Goal: Task Accomplishment & Management: Manage account settings

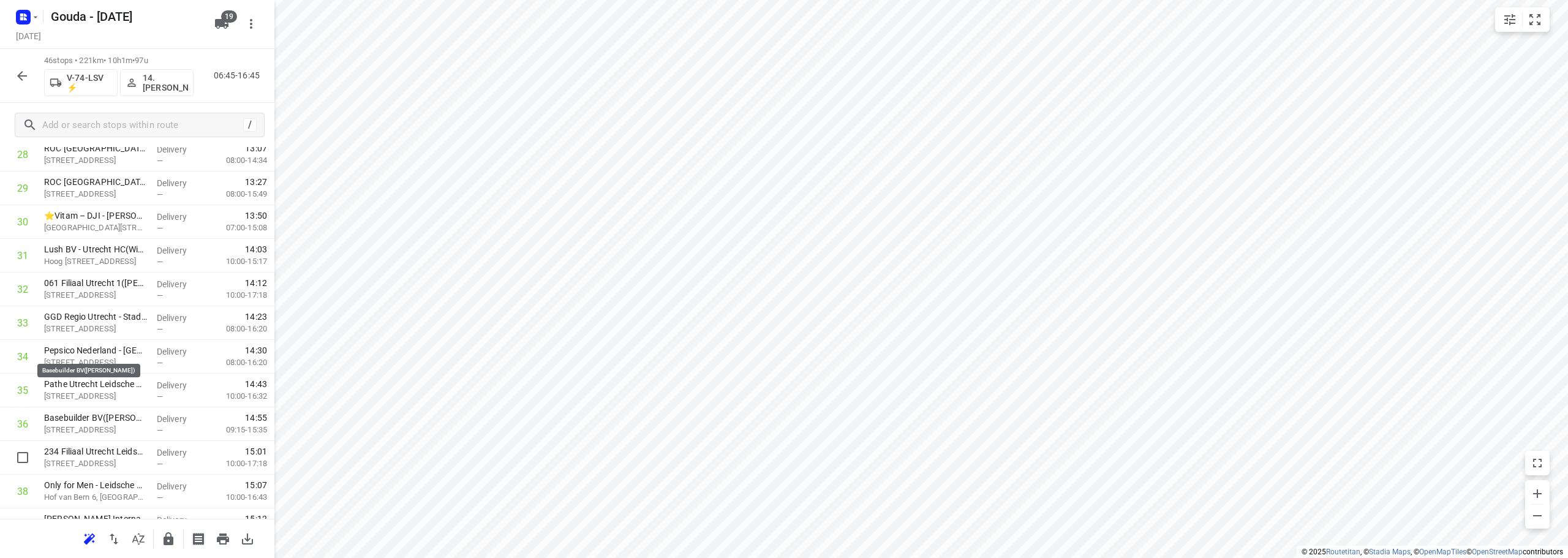
scroll to position [1273, 0]
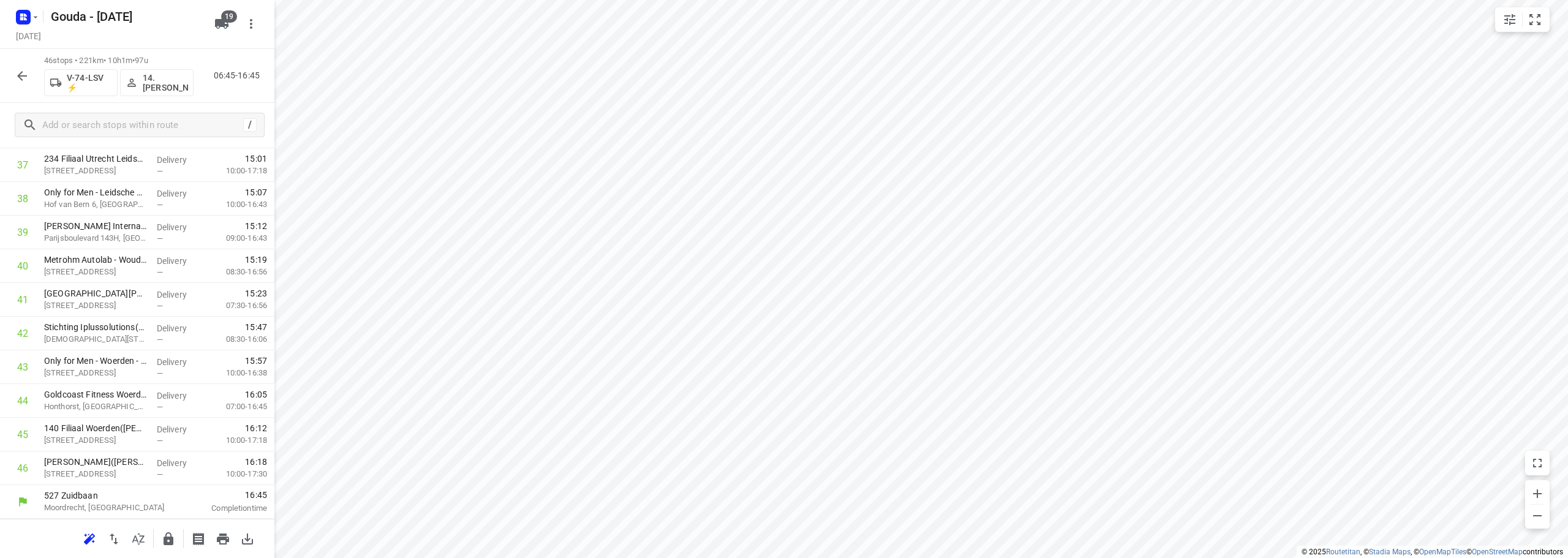
click at [29, 69] on button "button" at bounding box center [22, 76] width 25 height 25
click at [119, 296] on p "064 Filiaal Soest([PERSON_NAME])" at bounding box center [95, 293] width 103 height 12
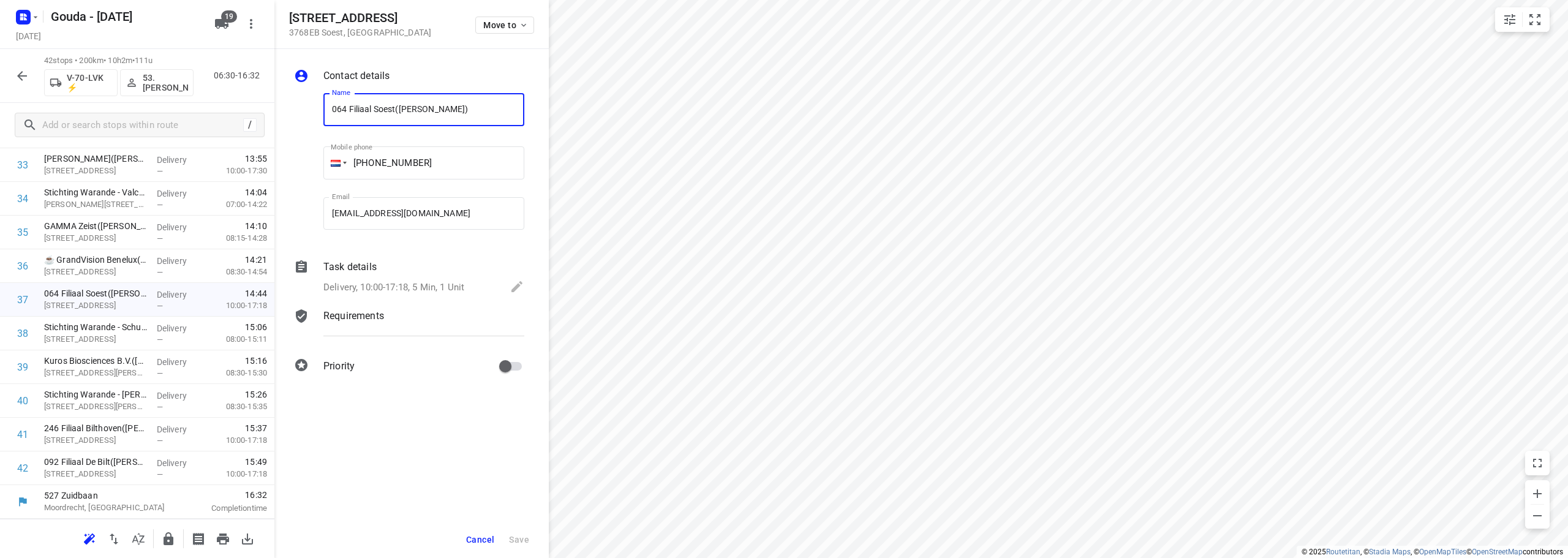
click at [439, 282] on p "Delivery, 10:00-17:18, 5 Min, 1 Unit" at bounding box center [394, 288] width 141 height 14
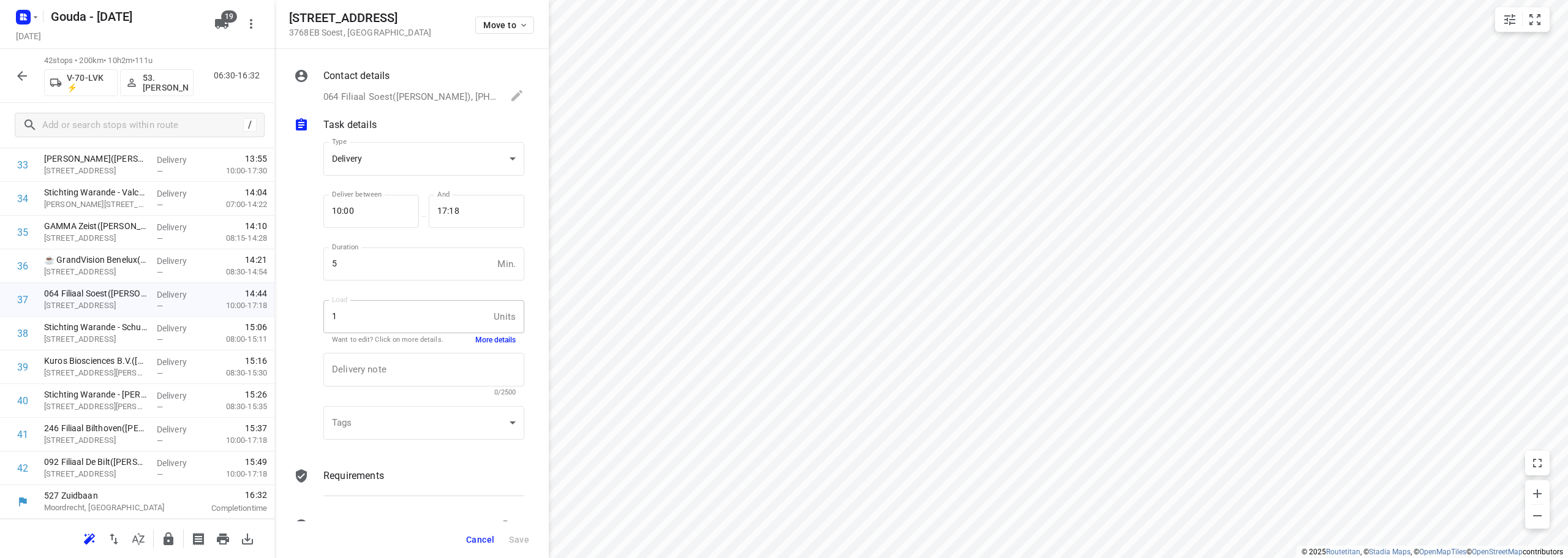
click at [493, 340] on button "More details" at bounding box center [495, 340] width 40 height 10
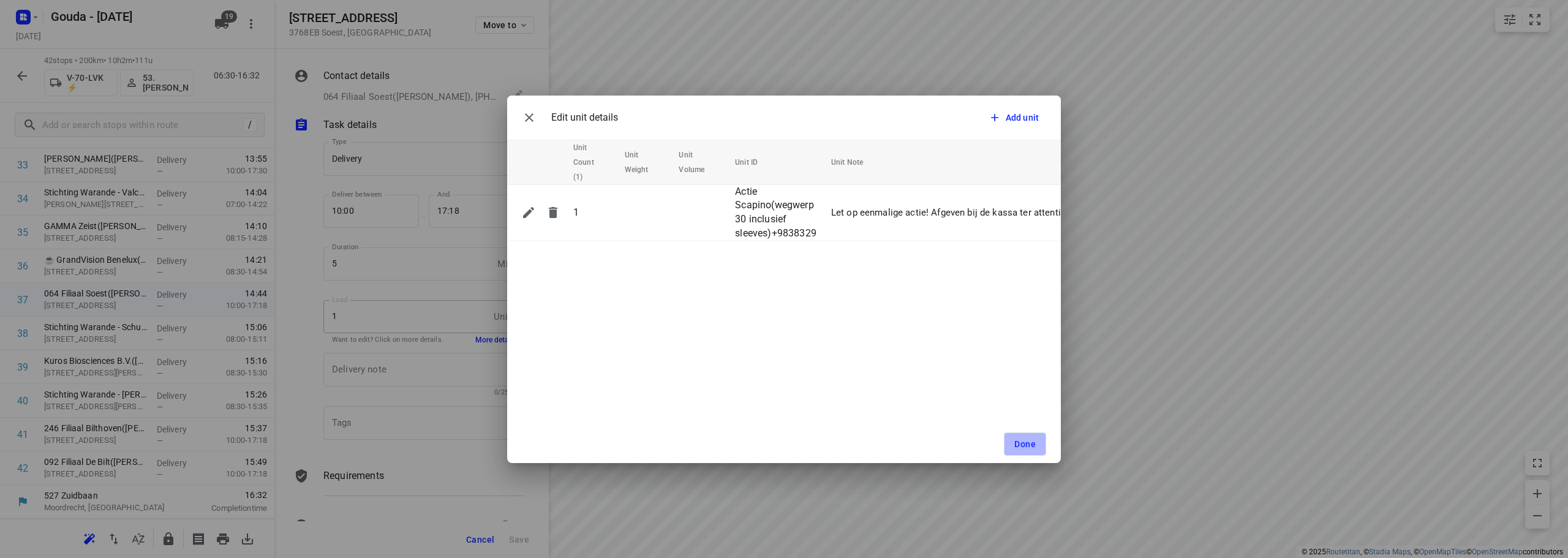
click at [1023, 441] on span "Done" at bounding box center [1025, 444] width 22 height 10
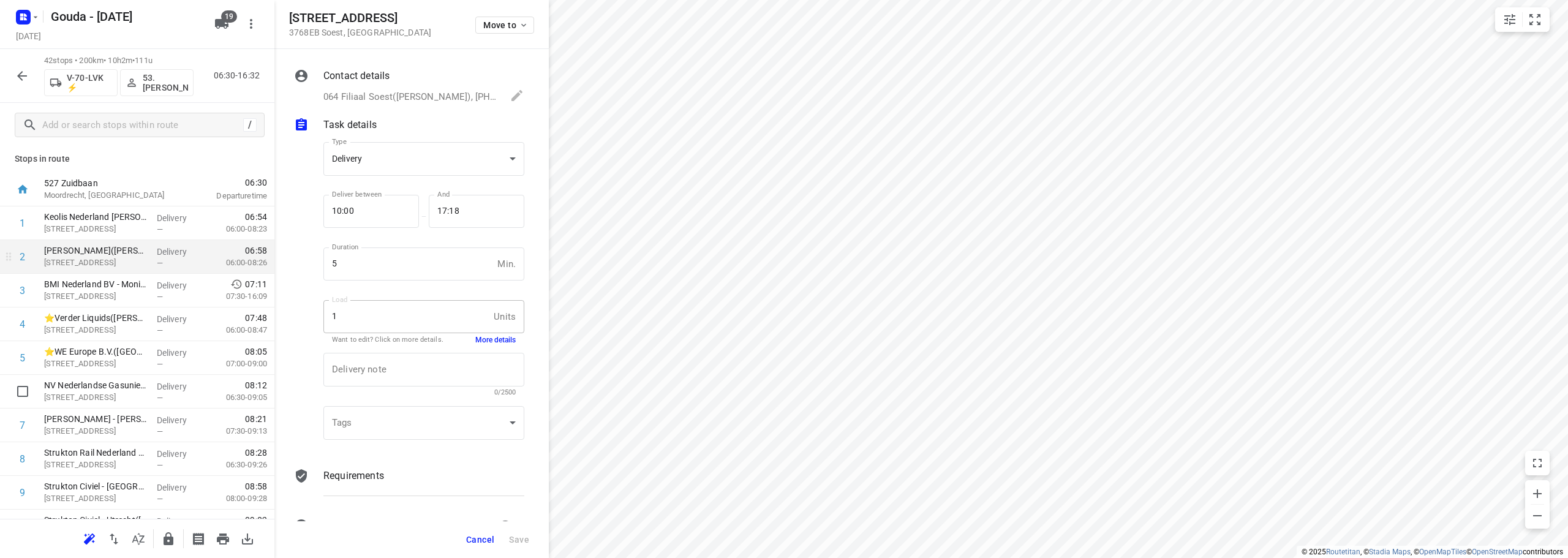
scroll to position [0, 0]
click at [160, 119] on input "text" at bounding box center [142, 125] width 200 height 19
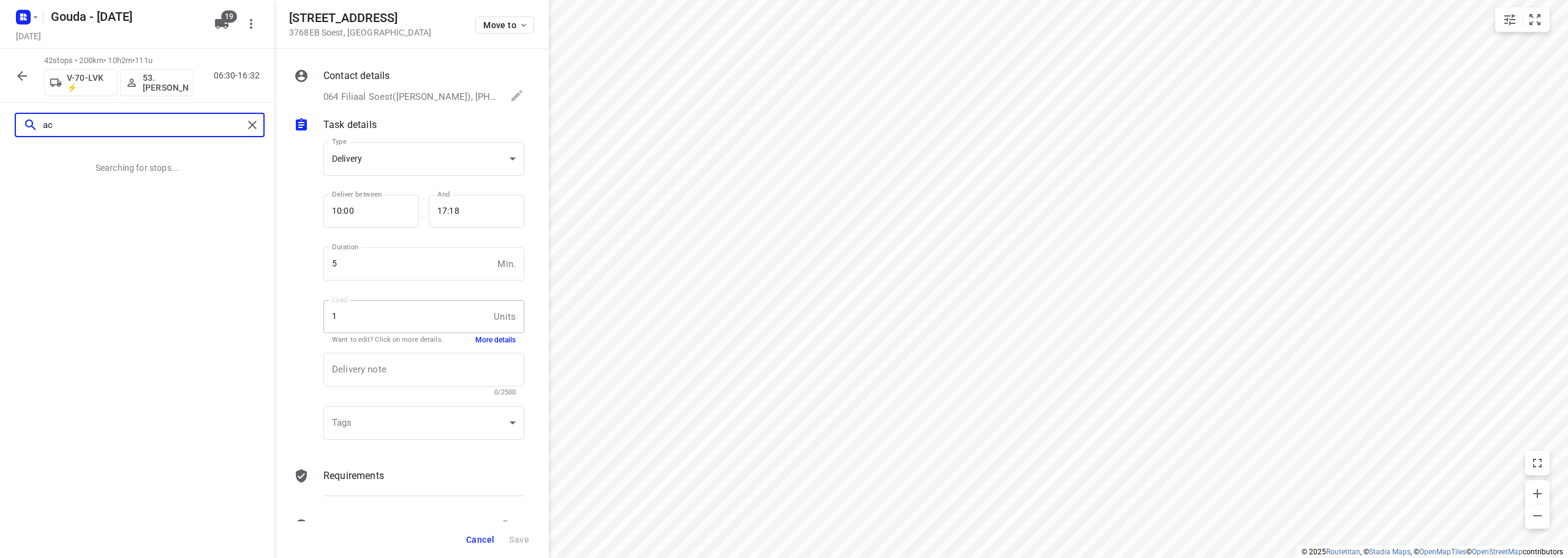
type input "a"
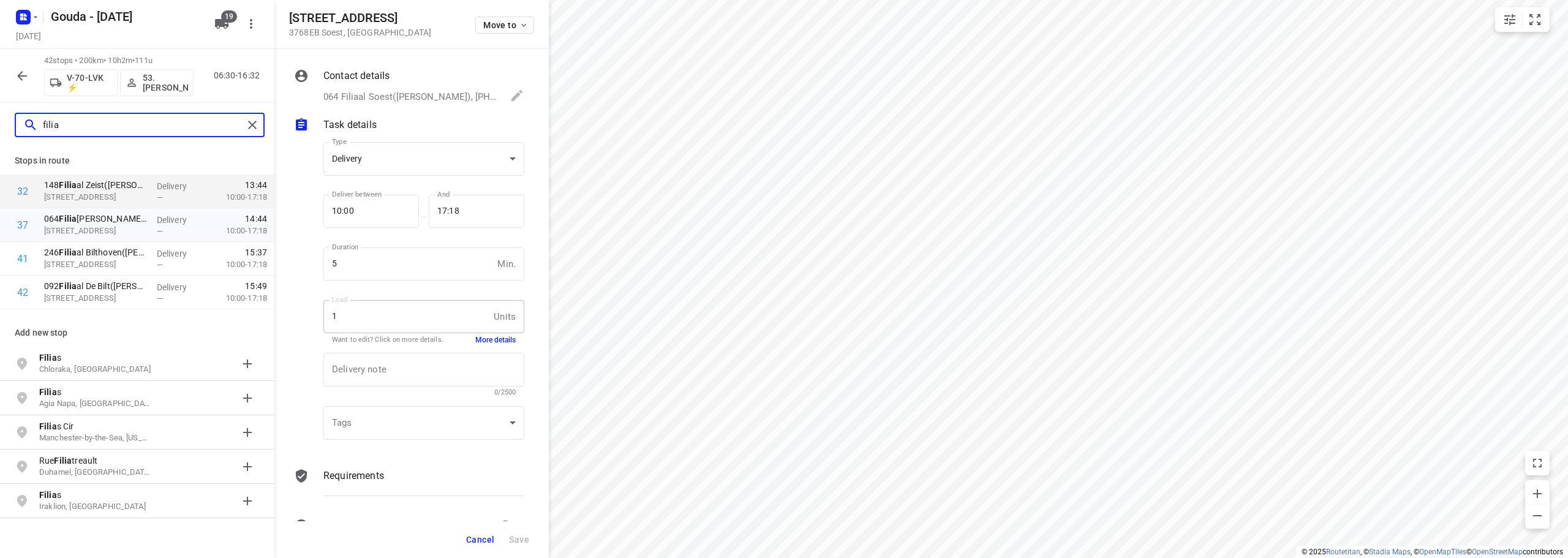
type input "filia"
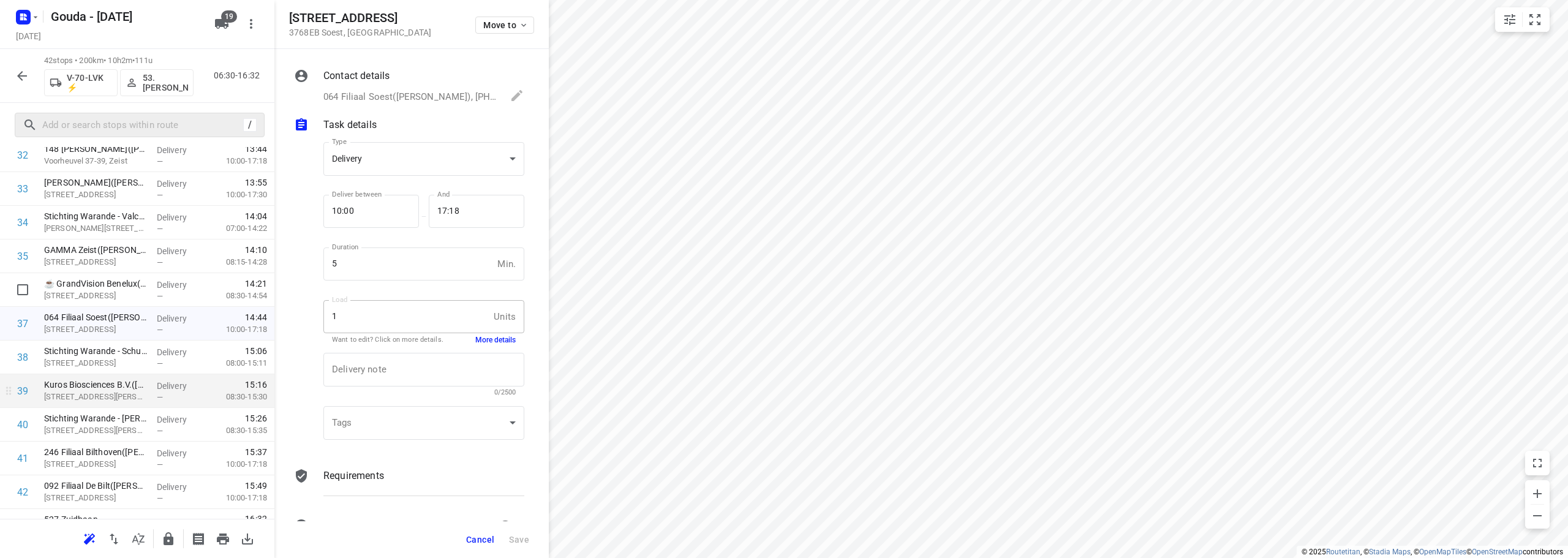
scroll to position [1138, 0]
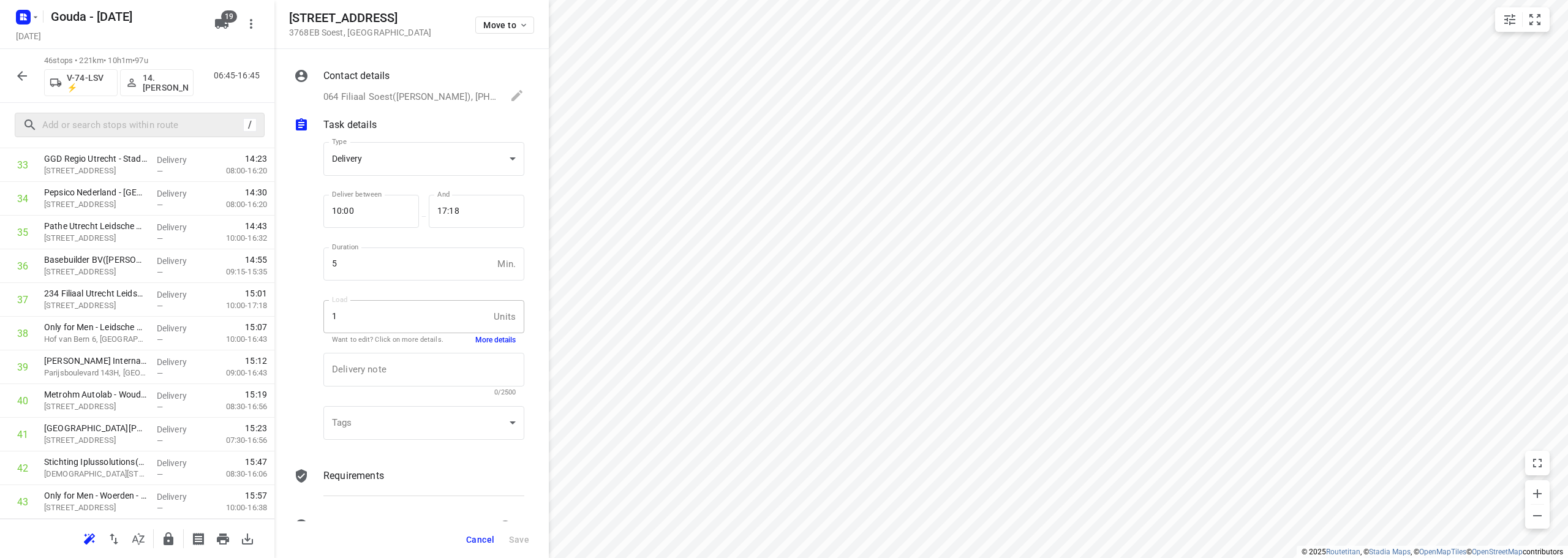
click at [482, 539] on span "Cancel" at bounding box center [480, 539] width 28 height 10
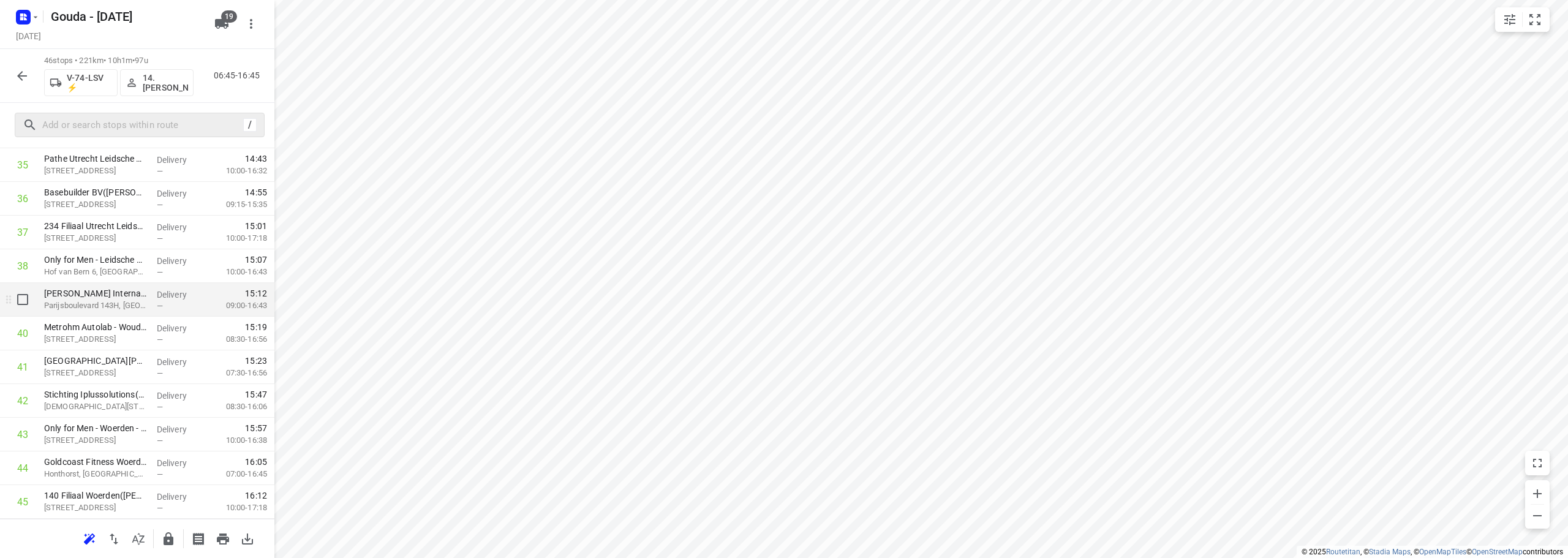
scroll to position [1273, 0]
click at [17, 471] on input "checkbox" at bounding box center [22, 468] width 25 height 25
checkbox input "true"
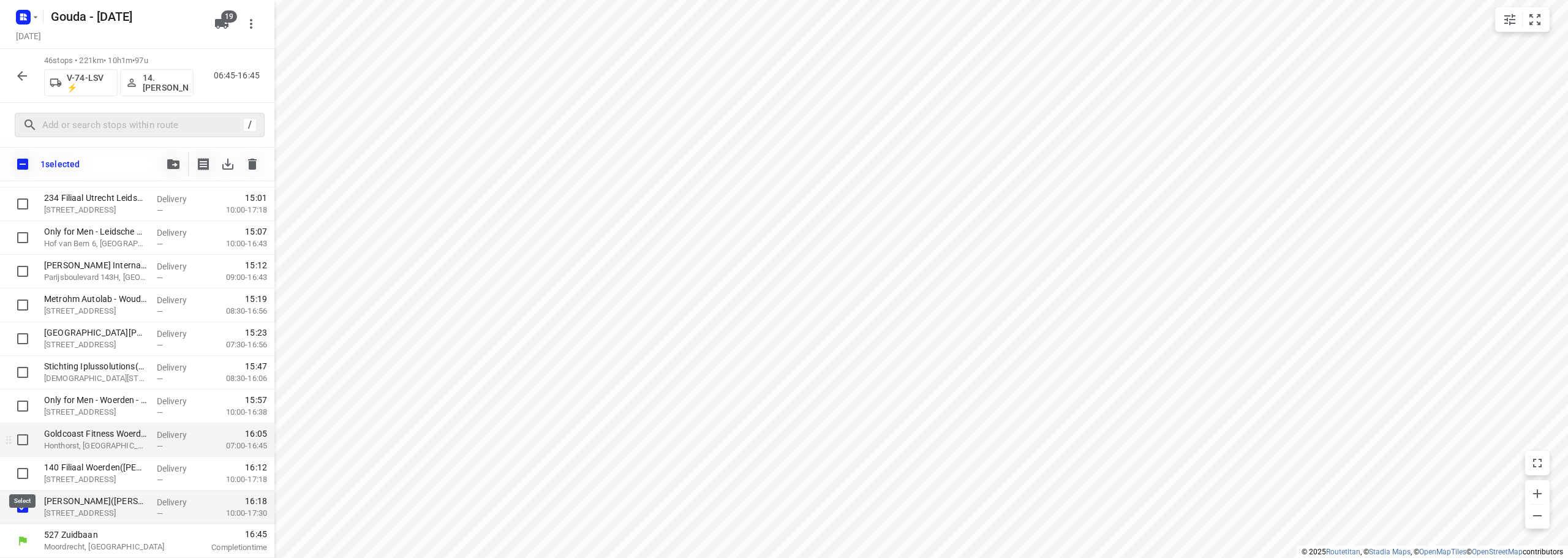
scroll to position [1268, 0]
click at [21, 474] on input "checkbox" at bounding box center [22, 474] width 25 height 25
checkbox input "true"
click at [22, 447] on input "checkbox" at bounding box center [22, 440] width 25 height 25
checkbox input "true"
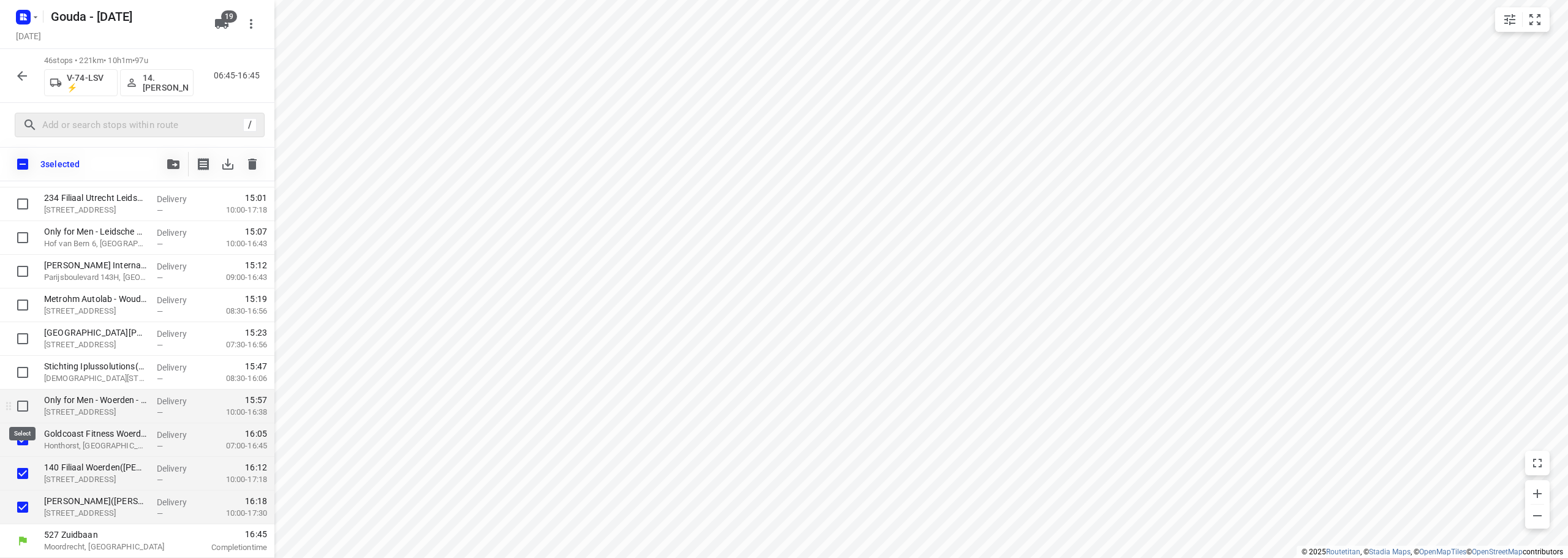
click at [19, 403] on input "checkbox" at bounding box center [22, 406] width 25 height 25
checkbox input "true"
click at [19, 365] on input "checkbox" at bounding box center [22, 372] width 25 height 25
checkbox input "true"
click at [169, 162] on icon "button" at bounding box center [173, 164] width 12 height 10
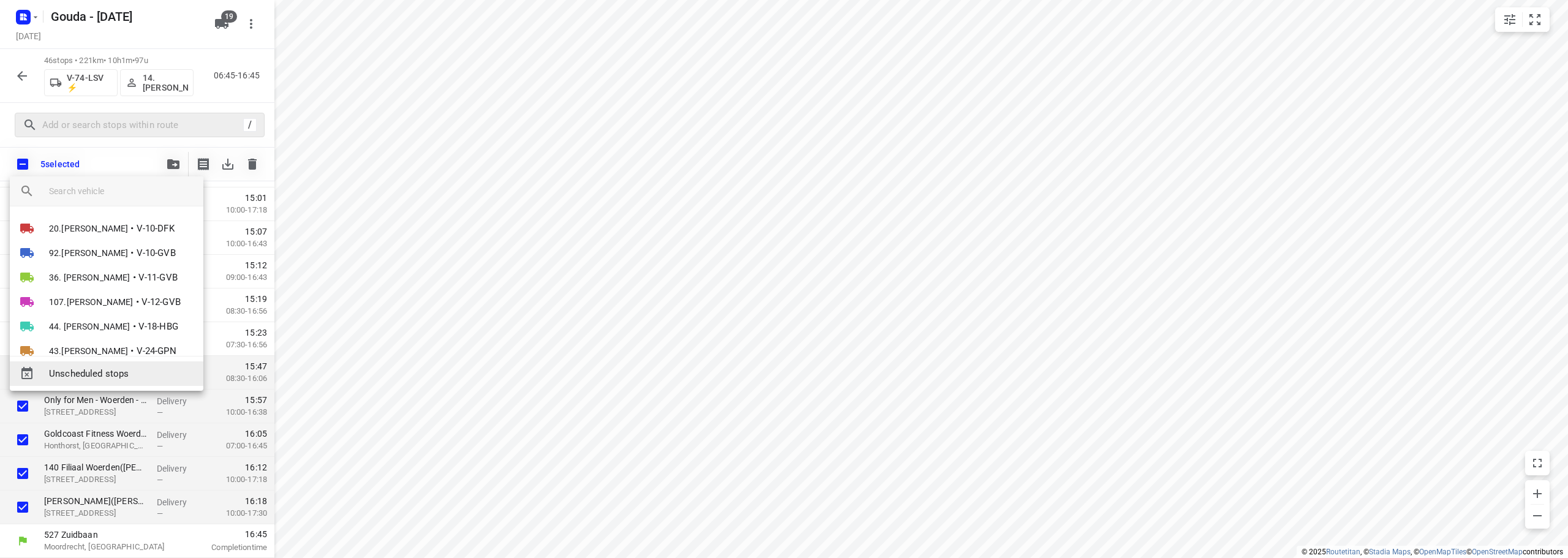
click at [131, 365] on div "Unscheduled stops" at bounding box center [107, 374] width 193 height 25
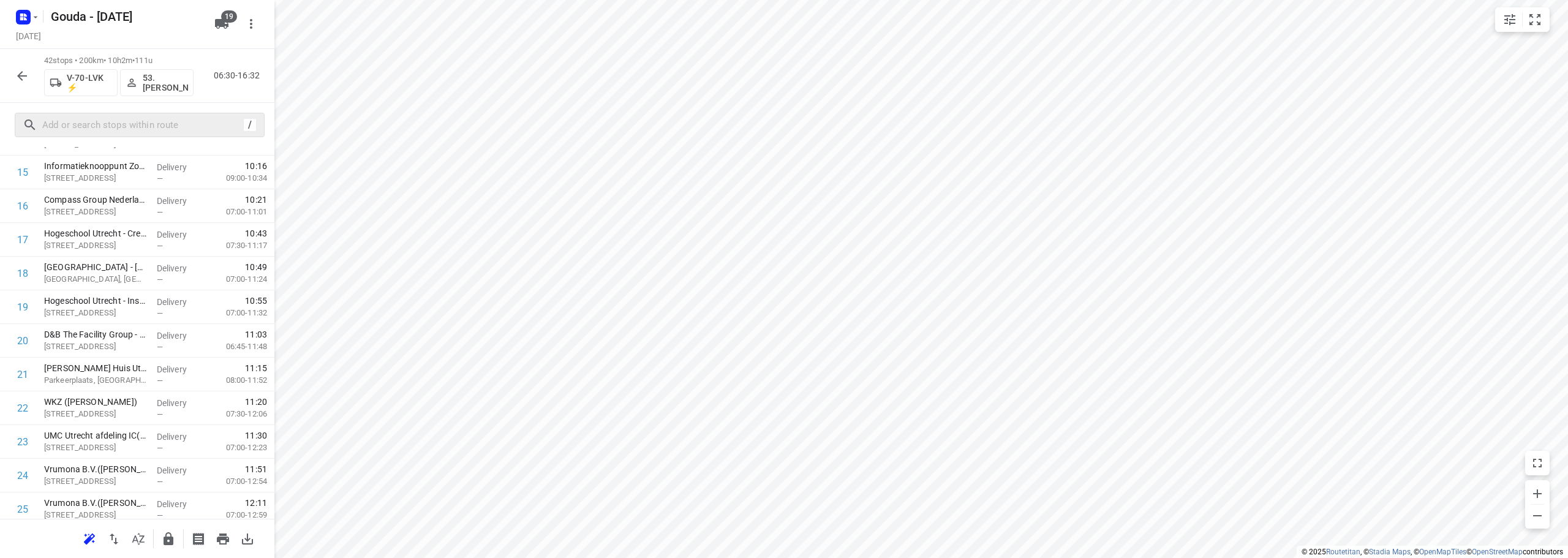
scroll to position [0, 0]
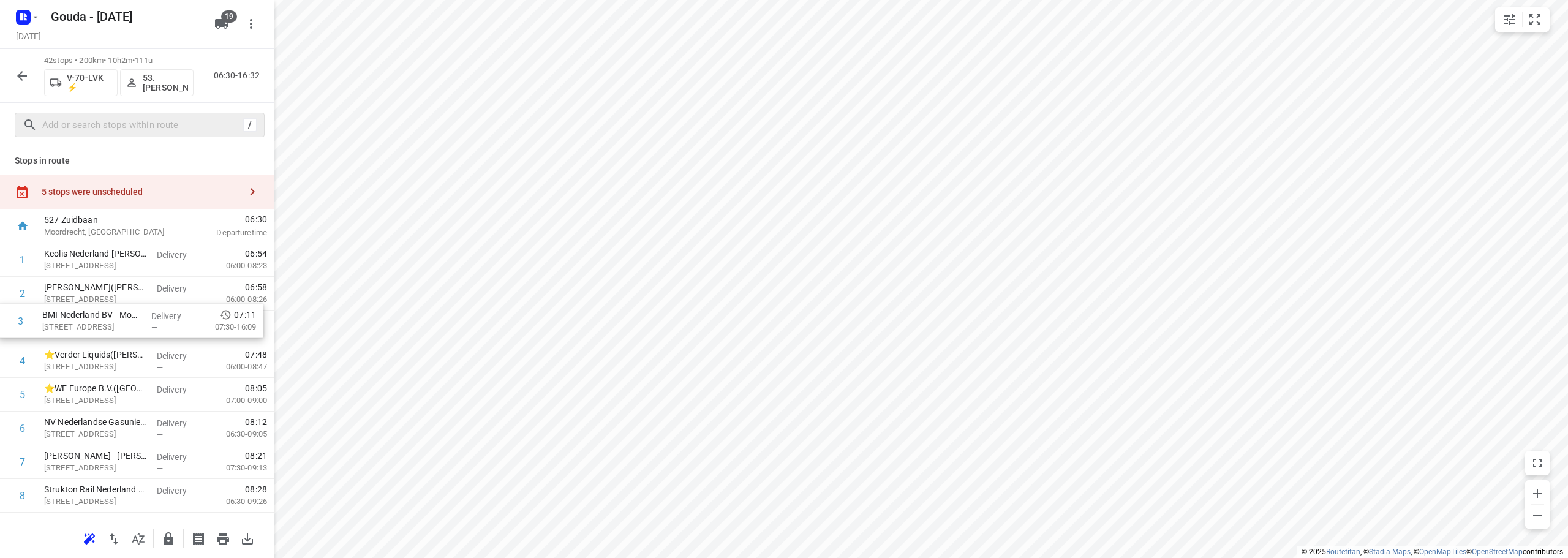
drag, startPoint x: 156, startPoint y: 199, endPoint x: 176, endPoint y: 190, distance: 21.9
click at [156, 198] on div "5 stops were unscheduled" at bounding box center [137, 192] width 275 height 35
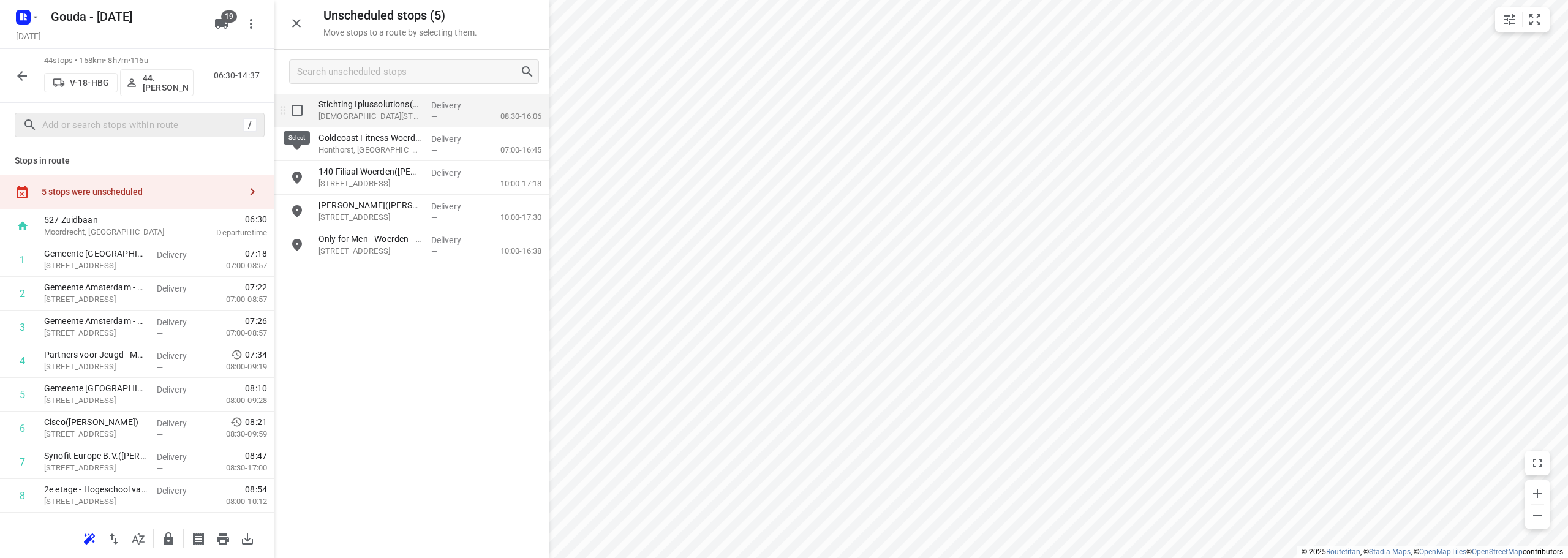
click at [293, 104] on input "grid" at bounding box center [297, 111] width 25 height 25
checkbox input "true"
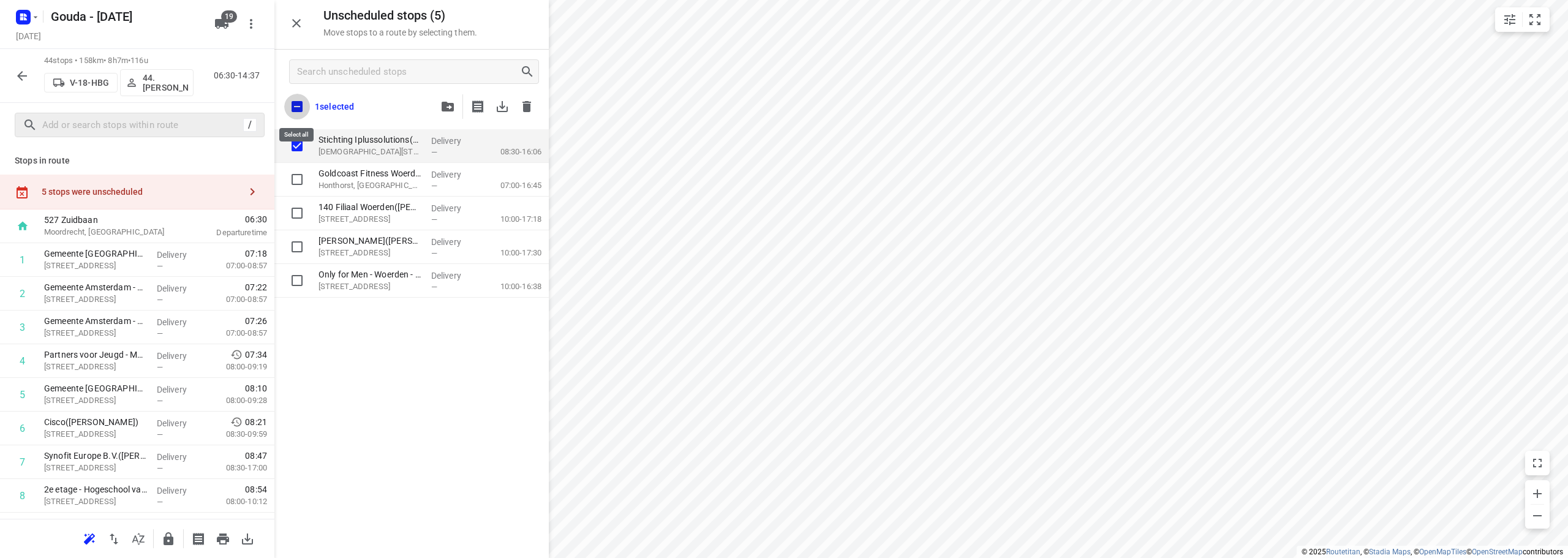
click at [299, 102] on input "checkbox" at bounding box center [296, 106] width 26 height 26
checkbox input "true"
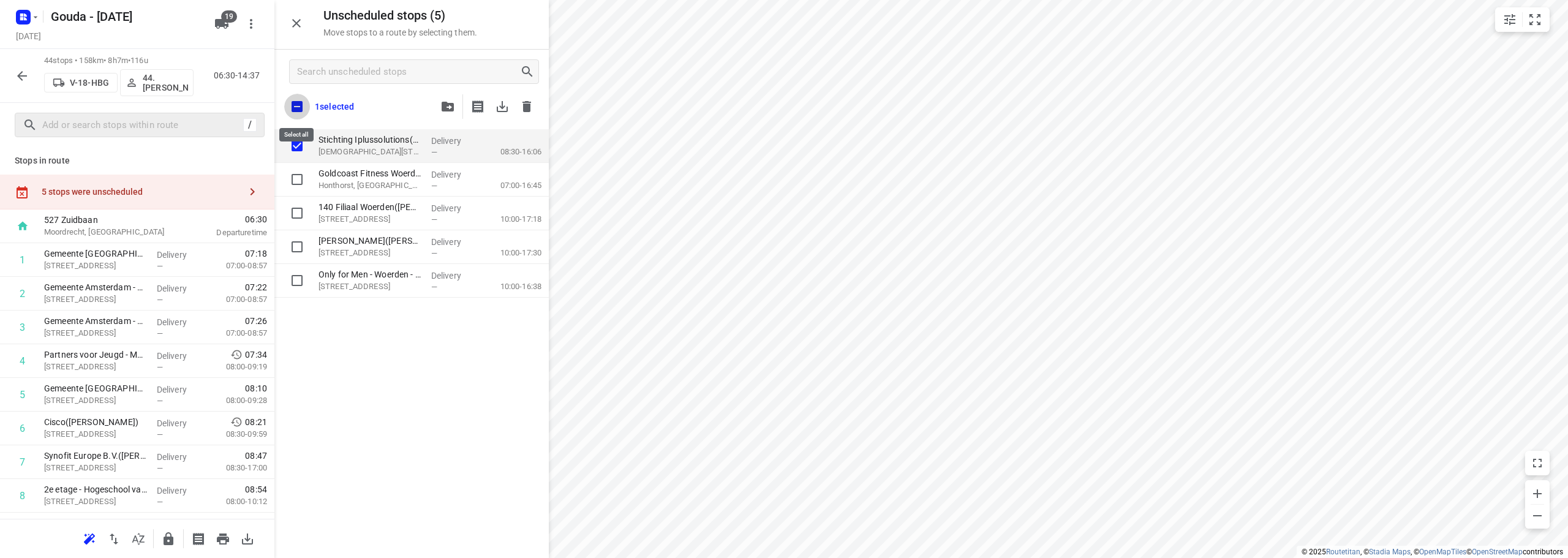
checkbox input "true"
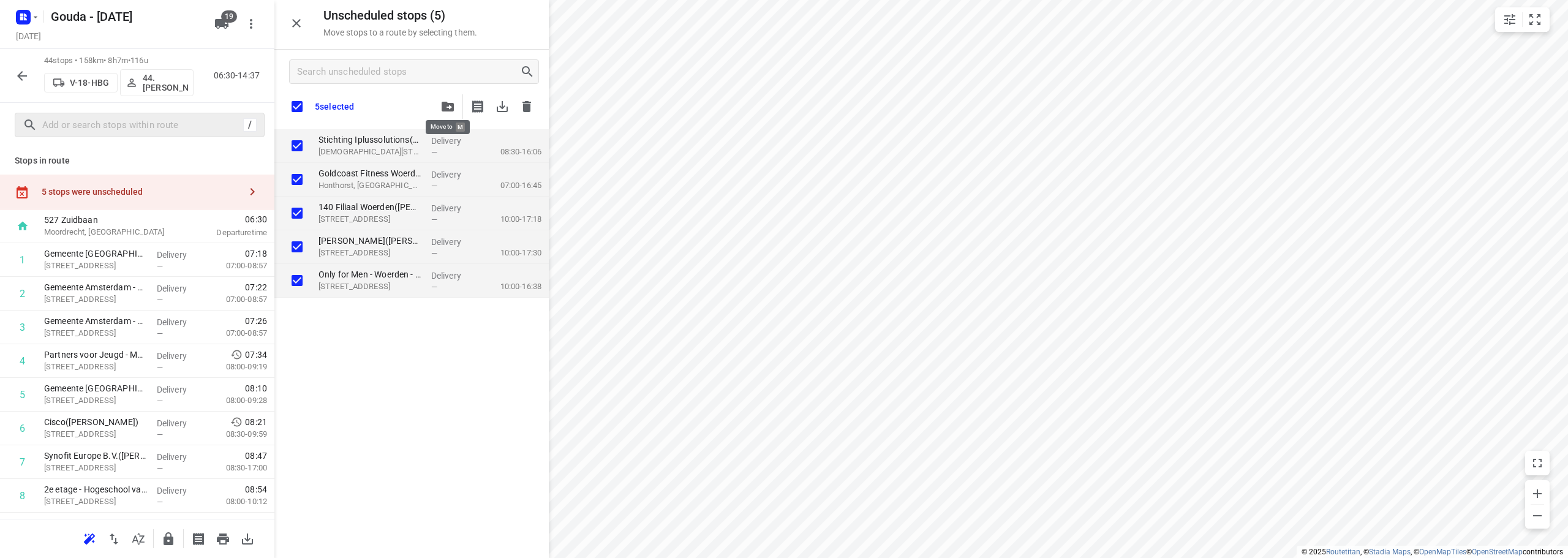
click at [436, 108] on button "button" at bounding box center [448, 107] width 25 height 25
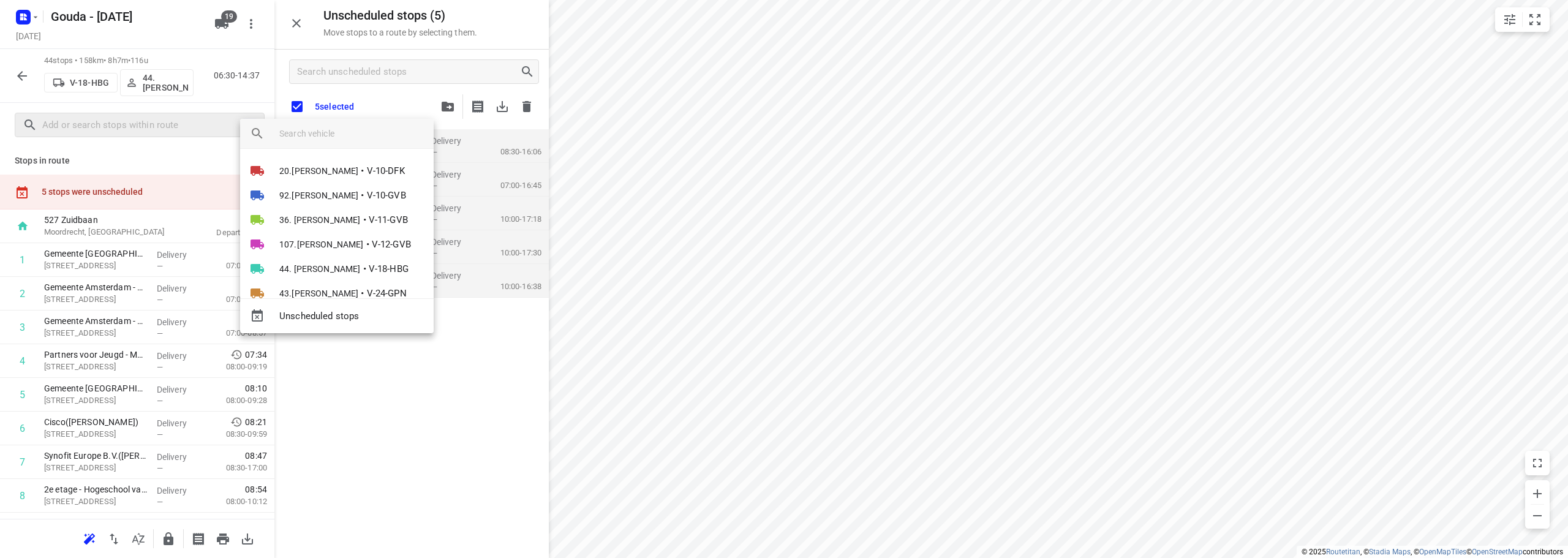
drag, startPoint x: 352, startPoint y: 137, endPoint x: 370, endPoint y: 111, distance: 31.6
click at [358, 128] on input "search vehicle" at bounding box center [351, 134] width 145 height 19
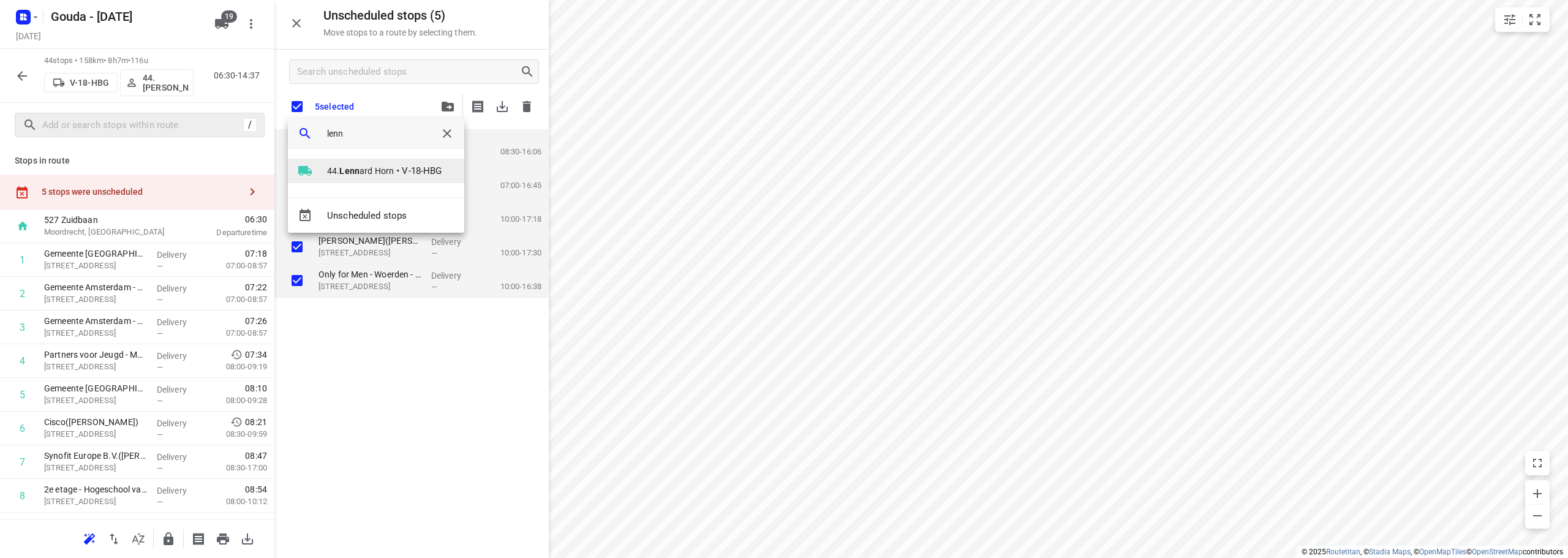
type input "lenn"
click at [425, 178] on li "44. Lenn ard Horn • V-18-HBG" at bounding box center [376, 171] width 176 height 25
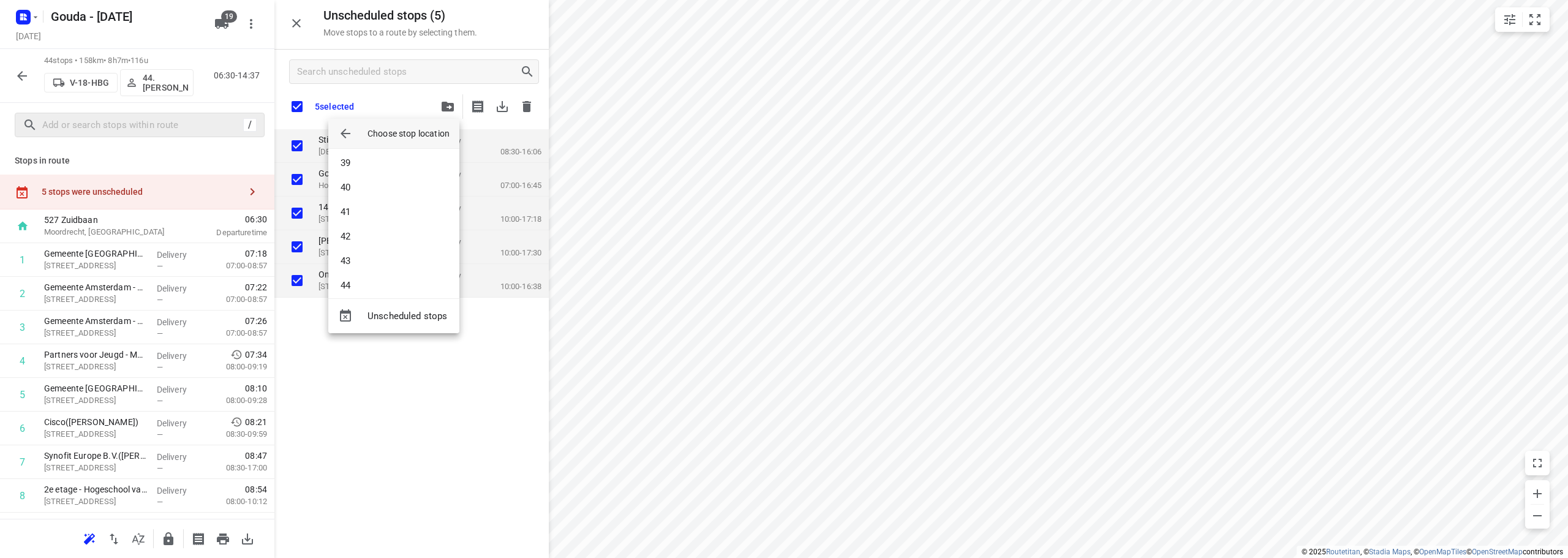
scroll to position [943, 0]
click at [400, 287] on li "44" at bounding box center [393, 276] width 131 height 25
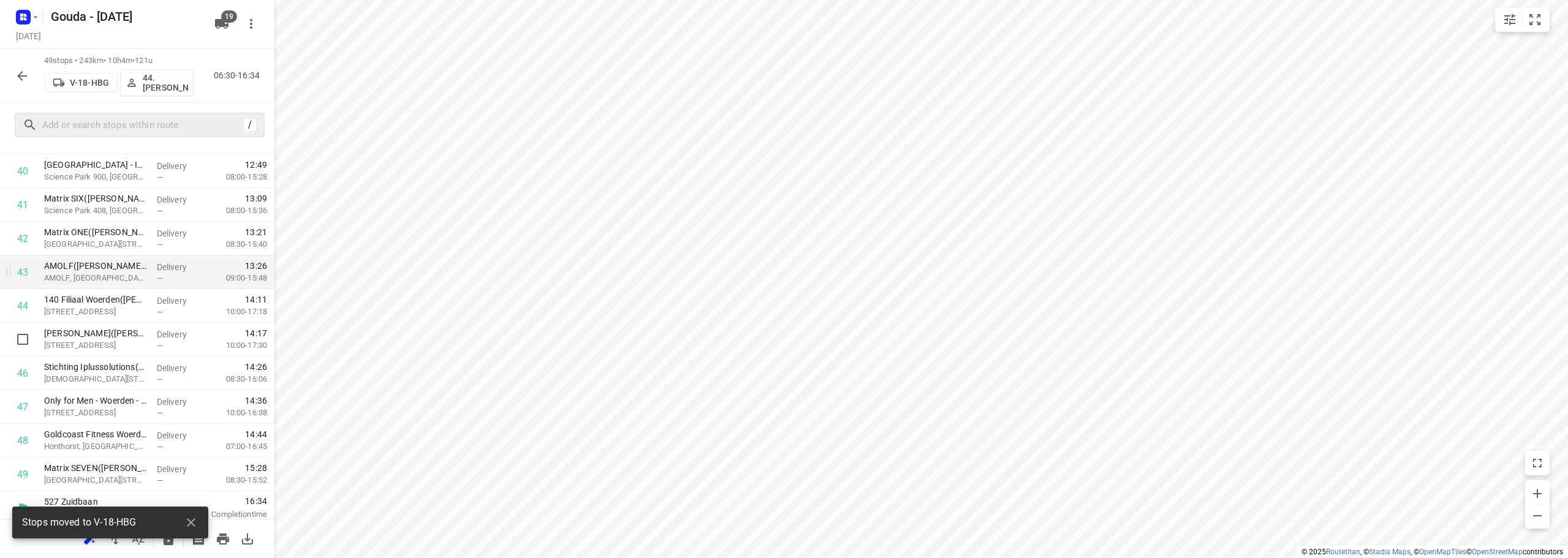
scroll to position [1374, 0]
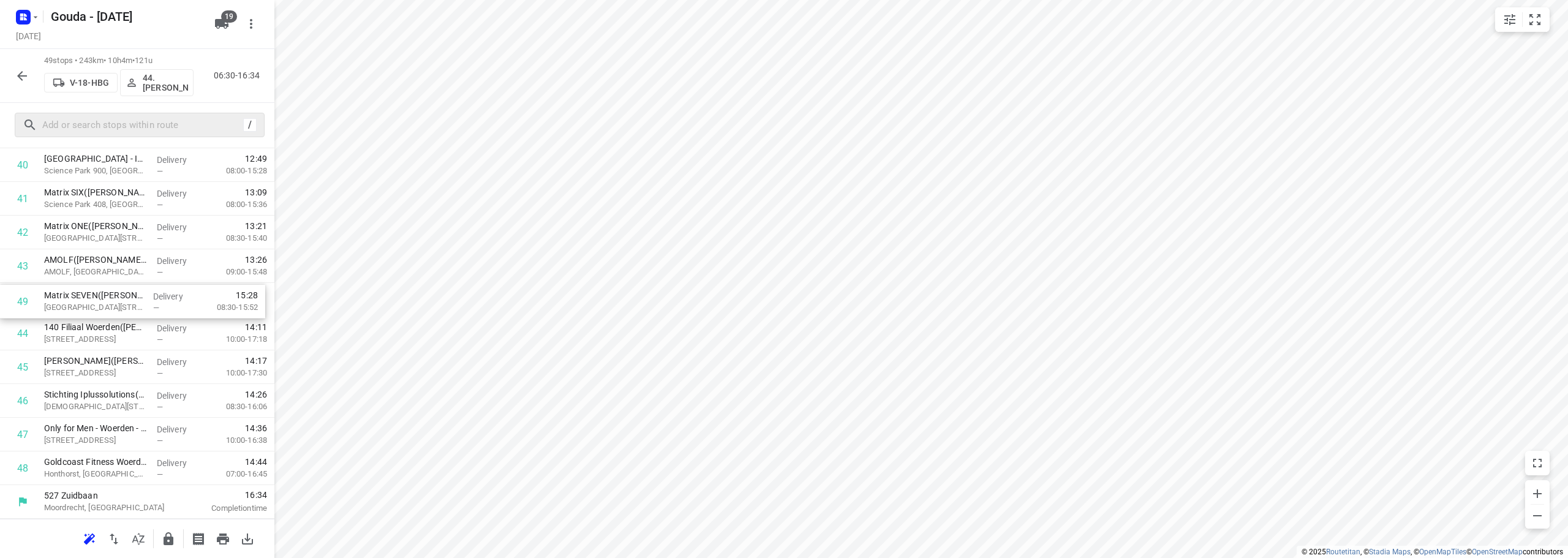
drag, startPoint x: 102, startPoint y: 469, endPoint x: 101, endPoint y: 300, distance: 169.0
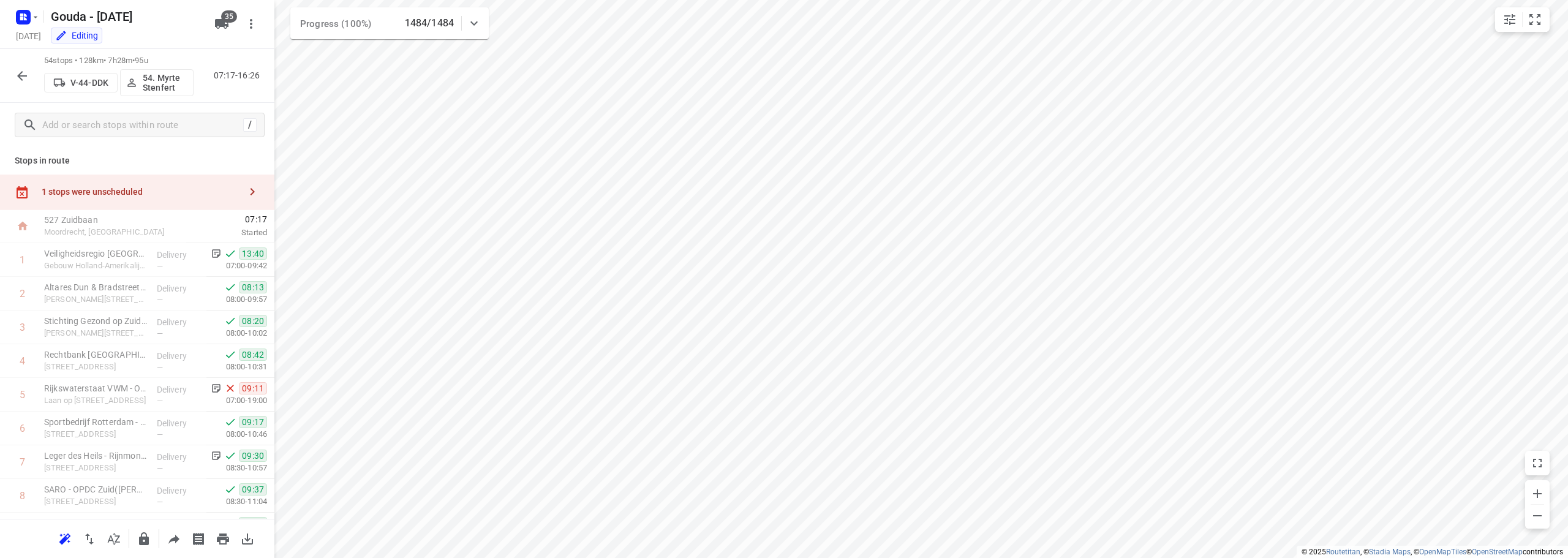
scroll to position [1577, 0]
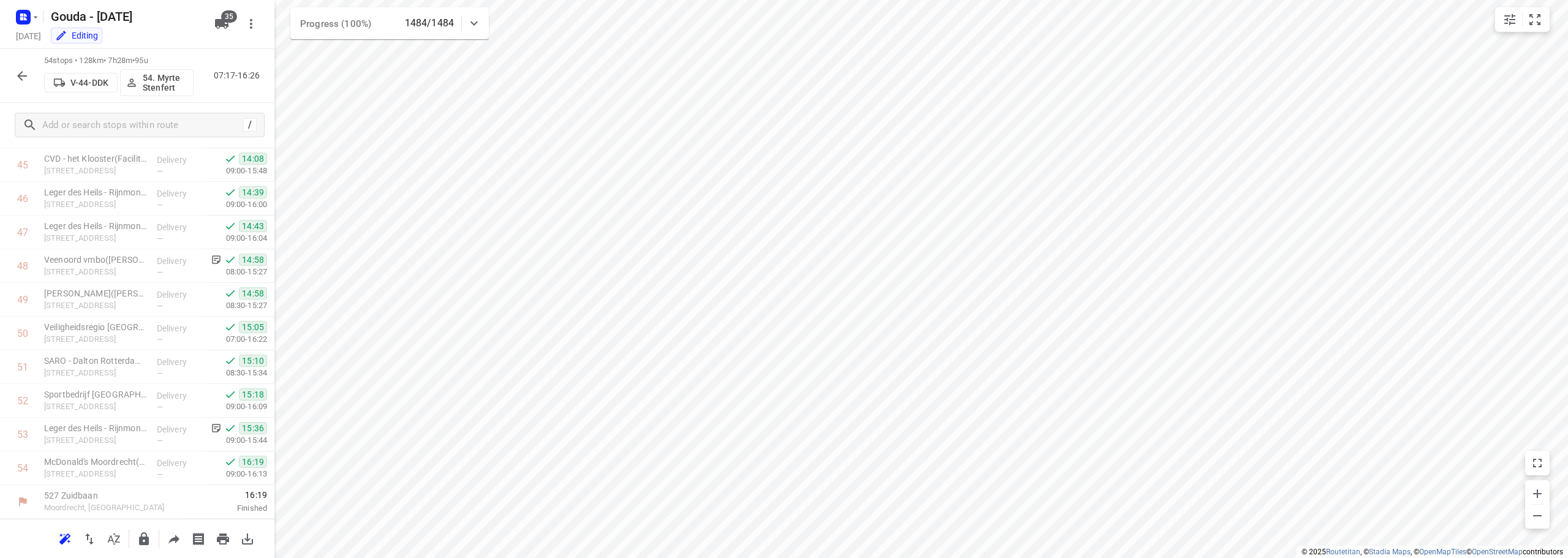
click at [19, 80] on icon "button" at bounding box center [22, 76] width 15 height 15
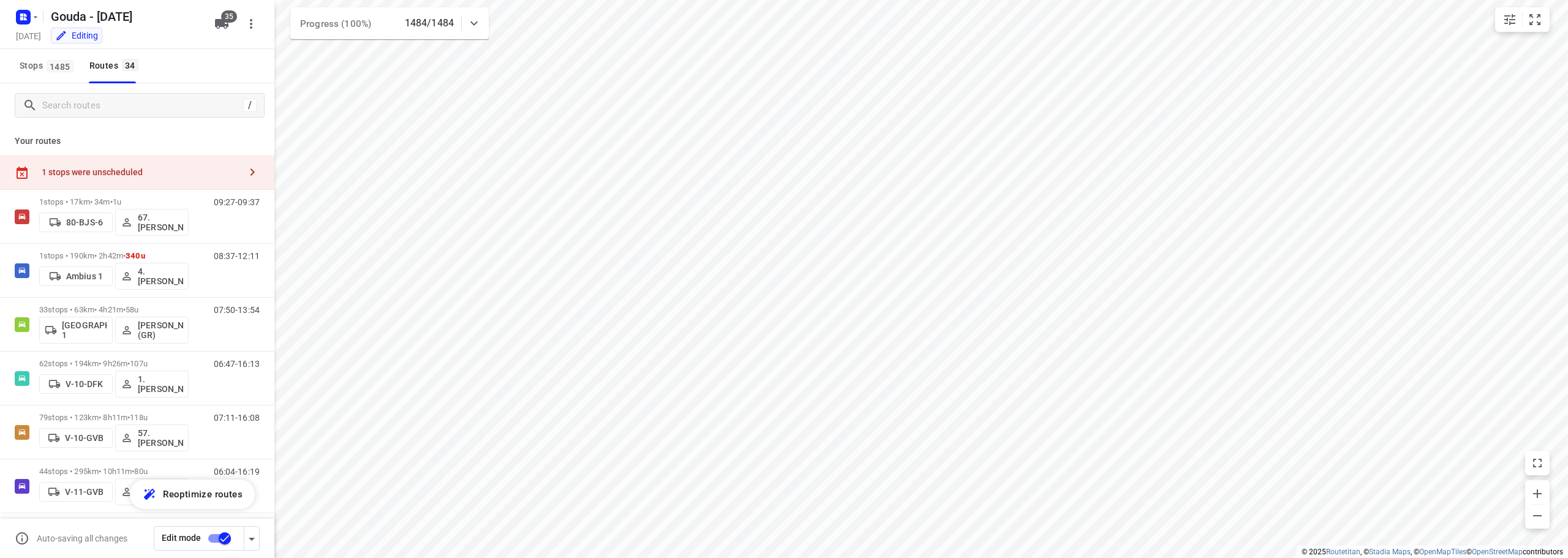
click at [75, 118] on div "/" at bounding box center [137, 105] width 275 height 44
click at [95, 102] on input "Search routes" at bounding box center [140, 105] width 196 height 19
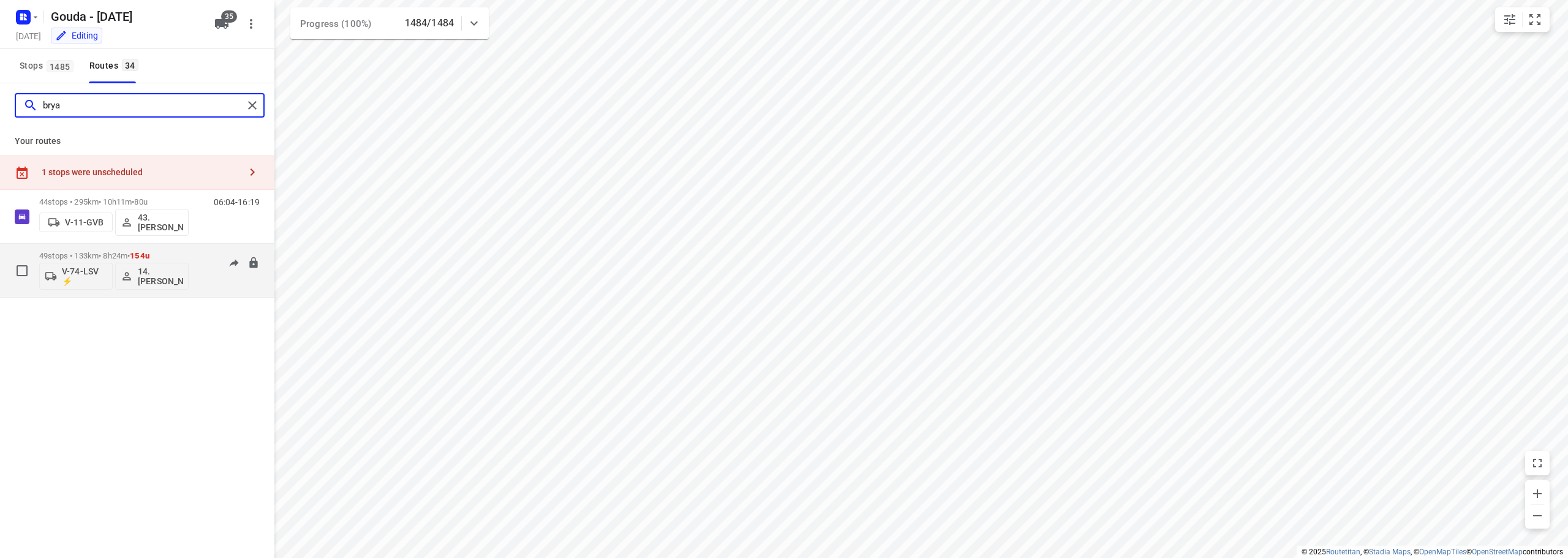
type input "brya"
click at [144, 248] on div "49 stops • 133km • 8h24m • 154u V-74-LSV ⚡ 14. Bryan Oelrich" at bounding box center [114, 271] width 149 height 51
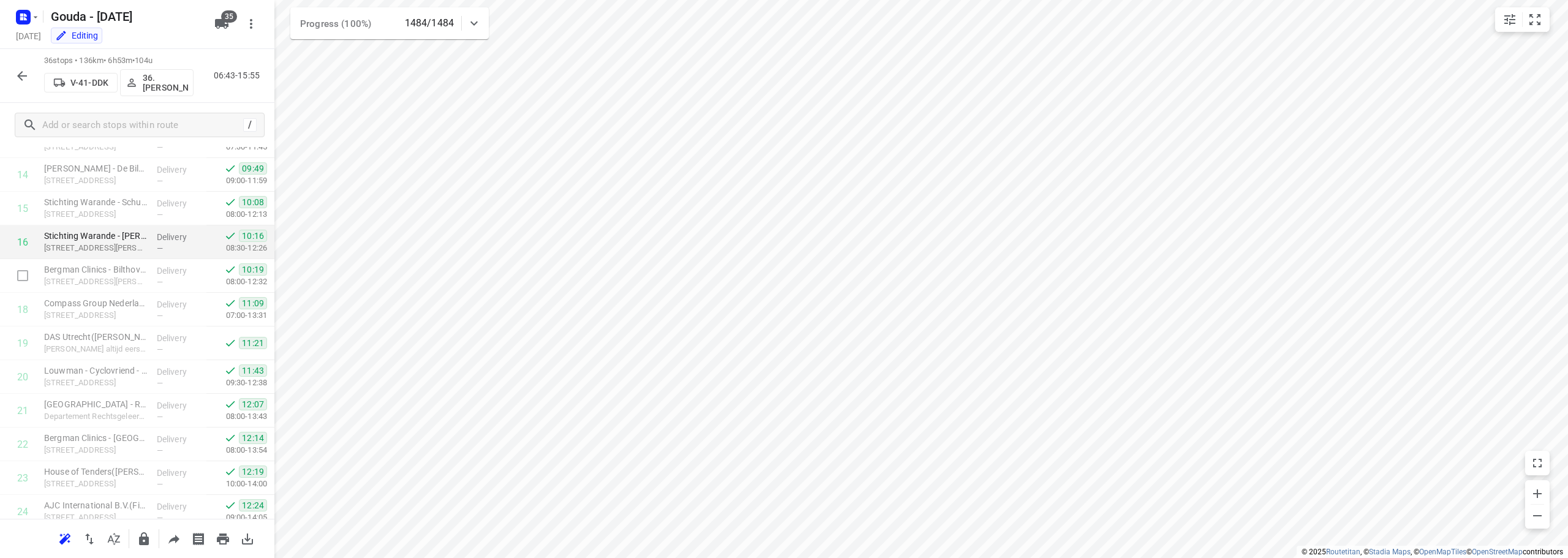
scroll to position [419, 0]
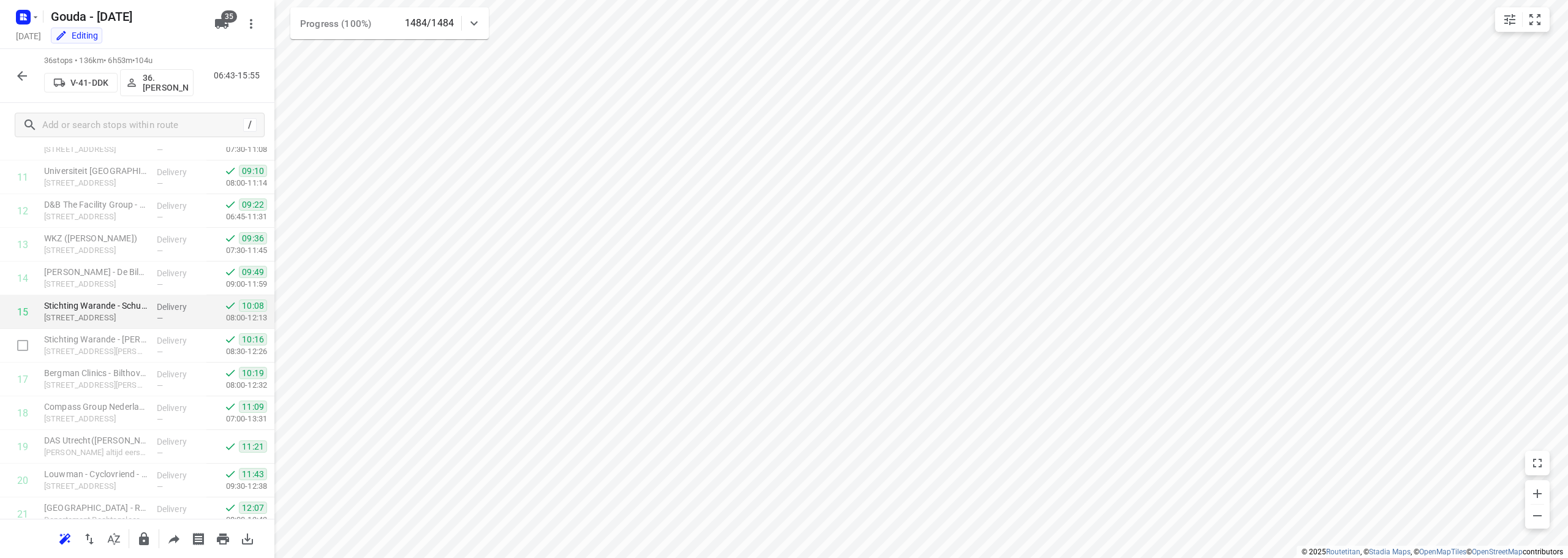
drag, startPoint x: 137, startPoint y: 320, endPoint x: 231, endPoint y: 318, distance: 94.0
click at [137, 320] on p "[STREET_ADDRESS]" at bounding box center [95, 318] width 103 height 12
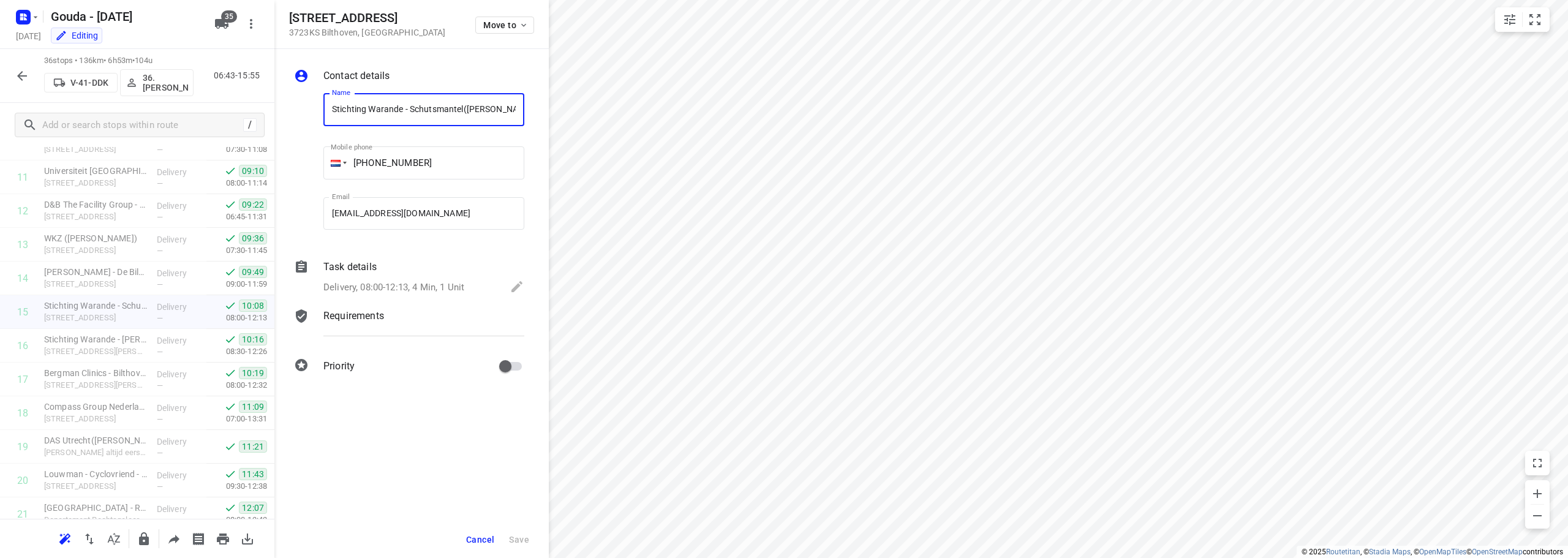
scroll to position [0, 37]
click at [429, 282] on p "Delivery, 08:00-12:13, 4 Min, 1 Unit" at bounding box center [394, 288] width 141 height 14
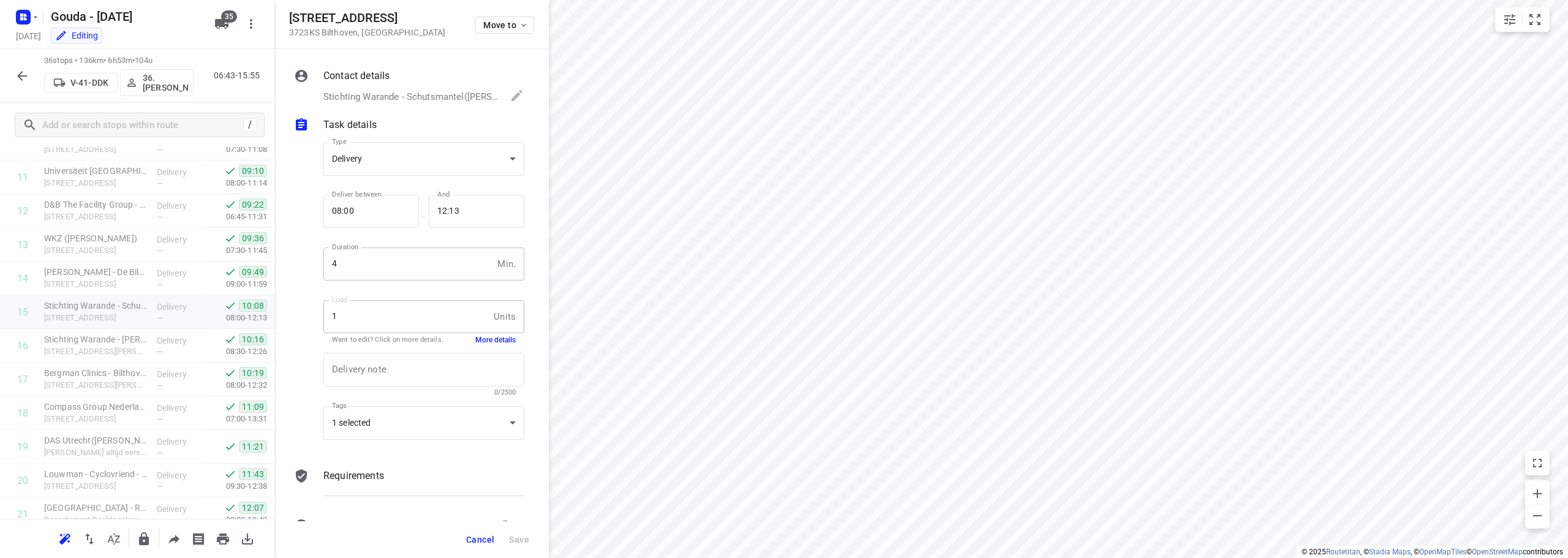
scroll to position [0, 0]
click at [484, 341] on button "More details" at bounding box center [495, 340] width 40 height 10
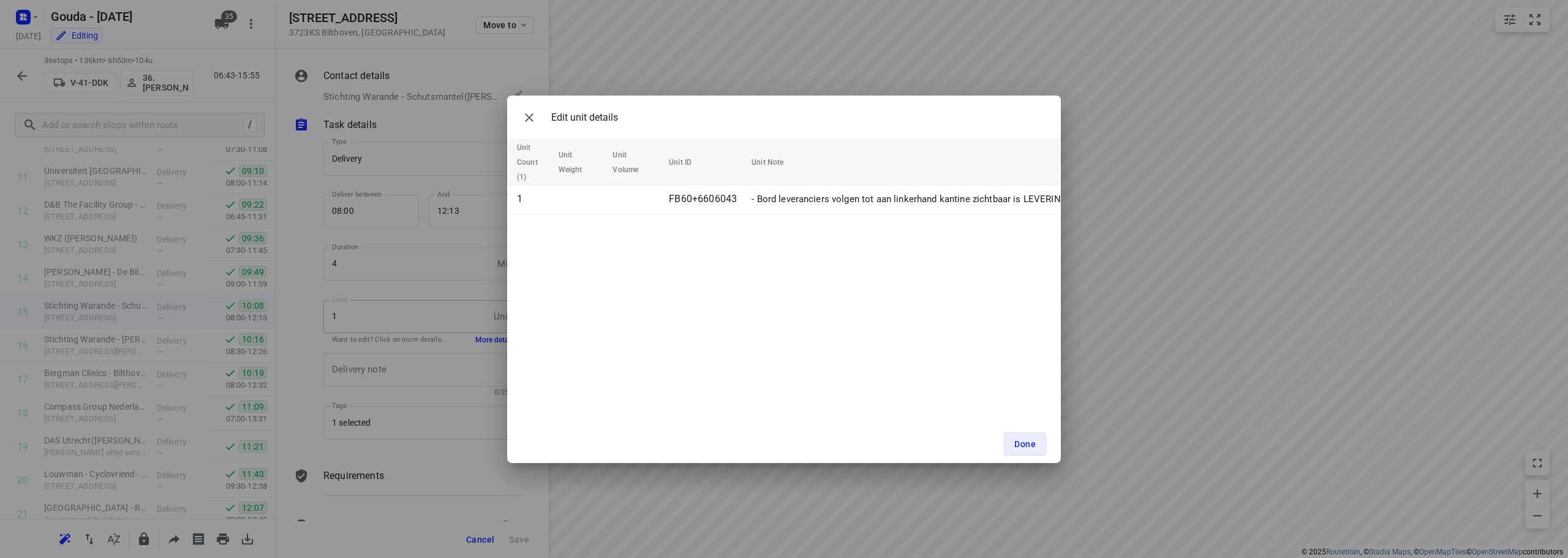
click at [734, 46] on div "Edit unit details Unit Count (1) Unit Weight Unit Volume Unit ID Unit Note 1 FB…" at bounding box center [784, 279] width 1568 height 558
drag, startPoint x: 1047, startPoint y: 447, endPoint x: 1025, endPoint y: 444, distance: 22.2
click at [1045, 447] on div "Done" at bounding box center [784, 443] width 554 height 38
click at [1016, 446] on span "Done" at bounding box center [1025, 444] width 22 height 10
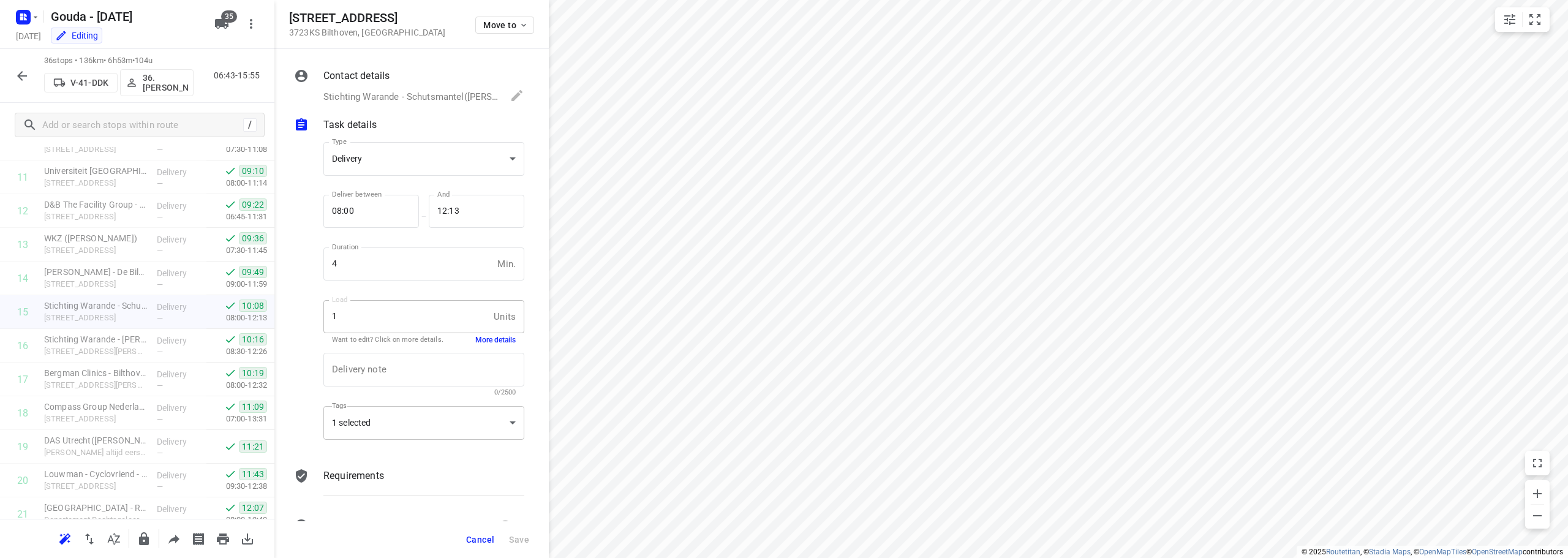
click at [493, 423] on div "1 selected" at bounding box center [424, 423] width 201 height 34
click at [407, 404] on span "Driver (569)" at bounding box center [400, 400] width 49 height 10
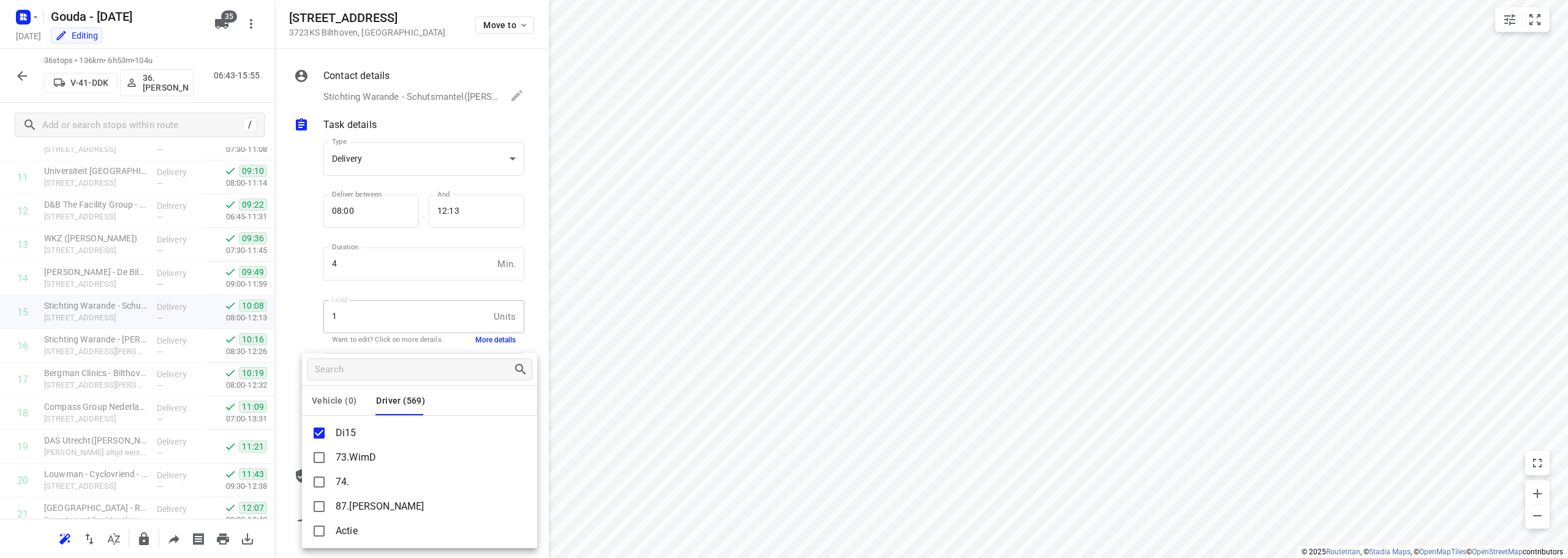
drag, startPoint x: 734, startPoint y: 363, endPoint x: 727, endPoint y: 363, distance: 7.0
click at [735, 363] on div at bounding box center [784, 279] width 1568 height 558
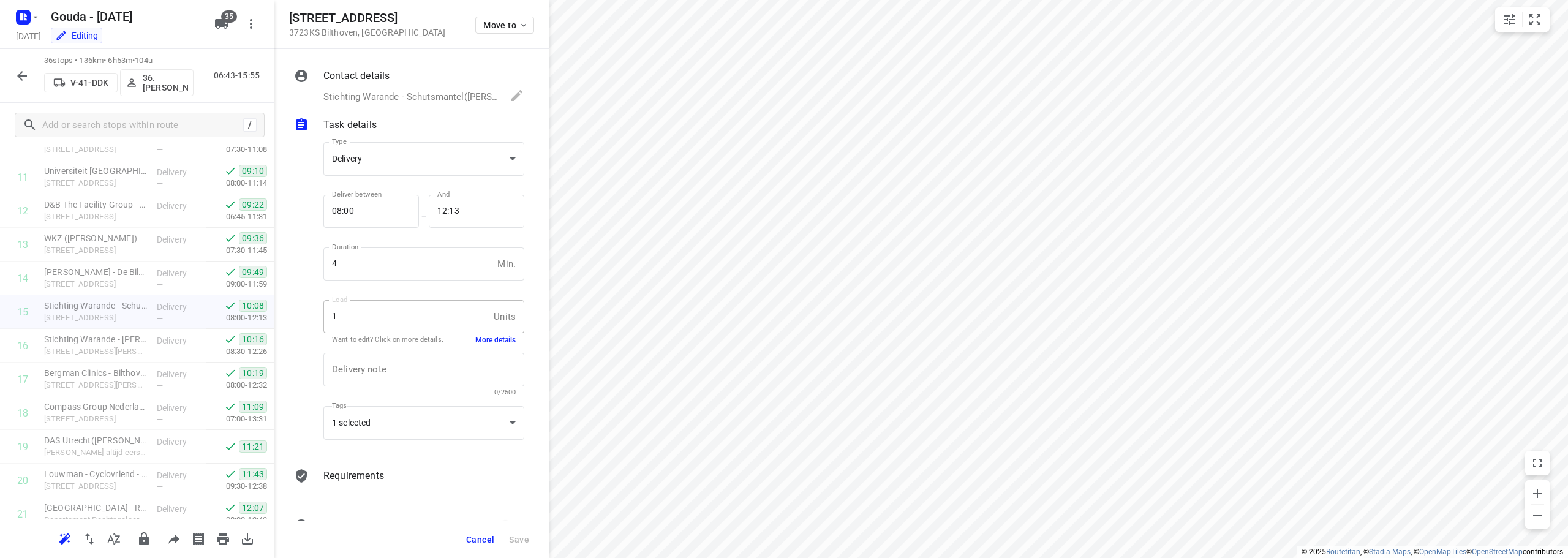
click at [10, 74] on button "button" at bounding box center [22, 76] width 25 height 25
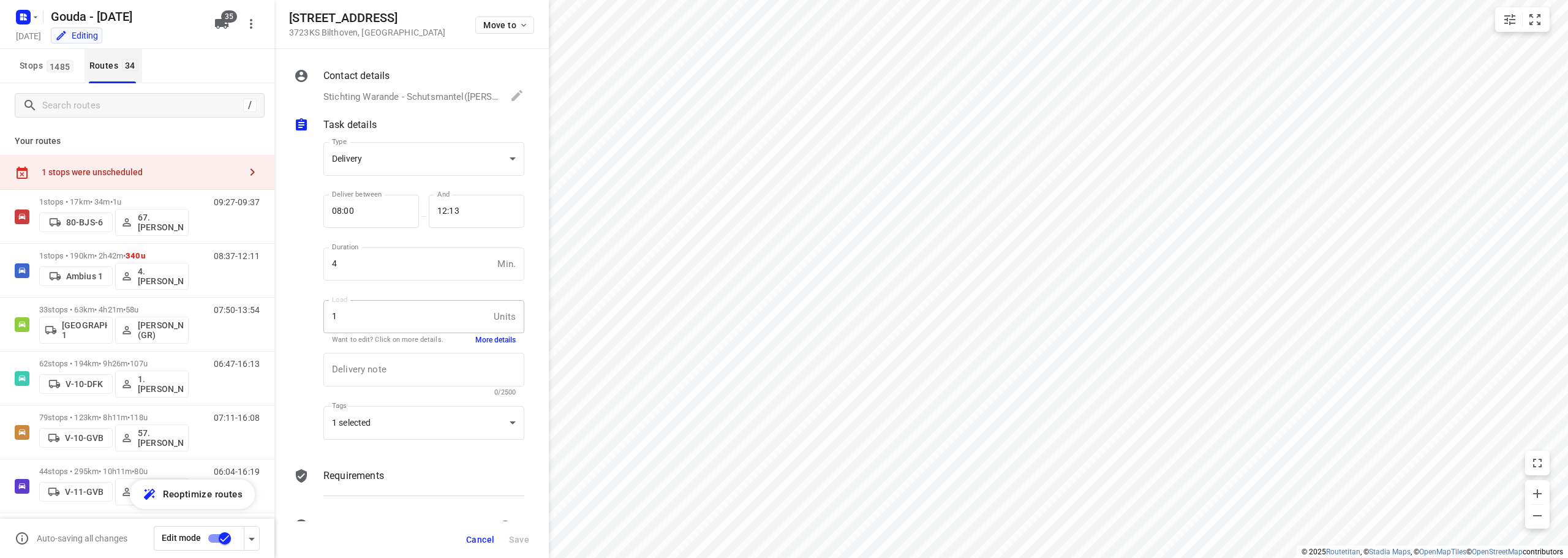
drag, startPoint x: 80, startPoint y: 116, endPoint x: 111, endPoint y: 64, distance: 60.5
click at [82, 110] on div "/" at bounding box center [139, 105] width 250 height 25
click at [117, 104] on input "Search routes" at bounding box center [152, 105] width 220 height 19
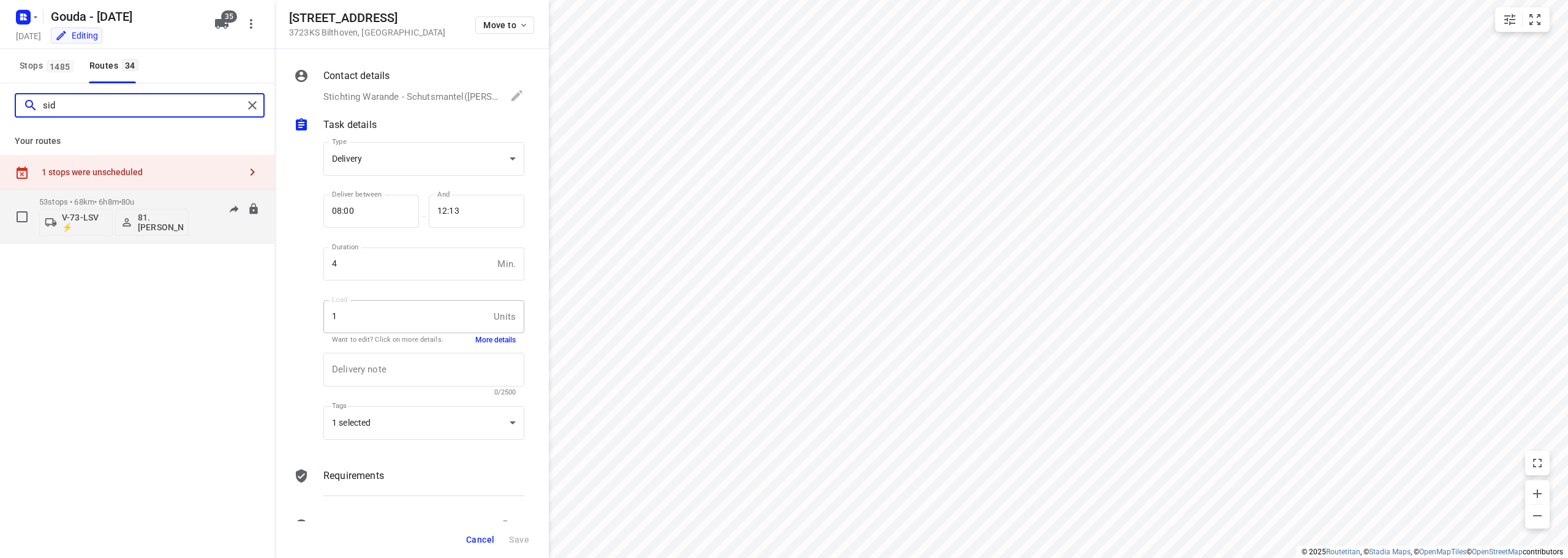
type input "sid"
click at [157, 205] on p "53 stops • 68km • 6h8m • 80u" at bounding box center [114, 202] width 149 height 9
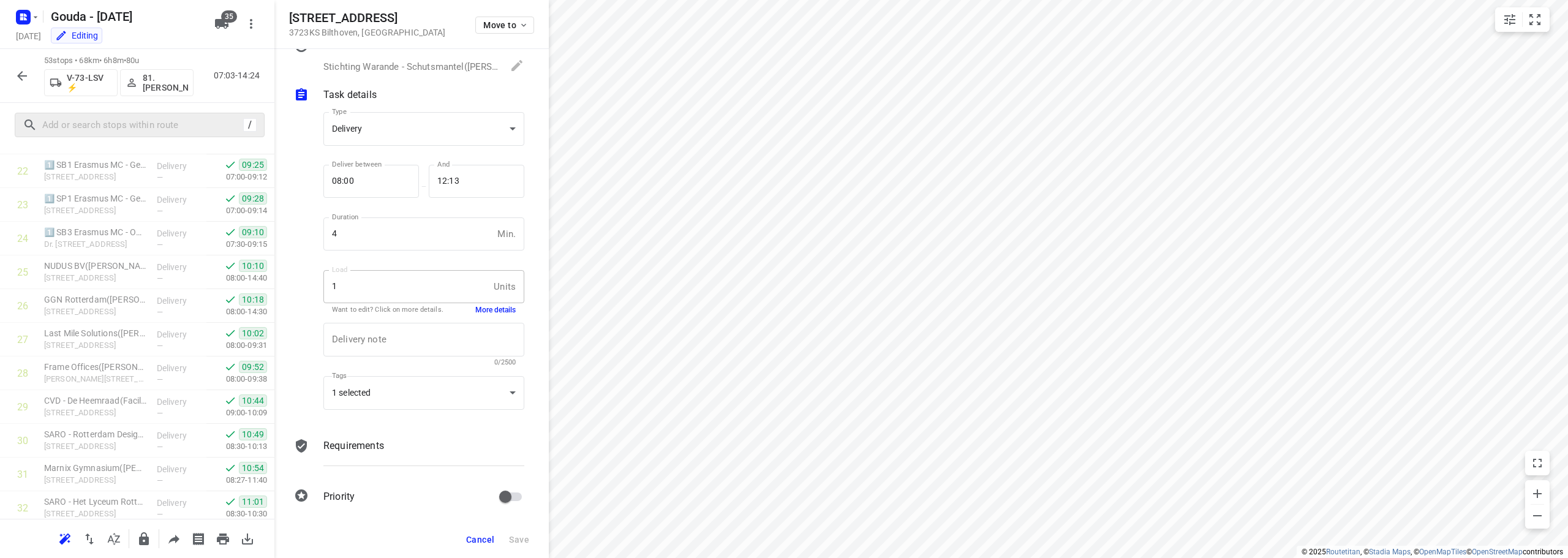
scroll to position [36, 0]
click at [21, 79] on icon "button" at bounding box center [22, 76] width 10 height 10
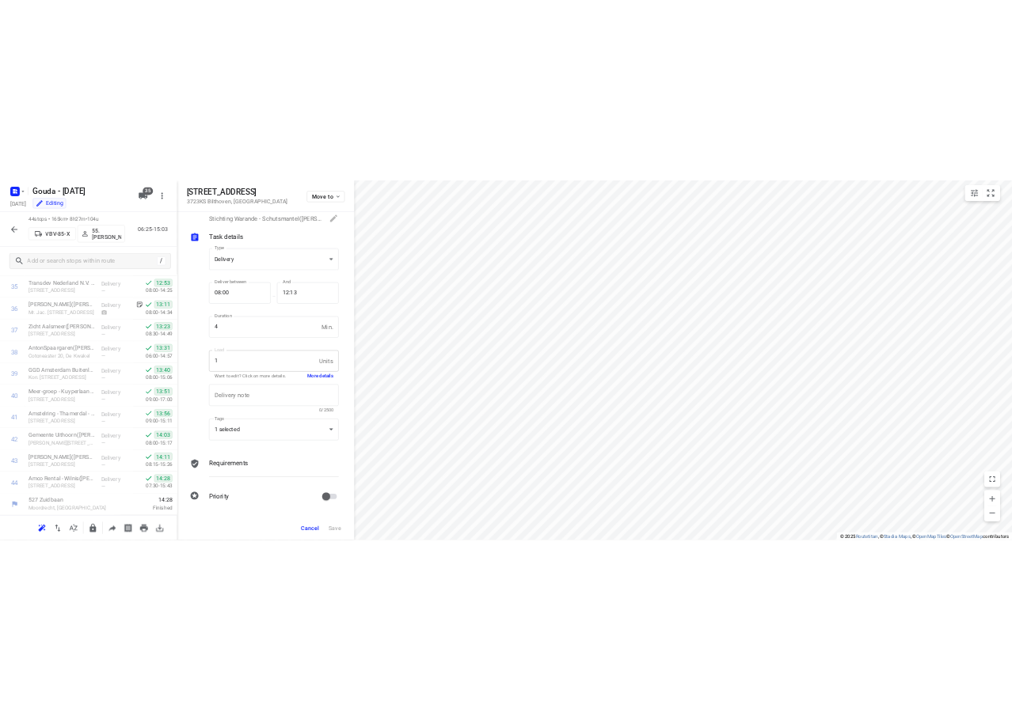
scroll to position [1603, 0]
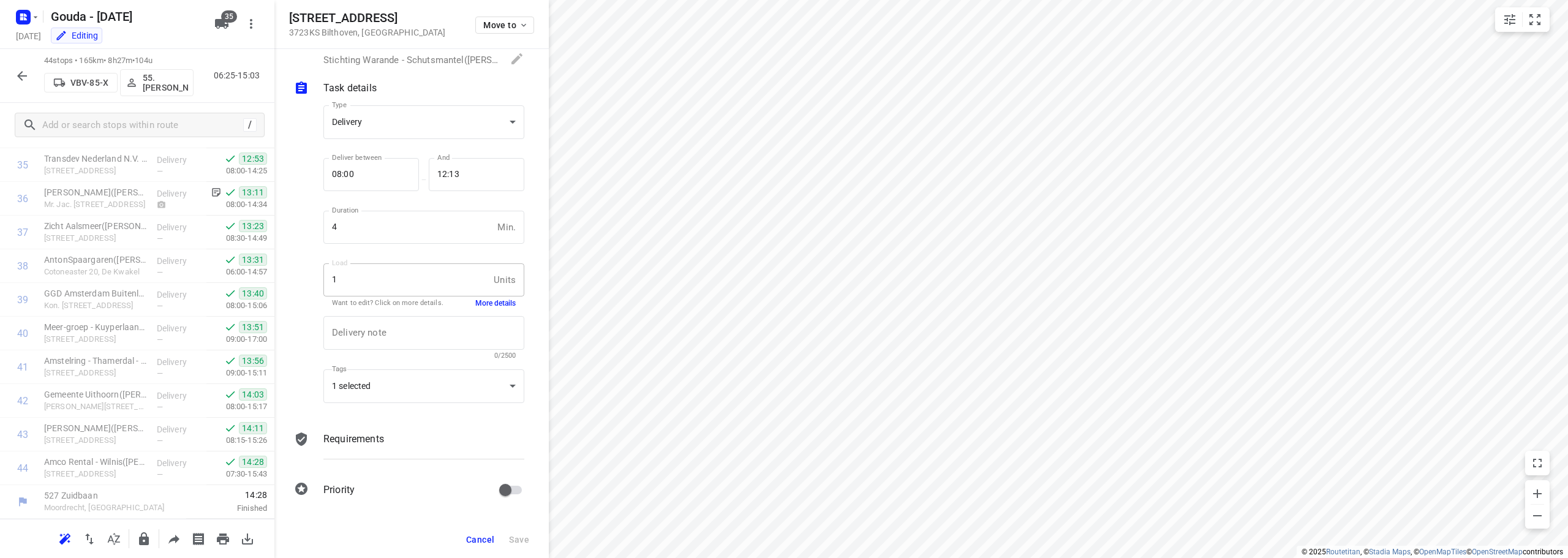
click at [18, 79] on icon "button" at bounding box center [22, 76] width 15 height 15
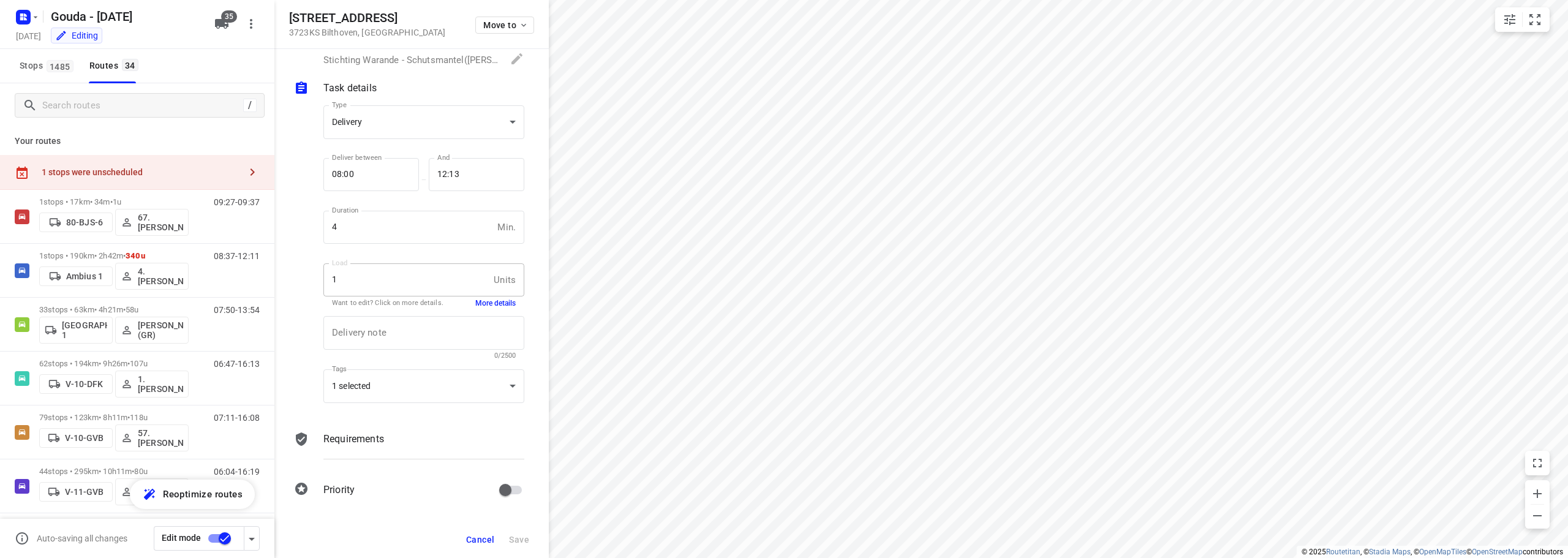
click at [473, 543] on span "Cancel" at bounding box center [480, 539] width 28 height 10
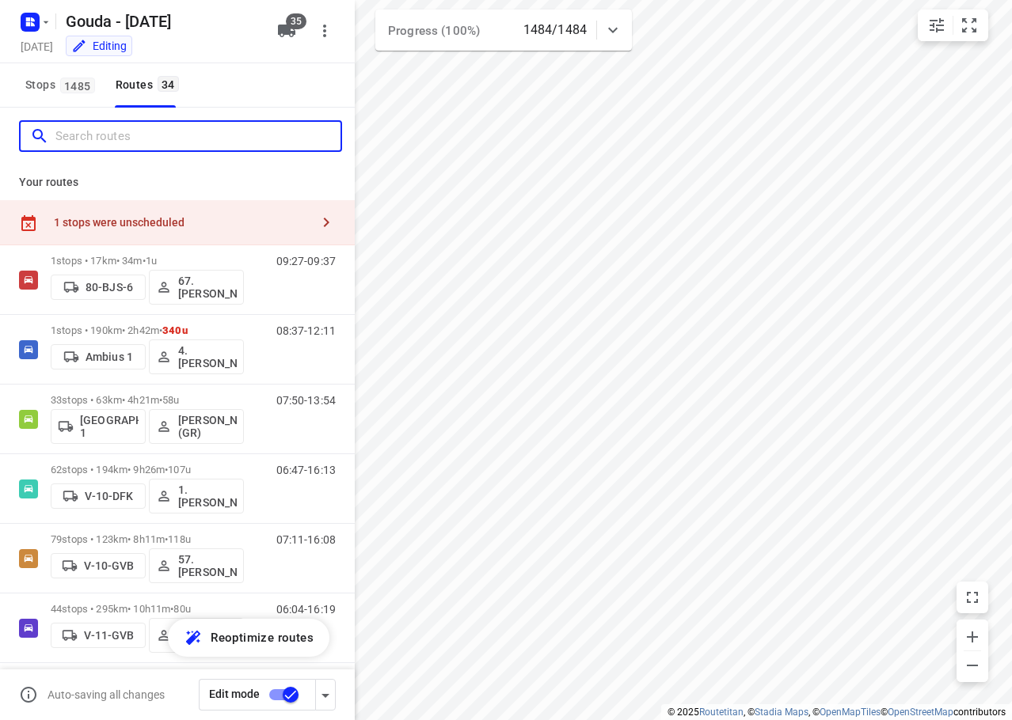
click at [96, 137] on input "Search routes" at bounding box center [197, 136] width 285 height 25
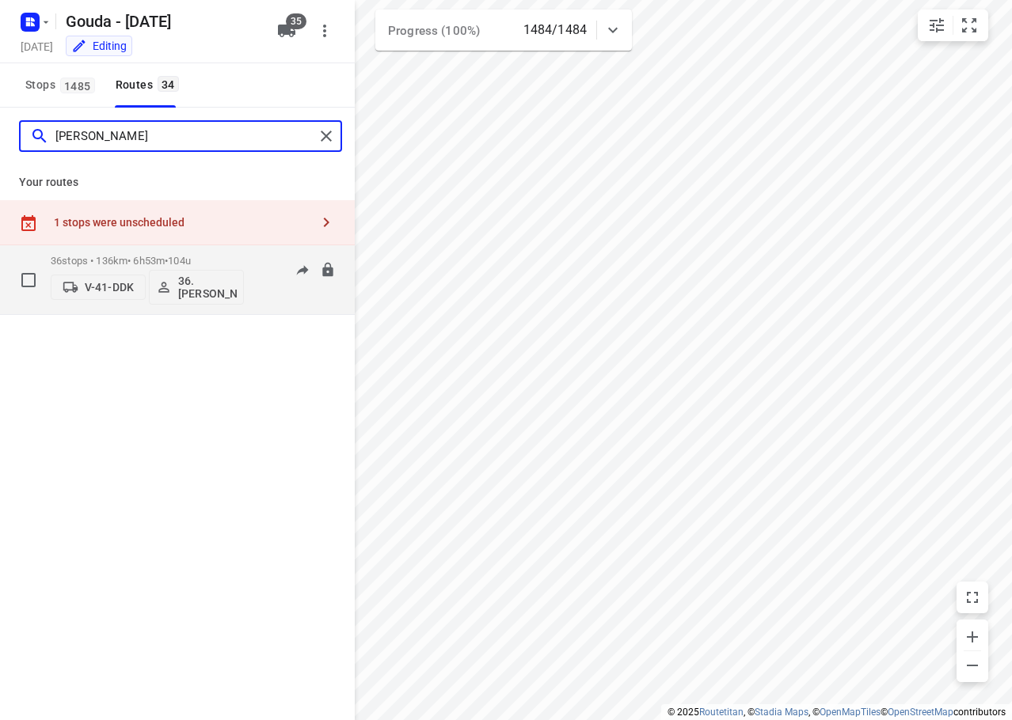
type input "jeff"
click at [188, 255] on span "104u" at bounding box center [179, 261] width 23 height 12
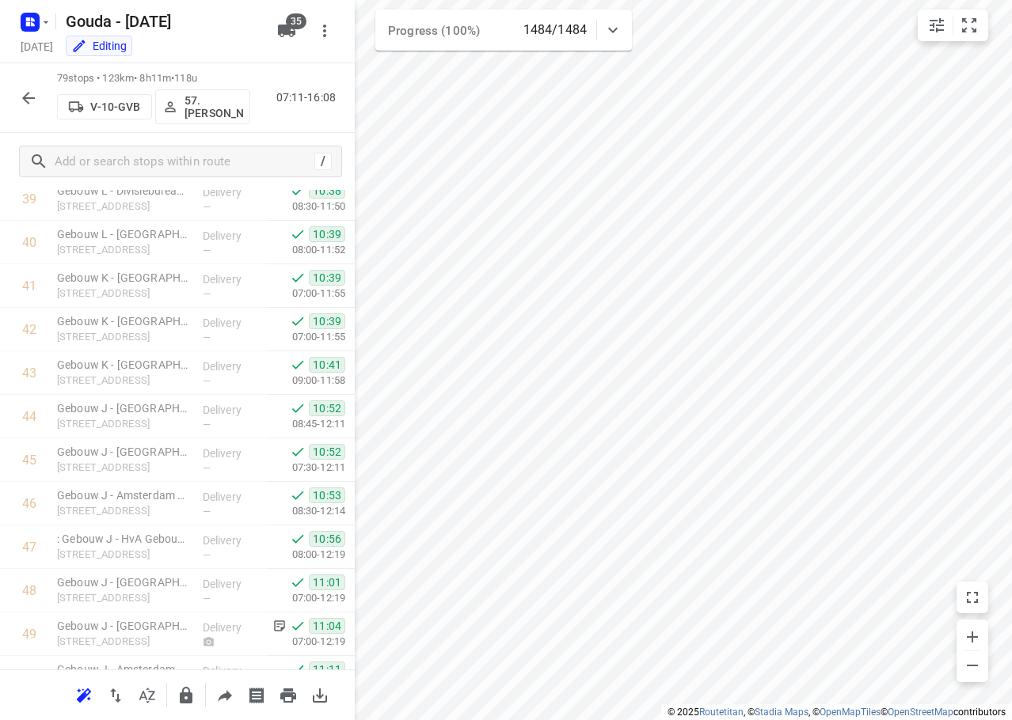
scroll to position [3128, 0]
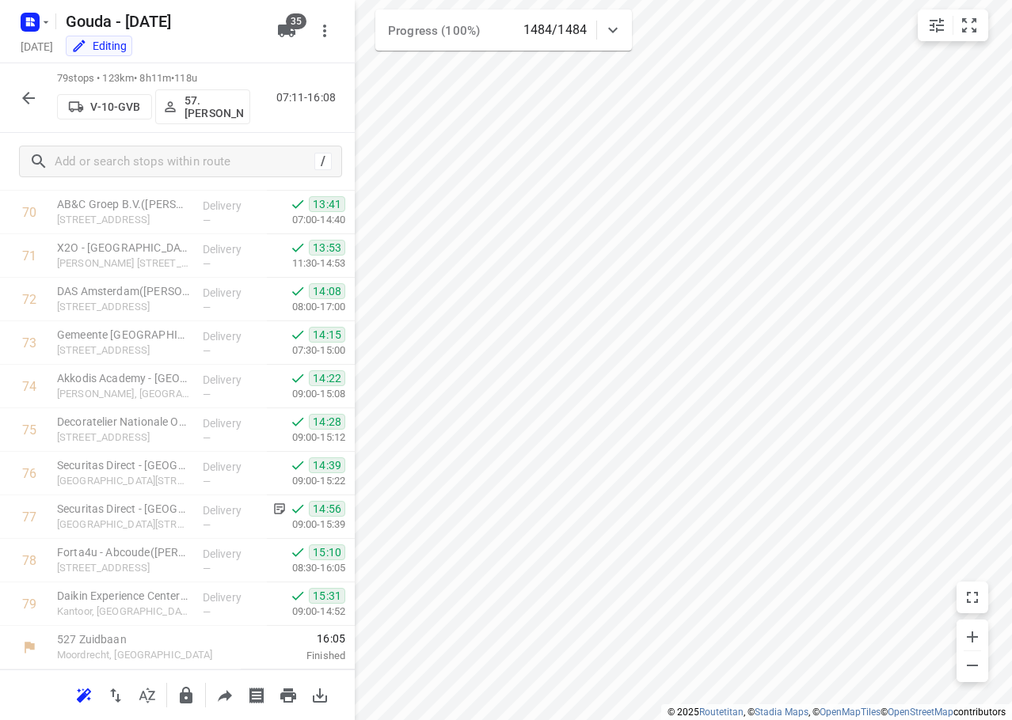
click at [1012, 260] on html "i © 2025 Routetitan , © Stadia Maps , © OpenMapTiles © OpenStreetMap contributo…" at bounding box center [506, 360] width 1012 height 720
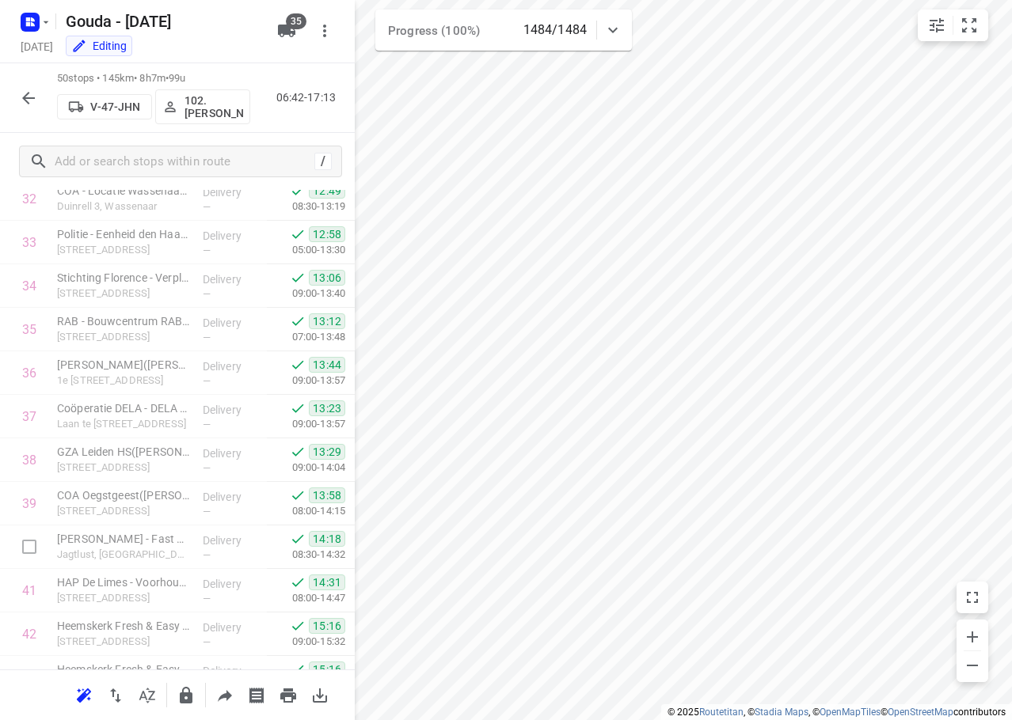
scroll to position [1865, 0]
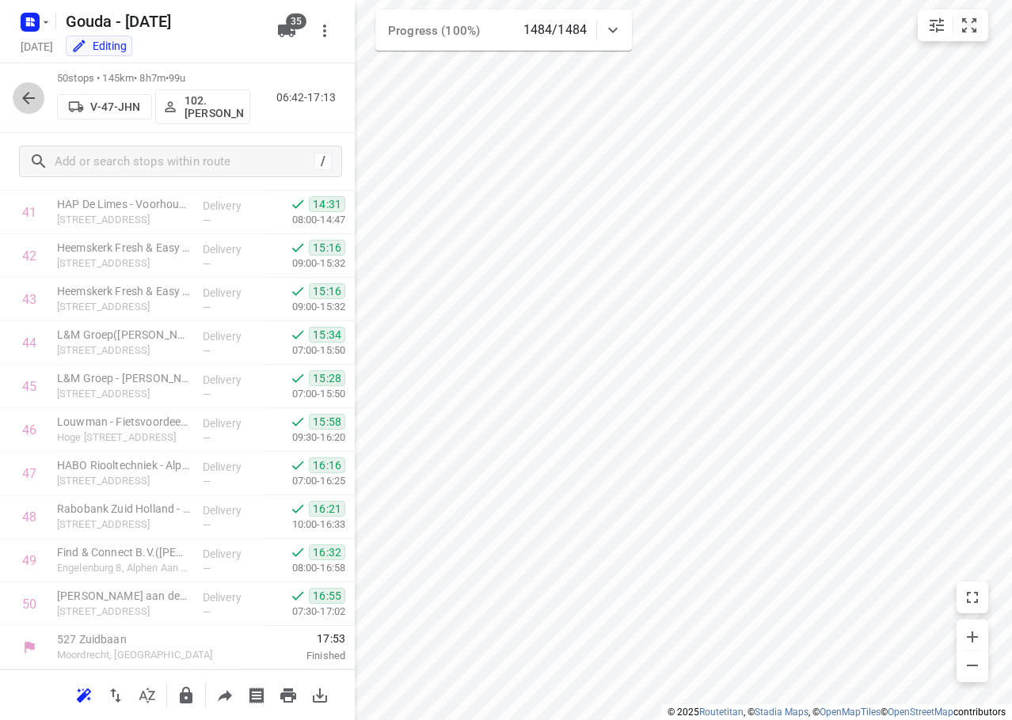
click at [29, 86] on button "button" at bounding box center [29, 98] width 32 height 32
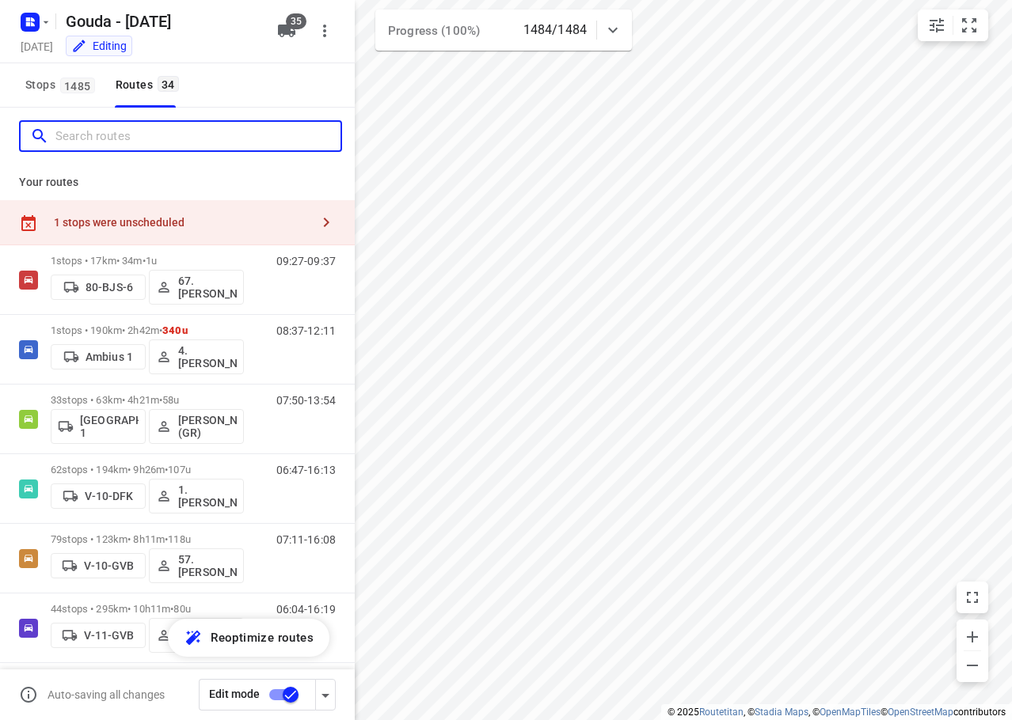
drag, startPoint x: 98, startPoint y: 135, endPoint x: 208, endPoint y: 93, distance: 118.1
click at [104, 129] on input "Search routes" at bounding box center [197, 136] width 285 height 25
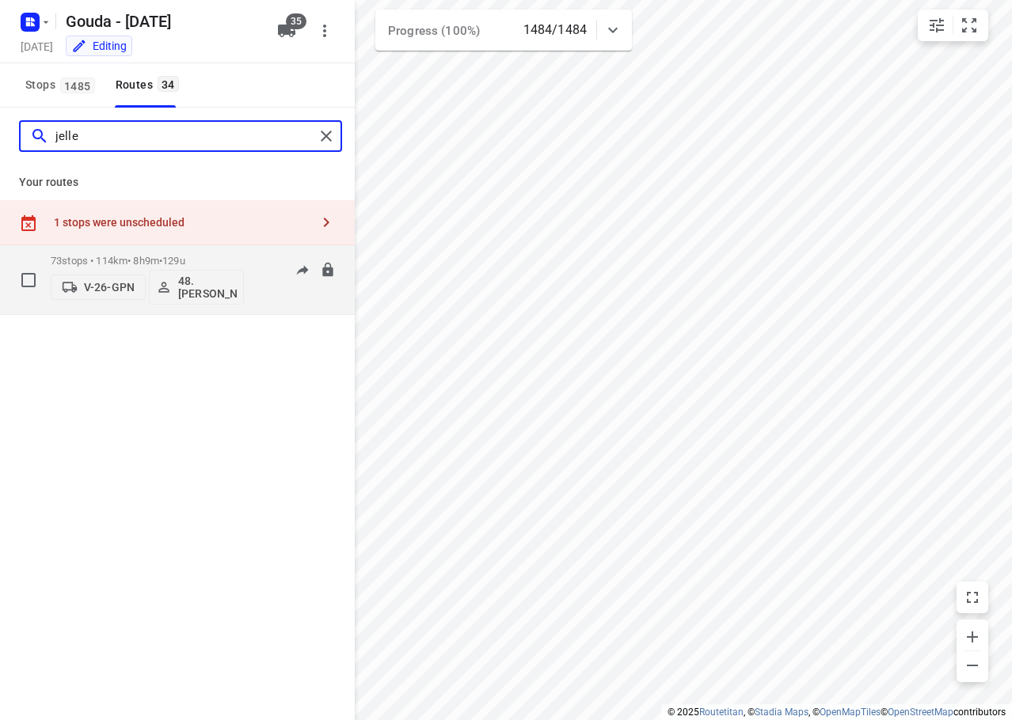
type input "jelle"
click at [213, 255] on p "73 stops • 114km • 8h9m • 129u" at bounding box center [147, 261] width 193 height 12
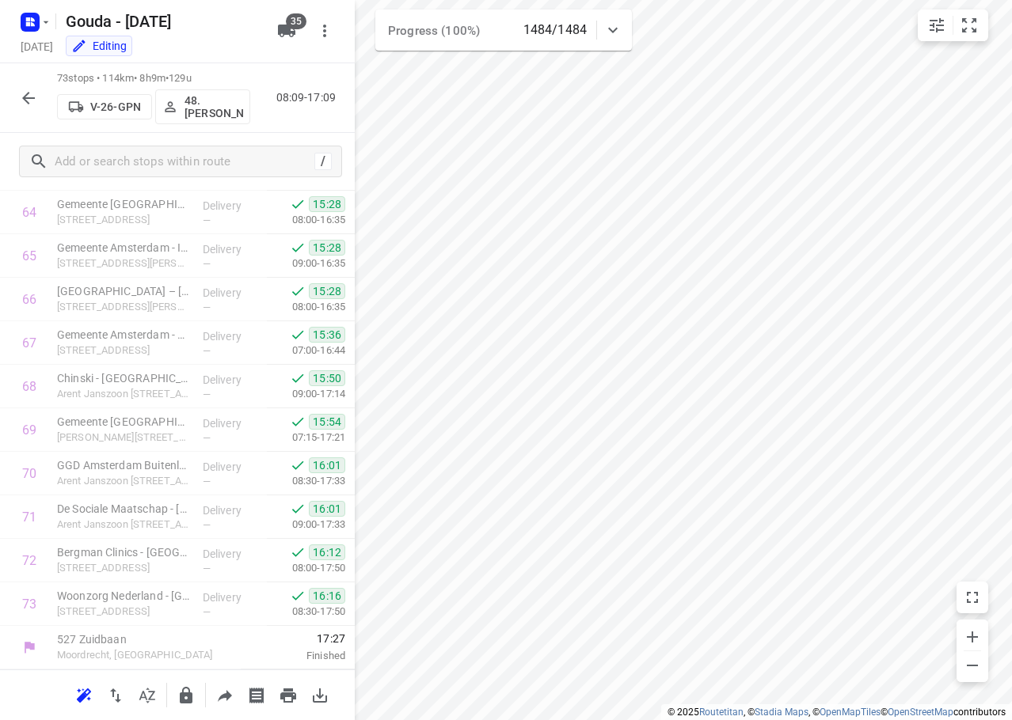
scroll to position [2866, 0]
click at [26, 97] on icon "button" at bounding box center [28, 98] width 19 height 19
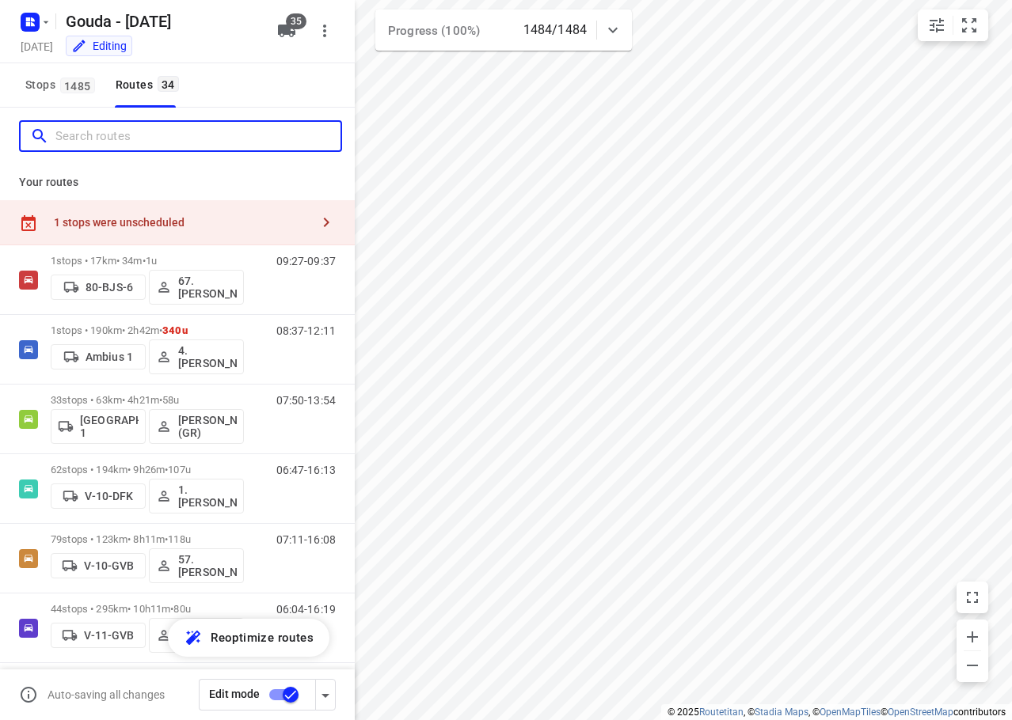
click at [99, 132] on input "Search routes" at bounding box center [197, 136] width 285 height 25
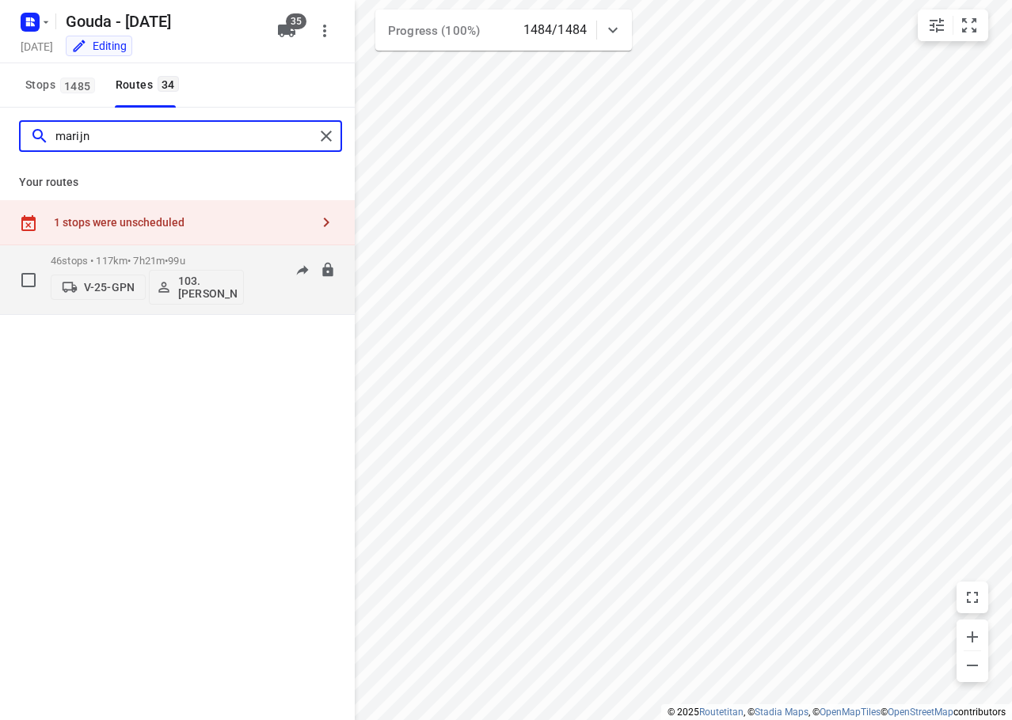
type input "marijn"
click at [199, 254] on div "46 stops • 117km • 7h21m • 99u V-25-GPN 103.Marijn Langhorst" at bounding box center [147, 280] width 193 height 66
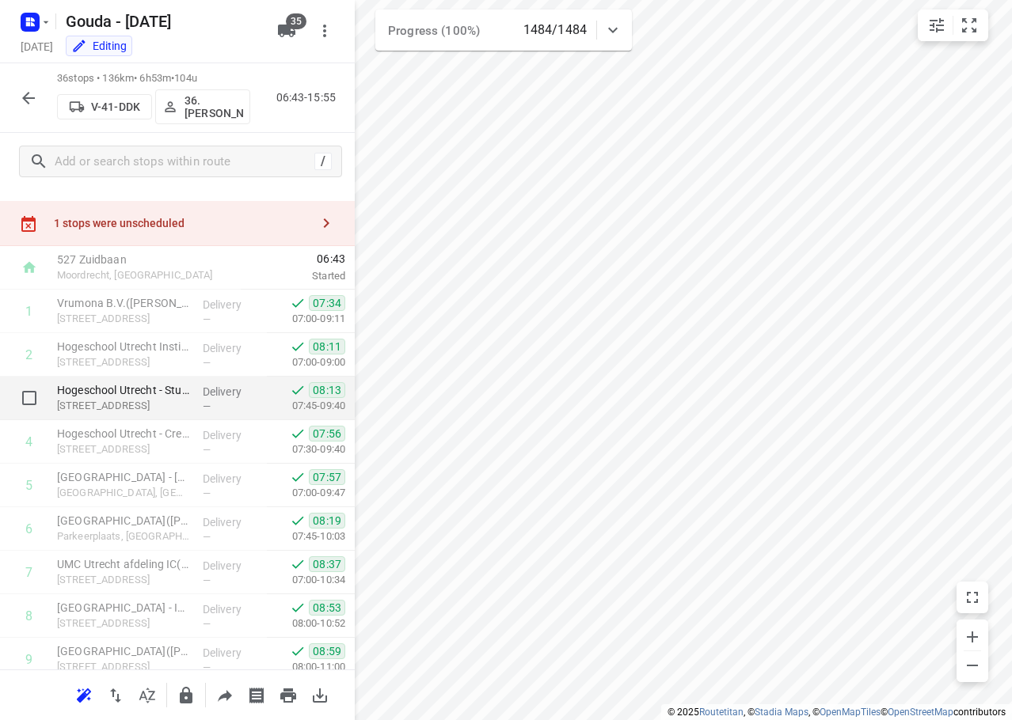
scroll to position [0, 0]
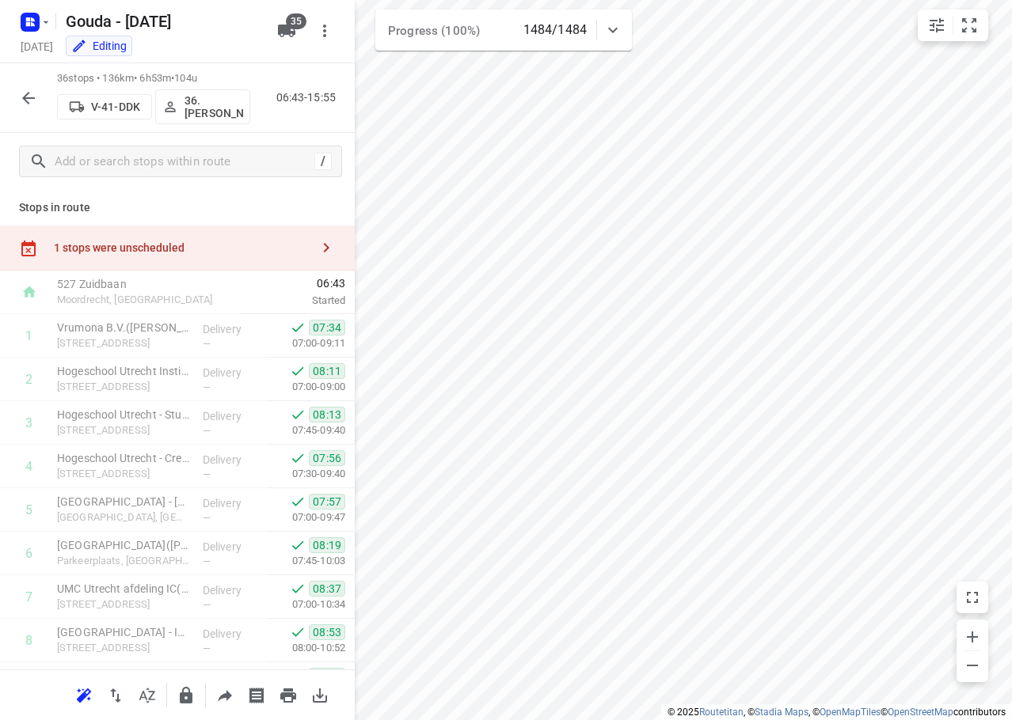
click at [293, 180] on div "/" at bounding box center [177, 161] width 355 height 57
click at [278, 192] on div "Stops in route 1 stops were unscheduled 527 Zuidbaan Moordrecht, Netherlands 06…" at bounding box center [177, 430] width 355 height 480
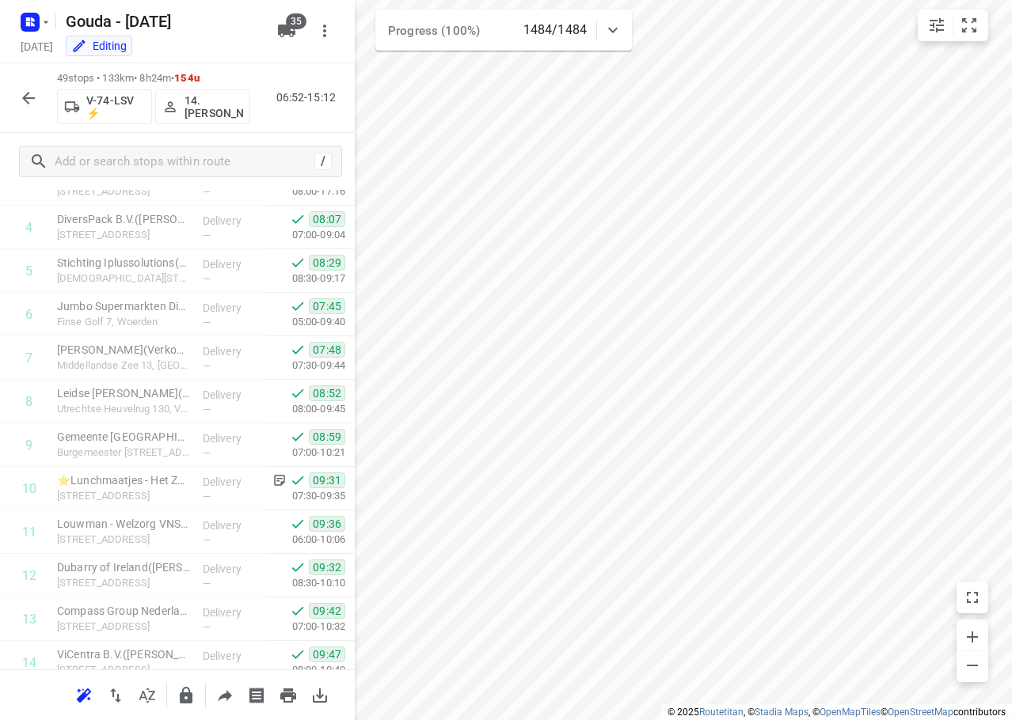
scroll to position [238, 0]
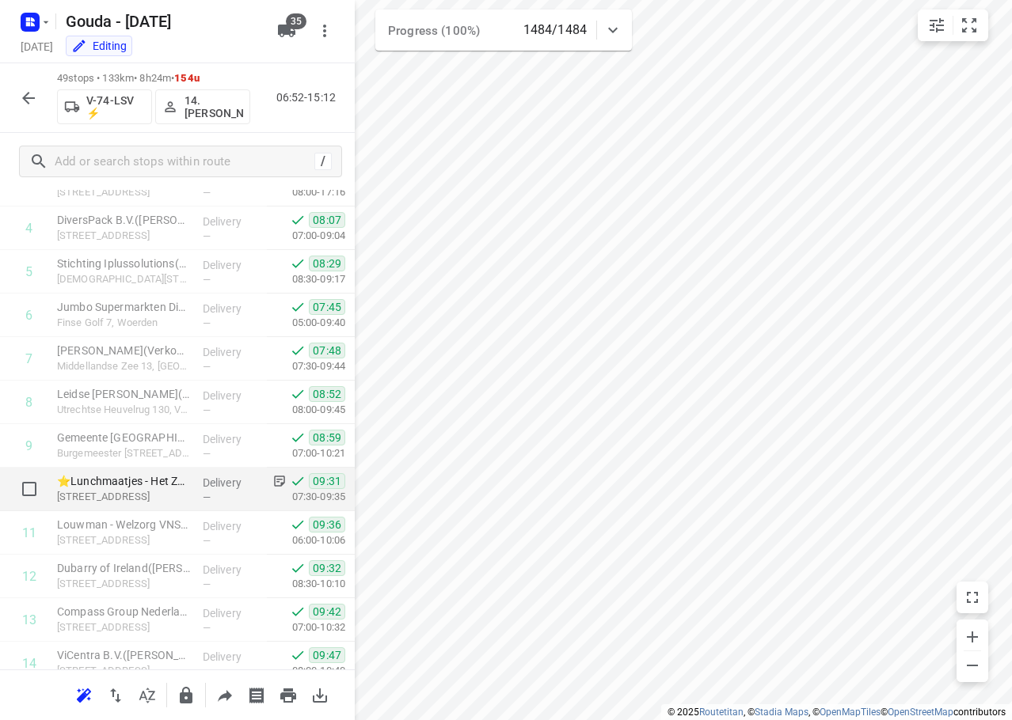
click at [196, 489] on div "Delivery —" at bounding box center [231, 490] width 71 height 44
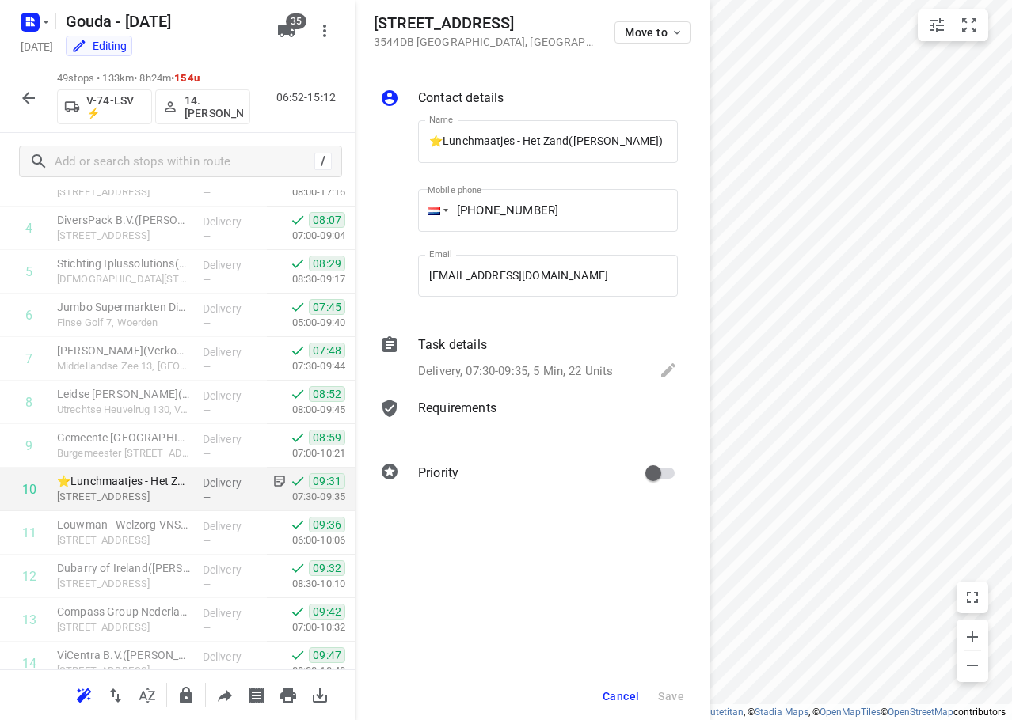
scroll to position [0, 2]
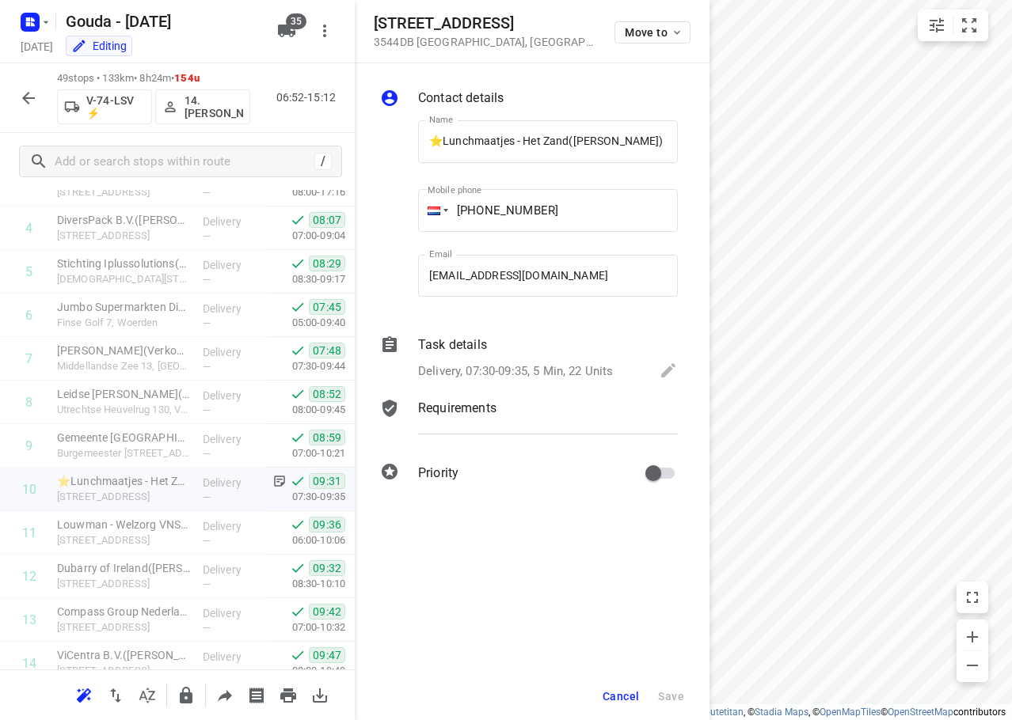
drag, startPoint x: 539, startPoint y: 367, endPoint x: 582, endPoint y: 370, distance: 42.8
click at [544, 367] on p "Delivery, 07:30-09:35, 5 Min, 22 Units" at bounding box center [515, 372] width 195 height 18
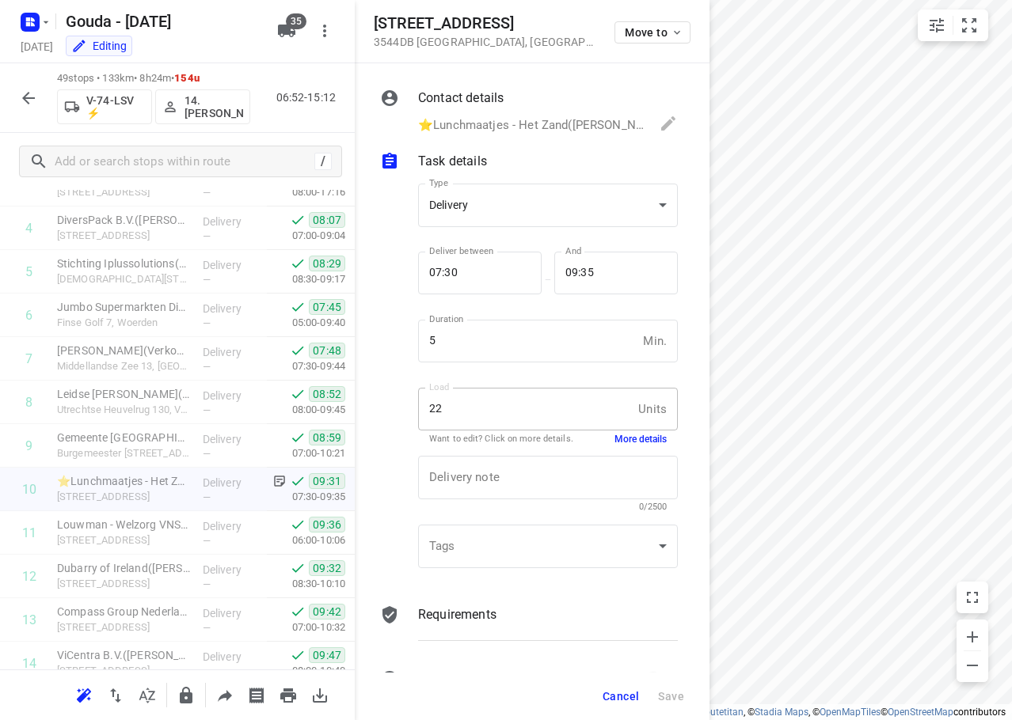
click at [623, 451] on div "Delivery note x Delivery note 0/2500" at bounding box center [548, 483] width 272 height 75
click at [625, 444] on button "More details" at bounding box center [640, 439] width 52 height 13
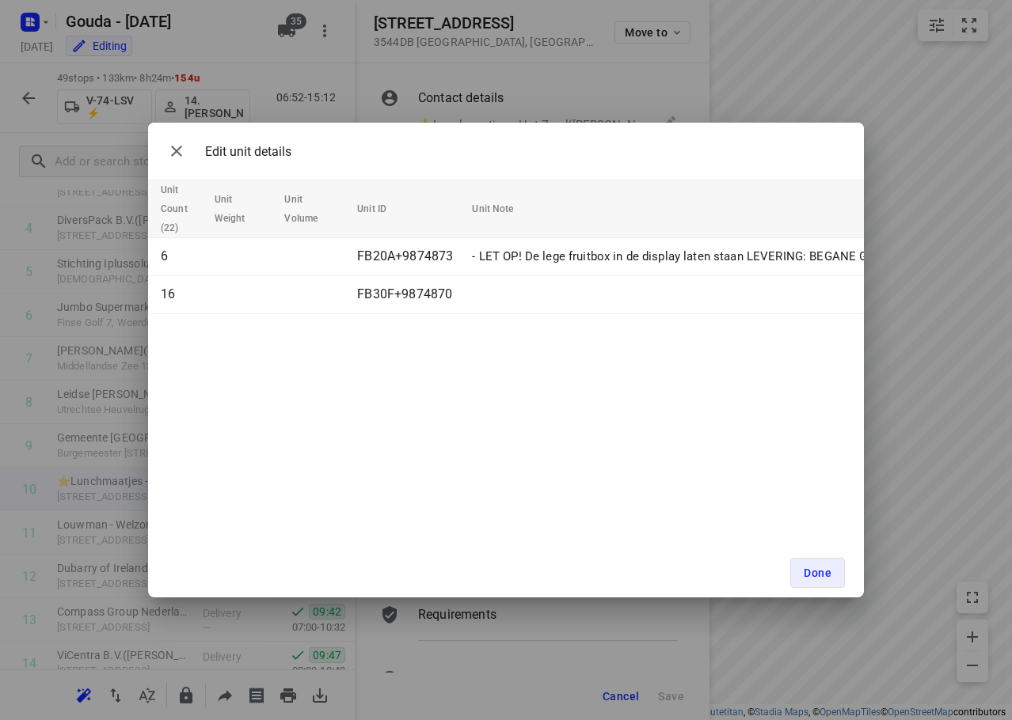
drag, startPoint x: 510, startPoint y: 324, endPoint x: 536, endPoint y: 321, distance: 26.3
click at [536, 321] on div "Edit unit details Unit Count (22) Unit Weight Unit Volume Unit ID Unit Note 6 F…" at bounding box center [506, 360] width 716 height 475
click at [820, 577] on span "Done" at bounding box center [818, 573] width 28 height 13
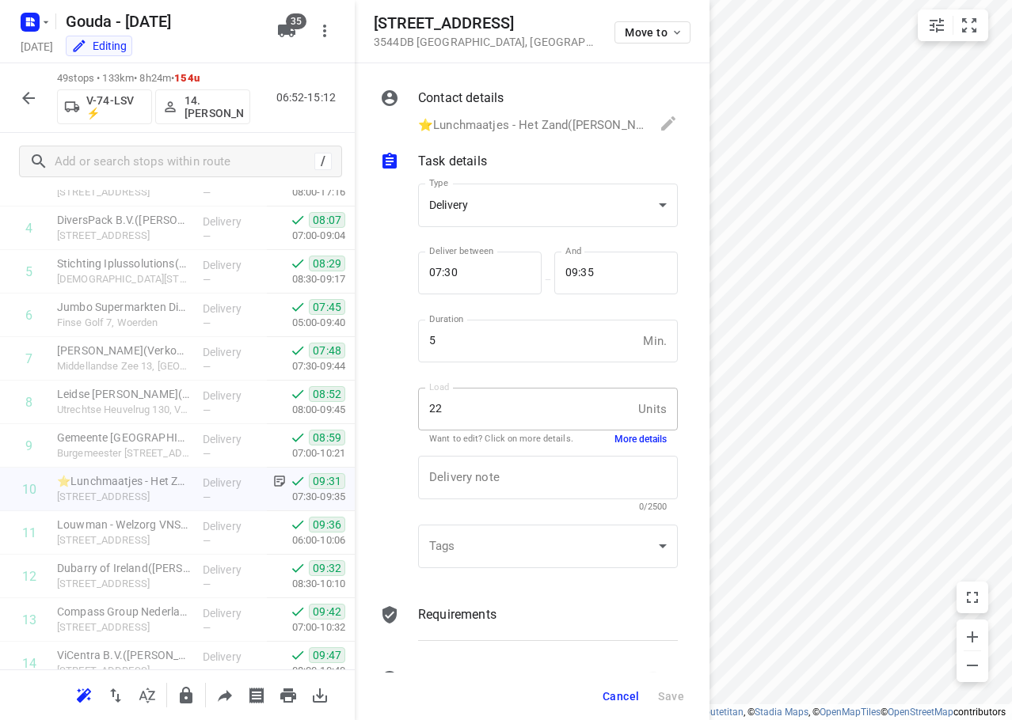
click at [636, 699] on span "Cancel" at bounding box center [620, 696] width 36 height 13
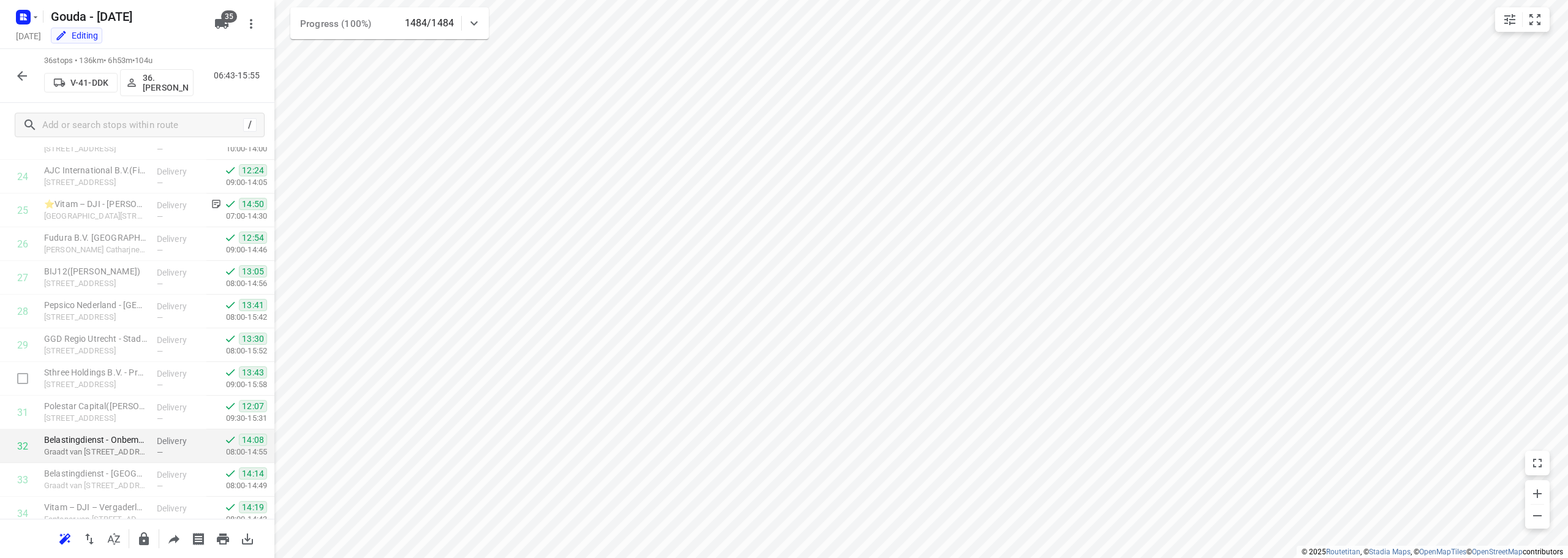
scroll to position [971, 0]
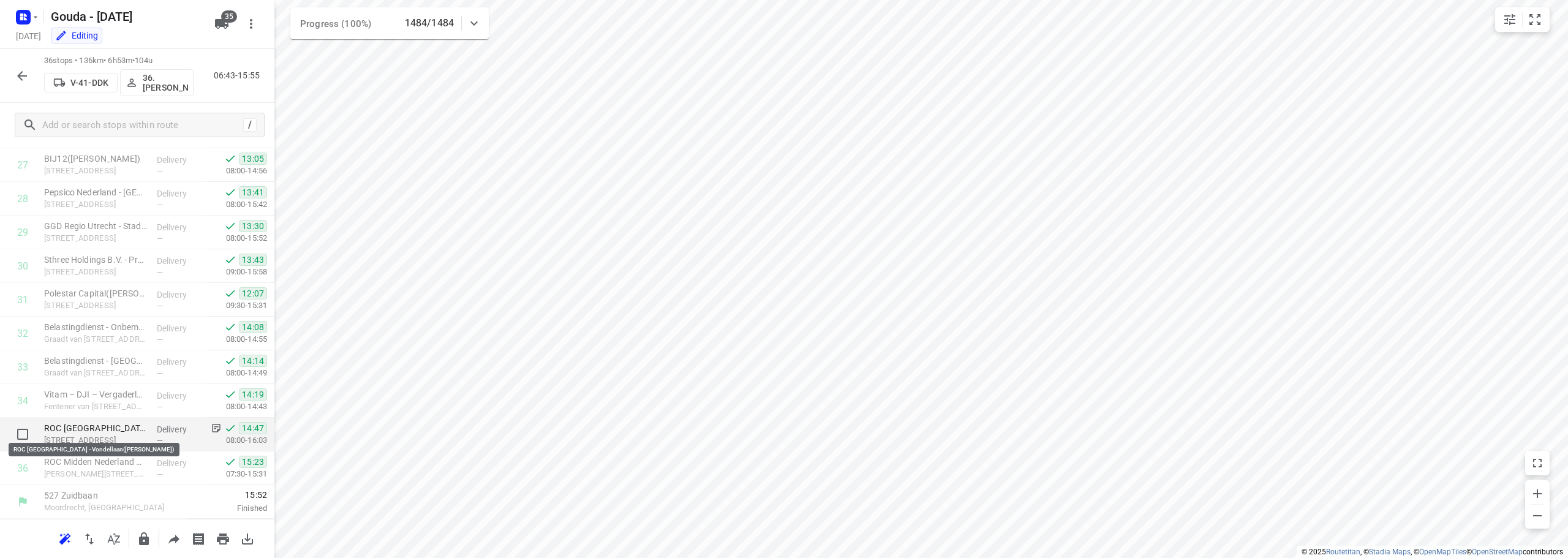
drag, startPoint x: 97, startPoint y: 430, endPoint x: 114, endPoint y: 422, distance: 18.8
click at [102, 430] on p "ROC [GEOGRAPHIC_DATA] - Vondellaan([PERSON_NAME])" at bounding box center [95, 428] width 103 height 12
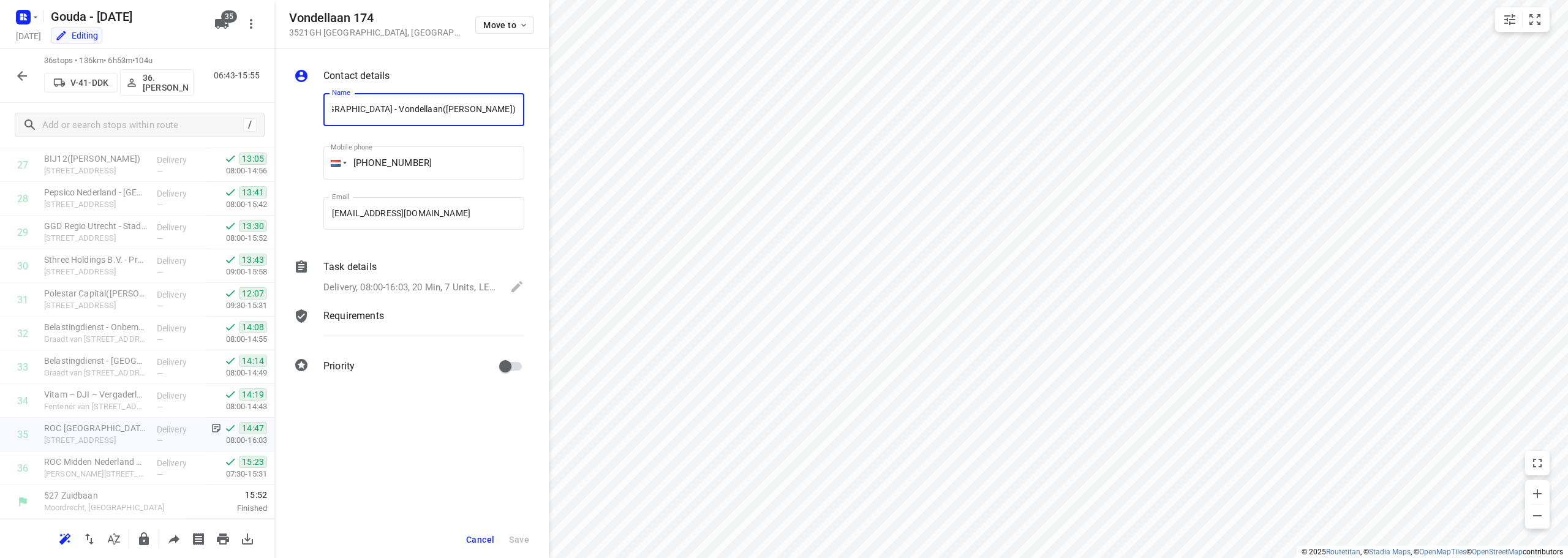
scroll to position [0, 0]
click at [457, 293] on p "Delivery, 08:00-16:03, 20 Min, 7 Units, LET OP! VERBOUWING! Als je een locatie …" at bounding box center [411, 288] width 175 height 14
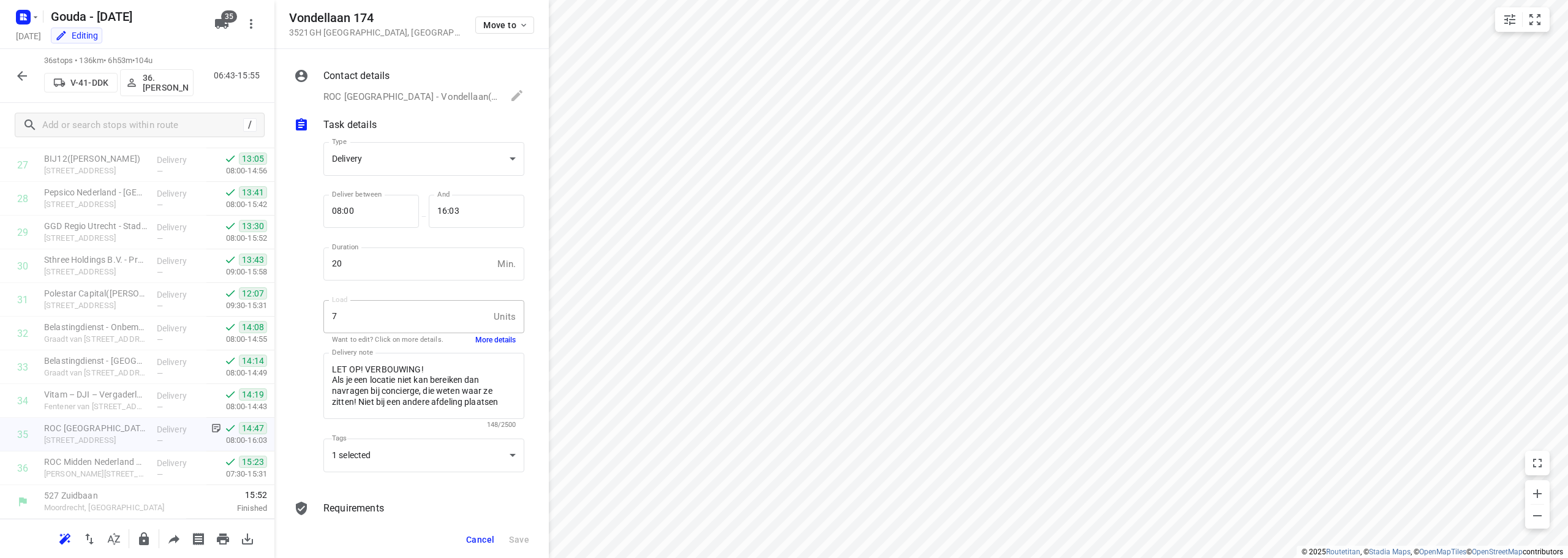
click at [500, 343] on button "More details" at bounding box center [495, 340] width 40 height 10
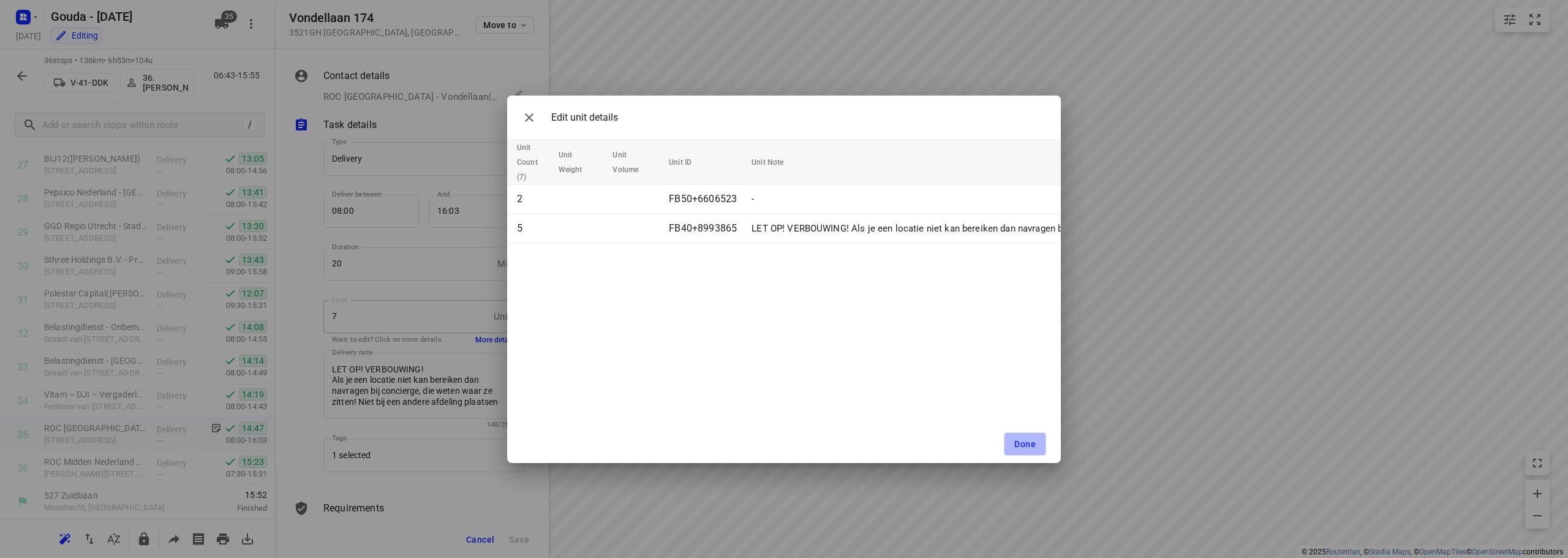
click at [1030, 440] on span "Done" at bounding box center [1025, 444] width 22 height 10
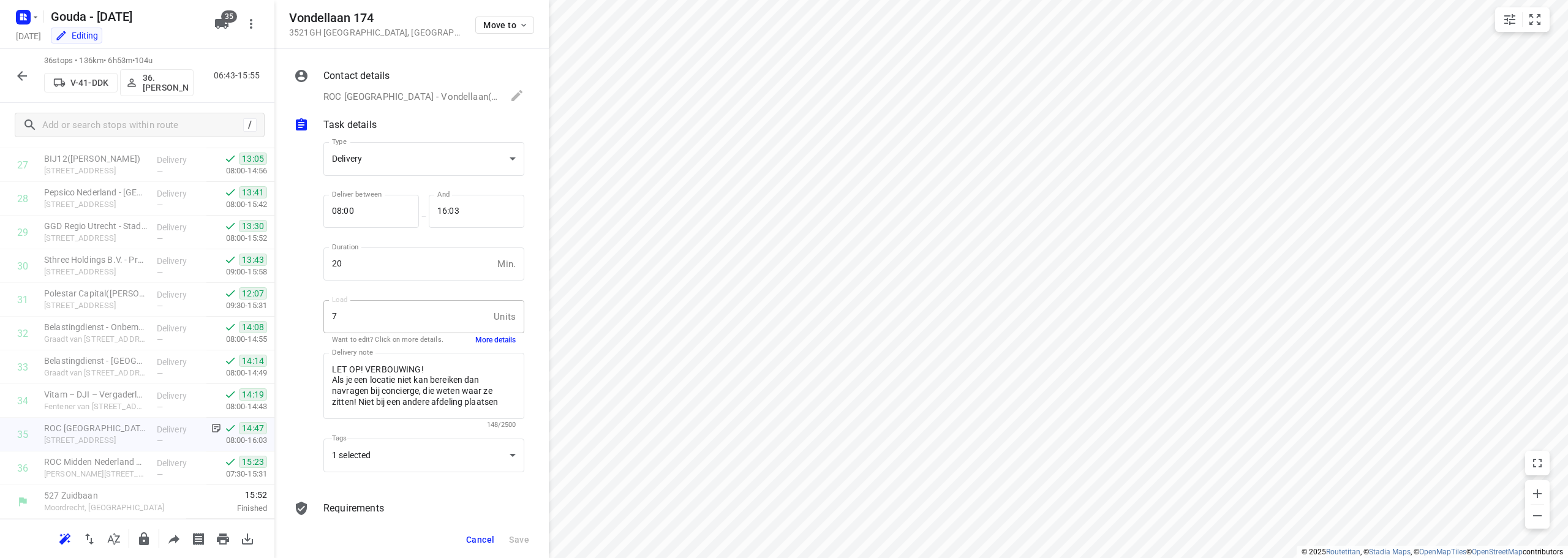
click at [310, 241] on div at bounding box center [306, 310] width 29 height 354
click at [472, 545] on button "Cancel" at bounding box center [480, 539] width 38 height 22
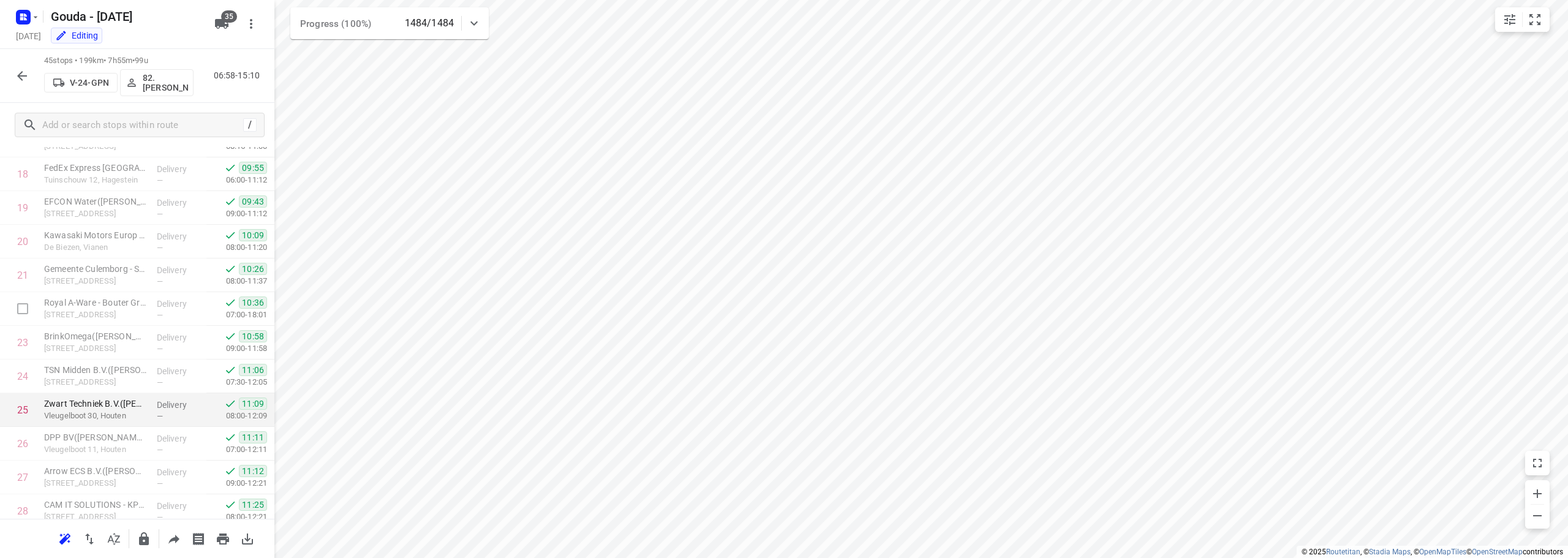
scroll to position [429, 0]
click at [22, 76] on icon "button" at bounding box center [22, 76] width 15 height 15
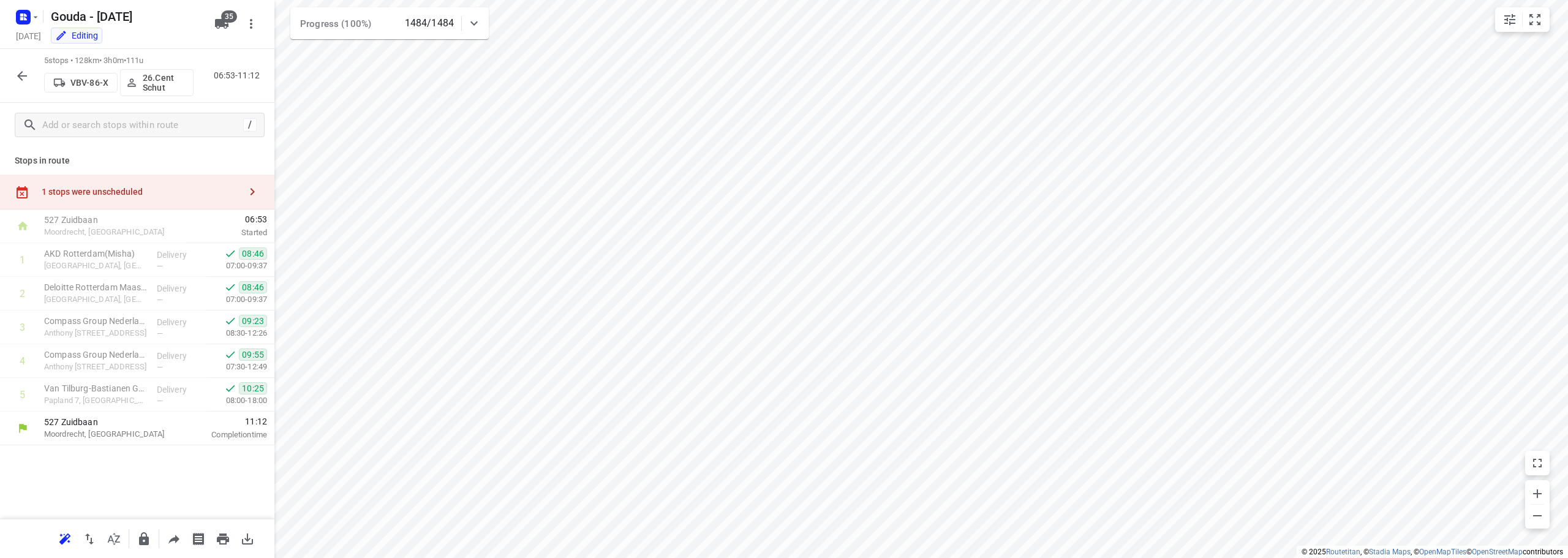
scroll to position [0, 0]
click at [25, 74] on icon "button" at bounding box center [22, 76] width 15 height 15
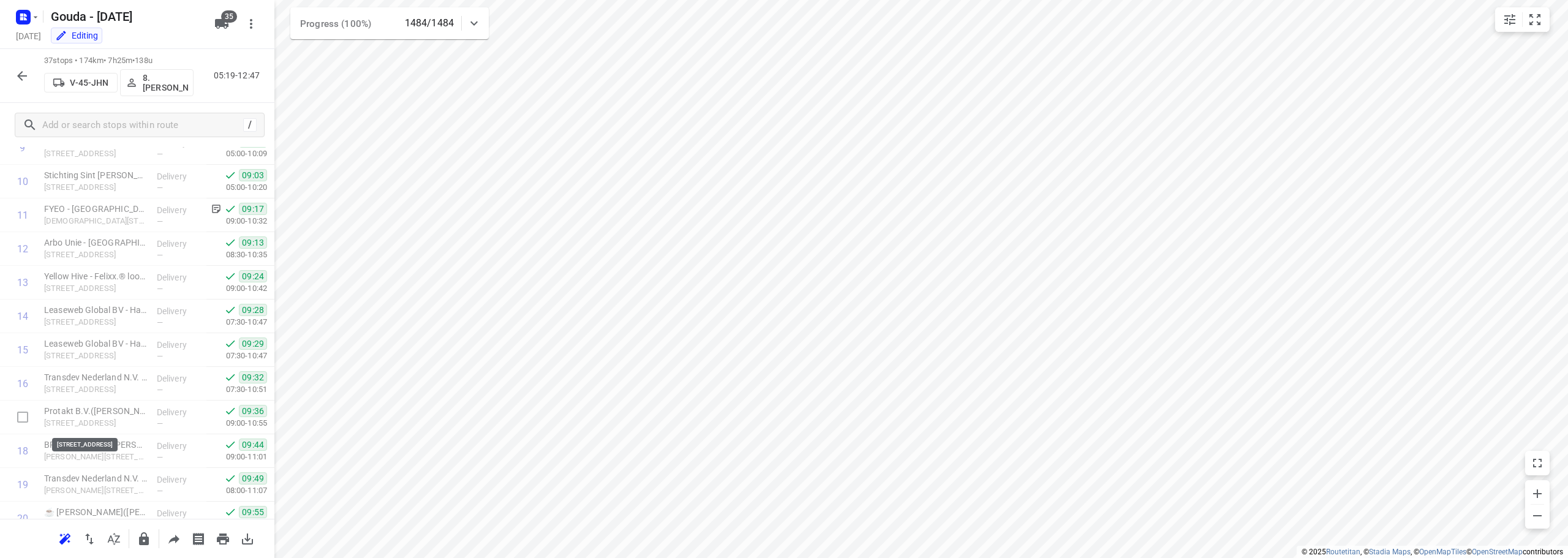
scroll to position [86, 0]
click at [29, 72] on icon "button" at bounding box center [22, 76] width 15 height 15
click at [25, 75] on icon "button" at bounding box center [22, 76] width 15 height 15
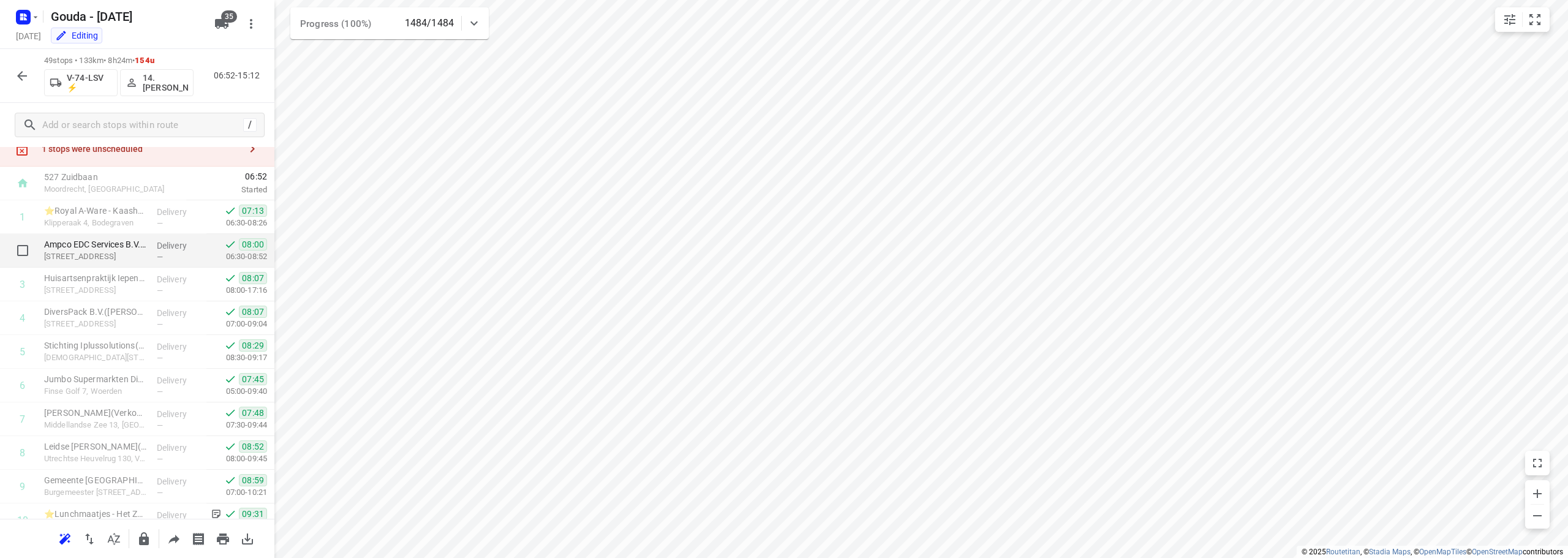
scroll to position [61, 0]
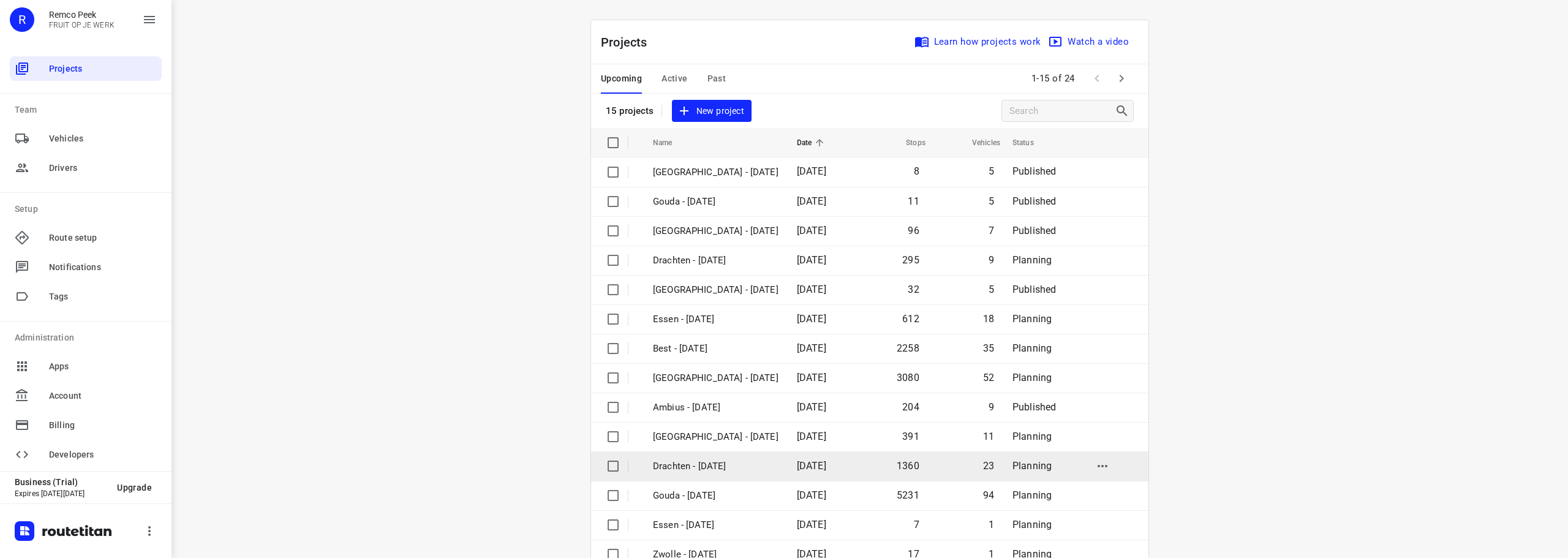
scroll to position [61, 0]
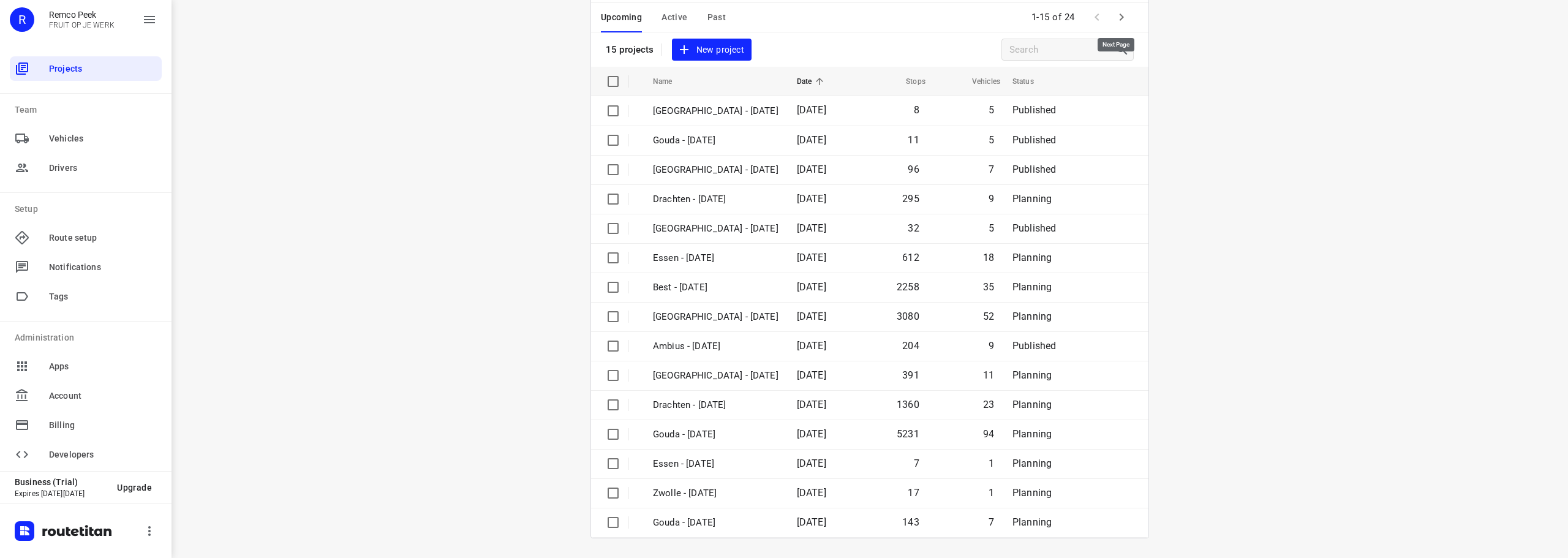
click at [1119, 17] on icon "button" at bounding box center [1122, 16] width 5 height 7
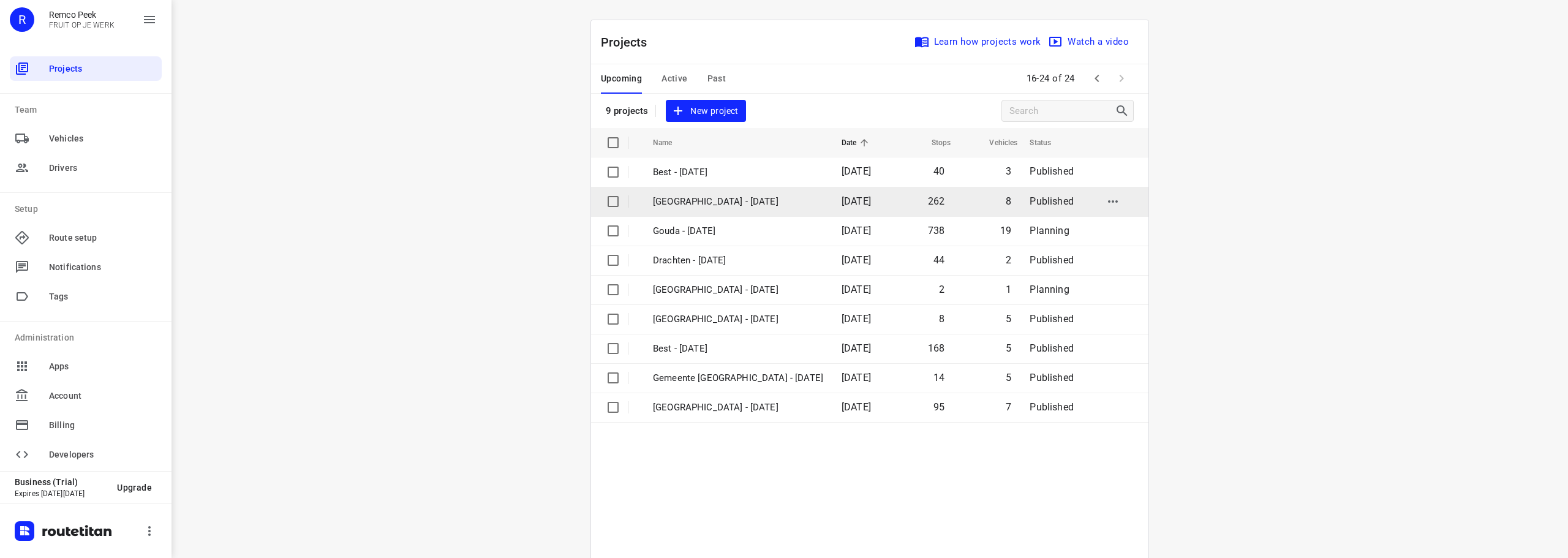
click at [727, 205] on p "Zwolle - Thursday" at bounding box center [738, 202] width 170 height 14
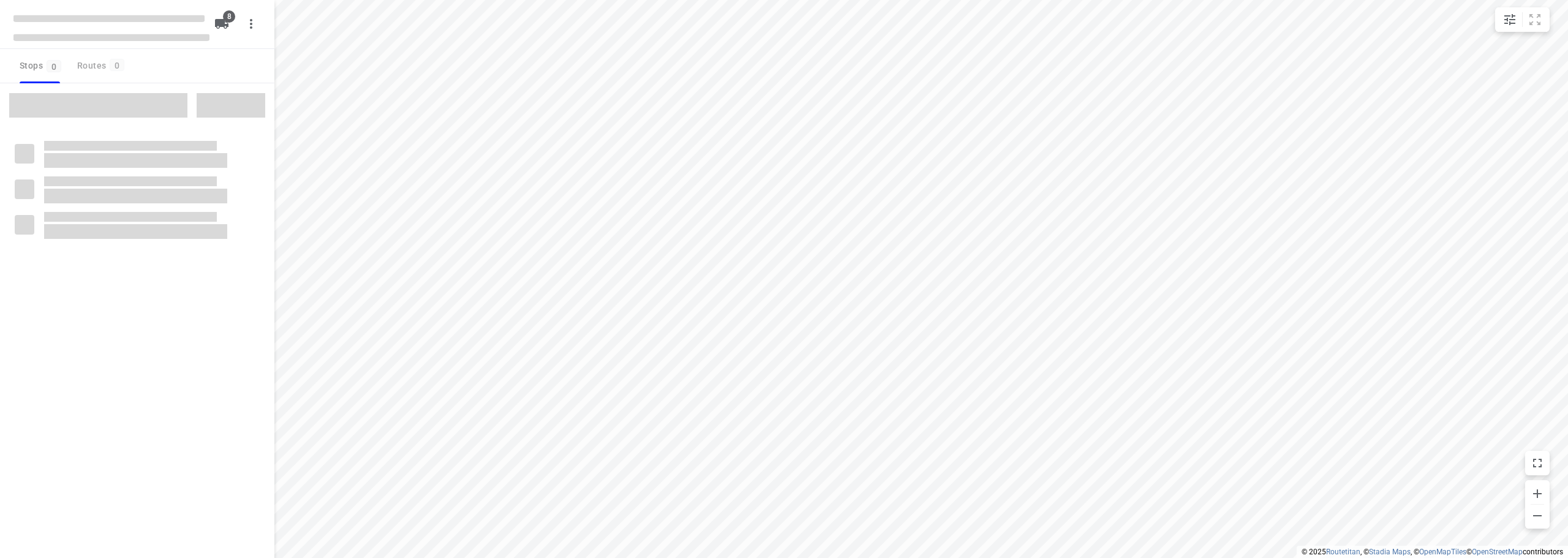
checkbox input "true"
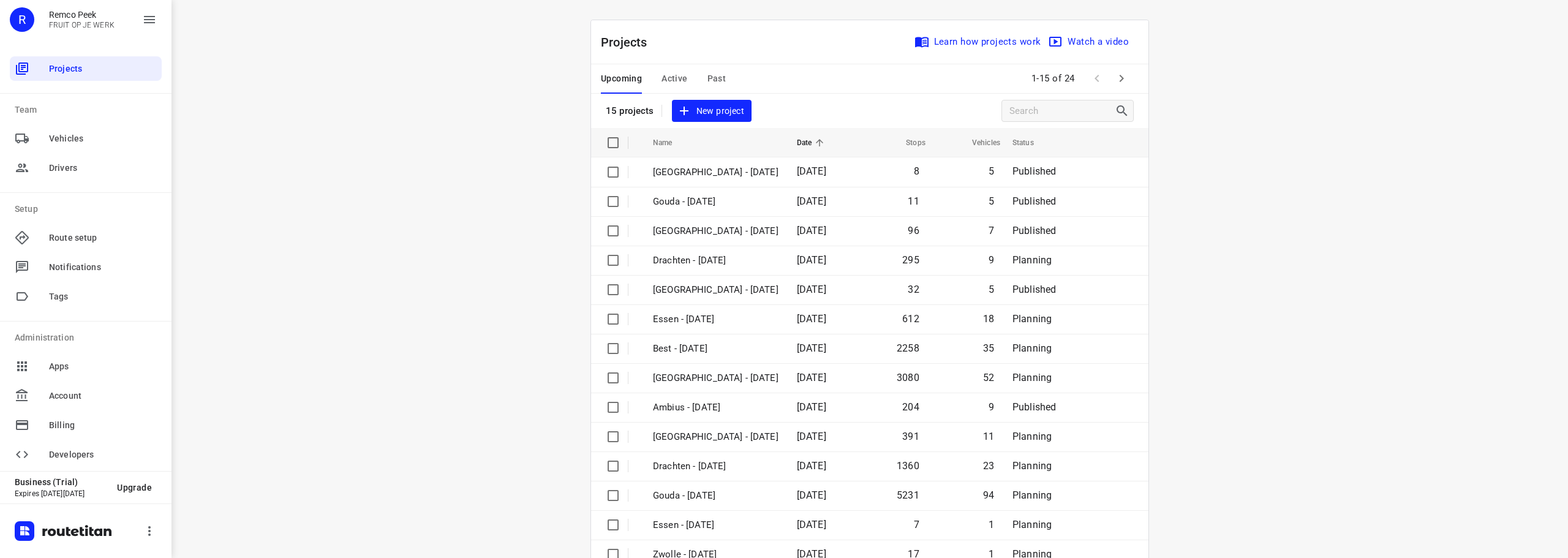
click at [707, 80] on span "Past" at bounding box center [716, 79] width 19 height 15
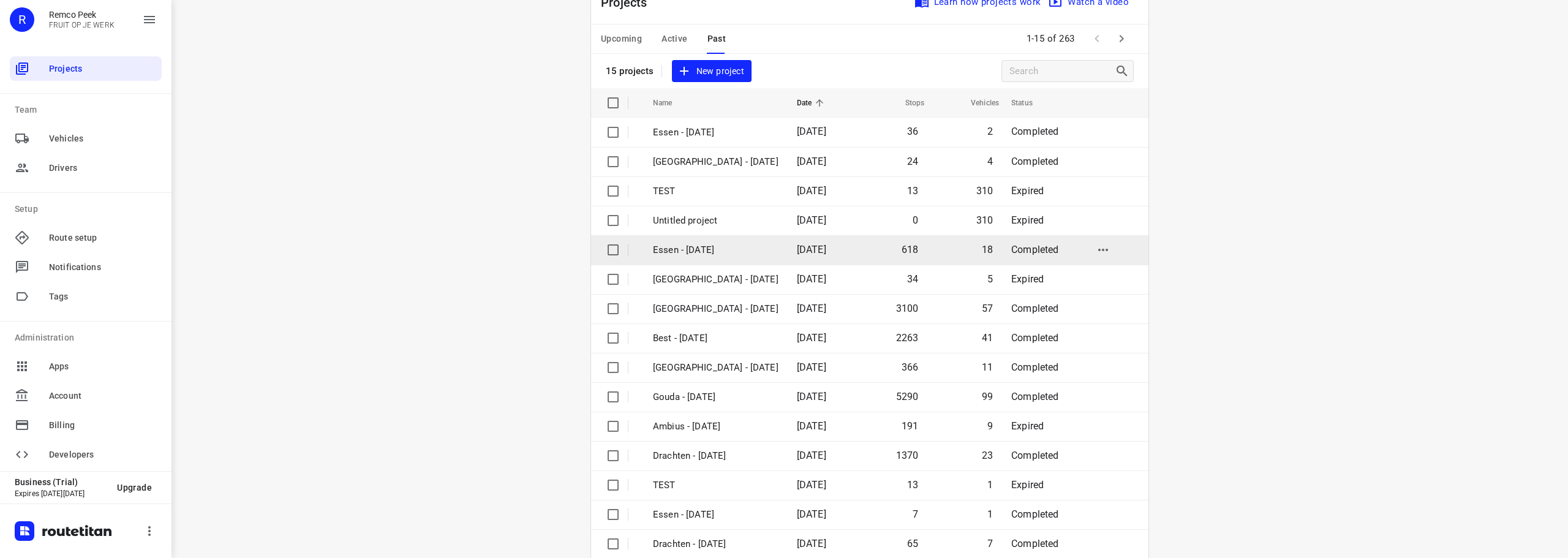
scroll to position [61, 0]
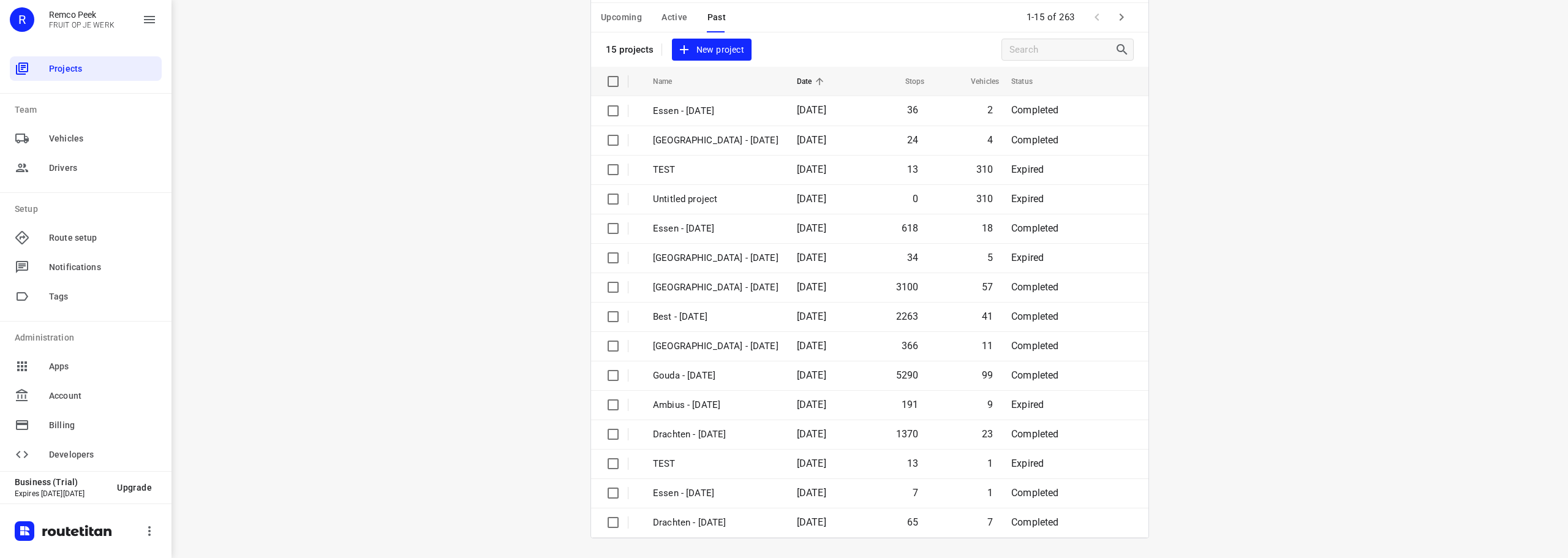
click at [1120, 16] on icon "button" at bounding box center [1121, 17] width 15 height 15
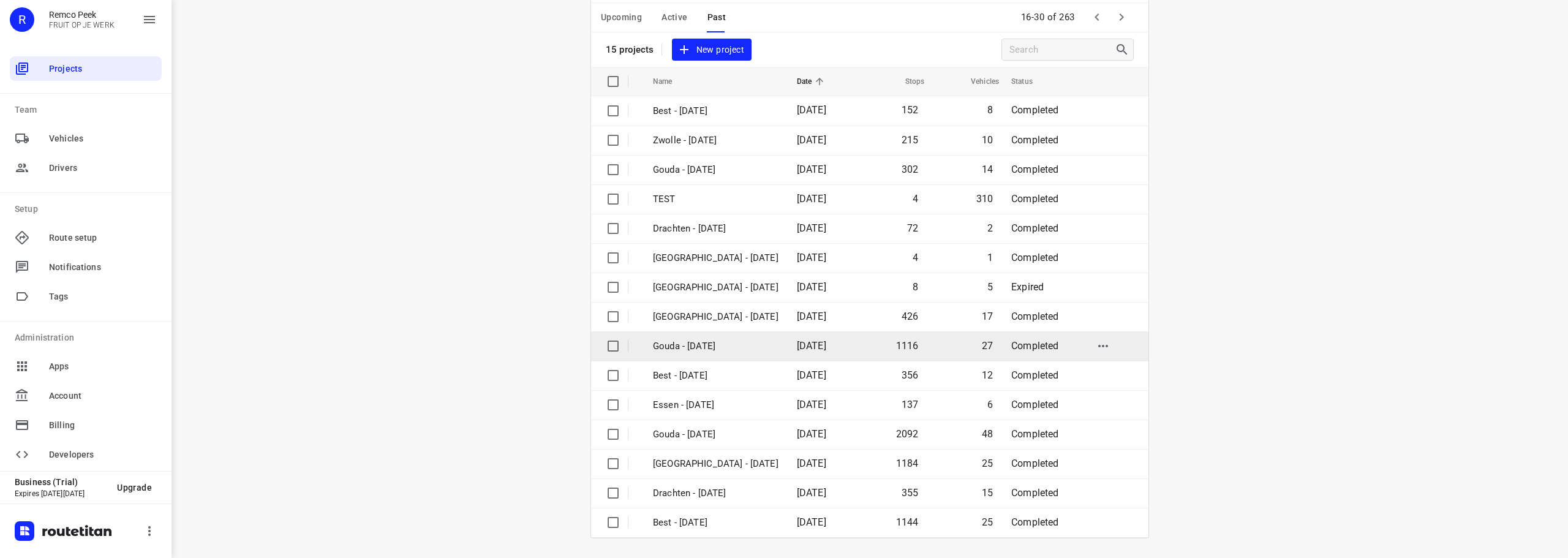
click at [764, 344] on p "Gouda - Thursday" at bounding box center [716, 347] width 125 height 14
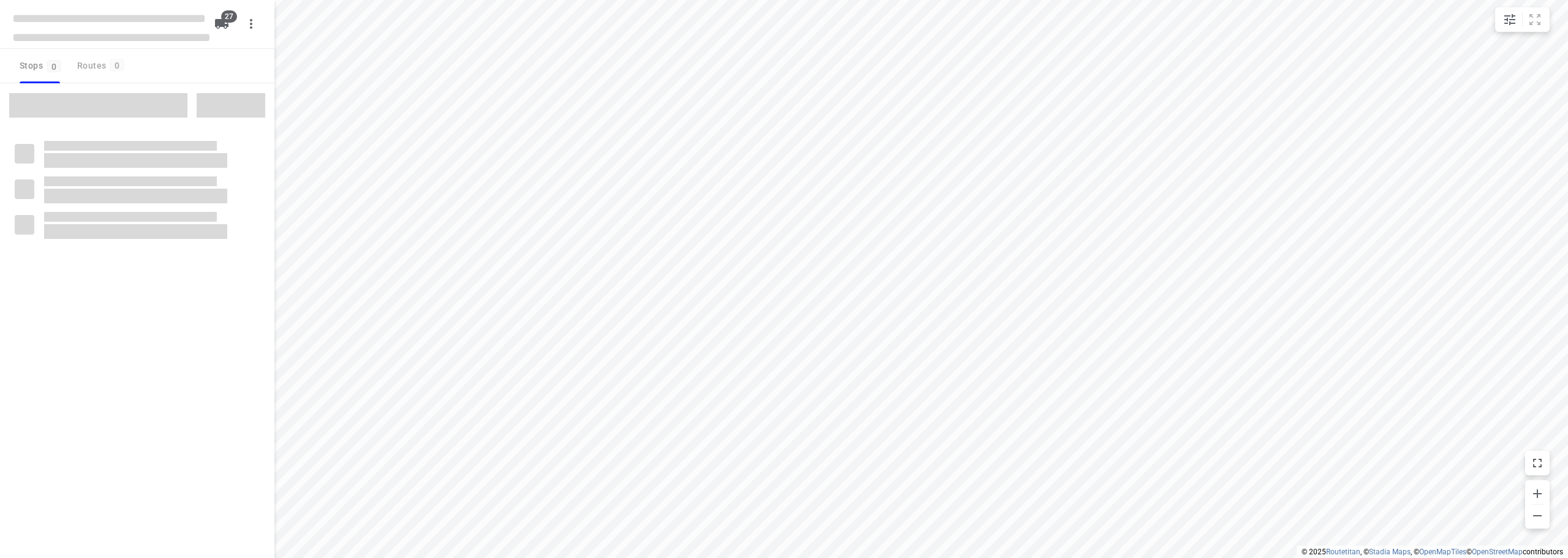
checkbox input "true"
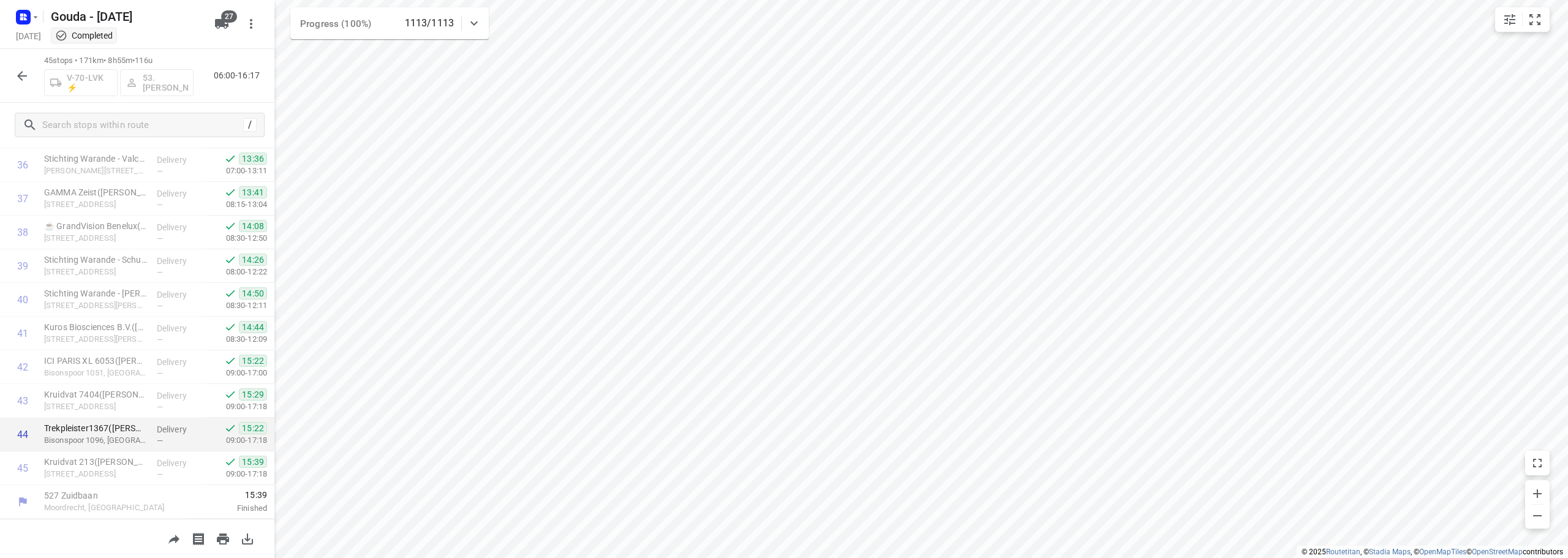
scroll to position [769, 0]
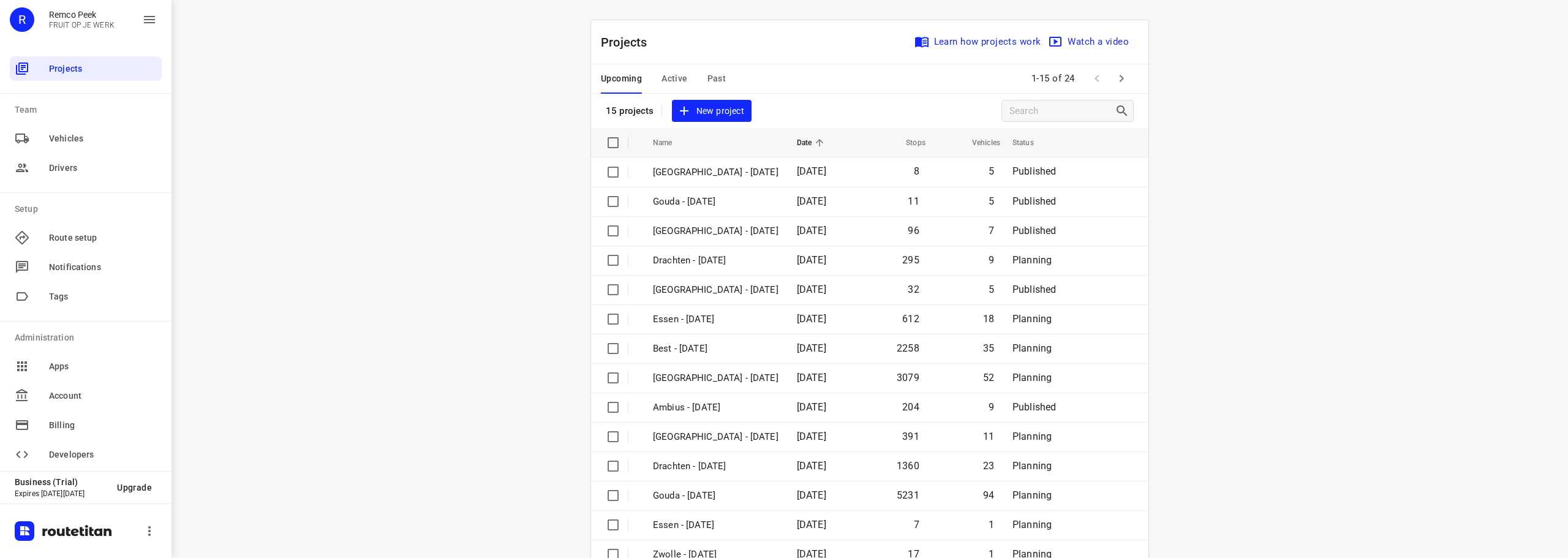
drag, startPoint x: 725, startPoint y: 78, endPoint x: 716, endPoint y: 75, distance: 9.5
click at [720, 78] on div "Upcoming Active Past" at bounding box center [673, 79] width 145 height 29
click at [716, 75] on span "Past" at bounding box center [716, 79] width 19 height 15
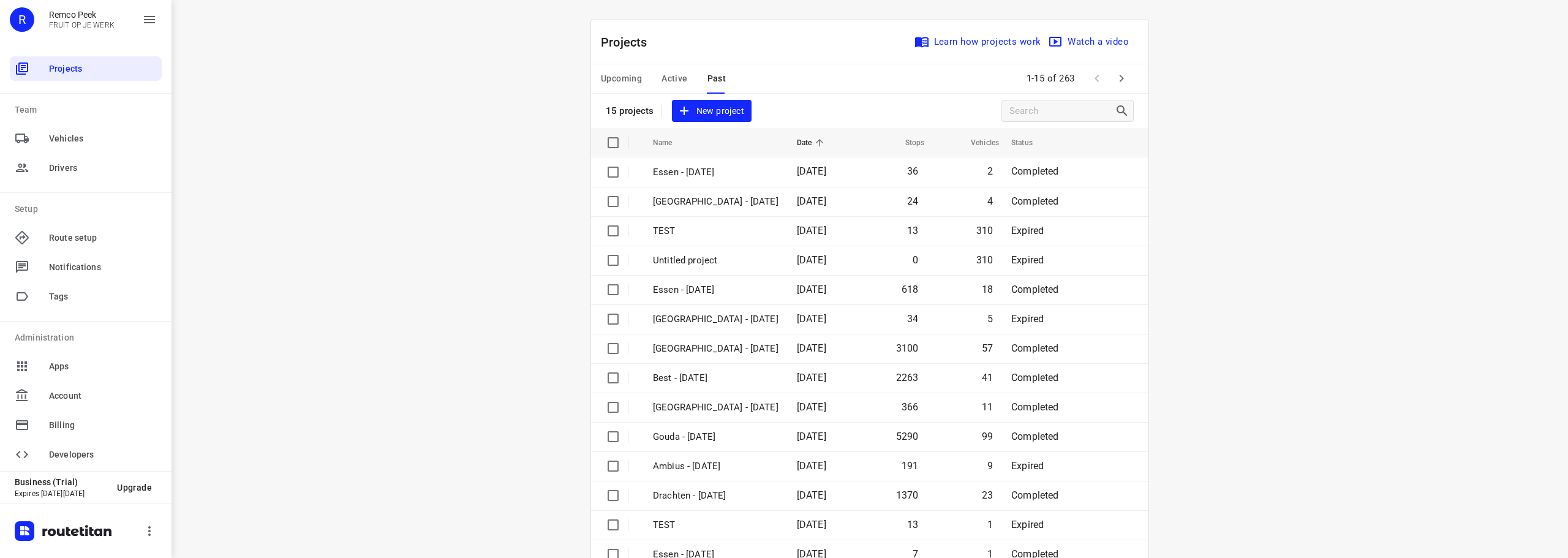
click at [1126, 80] on button "button" at bounding box center [1122, 78] width 25 height 25
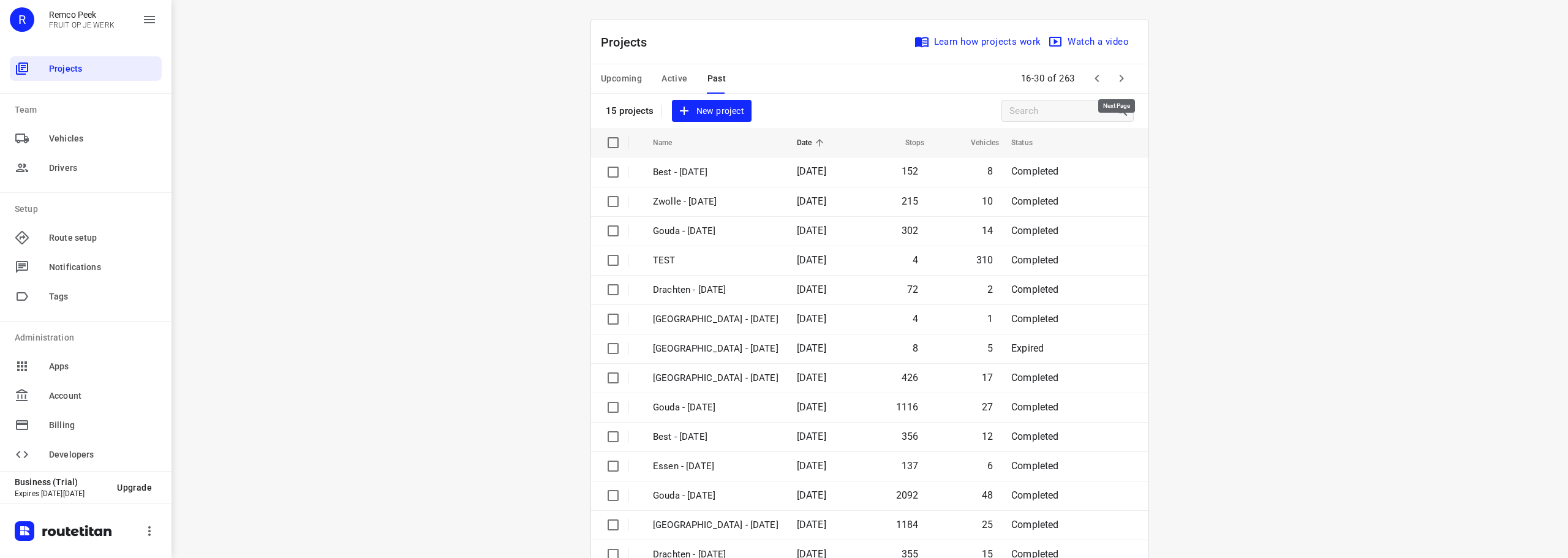
click at [1124, 80] on button "button" at bounding box center [1122, 78] width 25 height 25
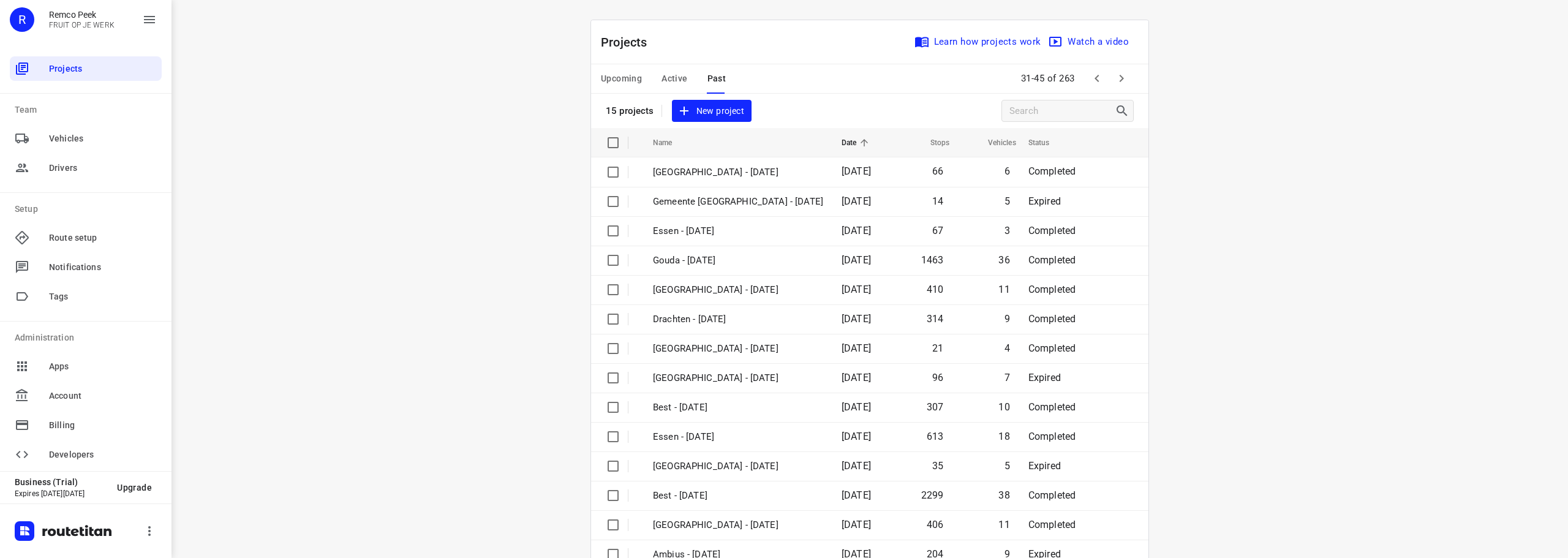
click at [1157, 77] on div "i © 2025 Routetitan , © Stadia Maps , © OpenMapTiles © OpenStreetMap contributo…" at bounding box center [869, 279] width 1396 height 558
click at [1126, 77] on button "button" at bounding box center [1122, 78] width 25 height 25
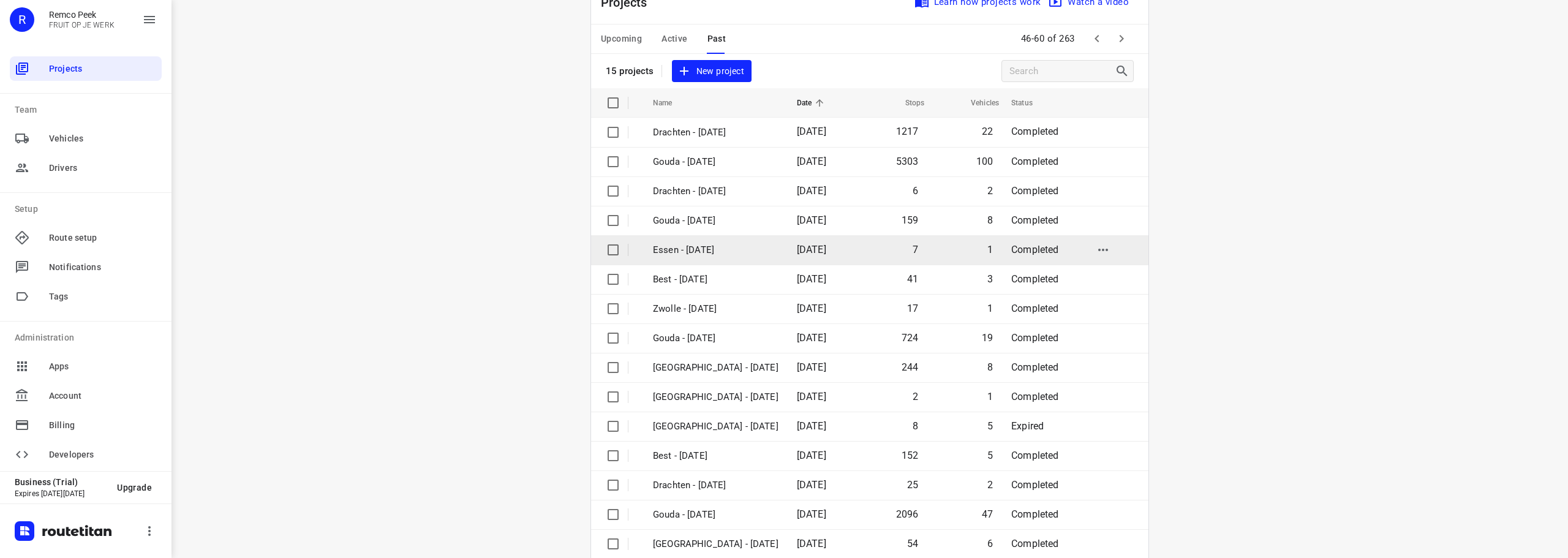
scroll to position [61, 0]
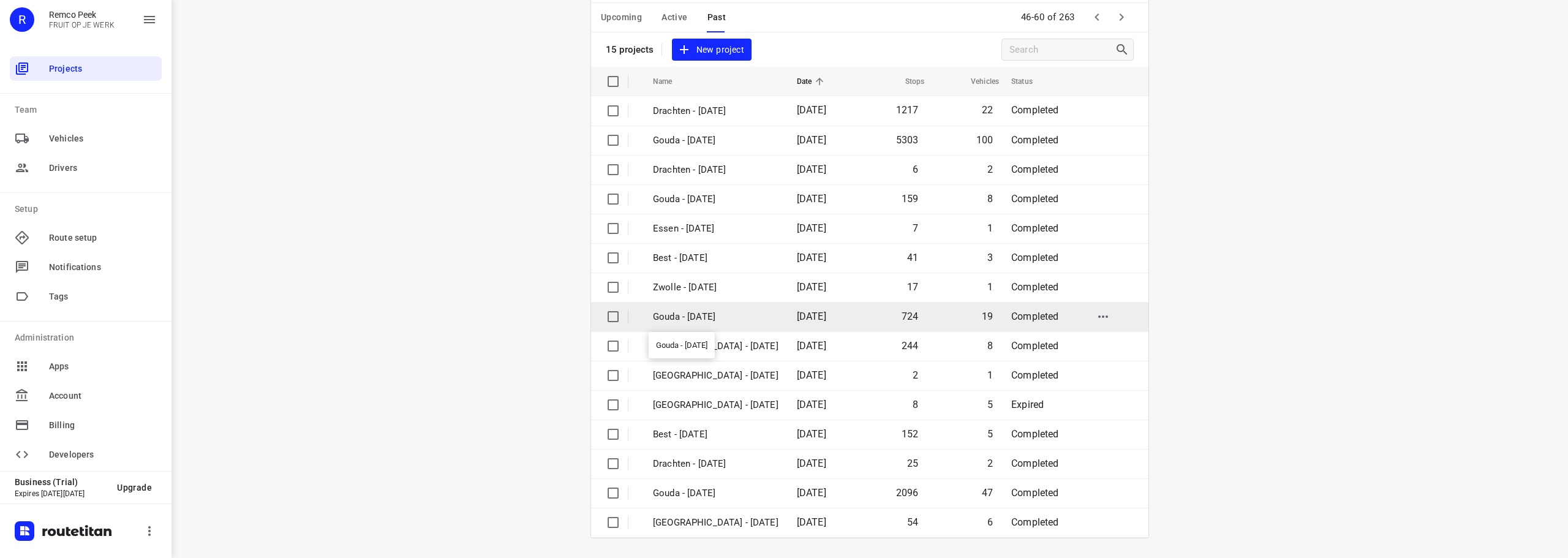
click at [696, 312] on p "Gouda - Thursday" at bounding box center [716, 317] width 125 height 14
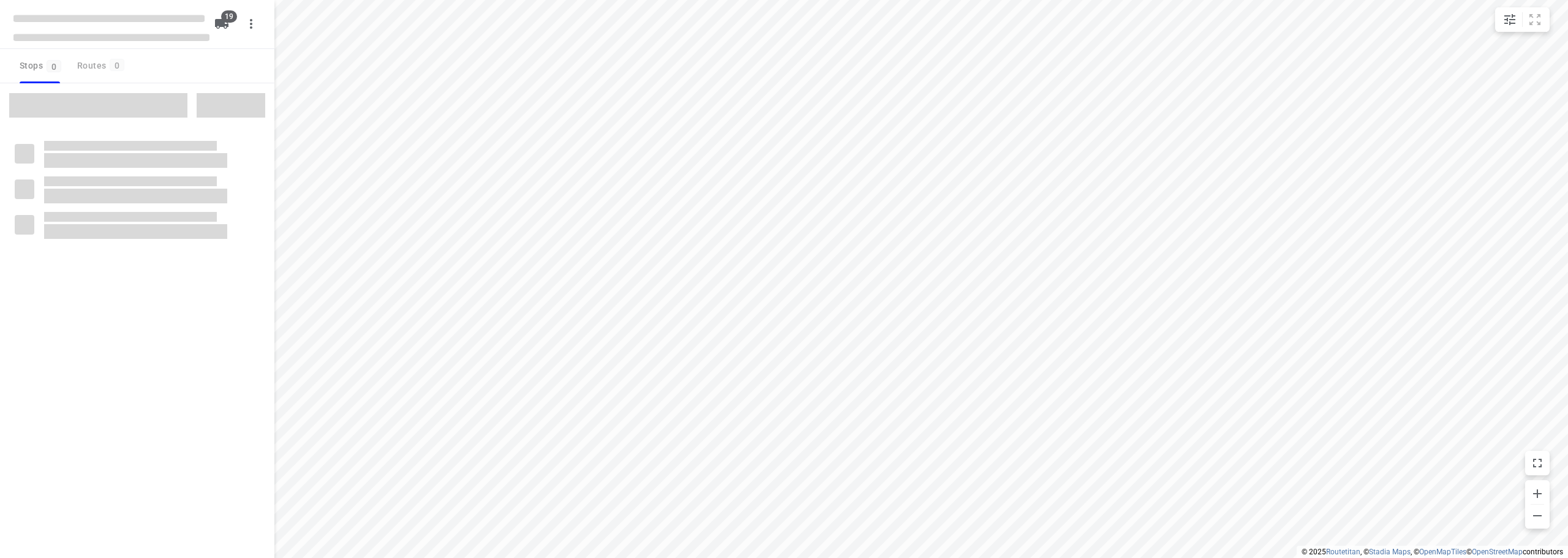
checkbox input "true"
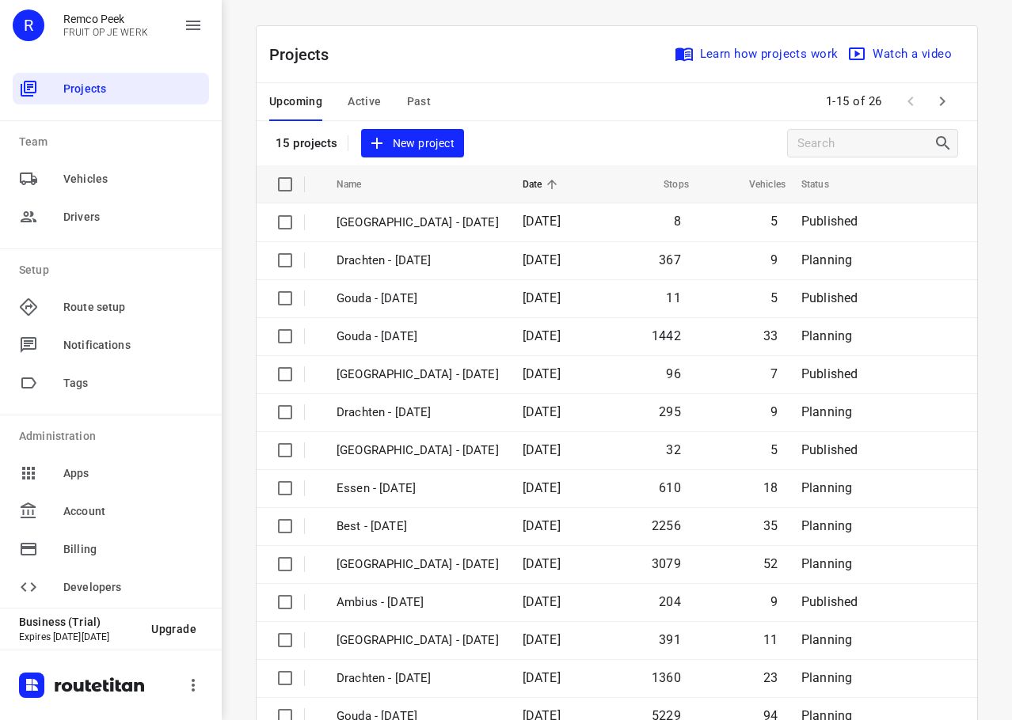
click at [407, 97] on span "Past" at bounding box center [419, 102] width 25 height 20
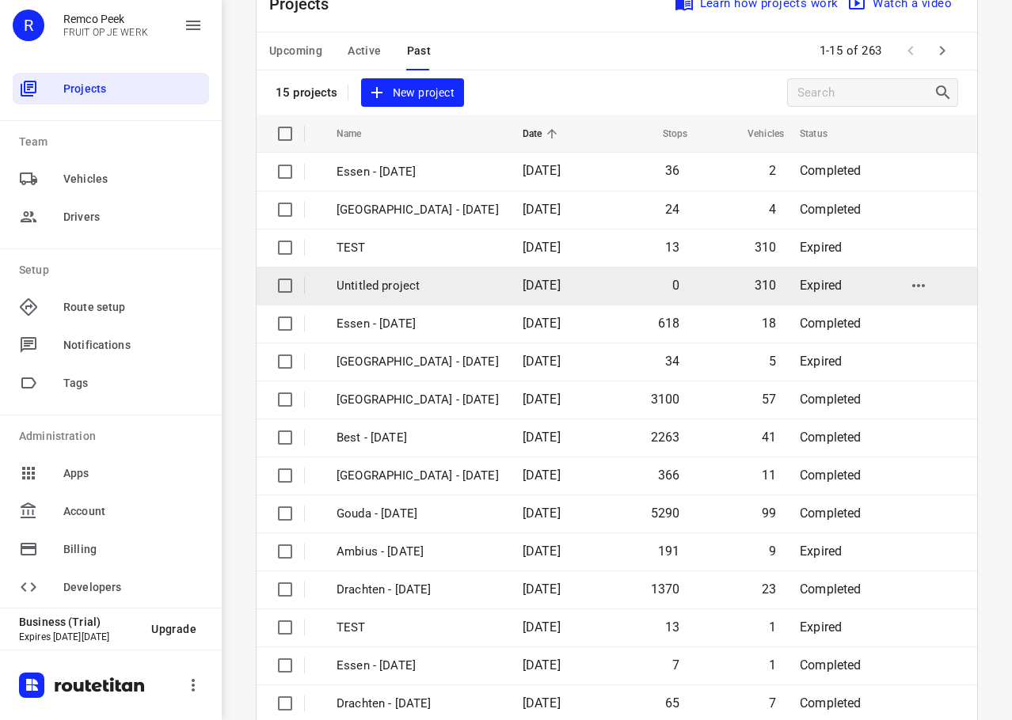
scroll to position [80, 0]
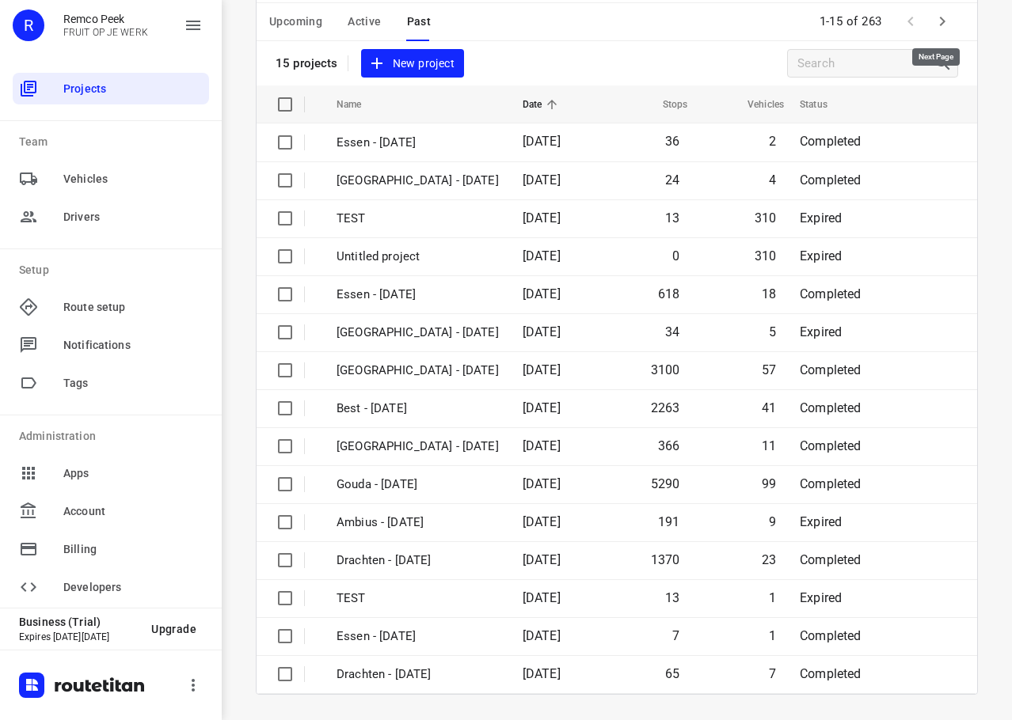
click at [939, 33] on button "button" at bounding box center [942, 22] width 32 height 32
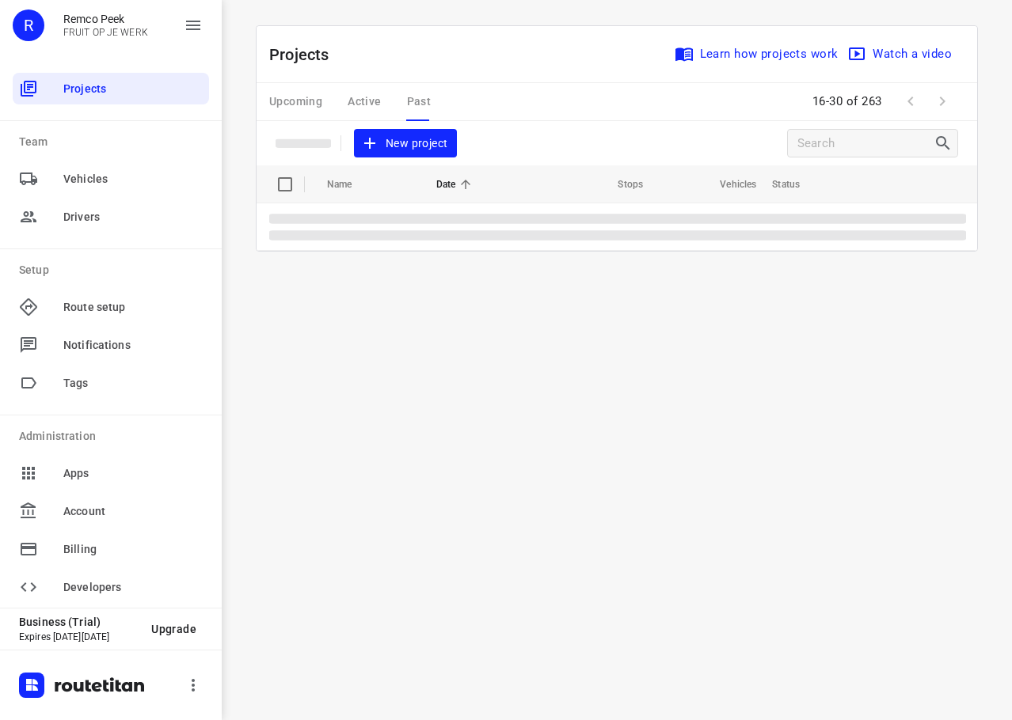
scroll to position [0, 0]
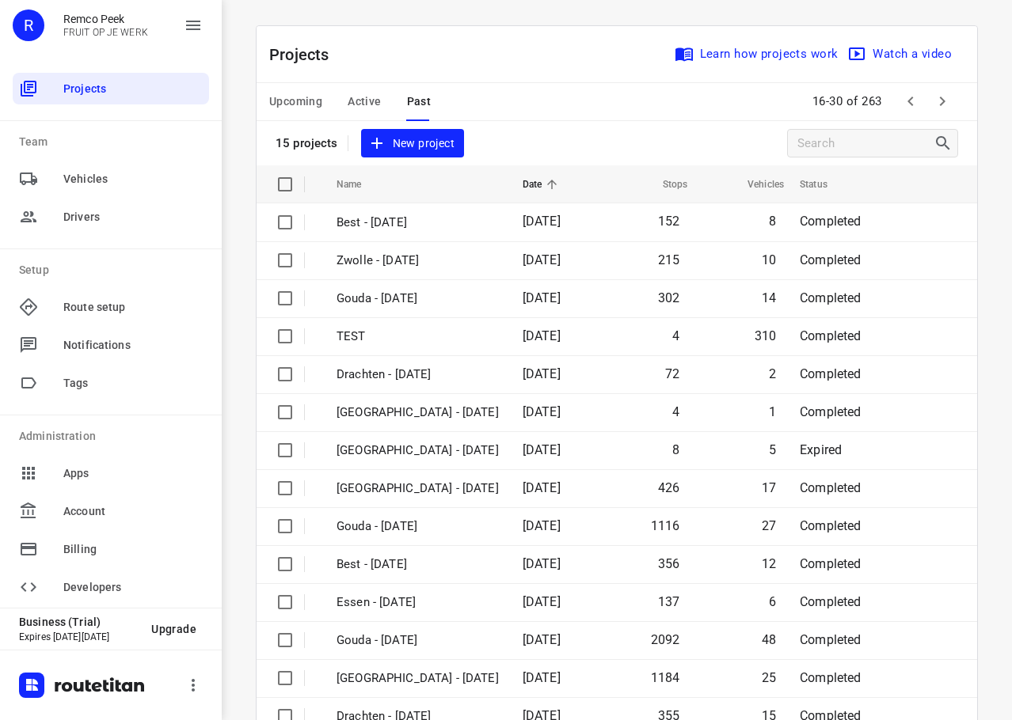
click at [939, 33] on div "Projects Learn how projects work Watch a video" at bounding box center [616, 54] width 720 height 57
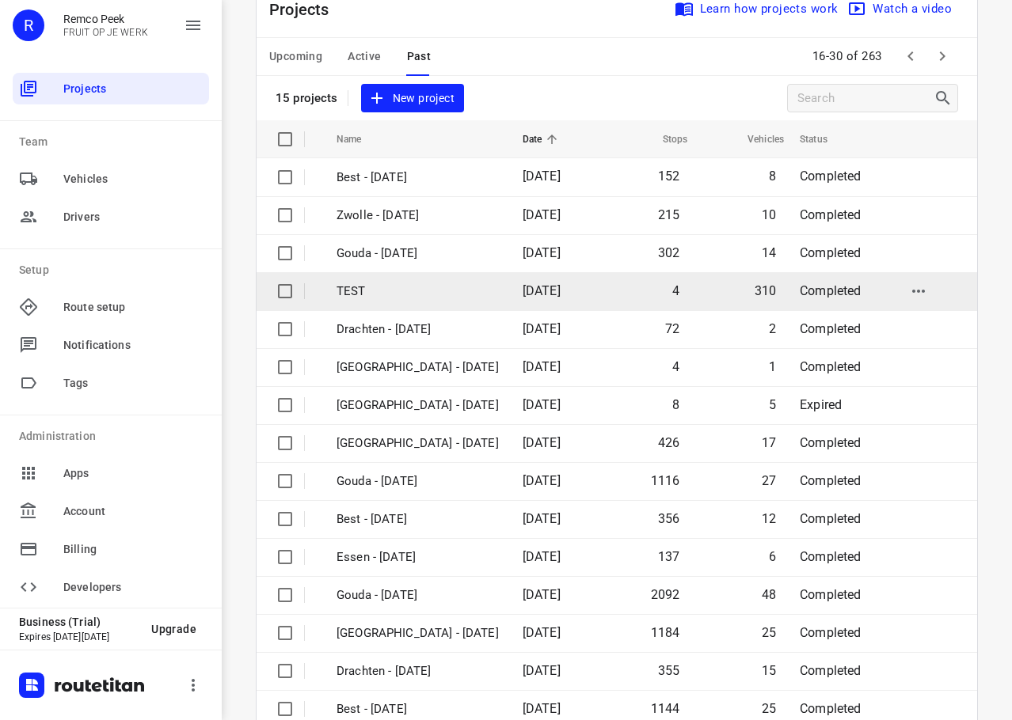
scroll to position [80, 0]
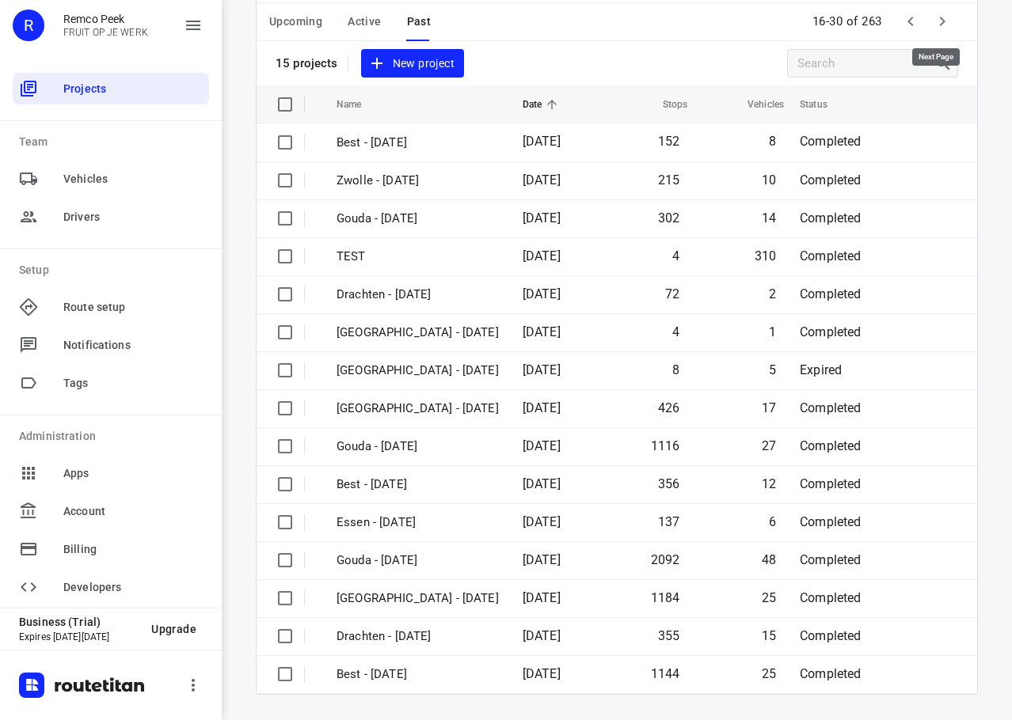
click at [933, 21] on icon "button" at bounding box center [942, 21] width 19 height 19
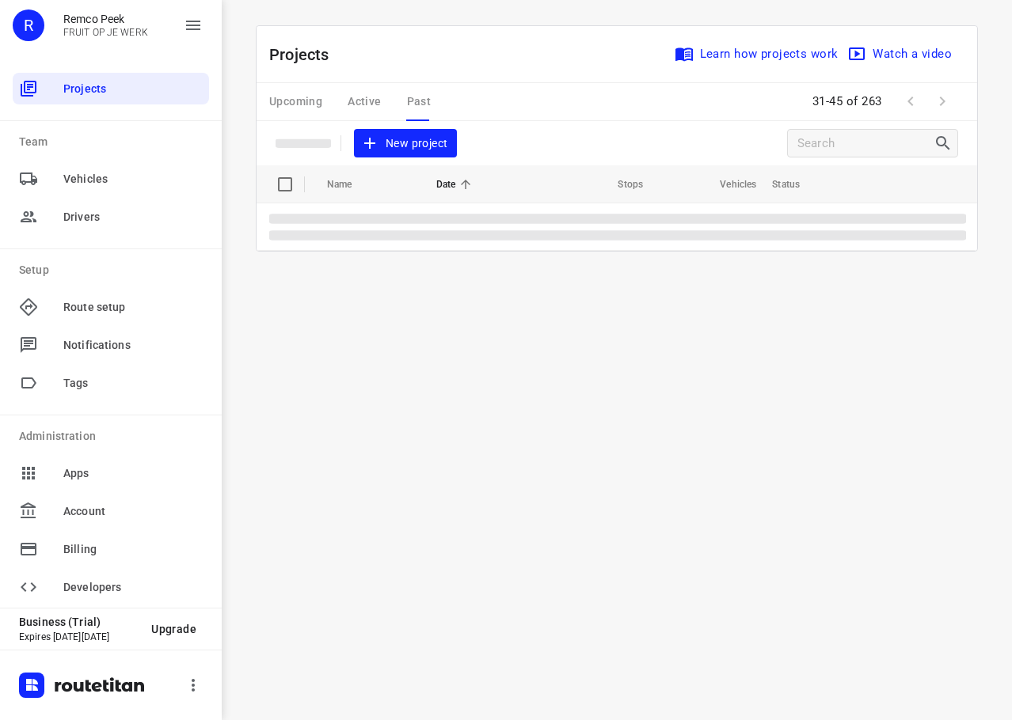
scroll to position [0, 0]
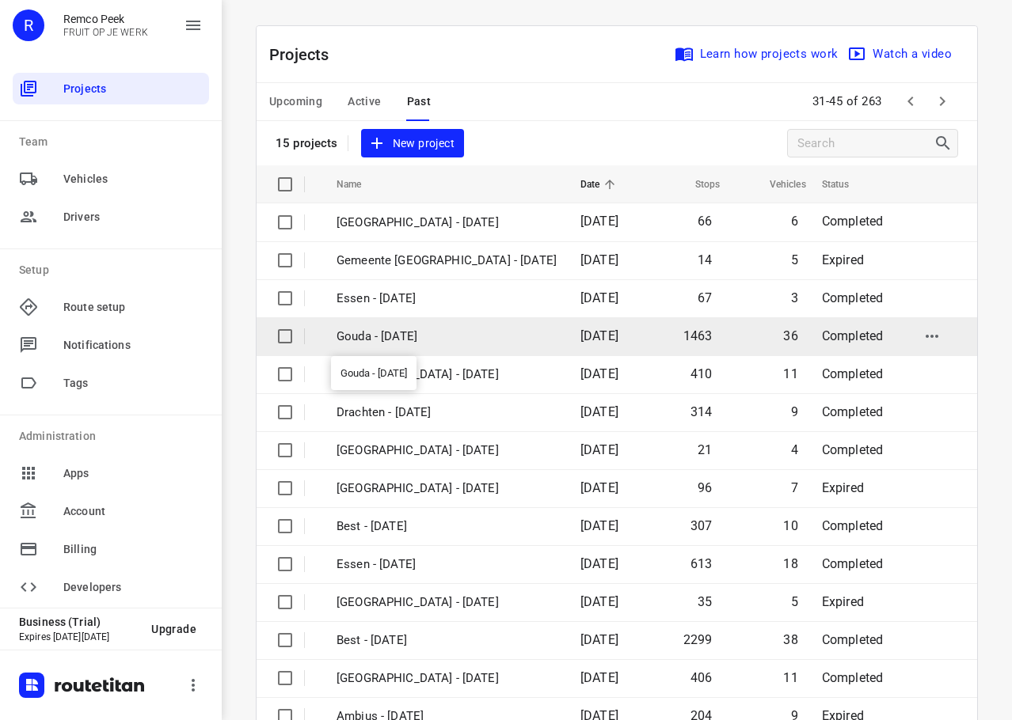
click at [408, 335] on p "Gouda - [DATE]" at bounding box center [446, 337] width 220 height 18
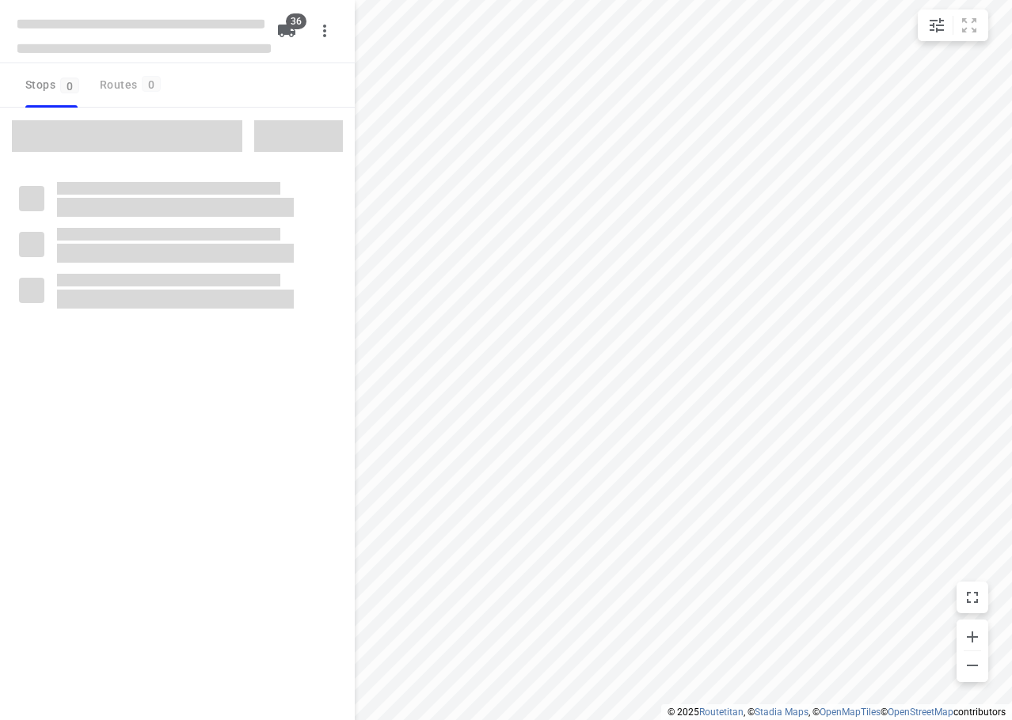
checkbox input "true"
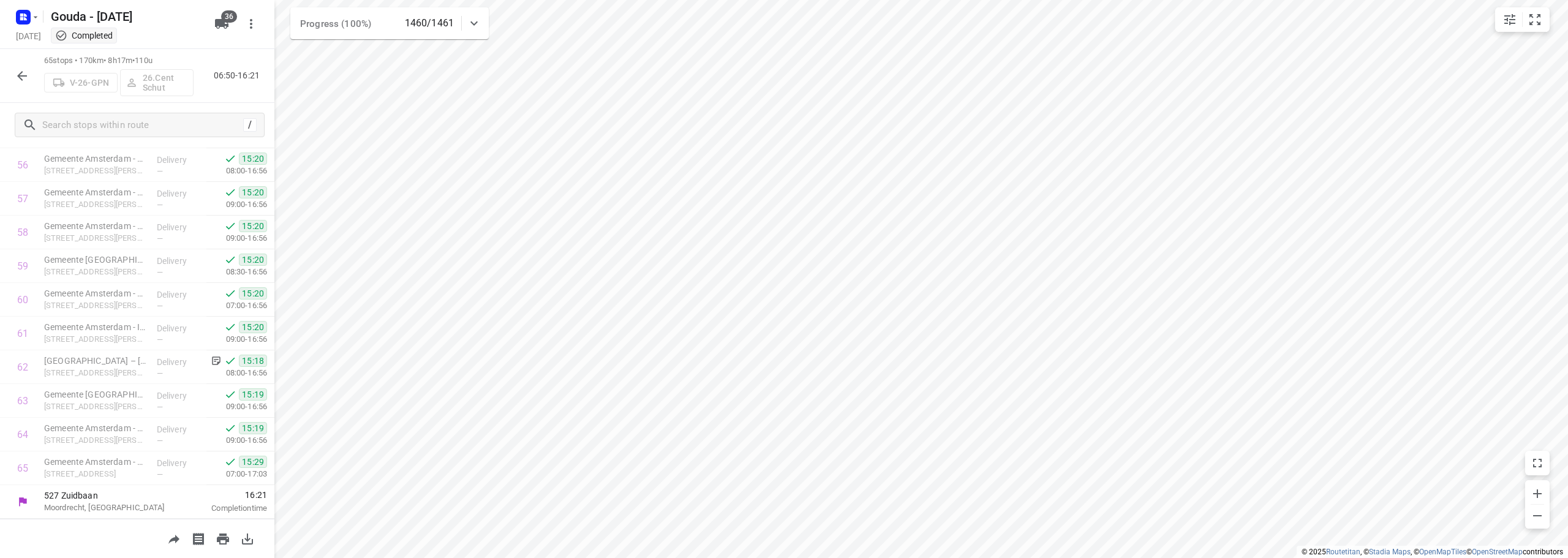
scroll to position [1948, 0]
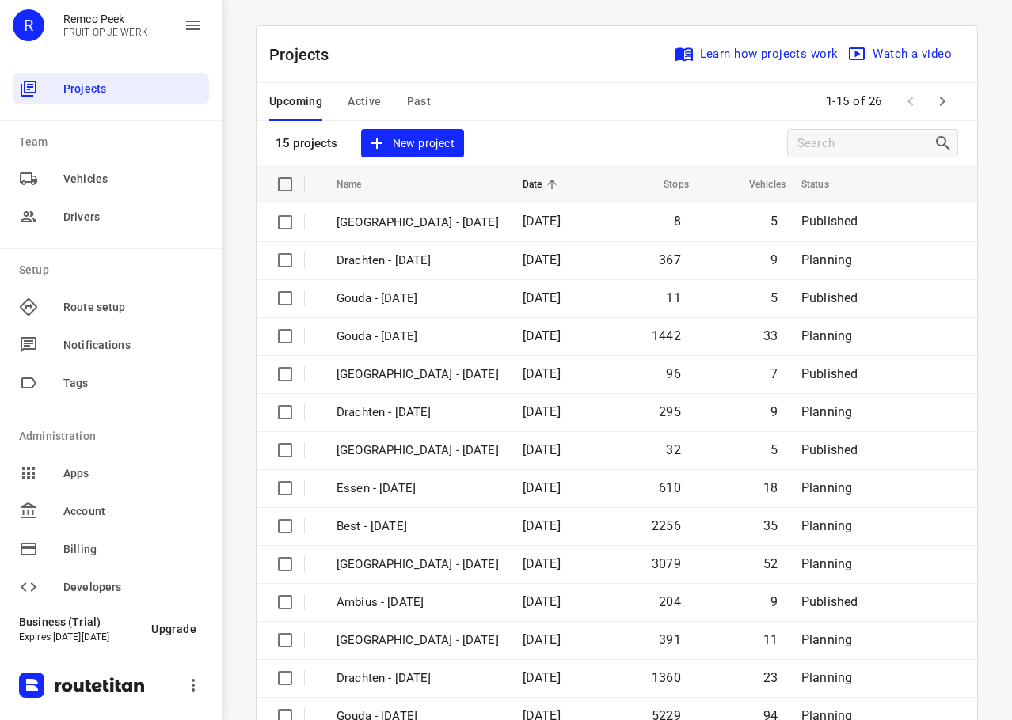
click at [557, 106] on div "Upcoming Active Past 1-15 of 26" at bounding box center [616, 102] width 720 height 38
click at [529, 112] on div "Upcoming Active Past 1-15 of 26" at bounding box center [616, 102] width 720 height 38
click at [514, 104] on div "Upcoming Active Past 1-15 of 26" at bounding box center [616, 102] width 720 height 38
click at [435, 114] on div "Upcoming Active Past" at bounding box center [362, 102] width 187 height 38
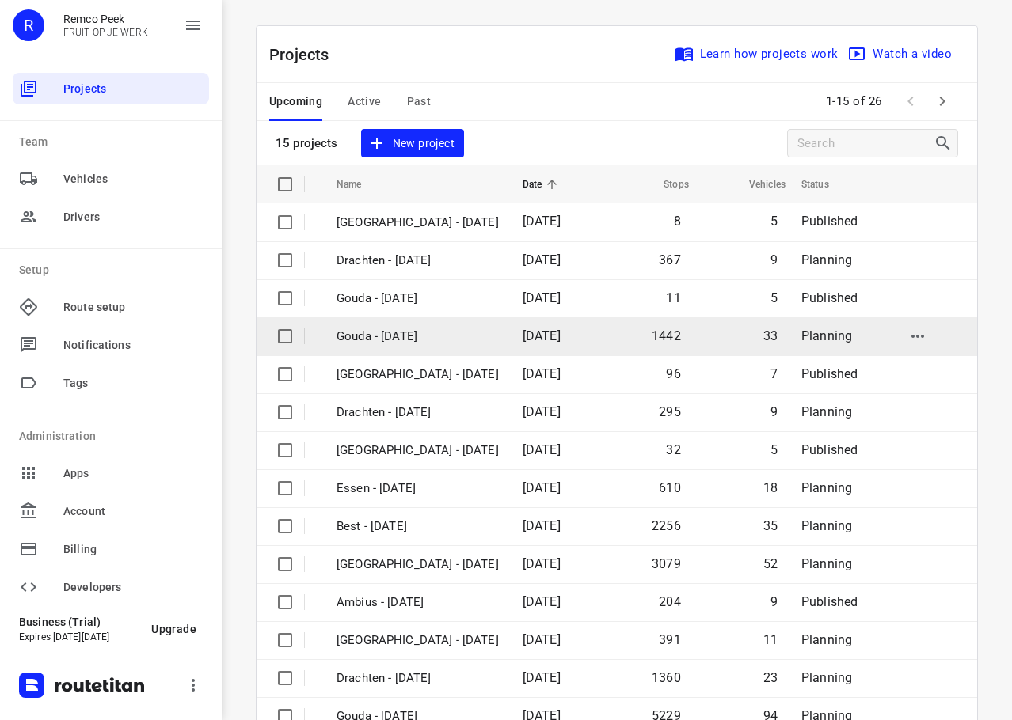
click at [432, 336] on p "Gouda - [DATE]" at bounding box center [417, 337] width 162 height 18
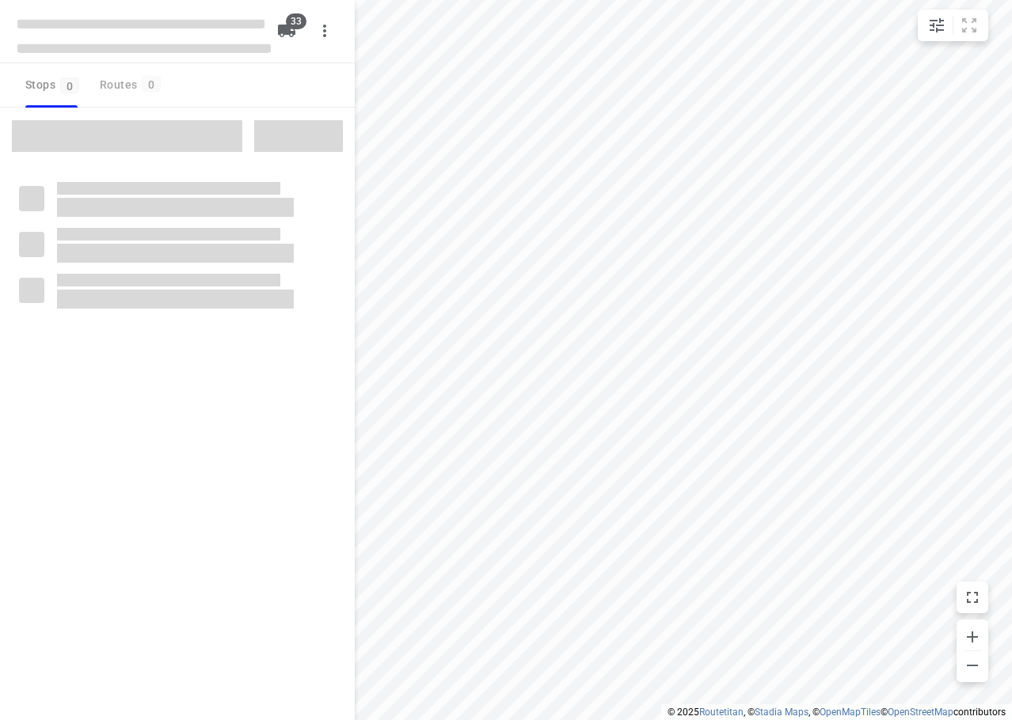
checkbox input "true"
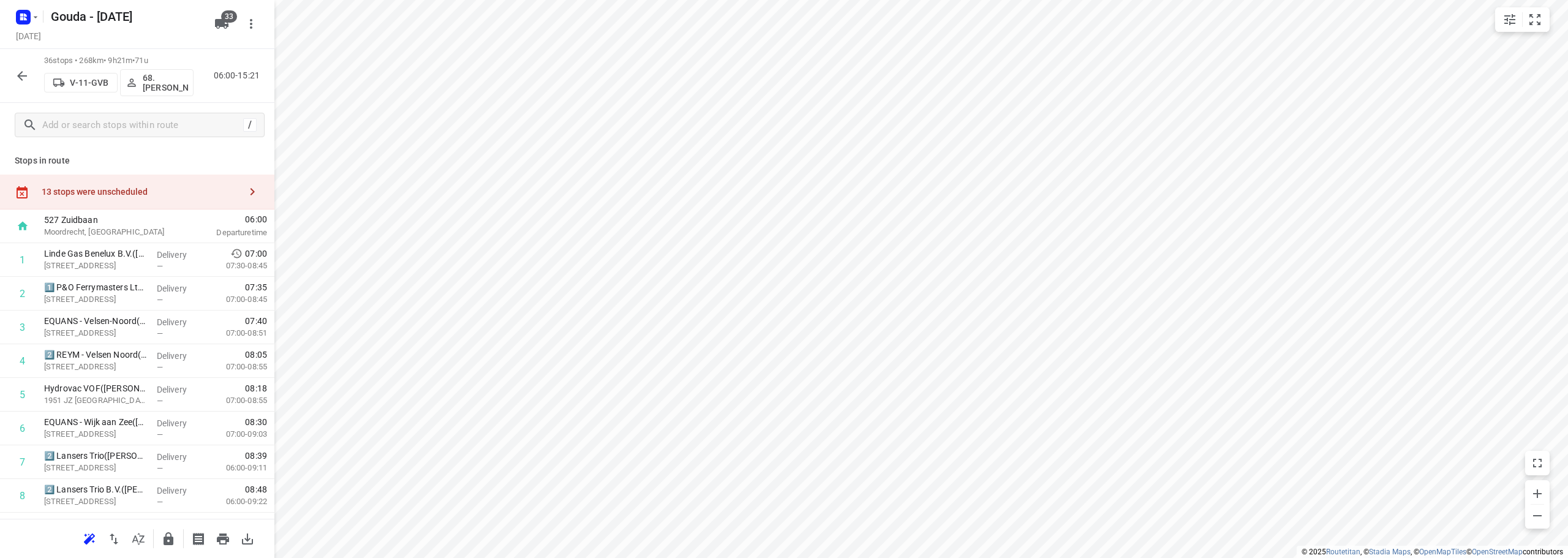
click at [190, 187] on div "13 stops were unscheduled" at bounding box center [137, 192] width 275 height 35
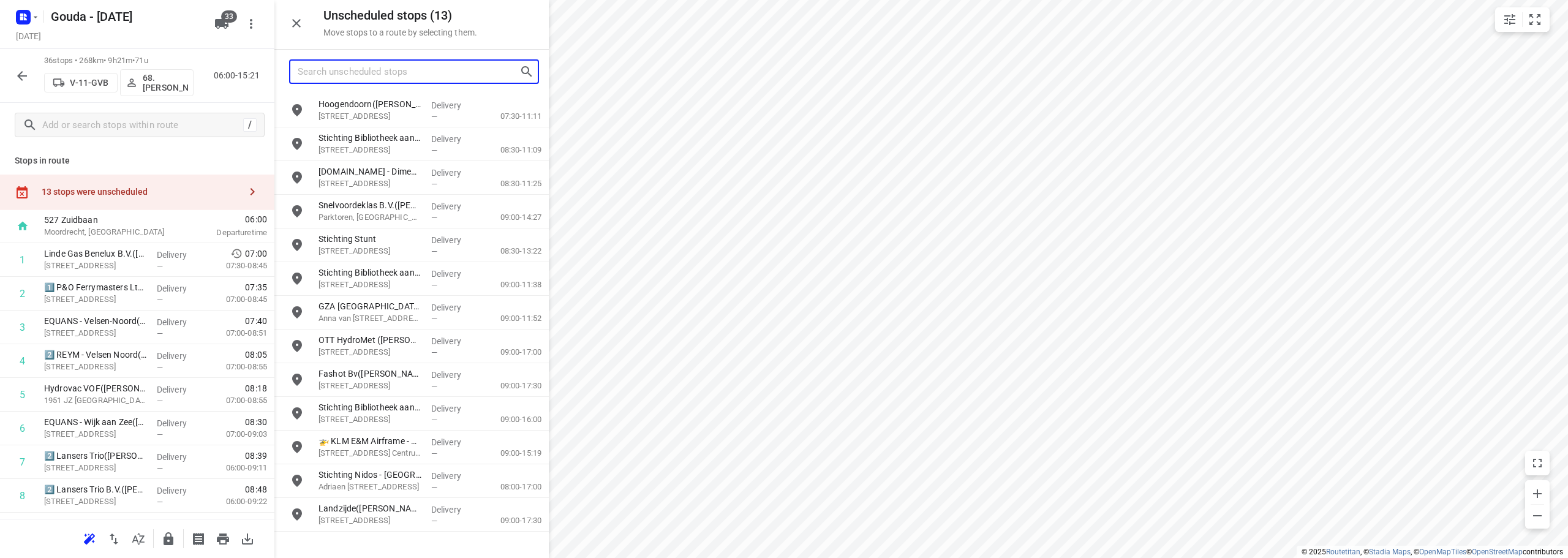
click at [365, 72] on input "Search unscheduled stops" at bounding box center [408, 72] width 222 height 19
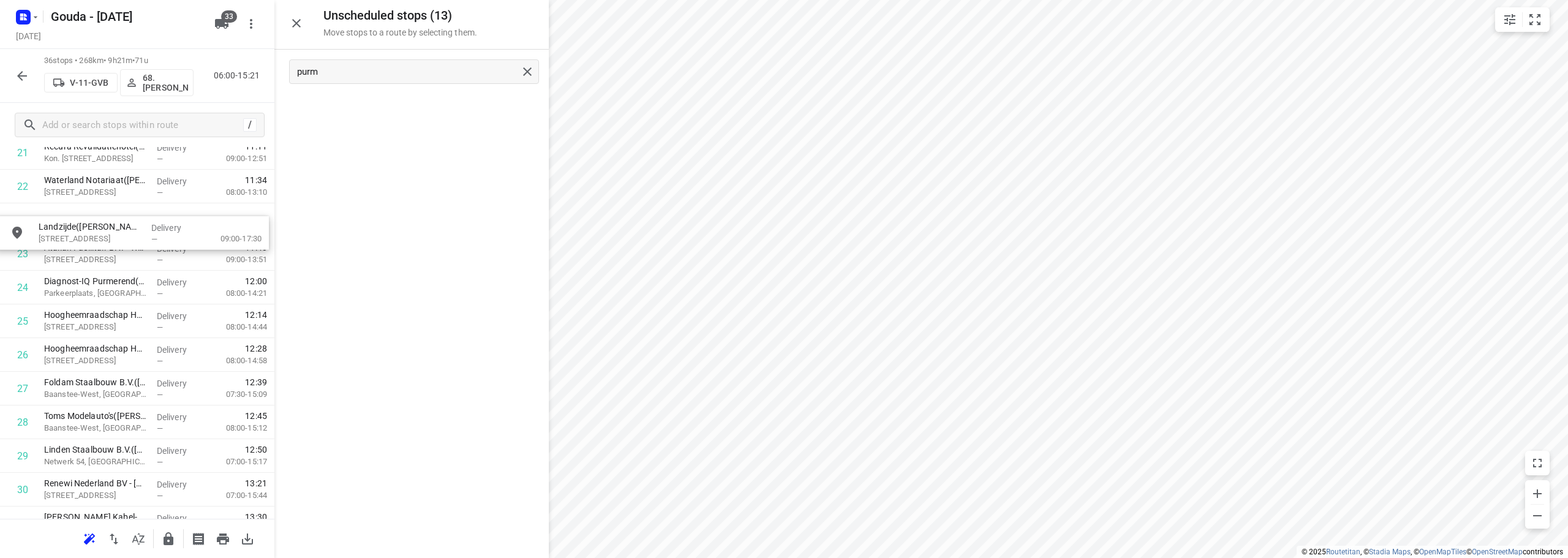
scroll to position [778, 0]
drag, startPoint x: 395, startPoint y: 122, endPoint x: 114, endPoint y: 270, distance: 317.6
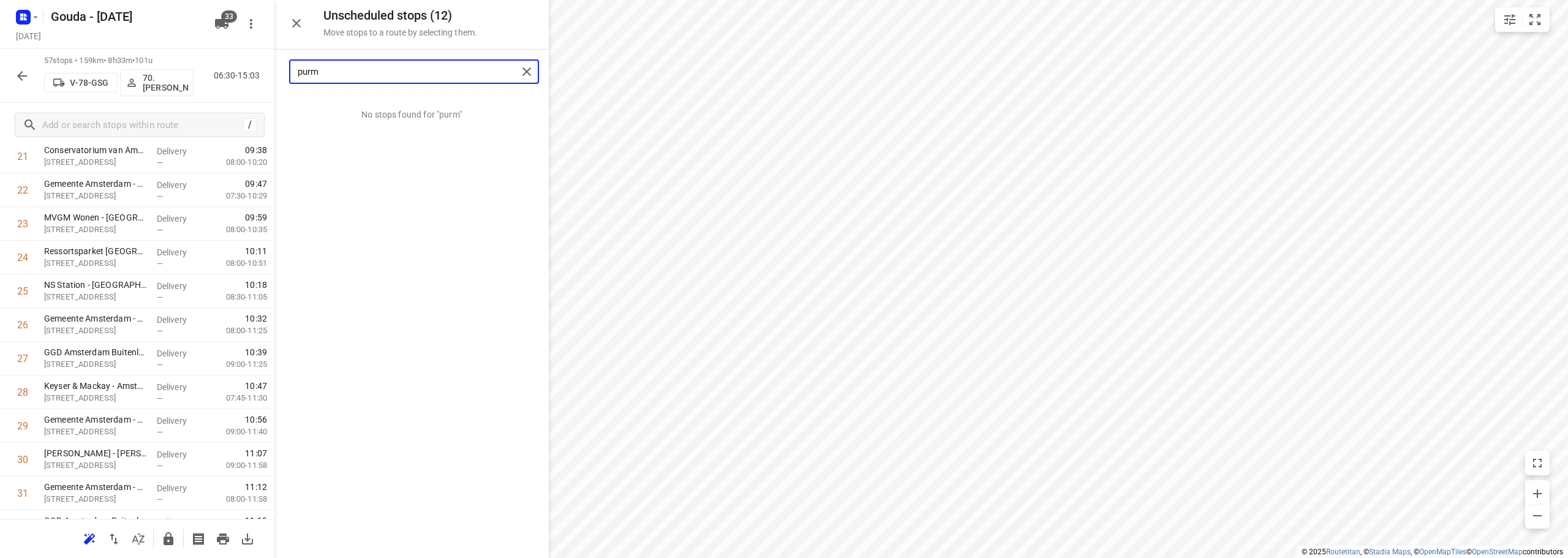
drag, startPoint x: 439, startPoint y: 72, endPoint x: 260, endPoint y: 9, distance: 189.8
click at [72, 88] on div "Unscheduled stops ( 12 ) Move stops to a route by selecting them. purm No stops…" at bounding box center [137, 279] width 275 height 558
drag, startPoint x: 367, startPoint y: 108, endPoint x: 91, endPoint y: 389, distance: 393.9
type input "amsterda"
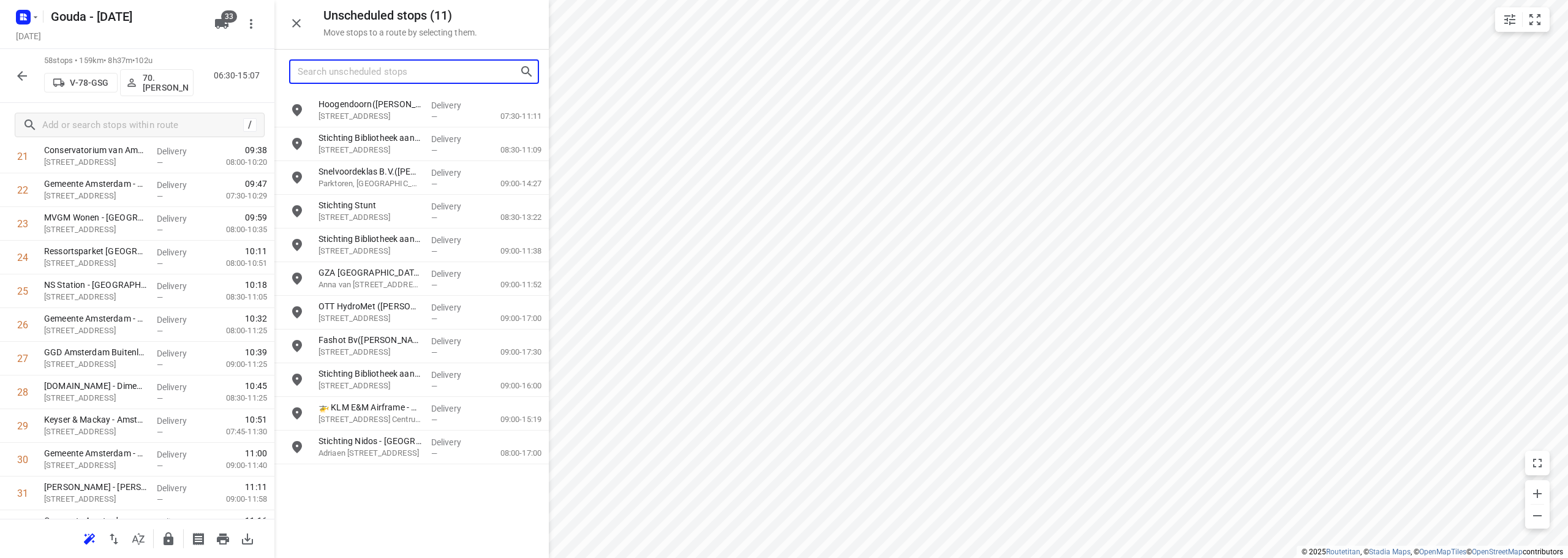
click at [350, 77] on input "Search unscheduled stops" at bounding box center [408, 72] width 222 height 19
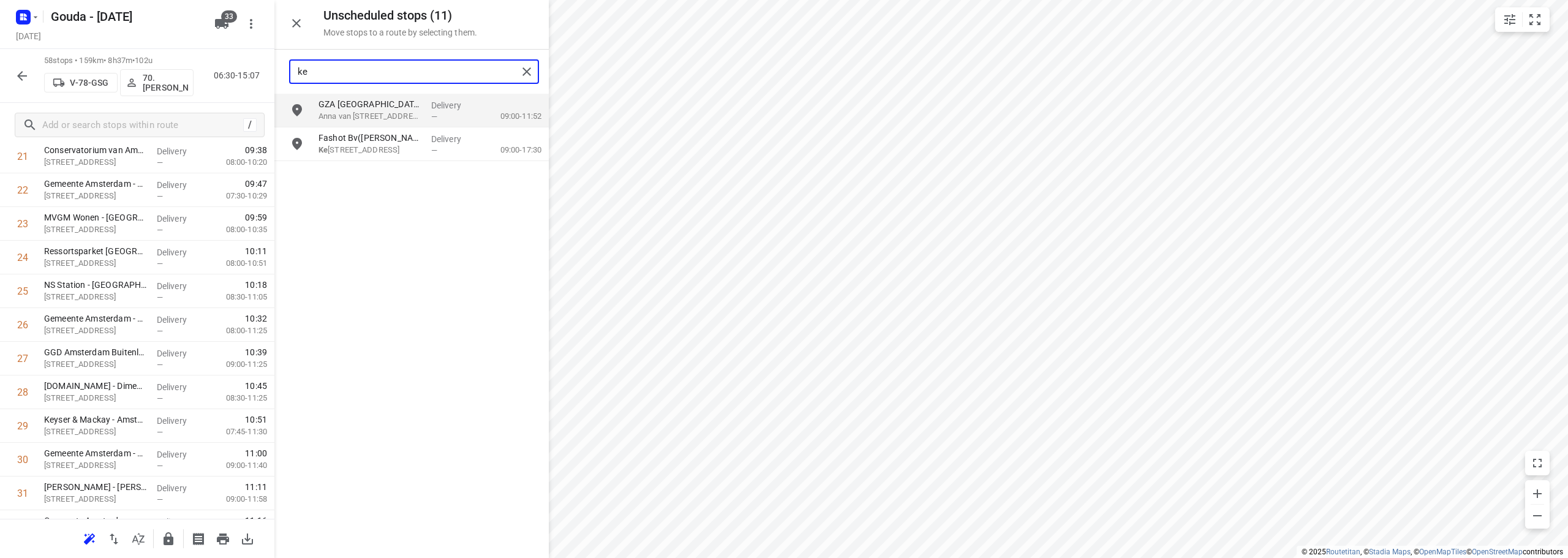
type input "kei"
click at [361, 101] on p "Fashot Bv([PERSON_NAME])" at bounding box center [370, 104] width 103 height 12
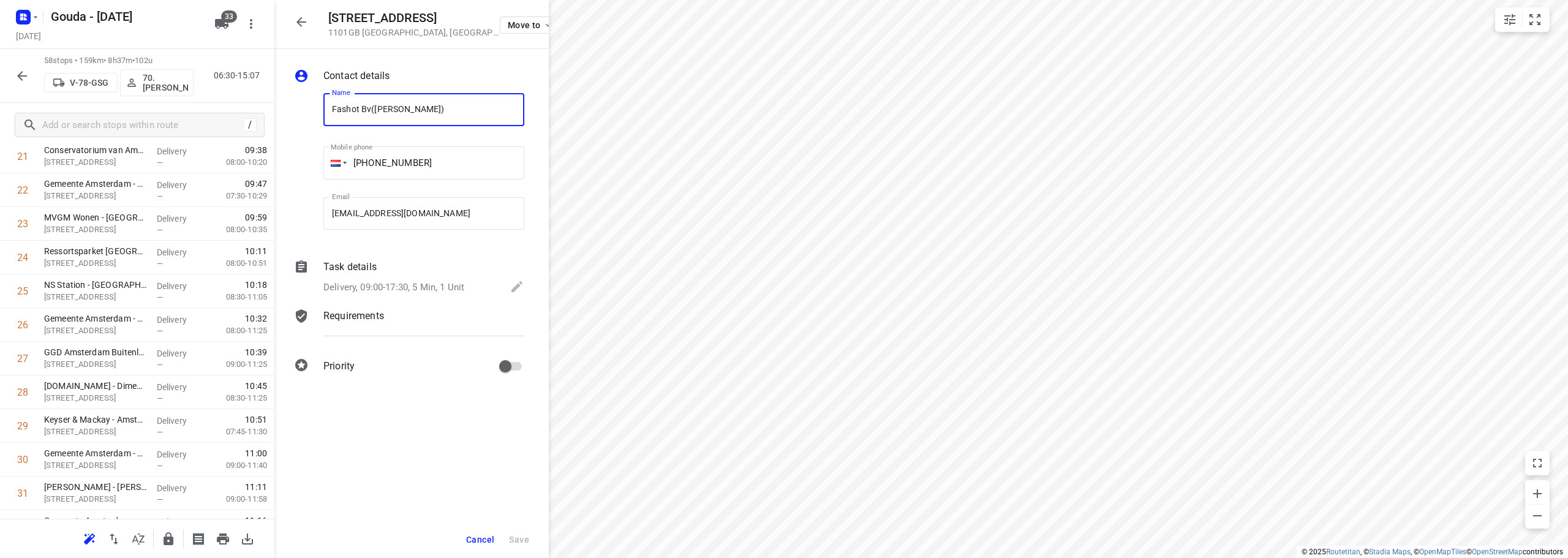
click at [408, 288] on p "Delivery, 09:00-17:30, 5 Min, 1 Unit" at bounding box center [394, 288] width 141 height 14
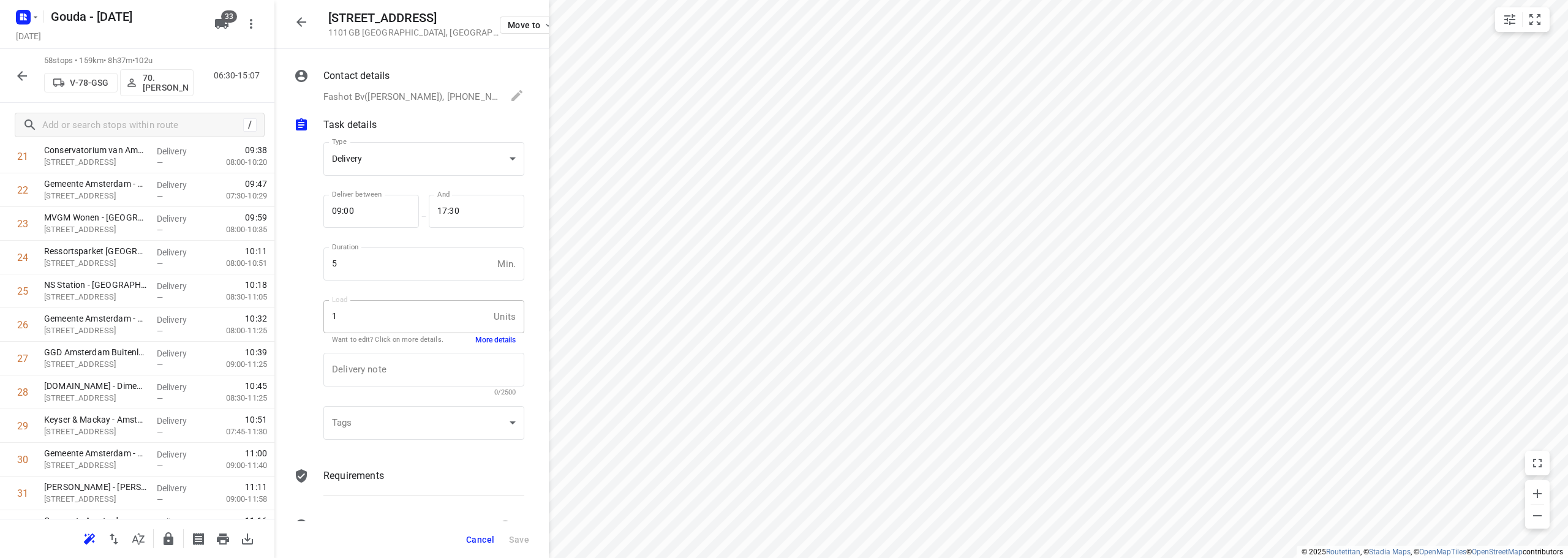
click at [483, 341] on button "More details" at bounding box center [495, 340] width 40 height 10
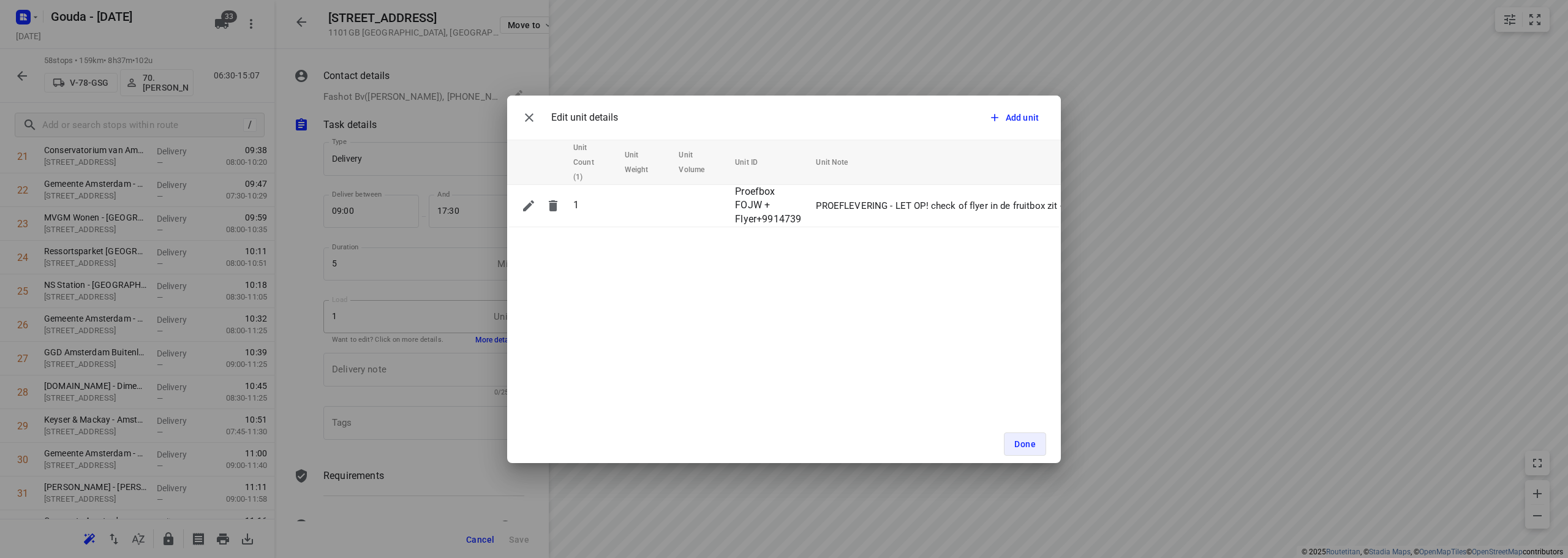
drag, startPoint x: 791, startPoint y: 340, endPoint x: 908, endPoint y: 334, distance: 117.2
click at [873, 338] on div "Edit unit details Add unit Unit Count (1) Unit Weight Unit Volume Unit ID Unit …" at bounding box center [784, 279] width 554 height 368
click at [1020, 446] on span "Done" at bounding box center [1025, 444] width 22 height 10
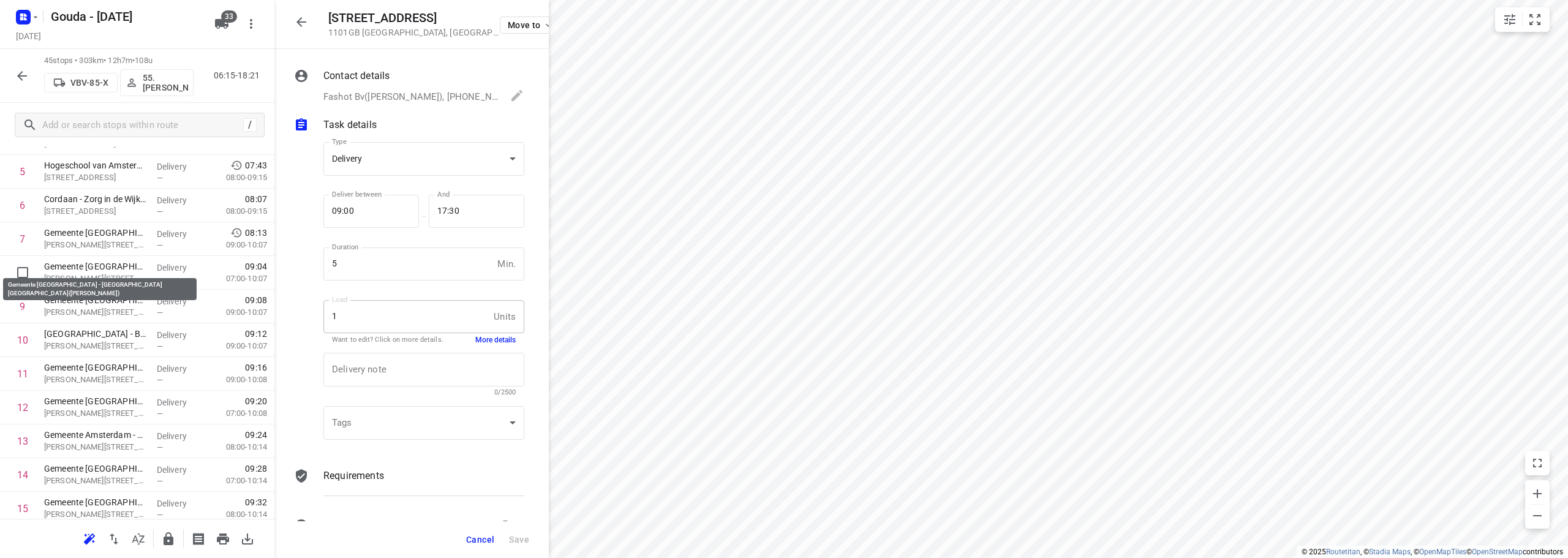
scroll to position [0, 0]
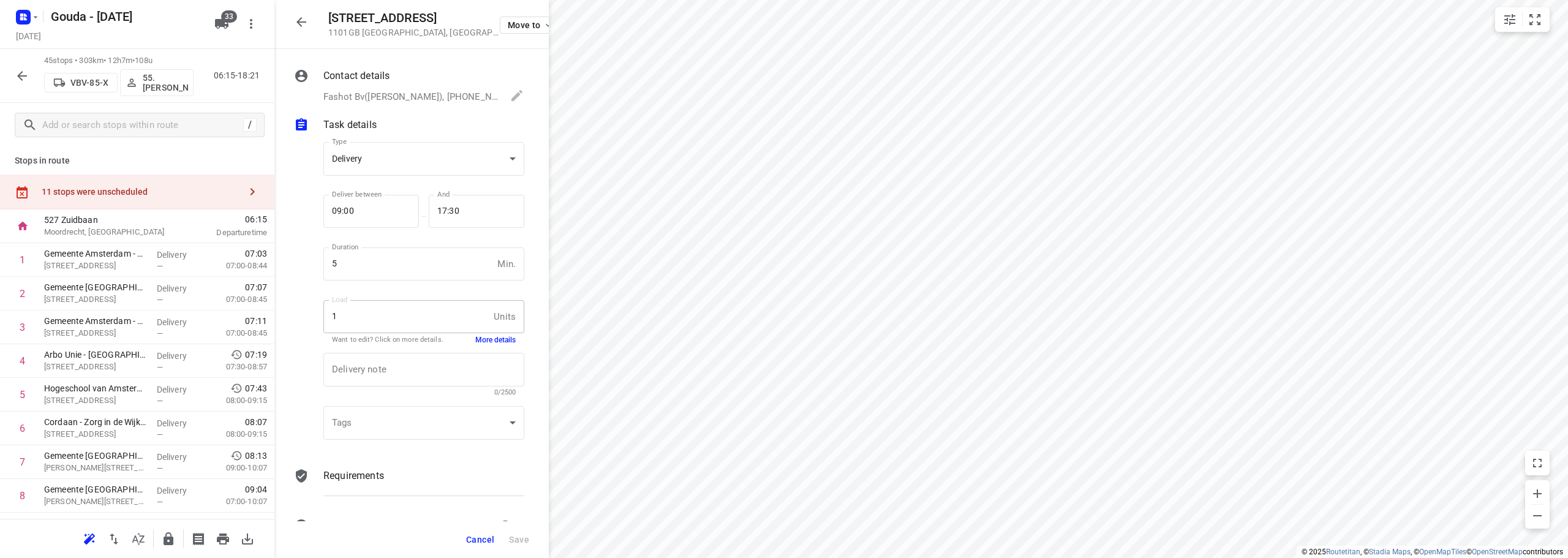
click at [69, 191] on div "11 stops were unscheduled" at bounding box center [141, 191] width 198 height 10
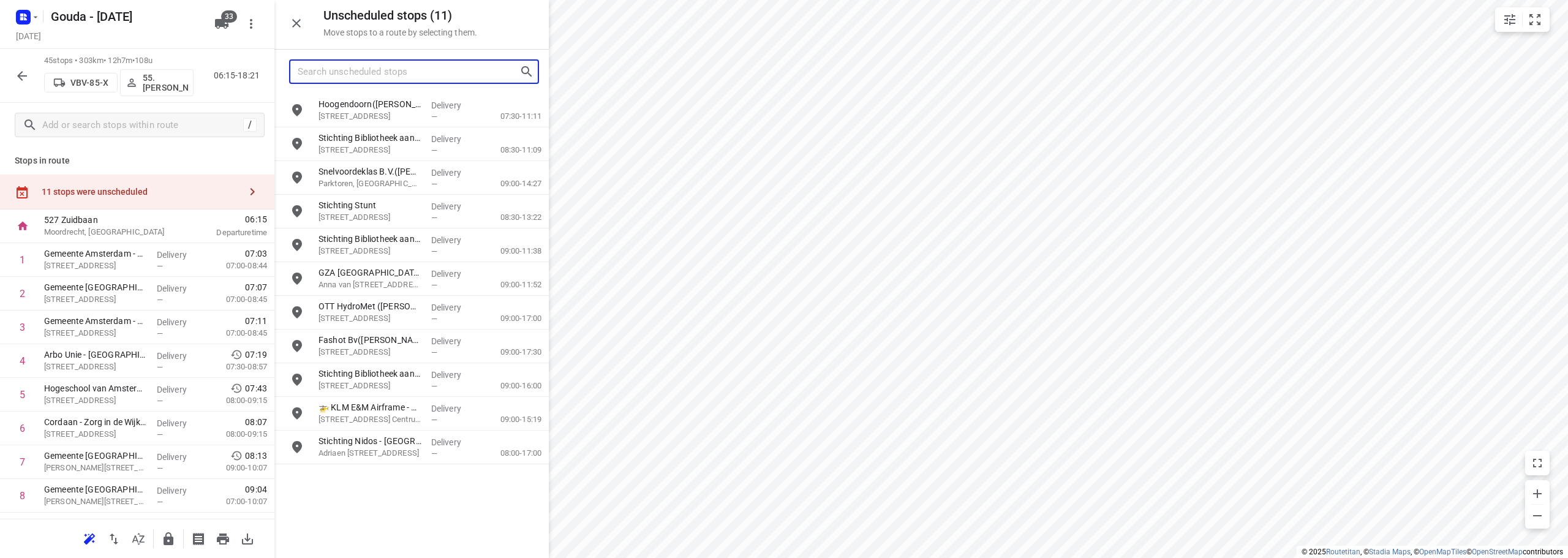
click at [364, 74] on input "Search unscheduled stops" at bounding box center [408, 72] width 222 height 19
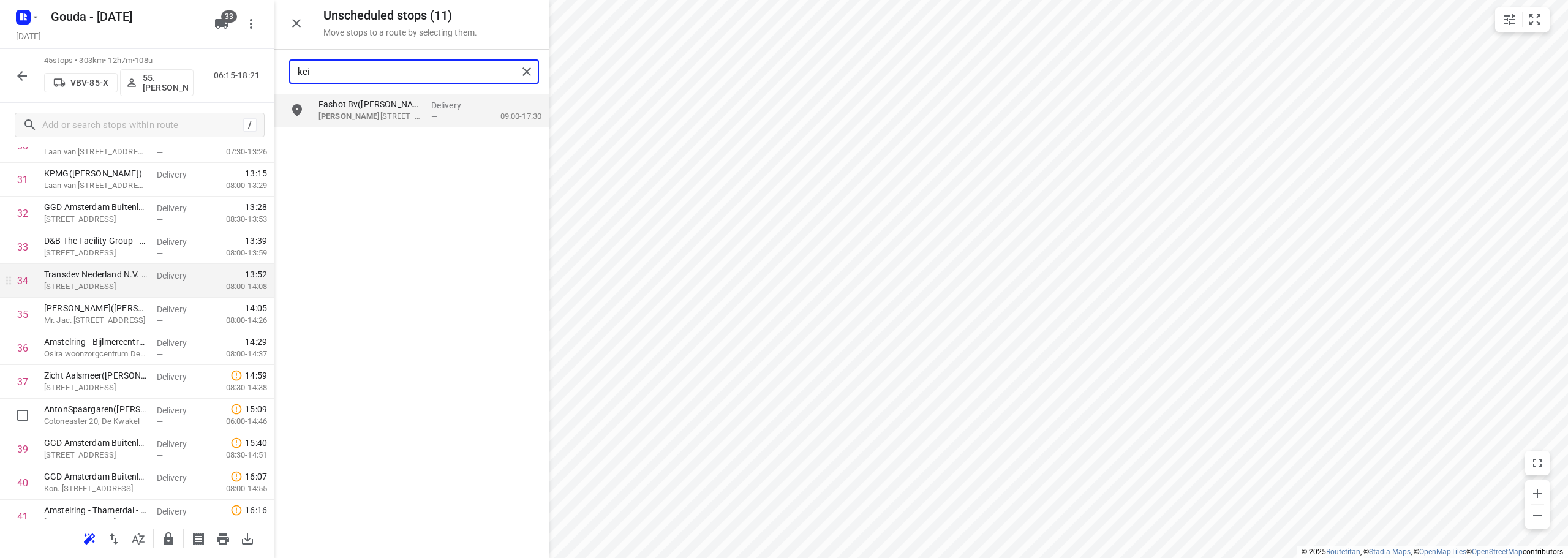
scroll to position [1090, 0]
type input "kei"
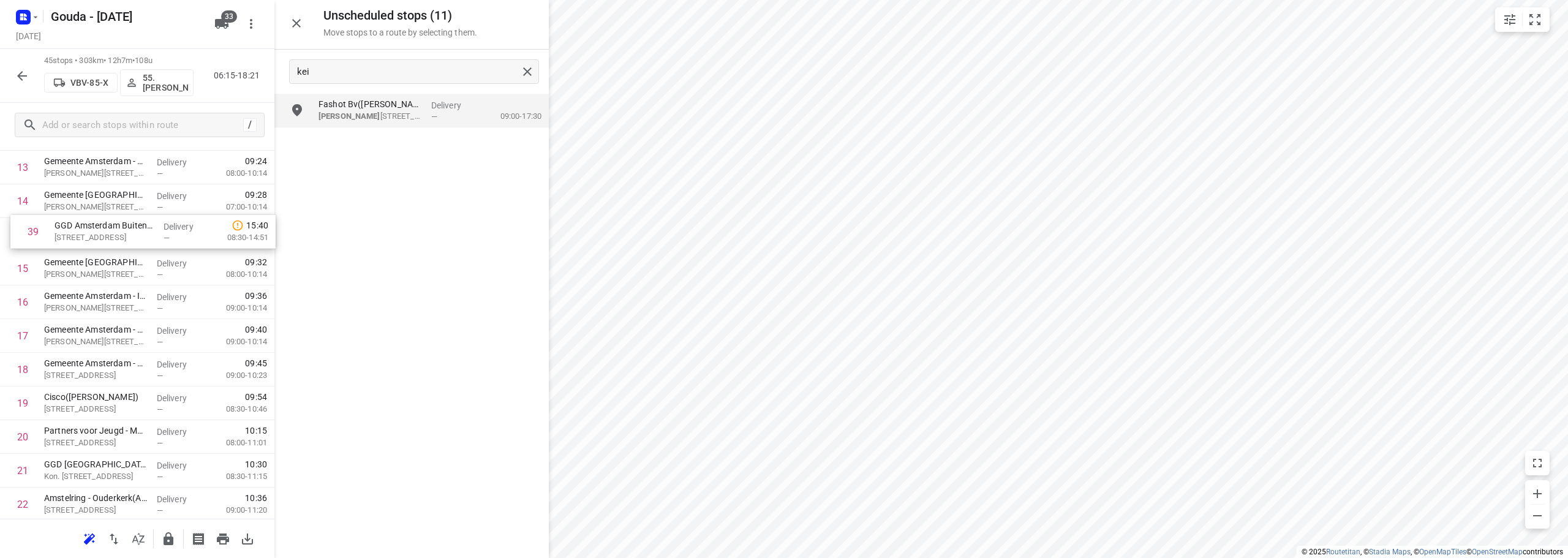
scroll to position [495, 0]
drag, startPoint x: 114, startPoint y: 448, endPoint x: 131, endPoint y: 347, distance: 102.4
click at [131, 347] on div "1 Gemeente Amsterdam - THOR - Schepenbergweg(Chef van dienst - Schepenbergweg) …" at bounding box center [137, 505] width 275 height 1516
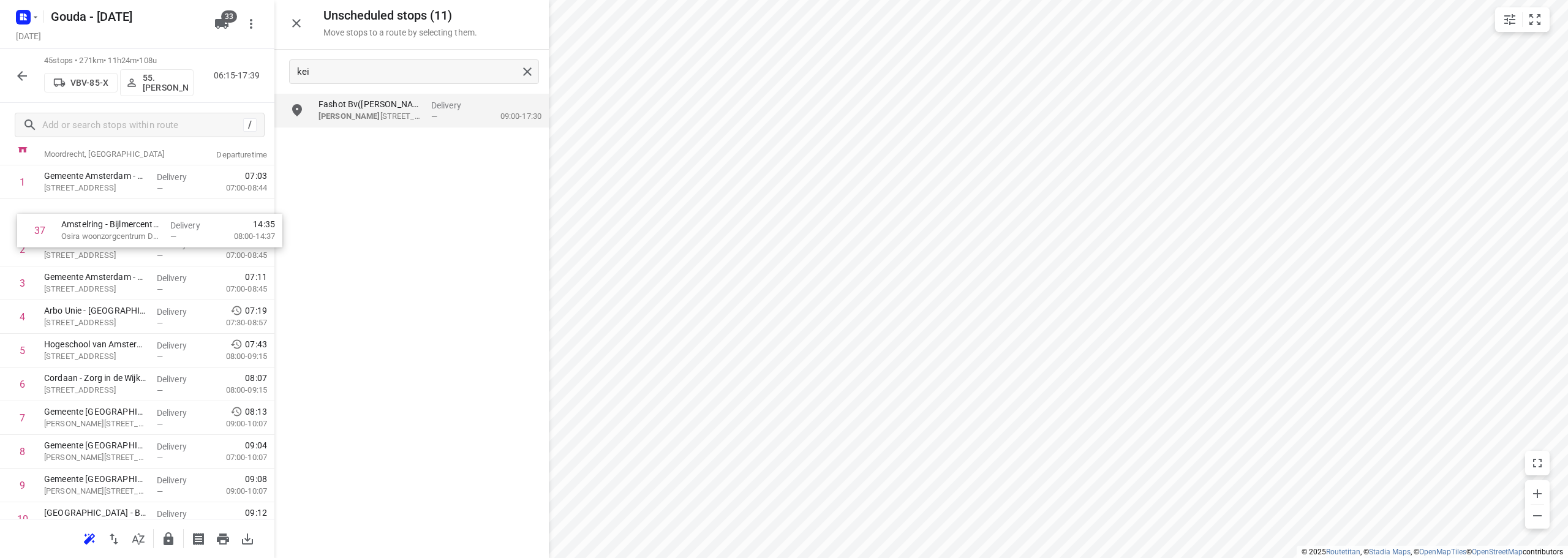
scroll to position [78, 0]
drag, startPoint x: 101, startPoint y: 447, endPoint x: 108, endPoint y: 300, distance: 147.2
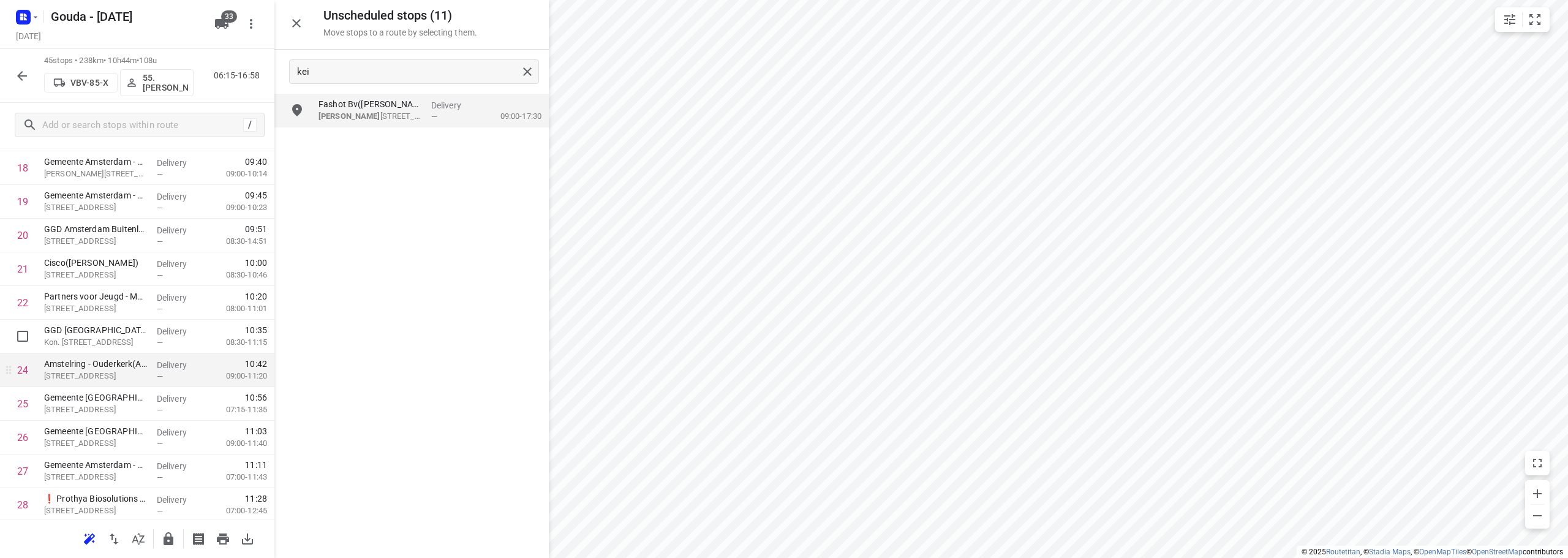
scroll to position [690, 0]
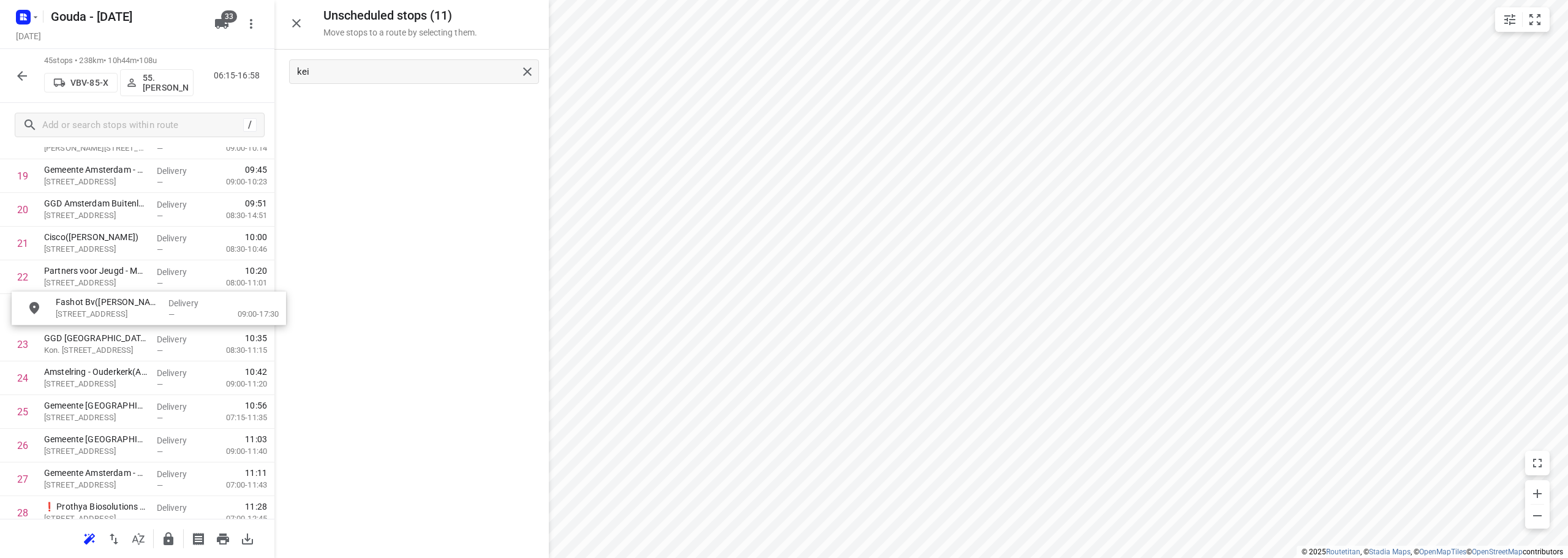
drag, startPoint x: 394, startPoint y: 111, endPoint x: 128, endPoint y: 314, distance: 334.6
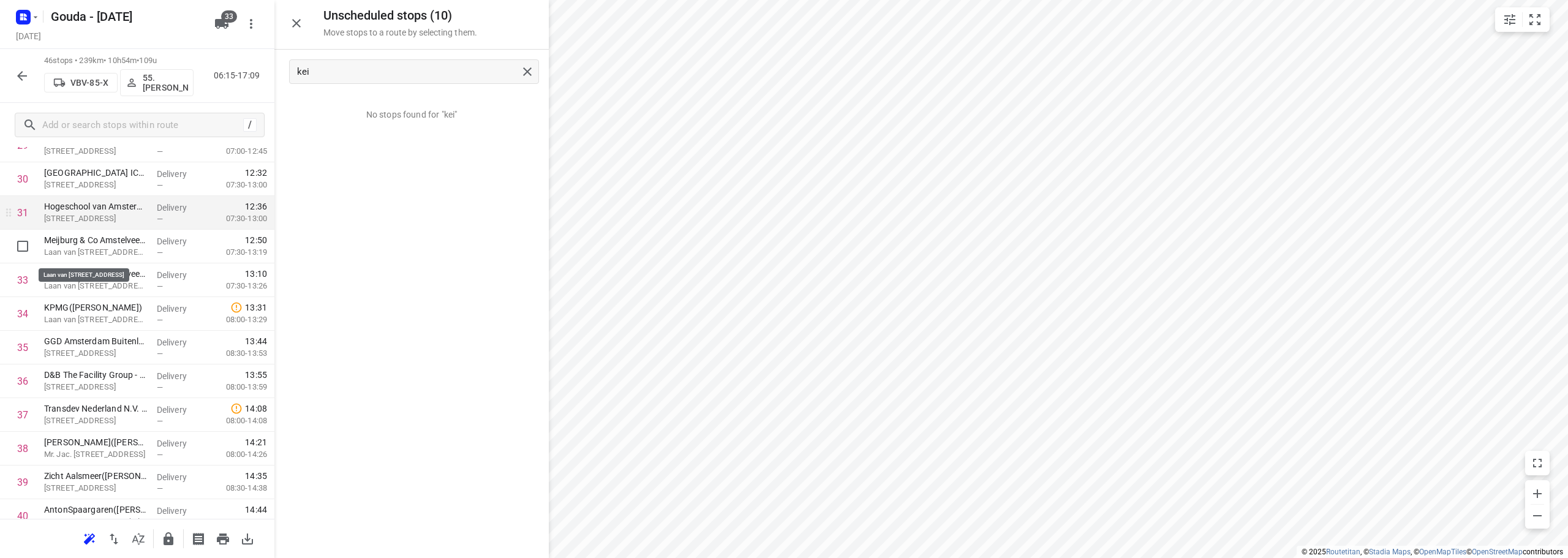
scroll to position [997, 0]
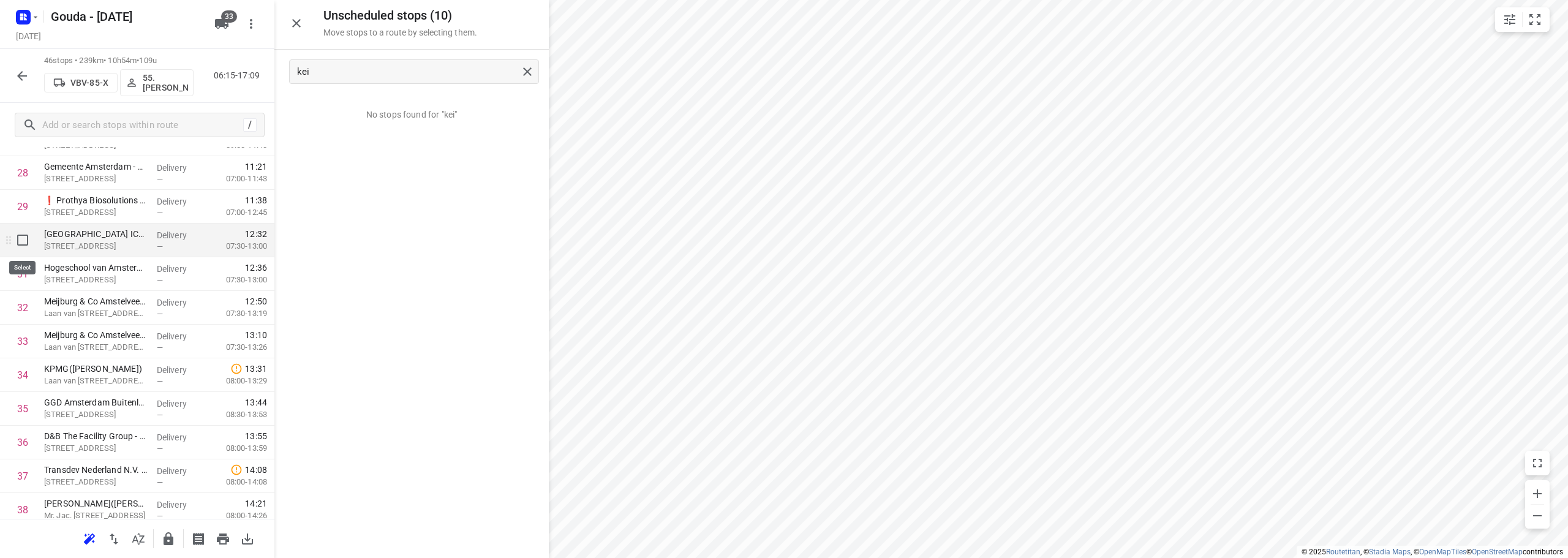
click at [22, 240] on input "checkbox" at bounding box center [22, 240] width 25 height 25
checkbox input "true"
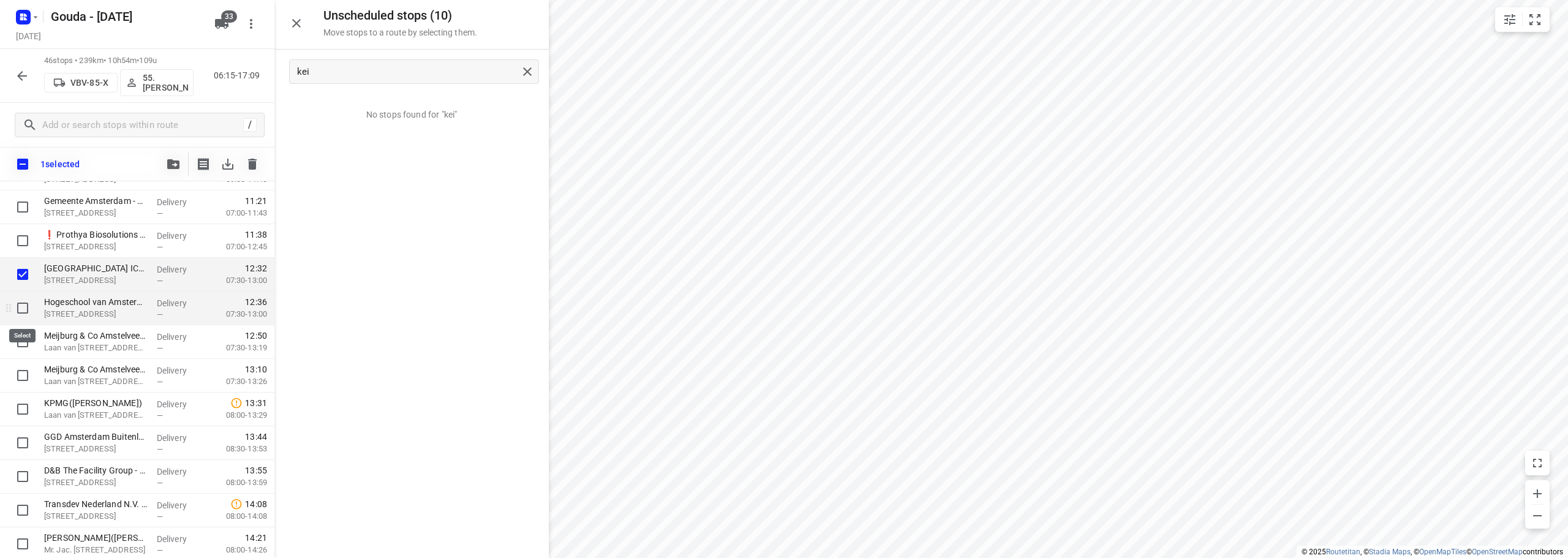
drag, startPoint x: 21, startPoint y: 307, endPoint x: 23, endPoint y: 313, distance: 6.3
click at [22, 308] on input "checkbox" at bounding box center [22, 308] width 25 height 25
checkbox input "true"
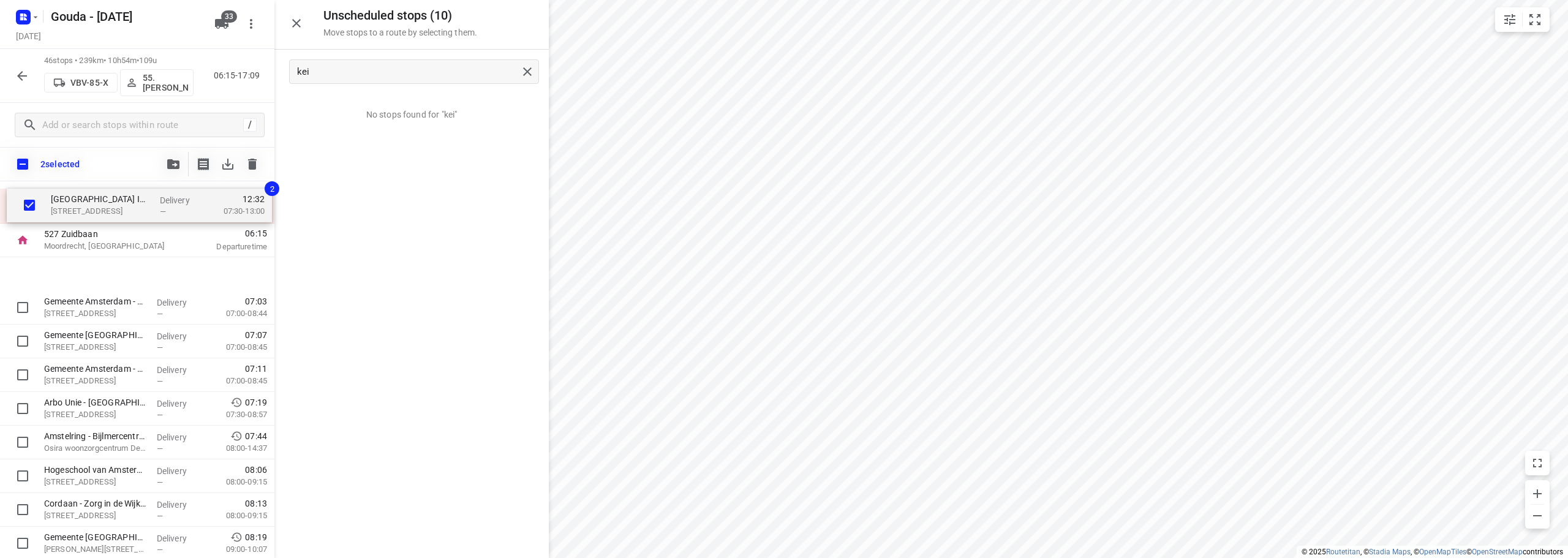
scroll to position [0, 0]
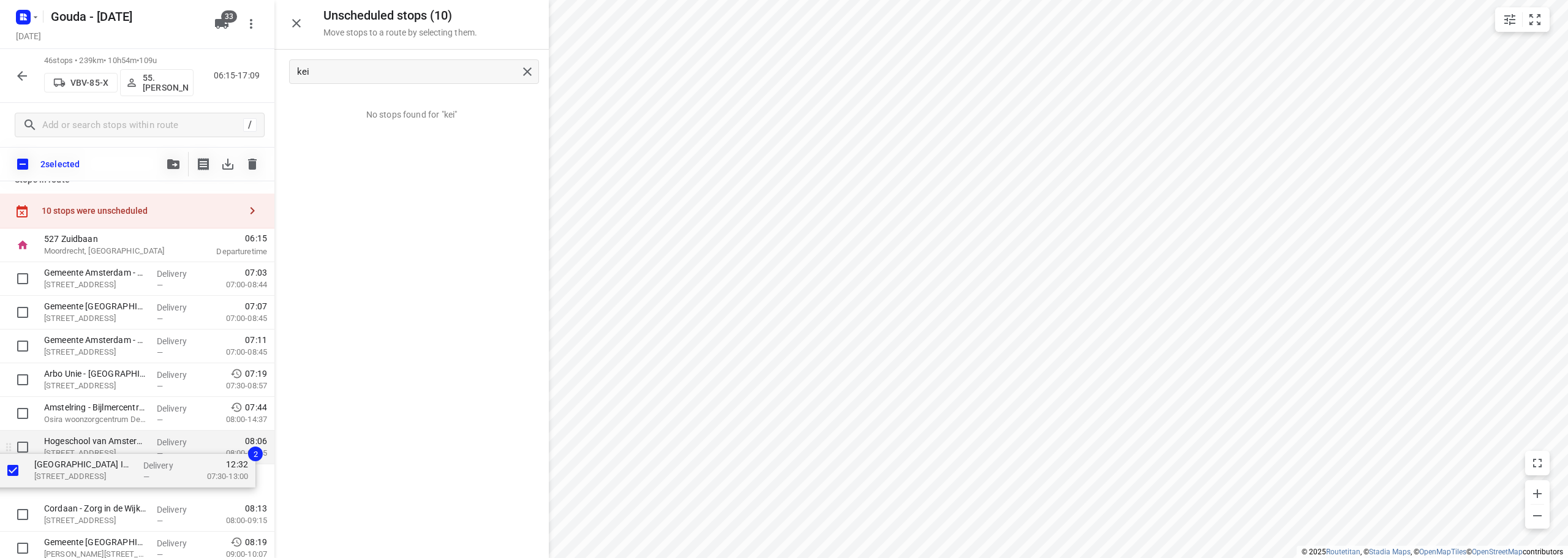
drag, startPoint x: 101, startPoint y: 459, endPoint x: 89, endPoint y: 447, distance: 17.0
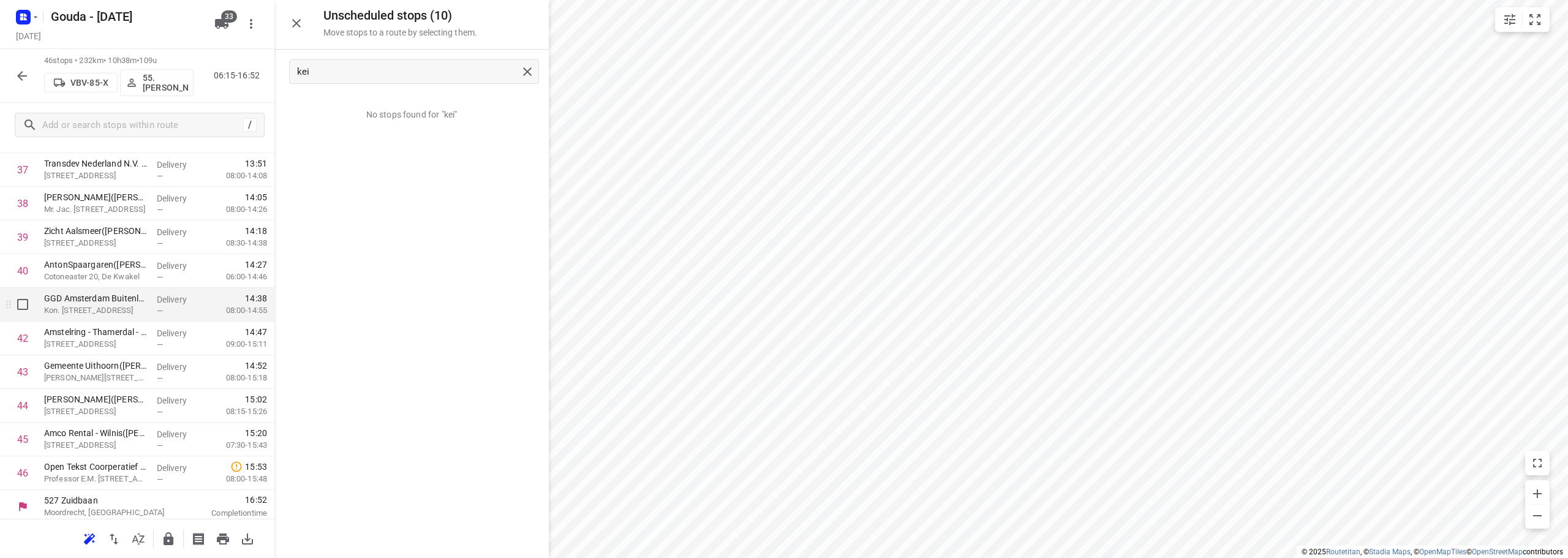
scroll to position [1308, 0]
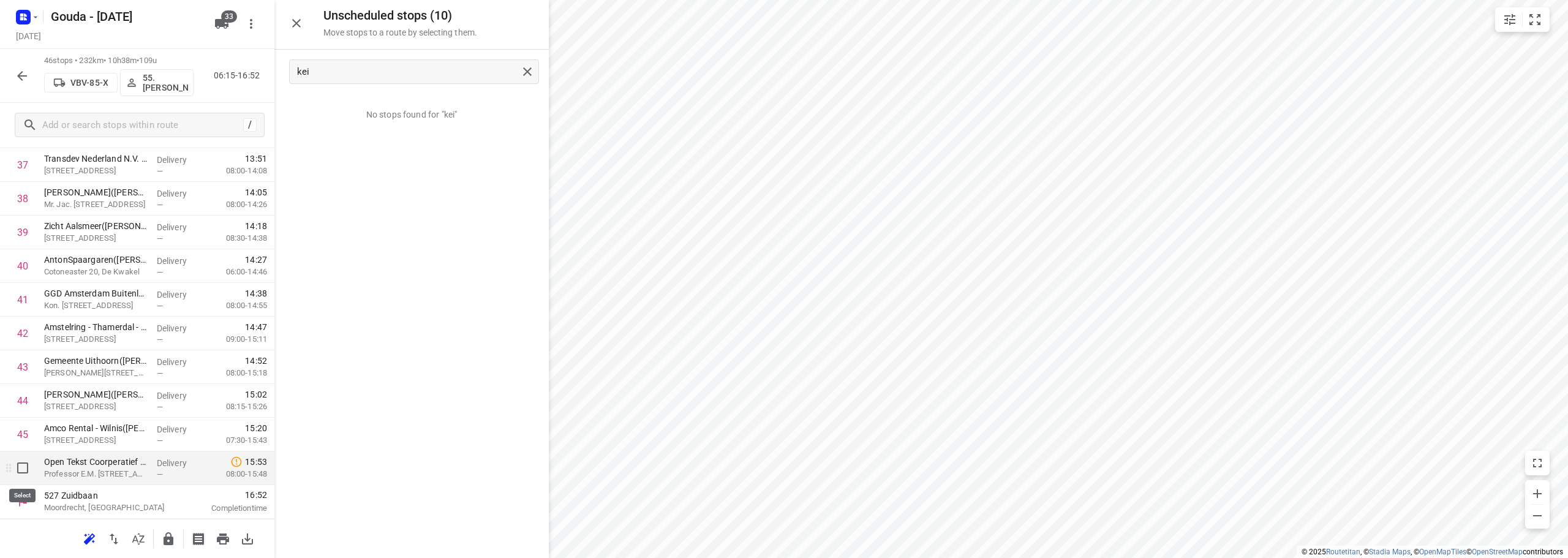
click at [22, 468] on input "checkbox" at bounding box center [22, 468] width 25 height 25
checkbox input "true"
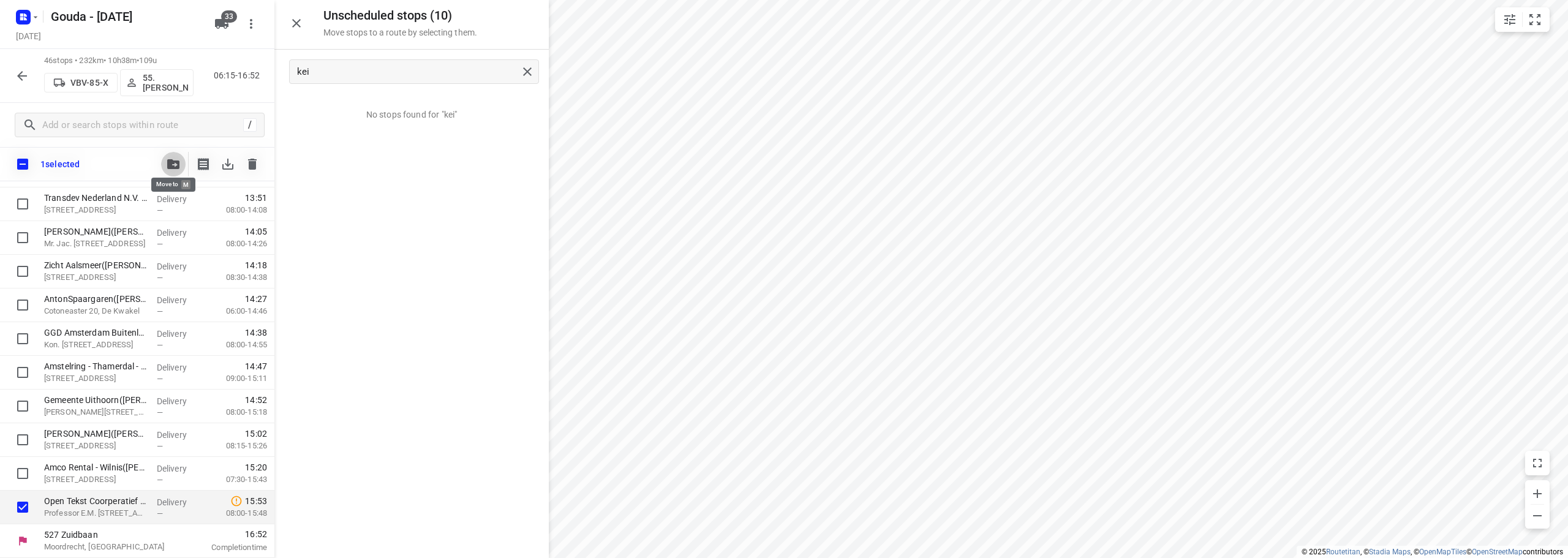
click at [167, 165] on icon "button" at bounding box center [173, 164] width 12 height 10
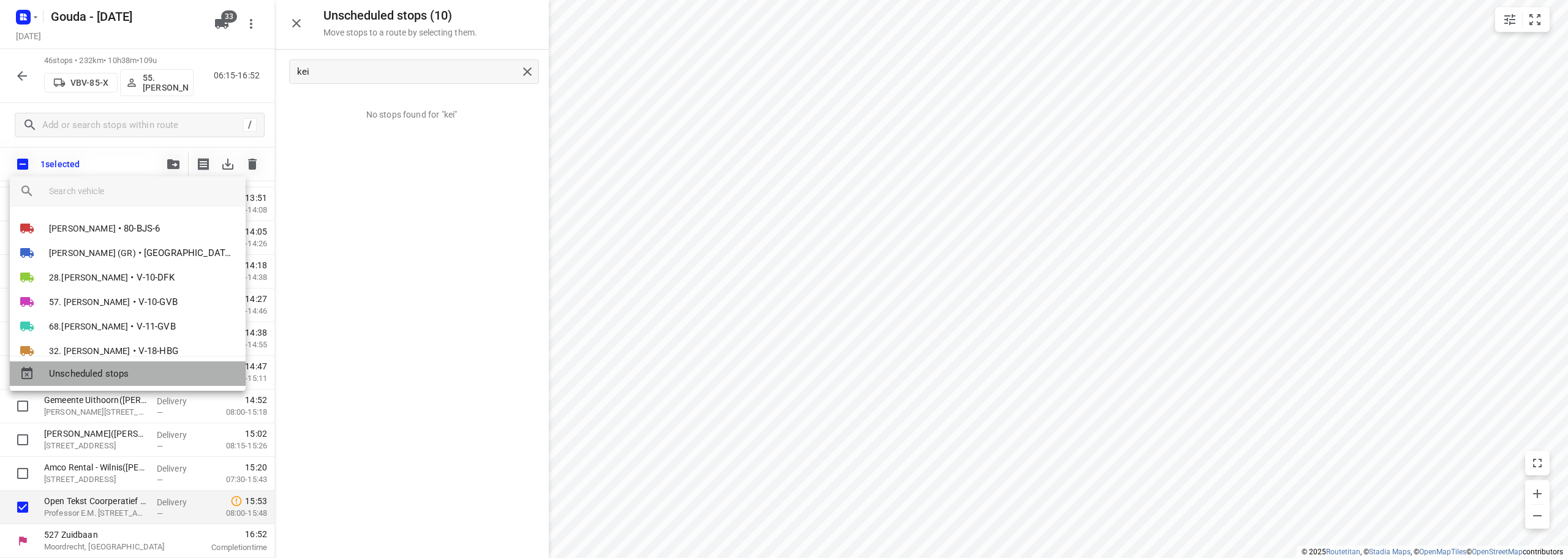
click at [145, 363] on div "Unscheduled stops" at bounding box center [128, 374] width 236 height 25
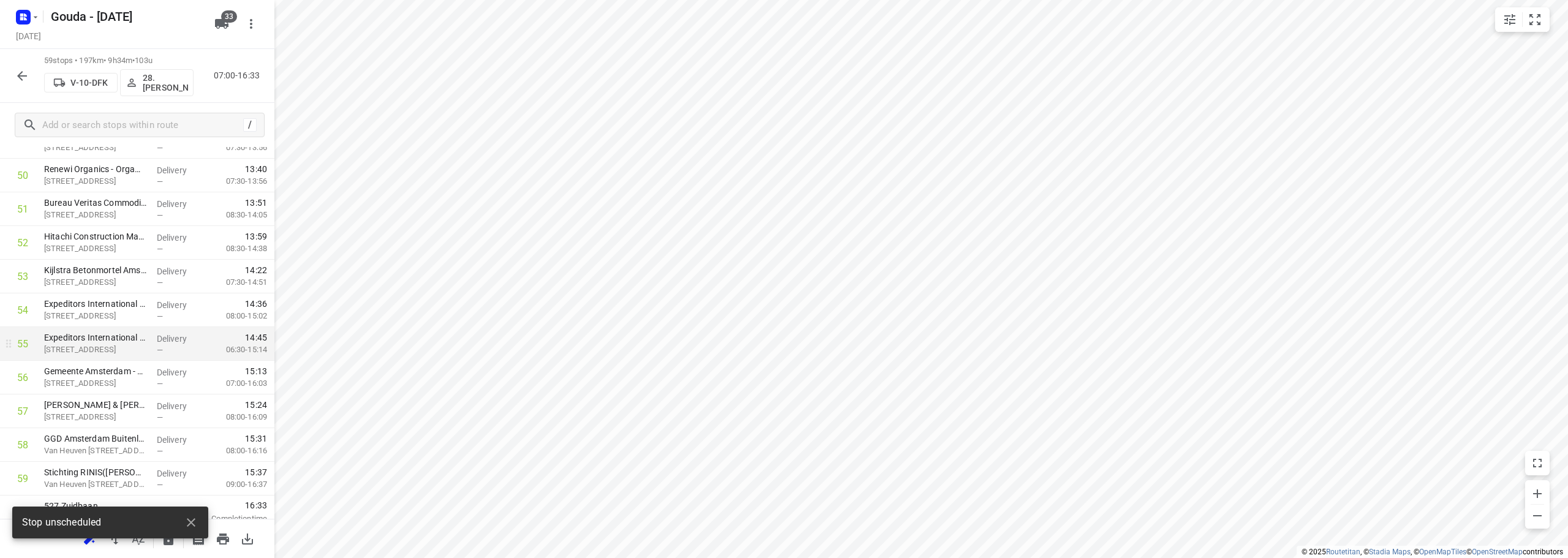
scroll to position [1746, 0]
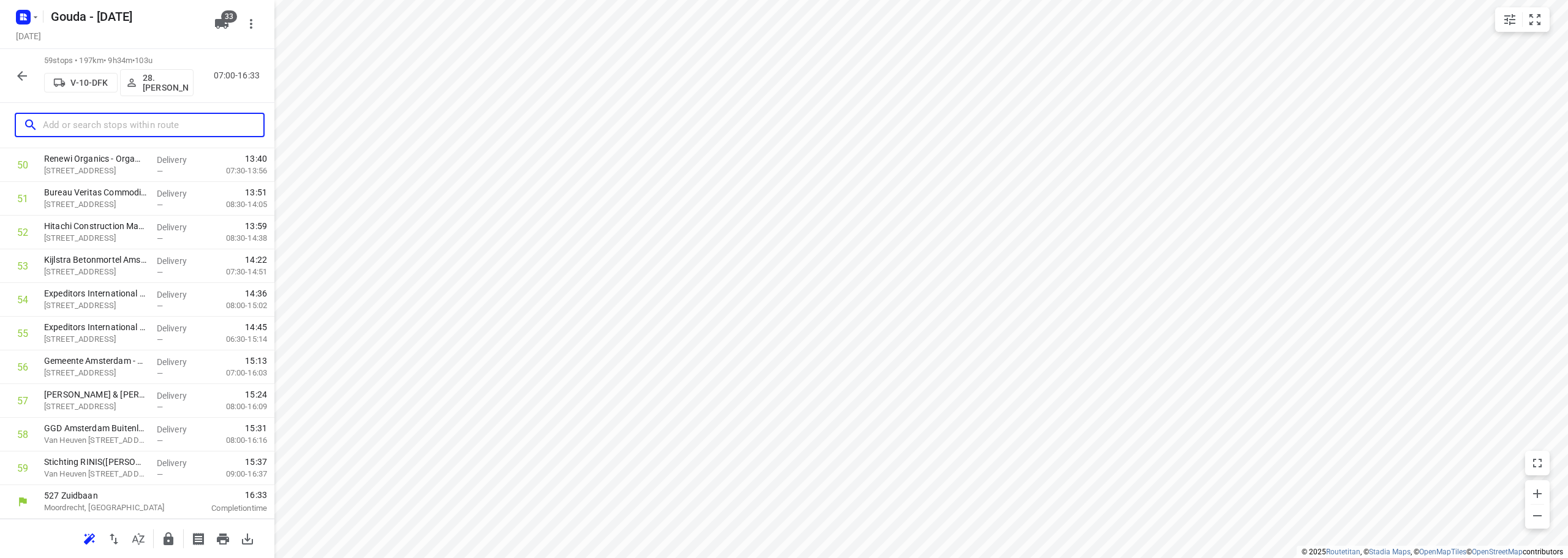
click at [148, 119] on input "text" at bounding box center [152, 125] width 220 height 19
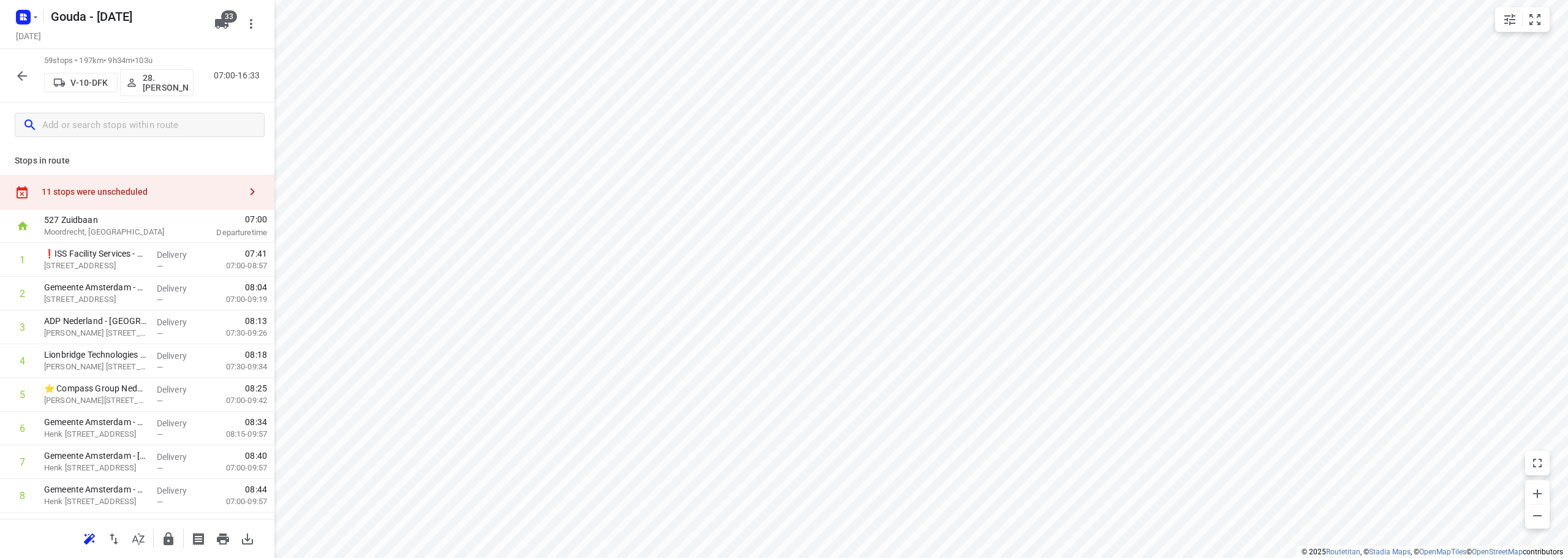
click at [143, 189] on div "11 stops were unscheduled" at bounding box center [141, 191] width 198 height 10
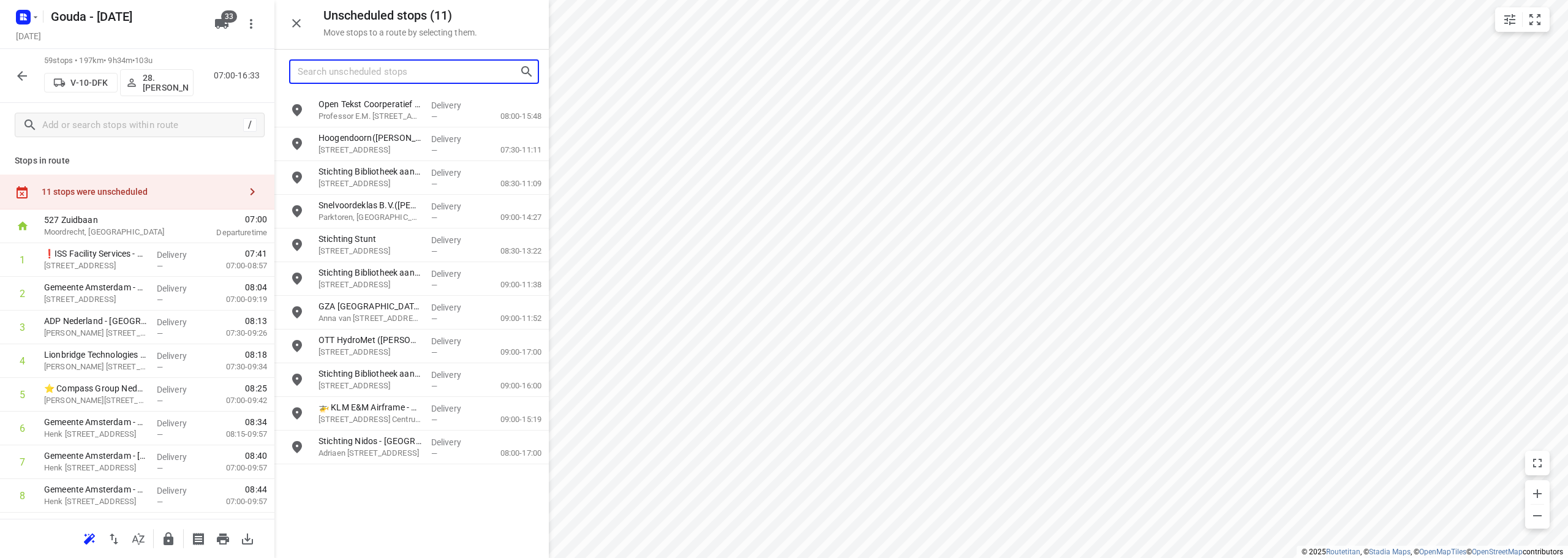
click at [374, 64] on input "Search unscheduled stops" at bounding box center [408, 72] width 222 height 19
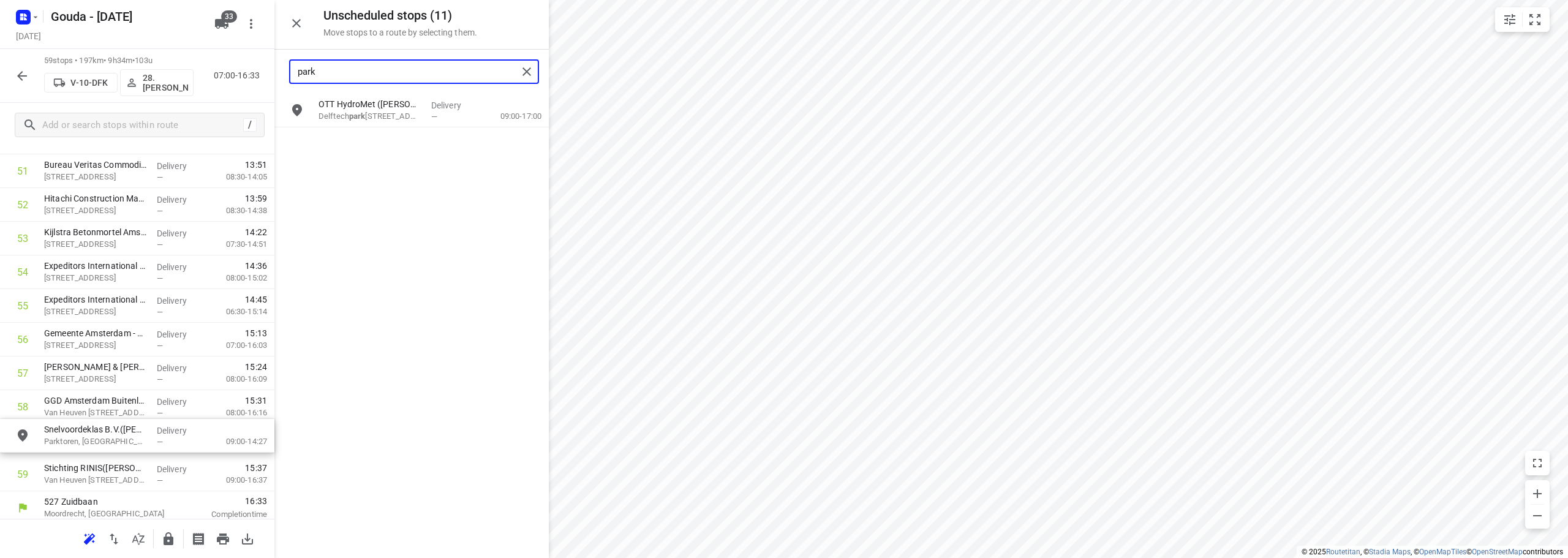
drag, startPoint x: 387, startPoint y: 113, endPoint x: 110, endPoint y: 448, distance: 434.7
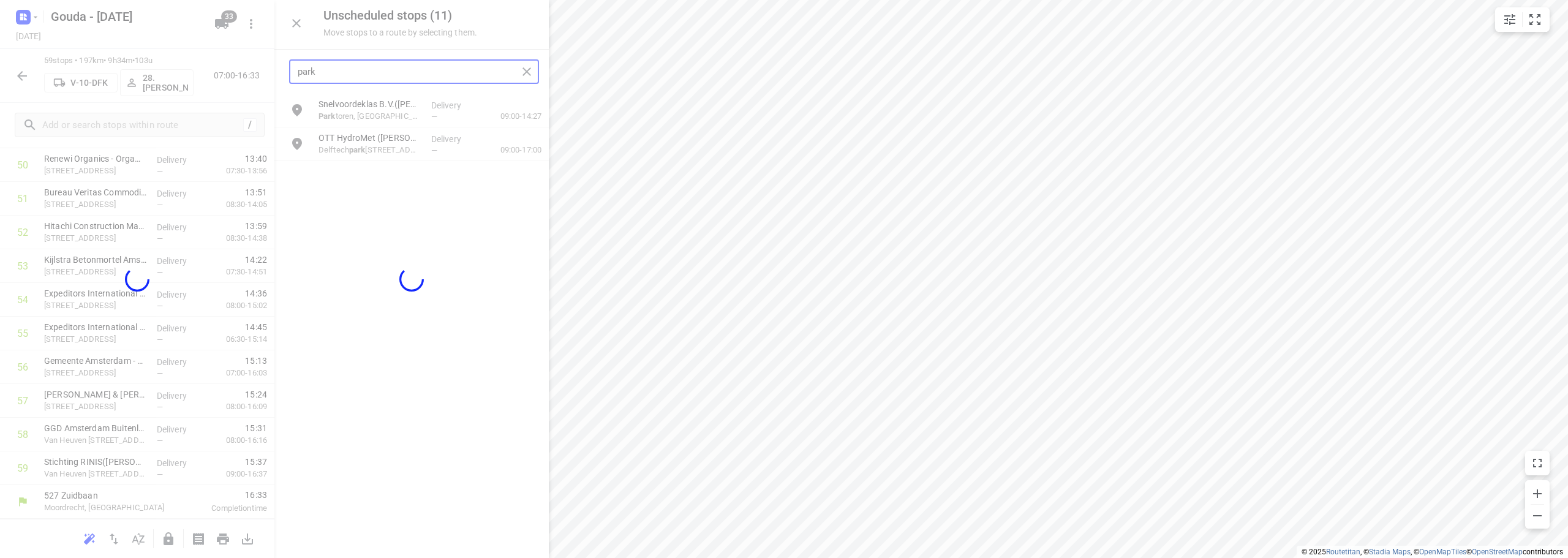
scroll to position [1746, 0]
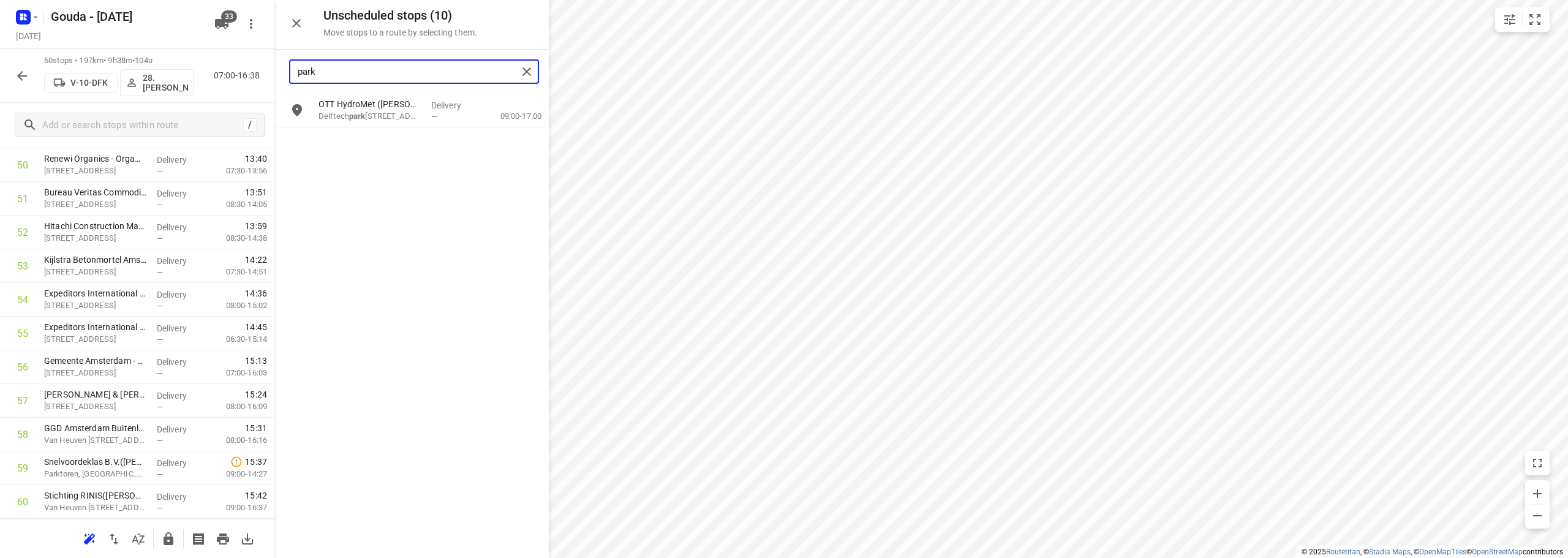
type input "park"
click at [297, 20] on icon "button" at bounding box center [296, 23] width 15 height 15
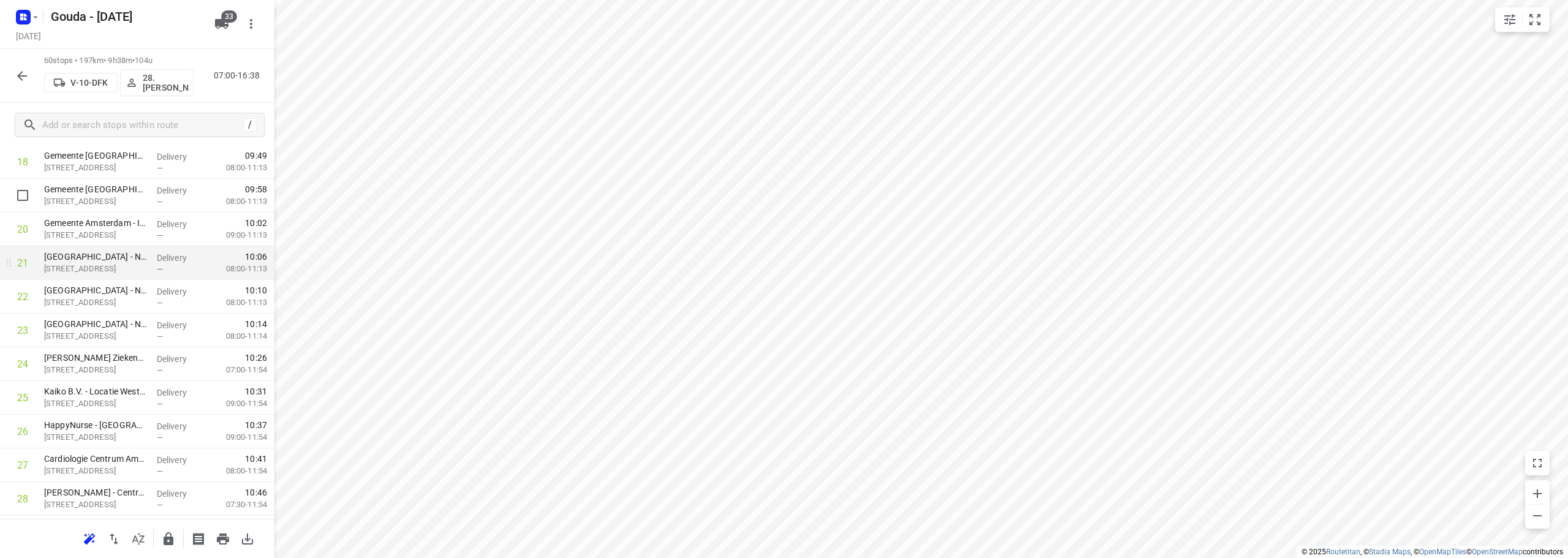
scroll to position [643, 0]
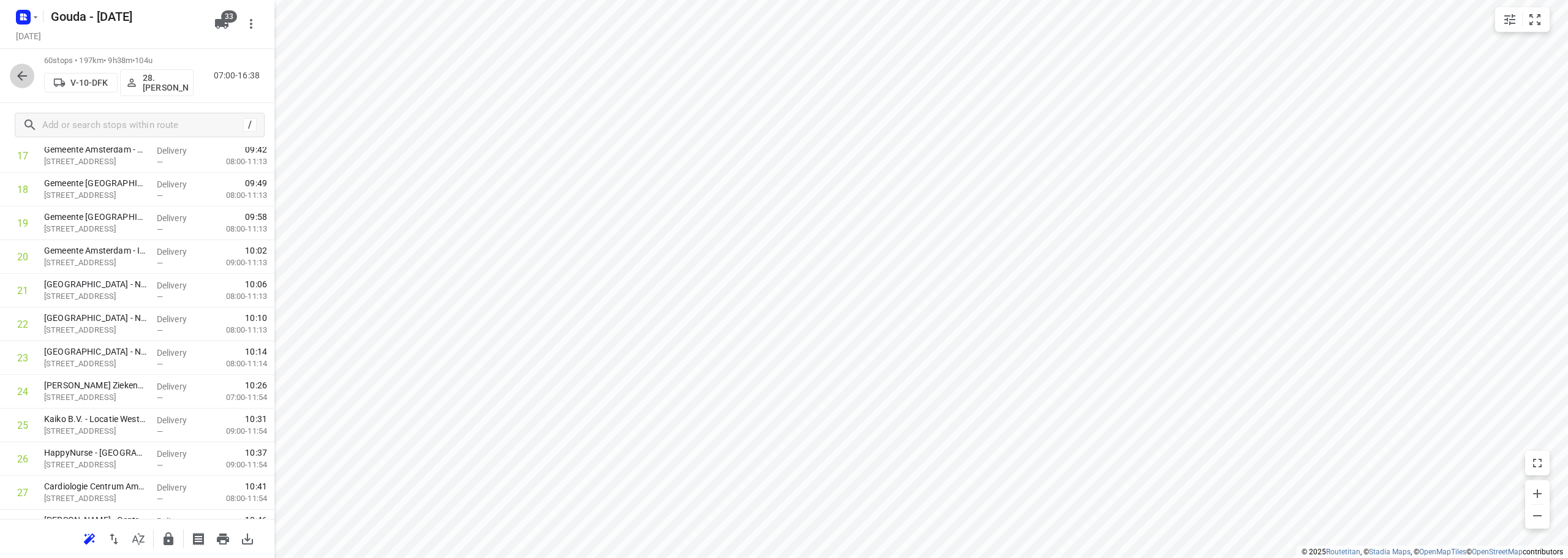
click at [22, 67] on button "button" at bounding box center [22, 76] width 25 height 25
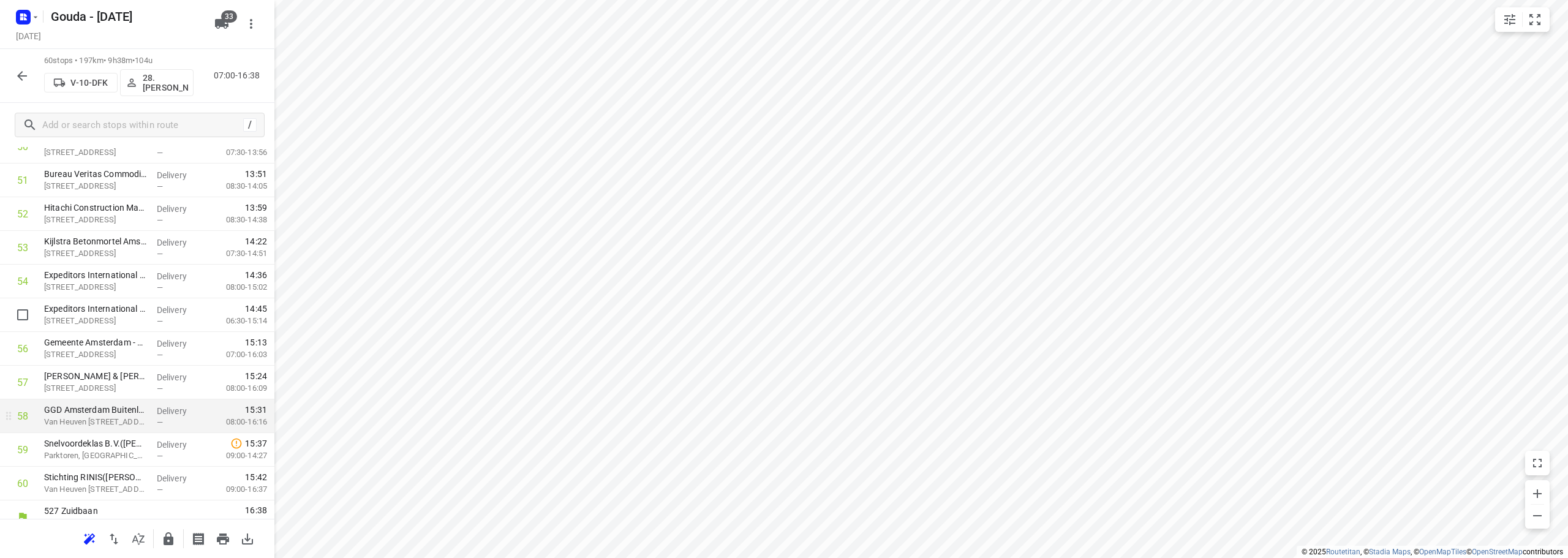
scroll to position [1780, 0]
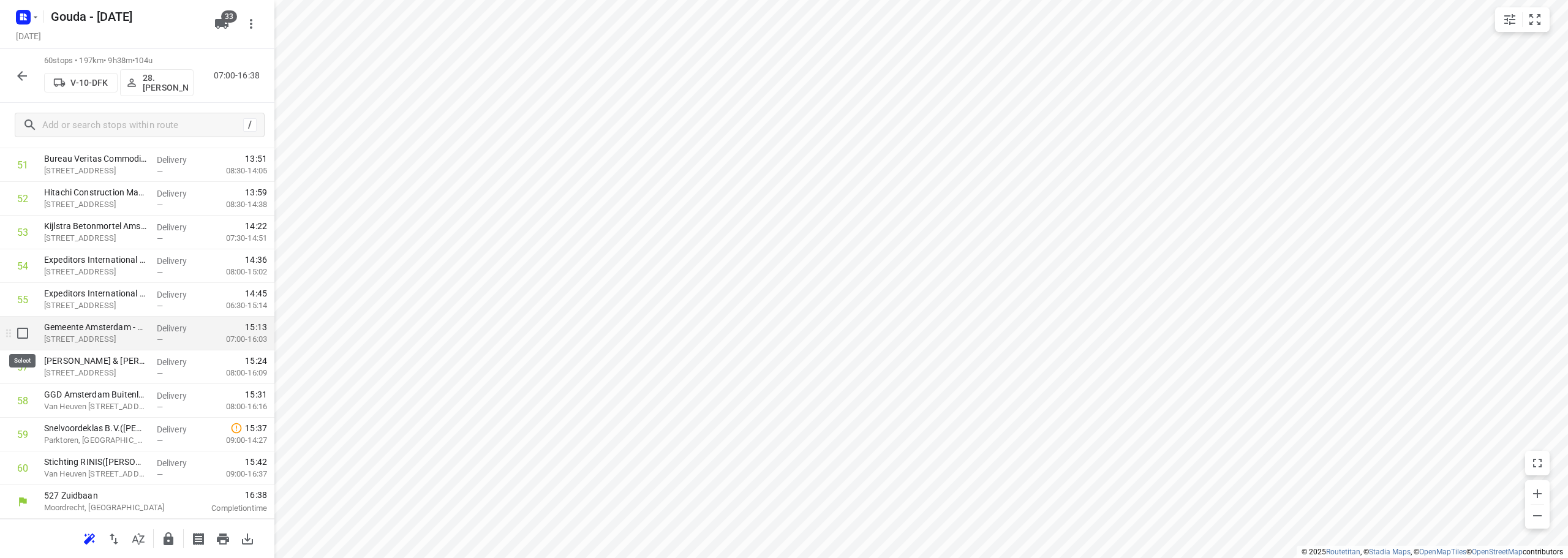
click at [24, 336] on input "checkbox" at bounding box center [22, 334] width 25 height 25
checkbox input "true"
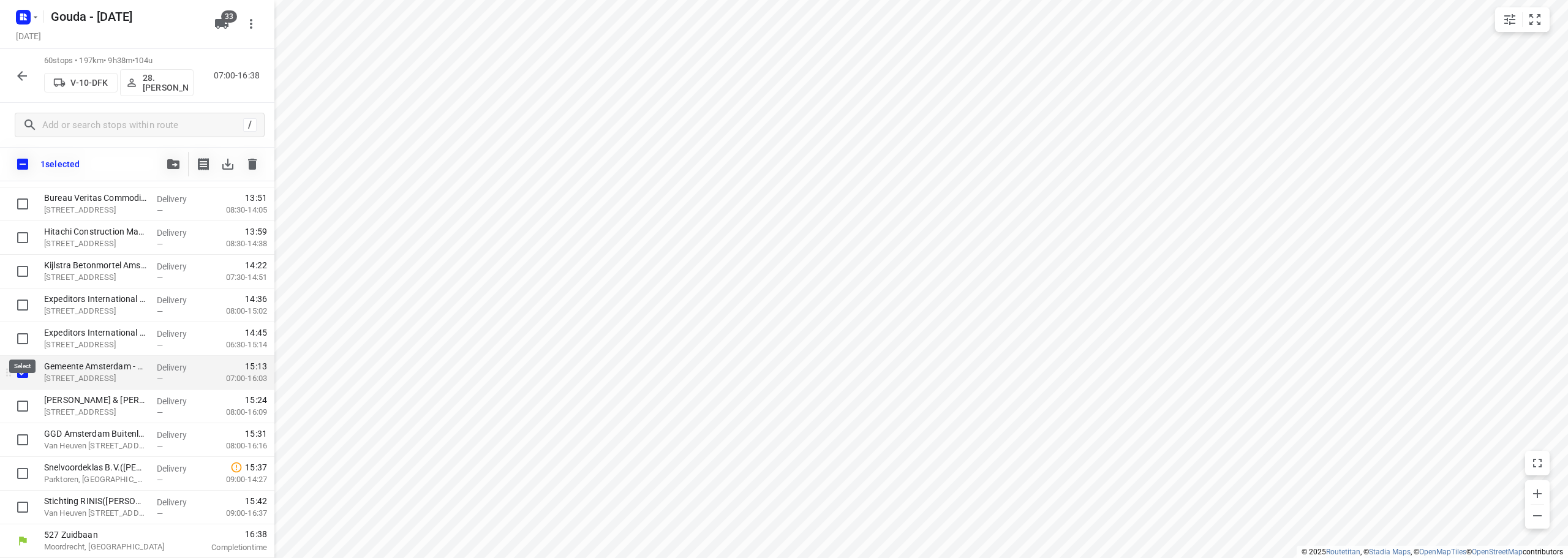
scroll to position [1775, 0]
click at [19, 402] on input "checkbox" at bounding box center [22, 406] width 25 height 25
checkbox input "true"
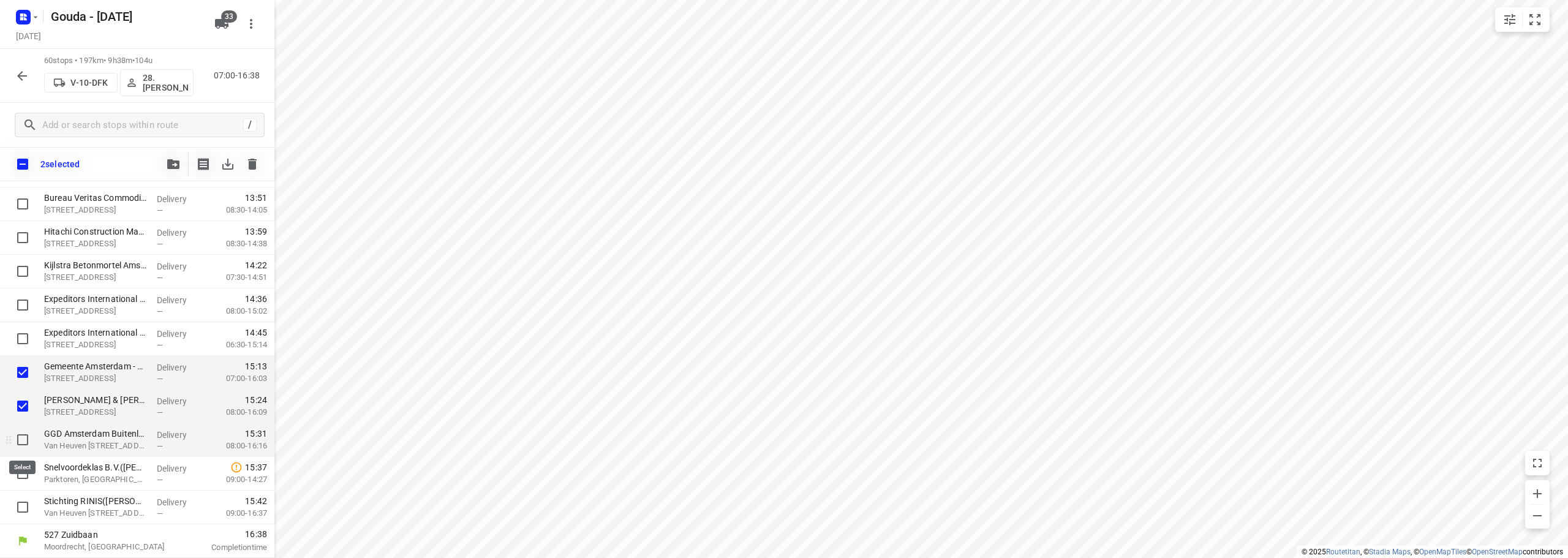
click at [21, 438] on input "checkbox" at bounding box center [22, 440] width 25 height 25
checkbox input "true"
click at [16, 474] on input "checkbox" at bounding box center [22, 474] width 25 height 25
checkbox input "true"
drag, startPoint x: 18, startPoint y: 506, endPoint x: 48, endPoint y: 457, distance: 57.5
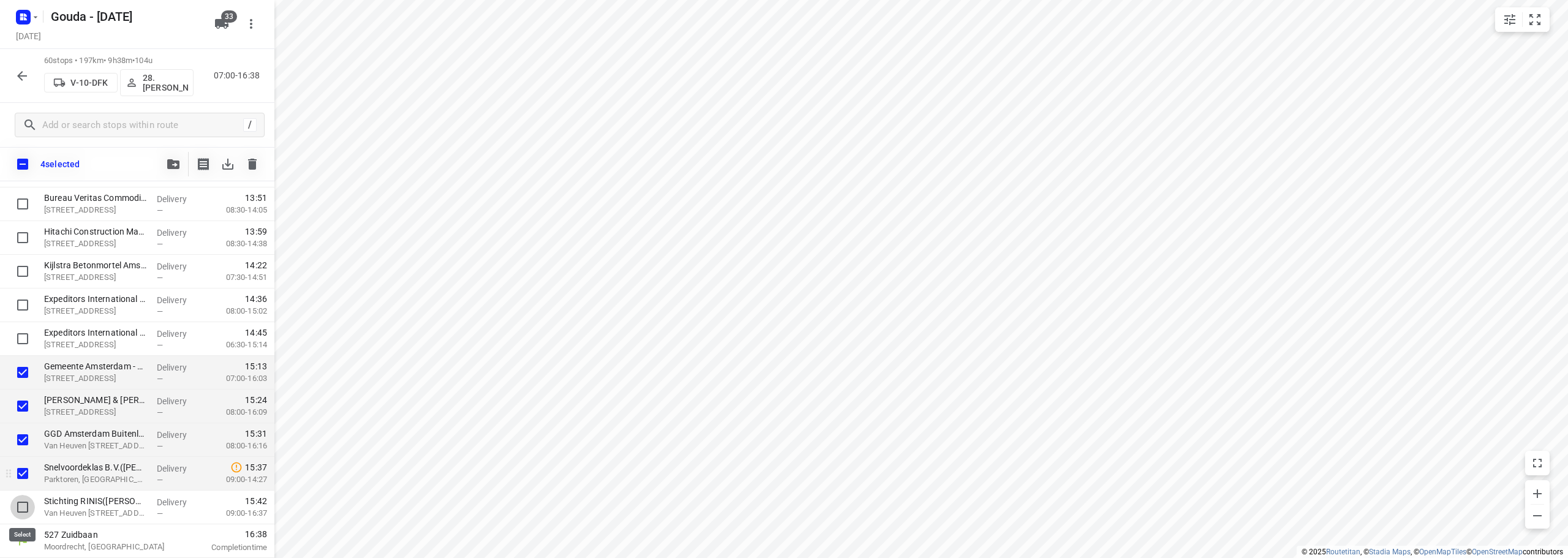
click at [20, 506] on input "checkbox" at bounding box center [22, 508] width 25 height 25
checkbox input "true"
click at [169, 167] on icon "button" at bounding box center [173, 164] width 12 height 10
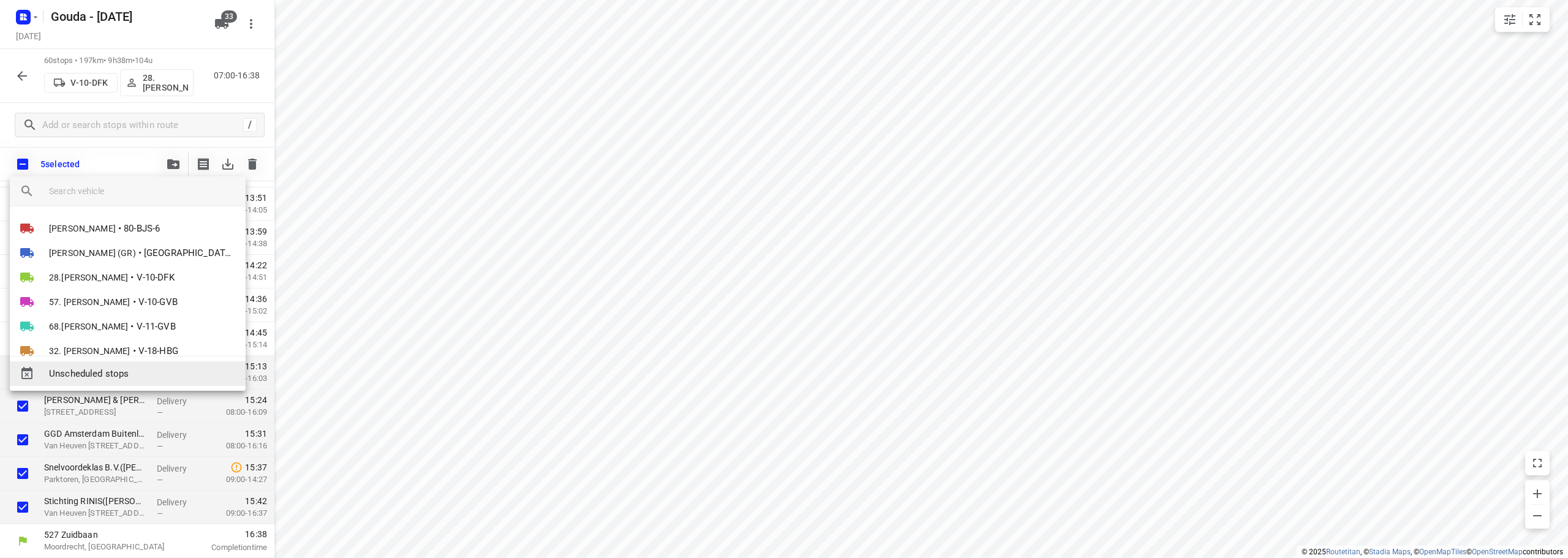
click at [125, 371] on span "Unscheduled stops" at bounding box center [142, 374] width 186 height 14
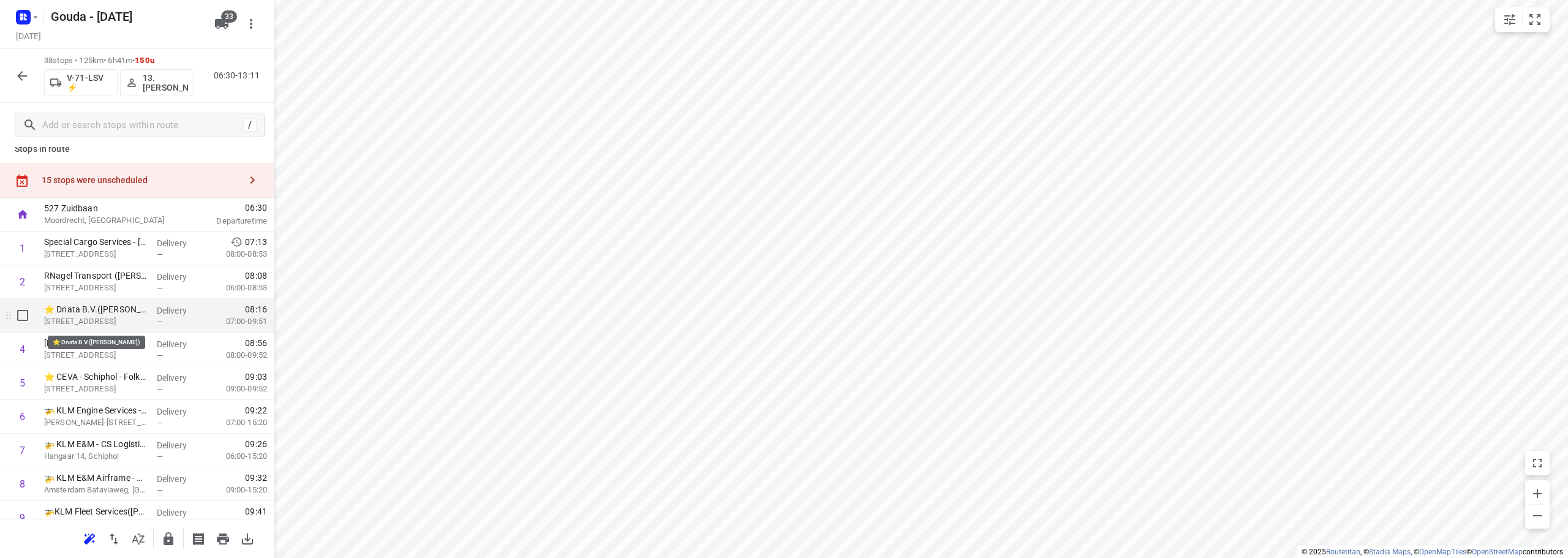
scroll to position [0, 0]
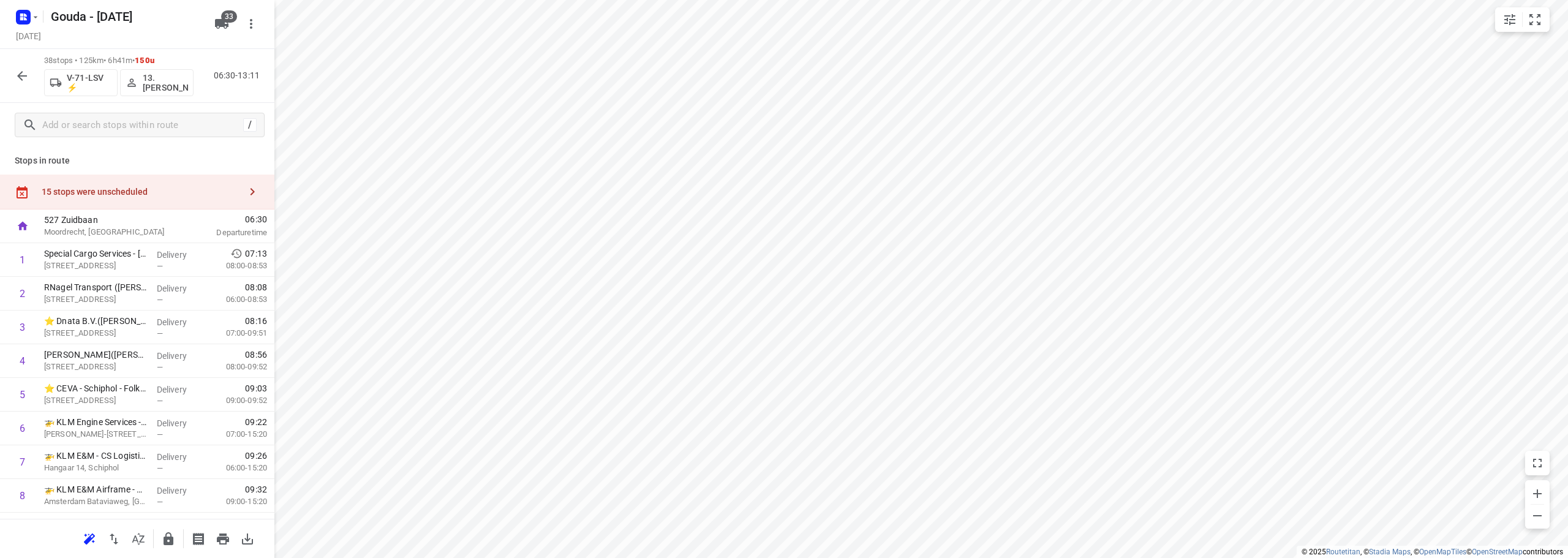
click at [146, 192] on div "15 stops were unscheduled" at bounding box center [141, 191] width 198 height 10
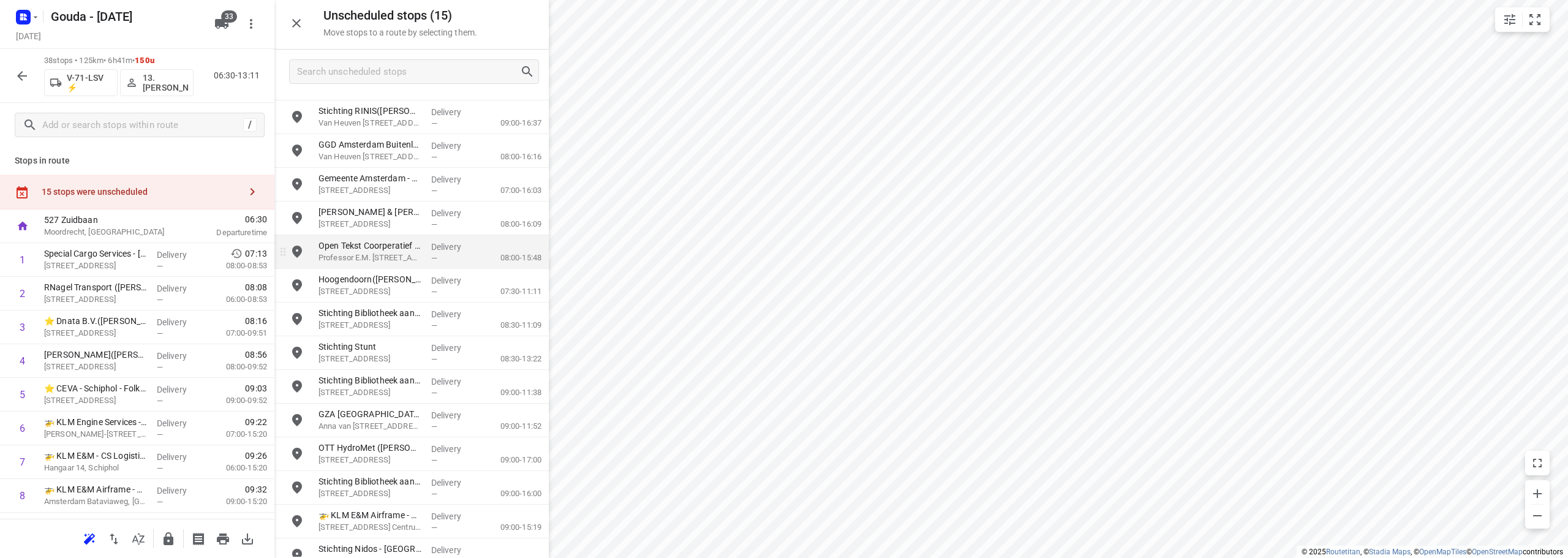
scroll to position [44, 0]
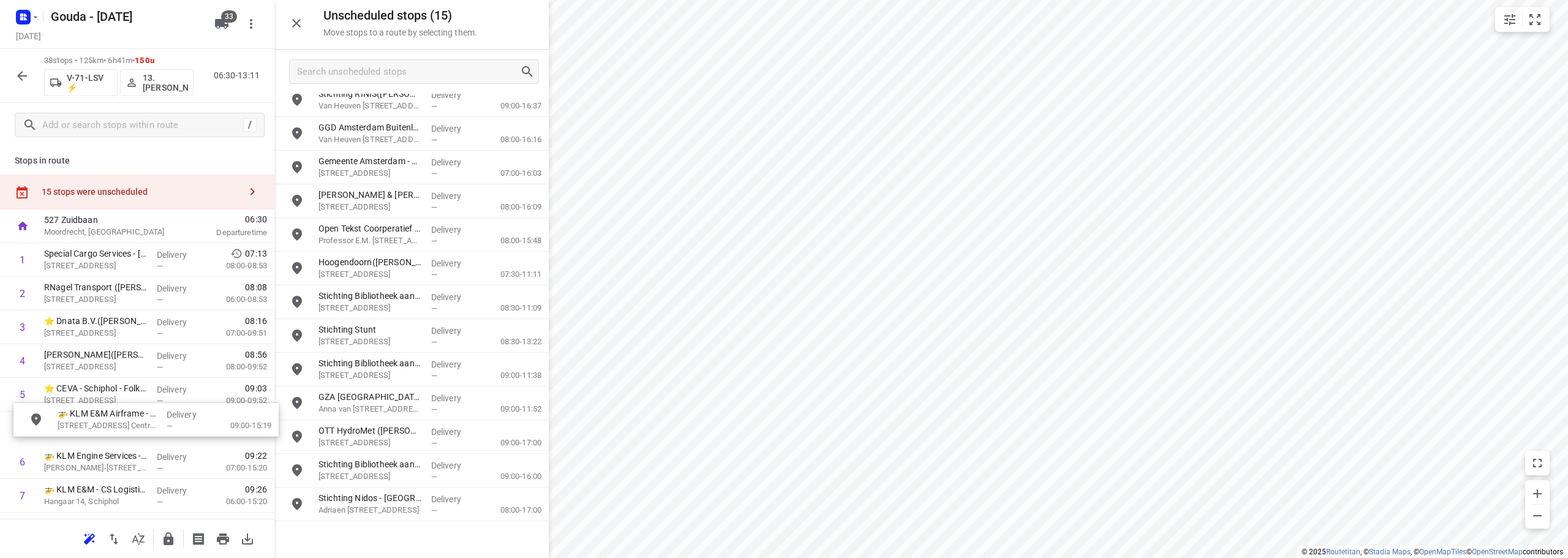
drag, startPoint x: 380, startPoint y: 511, endPoint x: 115, endPoint y: 422, distance: 279.5
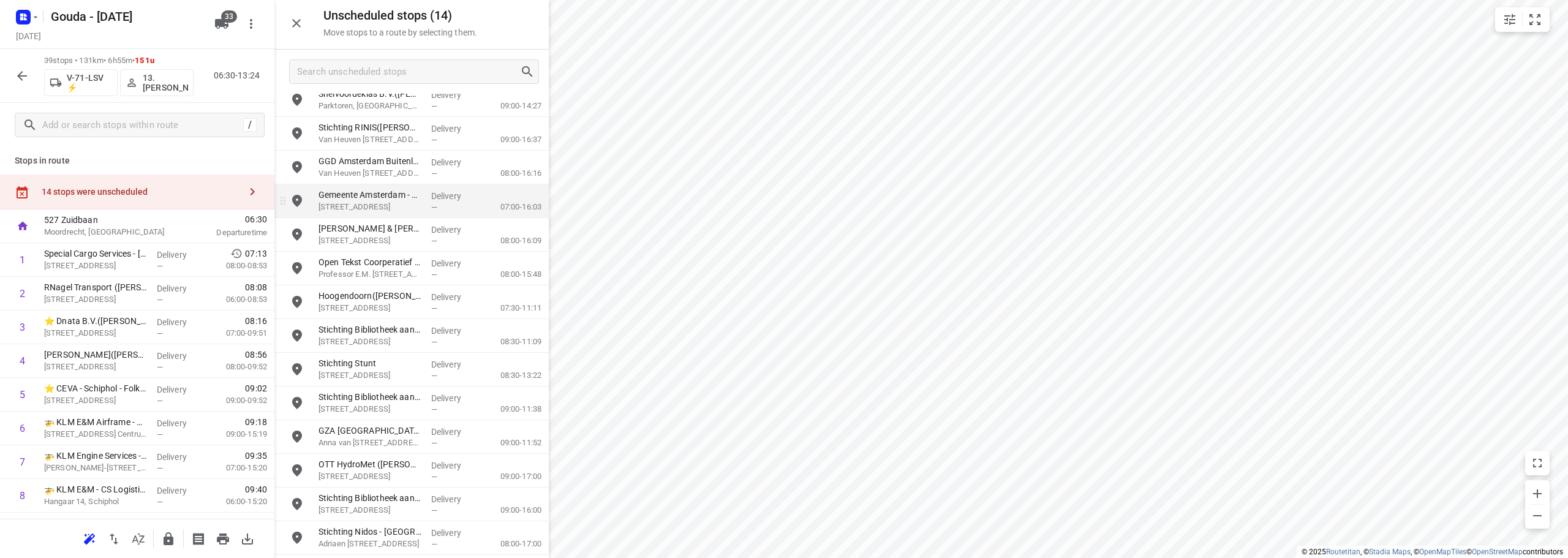
scroll to position [9, 0]
click at [301, 23] on icon "button" at bounding box center [296, 23] width 15 height 15
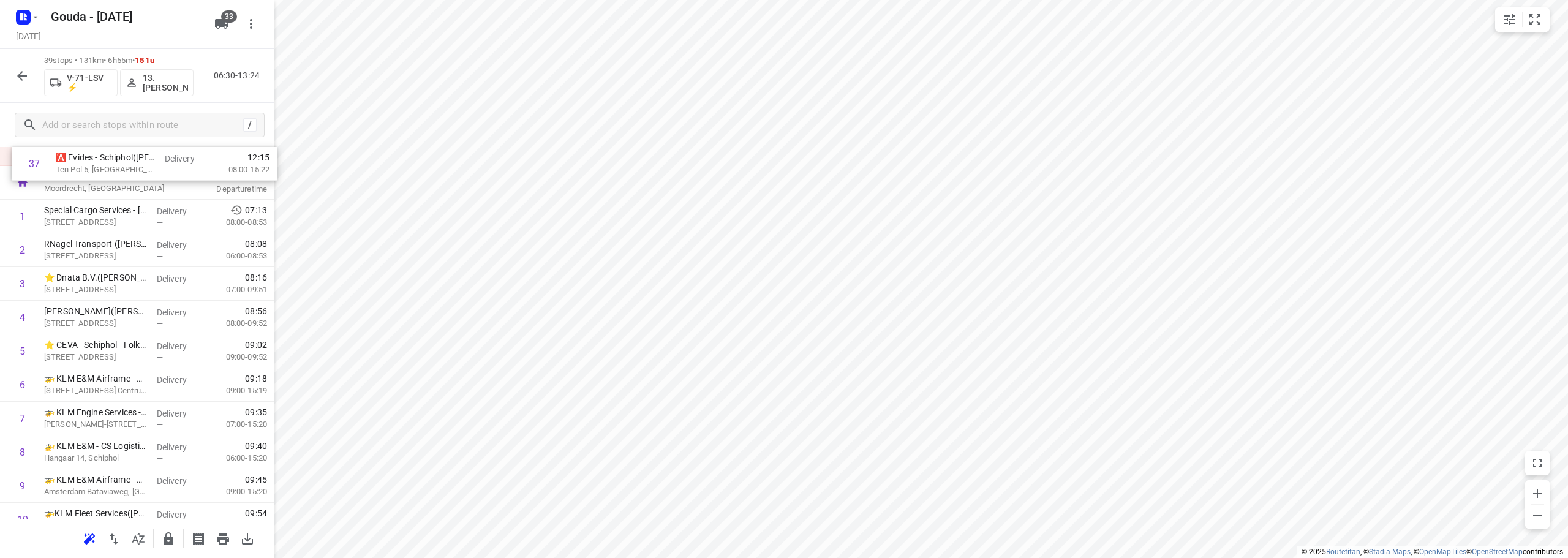
scroll to position [0, 0]
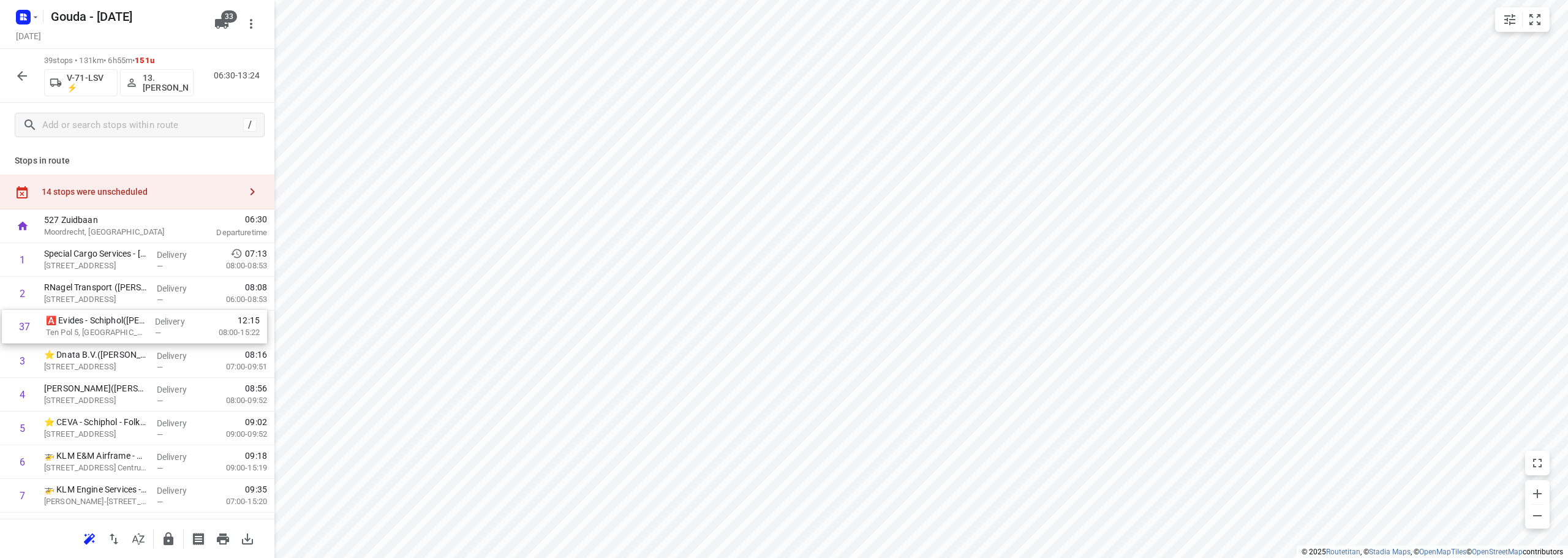
drag, startPoint x: 88, startPoint y: 269, endPoint x: 78, endPoint y: 328, distance: 59.8
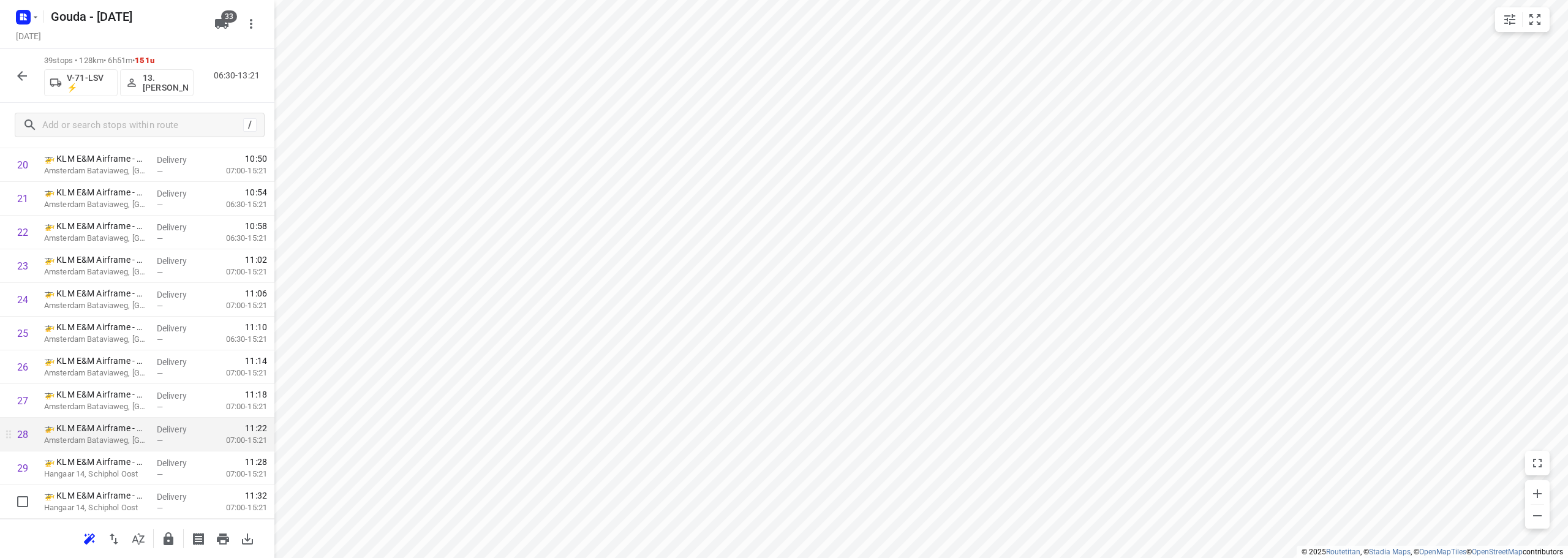
scroll to position [1072, 0]
drag, startPoint x: 98, startPoint y: 396, endPoint x: 241, endPoint y: 405, distance: 143.3
click at [106, 398] on p "KLM Cargo - Gebouw 120 - Schiphol Oost(Fleur Mooijen)" at bounding box center [95, 395] width 103 height 12
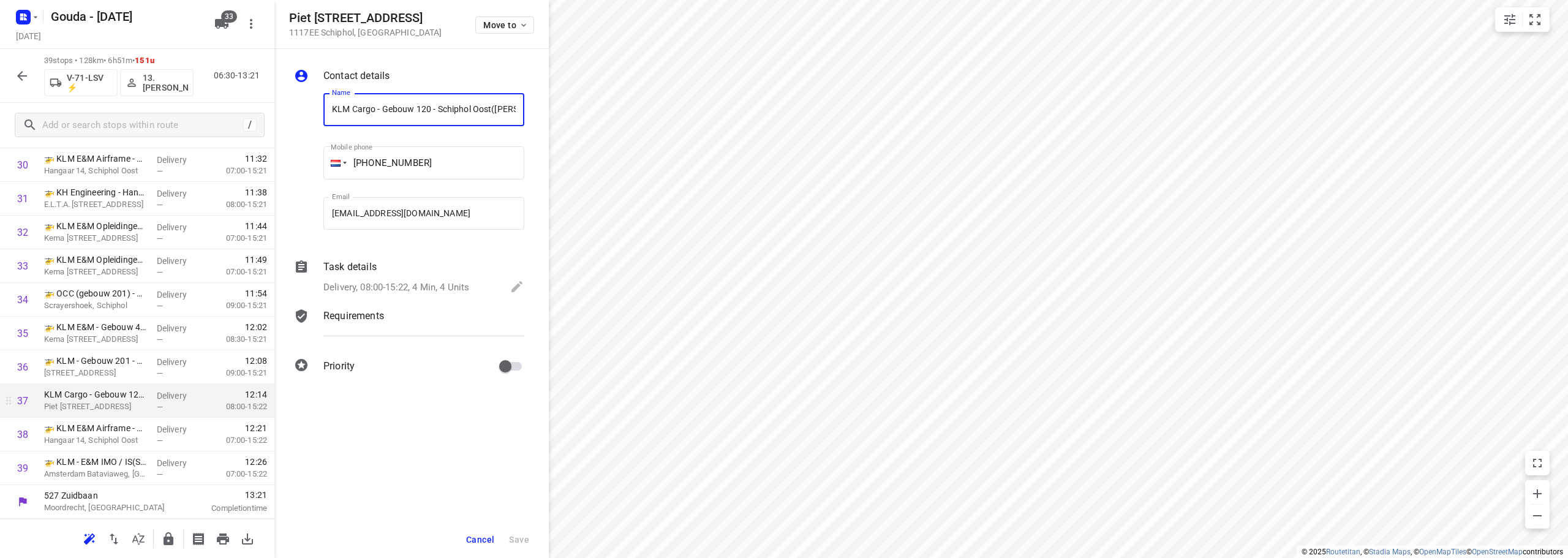
scroll to position [0, 35]
click at [459, 290] on p "Delivery, 08:00-15:22, 4 Min, 4 Units" at bounding box center [396, 288] width 145 height 14
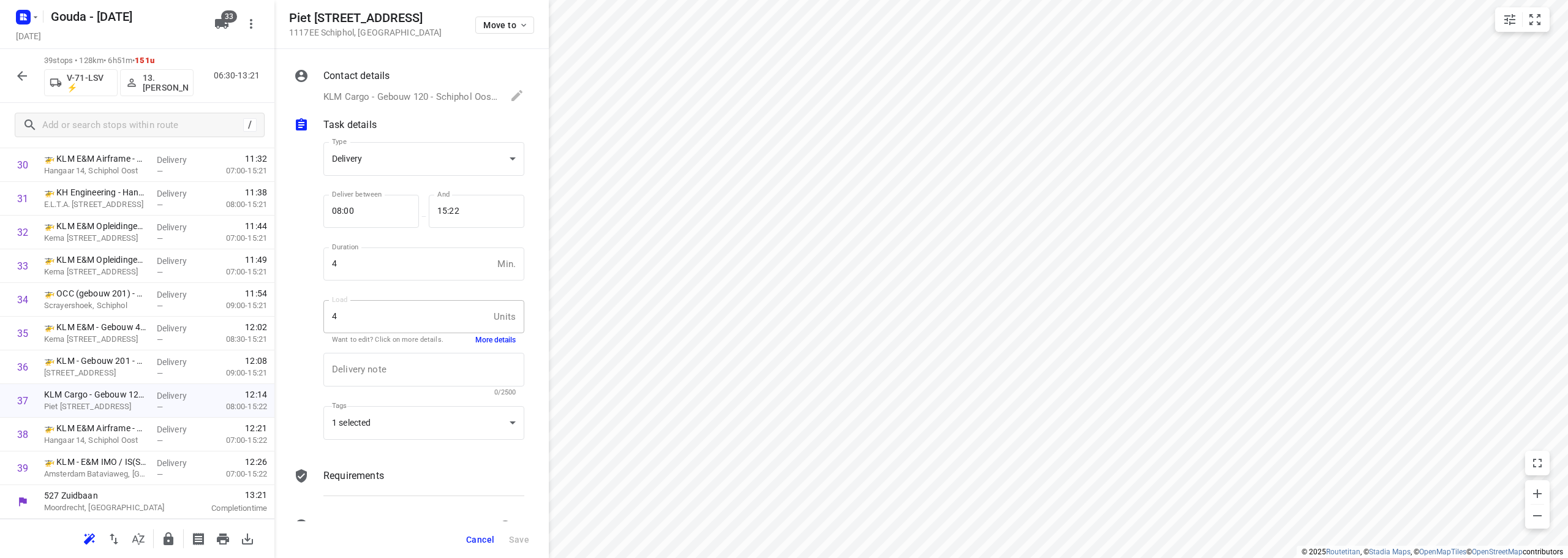
click at [501, 339] on button "More details" at bounding box center [495, 340] width 40 height 10
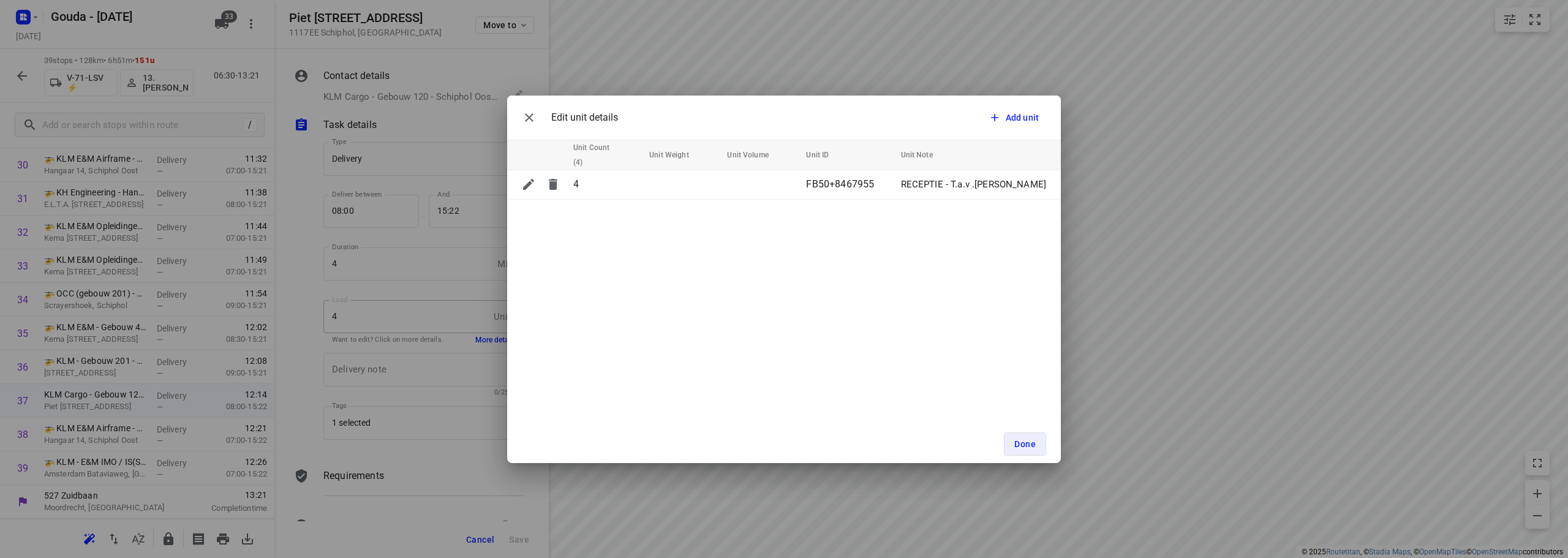
click at [1129, 353] on div "Edit unit details Add unit Unit Count (4) Unit Weight Unit Volume Unit ID Unit …" at bounding box center [784, 279] width 1568 height 558
click at [1031, 443] on span "Done" at bounding box center [1025, 444] width 22 height 10
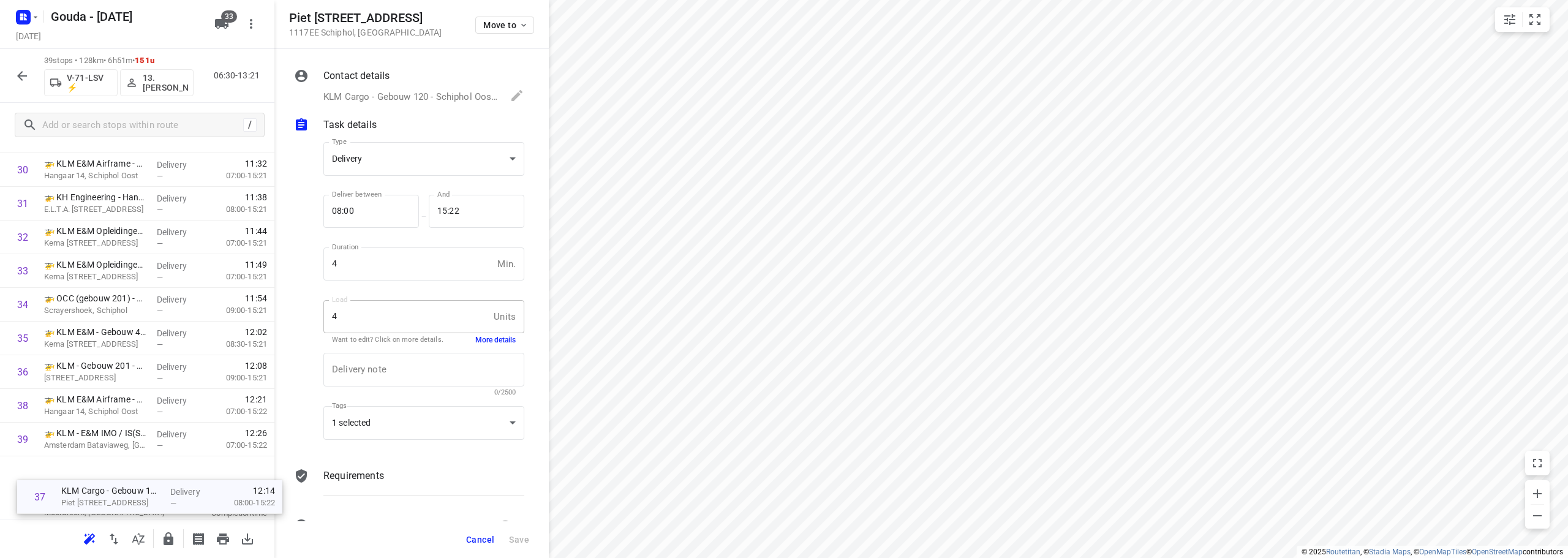
scroll to position [1072, 0]
drag, startPoint x: 123, startPoint y: 403, endPoint x: 116, endPoint y: 490, distance: 87.3
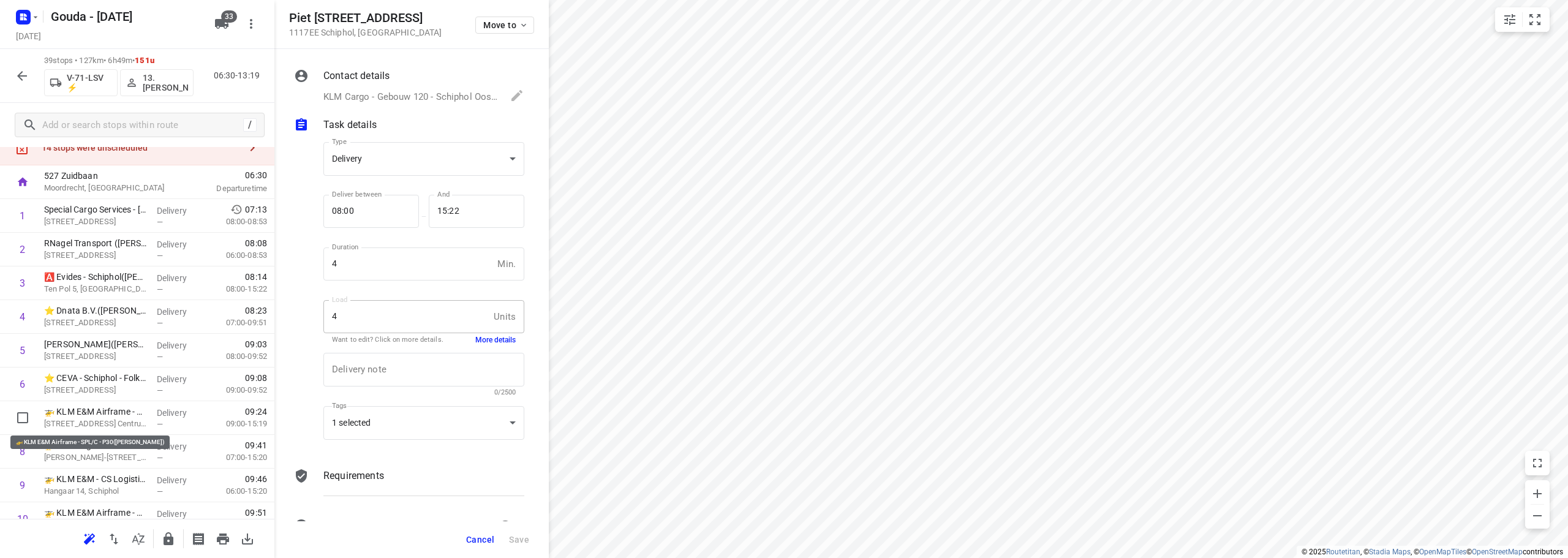
scroll to position [61, 0]
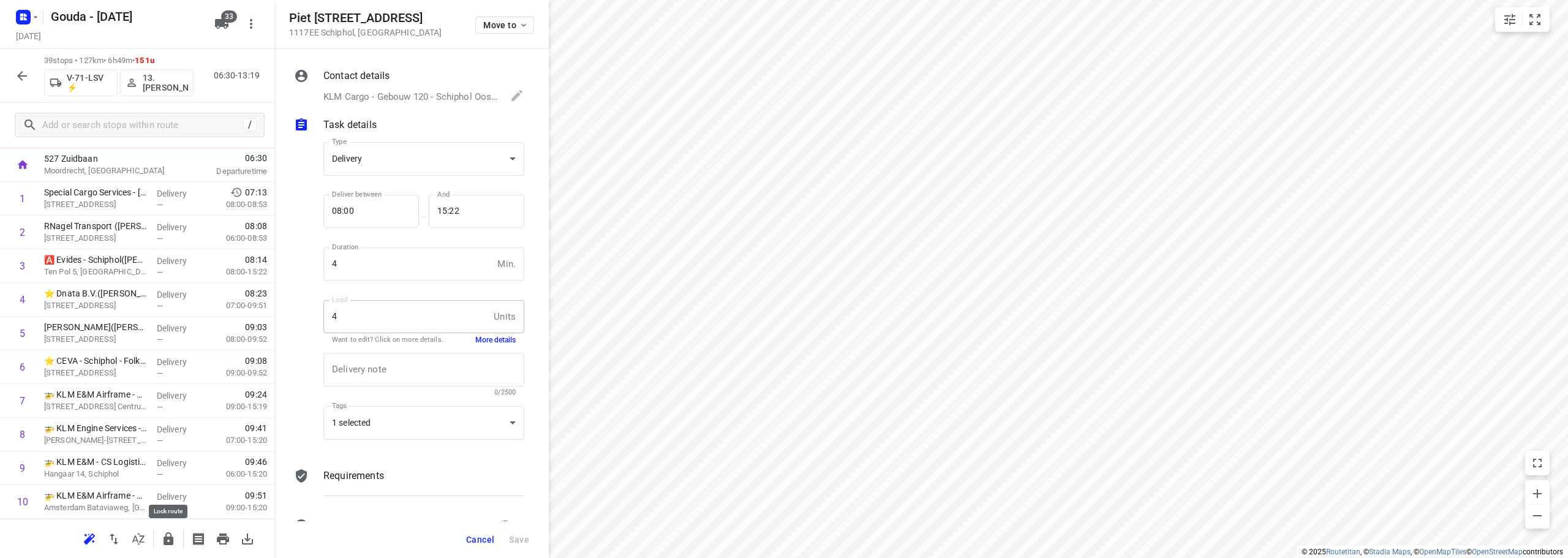
click at [170, 539] on icon "button" at bounding box center [168, 539] width 10 height 13
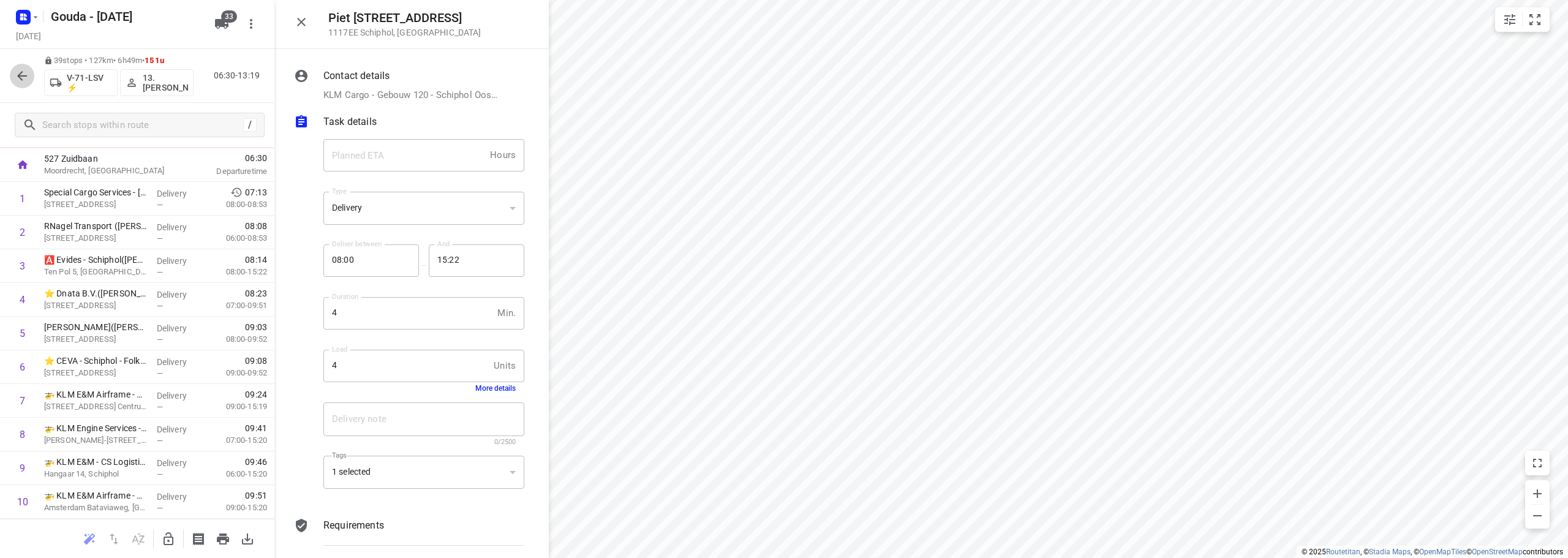
click at [29, 77] on icon "button" at bounding box center [22, 76] width 15 height 15
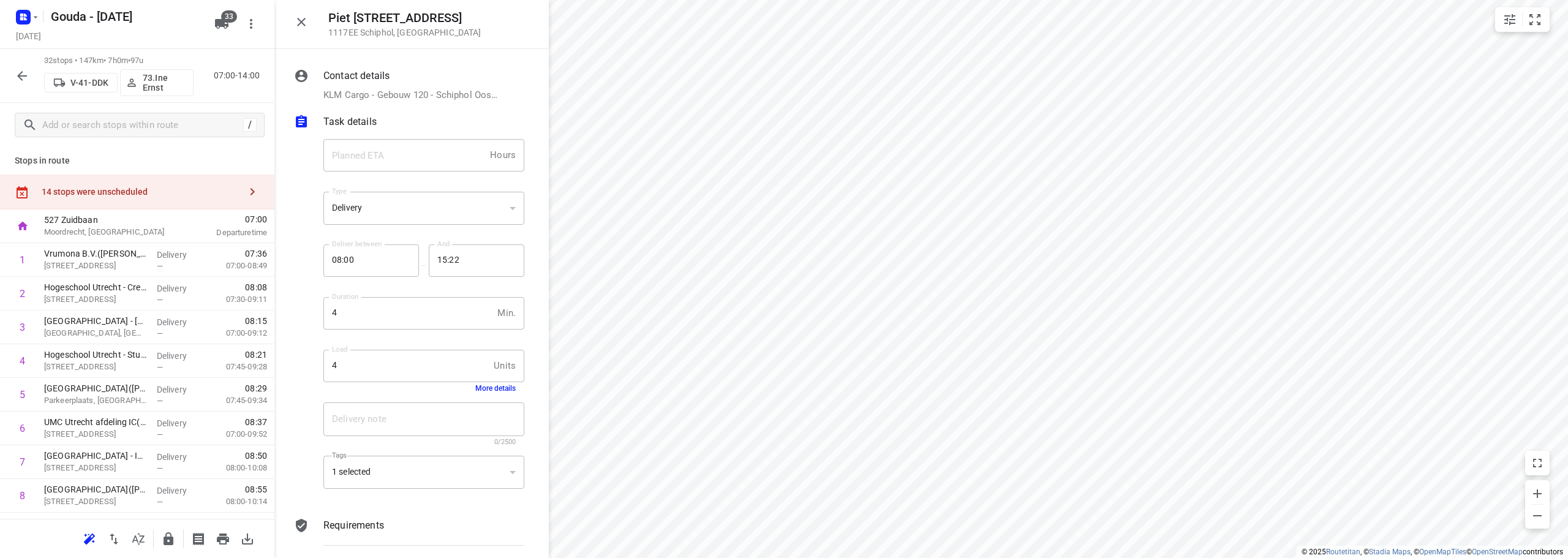
drag, startPoint x: 4, startPoint y: 72, endPoint x: 16, endPoint y: 75, distance: 12.4
click at [5, 71] on div "32 stops • 147km • 7h0m • 97u V-41-DDK 73.Ine Ernst 07:00-14:00" at bounding box center [137, 76] width 275 height 54
click at [18, 75] on icon "button" at bounding box center [22, 76] width 15 height 15
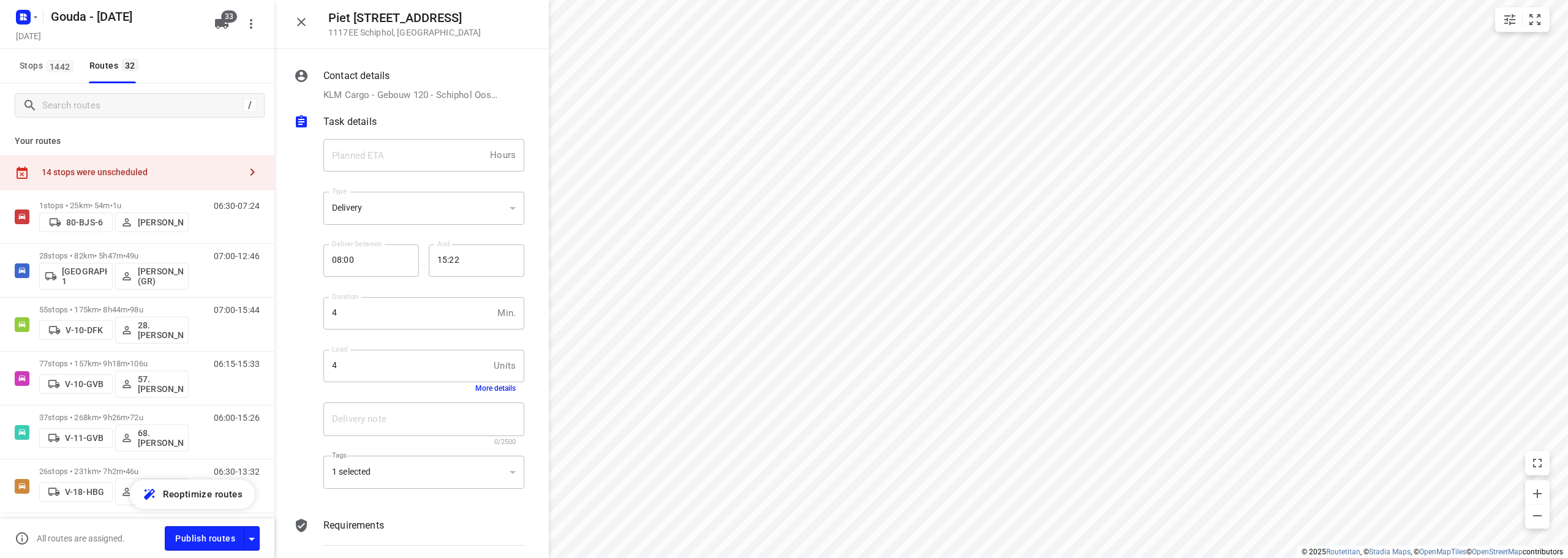
click at [155, 178] on div "14 stops were unscheduled" at bounding box center [137, 172] width 275 height 35
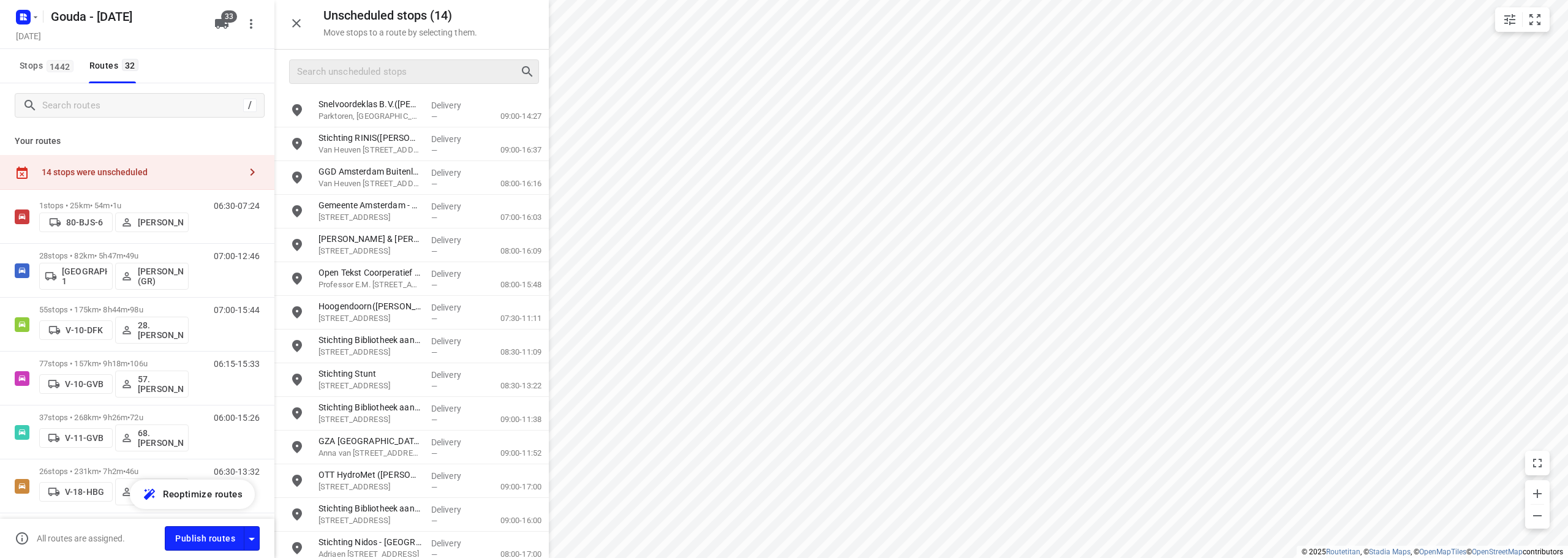
click at [425, 62] on div at bounding box center [414, 72] width 250 height 25
click at [428, 67] on input "Search unscheduled stops" at bounding box center [408, 72] width 222 height 19
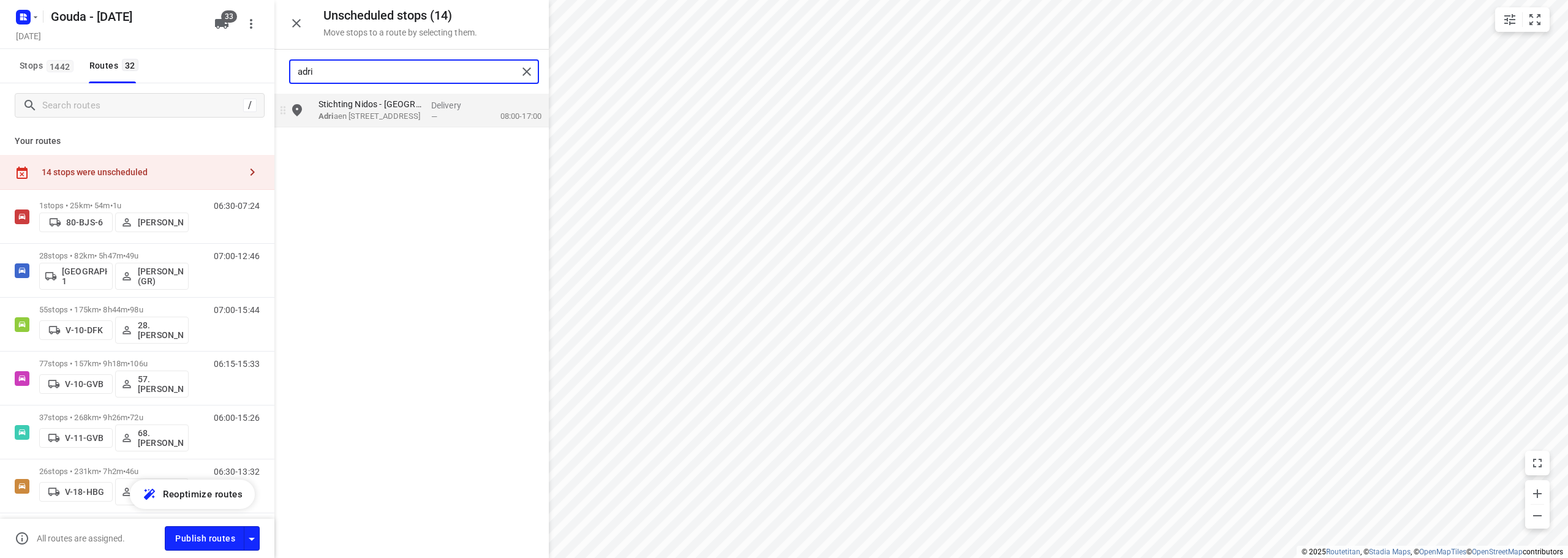
type input "adri"
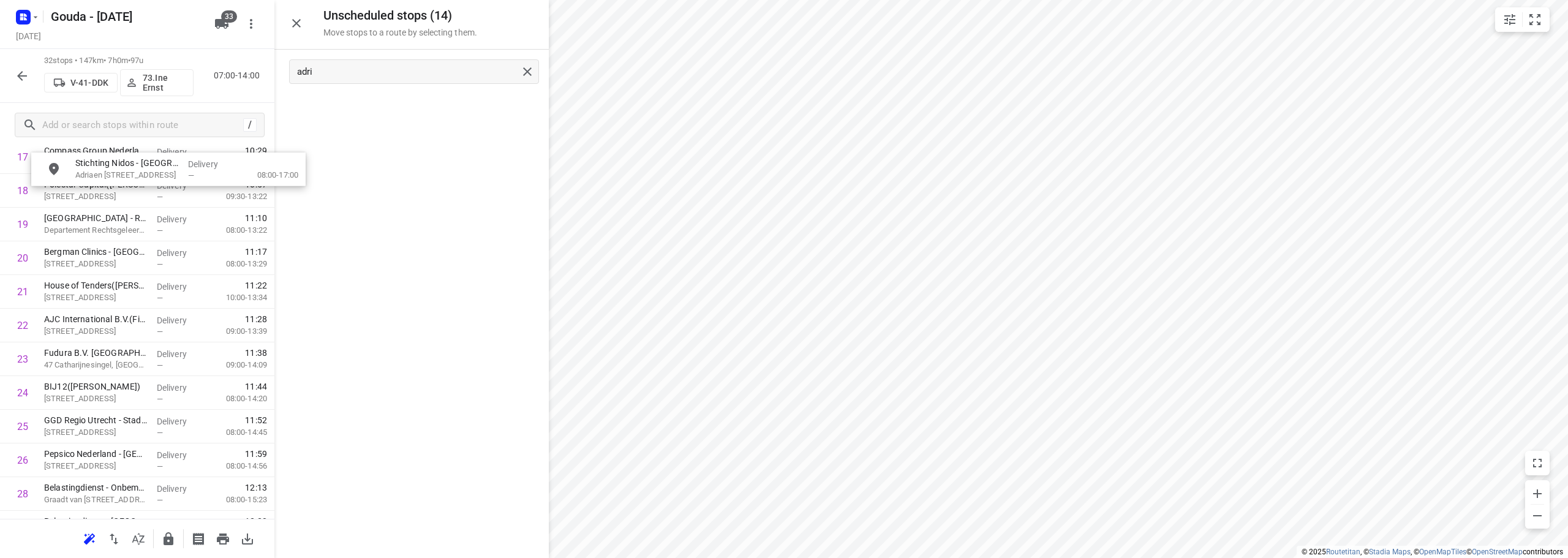
scroll to position [536, 0]
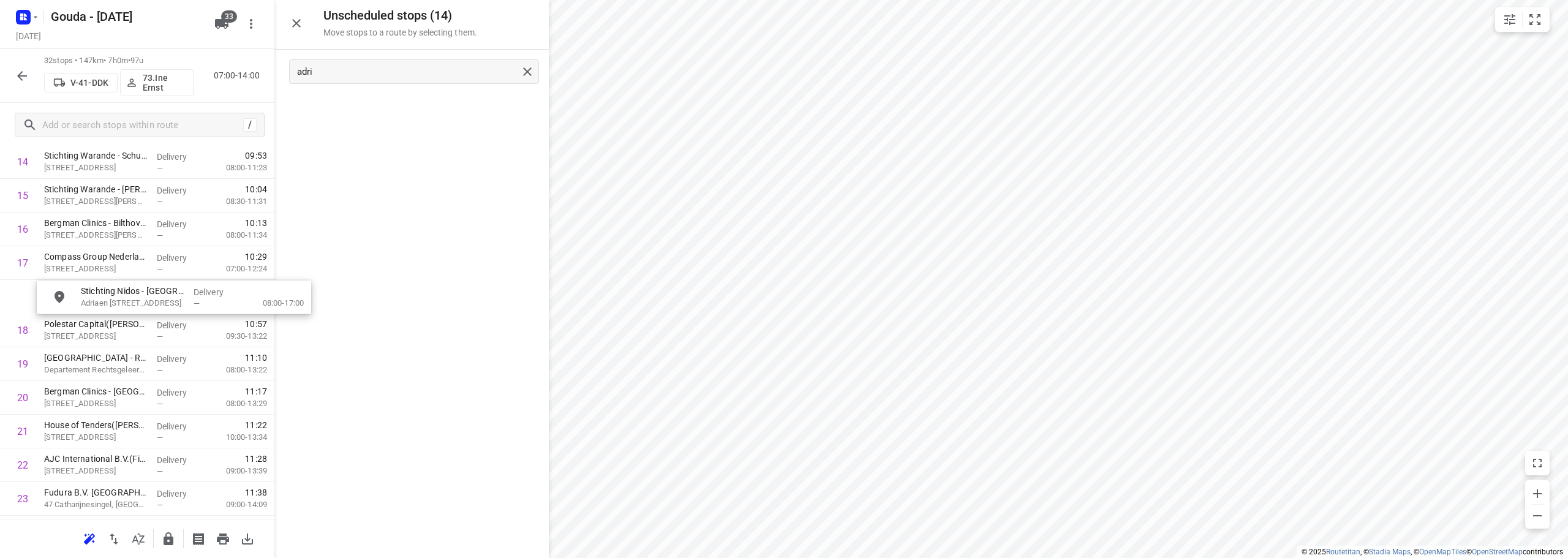
drag, startPoint x: 371, startPoint y: 111, endPoint x: 93, endPoint y: 300, distance: 336.2
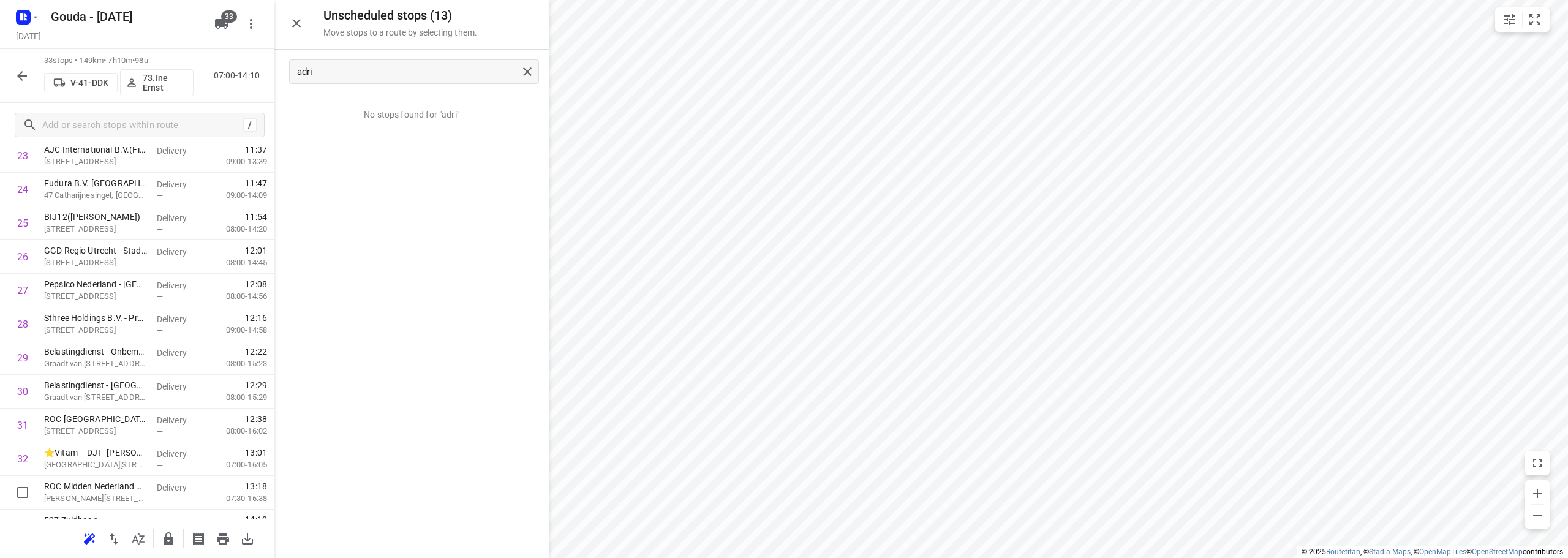
scroll to position [870, 0]
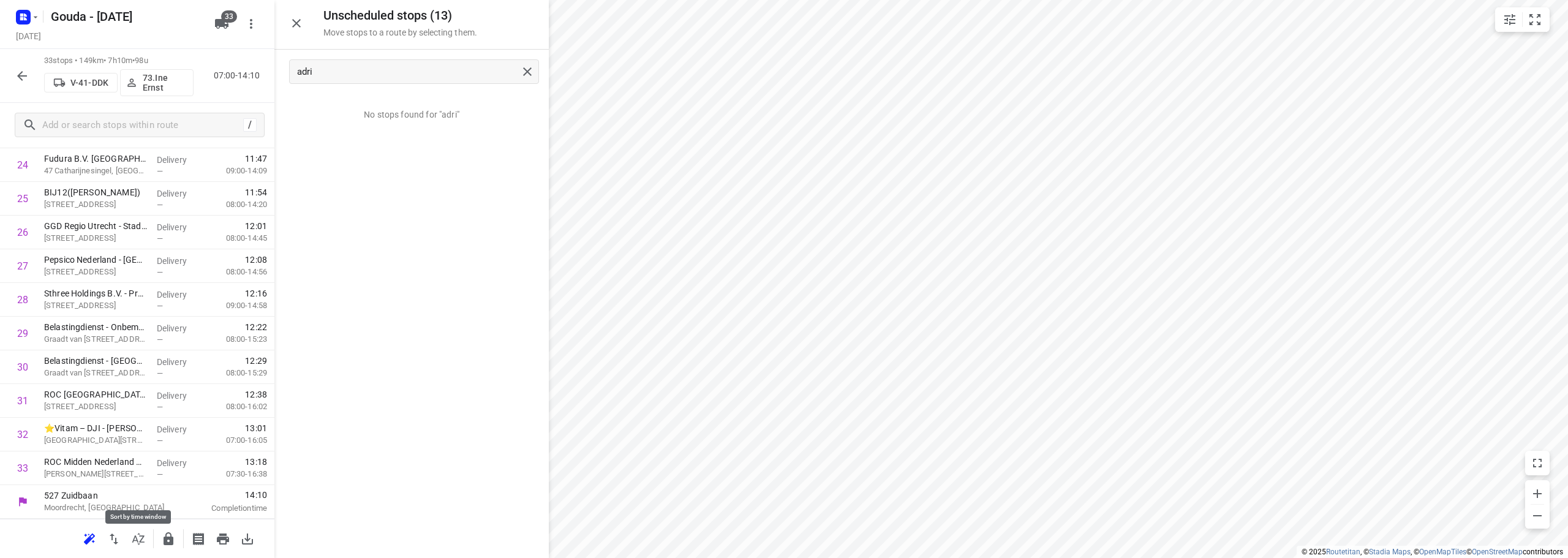
click at [138, 549] on button "button" at bounding box center [138, 539] width 25 height 25
drag, startPoint x: 94, startPoint y: 412, endPoint x: 91, endPoint y: 279, distance: 133.0
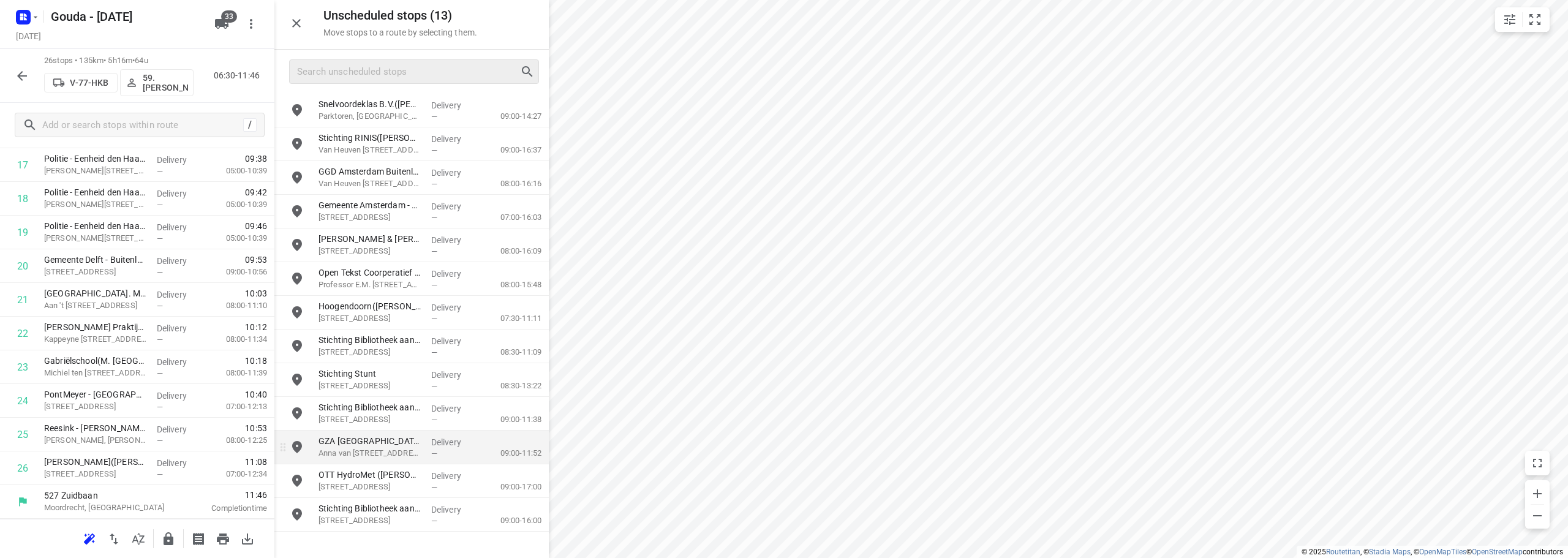
scroll to position [634, 0]
click at [303, 27] on icon "button" at bounding box center [296, 23] width 15 height 15
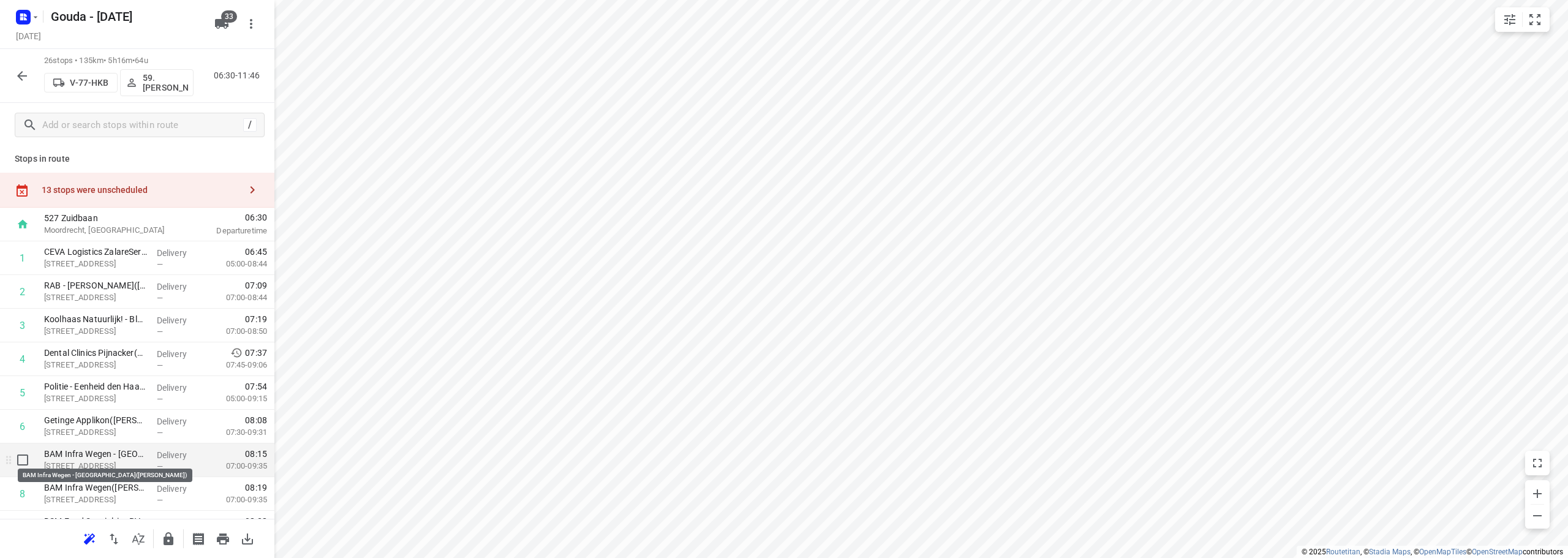
scroll to position [0, 0]
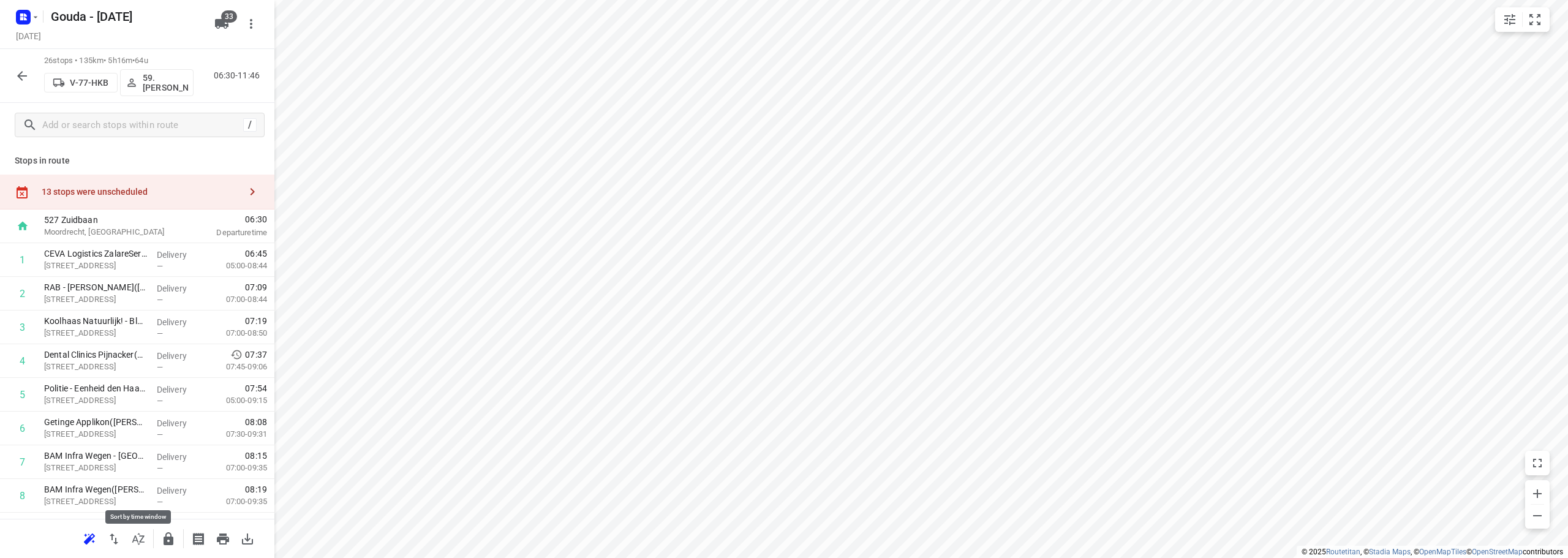
click at [140, 553] on div at bounding box center [137, 539] width 275 height 39
drag, startPoint x: 121, startPoint y: 195, endPoint x: 255, endPoint y: 163, distance: 137.8
click at [121, 193] on div "13 stops were unscheduled" at bounding box center [141, 191] width 198 height 10
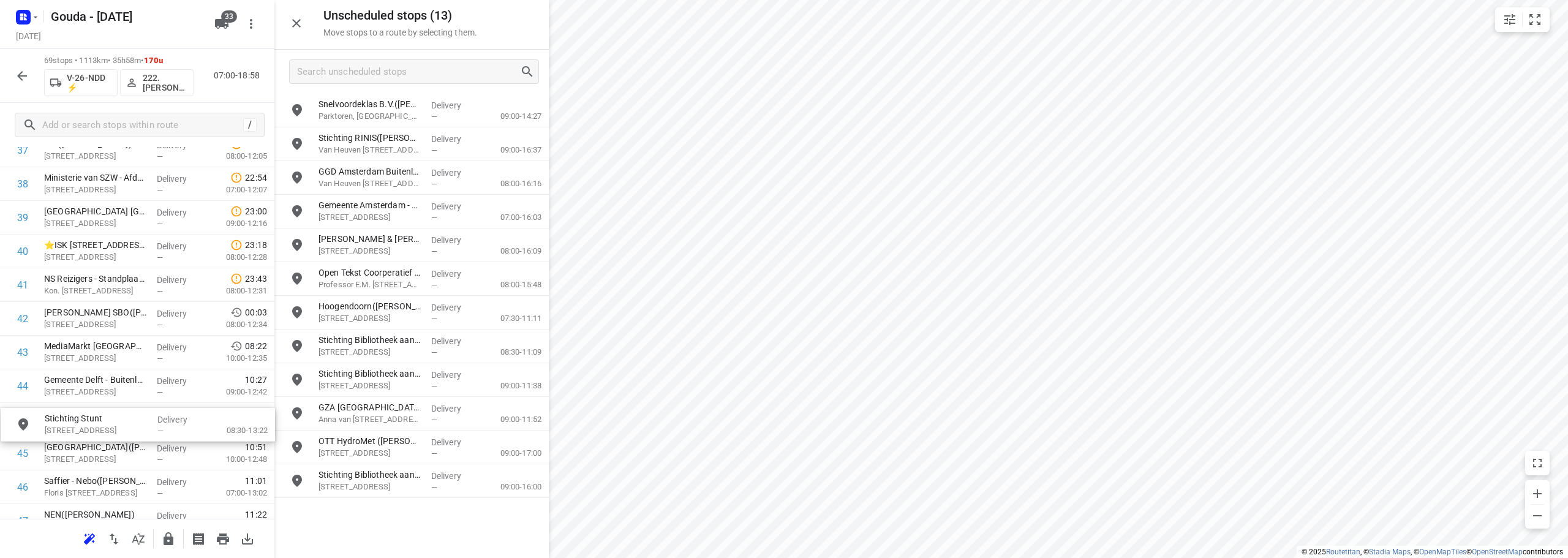
scroll to position [1324, 0]
drag, startPoint x: 360, startPoint y: 385, endPoint x: 115, endPoint y: 421, distance: 247.6
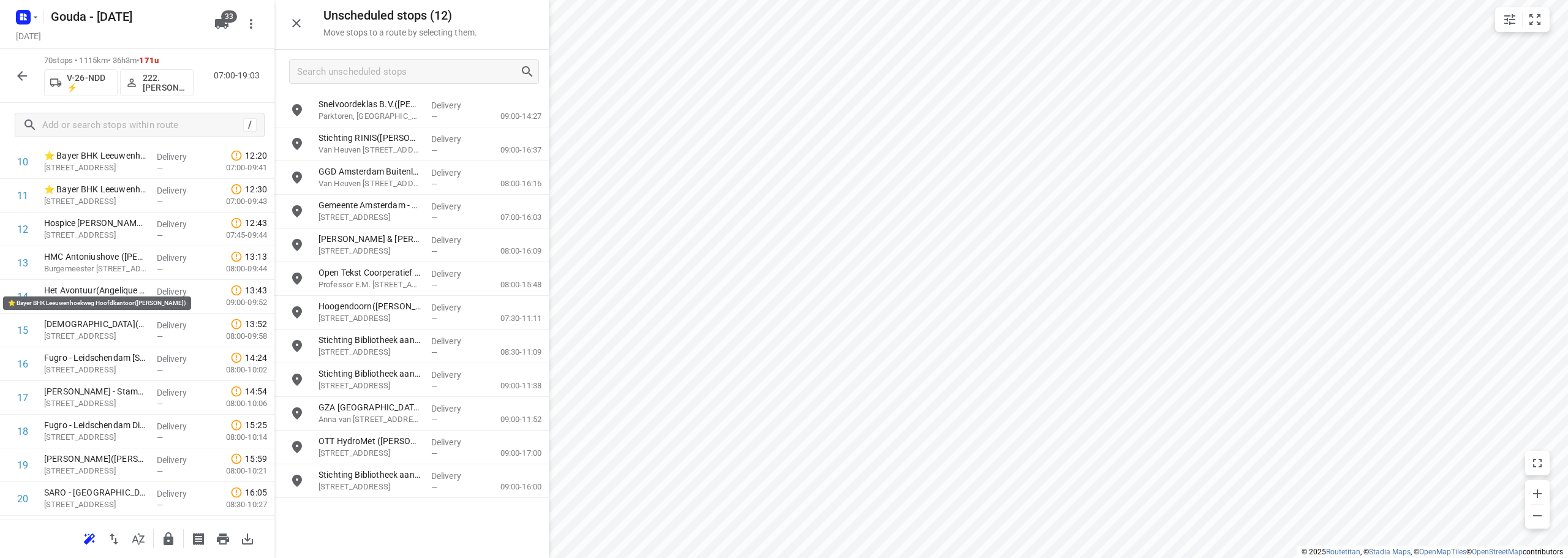
scroll to position [0, 0]
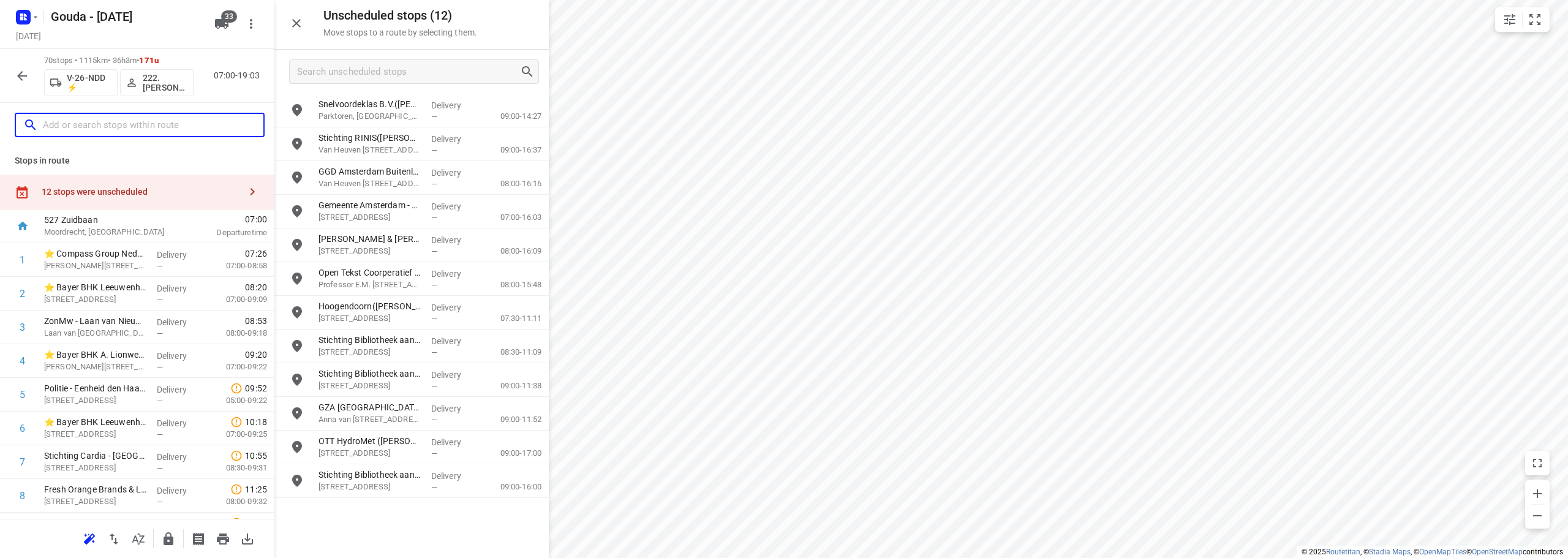
click at [137, 125] on input "text" at bounding box center [152, 125] width 220 height 19
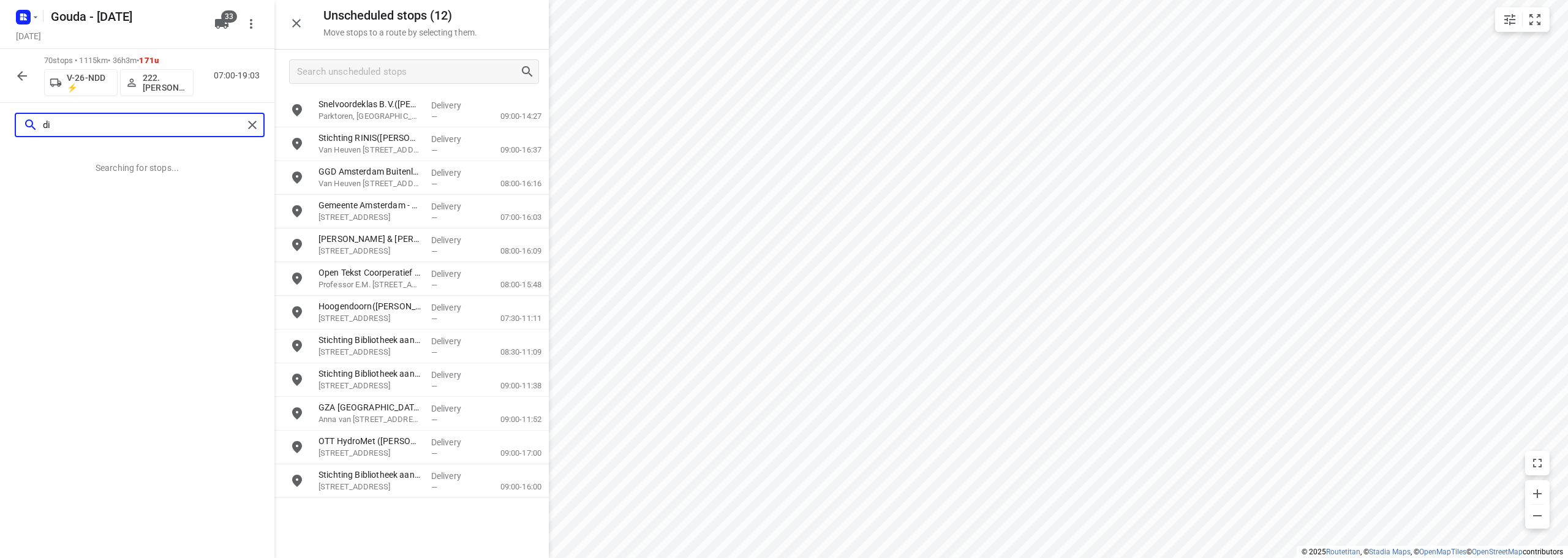
type input "d"
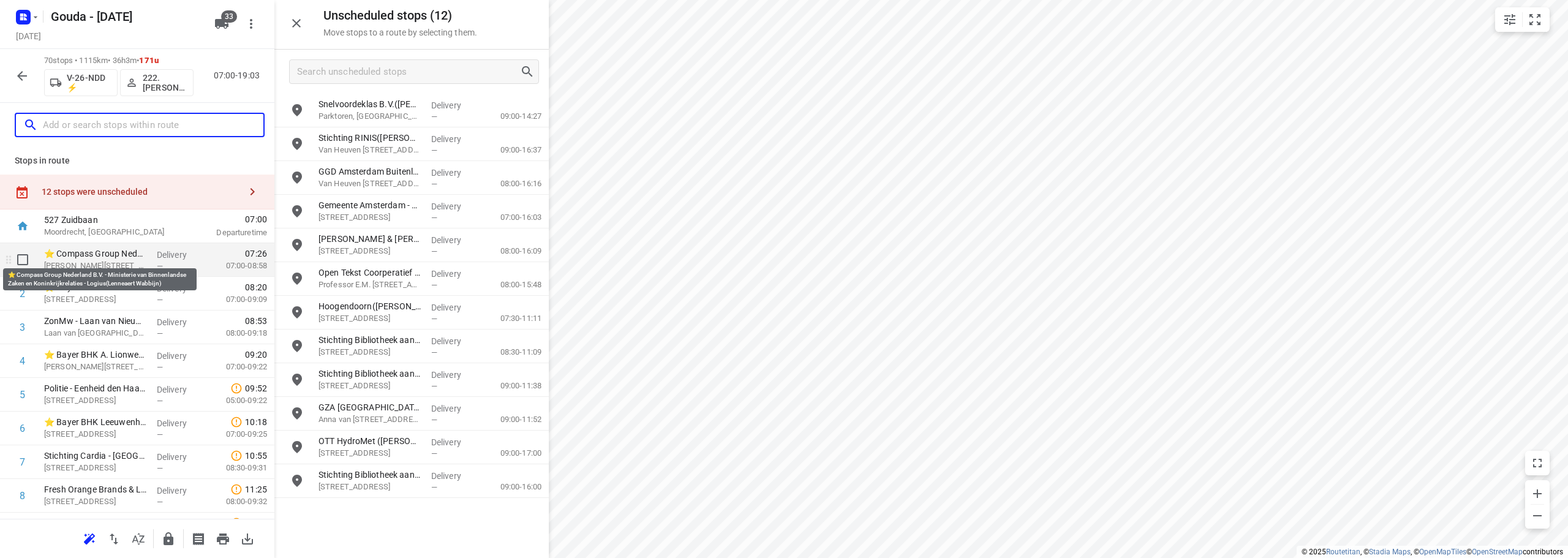
click at [102, 262] on p "Wilhelmina van Pruisenweg 52, Den Haag" at bounding box center [95, 266] width 103 height 12
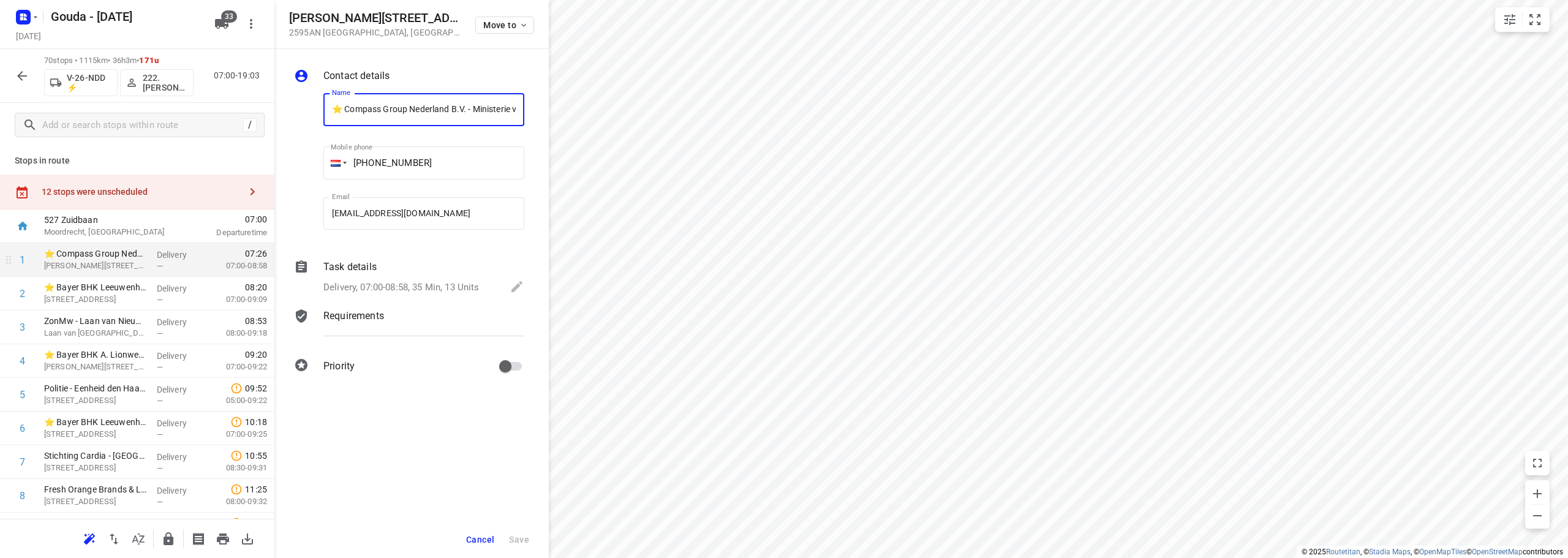
scroll to position [0, 286]
click at [404, 289] on p "Delivery, 07:00-08:58, 35 Min, 13 Units" at bounding box center [401, 288] width 156 height 14
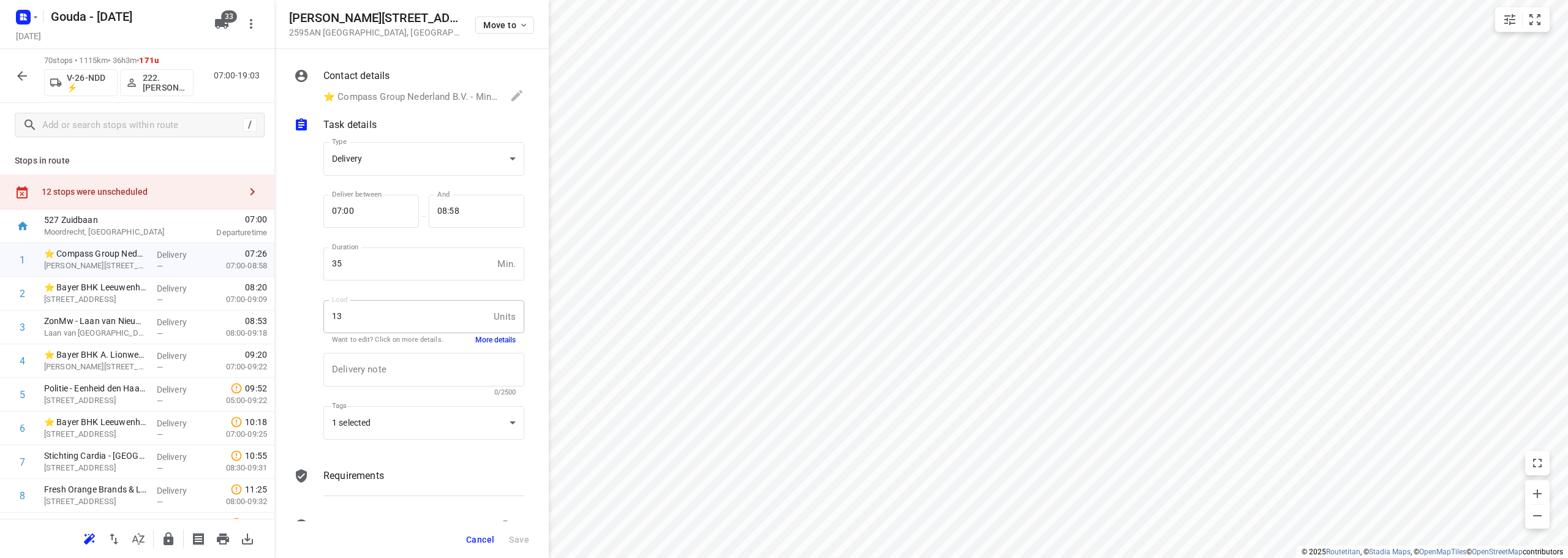
scroll to position [0, 0]
click at [413, 422] on div "1 selected" at bounding box center [424, 423] width 201 height 34
click at [418, 402] on span "Driver (569)" at bounding box center [400, 400] width 49 height 10
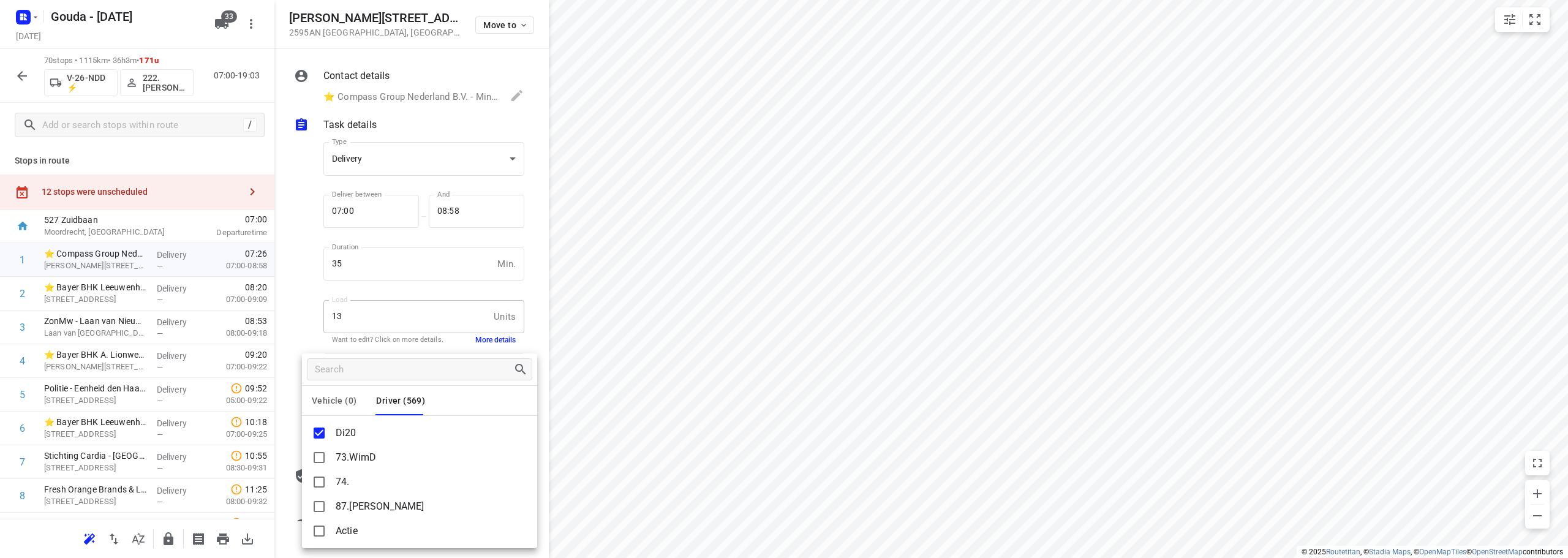
drag, startPoint x: 292, startPoint y: 295, endPoint x: 114, endPoint y: 136, distance: 238.7
click at [292, 293] on div at bounding box center [784, 279] width 1568 height 558
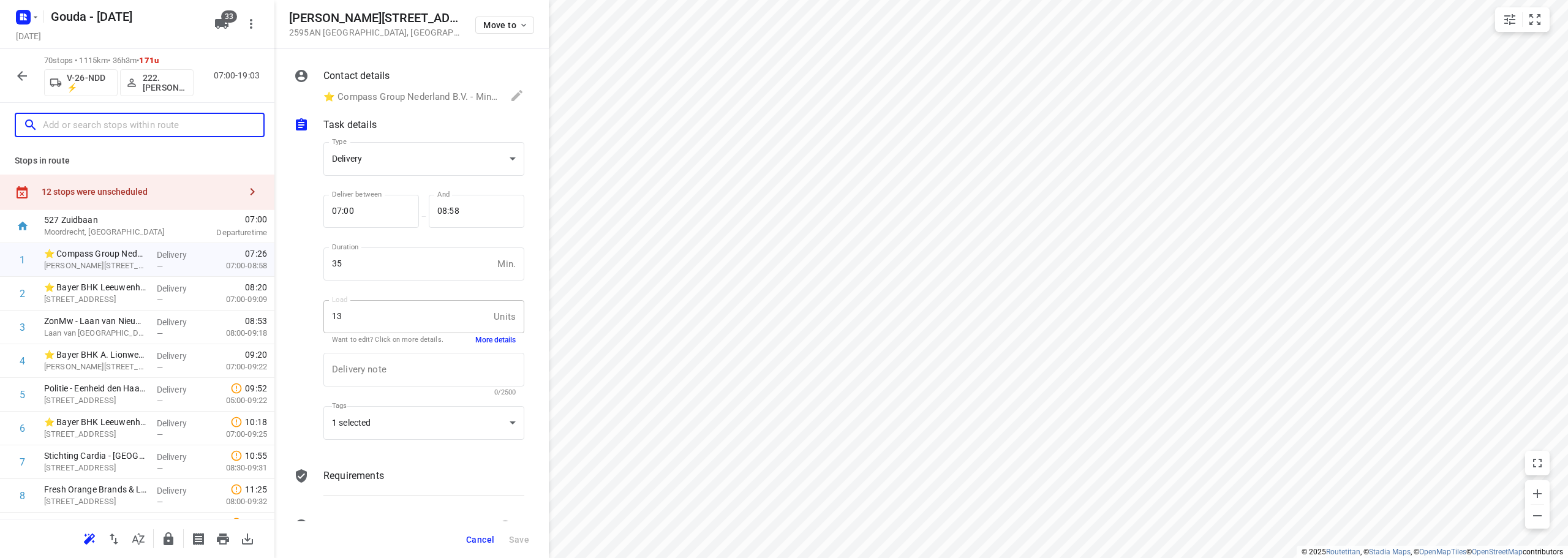
click at [105, 132] on input "text" at bounding box center [152, 125] width 220 height 19
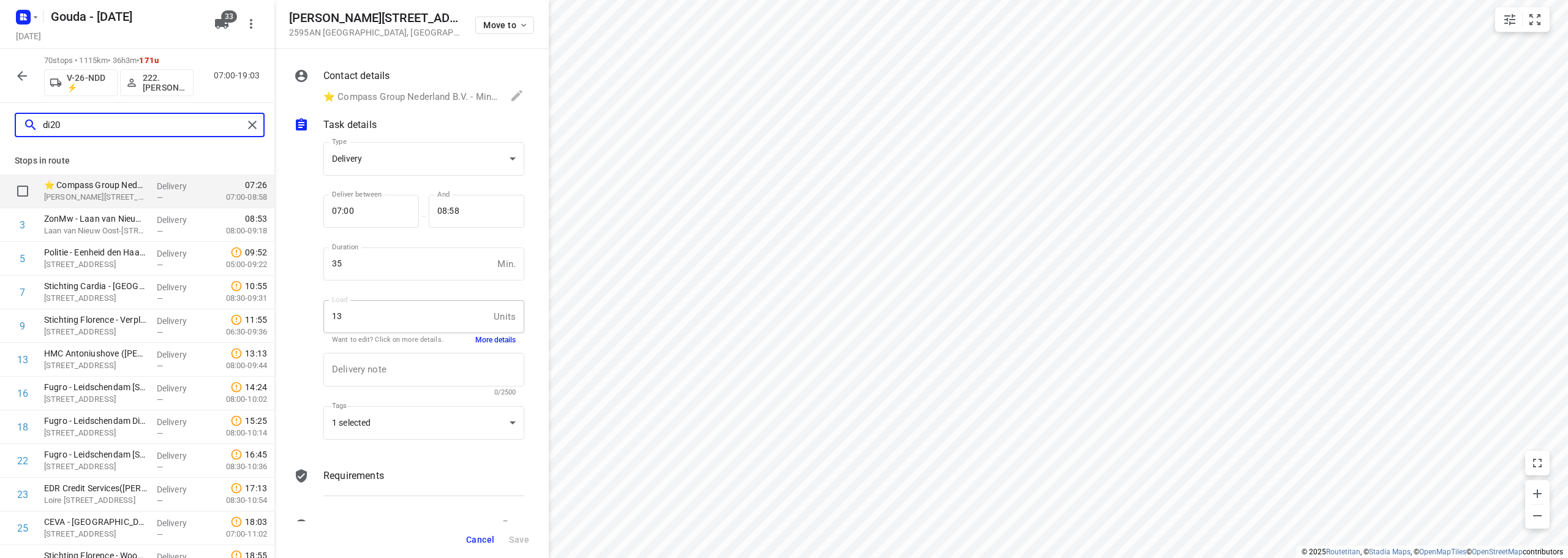
type input "di20"
click at [16, 190] on input "checkbox" at bounding box center [22, 191] width 25 height 25
checkbox input "true"
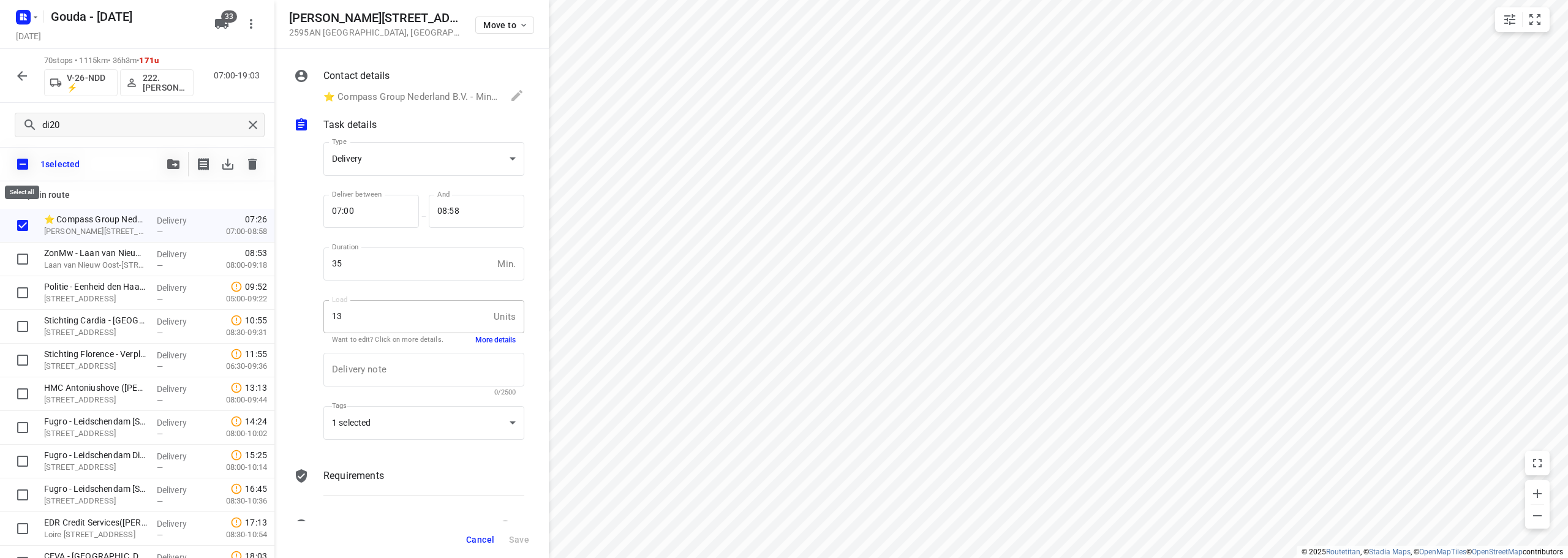
click at [22, 165] on input "checkbox" at bounding box center [22, 164] width 26 height 26
checkbox input "false"
checkbox input "true"
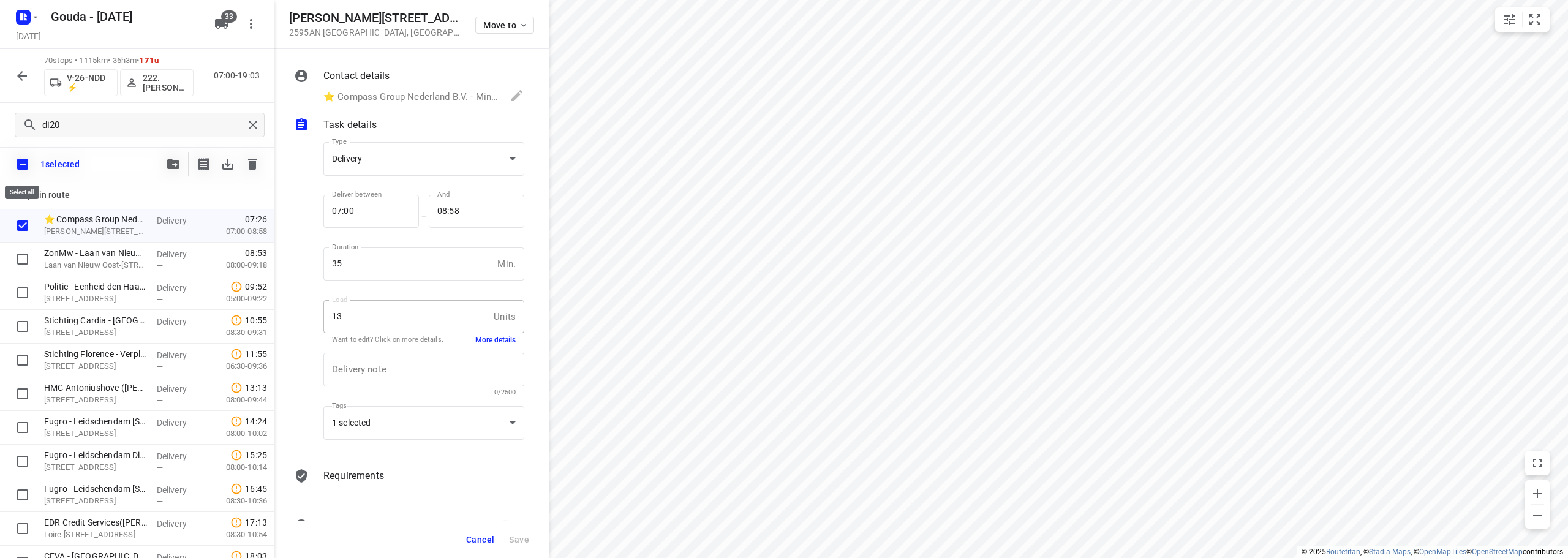
checkbox input "true"
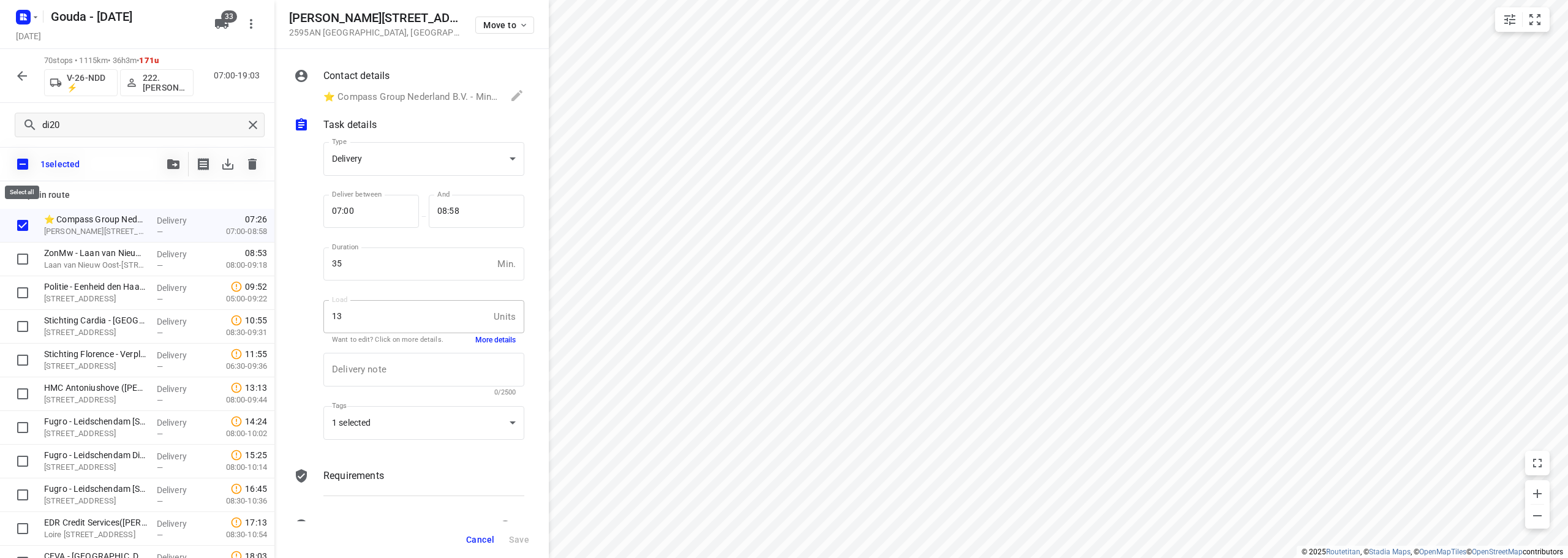
checkbox input "true"
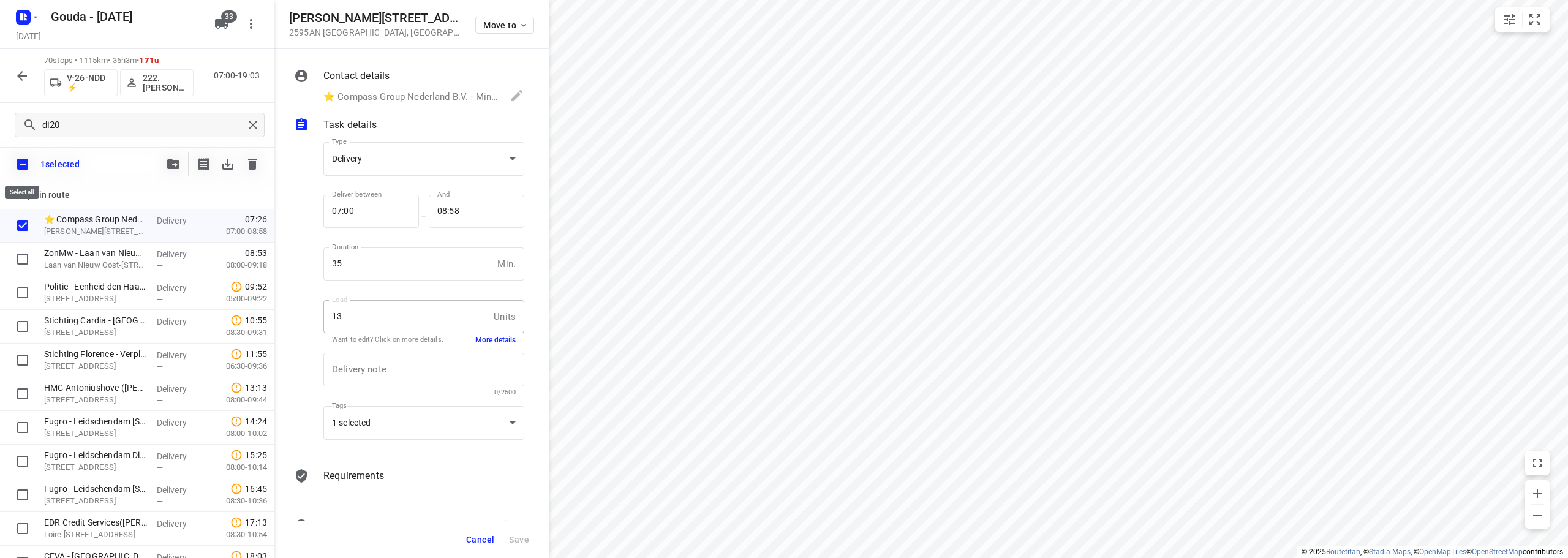
checkbox input "true"
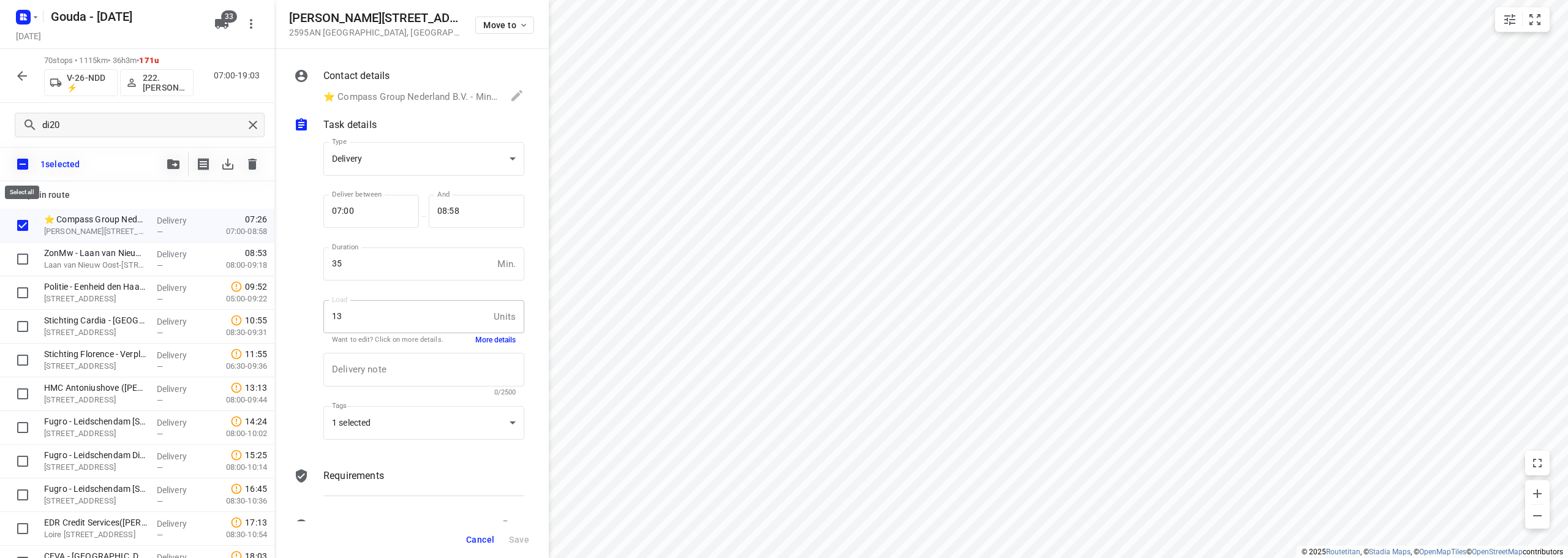
checkbox input "true"
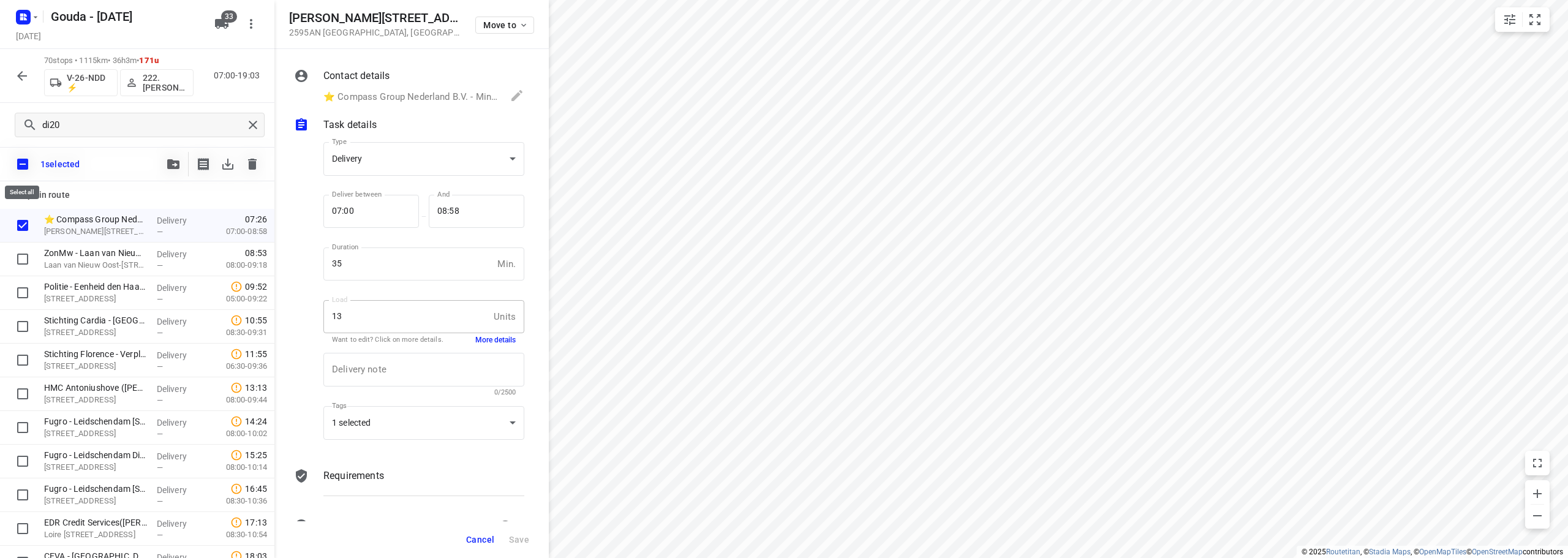
checkbox input "true"
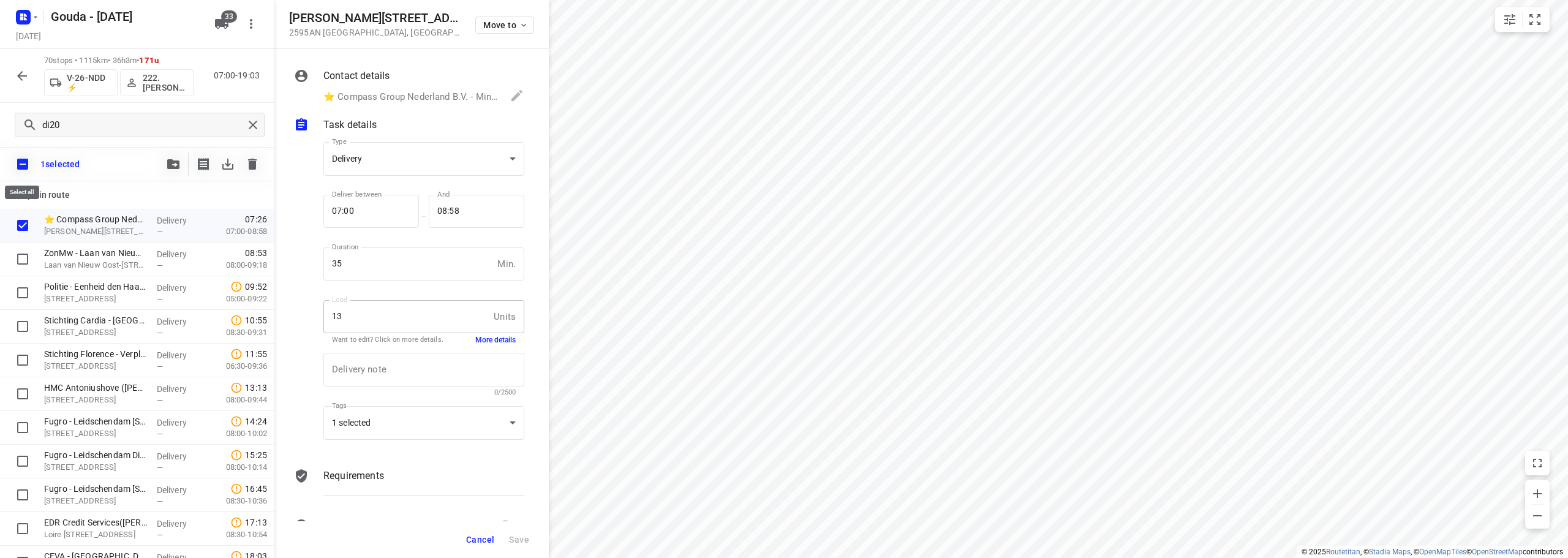
checkbox input "true"
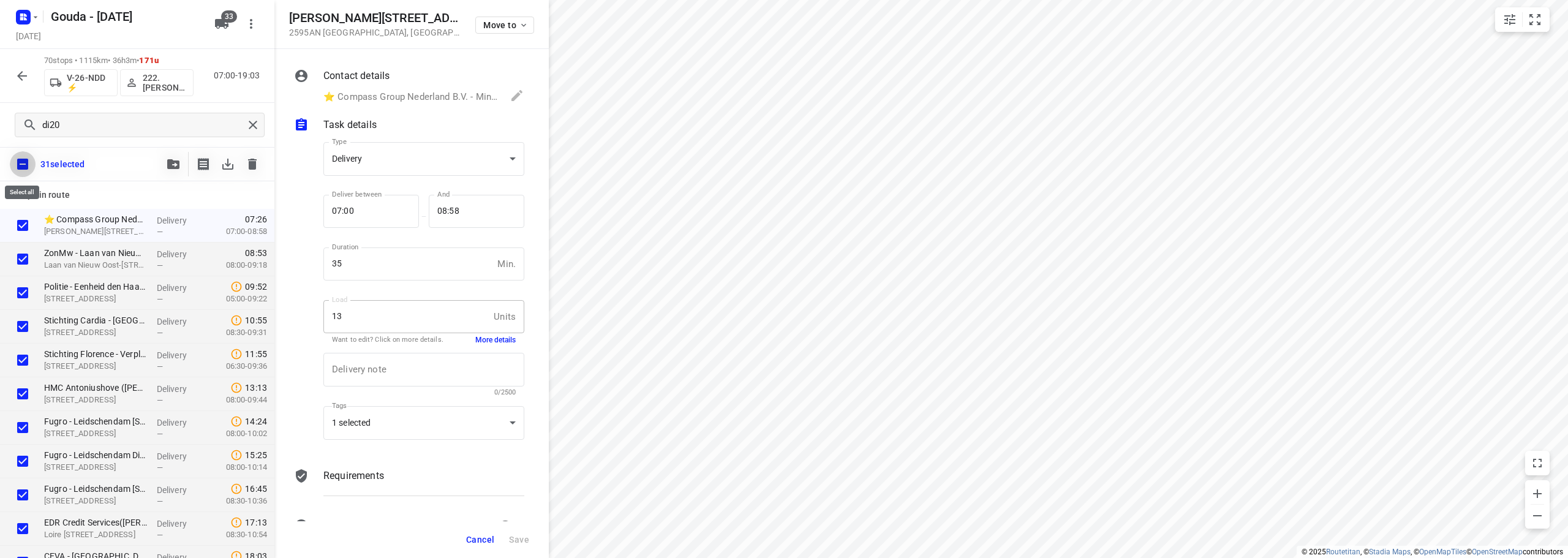
click at [19, 160] on input "checkbox" at bounding box center [22, 164] width 26 height 26
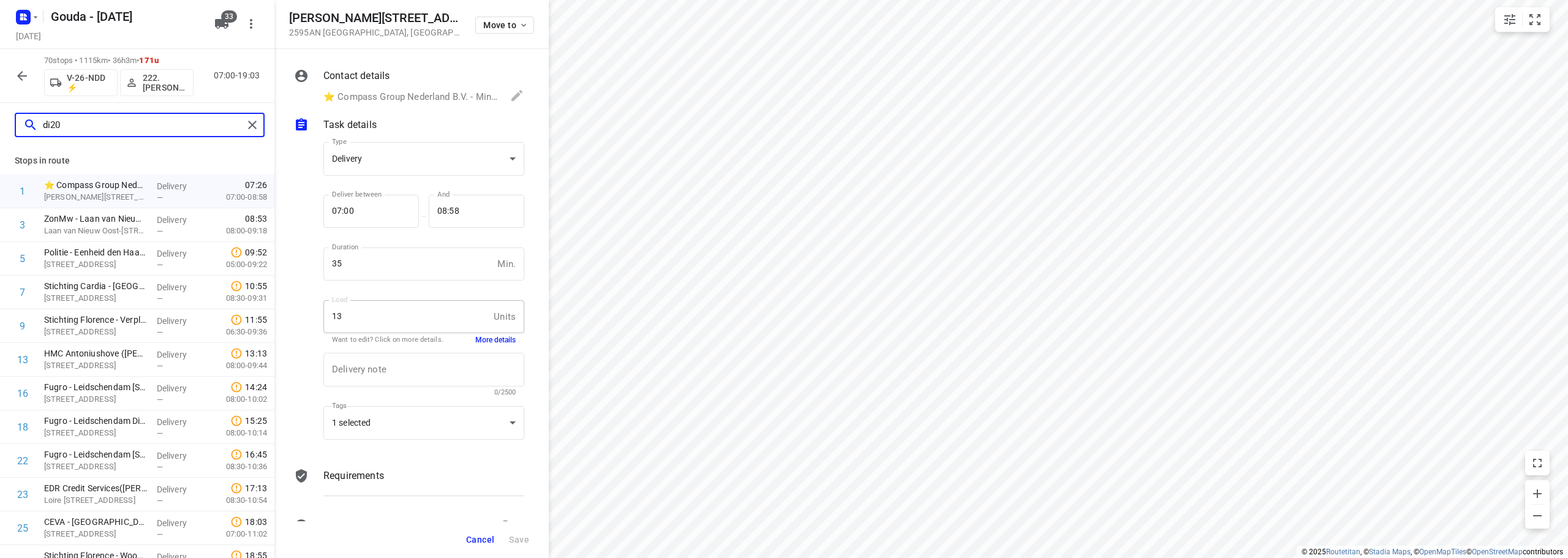
drag, startPoint x: 94, startPoint y: 126, endPoint x: 23, endPoint y: 80, distance: 84.6
click at [0, 115] on div "di20" at bounding box center [137, 125] width 275 height 44
type input "di.lauren"
click at [22, 193] on input "checkbox" at bounding box center [22, 191] width 25 height 25
checkbox input "true"
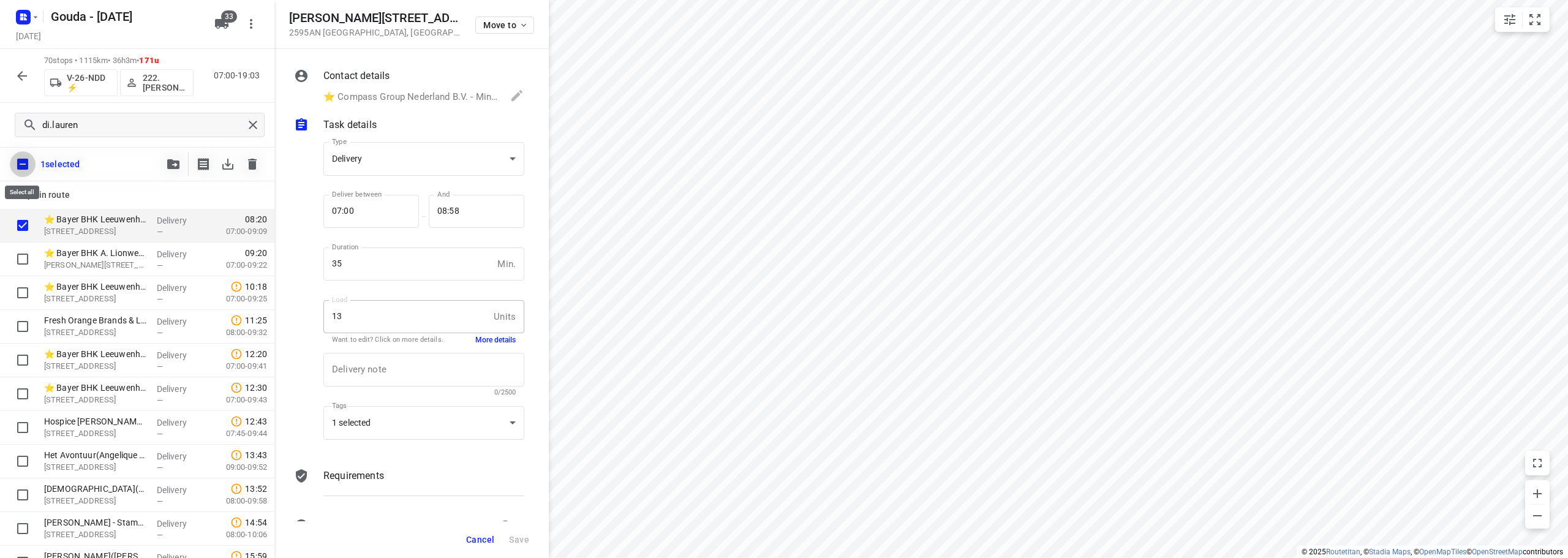
drag, startPoint x: 29, startPoint y: 166, endPoint x: 165, endPoint y: 168, distance: 136.0
click at [31, 167] on input "checkbox" at bounding box center [22, 164] width 26 height 26
checkbox input "false"
checkbox input "true"
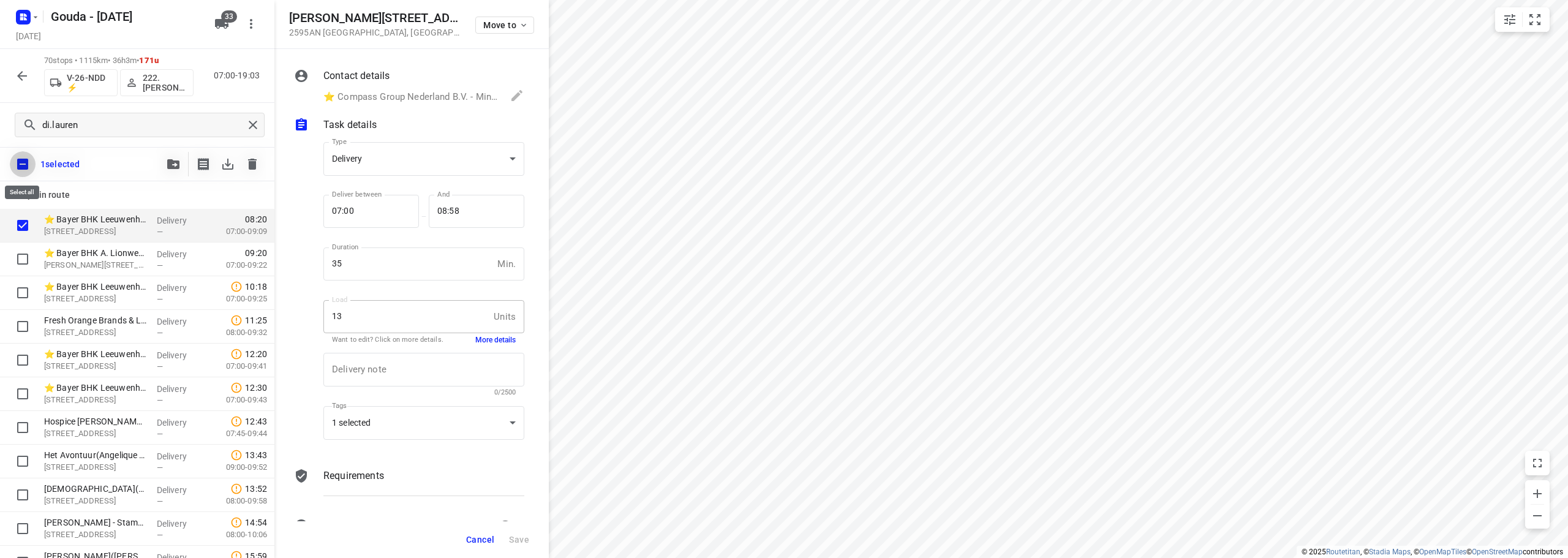
checkbox input "true"
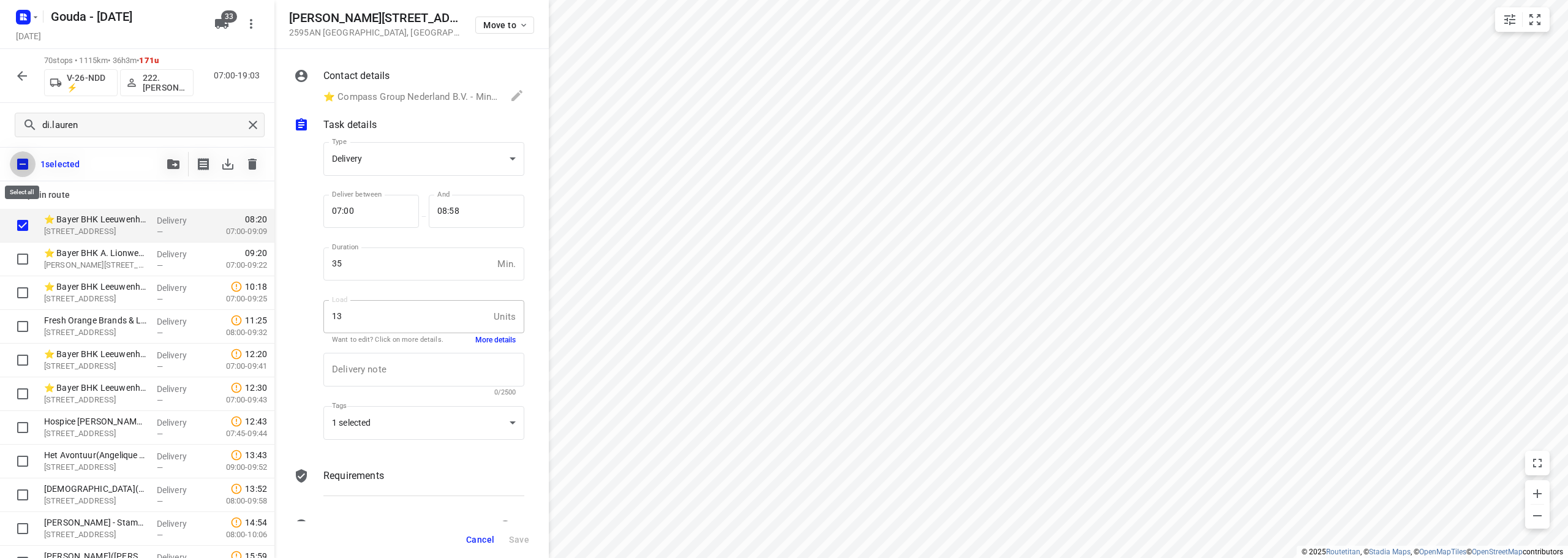
checkbox input "true"
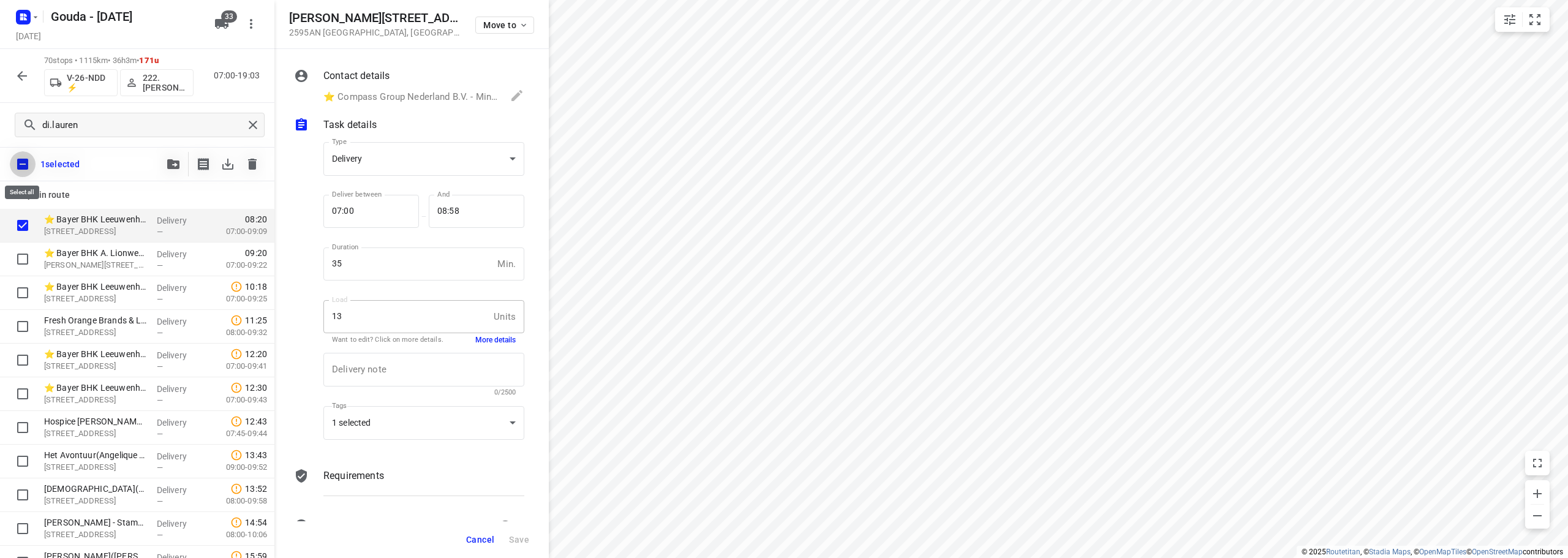
checkbox input "true"
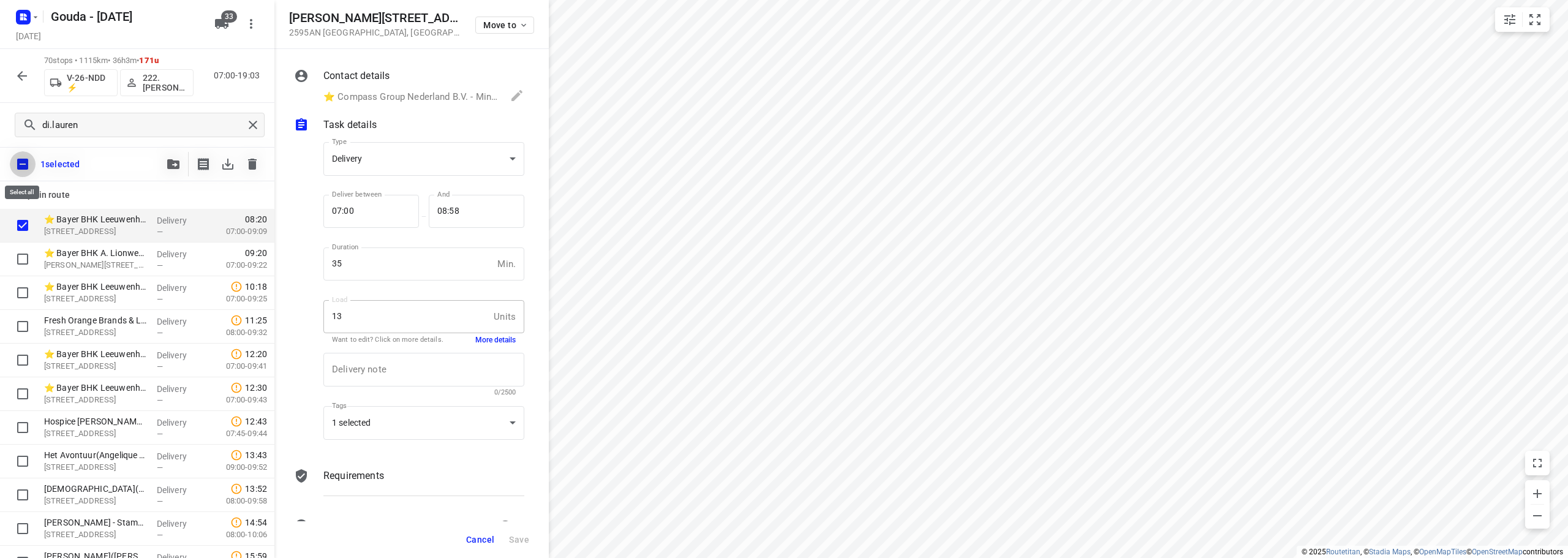
checkbox input "true"
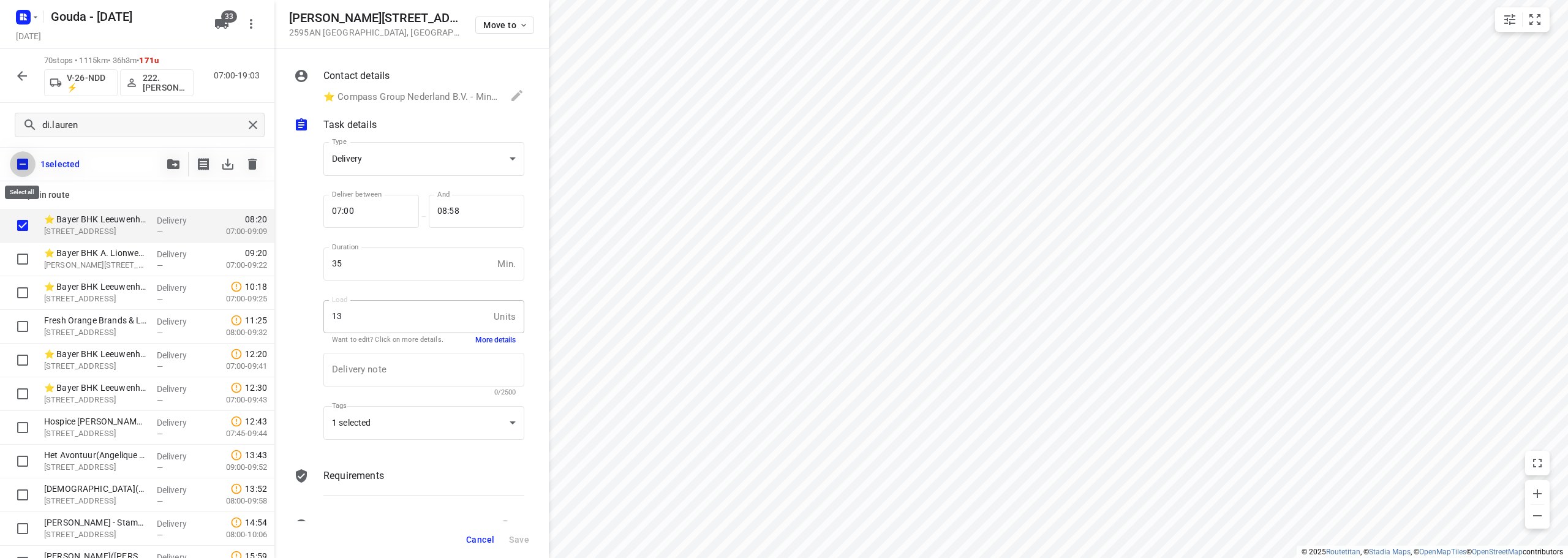
checkbox input "true"
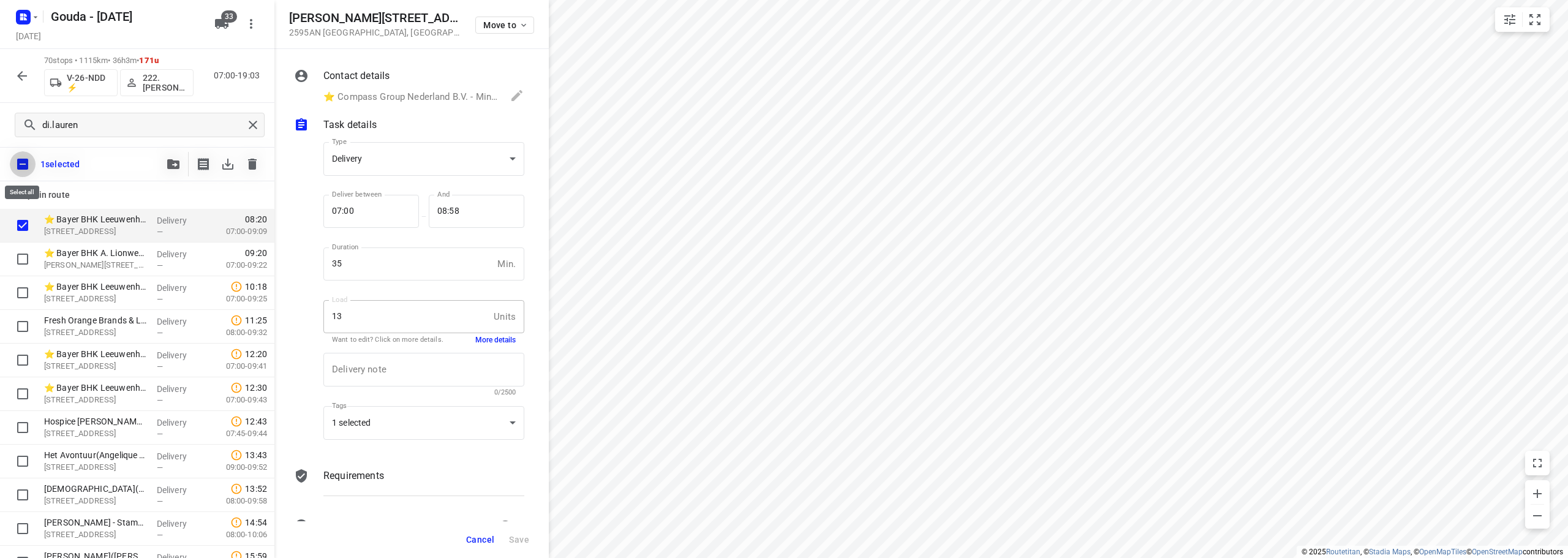
checkbox input "true"
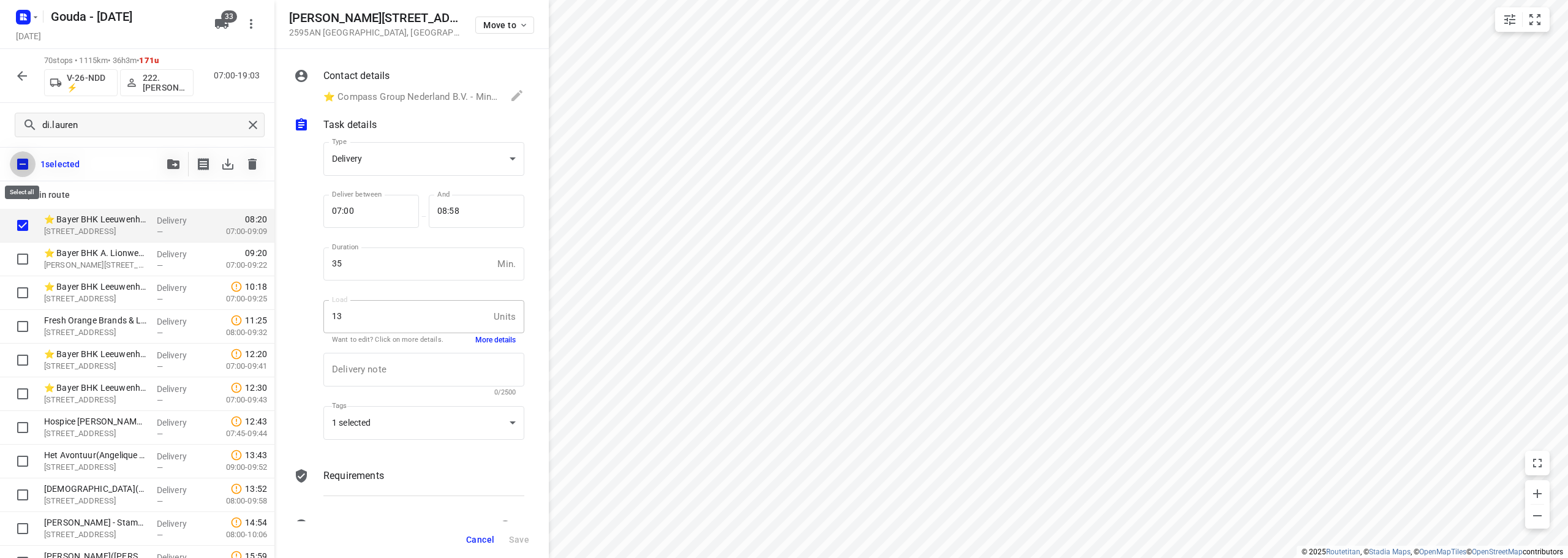
checkbox input "true"
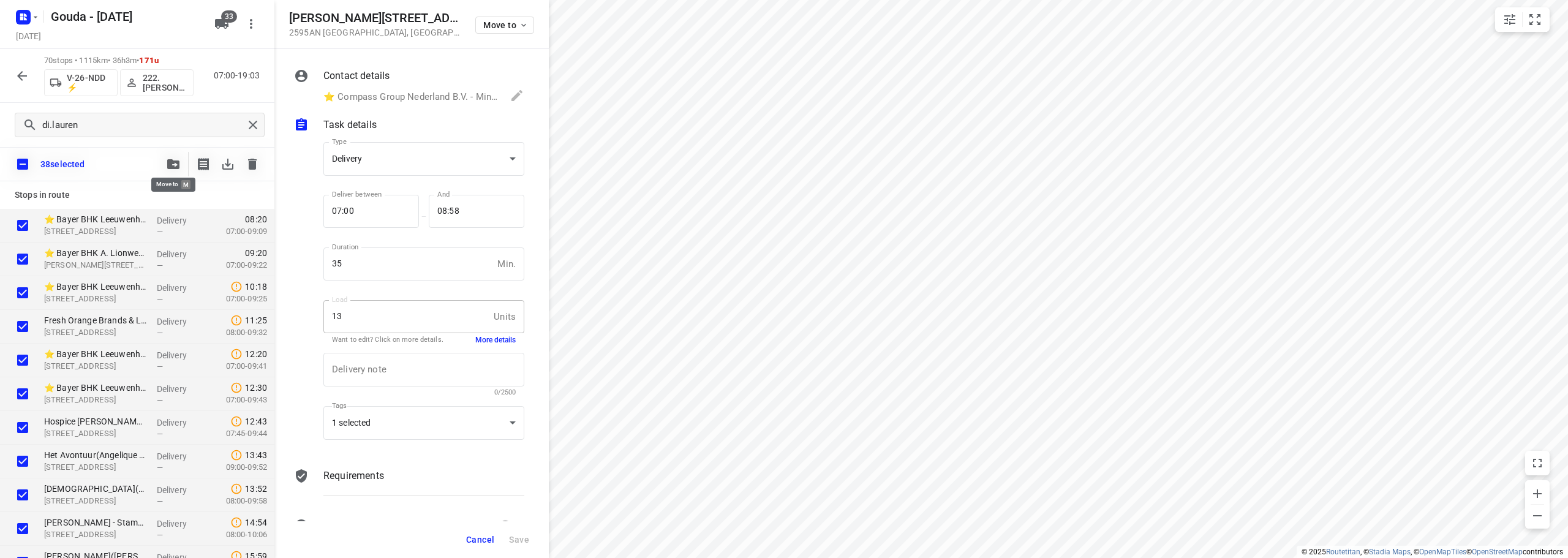
click at [176, 159] on icon "button" at bounding box center [173, 164] width 12 height 10
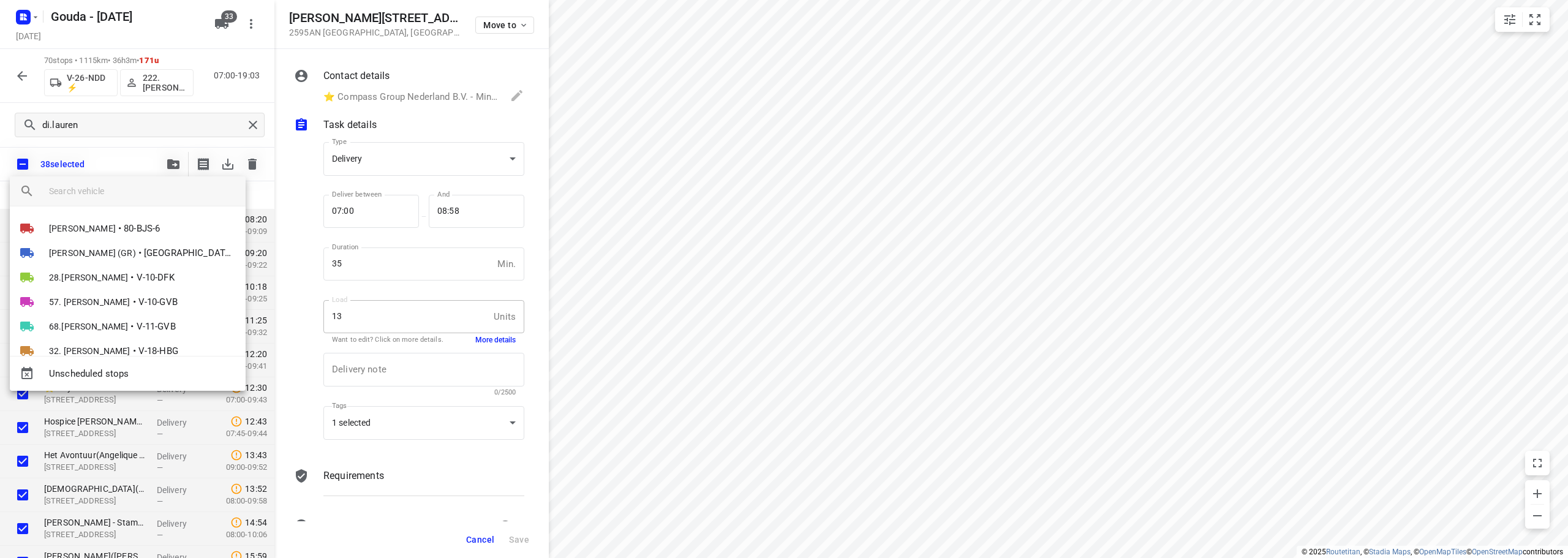
click at [128, 190] on input "search vehicle" at bounding box center [142, 191] width 186 height 19
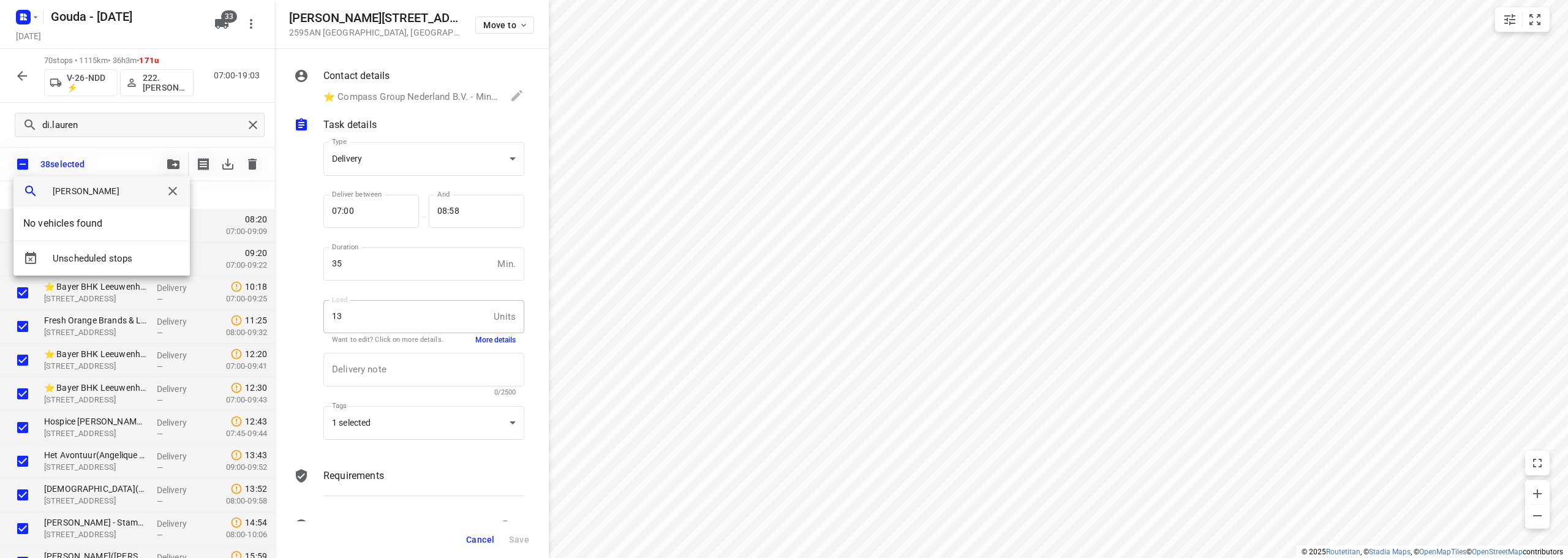
drag, startPoint x: 46, startPoint y: 192, endPoint x: 0, endPoint y: 192, distance: 46.0
click at [0, 192] on div "frank No vehicles found Unscheduled stops" at bounding box center [784, 279] width 1568 height 558
type input "frank"
click at [166, 192] on icon "button" at bounding box center [173, 190] width 15 height 15
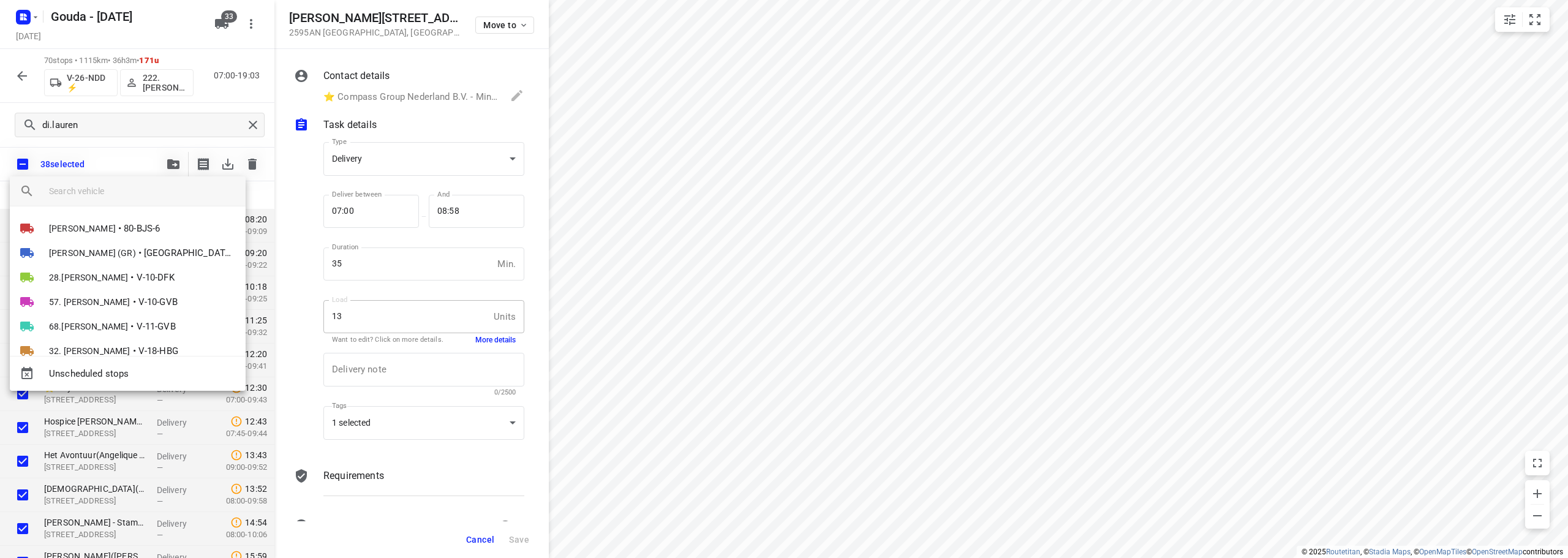
click at [217, 53] on div at bounding box center [784, 279] width 1568 height 558
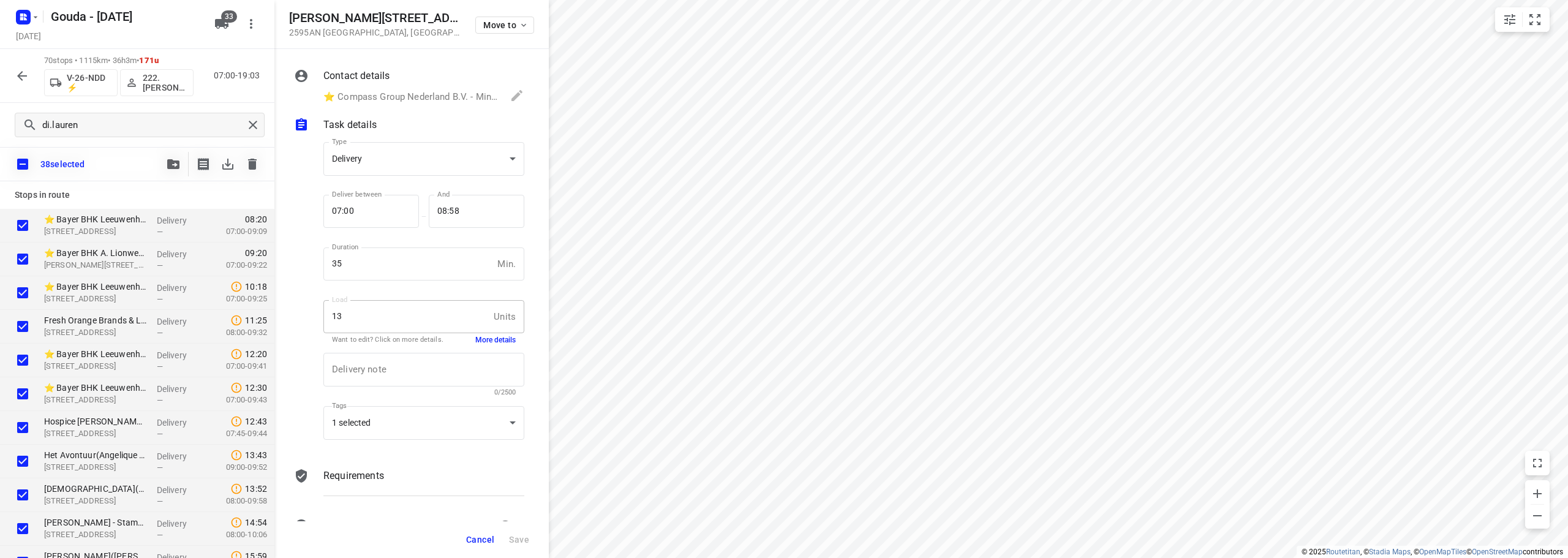
click at [222, 26] on div "Lennart van Wijk • 80-BJS-6 Glenn Coomans (GR) • Gemeente Rotterdam 1 28.Tomas …" at bounding box center [784, 279] width 1568 height 558
click at [217, 25] on icon "button" at bounding box center [221, 24] width 13 height 10
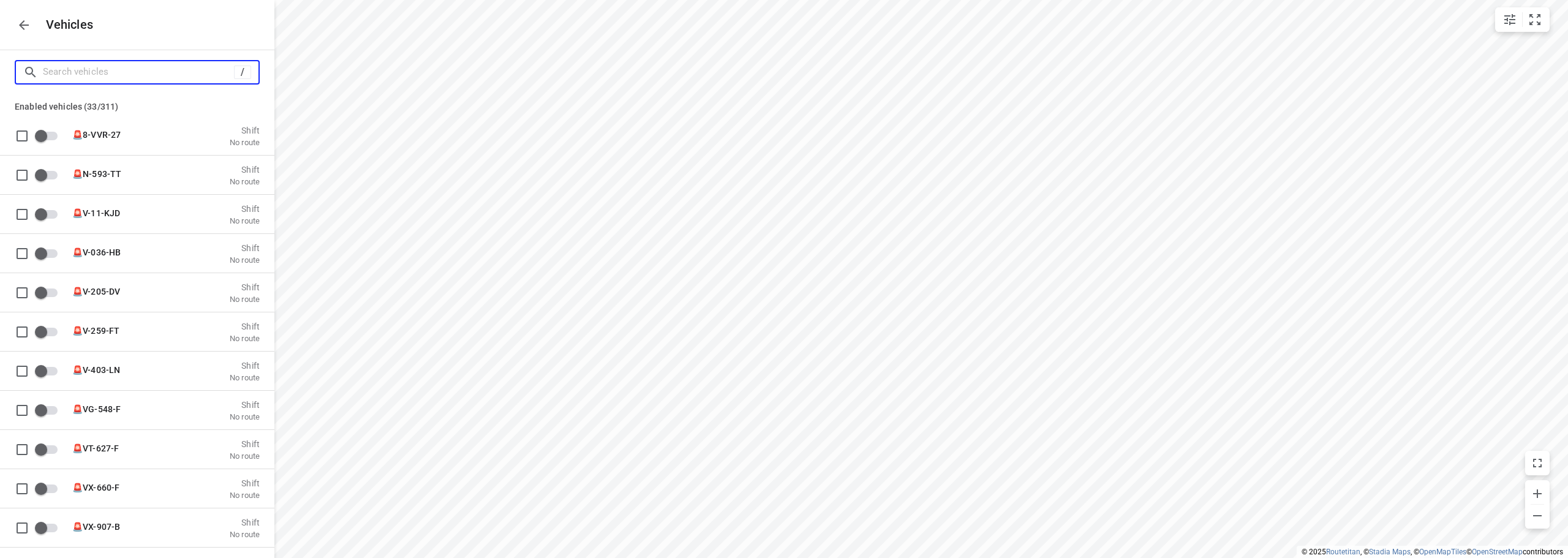
click at [142, 75] on input "Search vehicles" at bounding box center [138, 72] width 191 height 19
type input "f"
checkbox input "true"
checkbox input "false"
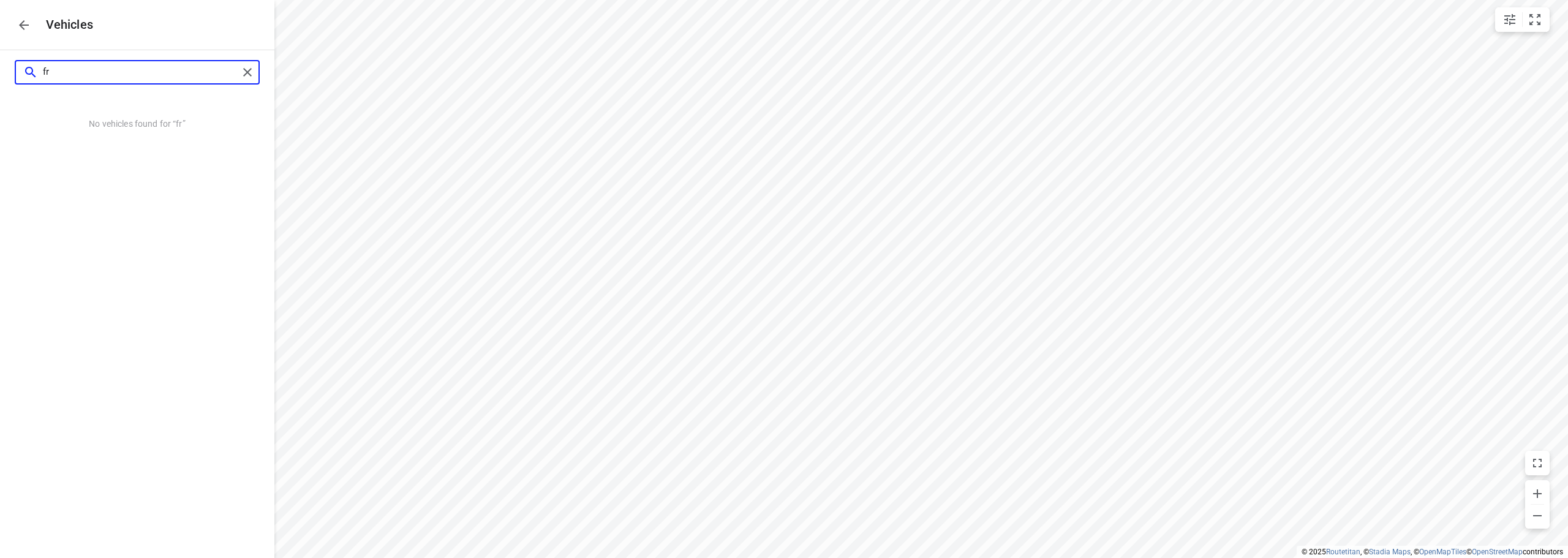
type input "f"
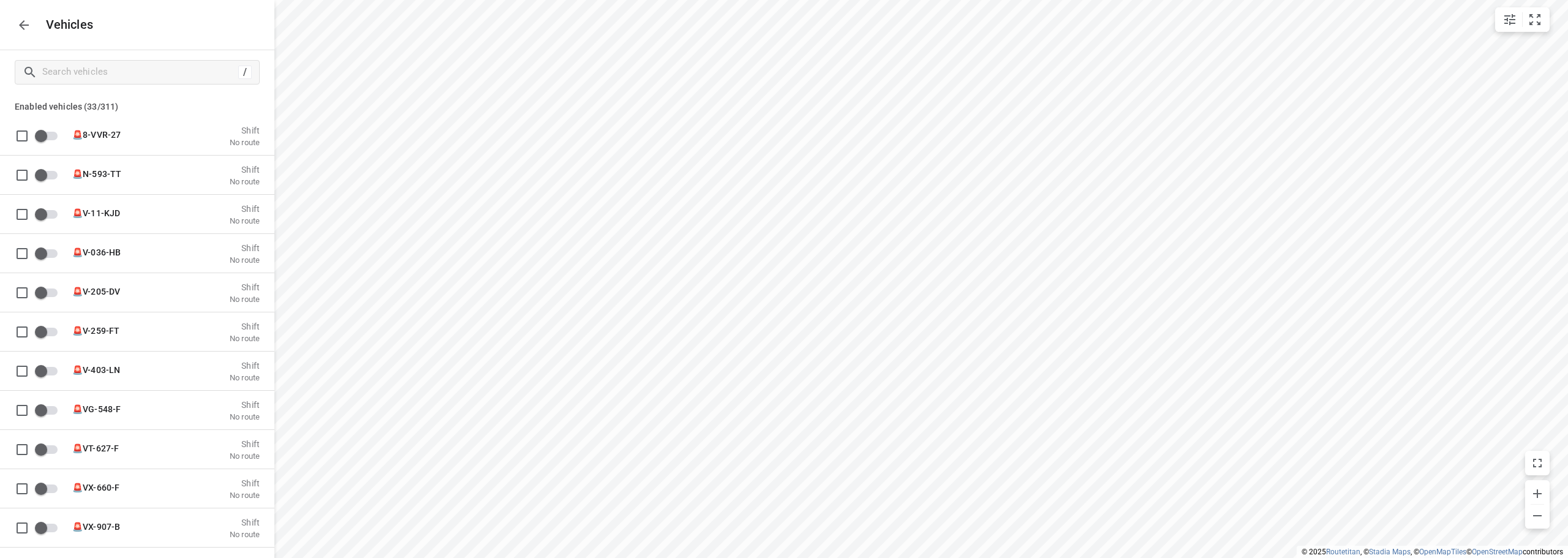
drag, startPoint x: 31, startPoint y: 31, endPoint x: 36, endPoint y: 46, distance: 15.8
click at [31, 31] on icon "button" at bounding box center [23, 25] width 15 height 15
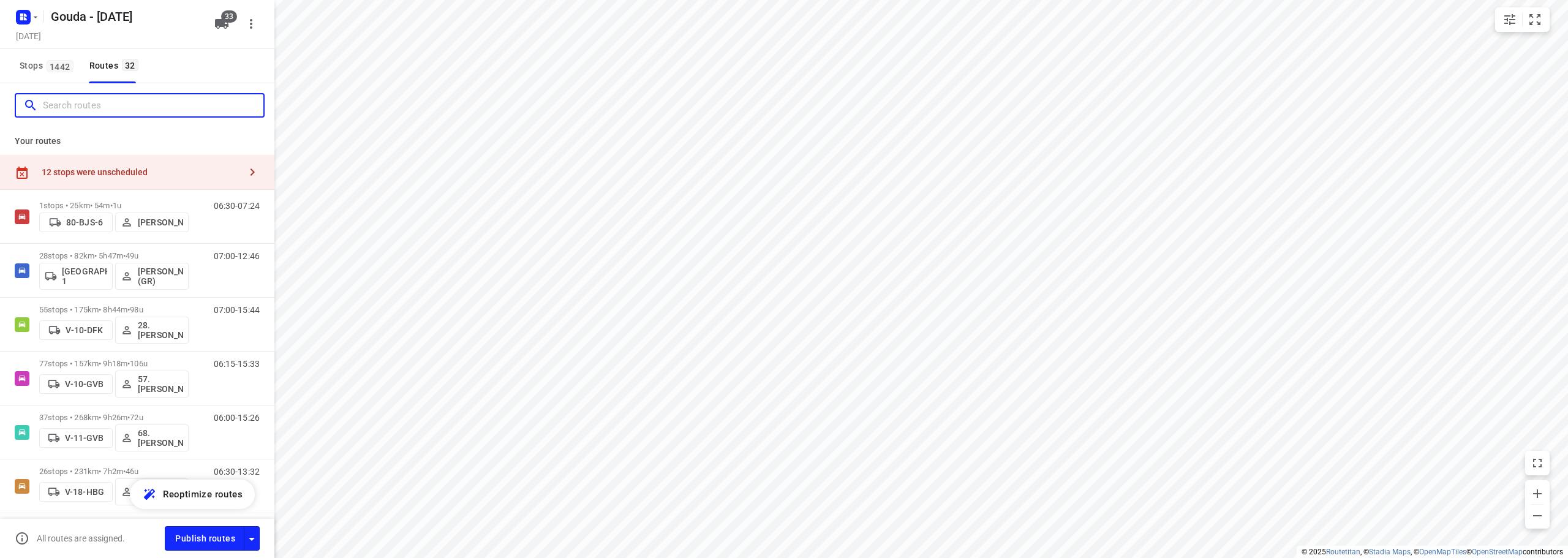
click at [63, 104] on input "Search routes" at bounding box center [152, 105] width 220 height 19
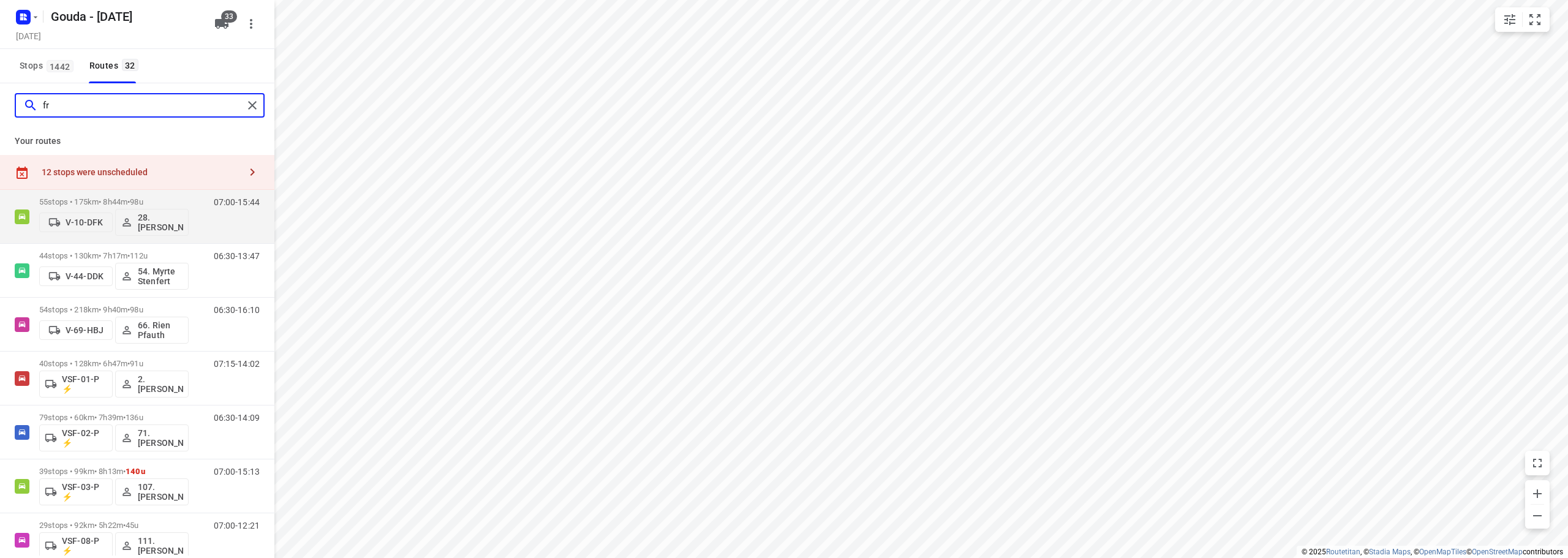
type input "fra"
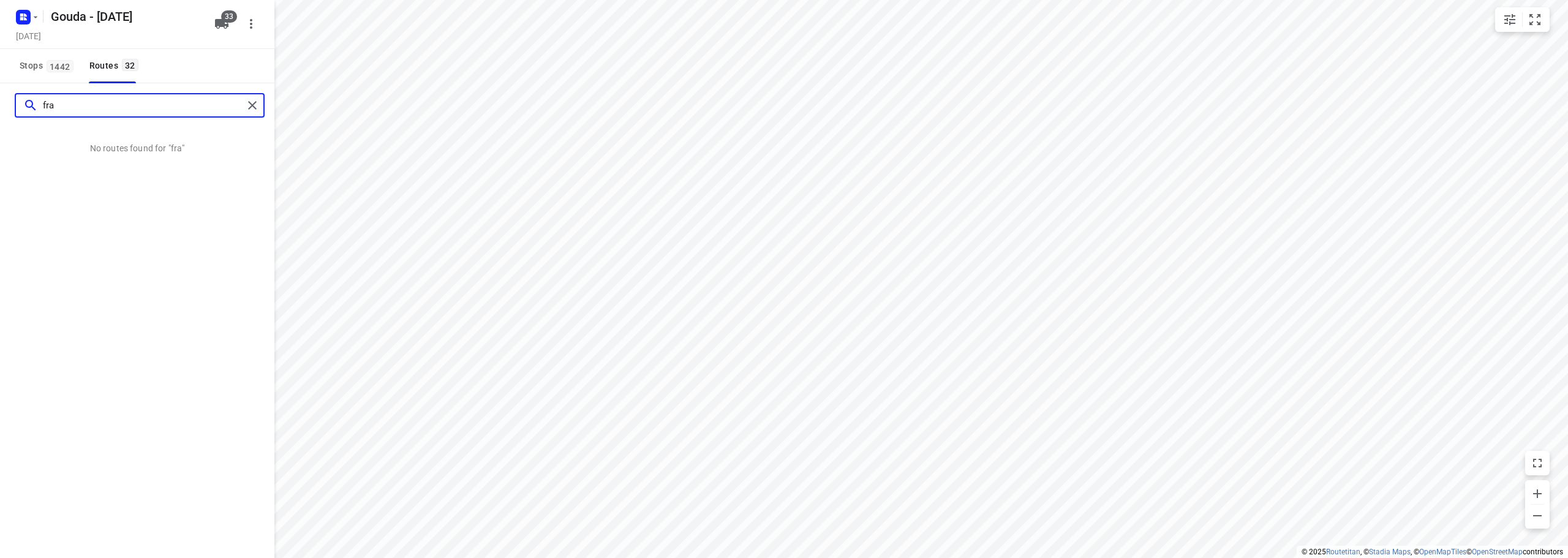
drag, startPoint x: 66, startPoint y: 104, endPoint x: 6, endPoint y: 98, distance: 60.3
click at [0, 118] on div "fra" at bounding box center [137, 105] width 275 height 44
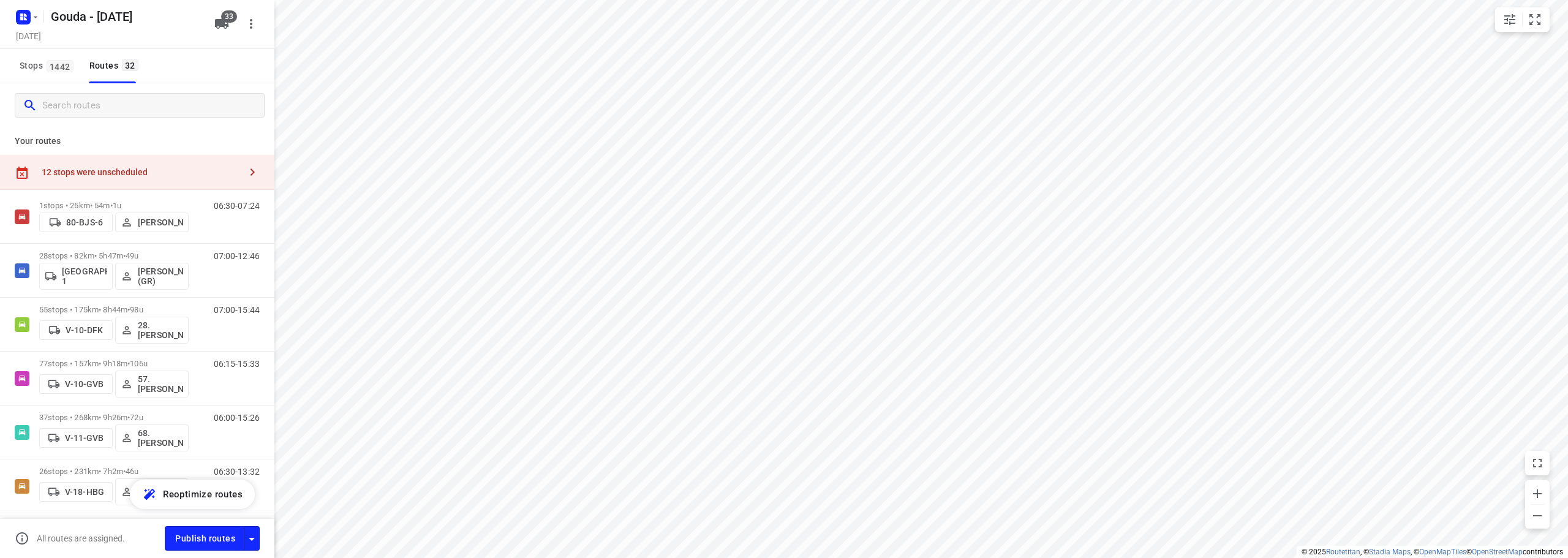
drag, startPoint x: 222, startPoint y: 17, endPoint x: 173, endPoint y: 35, distance: 52.2
click at [224, 19] on span "33" at bounding box center [229, 16] width 16 height 12
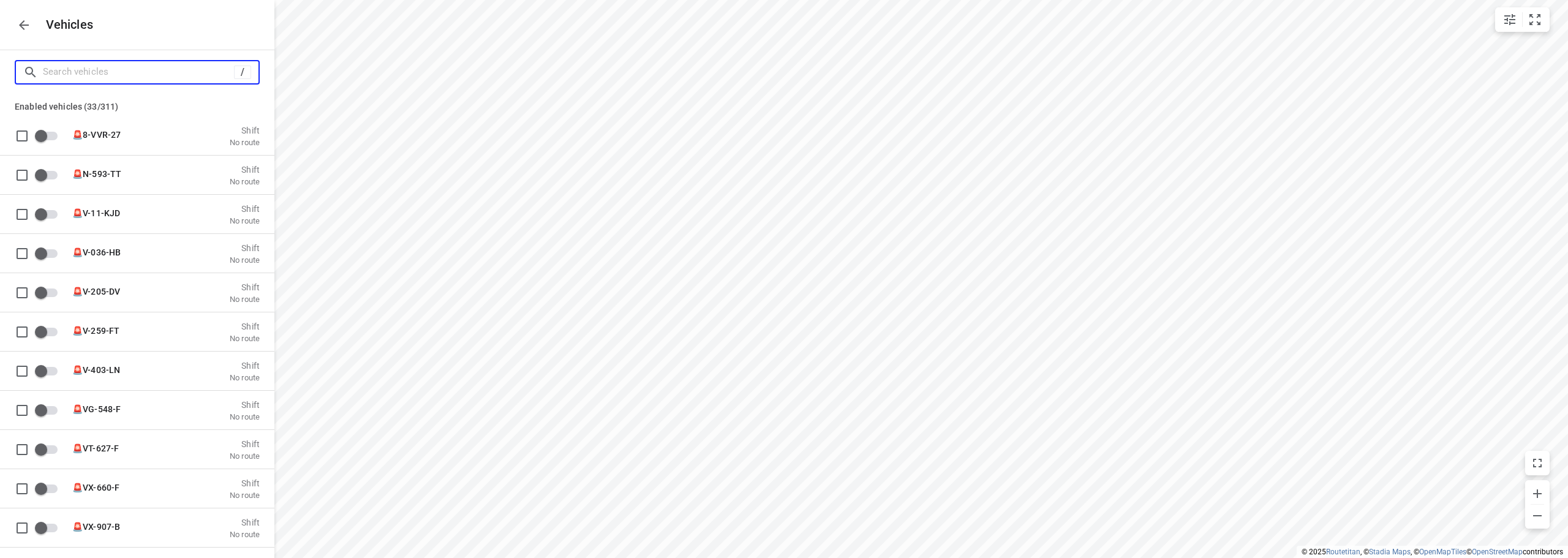
click at [125, 67] on input "Search vehicles" at bounding box center [138, 72] width 191 height 19
type input "v"
checkbox input "false"
type input "vs"
checkbox input "true"
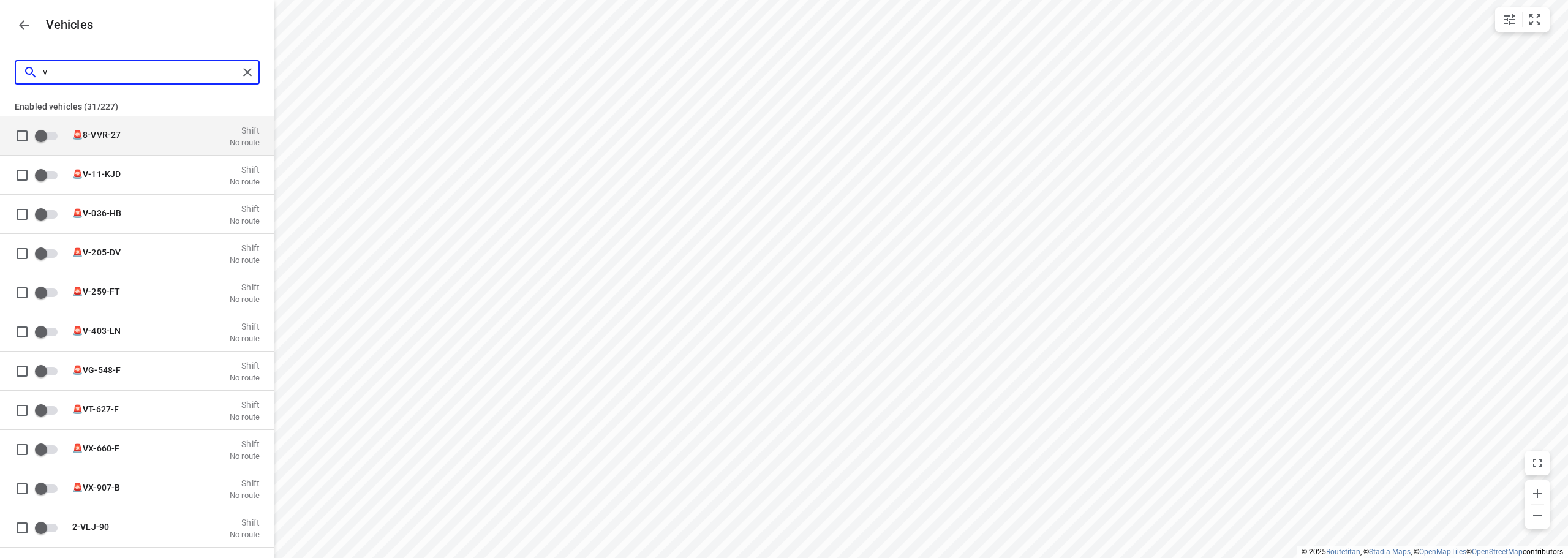
checkbox input "true"
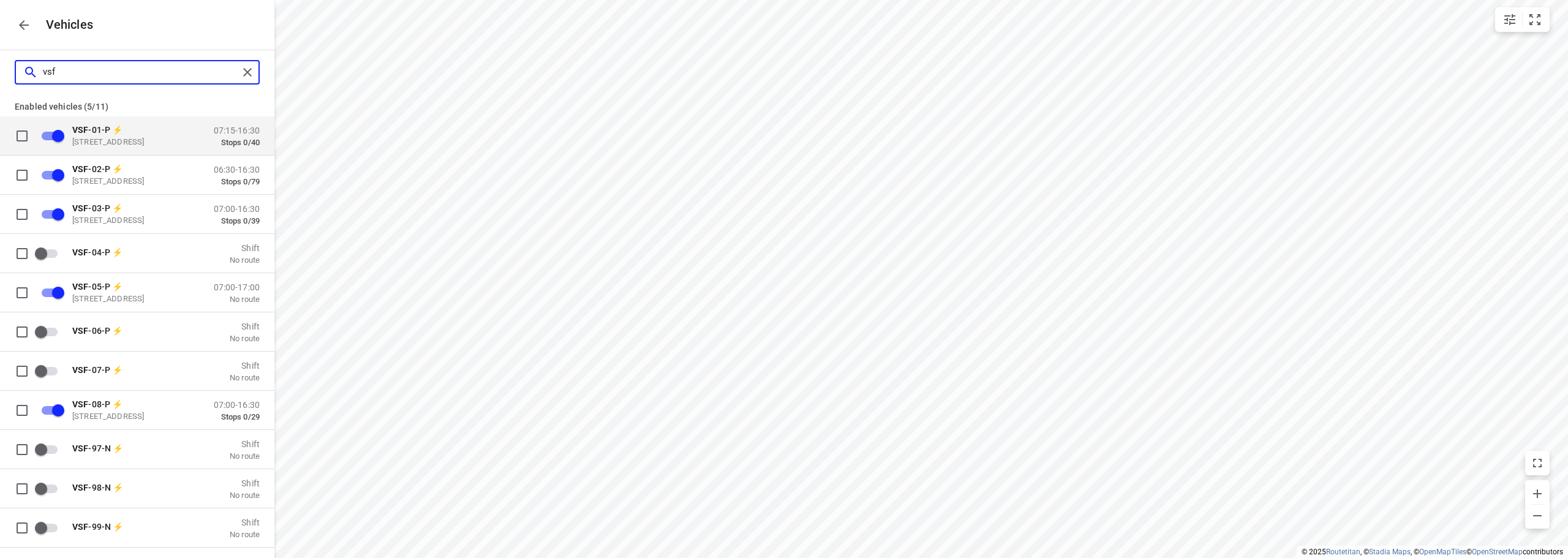
type input "vsf"
checkbox input "false"
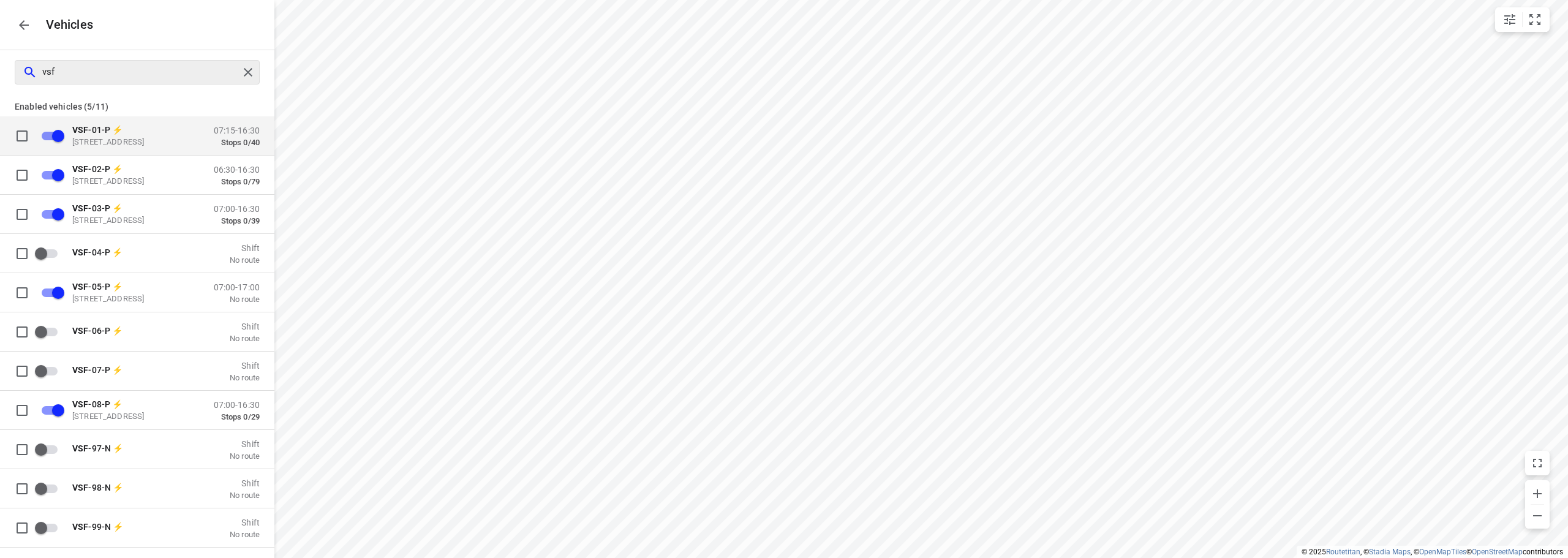
checkbox input "false"
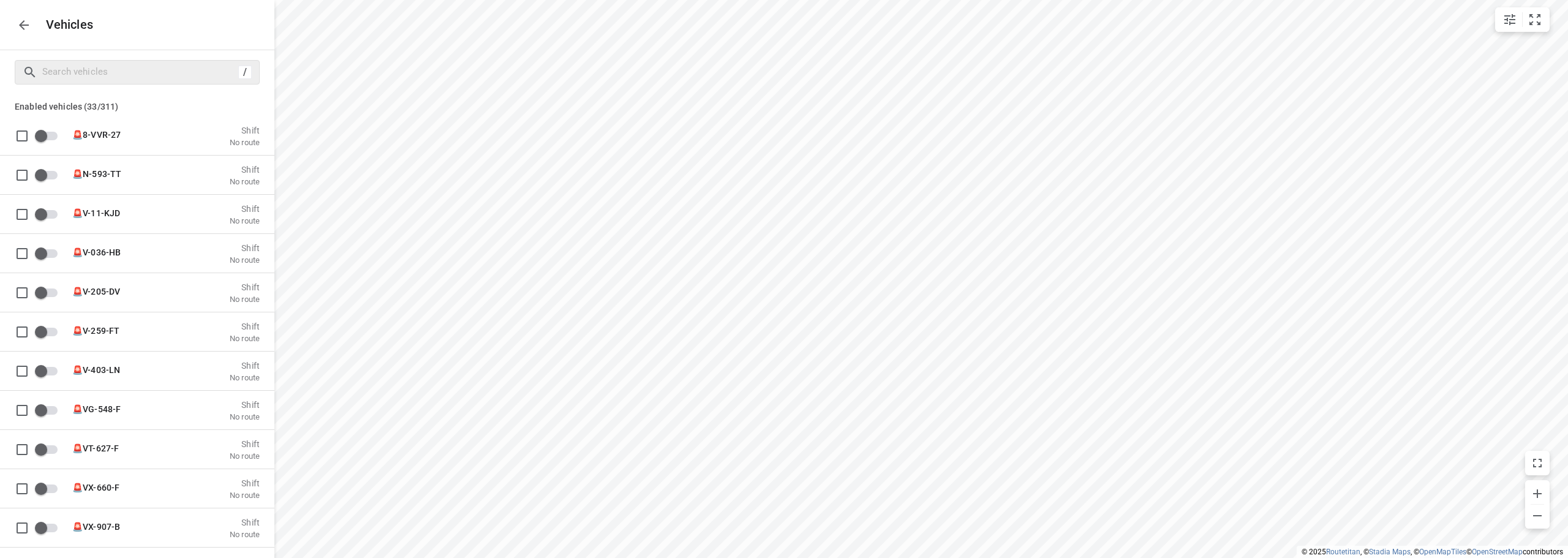
click at [22, 26] on icon "button" at bounding box center [24, 25] width 10 height 10
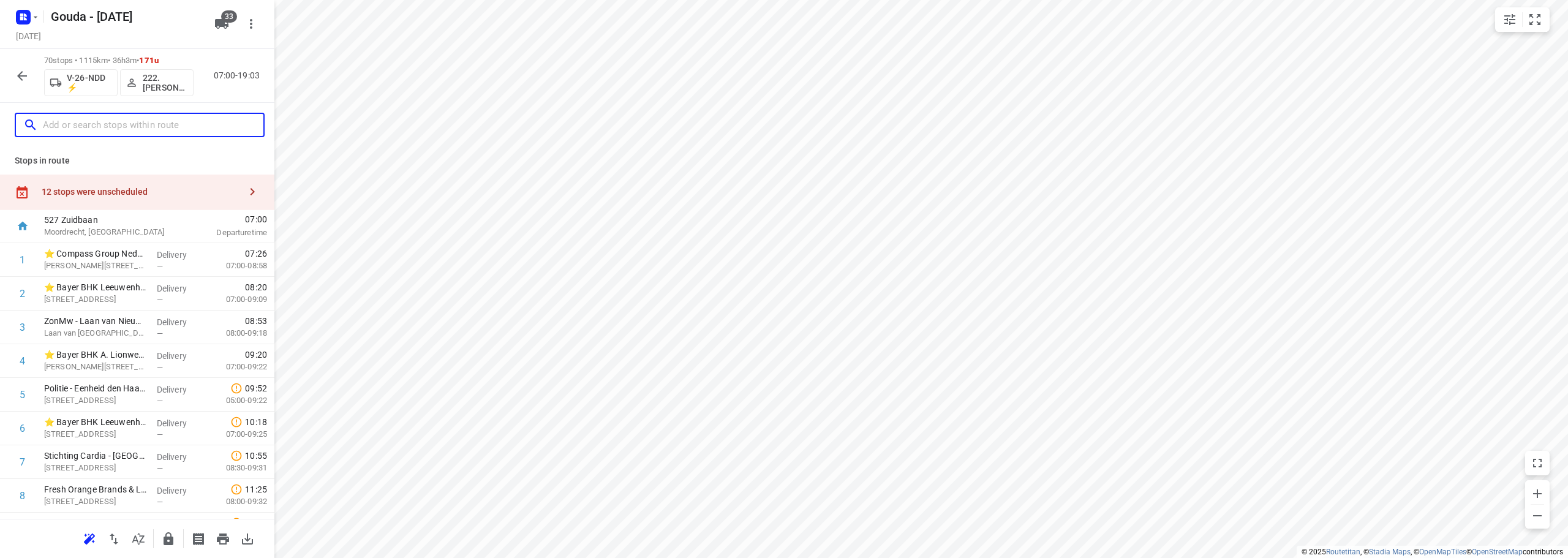
click at [104, 130] on input "text" at bounding box center [152, 125] width 220 height 19
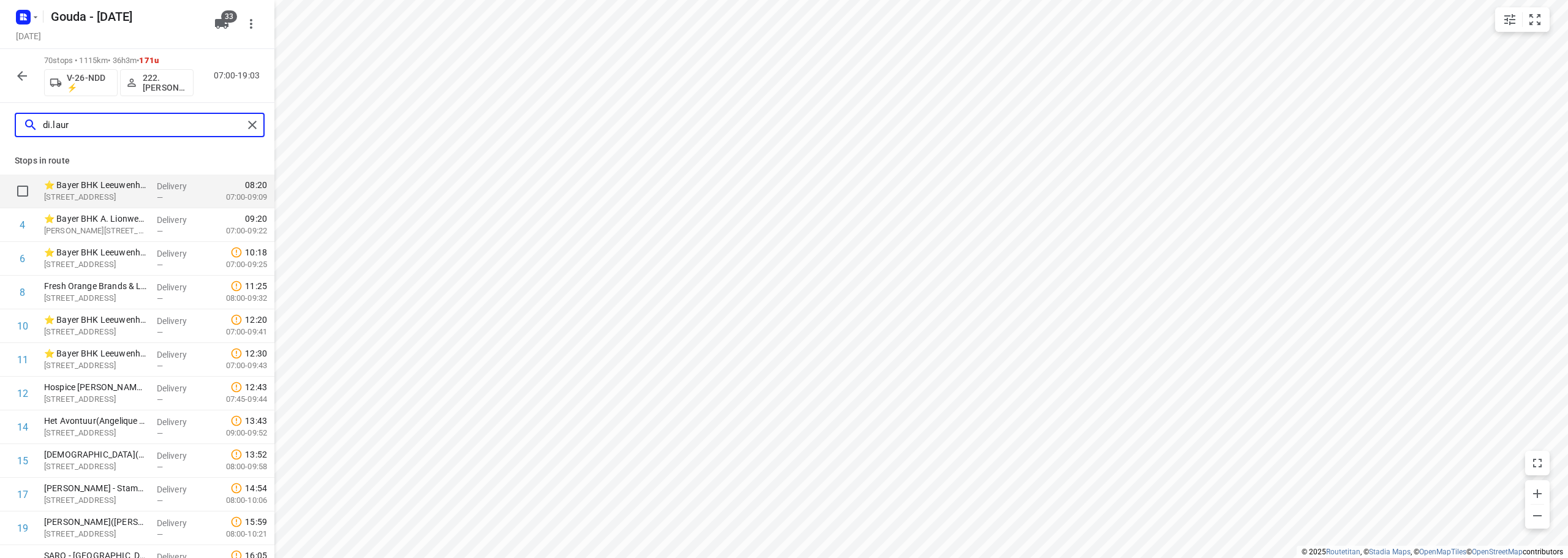
type input "di.laur"
click at [28, 190] on input "checkbox" at bounding box center [22, 191] width 25 height 25
checkbox input "true"
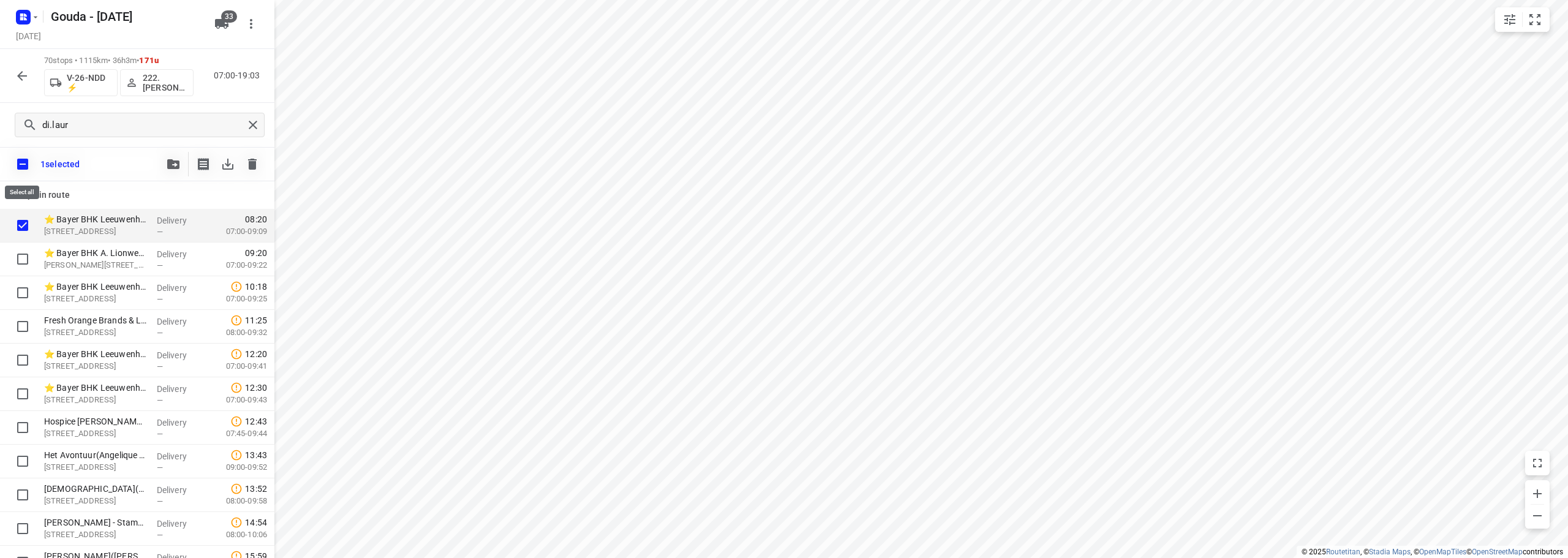
click at [26, 162] on input "checkbox" at bounding box center [22, 164] width 26 height 26
checkbox input "false"
checkbox input "true"
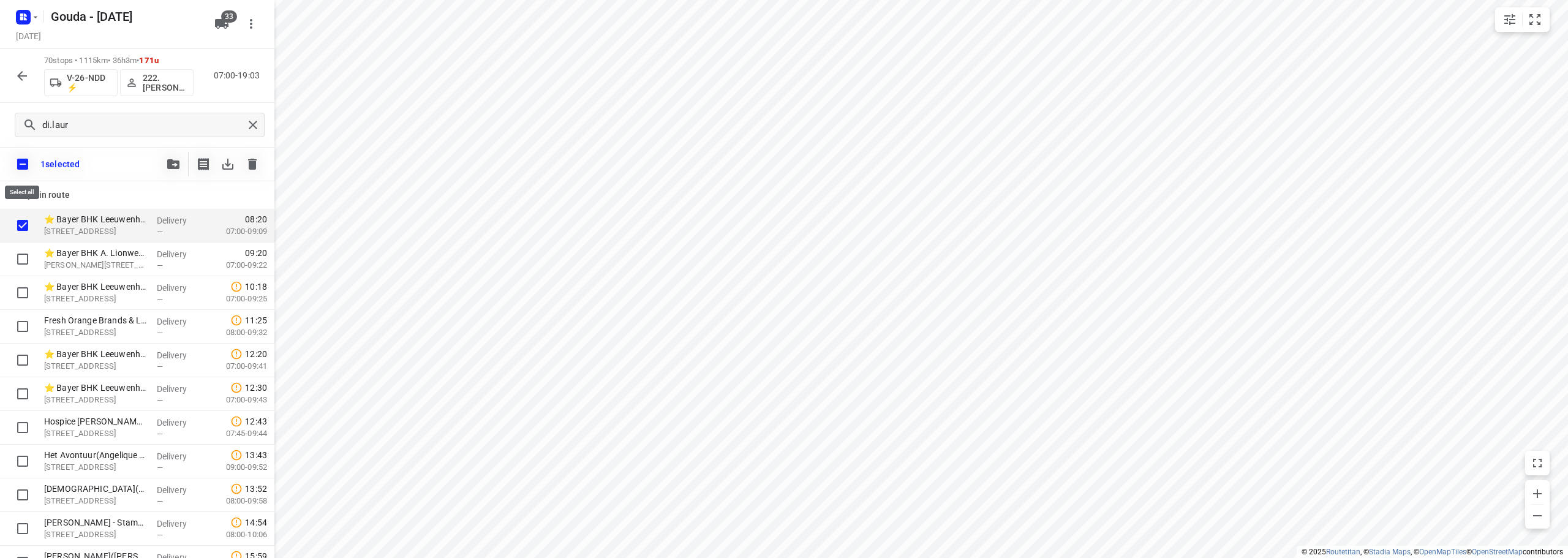
checkbox input "true"
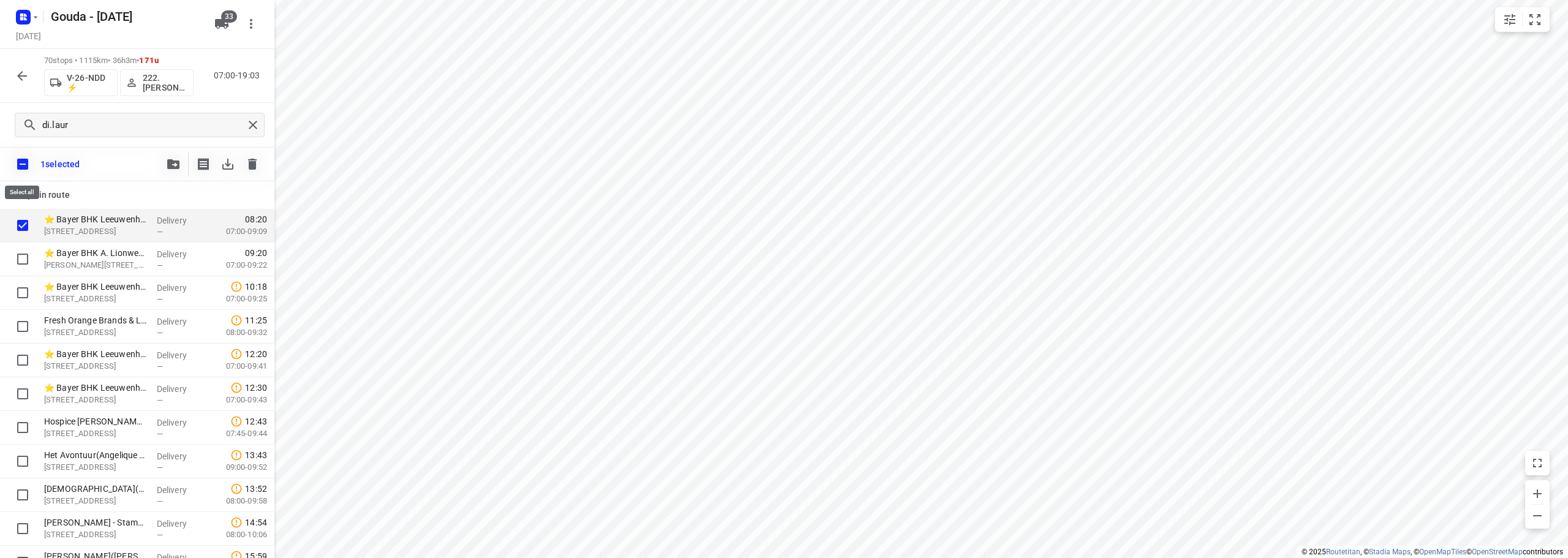
checkbox input "true"
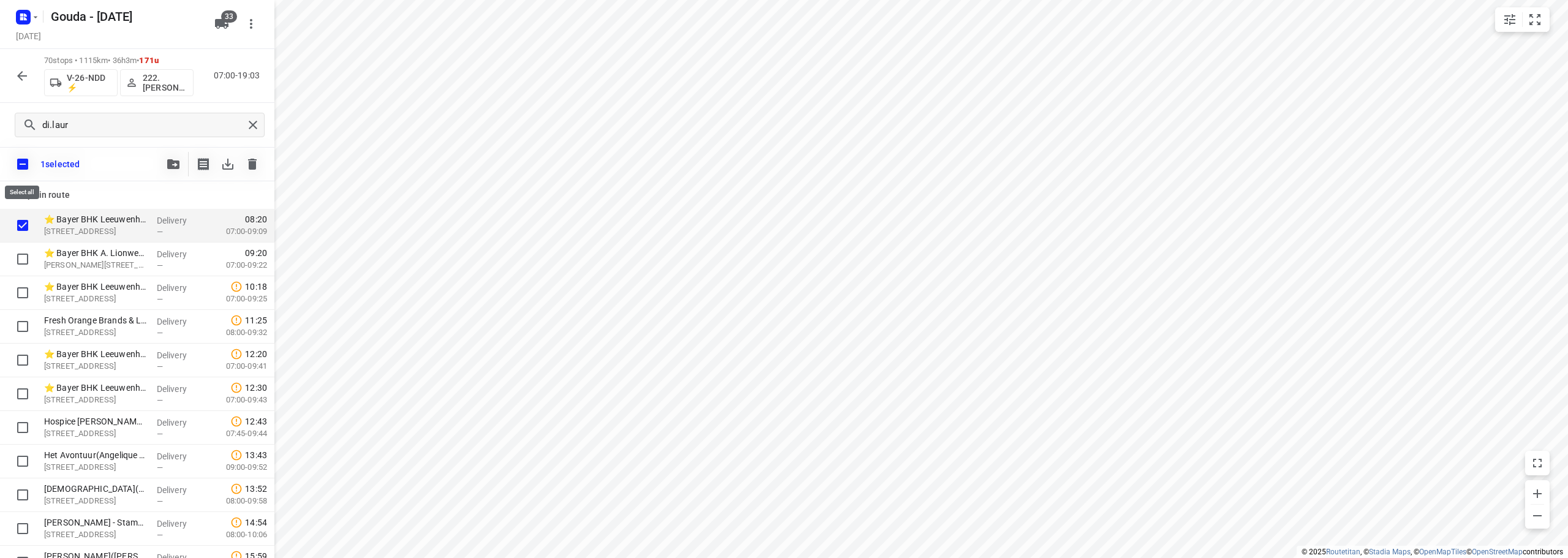
checkbox input "true"
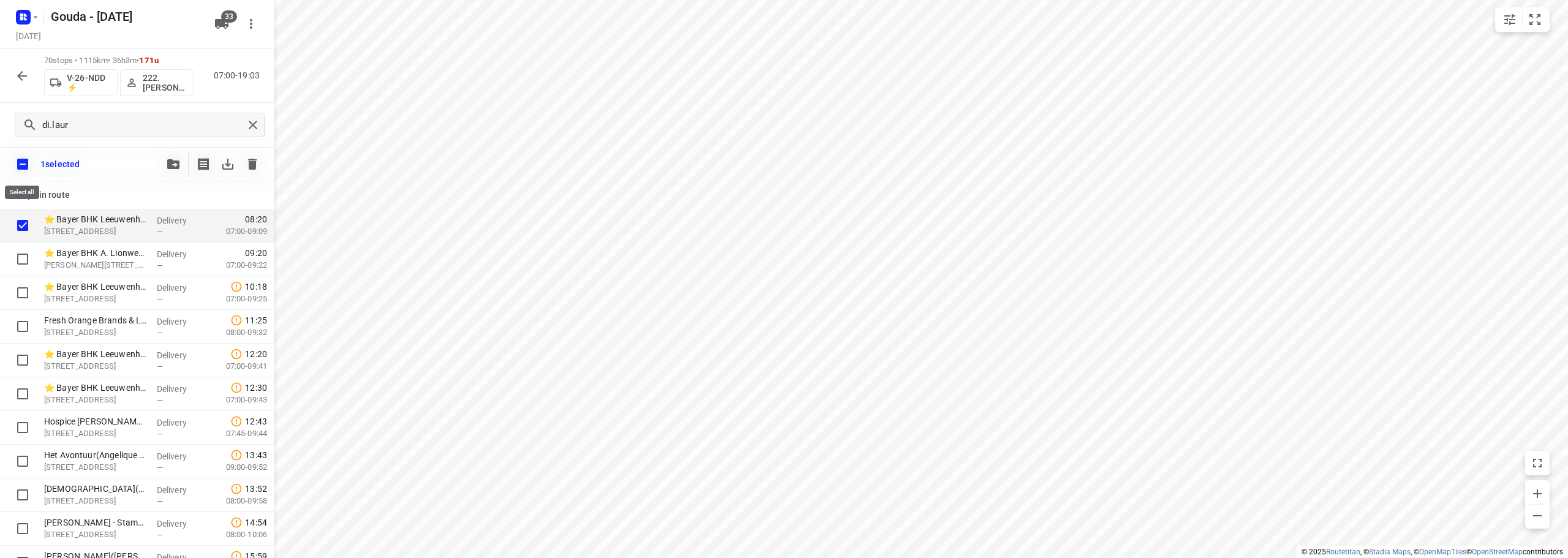
checkbox input "true"
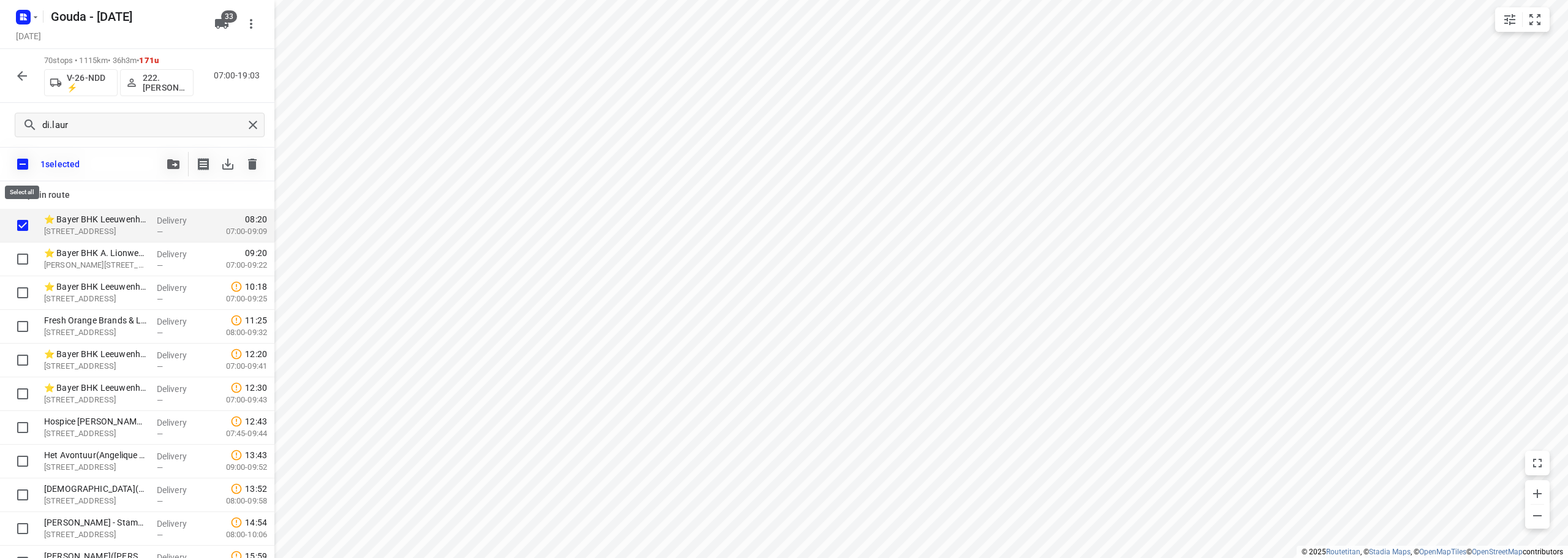
checkbox input "true"
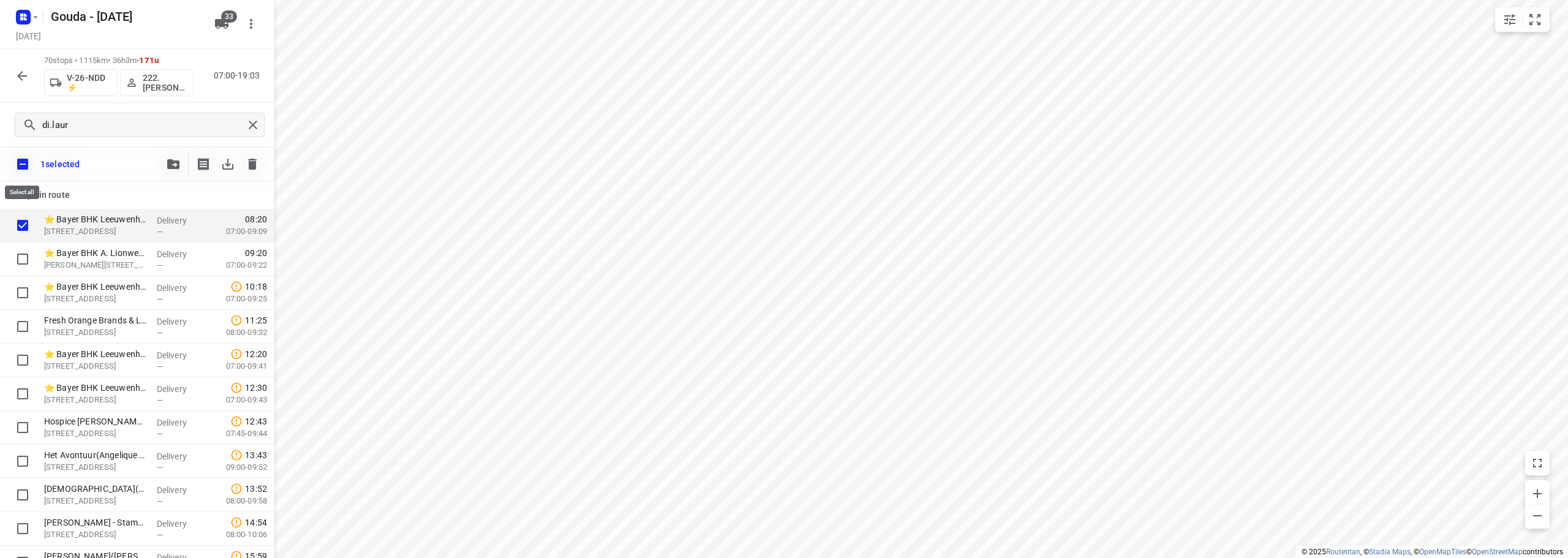
checkbox input "true"
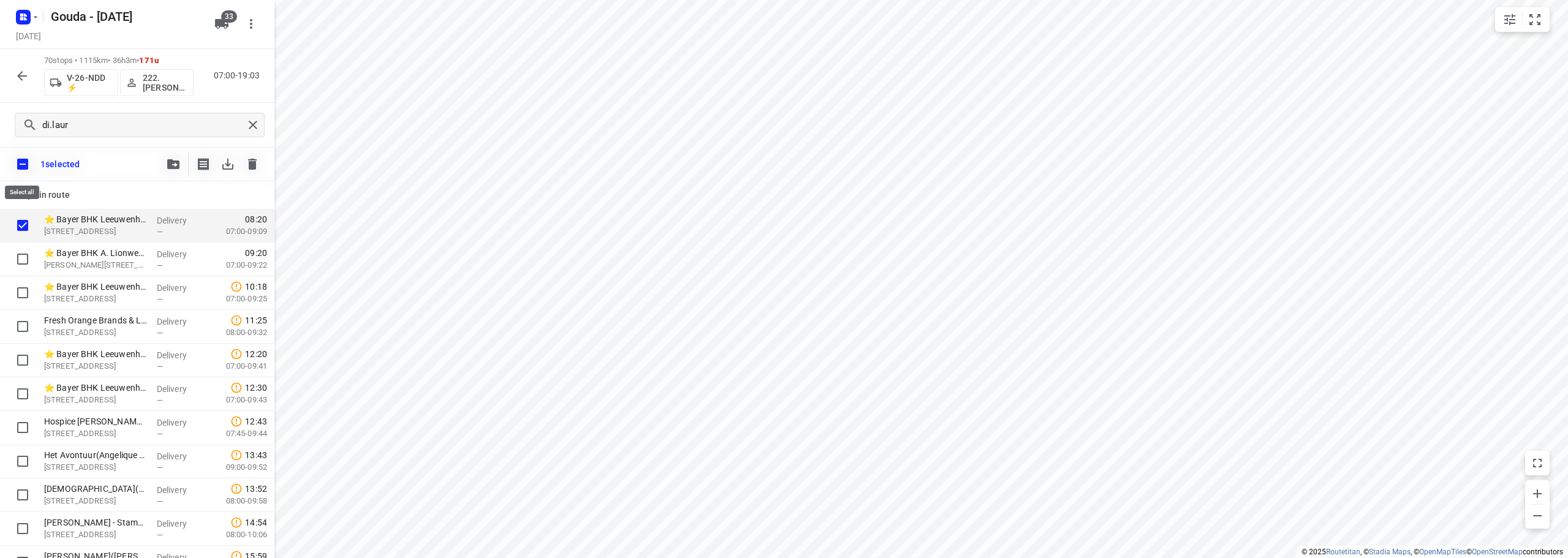
checkbox input "true"
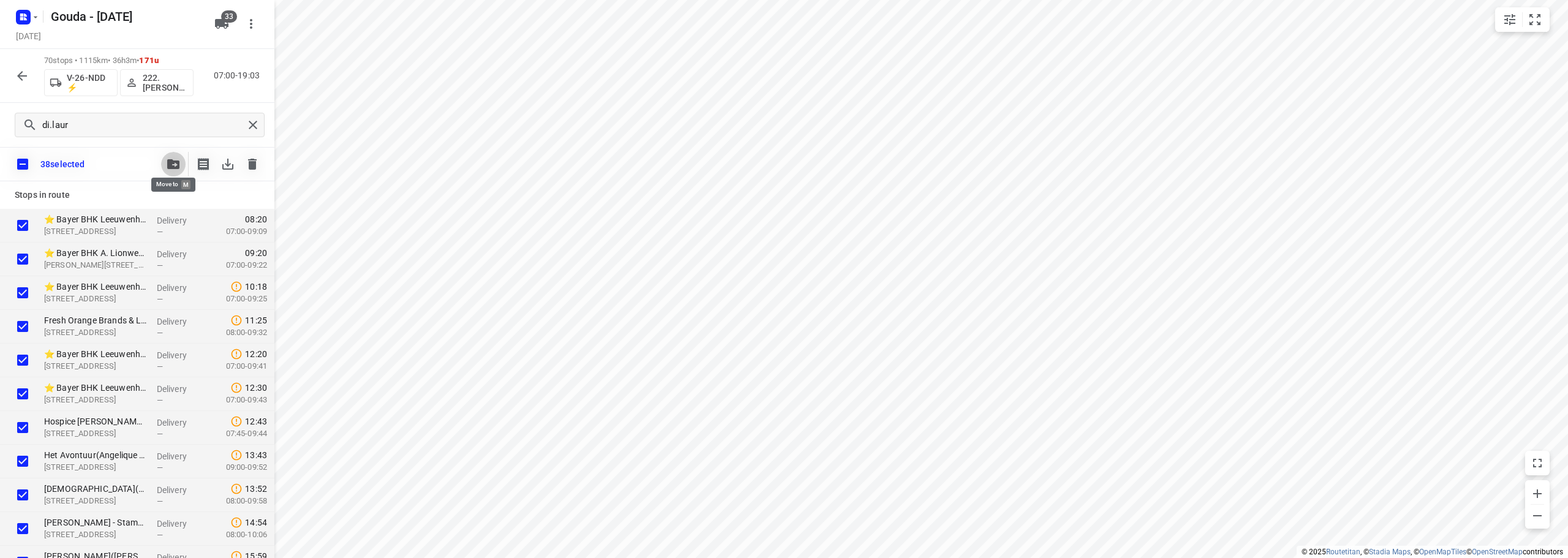
click at [179, 158] on button "button" at bounding box center [173, 164] width 25 height 25
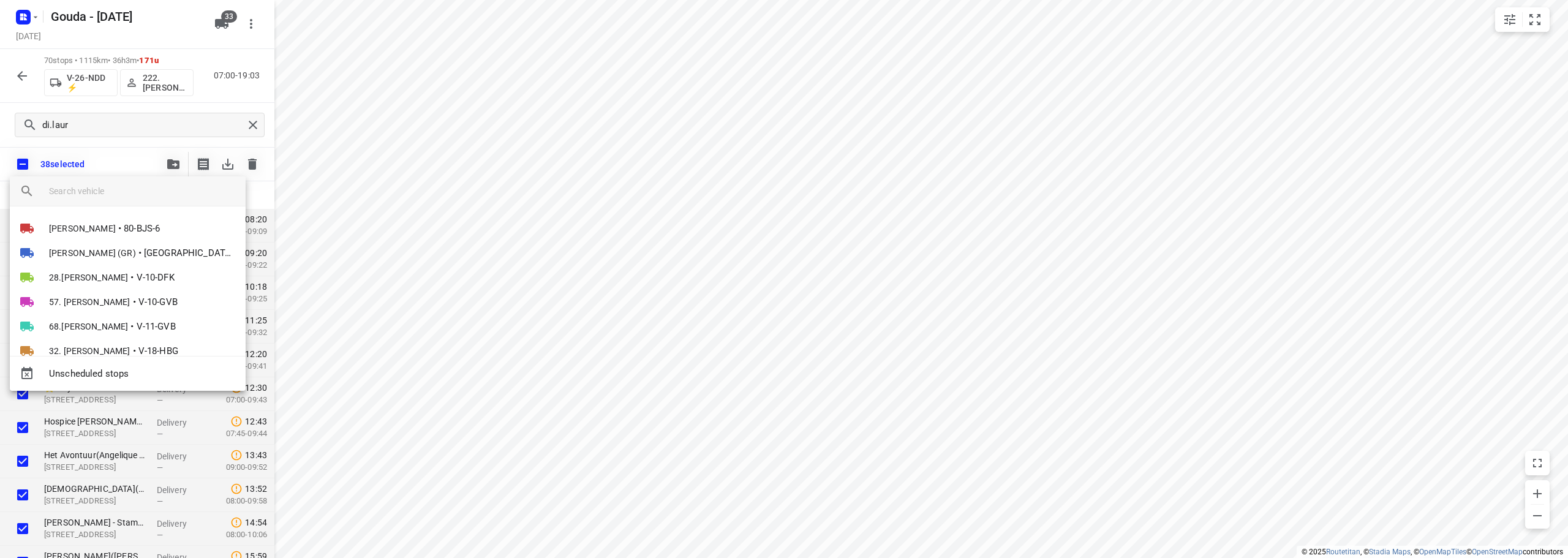
click at [109, 193] on input "search vehicle" at bounding box center [142, 191] width 186 height 19
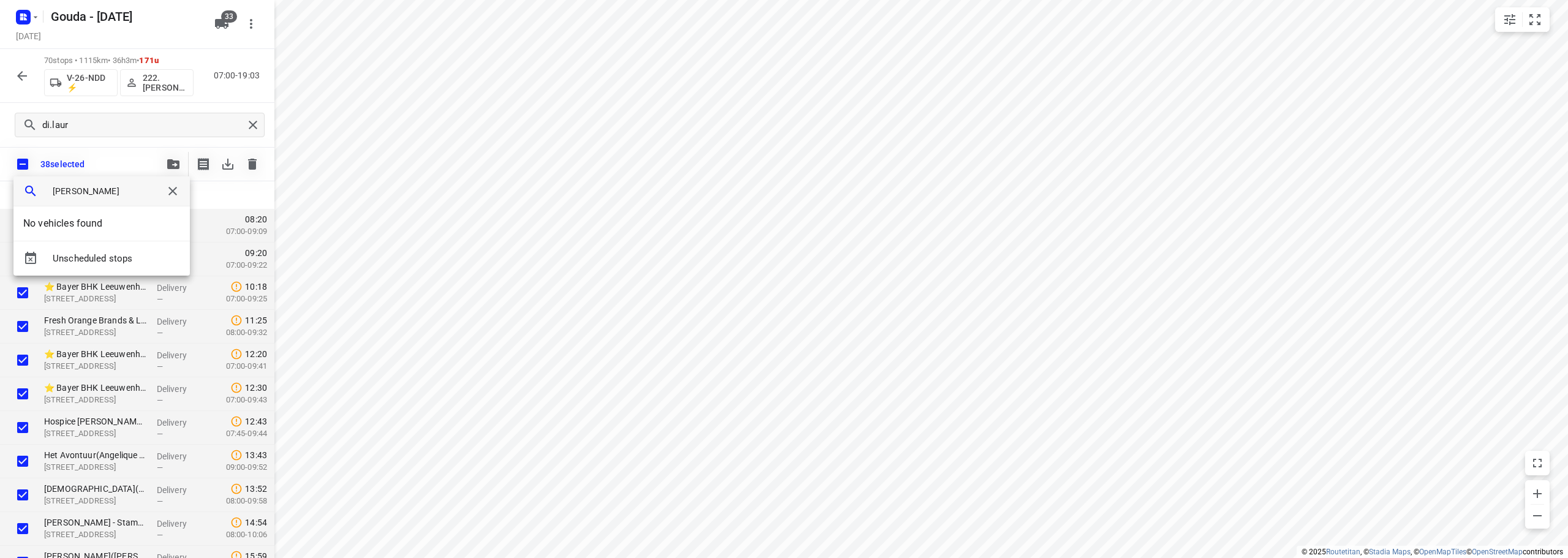
drag, startPoint x: 109, startPoint y: 185, endPoint x: 0, endPoint y: 193, distance: 109.3
click at [0, 193] on div "frank No vehicles found Unscheduled stops" at bounding box center [784, 279] width 1568 height 558
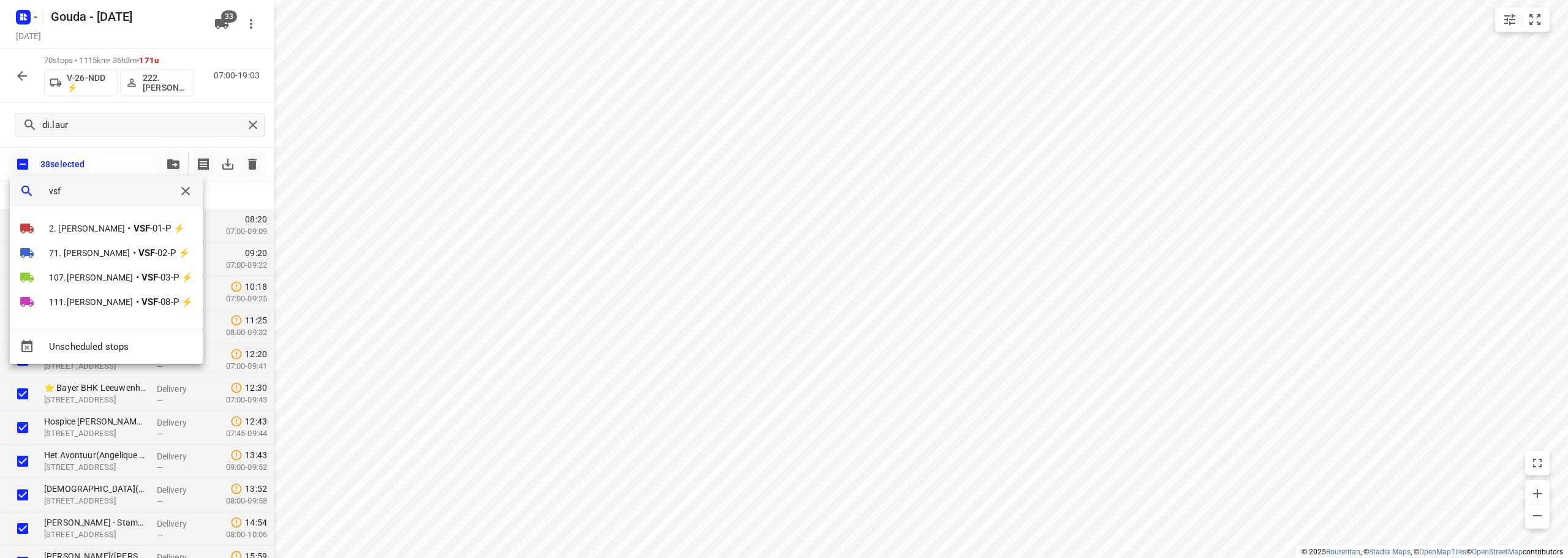
click at [104, 188] on input "vsf" at bounding box center [106, 191] width 114 height 19
type input "vsf-0"
click at [204, 95] on div at bounding box center [784, 279] width 1568 height 558
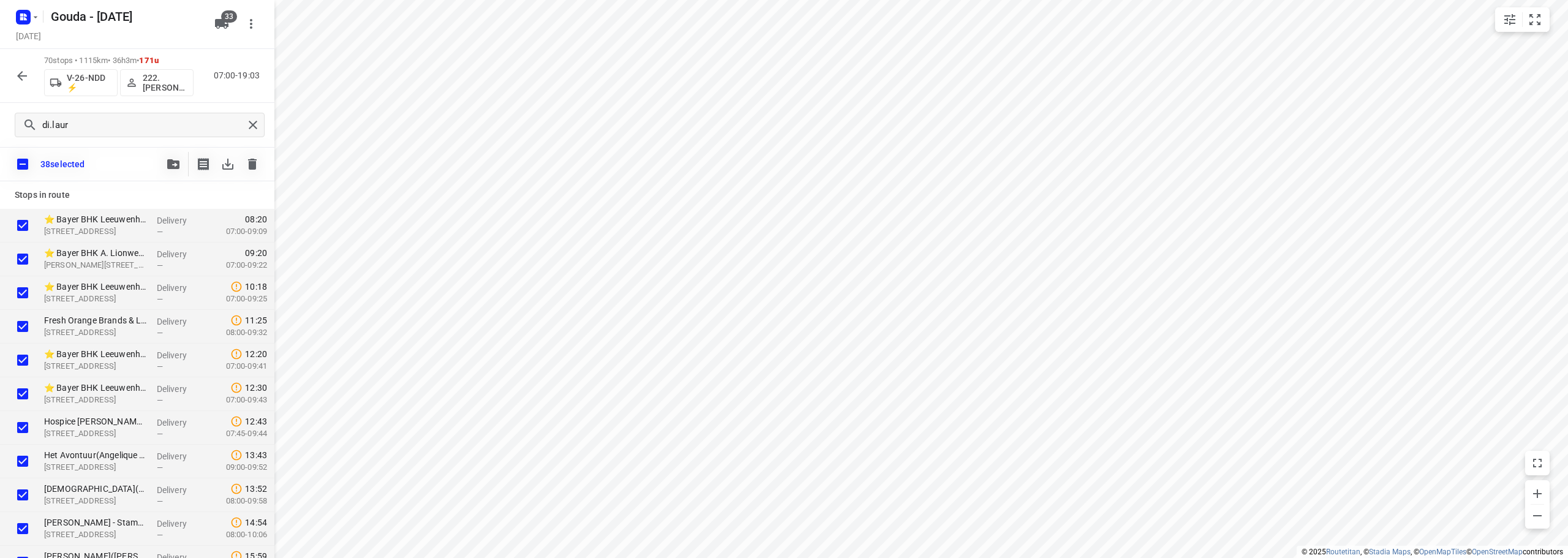
click at [219, 24] on icon "button" at bounding box center [221, 24] width 13 height 10
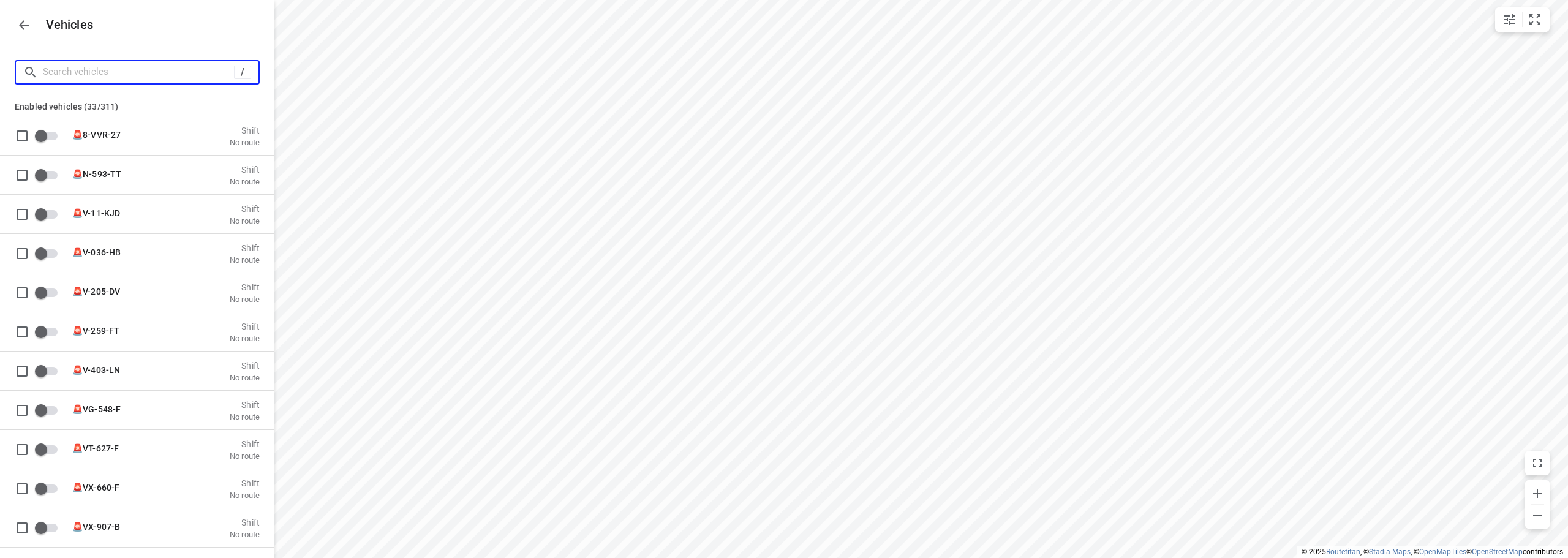
click at [142, 75] on input "Search vehicles" at bounding box center [138, 72] width 191 height 19
type input "v"
checkbox input "false"
type input "vs"
checkbox input "true"
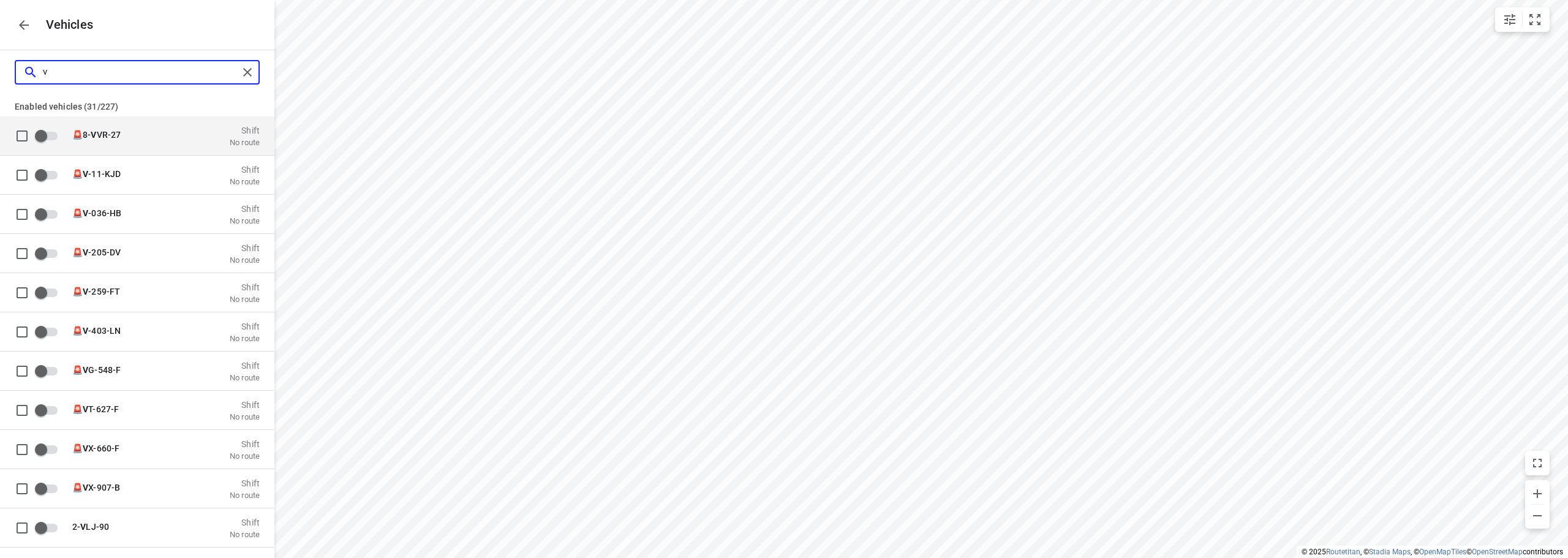
checkbox input "true"
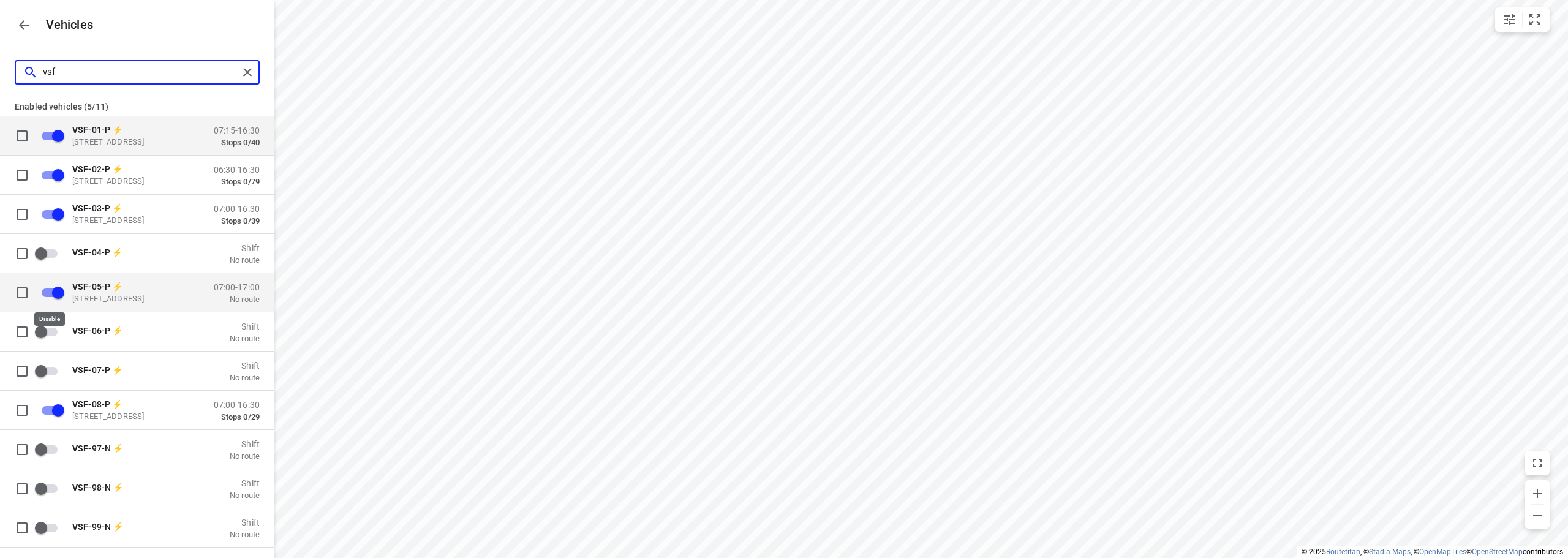
type input "vsf"
click at [56, 289] on input "grid" at bounding box center [58, 293] width 70 height 23
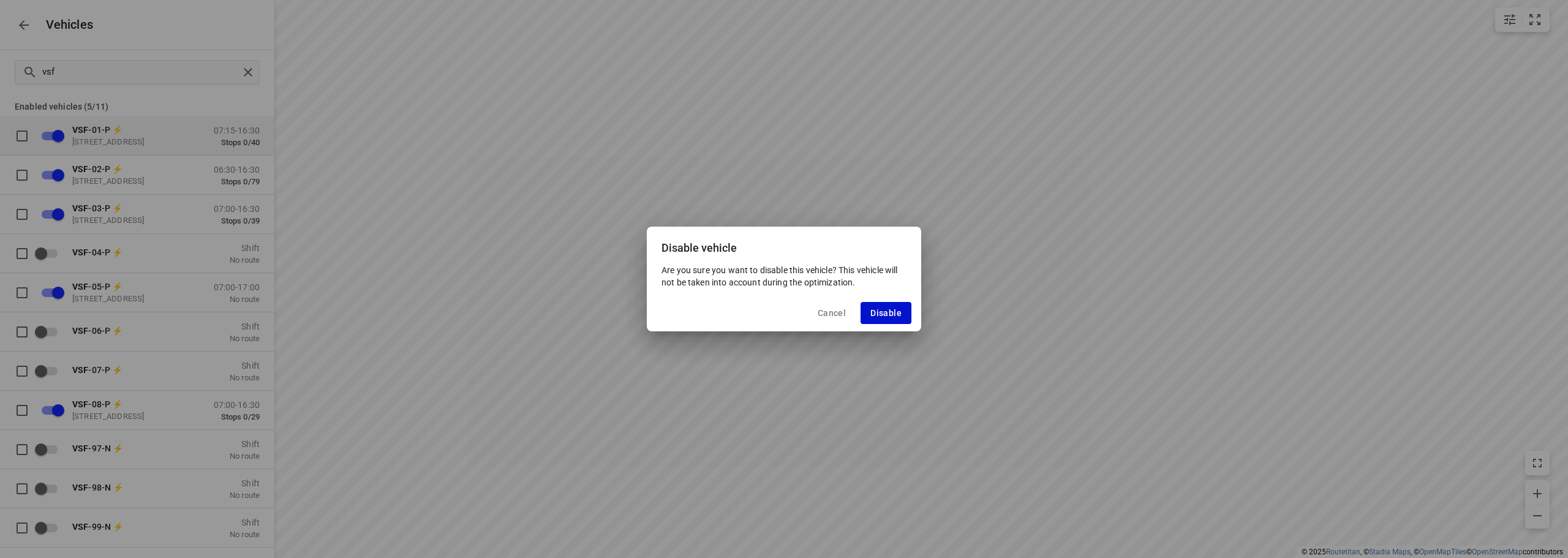
click at [901, 312] on span "Disable" at bounding box center [886, 313] width 31 height 10
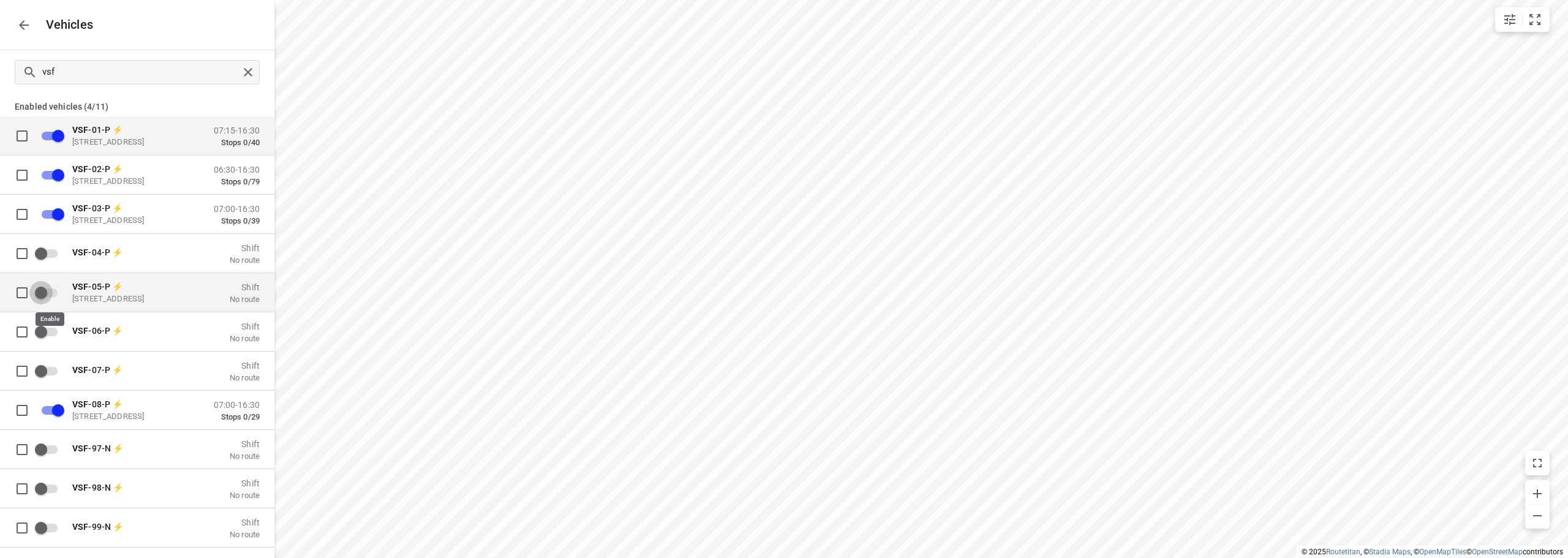
click at [49, 293] on input "grid" at bounding box center [41, 293] width 70 height 23
checkbox input "true"
checkbox input "false"
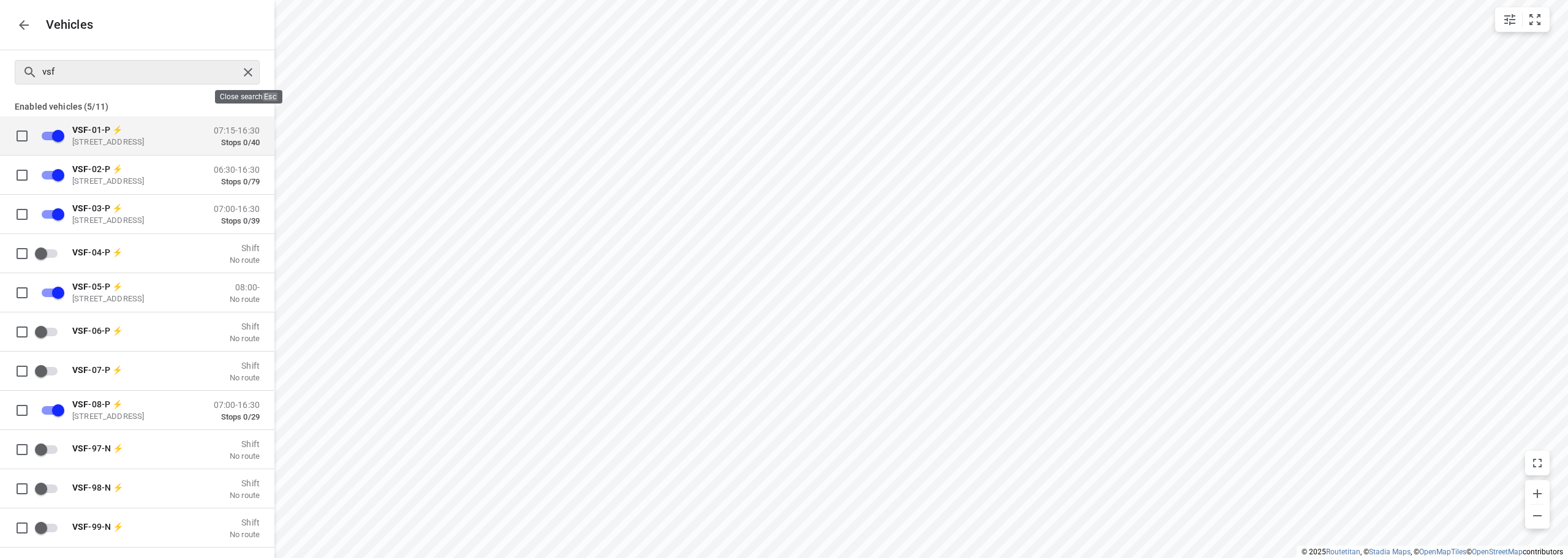
checkbox input "false"
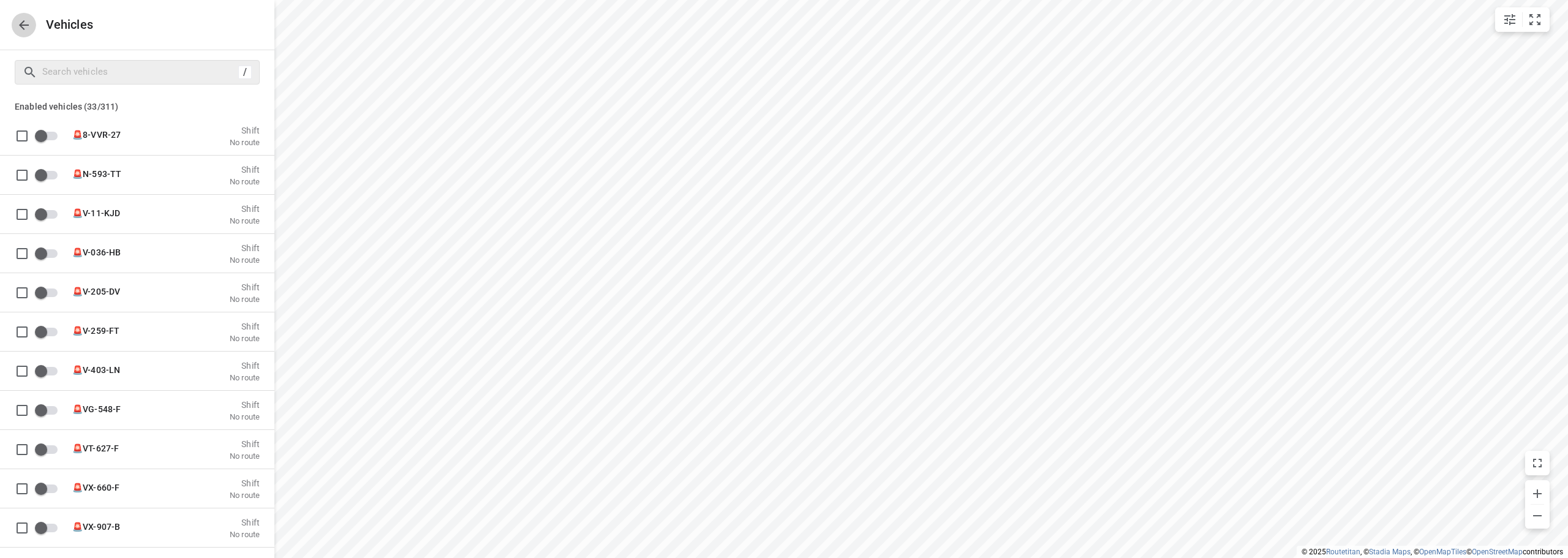
click at [32, 33] on button "button" at bounding box center [24, 26] width 25 height 25
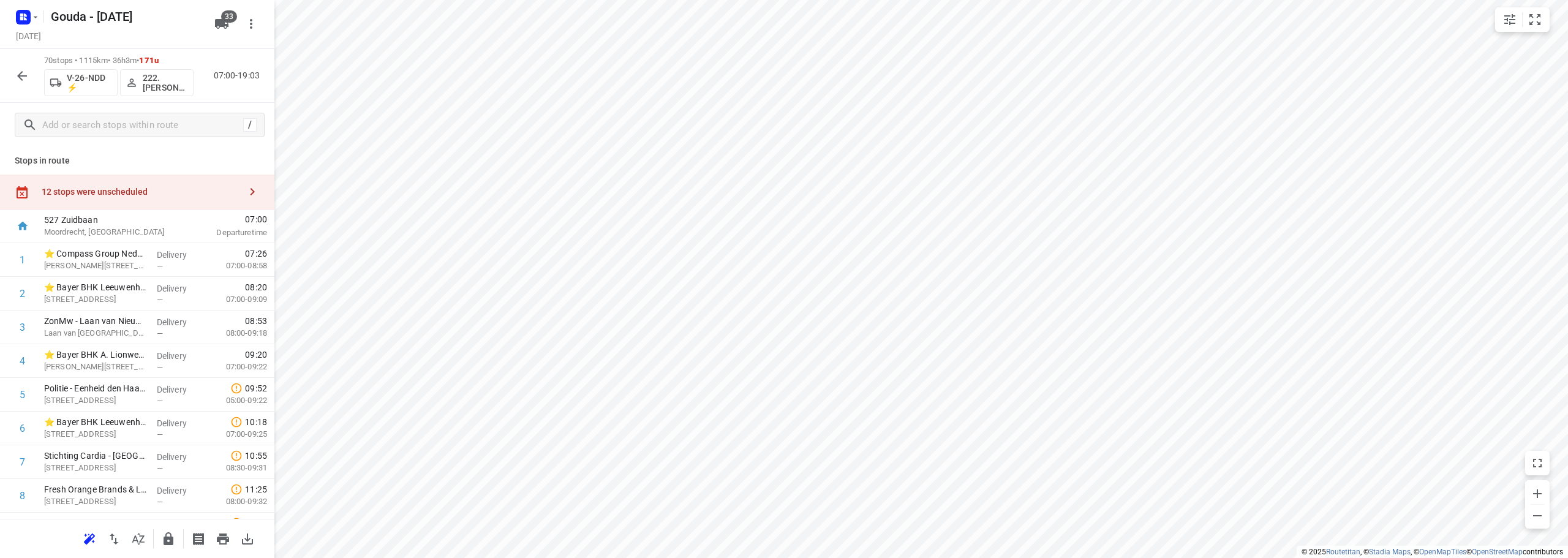
click at [118, 190] on div "12 stops were unscheduled" at bounding box center [141, 191] width 198 height 10
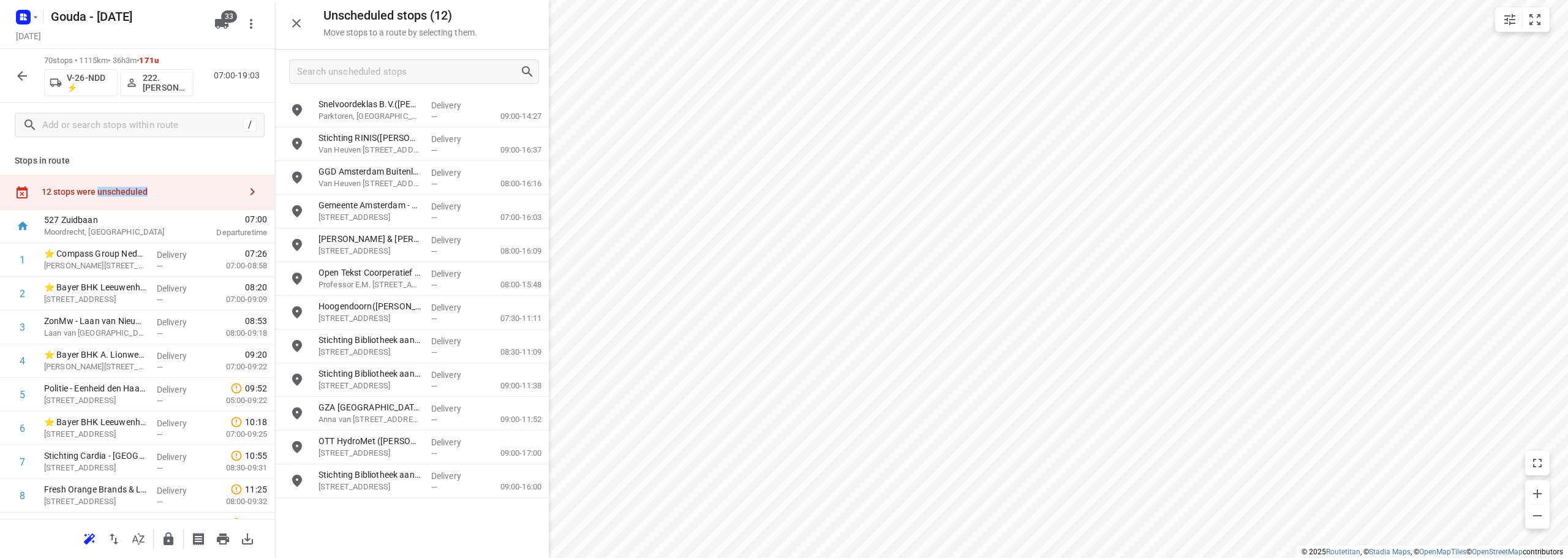
click at [118, 190] on div "12 stops were unscheduled" at bounding box center [141, 191] width 198 height 10
click at [19, 256] on input "checkbox" at bounding box center [22, 260] width 25 height 25
checkbox input "true"
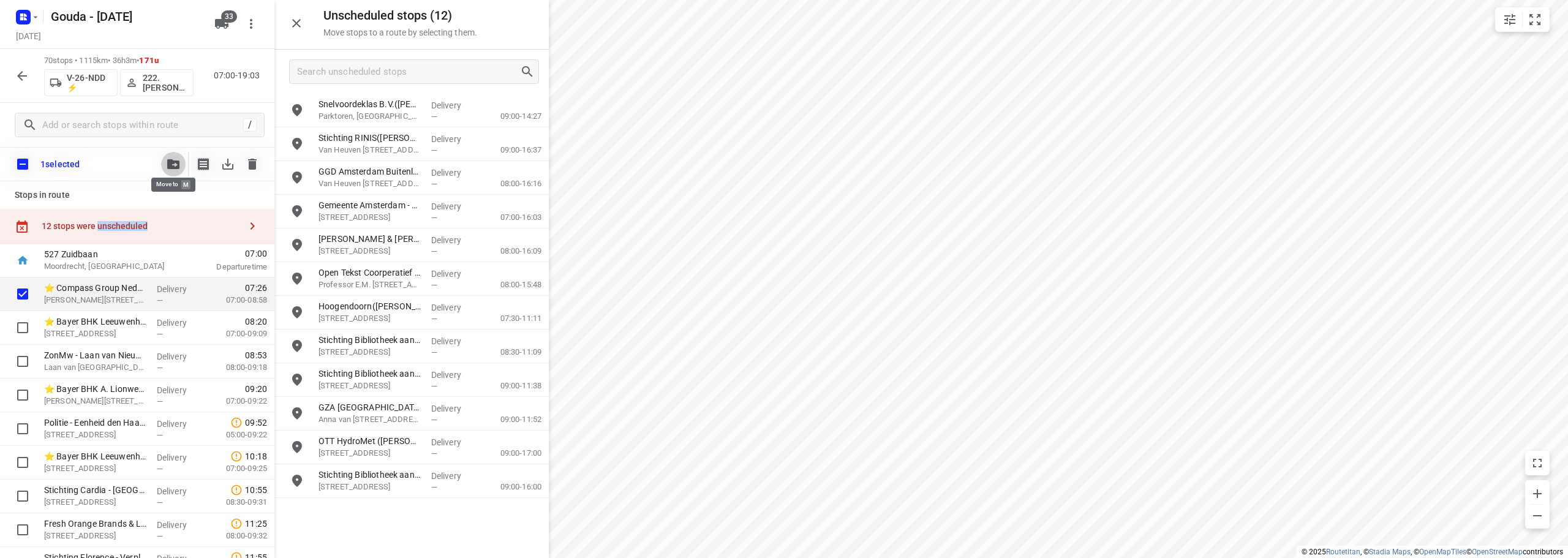
click at [179, 165] on button "button" at bounding box center [173, 164] width 25 height 25
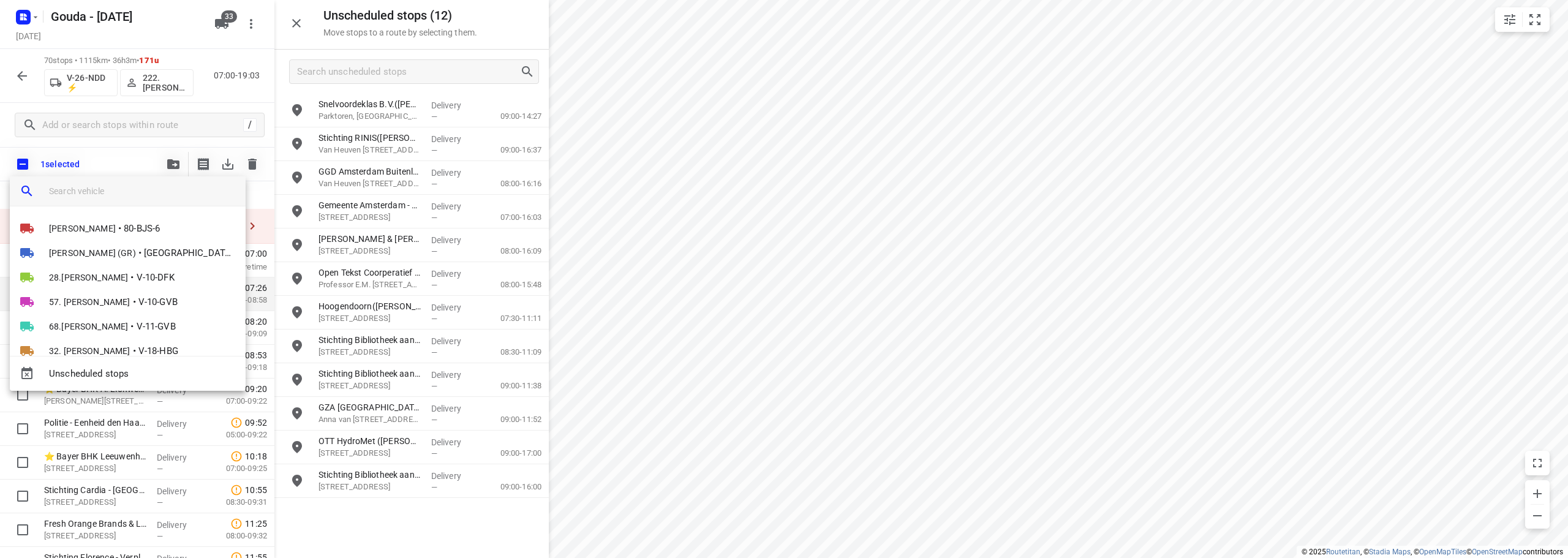
click at [101, 185] on input "search vehicle" at bounding box center [142, 191] width 186 height 19
type input "vsf"
click at [142, 348] on div "2. Ali Hasanzadah • VSF -01-P ⚡ 71. Ronald Oudijk • VSF -02-P ⚡ 107.Femke Bogaa…" at bounding box center [106, 284] width 193 height 137
drag, startPoint x: 94, startPoint y: 192, endPoint x: 19, endPoint y: 183, distance: 75.5
click at [0, 194] on div "vsf 2. Ali Hasanzadah • VSF -01-P ⚡ 71. Ronald Oudijk • VSF -02-P ⚡ 107.Femke B…" at bounding box center [784, 279] width 1568 height 558
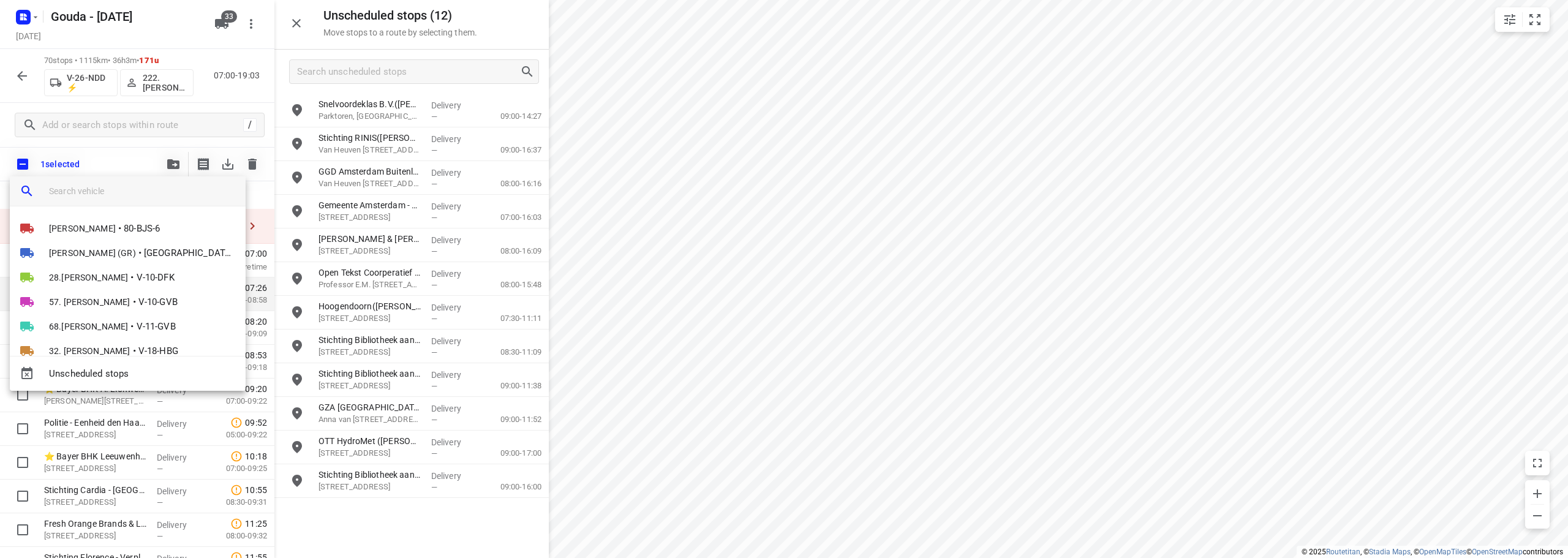
click at [108, 152] on div at bounding box center [784, 279] width 1568 height 558
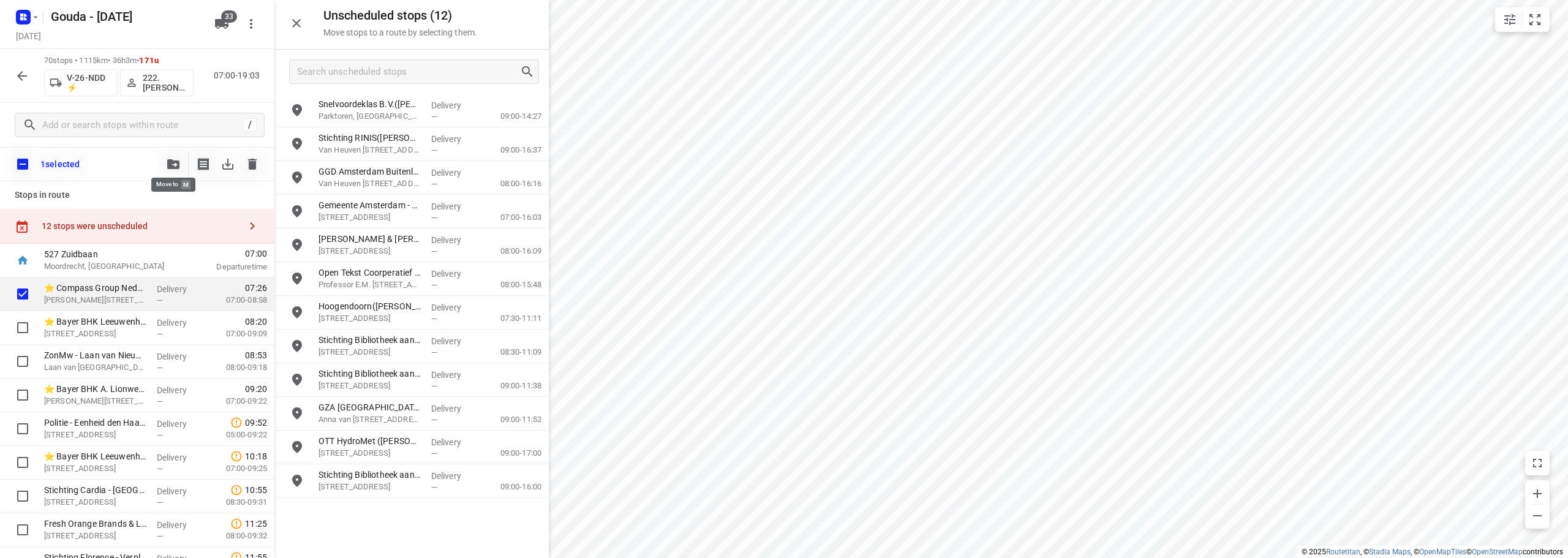
click at [174, 172] on button "button" at bounding box center [173, 164] width 25 height 25
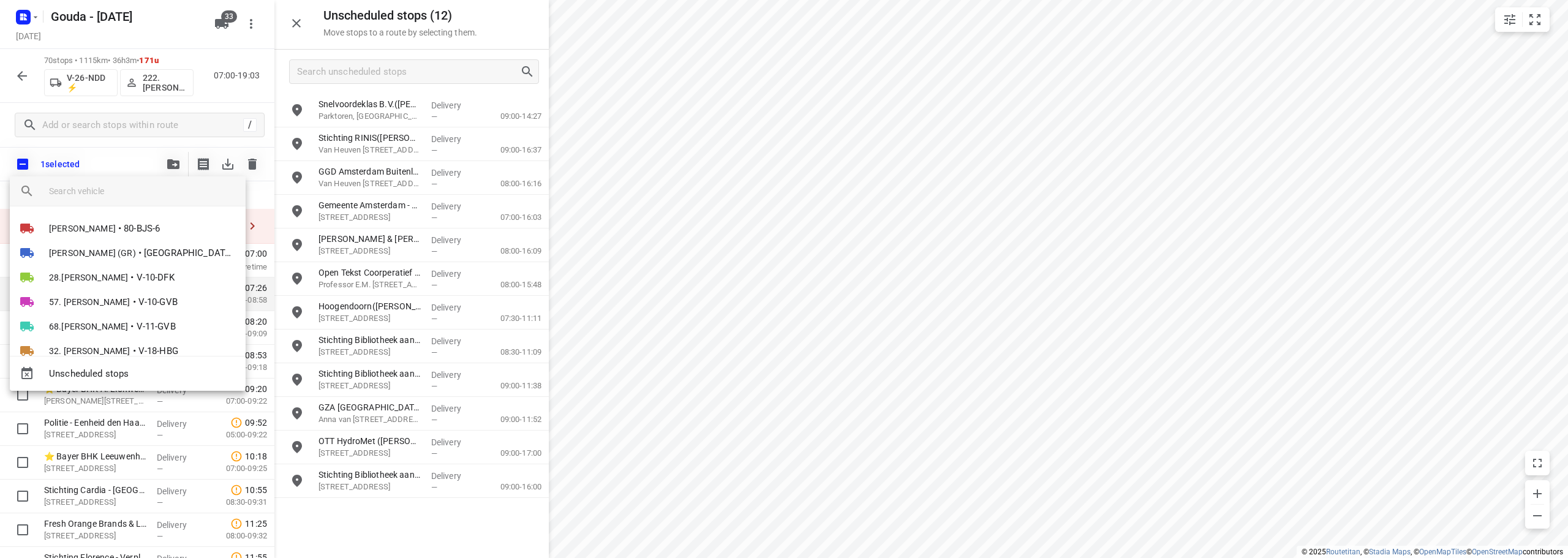
click at [108, 160] on div at bounding box center [784, 279] width 1568 height 558
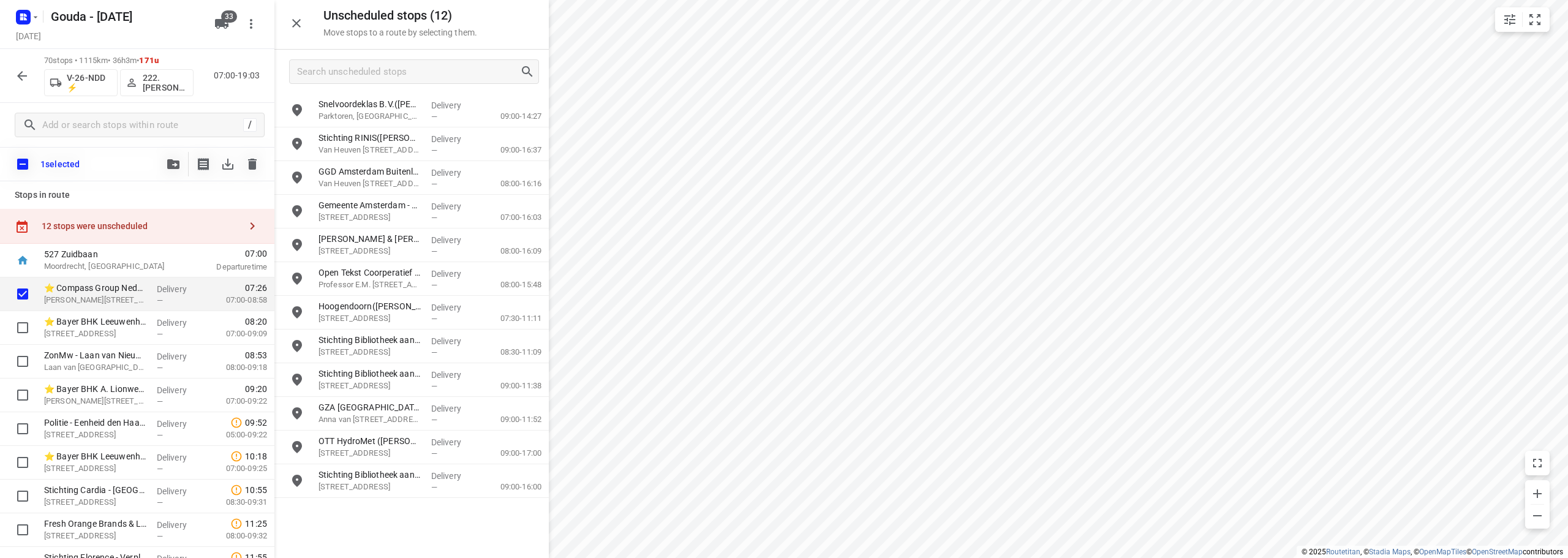
click at [19, 158] on input "checkbox" at bounding box center [22, 164] width 26 height 26
checkbox input "true"
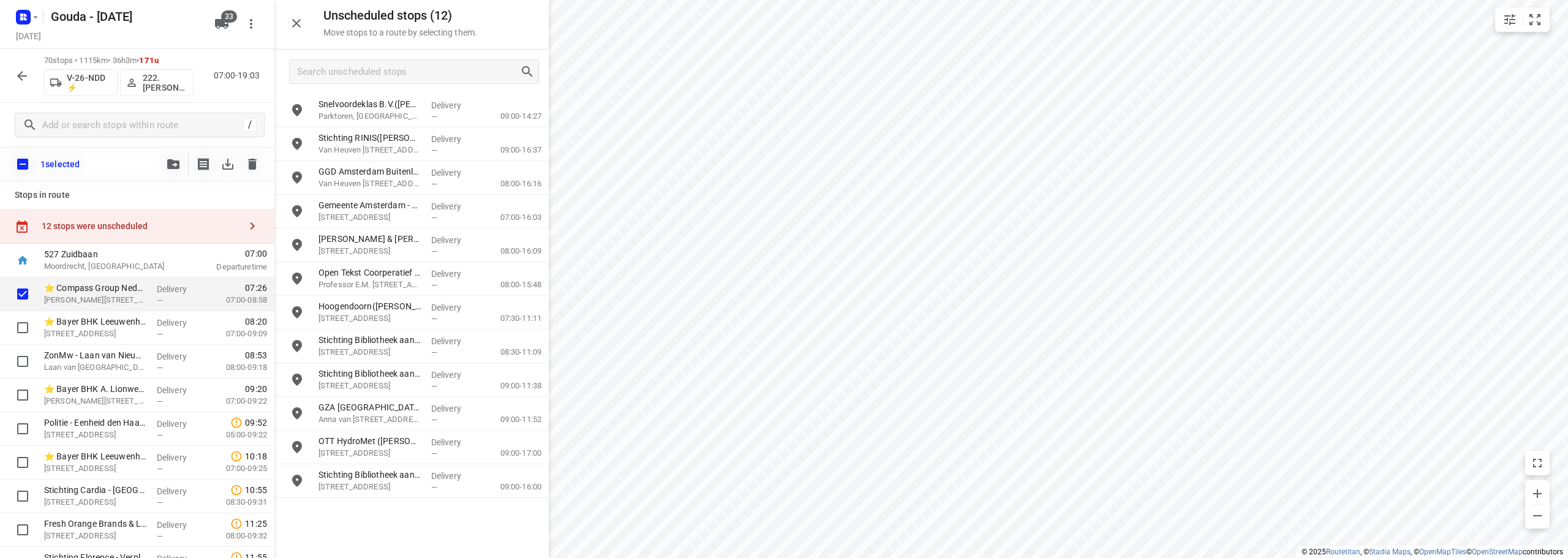
checkbox input "true"
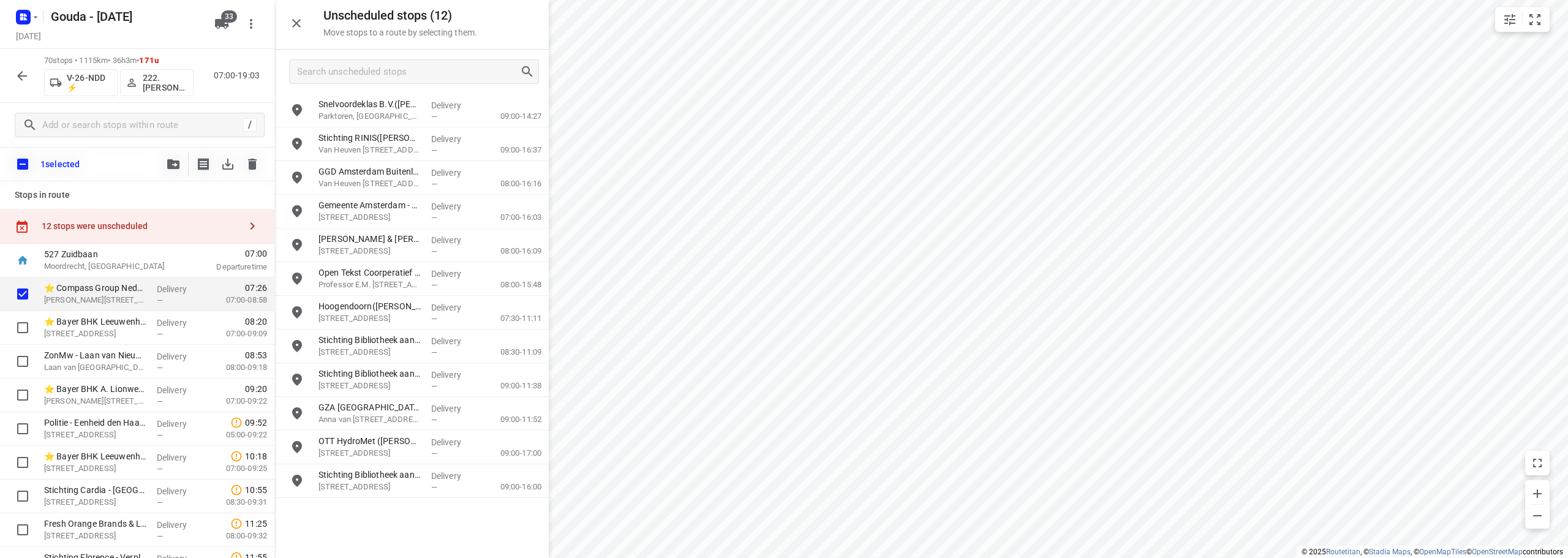
checkbox input "true"
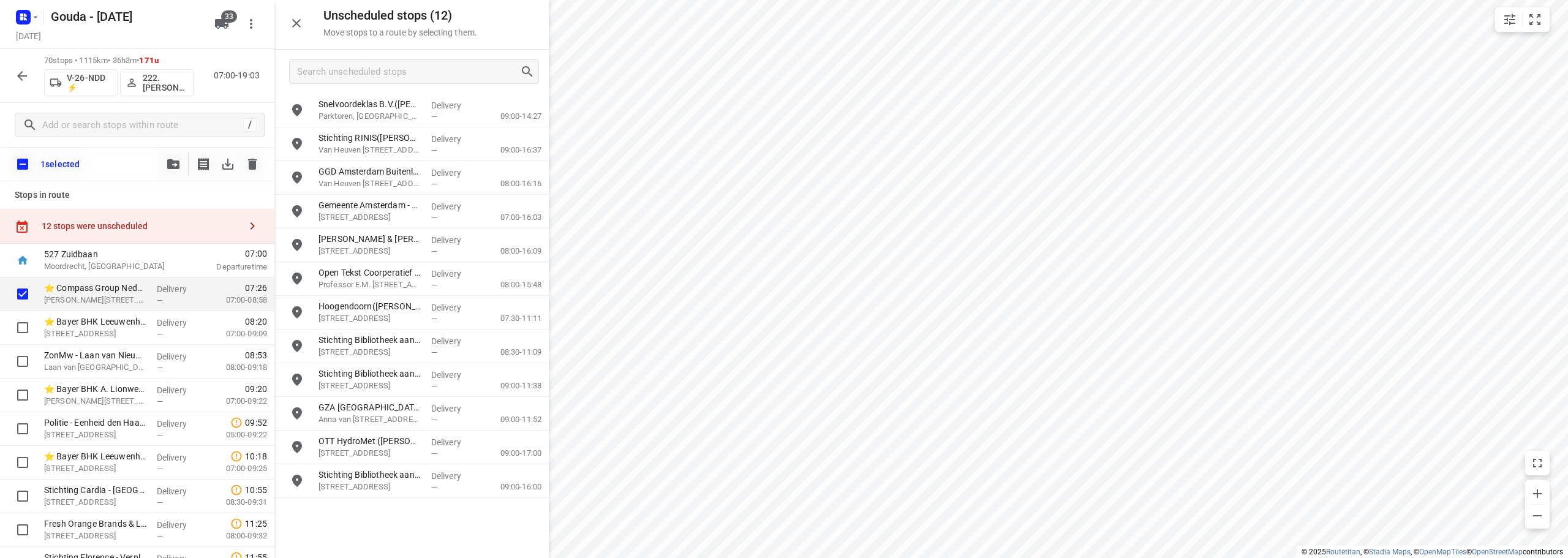
checkbox input "true"
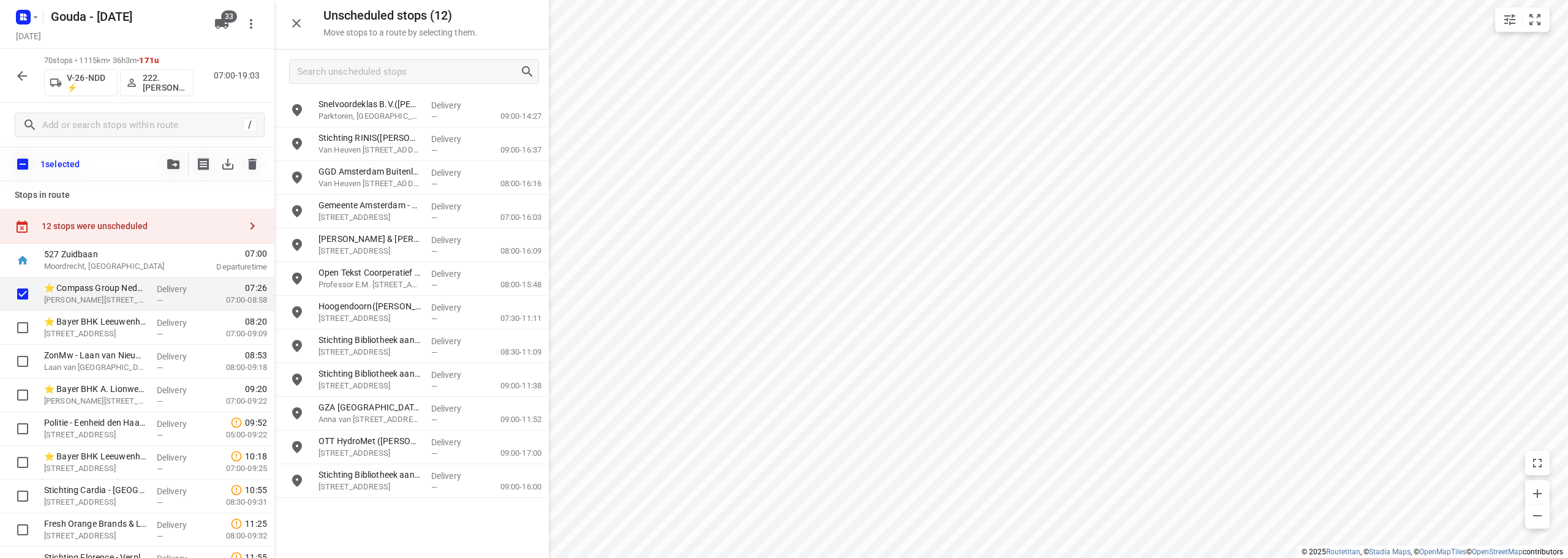
checkbox input "true"
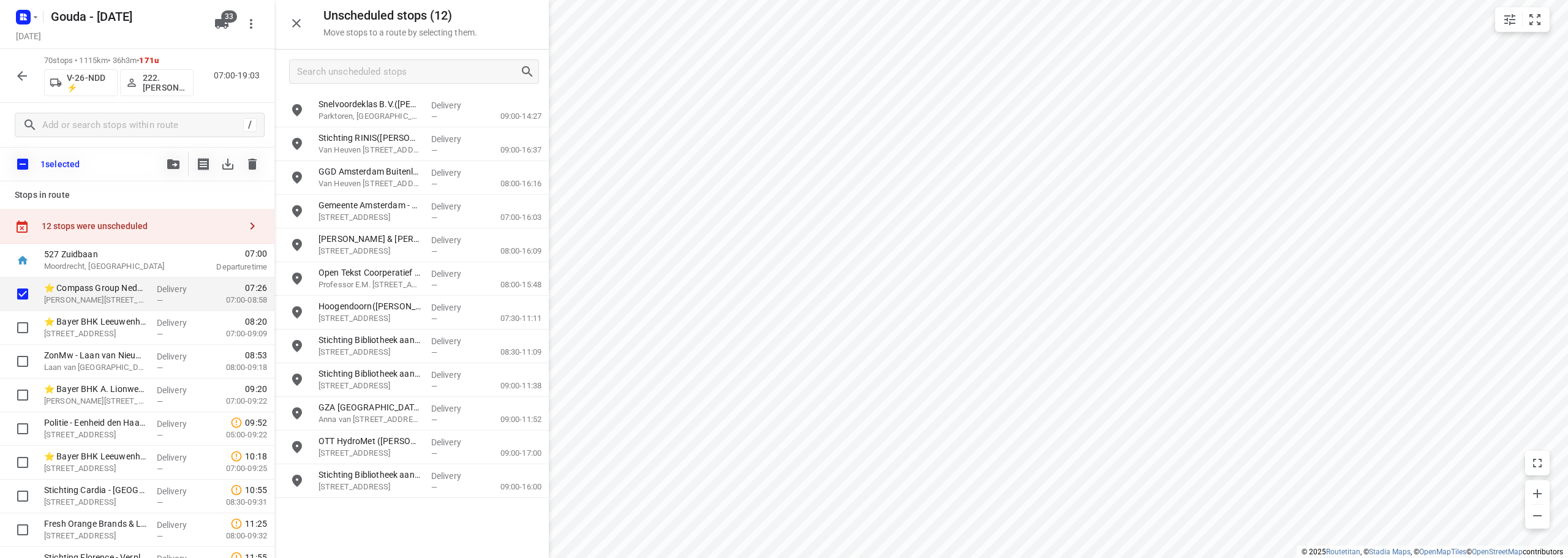
checkbox input "true"
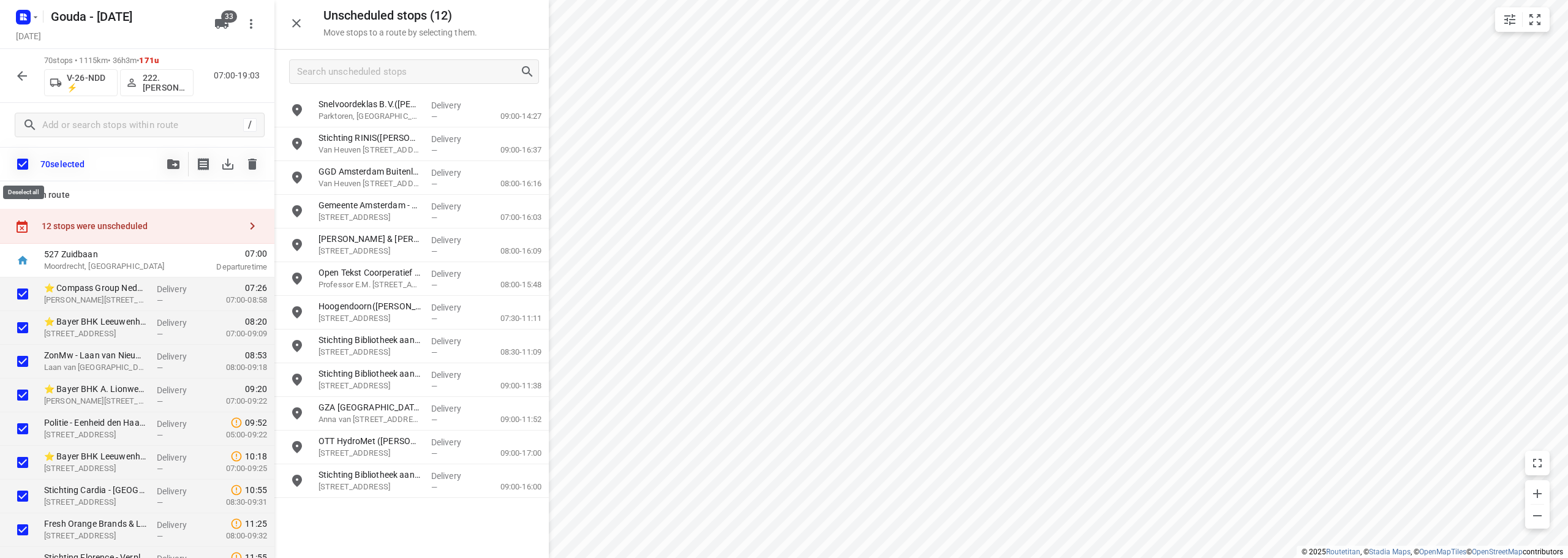
click at [19, 164] on input "checkbox" at bounding box center [22, 164] width 26 height 26
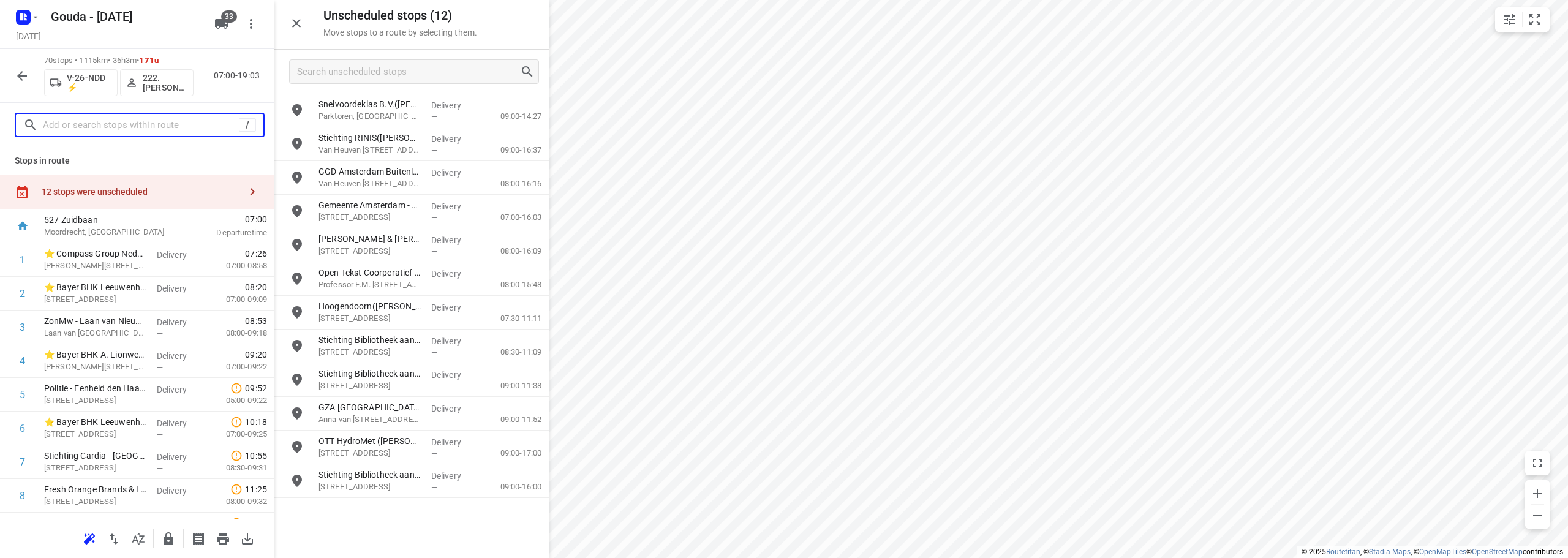
click at [104, 128] on input "text" at bounding box center [140, 125] width 196 height 19
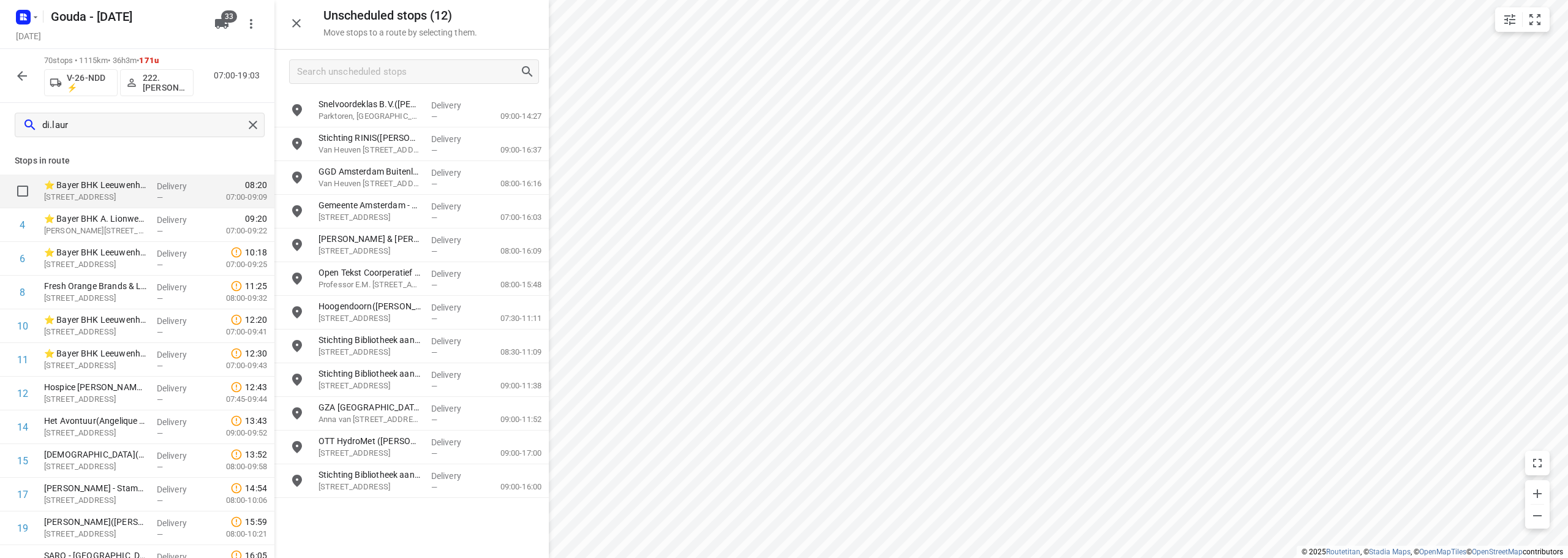
click at [28, 187] on input "checkbox" at bounding box center [22, 191] width 25 height 25
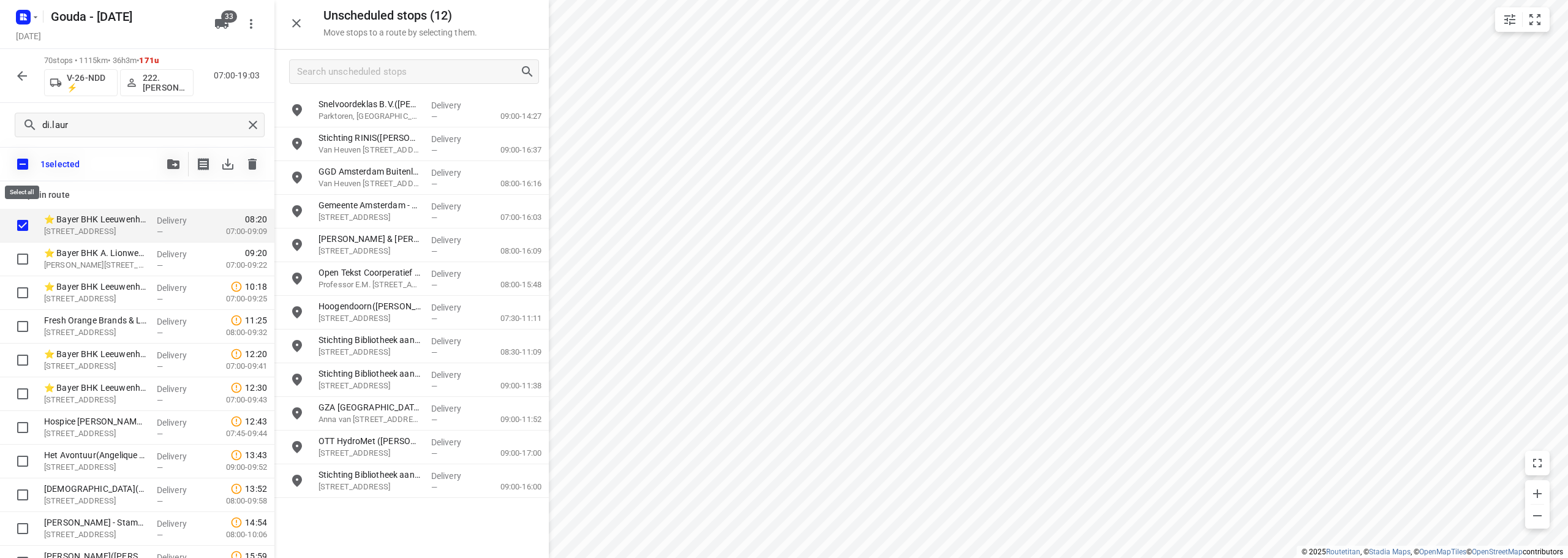
click at [29, 169] on input "checkbox" at bounding box center [22, 164] width 26 height 26
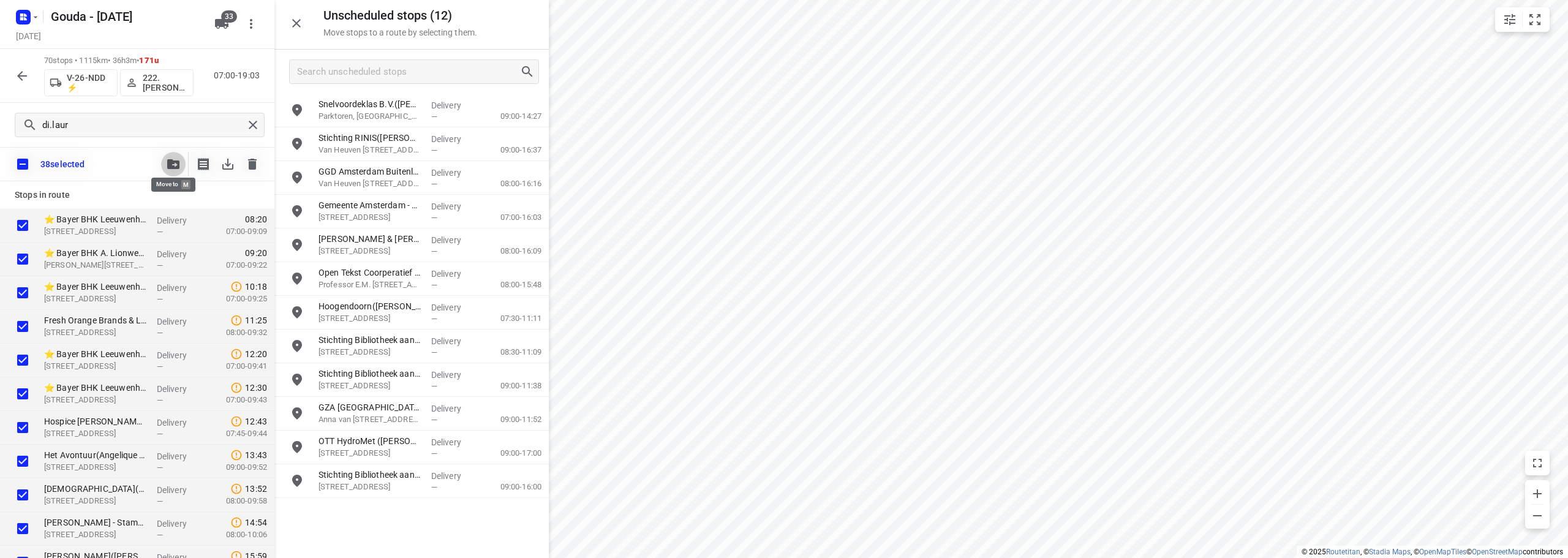
click at [169, 165] on icon "button" at bounding box center [173, 164] width 12 height 10
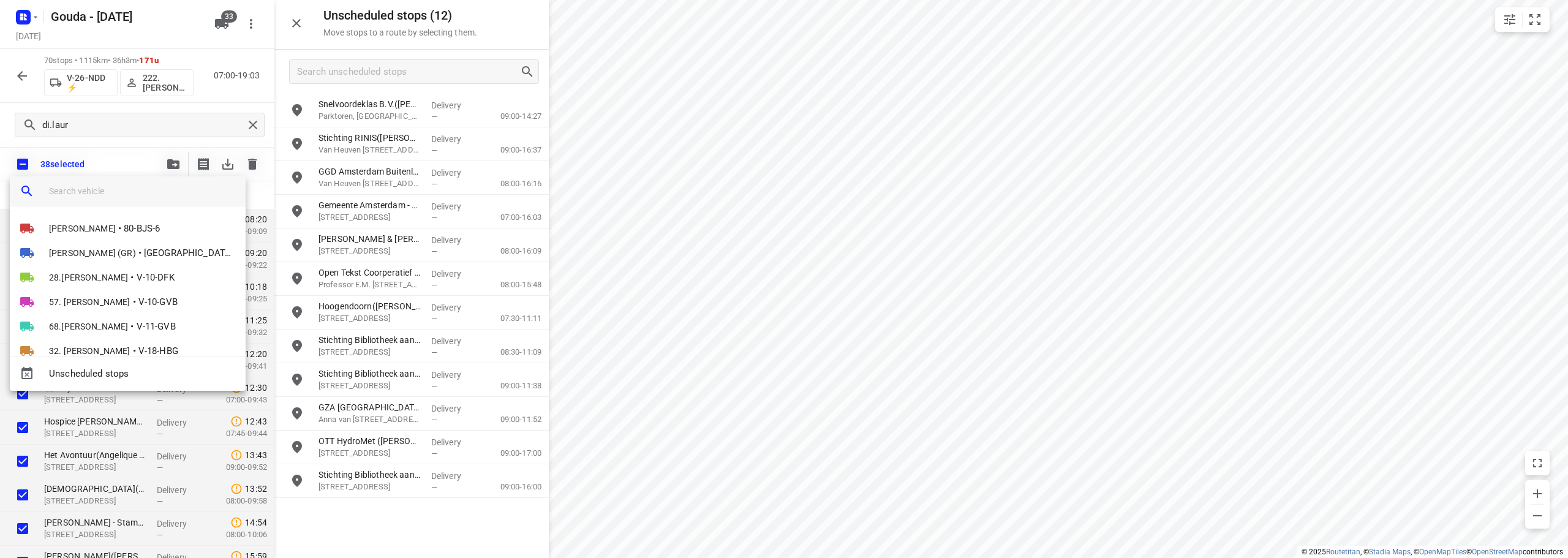
click at [134, 197] on input "search vehicle" at bounding box center [142, 191] width 186 height 19
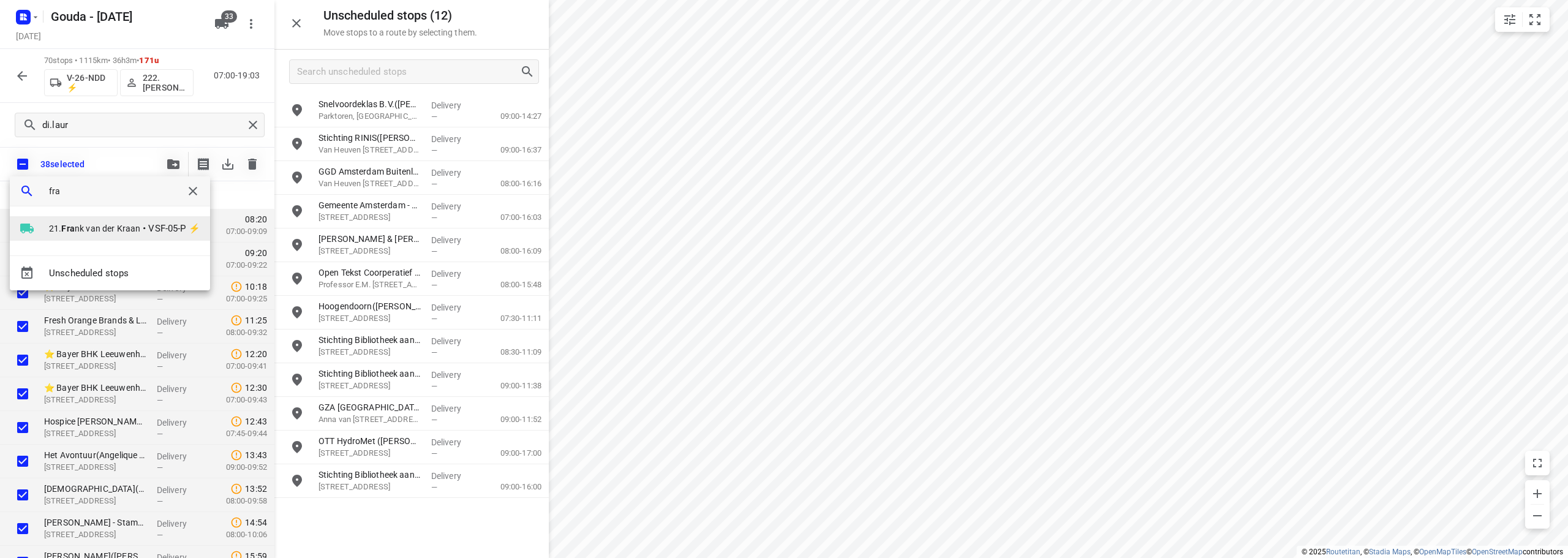
click at [133, 222] on li "21. Fra nk van der Kraan • VSF-05-P ⚡" at bounding box center [110, 228] width 200 height 25
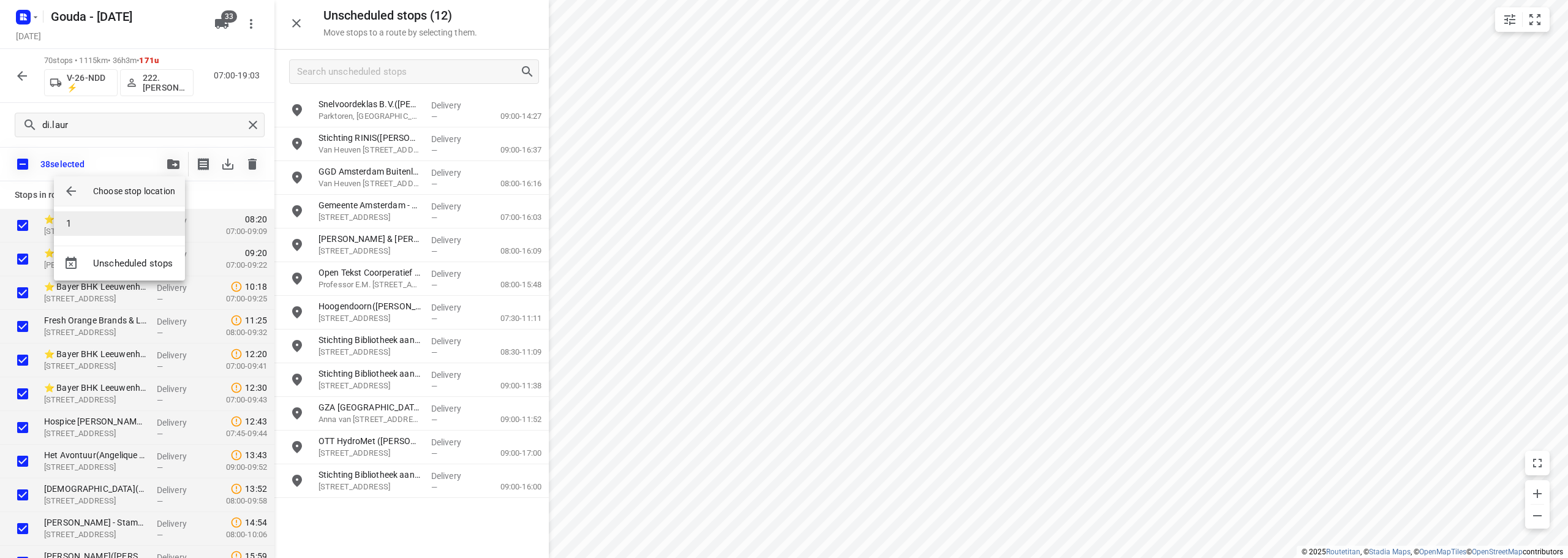
click at [107, 219] on li "1" at bounding box center [119, 224] width 131 height 25
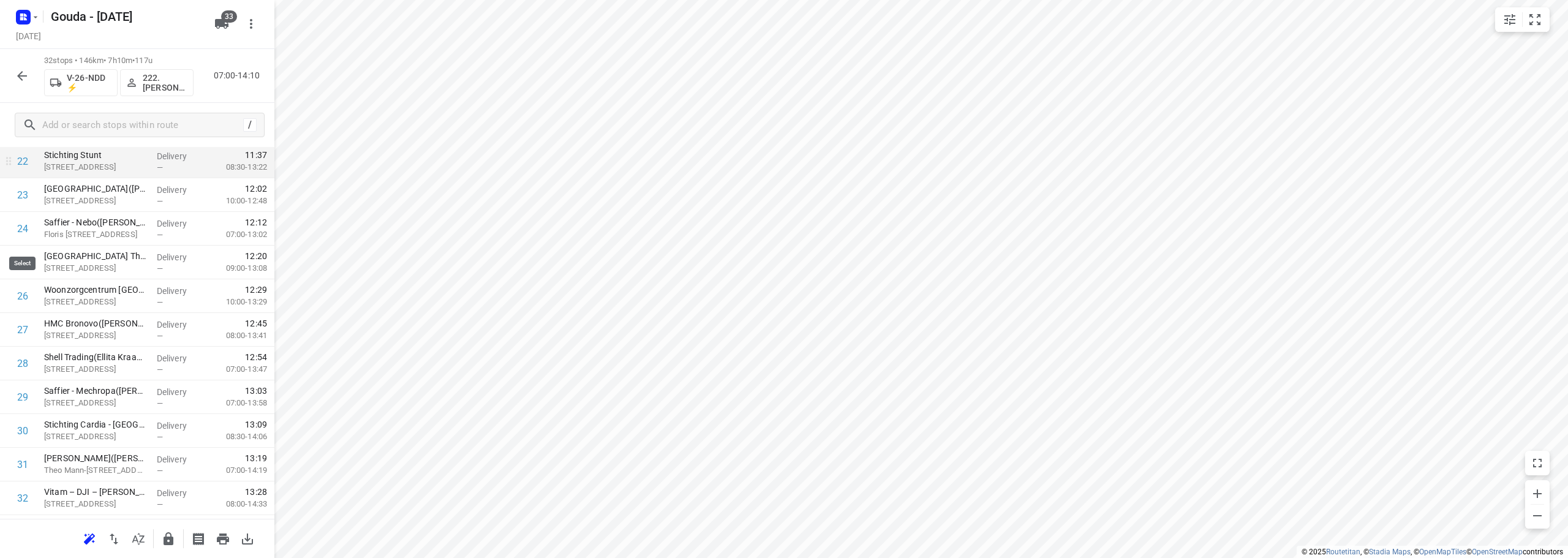
scroll to position [714, 0]
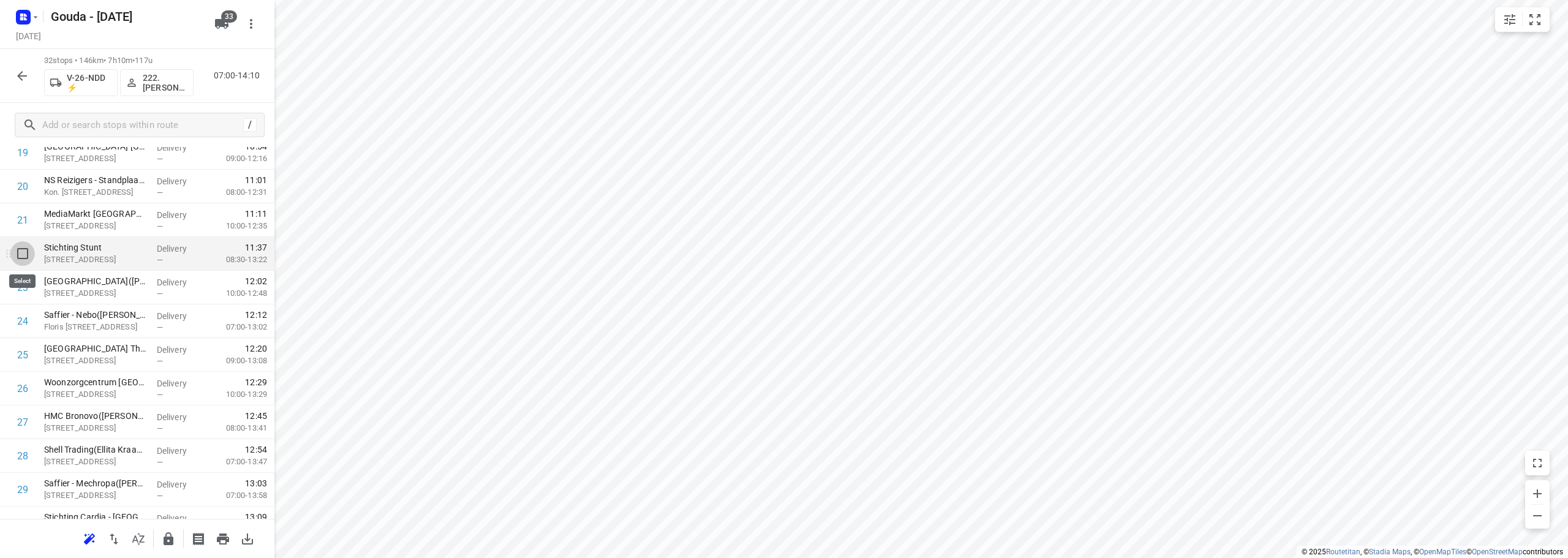
click at [28, 255] on input "checkbox" at bounding box center [22, 254] width 25 height 25
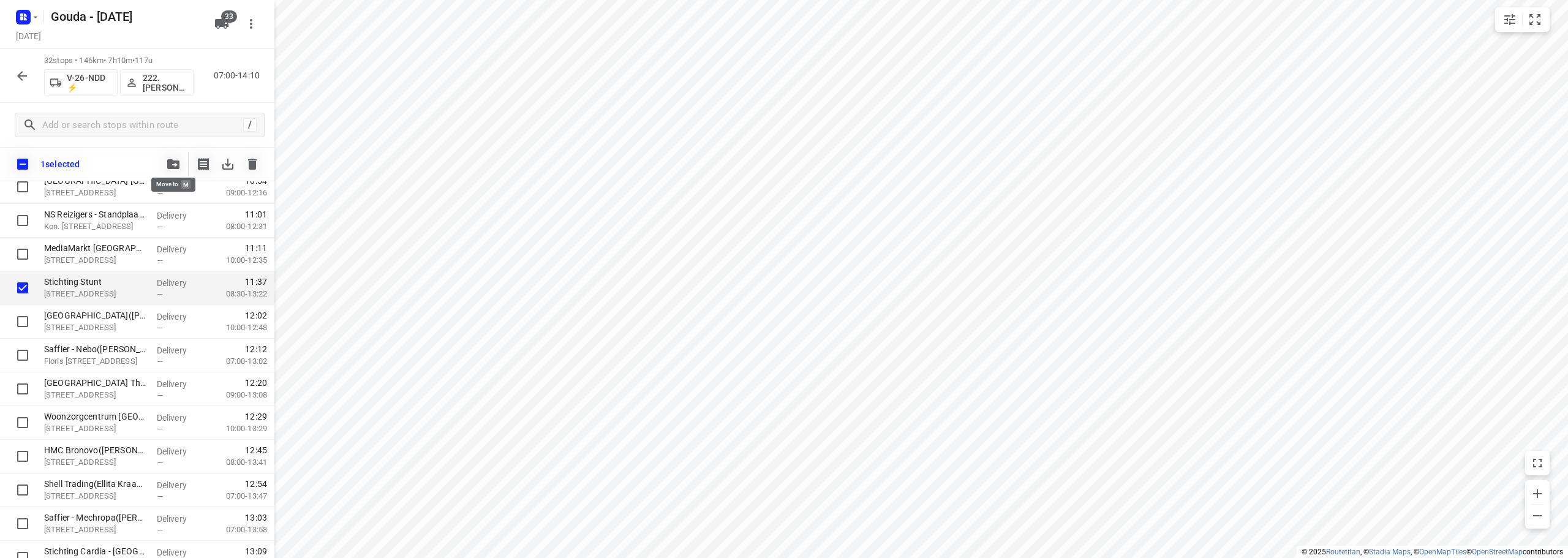
click at [178, 165] on icon "button" at bounding box center [173, 164] width 12 height 10
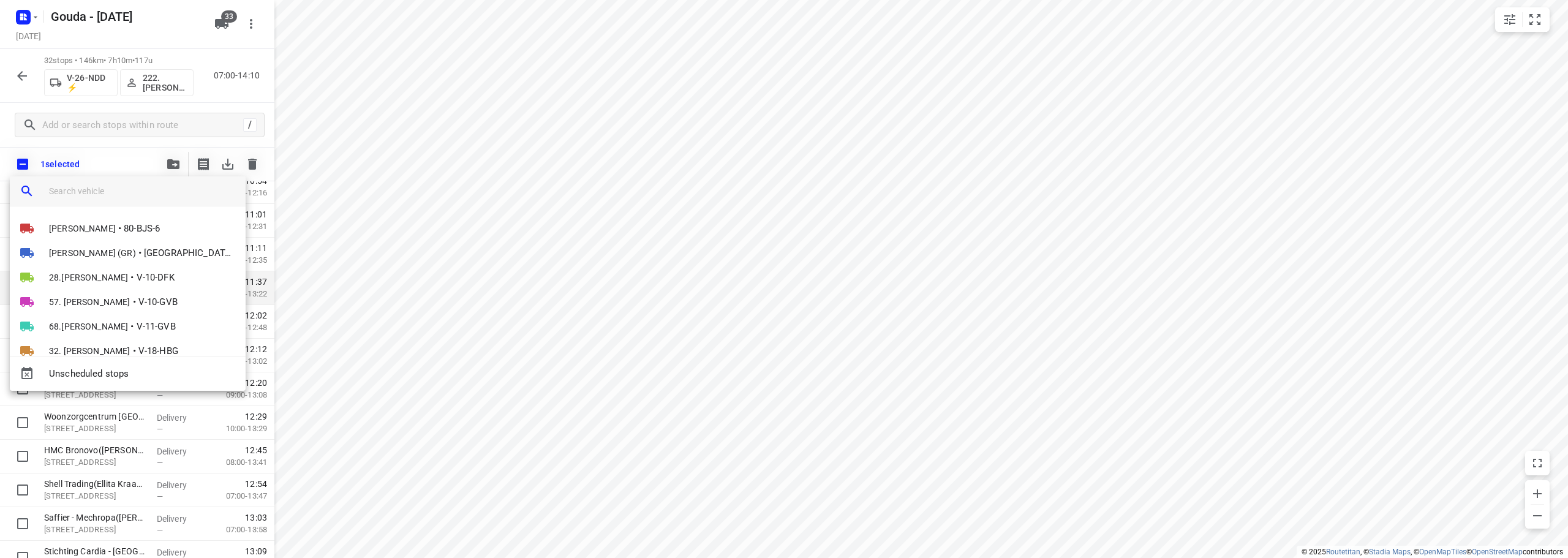
click at [117, 188] on input "search vehicle" at bounding box center [142, 191] width 186 height 19
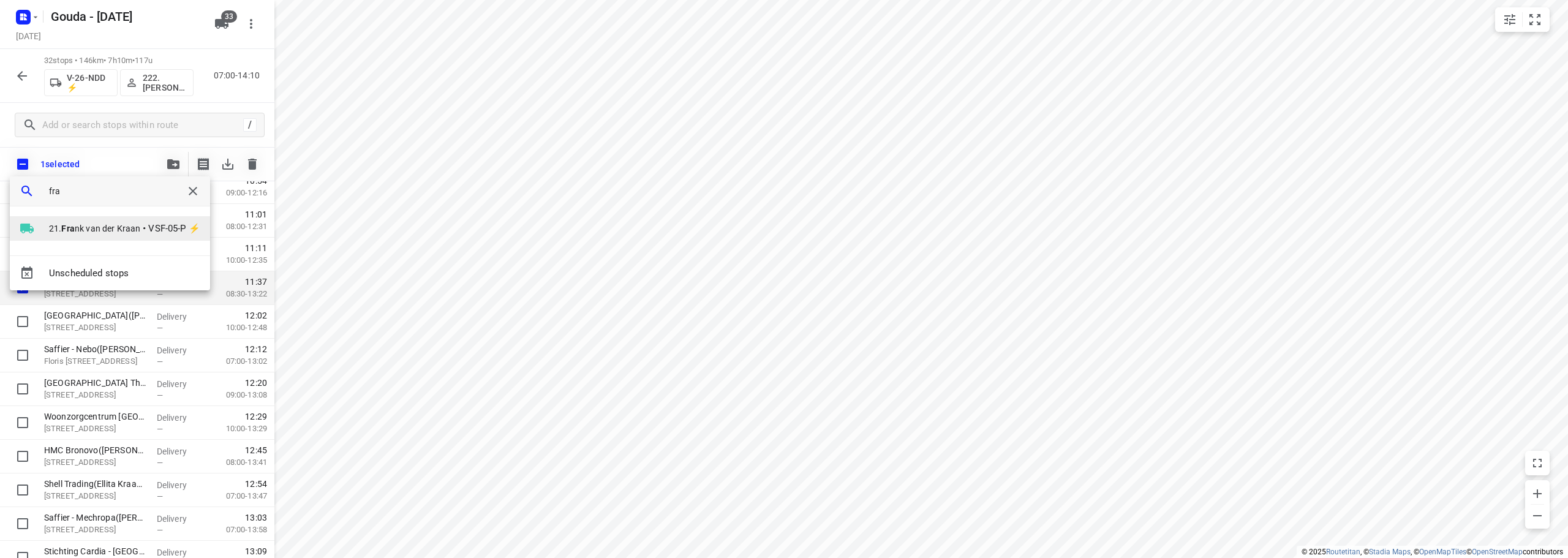
click at [74, 229] on b "Fra" at bounding box center [67, 228] width 13 height 10
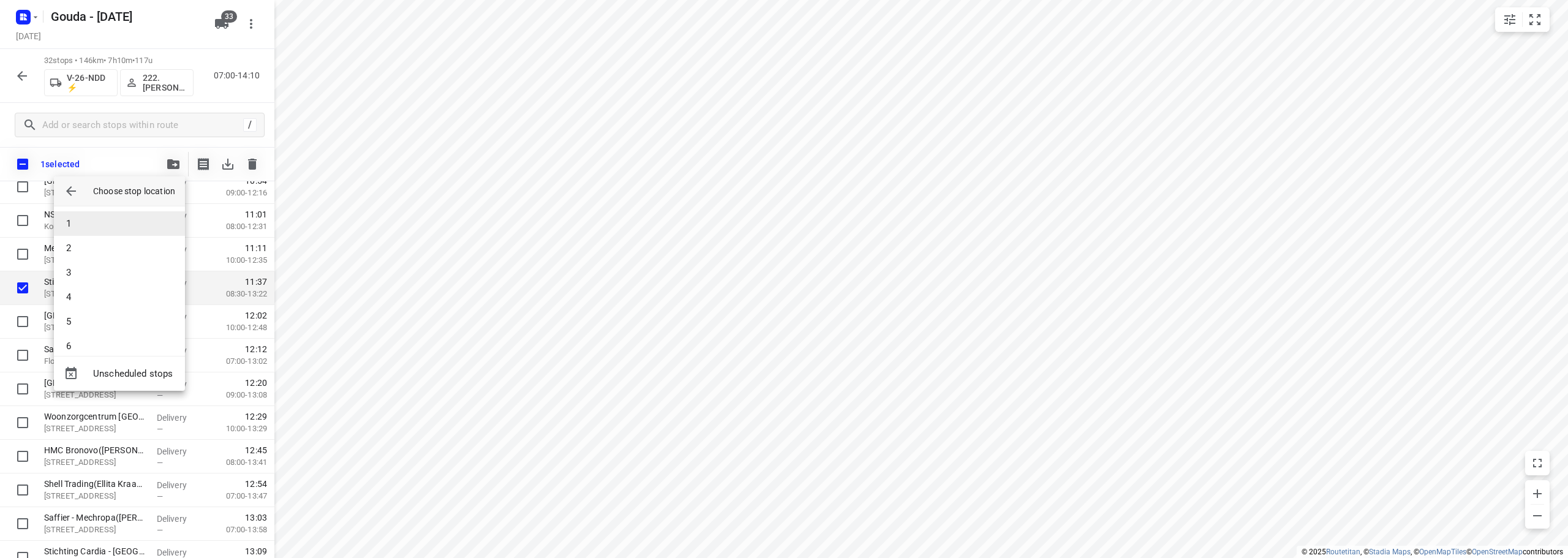
click at [78, 225] on li "1" at bounding box center [119, 224] width 131 height 25
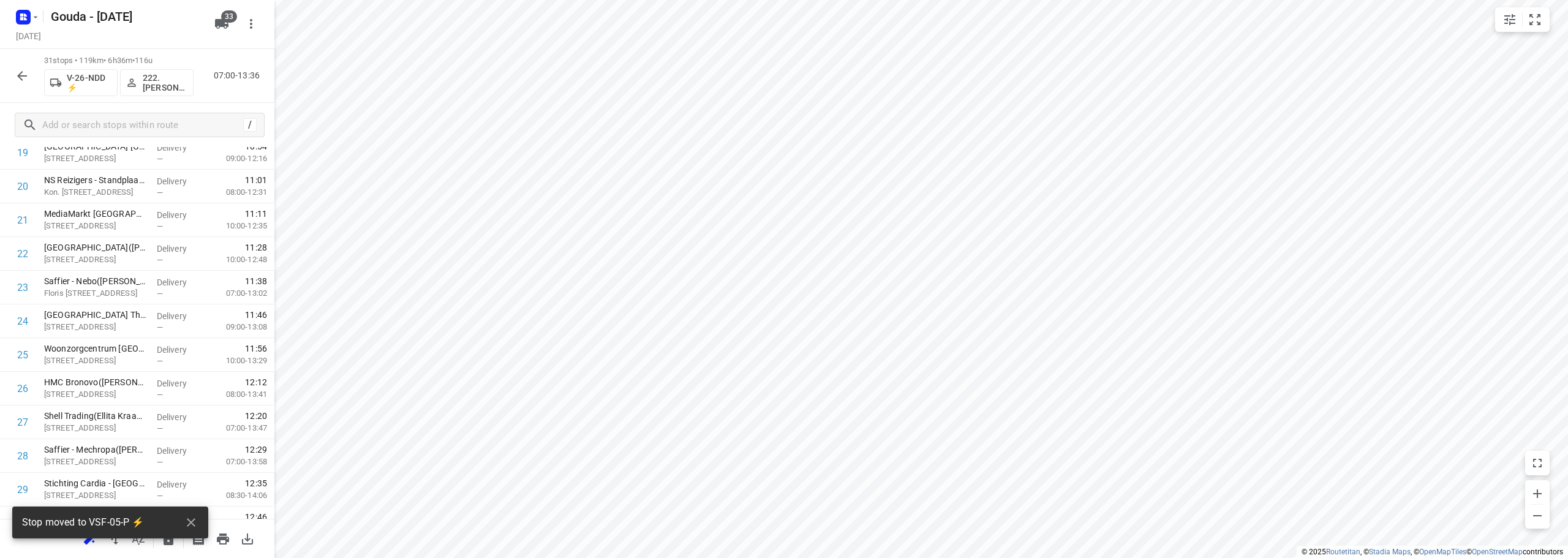
scroll to position [634, 0]
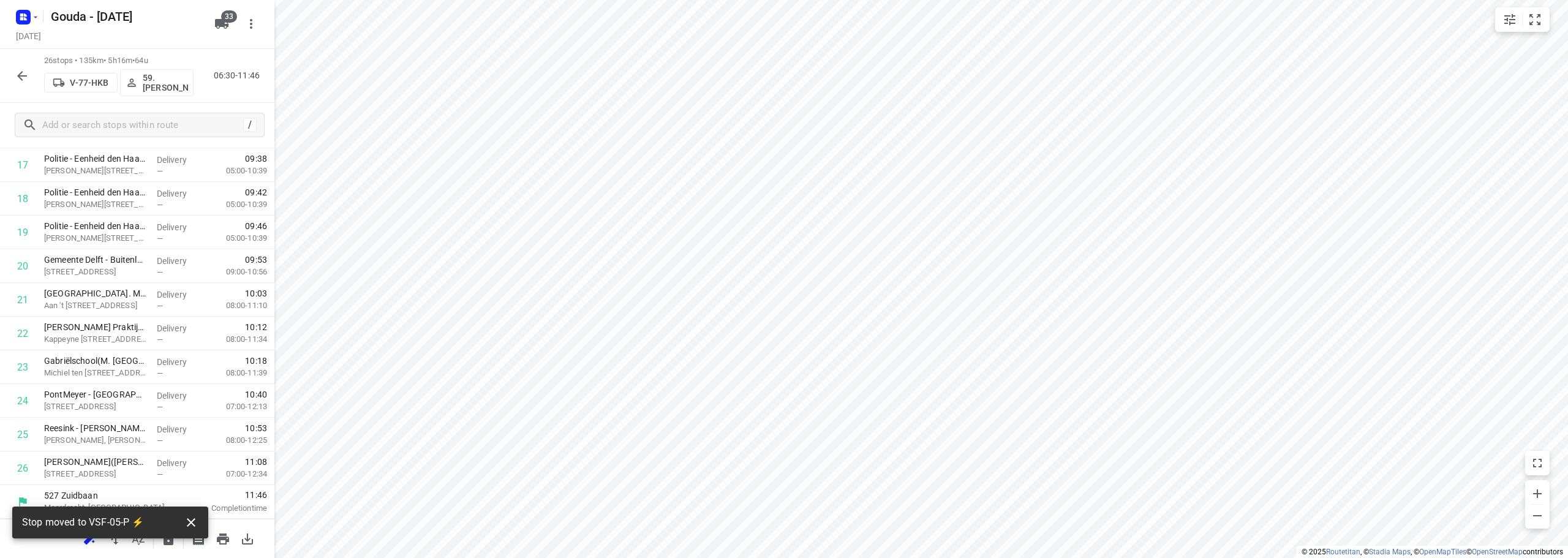
click at [191, 519] on icon "button" at bounding box center [190, 522] width 15 height 15
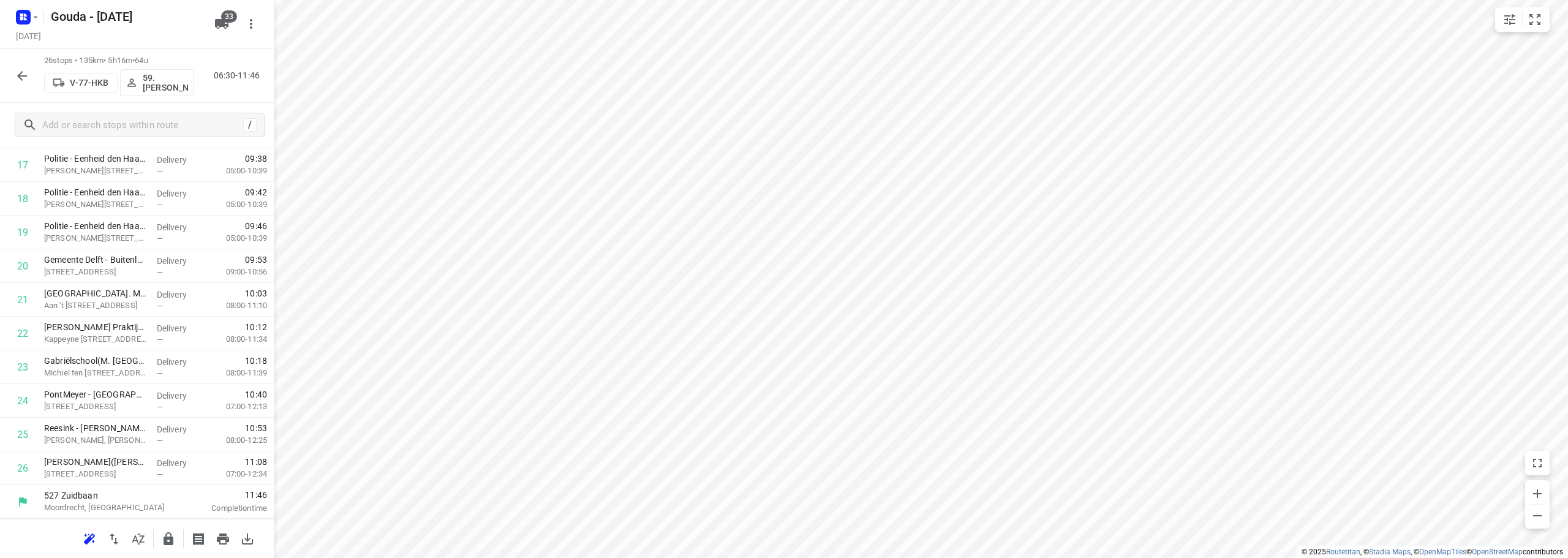
click at [140, 534] on body "i © 2025 Routetitan , © Stadia Maps , © OpenMapTiles © OpenStreetMap contributo…" at bounding box center [784, 279] width 1568 height 558
click at [138, 539] on icon "button" at bounding box center [138, 539] width 15 height 15
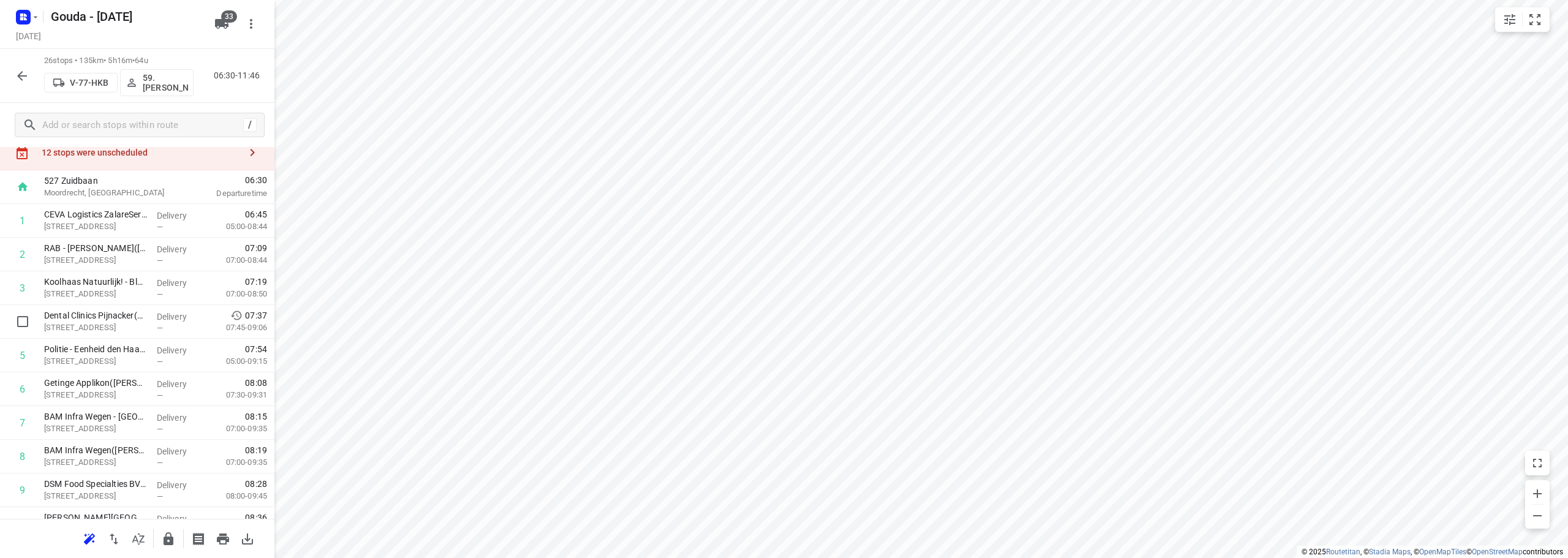
scroll to position [0, 0]
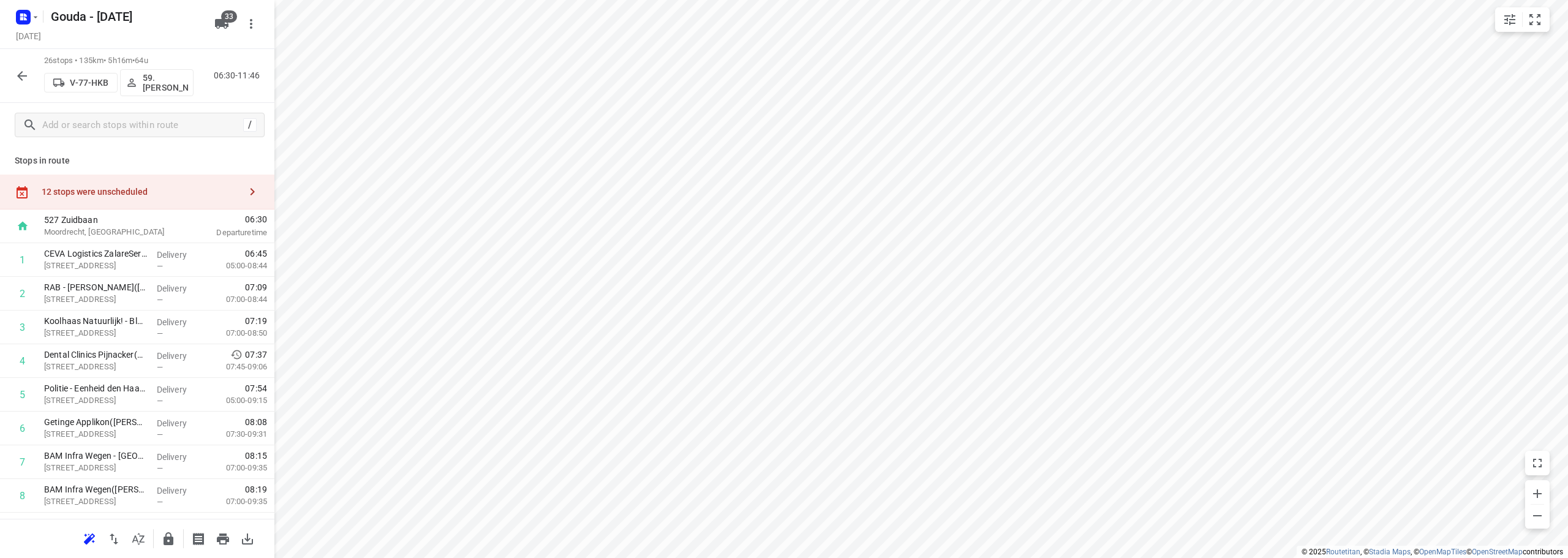
click at [123, 186] on div "12 stops were unscheduled" at bounding box center [137, 192] width 275 height 35
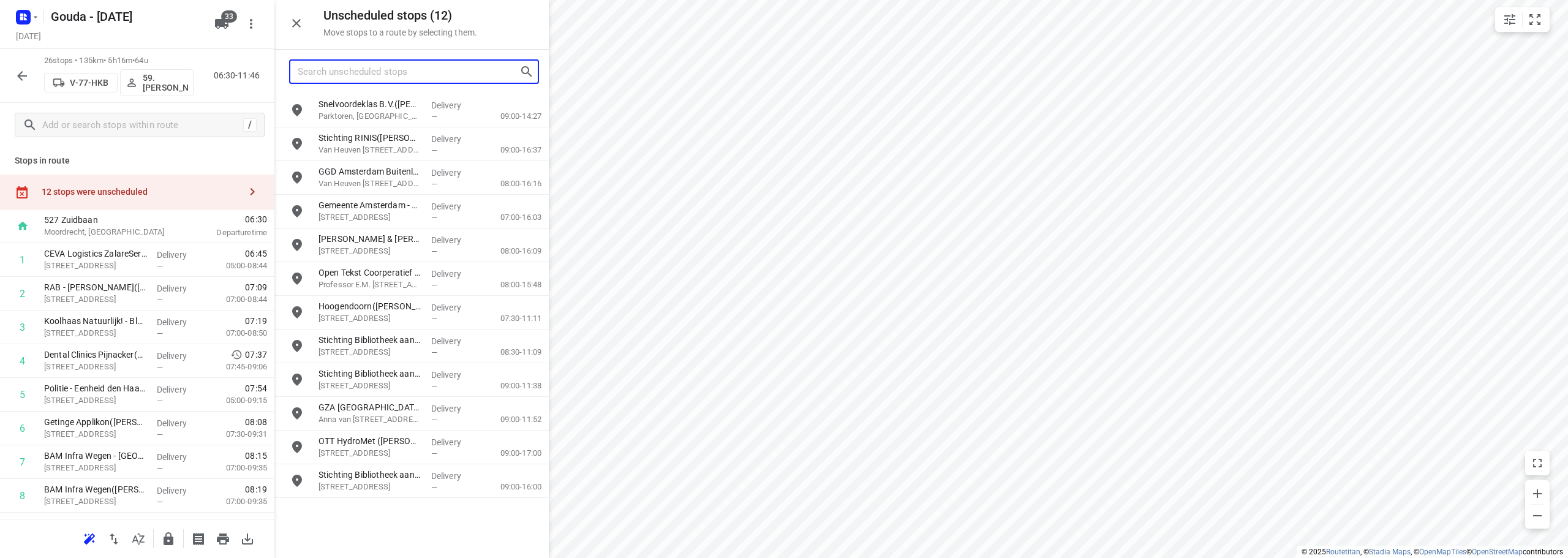
click at [387, 78] on input "Search unscheduled stops" at bounding box center [408, 72] width 222 height 19
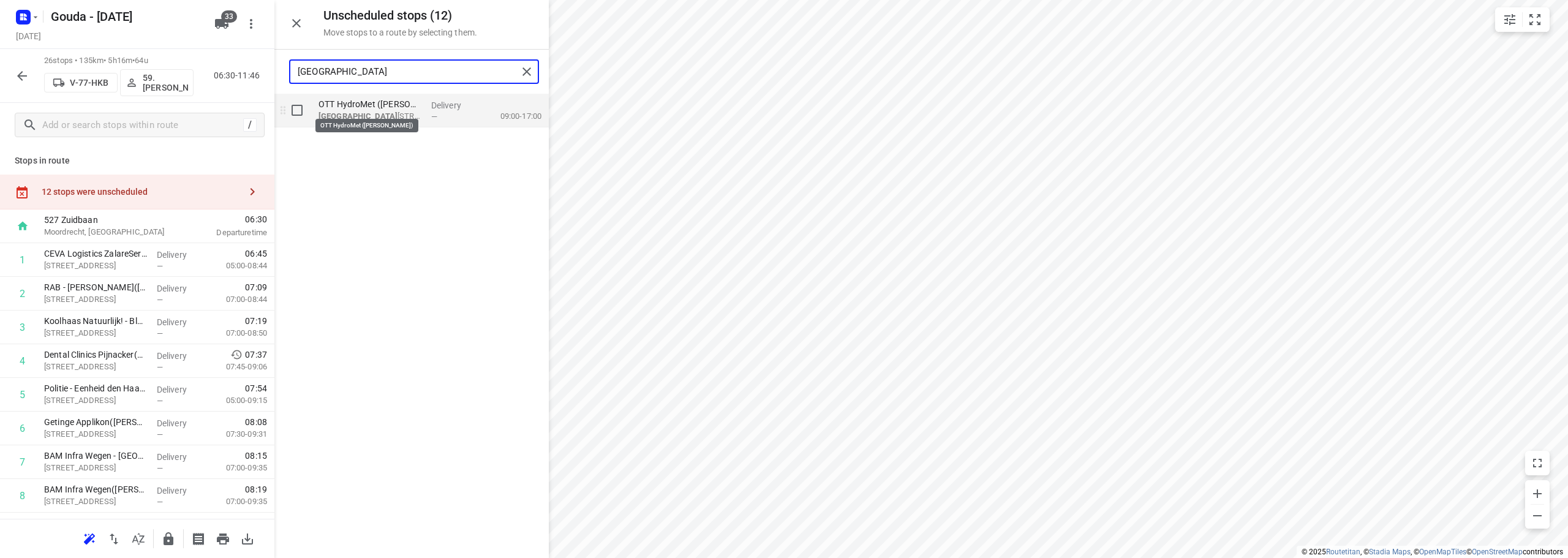
click at [384, 104] on p "OTT HydroMet (Carel van Jaarsveld)" at bounding box center [370, 104] width 103 height 12
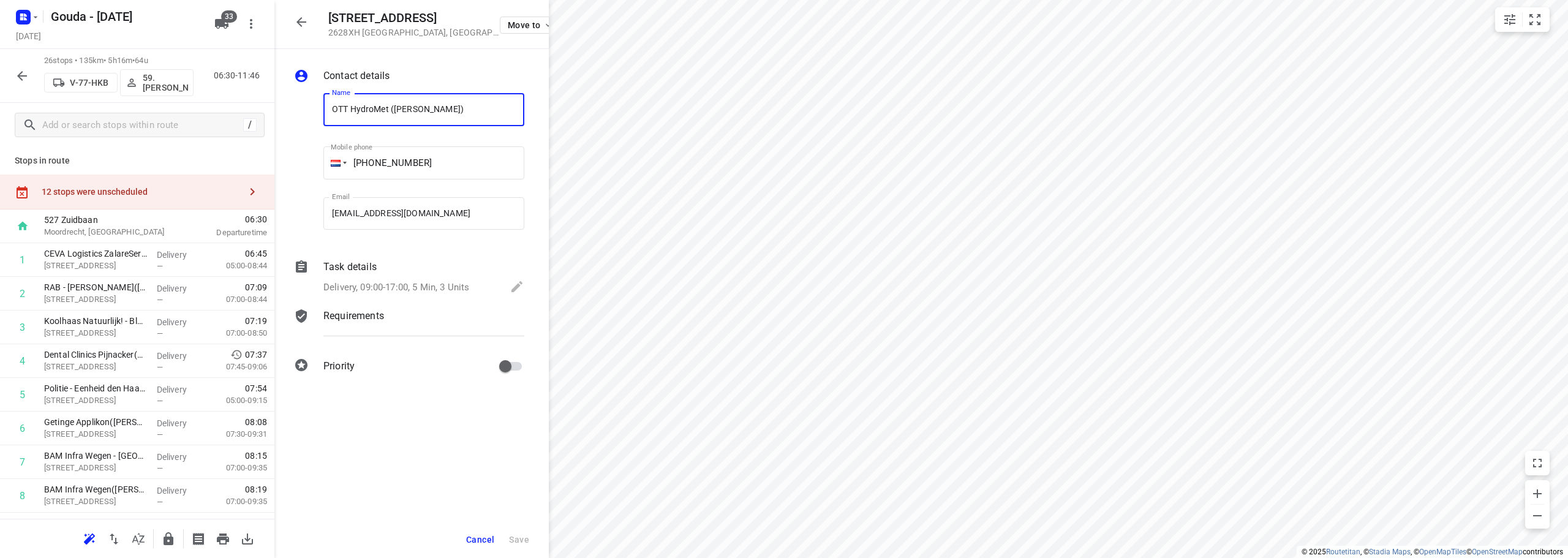
click at [457, 282] on p "Delivery, 09:00-17:00, 5 Min, 3 Units" at bounding box center [396, 288] width 145 height 14
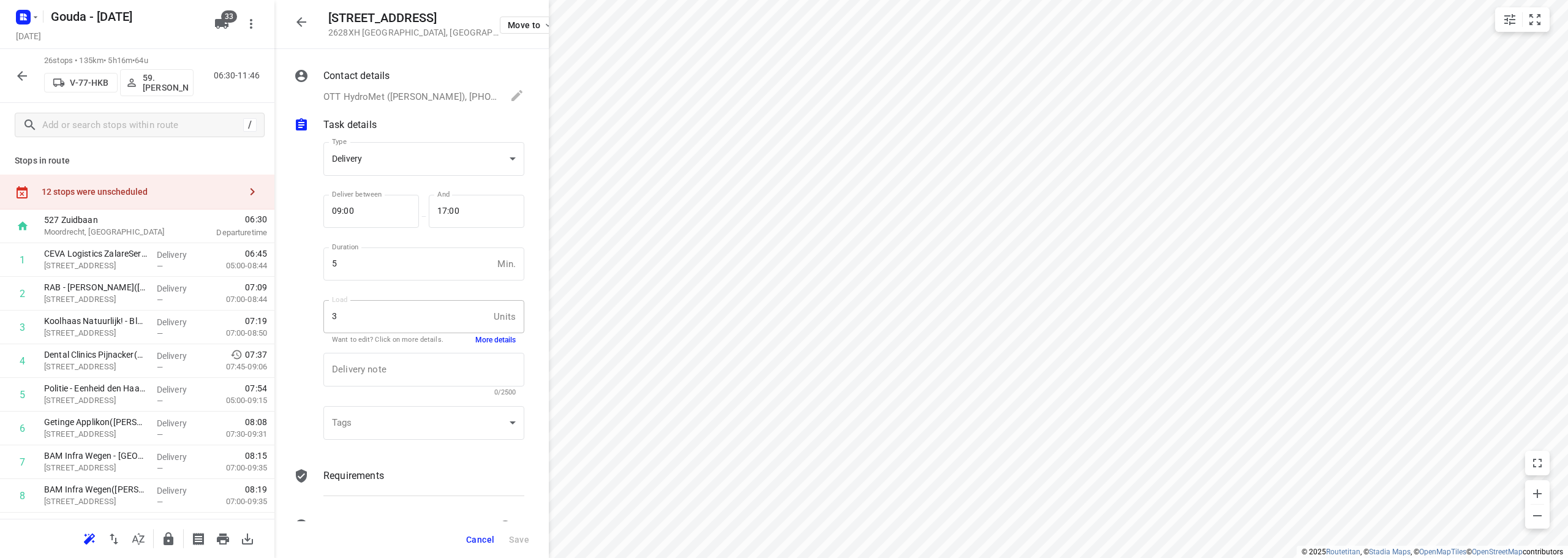
click at [425, 403] on div "Tags ​ ​" at bounding box center [424, 427] width 210 height 57
click at [487, 337] on button "More details" at bounding box center [495, 340] width 40 height 10
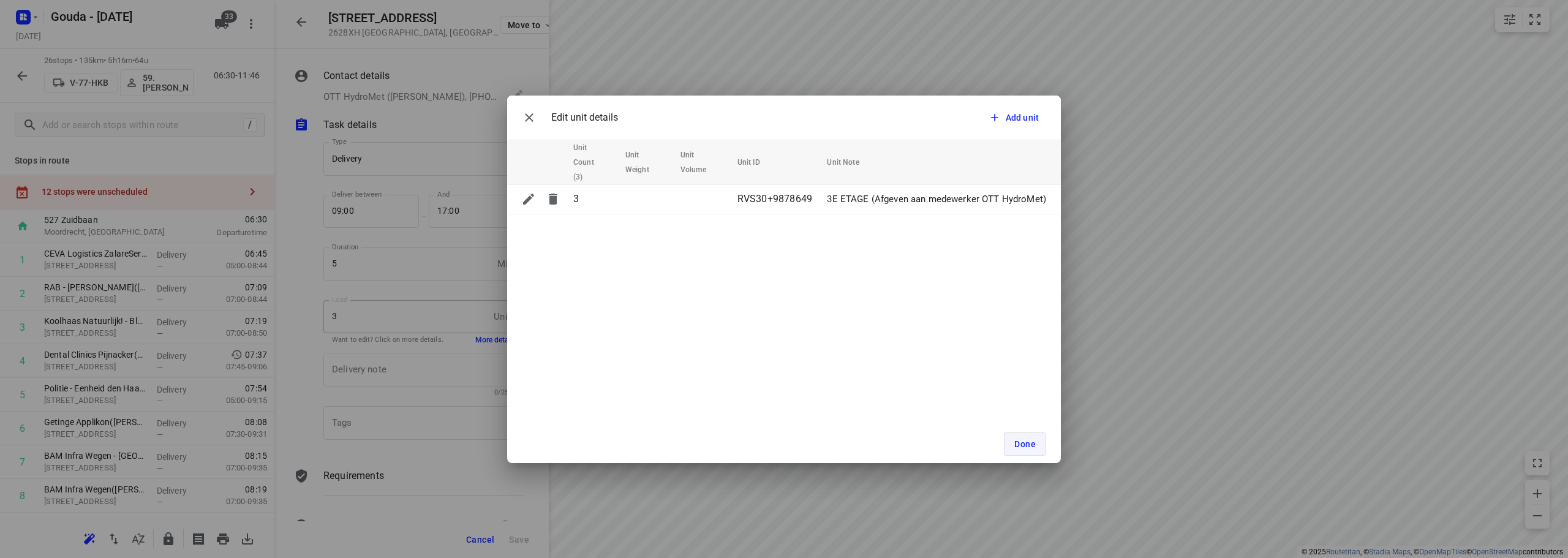
click at [1020, 443] on span "Done" at bounding box center [1025, 444] width 22 height 10
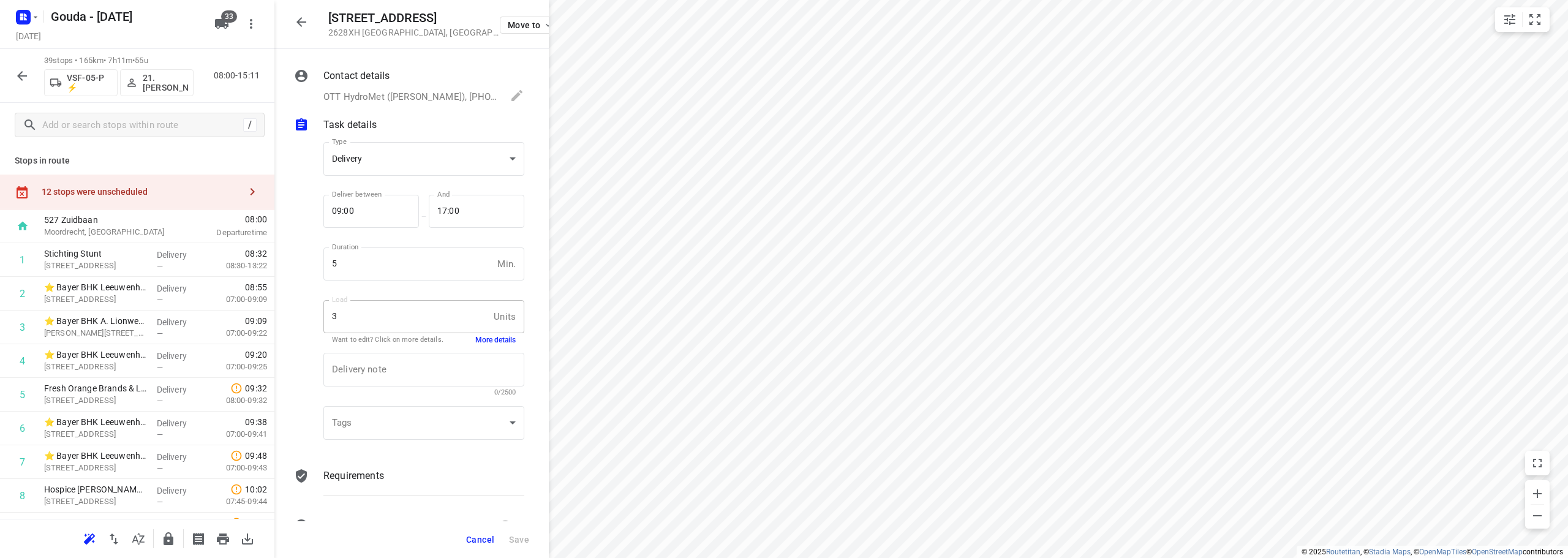
click at [142, 537] on icon "button" at bounding box center [138, 539] width 15 height 15
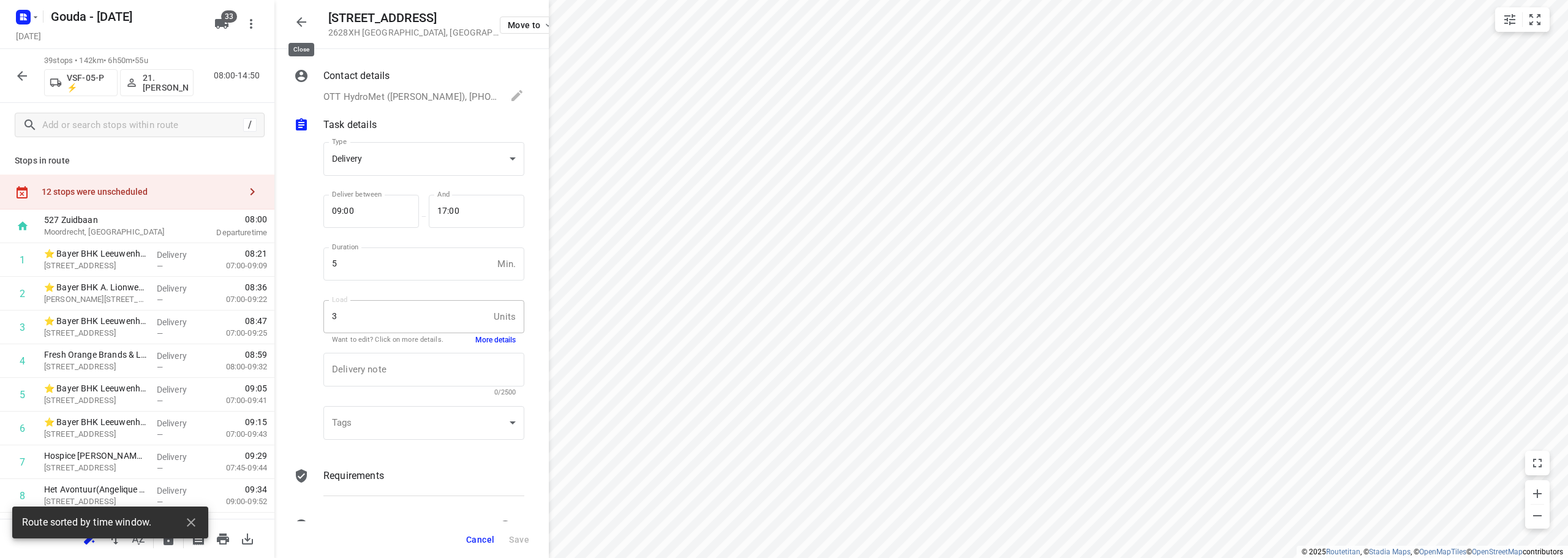
click at [299, 24] on icon "button" at bounding box center [301, 22] width 15 height 15
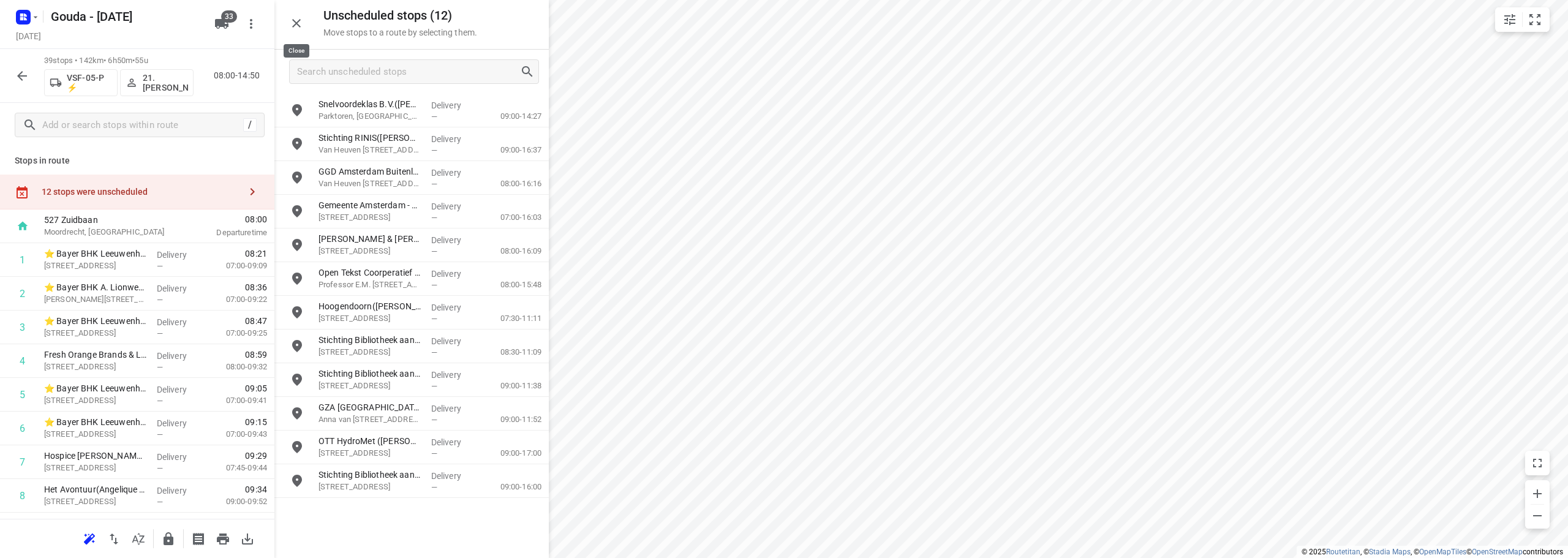
click at [294, 26] on icon "button" at bounding box center [296, 23] width 9 height 9
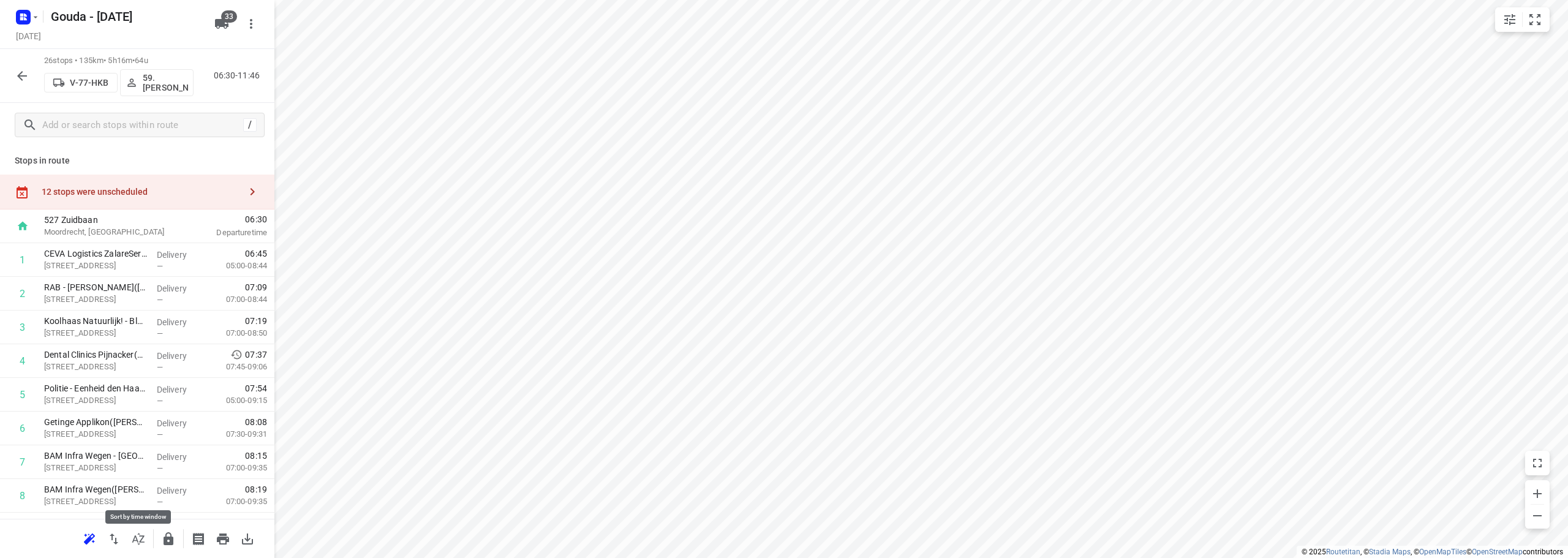
click at [142, 545] on icon "button" at bounding box center [138, 539] width 15 height 15
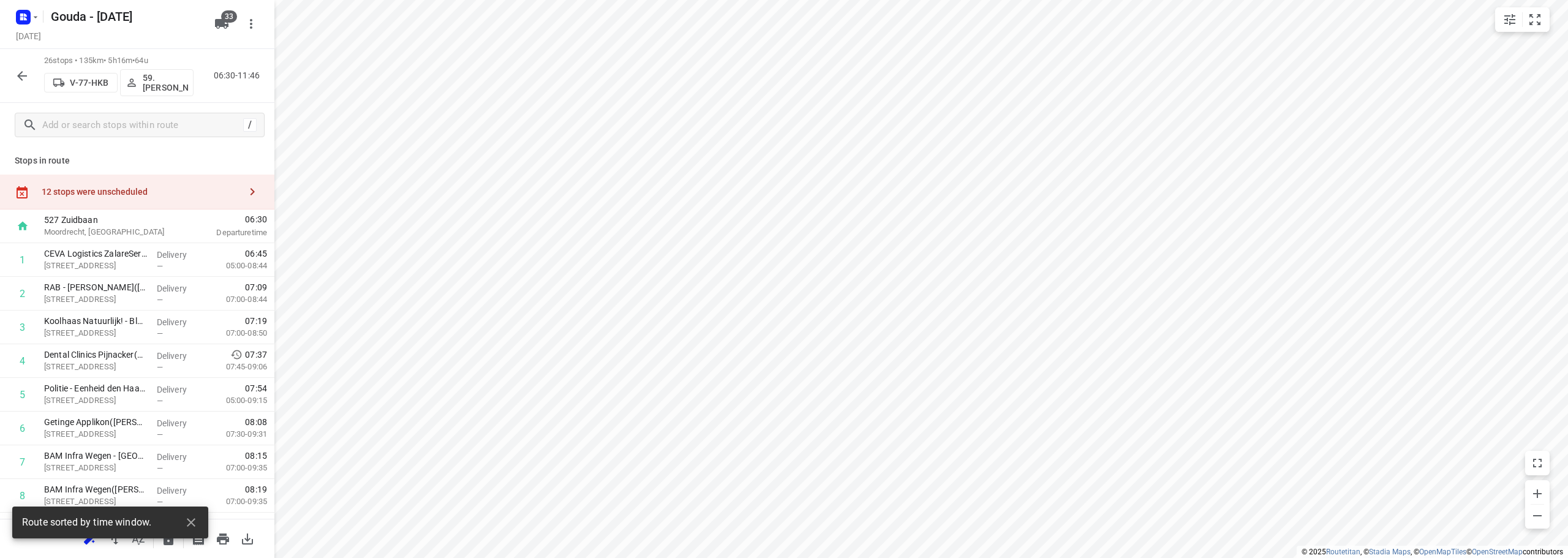
click at [24, 72] on icon "button" at bounding box center [22, 76] width 15 height 15
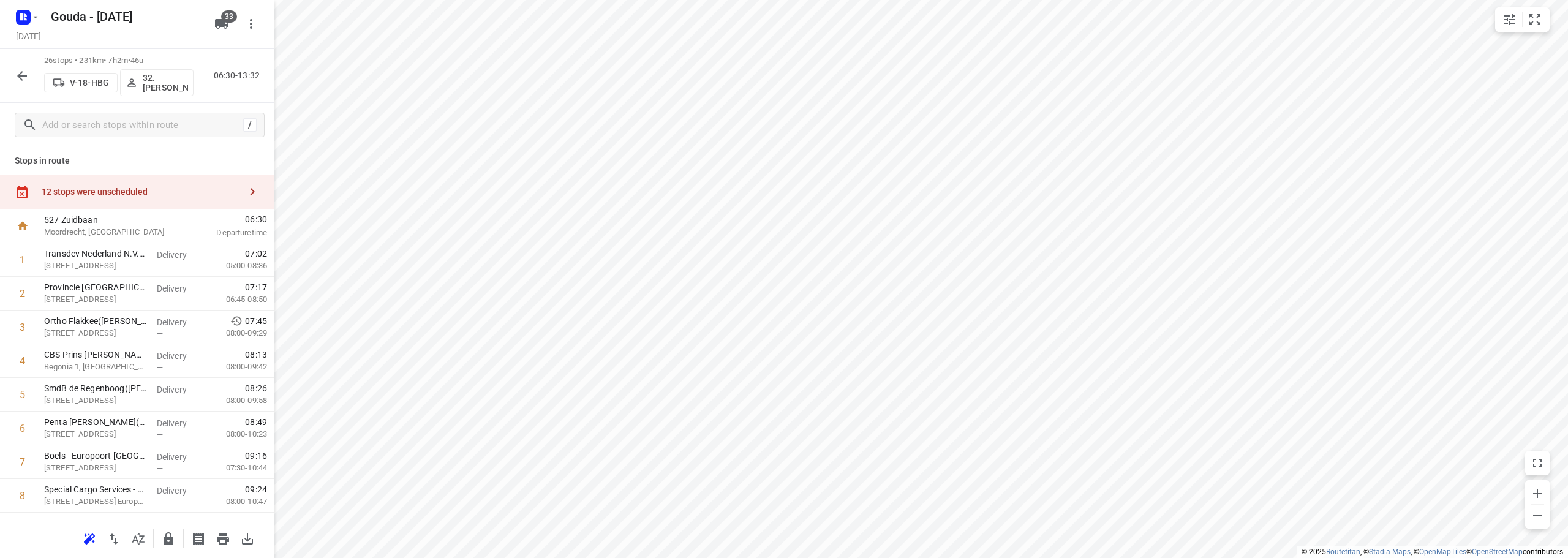
drag, startPoint x: 101, startPoint y: 208, endPoint x: 104, endPoint y: 201, distance: 7.6
click at [101, 204] on div "12 stops were unscheduled" at bounding box center [137, 192] width 275 height 35
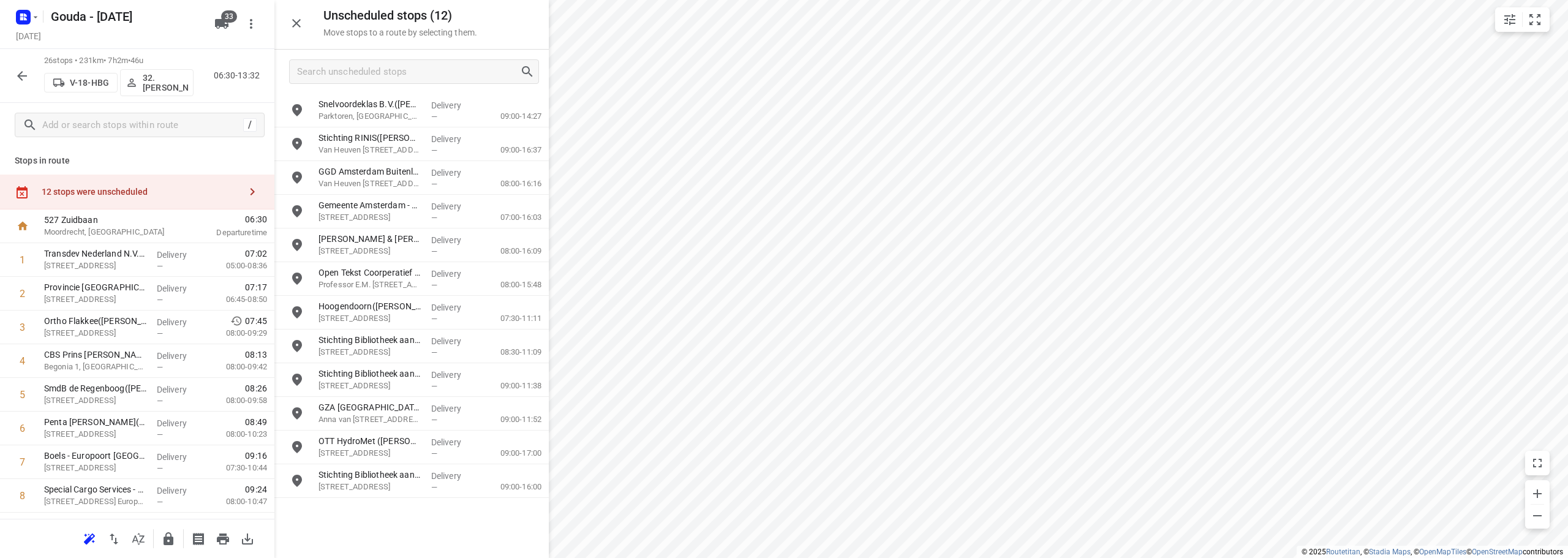
click at [108, 195] on div "12 stops were unscheduled" at bounding box center [141, 191] width 198 height 10
click at [331, 65] on input "Search unscheduled stops" at bounding box center [408, 72] width 222 height 19
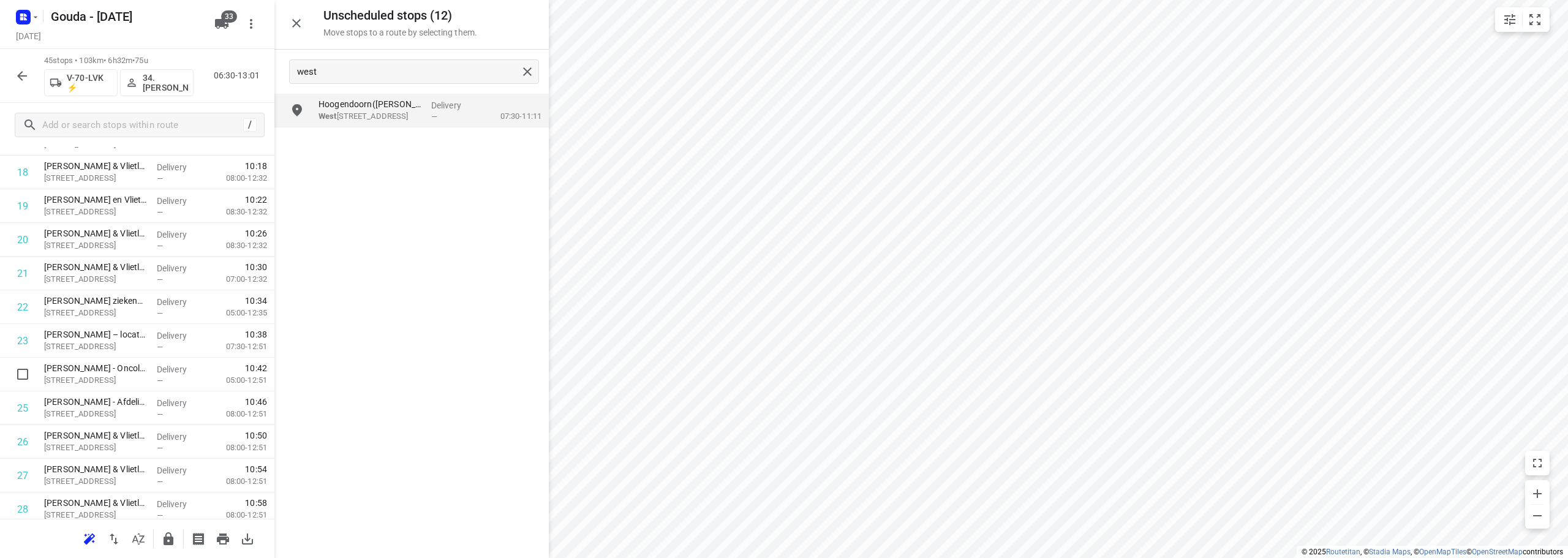
scroll to position [172, 0]
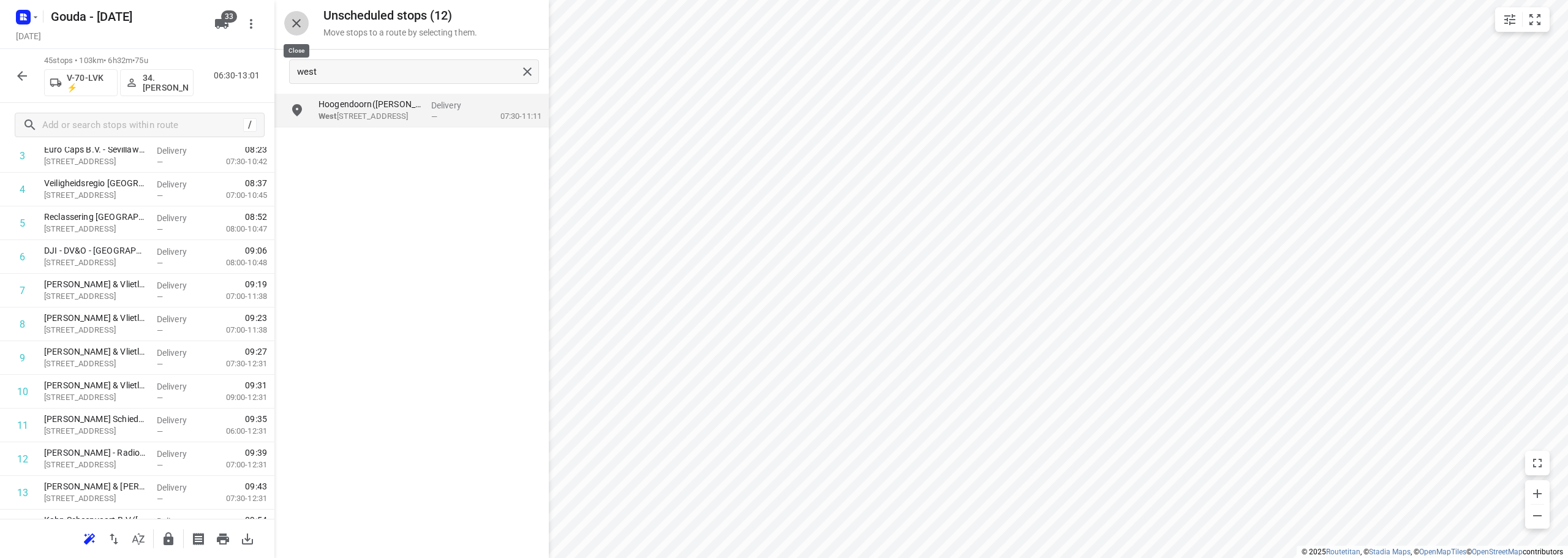
click at [293, 30] on icon "button" at bounding box center [296, 23] width 15 height 15
click at [13, 80] on button "button" at bounding box center [22, 76] width 25 height 25
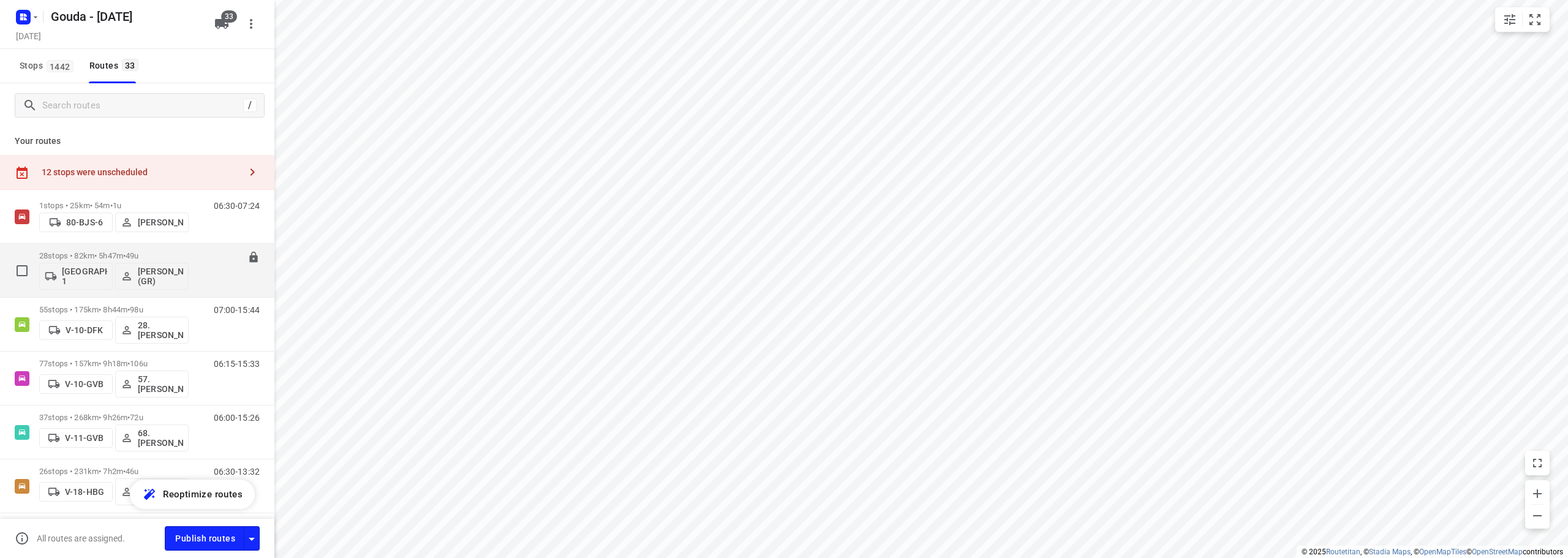
drag, startPoint x: 170, startPoint y: 254, endPoint x: 179, endPoint y: 247, distance: 11.4
click at [179, 247] on div "28 stops • 82km • 5h47m • 49u Gemeente Rotterdam 1 Glenn Coomans (GR)" at bounding box center [114, 271] width 149 height 51
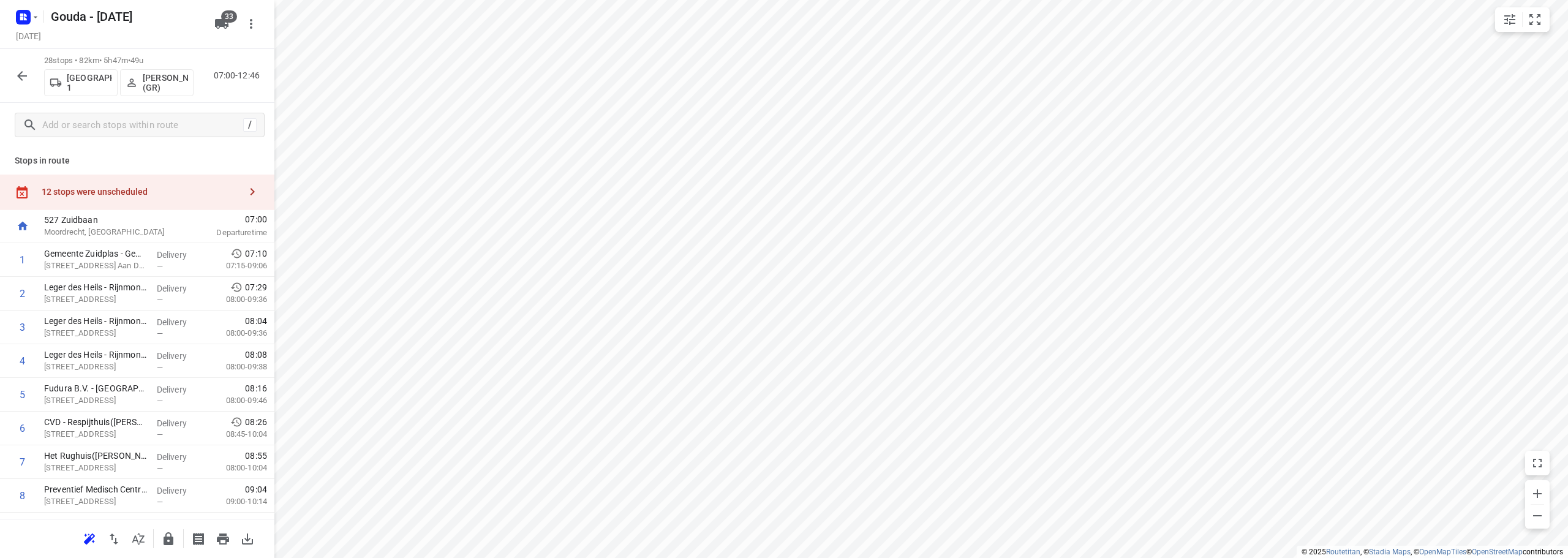
drag, startPoint x: 102, startPoint y: 183, endPoint x: 210, endPoint y: 163, distance: 109.8
click at [104, 183] on div "12 stops were unscheduled" at bounding box center [137, 192] width 275 height 35
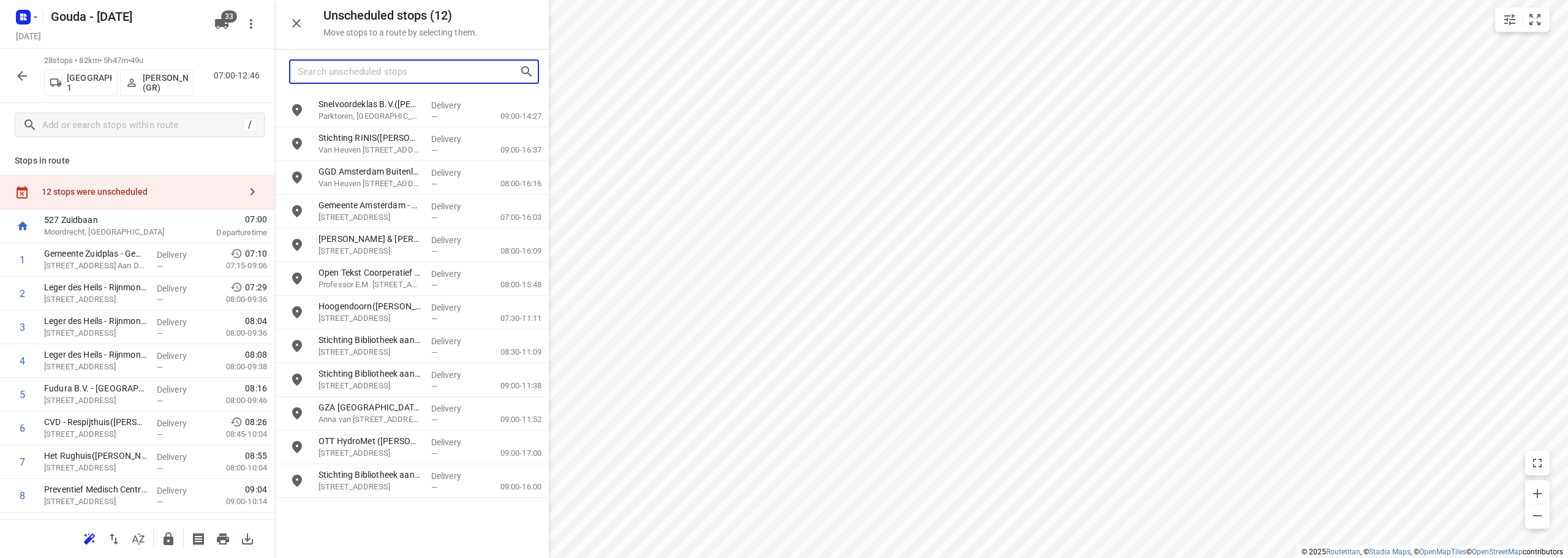
click at [410, 74] on input "Search unscheduled stops" at bounding box center [408, 72] width 222 height 19
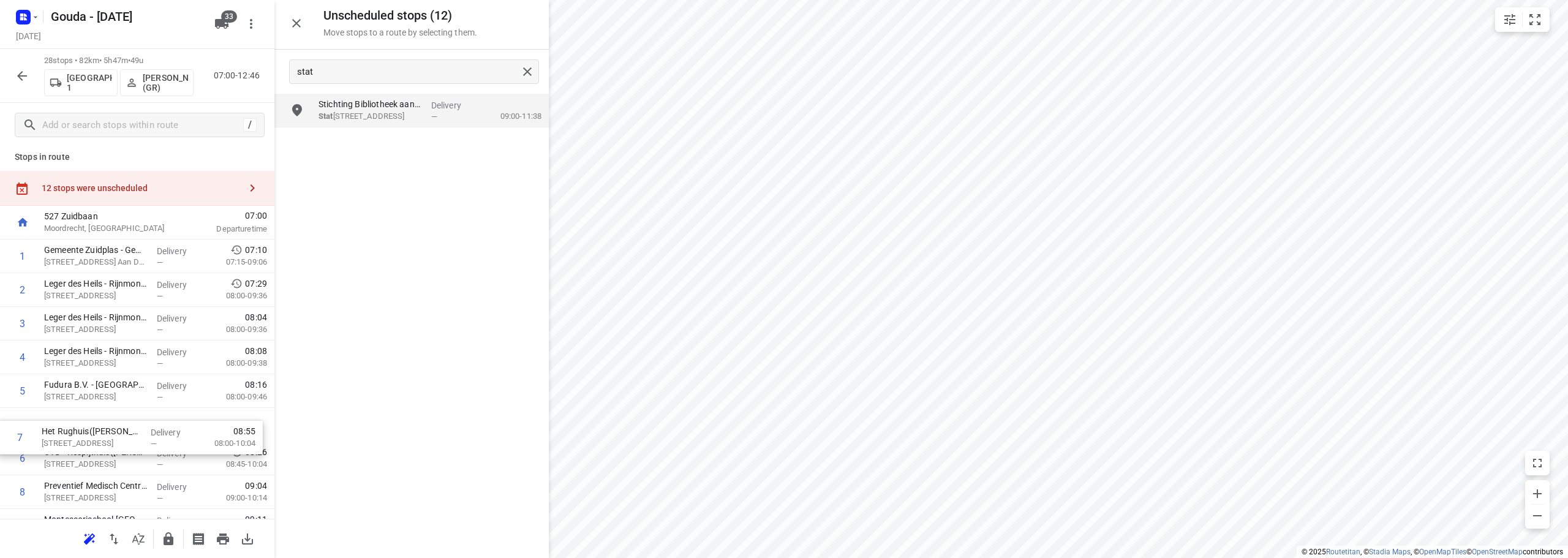
scroll to position [5, 0]
drag, startPoint x: 145, startPoint y: 467, endPoint x: 142, endPoint y: 415, distance: 52.1
click at [383, 72] on input "stat" at bounding box center [408, 72] width 220 height 19
click at [381, 74] on input "stat" at bounding box center [408, 72] width 220 height 19
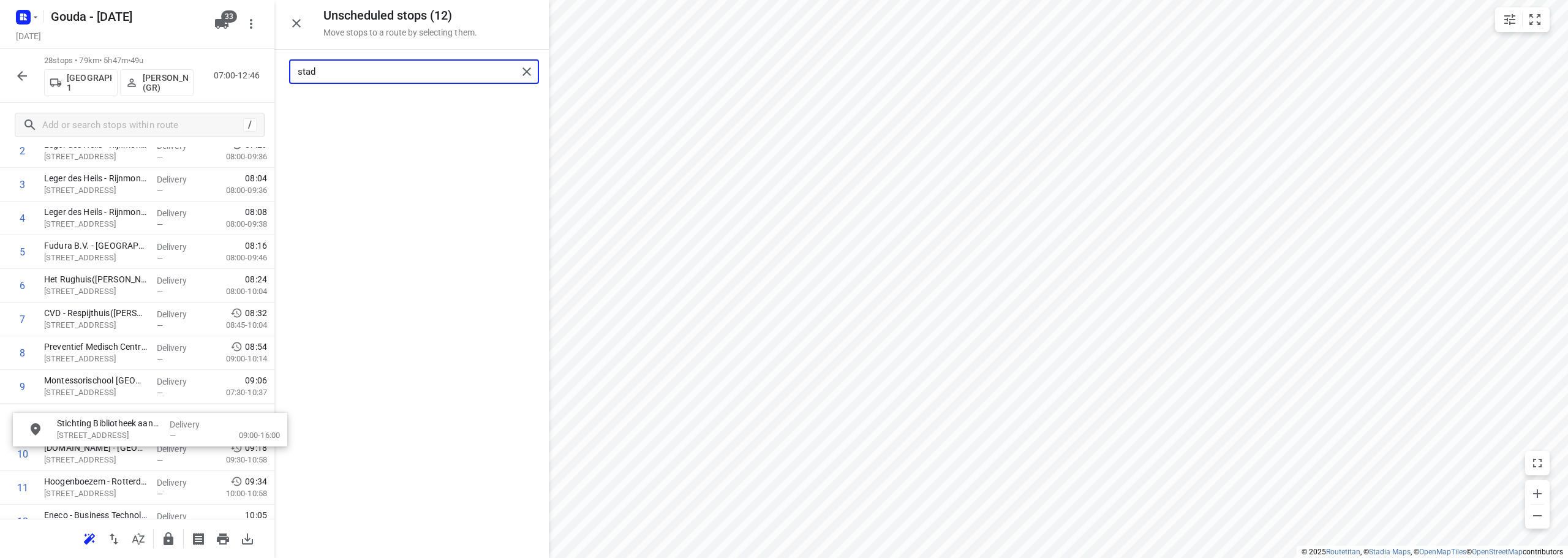
drag, startPoint x: 394, startPoint y: 102, endPoint x: 166, endPoint y: 413, distance: 385.6
click at [495, 70] on input "stad" at bounding box center [408, 72] width 220 height 19
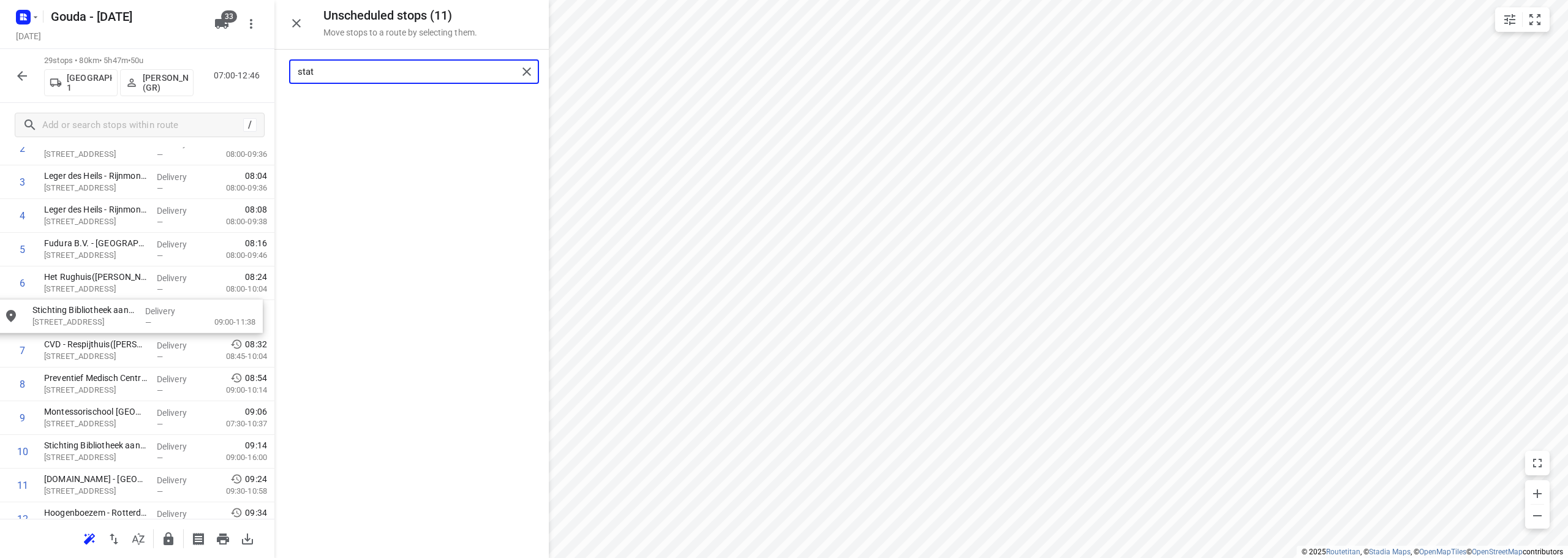
drag, startPoint x: 377, startPoint y: 115, endPoint x: 93, endPoint y: 324, distance: 352.6
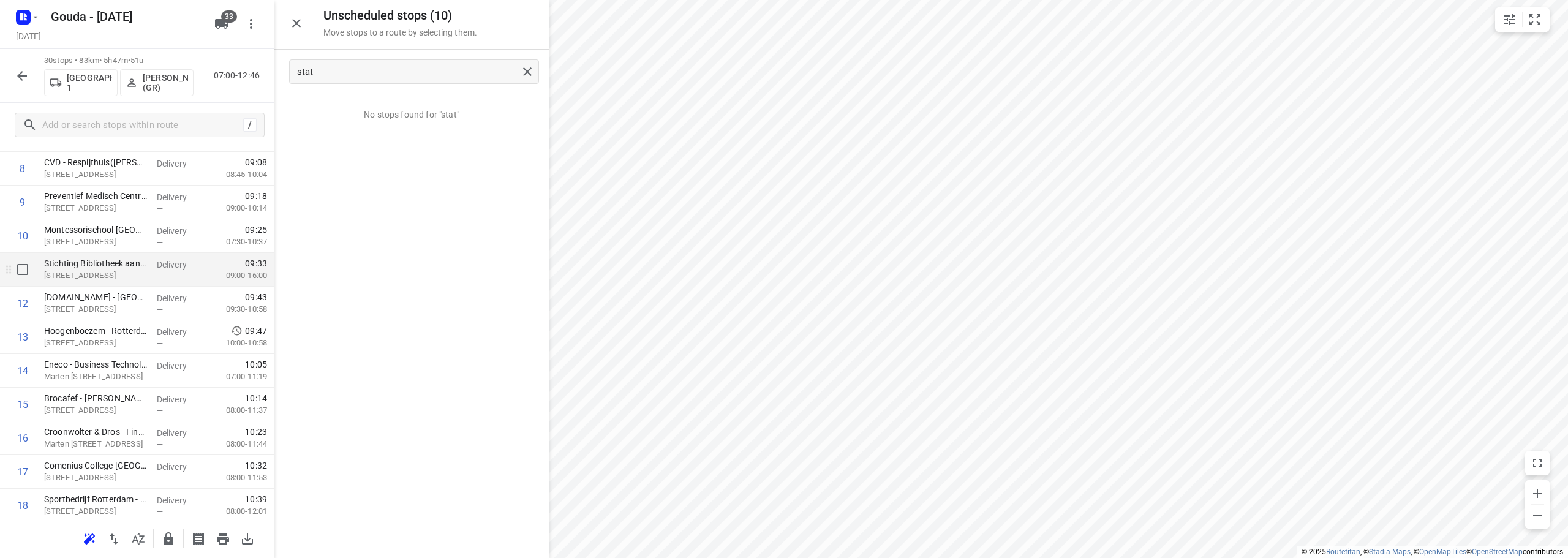
scroll to position [329, 0]
drag, startPoint x: 411, startPoint y: 72, endPoint x: 87, endPoint y: 67, distance: 324.0
click at [90, 72] on div "Unscheduled stops ( 10 ) Move stops to a route by selecting them. stat No stops…" at bounding box center [137, 279] width 275 height 558
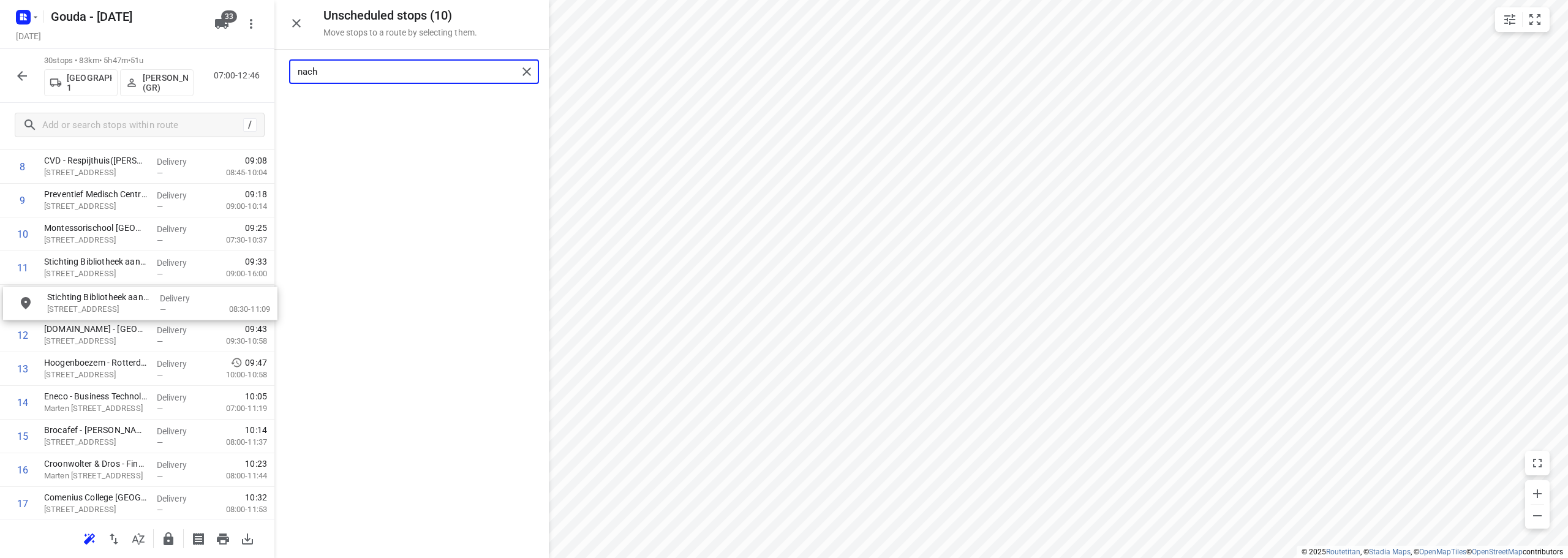
drag, startPoint x: 398, startPoint y: 107, endPoint x: 128, endPoint y: 306, distance: 335.4
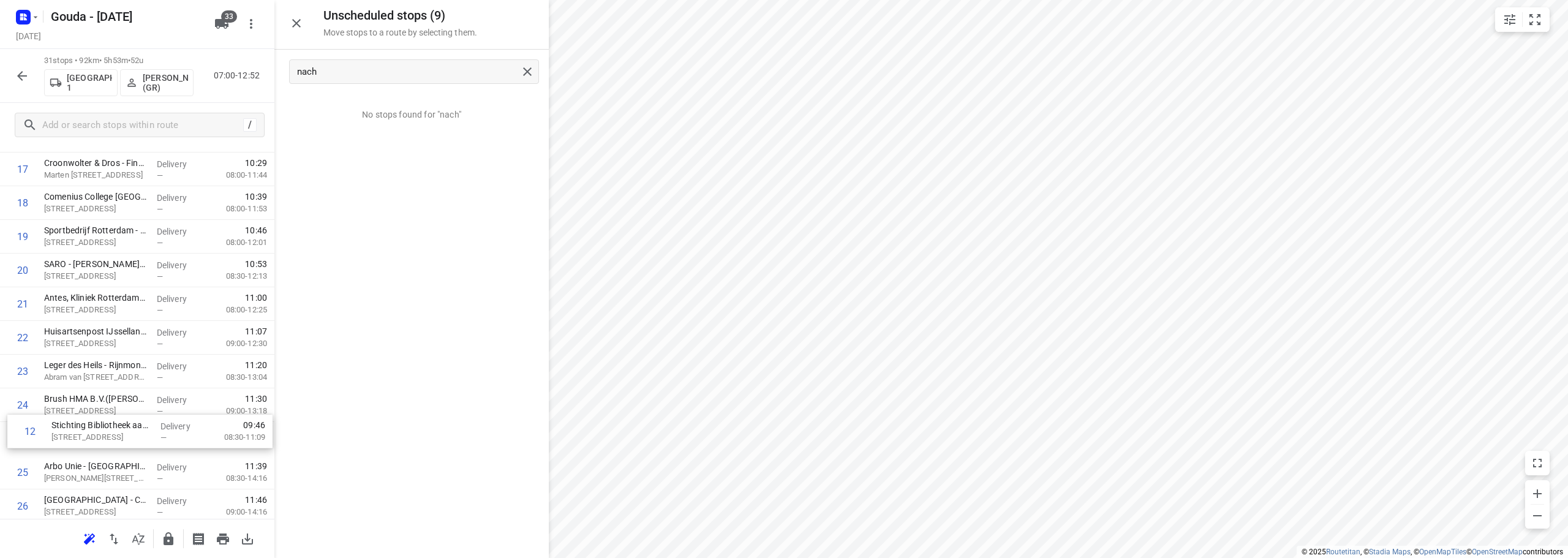
scroll to position [598, 0]
drag, startPoint x: 101, startPoint y: 363, endPoint x: 152, endPoint y: 370, distance: 51.5
click at [116, 361] on div "1 Gemeente Zuidplas - Gemeentehuis(Charlene Ritfeld) Raadhuisplein 1, Nieuwerke…" at bounding box center [137, 168] width 275 height 1045
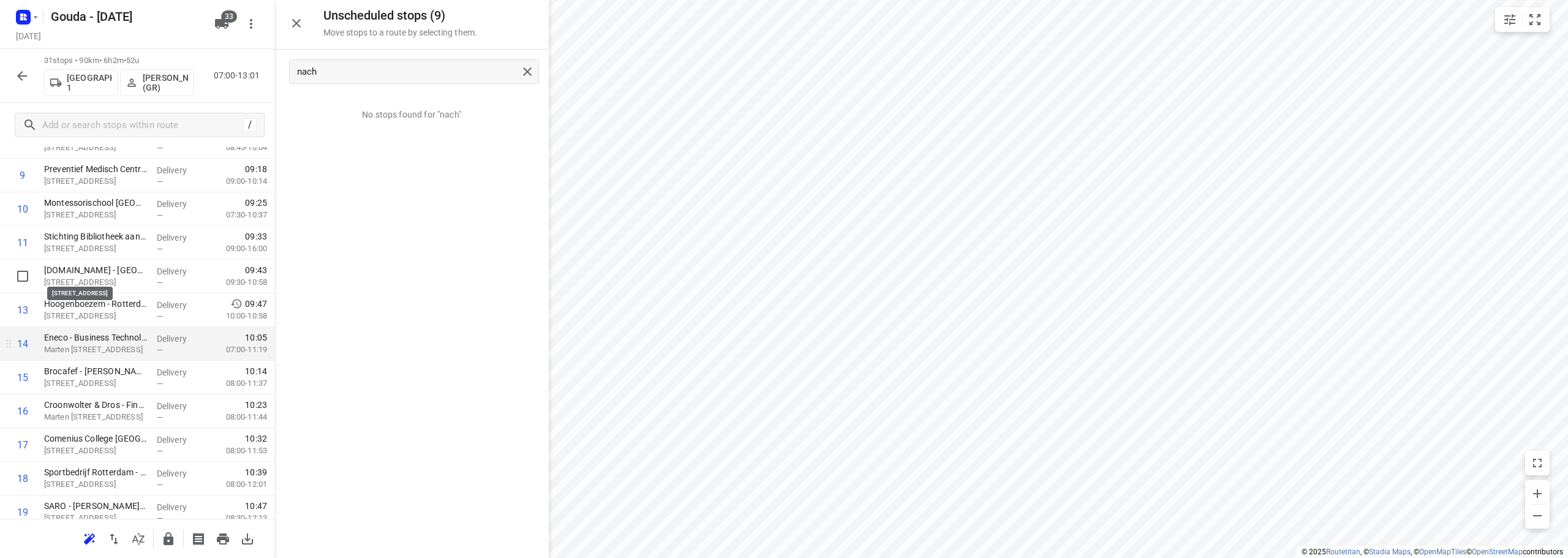
scroll to position [368, 0]
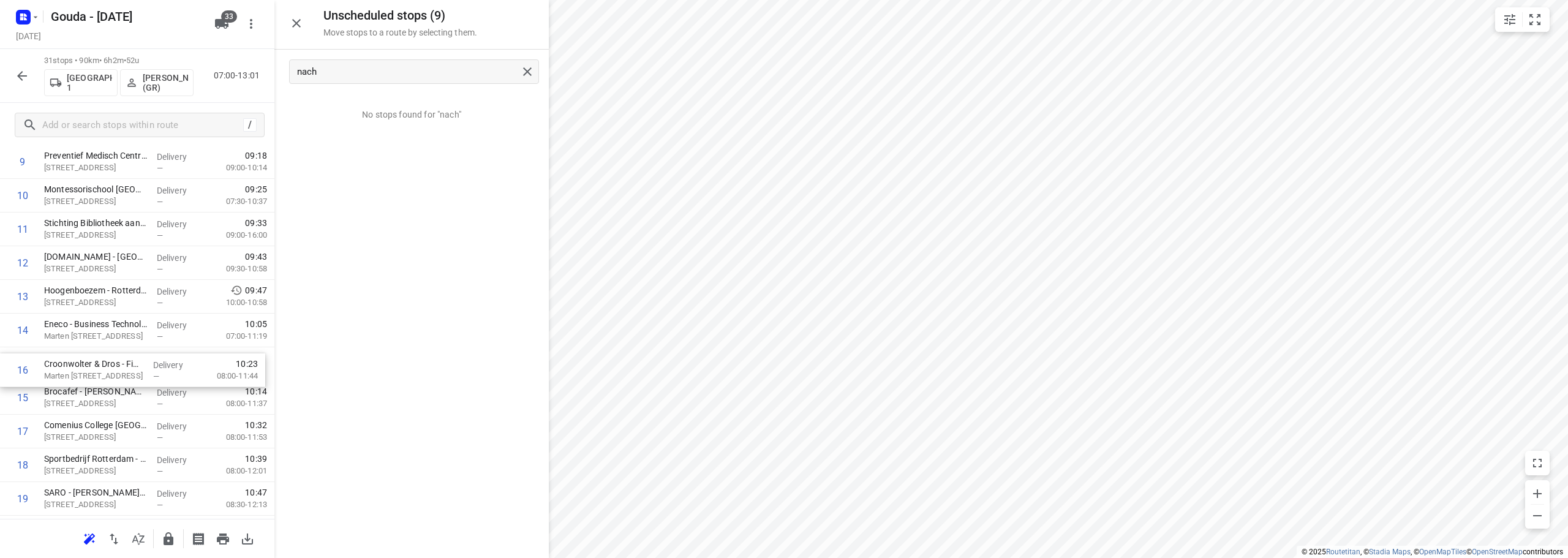
drag, startPoint x: 131, startPoint y: 394, endPoint x: 131, endPoint y: 358, distance: 36.0
click at [131, 358] on div "1 Gemeente Zuidplas - Gemeentehuis(Charlene Ritfeld) Raadhuisplein 1, Nieuwerke…" at bounding box center [137, 398] width 275 height 1045
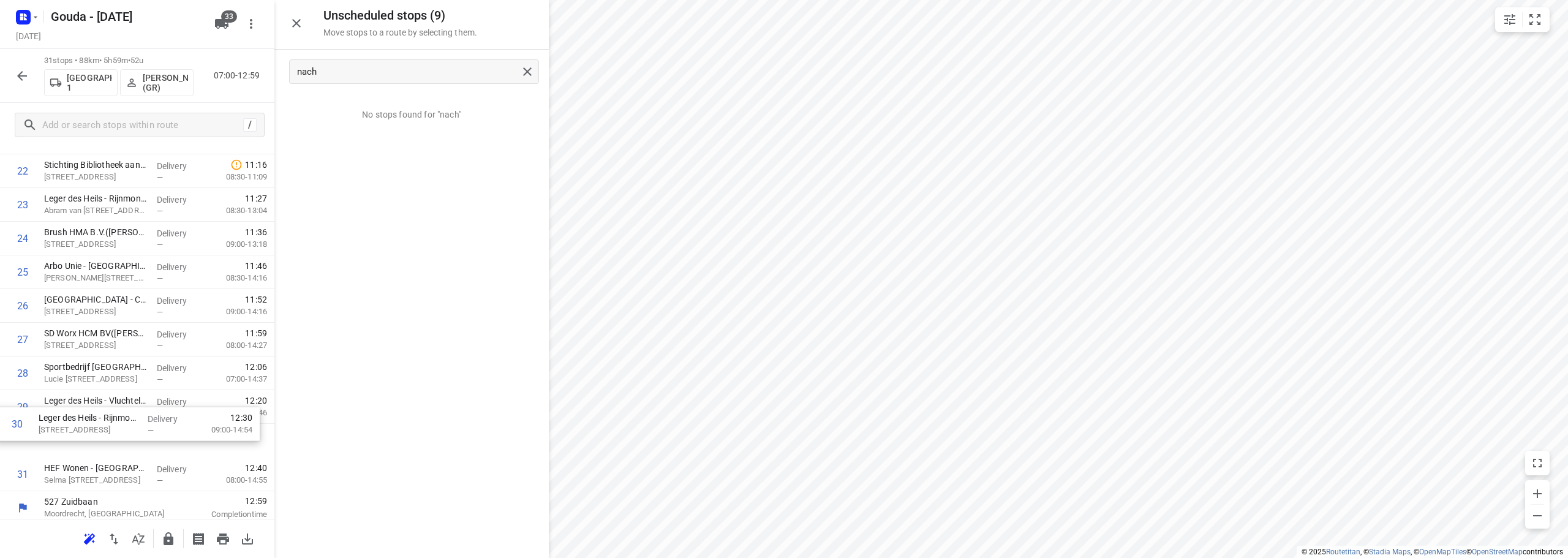
scroll to position [799, 0]
drag, startPoint x: 122, startPoint y: 442, endPoint x: 116, endPoint y: 399, distance: 43.4
click at [165, 536] on icon "button" at bounding box center [168, 539] width 15 height 15
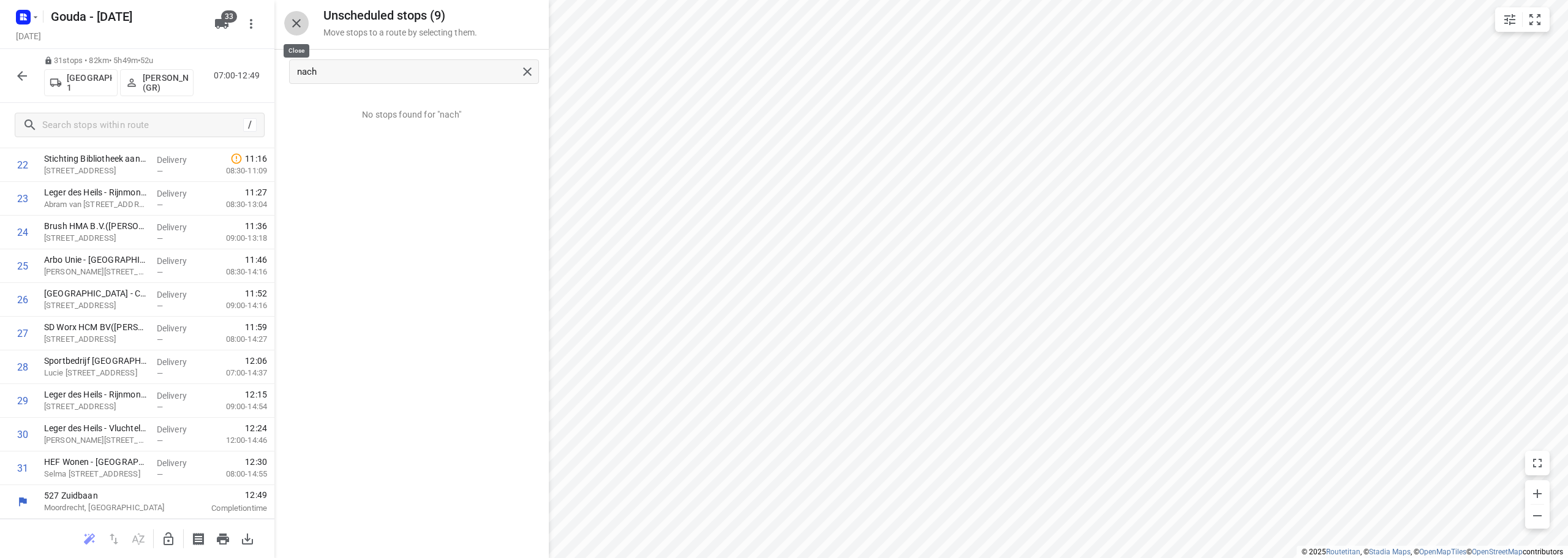
click at [301, 19] on icon "button" at bounding box center [296, 23] width 15 height 15
click at [25, 78] on icon "button" at bounding box center [22, 76] width 15 height 15
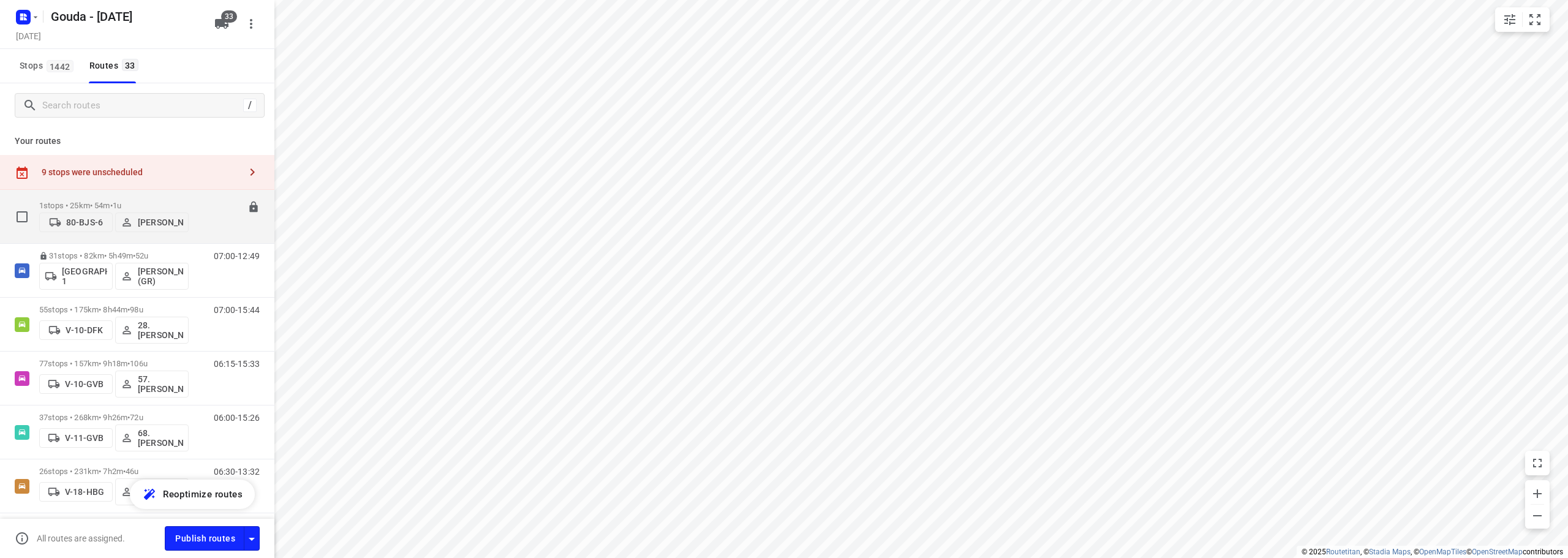
click at [137, 201] on p "1 stops • 25km • 54m • 1u" at bounding box center [114, 206] width 149 height 9
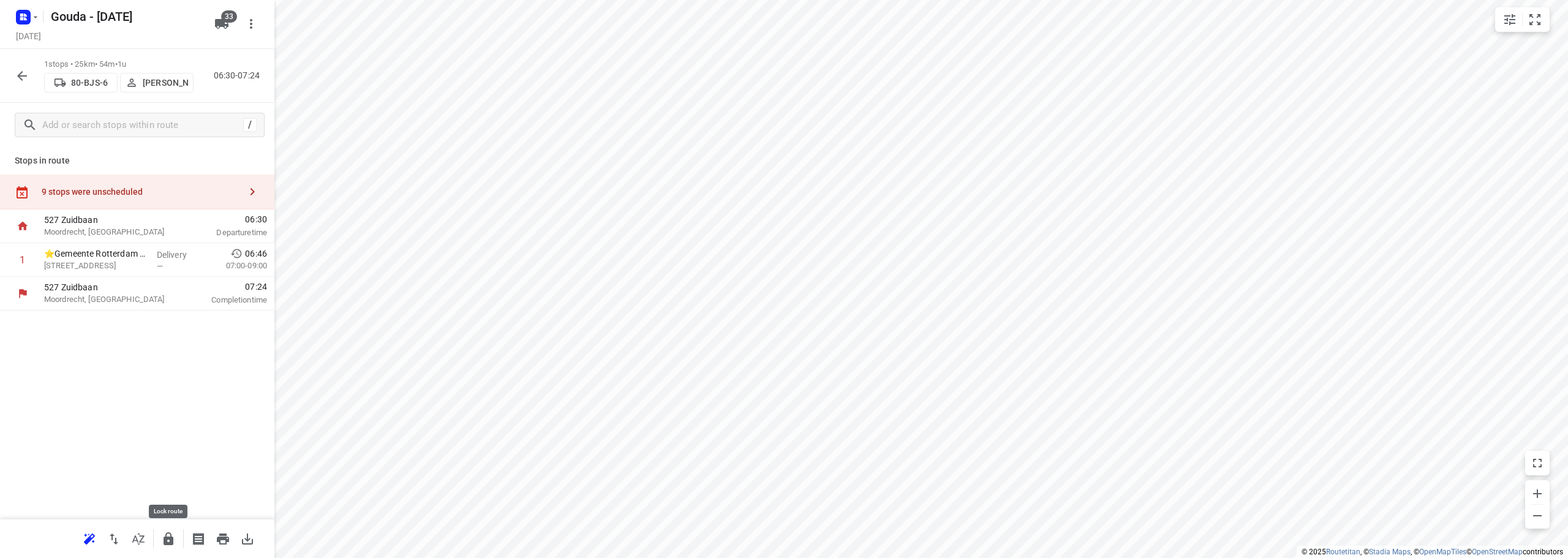
click at [165, 539] on icon "button" at bounding box center [168, 539] width 10 height 13
click at [13, 69] on button "button" at bounding box center [22, 76] width 25 height 25
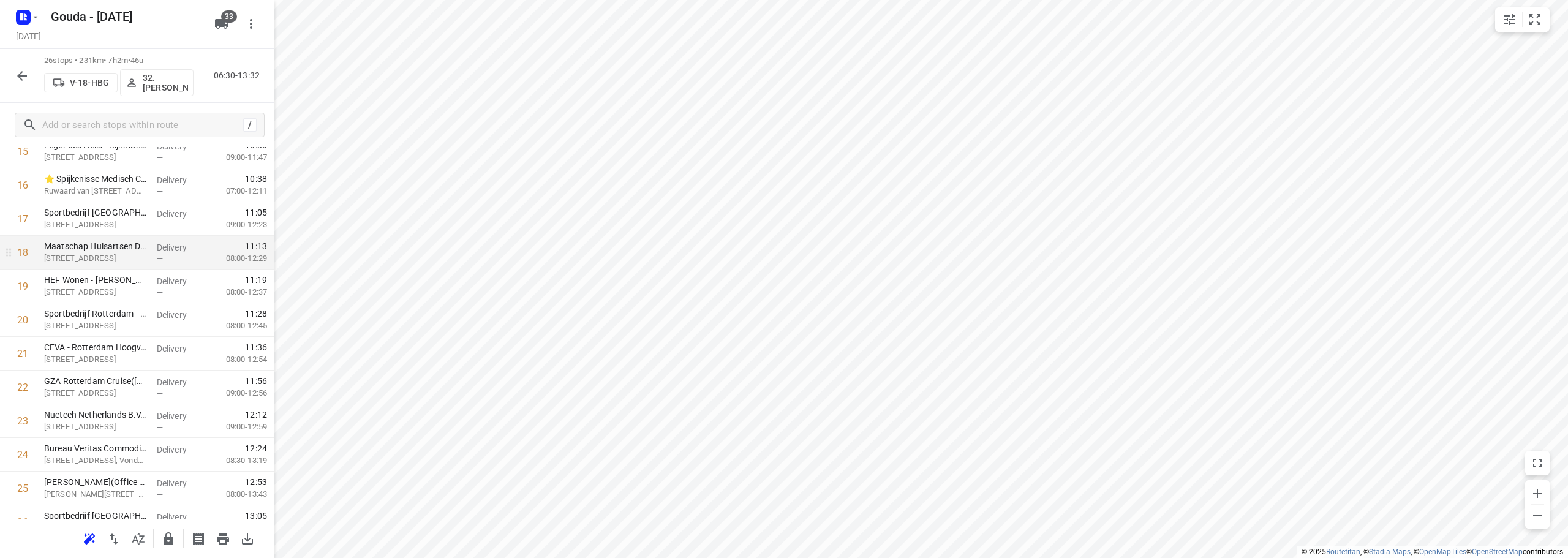
scroll to position [634, 0]
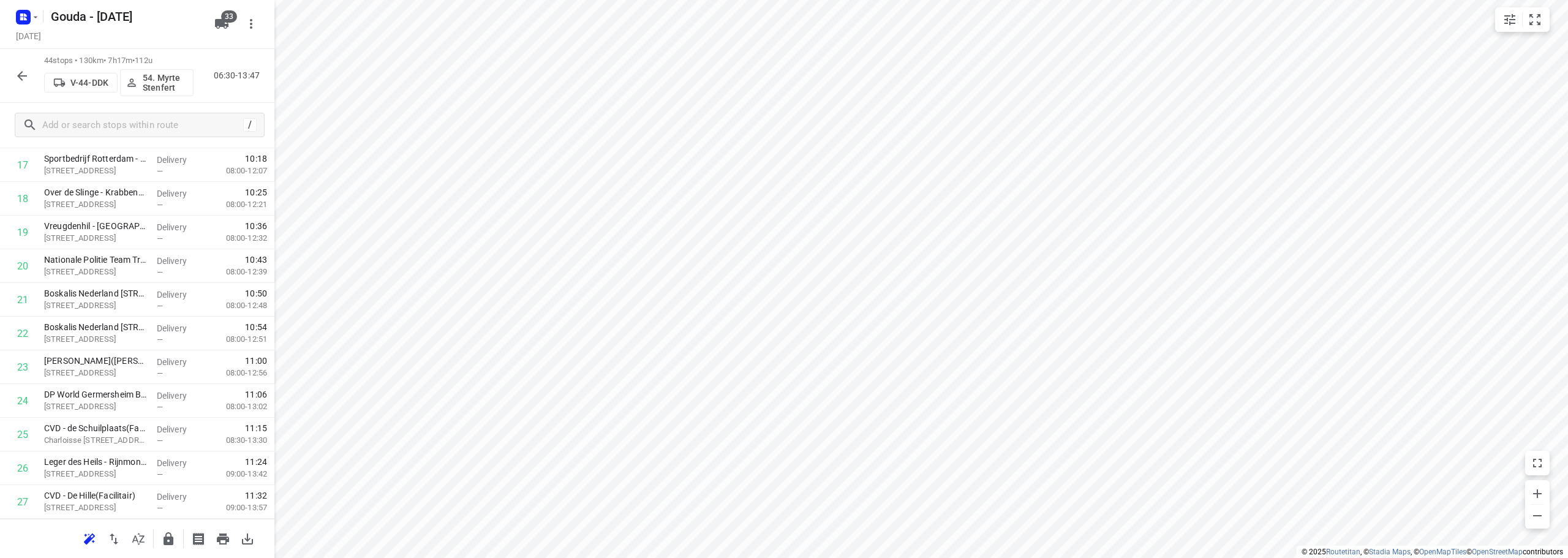
click at [16, 77] on icon "button" at bounding box center [22, 76] width 15 height 15
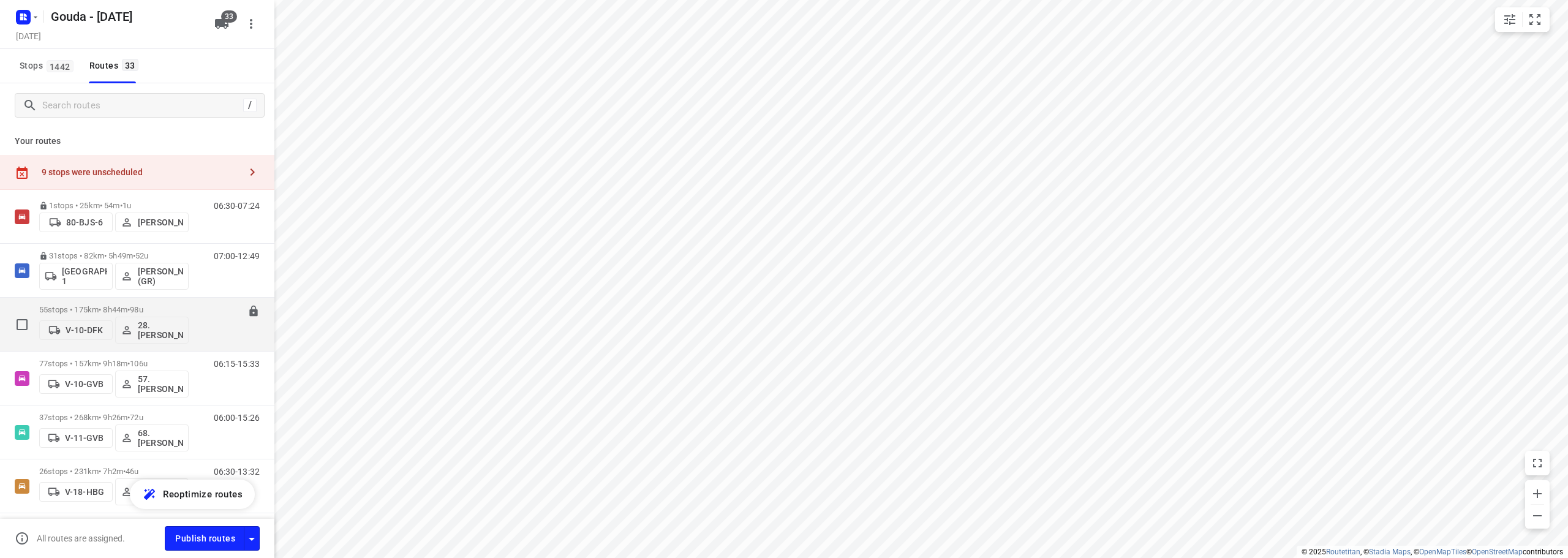
click at [122, 308] on p "55 stops • 175km • 8h44m • 98u" at bounding box center [114, 310] width 149 height 9
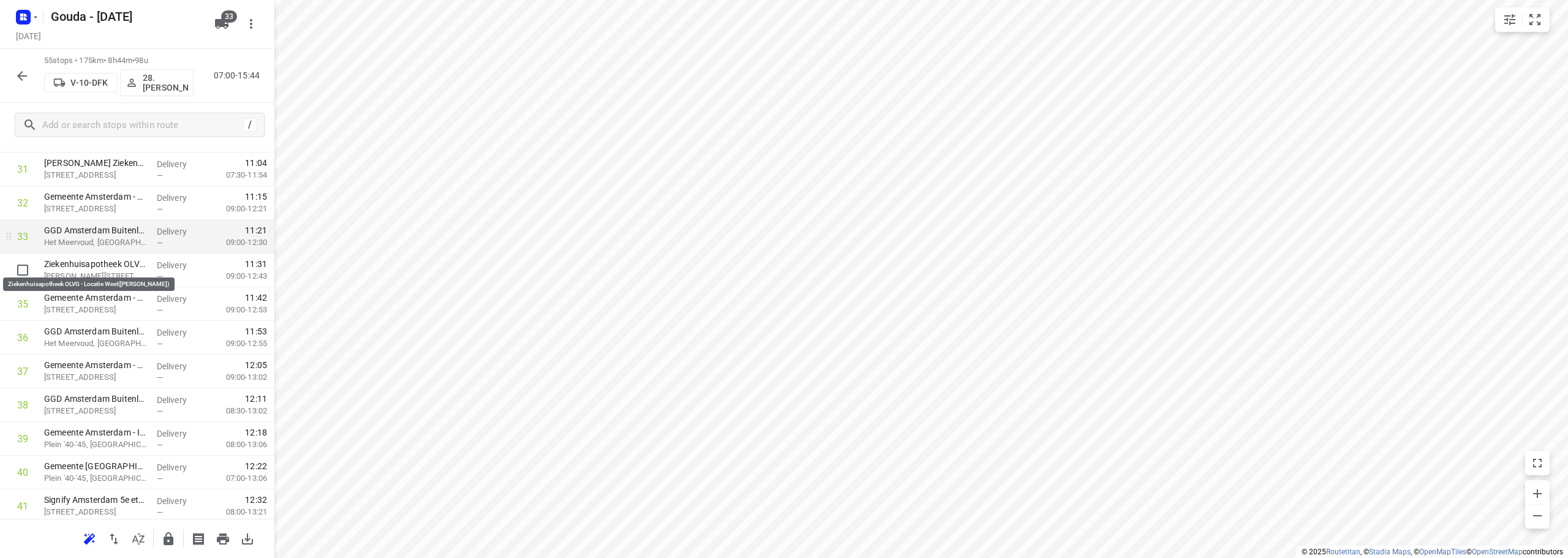
scroll to position [1103, 0]
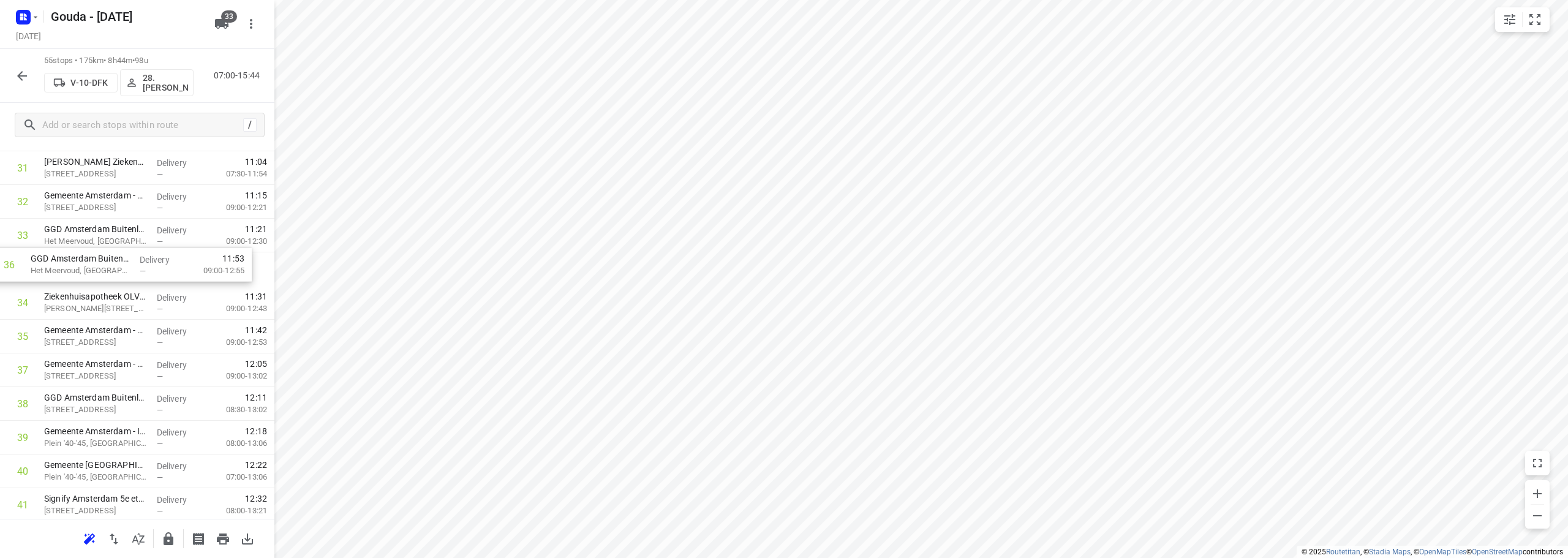
drag, startPoint x: 118, startPoint y: 344, endPoint x: 104, endPoint y: 269, distance: 76.3
click at [104, 269] on div "1 ❗ISS Facility Services - Kite Pharma EU B.V.(Ahmed Emam) Tufsteen 1a, Hoofddo…" at bounding box center [137, 67] width 275 height 1854
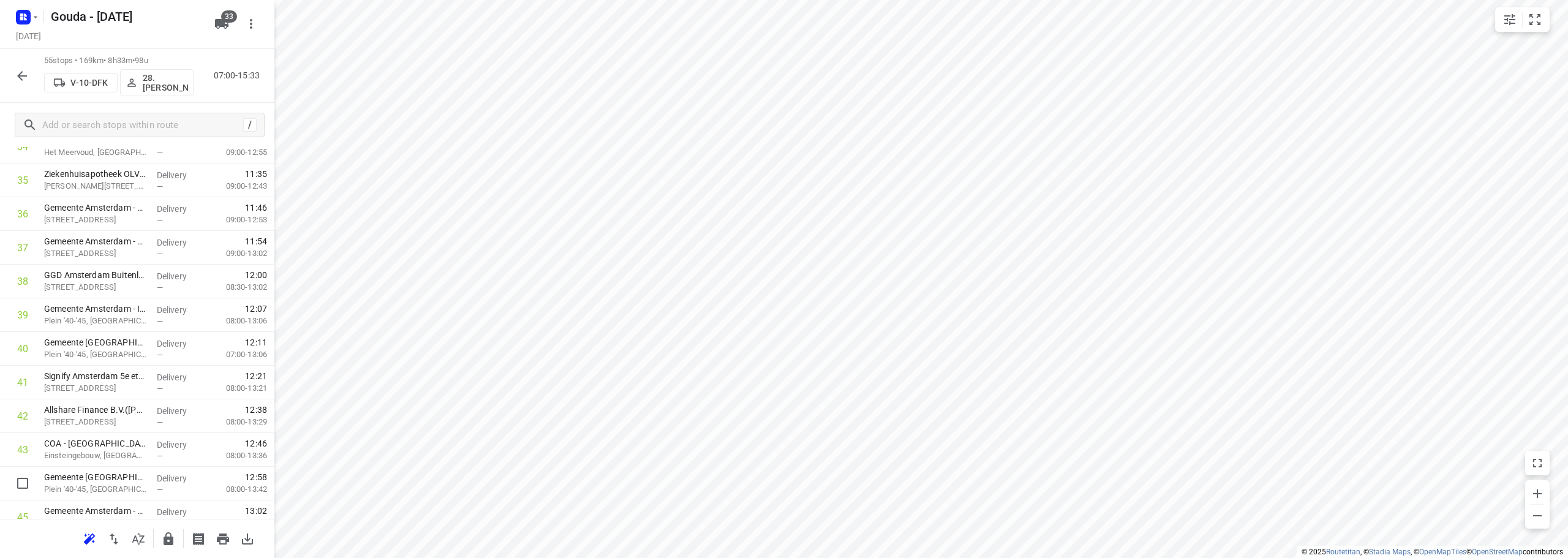
scroll to position [1229, 0]
drag, startPoint x: 135, startPoint y: 488, endPoint x: 121, endPoint y: 375, distance: 113.9
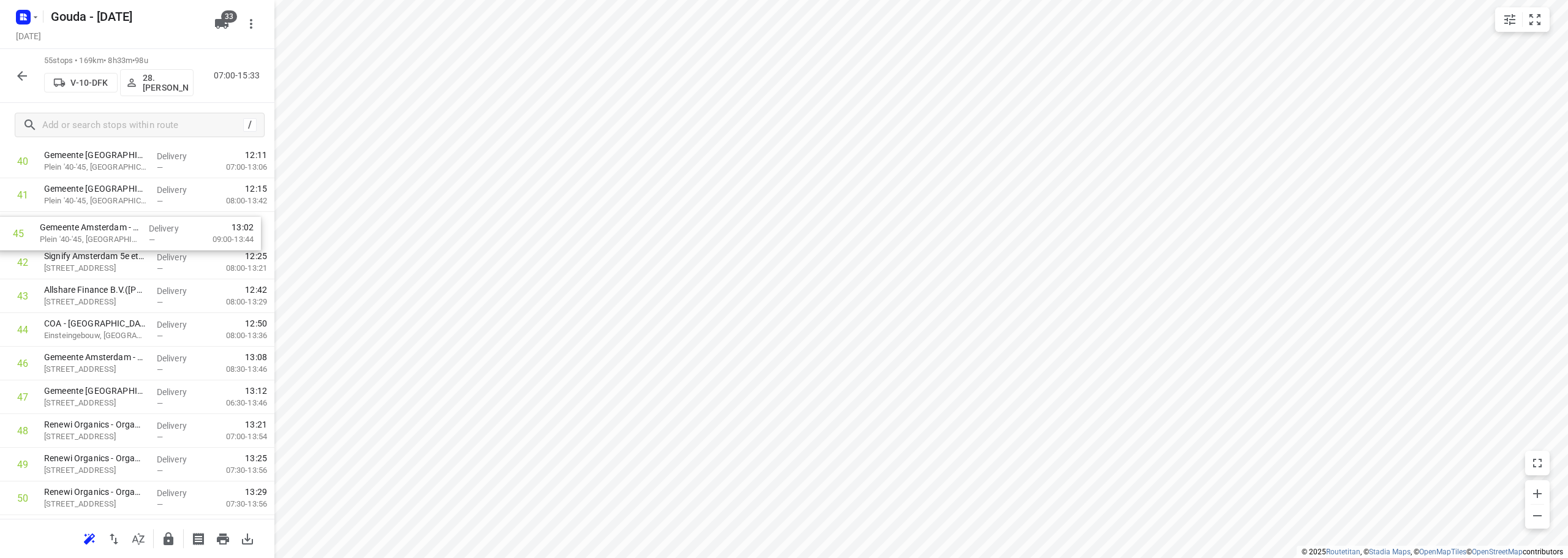
scroll to position [1405, 0]
drag, startPoint x: 151, startPoint y: 313, endPoint x: 147, endPoint y: 238, distance: 75.1
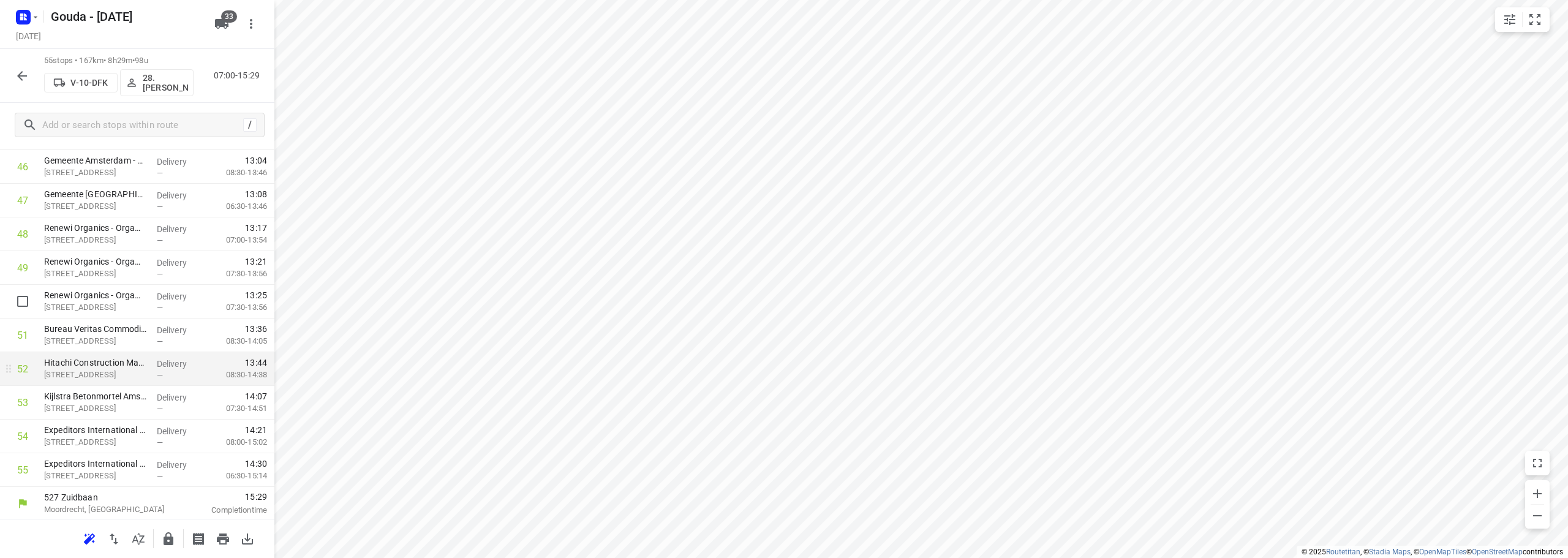
scroll to position [1611, 0]
click at [165, 541] on icon "button" at bounding box center [168, 539] width 15 height 15
click at [19, 78] on icon "button" at bounding box center [22, 76] width 10 height 10
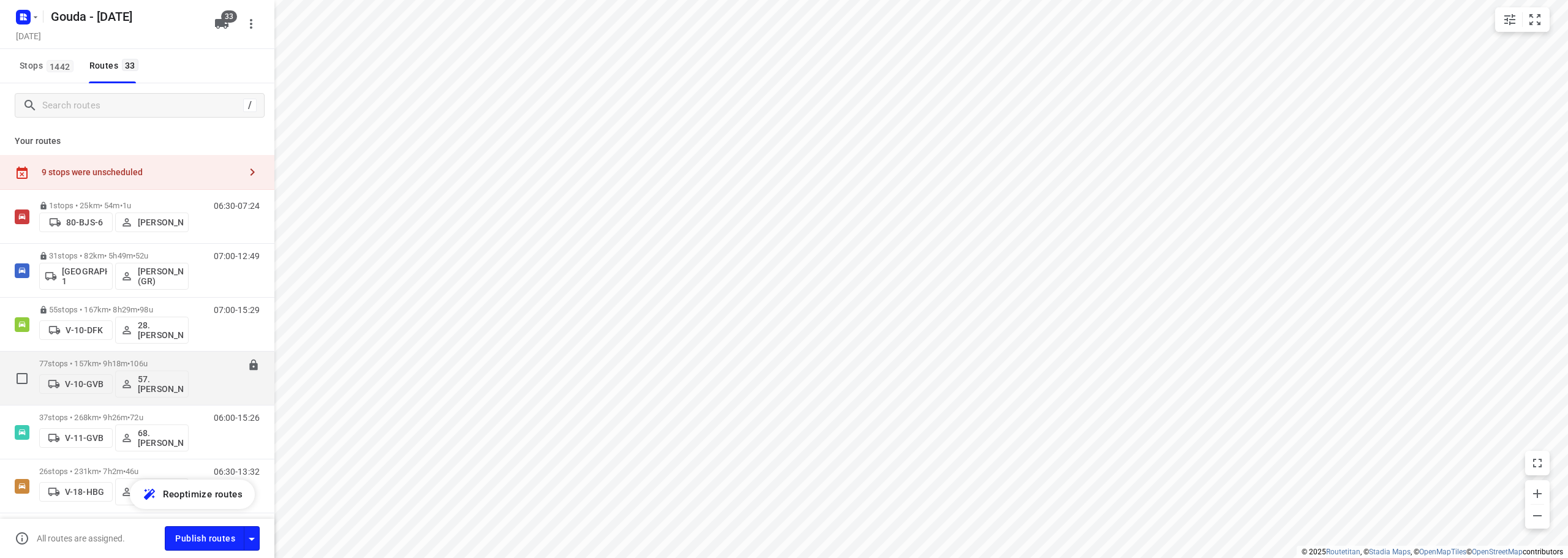
click at [130, 363] on span "•" at bounding box center [128, 364] width 2 height 9
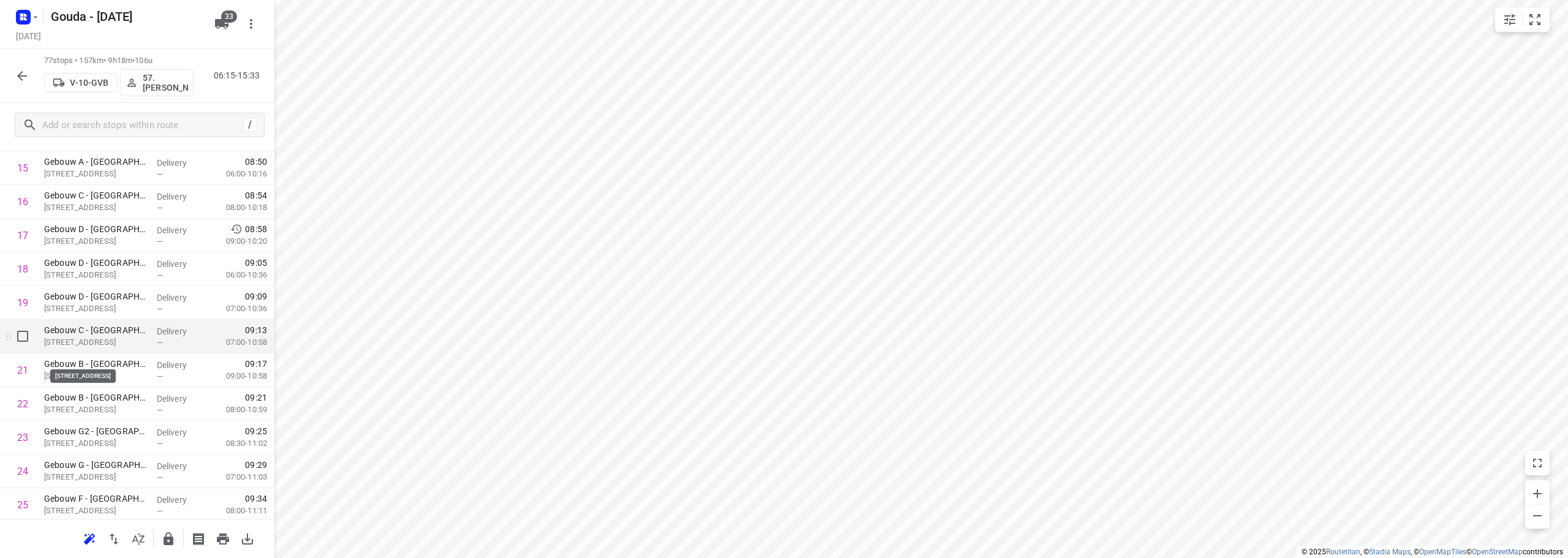
scroll to position [551, 0]
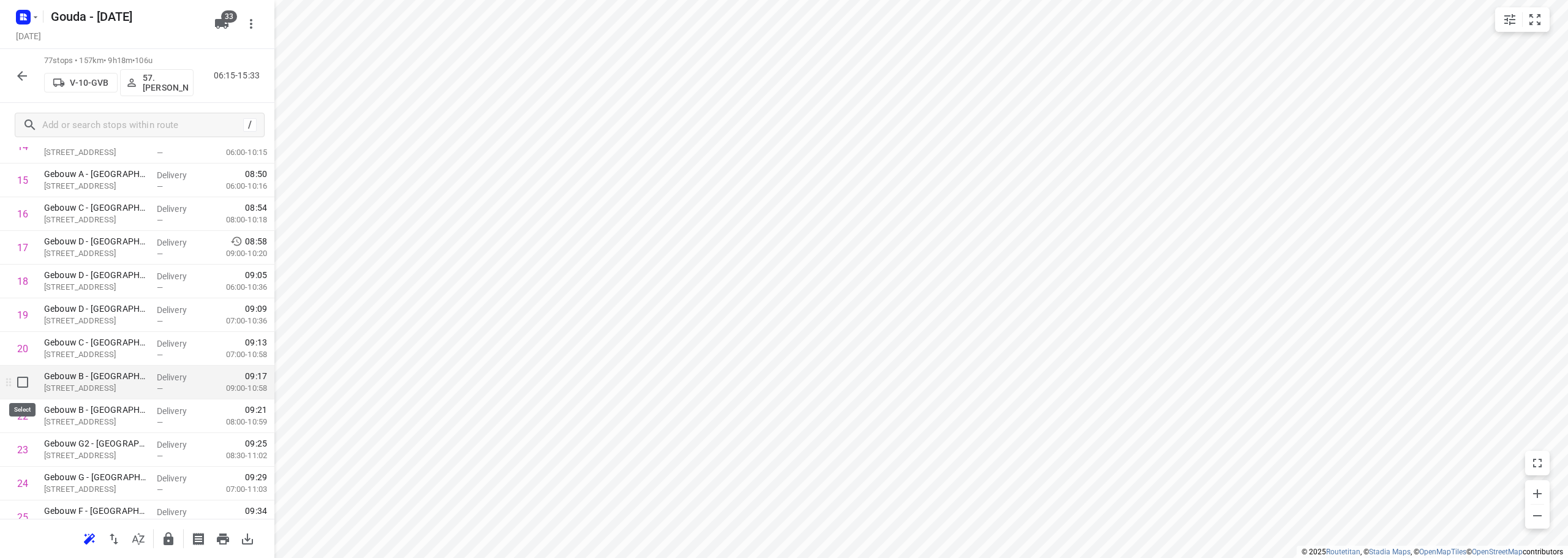
click at [22, 383] on input "checkbox" at bounding box center [22, 382] width 25 height 25
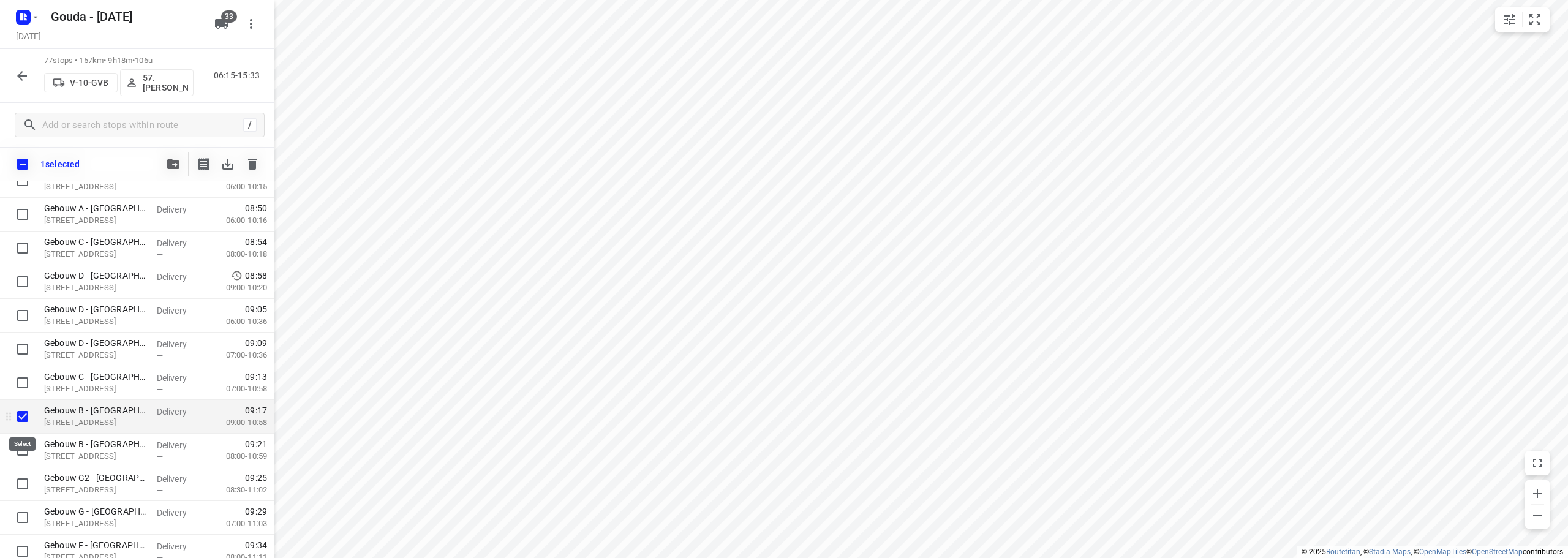
click at [18, 416] on input "checkbox" at bounding box center [22, 416] width 25 height 25
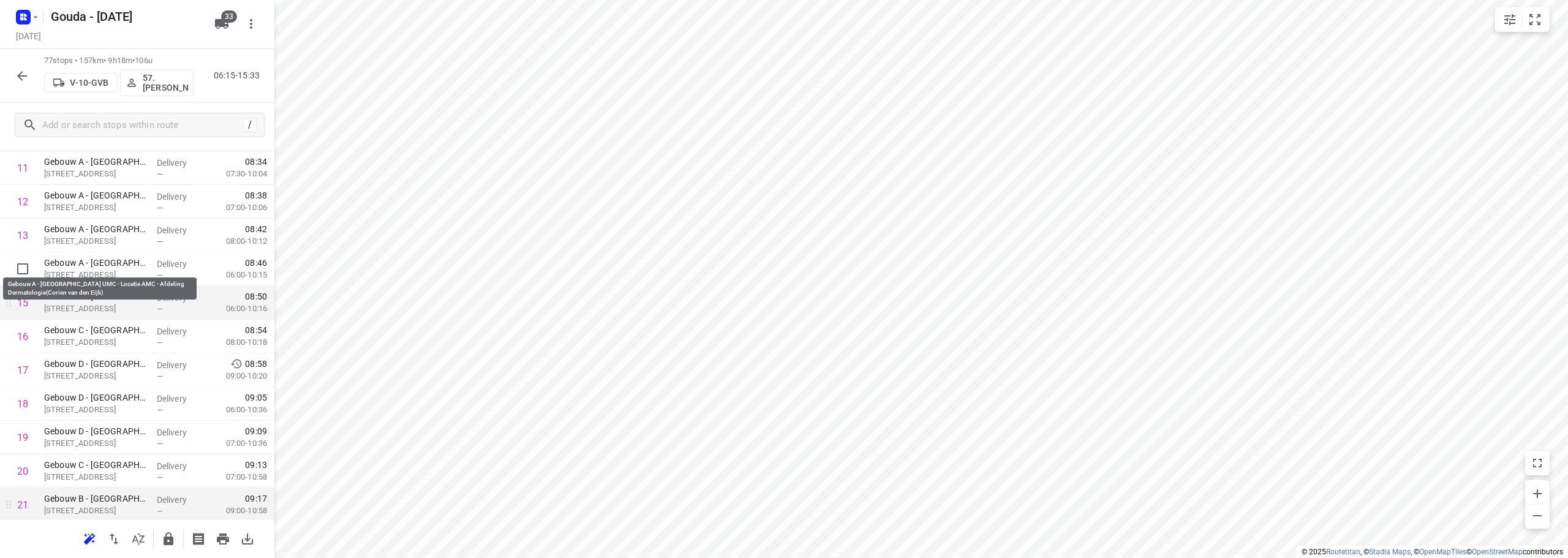
scroll to position [490, 0]
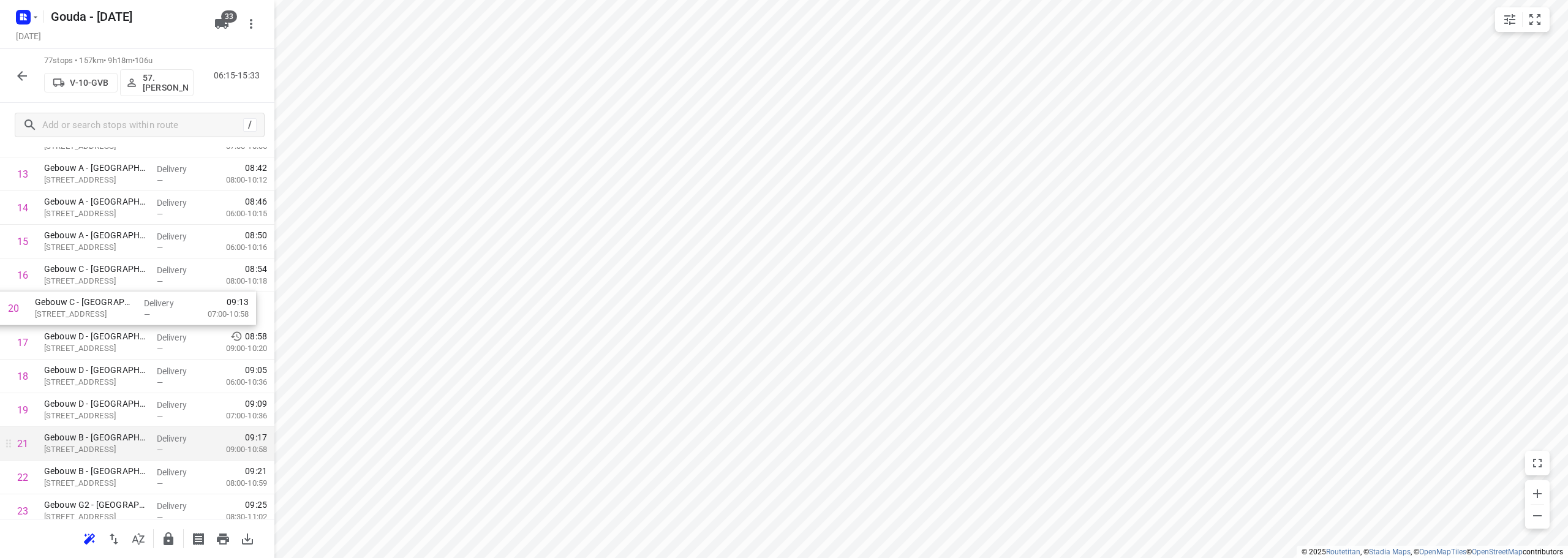
drag, startPoint x: 101, startPoint y: 341, endPoint x: 104, endPoint y: 306, distance: 35.1
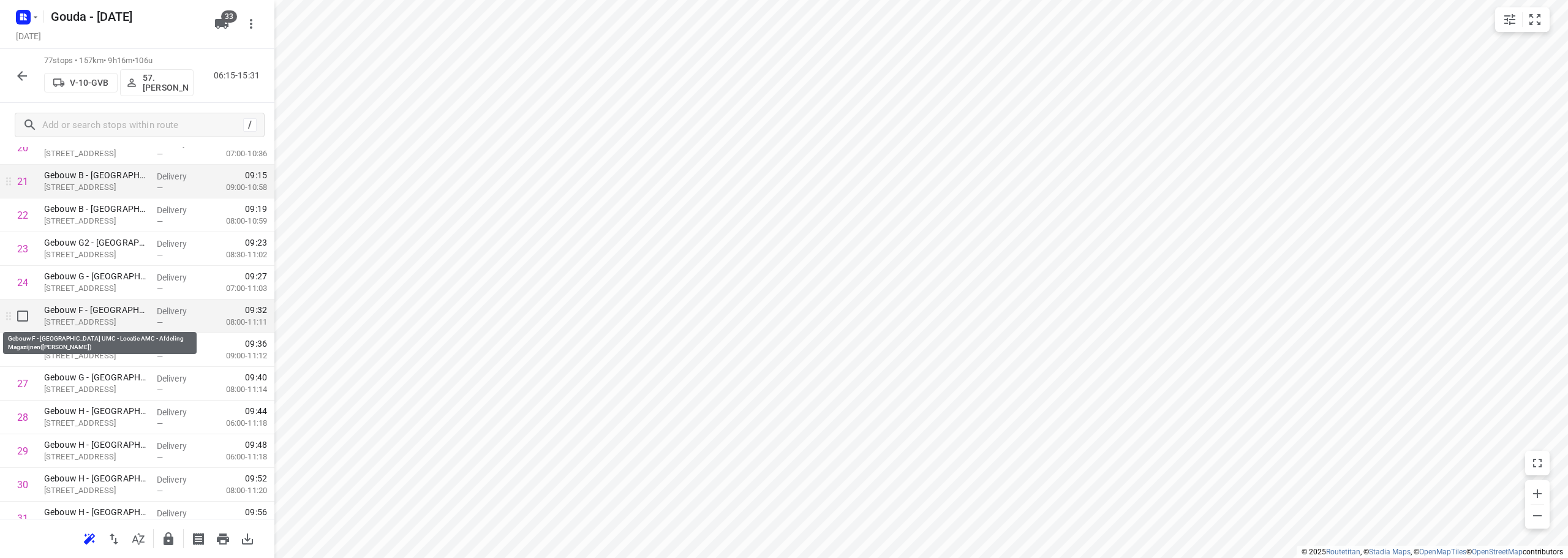
scroll to position [735, 0]
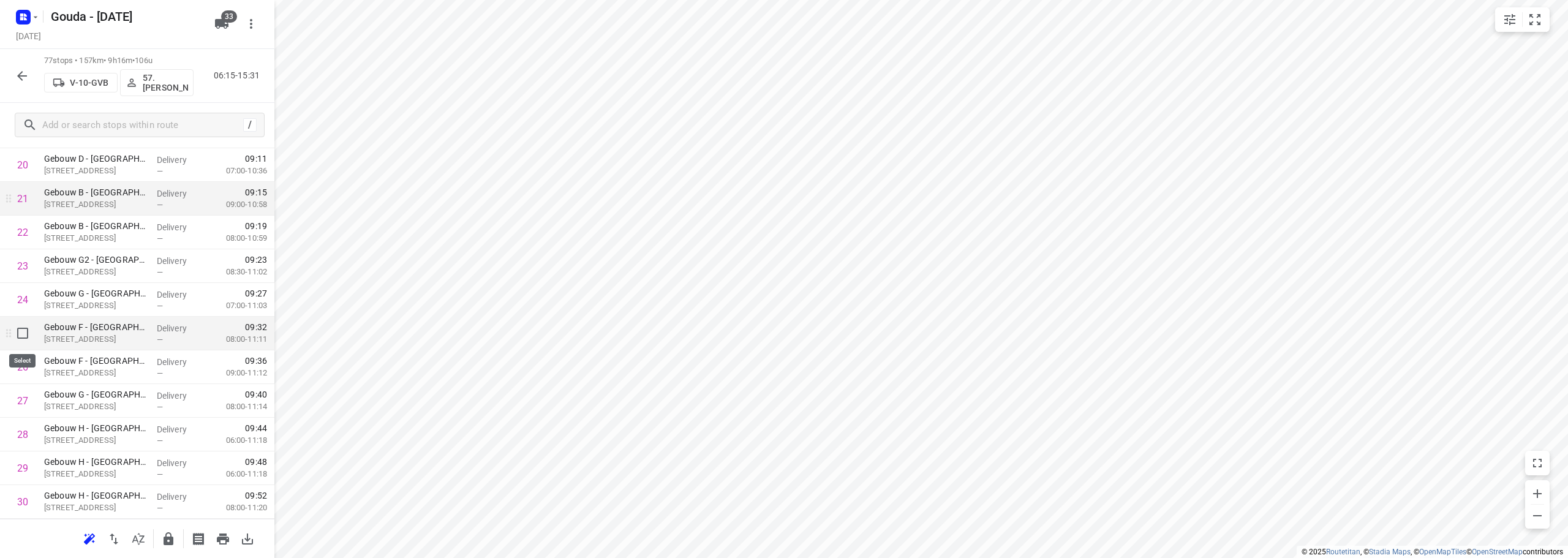
drag, startPoint x: 22, startPoint y: 336, endPoint x: 34, endPoint y: 360, distance: 26.8
click at [23, 336] on input "checkbox" at bounding box center [22, 334] width 25 height 25
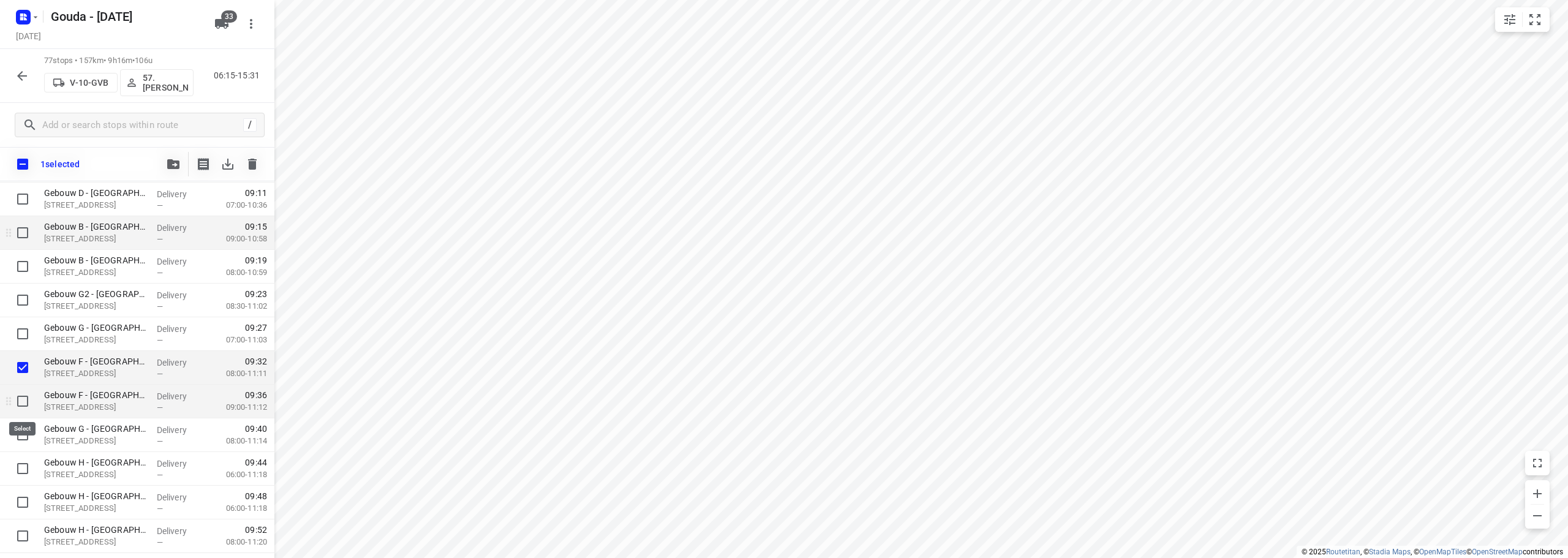
click at [22, 402] on input "checkbox" at bounding box center [22, 402] width 25 height 25
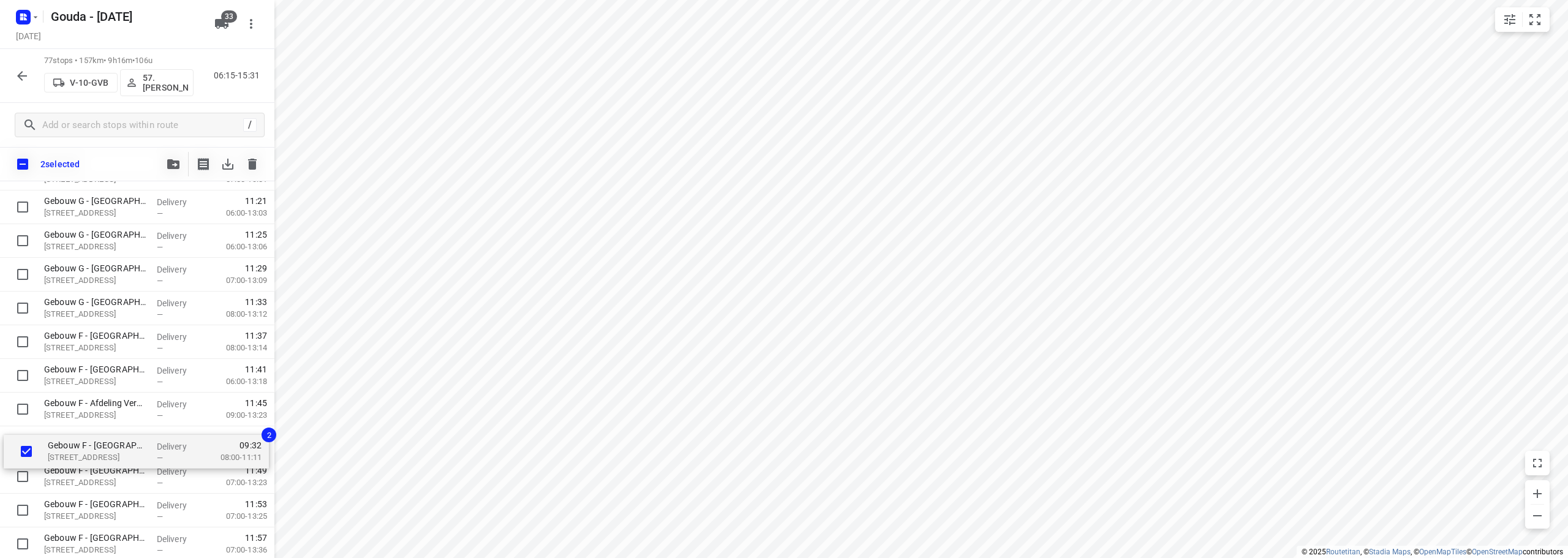
scroll to position [1710, 0]
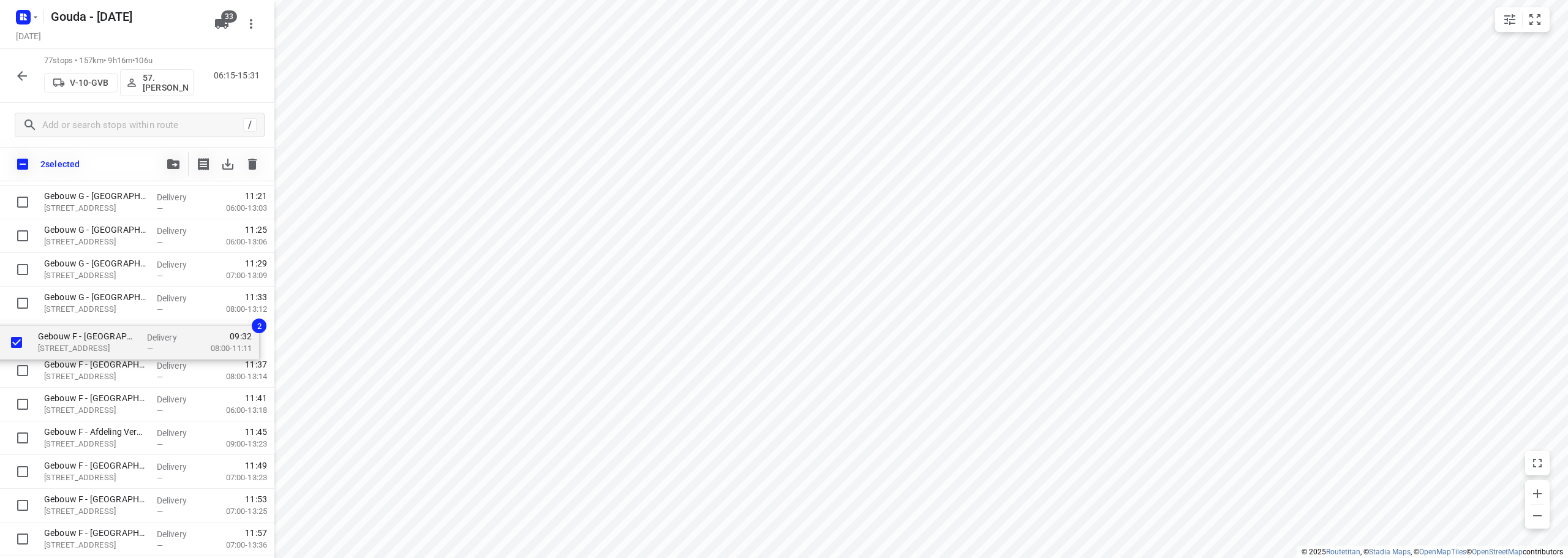
drag, startPoint x: 92, startPoint y: 375, endPoint x: 85, endPoint y: 354, distance: 22.1
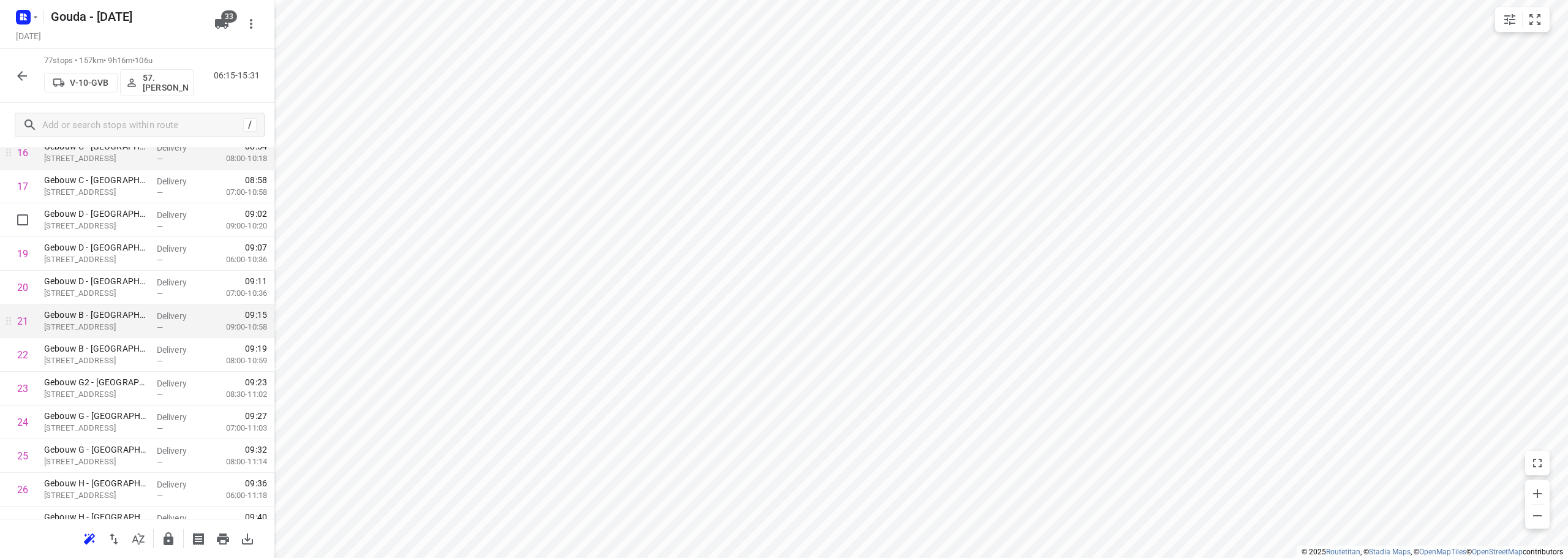
scroll to position [551, 0]
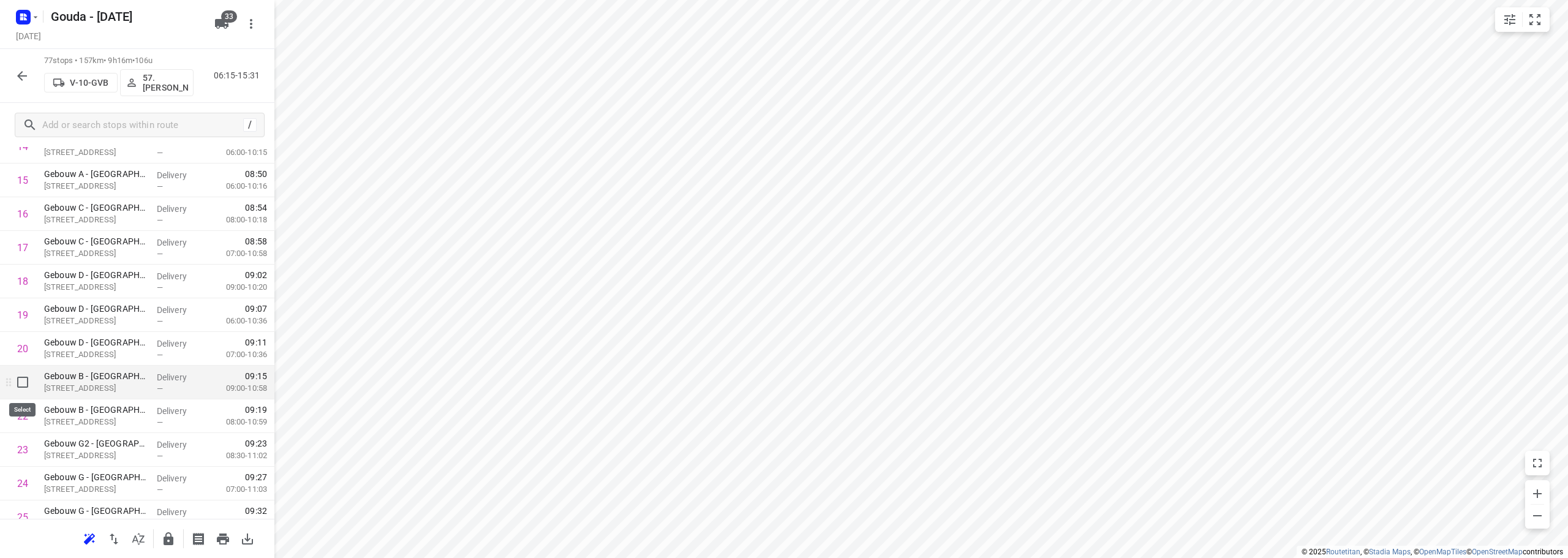
drag, startPoint x: 12, startPoint y: 382, endPoint x: 36, endPoint y: 410, distance: 36.9
click at [13, 382] on input "checkbox" at bounding box center [22, 382] width 25 height 25
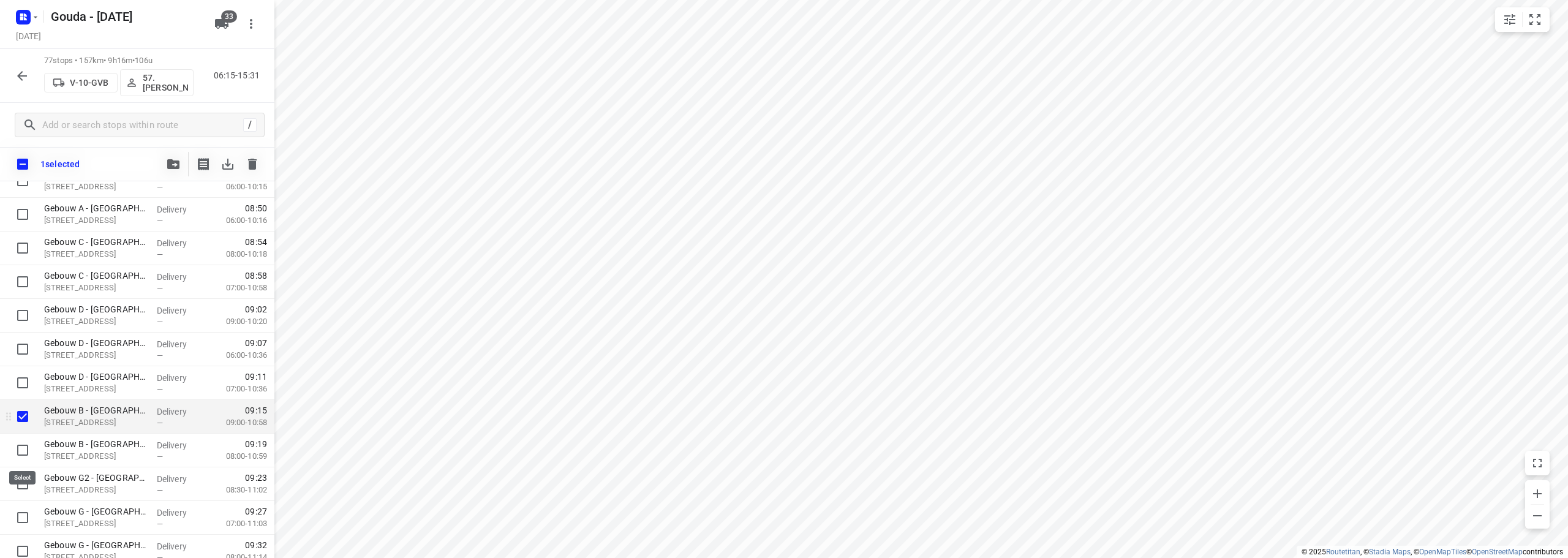
click at [22, 452] on input "checkbox" at bounding box center [22, 450] width 25 height 25
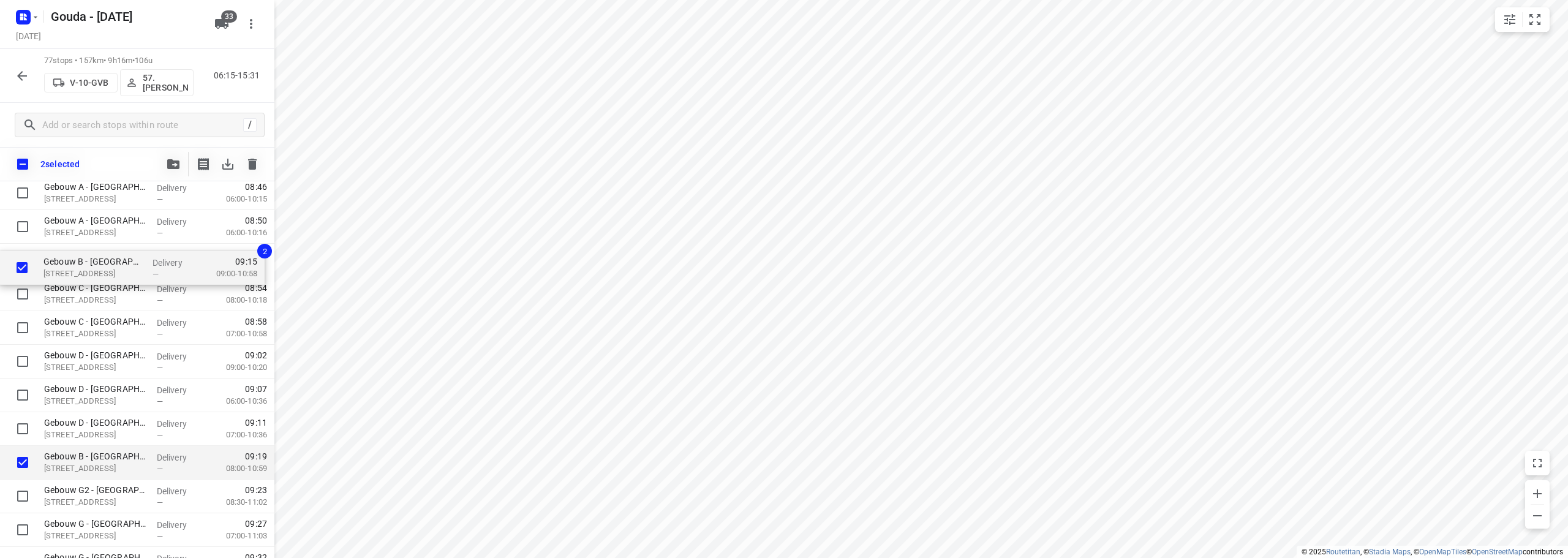
scroll to position [536, 0]
drag, startPoint x: 84, startPoint y: 413, endPoint x: 82, endPoint y: 268, distance: 145.0
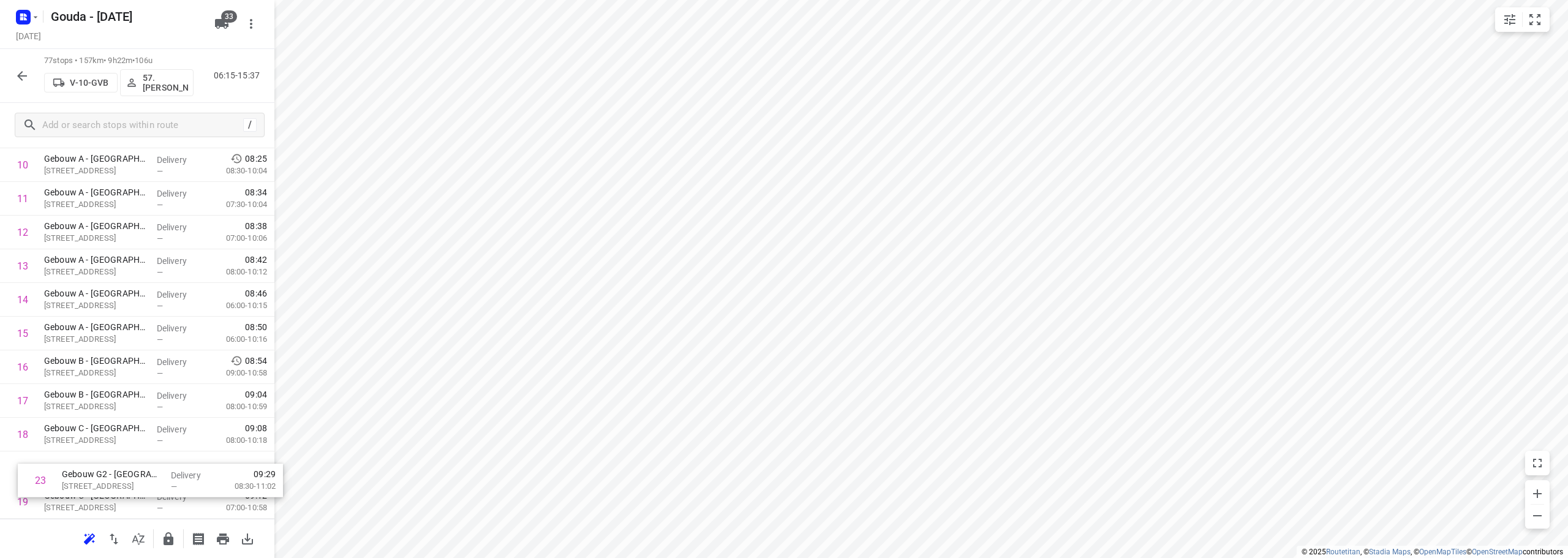
scroll to position [467, 0]
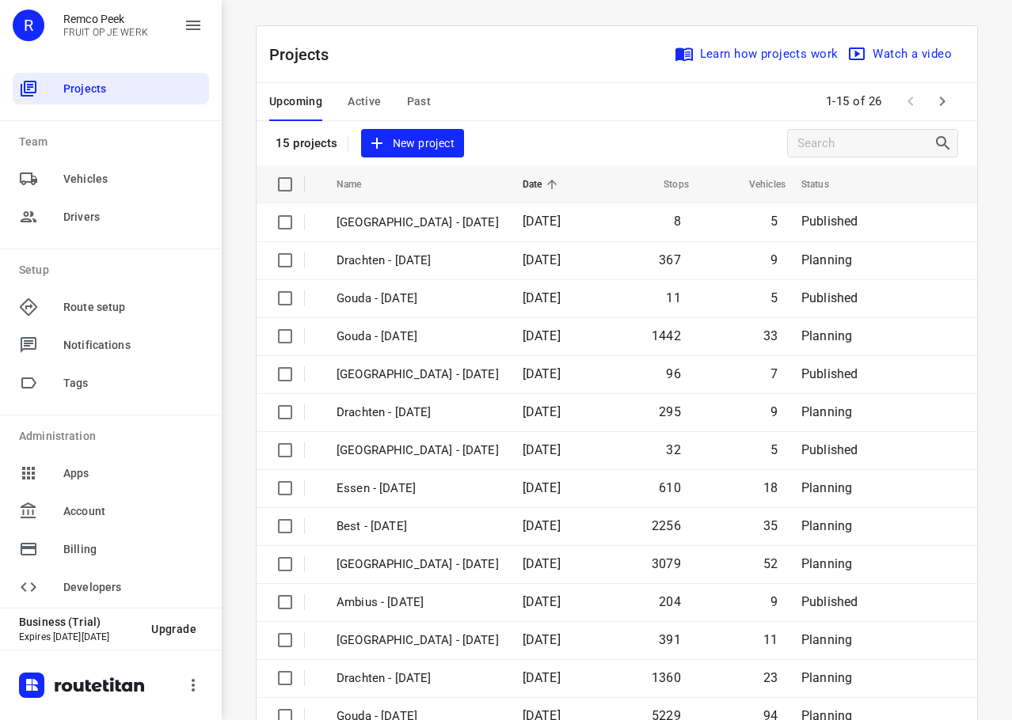
click at [359, 106] on span "Active" at bounding box center [364, 102] width 33 height 20
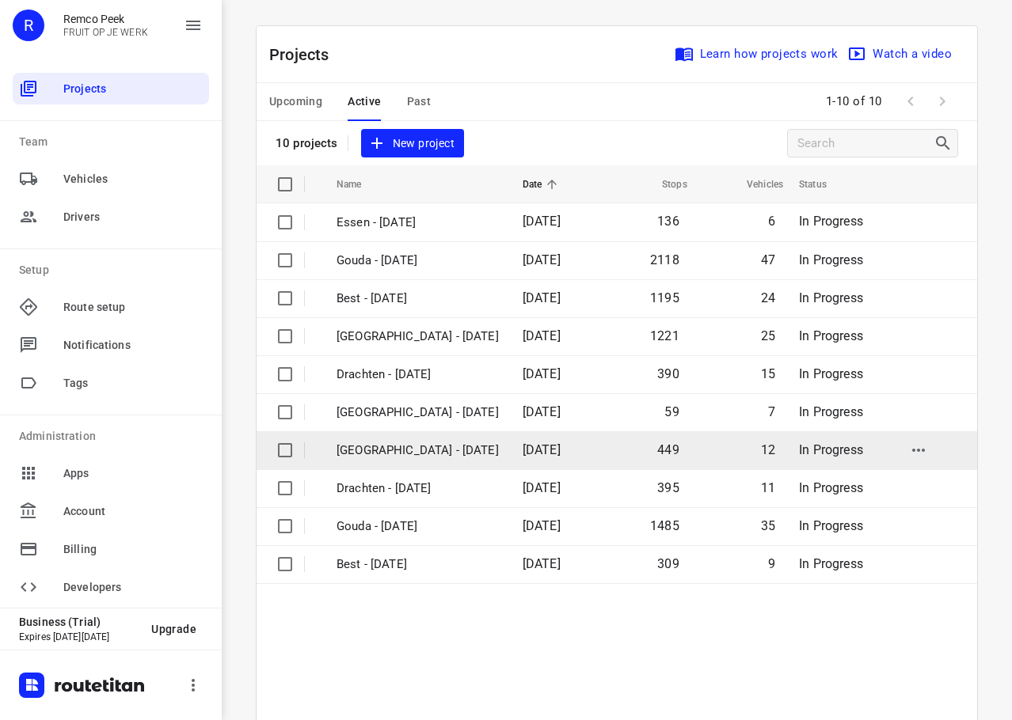
click at [437, 462] on td "[GEOGRAPHIC_DATA] - [DATE]" at bounding box center [415, 450] width 189 height 38
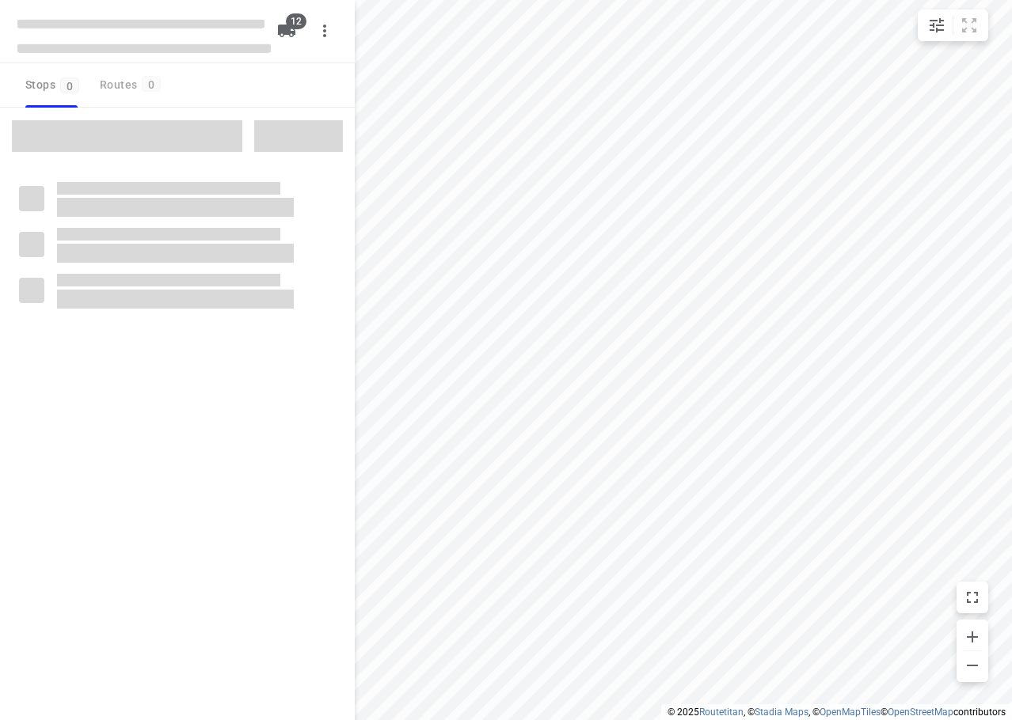
checkbox input "true"
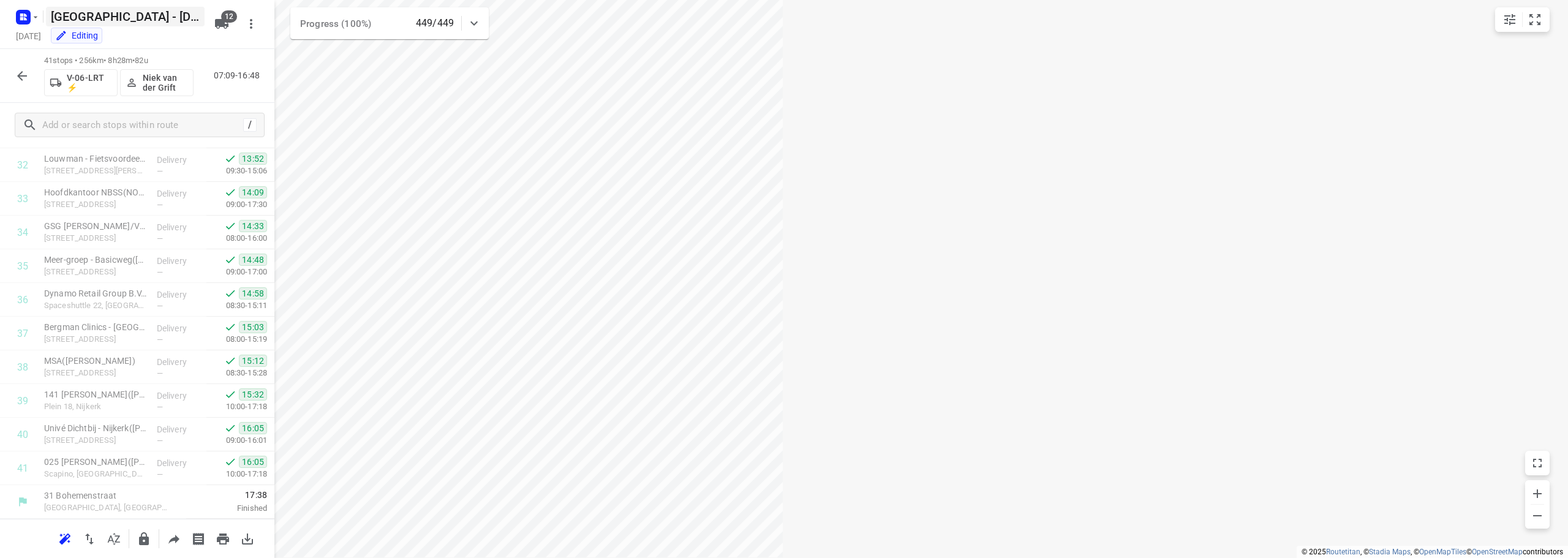
scroll to position [1104, 0]
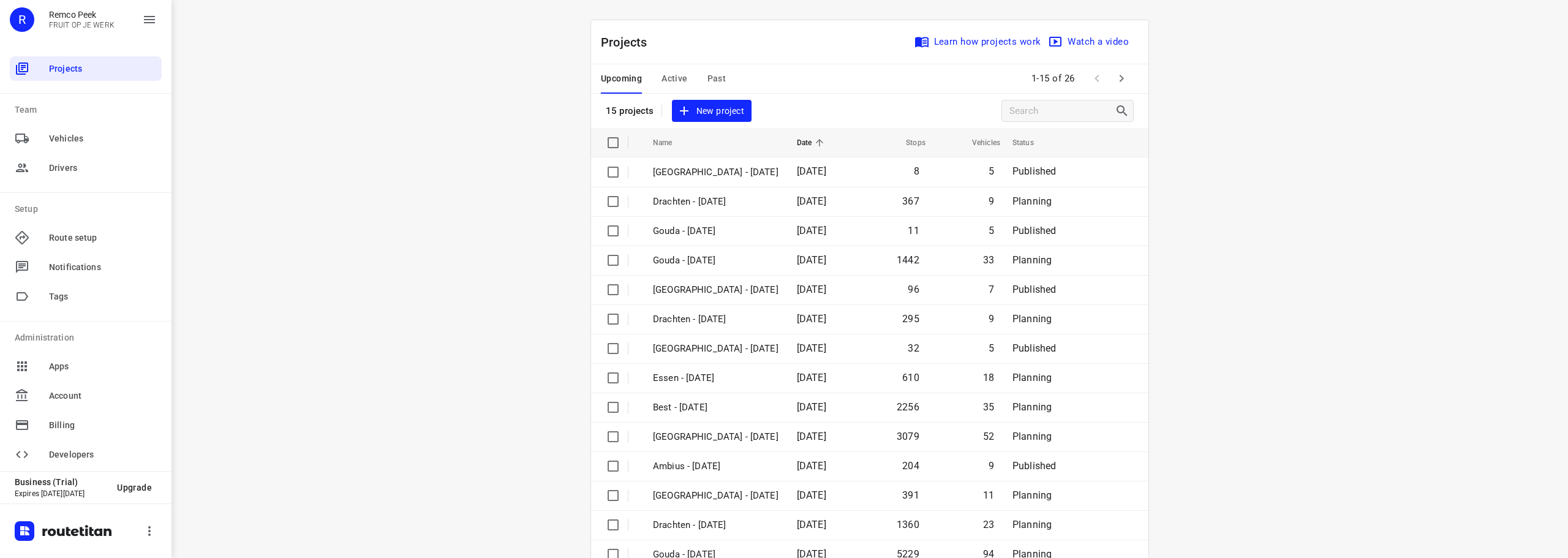
click at [714, 83] on span "Past" at bounding box center [716, 79] width 19 height 15
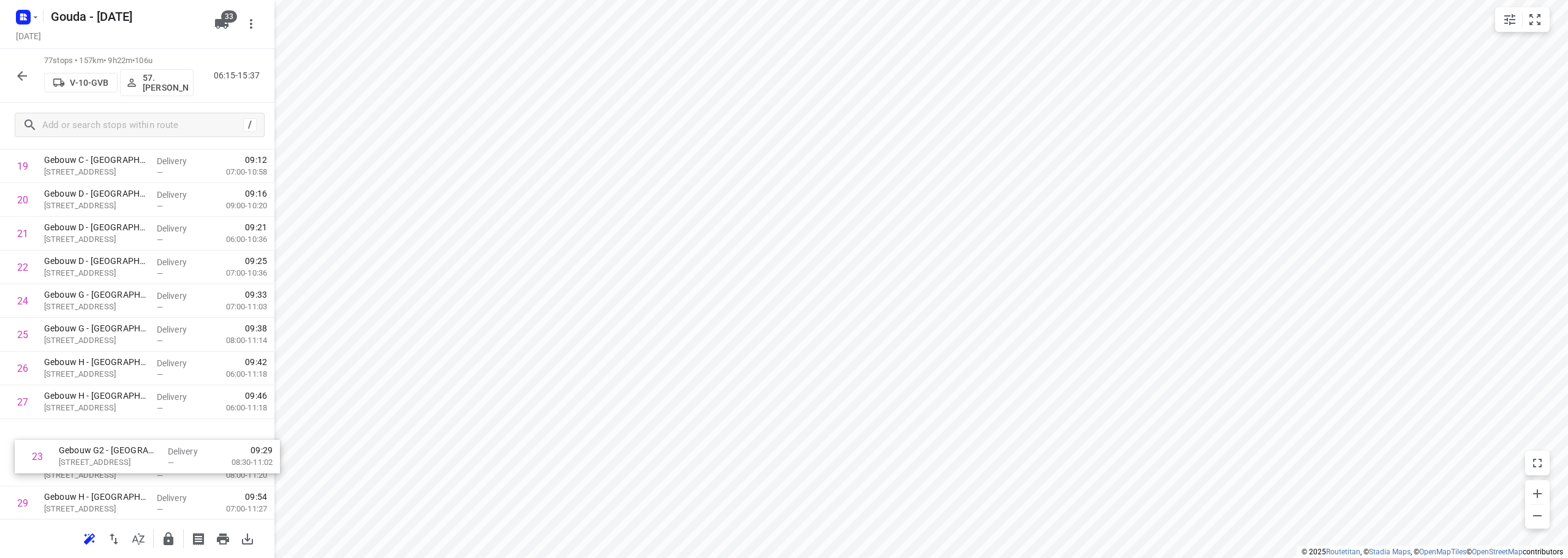
scroll to position [702, 0]
click at [28, 302] on input "checkbox" at bounding box center [22, 299] width 25 height 25
checkbox input "true"
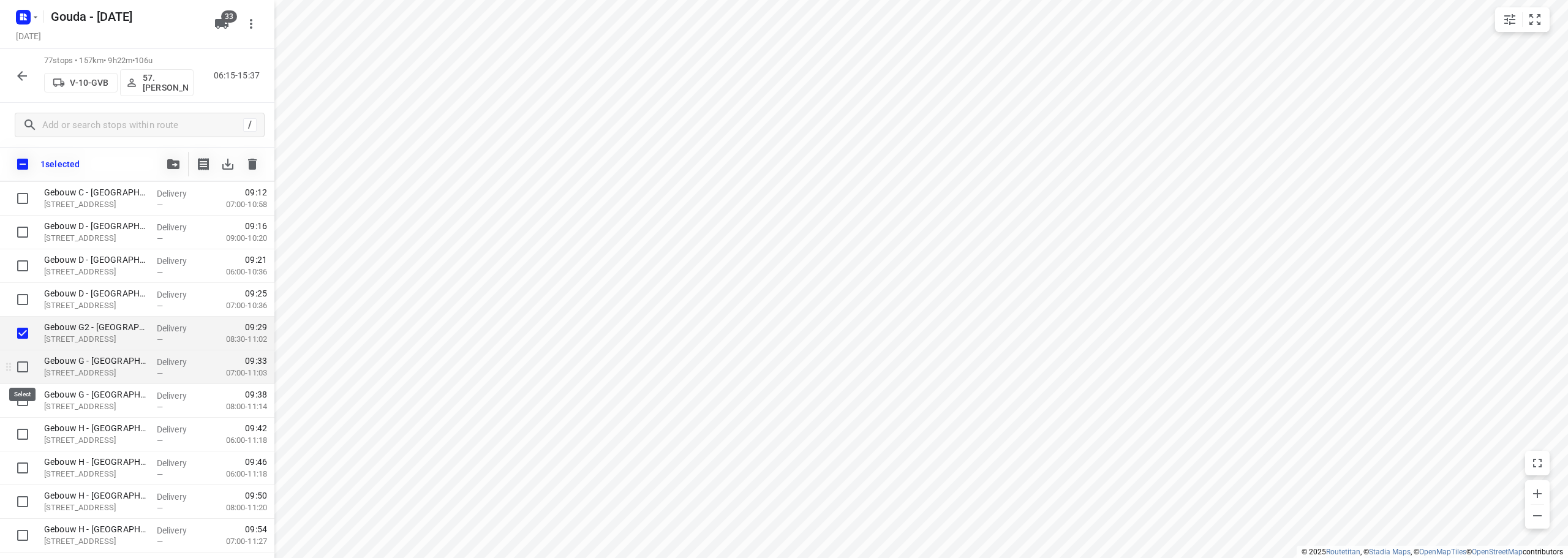
drag, startPoint x: 19, startPoint y: 359, endPoint x: 23, endPoint y: 369, distance: 10.8
click at [21, 361] on input "checkbox" at bounding box center [22, 367] width 25 height 25
checkbox input "true"
click at [20, 408] on input "checkbox" at bounding box center [22, 401] width 25 height 25
checkbox input "true"
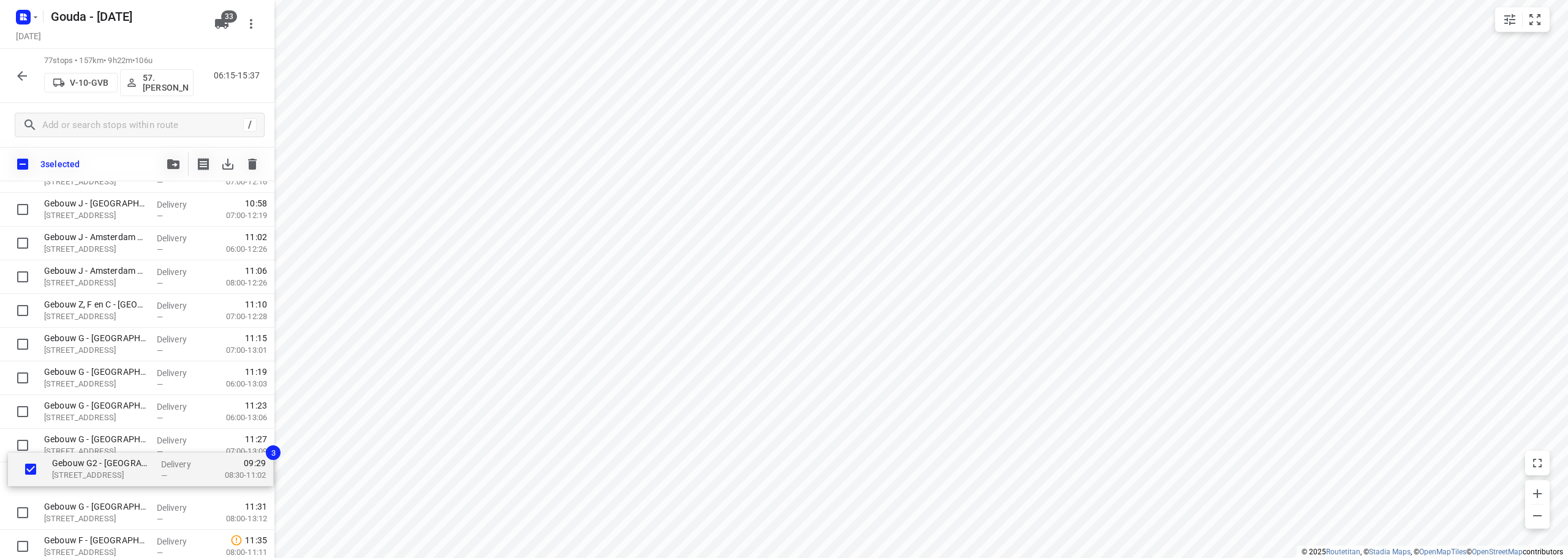
scroll to position [1468, 0]
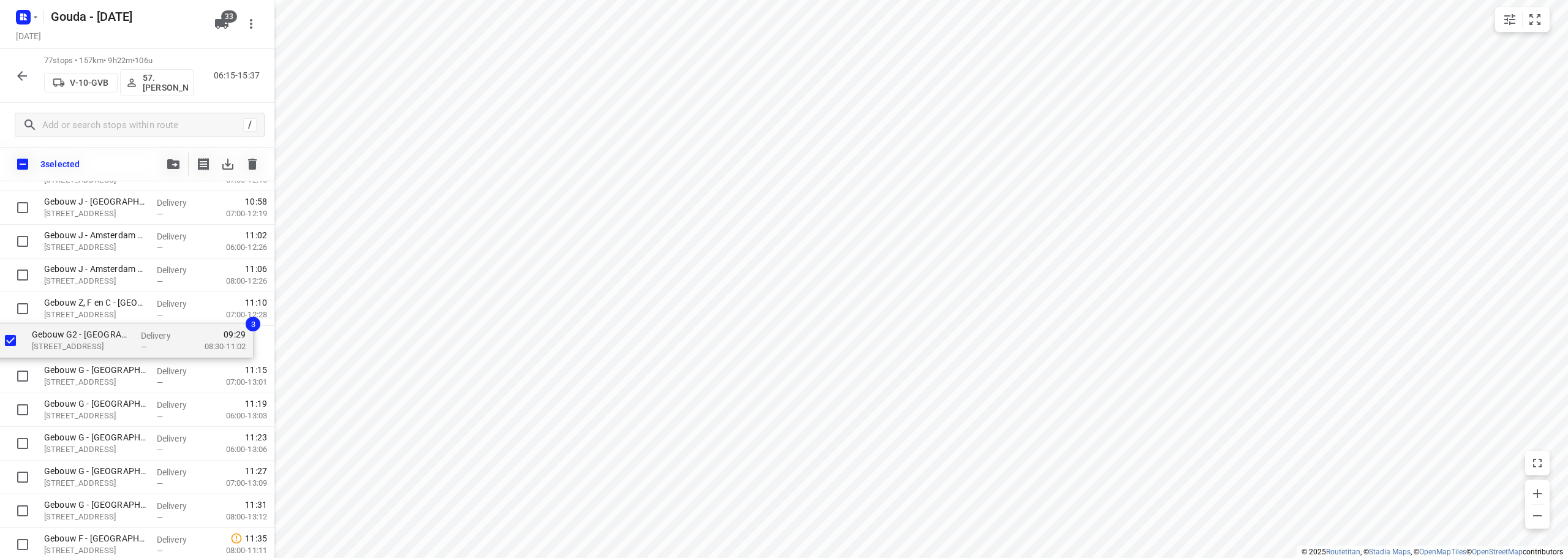
drag, startPoint x: 129, startPoint y: 333, endPoint x: 117, endPoint y: 354, distance: 24.2
click at [117, 354] on div "Universiteit van Amsterdam - Remco Verwaal(Remco Verwaal) Meibergdreef 29, Amst…" at bounding box center [137, 107] width 275 height 2595
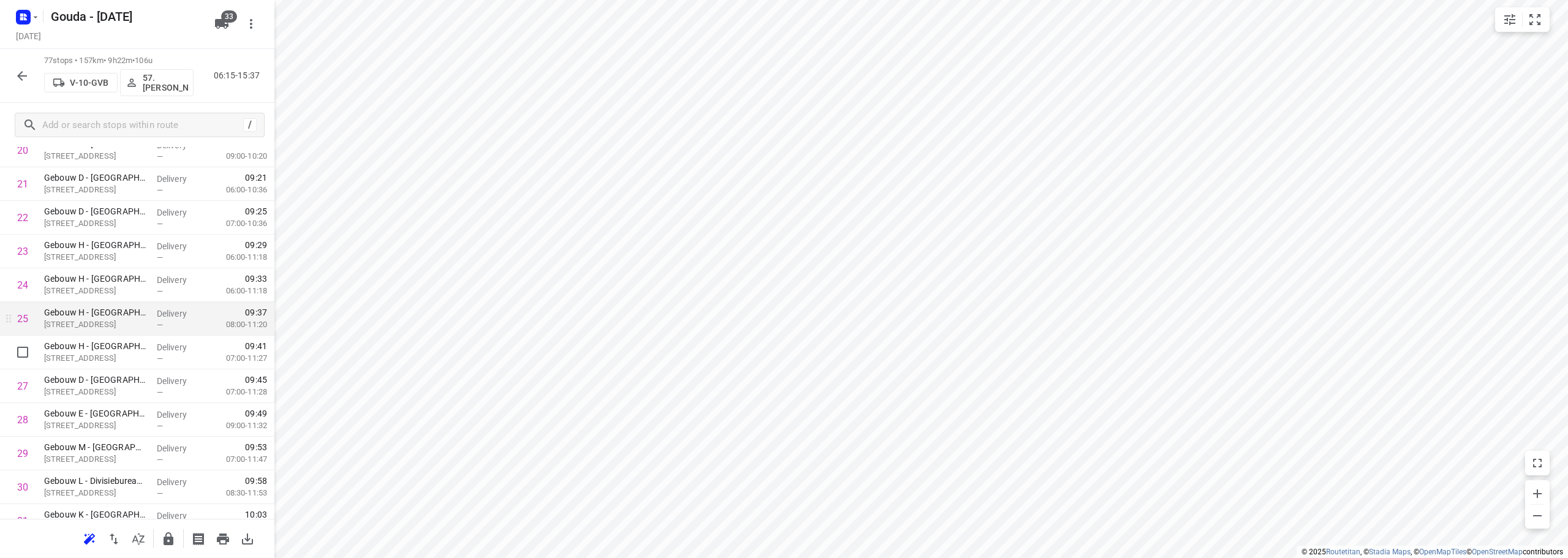
scroll to position [739, 0]
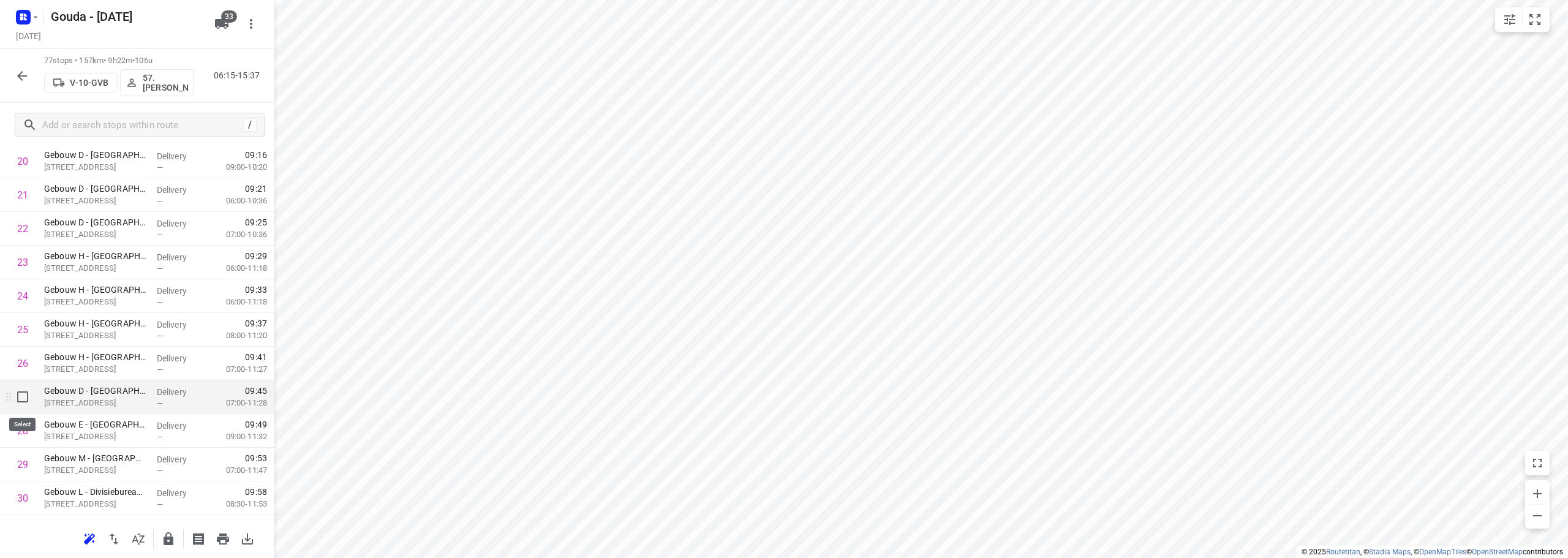
click at [31, 395] on input "checkbox" at bounding box center [22, 397] width 25 height 25
checkbox input "true"
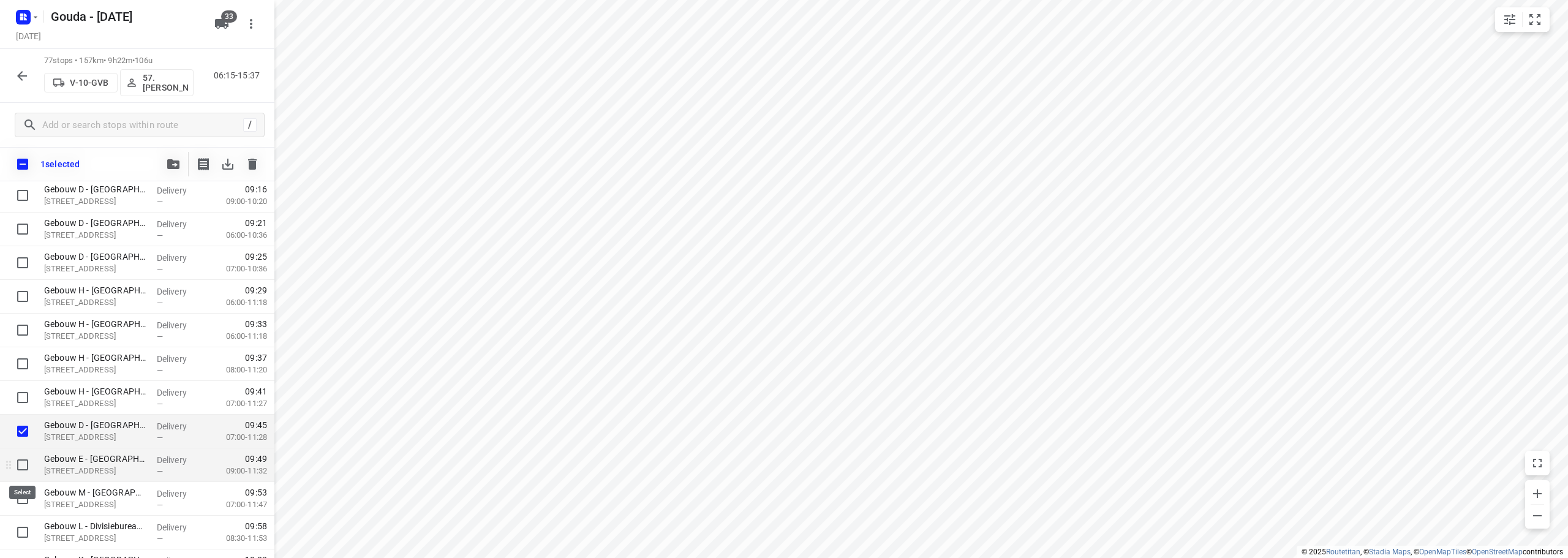
drag, startPoint x: 26, startPoint y: 462, endPoint x: 49, endPoint y: 443, distance: 29.8
click at [27, 462] on input "checkbox" at bounding box center [22, 465] width 25 height 25
checkbox input "true"
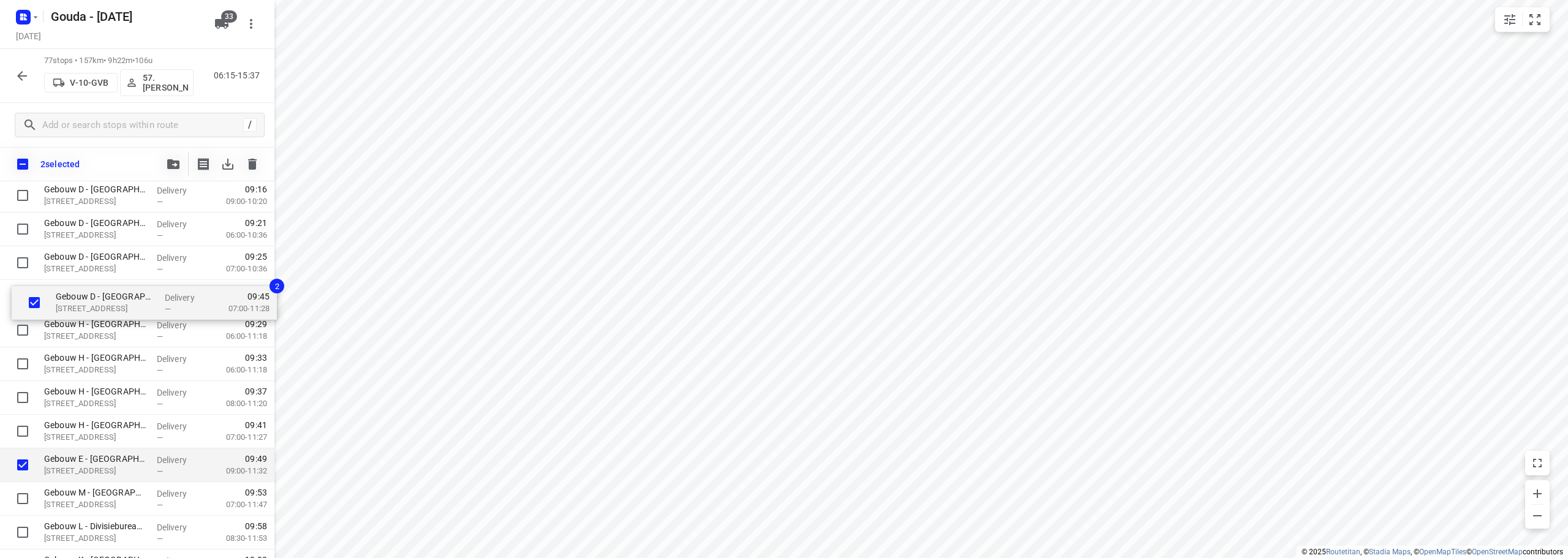
drag, startPoint x: 77, startPoint y: 427, endPoint x: 87, endPoint y: 292, distance: 135.4
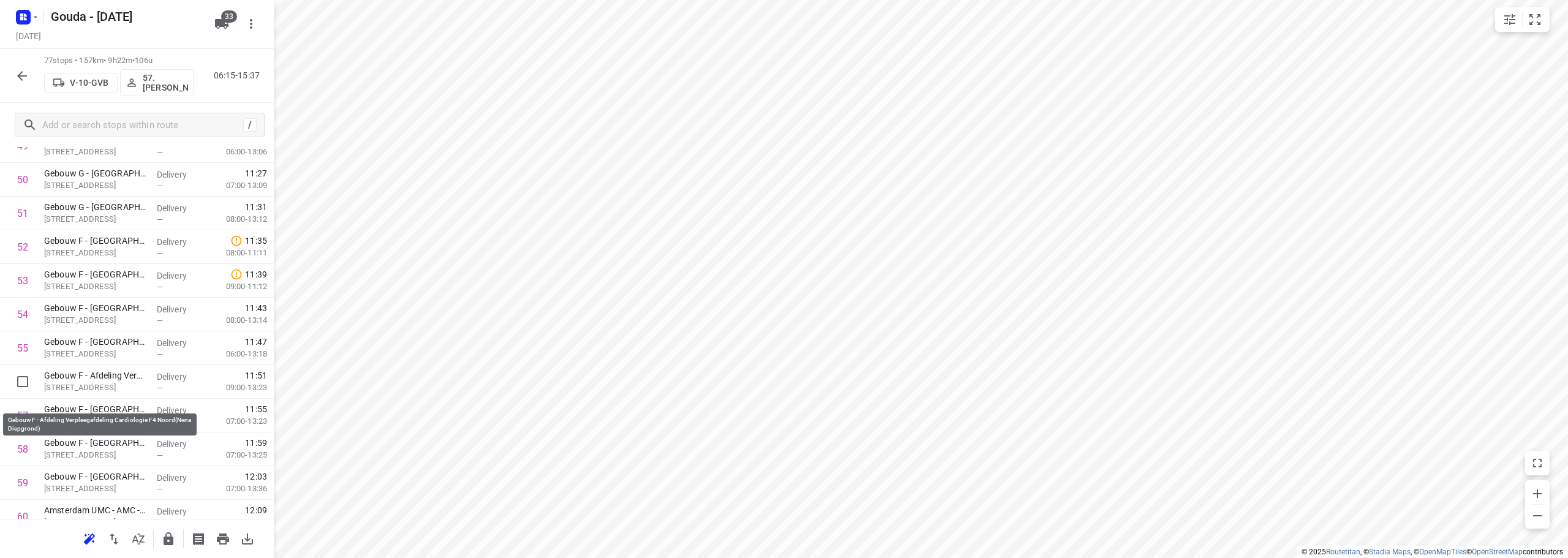
scroll to position [1842, 0]
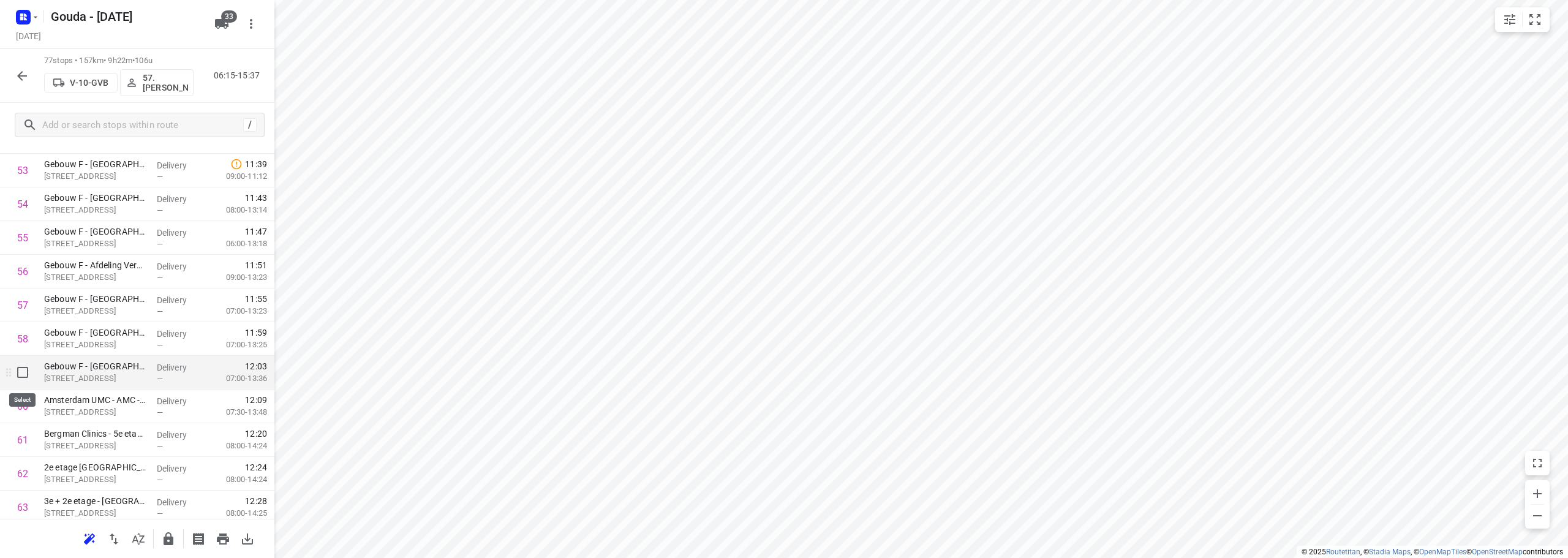
click at [15, 375] on input "checkbox" at bounding box center [22, 372] width 25 height 25
checkbox input "true"
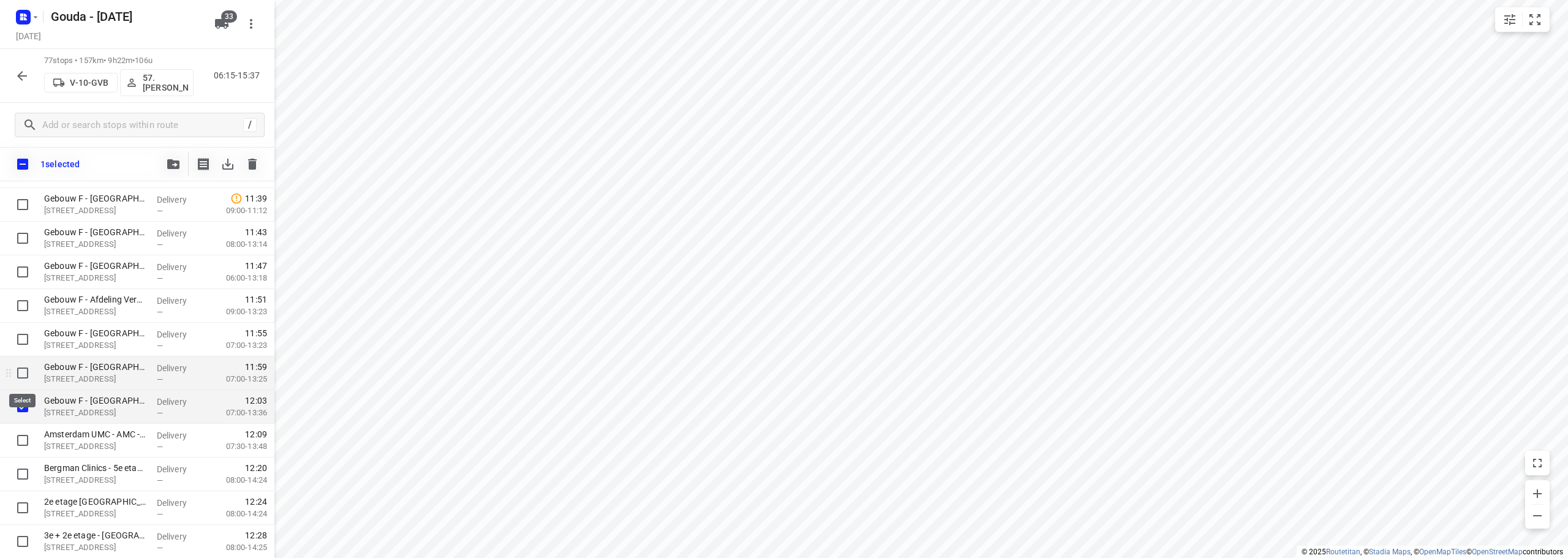
click at [17, 372] on input "checkbox" at bounding box center [22, 373] width 25 height 25
checkbox input "true"
click at [23, 341] on input "checkbox" at bounding box center [22, 340] width 25 height 25
checkbox input "true"
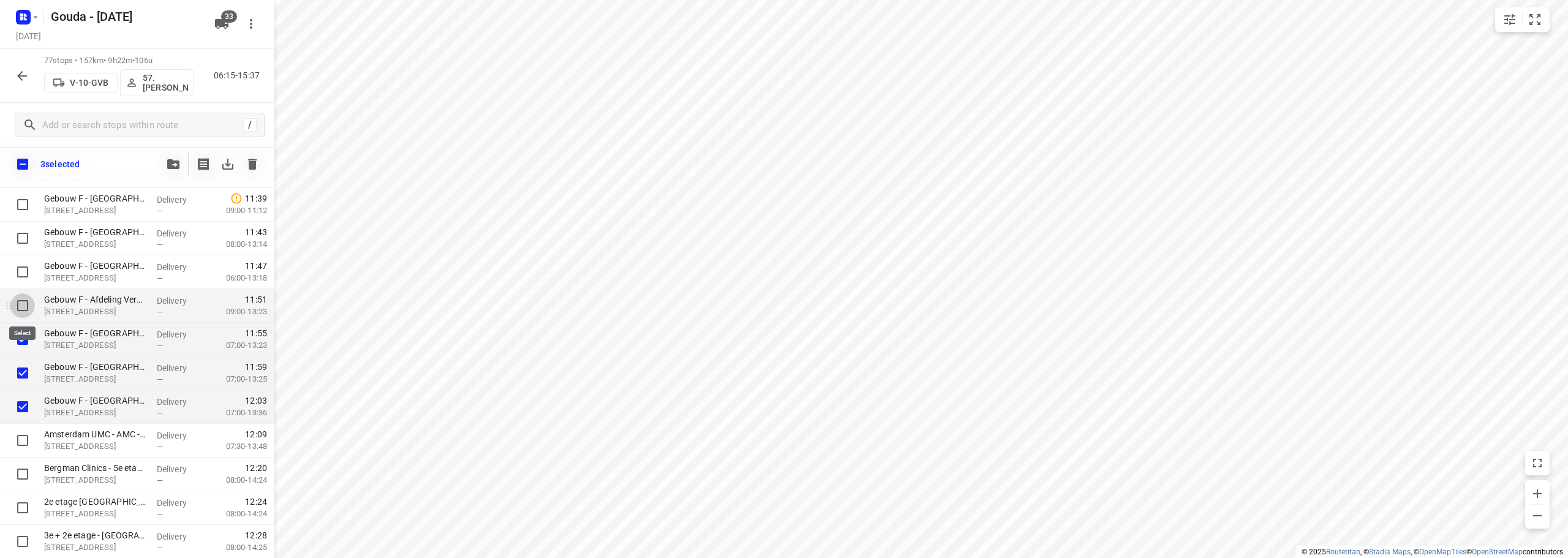
click at [25, 305] on input "checkbox" at bounding box center [22, 306] width 25 height 25
checkbox input "true"
click at [28, 274] on input "checkbox" at bounding box center [22, 272] width 25 height 25
checkbox input "true"
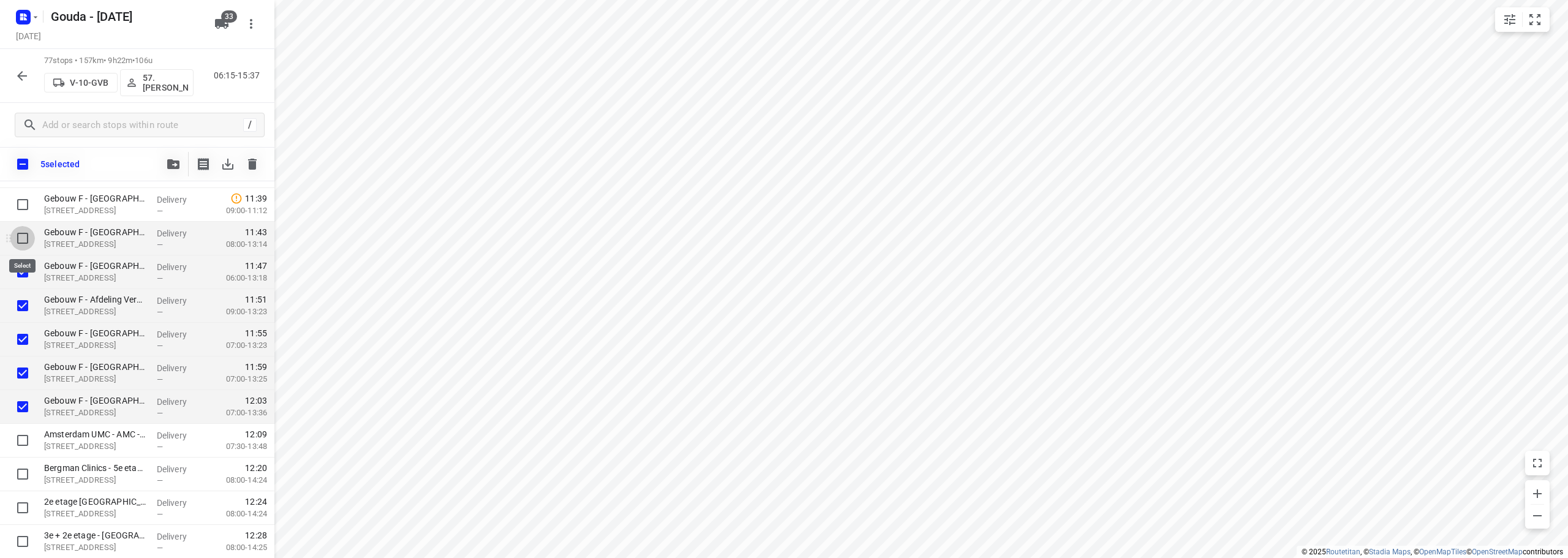
click at [22, 241] on input "checkbox" at bounding box center [22, 238] width 25 height 25
checkbox input "true"
click at [25, 211] on input "checkbox" at bounding box center [22, 205] width 25 height 25
checkbox input "true"
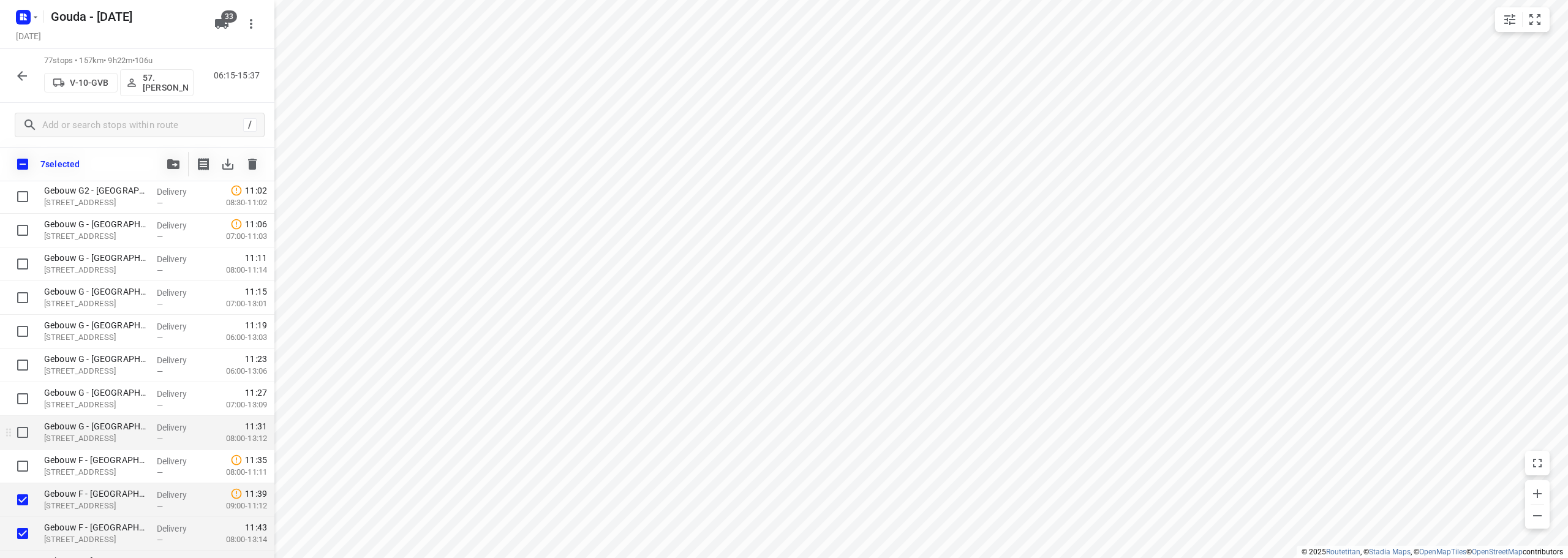
scroll to position [1535, 0]
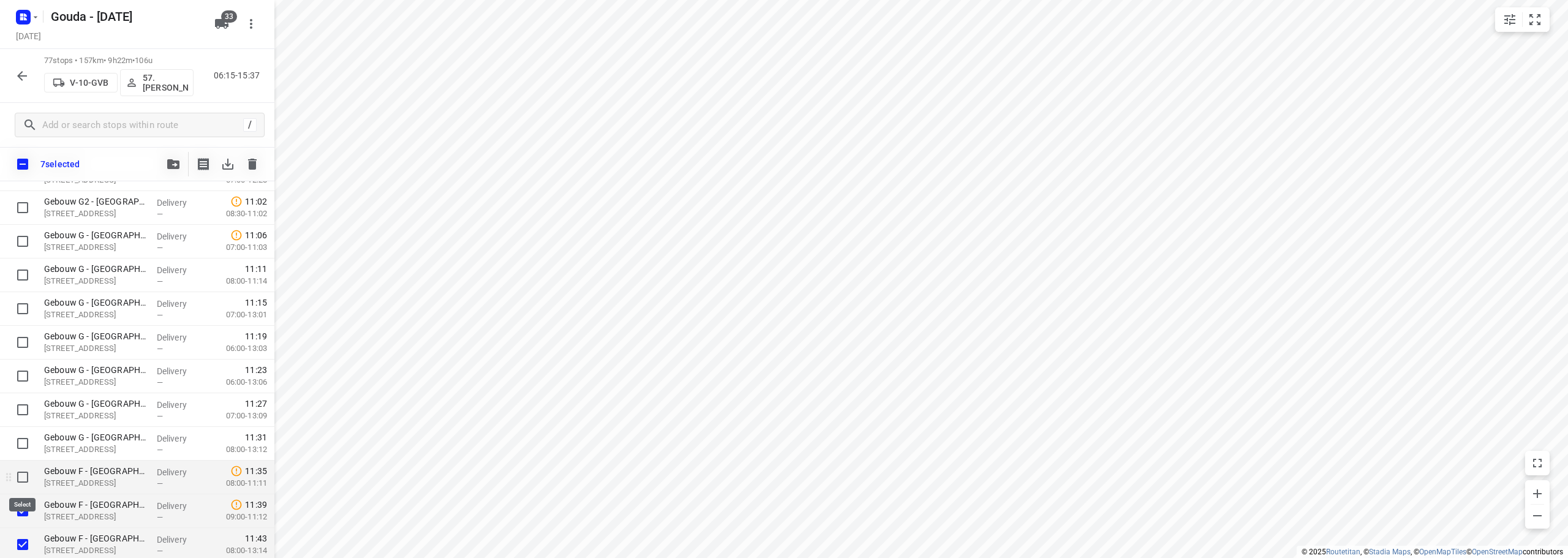
click at [15, 472] on input "checkbox" at bounding box center [22, 478] width 25 height 25
checkbox input "true"
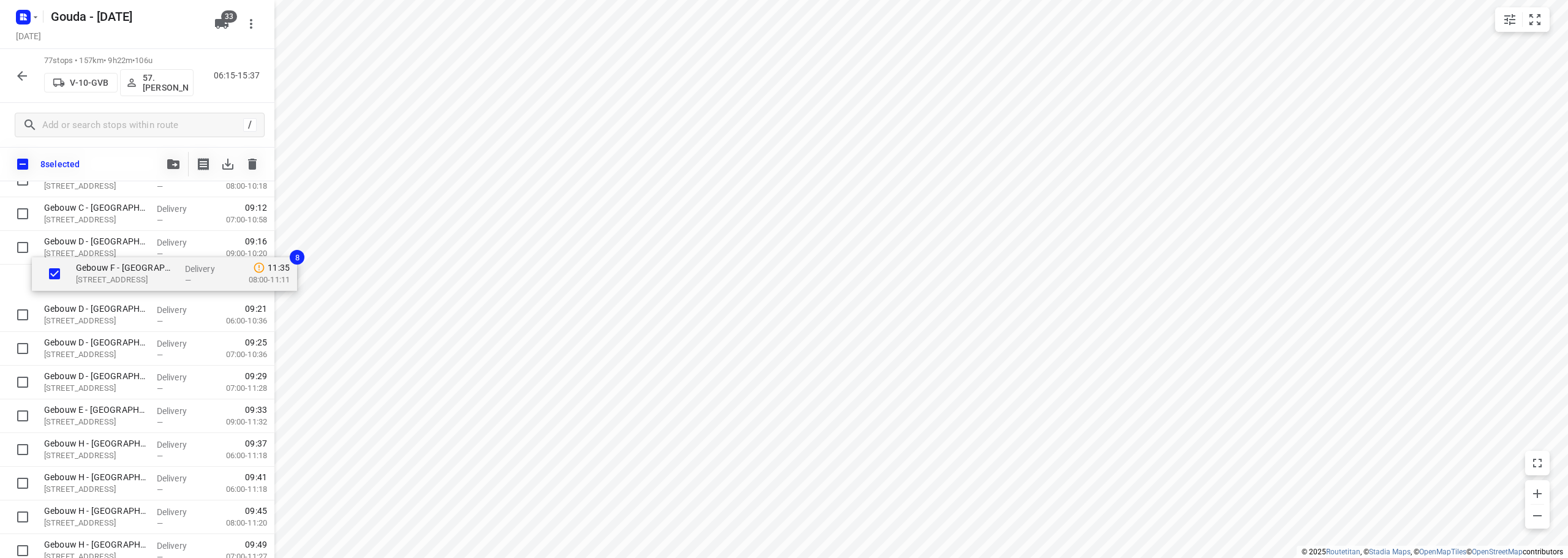
scroll to position [683, 0]
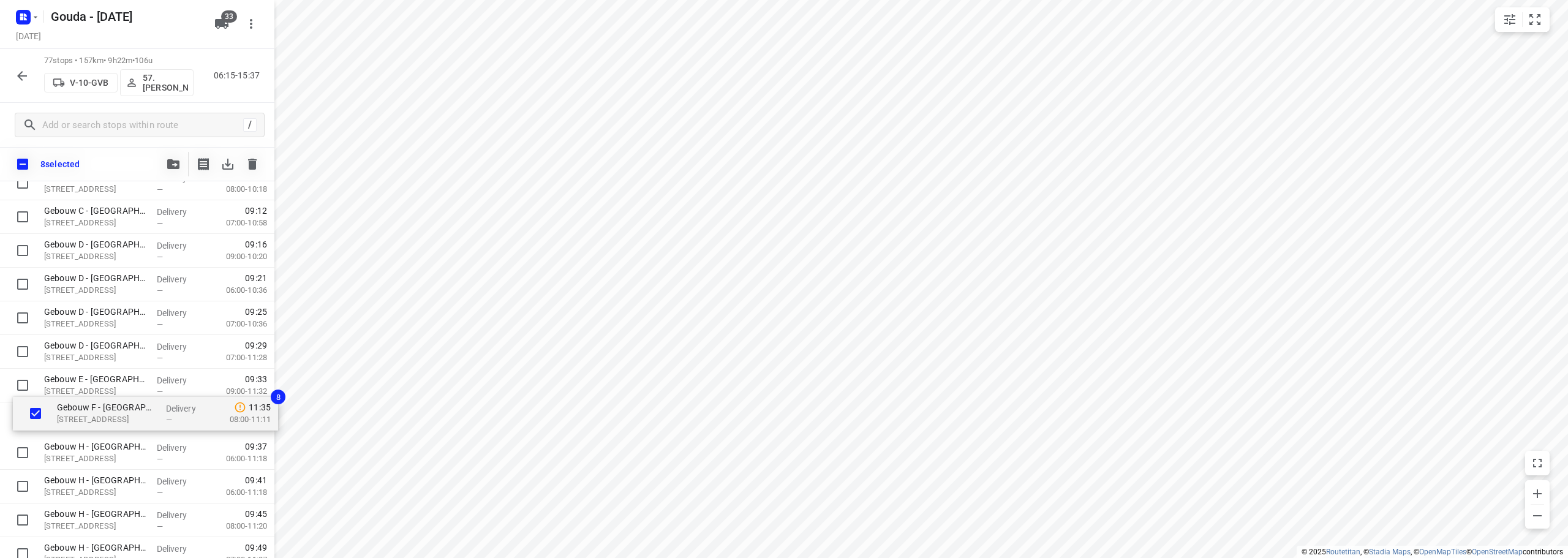
drag, startPoint x: 91, startPoint y: 487, endPoint x: 104, endPoint y: 418, distance: 70.2
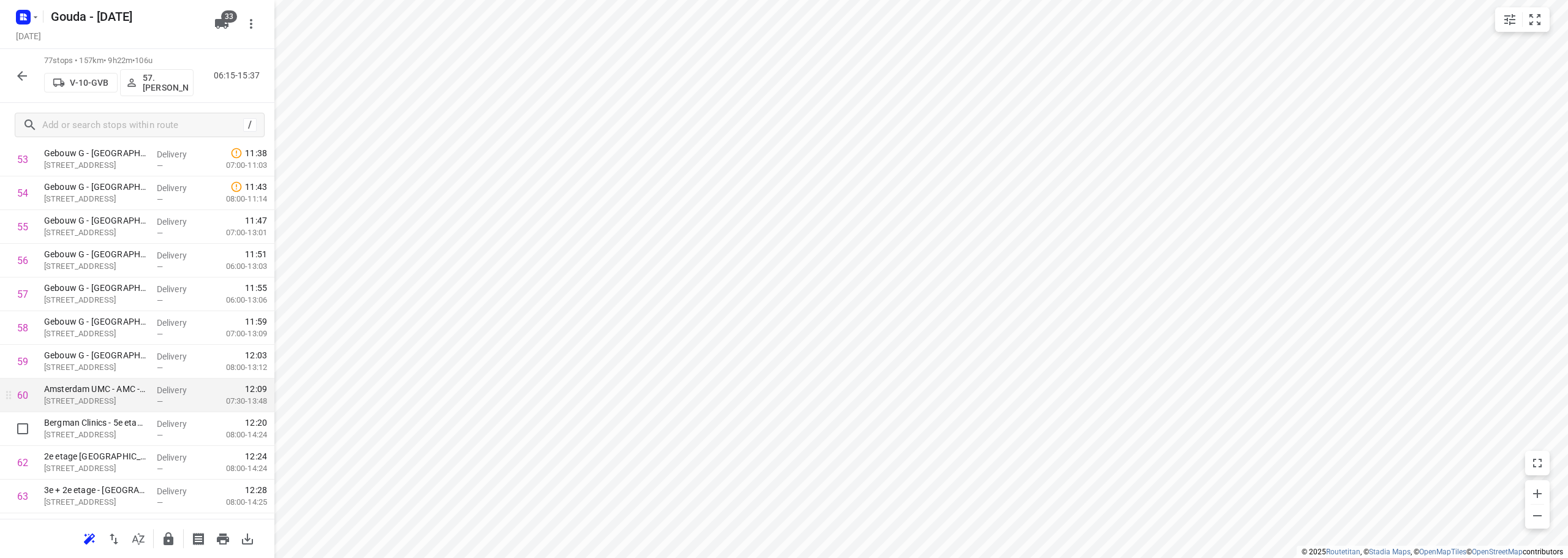
scroll to position [1848, 0]
click at [19, 365] on input "checkbox" at bounding box center [22, 367] width 25 height 25
checkbox input "true"
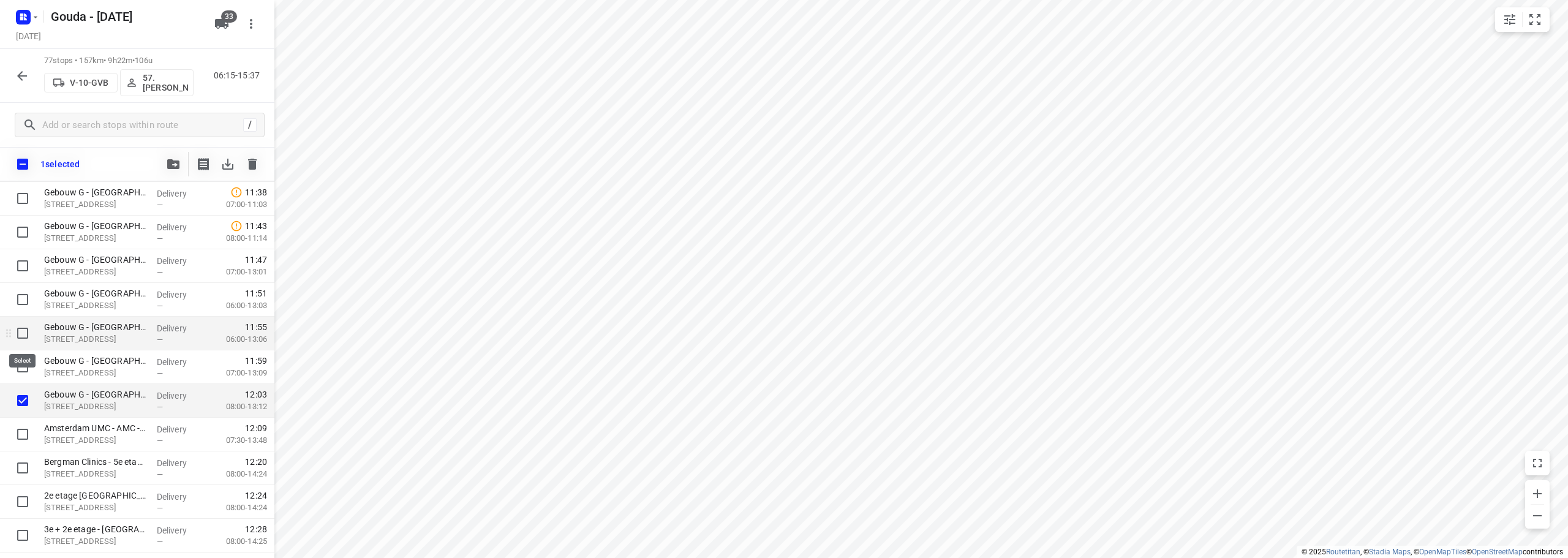
click at [21, 337] on input "checkbox" at bounding box center [22, 334] width 25 height 25
checkbox input "true"
click at [22, 366] on input "checkbox" at bounding box center [22, 367] width 25 height 25
checkbox input "true"
click at [24, 302] on input "checkbox" at bounding box center [22, 300] width 25 height 25
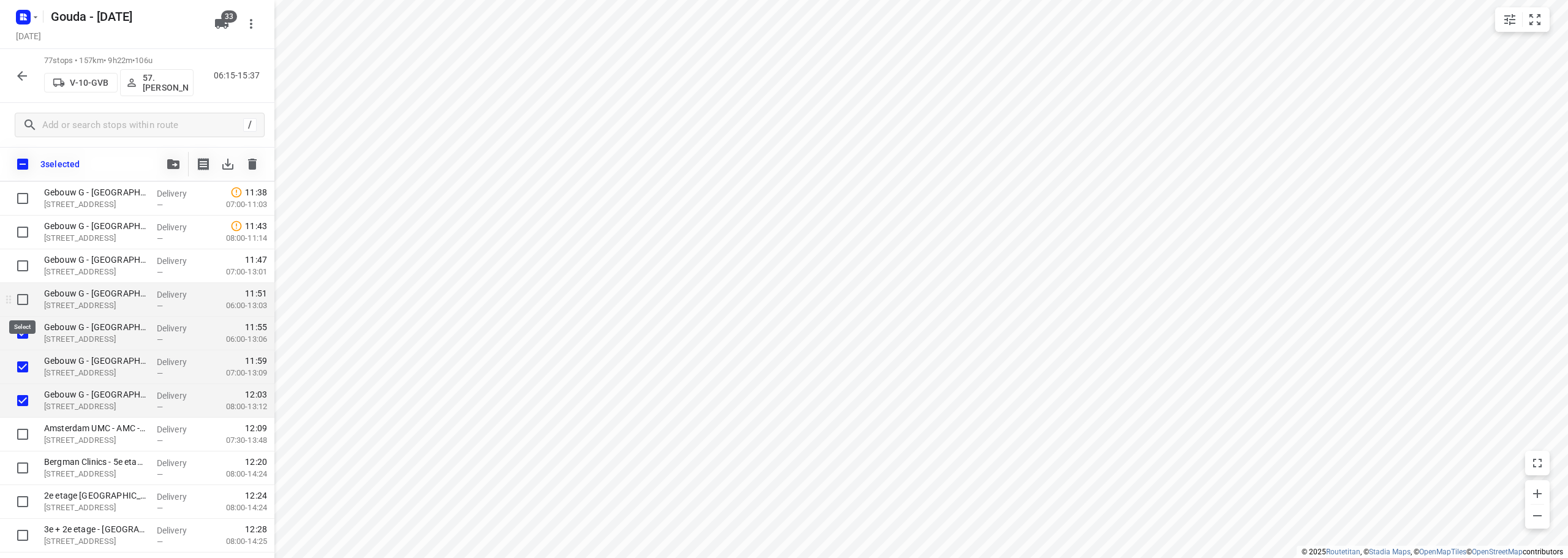
checkbox input "true"
click at [25, 271] on input "checkbox" at bounding box center [22, 266] width 25 height 25
checkbox input "true"
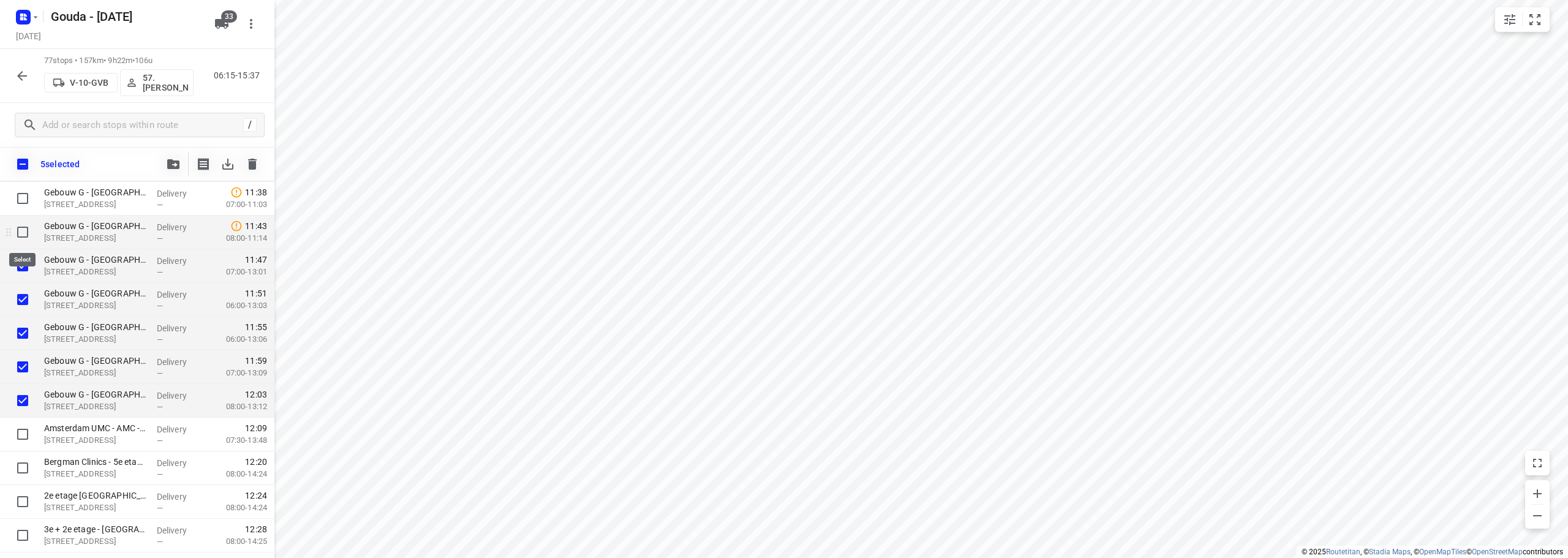
click at [22, 229] on input "checkbox" at bounding box center [22, 232] width 25 height 25
checkbox input "true"
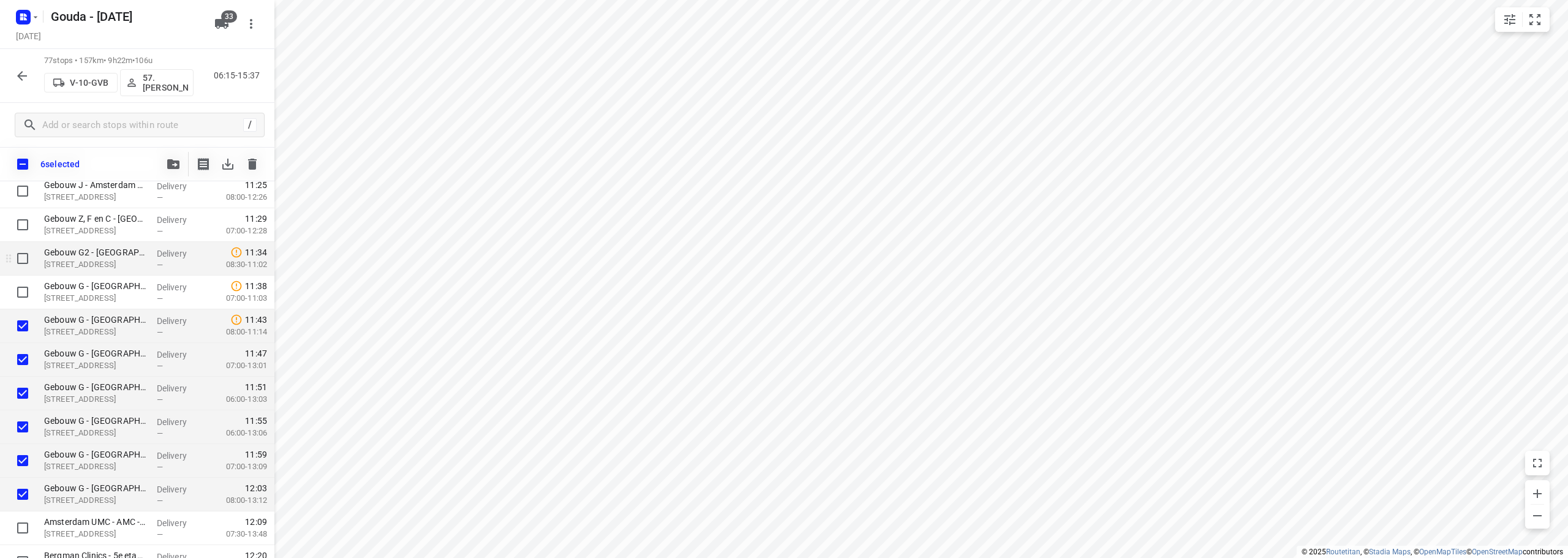
scroll to position [1603, 0]
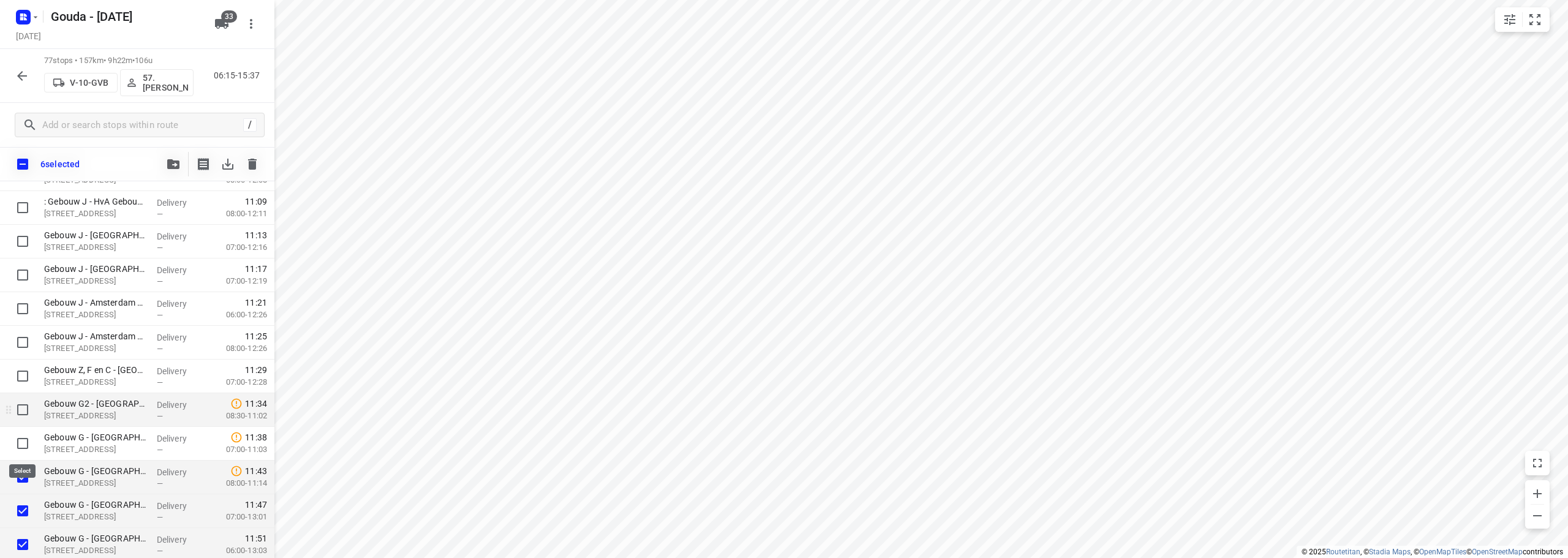
drag, startPoint x: 22, startPoint y: 439, endPoint x: 20, endPoint y: 422, distance: 17.1
click at [22, 436] on input "checkbox" at bounding box center [22, 443] width 25 height 25
checkbox input "true"
click at [12, 395] on div at bounding box center [19, 410] width 39 height 34
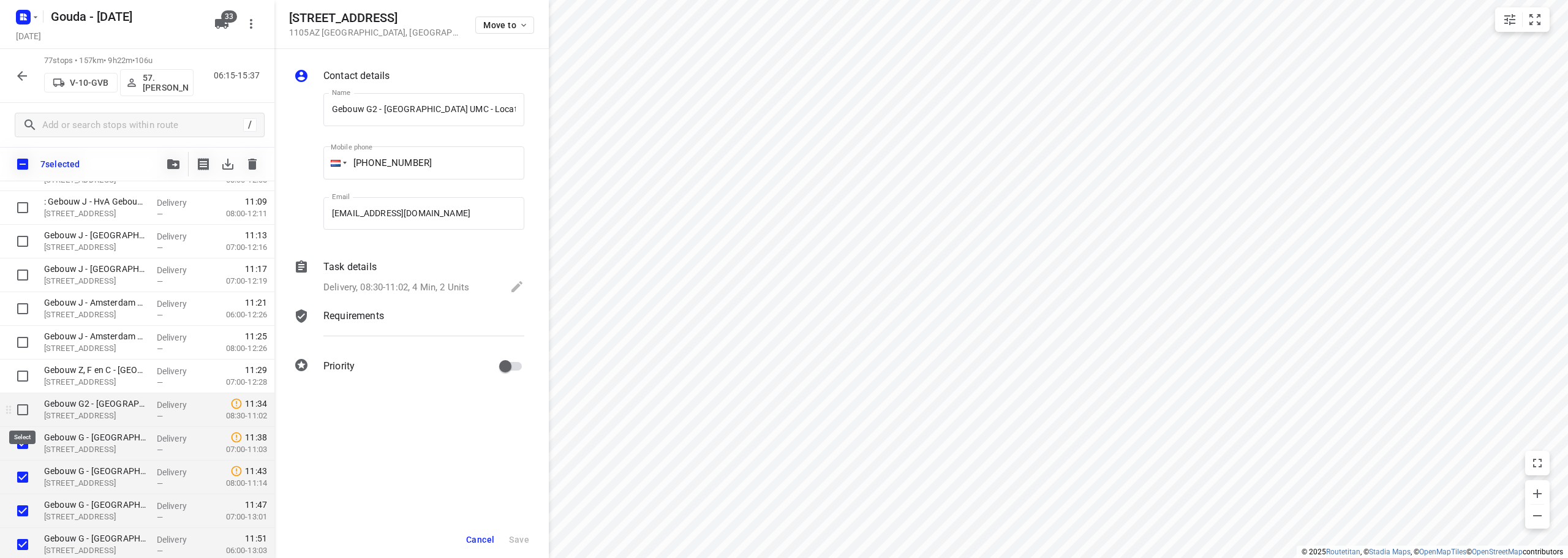
scroll to position [0, 143]
drag, startPoint x: 23, startPoint y: 404, endPoint x: 382, endPoint y: 416, distance: 359.2
click at [23, 406] on input "checkbox" at bounding box center [22, 410] width 25 height 25
checkbox input "true"
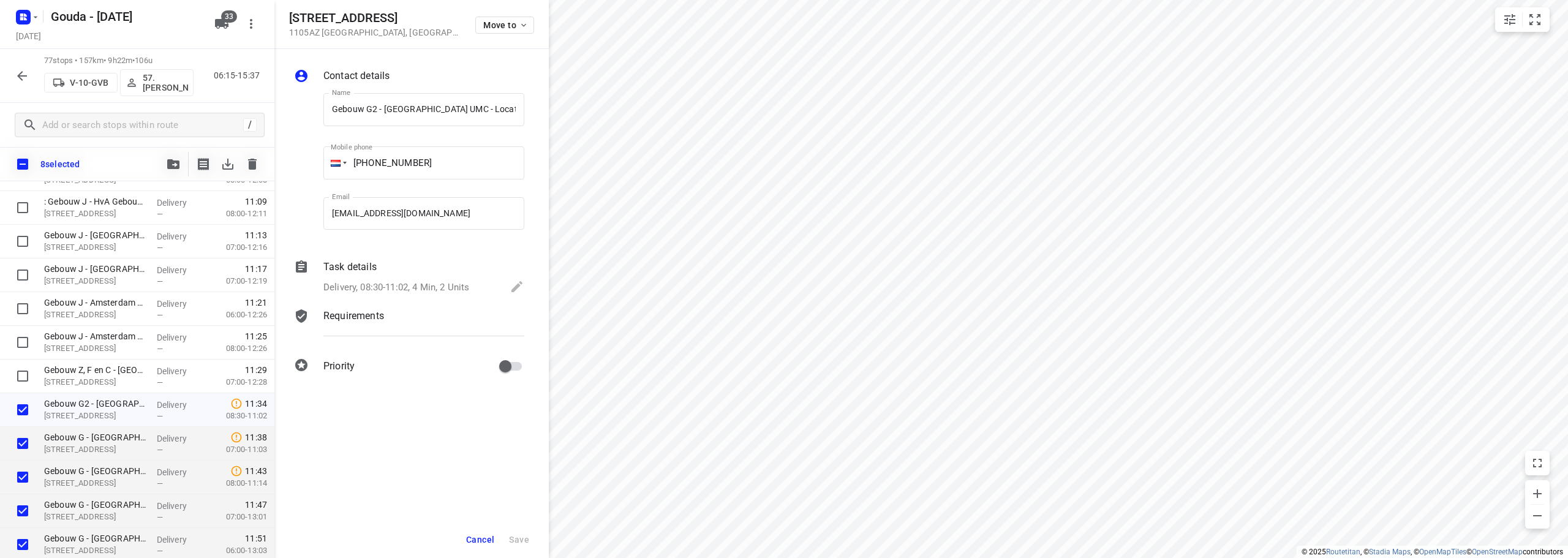
click at [475, 531] on button "Cancel" at bounding box center [480, 539] width 38 height 22
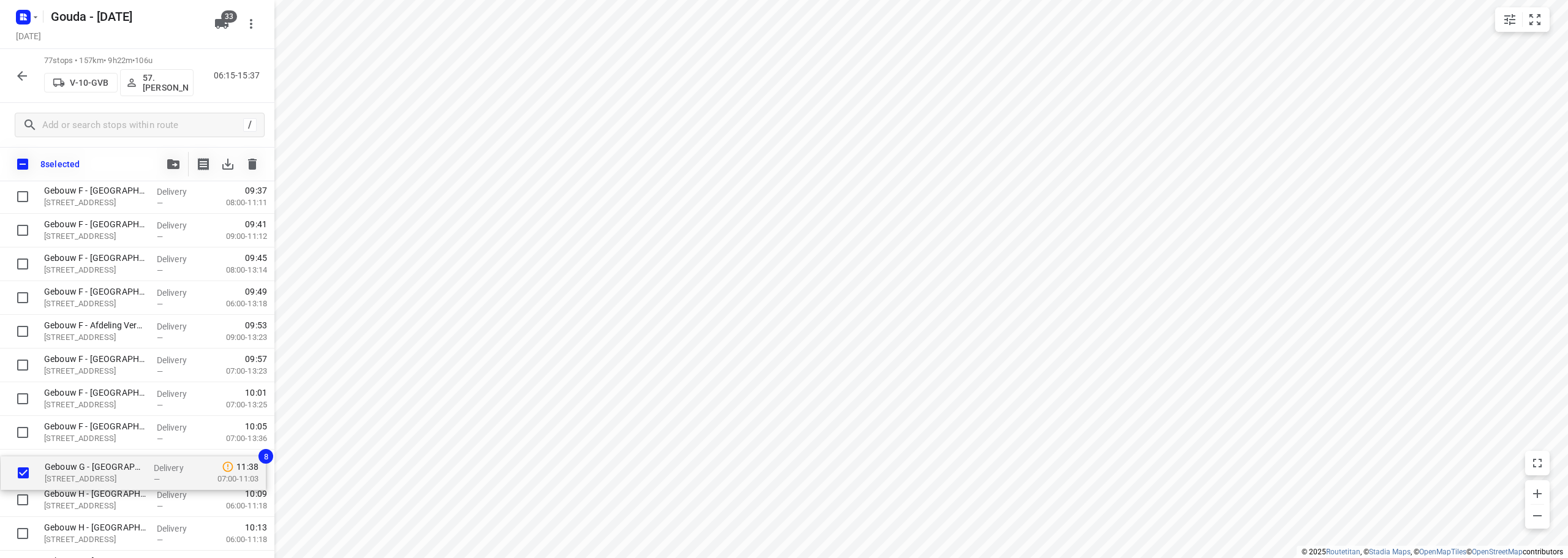
scroll to position [911, 0]
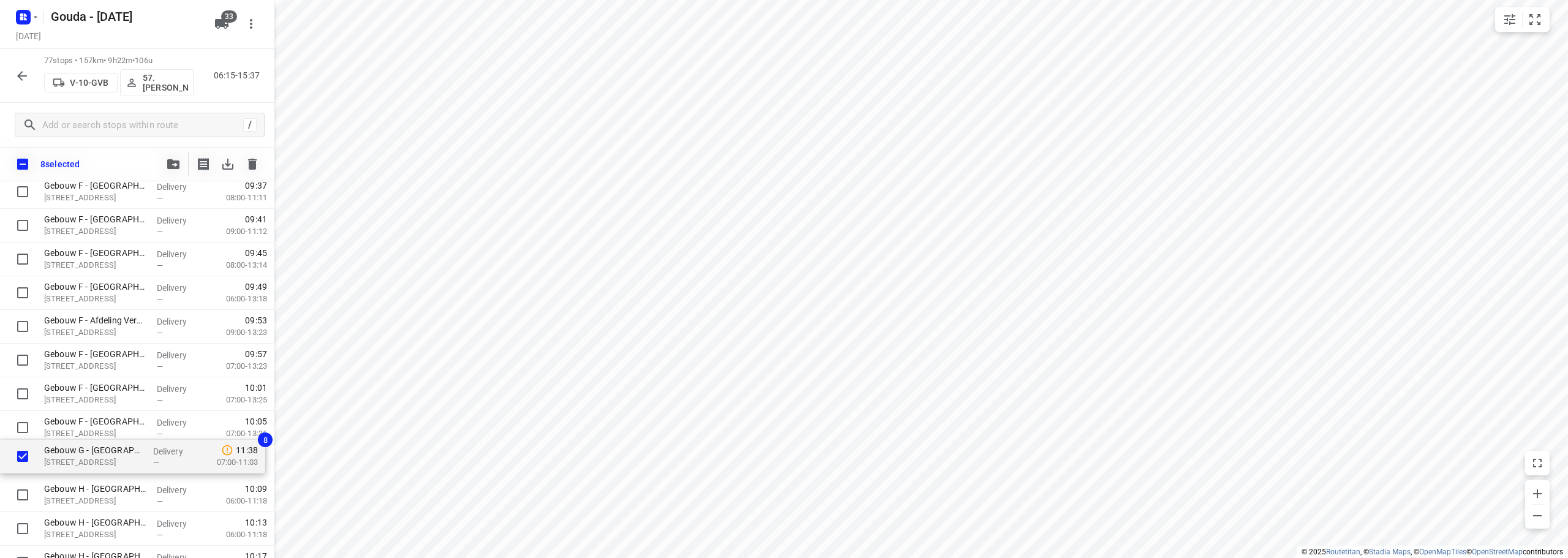
drag, startPoint x: 142, startPoint y: 370, endPoint x: 148, endPoint y: 430, distance: 60.3
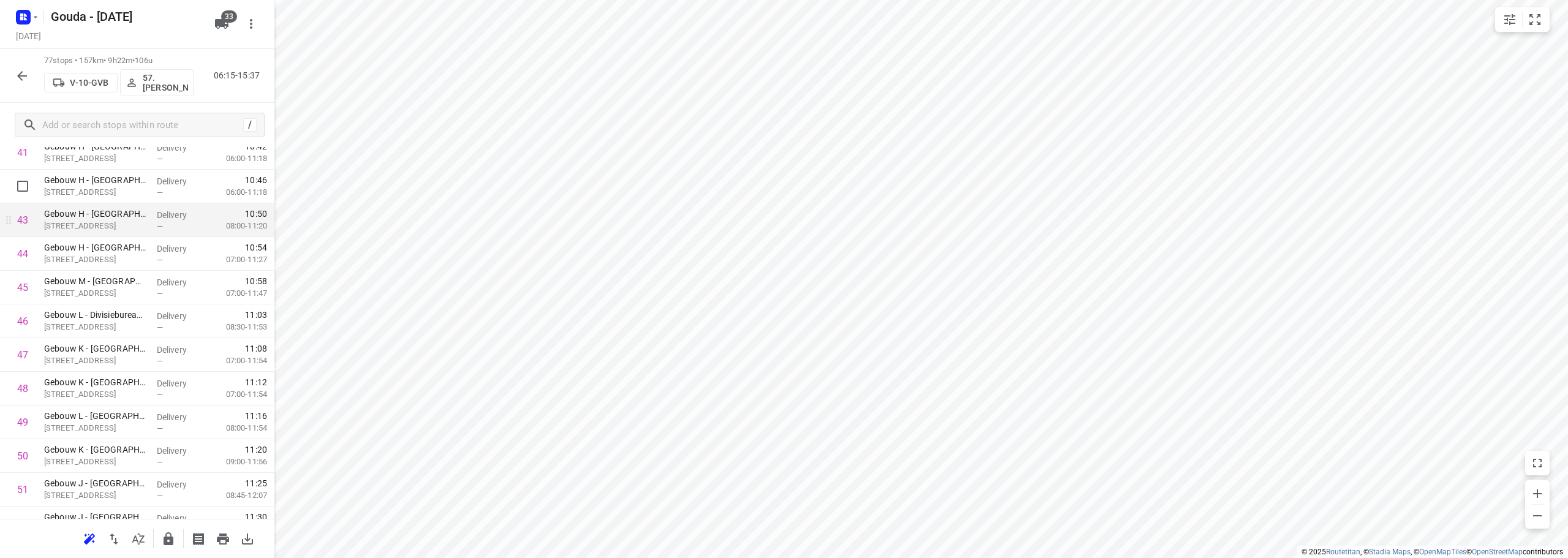
scroll to position [1463, 0]
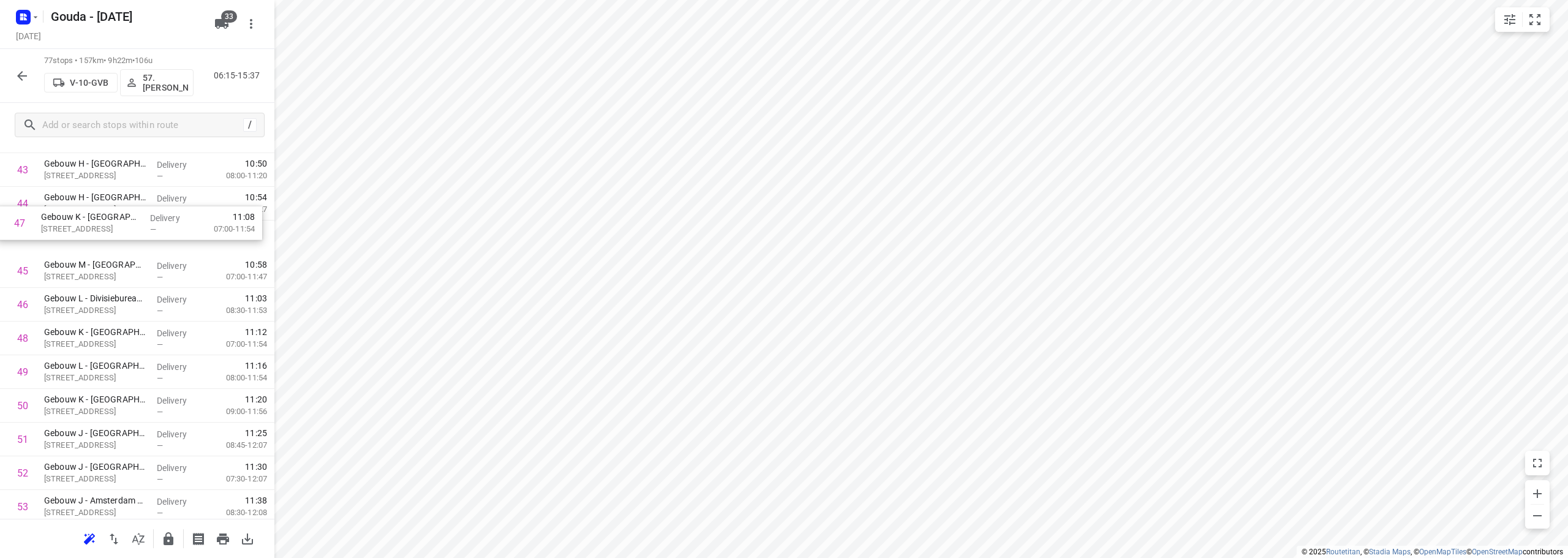
drag, startPoint x: 108, startPoint y: 293, endPoint x: 104, endPoint y: 220, distance: 73.1
click at [104, 220] on div "1 Universiteit van Amsterdam - Remco Verwaal(Remco Verwaal) Meibergdreef 29, Am…" at bounding box center [137, 35] width 275 height 2595
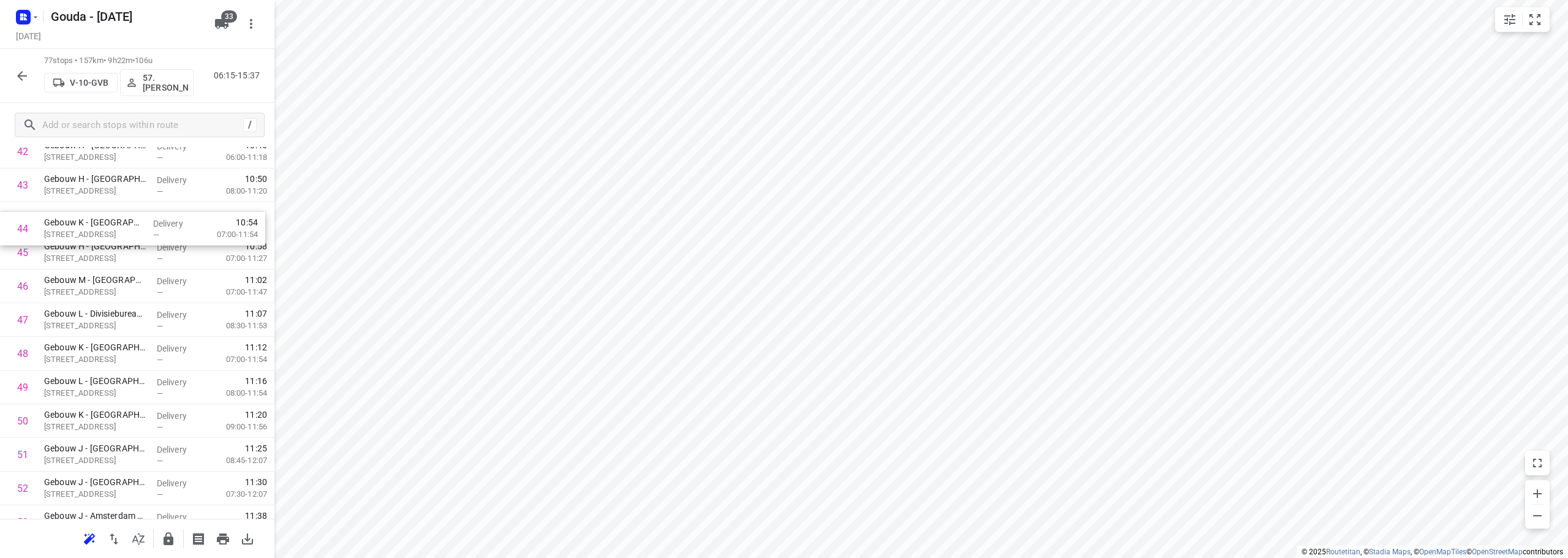
drag, startPoint x: 108, startPoint y: 215, endPoint x: 106, endPoint y: 242, distance: 27.1
click at [106, 242] on div "1 Universiteit van Amsterdam - Remco Verwaal(Remco Verwaal) Meibergdreef 29, Am…" at bounding box center [137, 50] width 275 height 2595
drag, startPoint x: 111, startPoint y: 234, endPoint x: 106, endPoint y: 269, distance: 35.4
click at [106, 269] on div "1 Universiteit van Amsterdam - Remco Verwaal(Remco Verwaal) Meibergdreef 29, Am…" at bounding box center [137, 54] width 275 height 2595
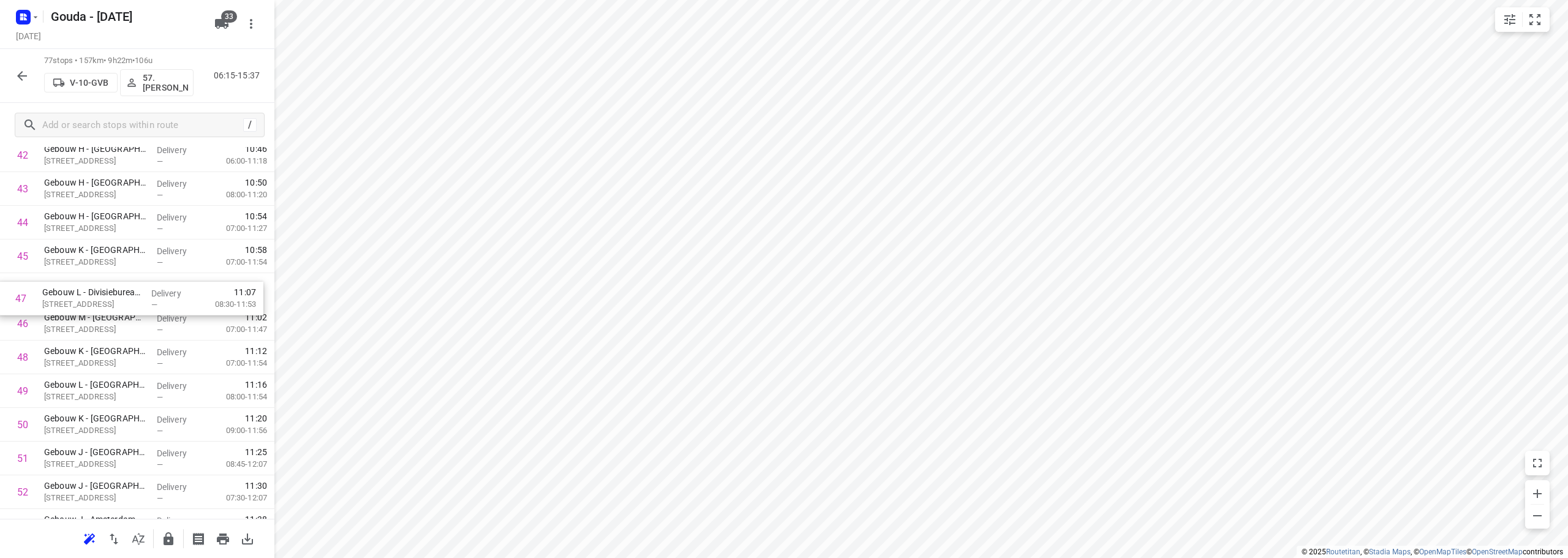
click at [97, 284] on div "1 Universiteit van Amsterdam - Remco Verwaal(Remco Verwaal) Meibergdreef 29, Am…" at bounding box center [137, 54] width 275 height 2595
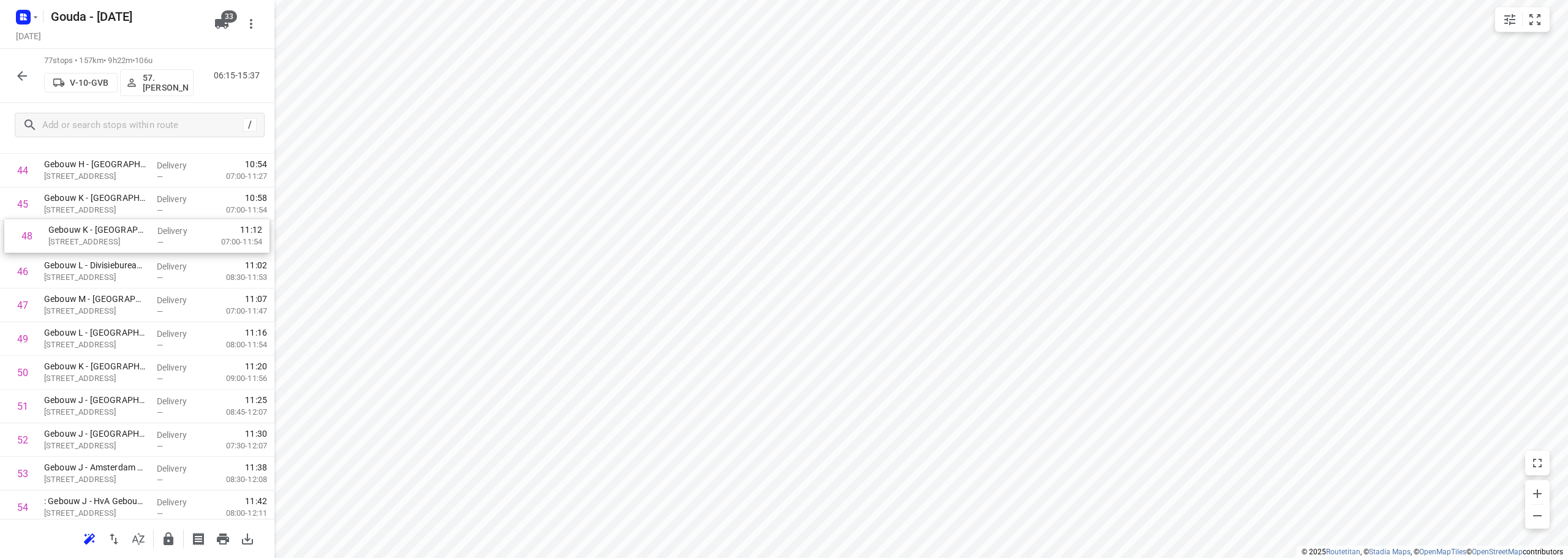
drag, startPoint x: 116, startPoint y: 265, endPoint x: 122, endPoint y: 234, distance: 31.6
click at [122, 234] on div "1 Universiteit van Amsterdam - Remco Verwaal(Remco Verwaal) Meibergdreef 29, Am…" at bounding box center [137, 2] width 275 height 2595
drag, startPoint x: 107, startPoint y: 300, endPoint x: 108, endPoint y: 258, distance: 42.0
click at [108, 258] on div "1 Universiteit van Amsterdam - Remco Verwaal(Remco Verwaal) Meibergdreef 29, Am…" at bounding box center [137, 2] width 275 height 2595
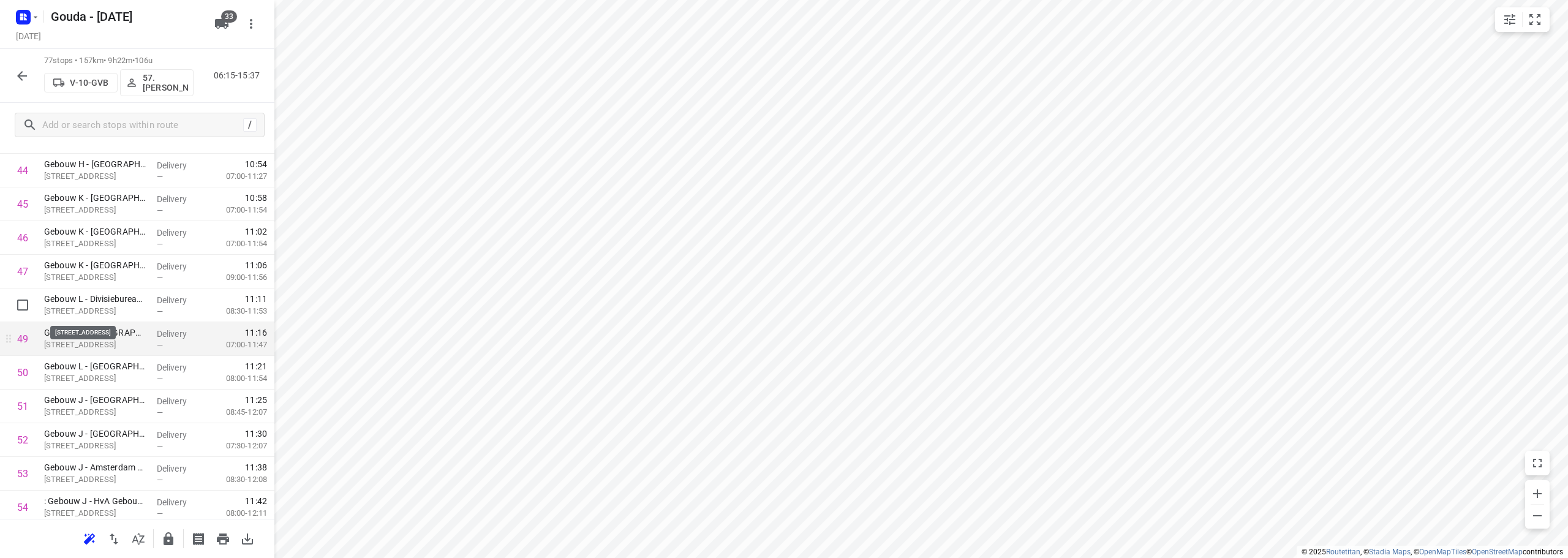
scroll to position [1661, 0]
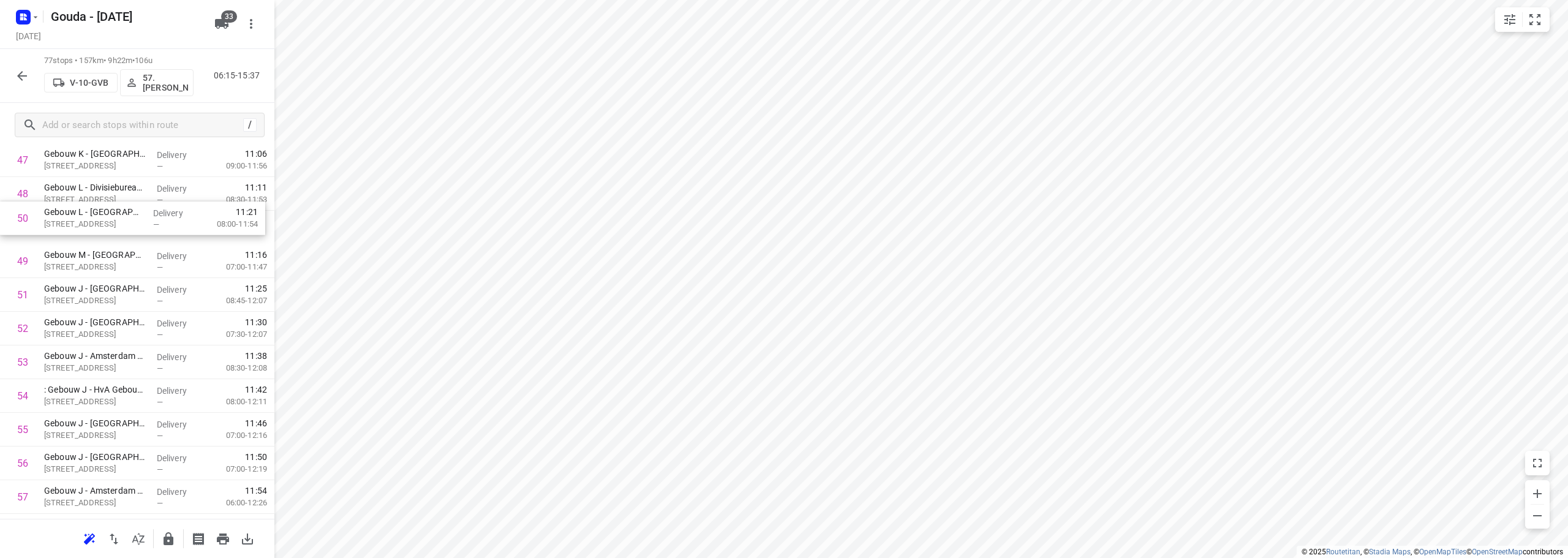
drag, startPoint x: 121, startPoint y: 256, endPoint x: 121, endPoint y: 221, distance: 35.0
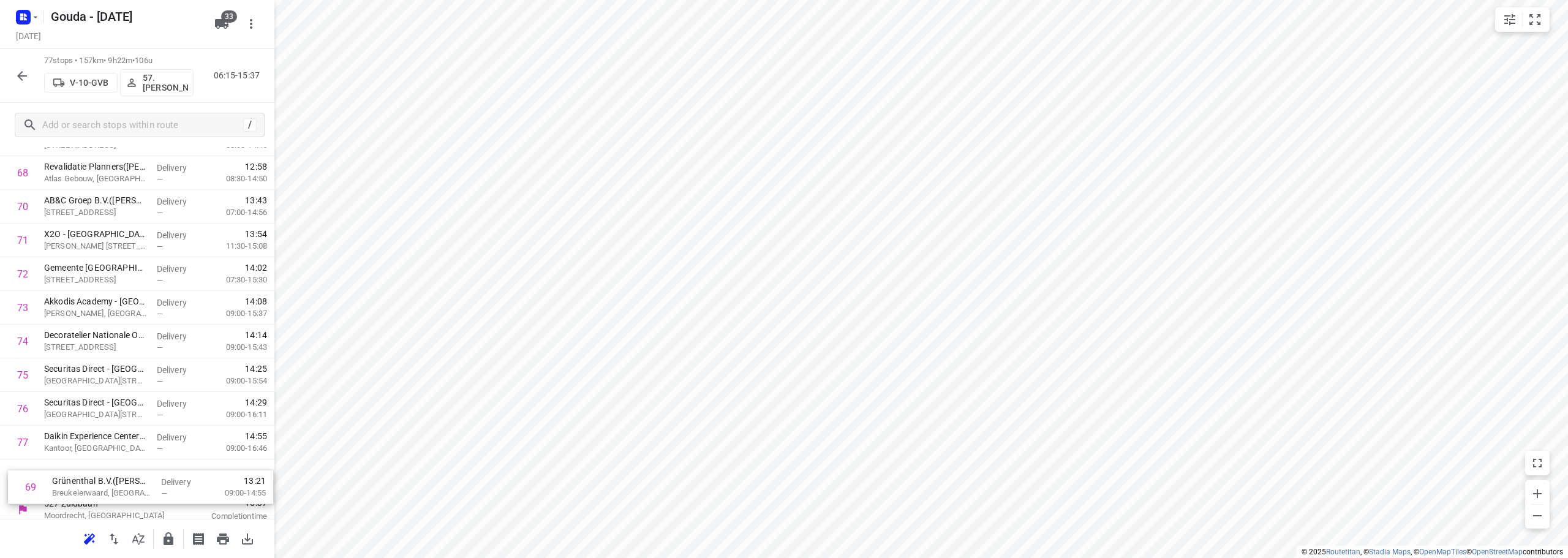
scroll to position [2353, 0]
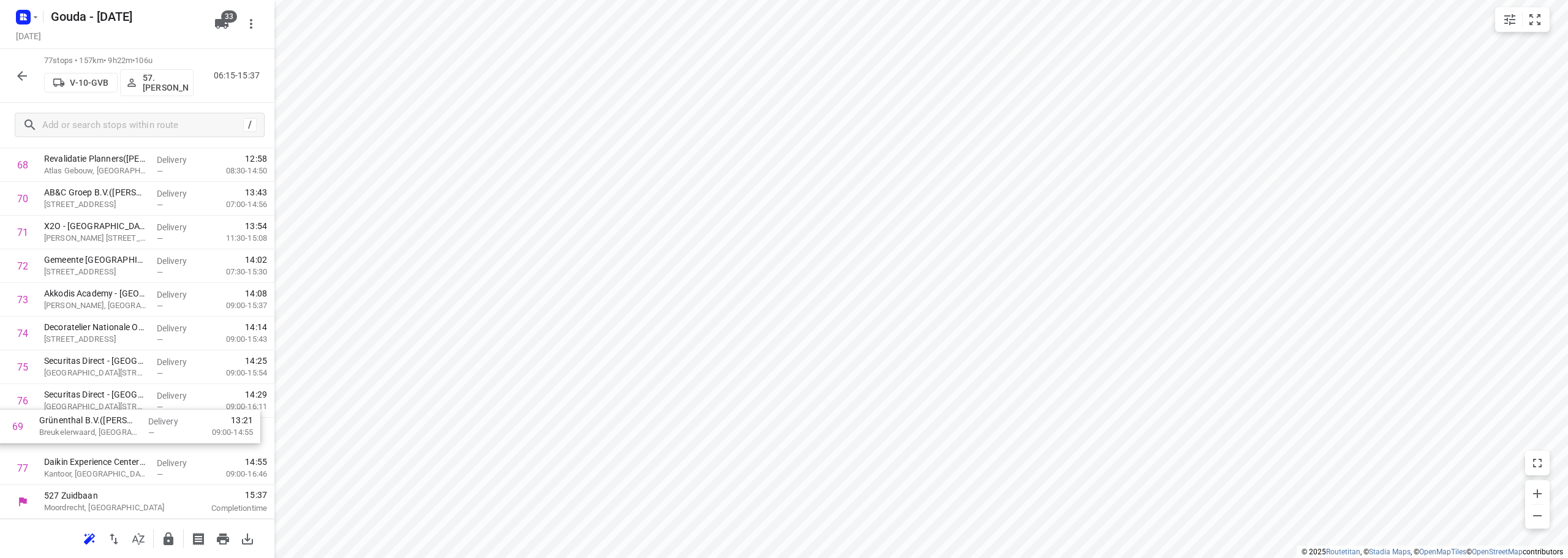
drag, startPoint x: 137, startPoint y: 296, endPoint x: 132, endPoint y: 433, distance: 137.1
click at [168, 532] on icon "button" at bounding box center [168, 539] width 15 height 15
click at [15, 82] on icon "button" at bounding box center [22, 76] width 15 height 15
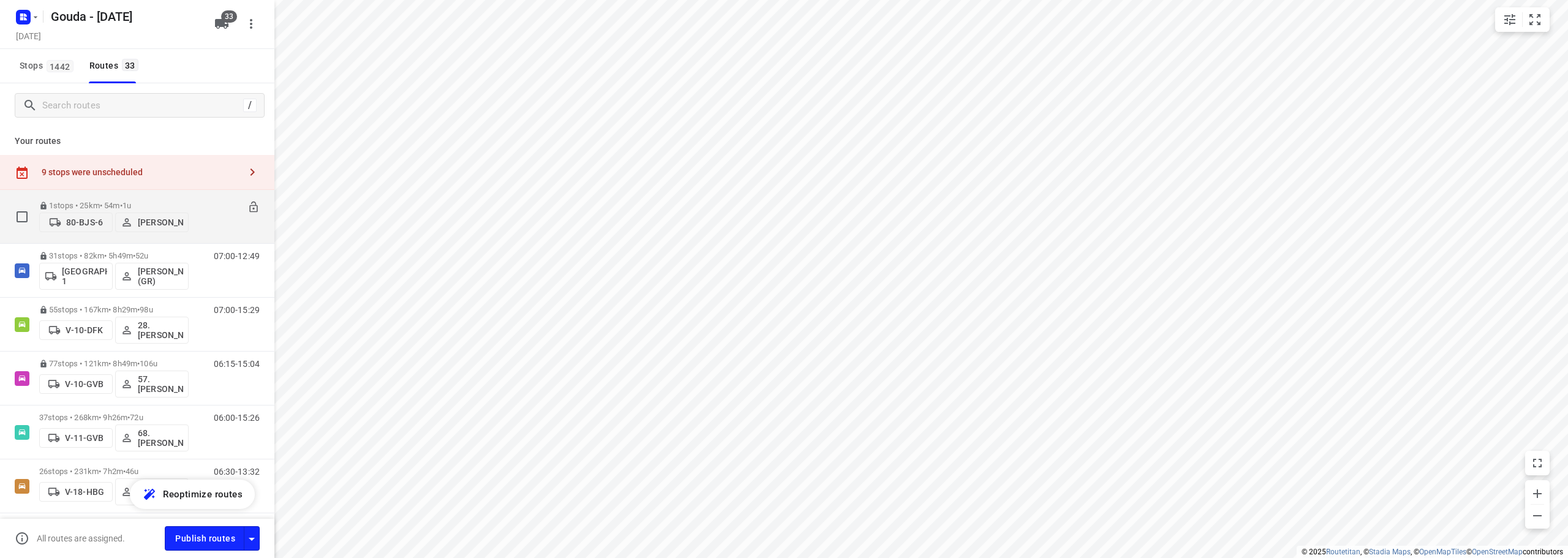
scroll to position [245, 0]
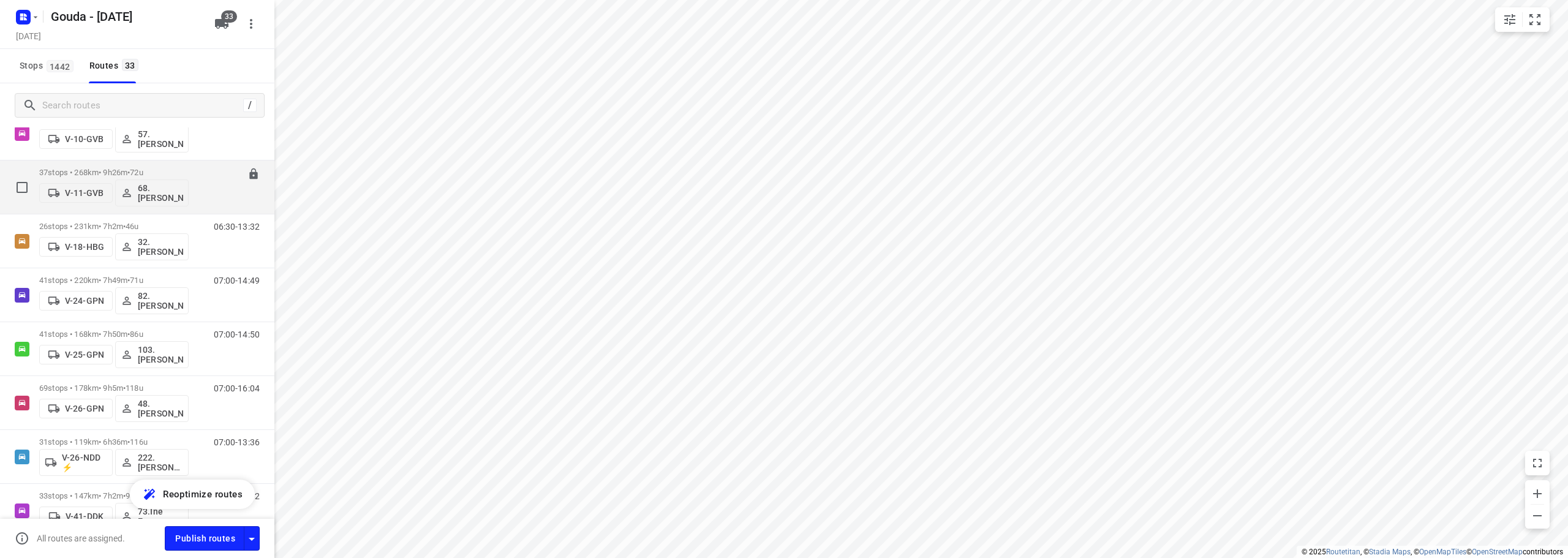
click at [142, 169] on span "72u" at bounding box center [136, 173] width 13 height 9
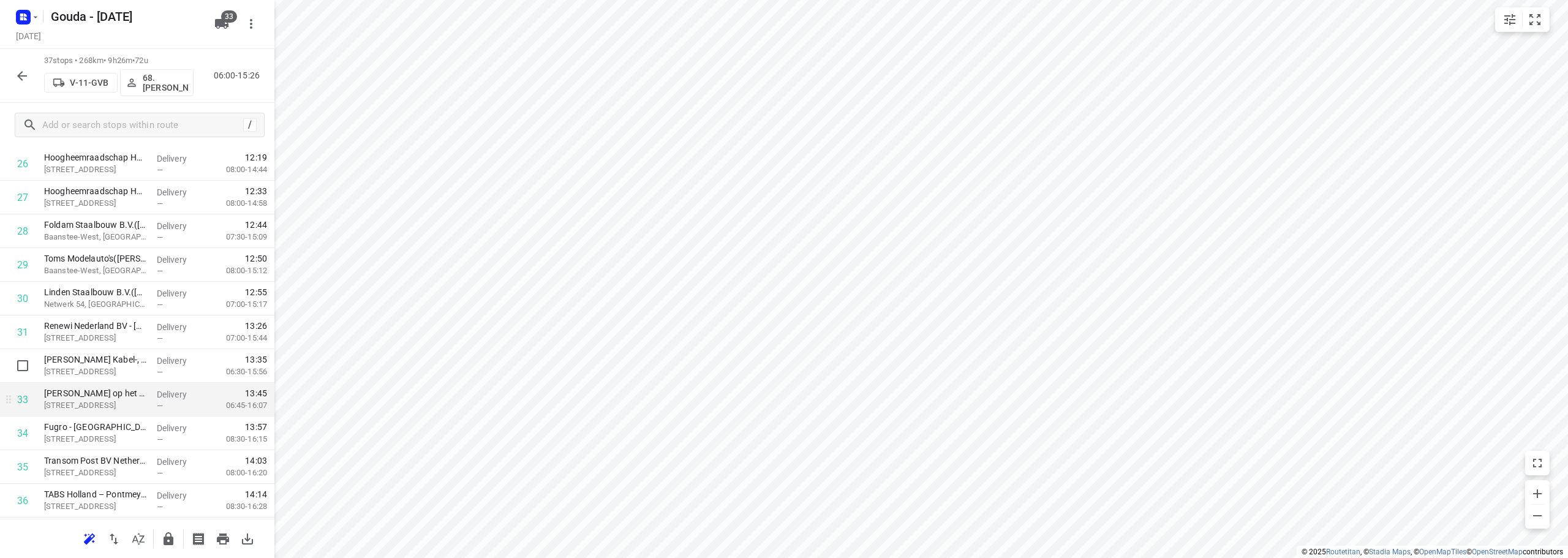
scroll to position [1005, 0]
click at [169, 536] on icon "button" at bounding box center [168, 539] width 15 height 15
click at [13, 76] on button "button" at bounding box center [22, 76] width 25 height 25
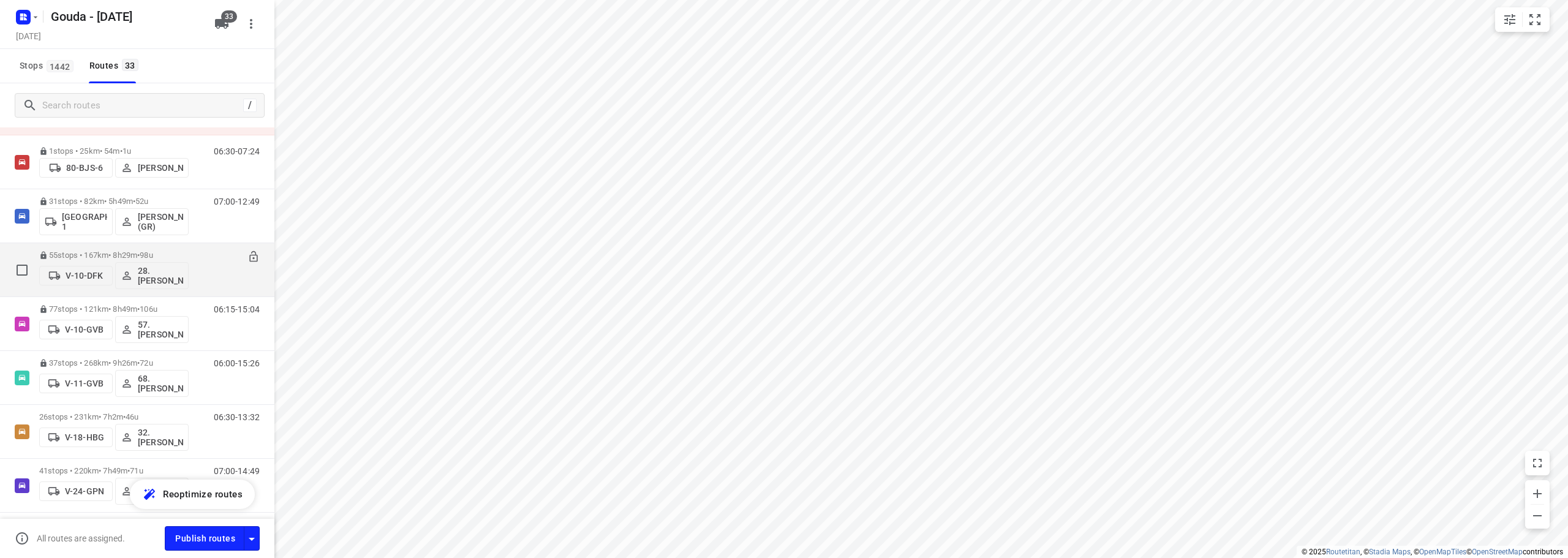
scroll to position [122, 0]
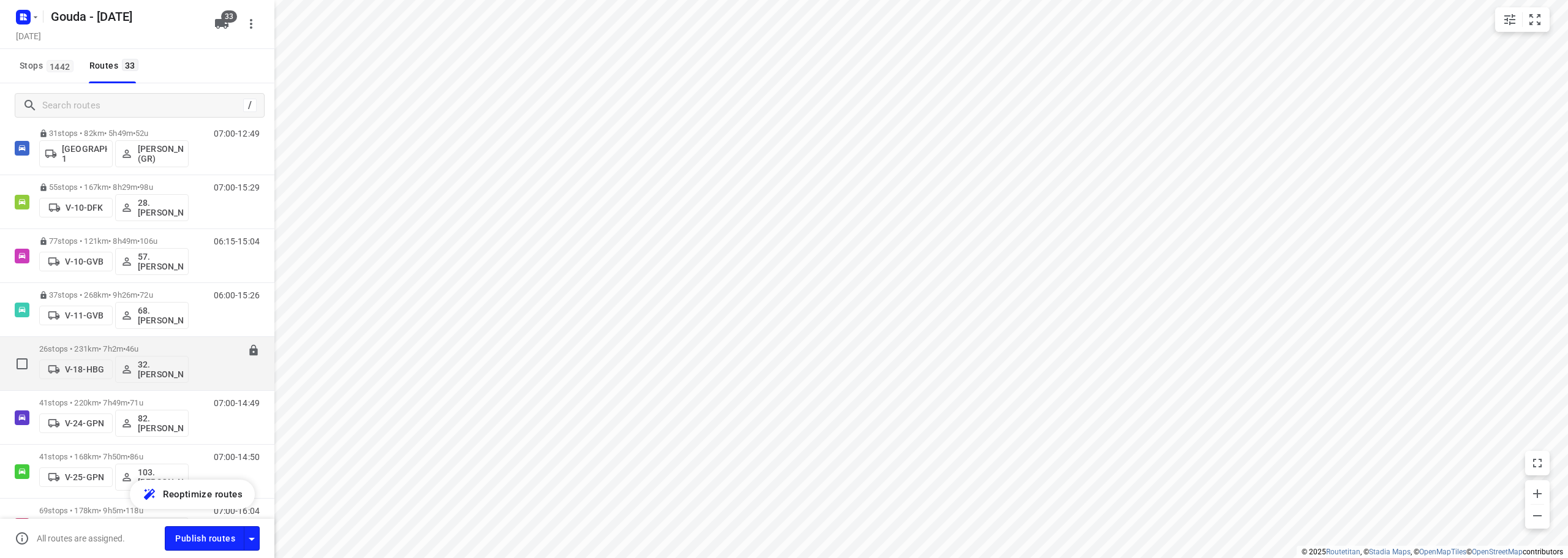
click at [138, 352] on span "46u" at bounding box center [132, 349] width 13 height 9
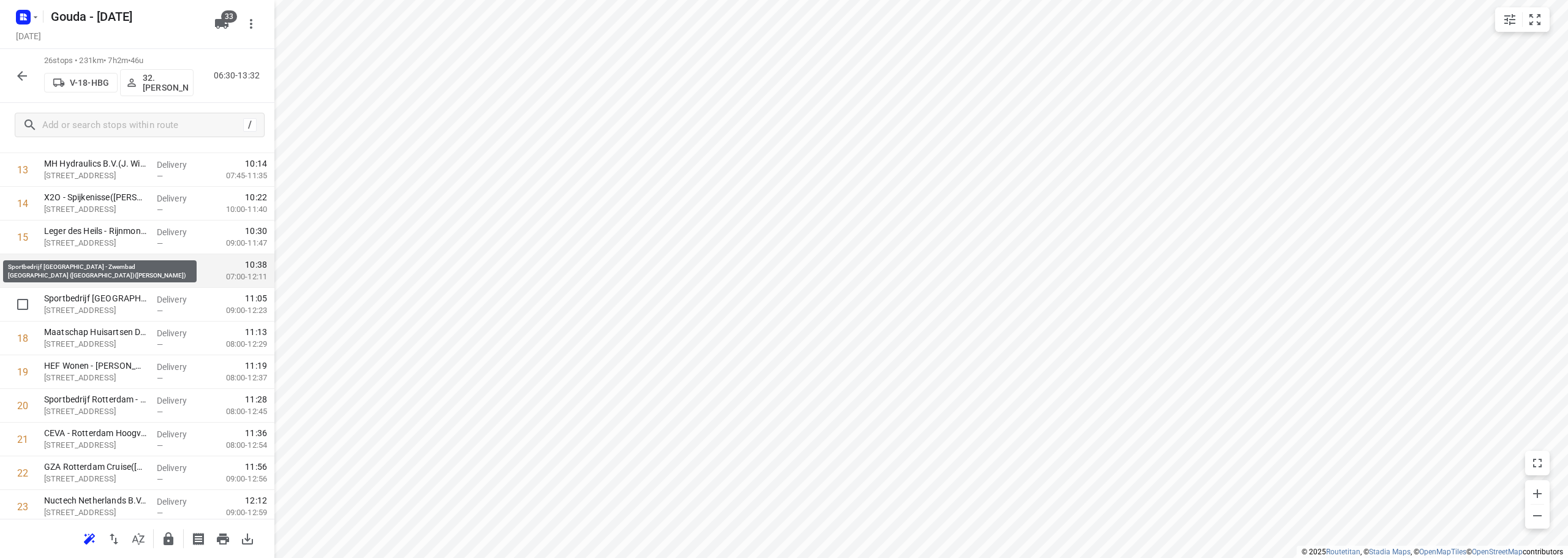
scroll to position [551, 0]
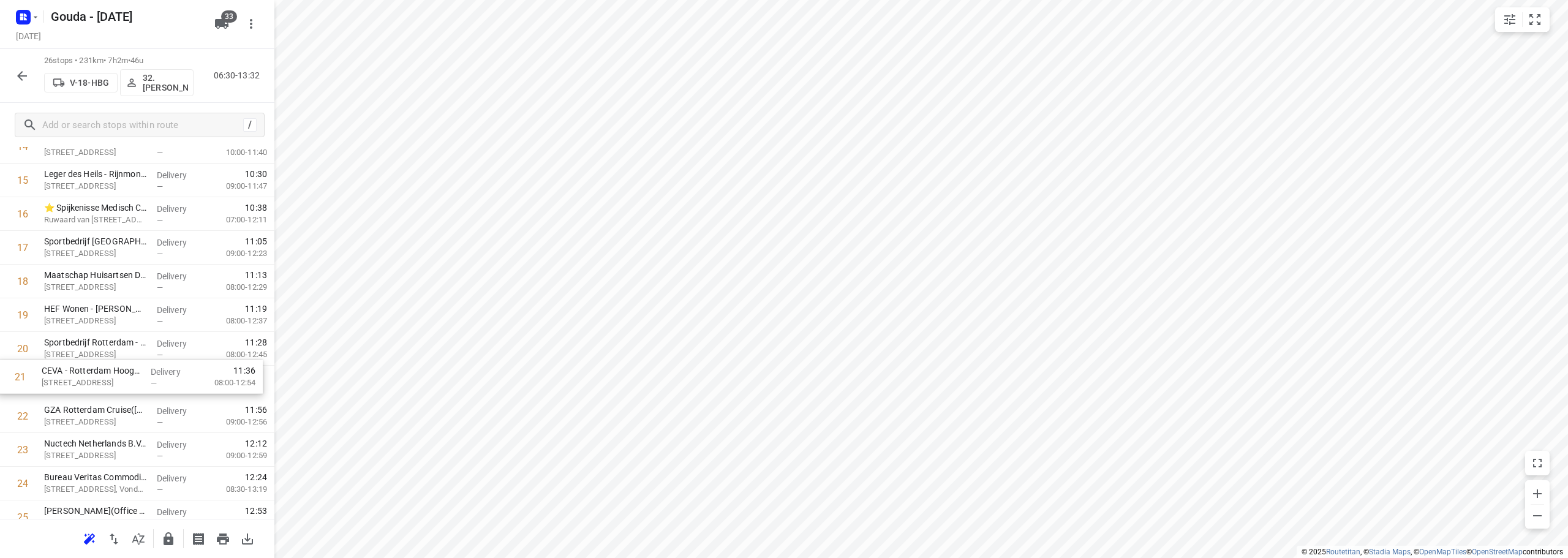
click at [166, 395] on div "1 Transdev Nederland N.V.- Connexxion Openbaar Vervoer - HW GO(Patrick Sekreve)…" at bounding box center [137, 130] width 275 height 876
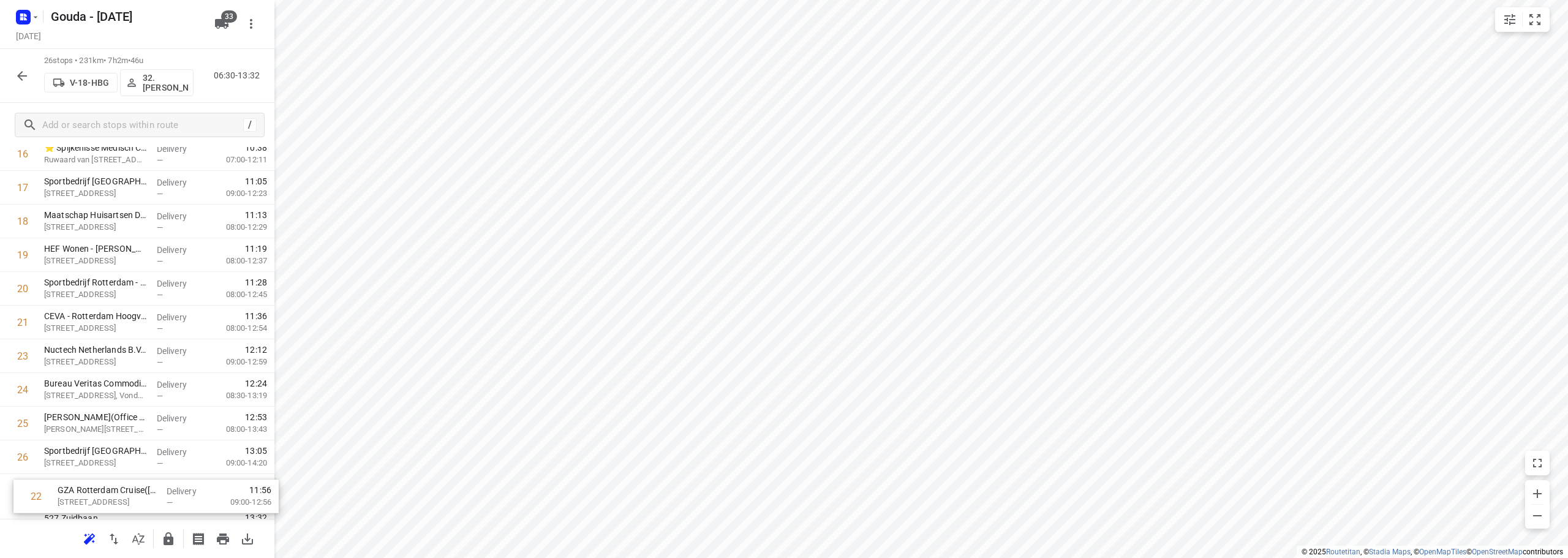
scroll to position [634, 0]
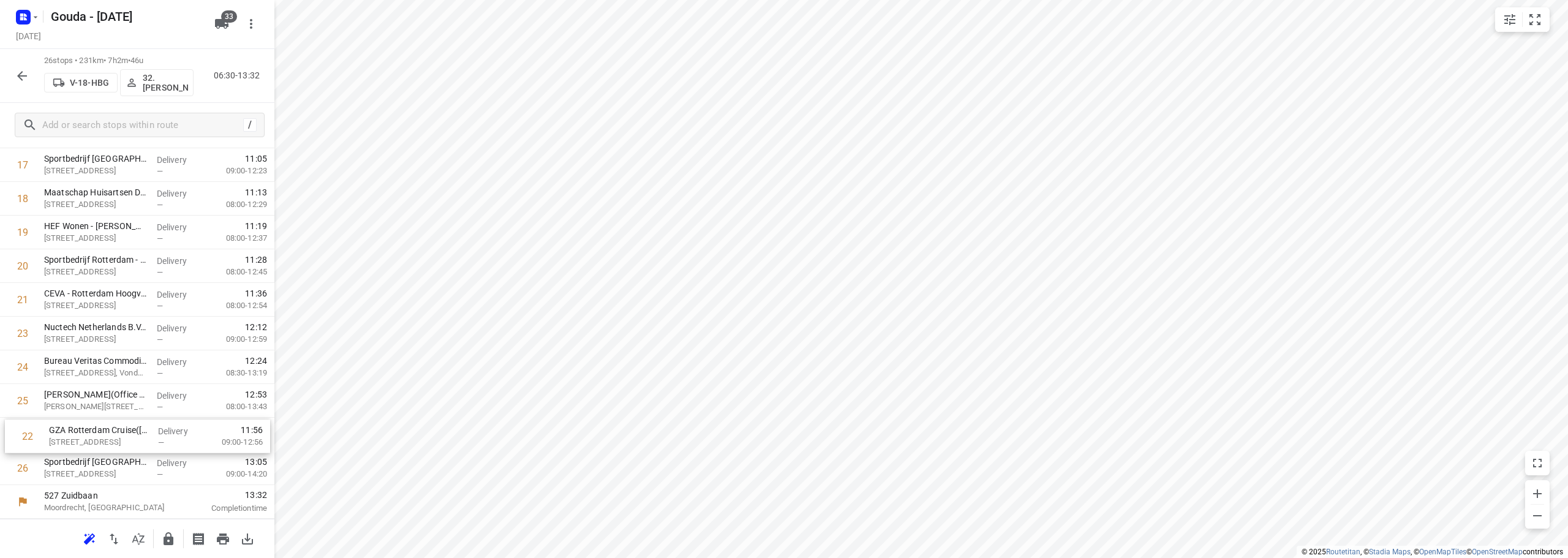
drag, startPoint x: 148, startPoint y: 425, endPoint x: 152, endPoint y: 450, distance: 25.3
click at [152, 450] on div "1 Transdev Nederland N.V.- Connexxion Openbaar Vervoer - HW GO(Patrick Sekreve)…" at bounding box center [137, 47] width 275 height 876
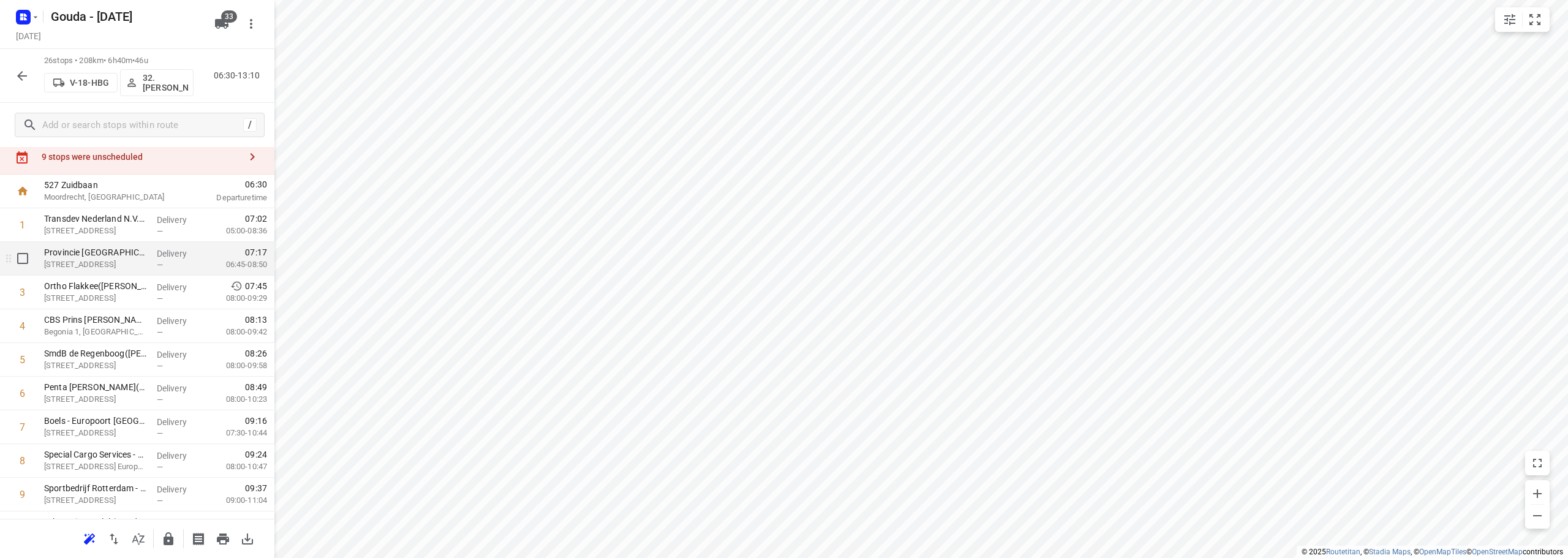
scroll to position [0, 0]
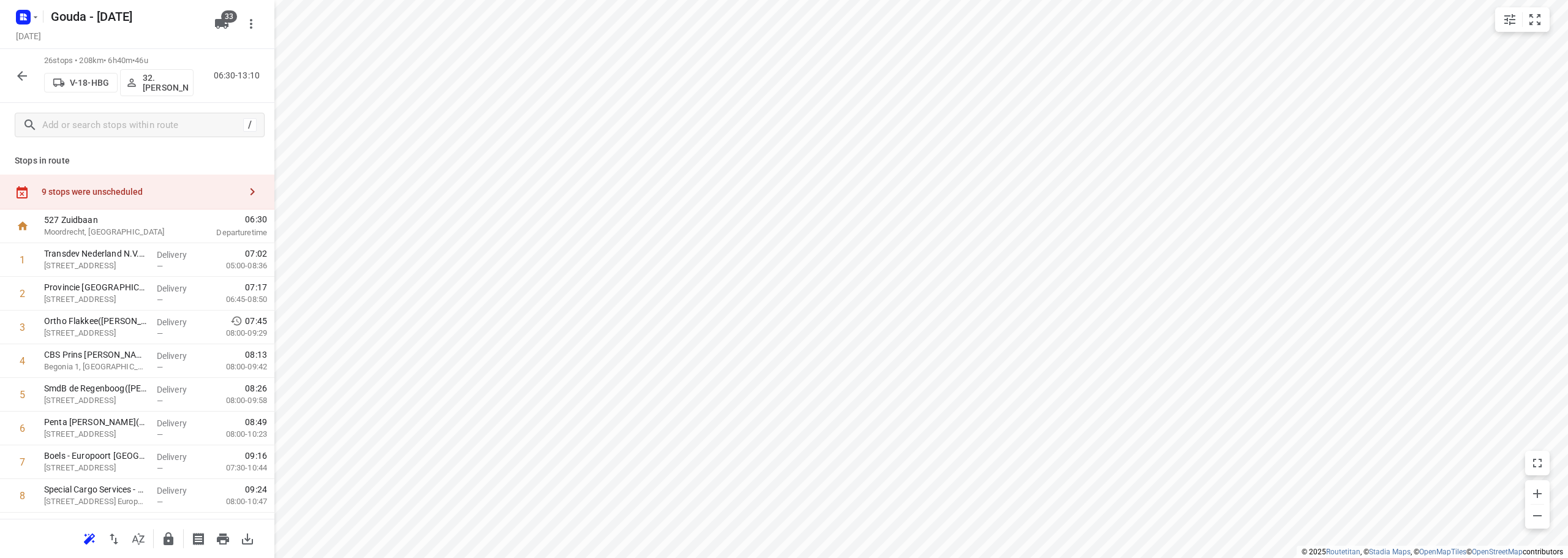
drag, startPoint x: 112, startPoint y: 199, endPoint x: 167, endPoint y: 162, distance: 66.3
click at [113, 198] on div "9 stops were unscheduled" at bounding box center [137, 192] width 275 height 35
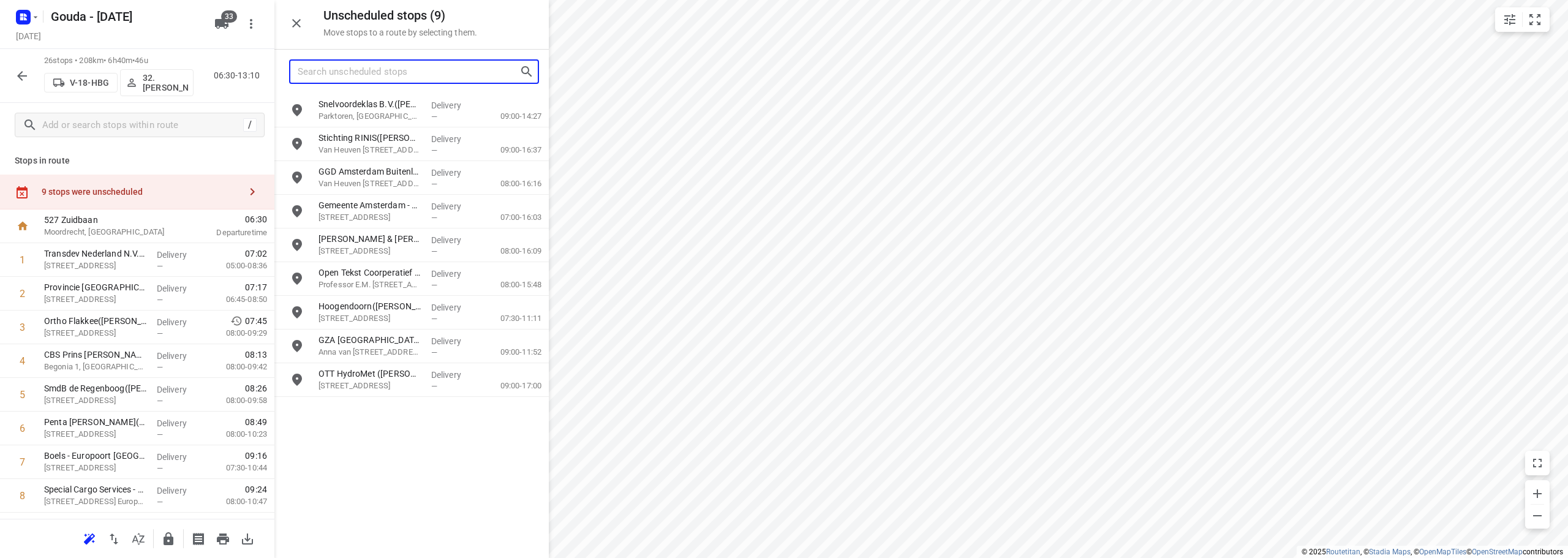
click at [330, 70] on input "Search unscheduled stops" at bounding box center [408, 72] width 222 height 19
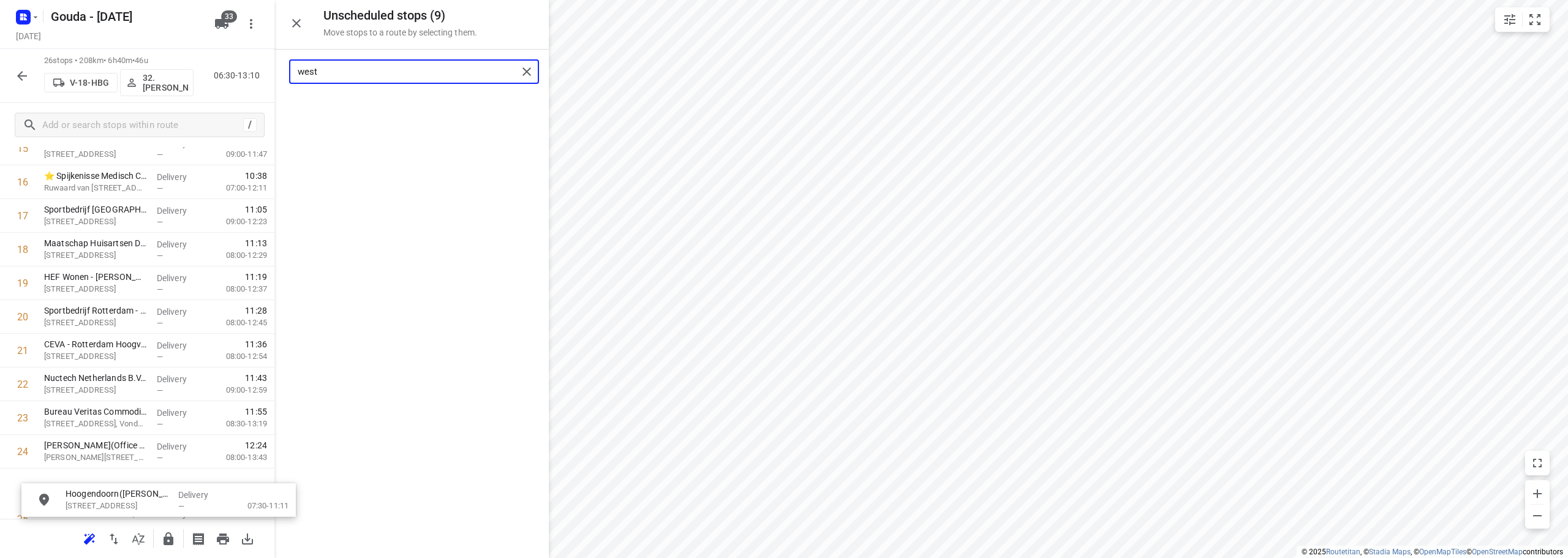
scroll to position [669, 0]
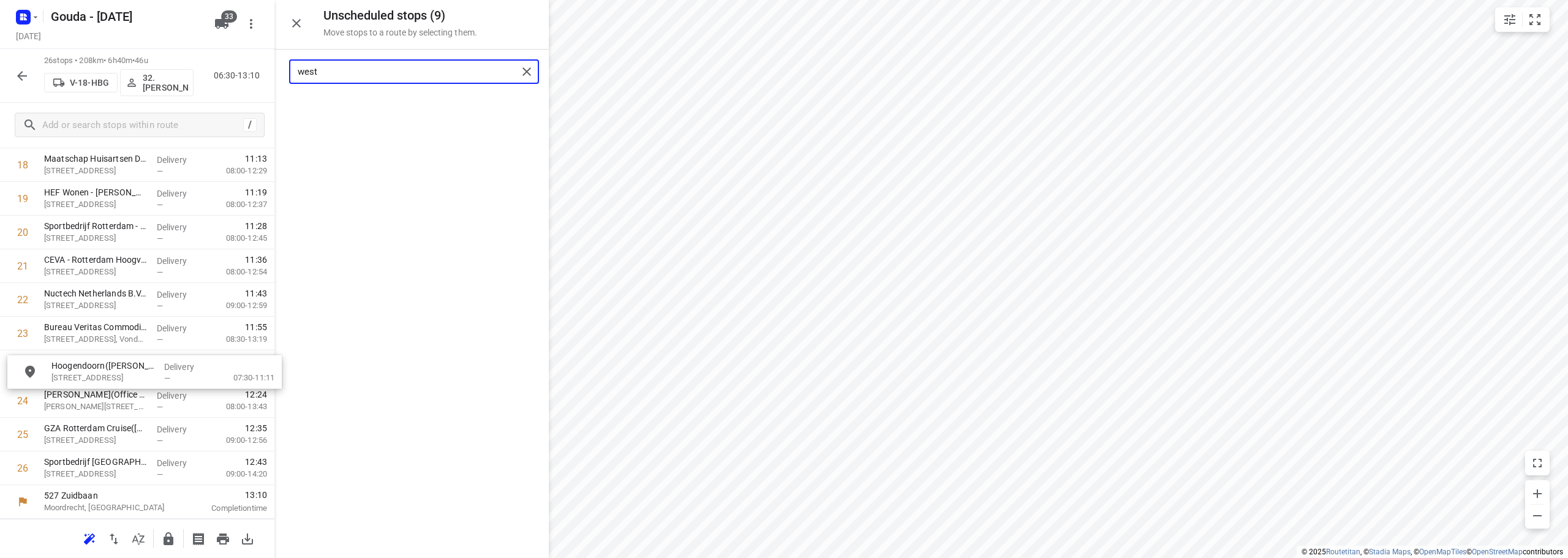
drag, startPoint x: 350, startPoint y: 118, endPoint x: 80, endPoint y: 375, distance: 372.8
type input "west"
click at [295, 19] on icon "button" at bounding box center [296, 23] width 15 height 15
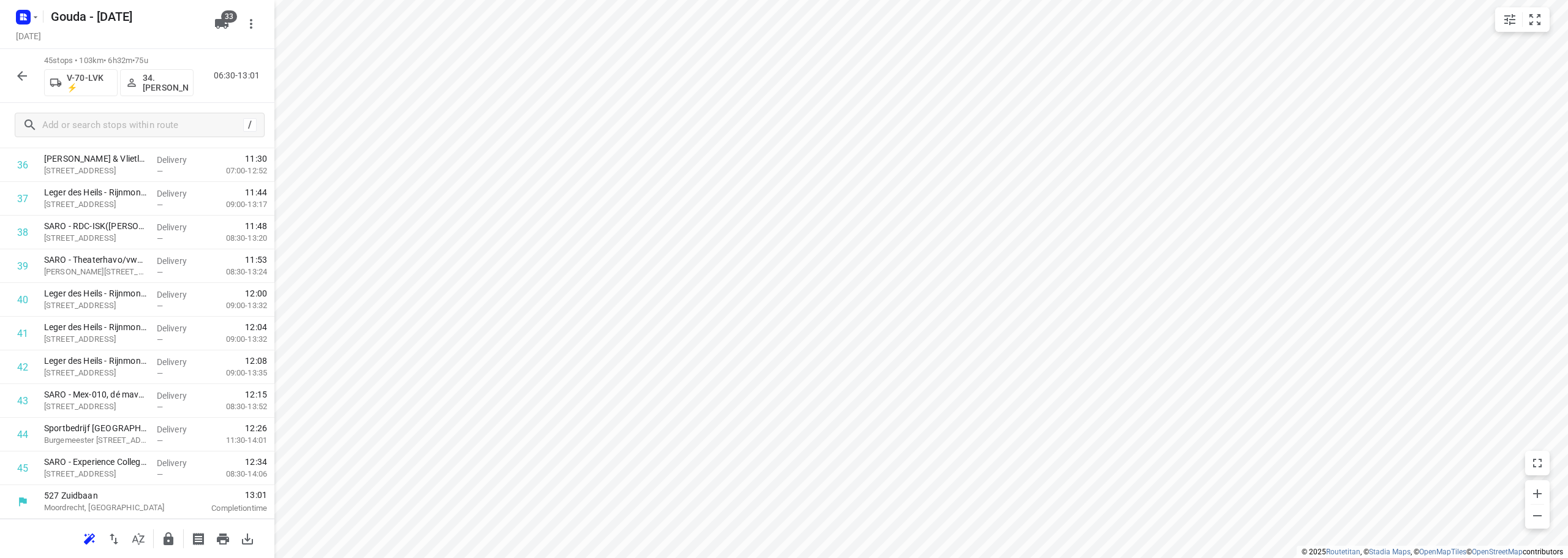
scroll to position [1275, 0]
click at [26, 396] on input "checkbox" at bounding box center [22, 401] width 25 height 25
checkbox input "true"
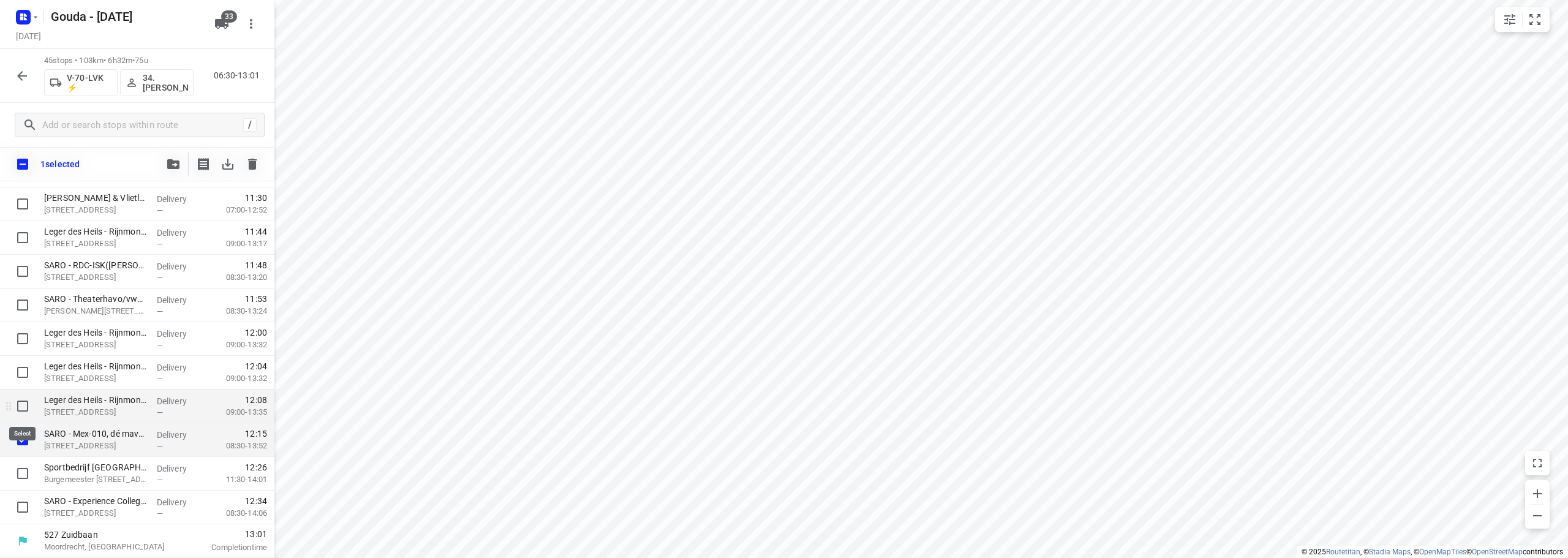
click at [27, 407] on input "checkbox" at bounding box center [22, 406] width 25 height 25
checkbox input "true"
click at [26, 373] on input "checkbox" at bounding box center [22, 372] width 25 height 25
checkbox input "true"
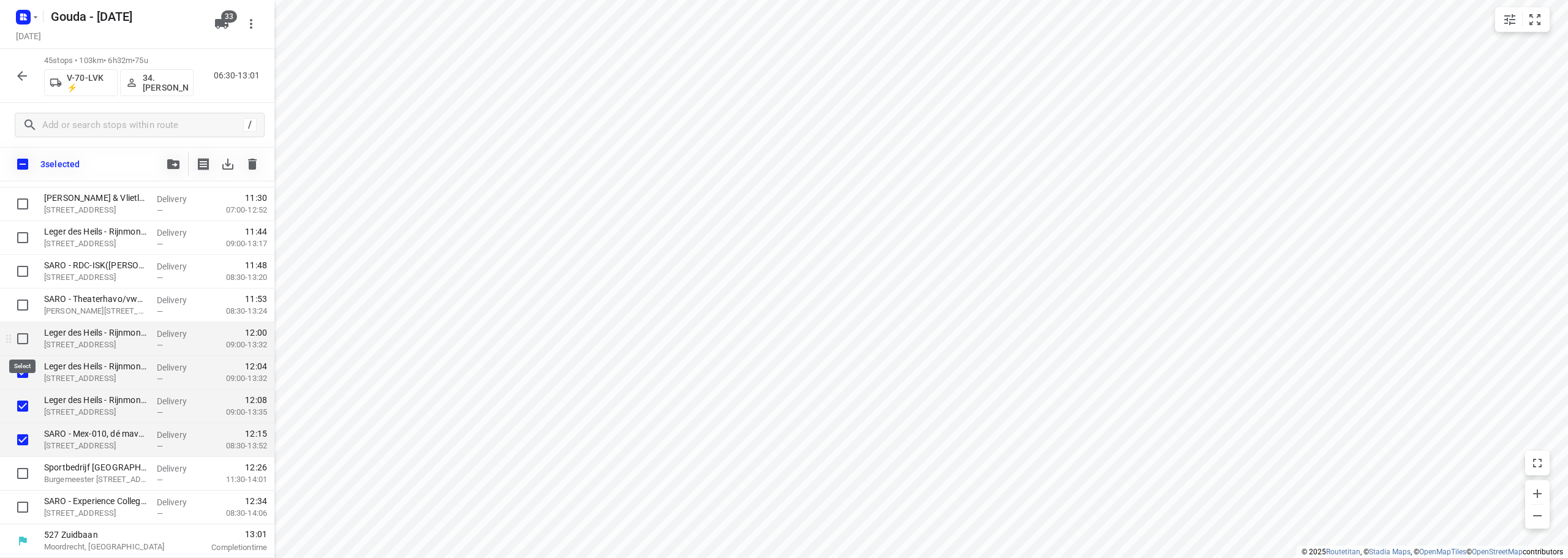
click at [22, 340] on input "checkbox" at bounding box center [22, 339] width 25 height 25
checkbox input "true"
click at [21, 305] on input "checkbox" at bounding box center [22, 305] width 25 height 25
checkbox input "true"
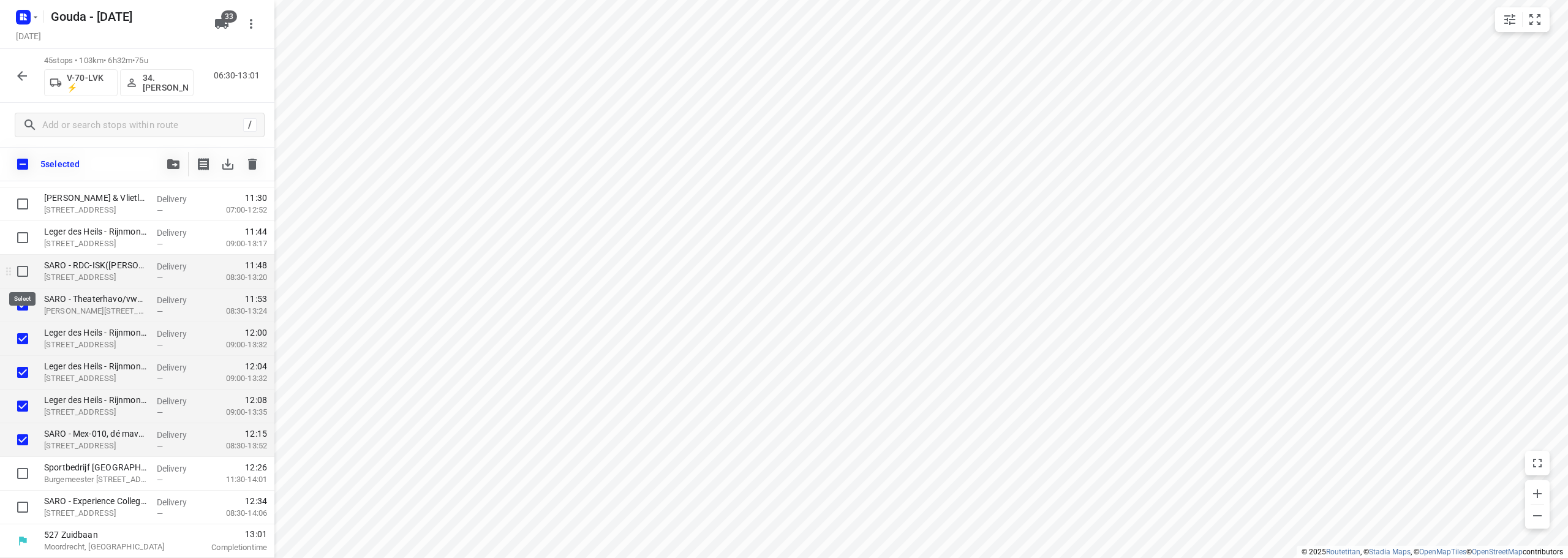
click at [25, 272] on input "checkbox" at bounding box center [22, 272] width 25 height 25
checkbox input "true"
click at [25, 231] on input "checkbox" at bounding box center [22, 238] width 25 height 25
checkbox input "true"
click at [169, 163] on icon "button" at bounding box center [173, 164] width 12 height 10
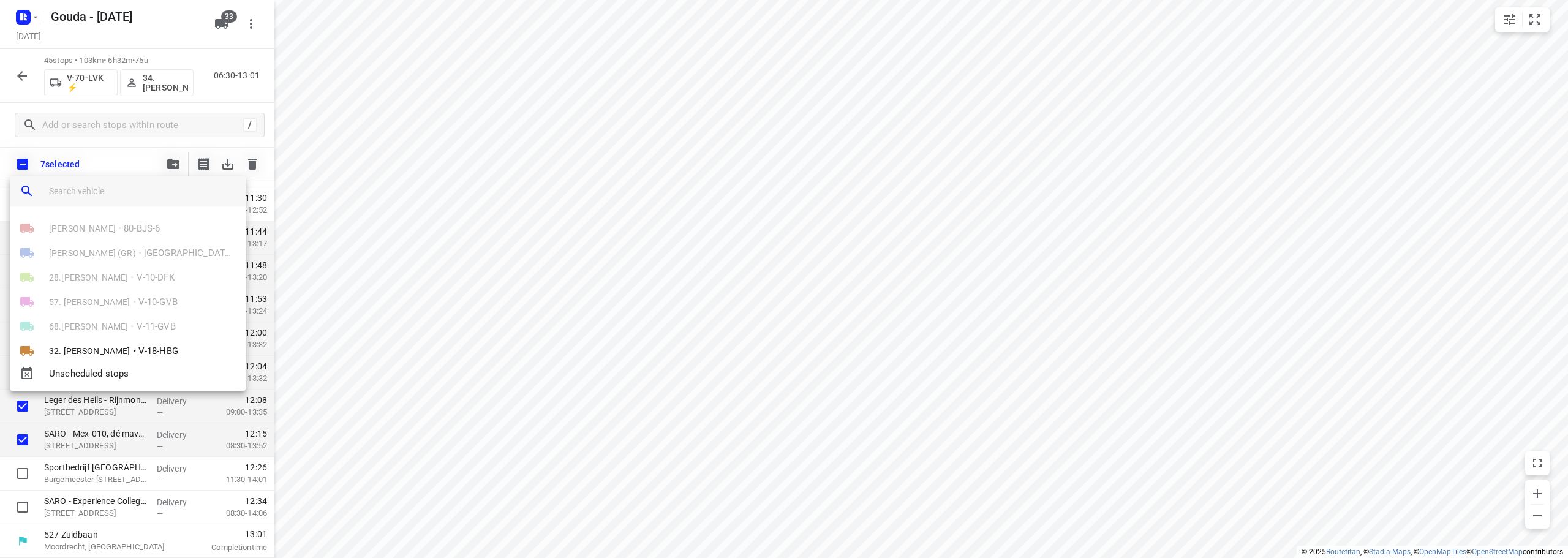
click at [97, 190] on input "search vehicle" at bounding box center [142, 191] width 186 height 19
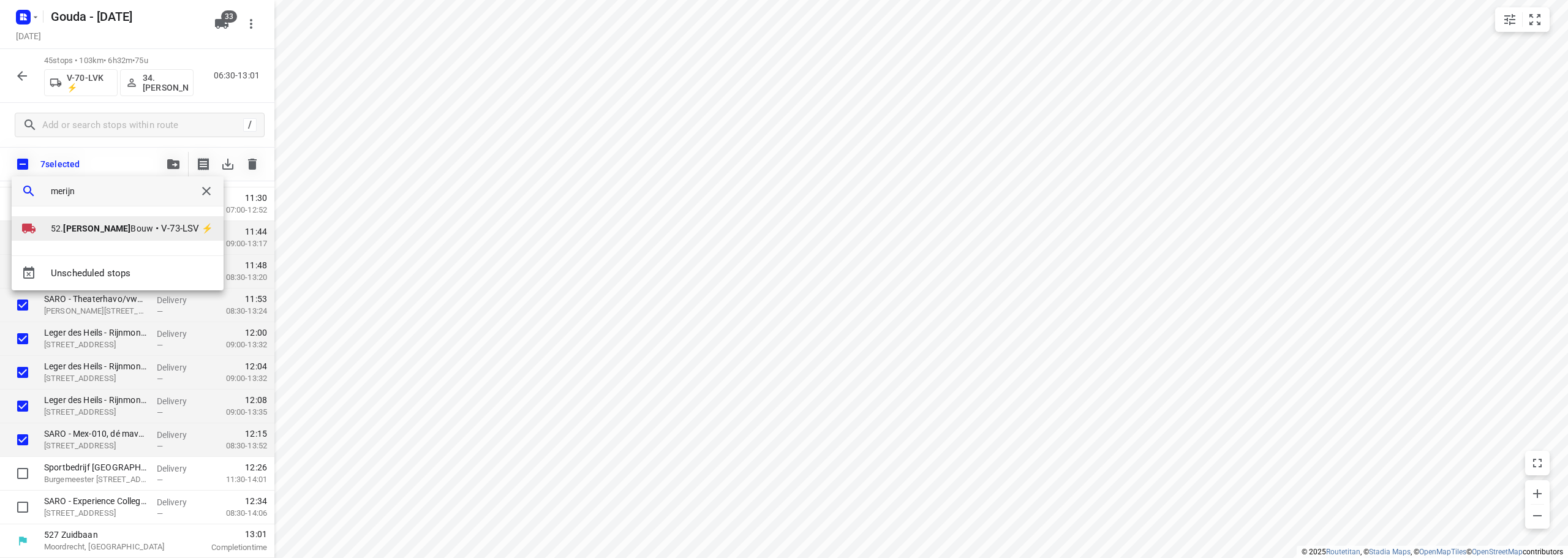
type input "merijn"
click at [108, 227] on span "52. Merijn Bouw" at bounding box center [102, 228] width 102 height 12
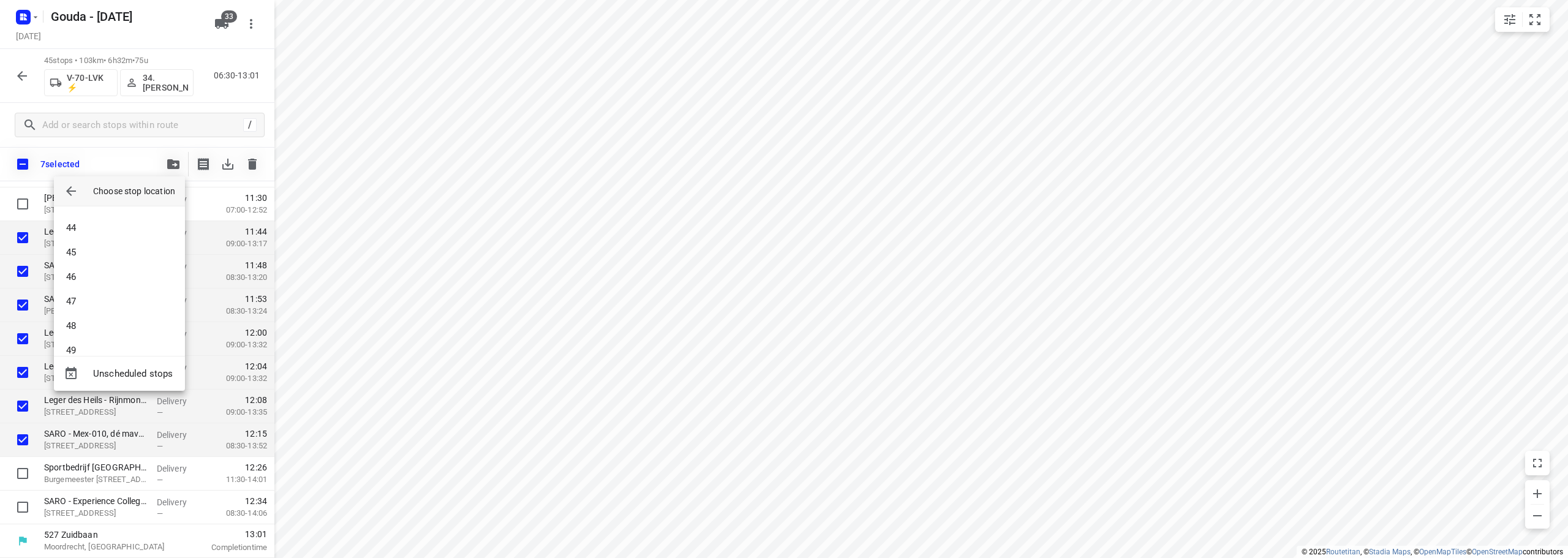
scroll to position [1090, 0]
click at [110, 337] on li "50" at bounding box center [119, 334] width 131 height 25
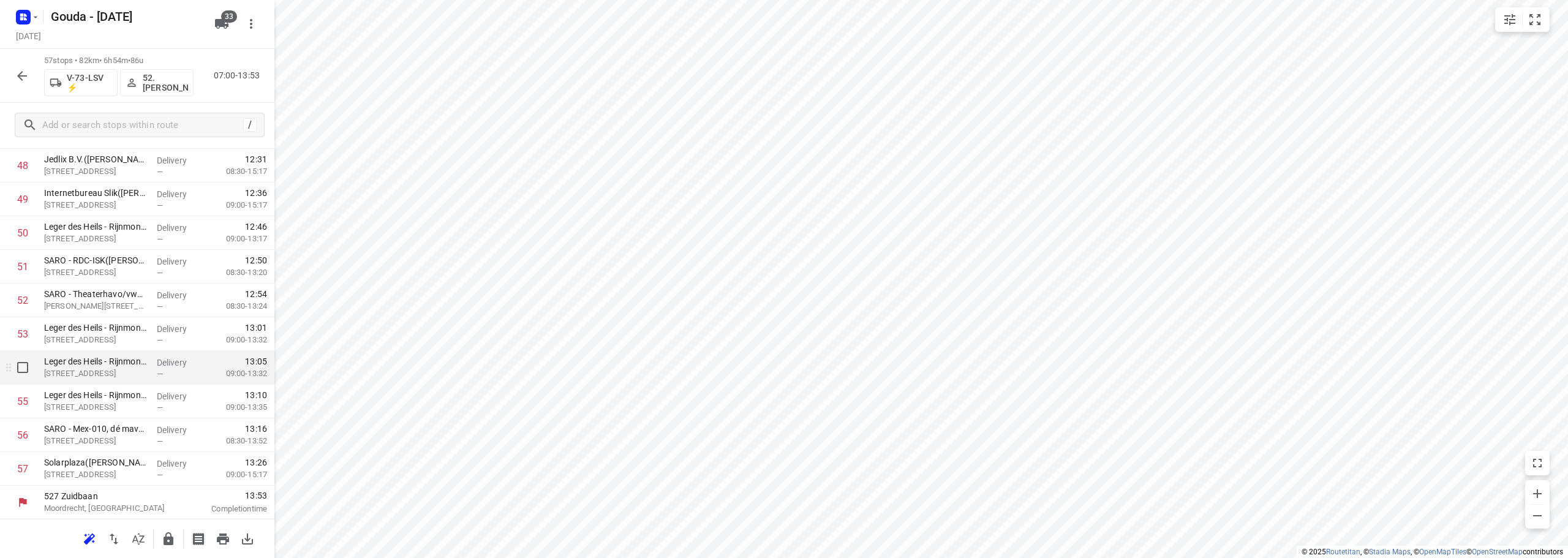
scroll to position [1679, 0]
click at [23, 435] on input "checkbox" at bounding box center [22, 434] width 25 height 25
checkbox input "true"
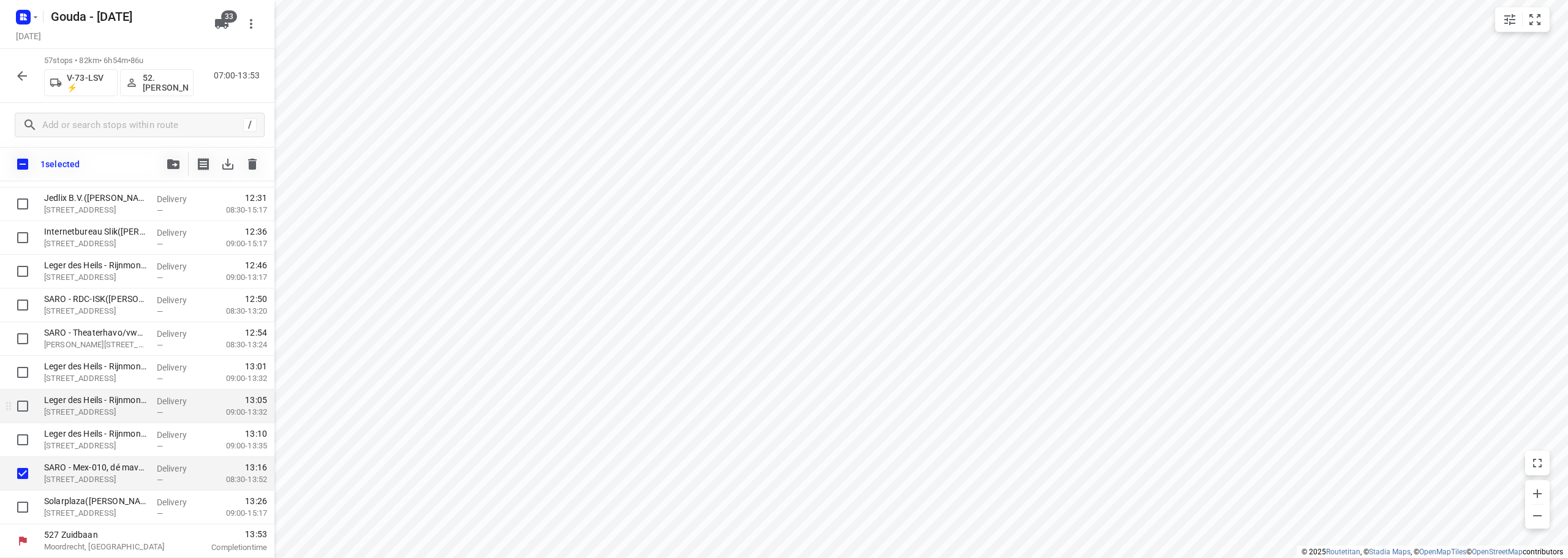
scroll to position [1674, 0]
drag, startPoint x: 30, startPoint y: 438, endPoint x: 22, endPoint y: 423, distance: 17.0
click at [28, 437] on input "checkbox" at bounding box center [22, 440] width 25 height 25
checkbox input "true"
click at [22, 406] on input "checkbox" at bounding box center [22, 406] width 25 height 25
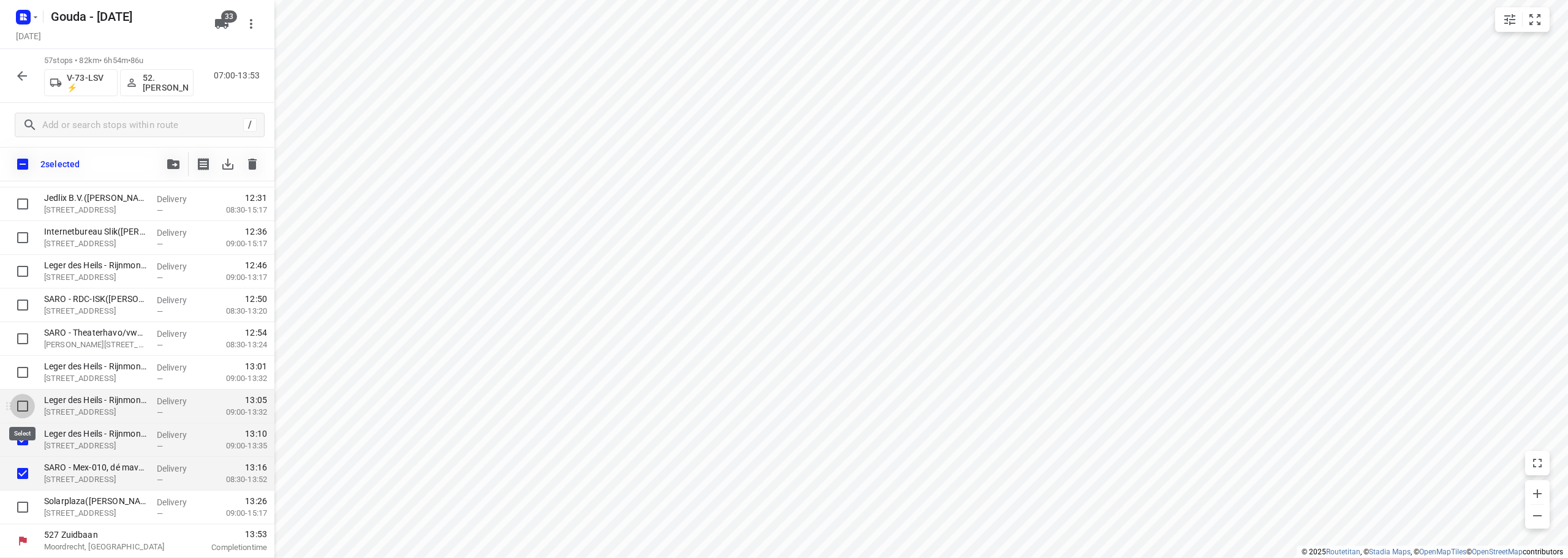
checkbox input "true"
click at [20, 375] on input "checkbox" at bounding box center [22, 372] width 25 height 25
checkbox input "true"
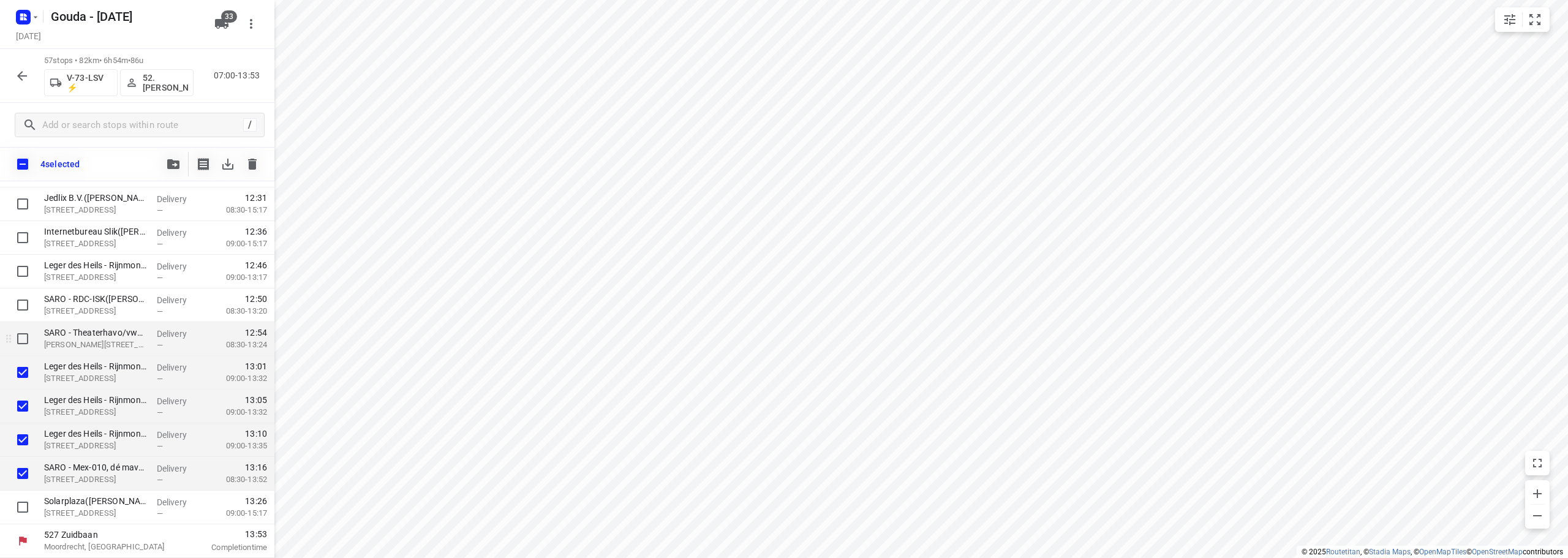
click at [22, 334] on input "checkbox" at bounding box center [22, 339] width 25 height 25
checkbox input "true"
click at [22, 303] on input "checkbox" at bounding box center [22, 305] width 25 height 25
checkbox input "true"
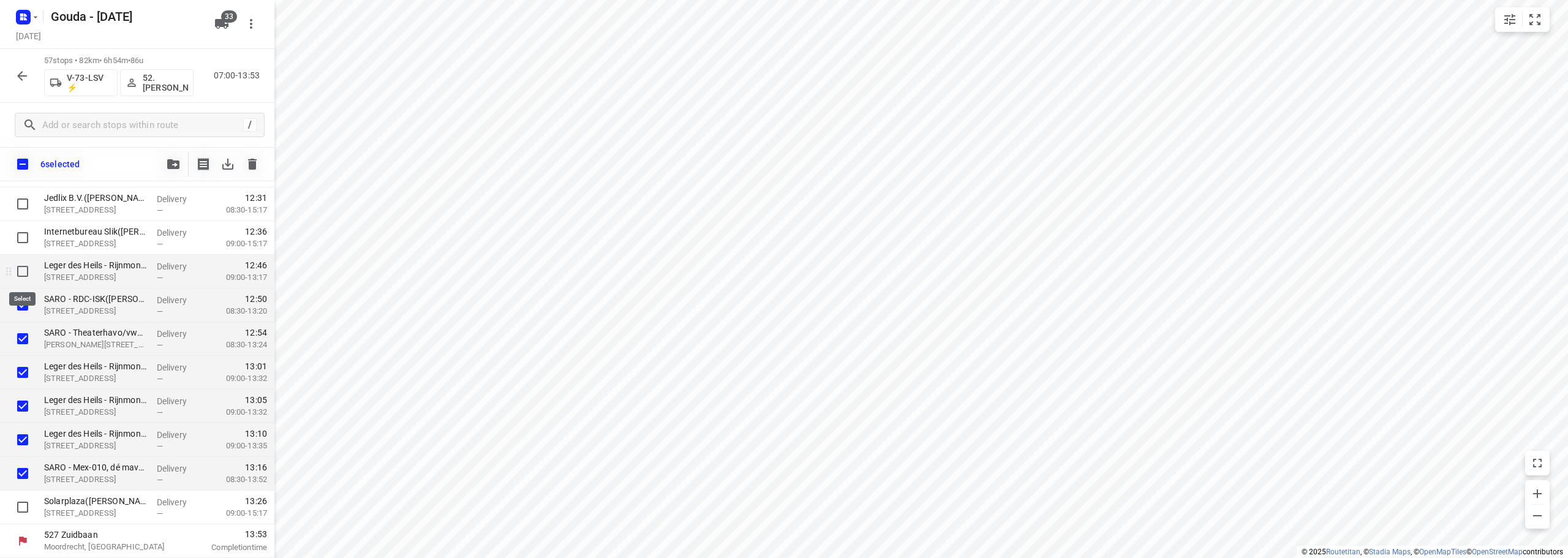
click at [24, 269] on input "checkbox" at bounding box center [22, 272] width 25 height 25
checkbox input "true"
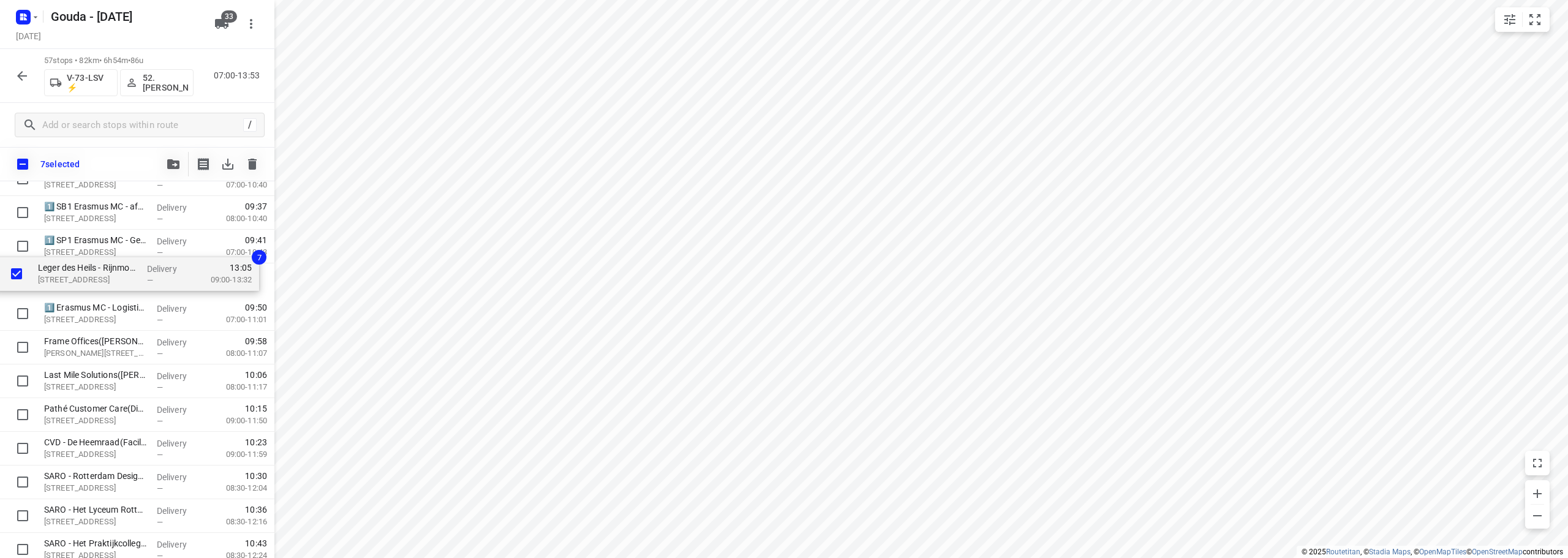
scroll to position [786, 0]
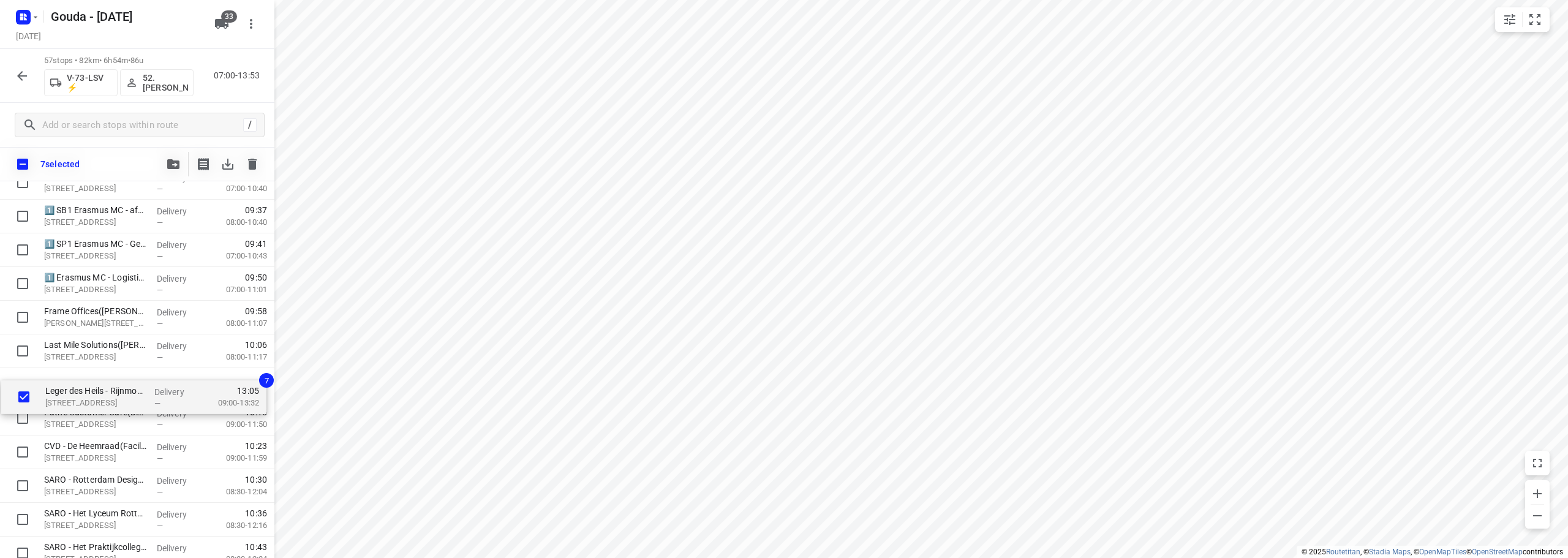
drag, startPoint x: 120, startPoint y: 415, endPoint x: 122, endPoint y: 395, distance: 20.1
click at [122, 396] on div "1️⃣ SK2 Expertisecentrum Rotterdam Ziek en Onderwijs (Sophia kinderziekenhuis)(…" at bounding box center [137, 453] width 275 height 1921
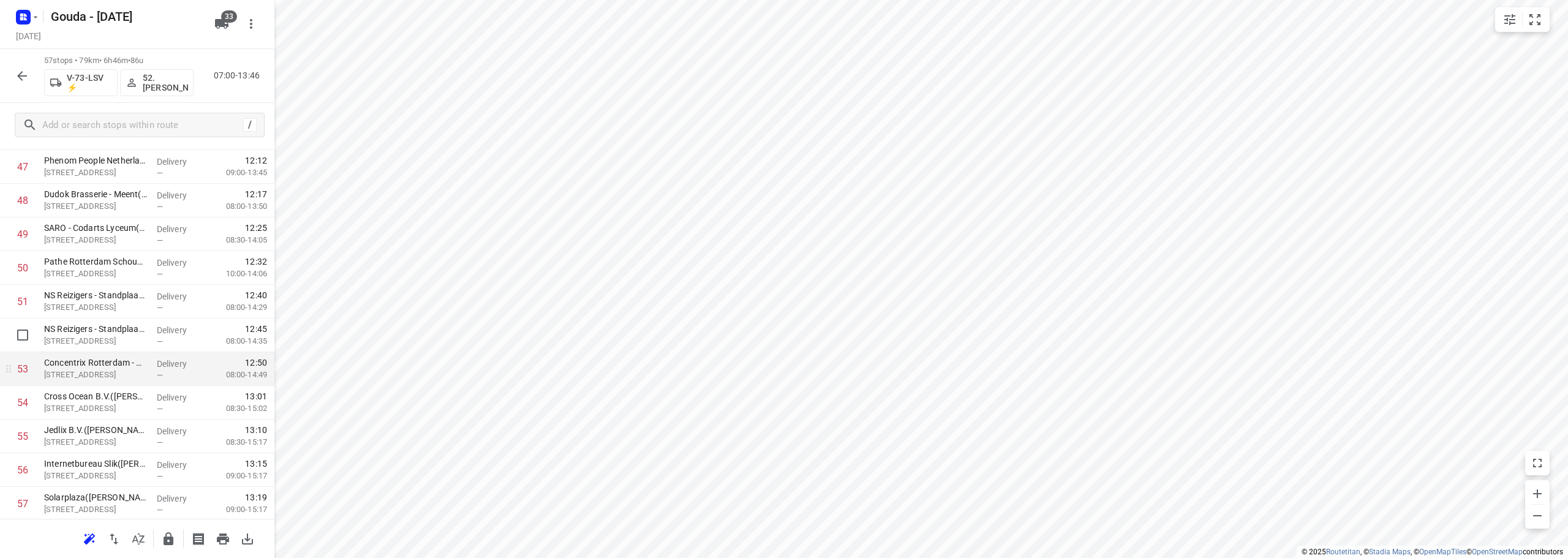
scroll to position [1679, 0]
click at [175, 539] on icon "button" at bounding box center [168, 539] width 15 height 15
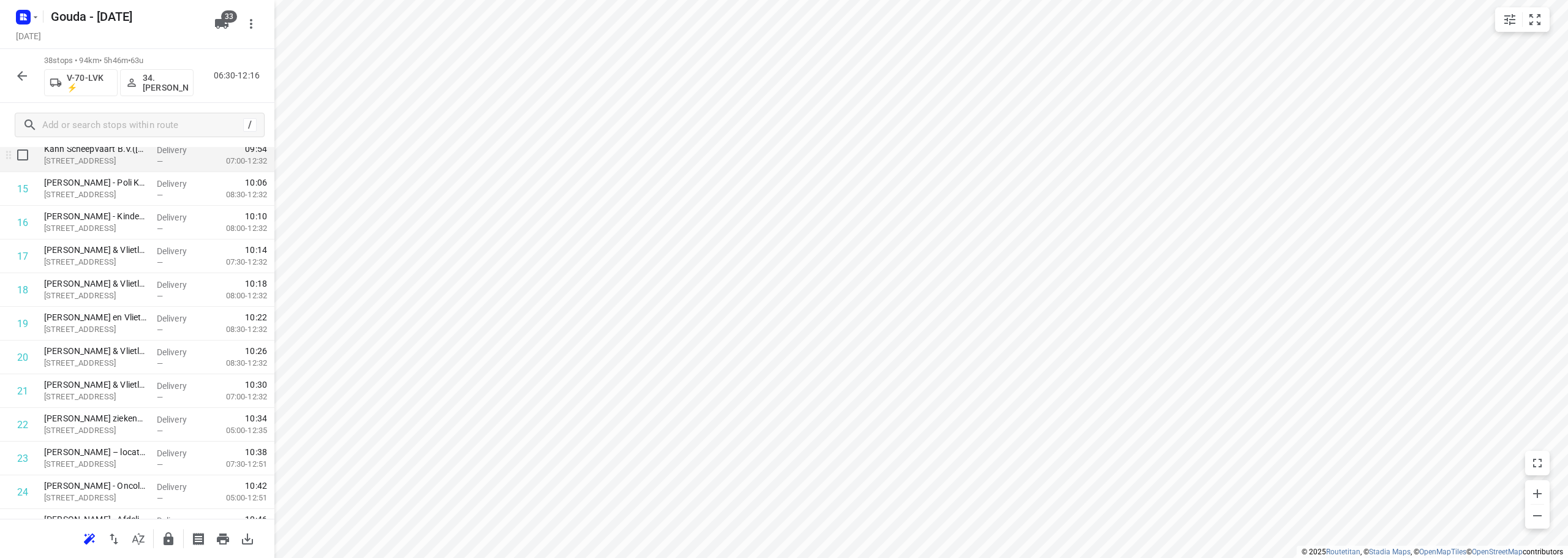
scroll to position [361, 0]
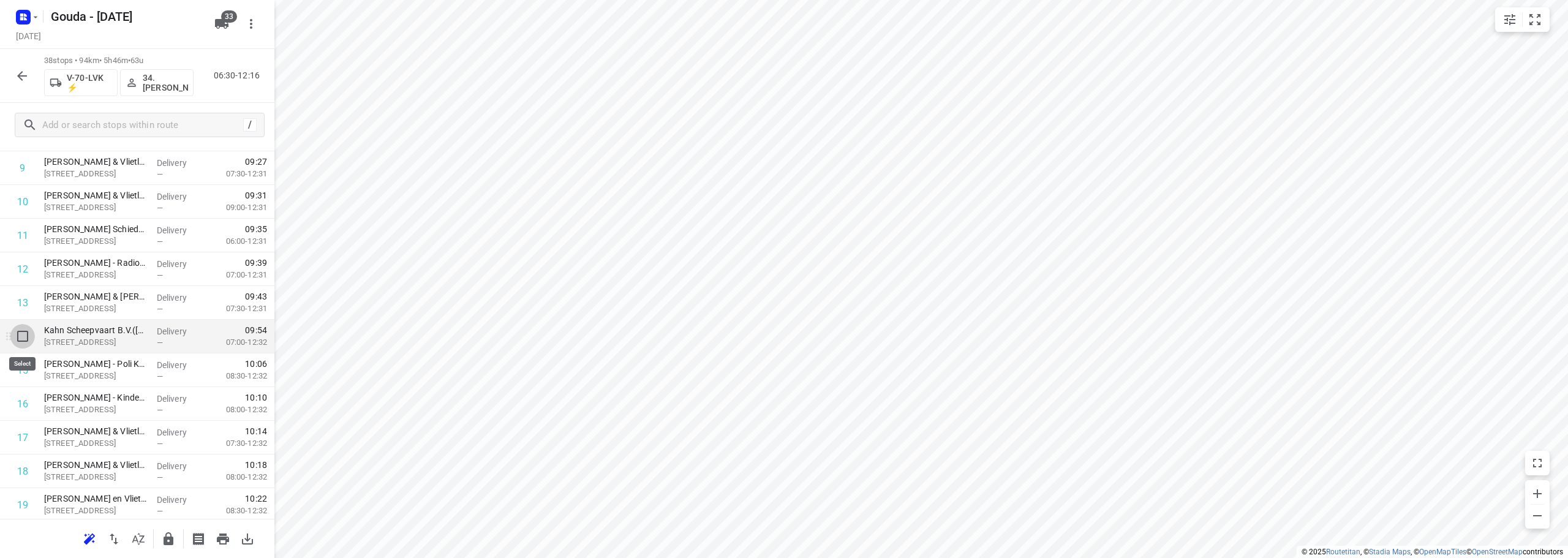
drag, startPoint x: 19, startPoint y: 338, endPoint x: 87, endPoint y: 256, distance: 106.5
click at [19, 338] on input "checkbox" at bounding box center [22, 337] width 25 height 25
checkbox input "true"
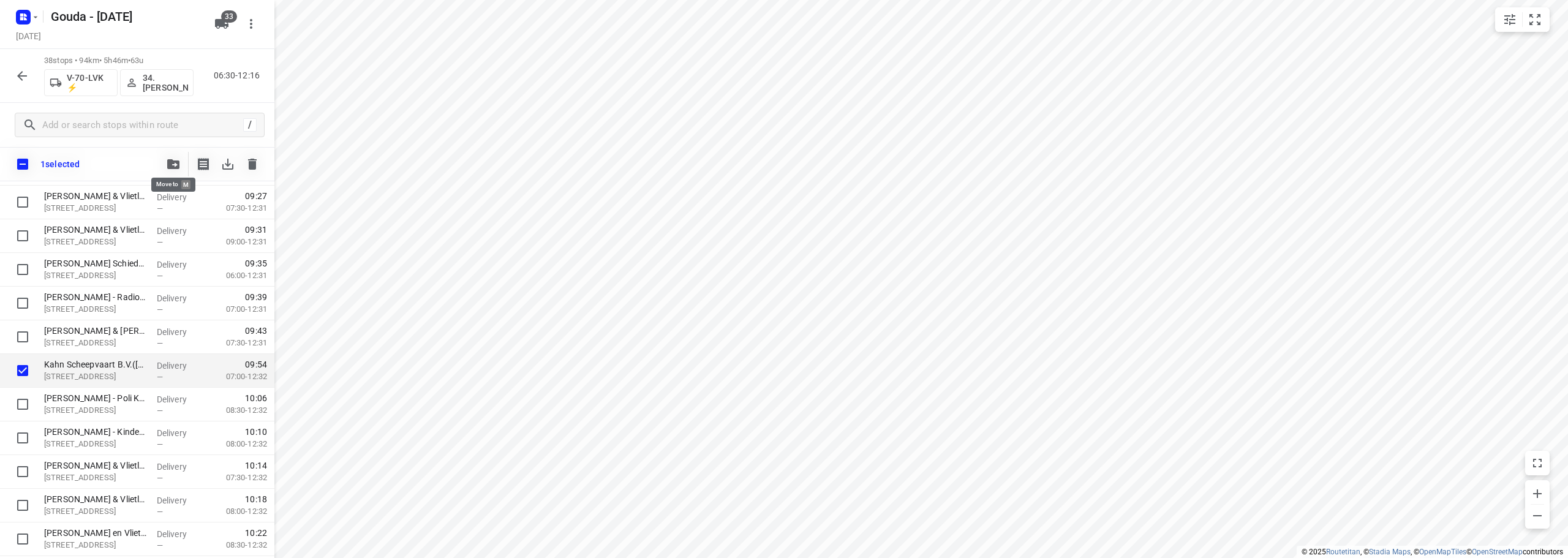
click at [171, 163] on icon "button" at bounding box center [173, 164] width 12 height 10
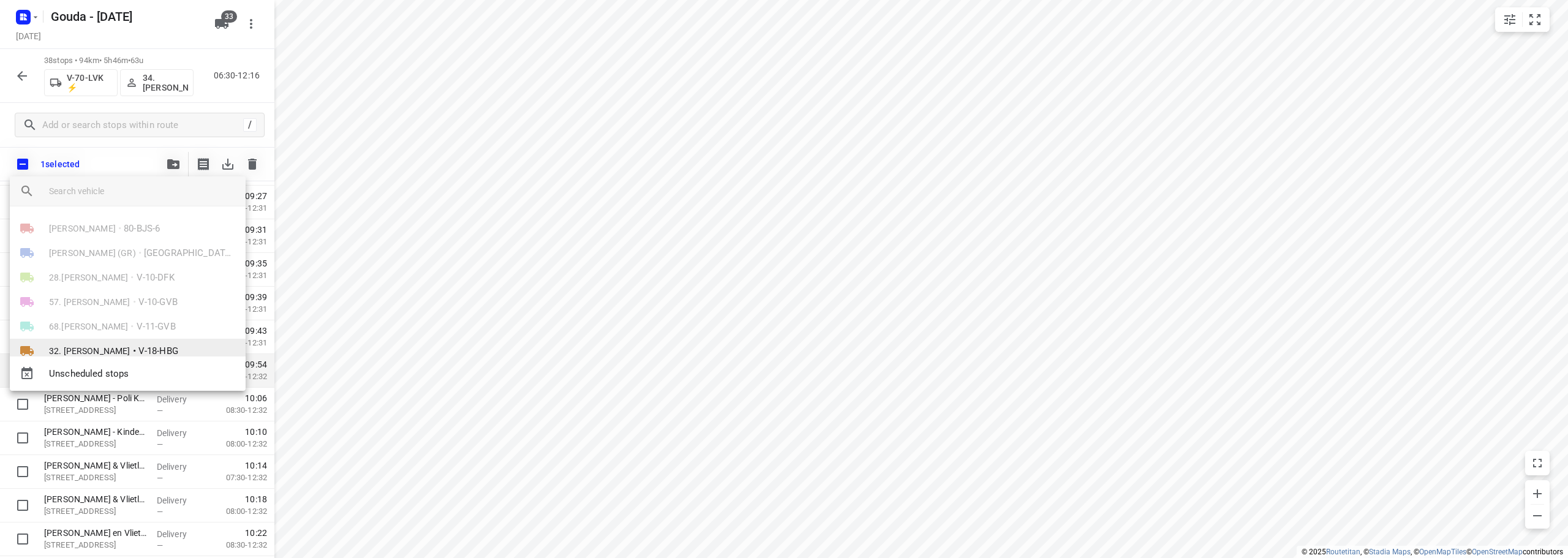
click at [119, 351] on span "32. Jannie Verschoor" at bounding box center [89, 351] width 81 height 12
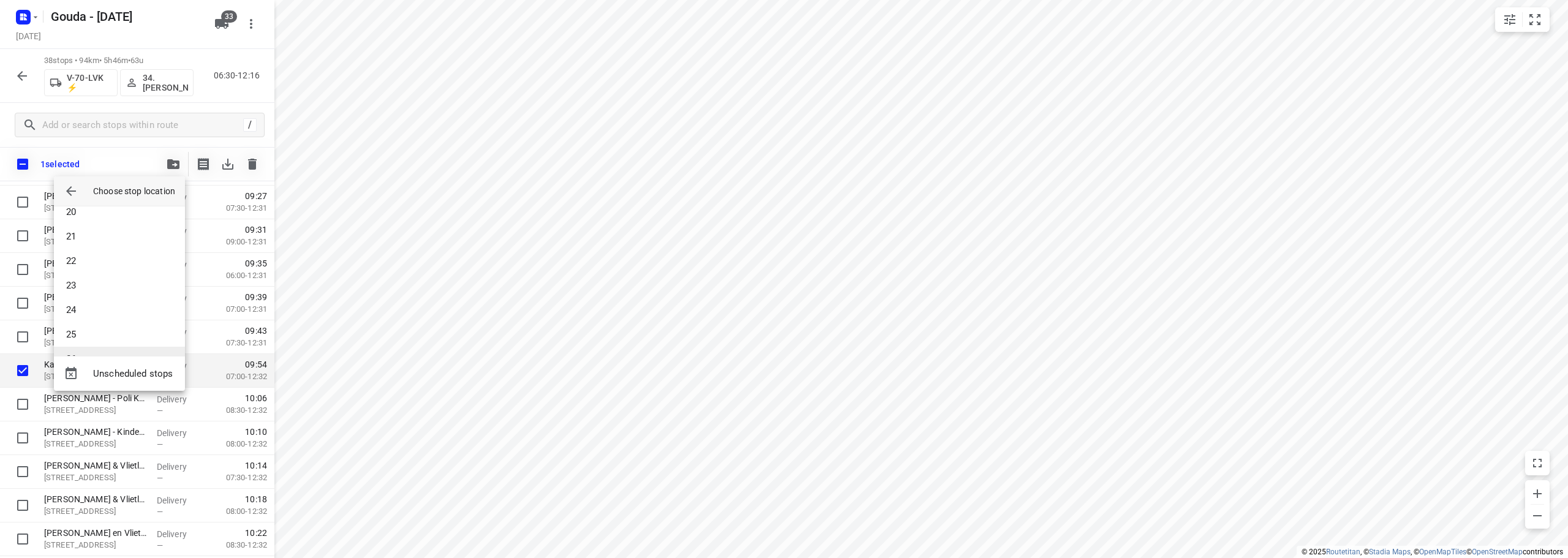
scroll to position [527, 0]
click at [134, 334] on li "27" at bounding box center [119, 334] width 131 height 25
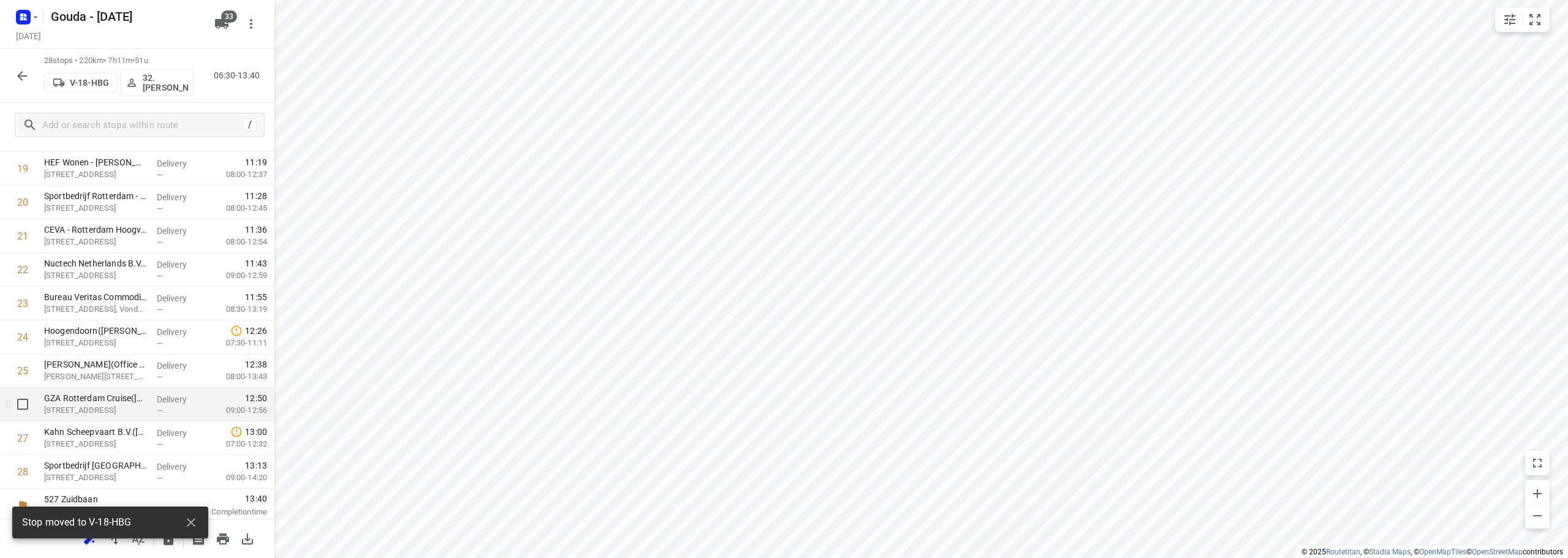
scroll to position [701, 0]
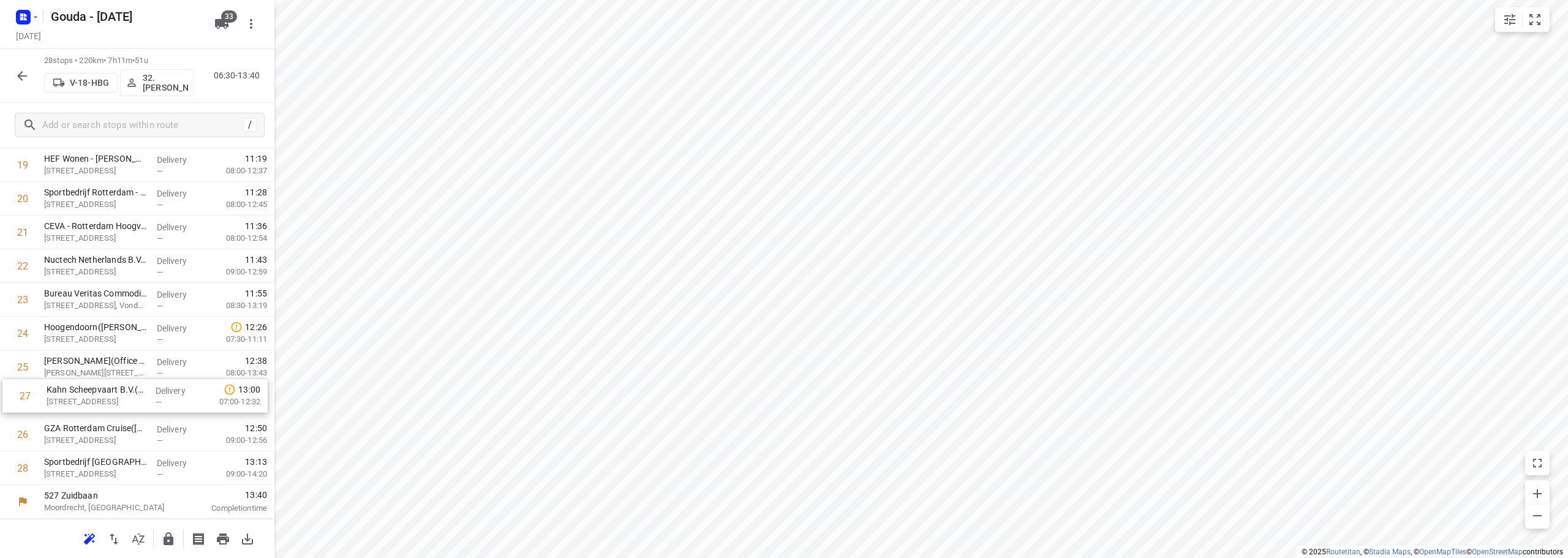
drag, startPoint x: 118, startPoint y: 443, endPoint x: 120, endPoint y: 402, distance: 41.0
click at [120, 402] on div "1 Transdev Nederland N.V.- Connexxion Openbaar Vervoer - HW GO(Patrick Sekreve)…" at bounding box center [137, 13] width 275 height 943
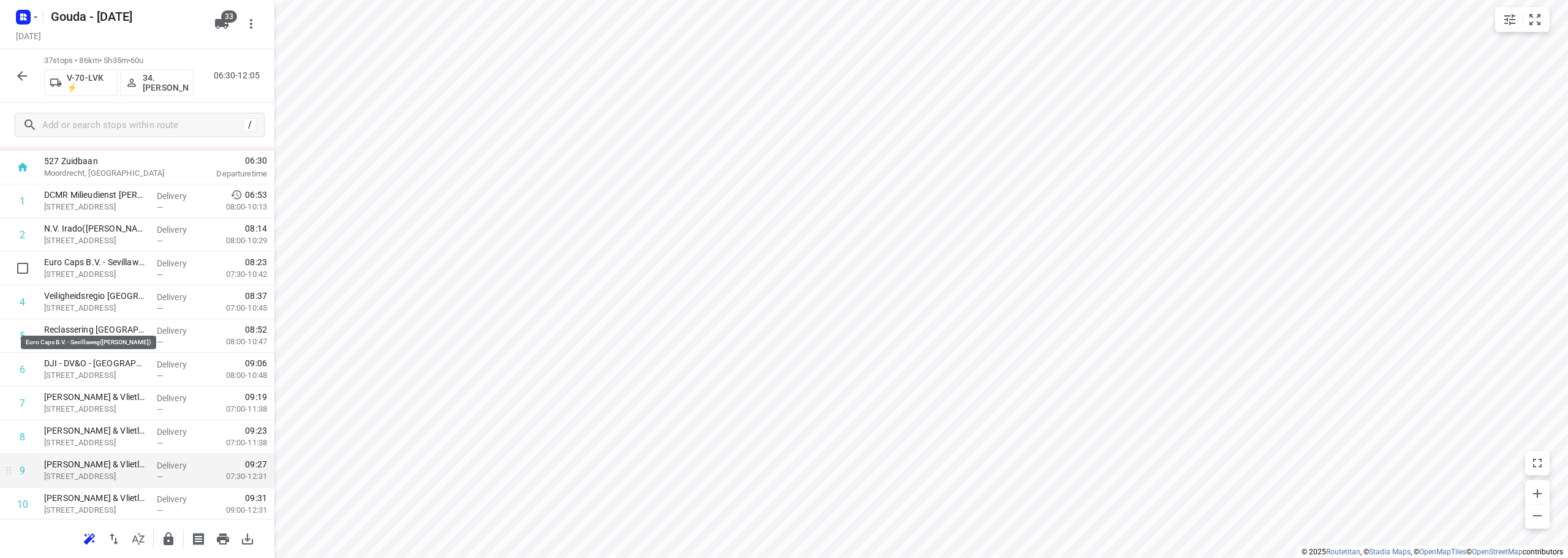
scroll to position [0, 0]
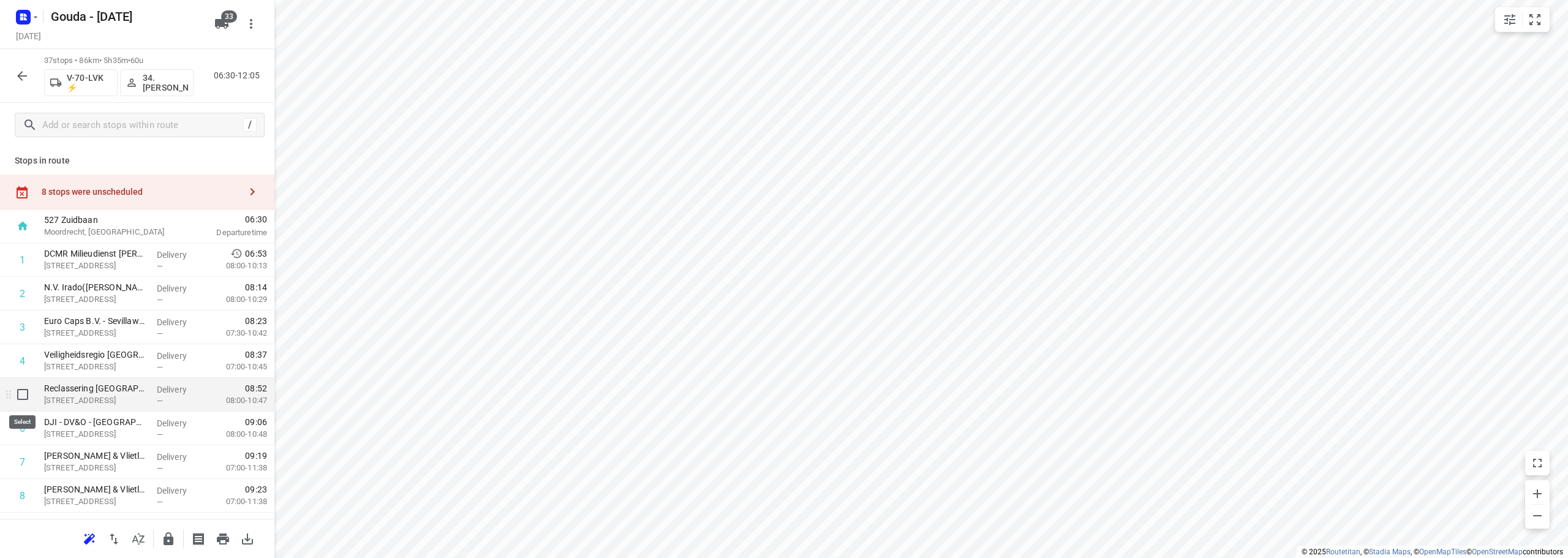
click at [17, 402] on input "checkbox" at bounding box center [22, 395] width 25 height 25
checkbox input "true"
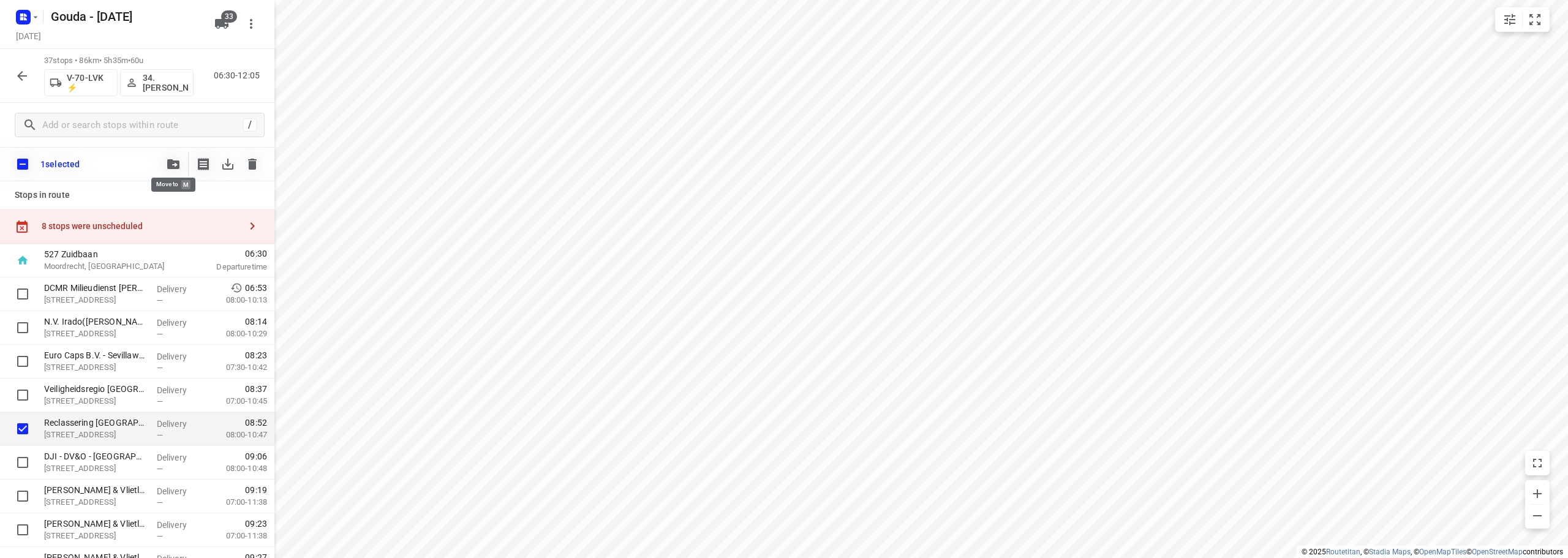
click at [171, 163] on icon "button" at bounding box center [173, 164] width 12 height 10
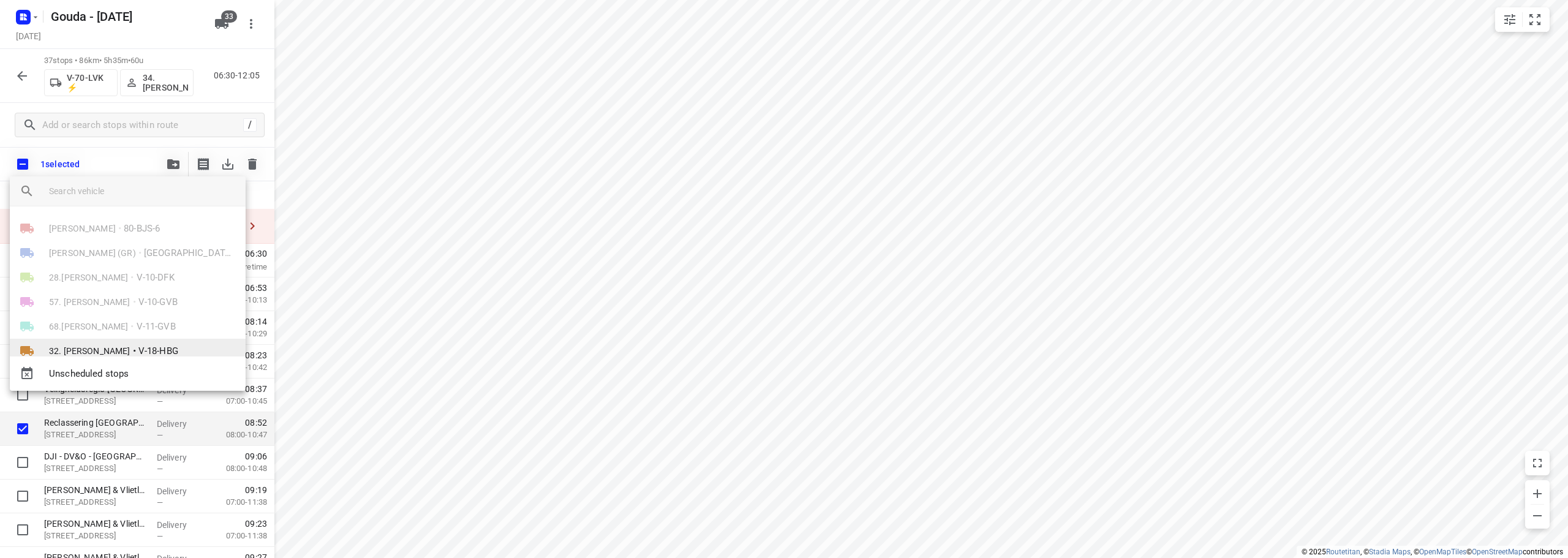
click at [126, 350] on span "32. Jannie Verschoor" at bounding box center [89, 351] width 81 height 12
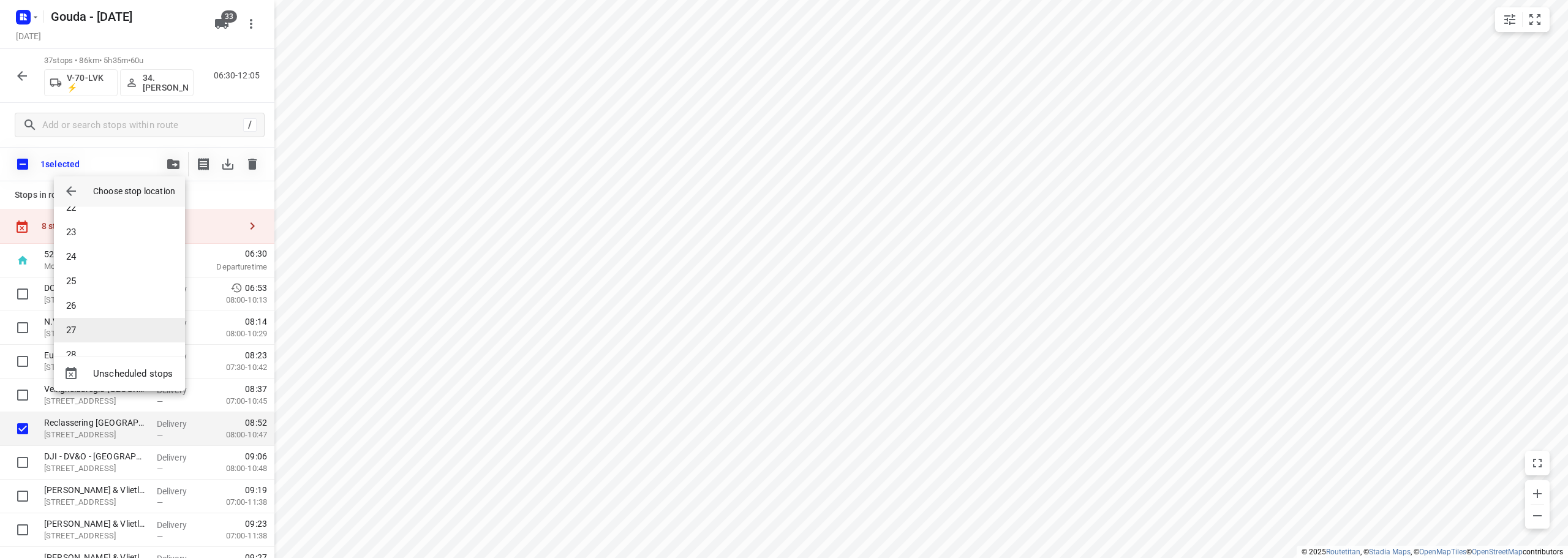
scroll to position [551, 0]
click at [114, 292] on li "26" at bounding box center [119, 285] width 131 height 25
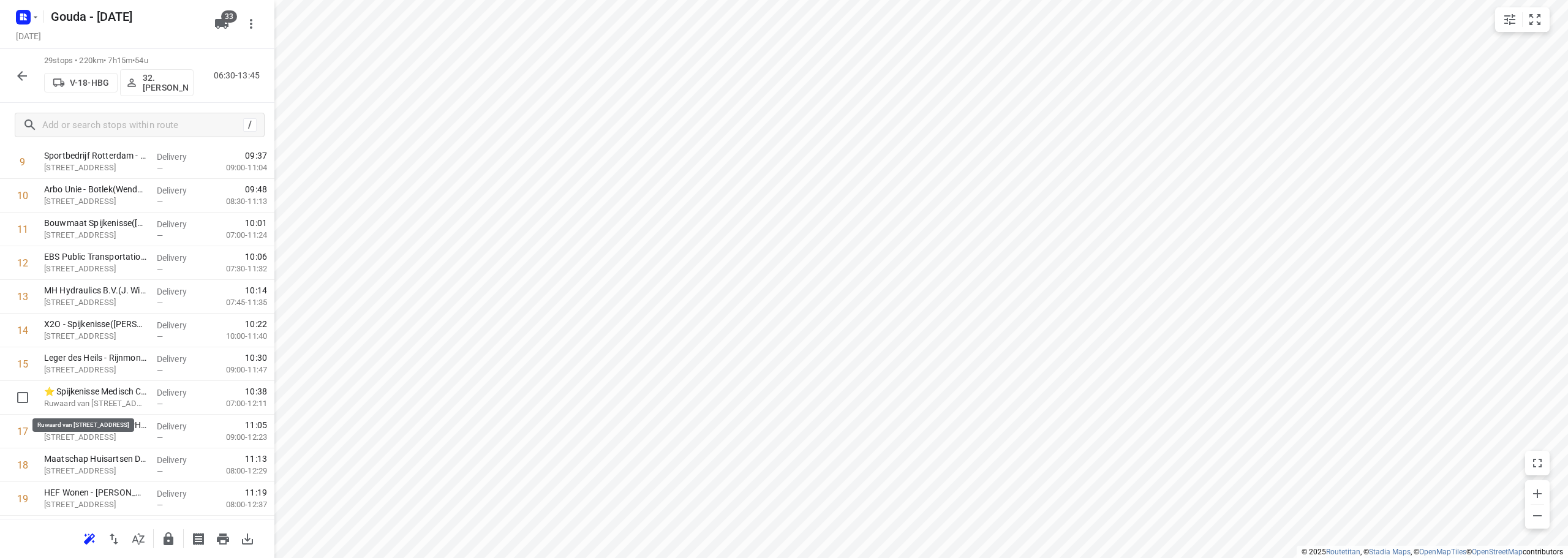
scroll to position [735, 0]
drag, startPoint x: 91, startPoint y: 372, endPoint x: 88, endPoint y: 409, distance: 37.1
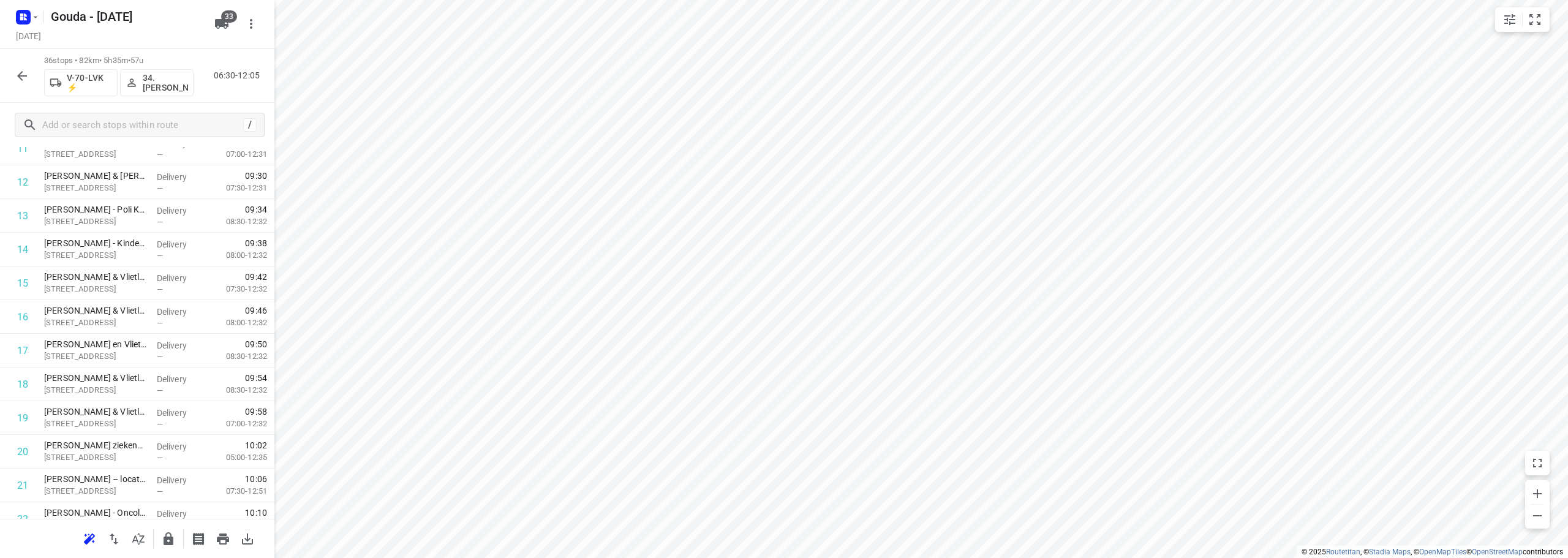
scroll to position [429, 0]
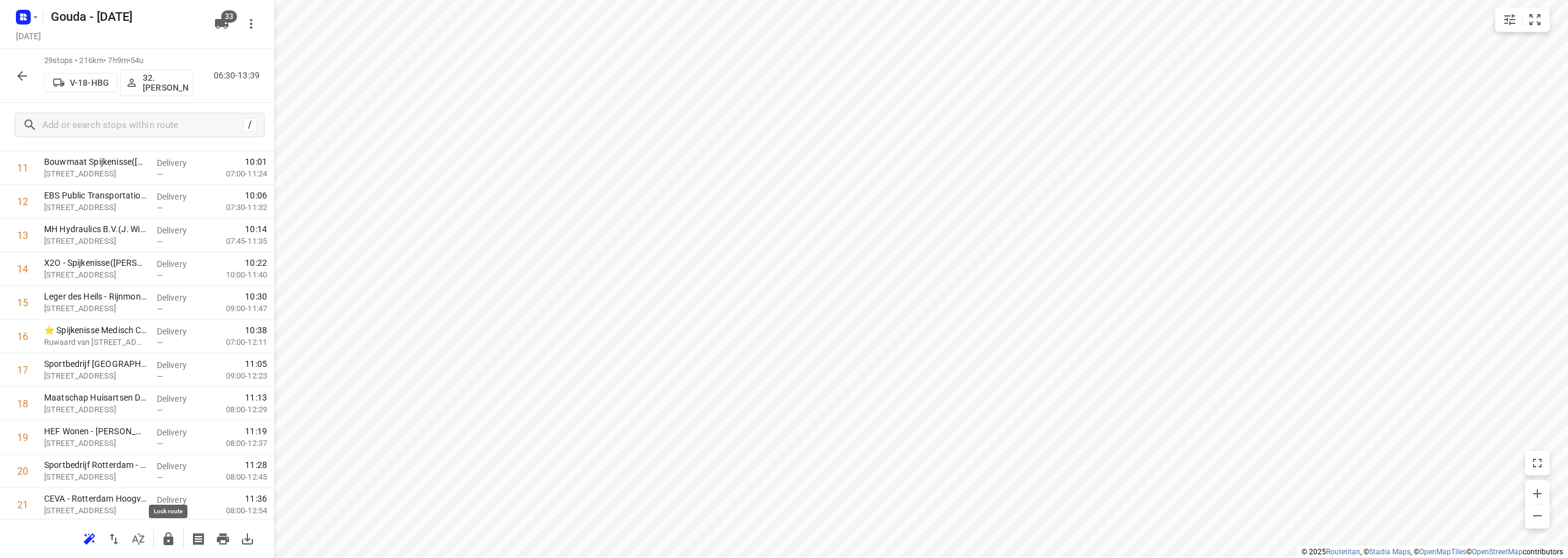
click at [173, 539] on icon "button" at bounding box center [168, 539] width 10 height 13
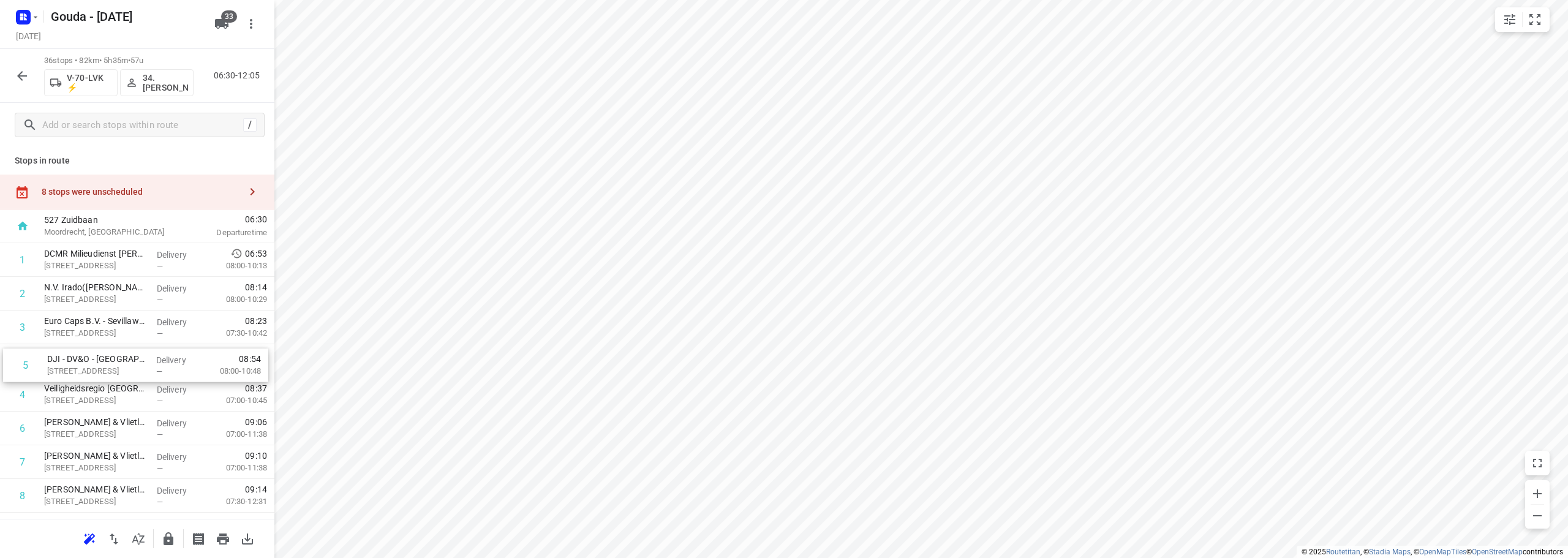
drag, startPoint x: 101, startPoint y: 392, endPoint x: 104, endPoint y: 345, distance: 47.1
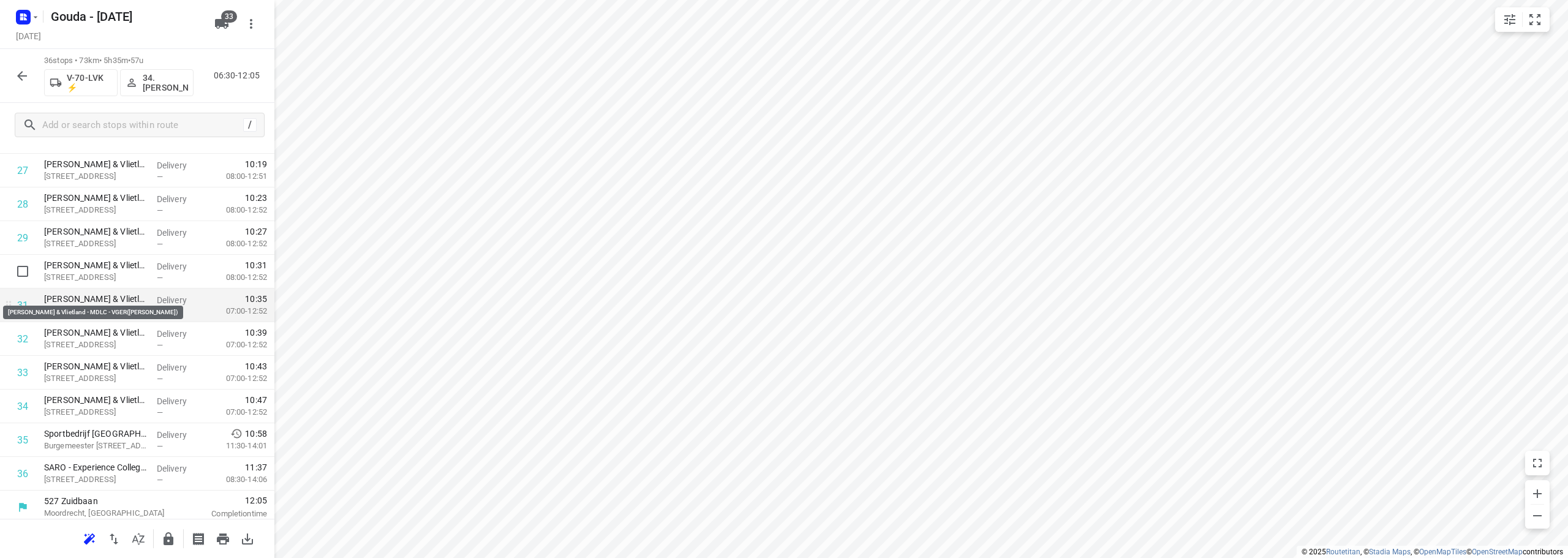
scroll to position [971, 0]
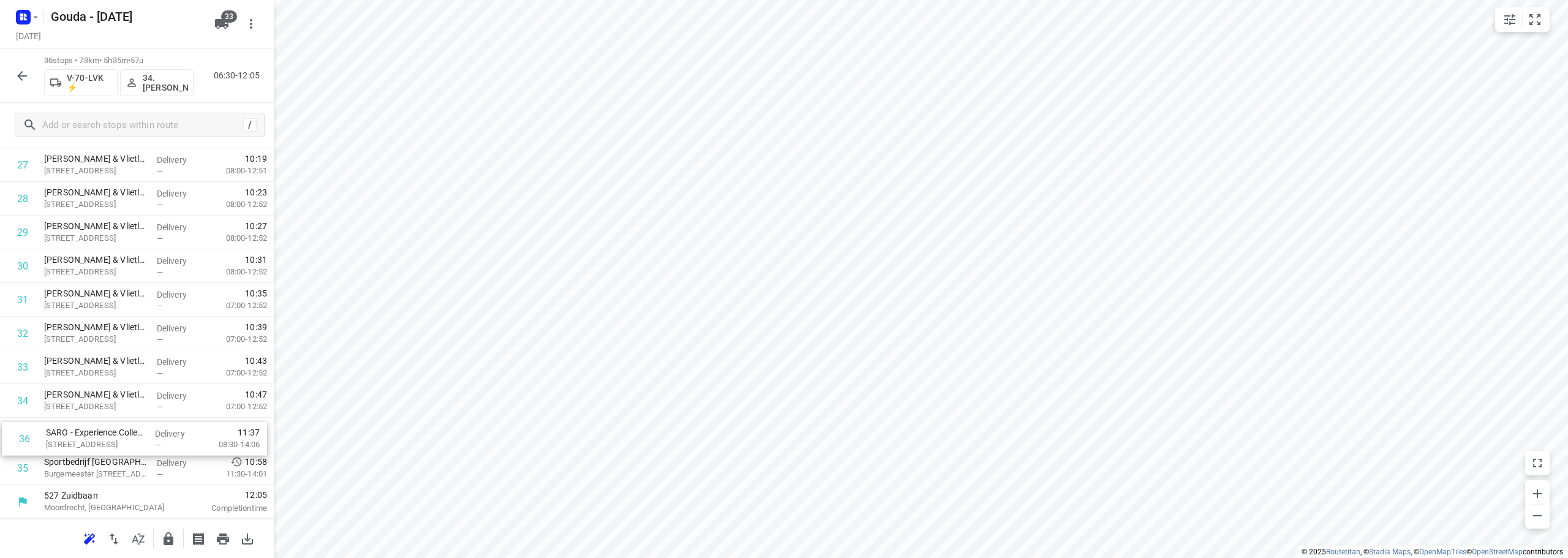
drag, startPoint x: 134, startPoint y: 472, endPoint x: 133, endPoint y: 436, distance: 36.0
click at [169, 539] on icon "button" at bounding box center [168, 539] width 10 height 13
click at [19, 73] on icon "button" at bounding box center [22, 76] width 15 height 15
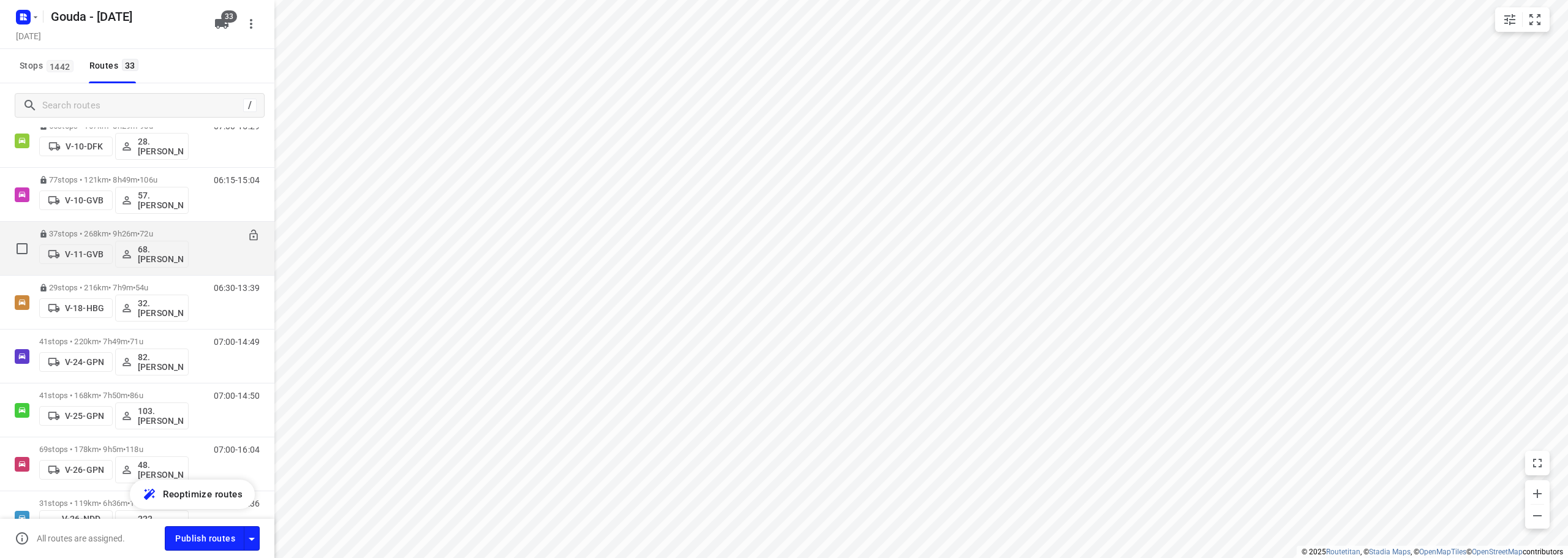
scroll to position [245, 0]
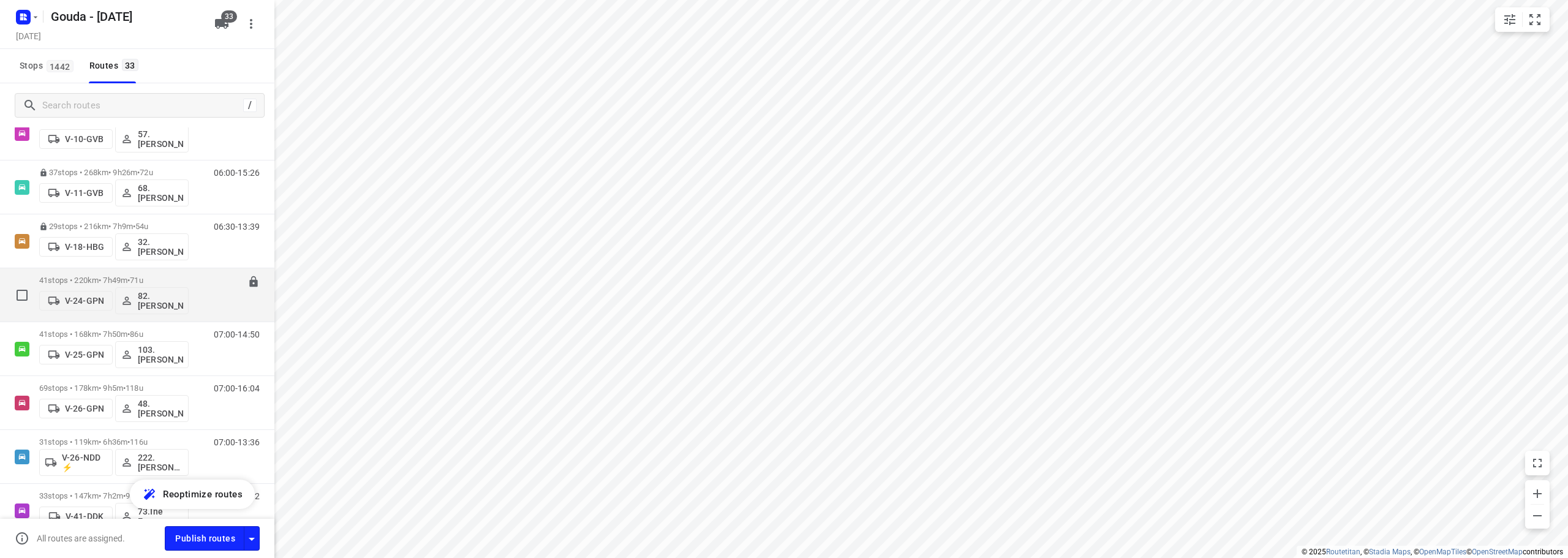
click at [142, 278] on span "71u" at bounding box center [136, 280] width 13 height 9
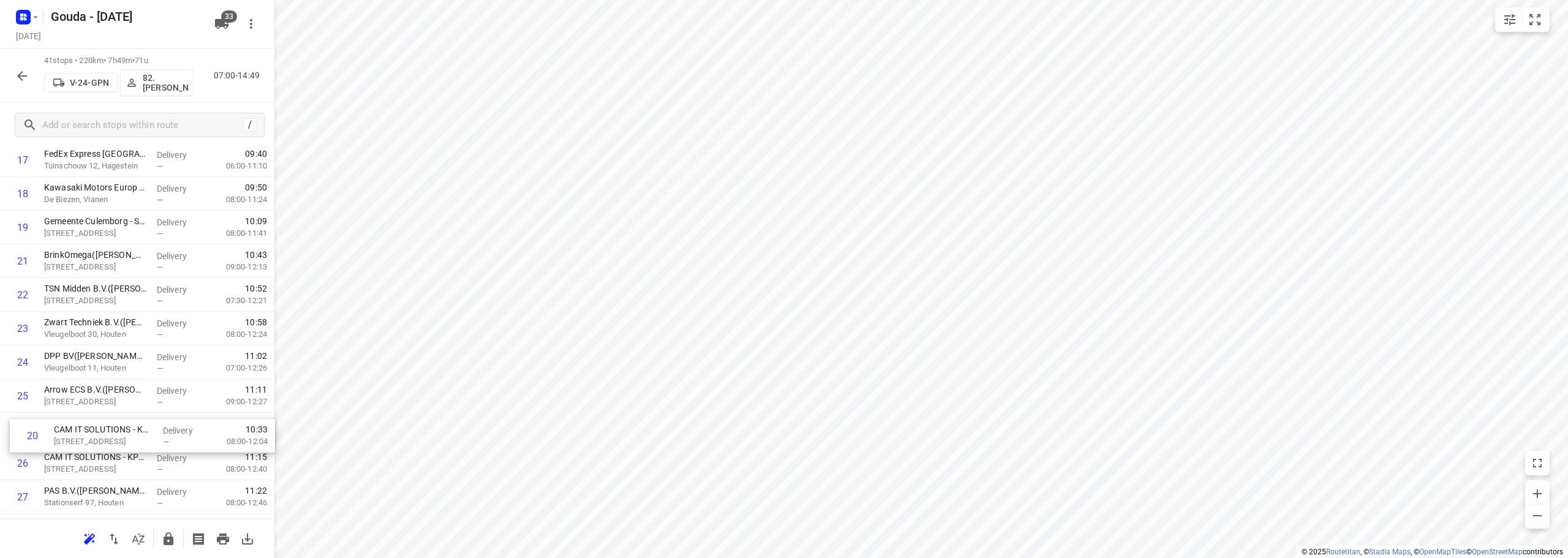
scroll to position [648, 0]
drag, startPoint x: 84, startPoint y: 363, endPoint x: 84, endPoint y: 440, distance: 77.0
click at [84, 440] on div "1 Ravesteijn Infra & Telecom BV(Angela Overbeek) Handelsweg 5, Lopik Delivery —…" at bounding box center [137, 287] width 275 height 1381
drag, startPoint x: 127, startPoint y: 439, endPoint x: 119, endPoint y: 397, distance: 42.8
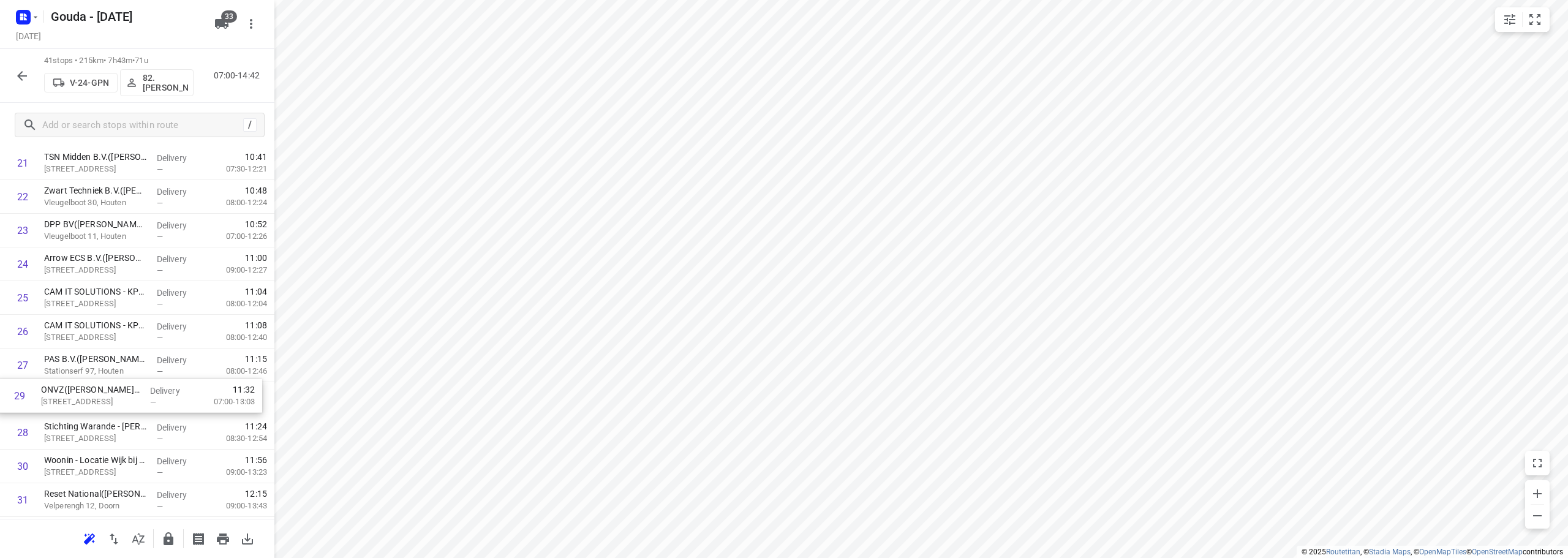
click at [119, 397] on div "1 Ravesteijn Infra & Telecom BV(Angela Overbeek) Handelsweg 5, Lopik Delivery —…" at bounding box center [137, 163] width 275 height 1381
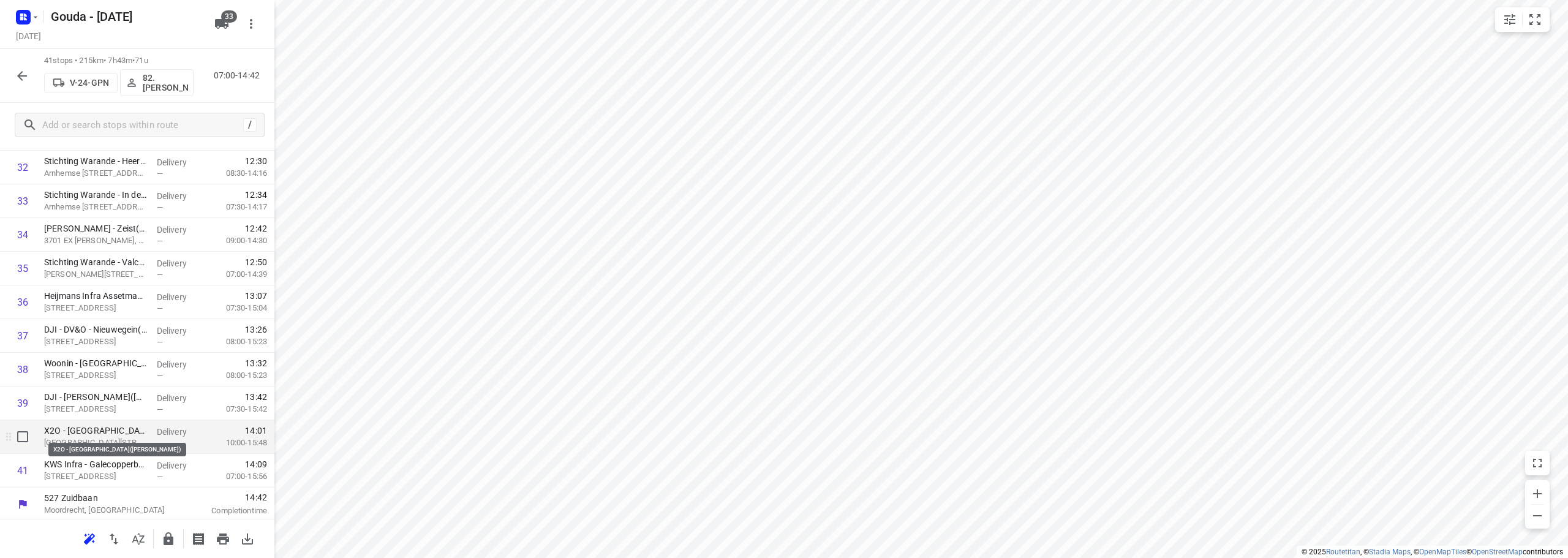
scroll to position [1139, 0]
click at [172, 540] on icon "button" at bounding box center [168, 539] width 10 height 13
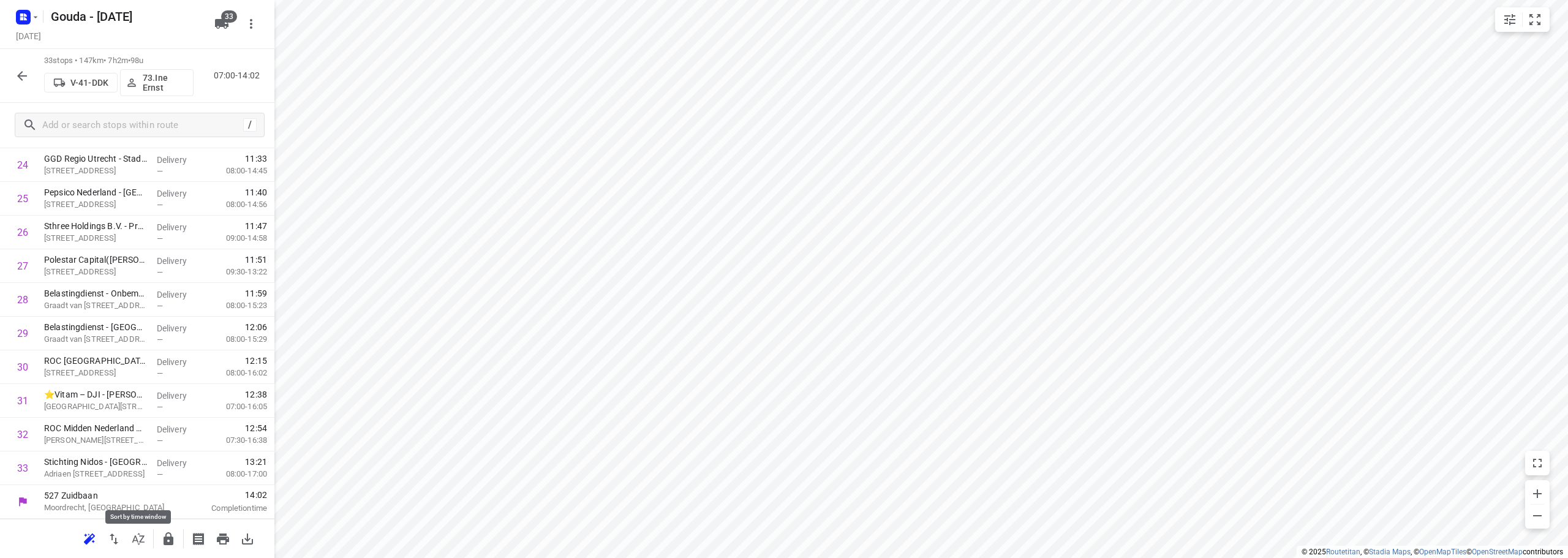
click at [145, 536] on icon "button" at bounding box center [138, 539] width 15 height 15
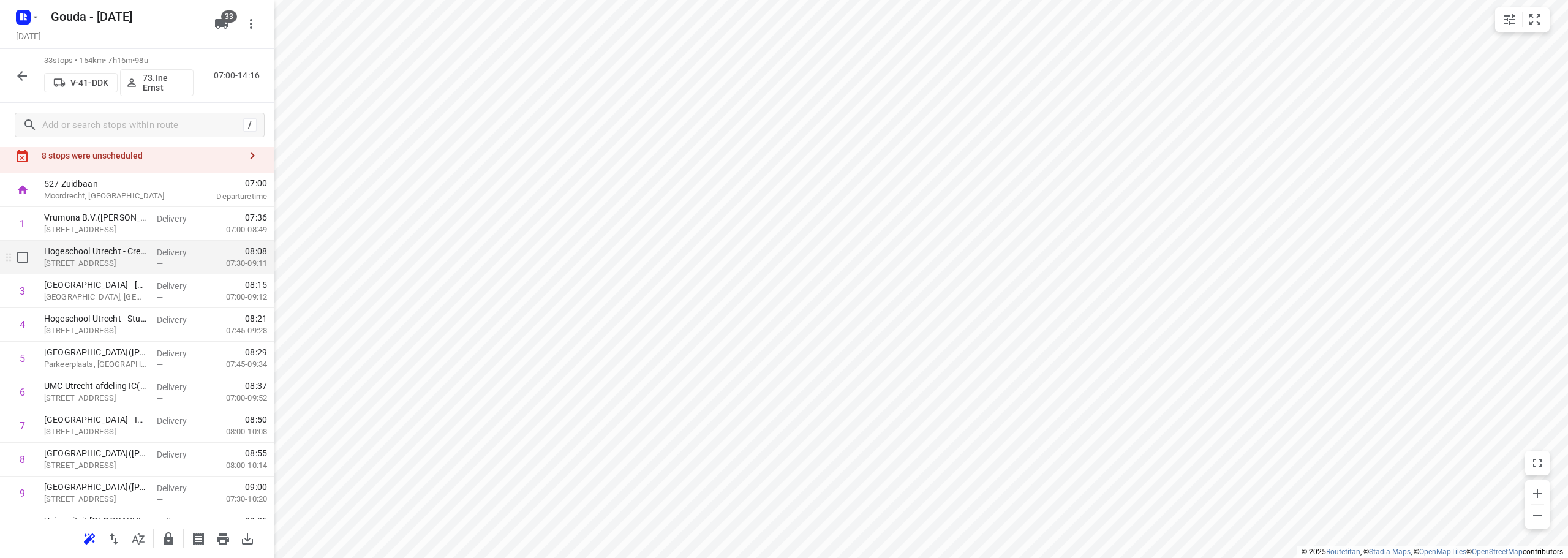
scroll to position [0, 0]
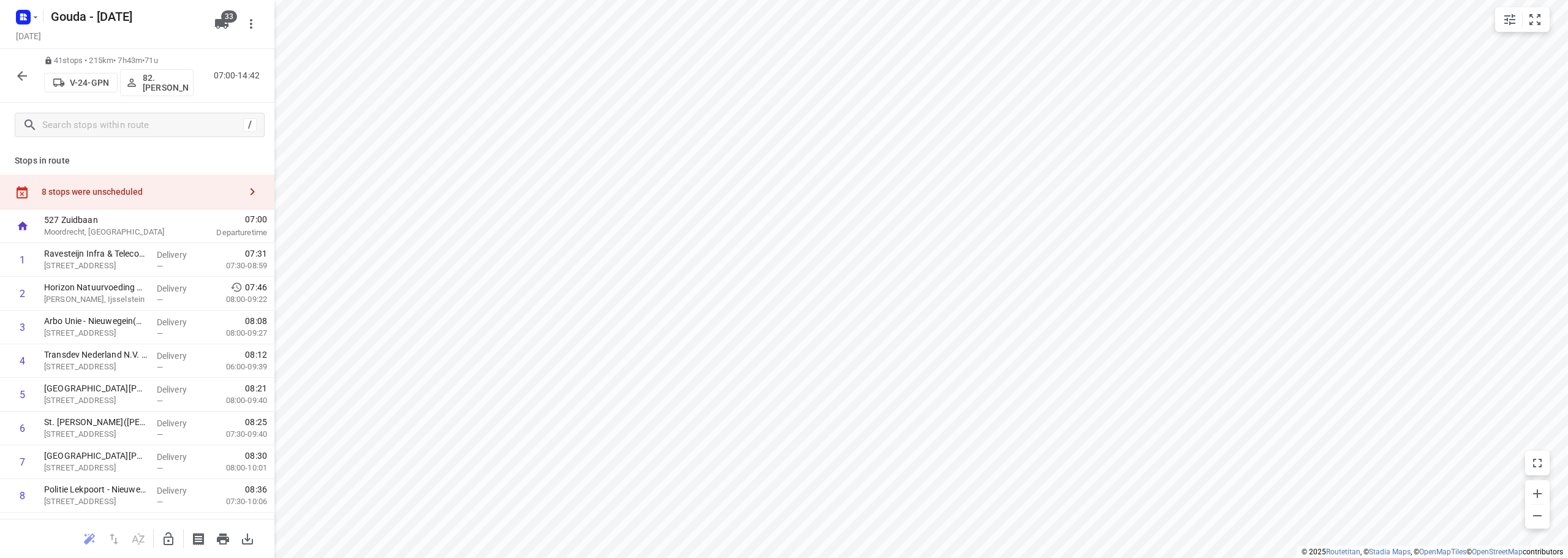
click at [22, 80] on icon "button" at bounding box center [22, 76] width 10 height 10
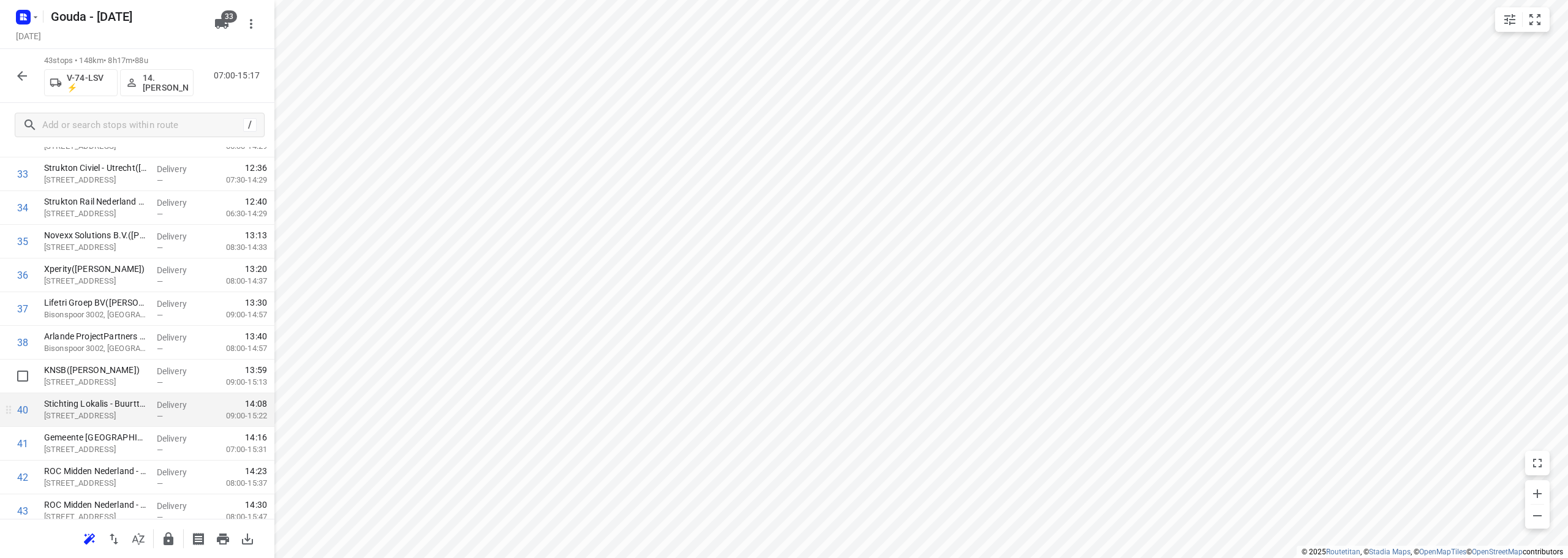
scroll to position [1207, 0]
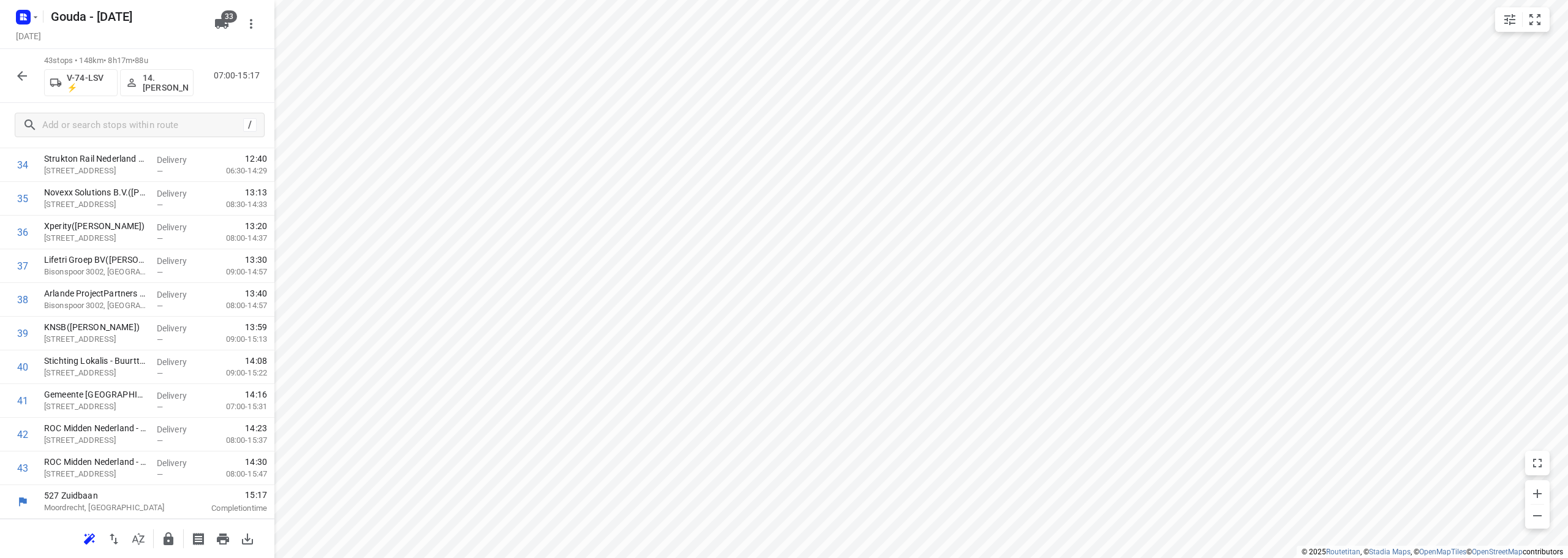
click at [169, 543] on icon "button" at bounding box center [168, 539] width 10 height 13
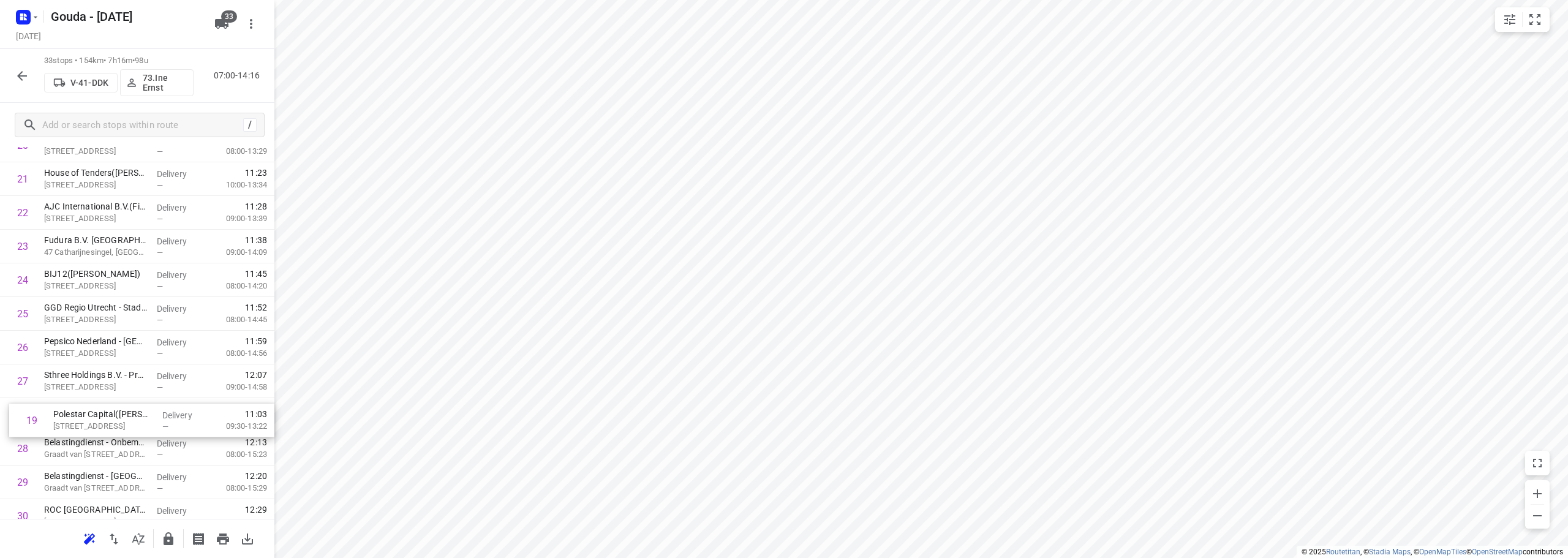
scroll to position [722, 0]
drag, startPoint x: 110, startPoint y: 322, endPoint x: 116, endPoint y: 428, distance: 106.2
click at [116, 428] on div "1 Vrumona B.V.(Marjolein van Waardhuizen) Vrumonaweg 2, Bunnik Delivery — 07:36…" at bounding box center [137, 77] width 275 height 1112
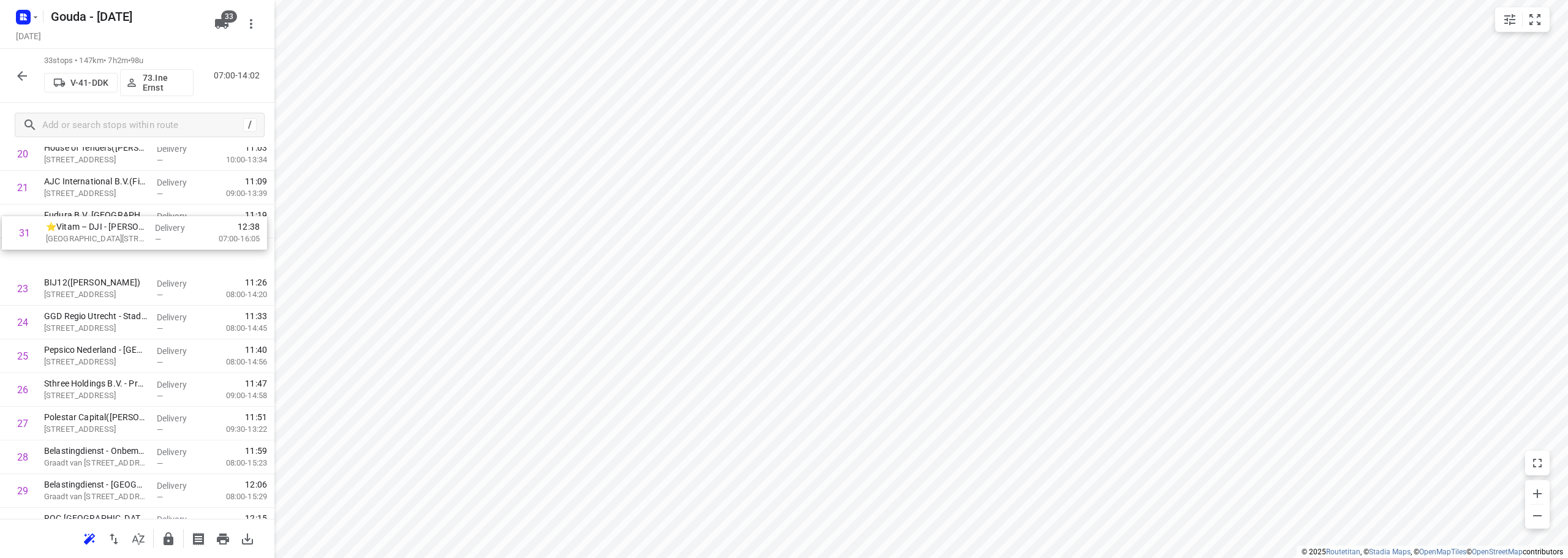
drag, startPoint x: 121, startPoint y: 481, endPoint x: 121, endPoint y: 219, distance: 262.0
click at [121, 219] on div "1 Vrumona B.V.(Marjolein van Waardhuizen) Vrumonaweg 2, Bunnik Delivery — 07:36…" at bounding box center [137, 53] width 275 height 1112
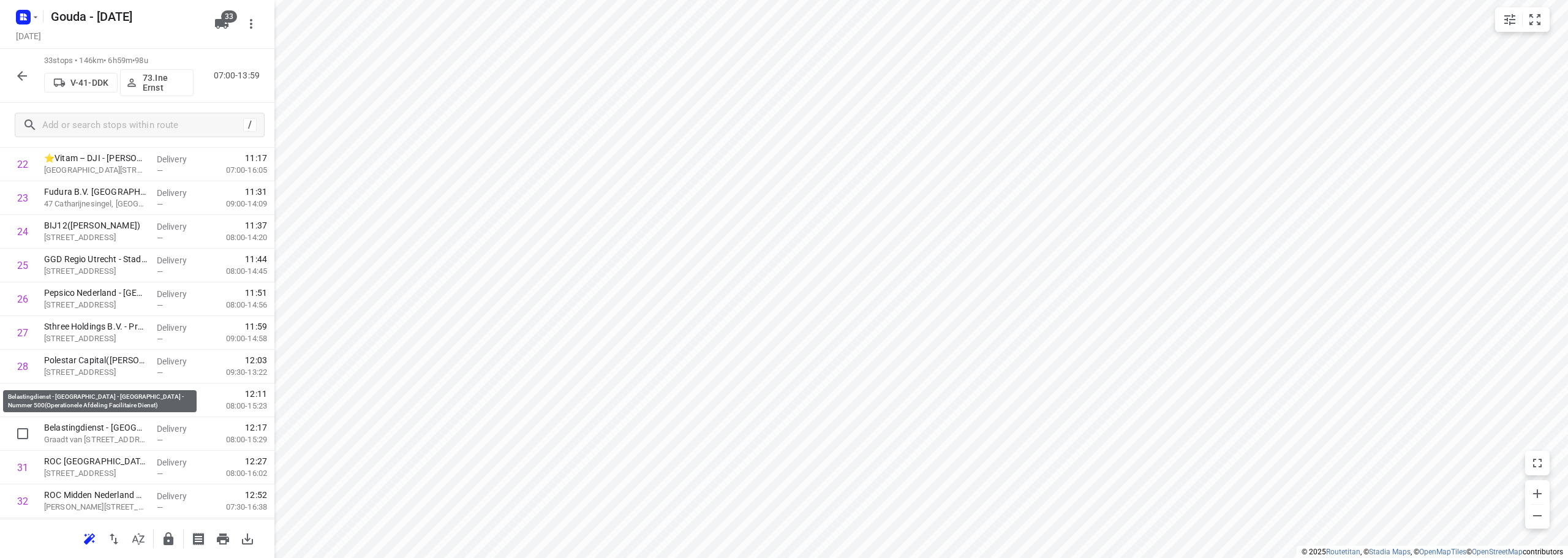
scroll to position [870, 0]
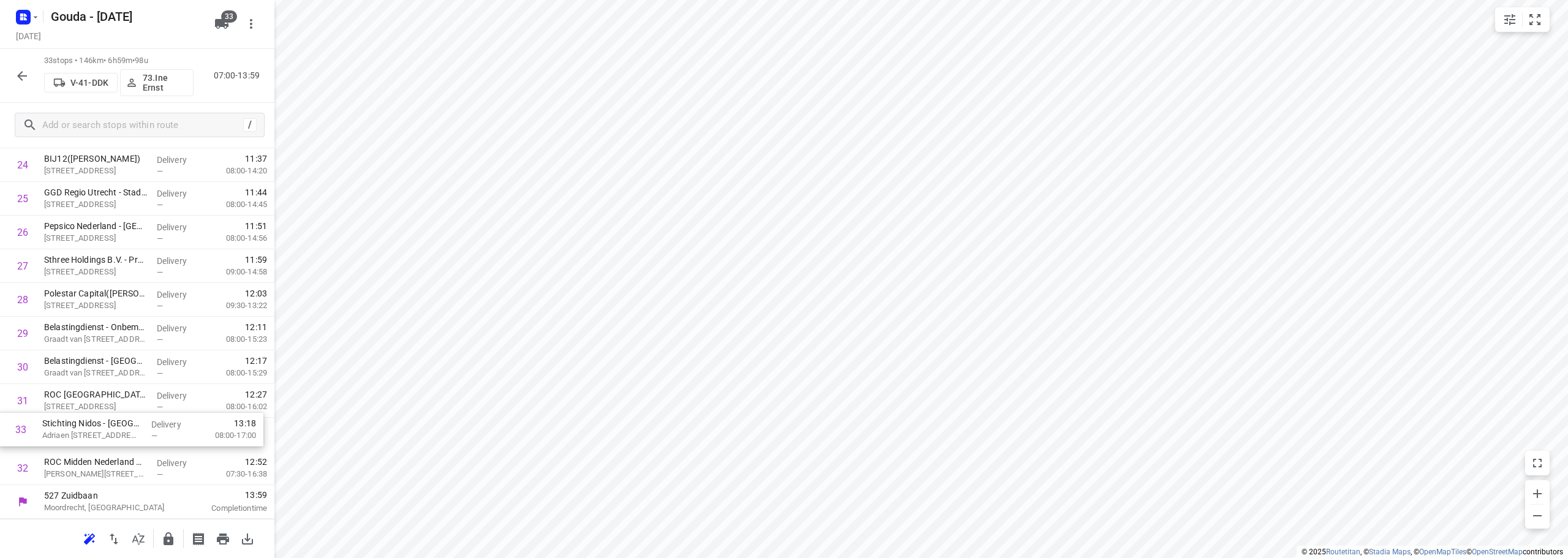
drag, startPoint x: 117, startPoint y: 483, endPoint x: 118, endPoint y: 437, distance: 46.0
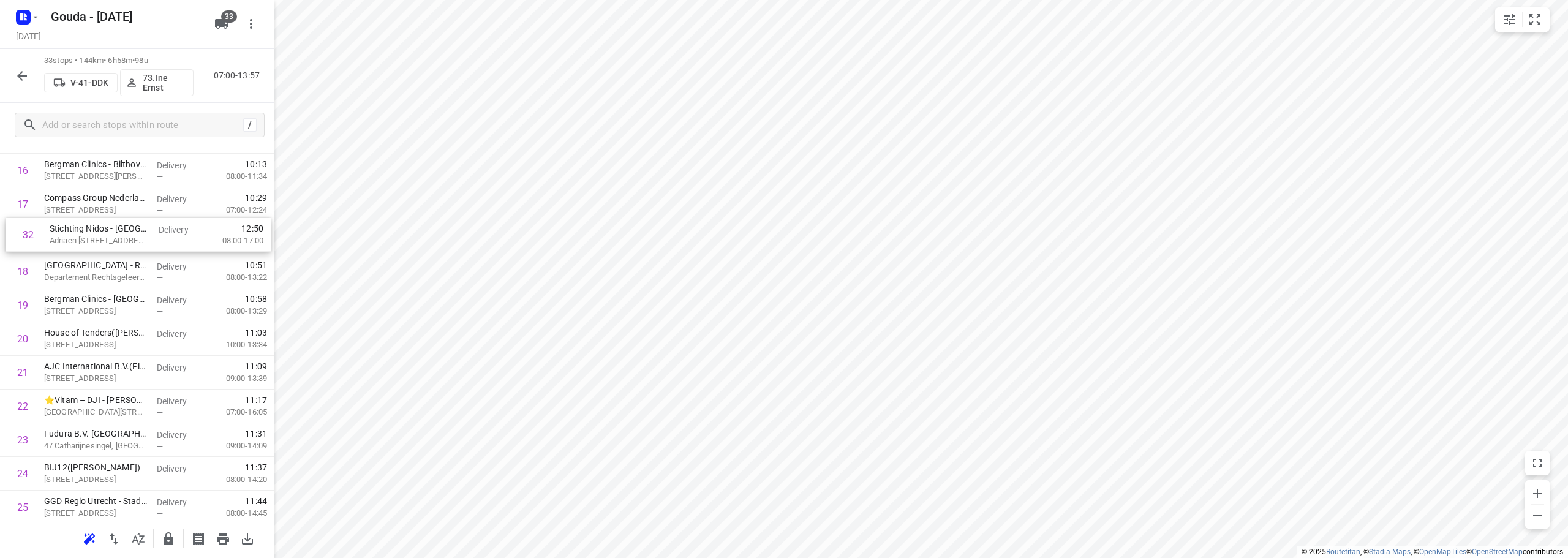
drag, startPoint x: 108, startPoint y: 446, endPoint x: 113, endPoint y: 242, distance: 204.1
click at [113, 242] on div "1 Vrumona B.V.(Marjolein van Waardhuizen) Vrumonaweg 2, Bunnik Delivery — 07:36…" at bounding box center [137, 204] width 275 height 1112
click at [174, 541] on icon "button" at bounding box center [168, 539] width 15 height 15
click at [28, 79] on button "button" at bounding box center [22, 76] width 25 height 25
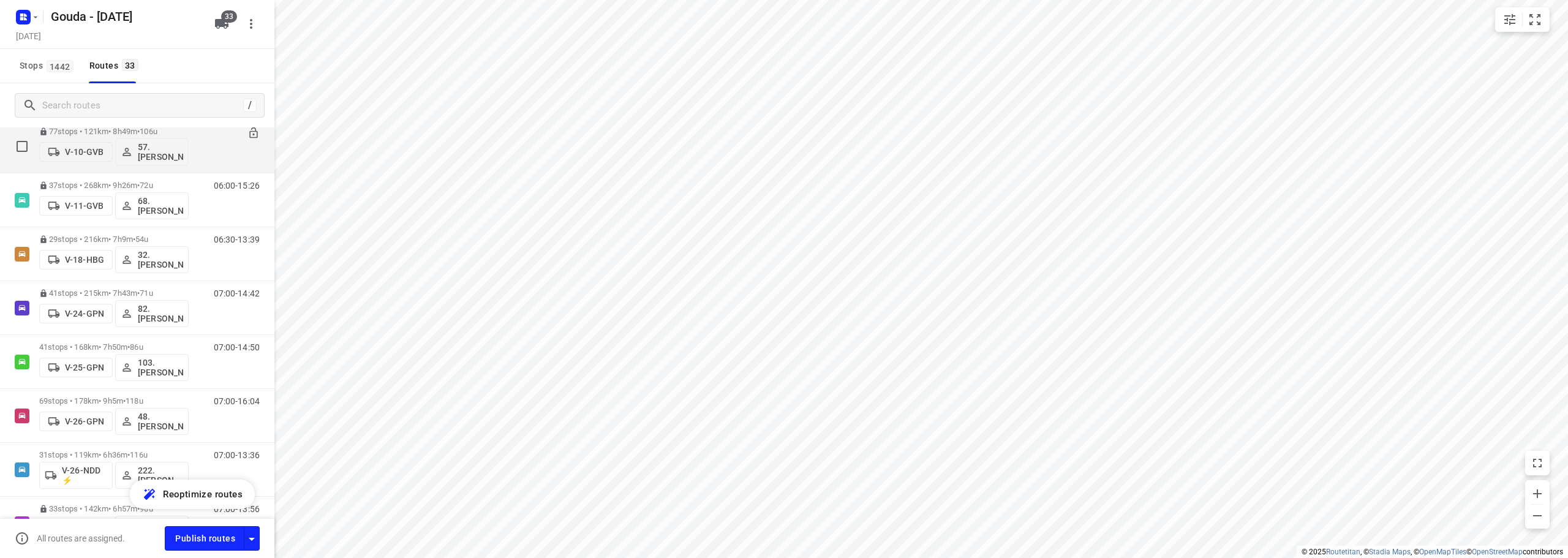
scroll to position [245, 0]
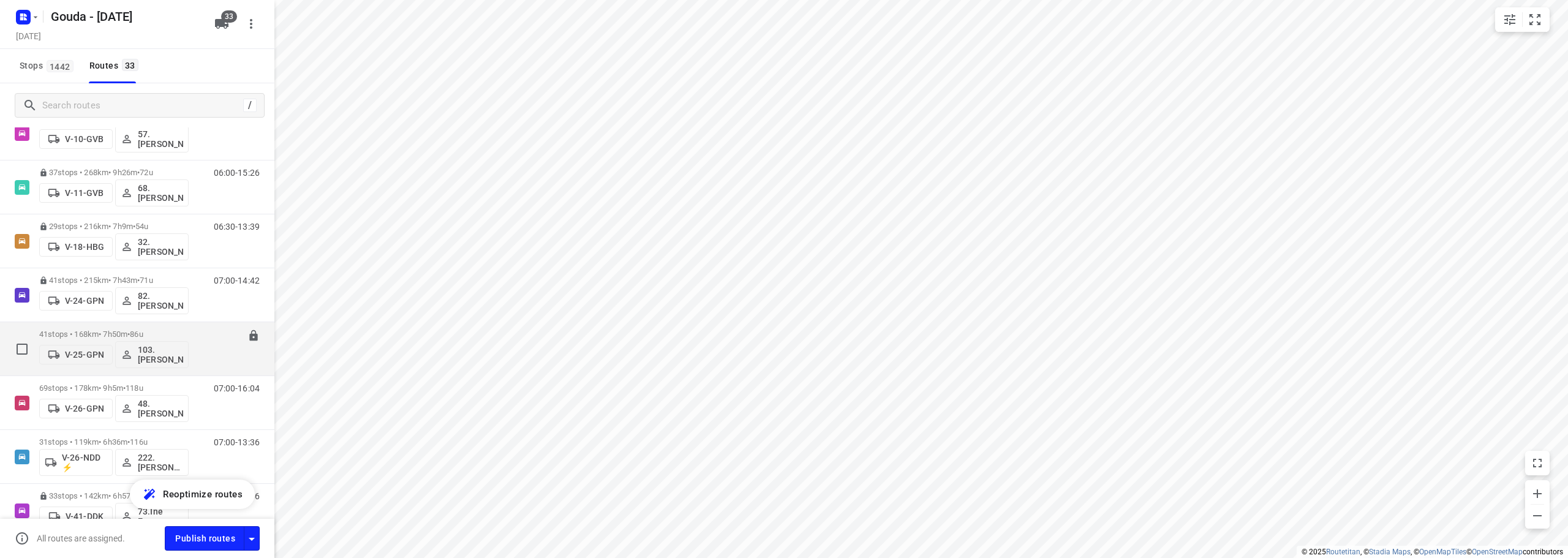
click at [132, 337] on p "41 stops • 168km • 7h50m • 86u" at bounding box center [114, 334] width 149 height 9
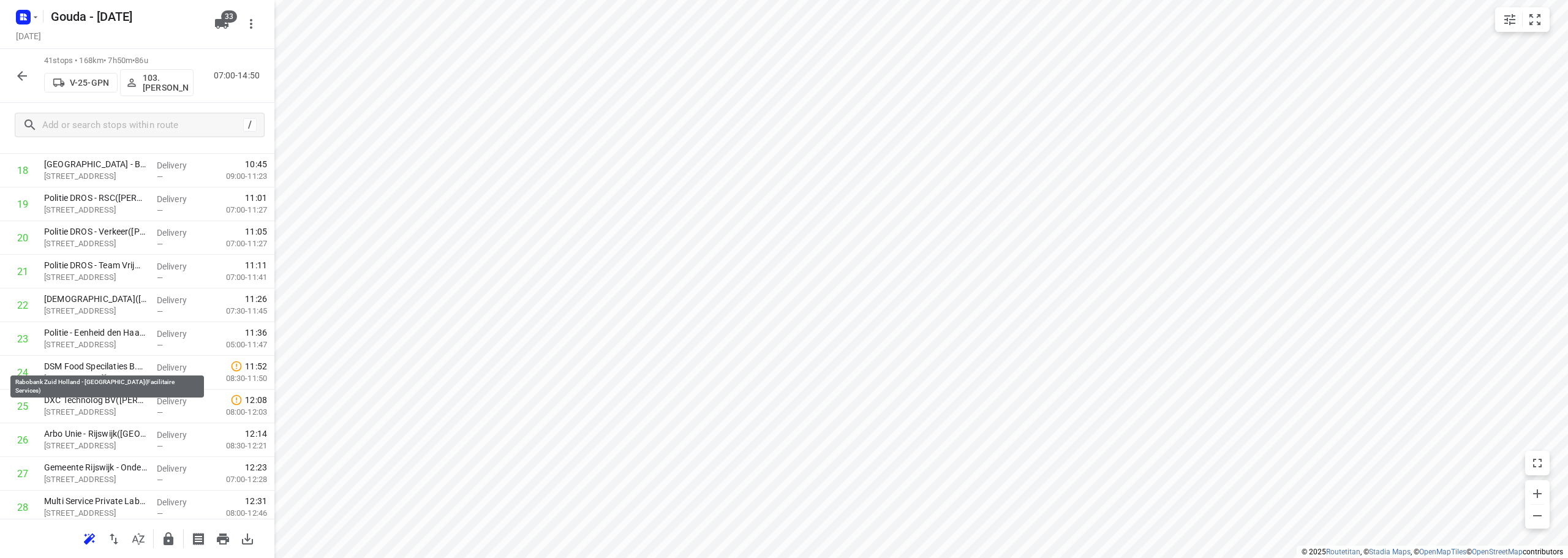
scroll to position [1139, 0]
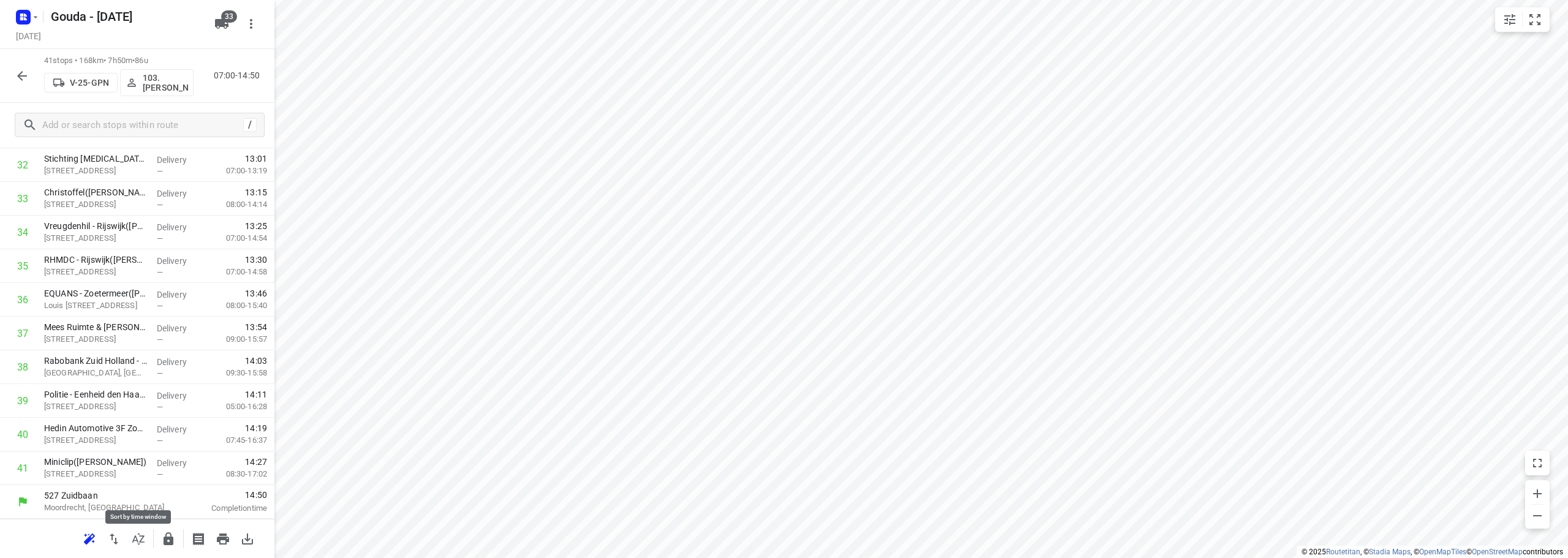
click at [137, 545] on icon "button" at bounding box center [138, 539] width 15 height 15
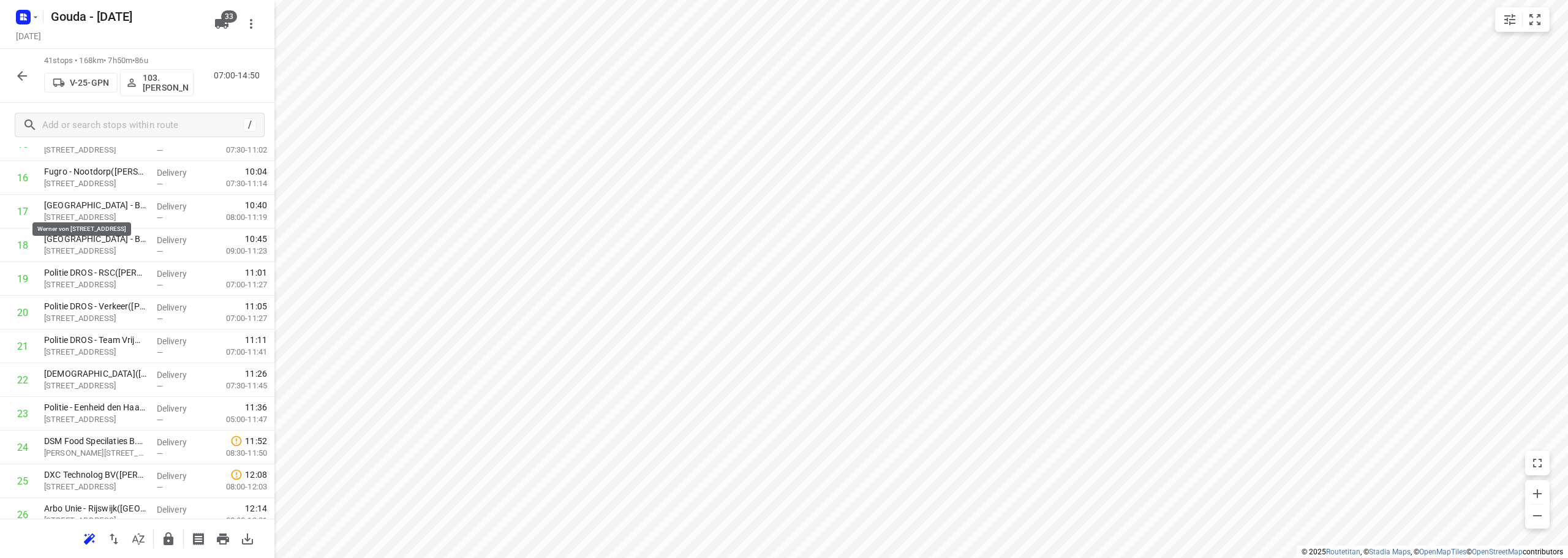
scroll to position [159, 0]
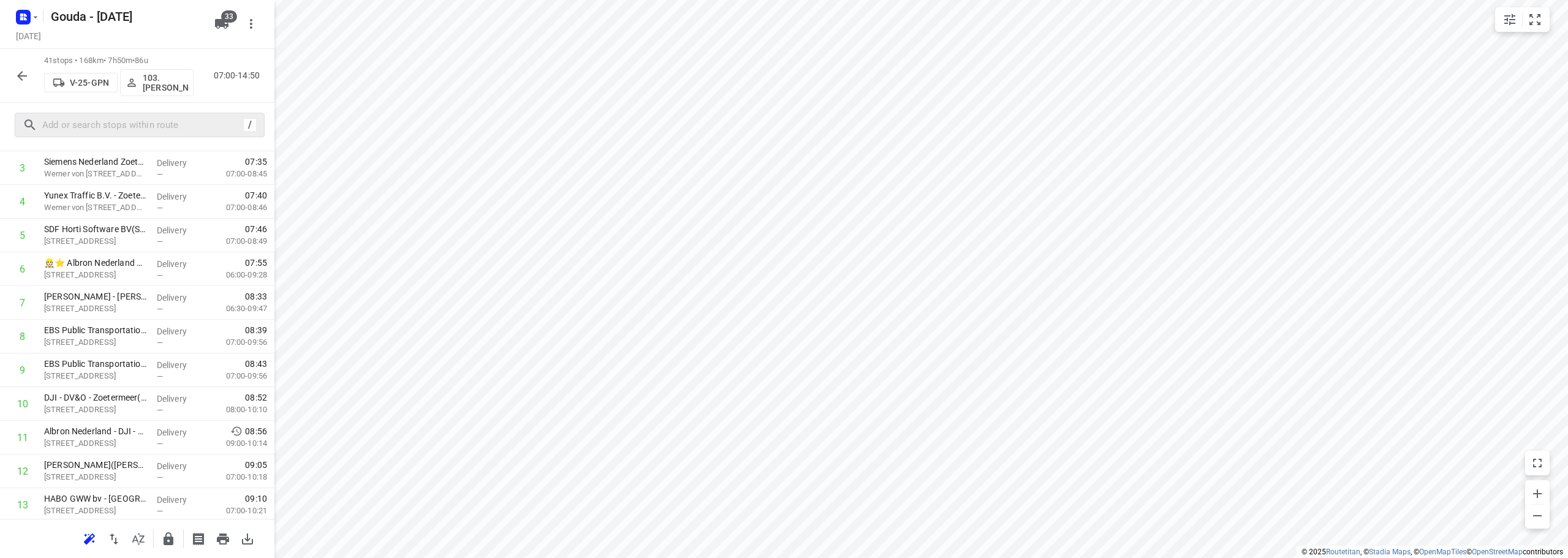
click at [130, 135] on div "/" at bounding box center [139, 125] width 250 height 25
click at [130, 134] on input "text" at bounding box center [140, 125] width 196 height 19
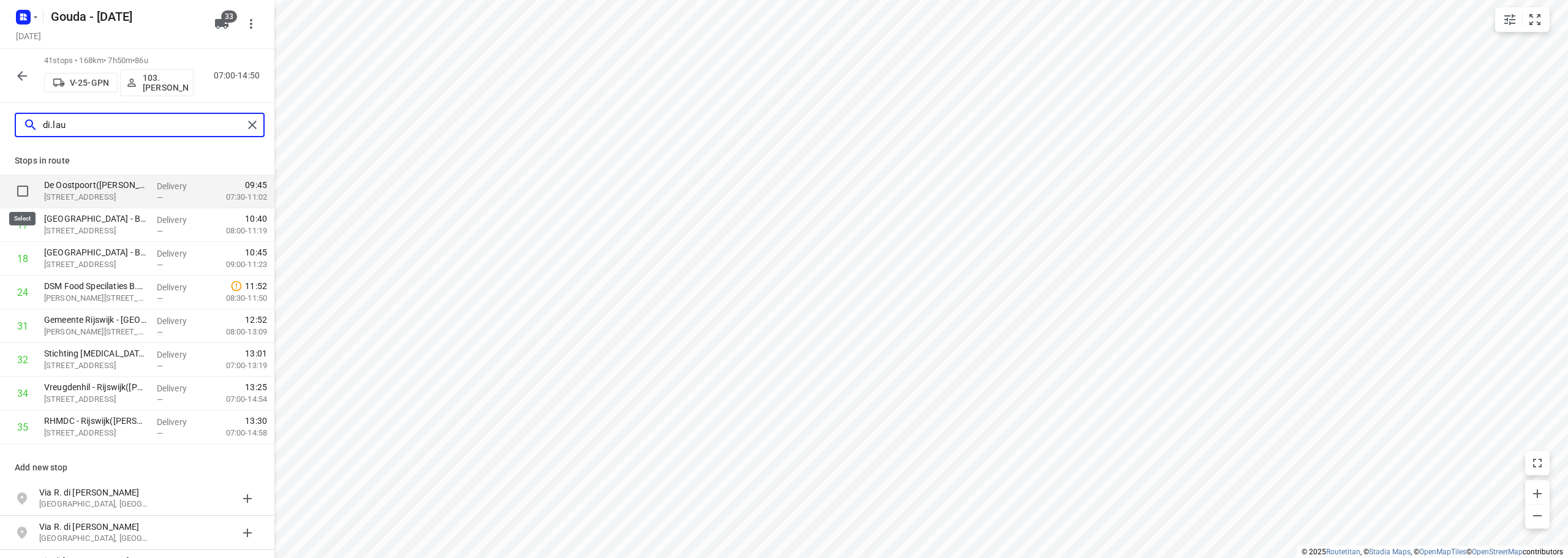
type input "di.lau"
click at [21, 190] on input "checkbox" at bounding box center [22, 191] width 25 height 25
checkbox input "true"
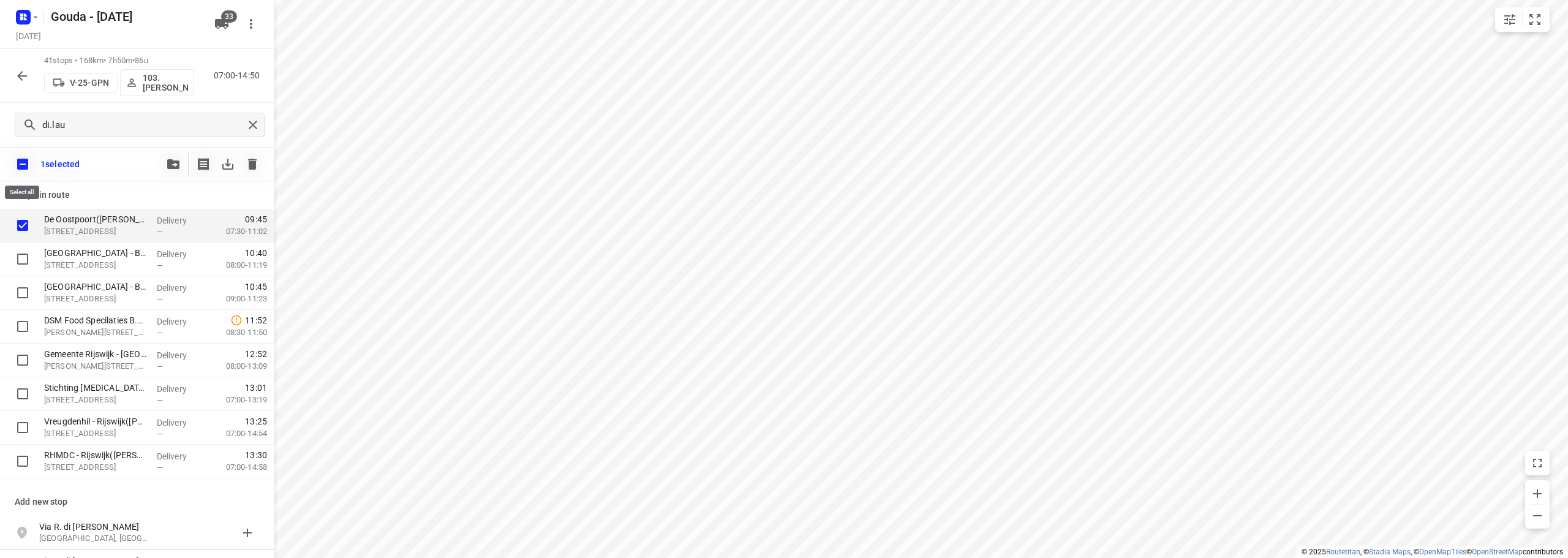
click at [21, 169] on input "checkbox" at bounding box center [22, 164] width 26 height 26
checkbox input "false"
checkbox input "true"
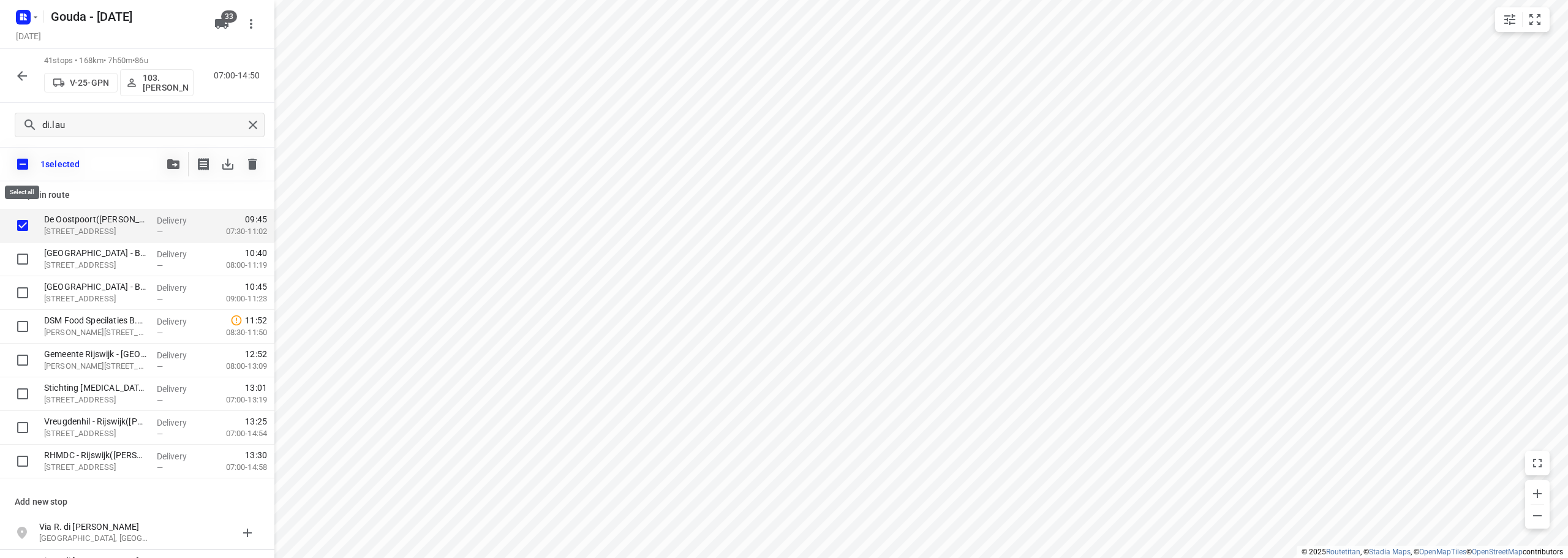
checkbox input "true"
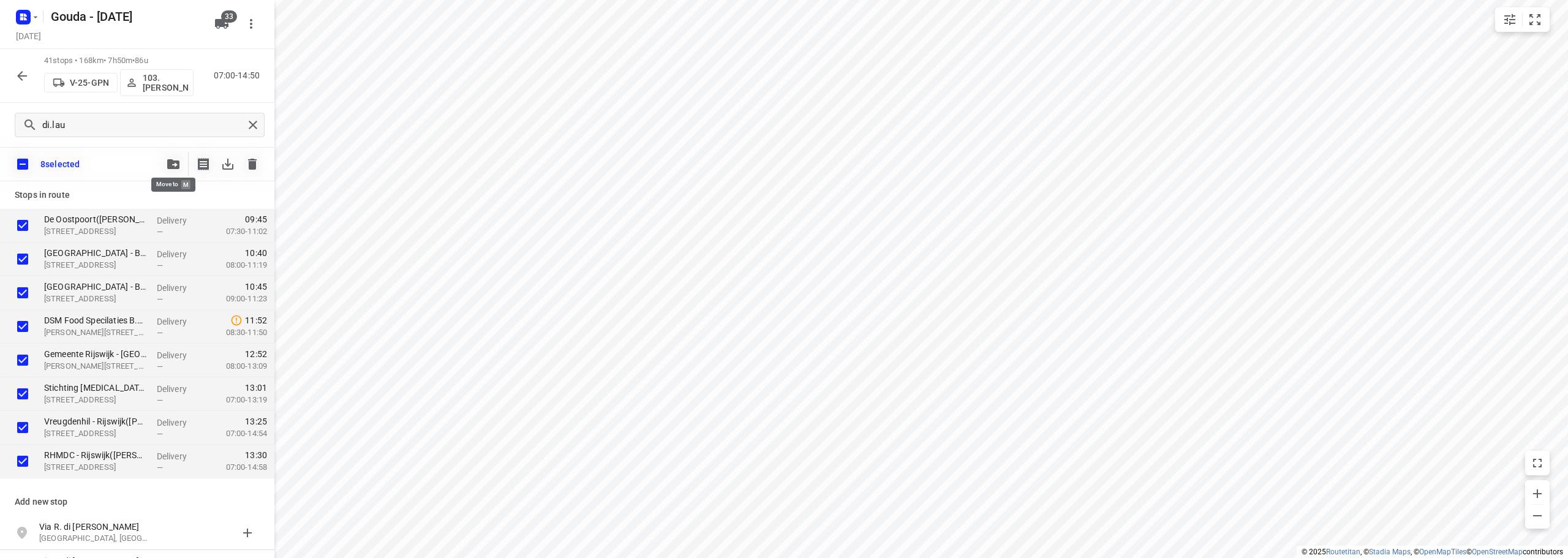
click at [173, 164] on icon "button" at bounding box center [173, 164] width 12 height 10
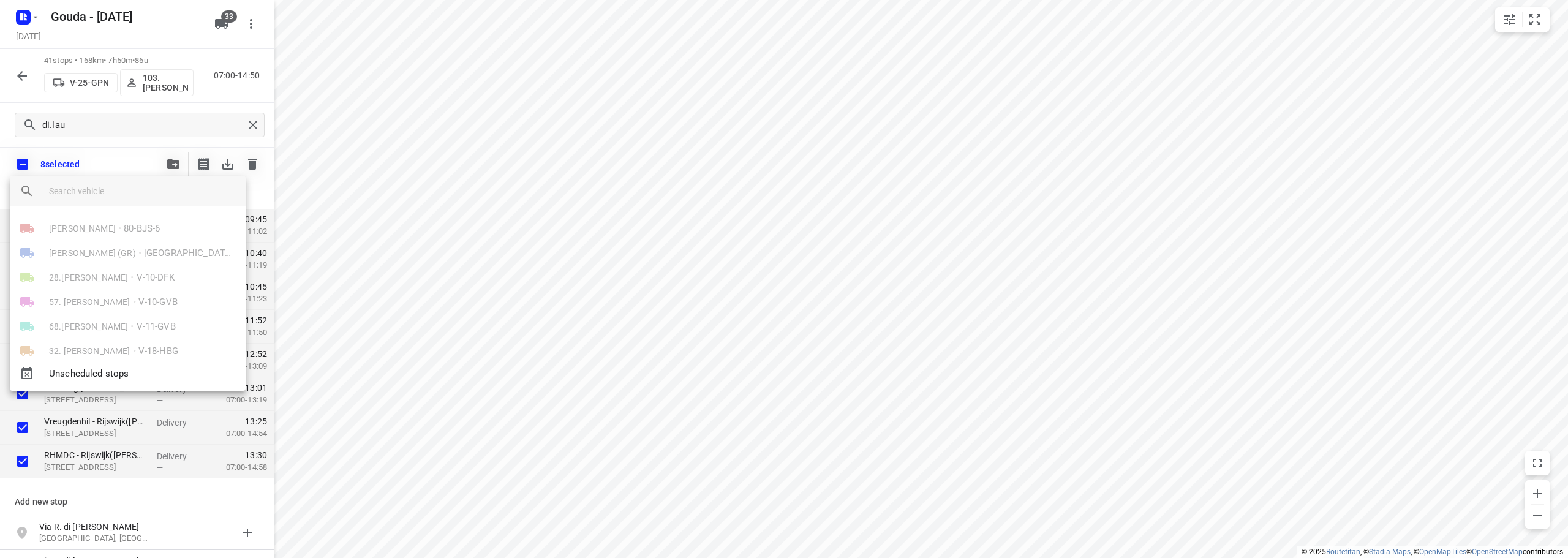
drag, startPoint x: 108, startPoint y: 156, endPoint x: 97, endPoint y: 133, distance: 25.5
click at [108, 156] on div at bounding box center [784, 279] width 1568 height 558
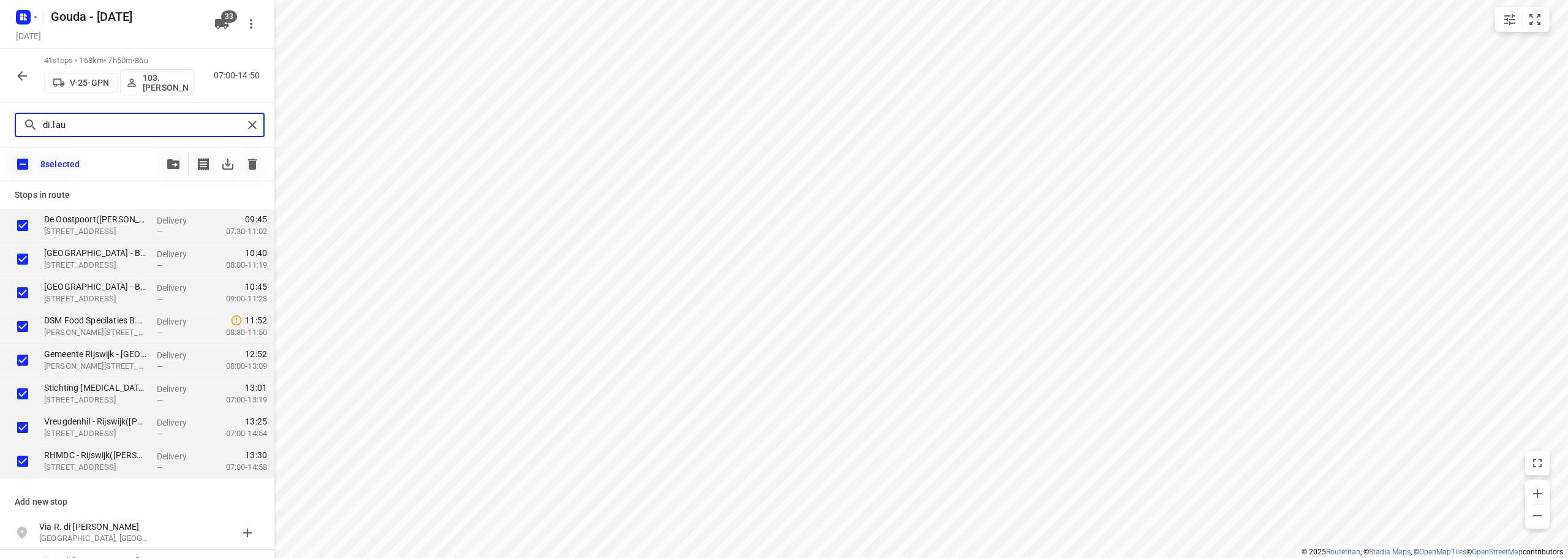
click at [93, 127] on input "di.lau" at bounding box center [142, 125] width 200 height 19
click at [176, 155] on button "button" at bounding box center [173, 164] width 25 height 25
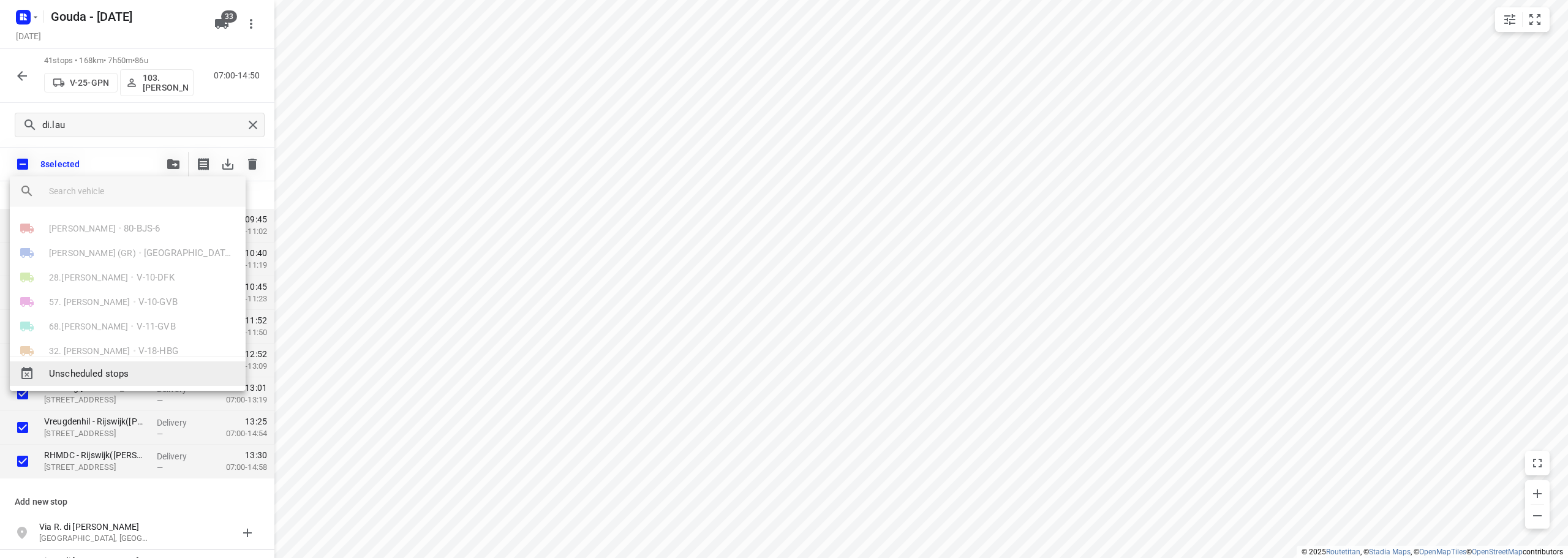
click at [128, 375] on span "Unscheduled stops" at bounding box center [142, 374] width 186 height 14
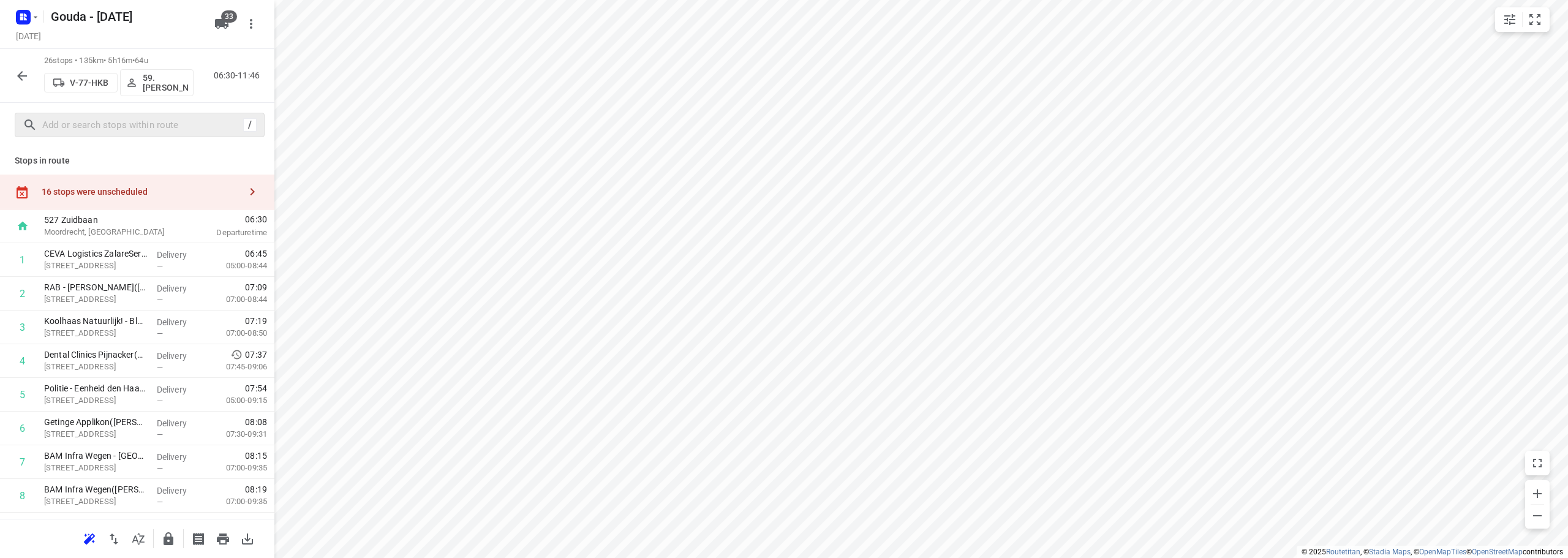
click at [97, 188] on div "16 stops were unscheduled" at bounding box center [141, 191] width 198 height 10
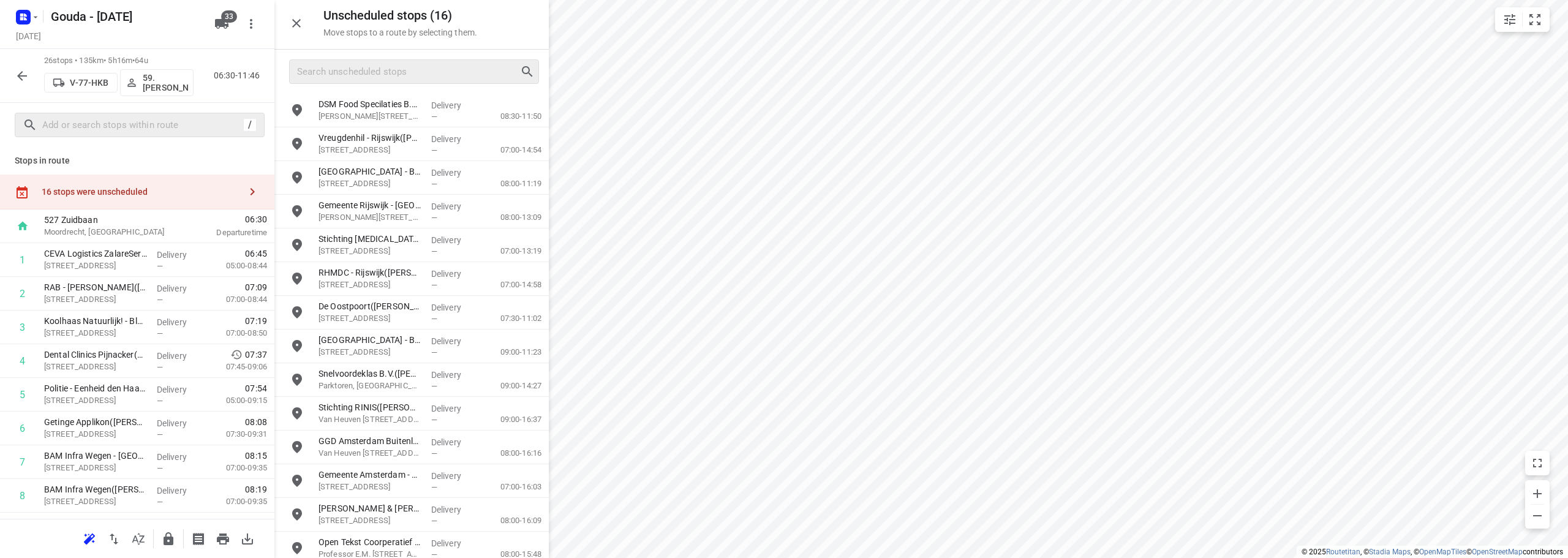
click at [407, 61] on div at bounding box center [414, 72] width 250 height 25
click at [408, 77] on input "Search unscheduled stops" at bounding box center [408, 72] width 222 height 19
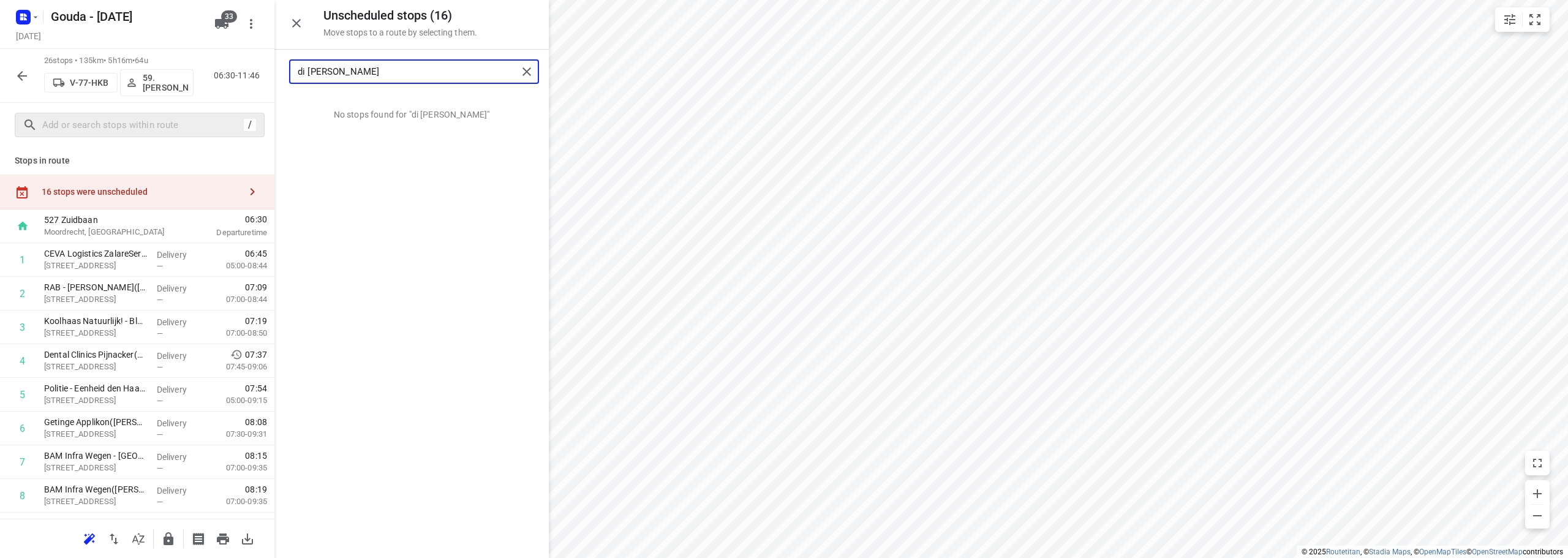
type input "di laurent"
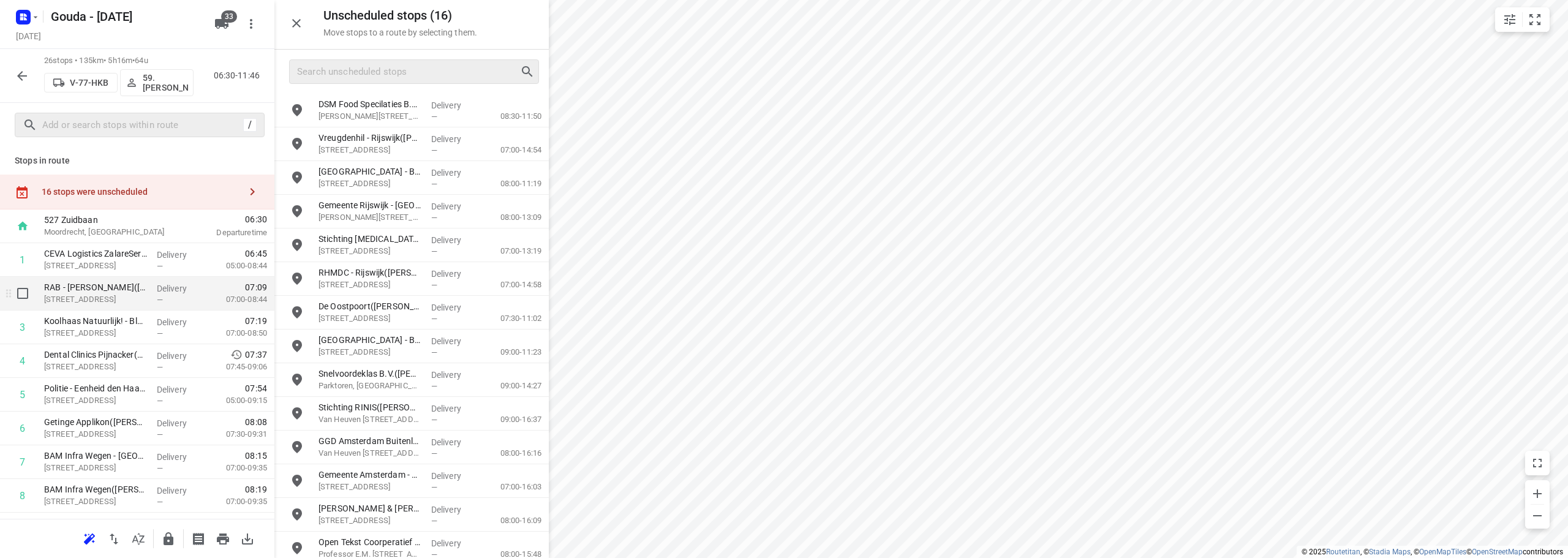
drag, startPoint x: 110, startPoint y: 302, endPoint x: 255, endPoint y: 301, distance: 145.0
click at [111, 301] on p "Hoefweg 95, Bleiswijk" at bounding box center [95, 300] width 103 height 12
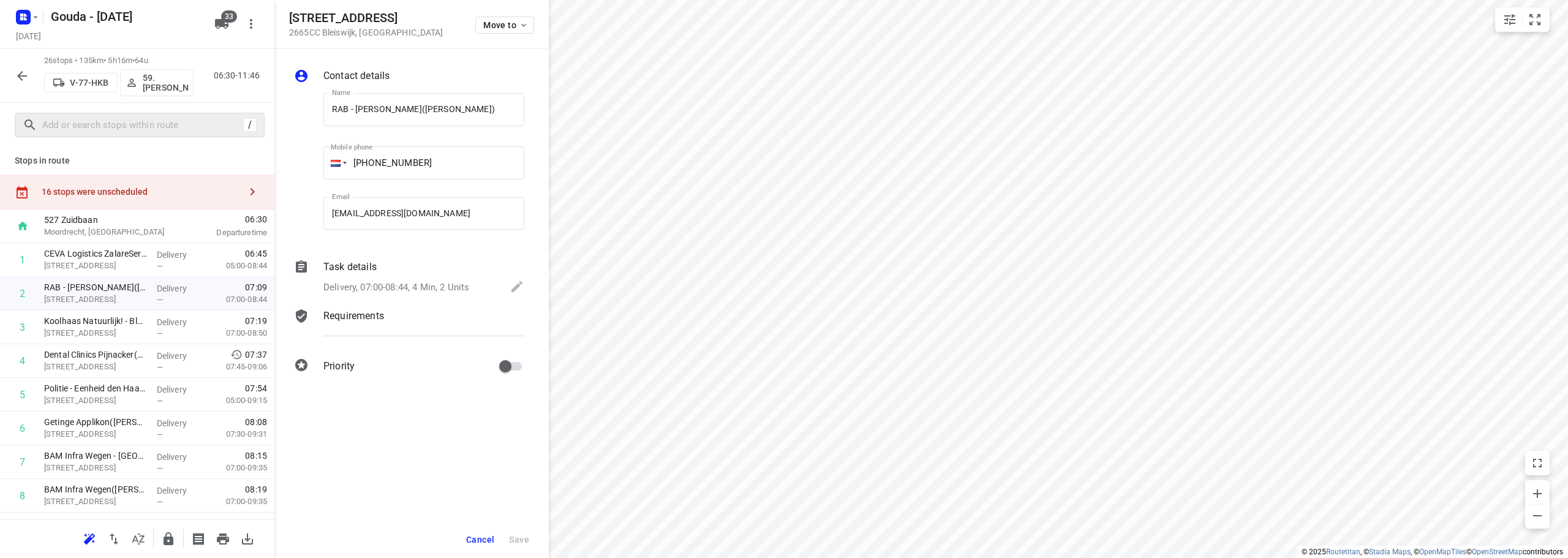
click at [463, 279] on div "Delivery, 07:00-08:44, 4 Min, 2 Units" at bounding box center [424, 288] width 201 height 17
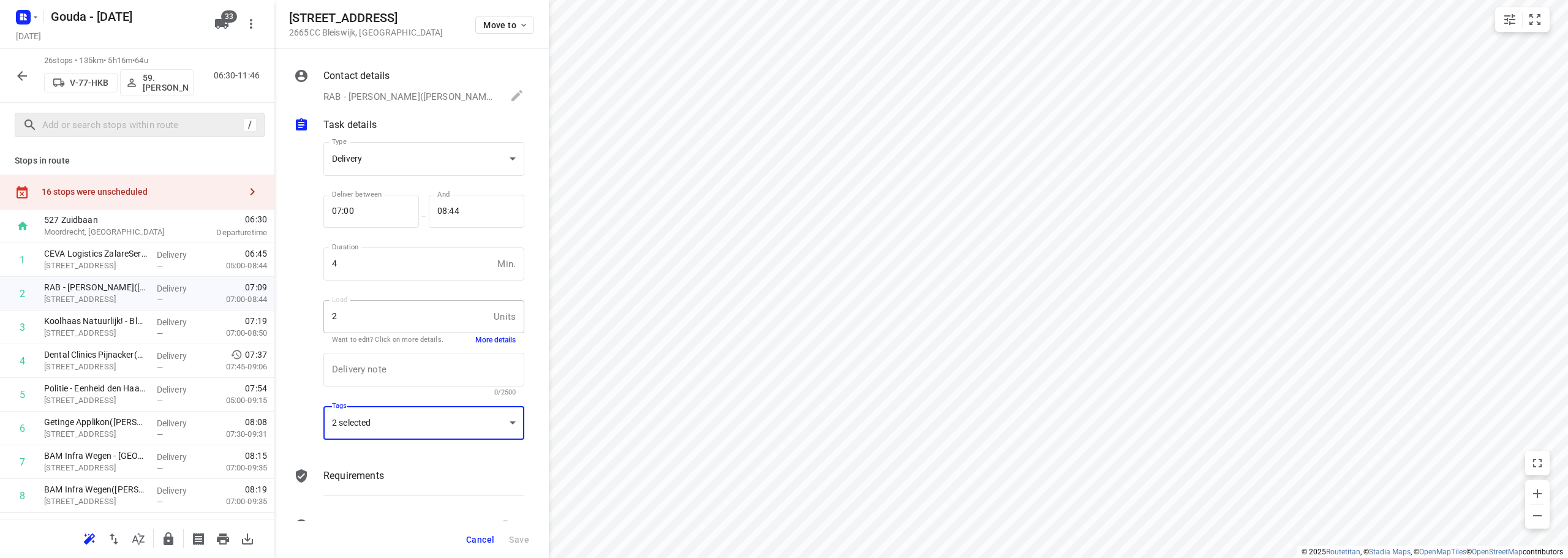
click at [433, 432] on div "2 selected" at bounding box center [424, 423] width 201 height 34
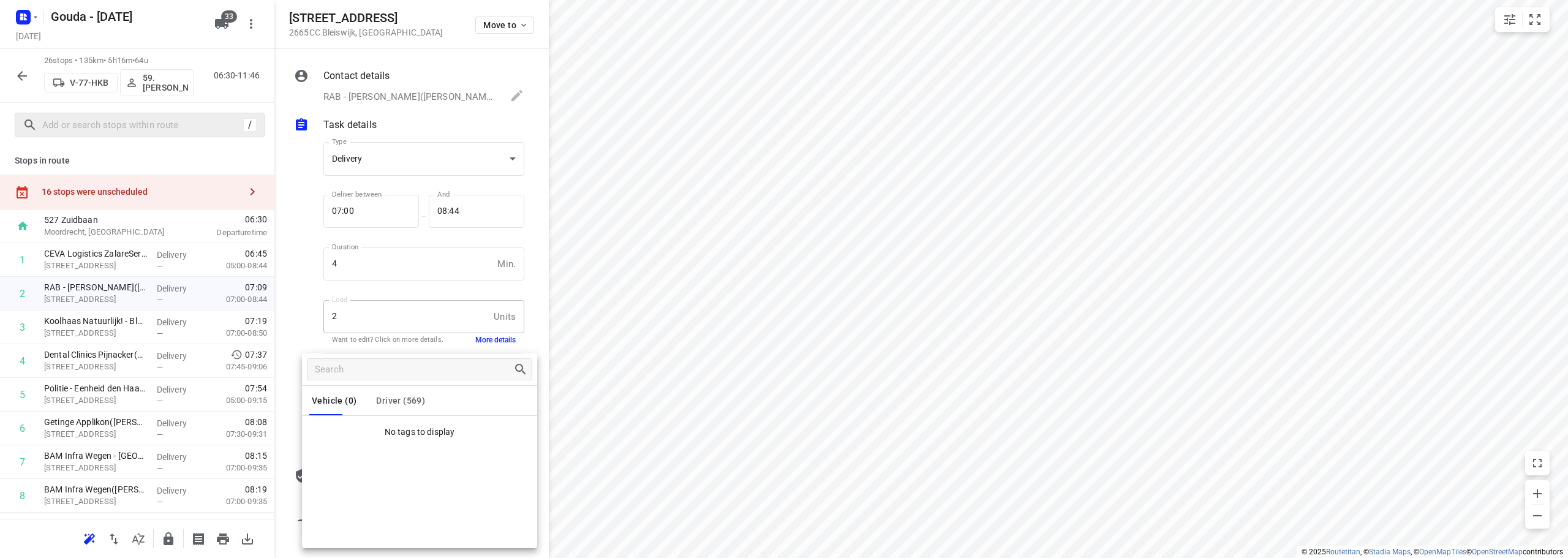
drag, startPoint x: 408, startPoint y: 403, endPoint x: 395, endPoint y: 413, distance: 16.4
click at [408, 402] on span "Driver (569)" at bounding box center [400, 400] width 49 height 10
click at [364, 454] on p "Di.Laurentius1" at bounding box center [367, 457] width 64 height 15
click at [366, 460] on p "Di.Laurentius1" at bounding box center [367, 457] width 64 height 15
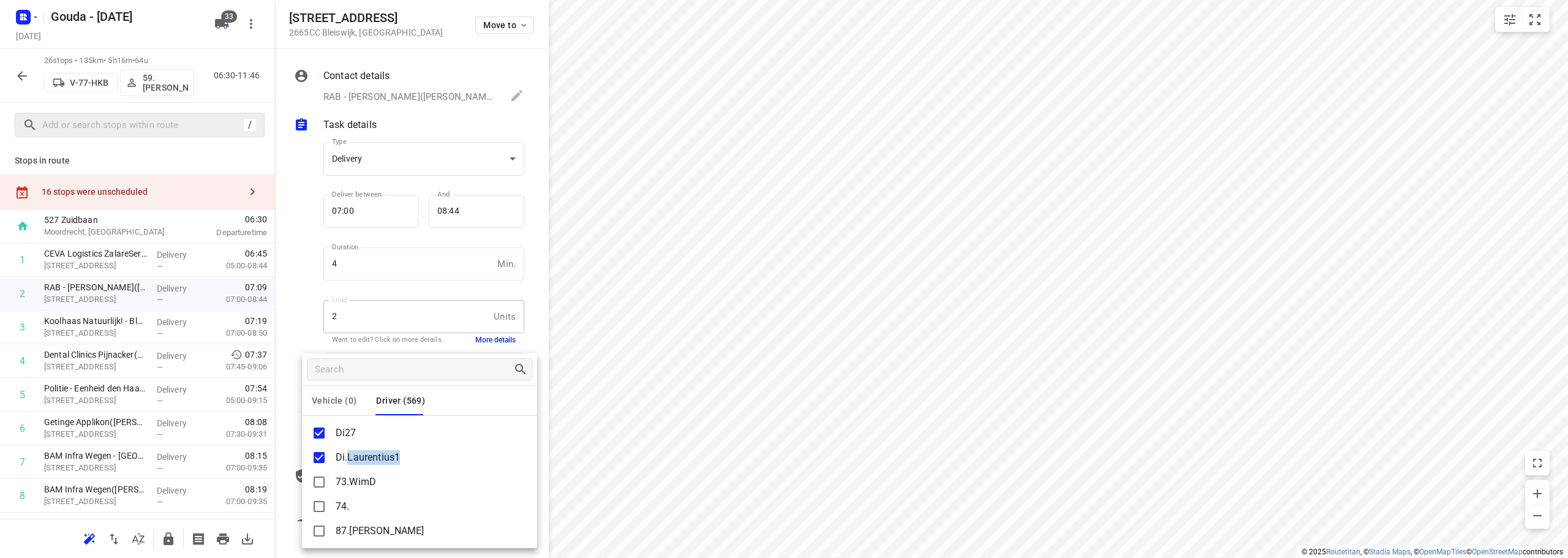
click at [366, 460] on p "Di.Laurentius1" at bounding box center [367, 457] width 64 height 15
click at [369, 460] on p "Di.Laurentius1" at bounding box center [367, 457] width 64 height 15
click at [272, 203] on div at bounding box center [784, 279] width 1568 height 558
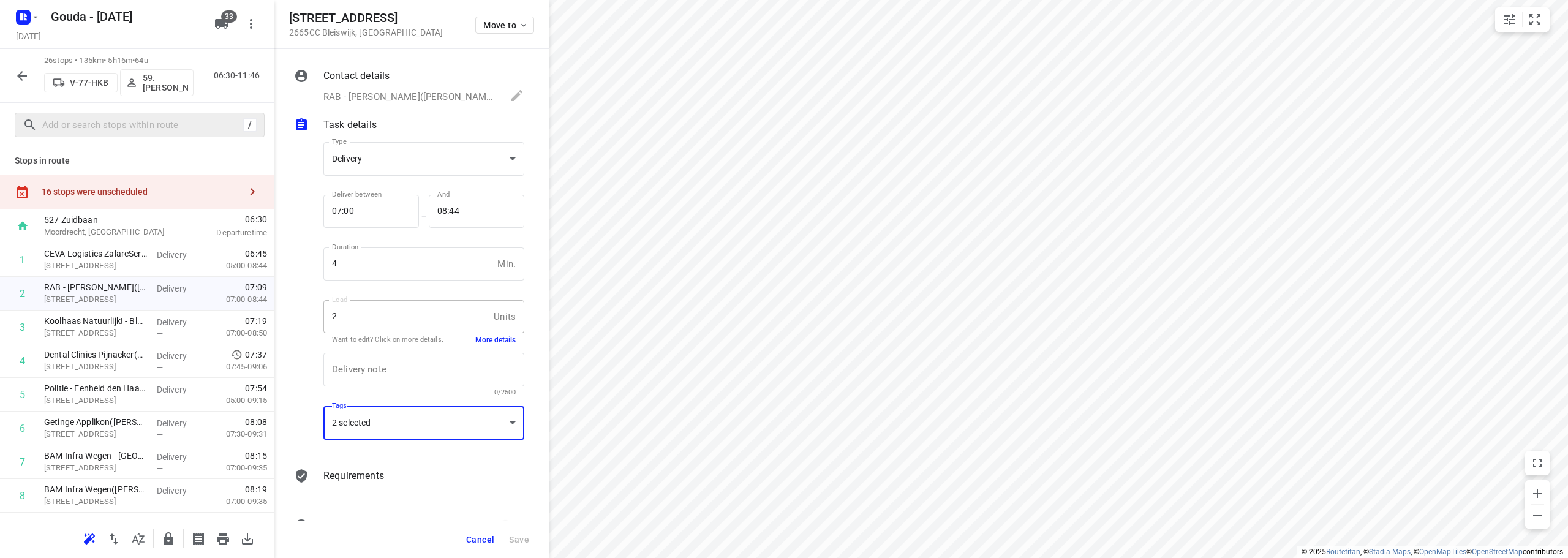
click at [158, 197] on div "Vehicle (0) Driver (569) Di27 Di.Laurentius1 73.WimD 74. 87.Pierre Actie Ambius…" at bounding box center [784, 279] width 1568 height 558
click at [158, 193] on div "16 stops were unscheduled" at bounding box center [141, 191] width 198 height 10
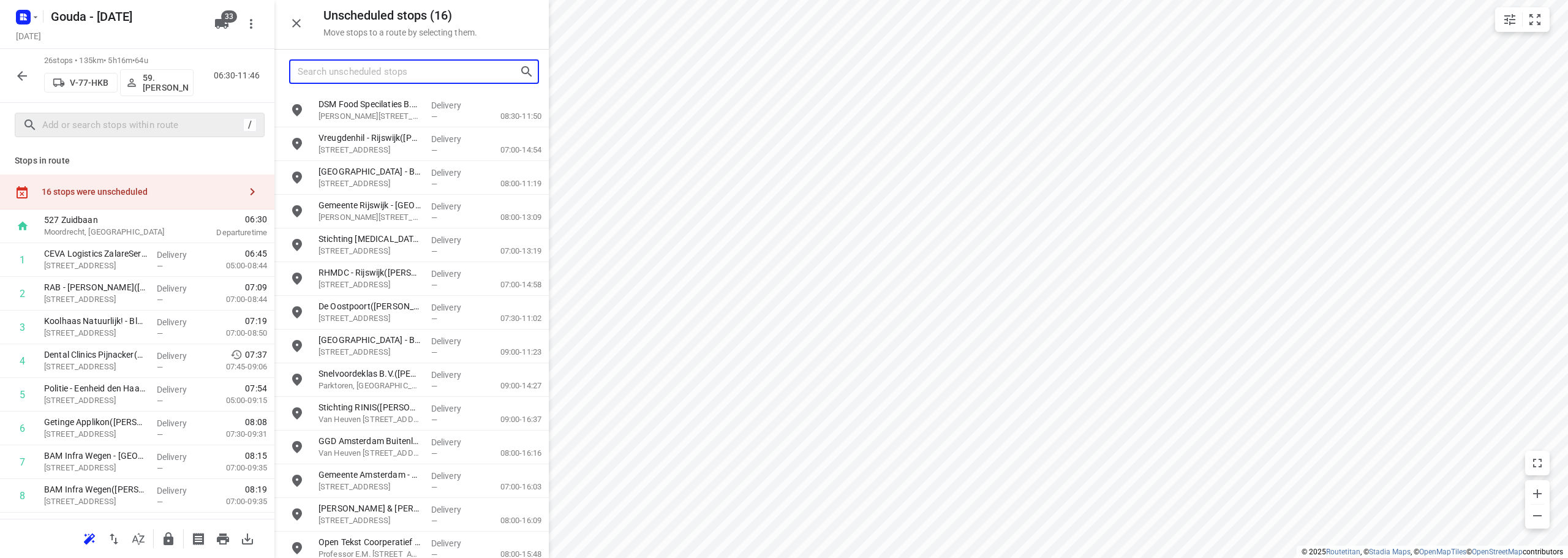
click at [386, 72] on input "Search unscheduled stops" at bounding box center [408, 72] width 222 height 19
paste input "Di.Laurentius1"
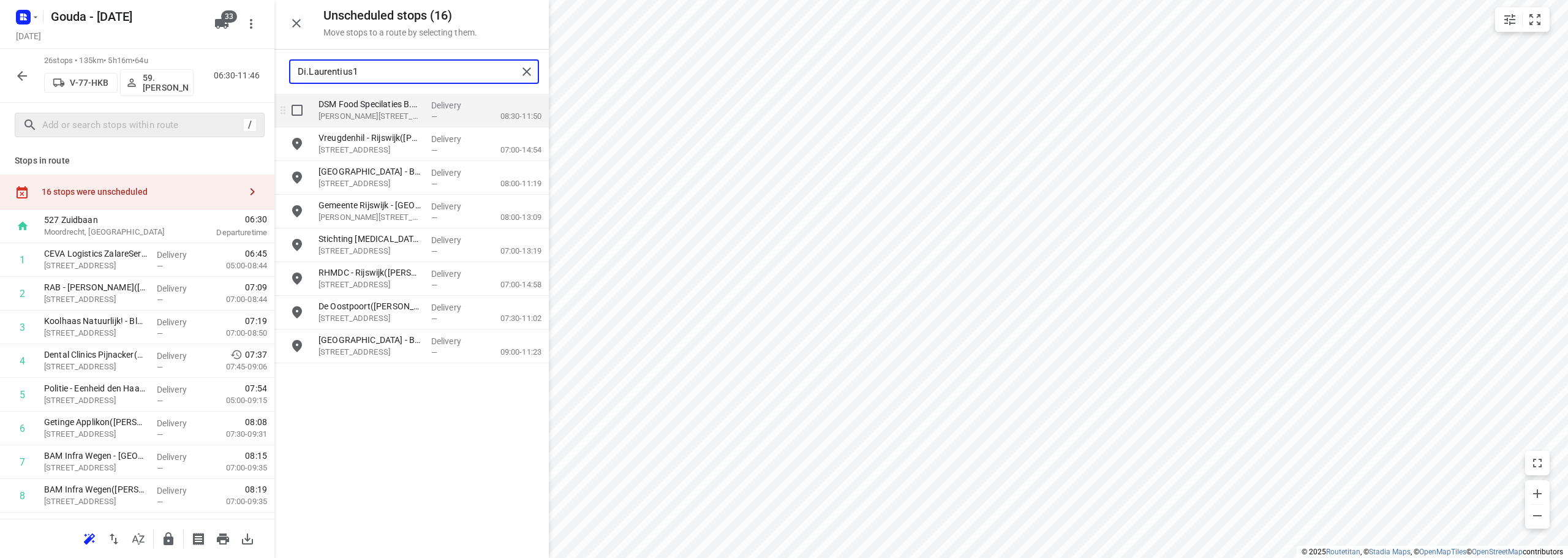
type input "Di.Laurentius1"
click at [302, 117] on input "grid" at bounding box center [297, 111] width 25 height 25
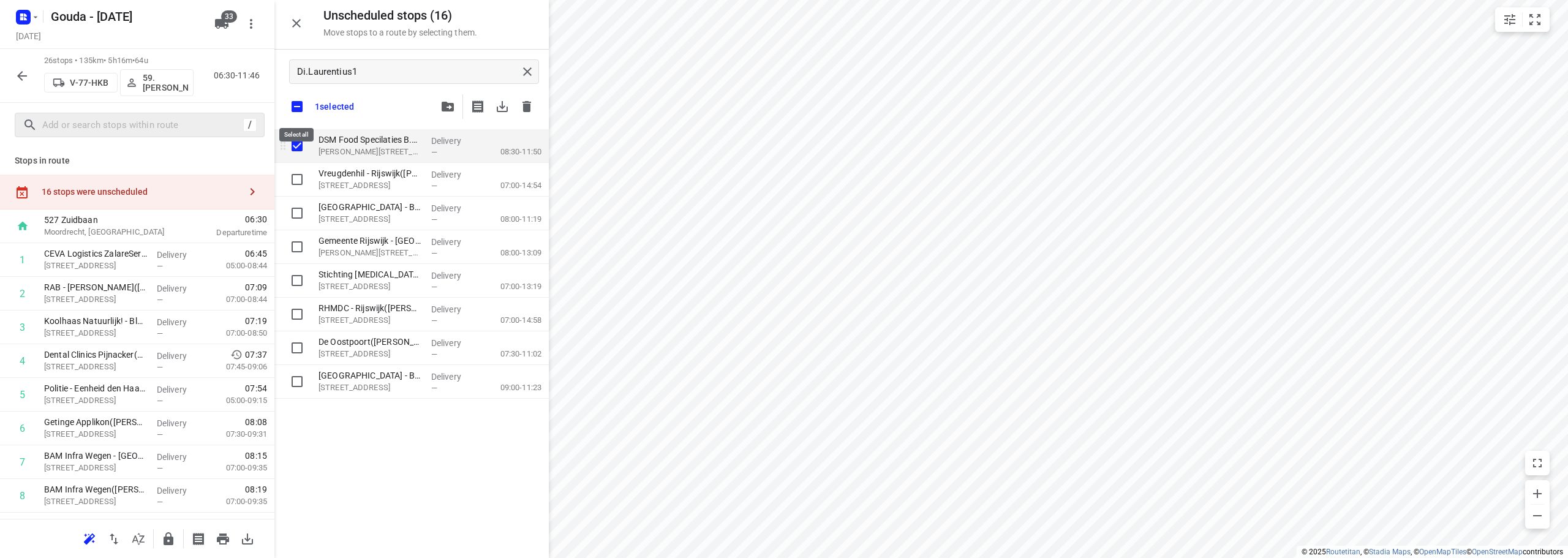
checkbox input "true"
click at [292, 101] on input "checkbox" at bounding box center [296, 106] width 26 height 26
checkbox input "false"
checkbox input "true"
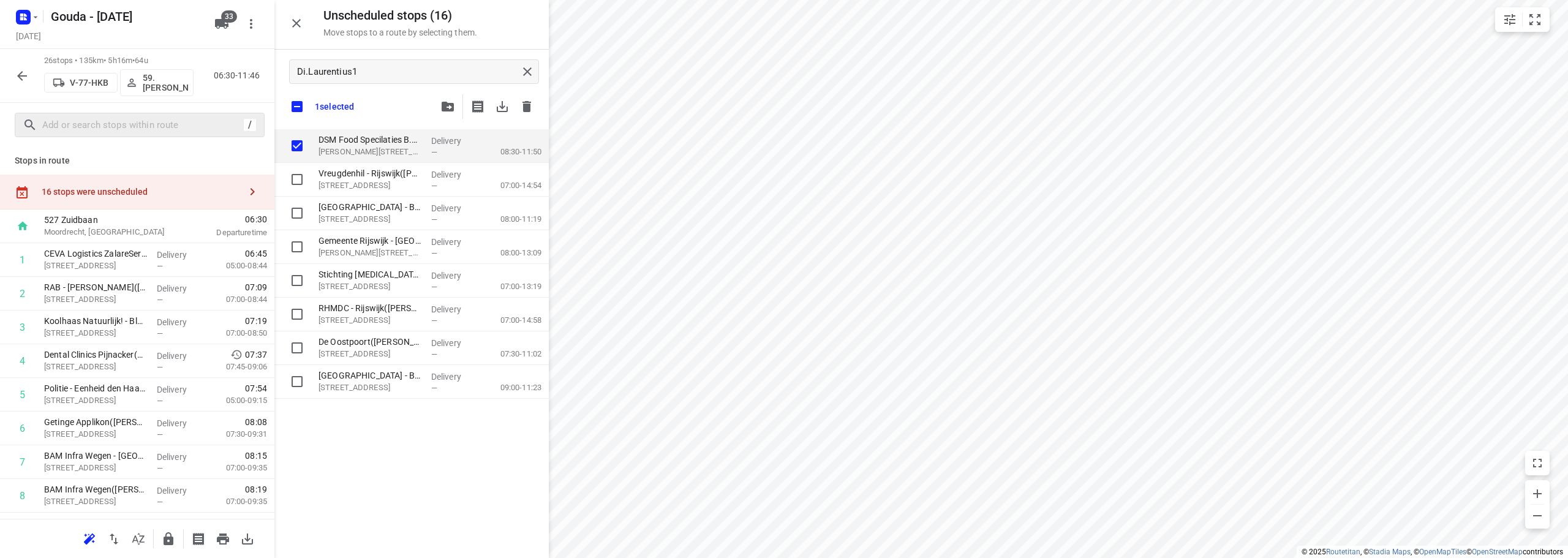
checkbox input "true"
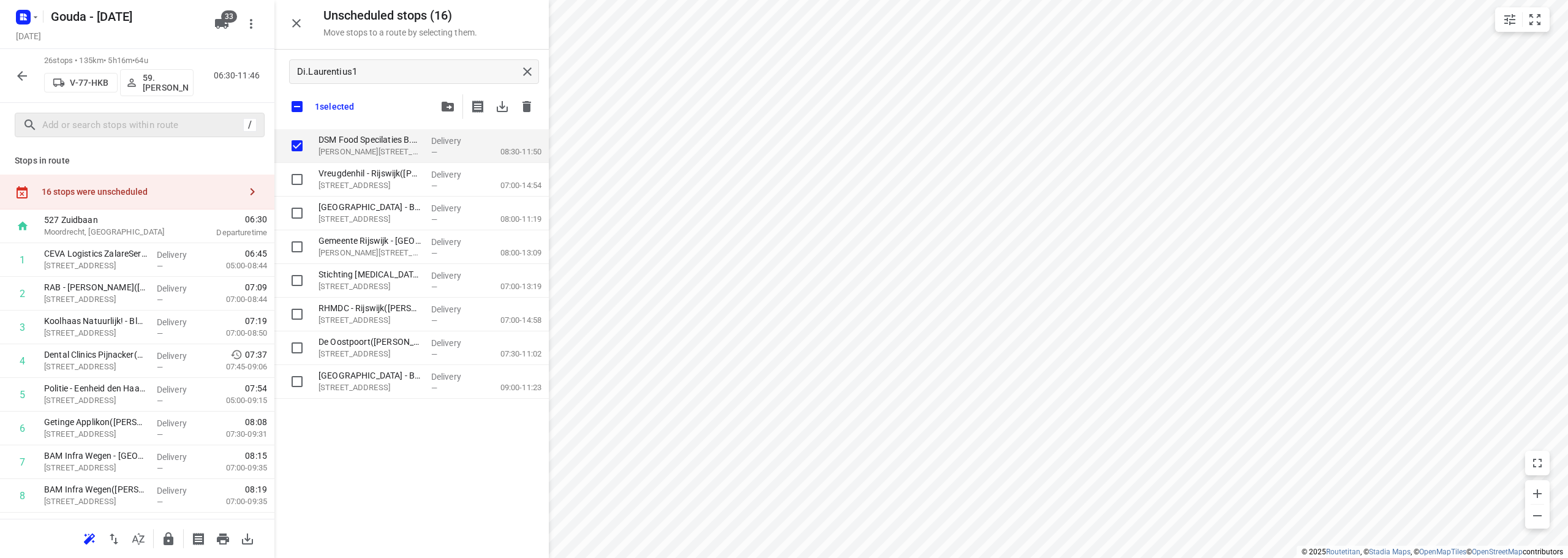
checkbox input "true"
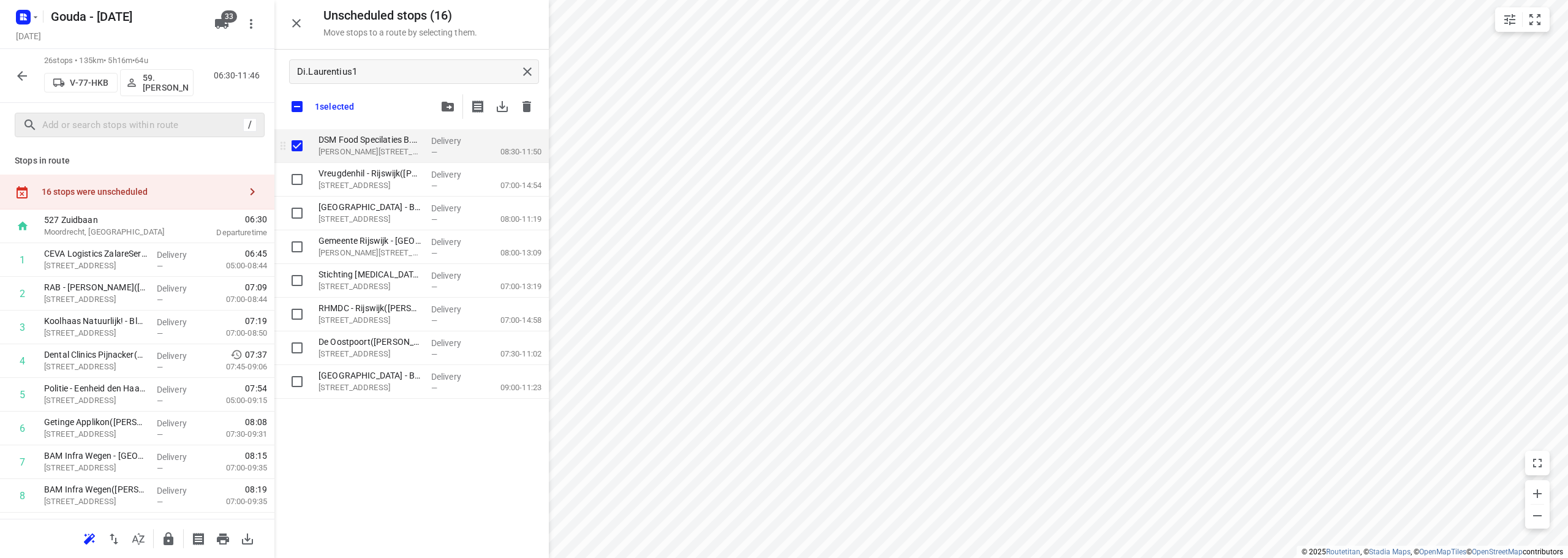
checkbox input "true"
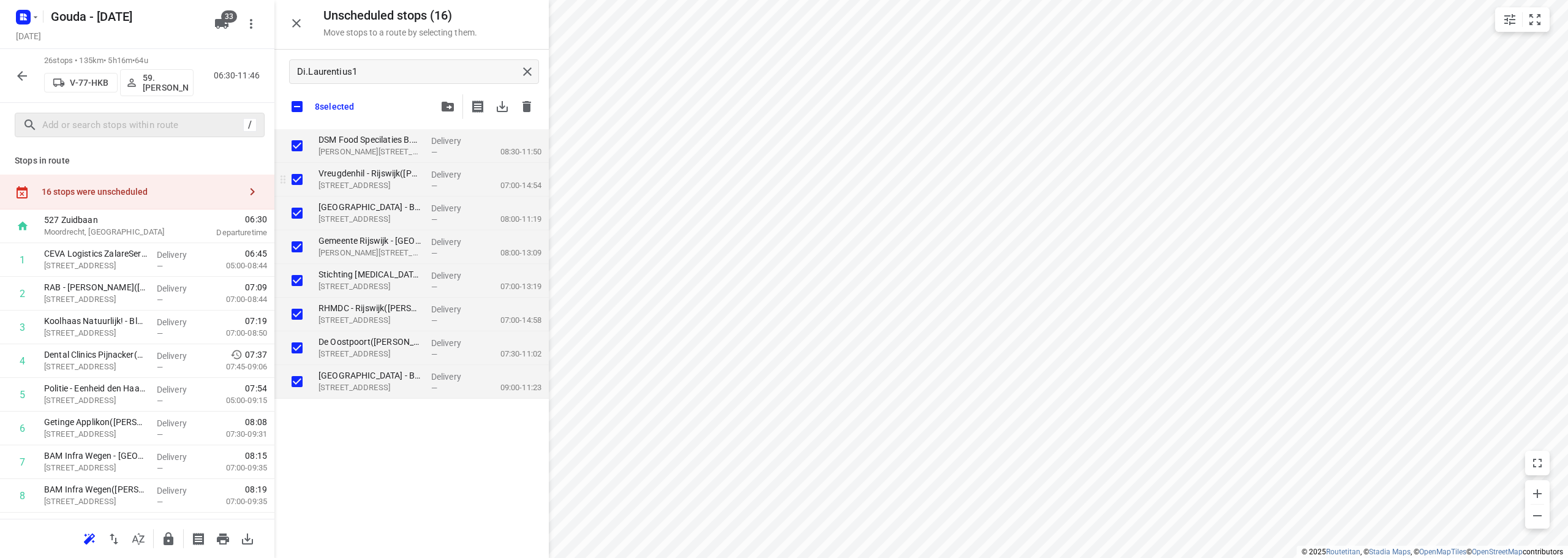
checkbox input "true"
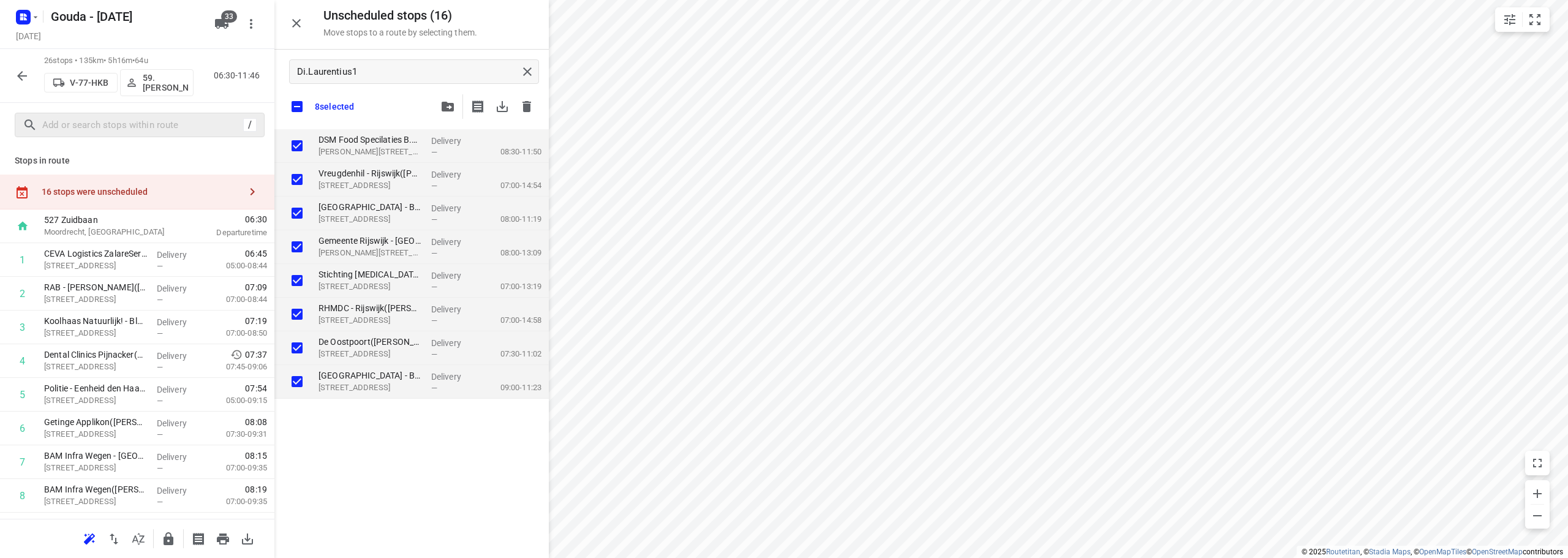
checkbox input "true"
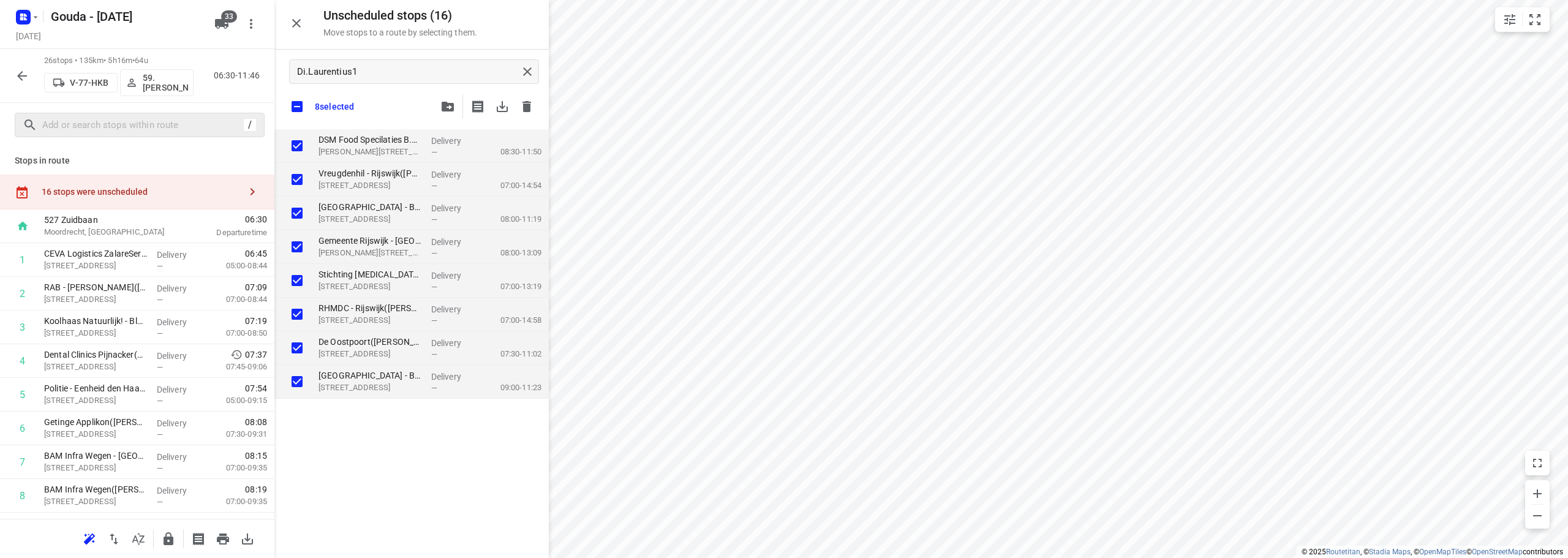
checkbox input "true"
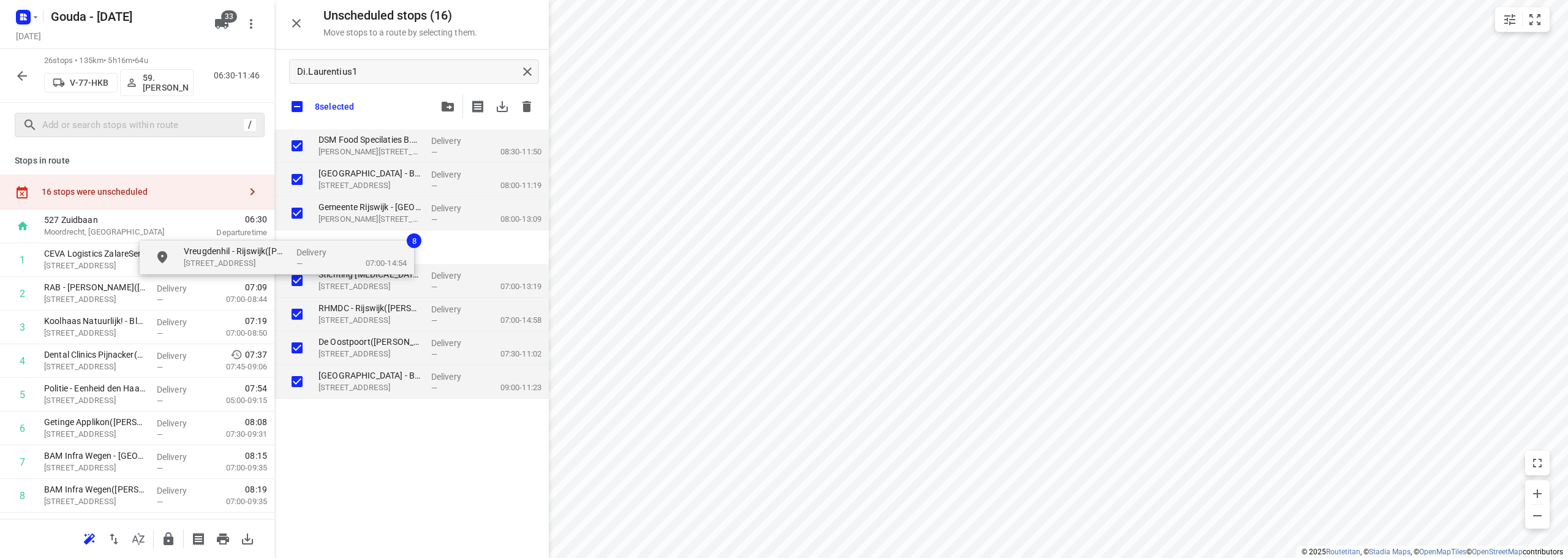
checkbox input "true"
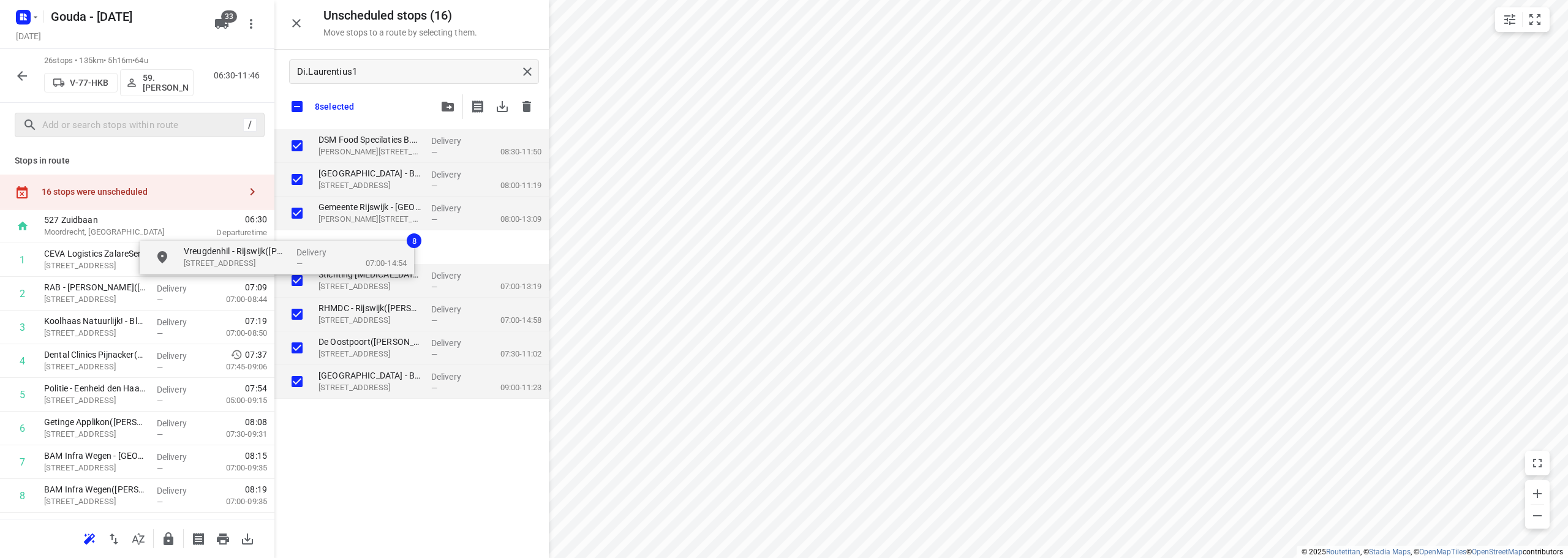
checkbox input "true"
drag, startPoint x: 289, startPoint y: 266, endPoint x: 132, endPoint y: 364, distance: 185.1
checkbox input "true"
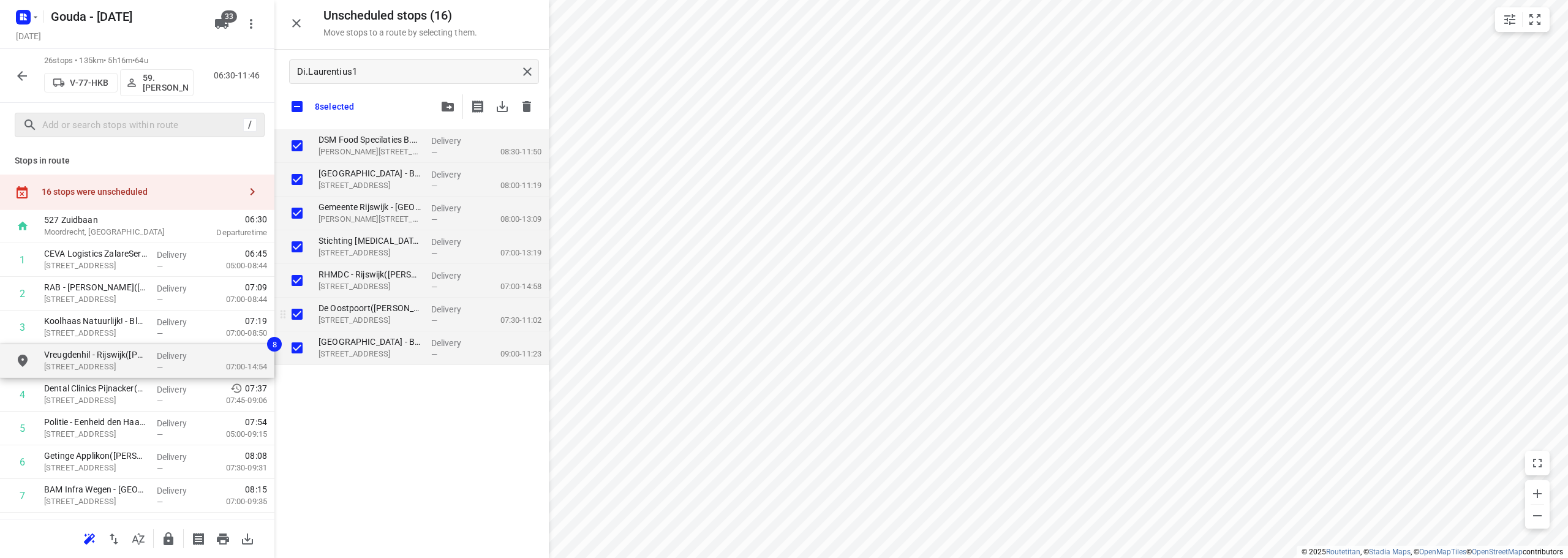
checkbox input "true"
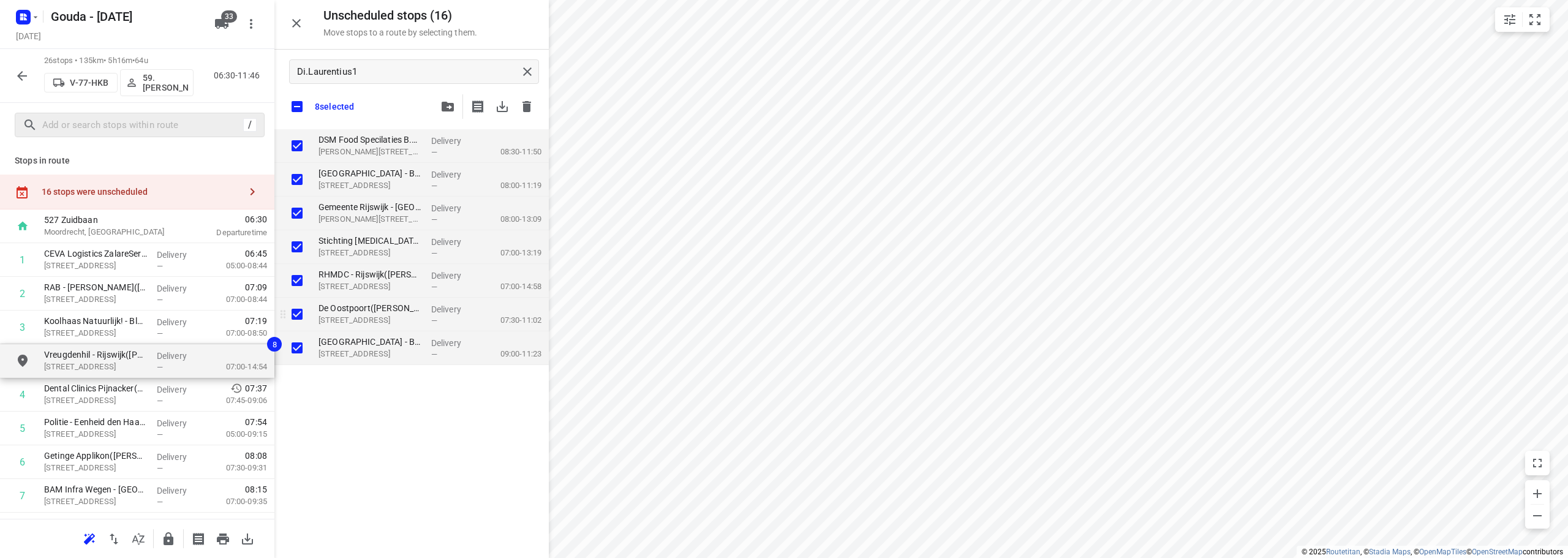
checkbox input "true"
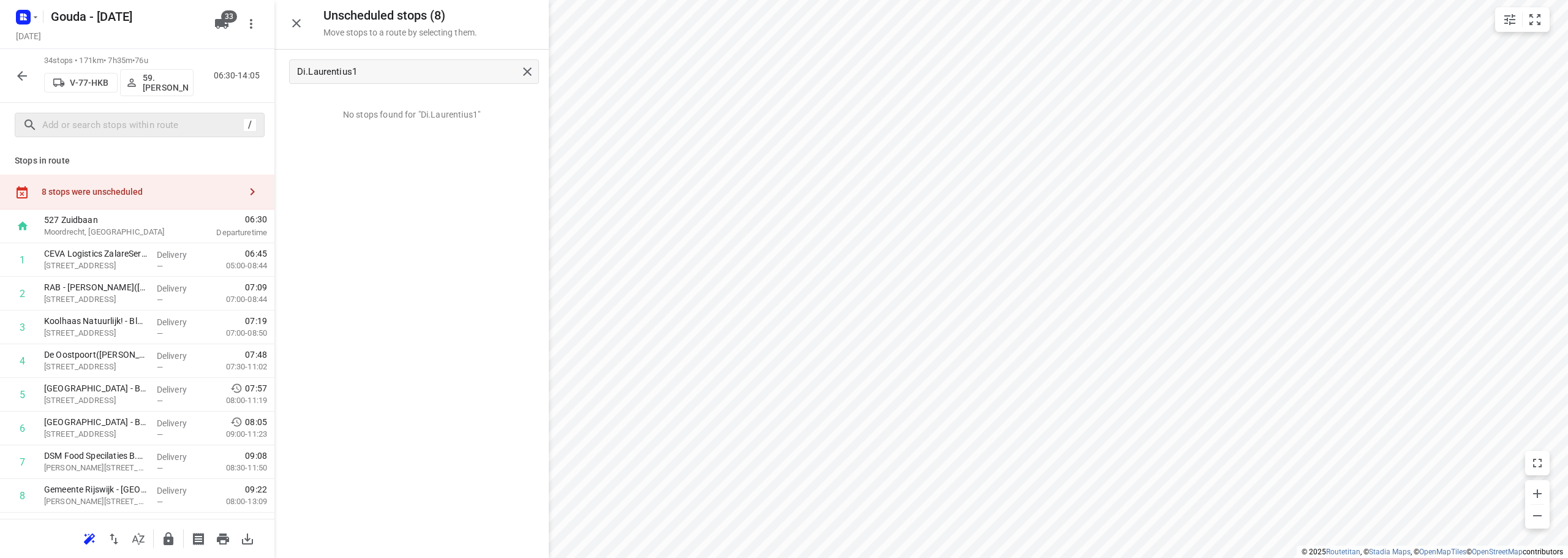
click at [146, 539] on button "button" at bounding box center [138, 539] width 25 height 25
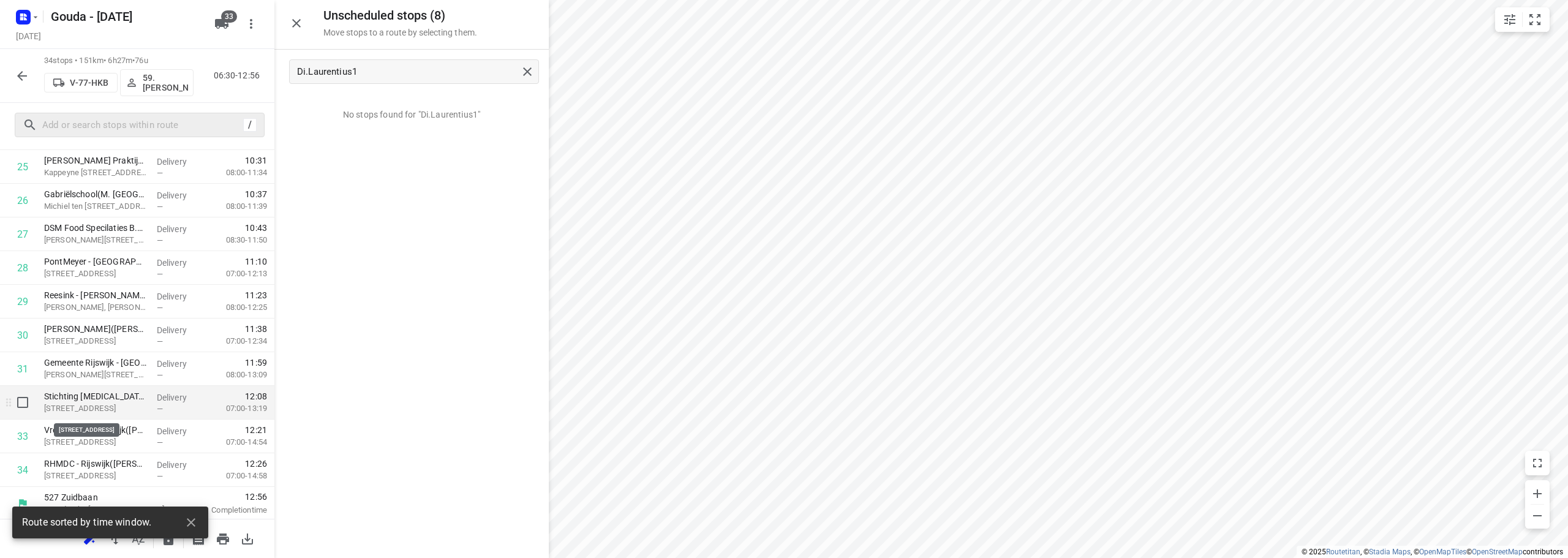
scroll to position [904, 0]
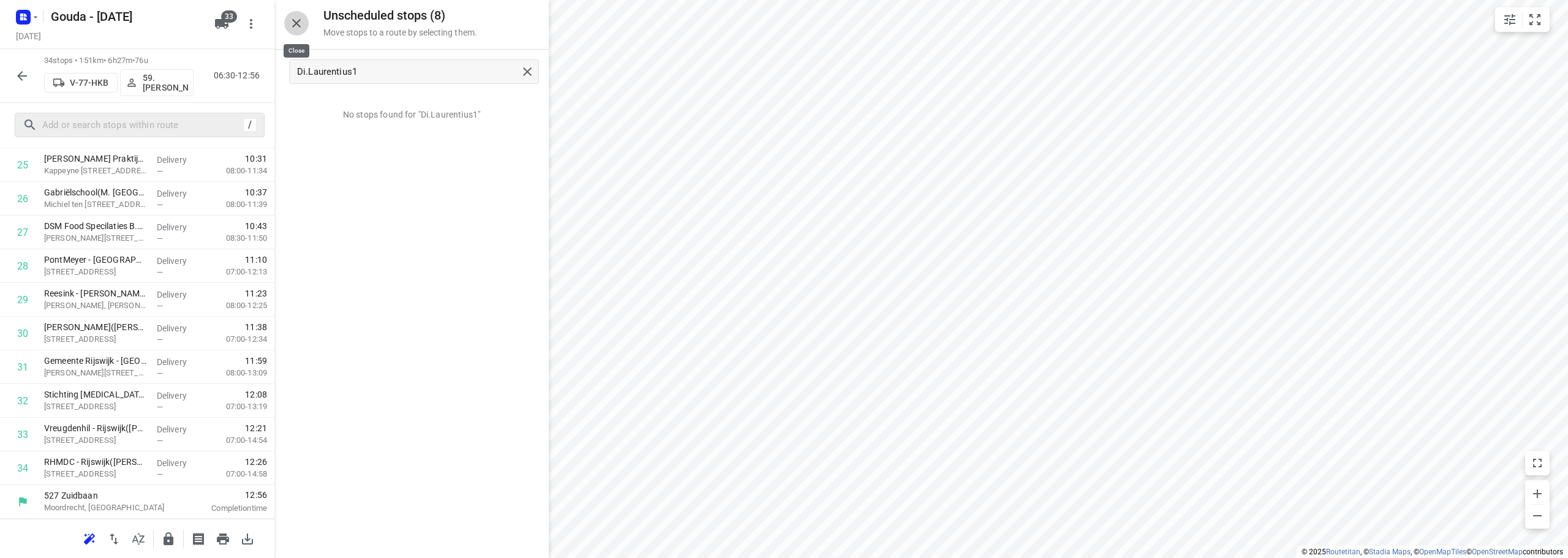
click at [295, 25] on icon "button" at bounding box center [296, 23] width 15 height 15
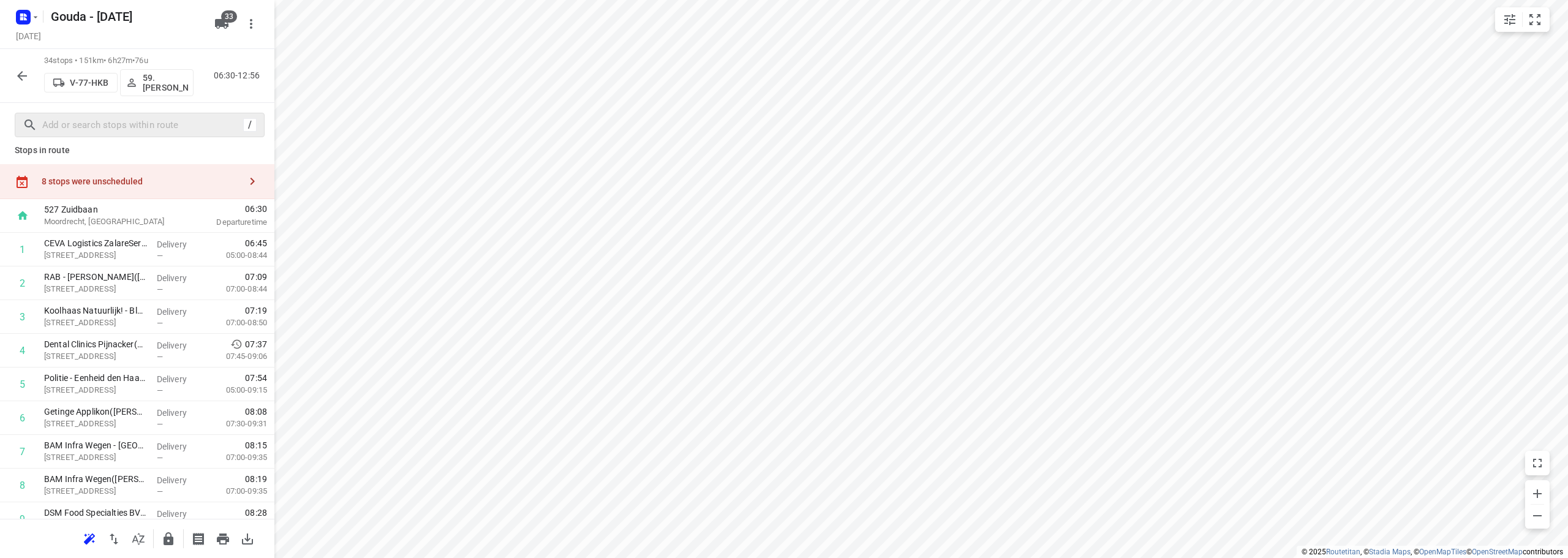
scroll to position [0, 0]
click at [138, 193] on div "8 stops were unscheduled" at bounding box center [141, 191] width 198 height 10
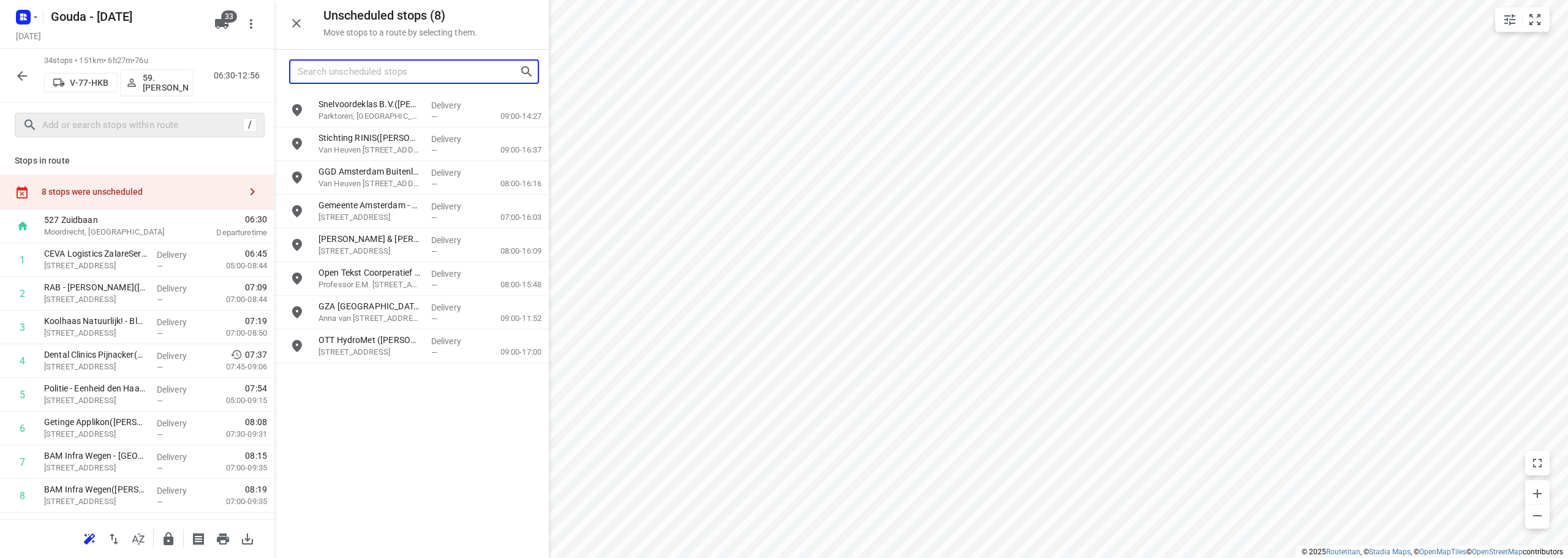
click at [339, 72] on input "Search unscheduled stops" at bounding box center [408, 72] width 222 height 19
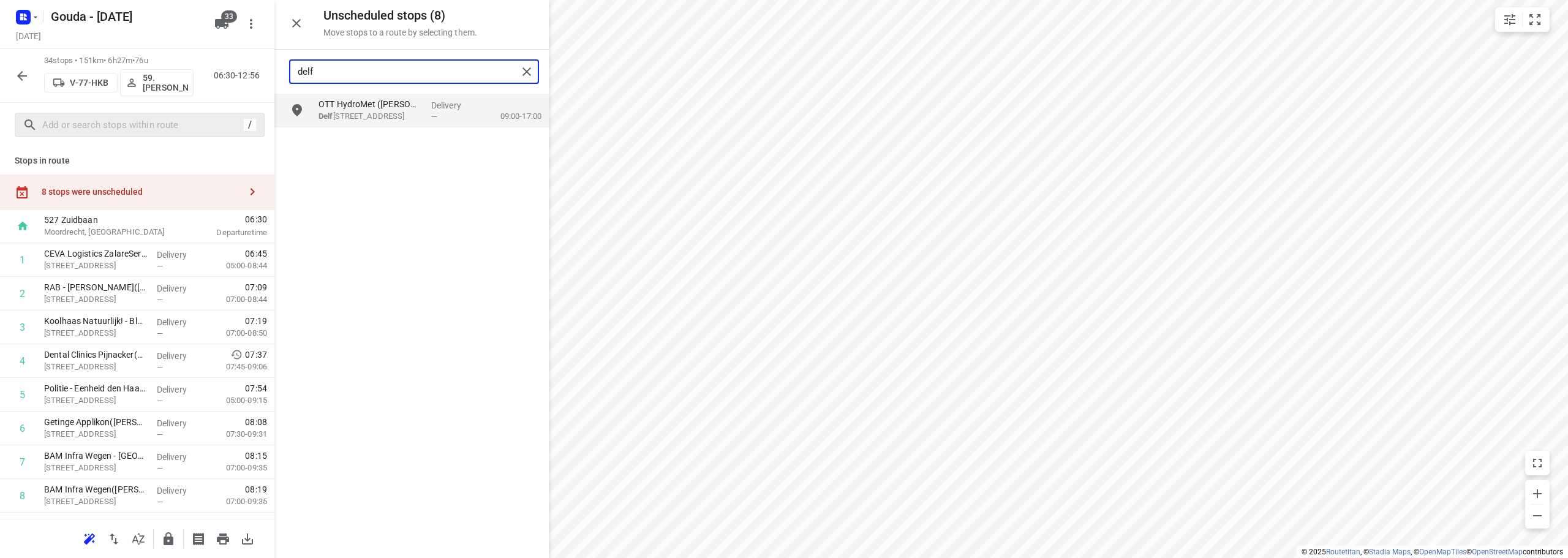
type input "delf"
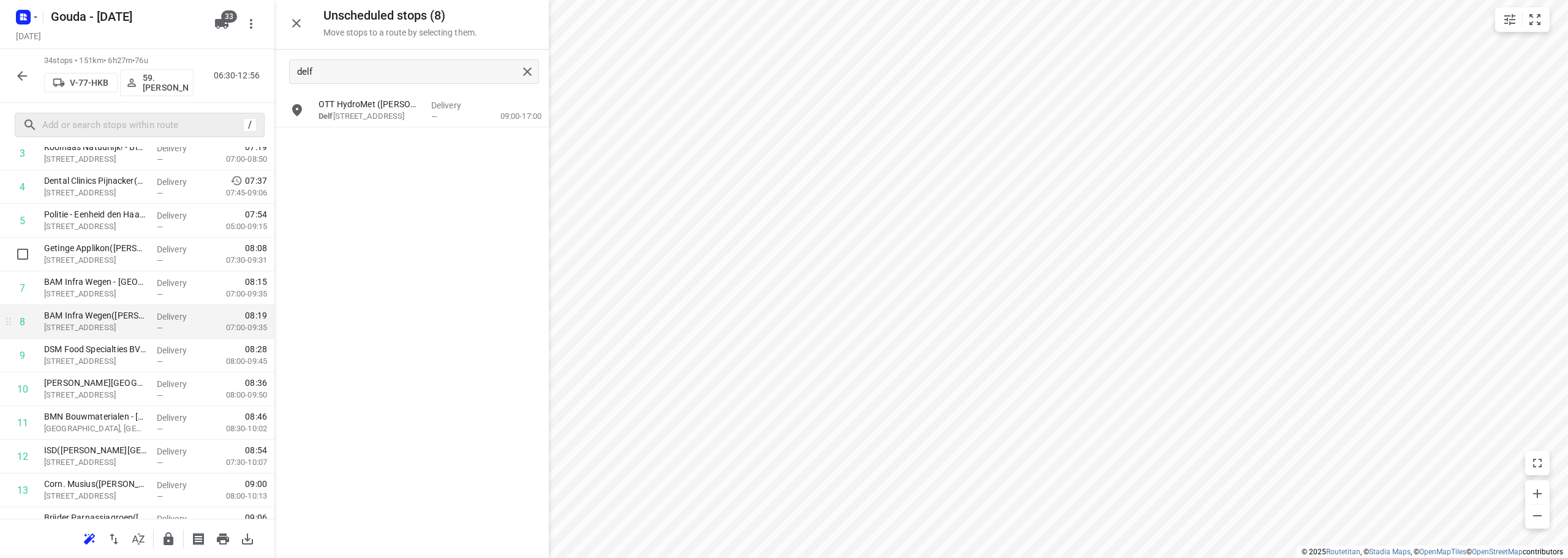
scroll to position [198, 0]
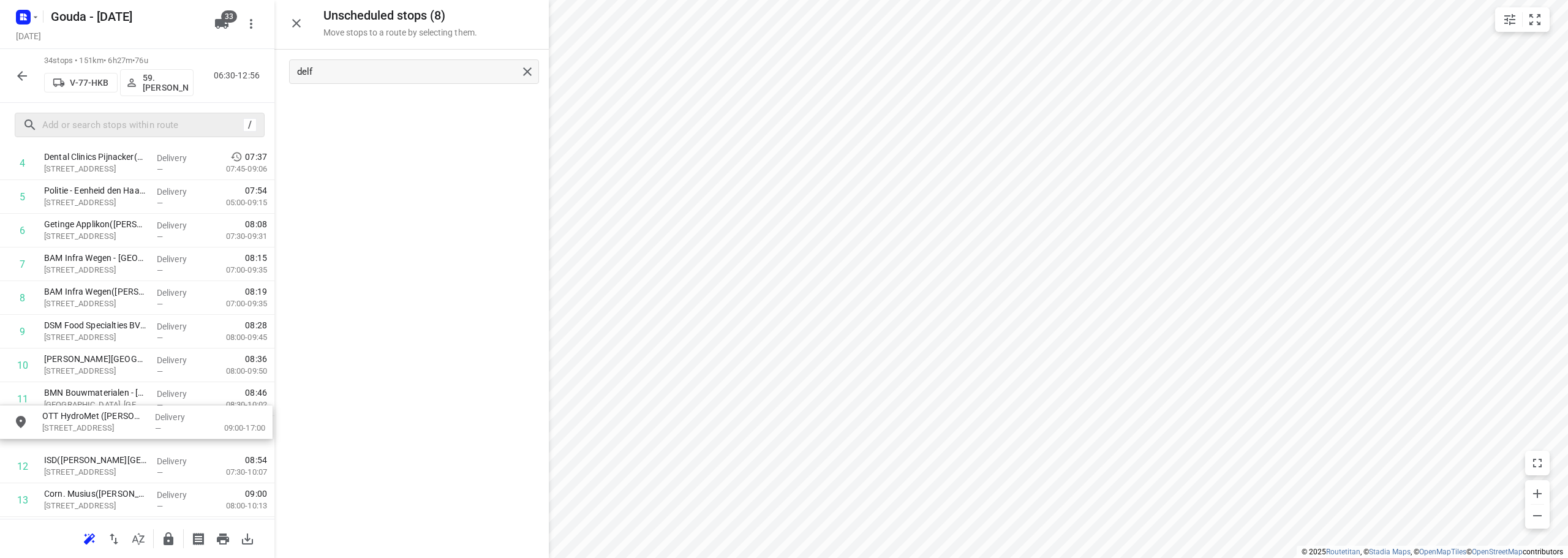
drag, startPoint x: 397, startPoint y: 115, endPoint x: 116, endPoint y: 428, distance: 420.6
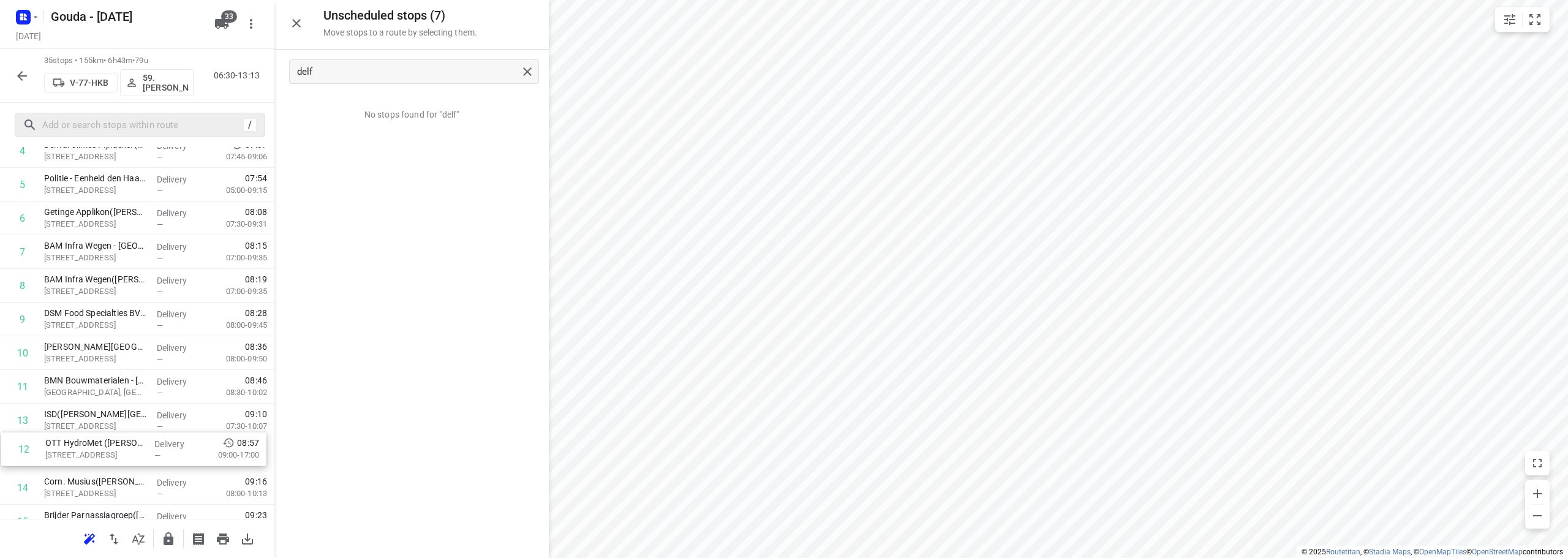
drag, startPoint x: 118, startPoint y: 426, endPoint x: 118, endPoint y: 454, distance: 28.0
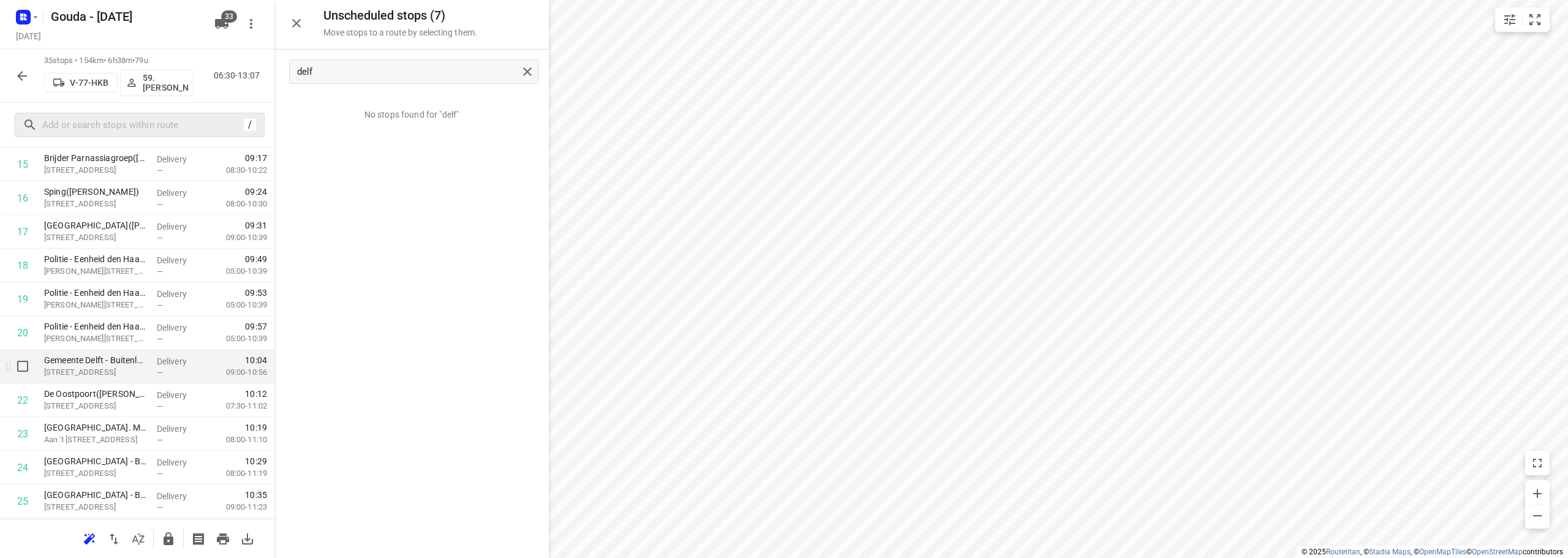
scroll to position [580, 0]
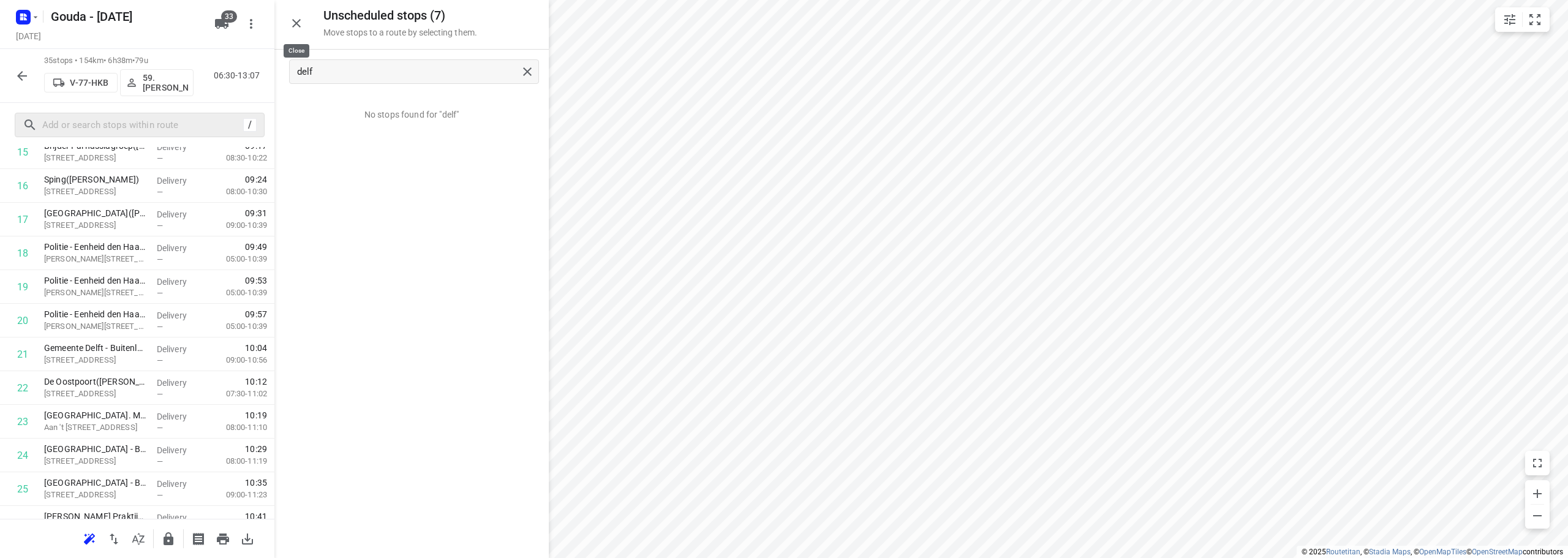
click at [301, 25] on icon "button" at bounding box center [296, 23] width 15 height 15
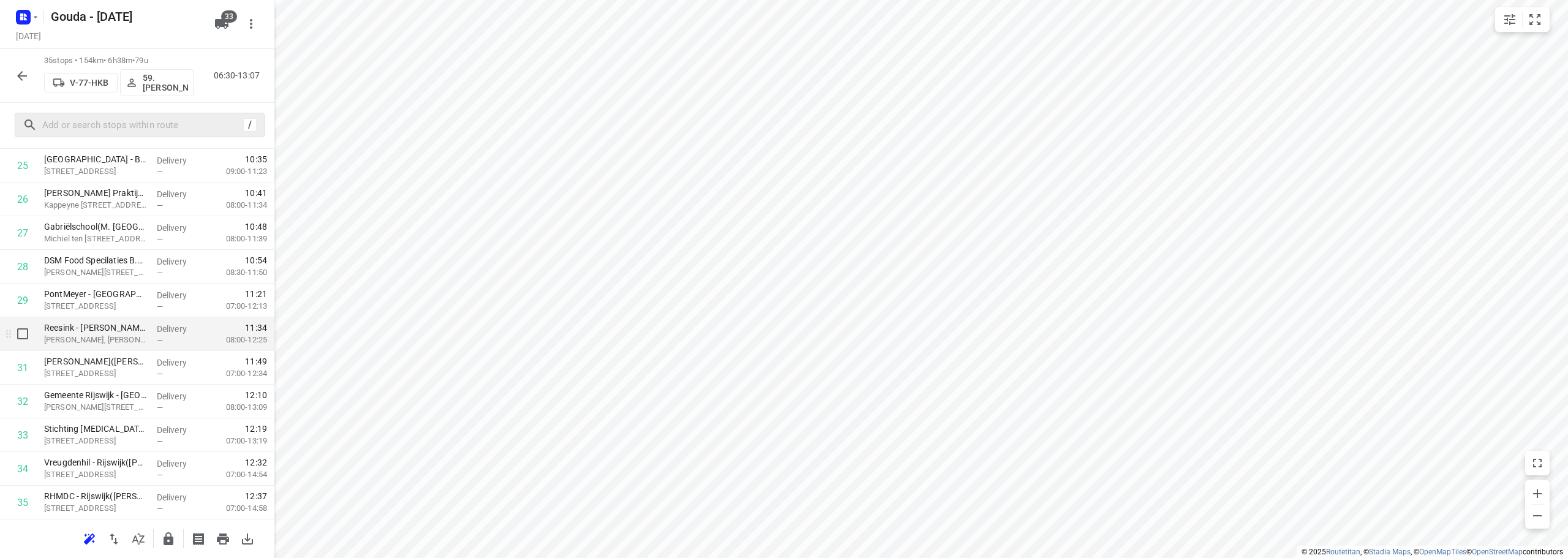
scroll to position [937, 0]
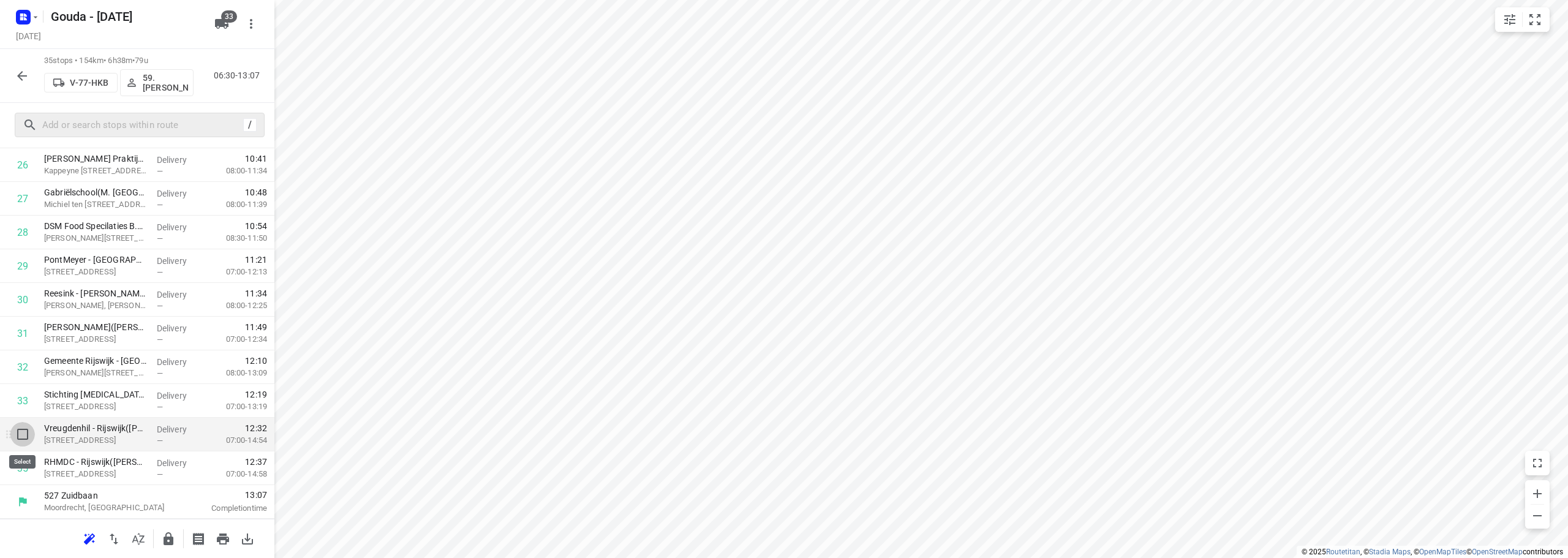
click at [23, 437] on input "checkbox" at bounding box center [22, 434] width 25 height 25
checkbox input "true"
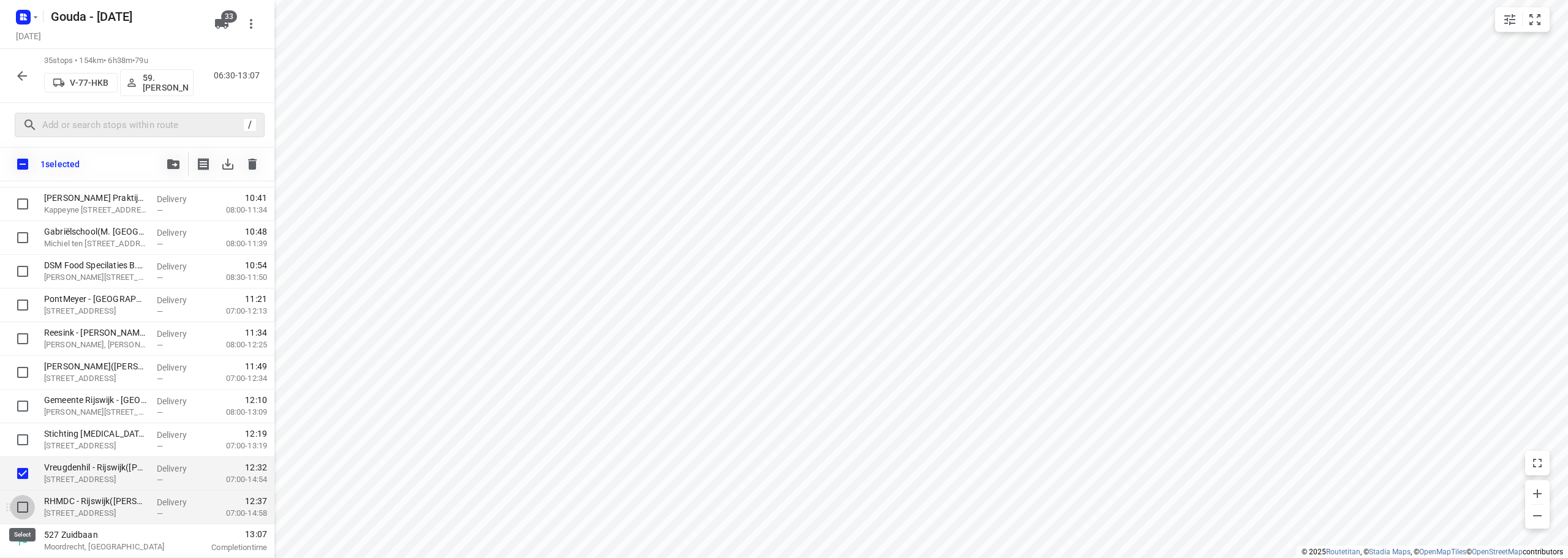
click at [20, 505] on input "checkbox" at bounding box center [22, 508] width 25 height 25
checkbox input "true"
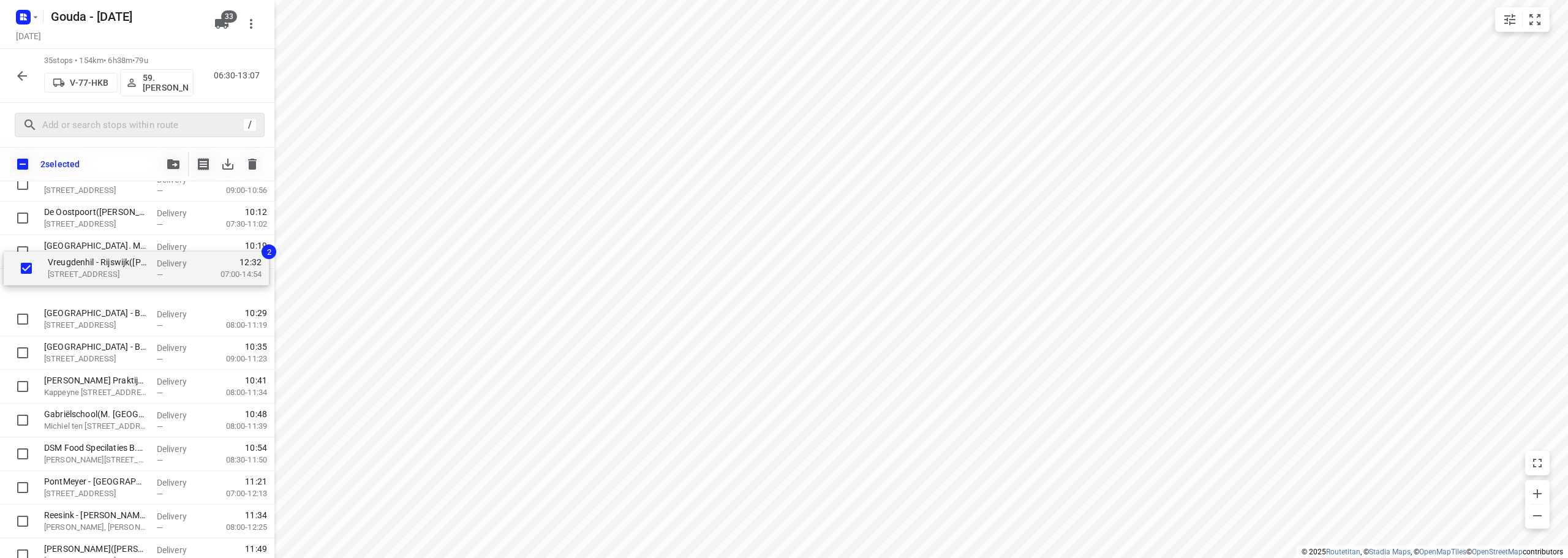
scroll to position [782, 0]
drag, startPoint x: 101, startPoint y: 466, endPoint x: 105, endPoint y: 269, distance: 197.0
click at [105, 269] on div "CEVA Logistics ZalareServices B.V. - Bleiswijk(Patrick Sloos) Klappolder 130, B…" at bounding box center [137, 85] width 275 height 1179
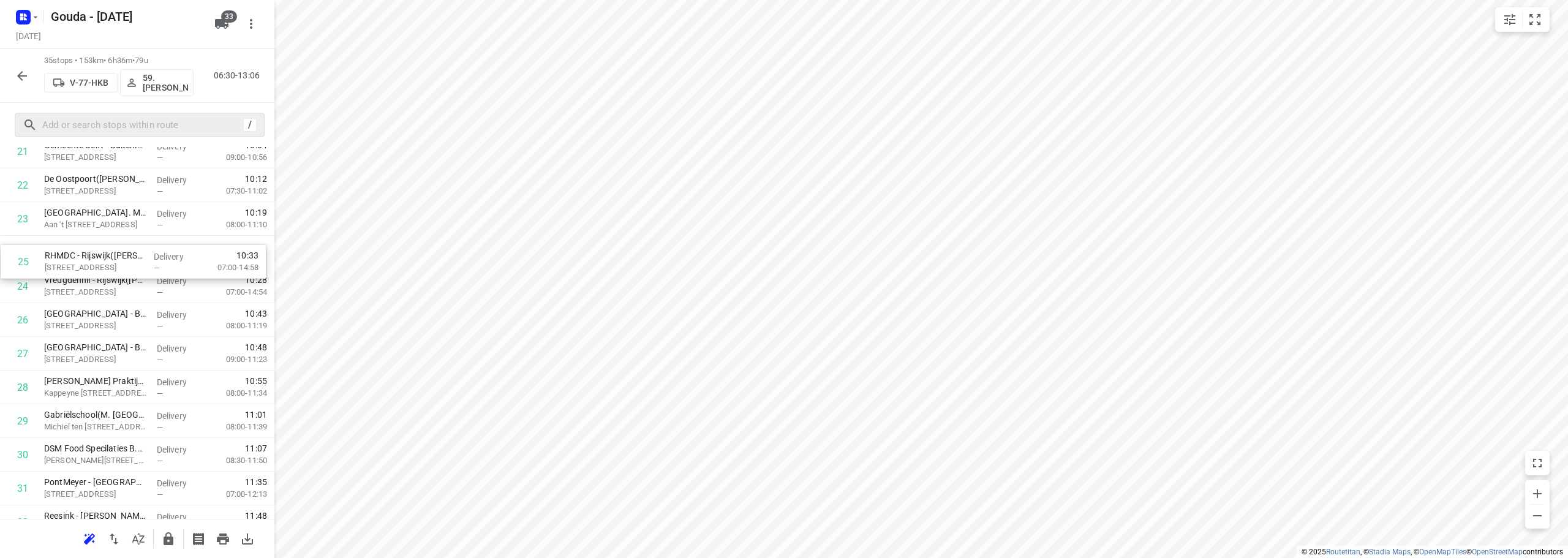
drag, startPoint x: 112, startPoint y: 281, endPoint x: 113, endPoint y: 253, distance: 28.0
click at [113, 253] on div "1 CEVA Logistics ZalareServices B.V. - Bleiswijk(Patrick Sloos) Klappolder 130,…" at bounding box center [137, 50] width 275 height 1179
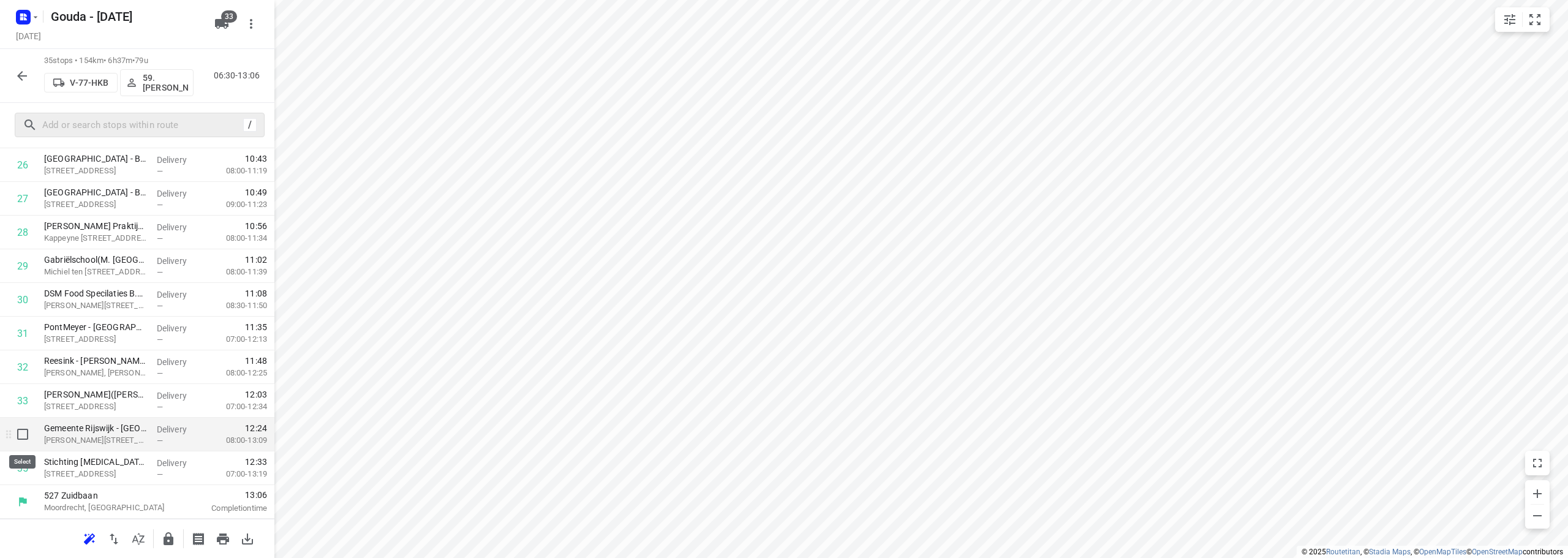
click at [23, 431] on input "checkbox" at bounding box center [22, 434] width 25 height 25
checkbox input "true"
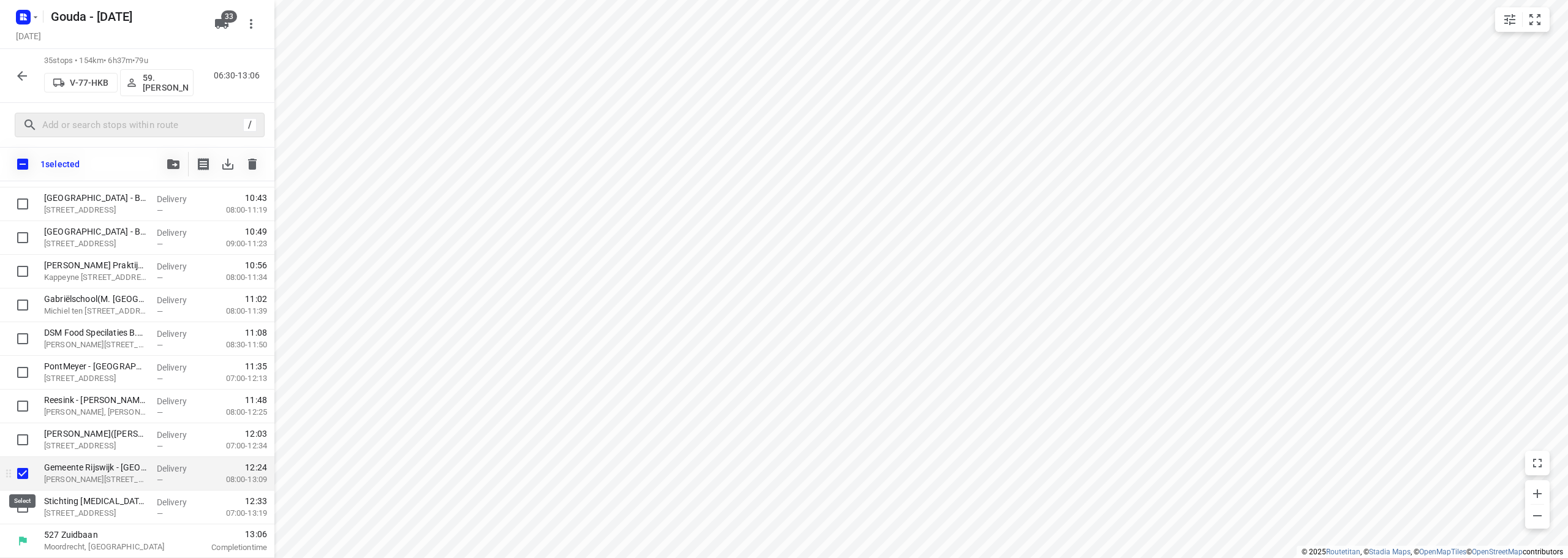
scroll to position [933, 0]
click at [16, 505] on input "checkbox" at bounding box center [22, 508] width 25 height 25
checkbox input "true"
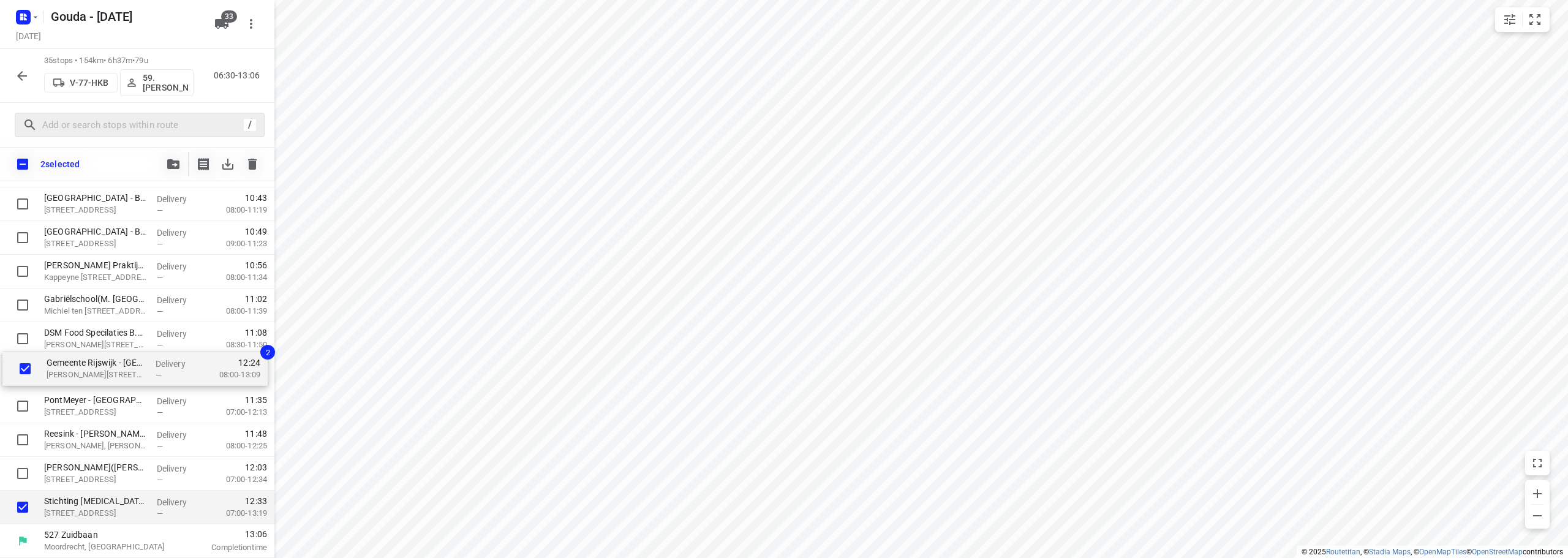
drag, startPoint x: 84, startPoint y: 478, endPoint x: 86, endPoint y: 368, distance: 110.0
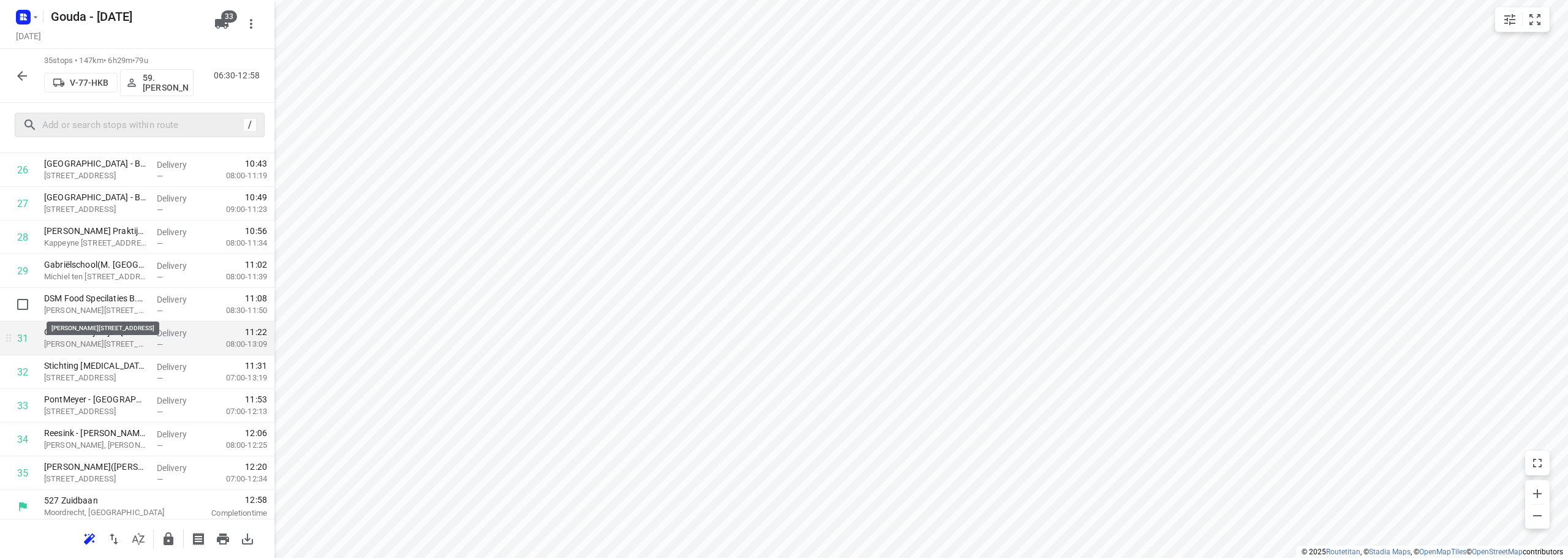
scroll to position [937, 0]
click at [166, 538] on icon "button" at bounding box center [168, 539] width 15 height 15
click at [22, 70] on icon "button" at bounding box center [22, 76] width 15 height 15
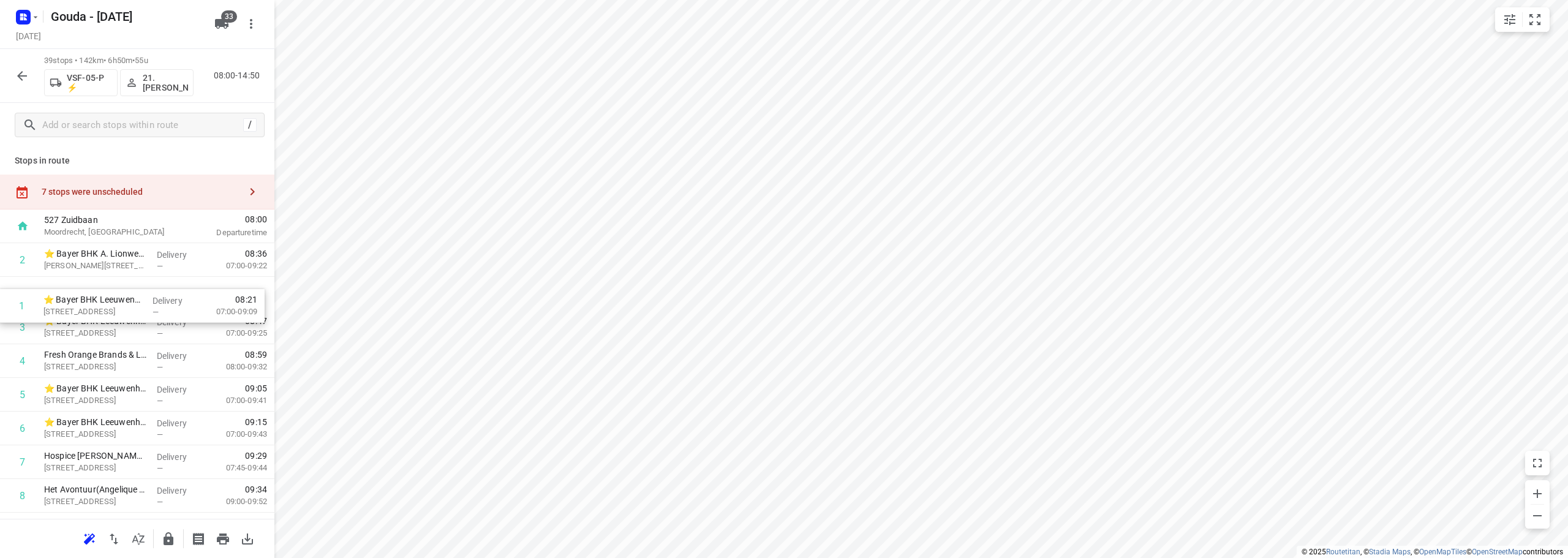
drag, startPoint x: 88, startPoint y: 258, endPoint x: 83, endPoint y: 309, distance: 51.2
drag, startPoint x: 104, startPoint y: 399, endPoint x: 96, endPoint y: 358, distance: 41.8
drag, startPoint x: 111, startPoint y: 433, endPoint x: 101, endPoint y: 387, distance: 47.1
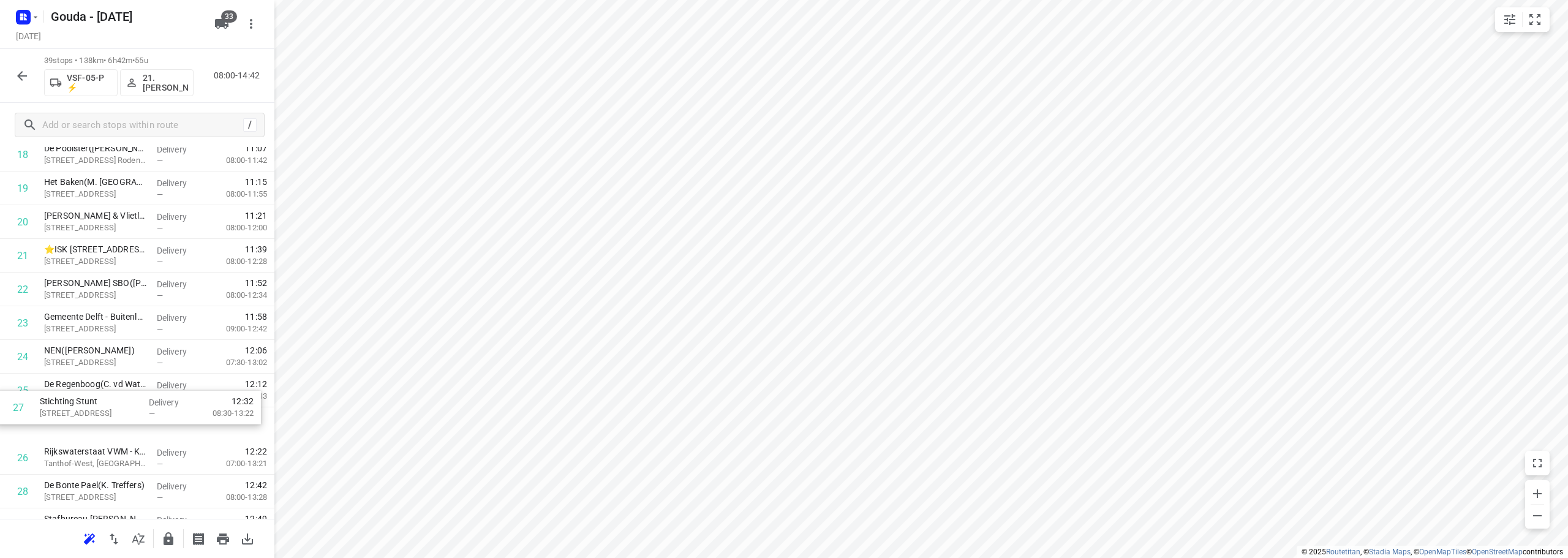
scroll to position [678, 0]
drag, startPoint x: 175, startPoint y: 474, endPoint x: 167, endPoint y: 363, distance: 111.3
click at [167, 363] on div "1 ⭐ Bayer BHK A. Lionweg Productie(Franca Bok) Anthony Lionweg 36, Bergschenhoe…" at bounding box center [137, 222] width 275 height 1314
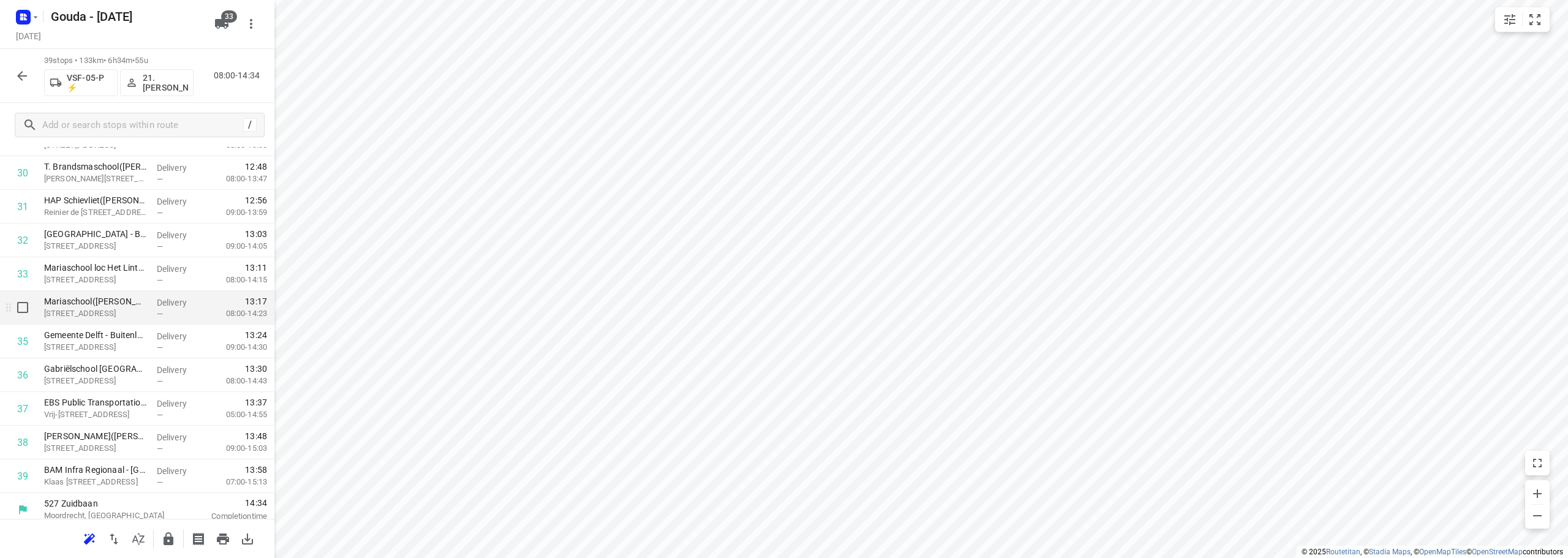
scroll to position [1072, 0]
click at [172, 536] on icon "button" at bounding box center [168, 539] width 10 height 13
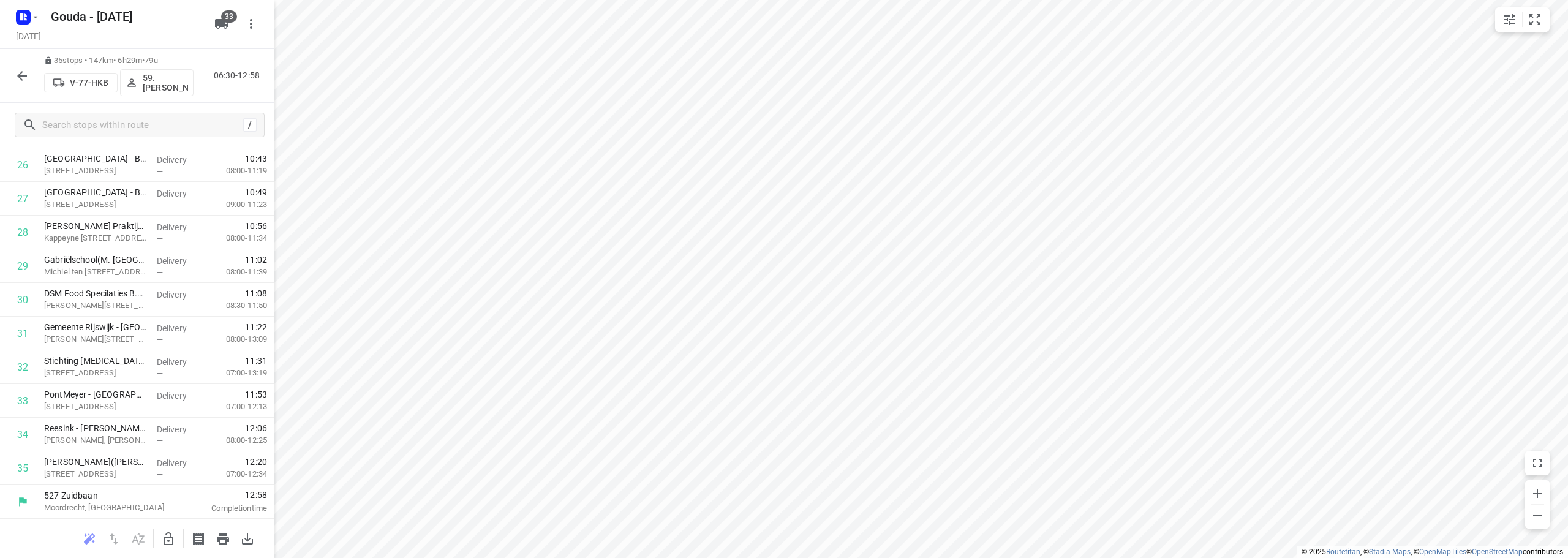
scroll to position [937, 0]
click at [24, 70] on icon "button" at bounding box center [22, 76] width 15 height 15
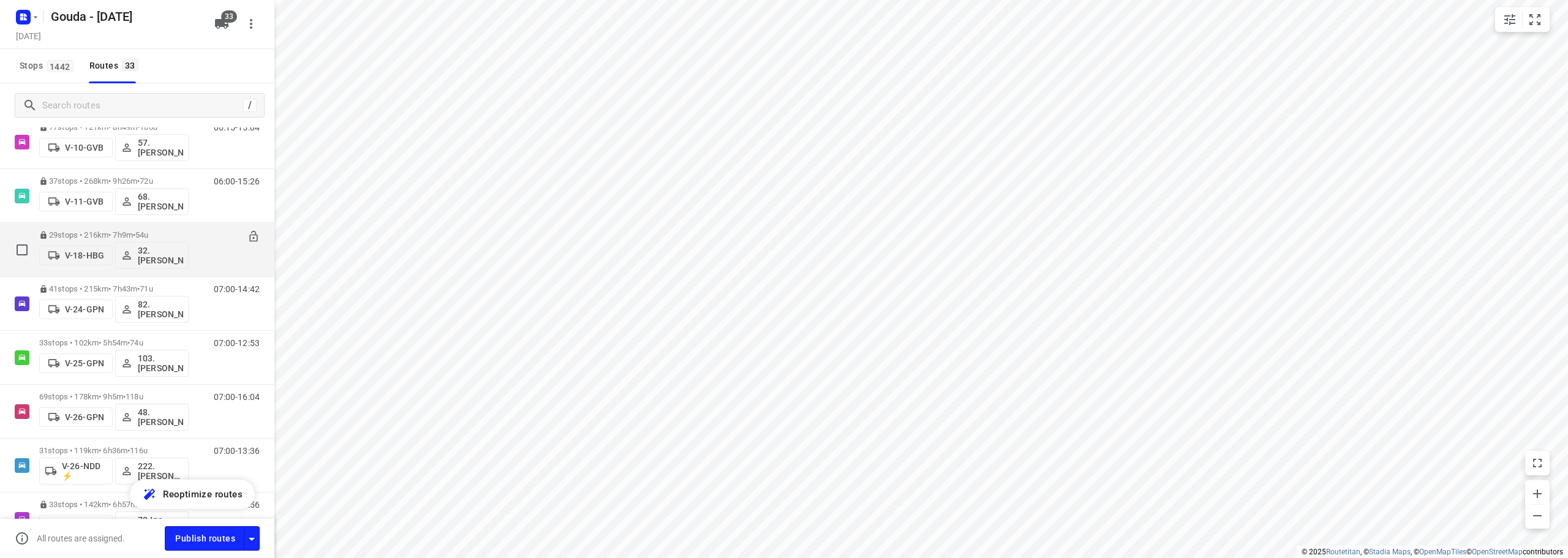
scroll to position [306, 0]
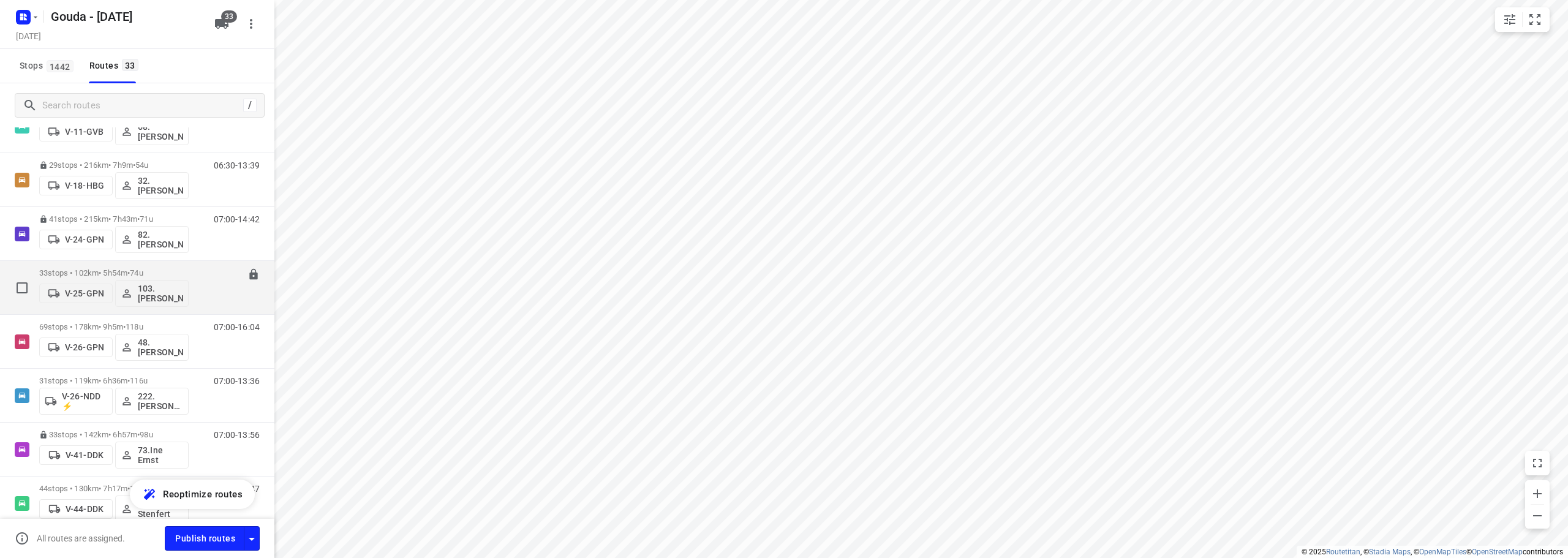
click at [160, 269] on p "33 stops • 102km • 5h54m • 74u" at bounding box center [114, 273] width 149 height 9
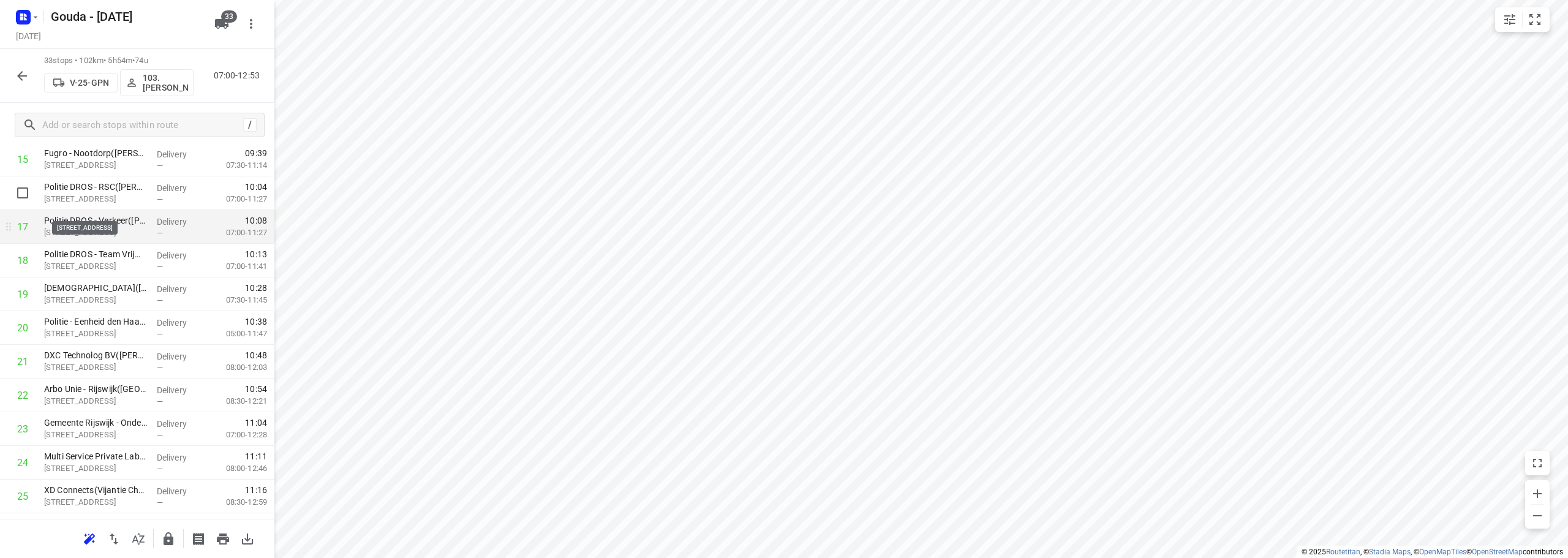
scroll to position [551, 0]
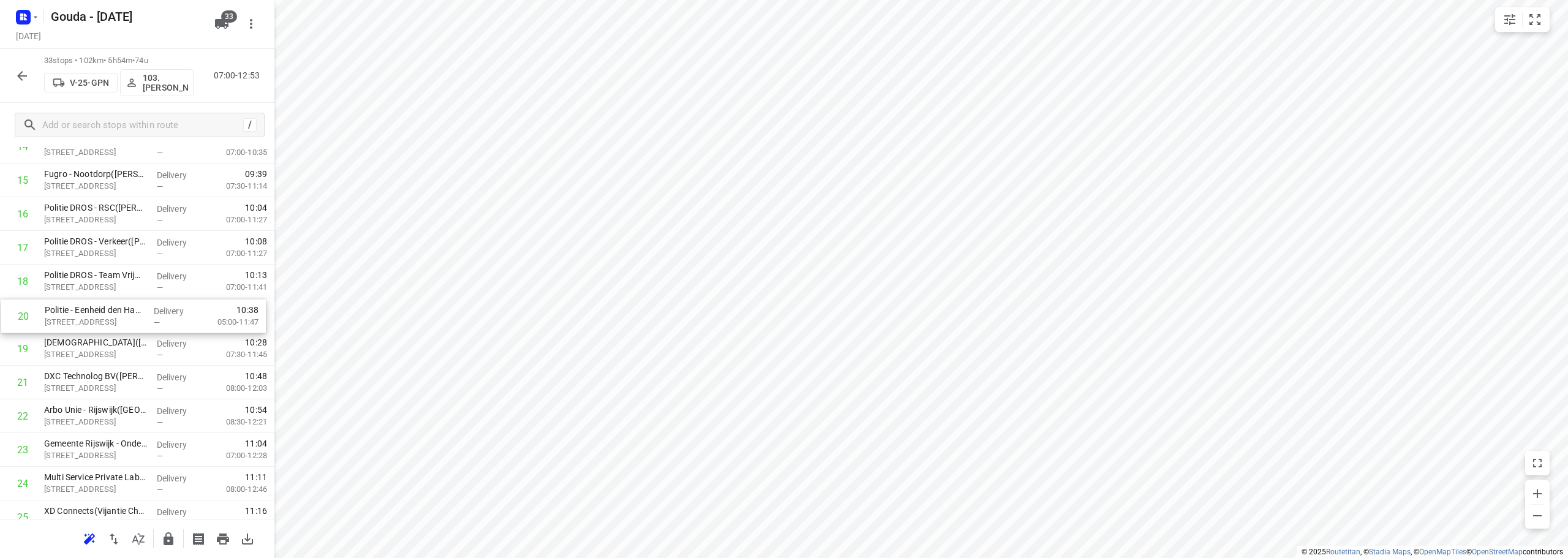
drag, startPoint x: 123, startPoint y: 351, endPoint x: 124, endPoint y: 316, distance: 35.0
click at [124, 316] on div "1 Mediq - Bleiswijk(Sylvia of Leny) Brandpuntlaan-Zuid 14, Bleiswijk Delivery —…" at bounding box center [137, 248] width 275 height 1112
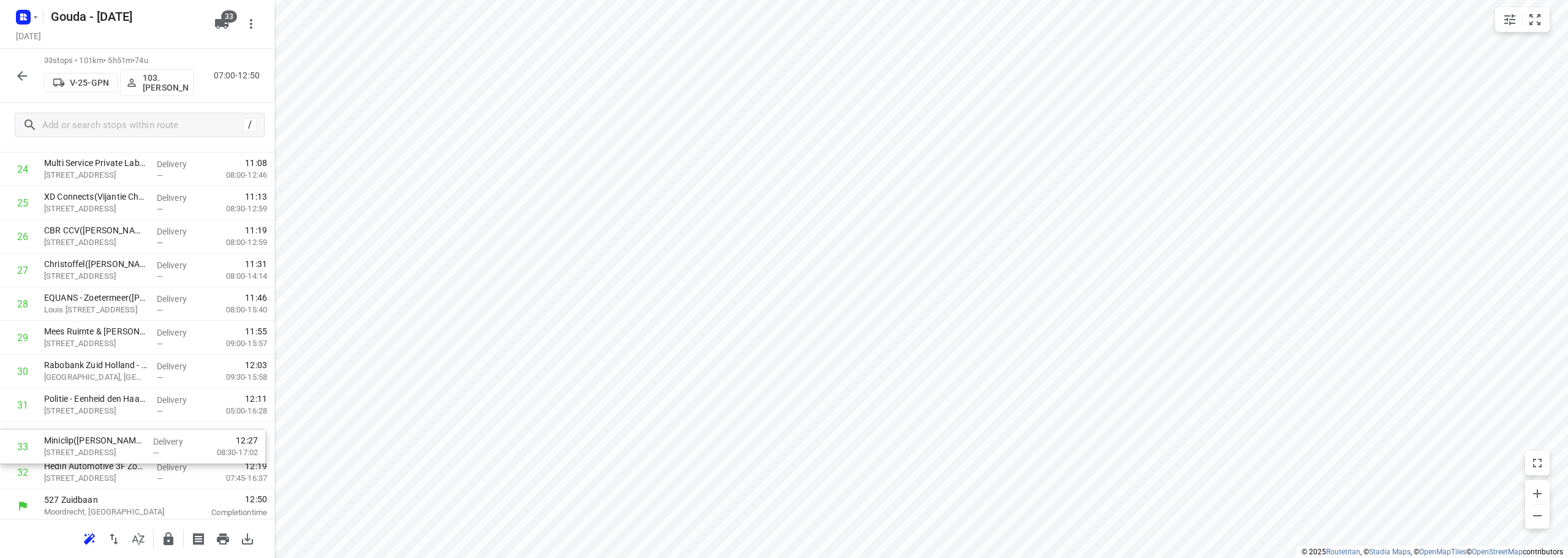
scroll to position [870, 0]
drag, startPoint x: 99, startPoint y: 477, endPoint x: 97, endPoint y: 420, distance: 57.0
click at [166, 532] on icon "button" at bounding box center [168, 539] width 15 height 15
click at [32, 75] on button "button" at bounding box center [22, 76] width 25 height 25
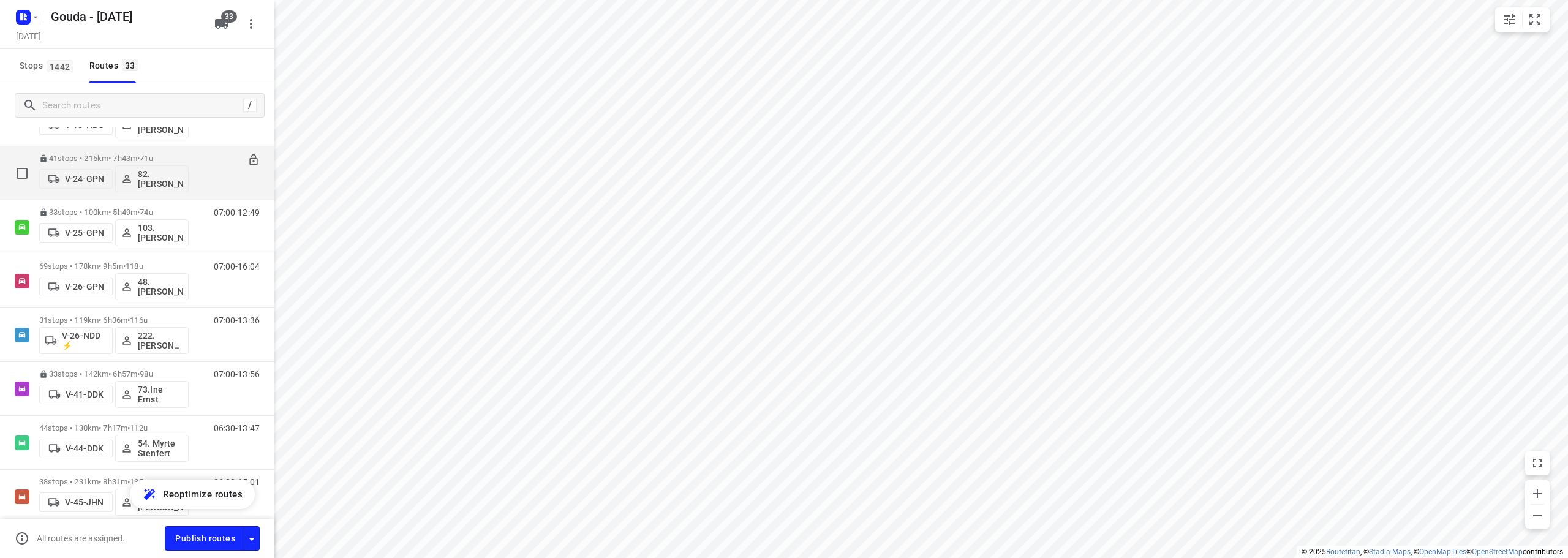
scroll to position [368, 0]
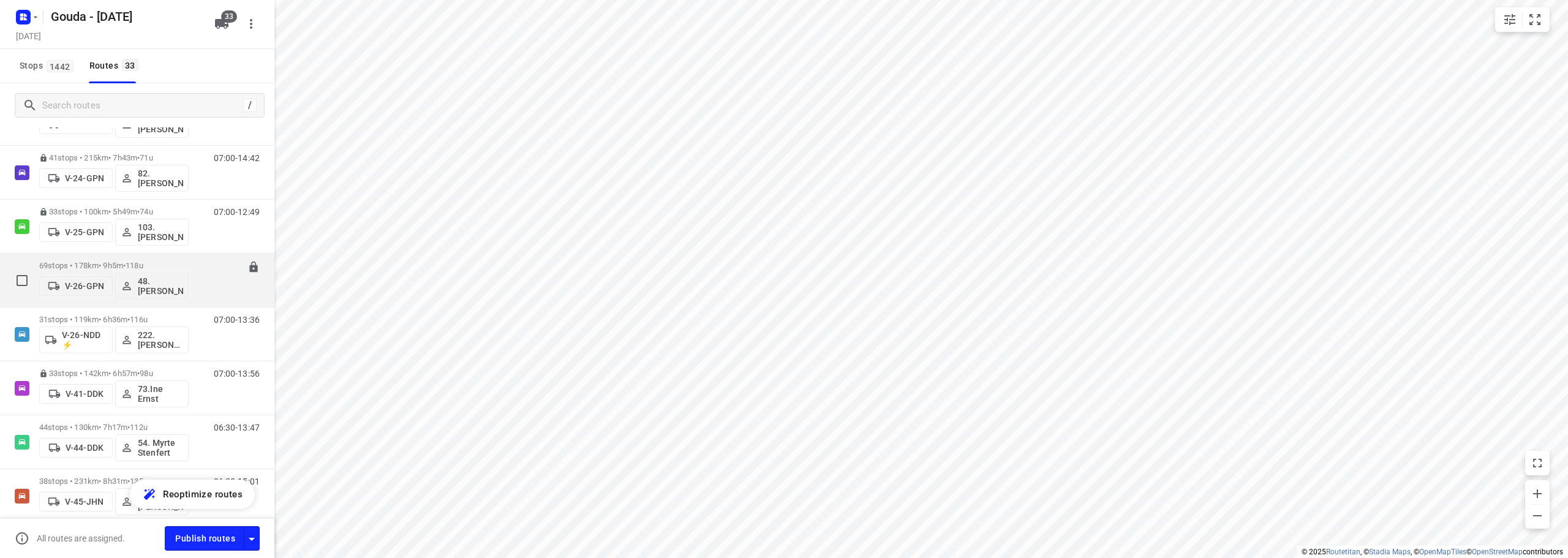
click at [112, 265] on p "69 stops • 178km • 9h5m • 118u" at bounding box center [114, 265] width 149 height 9
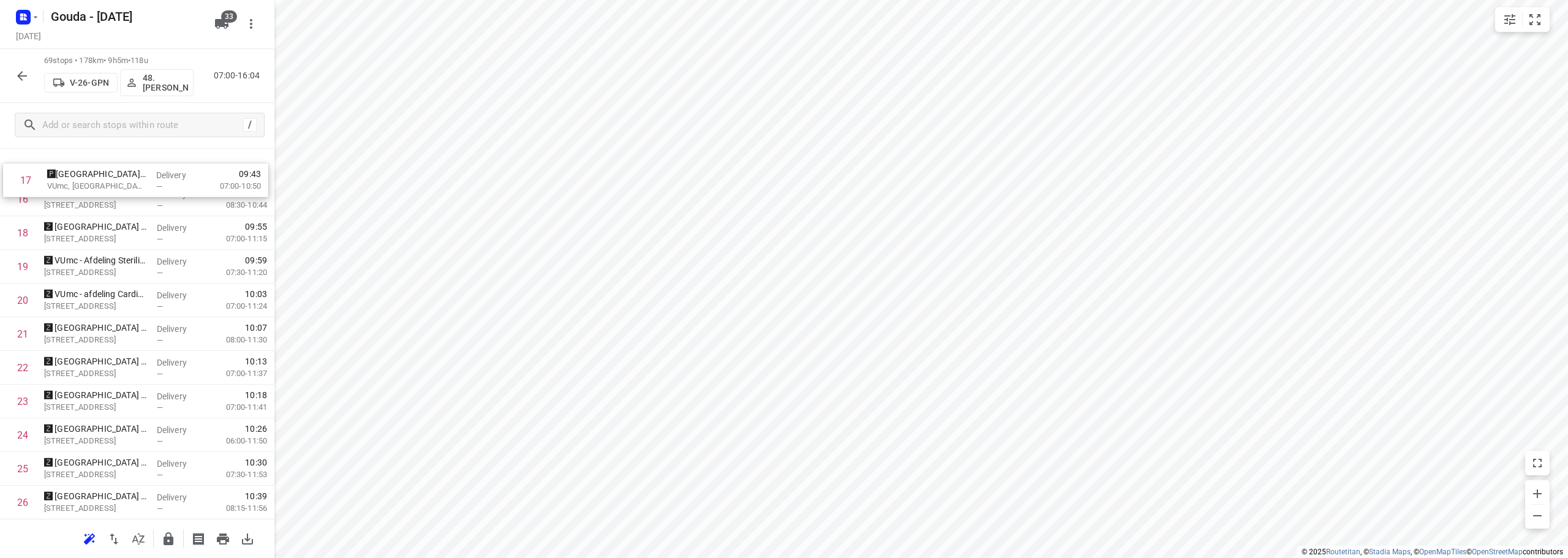
scroll to position [595, 0]
drag, startPoint x: 94, startPoint y: 193, endPoint x: 97, endPoint y: 183, distance: 10.4
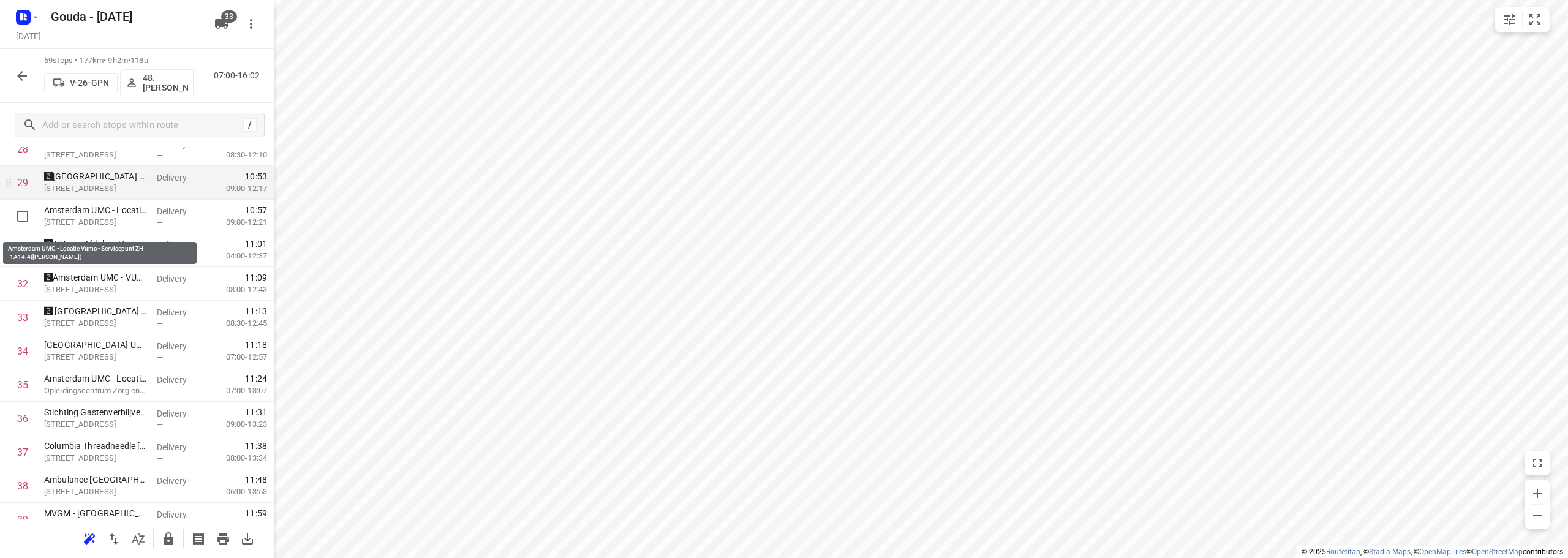
scroll to position [1025, 0]
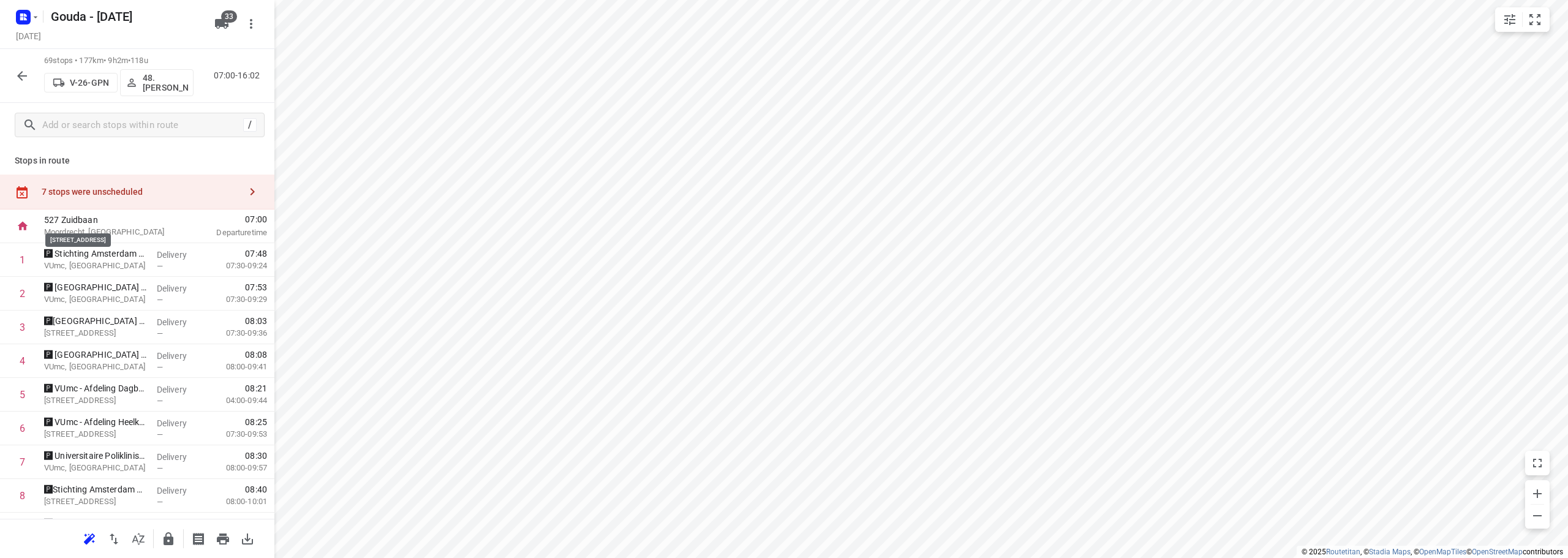
scroll to position [1023, 0]
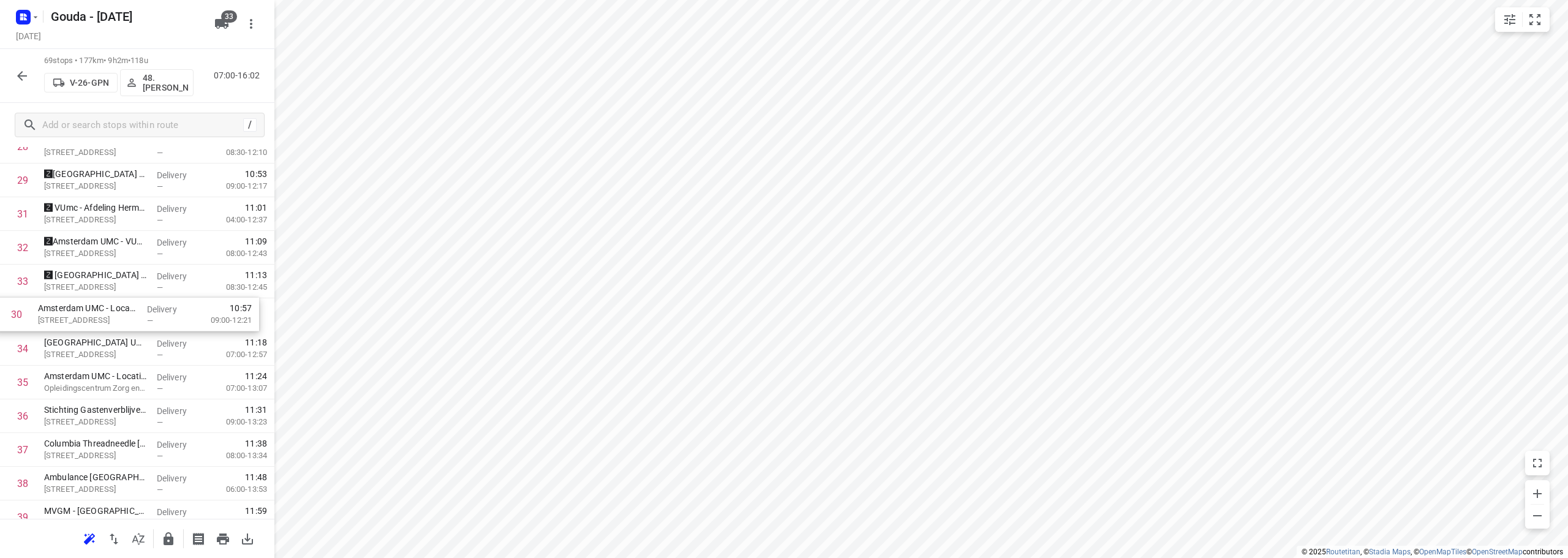
drag, startPoint x: 0, startPoint y: 0, endPoint x: 99, endPoint y: 320, distance: 335.0
click at [99, 320] on div "1 🅿 Stichting Amsterdam UMC - Locatie VUmc- Afdeling Secretariaat Radiotherapie…" at bounding box center [137, 382] width 275 height 2325
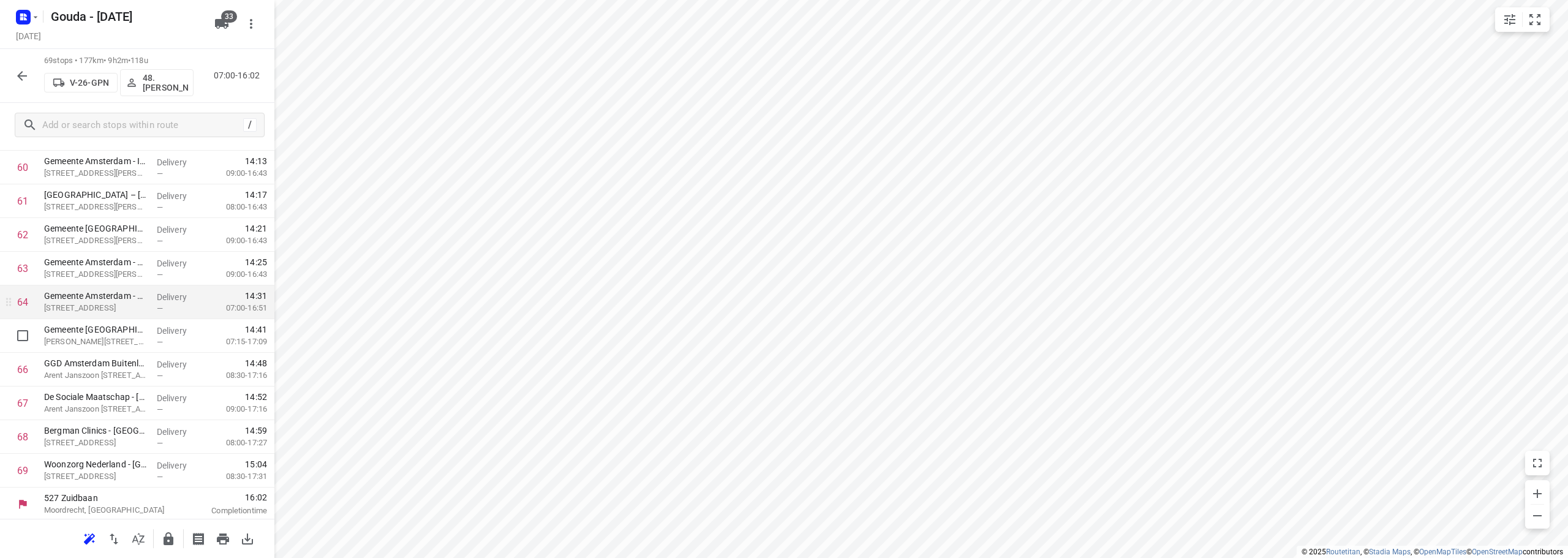
scroll to position [2083, 0]
click at [175, 539] on icon "button" at bounding box center [168, 539] width 15 height 15
click at [6, 80] on div "69 stops • 177km • 9h2m • 118u V-26-GPN 48.[PERSON_NAME] 07:00-16:02" at bounding box center [137, 76] width 275 height 54
click at [19, 70] on icon "button" at bounding box center [22, 76] width 15 height 15
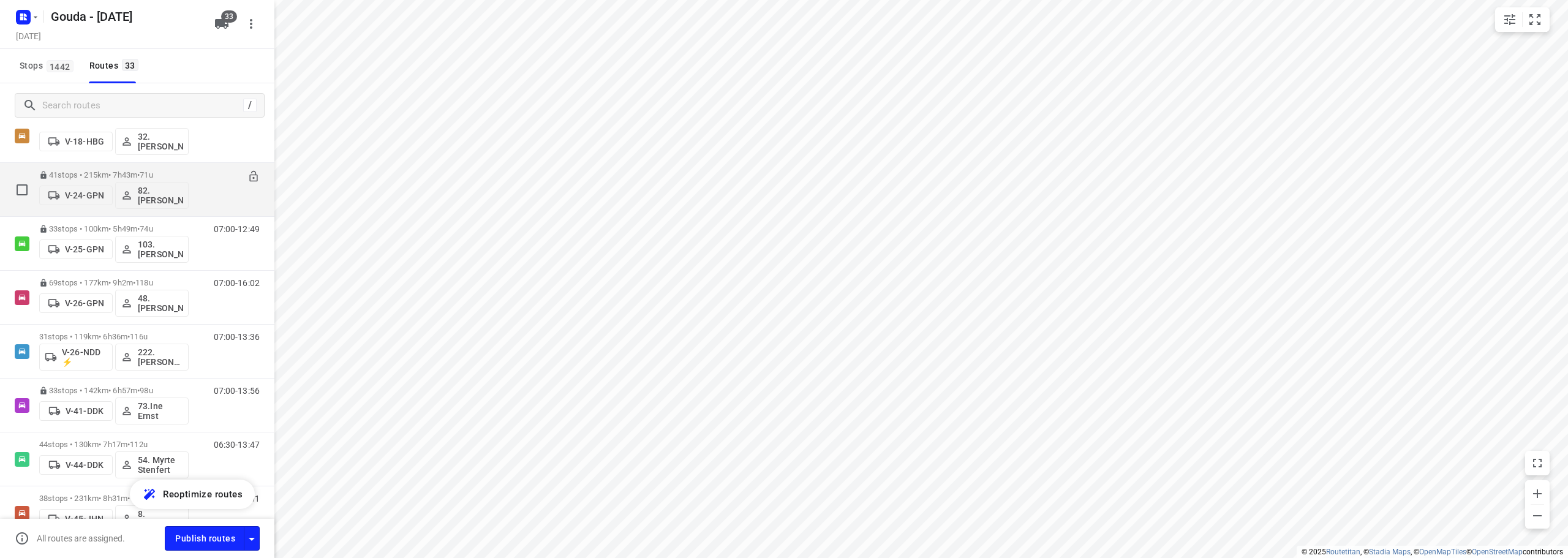
scroll to position [368, 0]
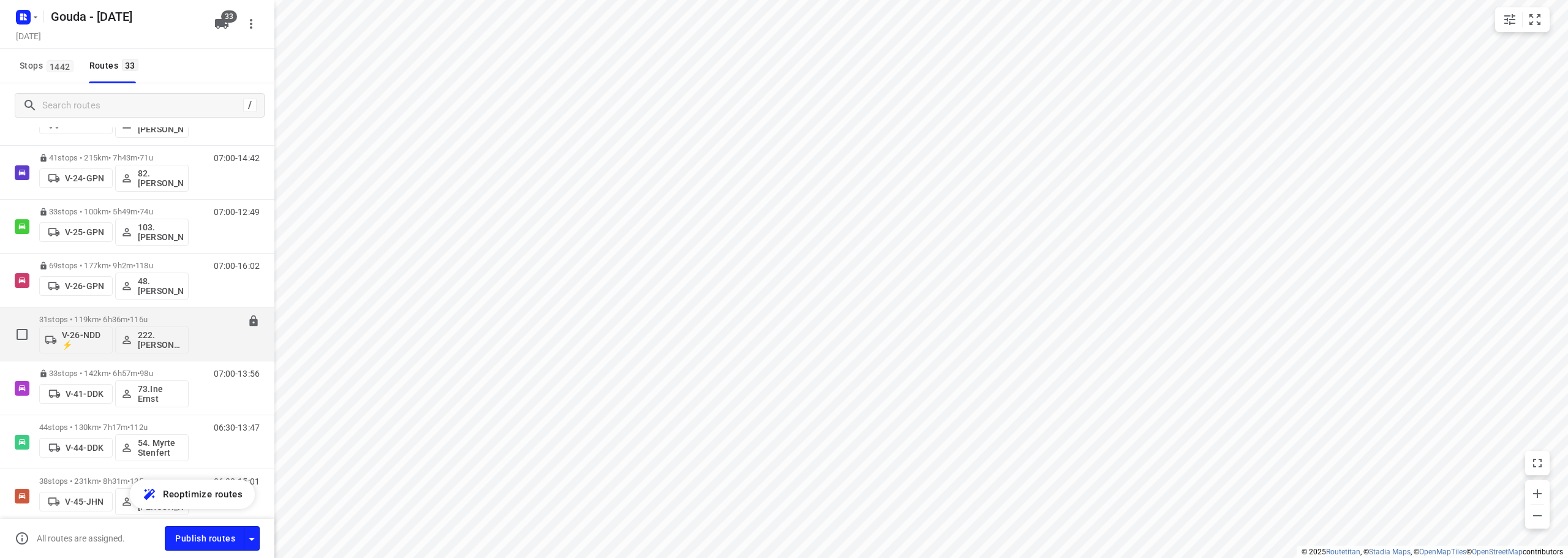
click at [130, 318] on span "•" at bounding box center [128, 320] width 2 height 9
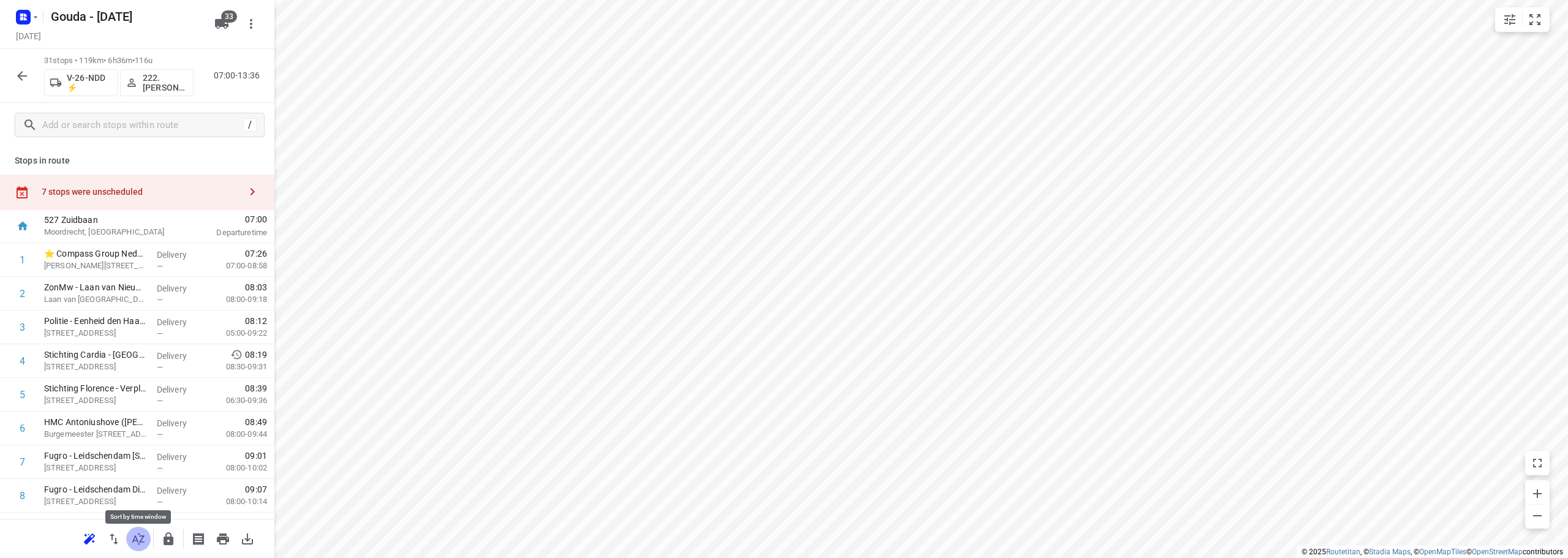
click at [144, 540] on icon "button" at bounding box center [138, 539] width 15 height 15
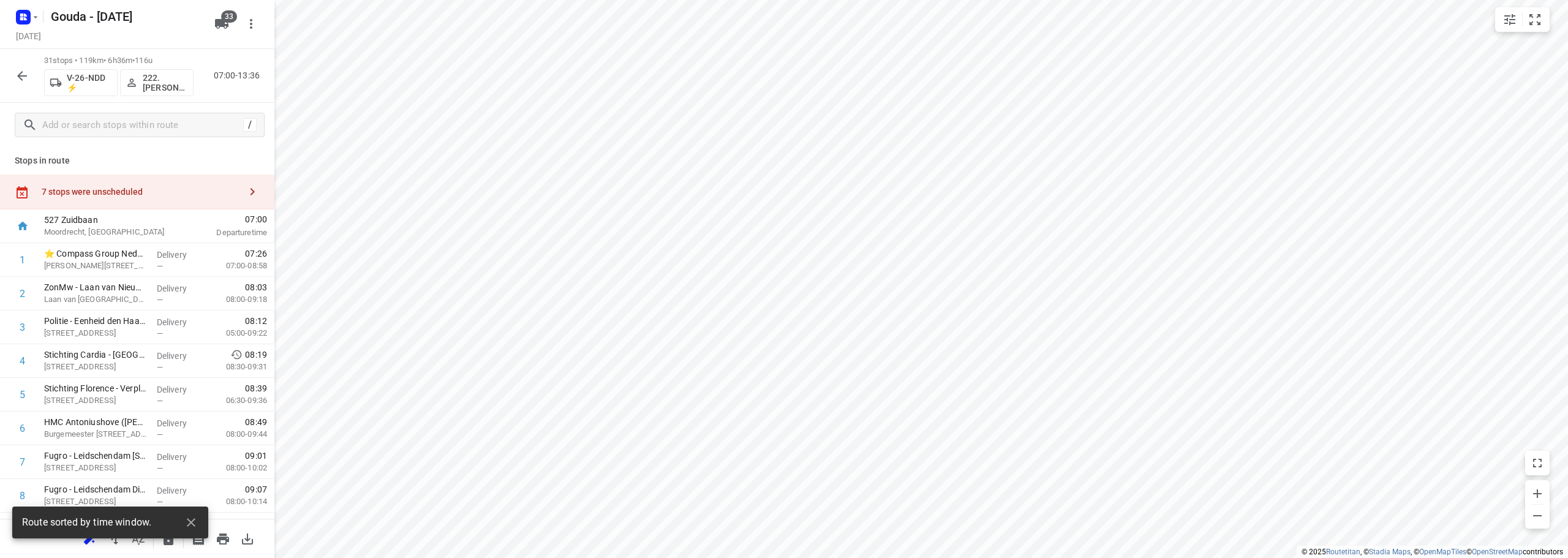
click at [131, 190] on div "7 stops were unscheduled" at bounding box center [141, 191] width 198 height 10
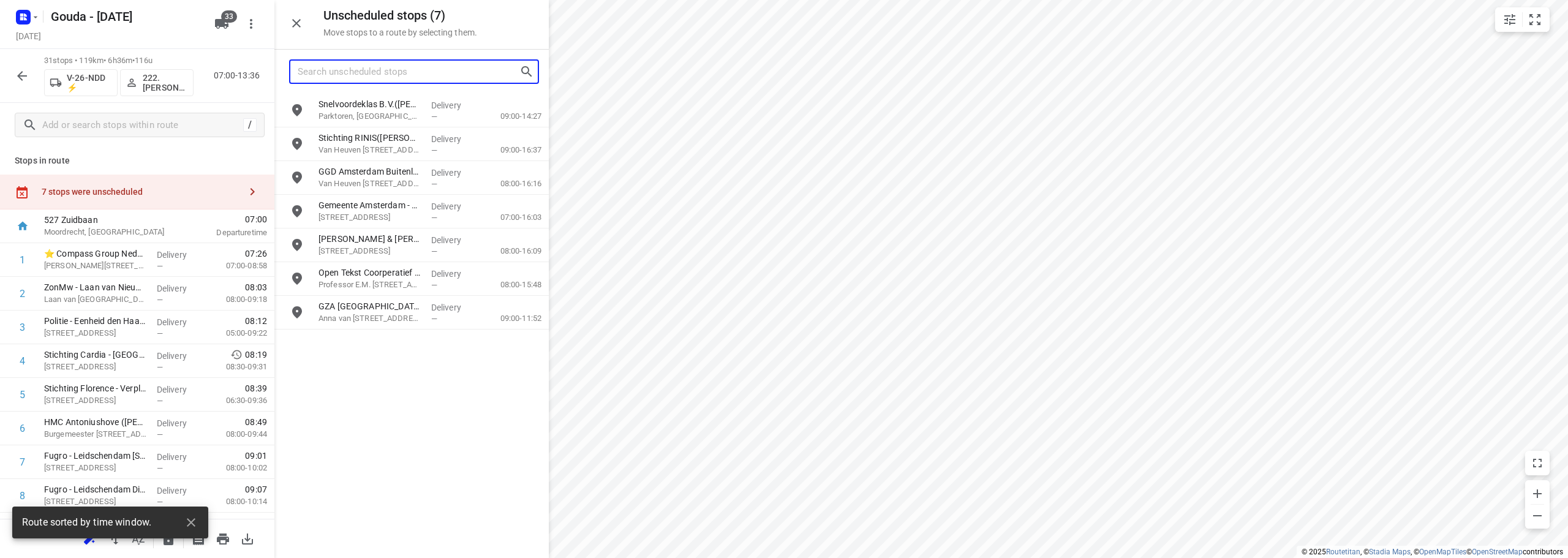
click at [472, 66] on input "Search unscheduled stops" at bounding box center [408, 72] width 222 height 19
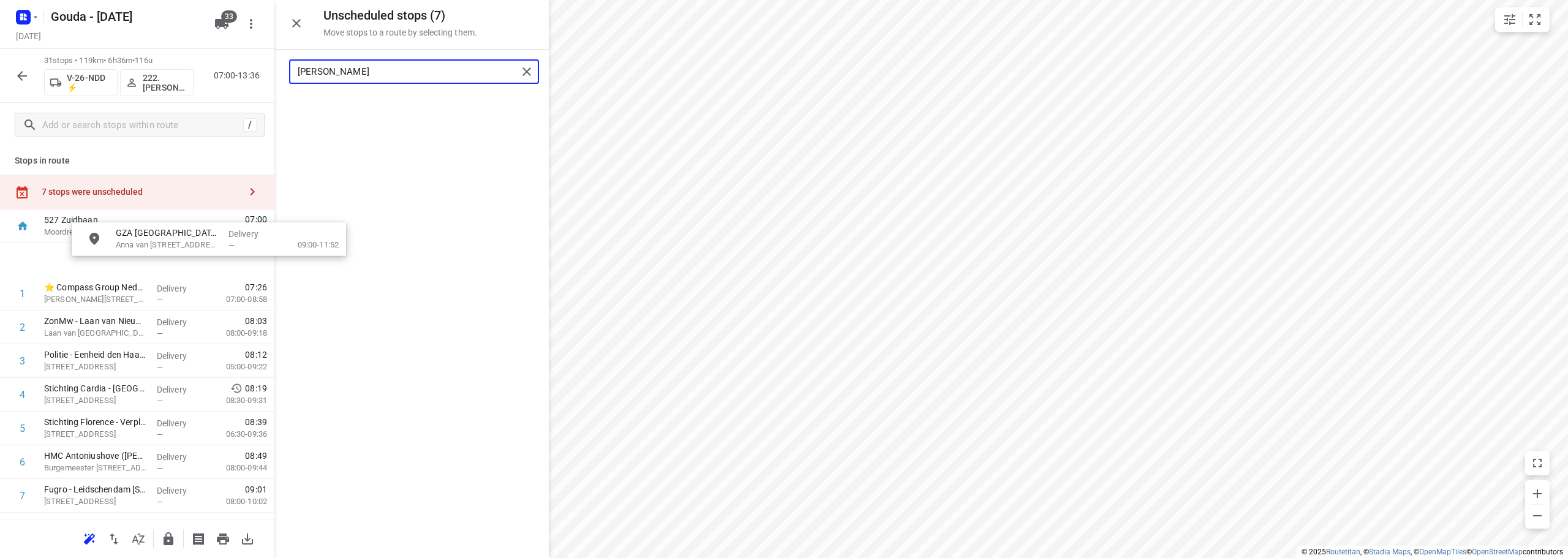
drag, startPoint x: 398, startPoint y: 105, endPoint x: 237, endPoint y: 248, distance: 215.3
type input "[PERSON_NAME]"
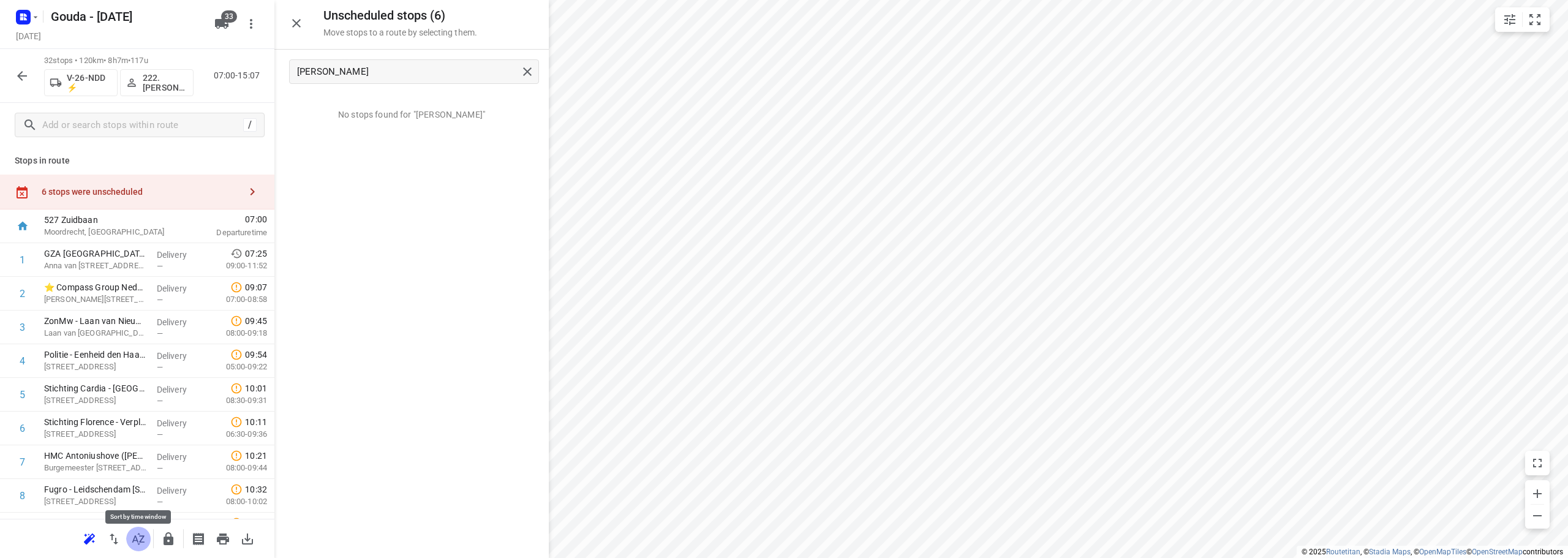
click at [138, 539] on icon "button" at bounding box center [138, 539] width 15 height 15
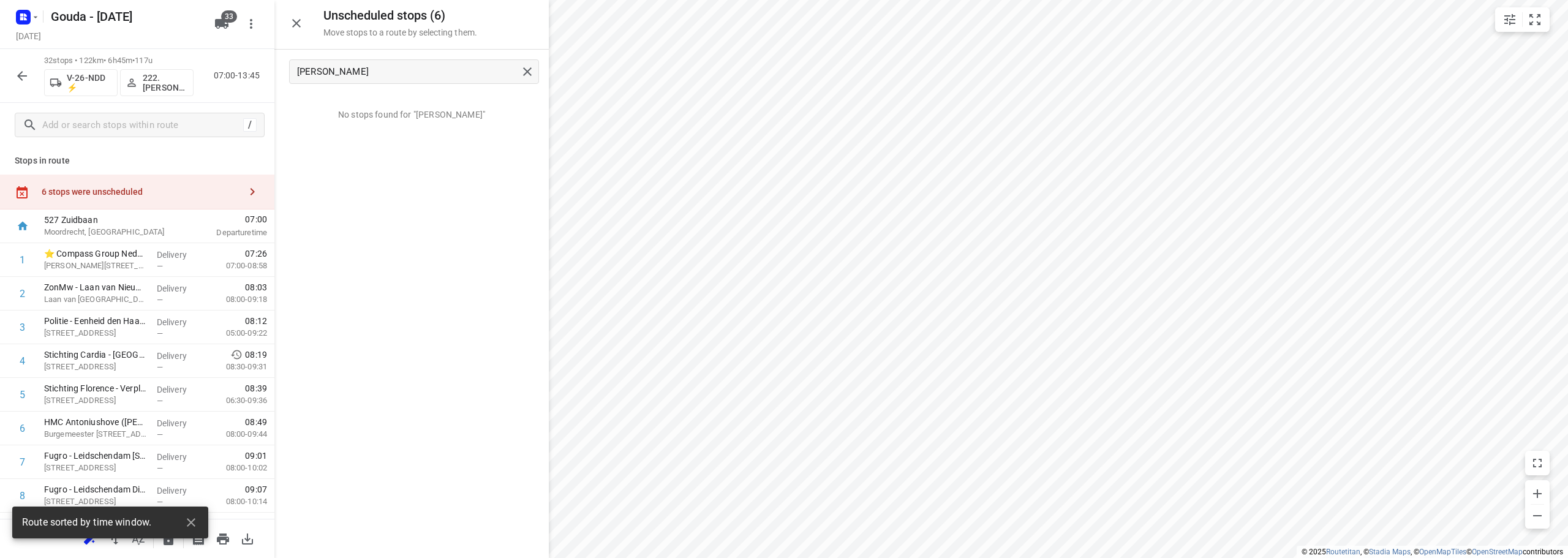
click at [295, 19] on icon "button" at bounding box center [296, 23] width 15 height 15
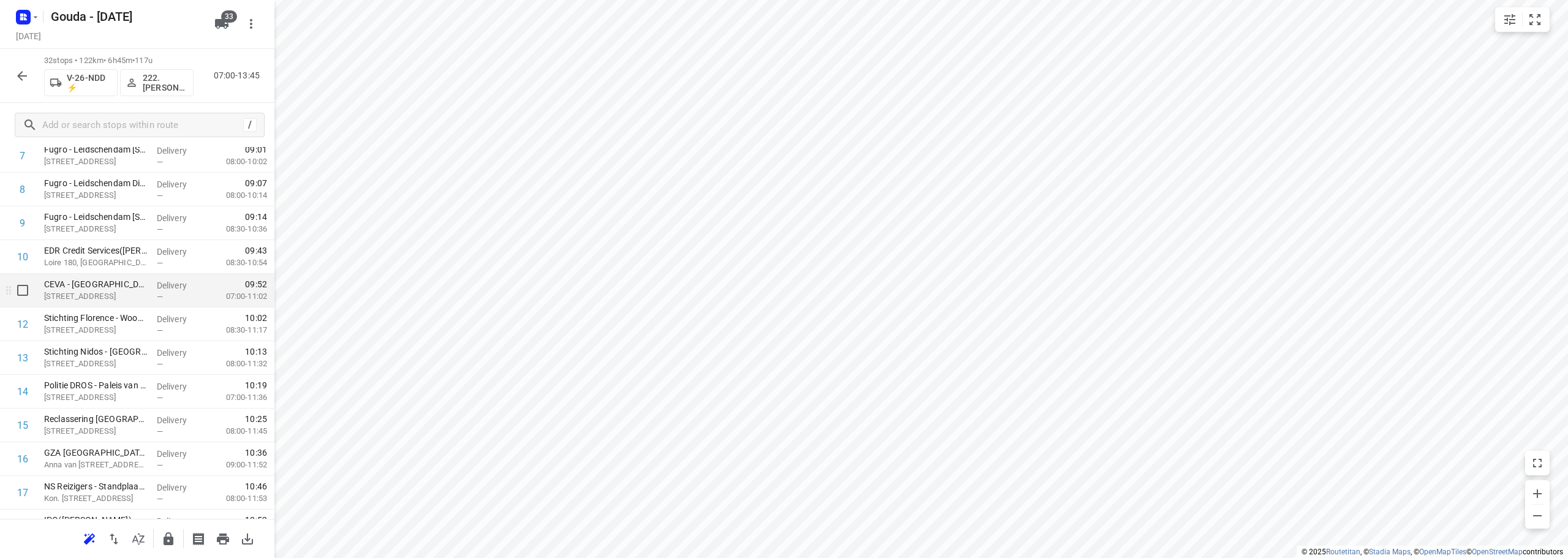
scroll to position [429, 0]
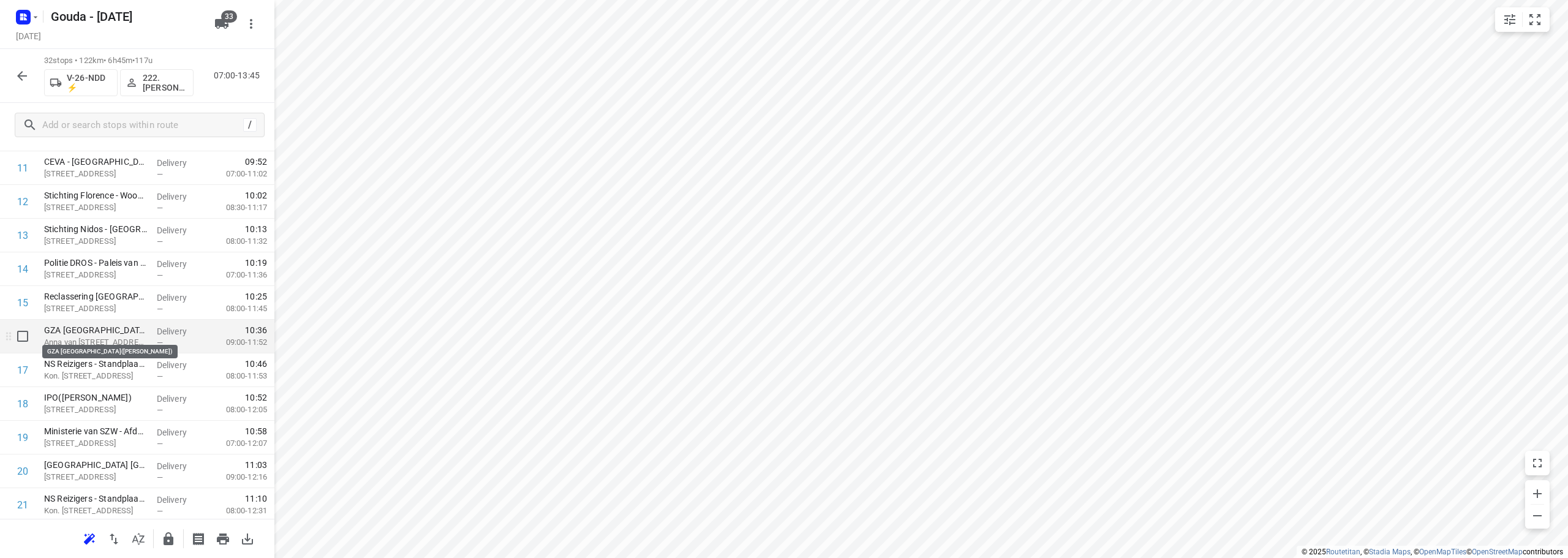
click at [112, 336] on p "GZA Den Haag(Ruth Schoemaker)" at bounding box center [95, 330] width 103 height 12
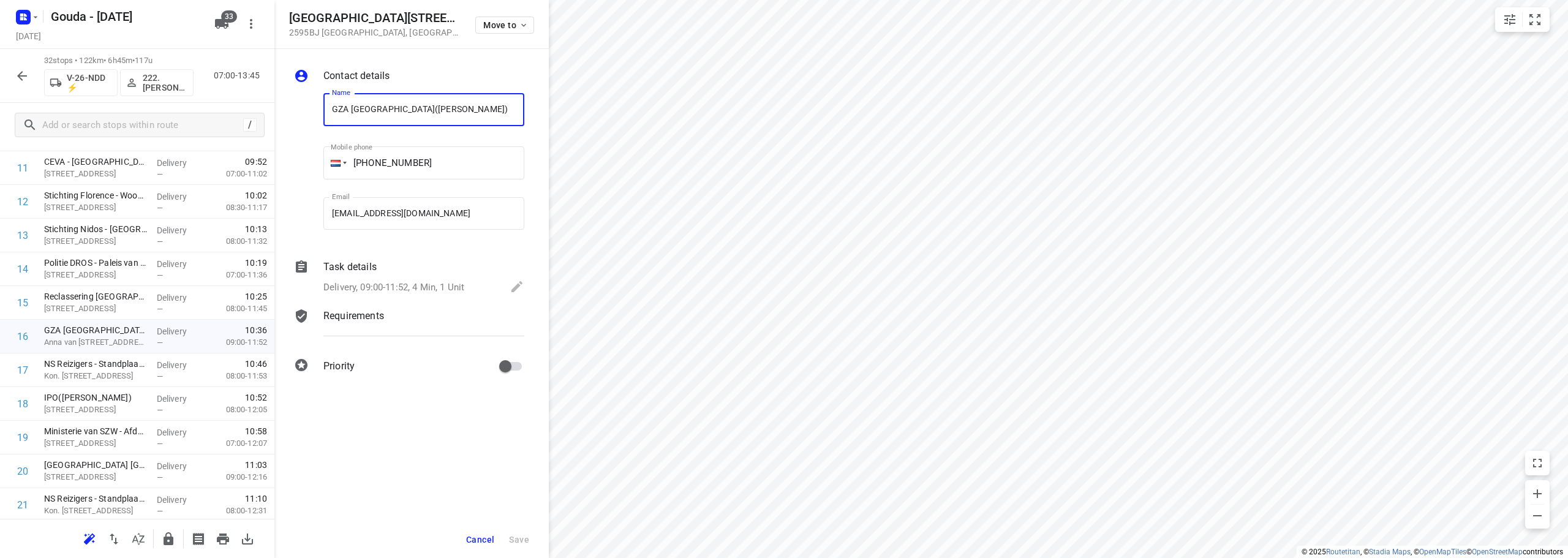
click at [421, 289] on p "Delivery, 09:00-11:52, 4 Min, 1 Unit" at bounding box center [394, 288] width 141 height 14
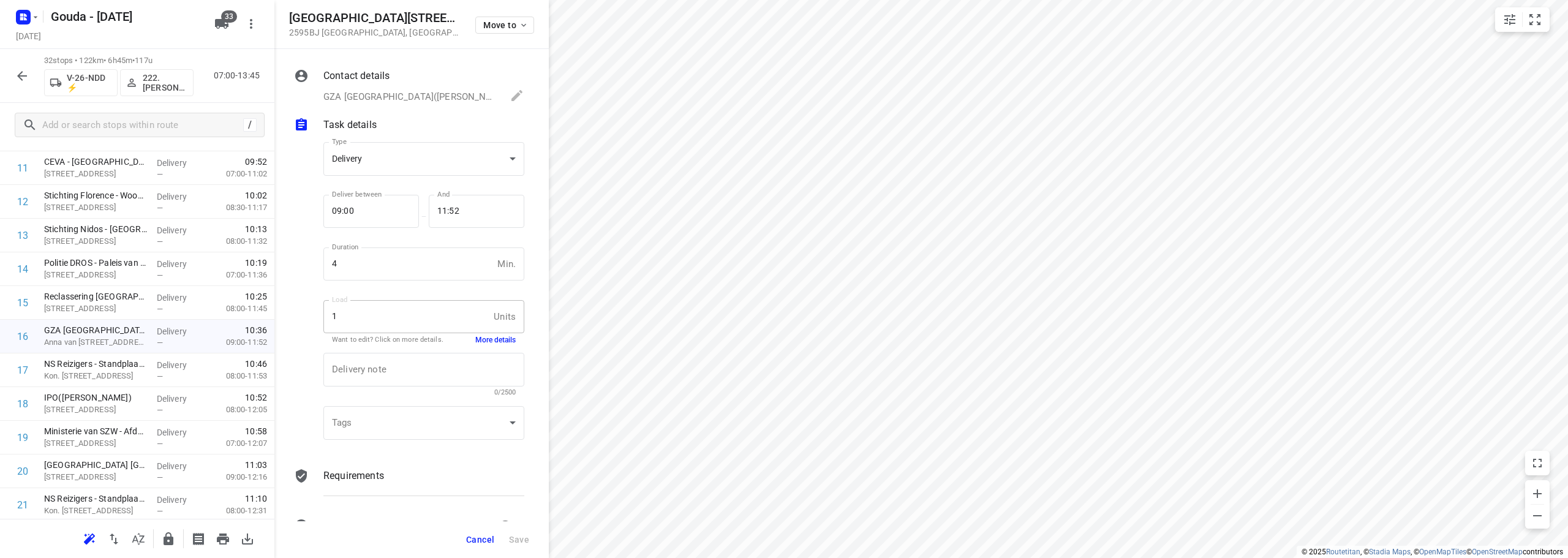
click at [483, 343] on button "More details" at bounding box center [495, 340] width 40 height 10
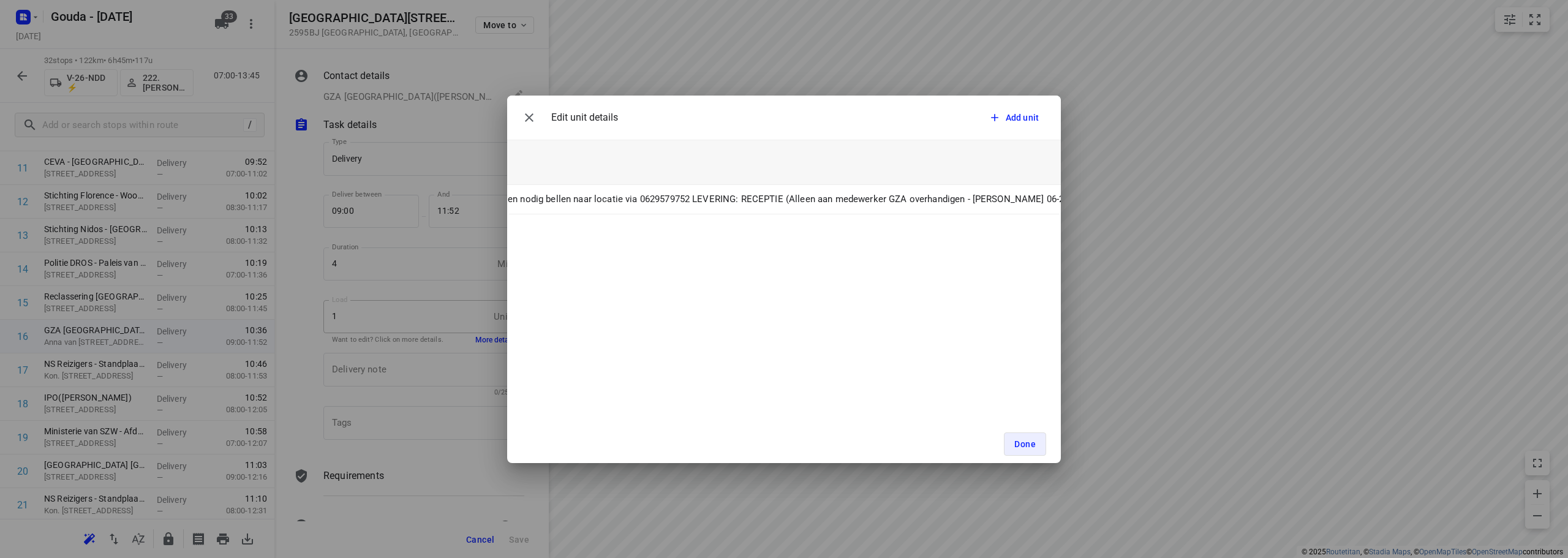
scroll to position [0, 499]
click at [1027, 445] on span "Done" at bounding box center [1025, 444] width 22 height 10
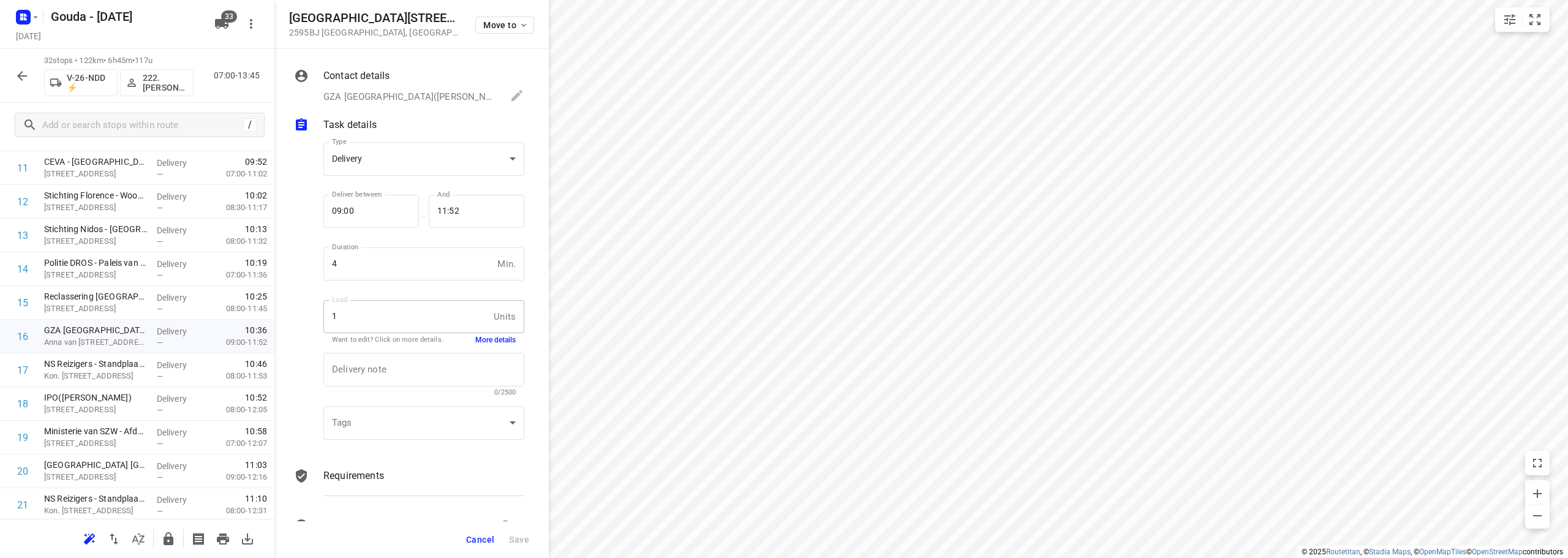
click at [481, 538] on span "Cancel" at bounding box center [480, 539] width 28 height 10
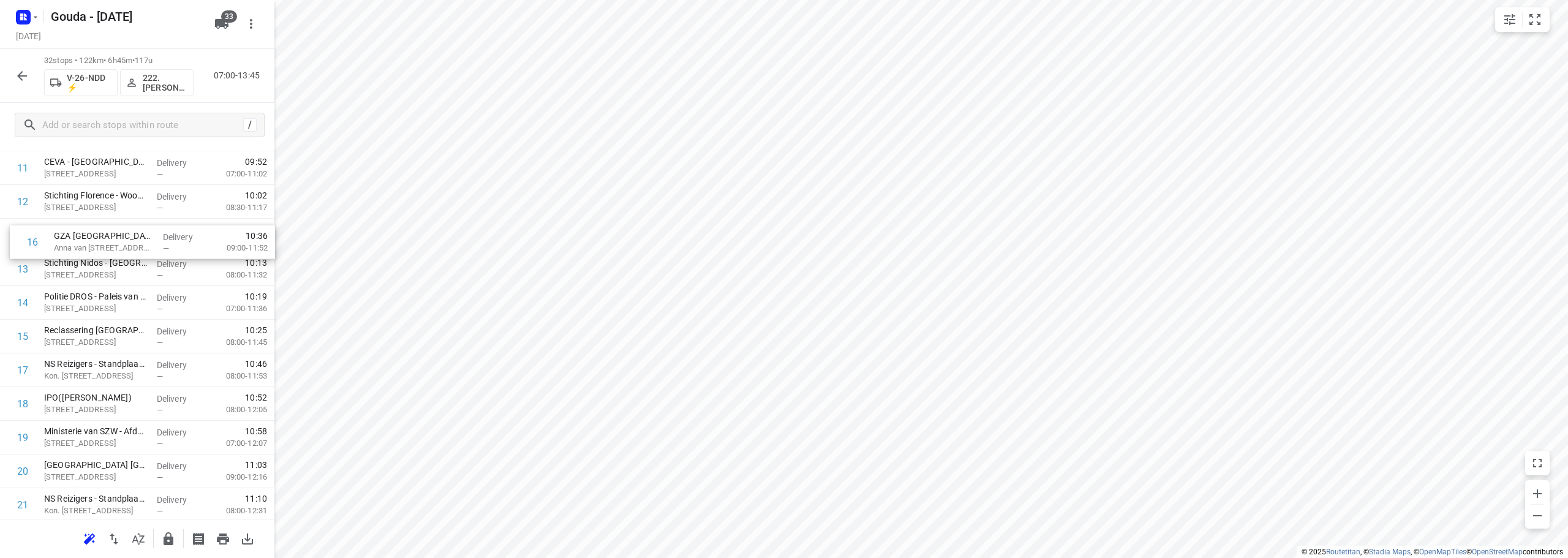
drag, startPoint x: 133, startPoint y: 340, endPoint x: 142, endPoint y: 240, distance: 100.4
click at [142, 240] on div "1 ⭐ Compass Group Nederland B.V. - Ministerie van Binnenlandse Zaken en Koninkr…" at bounding box center [137, 353] width 275 height 1078
drag, startPoint x: 125, startPoint y: 340, endPoint x: 121, endPoint y: 301, distance: 39.2
click at [121, 301] on div "1 ⭐ Compass Group Nederland B.V. - Ministerie van Binnenlandse Zaken en Koninkr…" at bounding box center [137, 353] width 275 height 1078
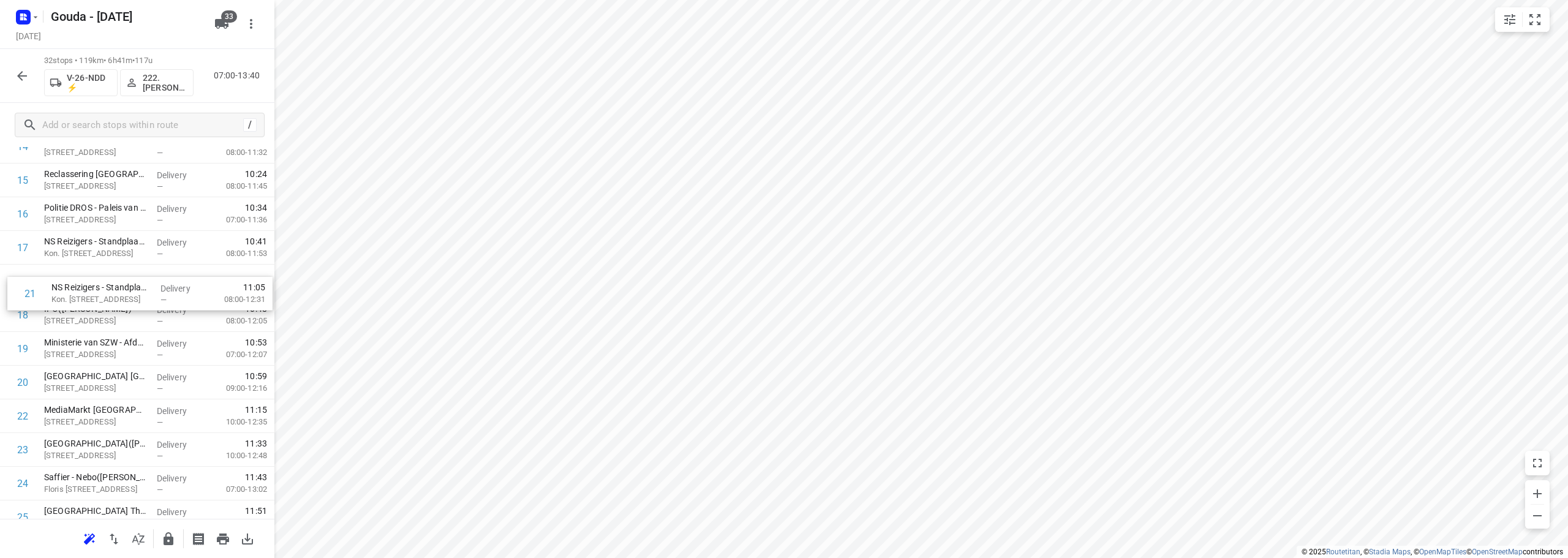
drag, startPoint x: 108, startPoint y: 387, endPoint x: 114, endPoint y: 293, distance: 94.2
click at [114, 293] on div "1 ⭐ Compass Group Nederland B.V. - Ministerie van Binnenlandse Zaken en Koninkr…" at bounding box center [137, 231] width 275 height 1078
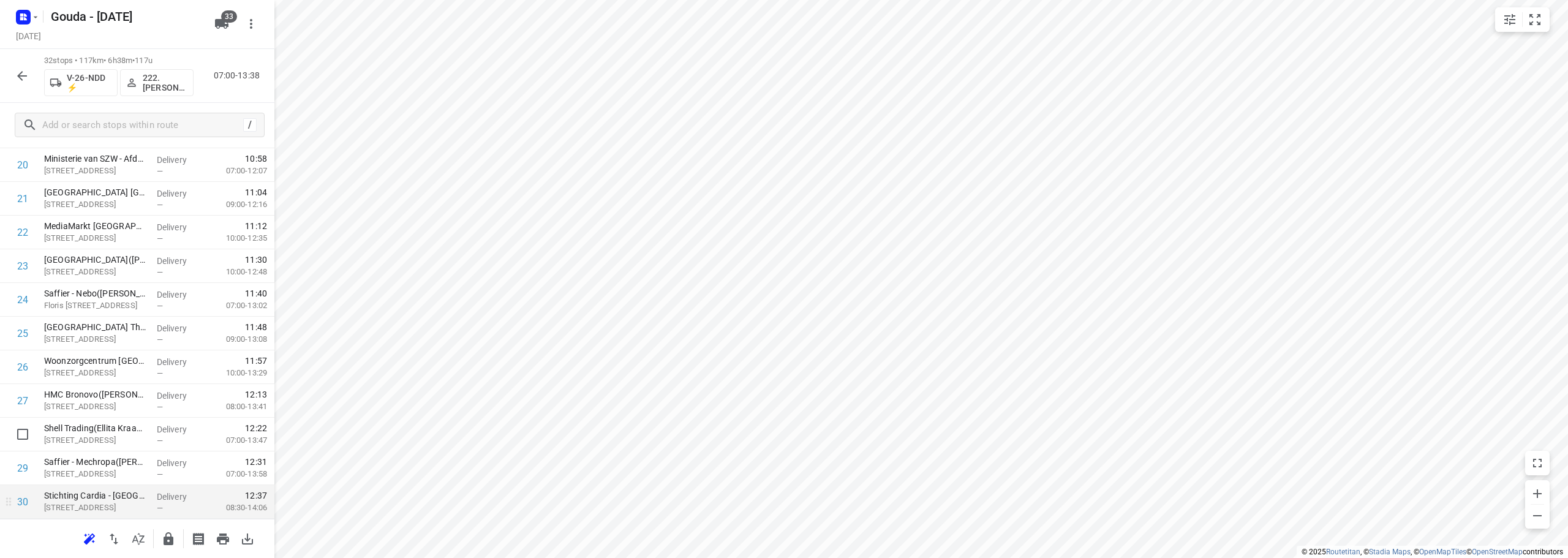
scroll to position [837, 0]
drag, startPoint x: 116, startPoint y: 463, endPoint x: 113, endPoint y: 431, distance: 32.1
click at [171, 543] on icon "button" at bounding box center [168, 539] width 10 height 13
click at [31, 73] on button "button" at bounding box center [22, 76] width 25 height 25
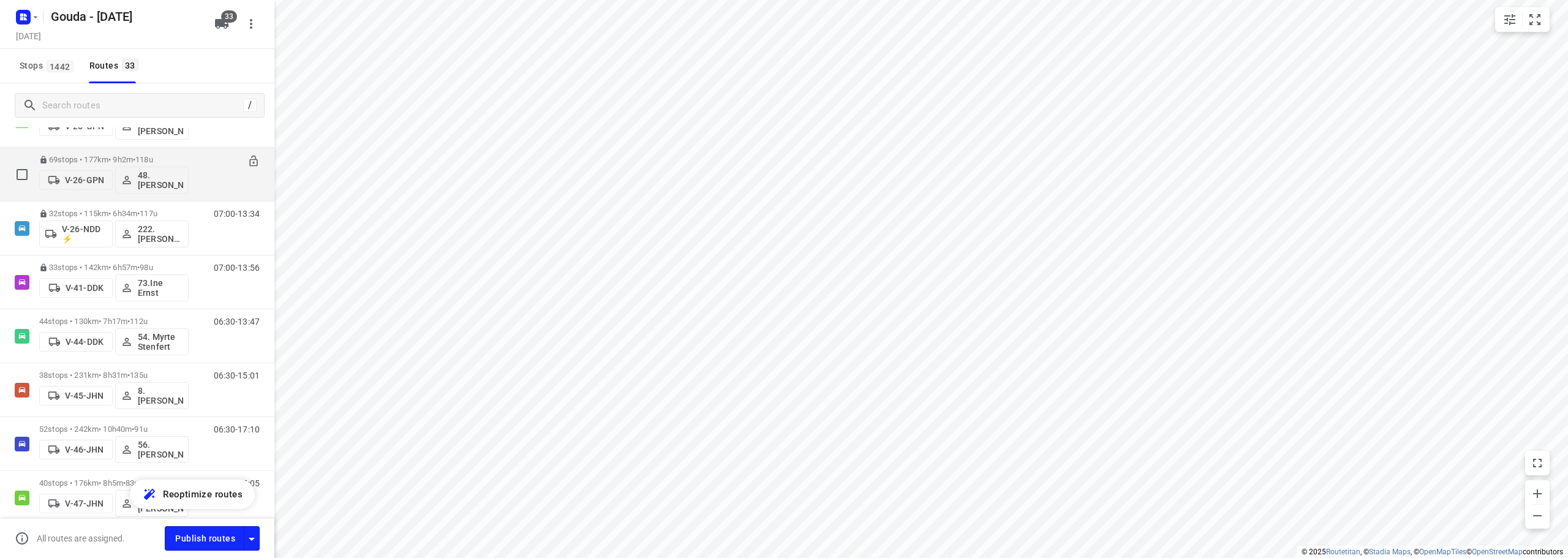
scroll to position [551, 0]
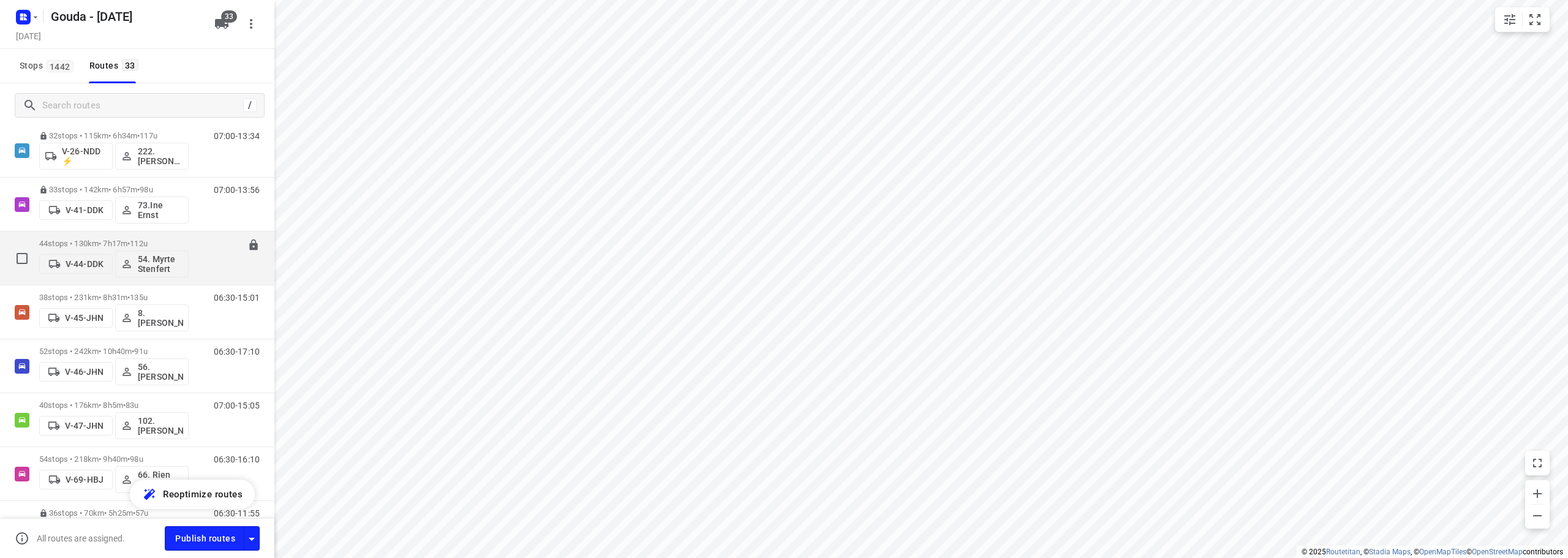
click at [123, 239] on p "44 stops • 130km • 7h17m • 112u" at bounding box center [114, 244] width 149 height 9
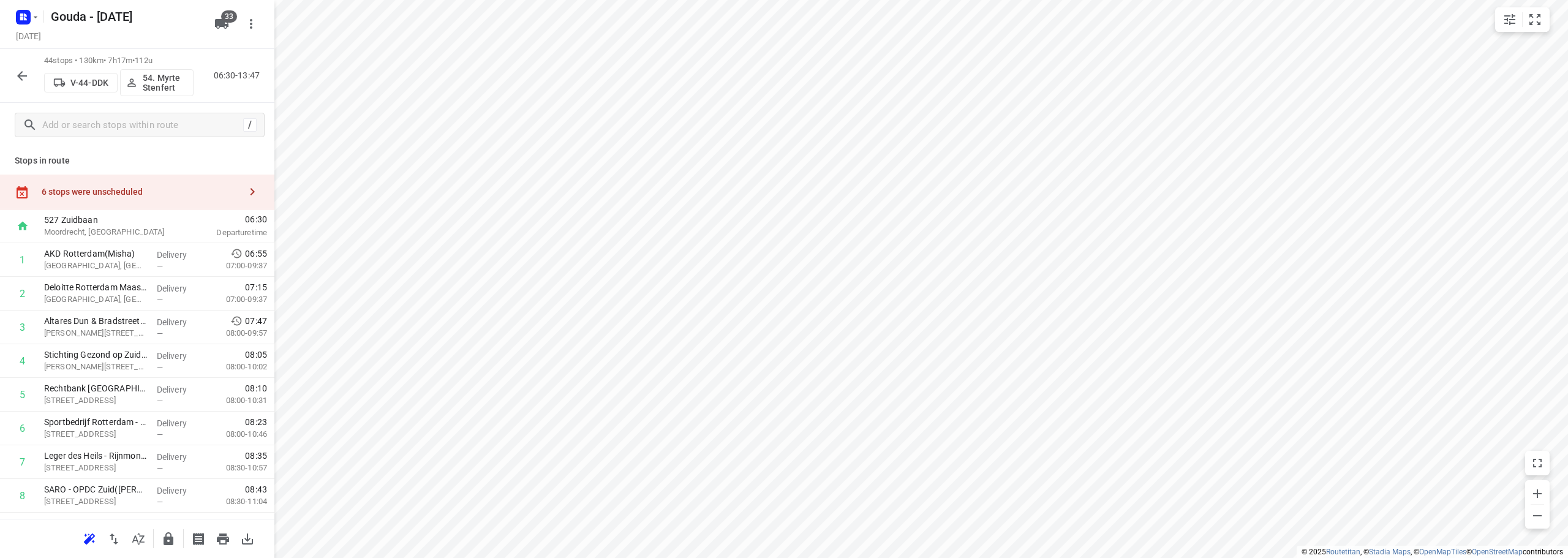
click at [135, 554] on div at bounding box center [137, 539] width 275 height 39
click at [134, 545] on icon "button" at bounding box center [138, 539] width 15 height 15
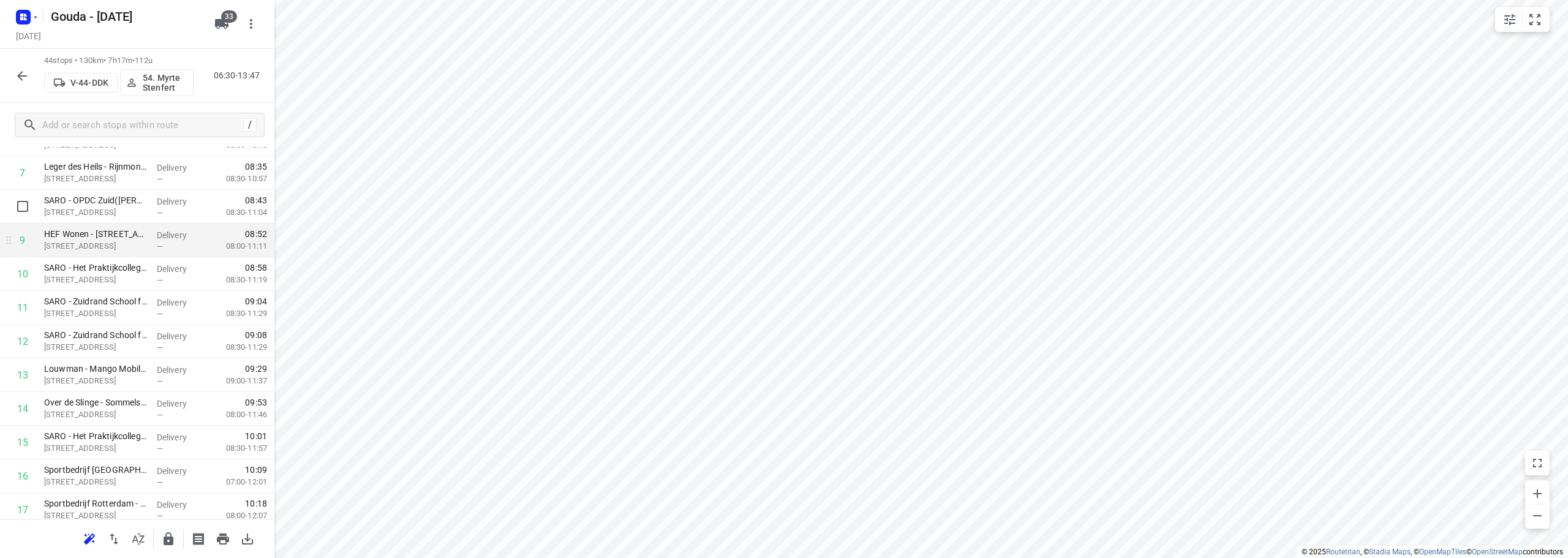
scroll to position [306, 0]
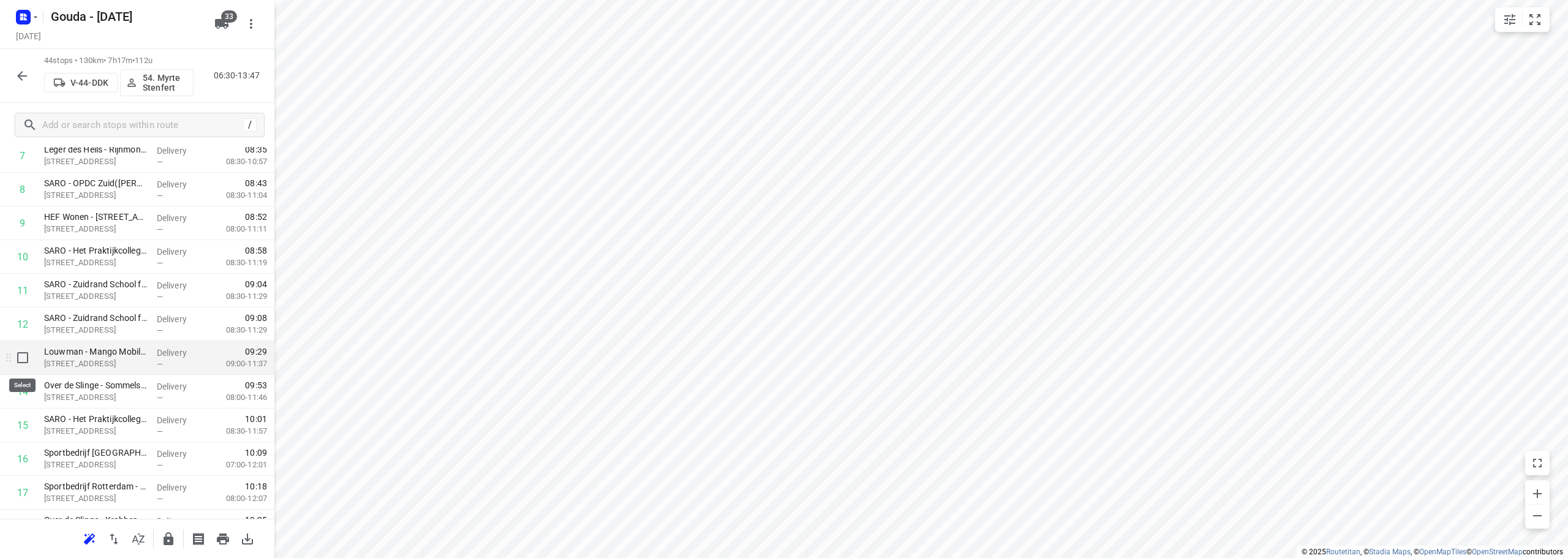
click at [19, 354] on input "checkbox" at bounding box center [22, 358] width 25 height 25
checkbox input "true"
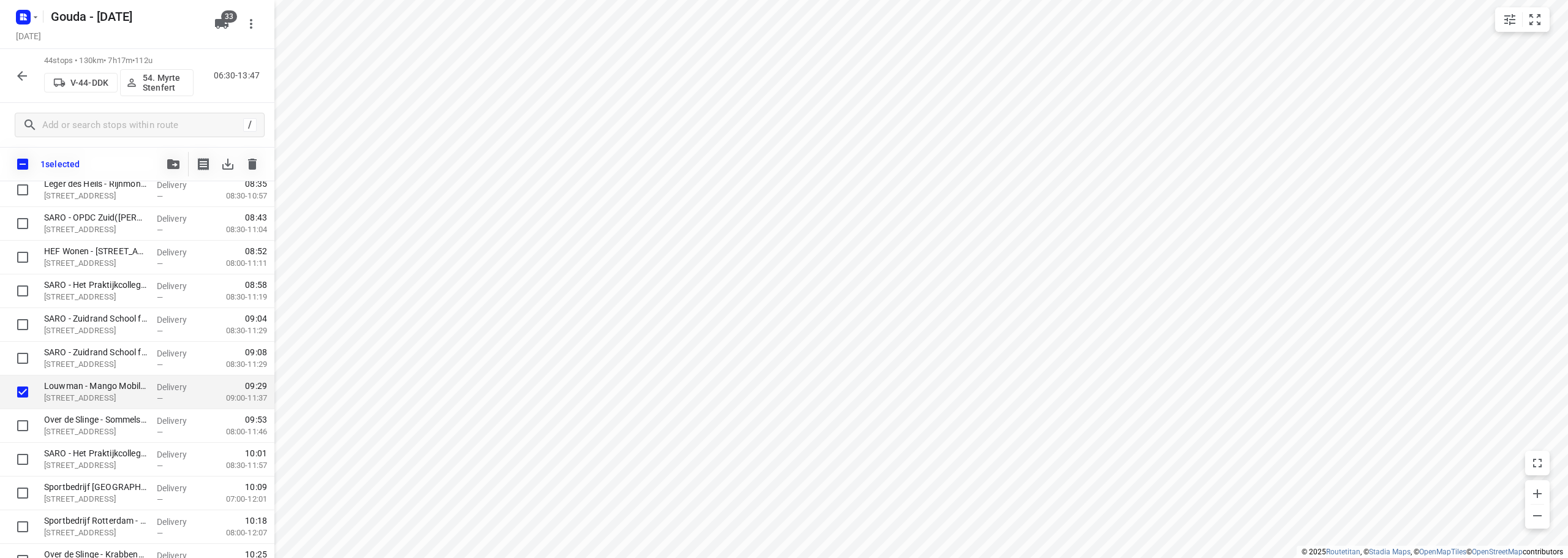
click at [176, 162] on icon "button" at bounding box center [173, 164] width 12 height 10
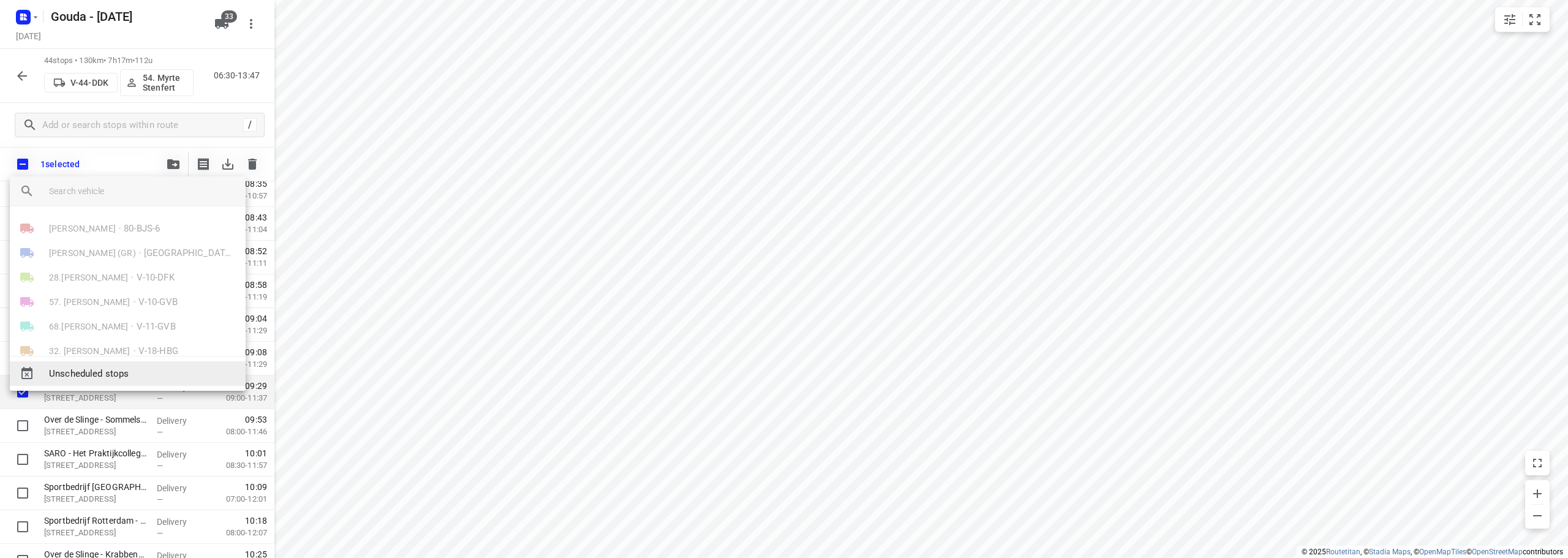
click at [139, 375] on span "Unscheduled stops" at bounding box center [142, 374] width 186 height 14
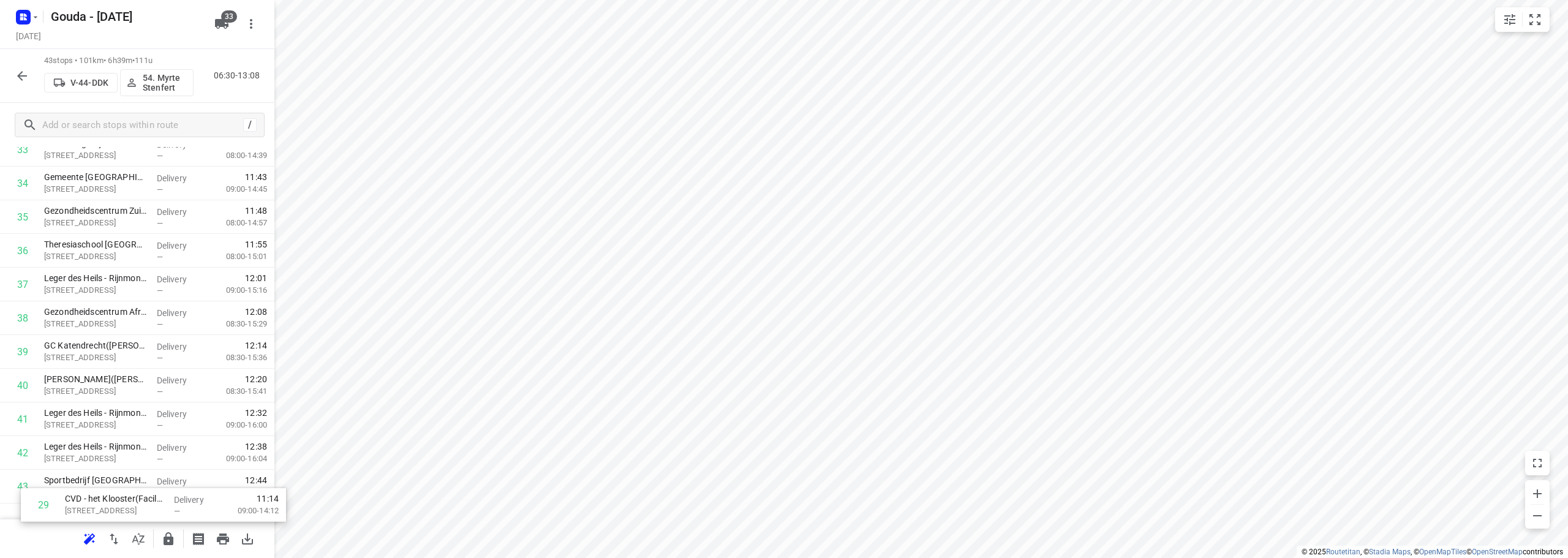
scroll to position [1207, 0]
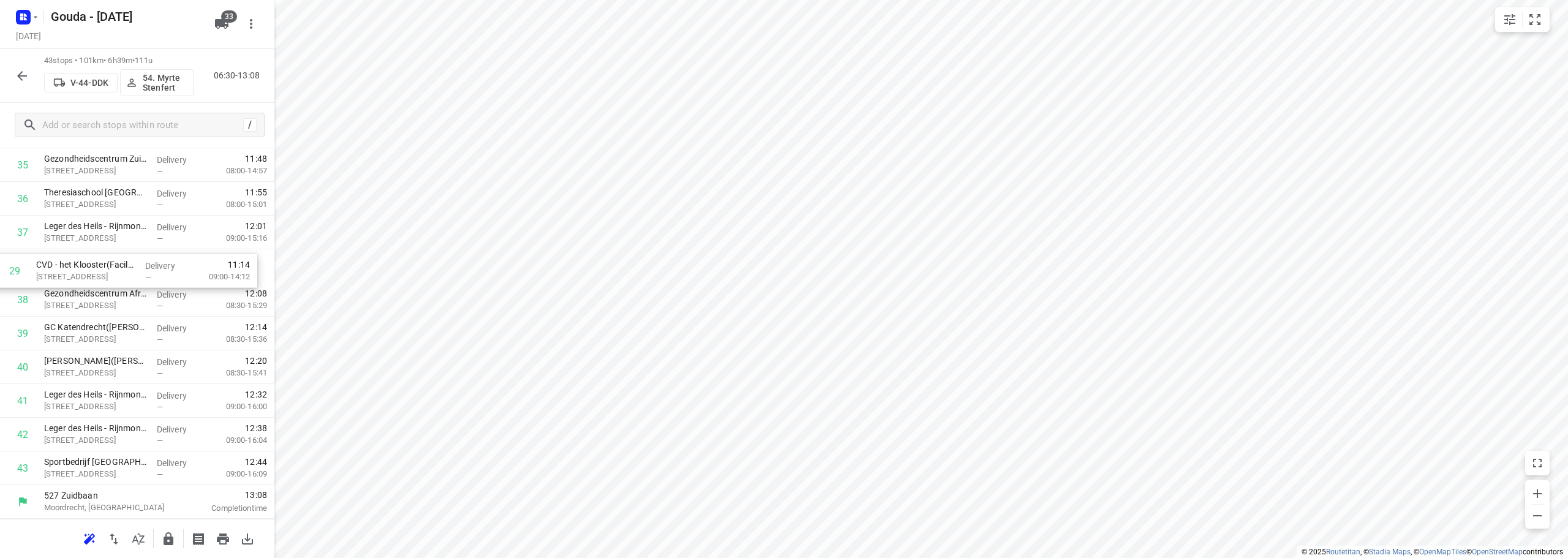
drag, startPoint x: 119, startPoint y: 341, endPoint x: 111, endPoint y: 270, distance: 71.4
click at [162, 540] on icon "button" at bounding box center [168, 539] width 15 height 15
click at [22, 70] on icon "button" at bounding box center [22, 76] width 15 height 15
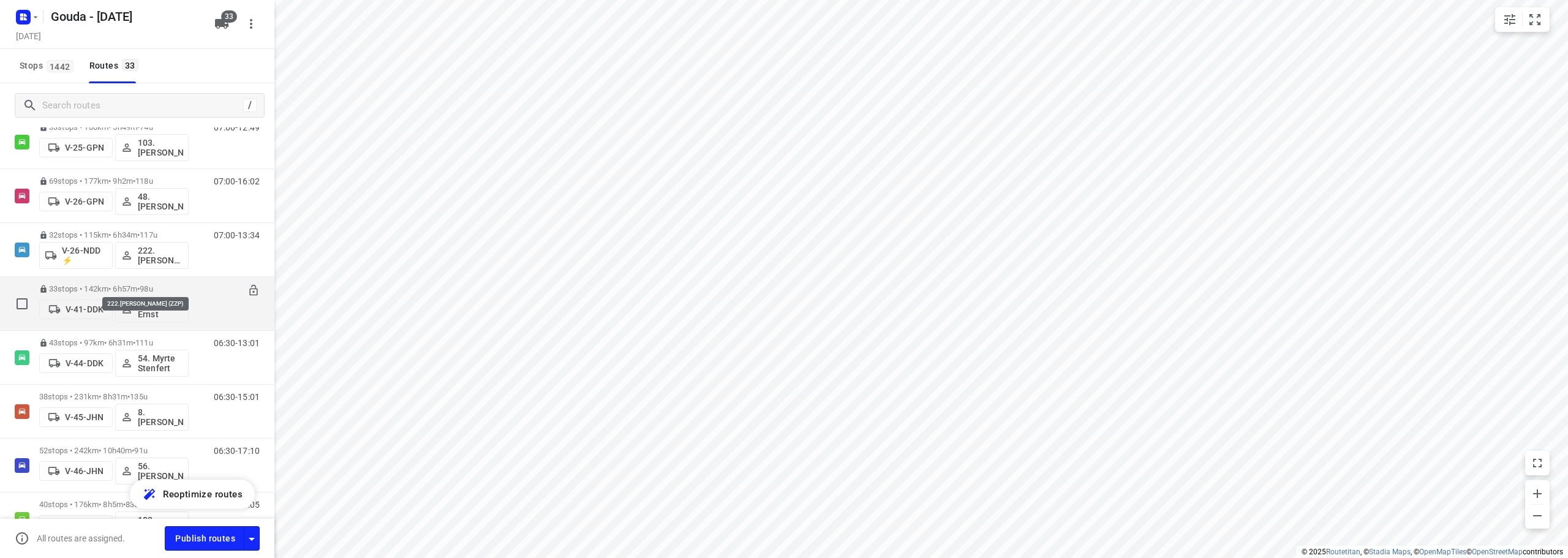
scroll to position [490, 0]
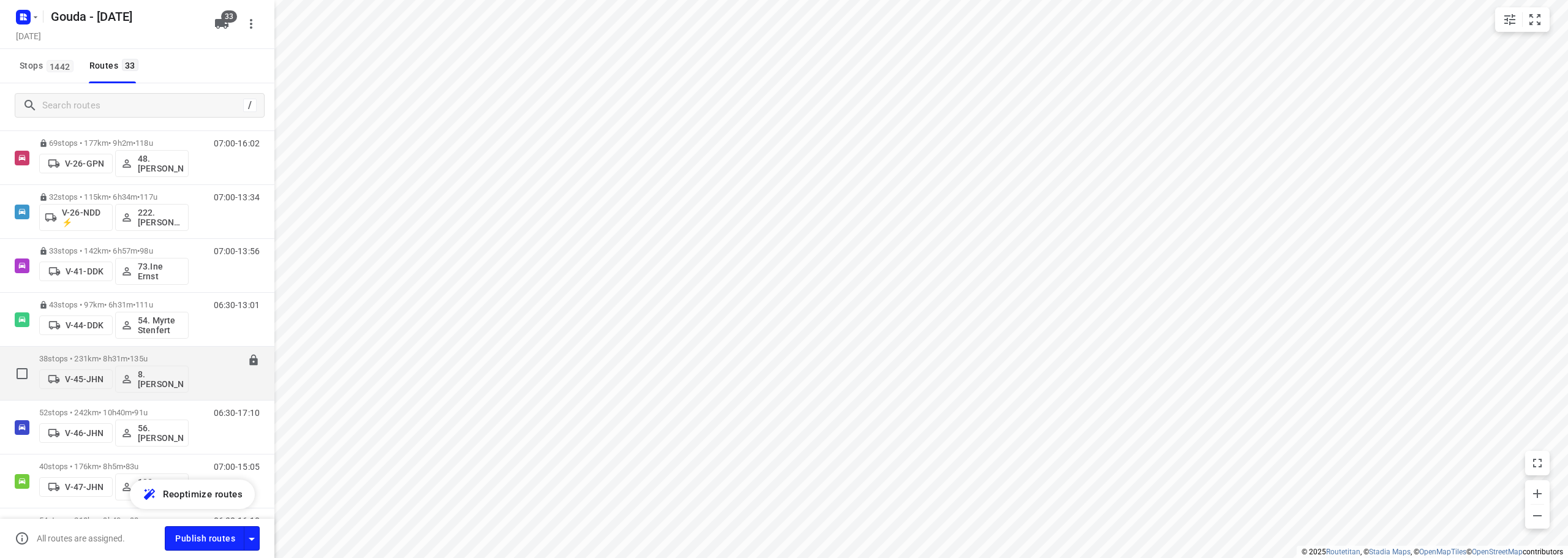
click at [145, 348] on div "38 stops • 231km • 8h31m • 135u V-45-JHN 8. Brian de Jong" at bounding box center [114, 374] width 149 height 51
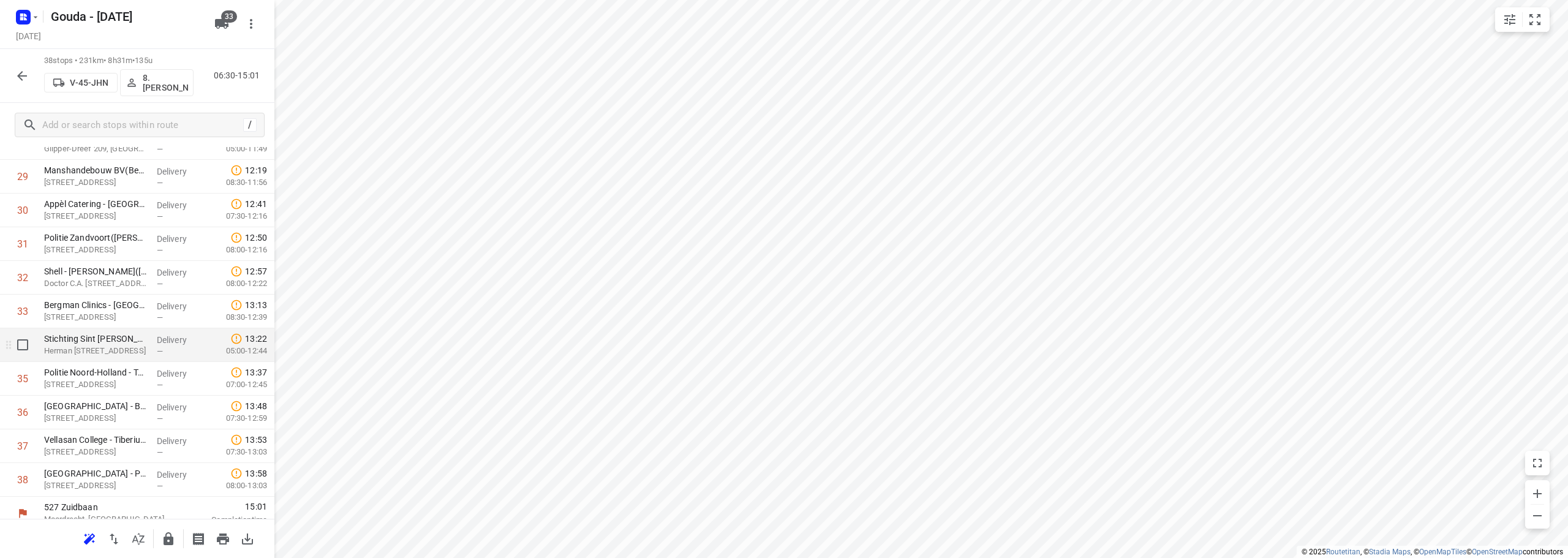
scroll to position [1039, 0]
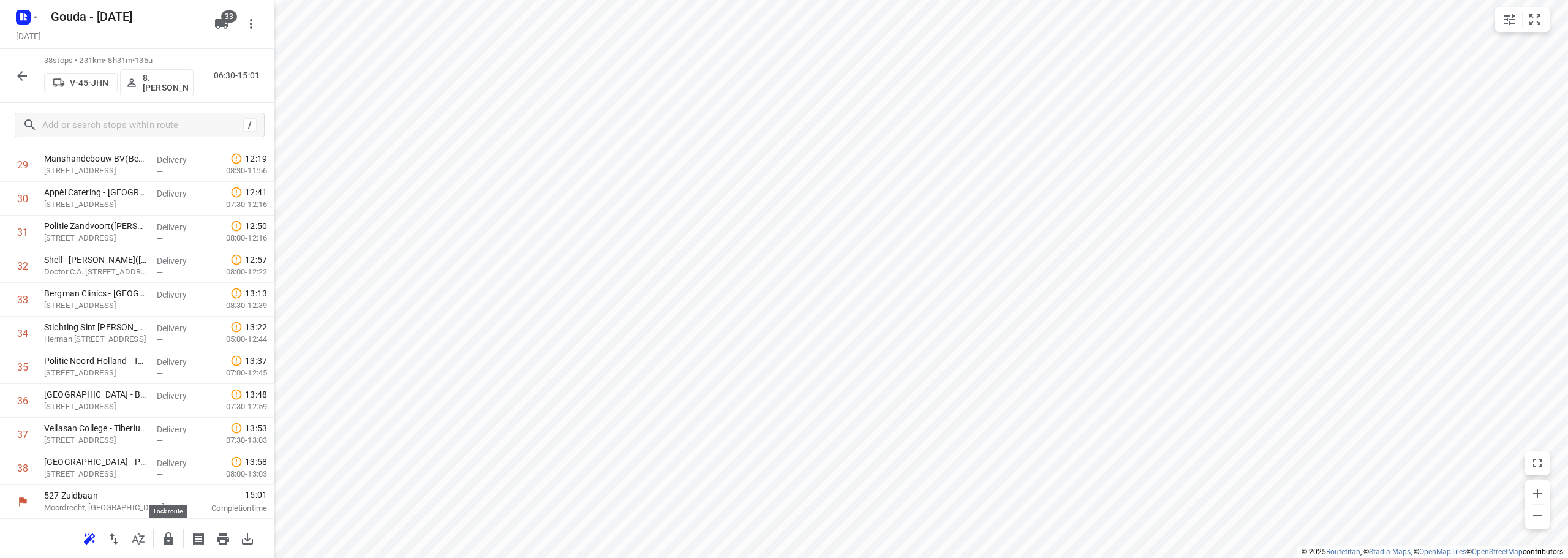
click at [164, 549] on button "button" at bounding box center [169, 539] width 25 height 25
click at [22, 80] on icon "button" at bounding box center [22, 76] width 15 height 15
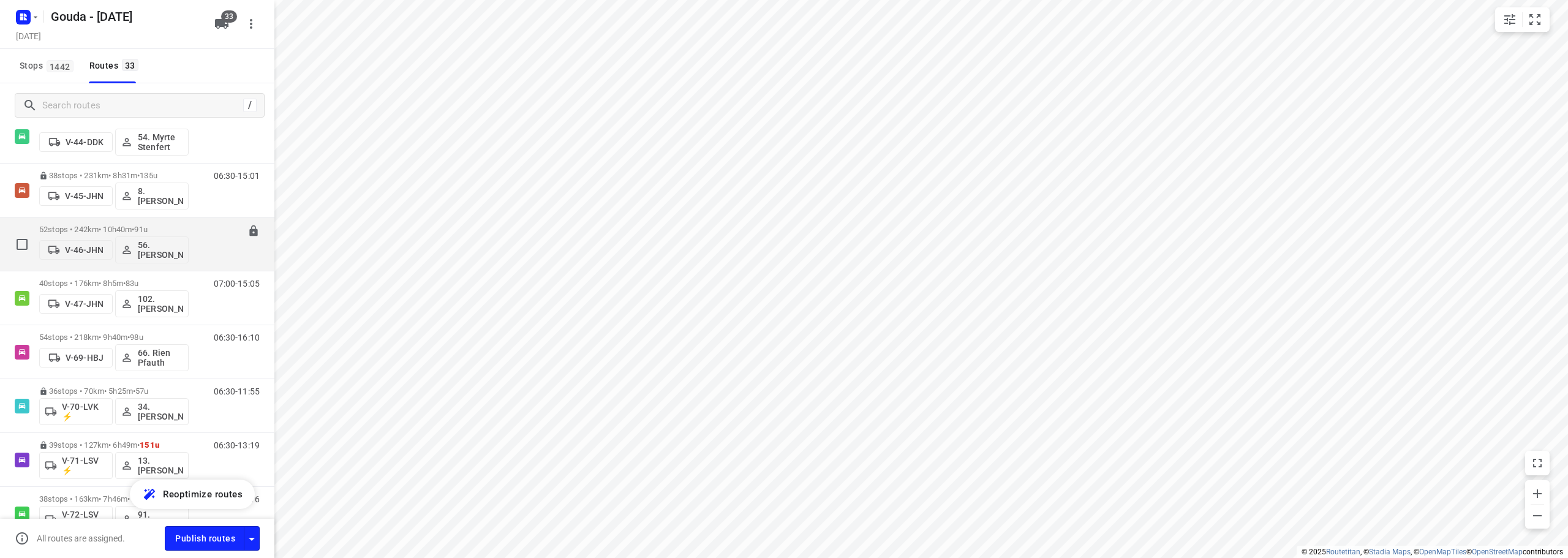
scroll to position [674, 0]
click at [147, 231] on span "91u" at bounding box center [140, 229] width 13 height 9
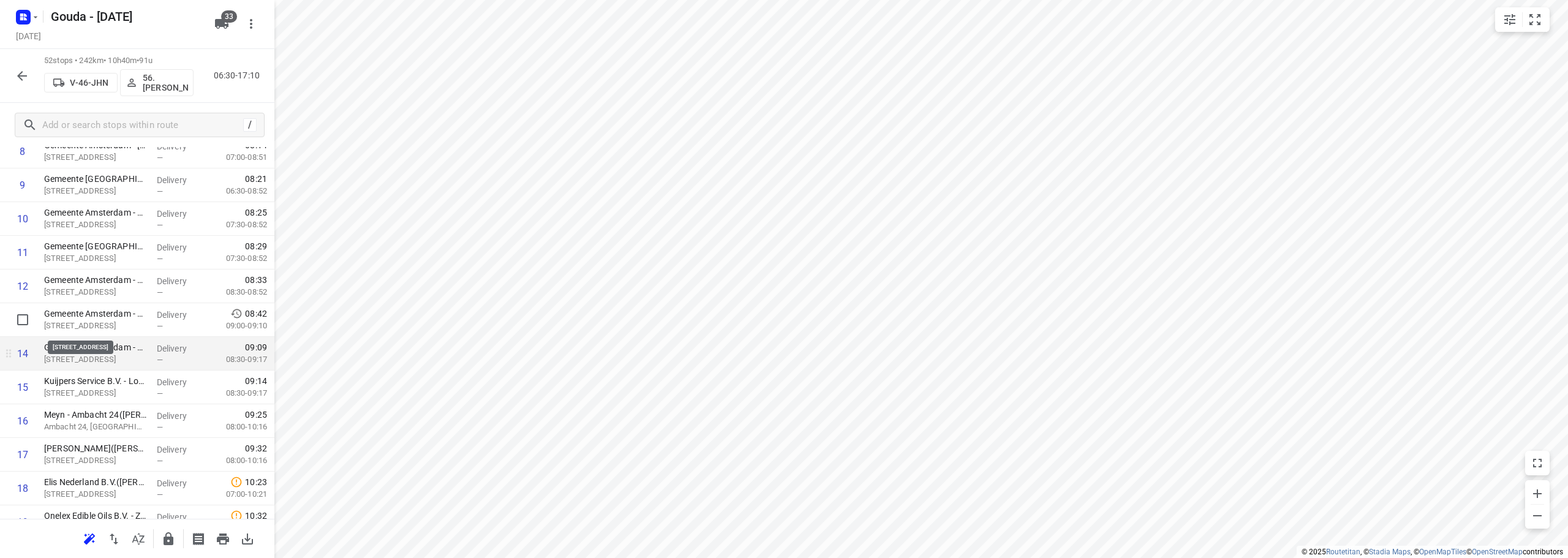
scroll to position [429, 0]
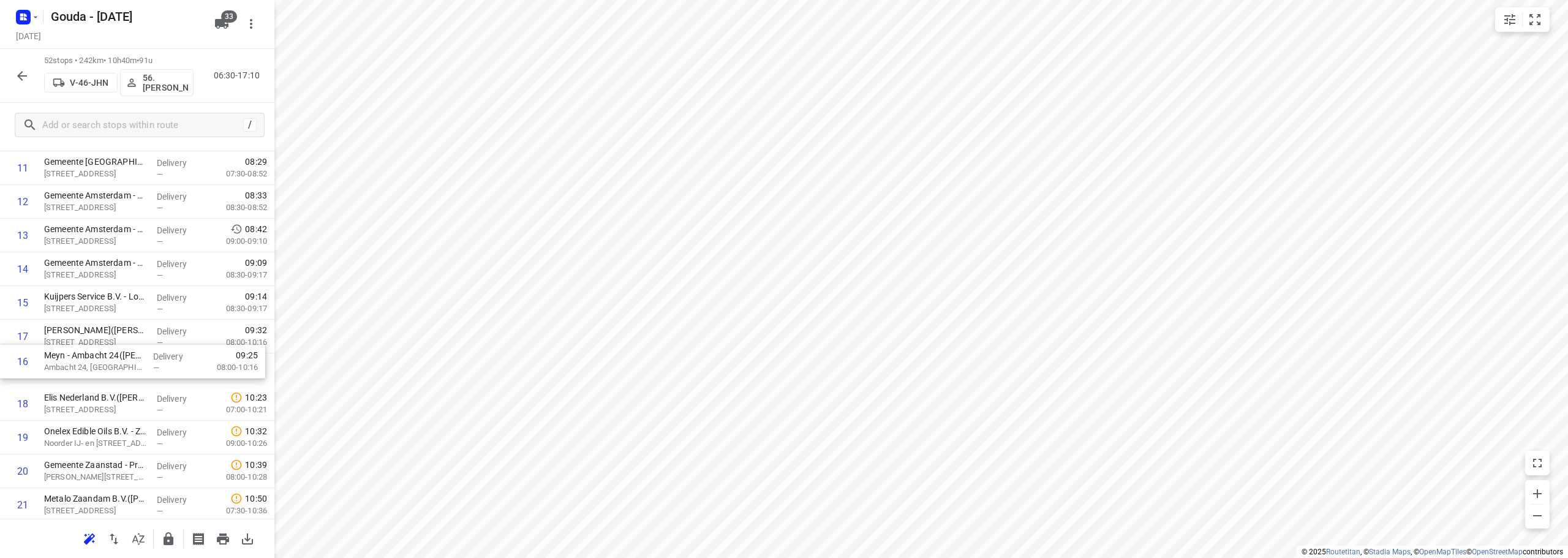
drag, startPoint x: 105, startPoint y: 337, endPoint x: 105, endPoint y: 368, distance: 31.0
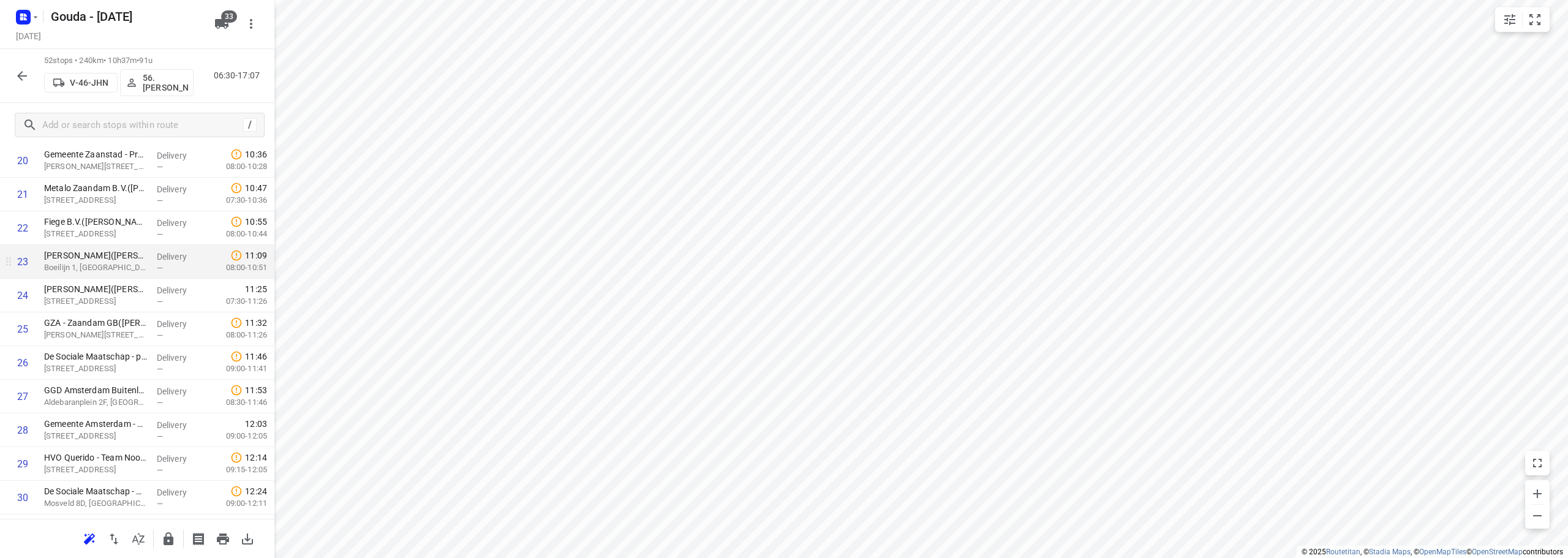
scroll to position [796, 0]
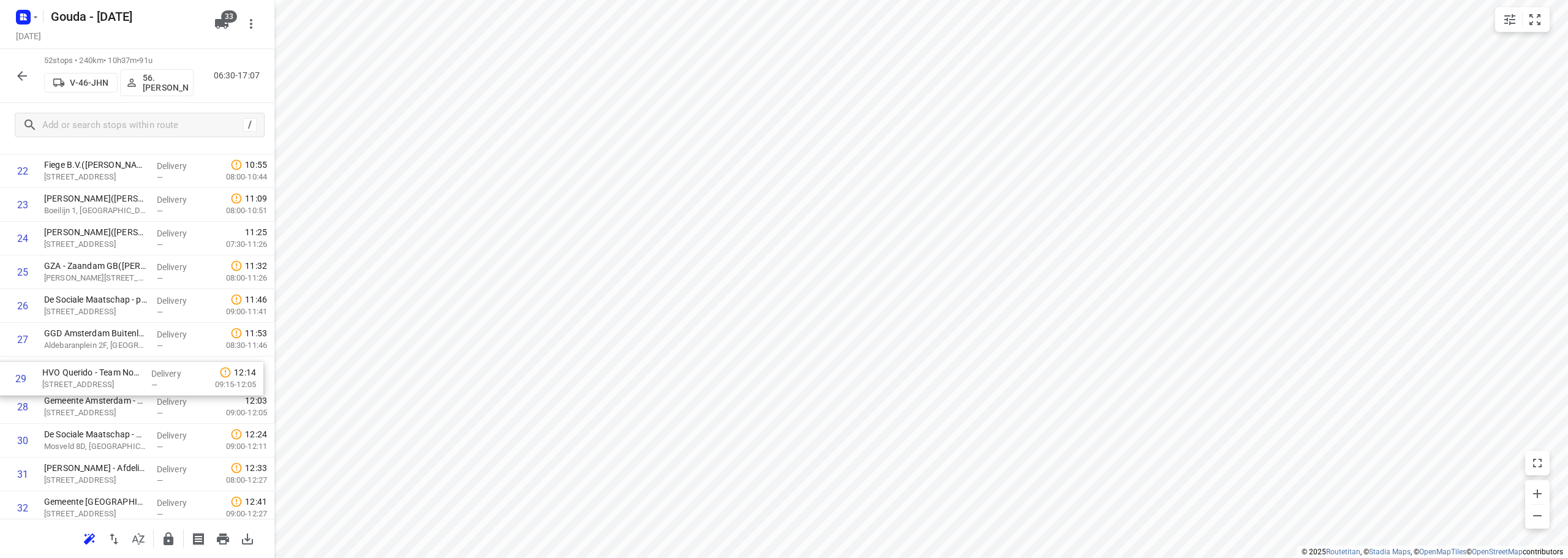
drag, startPoint x: 147, startPoint y: 413, endPoint x: 144, endPoint y: 382, distance: 31.1
click at [144, 382] on div "1 Gemeente [GEOGRAPHIC_DATA] - Directie Stadswerken - [GEOGRAPHIC_DATA]([GEOGRA…" at bounding box center [137, 323] width 275 height 1752
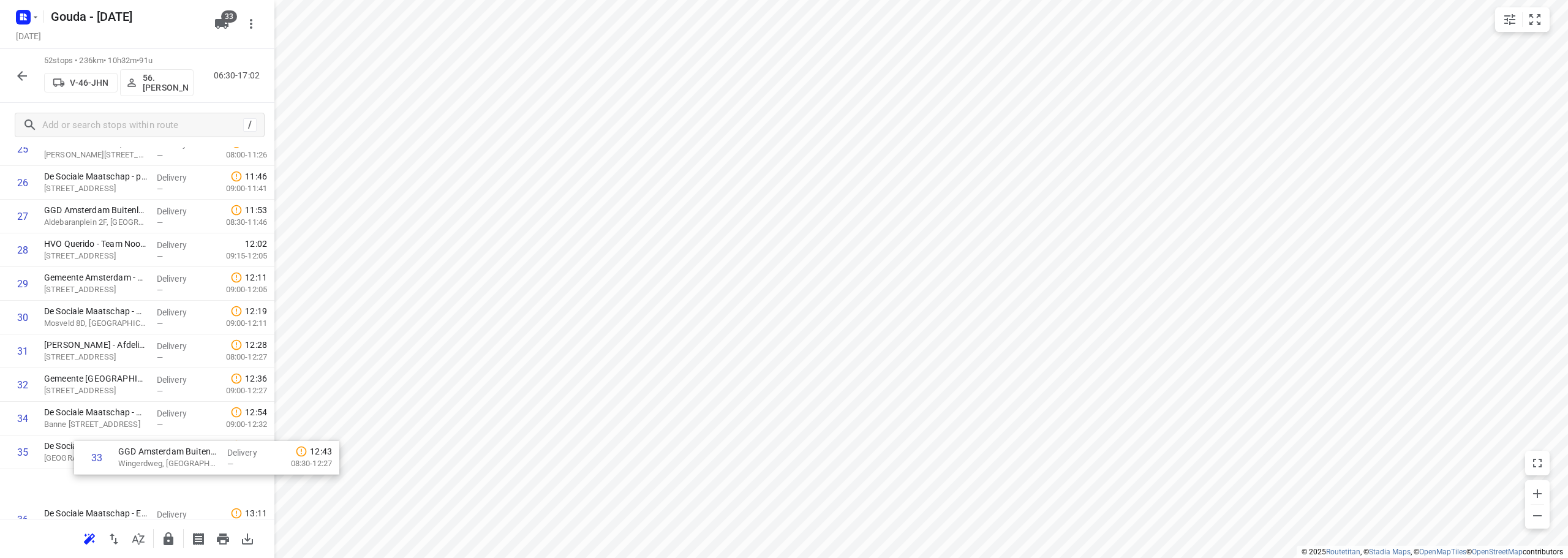
scroll to position [948, 0]
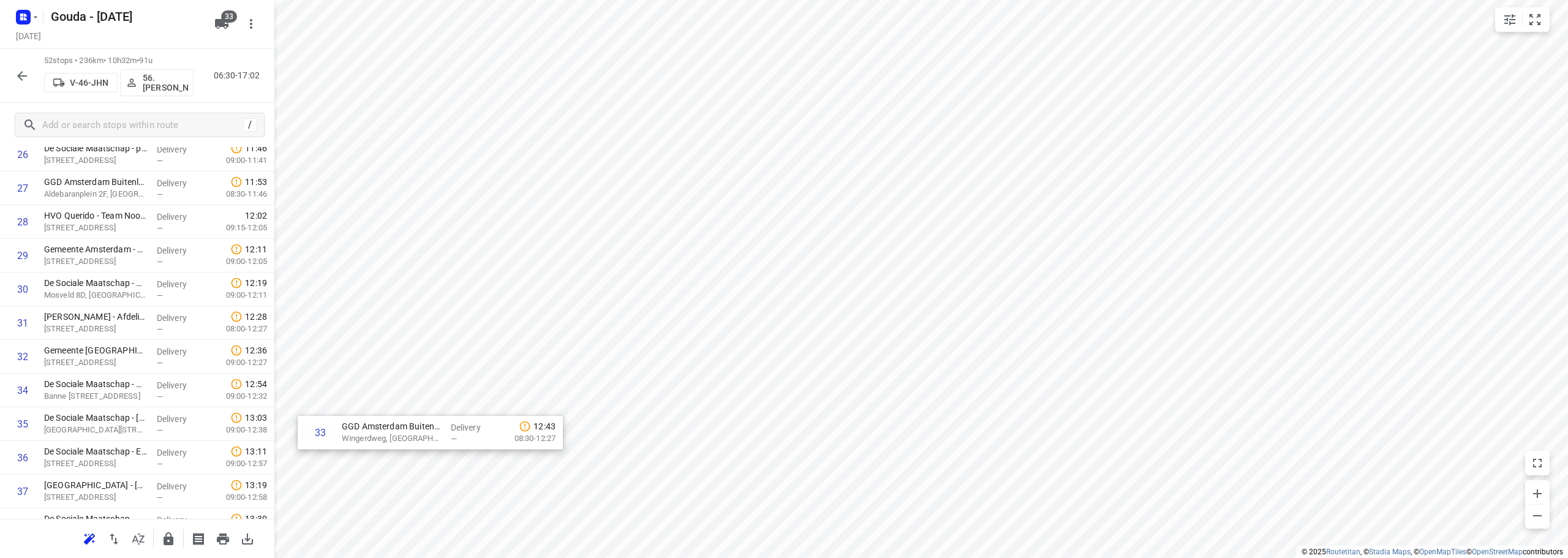
click at [405, 433] on div "i © 2025 Routetitan , © Stadia Maps , © OpenMapTiles © OpenStreetMap contributo…" at bounding box center [784, 279] width 1568 height 558
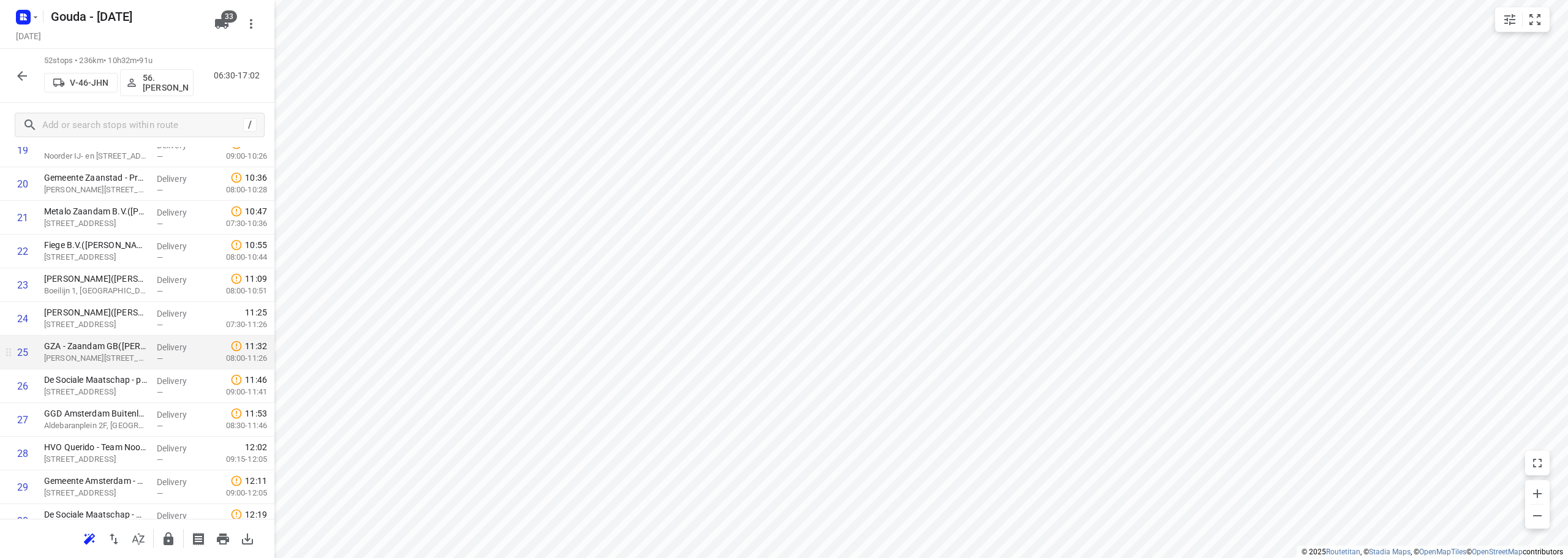
scroll to position [703, 0]
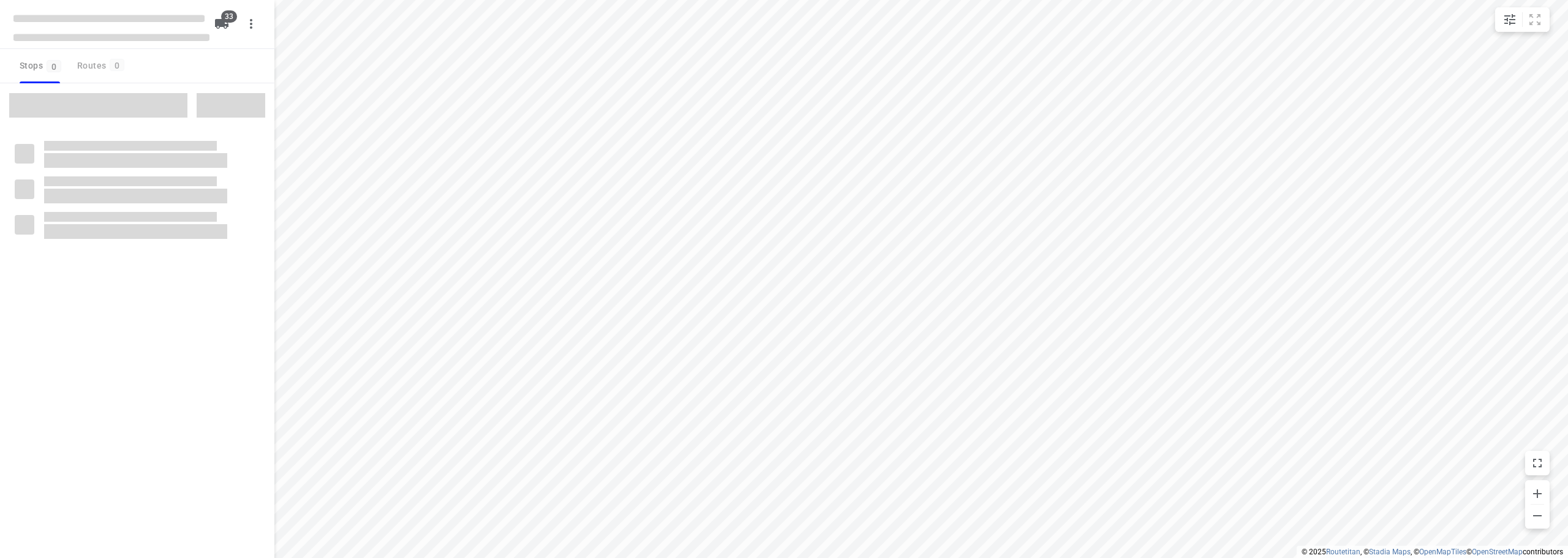
checkbox input "true"
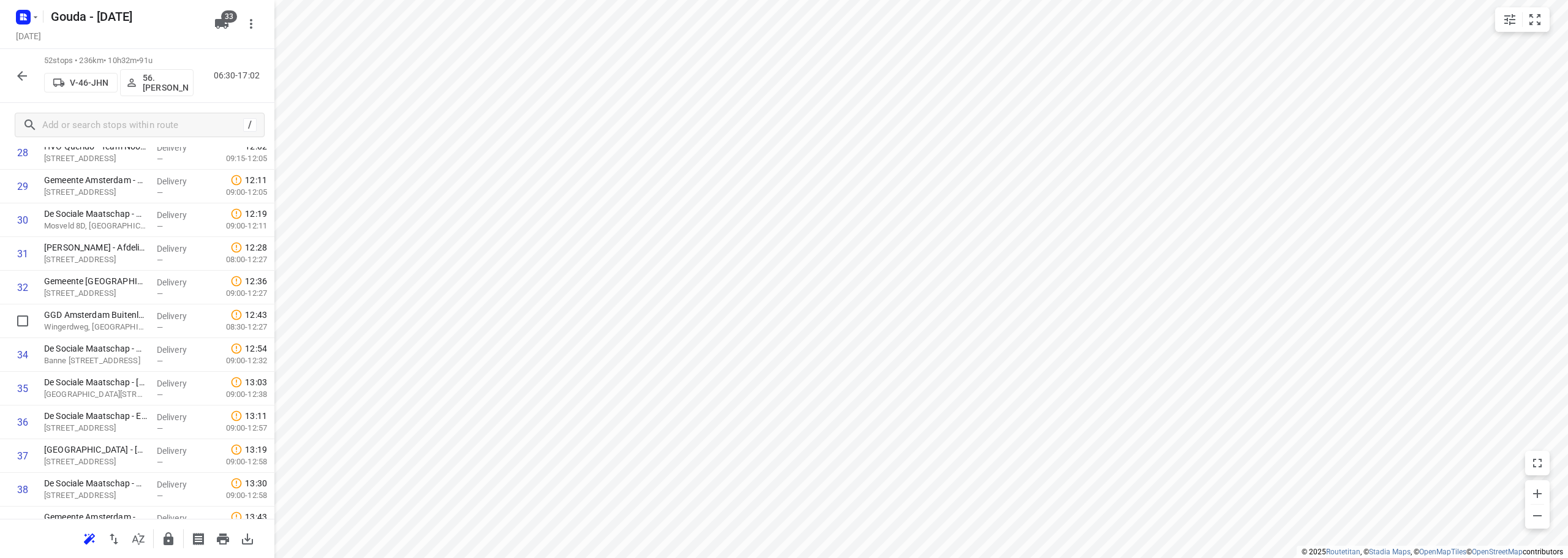
scroll to position [981, 0]
drag, startPoint x: 67, startPoint y: 358, endPoint x: 74, endPoint y: 294, distance: 64.4
click at [74, 294] on div "1 Gemeente [GEOGRAPHIC_DATA] - Directie Stadswerken - [GEOGRAPHIC_DATA]([GEOGRA…" at bounding box center [137, 139] width 275 height 1752
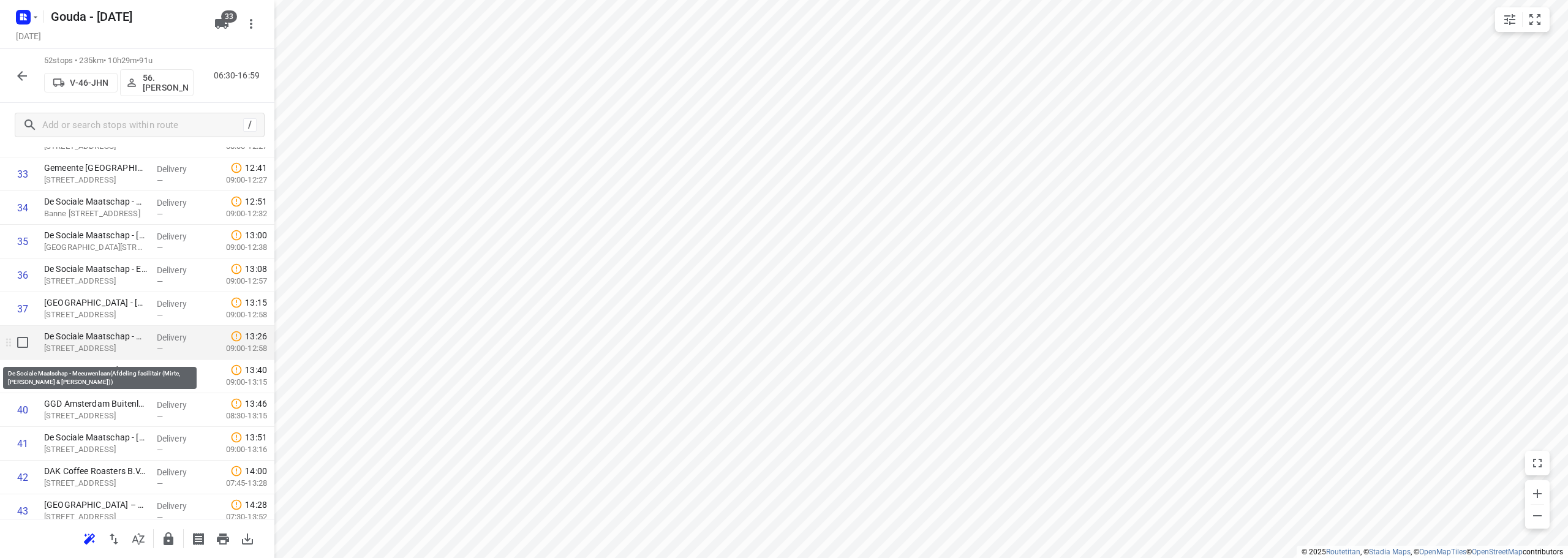
scroll to position [1103, 0]
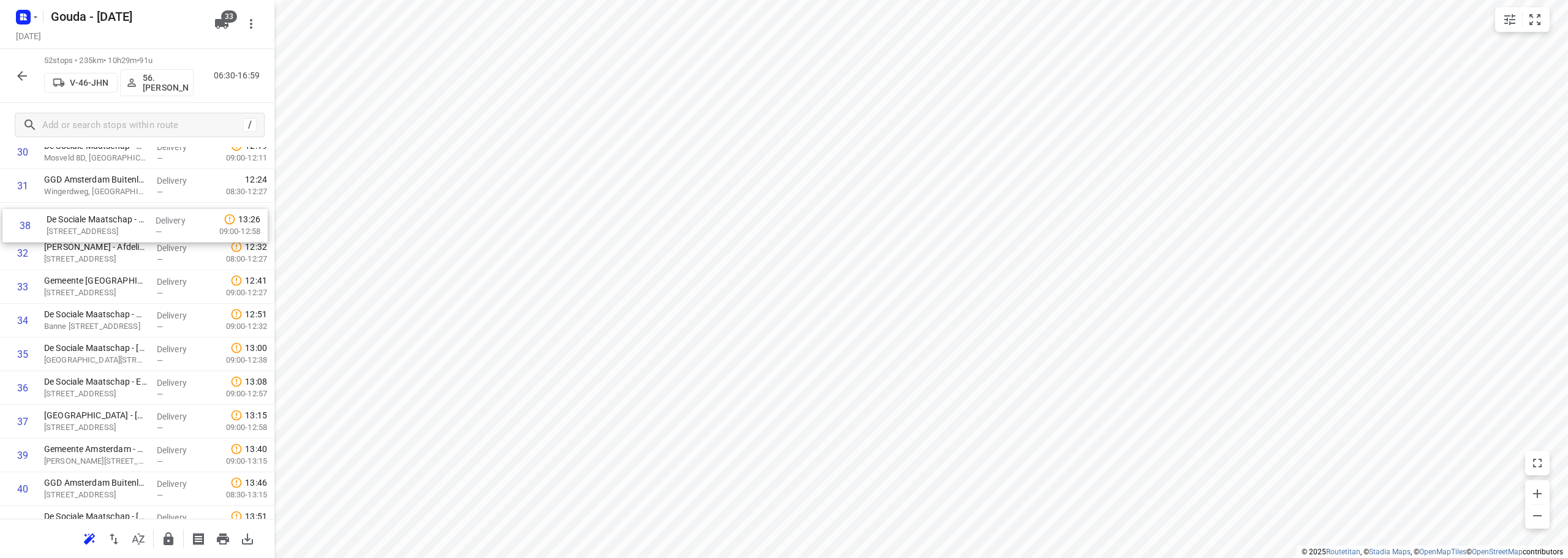
drag, startPoint x: 110, startPoint y: 412, endPoint x: 112, endPoint y: 230, distance: 182.0
click at [112, 230] on div "1 Gemeente [GEOGRAPHIC_DATA] - Directie Stadswerken - [GEOGRAPHIC_DATA]([GEOGRA…" at bounding box center [137, 34] width 275 height 1752
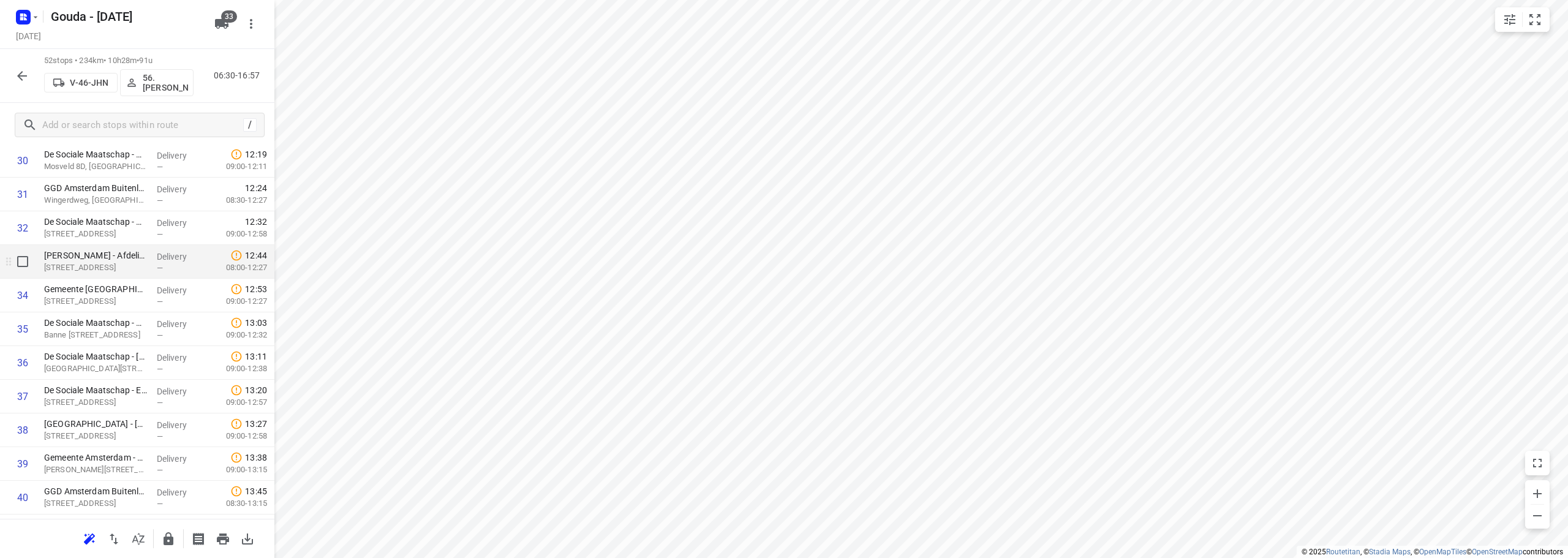
scroll to position [1015, 0]
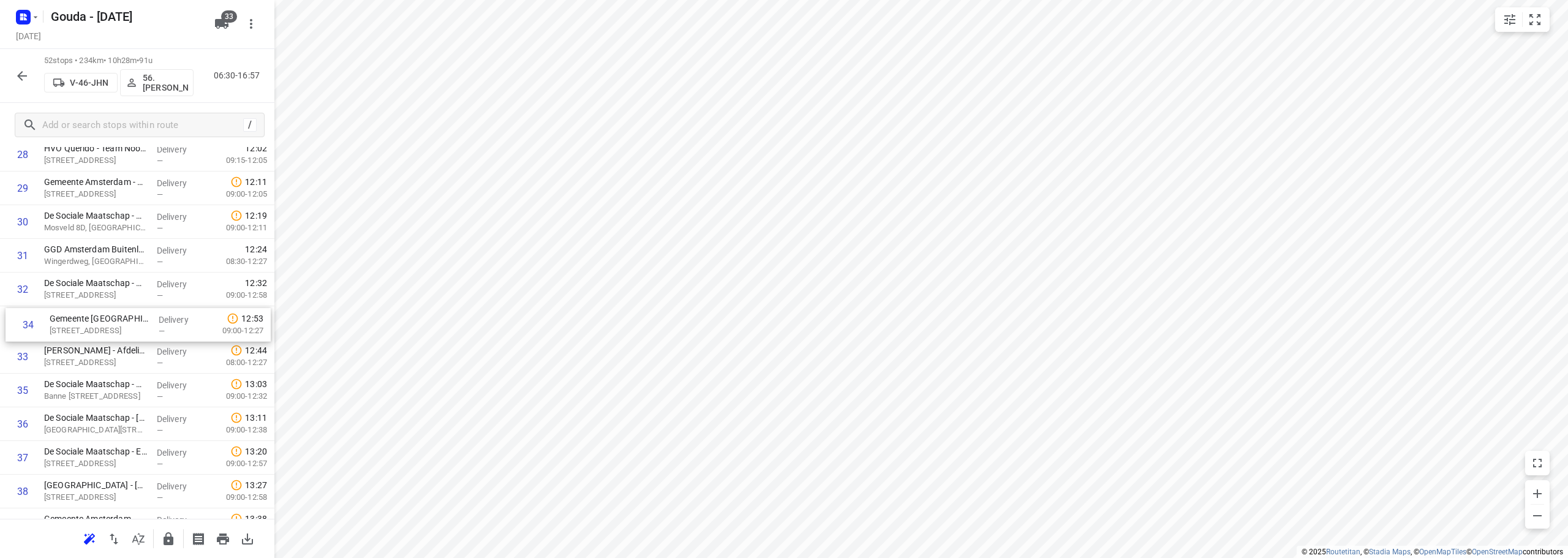
drag, startPoint x: 128, startPoint y: 370, endPoint x: 134, endPoint y: 329, distance: 41.4
click at [134, 329] on div "1 Gemeente [GEOGRAPHIC_DATA] - Directie Stadswerken - [GEOGRAPHIC_DATA]([GEOGRA…" at bounding box center [137, 104] width 275 height 1752
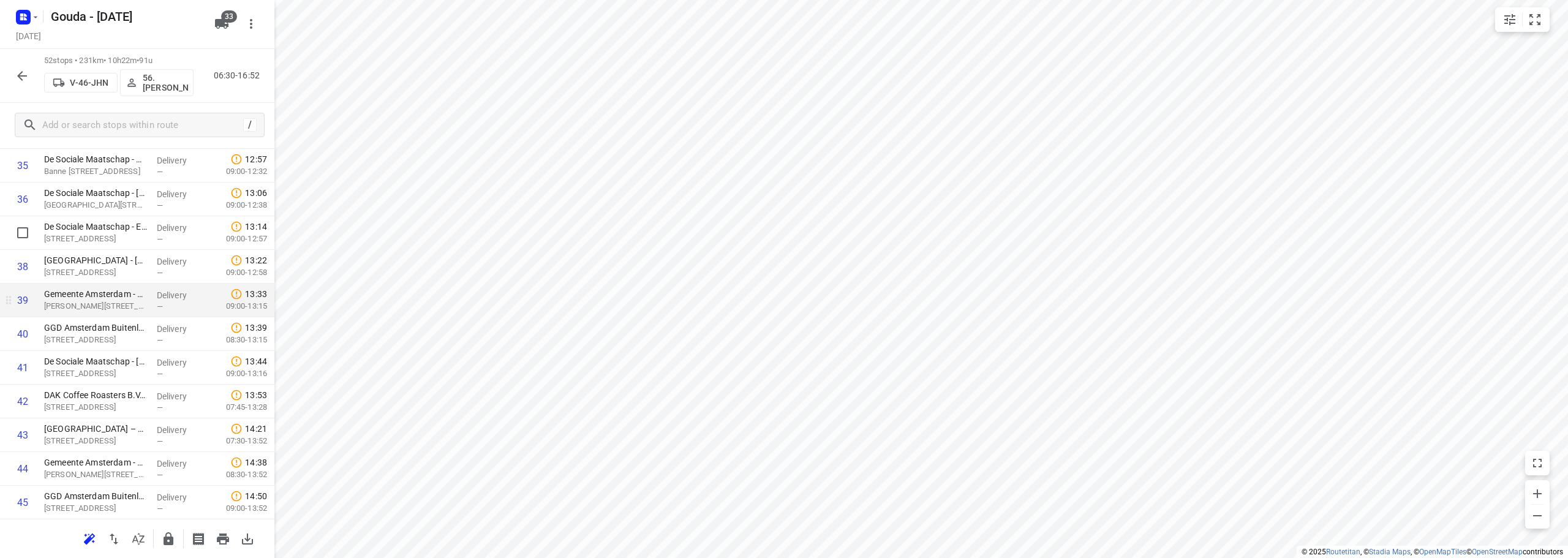
scroll to position [1260, 0]
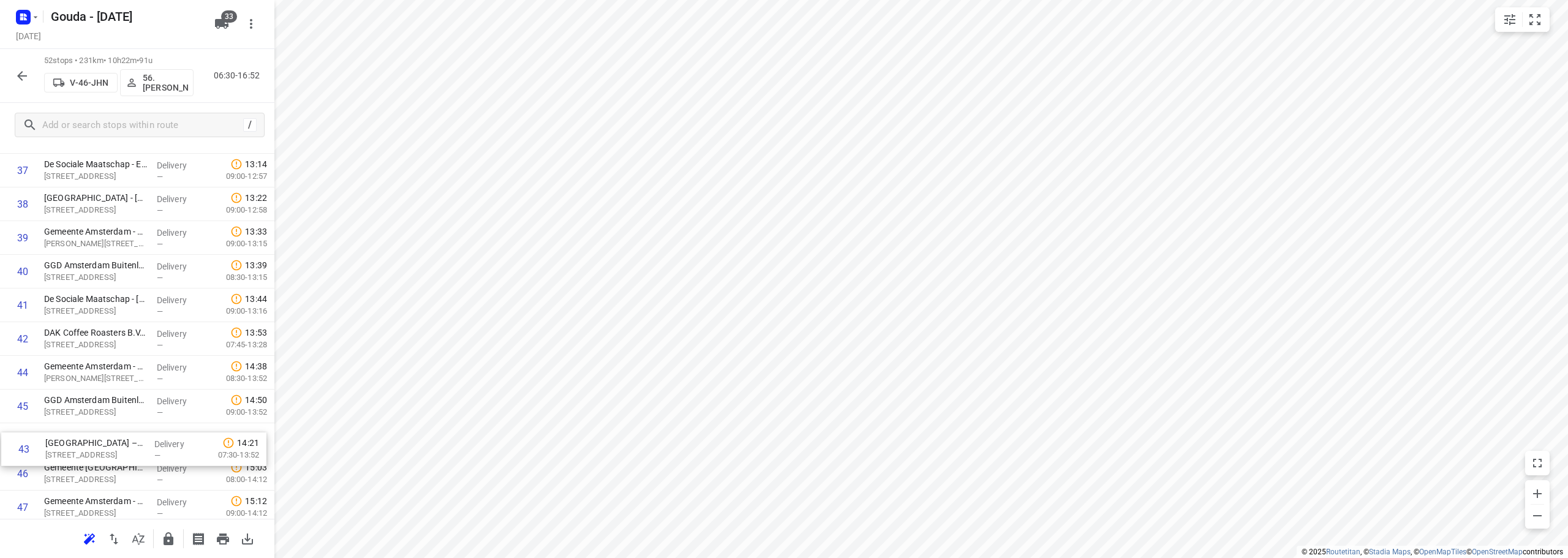
drag, startPoint x: 108, startPoint y: 427, endPoint x: 111, endPoint y: 443, distance: 16.3
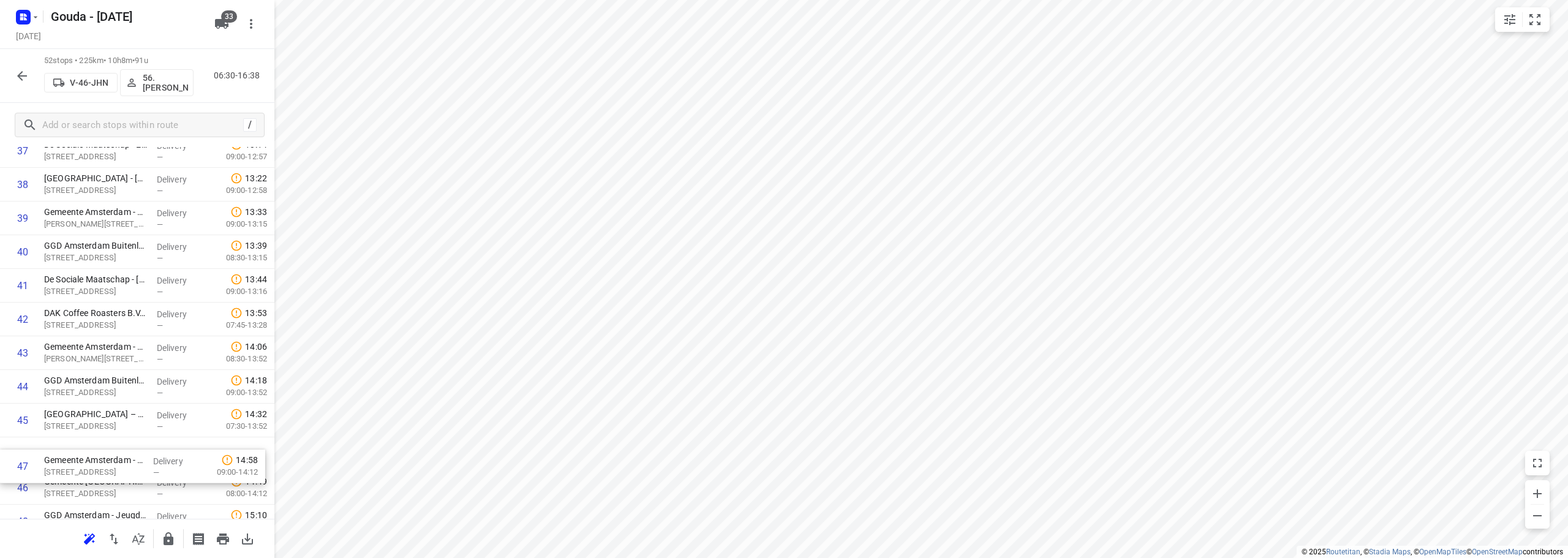
scroll to position [1328, 0]
drag, startPoint x: 128, startPoint y: 516, endPoint x: 129, endPoint y: 459, distance: 57.0
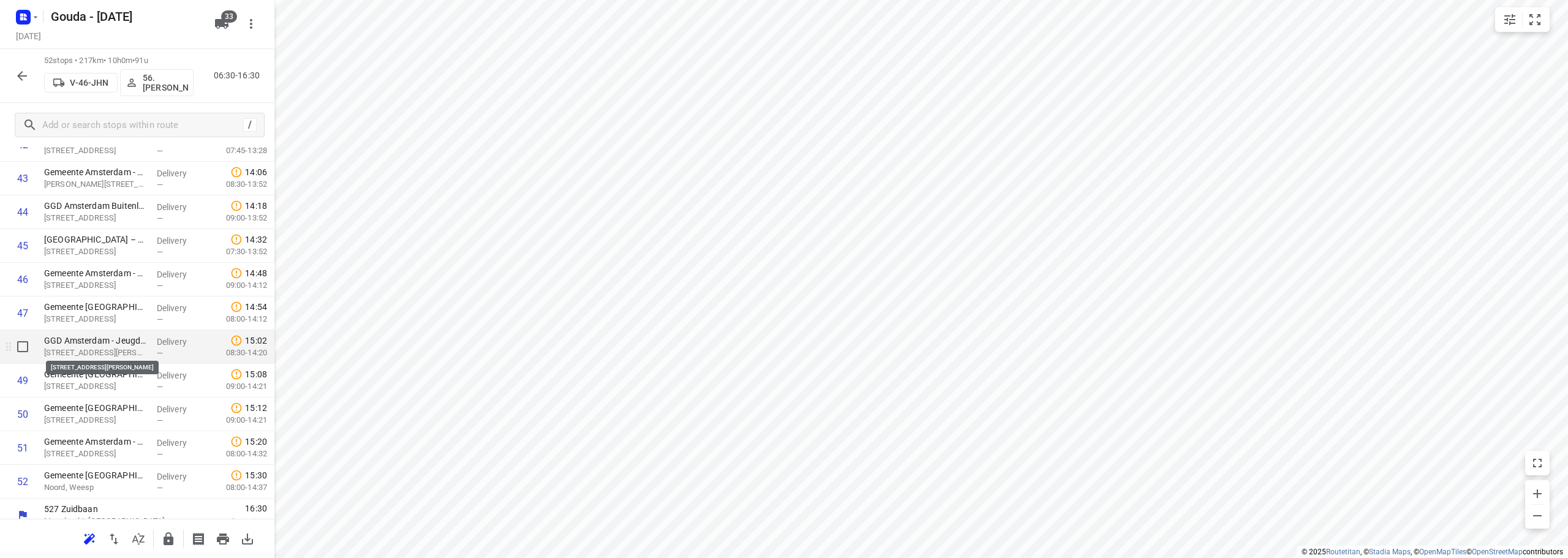
scroll to position [1510, 0]
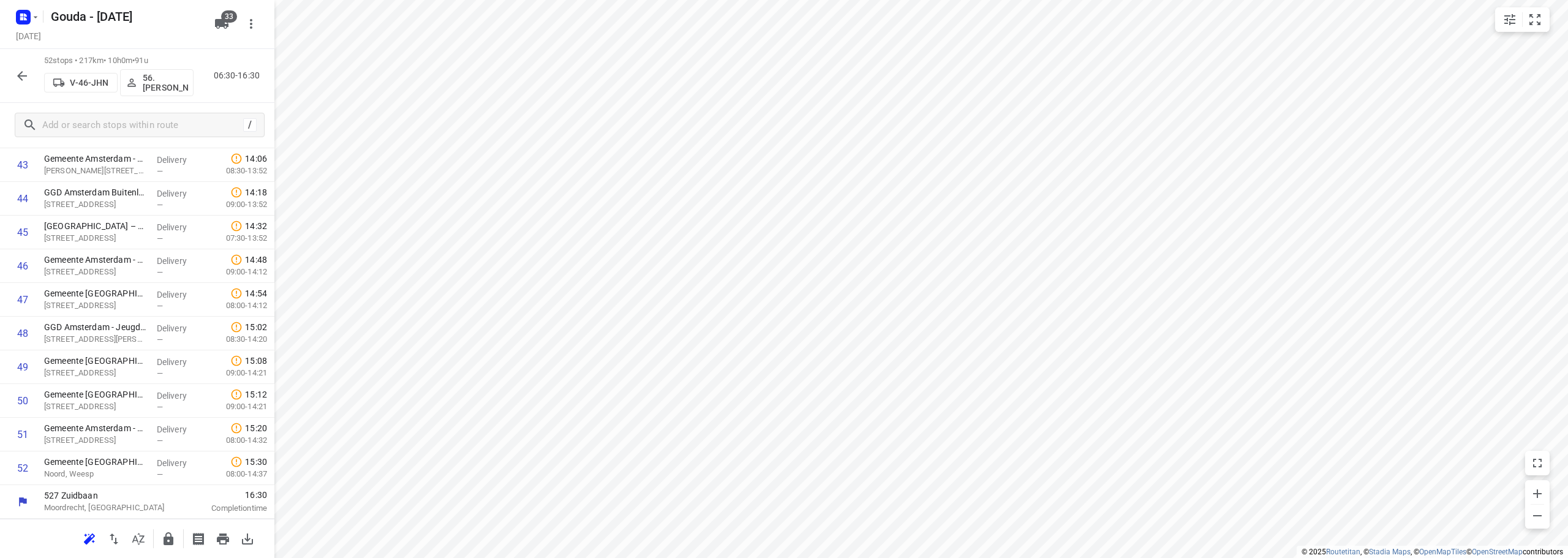
drag, startPoint x: 172, startPoint y: 554, endPoint x: 186, endPoint y: 536, distance: 22.8
click at [172, 554] on div at bounding box center [137, 539] width 275 height 39
click at [178, 533] on button "button" at bounding box center [169, 539] width 25 height 25
click at [30, 75] on button "button" at bounding box center [22, 76] width 25 height 25
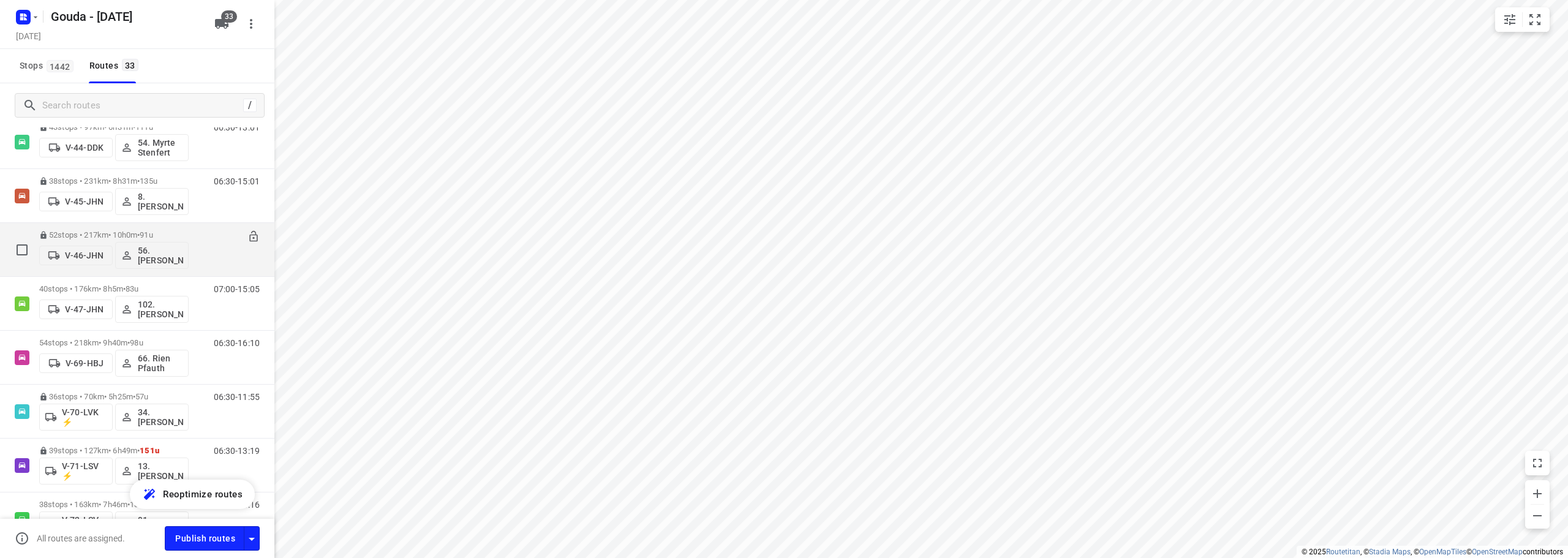
scroll to position [674, 0]
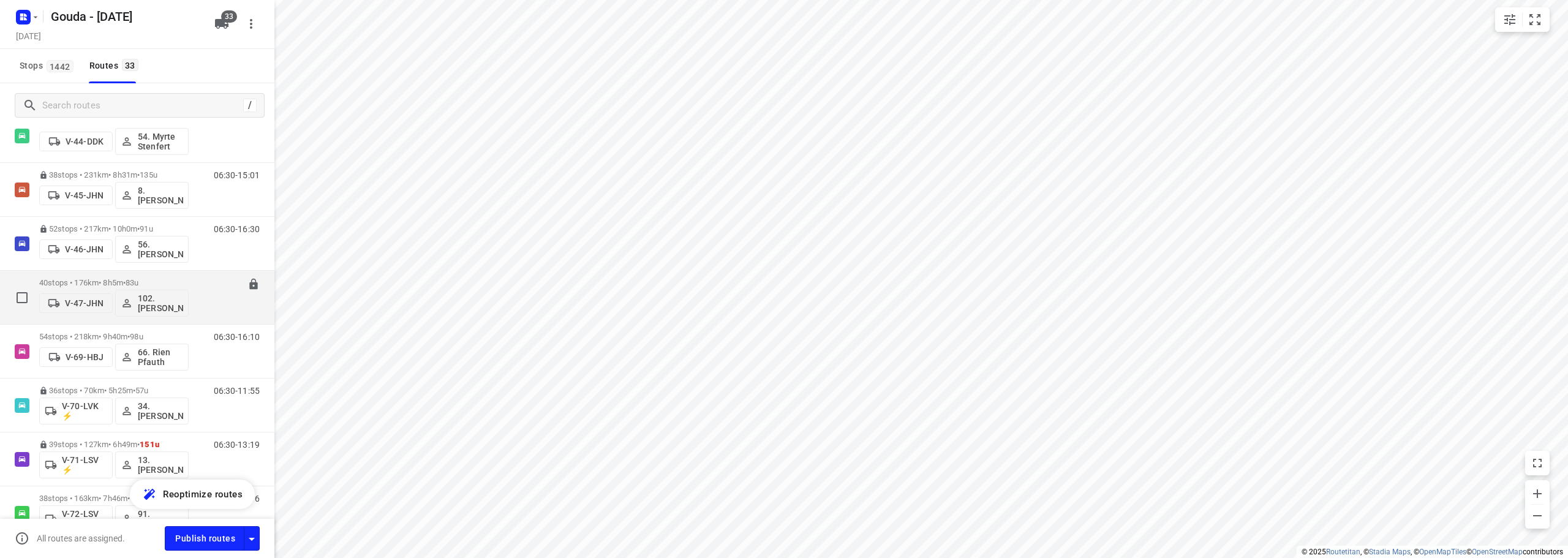
click at [138, 278] on span "83u" at bounding box center [132, 282] width 13 height 9
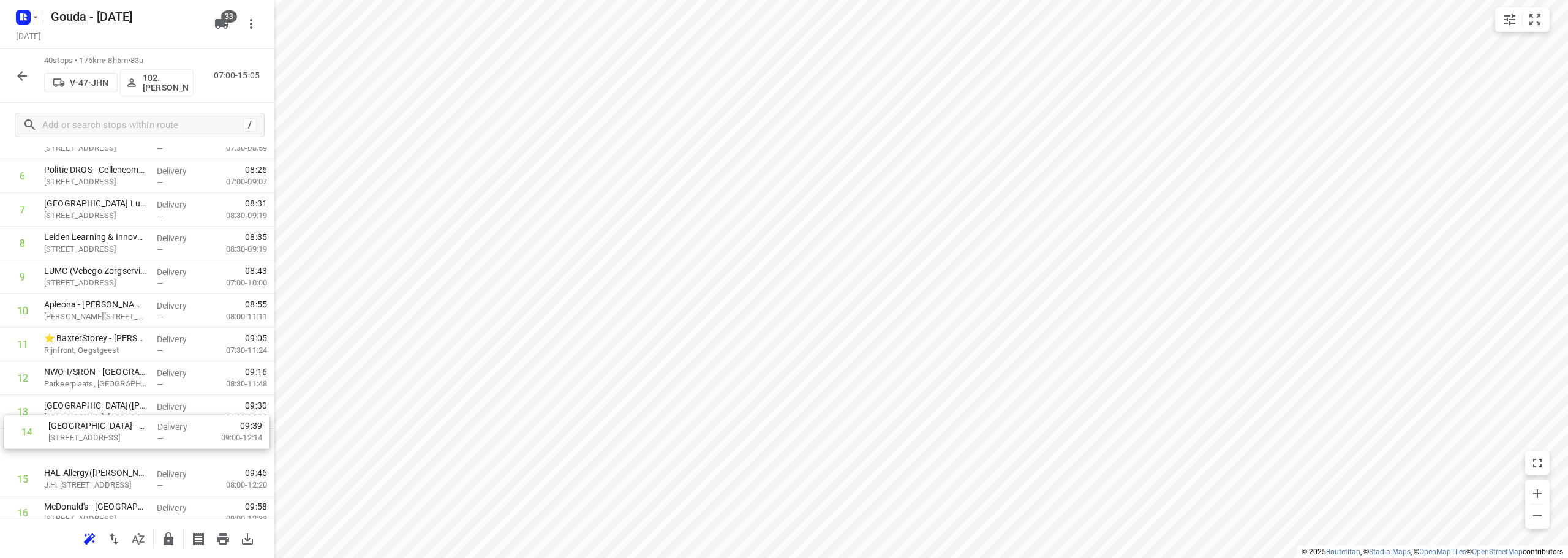
scroll to position [256, 0]
drag, startPoint x: 104, startPoint y: 458, endPoint x: 109, endPoint y: 395, distance: 63.2
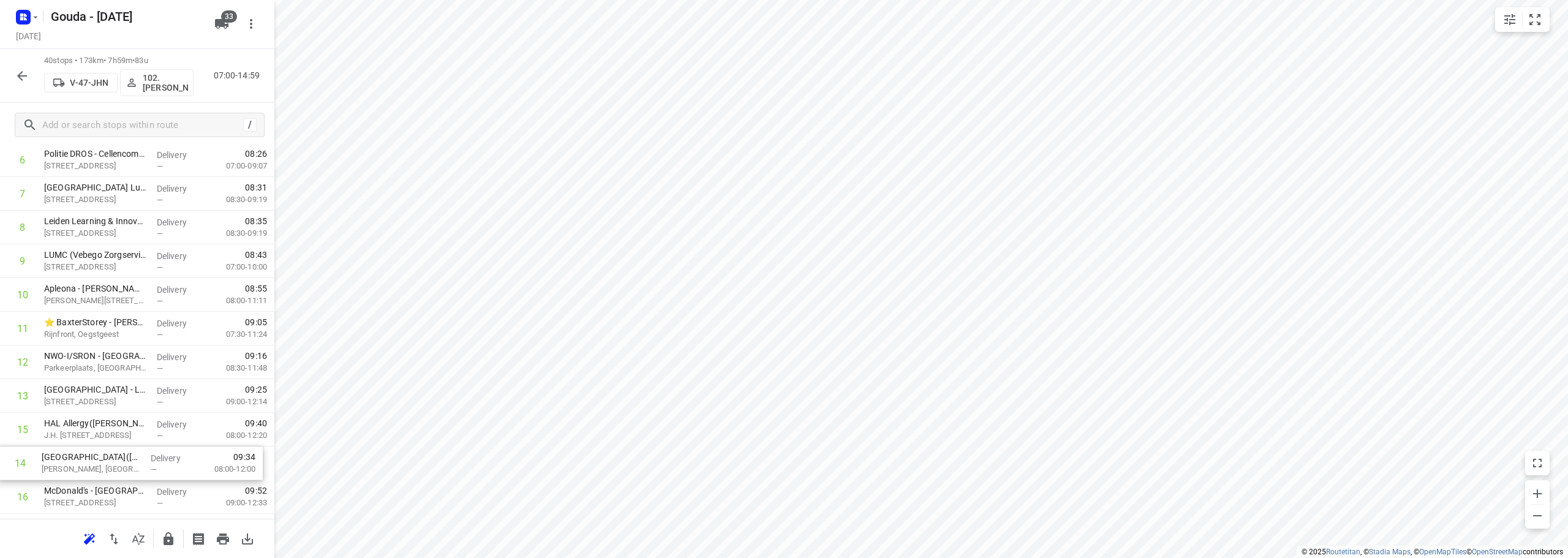
drag, startPoint x: 127, startPoint y: 443, endPoint x: 125, endPoint y: 471, distance: 28.1
drag, startPoint x: 119, startPoint y: 416, endPoint x: 121, endPoint y: 467, distance: 51.0
click at [121, 467] on div "1 Politie Team Milieu(L van Tongeren) Elisabethhof 3, [GEOGRAPHIC_DATA] Deliver…" at bounding box center [137, 484] width 275 height 1348
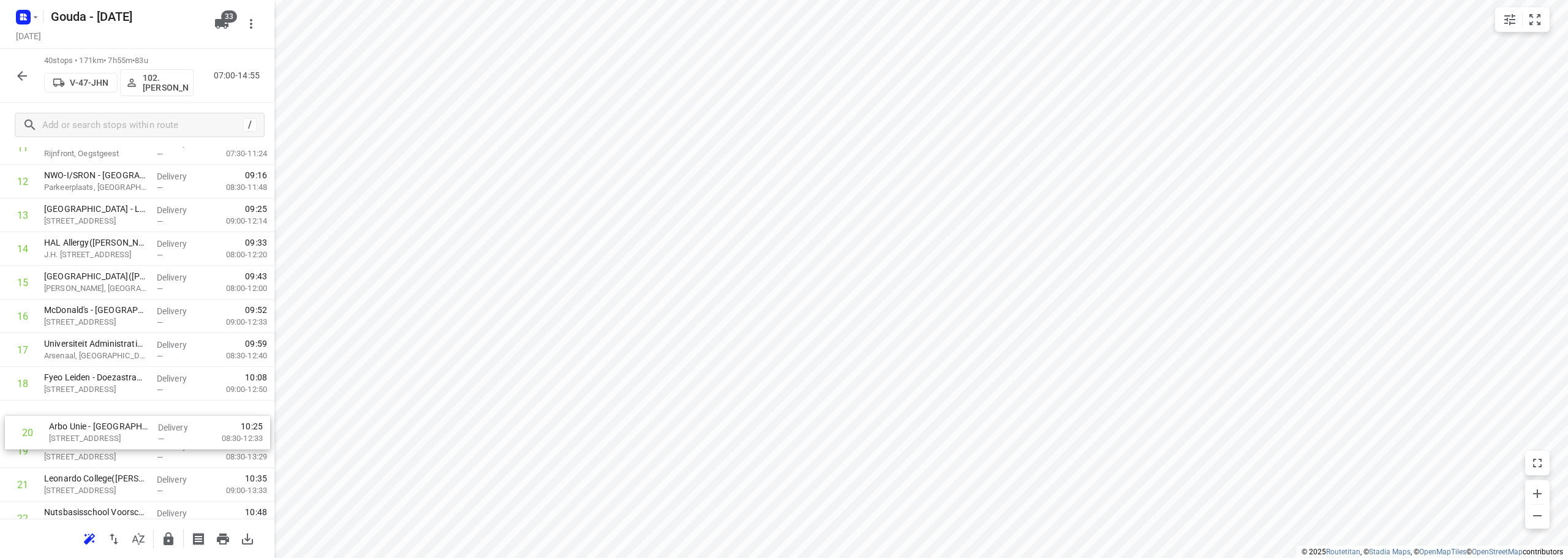
scroll to position [454, 0]
drag, startPoint x: 87, startPoint y: 468, endPoint x: 95, endPoint y: 402, distance: 66.5
click at [95, 403] on div "1 Politie Team Milieu(L van Tongeren) Elisabethhof 3, [GEOGRAPHIC_DATA] Deliver…" at bounding box center [137, 464] width 275 height 1348
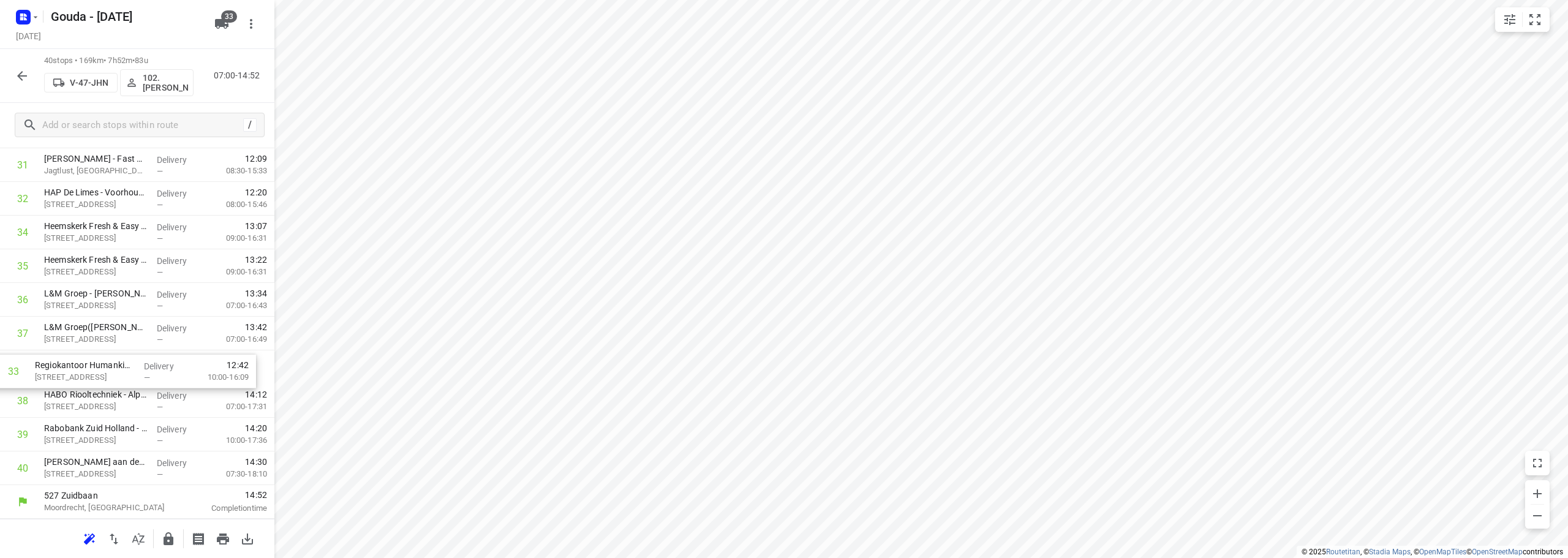
drag, startPoint x: 84, startPoint y: 412, endPoint x: 74, endPoint y: 371, distance: 42.2
click at [168, 536] on icon "button" at bounding box center [168, 539] width 15 height 15
click at [14, 80] on button "button" at bounding box center [22, 76] width 25 height 25
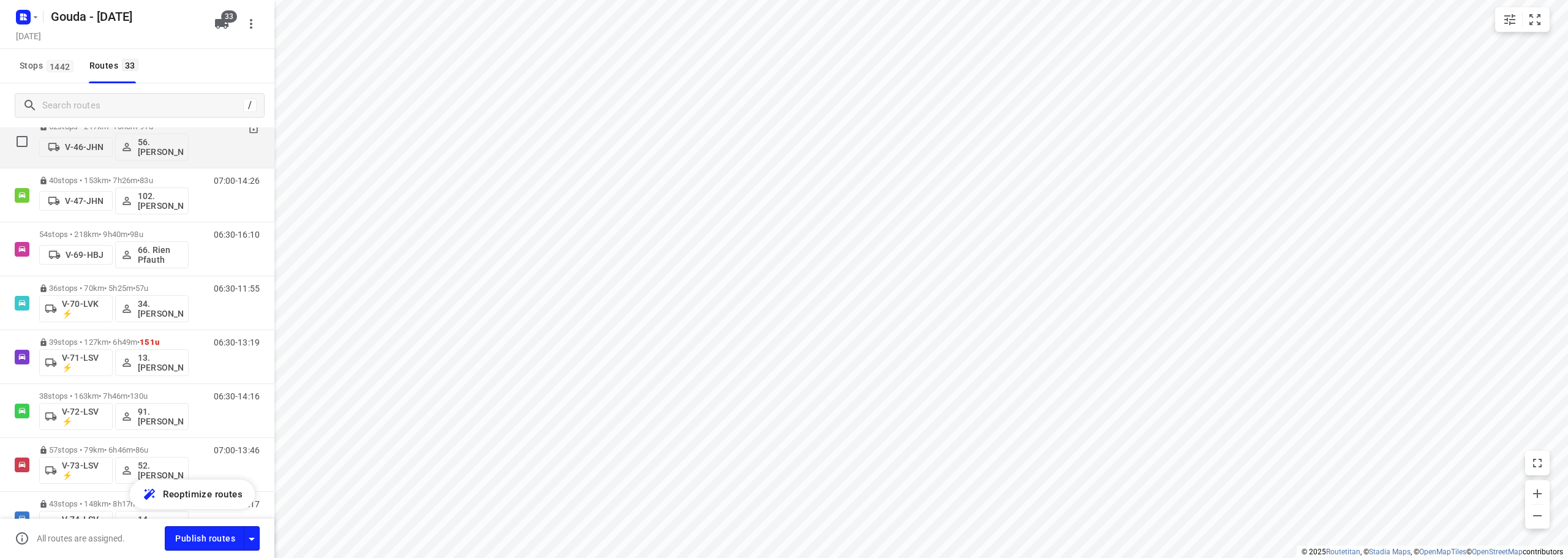
scroll to position [796, 0]
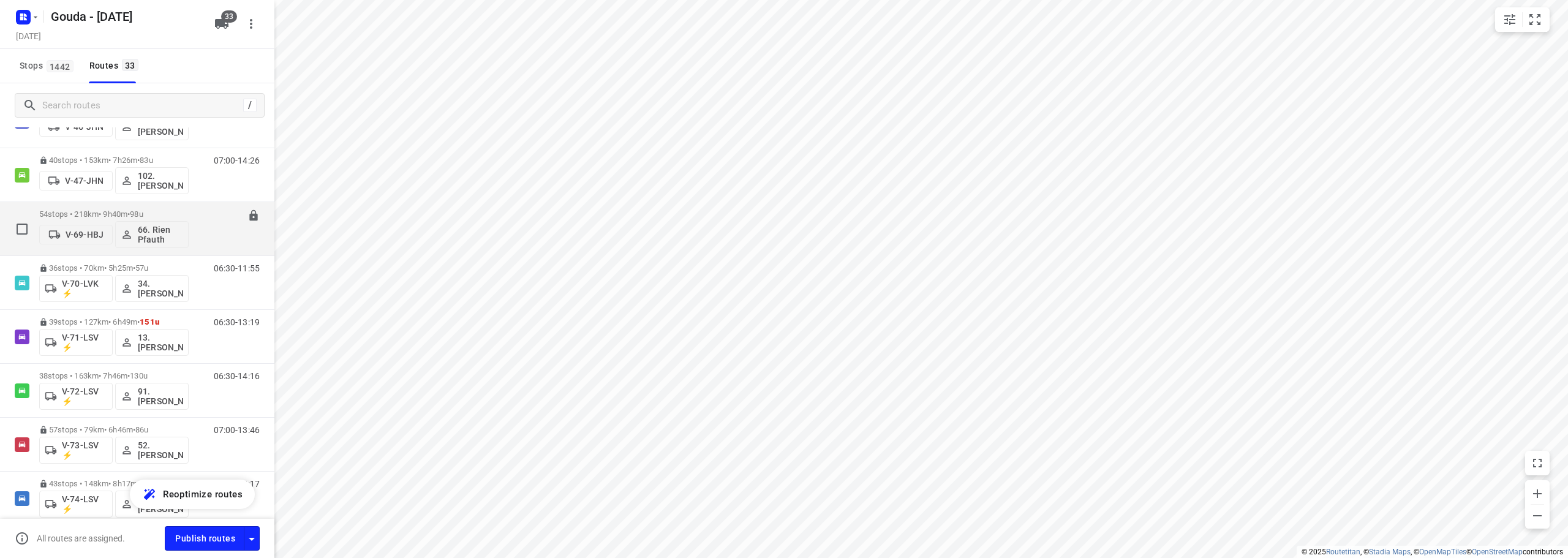
click at [130, 212] on p "54 stops • 218km • 9h40m • 98u" at bounding box center [114, 214] width 149 height 9
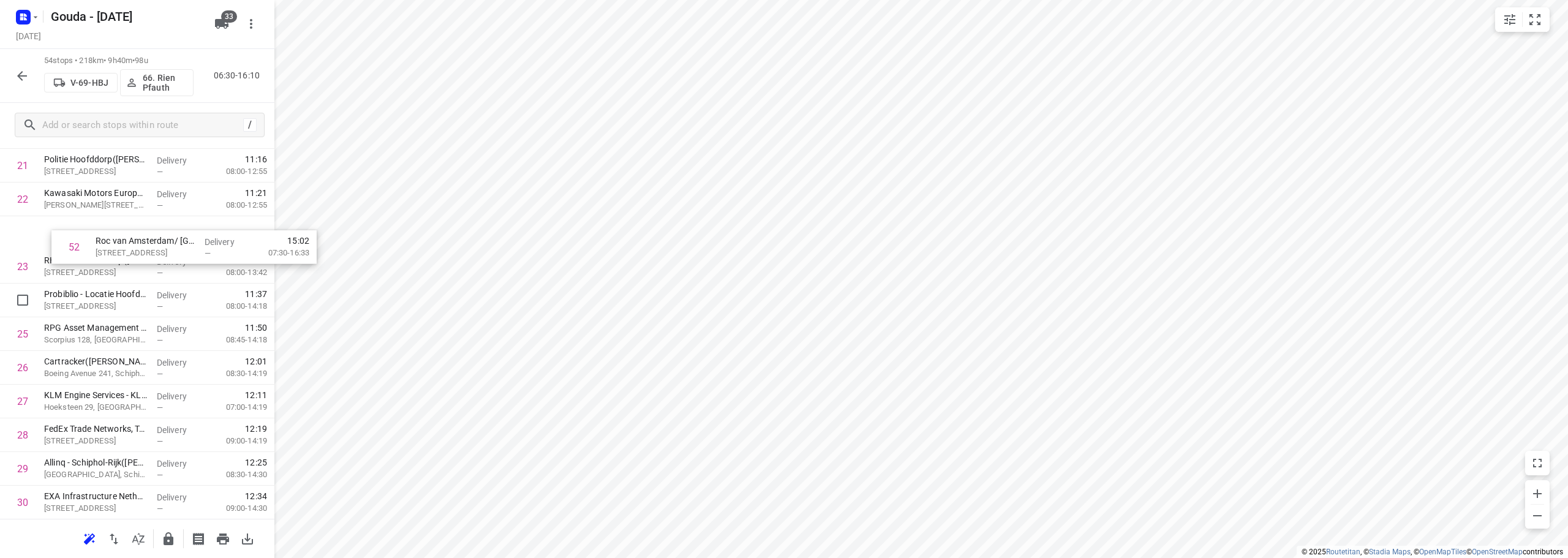
scroll to position [769, 0]
drag, startPoint x: 113, startPoint y: 399, endPoint x: 112, endPoint y: 238, distance: 161.0
click at [112, 238] on div "1 Gemeente [GEOGRAPHIC_DATA] - Directie Afval en Grondstoffen - [GEOGRAPHIC_DAT…" at bounding box center [137, 385] width 275 height 1819
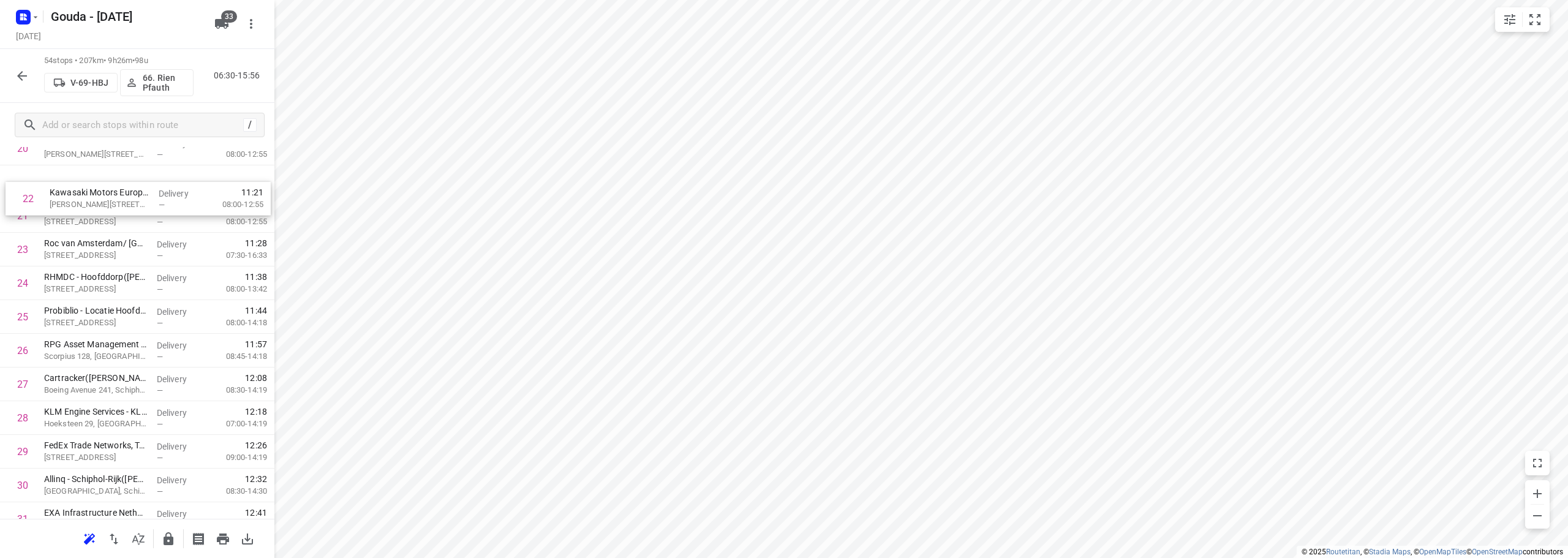
drag, startPoint x: 99, startPoint y: 201, endPoint x: 104, endPoint y: 197, distance: 6.4
click at [104, 197] on div "1 Gemeente [GEOGRAPHIC_DATA] - Directie Afval en Grondstoffen - [GEOGRAPHIC_DAT…" at bounding box center [137, 401] width 275 height 1819
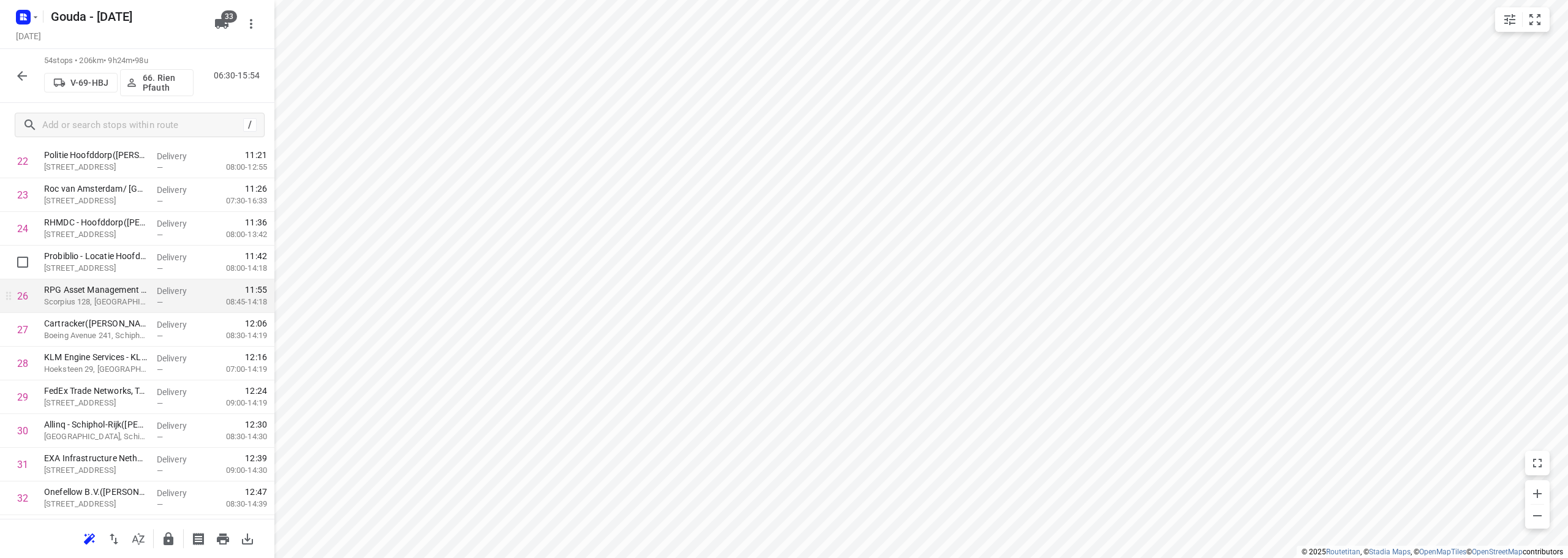
scroll to position [810, 0]
drag, startPoint x: 169, startPoint y: 259, endPoint x: 164, endPoint y: 292, distance: 33.4
click at [164, 292] on div "1 Gemeente [GEOGRAPHIC_DATA] - Directie Afval en Grondstoffen - [GEOGRAPHIC_DAT…" at bounding box center [137, 344] width 275 height 1819
drag, startPoint x: 85, startPoint y: 361, endPoint x: 88, endPoint y: 323, distance: 38.1
click at [88, 323] on div "1 Gemeente [GEOGRAPHIC_DATA] - Directie Afval en Grondstoffen - [GEOGRAPHIC_DAT…" at bounding box center [137, 344] width 275 height 1819
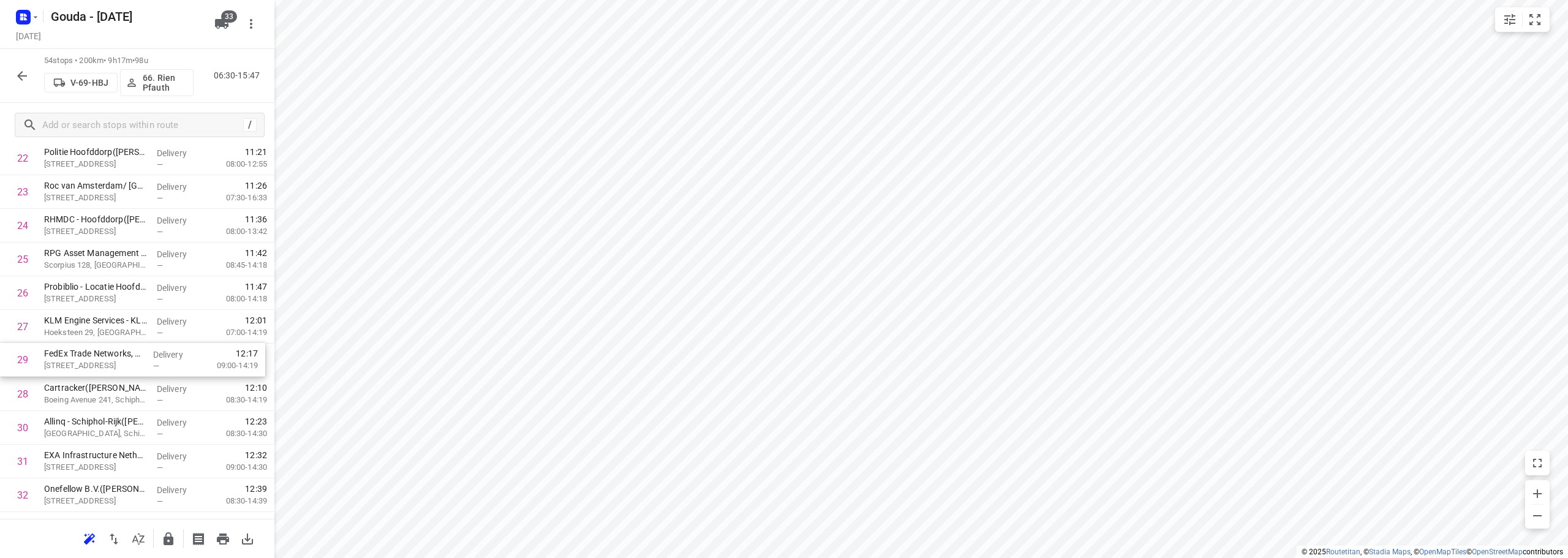
drag, startPoint x: 118, startPoint y: 394, endPoint x: 219, endPoint y: 354, distance: 108.6
click at [117, 354] on div "1 Gemeente [GEOGRAPHIC_DATA] - Directie Afval en Grondstoffen - [GEOGRAPHIC_DAT…" at bounding box center [137, 344] width 275 height 1819
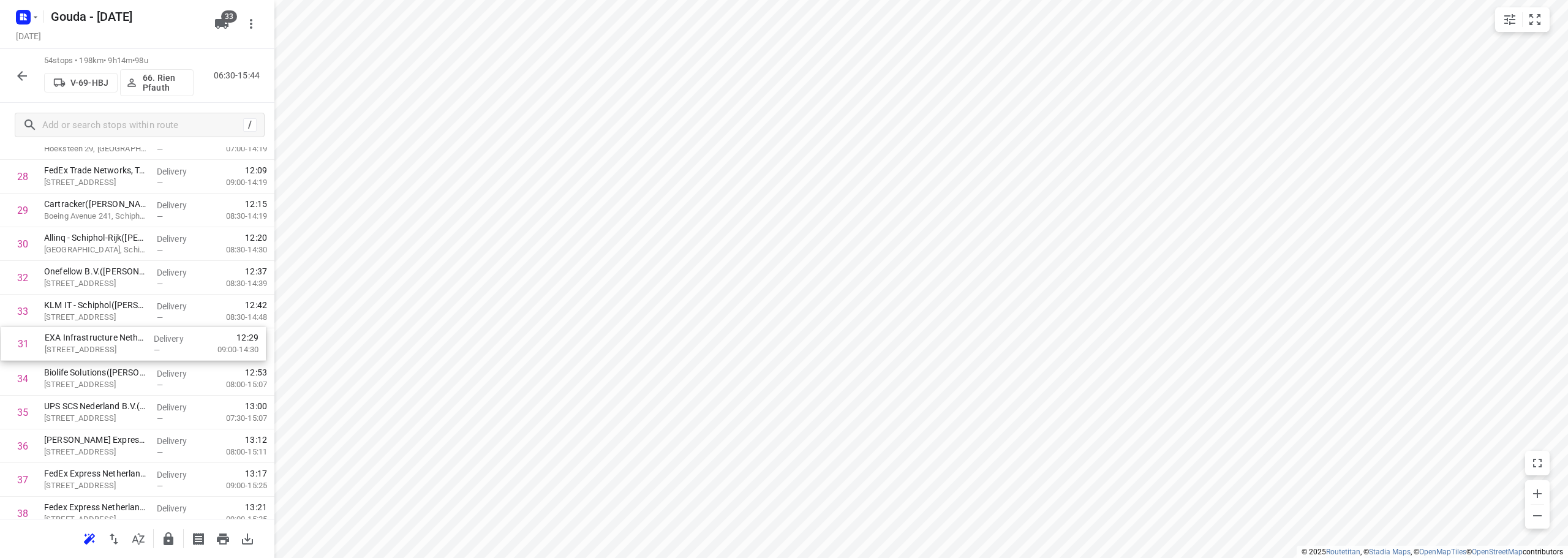
drag, startPoint x: 128, startPoint y: 286, endPoint x: 128, endPoint y: 354, distance: 68.0
click at [128, 354] on div "1 Gemeente [GEOGRAPHIC_DATA] - Directie Afval en Grondstoffen - [GEOGRAPHIC_DAT…" at bounding box center [137, 159] width 275 height 1819
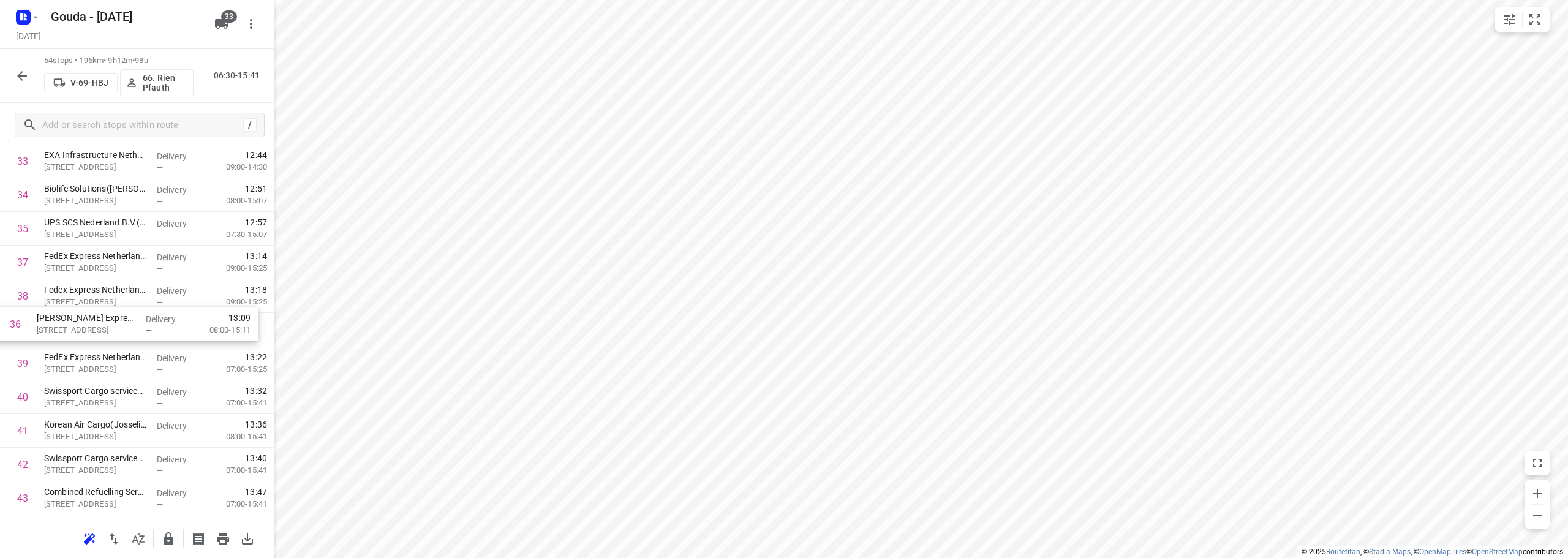
drag, startPoint x: 71, startPoint y: 262, endPoint x: 63, endPoint y: 331, distance: 69.5
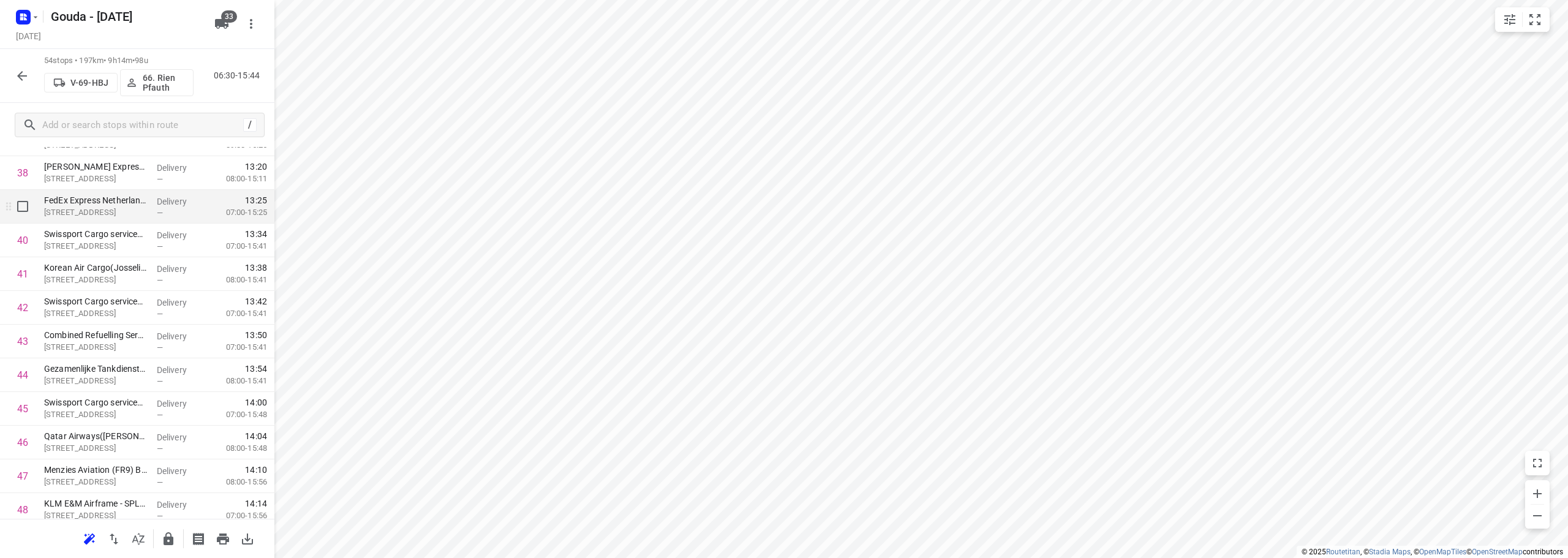
scroll to position [1361, 0]
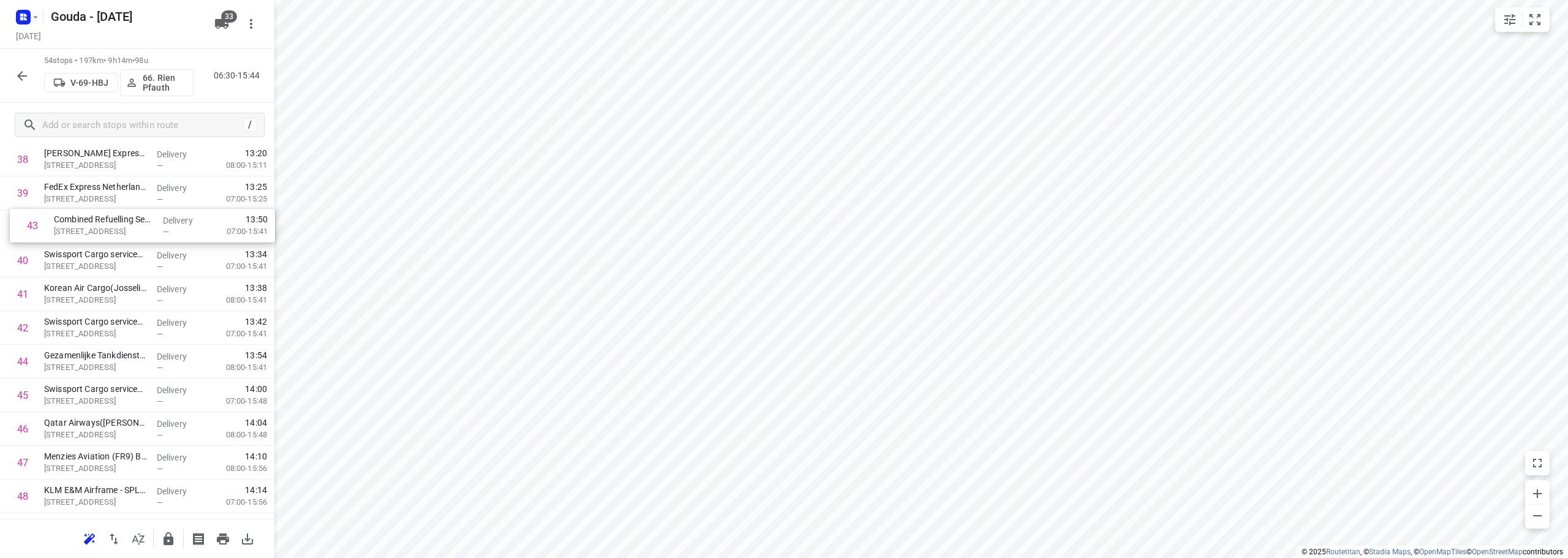
drag, startPoint x: 116, startPoint y: 278, endPoint x: 121, endPoint y: 225, distance: 53.2
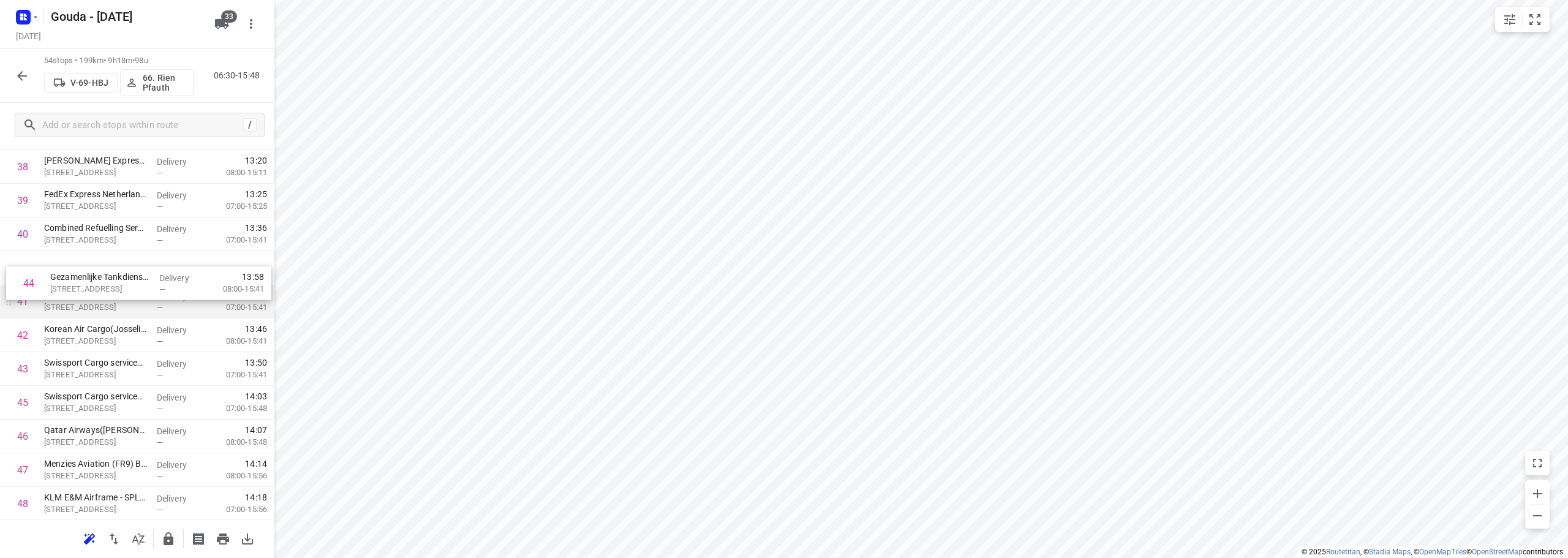
drag, startPoint x: 94, startPoint y: 380, endPoint x: 101, endPoint y: 289, distance: 91.3
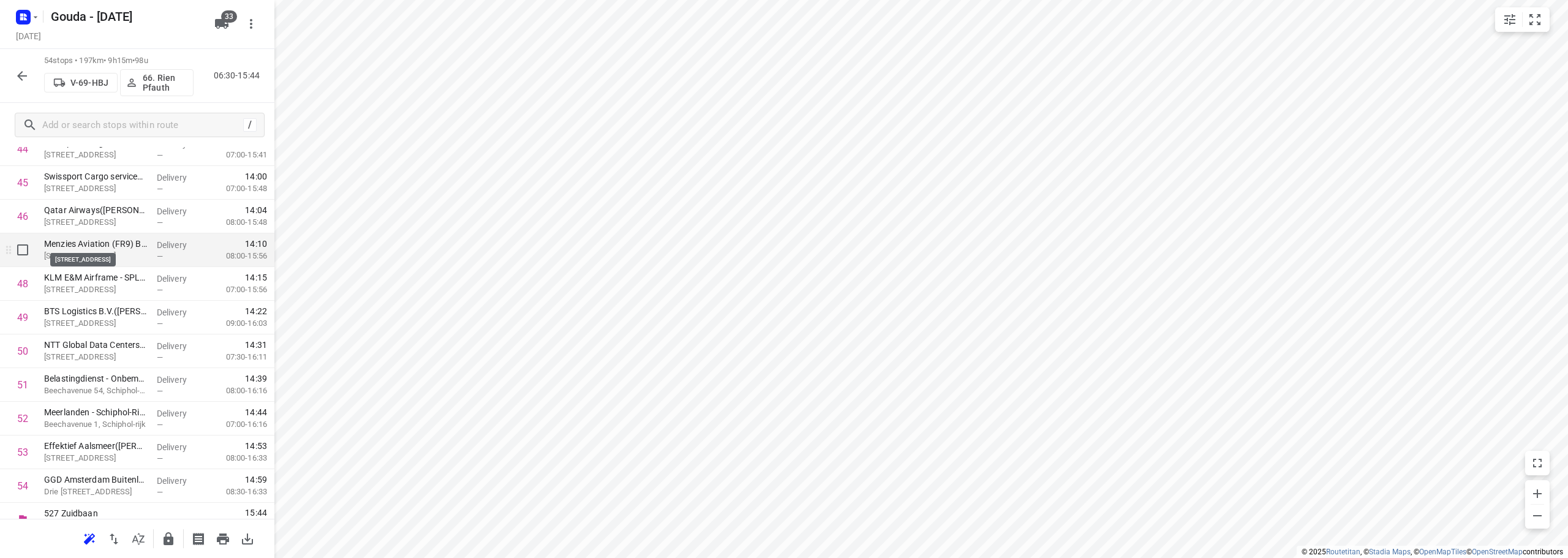
scroll to position [1577, 0]
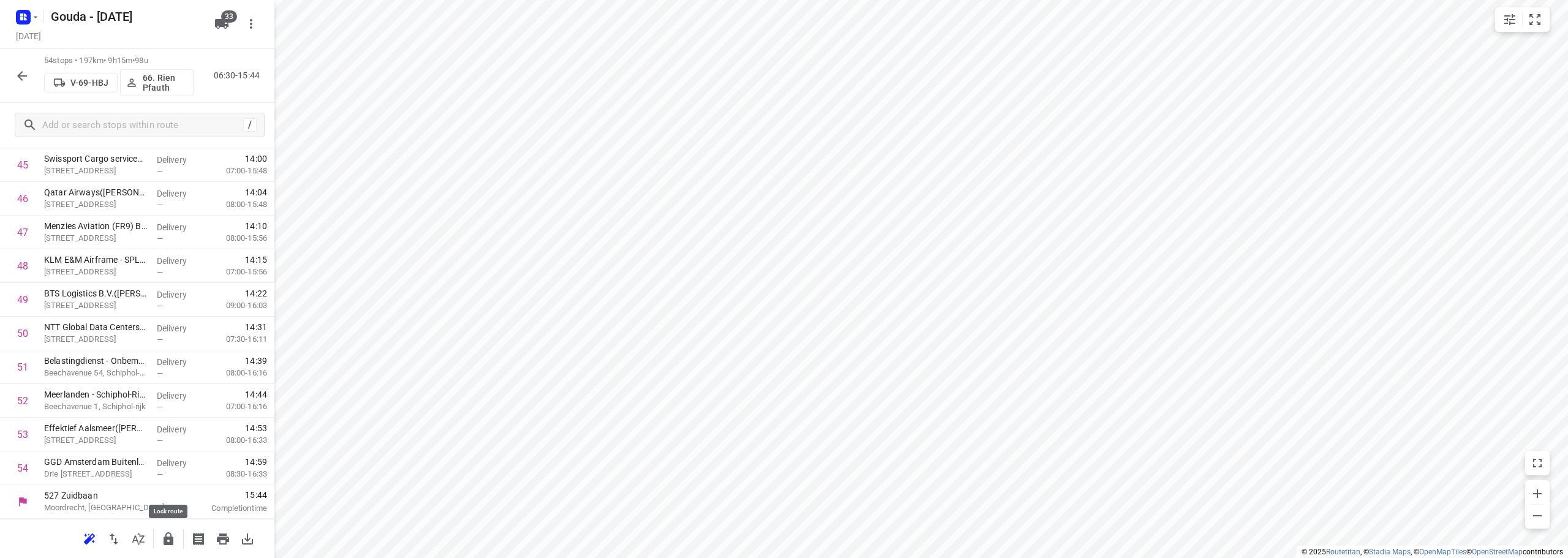
click at [166, 536] on button "button" at bounding box center [169, 539] width 25 height 25
click at [19, 66] on button "button" at bounding box center [22, 76] width 25 height 25
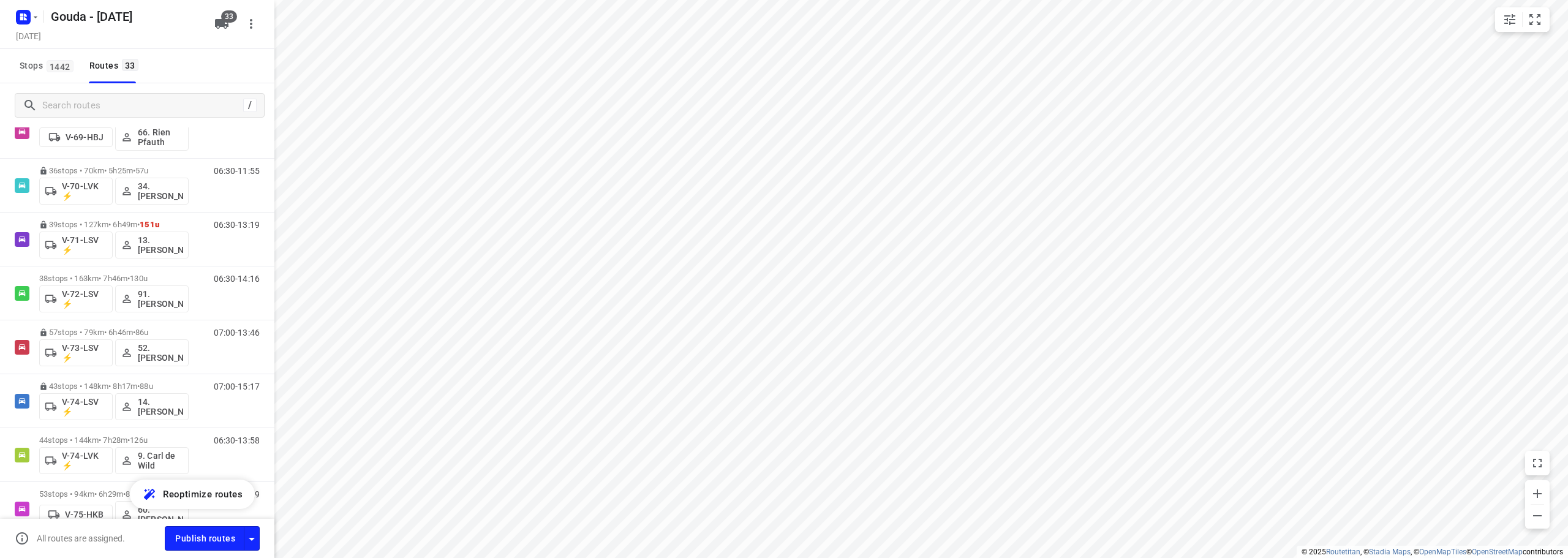
scroll to position [919, 0]
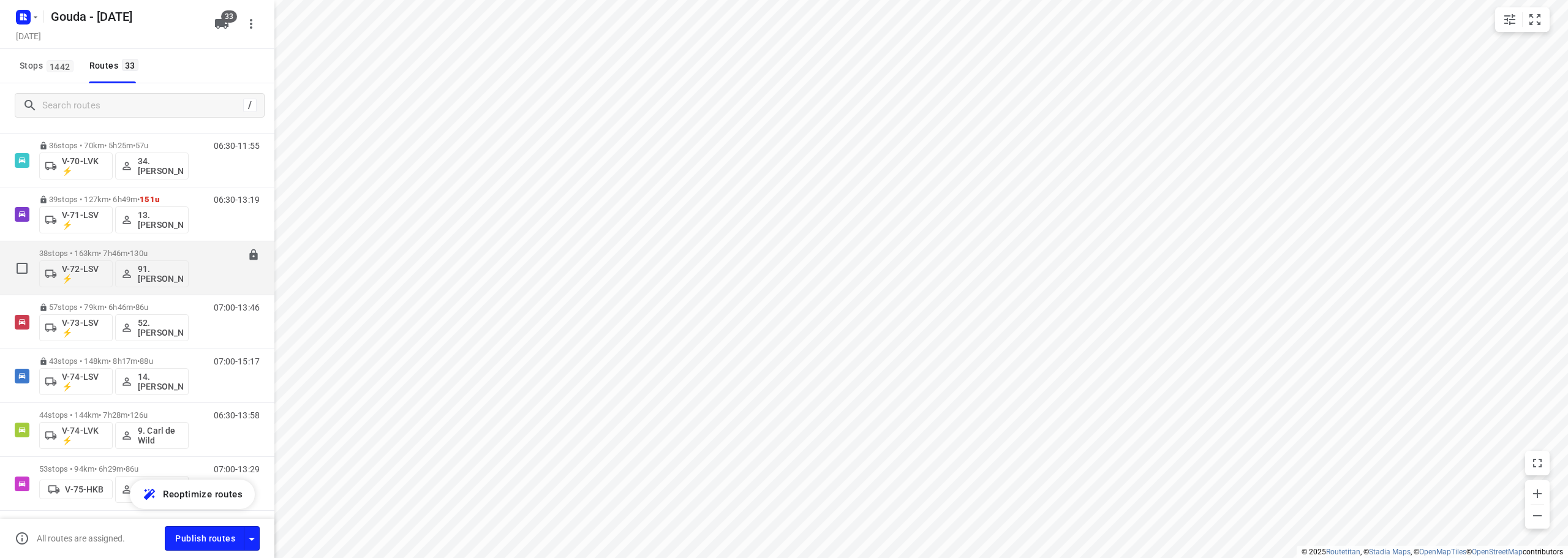
click at [162, 252] on p "38 stops • 163km • 7h46m • 130u" at bounding box center [114, 253] width 149 height 9
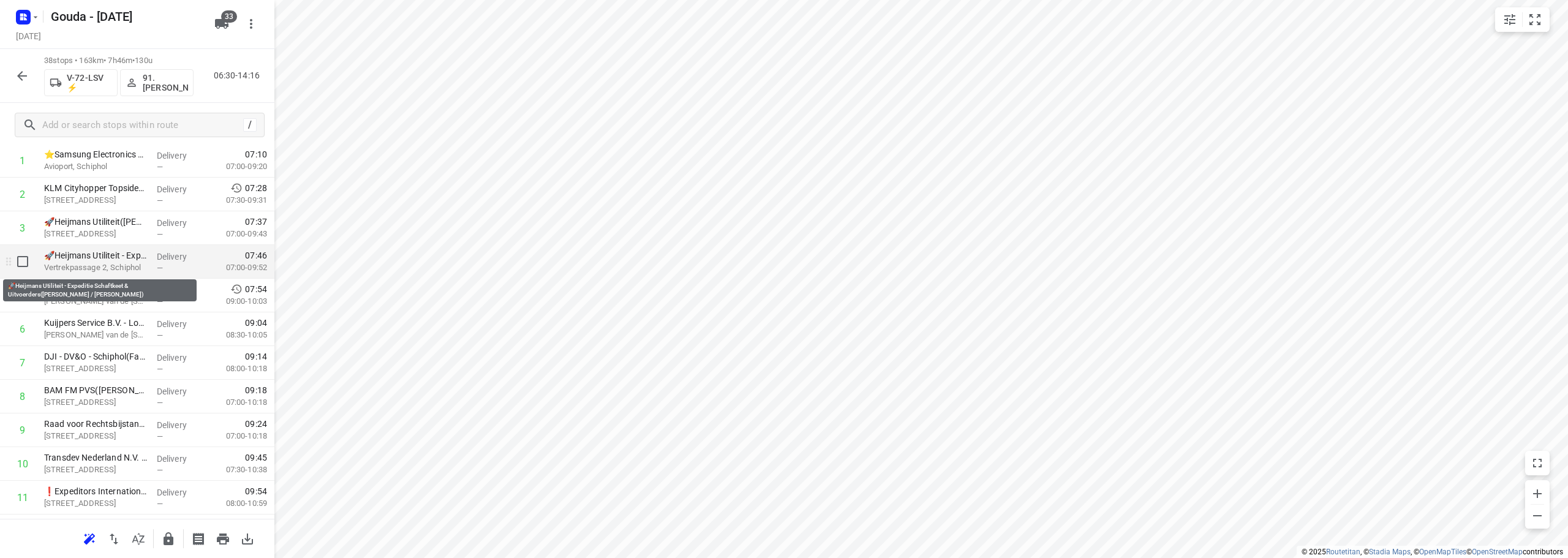
scroll to position [122, 0]
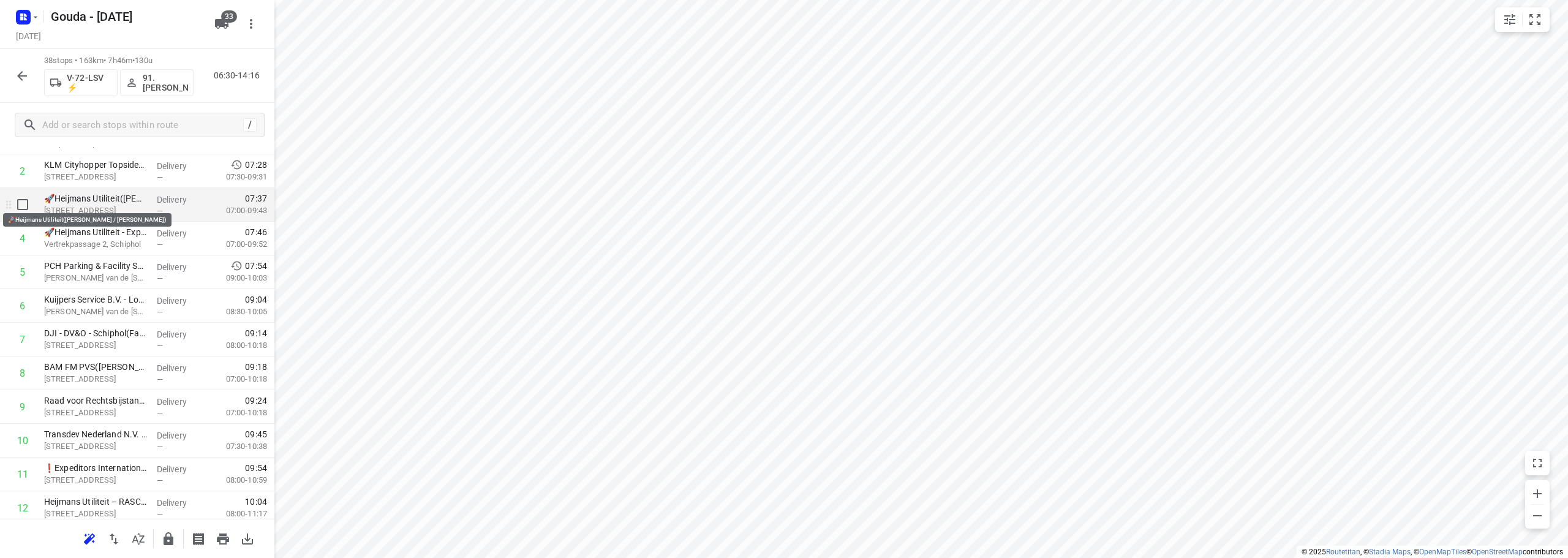
click at [115, 200] on p "🚀Heijmans Utiliteit(Mirjam Horlings-Snellen / Evelien Philipsen)" at bounding box center [95, 199] width 103 height 12
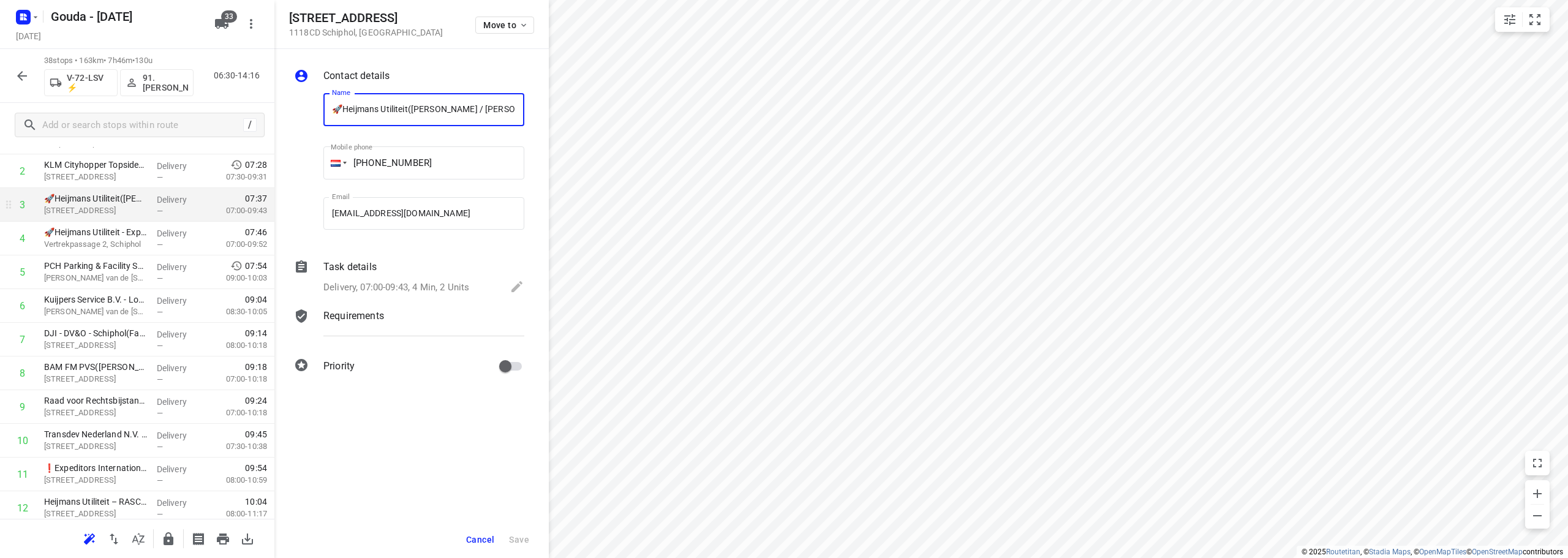
scroll to position [0, 67]
drag, startPoint x: 401, startPoint y: 286, endPoint x: 436, endPoint y: 288, distance: 35.1
click at [403, 286] on p "Delivery, 07:00-09:43, 4 Min, 2 Units" at bounding box center [396, 288] width 145 height 14
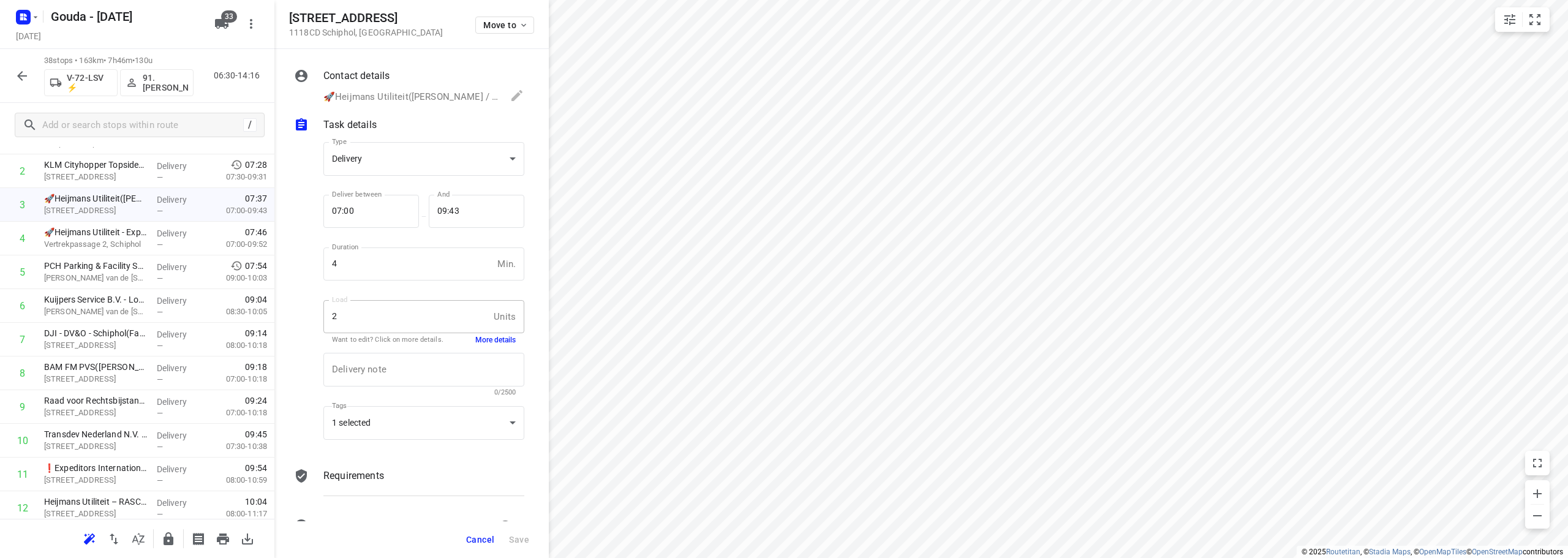
click at [484, 343] on button "More details" at bounding box center [495, 340] width 40 height 10
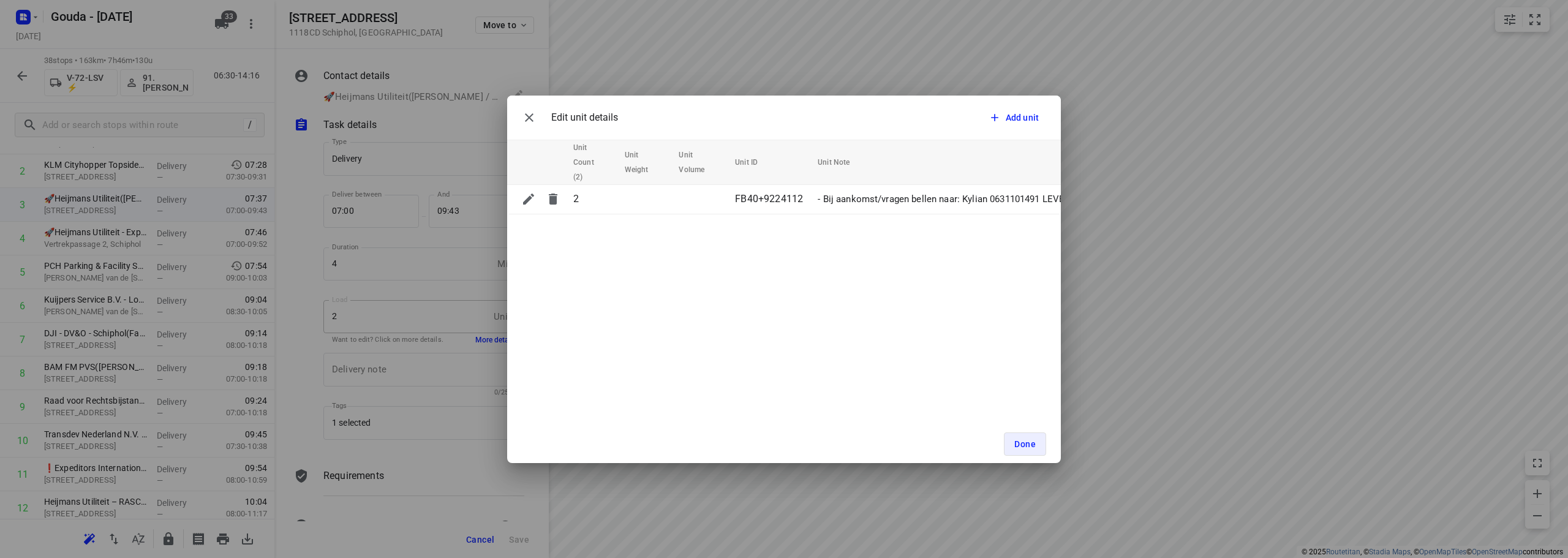
drag, startPoint x: 868, startPoint y: 219, endPoint x: 964, endPoint y: 225, distance: 96.2
click at [964, 225] on div "Edit unit details Add unit Unit Count (2) Unit Weight Unit Volume Unit ID Unit …" at bounding box center [784, 279] width 554 height 368
click at [964, 226] on div "Edit unit details Add unit Unit Count (2) Unit Weight Unit Volume Unit ID Unit …" at bounding box center [784, 279] width 554 height 368
drag, startPoint x: 892, startPoint y: 219, endPoint x: 945, endPoint y: 218, distance: 53.0
click at [948, 214] on div "Unit Count (2) Unit Weight Unit Volume Unit ID Unit Note 2 FB40+9224112 - Bij a…" at bounding box center [784, 176] width 554 height 75
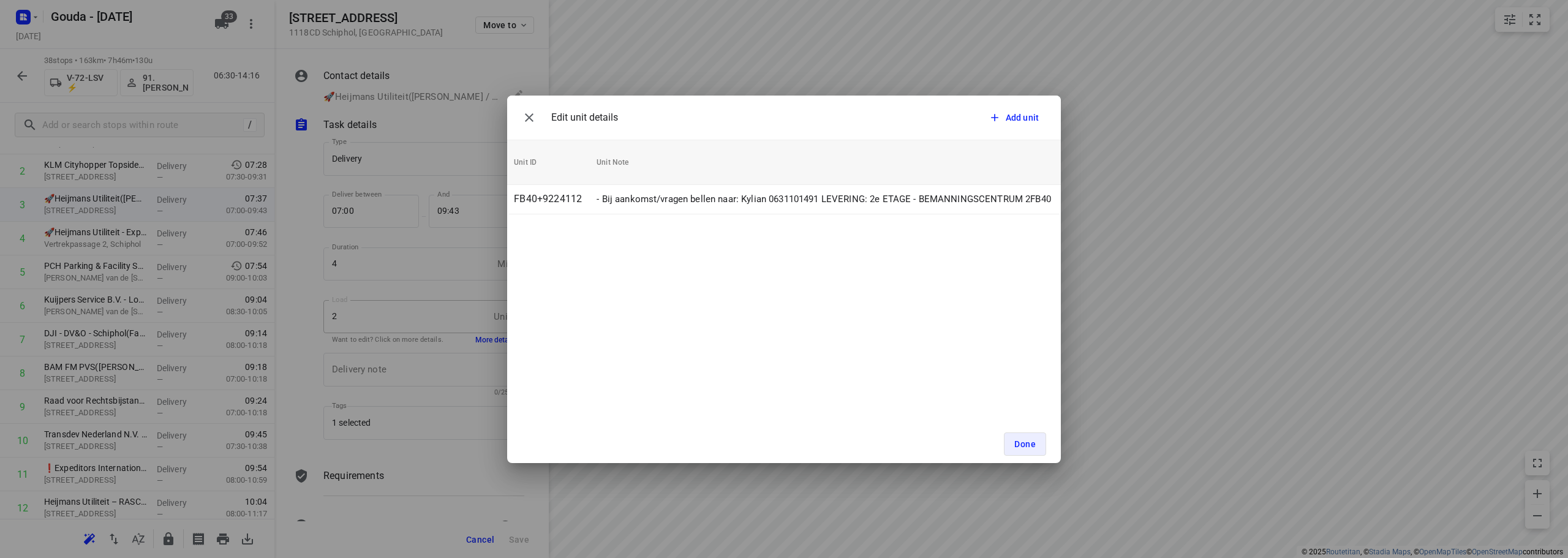
scroll to position [0, 225]
click at [915, 304] on div "Edit unit details Add unit Unit Count (2) Unit Weight Unit Volume Unit ID Unit …" at bounding box center [784, 279] width 554 height 368
click at [1025, 447] on span "Done" at bounding box center [1025, 444] width 22 height 10
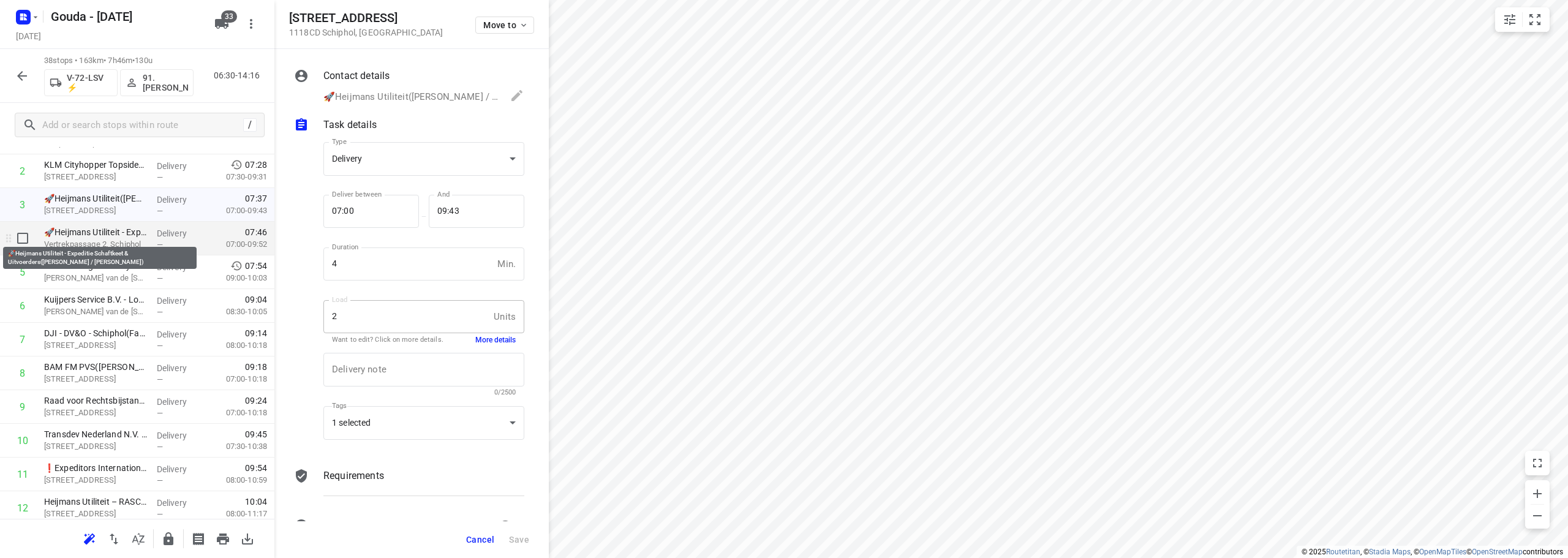
click at [124, 239] on p "Vertrekpassage 2, Schiphol" at bounding box center [95, 245] width 103 height 12
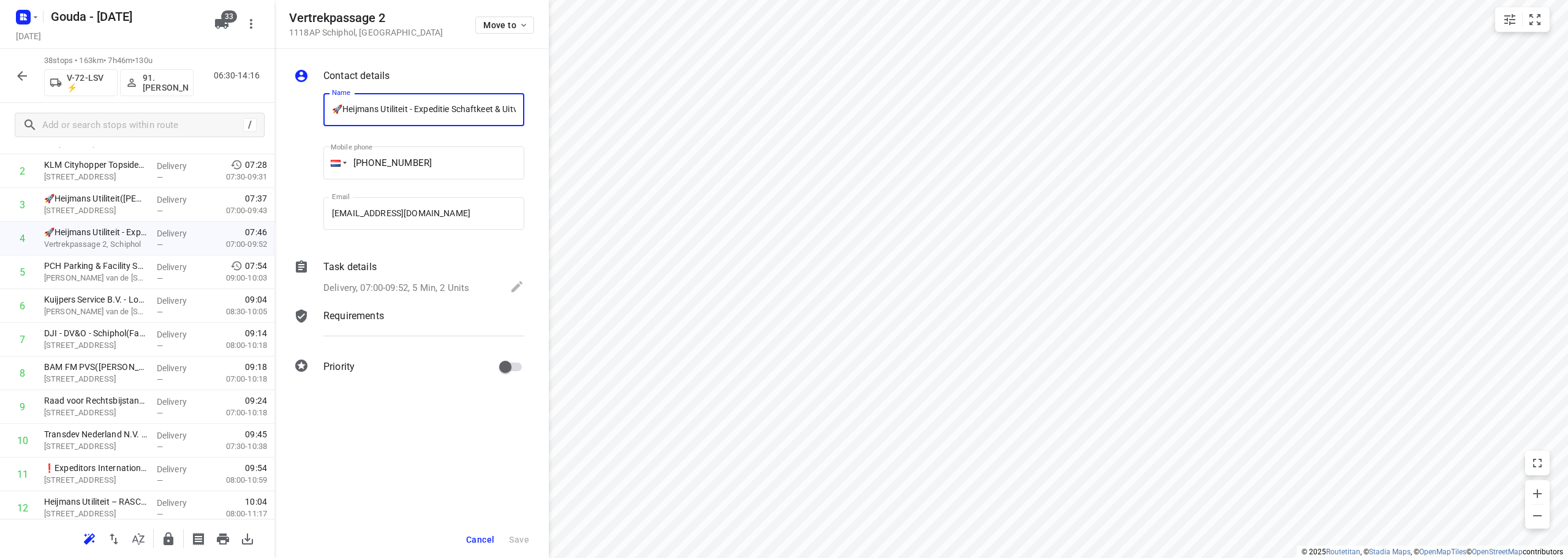
scroll to position [0, 208]
click at [418, 279] on div "Delivery, 07:00-09:52, 5 Min, 2 Units" at bounding box center [424, 288] width 201 height 17
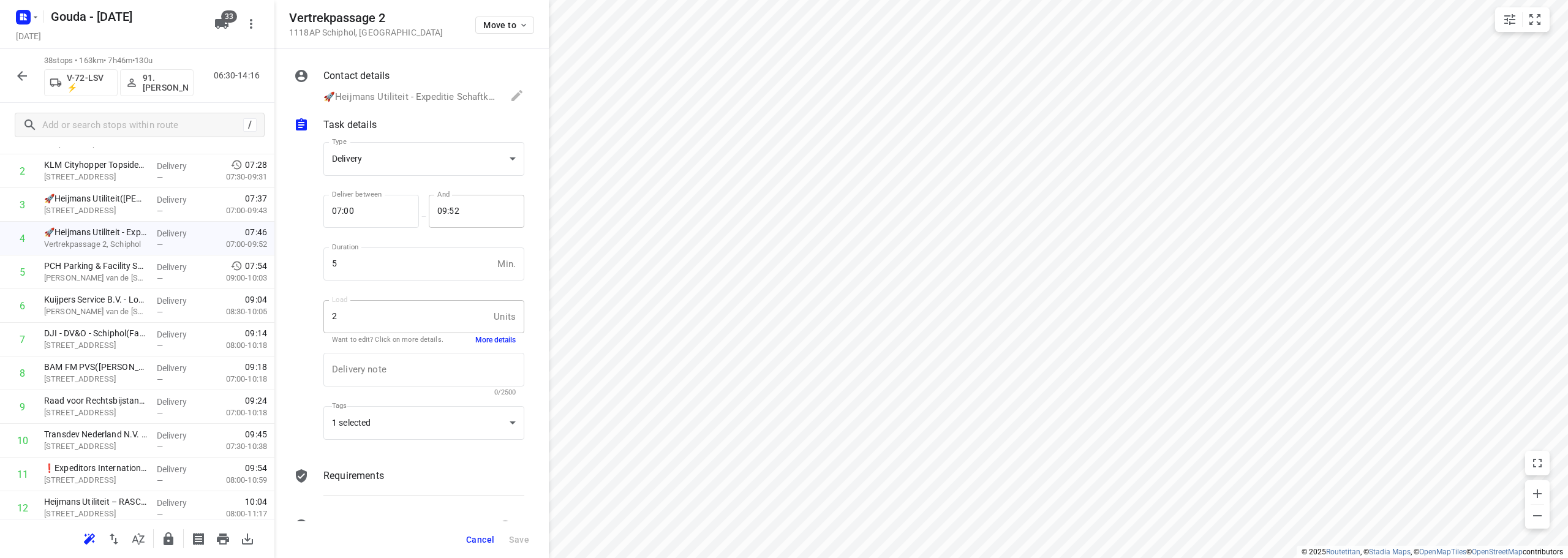
scroll to position [0, 0]
click at [475, 342] on button "More details" at bounding box center [495, 340] width 40 height 10
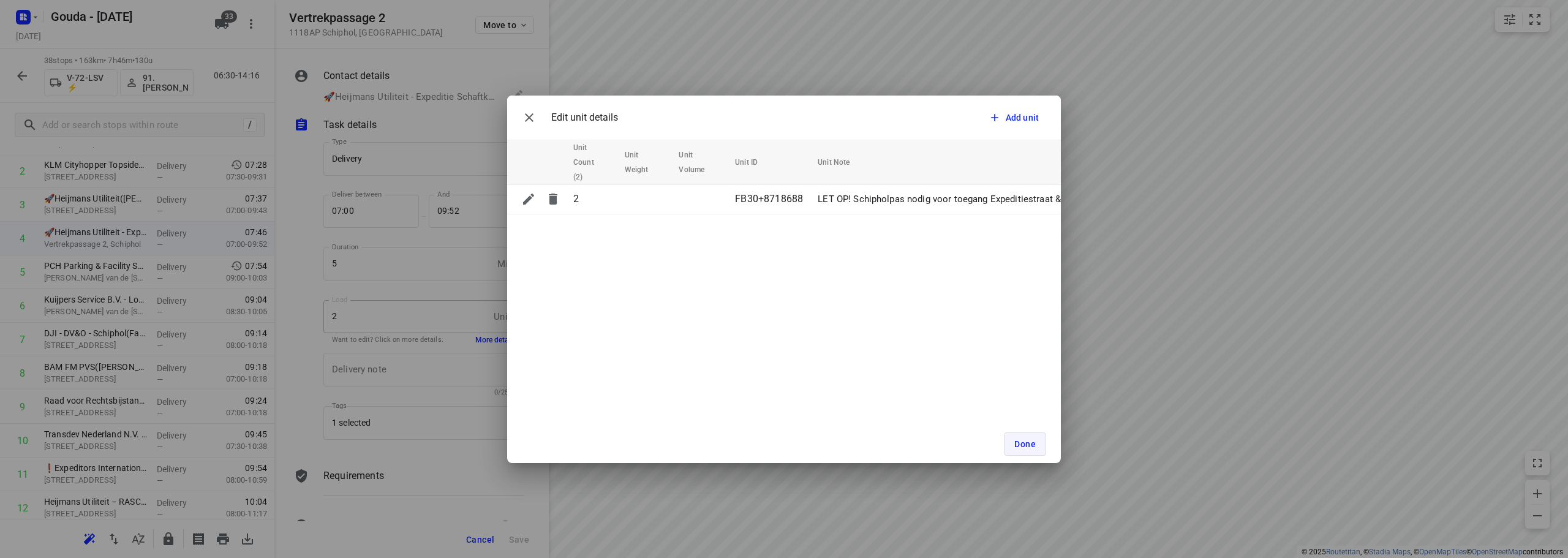
click at [1036, 443] on button "Done" at bounding box center [1025, 444] width 43 height 23
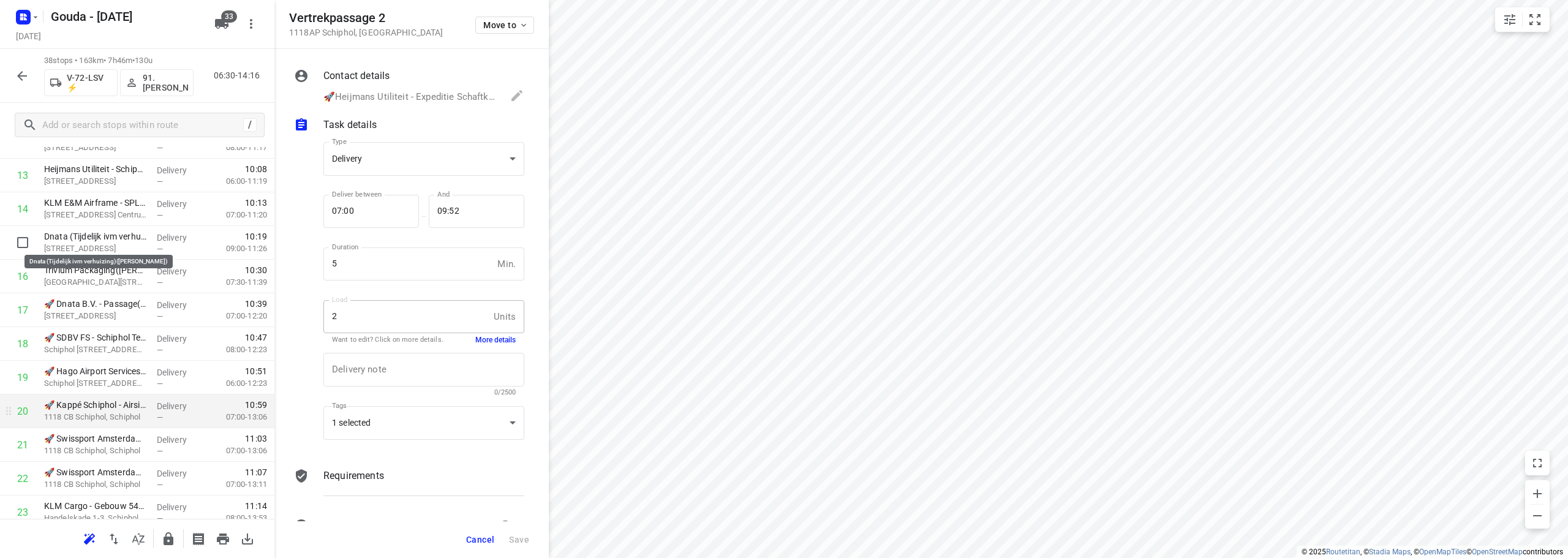
scroll to position [490, 0]
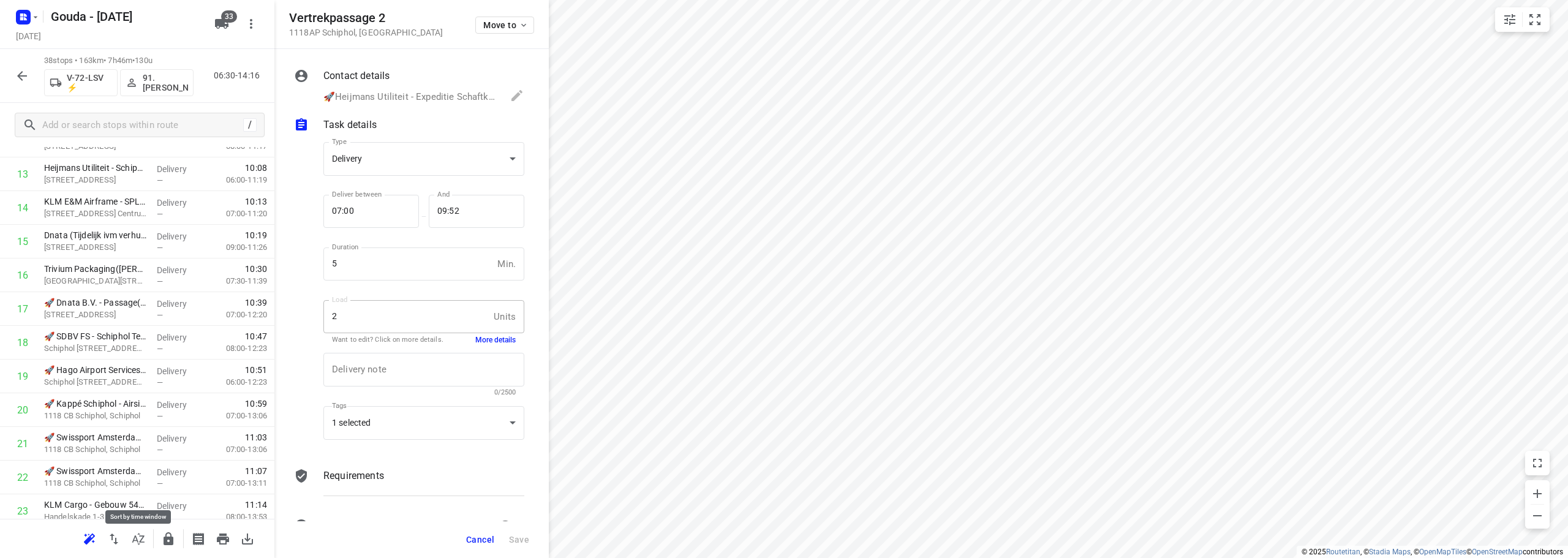
click at [145, 549] on button "button" at bounding box center [138, 539] width 25 height 25
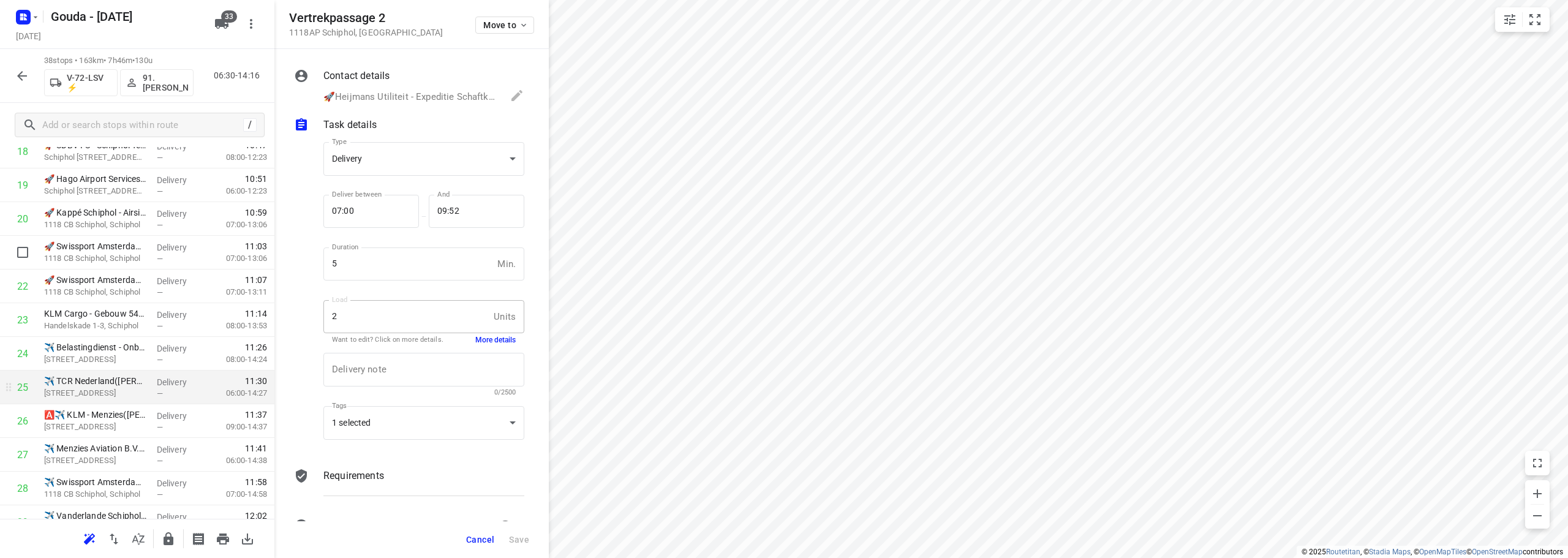
scroll to position [613, 0]
click at [107, 126] on input "text" at bounding box center [152, 125] width 220 height 19
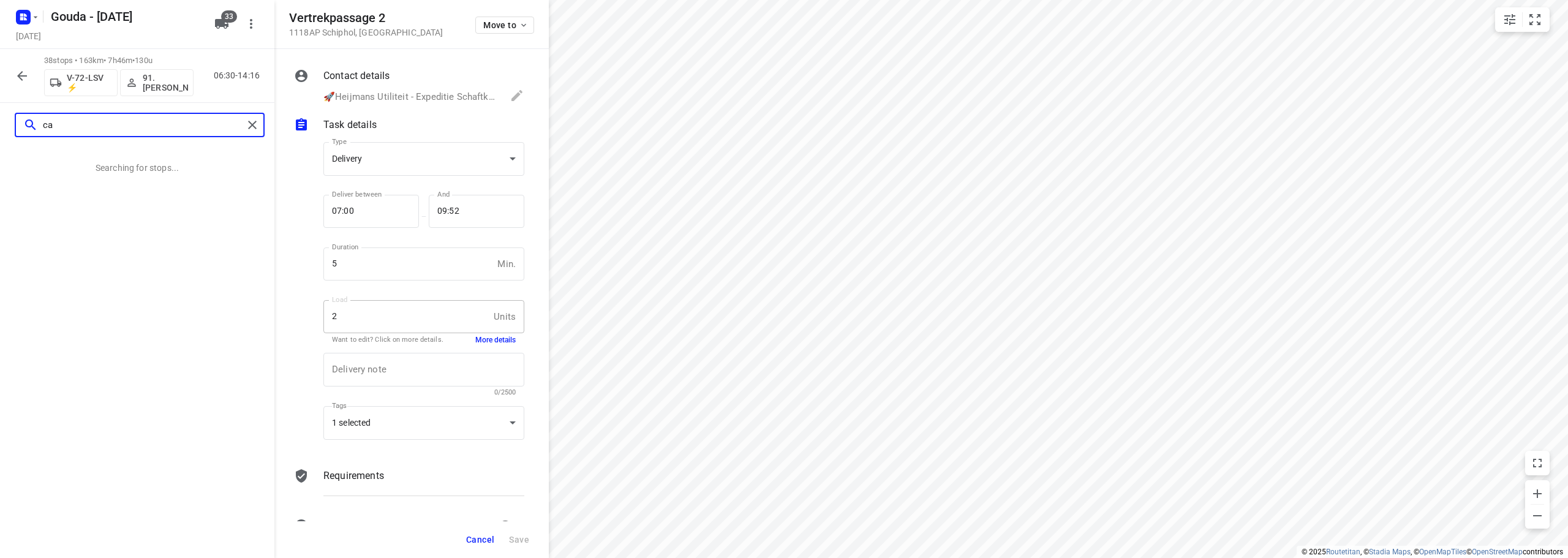
scroll to position [0, 0]
type input "c"
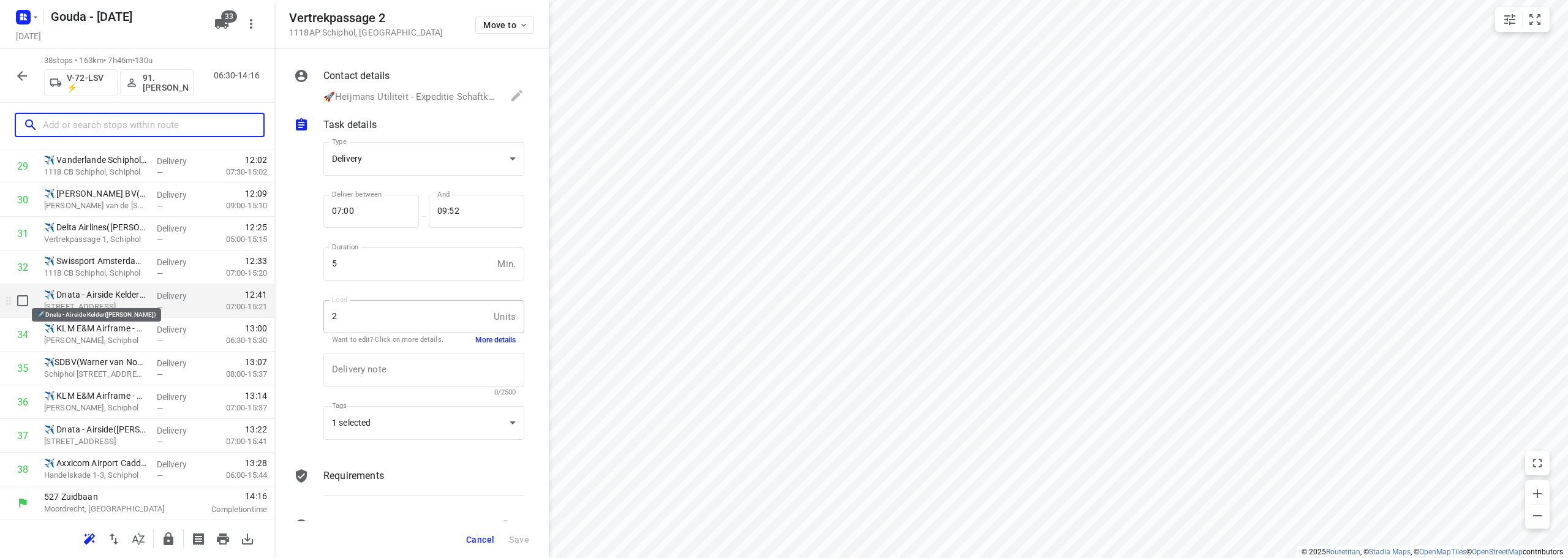
scroll to position [1039, 0]
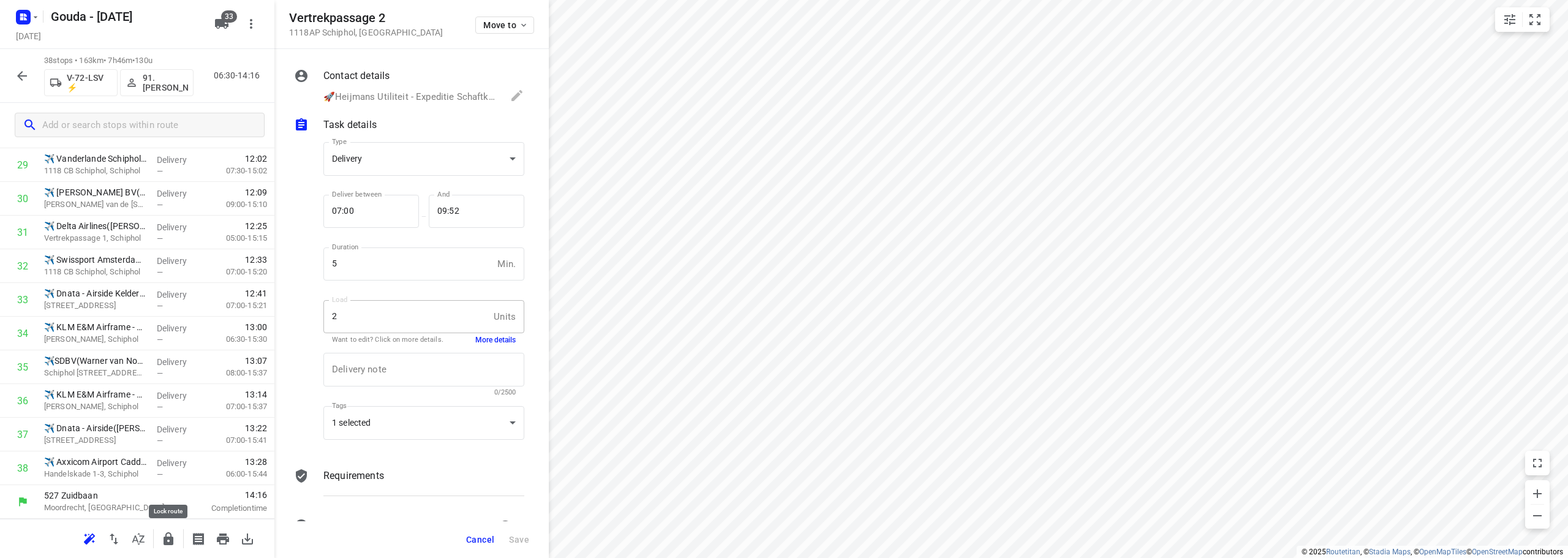
click at [174, 532] on icon "button" at bounding box center [168, 539] width 15 height 15
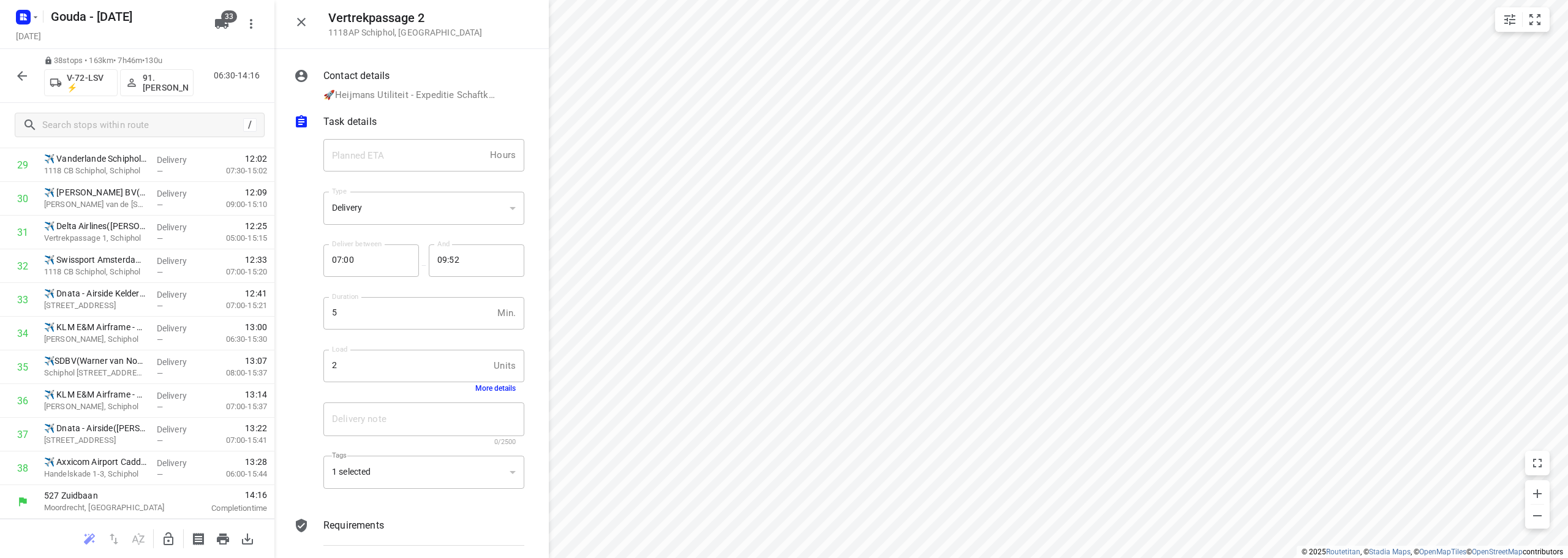
click at [27, 77] on icon "button" at bounding box center [22, 76] width 15 height 15
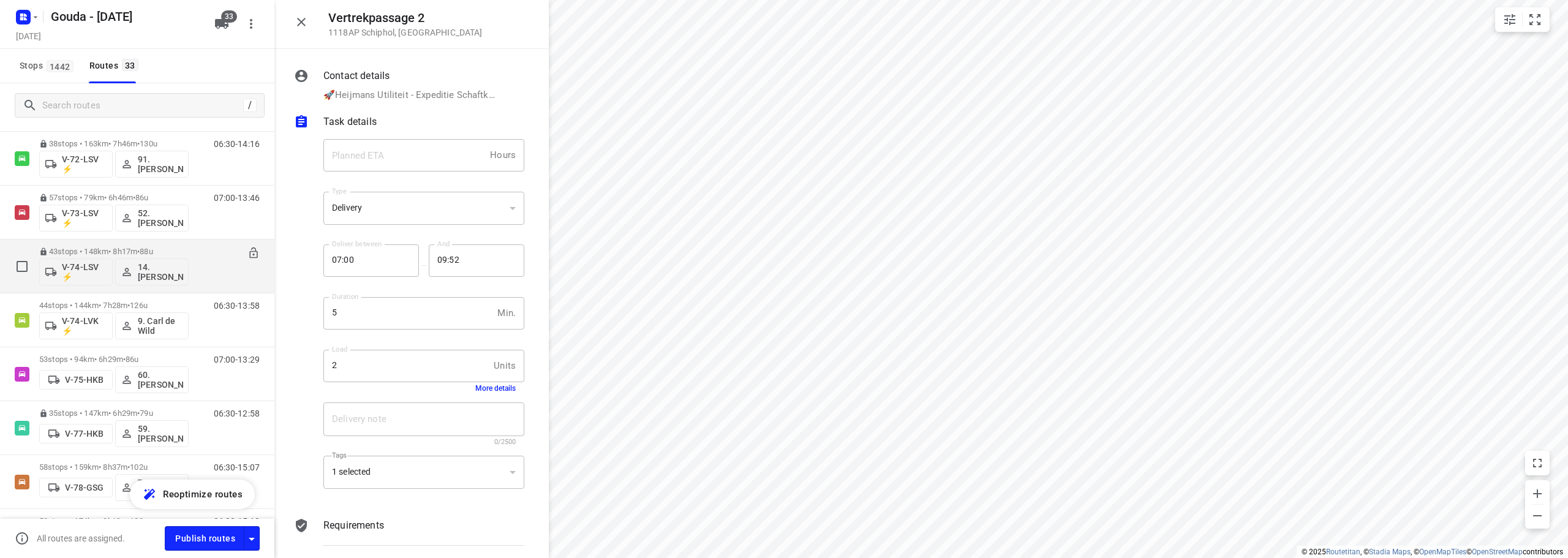
scroll to position [1042, 0]
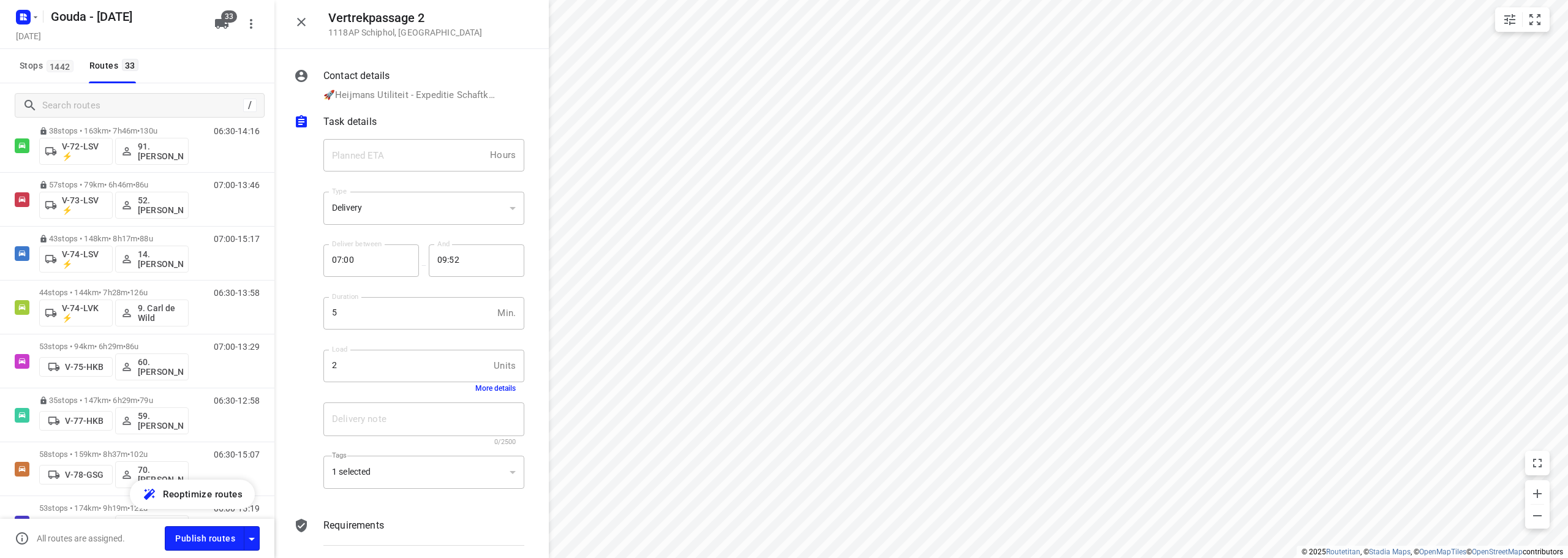
click at [173, 285] on div "44 stops • 144km • 7h28m • 126u V-74-LVK ⚡ 9. Carl de Wild" at bounding box center [114, 307] width 149 height 51
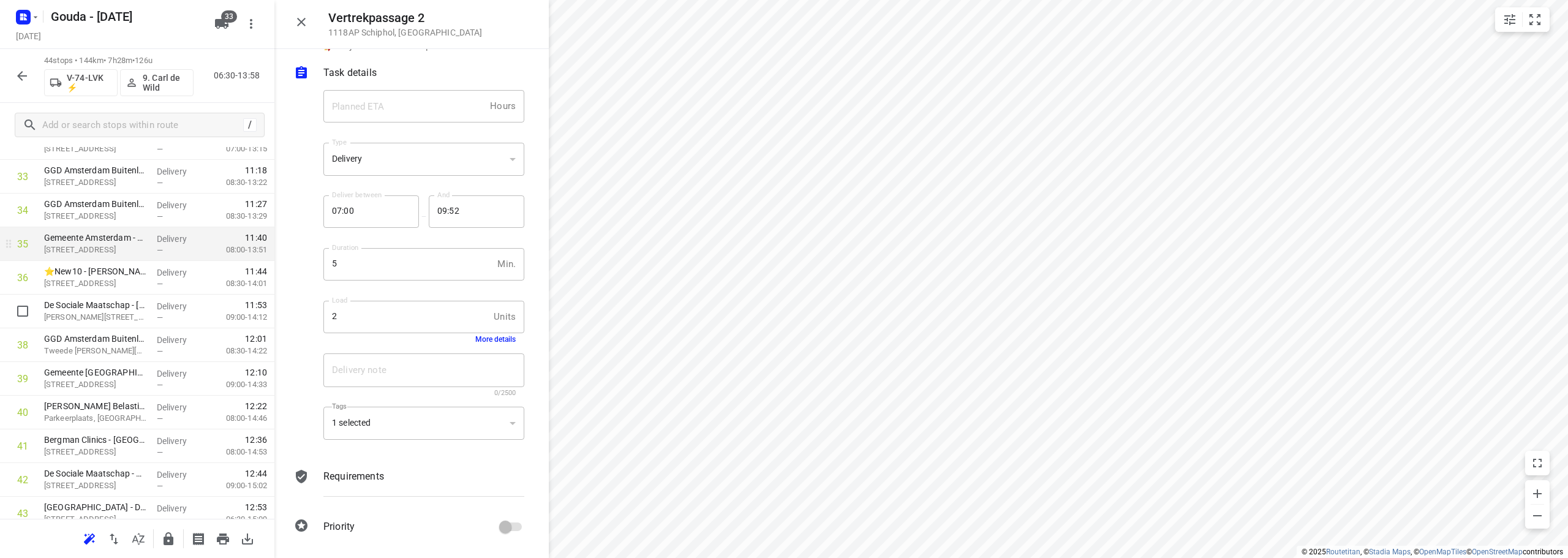
scroll to position [1164, 0]
drag, startPoint x: 100, startPoint y: 328, endPoint x: 101, endPoint y: 338, distance: 10.0
drag, startPoint x: 108, startPoint y: 318, endPoint x: 104, endPoint y: 343, distance: 25.3
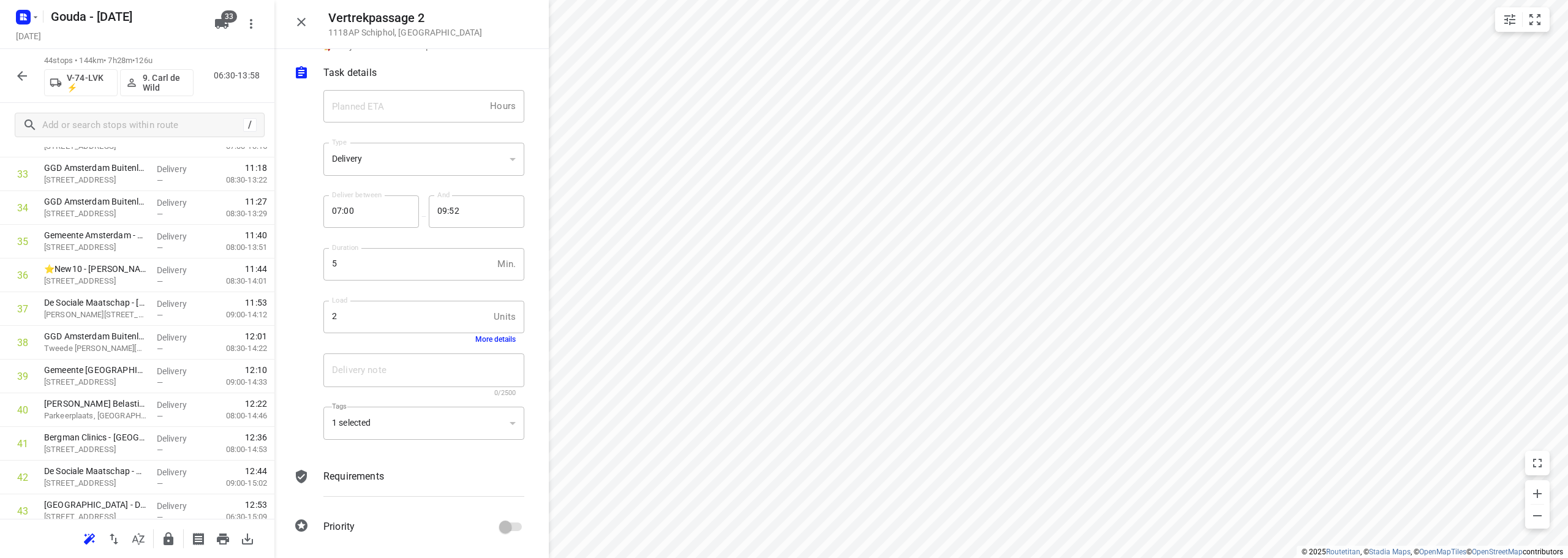
click at [299, 28] on icon "button" at bounding box center [301, 22] width 15 height 15
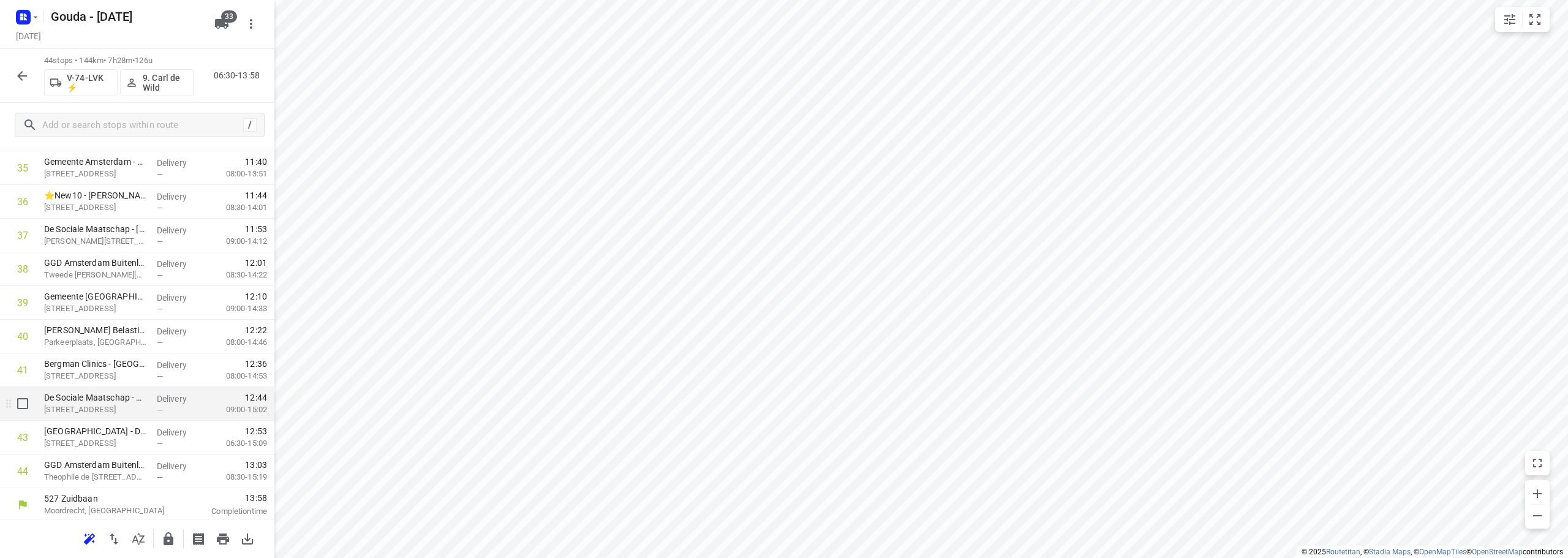
scroll to position [1241, 0]
click at [168, 536] on icon "button" at bounding box center [168, 539] width 15 height 15
click at [23, 77] on icon "button" at bounding box center [22, 76] width 15 height 15
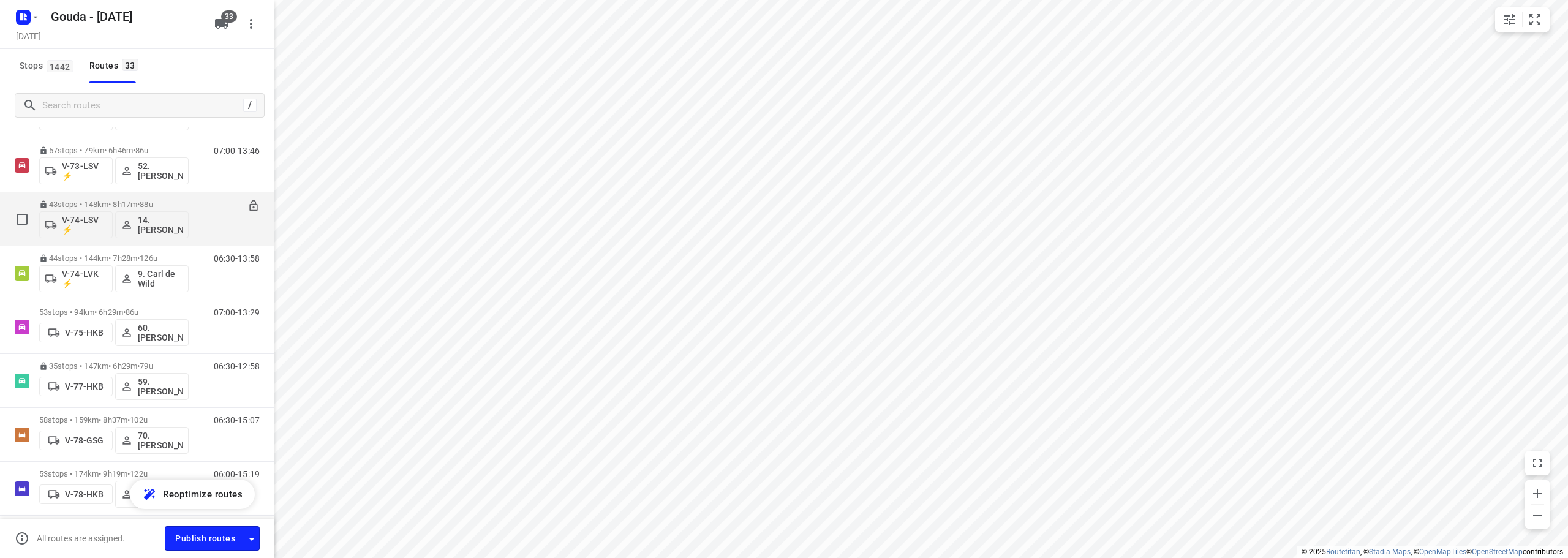
scroll to position [1103, 0]
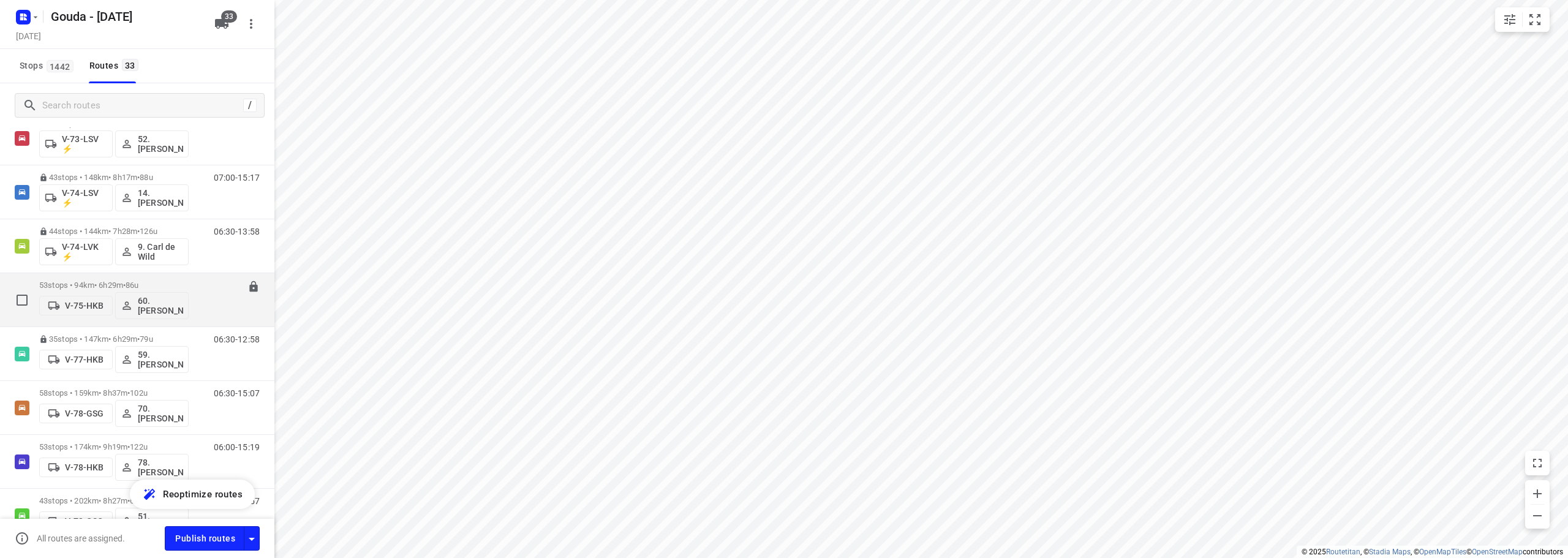
click at [138, 281] on span "86u" at bounding box center [132, 286] width 13 height 9
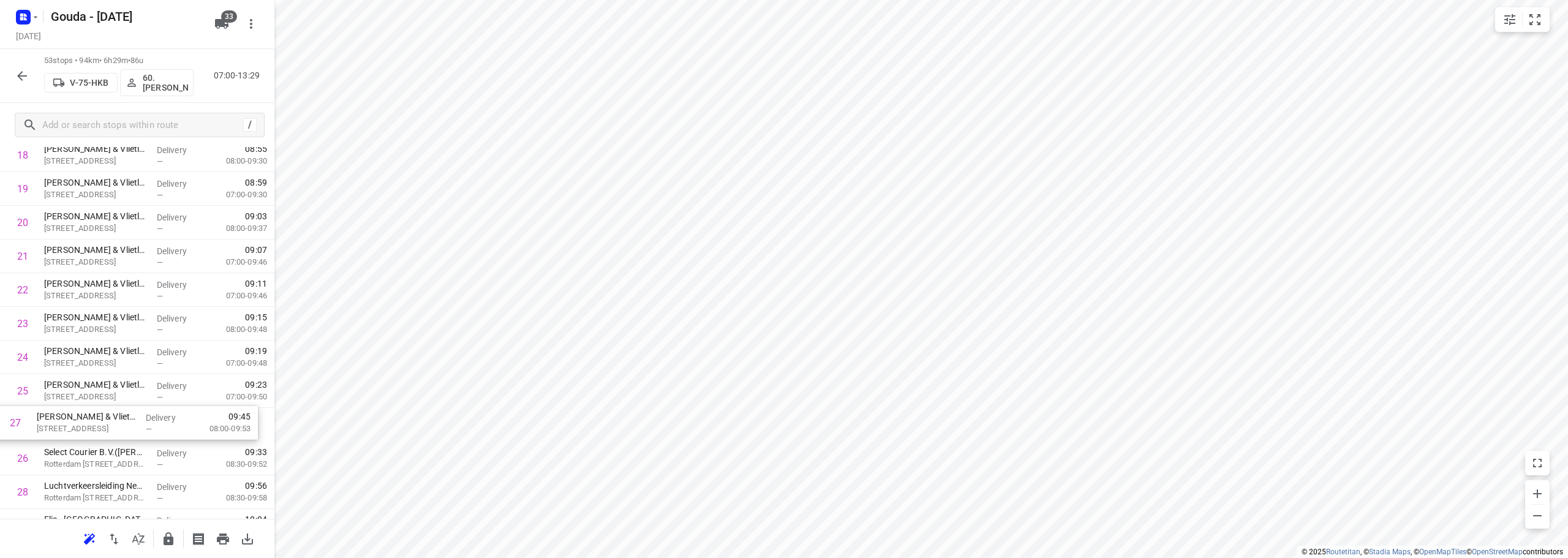
scroll to position [681, 0]
drag, startPoint x: 140, startPoint y: 464, endPoint x: 138, endPoint y: 410, distance: 54.0
click at [138, 410] on div "1 Franciscus Gasthuis en Vlietland - Locatie Gasthuis - SEH(André Niessen) Klei…" at bounding box center [137, 456] width 275 height 1786
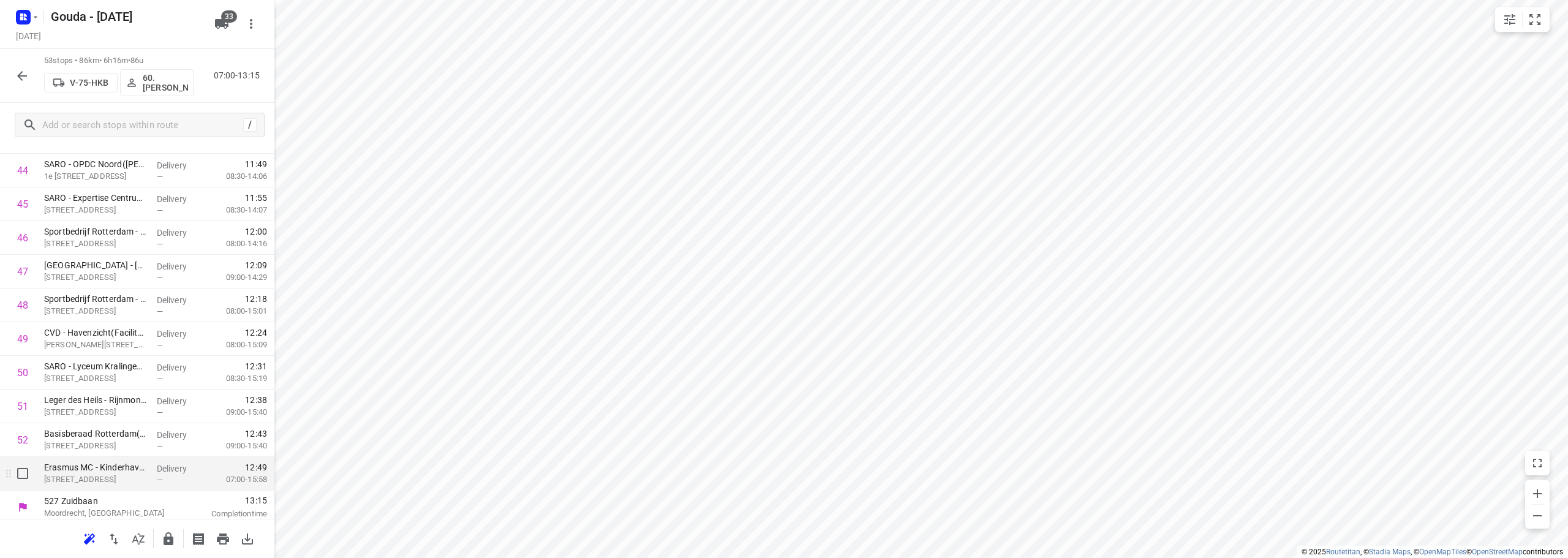
scroll to position [1544, 0]
click at [166, 539] on icon "button" at bounding box center [168, 539] width 10 height 13
click at [17, 79] on icon "button" at bounding box center [22, 76] width 15 height 15
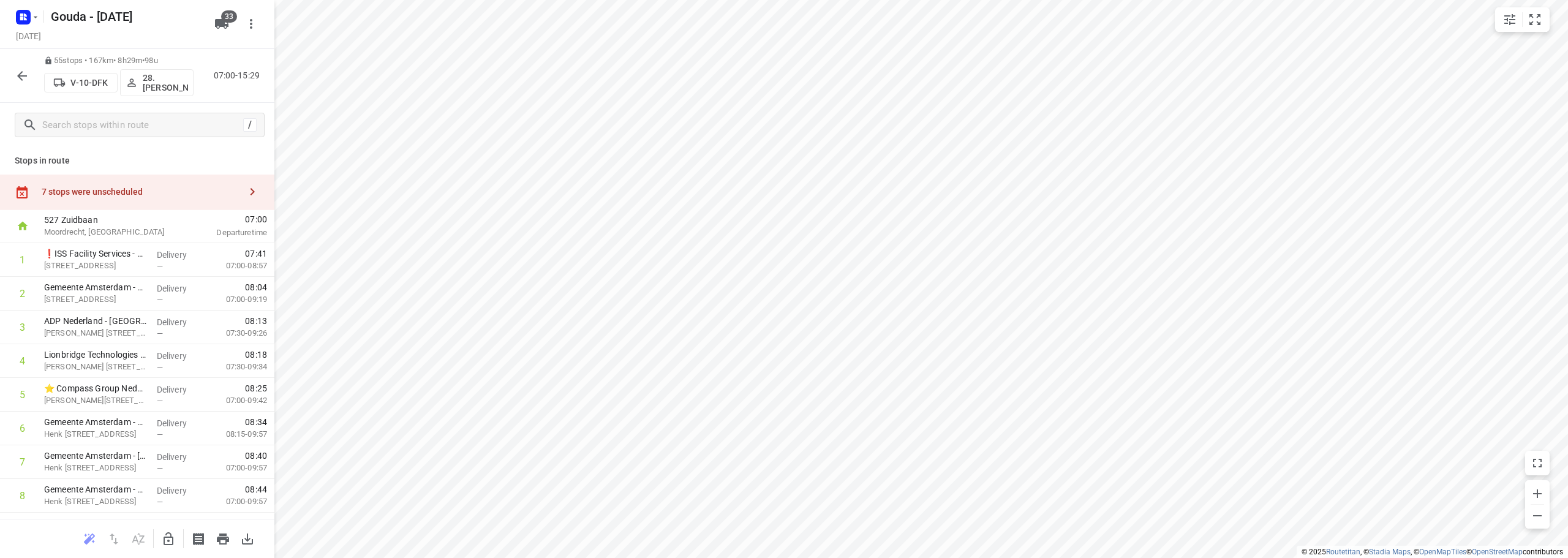
click at [87, 191] on div "7 stops were unscheduled" at bounding box center [141, 191] width 198 height 10
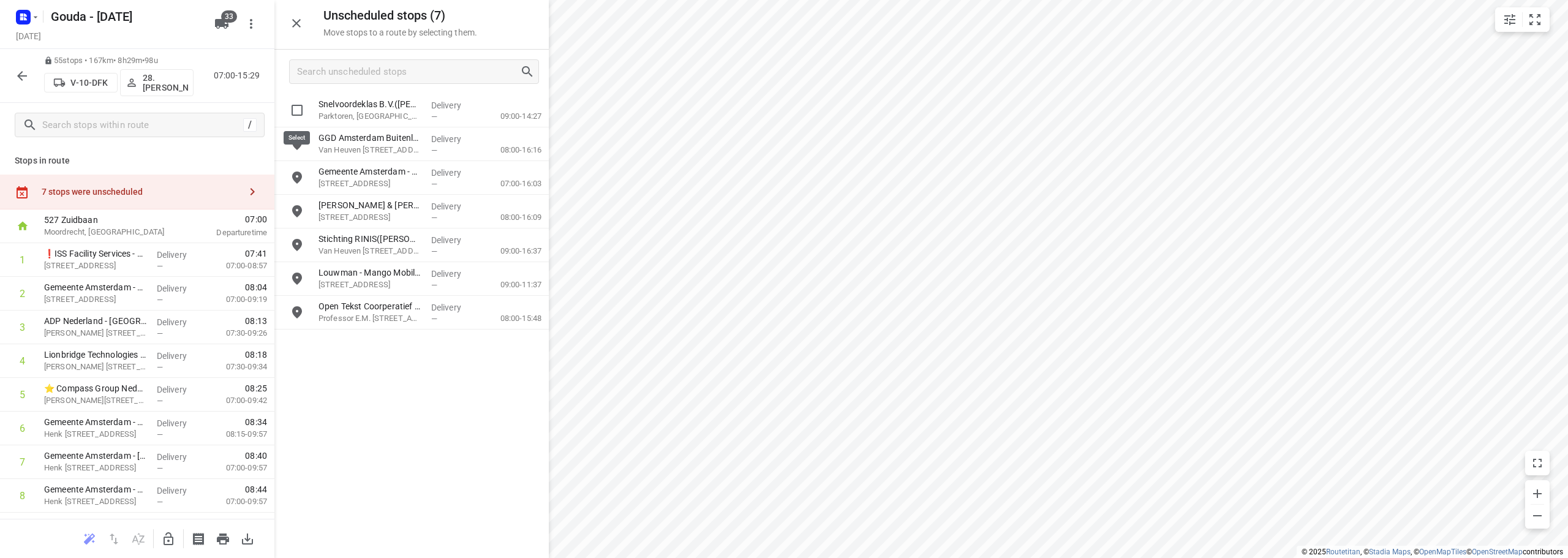
click at [299, 115] on input "grid" at bounding box center [297, 111] width 25 height 25
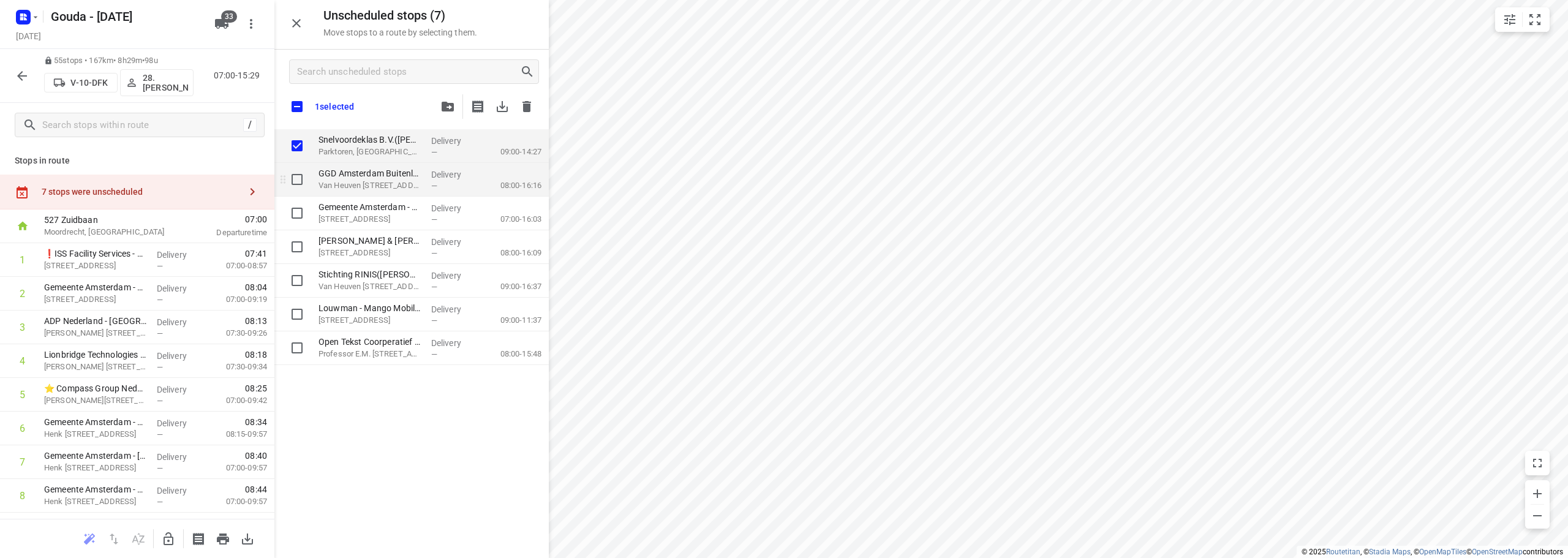
checkbox input "true"
click at [299, 180] on input "grid" at bounding box center [297, 180] width 25 height 25
checkbox input "true"
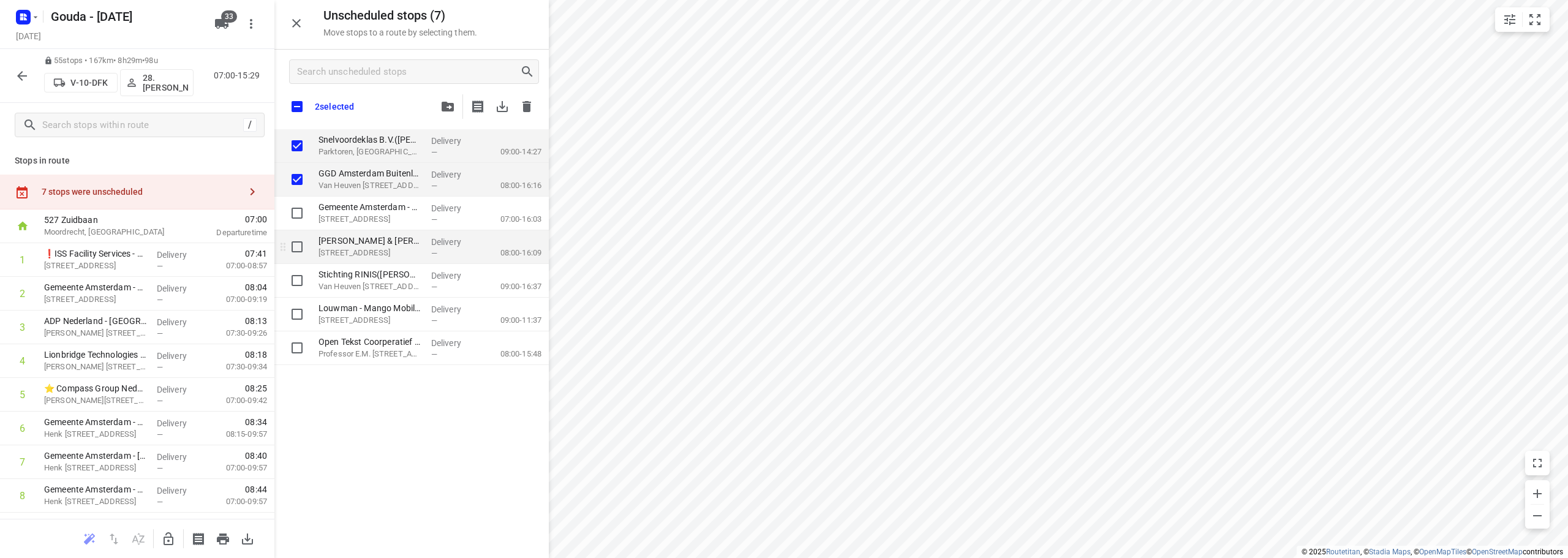
click at [299, 231] on div "grid" at bounding box center [294, 248] width 39 height 34
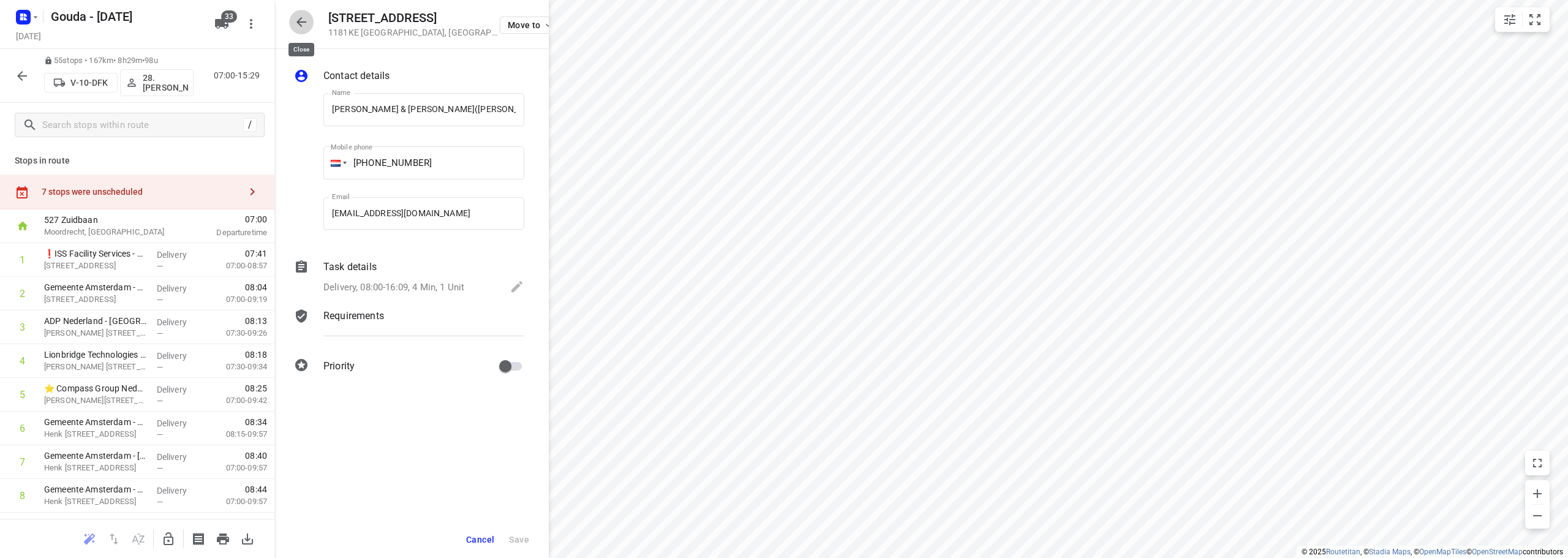
click at [302, 19] on icon "button" at bounding box center [301, 22] width 15 height 15
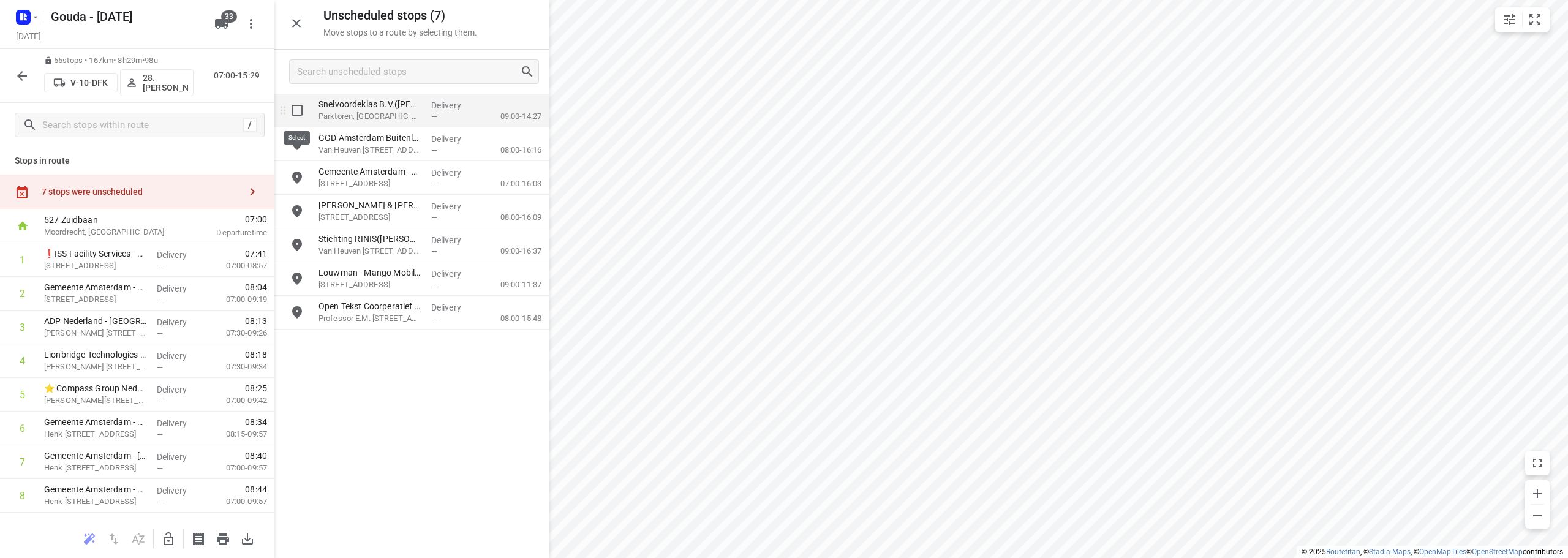
click at [299, 110] on input "grid" at bounding box center [297, 111] width 25 height 25
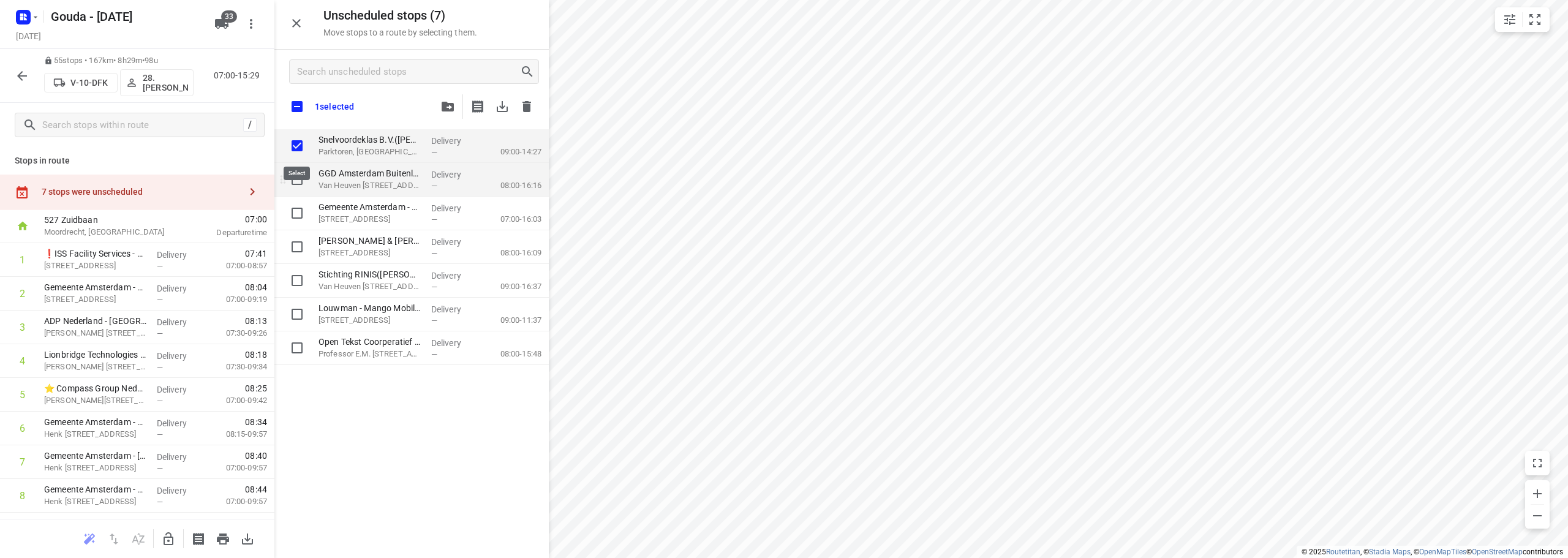
checkbox input "true"
click at [295, 180] on input "grid" at bounding box center [297, 180] width 25 height 25
checkbox input "true"
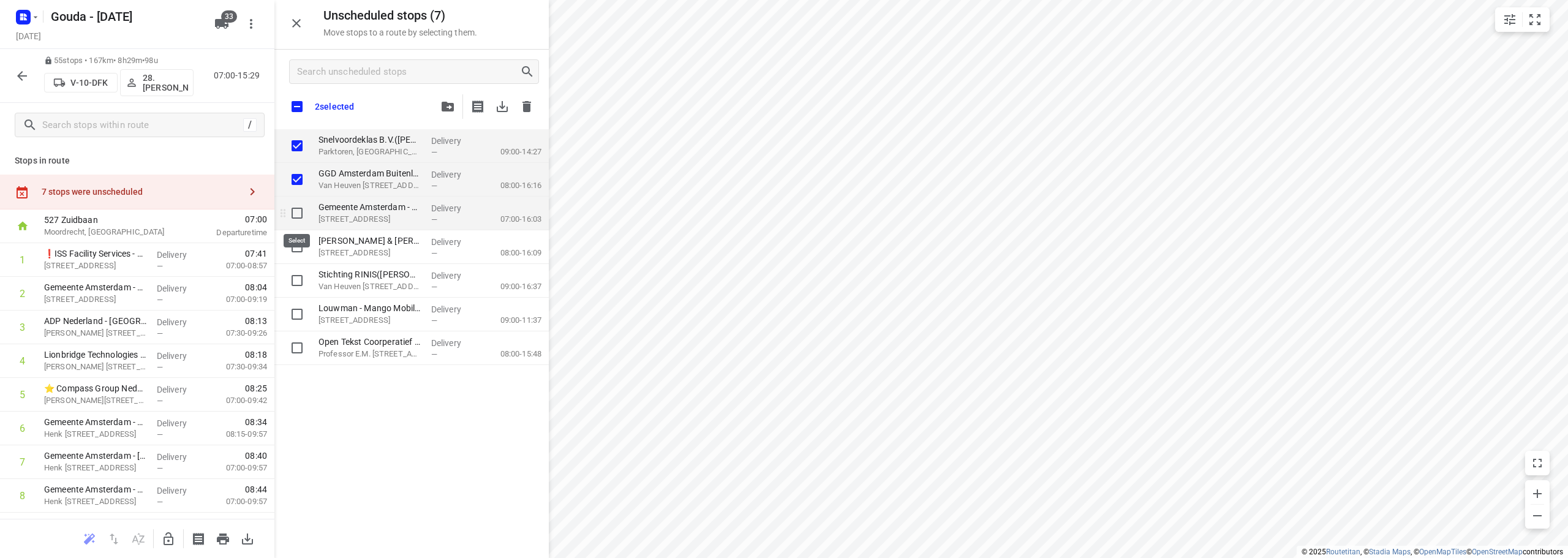
click at [300, 216] on input "grid" at bounding box center [297, 214] width 25 height 25
checkbox input "true"
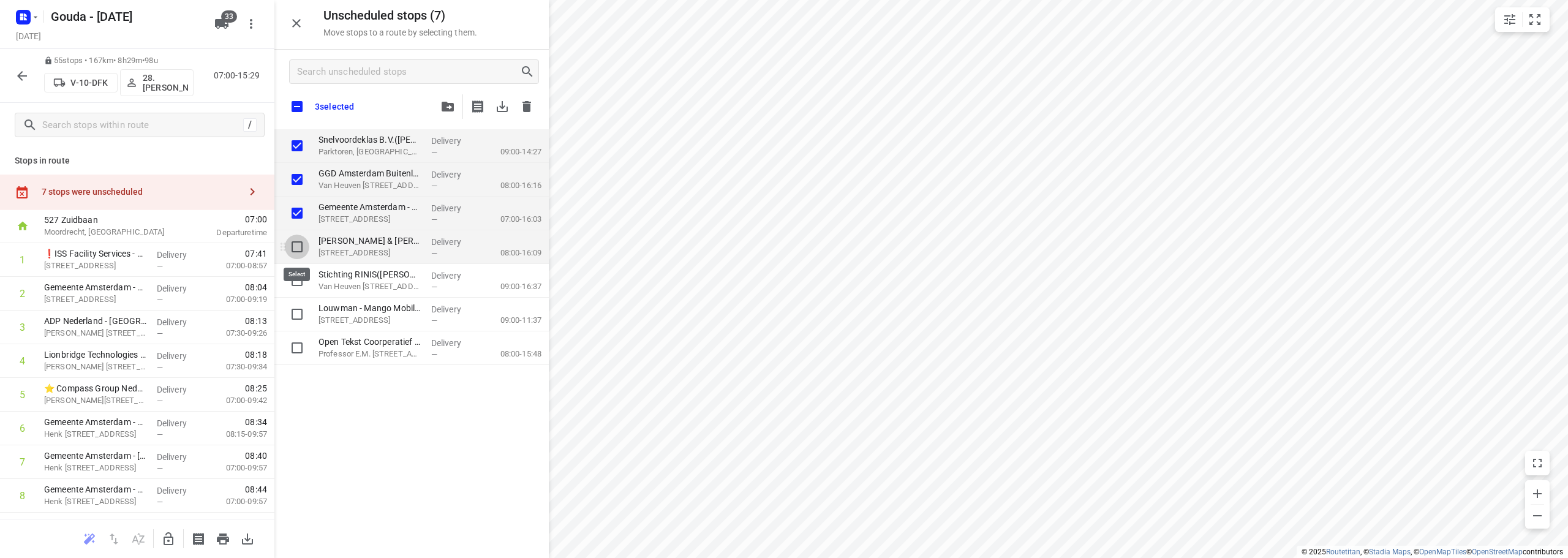
click at [299, 250] on input "grid" at bounding box center [297, 247] width 25 height 25
checkbox input "true"
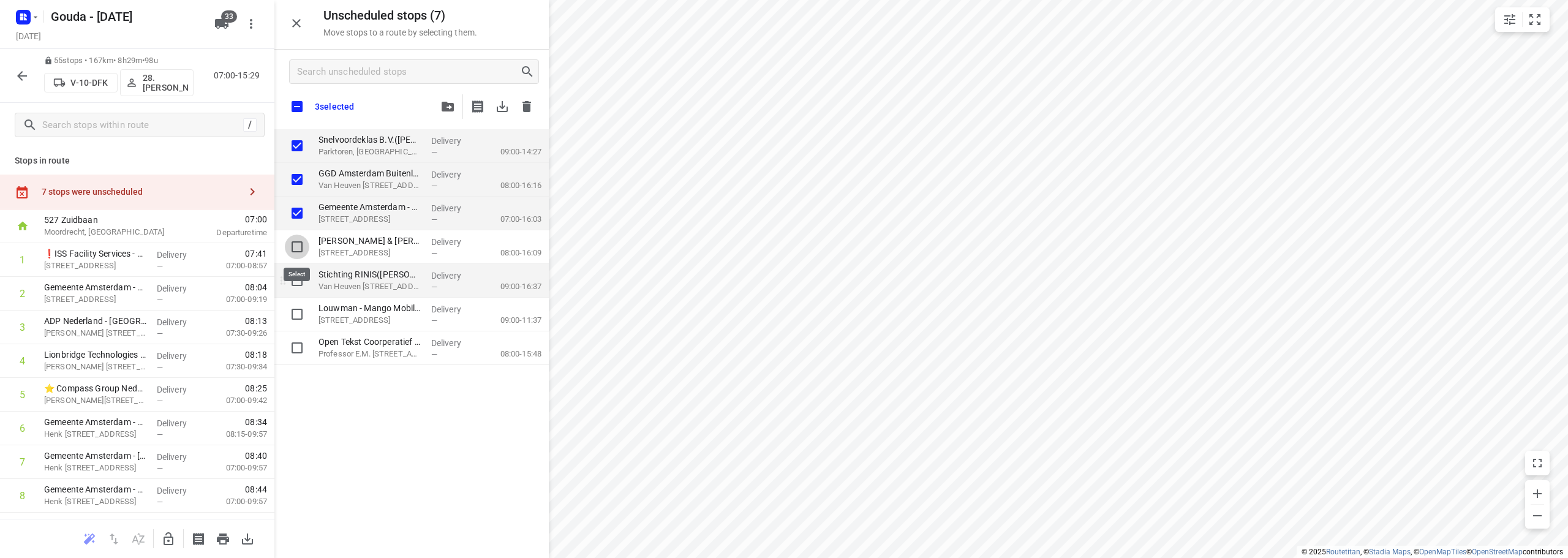
checkbox input "true"
click at [296, 278] on input "grid" at bounding box center [297, 281] width 25 height 25
checkbox input "true"
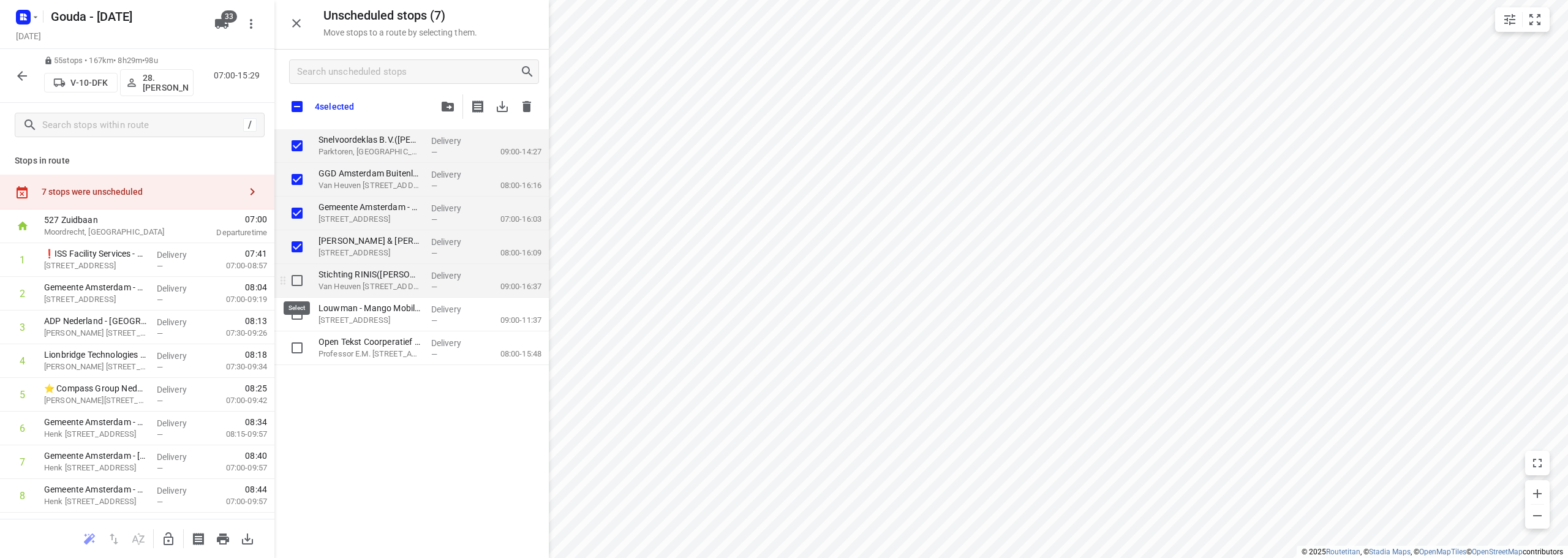
checkbox input "true"
click at [295, 351] on input "grid" at bounding box center [297, 348] width 25 height 25
checkbox input "true"
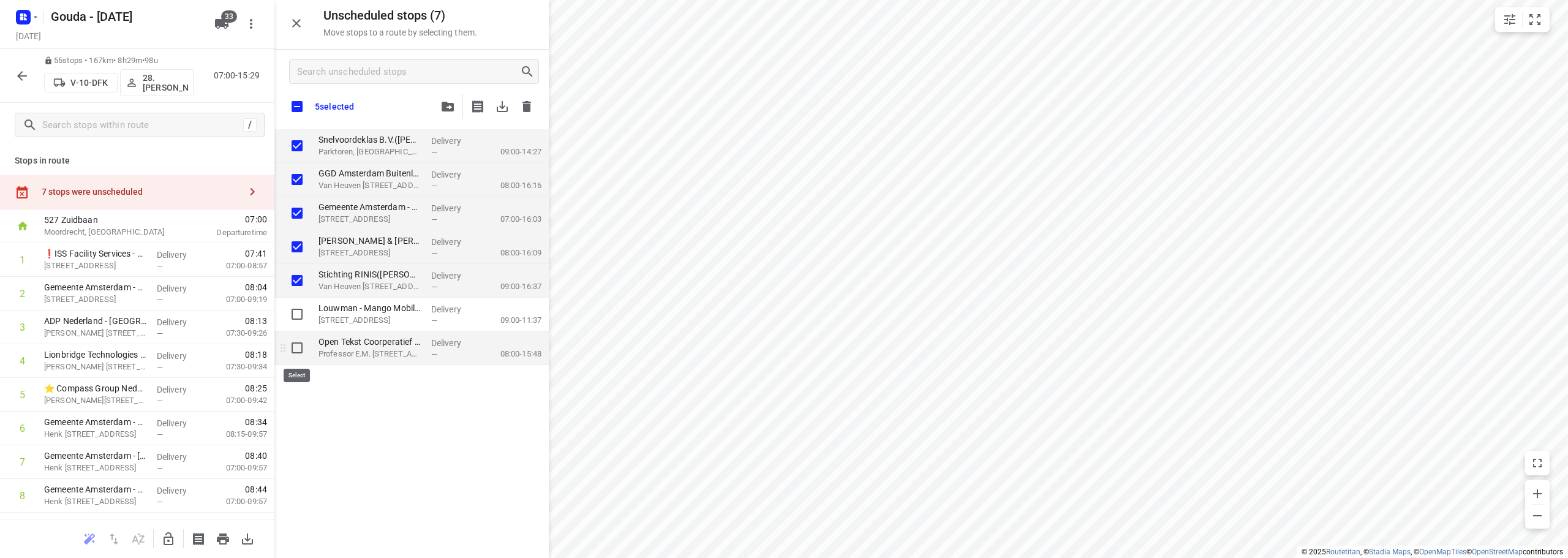
checkbox input "true"
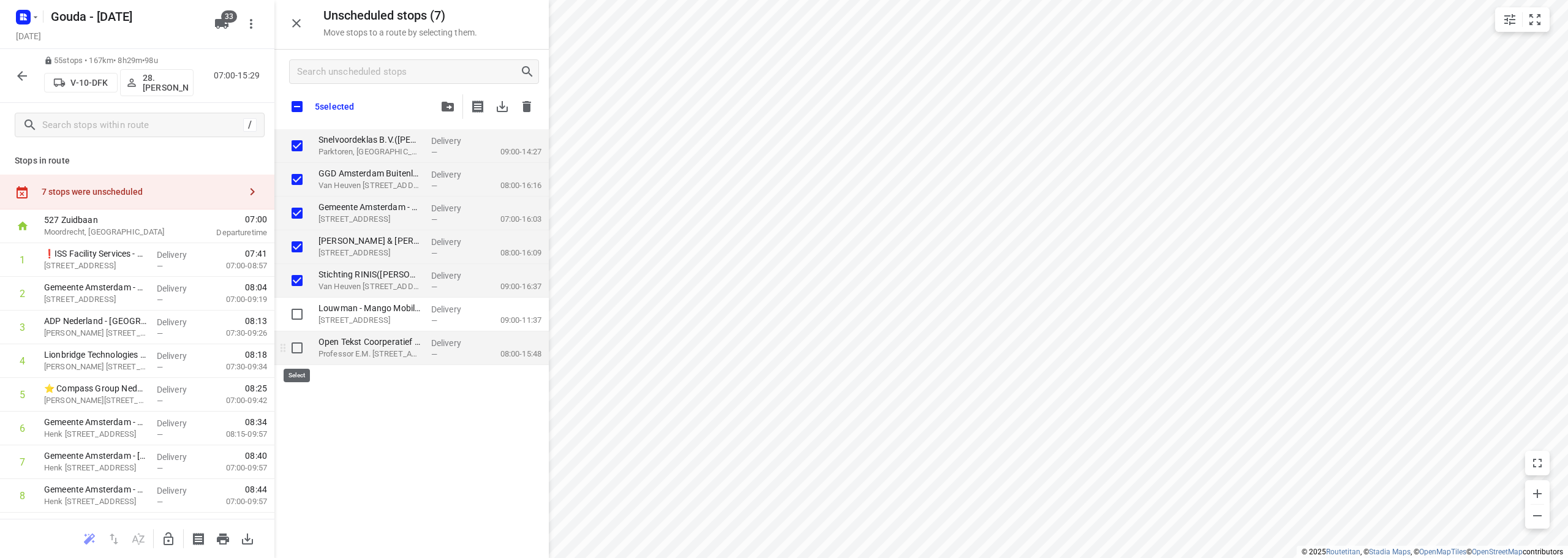
checkbox input "true"
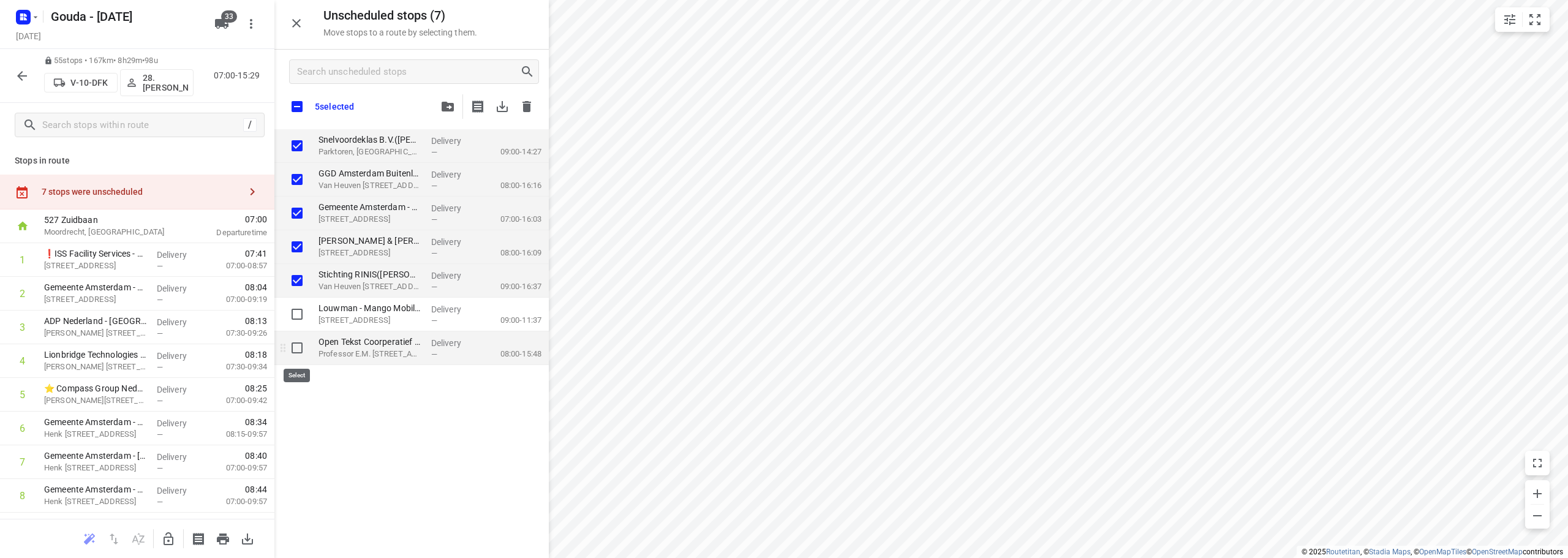
checkbox input "true"
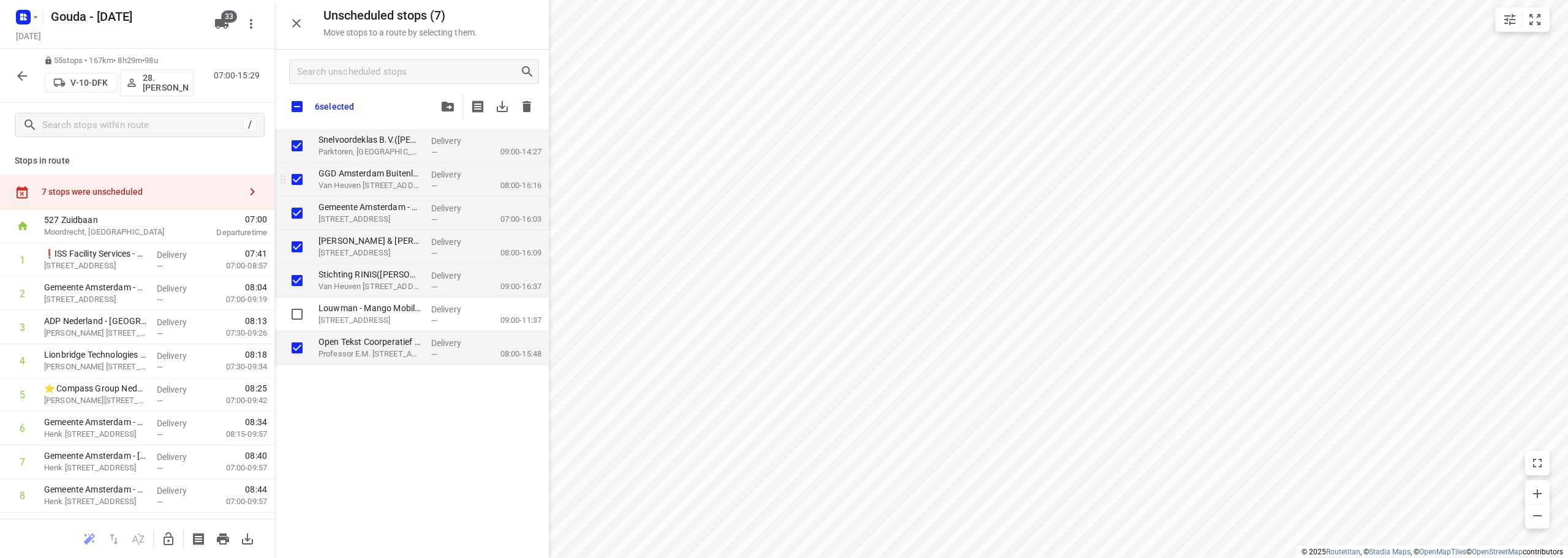
checkbox input "true"
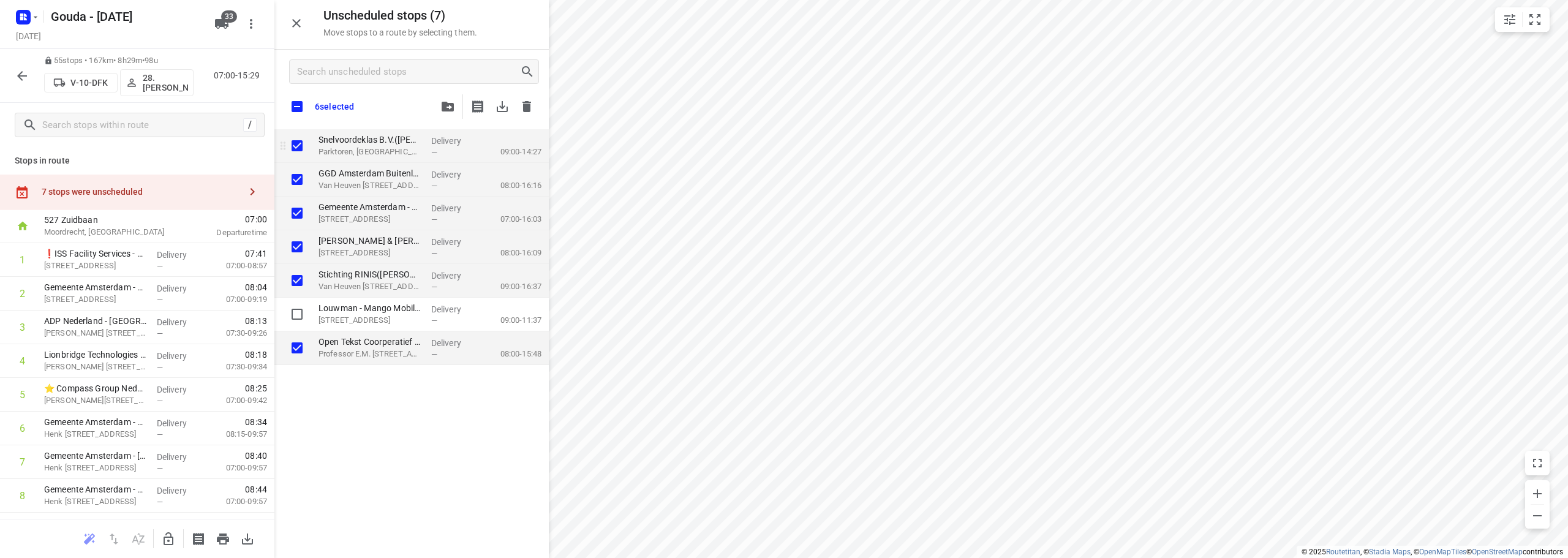
checkbox input "true"
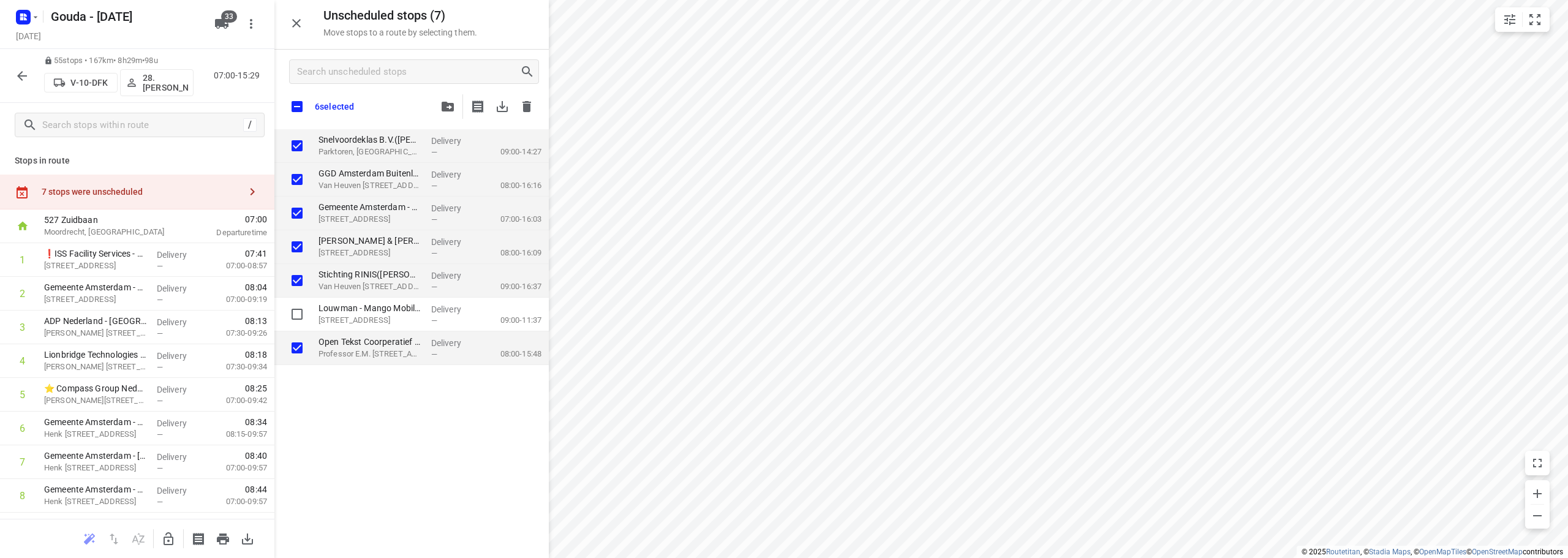
checkbox input "true"
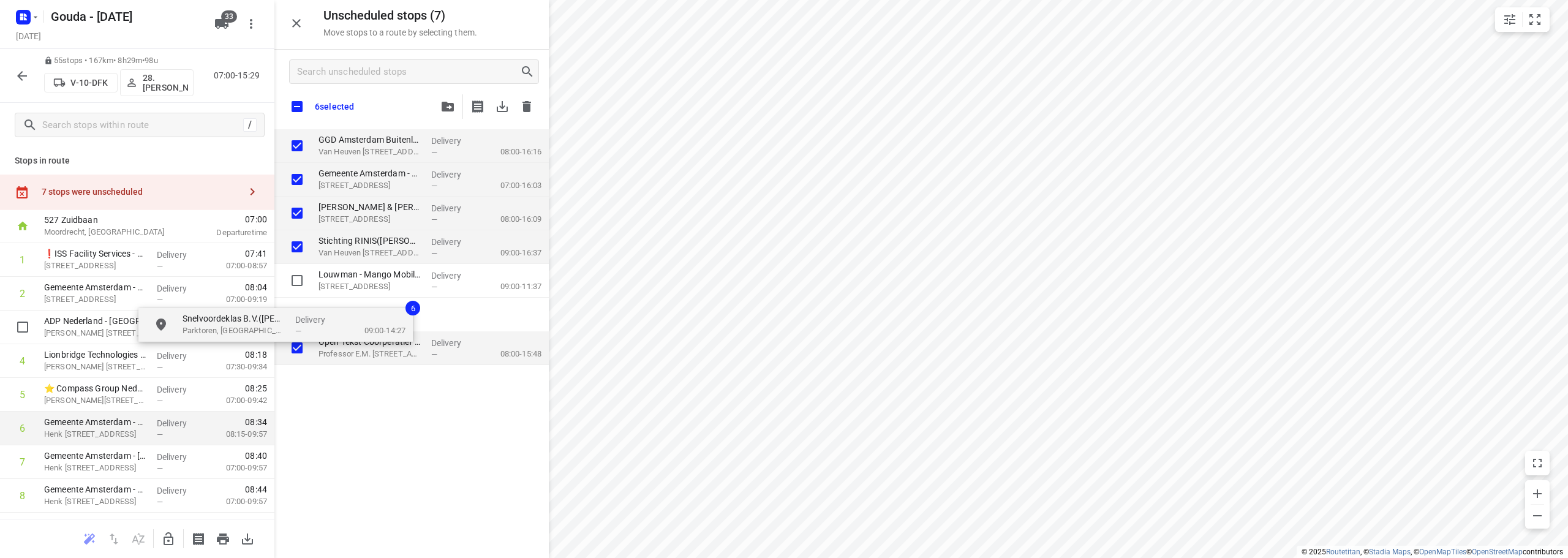
checkbox input "true"
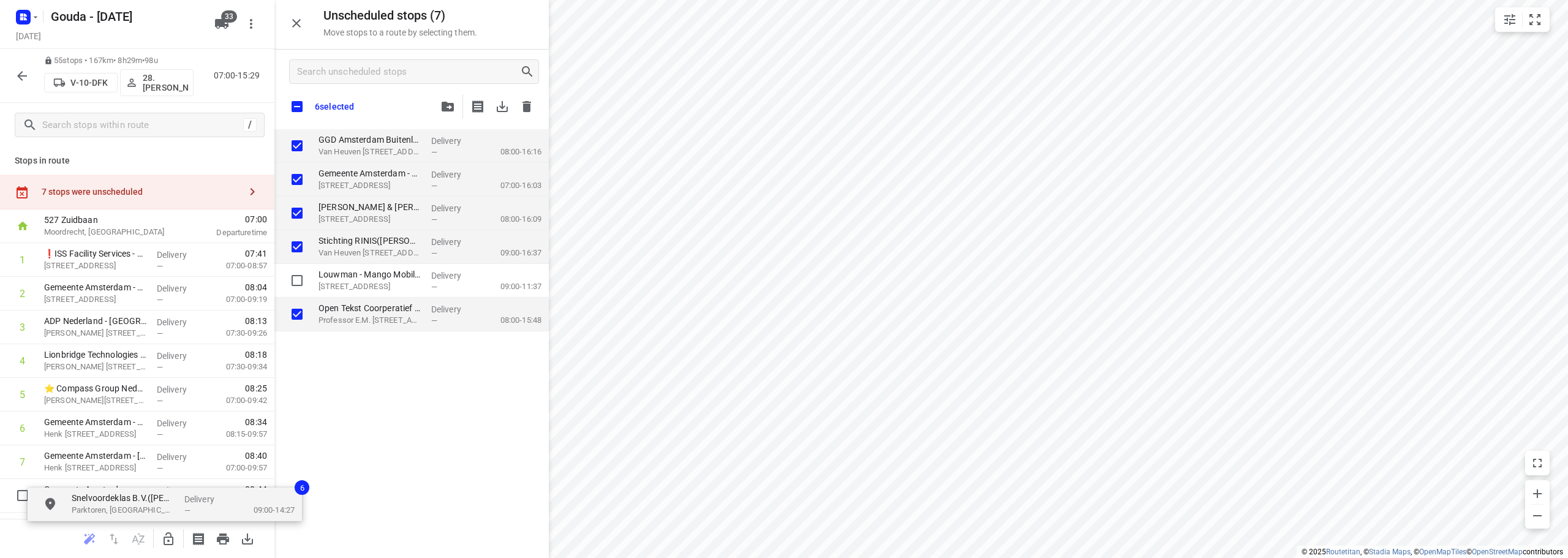
checkbox input "true"
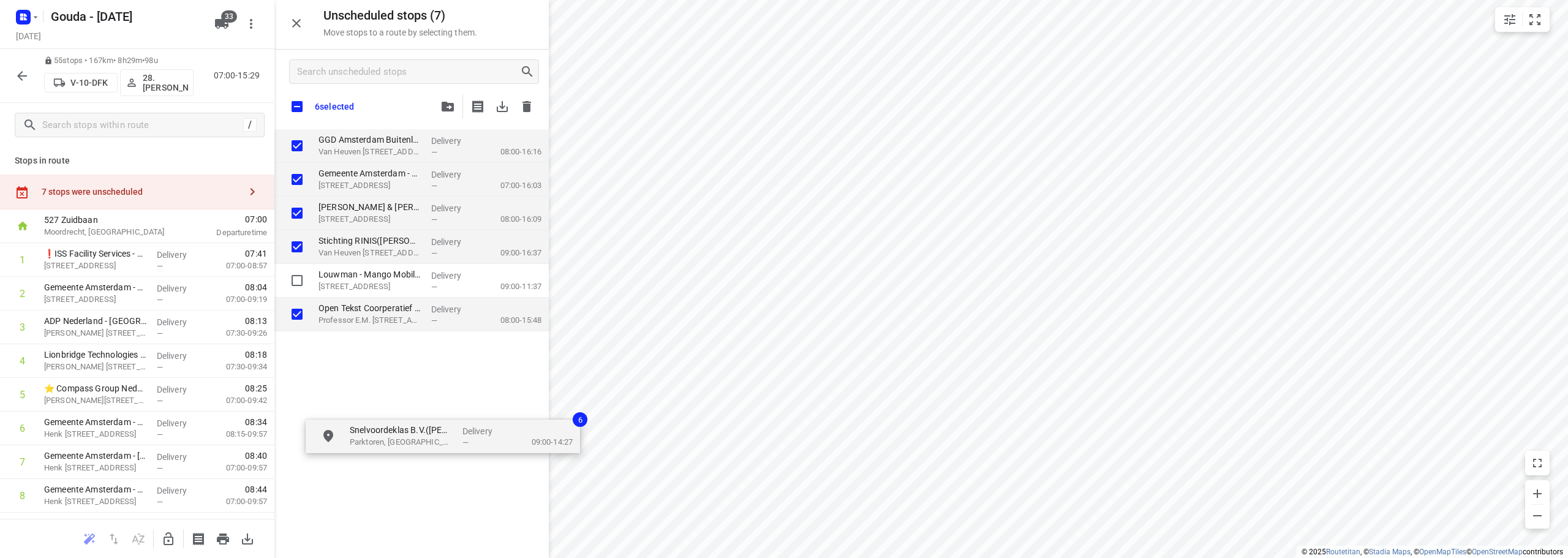
drag, startPoint x: 325, startPoint y: 204, endPoint x: 395, endPoint y: 440, distance: 246.2
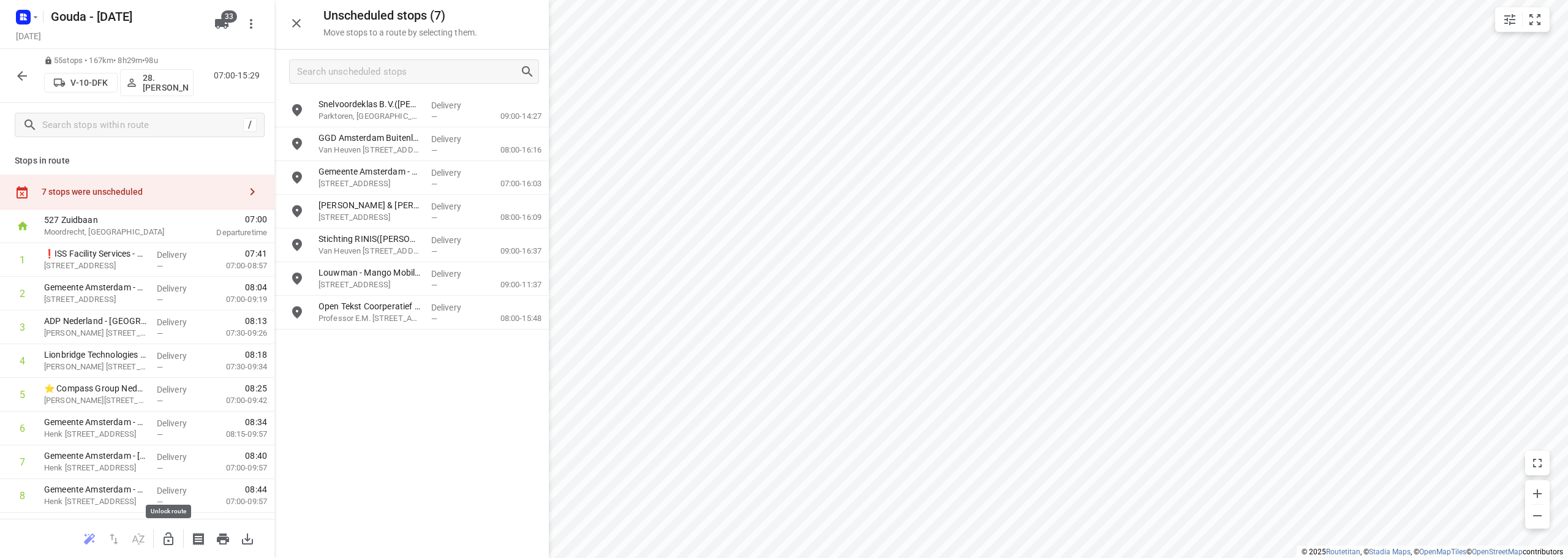
click at [166, 539] on icon "button" at bounding box center [168, 539] width 15 height 15
click at [297, 107] on input "grid" at bounding box center [297, 111] width 25 height 25
checkbox input "true"
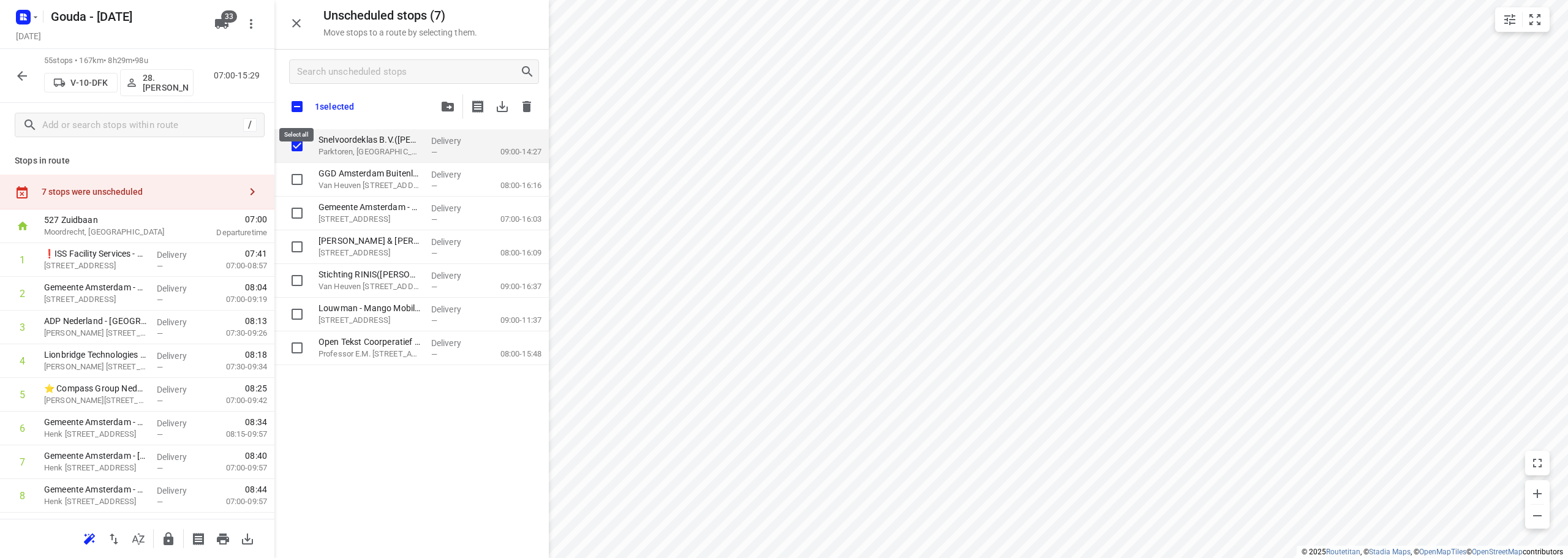
click at [296, 99] on input "checkbox" at bounding box center [296, 106] width 26 height 26
checkbox input "true"
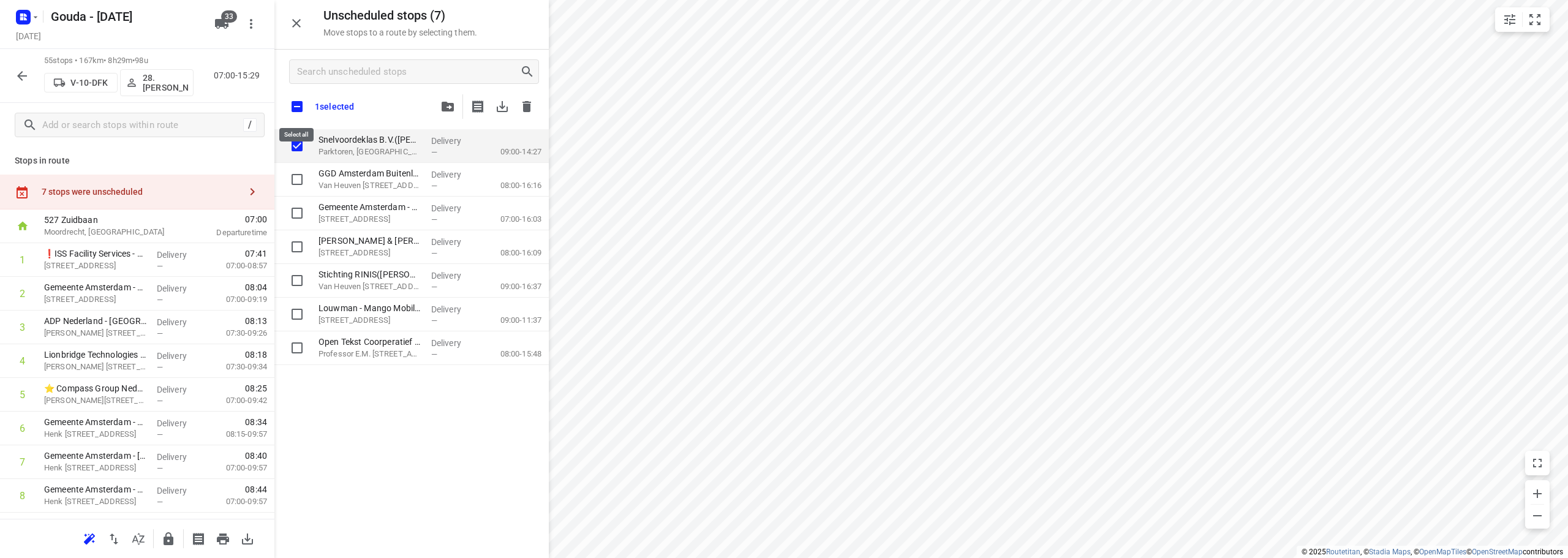
checkbox input "true"
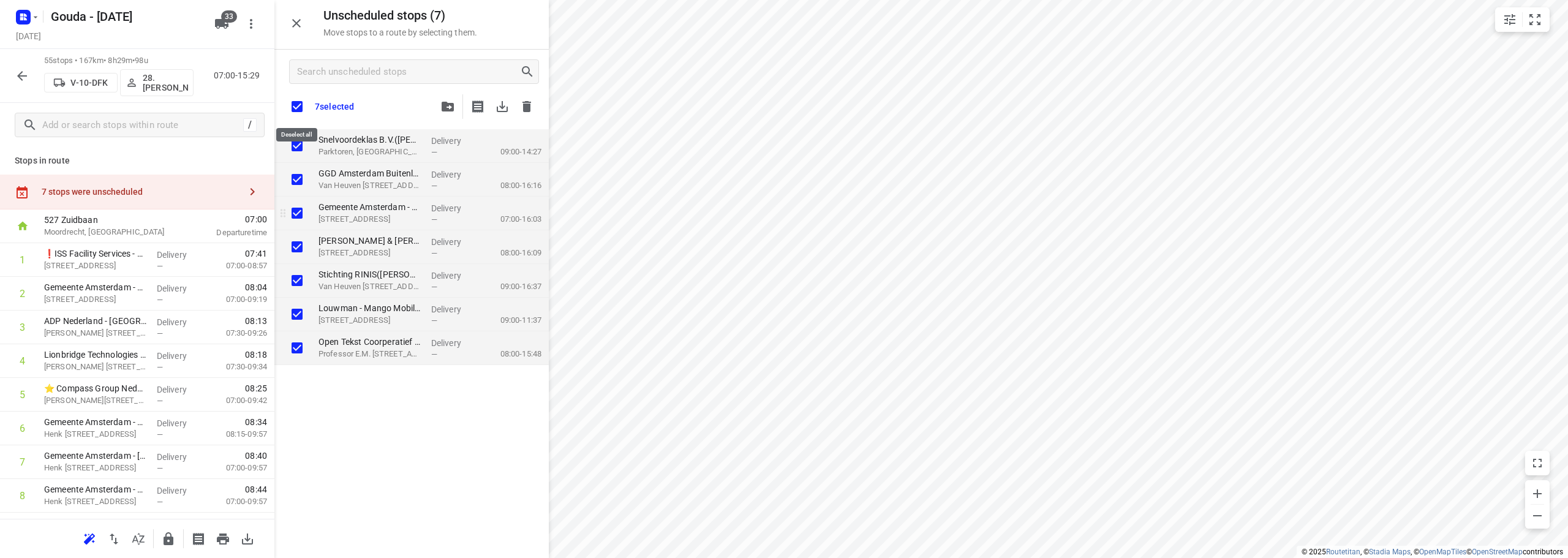
checkbox input "true"
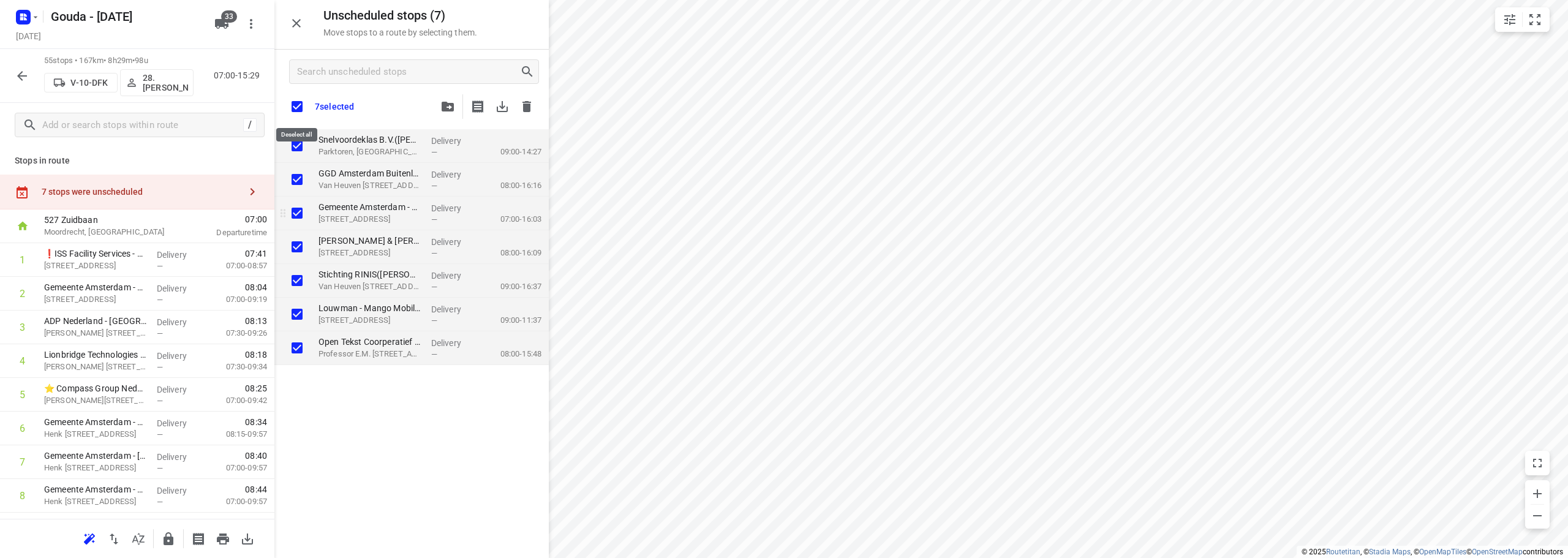
checkbox input "true"
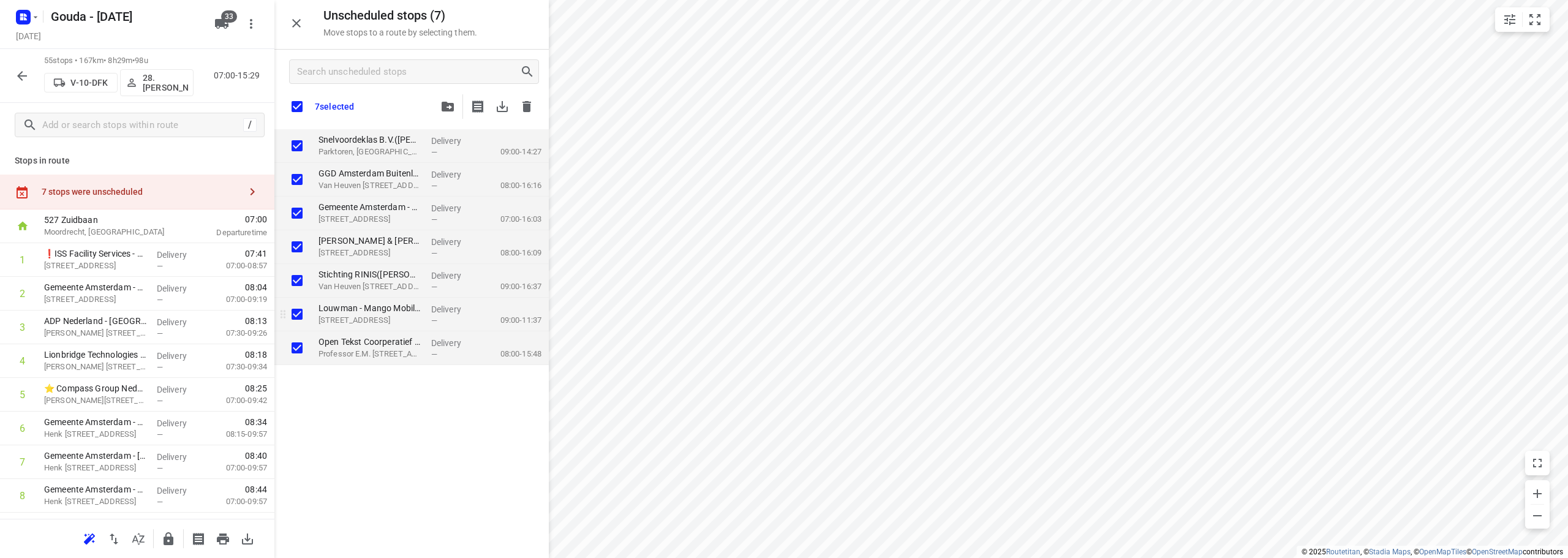
checkbox input "true"
drag, startPoint x: 294, startPoint y: 315, endPoint x: 364, endPoint y: 176, distance: 155.6
click at [293, 313] on input "grid" at bounding box center [297, 314] width 25 height 25
checkbox input "false"
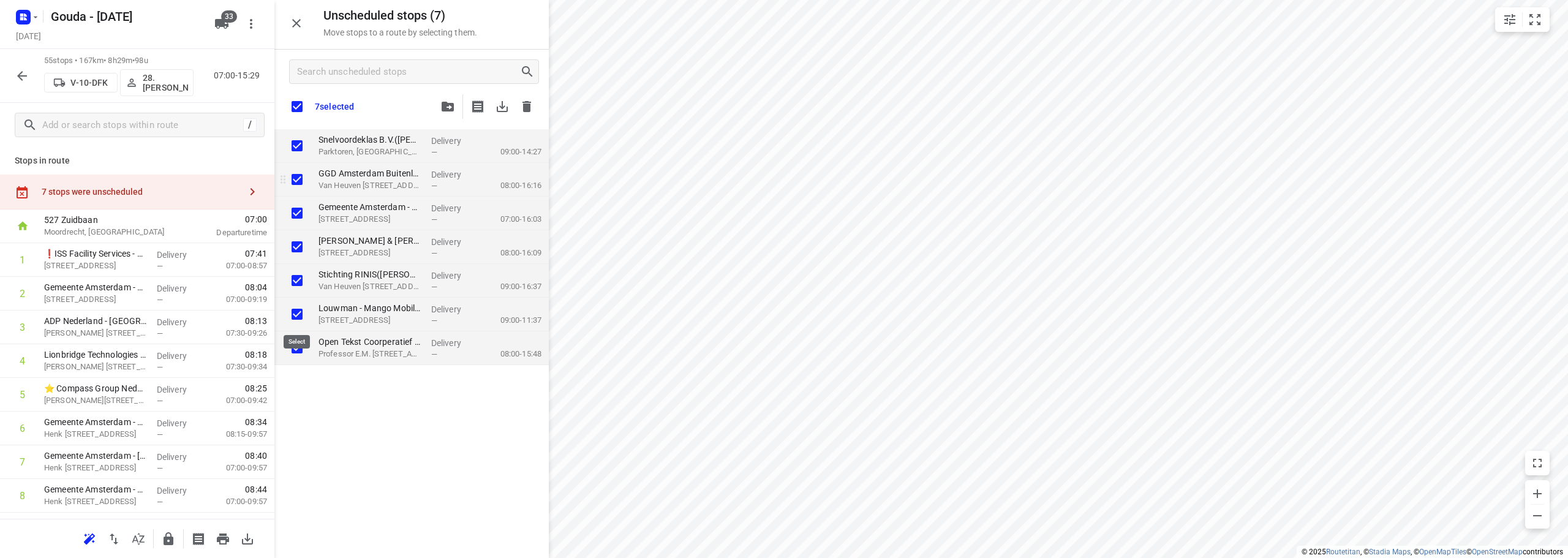
checkbox input "true"
checkbox input "false"
checkbox input "true"
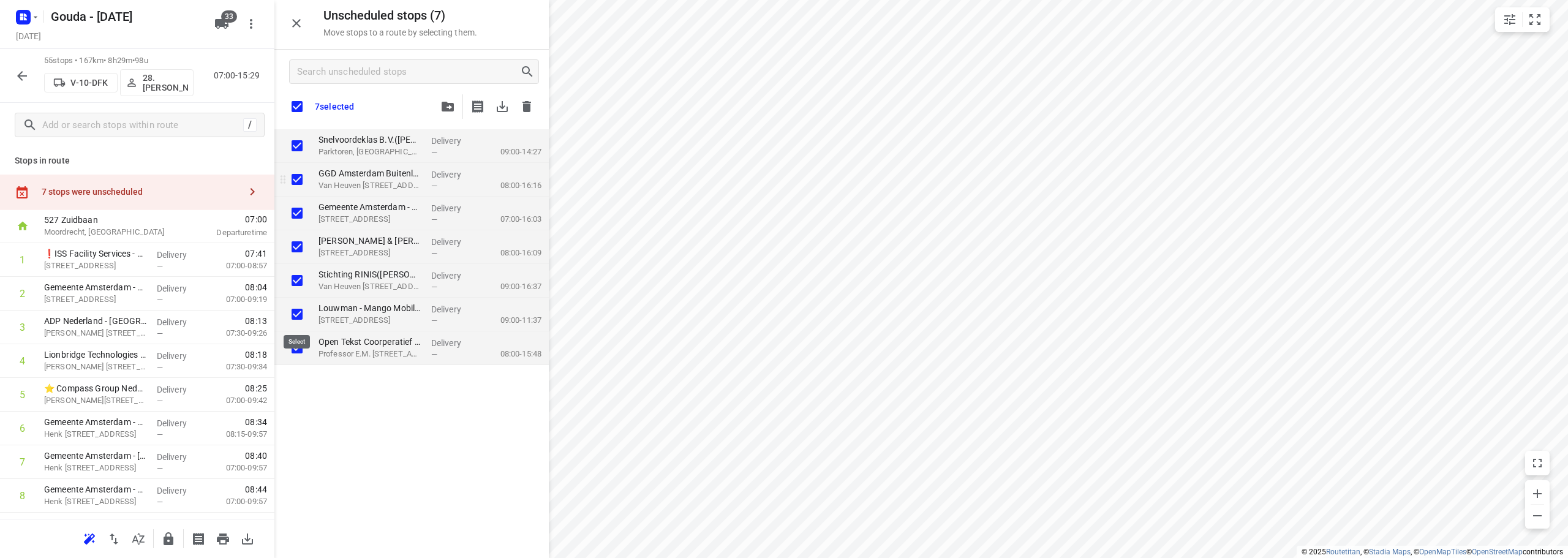
checkbox input "true"
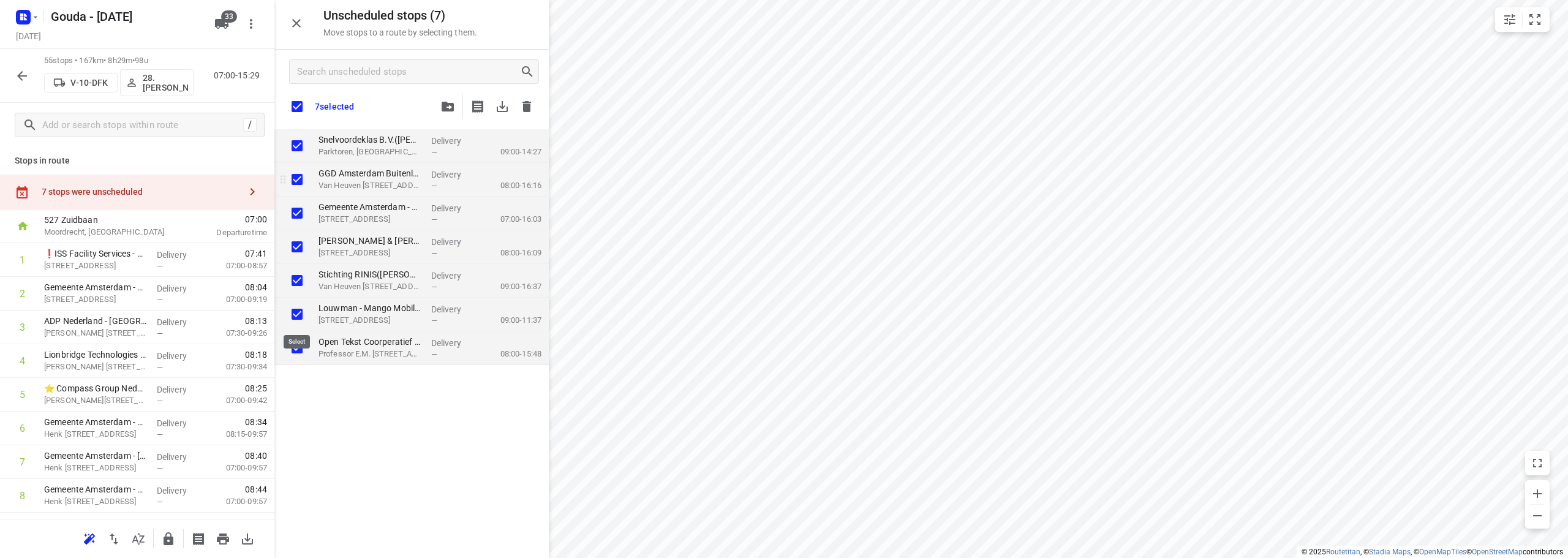
checkbox input "true"
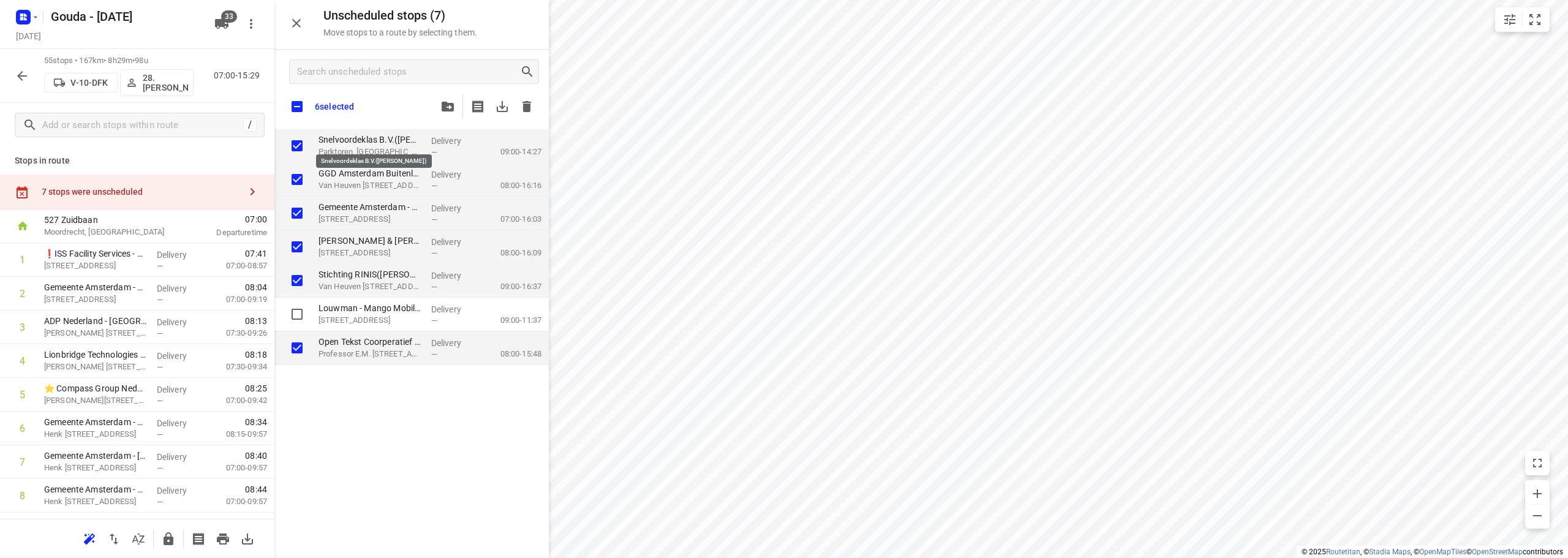
checkbox input "true"
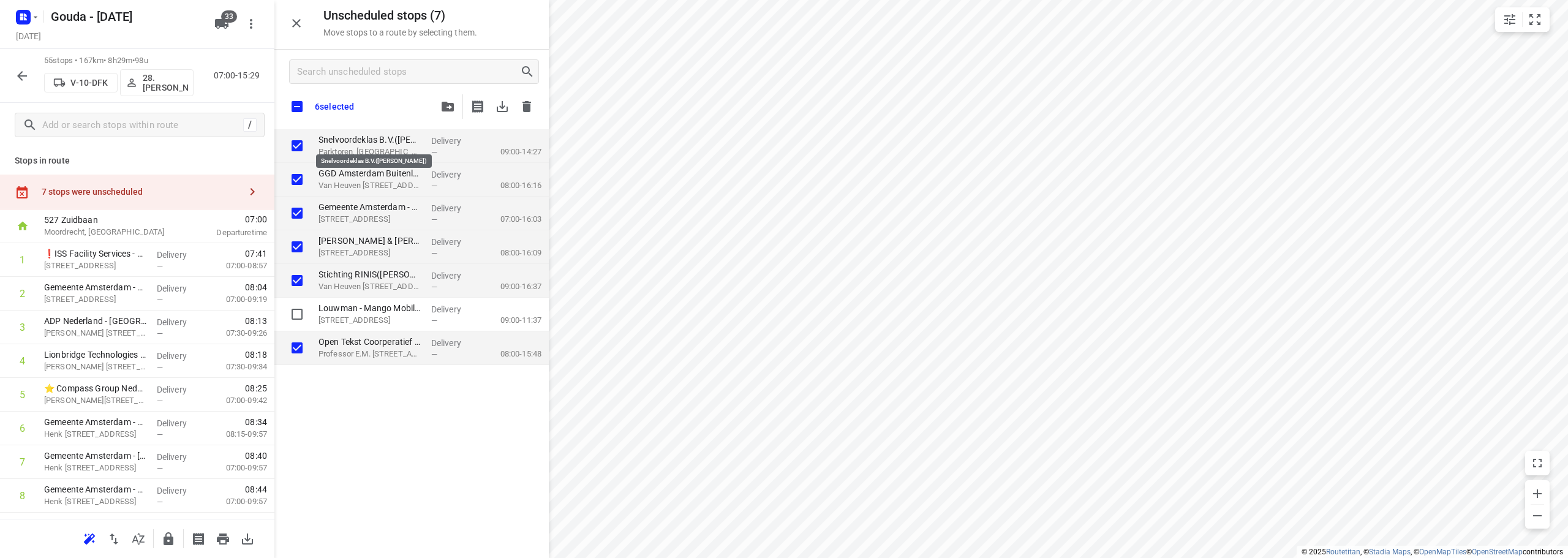
checkbox input "true"
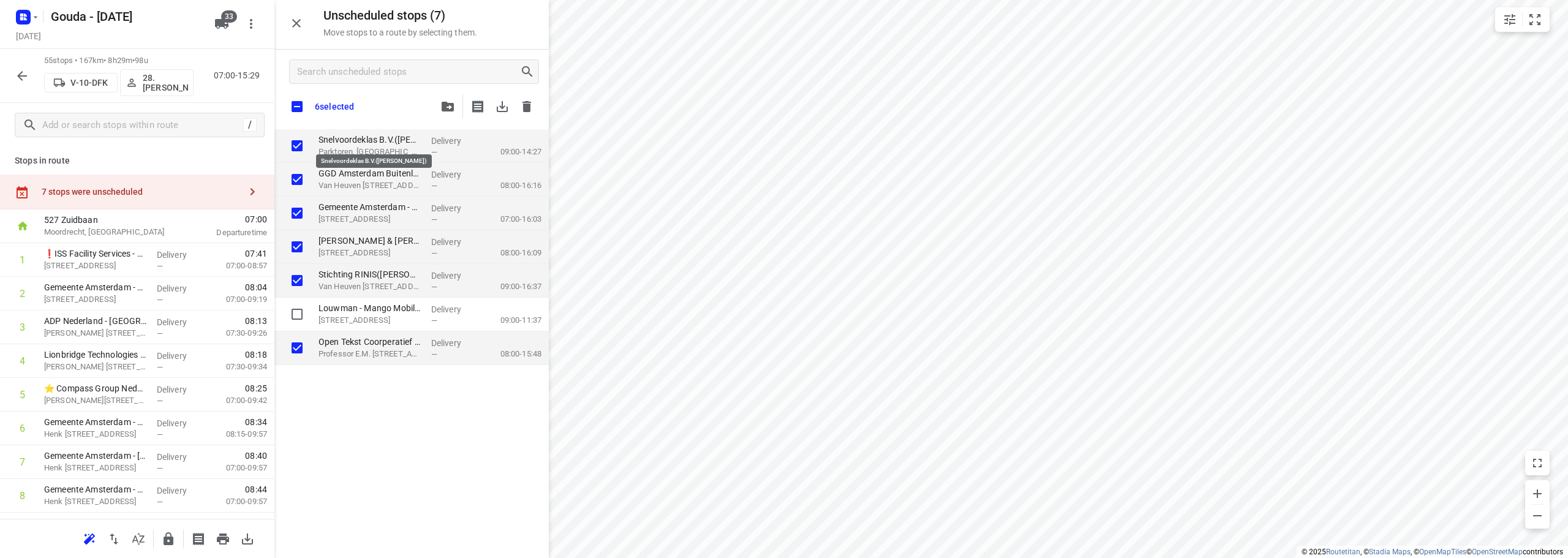
checkbox input "true"
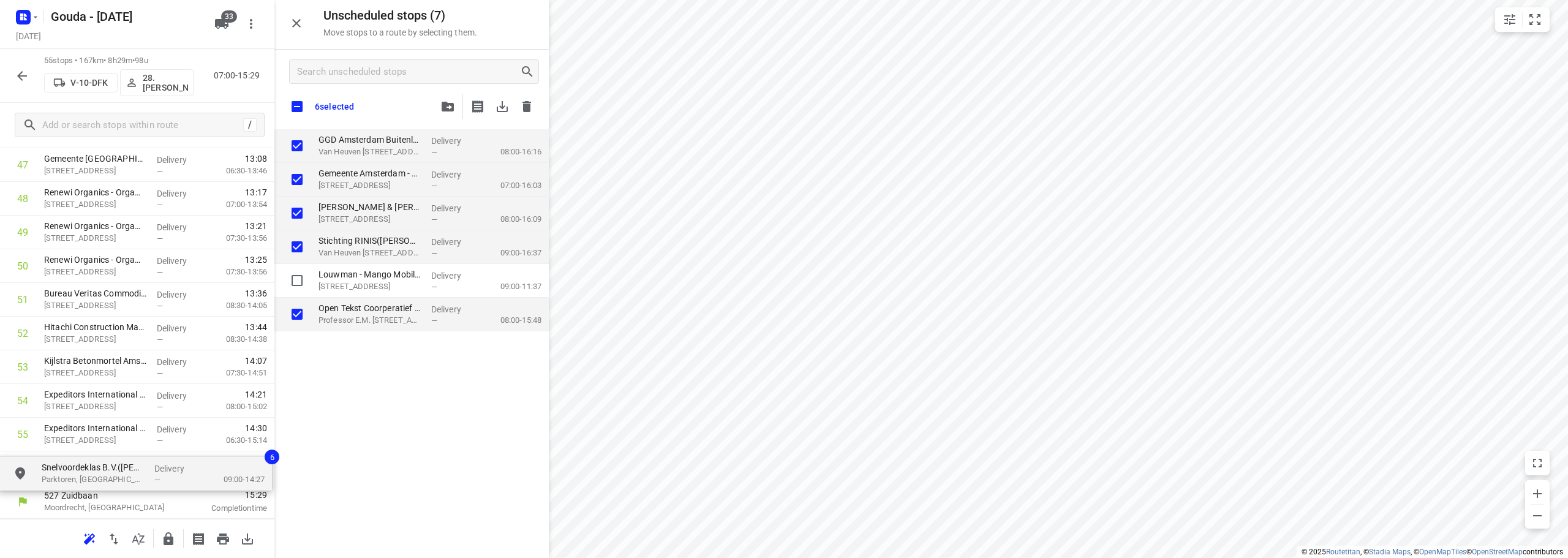
drag, startPoint x: 384, startPoint y: 140, endPoint x: 106, endPoint y: 467, distance: 429.2
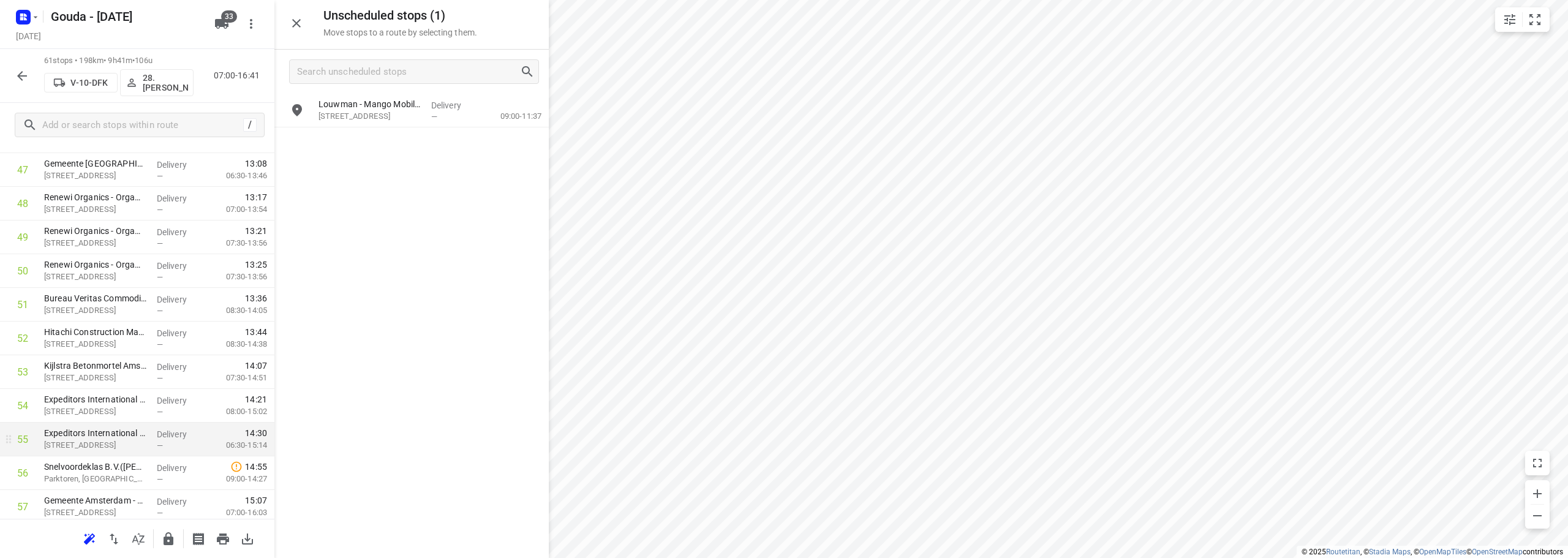
scroll to position [1813, 0]
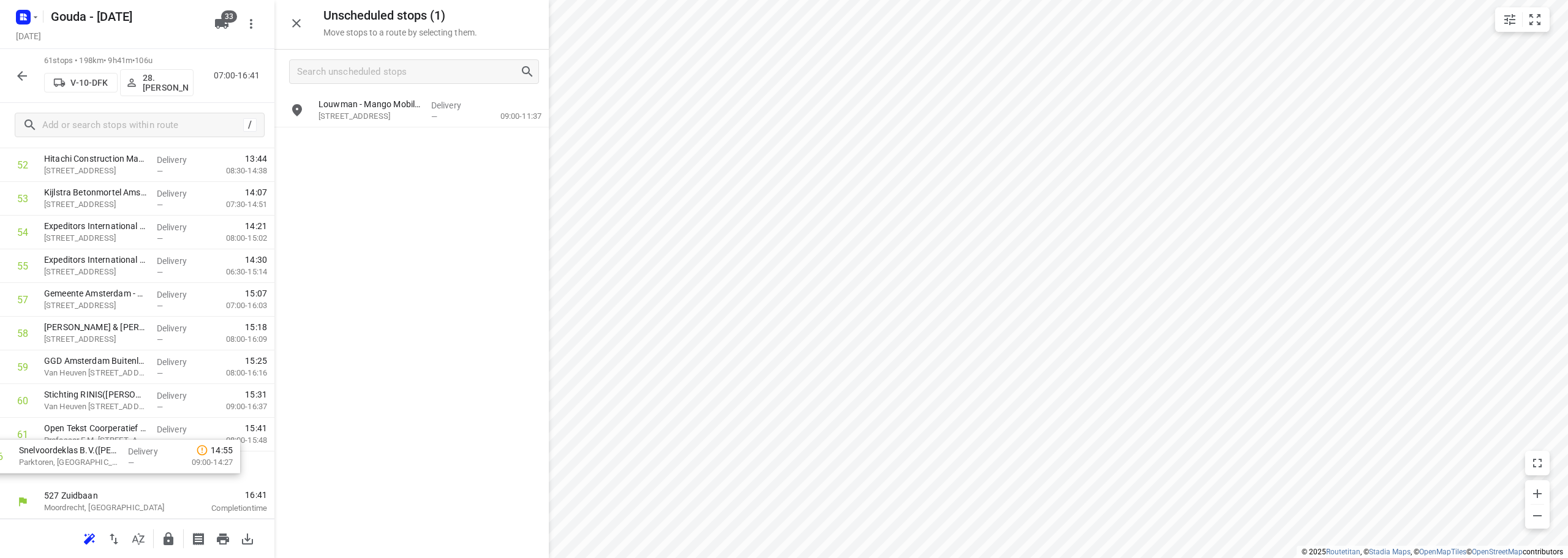
drag, startPoint x: 125, startPoint y: 315, endPoint x: 99, endPoint y: 475, distance: 162.1
drag, startPoint x: 101, startPoint y: 445, endPoint x: 101, endPoint y: 398, distance: 47.0
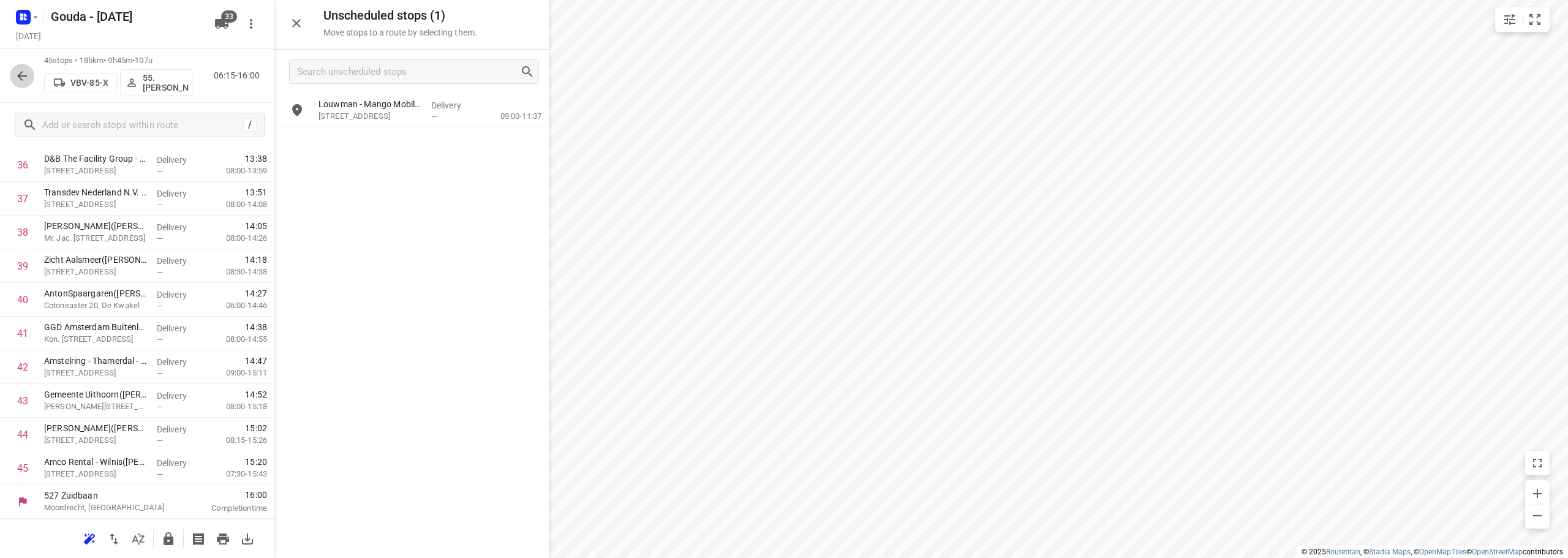
click at [18, 78] on icon "button" at bounding box center [22, 76] width 15 height 15
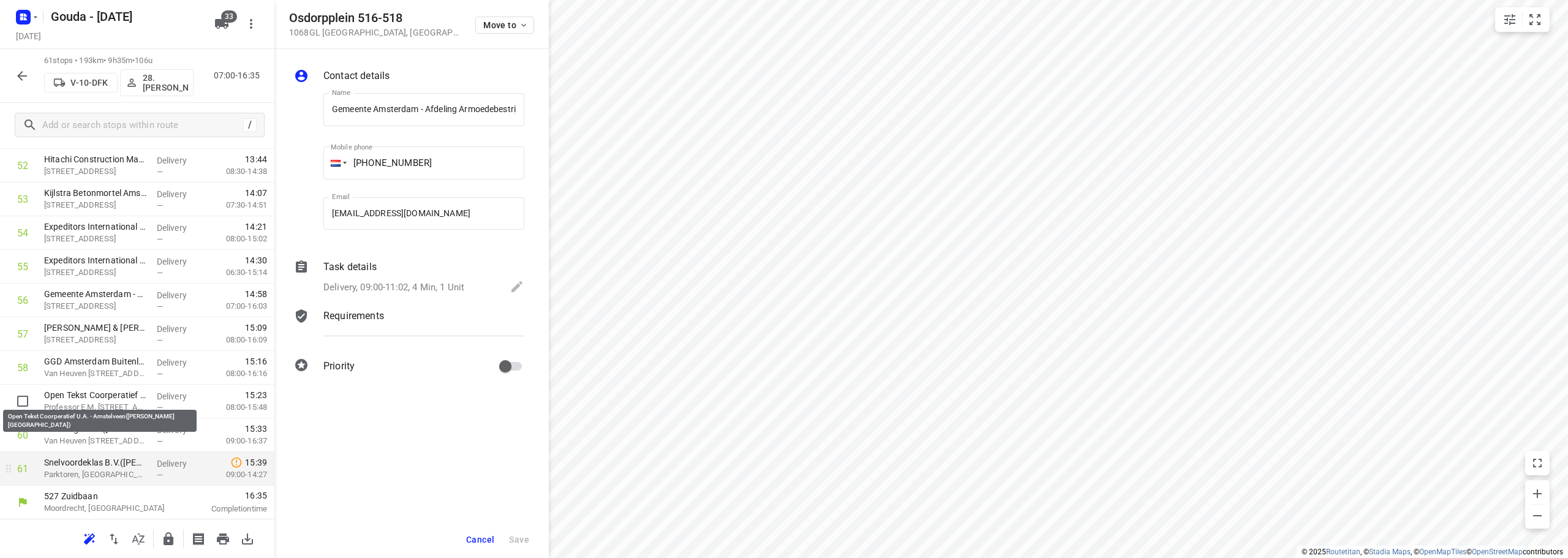
scroll to position [1813, 0]
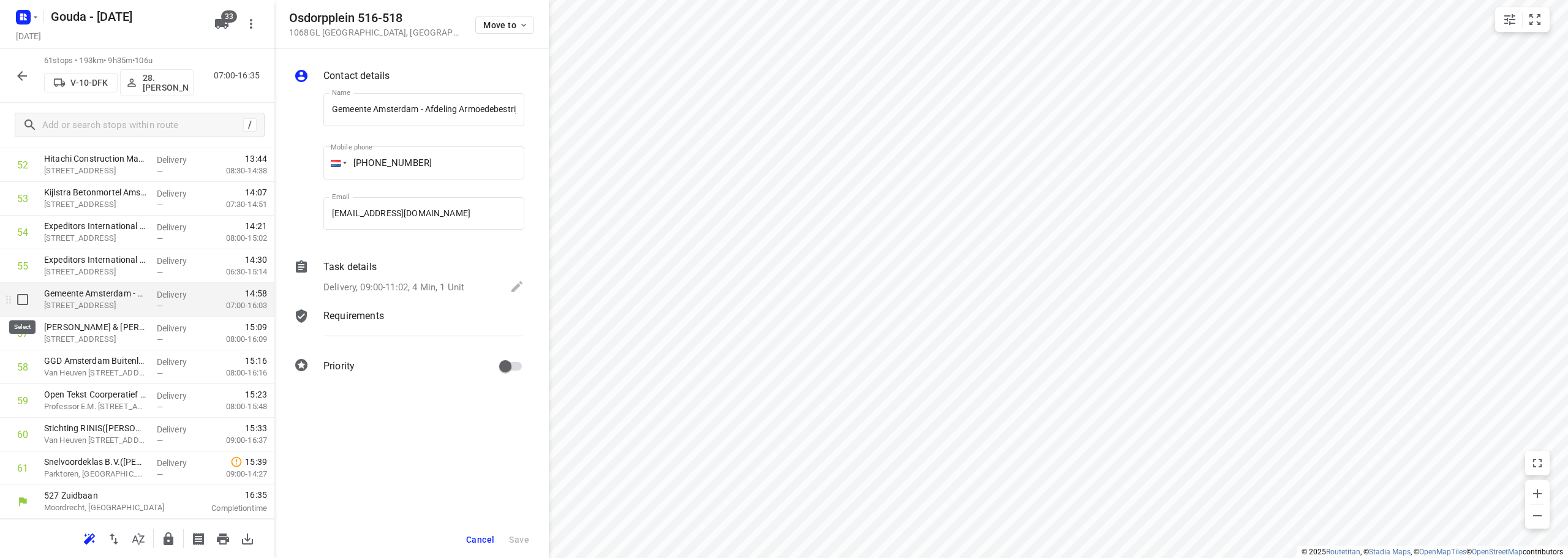
click at [20, 300] on input "checkbox" at bounding box center [22, 300] width 25 height 25
checkbox input "true"
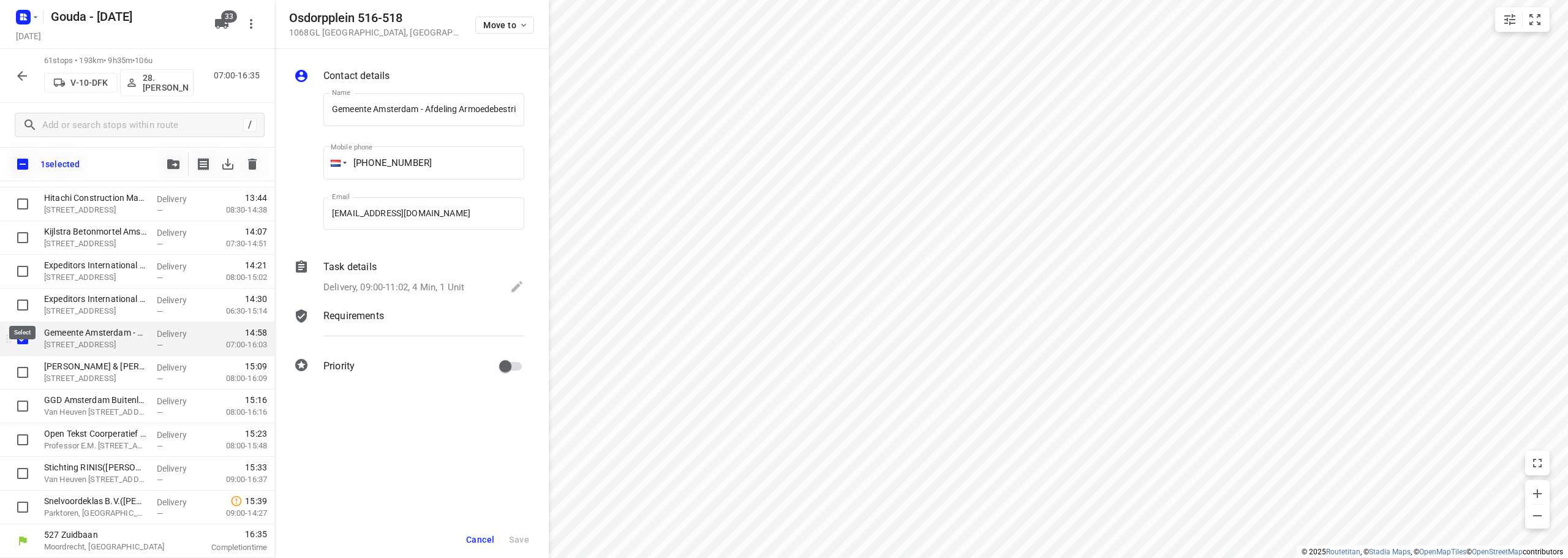
scroll to position [1809, 0]
click at [16, 365] on input "checkbox" at bounding box center [22, 372] width 25 height 25
checkbox input "true"
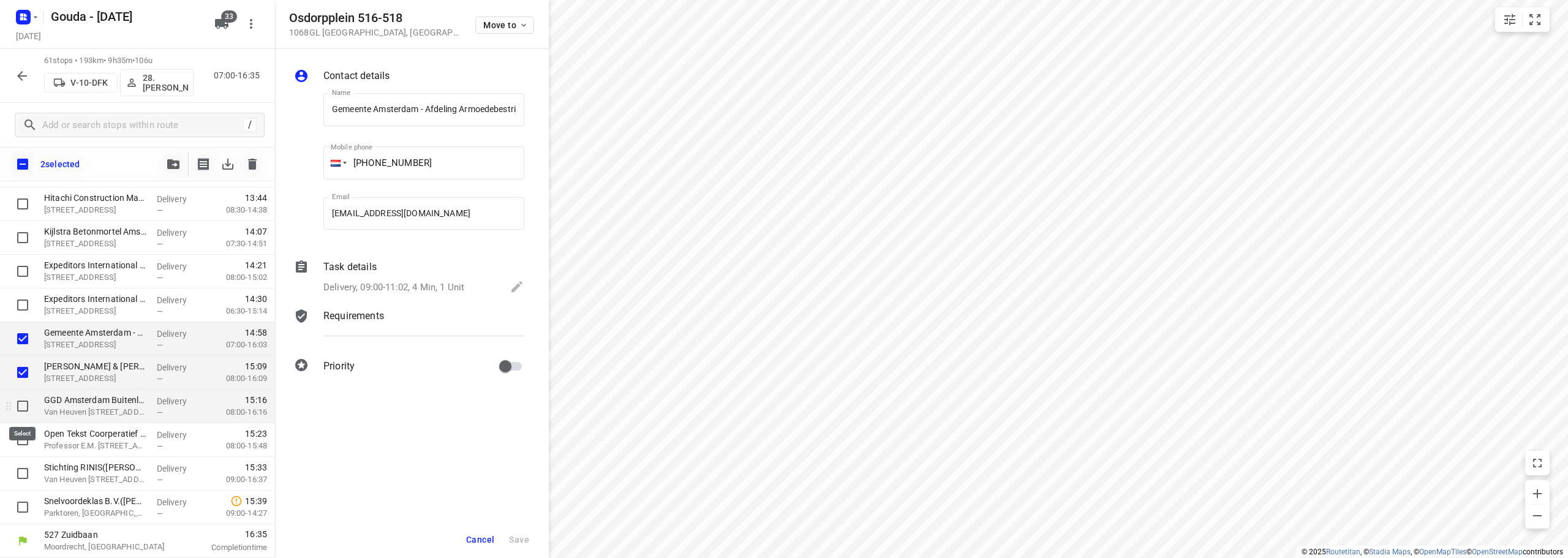
click at [15, 407] on input "checkbox" at bounding box center [22, 406] width 25 height 25
checkbox input "true"
click at [22, 441] on input "checkbox" at bounding box center [22, 440] width 25 height 25
checkbox input "true"
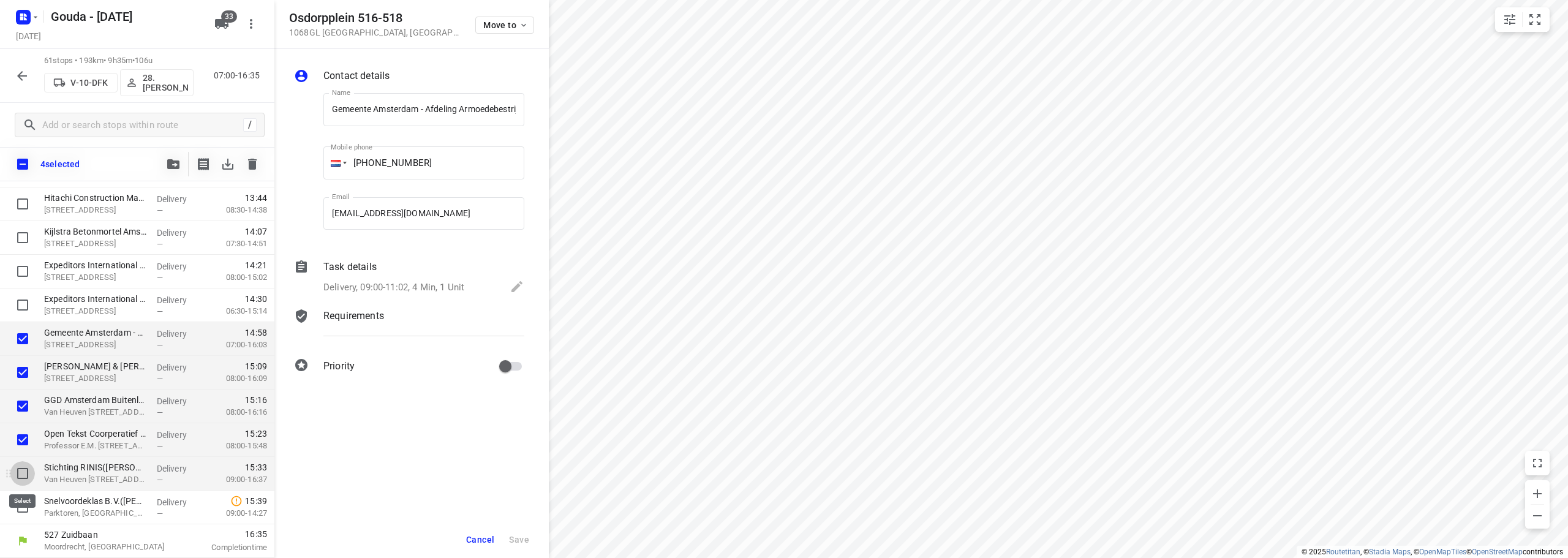
click at [22, 469] on input "checkbox" at bounding box center [22, 474] width 25 height 25
checkbox input "true"
click at [22, 505] on input "checkbox" at bounding box center [22, 508] width 25 height 25
checkbox input "true"
click at [173, 169] on icon "button" at bounding box center [173, 164] width 12 height 10
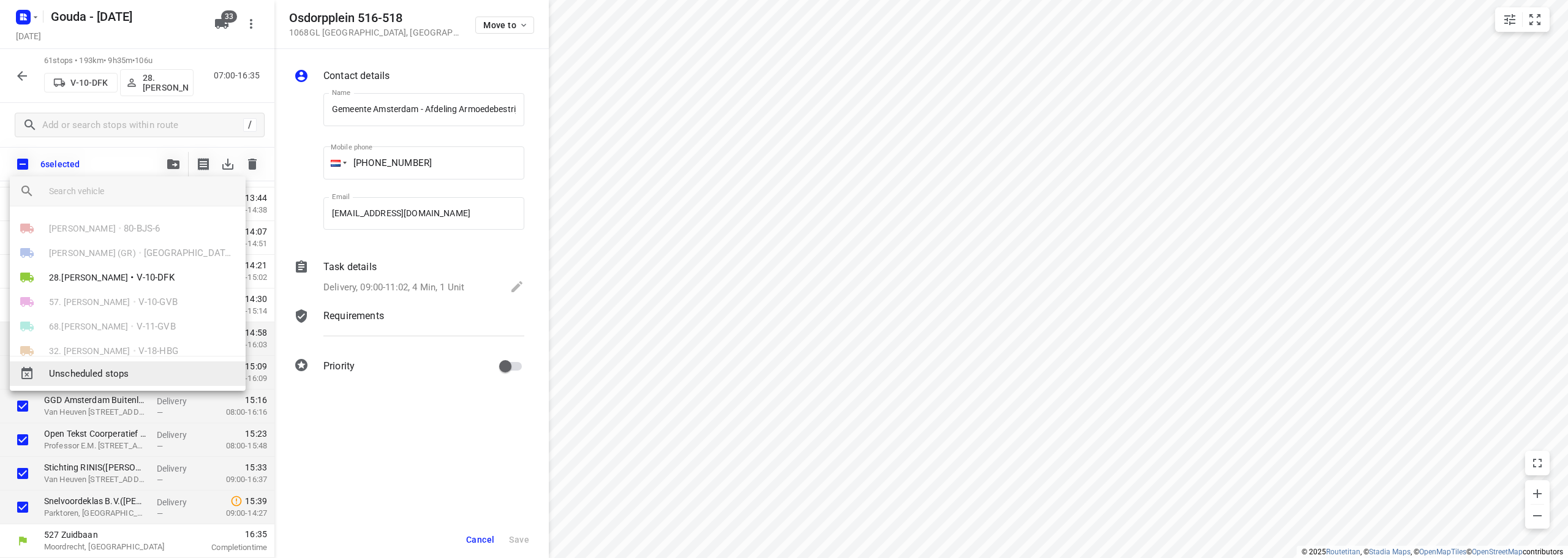
click at [125, 373] on span "Unscheduled stops" at bounding box center [142, 374] width 186 height 14
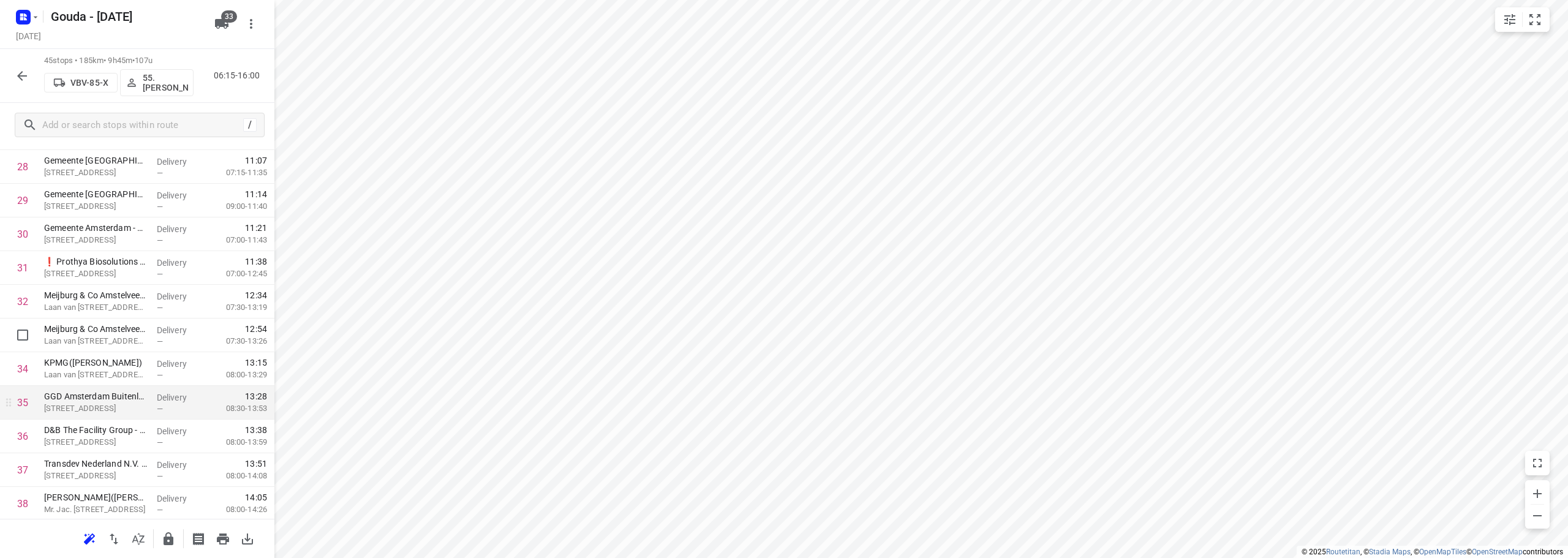
scroll to position [1042, 0]
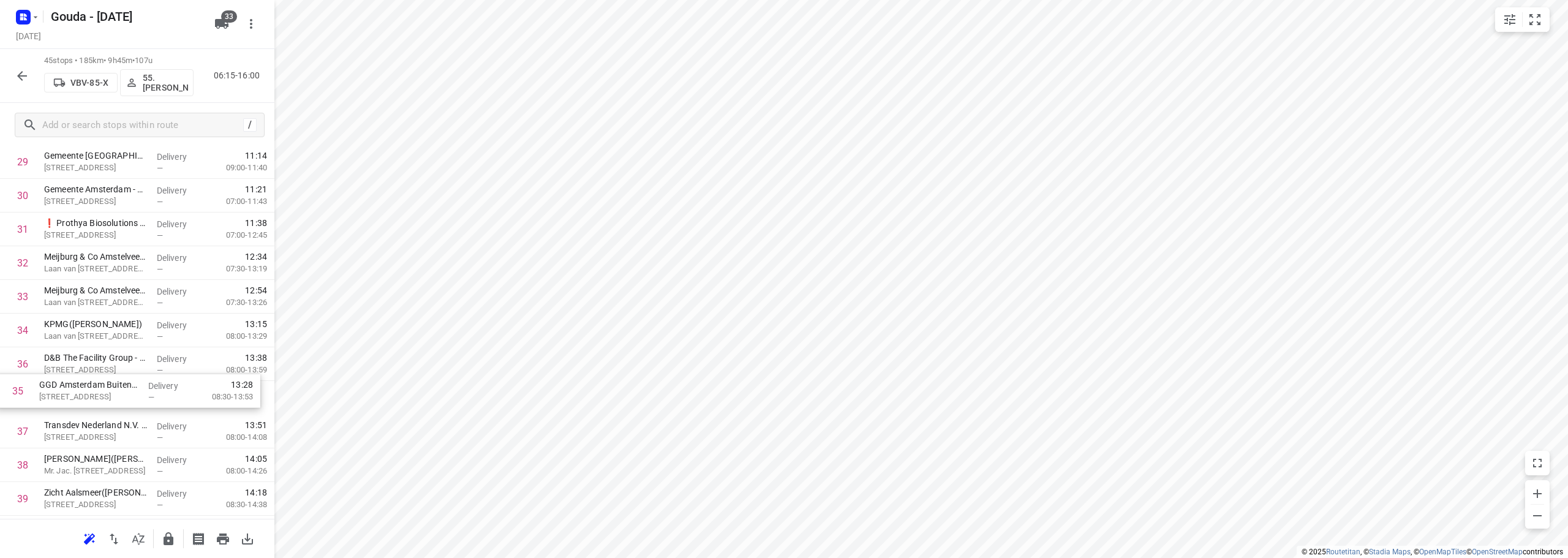
drag, startPoint x: 130, startPoint y: 360, endPoint x: 125, endPoint y: 392, distance: 32.4
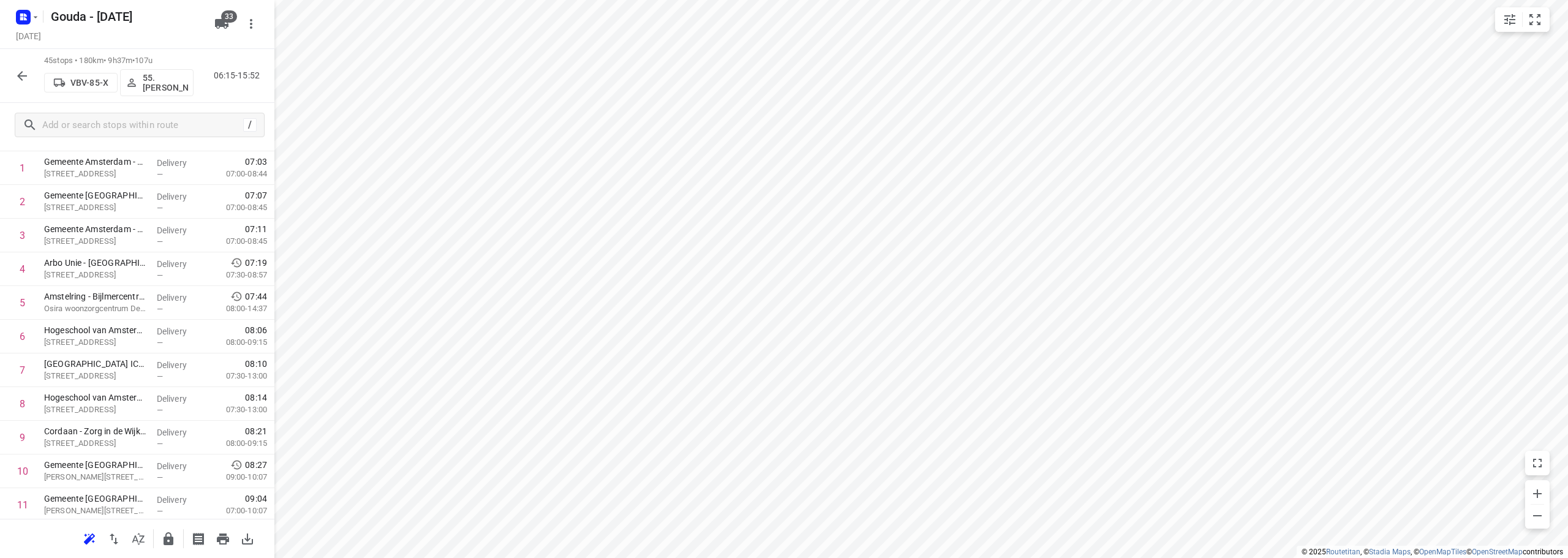
scroll to position [0, 0]
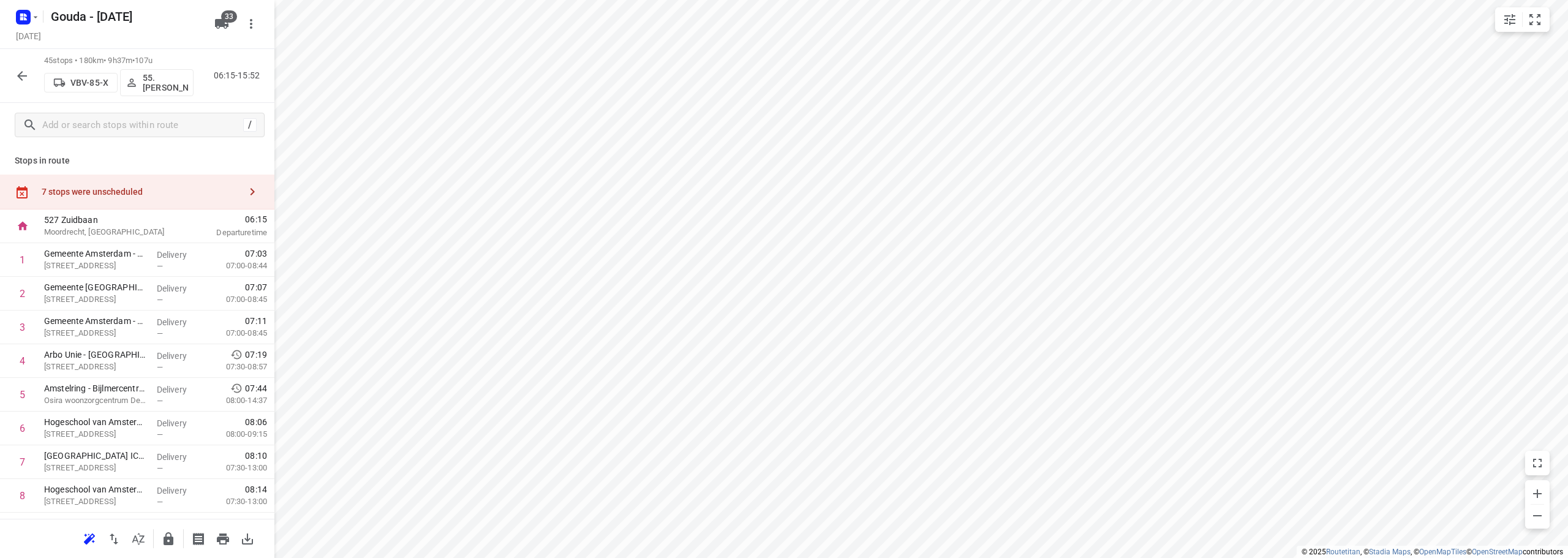
drag, startPoint x: 87, startPoint y: 191, endPoint x: 257, endPoint y: 192, distance: 170.0
click at [87, 191] on div "7 stops were unscheduled" at bounding box center [141, 191] width 198 height 10
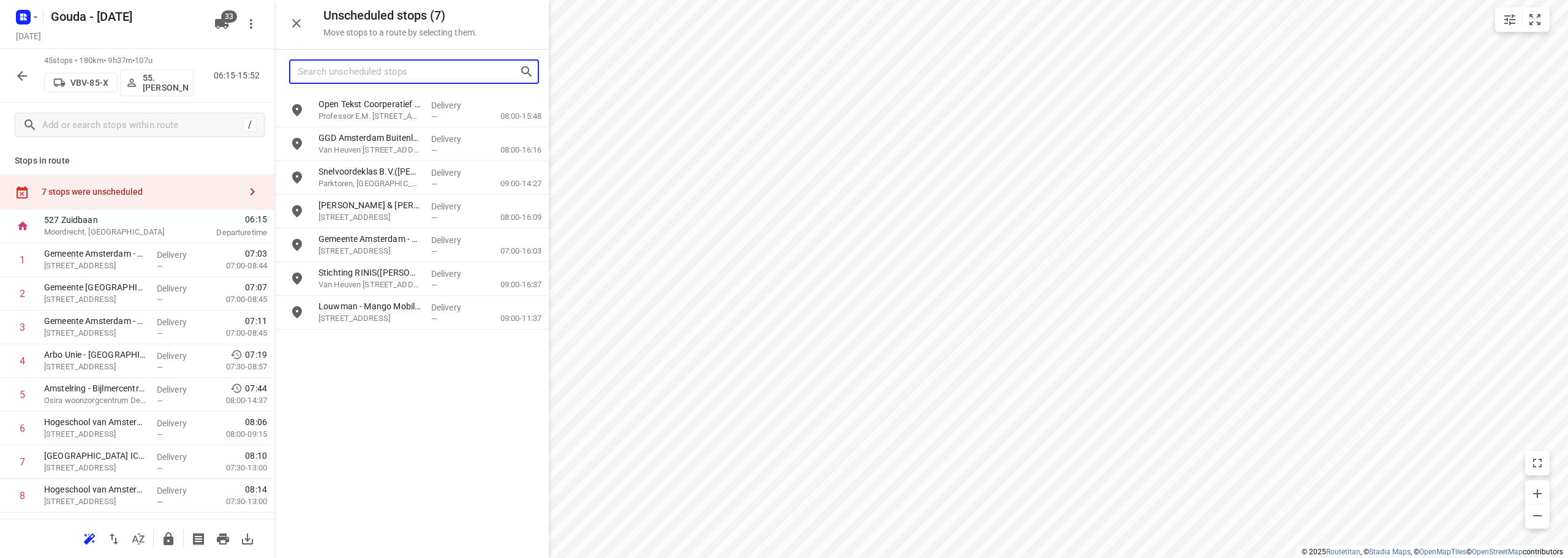
click at [469, 72] on input "Search unscheduled stops" at bounding box center [408, 72] width 222 height 19
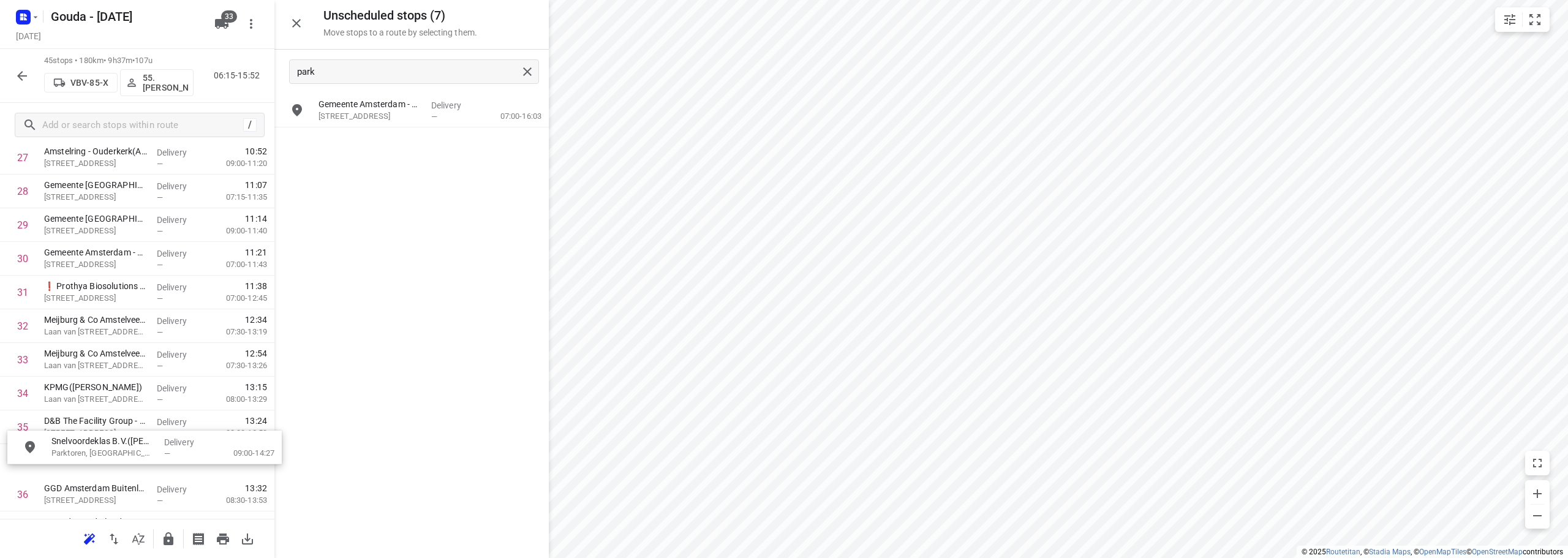
scroll to position [980, 0]
drag, startPoint x: 385, startPoint y: 113, endPoint x: 94, endPoint y: 348, distance: 374.0
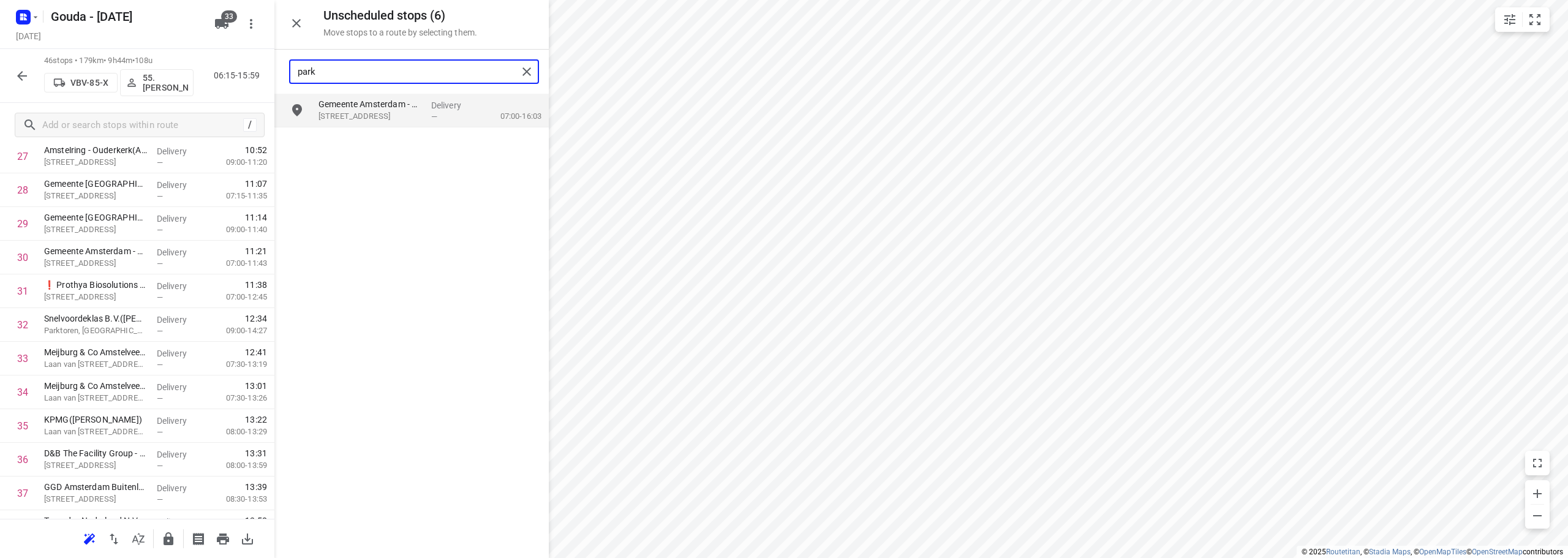
drag, startPoint x: 336, startPoint y: 69, endPoint x: 82, endPoint y: 90, distance: 254.9
click at [84, 90] on div "Unscheduled stops ( 6 ) Move stops to a route by selecting them. park Gemeente …" at bounding box center [137, 279] width 275 height 558
drag, startPoint x: 410, startPoint y: 140, endPoint x: 125, endPoint y: 355, distance: 357.0
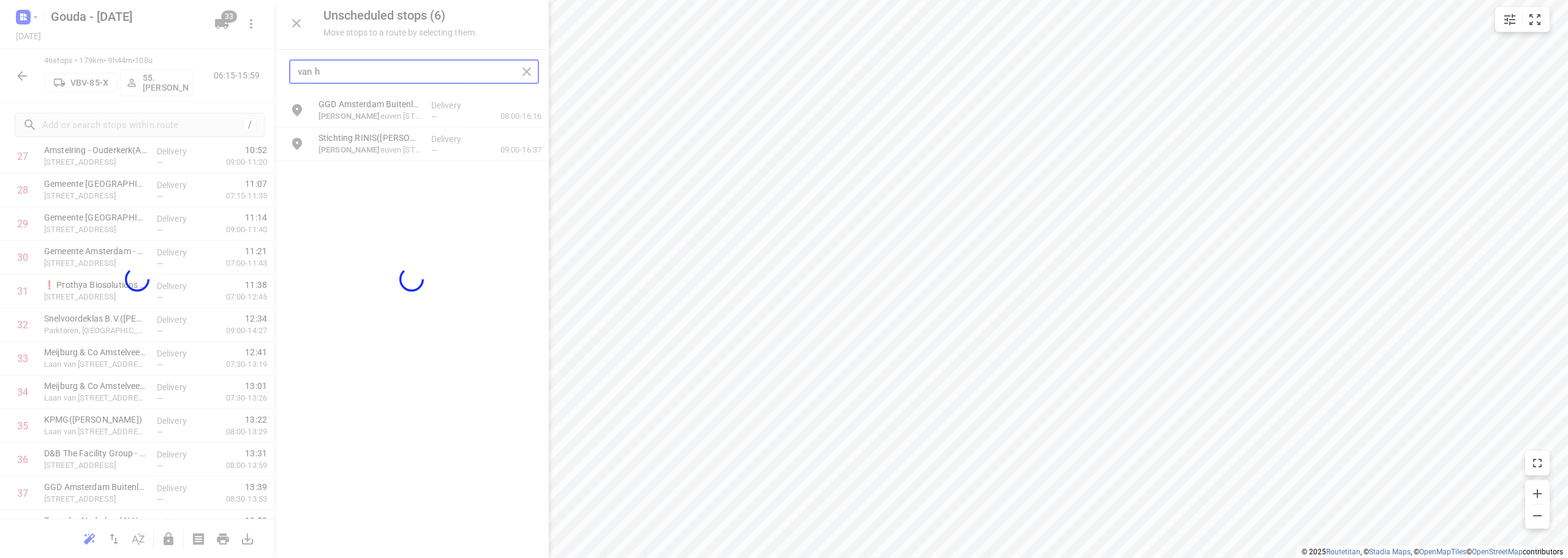
type input "van h"
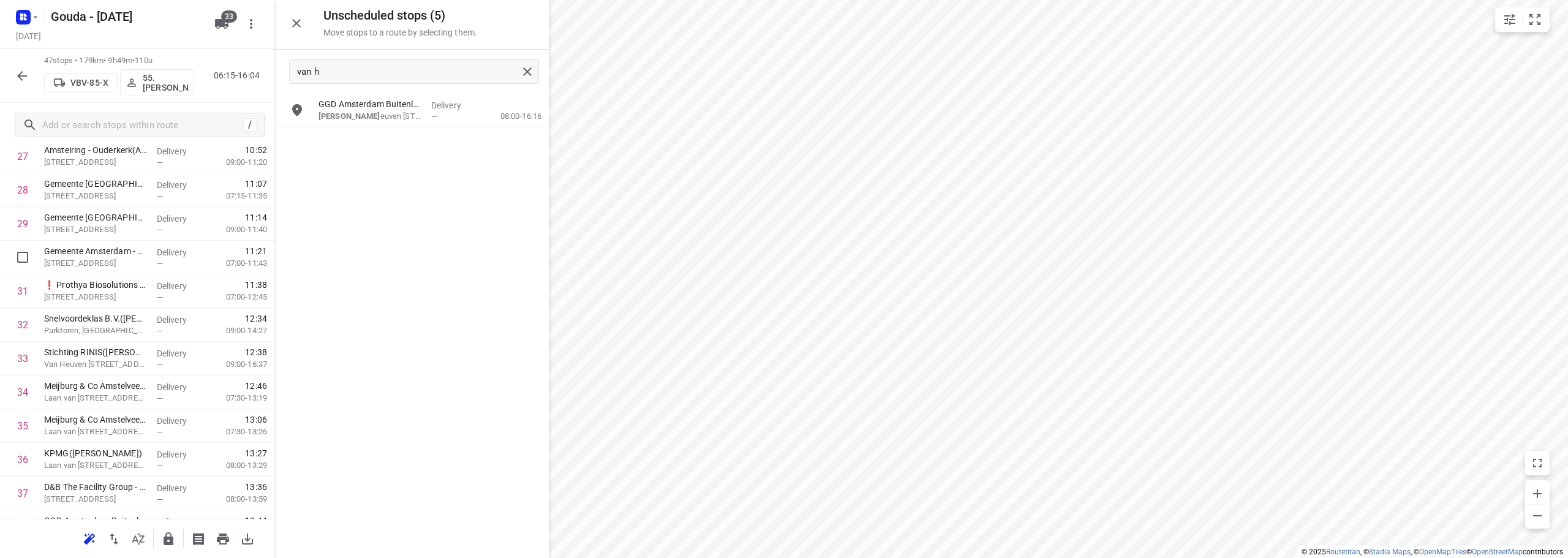
scroll to position [1342, 0]
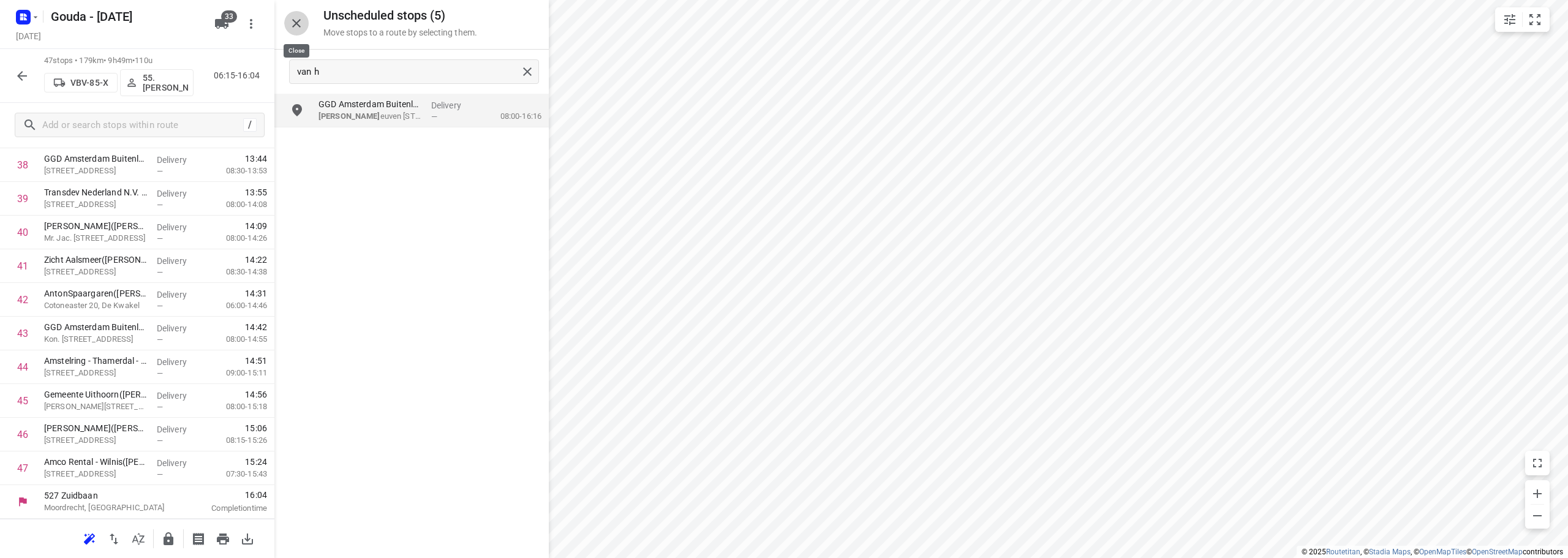
click at [302, 22] on icon "button" at bounding box center [296, 23] width 15 height 15
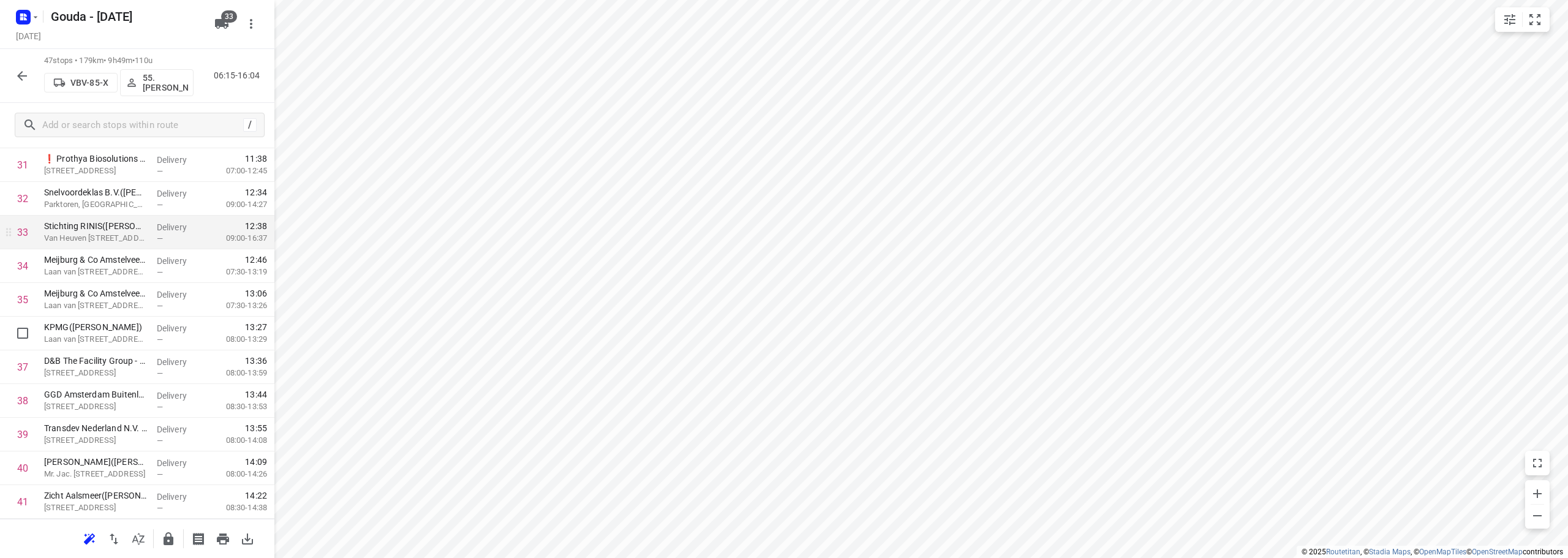
scroll to position [1036, 0]
click at [19, 238] on input "checkbox" at bounding box center [22, 235] width 25 height 25
checkbox input "true"
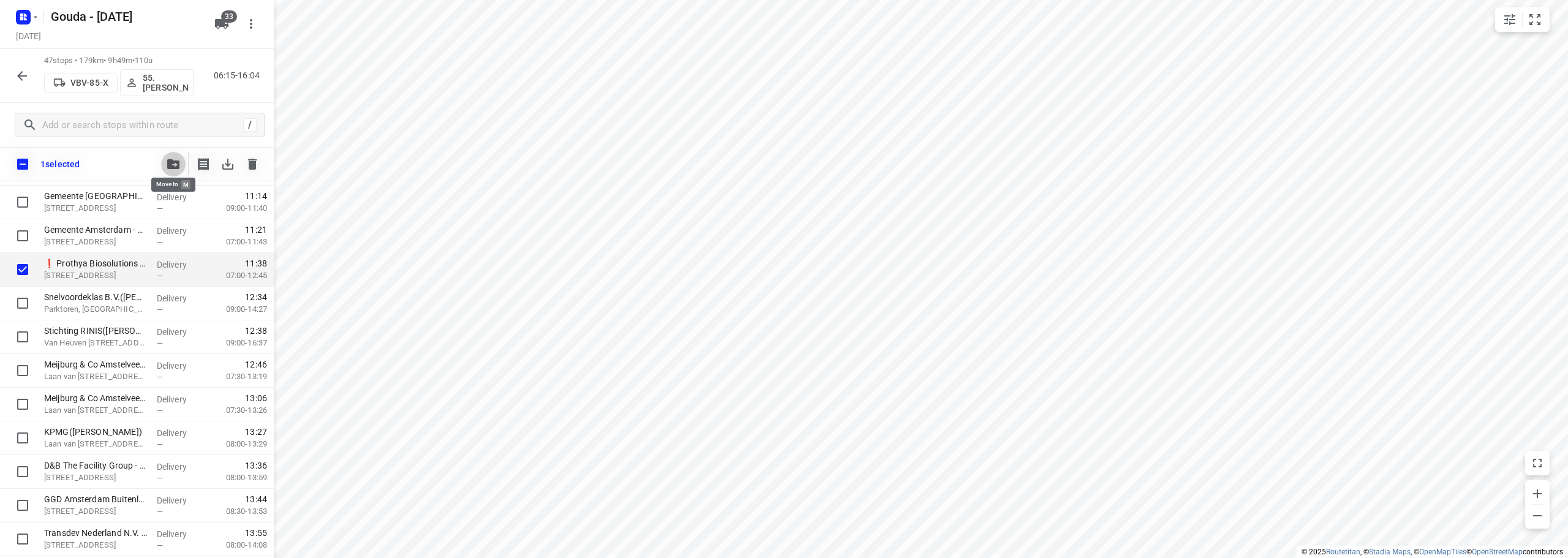
click at [176, 164] on icon "button" at bounding box center [173, 164] width 12 height 10
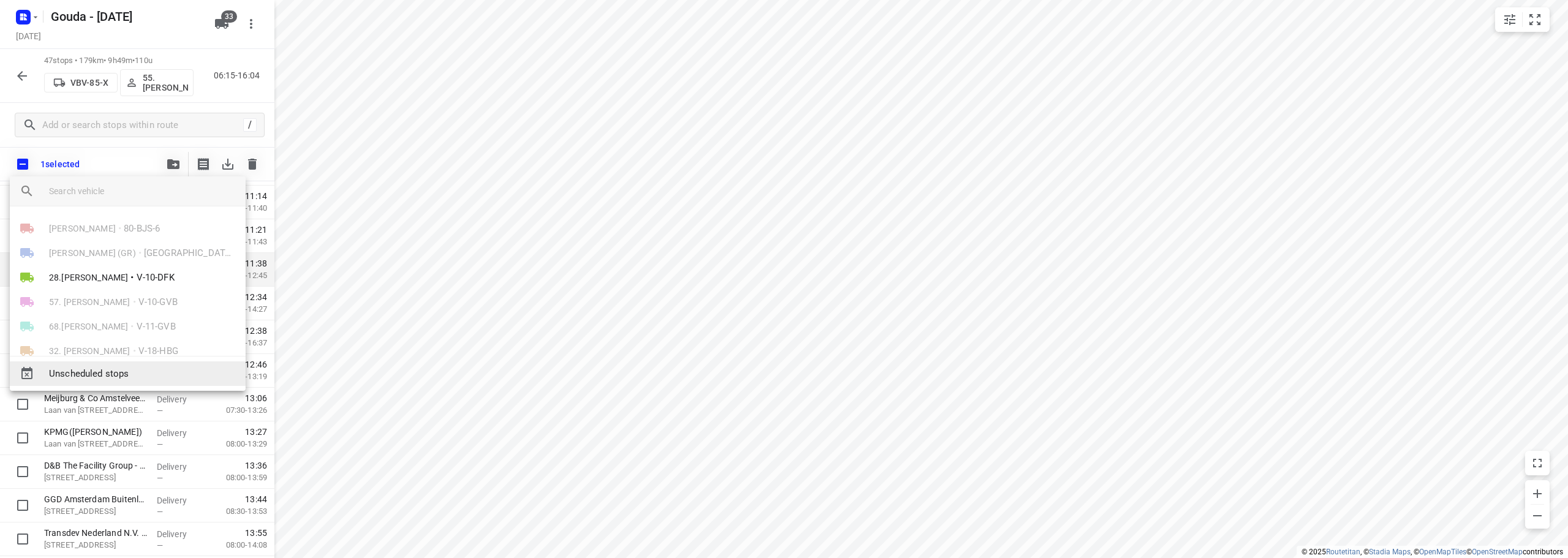
click at [169, 372] on span "Unscheduled stops" at bounding box center [142, 374] width 186 height 14
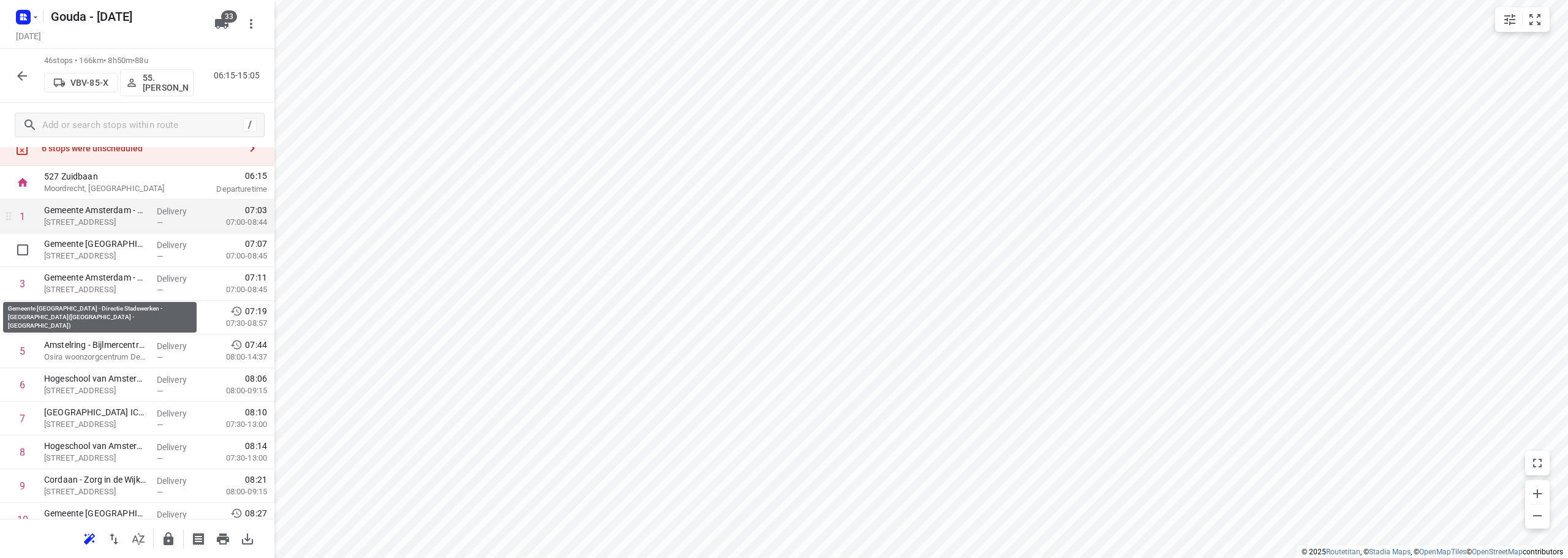
scroll to position [0, 0]
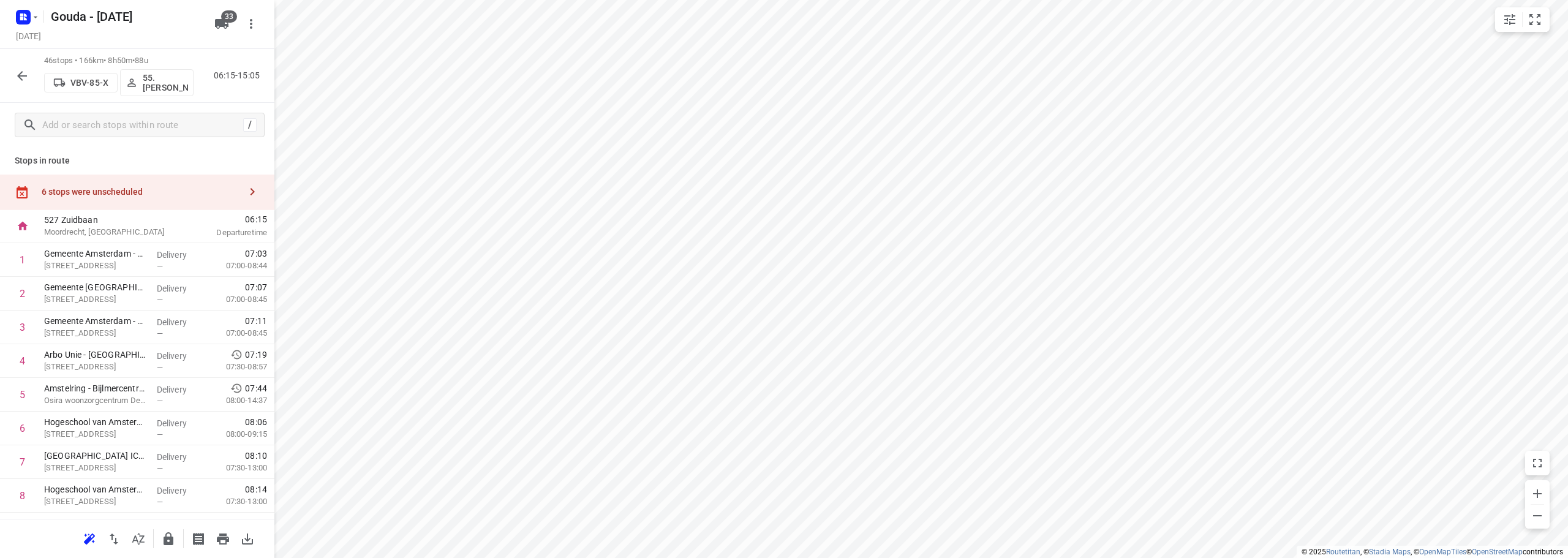
click at [122, 188] on div "6 stops were unscheduled" at bounding box center [141, 191] width 198 height 10
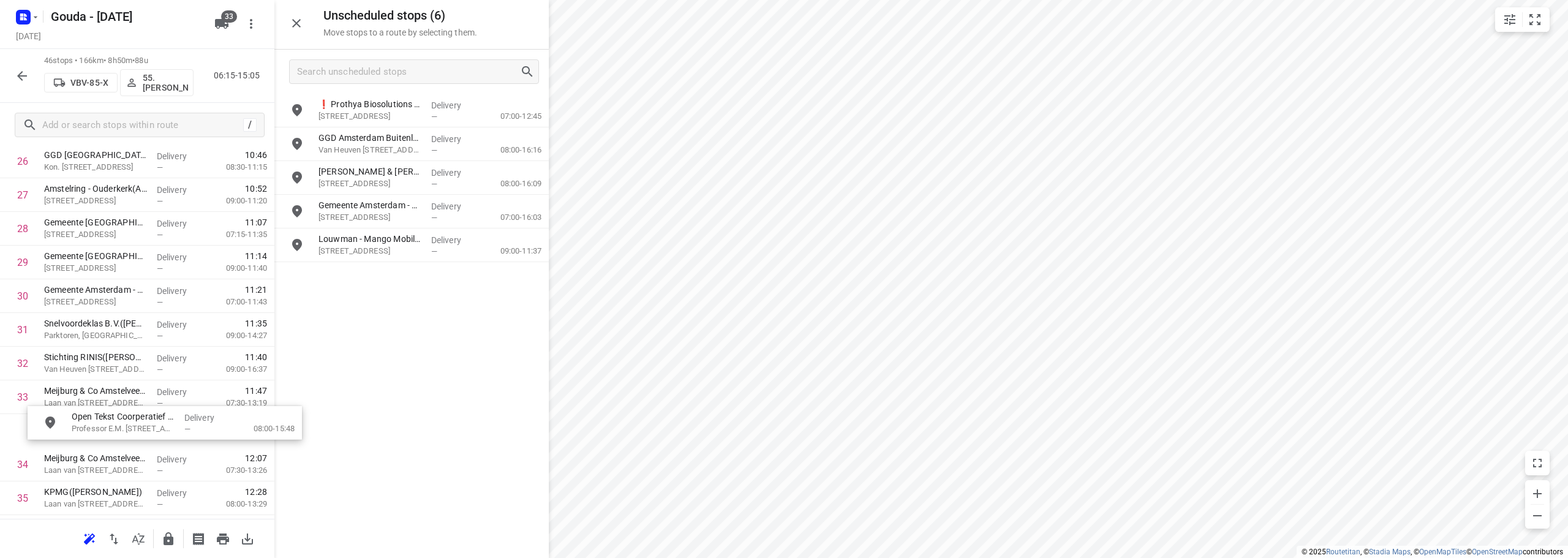
scroll to position [942, 0]
drag, startPoint x: 354, startPoint y: 149, endPoint x: 80, endPoint y: 335, distance: 331.2
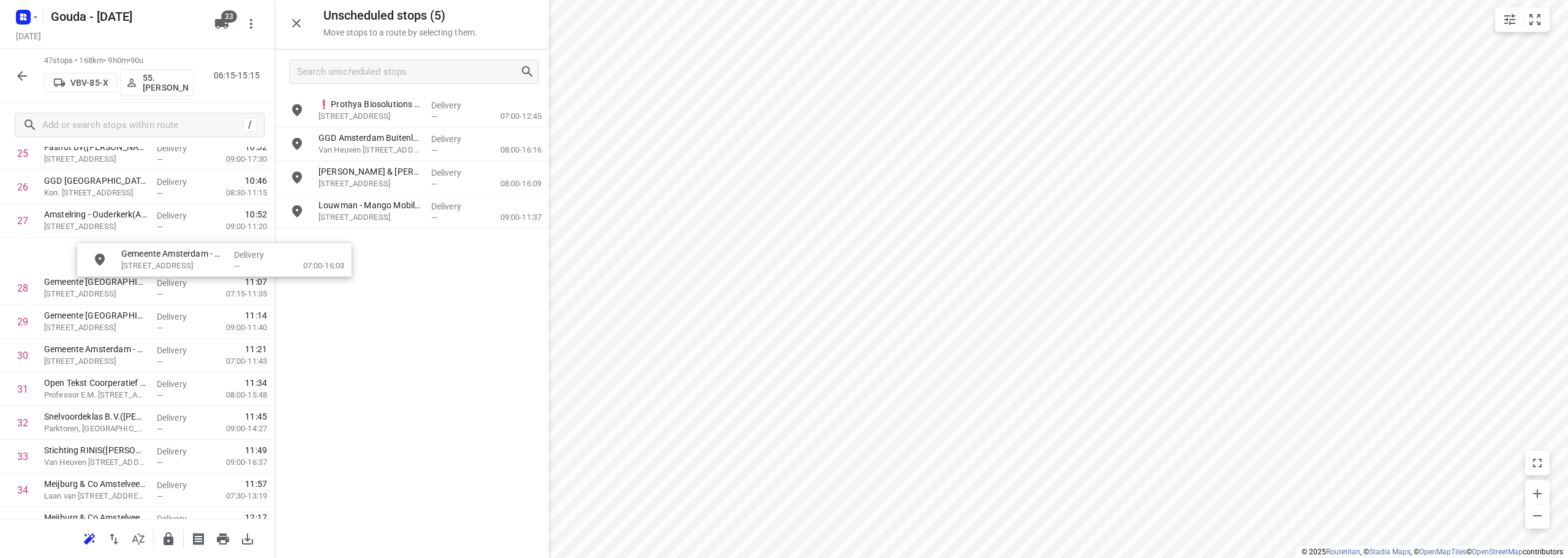
scroll to position [916, 7]
drag, startPoint x: 412, startPoint y: 222, endPoint x: 110, endPoint y: 391, distance: 346.1
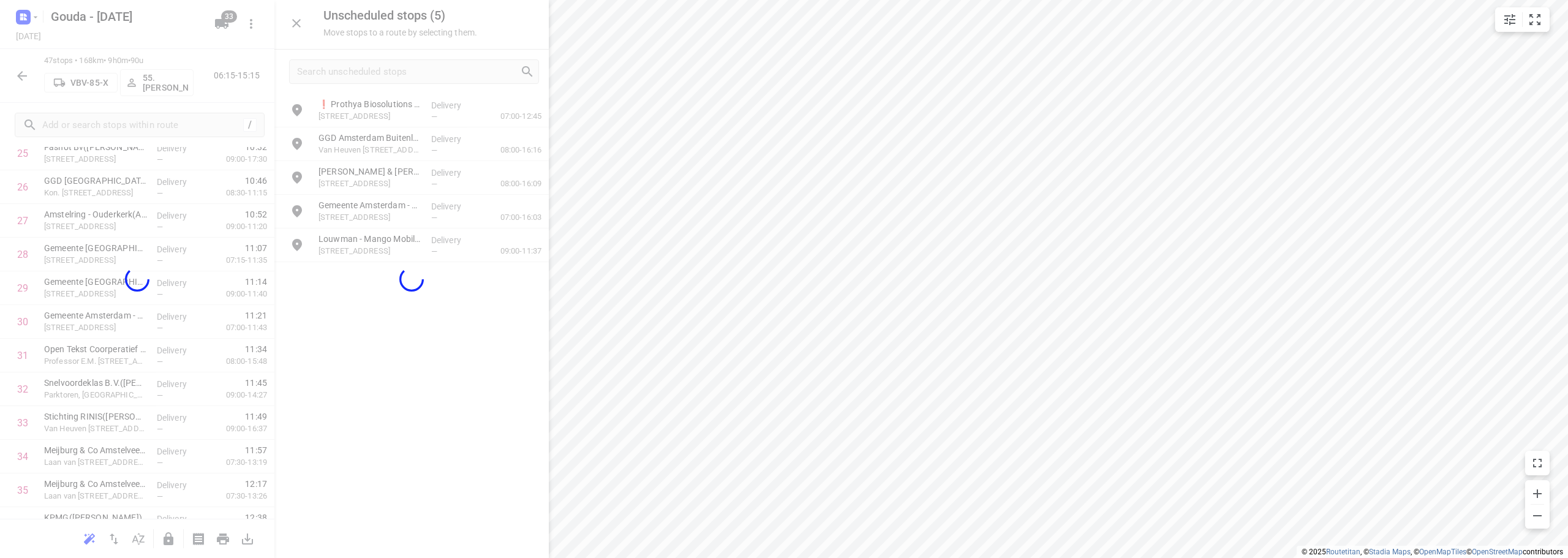
scroll to position [916, 0]
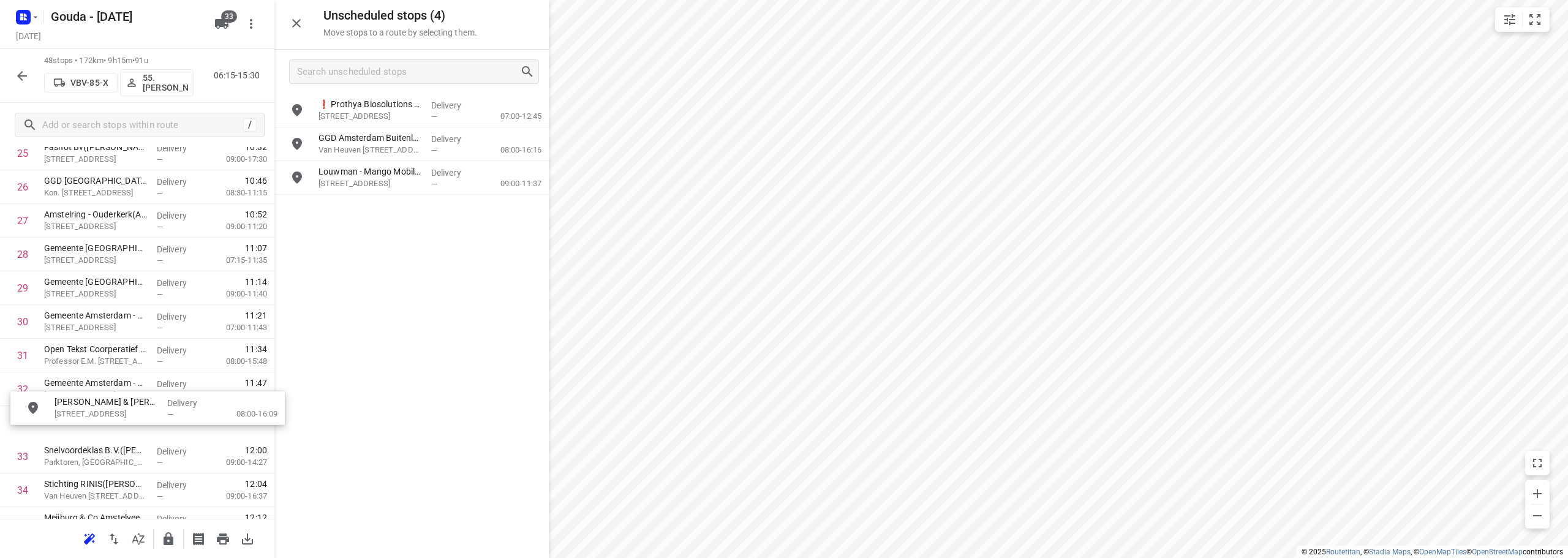
drag, startPoint x: 407, startPoint y: 179, endPoint x: 142, endPoint y: 413, distance: 353.5
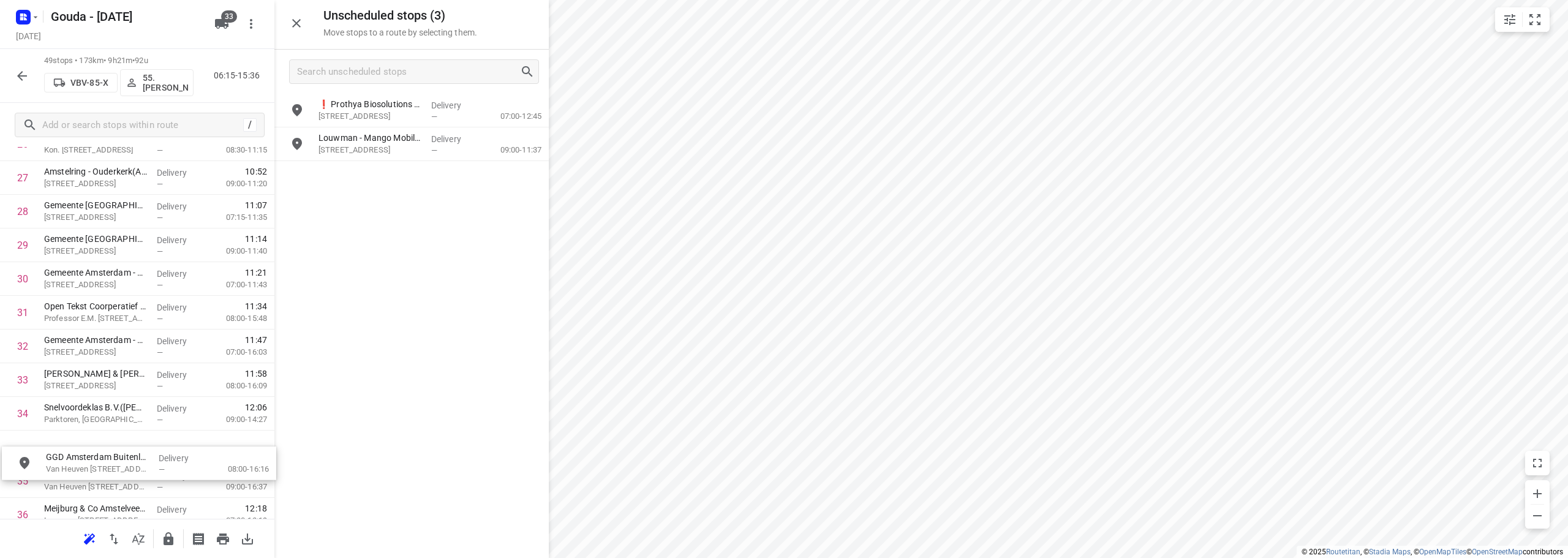
scroll to position [982, 0]
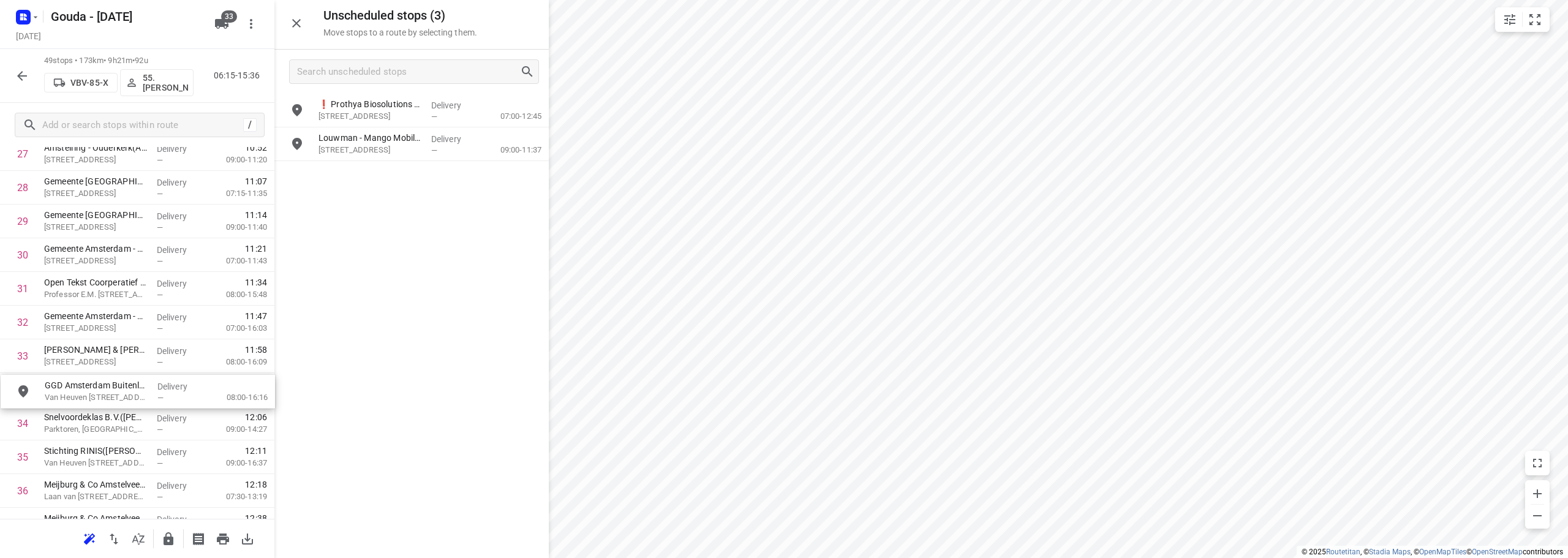
drag, startPoint x: 395, startPoint y: 142, endPoint x: 504, endPoint y: 357, distance: 241.1
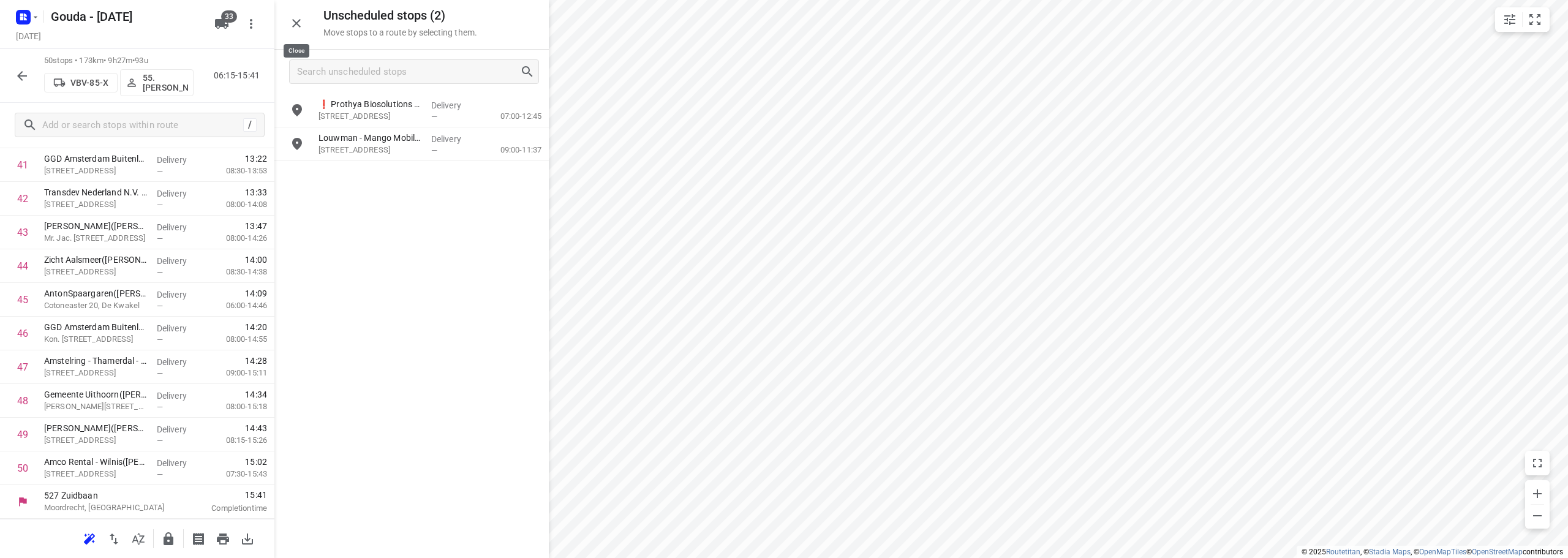
drag, startPoint x: 299, startPoint y: 28, endPoint x: 242, endPoint y: 49, distance: 60.7
click at [299, 28] on icon "button" at bounding box center [296, 23] width 15 height 15
click at [166, 546] on button "button" at bounding box center [169, 539] width 25 height 25
click at [22, 74] on icon "button" at bounding box center [22, 76] width 15 height 15
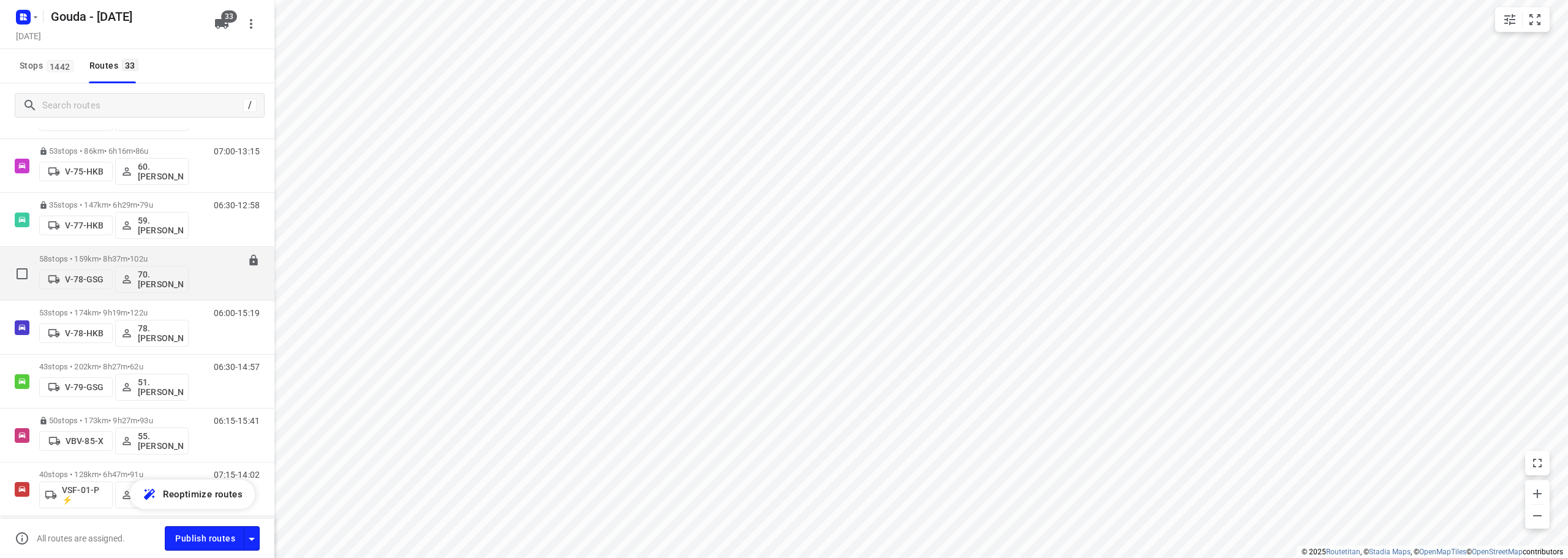
scroll to position [1254, 0]
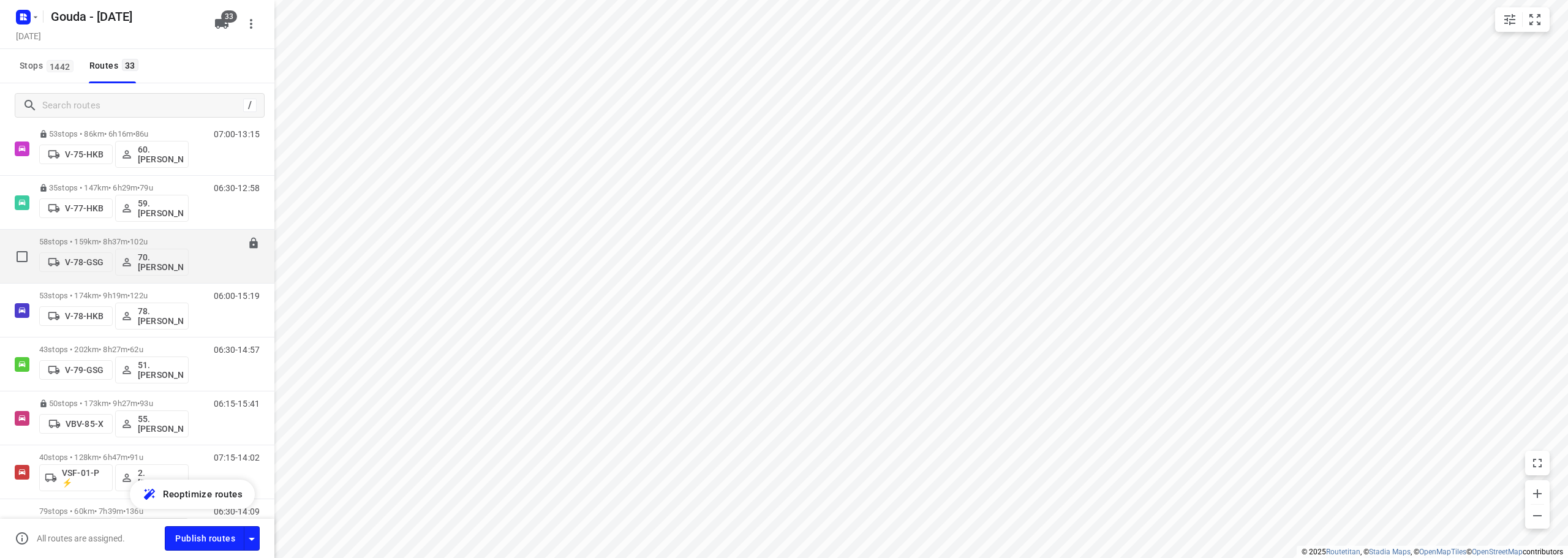
click at [157, 235] on div "58 stops • 159km • 8h37m • 102u V-78-GSG 70. Romeo Pieters" at bounding box center [114, 256] width 149 height 51
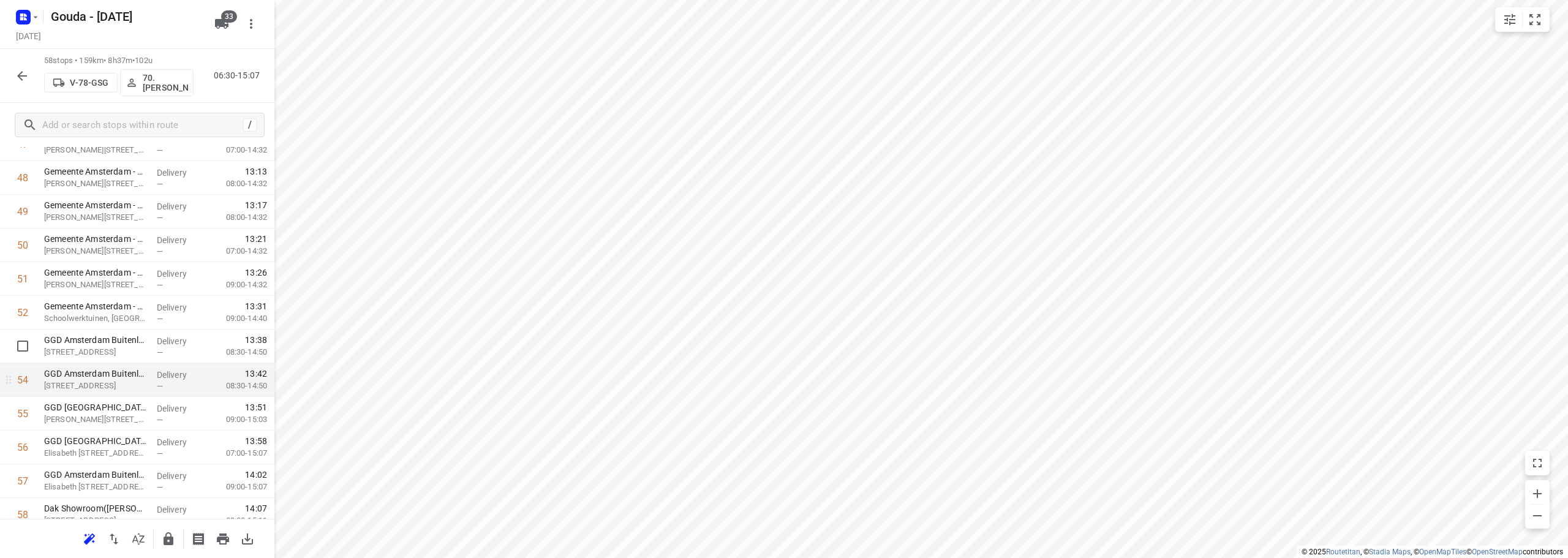
scroll to position [1713, 0]
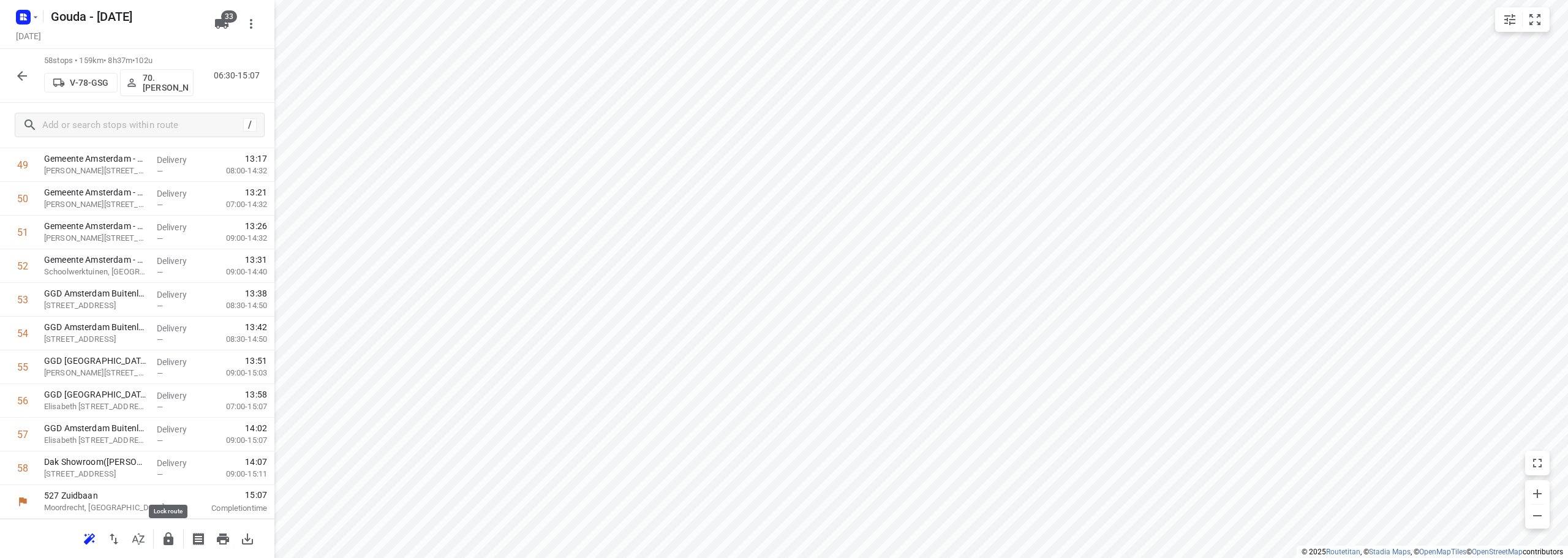
click at [173, 539] on icon "button" at bounding box center [168, 539] width 10 height 13
click at [7, 63] on div "58 stops • 159km • 8h37m • 102u V-78-GSG 70. Romeo Pieters 06:30-15:07" at bounding box center [137, 76] width 275 height 54
click at [16, 91] on div "58 stops • 159km • 8h37m • 102u V-78-GSG 70. Romeo Pieters 06:30-15:07" at bounding box center [137, 76] width 275 height 54
click at [17, 74] on icon "button" at bounding box center [22, 76] width 15 height 15
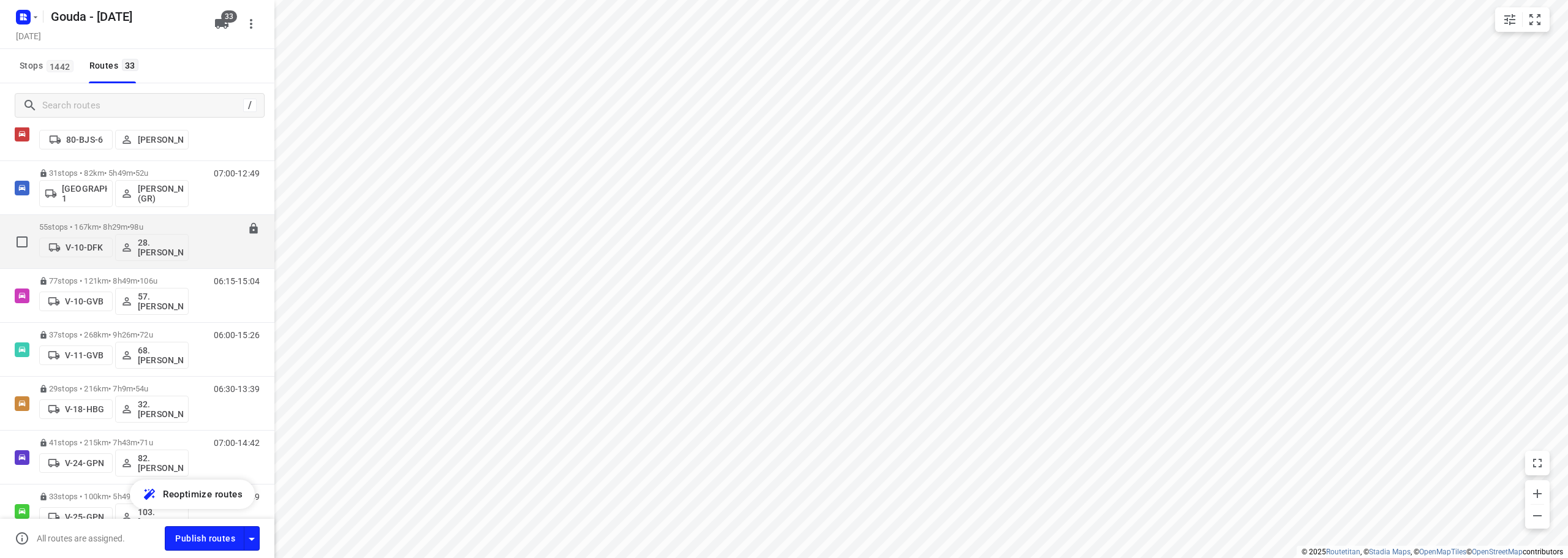
scroll to position [61, 0]
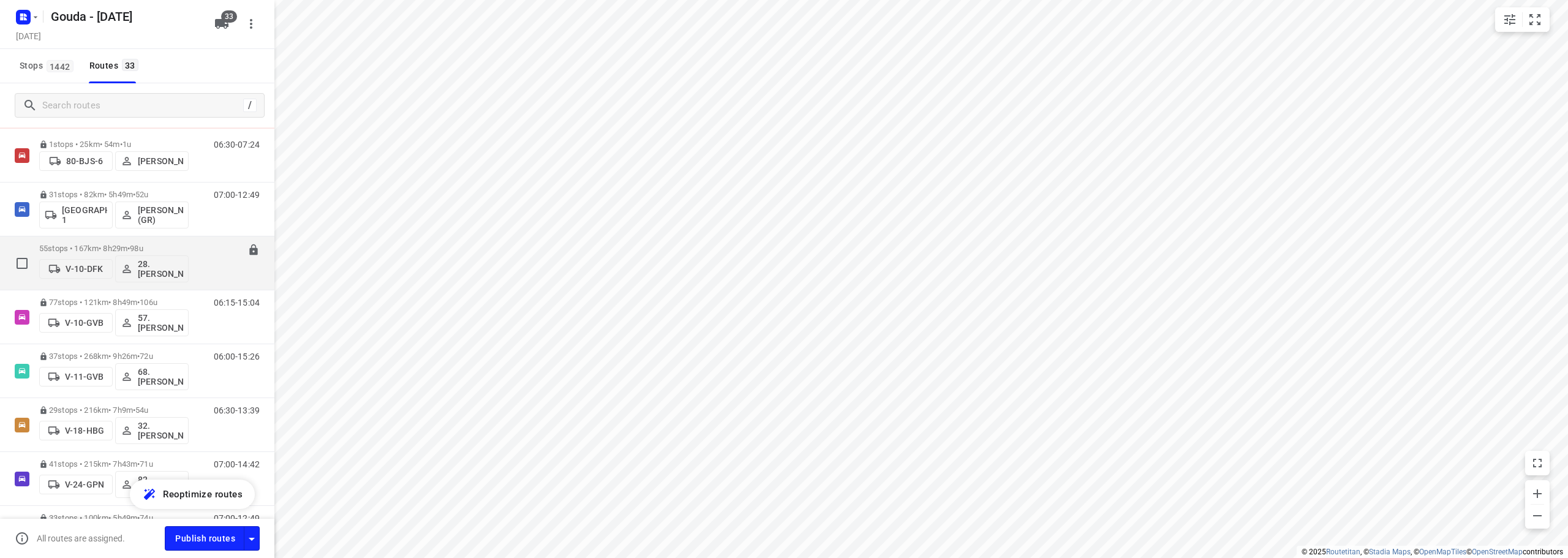
click at [158, 245] on p "55 stops • 167km • 8h29m • 98u" at bounding box center [114, 248] width 149 height 9
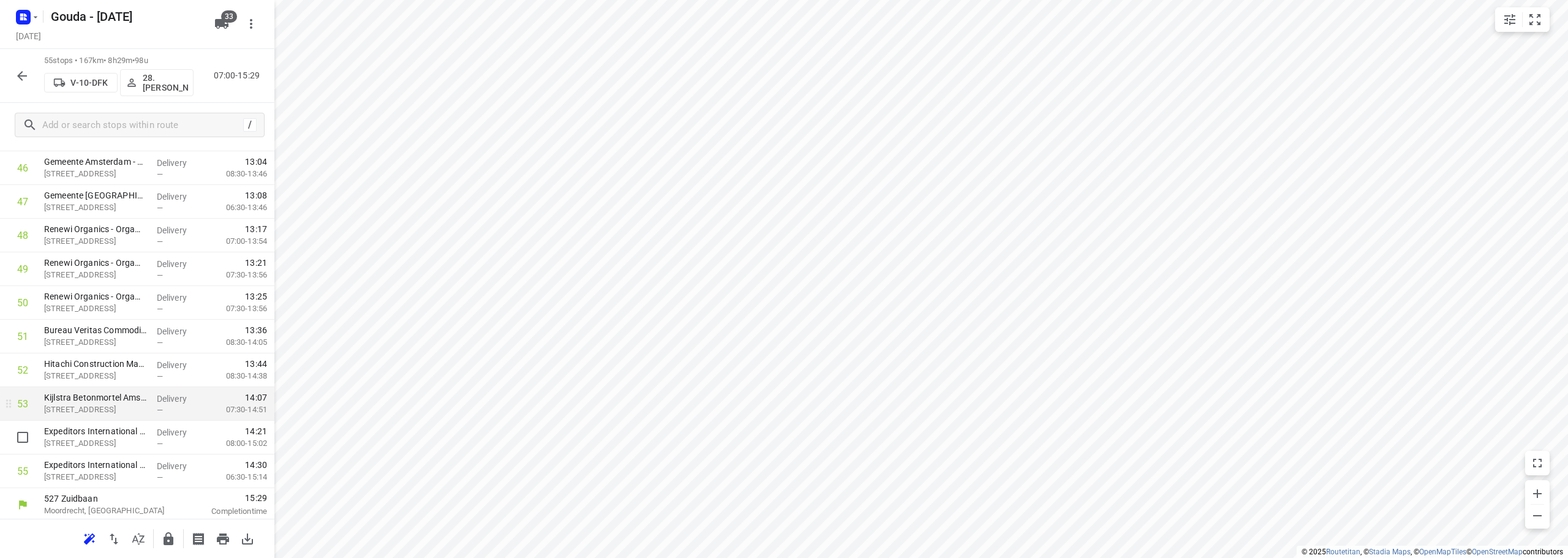
scroll to position [1611, 0]
click at [173, 536] on icon "button" at bounding box center [168, 539] width 15 height 15
click at [25, 74] on icon "button" at bounding box center [22, 76] width 15 height 15
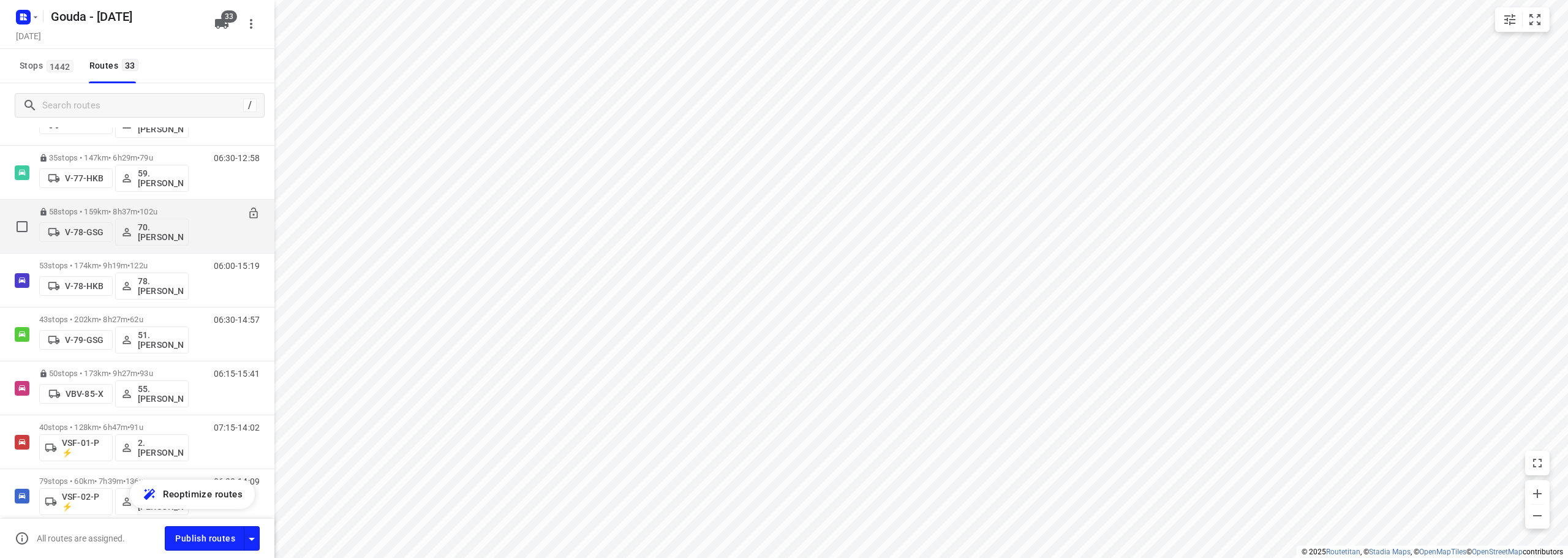
scroll to position [1286, 0]
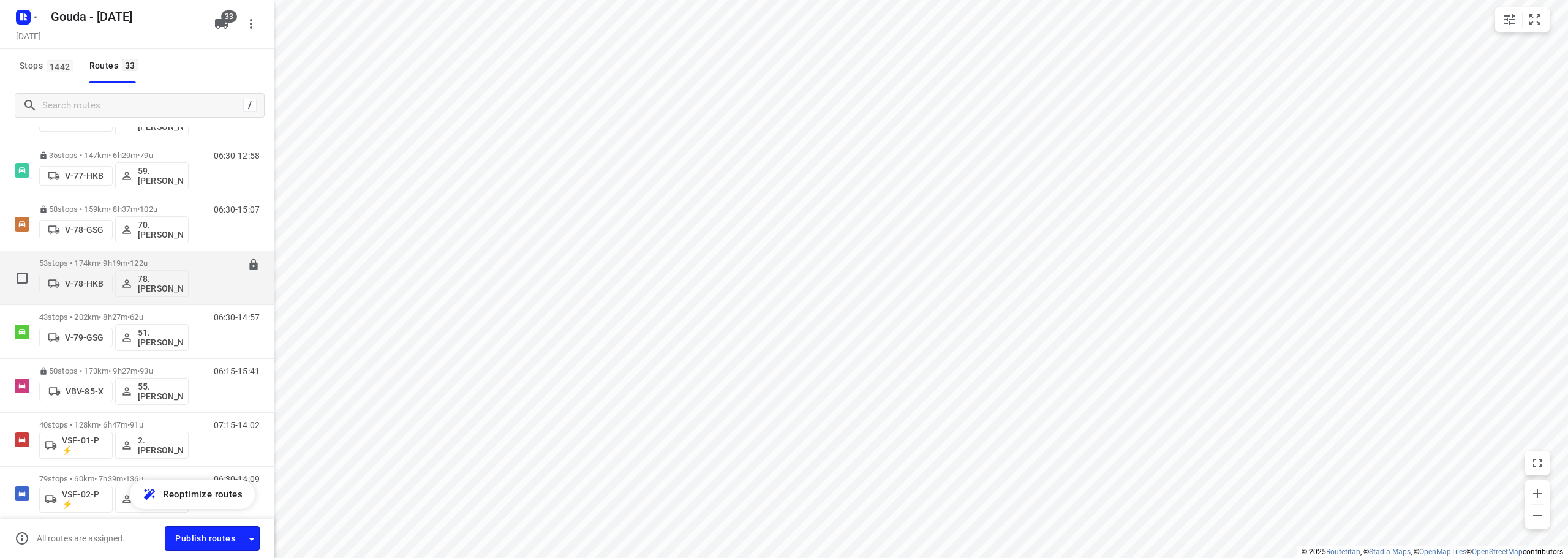
click at [143, 258] on div "53 stops • 174km • 9h19m • 122u V-78-HKB 78.Jesse Bekkering" at bounding box center [114, 278] width 149 height 51
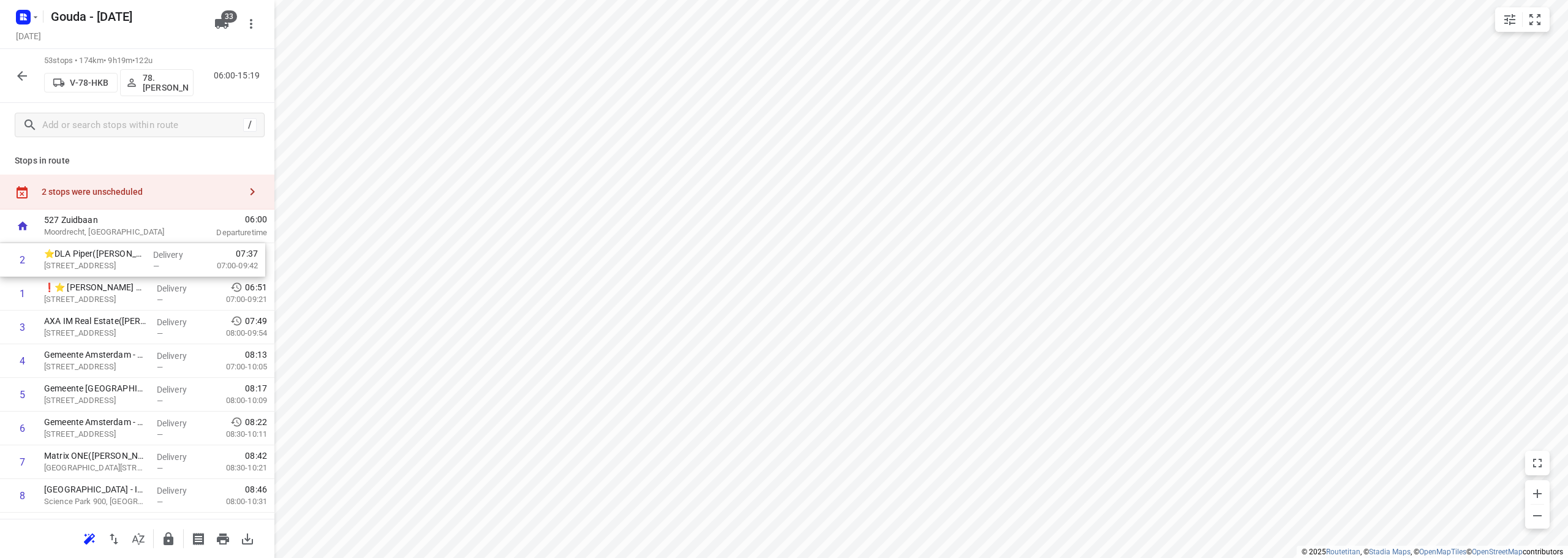
drag, startPoint x: 88, startPoint y: 296, endPoint x: 88, endPoint y: 254, distance: 42.0
drag, startPoint x: 122, startPoint y: 293, endPoint x: 122, endPoint y: 252, distance: 41.0
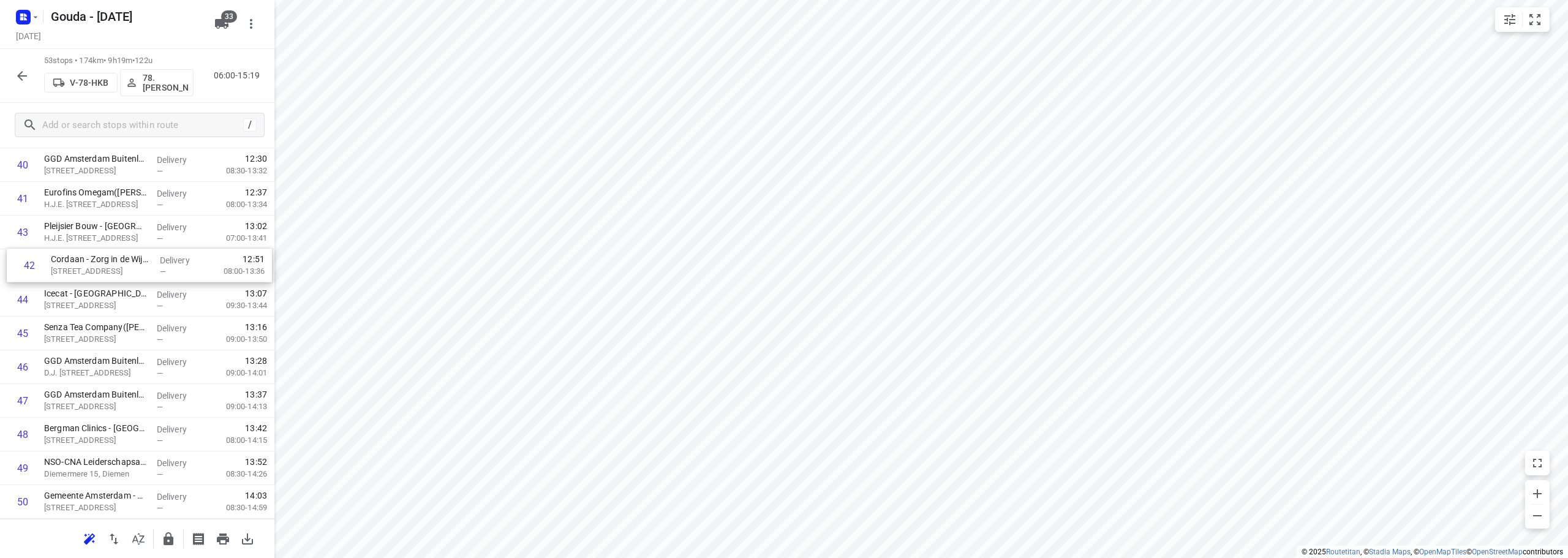
scroll to position [1409, 0]
drag, startPoint x: 80, startPoint y: 242, endPoint x: 97, endPoint y: 408, distance: 166.9
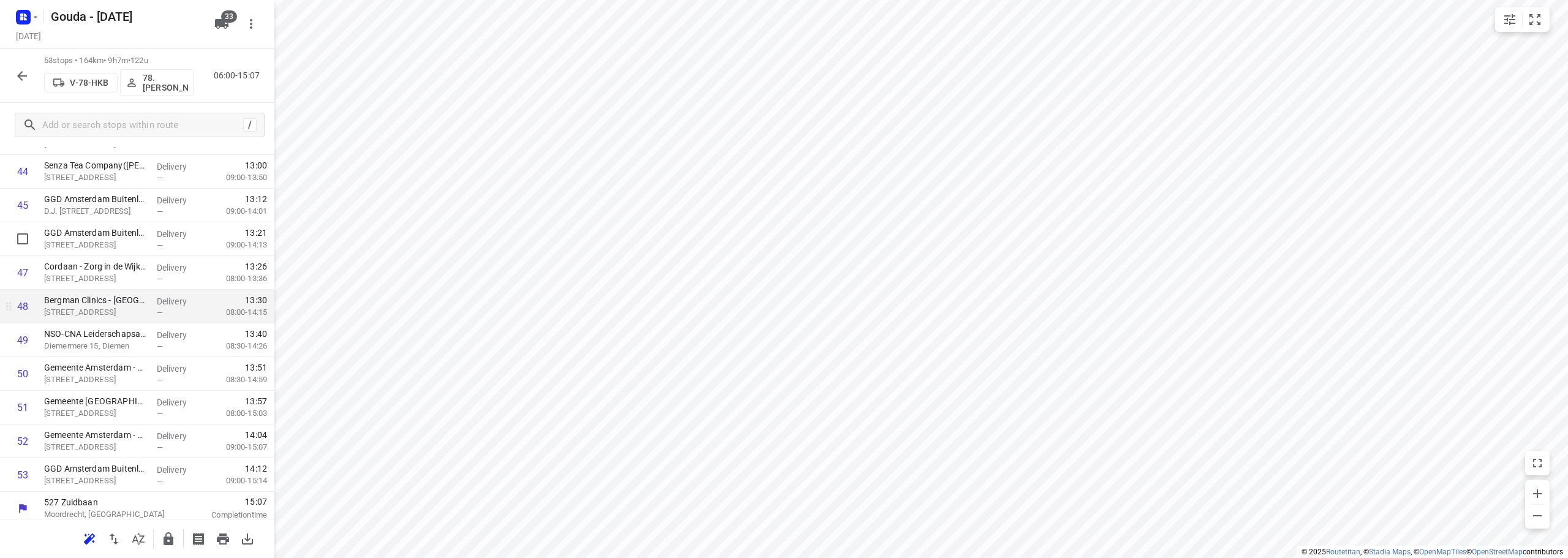
scroll to position [1544, 0]
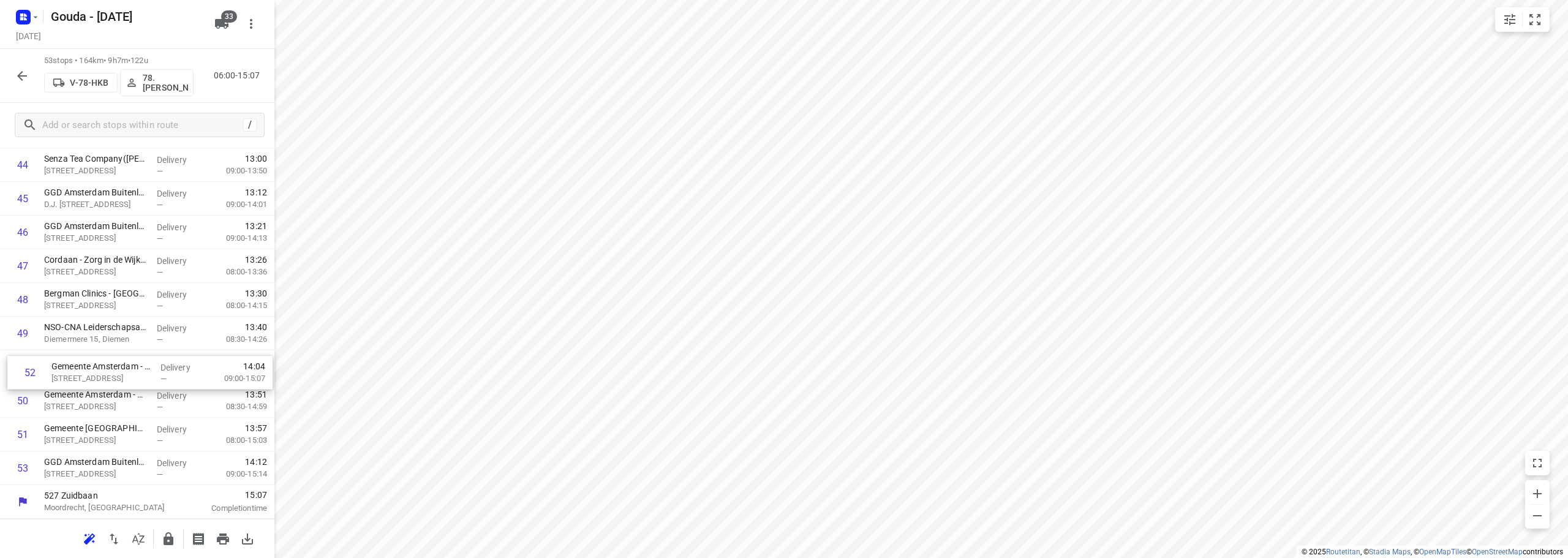
drag, startPoint x: 138, startPoint y: 433, endPoint x: 145, endPoint y: 365, distance: 68.4
click at [168, 539] on icon "button" at bounding box center [168, 539] width 10 height 13
click at [0, 83] on div "53 stops • 162km • 9h4m • 122u V-78-HKB 78.Jesse Bekkering 06:00-15:03" at bounding box center [137, 76] width 275 height 54
click at [19, 77] on icon "button" at bounding box center [22, 76] width 15 height 15
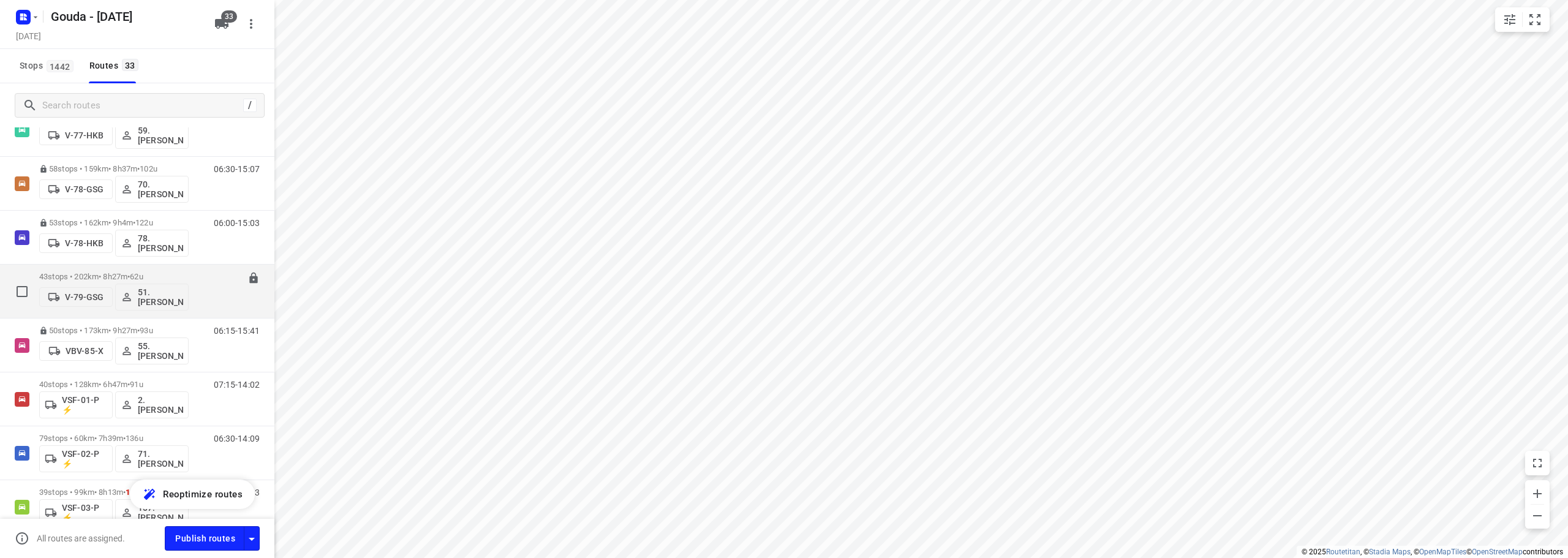
scroll to position [1348, 0]
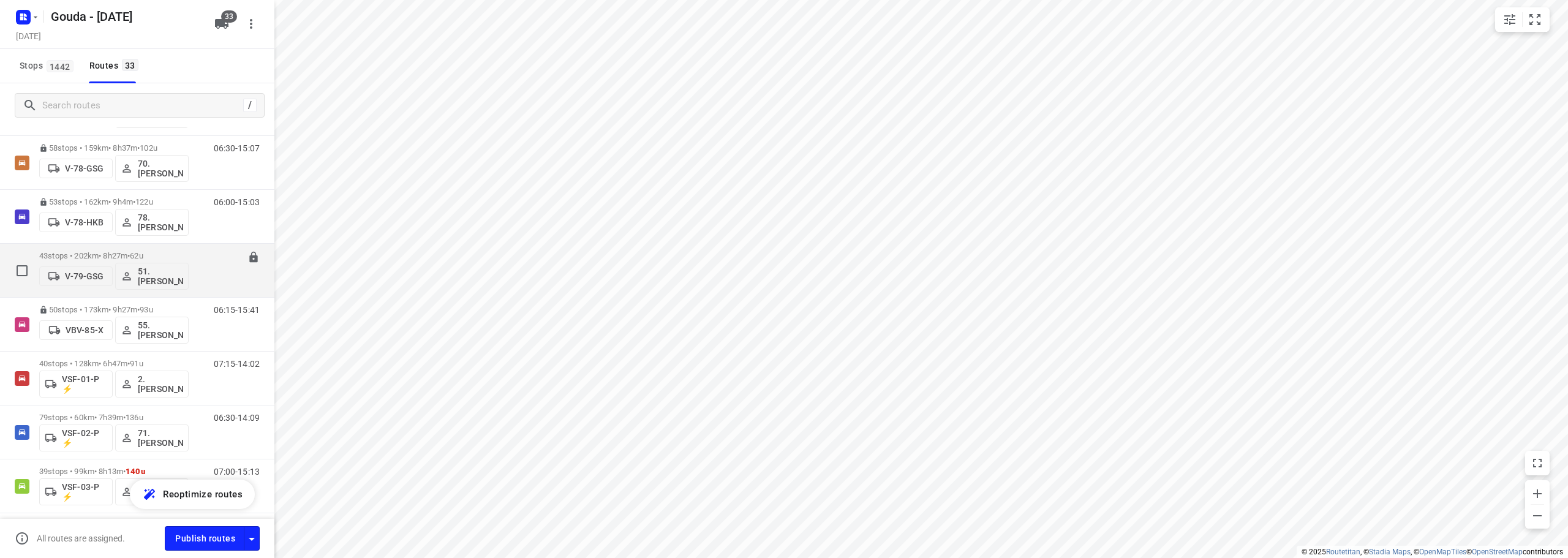
click at [142, 254] on span "62u" at bounding box center [136, 256] width 13 height 9
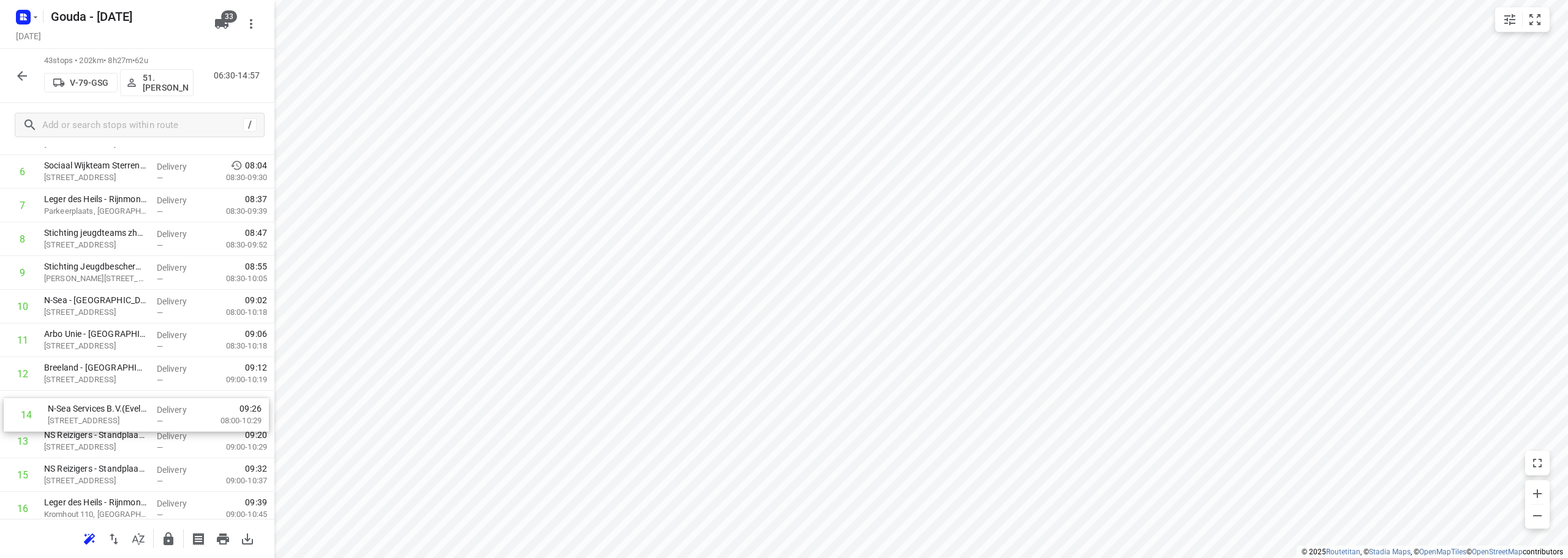
scroll to position [257, 0]
drag, startPoint x: 112, startPoint y: 467, endPoint x: 113, endPoint y: 384, distance: 83.0
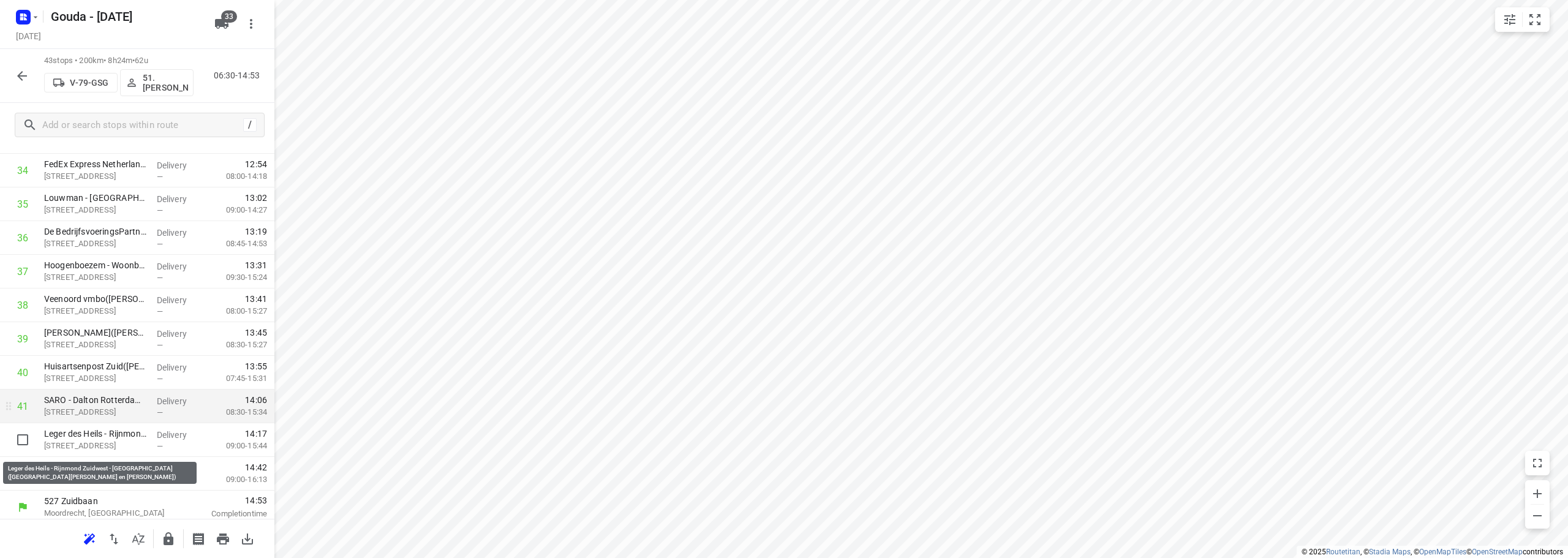
scroll to position [1207, 0]
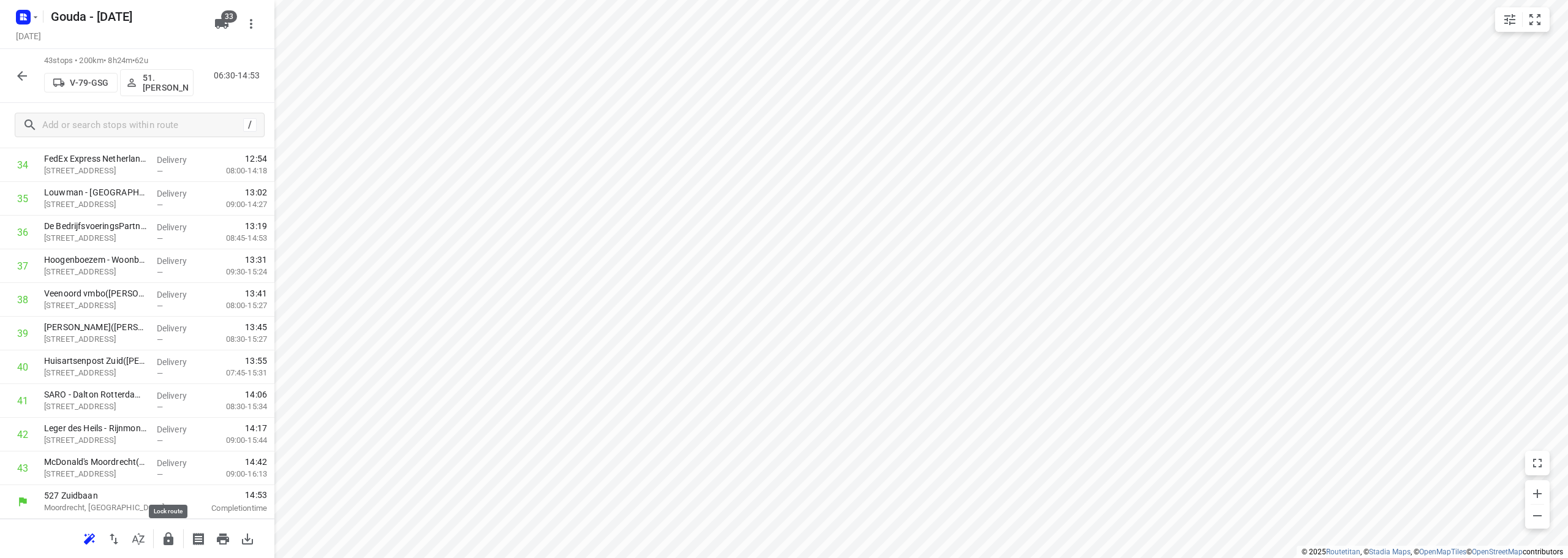
click at [166, 539] on icon "button" at bounding box center [168, 539] width 10 height 13
click at [22, 69] on icon "button" at bounding box center [22, 76] width 15 height 15
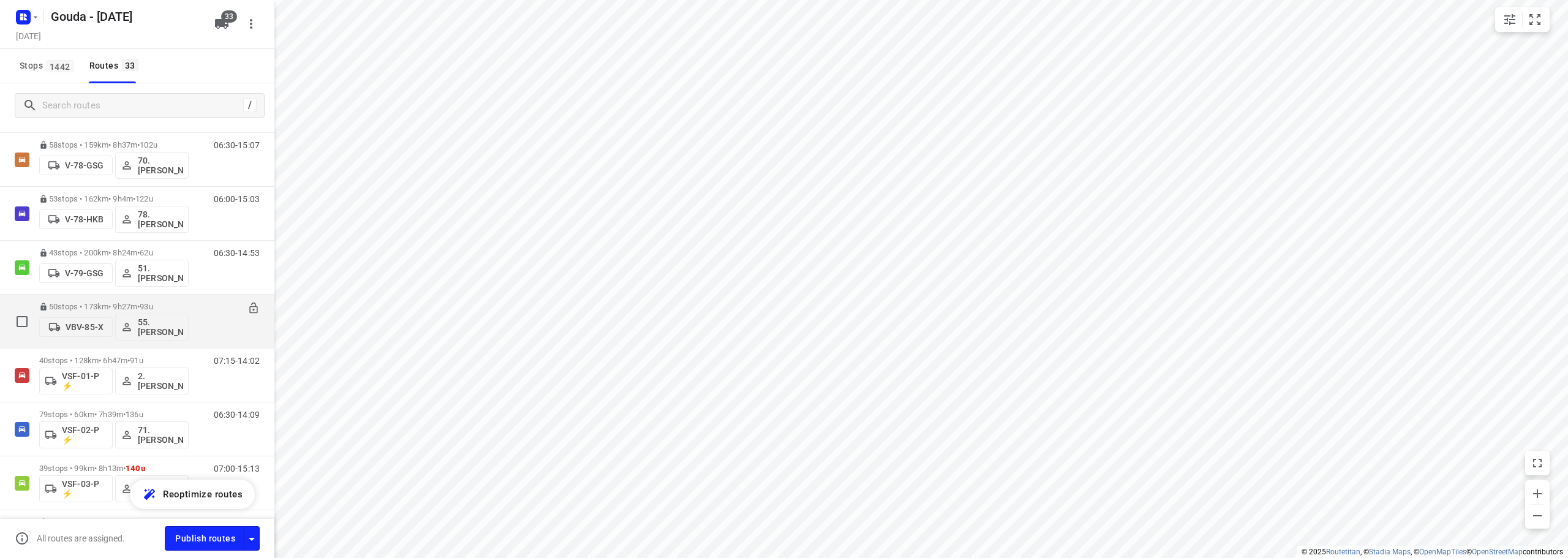
scroll to position [1348, 0]
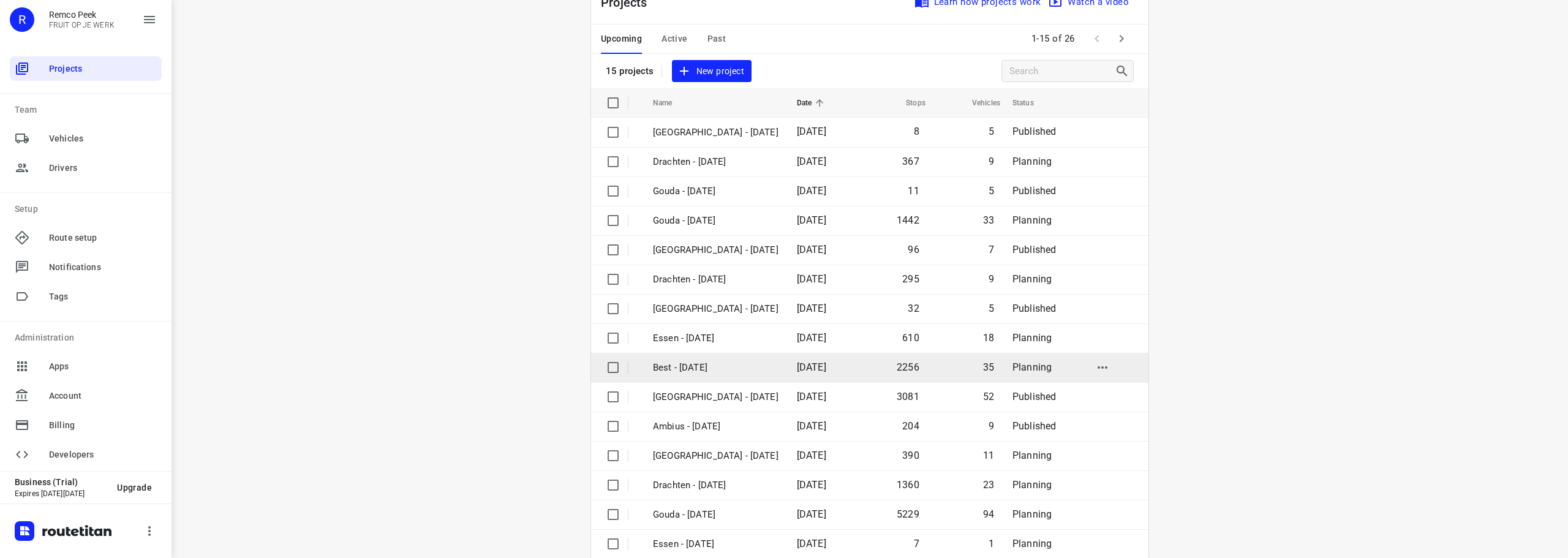
scroll to position [61, 0]
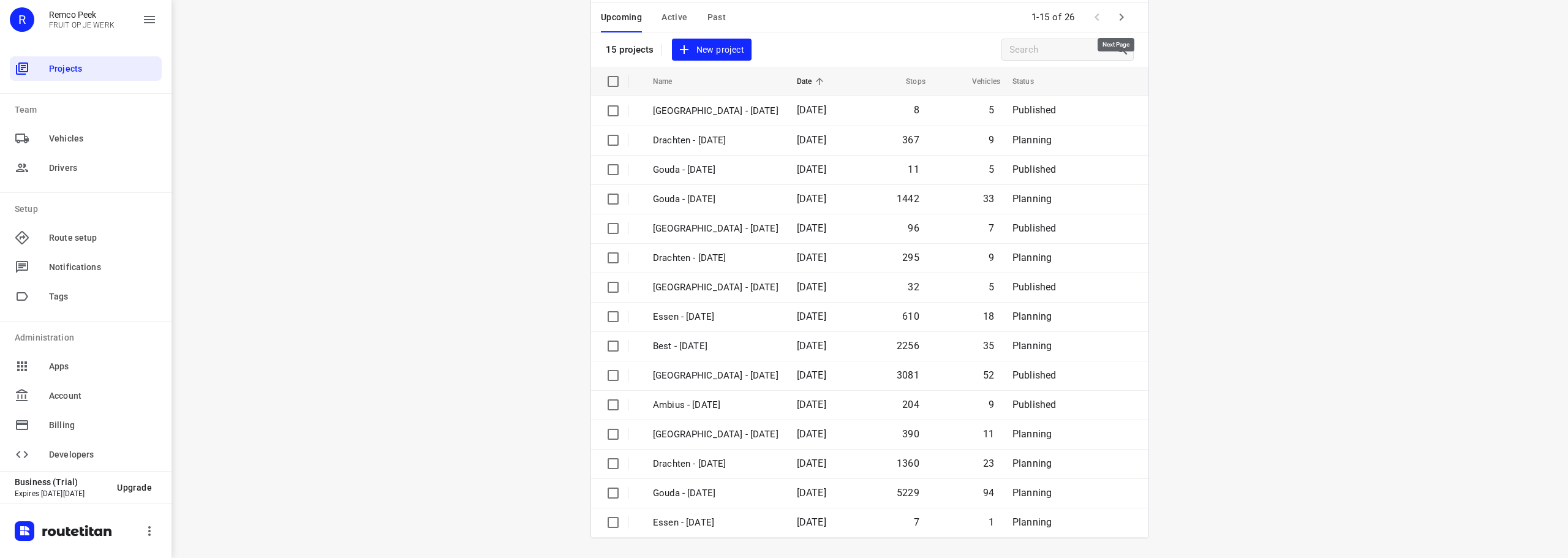
click at [1114, 13] on icon "button" at bounding box center [1121, 17] width 15 height 15
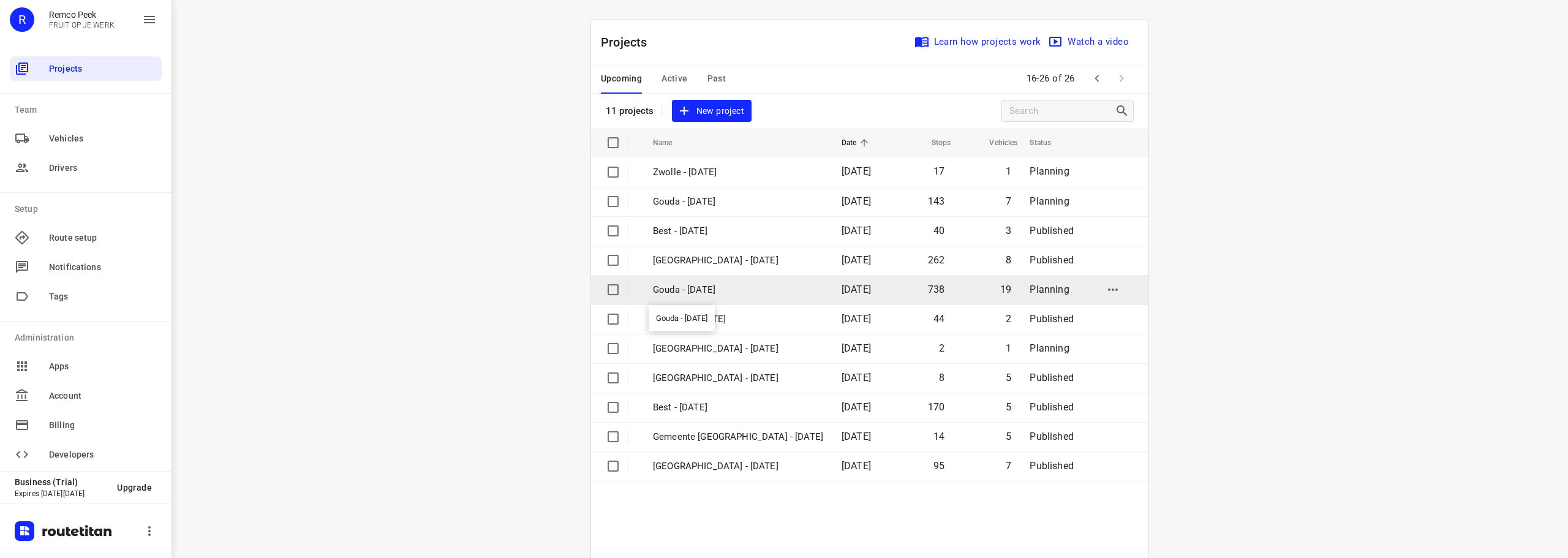
click at [733, 289] on p "Gouda - [DATE]" at bounding box center [738, 290] width 170 height 14
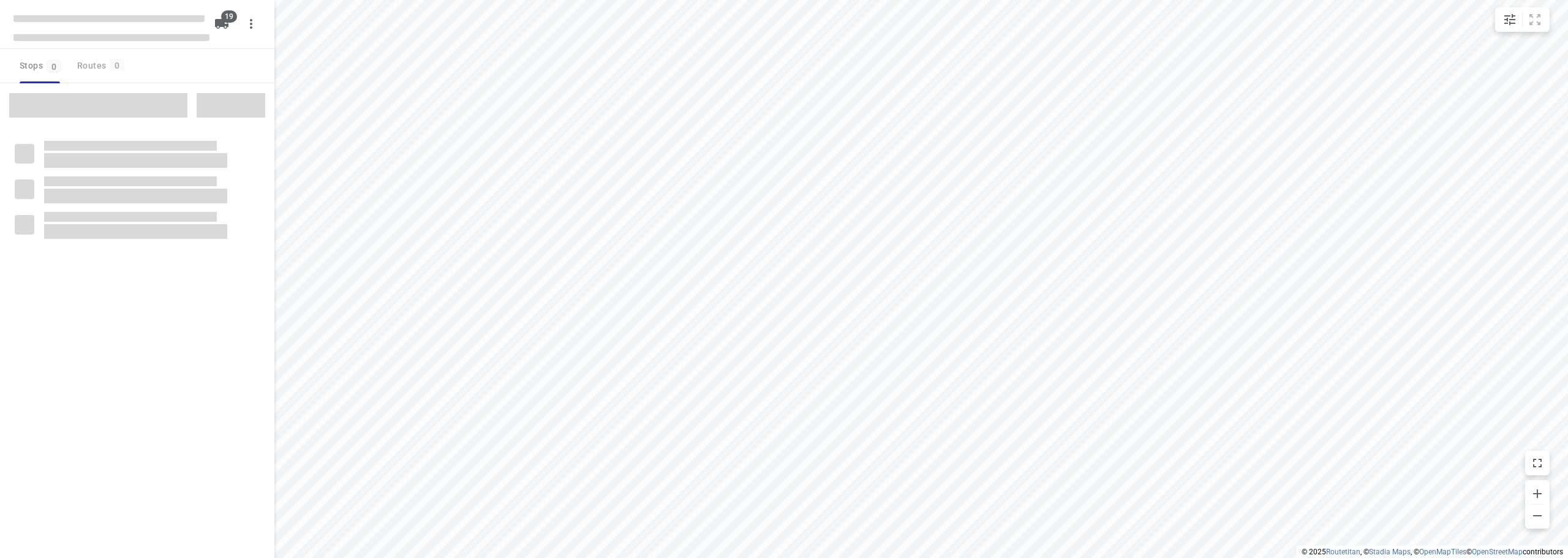
checkbox input "true"
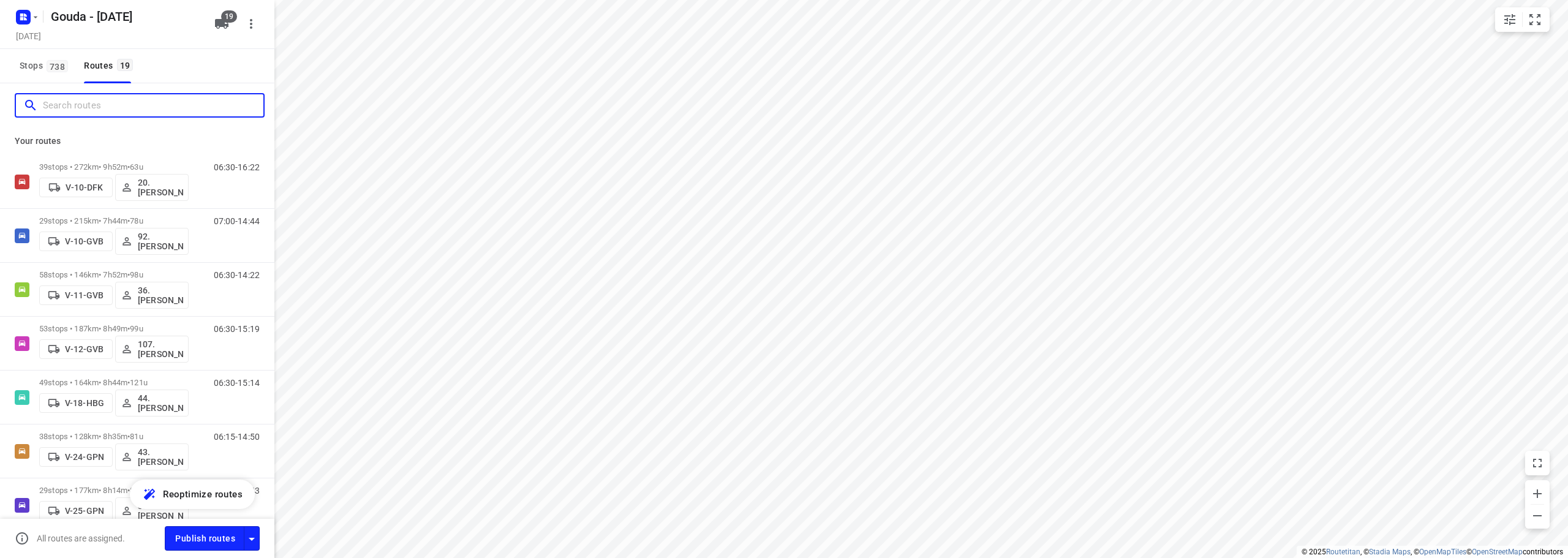
click at [80, 98] on input "Search routes" at bounding box center [152, 105] width 220 height 19
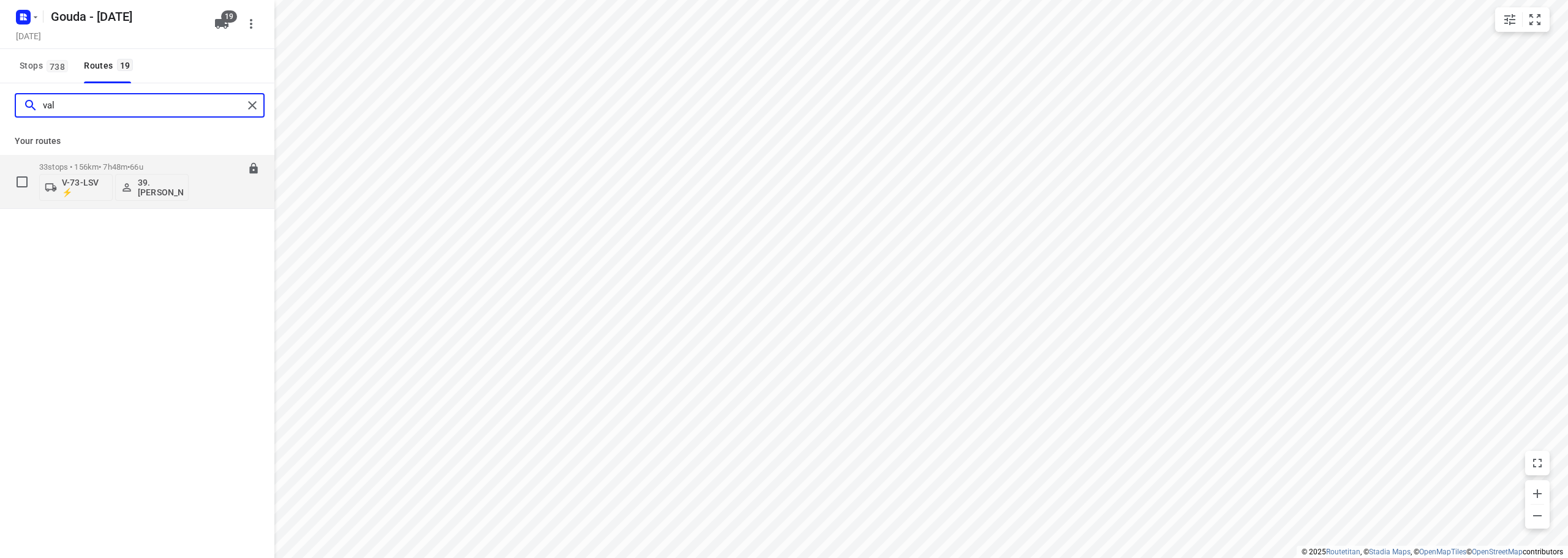
type input "val"
click at [130, 168] on span "•" at bounding box center [128, 167] width 2 height 9
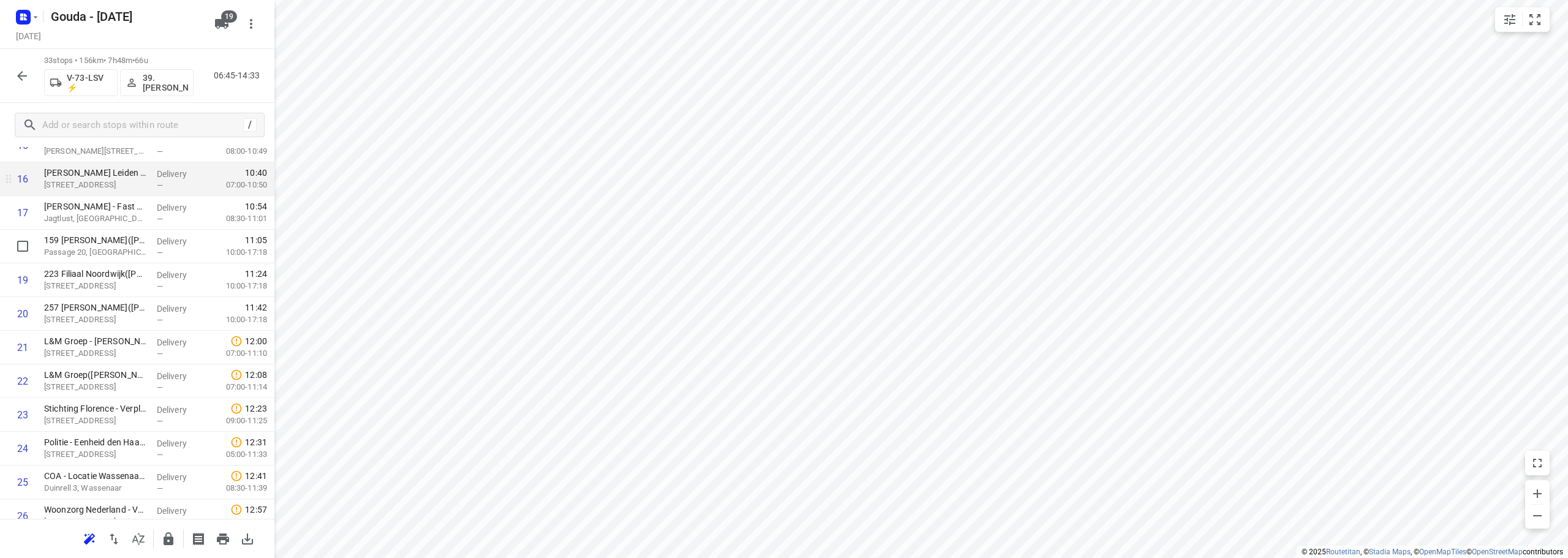
scroll to position [835, 0]
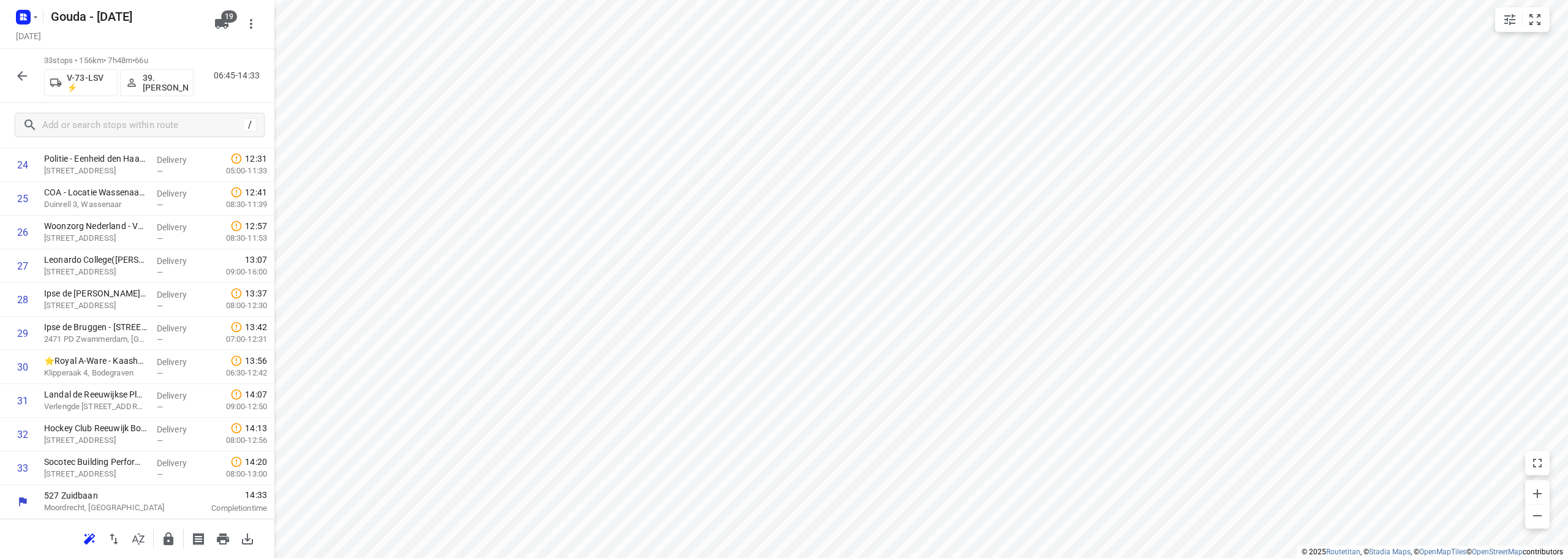
click at [19, 66] on div at bounding box center [22, 76] width 25 height 25
click at [14, 79] on button "button" at bounding box center [22, 76] width 25 height 25
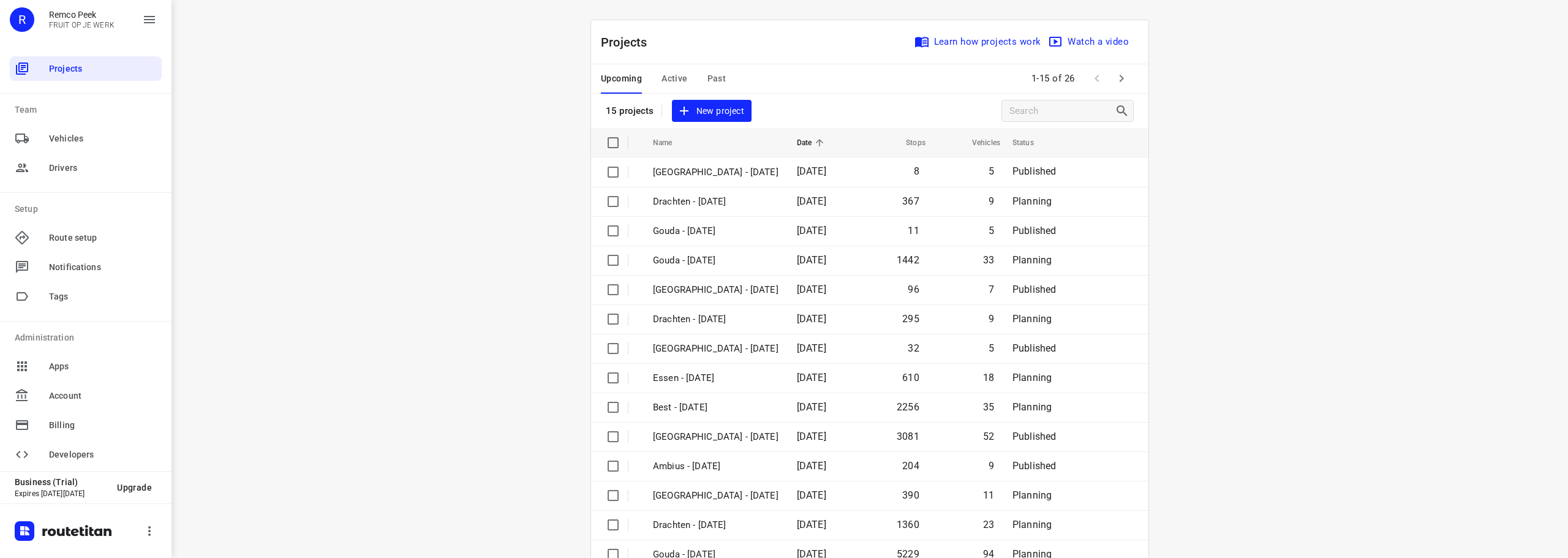
click at [664, 74] on span "Active" at bounding box center [674, 79] width 26 height 15
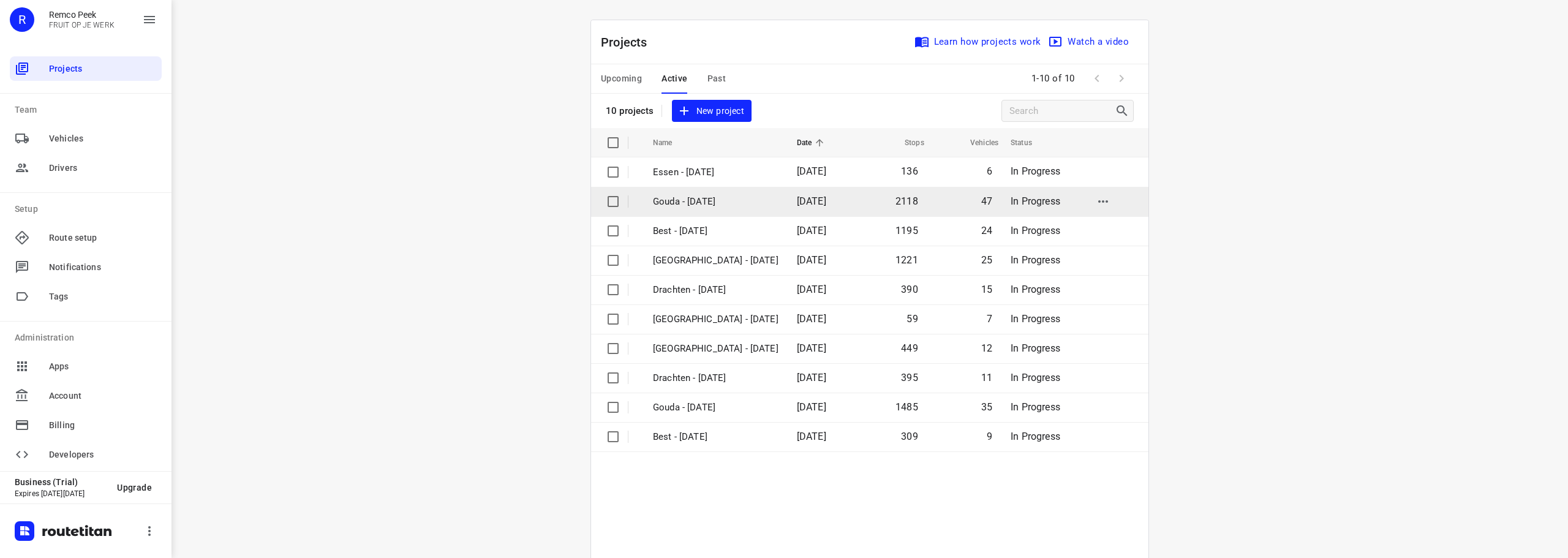
click at [701, 195] on p "Gouda - [DATE]" at bounding box center [716, 202] width 125 height 14
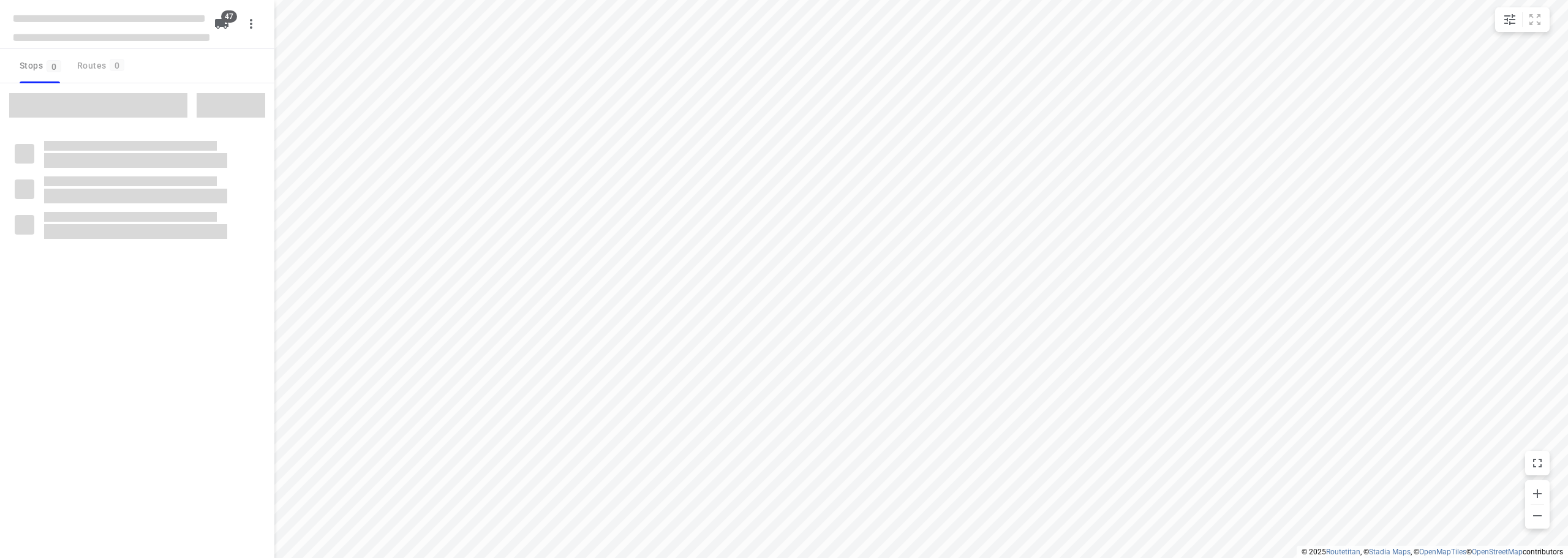
checkbox input "true"
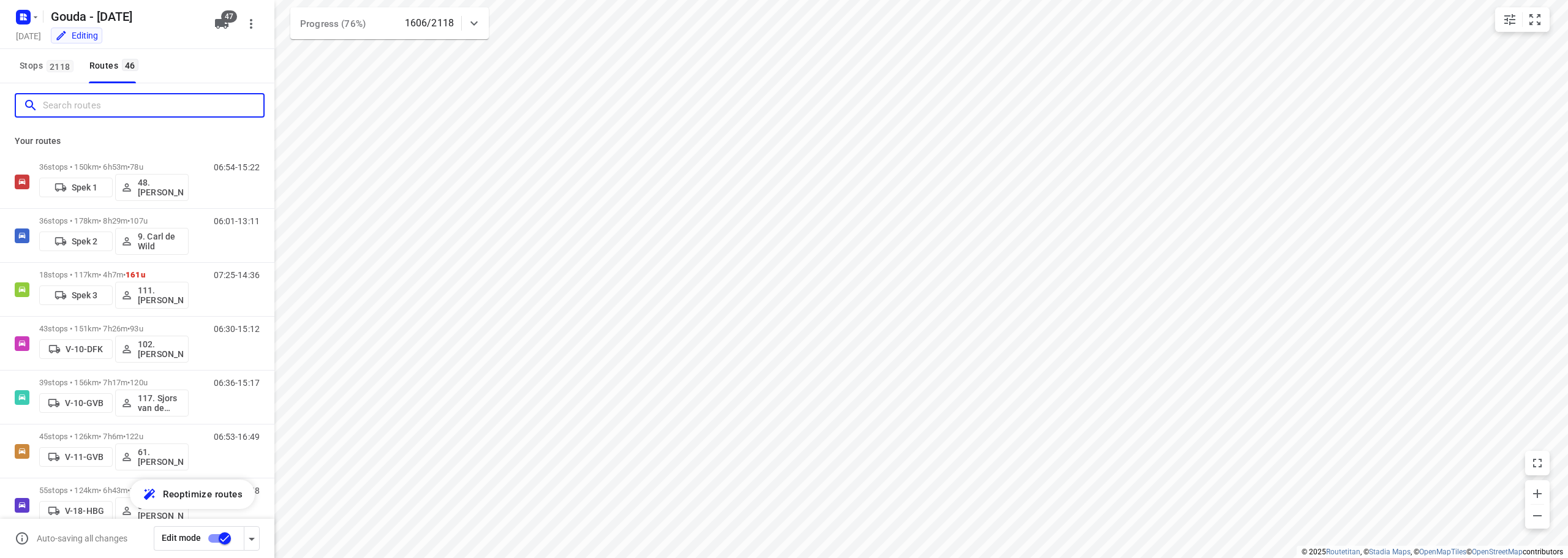
click at [87, 99] on input "Search routes" at bounding box center [152, 105] width 220 height 19
click at [89, 99] on input "Search routes" at bounding box center [152, 105] width 220 height 19
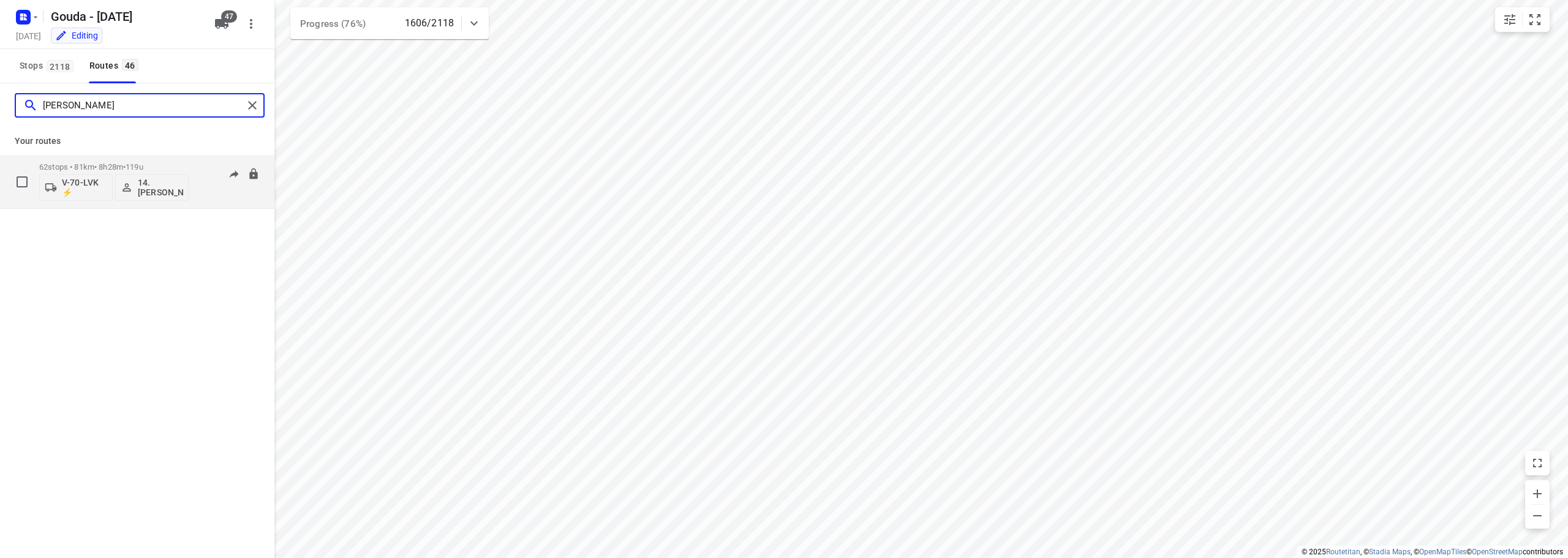
type input "[PERSON_NAME]"
click at [156, 164] on p "62 stops • 81km • 8h28m • 119u" at bounding box center [114, 167] width 149 height 9
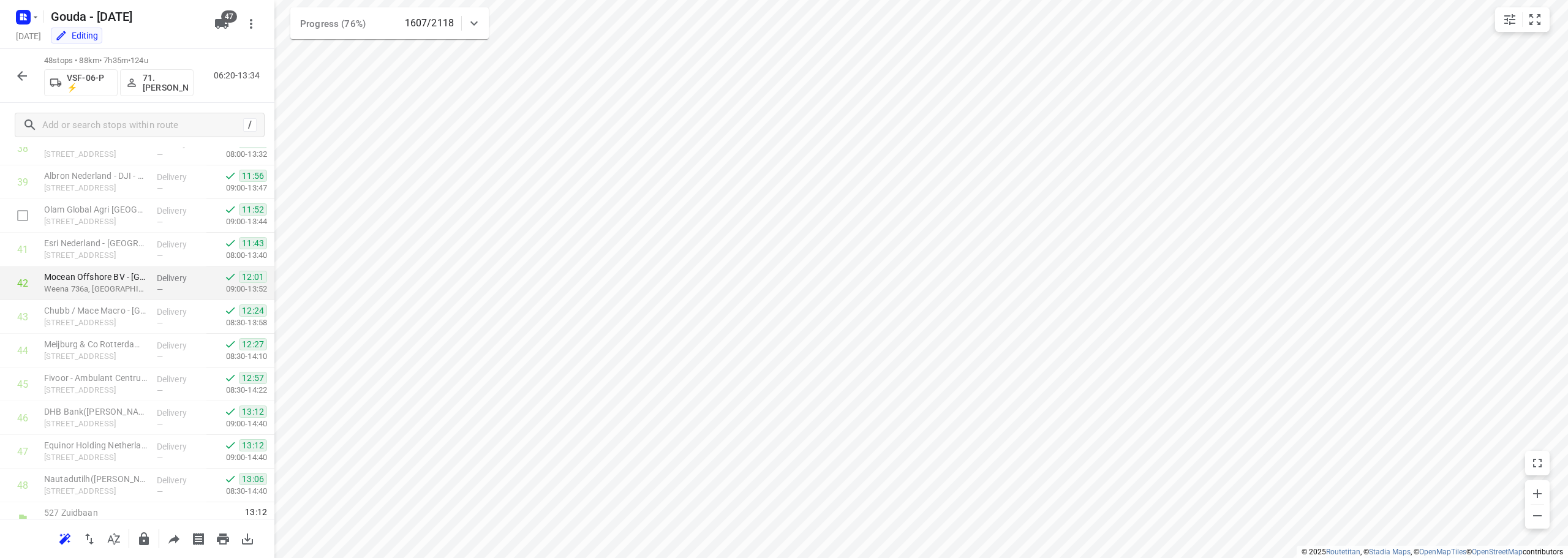
scroll to position [1340, 0]
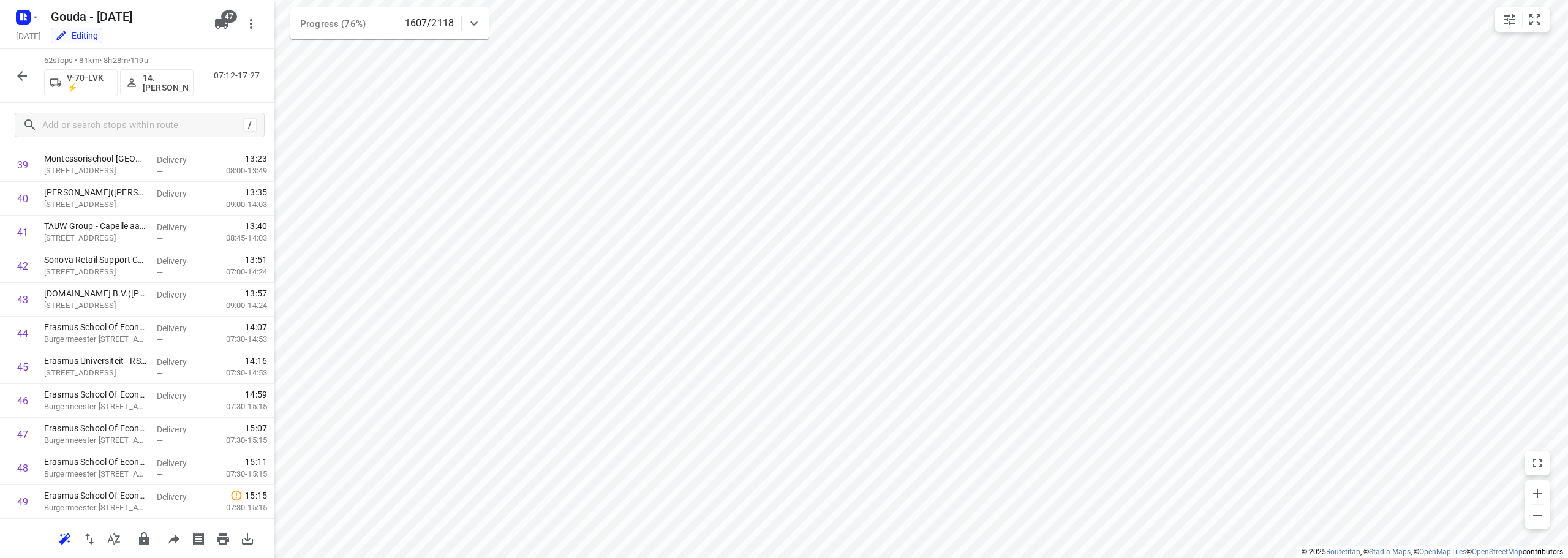
click at [21, 75] on icon "button" at bounding box center [22, 76] width 10 height 10
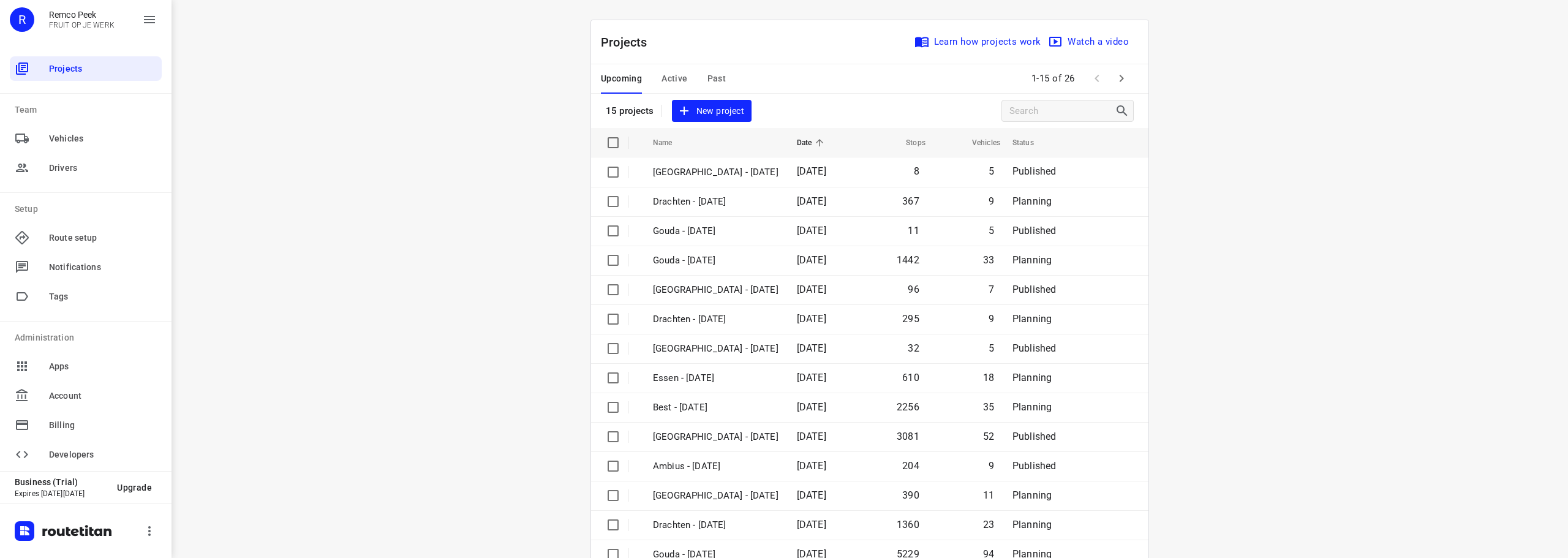
click at [680, 80] on span "Active" at bounding box center [674, 79] width 26 height 15
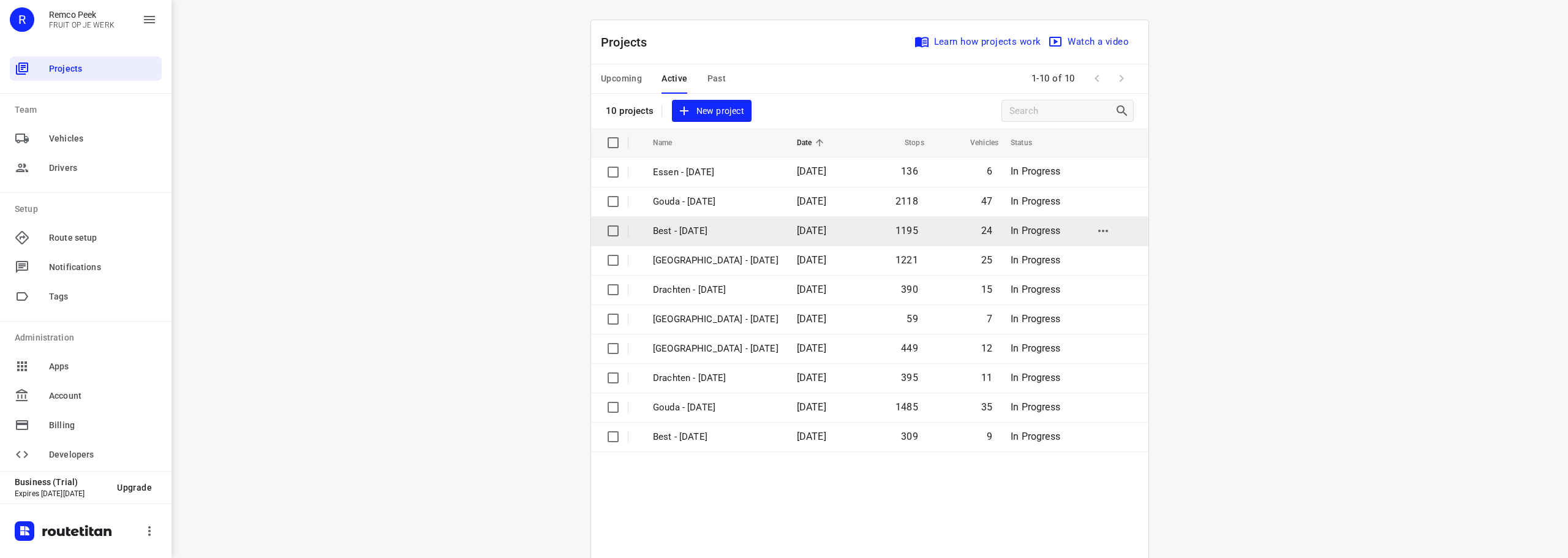
click at [701, 231] on p "Best - [DATE]" at bounding box center [716, 231] width 125 height 14
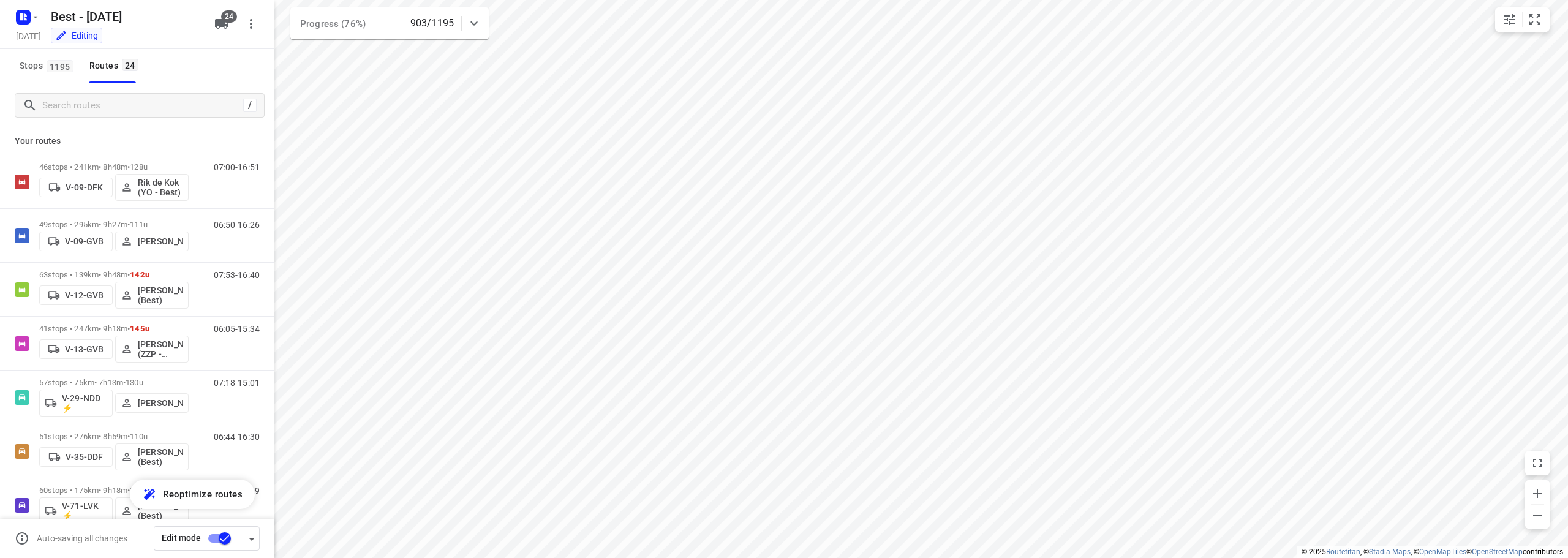
checkbox input "true"
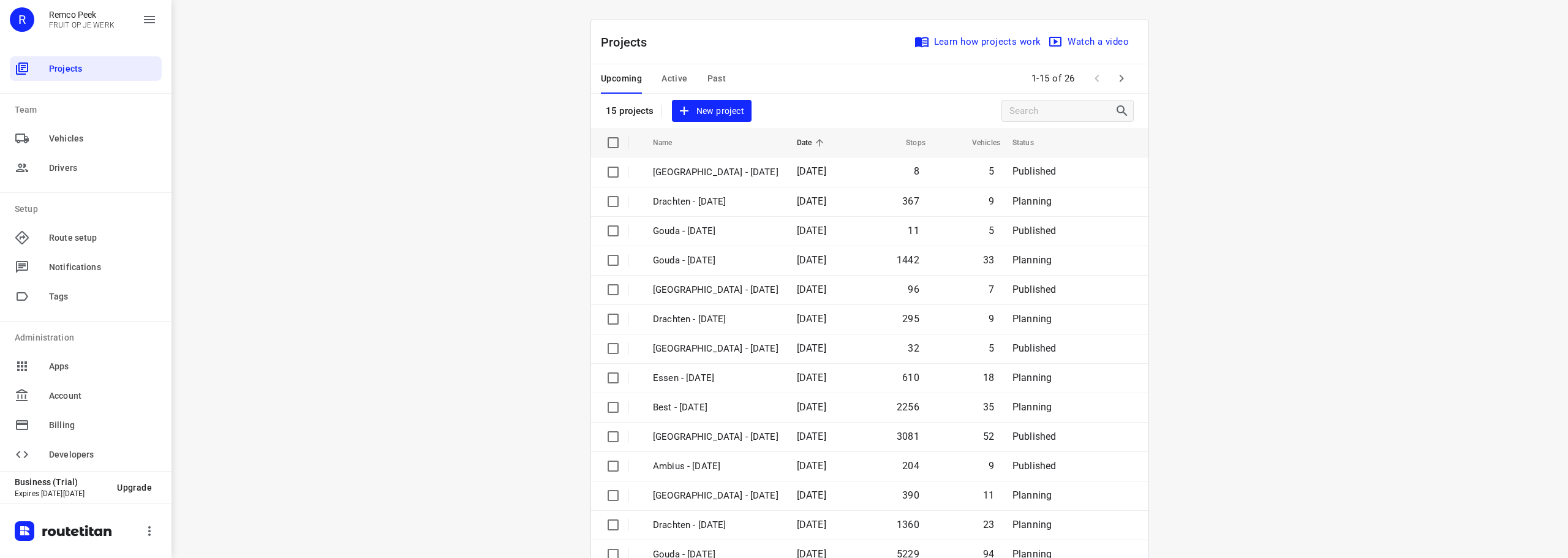
click at [661, 72] on span "Active" at bounding box center [674, 79] width 26 height 15
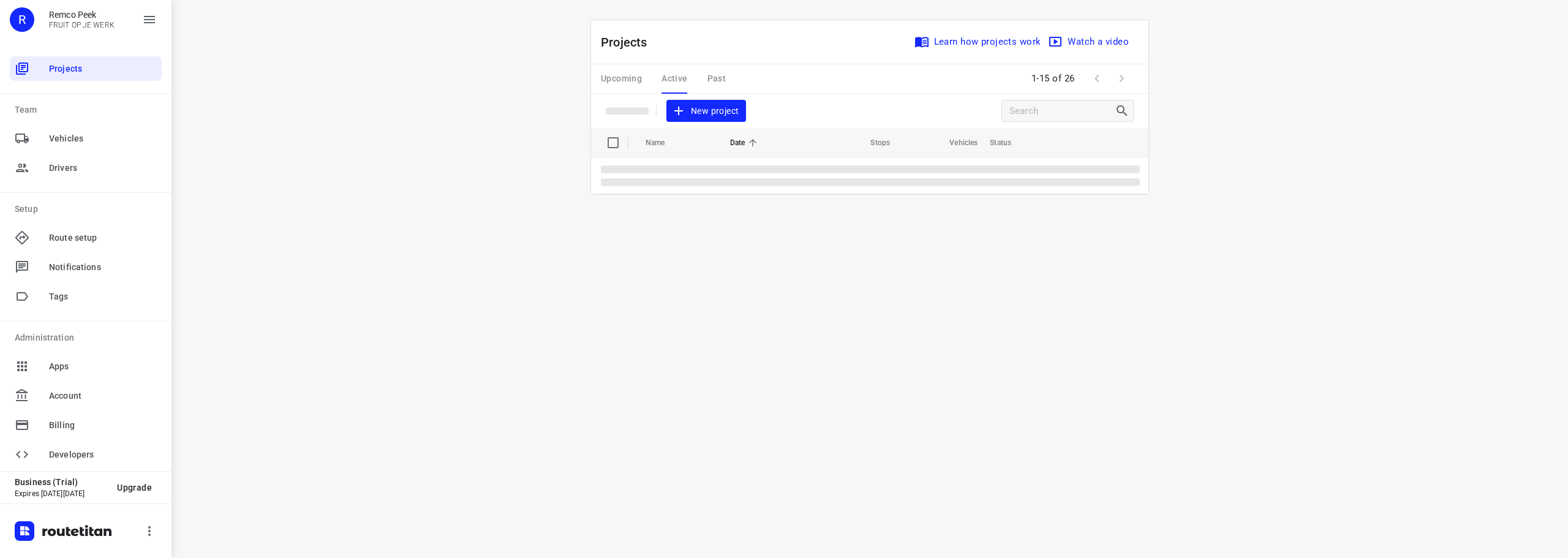
click at [287, 156] on div "i © 2025 Routetitan , © Stadia Maps , © OpenMapTiles © OpenStreetMap contributo…" at bounding box center [869, 279] width 1396 height 558
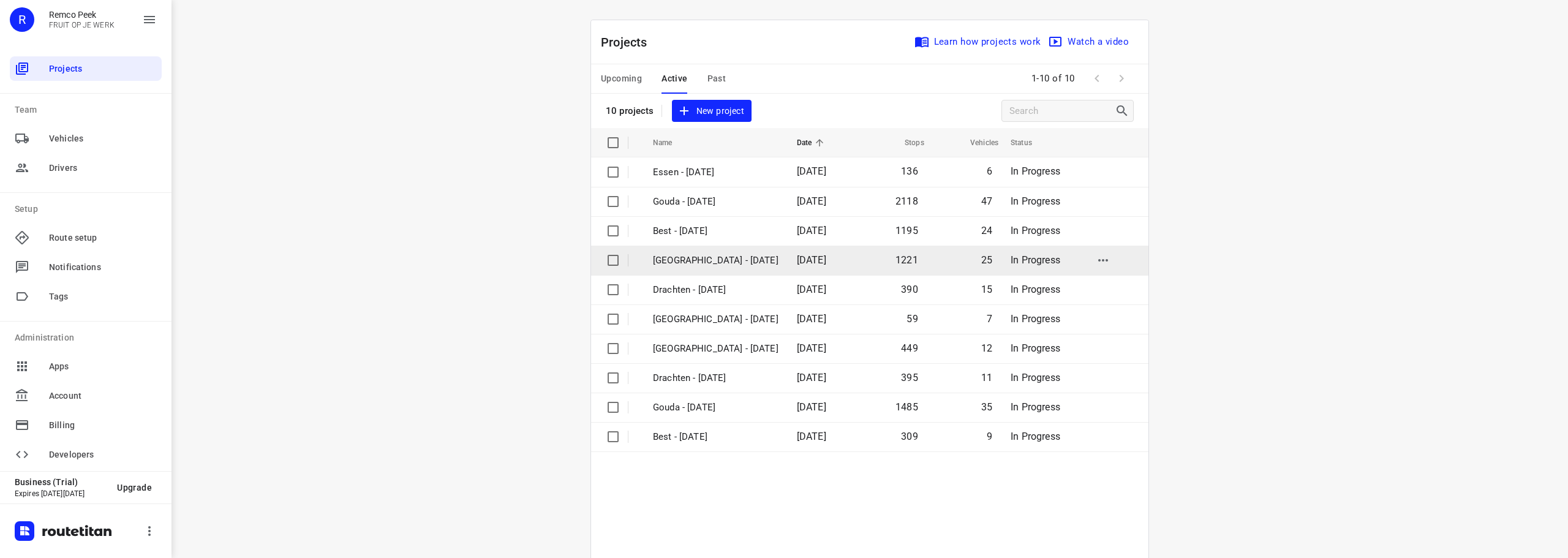
click at [699, 255] on p "[GEOGRAPHIC_DATA] - [DATE]" at bounding box center [716, 261] width 125 height 14
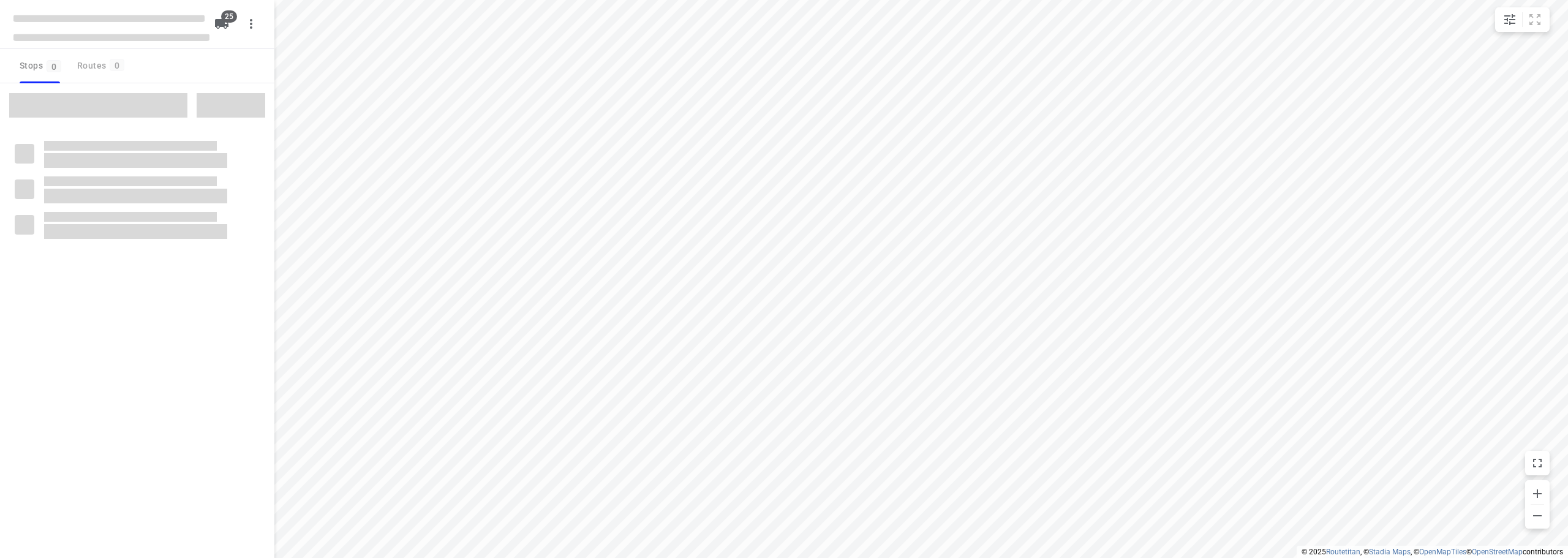
checkbox input "true"
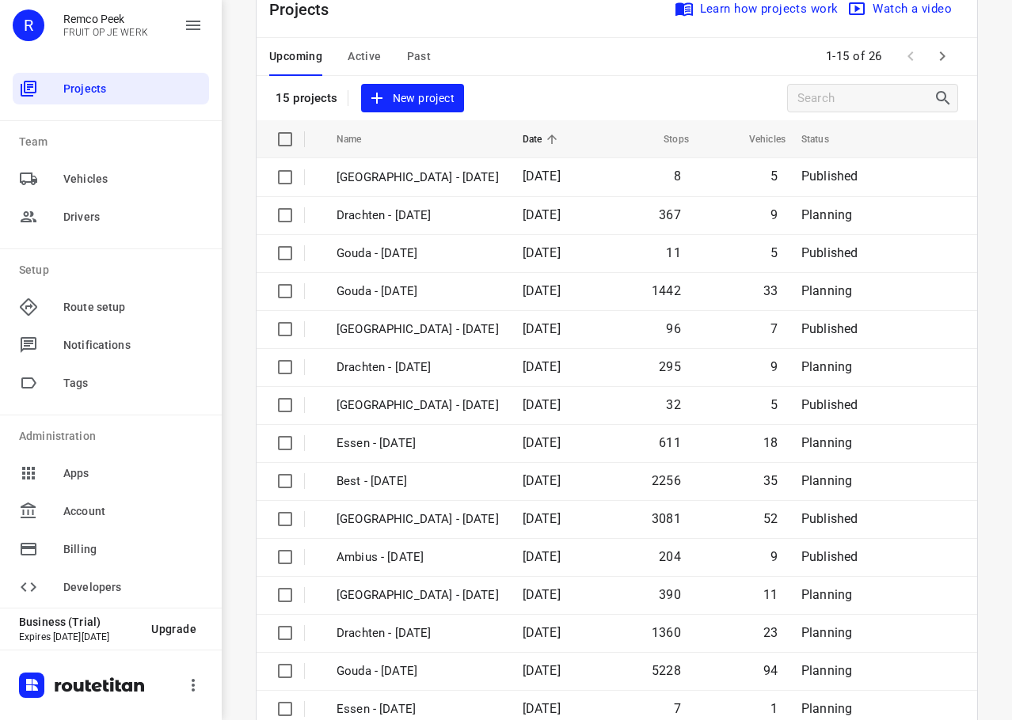
scroll to position [80, 0]
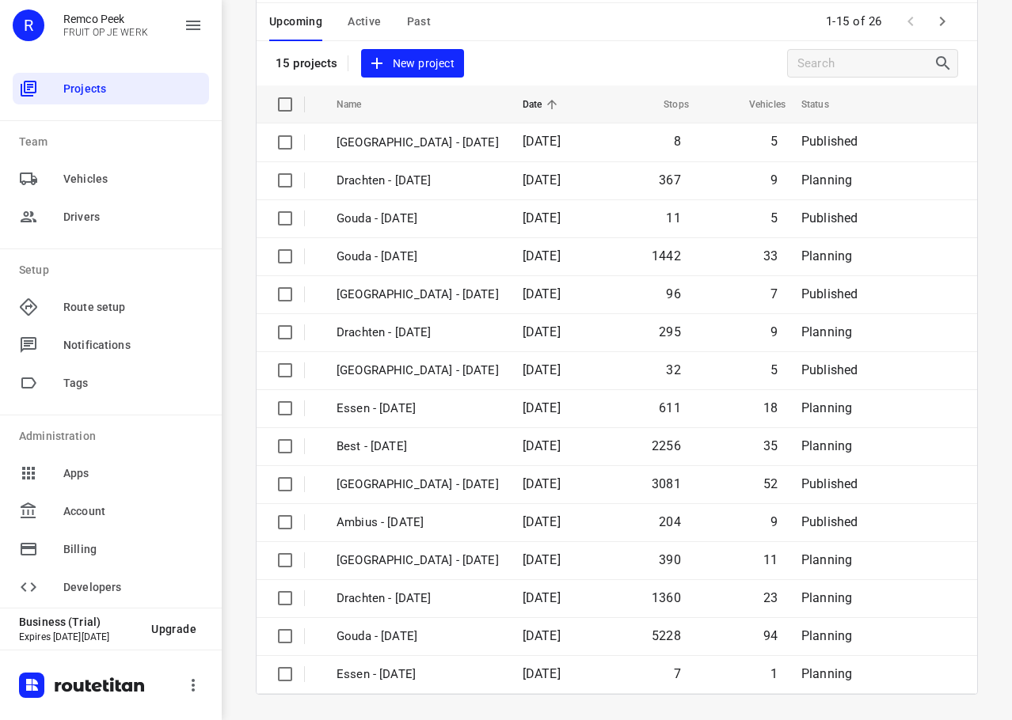
click at [939, 16] on icon "button" at bounding box center [942, 21] width 19 height 19
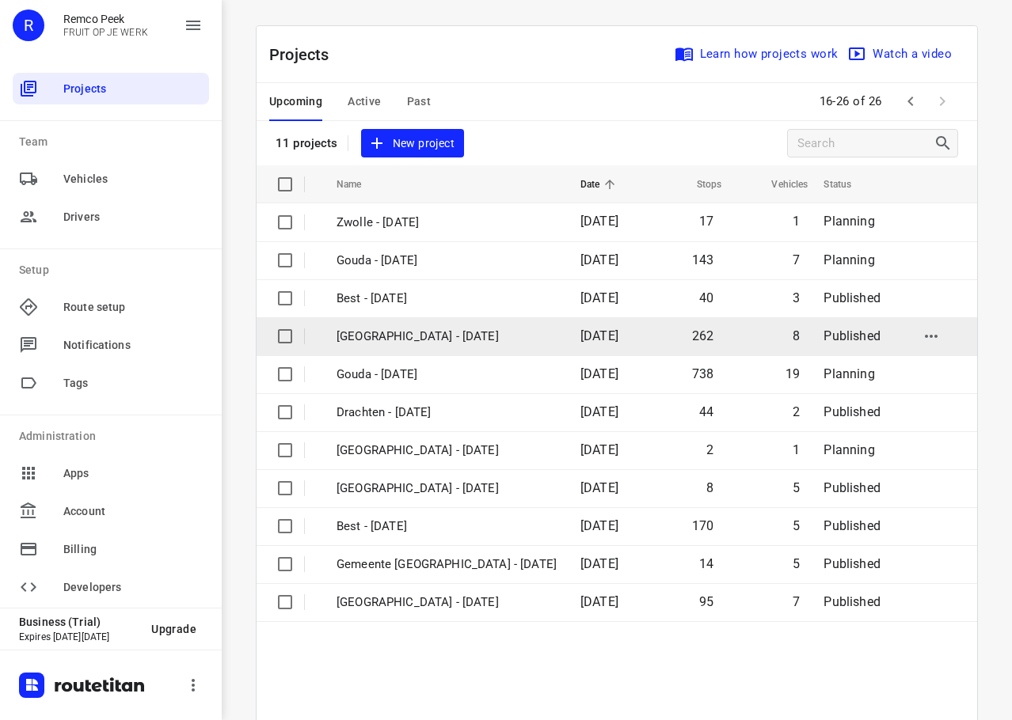
scroll to position [117, 0]
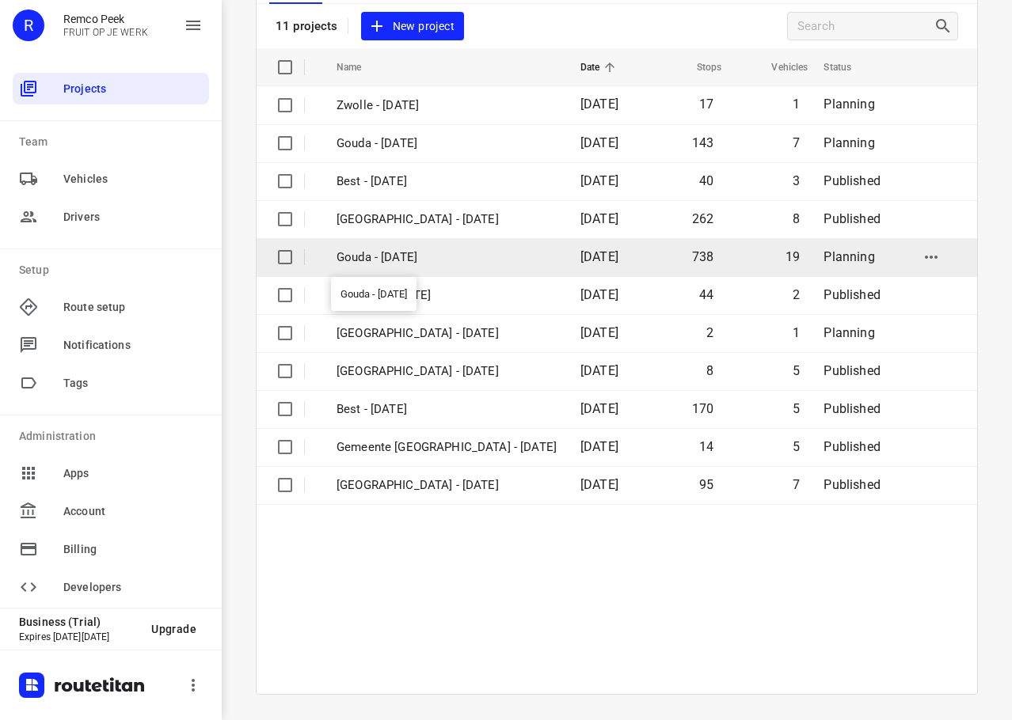
click at [411, 256] on p "Gouda - [DATE]" at bounding box center [446, 258] width 220 height 18
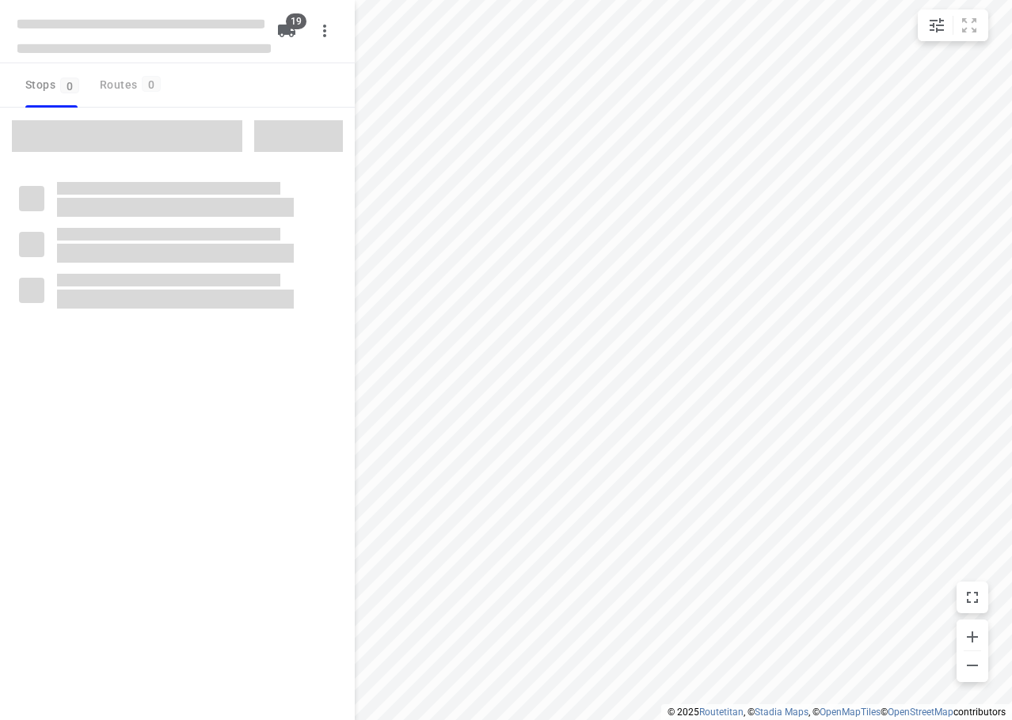
checkbox input "true"
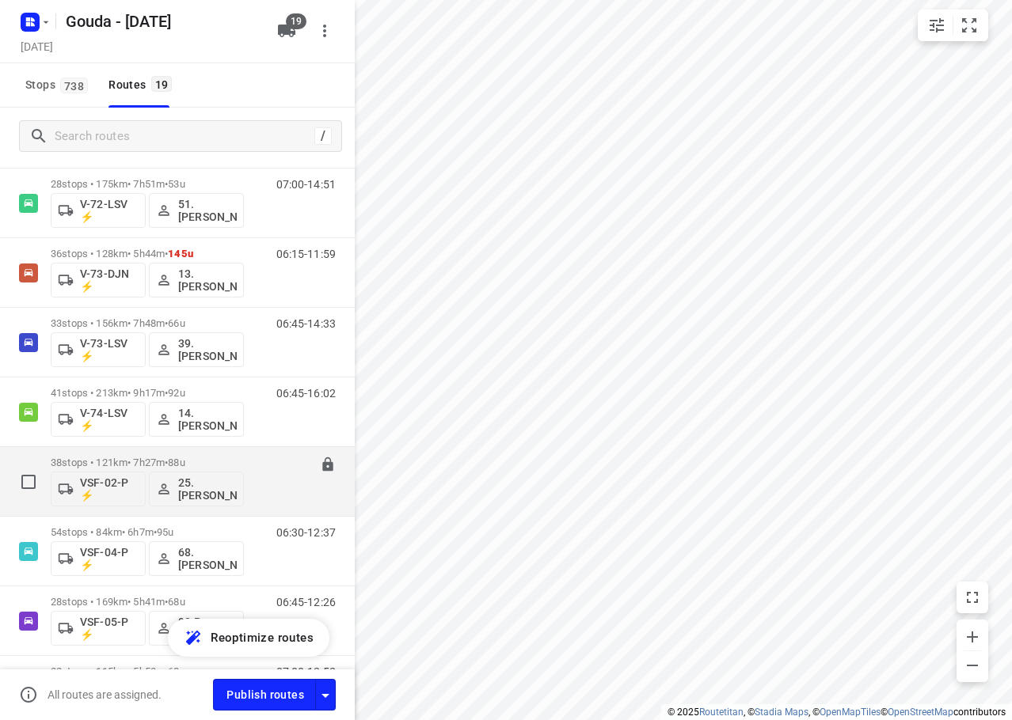
scroll to position [759, 0]
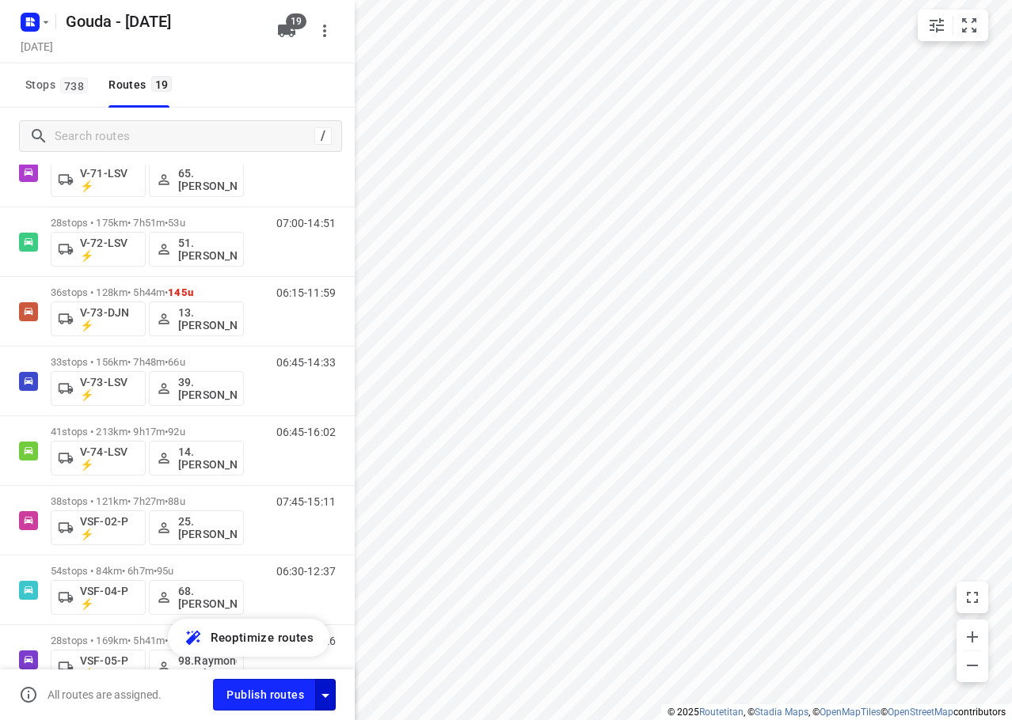
click at [324, 701] on icon "button" at bounding box center [325, 695] width 19 height 19
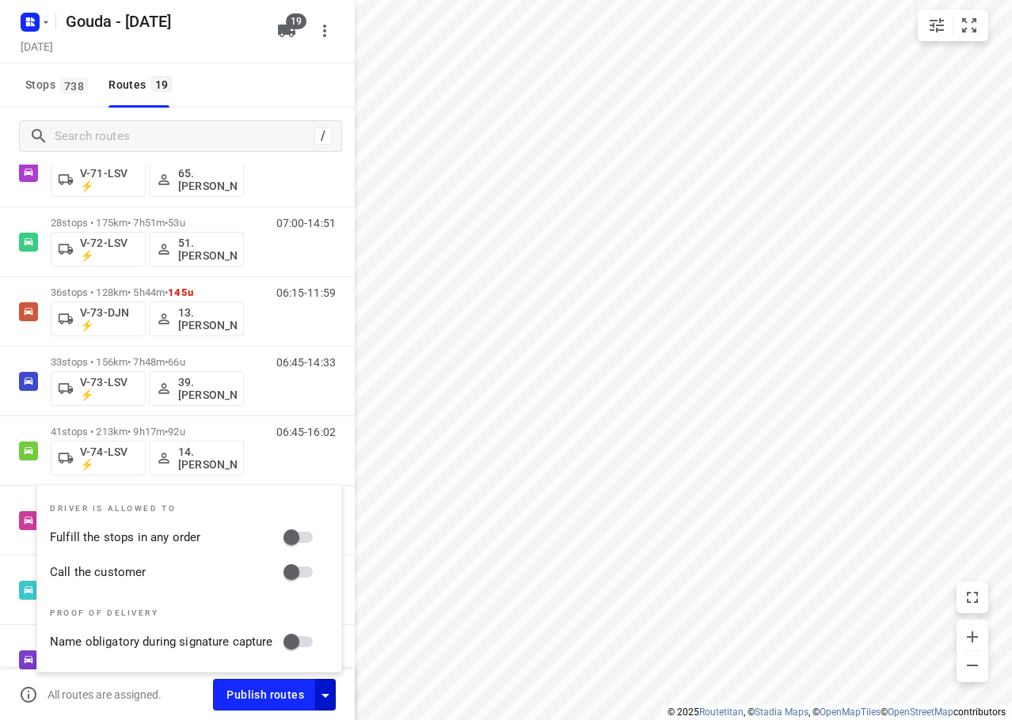
click at [308, 572] on input "Call the customer" at bounding box center [291, 572] width 90 height 30
checkbox input "true"
click at [303, 534] on input "Fulfill the stops in any order" at bounding box center [291, 537] width 90 height 30
checkbox input "true"
click at [188, 698] on div "All routes are assigned." at bounding box center [116, 695] width 194 height 19
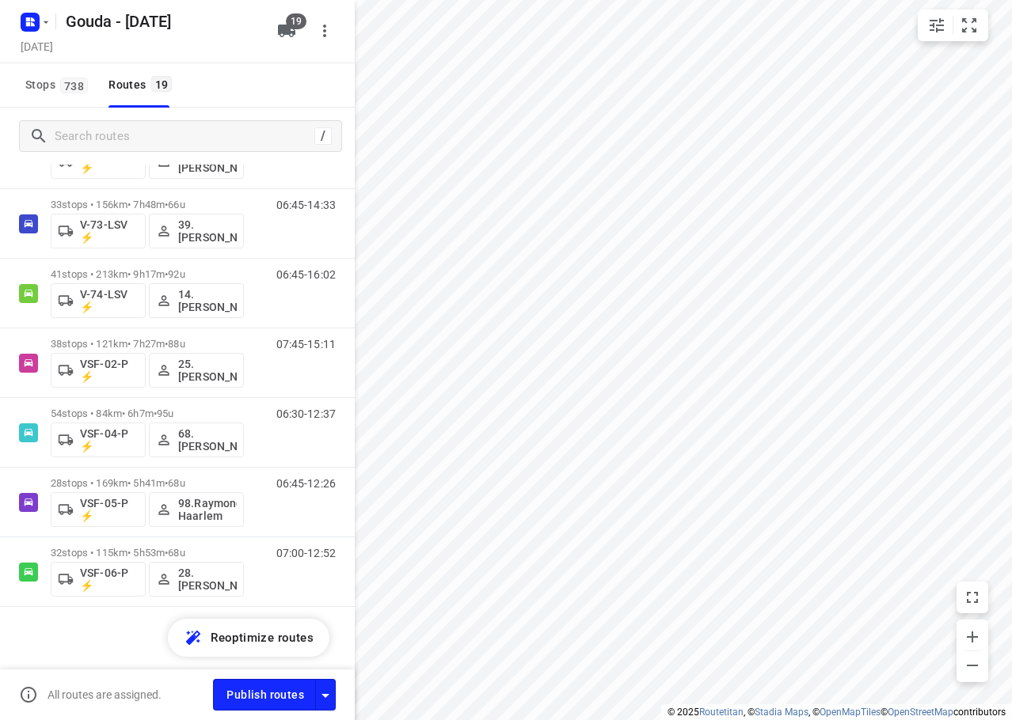
scroll to position [918, 0]
click at [263, 703] on span "Publish routes" at bounding box center [265, 696] width 78 height 20
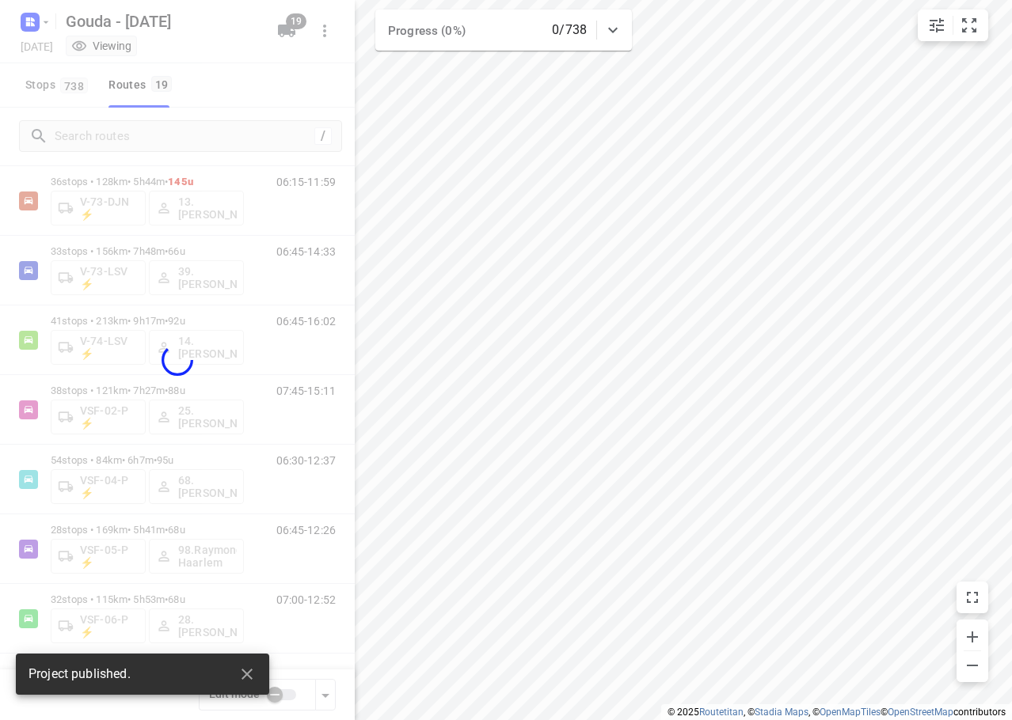
scroll to position [870, 0]
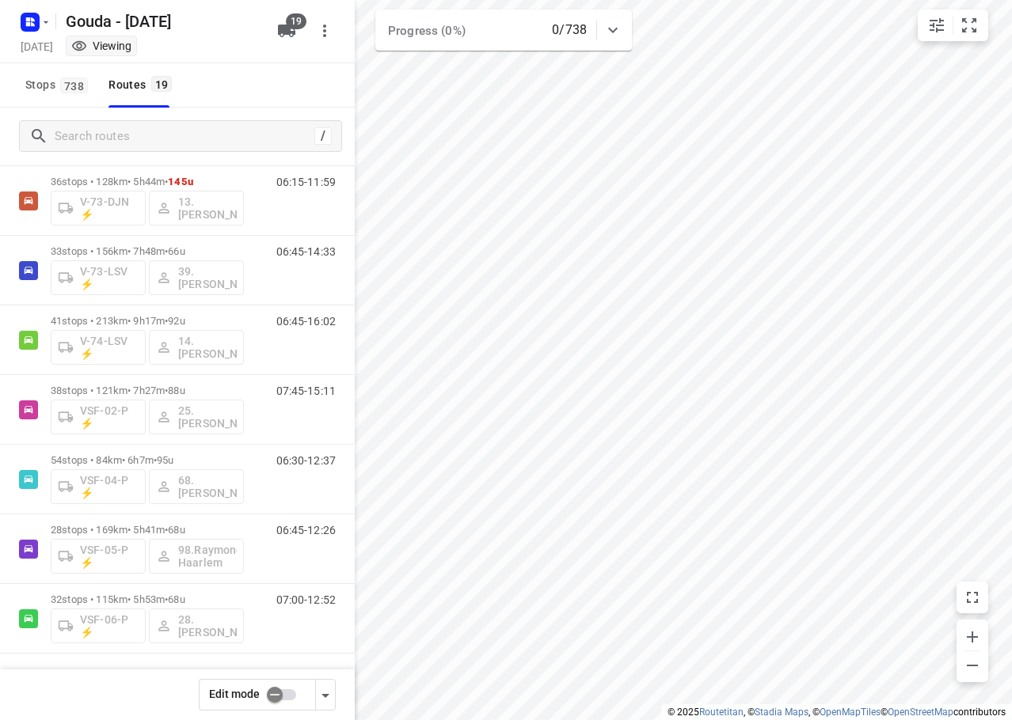
click at [208, 100] on div "Stops 738 Routes 19" at bounding box center [177, 85] width 355 height 44
click at [325, 702] on icon "button" at bounding box center [325, 695] width 19 height 19
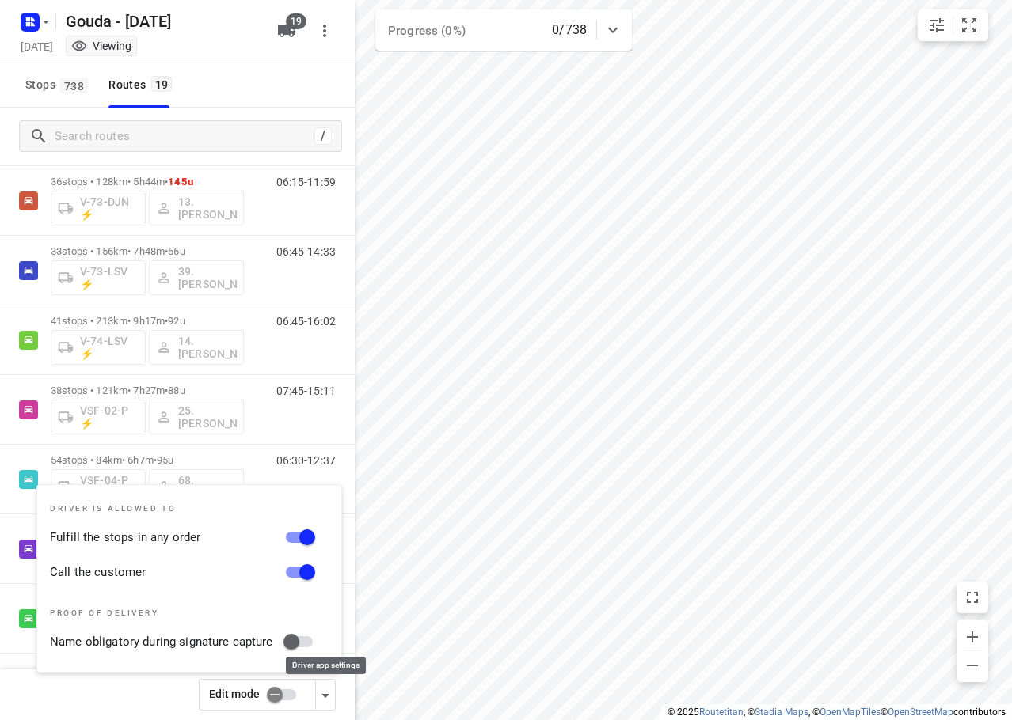
click at [325, 702] on icon "button" at bounding box center [325, 695] width 19 height 19
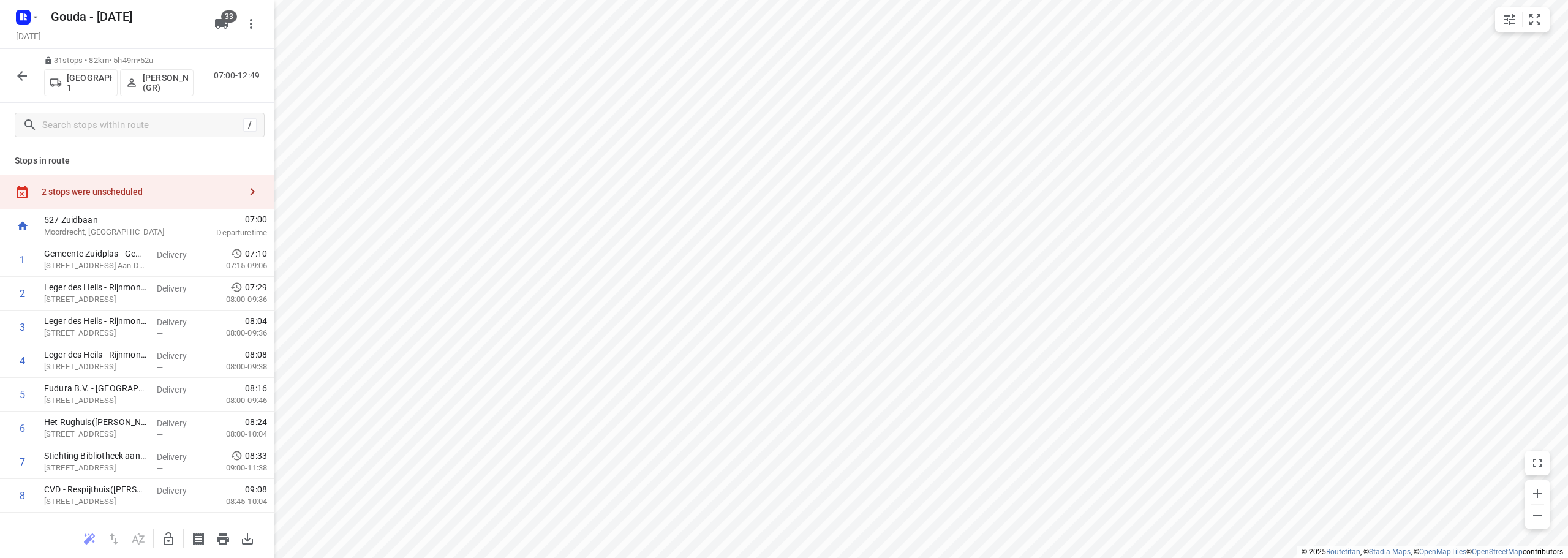
click at [108, 181] on div "2 stops were unscheduled" at bounding box center [137, 192] width 275 height 35
drag, startPoint x: 391, startPoint y: 148, endPoint x: 234, endPoint y: 507, distance: 391.8
click at [160, 538] on button "button" at bounding box center [169, 539] width 25 height 25
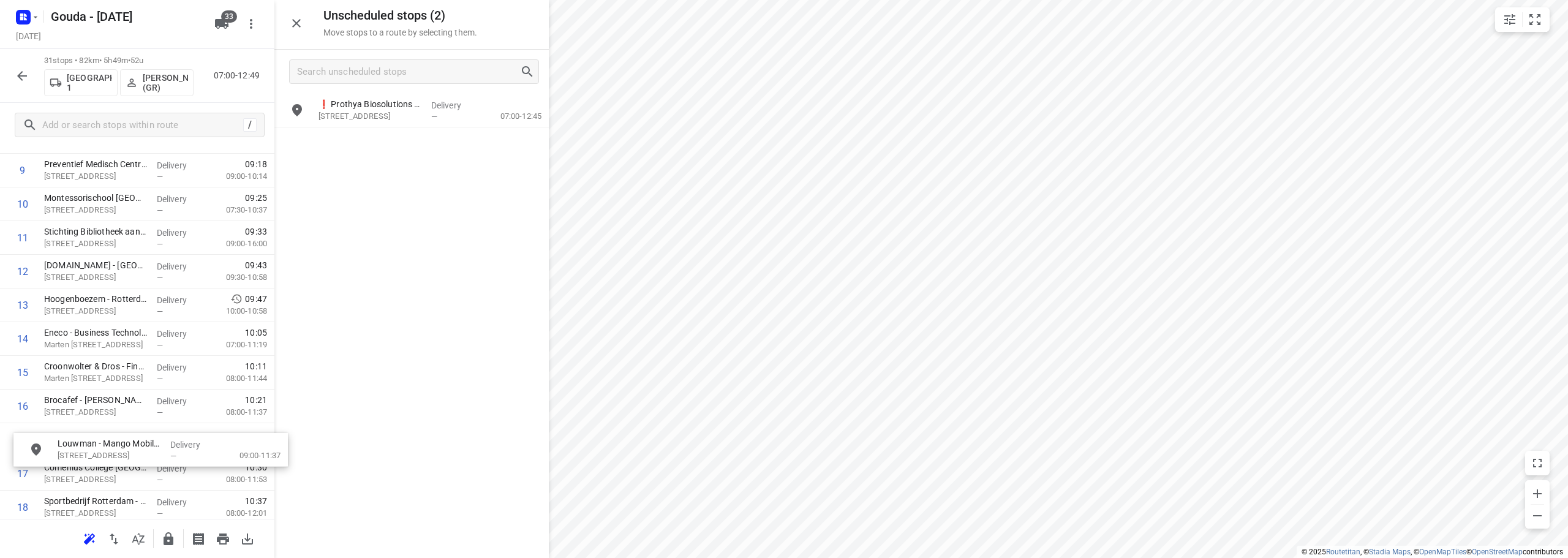
scroll to position [361, 0]
drag, startPoint x: 388, startPoint y: 157, endPoint x: 124, endPoint y: 406, distance: 362.9
click at [160, 541] on button "button" at bounding box center [169, 539] width 25 height 25
click at [295, 20] on icon "button" at bounding box center [296, 23] width 15 height 15
click at [21, 69] on icon "button" at bounding box center [22, 76] width 15 height 15
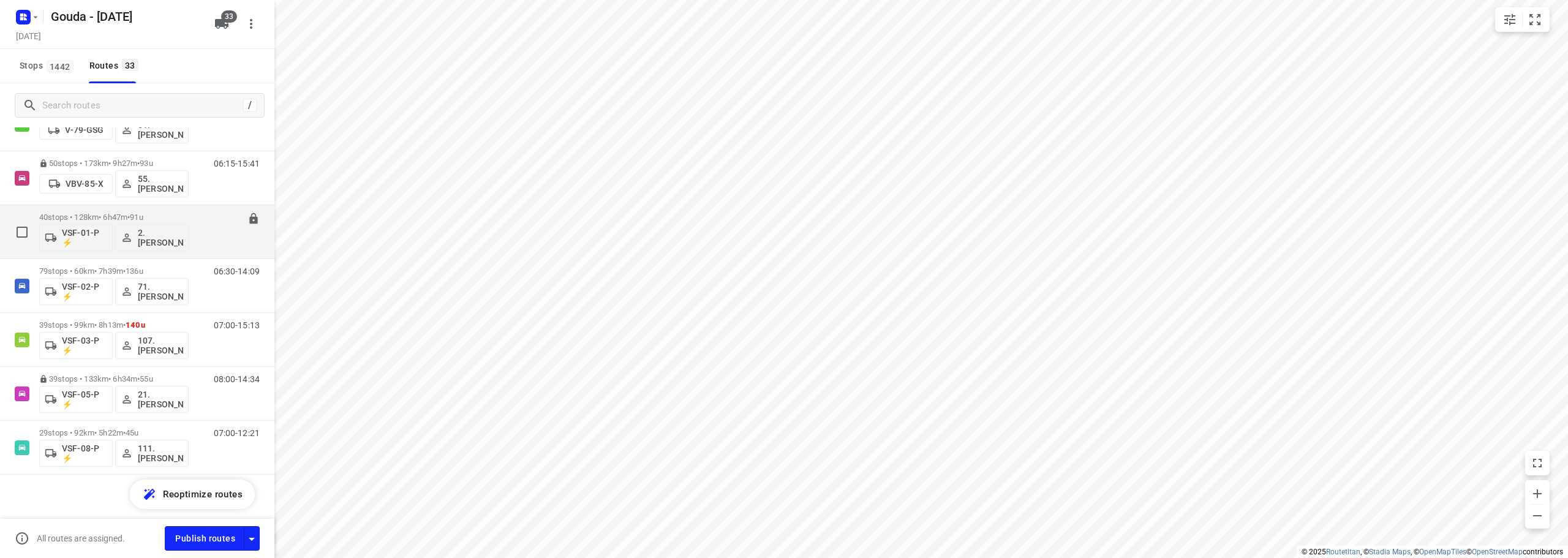
scroll to position [1499, 0]
click at [157, 209] on p "40 stops • 128km • 6h47m • 91u" at bounding box center [114, 212] width 149 height 9
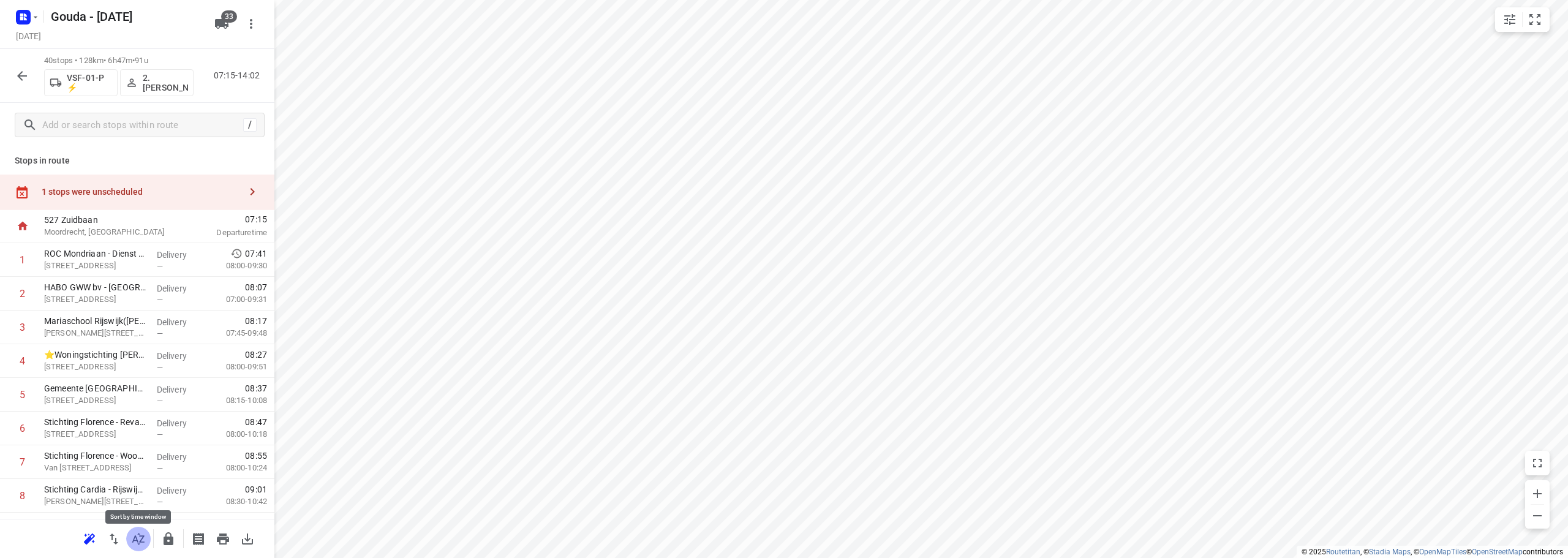
click at [136, 545] on icon "button" at bounding box center [138, 539] width 15 height 15
drag, startPoint x: 128, startPoint y: 300, endPoint x: 128, endPoint y: 265, distance: 35.0
drag, startPoint x: 107, startPoint y: 370, endPoint x: 109, endPoint y: 300, distance: 70.0
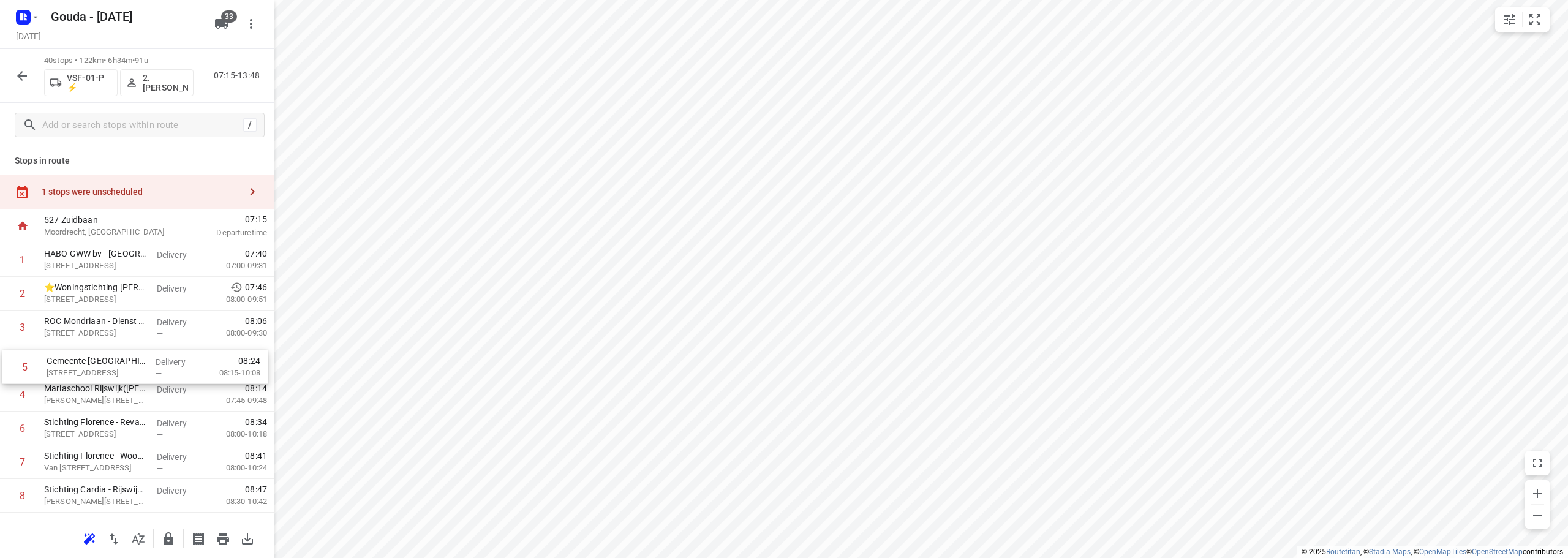
drag, startPoint x: 128, startPoint y: 402, endPoint x: 131, endPoint y: 368, distance: 34.1
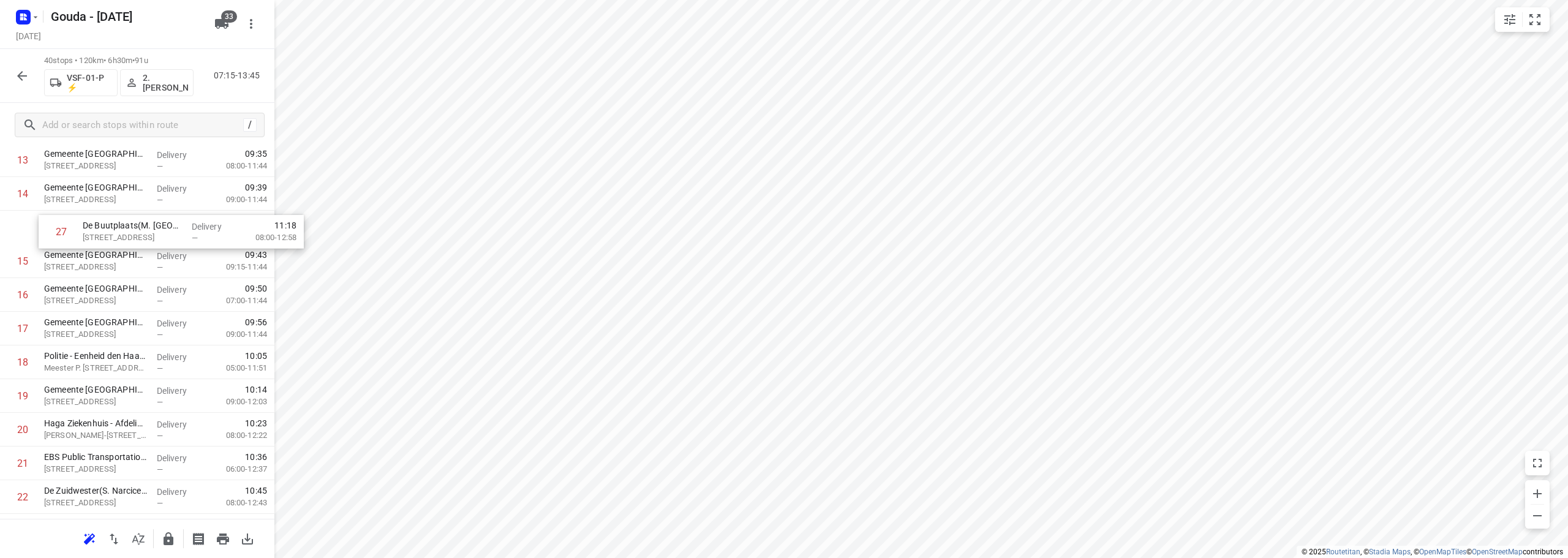
scroll to position [503, 0]
drag, startPoint x: 109, startPoint y: 408, endPoint x: 176, endPoint y: 333, distance: 100.6
click at [114, 333] on div "1 HABO GWW bv - [GEOGRAPHIC_DATA]([PERSON_NAME]) [STREET_ADDRESS] Delivery — 07…" at bounding box center [137, 414] width 275 height 1348
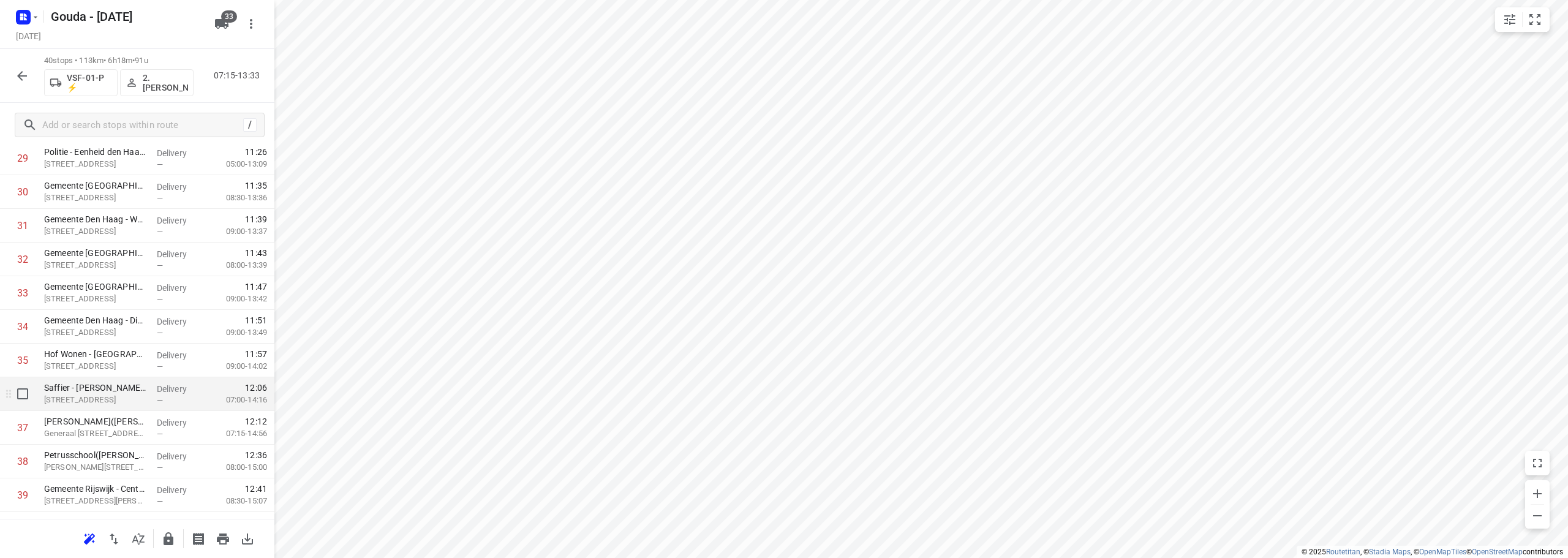
scroll to position [1106, 0]
drag, startPoint x: 118, startPoint y: 467, endPoint x: 130, endPoint y: 225, distance: 242.3
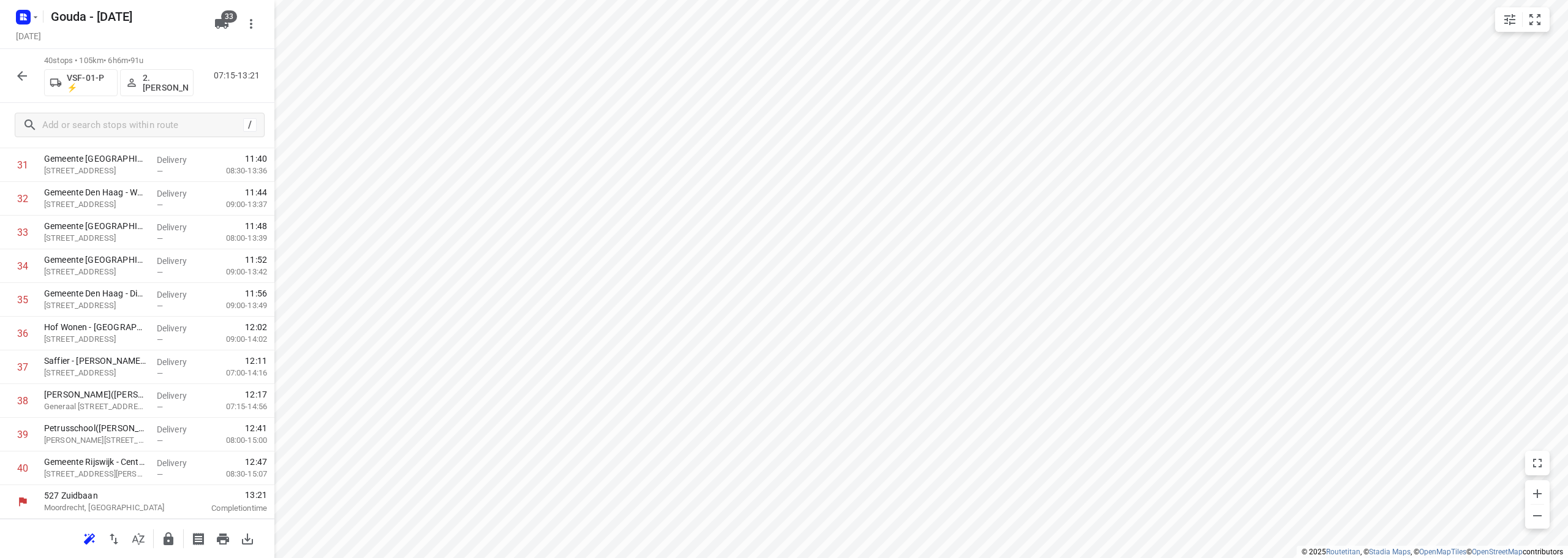
click at [169, 532] on icon "button" at bounding box center [168, 539] width 15 height 15
click at [22, 76] on icon "button" at bounding box center [22, 76] width 10 height 10
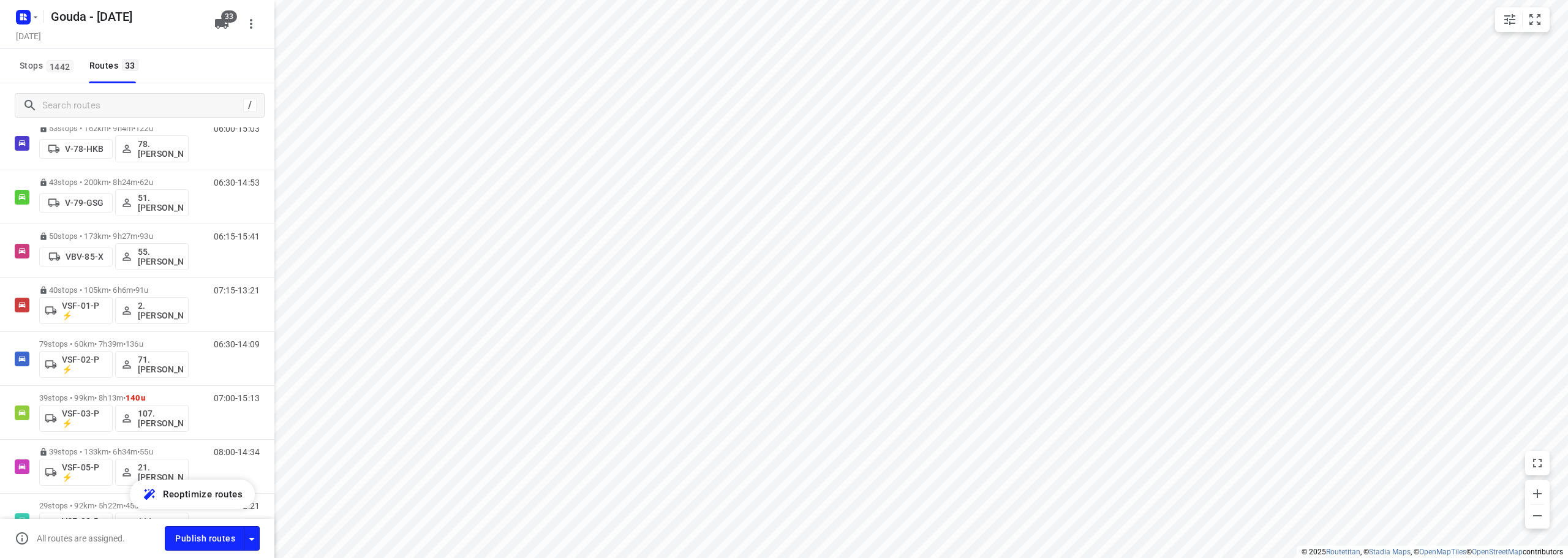
scroll to position [1470, 0]
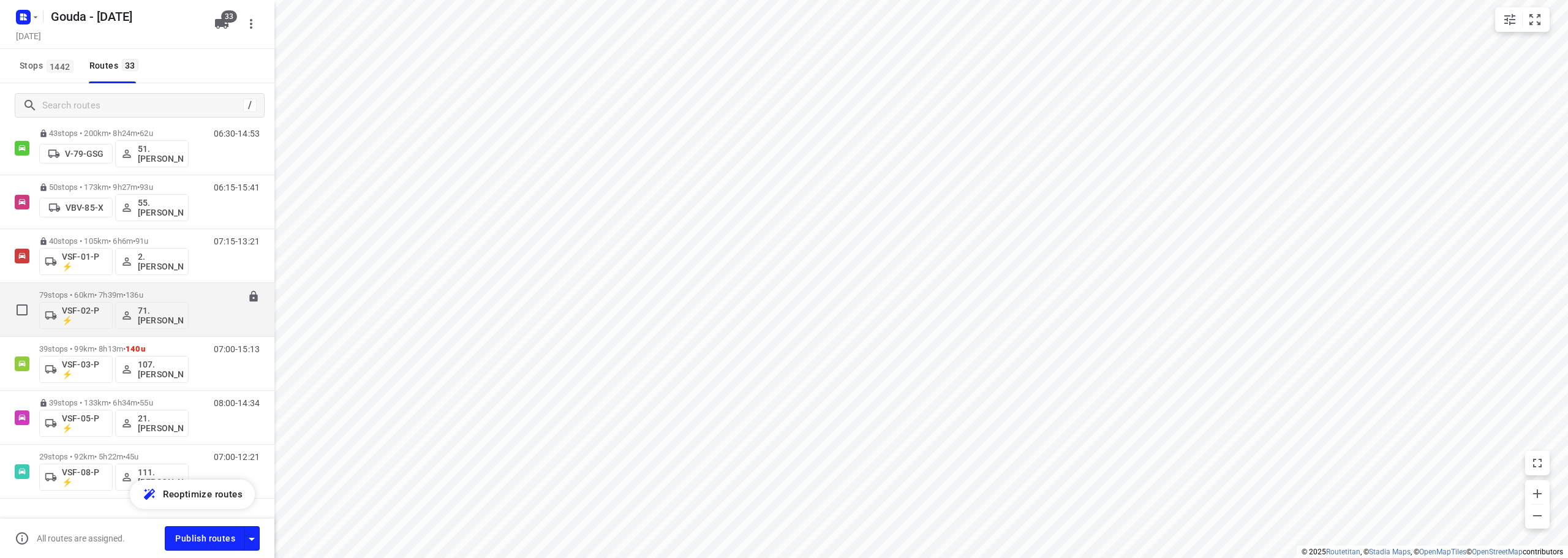
click at [104, 297] on p "79 stops • 60km • 7h39m • 136u" at bounding box center [114, 295] width 149 height 9
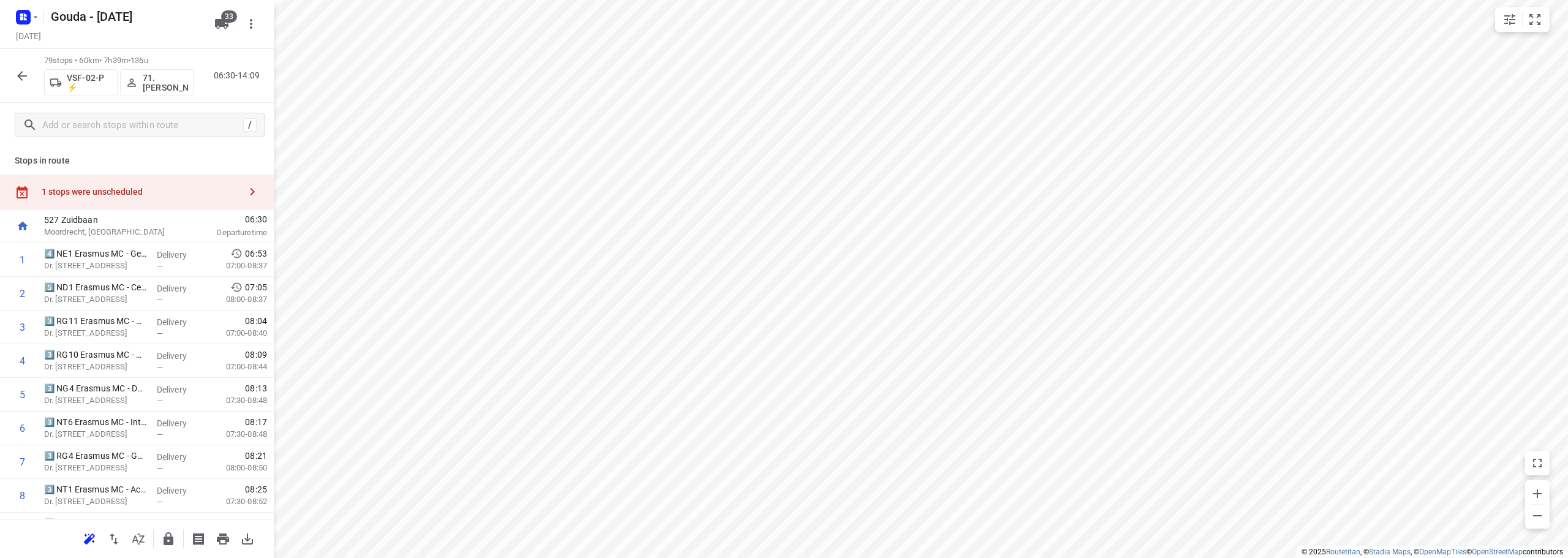
click at [138, 534] on icon "button" at bounding box center [138, 539] width 12 height 12
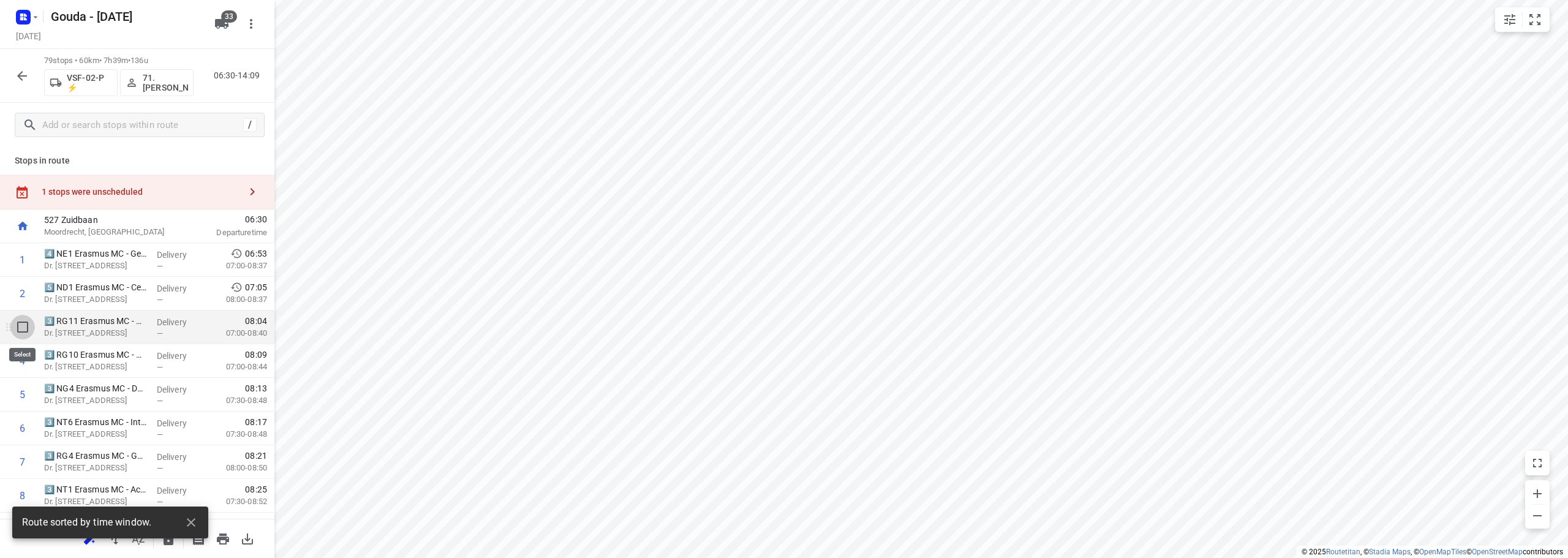
click at [23, 330] on input "checkbox" at bounding box center [22, 327] width 25 height 25
checkbox input "true"
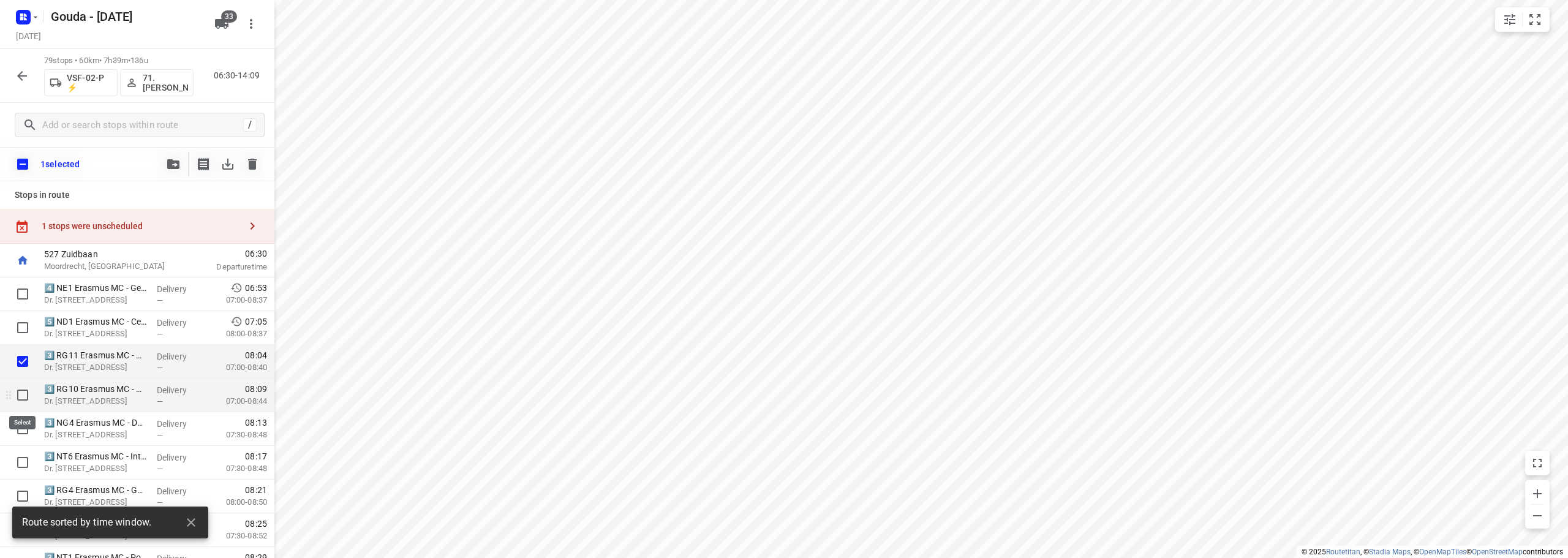
click at [15, 395] on input "checkbox" at bounding box center [22, 395] width 25 height 25
checkbox input "true"
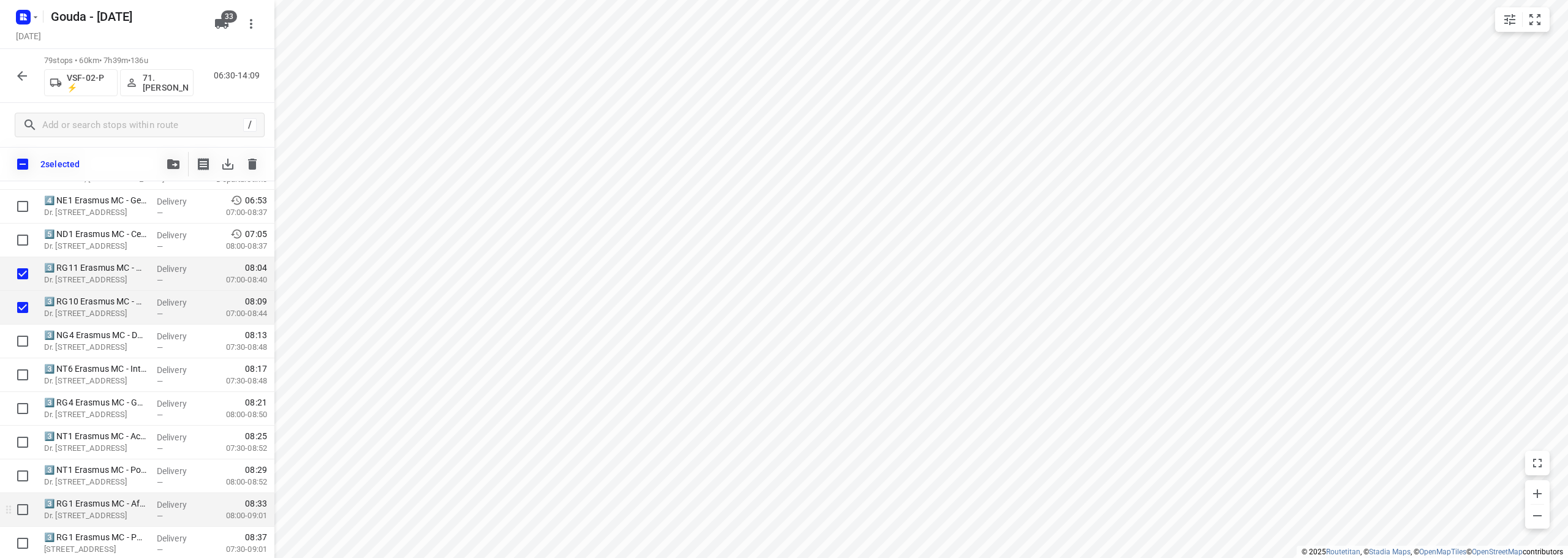
scroll to position [183, 0]
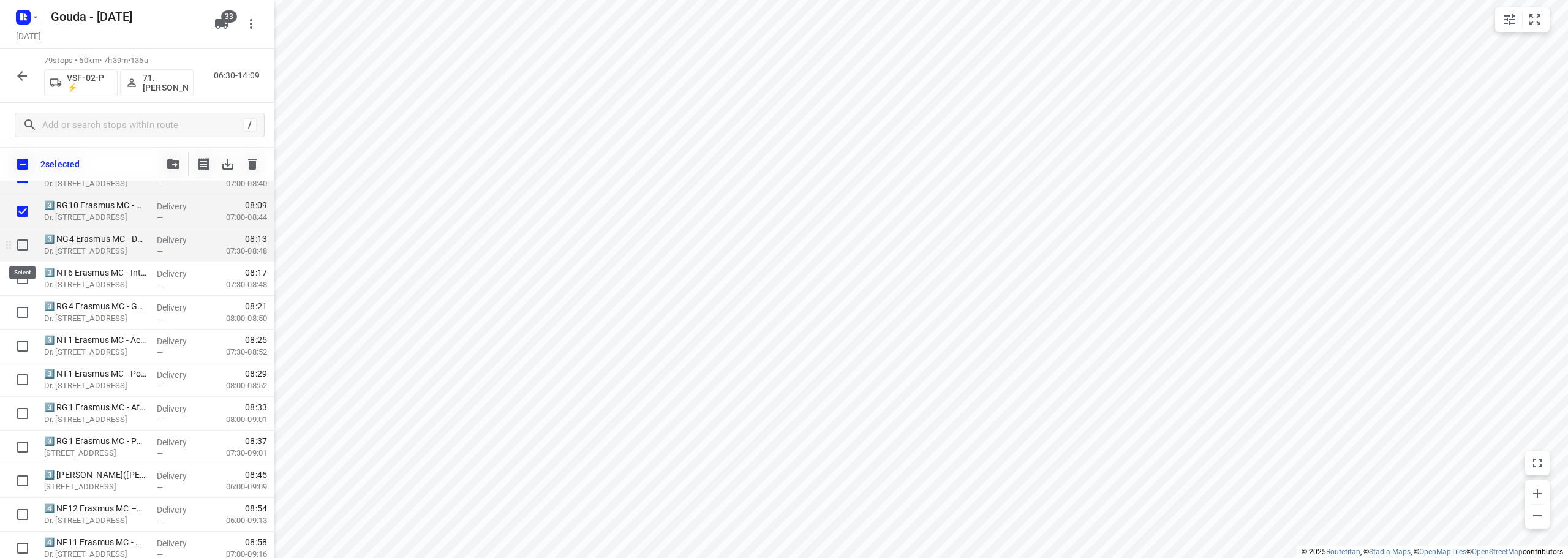
click at [22, 245] on input "checkbox" at bounding box center [22, 245] width 25 height 25
checkbox input "true"
click at [14, 282] on input "checkbox" at bounding box center [22, 279] width 25 height 25
checkbox input "true"
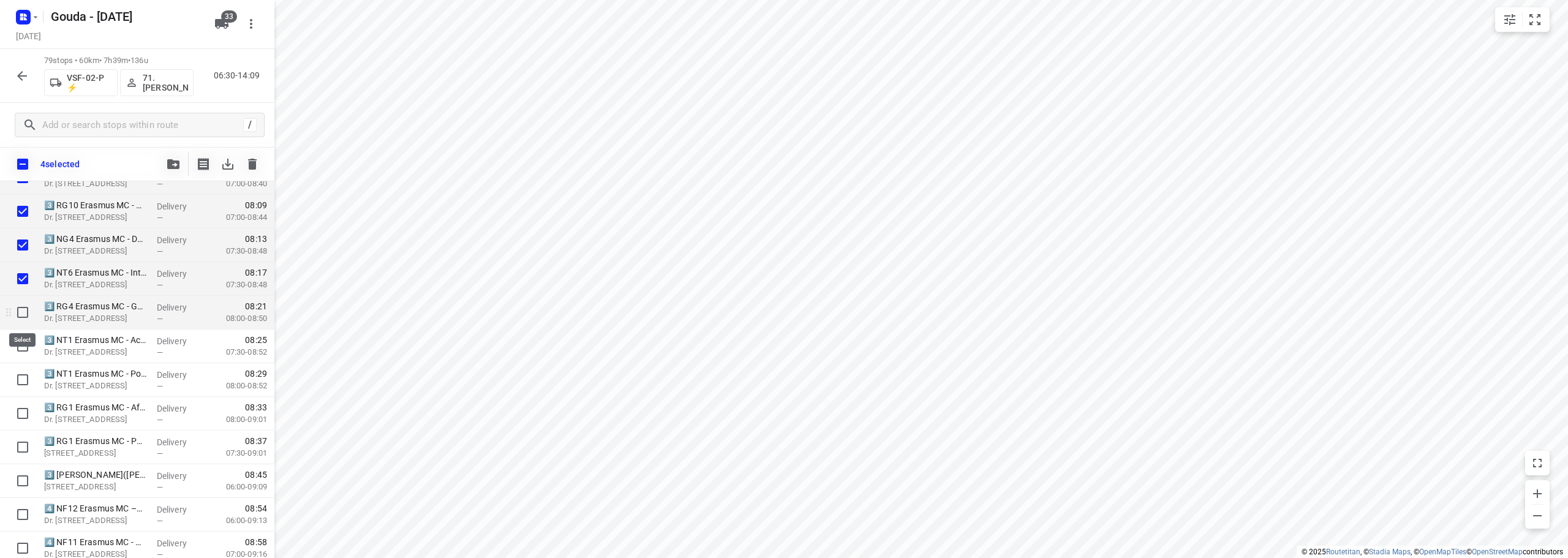
click at [19, 311] on input "checkbox" at bounding box center [22, 313] width 25 height 25
checkbox input "true"
drag, startPoint x: 19, startPoint y: 342, endPoint x: 18, endPoint y: 360, distance: 18.0
click at [19, 343] on input "checkbox" at bounding box center [22, 346] width 25 height 25
checkbox input "true"
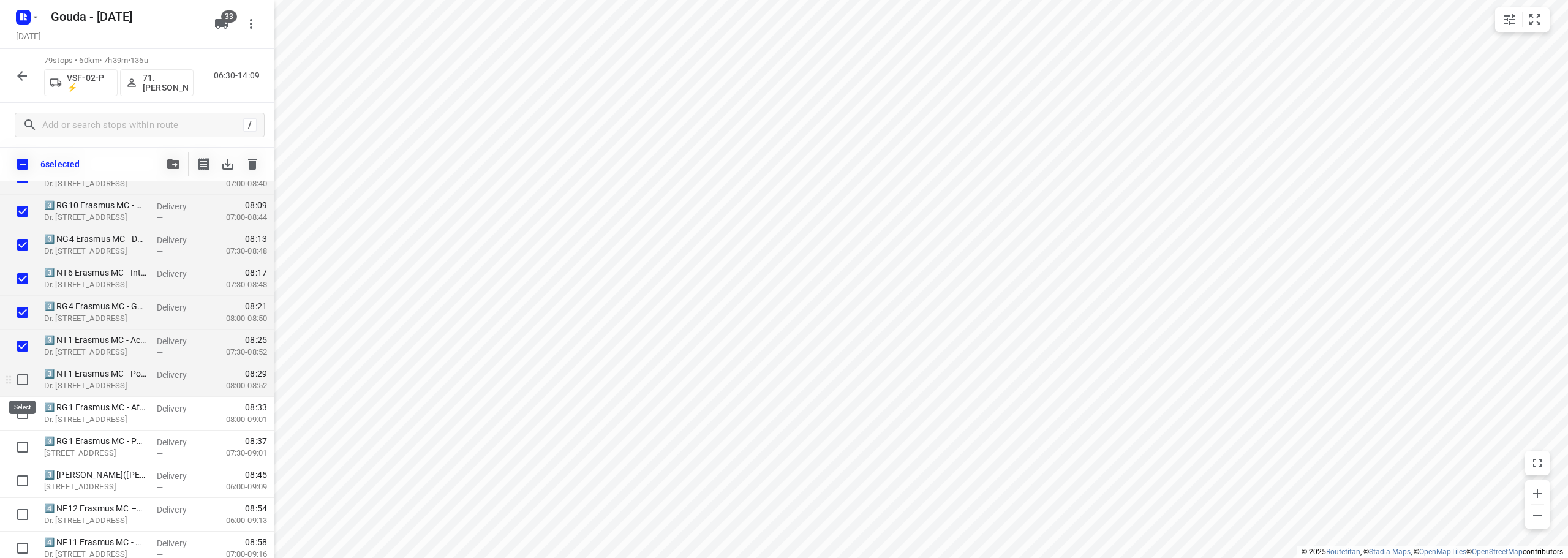
click at [16, 382] on input "checkbox" at bounding box center [22, 380] width 25 height 25
checkbox input "true"
click at [16, 413] on input "checkbox" at bounding box center [22, 414] width 25 height 25
checkbox input "true"
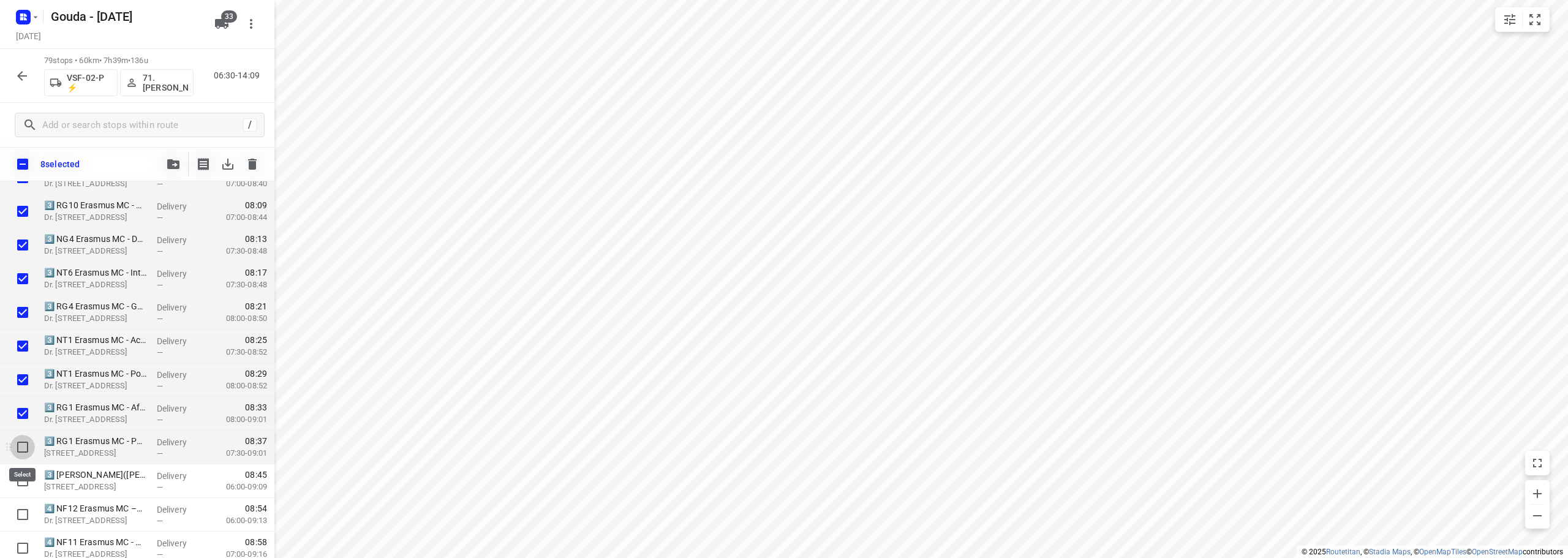
click at [18, 455] on input "checkbox" at bounding box center [22, 447] width 25 height 25
checkbox input "true"
click at [17, 475] on input "checkbox" at bounding box center [22, 481] width 25 height 25
checkbox input "true"
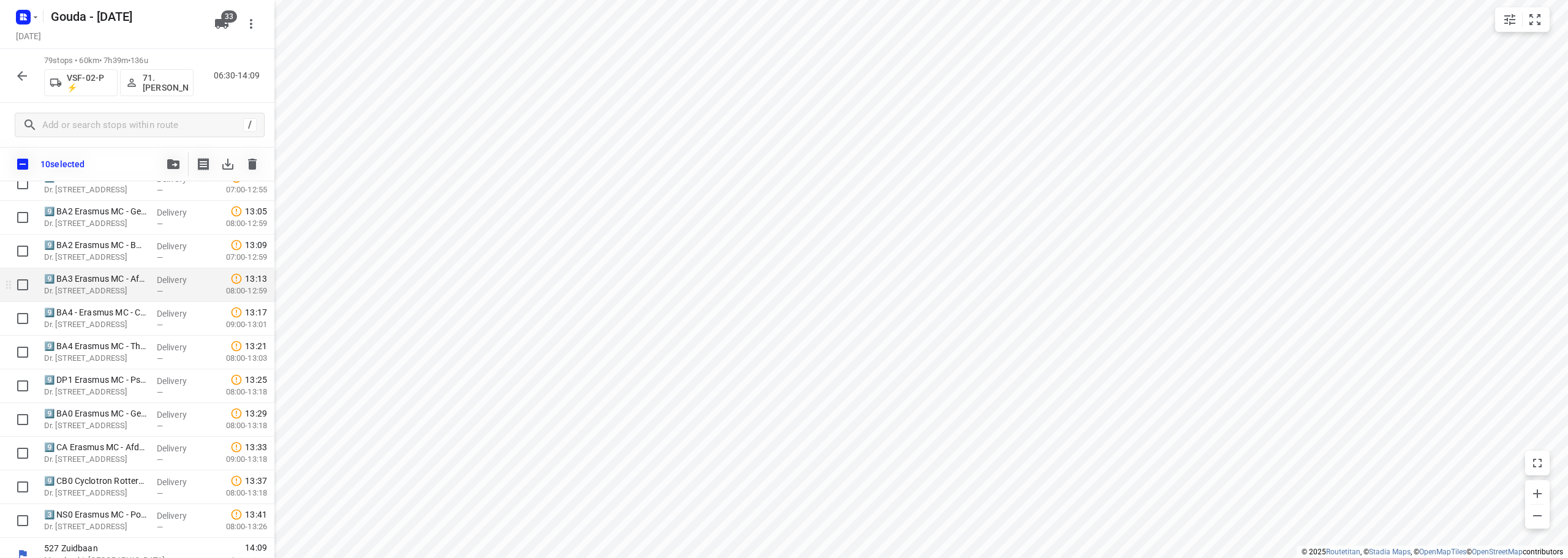
scroll to position [2415, 0]
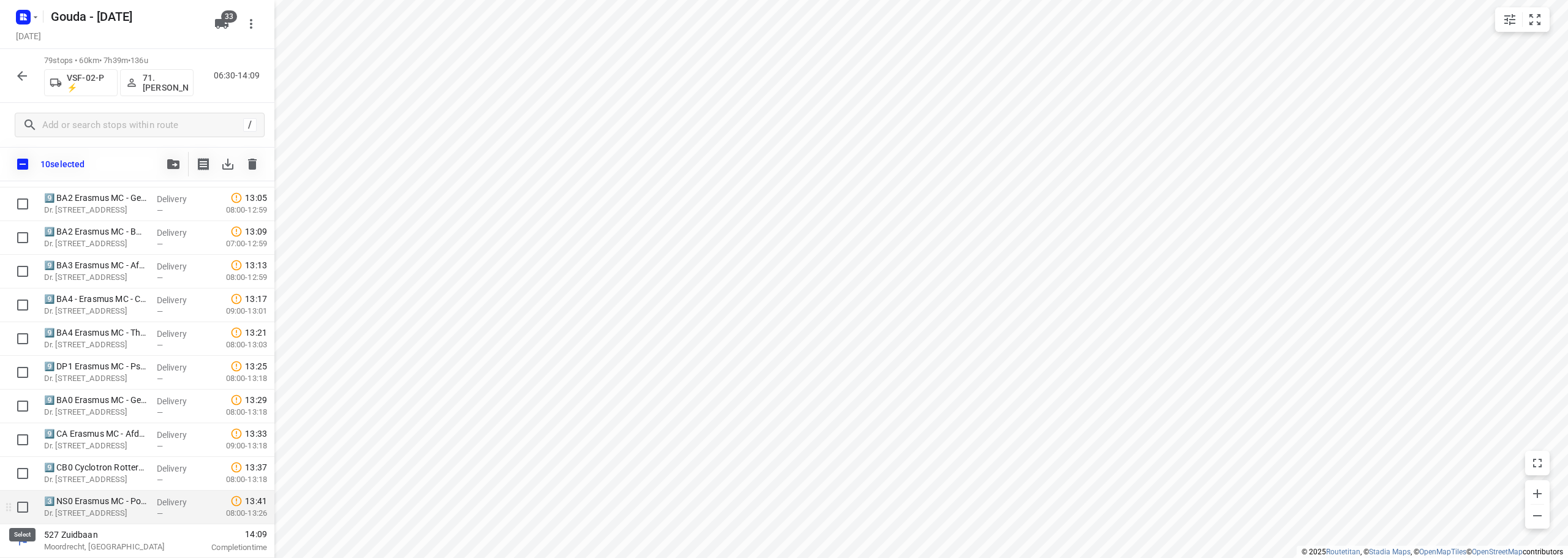
click at [22, 510] on input "checkbox" at bounding box center [22, 508] width 25 height 25
checkbox input "true"
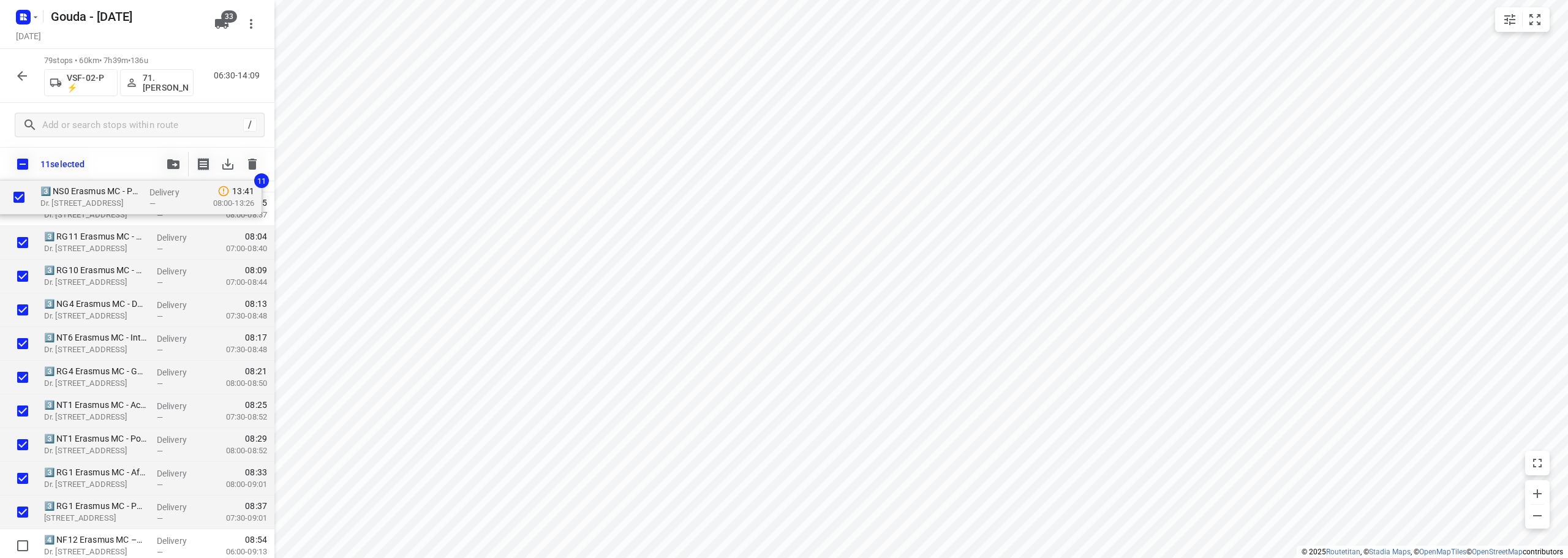
scroll to position [0, 0]
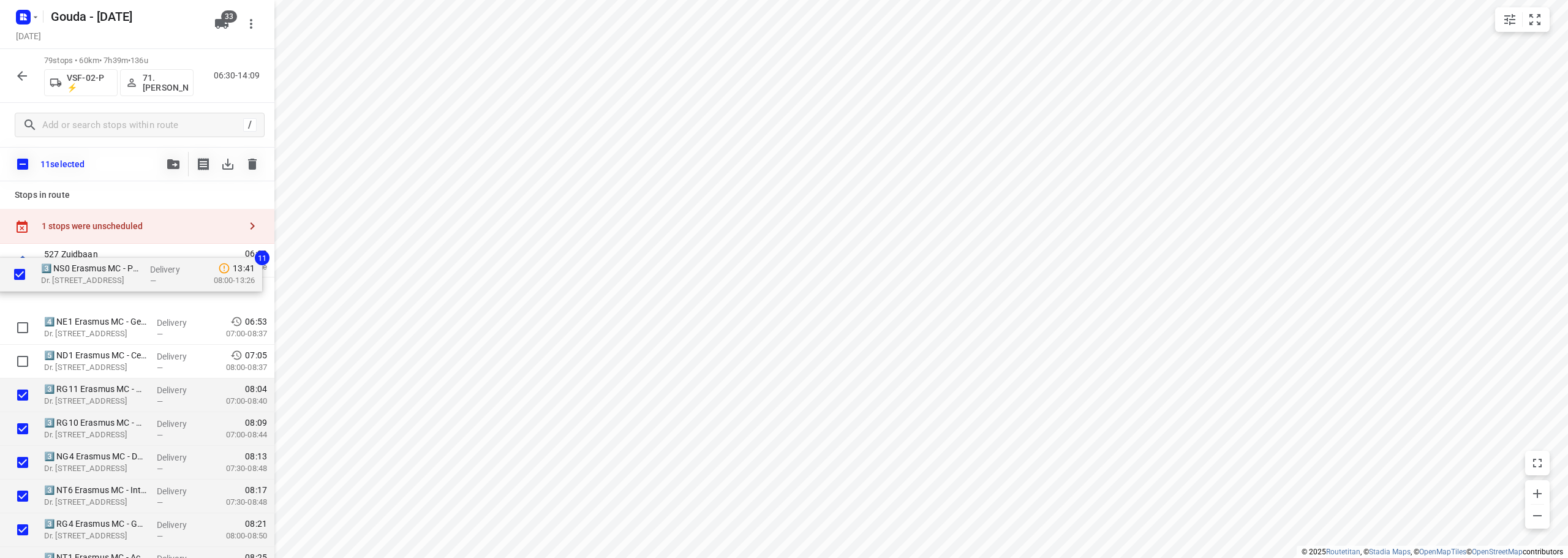
drag, startPoint x: 74, startPoint y: 510, endPoint x: 70, endPoint y: 271, distance: 239.0
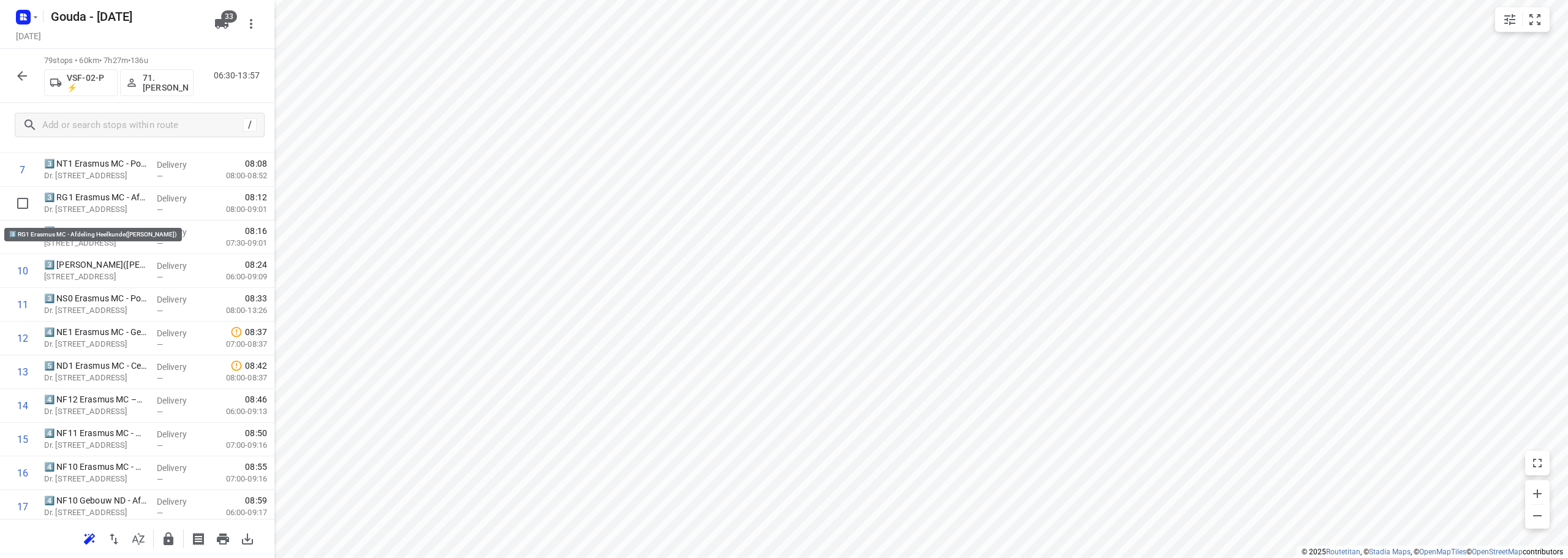
scroll to position [306, 0]
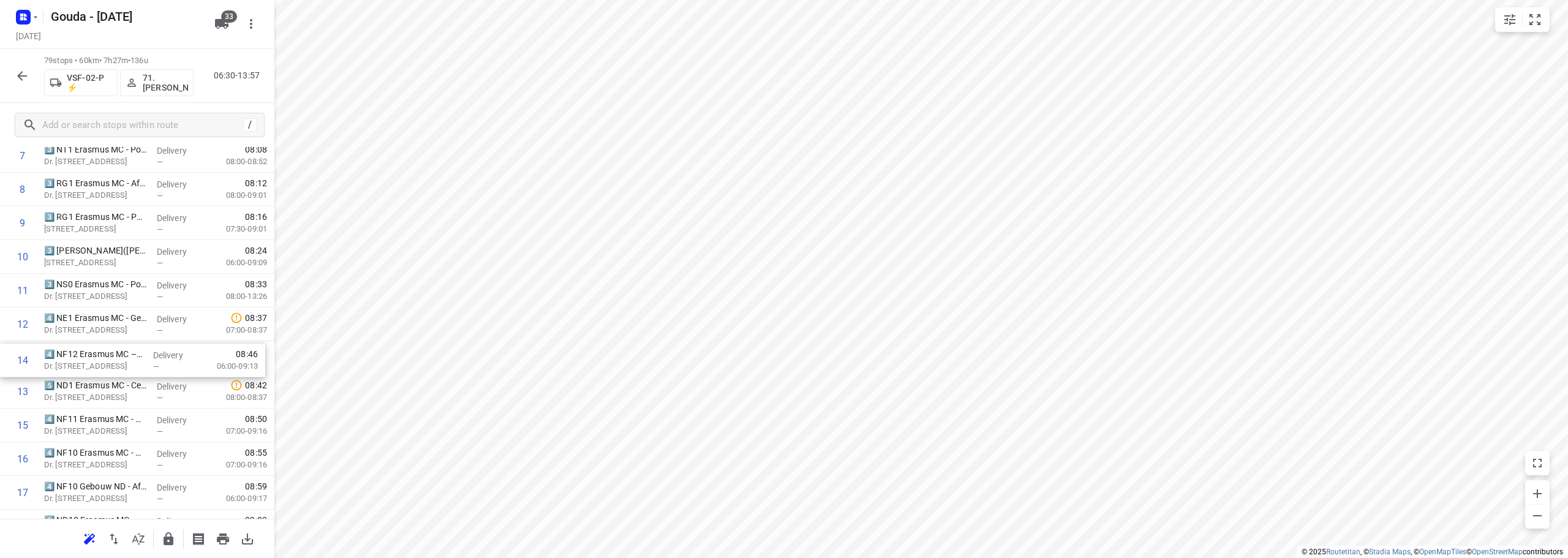
drag, startPoint x: 74, startPoint y: 396, endPoint x: 73, endPoint y: 354, distance: 42.0
click at [15, 422] on input "checkbox" at bounding box center [22, 426] width 25 height 25
checkbox input "true"
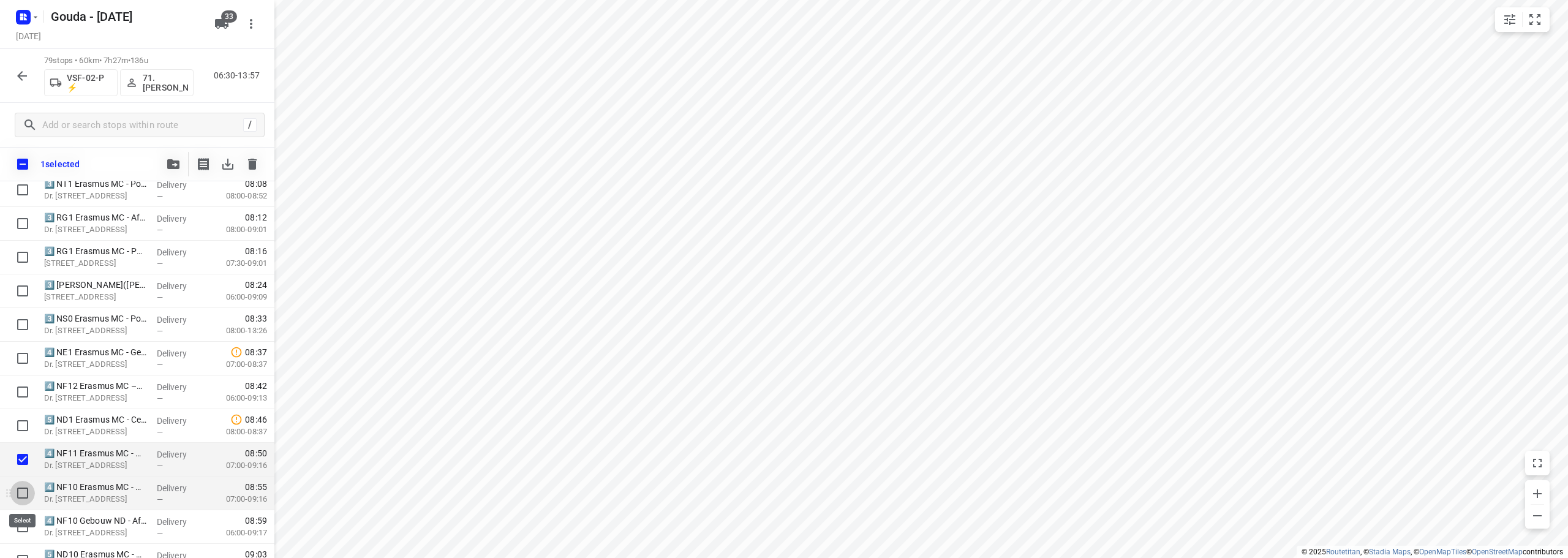
click at [14, 498] on input "checkbox" at bounding box center [22, 493] width 25 height 25
checkbox input "true"
click at [16, 529] on input "checkbox" at bounding box center [22, 527] width 25 height 25
checkbox input "true"
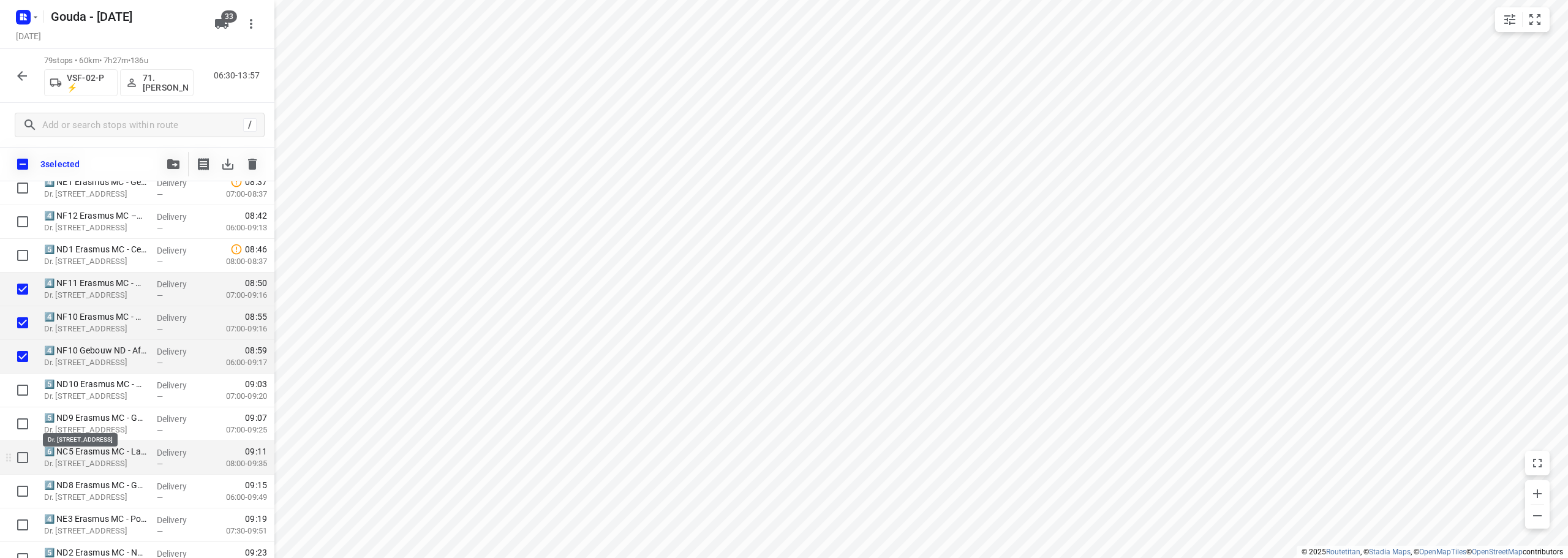
scroll to position [551, 0]
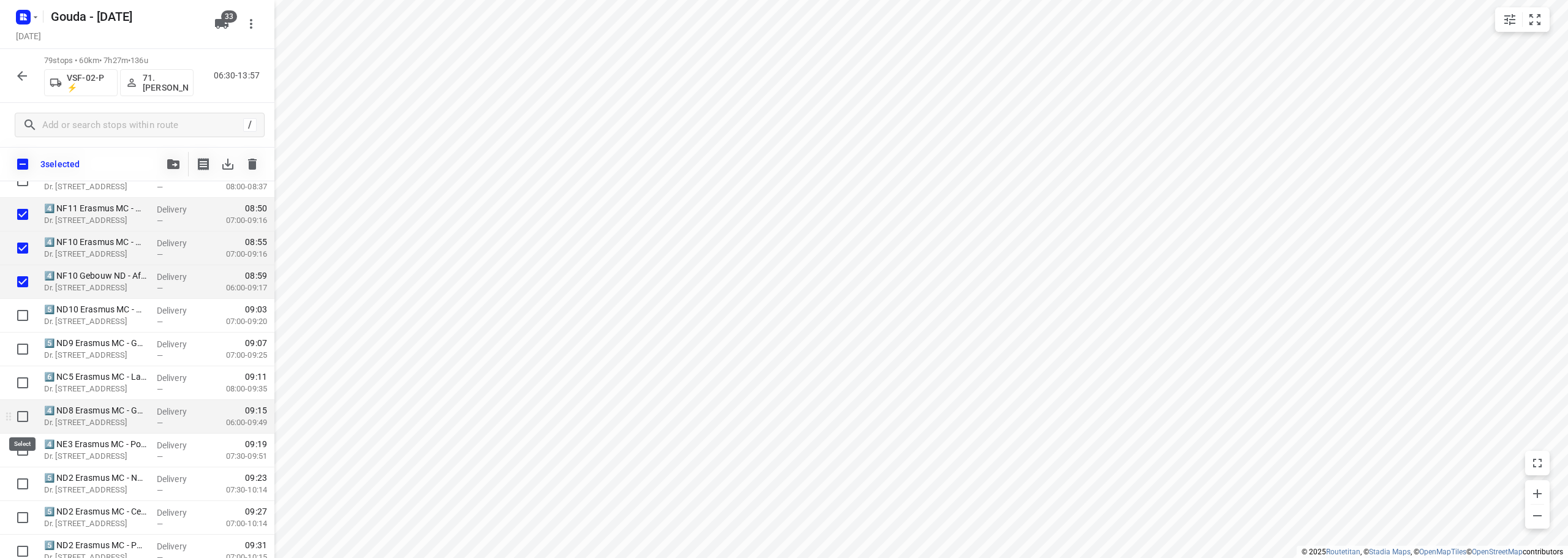
click at [22, 419] on input "checkbox" at bounding box center [22, 416] width 25 height 25
checkbox input "true"
click at [20, 454] on input "checkbox" at bounding box center [22, 450] width 25 height 25
checkbox input "true"
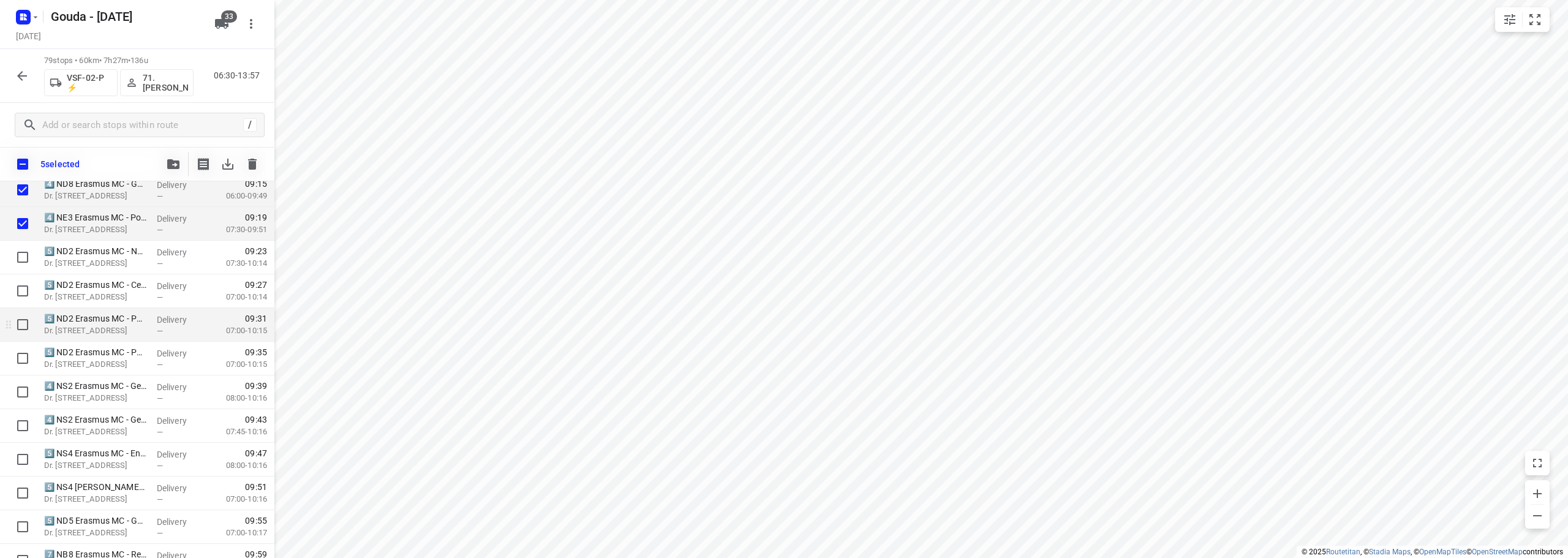
scroll to position [796, 0]
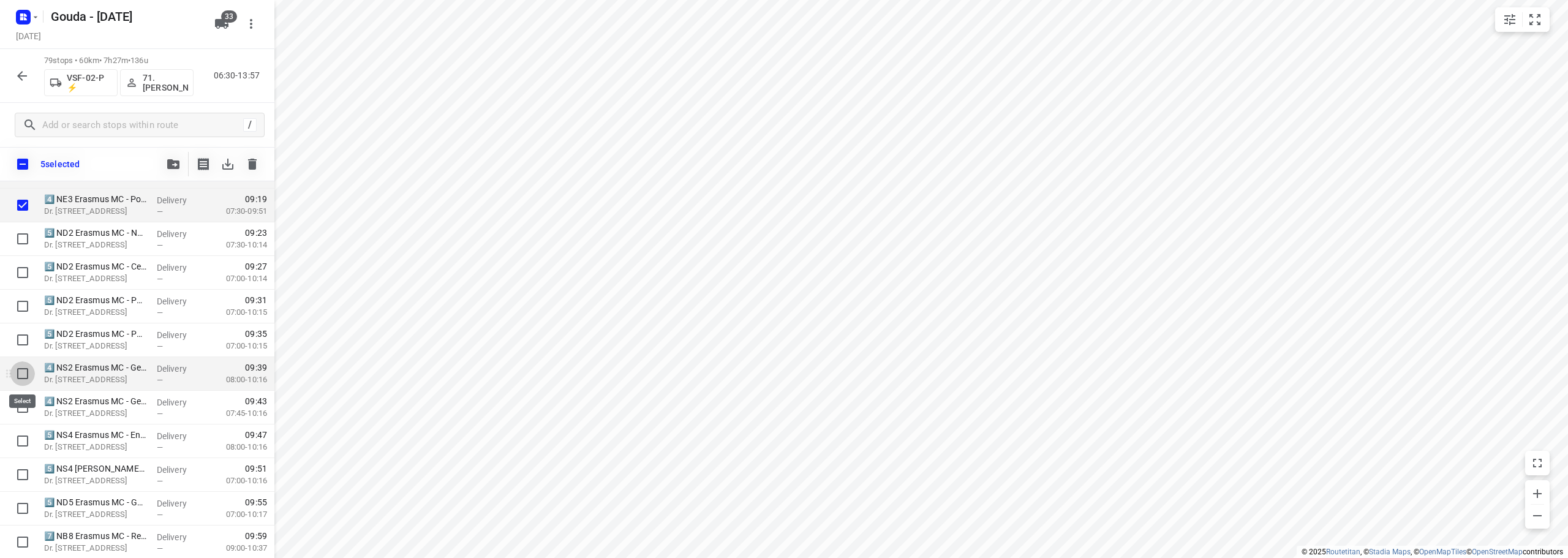
click at [19, 375] on input "checkbox" at bounding box center [22, 374] width 25 height 25
checkbox input "true"
click at [18, 415] on input "checkbox" at bounding box center [22, 408] width 25 height 25
checkbox input "true"
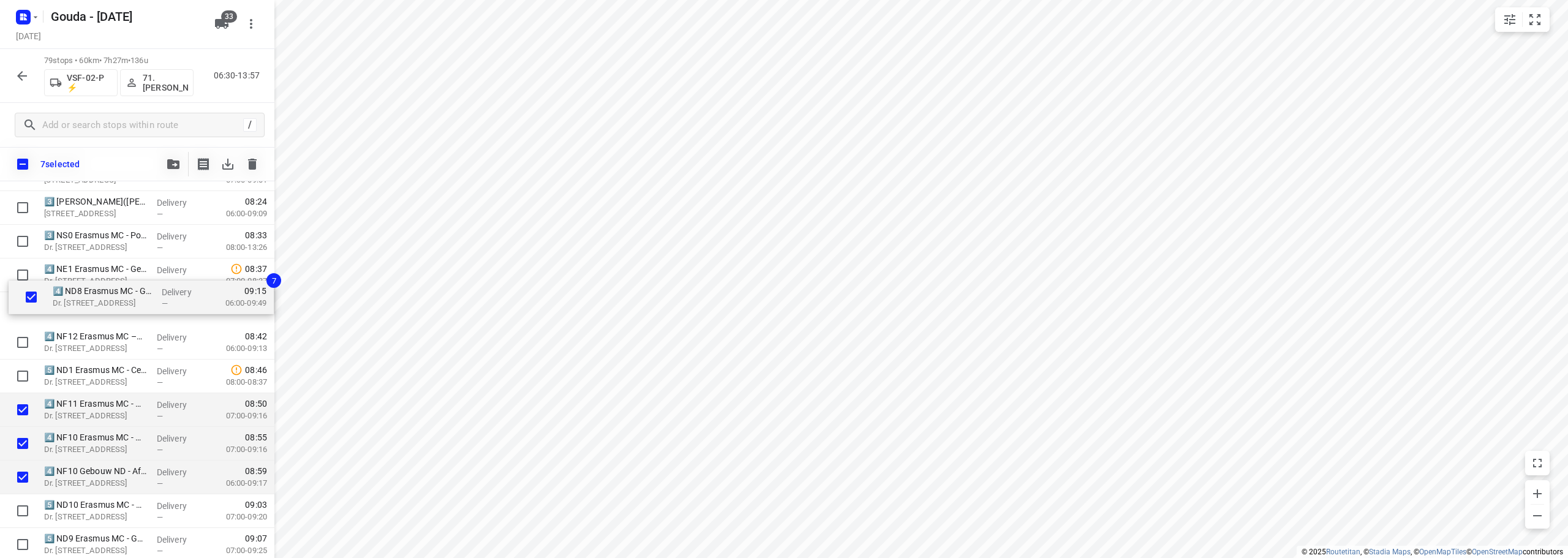
scroll to position [389, 0]
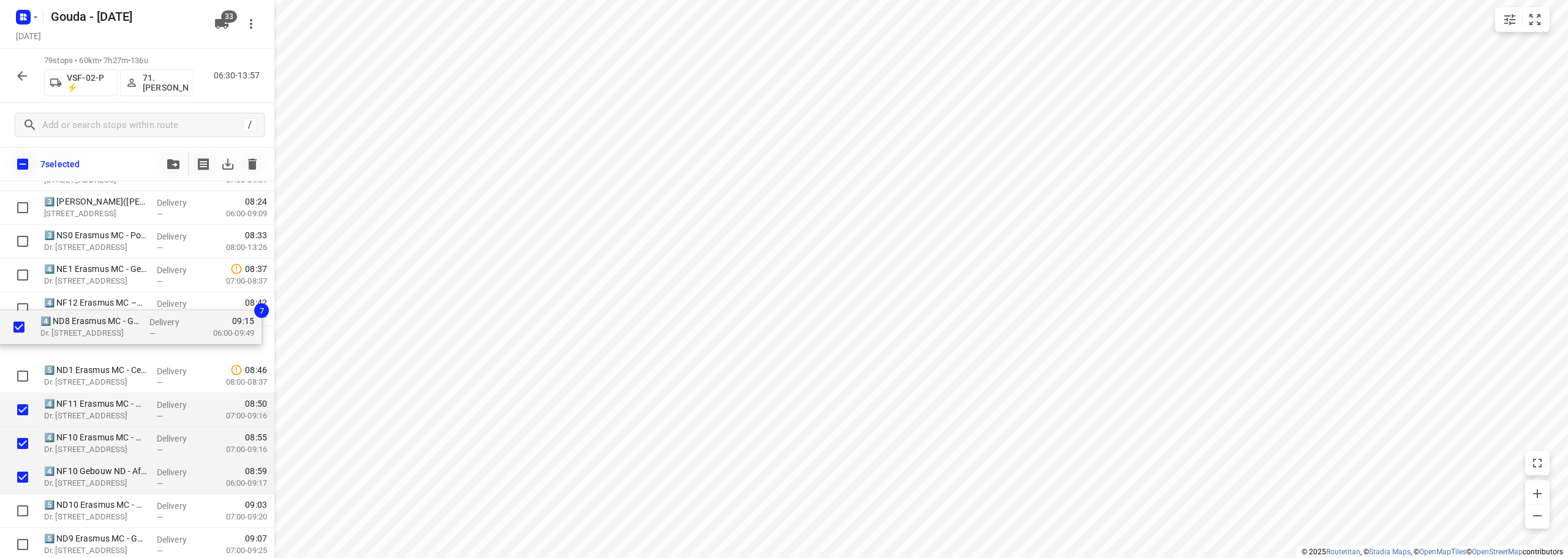
drag, startPoint x: 101, startPoint y: 429, endPoint x: 95, endPoint y: 345, distance: 84.2
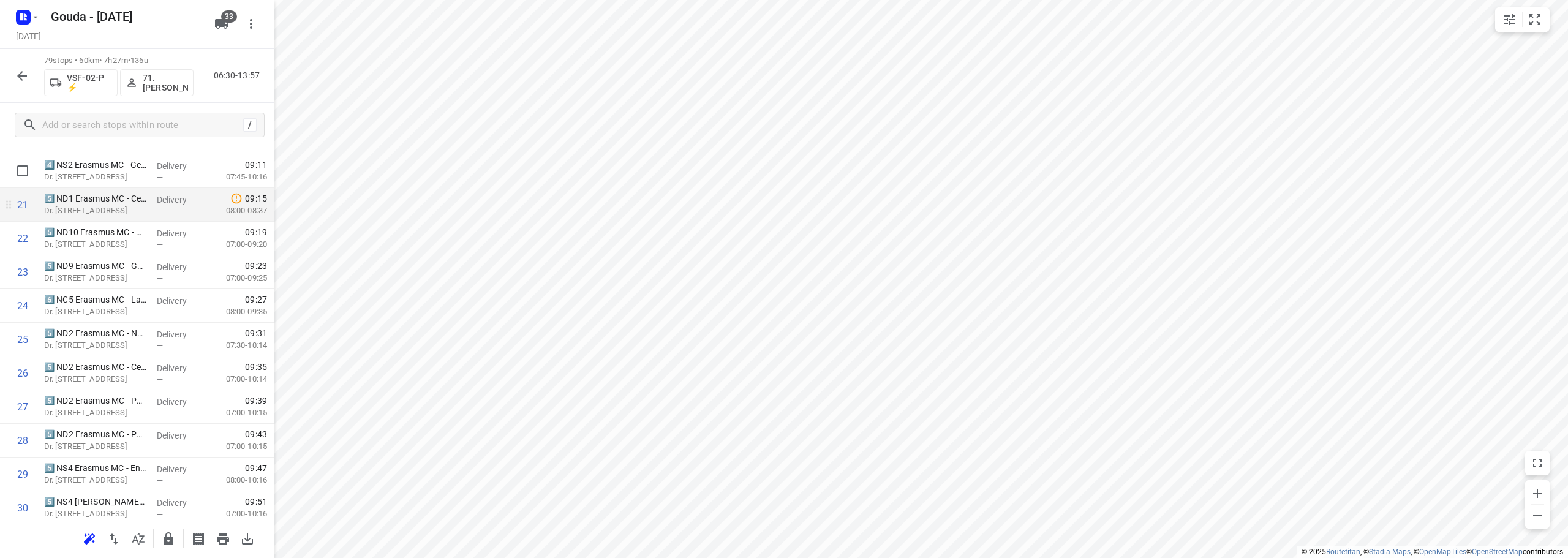
scroll to position [757, 0]
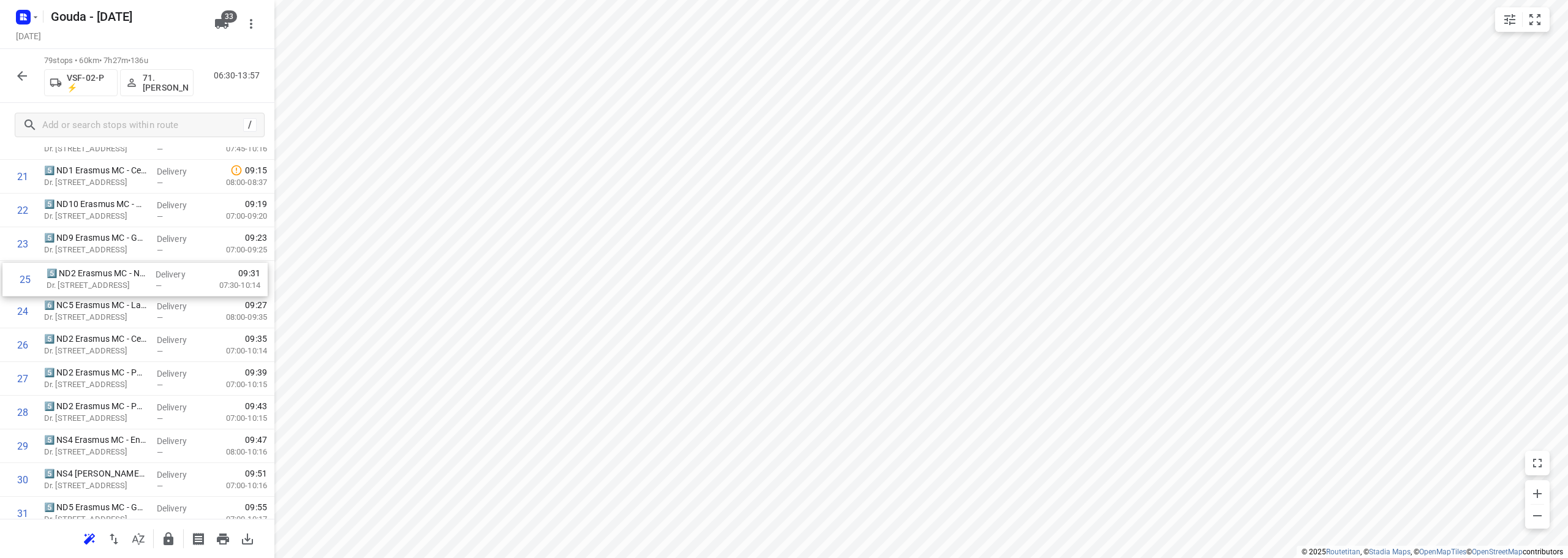
drag, startPoint x: 98, startPoint y: 313, endPoint x: 101, endPoint y: 269, distance: 44.1
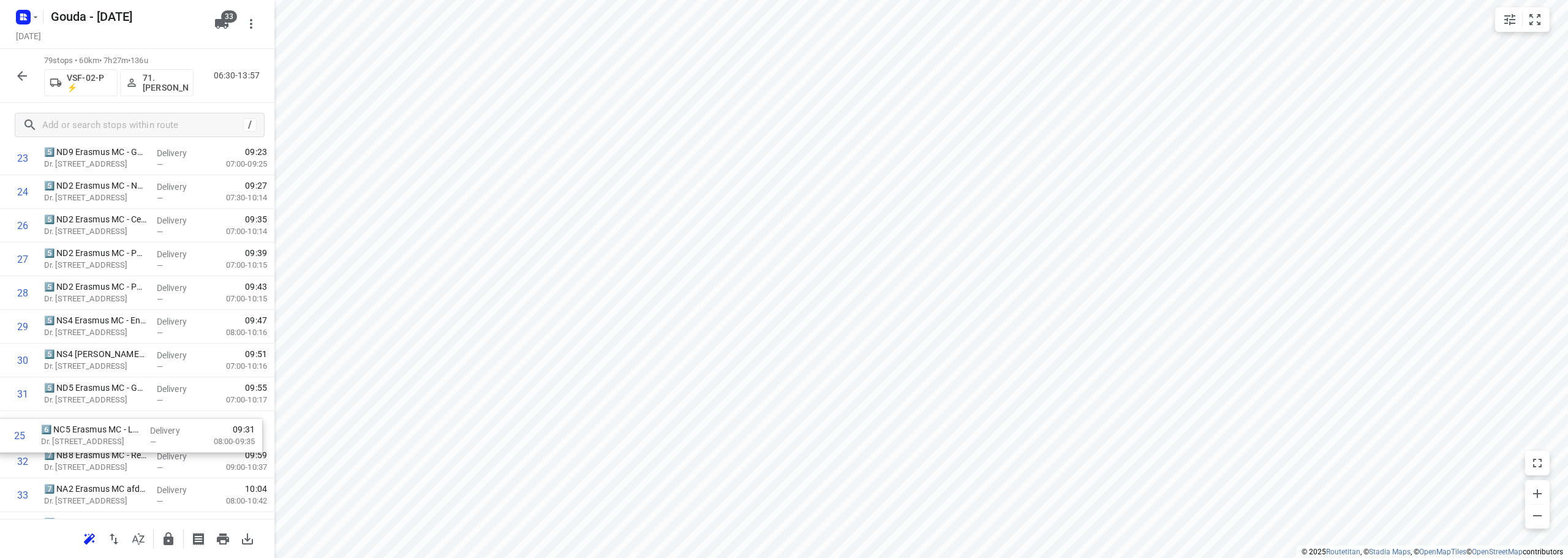
drag, startPoint x: 101, startPoint y: 303, endPoint x: 98, endPoint y: 430, distance: 127.0
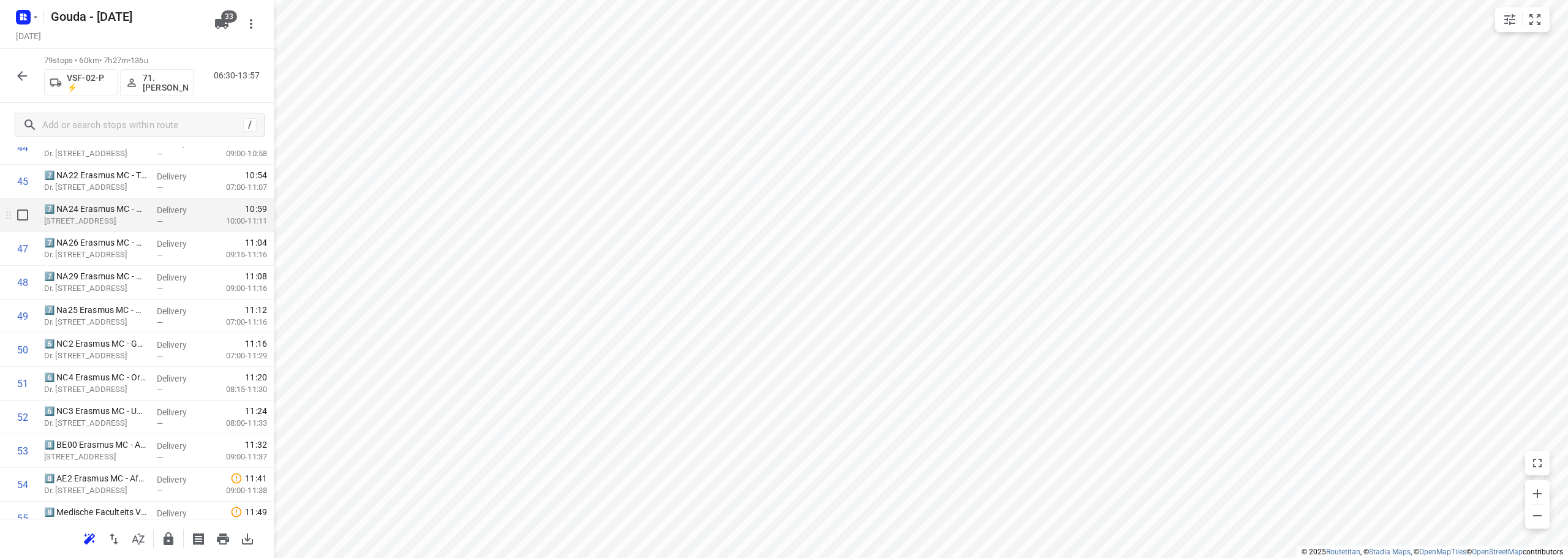
scroll to position [1582, 0]
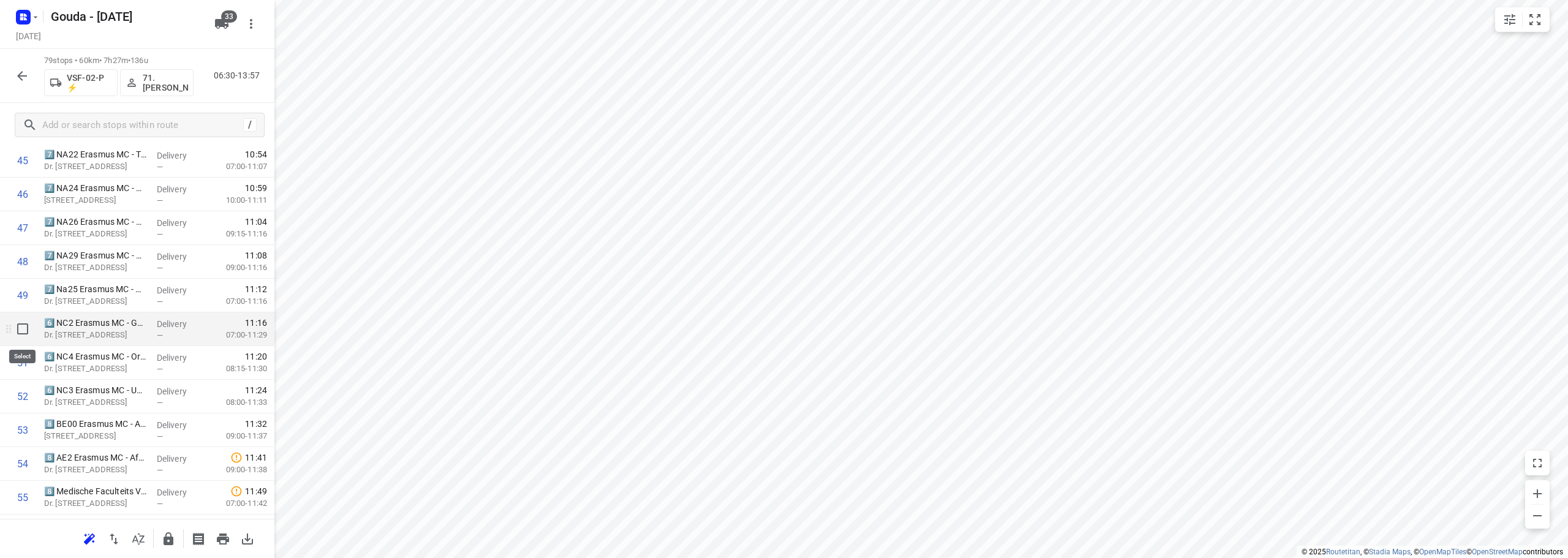
click at [15, 327] on input "checkbox" at bounding box center [22, 329] width 25 height 25
checkbox input "true"
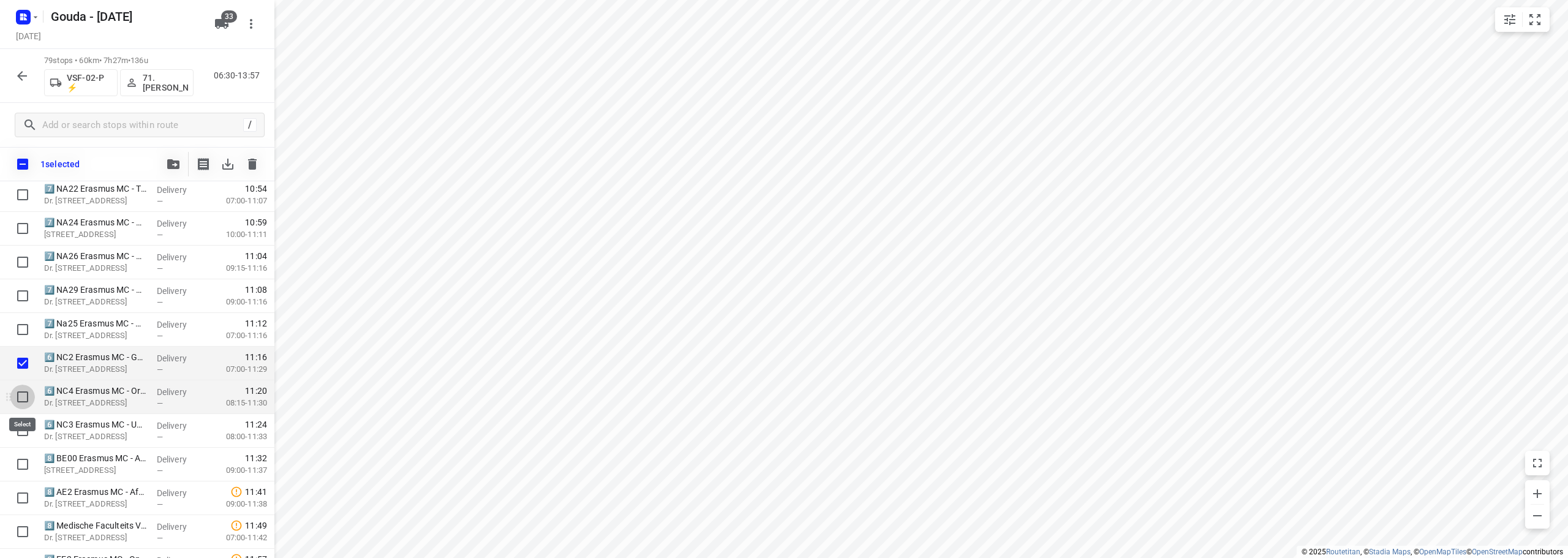
click at [19, 399] on input "checkbox" at bounding box center [22, 397] width 25 height 25
checkbox input "true"
click at [15, 431] on input "checkbox" at bounding box center [22, 431] width 25 height 25
checkbox input "true"
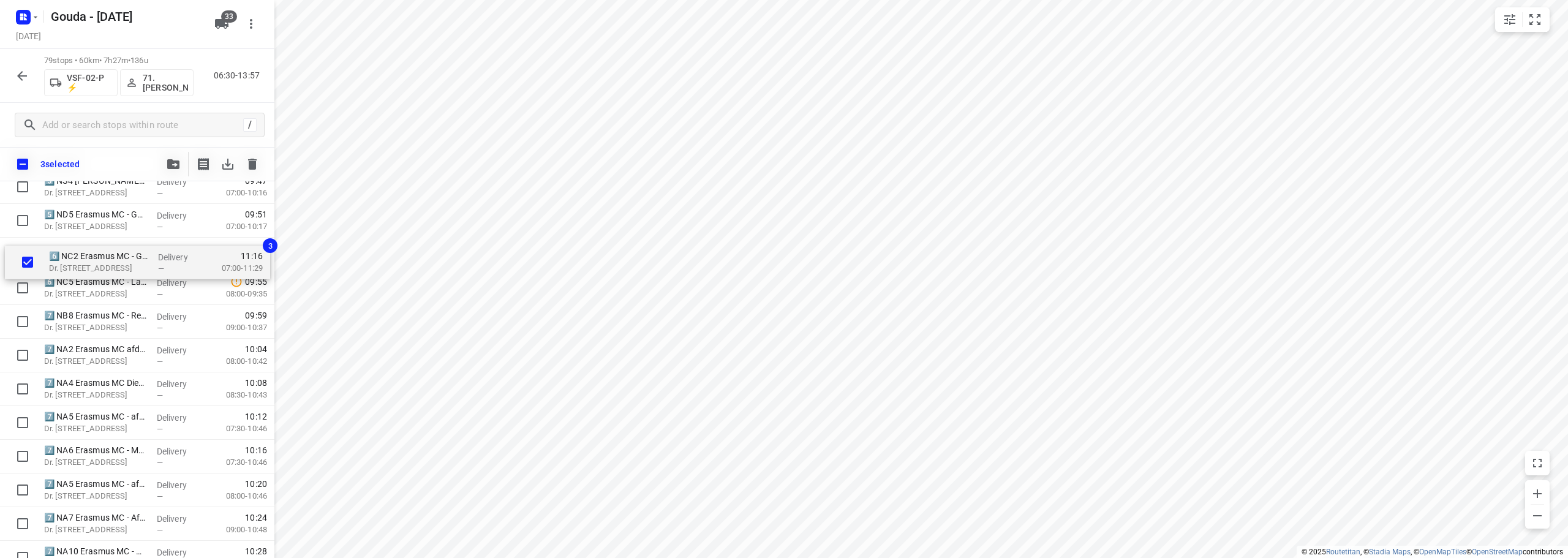
scroll to position [1048, 0]
drag, startPoint x: 84, startPoint y: 377, endPoint x: 84, endPoint y: 285, distance: 92.0
click at [84, 285] on div "3️⃣ RG11 Erasmus MC - Gebouw NF - Afdeling Zorgkern HPB(Daisy de Peuter) Dr. Mo…" at bounding box center [137, 561] width 275 height 2662
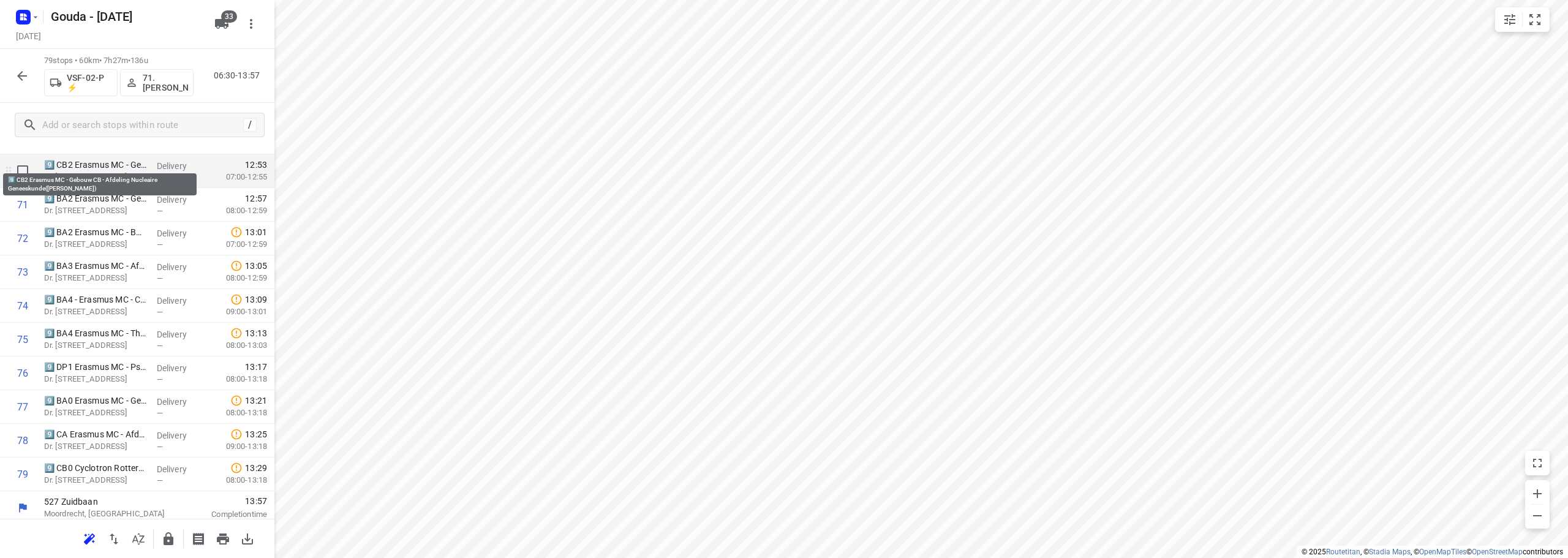
scroll to position [2420, 0]
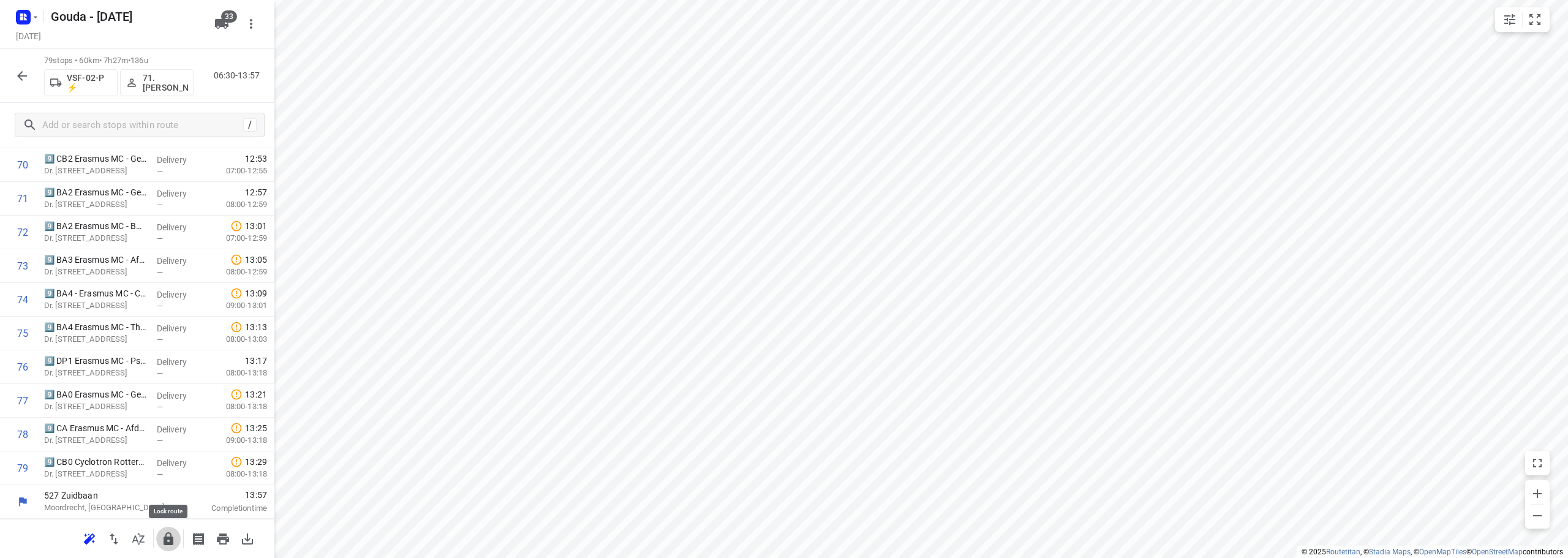
click at [169, 539] on icon "button" at bounding box center [168, 539] width 15 height 15
click at [19, 76] on icon "button" at bounding box center [22, 76] width 10 height 10
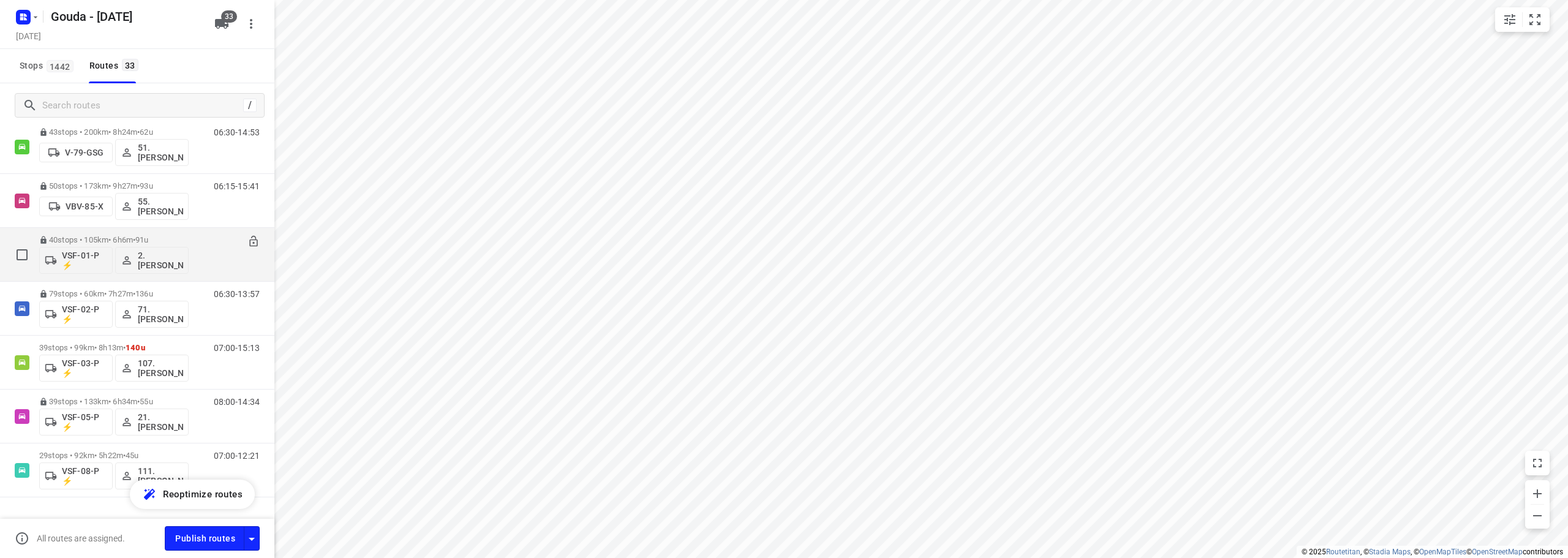
scroll to position [1499, 0]
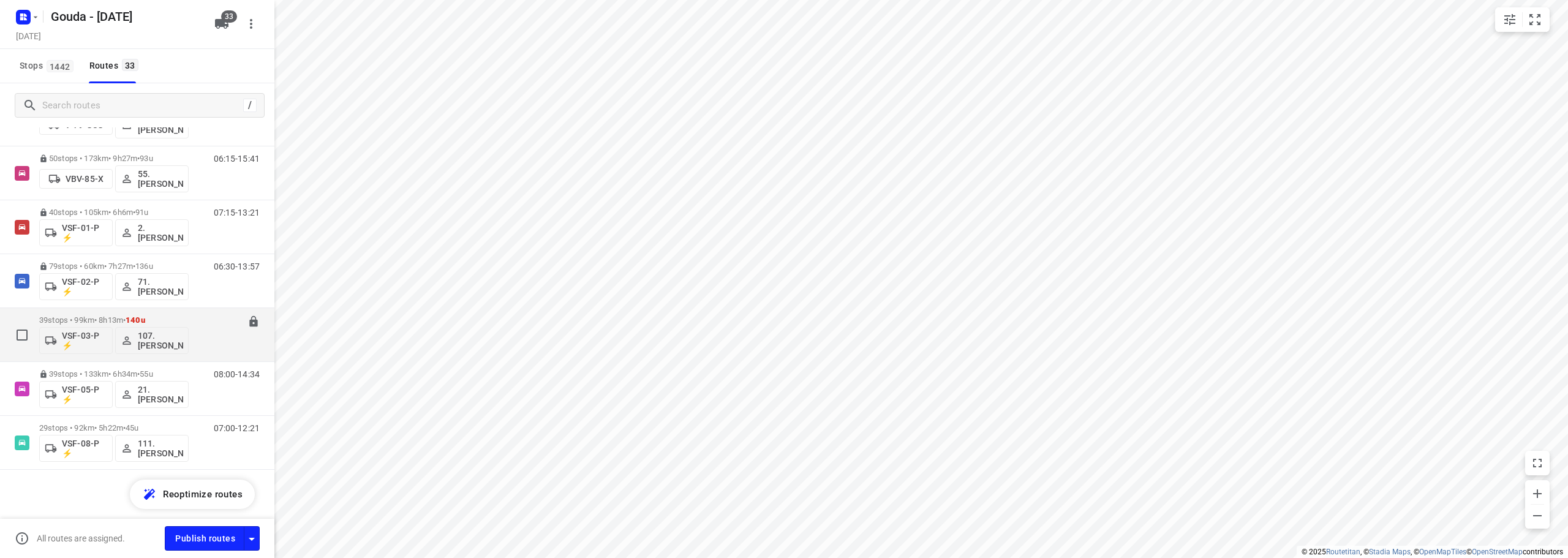
click at [165, 319] on p "39 stops • 99km • 8h13m • 140u" at bounding box center [114, 320] width 149 height 9
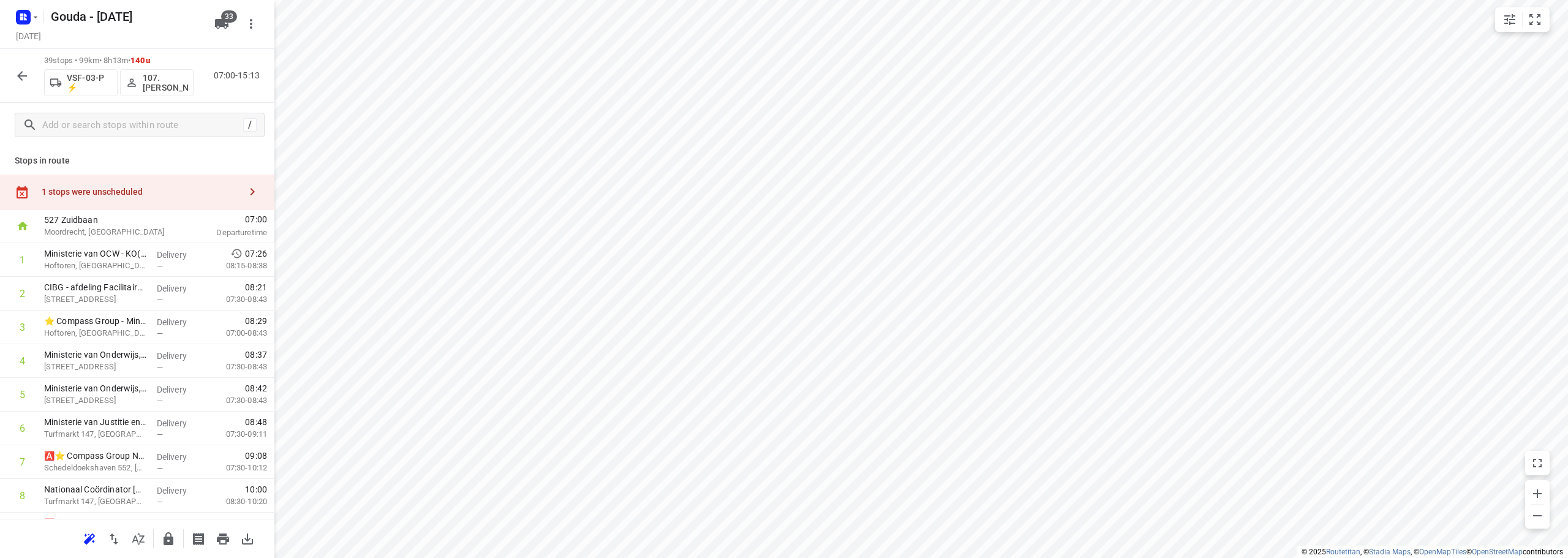
click at [142, 547] on button "button" at bounding box center [138, 539] width 25 height 25
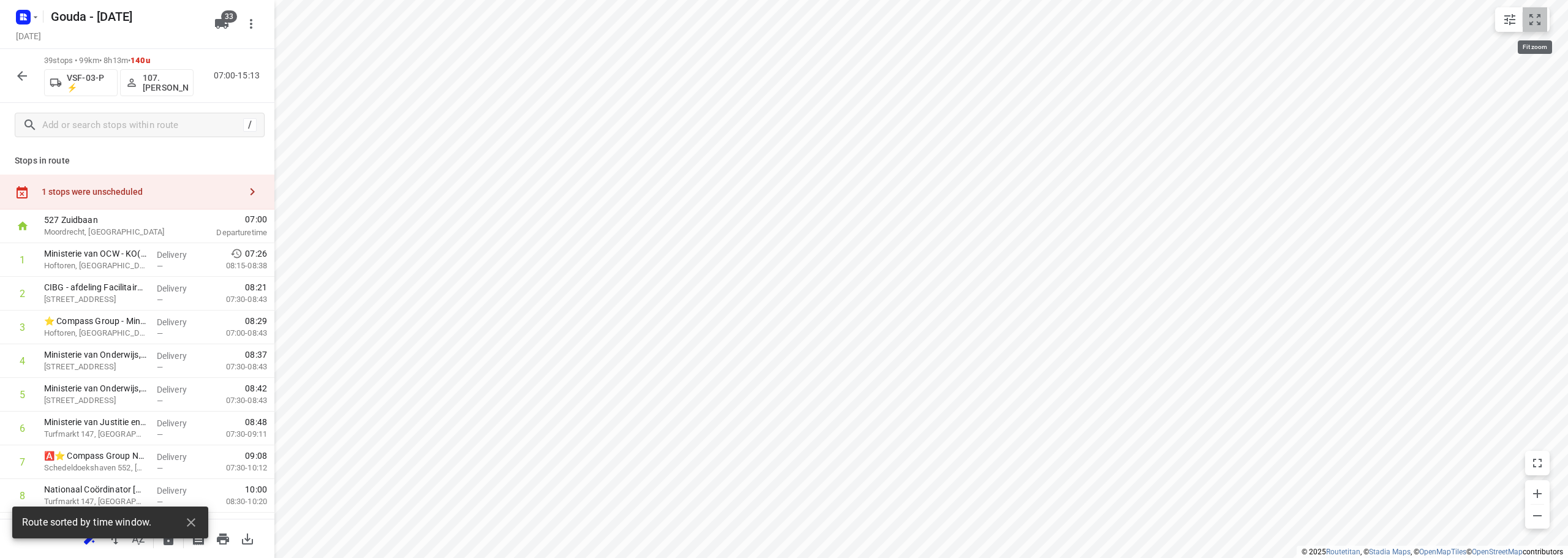
click at [1526, 28] on button "small contained button group" at bounding box center [1535, 19] width 25 height 25
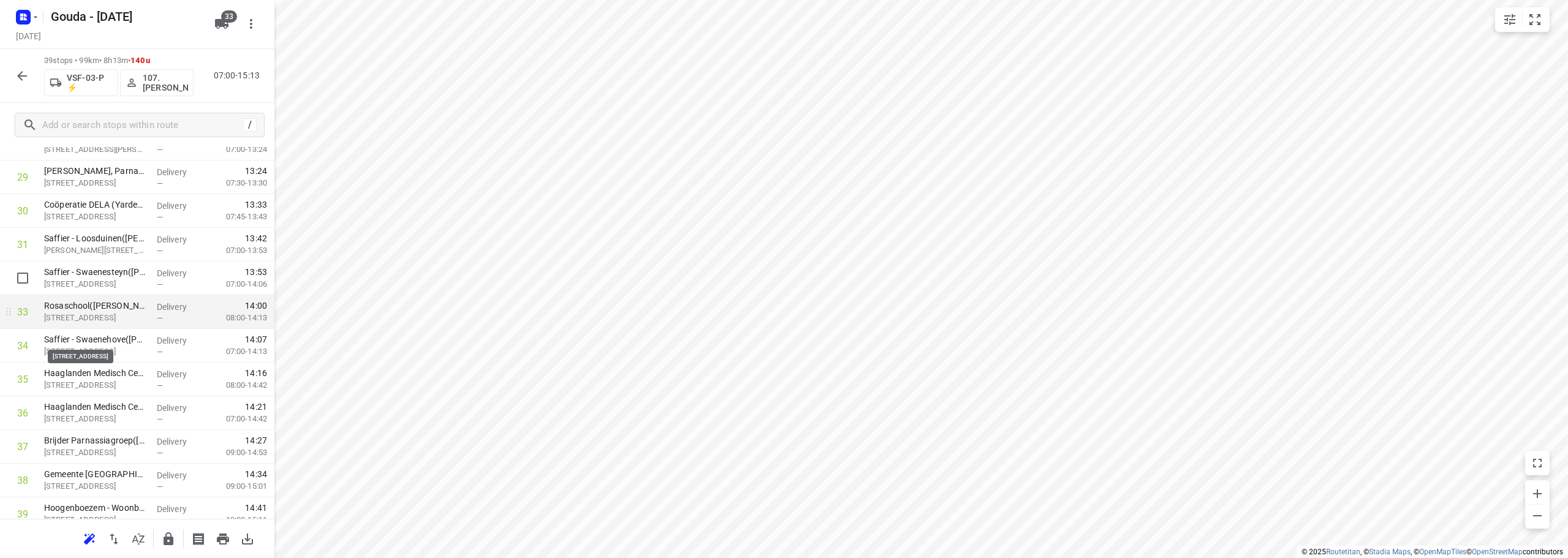
scroll to position [1042, 0]
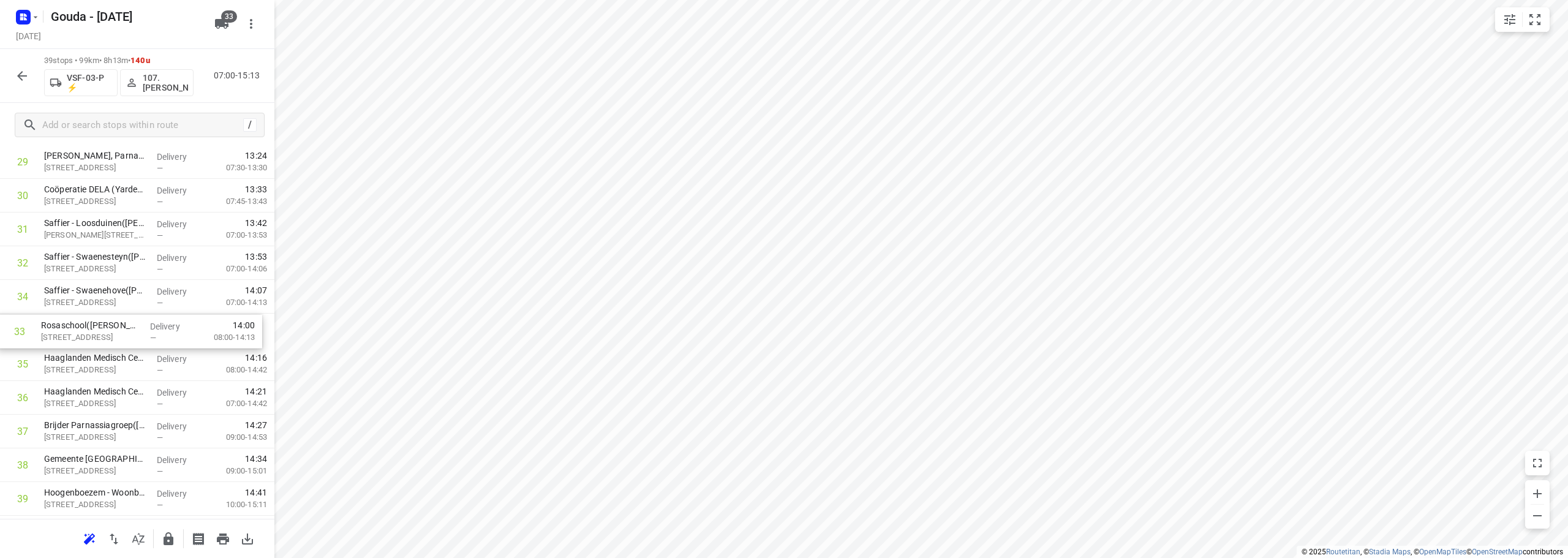
drag, startPoint x: 115, startPoint y: 289, endPoint x: 111, endPoint y: 329, distance: 40.2
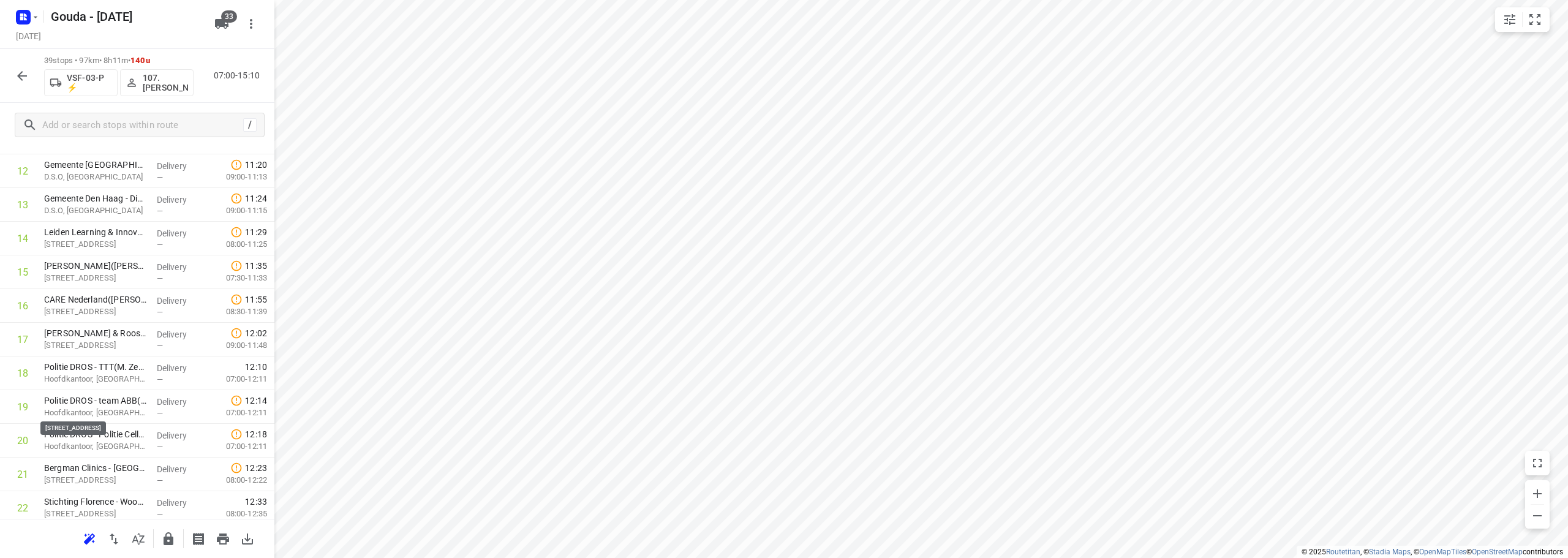
scroll to position [0, 0]
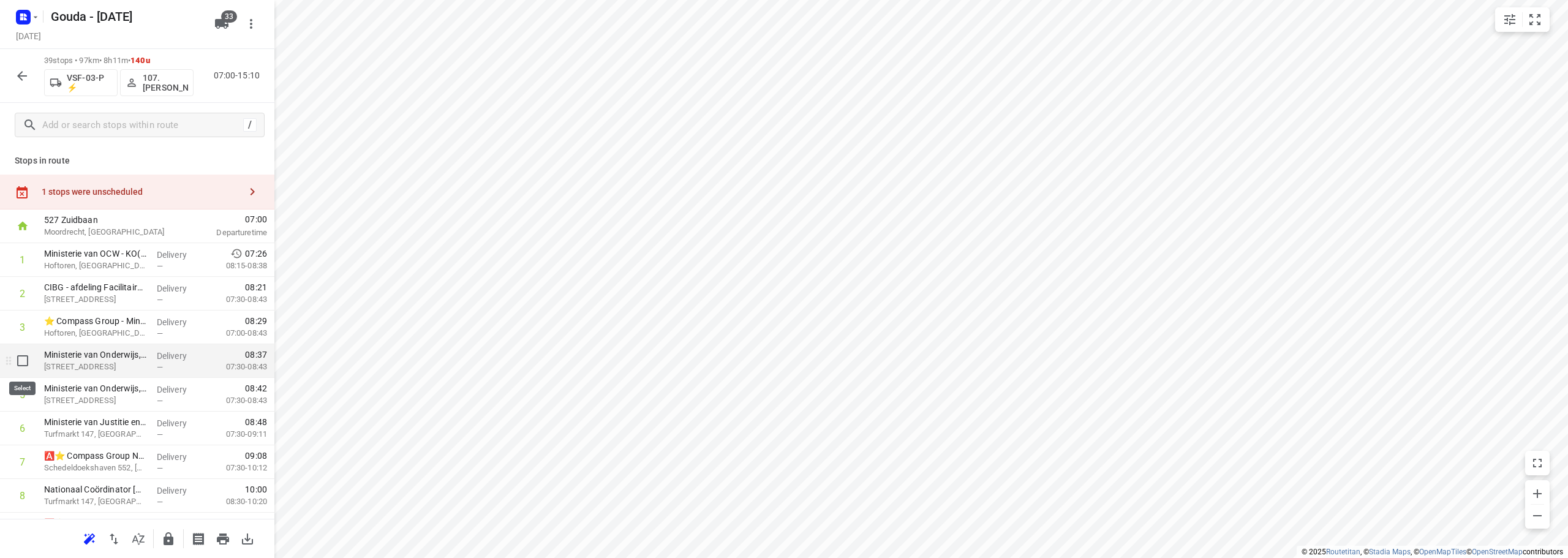
click at [25, 361] on input "checkbox" at bounding box center [22, 361] width 25 height 25
checkbox input "true"
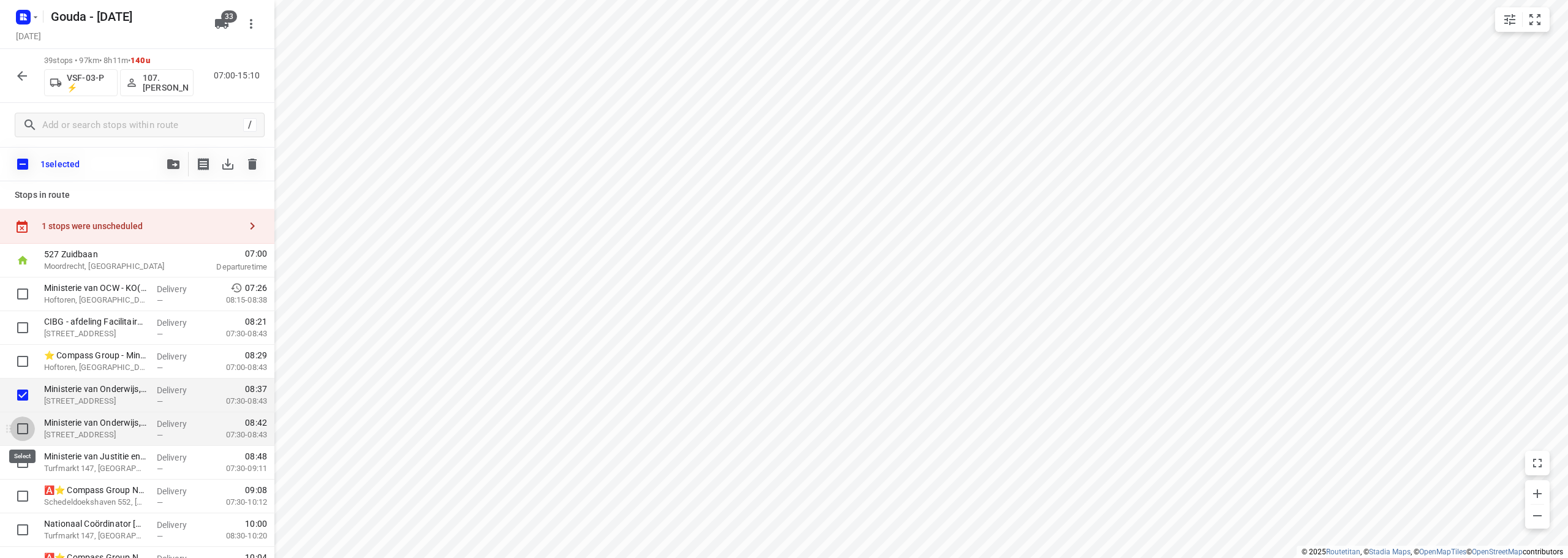
click at [20, 432] on input "checkbox" at bounding box center [22, 429] width 25 height 25
checkbox input "true"
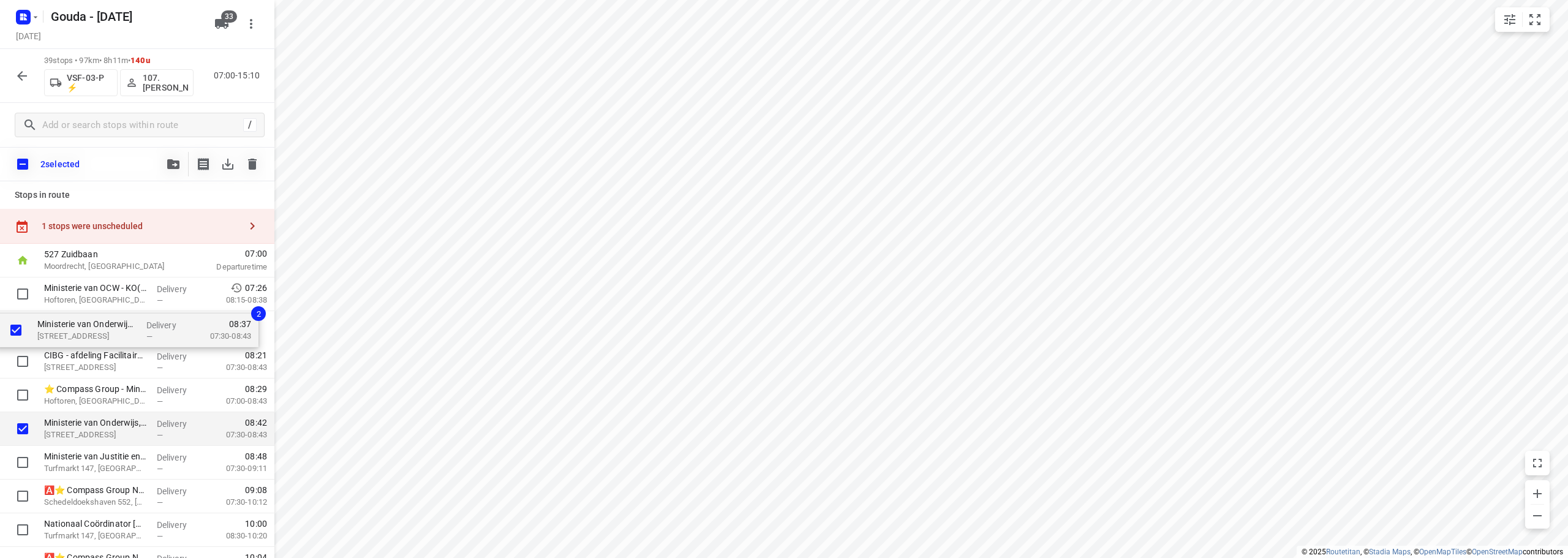
drag, startPoint x: 69, startPoint y: 407, endPoint x: 62, endPoint y: 337, distance: 70.3
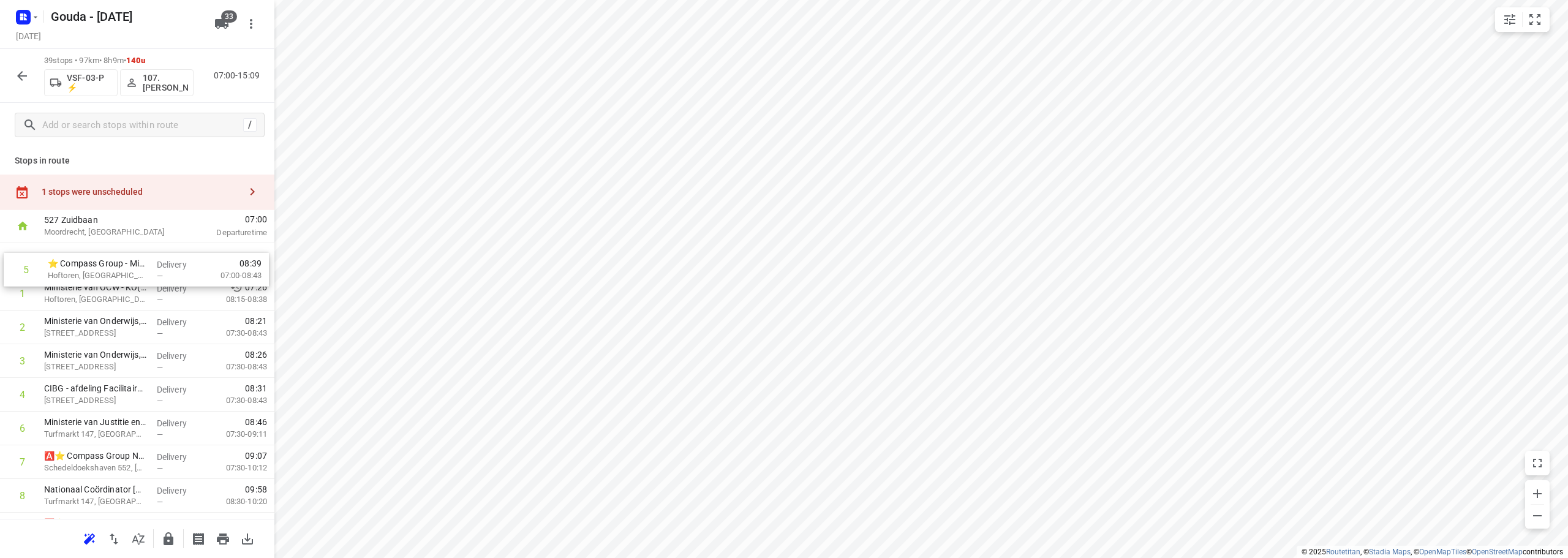
drag, startPoint x: 93, startPoint y: 392, endPoint x: 95, endPoint y: 268, distance: 124.0
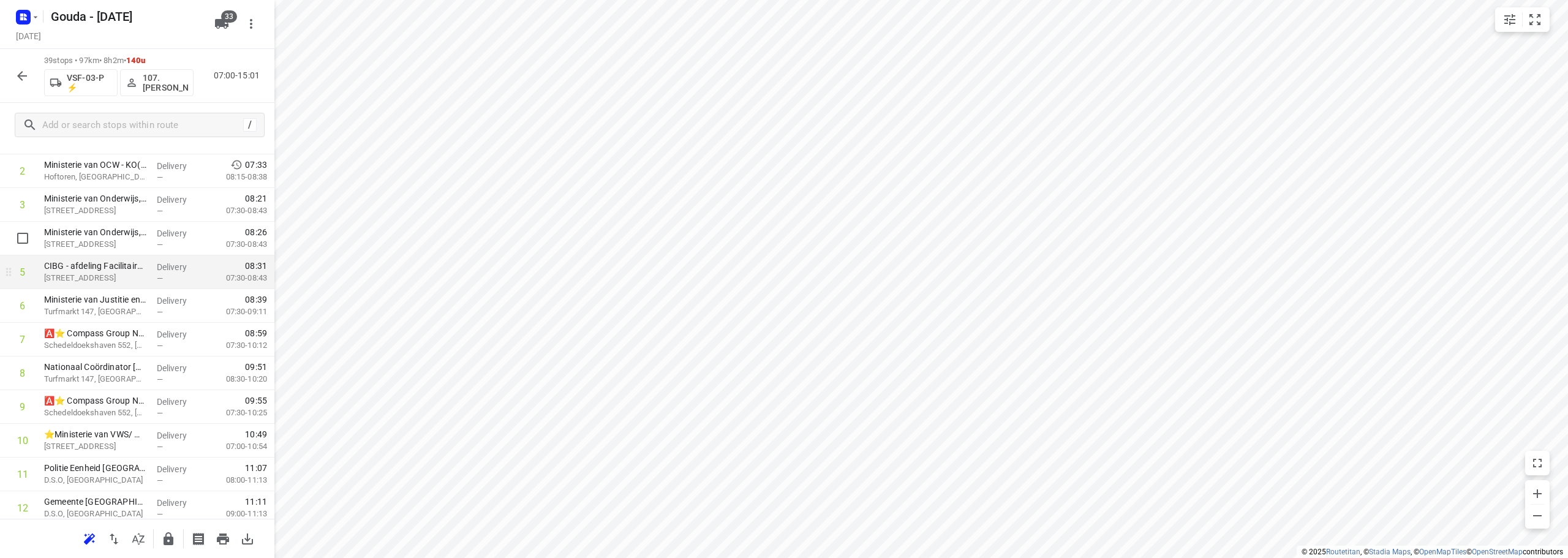
scroll to position [183, 0]
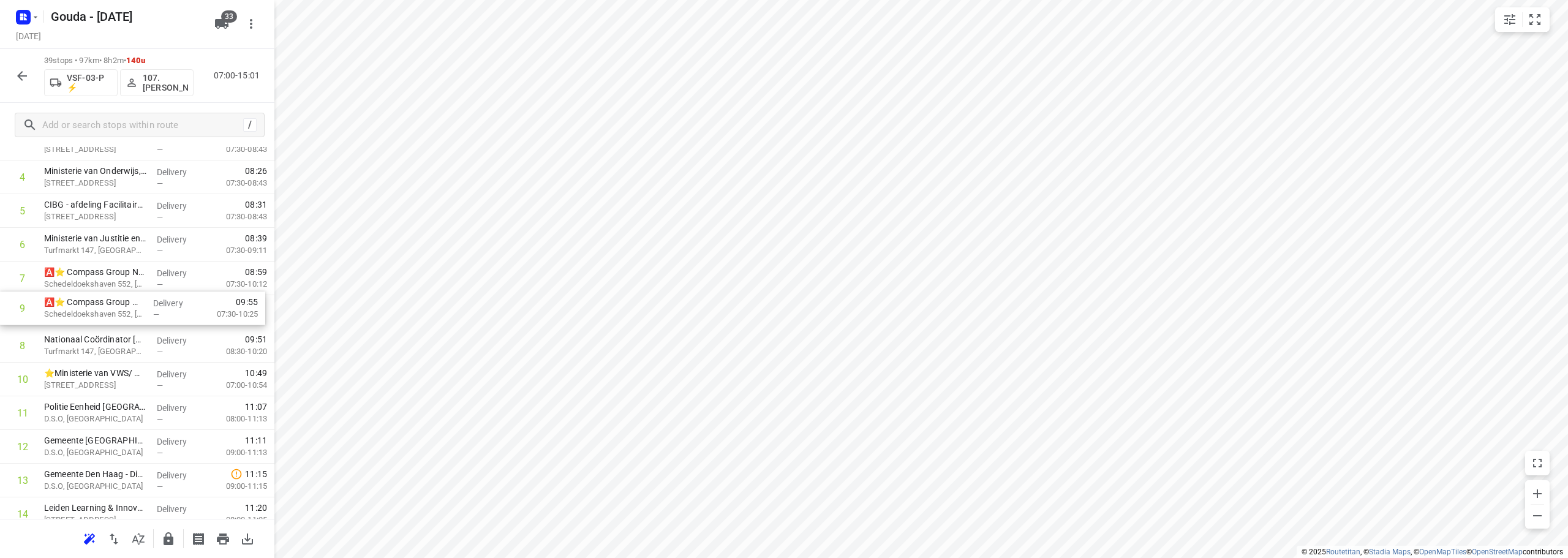
drag, startPoint x: 111, startPoint y: 358, endPoint x: 109, endPoint y: 313, distance: 45.0
drag, startPoint x: 116, startPoint y: 242, endPoint x: 117, endPoint y: 251, distance: 9.1
drag, startPoint x: 106, startPoint y: 389, endPoint x: 97, endPoint y: 379, distance: 13.5
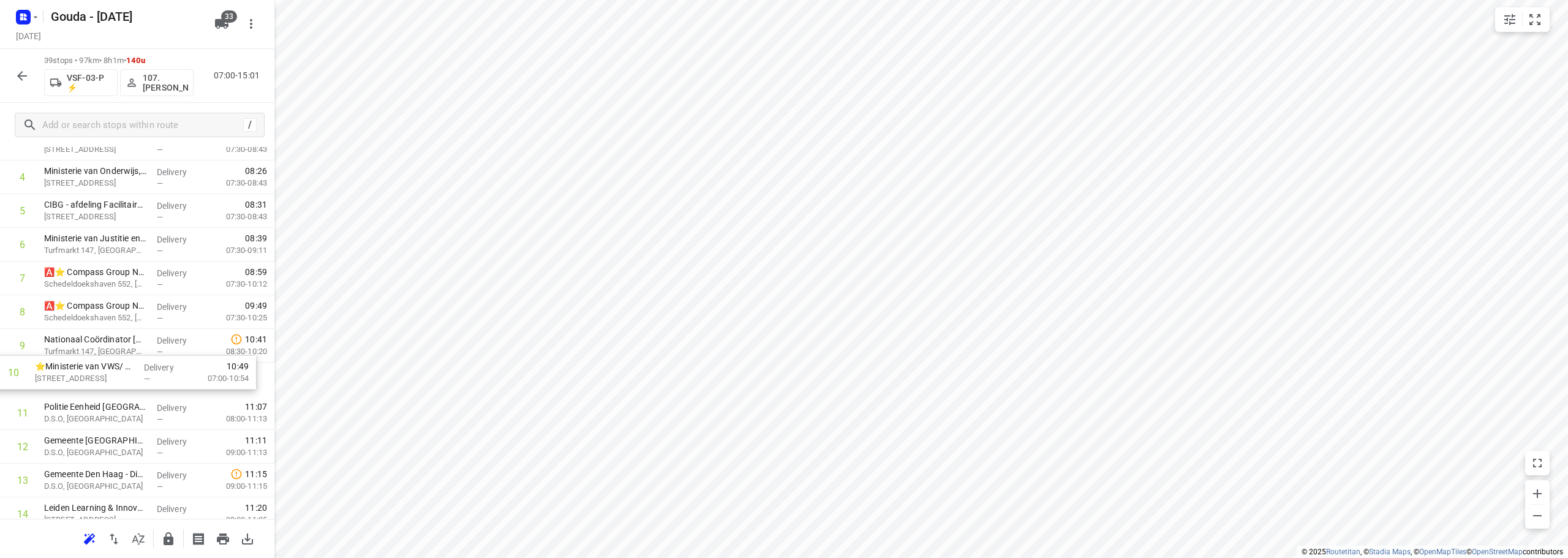
drag, startPoint x: 125, startPoint y: 351, endPoint x: 119, endPoint y: 270, distance: 81.2
drag, startPoint x: 25, startPoint y: 247, endPoint x: 26, endPoint y: 276, distance: 29.0
click at [25, 258] on div at bounding box center [19, 245] width 39 height 34
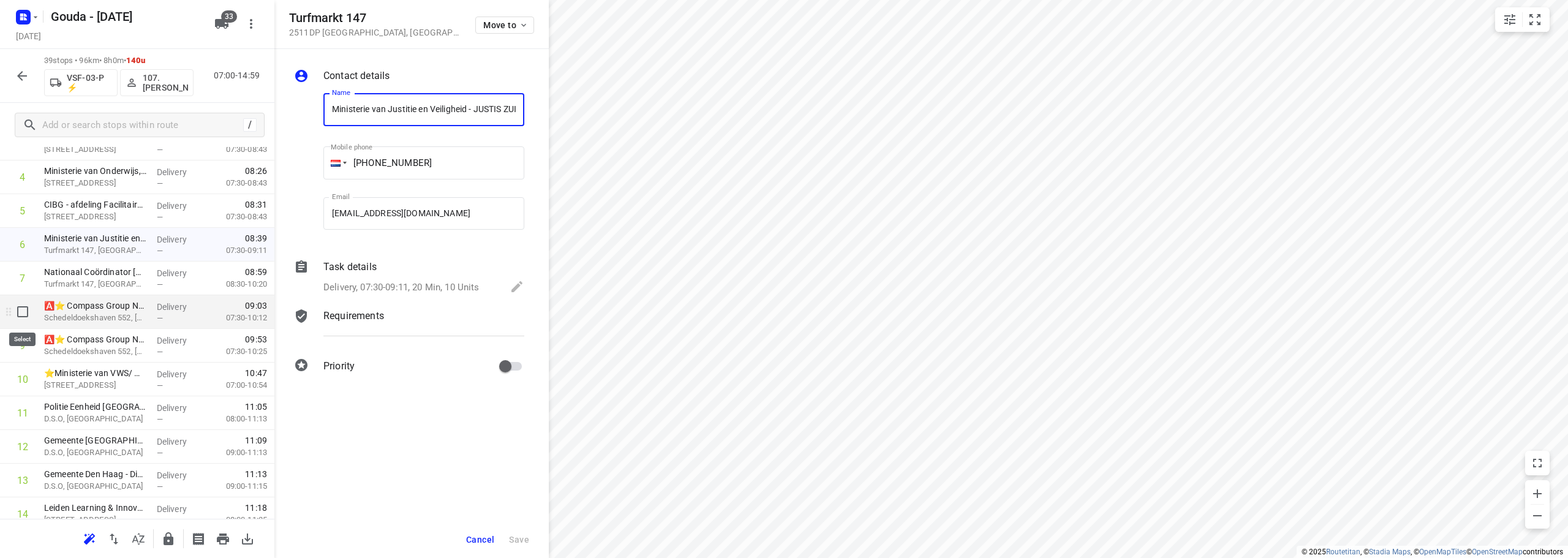
scroll to position [0, 101]
click at [22, 240] on input "checkbox" at bounding box center [22, 245] width 25 height 25
checkbox input "true"
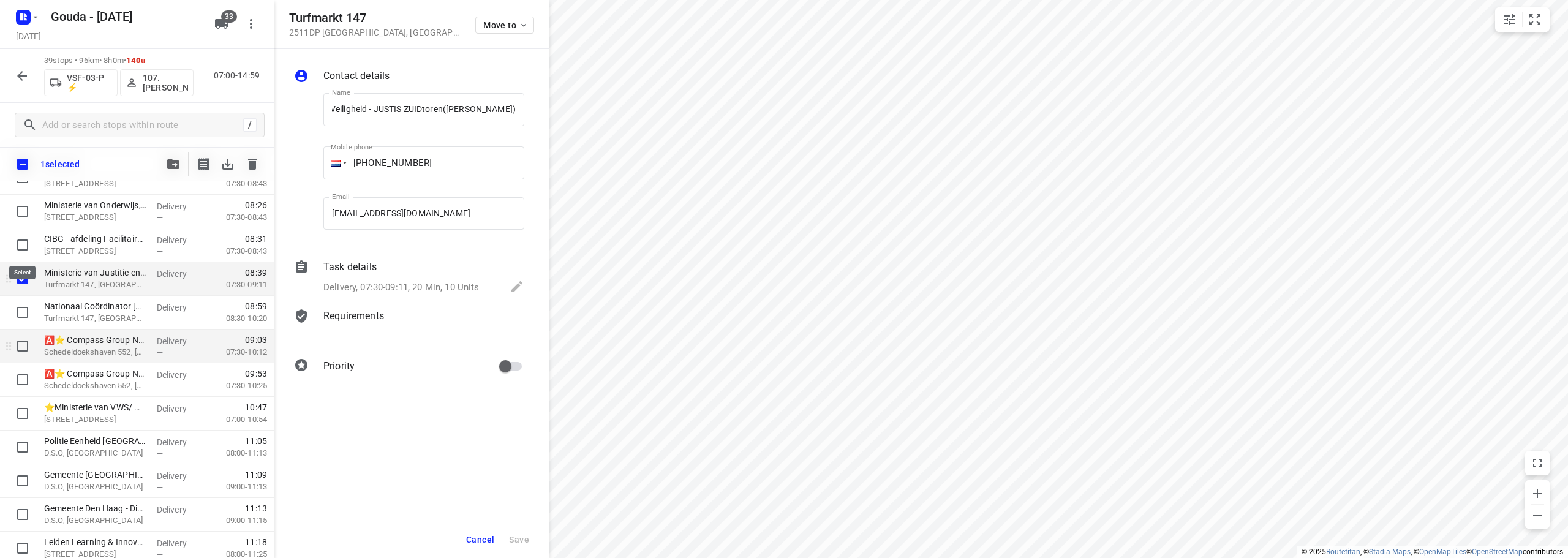
scroll to position [0, 0]
click at [22, 316] on input "checkbox" at bounding box center [22, 313] width 25 height 25
checkbox input "true"
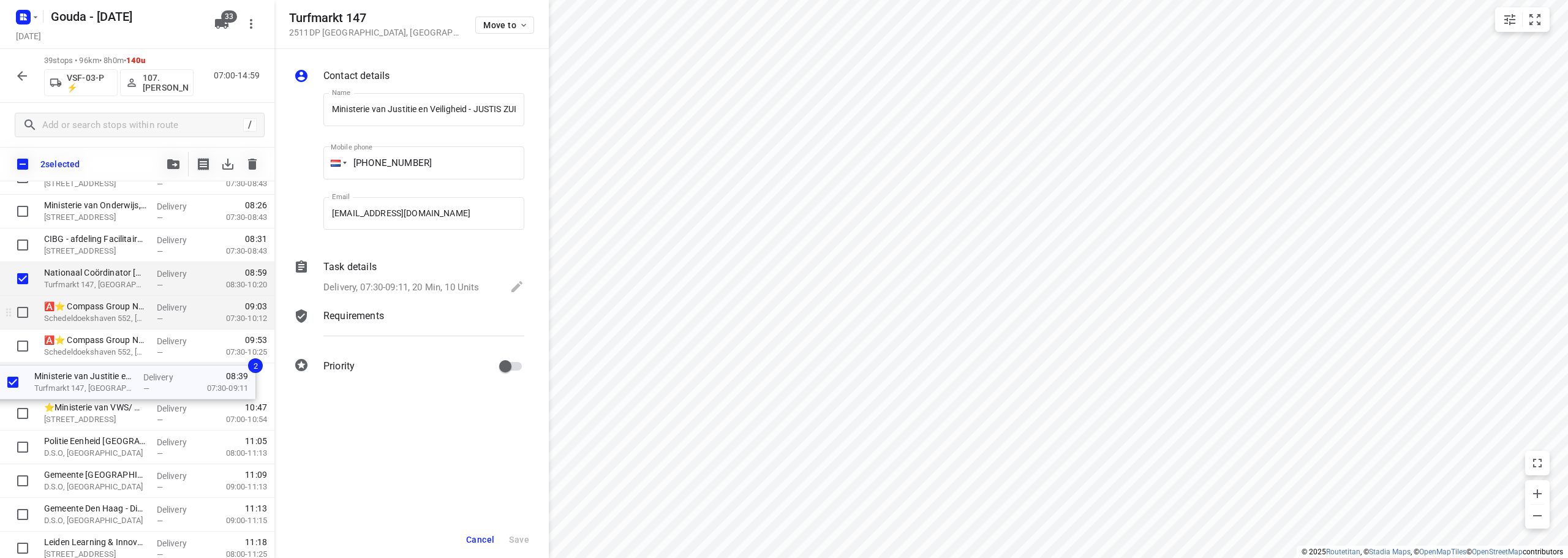
drag, startPoint x: 84, startPoint y: 278, endPoint x: 73, endPoint y: 385, distance: 107.6
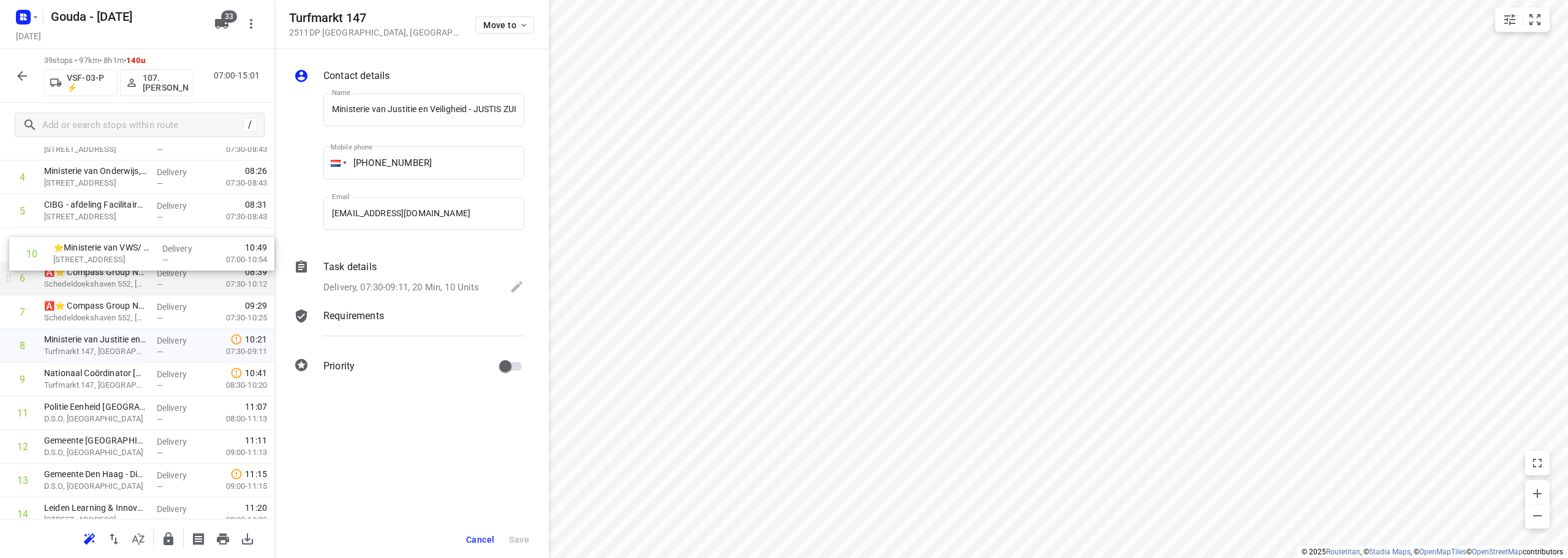
drag, startPoint x: 102, startPoint y: 386, endPoint x: 112, endPoint y: 249, distance: 137.4
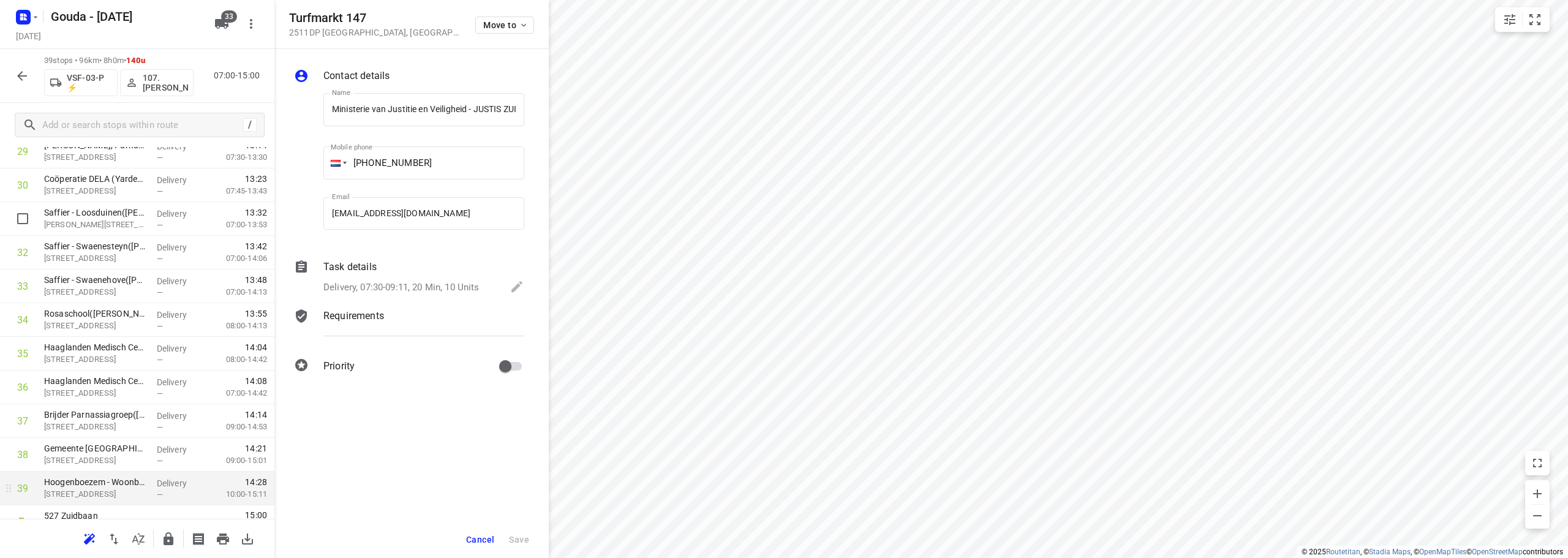
scroll to position [1072, 0]
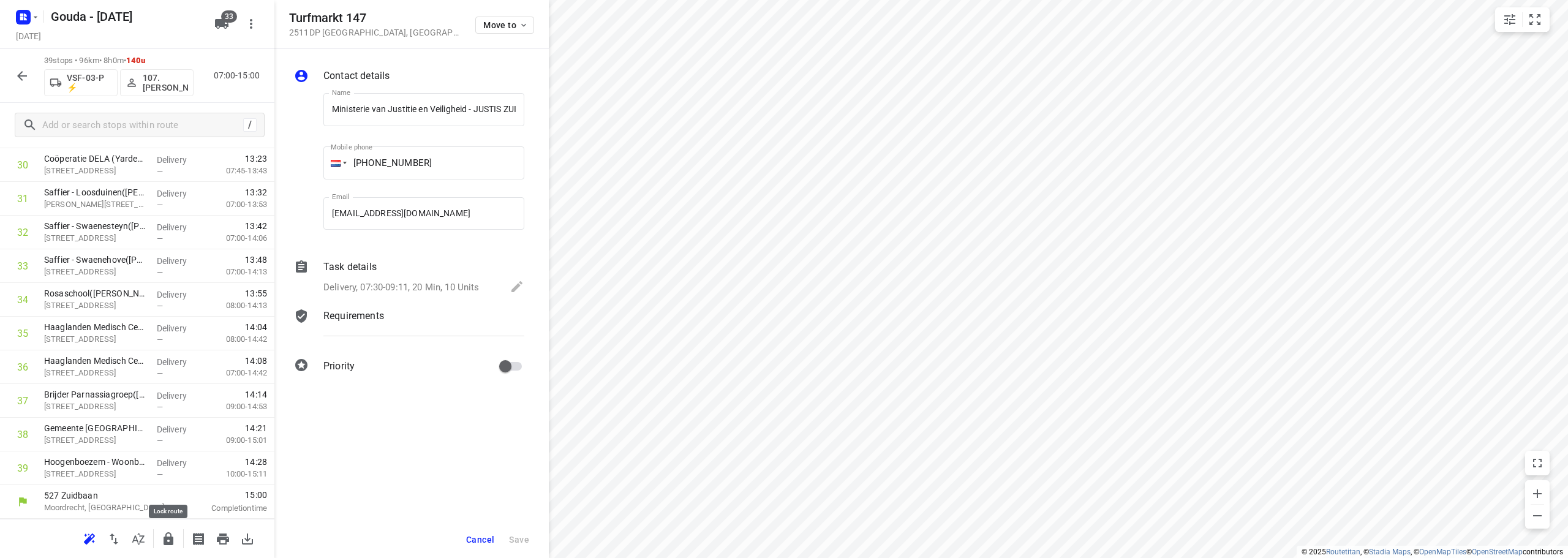
click at [160, 543] on button "button" at bounding box center [169, 539] width 25 height 25
click at [19, 77] on icon "button" at bounding box center [22, 76] width 15 height 15
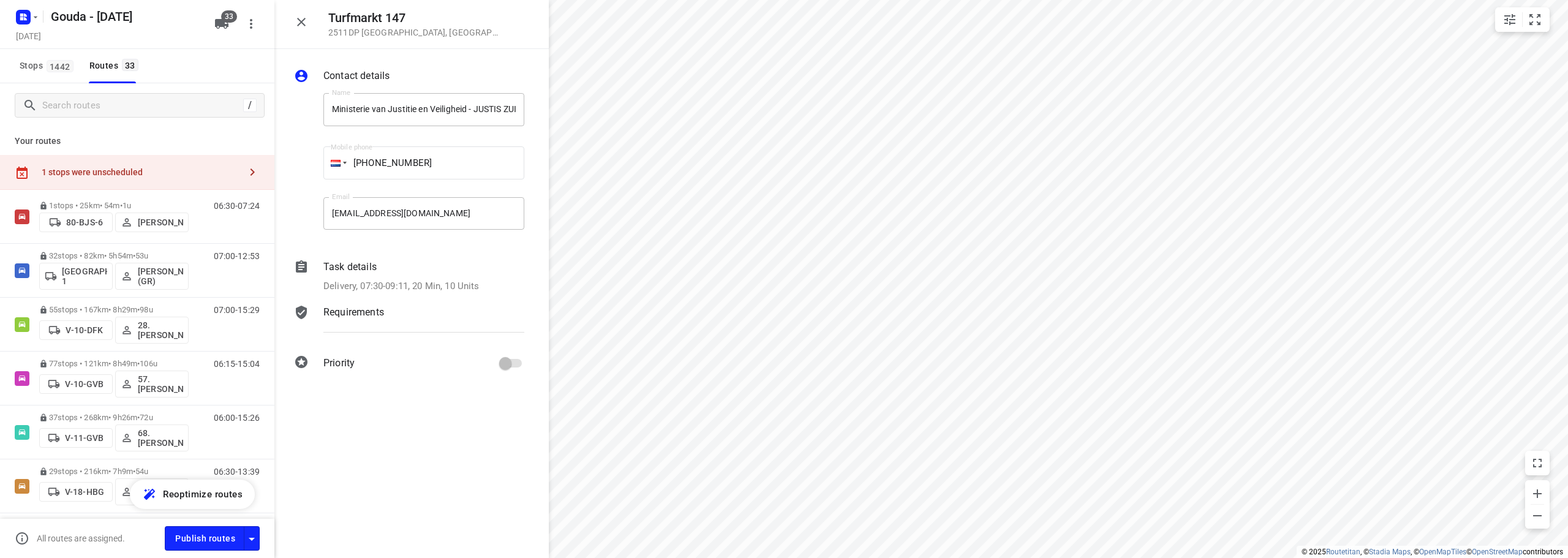
click at [299, 22] on icon "button" at bounding box center [301, 22] width 15 height 15
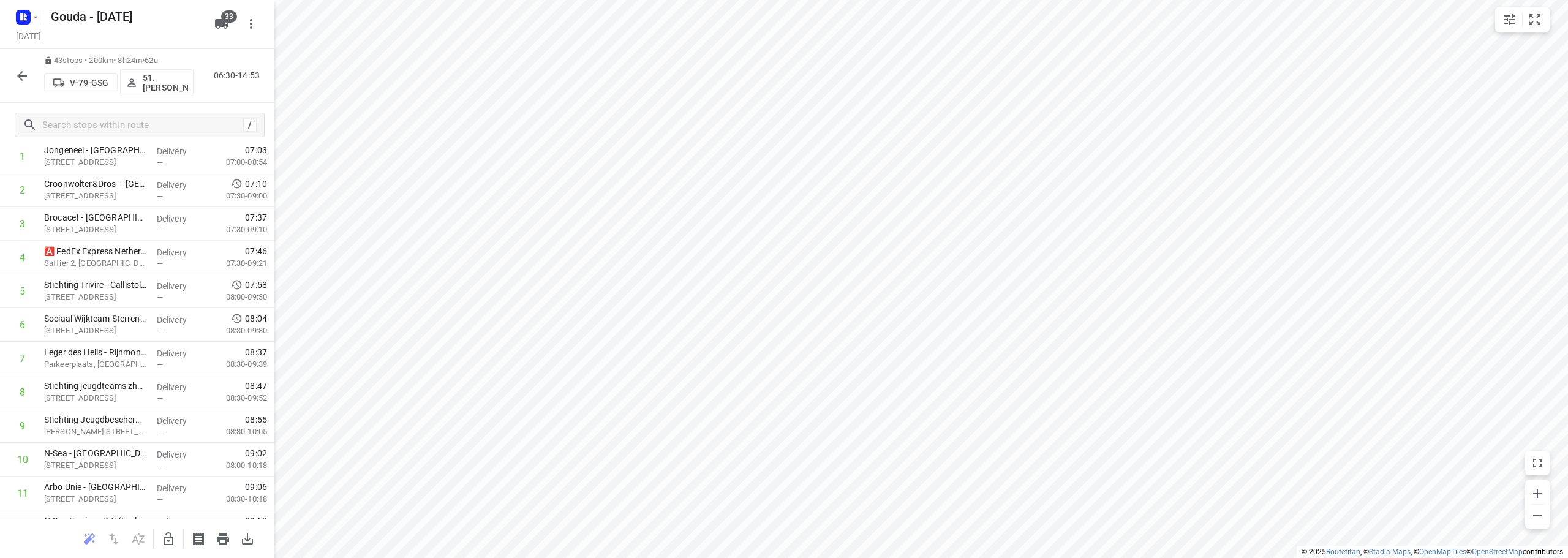
scroll to position [0, 0]
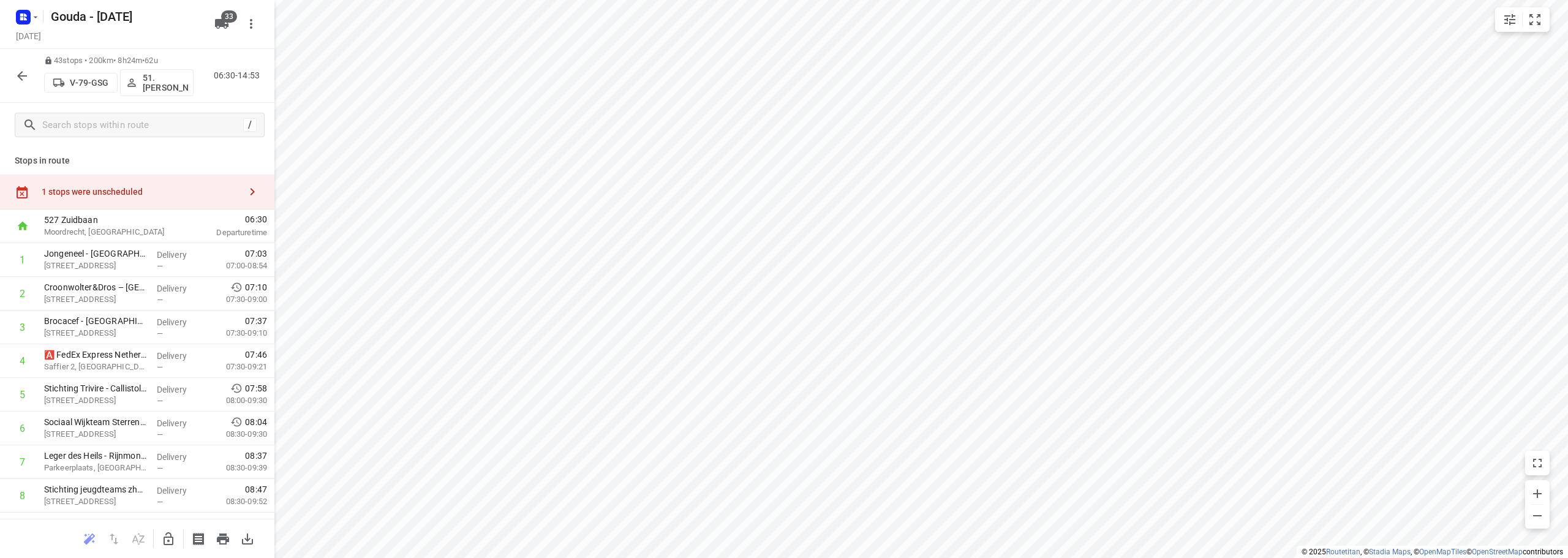
click at [22, 76] on icon "button" at bounding box center [22, 76] width 10 height 10
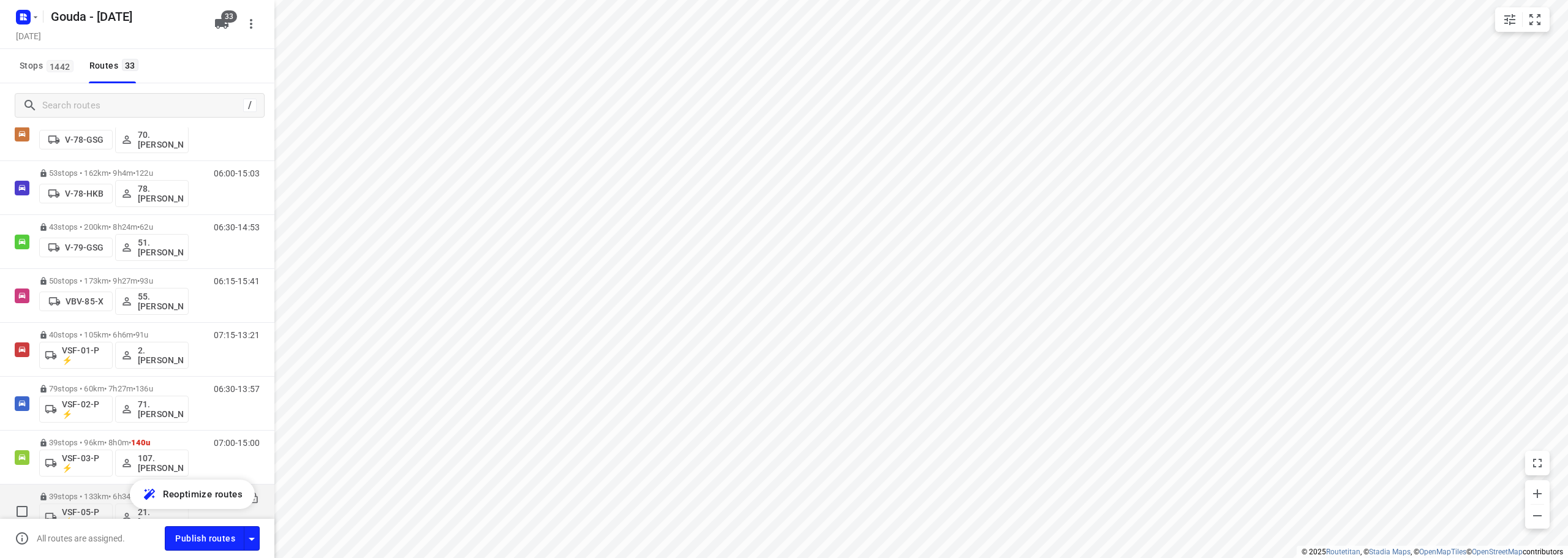
scroll to position [1499, 0]
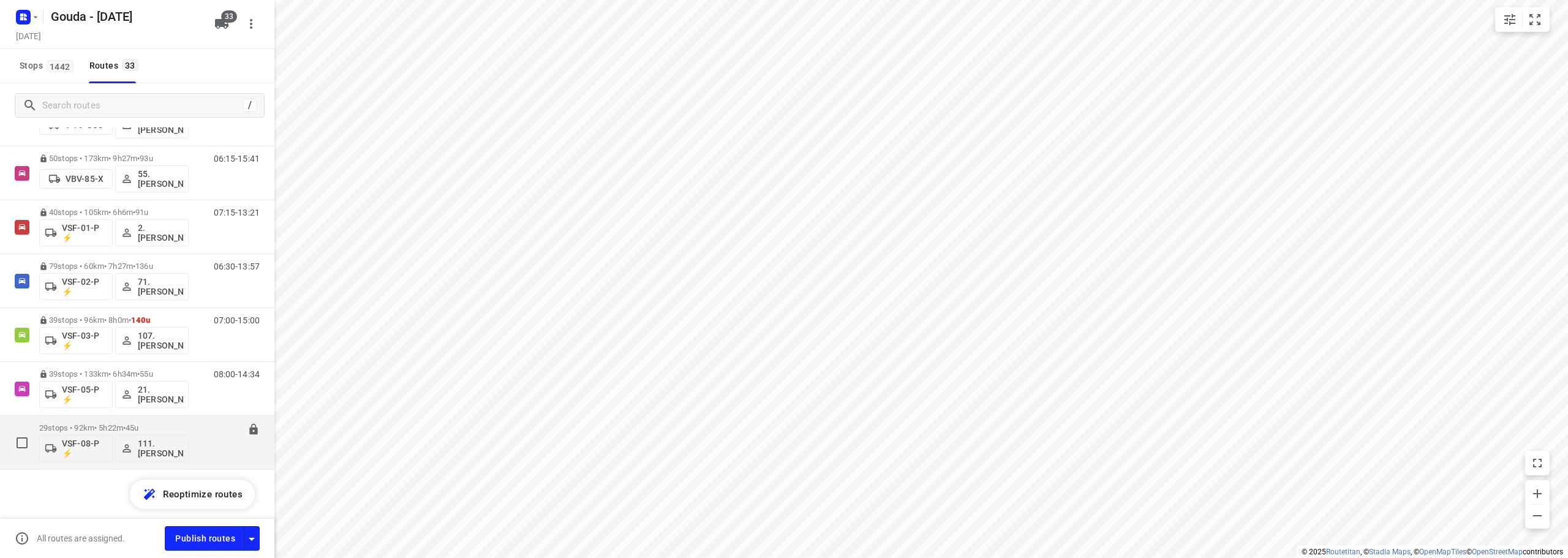
click at [127, 422] on div "29 stops • 92km • 5h22m • 45u VSF-08-P ⚡ 111.Alex de Kock" at bounding box center [114, 443] width 149 height 51
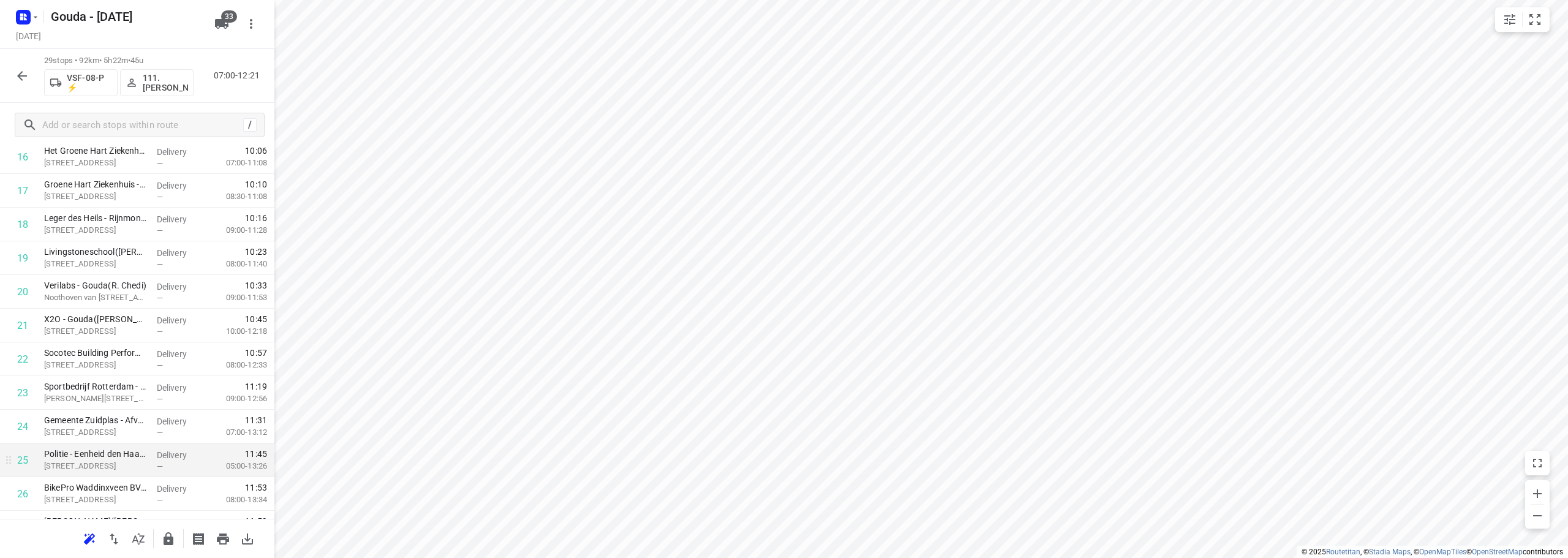
scroll to position [735, 0]
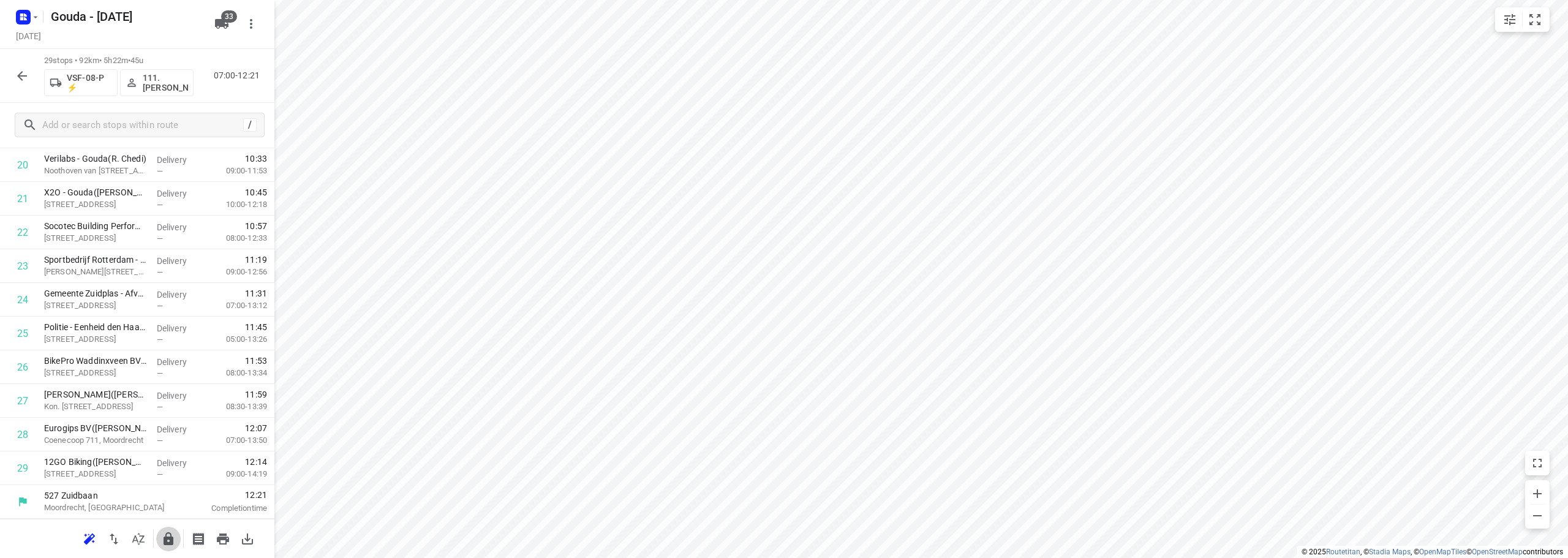
click at [159, 542] on button "button" at bounding box center [169, 539] width 25 height 25
click at [25, 83] on icon "button" at bounding box center [22, 76] width 15 height 15
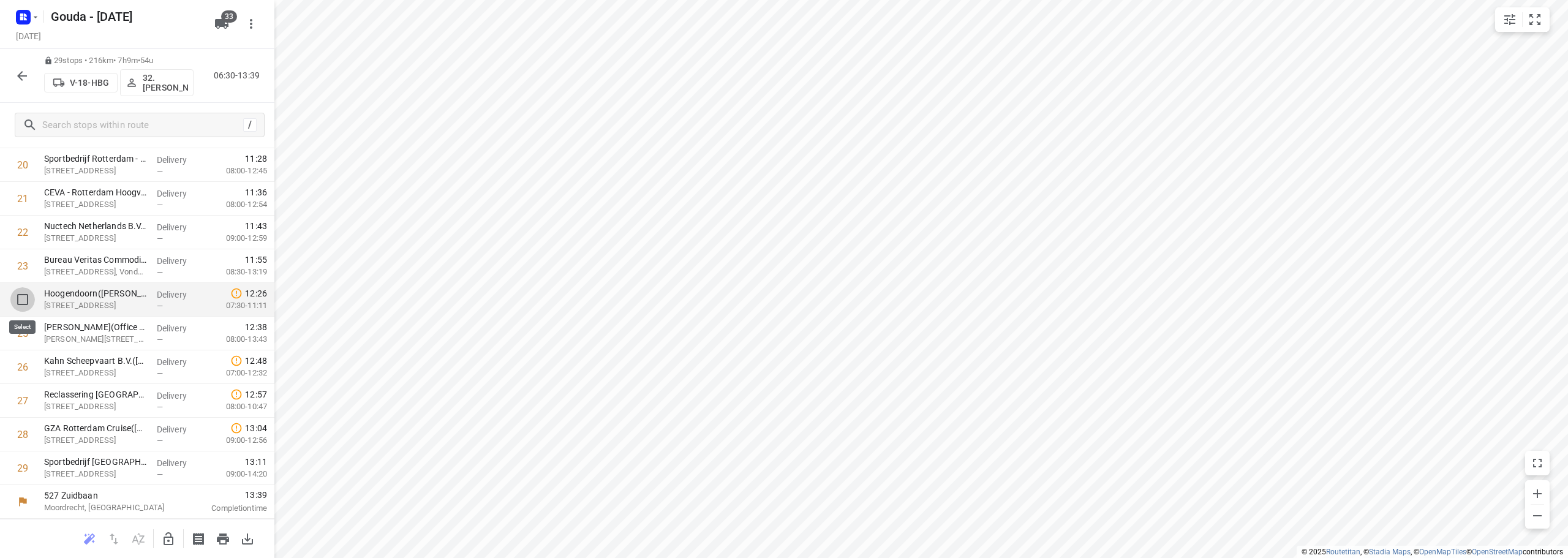
click at [20, 298] on input "checkbox" at bounding box center [22, 300] width 25 height 25
checkbox input "true"
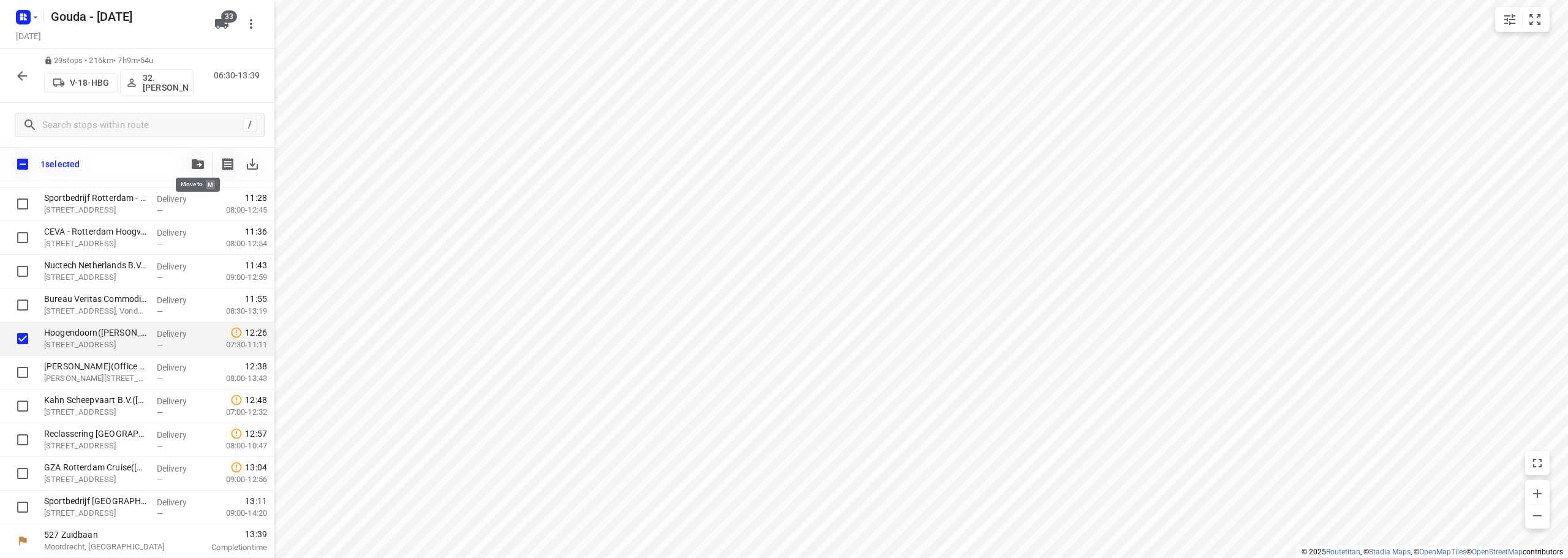
click at [193, 169] on button "button" at bounding box center [198, 164] width 25 height 25
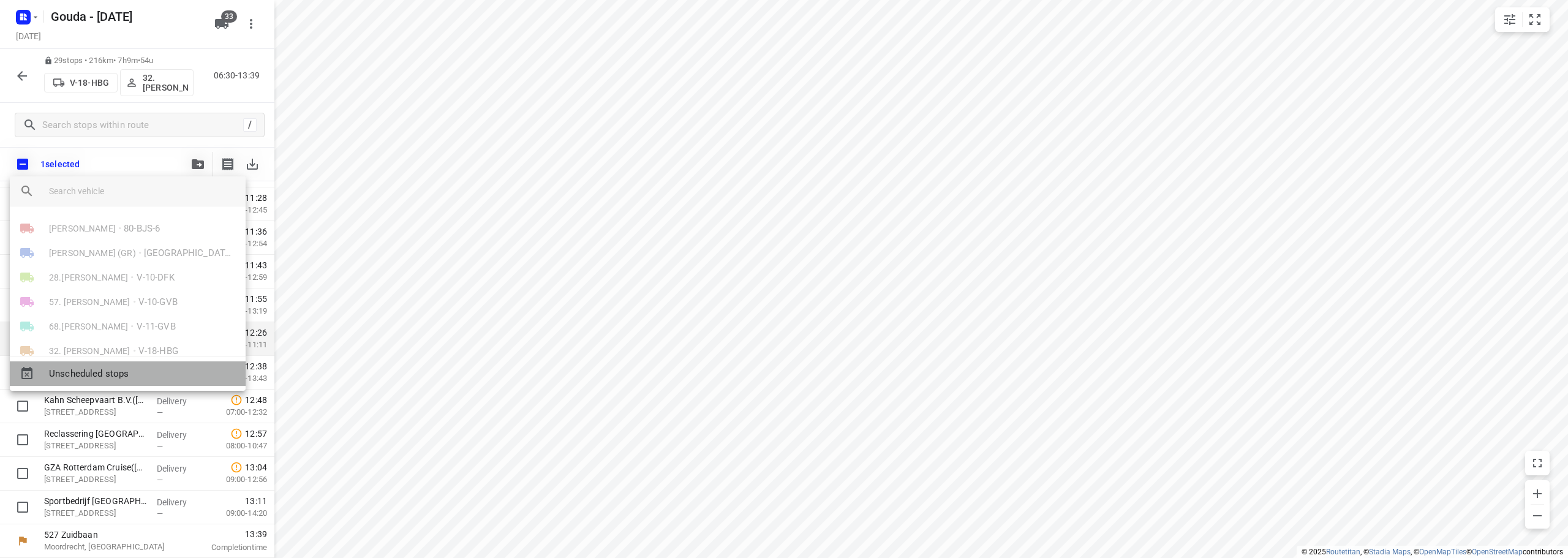
click at [144, 372] on span "Unscheduled stops" at bounding box center [142, 374] width 186 height 14
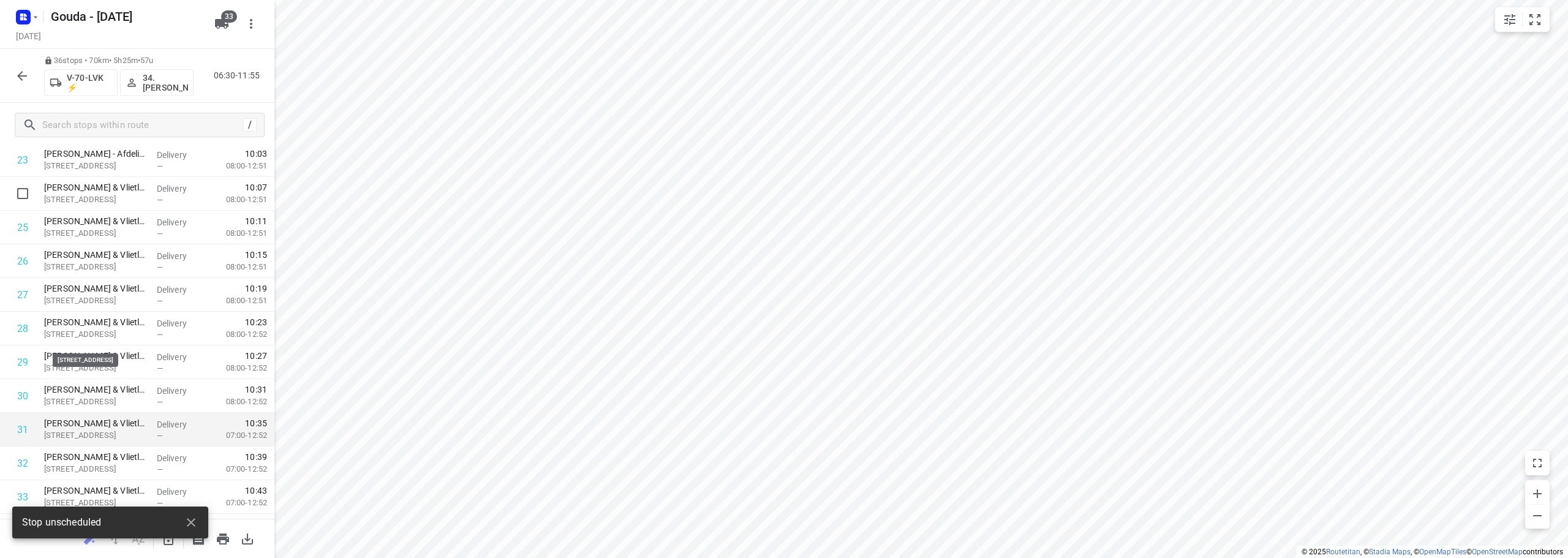
scroll to position [971, 0]
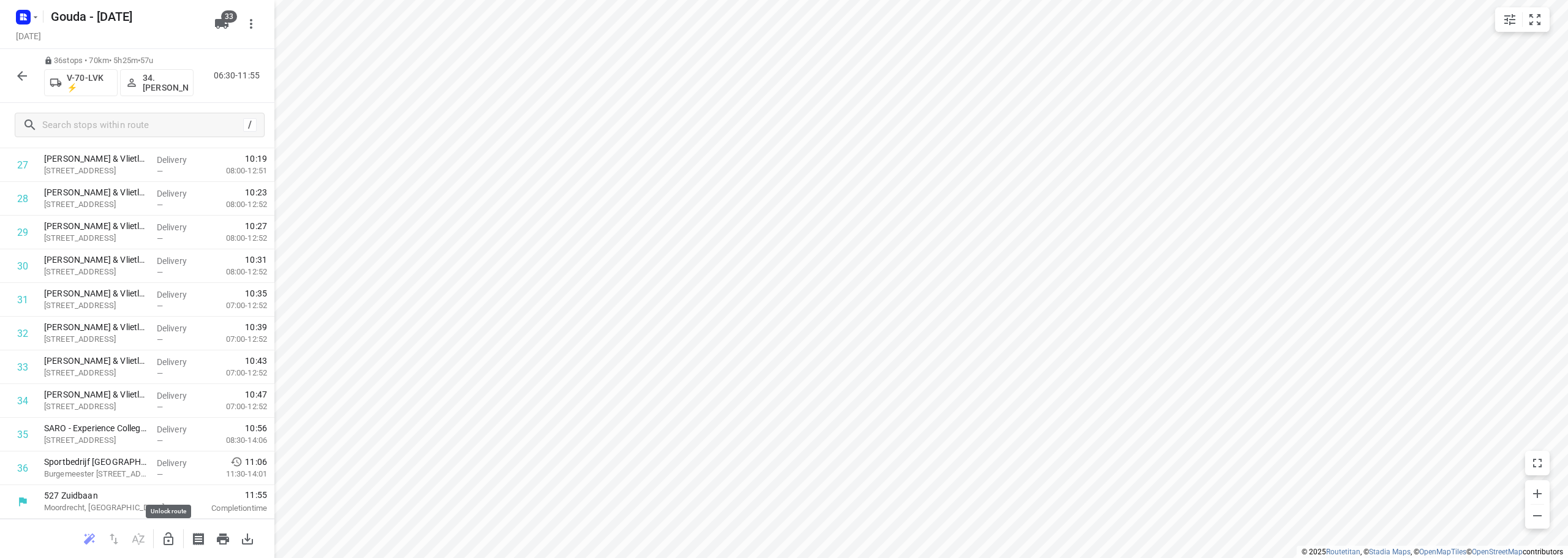
click at [173, 540] on icon "button" at bounding box center [168, 539] width 10 height 13
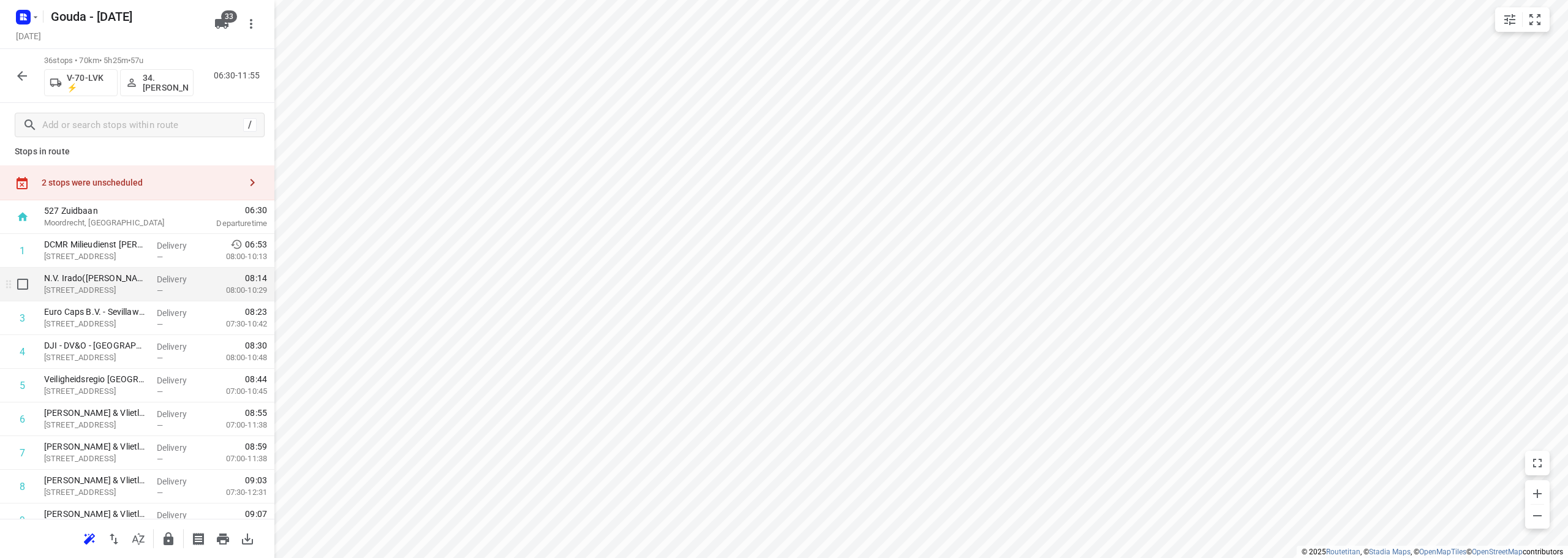
scroll to position [0, 0]
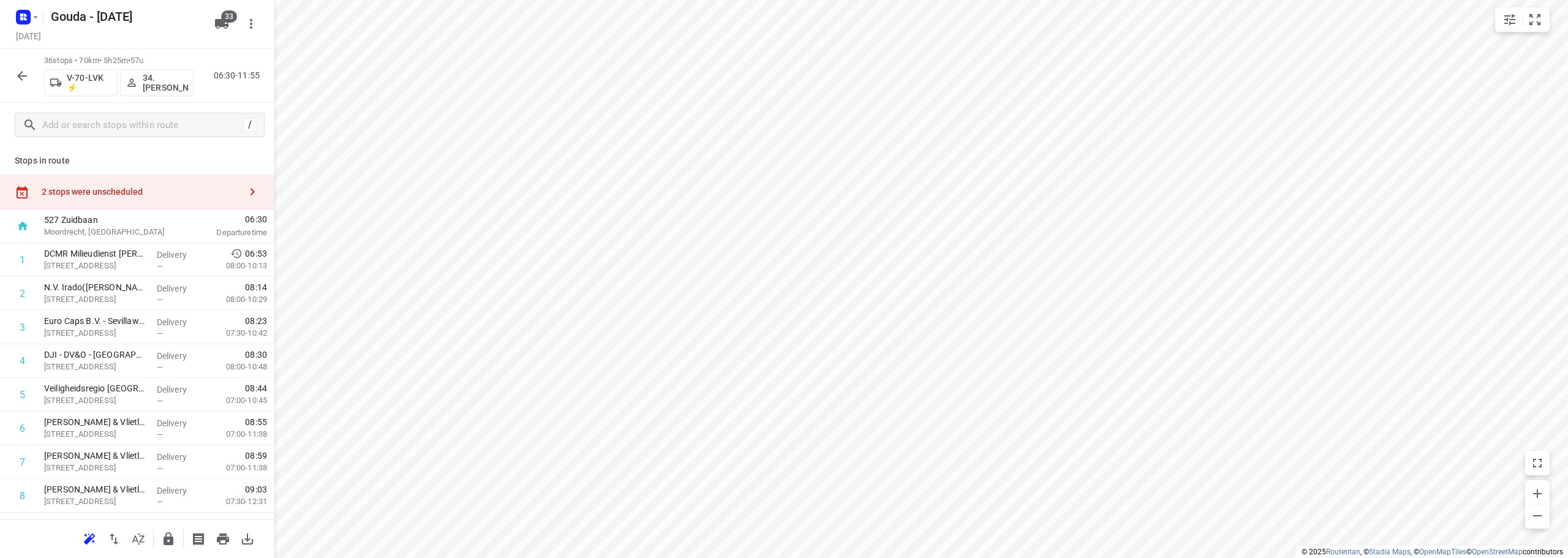
click at [159, 196] on div "2 stops were unscheduled" at bounding box center [141, 191] width 198 height 10
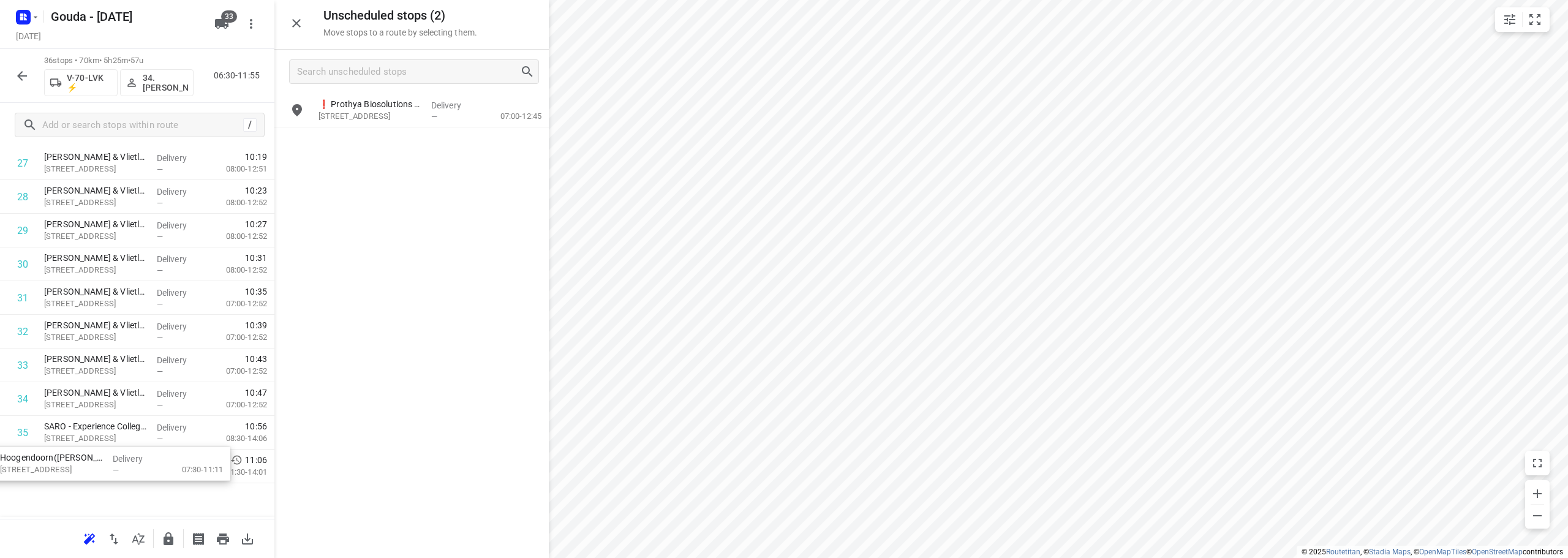
scroll to position [1012, 0]
drag, startPoint x: 392, startPoint y: 113, endPoint x: 101, endPoint y: 406, distance: 413.0
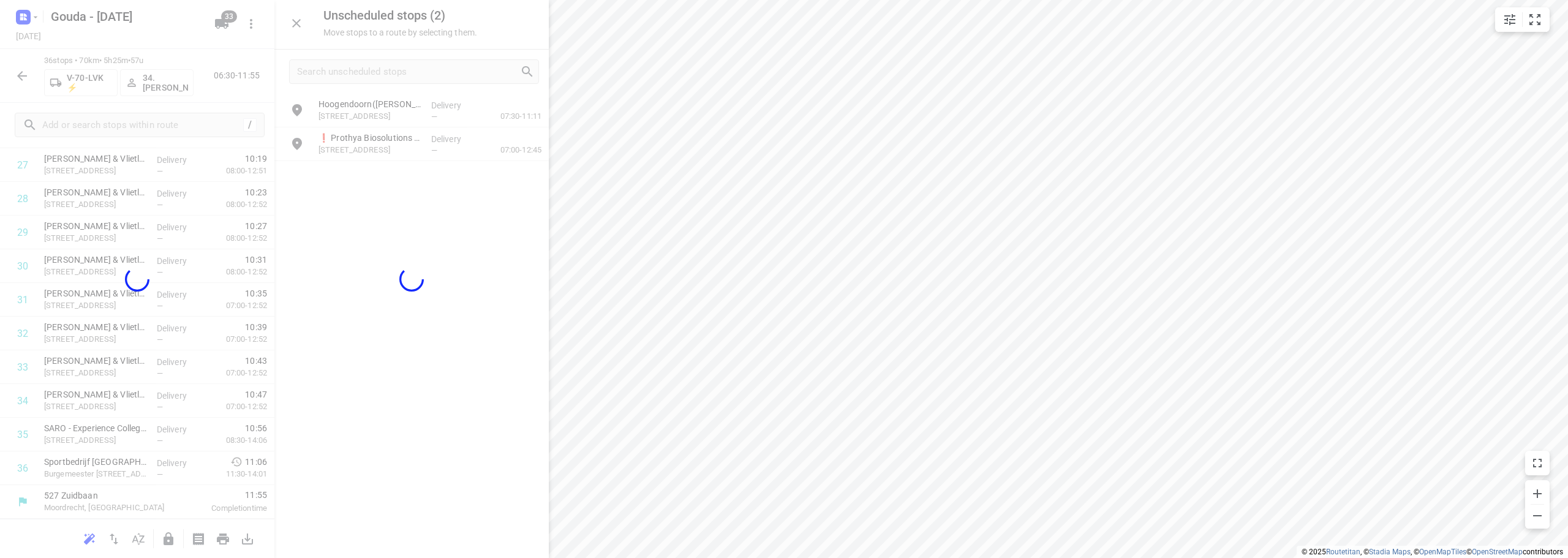
scroll to position [971, 0]
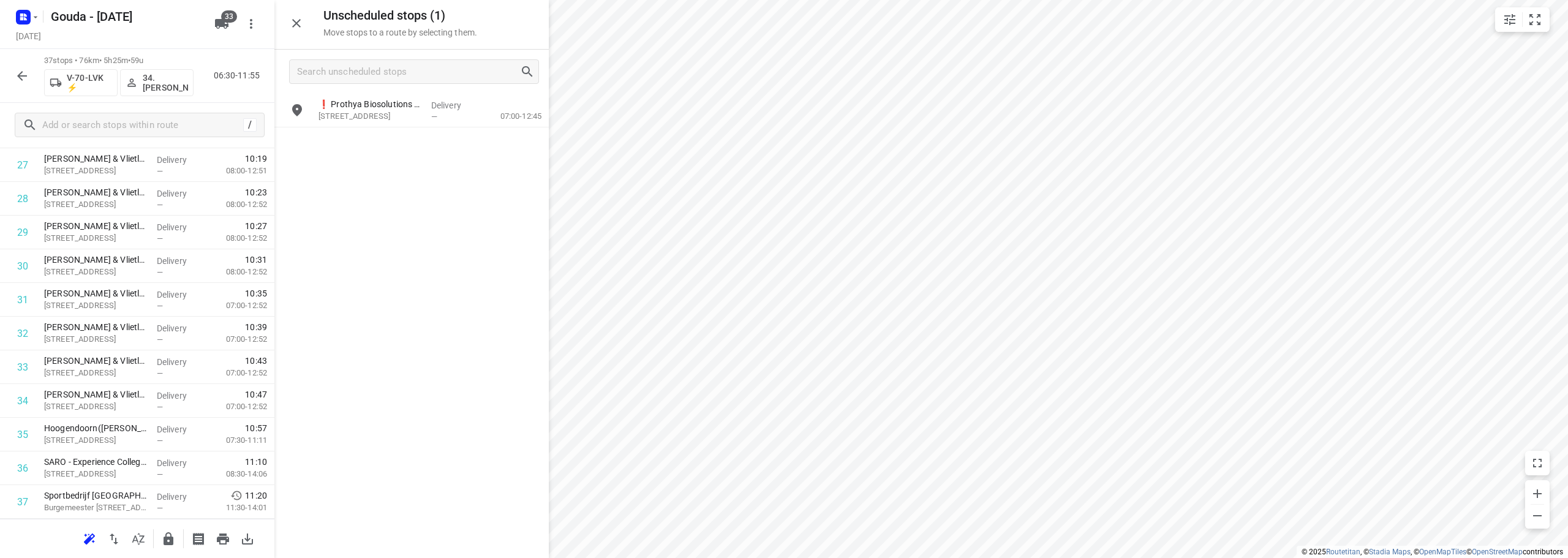
click at [164, 539] on icon "button" at bounding box center [168, 539] width 10 height 13
click at [31, 470] on input "checkbox" at bounding box center [22, 468] width 25 height 25
checkbox input "true"
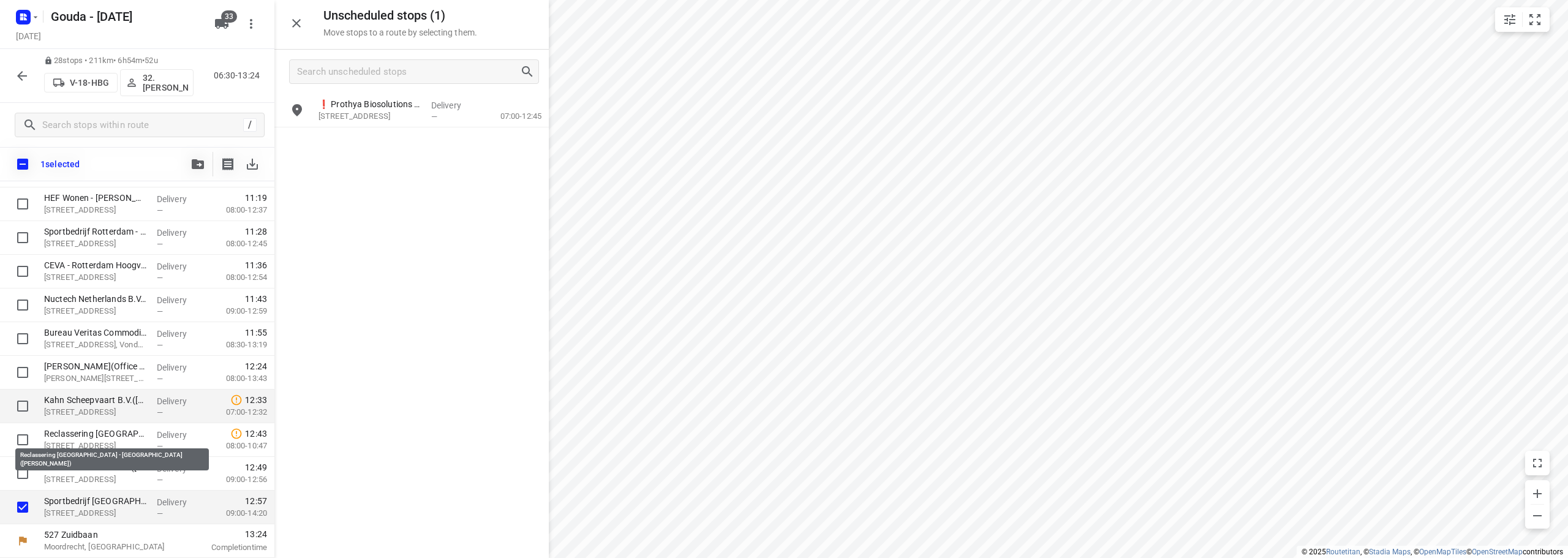
scroll to position [697, 0]
click at [196, 157] on button "button" at bounding box center [198, 164] width 25 height 25
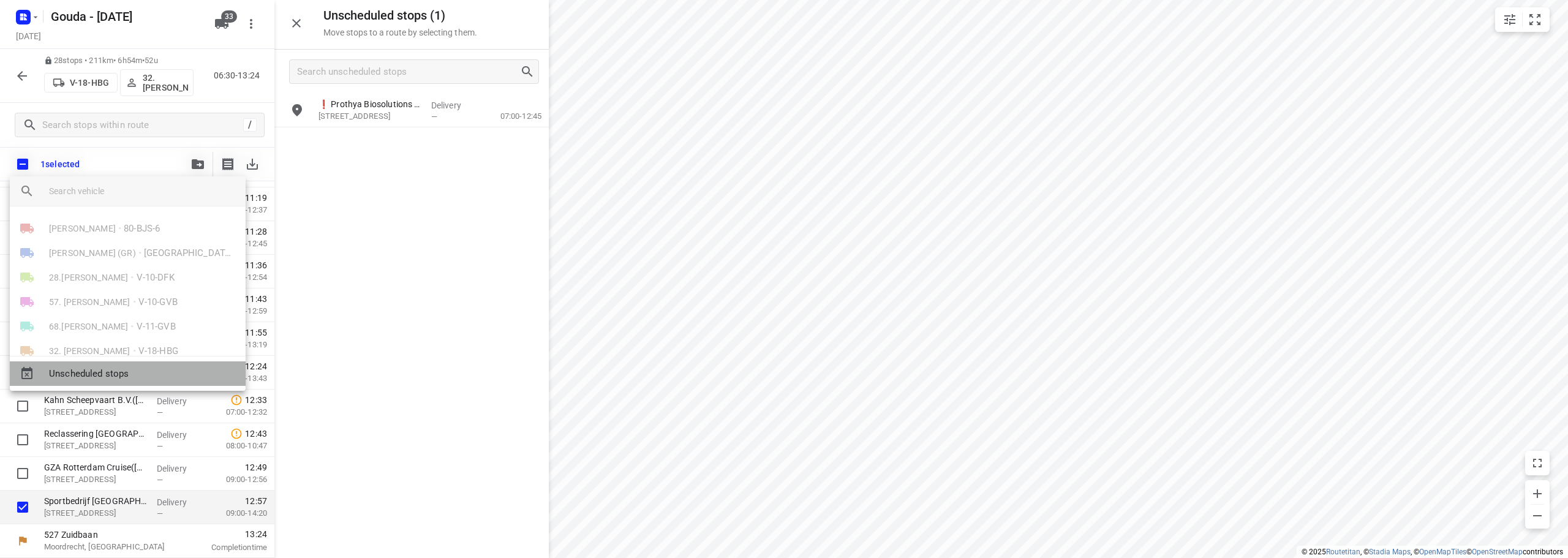
drag, startPoint x: 135, startPoint y: 380, endPoint x: 508, endPoint y: 375, distance: 373.0
click at [135, 379] on span "Unscheduled stops" at bounding box center [142, 374] width 186 height 14
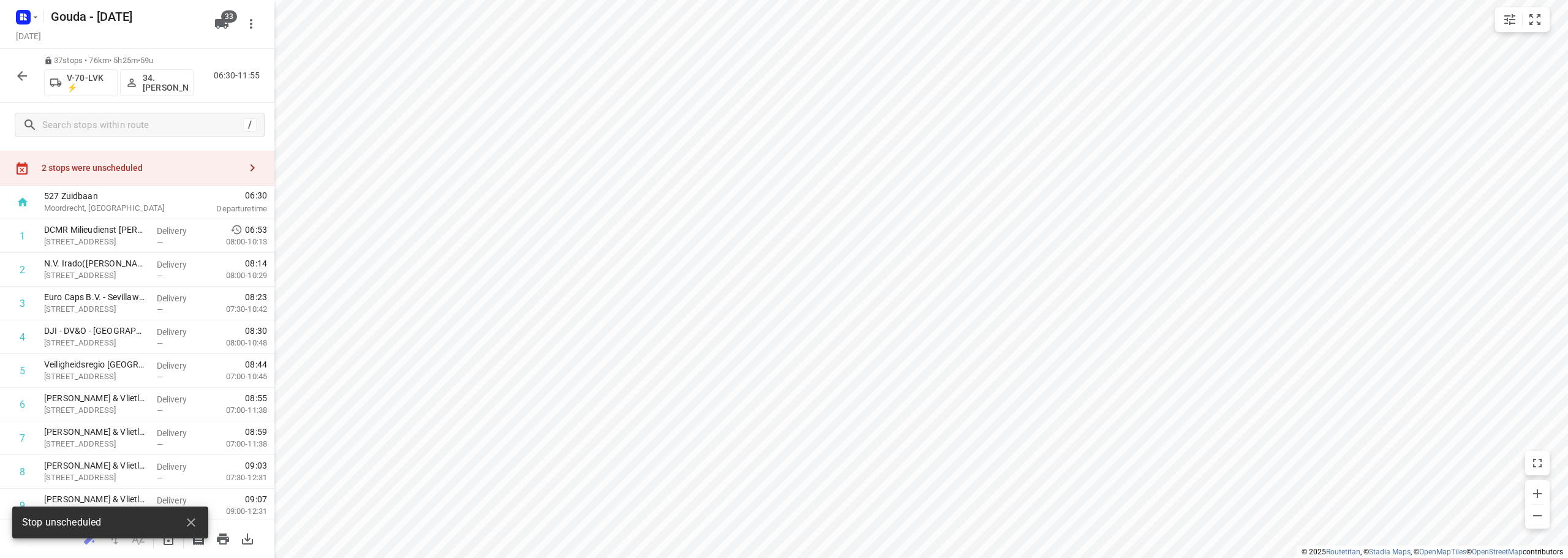
scroll to position [0, 0]
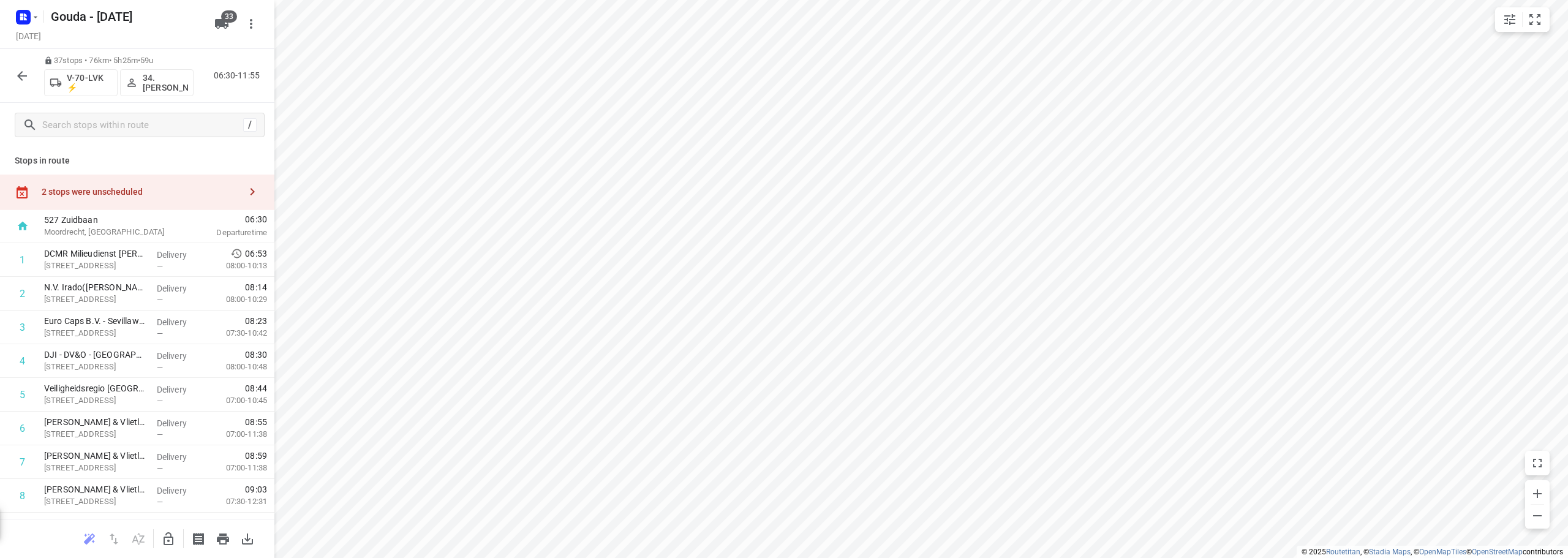
click at [134, 183] on div "2 stops were unscheduled" at bounding box center [137, 192] width 275 height 35
drag, startPoint x: 378, startPoint y: 114, endPoint x: 233, endPoint y: 498, distance: 410.5
click at [160, 533] on button "button" at bounding box center [169, 539] width 25 height 25
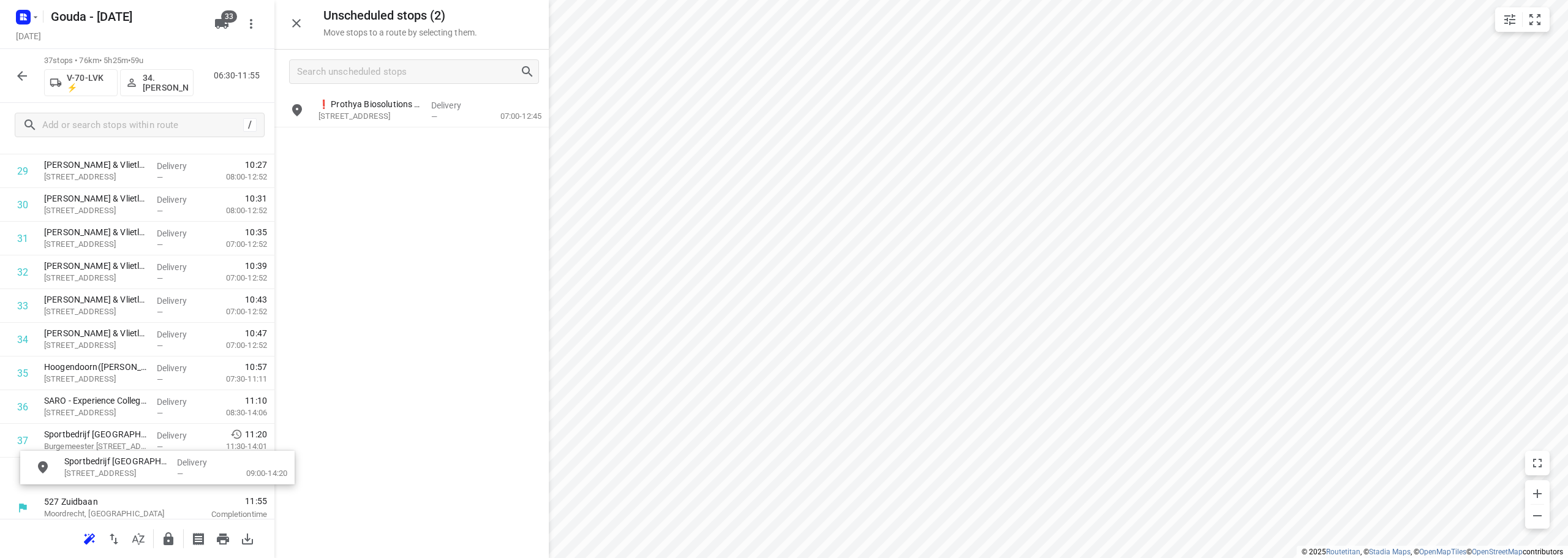
scroll to position [1048, 0]
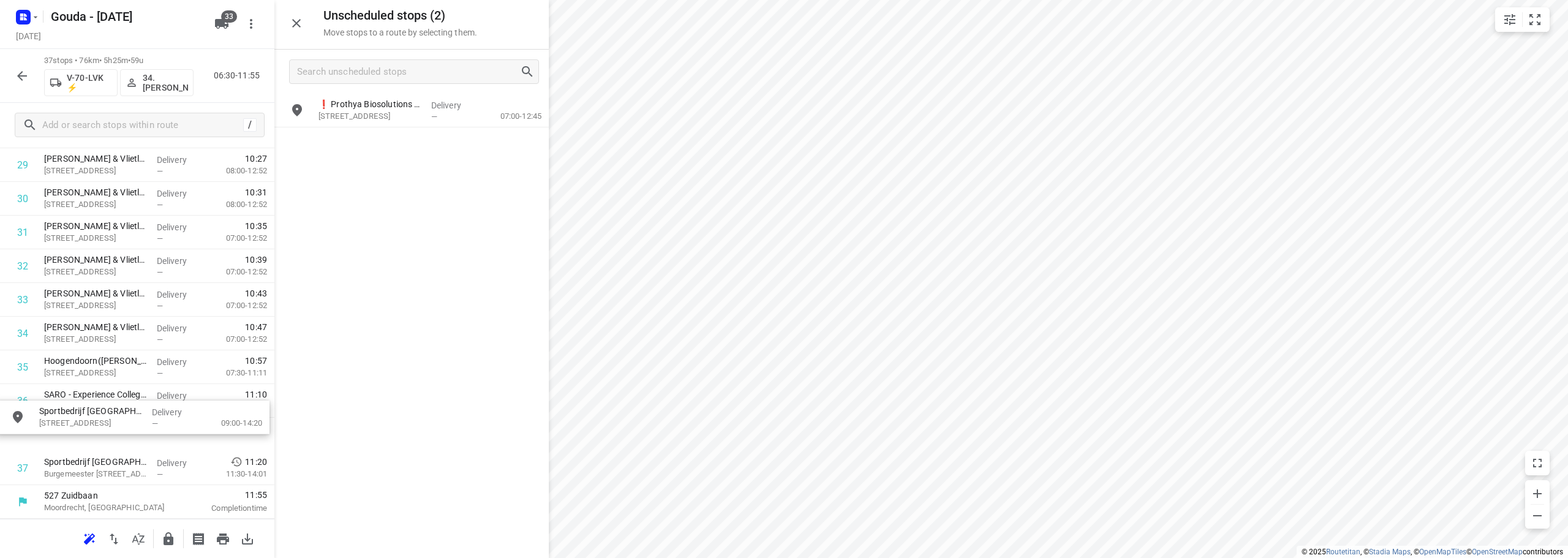
drag, startPoint x: 385, startPoint y: 115, endPoint x: 101, endPoint y: 426, distance: 421.2
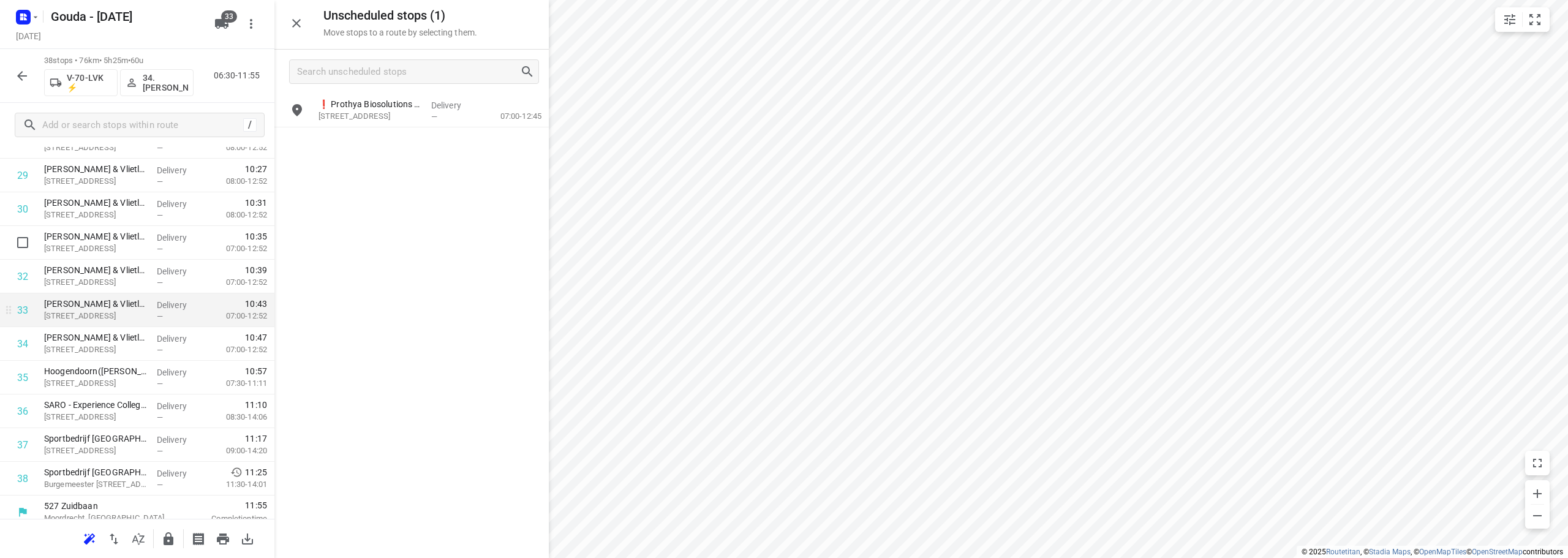
scroll to position [1039, 0]
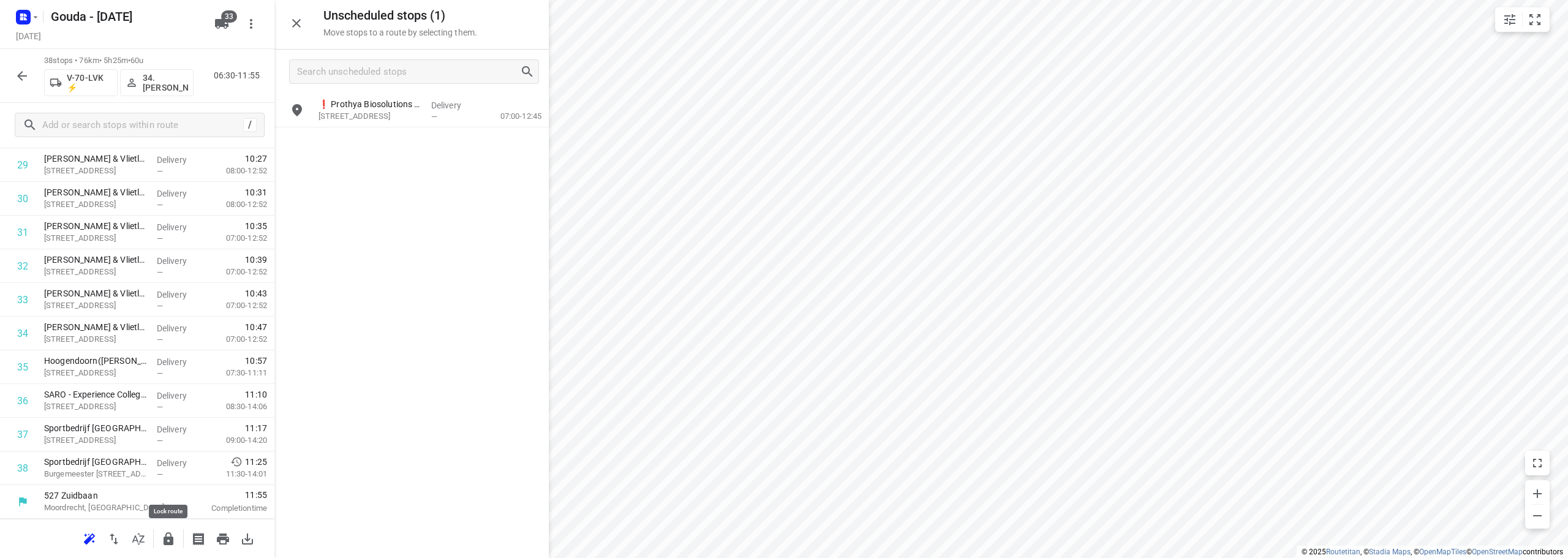
click at [163, 542] on icon "button" at bounding box center [168, 539] width 15 height 15
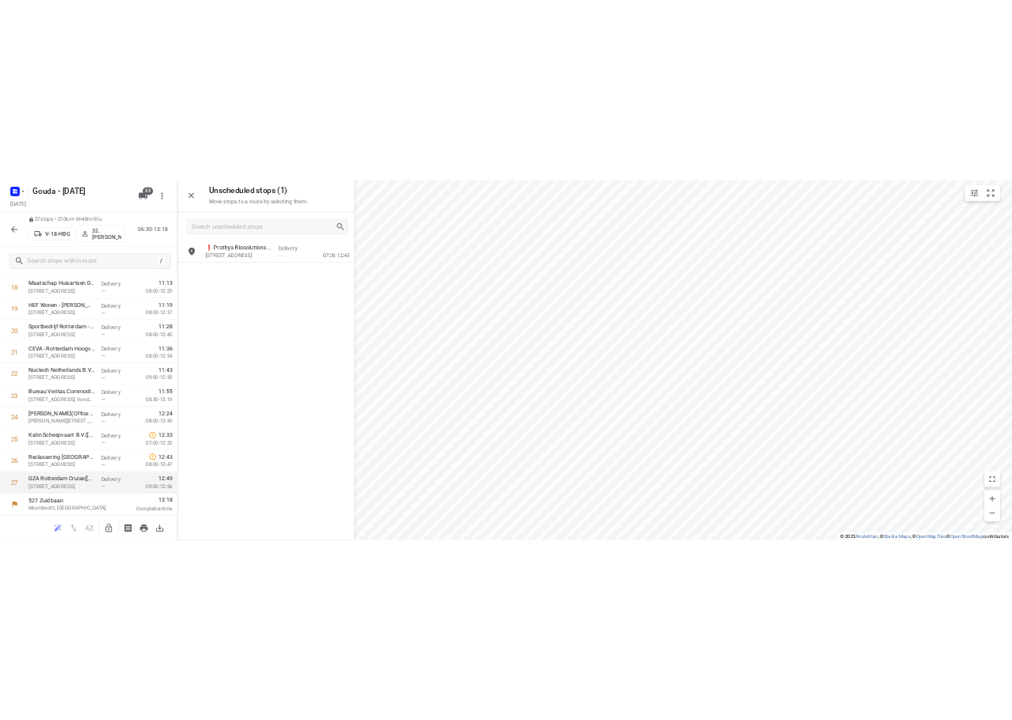
scroll to position [863, 0]
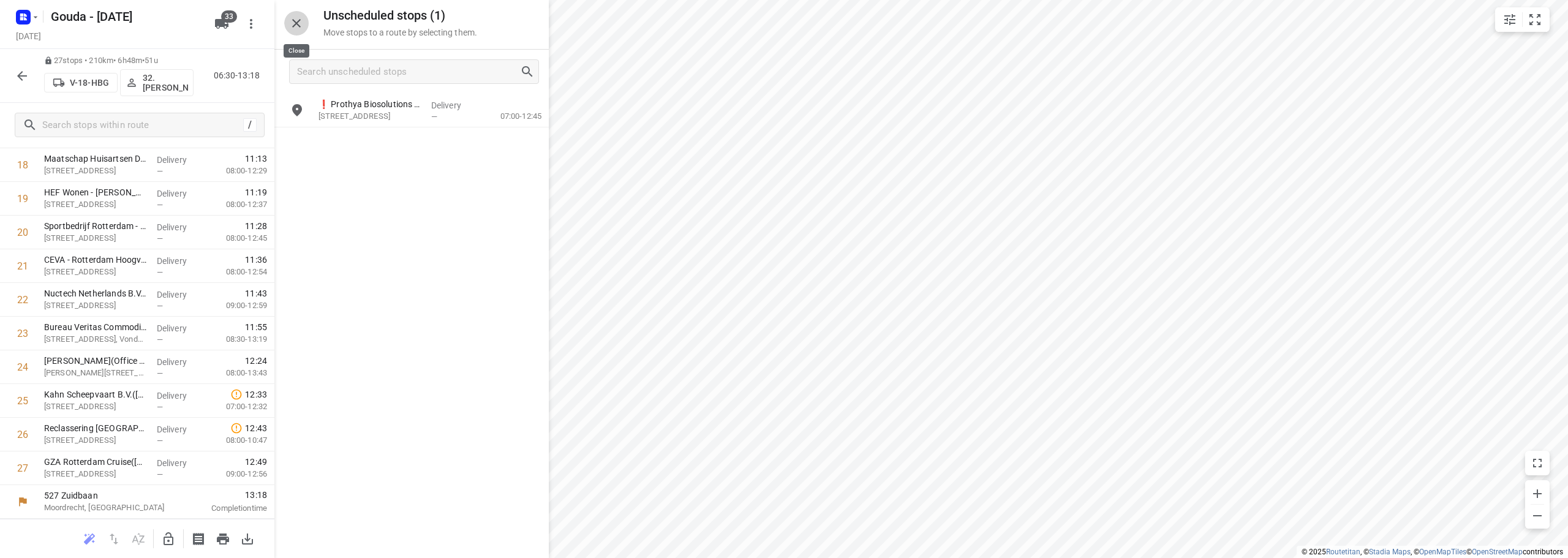
click at [302, 27] on icon "button" at bounding box center [296, 23] width 15 height 15
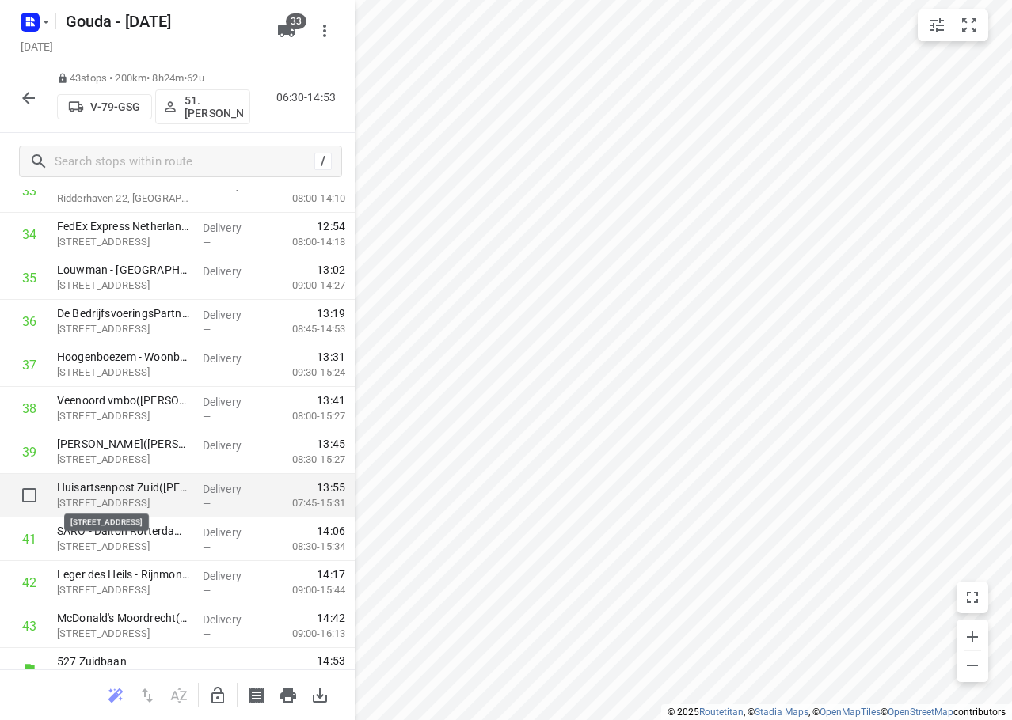
scroll to position [1560, 0]
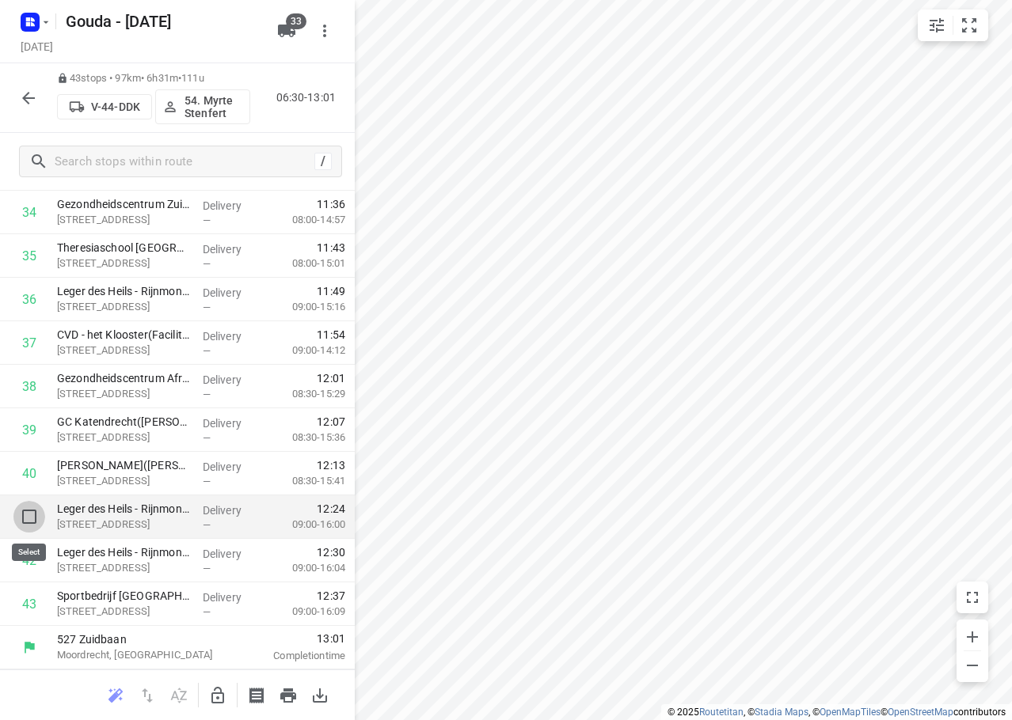
click at [25, 506] on input "checkbox" at bounding box center [29, 517] width 32 height 32
checkbox input "true"
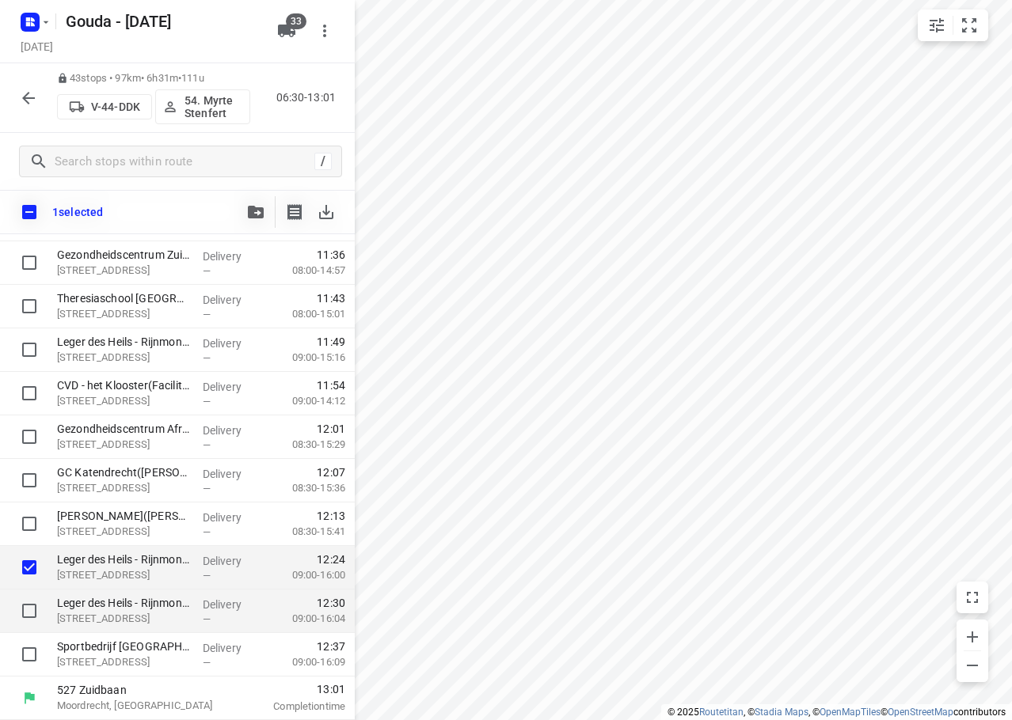
drag, startPoint x: 21, startPoint y: 595, endPoint x: 23, endPoint y: 614, distance: 19.9
click at [21, 595] on div at bounding box center [25, 612] width 51 height 44
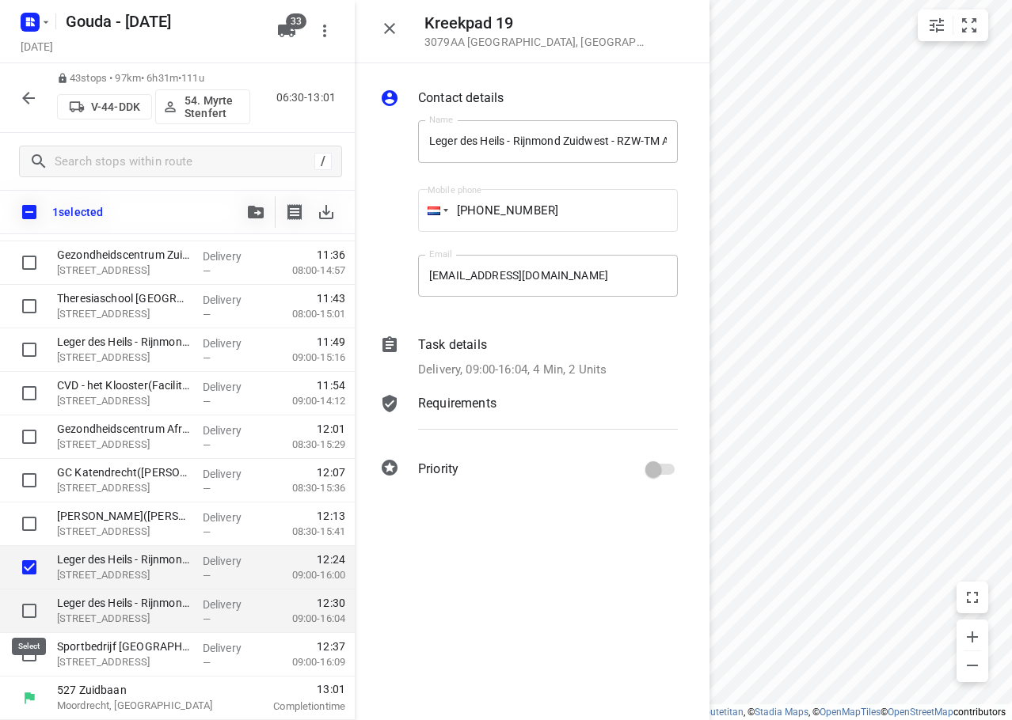
click at [27, 614] on input "checkbox" at bounding box center [29, 611] width 32 height 32
checkbox input "true"
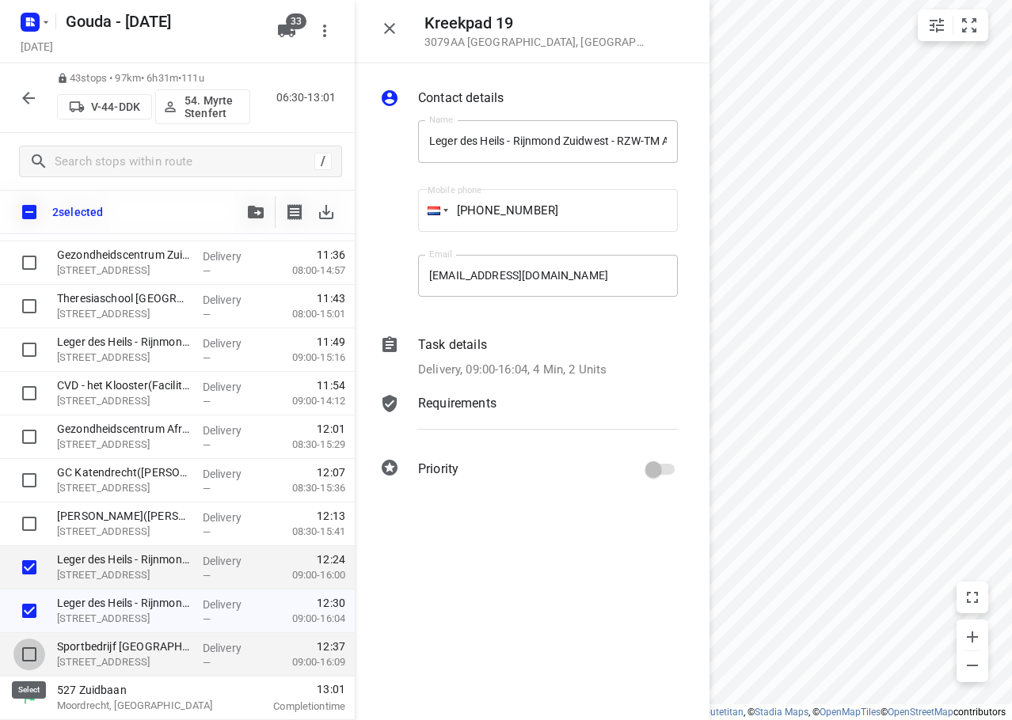
drag, startPoint x: 25, startPoint y: 648, endPoint x: 575, endPoint y: 678, distance: 551.1
click at [26, 648] on input "checkbox" at bounding box center [29, 655] width 32 height 32
checkbox input "true"
click at [643, 452] on div "i © 2025 Routetitan , © Stadia Maps , © OpenMapTiles © OpenStreetMap contributo…" at bounding box center [506, 360] width 1012 height 720
click at [391, 31] on icon "button" at bounding box center [389, 28] width 11 height 11
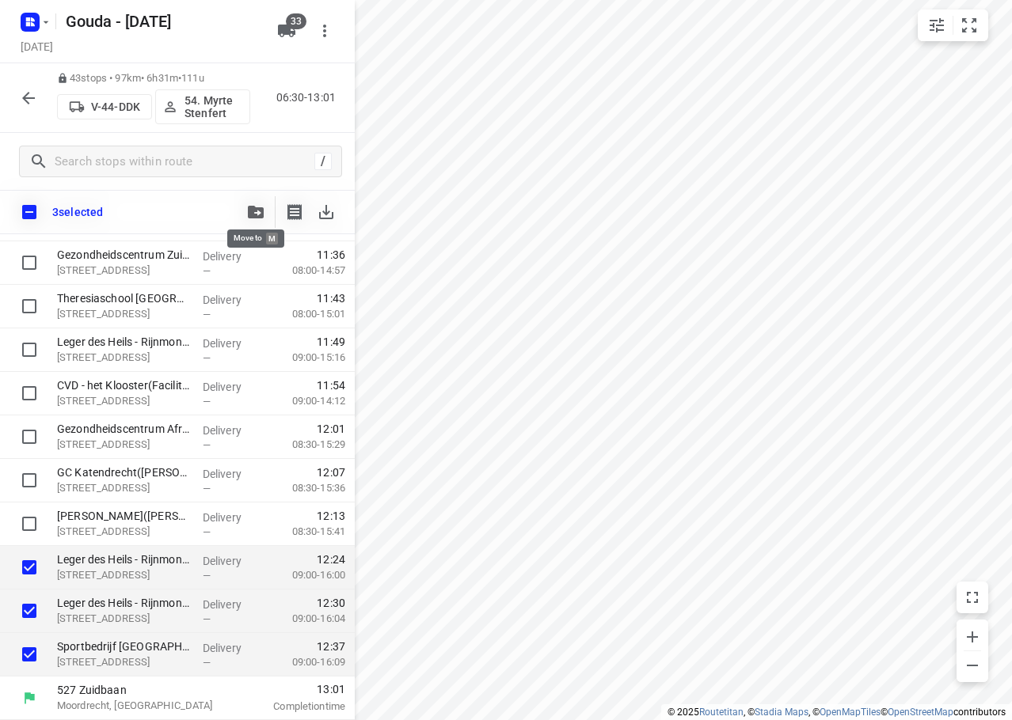
click at [260, 214] on icon "button" at bounding box center [256, 212] width 16 height 13
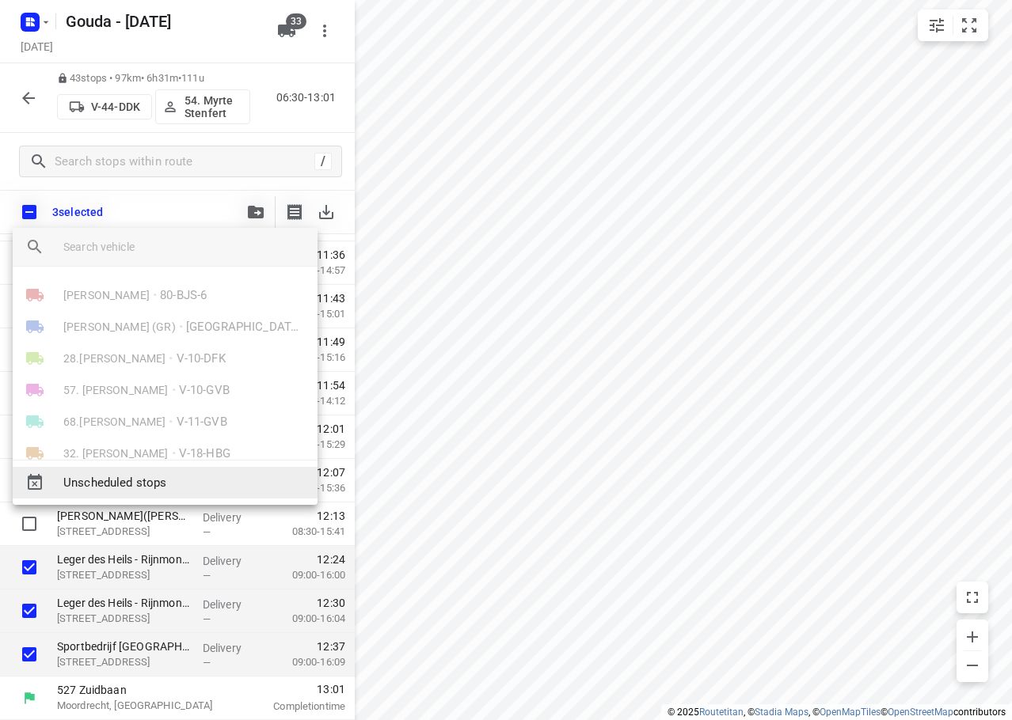
click at [176, 478] on span "Unscheduled stops" at bounding box center [183, 483] width 241 height 18
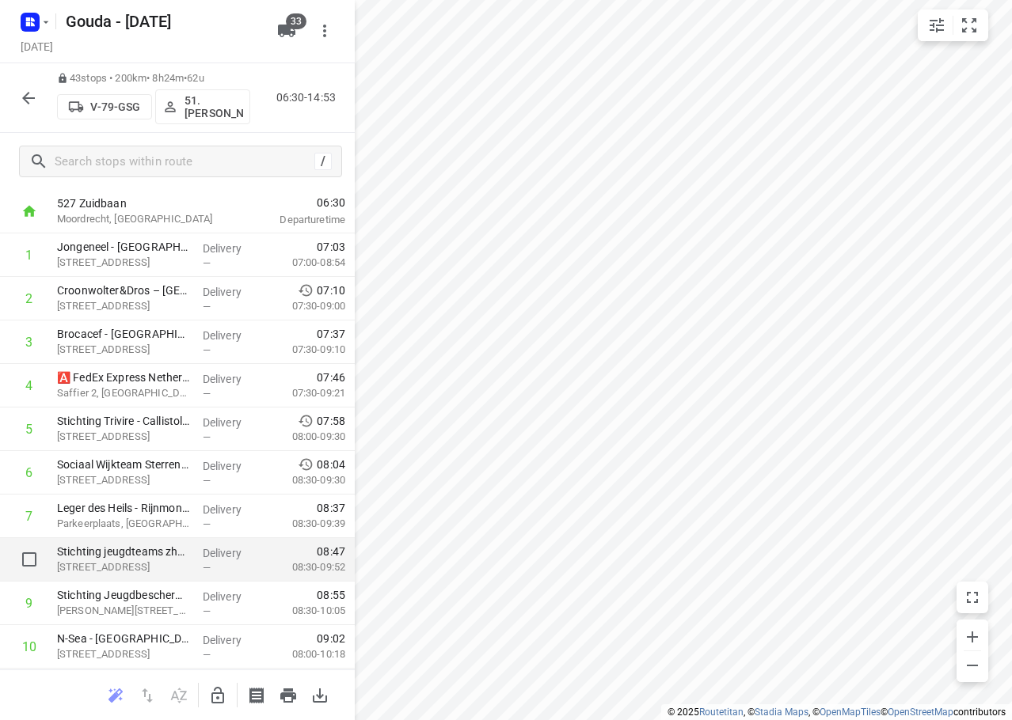
scroll to position [0, 0]
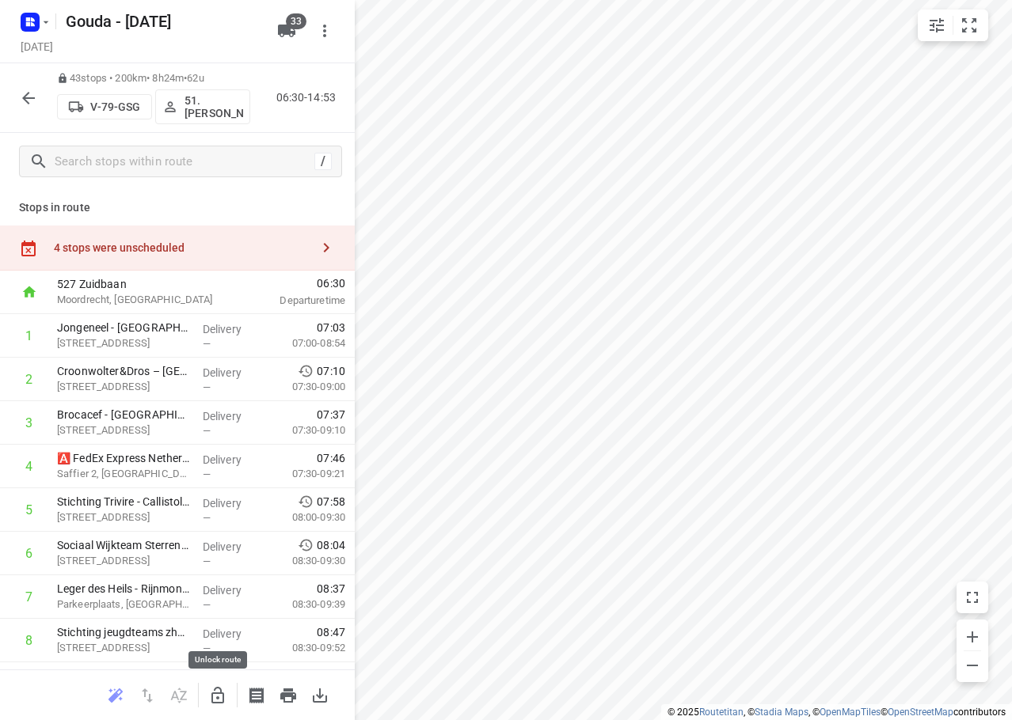
click at [222, 697] on icon "button" at bounding box center [217, 695] width 19 height 19
click at [197, 254] on div "4 stops were unscheduled" at bounding box center [182, 247] width 256 height 13
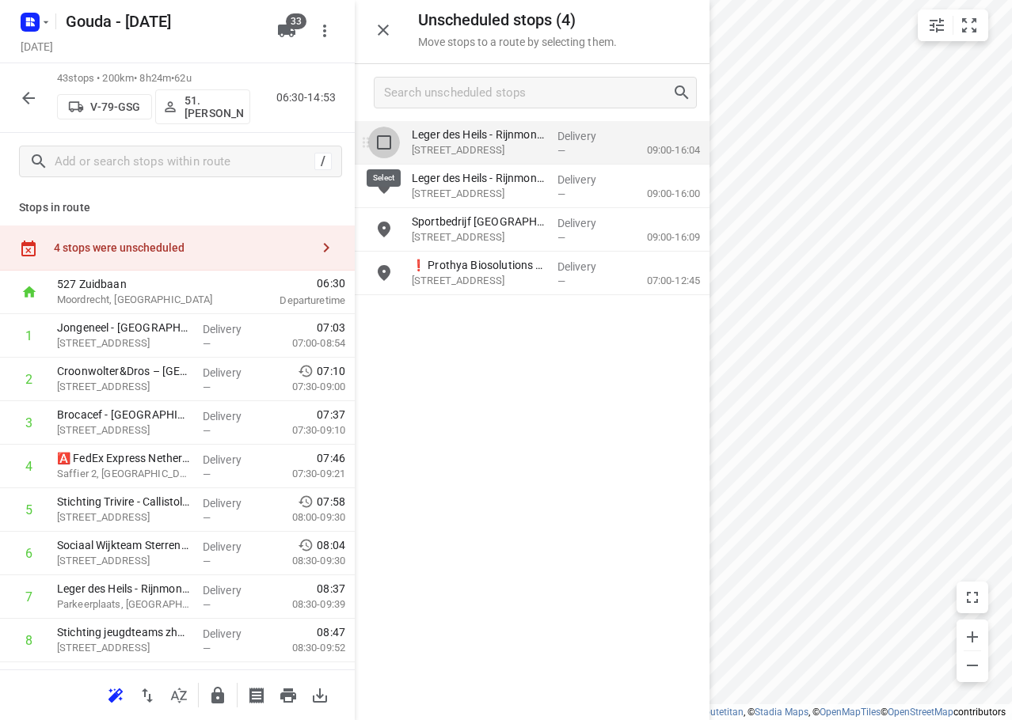
click at [381, 143] on input "grid" at bounding box center [384, 143] width 32 height 32
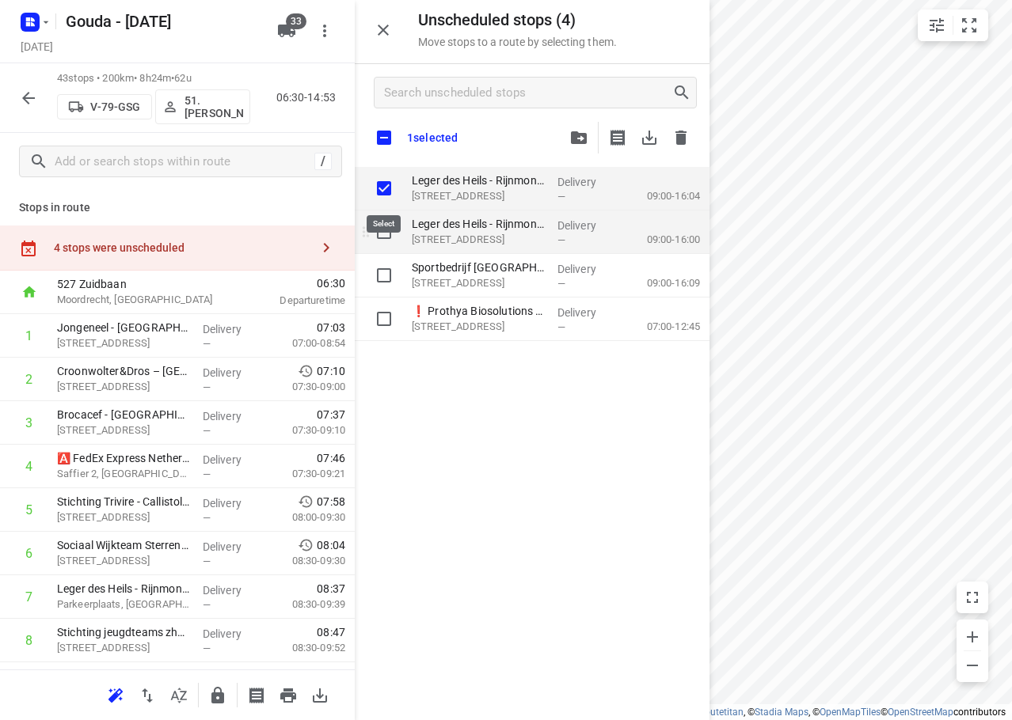
checkbox input "true"
click at [375, 234] on input "grid" at bounding box center [384, 232] width 32 height 32
checkbox input "true"
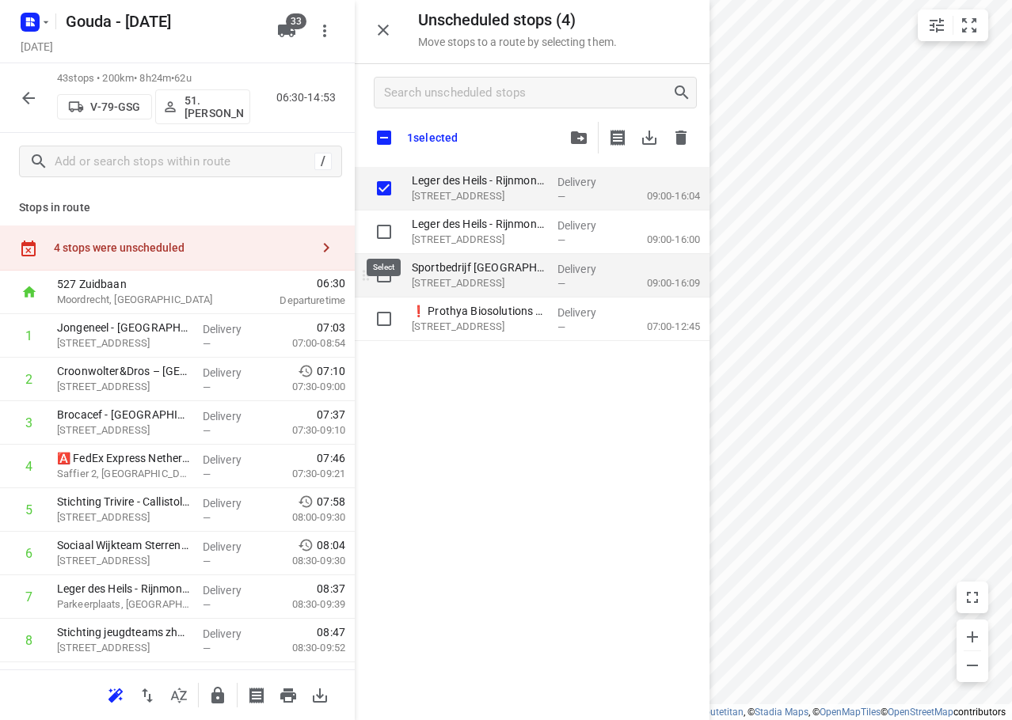
checkbox input "true"
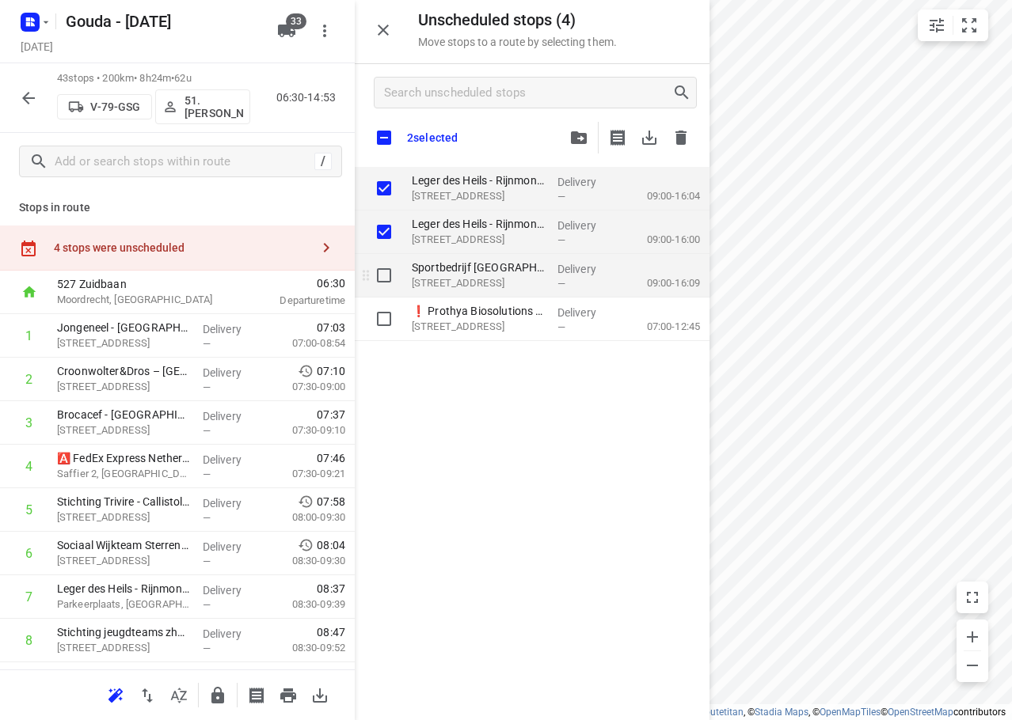
click at [386, 280] on input "grid" at bounding box center [384, 276] width 32 height 32
checkbox input "true"
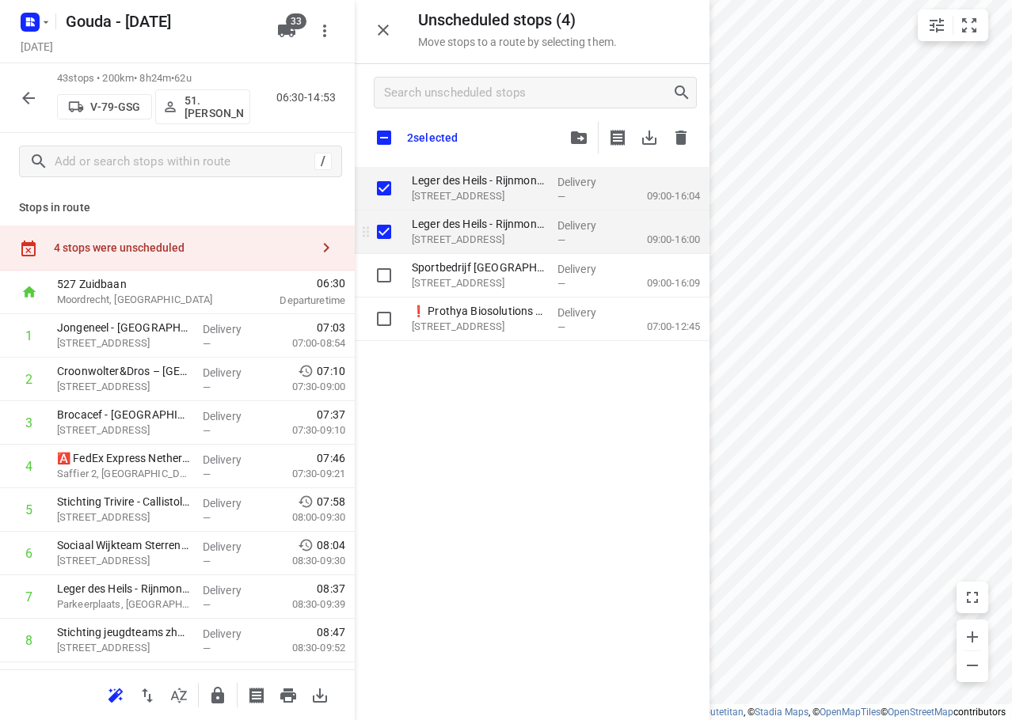
checkbox input "true"
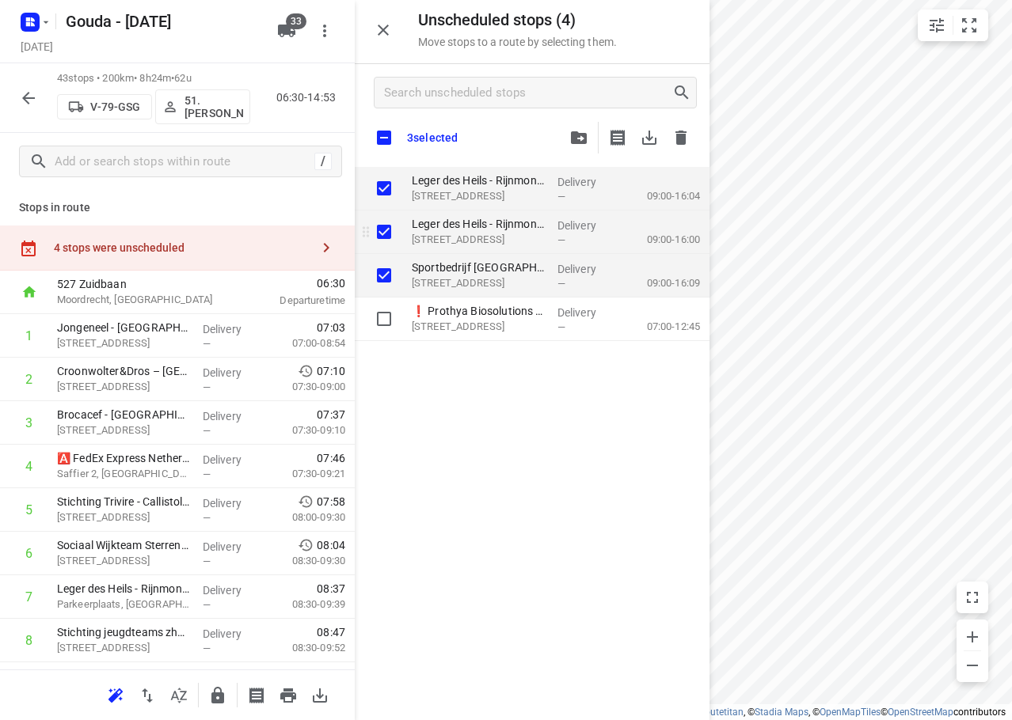
checkbox input "true"
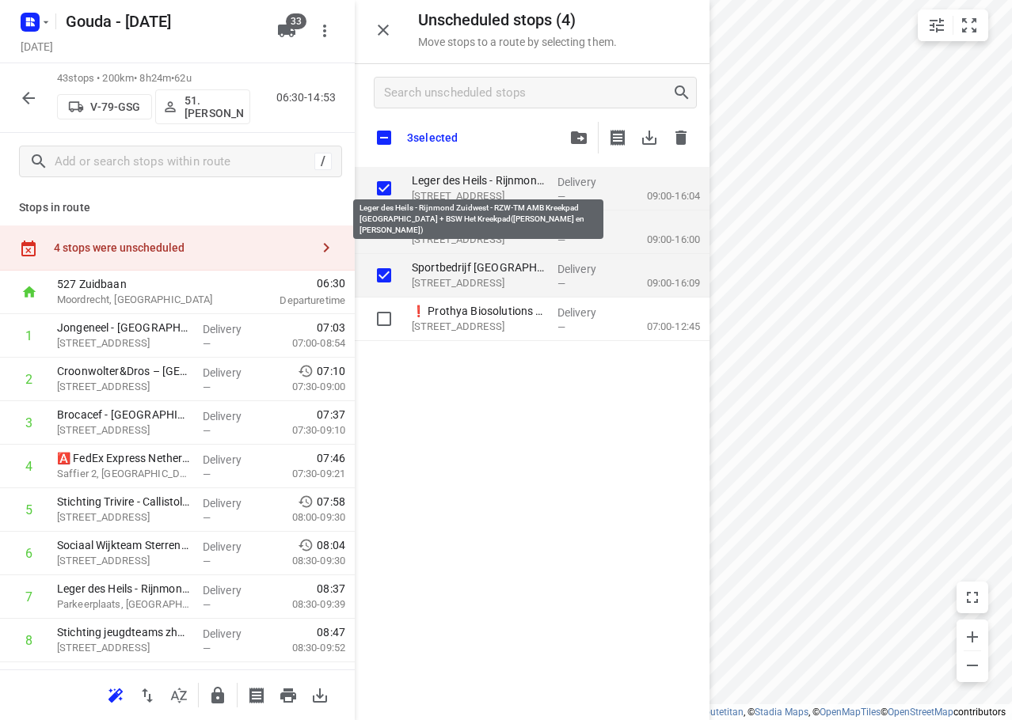
checkbox input "true"
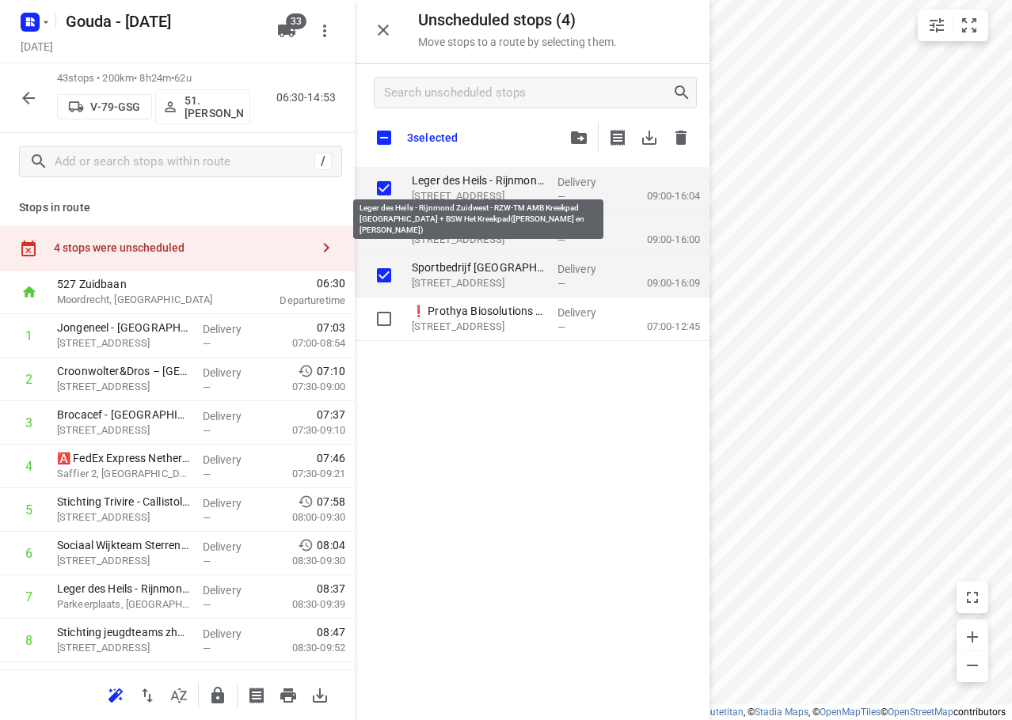
checkbox input "true"
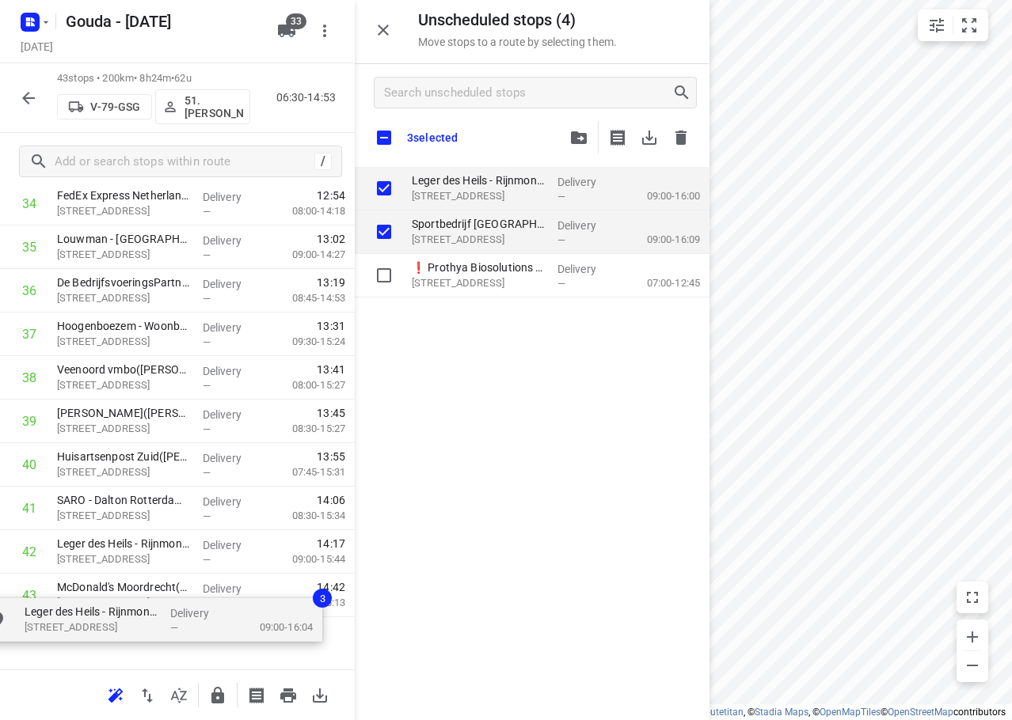
scroll to position [1616, 0]
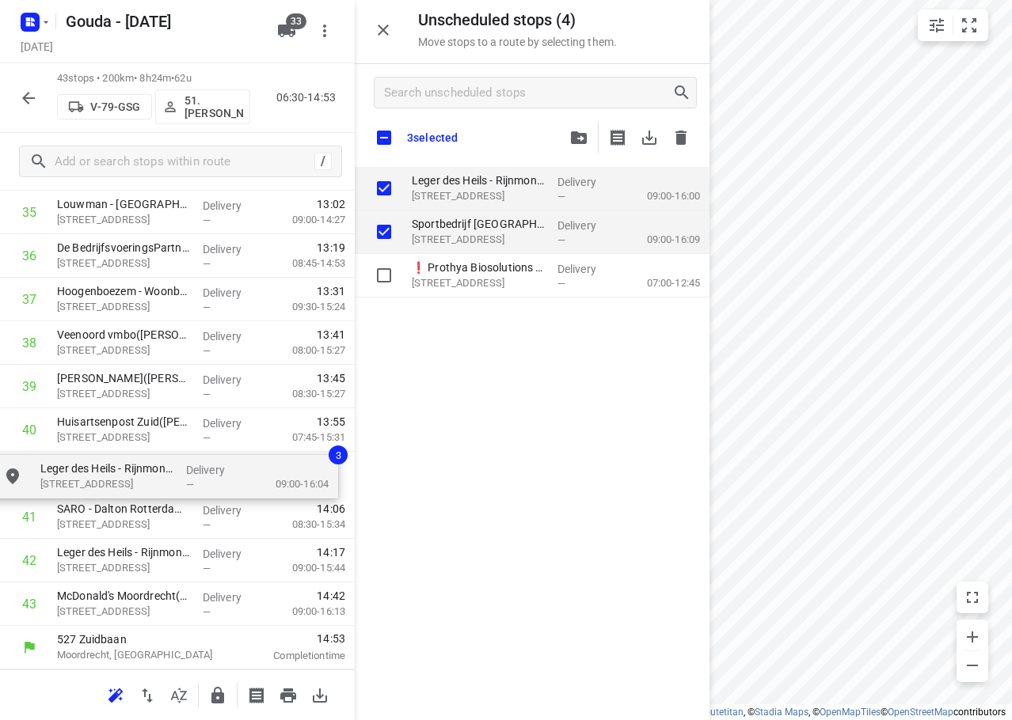
drag, startPoint x: 459, startPoint y: 180, endPoint x: 87, endPoint y: 470, distance: 472.1
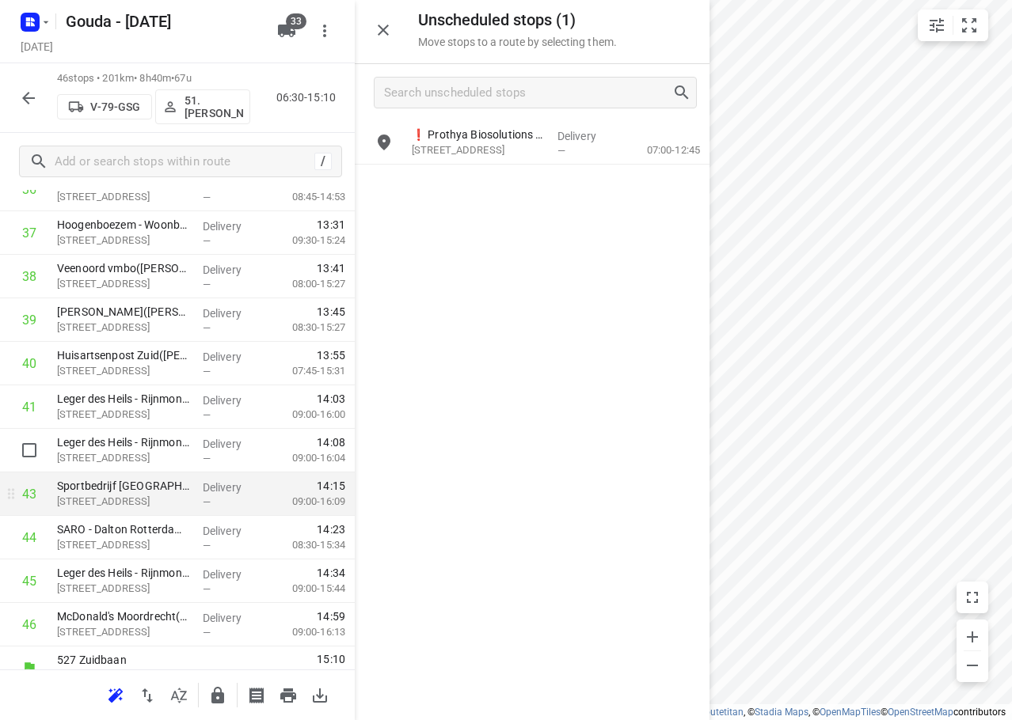
scroll to position [1691, 0]
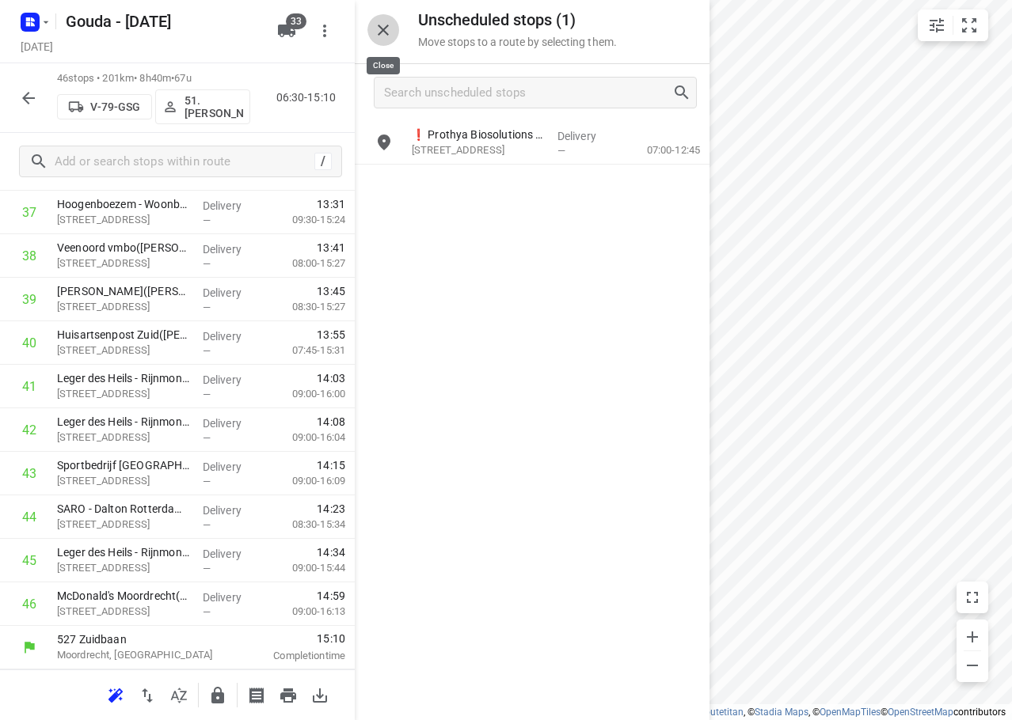
click at [378, 26] on icon "button" at bounding box center [383, 30] width 19 height 19
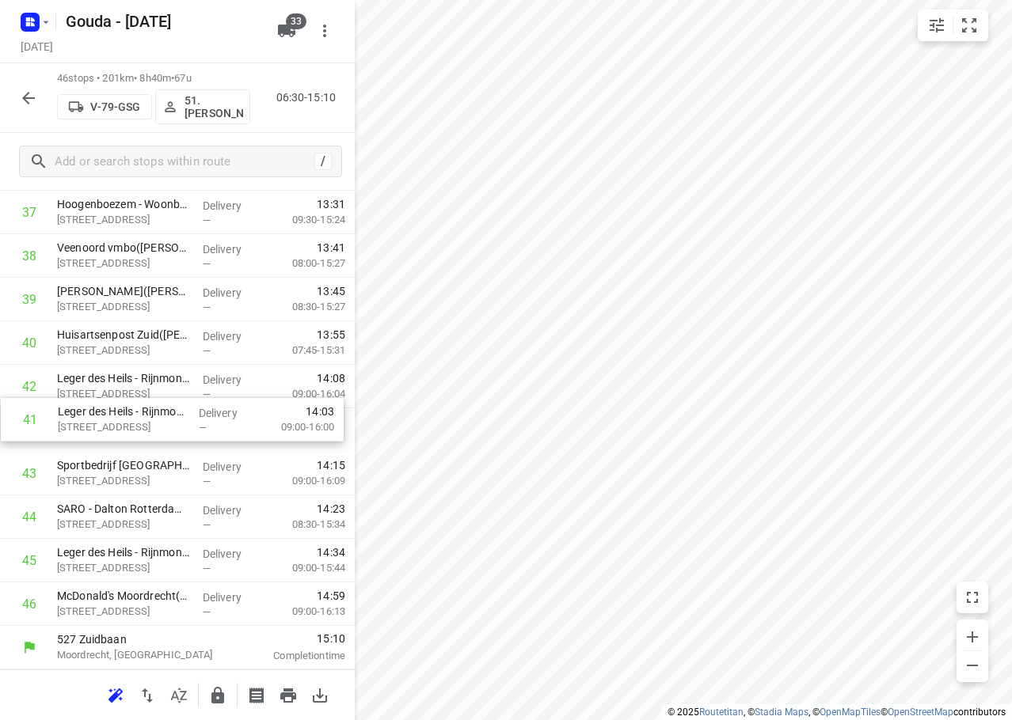
drag, startPoint x: 119, startPoint y: 392, endPoint x: 120, endPoint y: 434, distance: 42.0
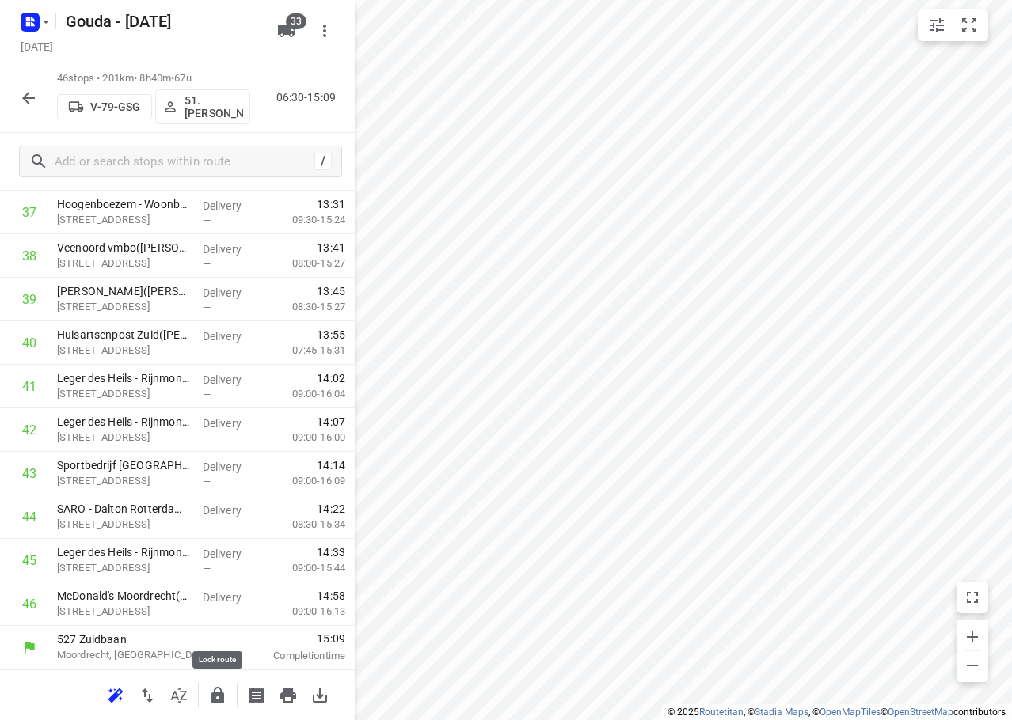
click at [207, 690] on button "button" at bounding box center [218, 696] width 32 height 32
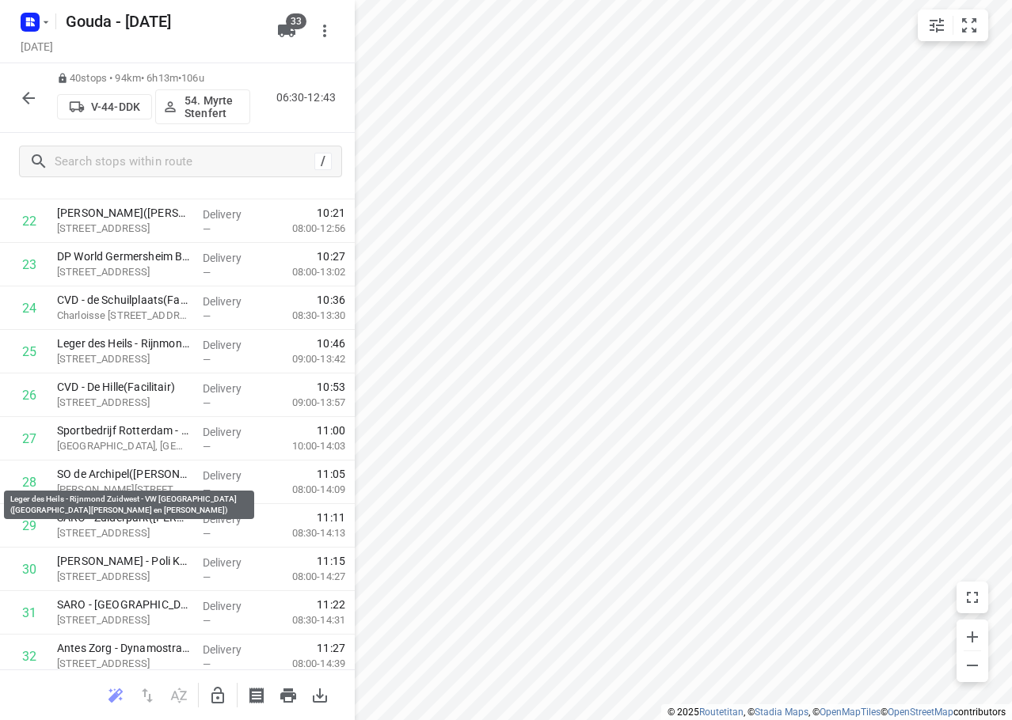
scroll to position [1430, 0]
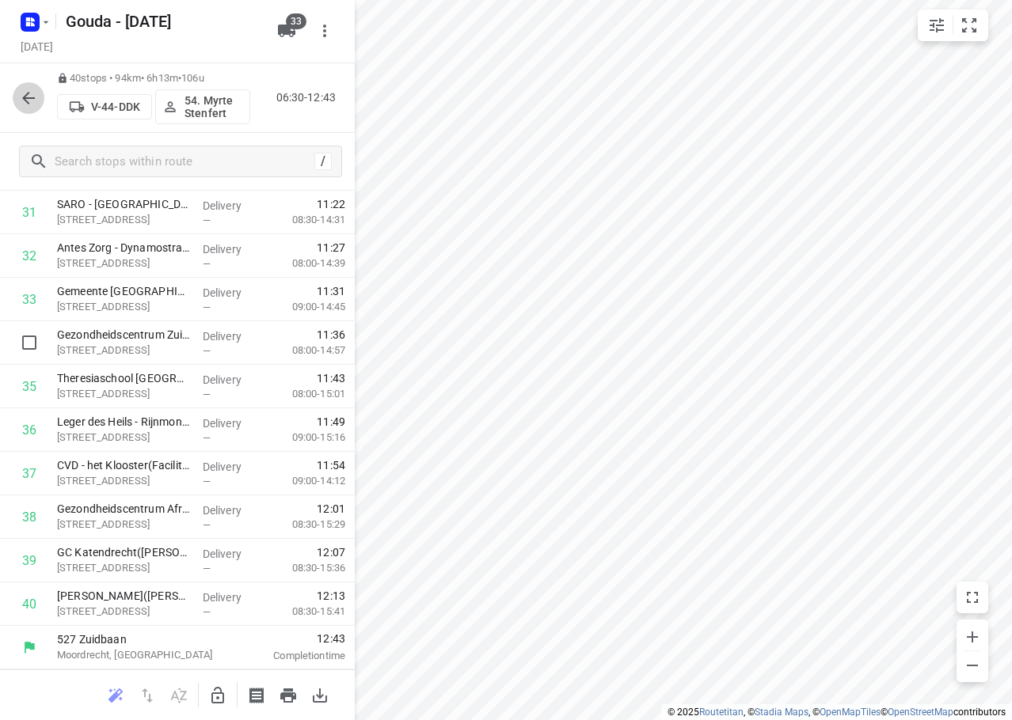
click at [21, 97] on icon "button" at bounding box center [28, 98] width 19 height 19
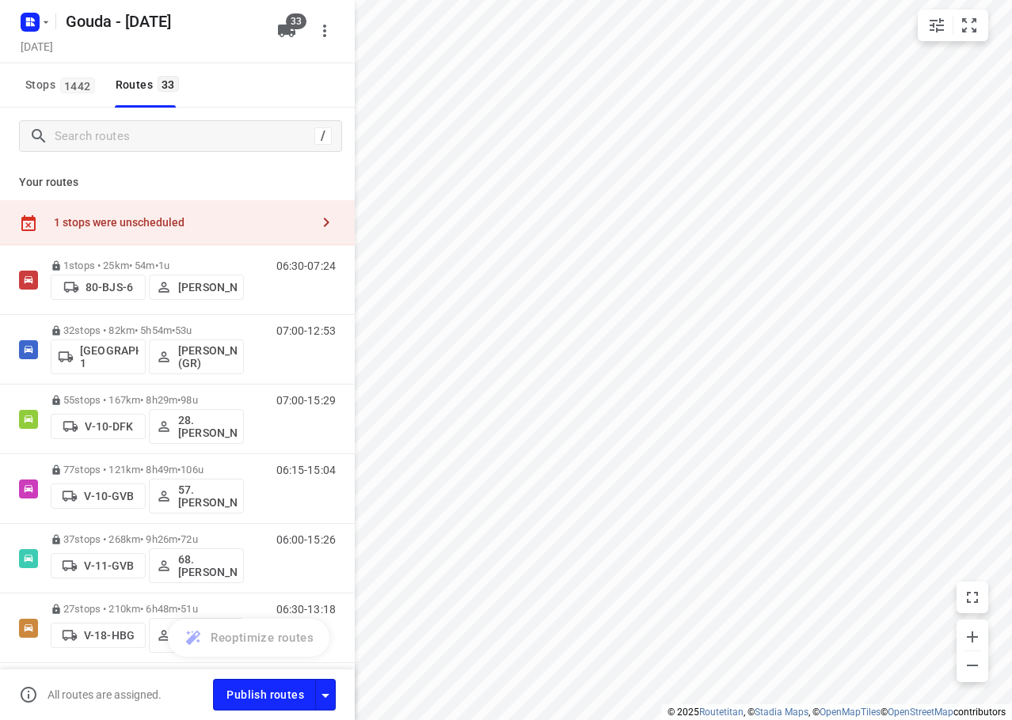
click at [121, 226] on div "1 stops were unscheduled" at bounding box center [182, 222] width 256 height 13
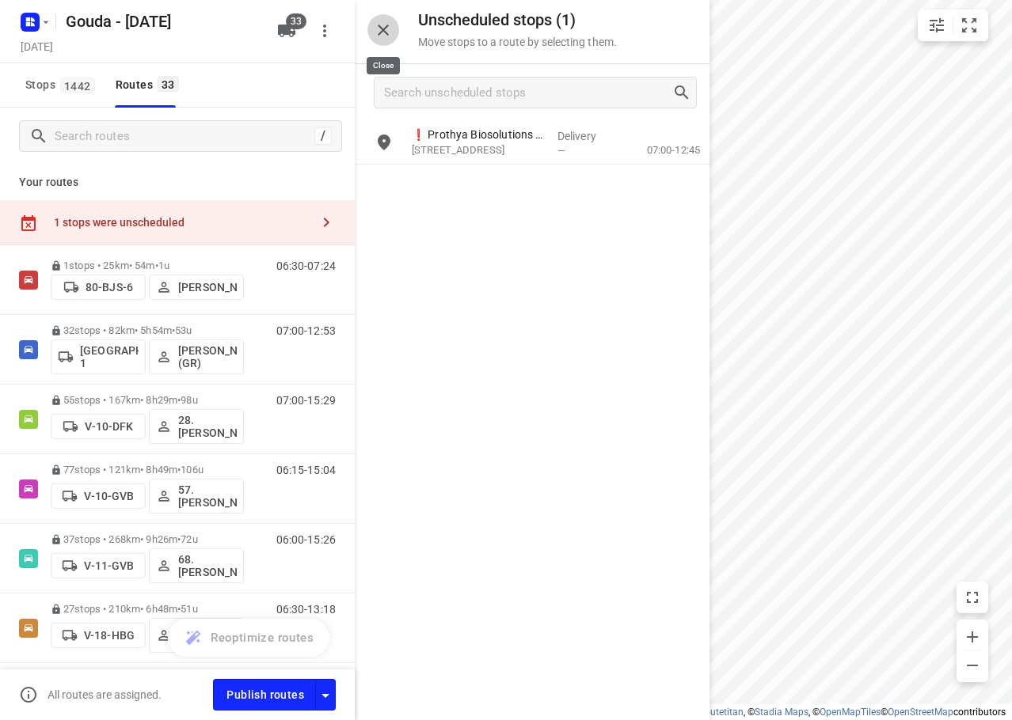
click at [386, 39] on icon "button" at bounding box center [383, 30] width 19 height 19
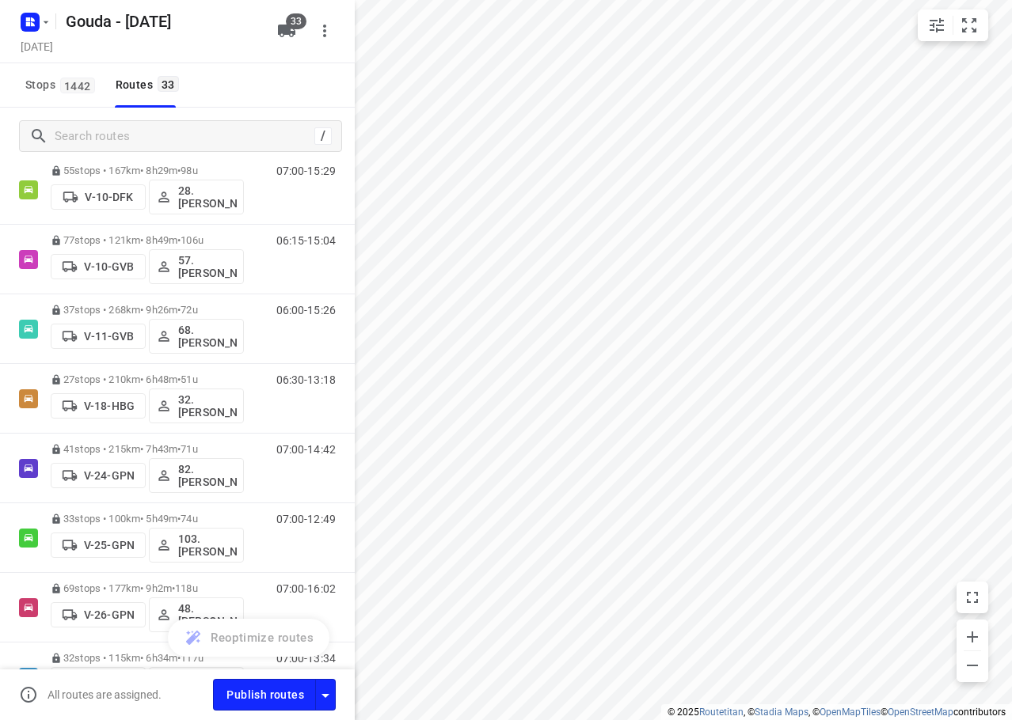
scroll to position [271, 0]
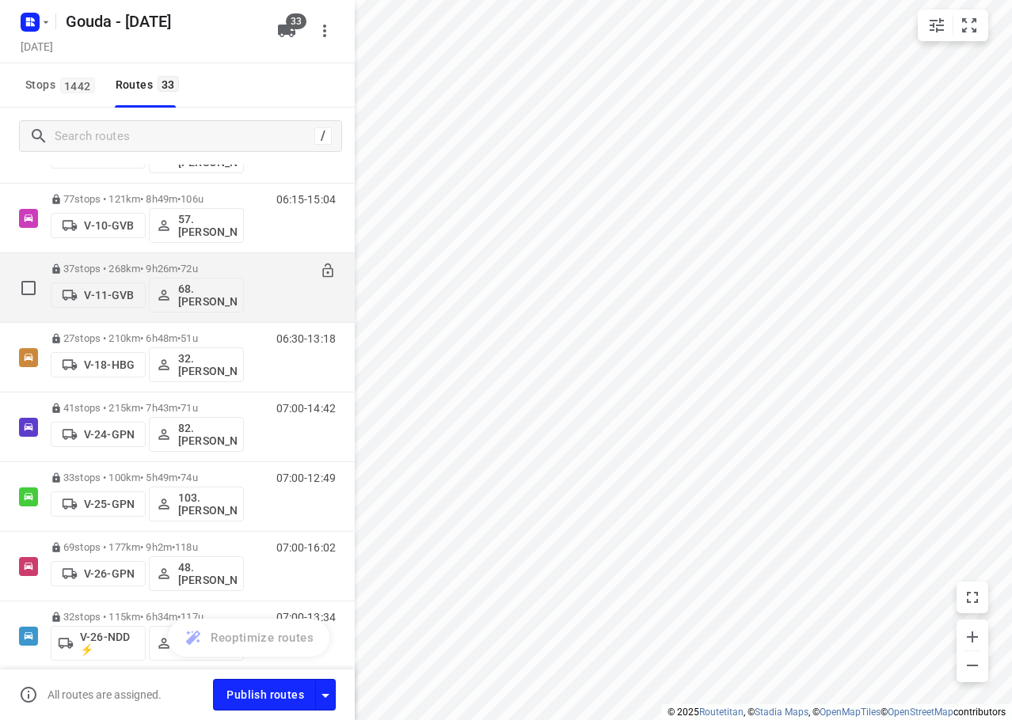
click at [256, 271] on div "06:00-15:26" at bounding box center [295, 292] width 79 height 58
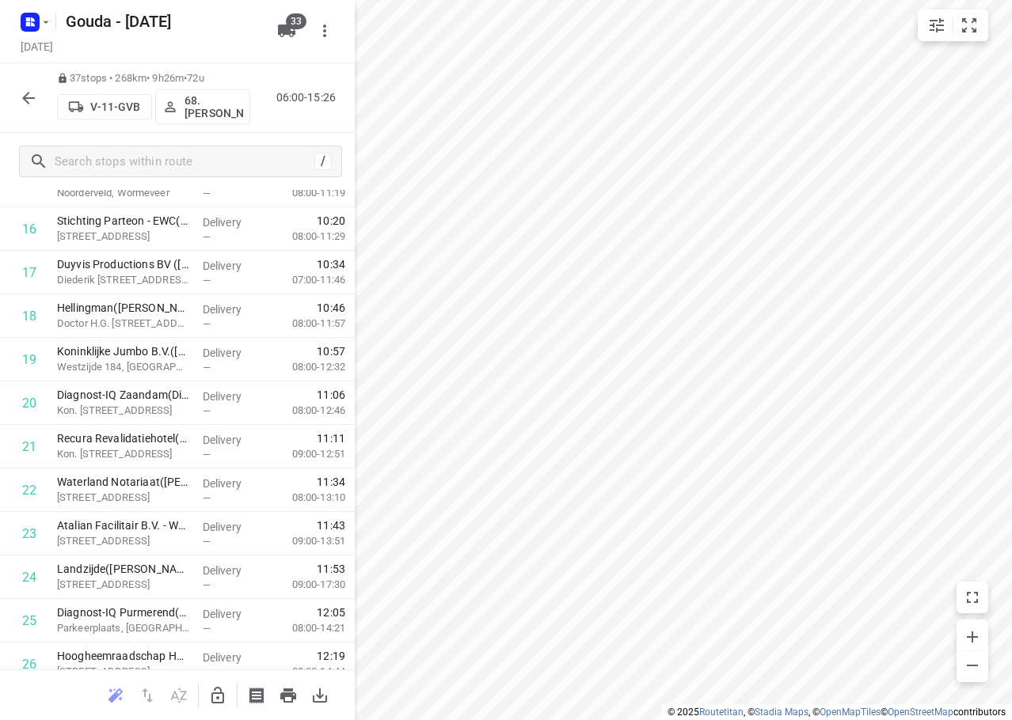
scroll to position [745, 0]
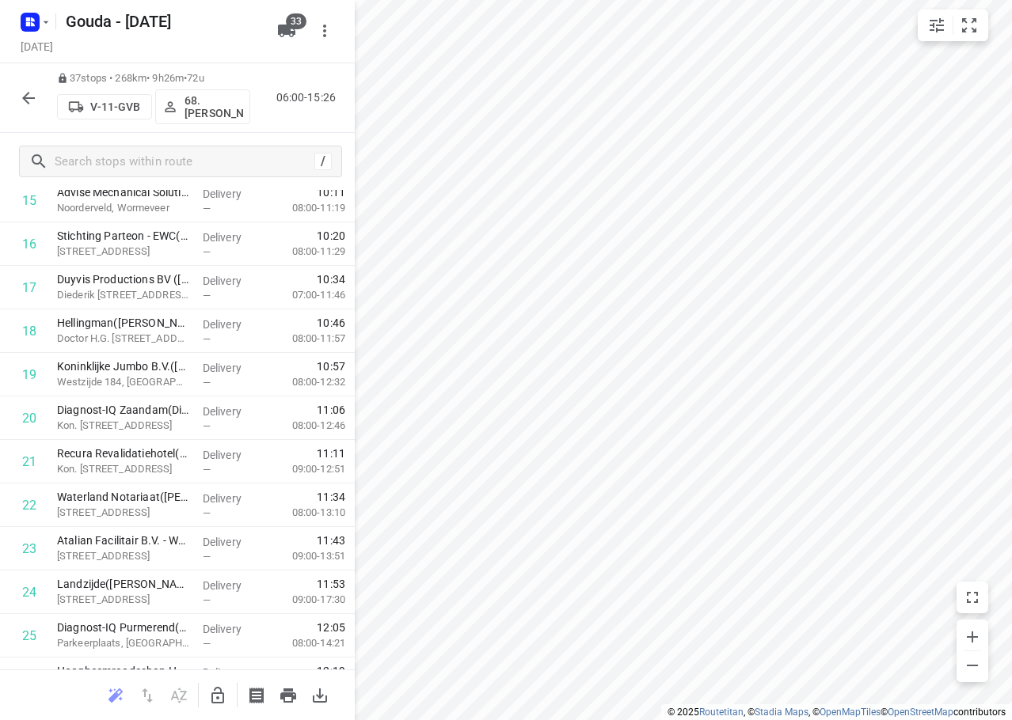
click at [13, 91] on div at bounding box center [29, 98] width 32 height 32
click at [23, 100] on icon "button" at bounding box center [28, 98] width 19 height 19
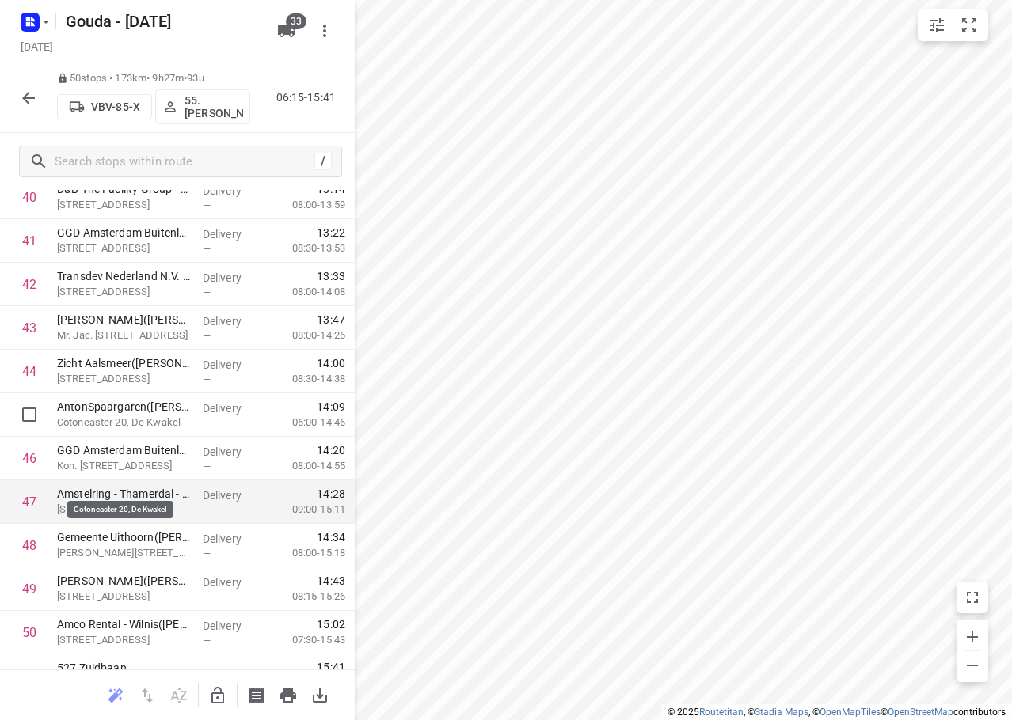
scroll to position [1865, 0]
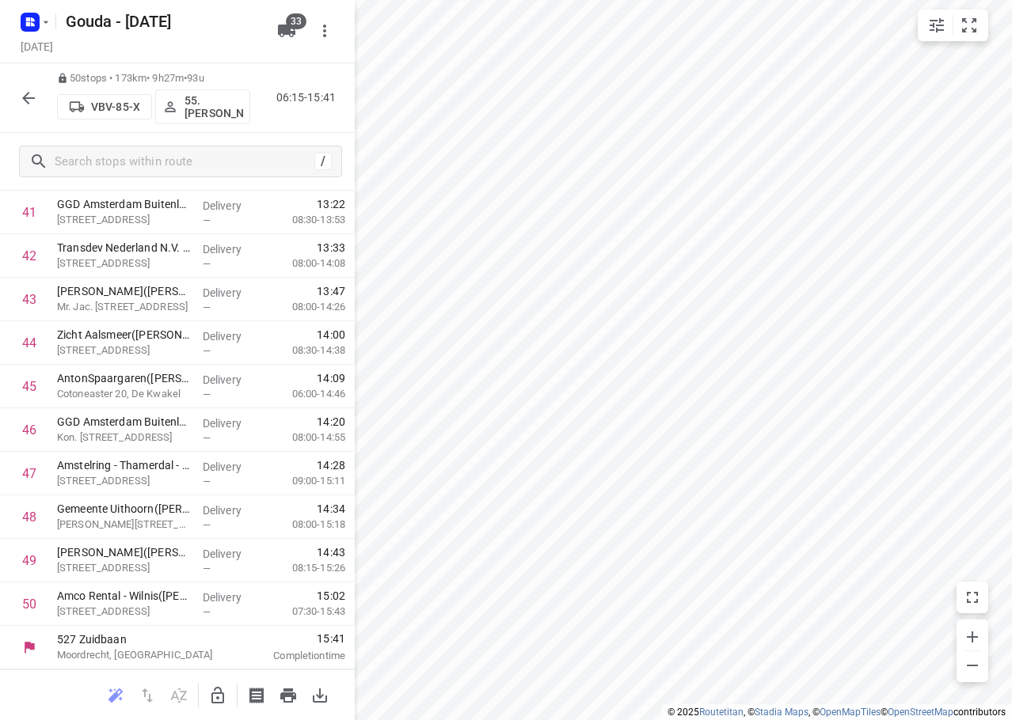
click at [32, 94] on icon "button" at bounding box center [28, 98] width 19 height 19
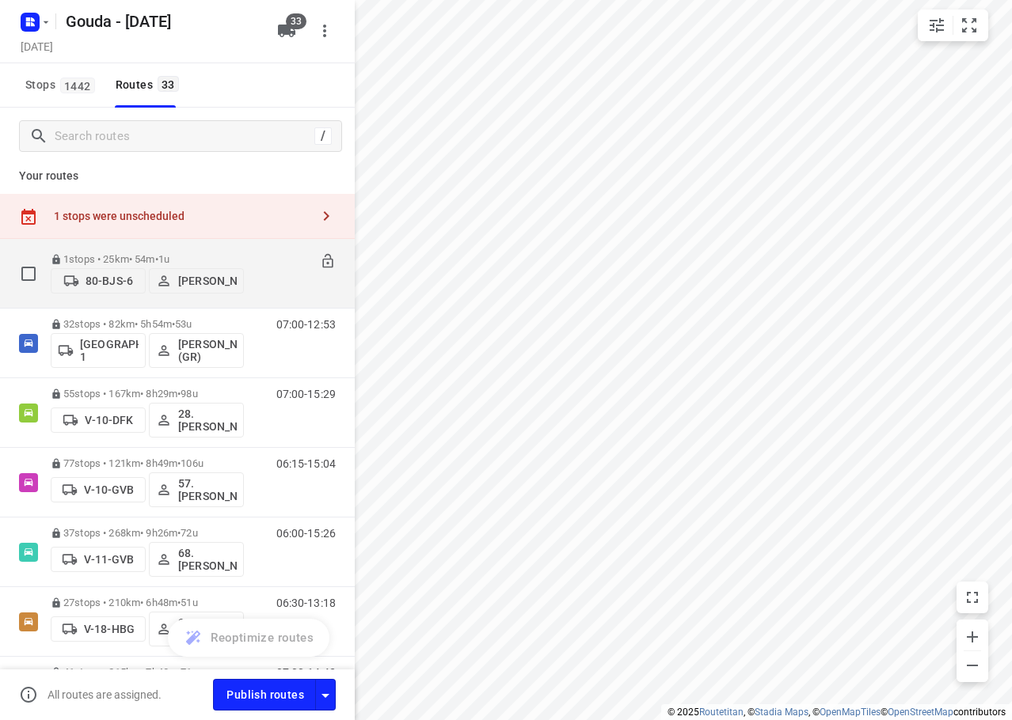
scroll to position [0, 0]
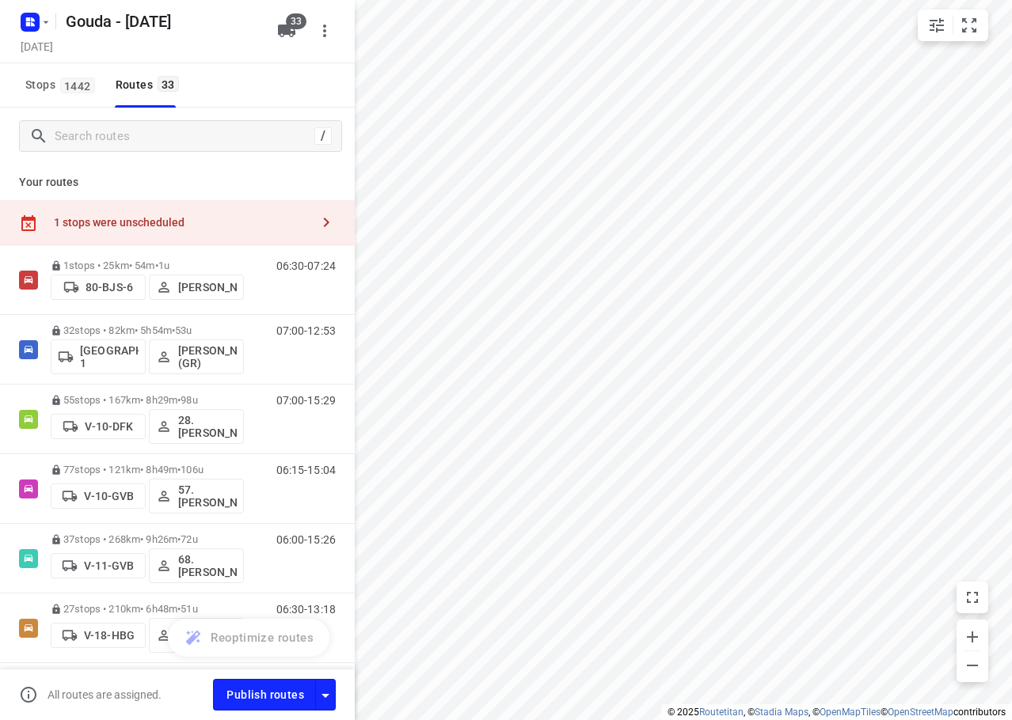
click at [196, 176] on p "Your routes" at bounding box center [177, 182] width 317 height 17
click at [179, 216] on div "1 stops were unscheduled" at bounding box center [182, 222] width 256 height 13
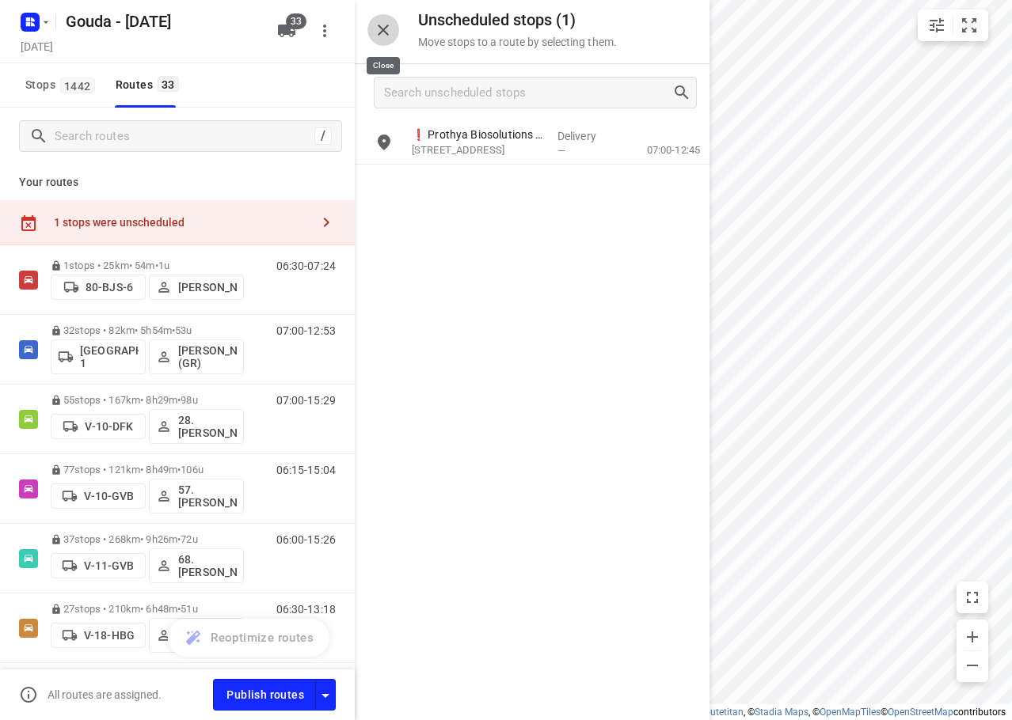
click at [379, 37] on icon "button" at bounding box center [383, 30] width 19 height 19
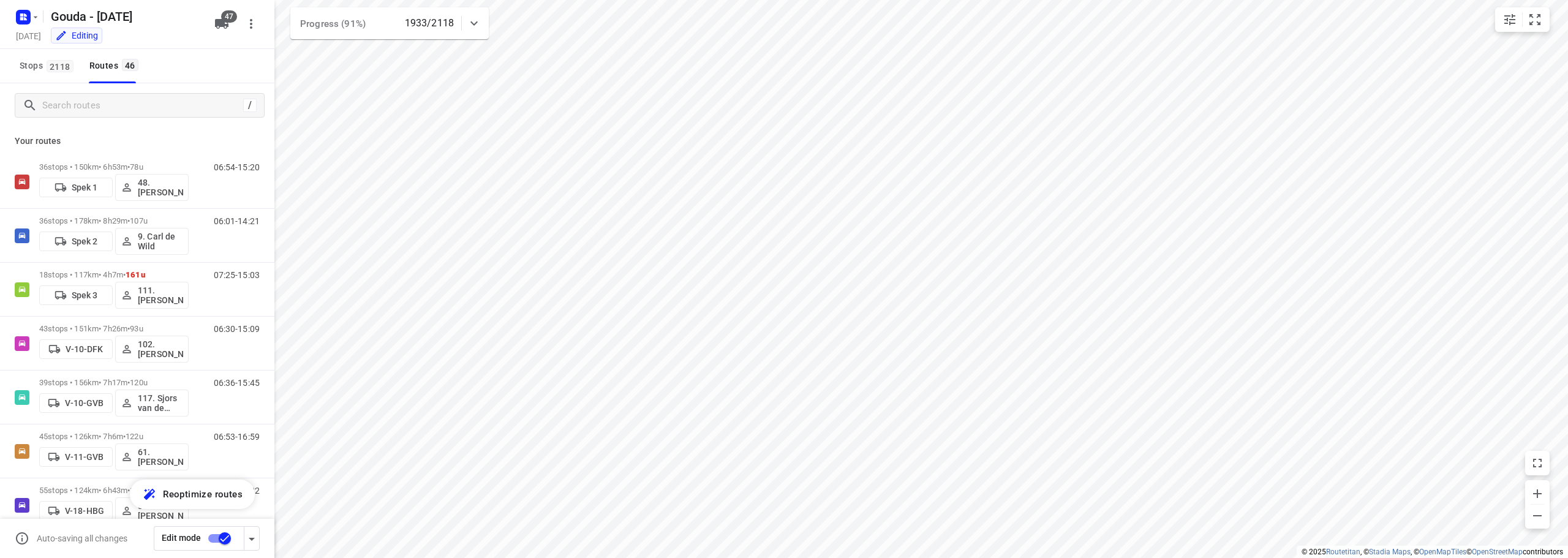
click at [166, 70] on div "Stops 2118 Routes 46" at bounding box center [137, 66] width 275 height 34
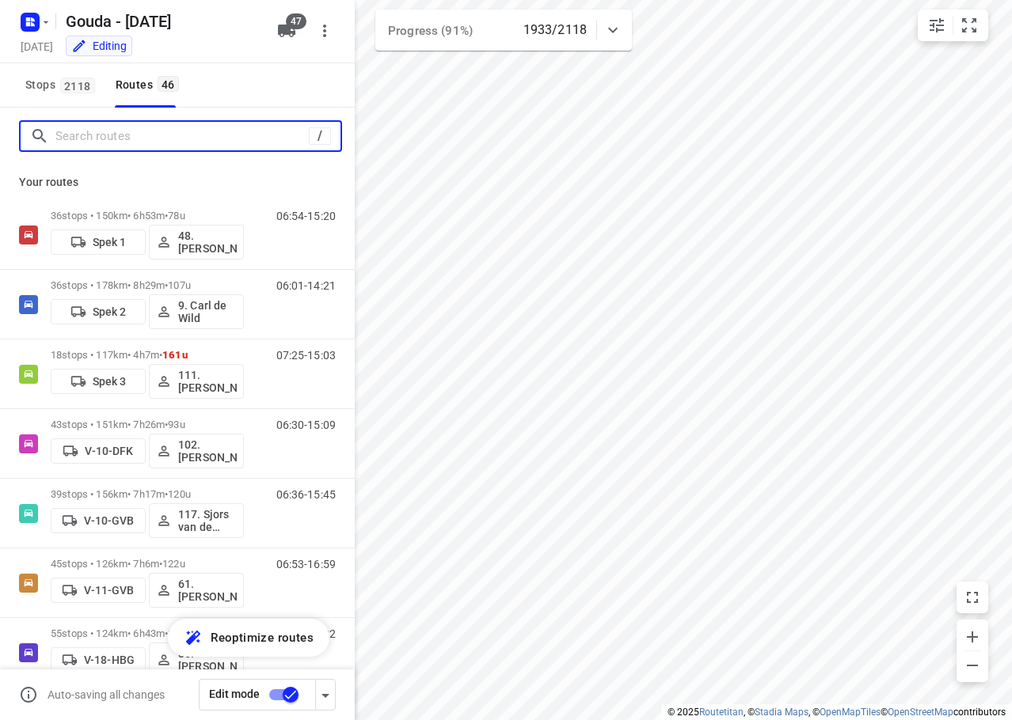
click at [128, 134] on input "Search routes" at bounding box center [181, 136] width 253 height 25
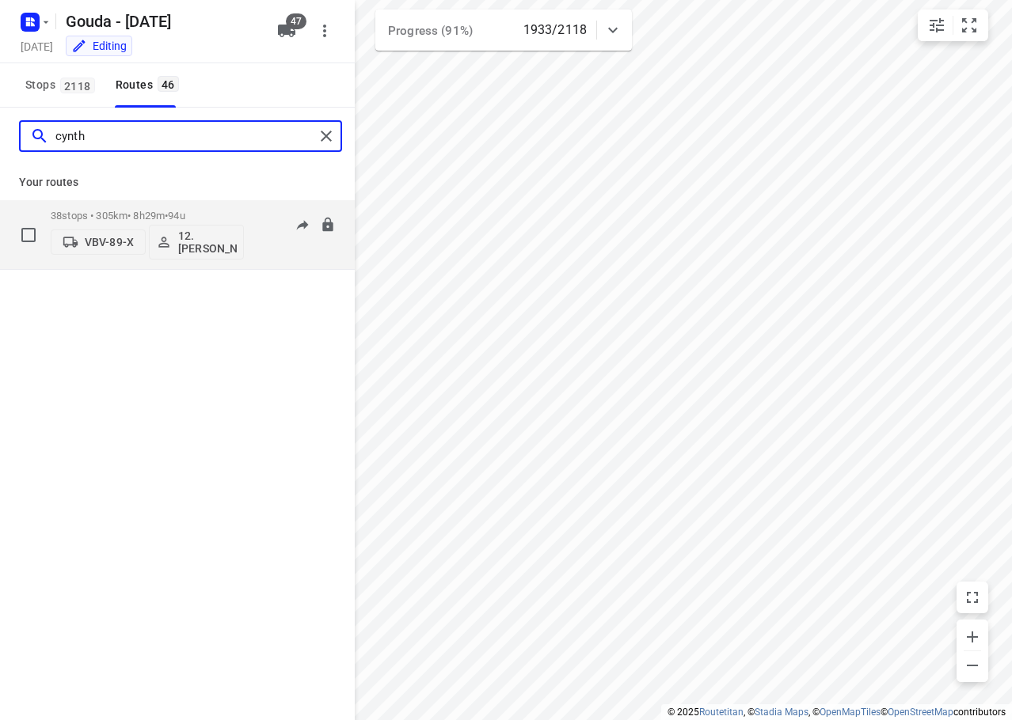
type input "cynth"
click at [230, 210] on p "38 stops • 305km • 8h29m • 94u" at bounding box center [147, 216] width 193 height 12
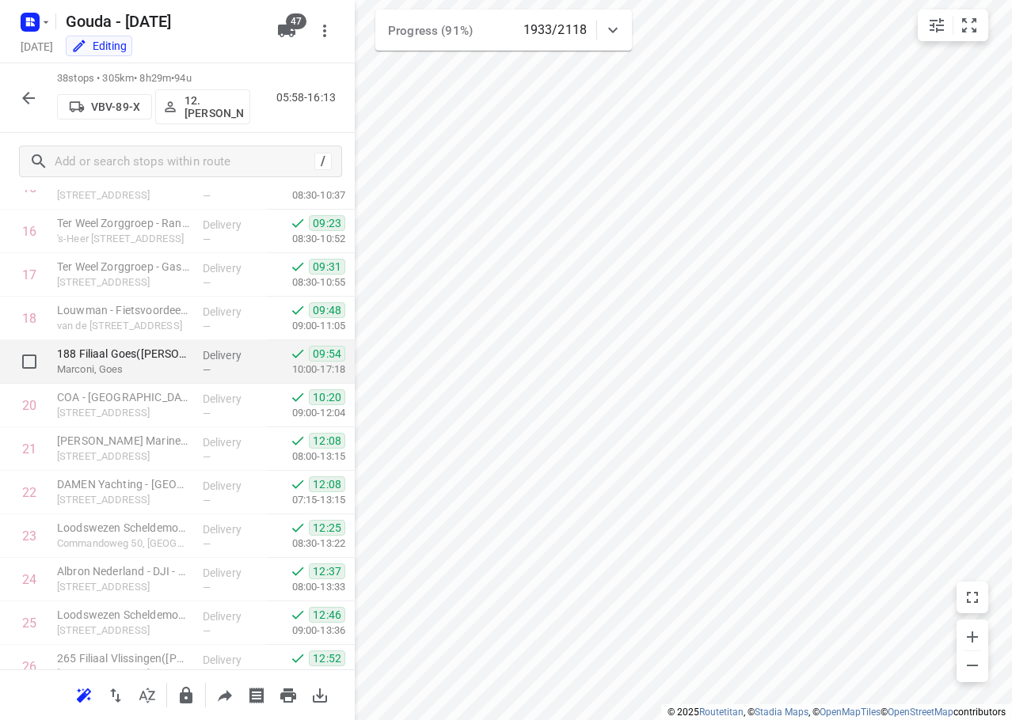
scroll to position [1298, 0]
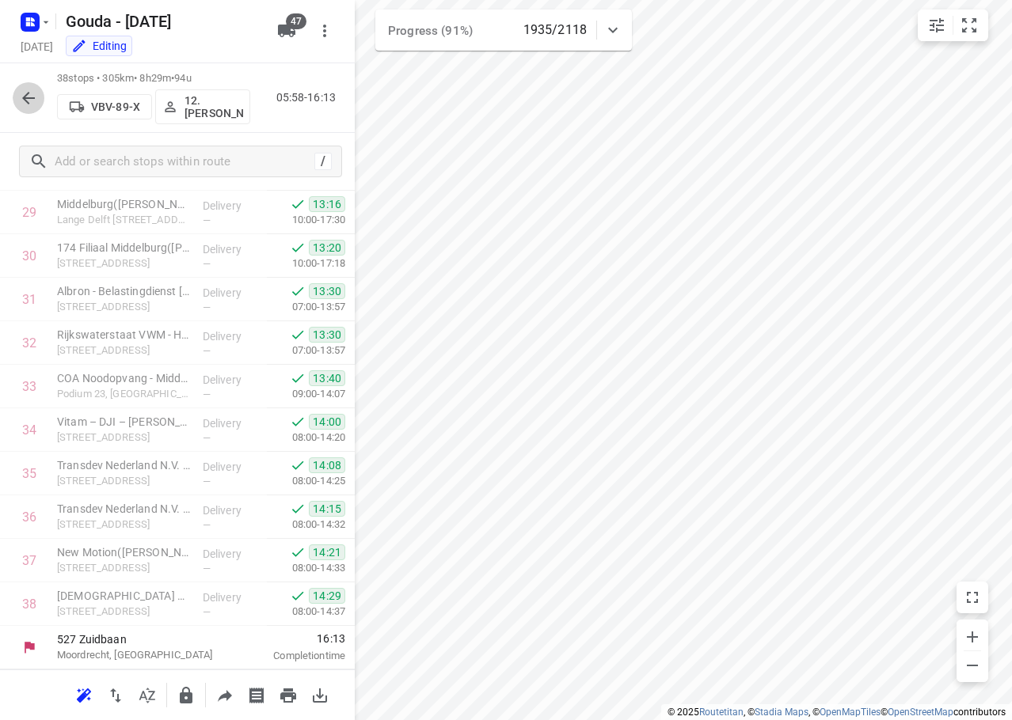
click at [41, 99] on button "button" at bounding box center [29, 98] width 32 height 32
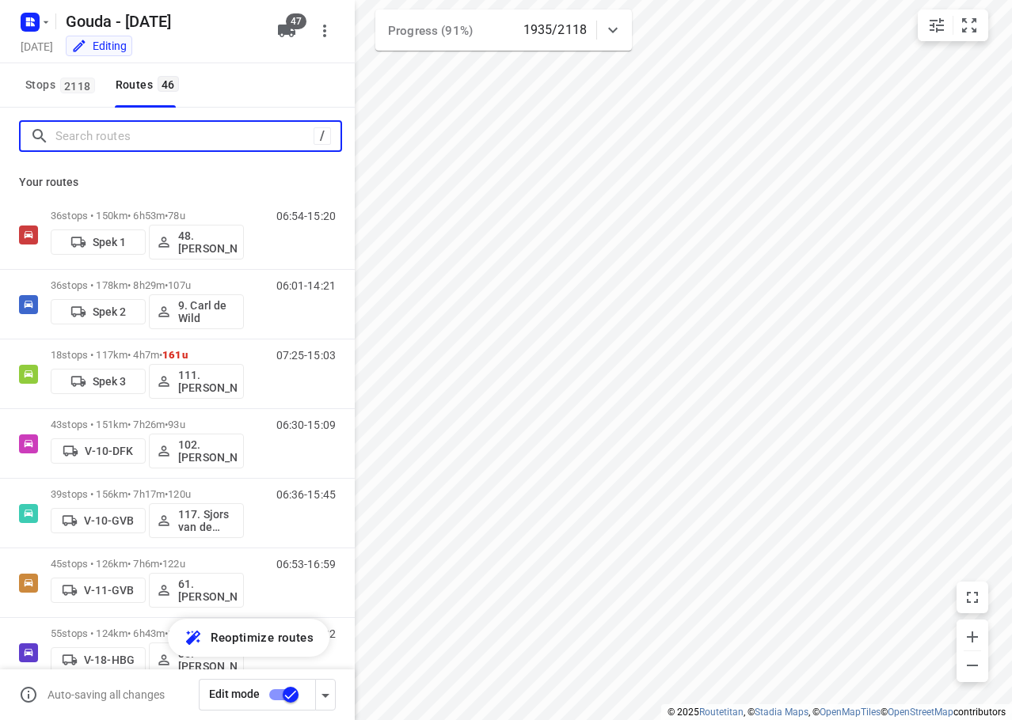
click at [72, 135] on input "Search routes" at bounding box center [184, 136] width 258 height 25
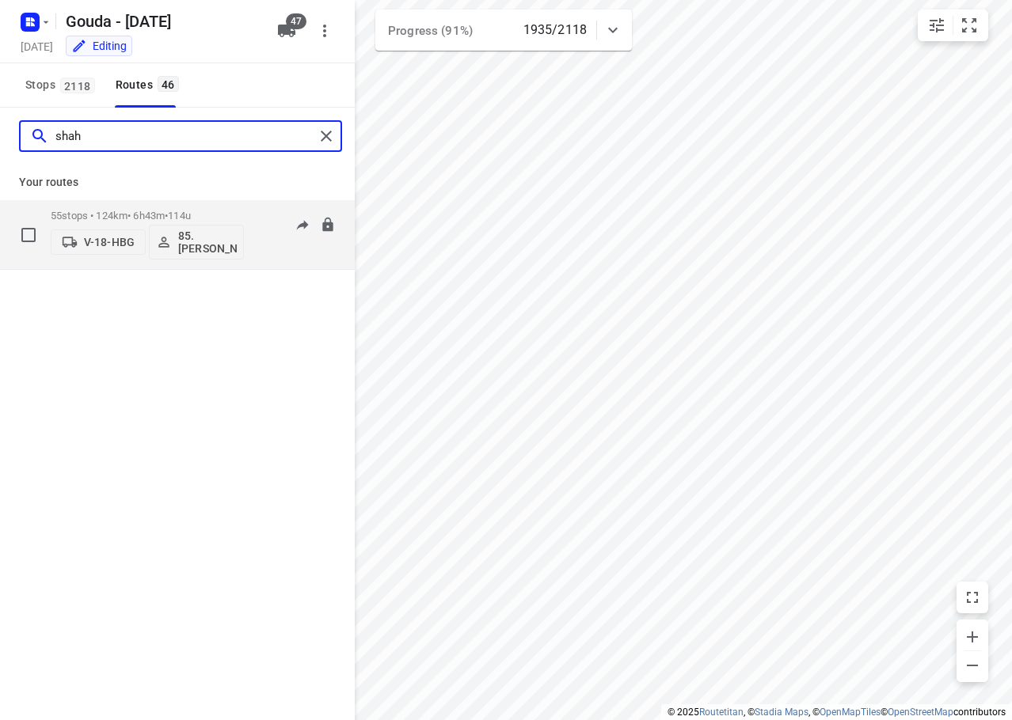
type input "shah"
click at [185, 202] on div "55 stops • 124km • 6h43m • 114u V-18-HBG 85.[PERSON_NAME]" at bounding box center [147, 235] width 193 height 66
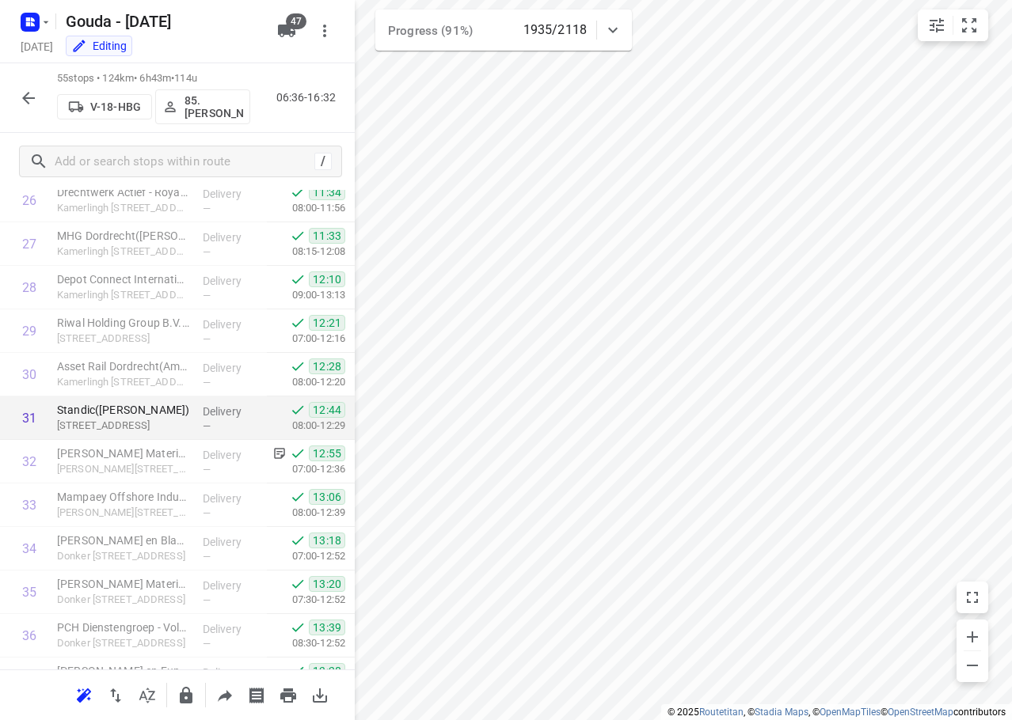
drag, startPoint x: 140, startPoint y: 409, endPoint x: 137, endPoint y: 419, distance: 10.0
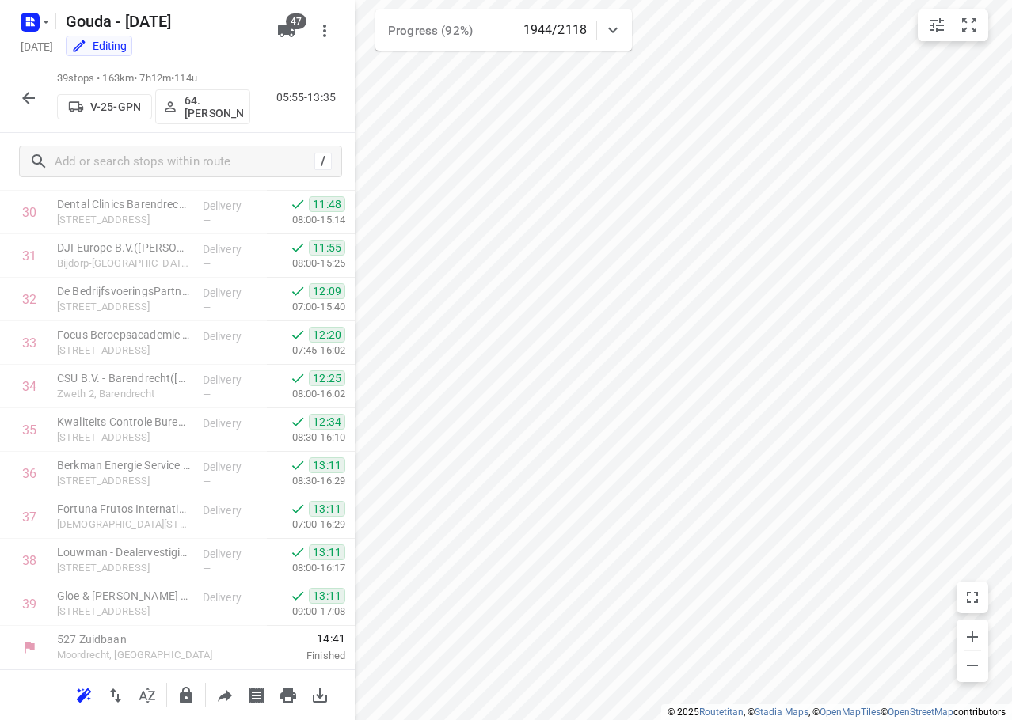
scroll to position [1341, 0]
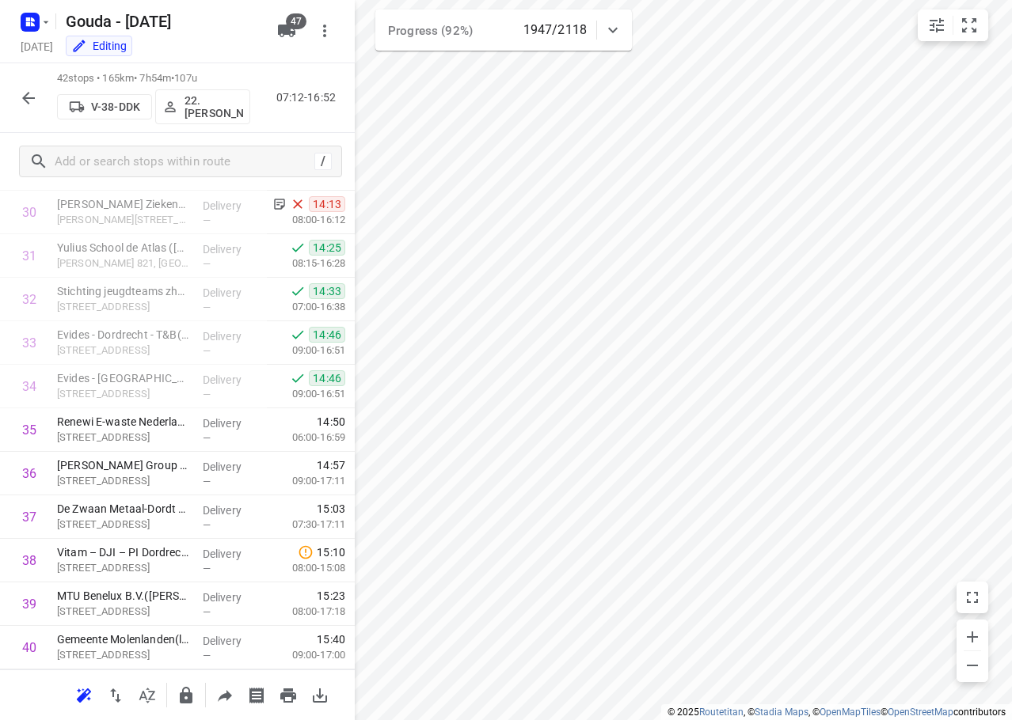
click at [27, 94] on icon "button" at bounding box center [28, 98] width 19 height 19
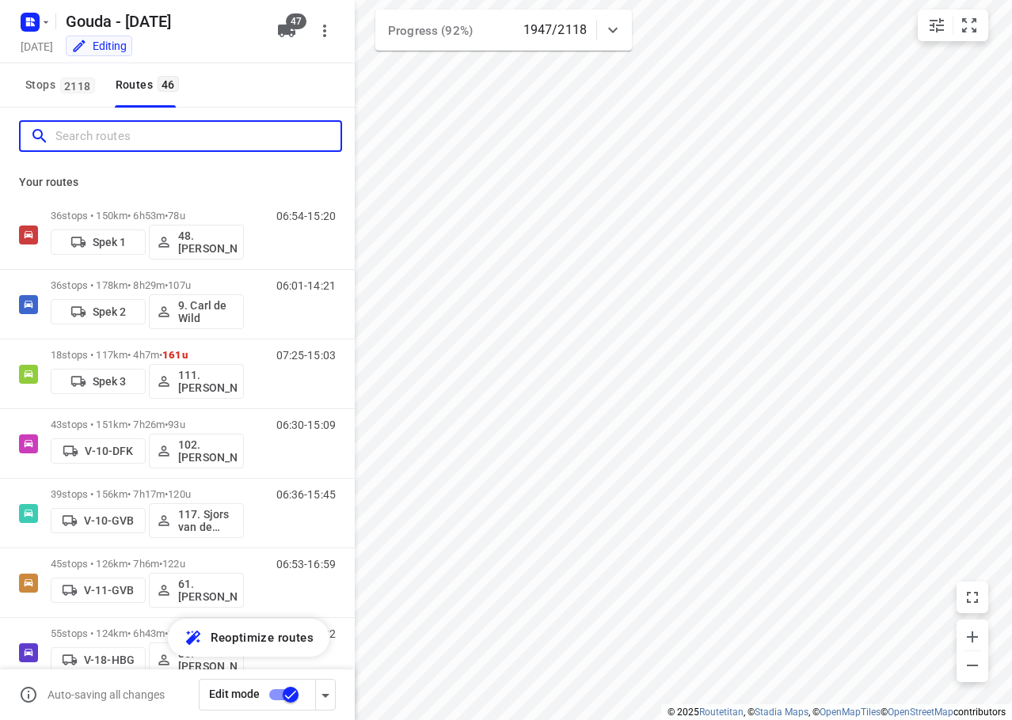
click at [84, 146] on input "Search routes" at bounding box center [197, 136] width 285 height 25
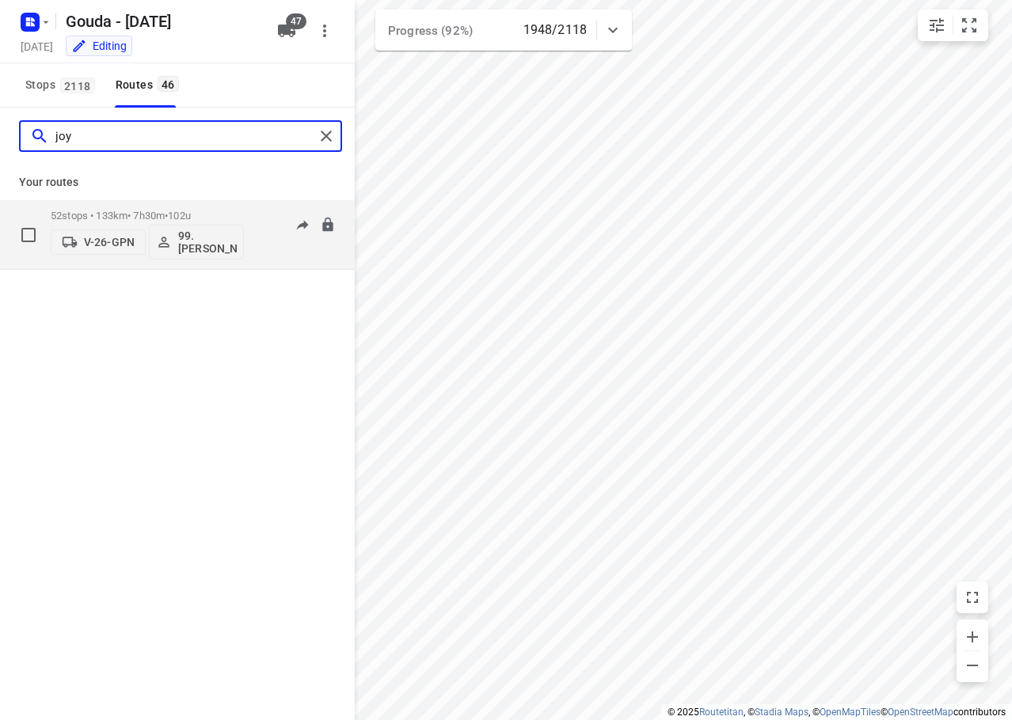
type input "joy"
click at [147, 209] on div "52 stops • 133km • 7h30m • 102u V-26-GPN 99.[PERSON_NAME]" at bounding box center [147, 235] width 193 height 66
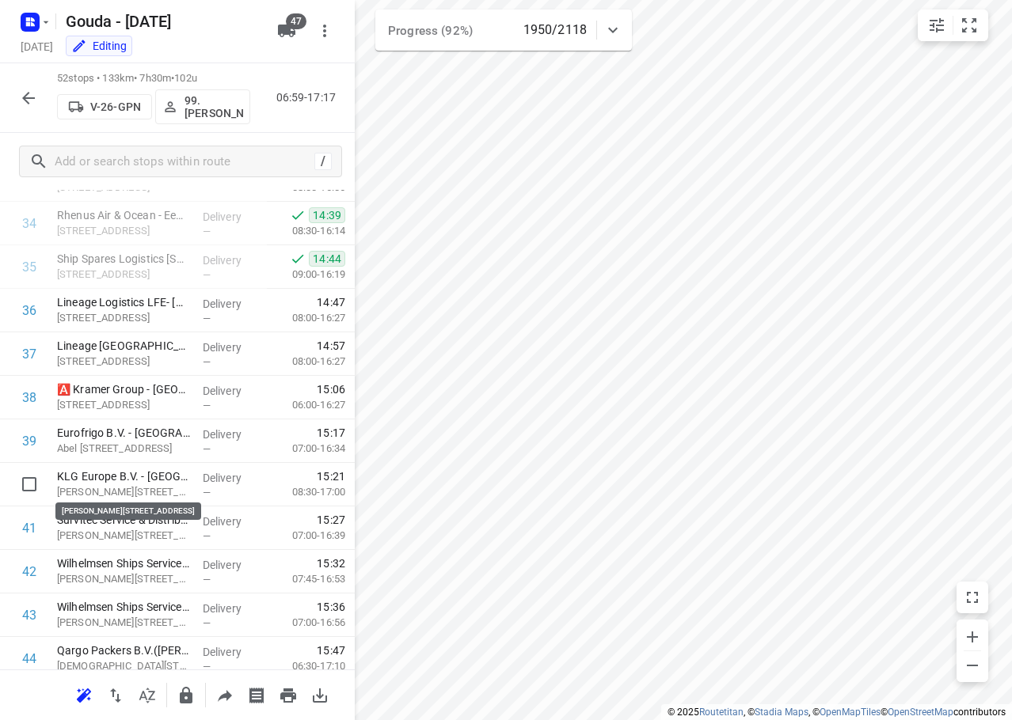
scroll to position [1907, 0]
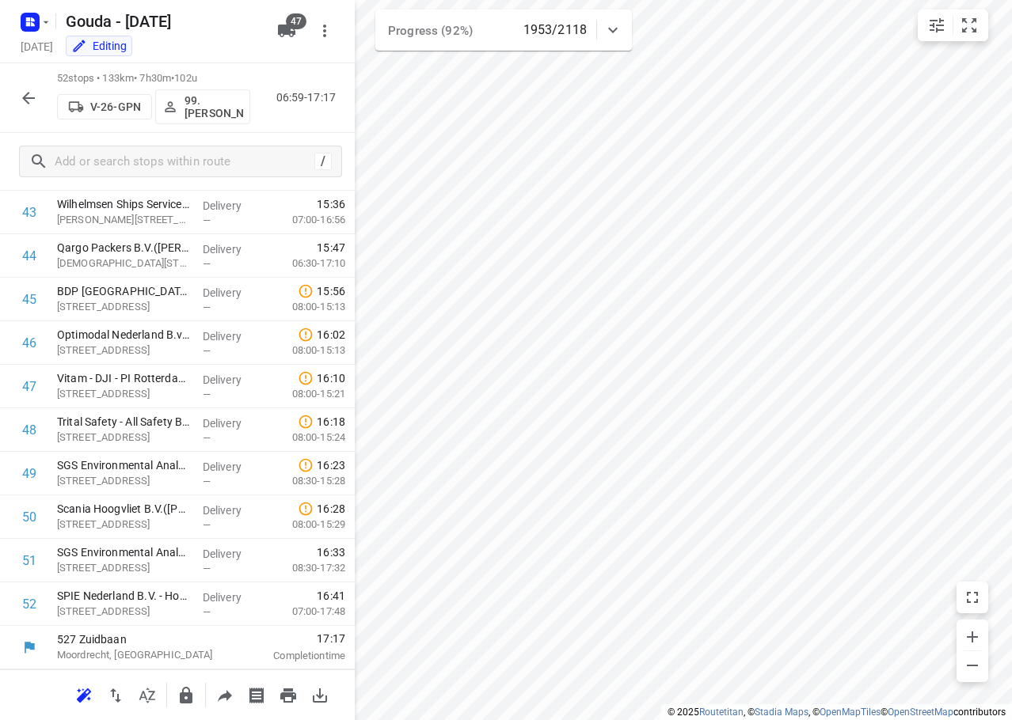
click at [36, 94] on icon "button" at bounding box center [28, 98] width 19 height 19
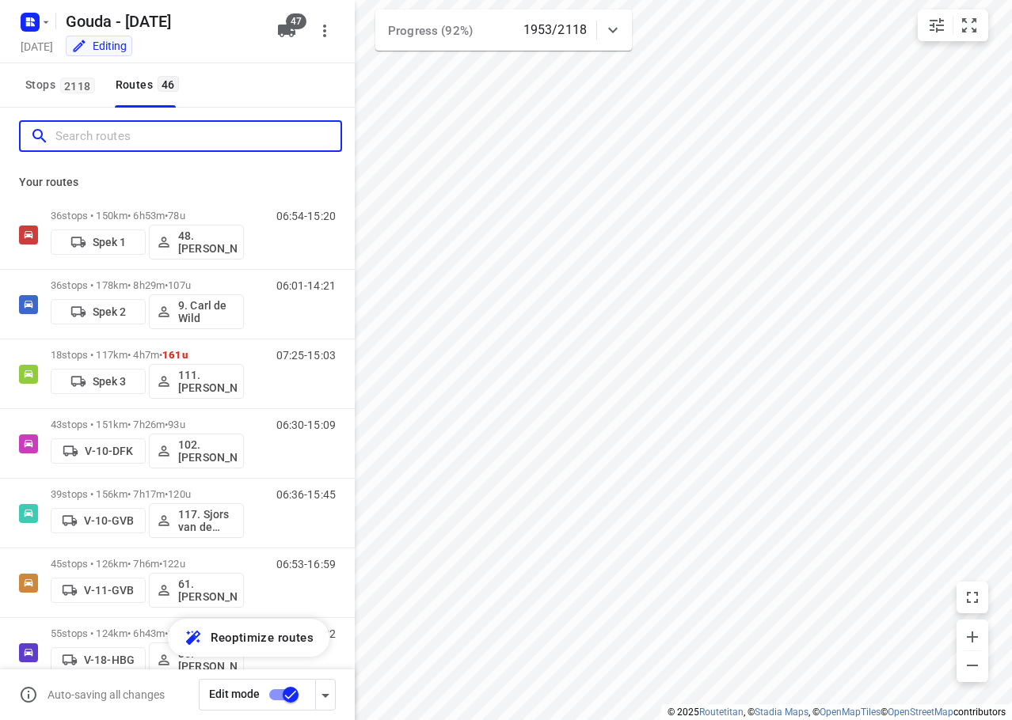
drag, startPoint x: 90, startPoint y: 137, endPoint x: 98, endPoint y: 132, distance: 9.2
click at [95, 135] on input "Search routes" at bounding box center [197, 136] width 285 height 25
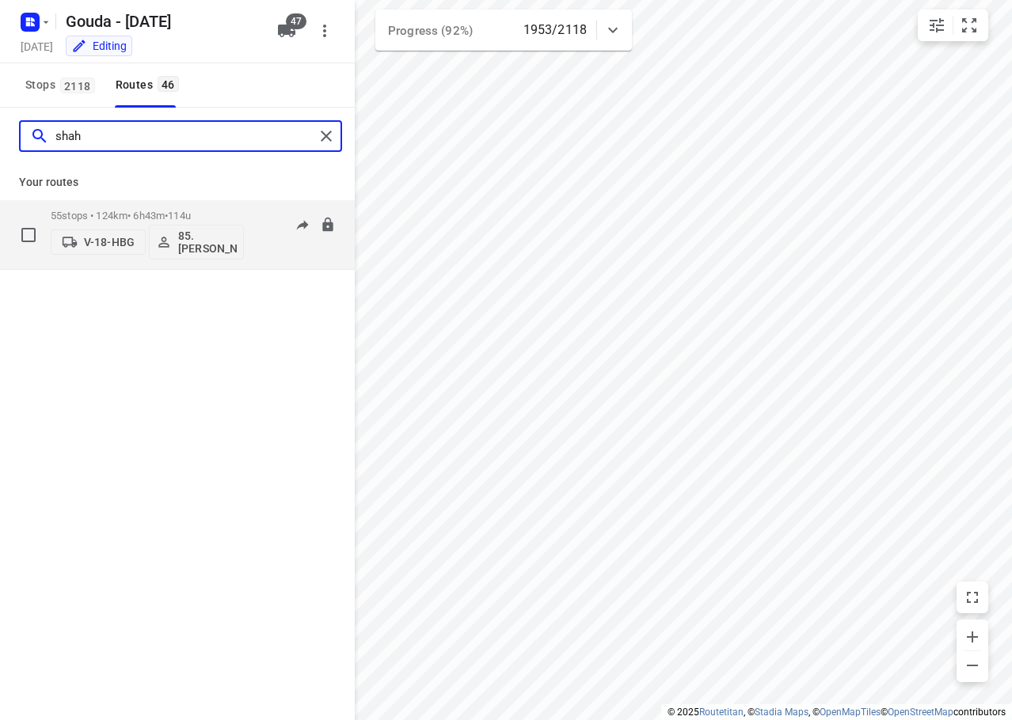
type input "shah"
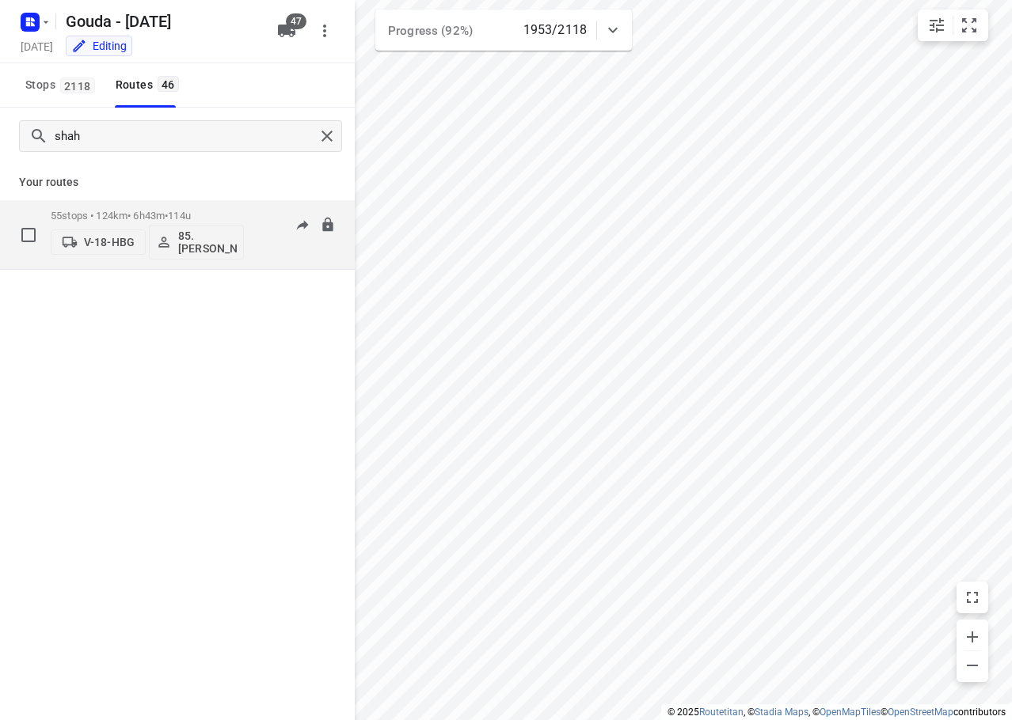
click at [173, 203] on div "55 stops • 124km • 6h43m • 114u V-18-HBG 85.[PERSON_NAME]" at bounding box center [147, 235] width 193 height 66
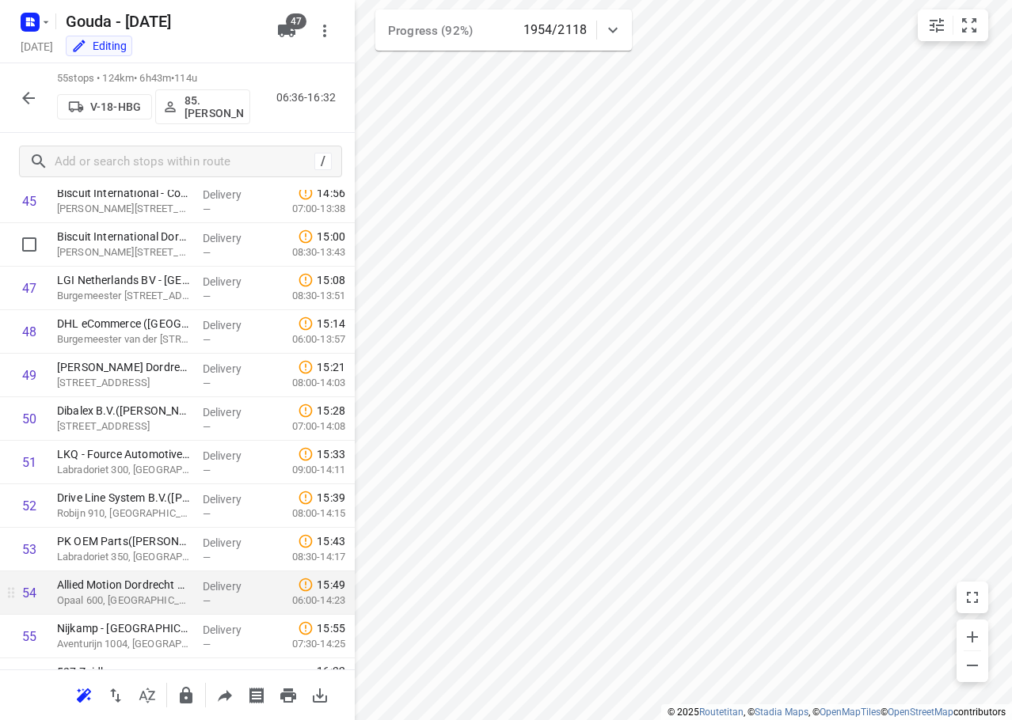
scroll to position [2038, 0]
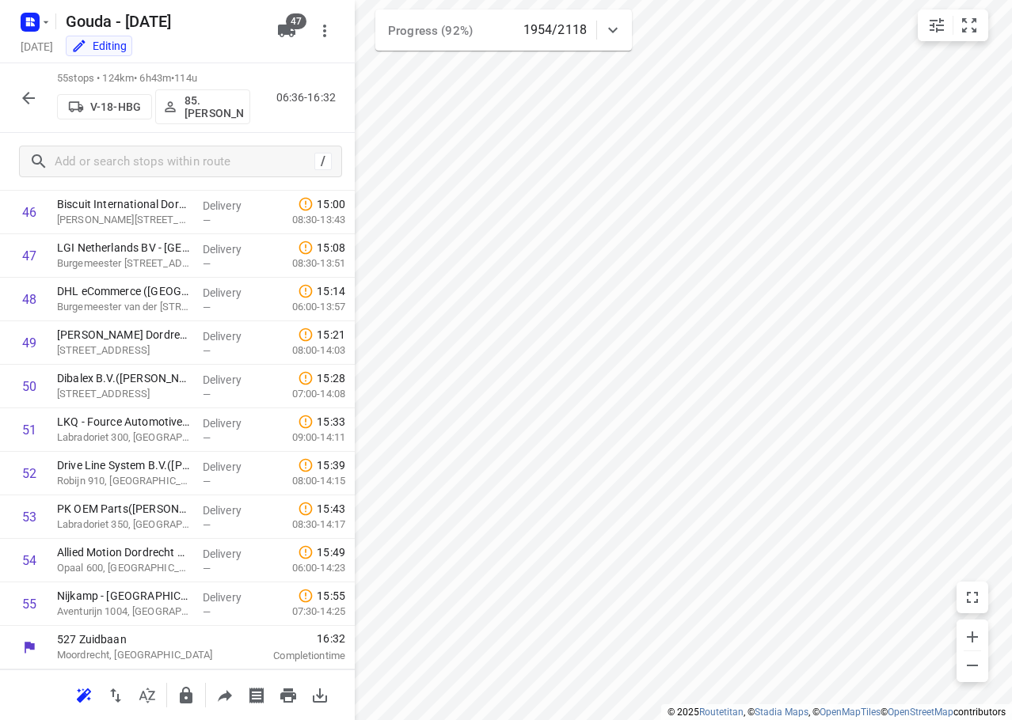
click at [37, 103] on icon "button" at bounding box center [28, 98] width 19 height 19
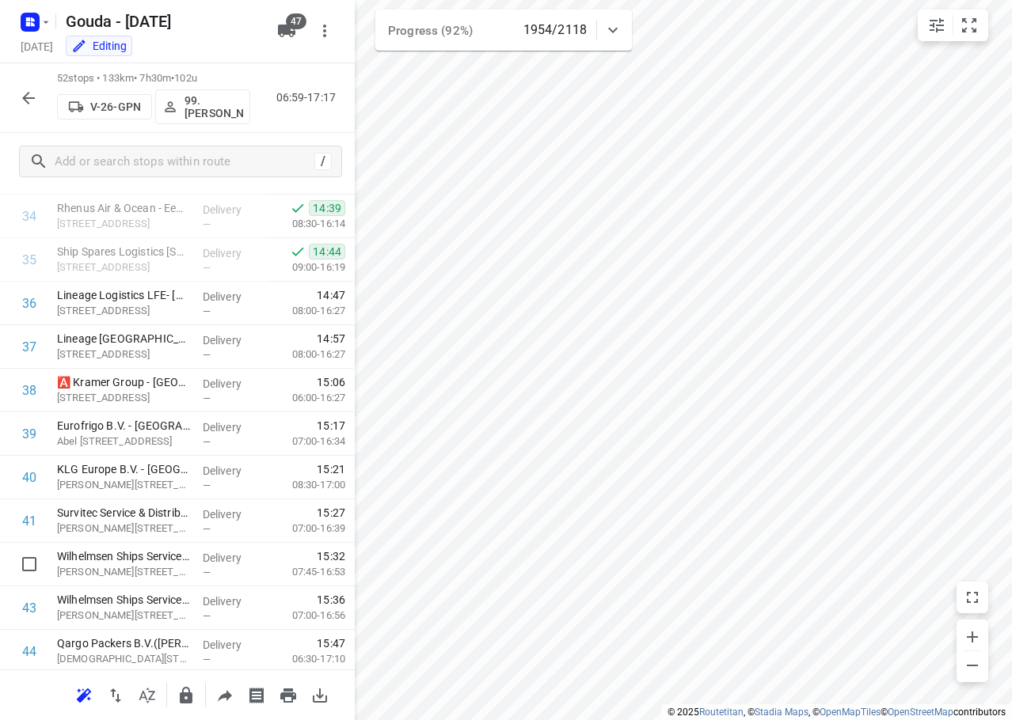
scroll to position [1907, 0]
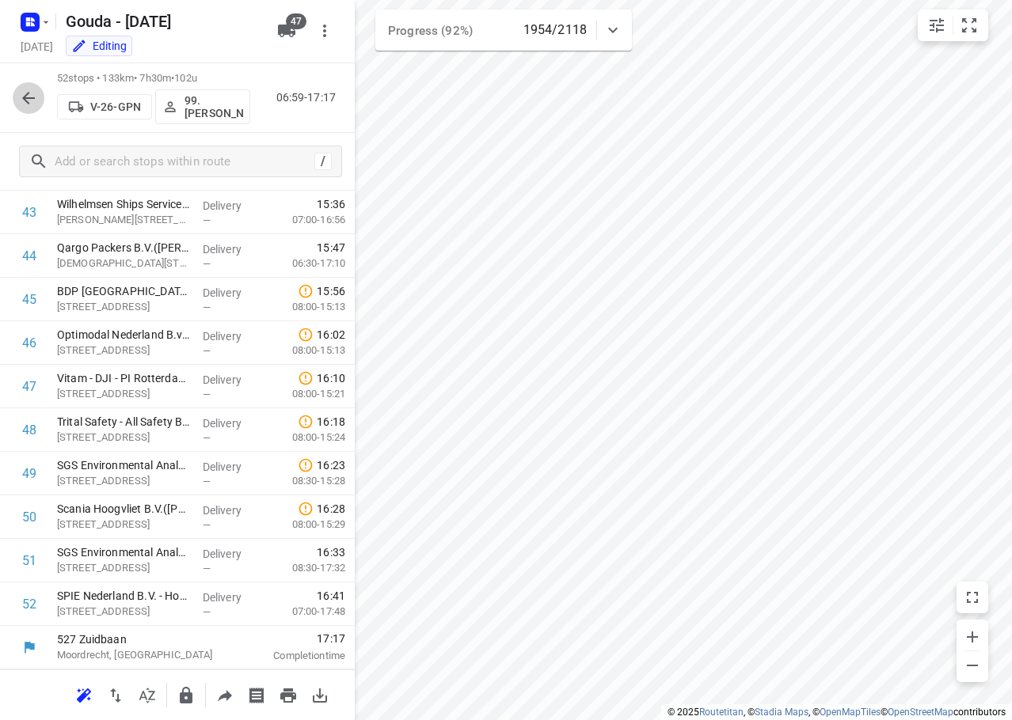
click at [25, 97] on icon "button" at bounding box center [28, 98] width 13 height 13
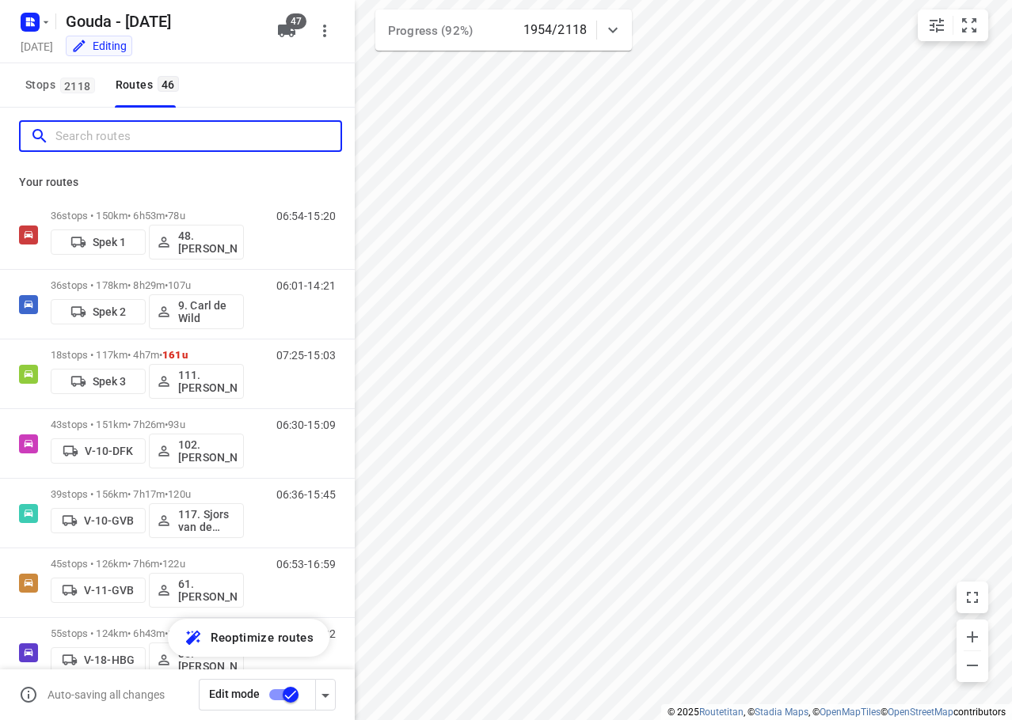
click at [101, 147] on input "Search routes" at bounding box center [197, 136] width 285 height 25
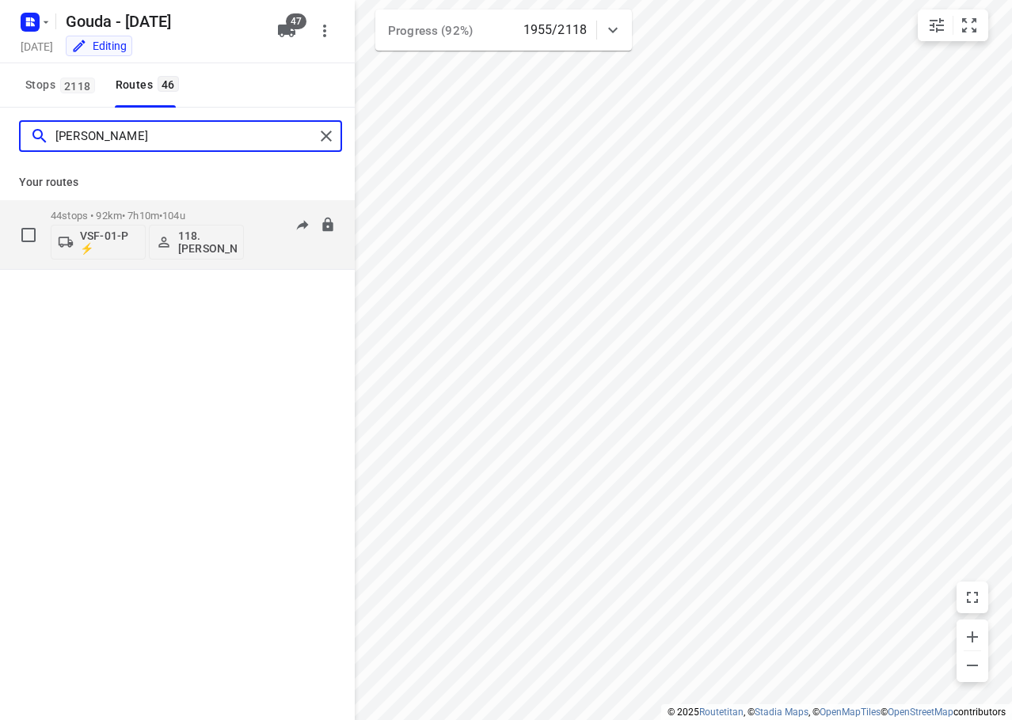
type input "[PERSON_NAME]"
click at [180, 206] on div "44 stops • 92km • 7h10m • 104u VSF-01-P ⚡ 118.[PERSON_NAME]" at bounding box center [147, 235] width 193 height 66
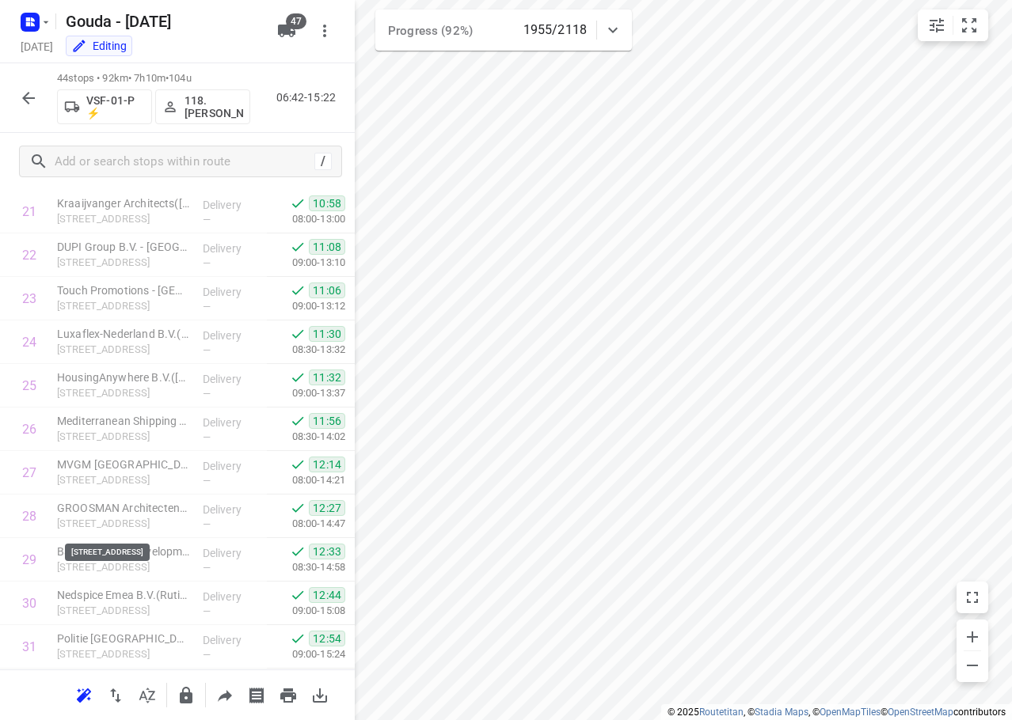
scroll to position [1559, 0]
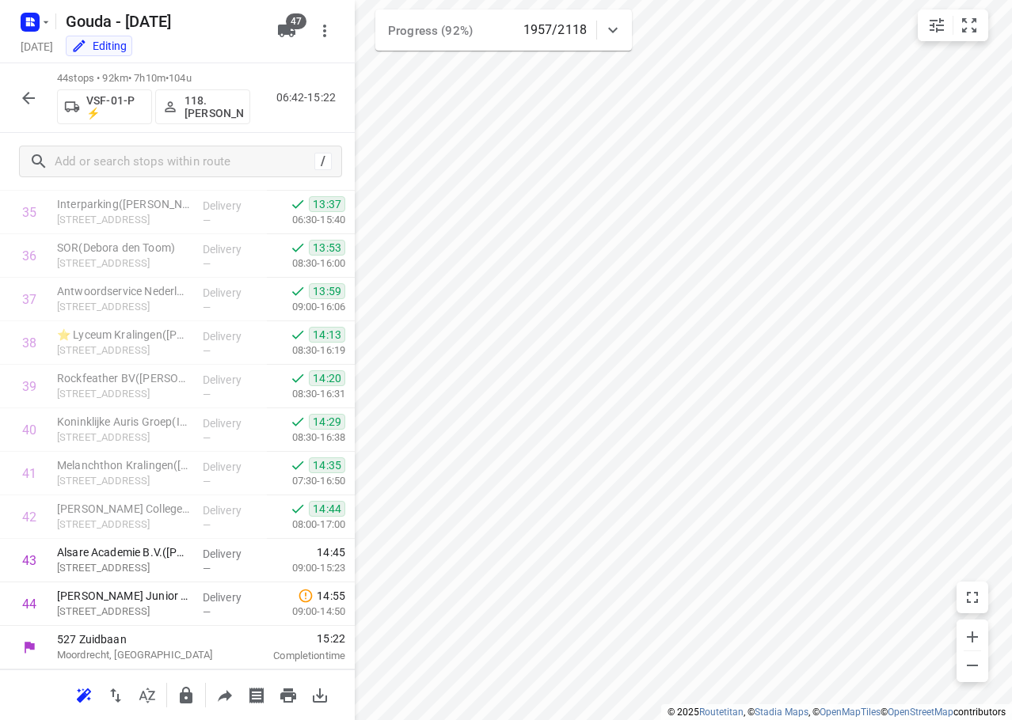
click at [24, 97] on icon "button" at bounding box center [28, 98] width 13 height 13
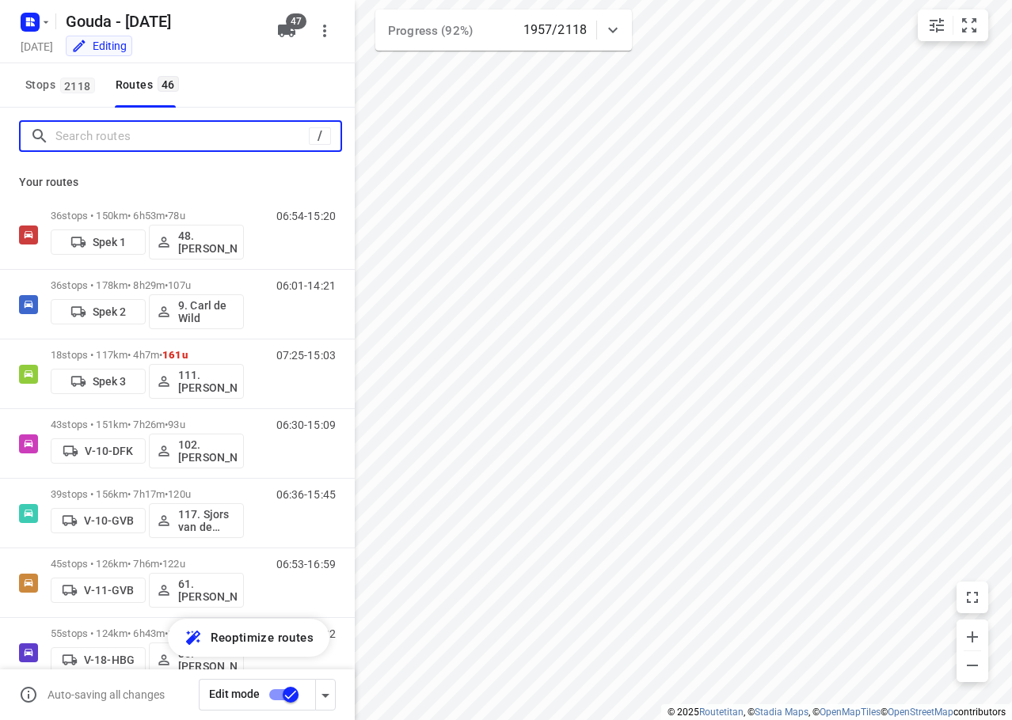
click at [108, 138] on input "Search routes" at bounding box center [181, 136] width 253 height 25
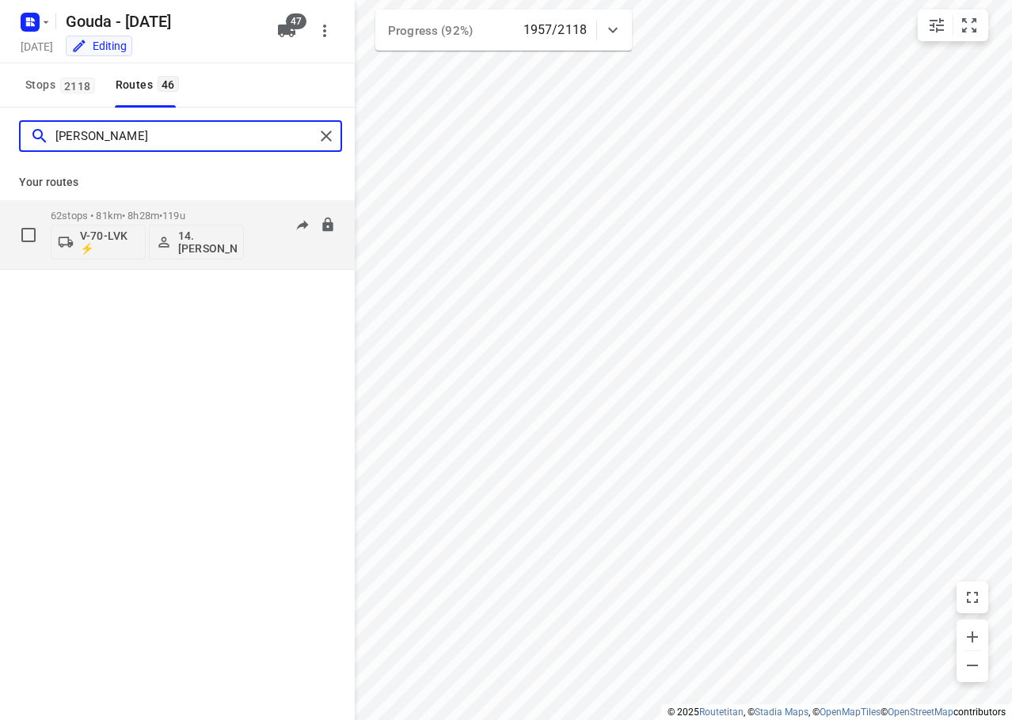
type input "[PERSON_NAME]"
click at [159, 210] on p "62 stops • 81km • 8h28m • 119u" at bounding box center [147, 216] width 193 height 12
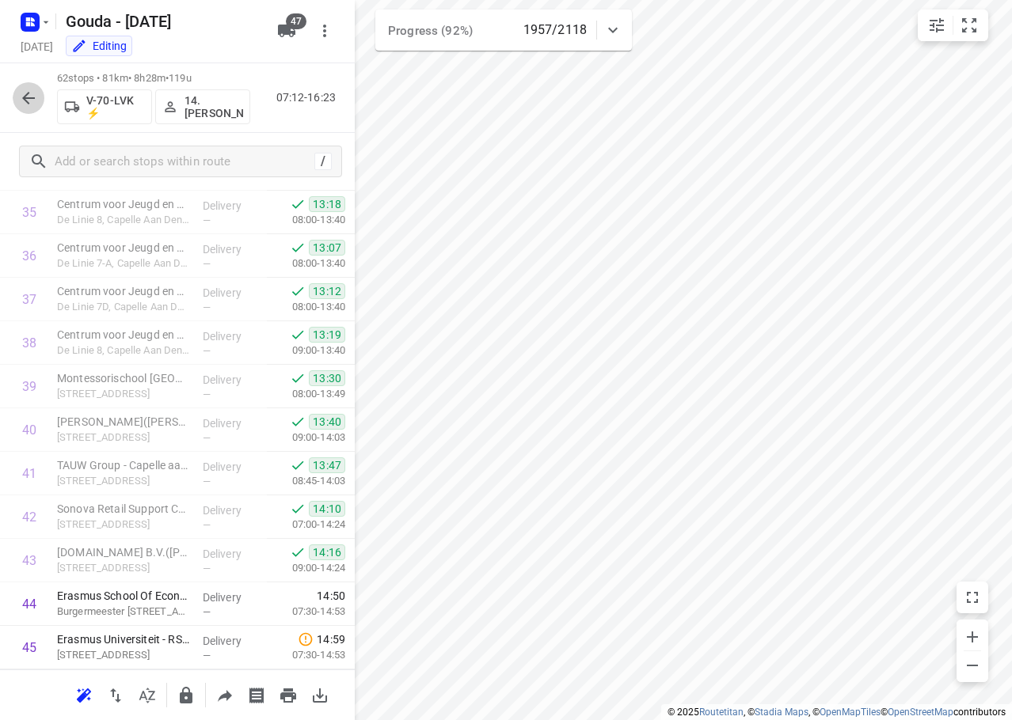
click at [22, 103] on icon "button" at bounding box center [28, 98] width 19 height 19
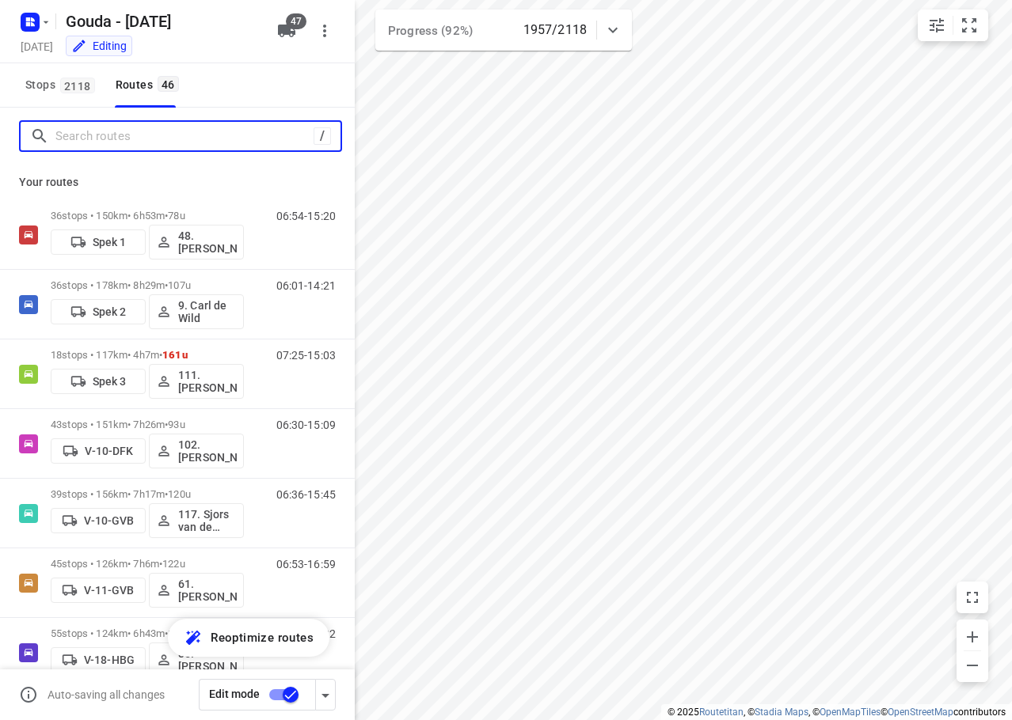
drag, startPoint x: 112, startPoint y: 133, endPoint x: 145, endPoint y: 135, distance: 33.3
click at [117, 127] on input "Search routes" at bounding box center [184, 136] width 258 height 25
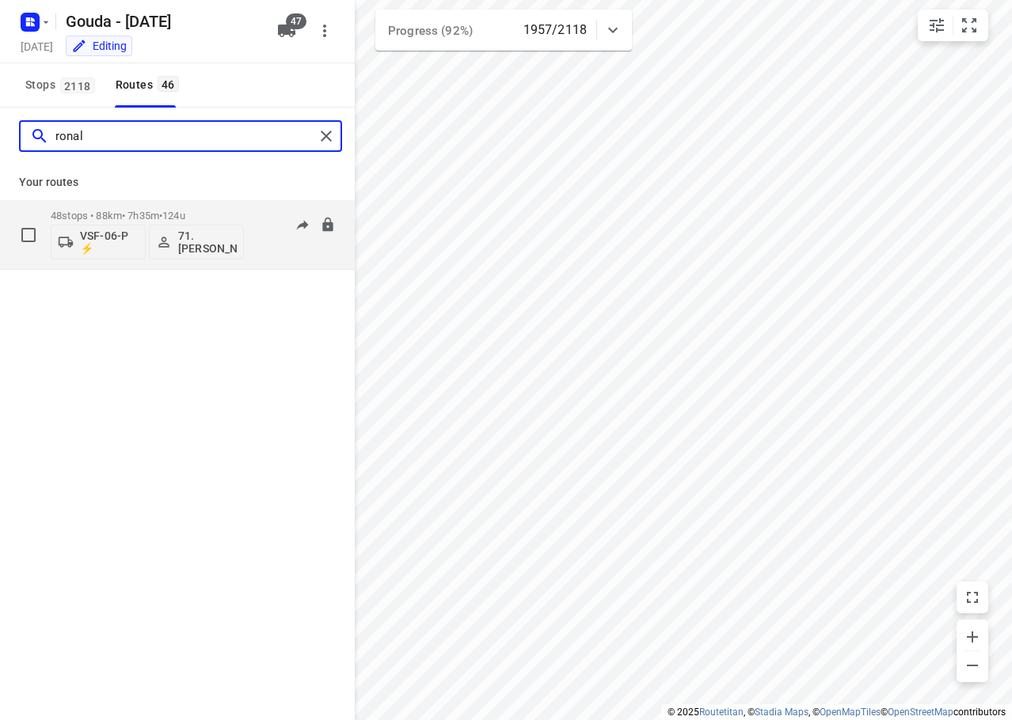
type input "ronal"
click at [177, 210] on span "124u" at bounding box center [173, 216] width 23 height 12
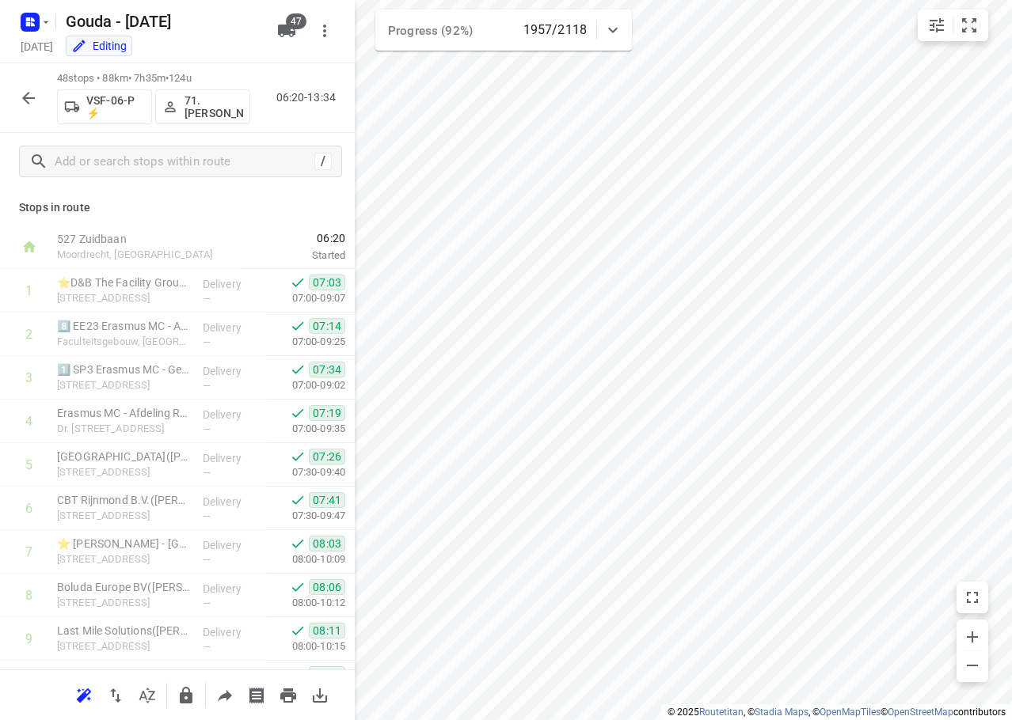
click at [21, 90] on icon "button" at bounding box center [28, 98] width 19 height 19
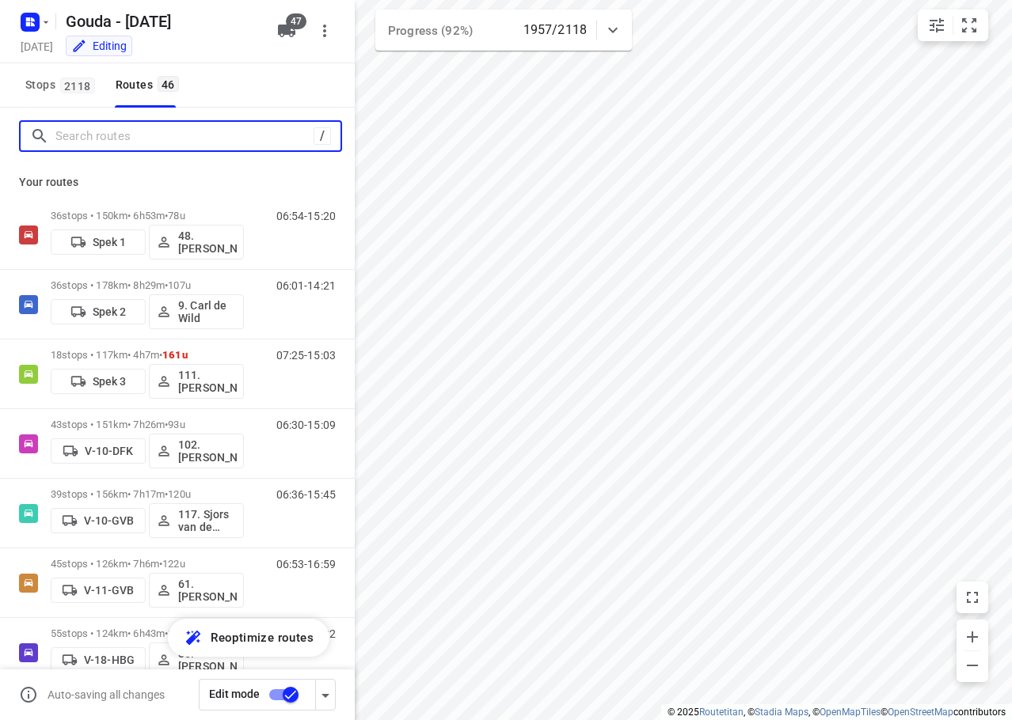
drag, startPoint x: 97, startPoint y: 139, endPoint x: 118, endPoint y: 133, distance: 22.1
click at [104, 131] on input "Search routes" at bounding box center [181, 136] width 253 height 25
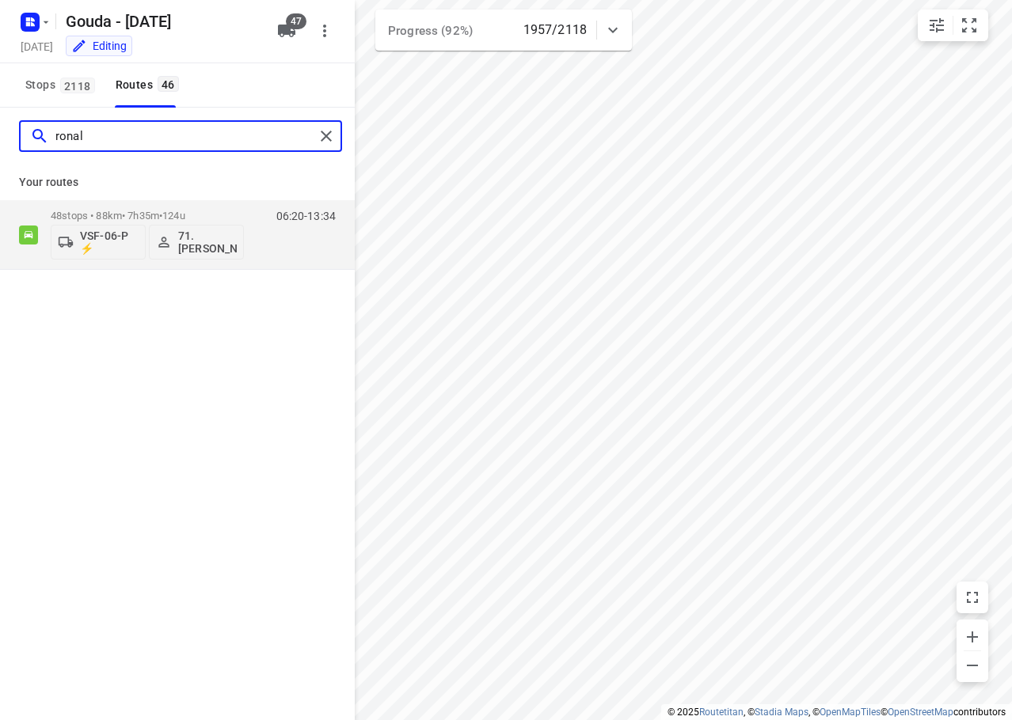
type input "ronal"
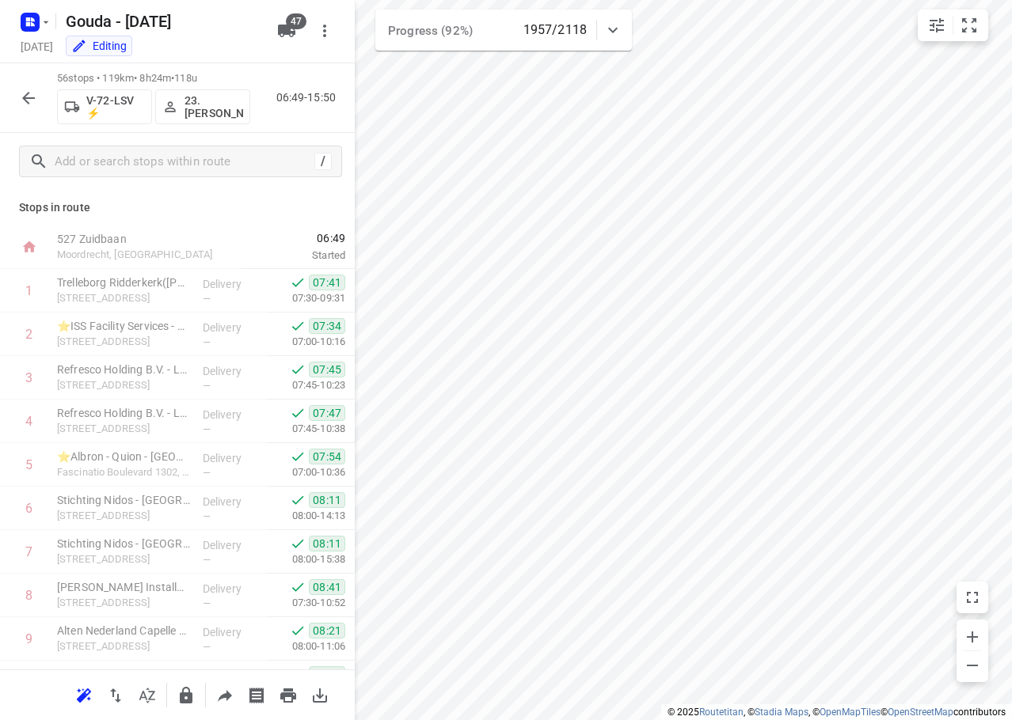
click at [32, 100] on icon "button" at bounding box center [28, 98] width 19 height 19
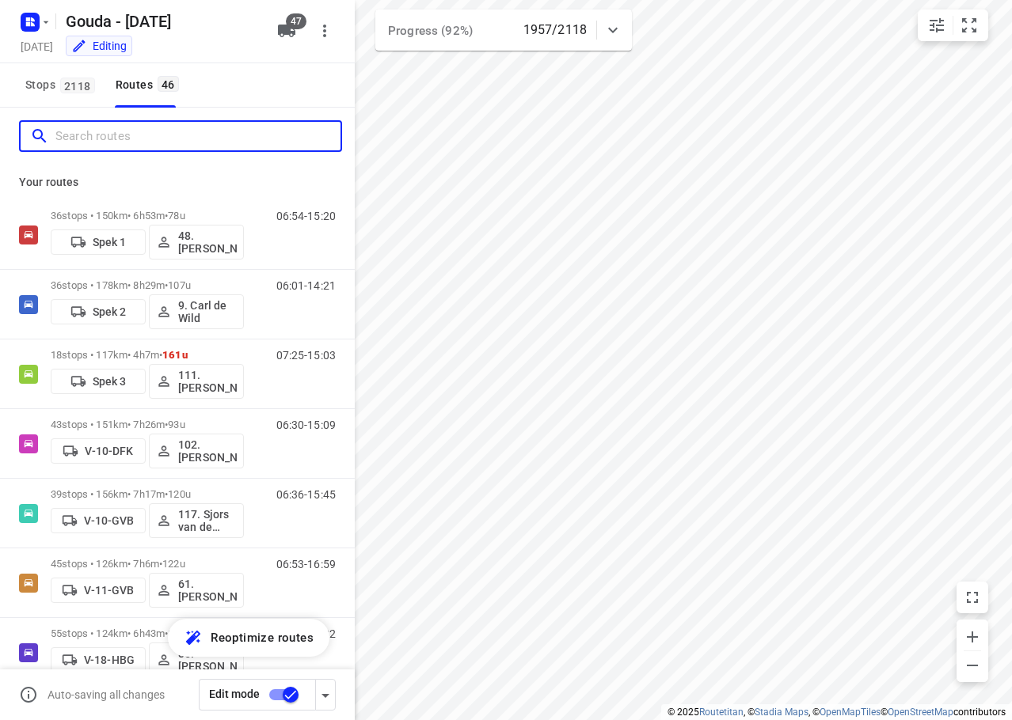
drag, startPoint x: 104, startPoint y: 141, endPoint x: 156, endPoint y: 104, distance: 64.1
click at [104, 137] on input "Search routes" at bounding box center [197, 136] width 285 height 25
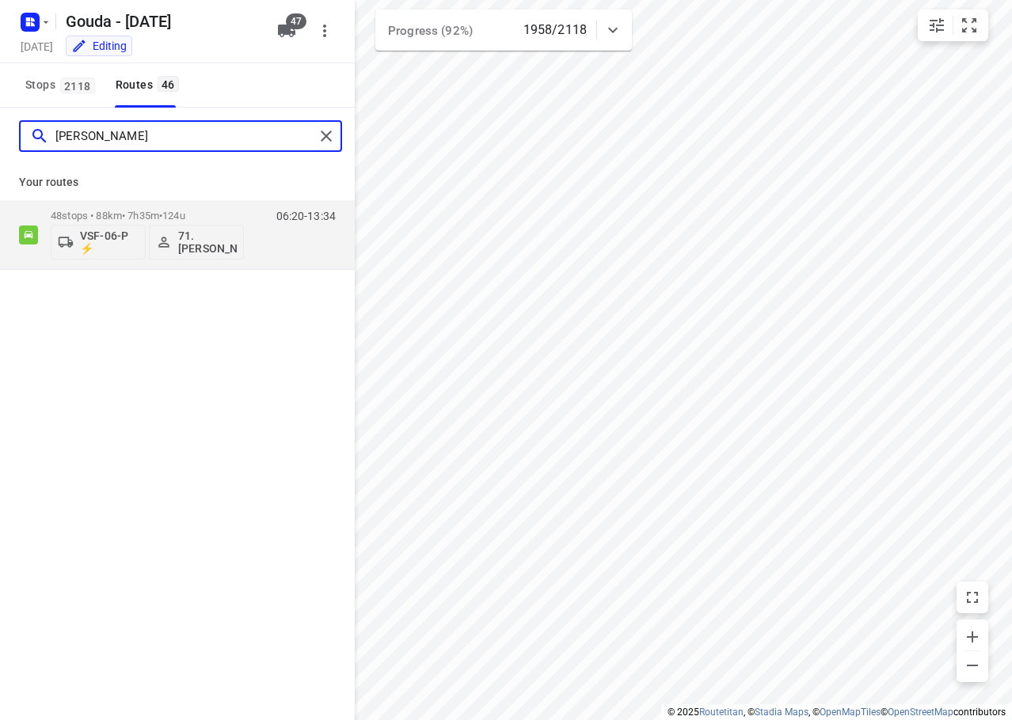
type input "[PERSON_NAME]"
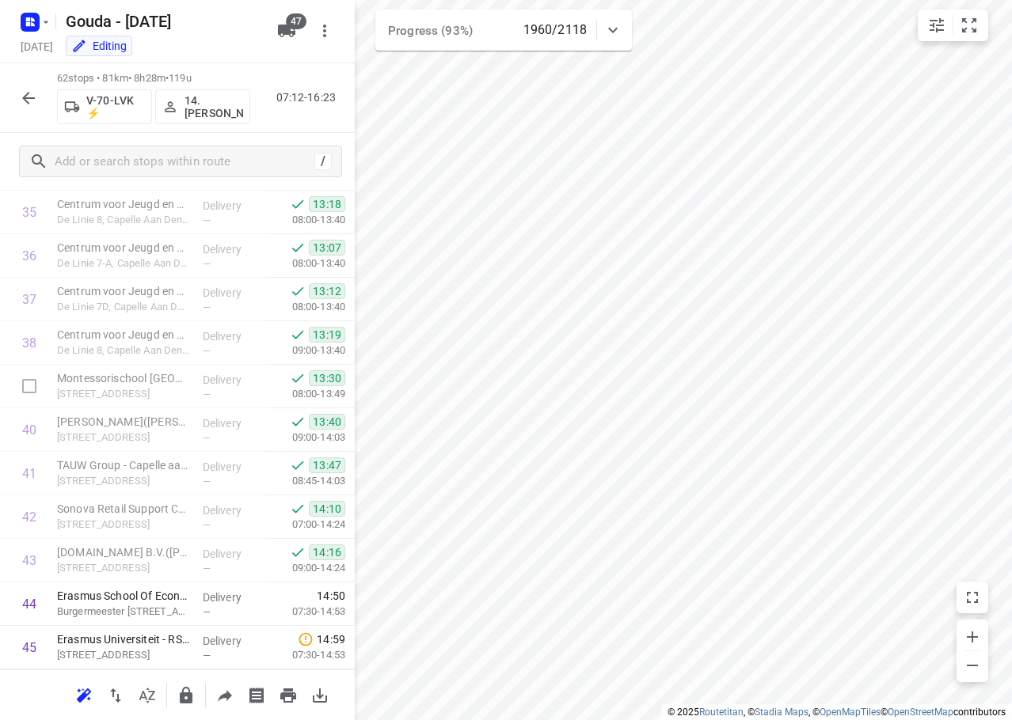
scroll to position [2342, 0]
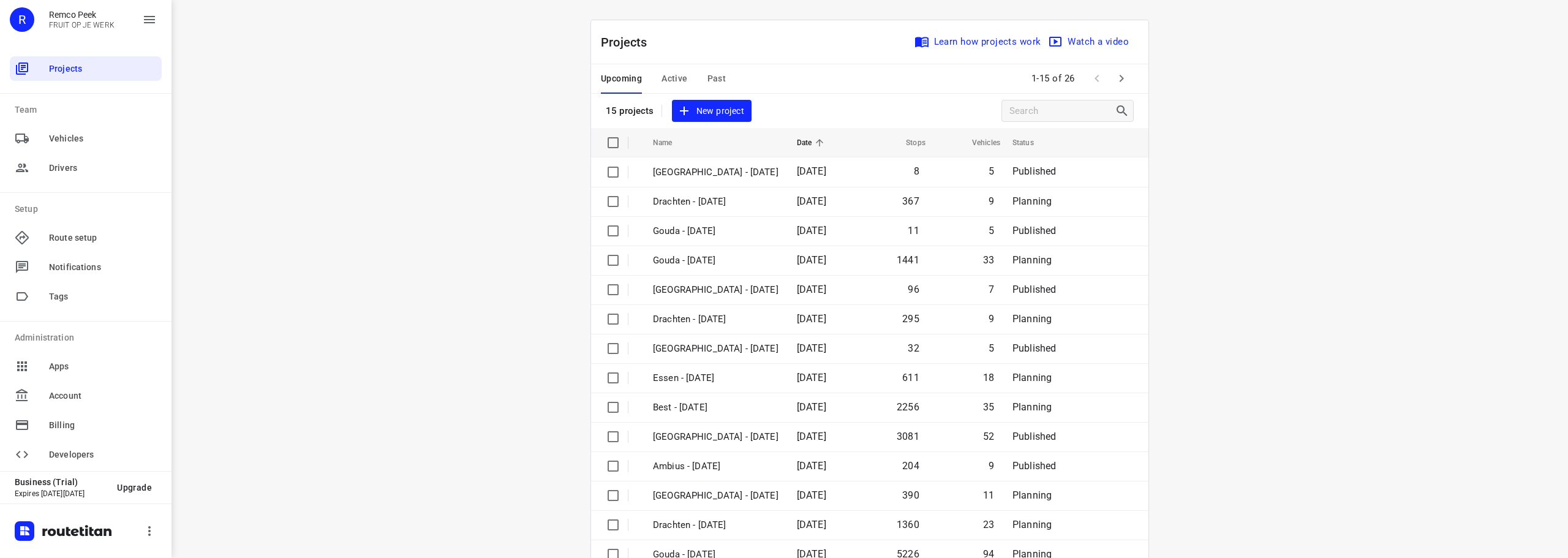
click at [707, 71] on span "Past" at bounding box center [716, 79] width 19 height 15
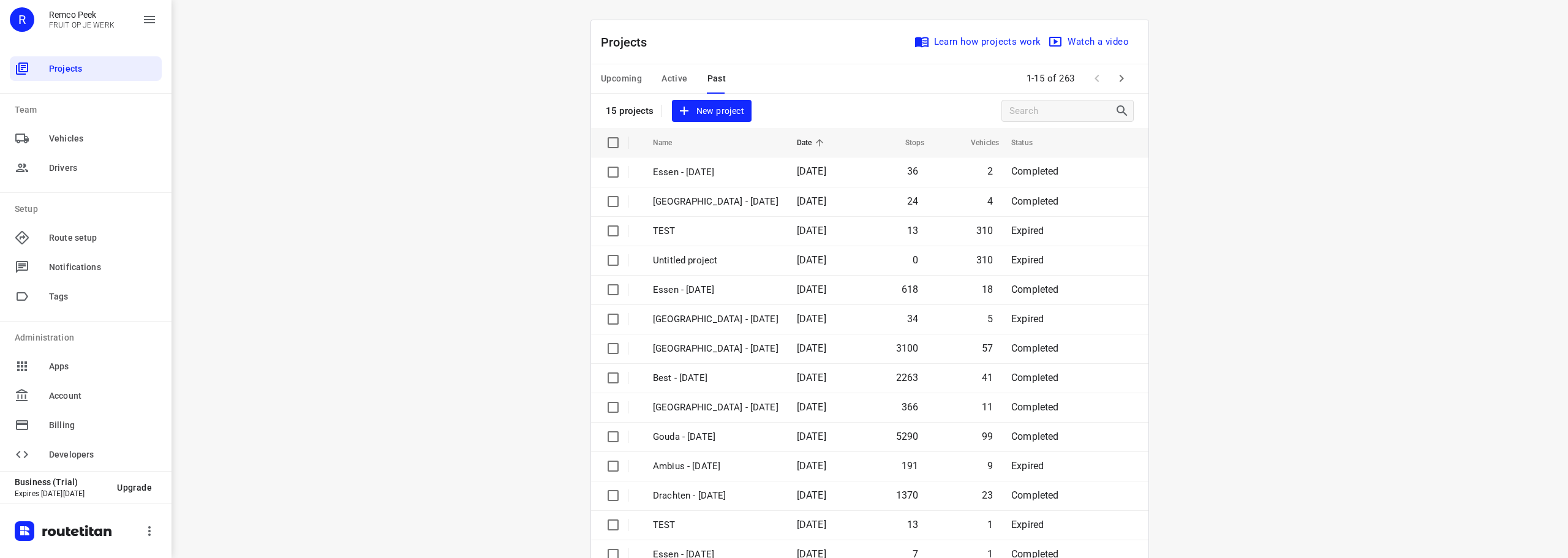
click at [671, 75] on span "Active" at bounding box center [674, 79] width 26 height 15
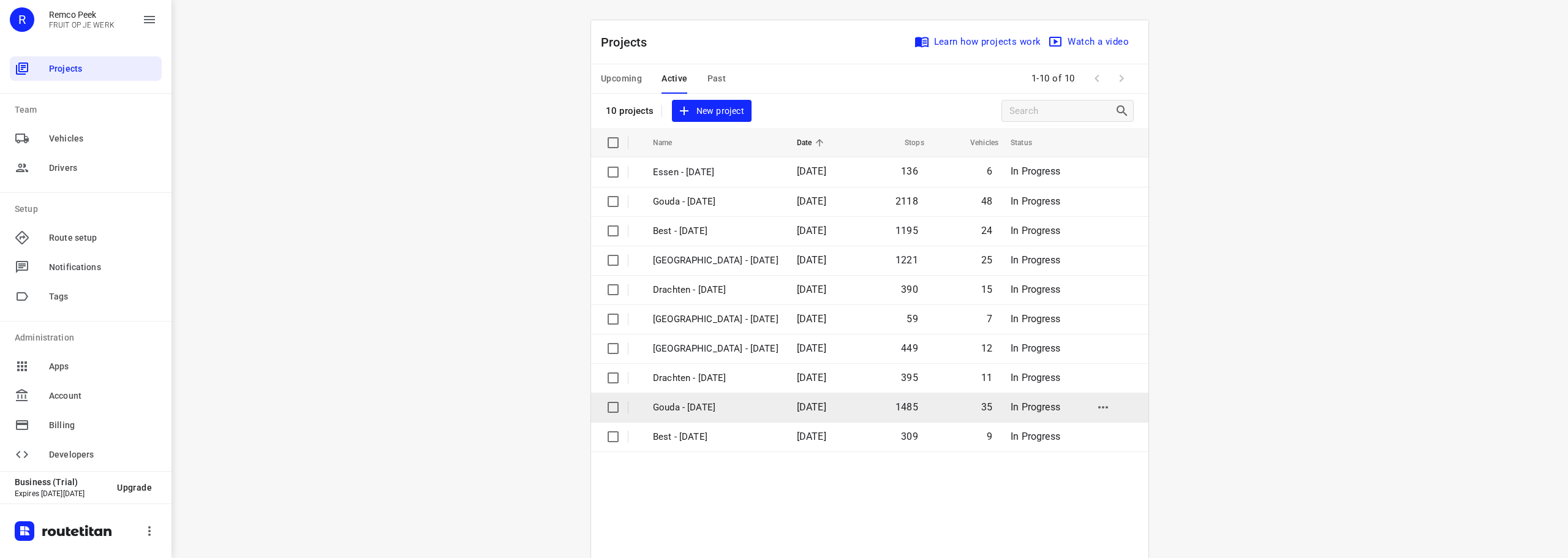
click at [707, 404] on p "Gouda - [DATE]" at bounding box center [716, 408] width 125 height 14
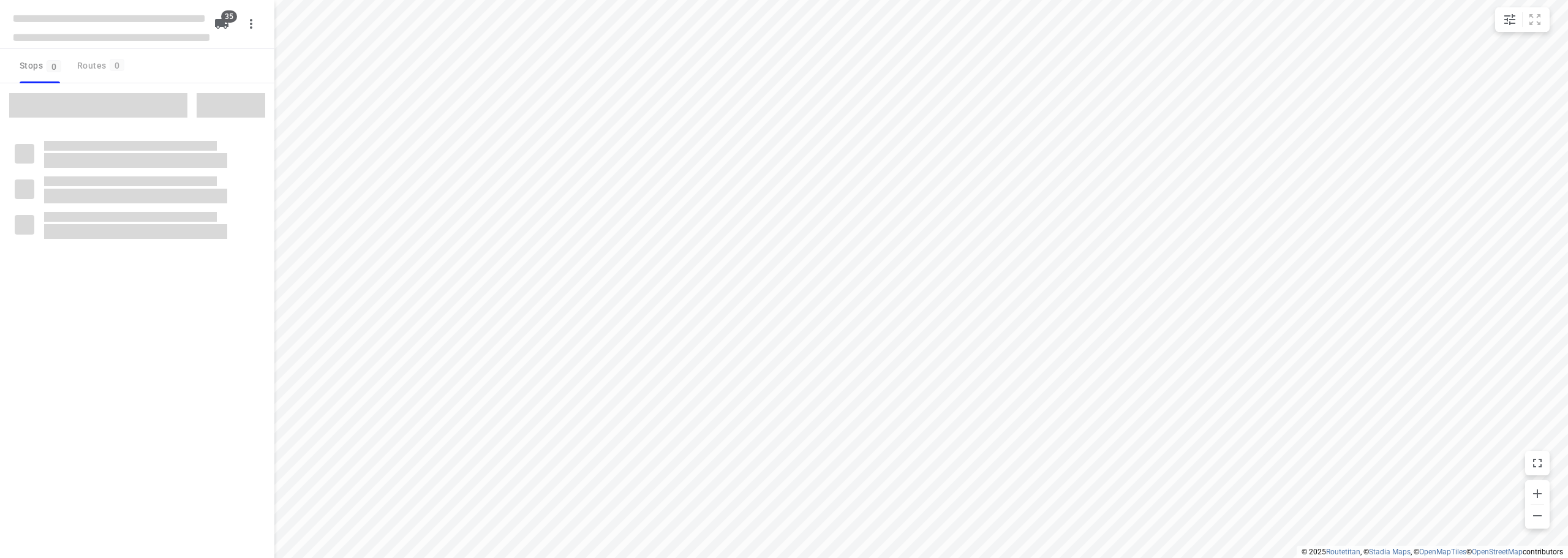
checkbox input "true"
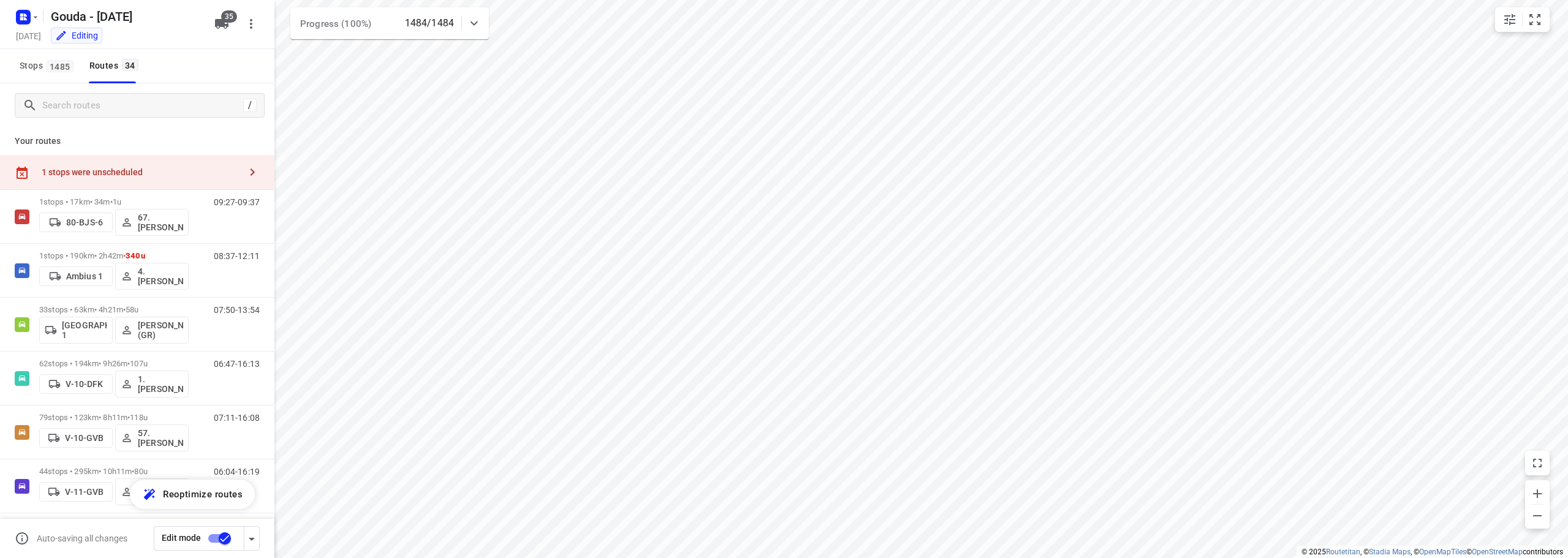
click at [891, 0] on html "i © 2025 Routetitan , © Stadia Maps , © OpenMapTiles © OpenStreetMap contributo…" at bounding box center [784, 279] width 1568 height 558
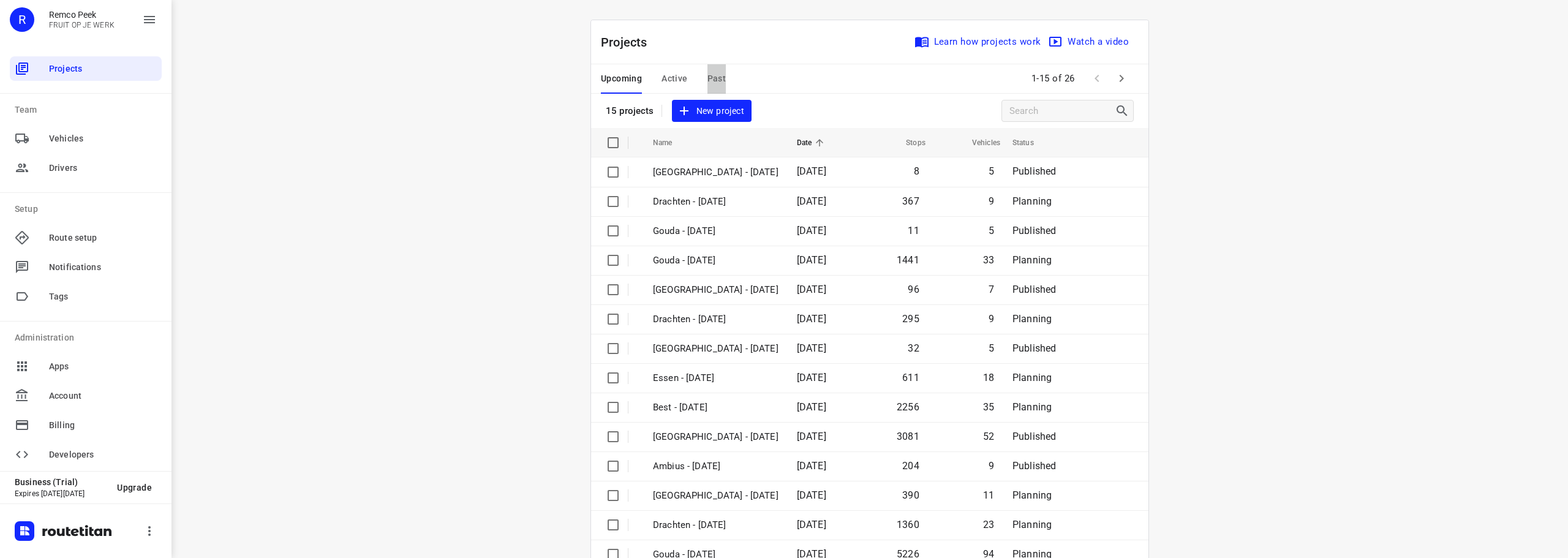
click at [717, 80] on span "Past" at bounding box center [716, 79] width 19 height 15
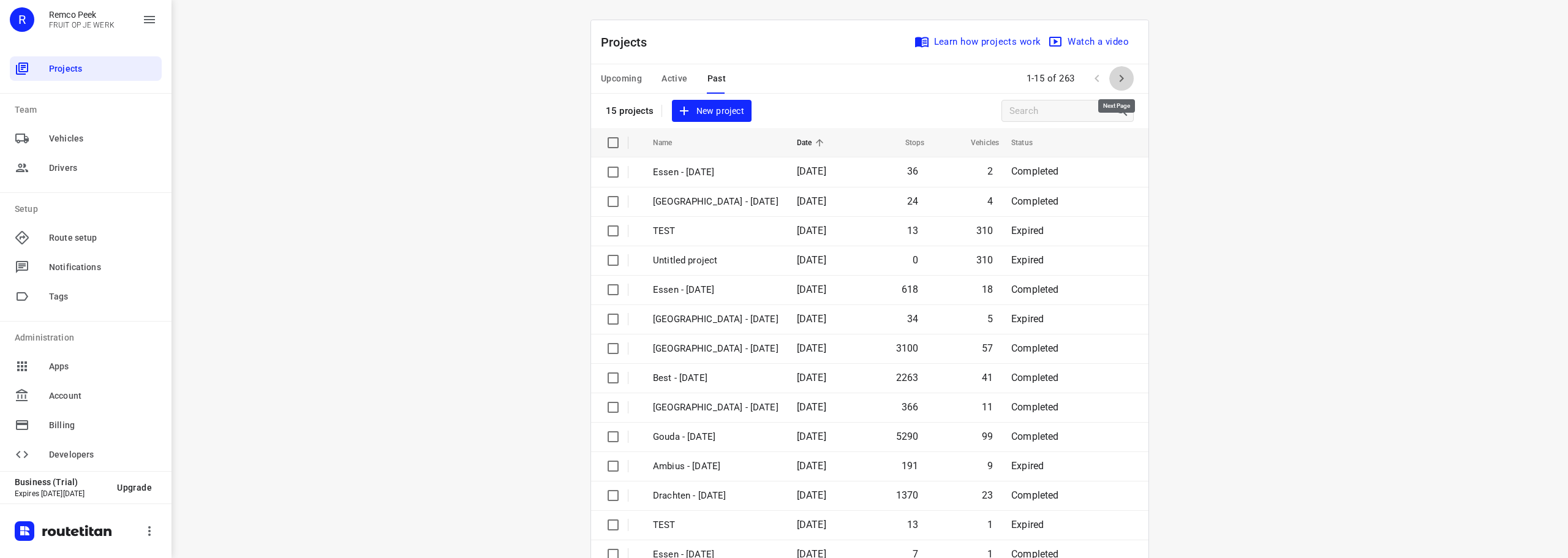
click at [1126, 80] on button "button" at bounding box center [1122, 78] width 25 height 25
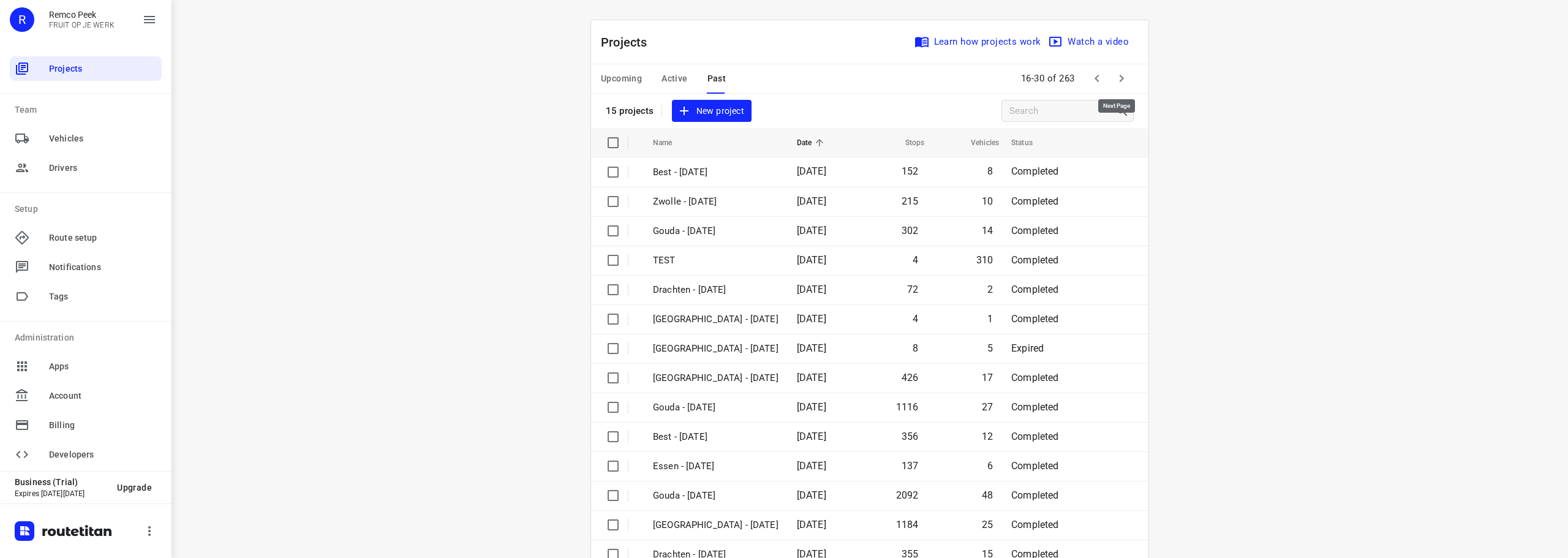
click at [1126, 80] on button "button" at bounding box center [1122, 78] width 25 height 25
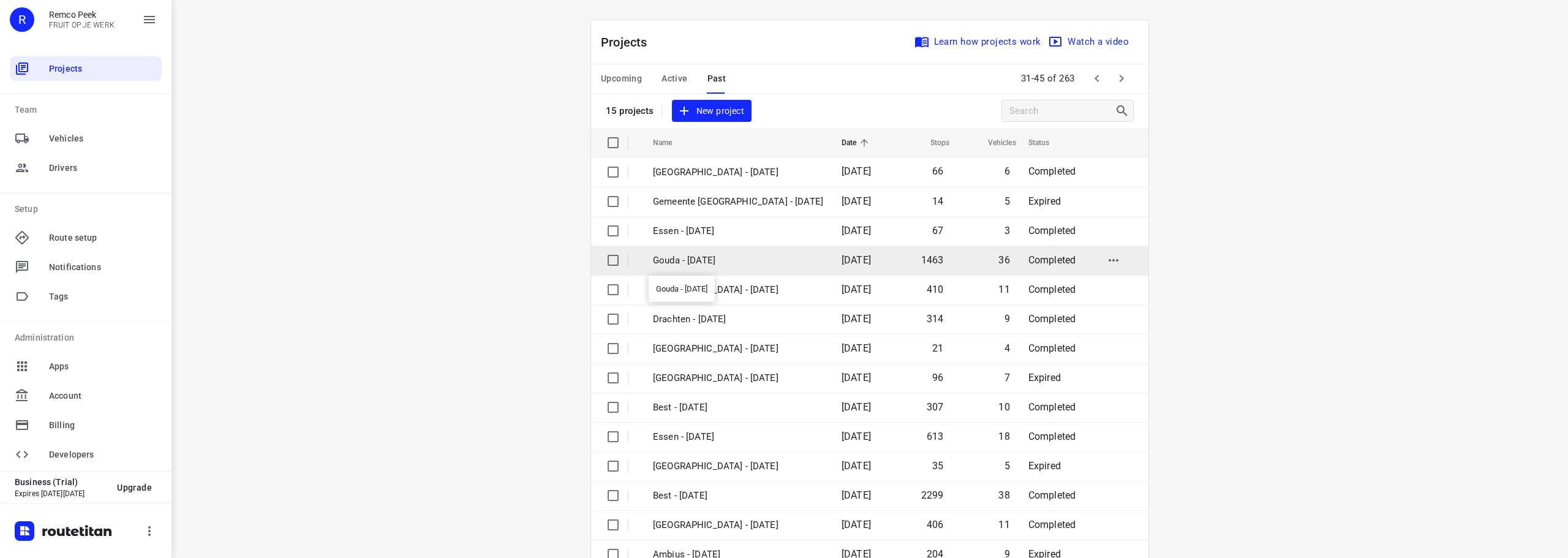
click at [723, 258] on p "Gouda - [DATE]" at bounding box center [738, 261] width 170 height 14
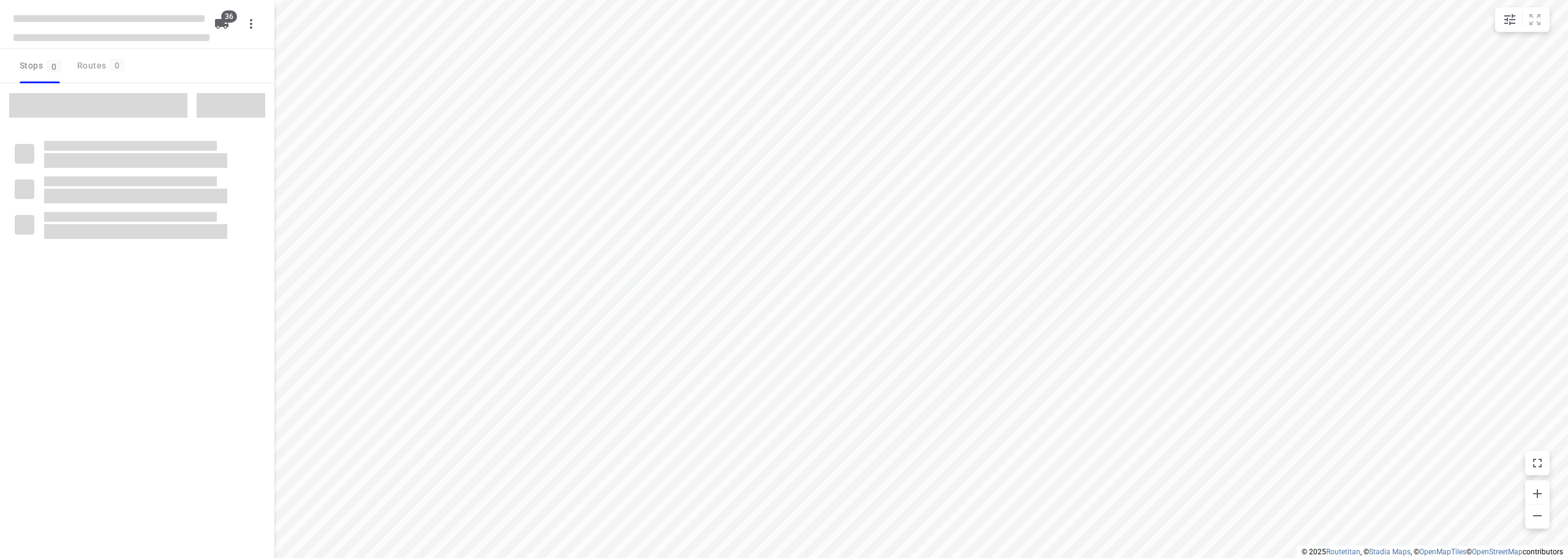
checkbox input "true"
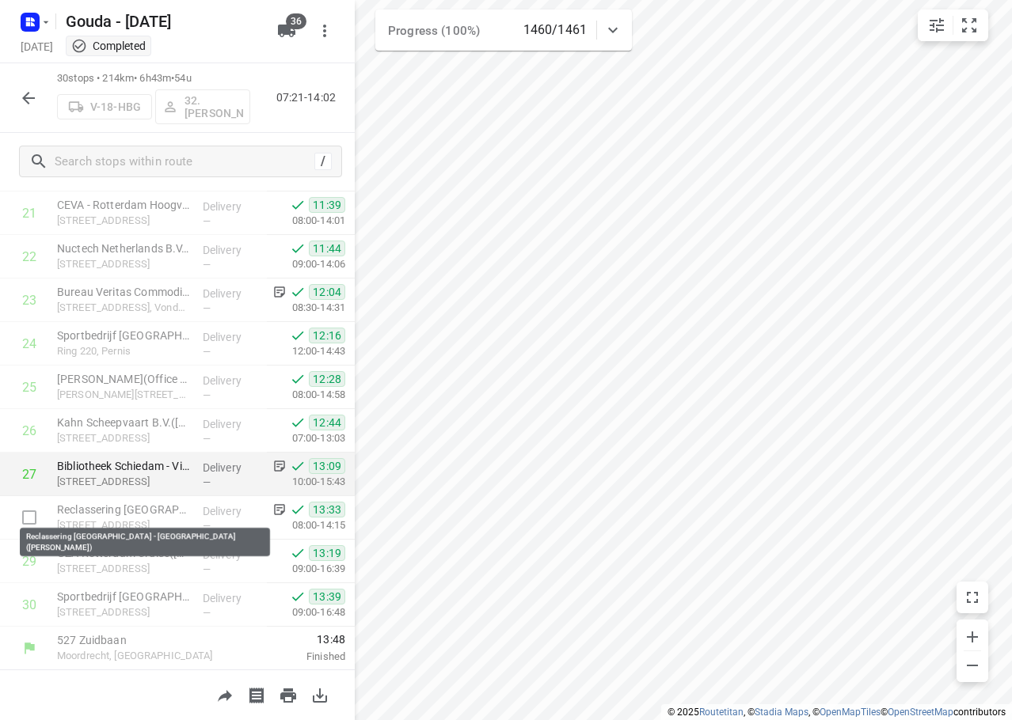
scroll to position [994, 0]
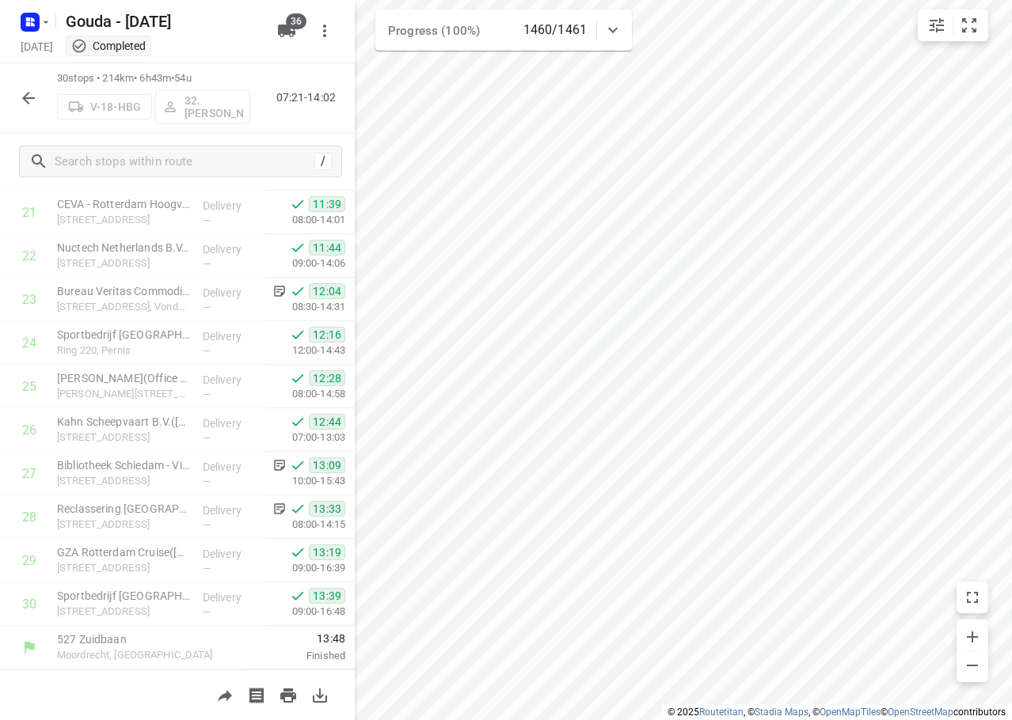
click at [26, 91] on icon "button" at bounding box center [28, 98] width 19 height 19
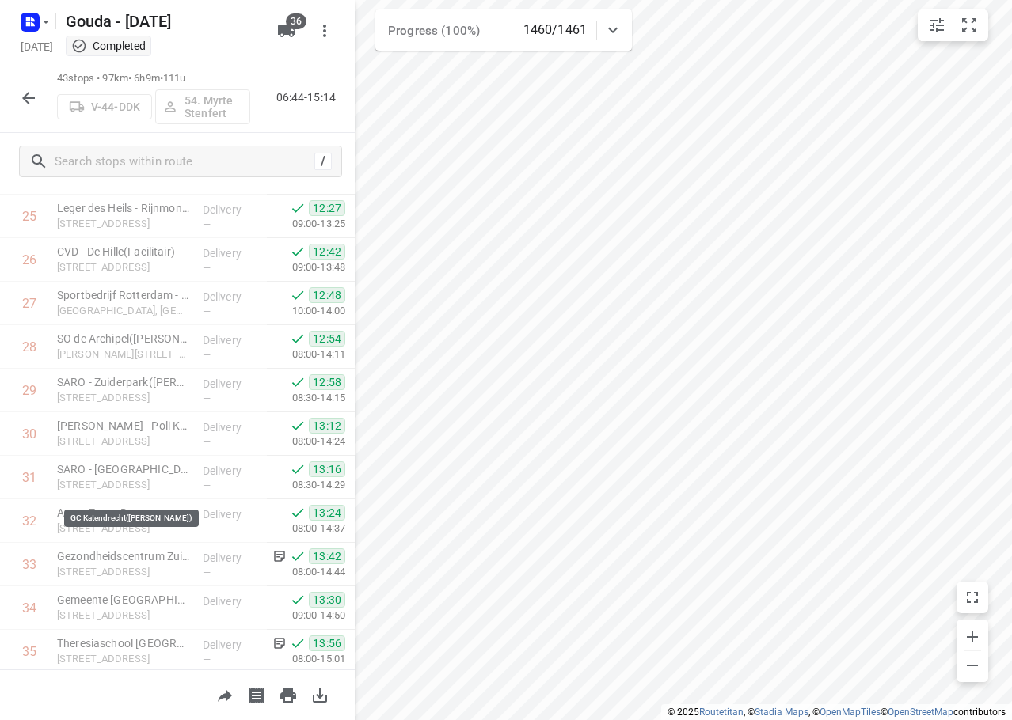
scroll to position [1560, 0]
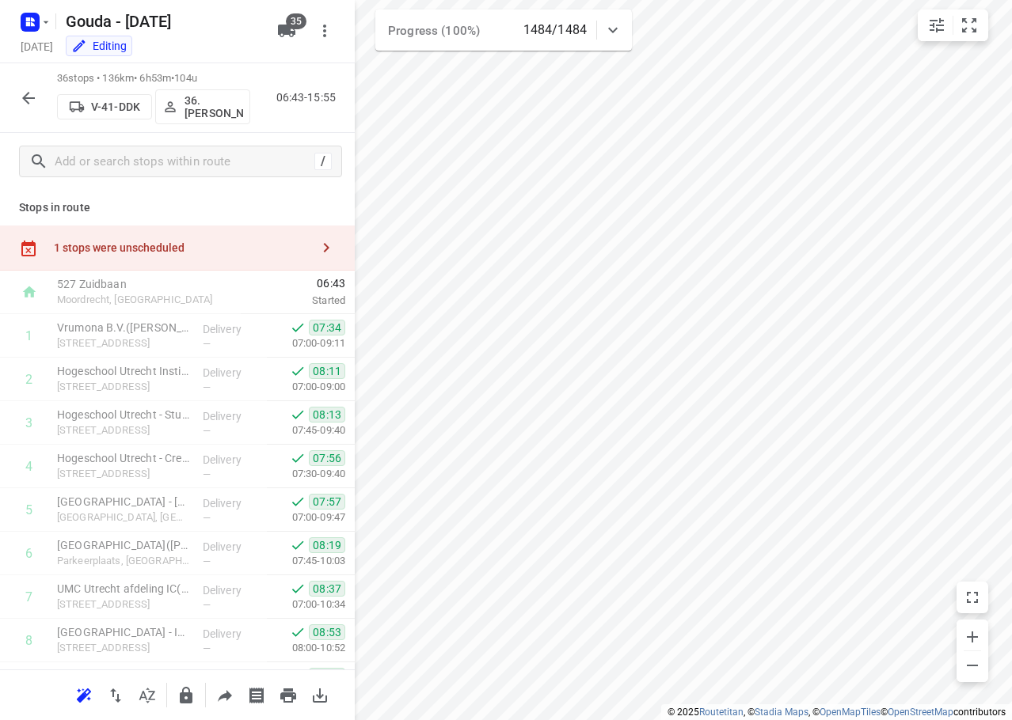
scroll to position [79, 0]
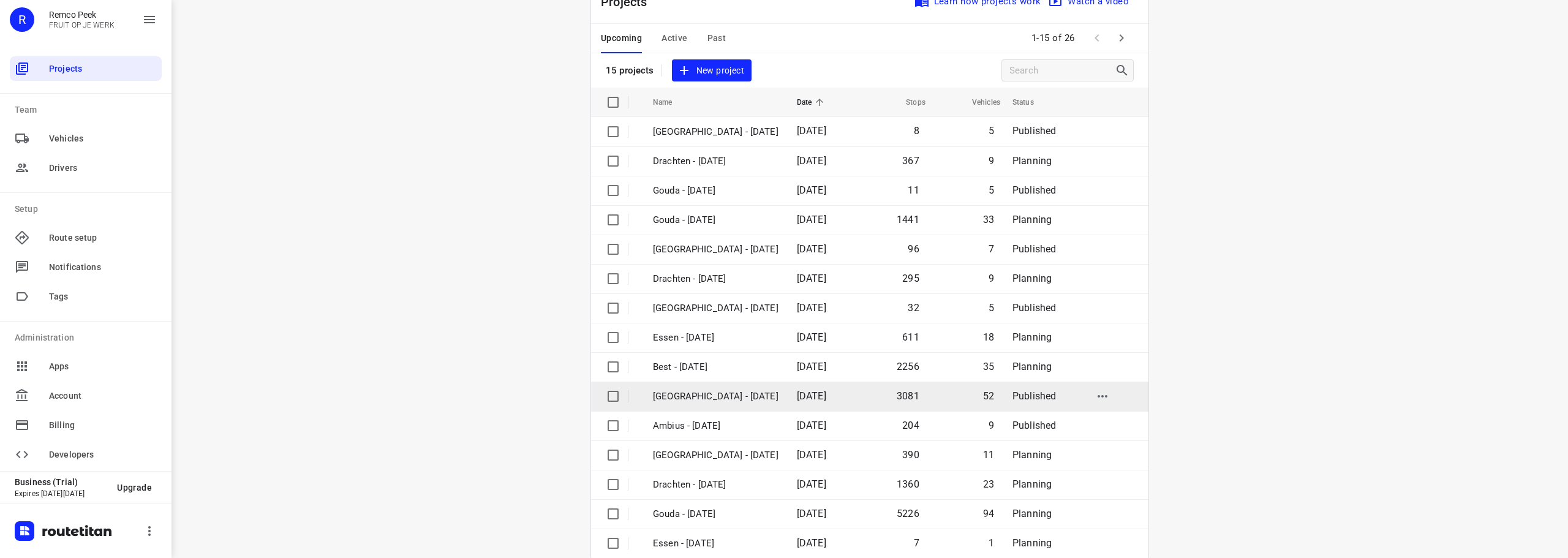
scroll to position [61, 0]
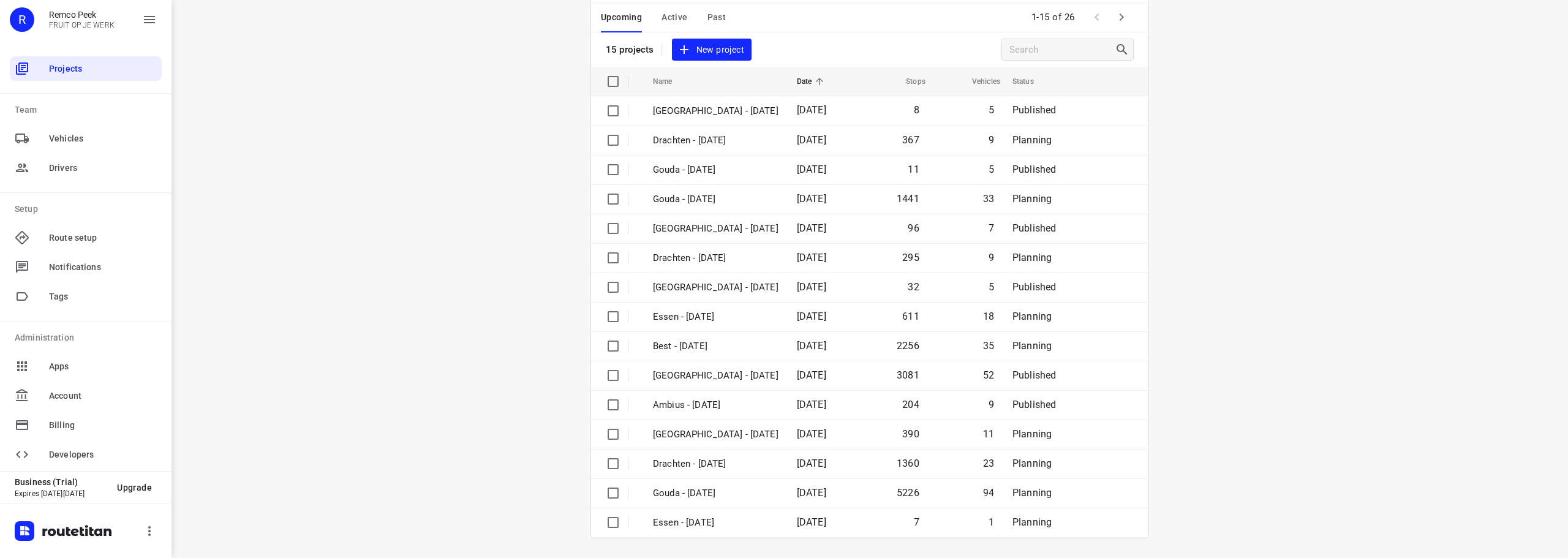
click at [1122, 15] on icon "button" at bounding box center [1121, 17] width 15 height 15
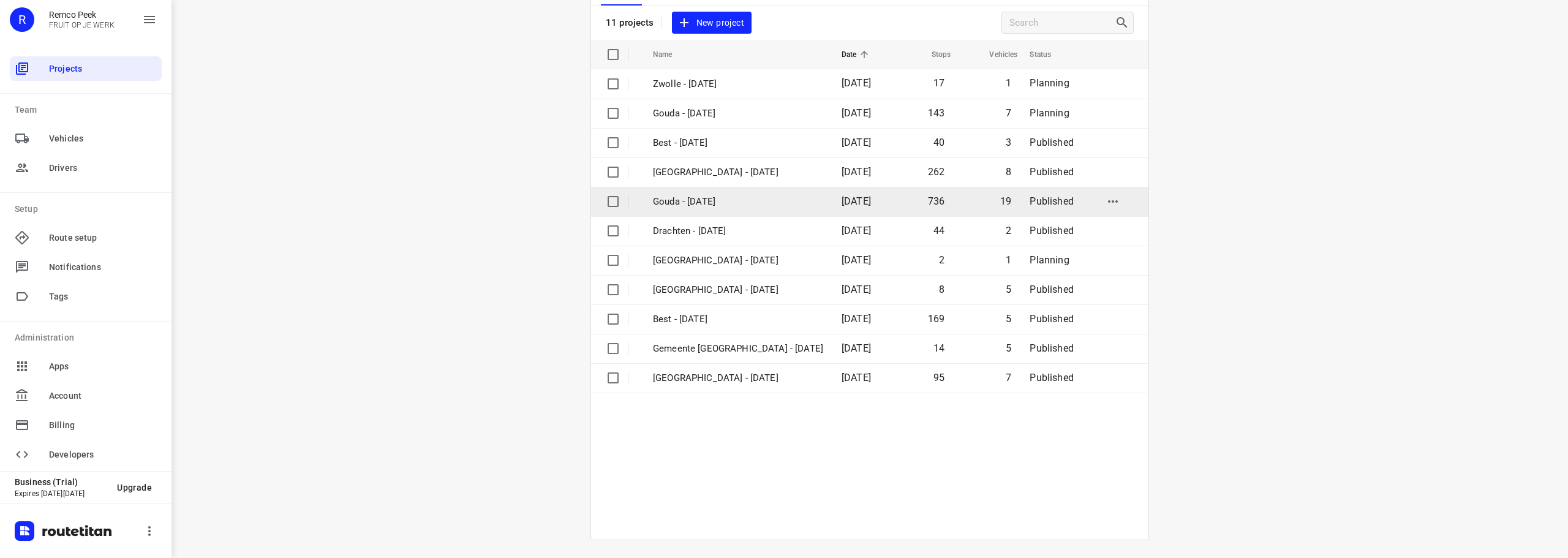
scroll to position [90, 0]
click at [709, 198] on p "Gouda - [DATE]" at bounding box center [738, 200] width 170 height 14
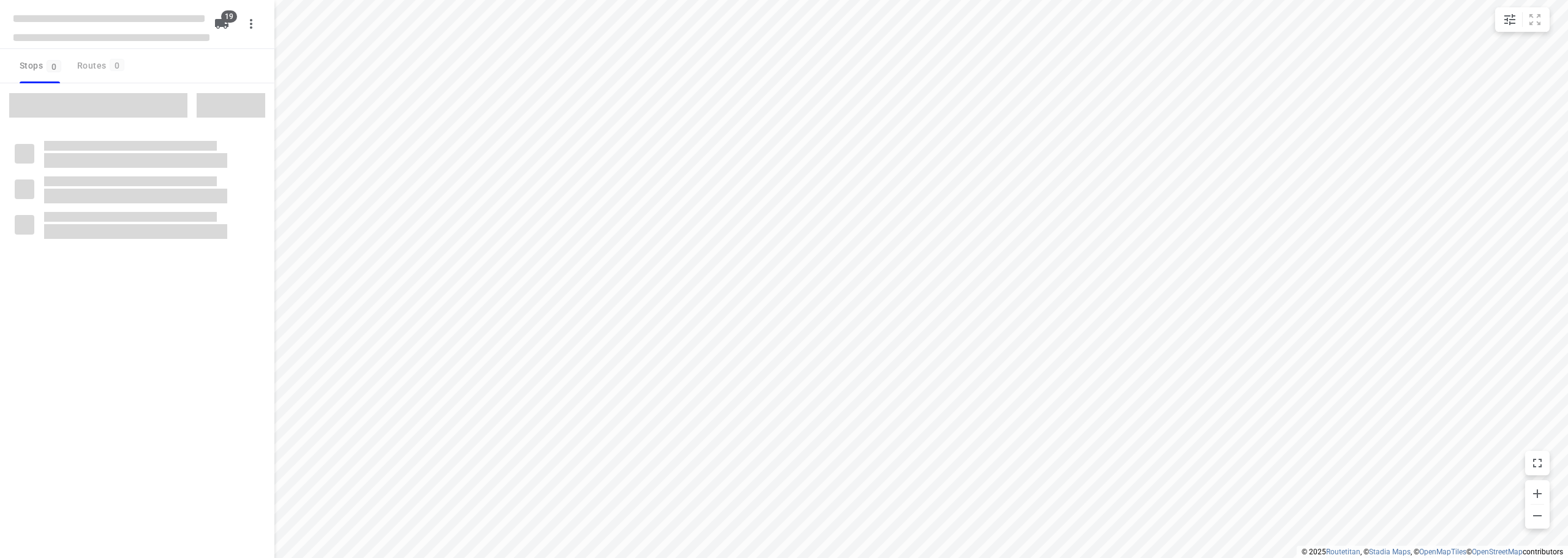
checkbox input "true"
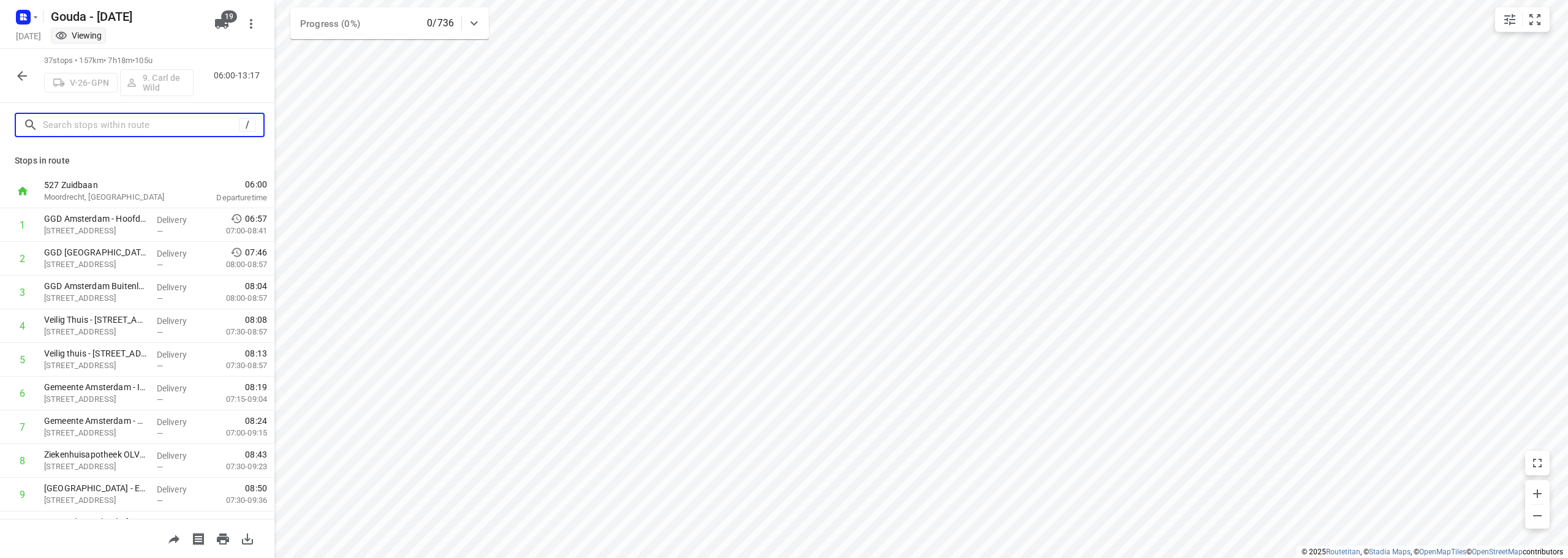
click at [103, 121] on input "text" at bounding box center [140, 125] width 196 height 19
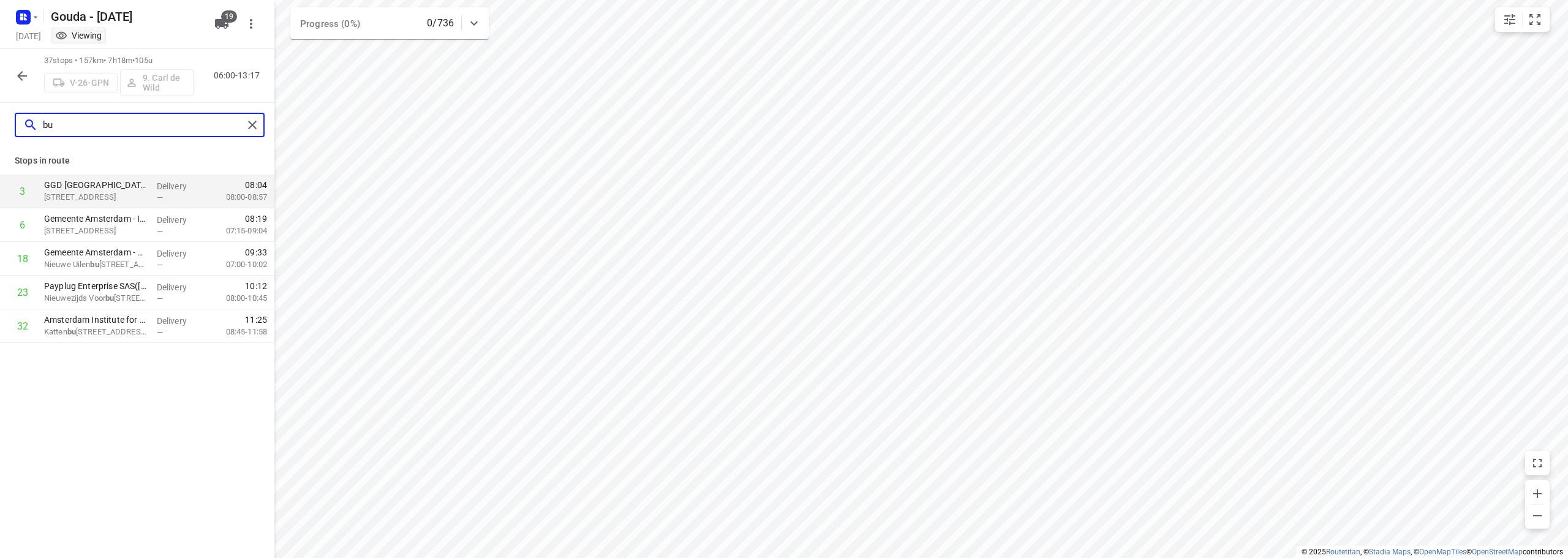
type input "b"
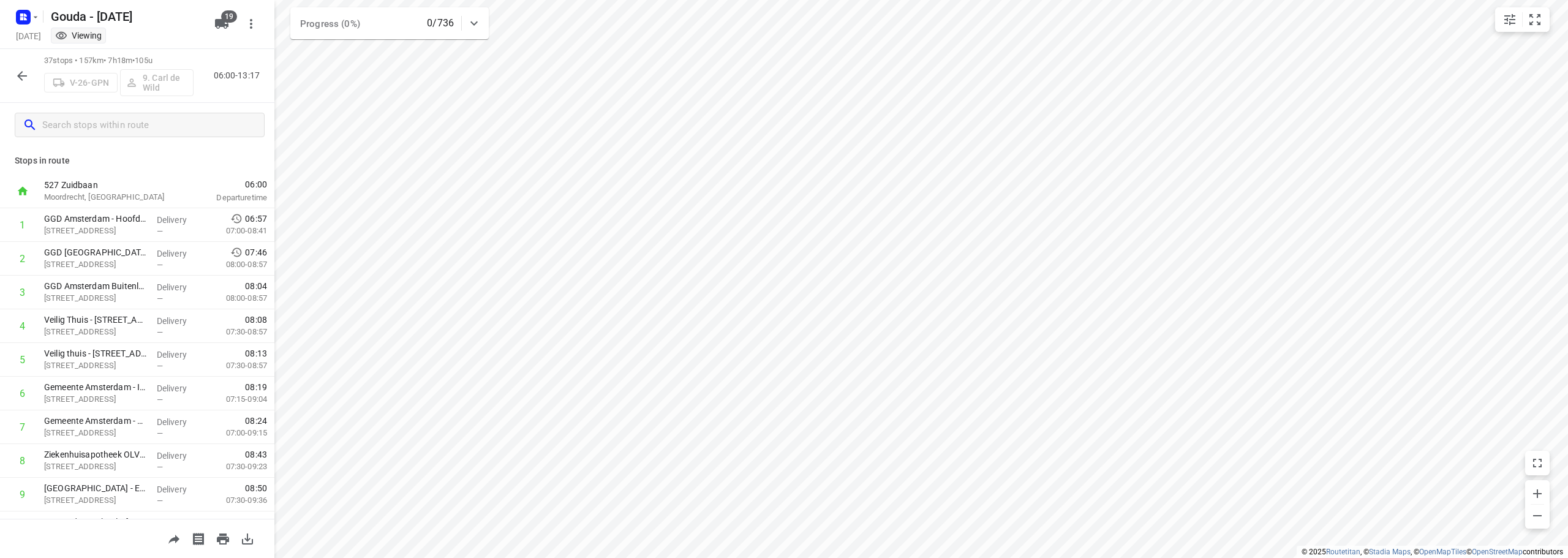
click at [18, 78] on icon "button" at bounding box center [22, 76] width 15 height 15
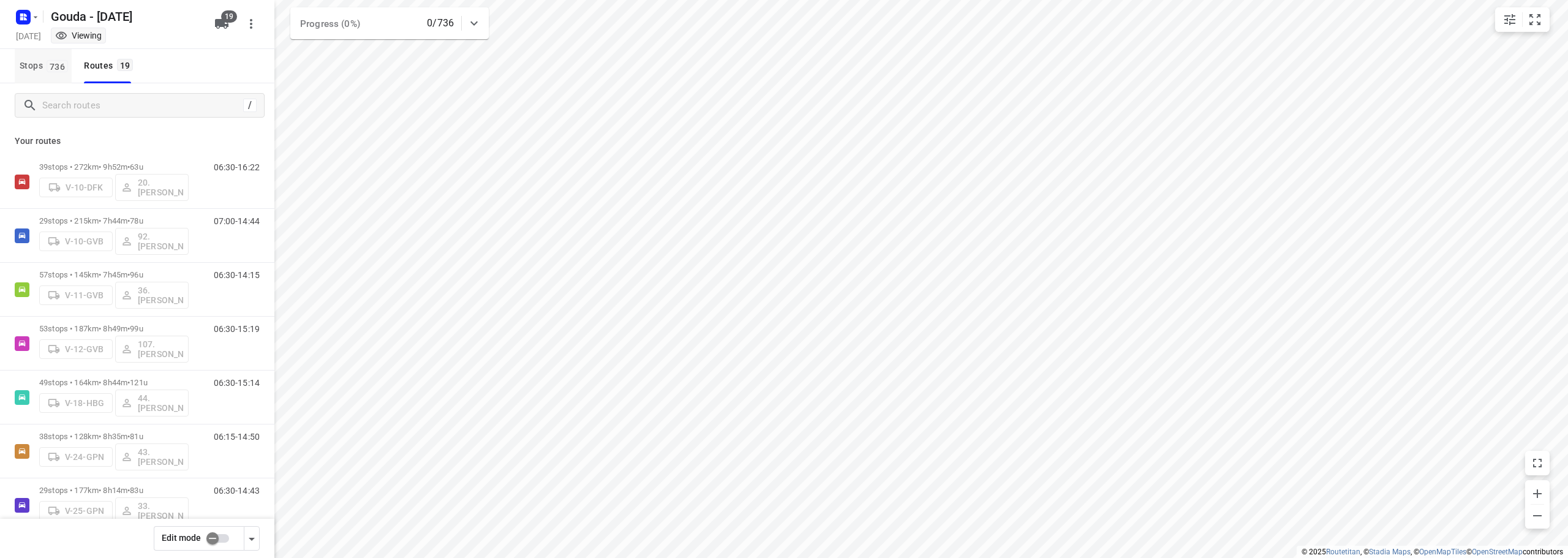
click at [42, 67] on span "Stops 736" at bounding box center [45, 66] width 52 height 15
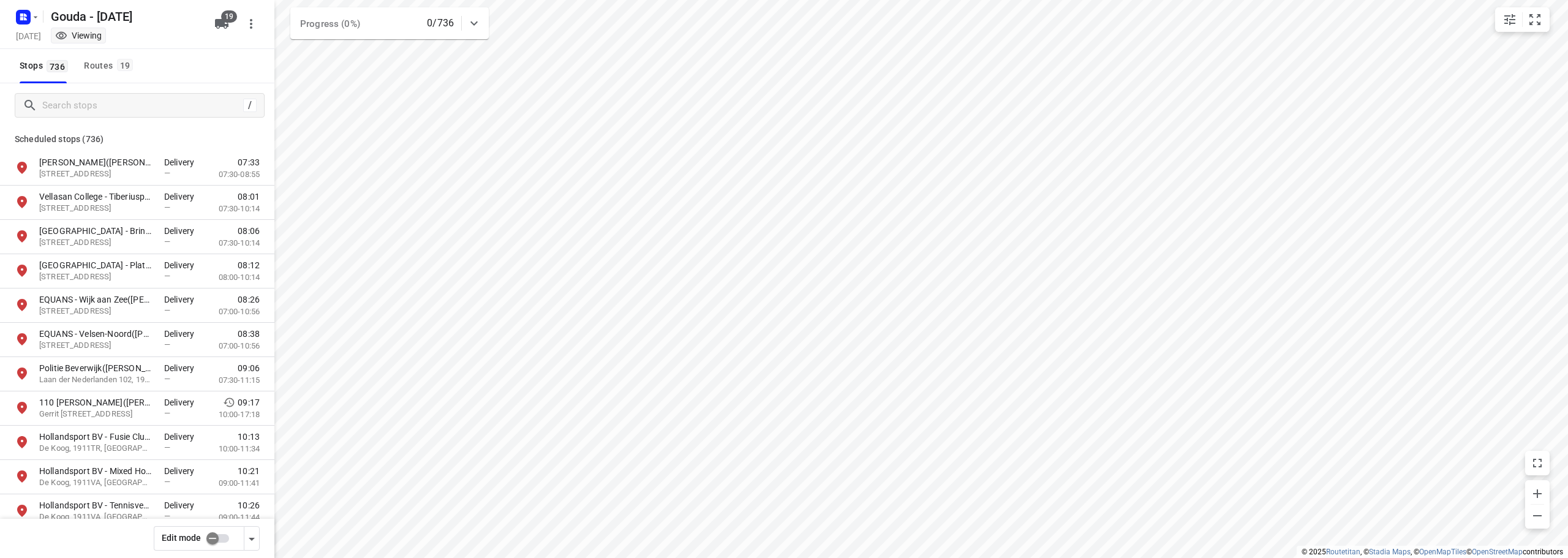
drag, startPoint x: 90, startPoint y: 84, endPoint x: 93, endPoint y: 111, distance: 27.2
click at [91, 91] on div "Gouda - [DATE] [DATE] Viewing 19 Stops 736 Routes 19 / Scheduled stops ( 736 ) …" at bounding box center [137, 279] width 275 height 558
click at [95, 113] on input "Search stops" at bounding box center [140, 105] width 196 height 19
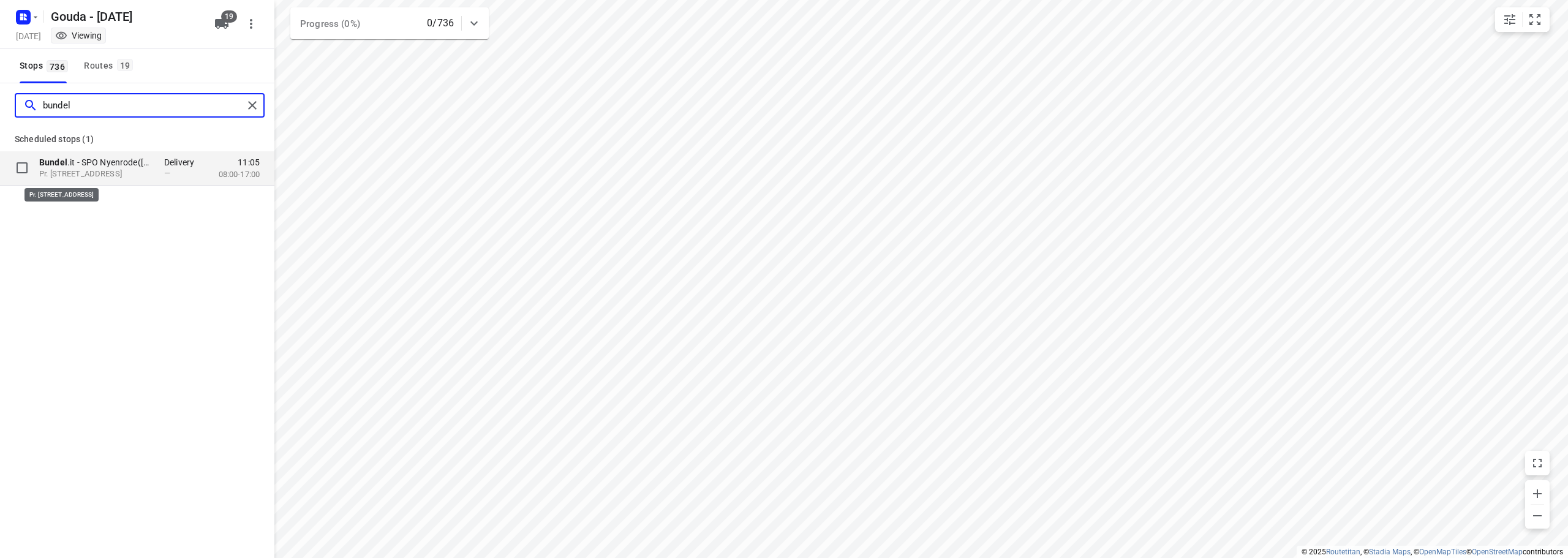
type input "bundel"
click at [108, 176] on p "Pr. [STREET_ADDRESS]" at bounding box center [96, 174] width 113 height 12
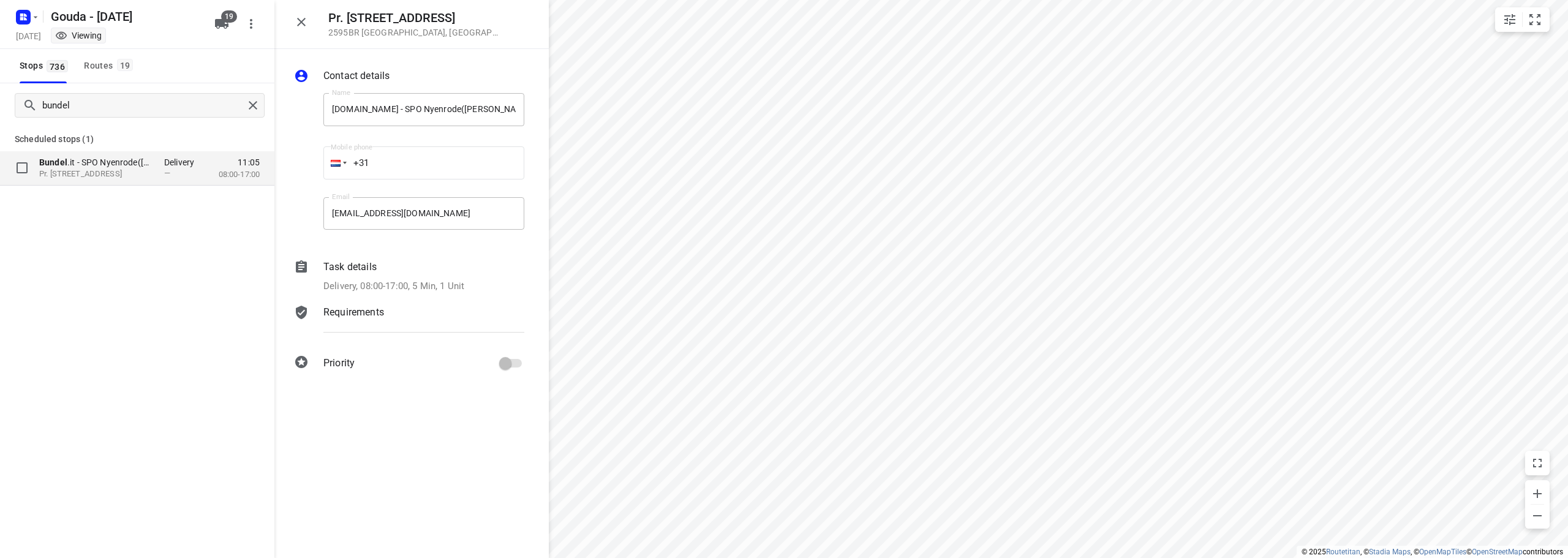
click at [140, 165] on p "Bundel .it - SPO Nyenrode([PERSON_NAME] / [PERSON_NAME])" at bounding box center [96, 163] width 113 height 12
click at [104, 169] on p "Pr. [STREET_ADDRESS]" at bounding box center [96, 174] width 113 height 12
click at [298, 21] on icon "button" at bounding box center [301, 22] width 15 height 15
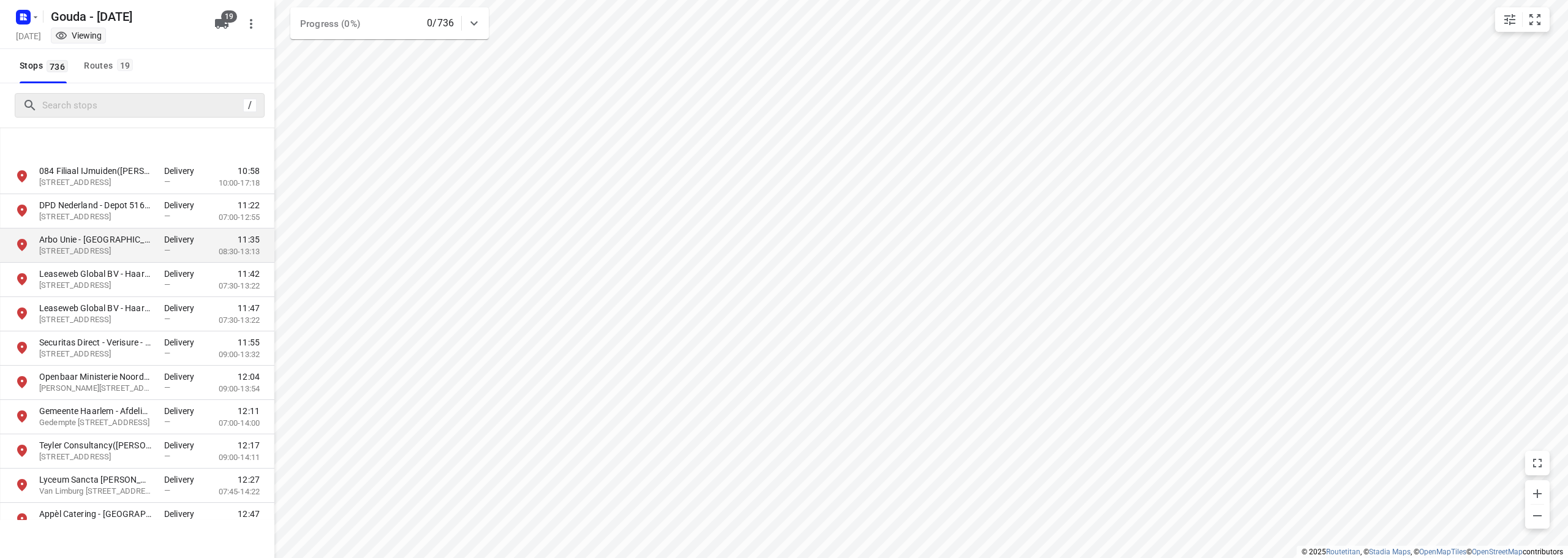
scroll to position [490, 0]
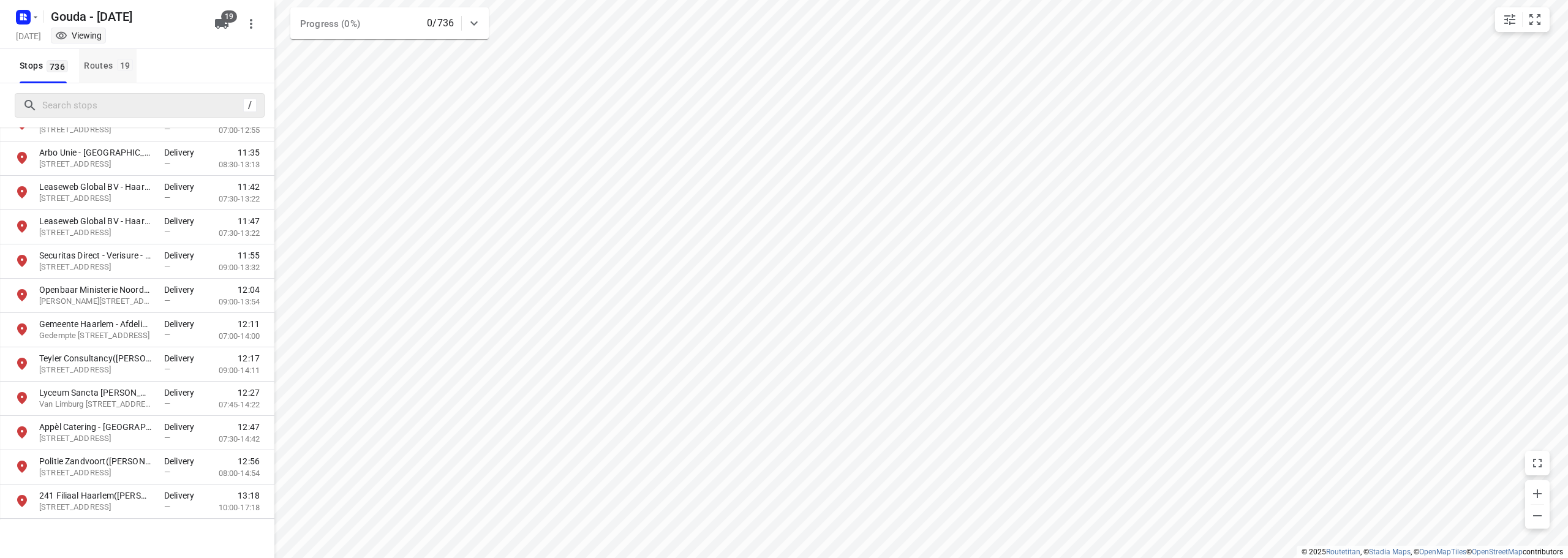
click at [98, 71] on div "Routes 19" at bounding box center [110, 66] width 53 height 15
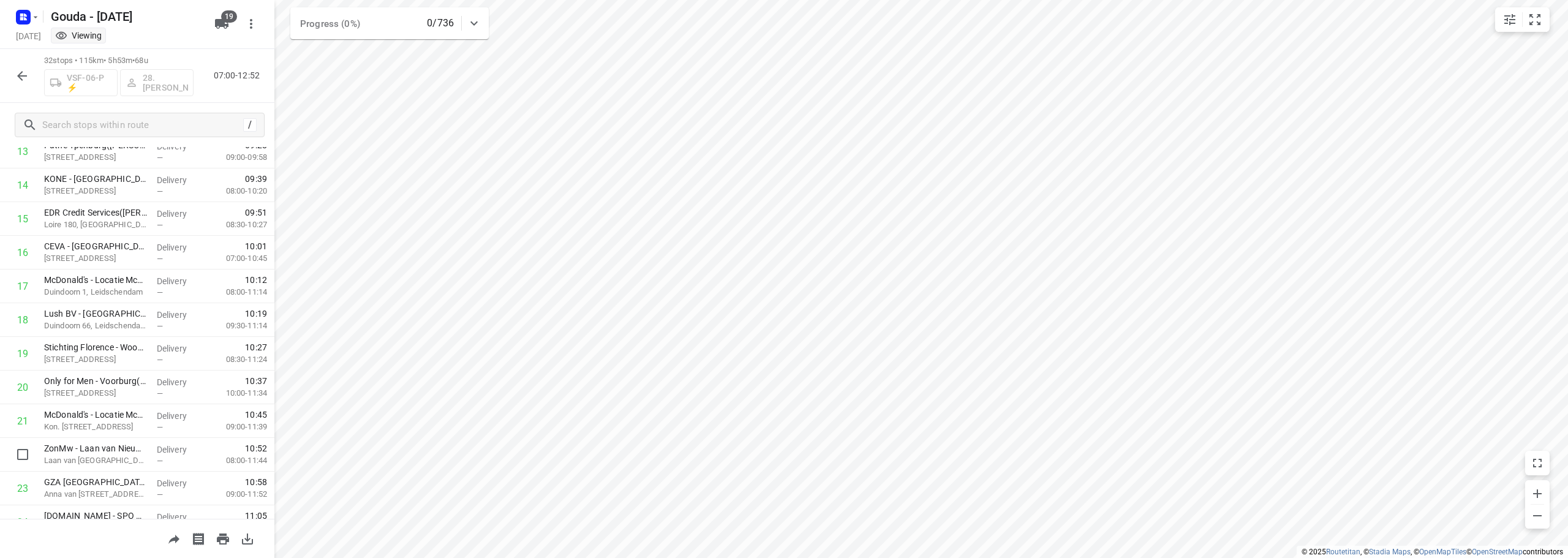
scroll to position [250, 0]
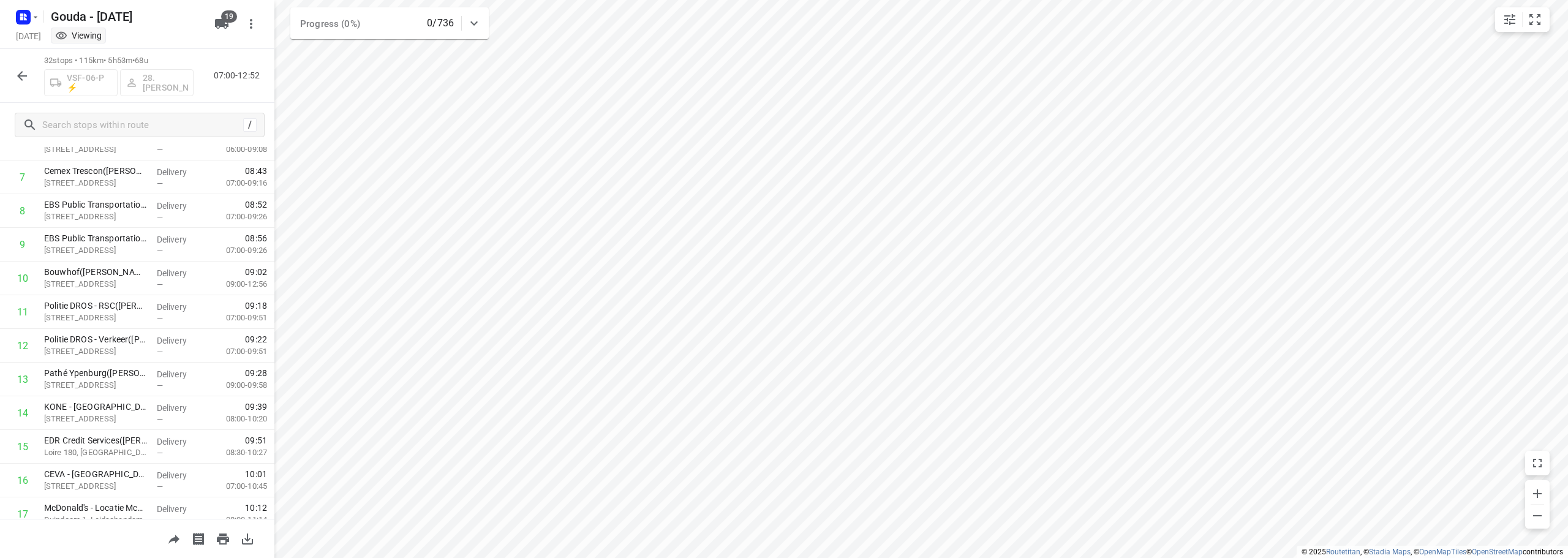
click at [20, 80] on icon "button" at bounding box center [22, 76] width 15 height 15
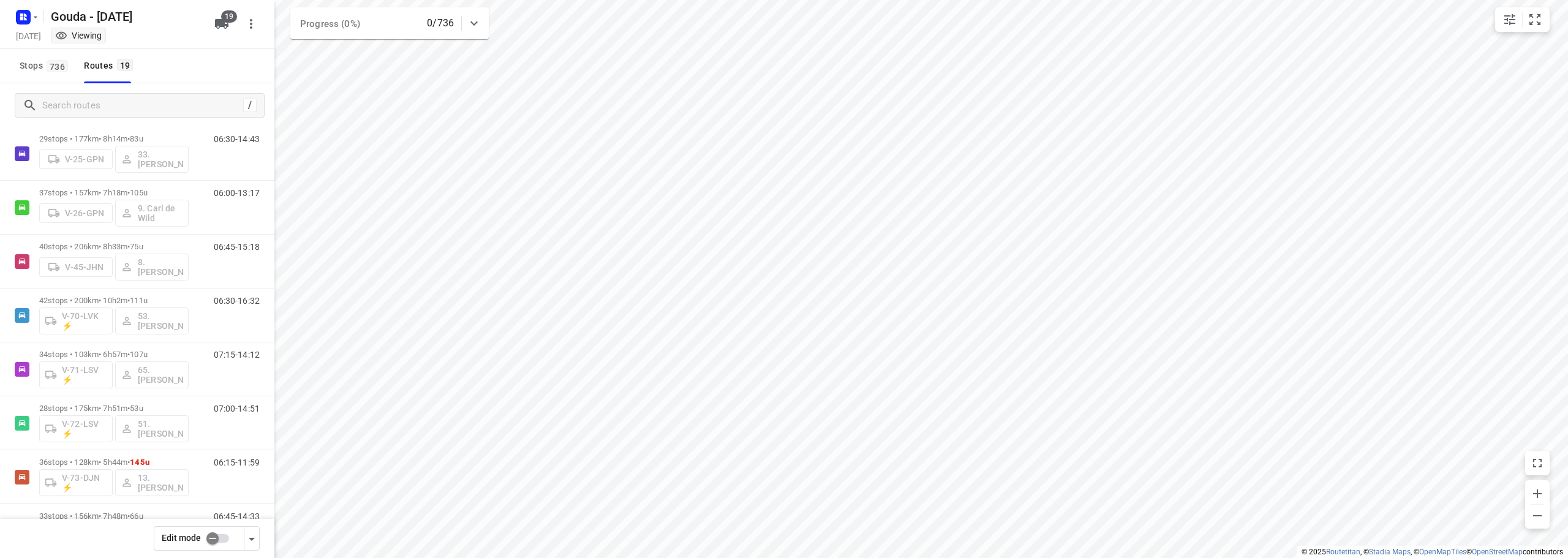
scroll to position [0, 0]
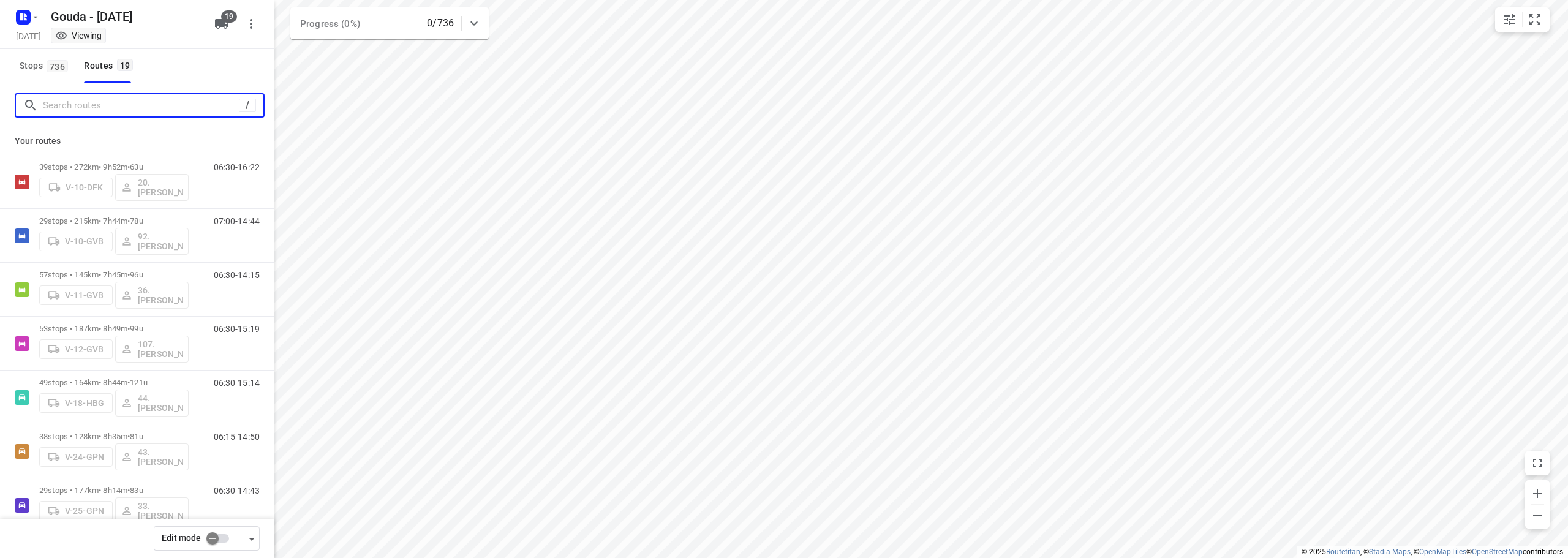
click at [66, 108] on input "Search routes" at bounding box center [140, 105] width 196 height 19
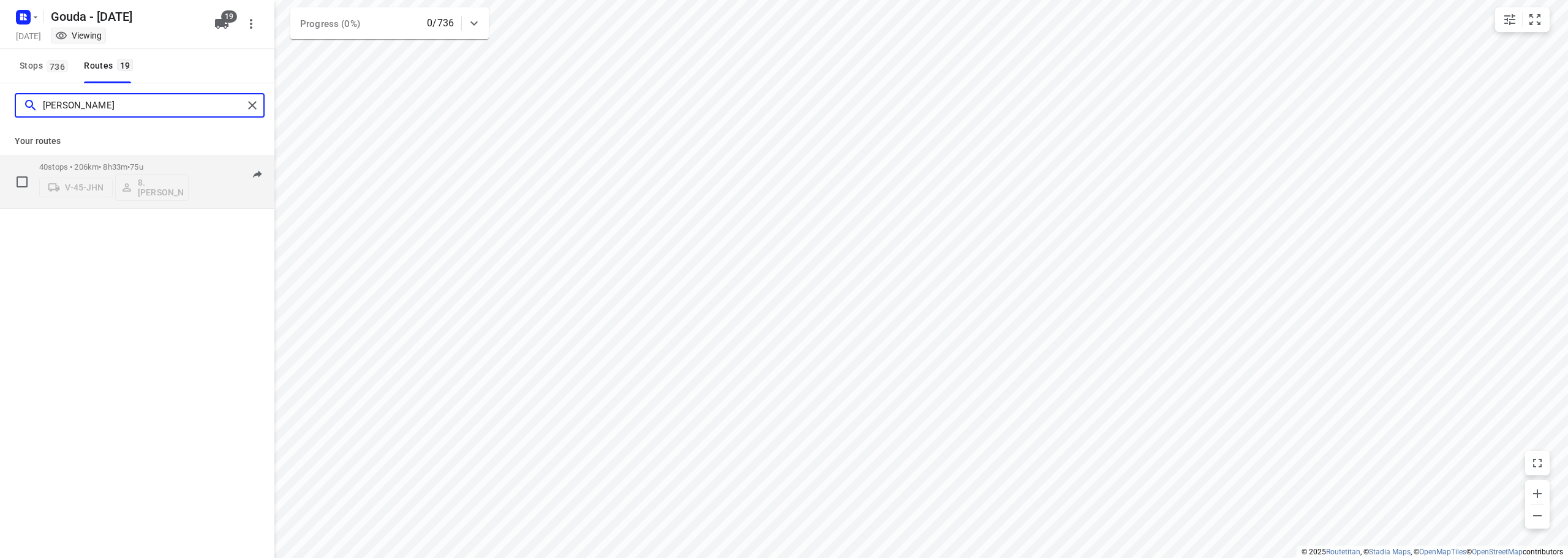
type input "[PERSON_NAME]"
click at [110, 166] on p "40 stops • 206km • 8h33m • 75u" at bounding box center [114, 167] width 149 height 9
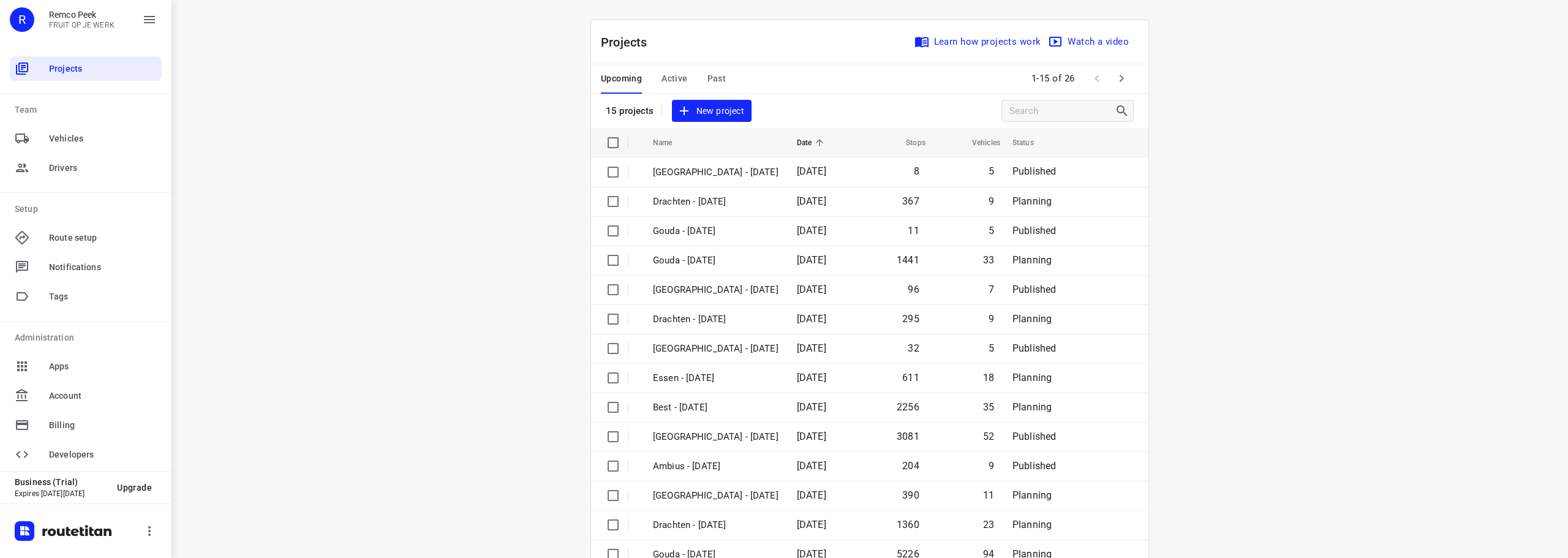
click at [1118, 71] on icon "button" at bounding box center [1121, 78] width 15 height 15
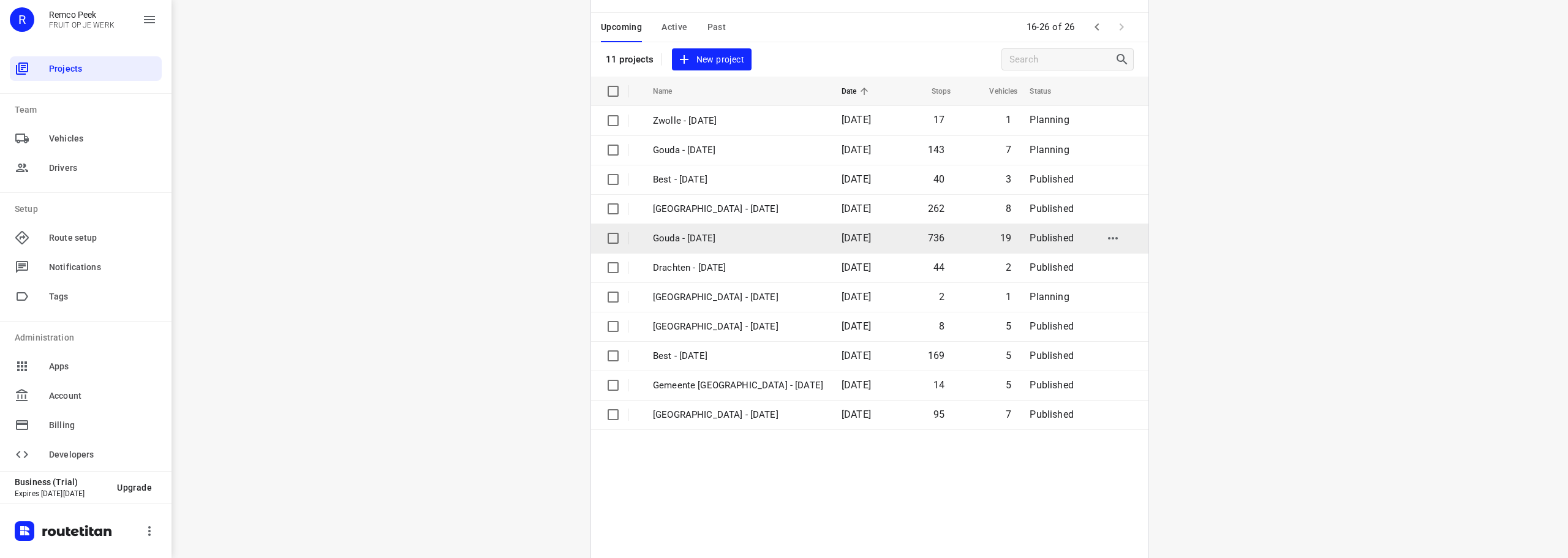
scroll to position [90, 0]
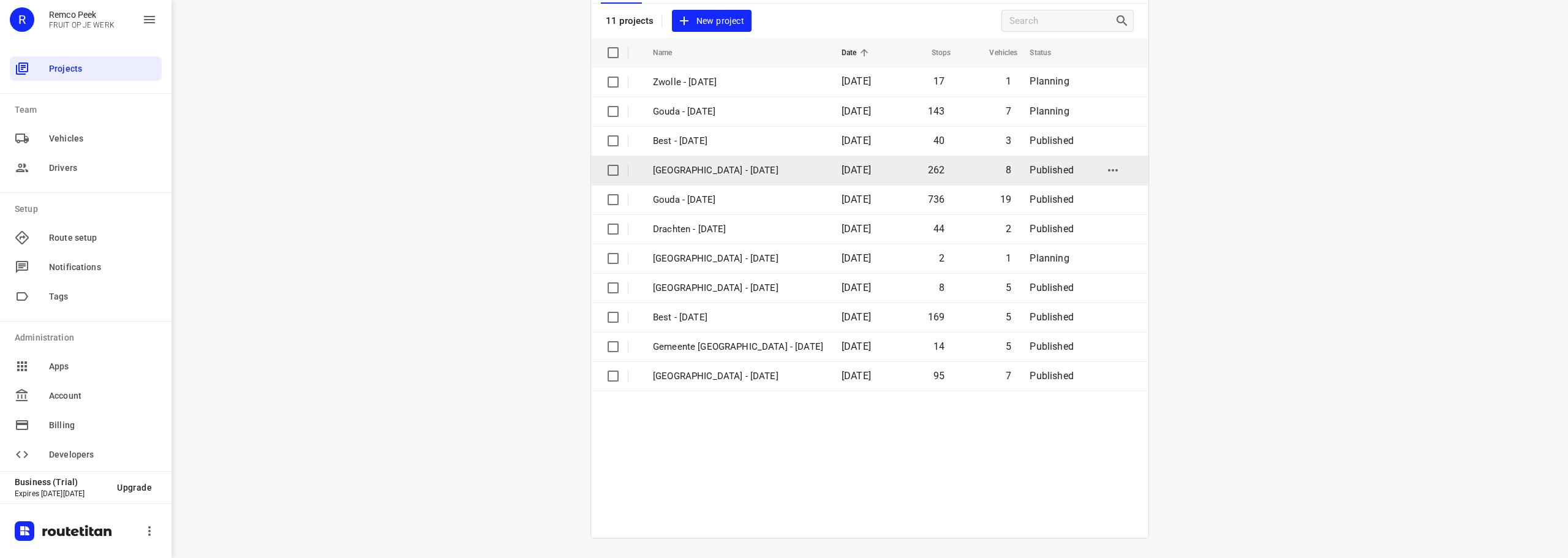
click at [708, 178] on td "[GEOGRAPHIC_DATA] - [DATE]" at bounding box center [736, 170] width 191 height 29
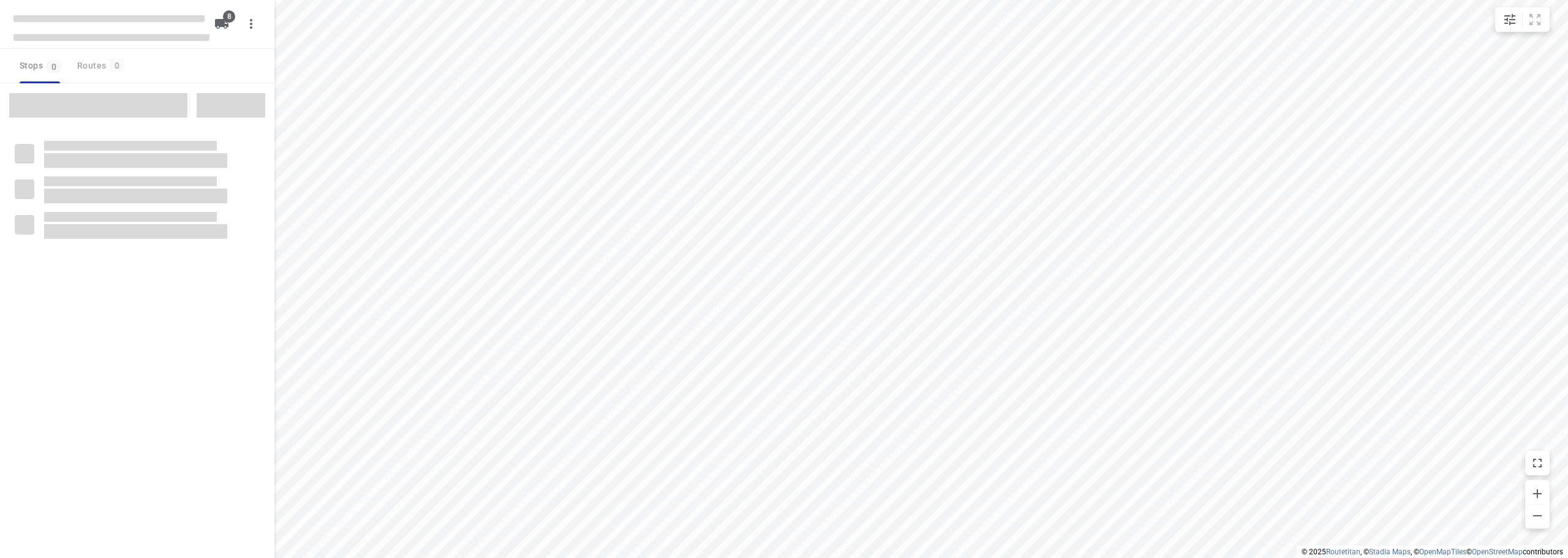
checkbox input "true"
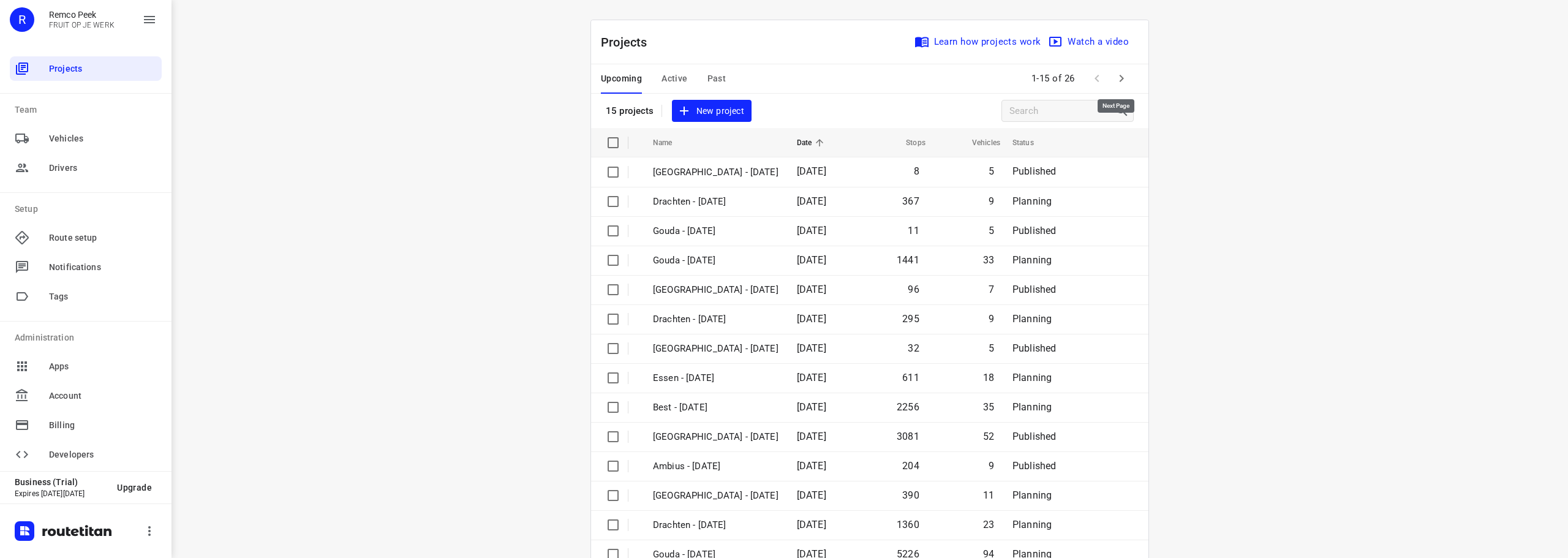
click at [1124, 76] on icon "button" at bounding box center [1121, 78] width 15 height 15
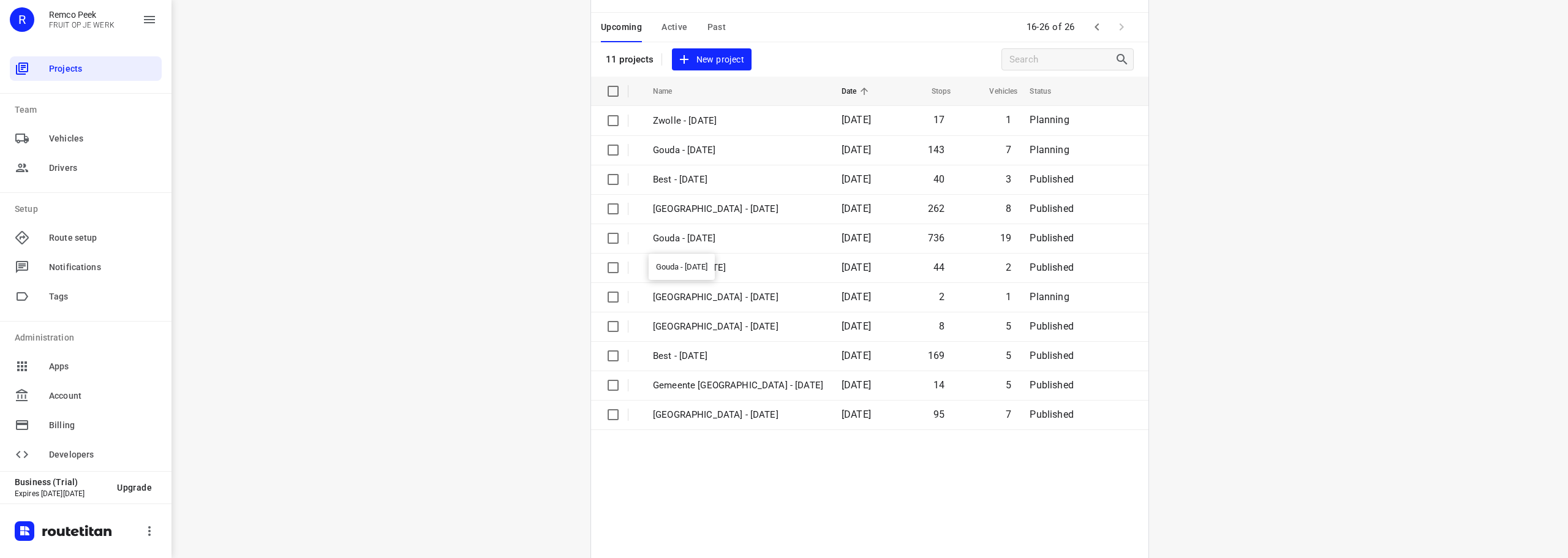
scroll to position [90, 0]
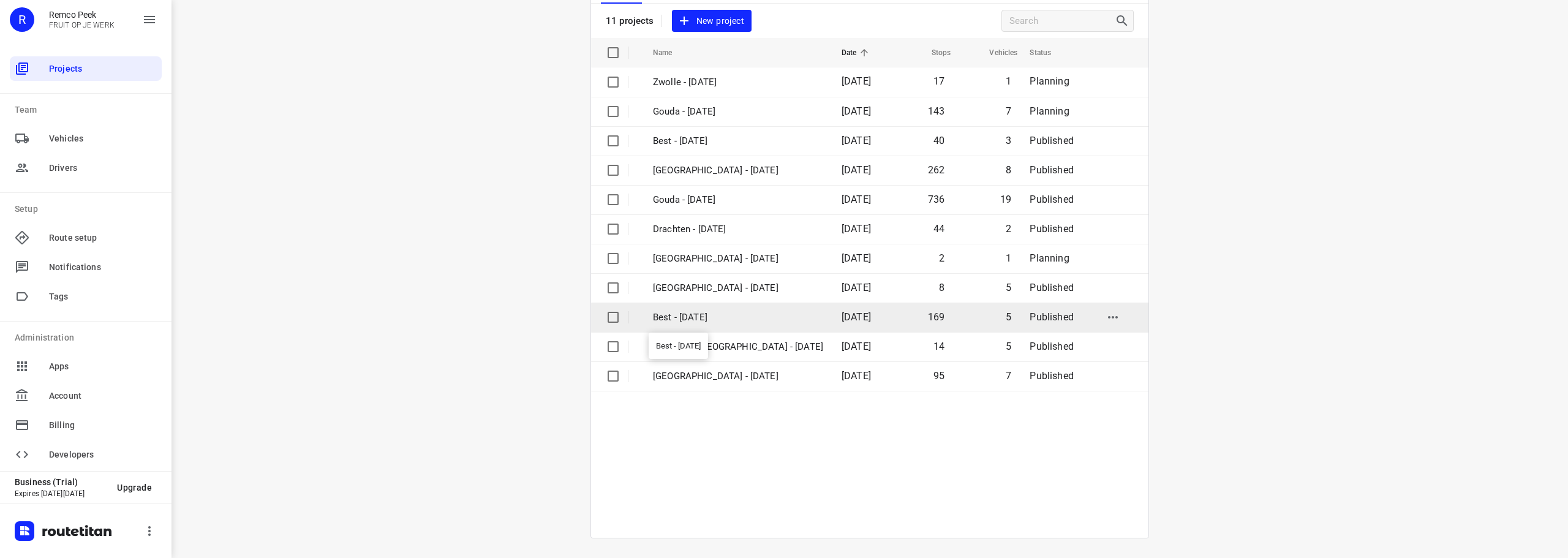
click at [740, 314] on p "Best - [DATE]" at bounding box center [738, 317] width 170 height 14
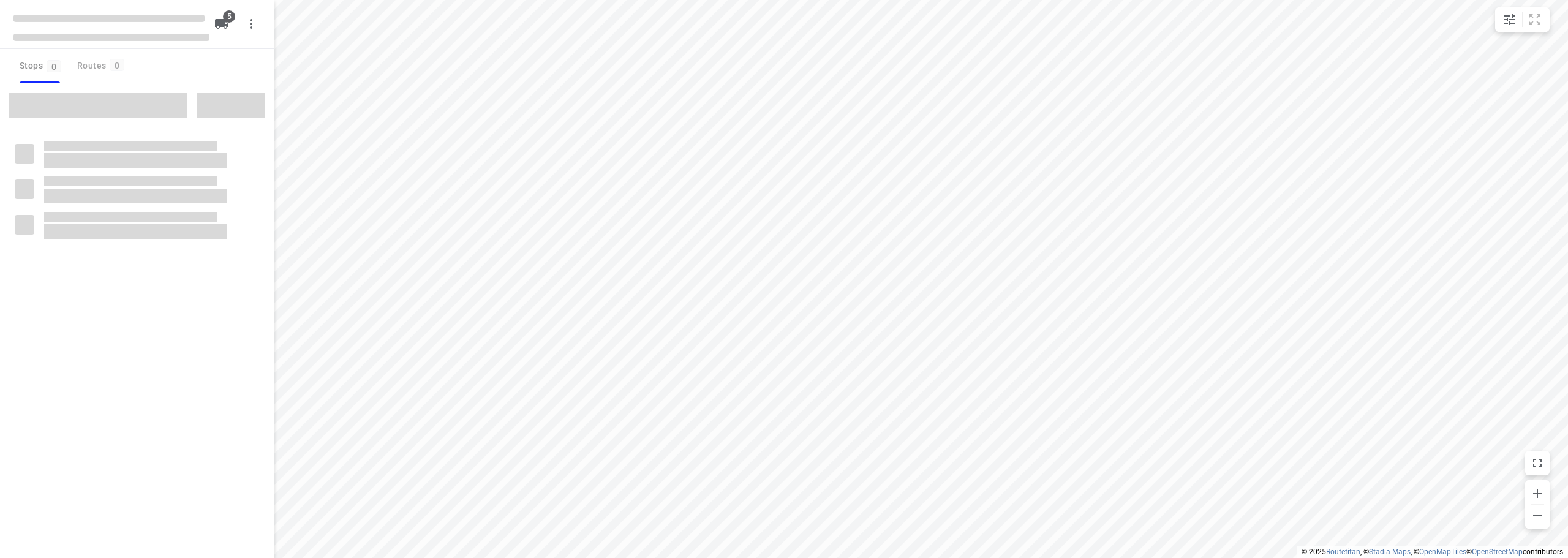
checkbox input "true"
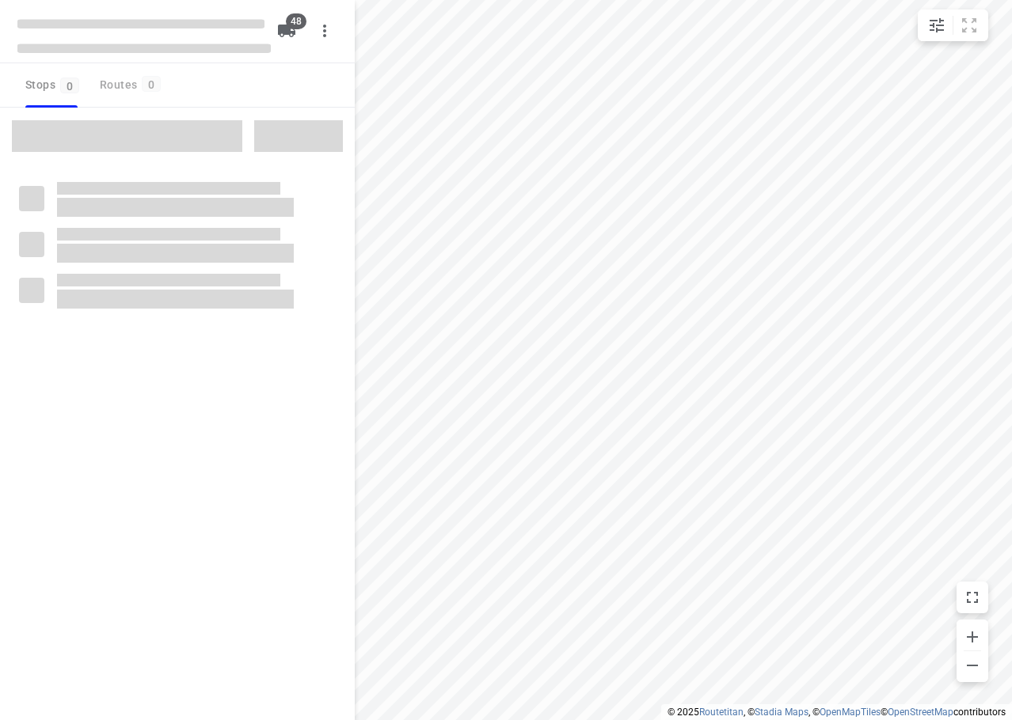
checkbox input "true"
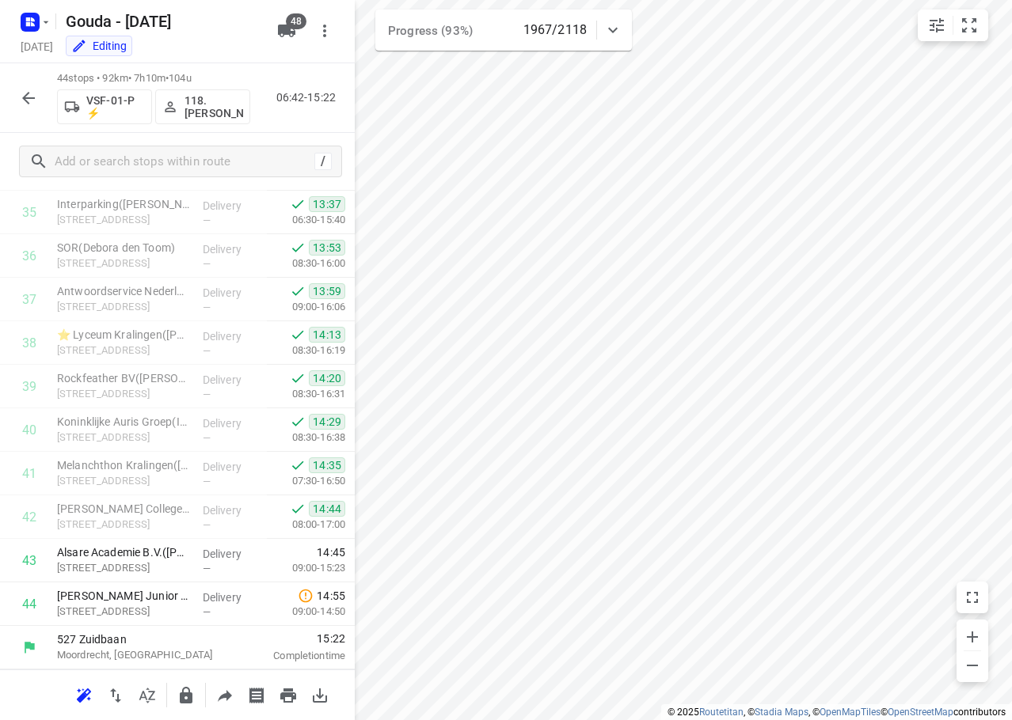
scroll to position [1559, 0]
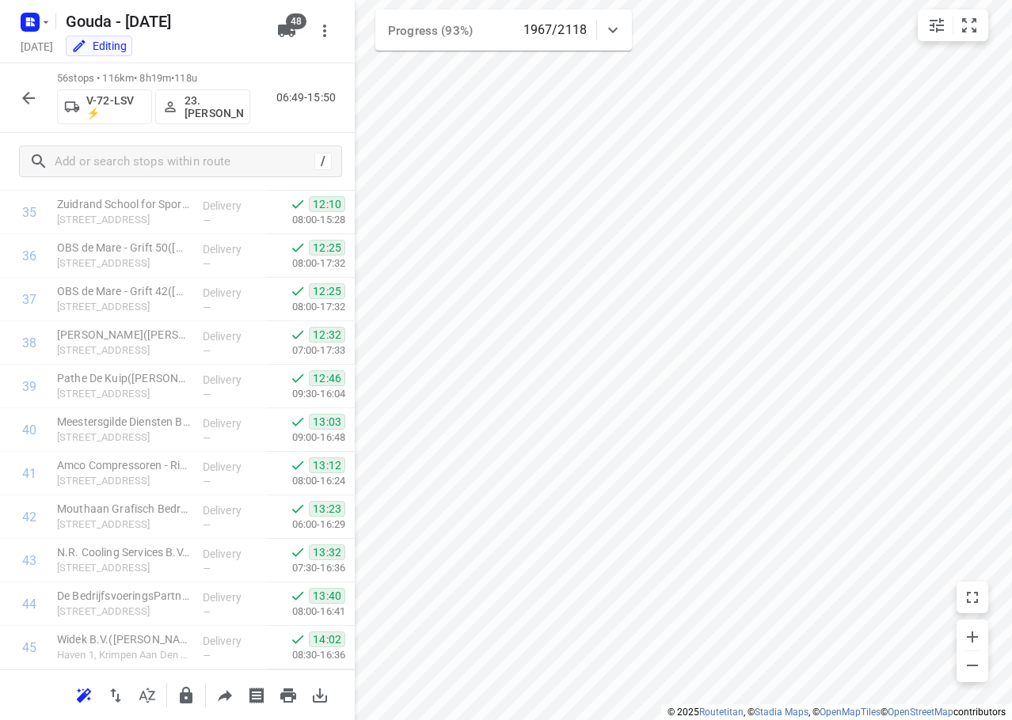
click at [20, 93] on icon "button" at bounding box center [28, 98] width 19 height 19
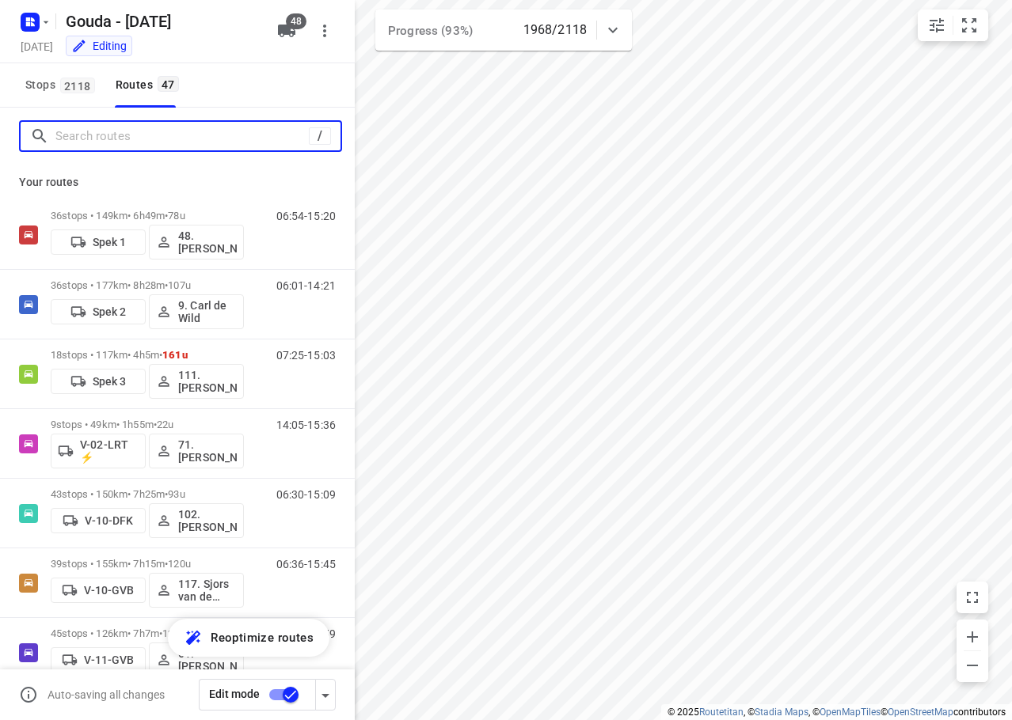
click at [100, 133] on input "Search routes" at bounding box center [181, 136] width 253 height 25
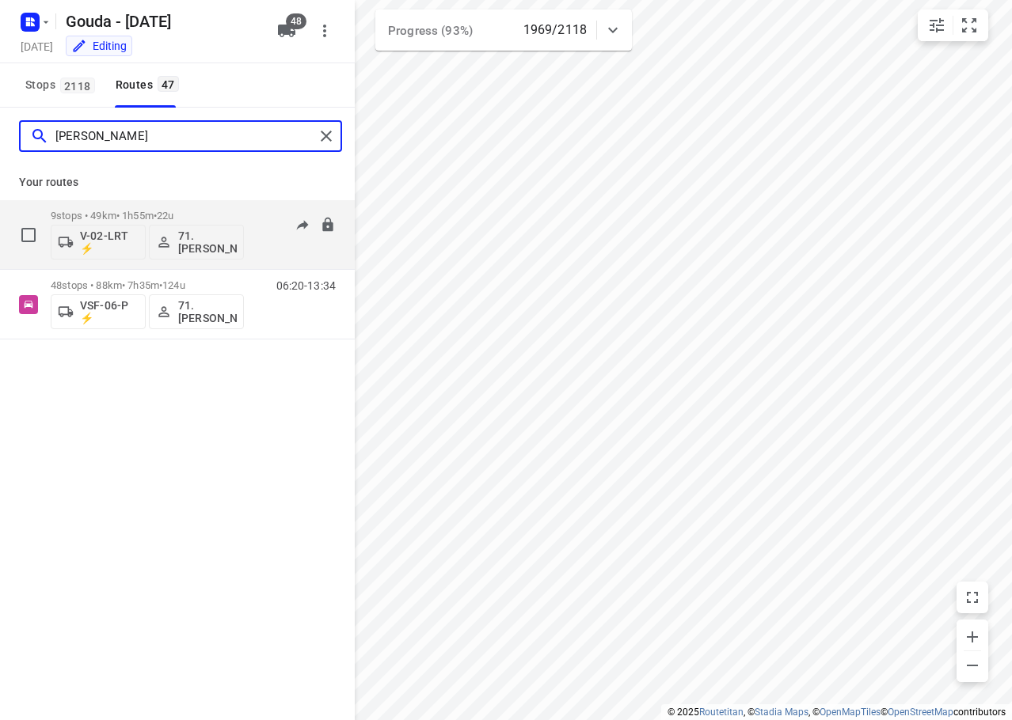
type input "[PERSON_NAME]"
click at [142, 218] on p "9 stops • 49km • 1h55m • 22u" at bounding box center [147, 216] width 193 height 12
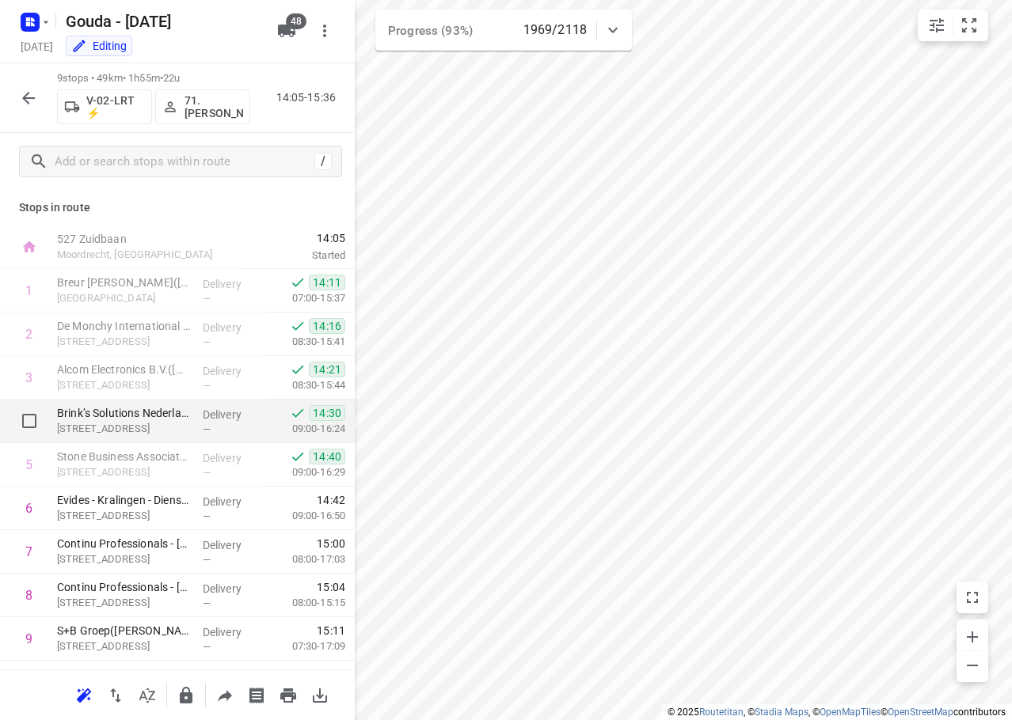
scroll to position [35, 0]
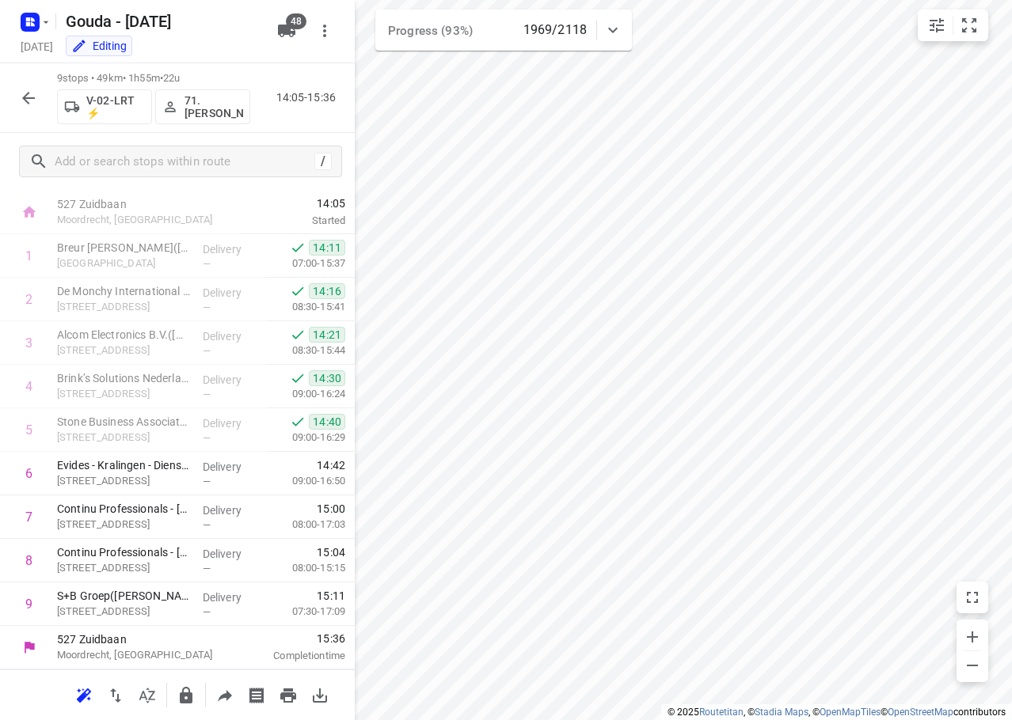
drag, startPoint x: 13, startPoint y: 89, endPoint x: 40, endPoint y: 112, distance: 34.9
click at [13, 89] on div at bounding box center [29, 98] width 32 height 32
click at [40, 106] on button "button" at bounding box center [29, 98] width 32 height 32
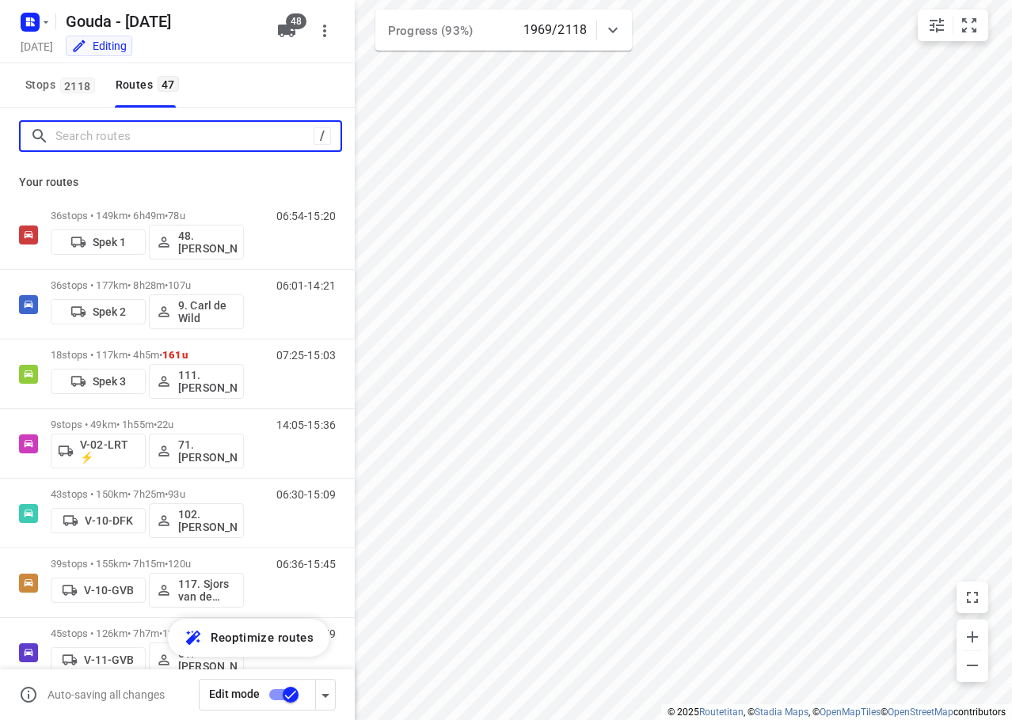
drag, startPoint x: 57, startPoint y: 140, endPoint x: 139, endPoint y: 127, distance: 82.6
click at [62, 131] on input "Search routes" at bounding box center [184, 136] width 258 height 25
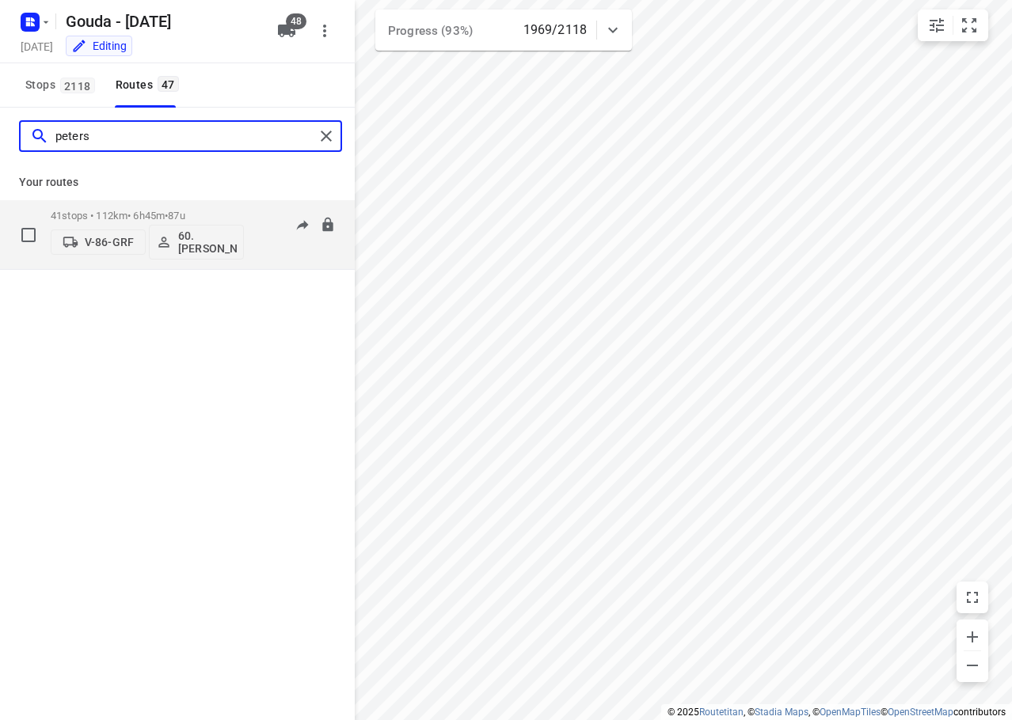
type input "peters"
click at [150, 211] on p "41 stops • 112km • 6h45m • 87u" at bounding box center [147, 216] width 193 height 12
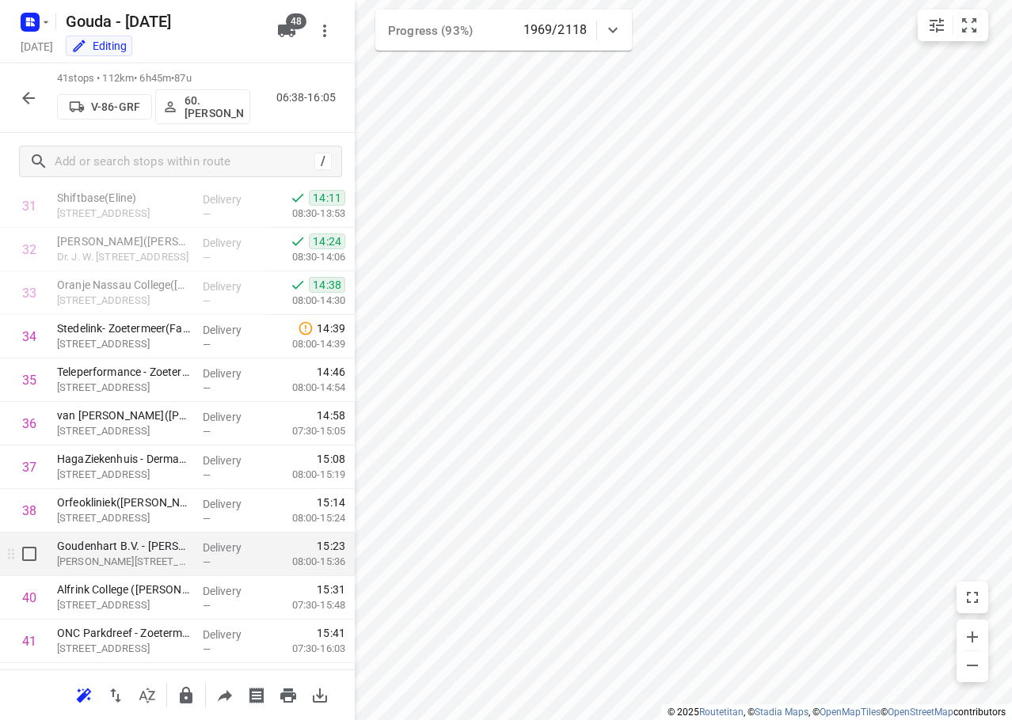
scroll to position [1428, 0]
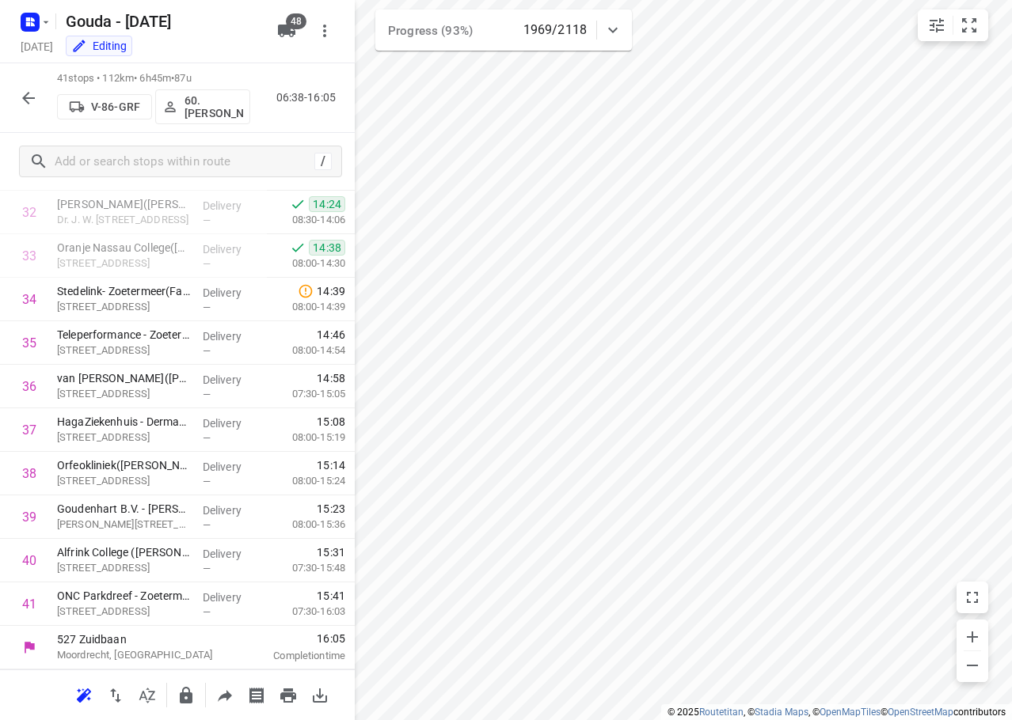
click at [21, 92] on icon "button" at bounding box center [28, 98] width 19 height 19
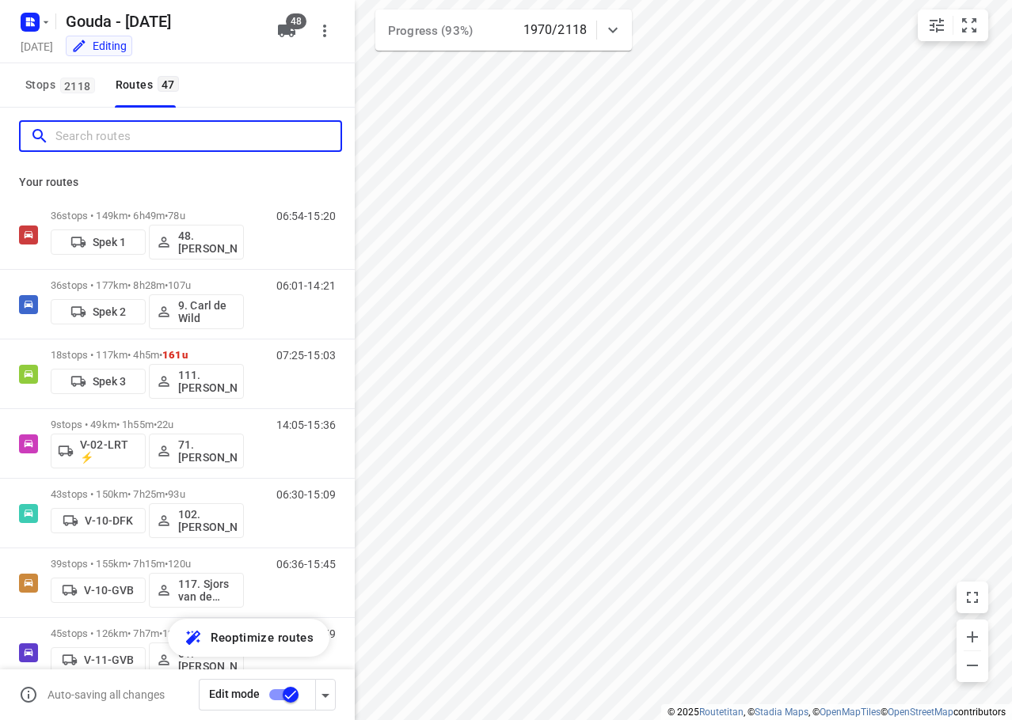
drag, startPoint x: 131, startPoint y: 138, endPoint x: 317, endPoint y: 150, distance: 187.3
click at [139, 137] on input "Search routes" at bounding box center [197, 136] width 285 height 25
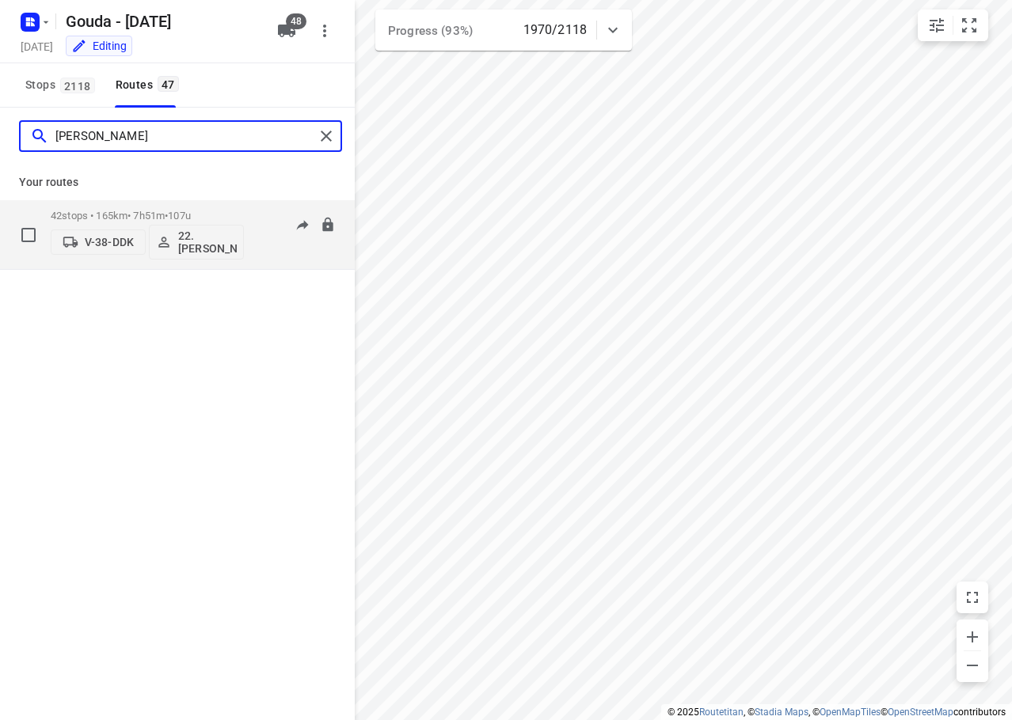
type input "alicia"
click at [226, 211] on p "42 stops • 165km • 7h51m • 107u" at bounding box center [147, 216] width 193 height 12
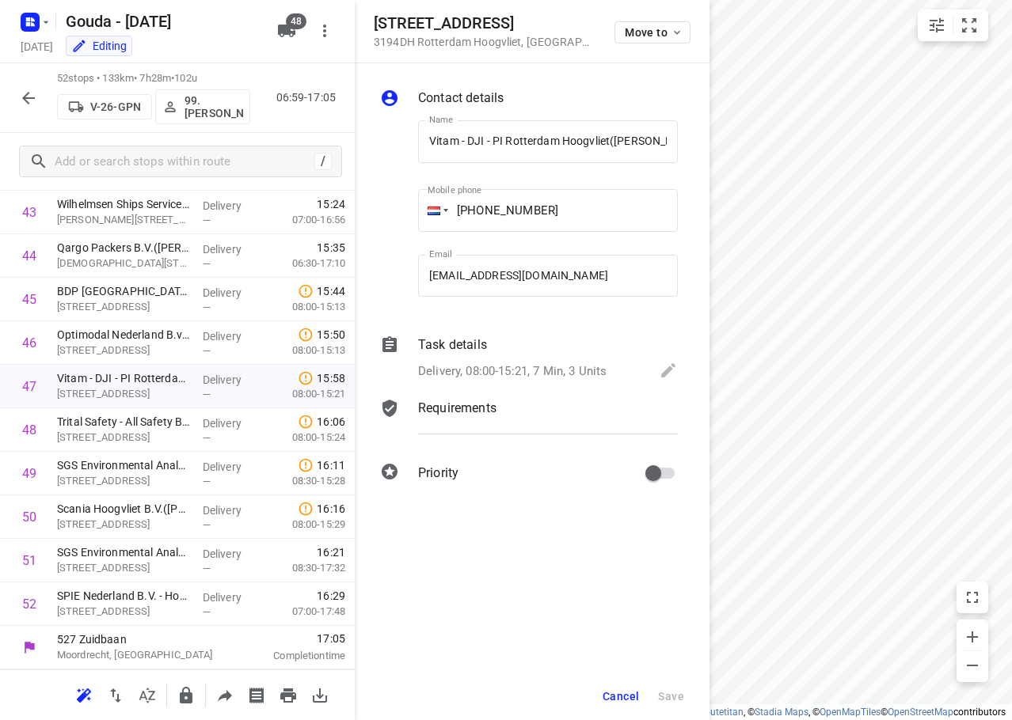
scroll to position [0, 0]
drag, startPoint x: 585, startPoint y: 495, endPoint x: 617, endPoint y: 477, distance: 36.5
click at [604, 484] on div "Contact details Name Vitam - DJI - PI Rotterdam Hoogvliet(Monika Lowe) Name Mob…" at bounding box center [532, 288] width 355 height 450
click at [636, 691] on span "Cancel" at bounding box center [620, 696] width 36 height 13
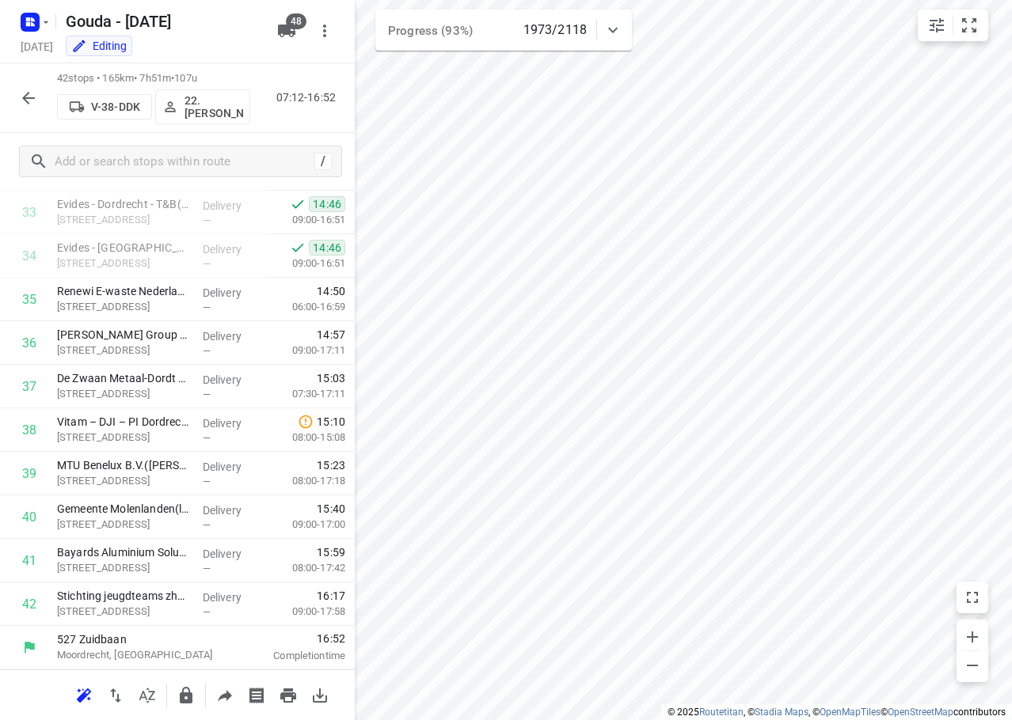
scroll to position [1472, 0]
click at [32, 98] on icon "button" at bounding box center [28, 98] width 13 height 13
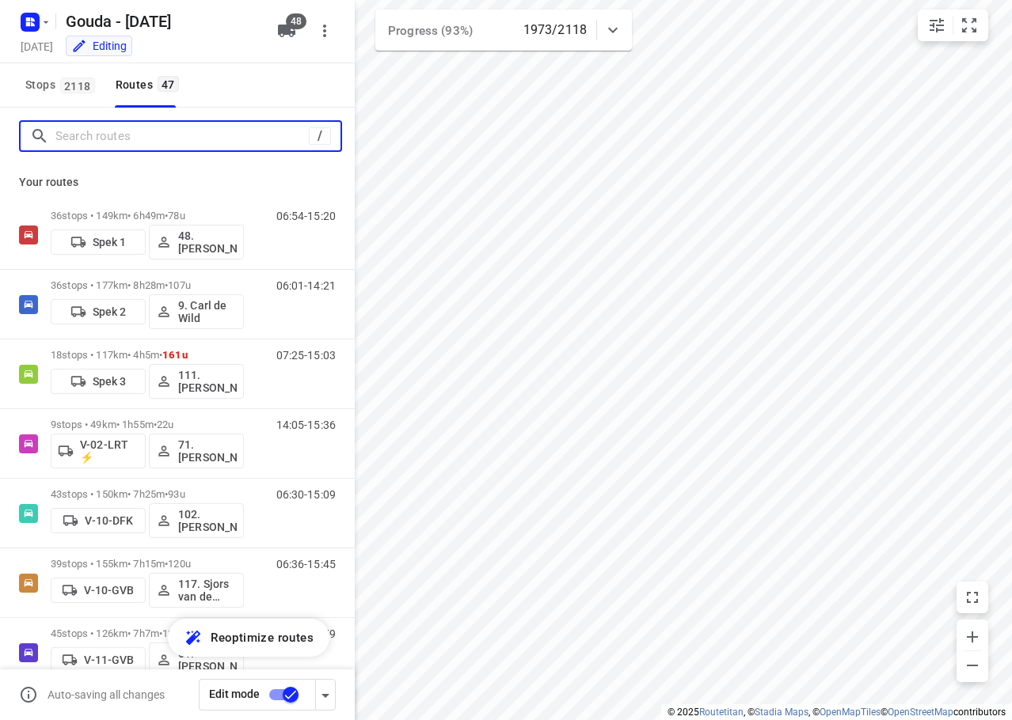
drag, startPoint x: 91, startPoint y: 139, endPoint x: 113, endPoint y: 130, distance: 23.8
click at [93, 134] on input "Search routes" at bounding box center [181, 136] width 253 height 25
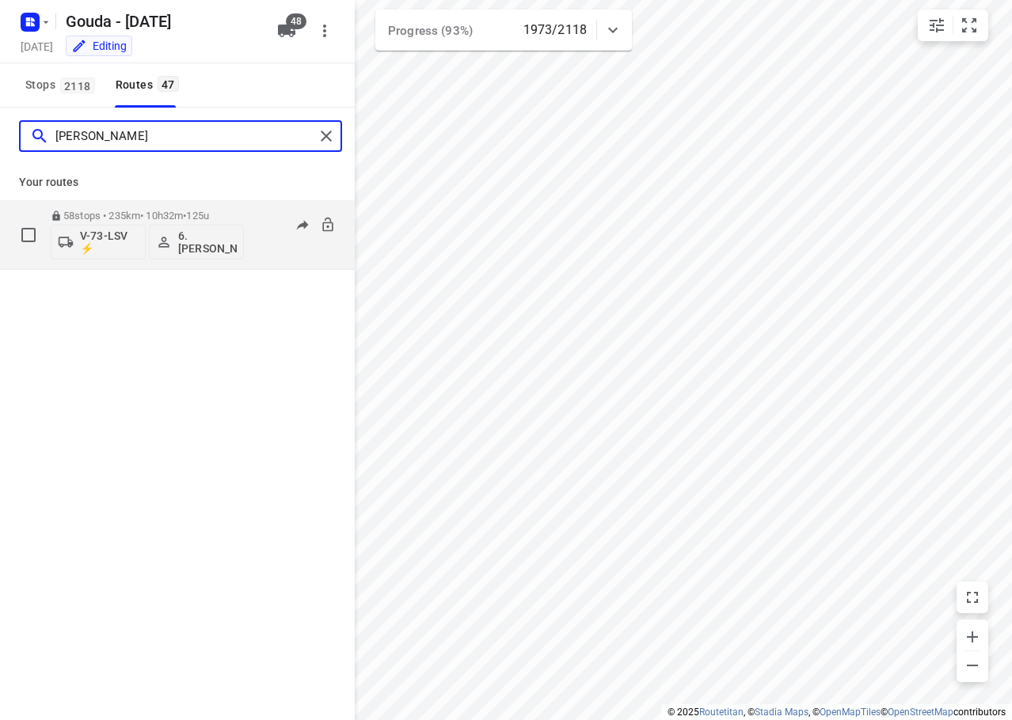
type input "arnold"
click at [234, 212] on p "58 stops • 235km • 10h32m • 125u" at bounding box center [147, 216] width 193 height 12
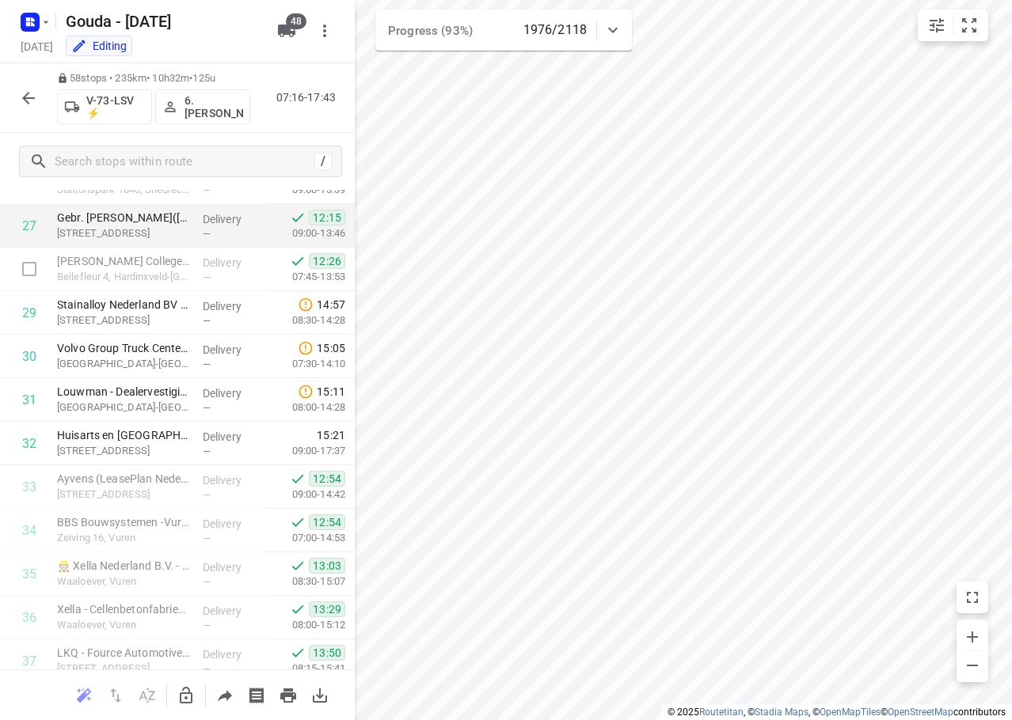
scroll to position [1139, 0]
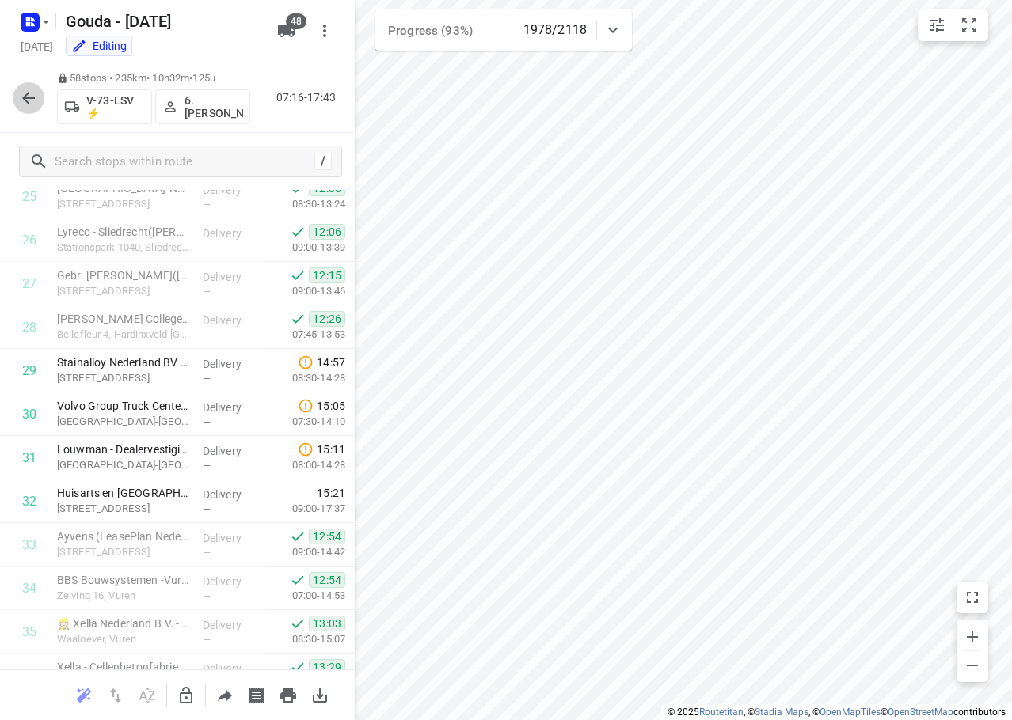
click at [21, 93] on icon "button" at bounding box center [28, 98] width 19 height 19
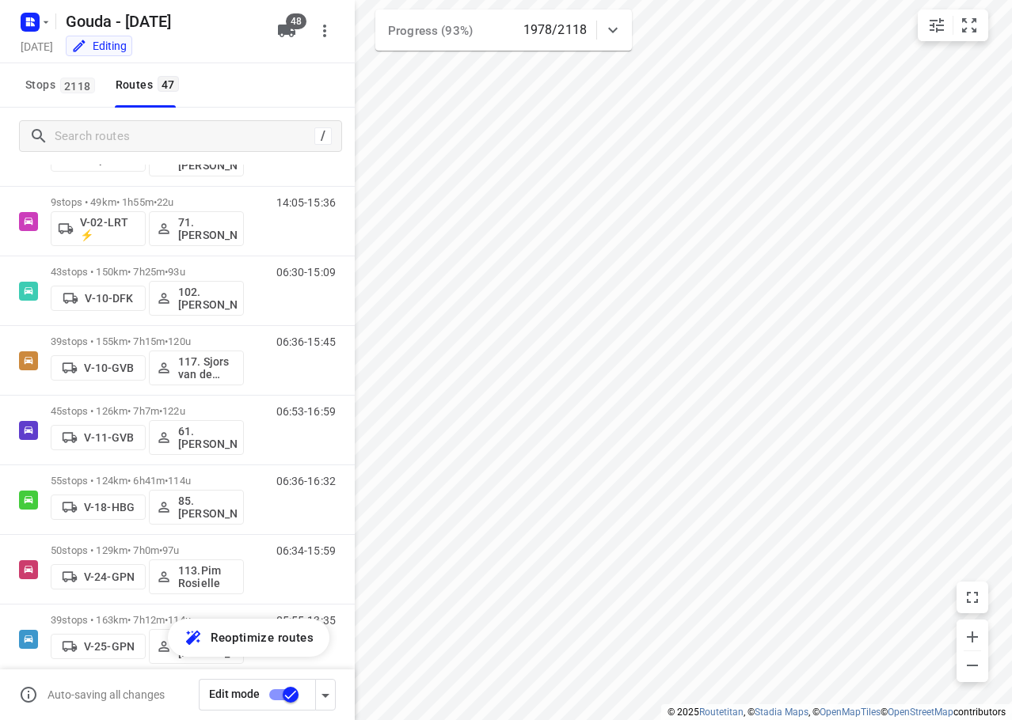
scroll to position [256, 0]
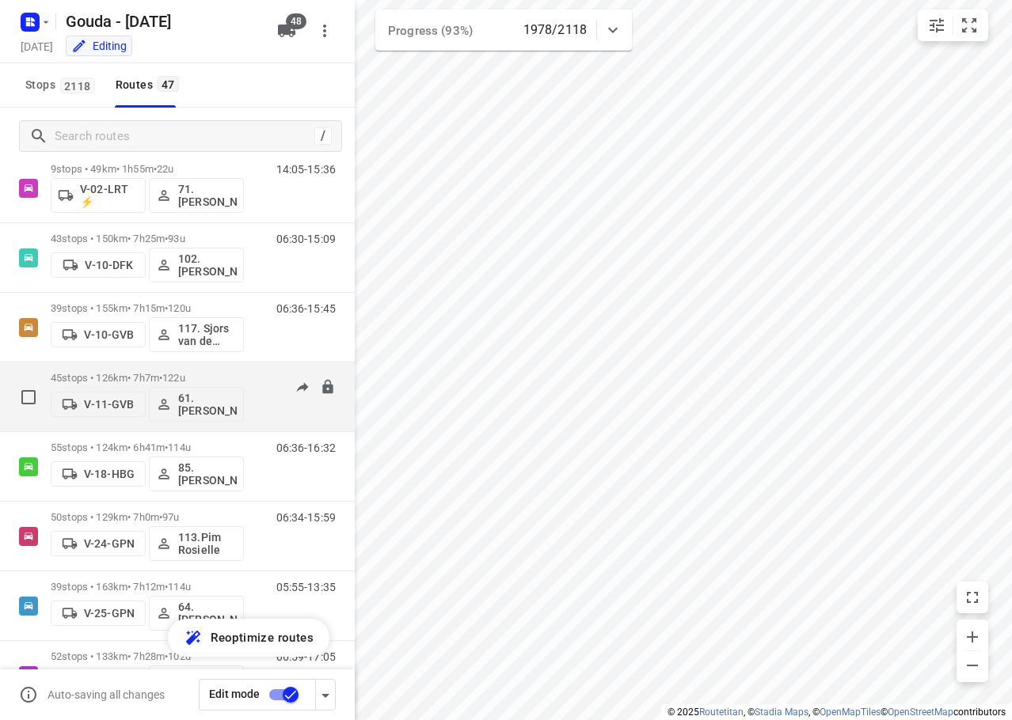
click at [207, 374] on p "45 stops • 126km • 7h7m • 122u" at bounding box center [147, 378] width 193 height 12
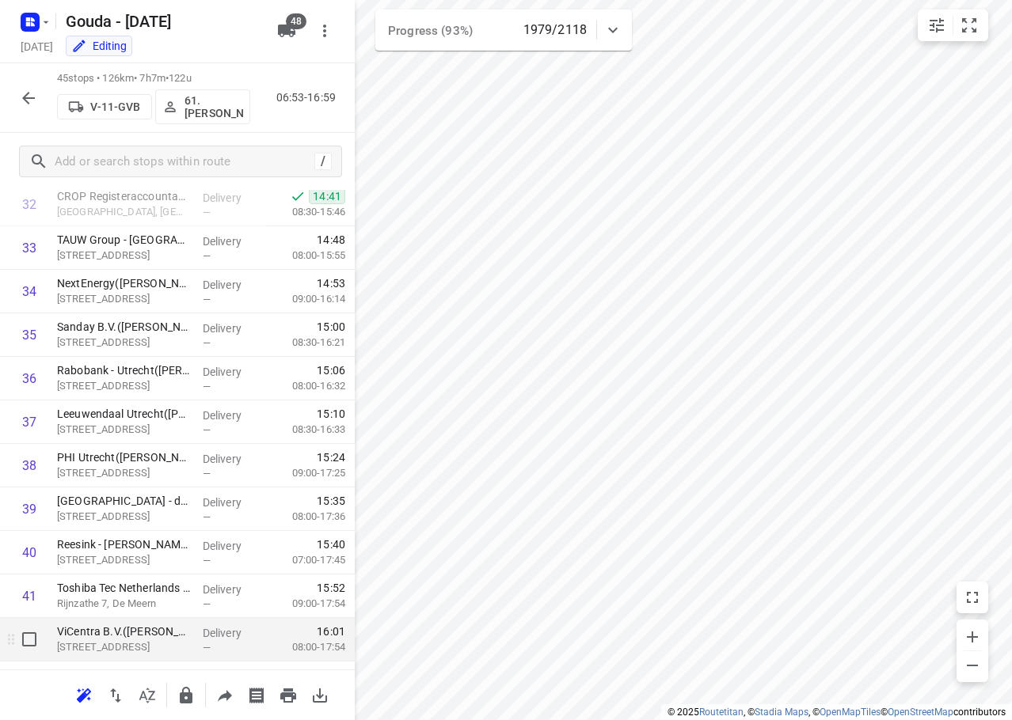
scroll to position [1602, 0]
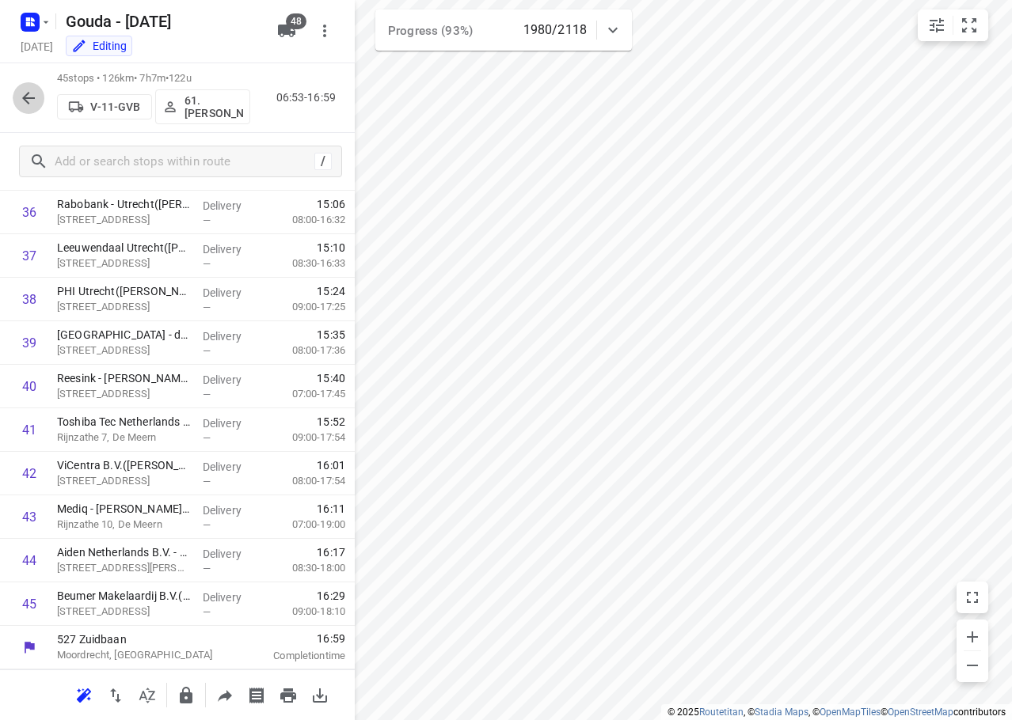
click at [25, 101] on icon "button" at bounding box center [28, 98] width 19 height 19
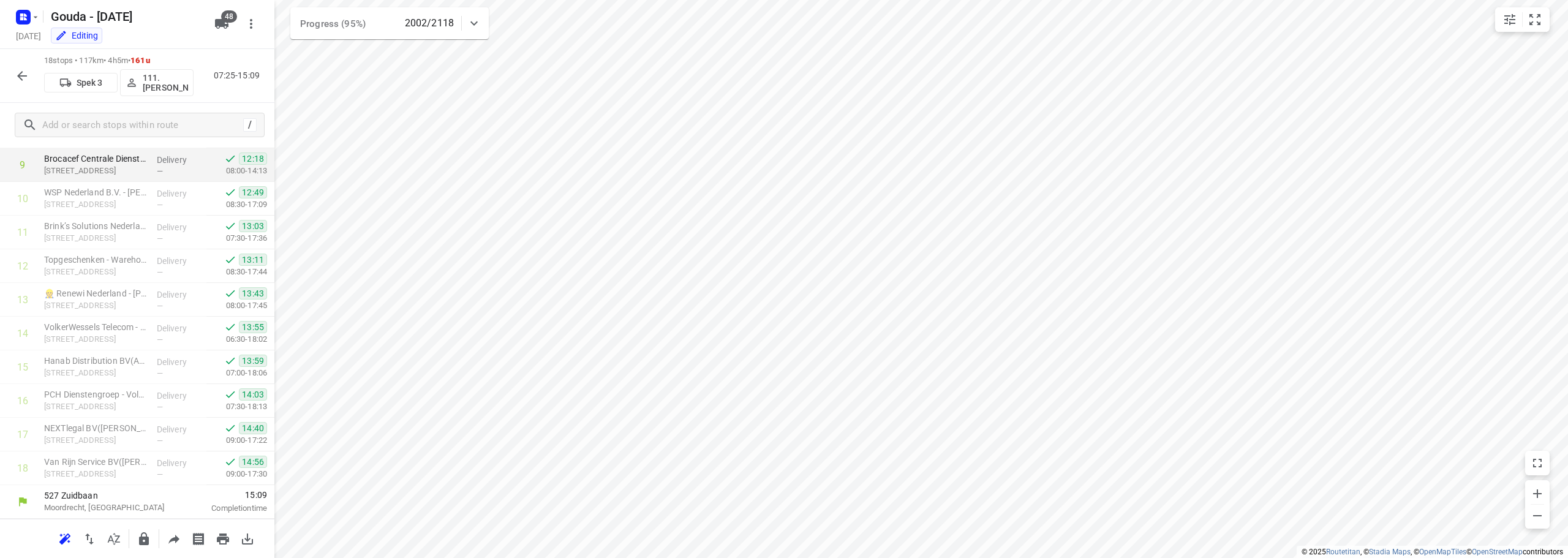
scroll to position [330, 0]
click at [23, 86] on button "button" at bounding box center [22, 76] width 25 height 25
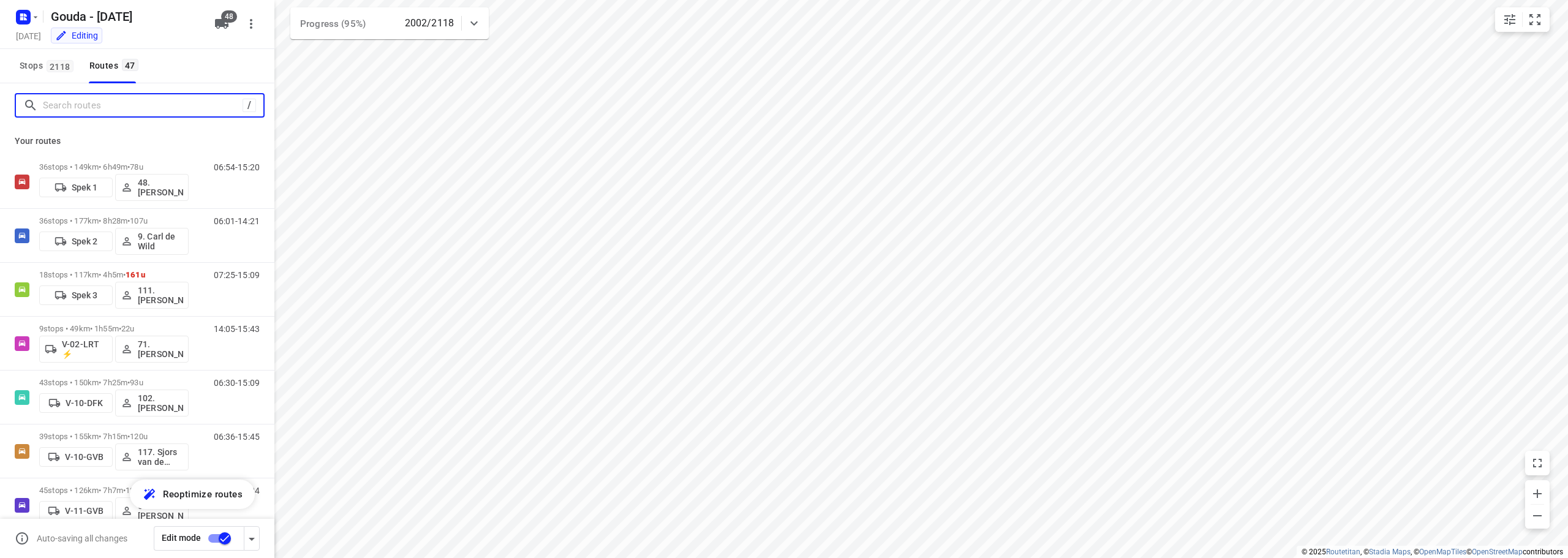
click at [50, 101] on input "Search routes" at bounding box center [142, 105] width 200 height 19
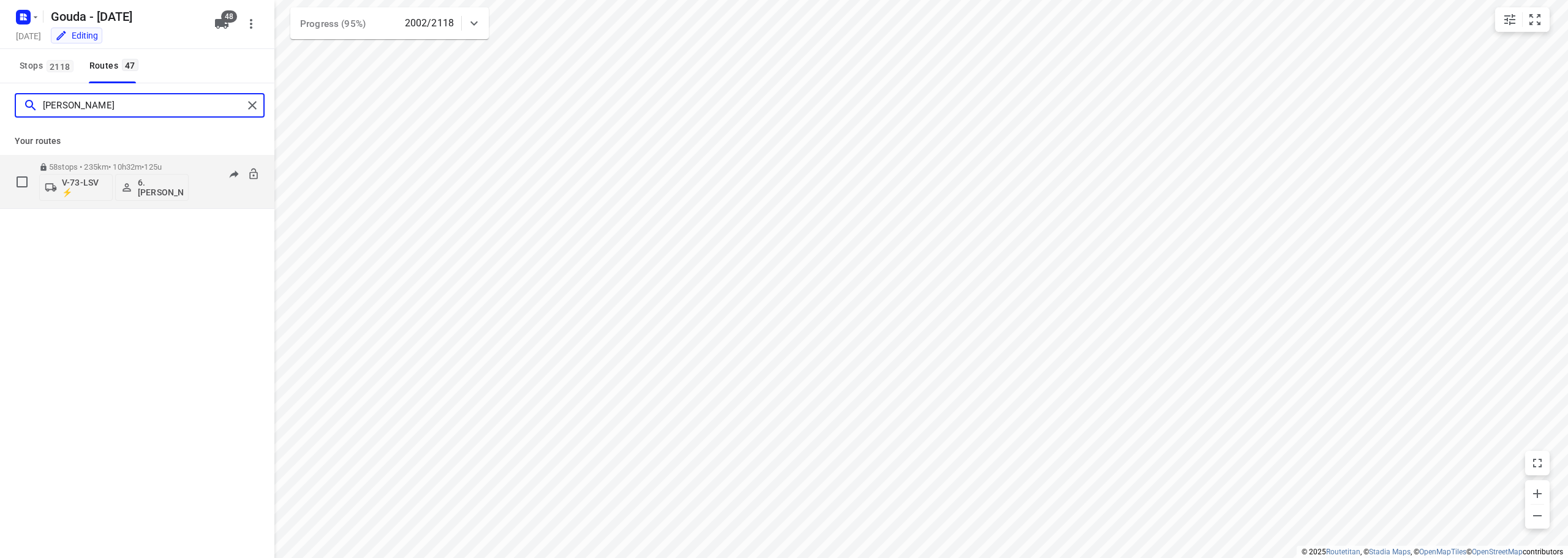
type input "arnold"
click at [107, 160] on div "58 stops • 235km • 10h32m • 125u V-73-LSV ⚡ 6. Arnold Smit" at bounding box center [114, 182] width 149 height 51
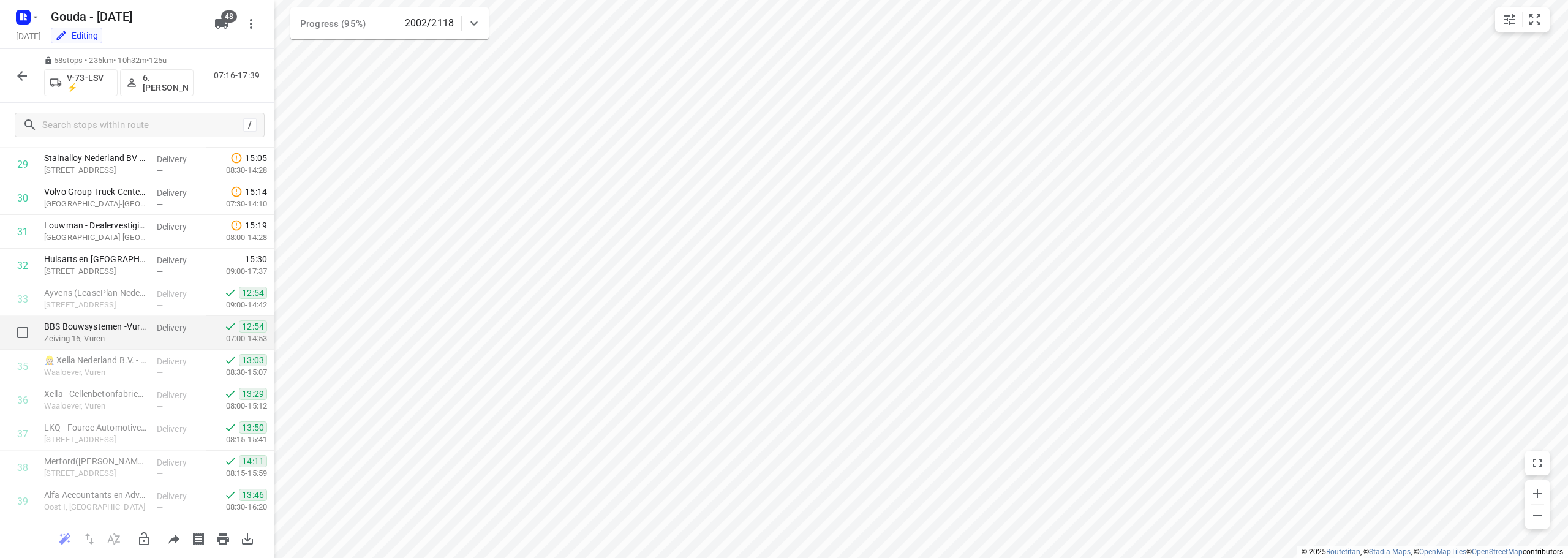
scroll to position [1004, 0]
click at [782, 22] on icon "small contained button group" at bounding box center [1534, 19] width 15 height 15
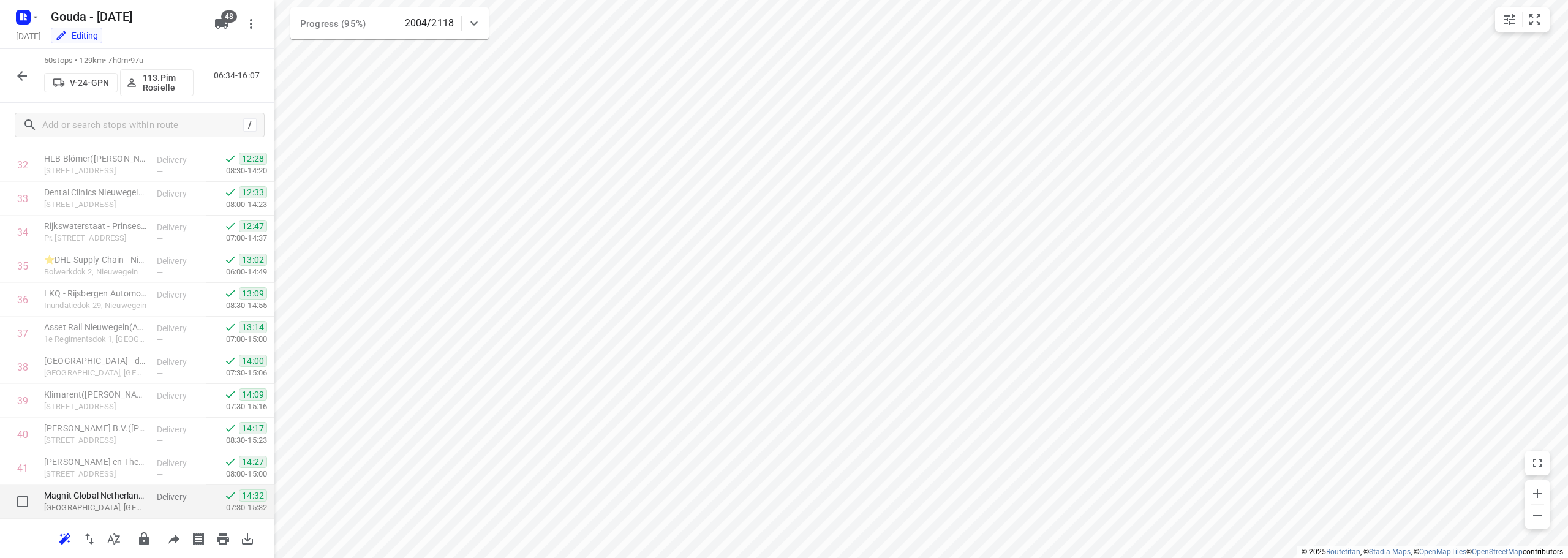
scroll to position [1408, 0]
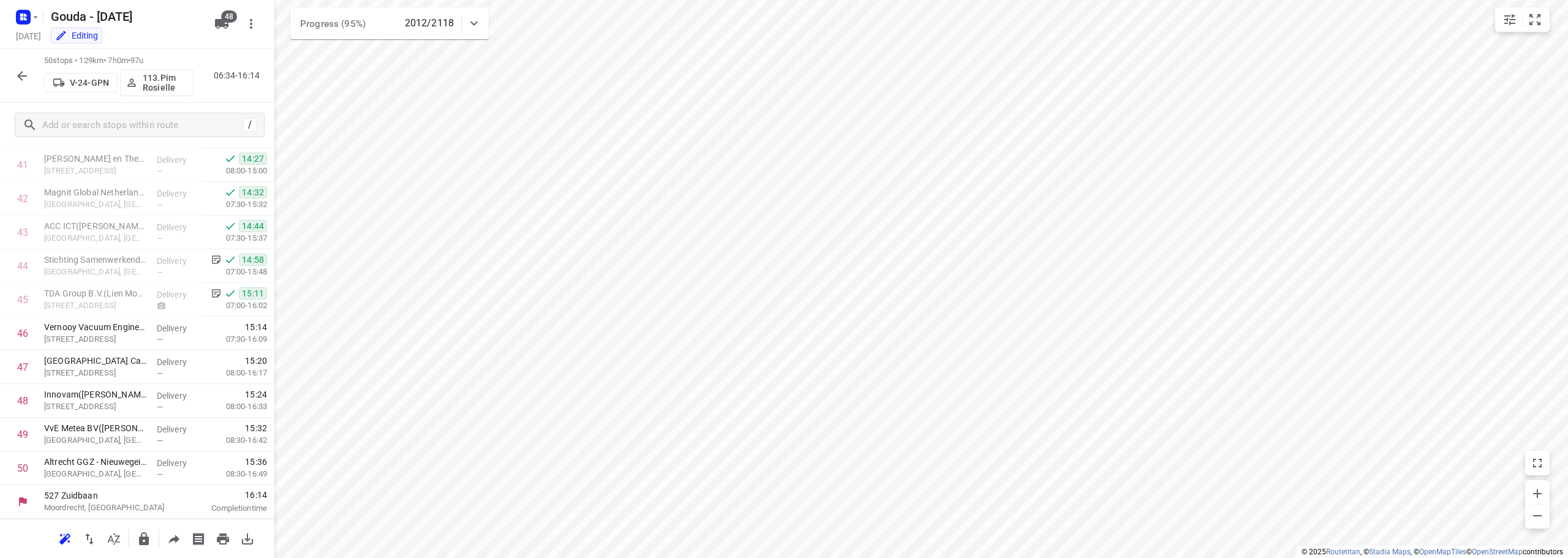
click at [19, 74] on icon "button" at bounding box center [22, 76] width 10 height 10
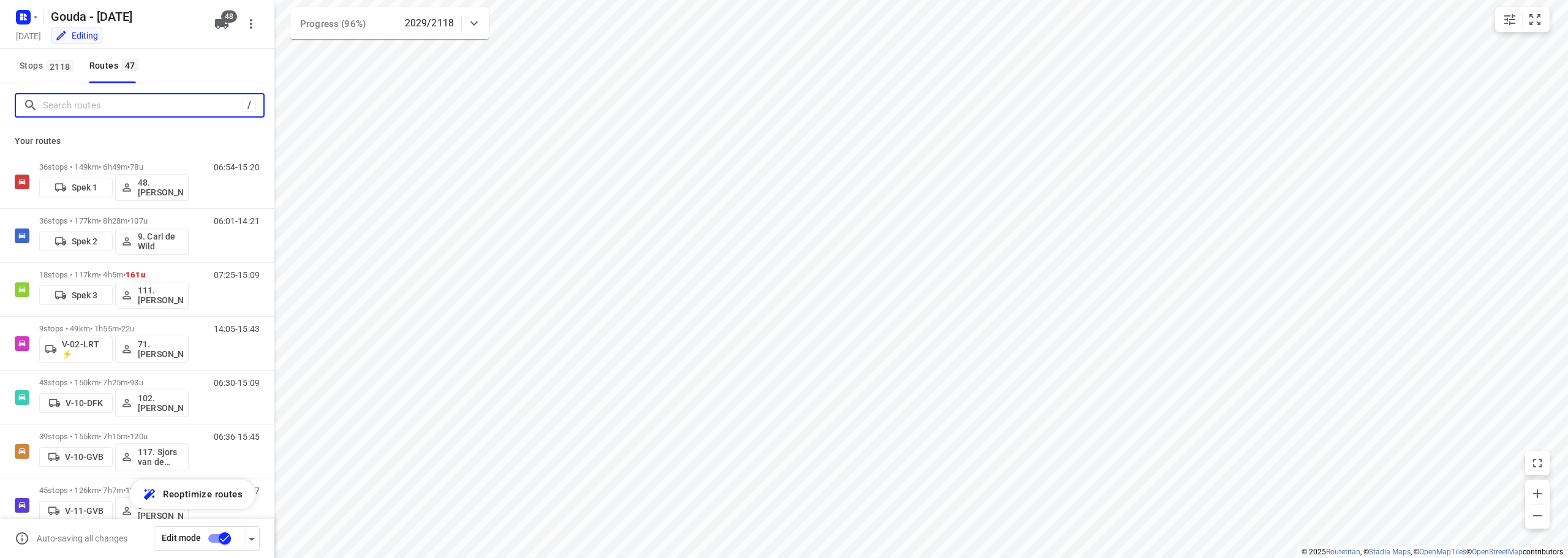
drag, startPoint x: 128, startPoint y: 101, endPoint x: 209, endPoint y: 42, distance: 100.2
click at [132, 92] on div "/" at bounding box center [137, 105] width 275 height 44
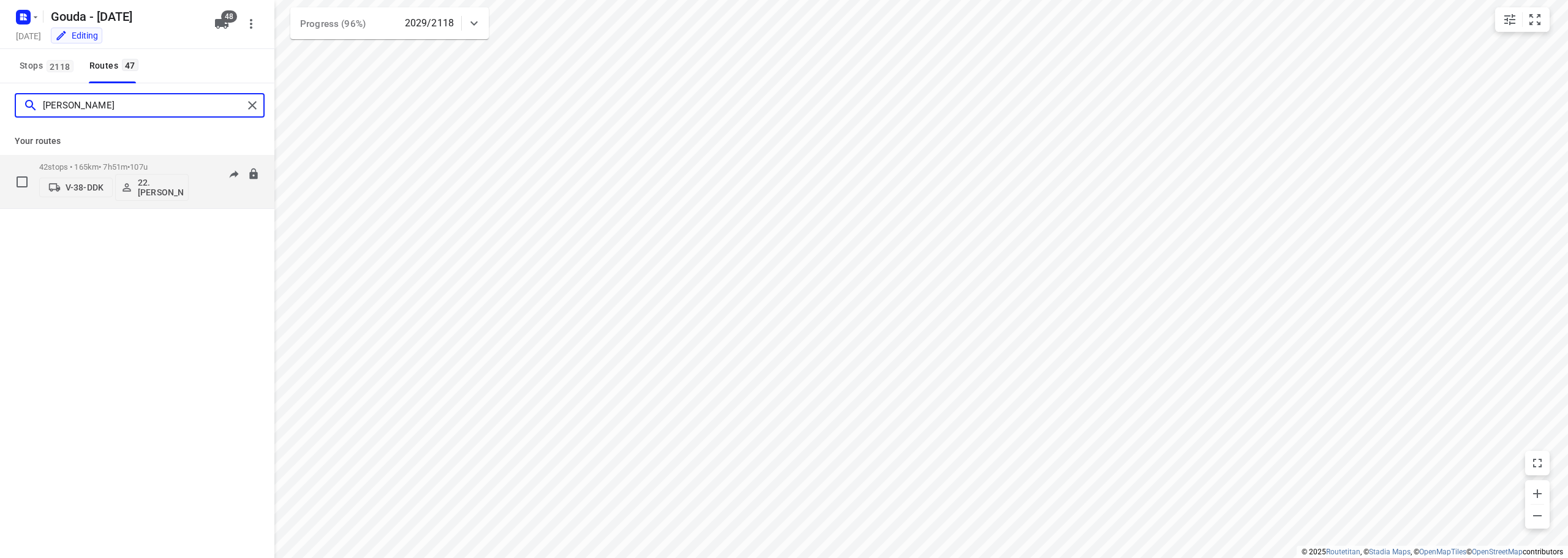
type input "alicia"
click at [145, 161] on div "42 stops • 165km • 7h51m • 107u V-38-DDK 22.Alicia Kramer" at bounding box center [114, 182] width 149 height 51
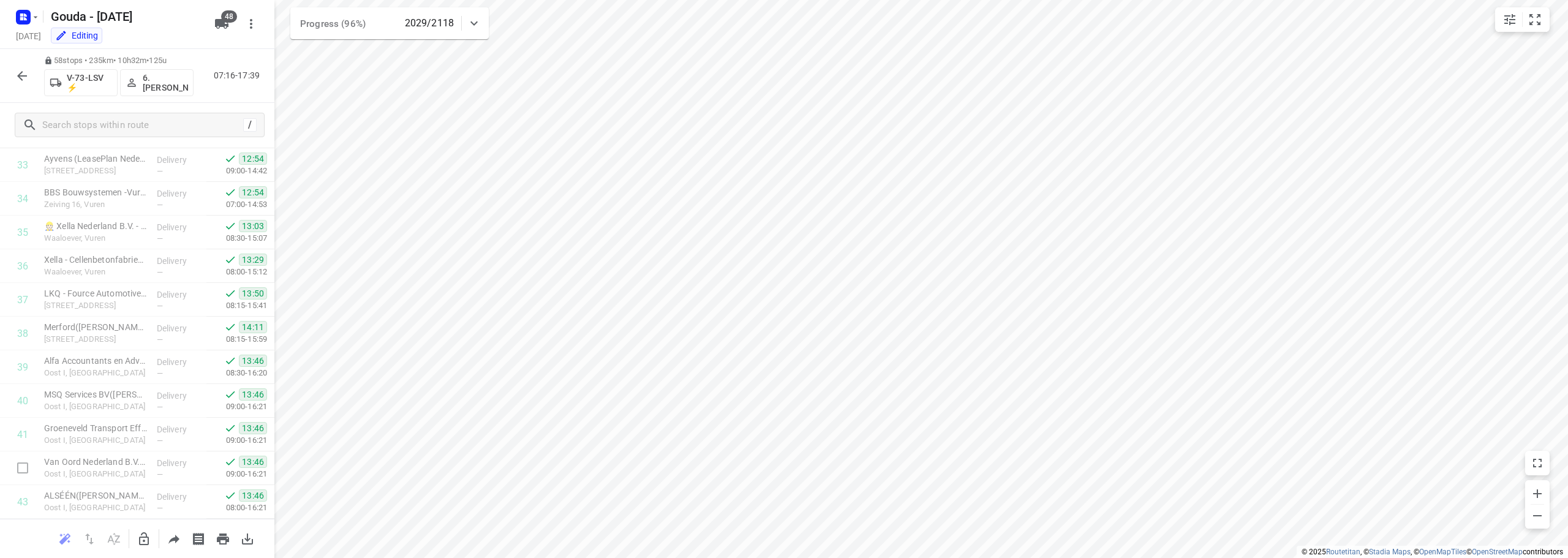
scroll to position [1678, 0]
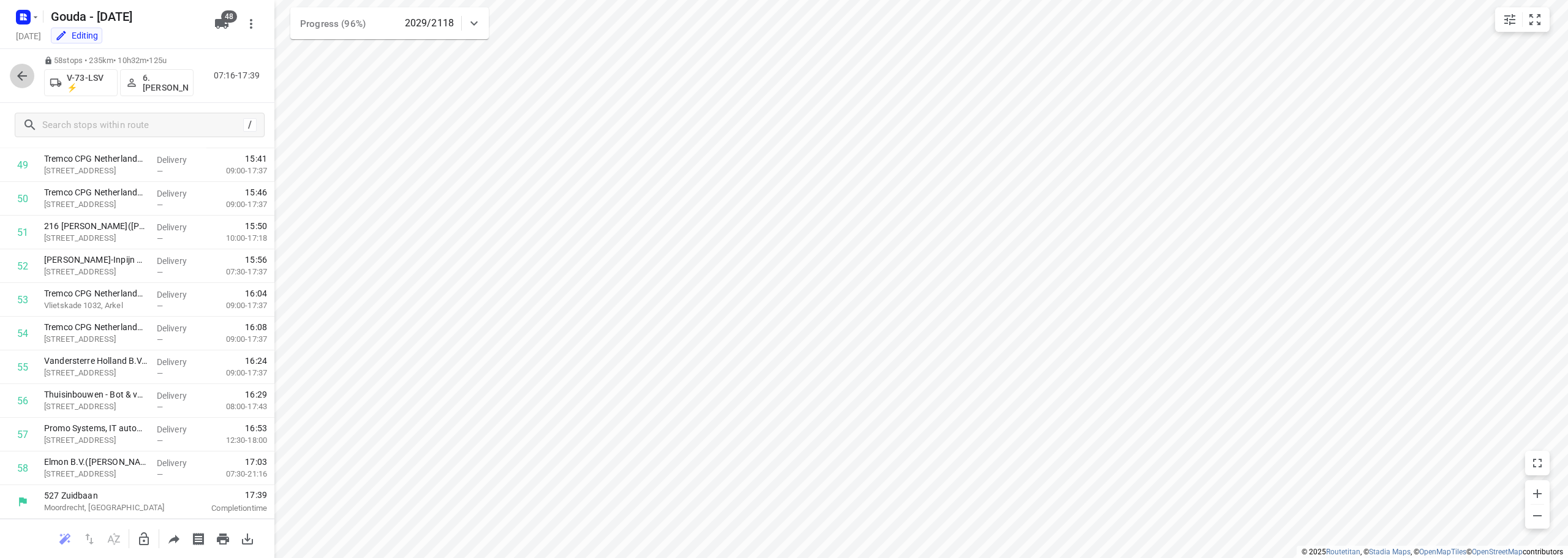
click at [31, 80] on button "button" at bounding box center [22, 76] width 25 height 25
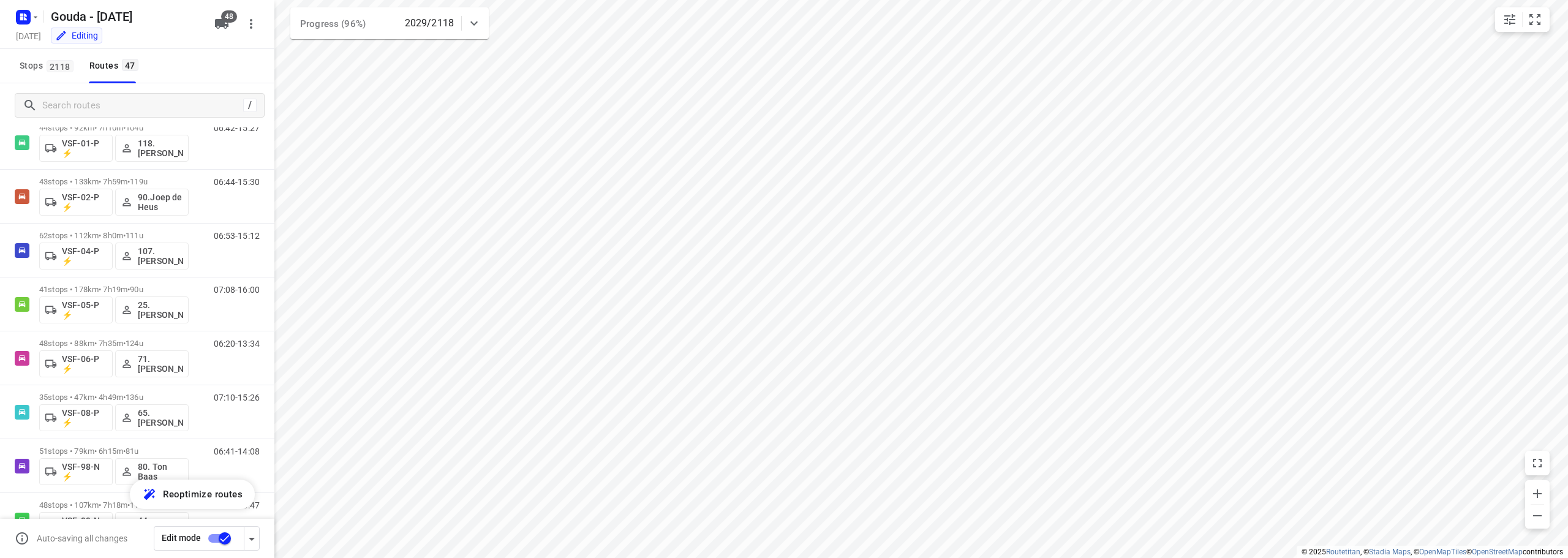
scroll to position [2182, 0]
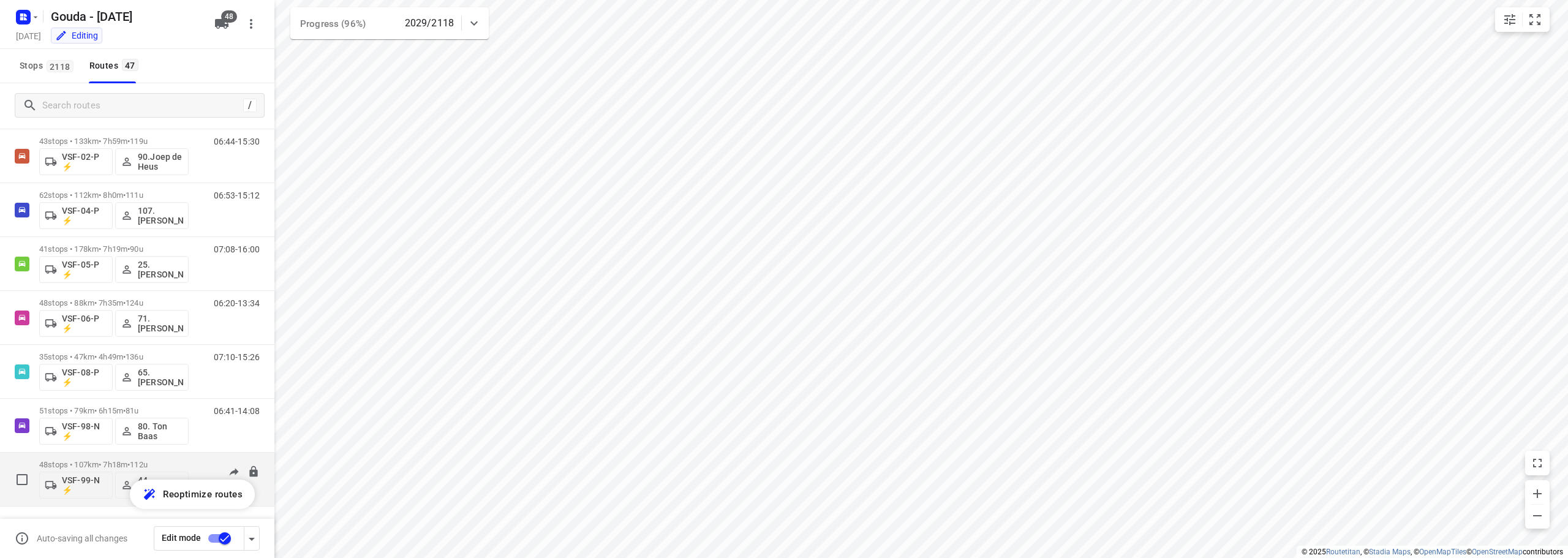
click at [169, 465] on p "48 stops • 107km • 7h18m • 112u" at bounding box center [114, 465] width 149 height 9
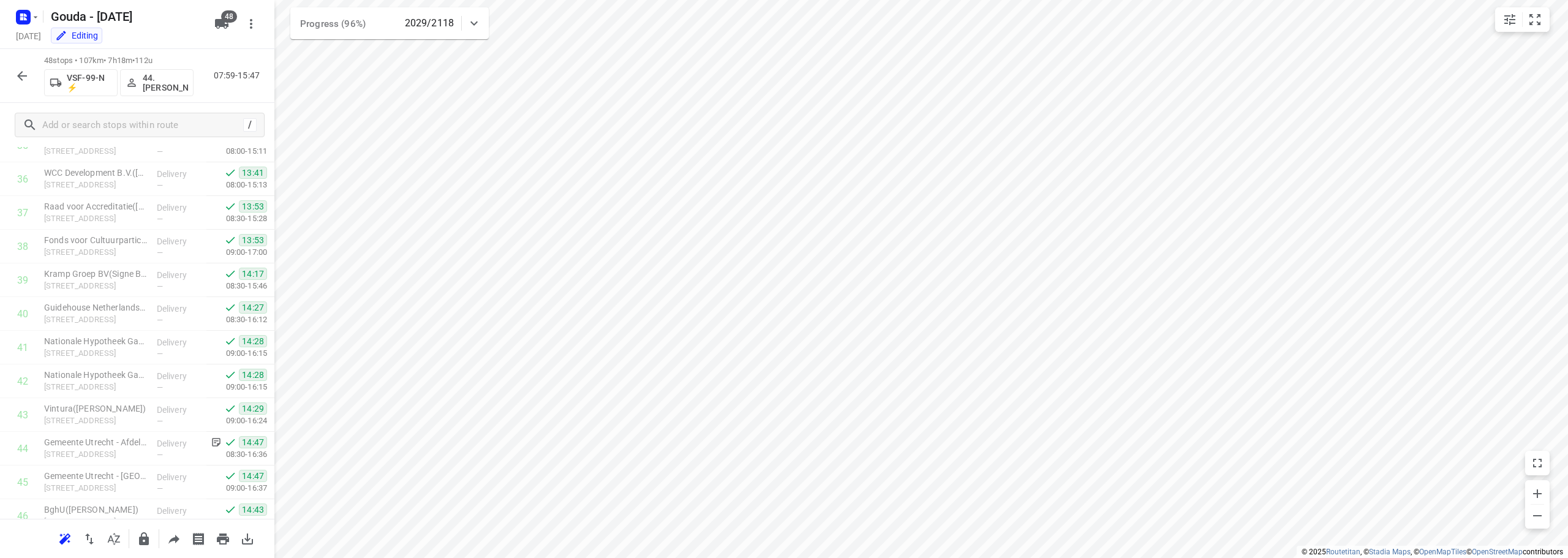
scroll to position [1340, 0]
click at [25, 79] on icon "button" at bounding box center [22, 76] width 15 height 15
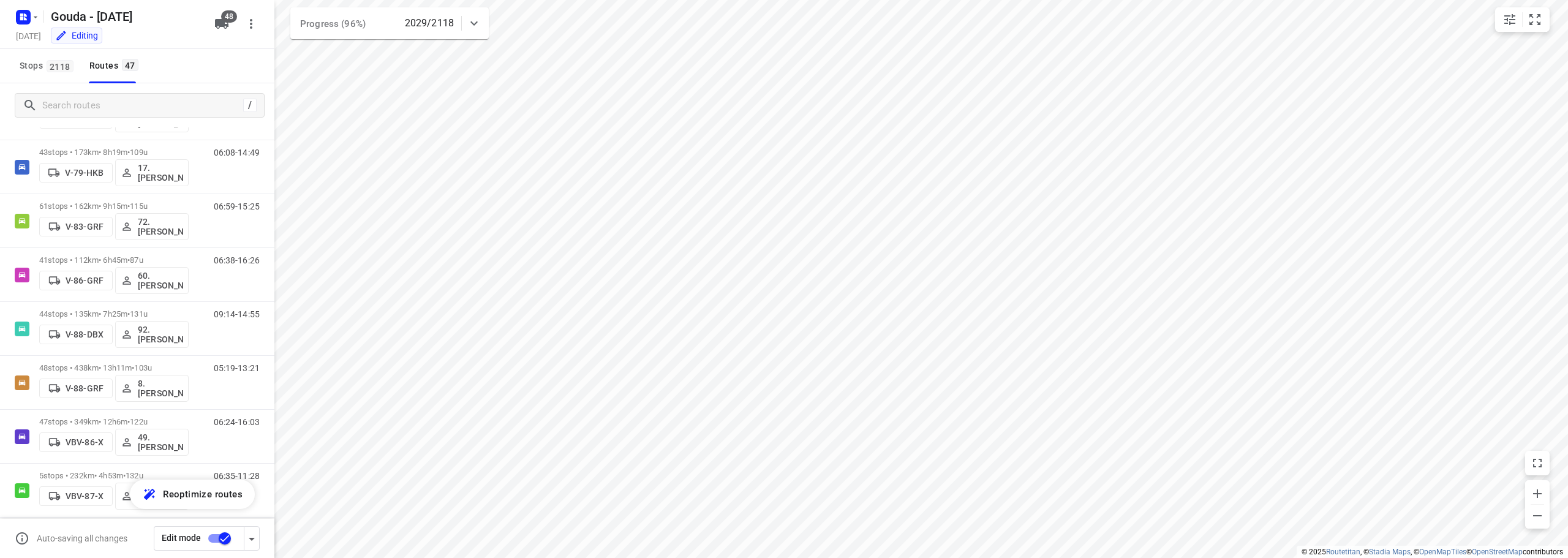
scroll to position [1516, 0]
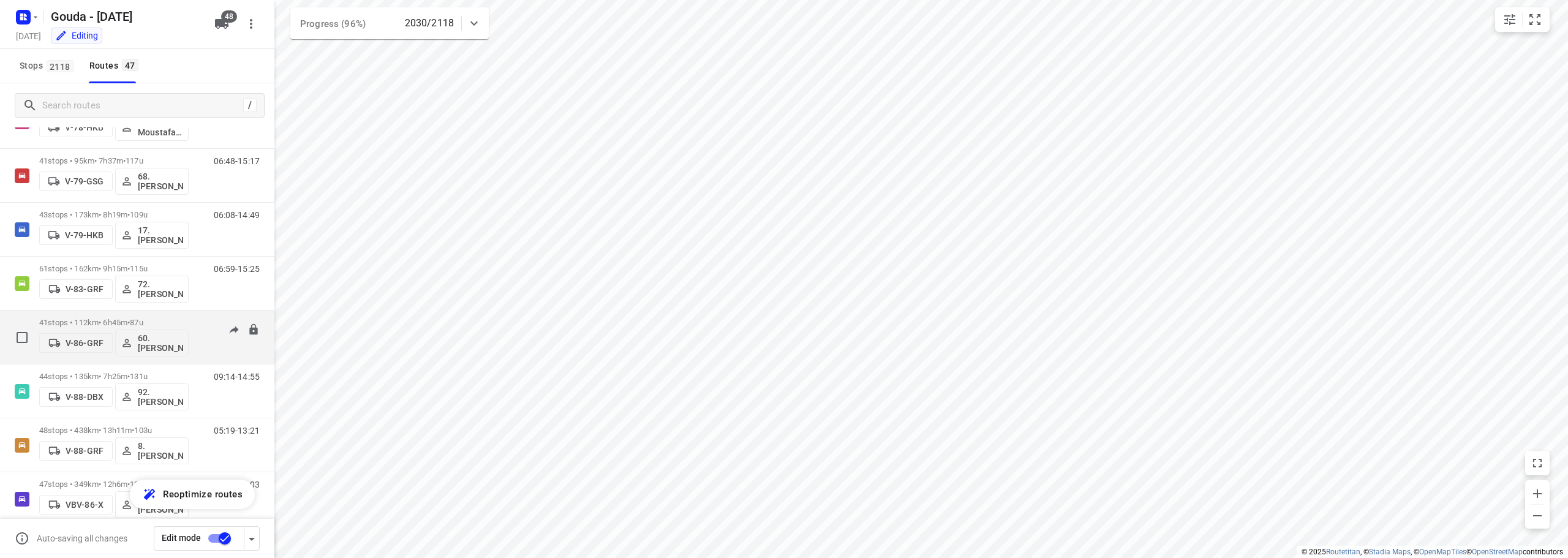
click at [170, 319] on p "41 stops • 112km • 6h45m • 87u" at bounding box center [114, 323] width 149 height 9
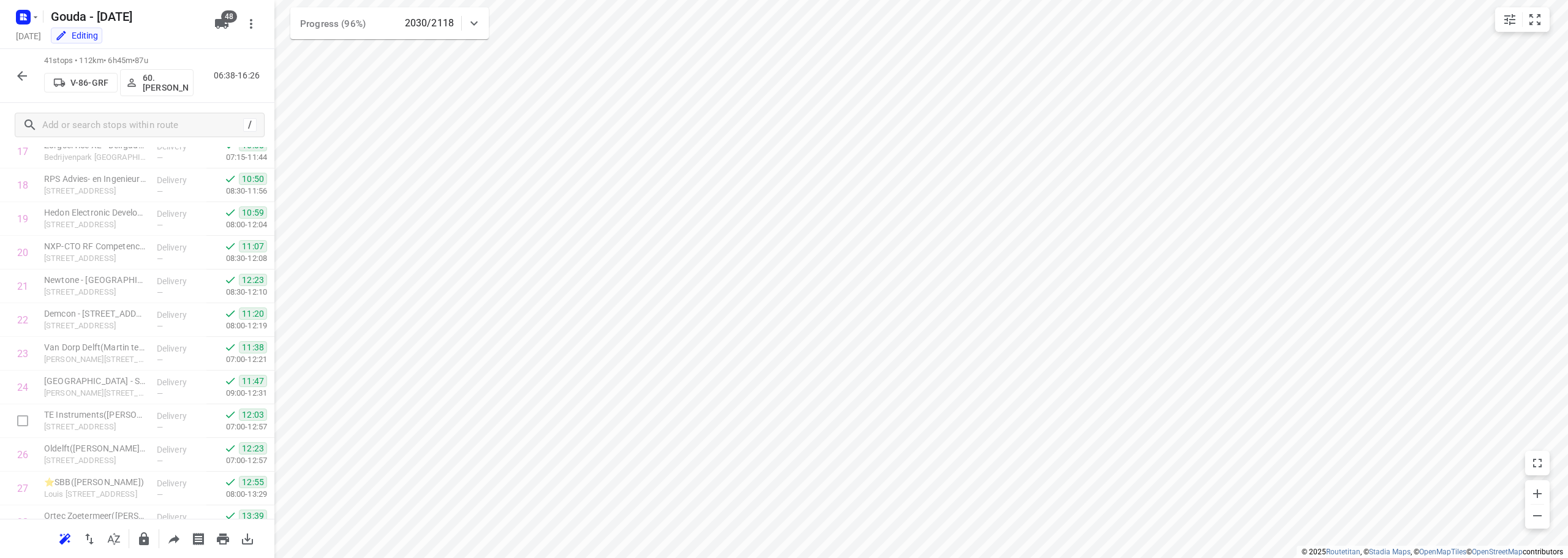
scroll to position [1104, 0]
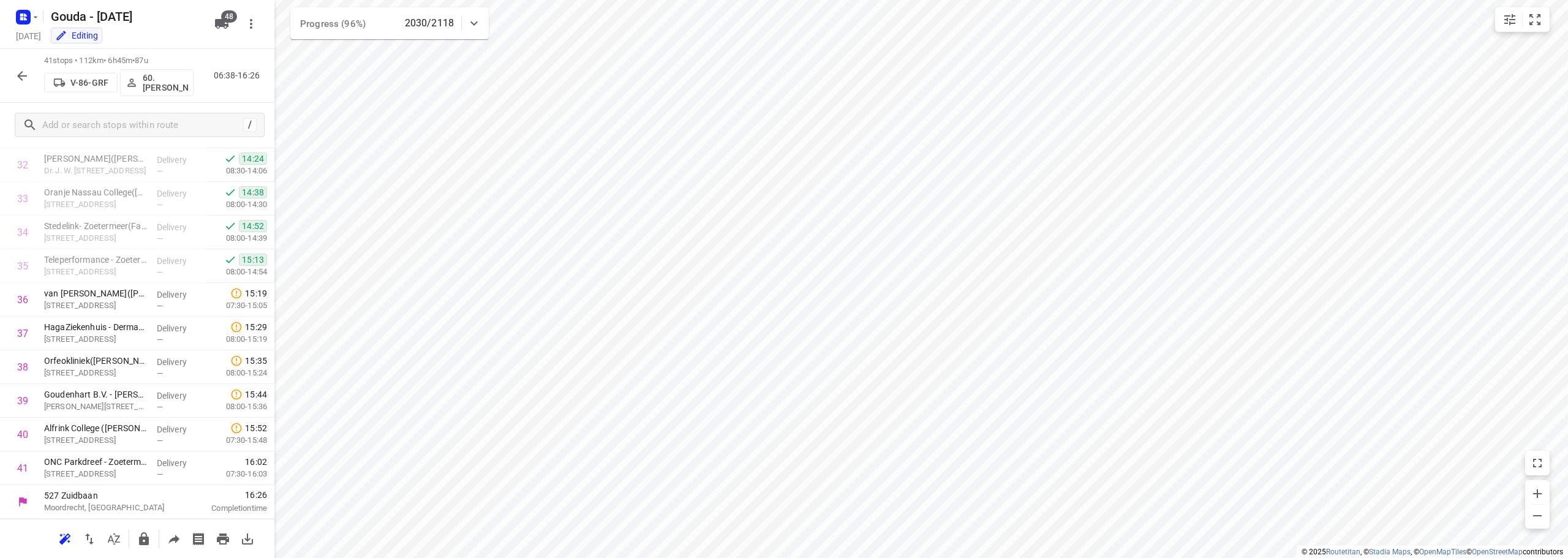
click at [24, 65] on button "button" at bounding box center [22, 76] width 25 height 25
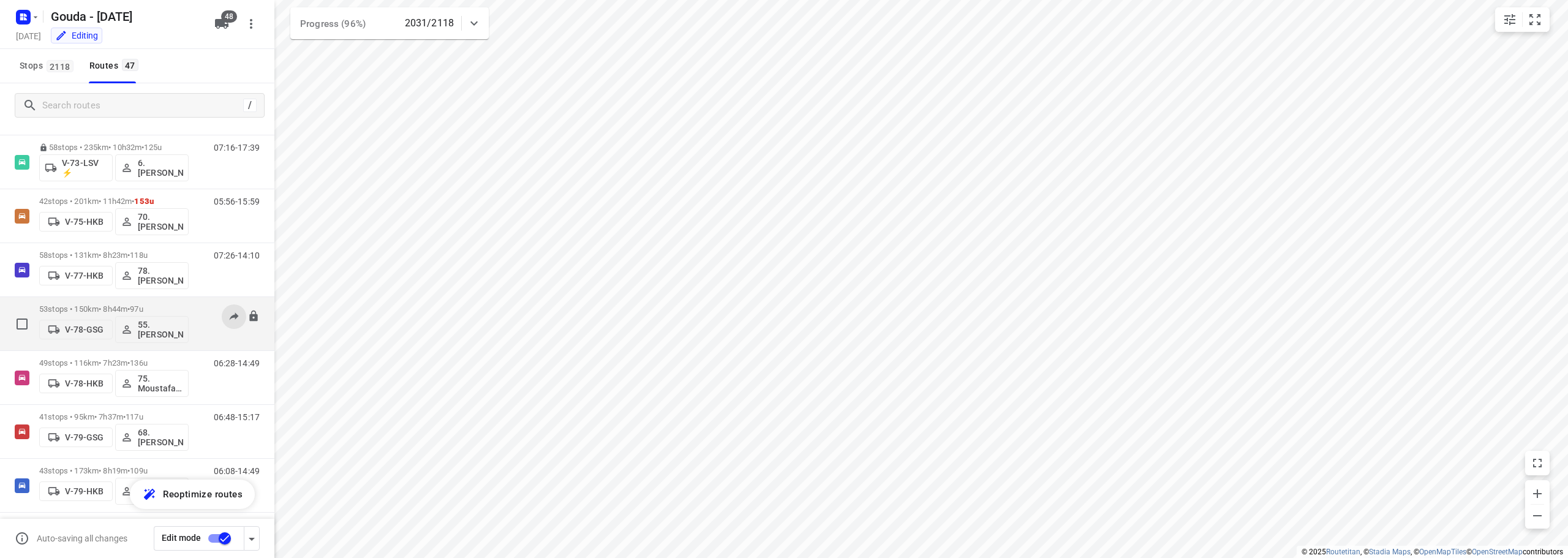
scroll to position [1238, 0]
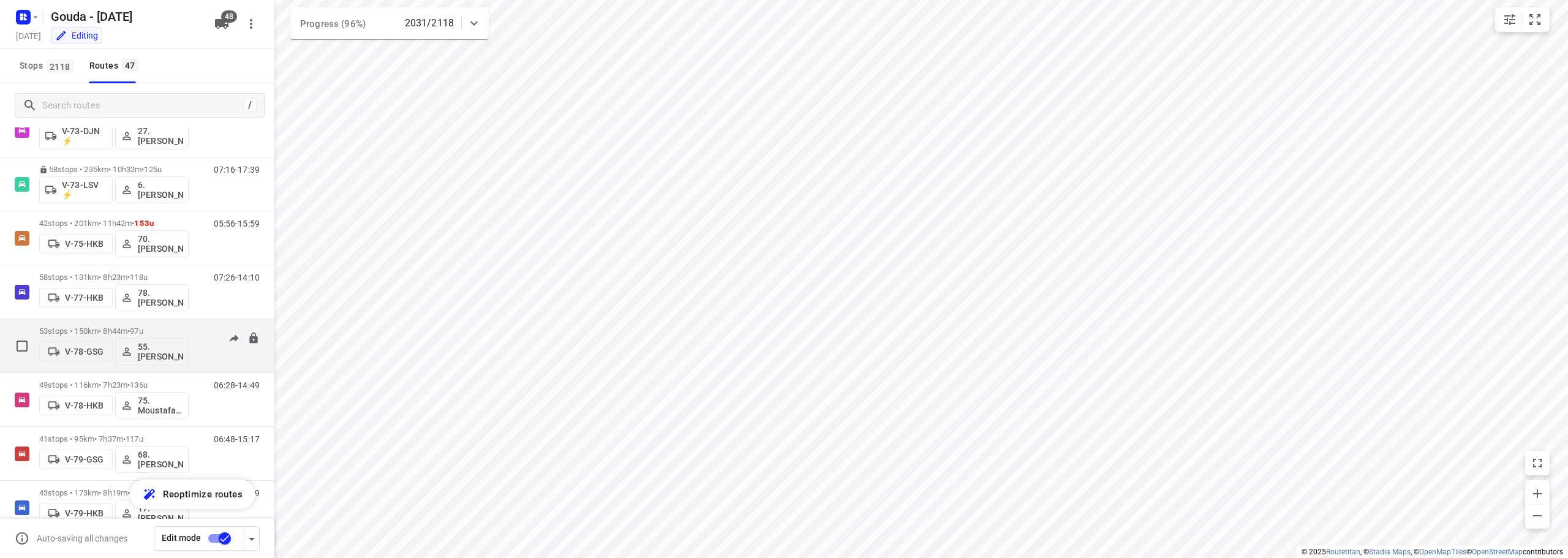
click at [166, 320] on div "53 stops • 150km • 8h44m • 97u V-78-GSG 55. Nico de Groot 06:02-16:45" at bounding box center [137, 346] width 275 height 54
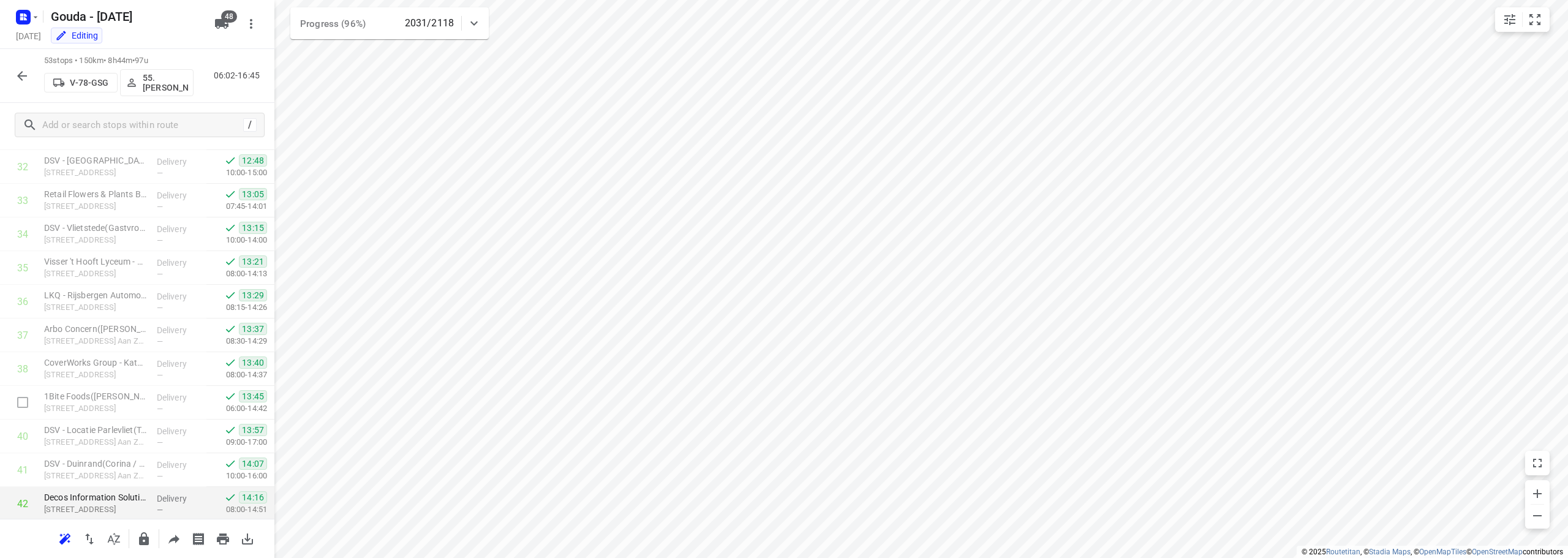
scroll to position [1509, 0]
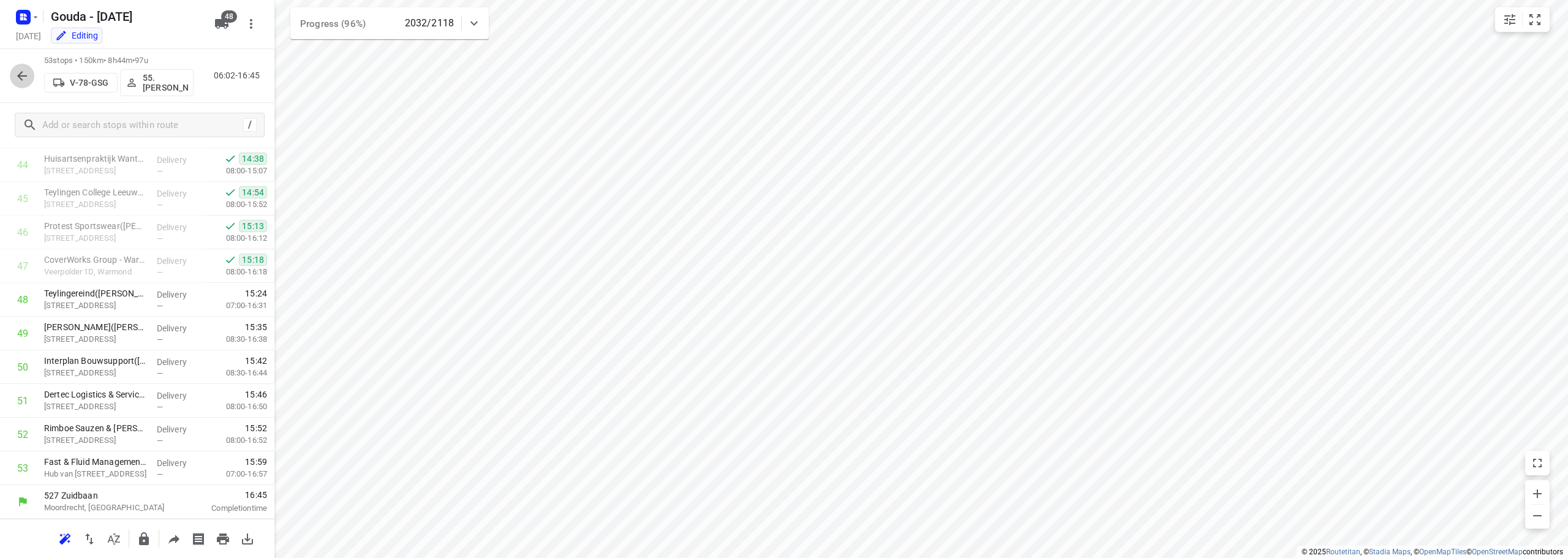
click at [27, 75] on icon "button" at bounding box center [22, 76] width 15 height 15
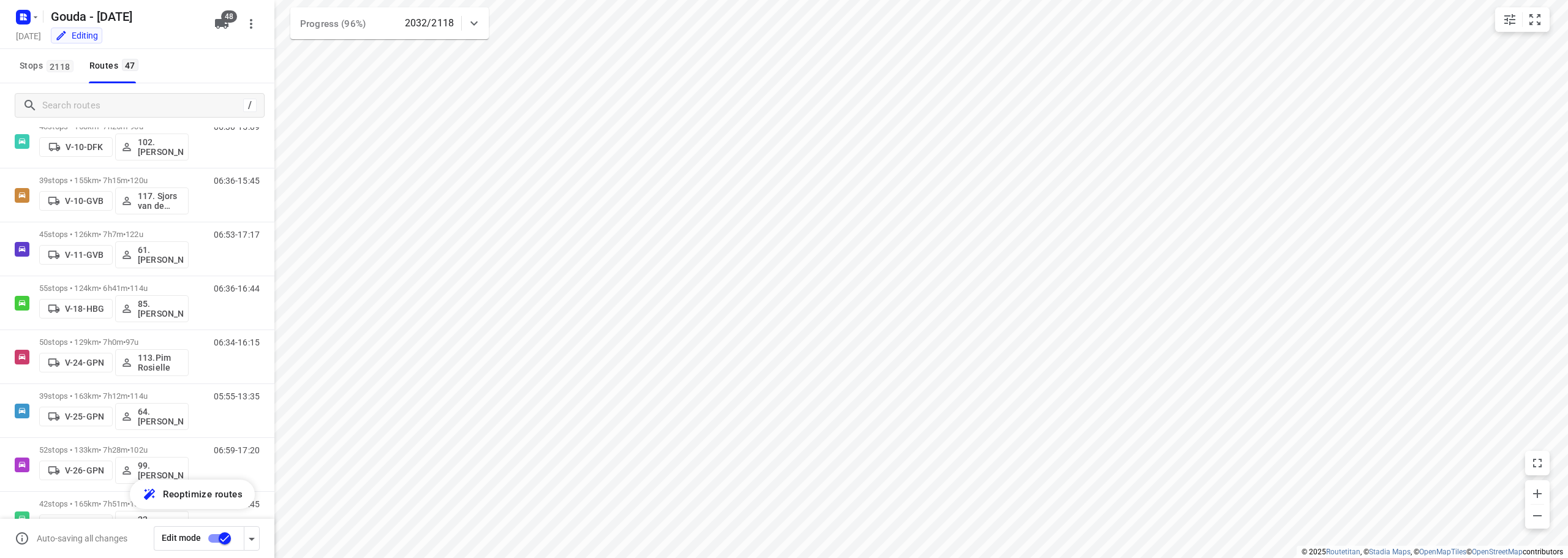
scroll to position [271, 0]
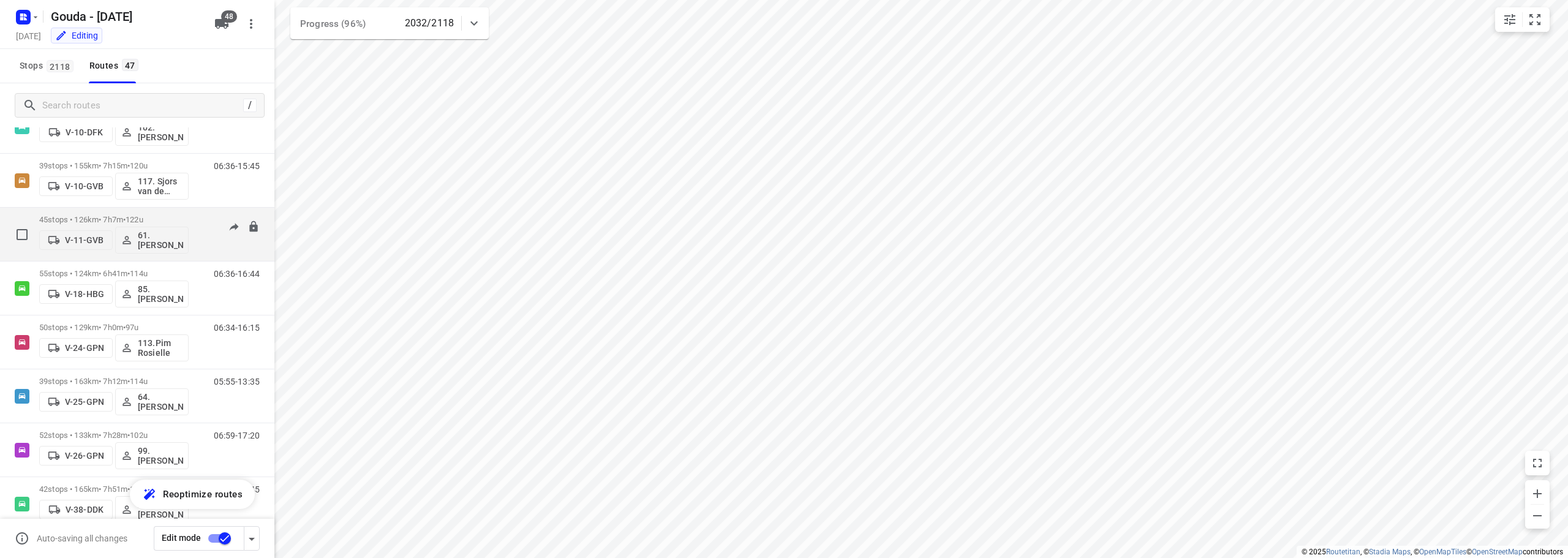
click at [143, 219] on span "122u" at bounding box center [134, 220] width 18 height 9
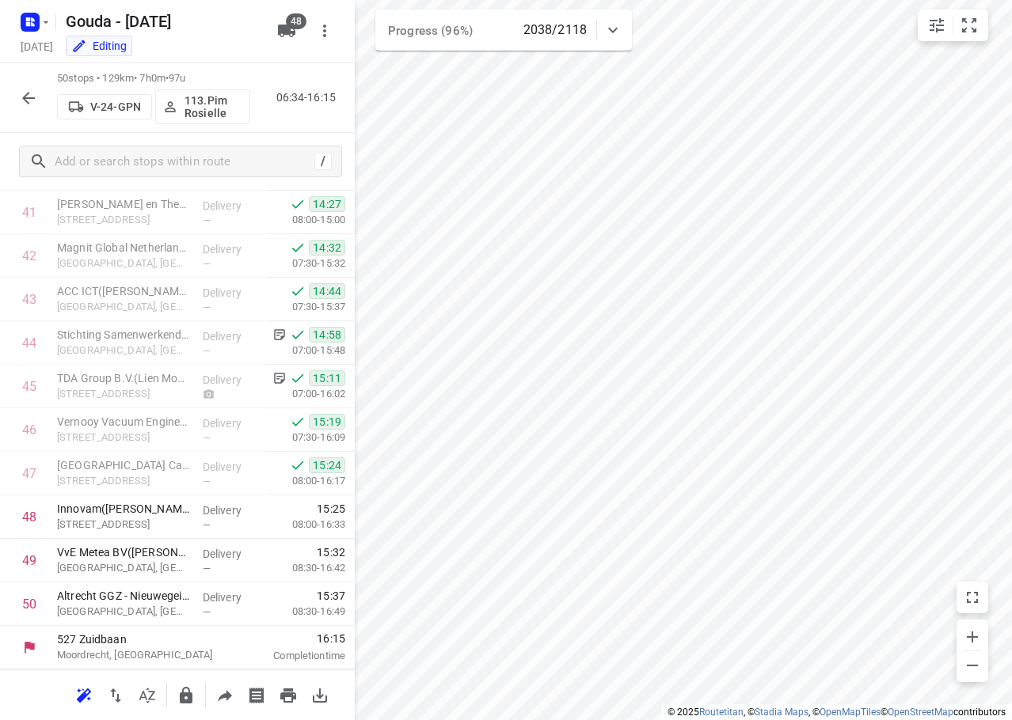
scroll to position [1820, 0]
click at [40, 92] on button "button" at bounding box center [29, 98] width 32 height 32
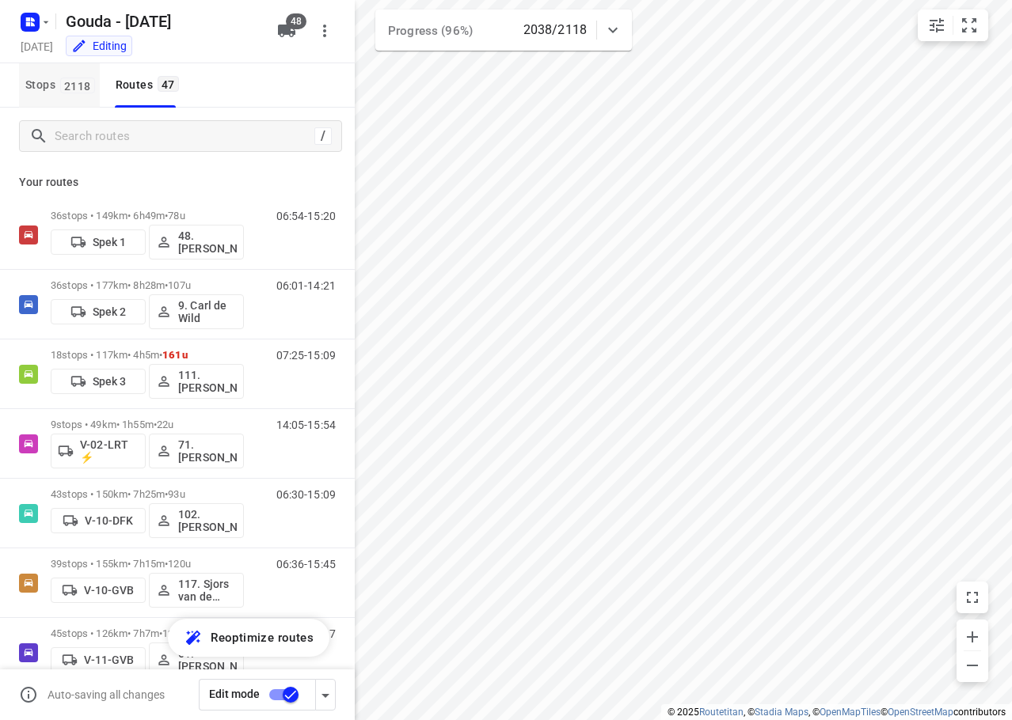
click at [36, 95] on button "Stops 2118" at bounding box center [59, 85] width 81 height 44
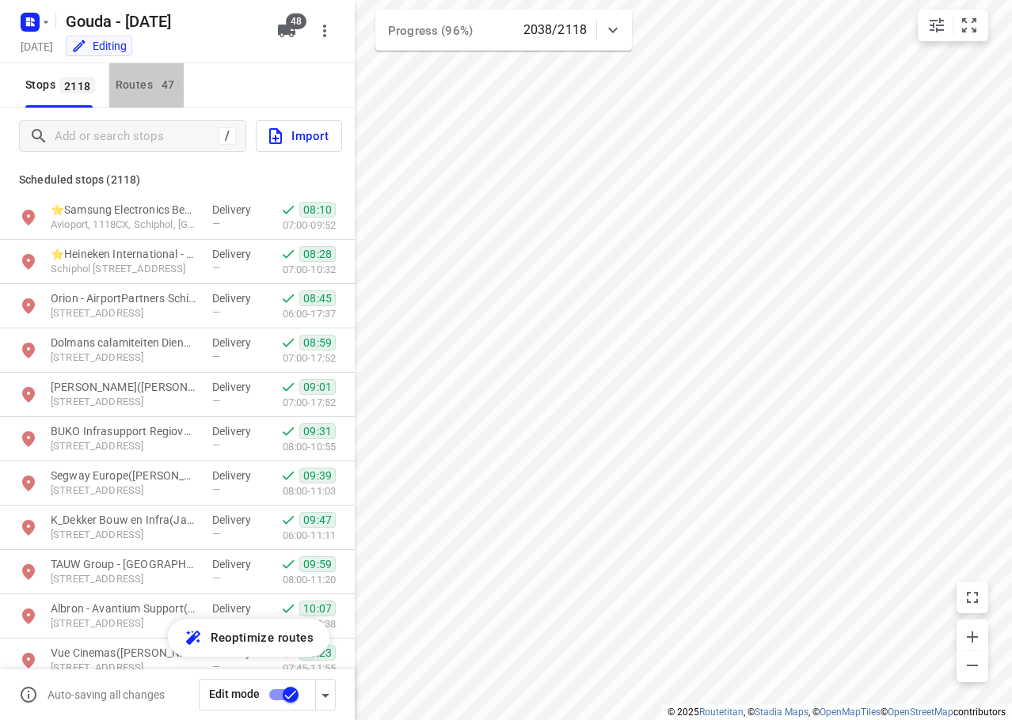
click at [116, 84] on div "Routes 47" at bounding box center [150, 85] width 68 height 20
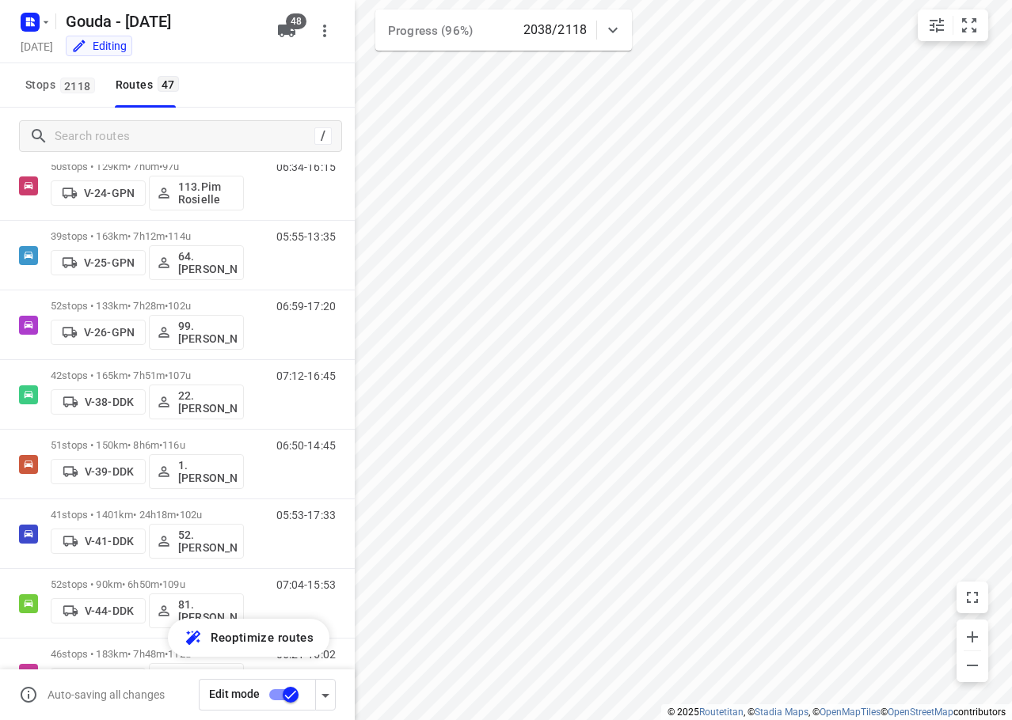
scroll to position [611, 0]
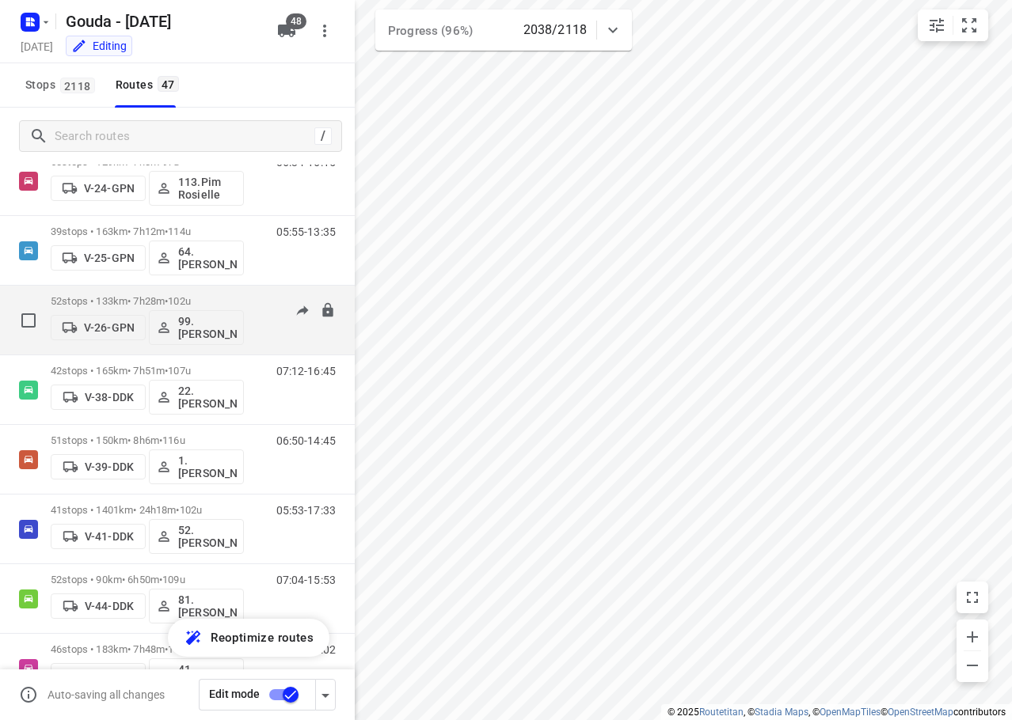
click at [211, 294] on div "52 stops • 133km • 7h28m • 102u V-26-GPN 99.[PERSON_NAME]" at bounding box center [147, 320] width 193 height 66
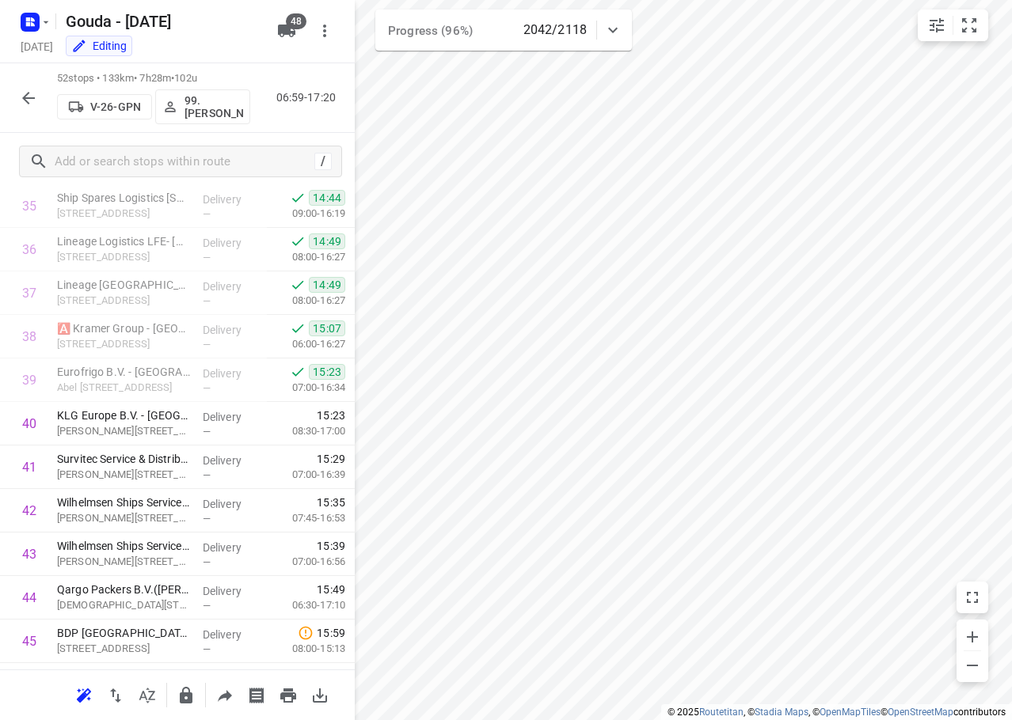
scroll to position [1548, 0]
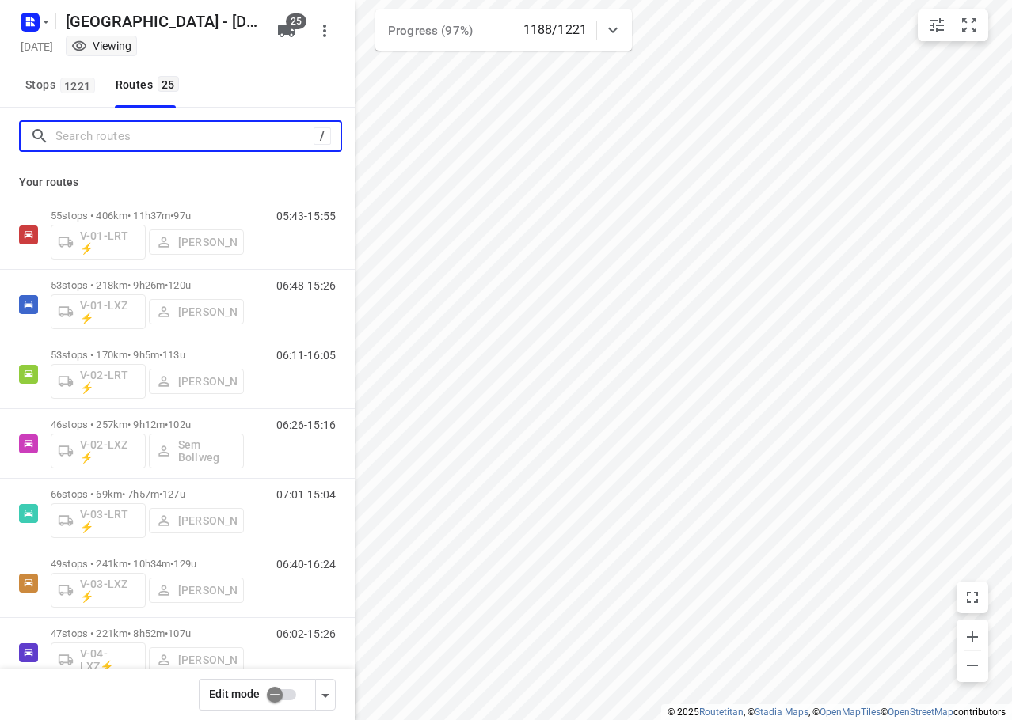
click at [68, 135] on input "Search routes" at bounding box center [184, 136] width 258 height 25
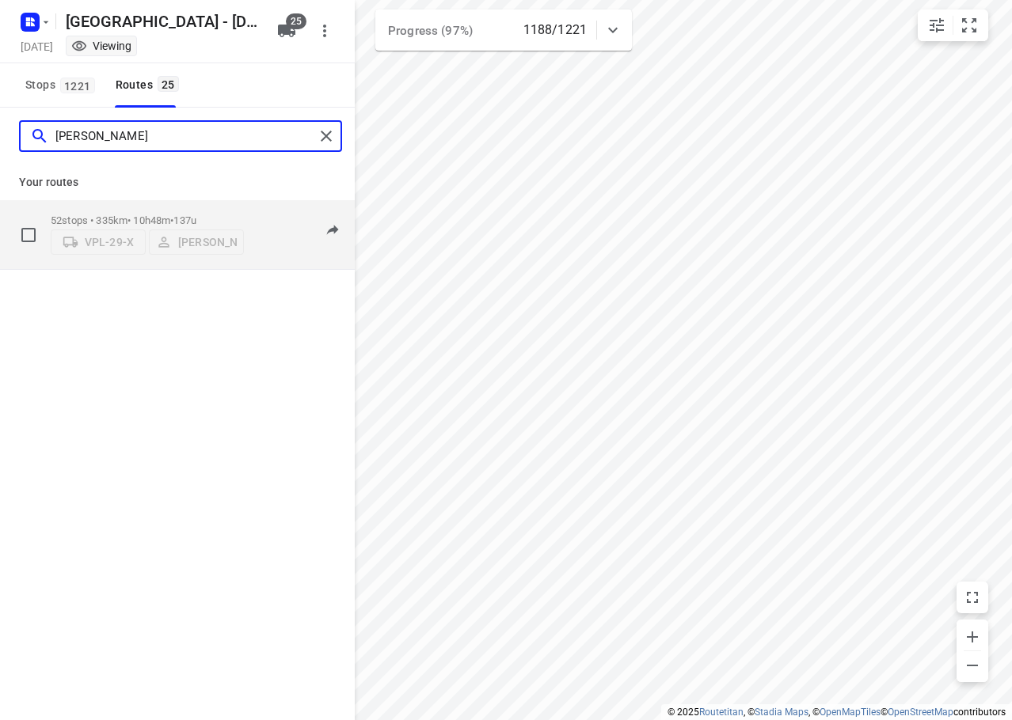
type input "[PERSON_NAME]"
click at [162, 207] on div "52 stops • 335km • 10h48m • 137u VPL-29-X [PERSON_NAME]" at bounding box center [147, 235] width 193 height 56
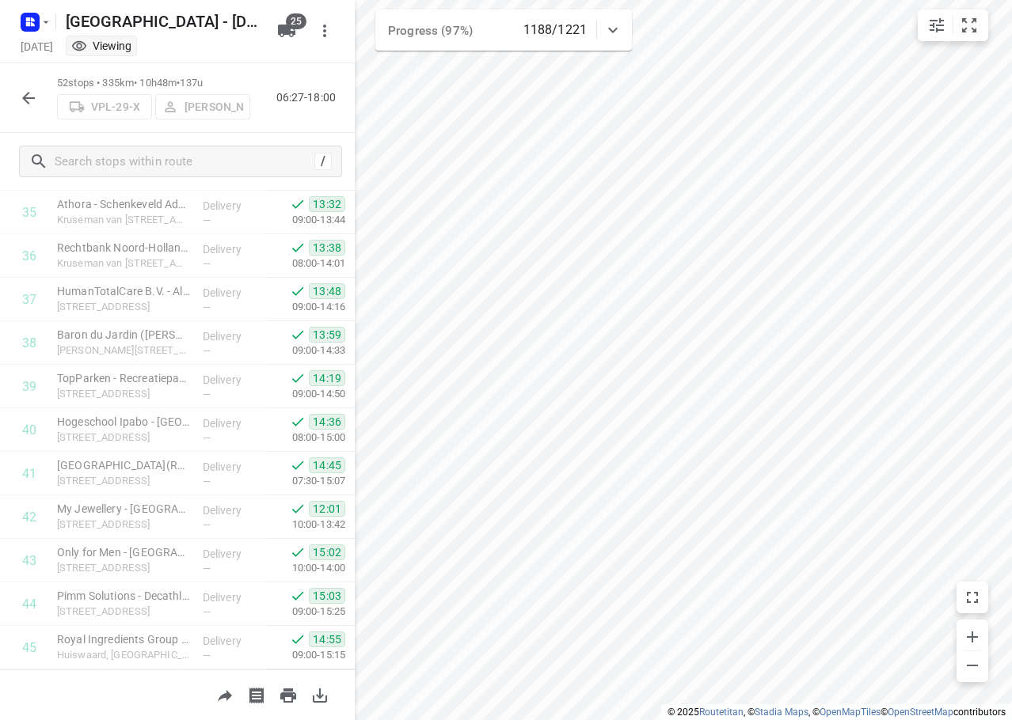
scroll to position [1907, 0]
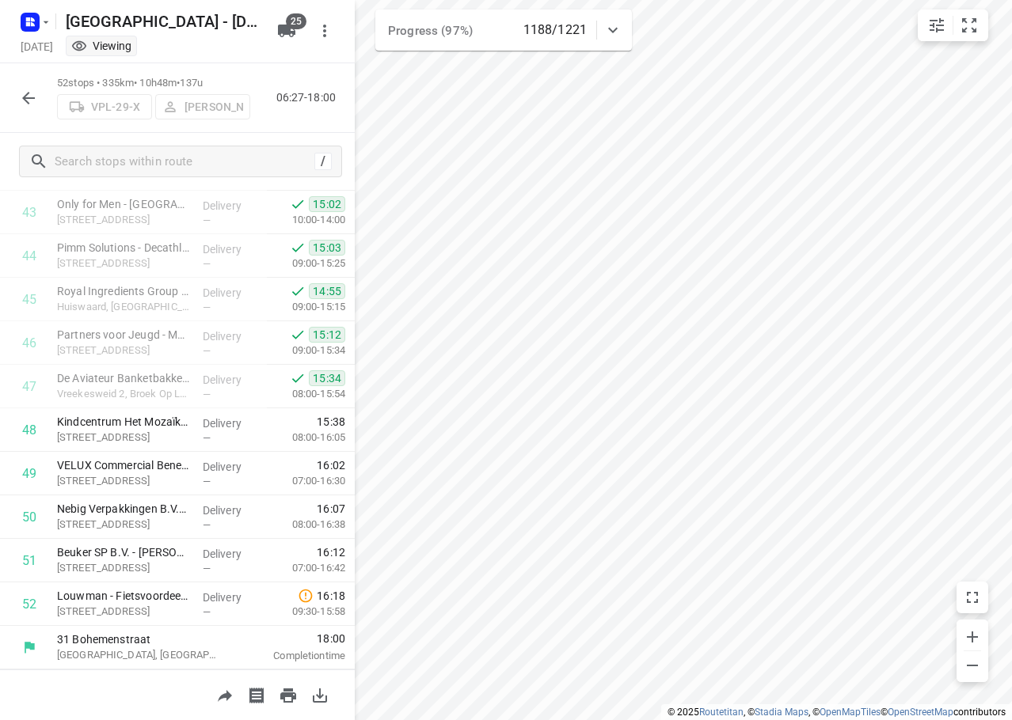
click at [22, 94] on icon "button" at bounding box center [28, 98] width 19 height 19
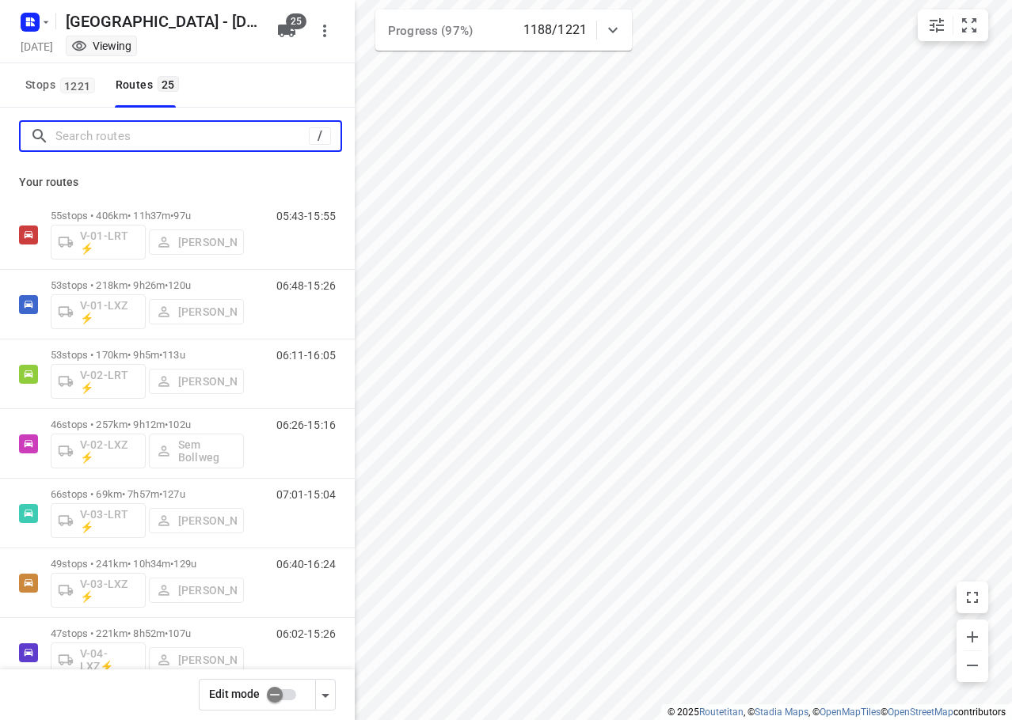
click at [95, 138] on input "Search routes" at bounding box center [181, 136] width 253 height 25
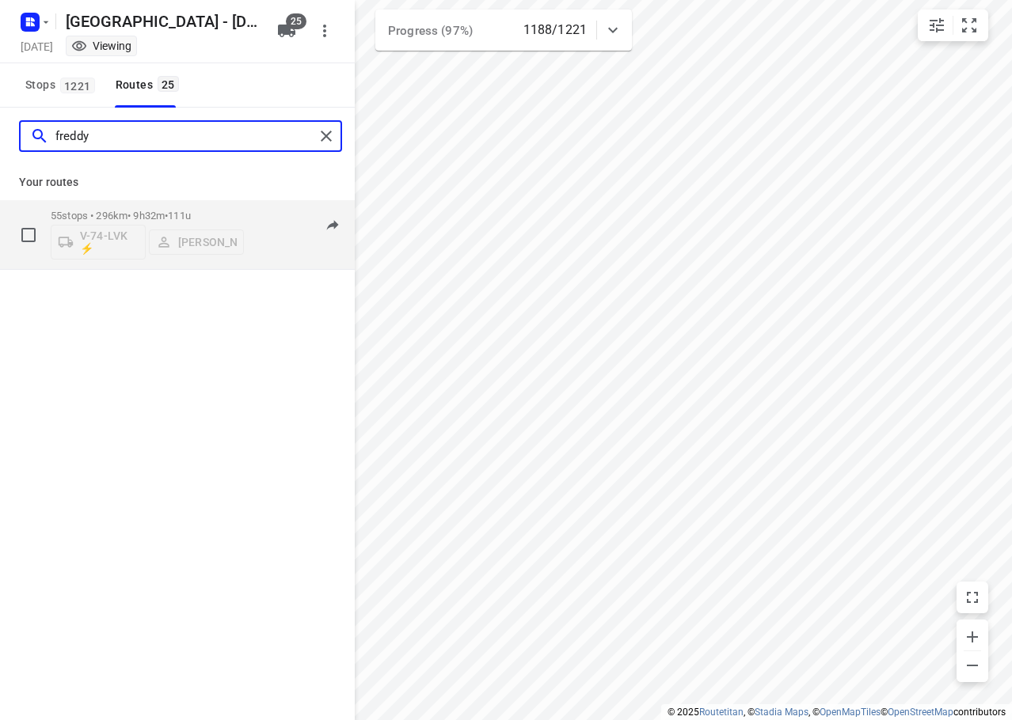
type input "freddy"
click at [207, 208] on div "55 stops • 296km • 9h32m • 111u V-74-LVK ⚡ [PERSON_NAME]" at bounding box center [147, 235] width 193 height 66
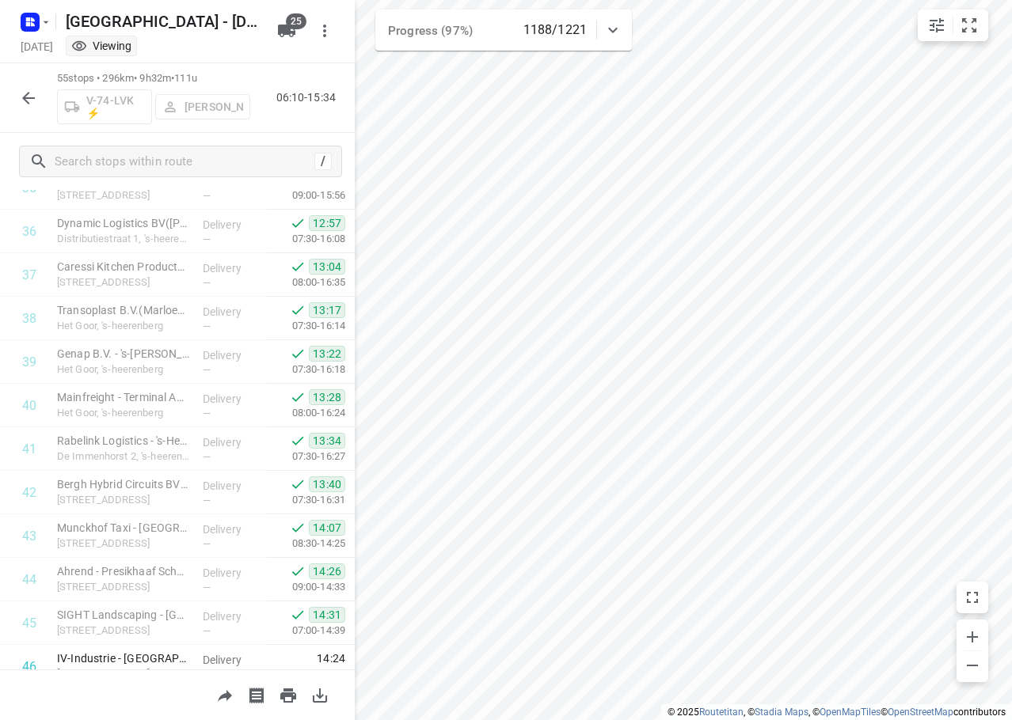
scroll to position [2038, 0]
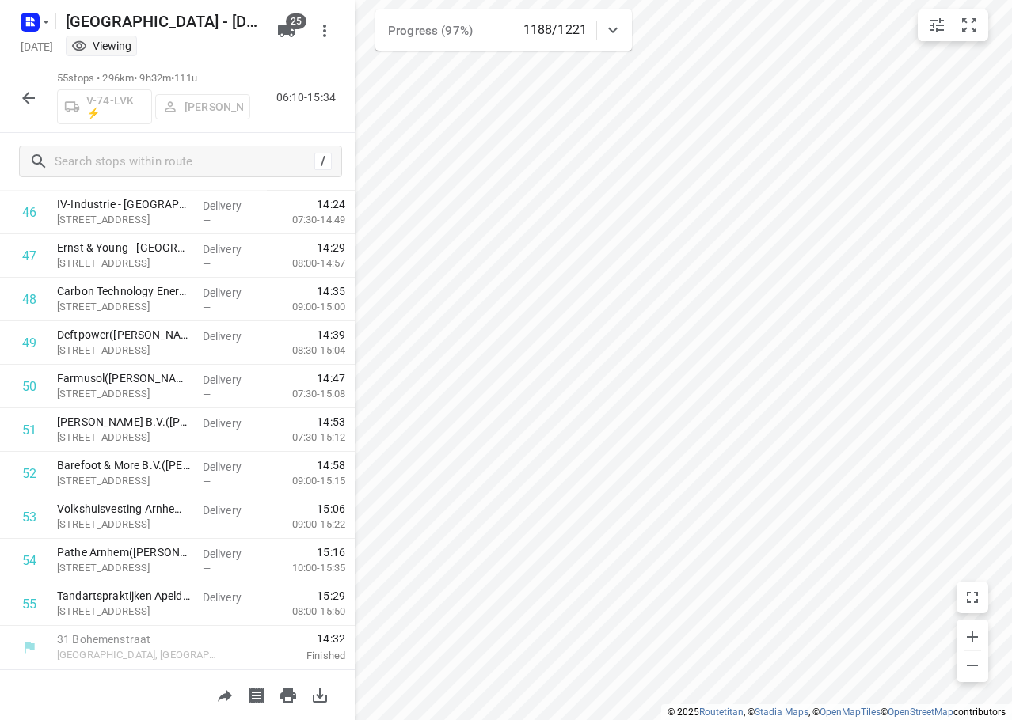
click at [22, 92] on icon "button" at bounding box center [28, 98] width 19 height 19
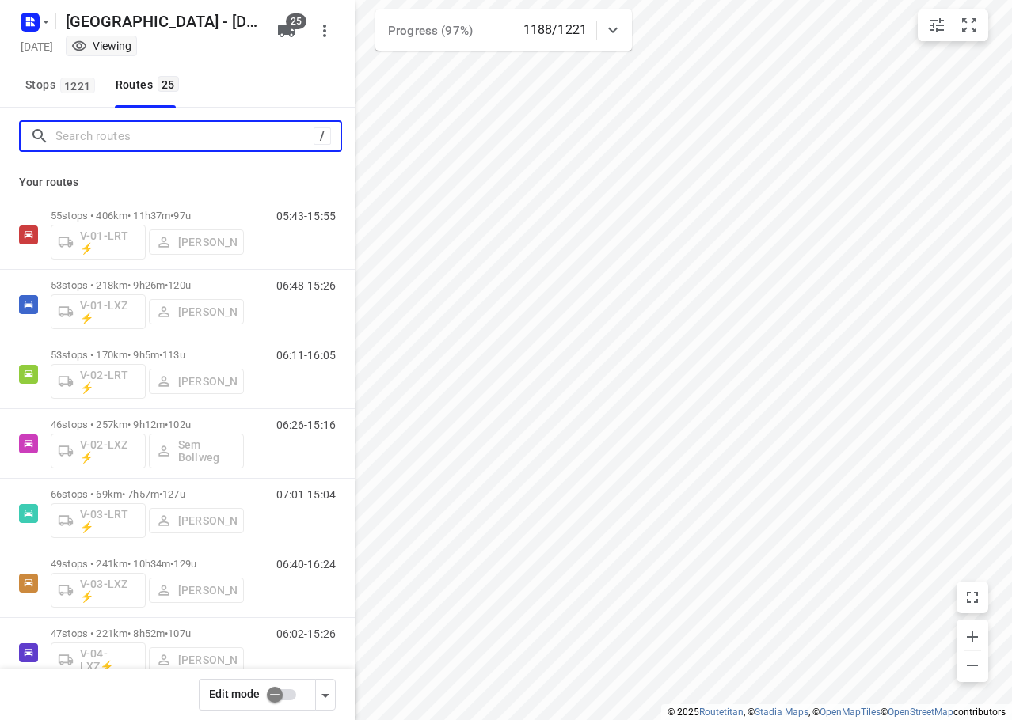
click at [159, 139] on input "Search routes" at bounding box center [184, 136] width 258 height 25
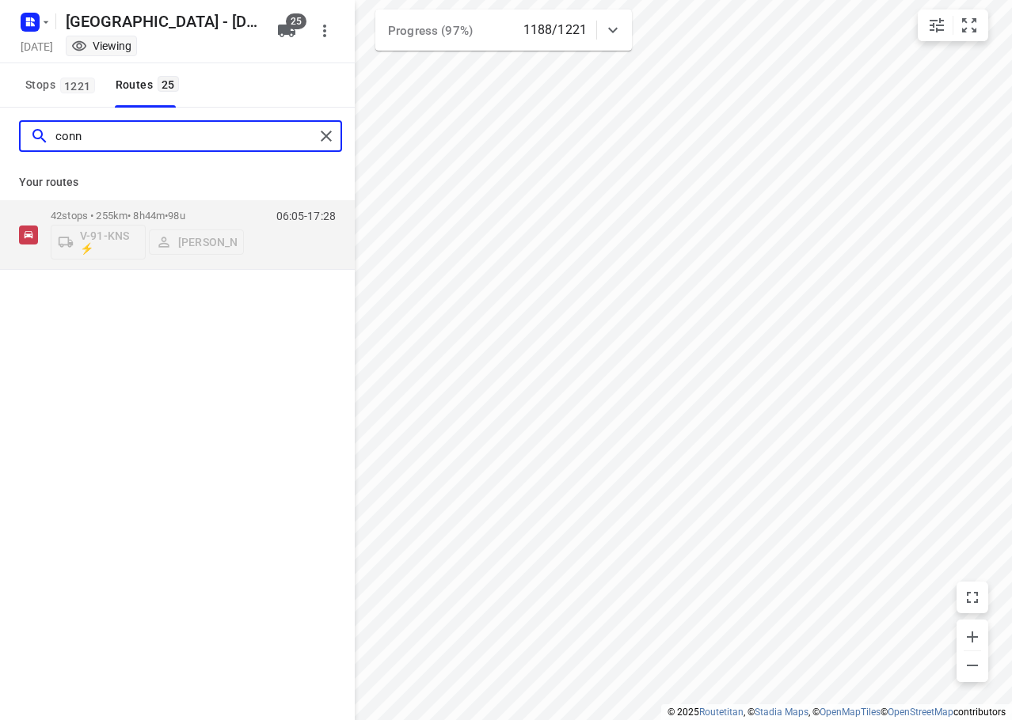
type input "conn"
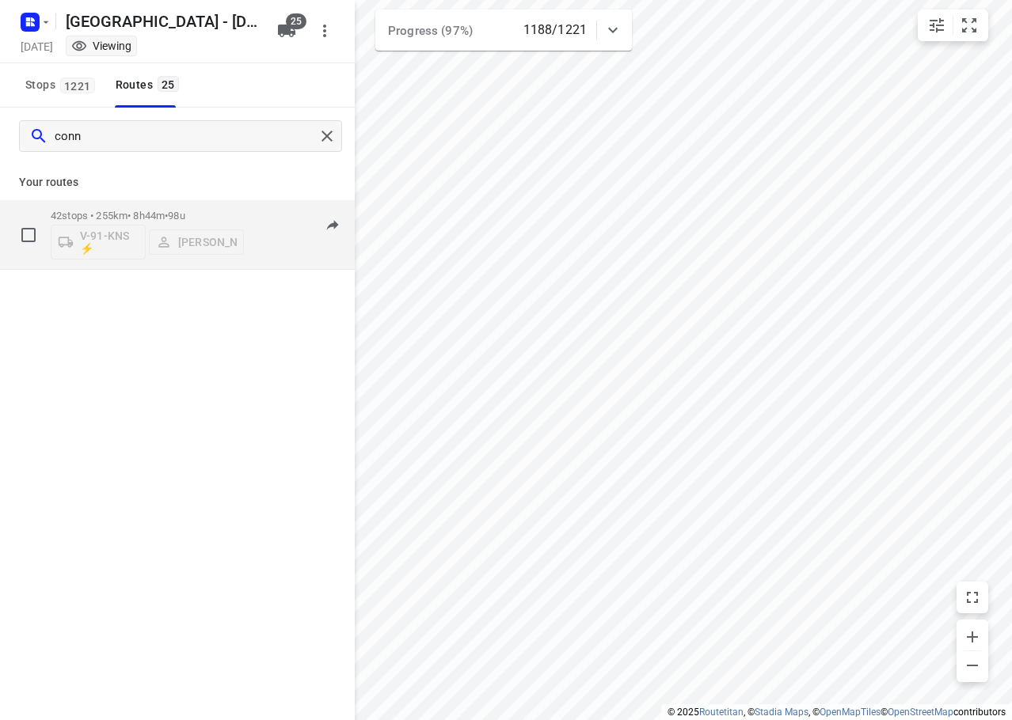
drag, startPoint x: 190, startPoint y: 196, endPoint x: 191, endPoint y: 214, distance: 18.2
click at [189, 197] on div "Your routes 42 stops • 255km • 8h44m • 98u V-91-KNS ⚡ [PERSON_NAME] 06:05-17:28" at bounding box center [177, 217] width 355 height 105
click at [184, 214] on span "98u" at bounding box center [176, 216] width 17 height 12
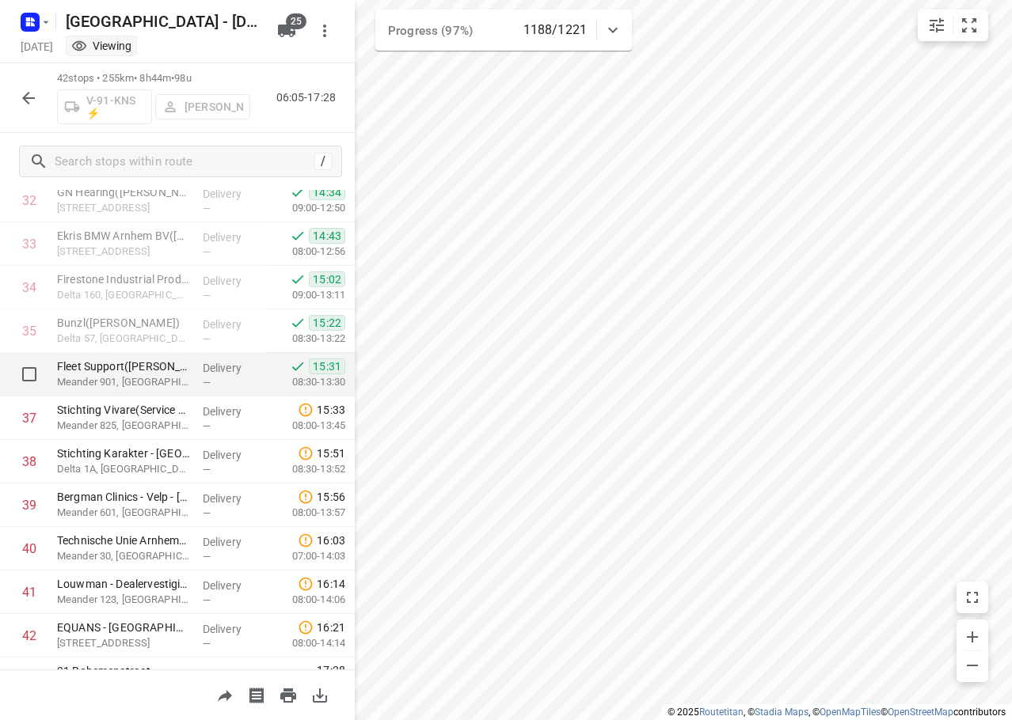
scroll to position [1472, 0]
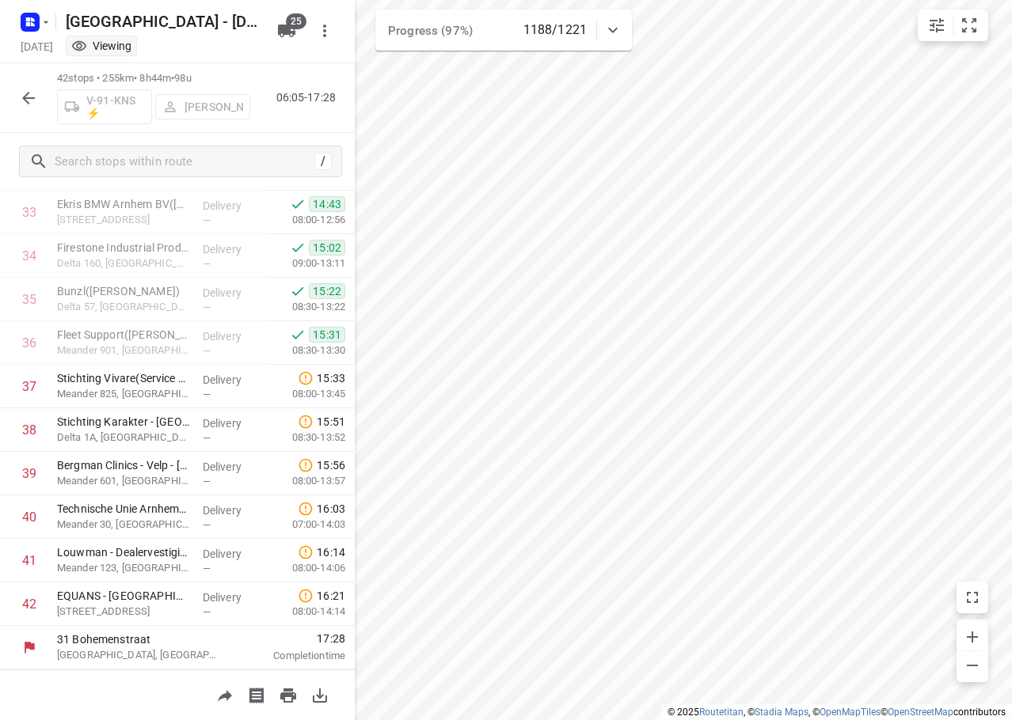
click at [9, 86] on div "42 stops • 255km • 8h44m • 98u V-91-KNS ⚡ [PERSON_NAME] 06:05-17:28" at bounding box center [177, 98] width 355 height 70
click at [29, 94] on icon "button" at bounding box center [28, 98] width 19 height 19
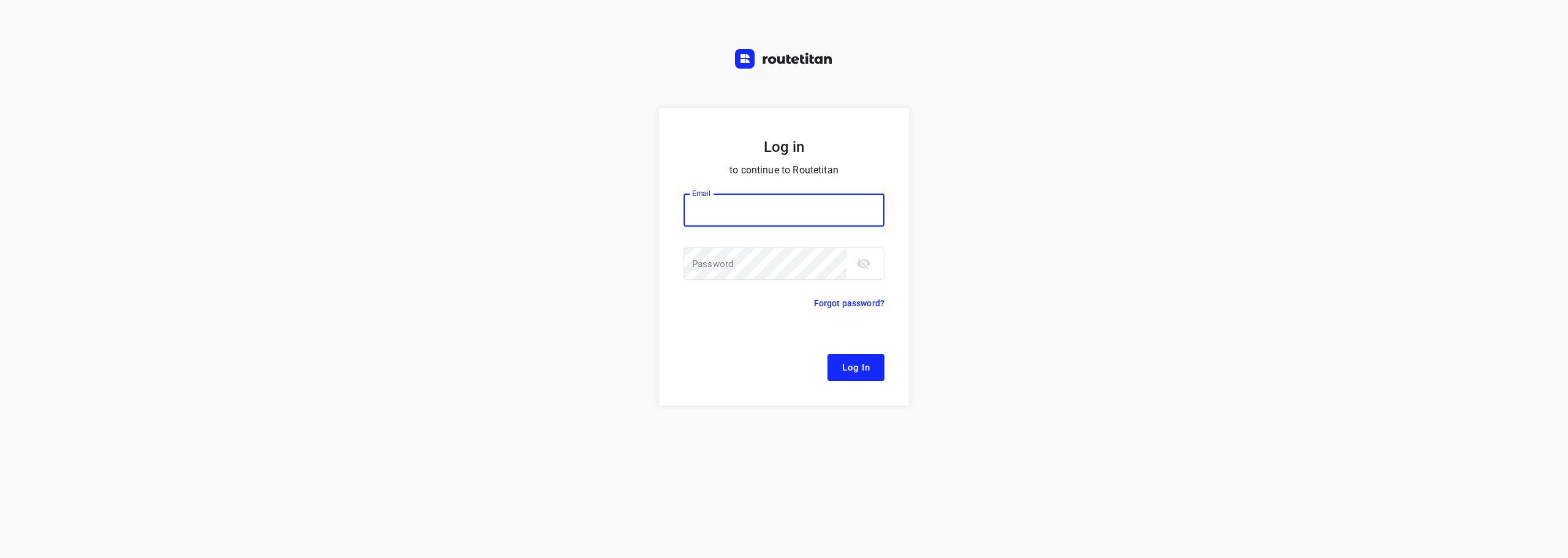
click at [730, 211] on input "email" at bounding box center [784, 210] width 201 height 33
type input "[EMAIL_ADDRESS][DOMAIN_NAME]"
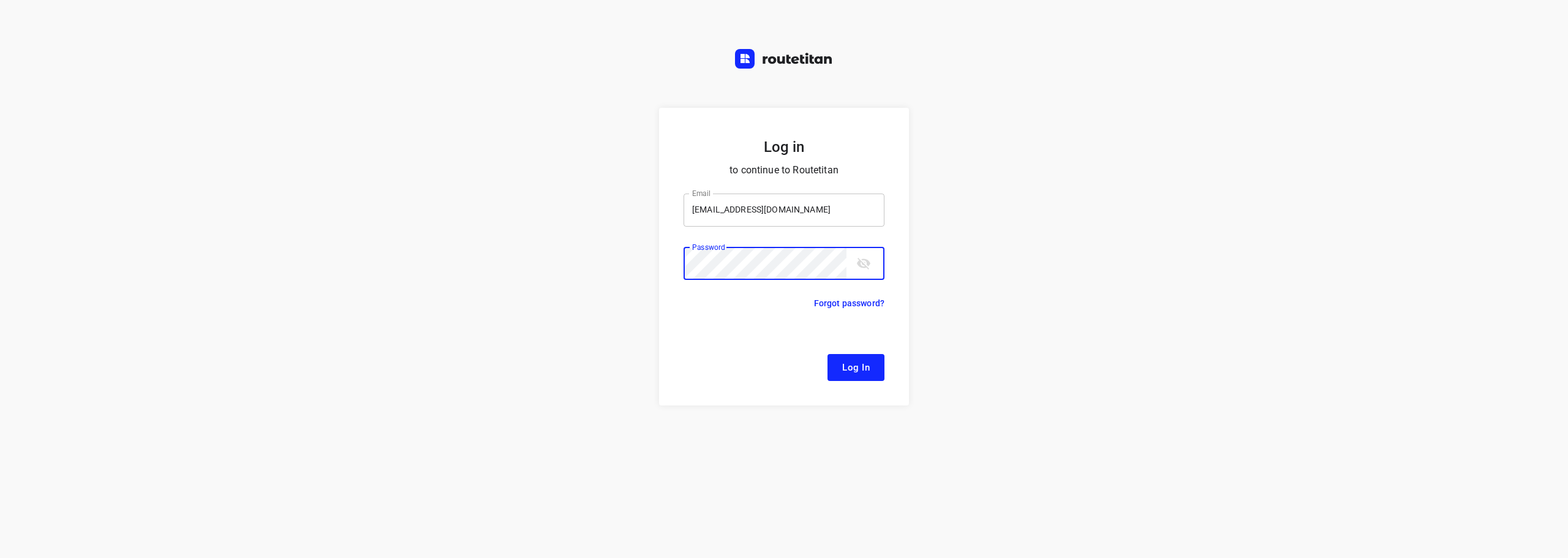
click at [828, 354] on button "Log In" at bounding box center [856, 368] width 57 height 27
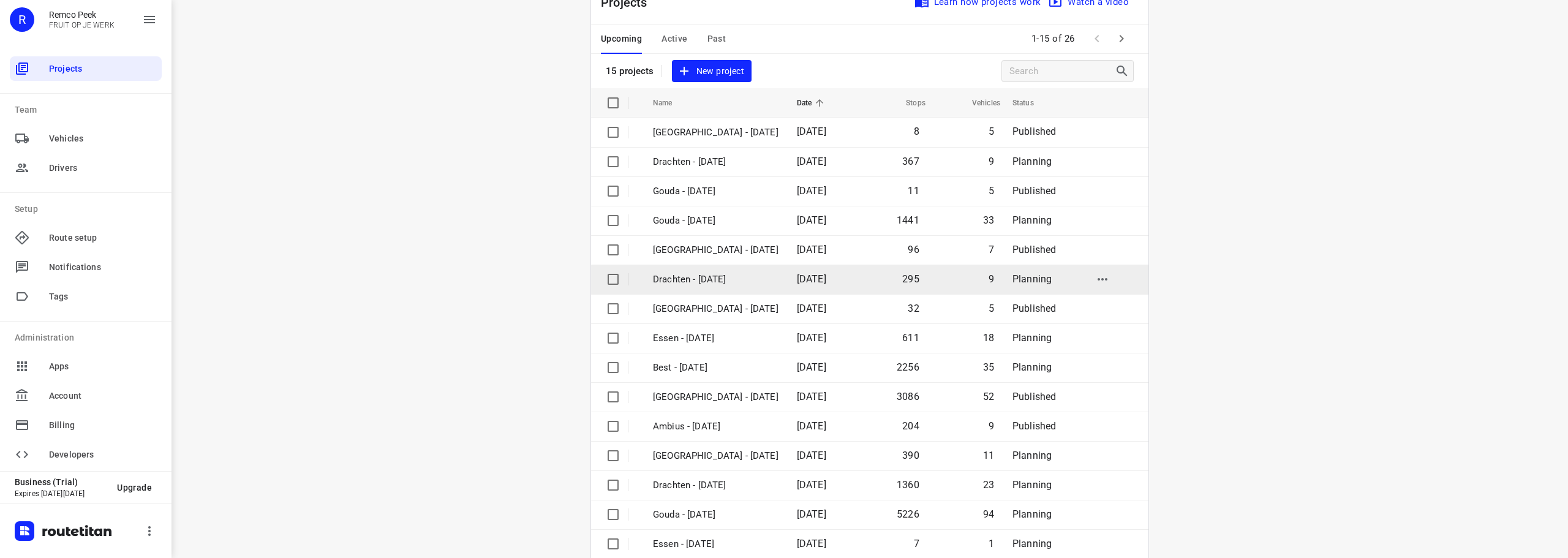
scroll to position [61, 0]
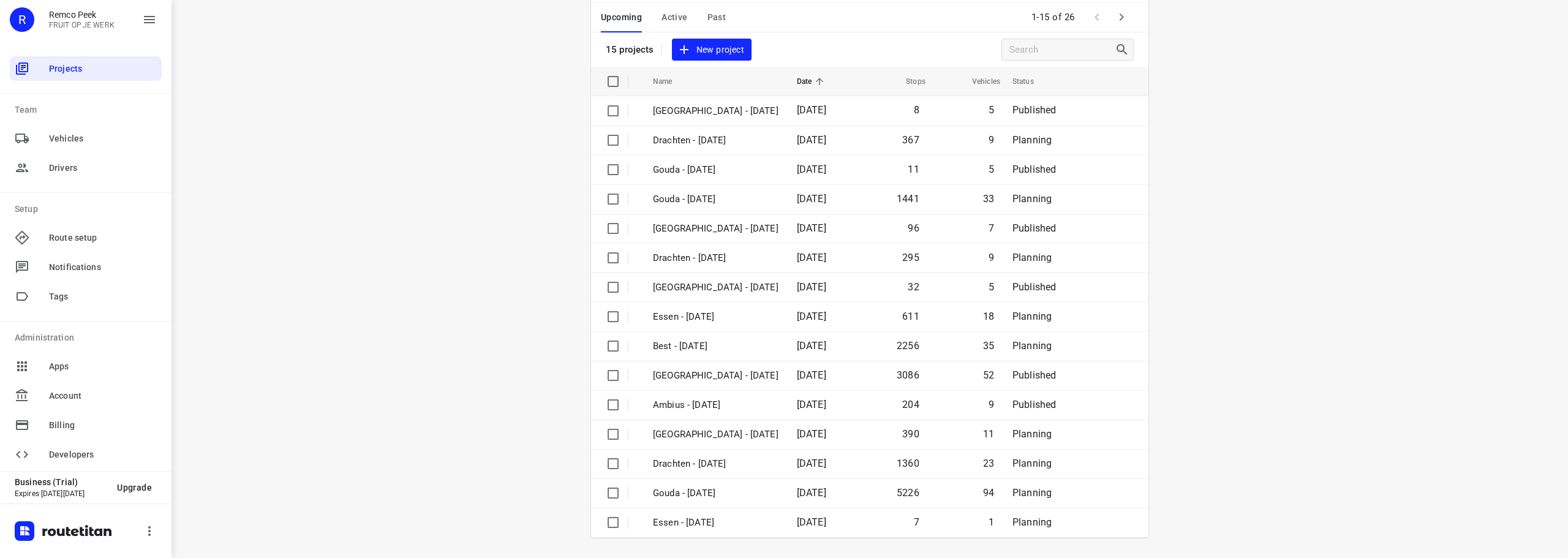
click at [1110, 8] on button "button" at bounding box center [1122, 17] width 25 height 25
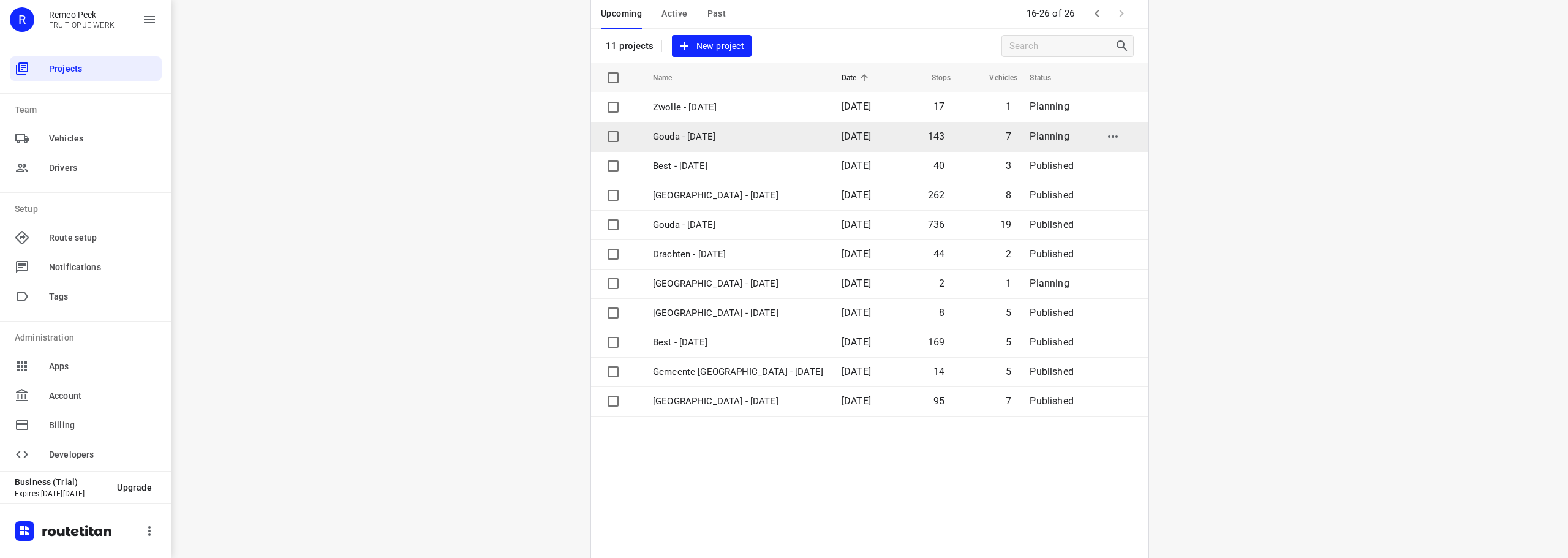
scroll to position [90, 0]
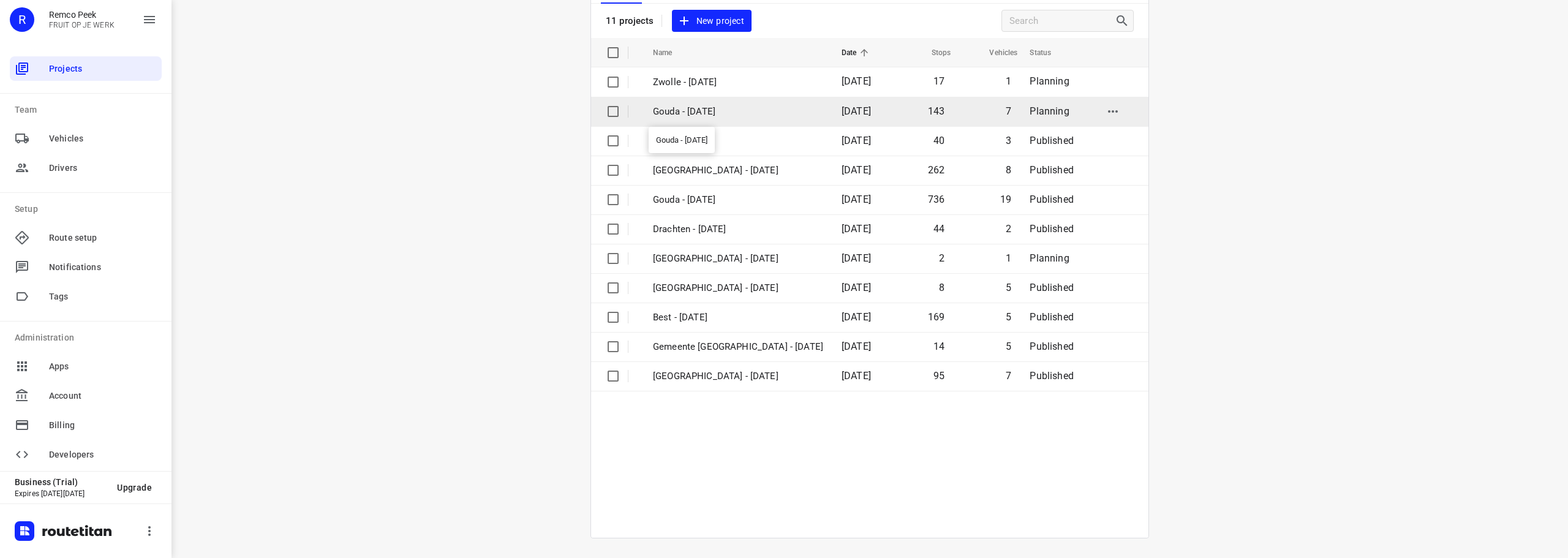
click at [729, 108] on p "Gouda - [DATE]" at bounding box center [738, 111] width 170 height 14
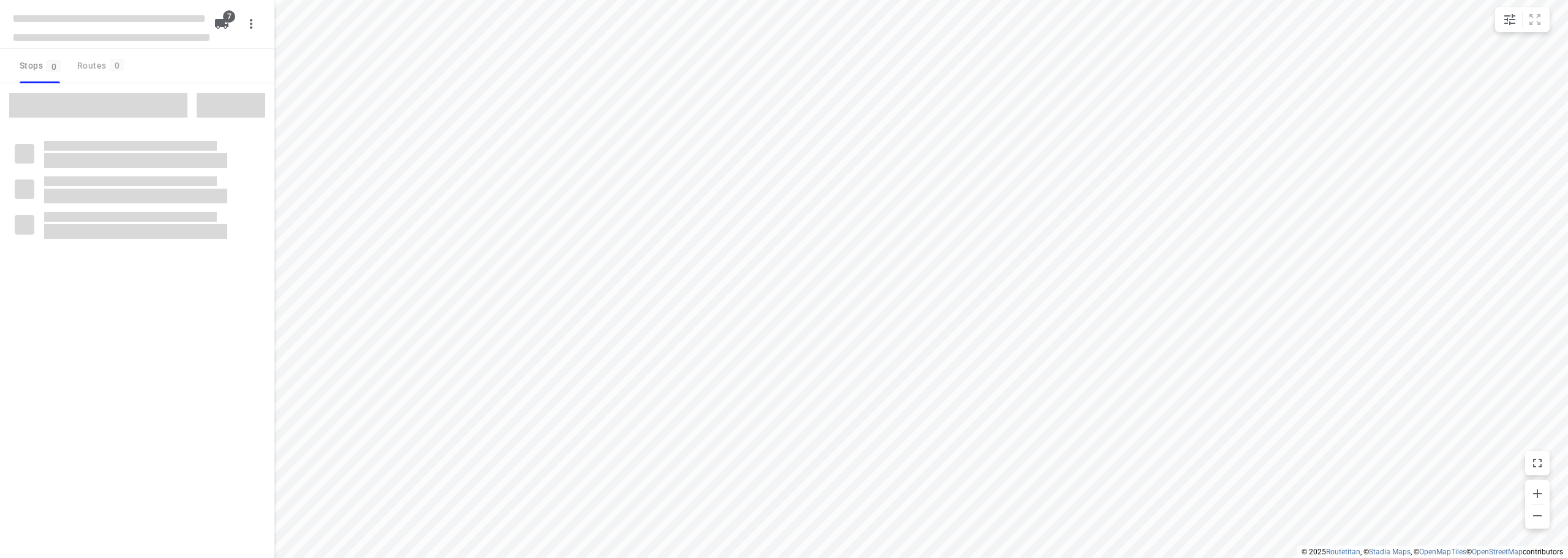
checkbox input "true"
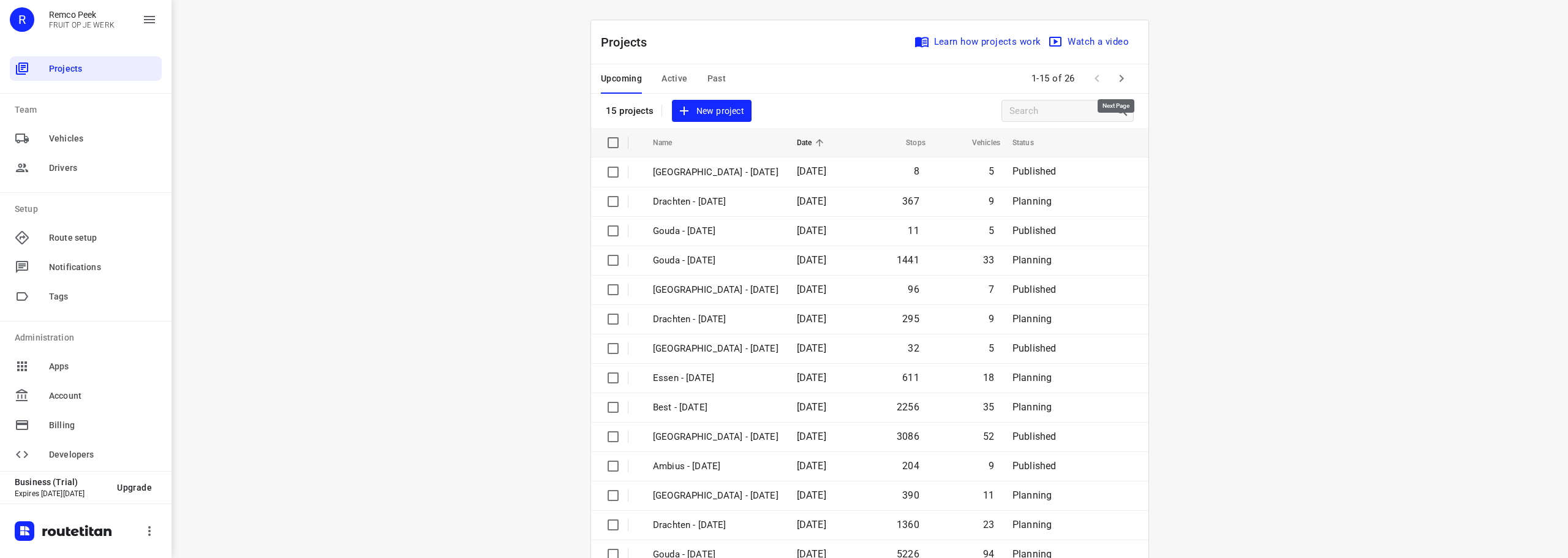
click at [1114, 79] on icon "button" at bounding box center [1121, 78] width 15 height 15
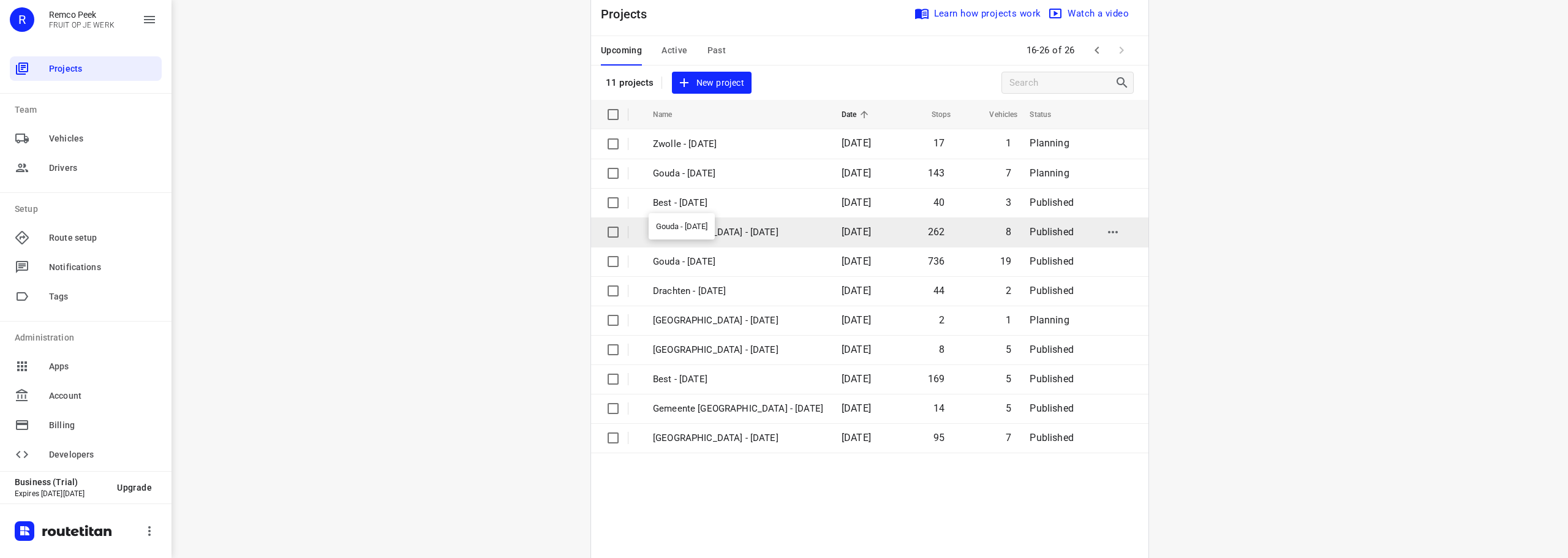
scroll to position [90, 0]
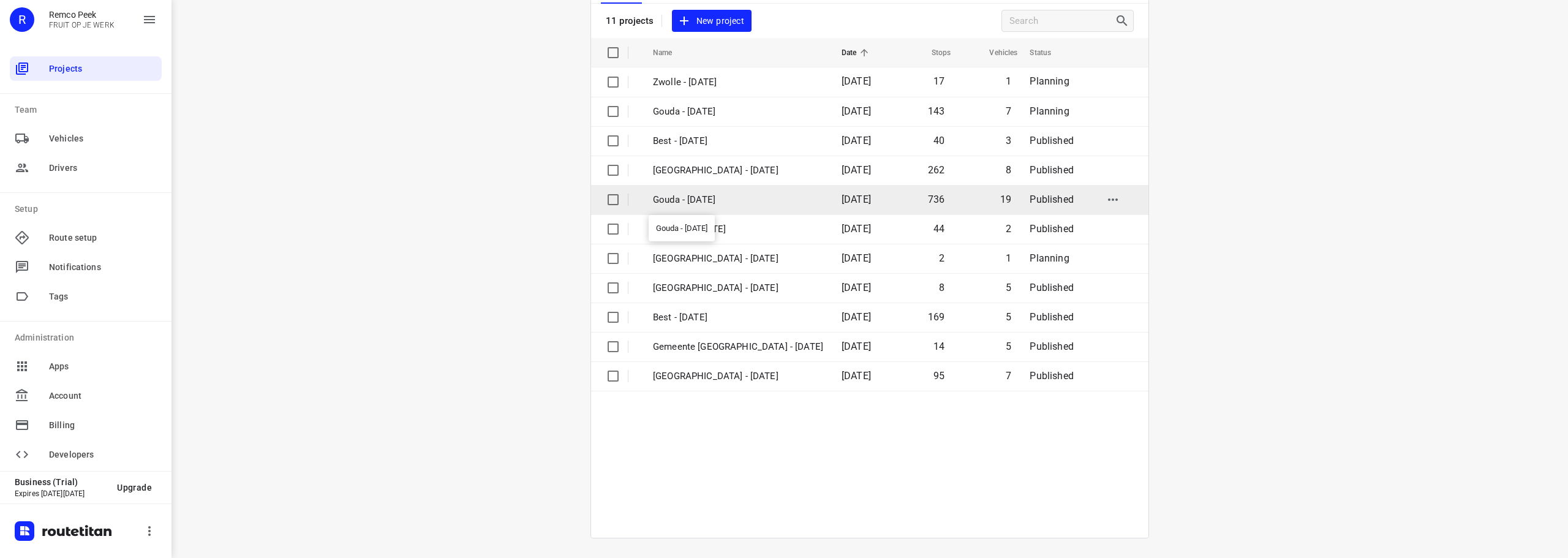
click at [714, 198] on p "Gouda - [DATE]" at bounding box center [738, 200] width 170 height 14
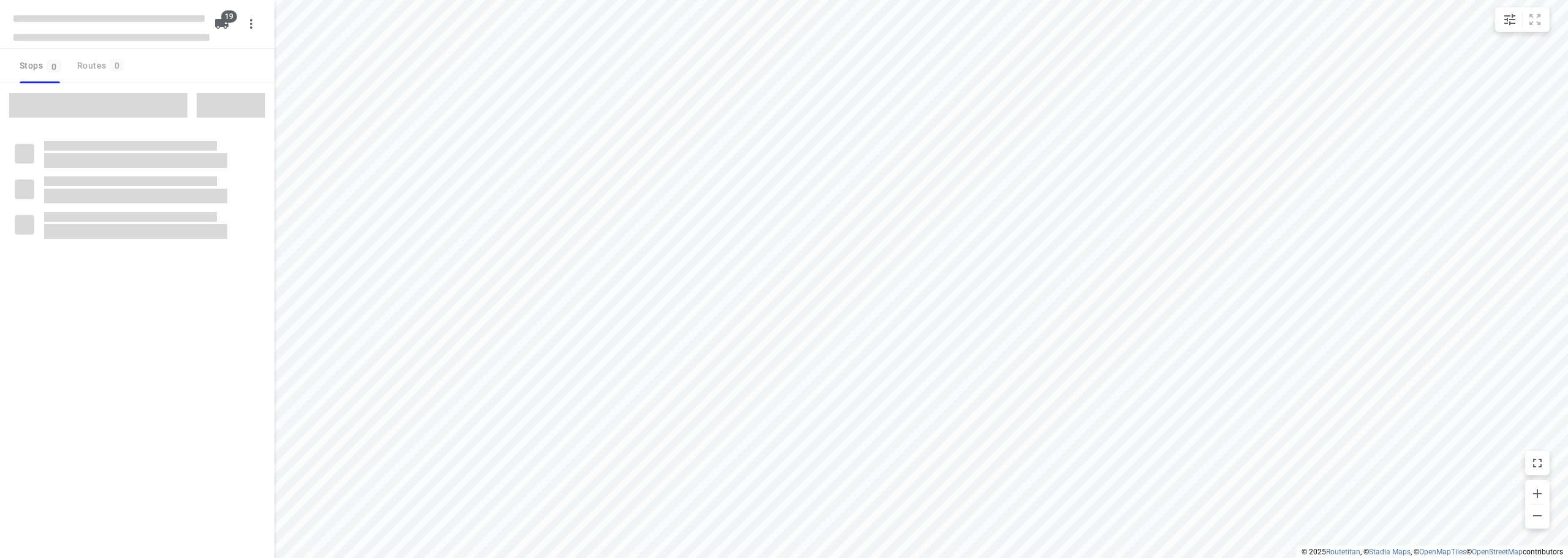
checkbox input "true"
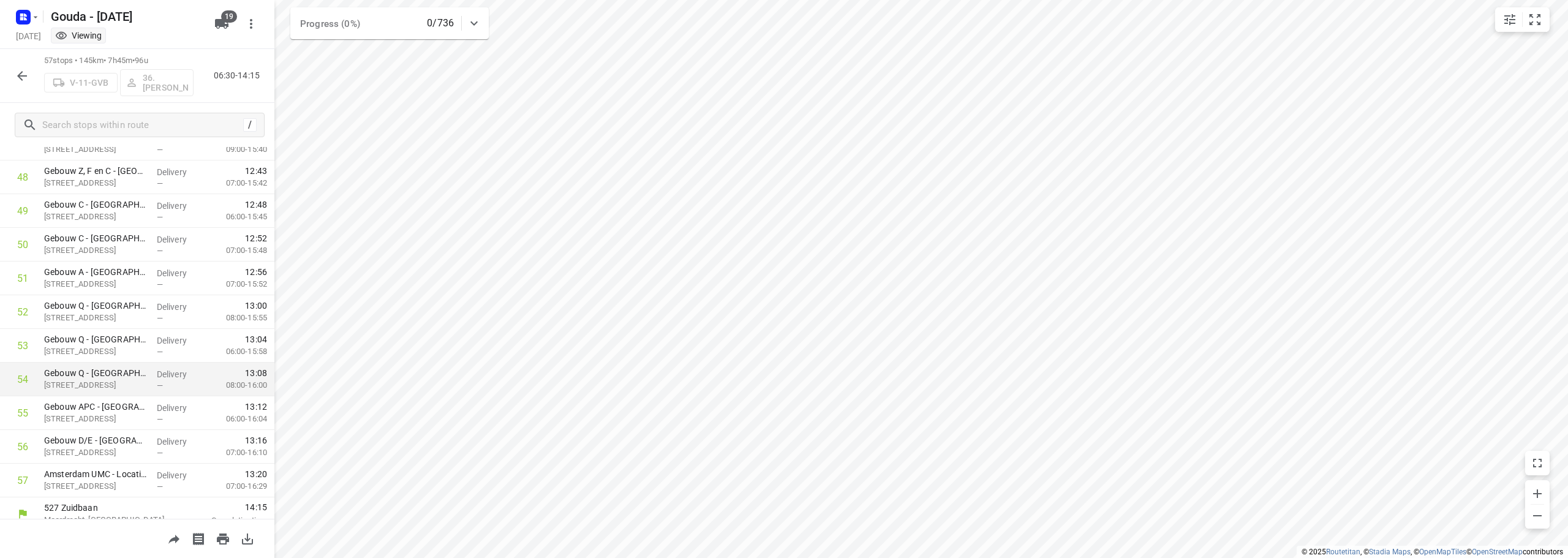
scroll to position [1644, 0]
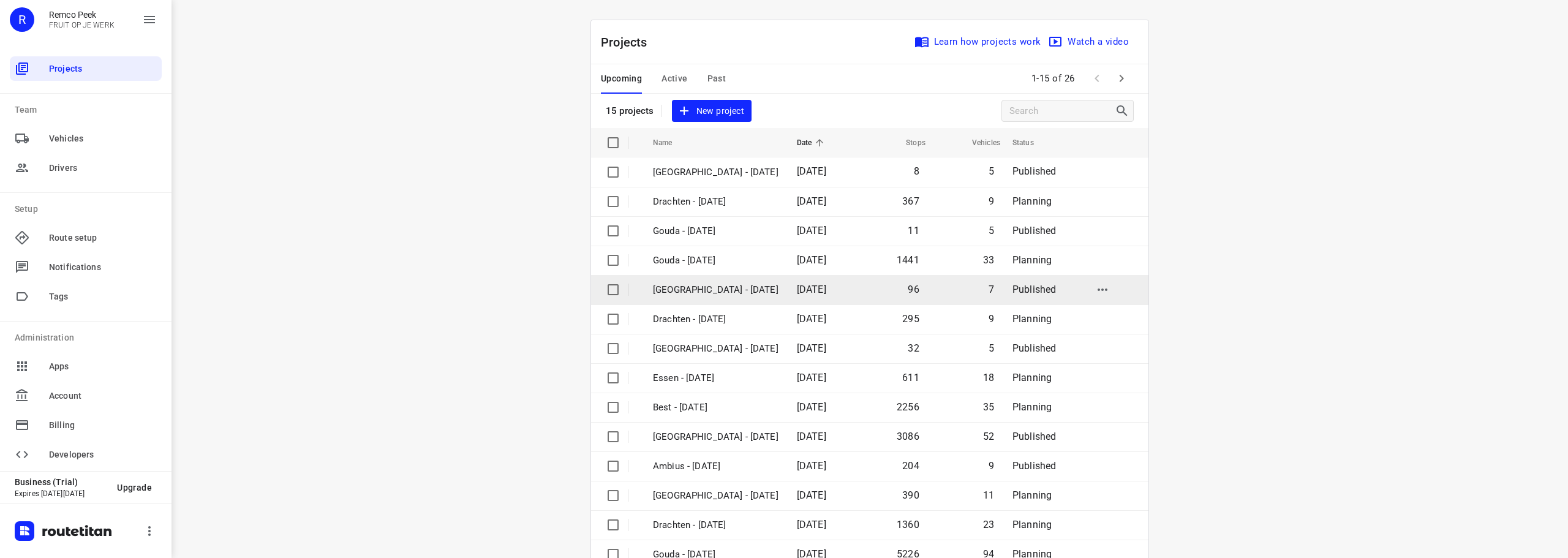
scroll to position [61, 0]
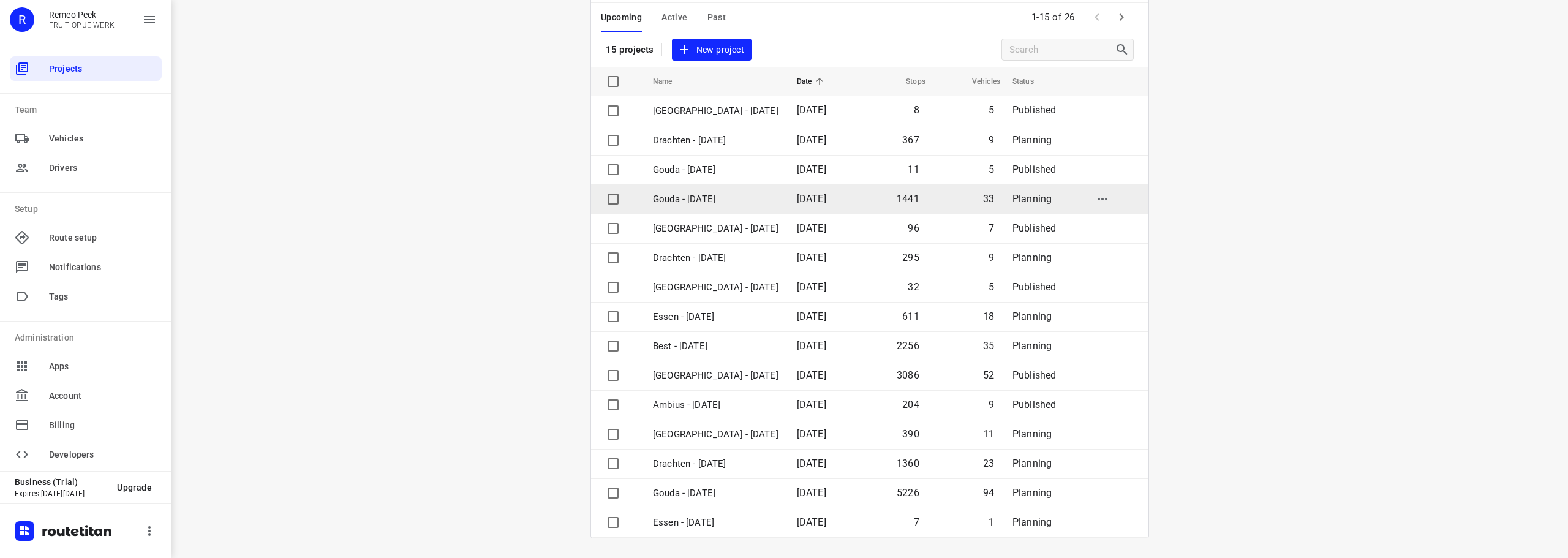
click at [719, 200] on p "Gouda - [DATE]" at bounding box center [716, 200] width 125 height 14
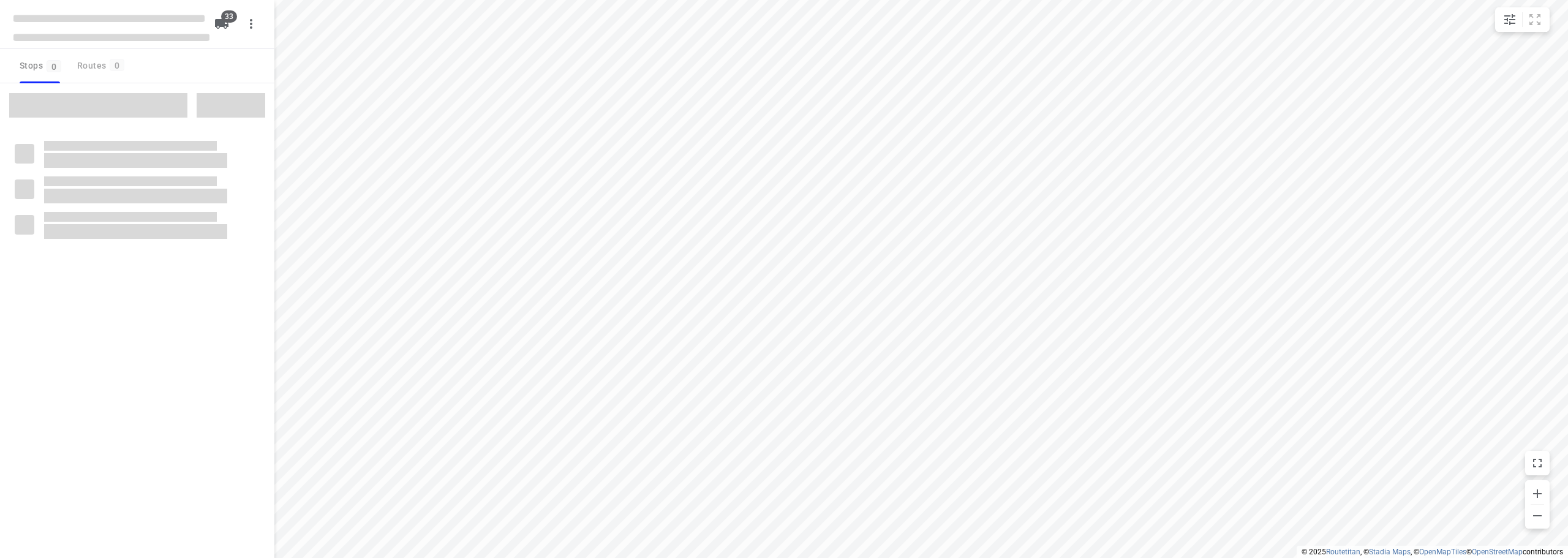
checkbox input "true"
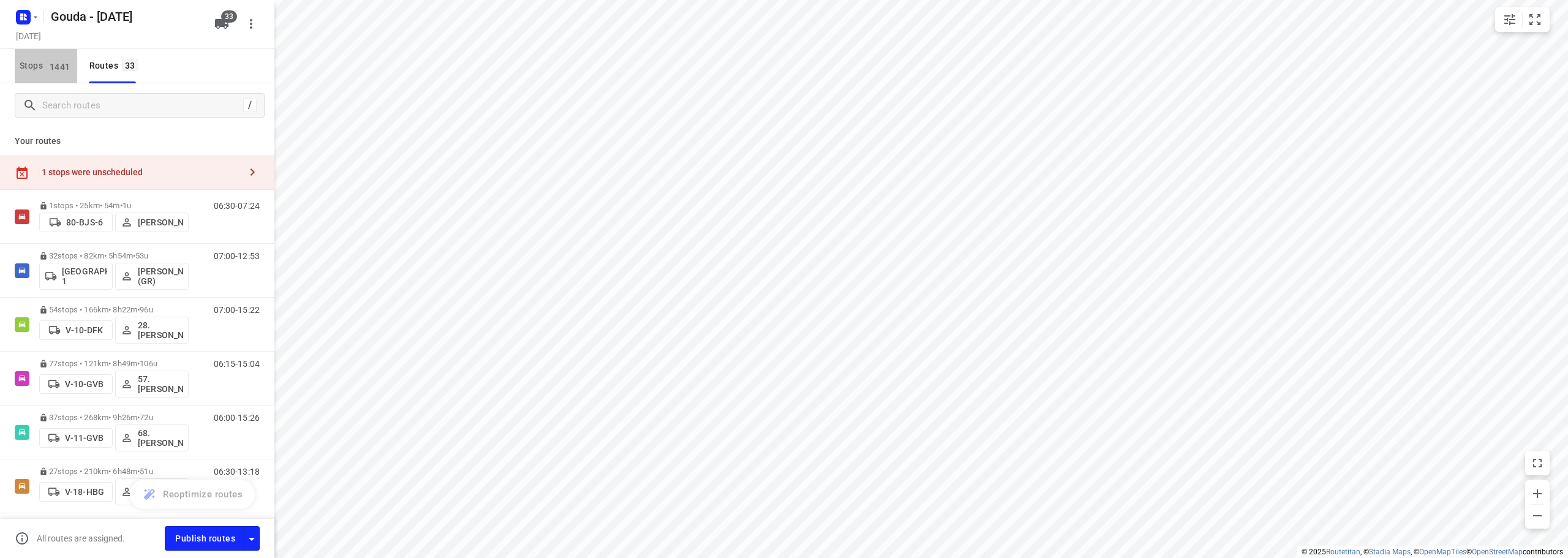
click at [20, 61] on span "Stops 1441" at bounding box center [48, 66] width 57 height 15
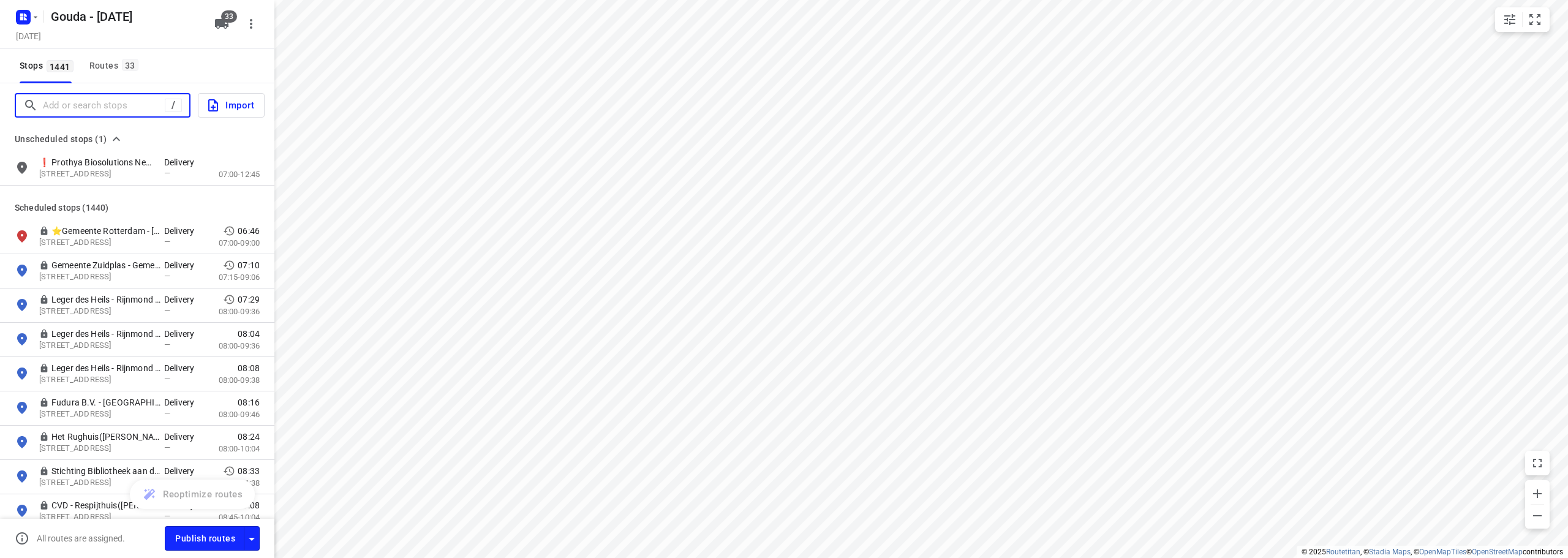
click at [72, 101] on input "Add or search stops" at bounding box center [104, 105] width 122 height 19
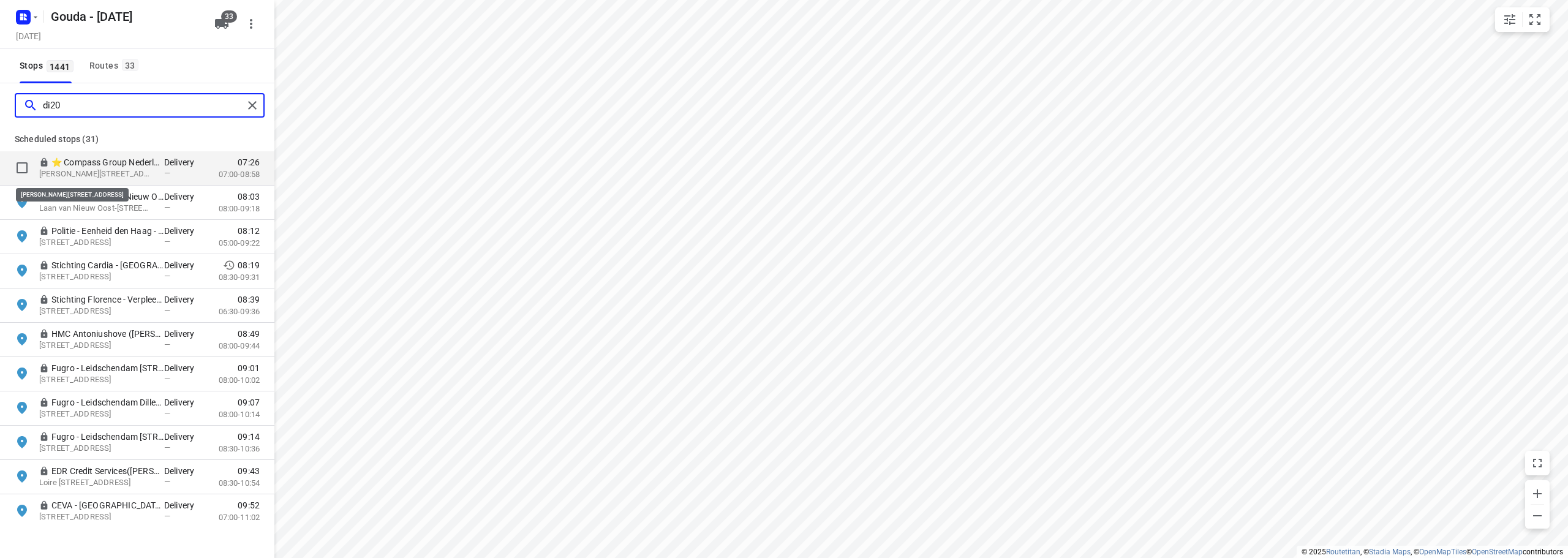
type input "di20"
click at [111, 163] on p "⭐ Compass Group Nederland B.V. - Ministerie van Binnenlandse Zaken en Koninkrij…" at bounding box center [108, 163] width 113 height 12
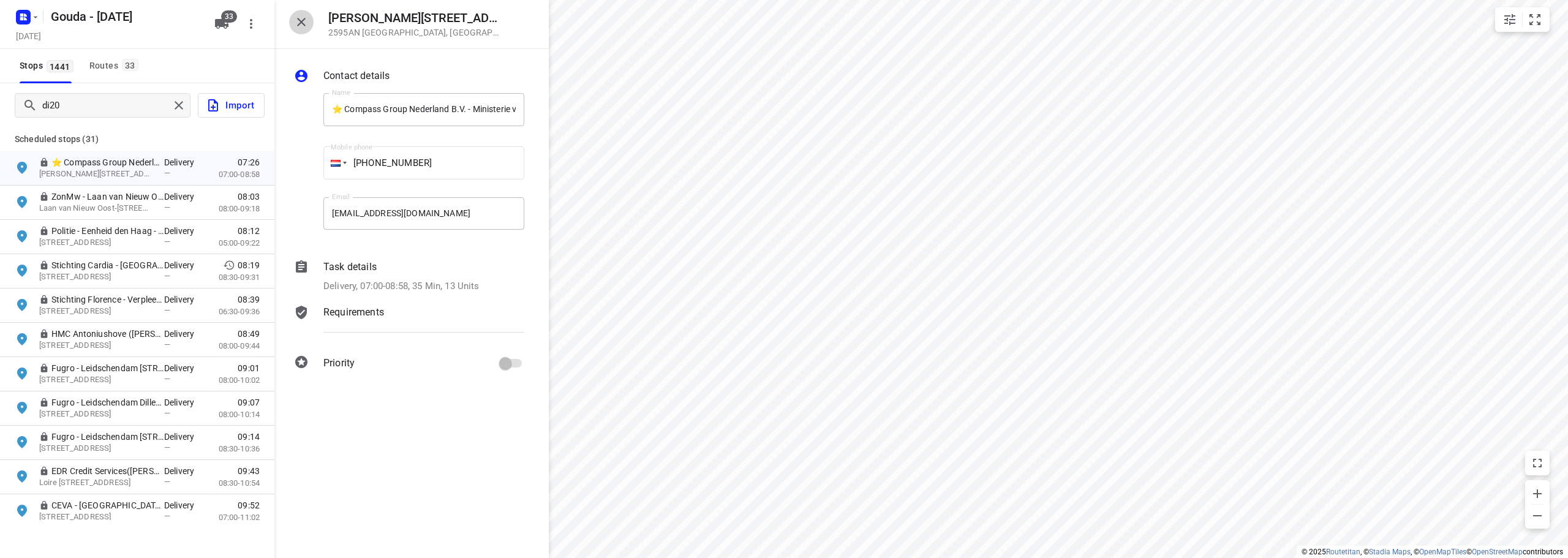
click at [295, 16] on button "button" at bounding box center [302, 22] width 25 height 25
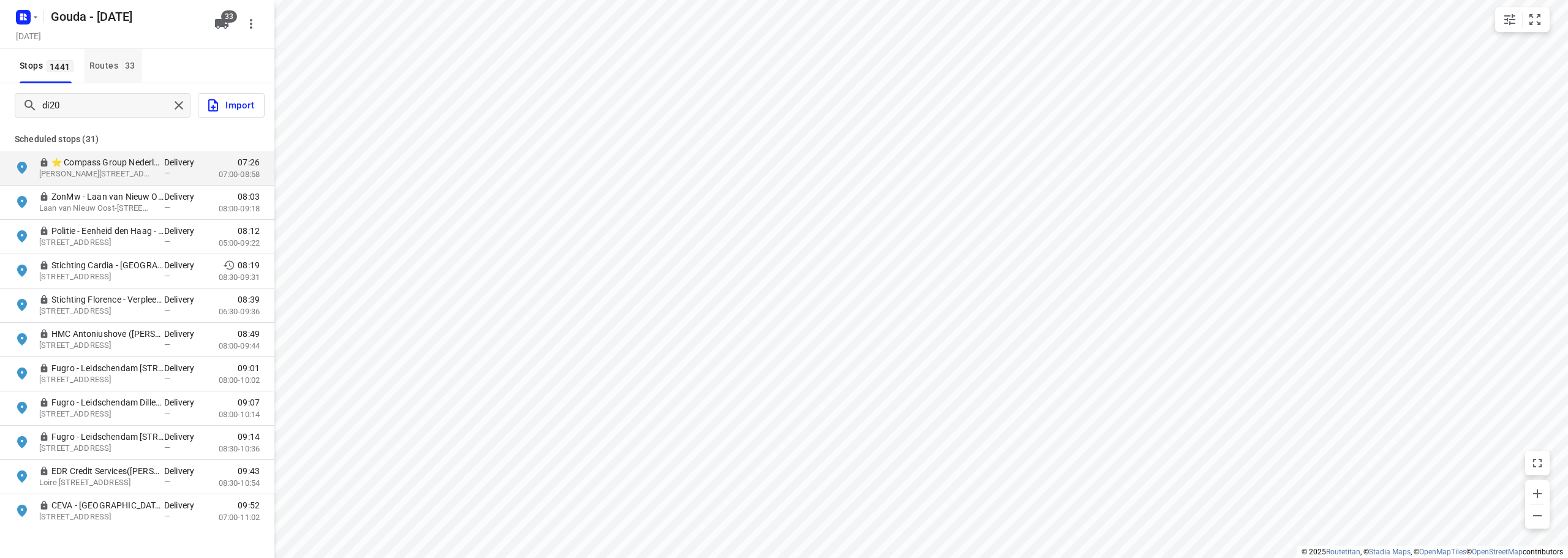
click at [118, 60] on div "Routes 33" at bounding box center [116, 66] width 53 height 15
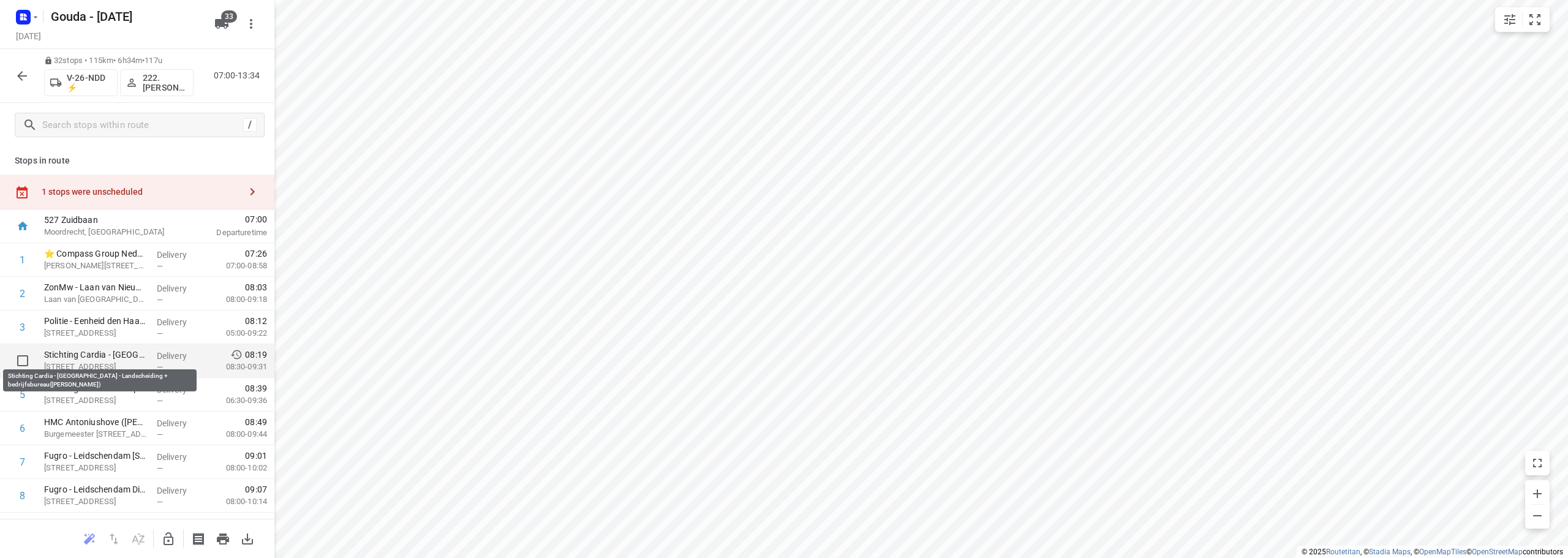
click at [106, 356] on p "Stichting Cardia - [GEOGRAPHIC_DATA] - Landscheiding + bedrijfsbureau([PERSON_N…" at bounding box center [95, 354] width 103 height 12
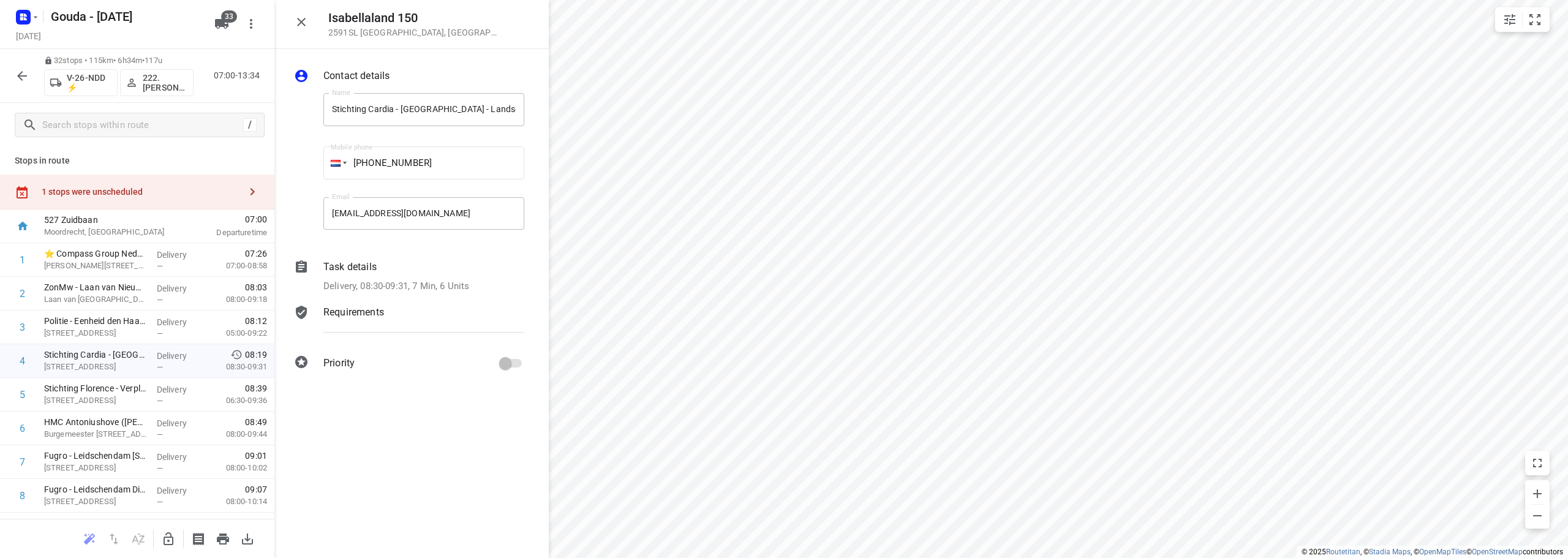
click at [463, 290] on p "Delivery, 08:30-09:31, 7 Min, 6 Units" at bounding box center [396, 286] width 145 height 14
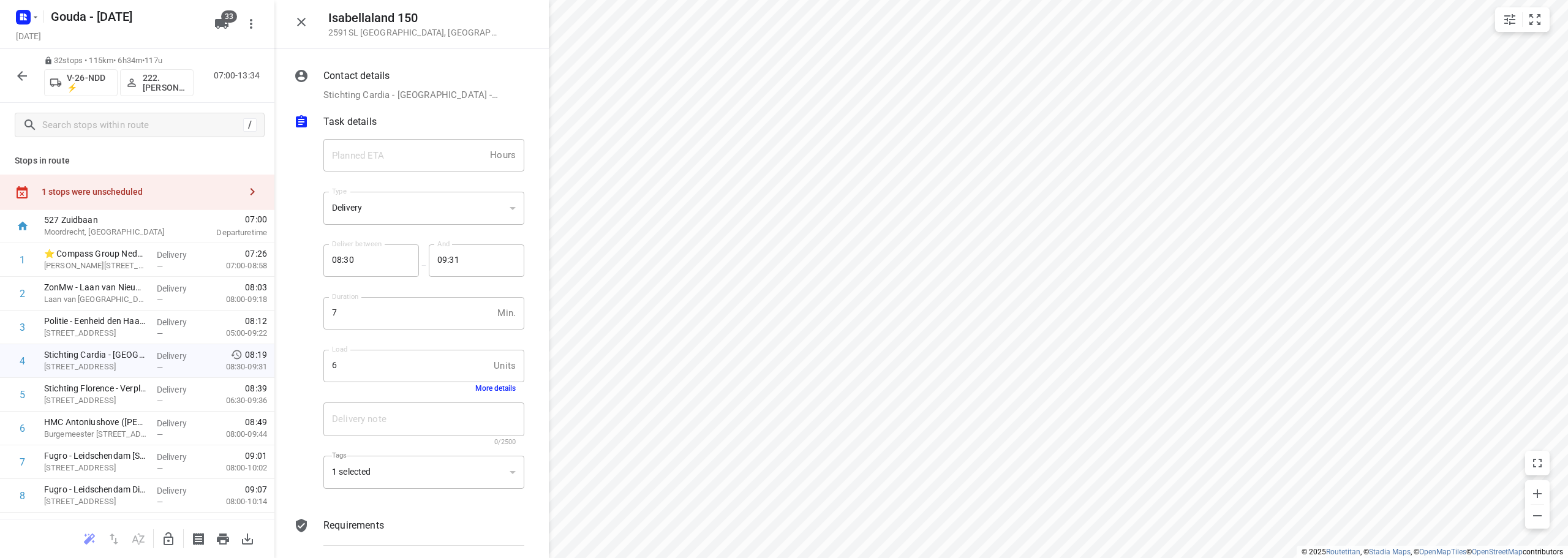
drag, startPoint x: 314, startPoint y: 247, endPoint x: 313, endPoint y: 231, distance: 16.0
click at [313, 239] on div at bounding box center [306, 317] width 29 height 375
click at [295, 22] on icon "button" at bounding box center [301, 22] width 15 height 15
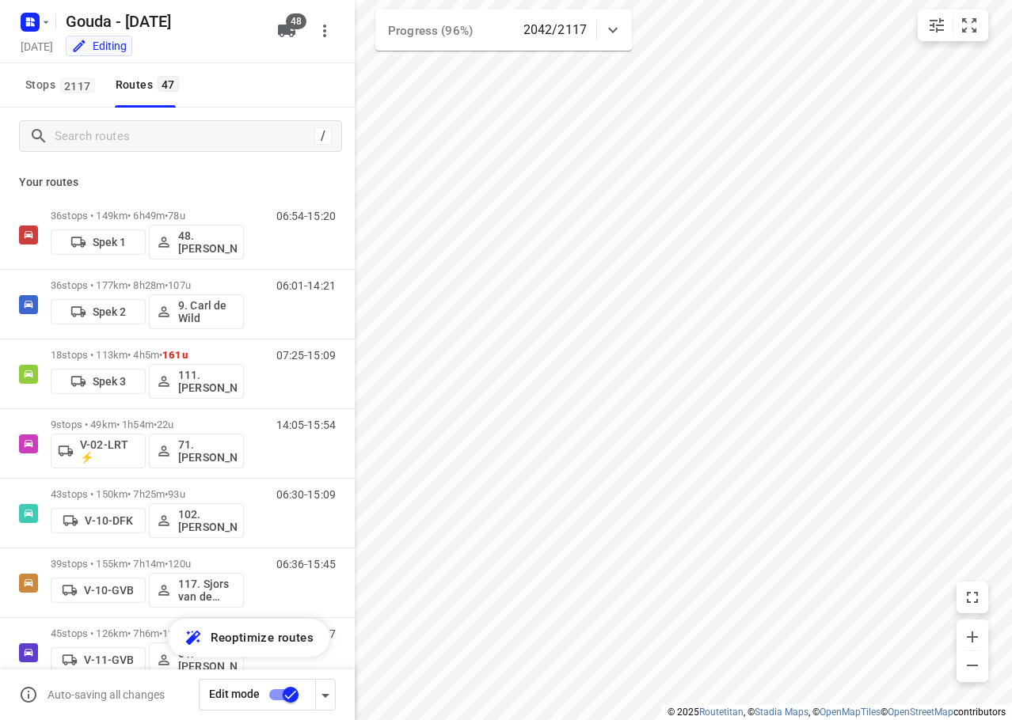
checkbox input "true"
click at [134, 139] on input "Search routes" at bounding box center [181, 136] width 253 height 25
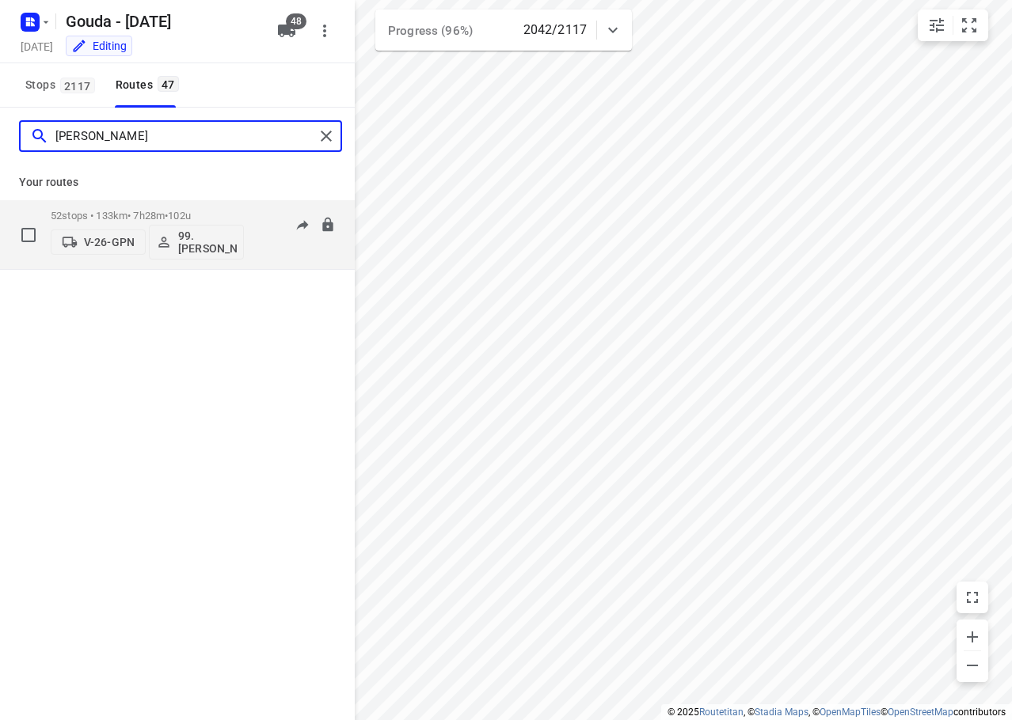
type input "[PERSON_NAME]"
click at [191, 215] on span "102u" at bounding box center [179, 216] width 23 height 12
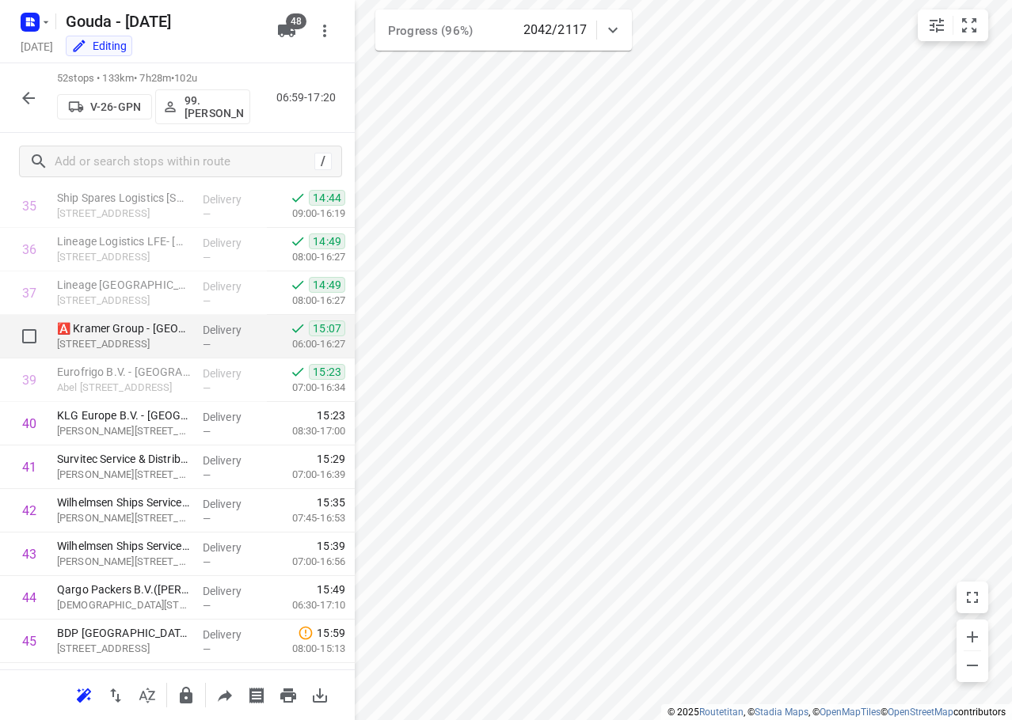
scroll to position [1590, 0]
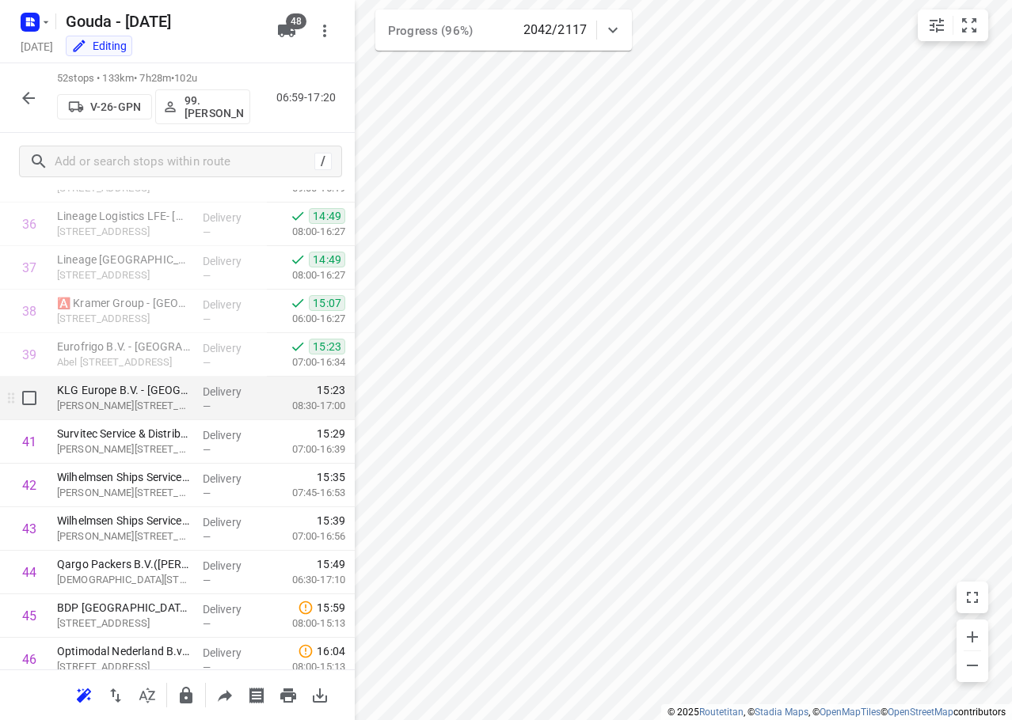
click at [317, 417] on div "i © 2025 Routetitan , © Stadia Maps , © OpenMapTiles © OpenStreetMap contributo…" at bounding box center [506, 360] width 1012 height 720
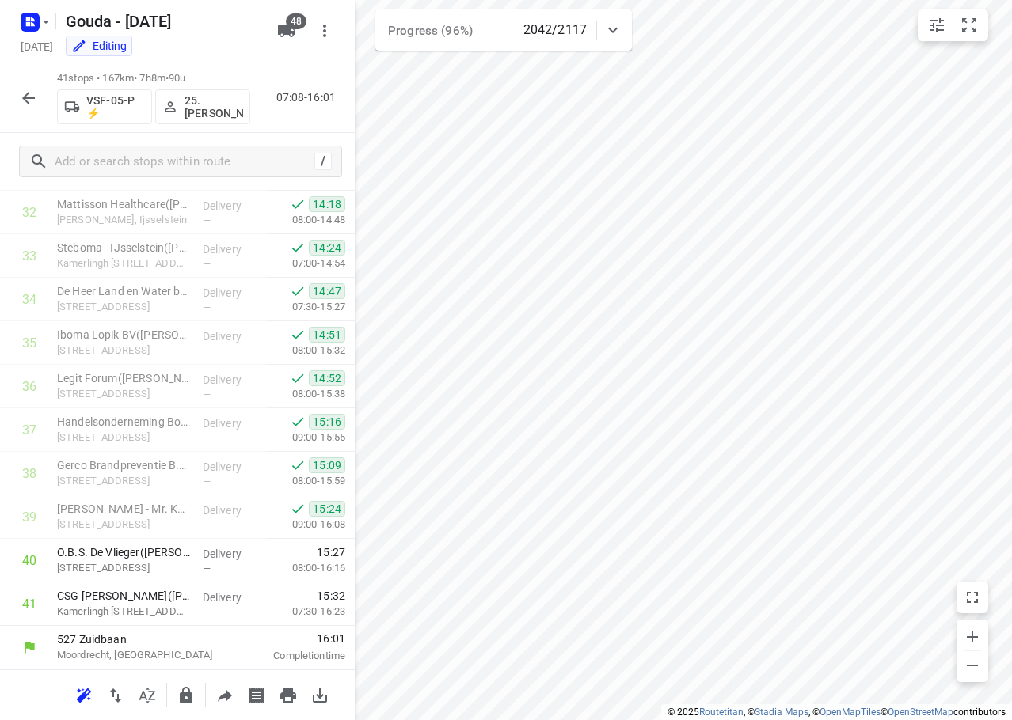
scroll to position [1428, 0]
drag, startPoint x: 13, startPoint y: 98, endPoint x: 21, endPoint y: 95, distance: 8.5
click at [21, 95] on button "button" at bounding box center [29, 98] width 32 height 32
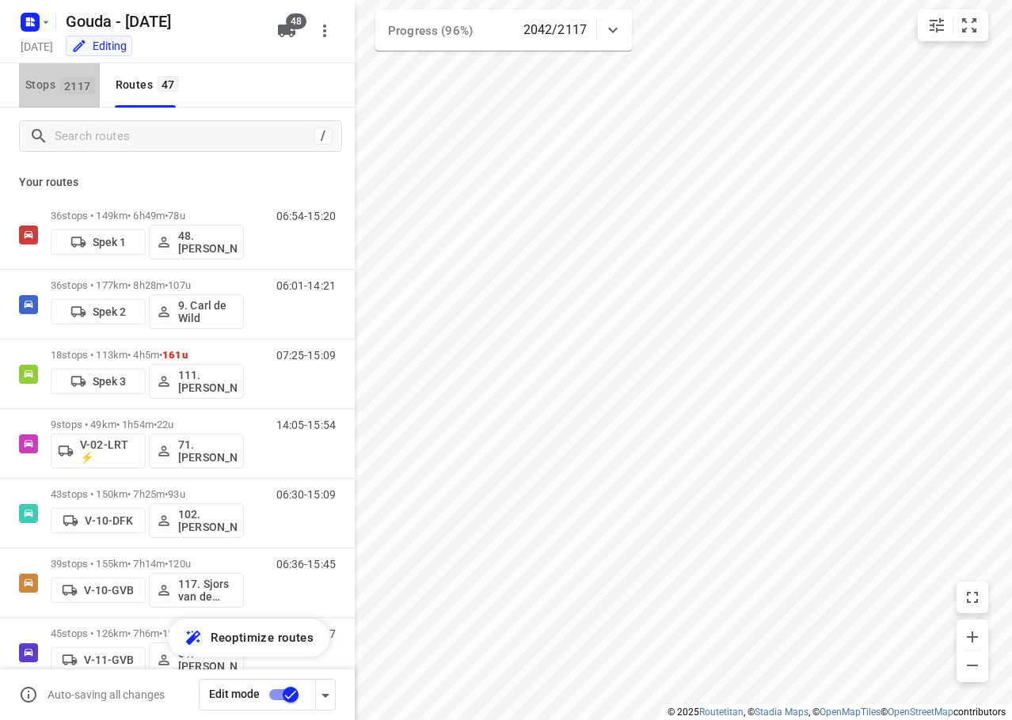
click at [27, 95] on button "Stops 2117" at bounding box center [59, 85] width 81 height 44
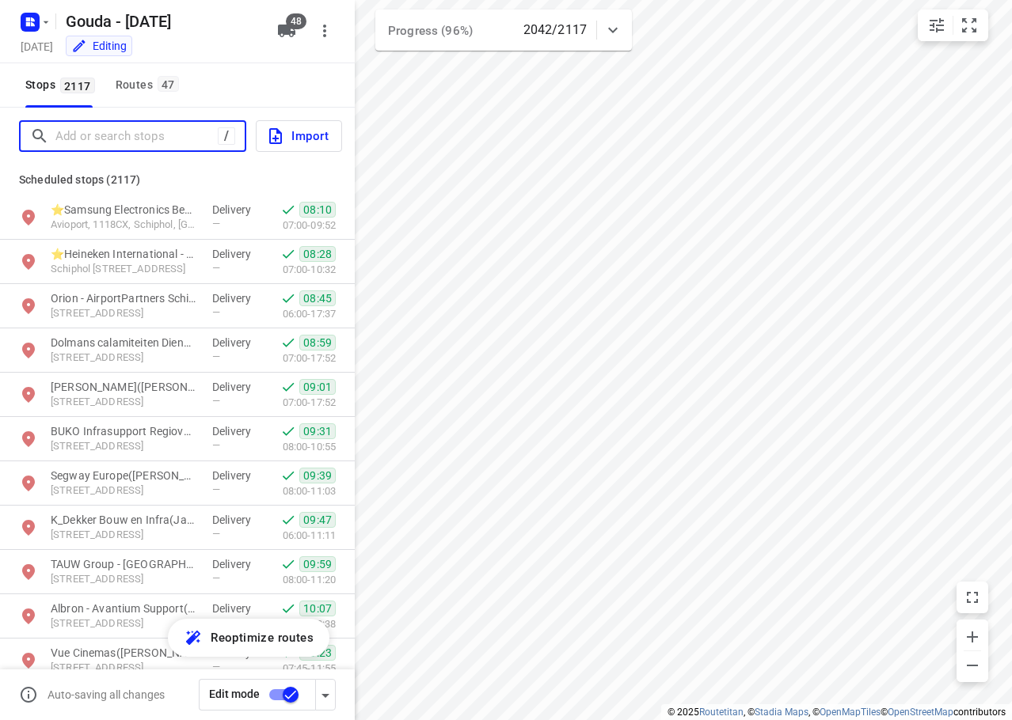
click at [89, 134] on input "Add or search stops" at bounding box center [136, 136] width 162 height 25
click at [150, 89] on div "Routes 47" at bounding box center [150, 85] width 68 height 20
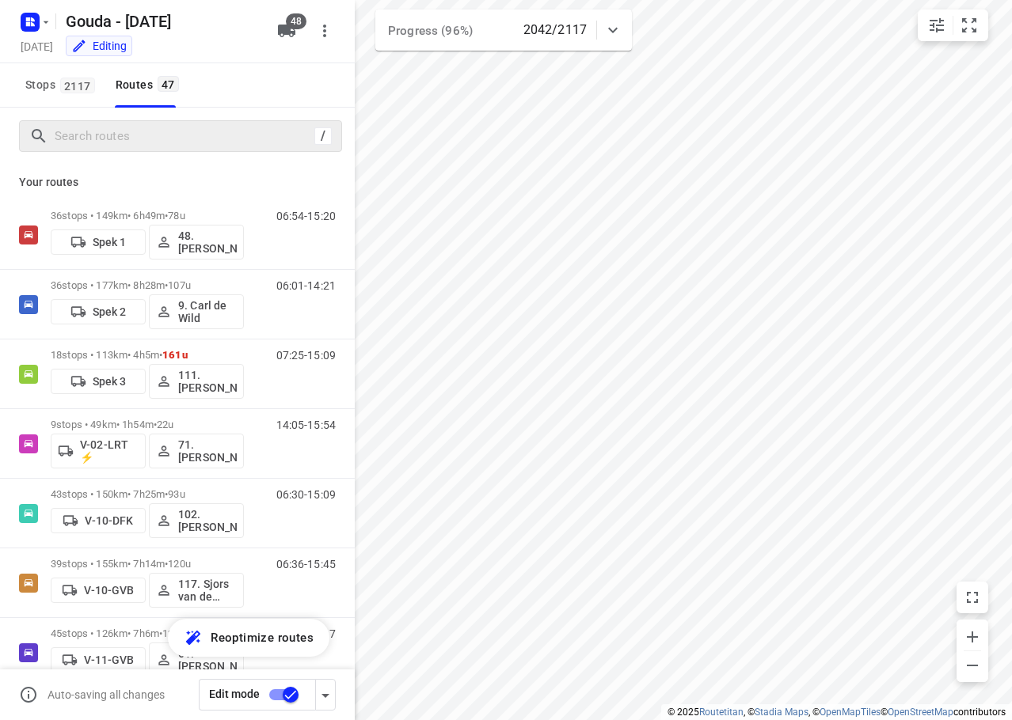
drag, startPoint x: 82, startPoint y: 120, endPoint x: 86, endPoint y: 132, distance: 12.8
click at [83, 120] on div "/" at bounding box center [180, 136] width 323 height 32
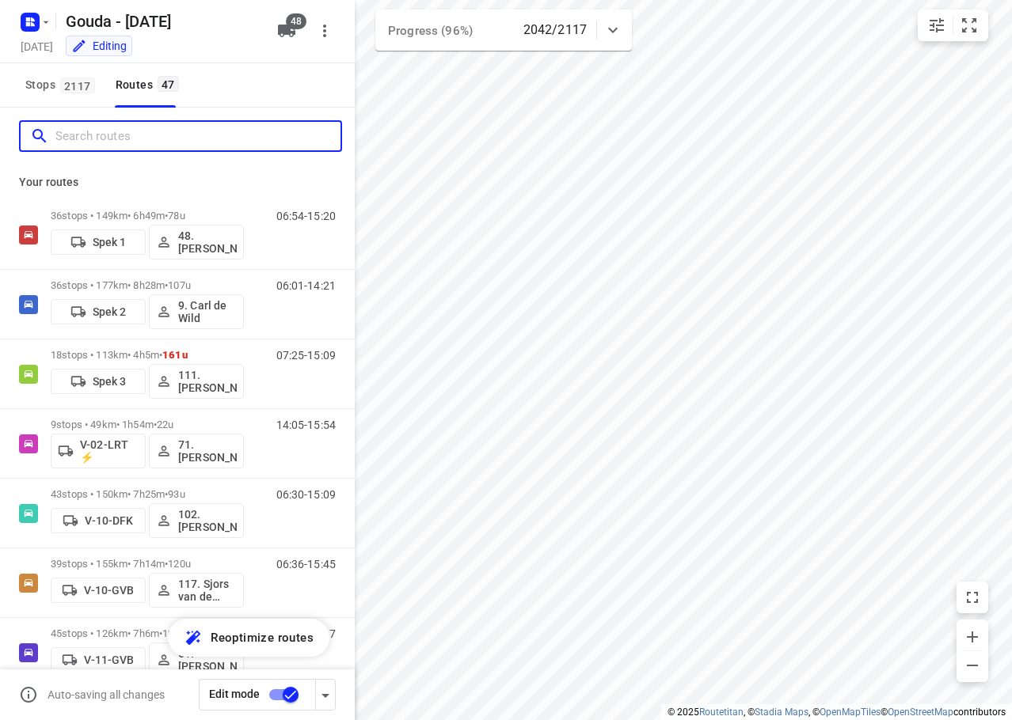
click at [88, 133] on input "Search routes" at bounding box center [197, 136] width 285 height 25
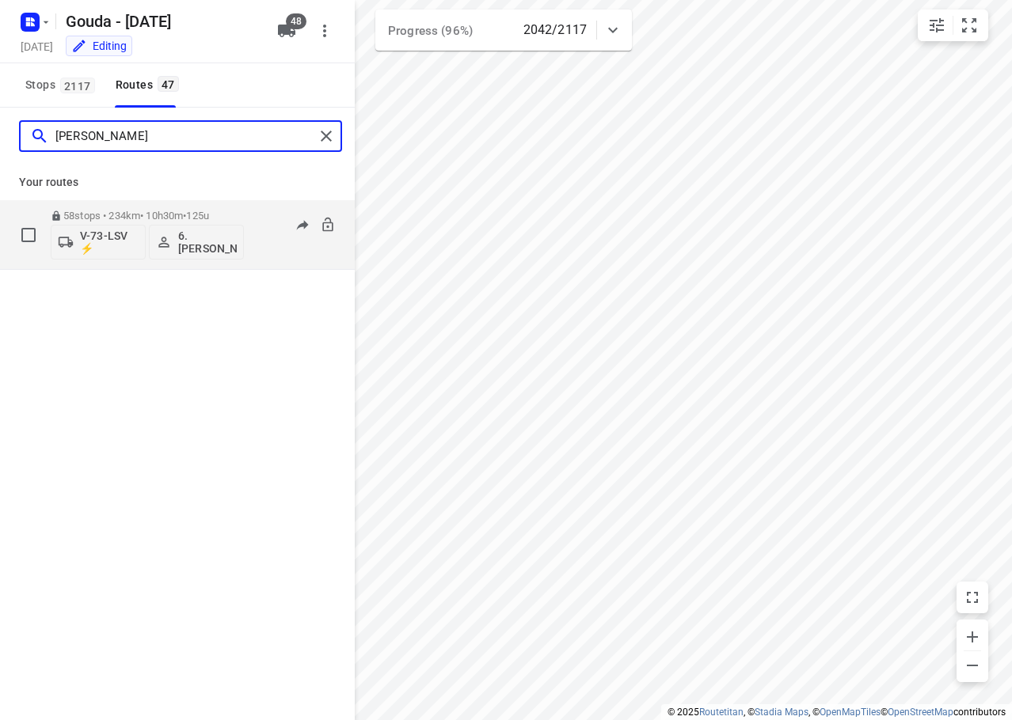
type input "[PERSON_NAME]"
click at [137, 211] on p "58 stops • 234km • 10h30m • 125u" at bounding box center [147, 216] width 193 height 12
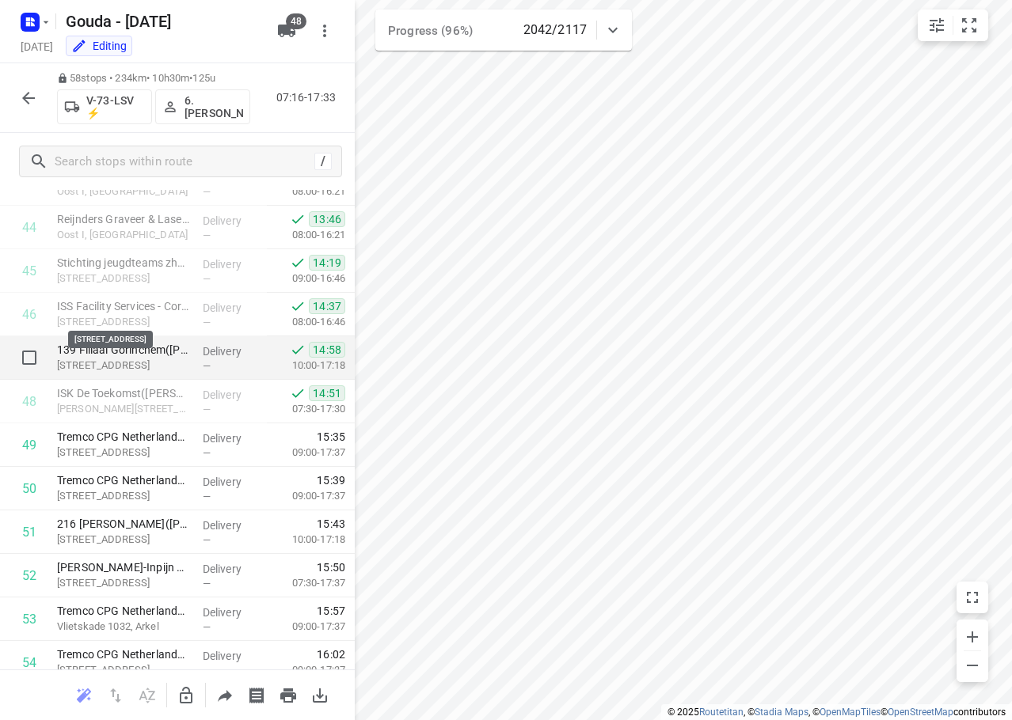
scroll to position [2168, 0]
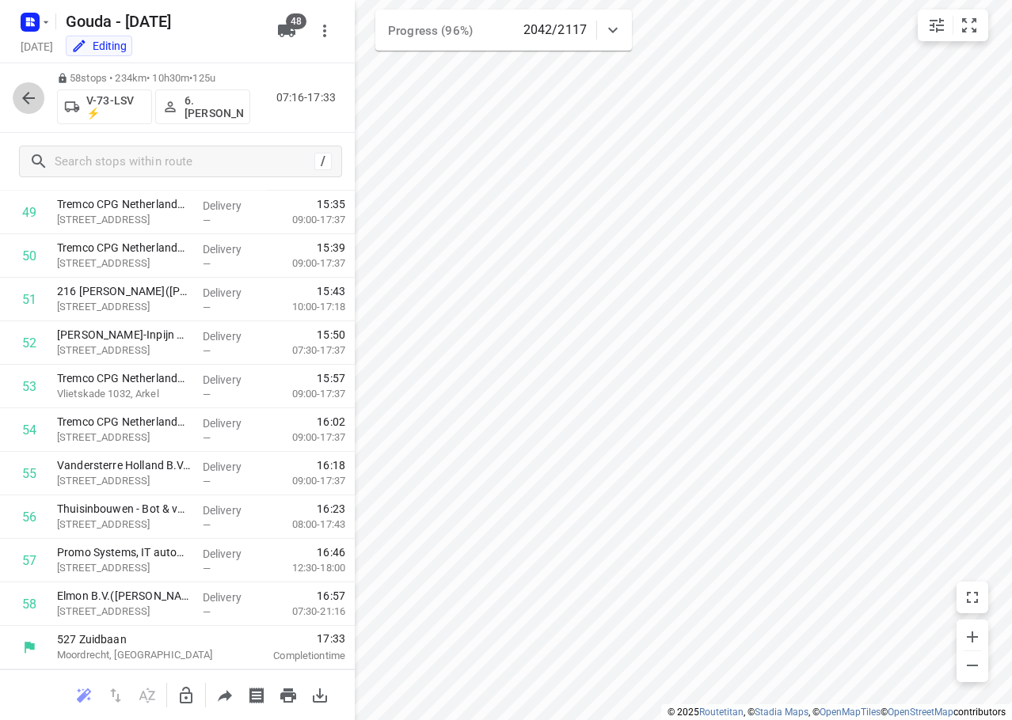
click at [29, 96] on icon "button" at bounding box center [28, 98] width 19 height 19
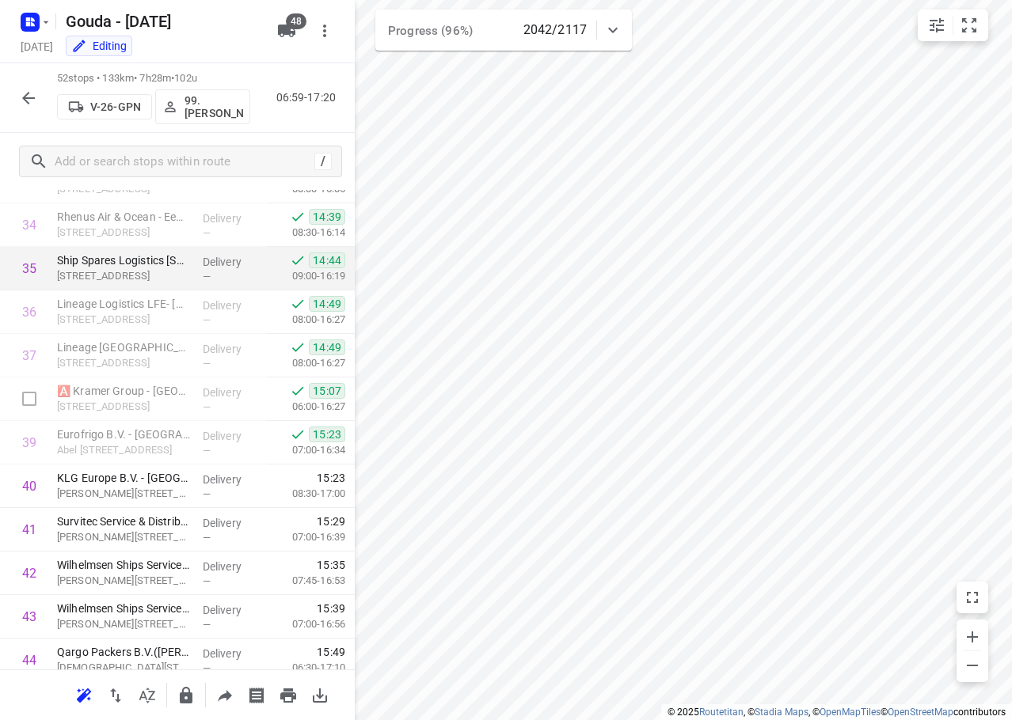
scroll to position [1425, 0]
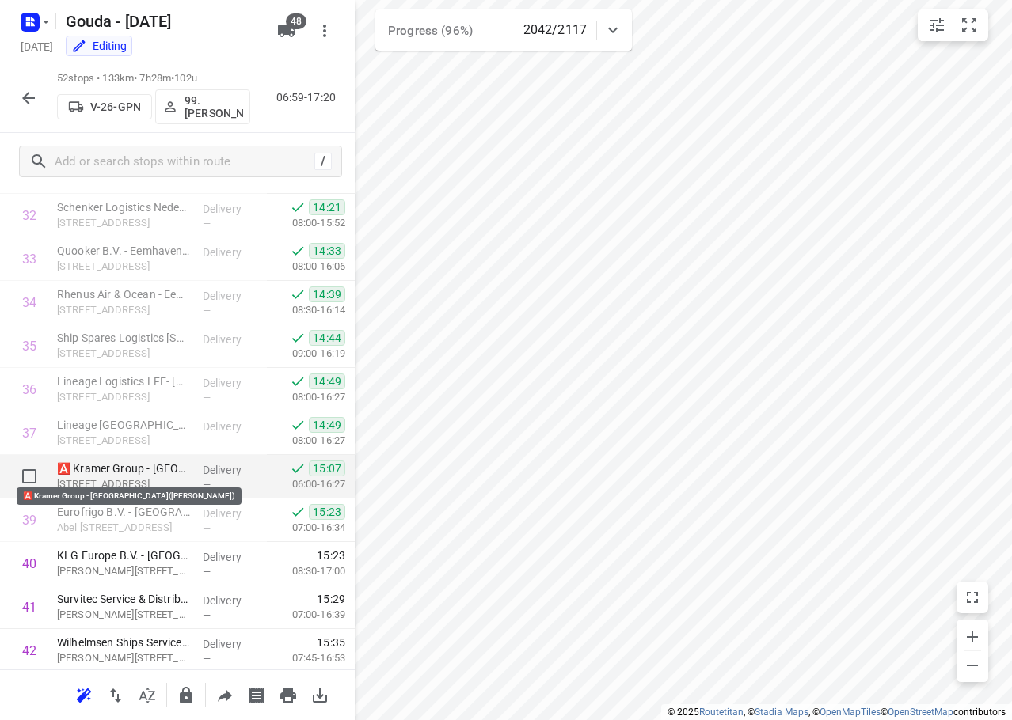
click at [139, 472] on p "🅰️ Kramer Group - [GEOGRAPHIC_DATA]([PERSON_NAME])" at bounding box center [123, 469] width 133 height 16
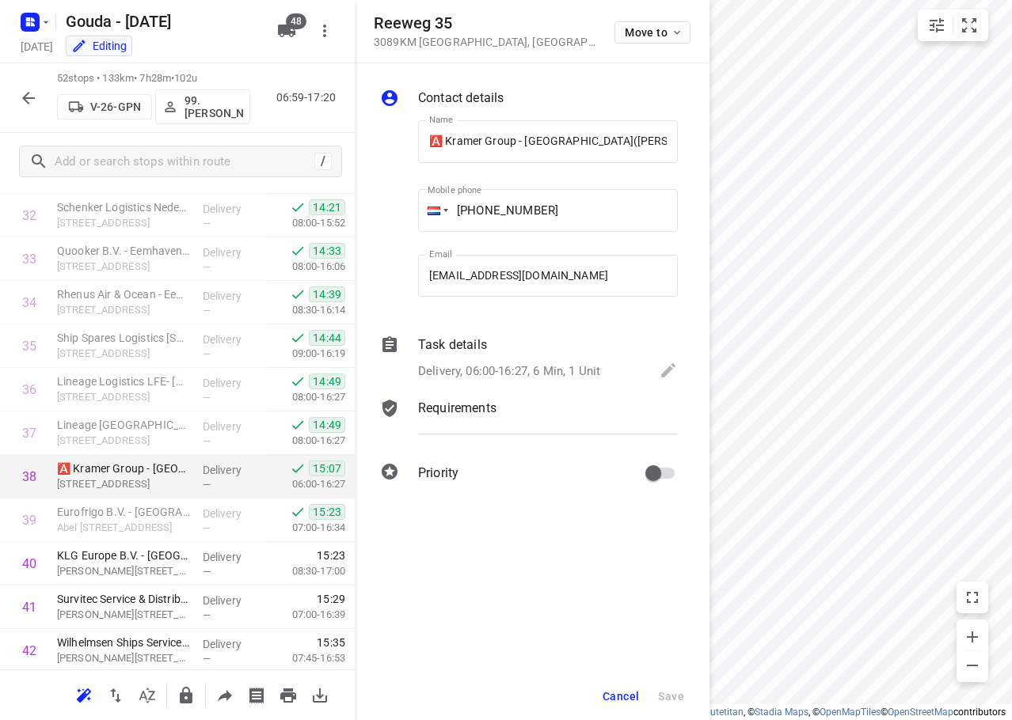
scroll to position [0, 40]
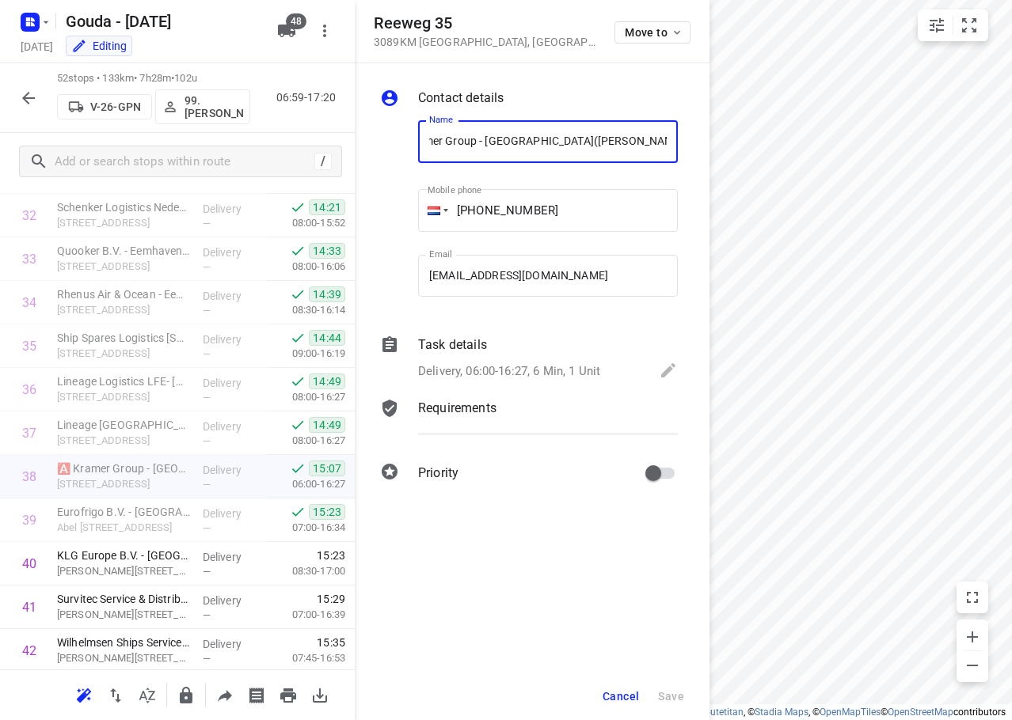
click at [566, 370] on p "Delivery, 06:00-16:27, 6 Min, 1 Unit" at bounding box center [509, 372] width 182 height 18
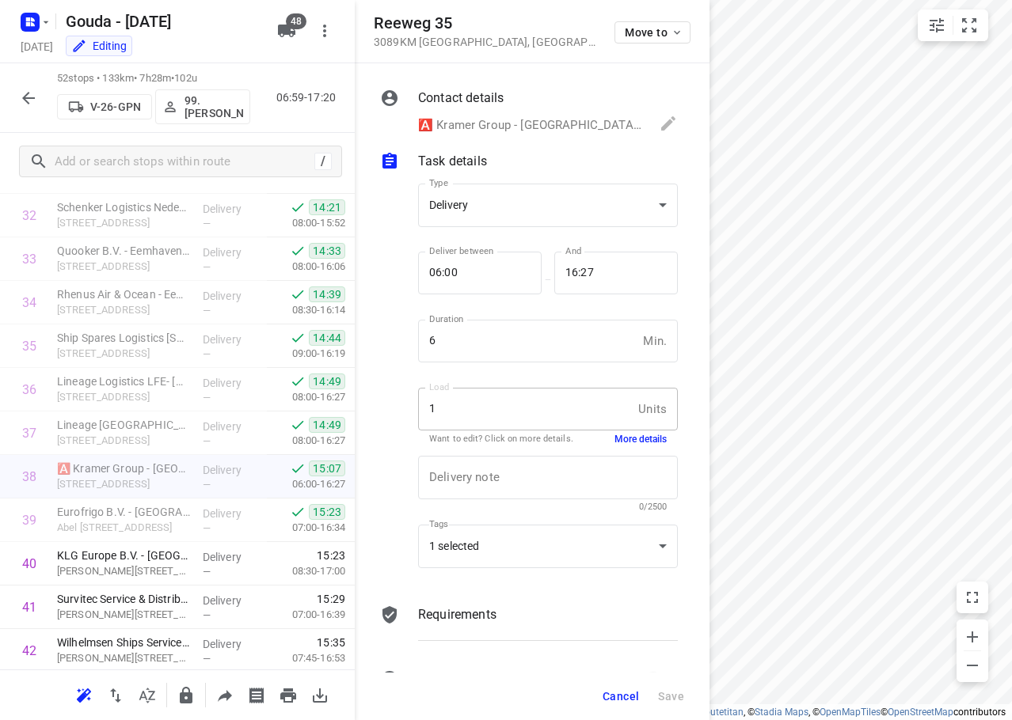
scroll to position [0, 0]
click at [622, 705] on button "Cancel" at bounding box center [620, 696] width 49 height 28
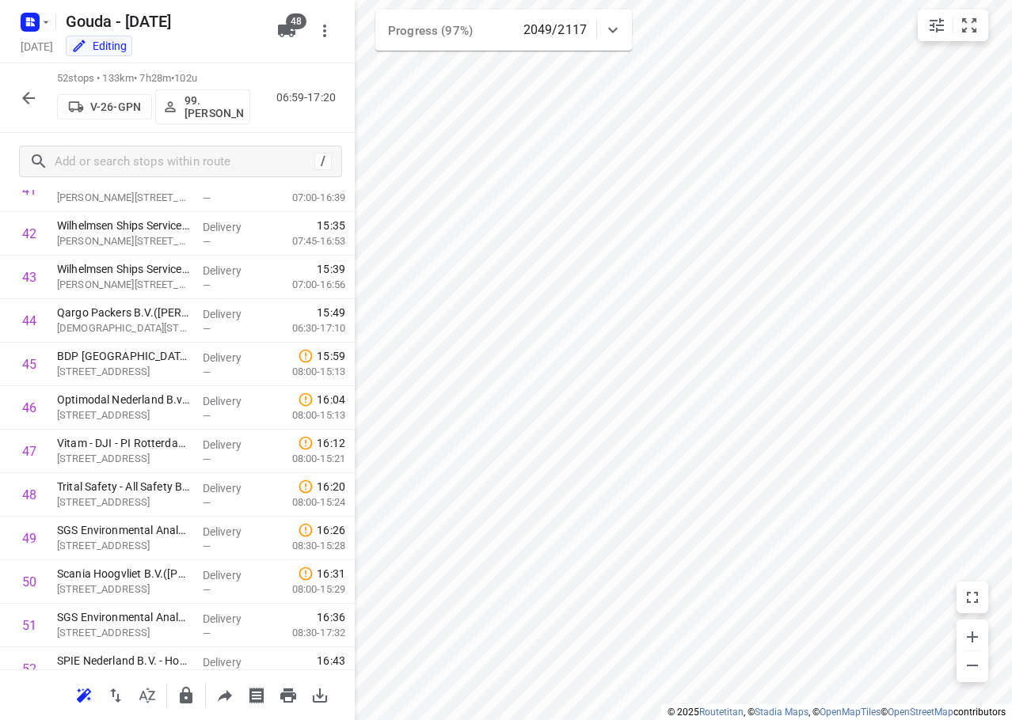
scroll to position [1907, 0]
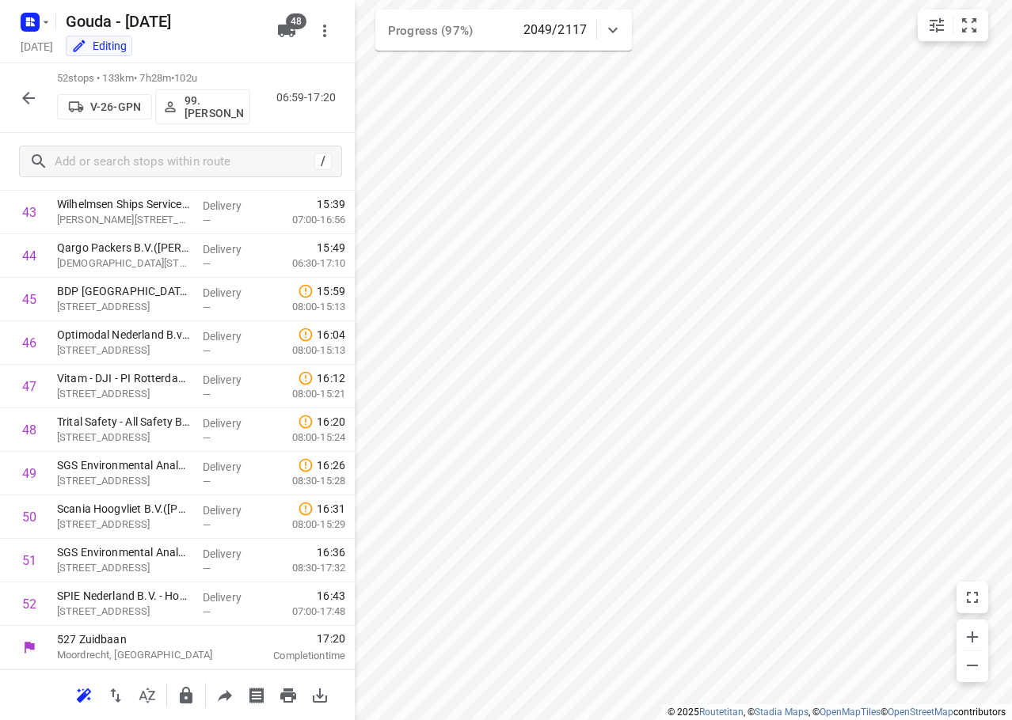
click at [36, 101] on icon "button" at bounding box center [28, 98] width 19 height 19
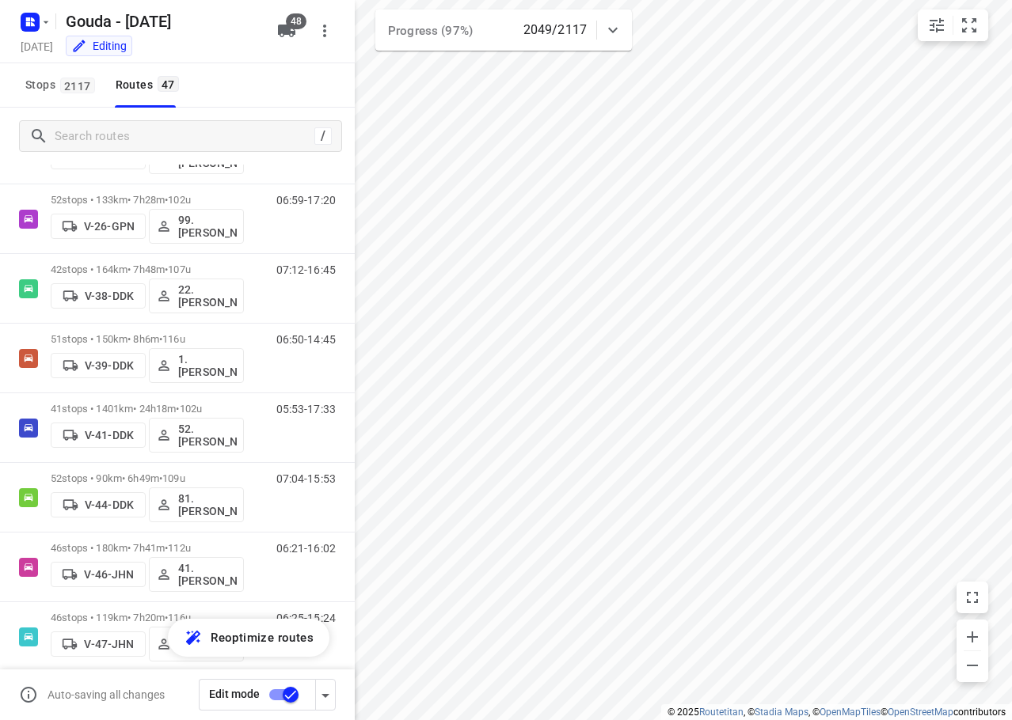
scroll to position [0, 0]
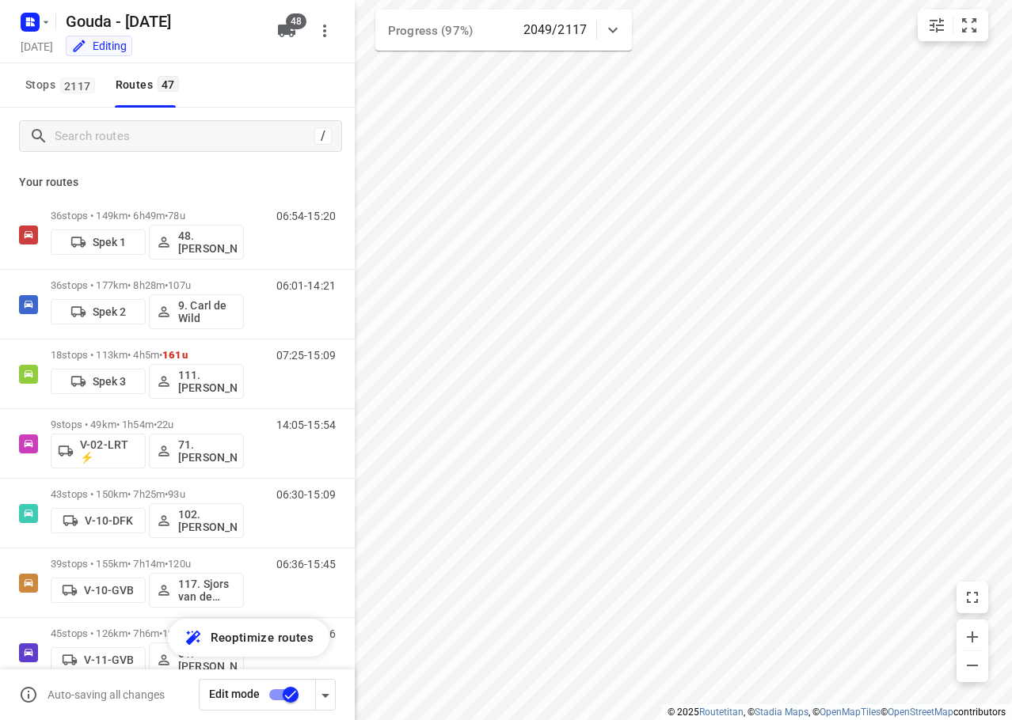
click at [1011, 263] on html "i © 2025 Routetitan , © Stadia Maps , © OpenMapTiles © OpenStreetMap contributo…" at bounding box center [506, 360] width 1012 height 720
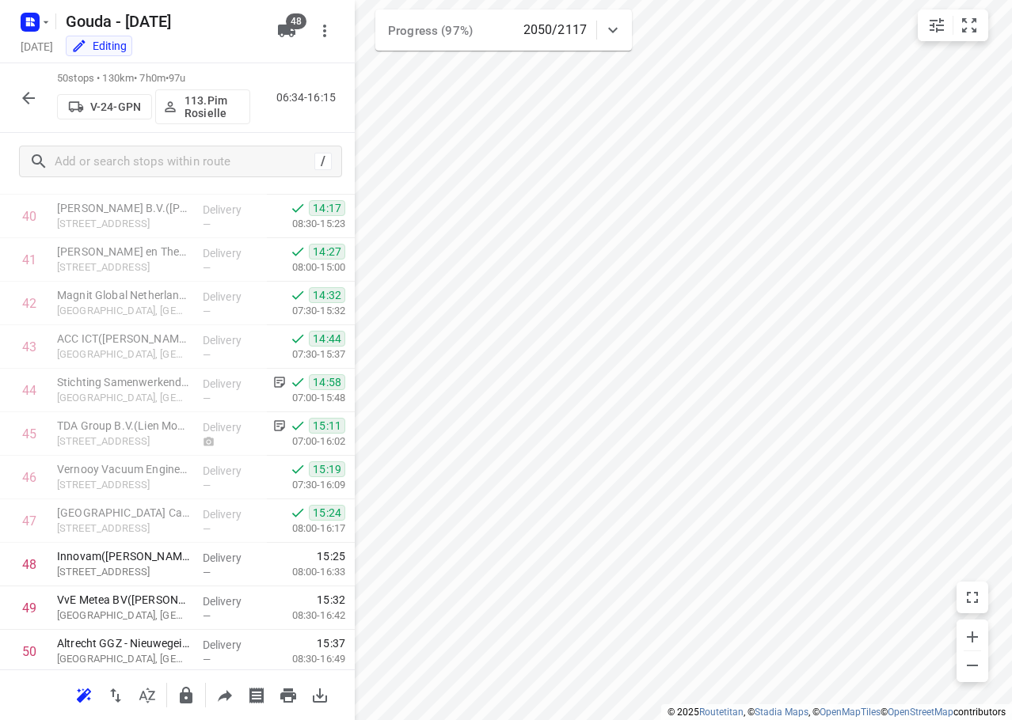
scroll to position [1820, 0]
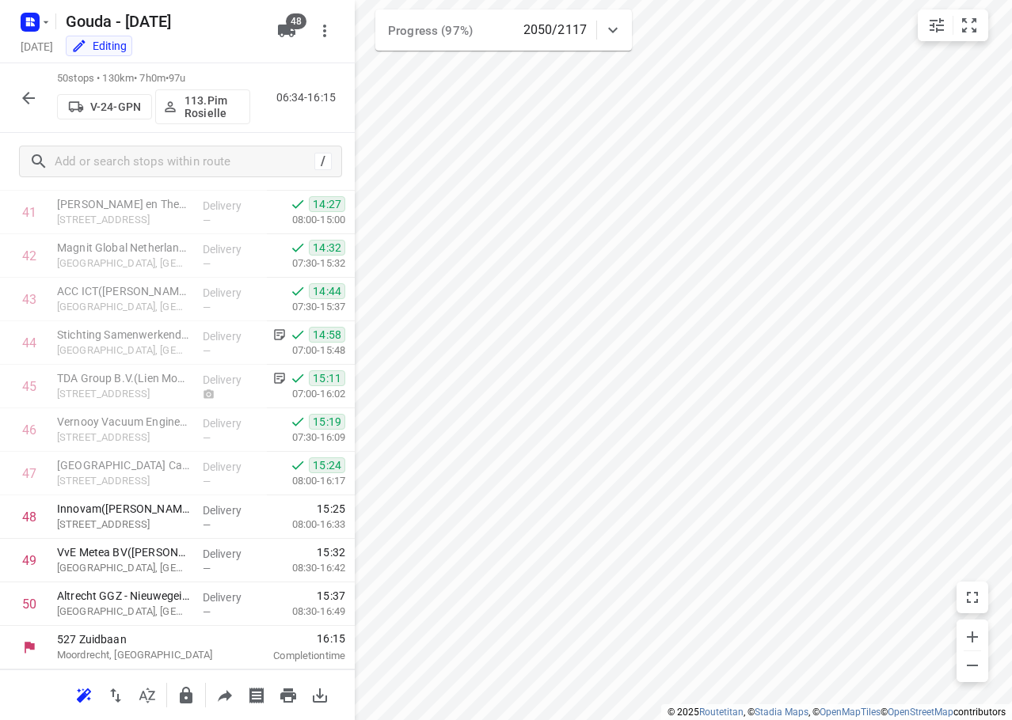
click at [21, 94] on icon "button" at bounding box center [28, 98] width 19 height 19
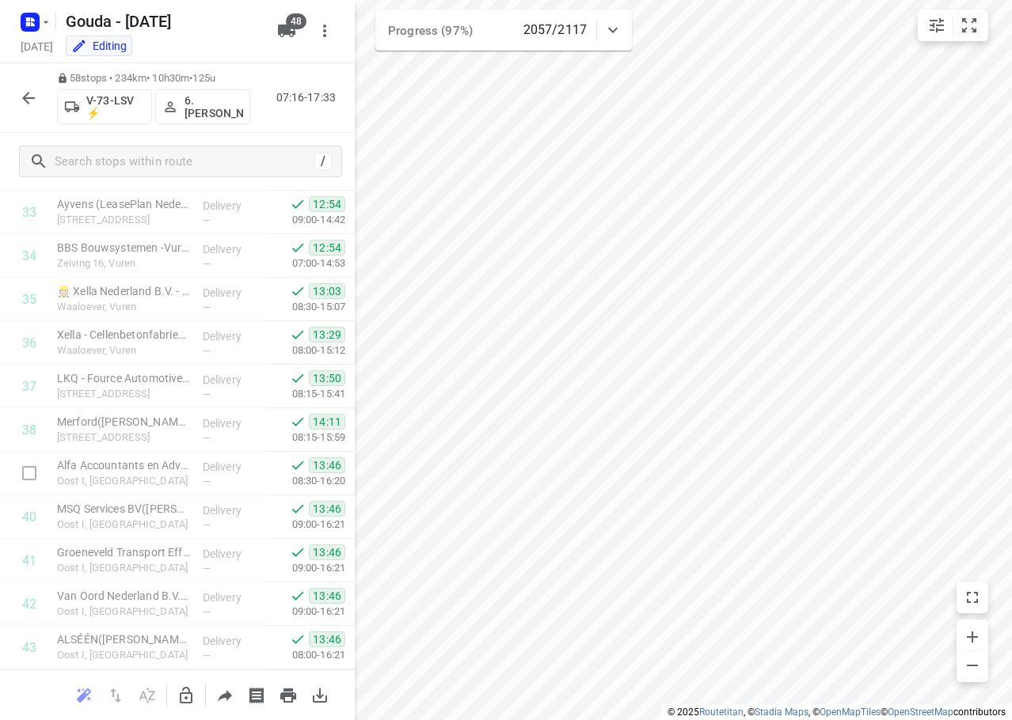
scroll to position [2168, 0]
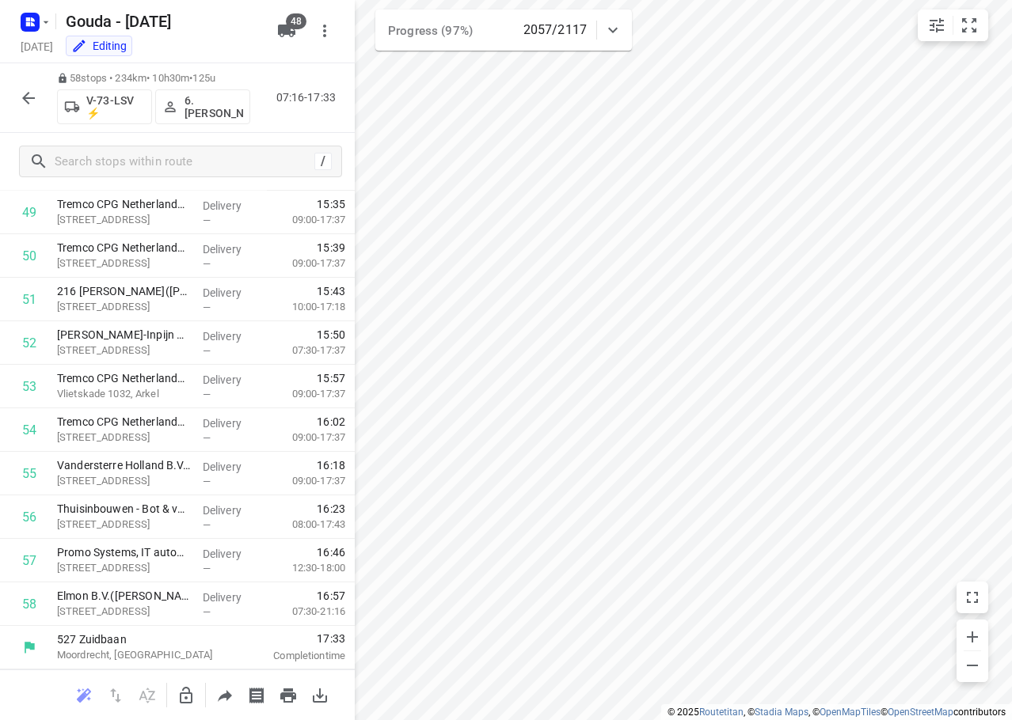
click at [22, 97] on icon "button" at bounding box center [28, 98] width 19 height 19
click at [23, 99] on icon "button" at bounding box center [28, 98] width 19 height 19
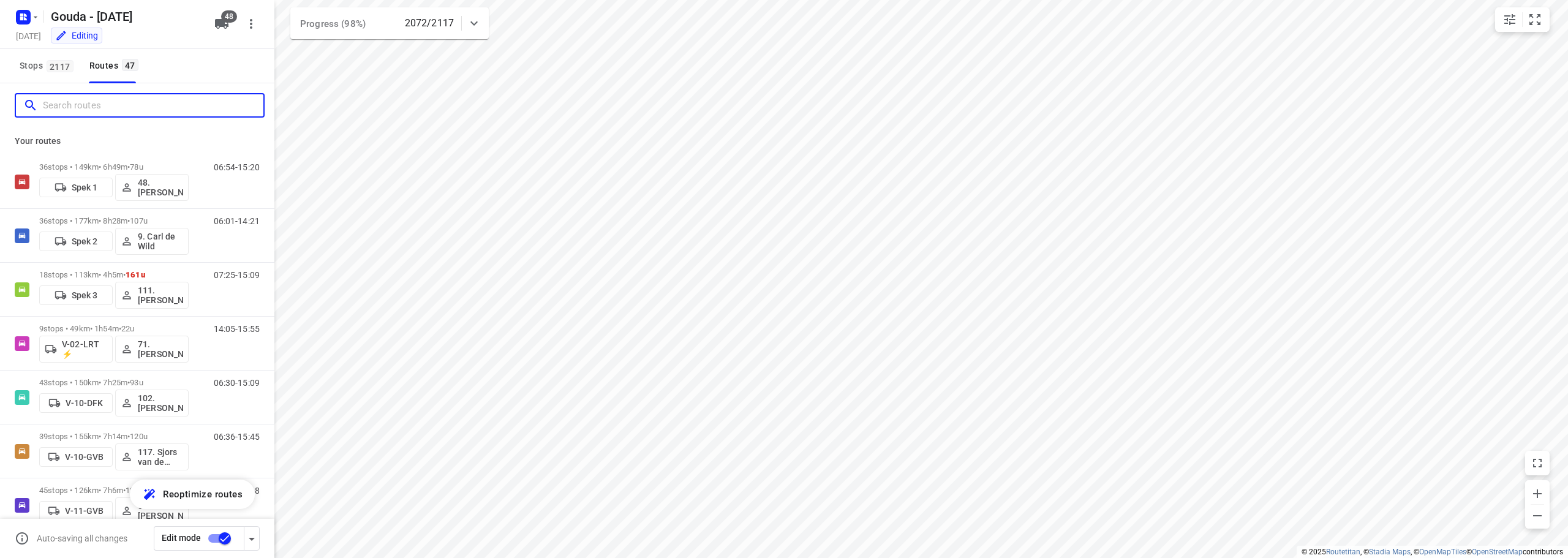
drag, startPoint x: 67, startPoint y: 108, endPoint x: 104, endPoint y: 86, distance: 43.0
click at [85, 98] on input "Search routes" at bounding box center [152, 105] width 220 height 19
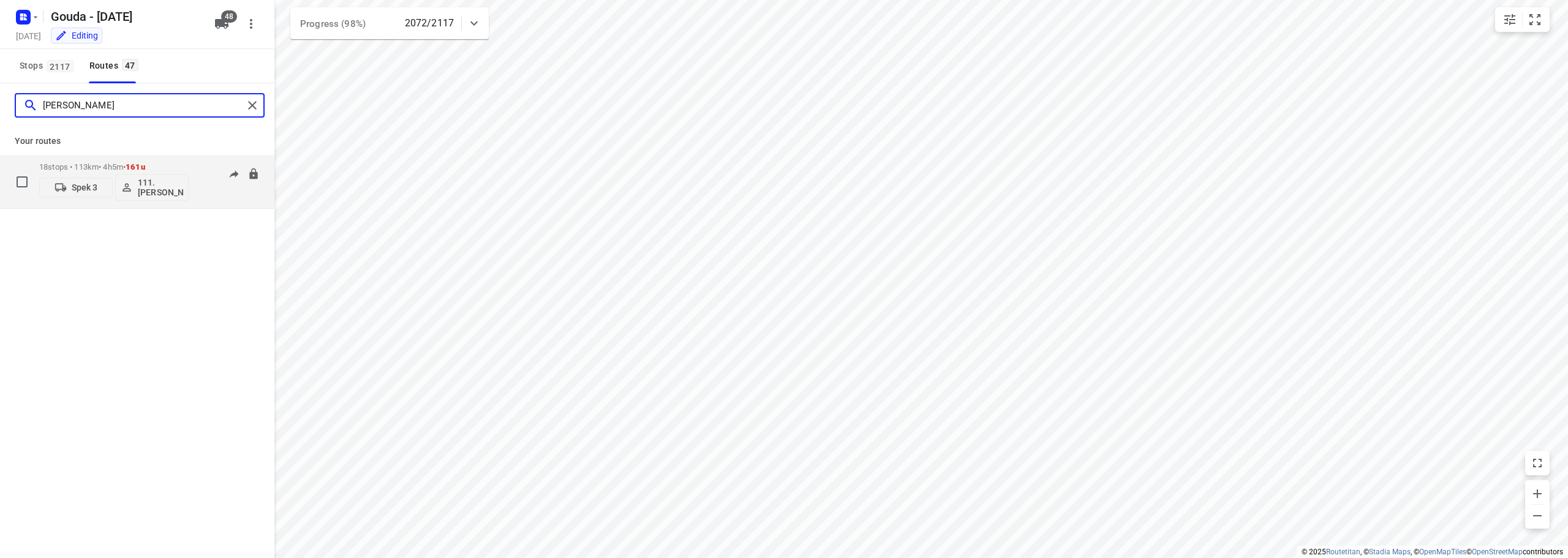
type input "alex"
click at [148, 173] on div "Spek 3 111.Alex de Kock" at bounding box center [114, 187] width 149 height 29
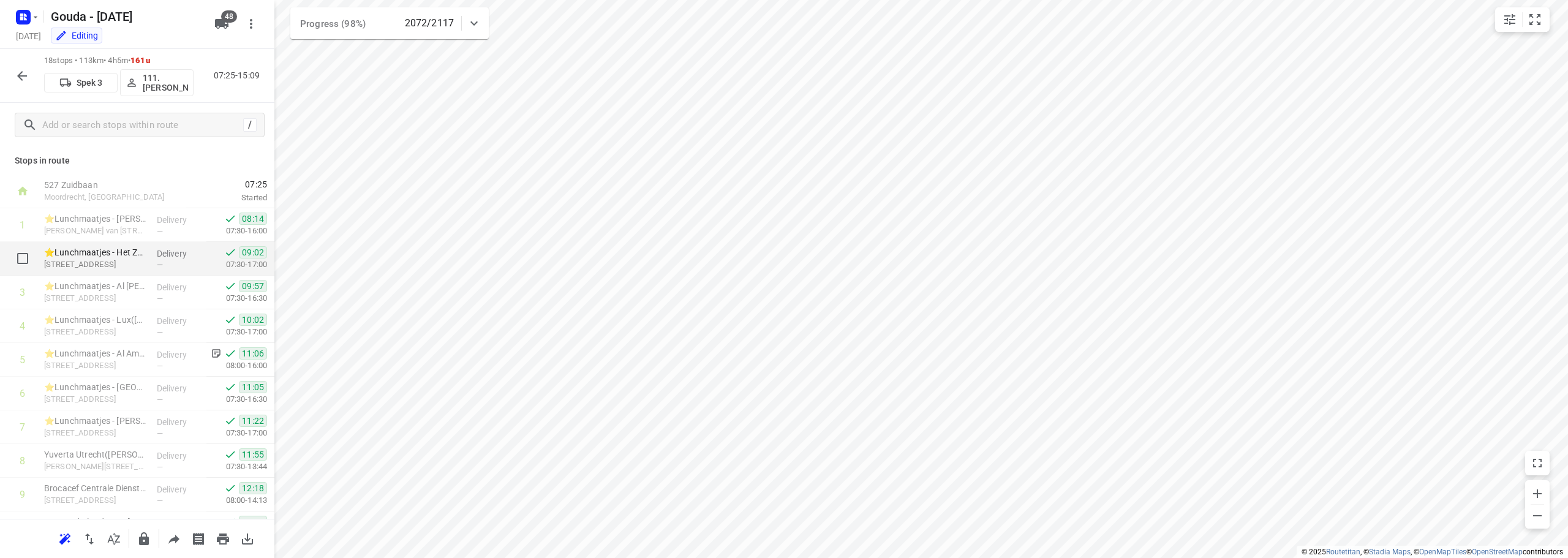
scroll to position [330, 0]
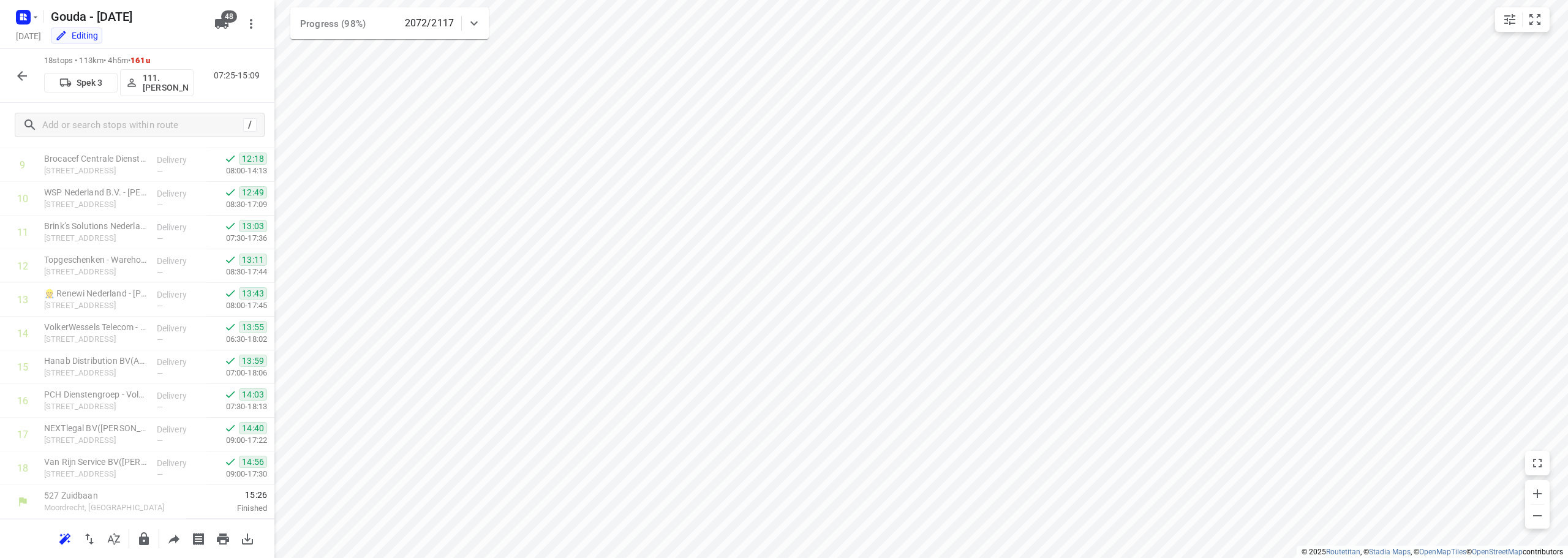
click at [22, 76] on icon "button" at bounding box center [22, 76] width 10 height 10
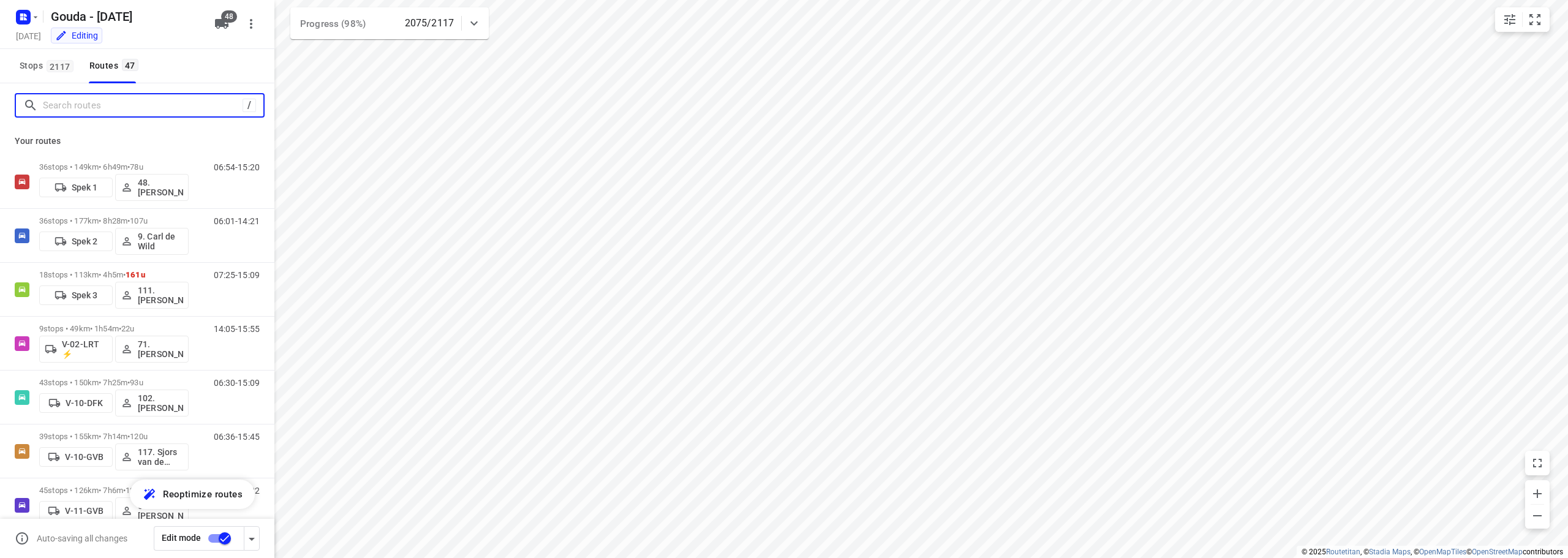
click at [87, 104] on input "Search routes" at bounding box center [142, 105] width 200 height 19
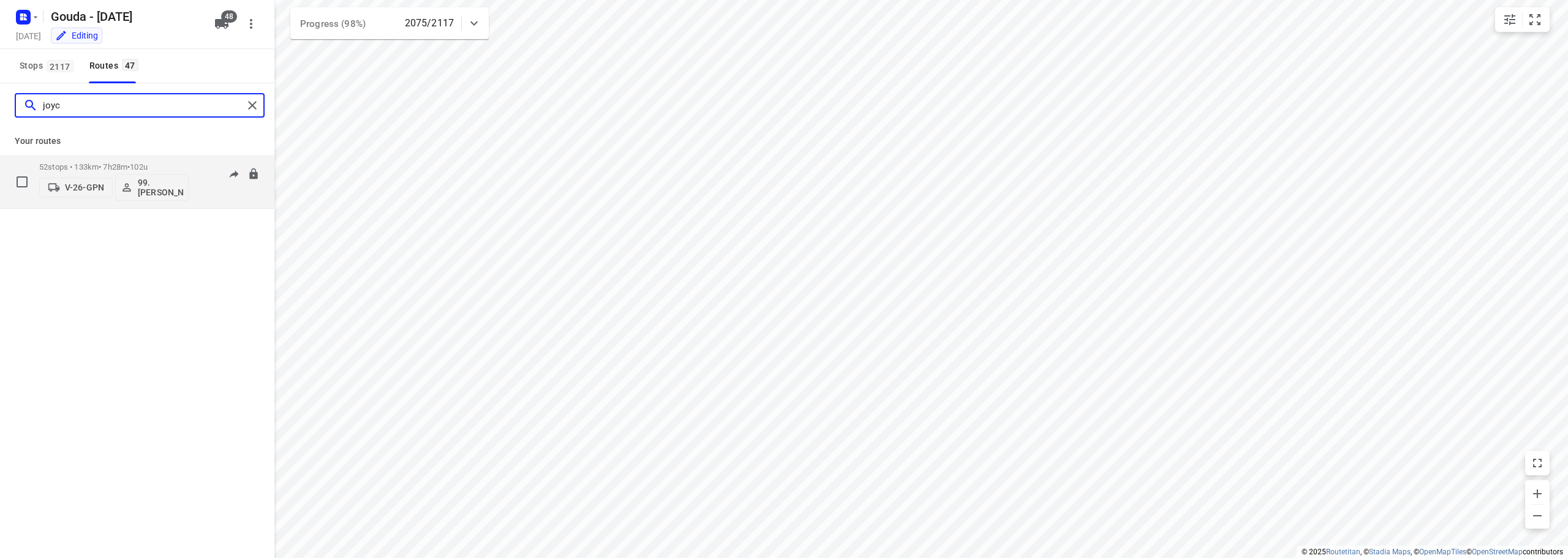
type input "joyc"
click at [87, 159] on div "52 stops • 133km • 7h28m • 102u V-26-GPN 99.Joyce Offermans" at bounding box center [114, 182] width 149 height 51
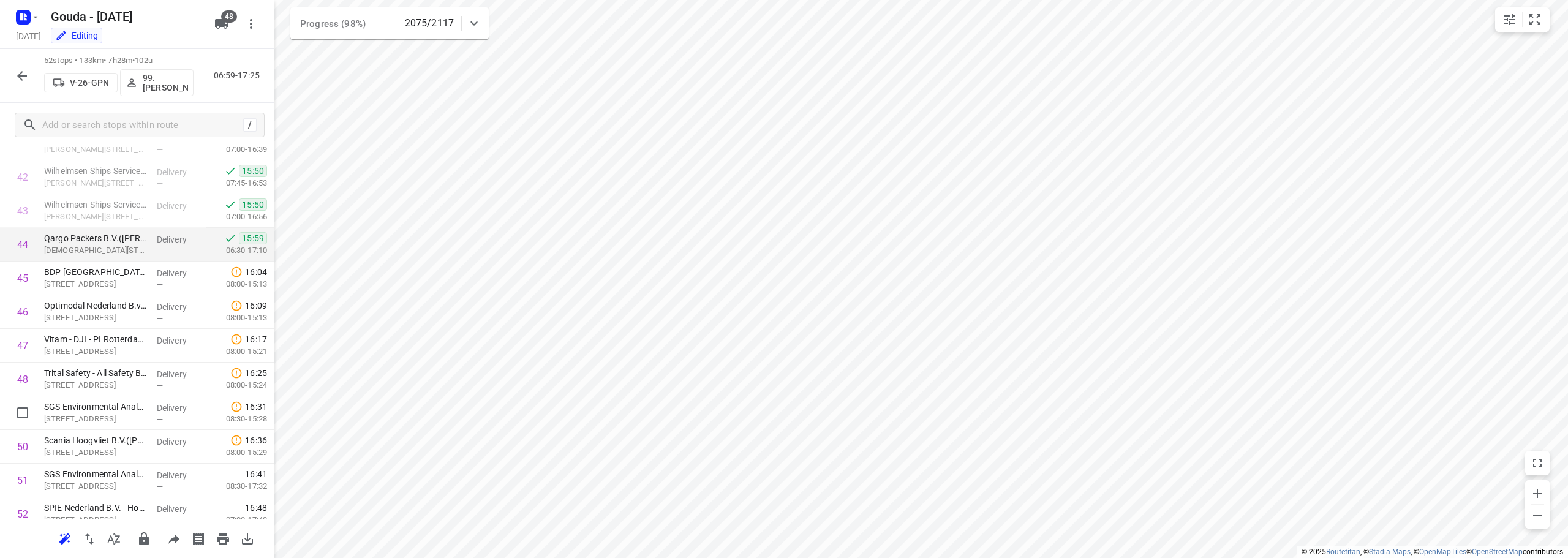
scroll to position [1475, 0]
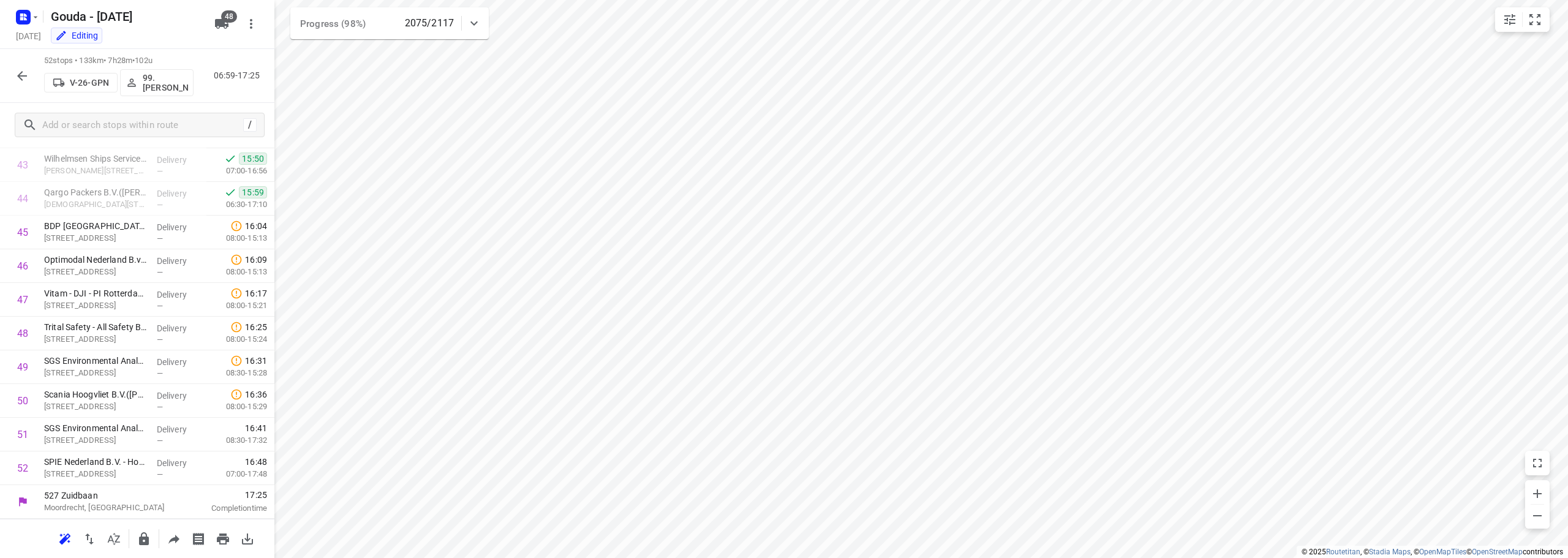
click at [22, 76] on icon "button" at bounding box center [22, 76] width 10 height 10
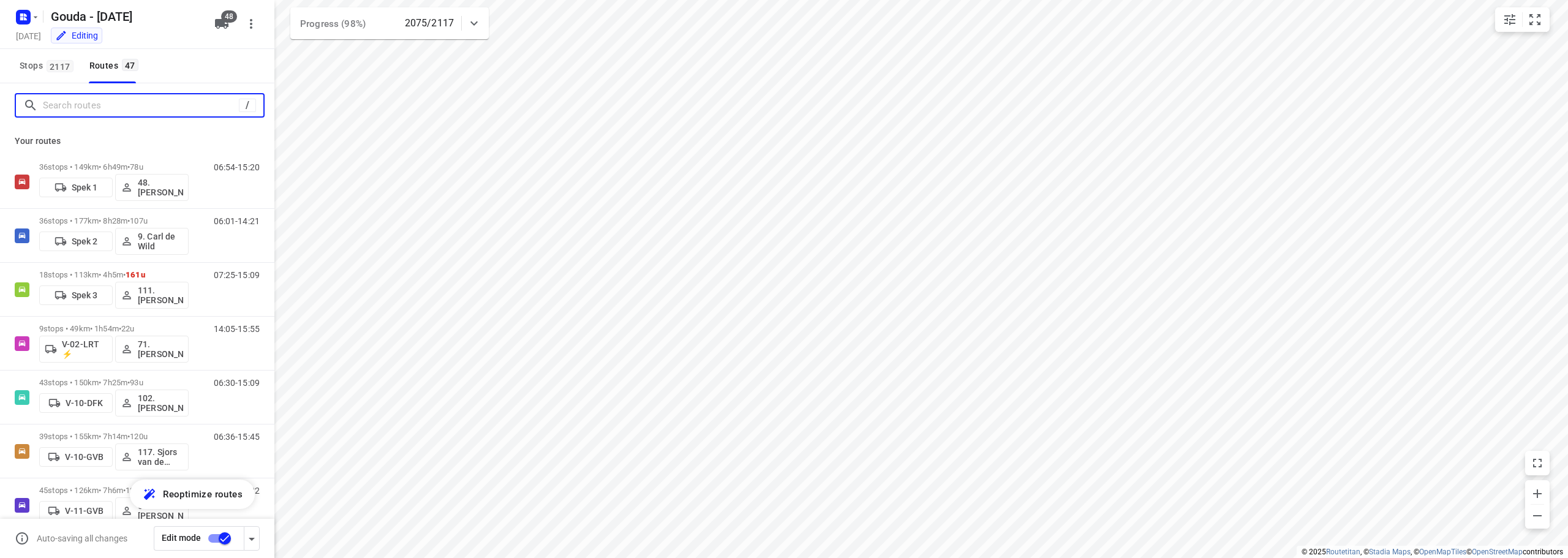
click at [44, 109] on input "Search routes" at bounding box center [140, 105] width 196 height 19
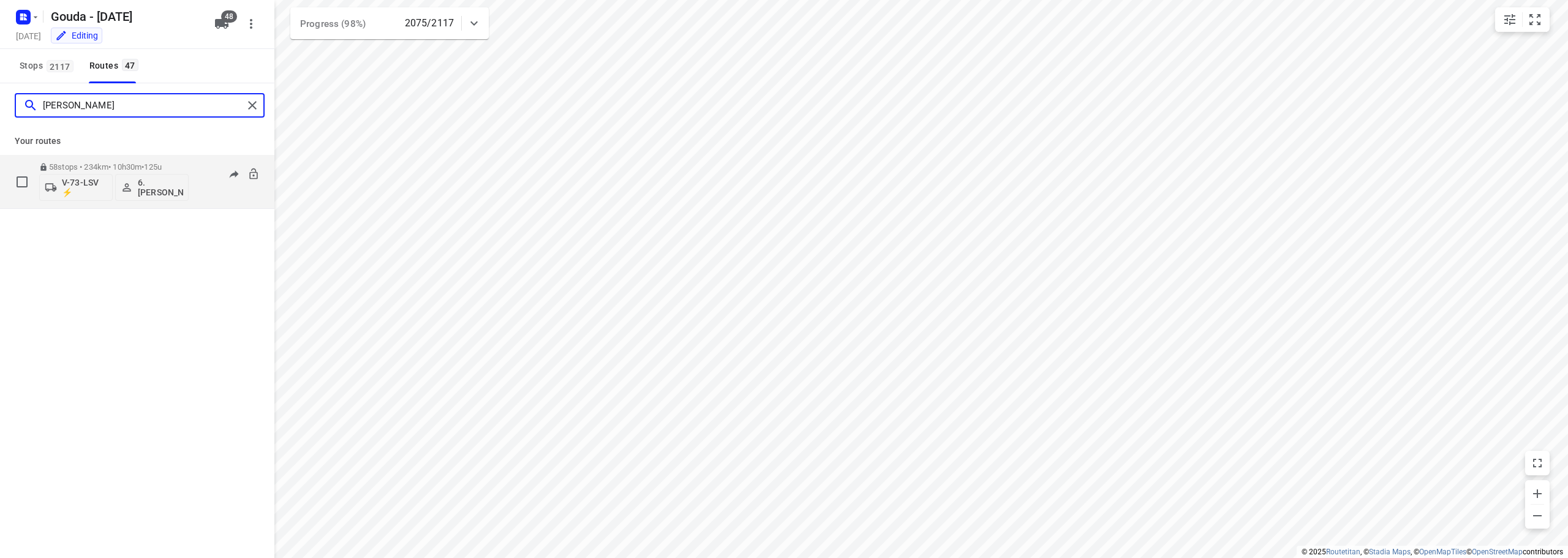
type input "arnold"
click at [138, 164] on p "58 stops • 234km • 10h30m • 125u" at bounding box center [114, 167] width 149 height 9
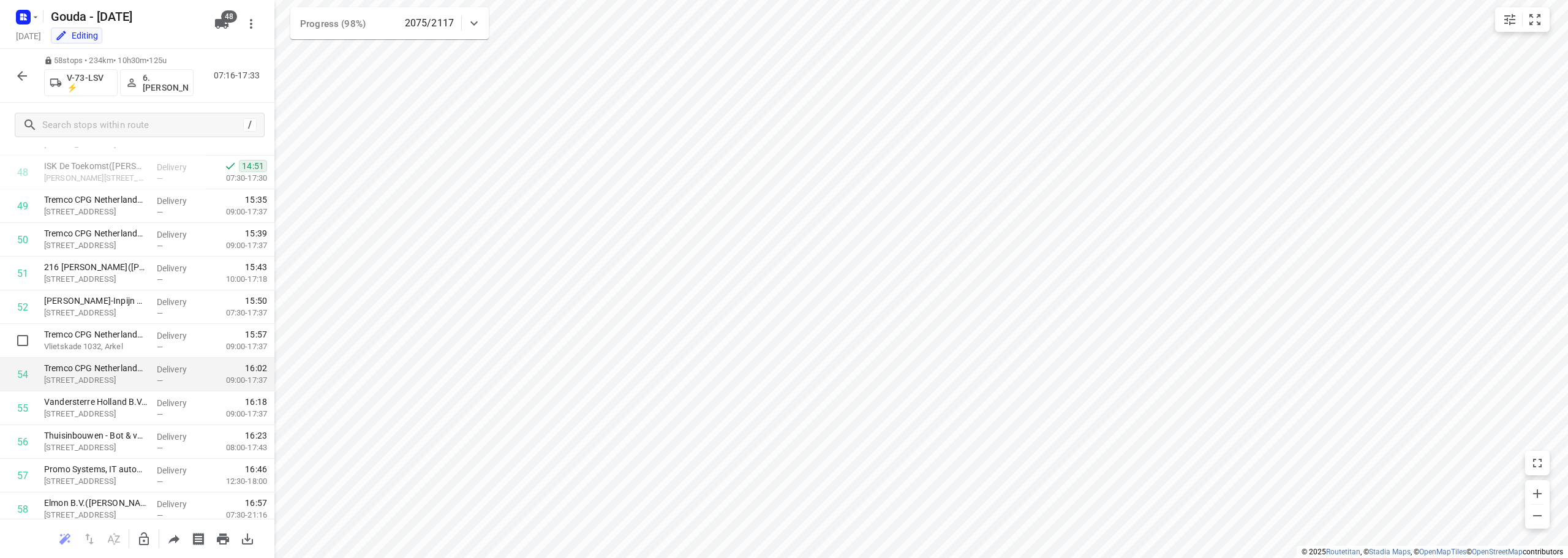
scroll to position [1678, 0]
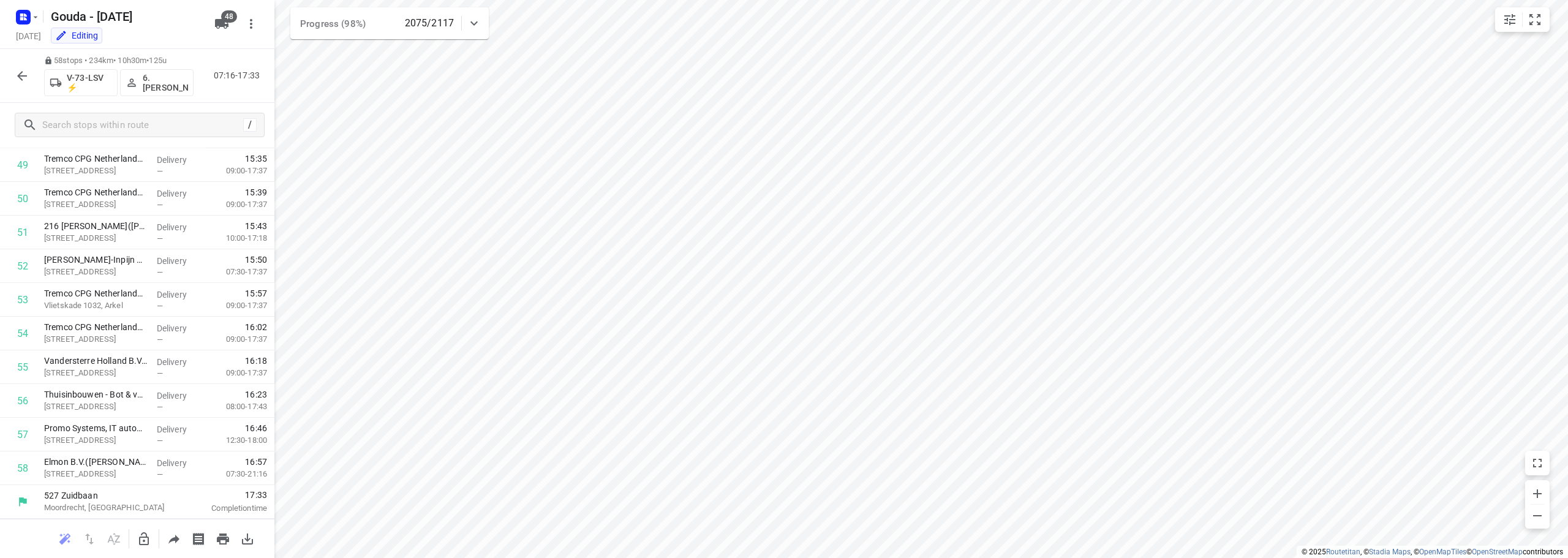
click at [32, 68] on div at bounding box center [22, 76] width 25 height 25
click at [16, 75] on icon "button" at bounding box center [22, 76] width 15 height 15
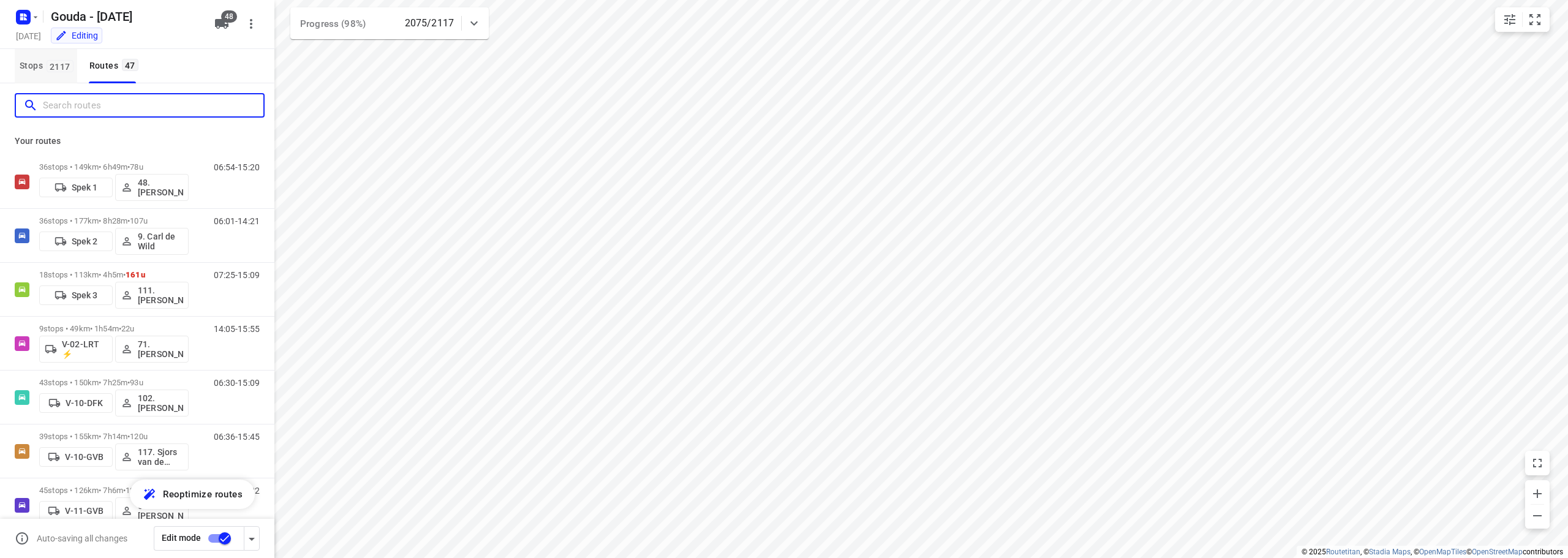
drag, startPoint x: 61, startPoint y: 110, endPoint x: 75, endPoint y: 56, distance: 55.8
click at [80, 82] on div "Gouda - Wednesday Wednesday, Sep 24 Editing 48 Stops 2117 Routes 47 Your routes…" at bounding box center [137, 279] width 275 height 558
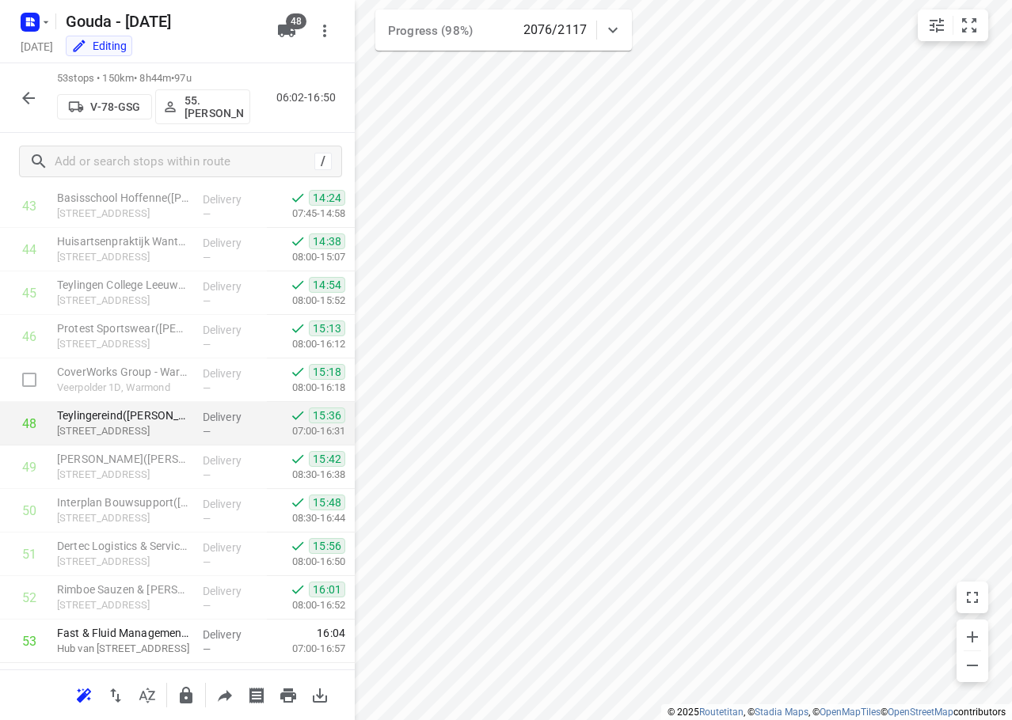
scroll to position [1951, 0]
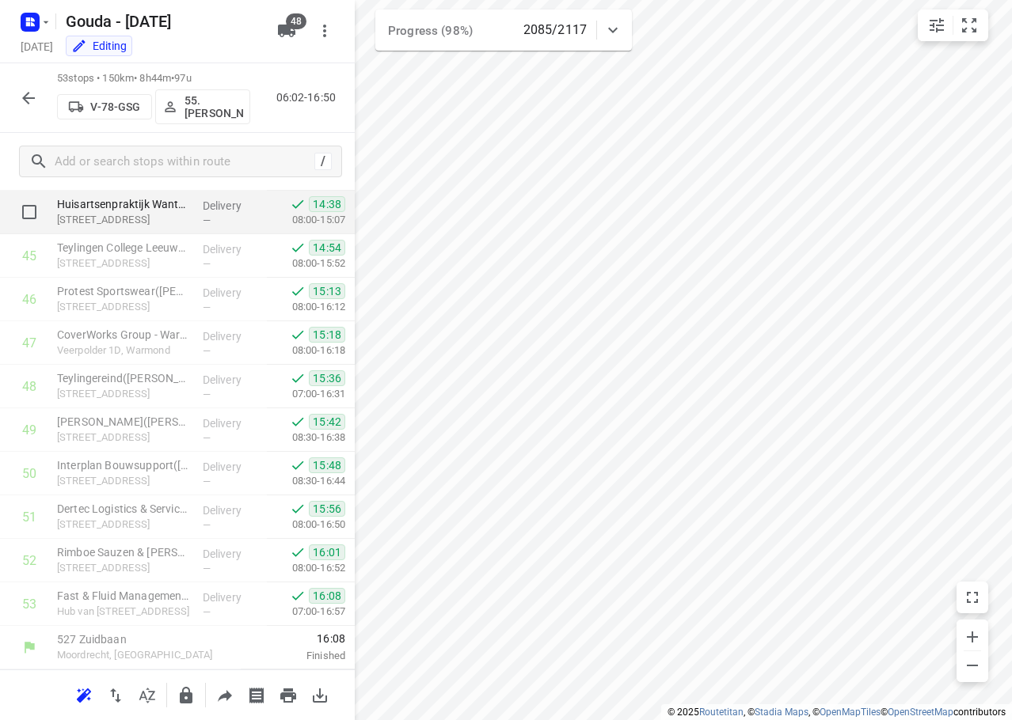
click at [267, 192] on div "i © 2025 Routetitan , © Stadia Maps , © OpenMapTiles © OpenStreetMap contributo…" at bounding box center [506, 360] width 1012 height 720
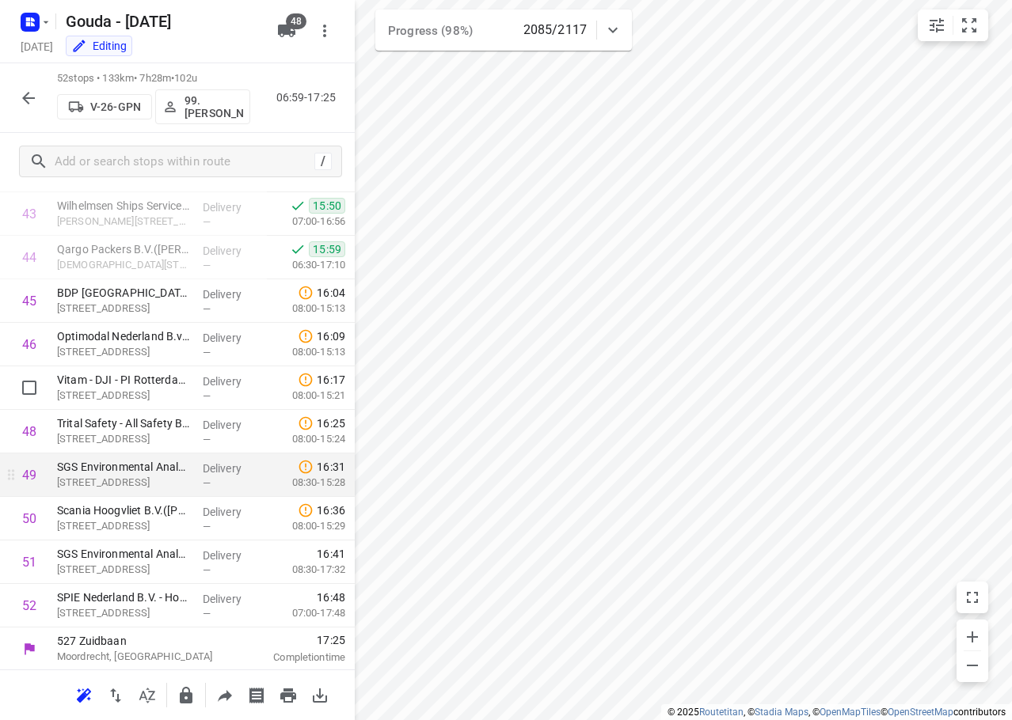
scroll to position [1907, 0]
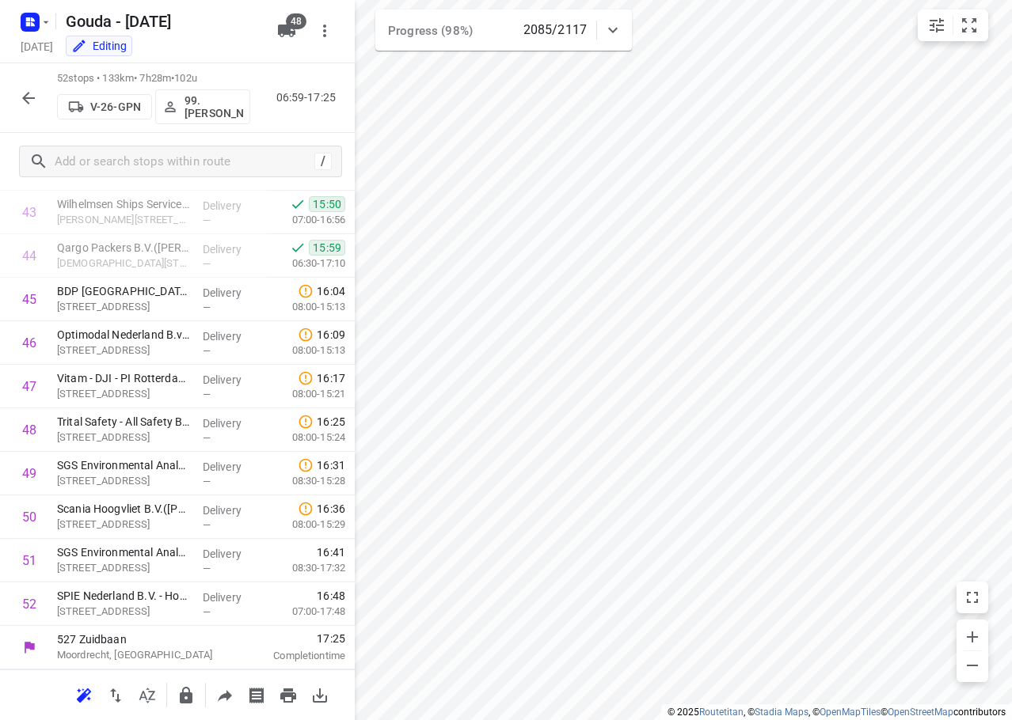
click at [20, 105] on icon "button" at bounding box center [28, 98] width 19 height 19
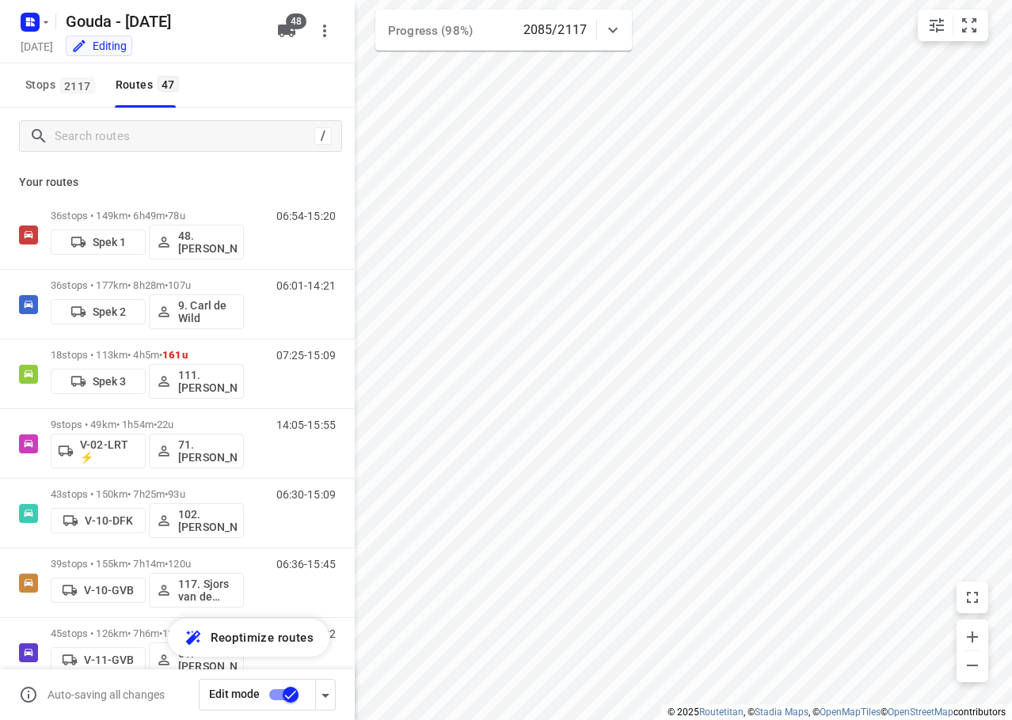
click at [239, 36] on div "Gouda - Wednesday Wednesday, Sep 24 Editing" at bounding box center [143, 30] width 253 height 55
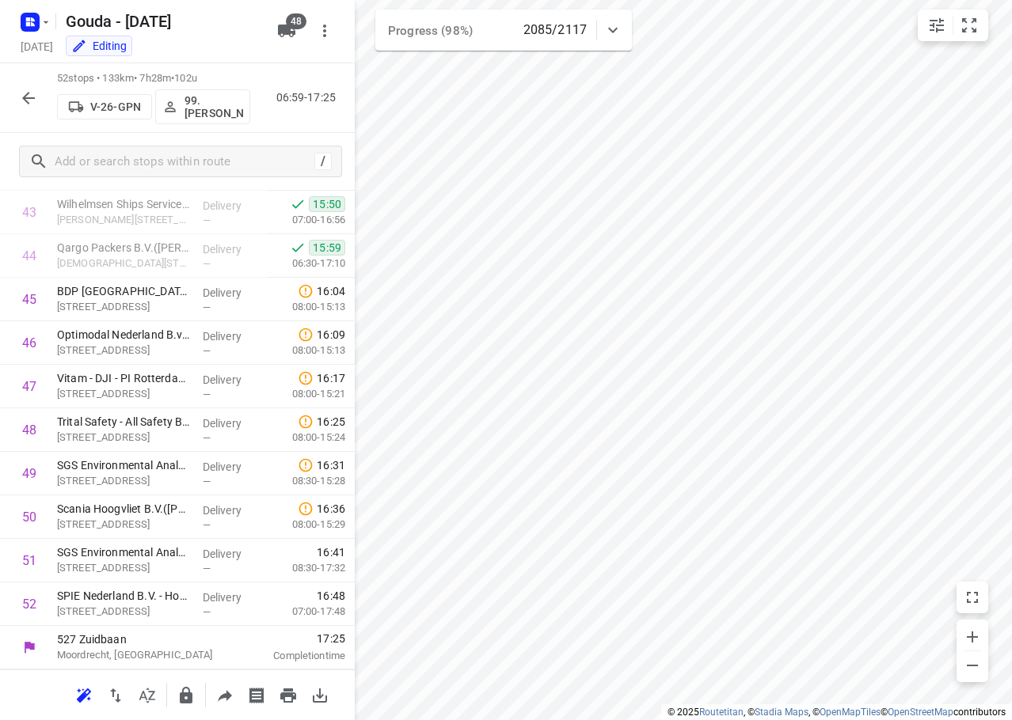
click at [21, 103] on icon "button" at bounding box center [28, 98] width 19 height 19
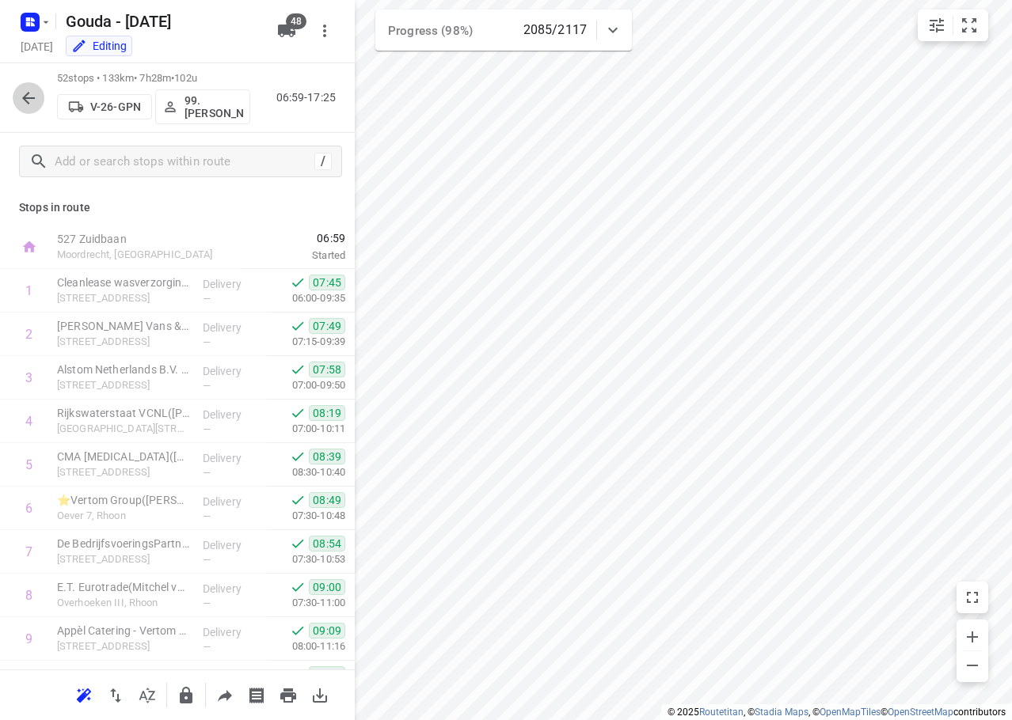
click at [16, 101] on button "button" at bounding box center [29, 98] width 32 height 32
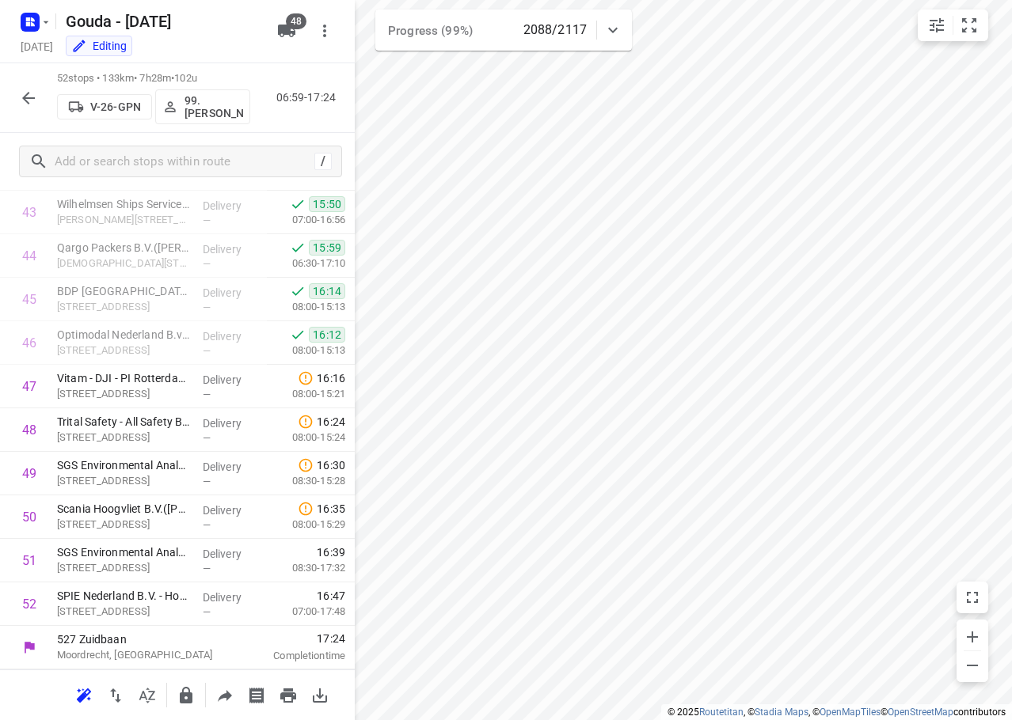
click at [23, 97] on icon "button" at bounding box center [28, 98] width 13 height 13
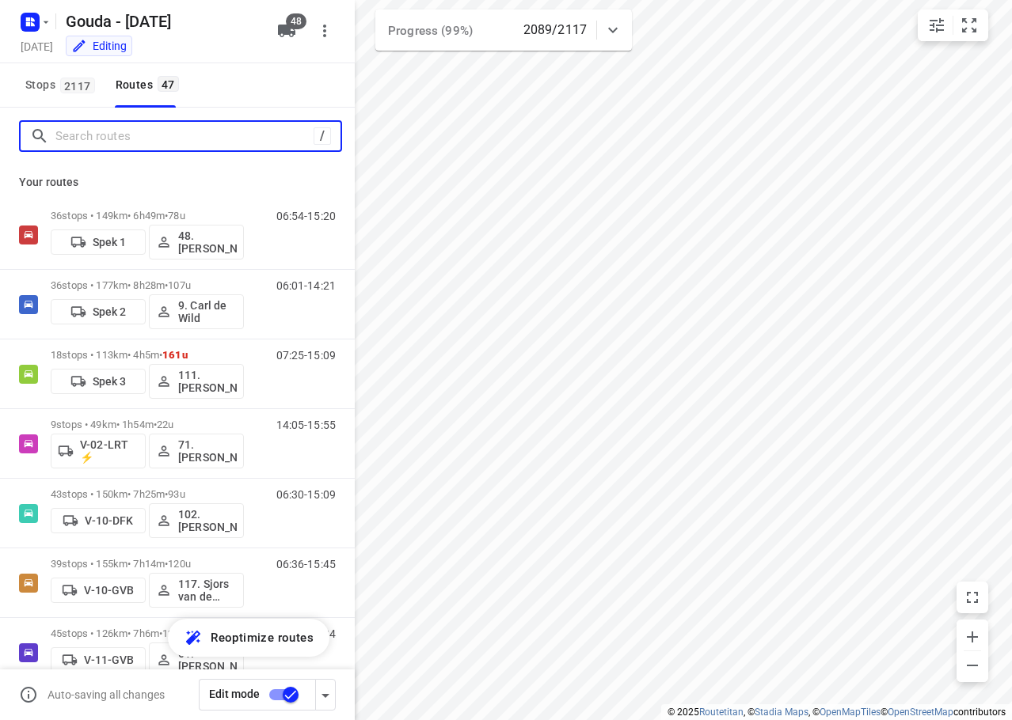
click at [171, 143] on input "Search routes" at bounding box center [184, 136] width 258 height 25
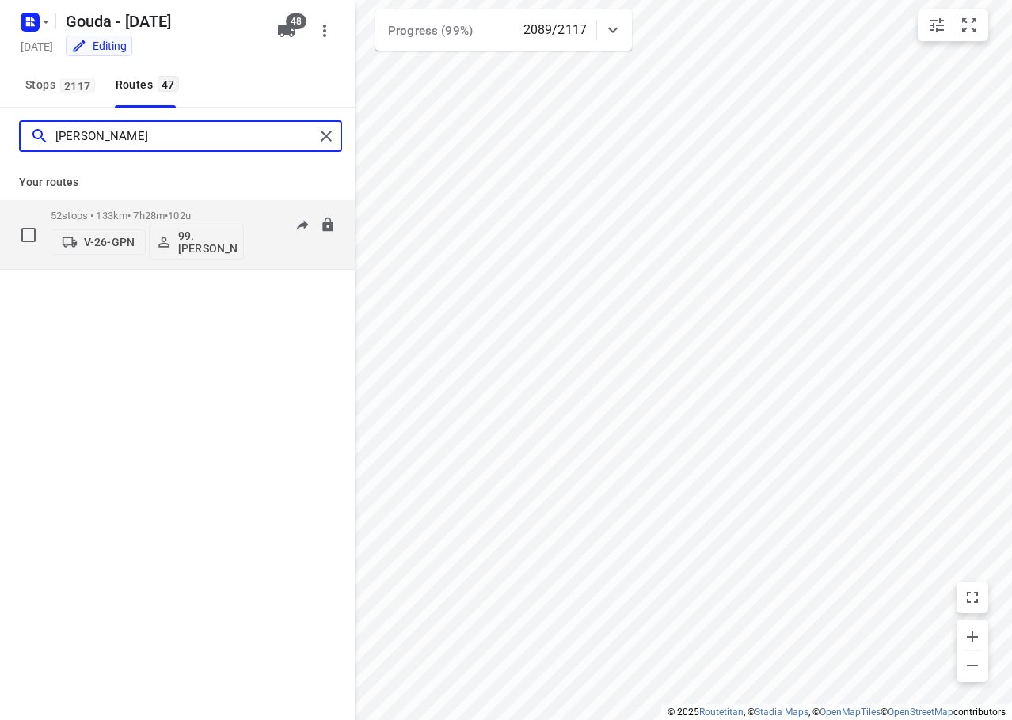
type input "joyce"
click at [196, 205] on div "52 stops • 133km • 7h28m • 102u V-26-GPN 99.Joyce Offermans" at bounding box center [147, 235] width 193 height 66
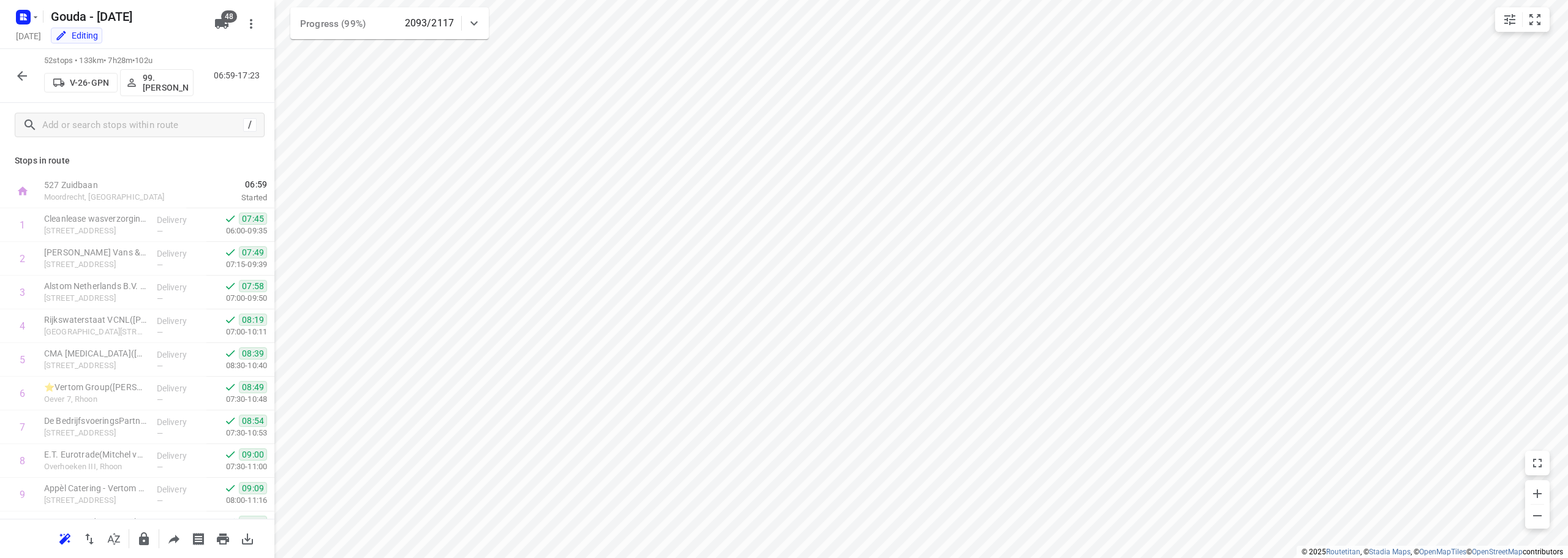
click at [782, 557] on html "i © 2025 Routetitan , © Stadia Maps , © OpenMapTiles © OpenStreetMap contributo…" at bounding box center [784, 279] width 1568 height 558
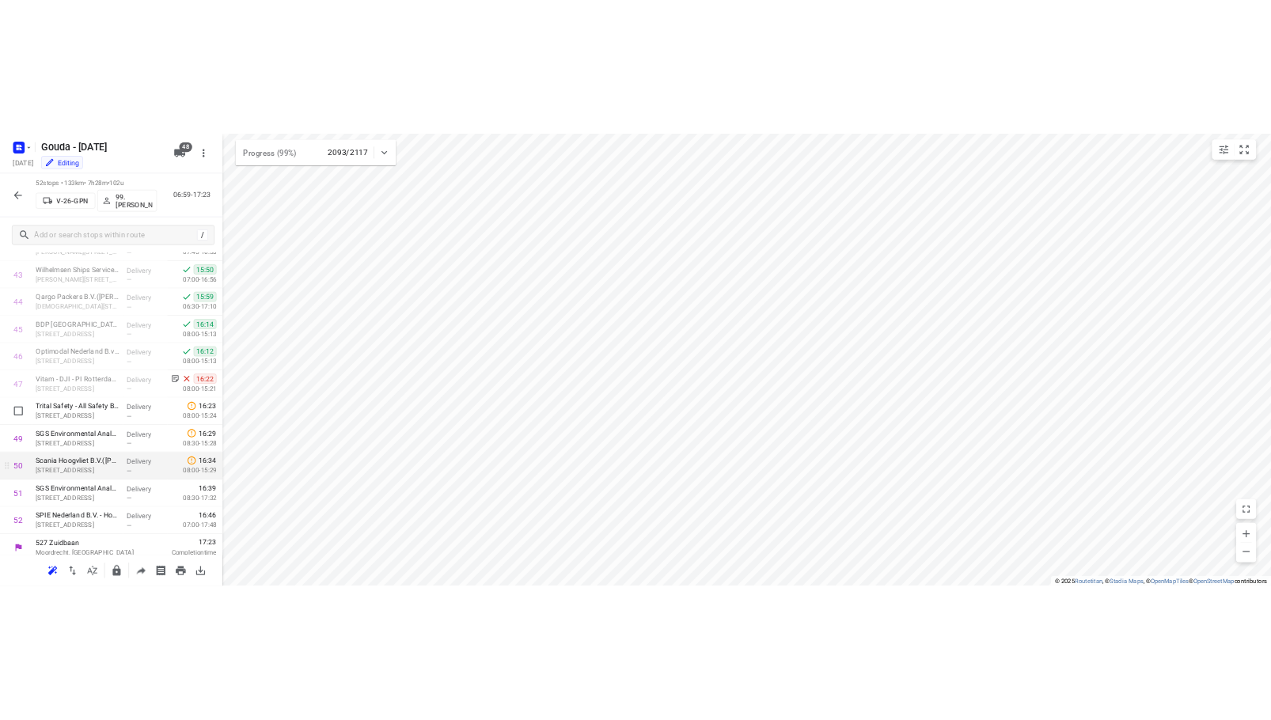
scroll to position [1906, 0]
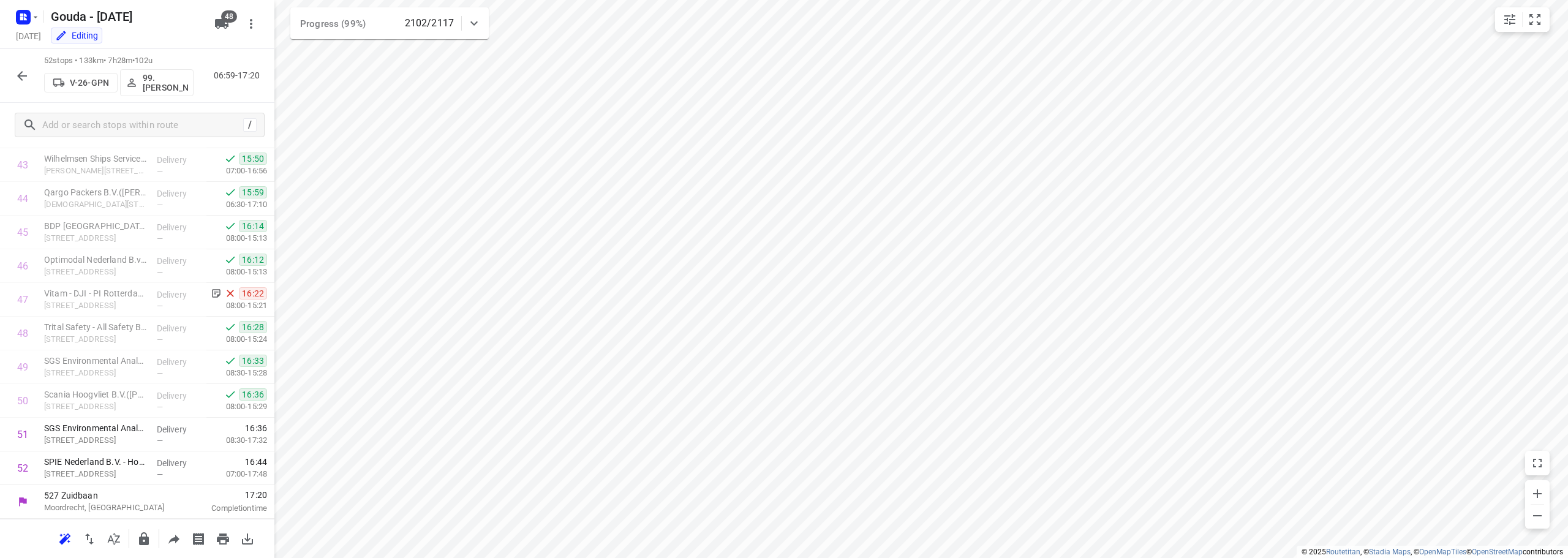
click at [25, 78] on icon "button" at bounding box center [22, 76] width 15 height 15
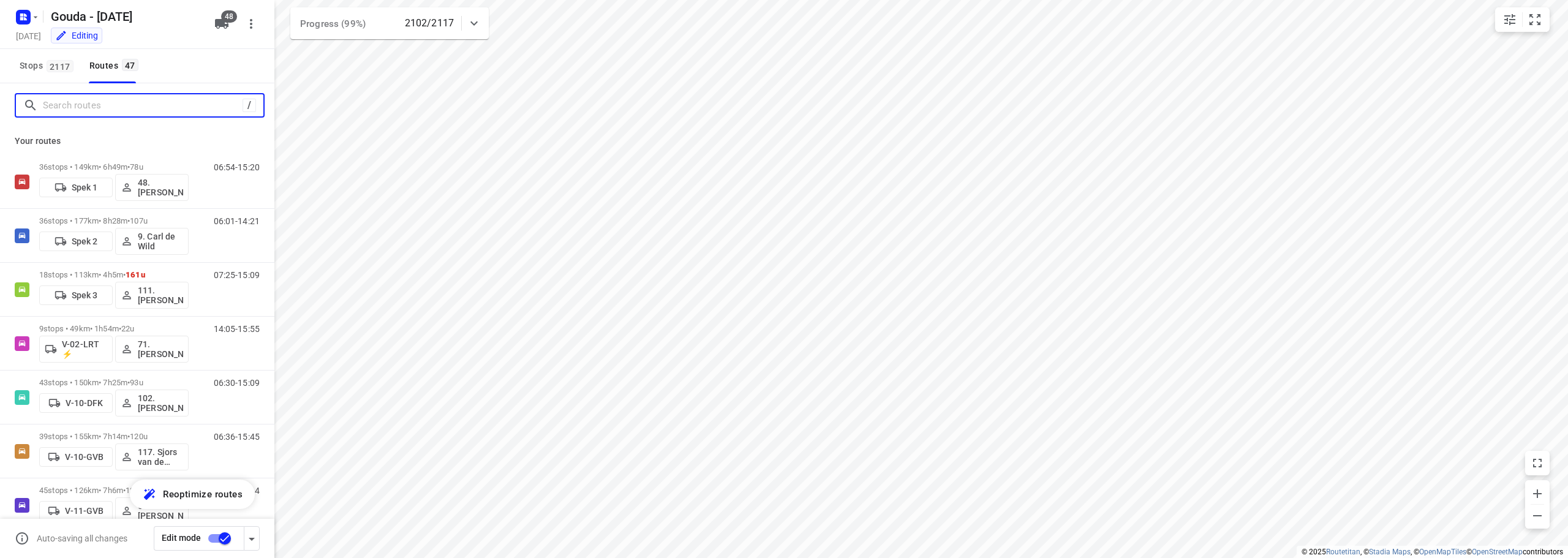
click at [80, 101] on input "Search routes" at bounding box center [142, 105] width 200 height 19
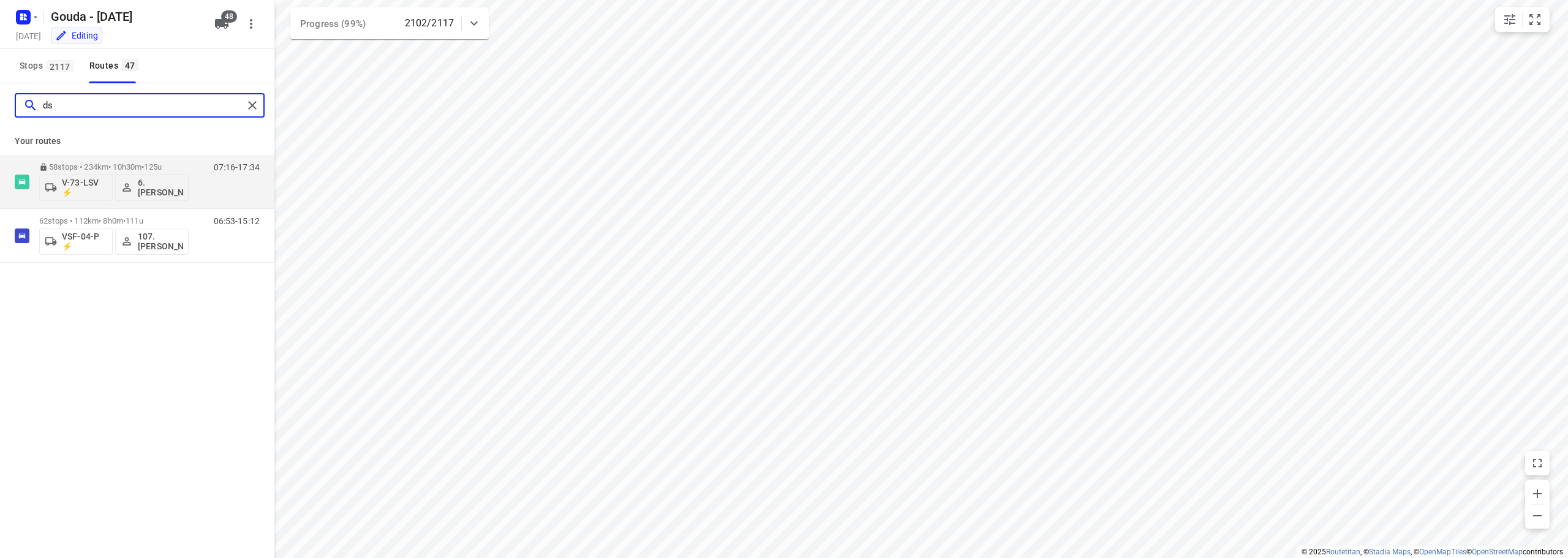
type input "d"
type input "s"
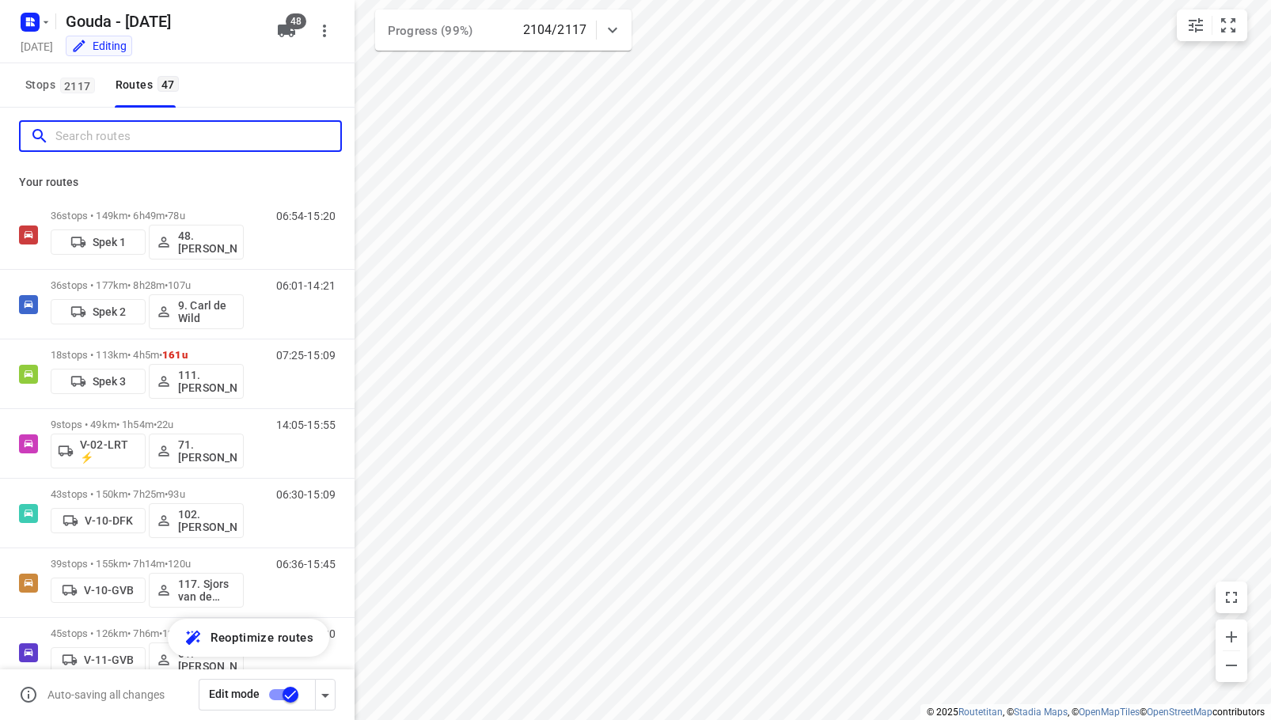
click at [149, 135] on input "Search routes" at bounding box center [197, 136] width 285 height 25
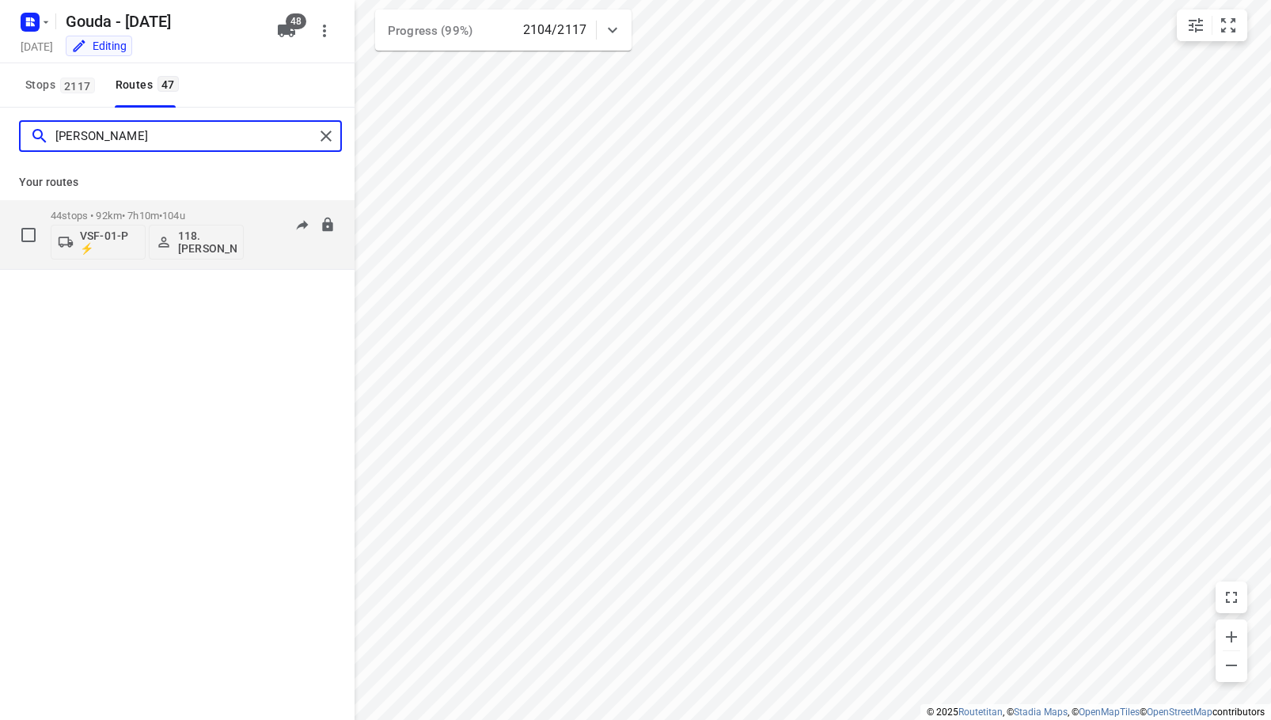
type input "niels"
click at [192, 208] on div "44 stops • 92km • 7h10m • 104u VSF-01-P ⚡ 118.Niels Peterbroers" at bounding box center [147, 235] width 193 height 66
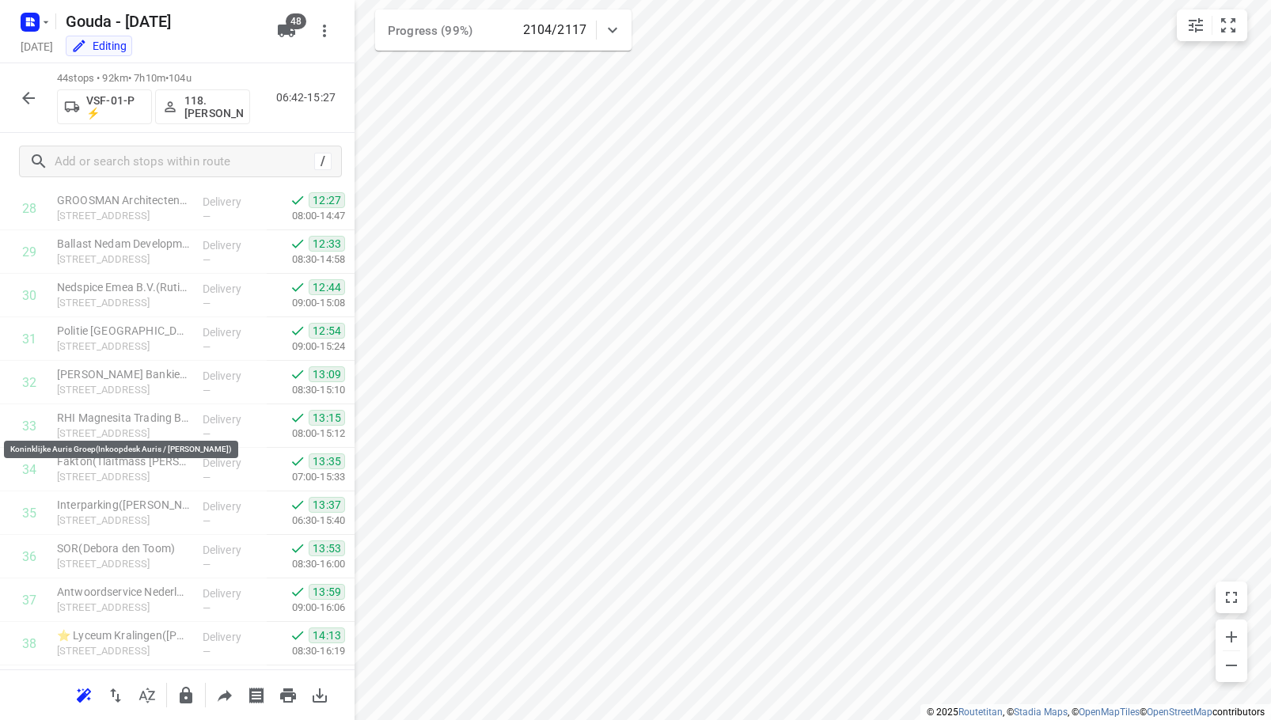
scroll to position [1559, 0]
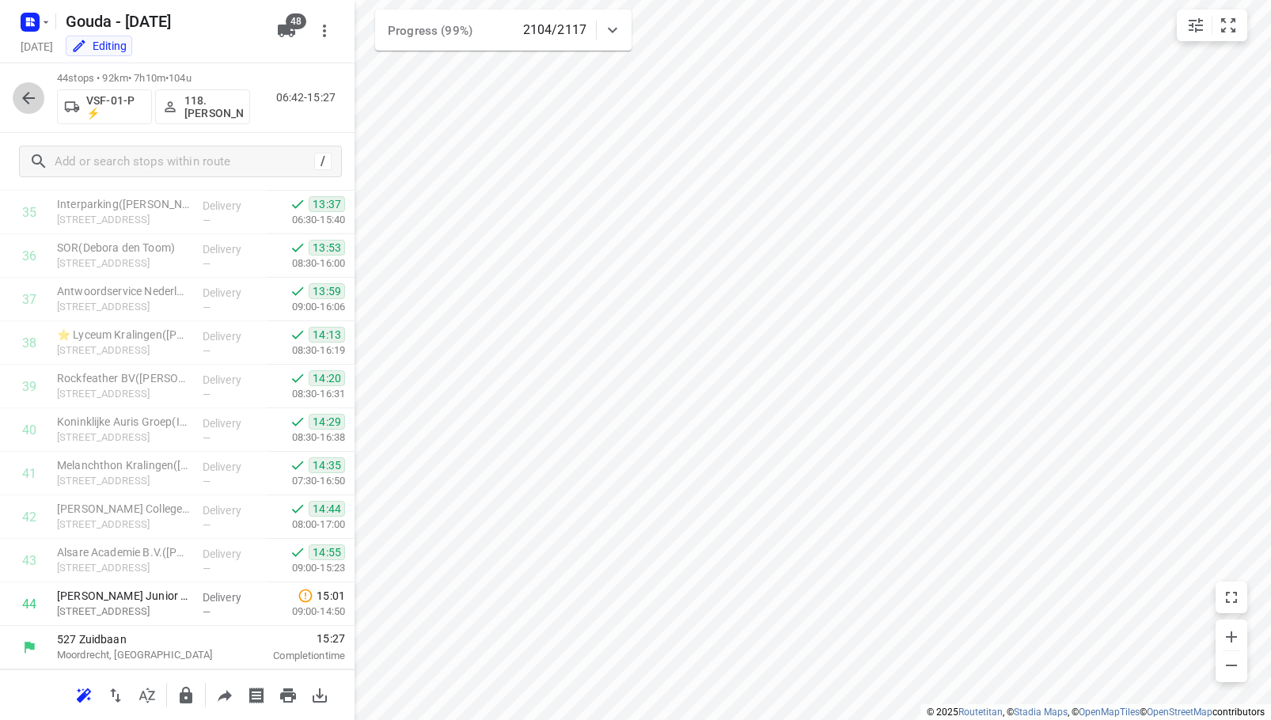
click at [28, 98] on icon "button" at bounding box center [28, 98] width 13 height 13
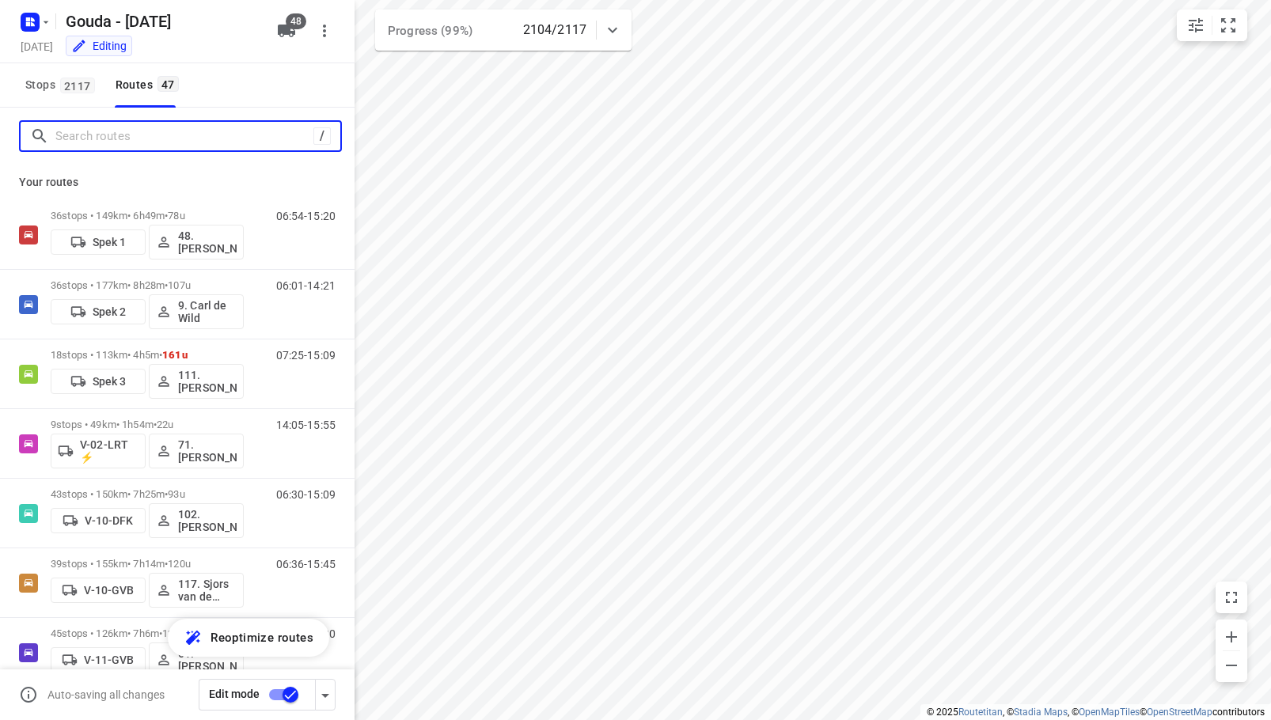
click at [98, 135] on input "Search routes" at bounding box center [184, 136] width 258 height 25
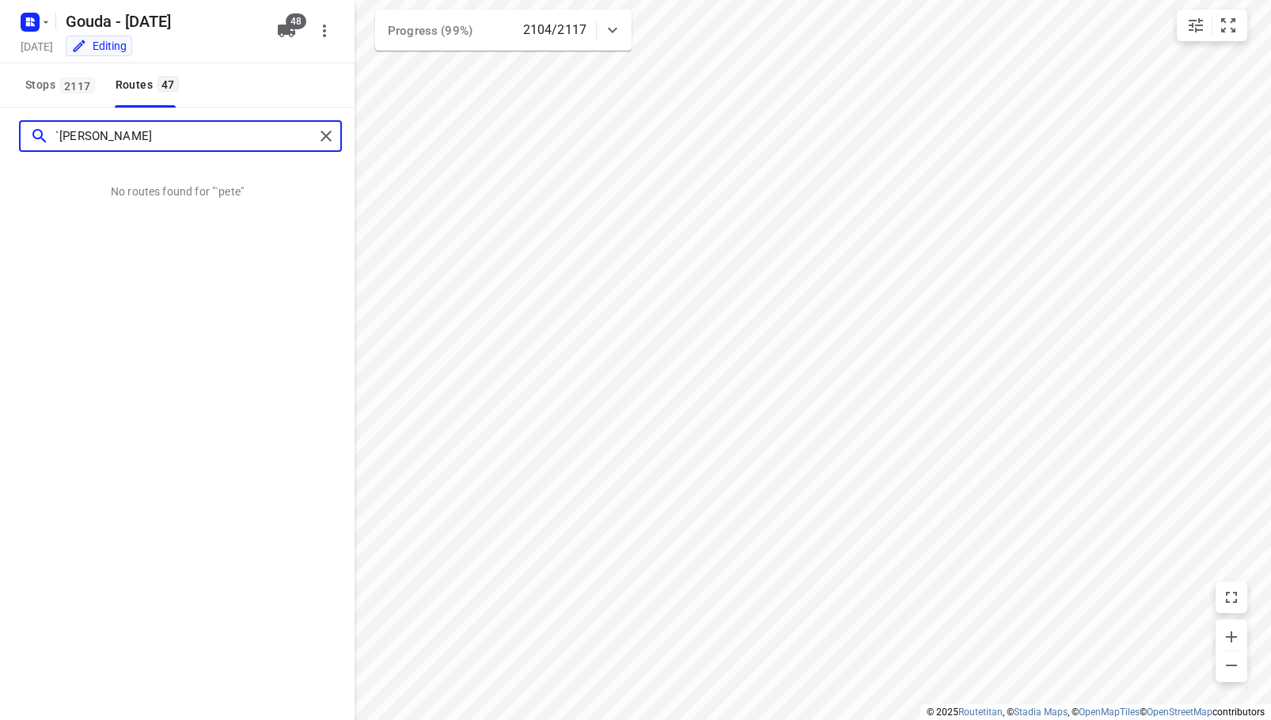
type input "`peter"
drag, startPoint x: 120, startPoint y: 129, endPoint x: -94, endPoint y: 171, distance: 217.8
click at [0, 171] on html "i © 2025 Routetitan , © Stadia Maps , © OpenMapTiles © OpenStreetMap contributo…" at bounding box center [635, 360] width 1271 height 720
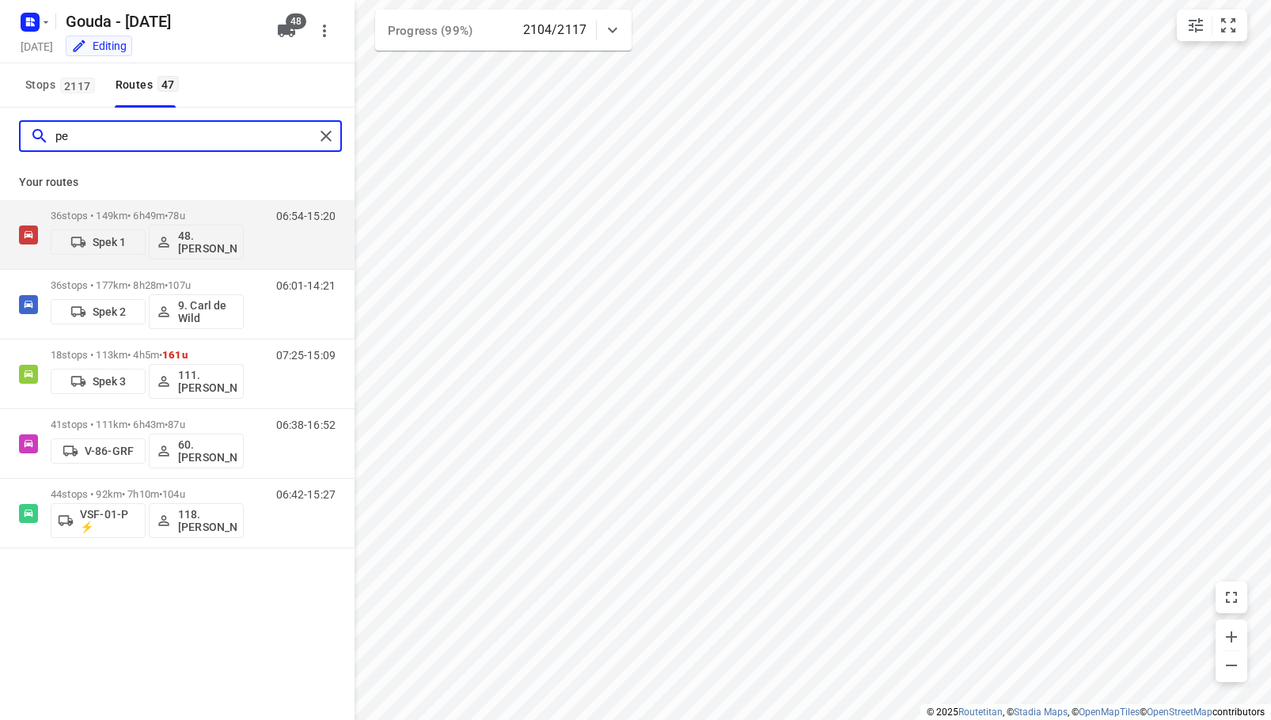
type input "p"
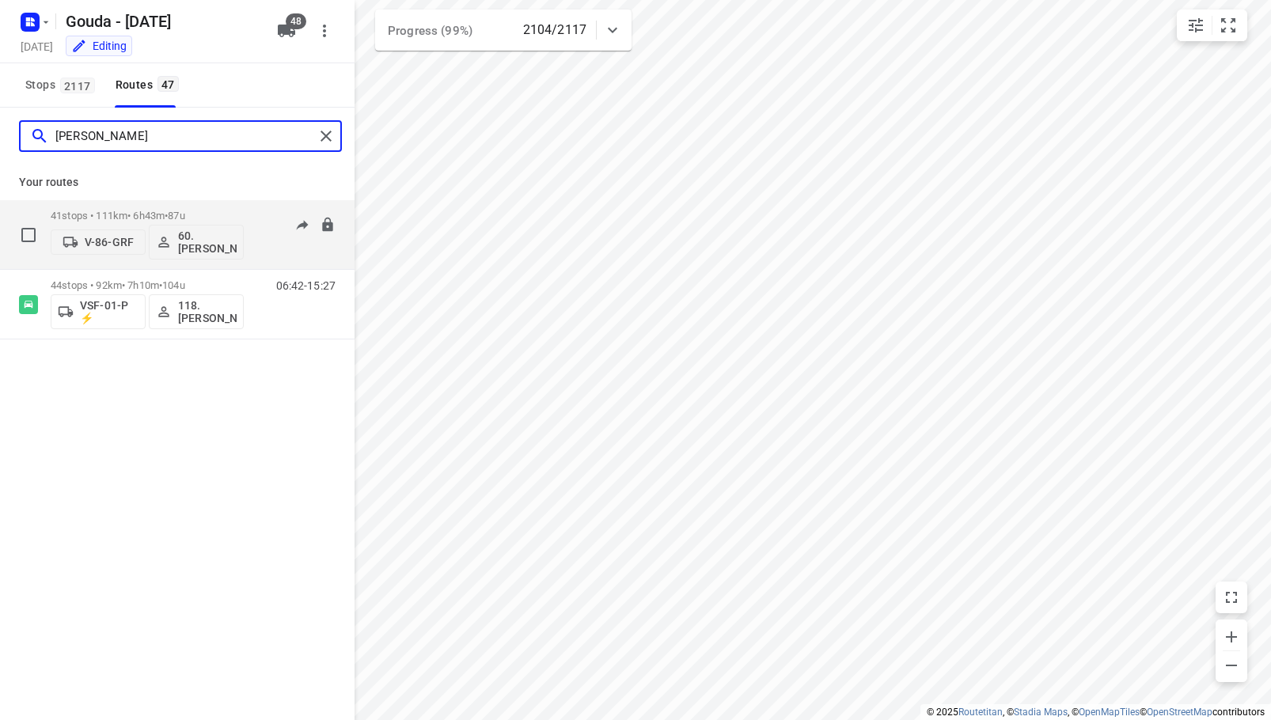
type input "peter"
click at [121, 211] on p "41 stops • 111km • 6h43m • 87u" at bounding box center [147, 216] width 193 height 12
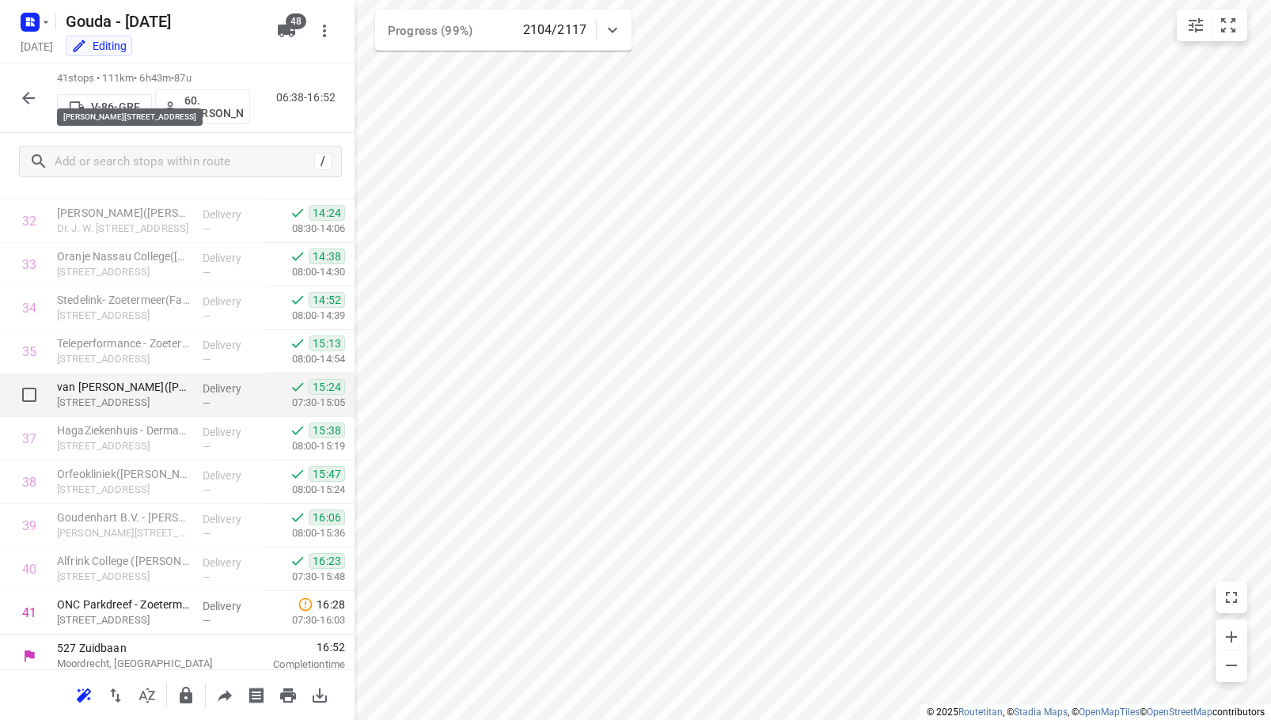
scroll to position [1428, 0]
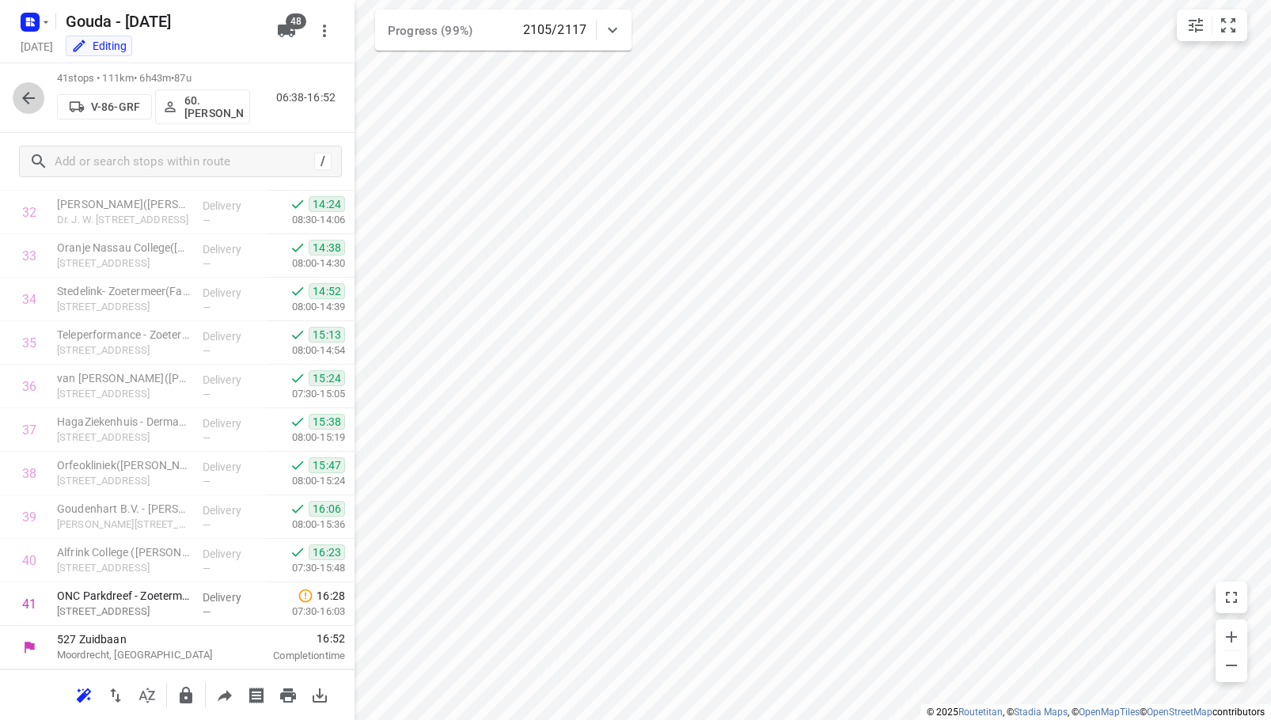
click at [24, 100] on icon "button" at bounding box center [28, 98] width 19 height 19
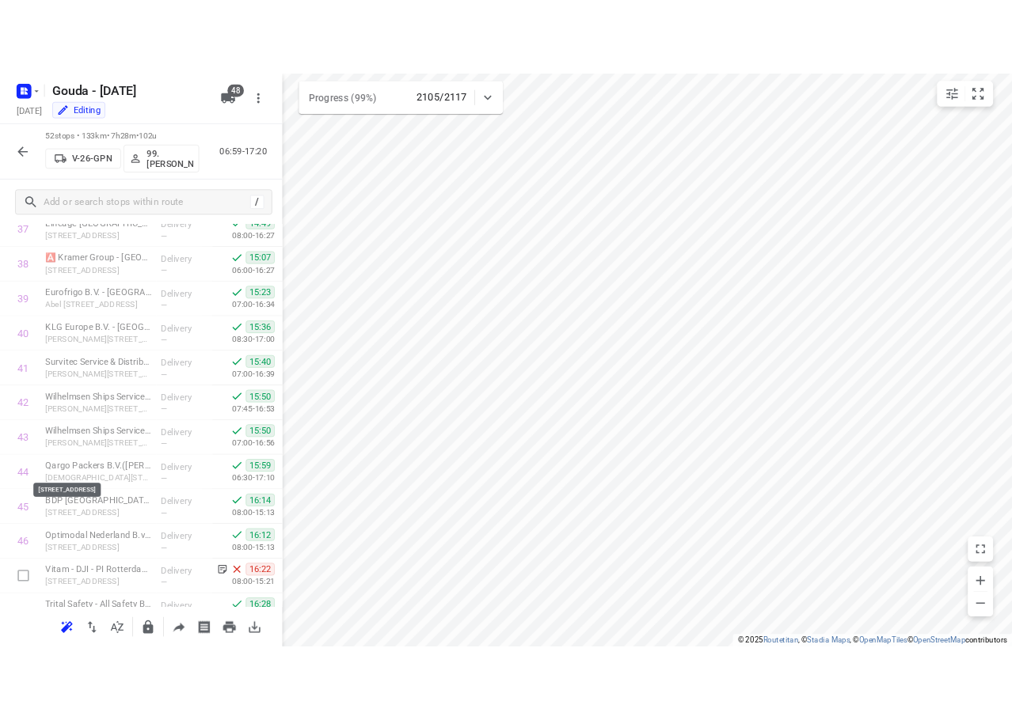
scroll to position [1907, 0]
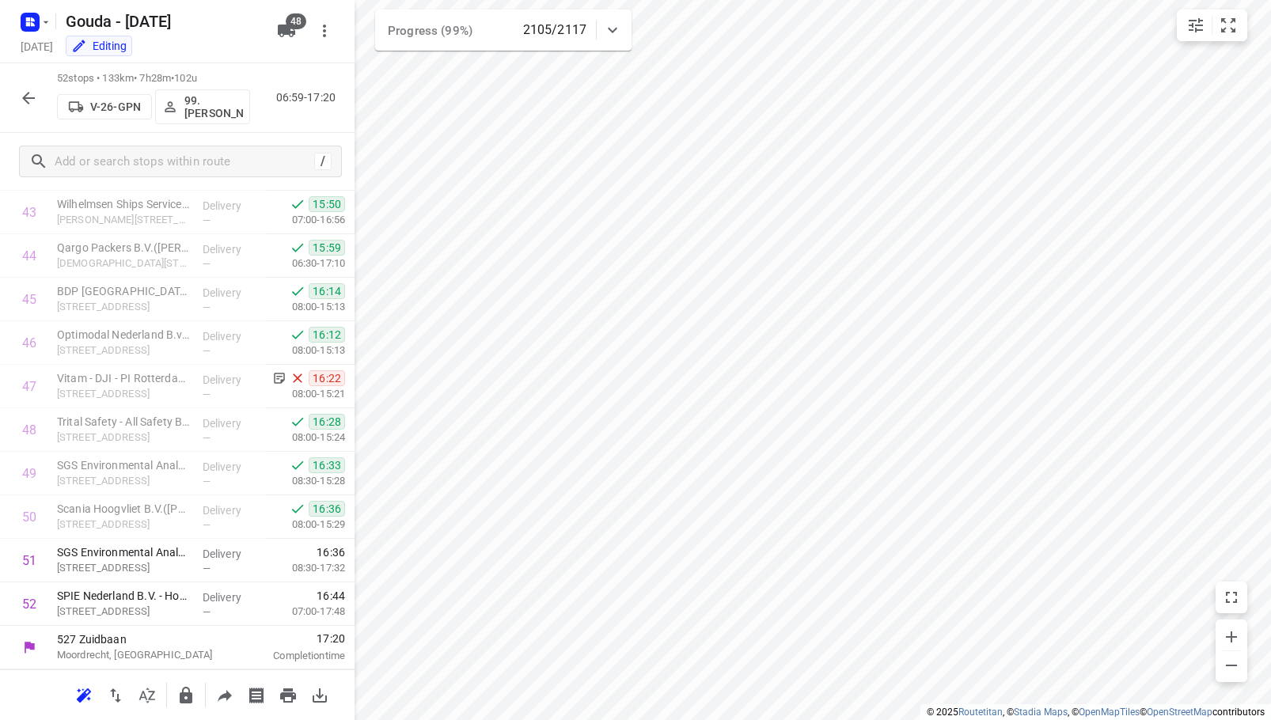
click at [30, 93] on icon "button" at bounding box center [28, 98] width 19 height 19
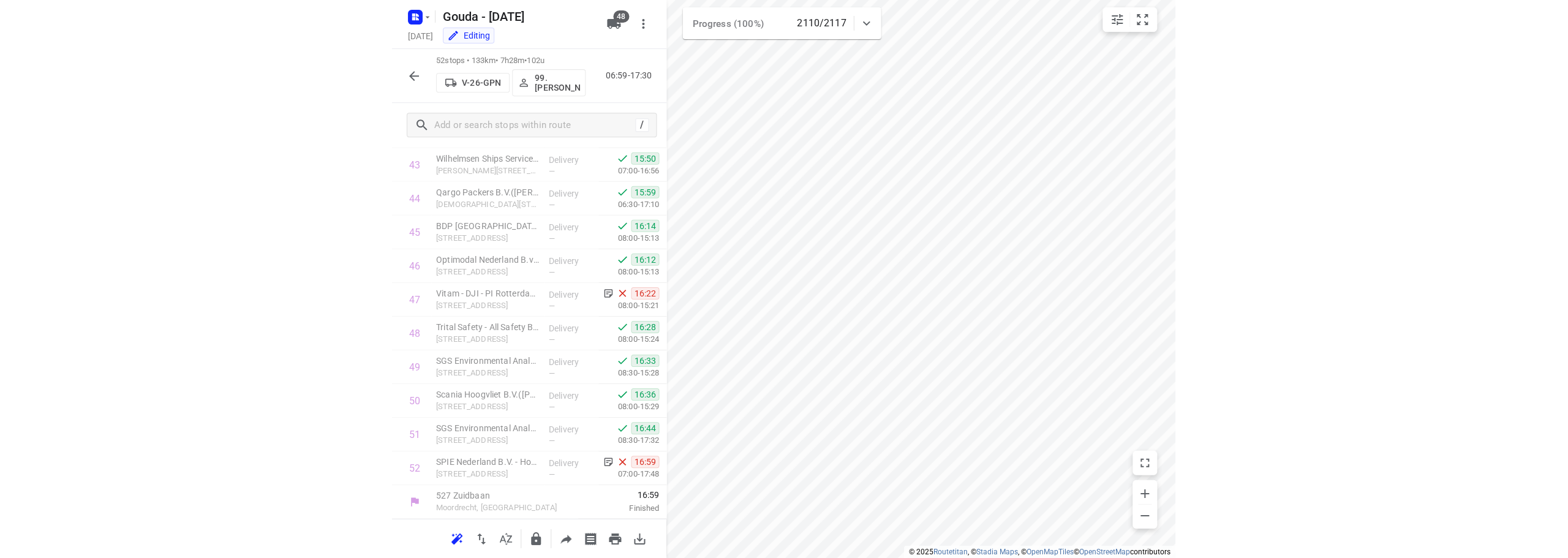
scroll to position [1475, 0]
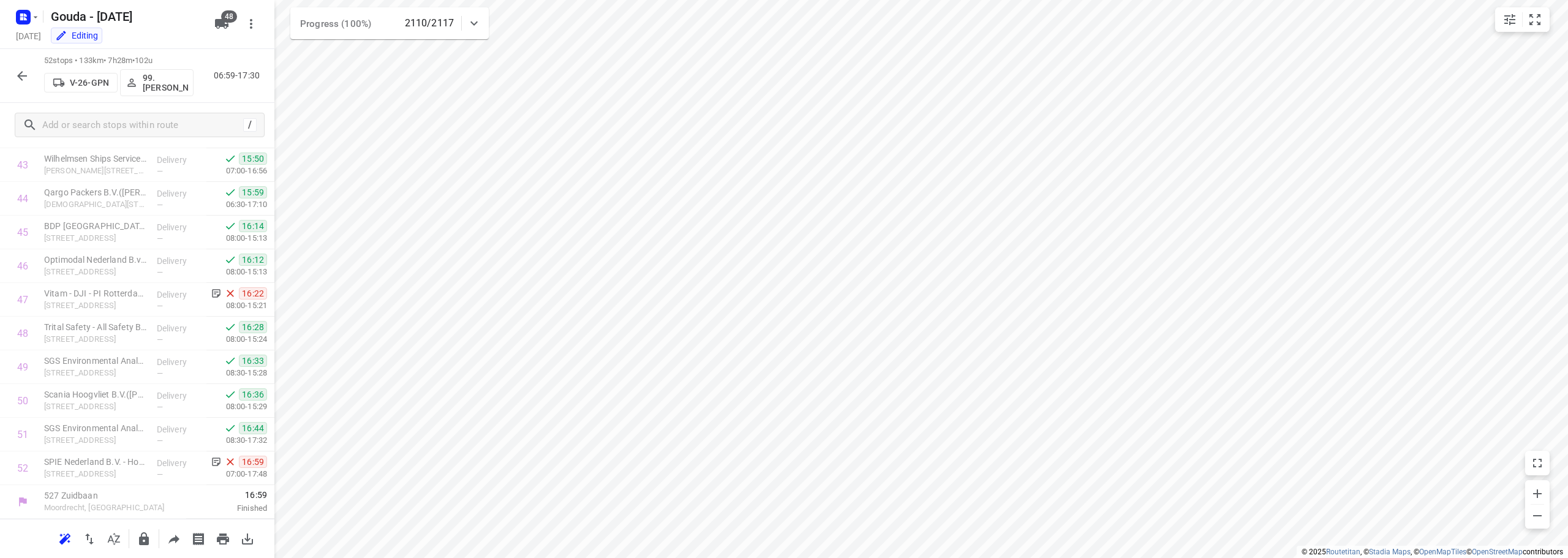
click at [9, 76] on div "52 stops • 133km • 7h28m • 102u V-26-GPN 99.Joyce Offermans 06:59-17:30" at bounding box center [137, 76] width 275 height 54
click at [34, 70] on div at bounding box center [22, 76] width 25 height 25
click at [25, 83] on icon "button" at bounding box center [22, 76] width 15 height 15
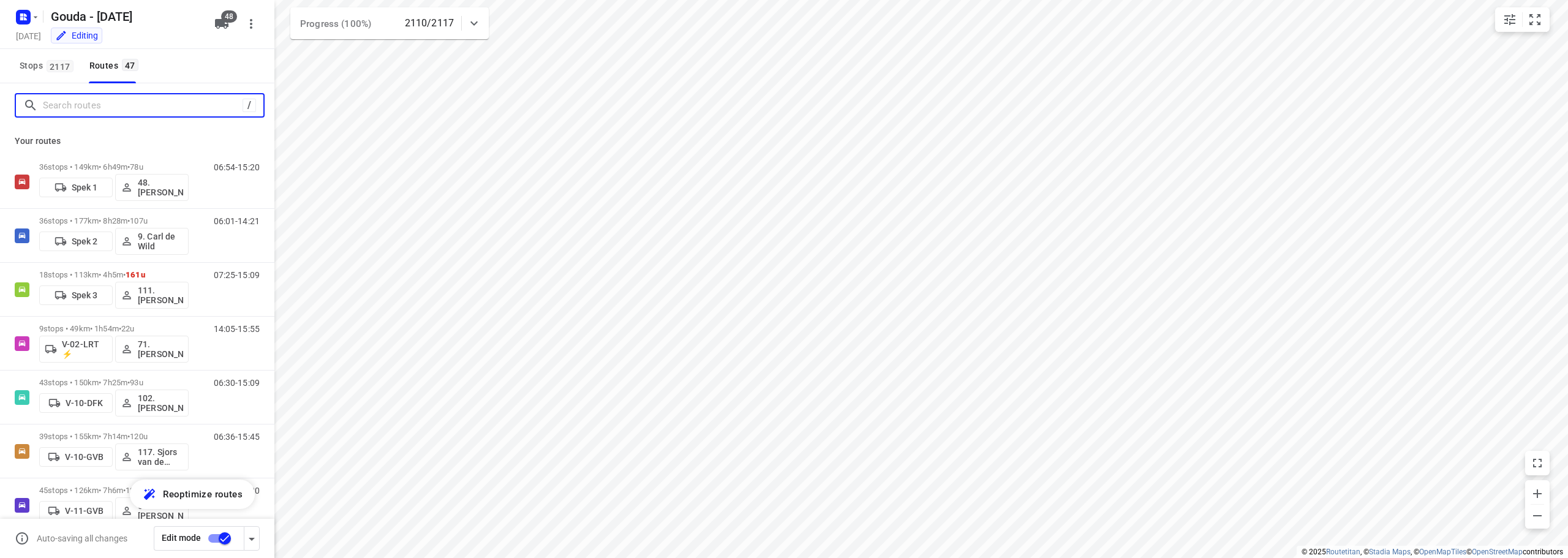
click at [72, 103] on input "Search routes" at bounding box center [142, 105] width 200 height 19
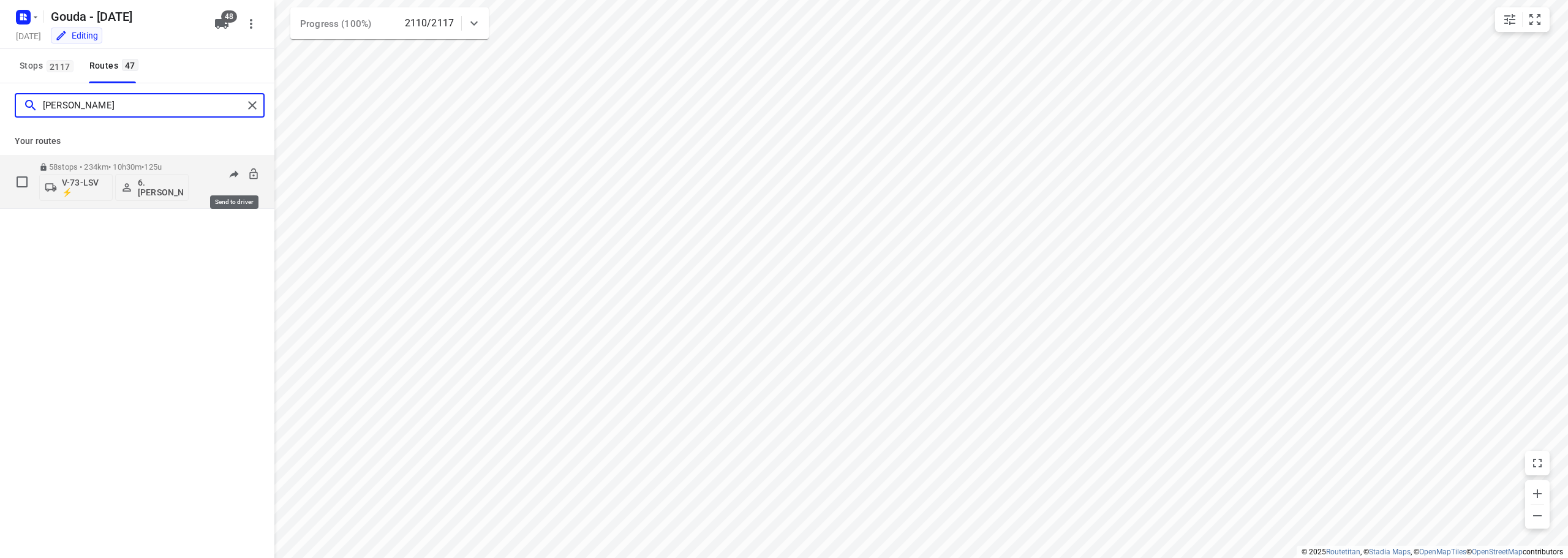
type input "arnold"
click at [178, 166] on p "58 stops • 234km • 10h30m • 125u" at bounding box center [114, 167] width 149 height 9
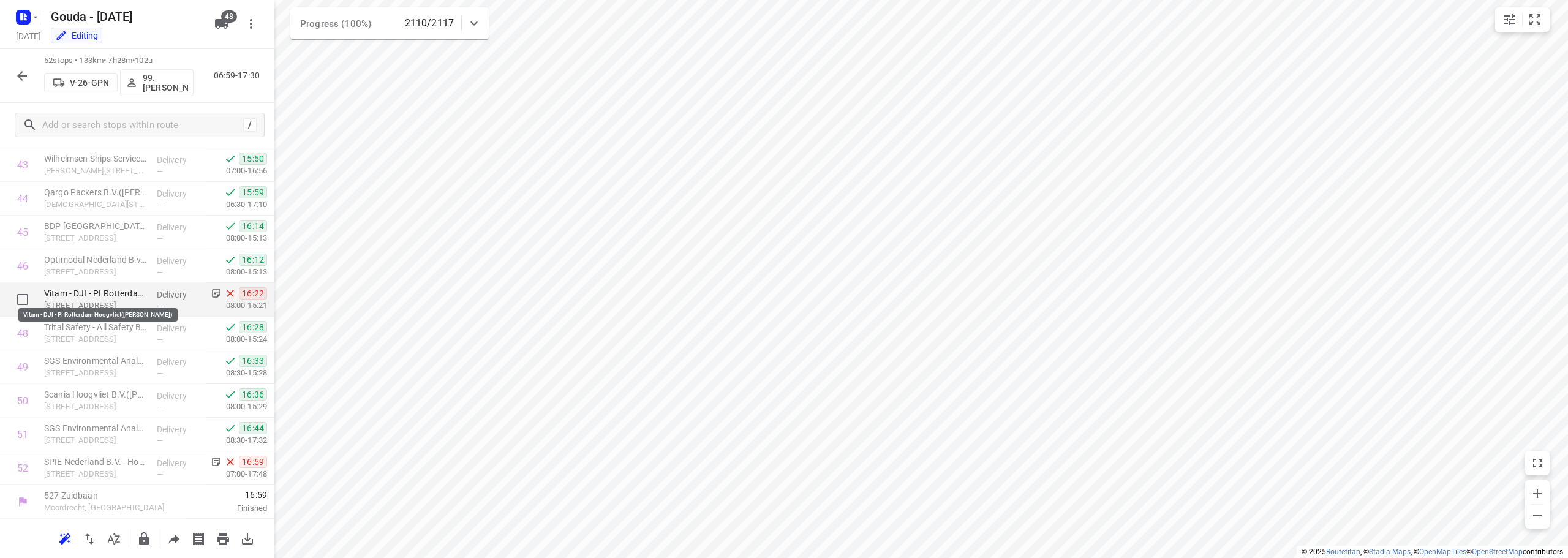
click at [110, 293] on p "Vitam - DJI - PI Rotterdam Hoogvliet(Monika Lowe)" at bounding box center [95, 293] width 103 height 12
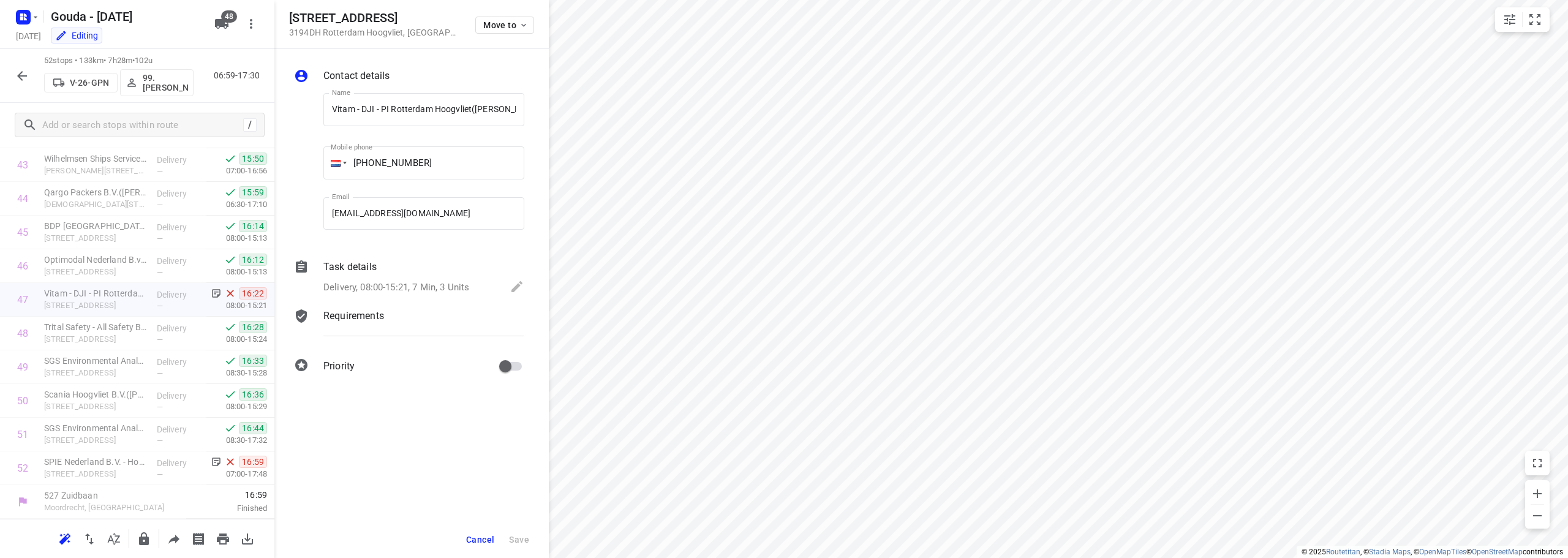
scroll to position [0, 14]
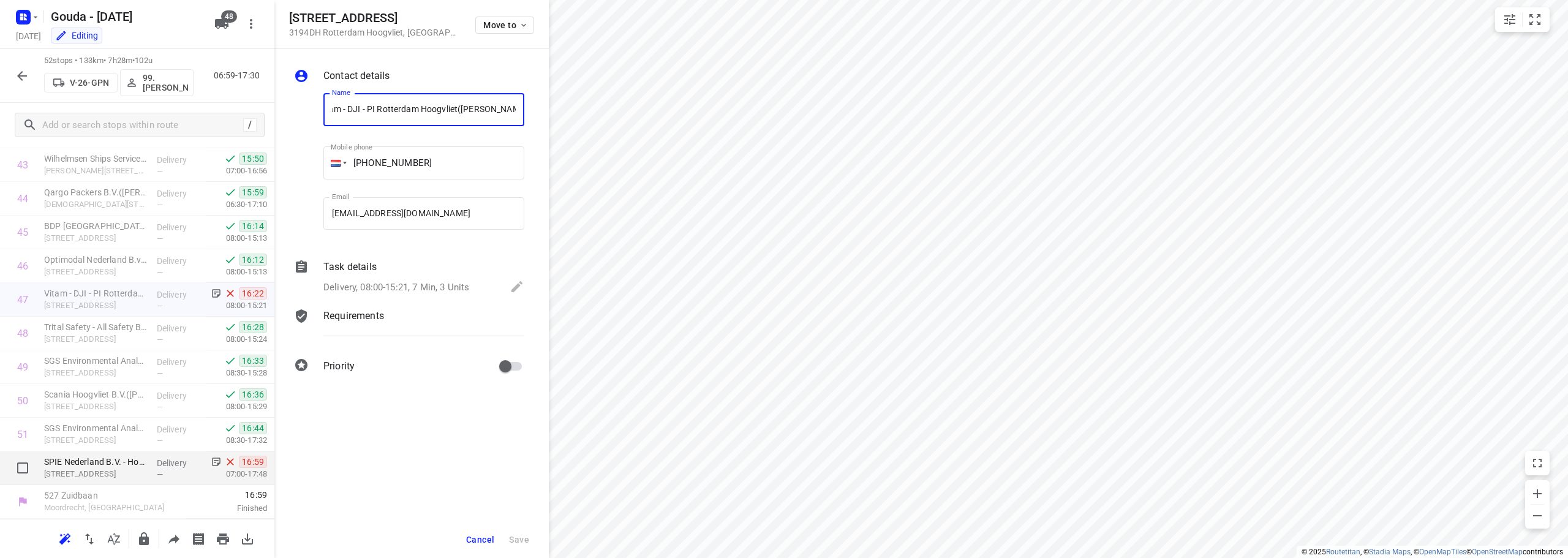
click at [127, 463] on p "SPIE Nederland B.V. - Hoogvliet(Sandy Backes)" at bounding box center [95, 462] width 103 height 12
click at [495, 542] on button "Cancel" at bounding box center [480, 539] width 38 height 22
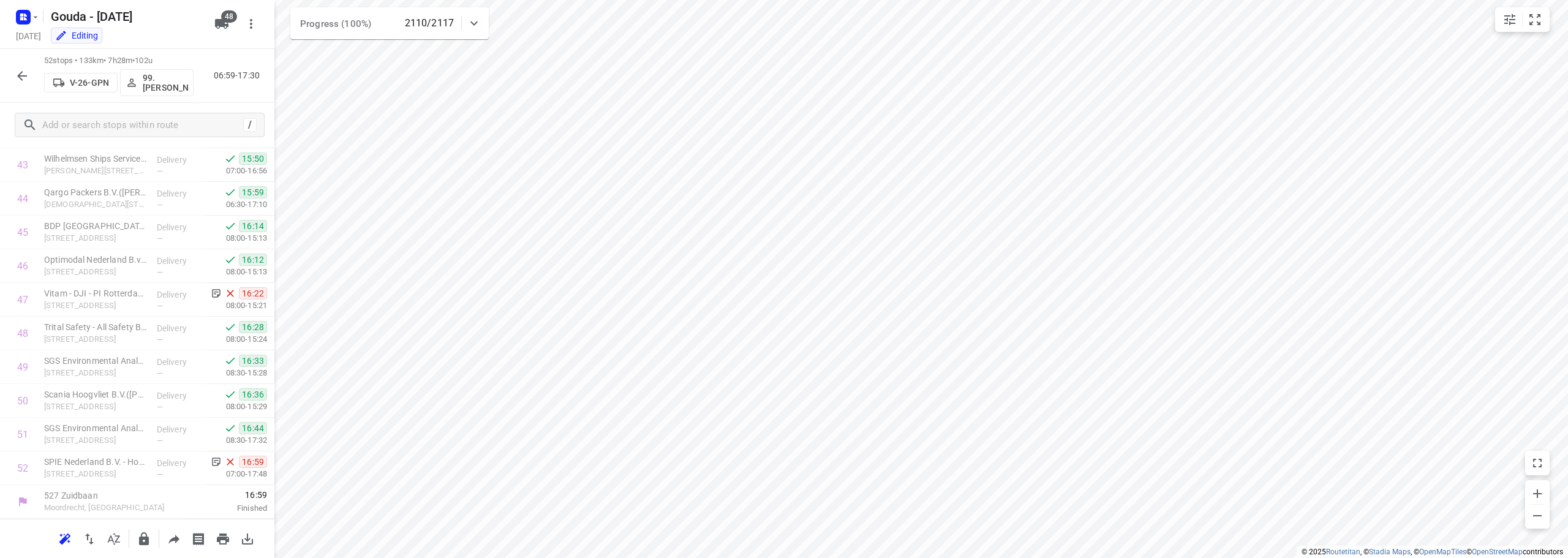
click at [19, 77] on icon "button" at bounding box center [22, 76] width 10 height 10
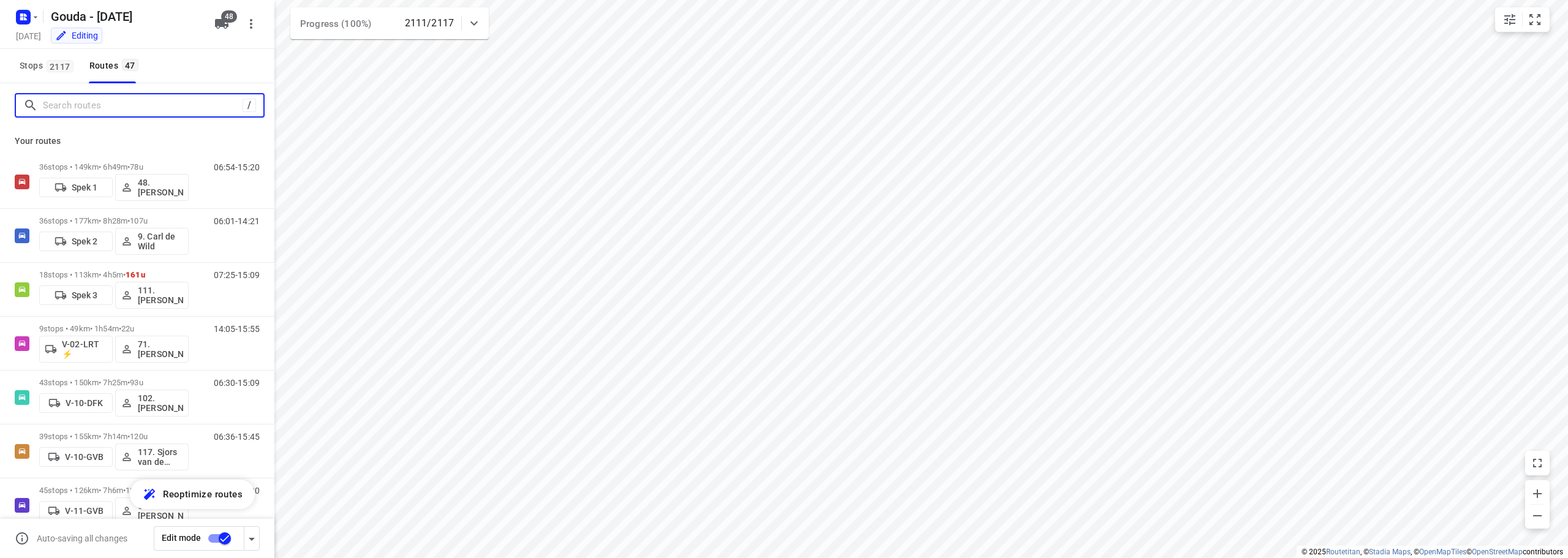
click at [69, 104] on input "Search routes" at bounding box center [142, 105] width 200 height 19
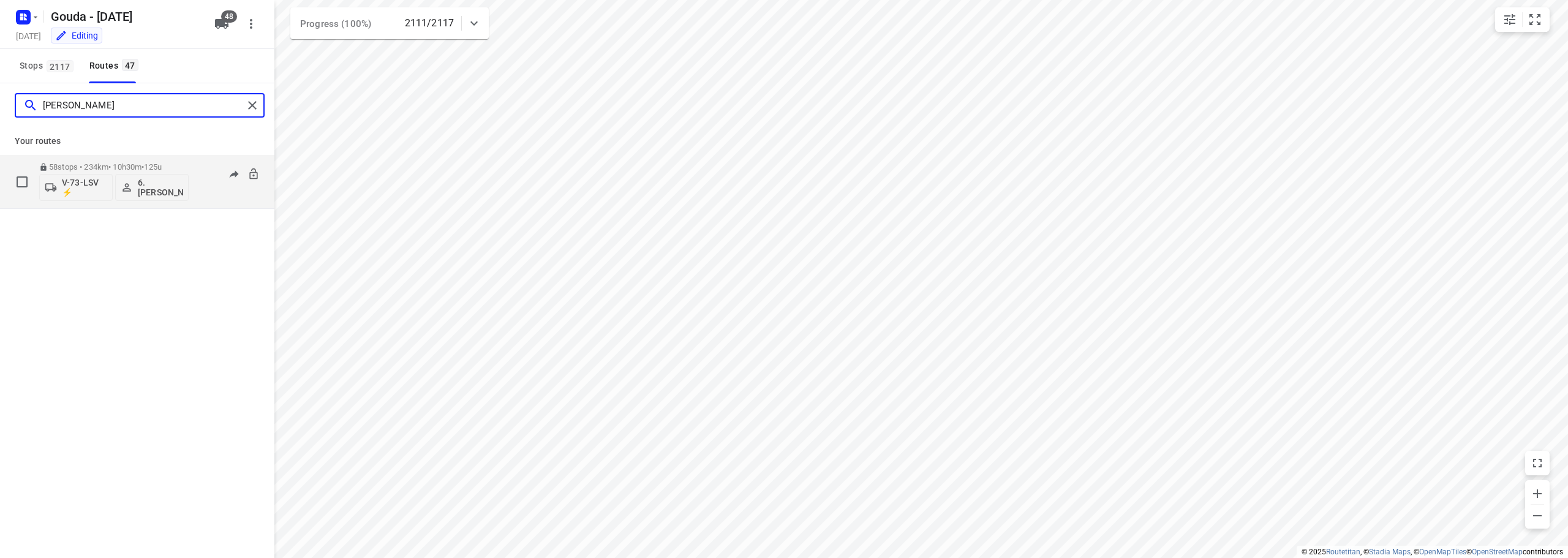
type input "arnold"
click at [92, 166] on p "58 stops • 234km • 10h30m • 125u" at bounding box center [114, 167] width 149 height 9
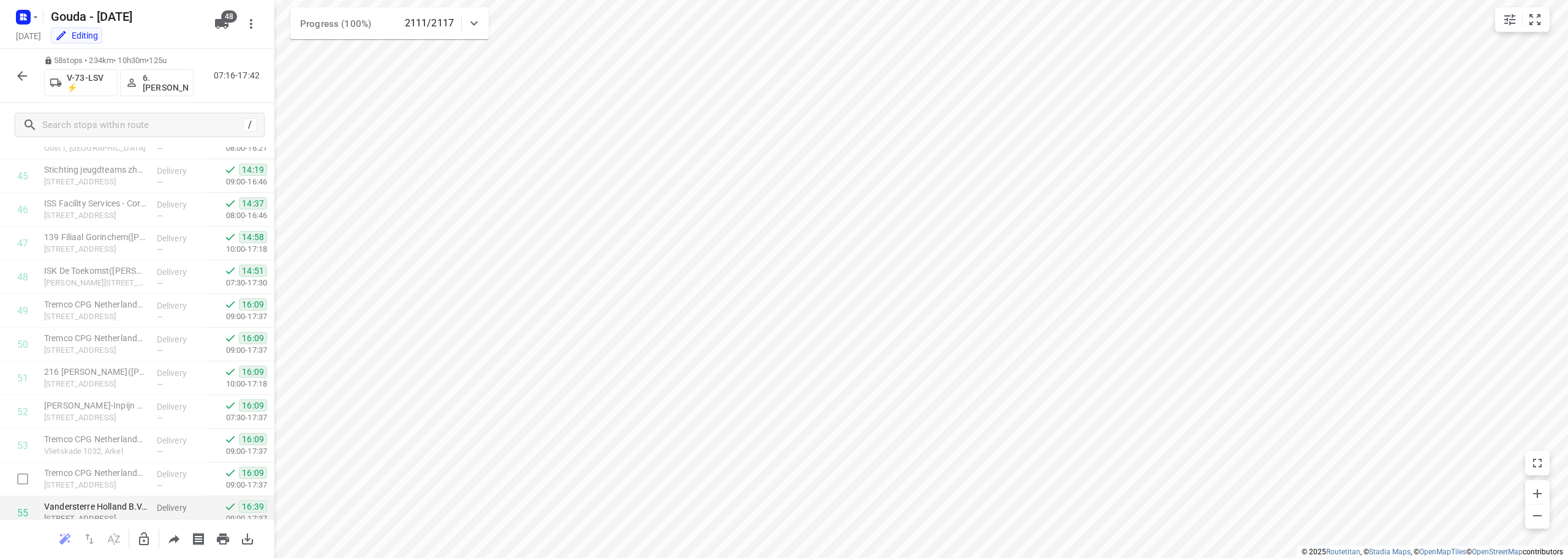
scroll to position [1678, 0]
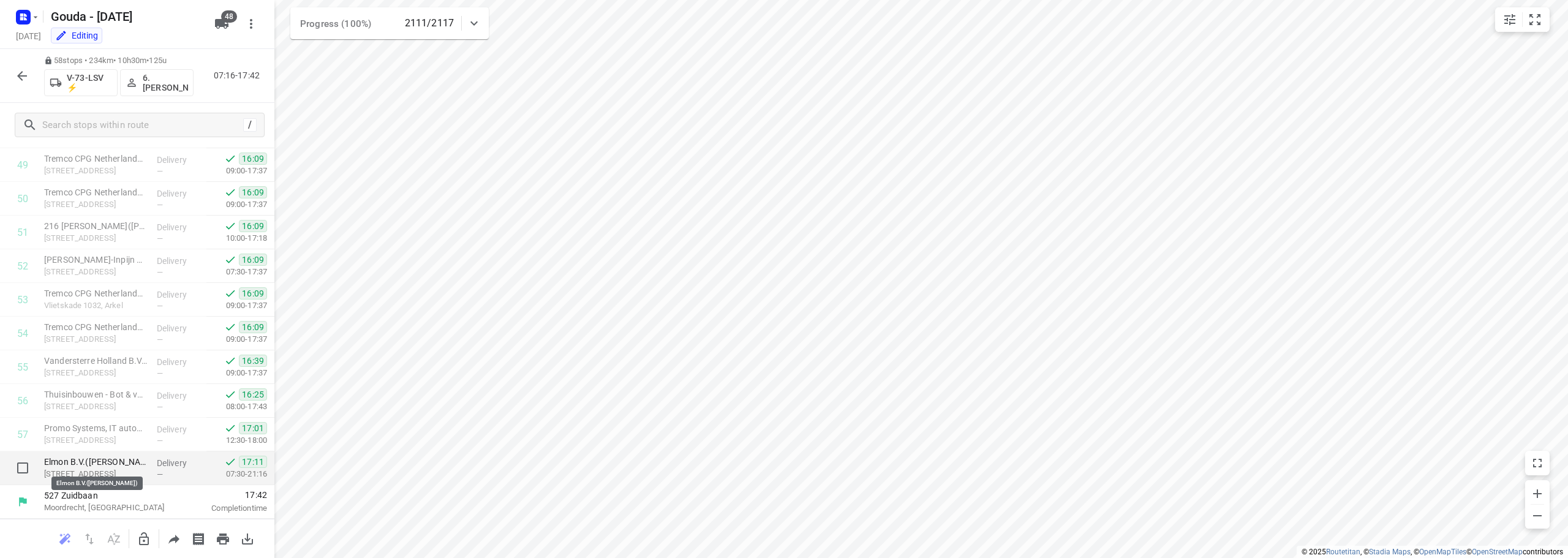
click at [98, 467] on p "Elmon B.V.(Monique Broer)" at bounding box center [95, 462] width 103 height 12
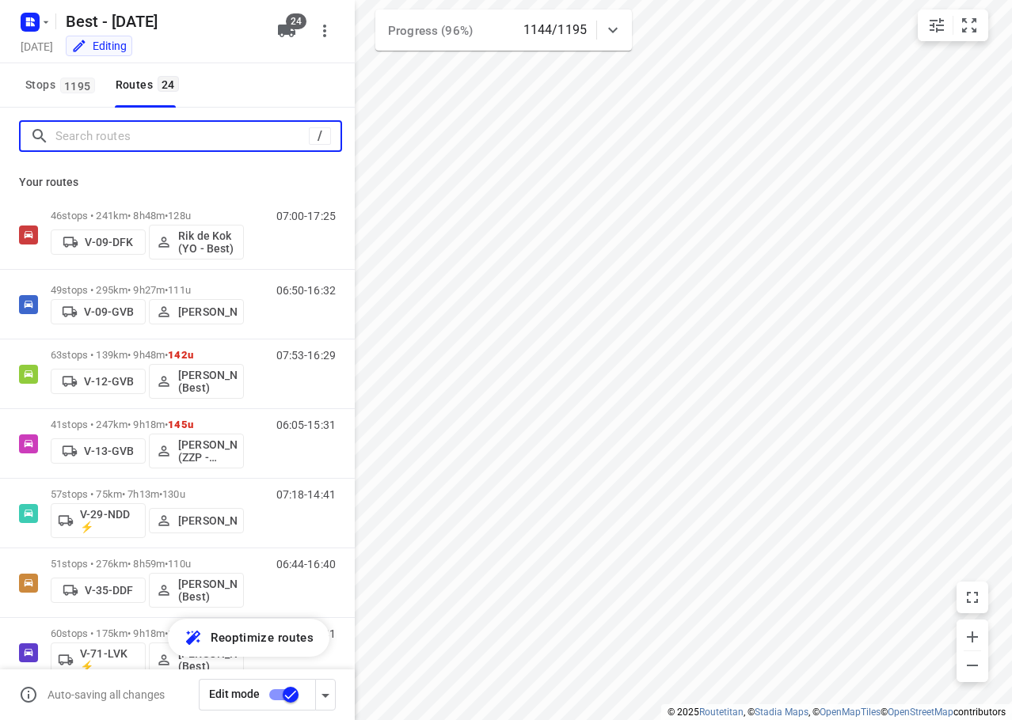
drag, startPoint x: 165, startPoint y: 131, endPoint x: 187, endPoint y: 123, distance: 22.8
click at [168, 131] on input "Search routes" at bounding box center [181, 136] width 253 height 25
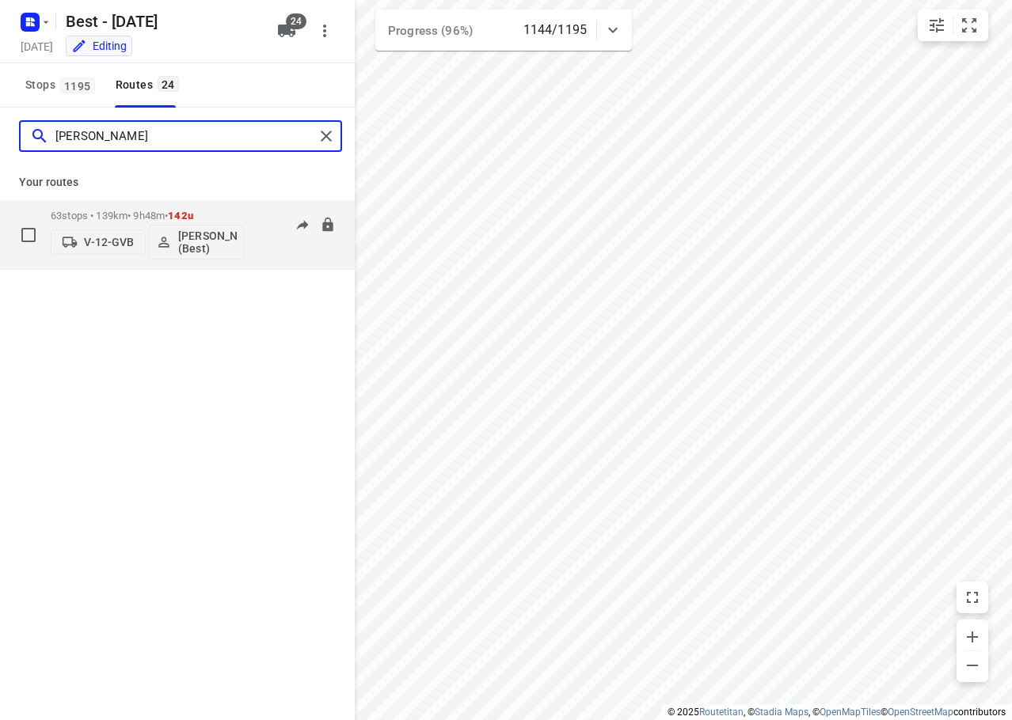
type input "lisa"
click at [196, 207] on div "63 stops • 139km • 9h48m • 142u V-12-GVB Lisa Scheepers (Best)" at bounding box center [147, 235] width 193 height 66
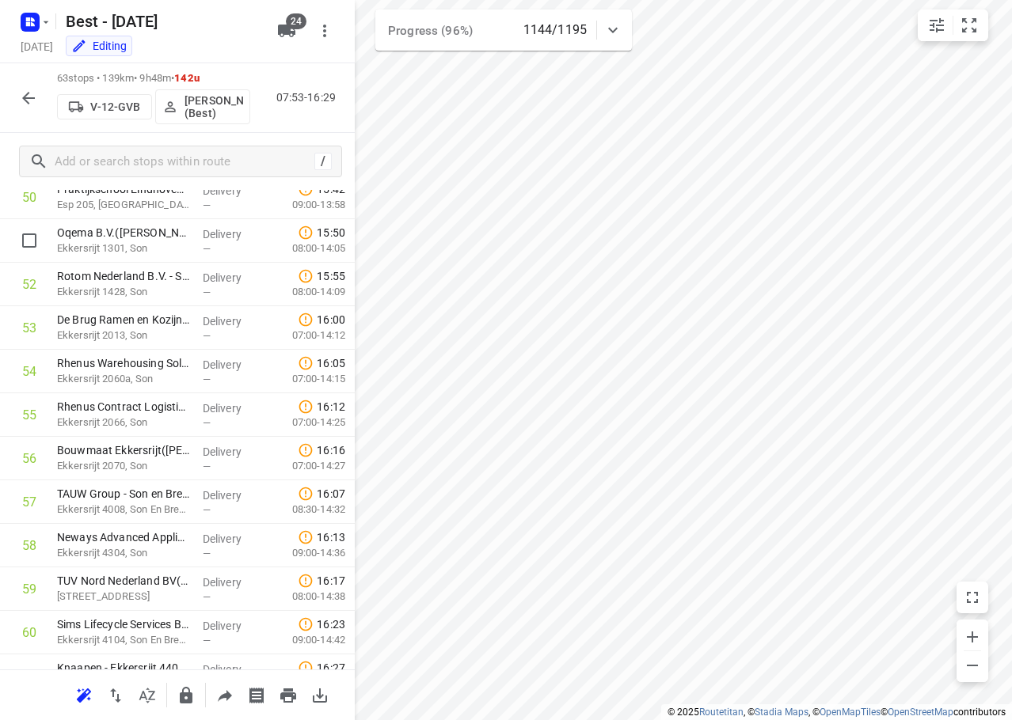
scroll to position [2386, 0]
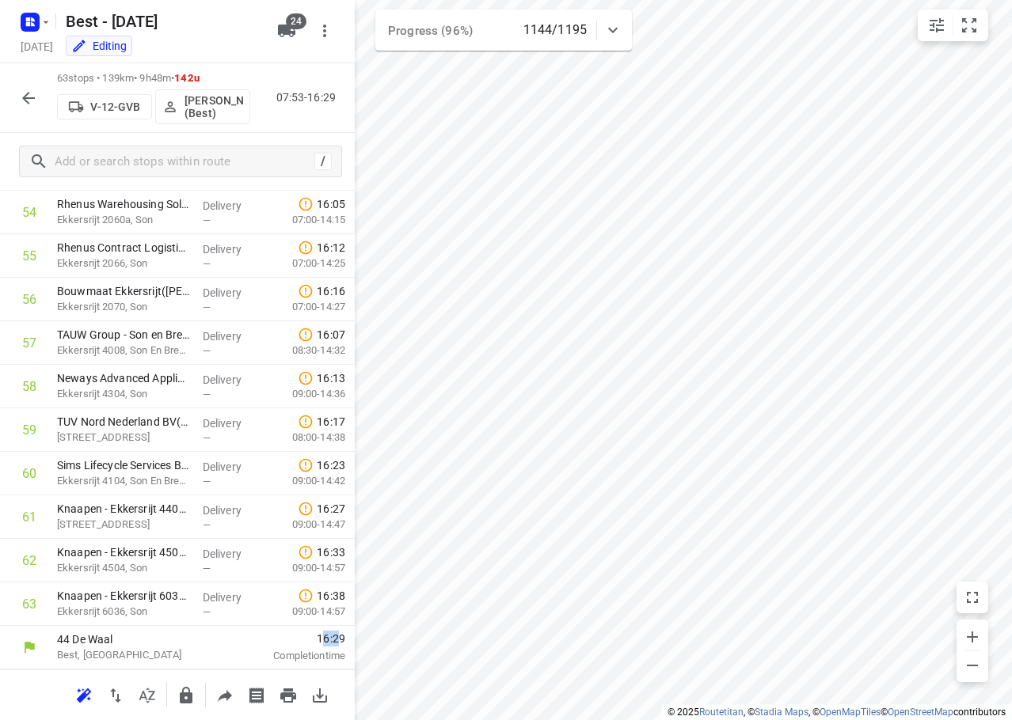
drag, startPoint x: 309, startPoint y: 640, endPoint x: 324, endPoint y: 637, distance: 15.2
click at [324, 637] on span "16:29" at bounding box center [293, 639] width 104 height 16
drag, startPoint x: 324, startPoint y: 640, endPoint x: 306, endPoint y: 638, distance: 17.6
click at [306, 638] on span "16:29" at bounding box center [293, 639] width 104 height 16
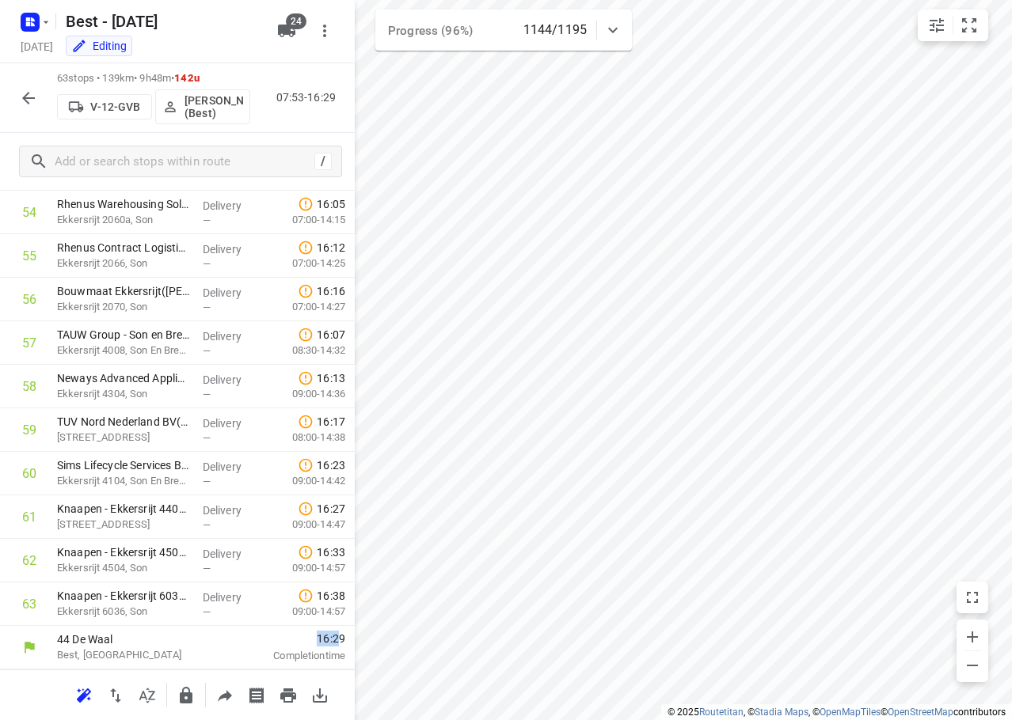
click at [306, 638] on span "16:29" at bounding box center [293, 639] width 104 height 16
drag, startPoint x: 306, startPoint y: 638, endPoint x: 325, endPoint y: 637, distance: 19.0
click at [325, 637] on span "16:29" at bounding box center [293, 639] width 104 height 16
click at [24, 108] on button "button" at bounding box center [29, 98] width 32 height 32
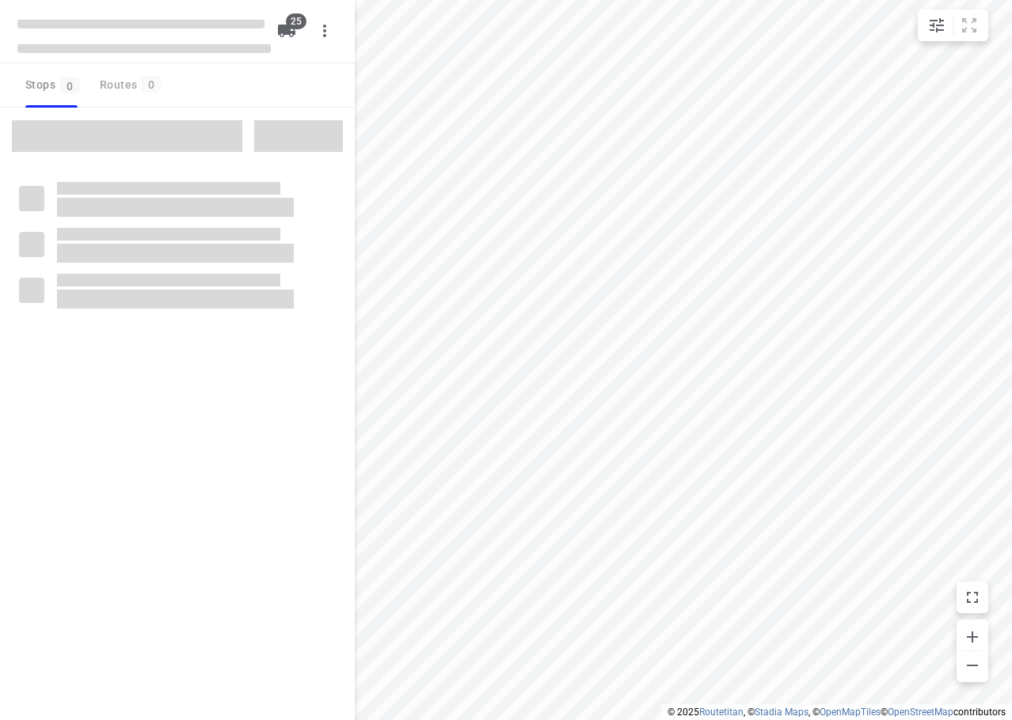
checkbox input "true"
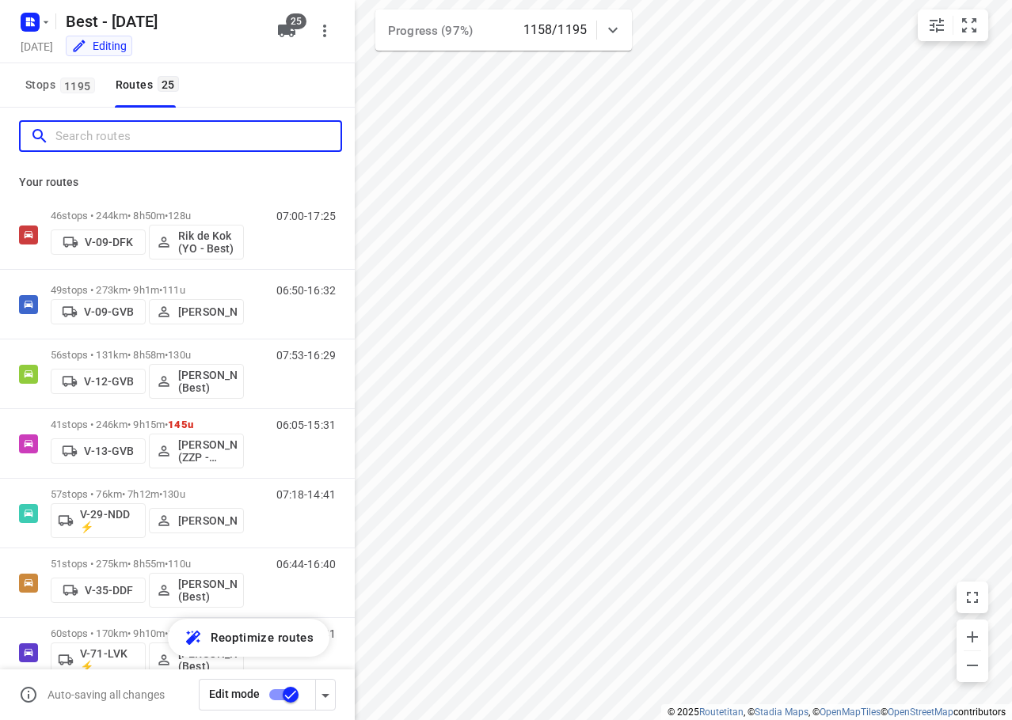
drag, startPoint x: 101, startPoint y: 130, endPoint x: 132, endPoint y: 120, distance: 32.5
click at [107, 130] on input "Search routes" at bounding box center [197, 136] width 285 height 25
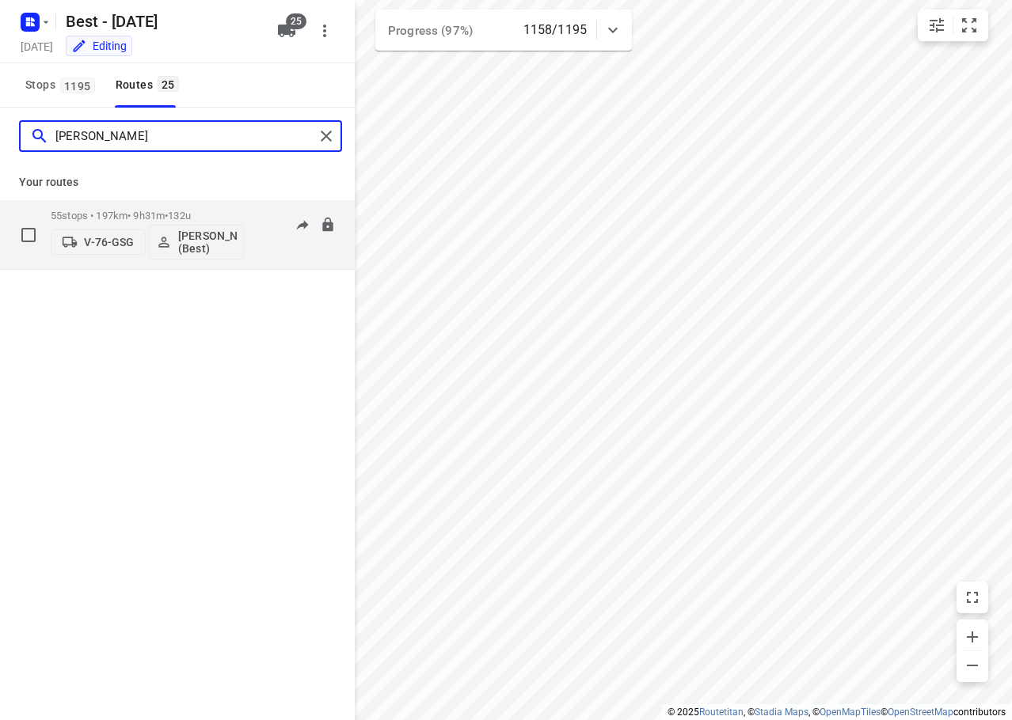
type input "[PERSON_NAME]"
click at [207, 219] on p "55 stops • 197km • 9h31m • 132u" at bounding box center [147, 216] width 193 height 12
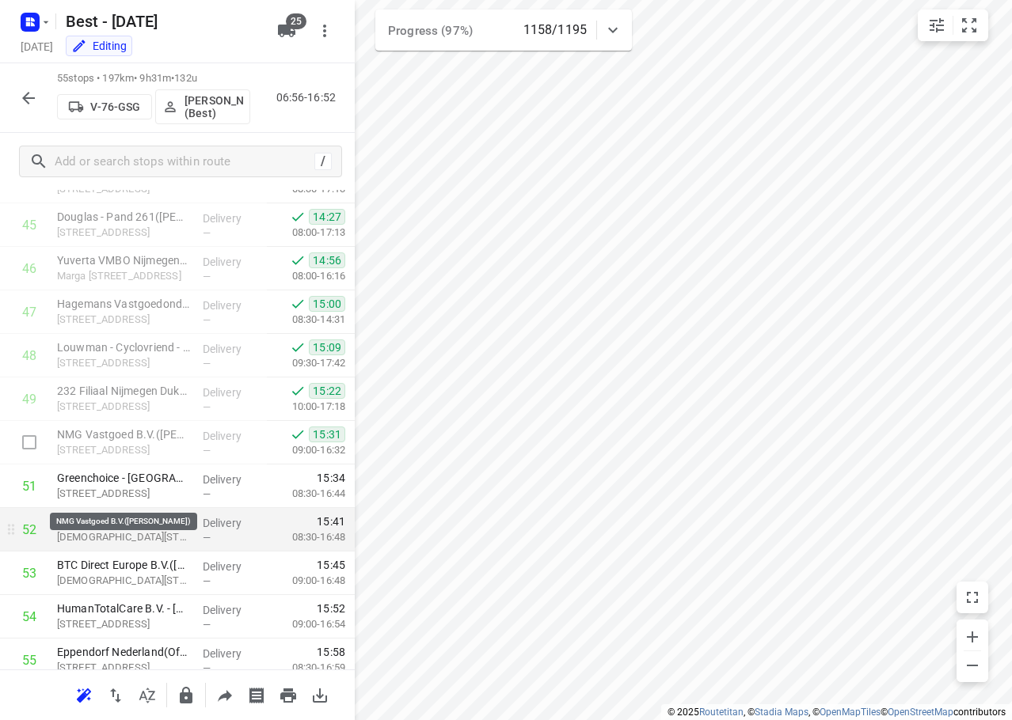
scroll to position [2038, 0]
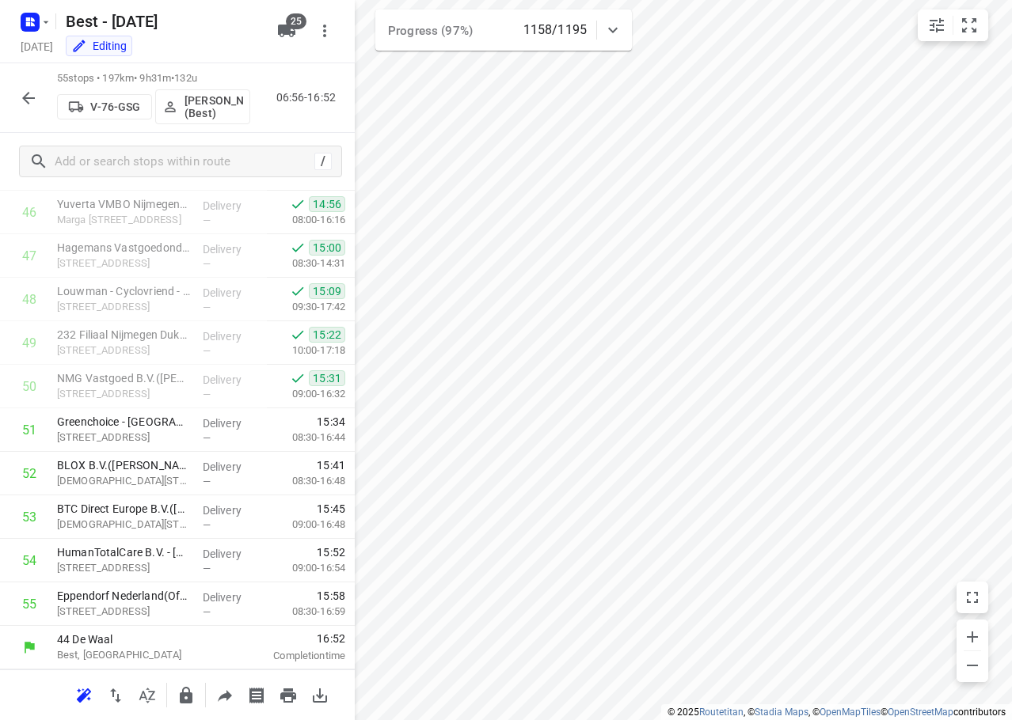
click at [26, 95] on icon "button" at bounding box center [28, 98] width 13 height 13
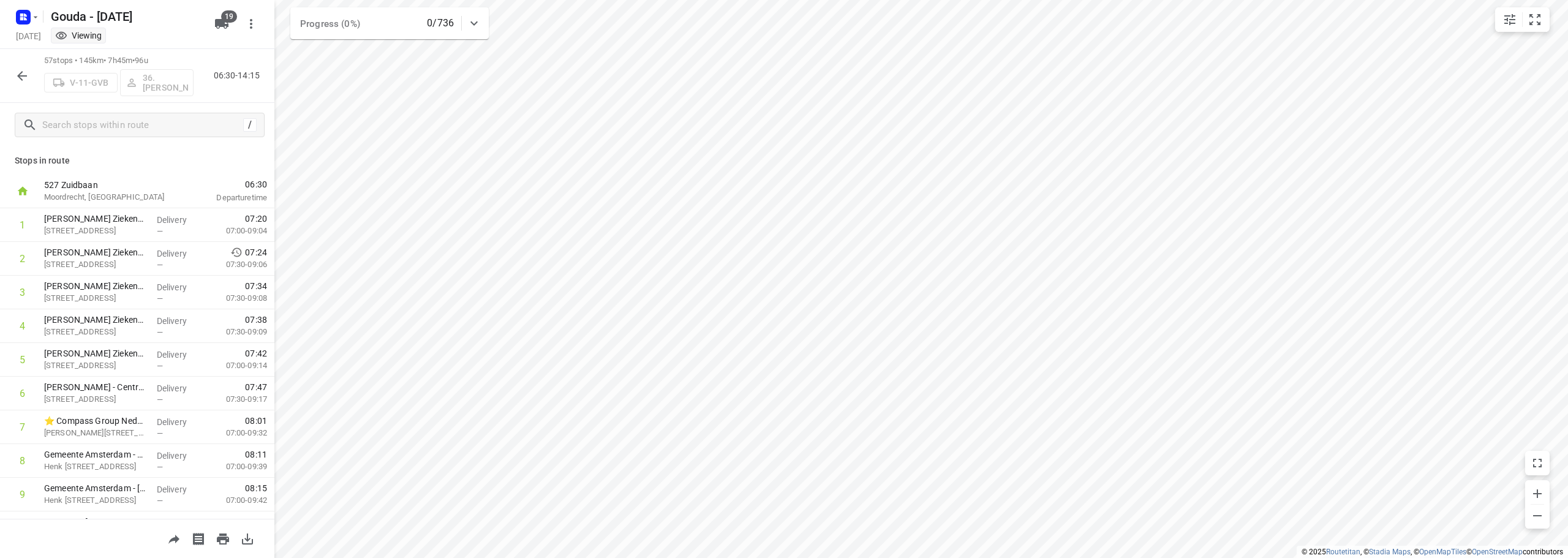
scroll to position [1644, 0]
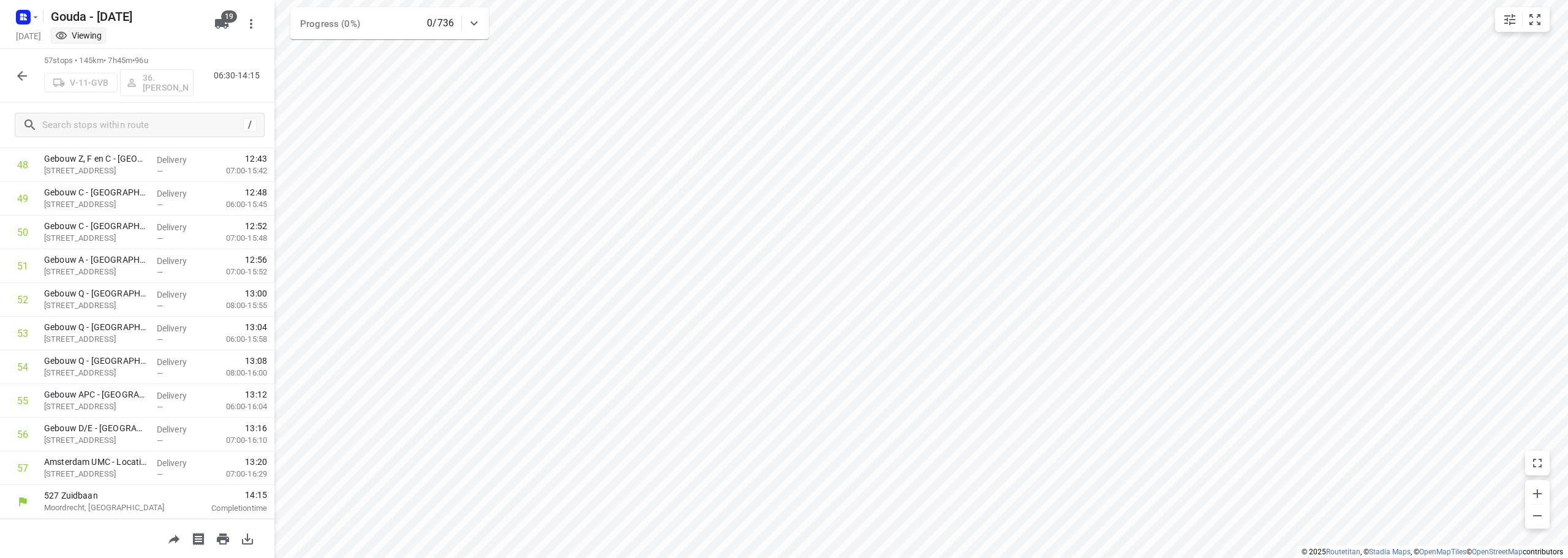
click at [19, 73] on icon "button" at bounding box center [22, 76] width 15 height 15
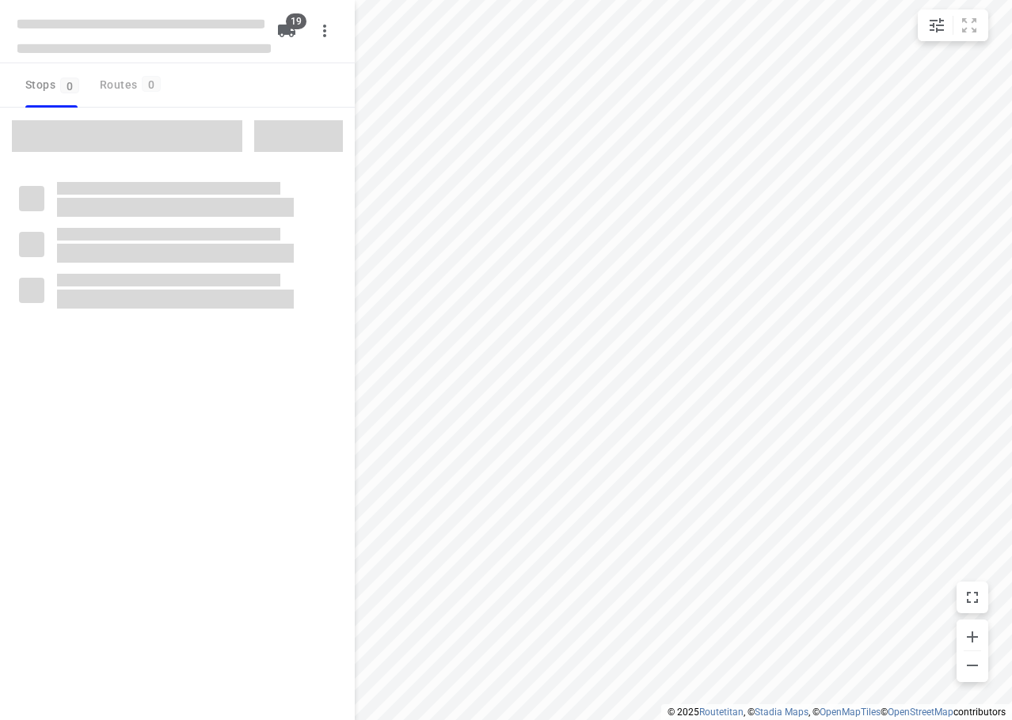
checkbox input "true"
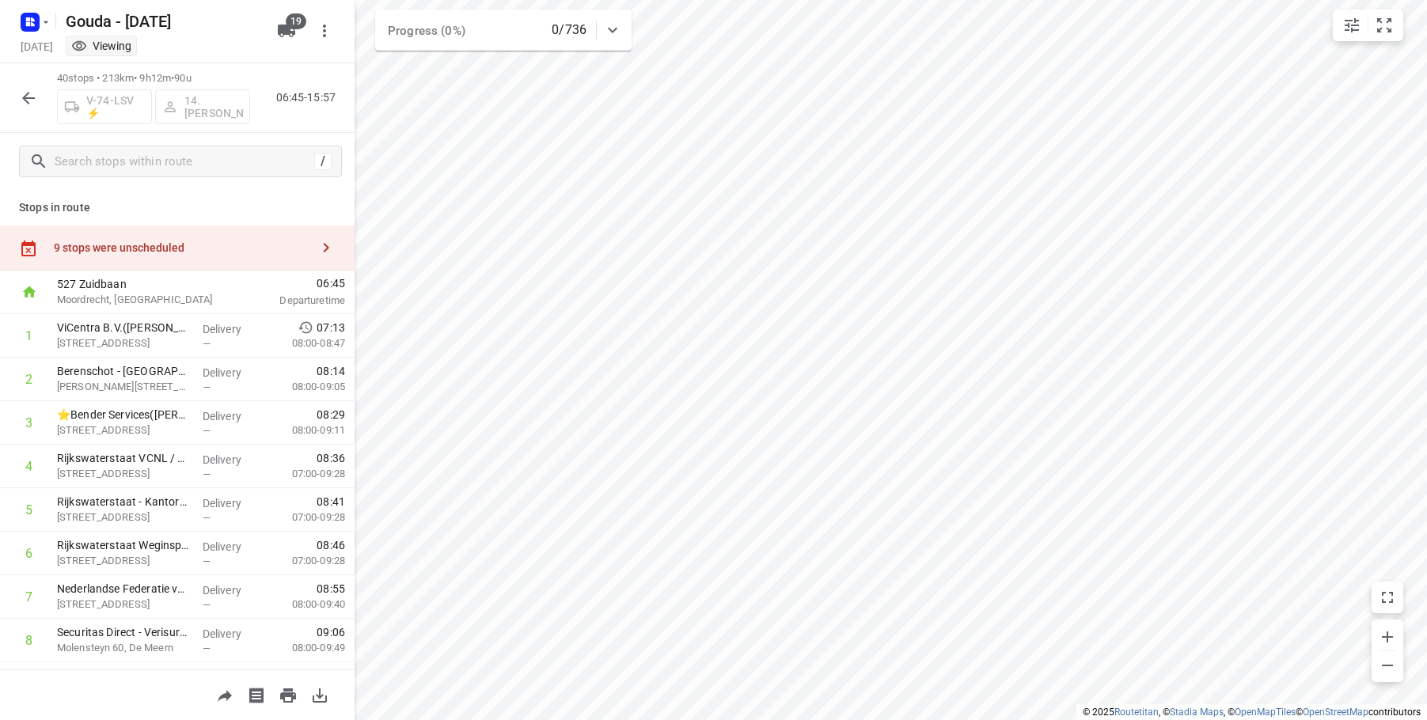
click at [130, 239] on div "9 stops were unscheduled" at bounding box center [177, 248] width 355 height 45
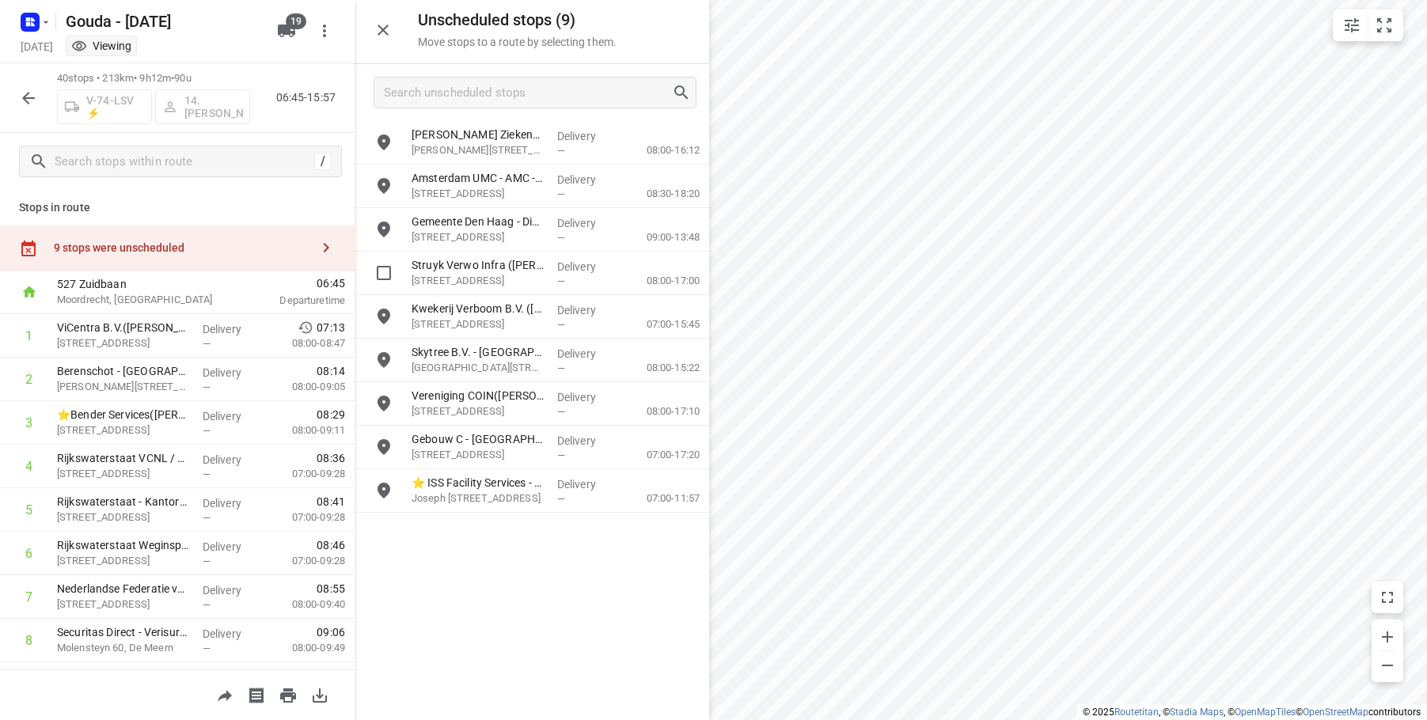
drag, startPoint x: 488, startPoint y: 277, endPoint x: 660, endPoint y: 316, distance: 176.9
click at [493, 276] on p "[STREET_ADDRESS]" at bounding box center [478, 281] width 133 height 16
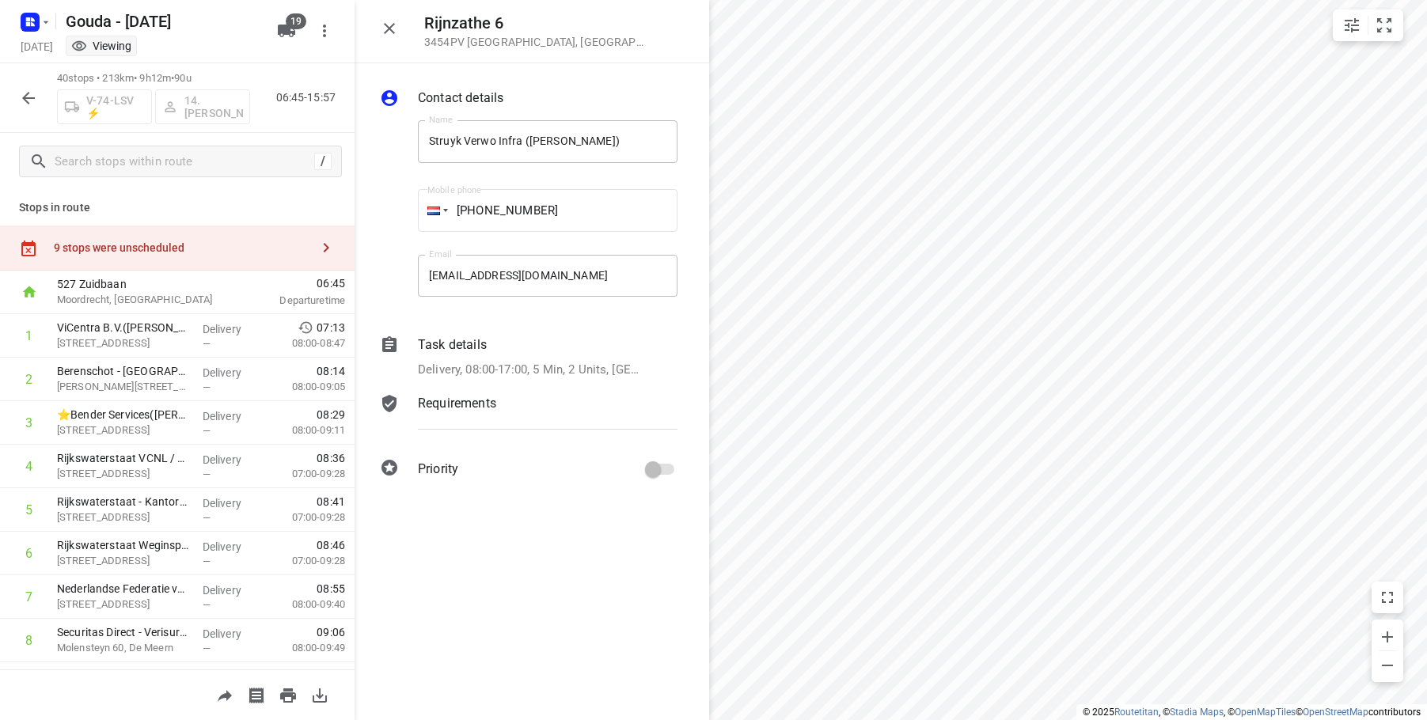
click at [581, 311] on p "Delivery, 08:00-17:00, 5 Min, 2 Units, [GEOGRAPHIC_DATA]: [DATE]. Welkom bij ee…" at bounding box center [531, 370] width 226 height 18
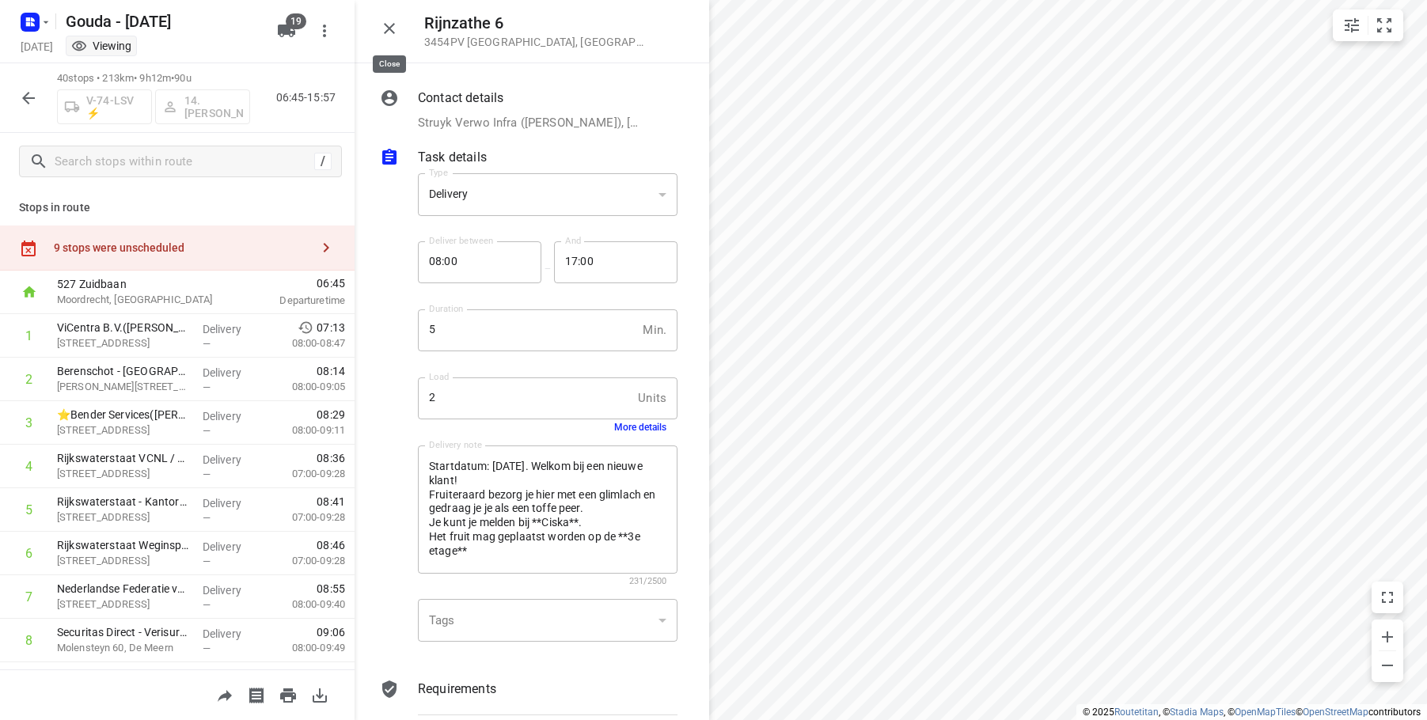
click at [393, 21] on icon "button" at bounding box center [389, 28] width 19 height 19
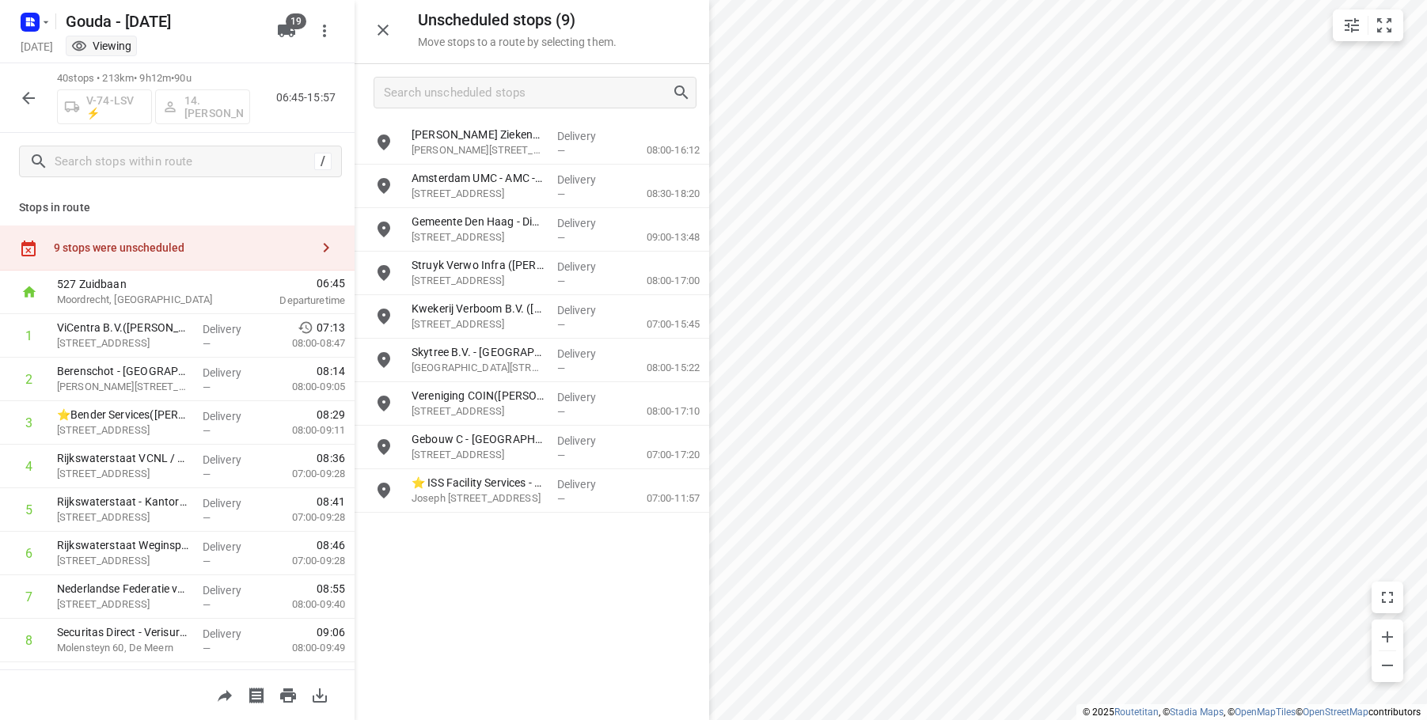
drag, startPoint x: 474, startPoint y: 287, endPoint x: 333, endPoint y: 294, distance: 141.1
click at [306, 299] on div "Unscheduled stops ( 9 ) Move stops to a route by selecting them. [PERSON_NAME] …" at bounding box center [177, 360] width 355 height 720
click at [25, 89] on icon "button" at bounding box center [28, 98] width 19 height 19
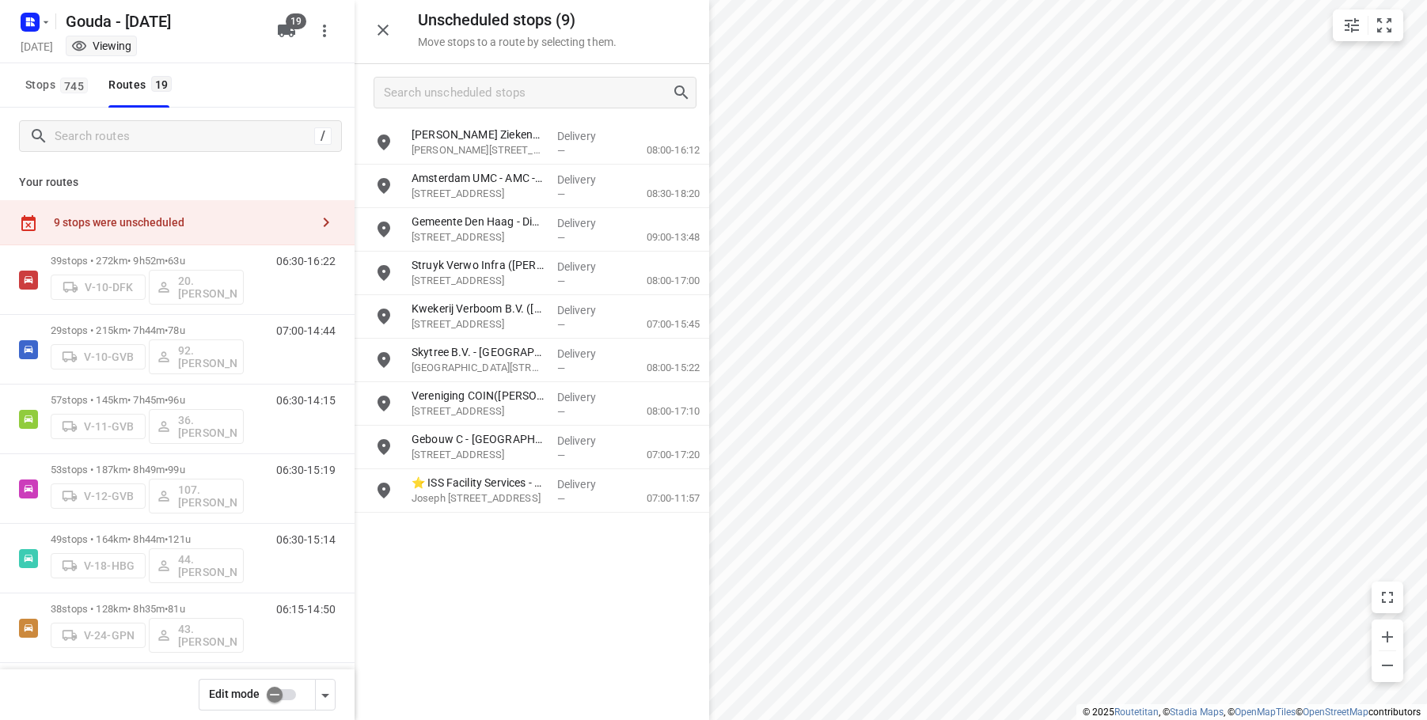
click at [288, 311] on input "checkbox" at bounding box center [275, 695] width 90 height 30
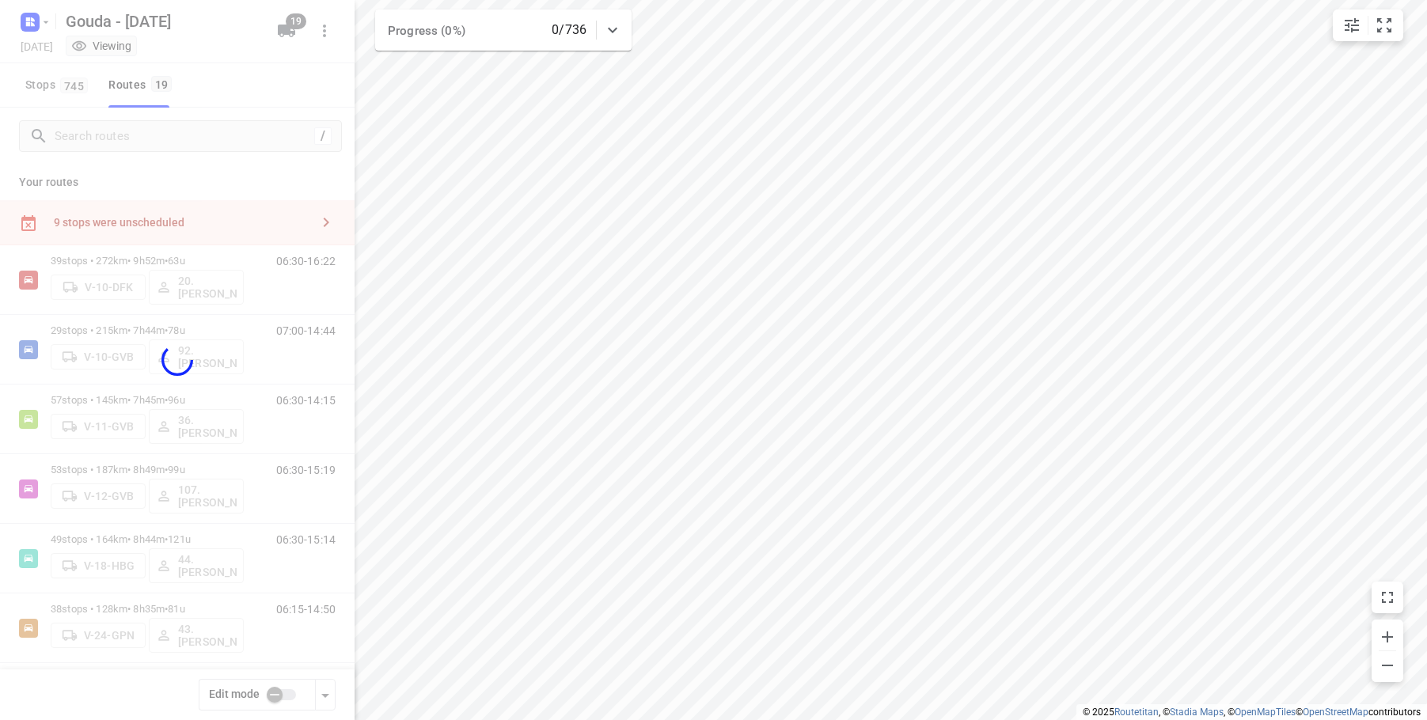
checkbox input "true"
click at [180, 208] on div at bounding box center [177, 360] width 355 height 720
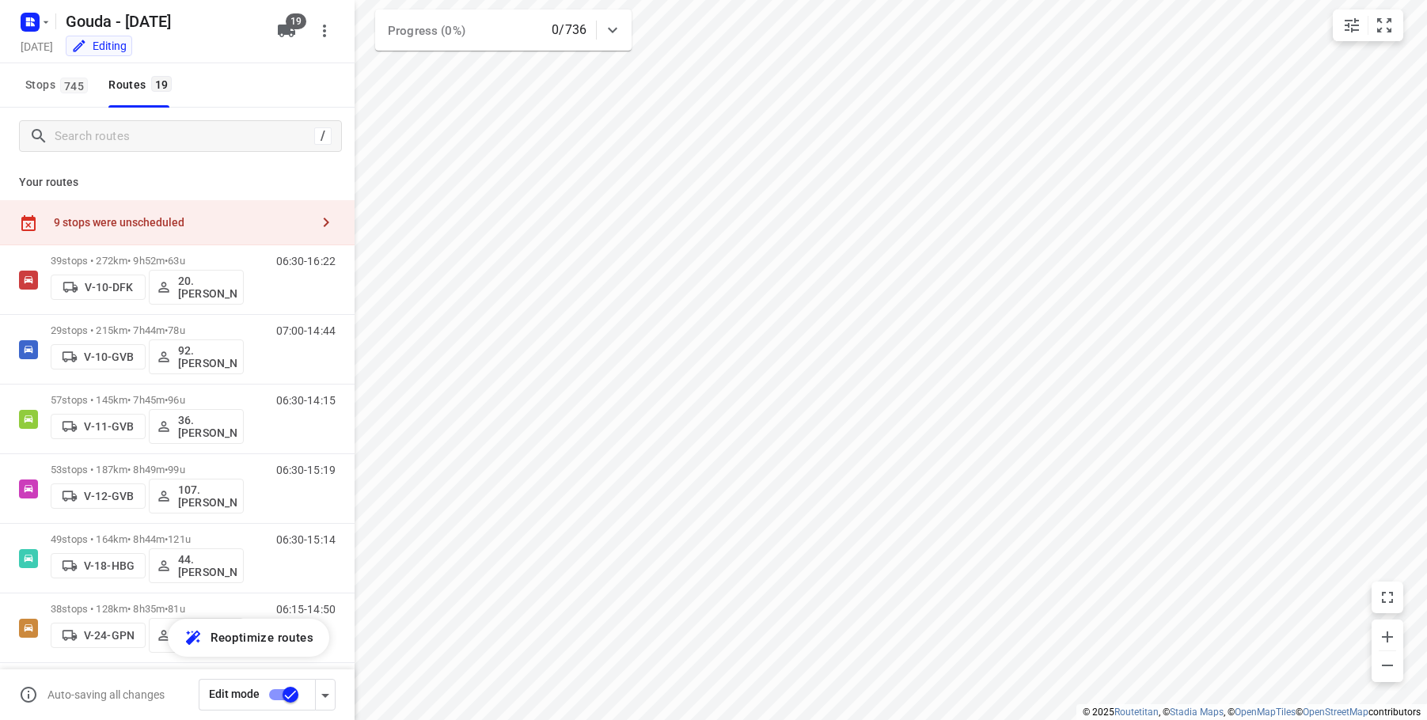
click at [197, 221] on div "9 stops were unscheduled" at bounding box center [182, 222] width 256 height 13
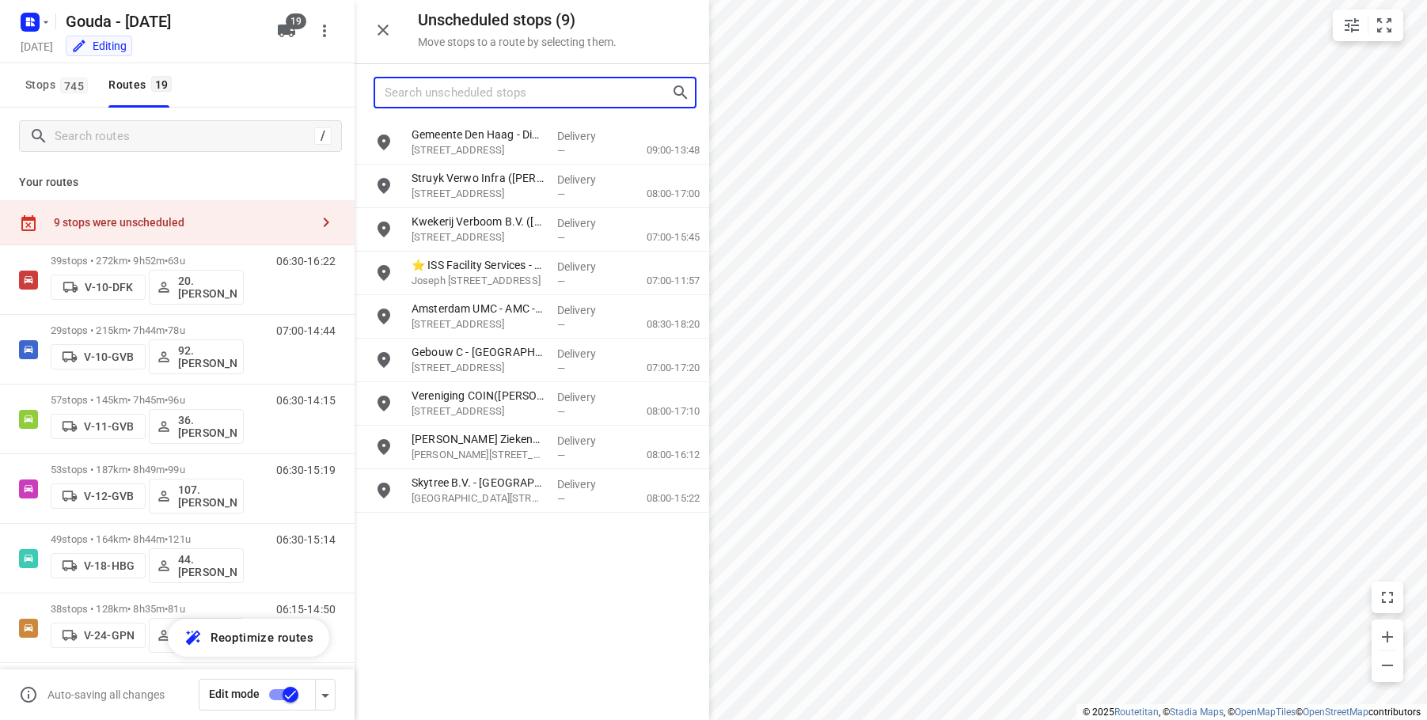
drag, startPoint x: 456, startPoint y: 97, endPoint x: 551, endPoint y: 83, distance: 95.9
click at [456, 89] on input "Search unscheduled stops" at bounding box center [528, 93] width 287 height 25
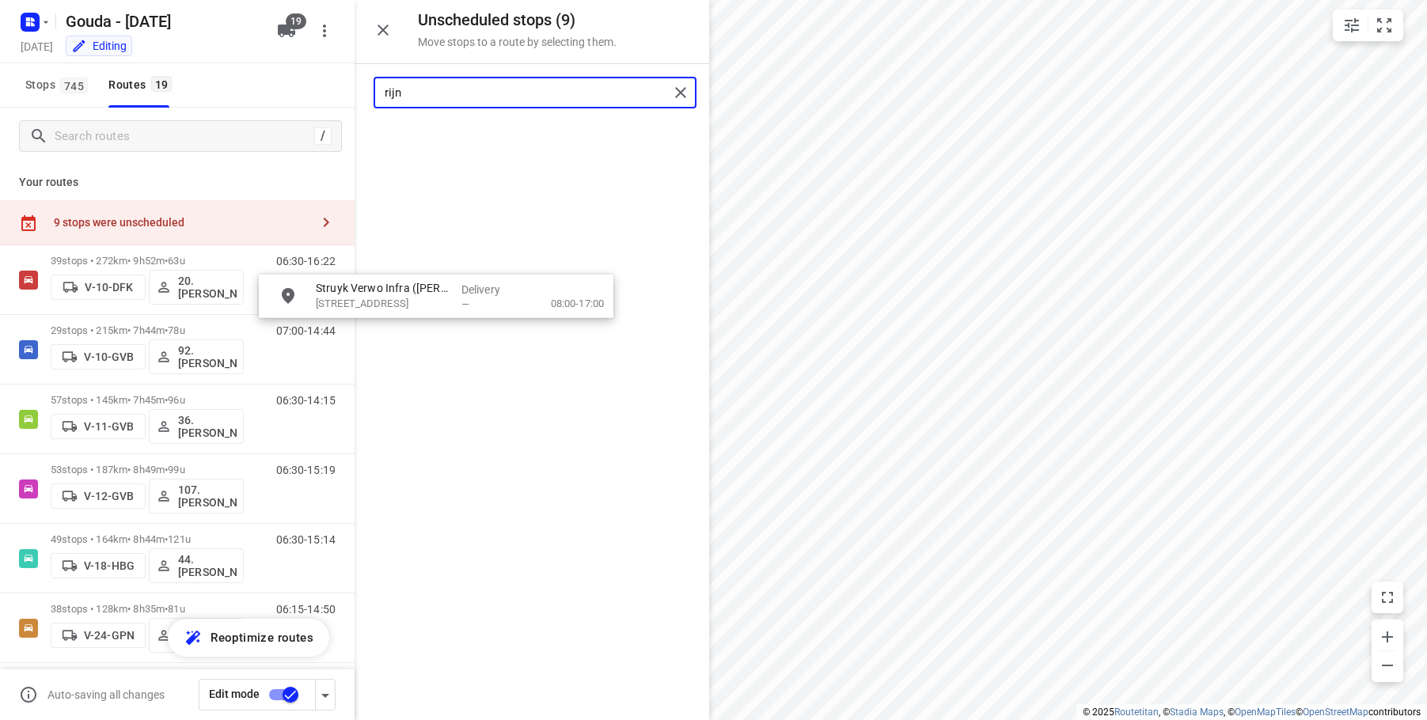
drag, startPoint x: 483, startPoint y: 144, endPoint x: 486, endPoint y: 230, distance: 86.3
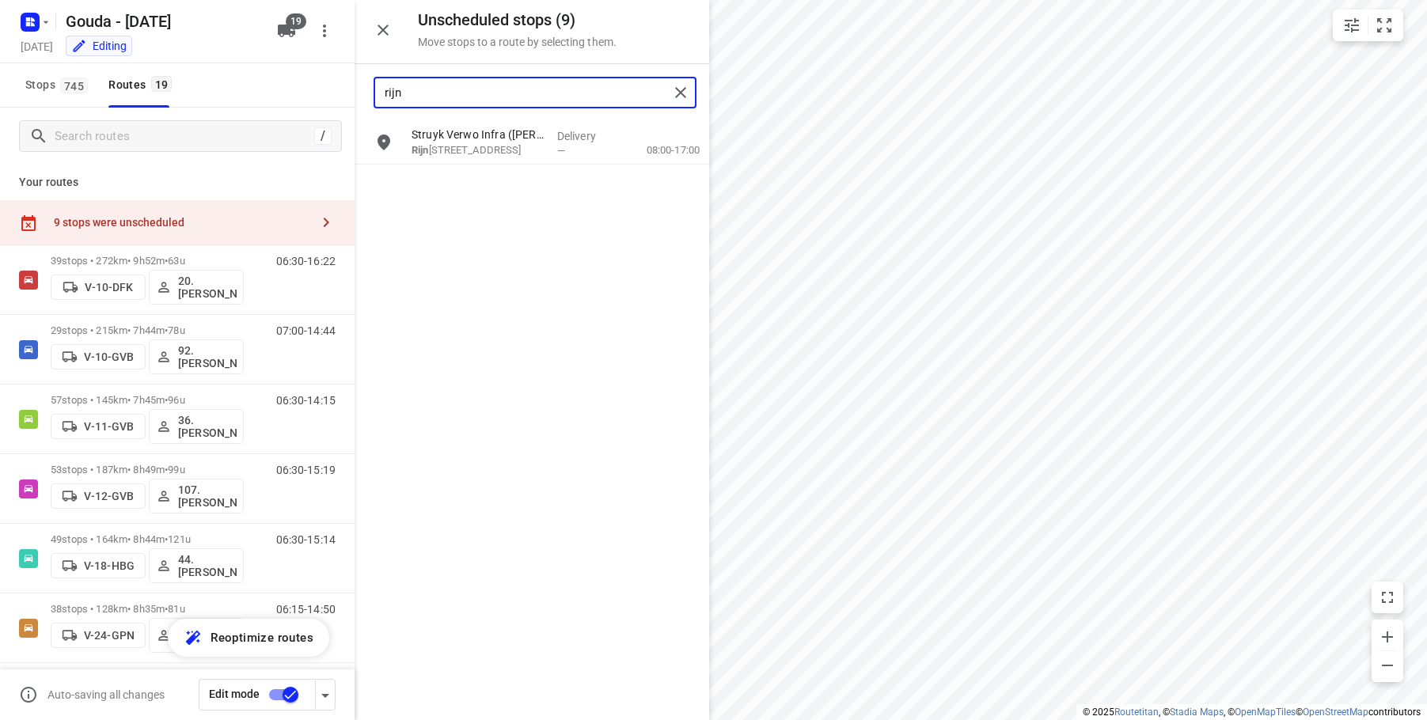
type input "rijn"
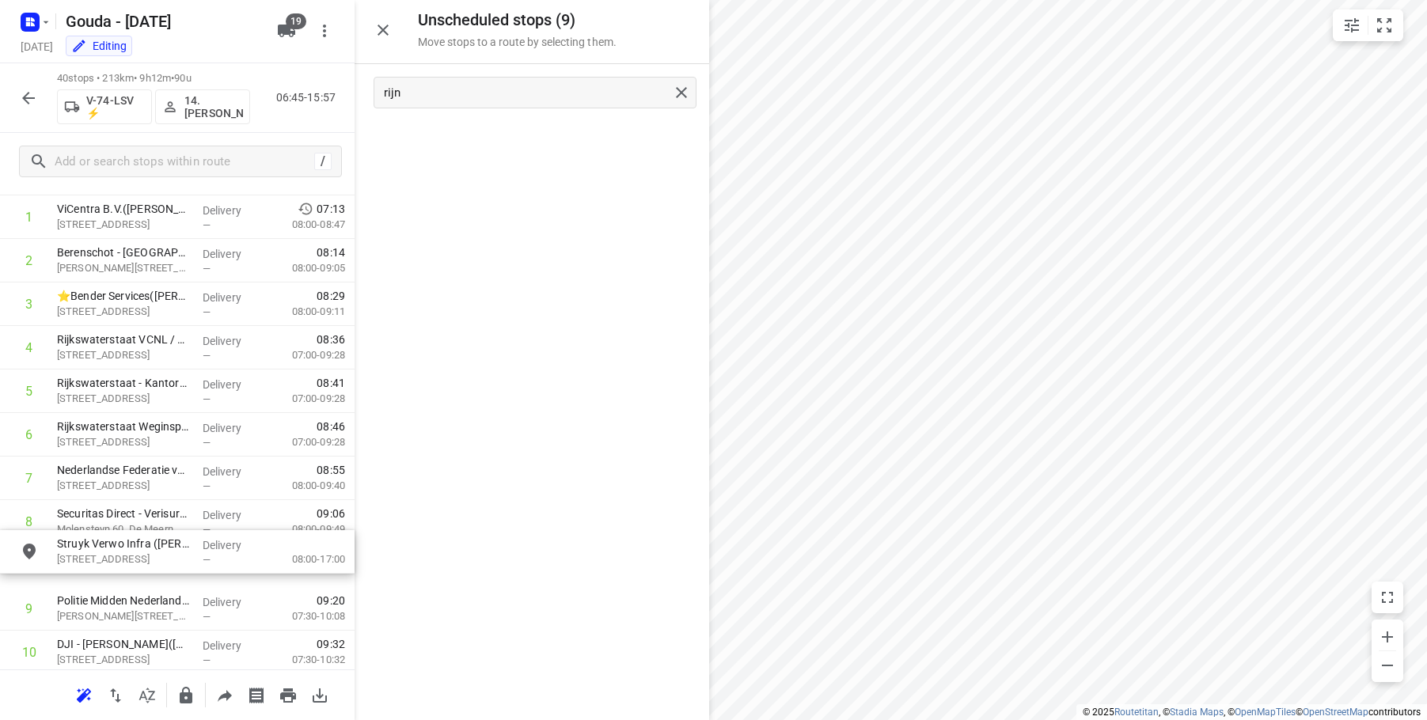
drag, startPoint x: 490, startPoint y: 154, endPoint x: 123, endPoint y: 585, distance: 566.1
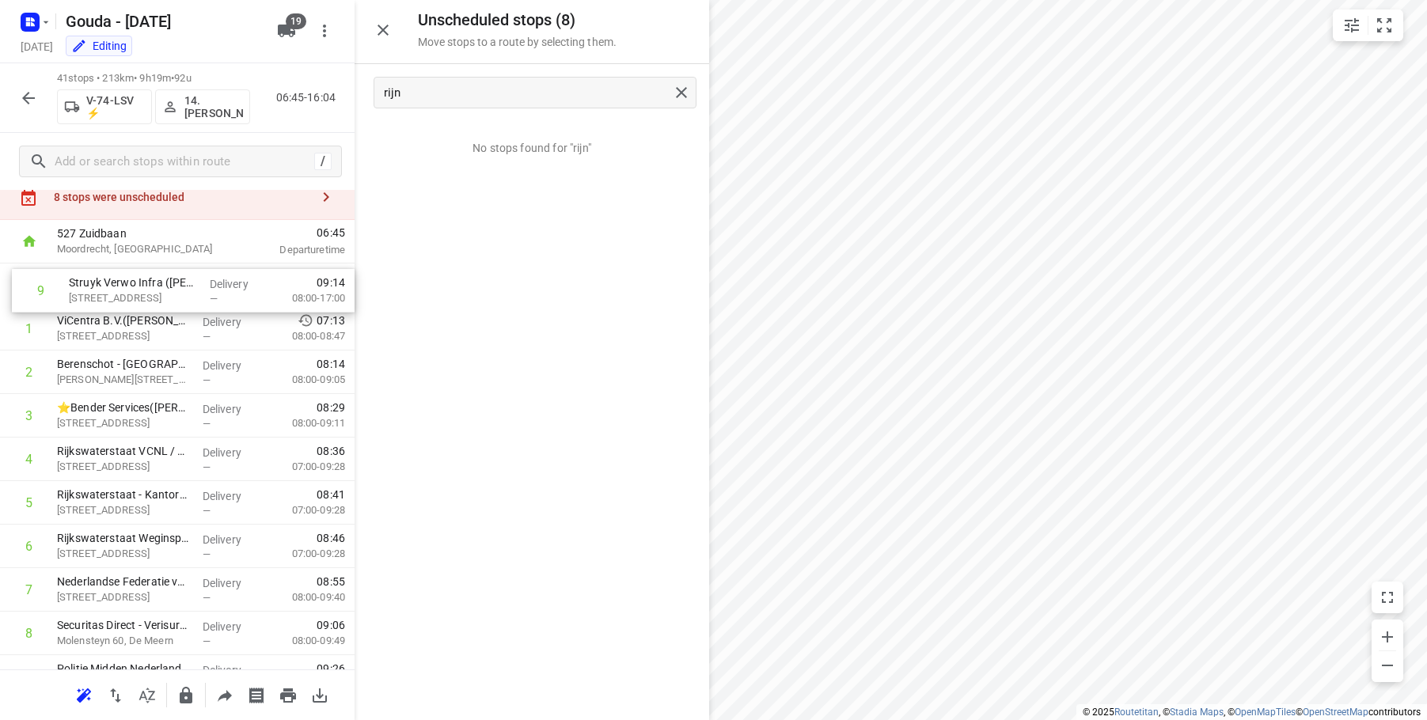
scroll to position [44, 0]
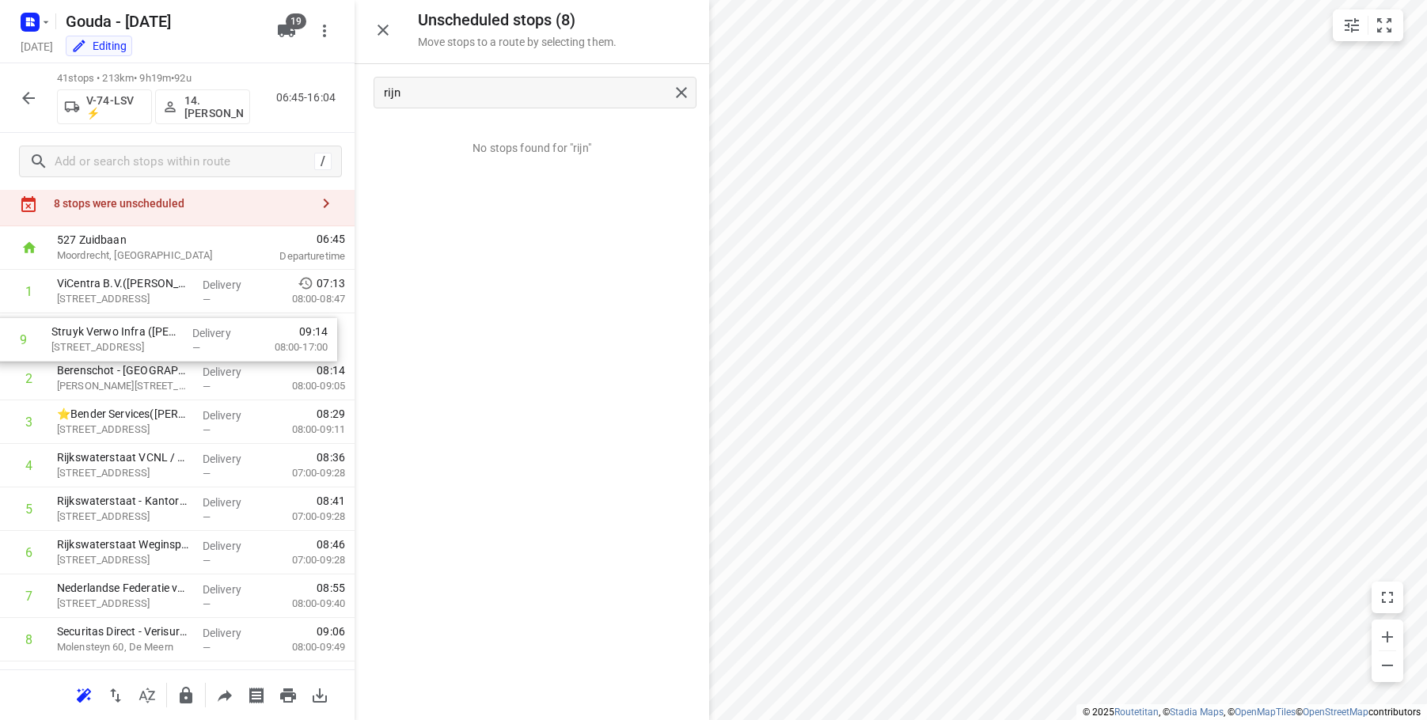
drag, startPoint x: 148, startPoint y: 611, endPoint x: 142, endPoint y: 332, distance: 278.7
drag, startPoint x: 555, startPoint y: 333, endPoint x: 628, endPoint y: 355, distance: 75.9
click at [557, 311] on div "No stops found for "rijn"" at bounding box center [532, 420] width 355 height 599
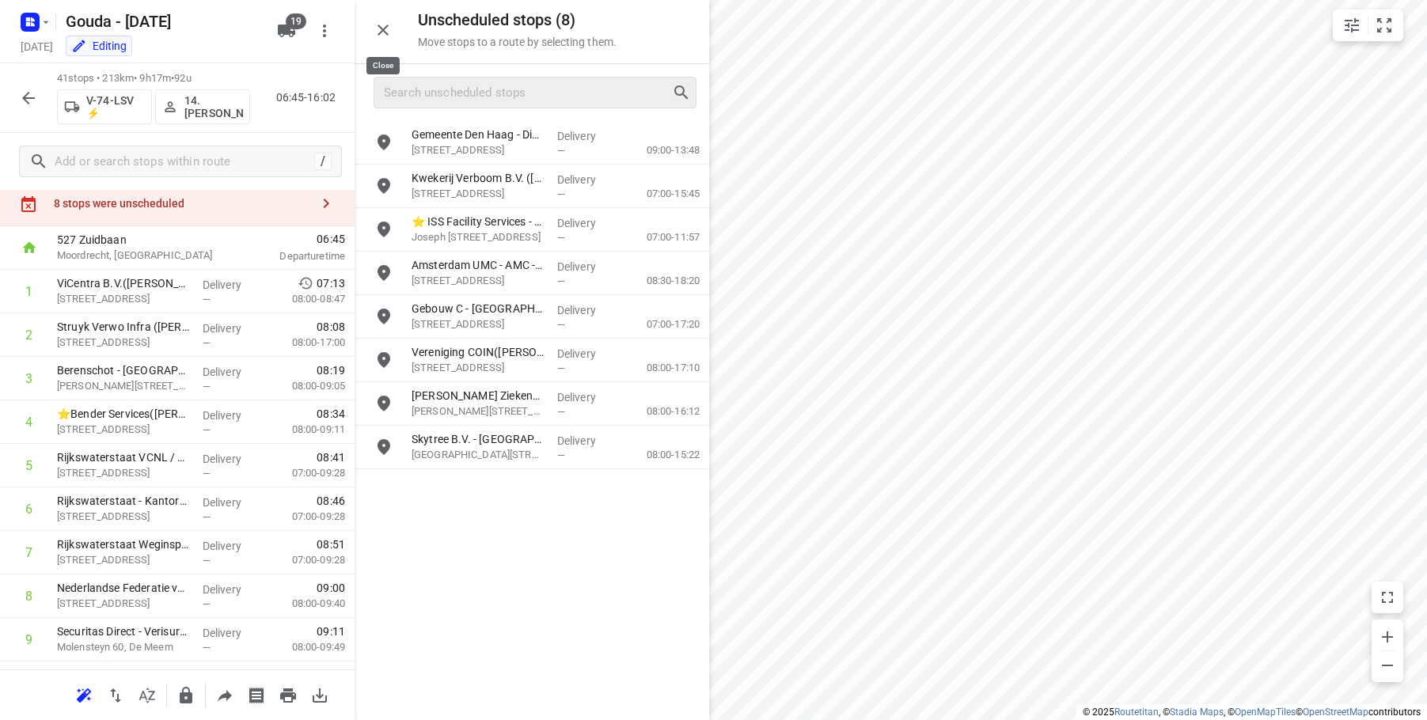
click at [382, 22] on icon "button" at bounding box center [383, 30] width 19 height 19
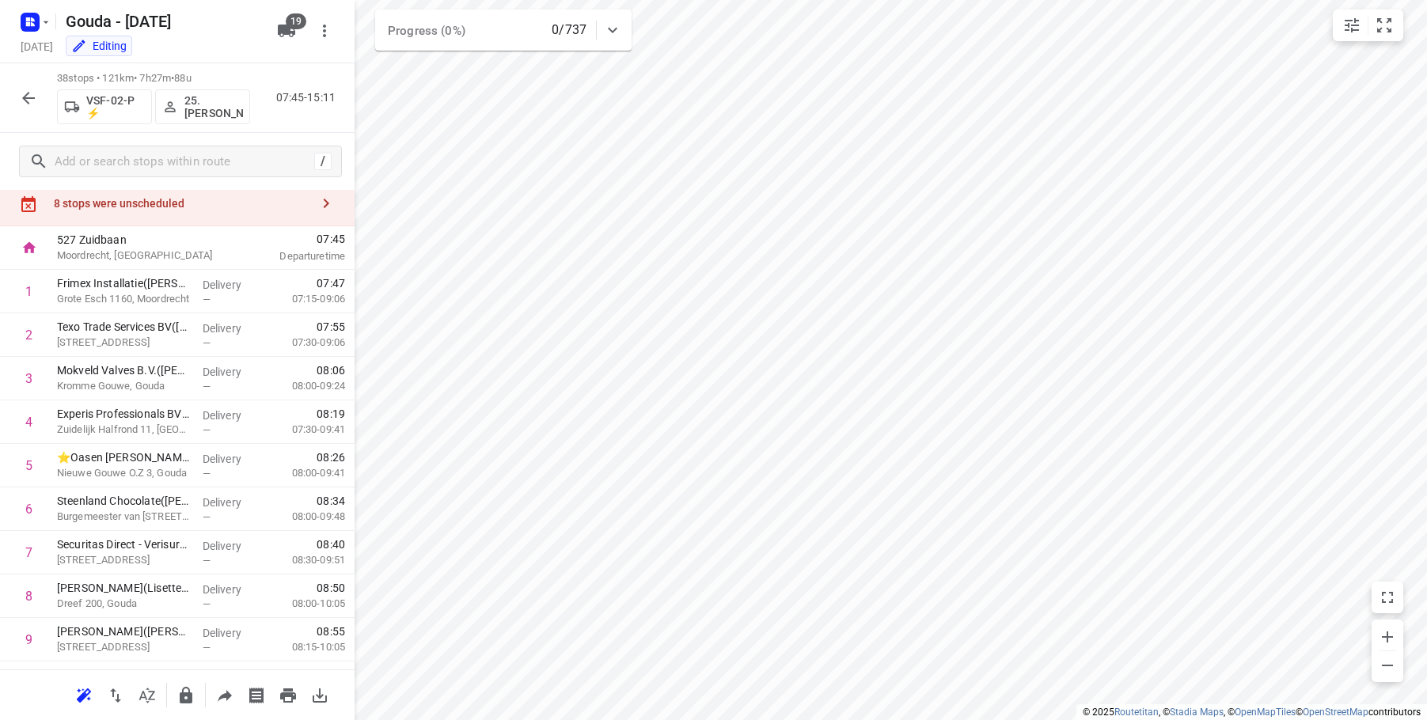
click at [104, 201] on div "8 stops were unscheduled" at bounding box center [182, 203] width 256 height 13
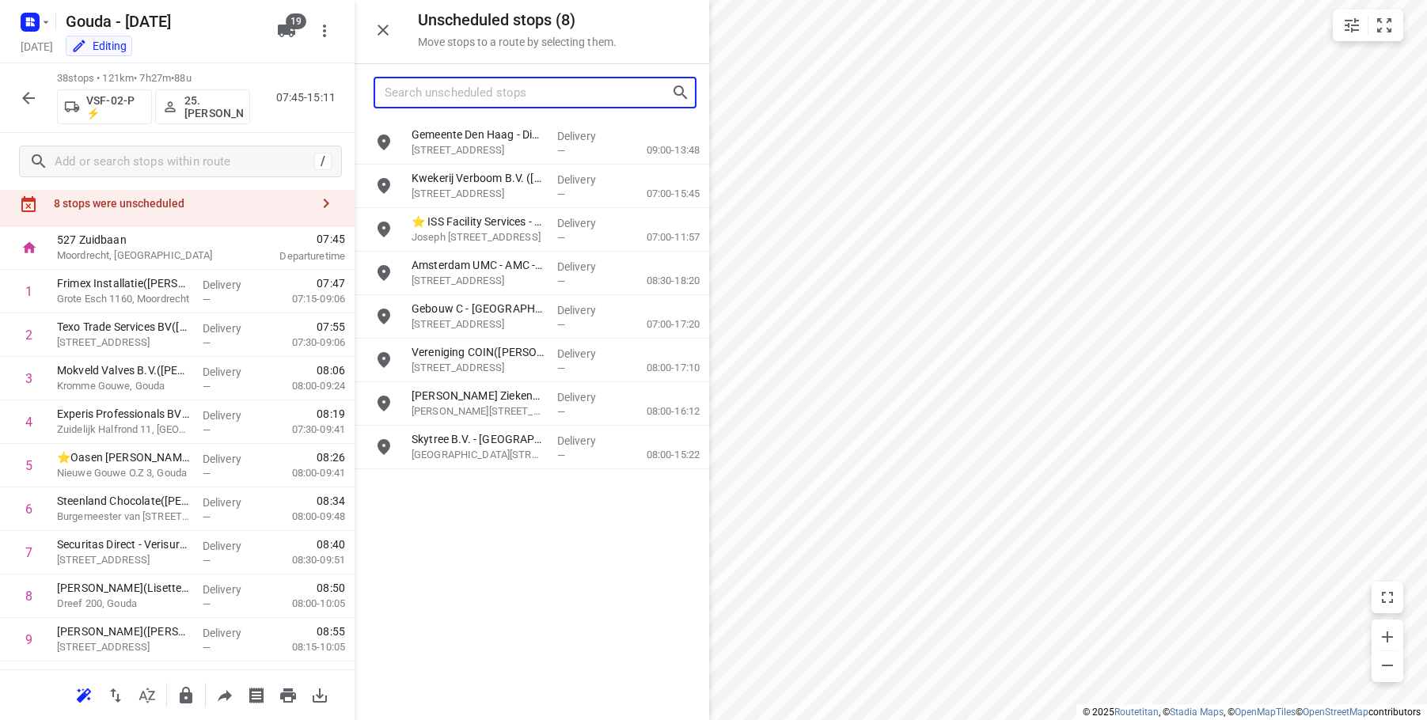
click at [424, 90] on input "Search unscheduled stops" at bounding box center [528, 93] width 287 height 25
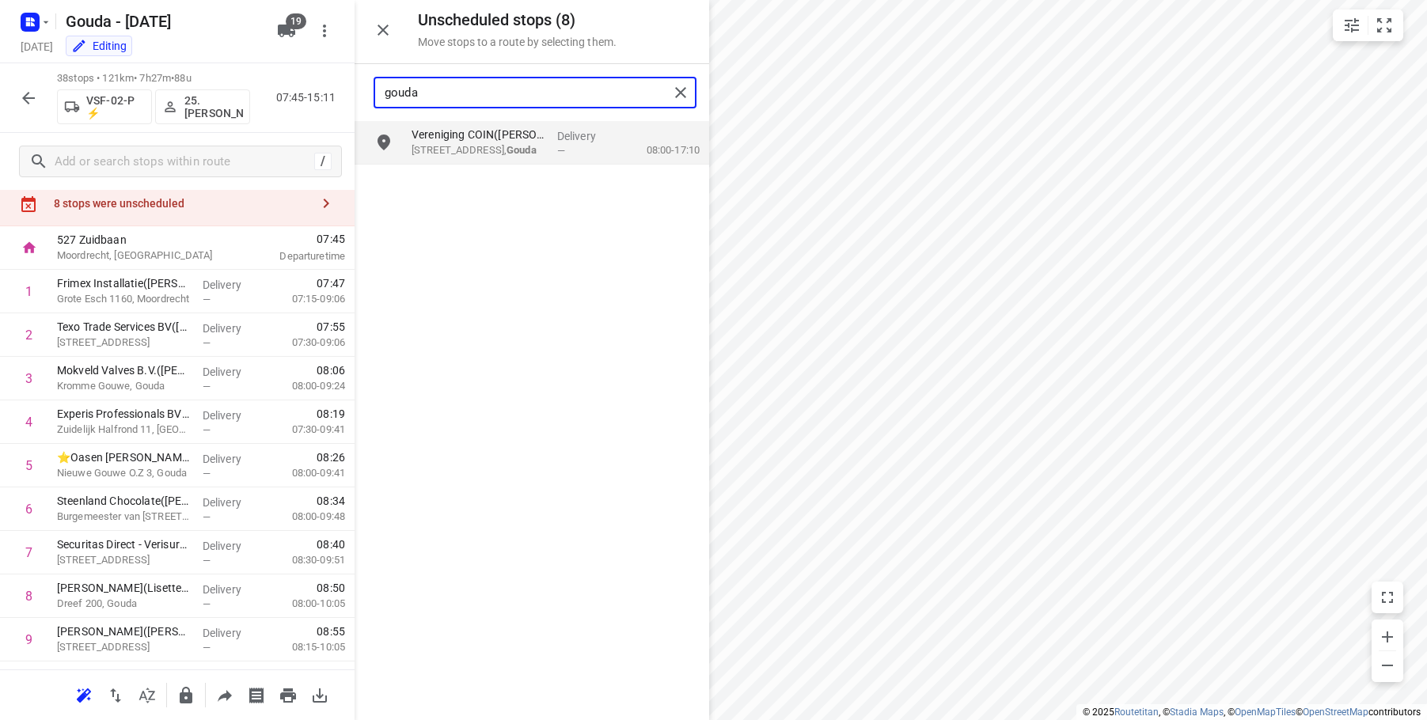
type input "gouda"
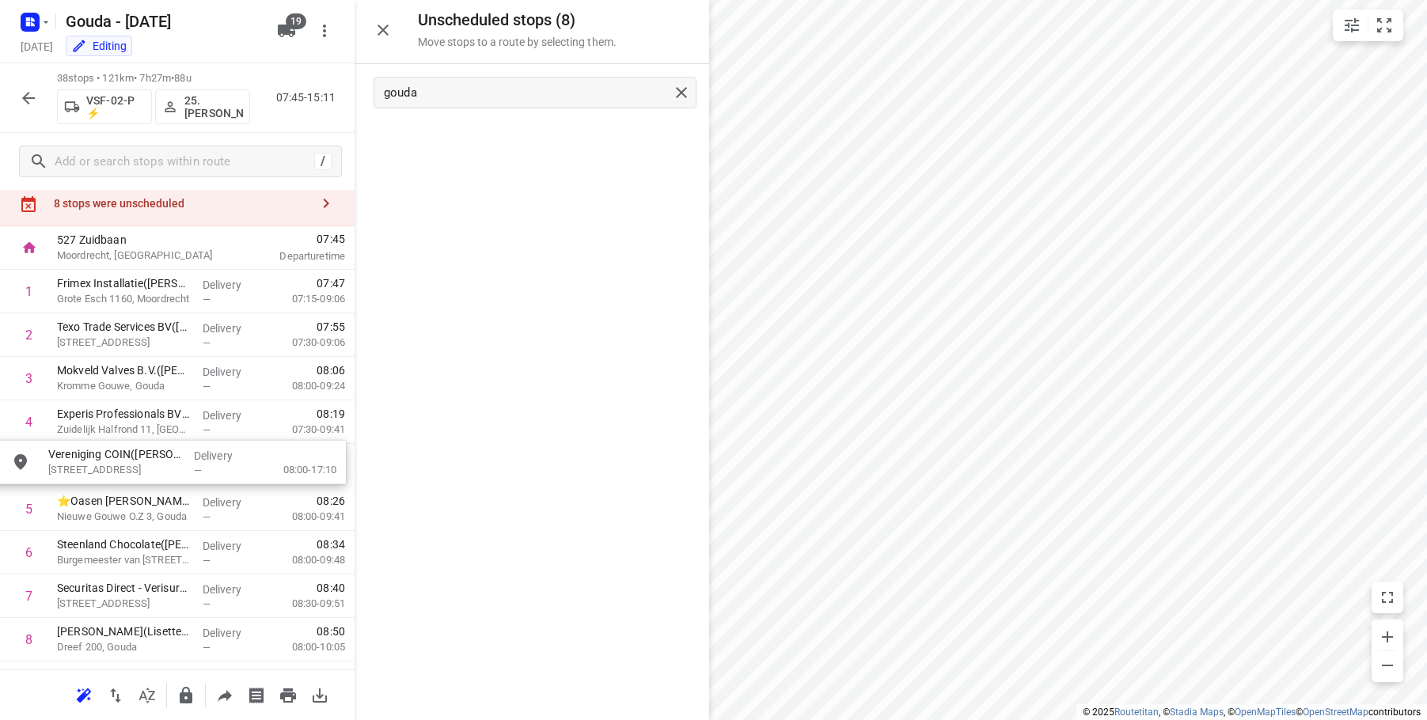
drag, startPoint x: 488, startPoint y: 143, endPoint x: 125, endPoint y: 469, distance: 487.7
click at [382, 33] on icon "button" at bounding box center [383, 30] width 19 height 19
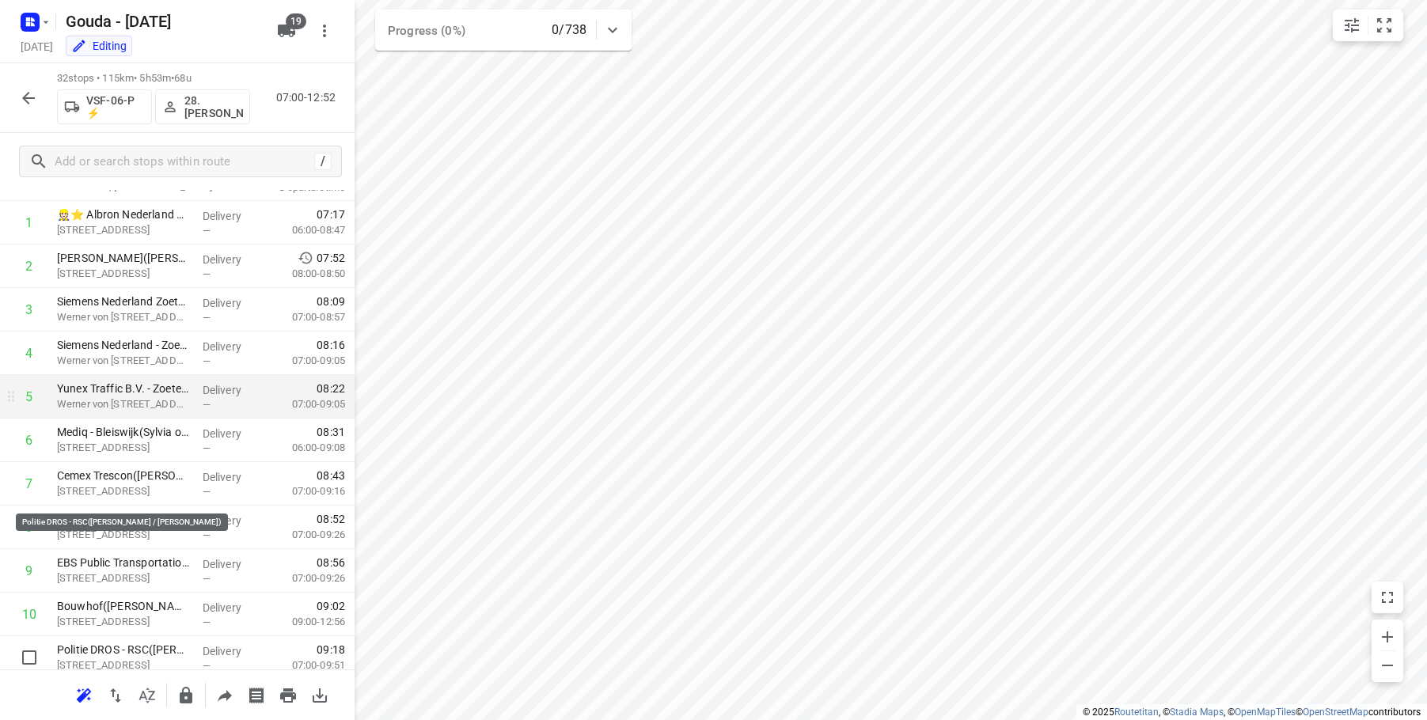
scroll to position [0, 0]
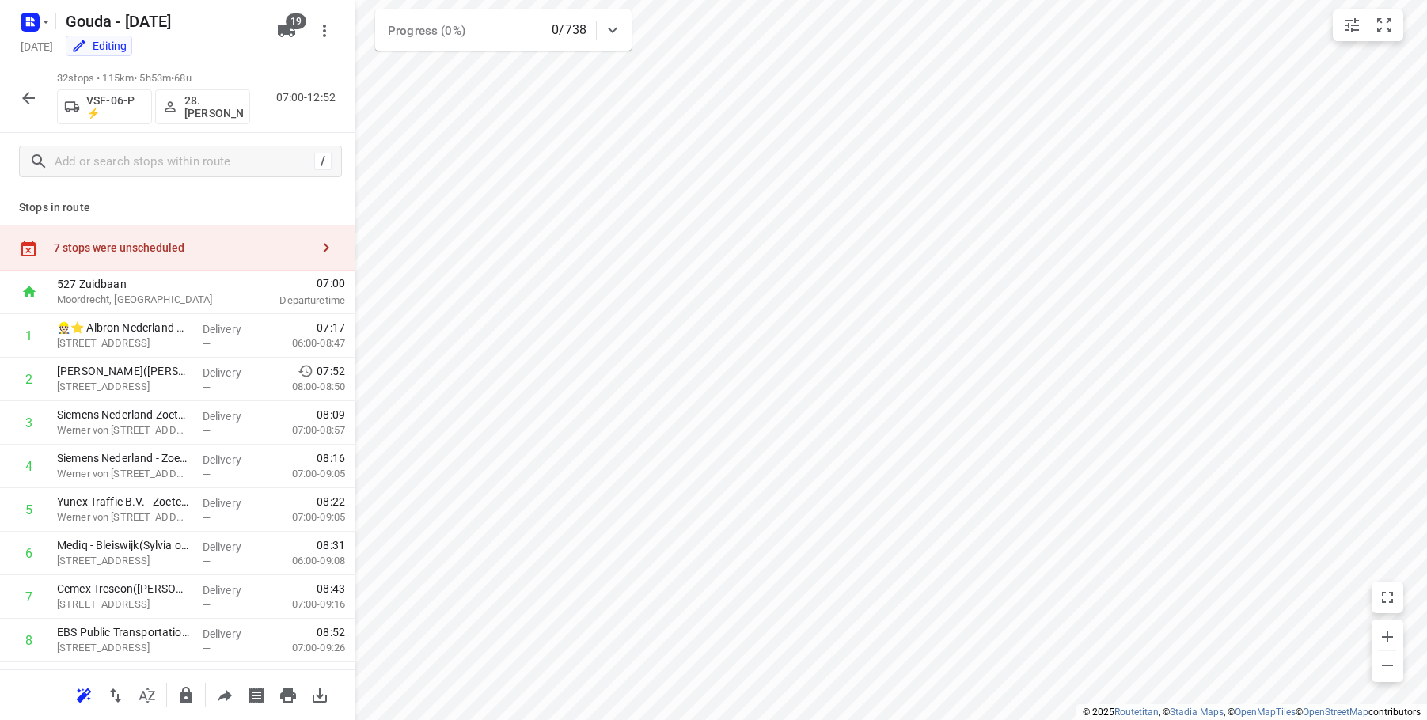
click at [184, 244] on div "7 stops were unscheduled" at bounding box center [182, 247] width 256 height 13
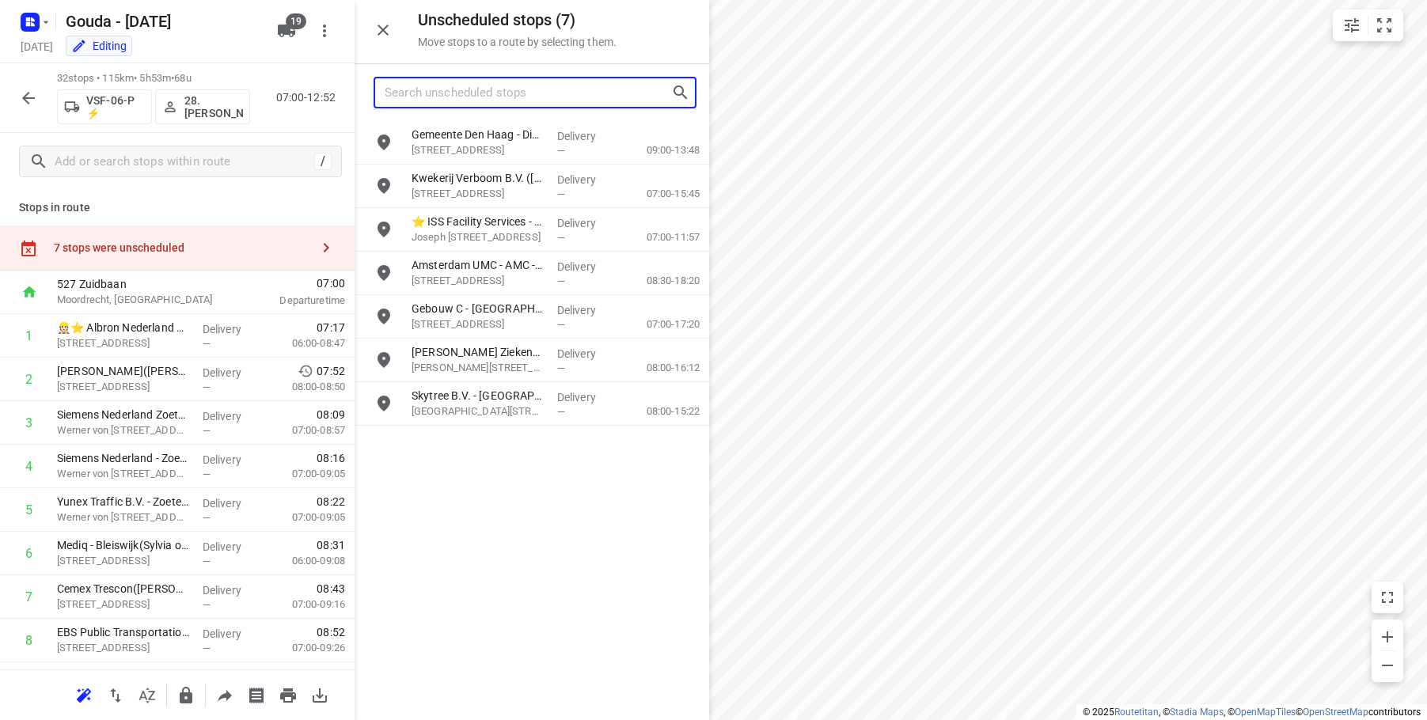
click at [450, 101] on input "Search unscheduled stops" at bounding box center [528, 93] width 287 height 25
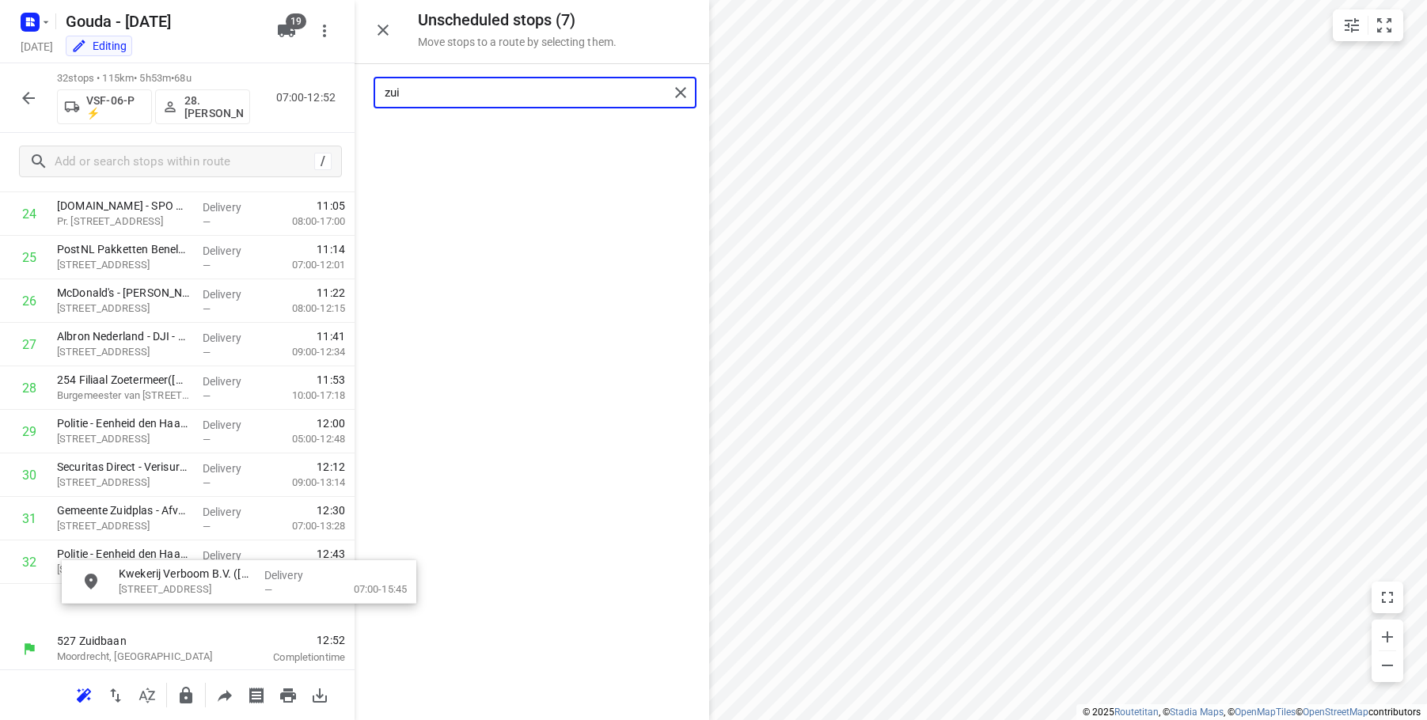
scroll to position [1134, 0]
drag, startPoint x: 471, startPoint y: 144, endPoint x: 124, endPoint y: 568, distance: 547.4
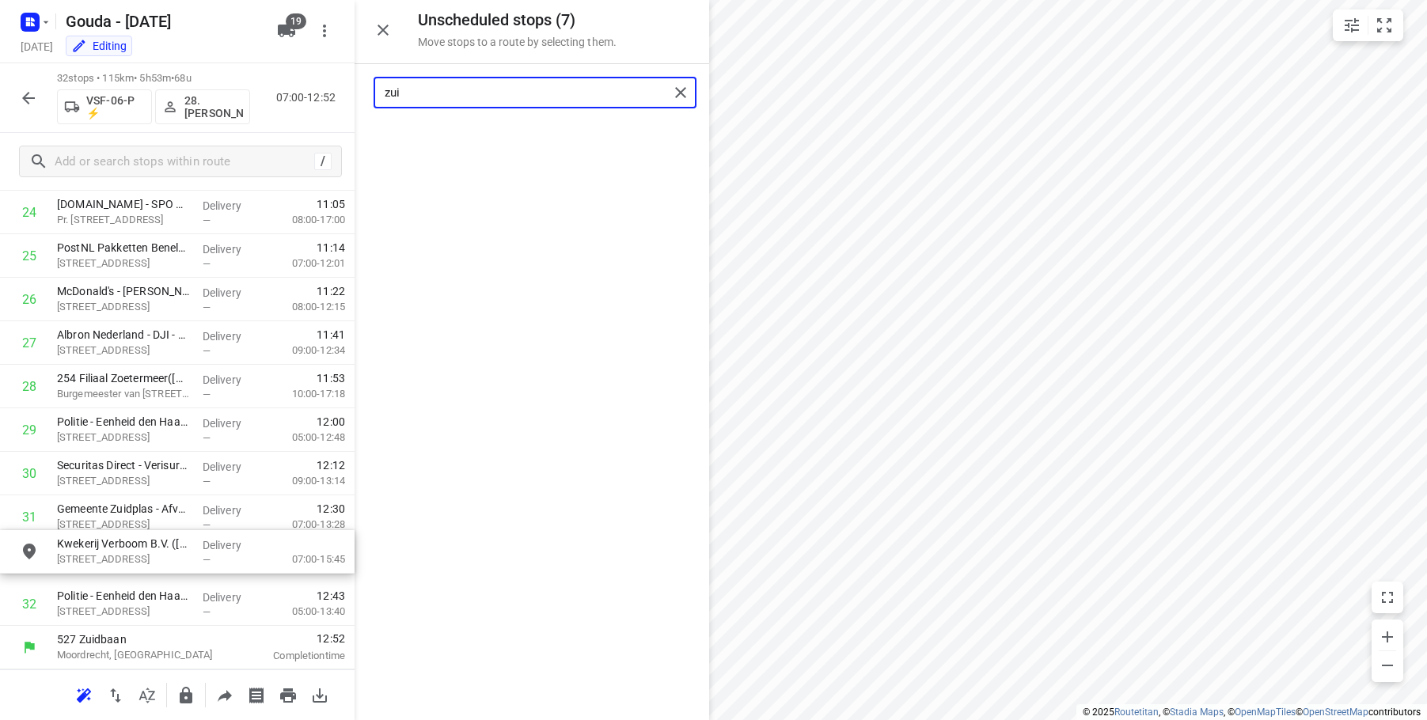
type input "zui"
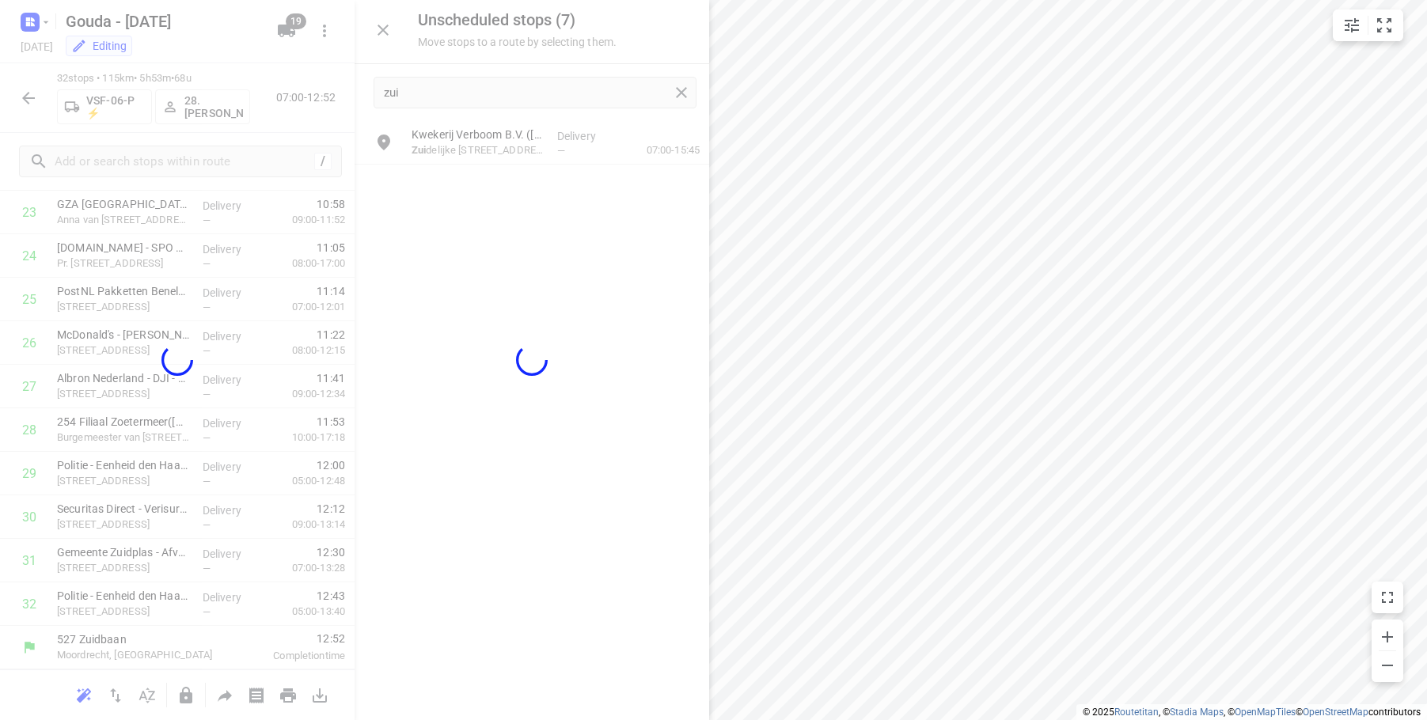
scroll to position [1081, 0]
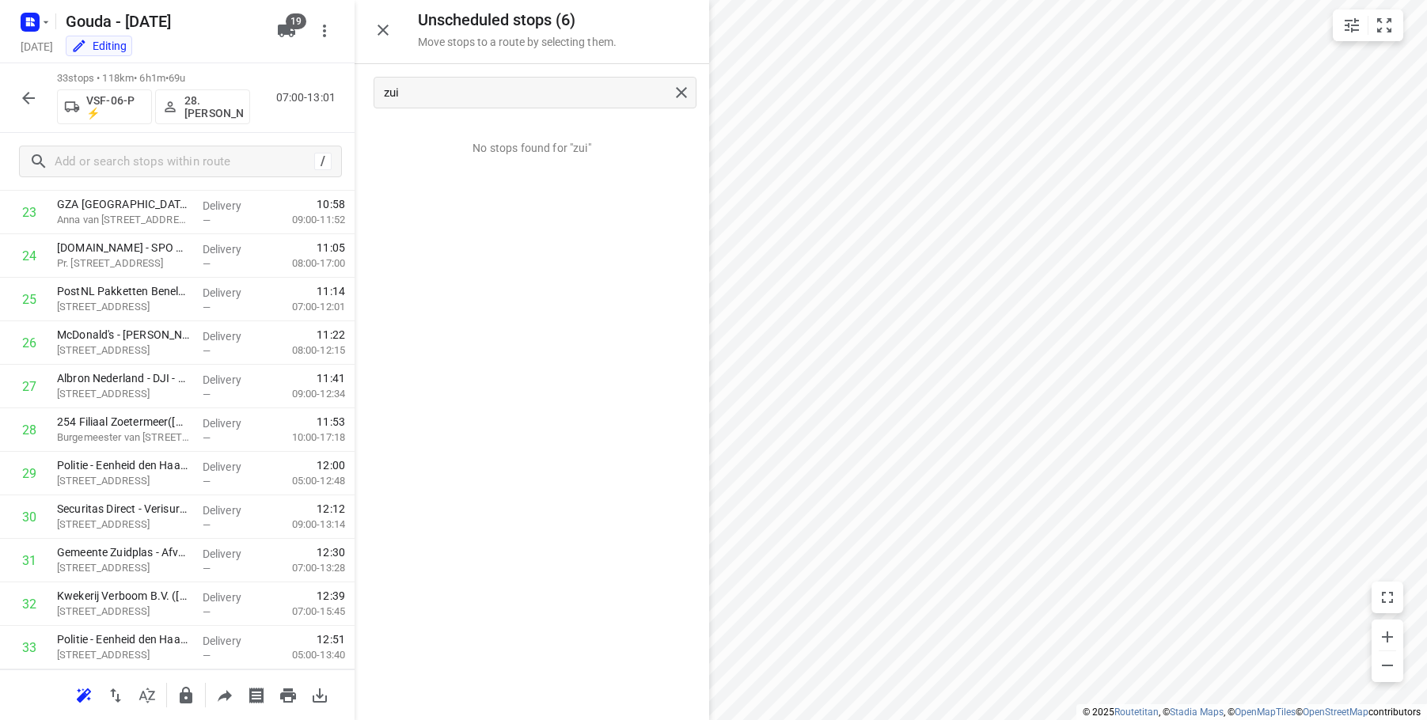
click at [378, 21] on icon "button" at bounding box center [383, 30] width 19 height 19
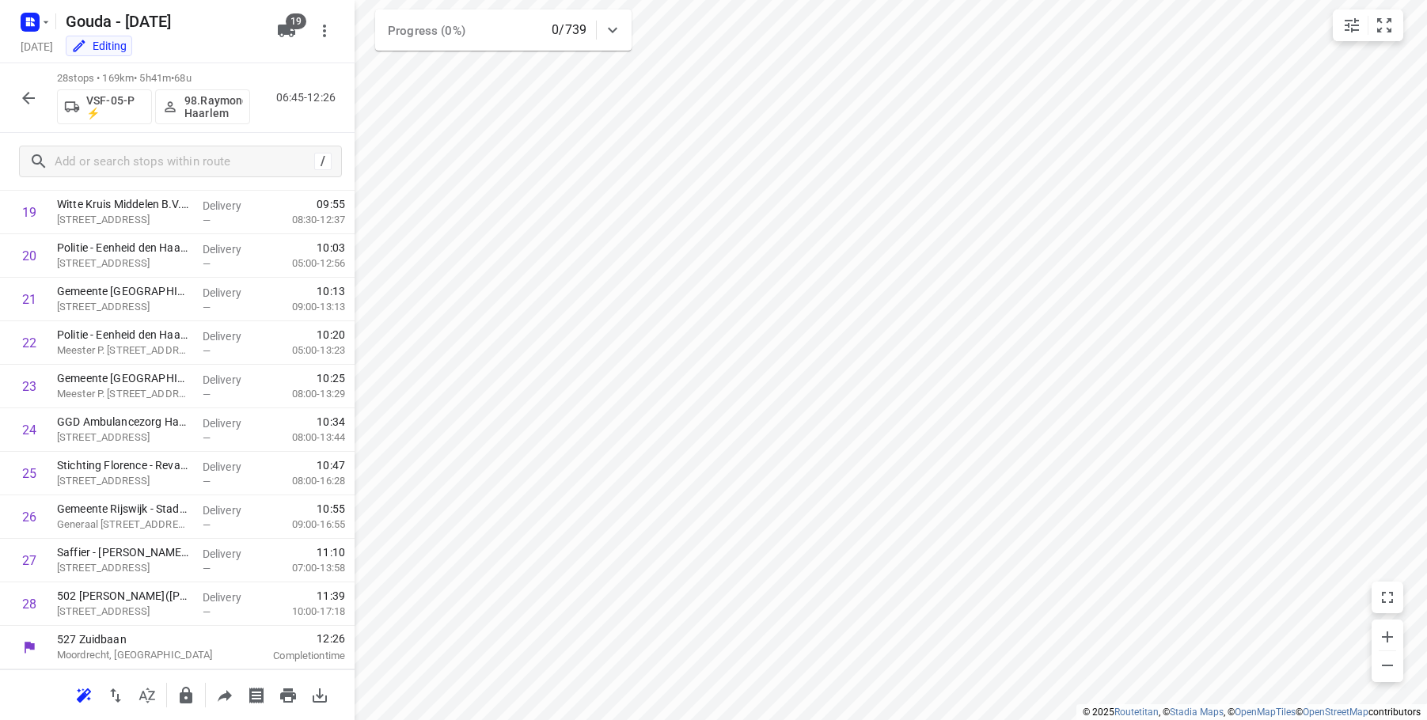
scroll to position [907, 0]
click at [153, 154] on input "text" at bounding box center [184, 162] width 258 height 25
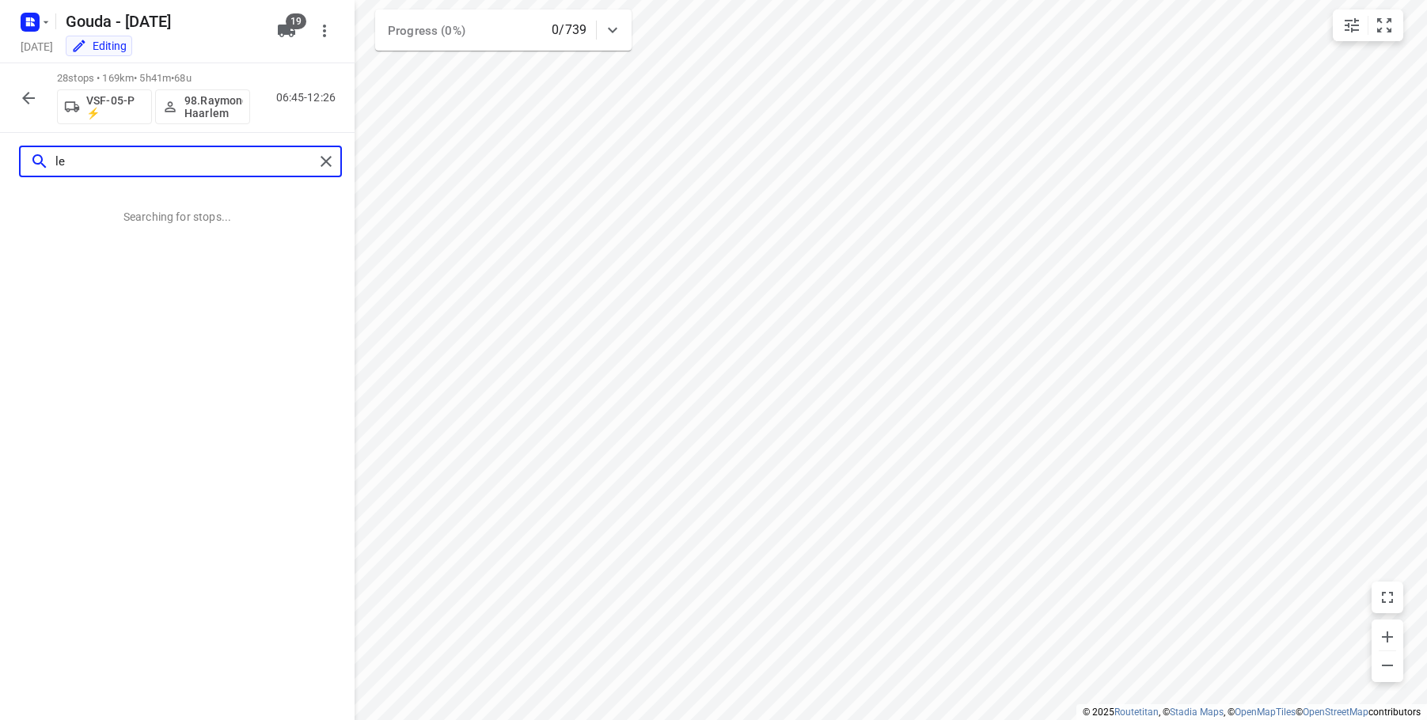
type input "ley"
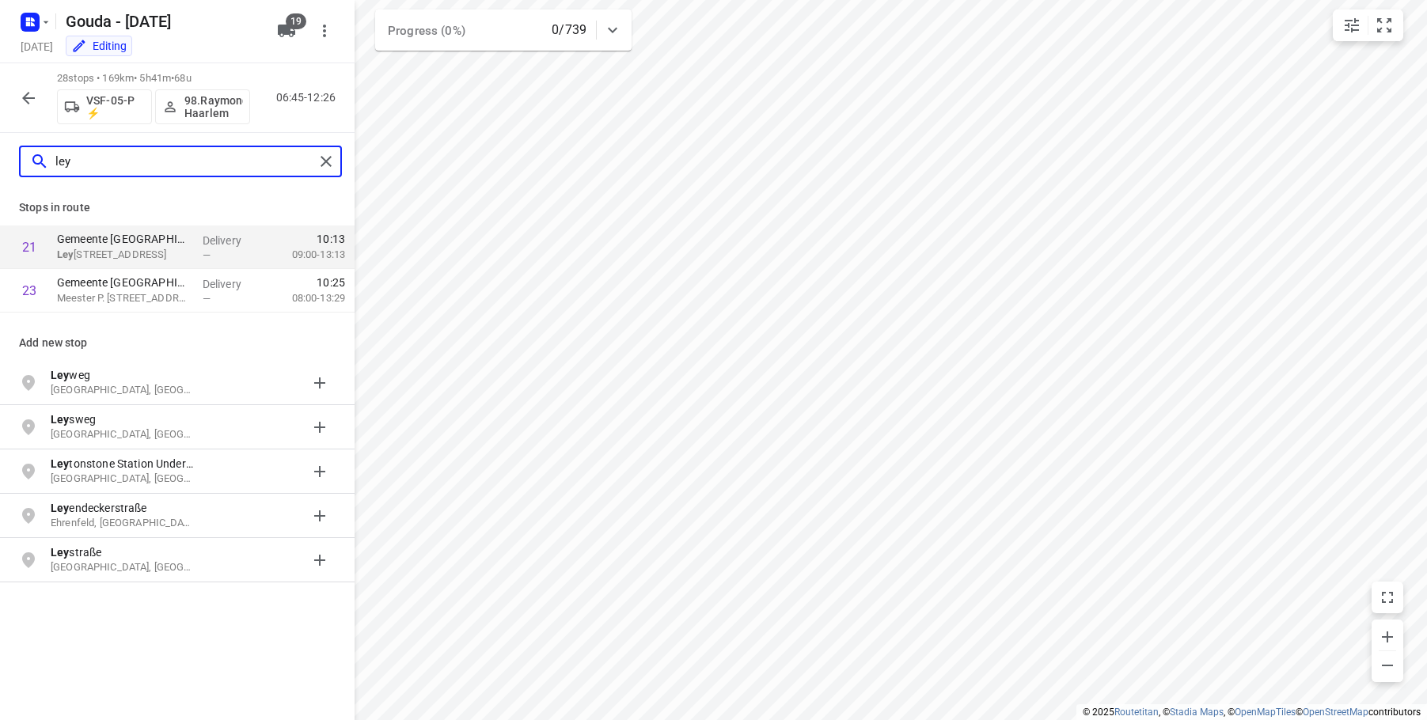
drag, startPoint x: 156, startPoint y: 154, endPoint x: -211, endPoint y: 112, distance: 368.9
click at [0, 112] on html "i © 2025 Routetitan , © Stadia Maps , © OpenMapTiles © OpenStreetMap contributo…" at bounding box center [713, 360] width 1427 height 720
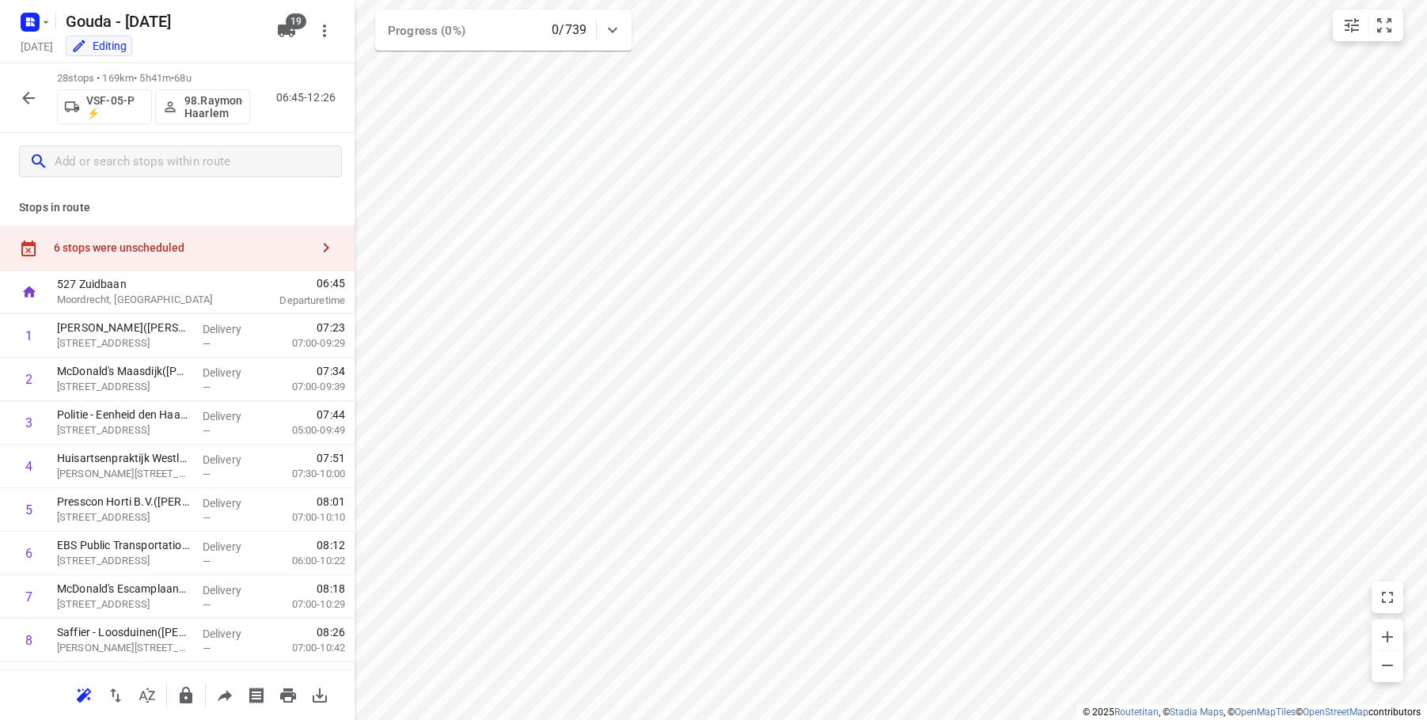
click at [132, 243] on div "6 stops were unscheduled" at bounding box center [182, 247] width 256 height 13
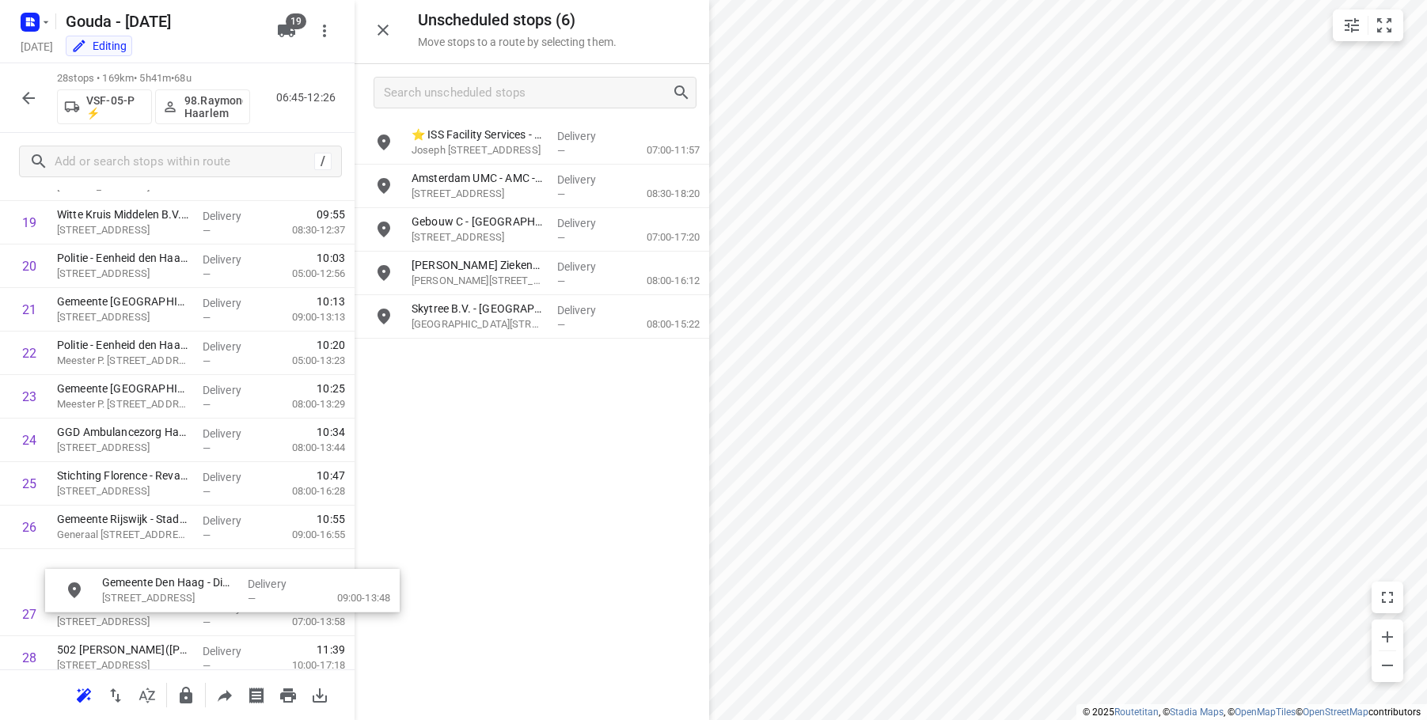
scroll to position [900, 0]
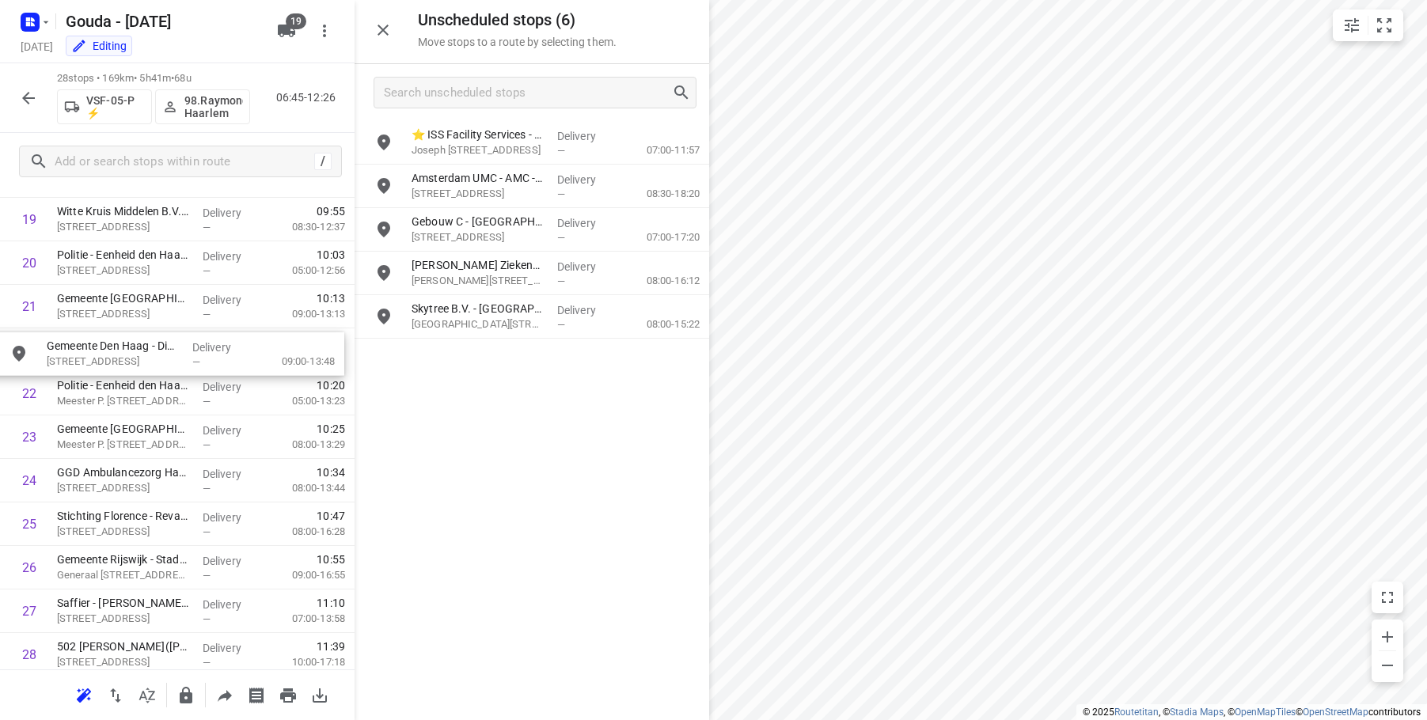
drag, startPoint x: 512, startPoint y: 144, endPoint x: 147, endPoint y: 362, distance: 424.9
click at [382, 26] on icon "button" at bounding box center [383, 30] width 19 height 19
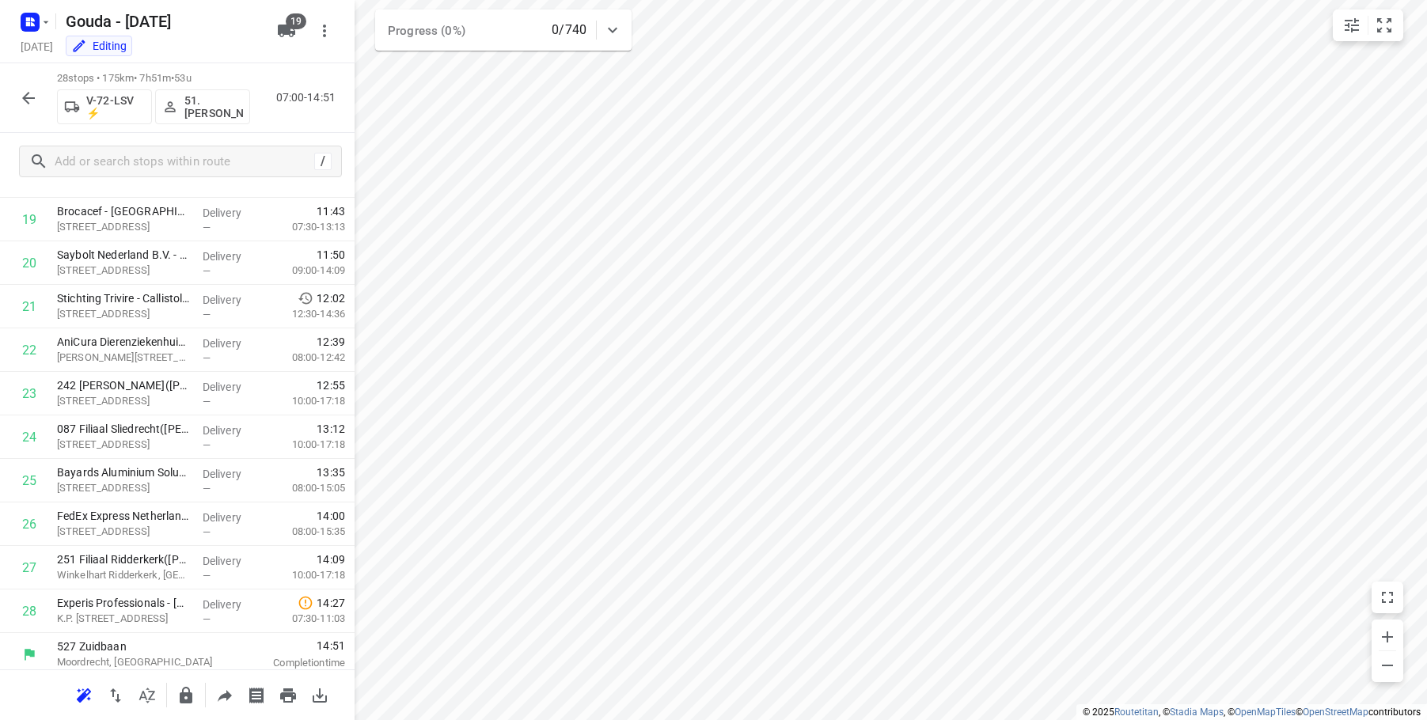
click at [25, 97] on icon "button" at bounding box center [28, 98] width 13 height 13
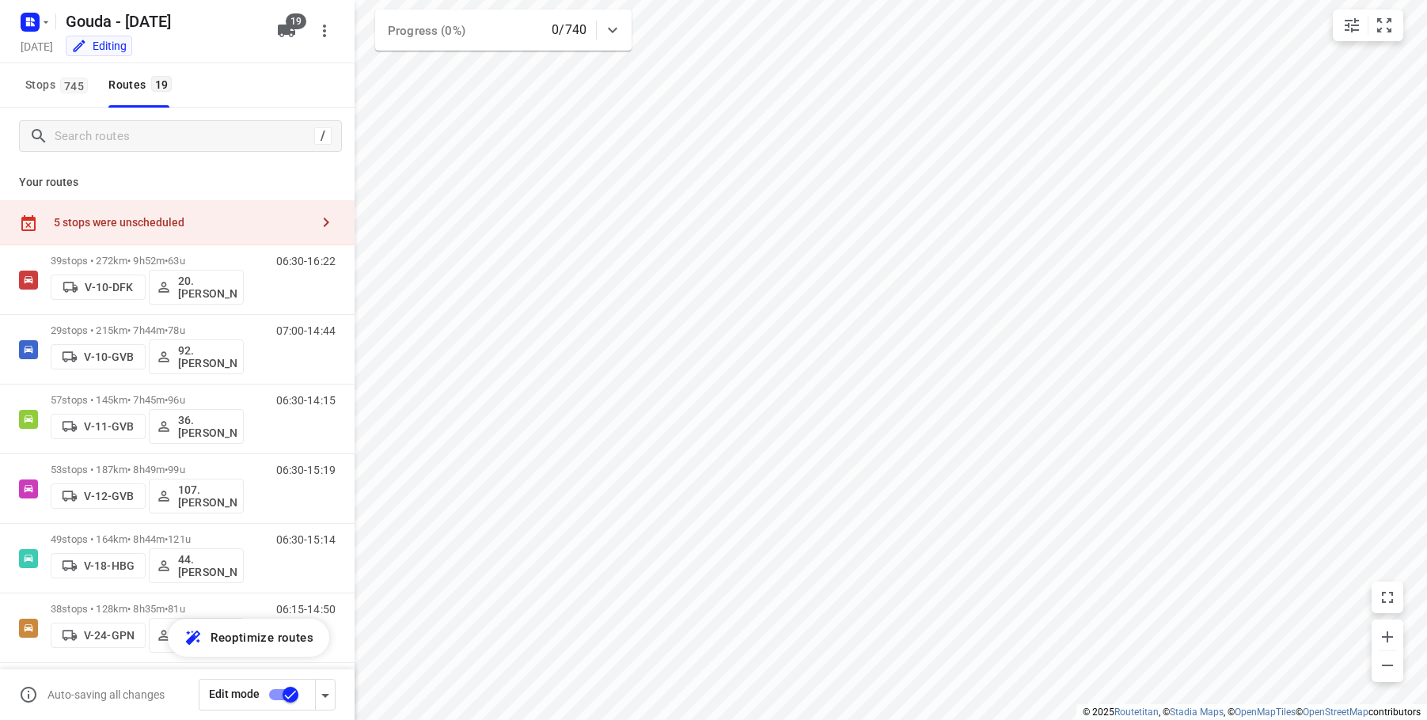
click at [137, 231] on div "5 stops were unscheduled" at bounding box center [177, 222] width 355 height 45
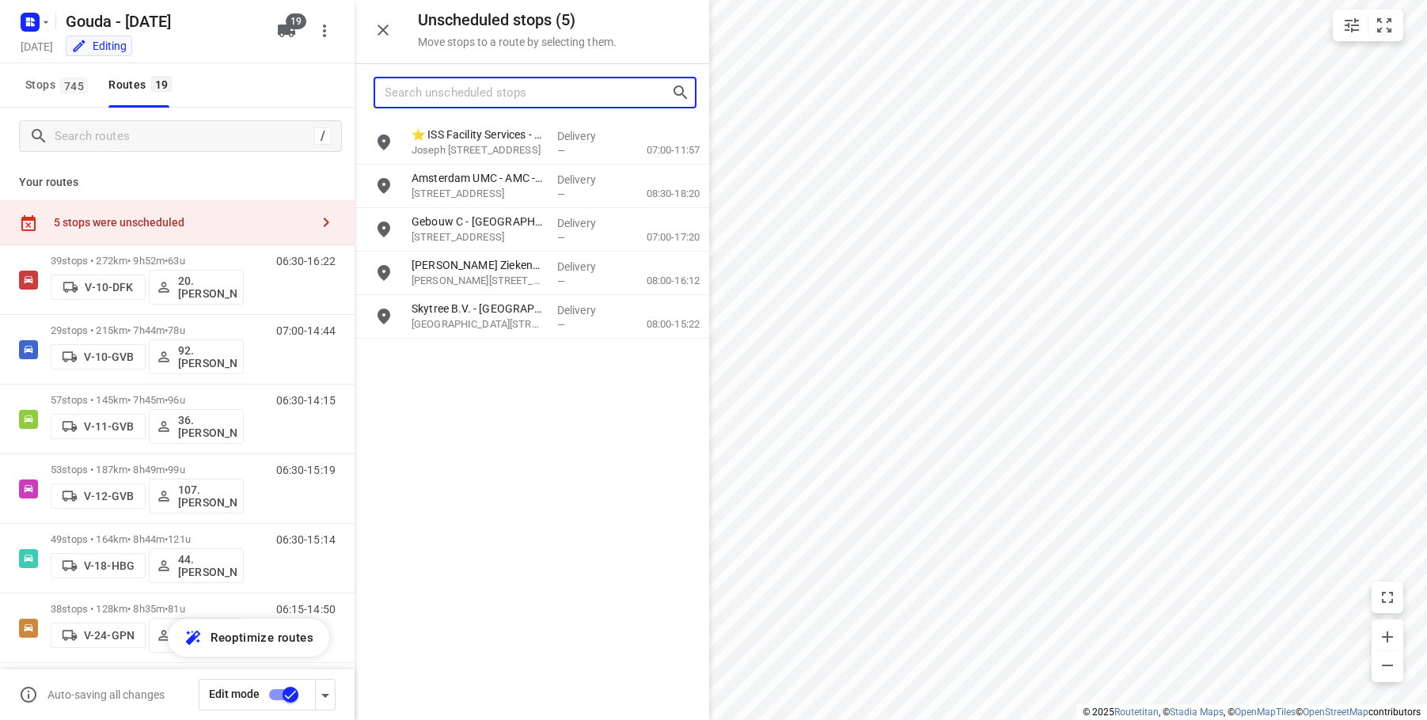
drag, startPoint x: 429, startPoint y: 88, endPoint x: 440, endPoint y: 97, distance: 14.6
click at [429, 89] on input "Search unscheduled stops" at bounding box center [528, 93] width 287 height 25
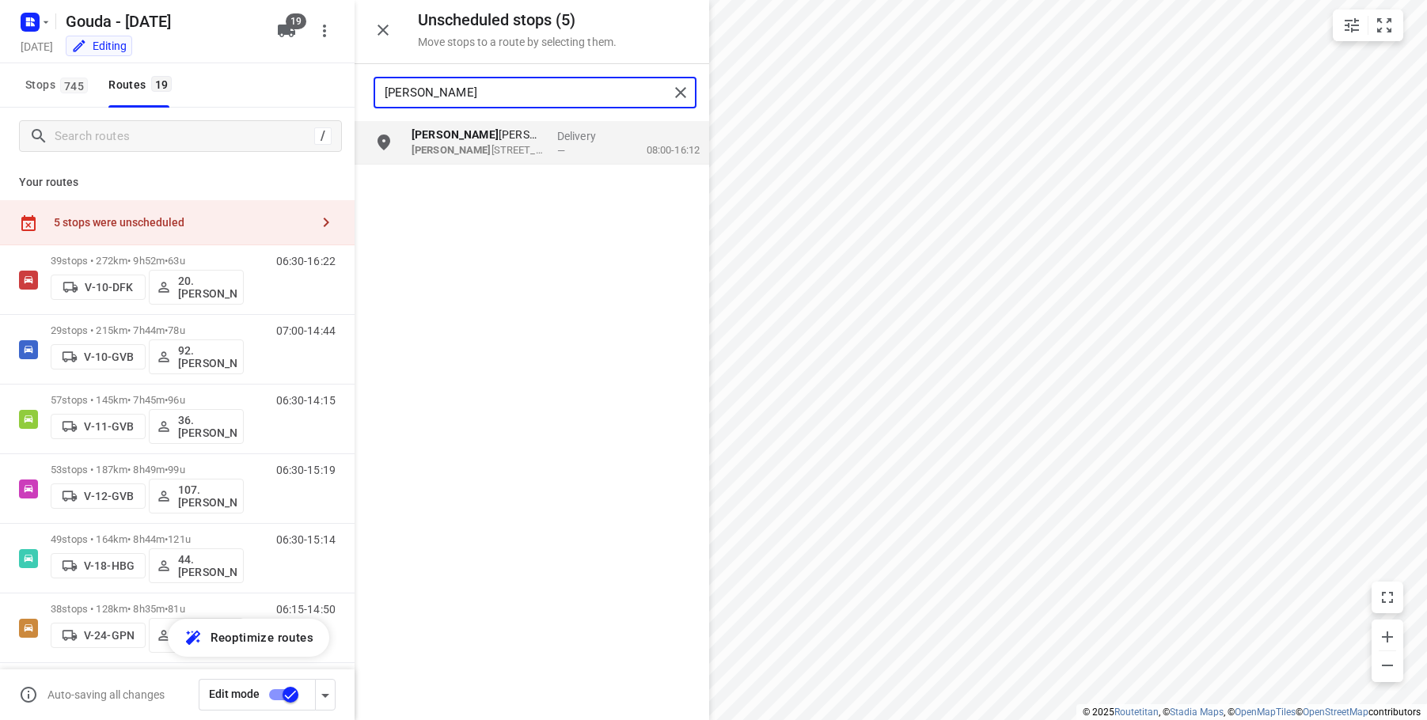
type input "[PERSON_NAME]"
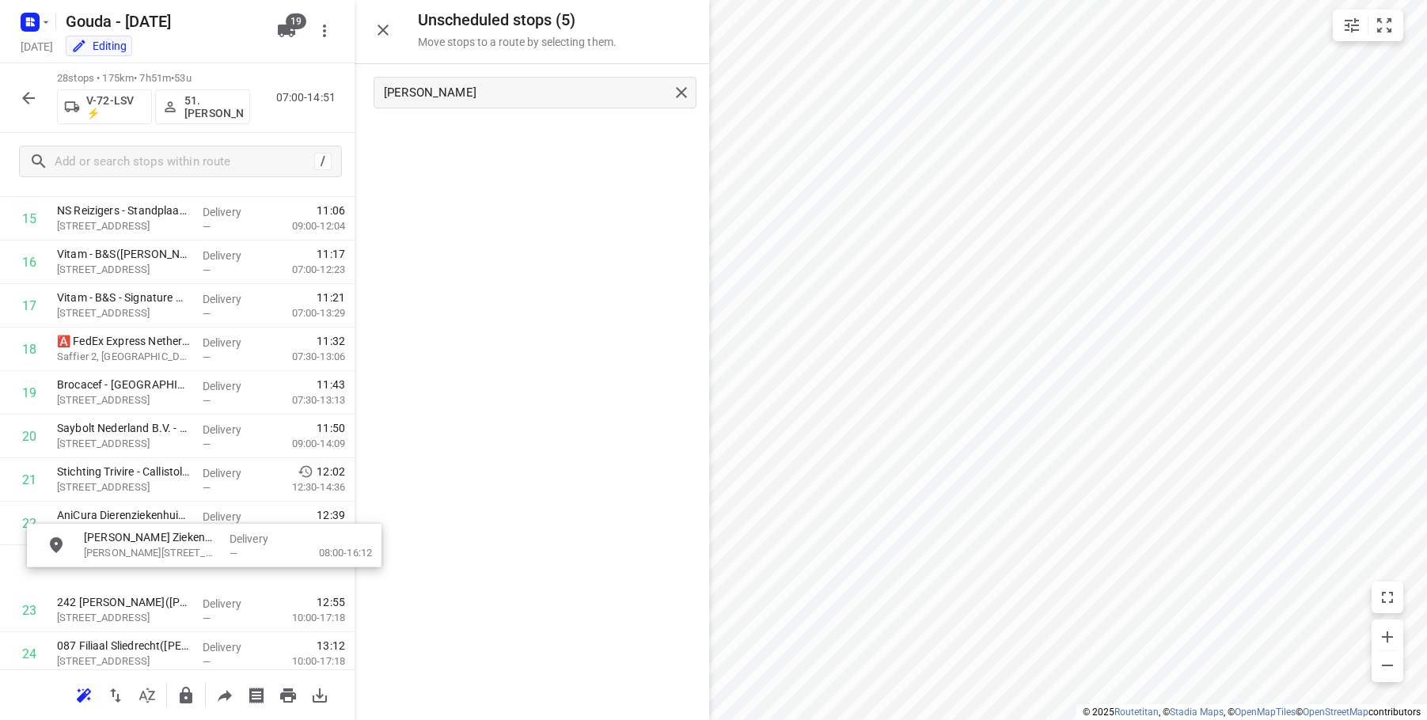
scroll to position [727, 0]
drag, startPoint x: 465, startPoint y: 149, endPoint x: 119, endPoint y: 545, distance: 526.8
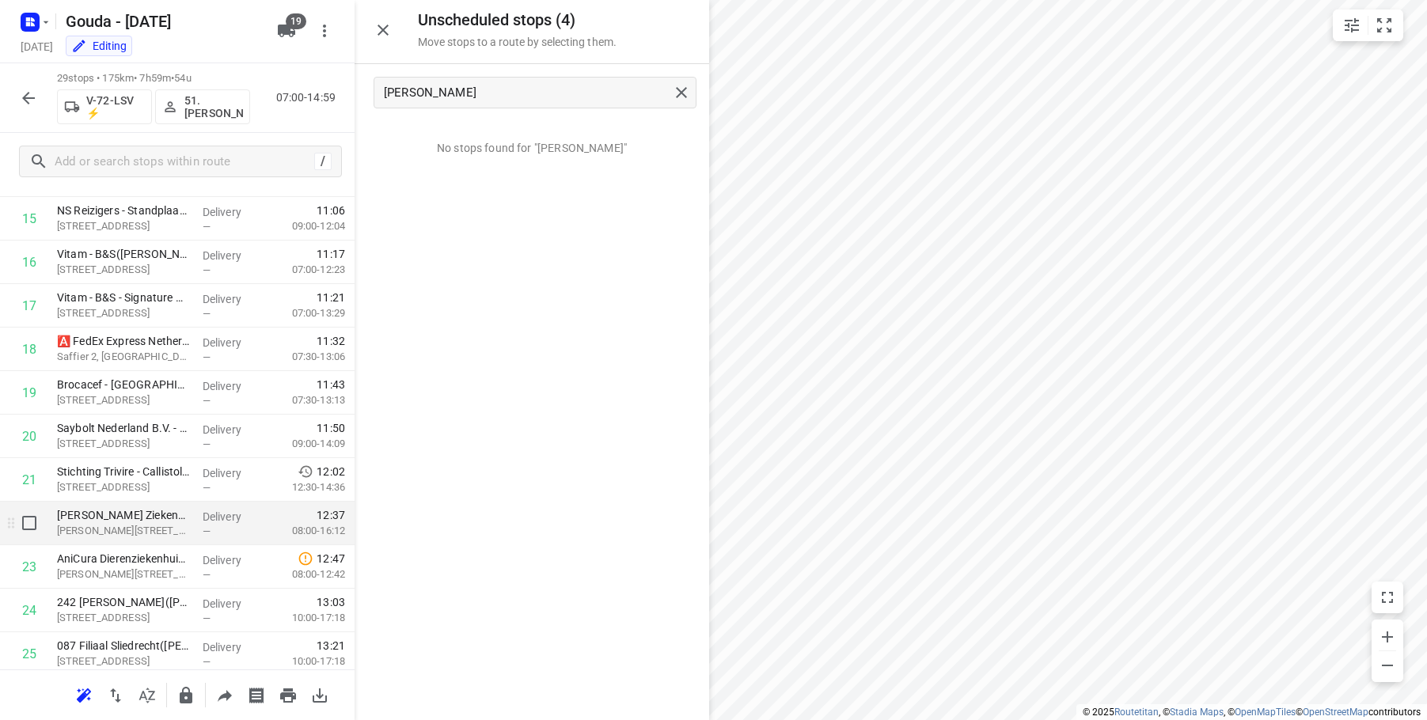
scroll to position [951, 0]
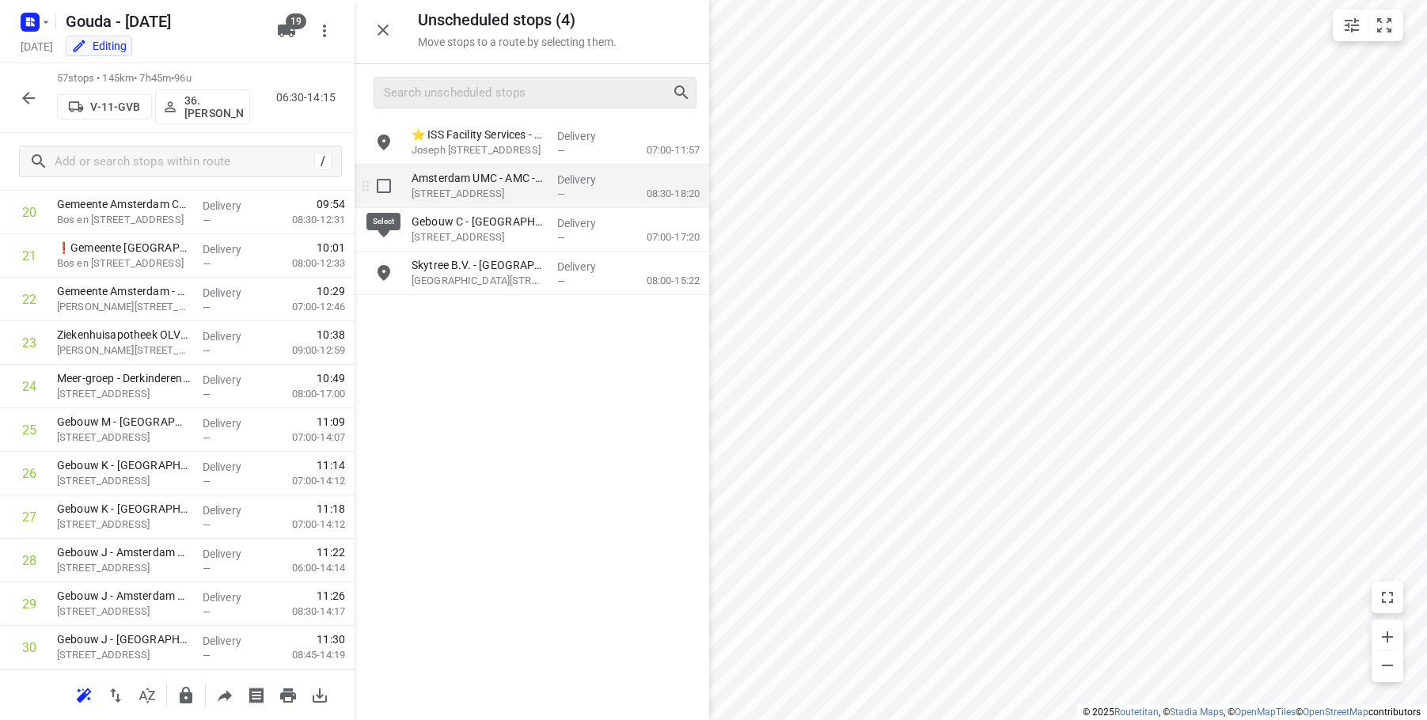
click at [383, 185] on input "grid" at bounding box center [384, 186] width 32 height 32
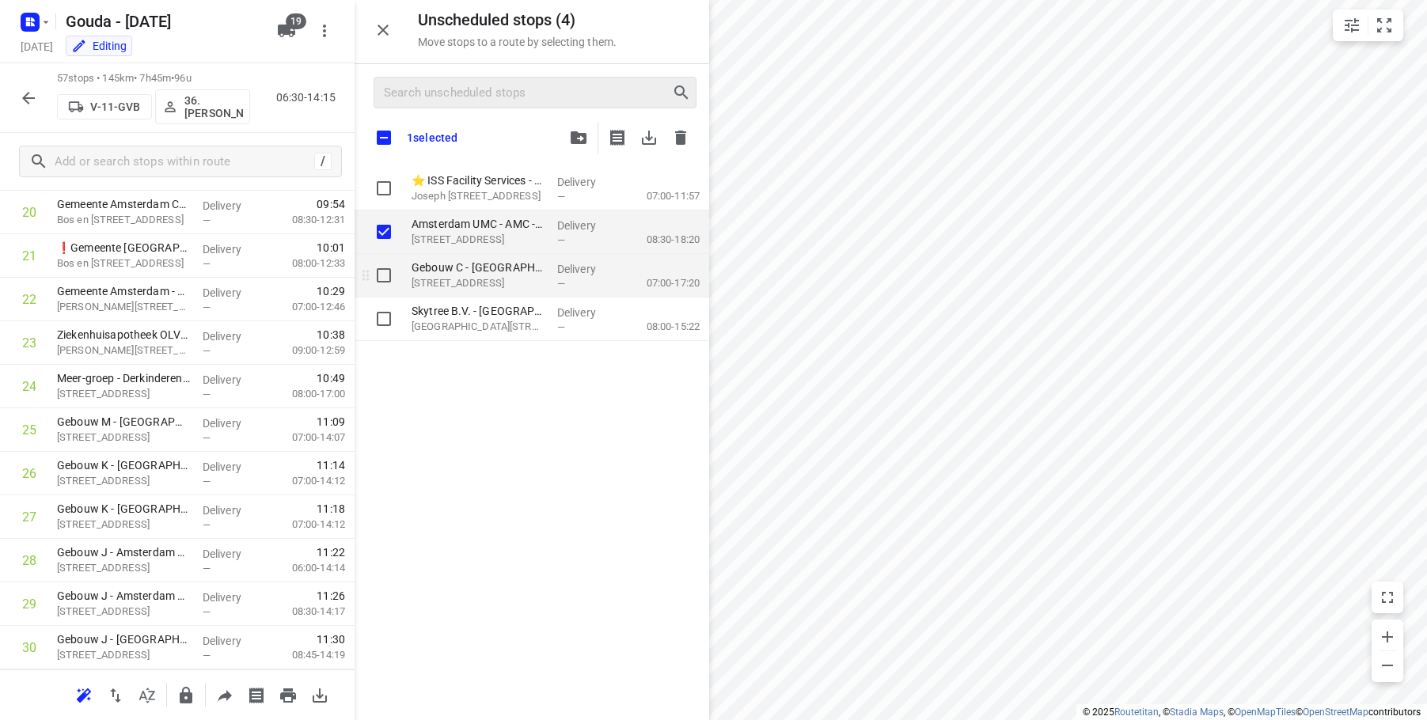
checkbox input "true"
click at [383, 275] on input "grid" at bounding box center [384, 276] width 32 height 32
checkbox input "true"
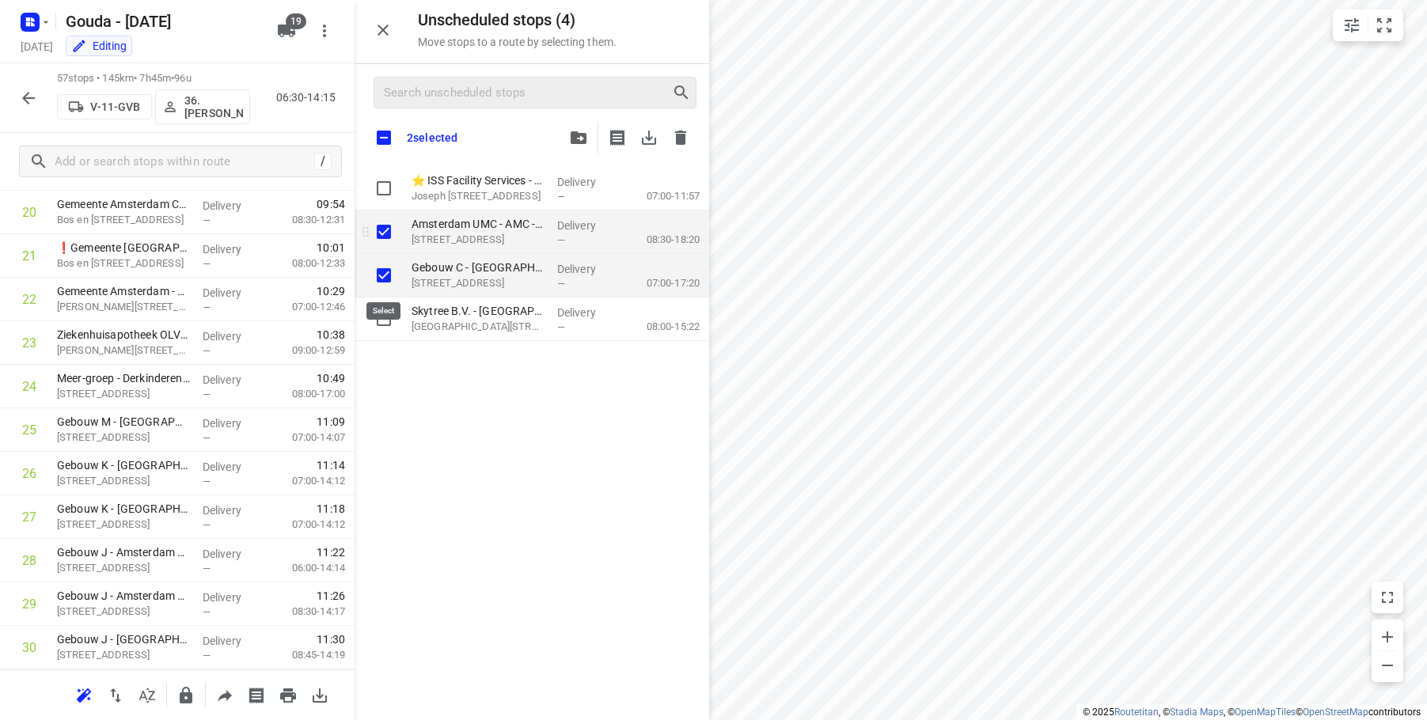
checkbox input "true"
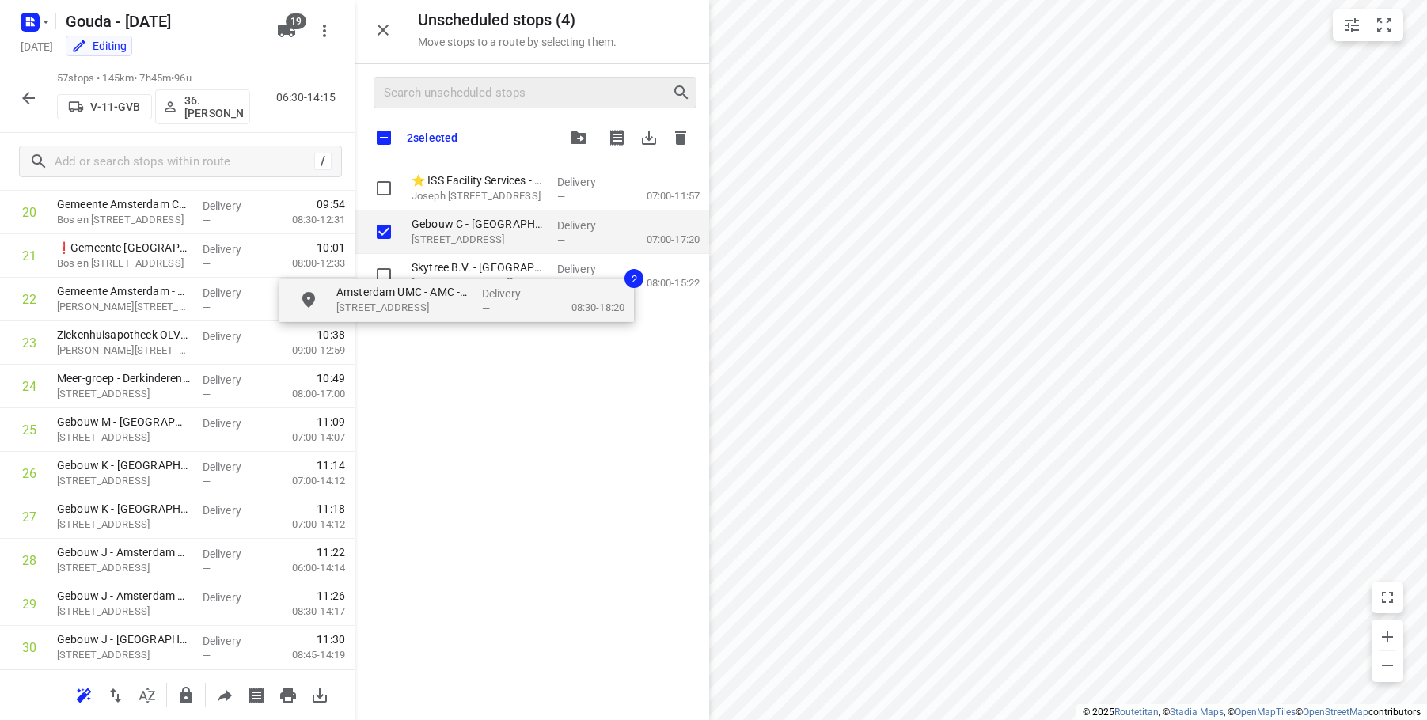
checkbox input "true"
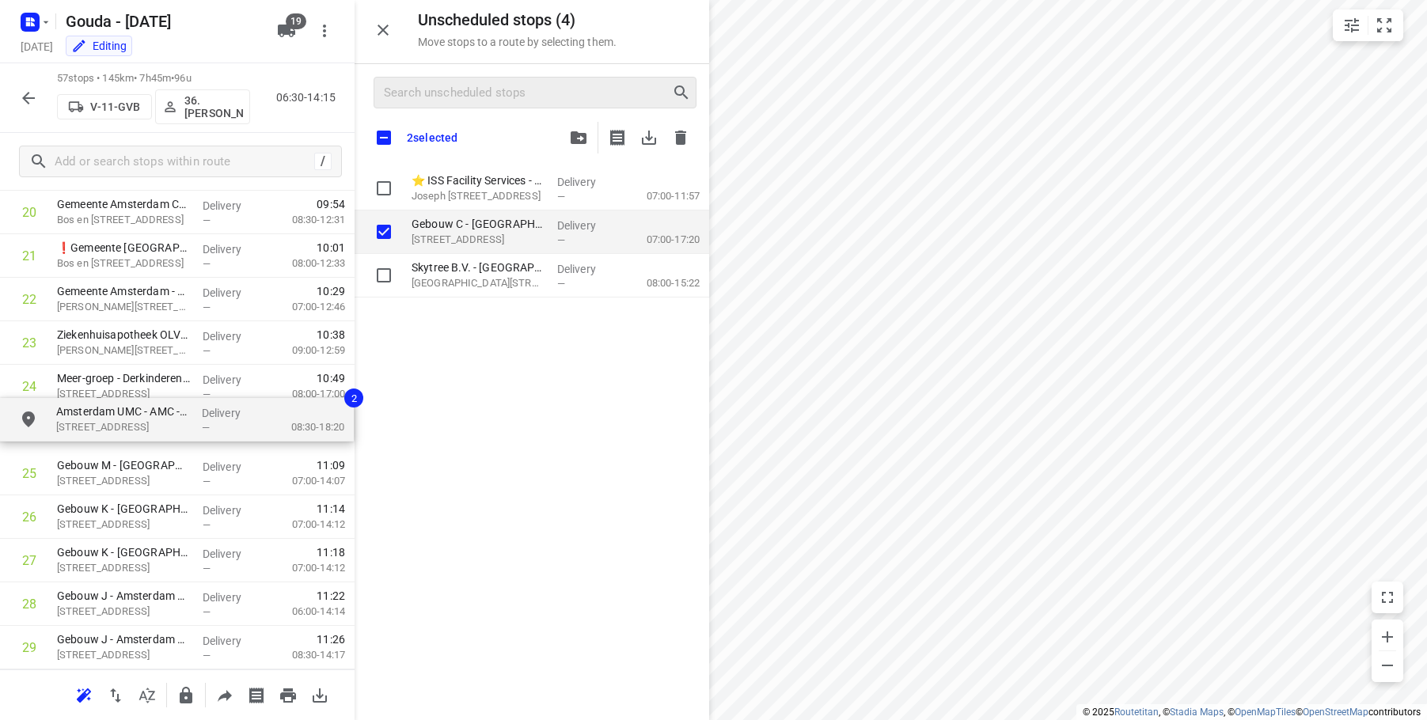
drag, startPoint x: 468, startPoint y: 225, endPoint x: 105, endPoint y: 424, distance: 413.8
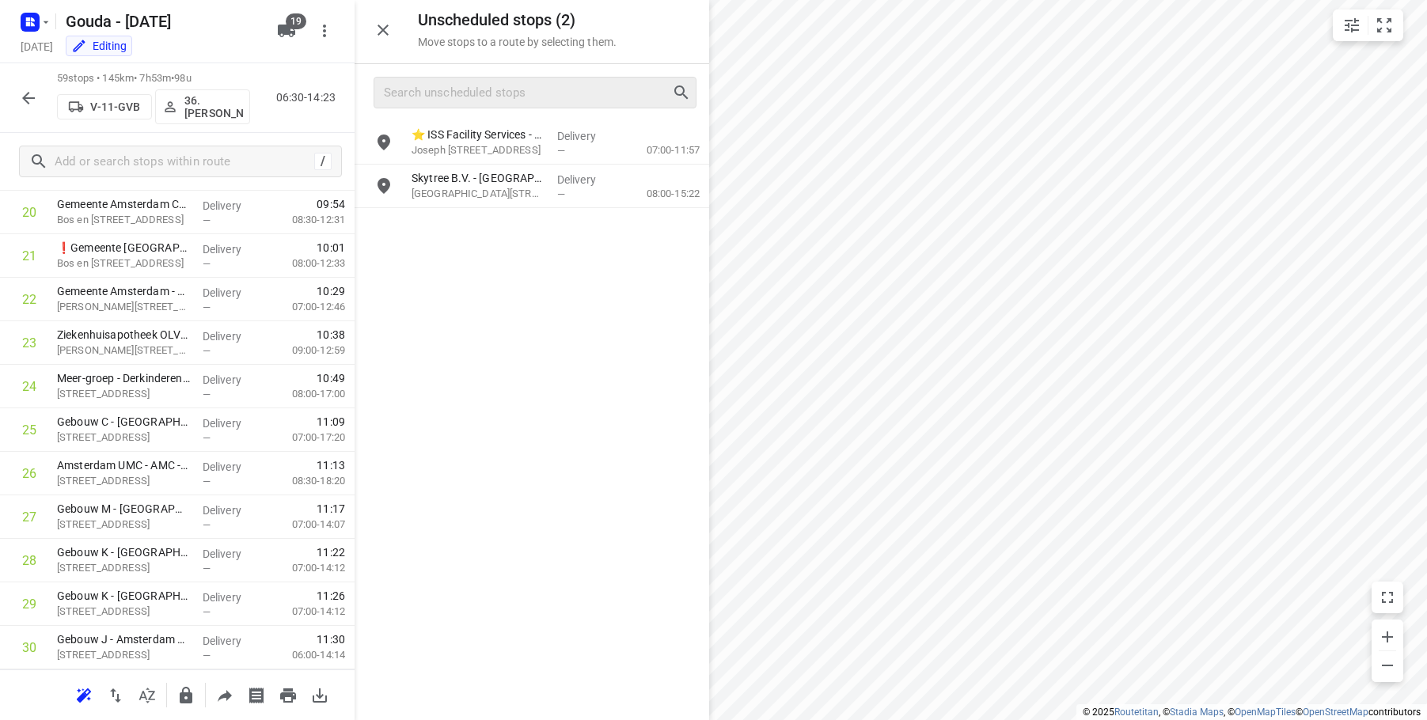
click at [23, 101] on icon "button" at bounding box center [28, 98] width 19 height 19
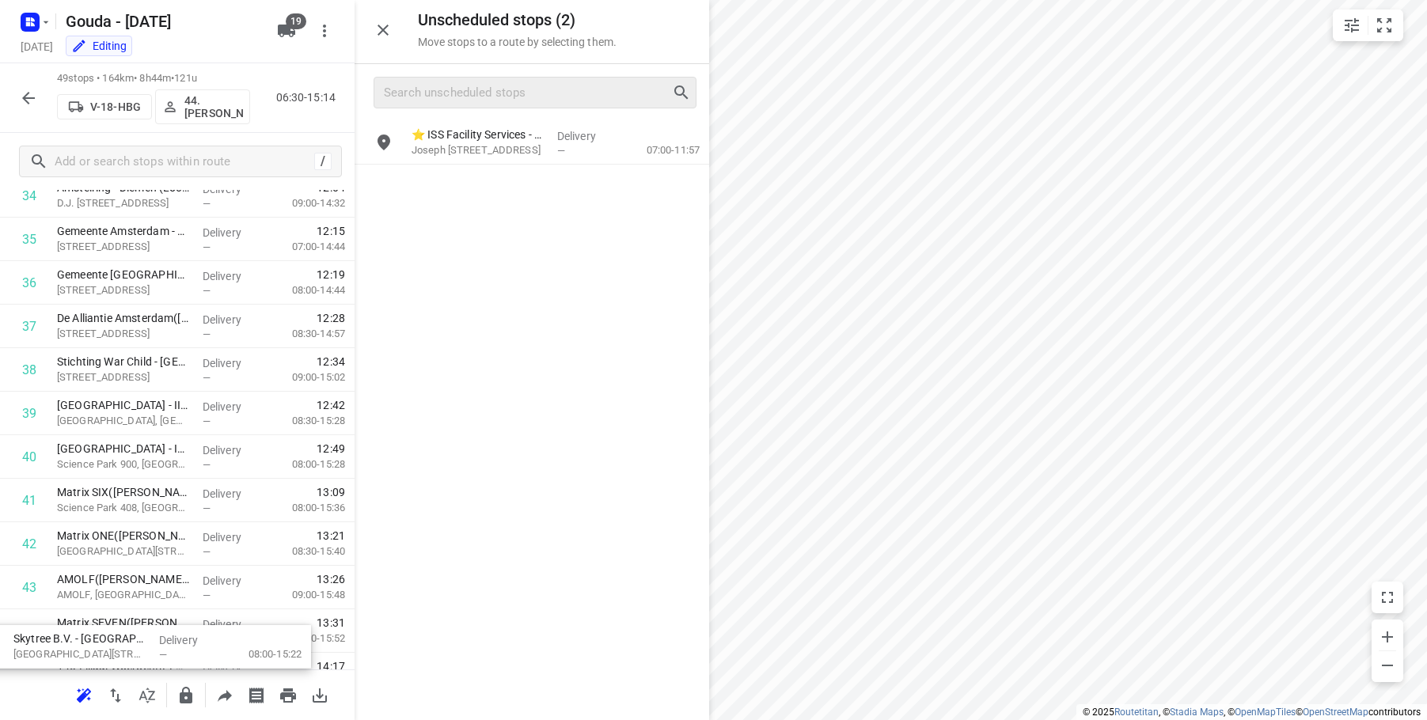
scroll to position [1779, 0]
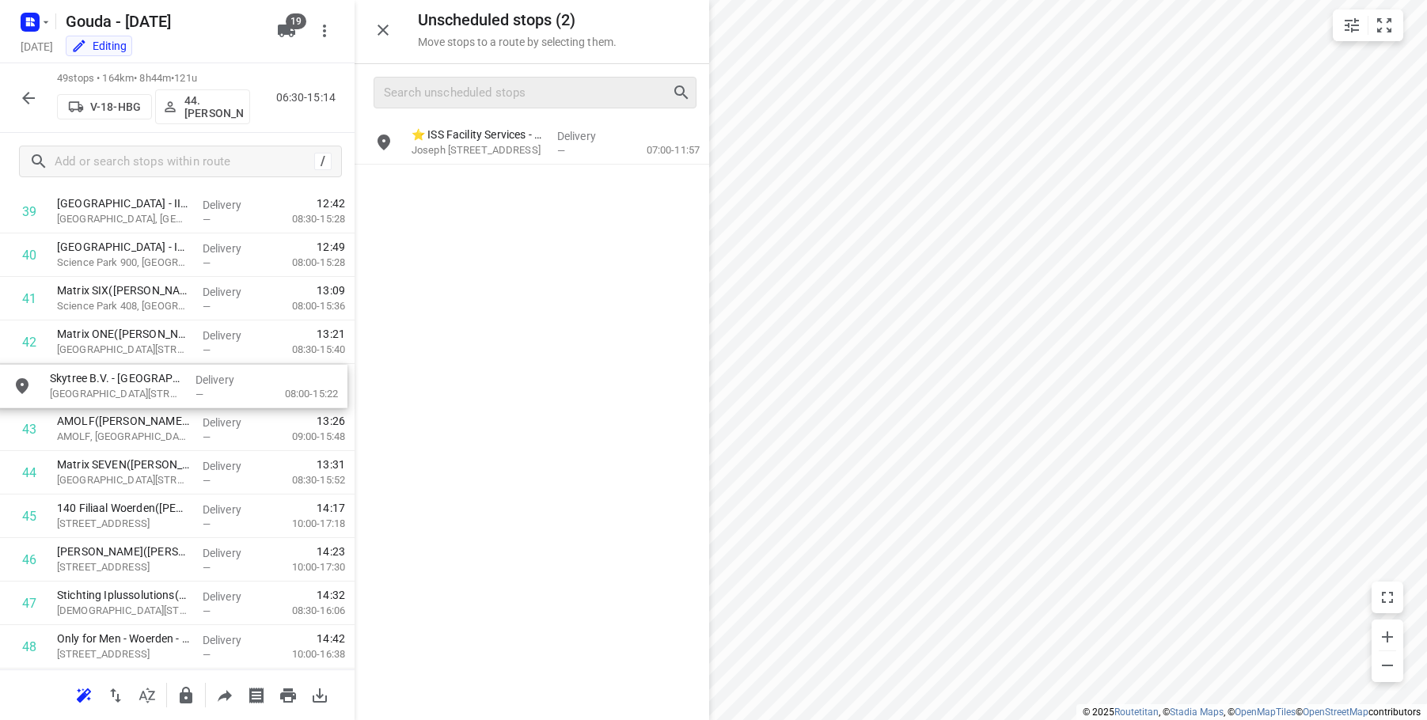
drag, startPoint x: 486, startPoint y: 200, endPoint x: 119, endPoint y: 401, distance: 418.4
click at [150, 311] on p "[GEOGRAPHIC_DATA][STREET_ADDRESS]" at bounding box center [123, 394] width 133 height 16
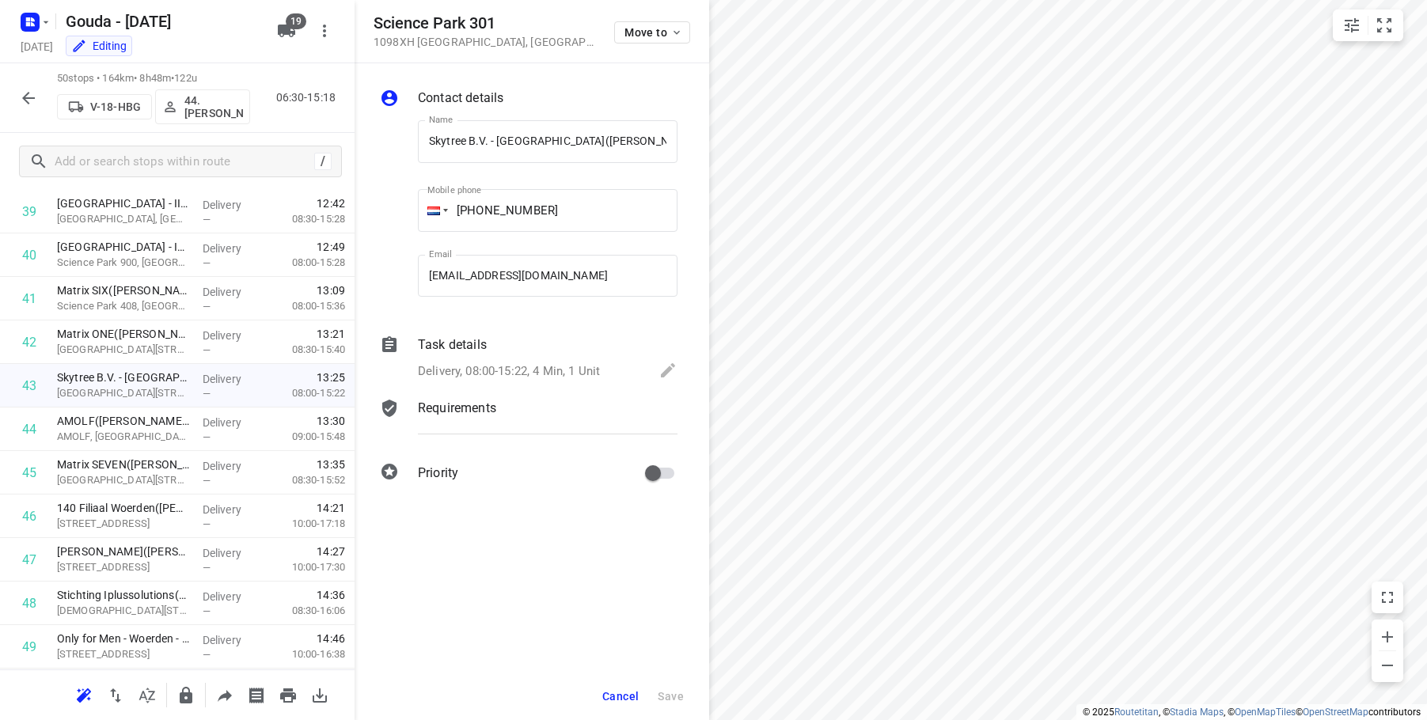
click at [23, 98] on icon "button" at bounding box center [28, 98] width 13 height 13
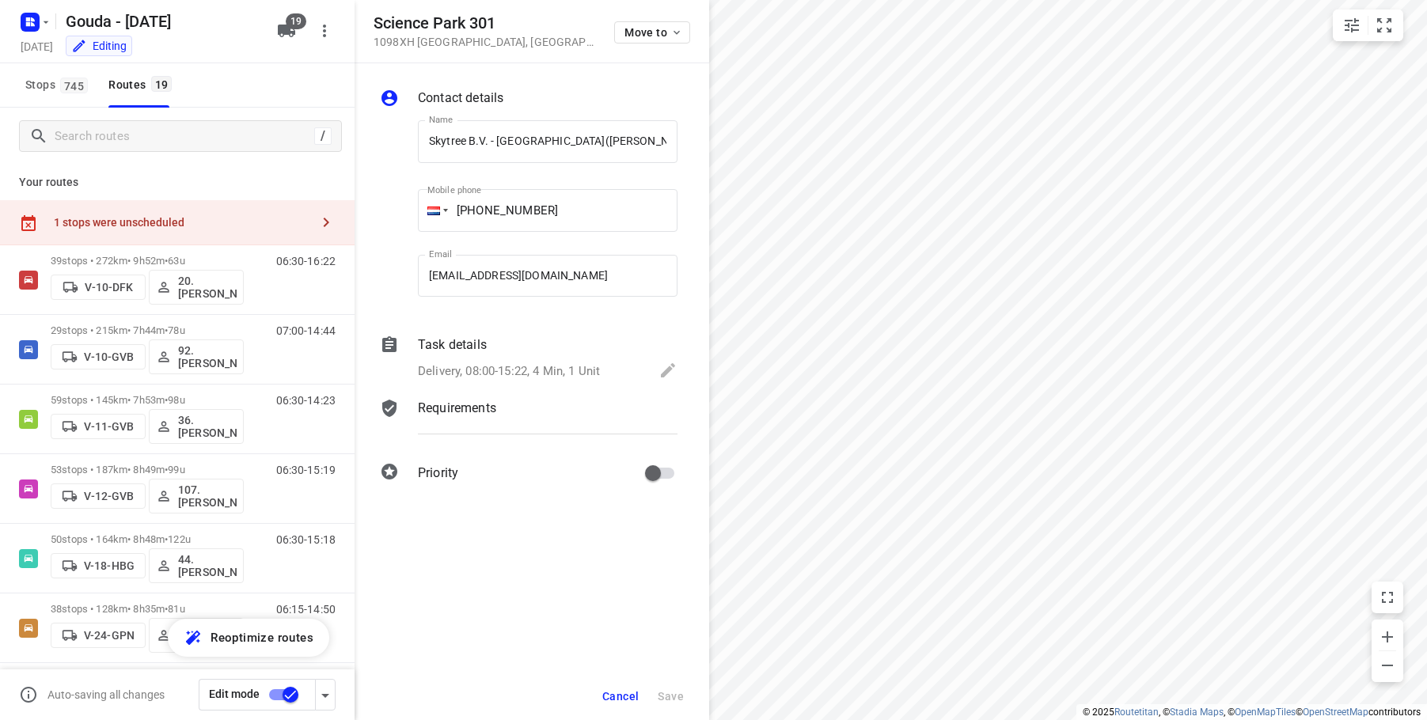
click at [621, 311] on button "Cancel" at bounding box center [620, 696] width 49 height 28
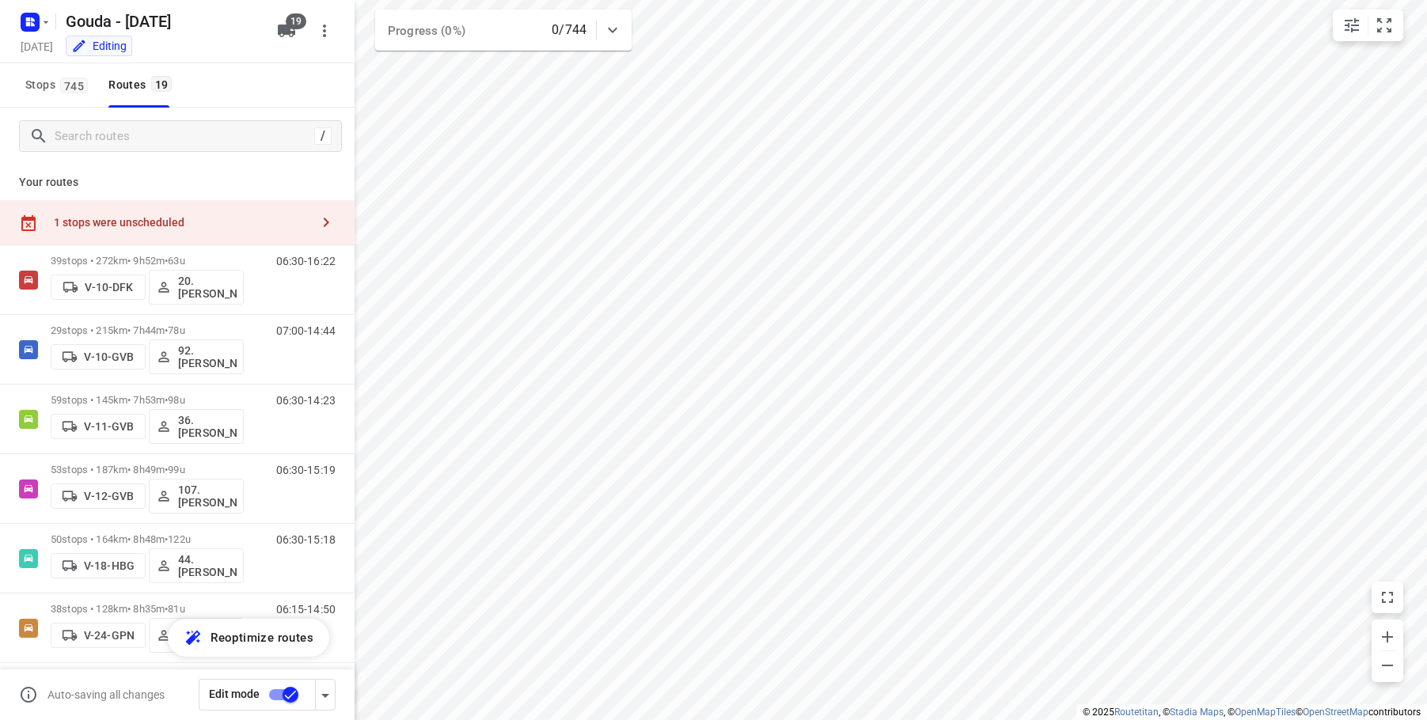
click at [116, 230] on div "1 stops were unscheduled" at bounding box center [177, 222] width 355 height 45
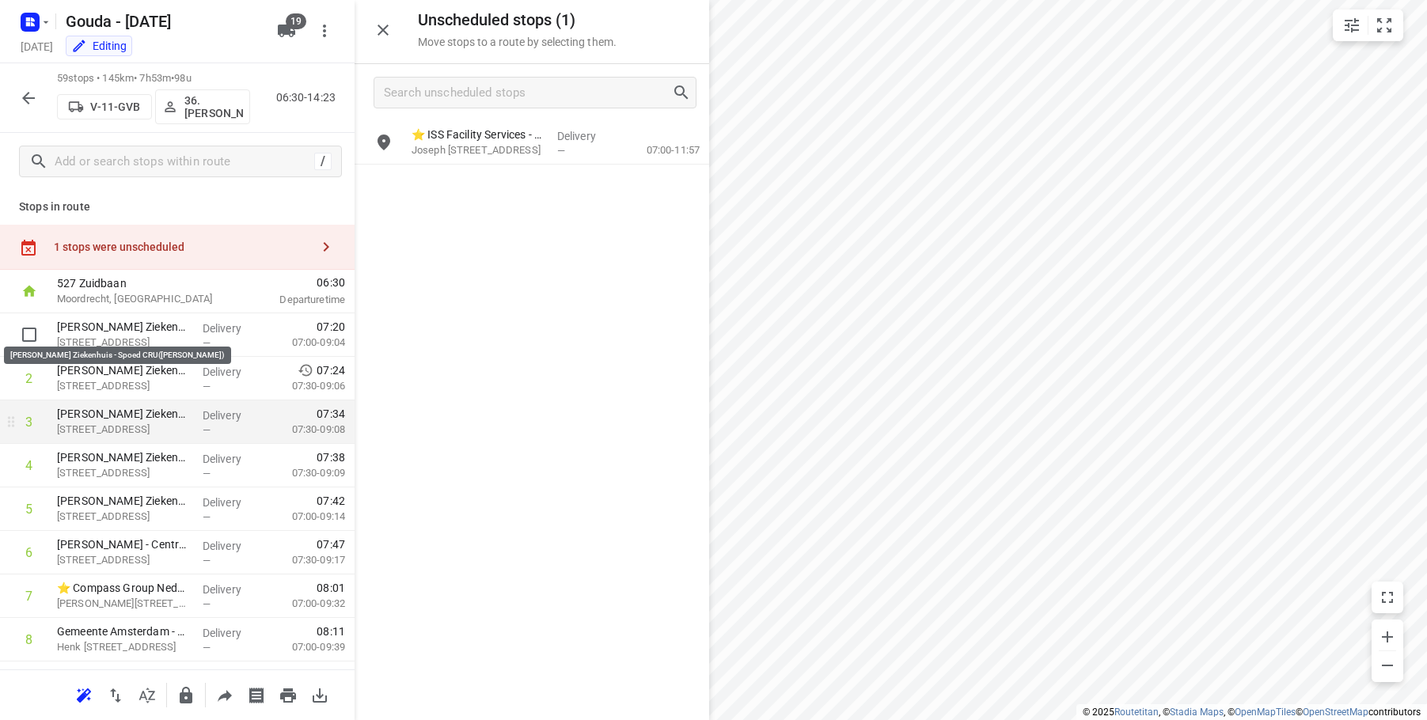
scroll to position [0, 0]
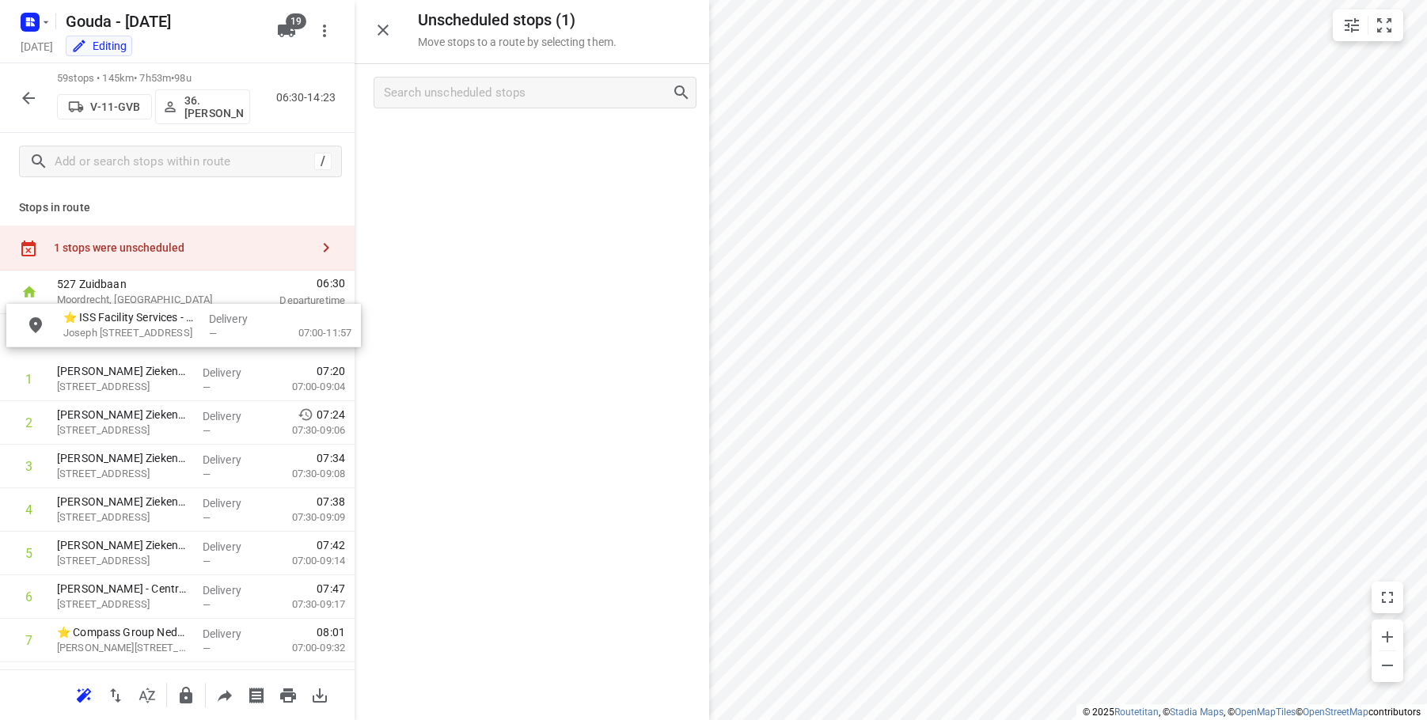
drag, startPoint x: 553, startPoint y: 148, endPoint x: 201, endPoint y: 339, distance: 399.9
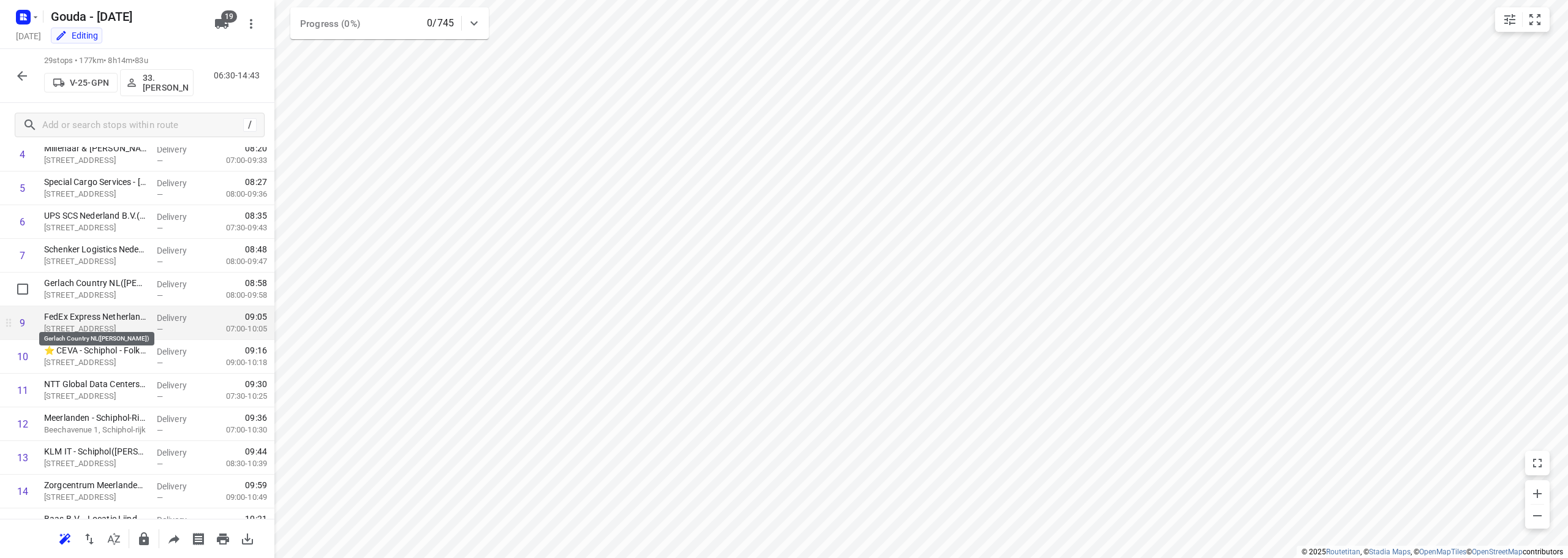
scroll to position [110, 0]
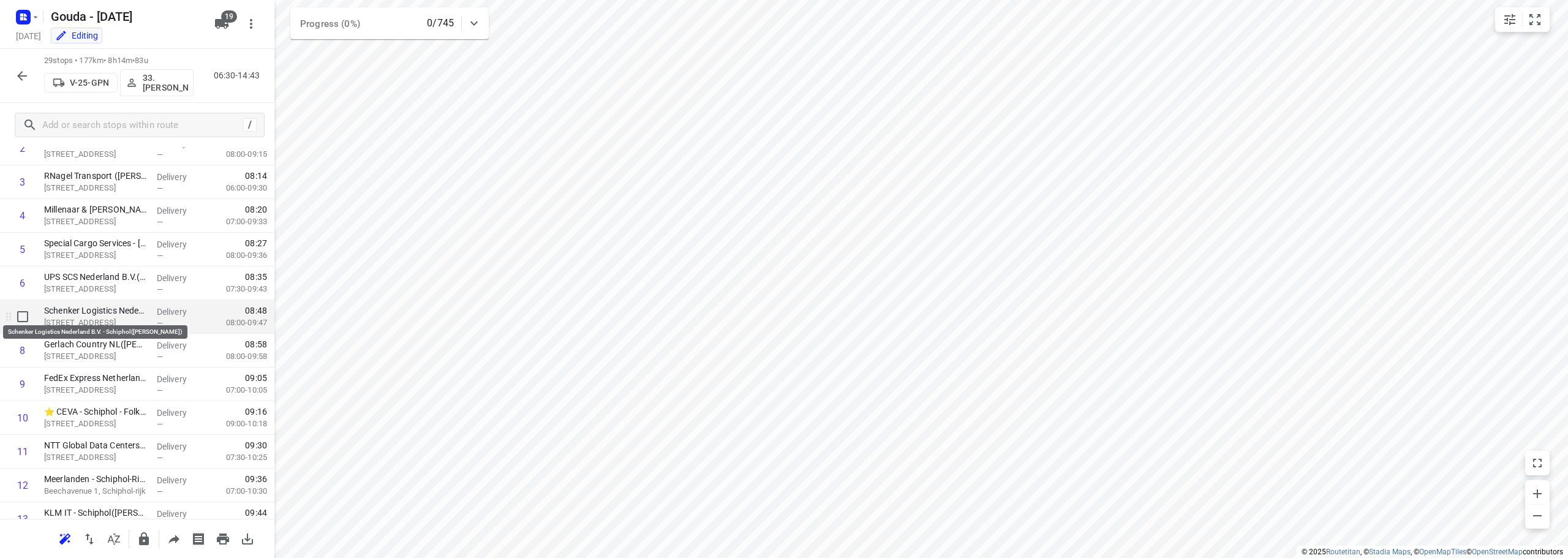
click at [111, 241] on p "Schenker Logistics Nederland B.V. - Schiphol([PERSON_NAME])" at bounding box center [95, 310] width 103 height 12
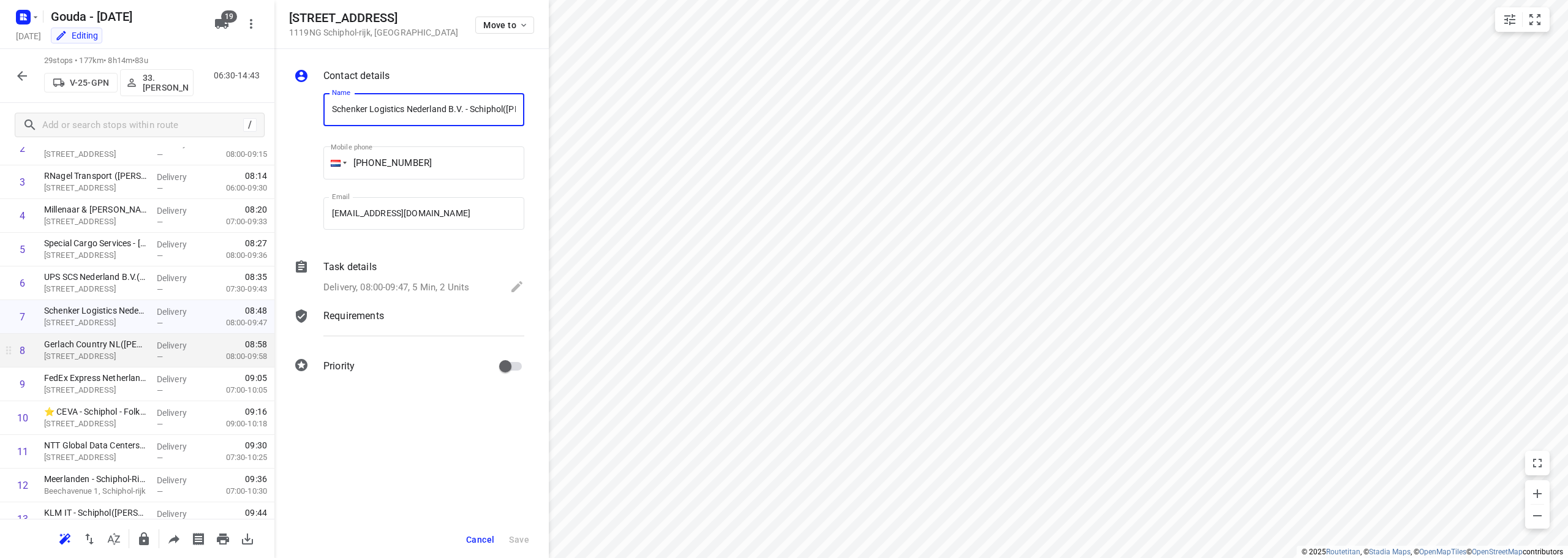
scroll to position [0, 72]
click at [384, 241] on div "Task details" at bounding box center [424, 267] width 201 height 15
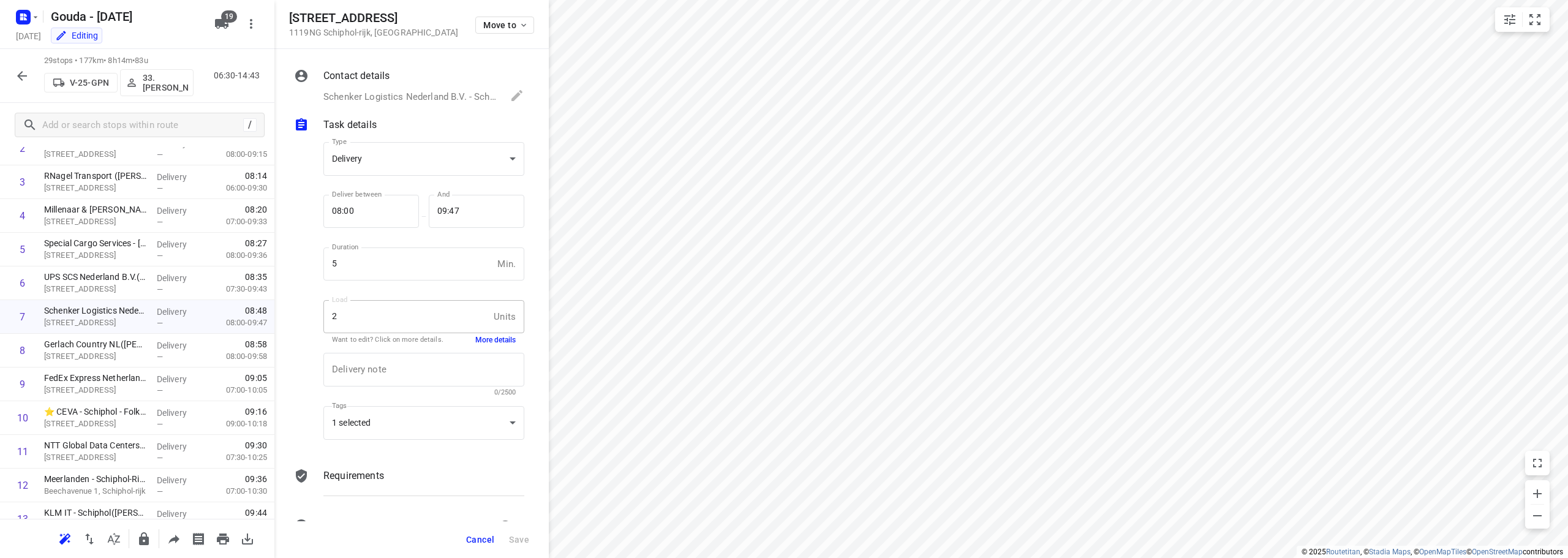
click at [494, 241] on button "More details" at bounding box center [495, 340] width 40 height 10
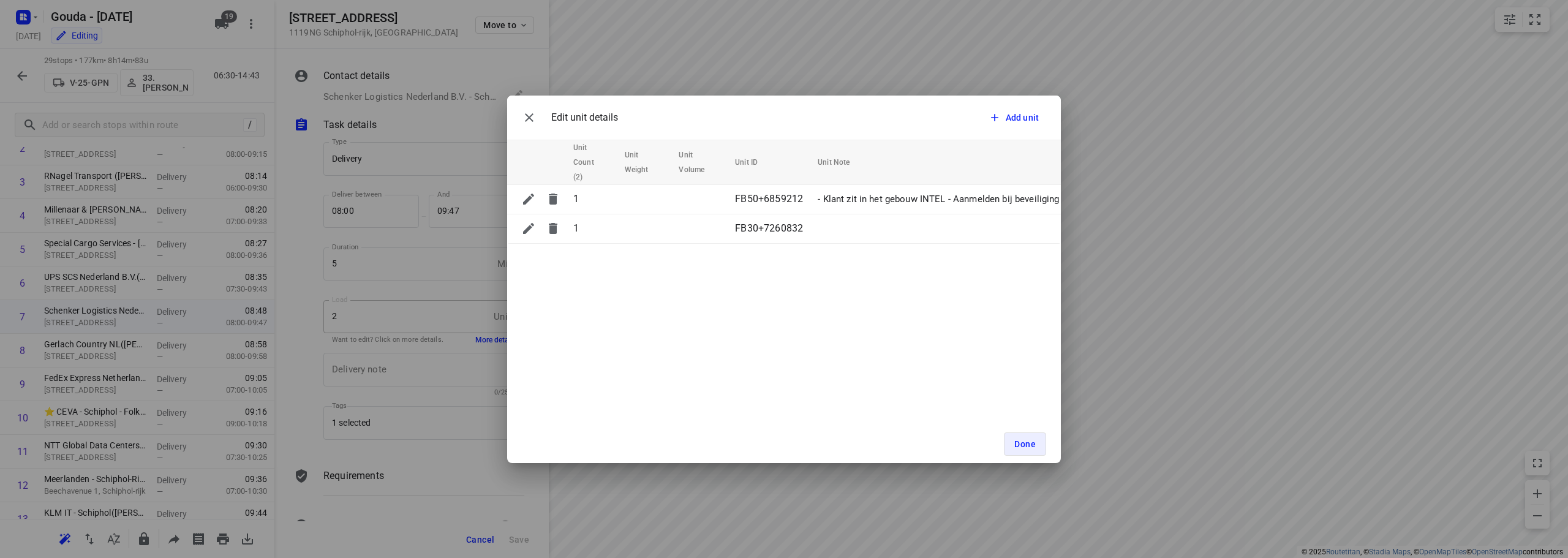
drag, startPoint x: 828, startPoint y: 248, endPoint x: 863, endPoint y: 247, distance: 35.0
click at [782, 241] on div "Unit Count (2) Unit Weight Unit Volume Unit ID Unit Note 1 FB50+6859212 - Klant…" at bounding box center [784, 191] width 554 height 104
drag, startPoint x: 874, startPoint y: 248, endPoint x: 709, endPoint y: 248, distance: 165.0
click at [710, 241] on div "Edit unit details Add unit Unit Count (2) Unit Weight Unit Volume Unit ID Unit …" at bounding box center [784, 279] width 554 height 368
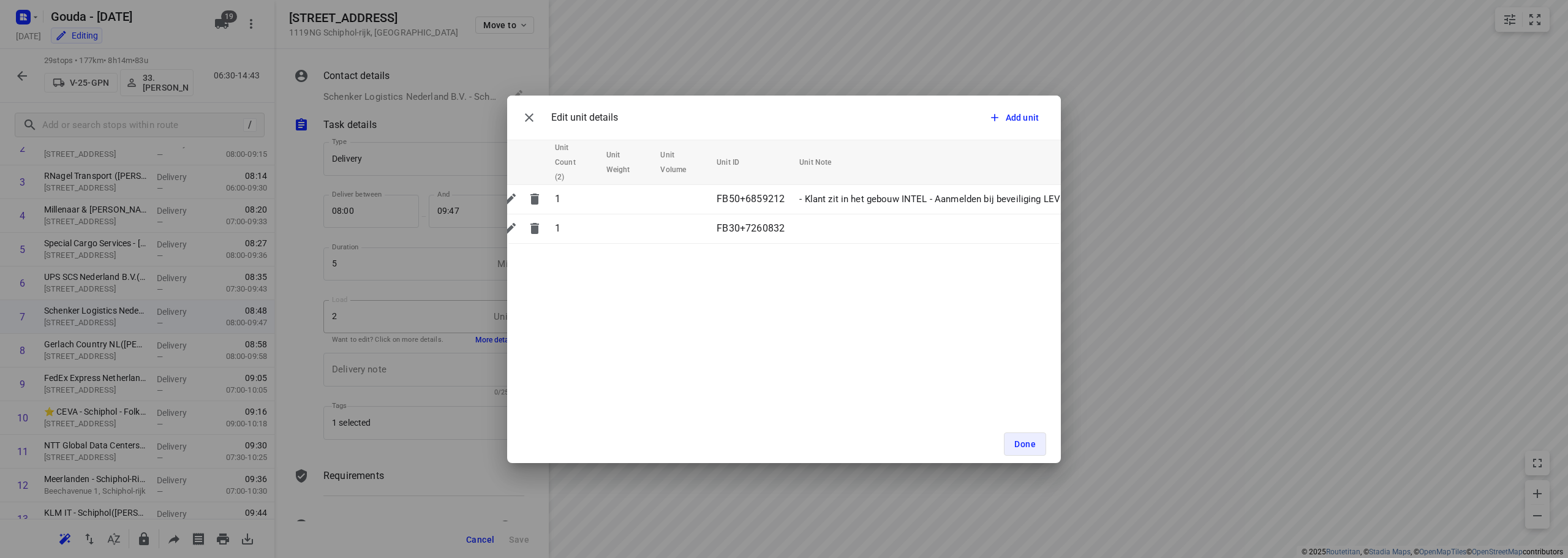
click at [782, 241] on div "Done" at bounding box center [784, 443] width 554 height 38
click at [782, 241] on button "Done" at bounding box center [1025, 444] width 43 height 23
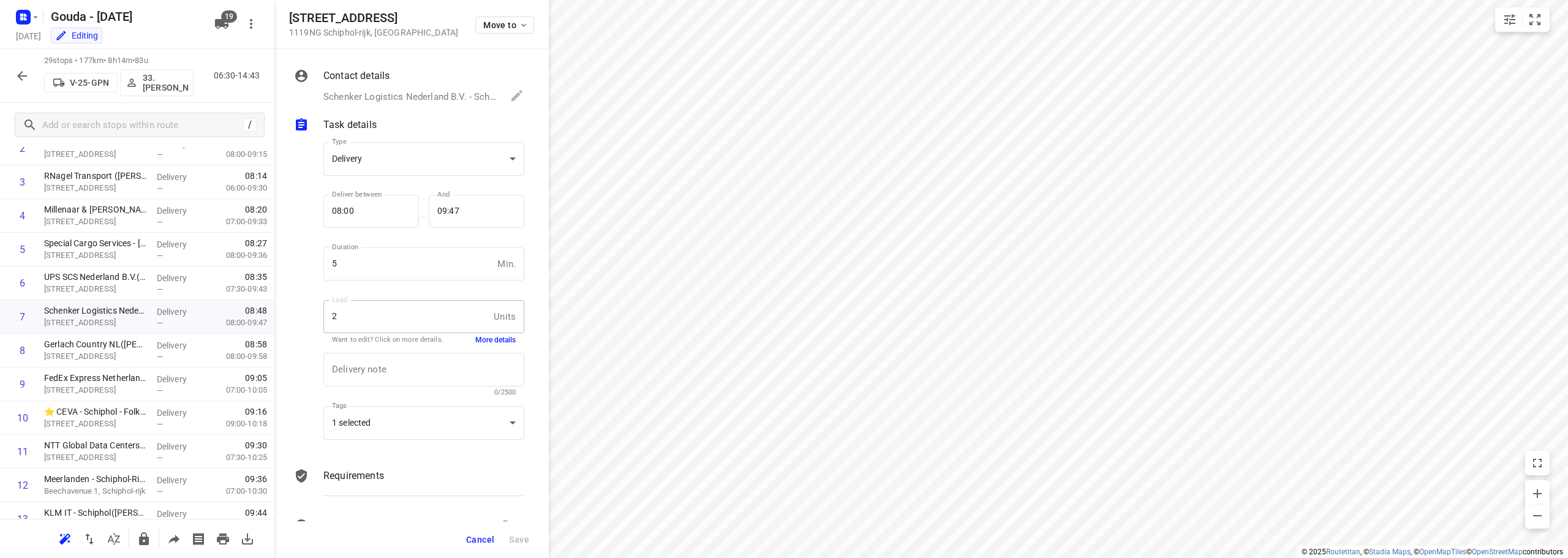
click at [490, 241] on button "Cancel" at bounding box center [480, 539] width 38 height 22
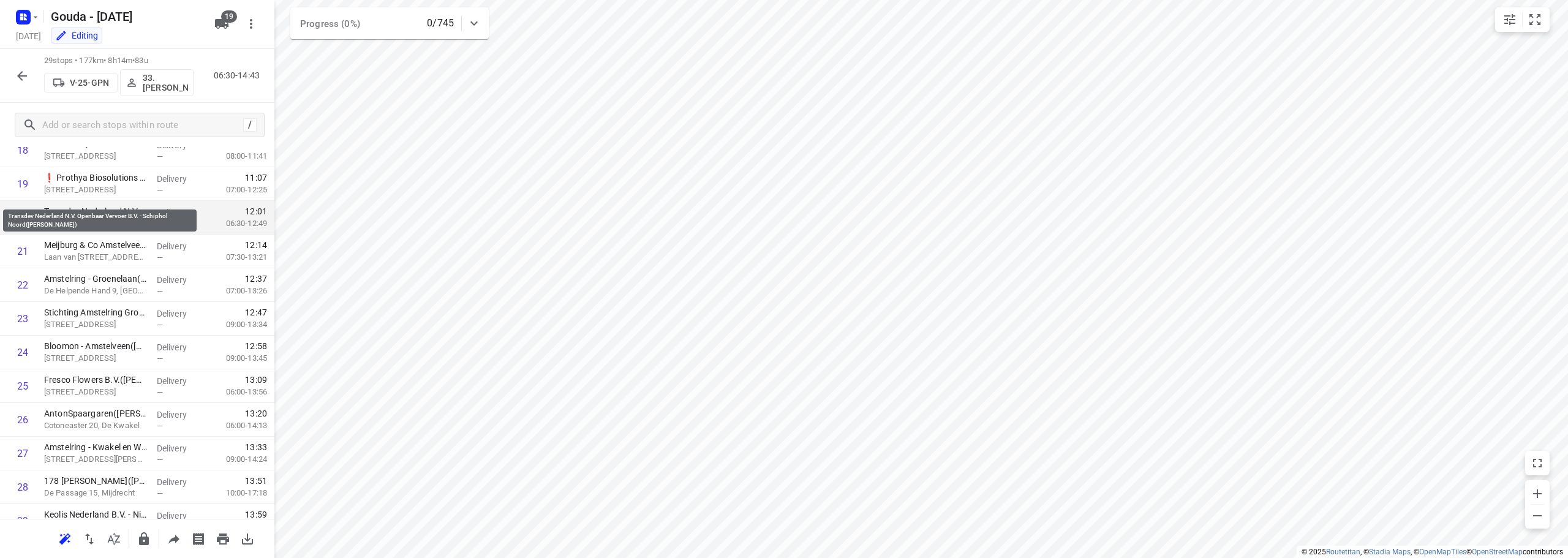
scroll to position [674, 0]
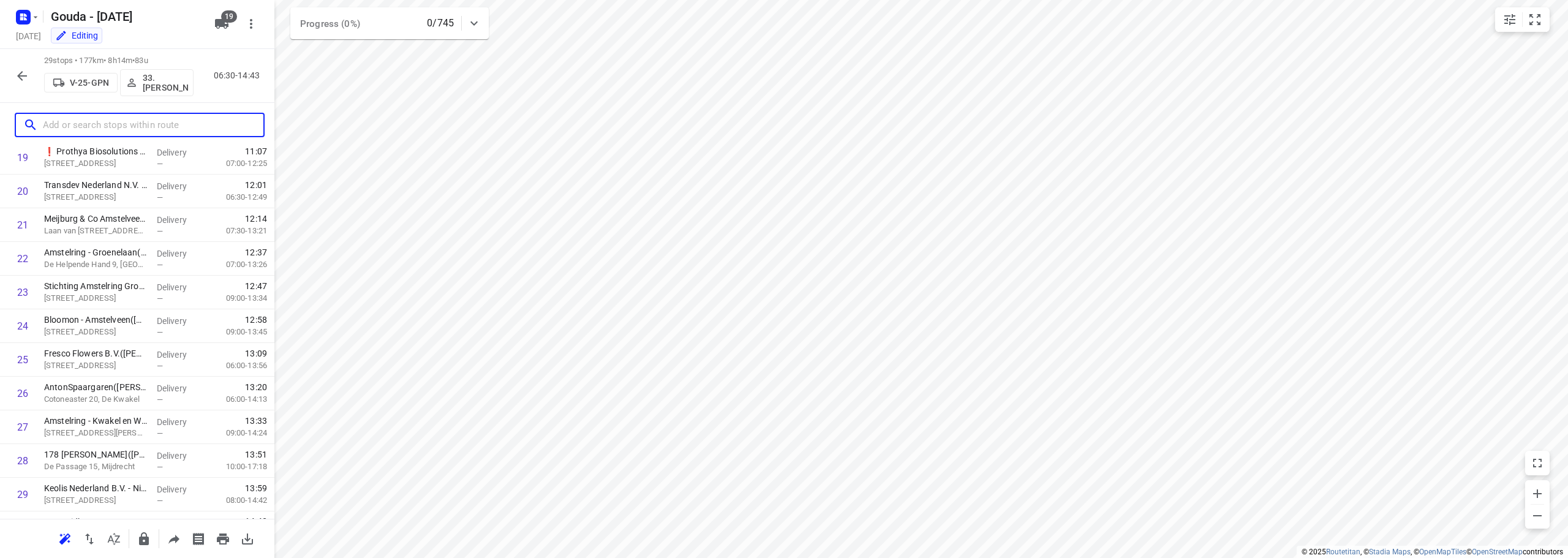
click at [111, 131] on input "text" at bounding box center [152, 125] width 220 height 19
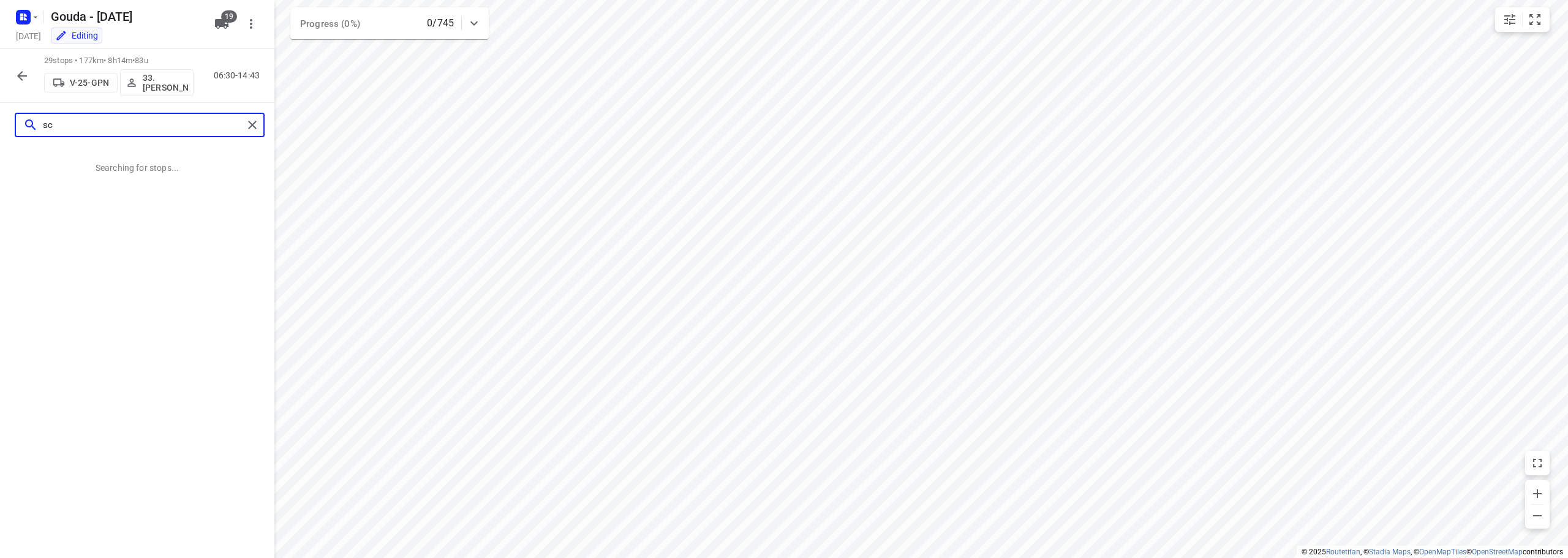
scroll to position [0, 0]
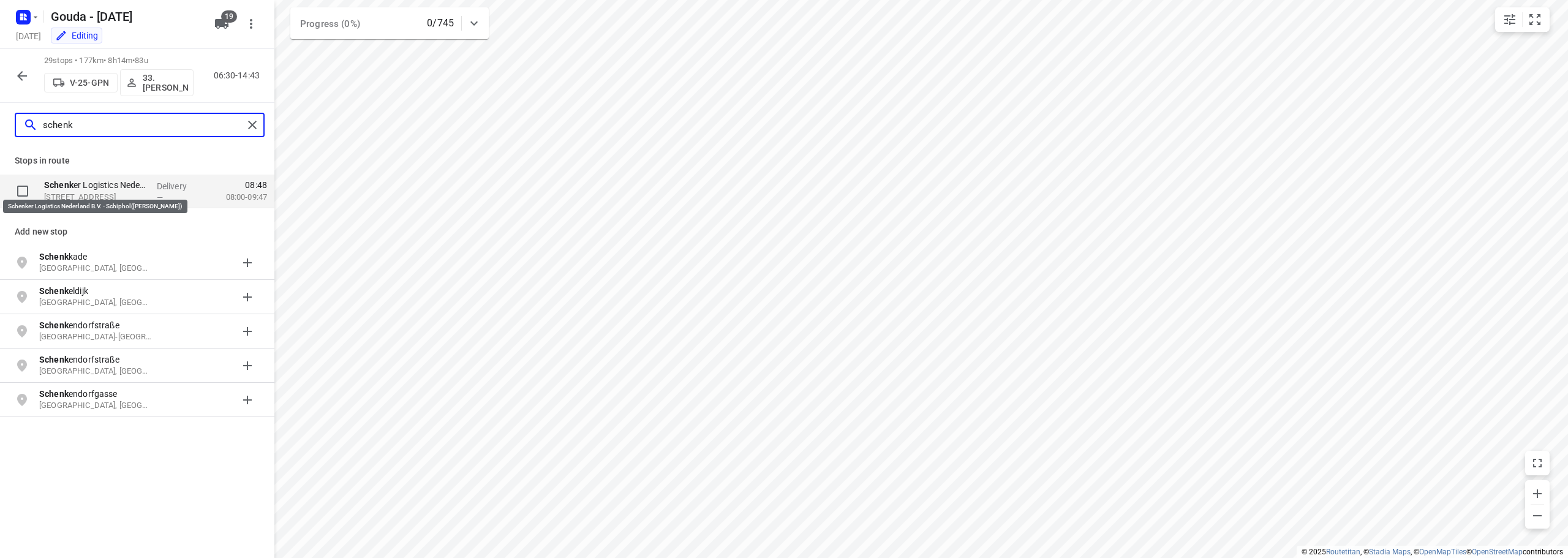
type input "schenk"
click at [105, 186] on p "Schenk er Logistics Nederland B.V. - [PERSON_NAME]([PERSON_NAME])" at bounding box center [95, 185] width 103 height 12
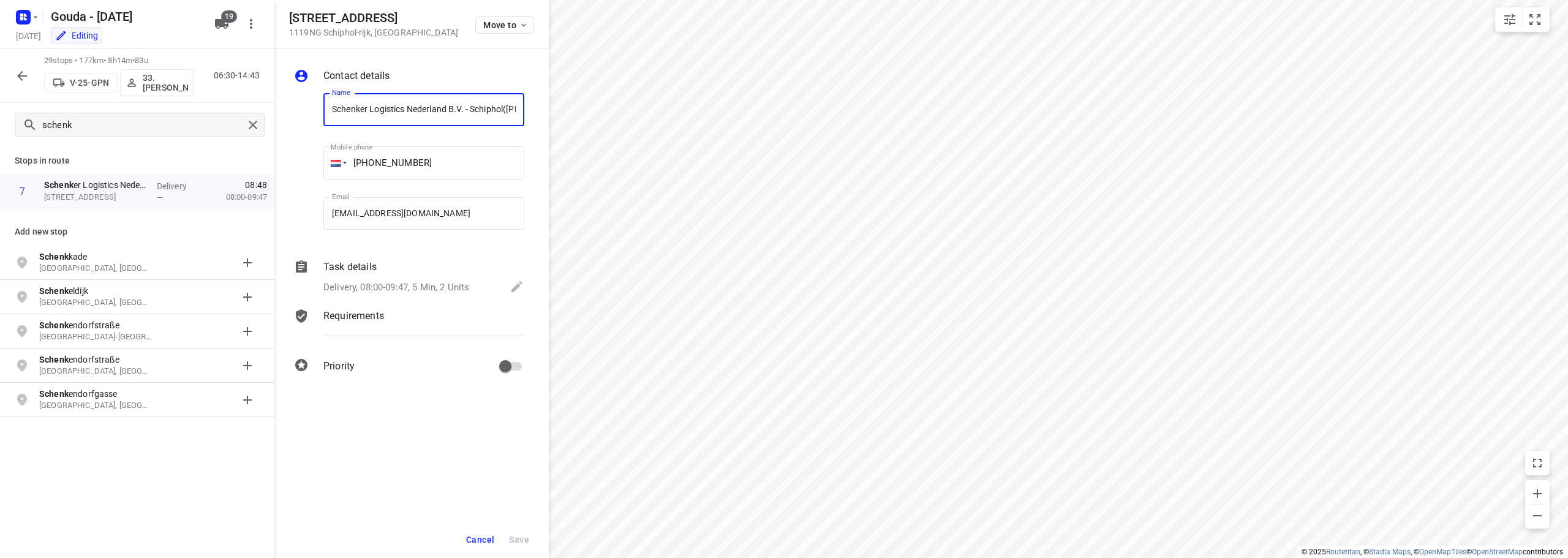
scroll to position [0, 72]
click at [521, 241] on div "i © 2025 Routetitan , © Stadia Maps , © OpenMapTiles © OpenStreetMap contributo…" at bounding box center [784, 279] width 1568 height 558
drag, startPoint x: 304, startPoint y: 15, endPoint x: 377, endPoint y: 5, distance: 73.7
click at [377, 5] on div "[STREET_ADDRESS] Move to" at bounding box center [412, 24] width 275 height 49
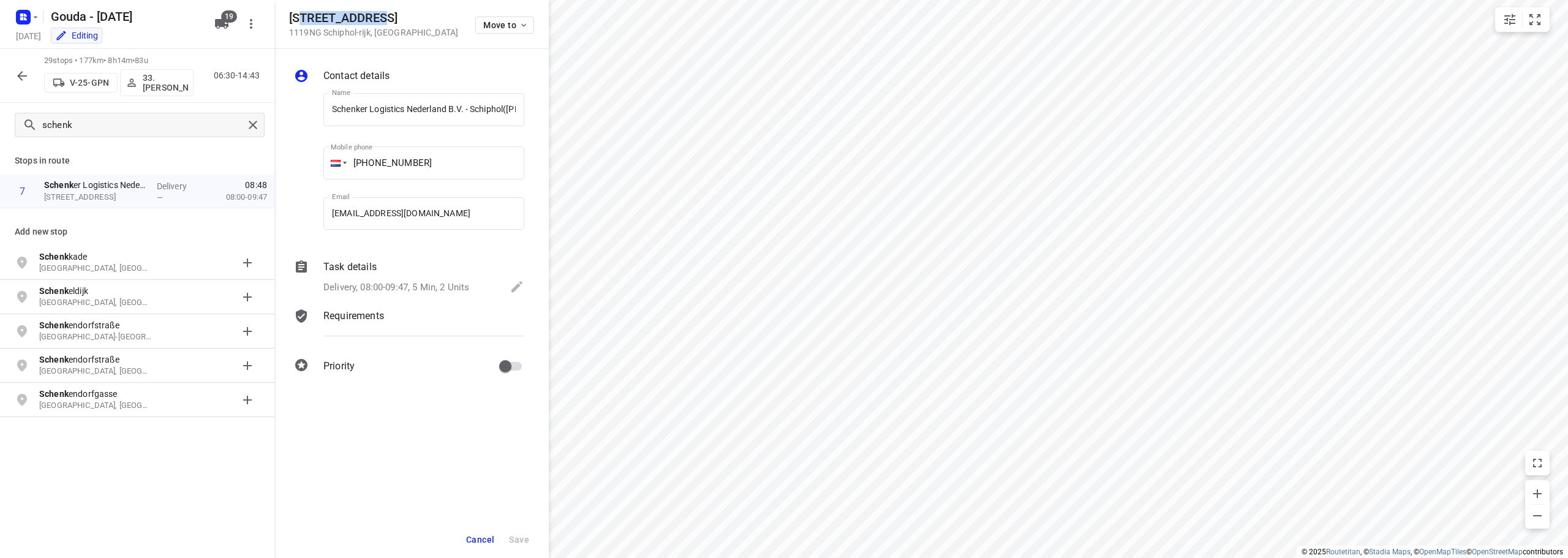
click at [377, 5] on div "[STREET_ADDRESS] Move to" at bounding box center [412, 24] width 275 height 49
drag, startPoint x: 313, startPoint y: 15, endPoint x: 299, endPoint y: 12, distance: 14.3
click at [299, 12] on h5 "[STREET_ADDRESS]" at bounding box center [374, 18] width 169 height 14
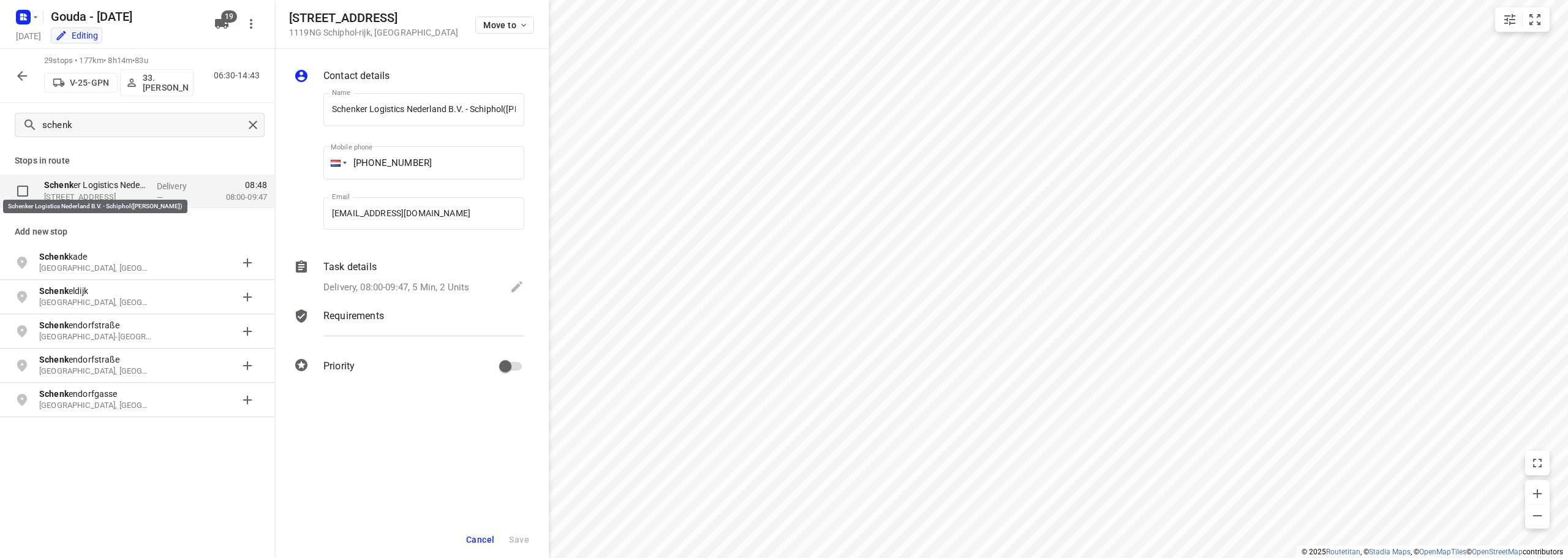
click at [91, 183] on p "Schenk er Logistics Nederland B.V. - [PERSON_NAME]([PERSON_NAME])" at bounding box center [95, 185] width 103 height 12
drag, startPoint x: 396, startPoint y: 296, endPoint x: 404, endPoint y: 289, distance: 10.6
click at [399, 241] on div "Delivery, 08:00-09:47, 5 Min, 2 Units" at bounding box center [424, 288] width 201 height 17
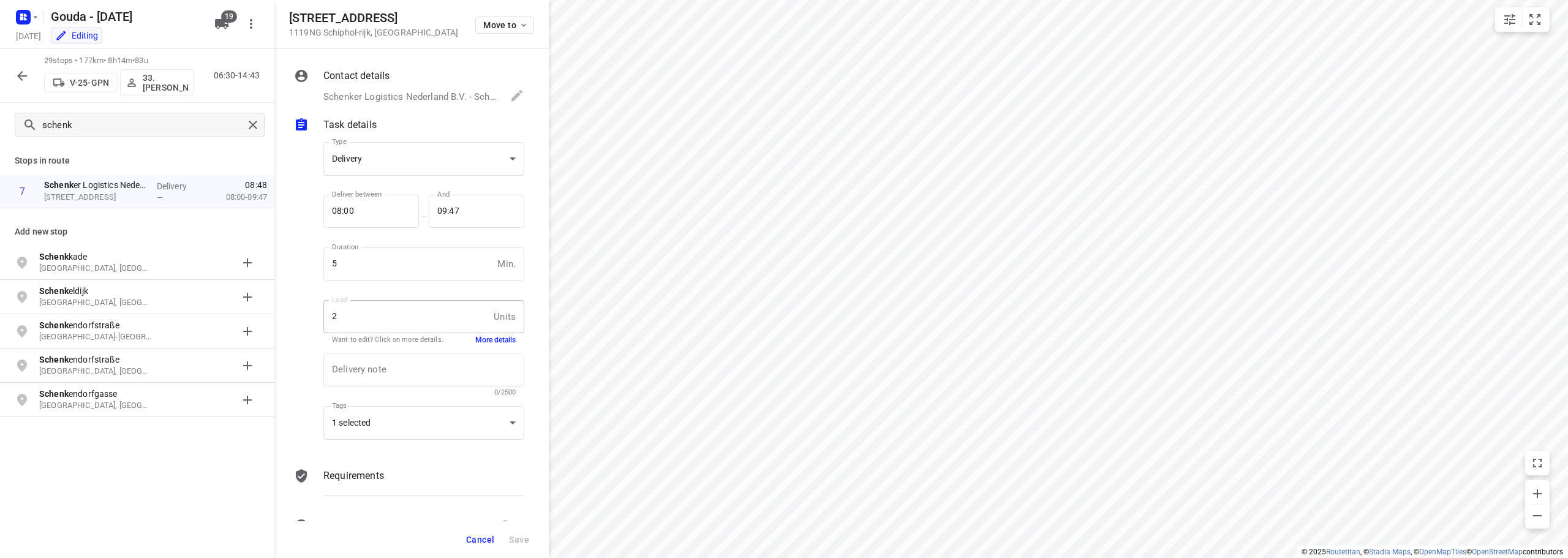
click at [486, 241] on button "More details" at bounding box center [495, 340] width 40 height 10
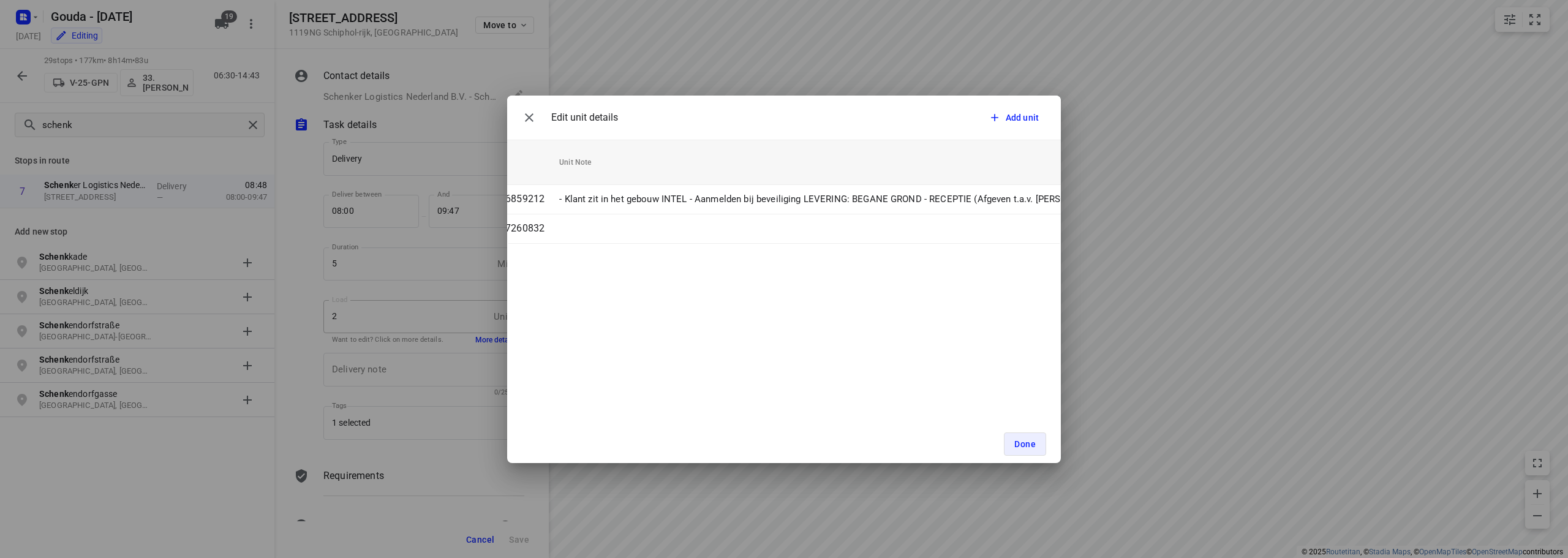
scroll to position [0, 285]
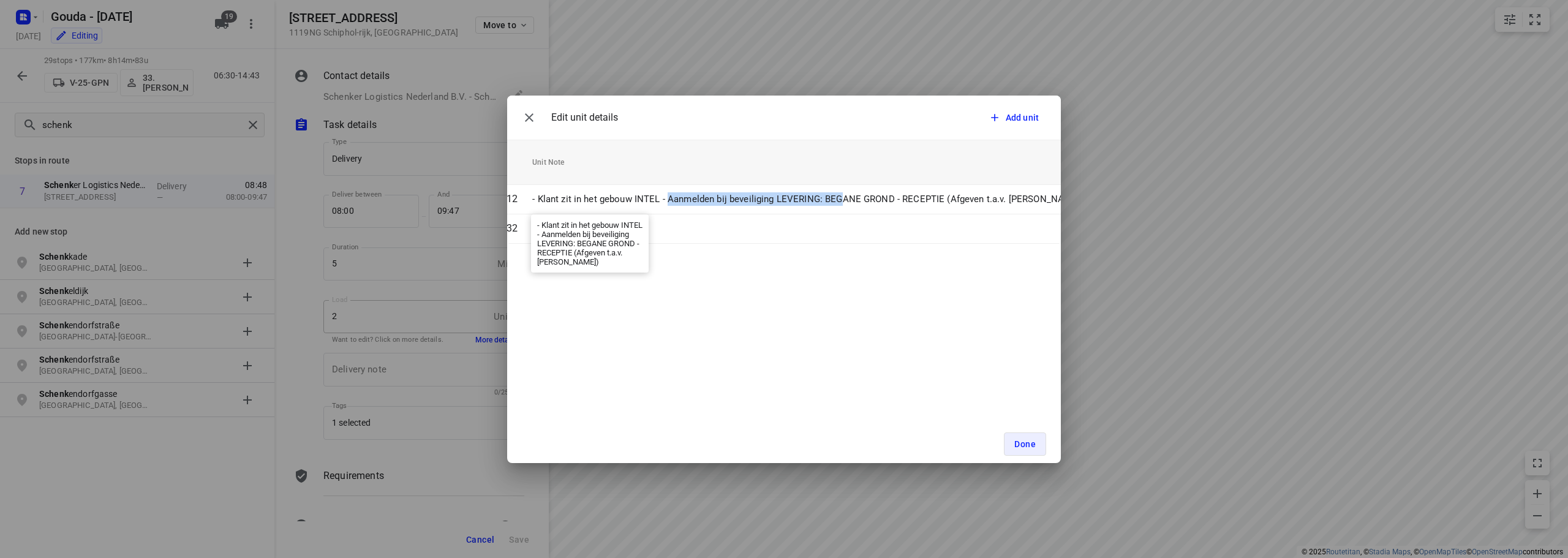
drag, startPoint x: 667, startPoint y: 197, endPoint x: 845, endPoint y: 180, distance: 178.8
click at [782, 194] on p "- Klant zit in het gebouw INTEL - Aanmelden bij beveiliging LEVERING: BEGANE GR…" at bounding box center [808, 200] width 551 height 14
click at [782, 119] on div "Edit unit details Add unit" at bounding box center [784, 117] width 554 height 44
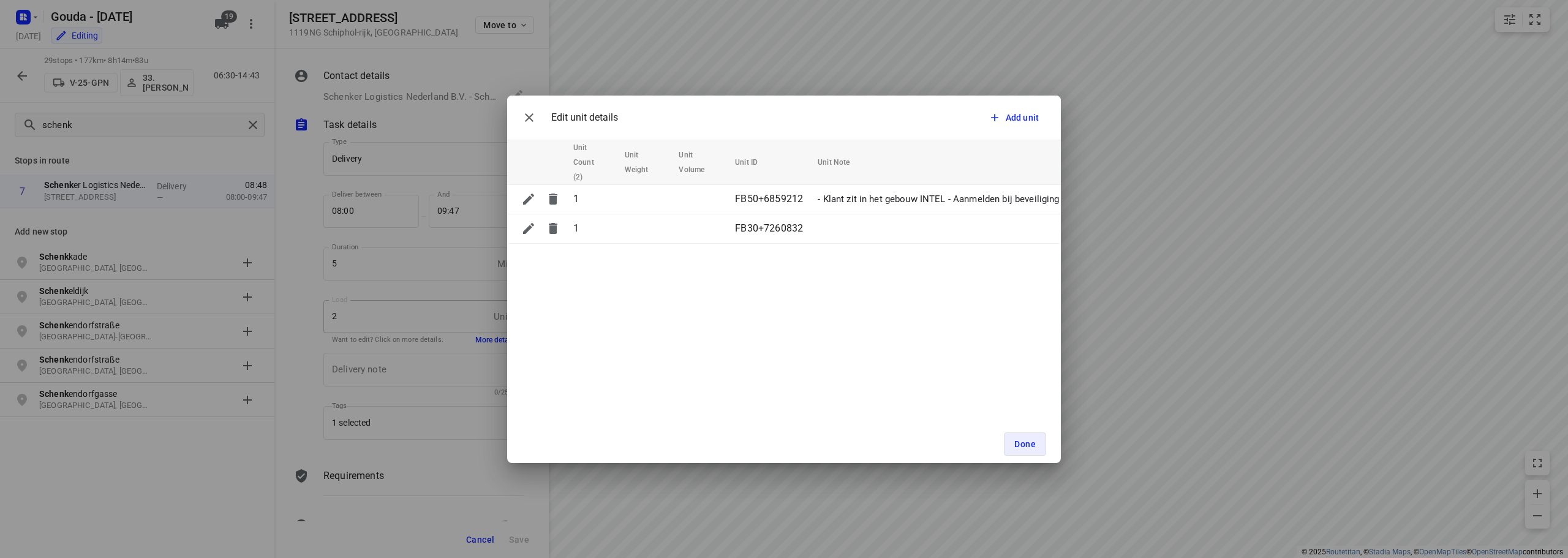
click at [770, 241] on div "Edit unit details Add unit Unit Count (2) Unit Weight Unit Volume Unit ID Unit …" at bounding box center [784, 279] width 554 height 368
click at [782, 241] on button "Done" at bounding box center [1025, 444] width 43 height 23
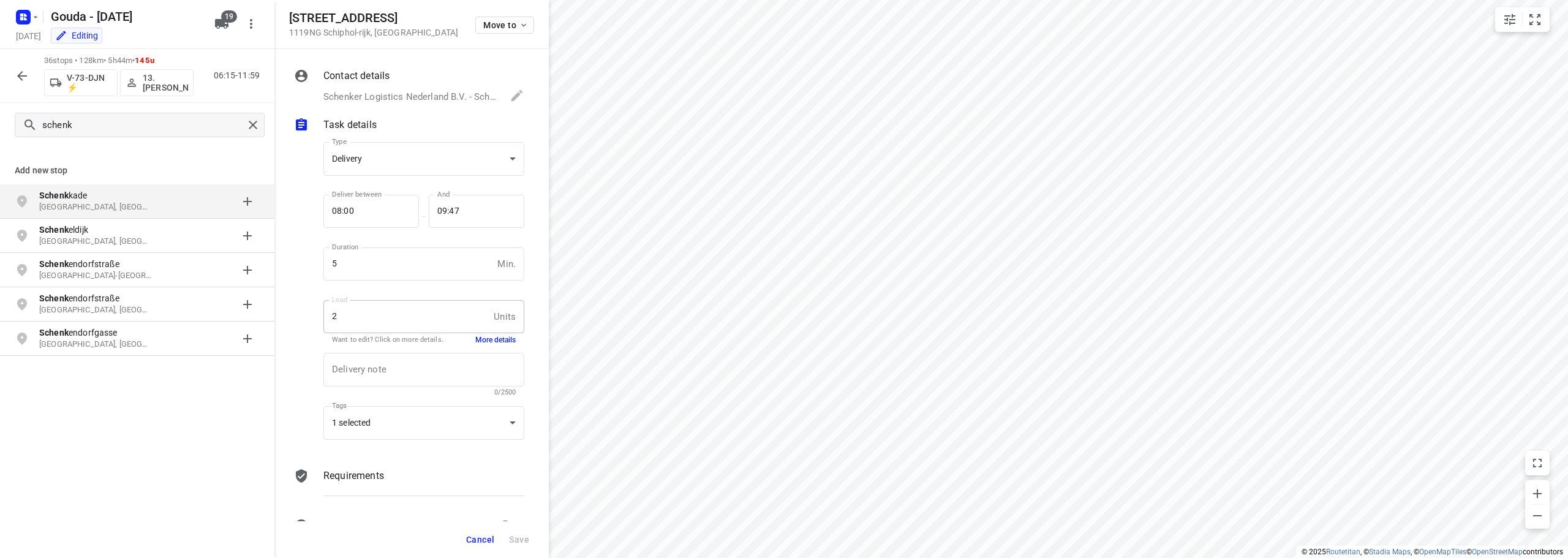
click at [25, 78] on icon "button" at bounding box center [22, 76] width 15 height 15
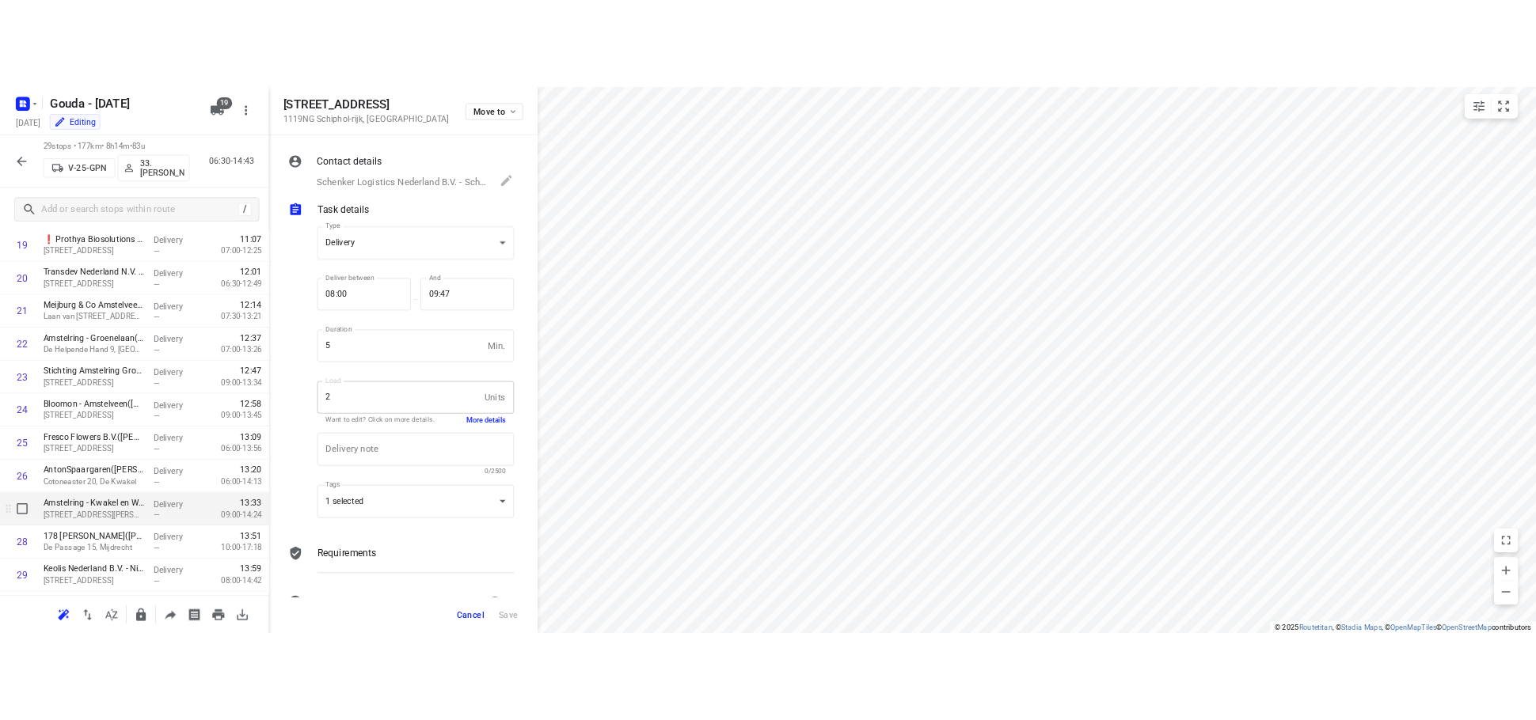
scroll to position [905, 0]
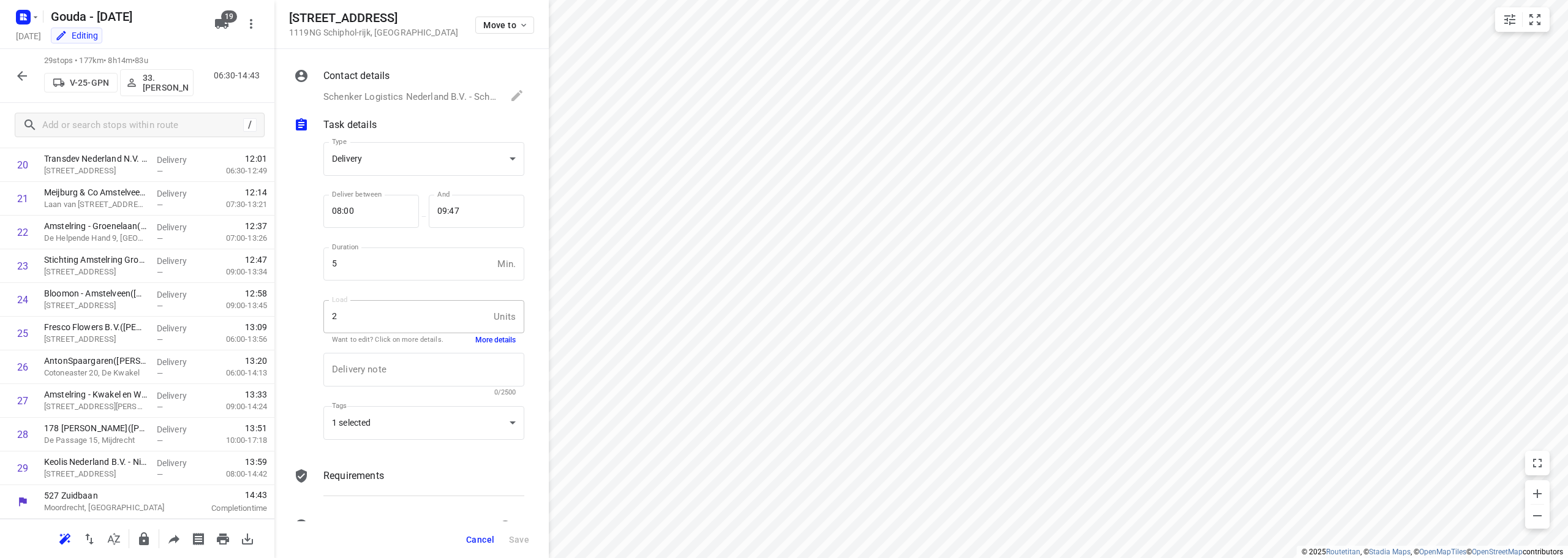
click at [15, 75] on icon "button" at bounding box center [22, 76] width 15 height 15
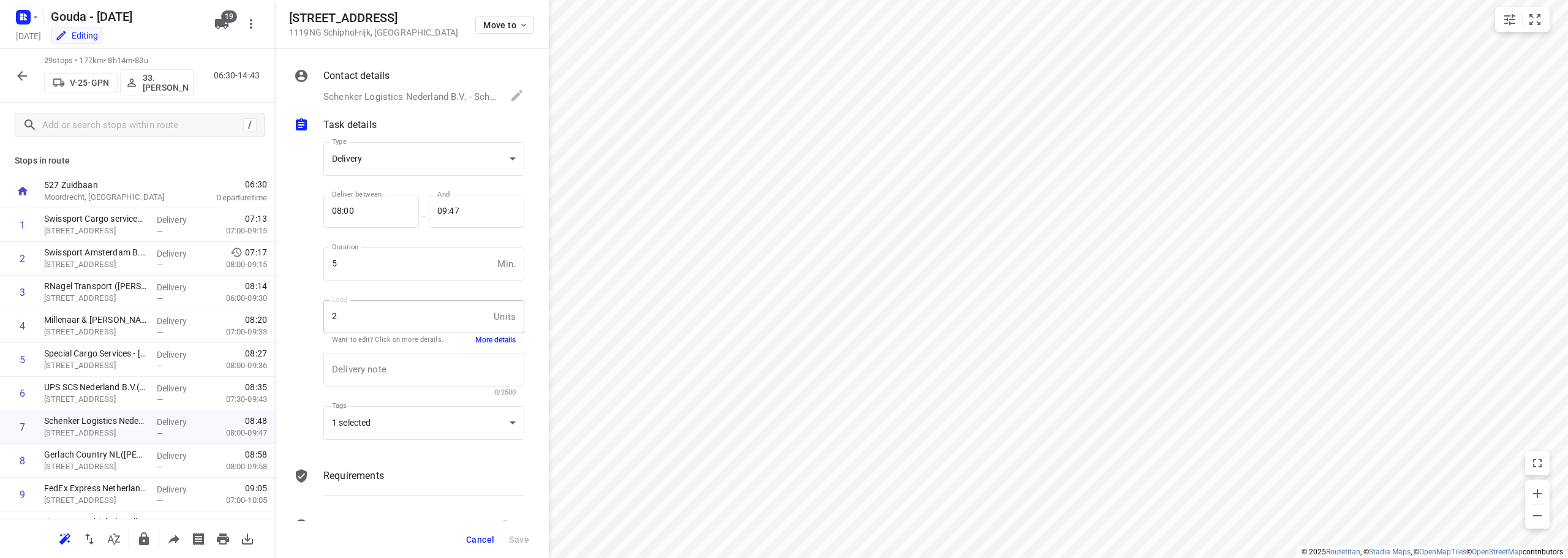
click at [473, 241] on span "Cancel" at bounding box center [480, 539] width 28 height 10
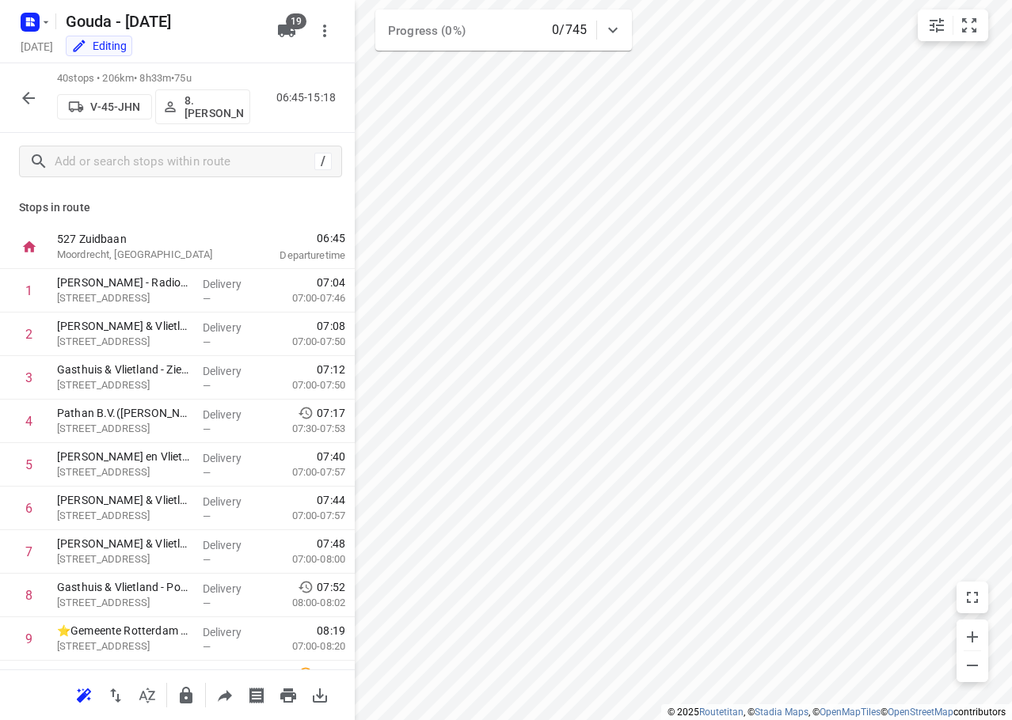
click at [24, 97] on icon "button" at bounding box center [28, 98] width 13 height 13
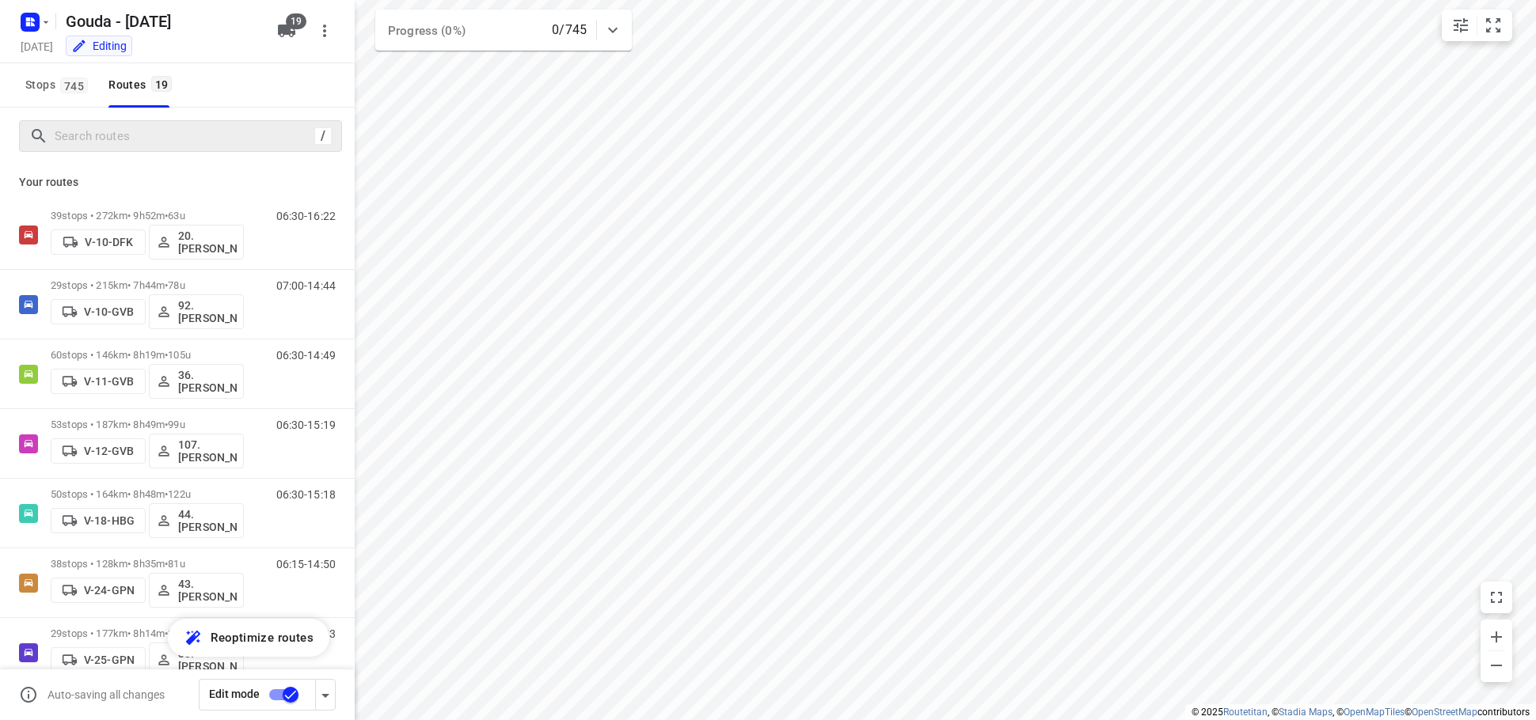
click at [120, 122] on div "/" at bounding box center [180, 136] width 323 height 32
click at [120, 134] on input "Search routes" at bounding box center [181, 136] width 253 height 25
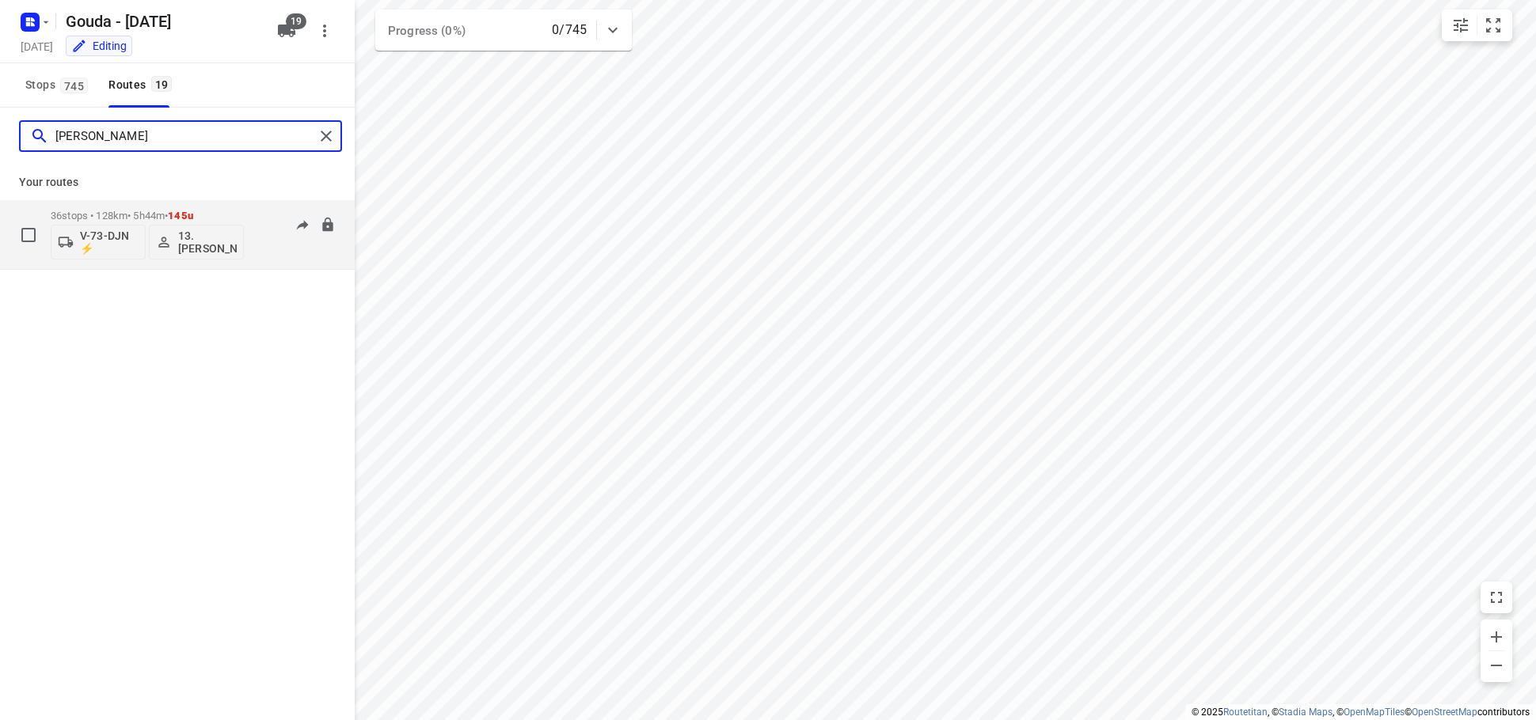
type input "dennis"
click at [170, 204] on div "36 stops • 128km • 5h44m • 145u V-73-DJN ⚡ 13. Dennis Middel" at bounding box center [147, 235] width 193 height 66
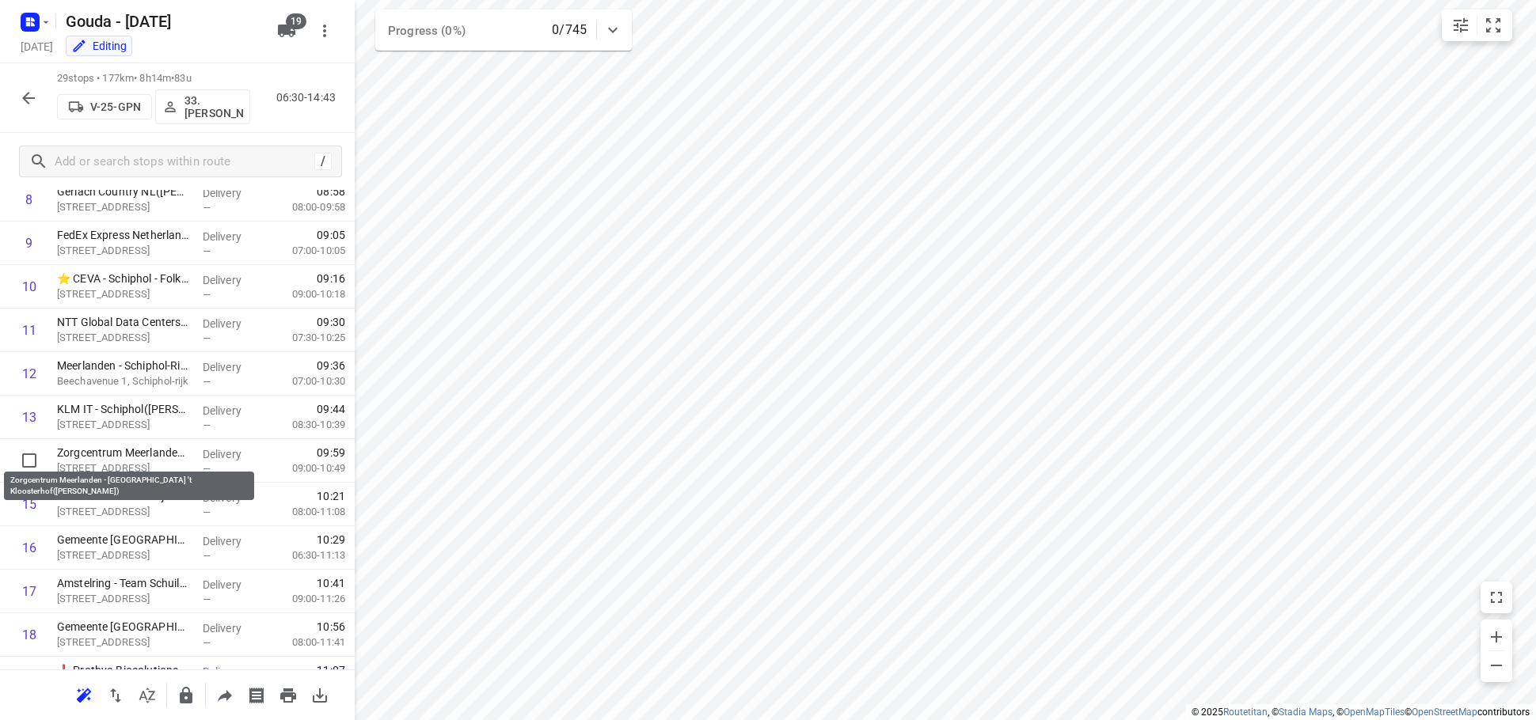
scroll to position [0, 0]
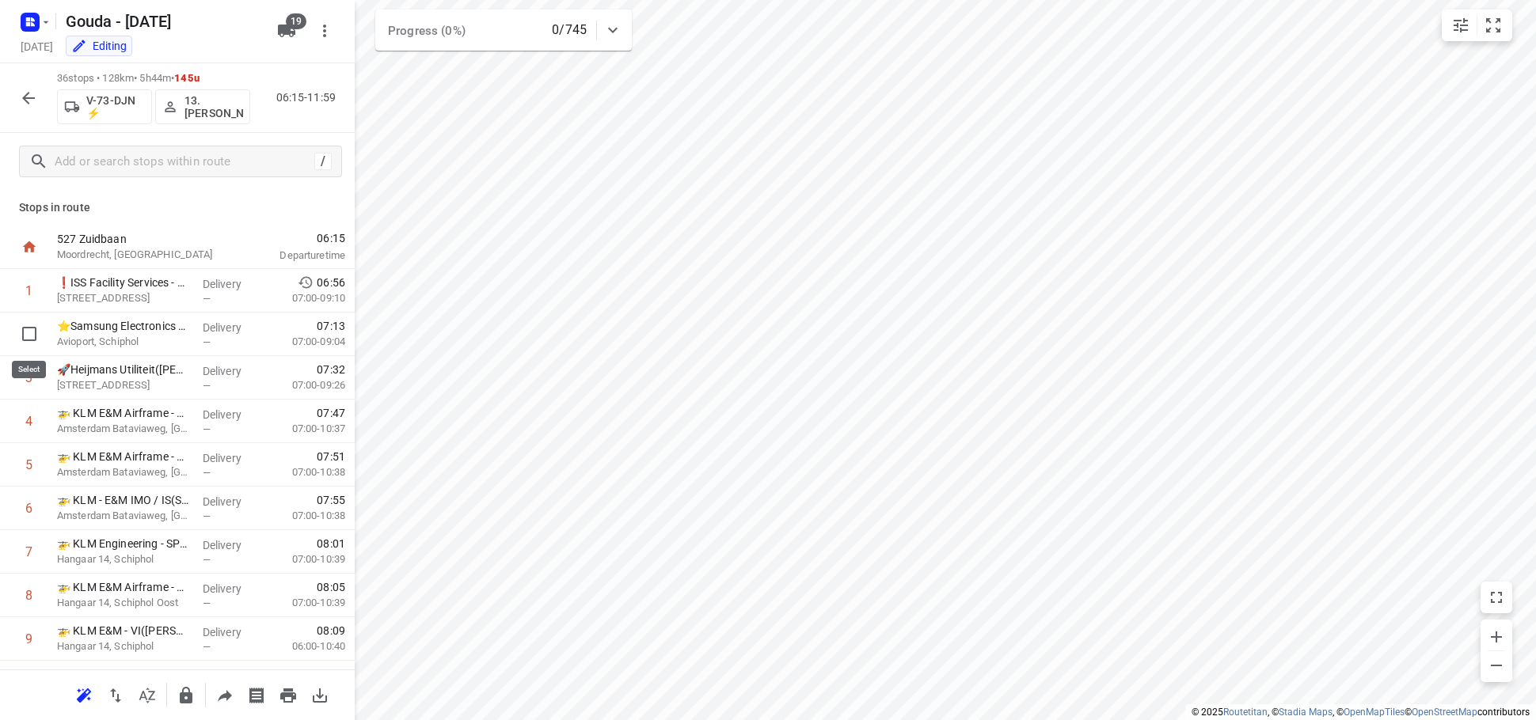
click at [27, 311] on input "checkbox" at bounding box center [29, 334] width 32 height 32
checkbox input "true"
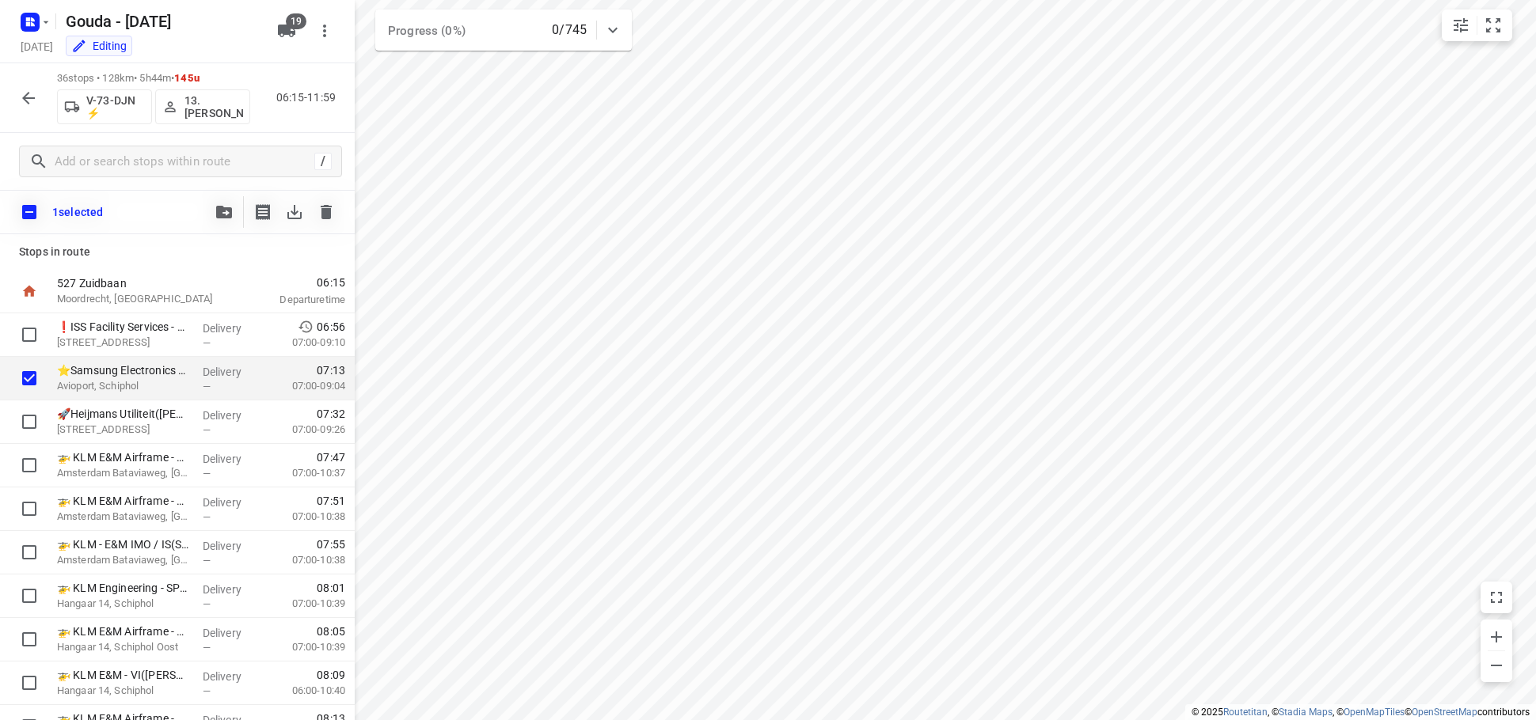
click at [215, 201] on button "button" at bounding box center [224, 212] width 32 height 32
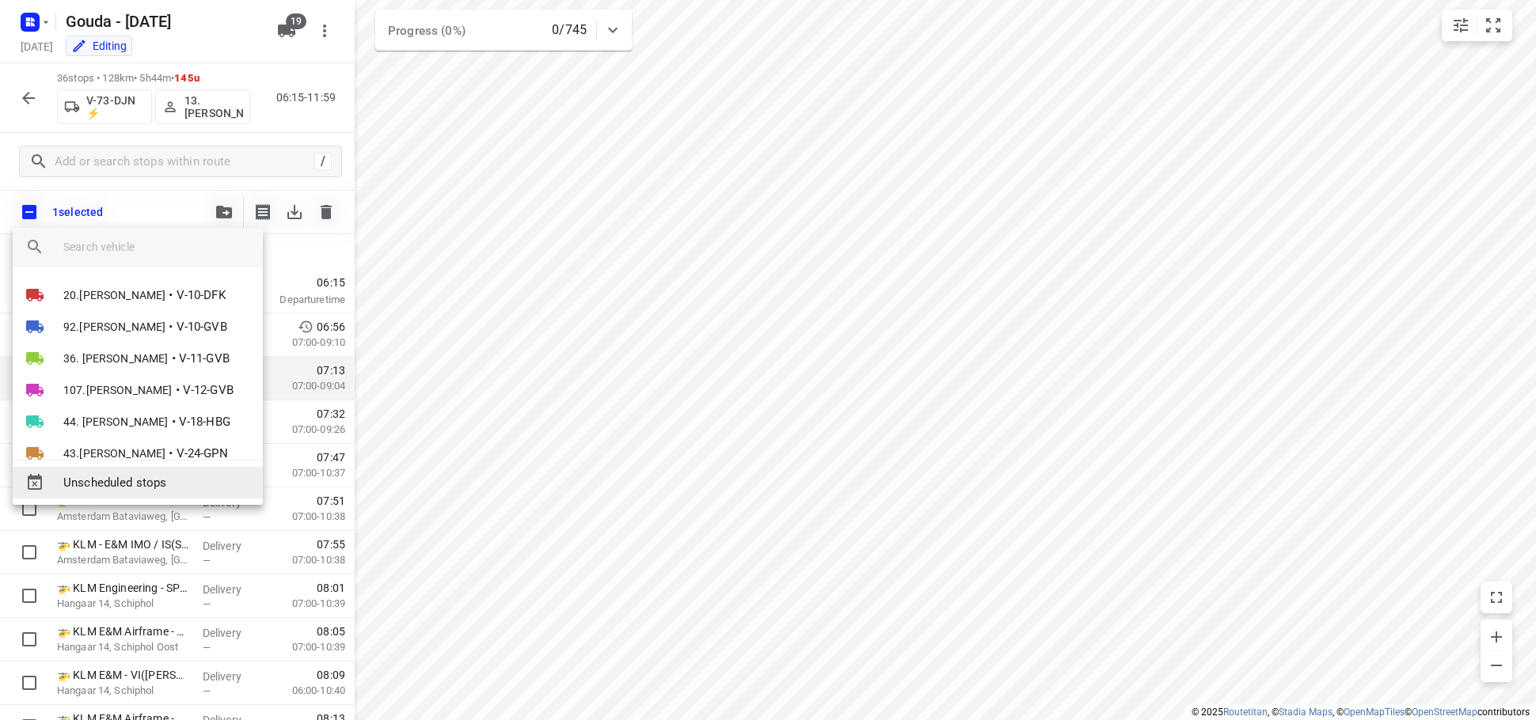
click at [165, 311] on span "Unscheduled stops" at bounding box center [156, 483] width 187 height 18
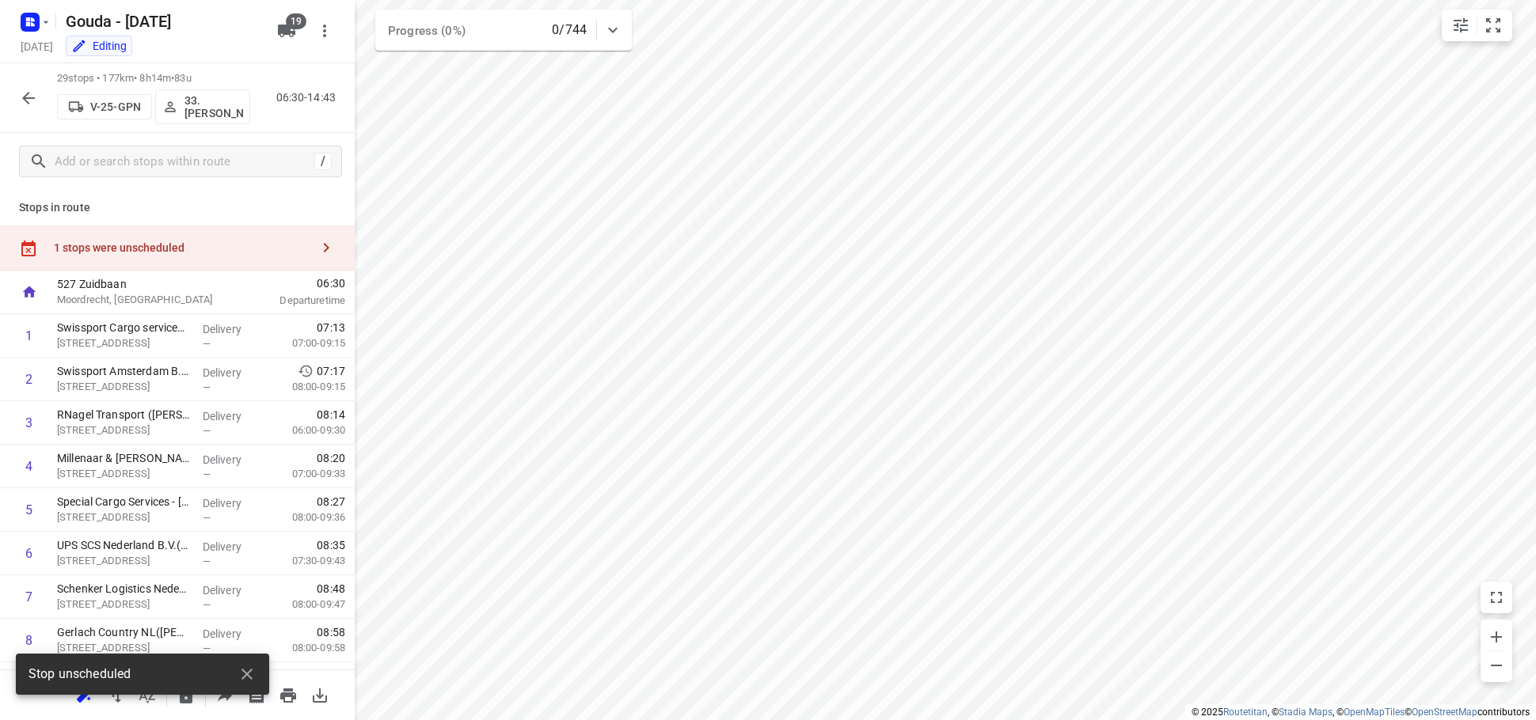
click at [135, 248] on div "1 stops were unscheduled" at bounding box center [182, 247] width 256 height 13
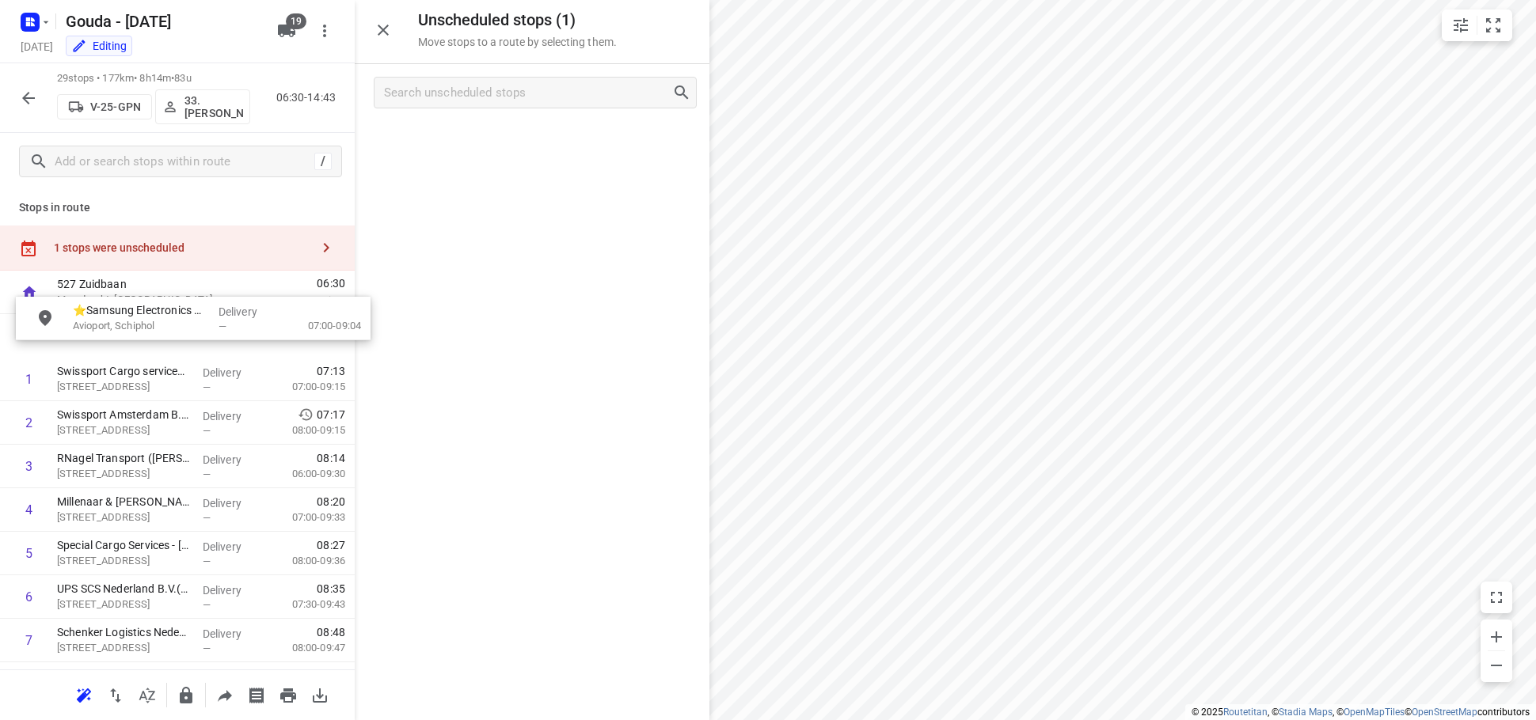
drag, startPoint x: 498, startPoint y: 146, endPoint x: 159, endPoint y: 328, distance: 384.3
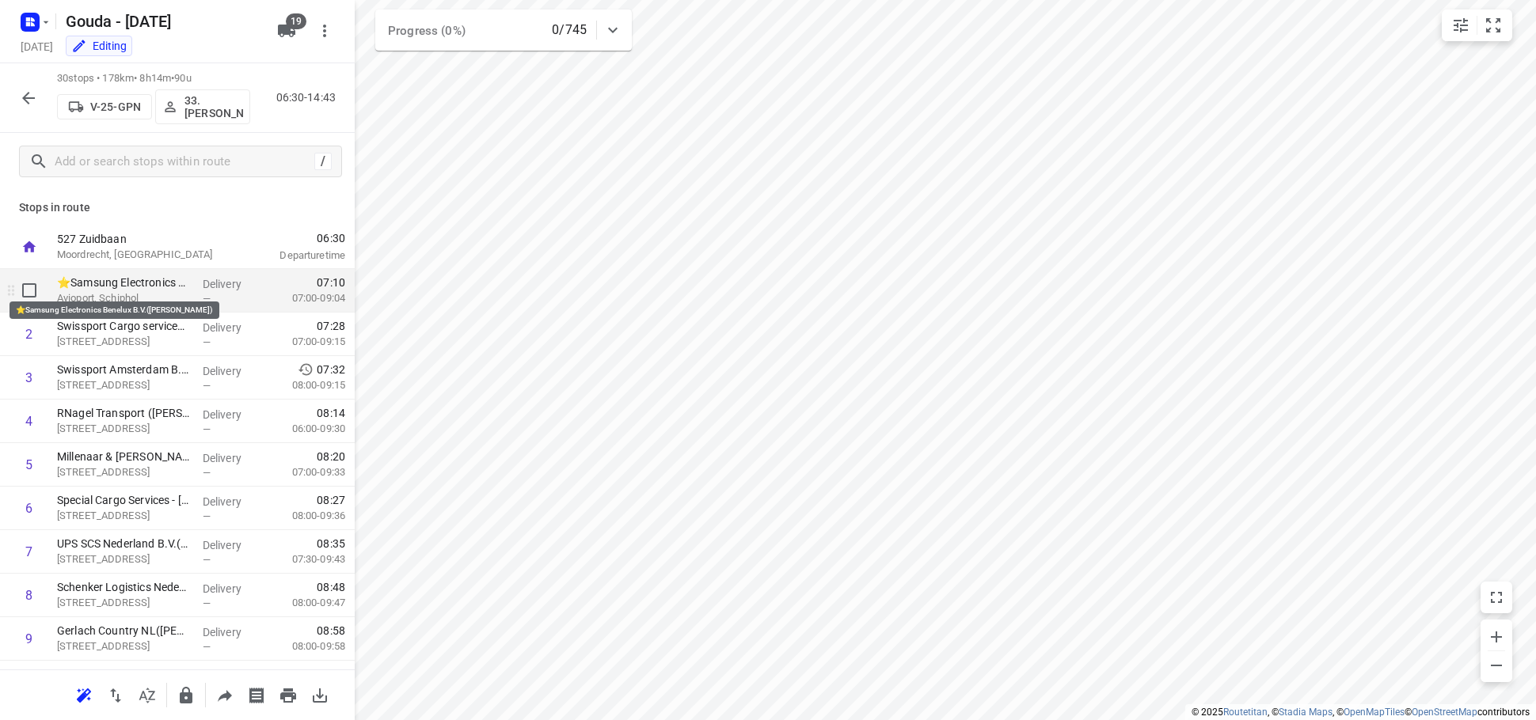
click at [115, 289] on p "⭐Samsung Electronics Benelux B.V.([PERSON_NAME])" at bounding box center [123, 283] width 133 height 16
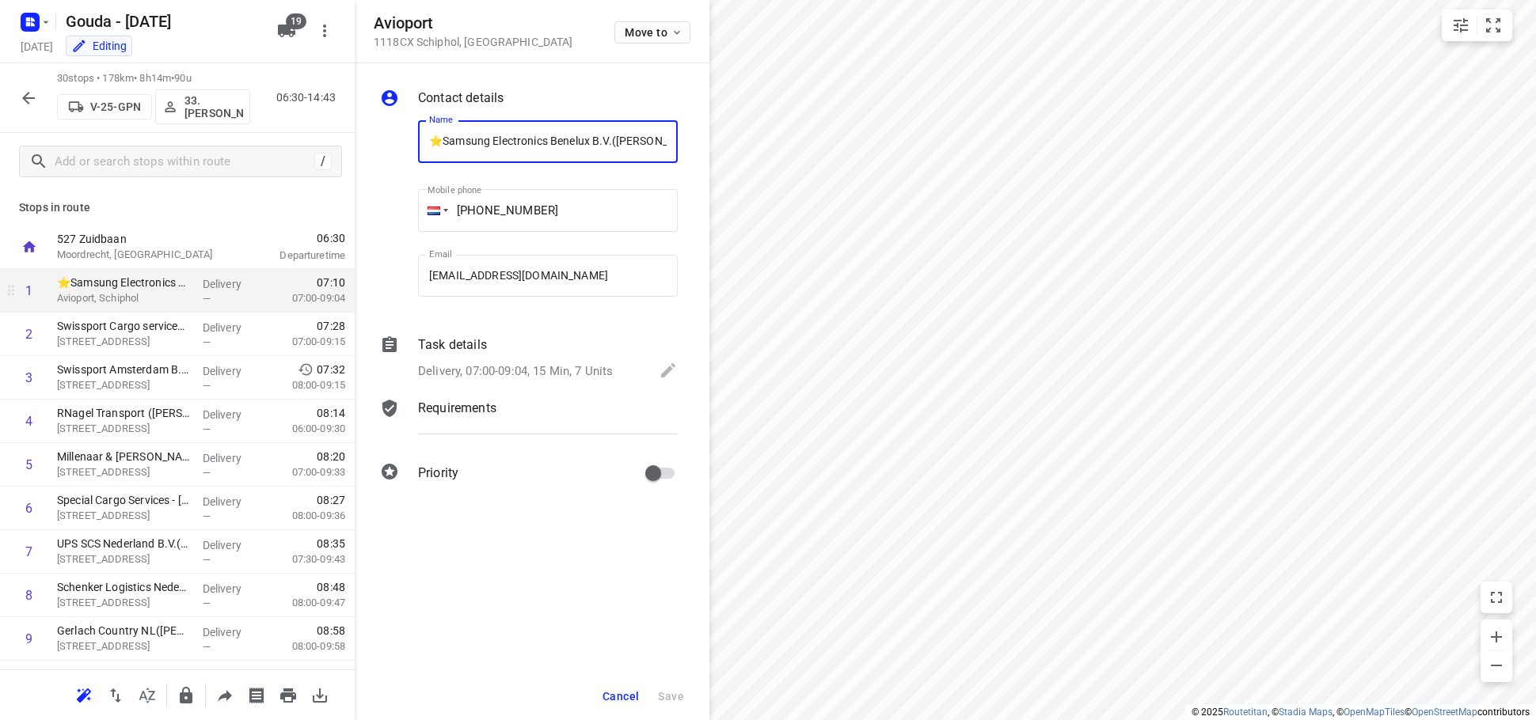
scroll to position [0, 60]
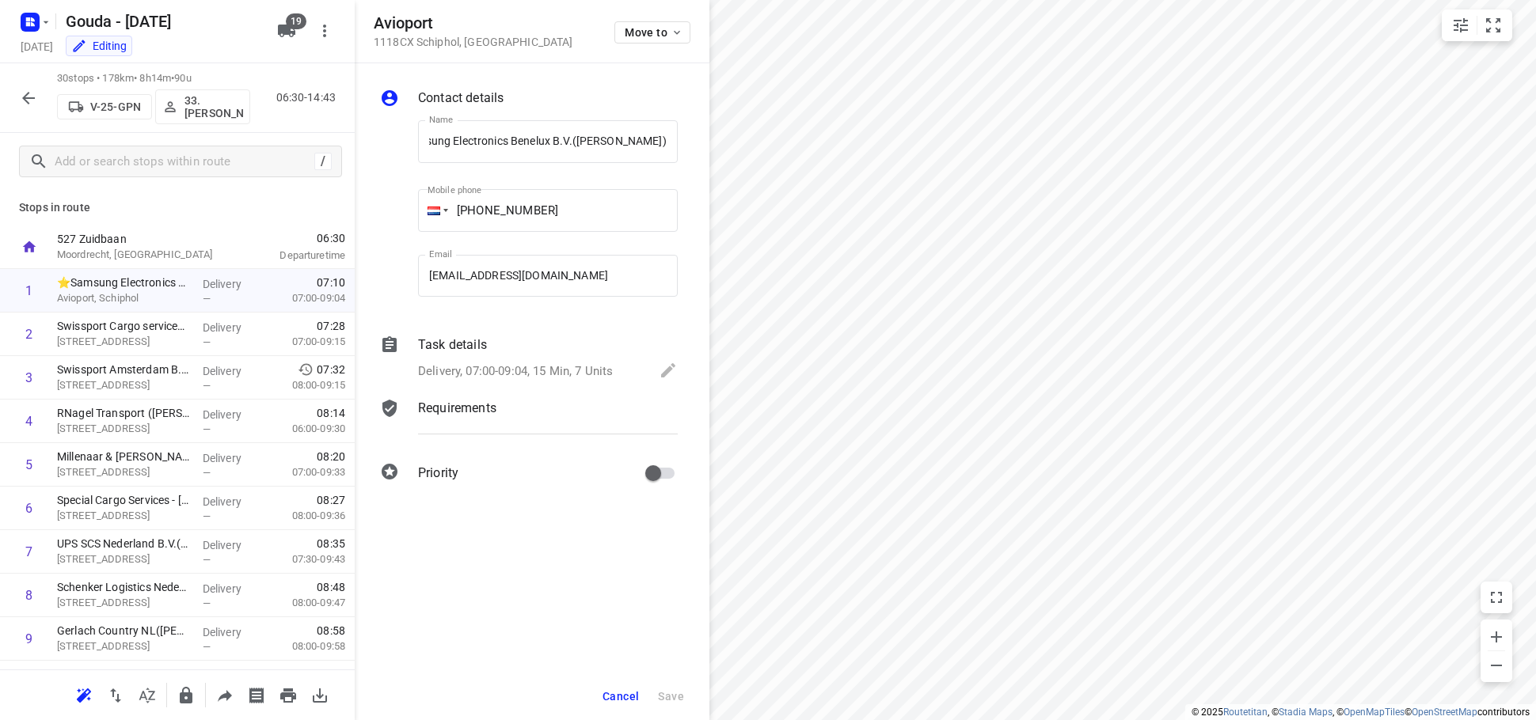
click at [548, 311] on div "Task details" at bounding box center [548, 345] width 260 height 19
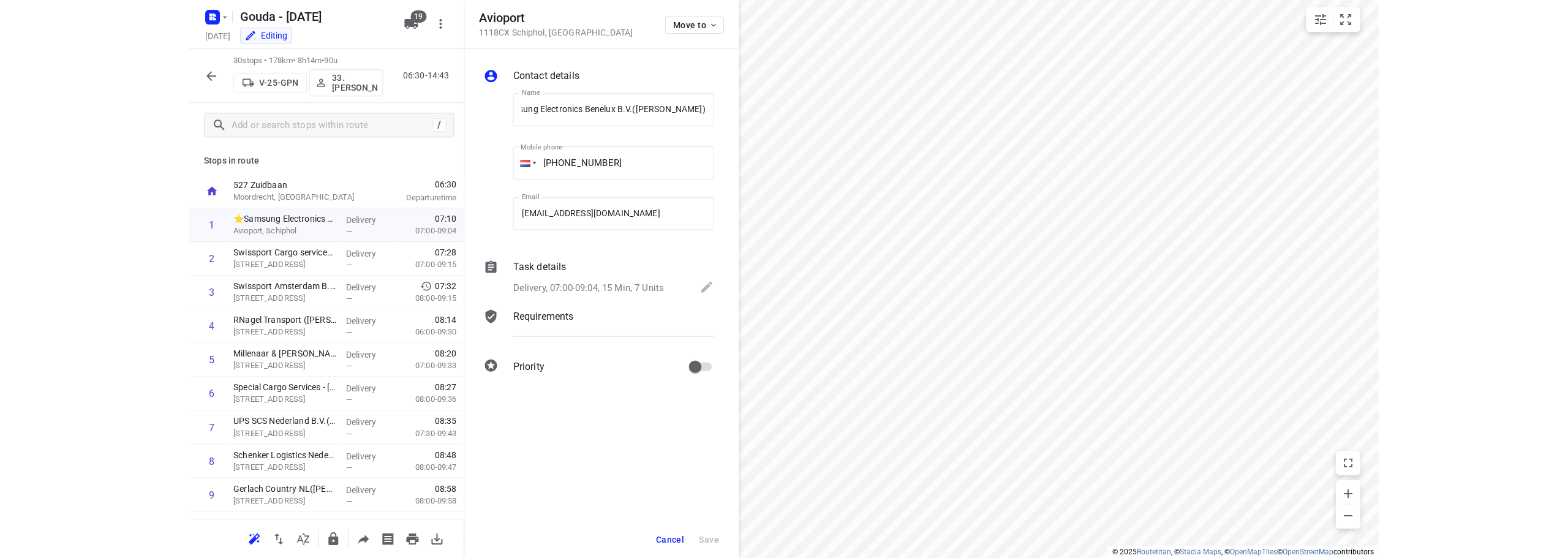
scroll to position [0, 0]
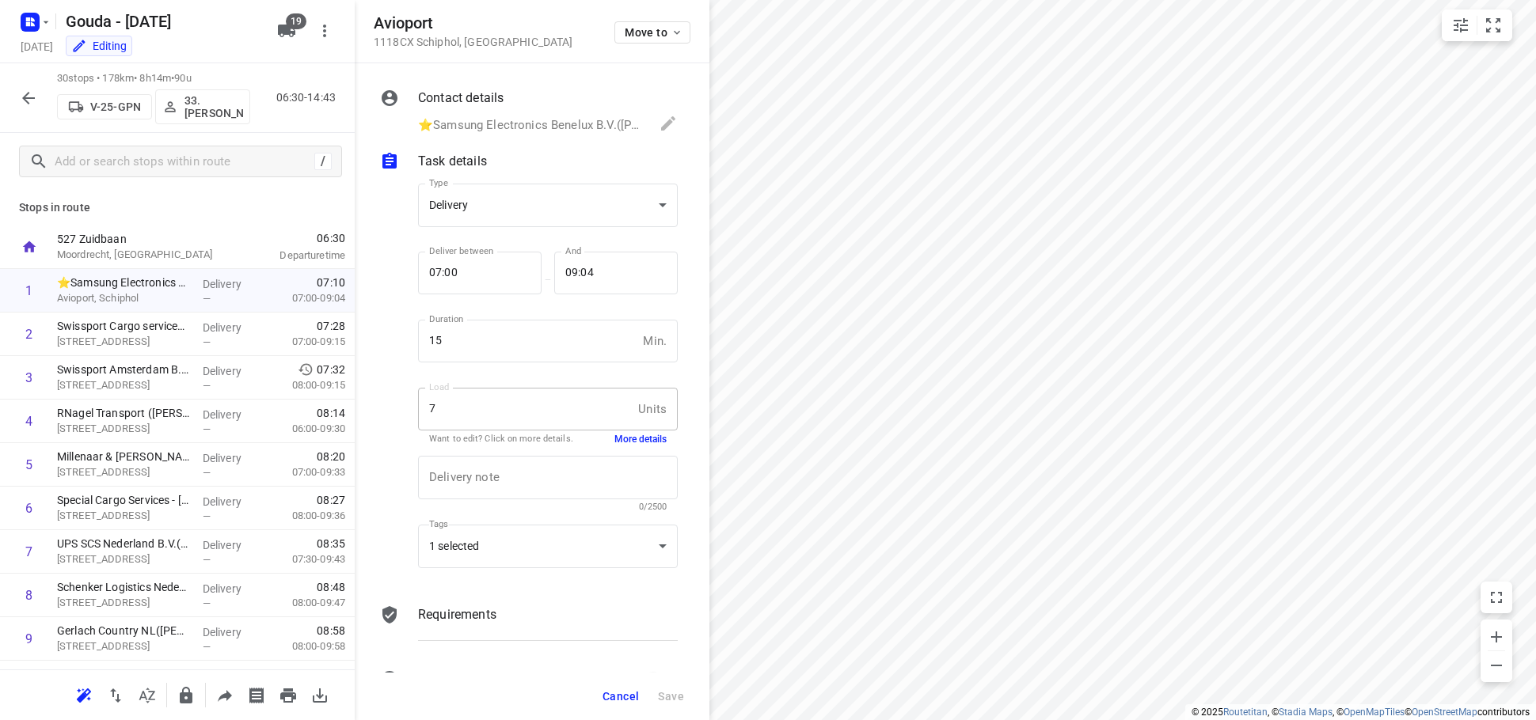
click at [639, 311] on button "More details" at bounding box center [640, 439] width 52 height 13
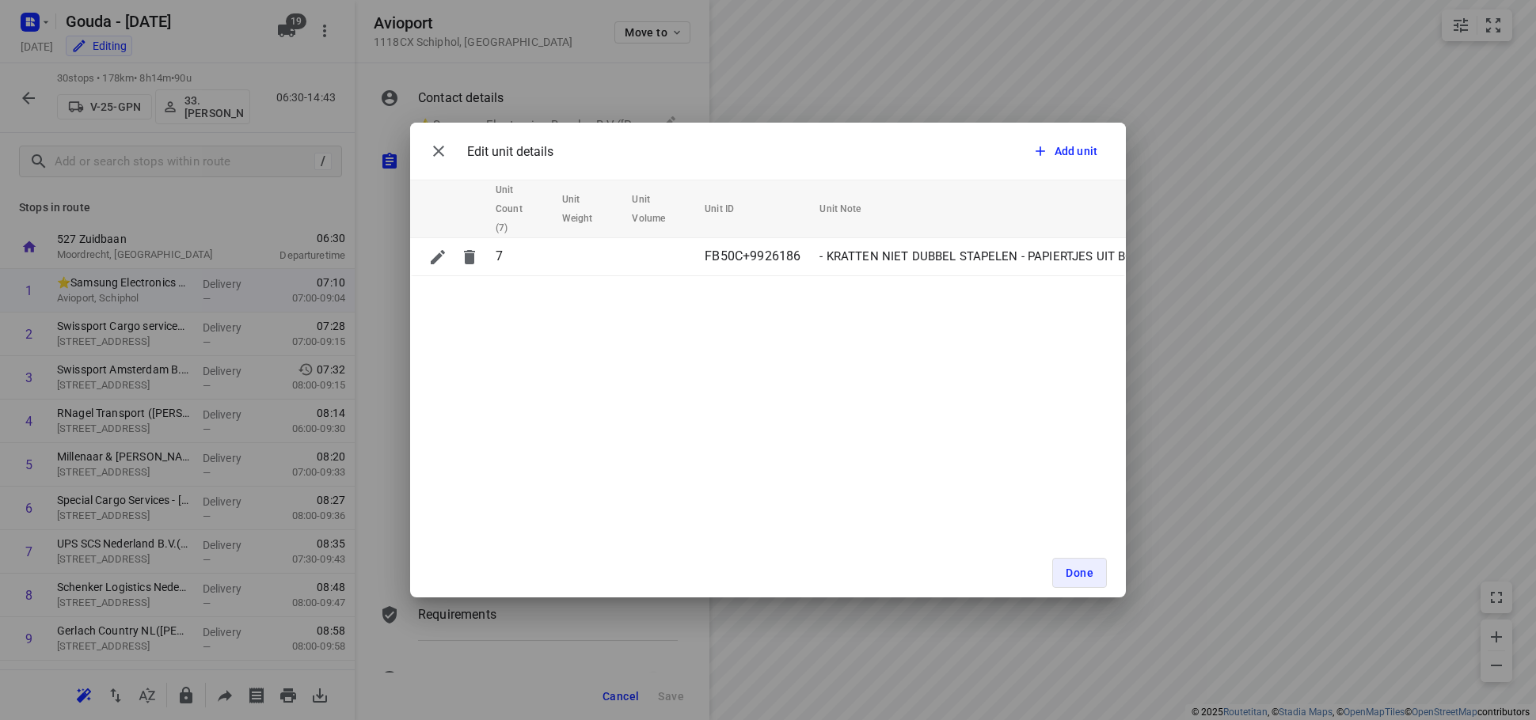
click at [986, 311] on div "Edit unit details Add unit Unit Count (7) Unit Weight Unit Volume Unit ID Unit …" at bounding box center [768, 360] width 1536 height 720
click at [1011, 311] on span "Done" at bounding box center [1080, 573] width 28 height 13
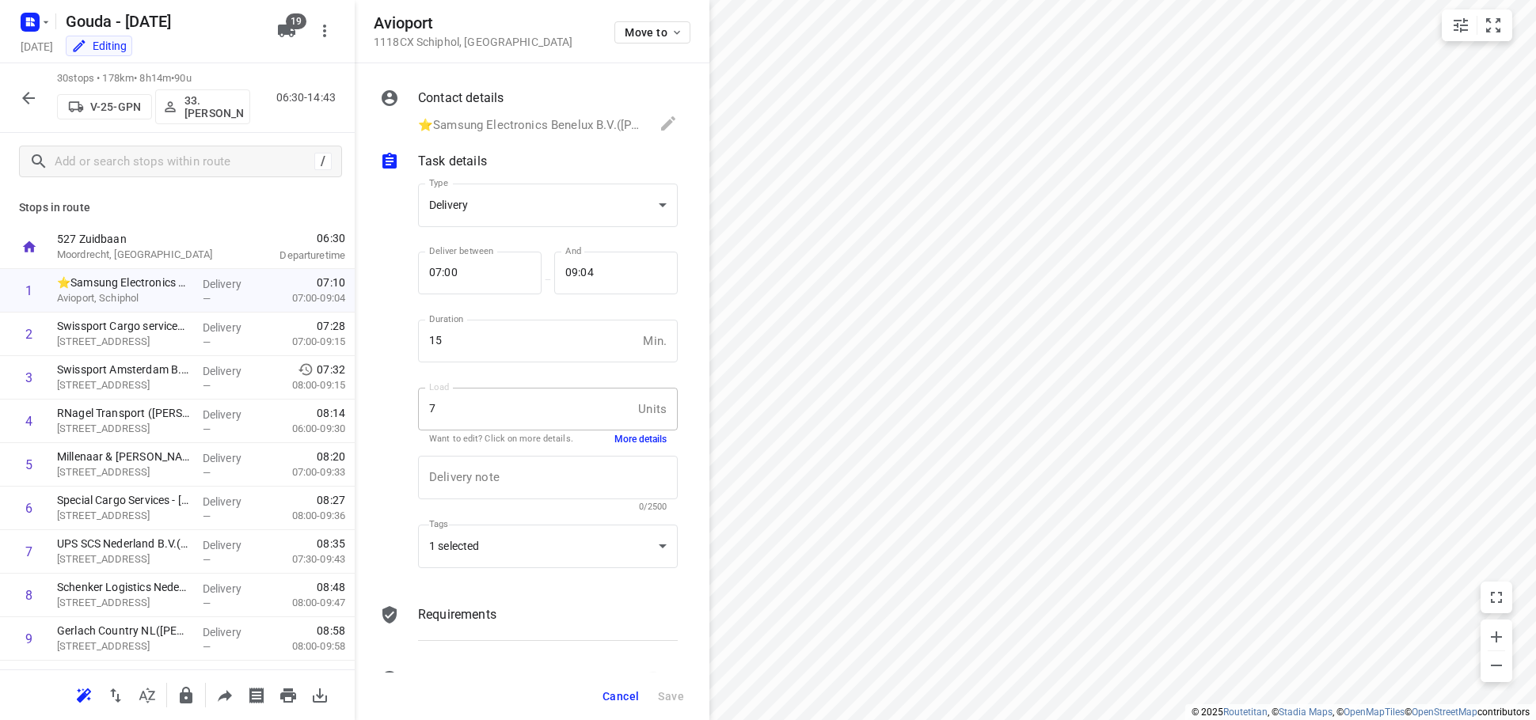
click at [622, 311] on span "Cancel" at bounding box center [620, 696] width 36 height 13
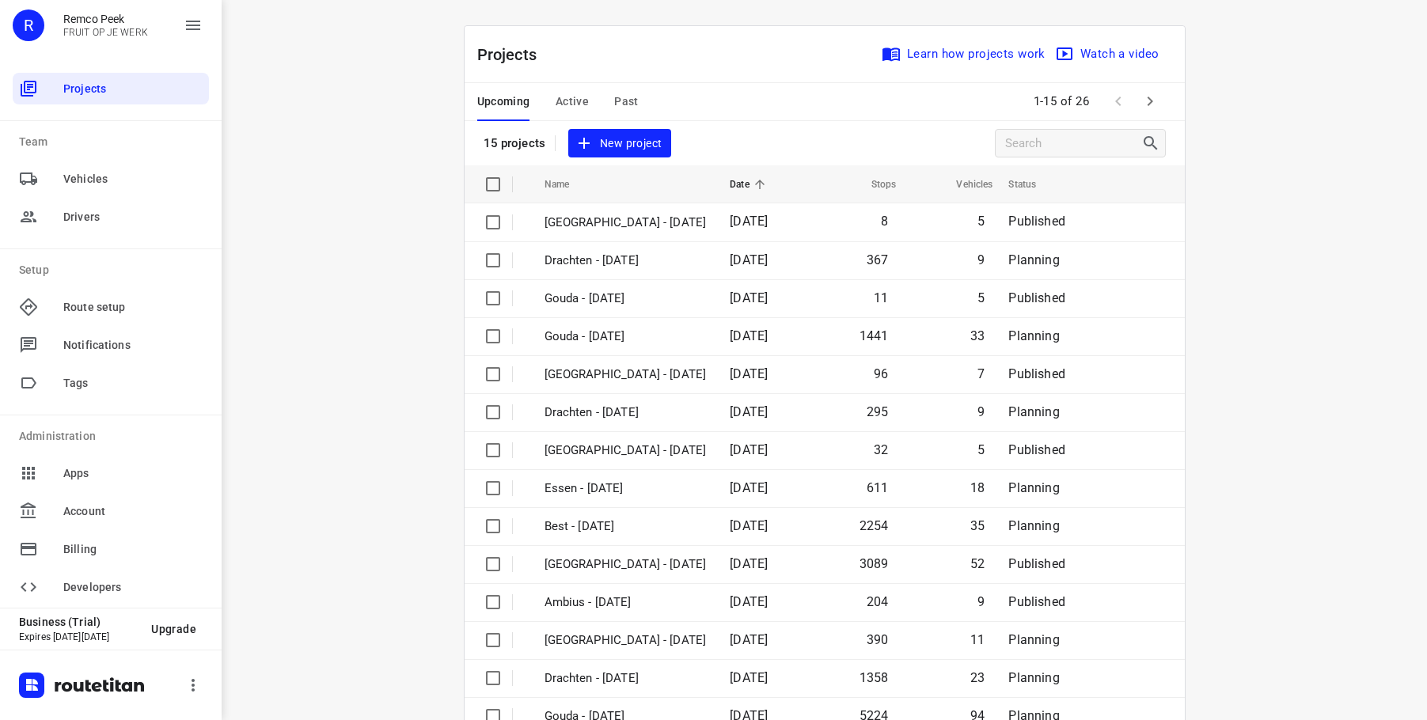
click at [616, 97] on span "Past" at bounding box center [626, 102] width 25 height 20
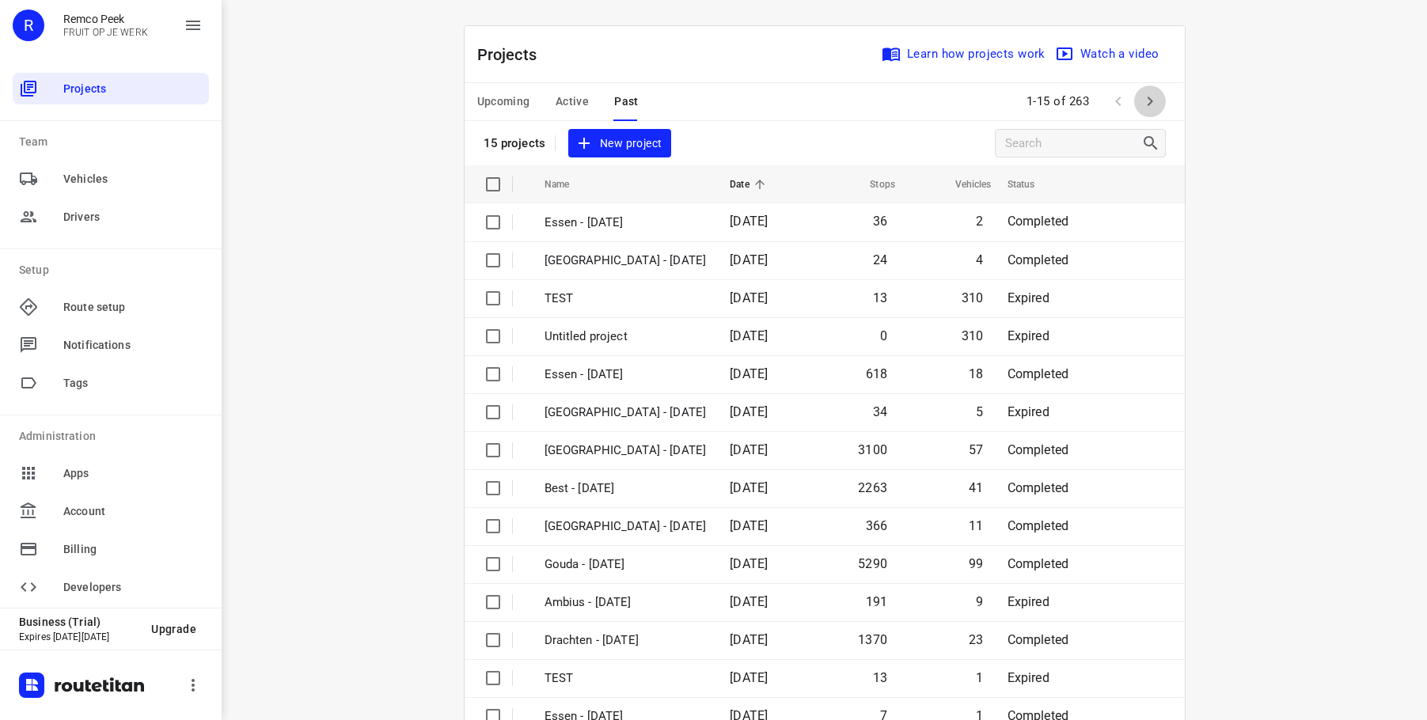
click at [1142, 103] on icon "button" at bounding box center [1150, 101] width 19 height 19
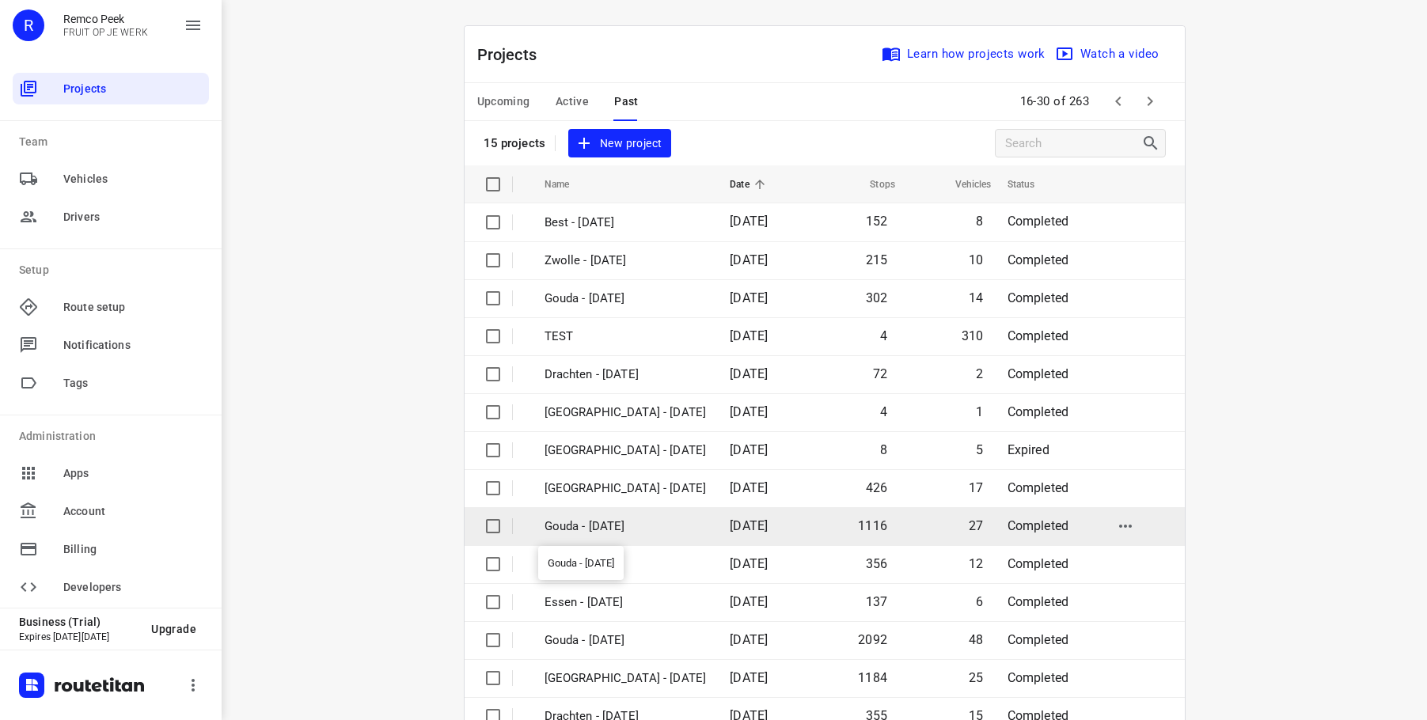
click at [591, 526] on p "Gouda - Thursday" at bounding box center [626, 527] width 162 height 18
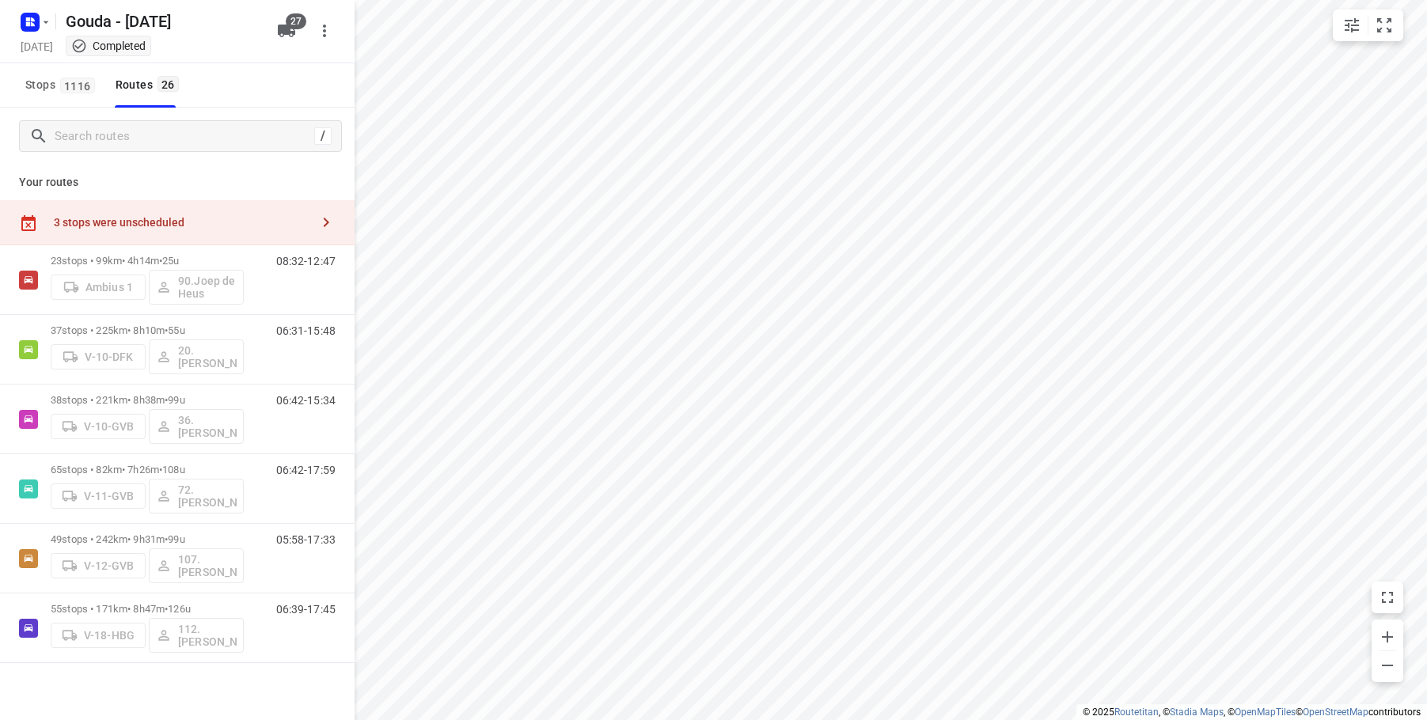
checkbox input "true"
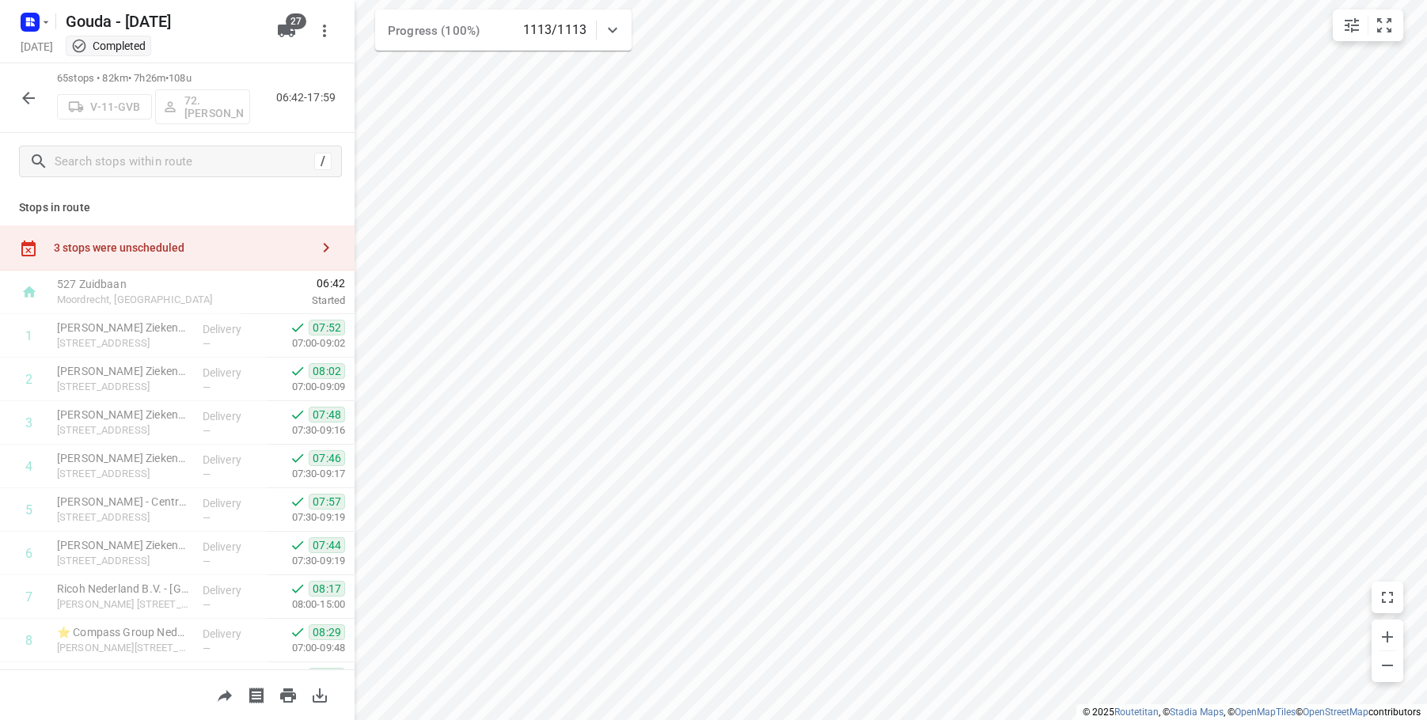
click at [15, 91] on button "button" at bounding box center [29, 98] width 32 height 32
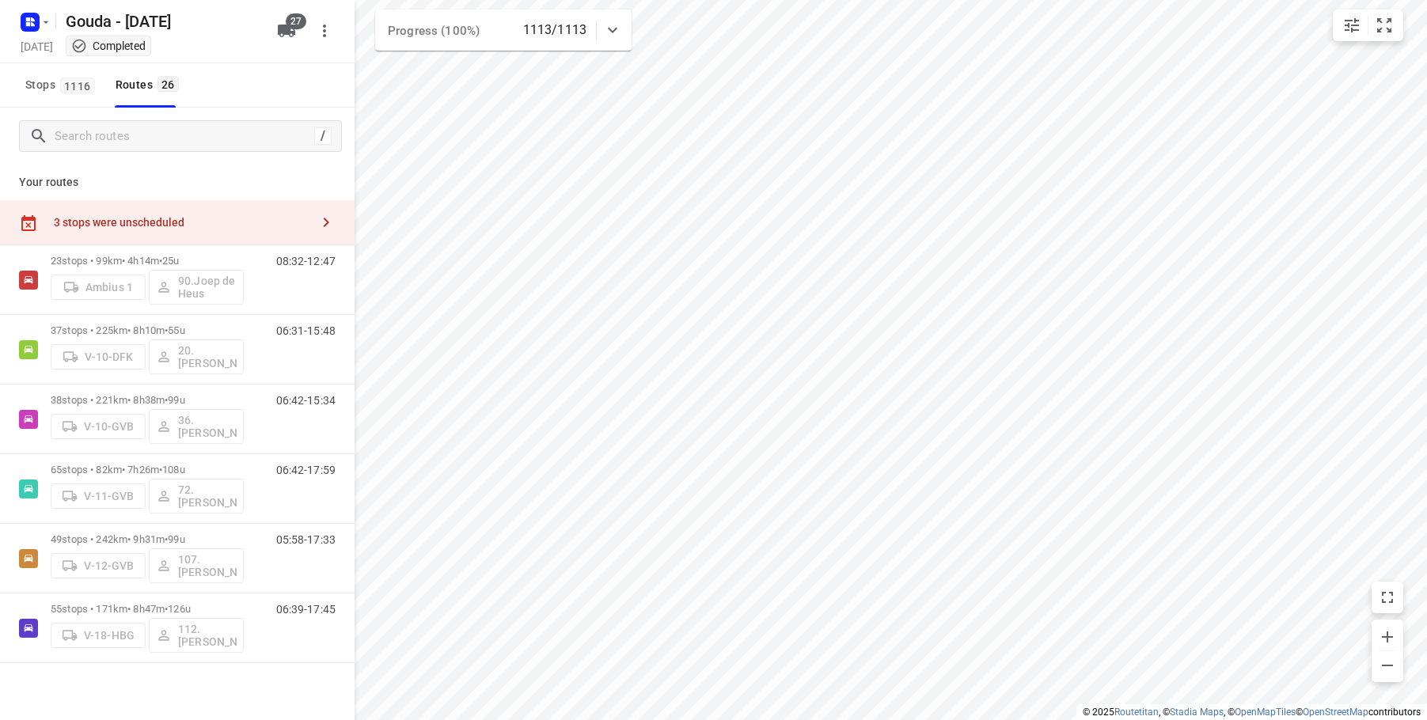
click at [103, 215] on div "3 stops were unscheduled" at bounding box center [177, 222] width 355 height 45
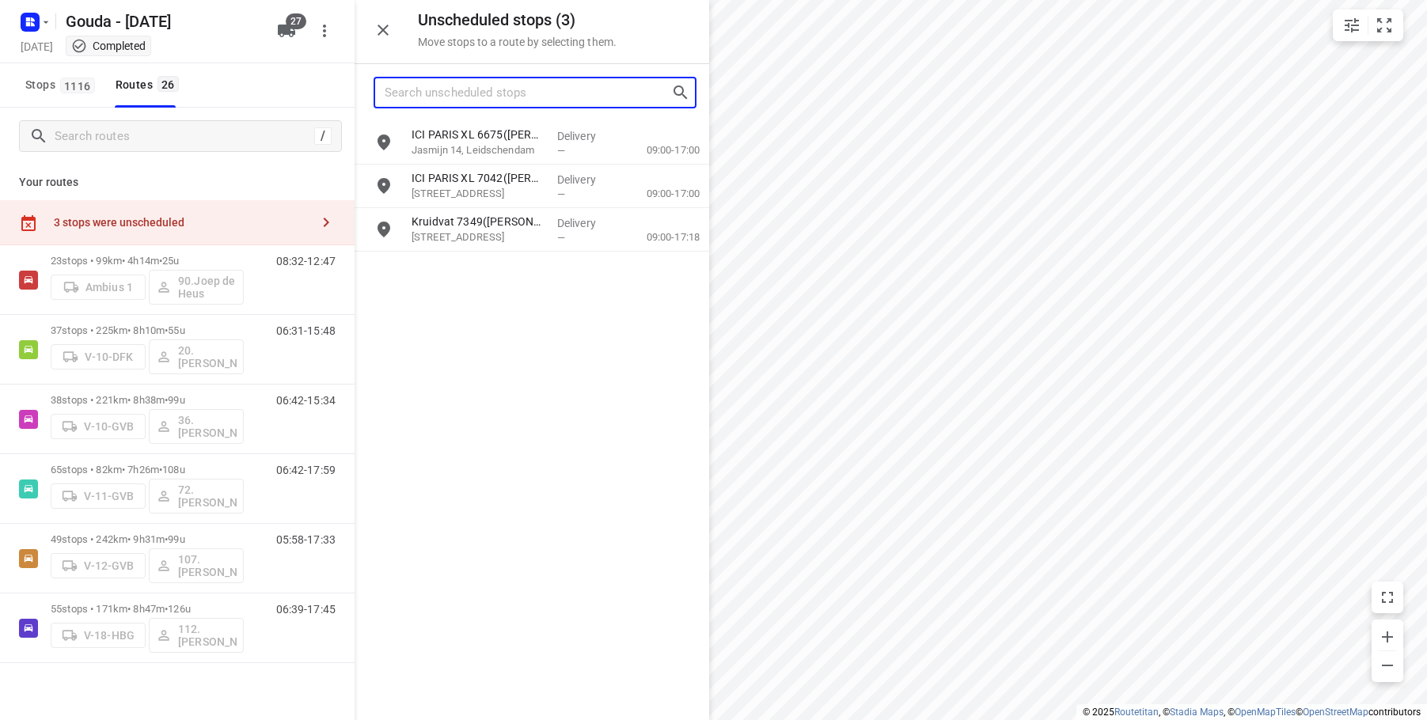
click at [436, 85] on input "Search unscheduled stops" at bounding box center [528, 93] width 287 height 25
click at [141, 87] on div "Routes 26" at bounding box center [150, 85] width 68 height 20
click at [66, 89] on span "1116" at bounding box center [77, 86] width 35 height 16
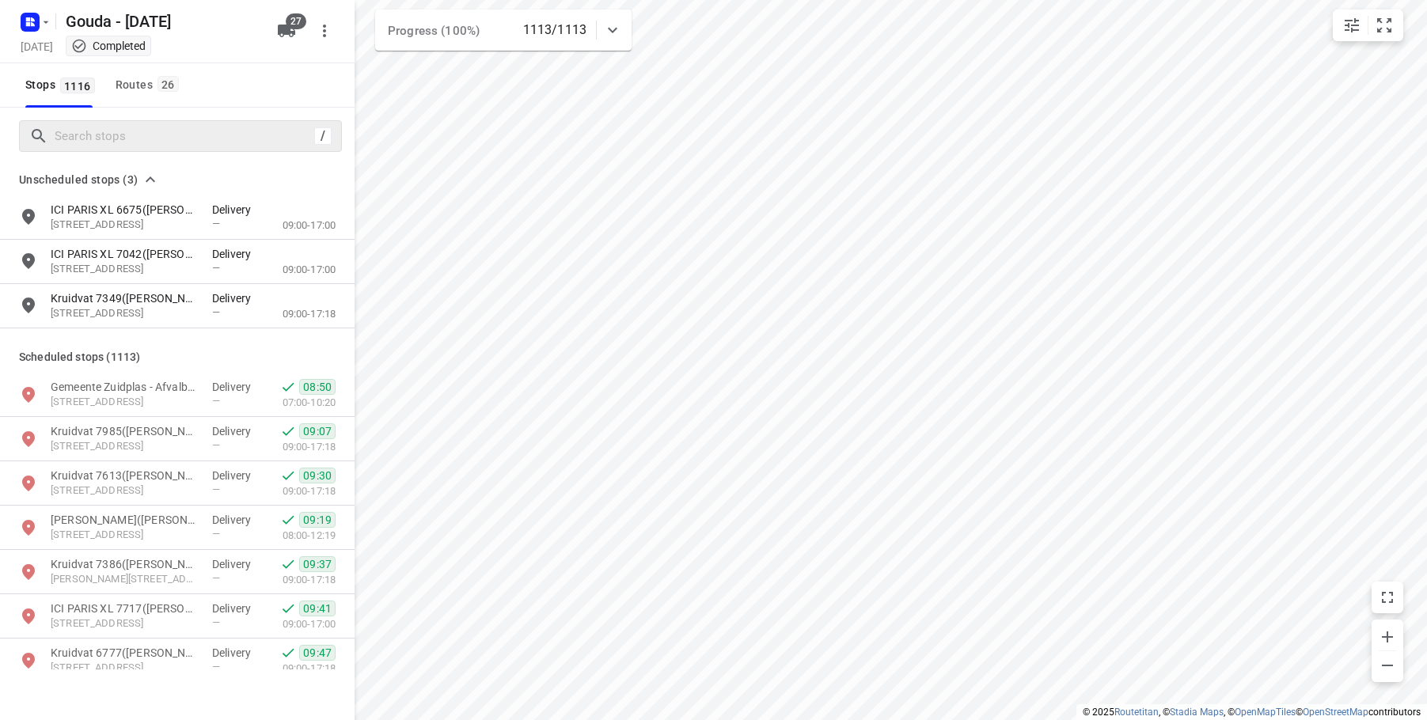
drag, startPoint x: 148, startPoint y: 113, endPoint x: 147, endPoint y: 124, distance: 11.1
click at [147, 115] on div "/" at bounding box center [177, 136] width 355 height 57
click at [142, 127] on input "Search stops" at bounding box center [181, 136] width 253 height 25
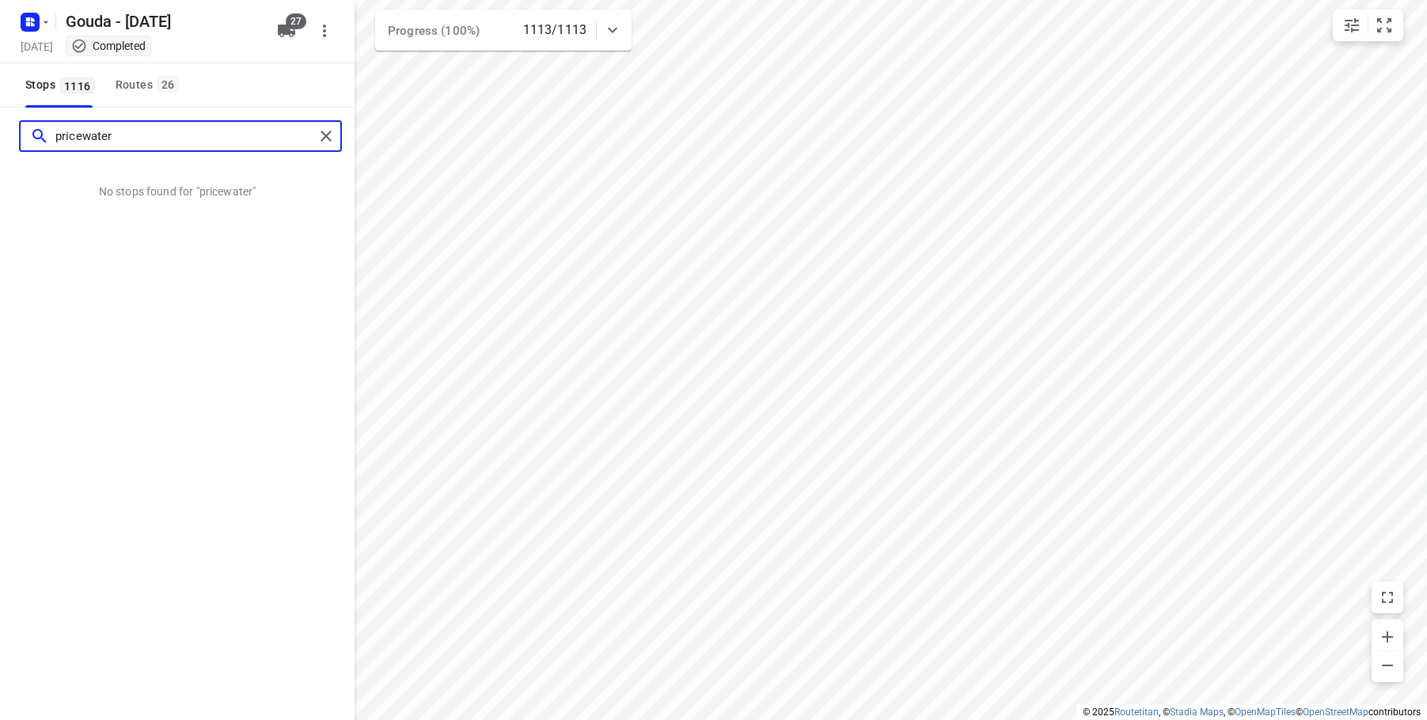
type input "pricewater"
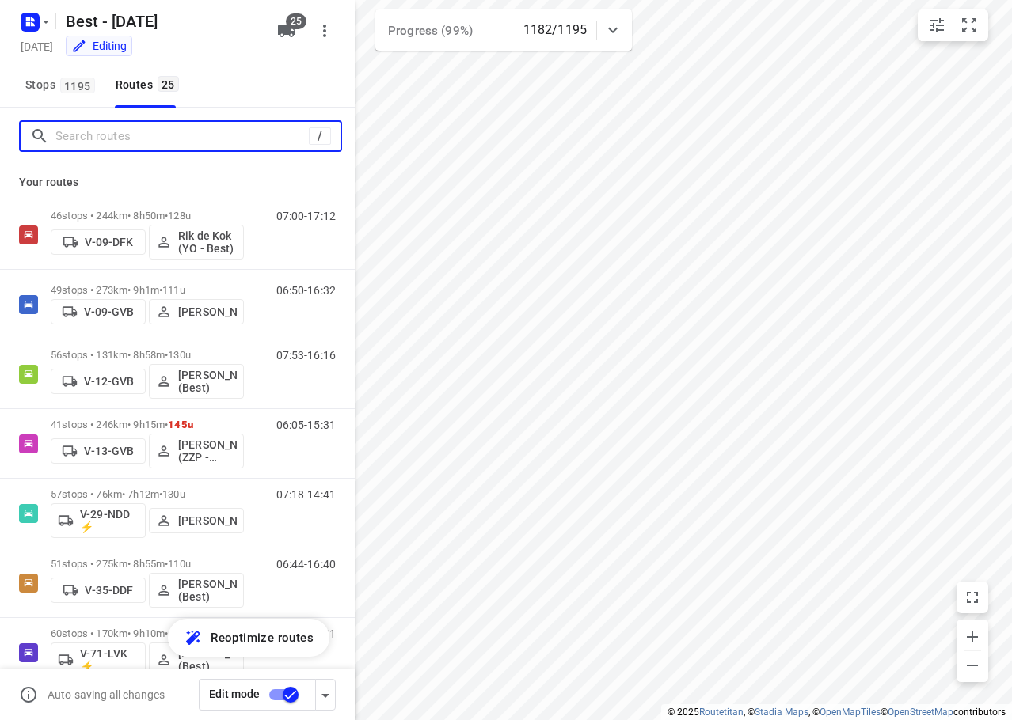
click at [97, 130] on input "Search routes" at bounding box center [181, 136] width 253 height 25
click at [27, 90] on span "Stops 1195" at bounding box center [62, 85] width 74 height 20
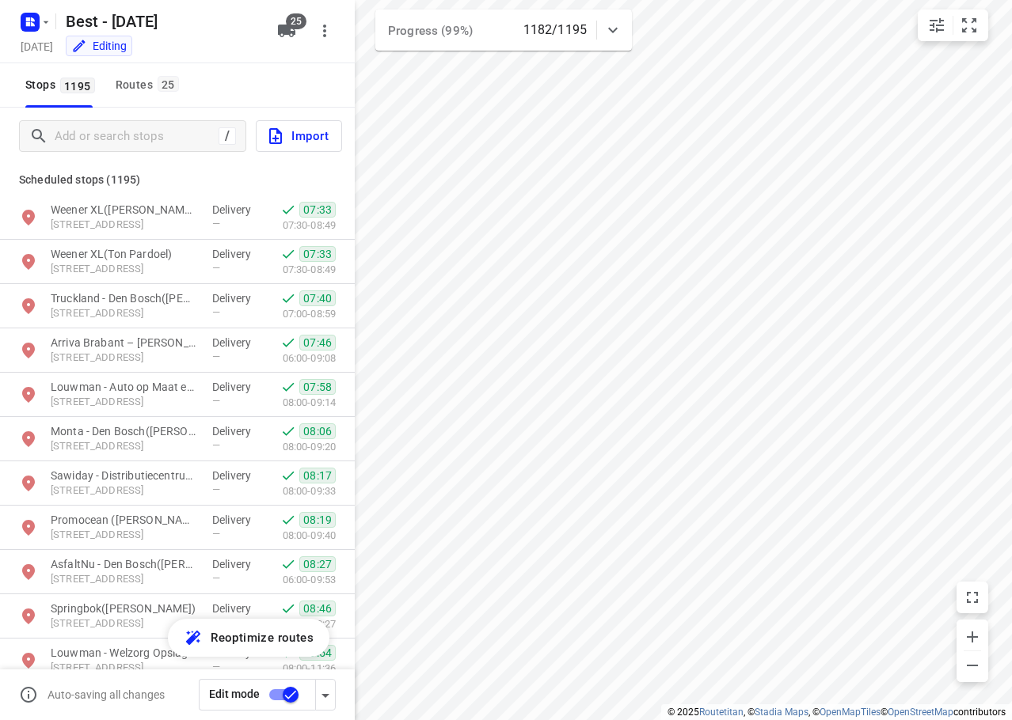
click at [122, 120] on div "/ Import" at bounding box center [177, 136] width 355 height 57
click at [120, 131] on input "Add or search stops" at bounding box center [136, 136] width 162 height 25
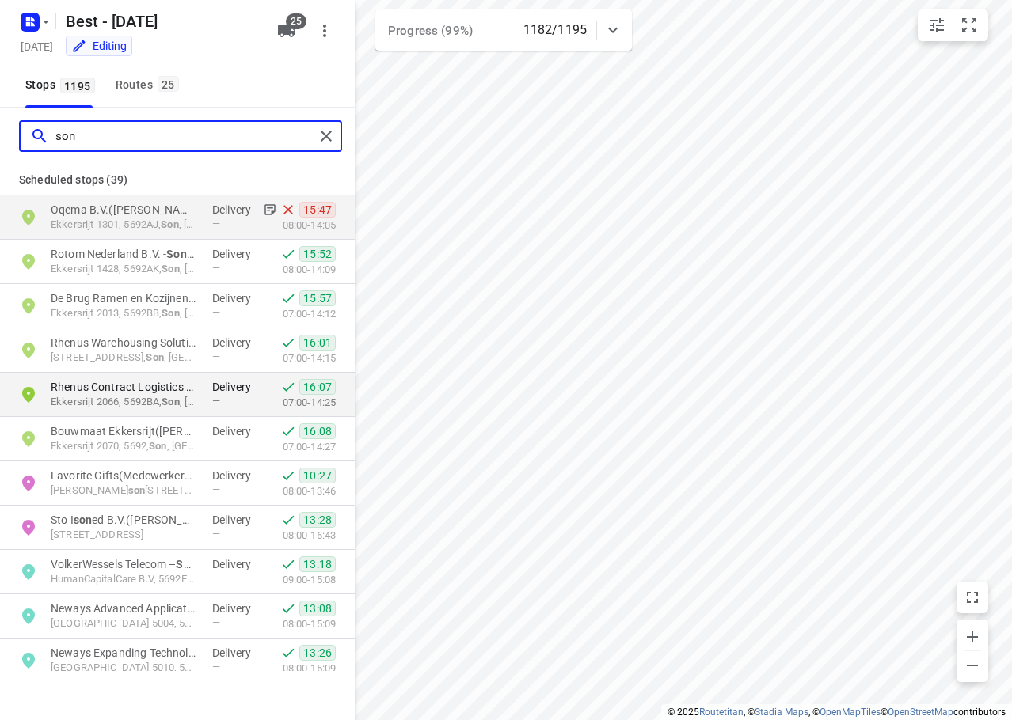
type input "son"
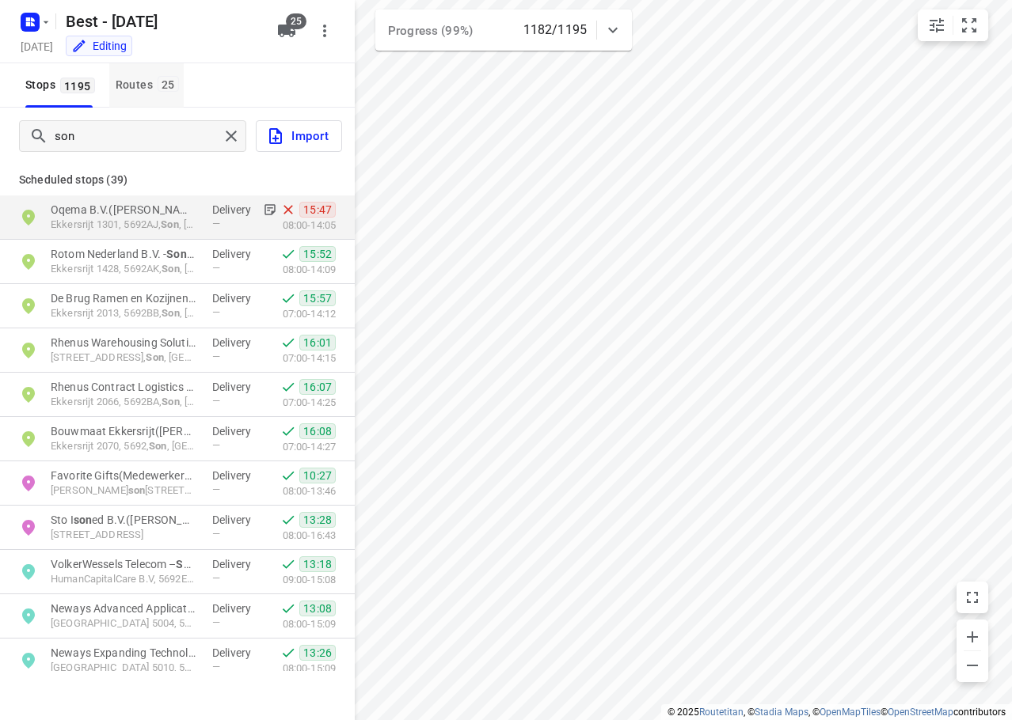
drag, startPoint x: 116, startPoint y: 87, endPoint x: 128, endPoint y: 85, distance: 12.1
click at [116, 87] on div "Routes 25" at bounding box center [150, 85] width 68 height 20
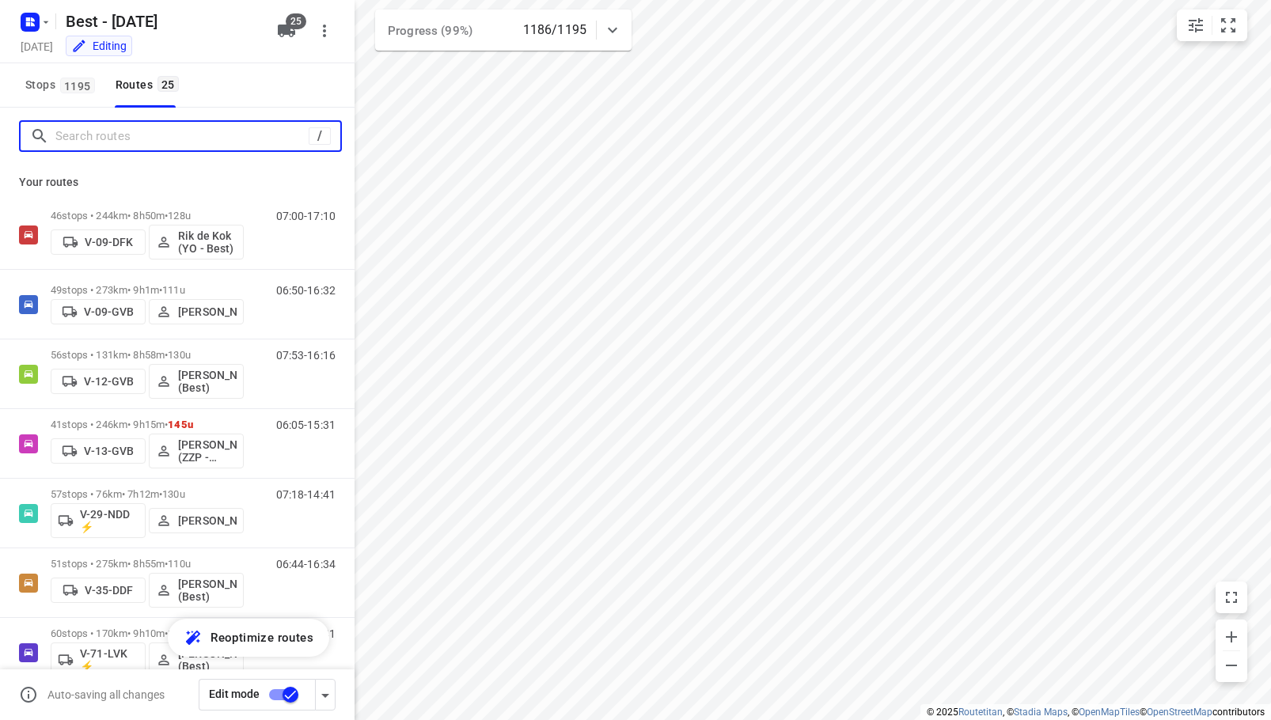
drag, startPoint x: 207, startPoint y: 133, endPoint x: 199, endPoint y: 142, distance: 11.3
click at [207, 134] on input "Search routes" at bounding box center [181, 136] width 253 height 25
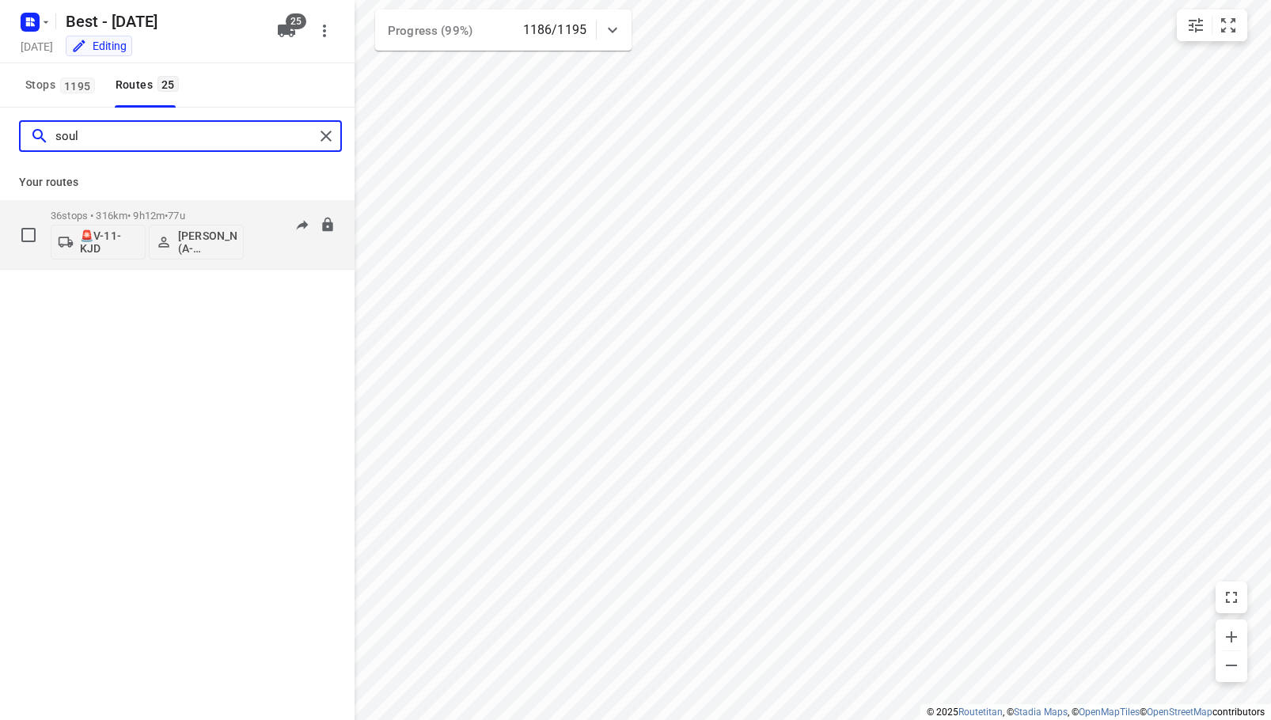
type input "soul"
click at [218, 221] on p "36 stops • 316km • 9h12m • 77u" at bounding box center [147, 216] width 193 height 12
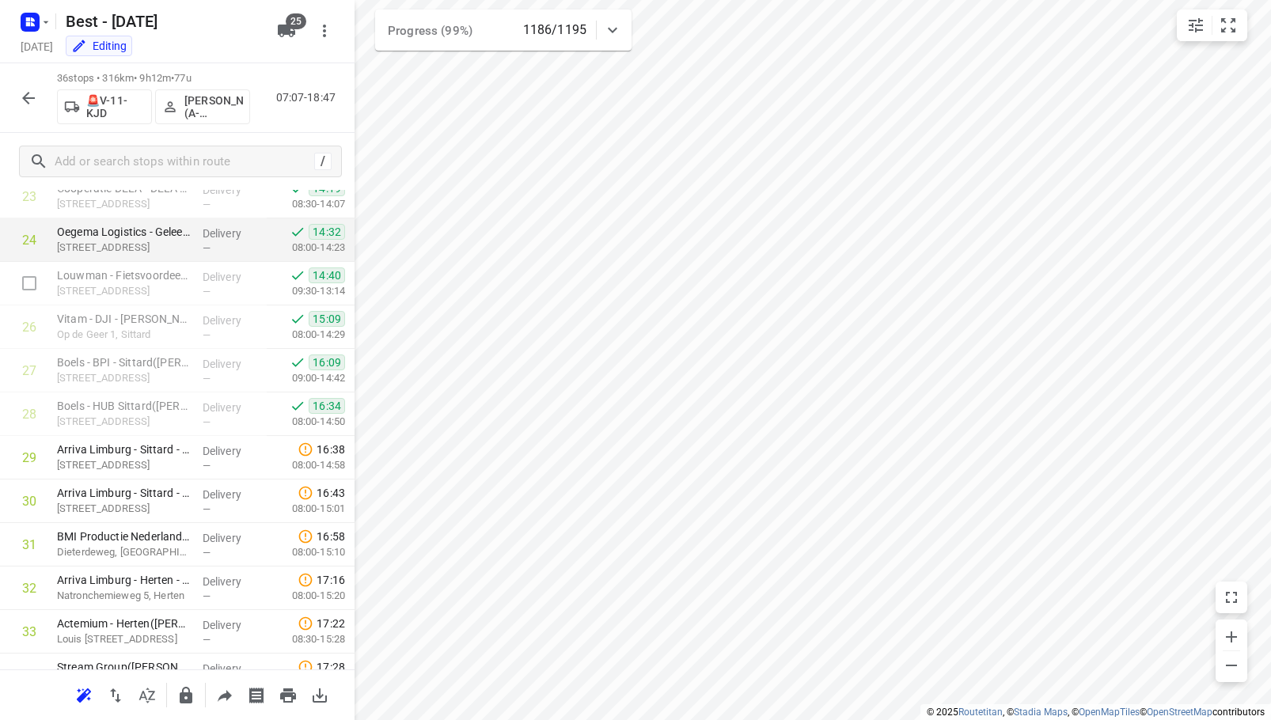
scroll to position [973, 0]
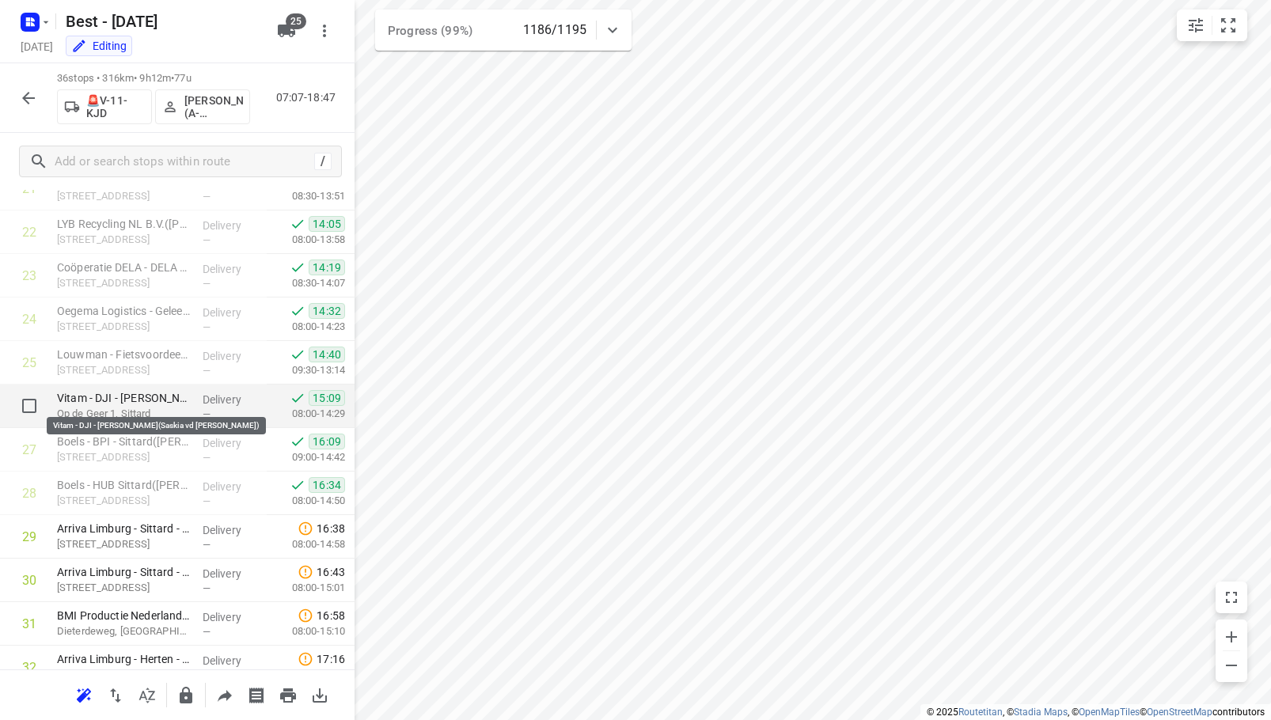
click at [150, 401] on p "Vitam - DJI - [PERSON_NAME](Saskia vd [PERSON_NAME])" at bounding box center [123, 398] width 133 height 16
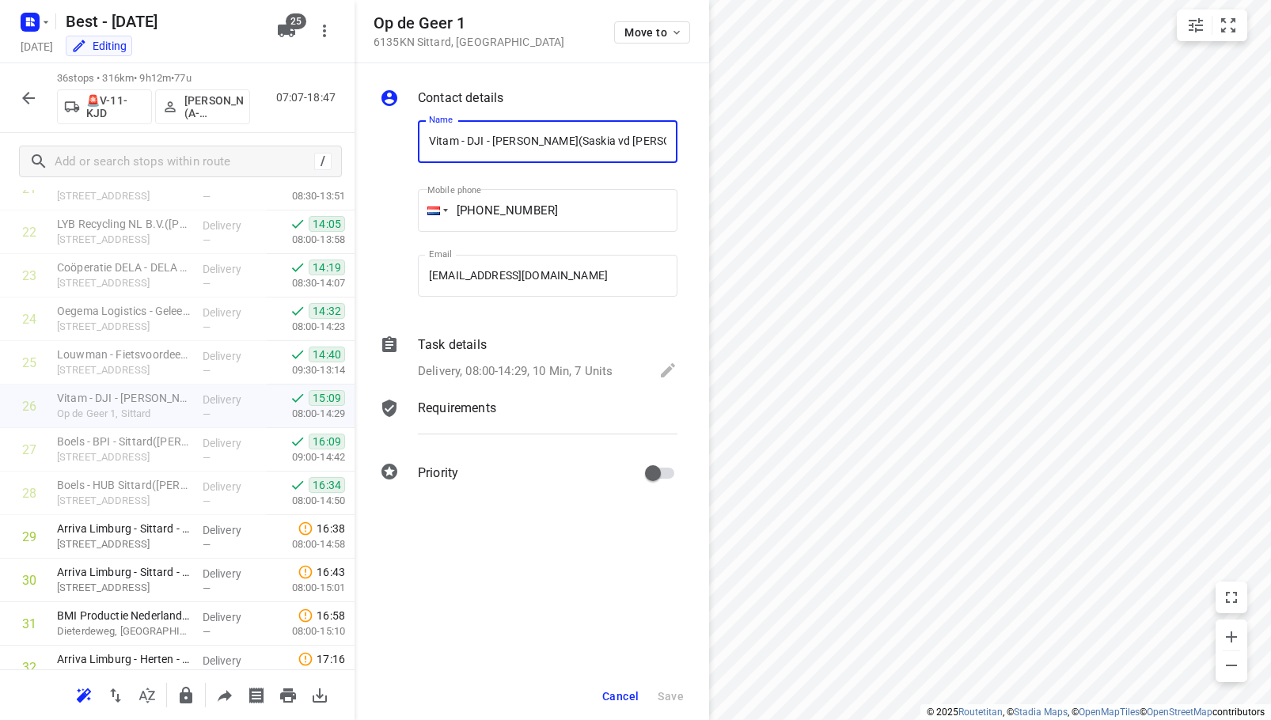
click at [526, 374] on p "Delivery, 08:00-14:29, 10 Min, 7 Units" at bounding box center [515, 372] width 195 height 18
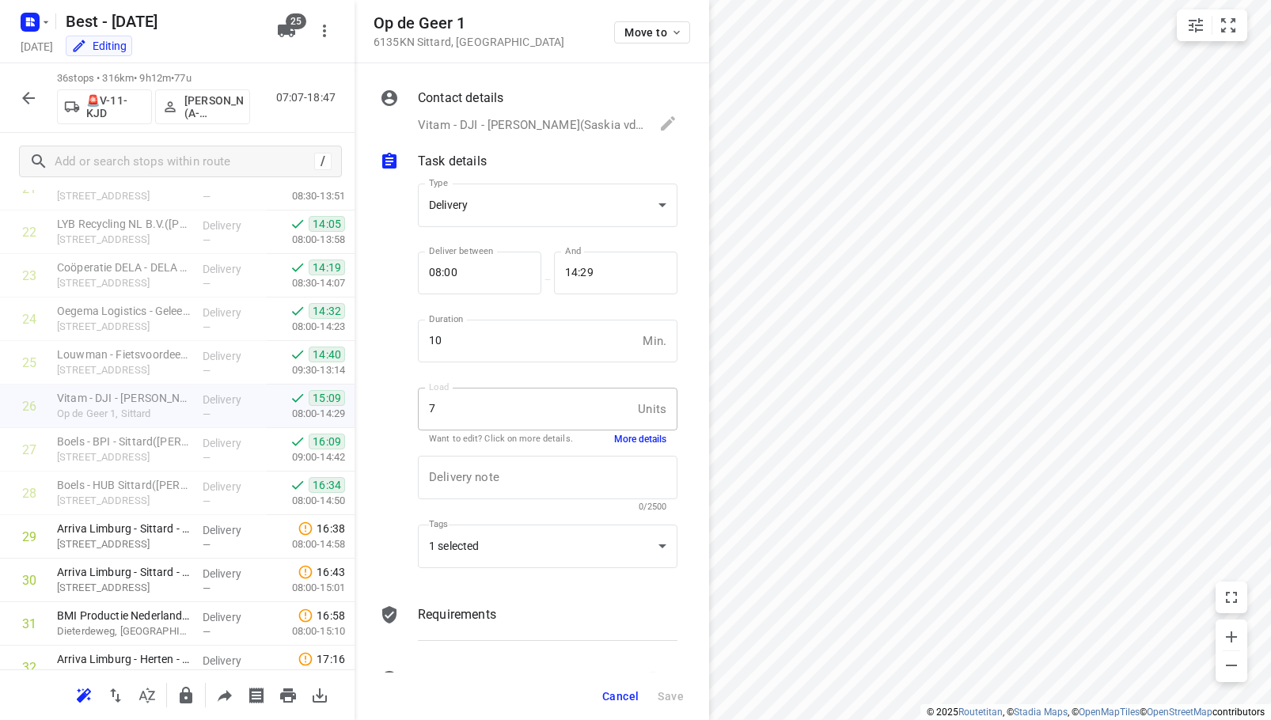
click at [643, 703] on button "Cancel" at bounding box center [620, 696] width 49 height 28
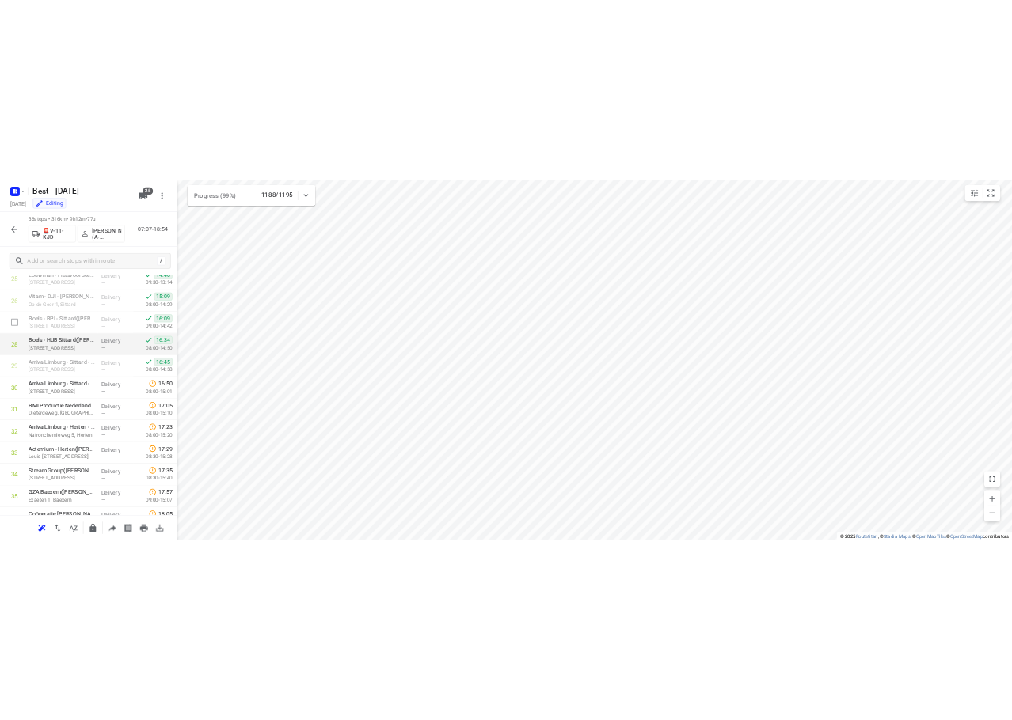
scroll to position [1210, 0]
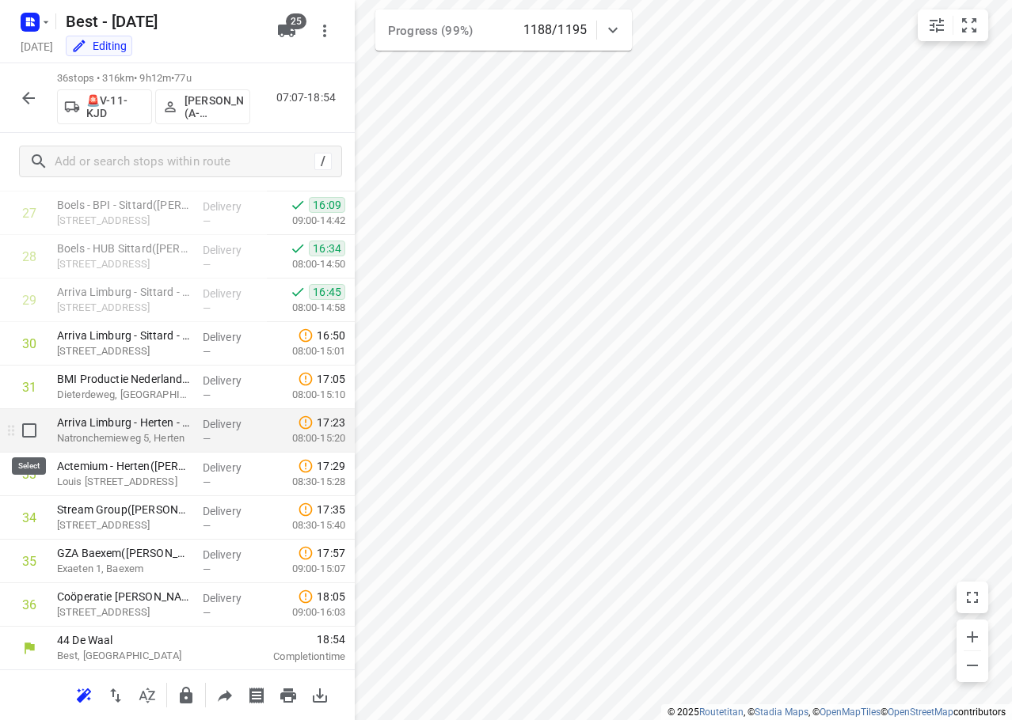
click at [25, 428] on input "checkbox" at bounding box center [29, 431] width 32 height 32
checkbox input "true"
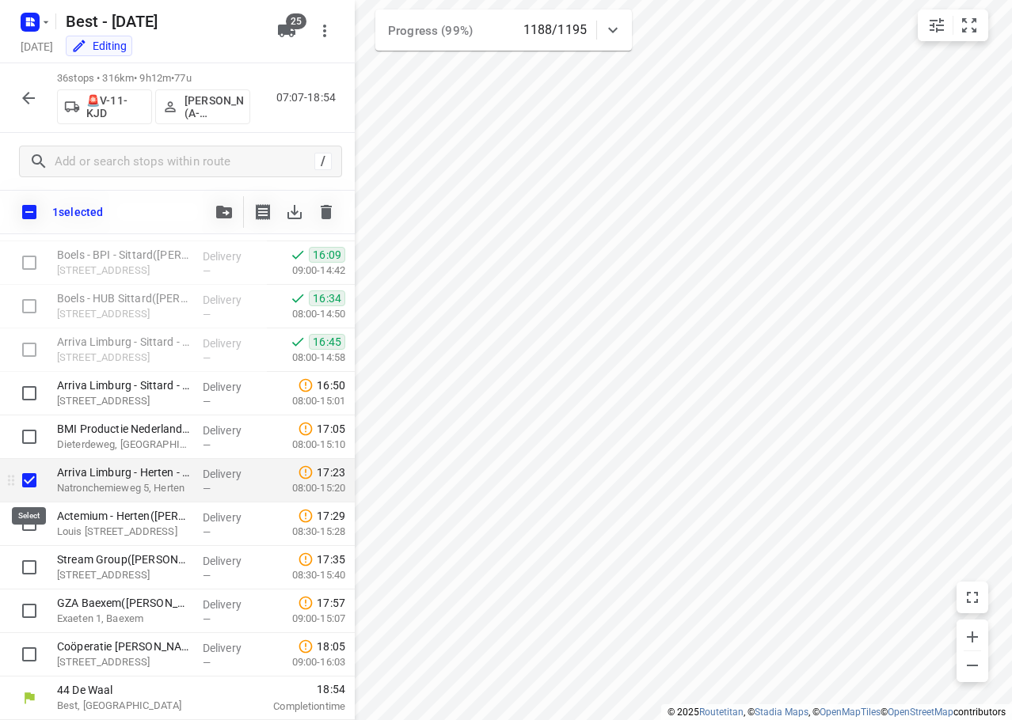
scroll to position [1204, 0]
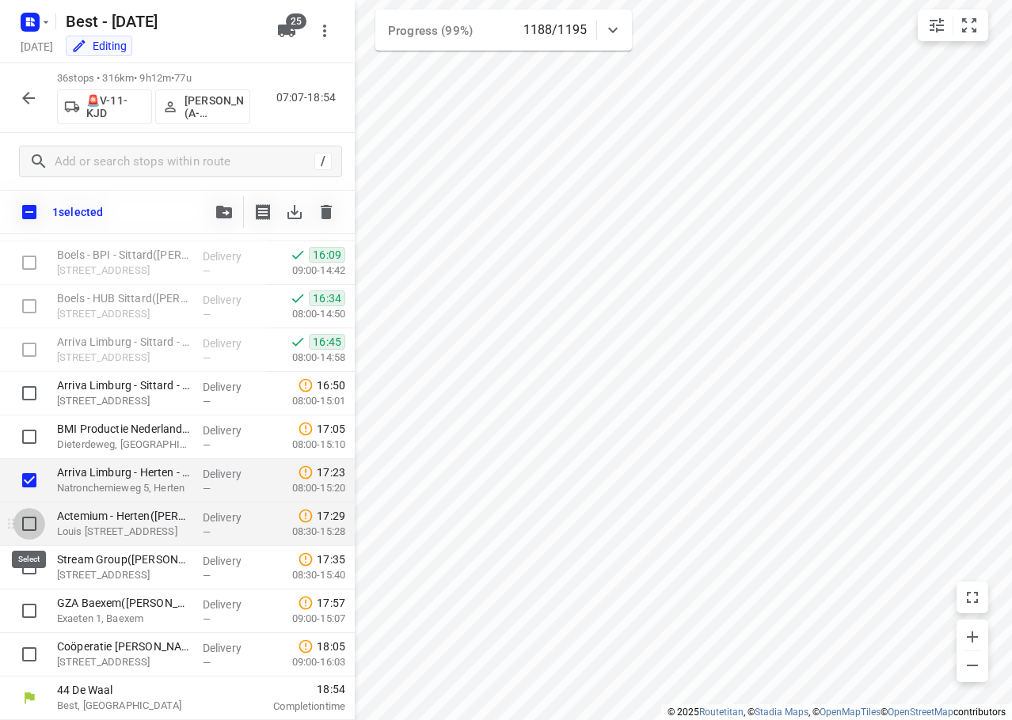
click at [27, 523] on input "checkbox" at bounding box center [29, 524] width 32 height 32
checkbox input "true"
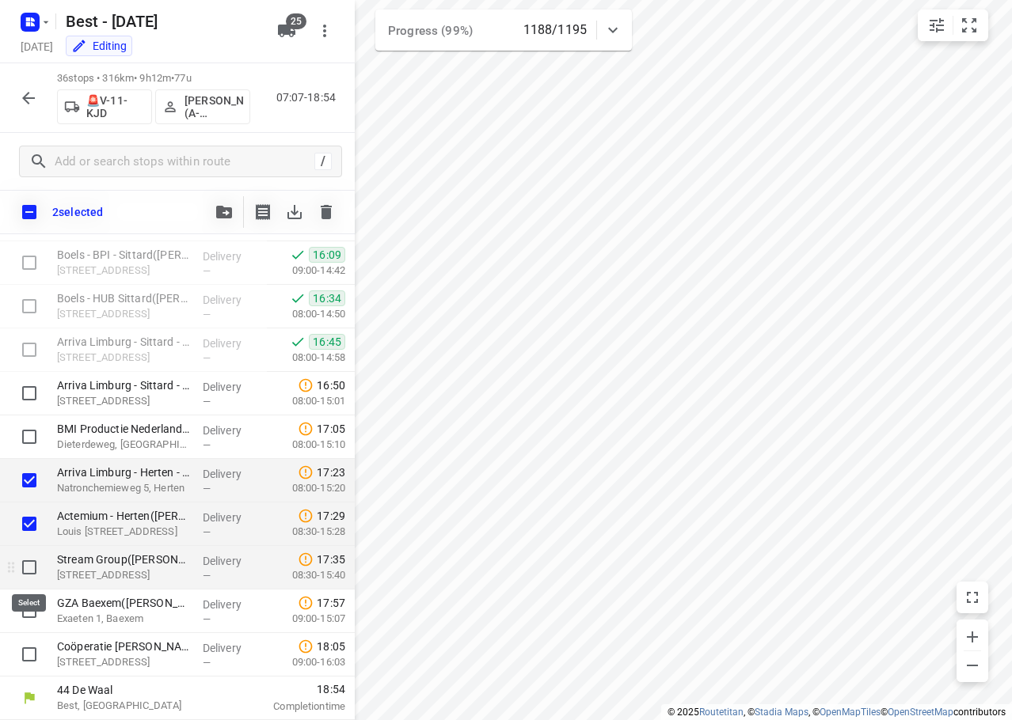
click at [27, 566] on input "checkbox" at bounding box center [29, 568] width 32 height 32
checkbox input "true"
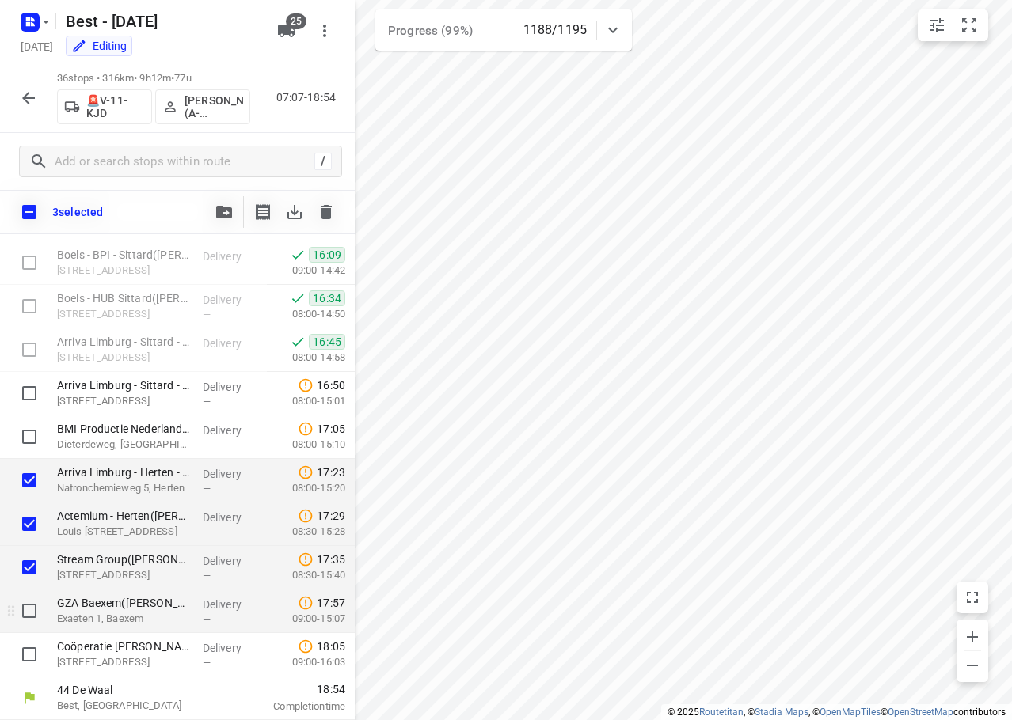
click at [28, 606] on input "checkbox" at bounding box center [29, 611] width 32 height 32
checkbox input "true"
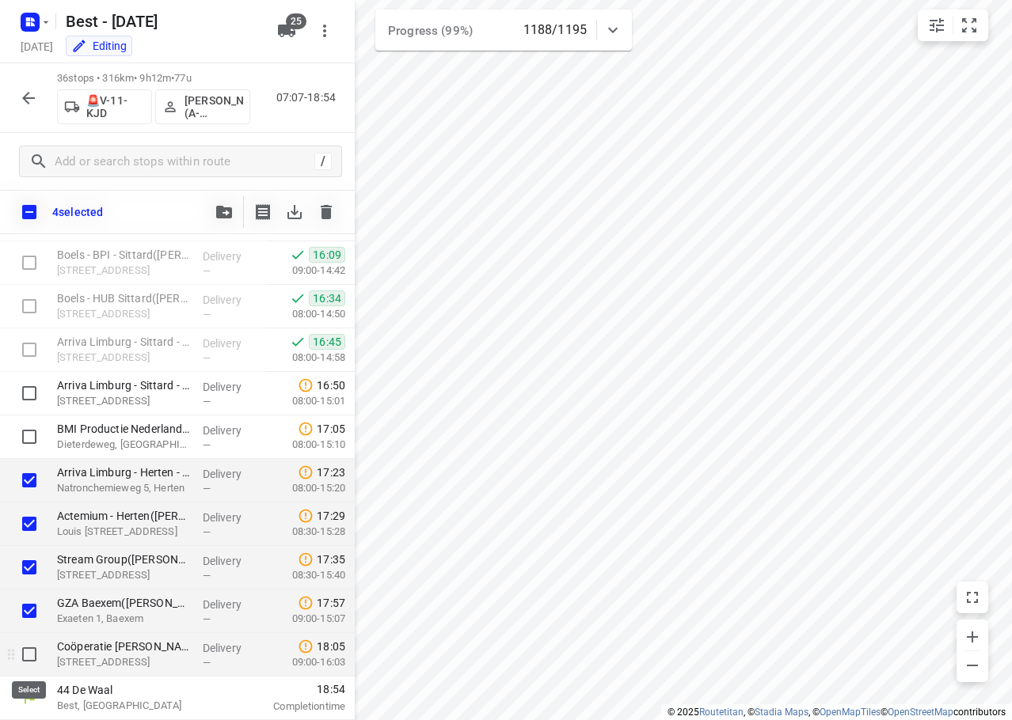
click at [25, 656] on input "checkbox" at bounding box center [29, 655] width 32 height 32
checkbox input "true"
click at [218, 207] on icon "button" at bounding box center [224, 212] width 16 height 13
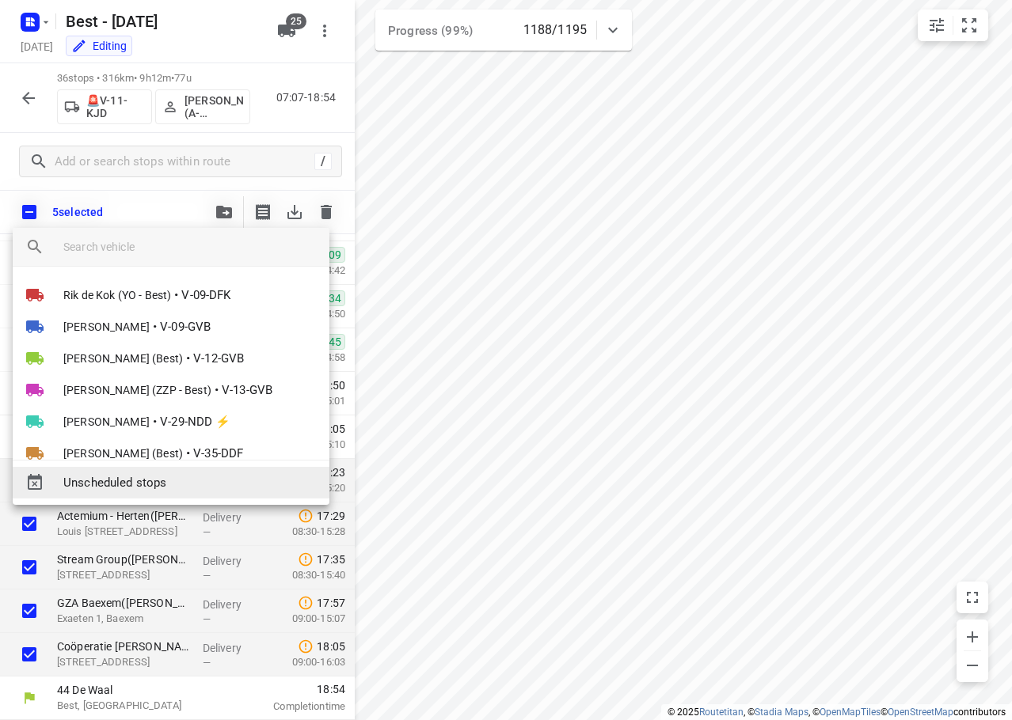
click at [159, 487] on span "Unscheduled stops" at bounding box center [189, 483] width 253 height 18
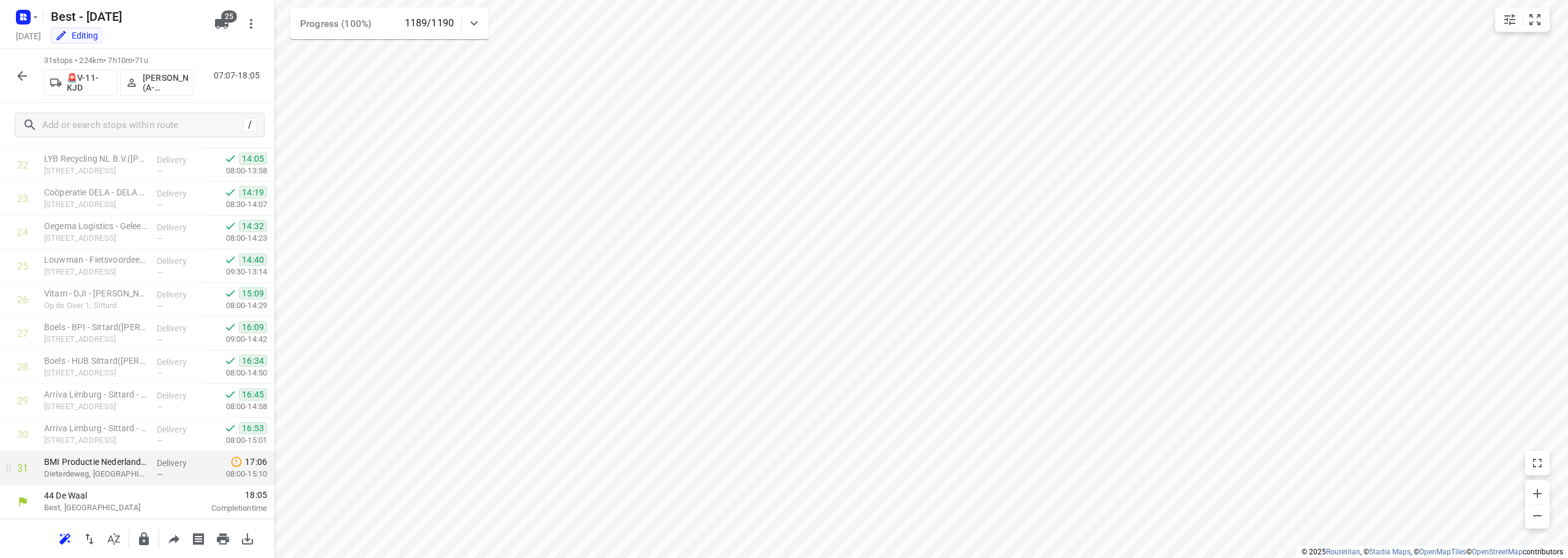
scroll to position [803, 0]
click at [3, 76] on div "31 stops • 224km • 7h10m • 71u 🚨V-11-[PERSON_NAME] (A-flexibleservice - Best - …" at bounding box center [137, 76] width 275 height 54
click at [19, 75] on icon "button" at bounding box center [22, 76] width 10 height 10
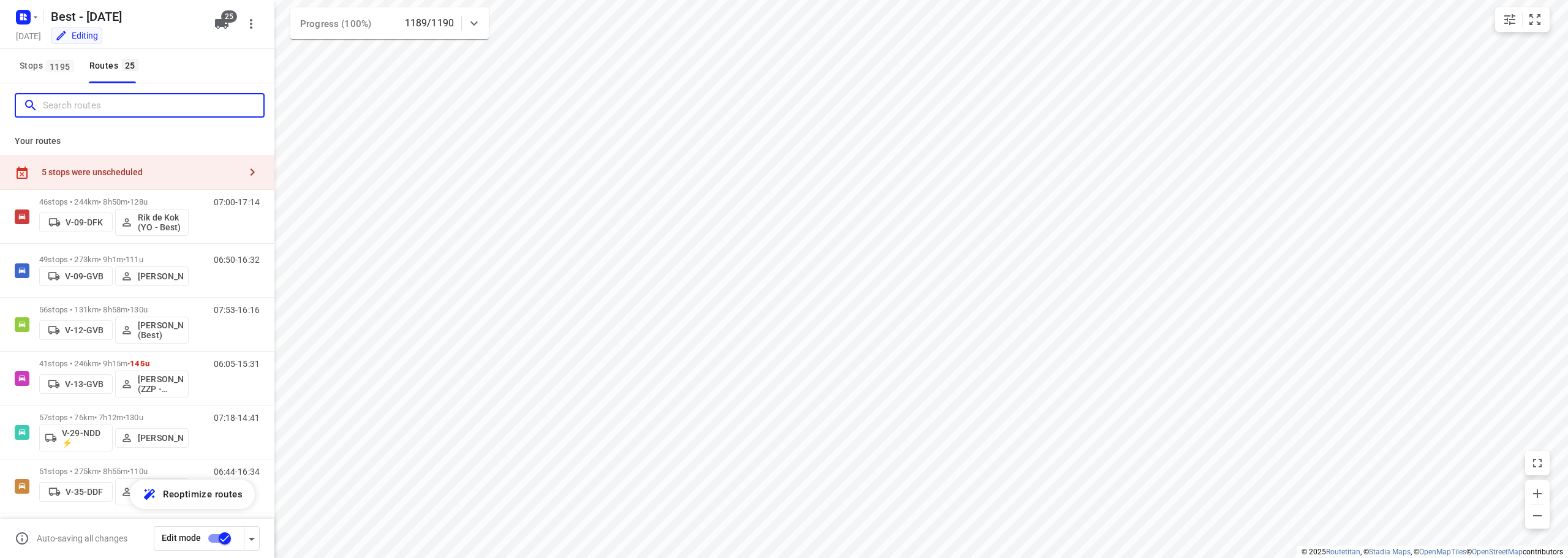
drag, startPoint x: 84, startPoint y: 105, endPoint x: 97, endPoint y: 93, distance: 17.7
click at [91, 98] on input "Search routes" at bounding box center [152, 105] width 220 height 19
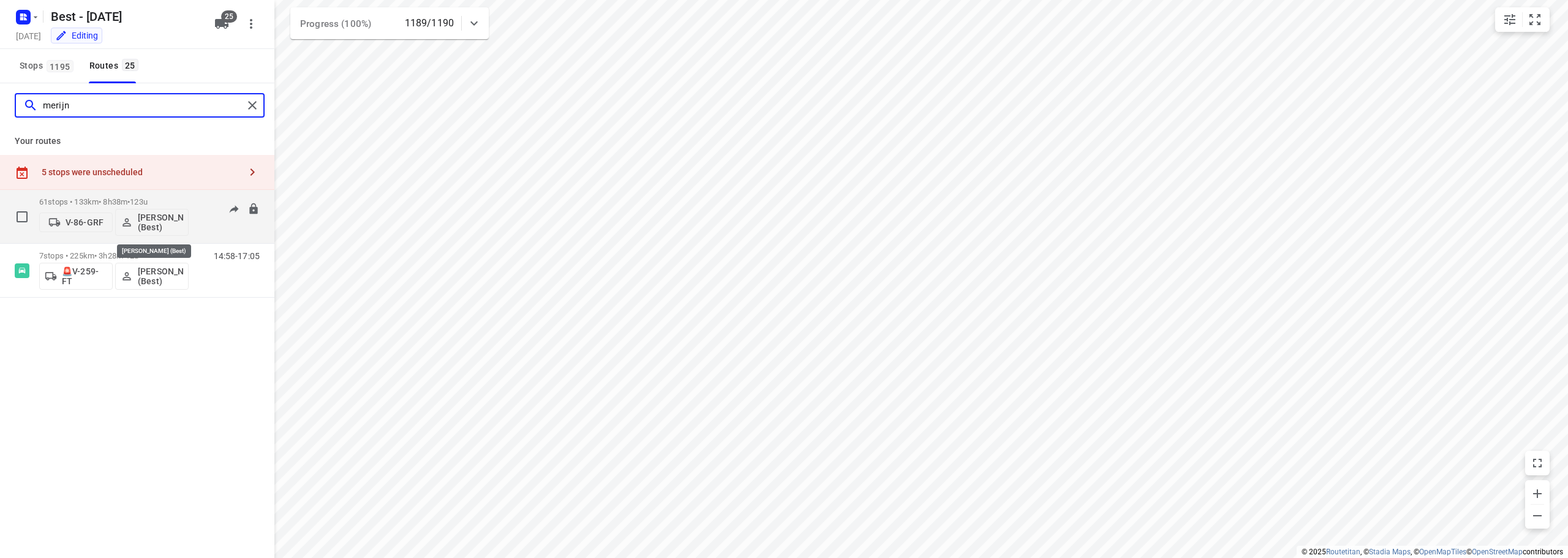
type input "merijn"
click at [174, 201] on p "61 stops • 133km • 8h38m • 123u" at bounding box center [114, 202] width 149 height 9
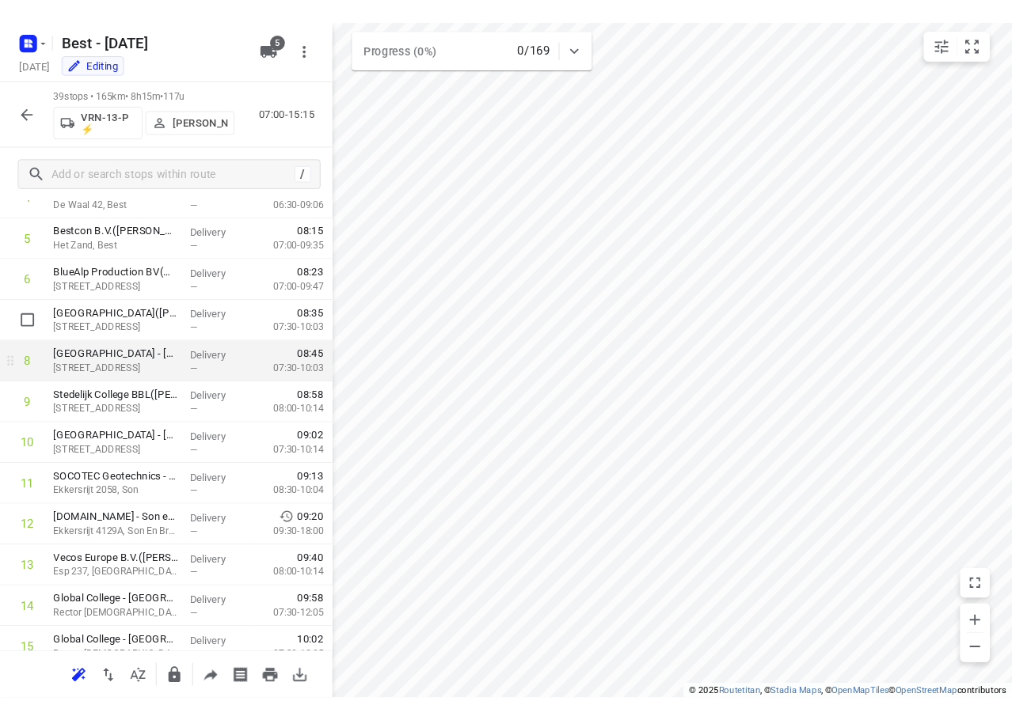
scroll to position [237, 0]
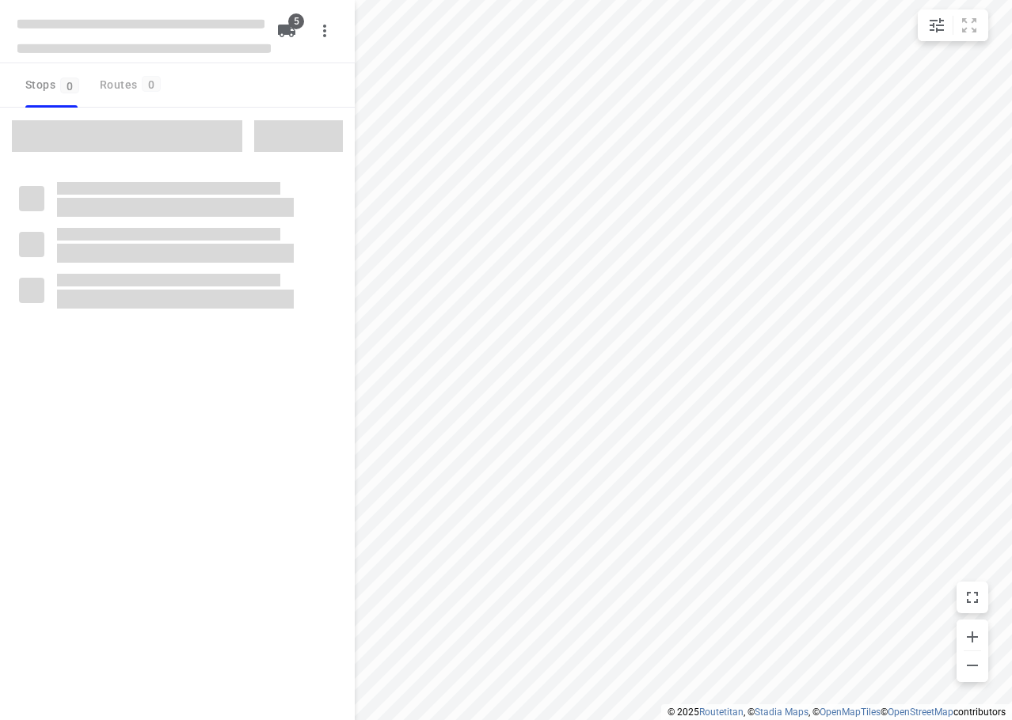
checkbox input "true"
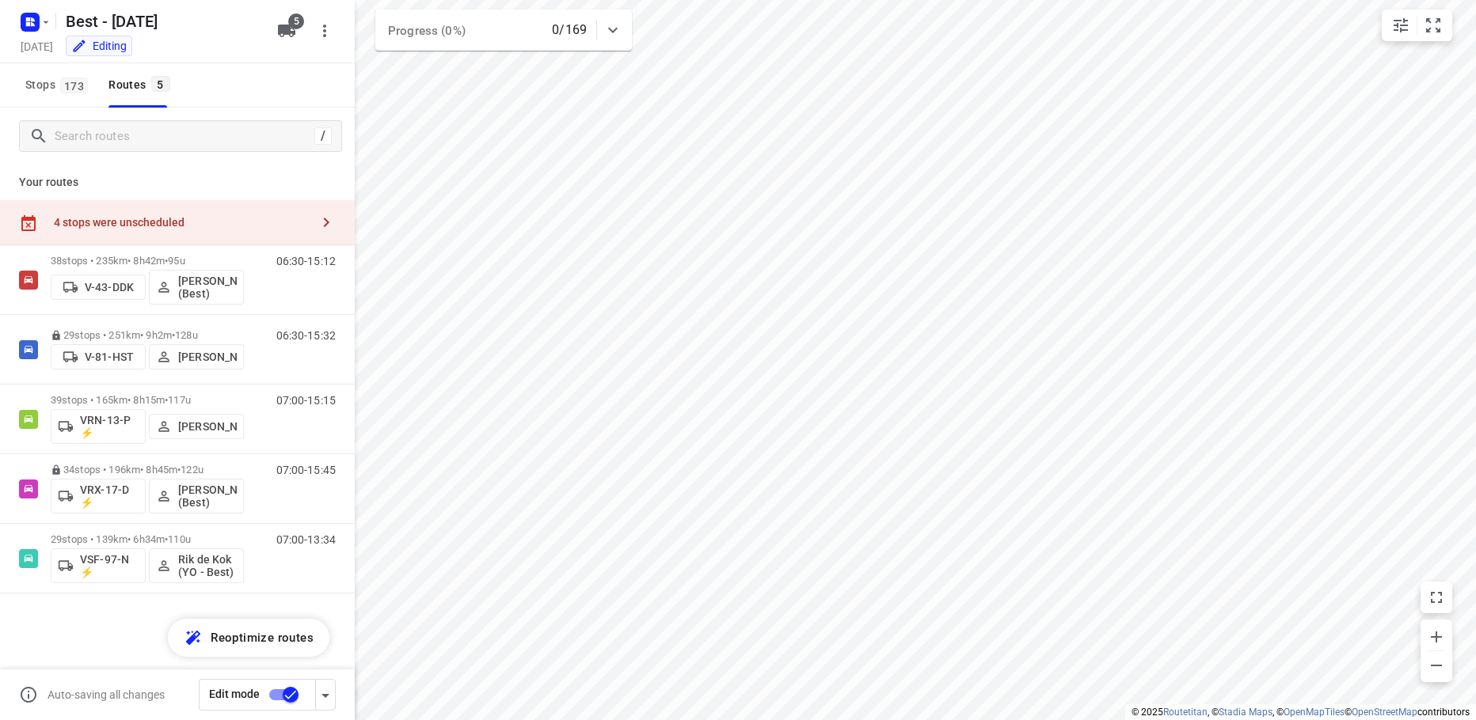
click at [116, 223] on div "4 stops were unscheduled" at bounding box center [182, 222] width 256 height 13
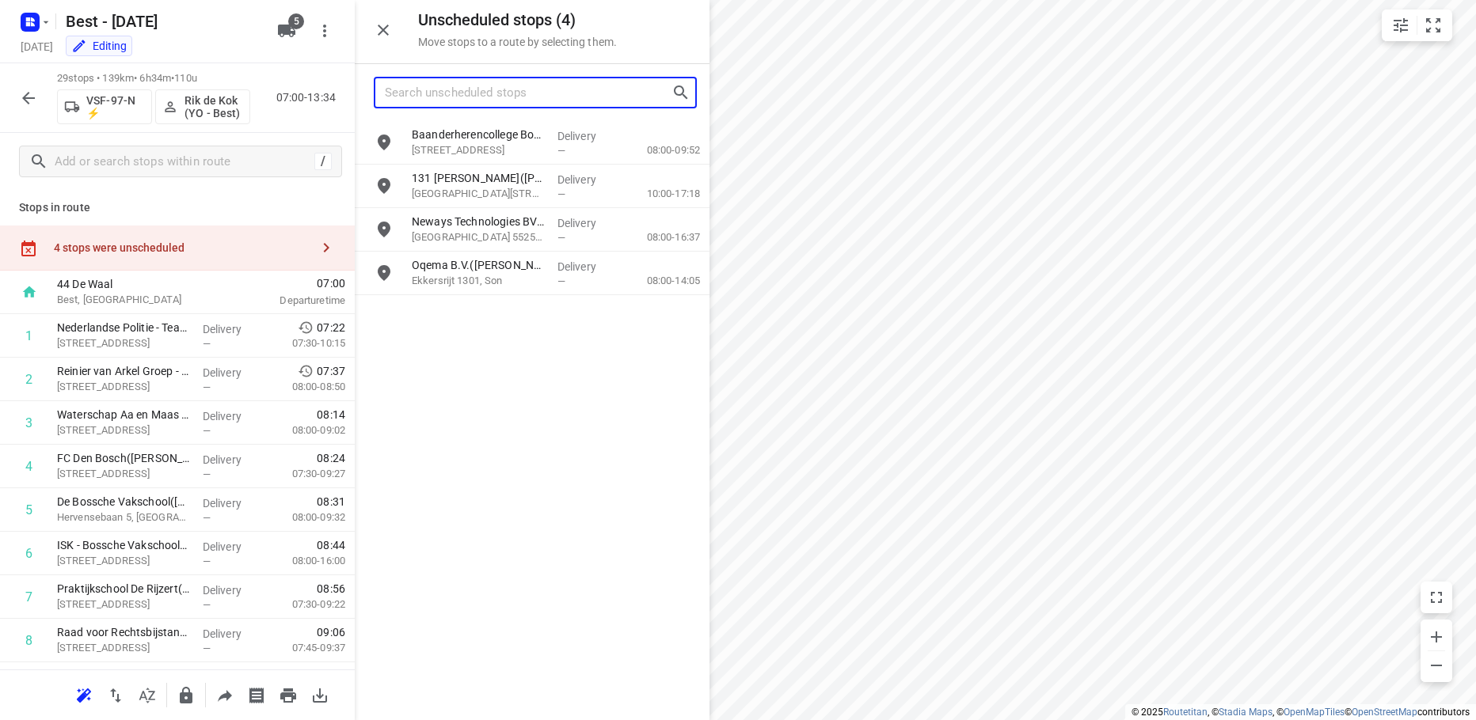
click at [405, 83] on input "Search unscheduled stops" at bounding box center [528, 93] width 287 height 25
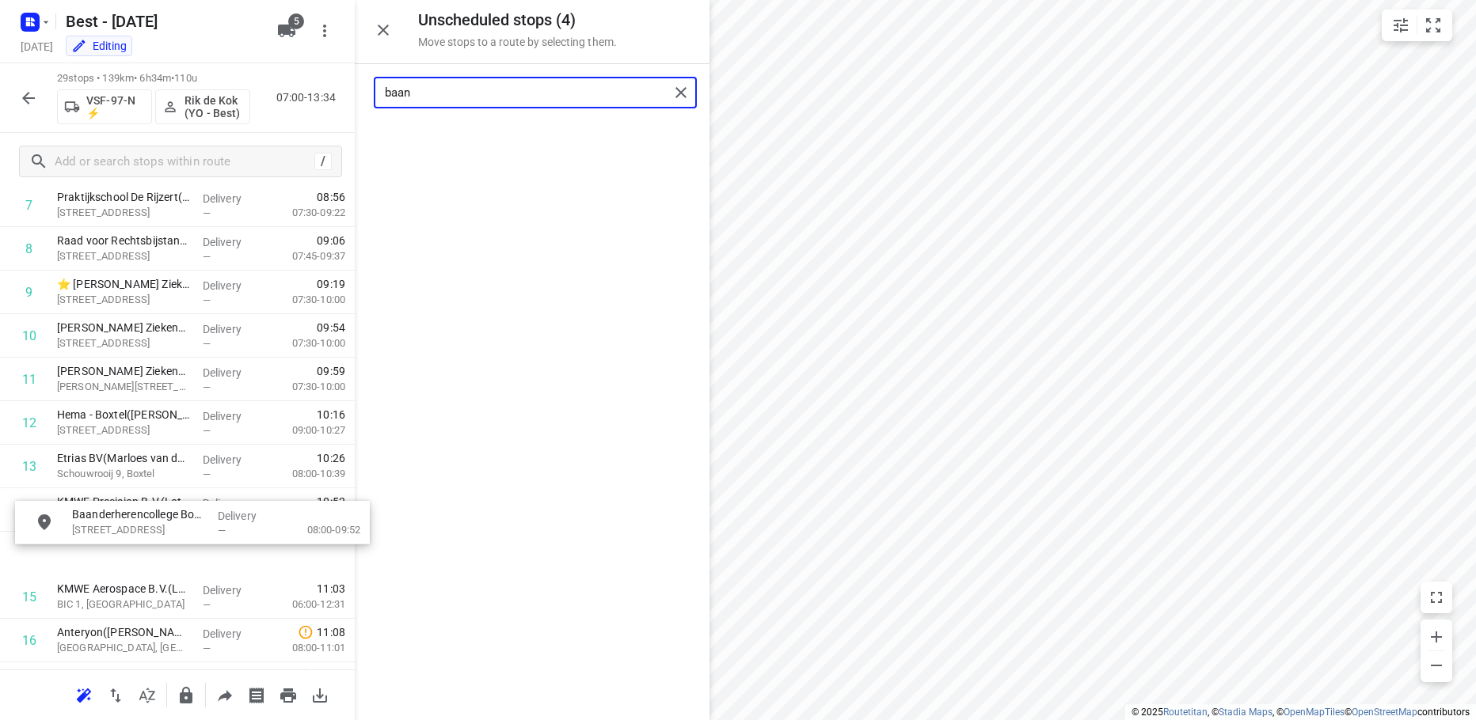
scroll to position [401, 0]
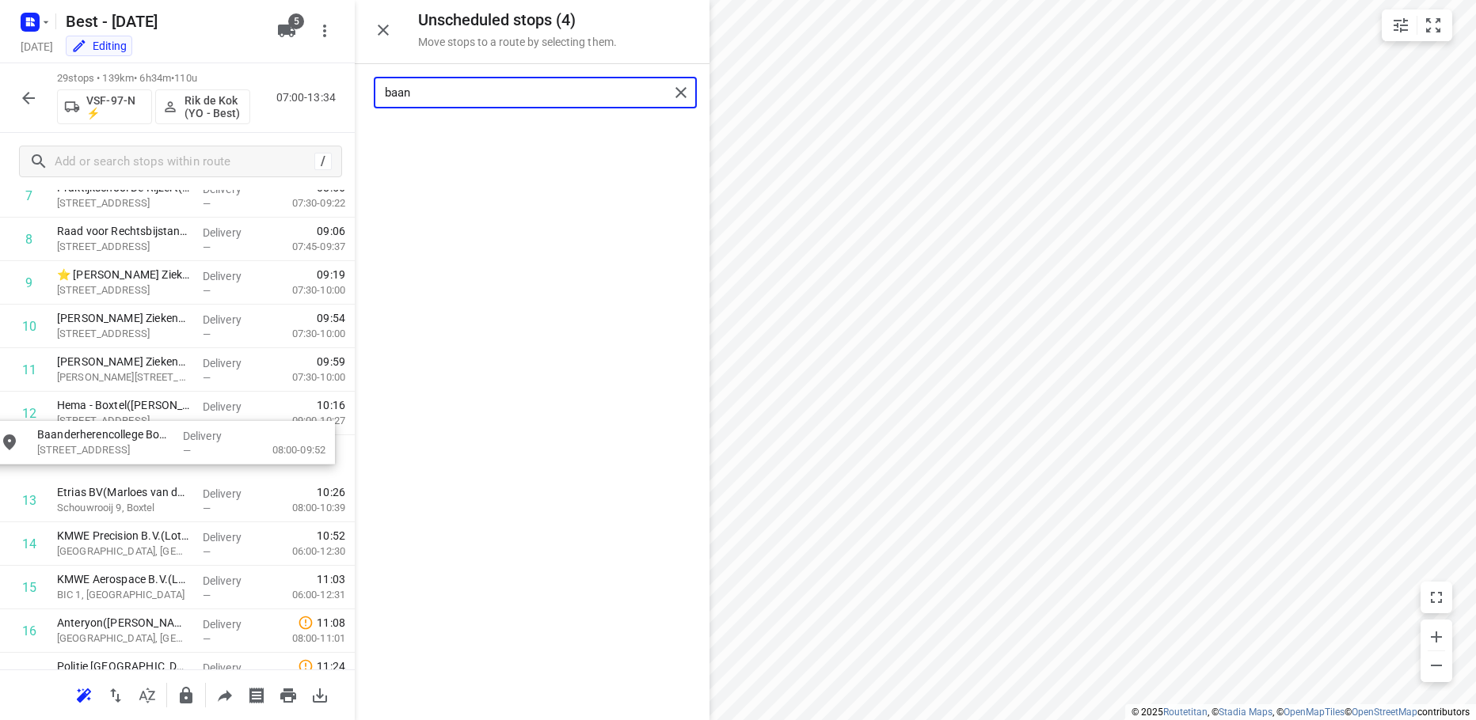
drag, startPoint x: 472, startPoint y: 142, endPoint x: 97, endPoint y: 446, distance: 482.3
type input "baan"
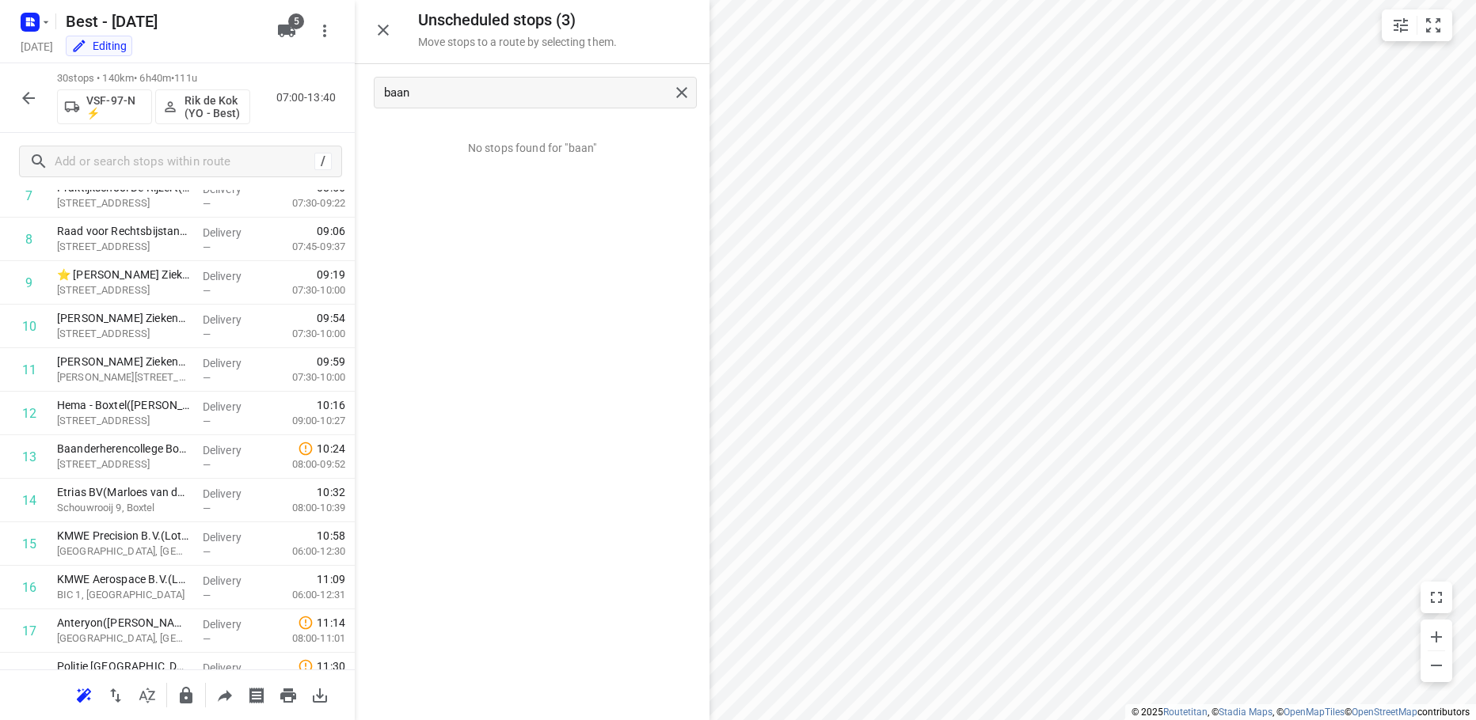
drag, startPoint x: 24, startPoint y: 99, endPoint x: 560, endPoint y: 302, distance: 573.3
click at [24, 99] on icon "button" at bounding box center [28, 98] width 13 height 13
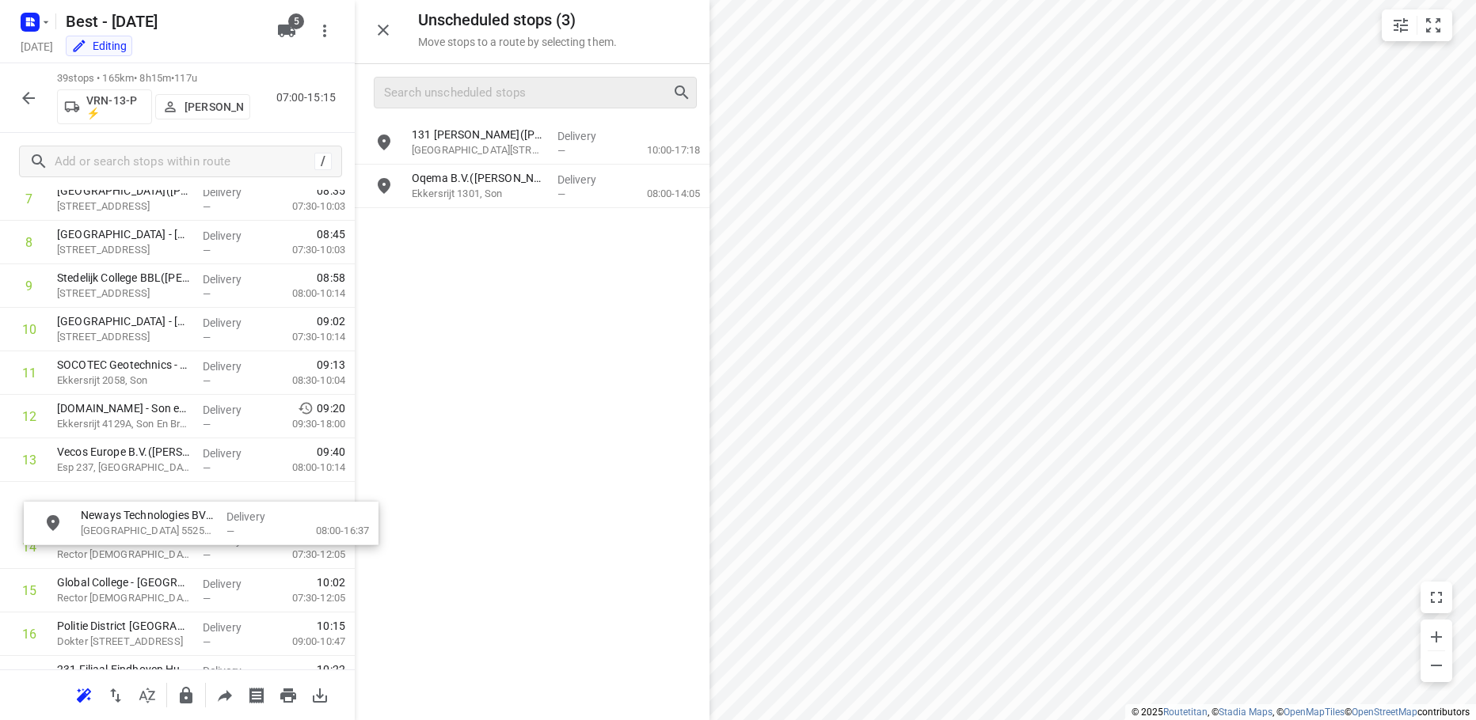
scroll to position [400, 0]
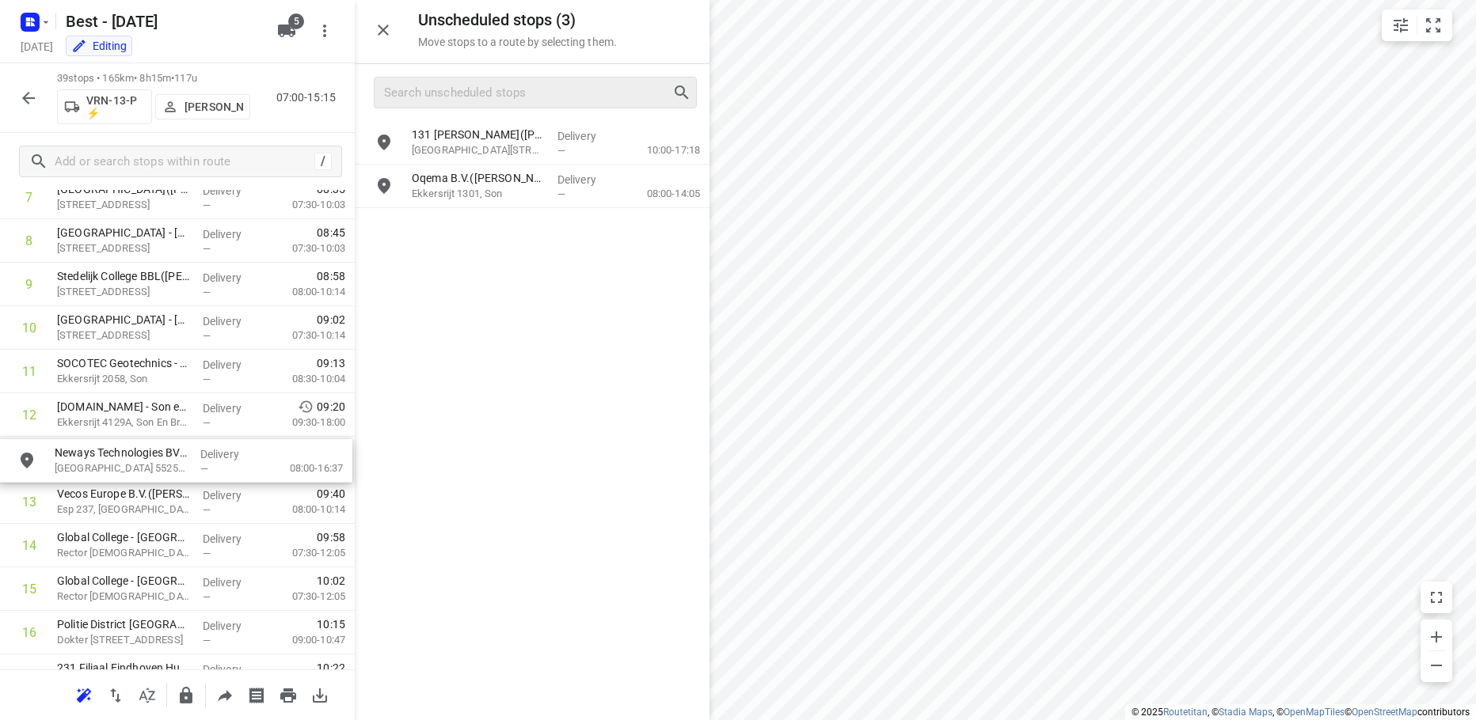
drag, startPoint x: 491, startPoint y: 185, endPoint x: 131, endPoint y: 468, distance: 457.2
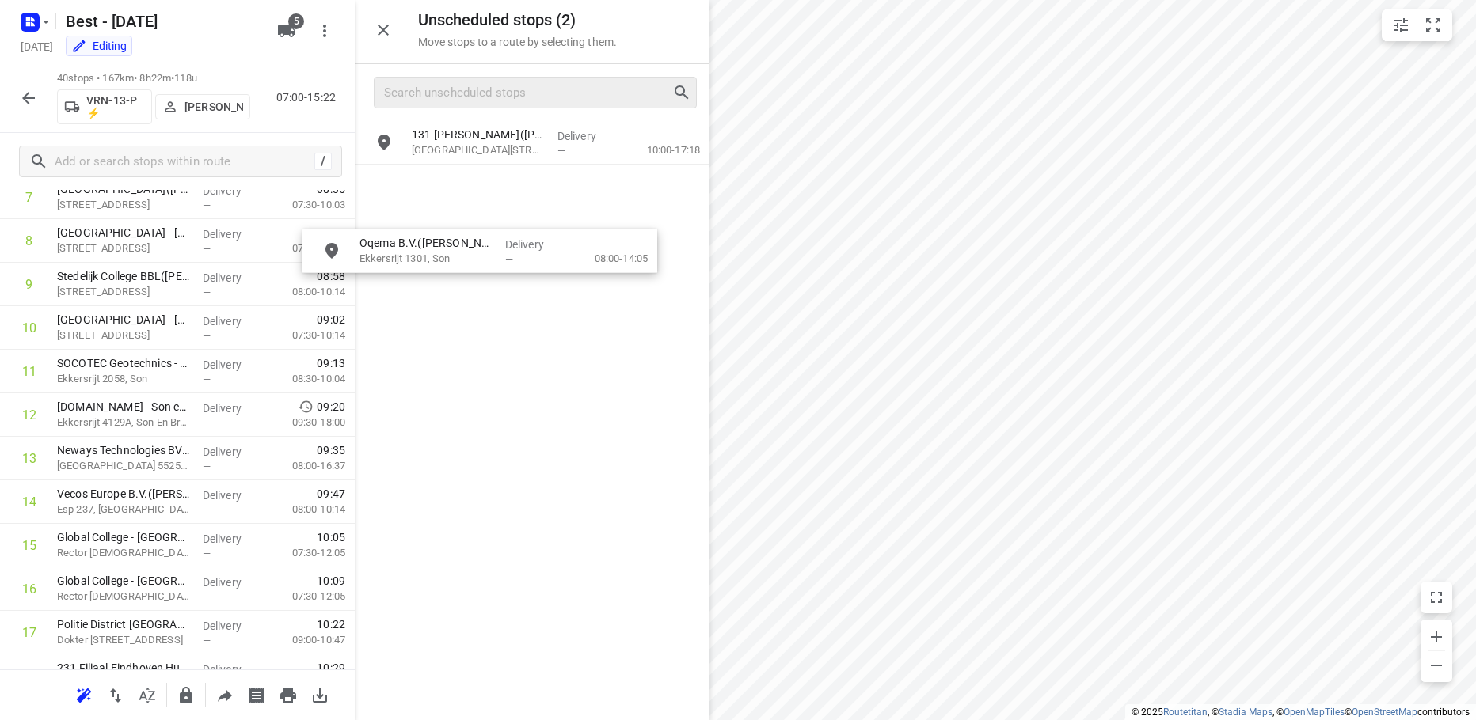
scroll to position [389, 0]
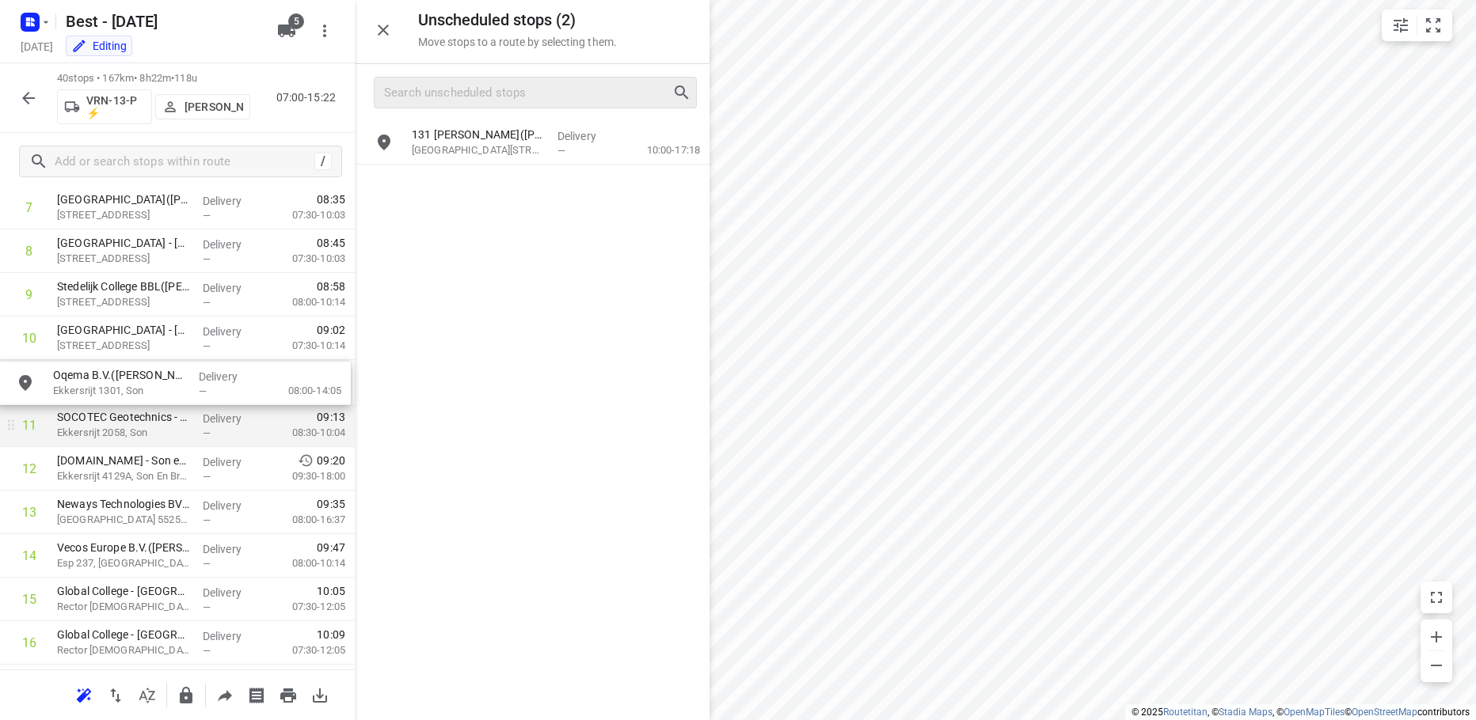
drag, startPoint x: 505, startPoint y: 196, endPoint x: 153, endPoint y: 406, distance: 410.4
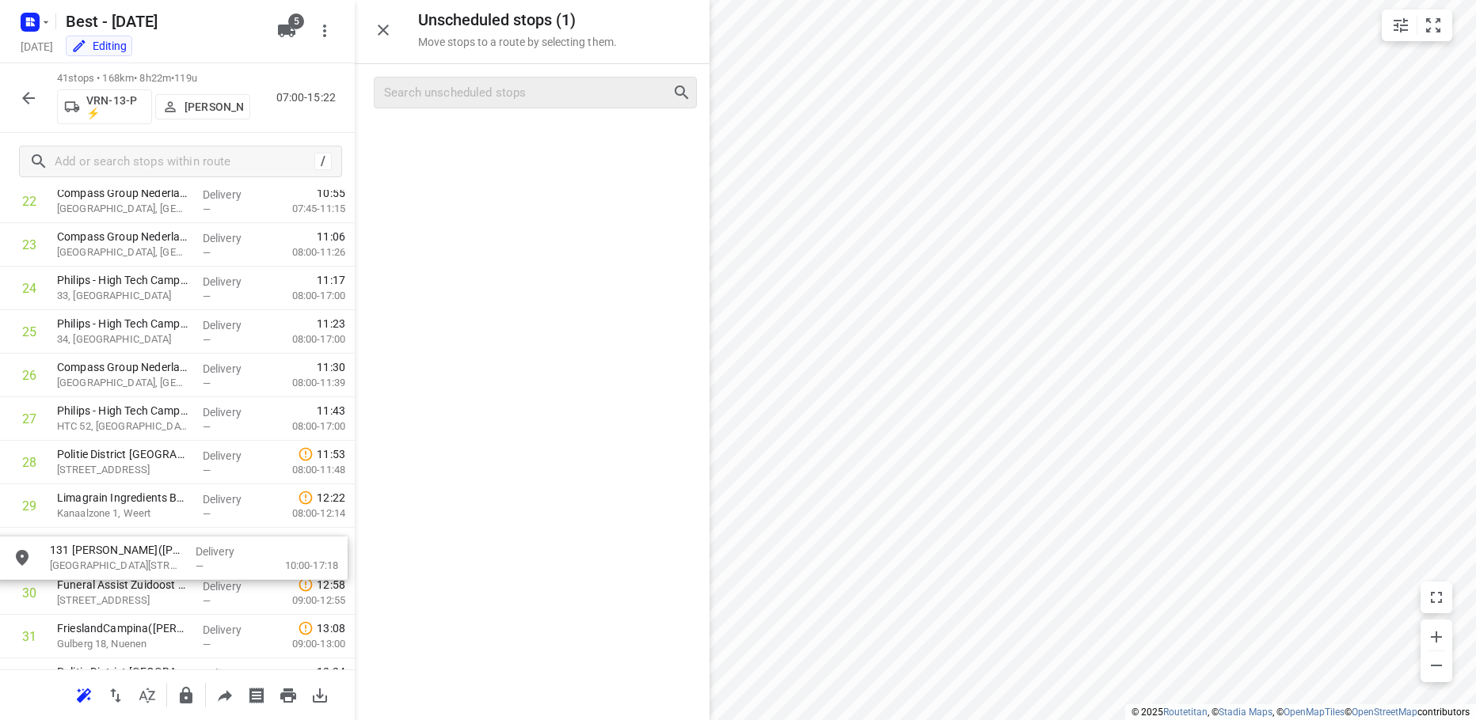
scroll to position [1049, 0]
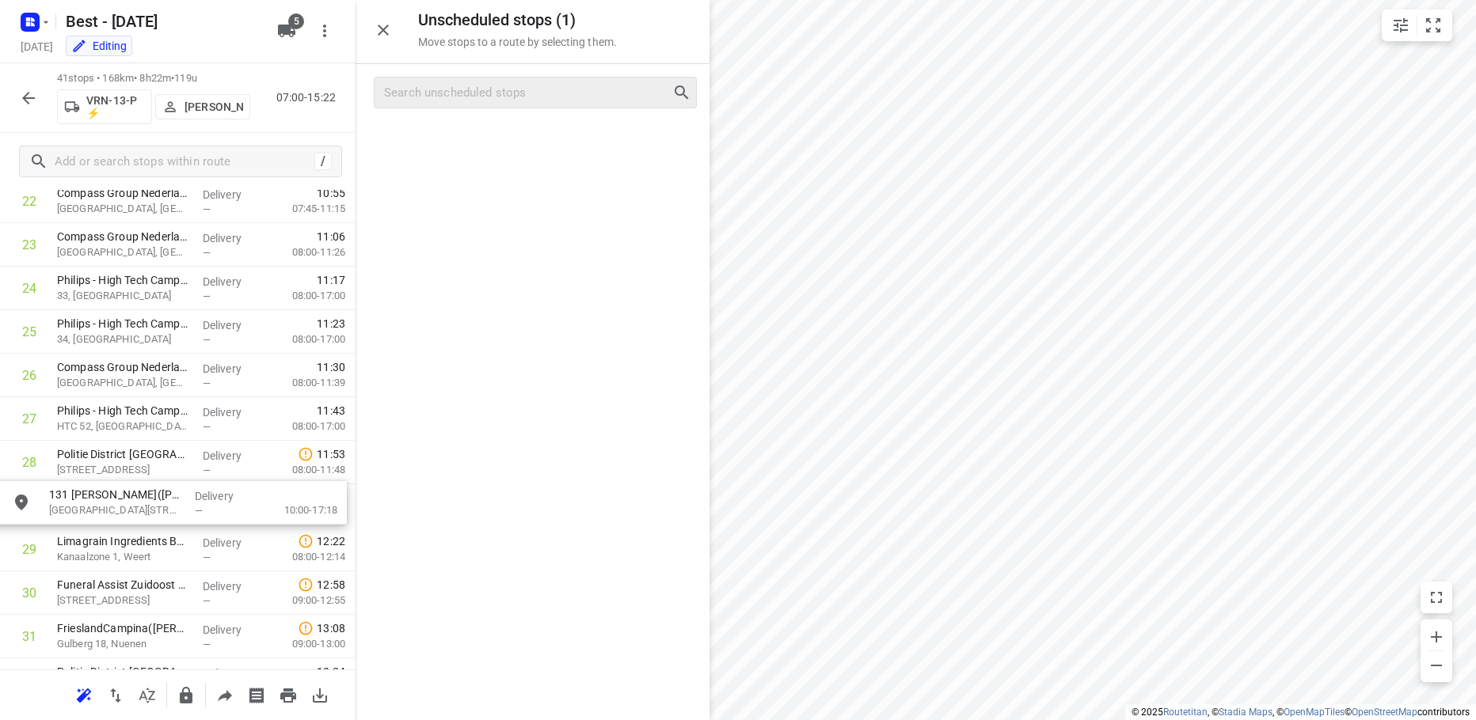
drag, startPoint x: 469, startPoint y: 148, endPoint x: 107, endPoint y: 523, distance: 521.2
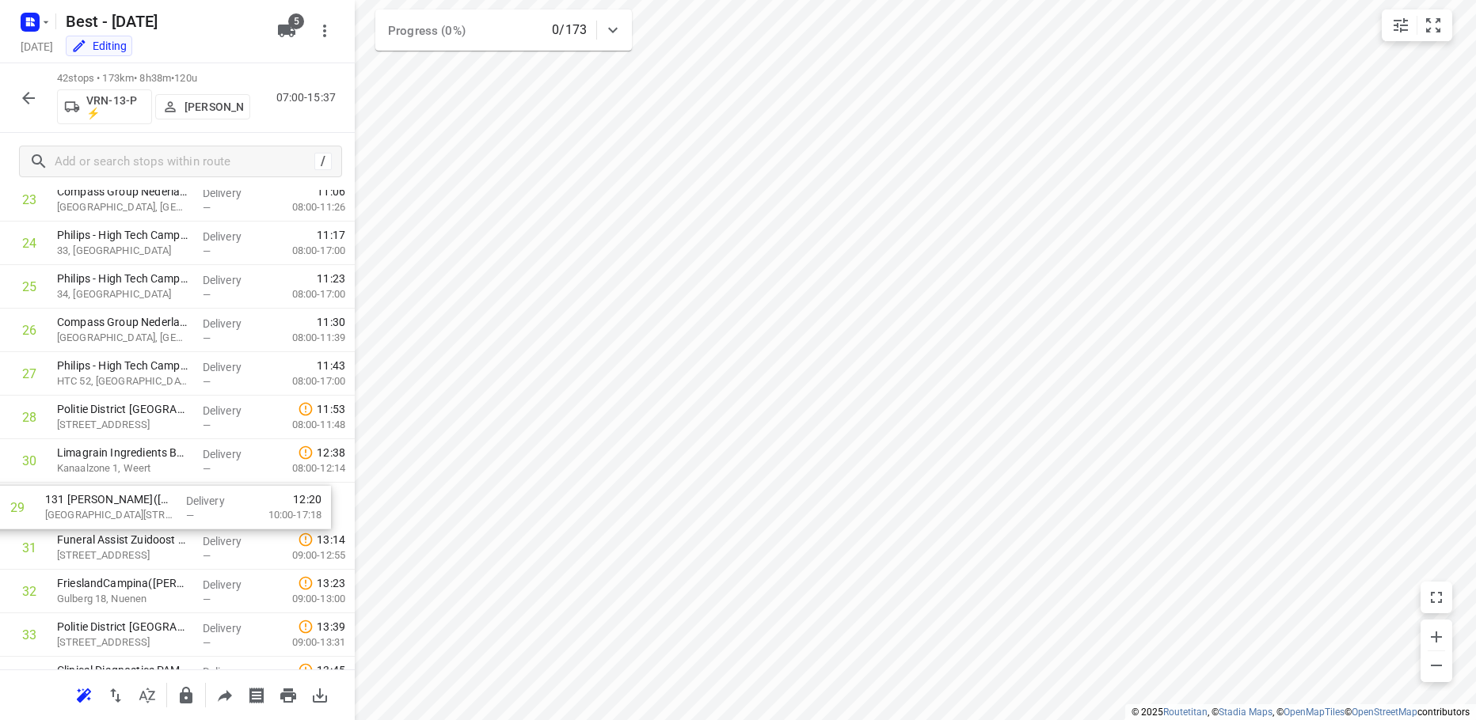
drag, startPoint x: 123, startPoint y: 460, endPoint x: 111, endPoint y: 513, distance: 54.4
click at [111, 513] on div "1 DPD Nederland - Depot 520 en 522 Hoofdkantoor([PERSON_NAME] (wijziging via [P…" at bounding box center [177, 134] width 355 height 1829
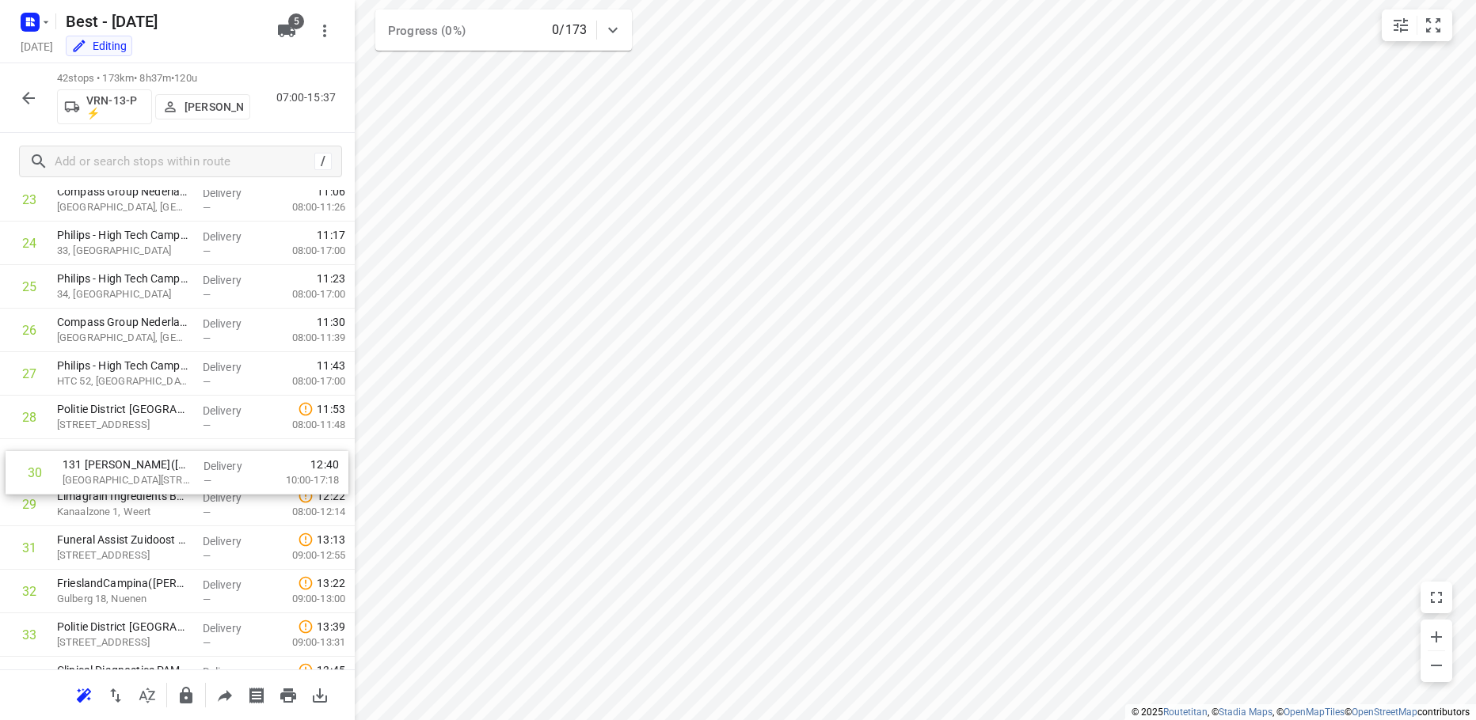
drag, startPoint x: 124, startPoint y: 518, endPoint x: 131, endPoint y: 481, distance: 37.9
click at [131, 481] on div "1 DPD Nederland - Depot 520 en 522 Hoofdkantoor([PERSON_NAME] (wijziging via [P…" at bounding box center [177, 134] width 355 height 1829
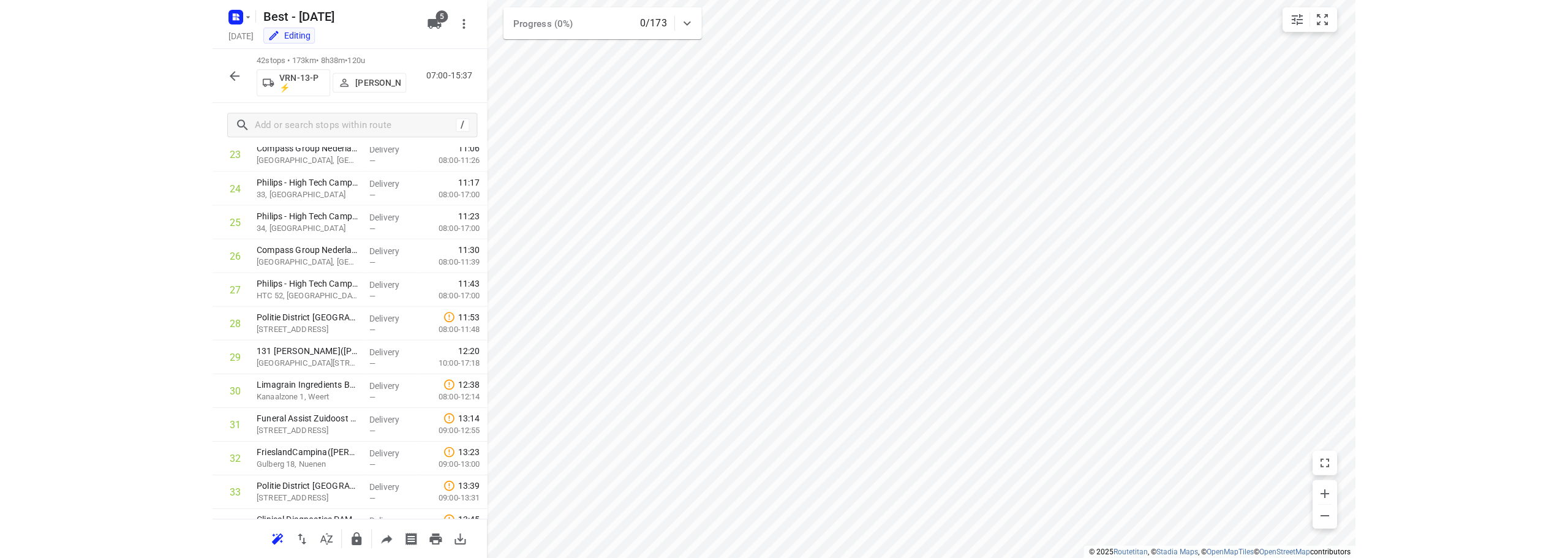
scroll to position [1139, 0]
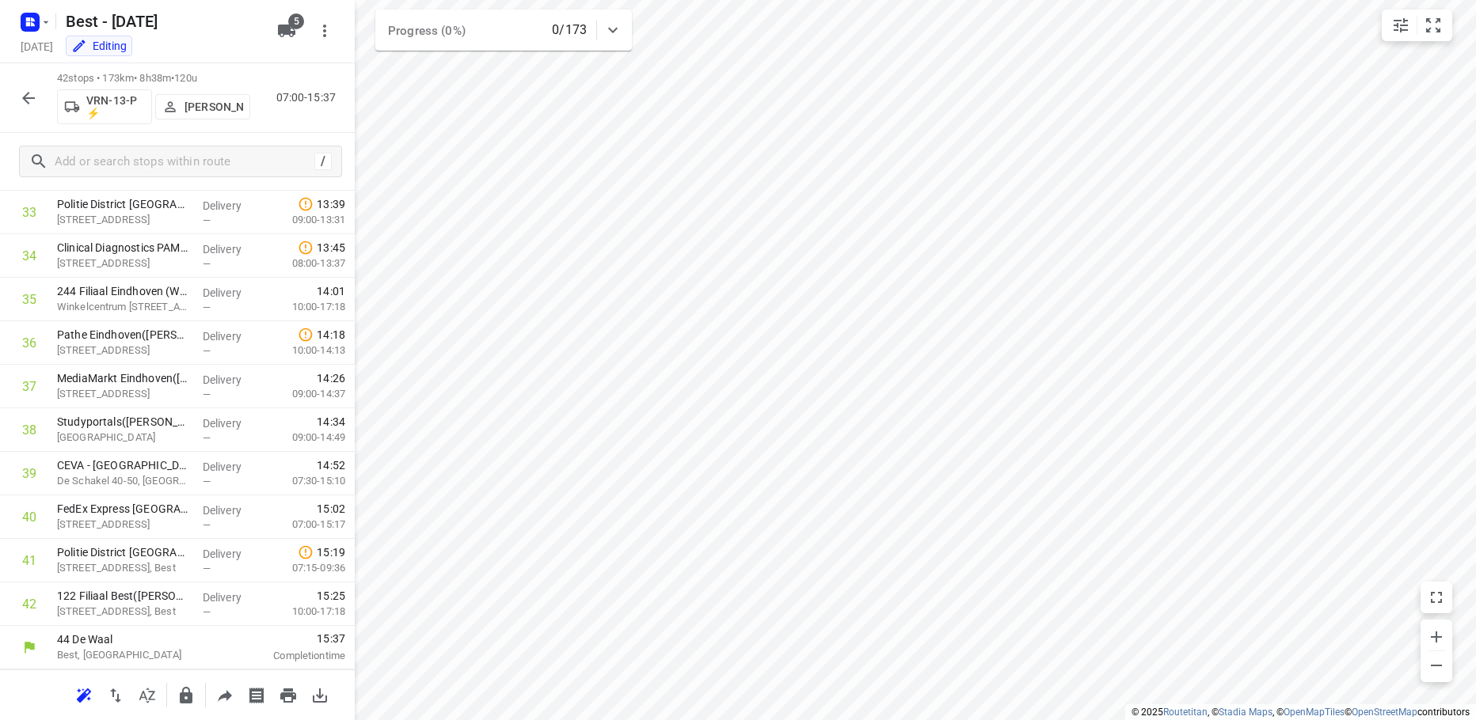
click at [28, 100] on icon "button" at bounding box center [28, 98] width 19 height 19
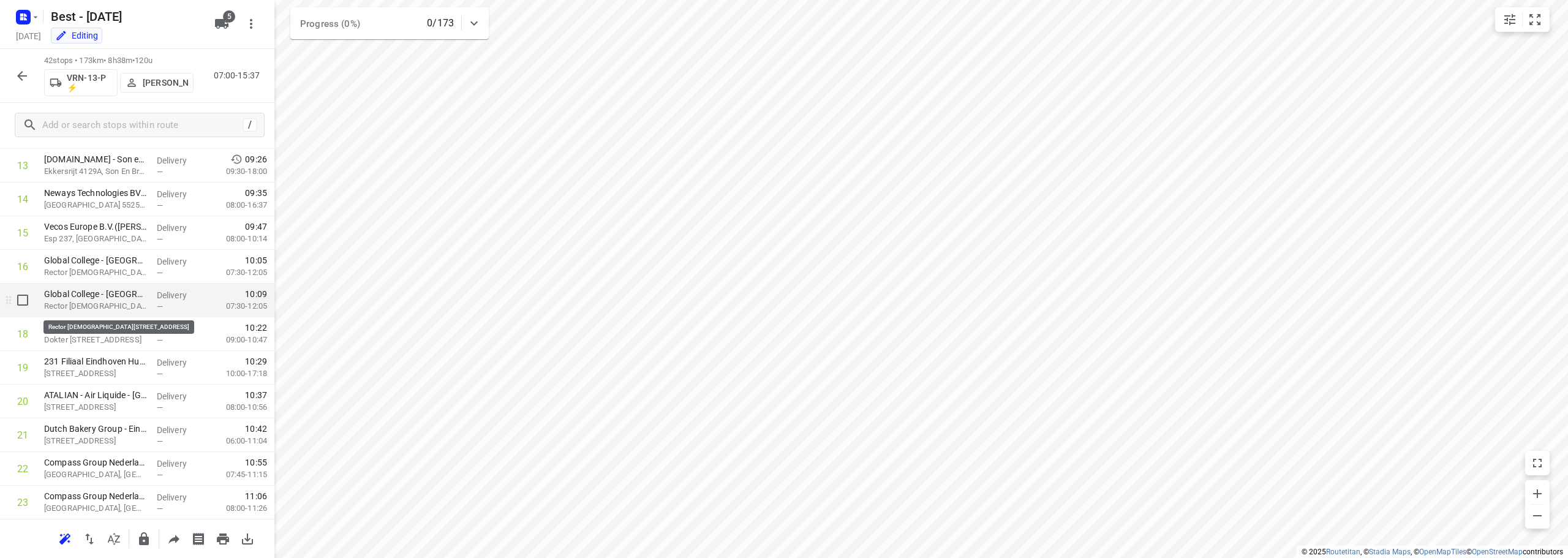
scroll to position [464, 0]
click at [26, 340] on input "checkbox" at bounding box center [22, 334] width 25 height 25
checkbox input "true"
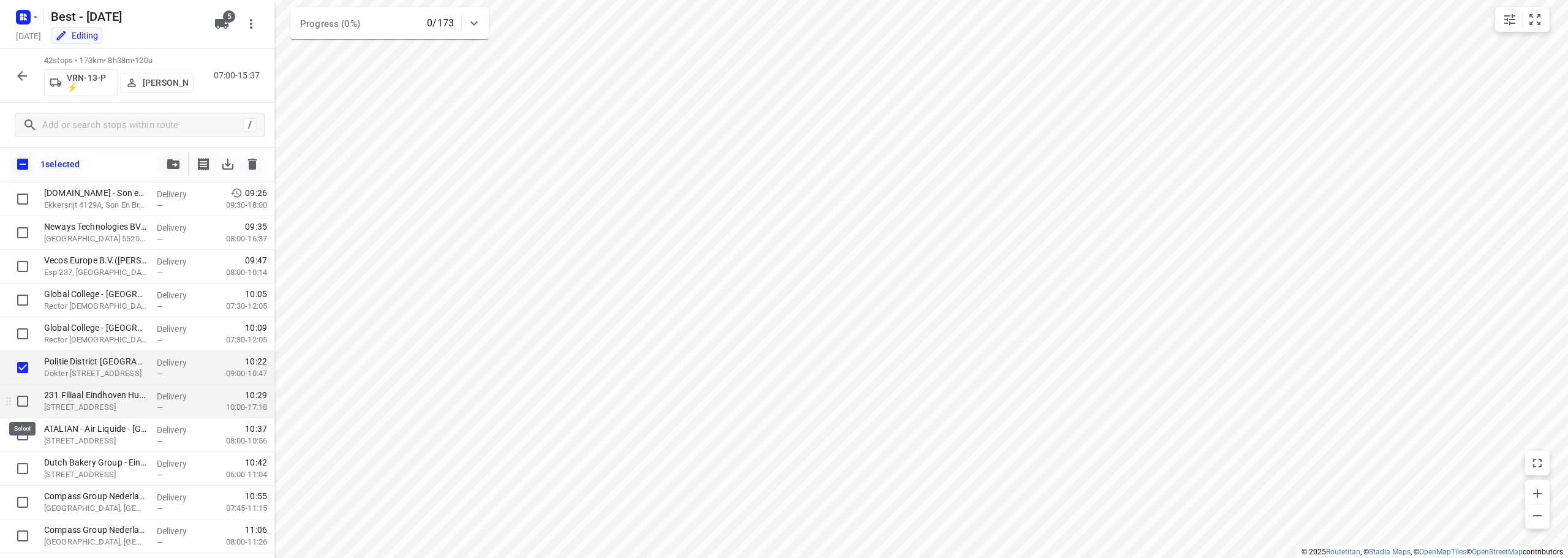
click at [22, 399] on input "checkbox" at bounding box center [22, 402] width 25 height 25
checkbox input "true"
click at [19, 445] on input "checkbox" at bounding box center [22, 435] width 25 height 25
checkbox input "true"
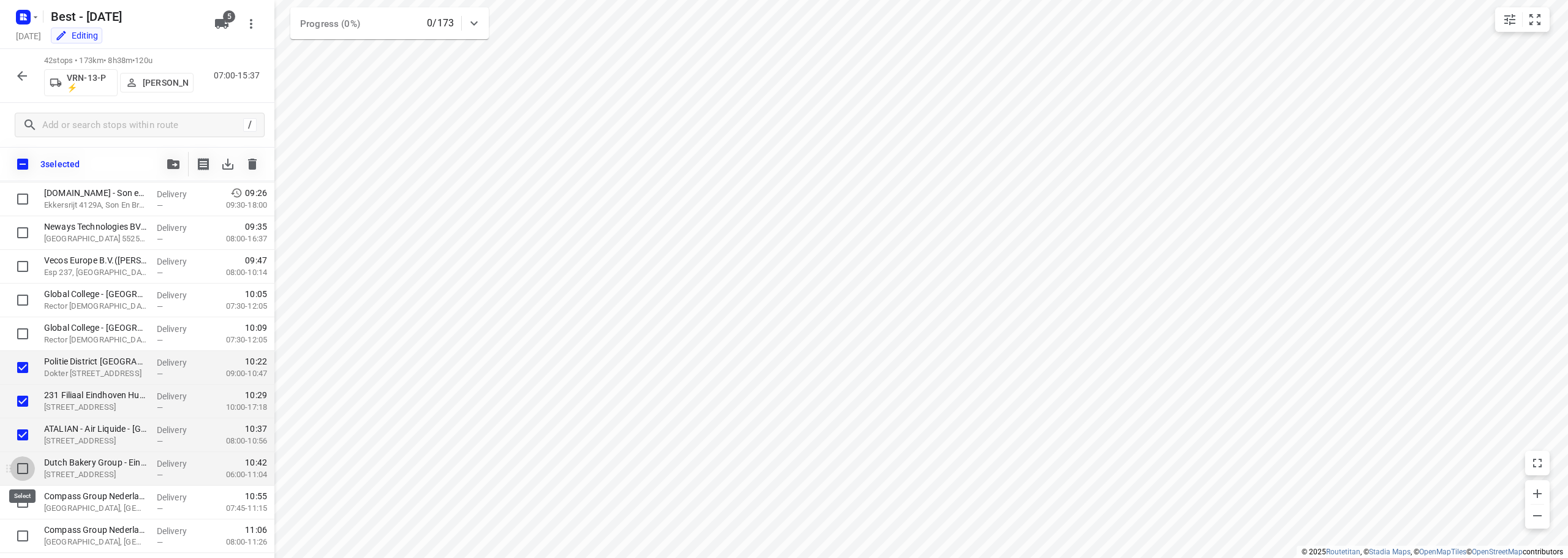
click at [19, 469] on input "checkbox" at bounding box center [22, 469] width 25 height 25
checkbox input "true"
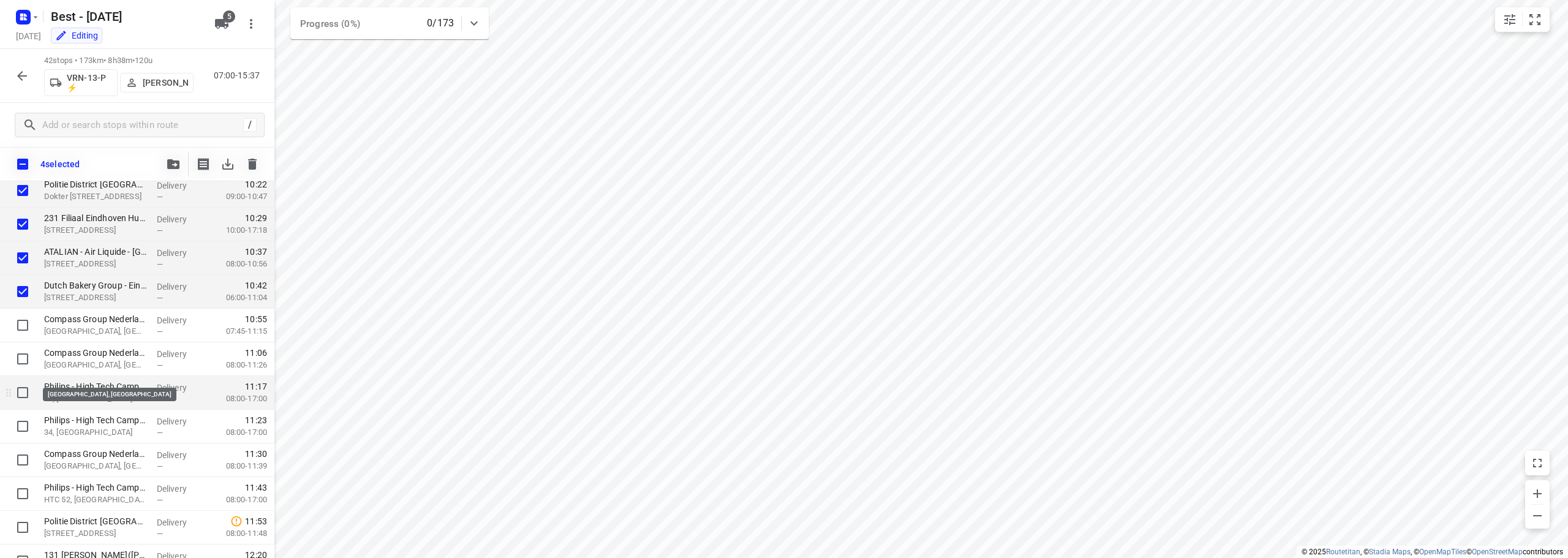
scroll to position [649, 0]
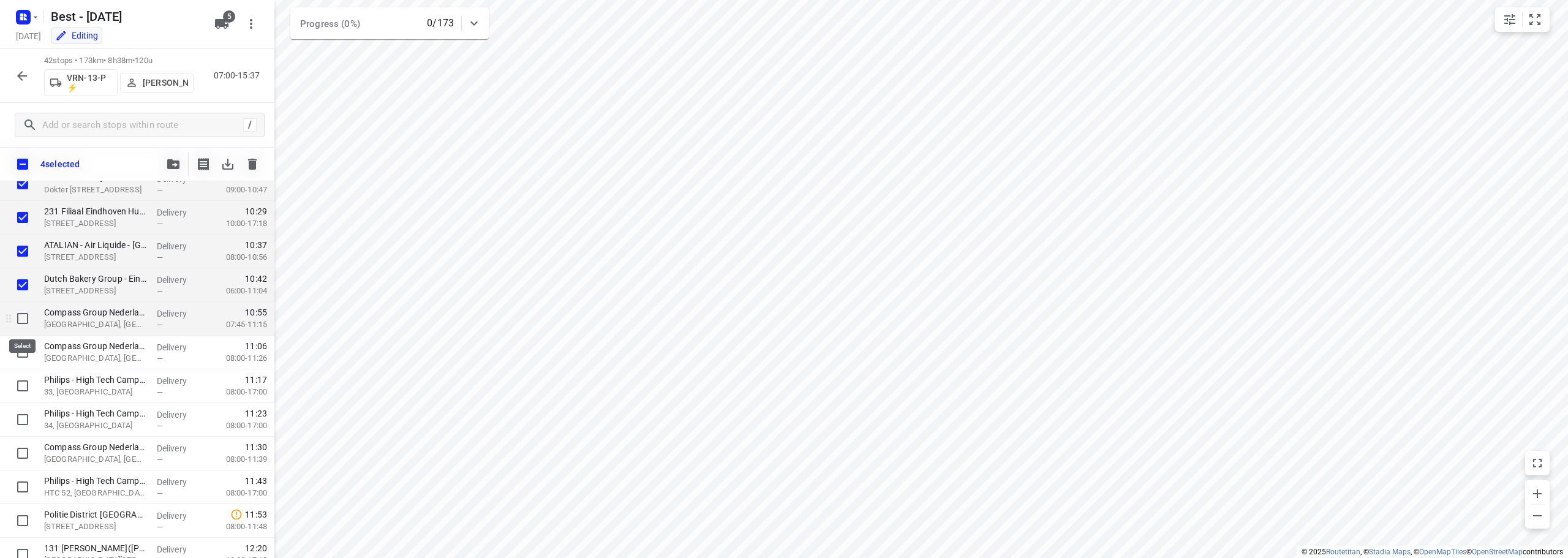
click at [24, 322] on input "checkbox" at bounding box center [22, 319] width 25 height 25
checkbox input "true"
click at [22, 365] on div at bounding box center [19, 353] width 39 height 34
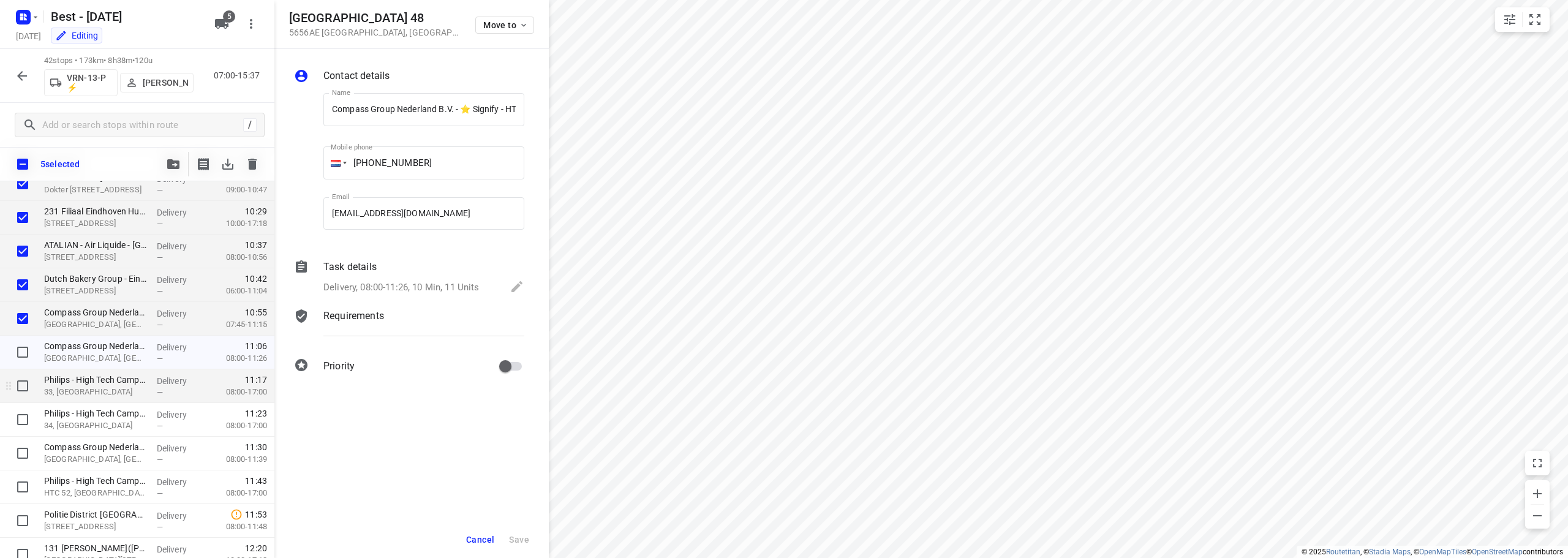
scroll to position [0, 73]
drag, startPoint x: 16, startPoint y: 343, endPoint x: 326, endPoint y: 403, distance: 315.8
click at [16, 343] on input "checkbox" at bounding box center [22, 352] width 25 height 25
checkbox input "true"
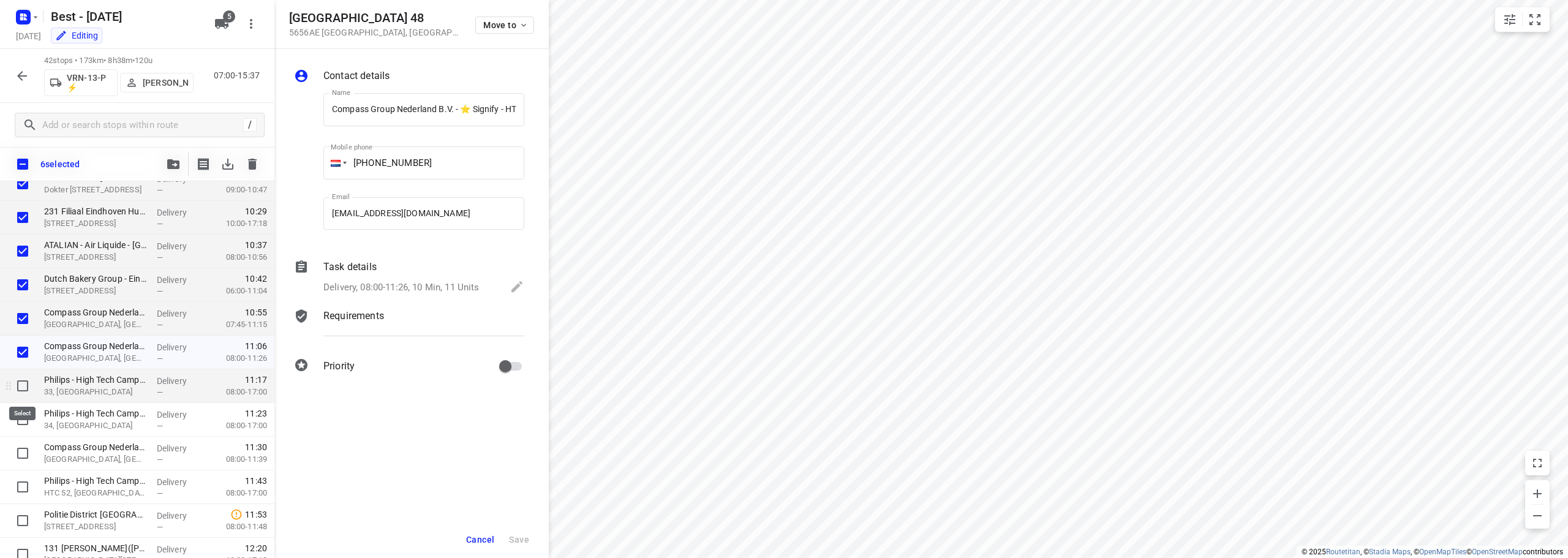
click at [16, 389] on input "checkbox" at bounding box center [22, 386] width 25 height 25
checkbox input "true"
click at [15, 422] on input "checkbox" at bounding box center [22, 419] width 25 height 25
checkbox input "true"
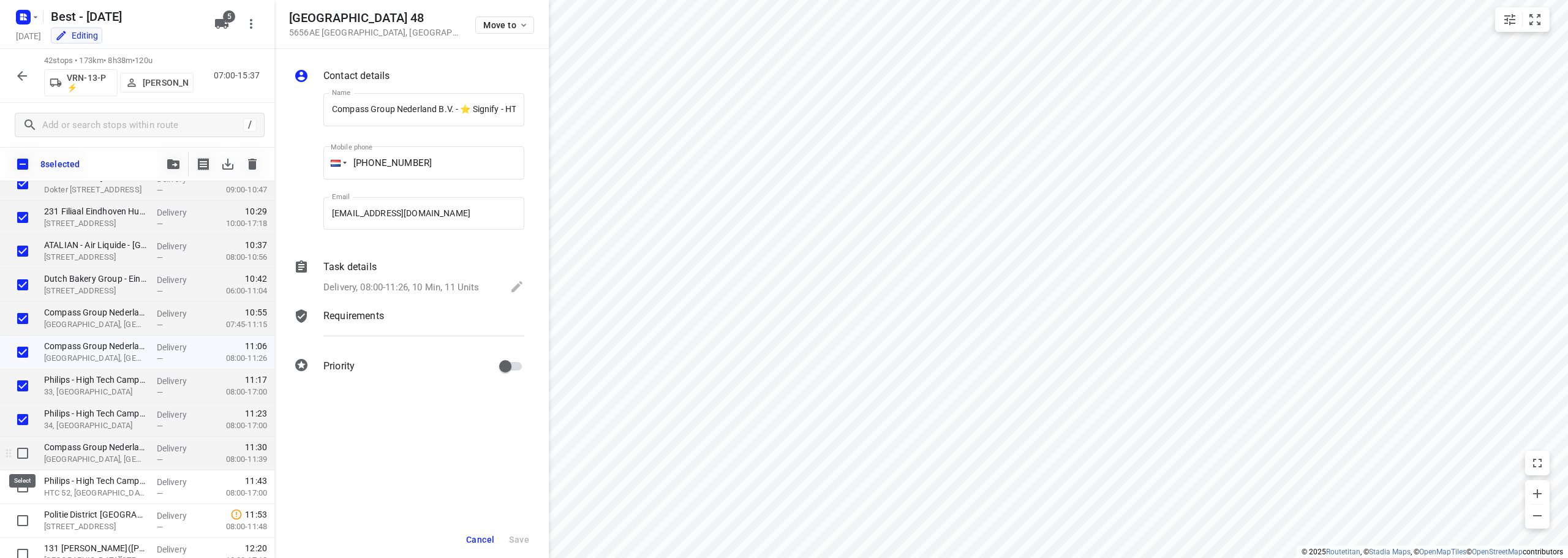
click at [22, 461] on input "checkbox" at bounding box center [22, 454] width 25 height 25
checkbox input "true"
click at [17, 484] on input "checkbox" at bounding box center [22, 488] width 25 height 25
checkbox input "true"
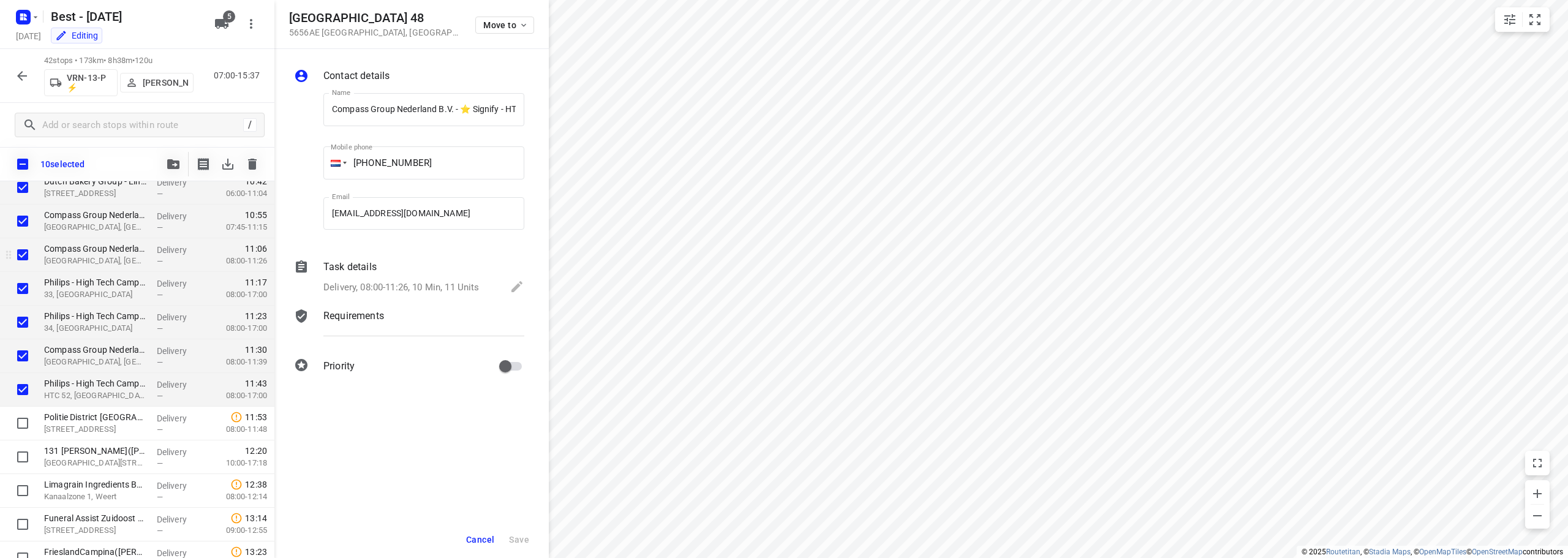
scroll to position [771, 0]
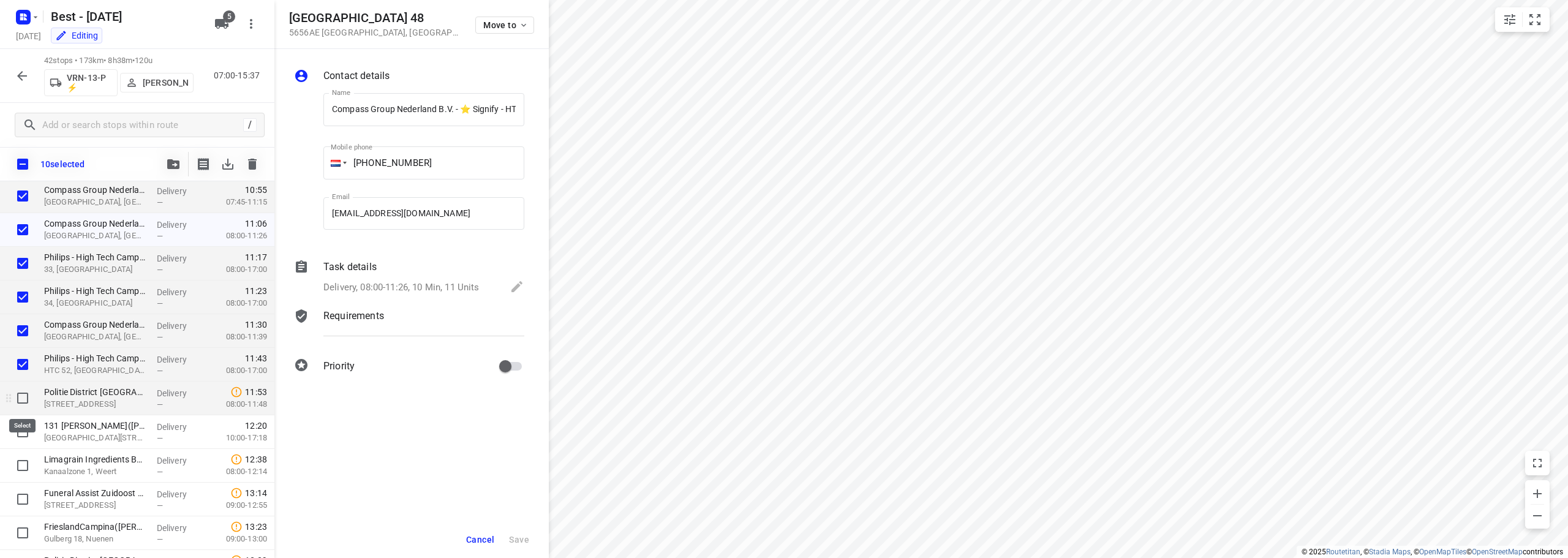
click at [19, 395] on input "checkbox" at bounding box center [22, 399] width 25 height 25
checkbox input "true"
click at [170, 161] on icon "button" at bounding box center [173, 164] width 12 height 10
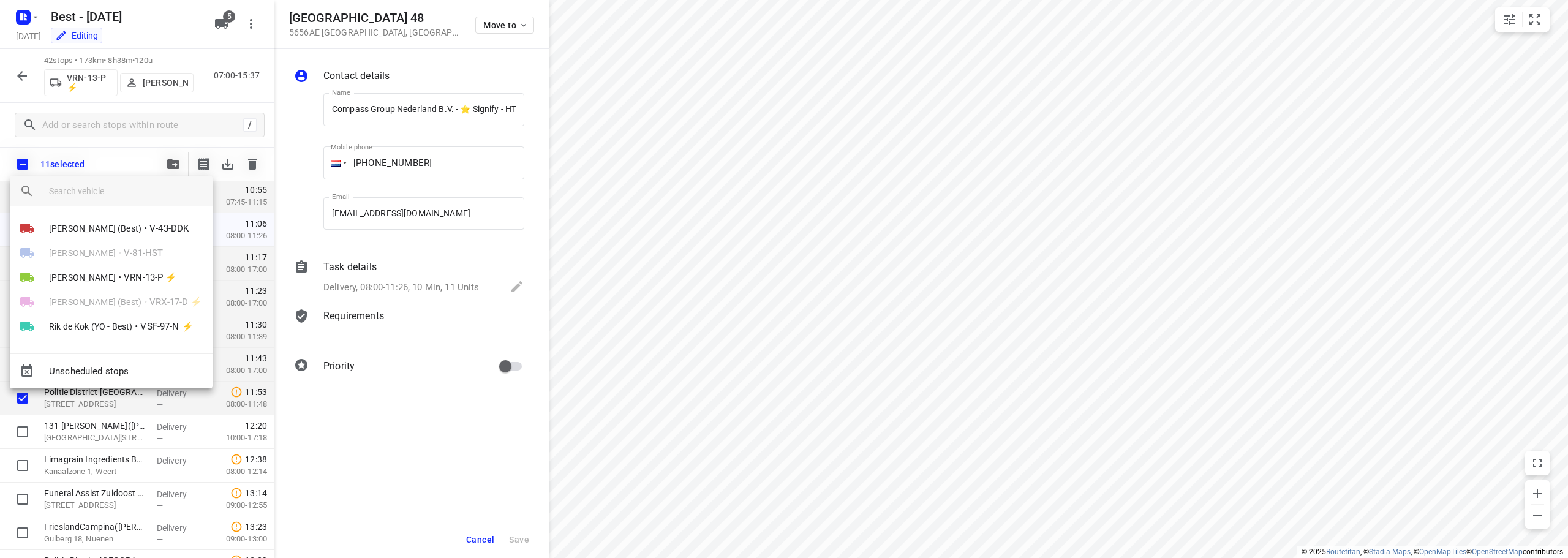
click at [693, 306] on div at bounding box center [784, 279] width 1568 height 558
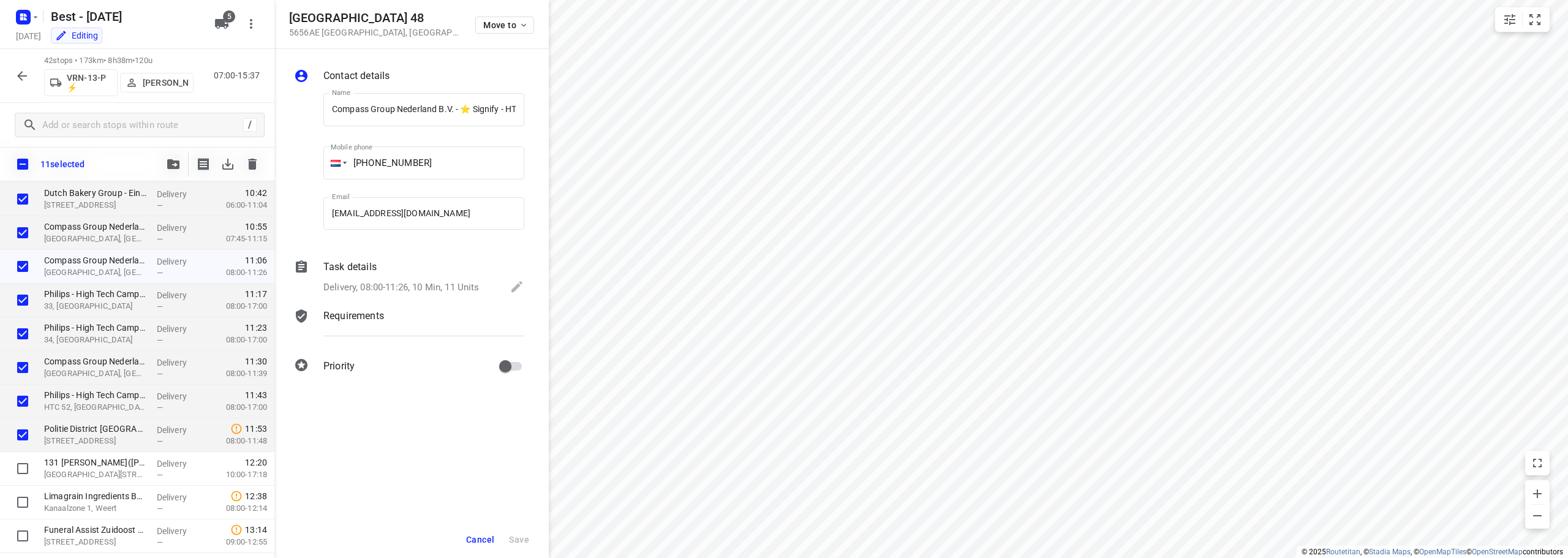
scroll to position [729, 0]
click at [167, 159] on icon "button" at bounding box center [173, 164] width 12 height 10
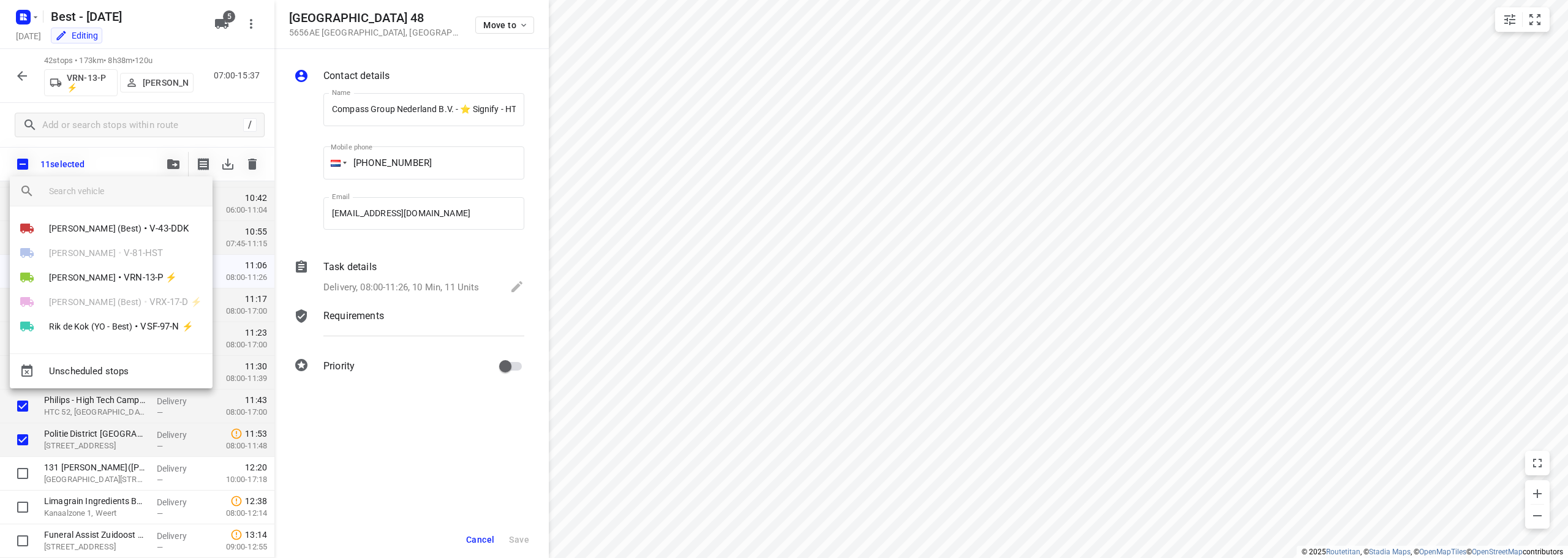
click at [138, 183] on input "search vehicle" at bounding box center [125, 191] width 154 height 19
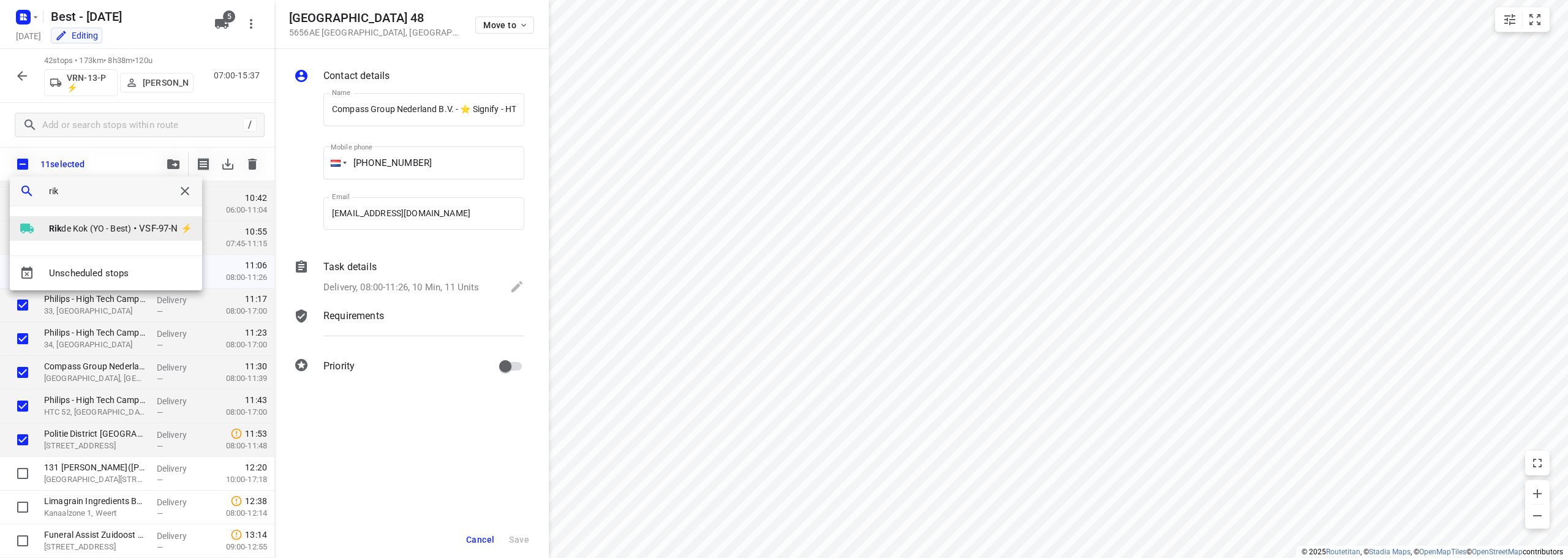
type input "rik"
click at [159, 231] on span "VSF-97-N ⚡" at bounding box center [166, 229] width 53 height 14
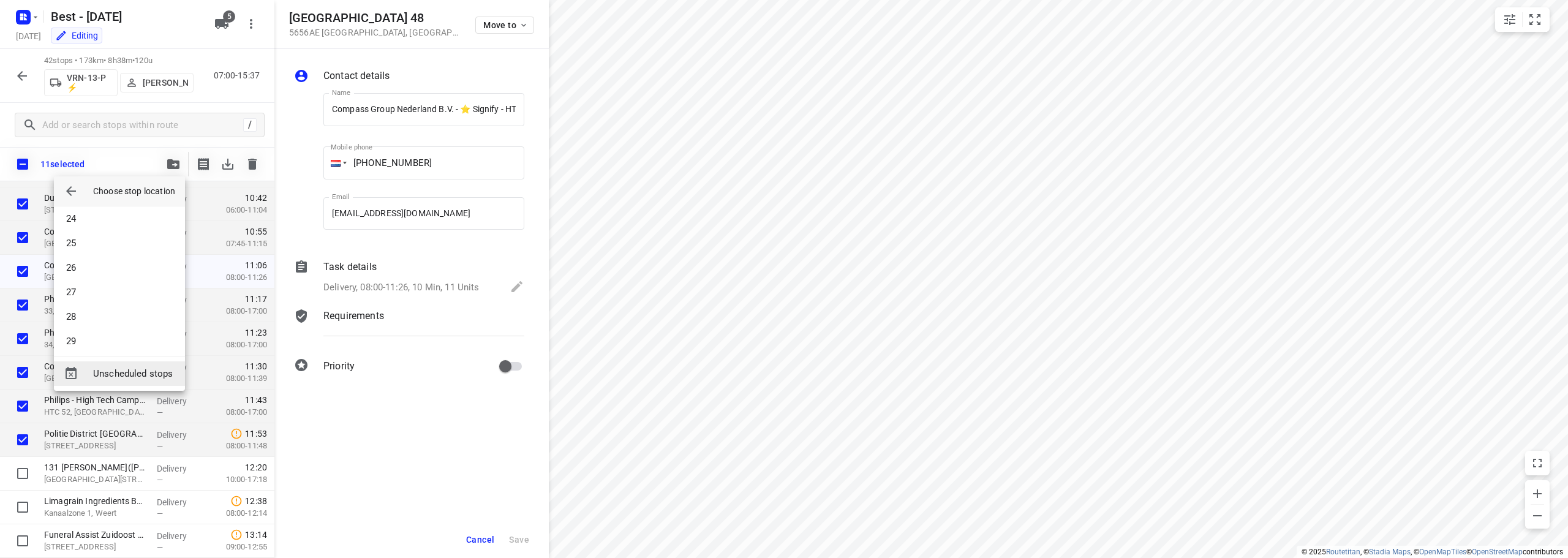
scroll to position [601, 0]
drag, startPoint x: 101, startPoint y: 330, endPoint x: 457, endPoint y: 431, distance: 370.0
click at [103, 330] on li "30" at bounding box center [119, 334] width 131 height 25
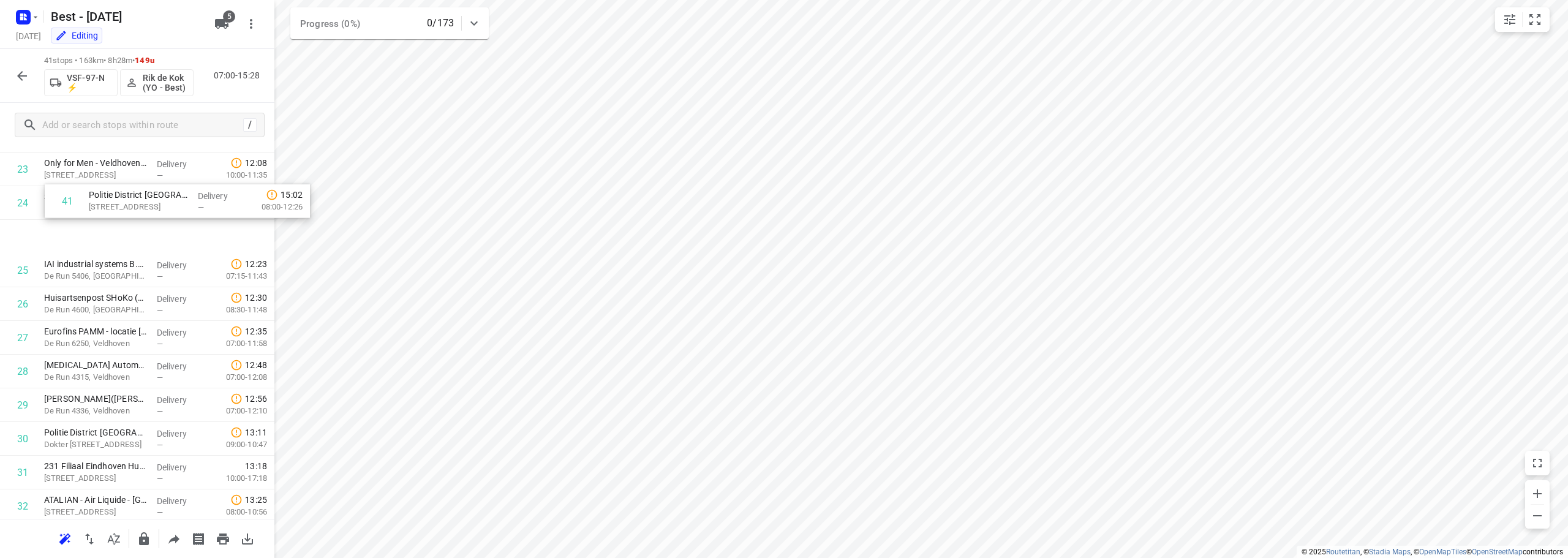
scroll to position [796, 0]
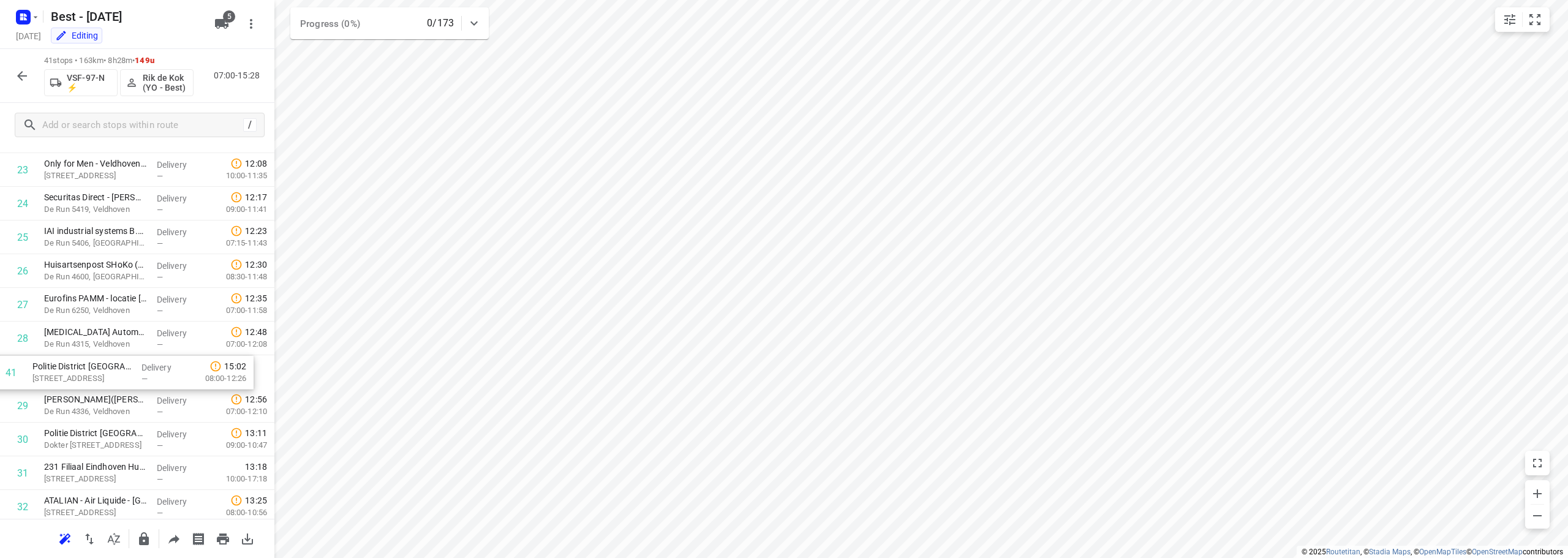
drag, startPoint x: 62, startPoint y: 481, endPoint x: 52, endPoint y: 378, distance: 103.5
click at [52, 378] on div "1 Nederlandse Politie - Team Infrastructuur(Nicole Koningstein) Repelweg 6, Vug…" at bounding box center [137, 102] width 275 height 1381
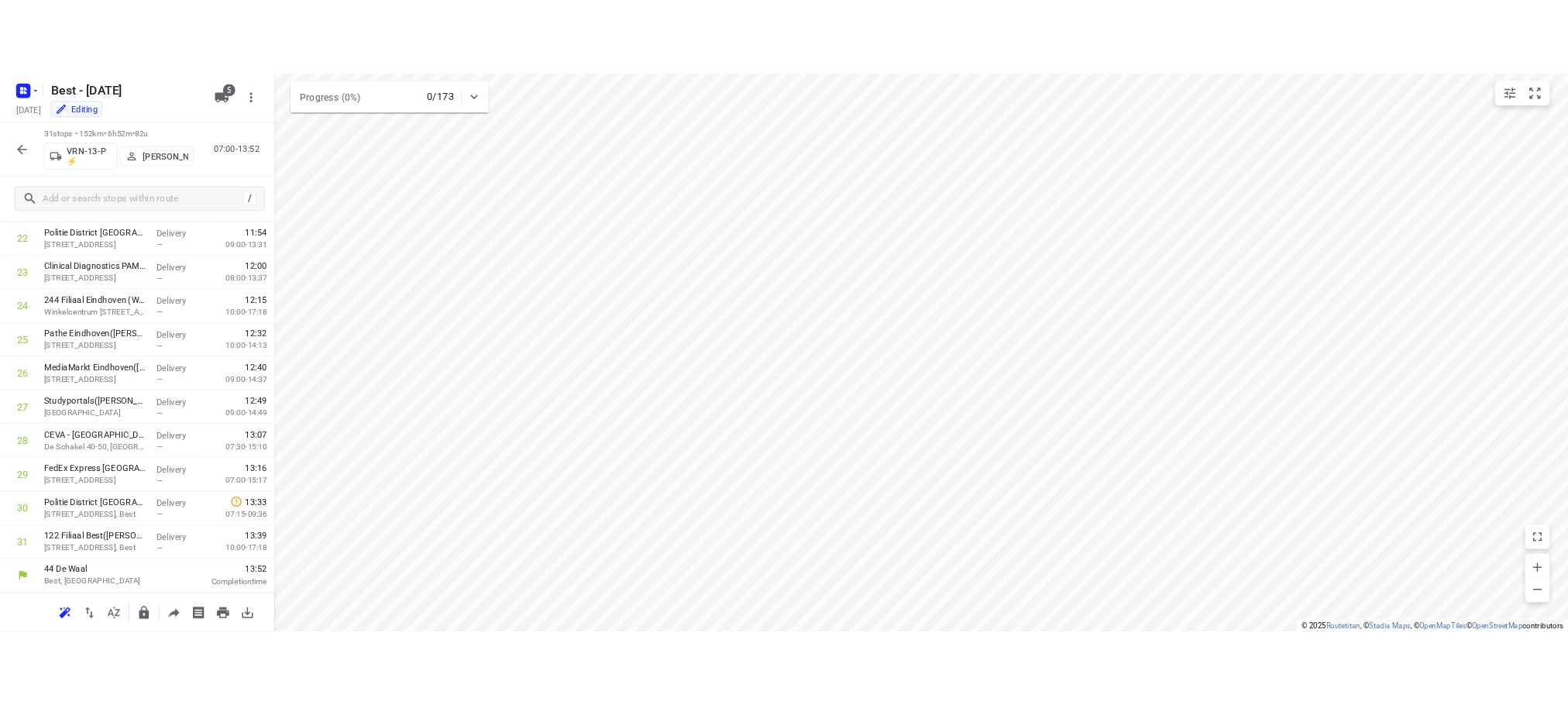
scroll to position [971, 0]
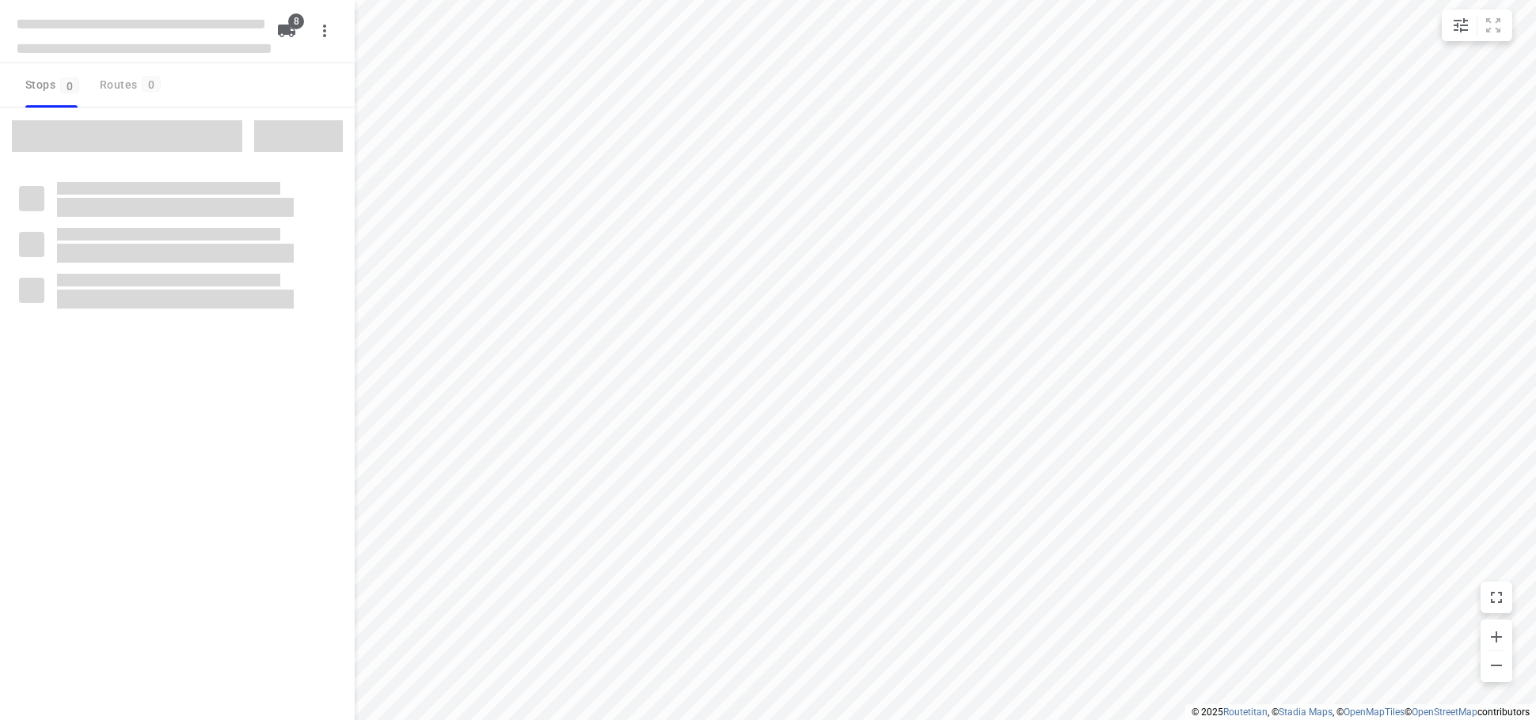
checkbox input "true"
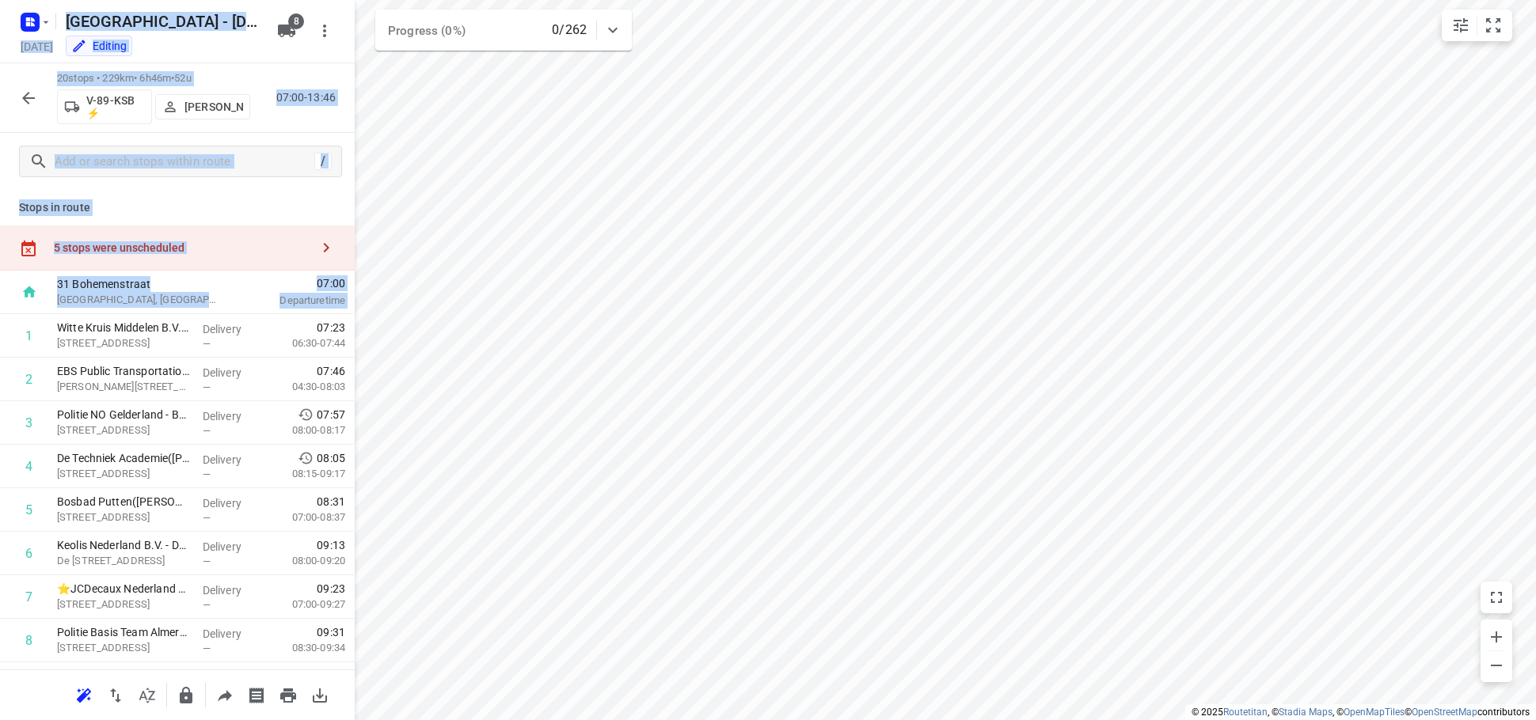
click at [169, 204] on p "Stops in route" at bounding box center [177, 207] width 317 height 17
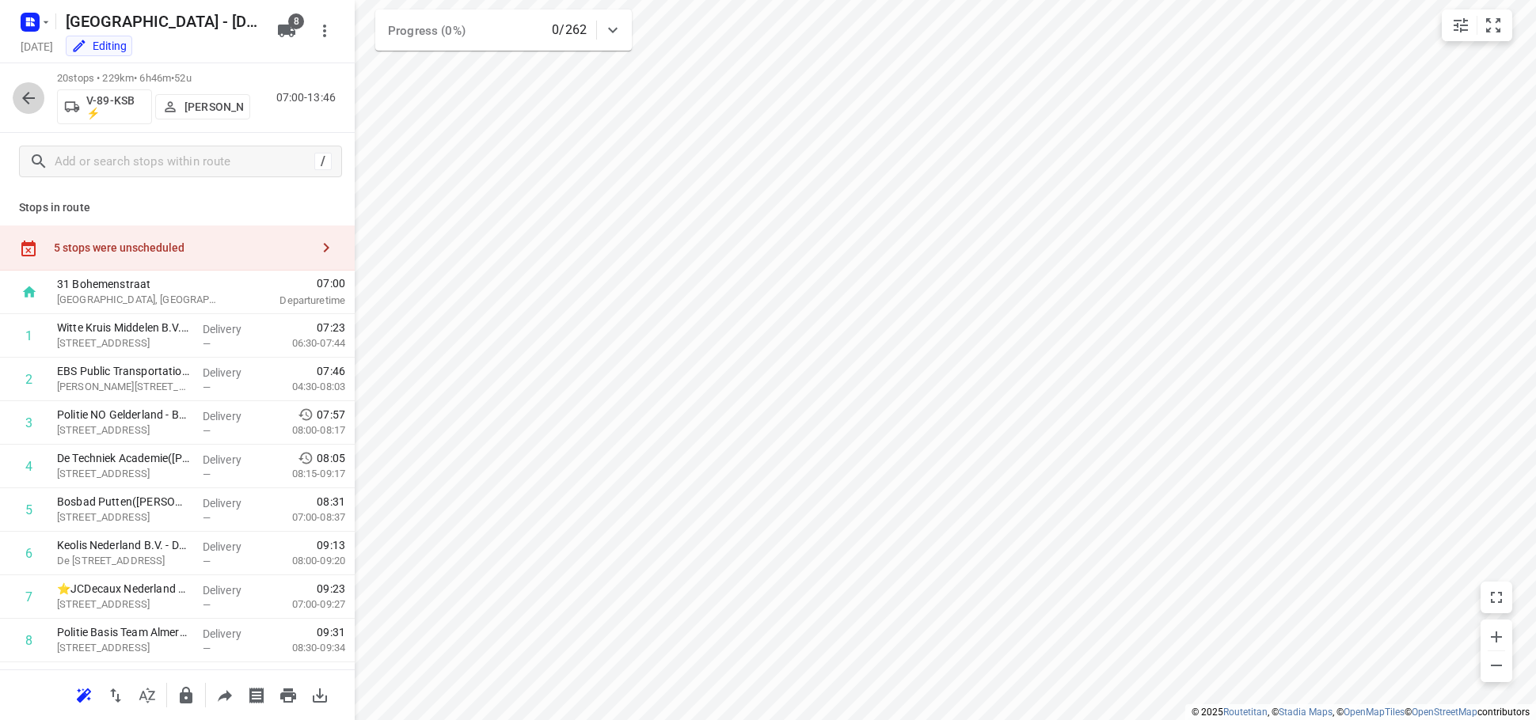
click at [26, 92] on icon "button" at bounding box center [28, 98] width 19 height 19
click at [126, 251] on div "5 stops were unscheduled" at bounding box center [182, 247] width 256 height 13
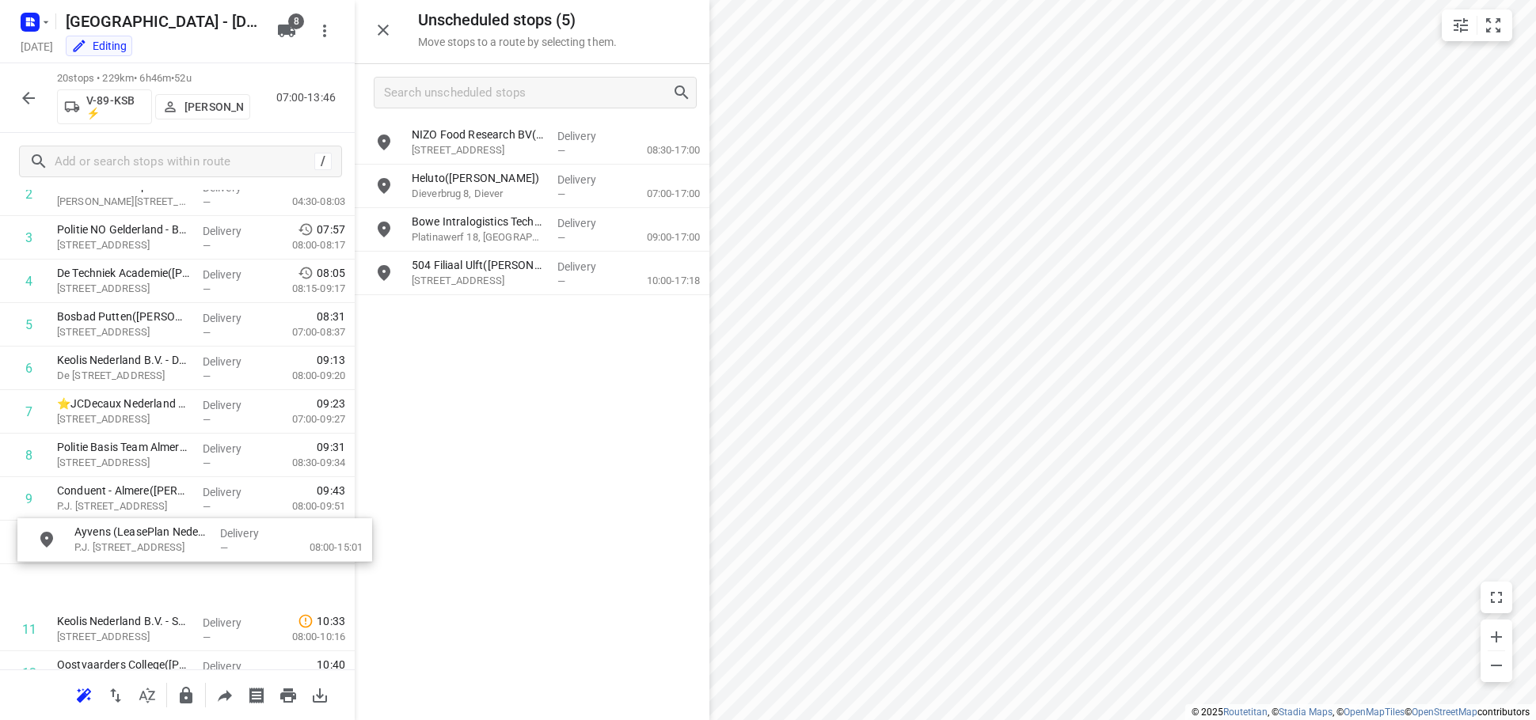
scroll to position [211, 0]
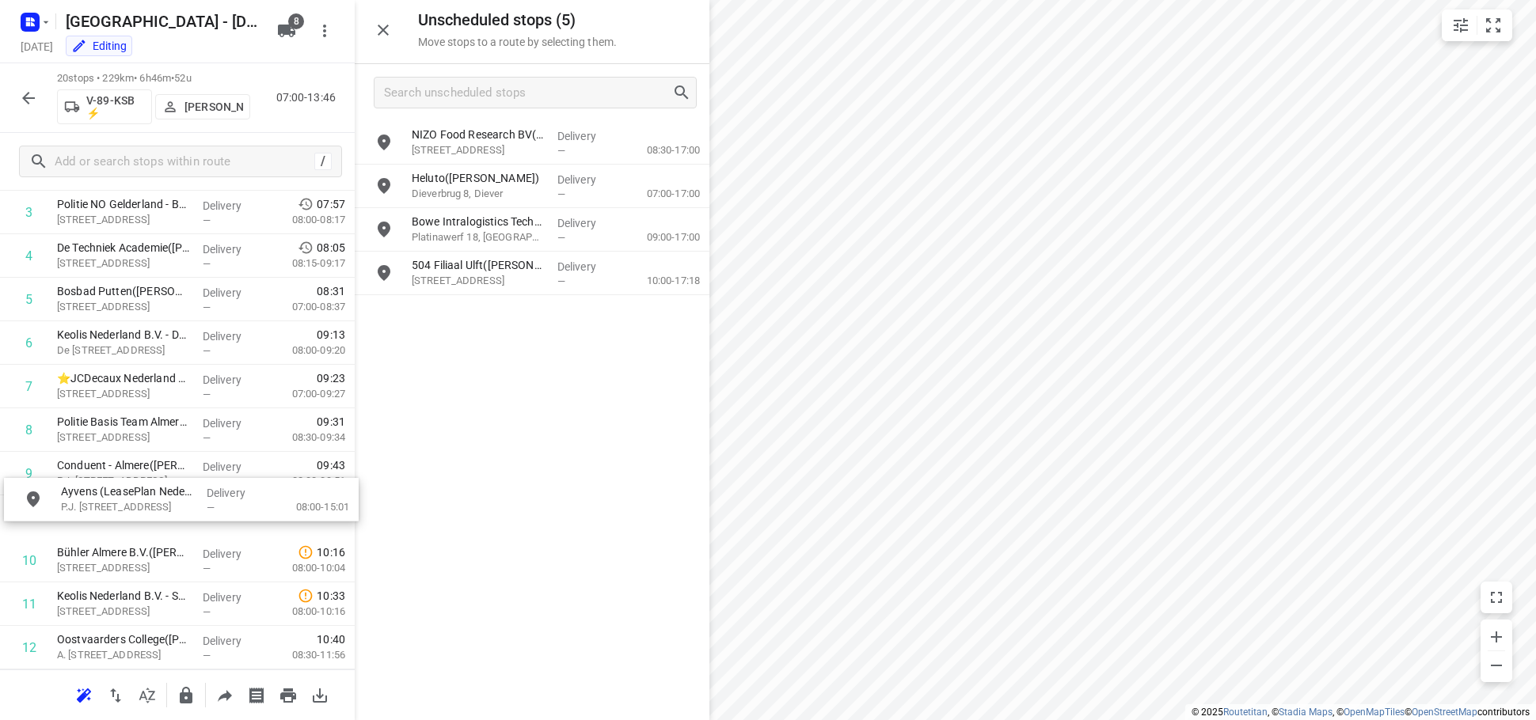
drag, startPoint x: 482, startPoint y: 272, endPoint x: 108, endPoint y: 509, distance: 443.0
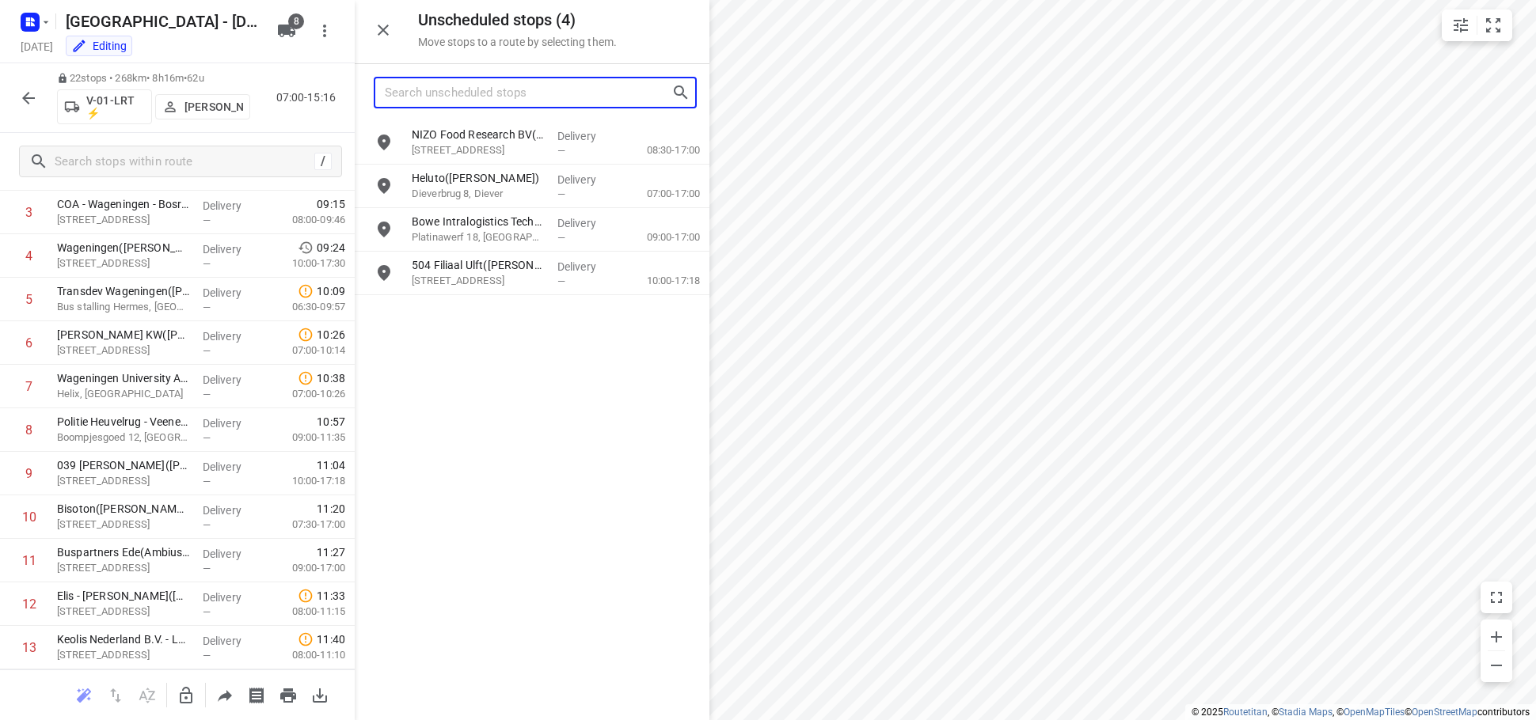
click at [474, 98] on input "Search unscheduled stops" at bounding box center [528, 93] width 287 height 25
click at [473, 86] on input "ede" at bounding box center [527, 93] width 284 height 25
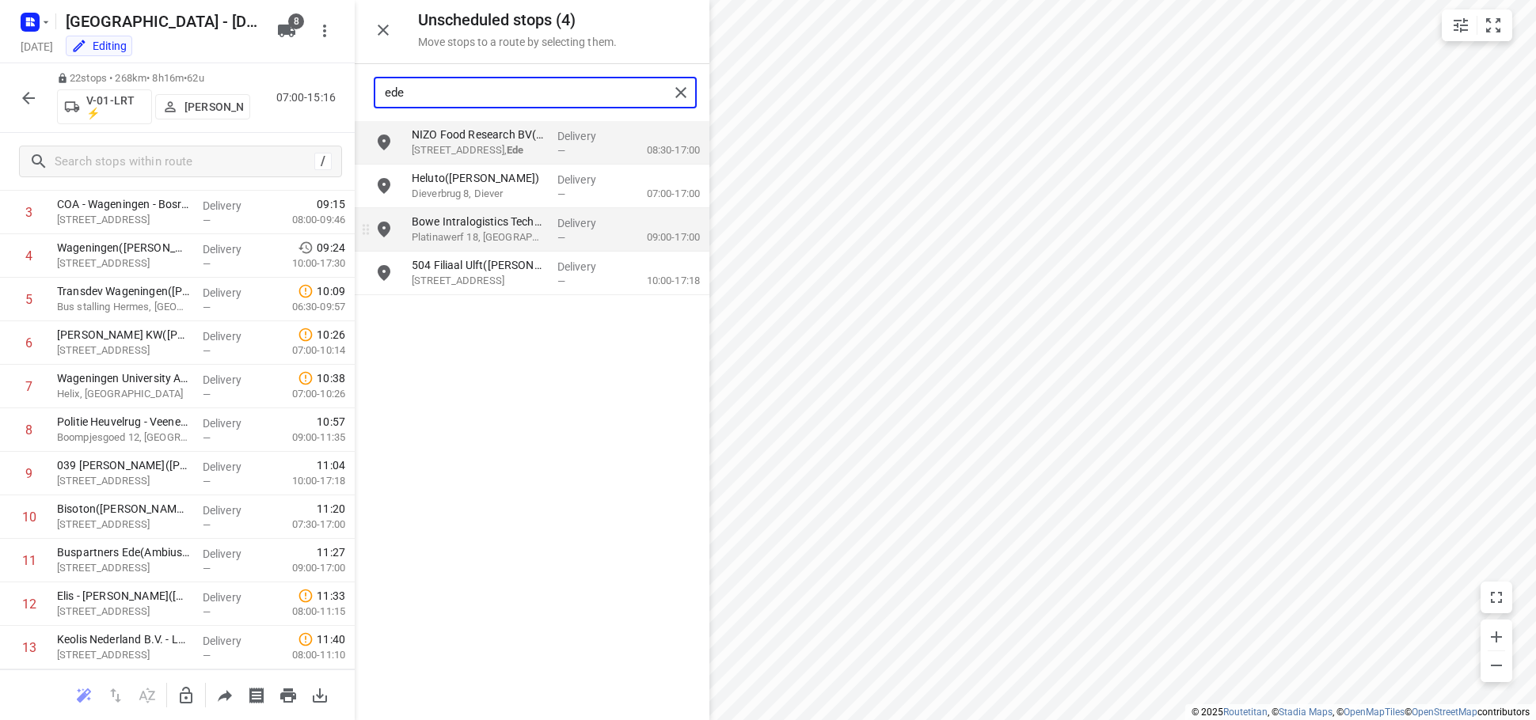
type input "ede"
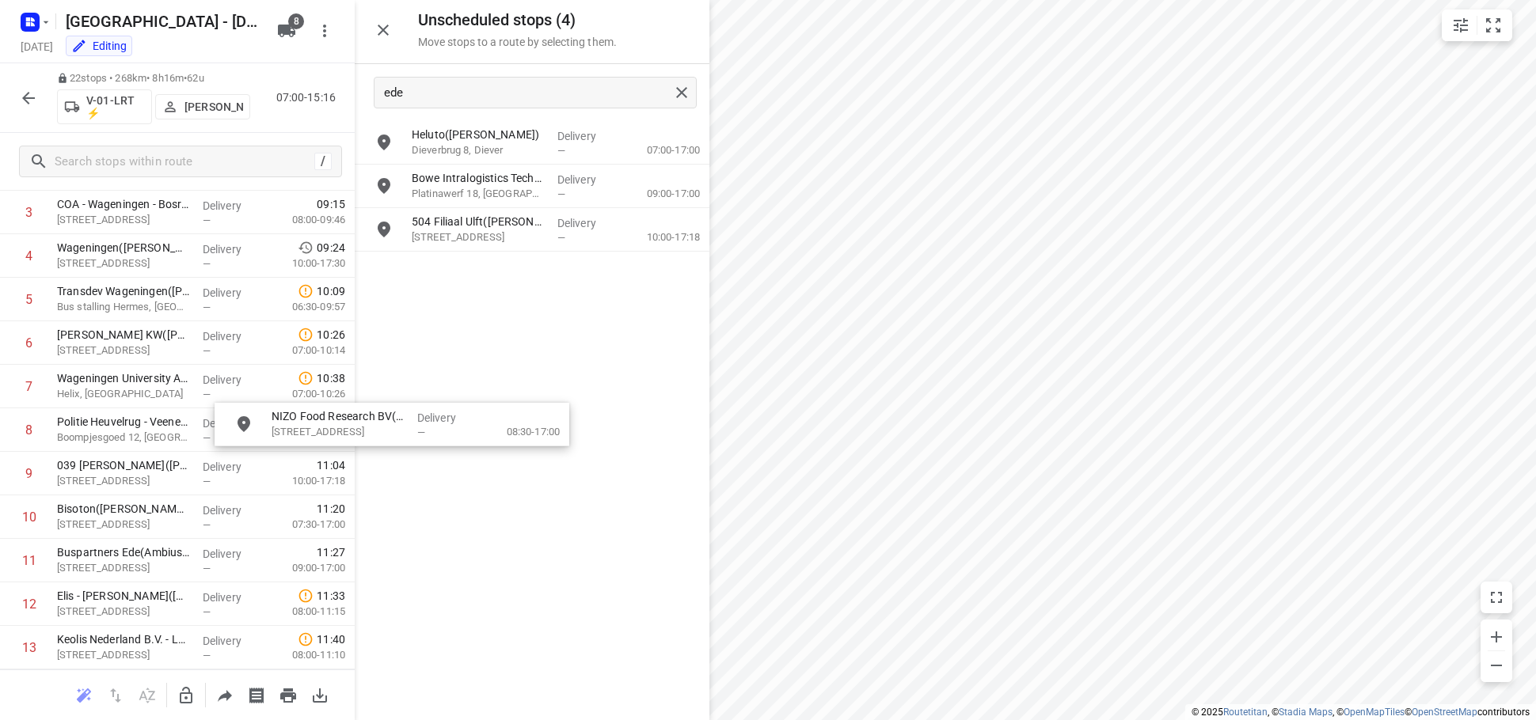
drag, startPoint x: 522, startPoint y: 140, endPoint x: 344, endPoint y: 508, distance: 408.9
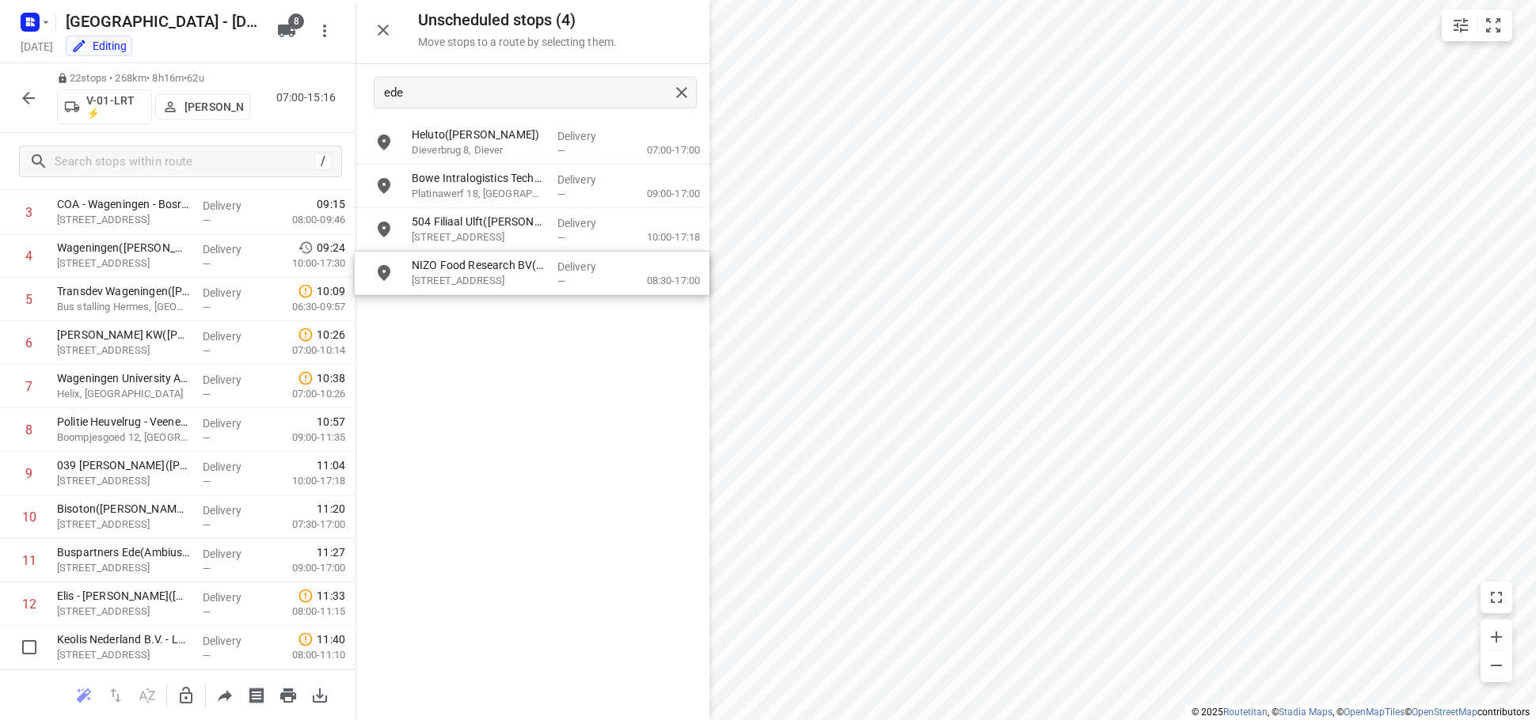
click at [180, 688] on icon "button" at bounding box center [186, 695] width 19 height 19
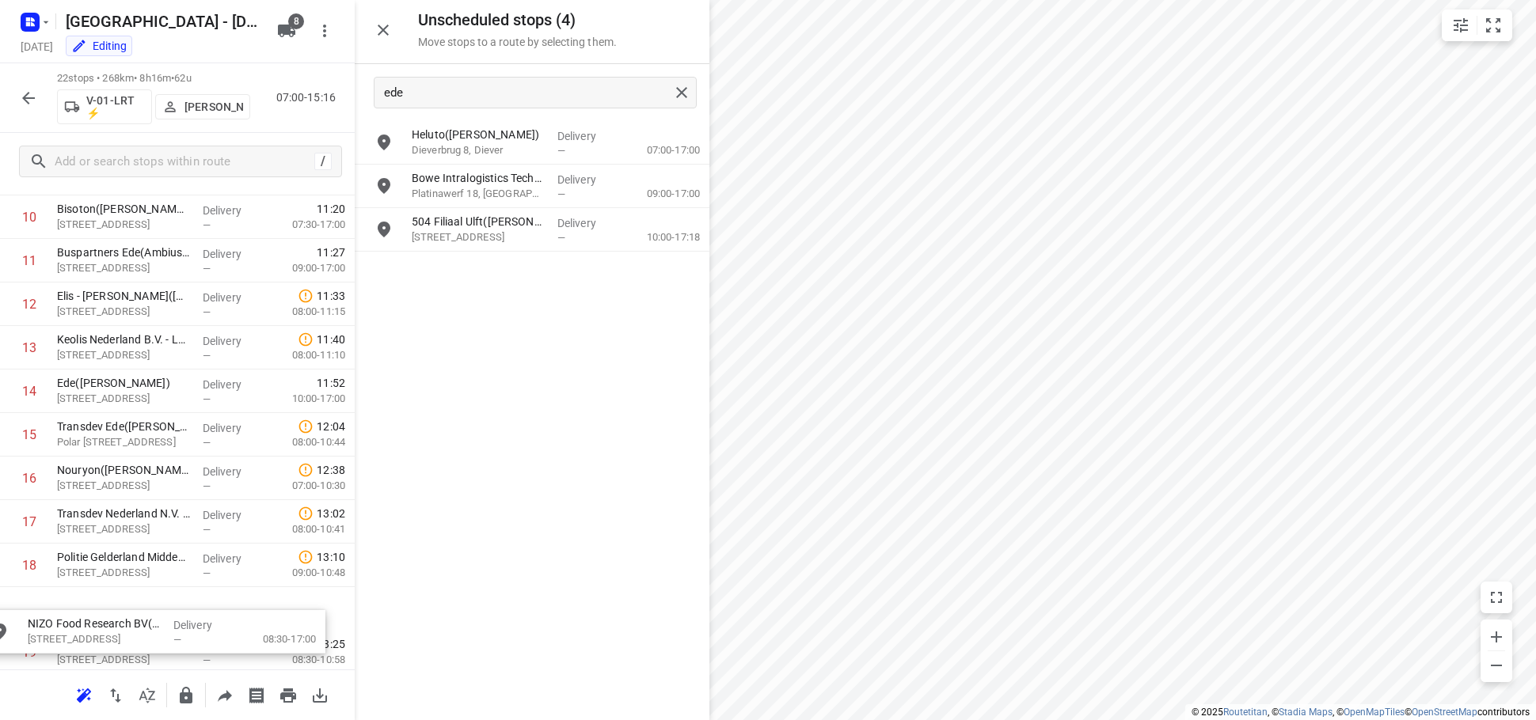
scroll to position [527, 0]
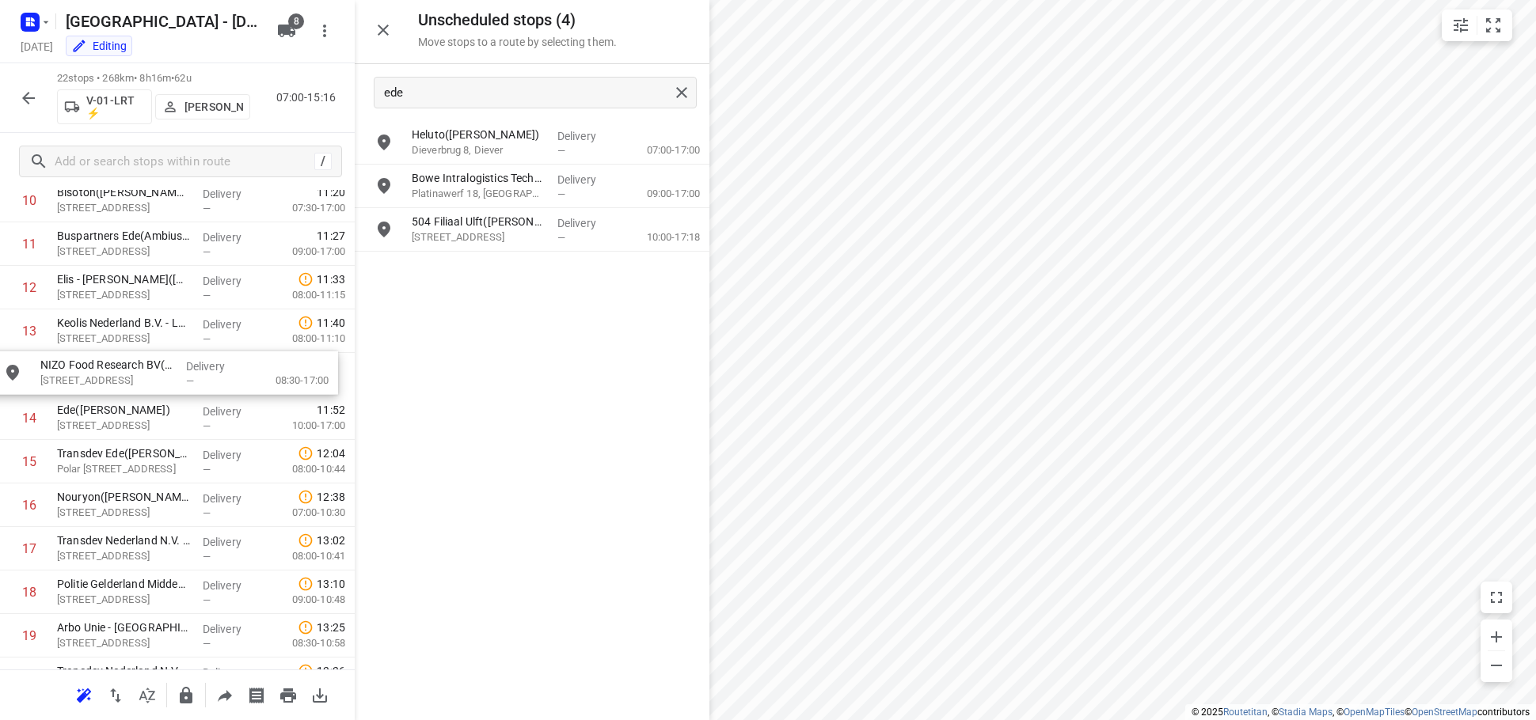
drag, startPoint x: 522, startPoint y: 140, endPoint x: 146, endPoint y: 382, distance: 446.9
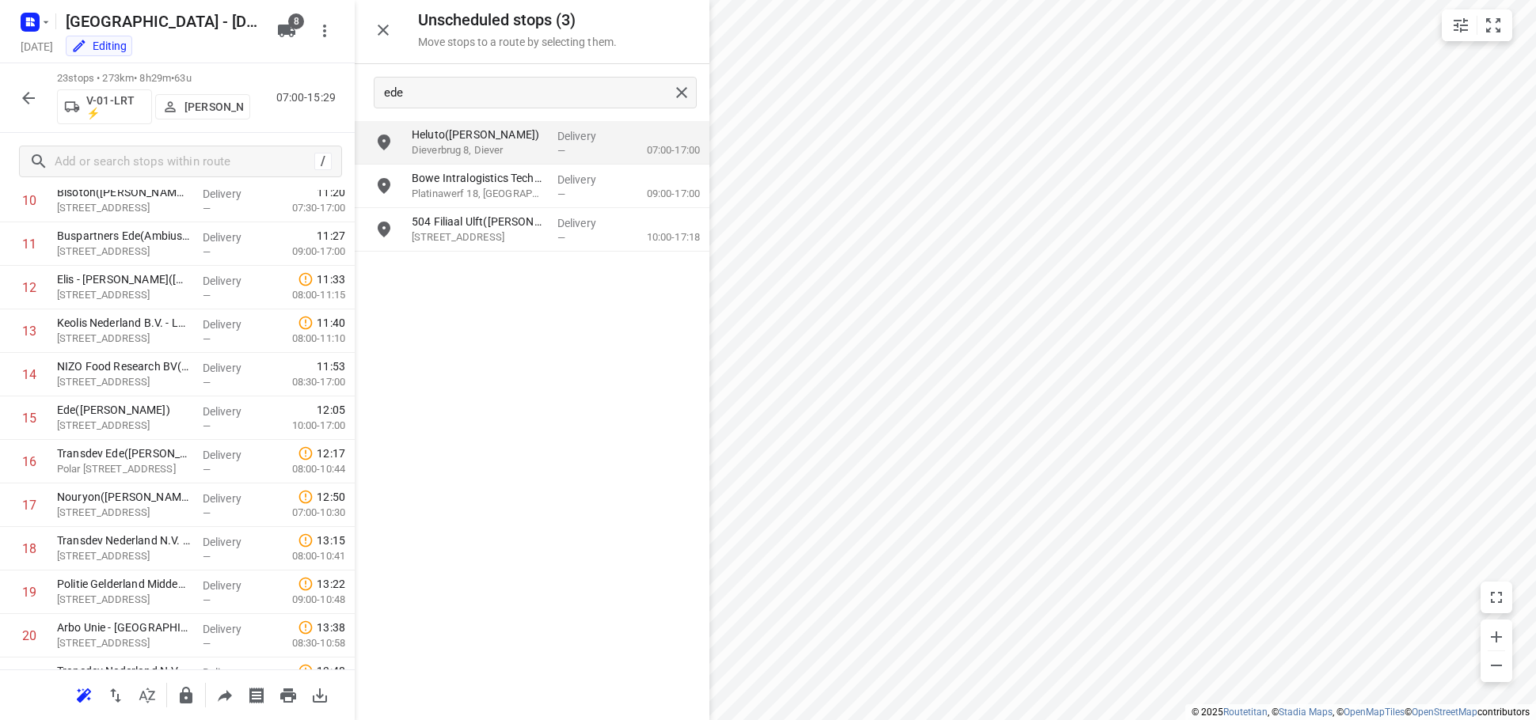
drag, startPoint x: 499, startPoint y: 335, endPoint x: 564, endPoint y: 334, distance: 65.7
click at [499, 335] on div "Heluto([PERSON_NAME]) Dieverbrug 8, Diever Delivery — 07:00-17:00 Bowe Intralog…" at bounding box center [532, 420] width 355 height 598
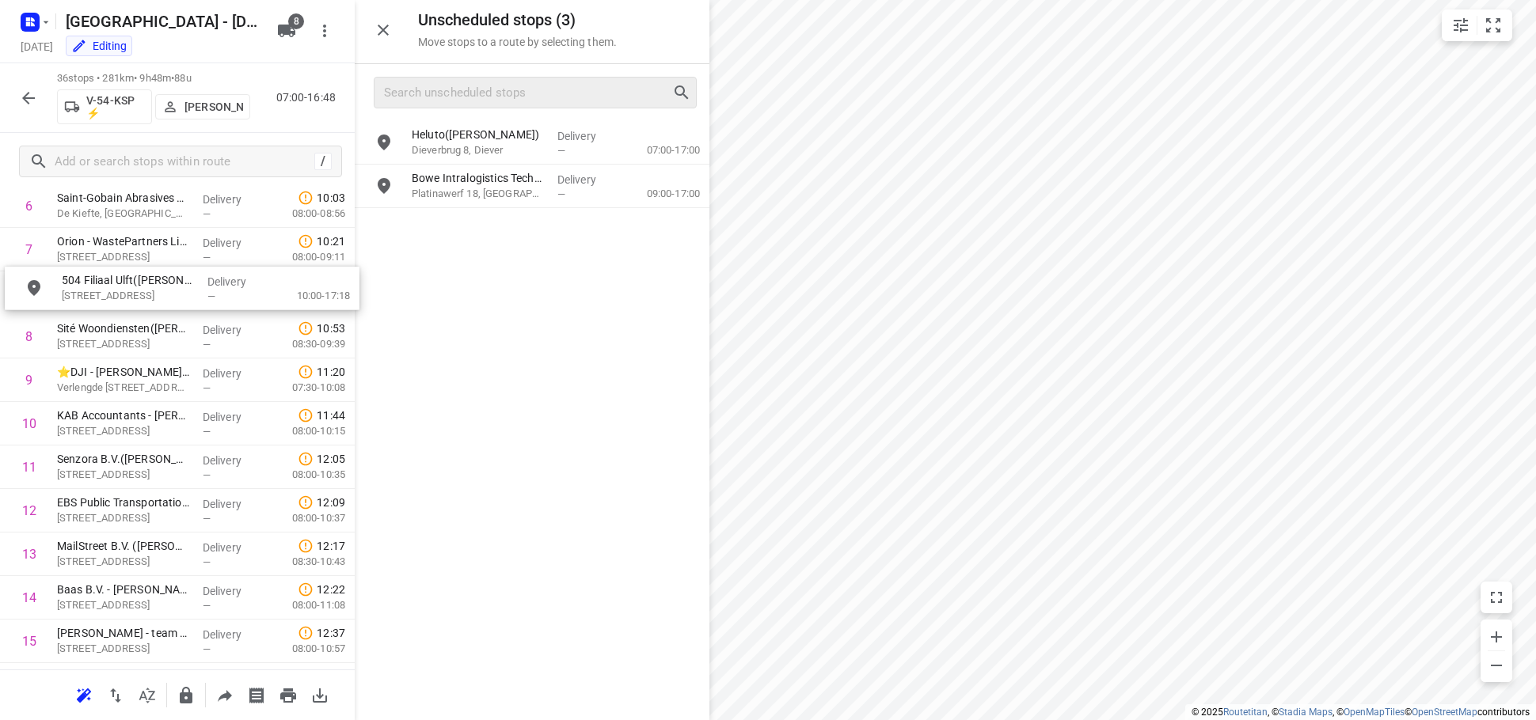
drag, startPoint x: 550, startPoint y: 228, endPoint x: 192, endPoint y: 306, distance: 366.1
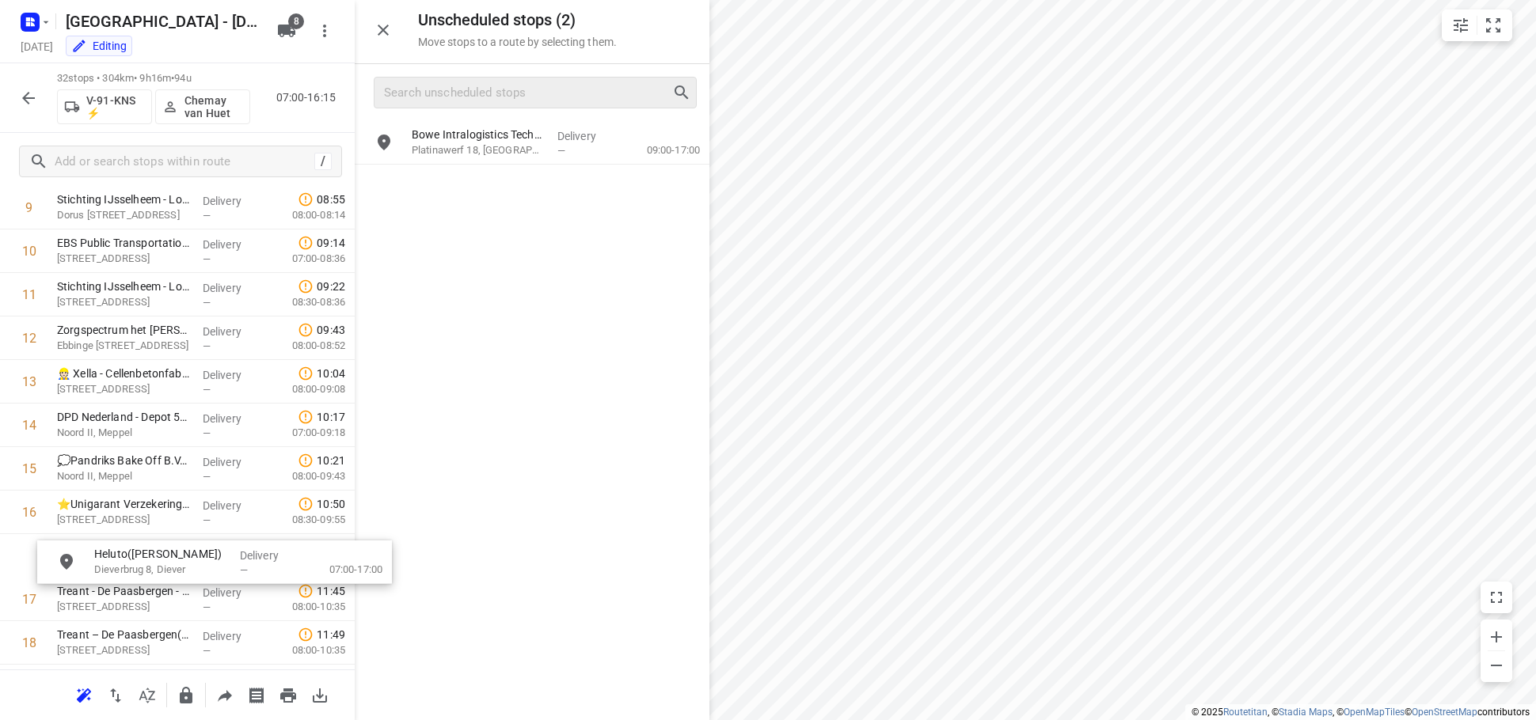
scroll to position [487, 0]
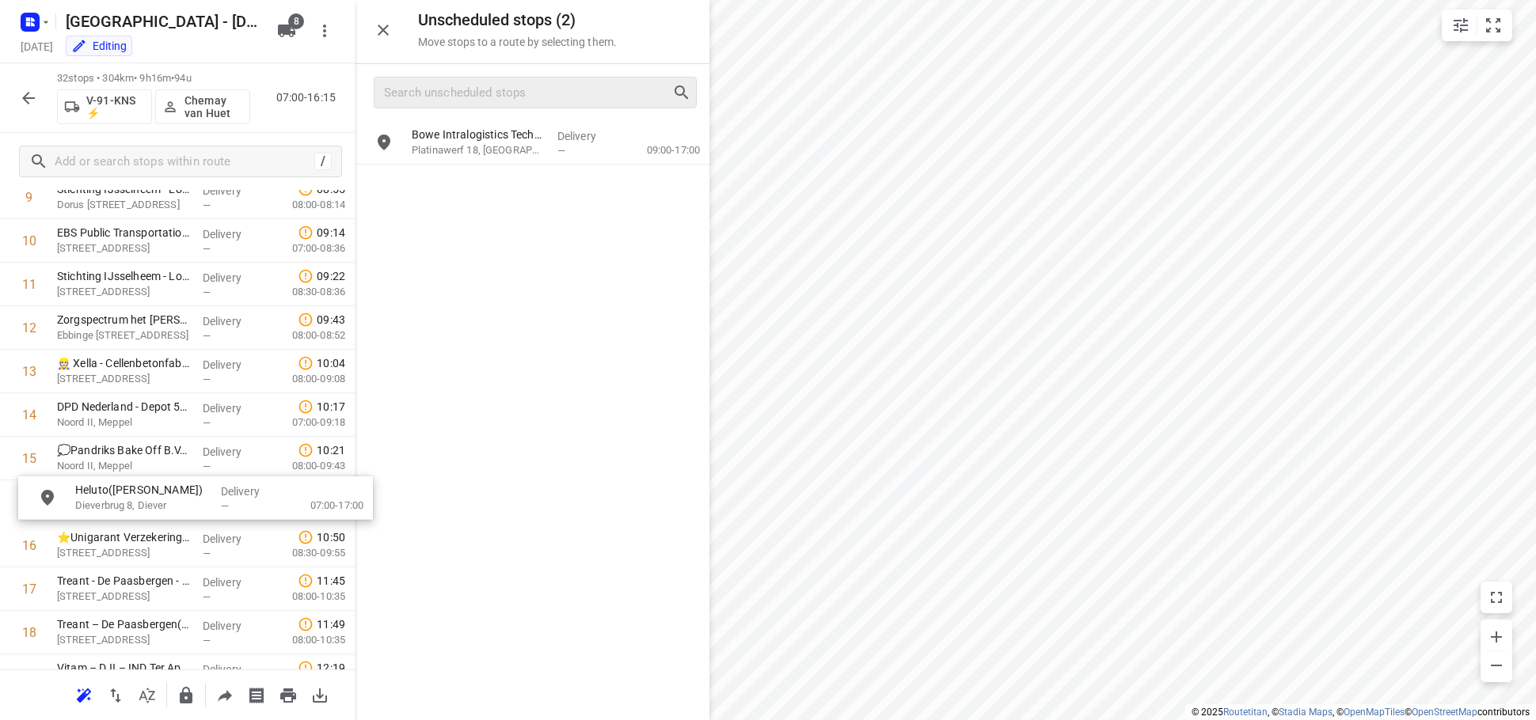
drag, startPoint x: 460, startPoint y: 152, endPoint x: 114, endPoint y: 524, distance: 508.1
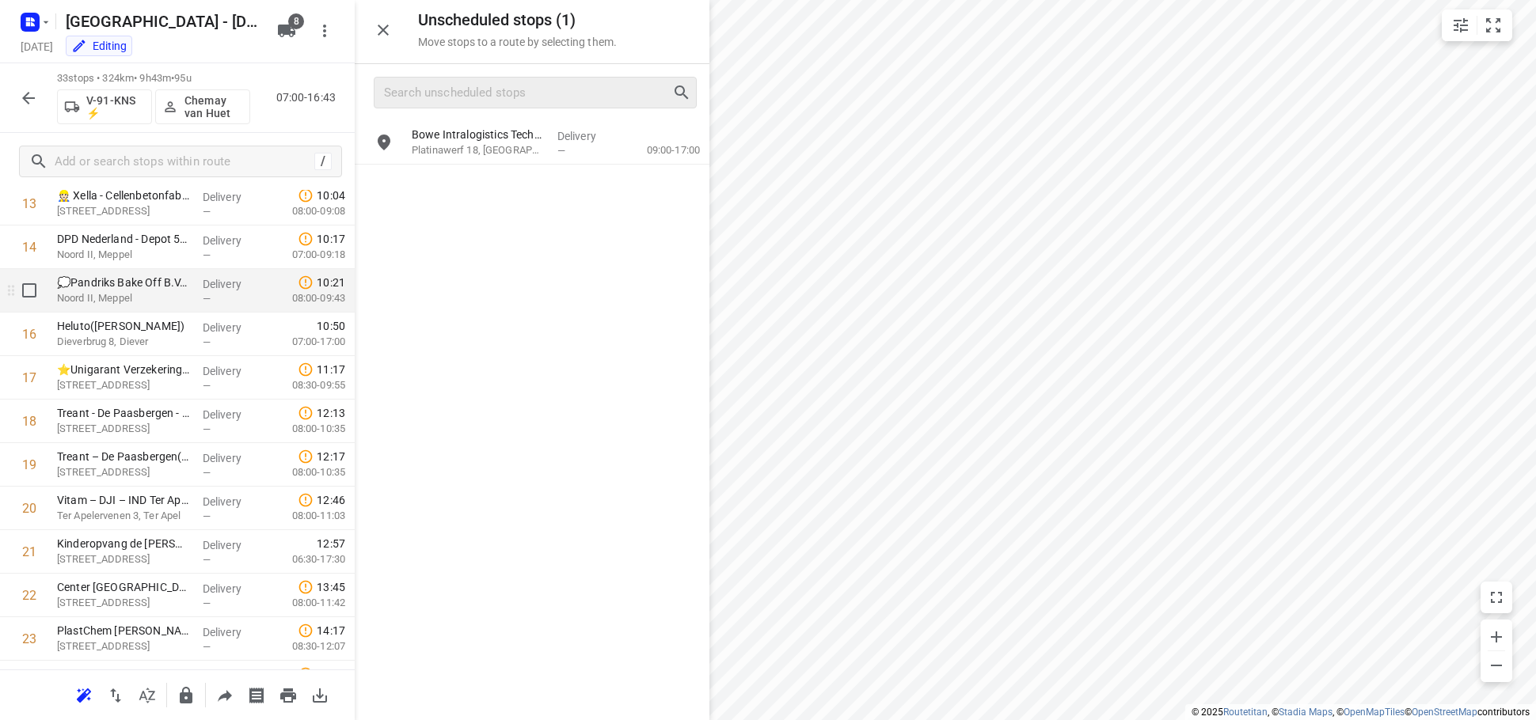
scroll to position [650, 0]
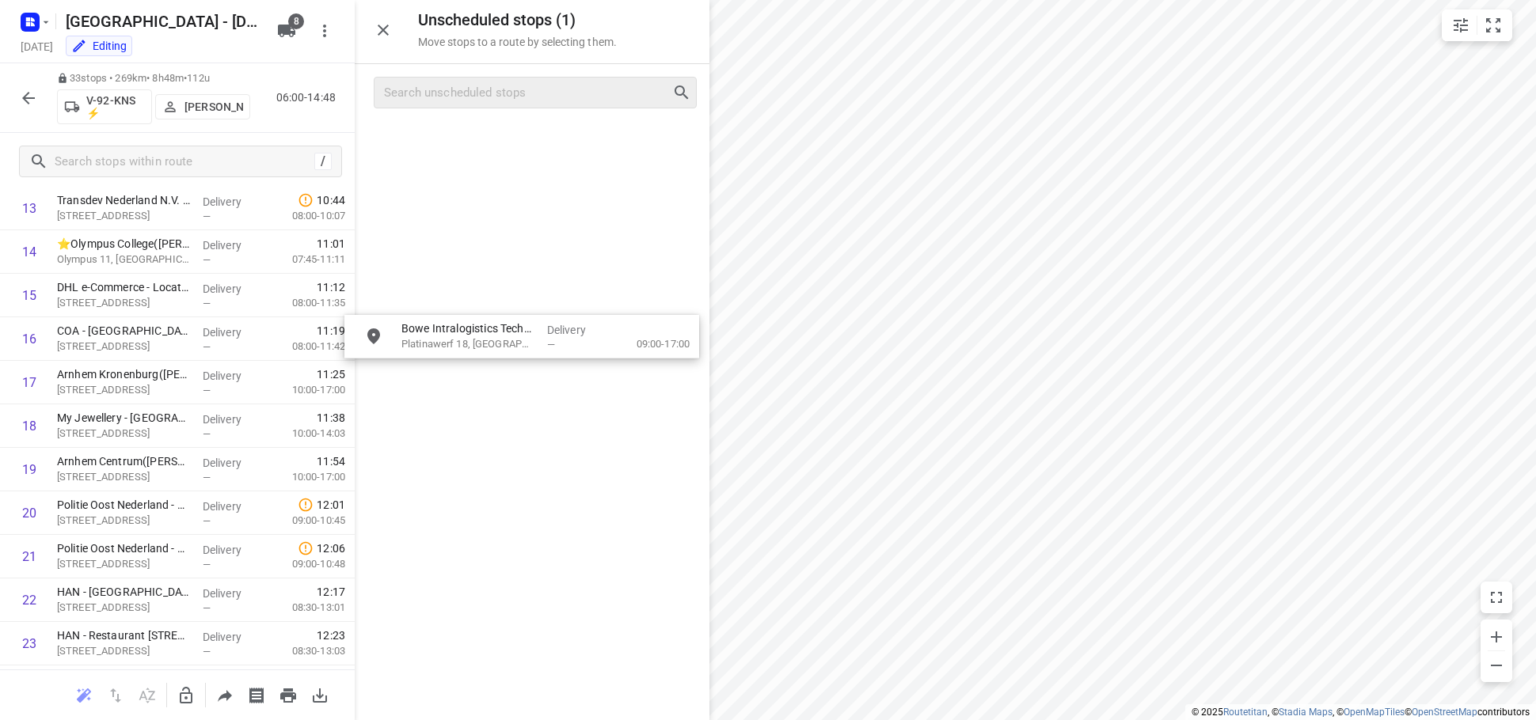
drag, startPoint x: 494, startPoint y: 141, endPoint x: 482, endPoint y: 345, distance: 204.6
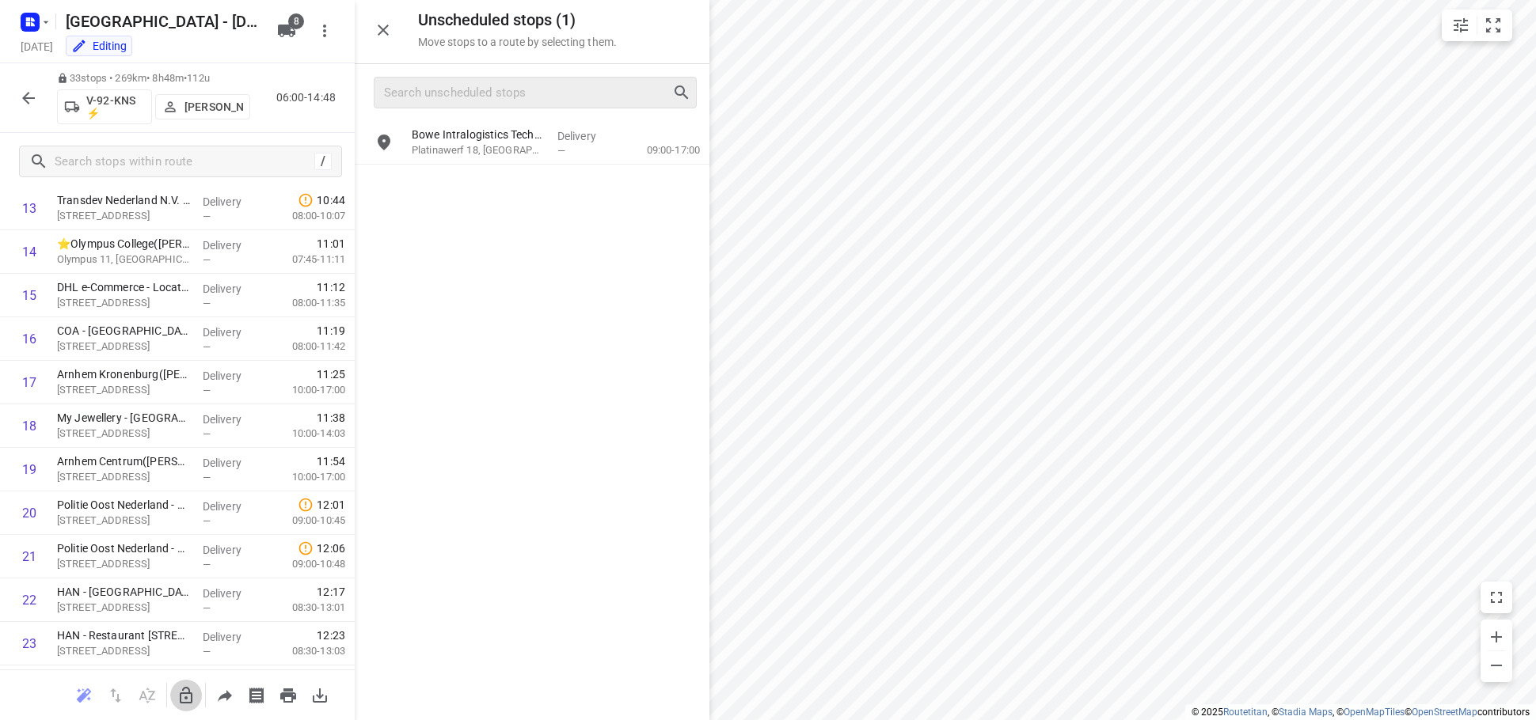
click at [185, 688] on icon "button" at bounding box center [186, 695] width 19 height 19
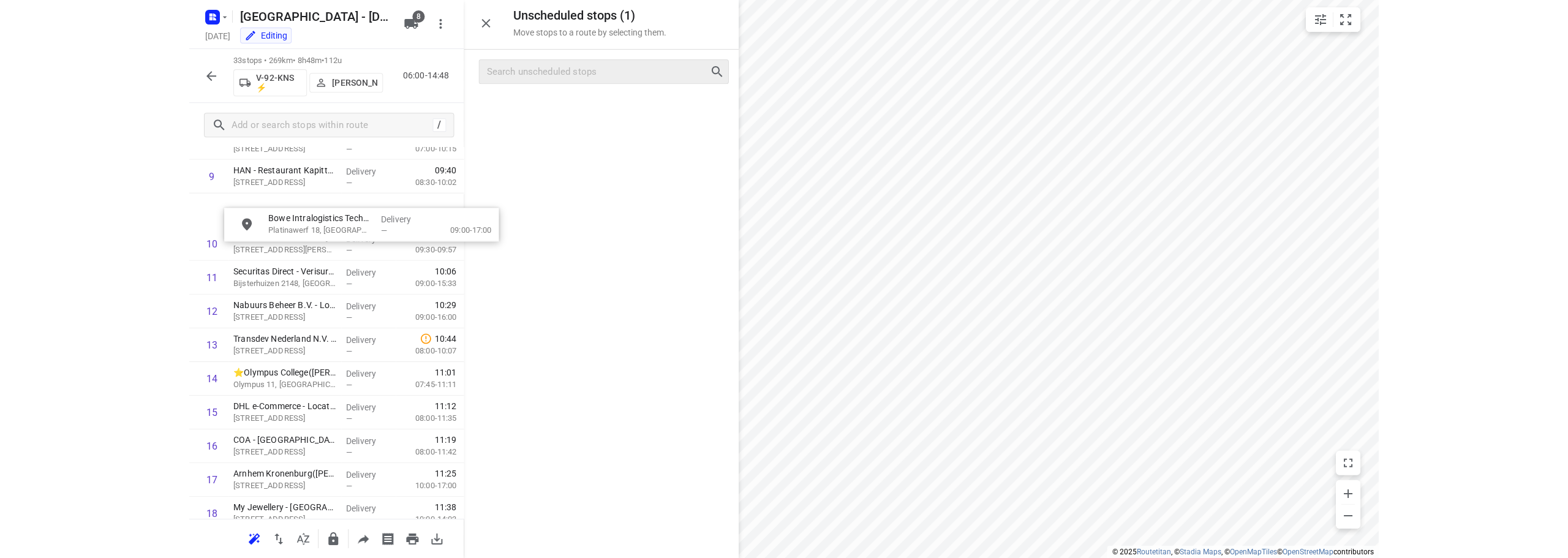
scroll to position [353, 0]
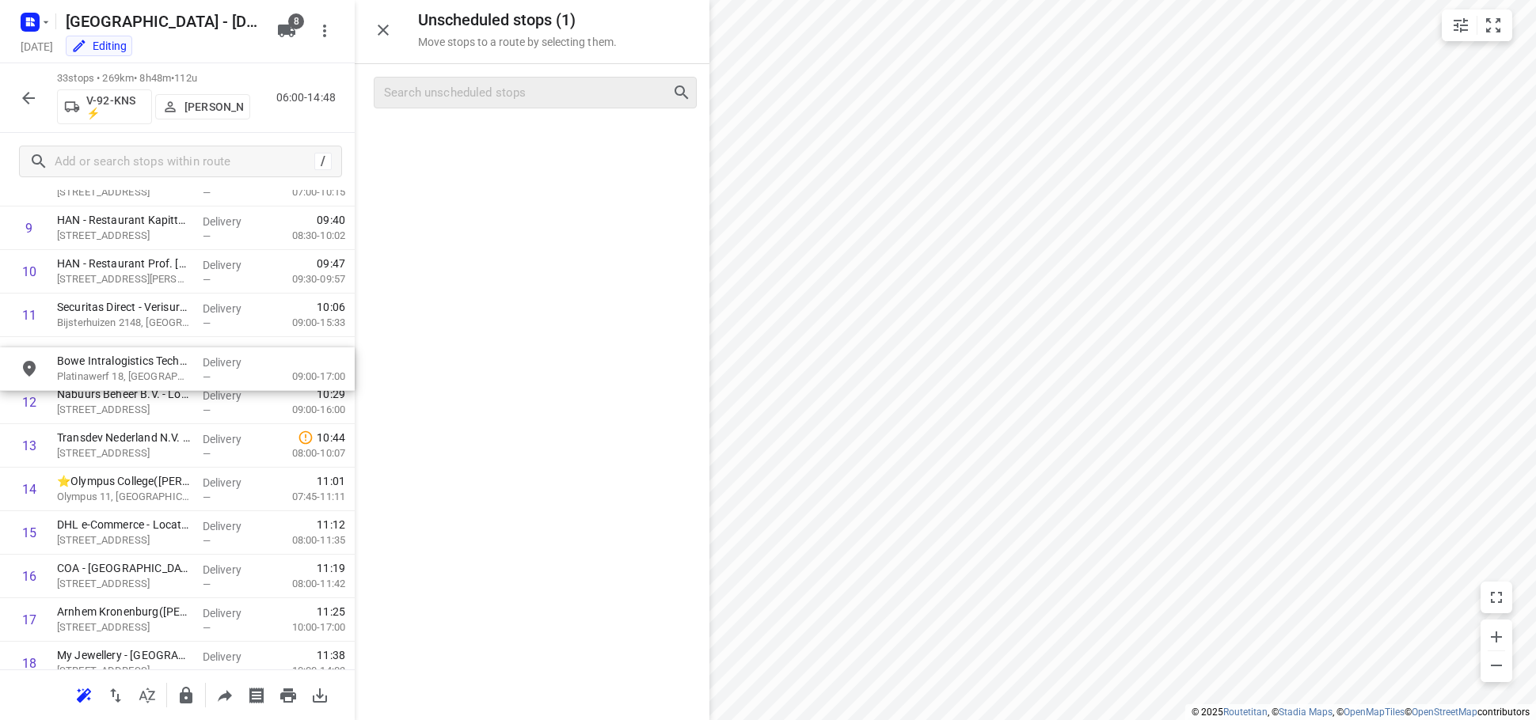
drag, startPoint x: 519, startPoint y: 159, endPoint x: 177, endPoint y: 364, distance: 398.1
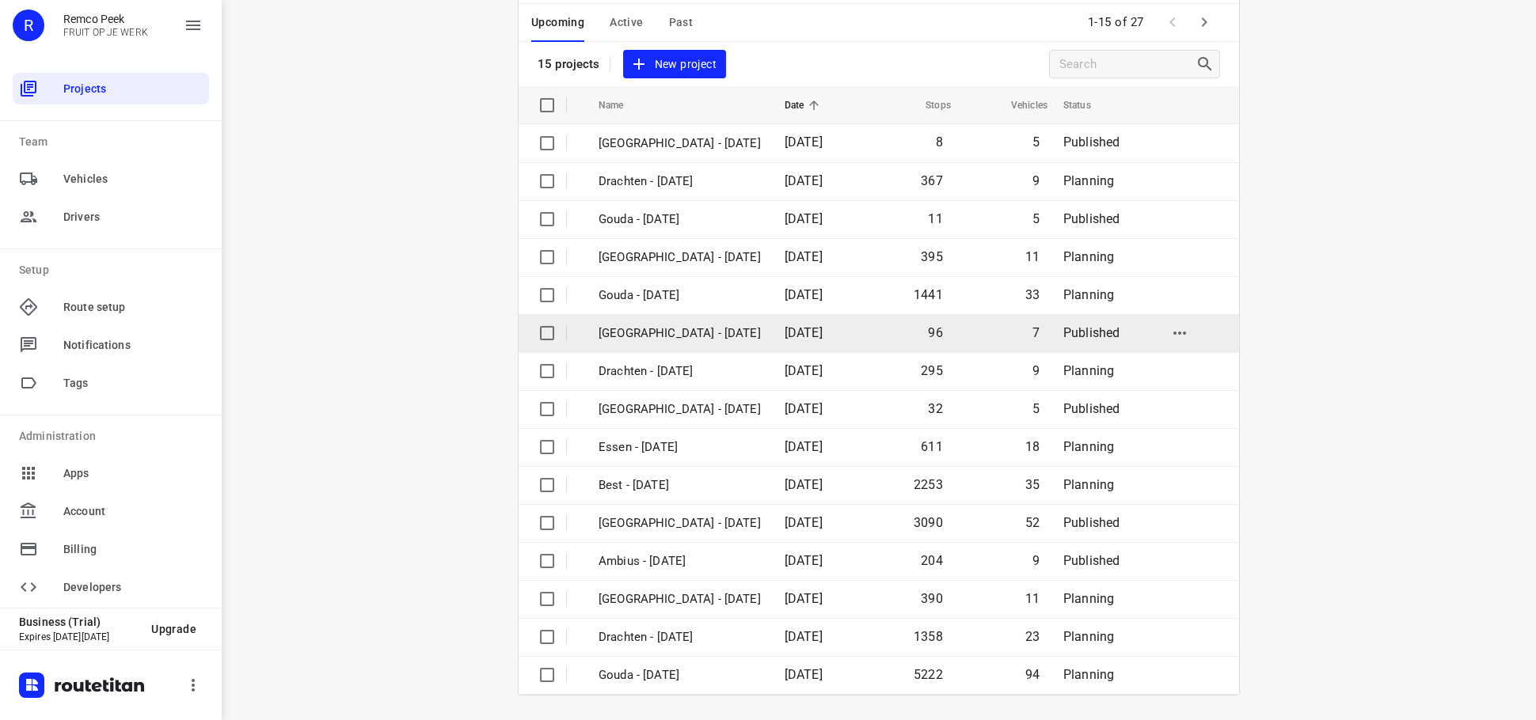
scroll to position [80, 0]
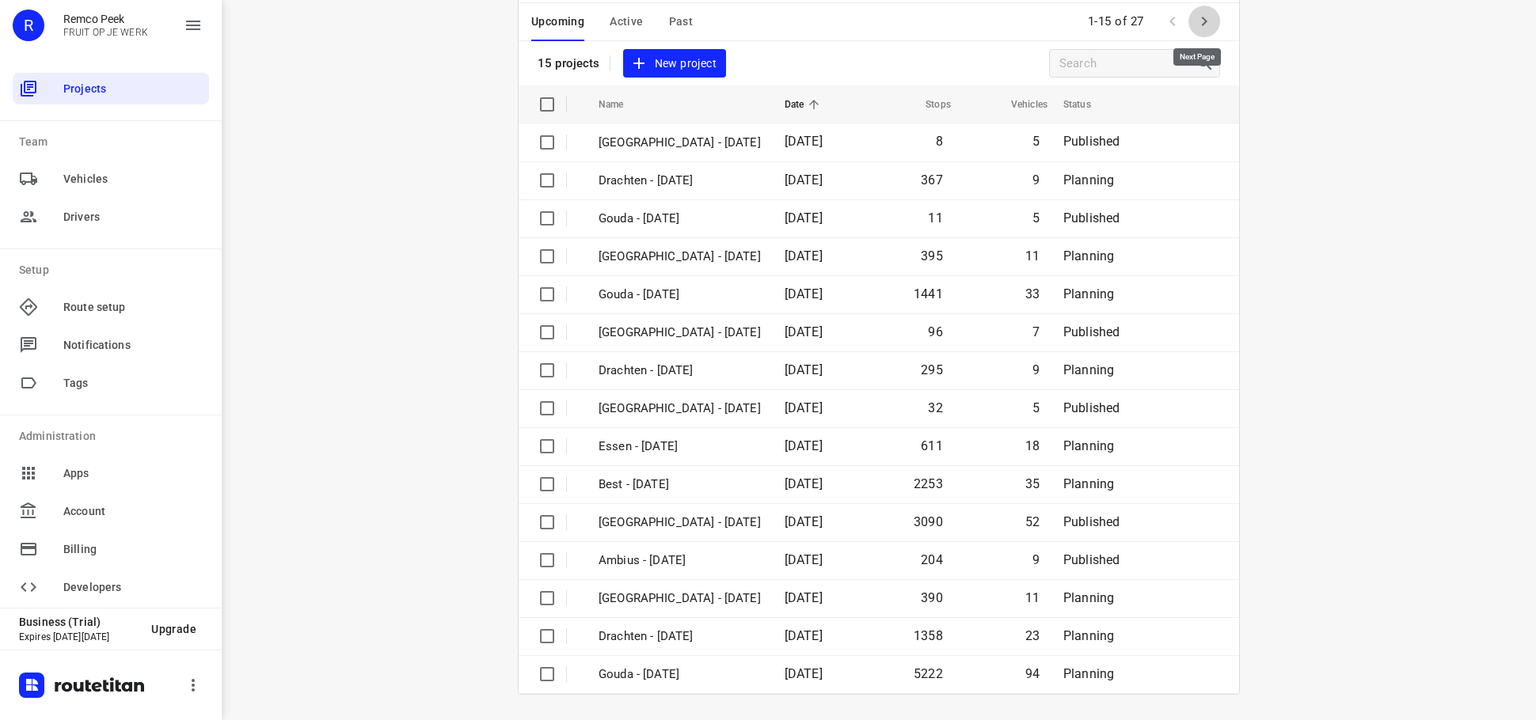
click at [1202, 25] on icon "button" at bounding box center [1204, 21] width 19 height 19
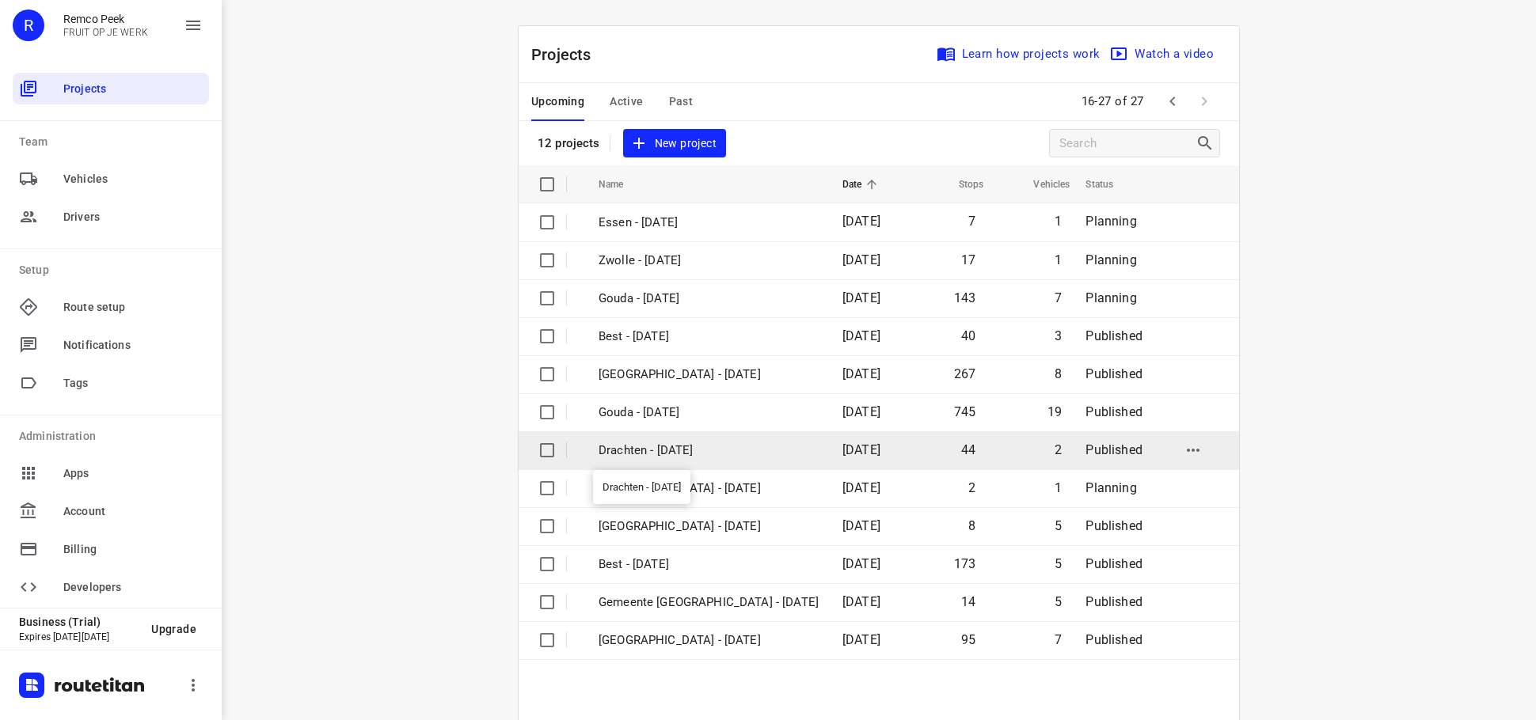
click at [694, 450] on p "Drachten - [DATE]" at bounding box center [708, 451] width 220 height 18
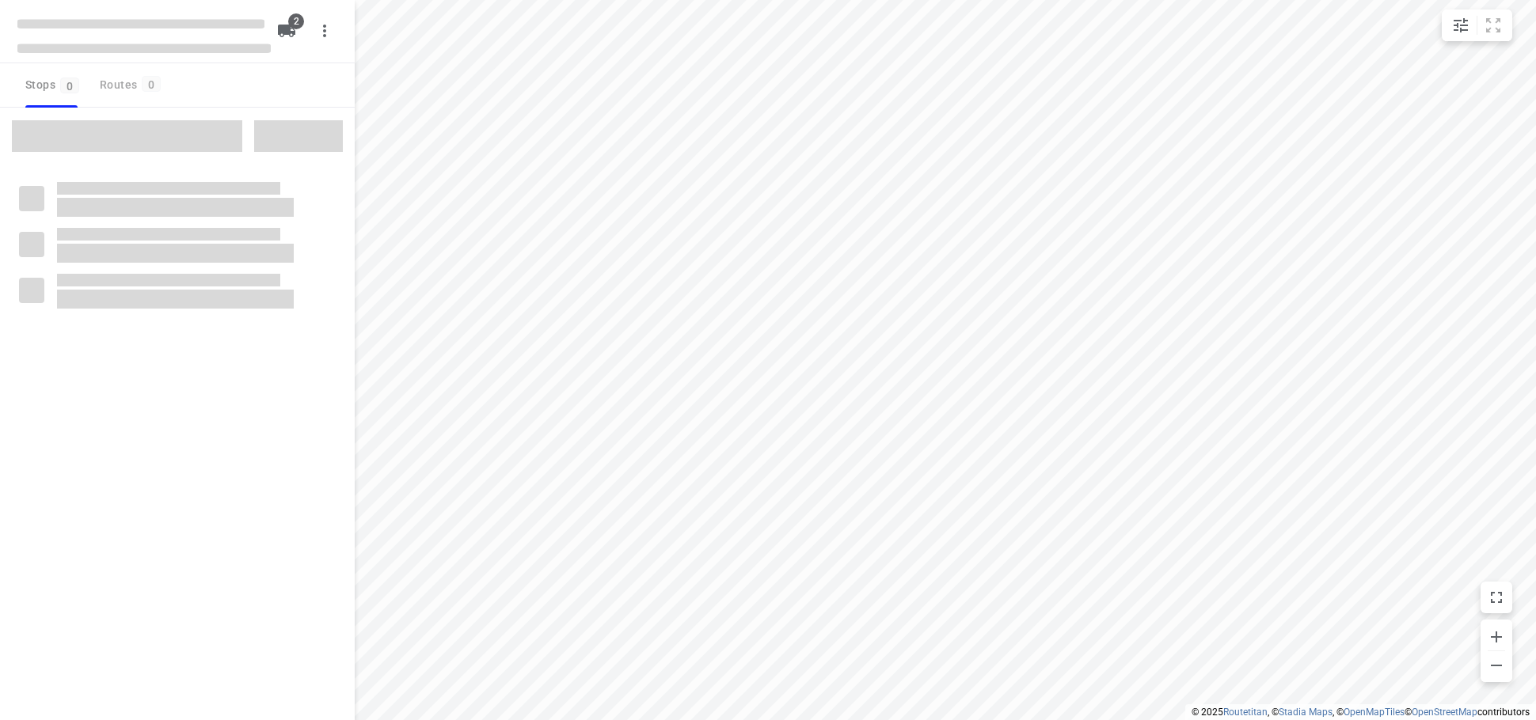
checkbox input "true"
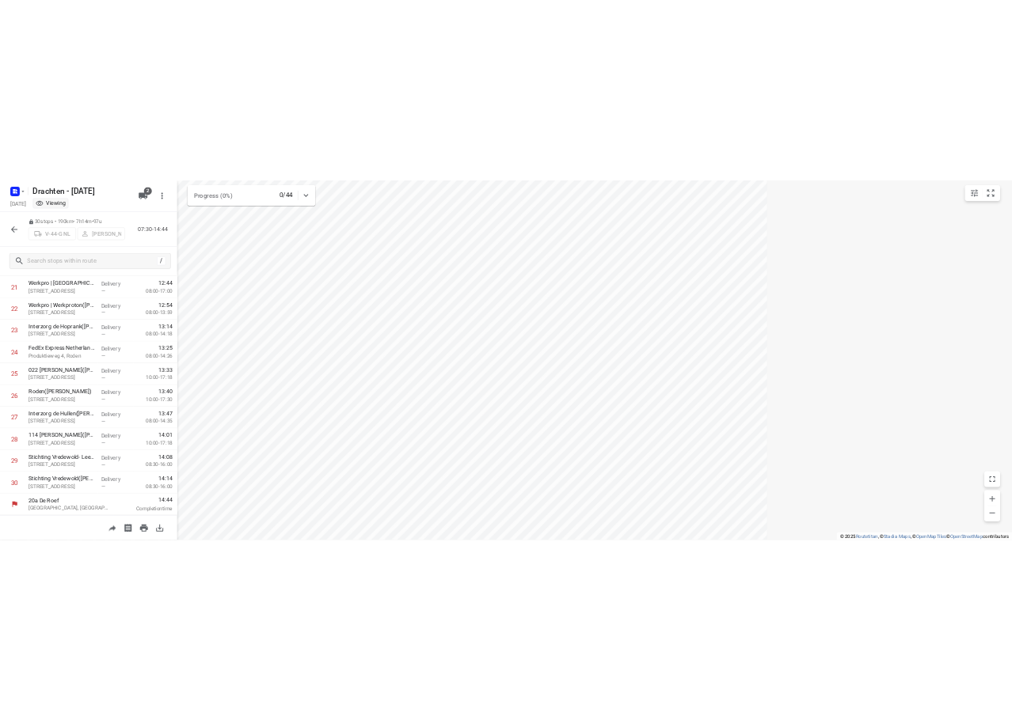
scroll to position [948, 0]
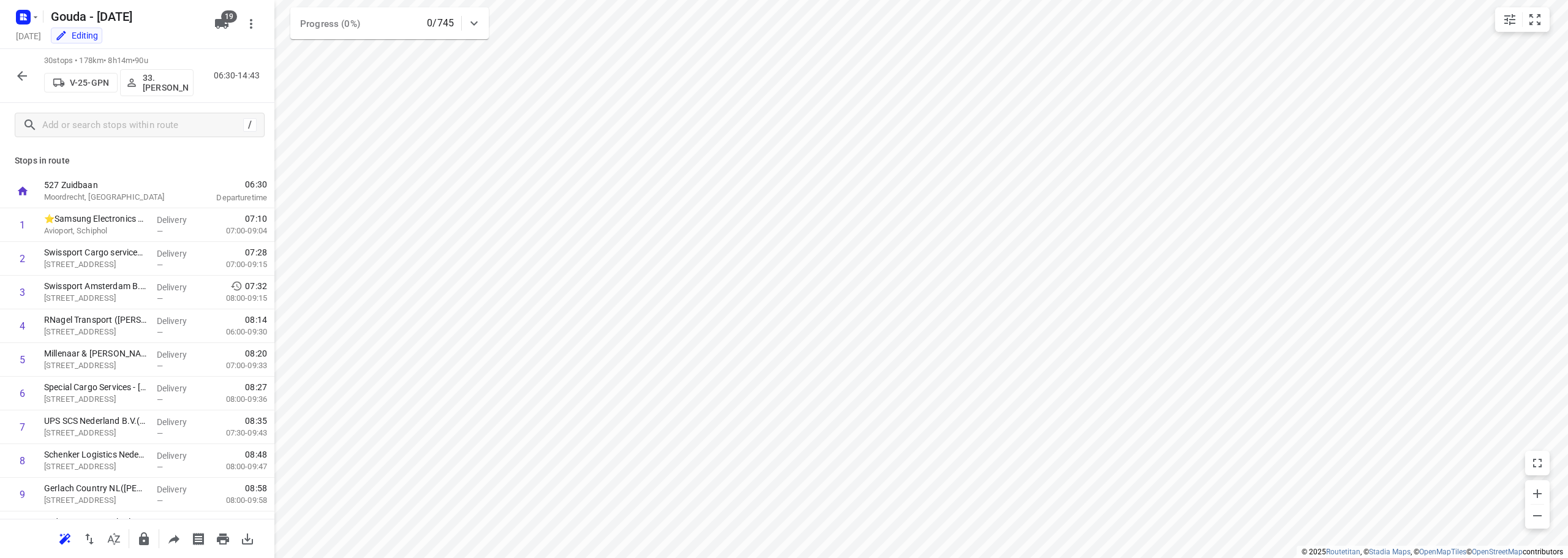
click at [14, 76] on button "button" at bounding box center [22, 76] width 25 height 25
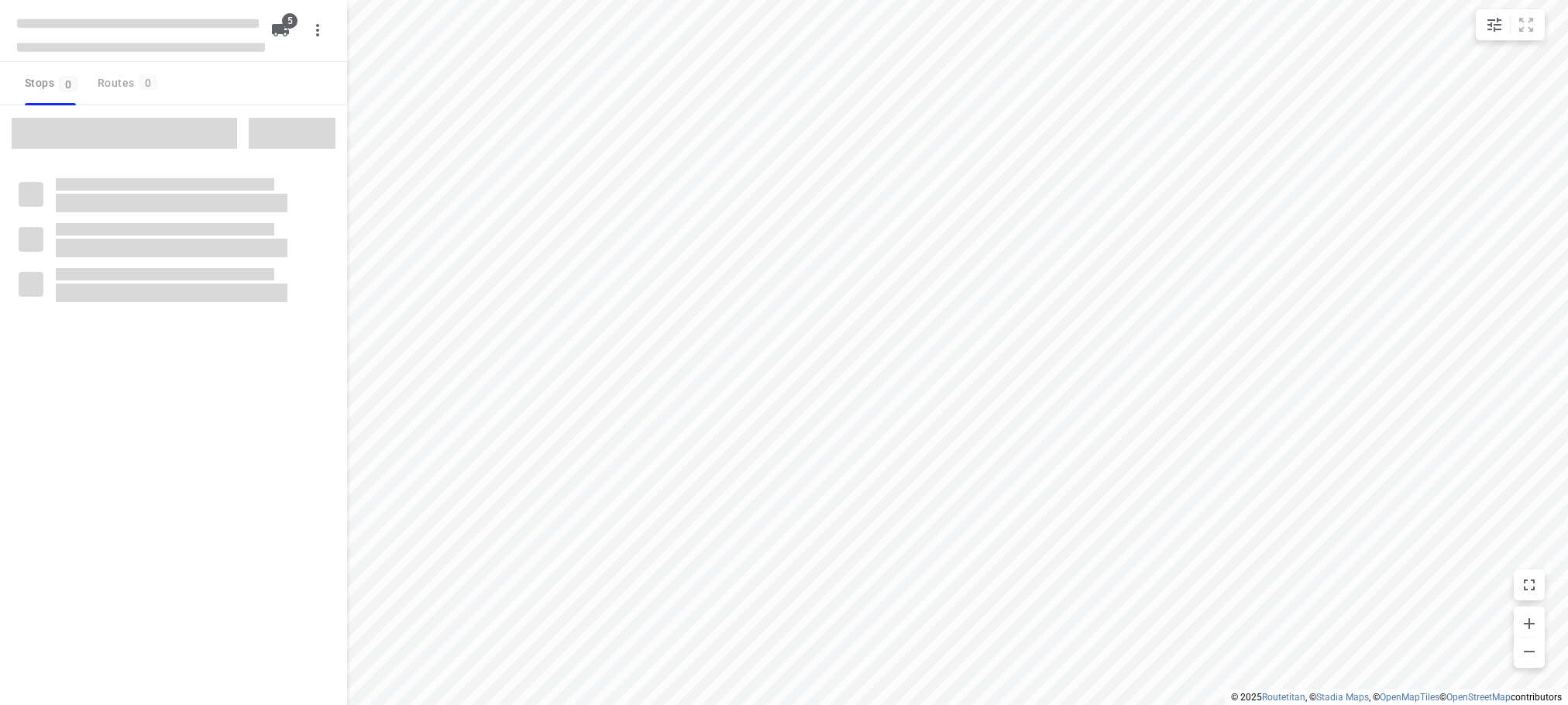
checkbox input "true"
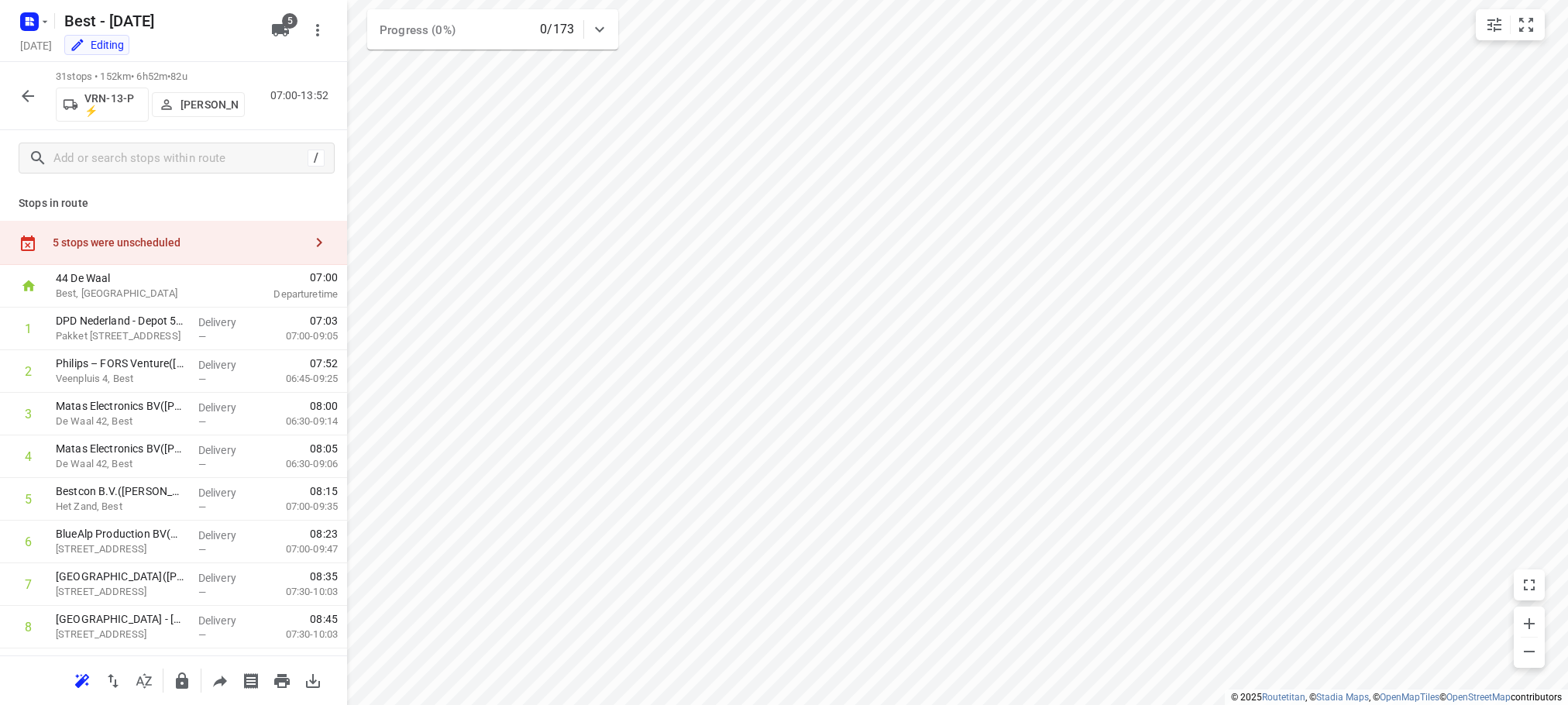
click at [161, 229] on div "5 stops were unscheduled" at bounding box center [173, 243] width 347 height 44
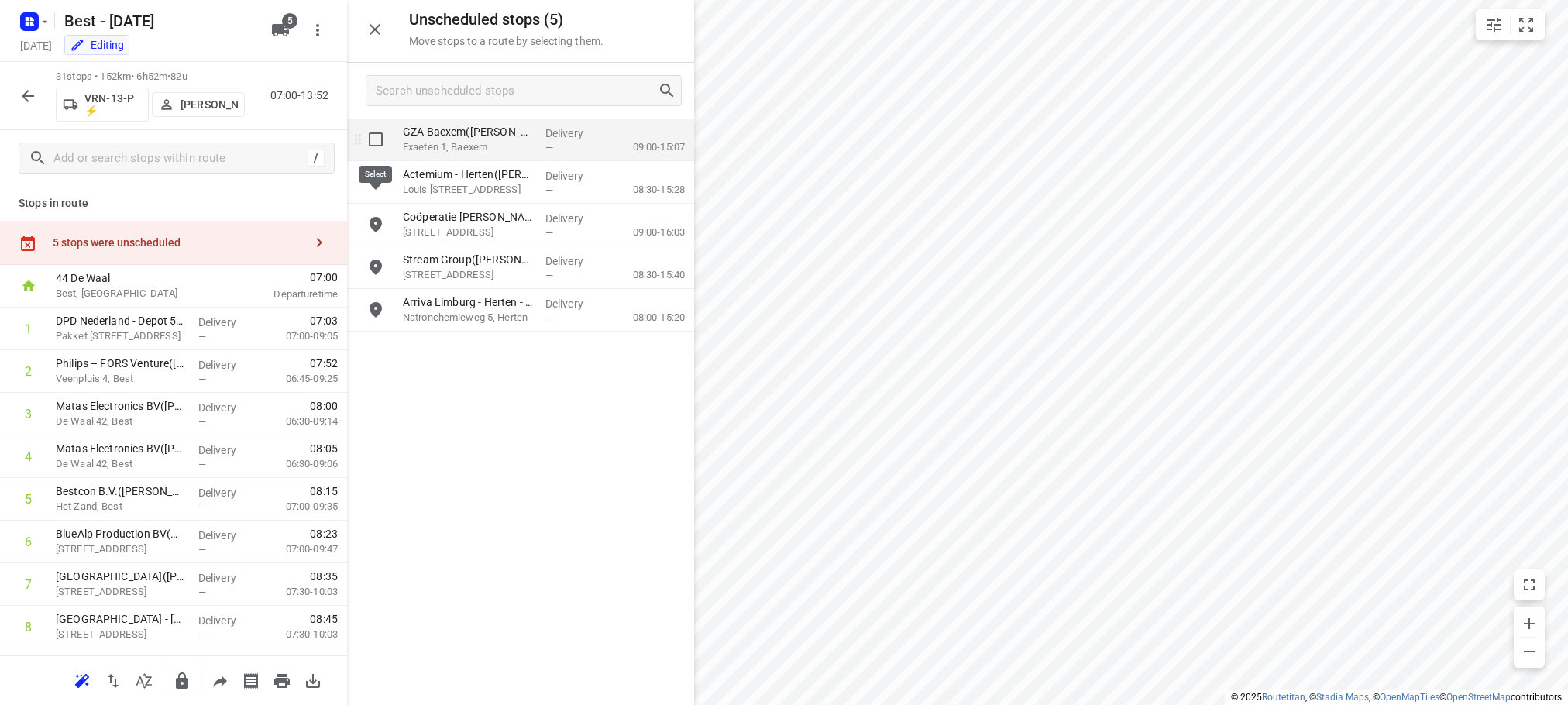
click at [380, 128] on input "grid" at bounding box center [376, 140] width 31 height 31
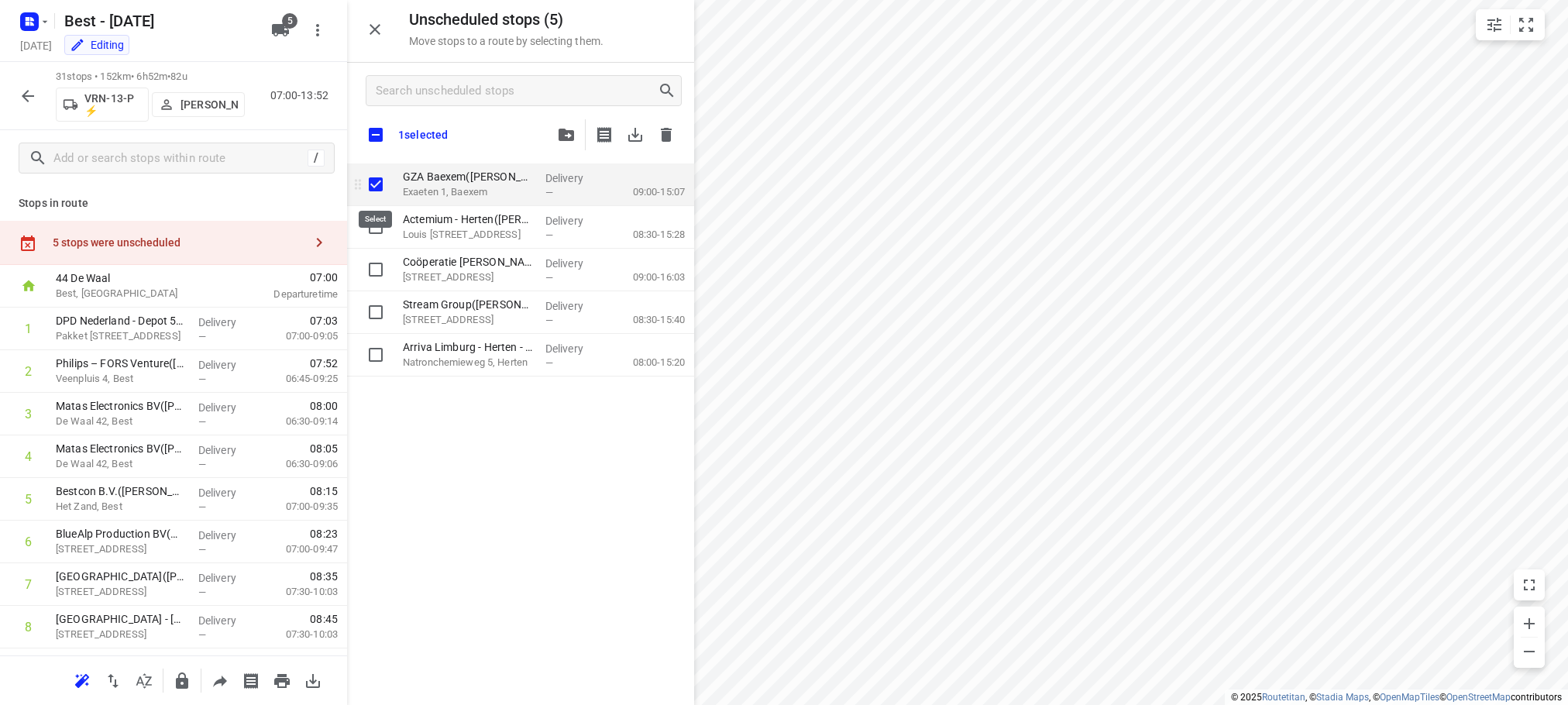
checkbox input "true"
click at [376, 137] on input "checkbox" at bounding box center [375, 134] width 32 height 32
checkbox input "true"
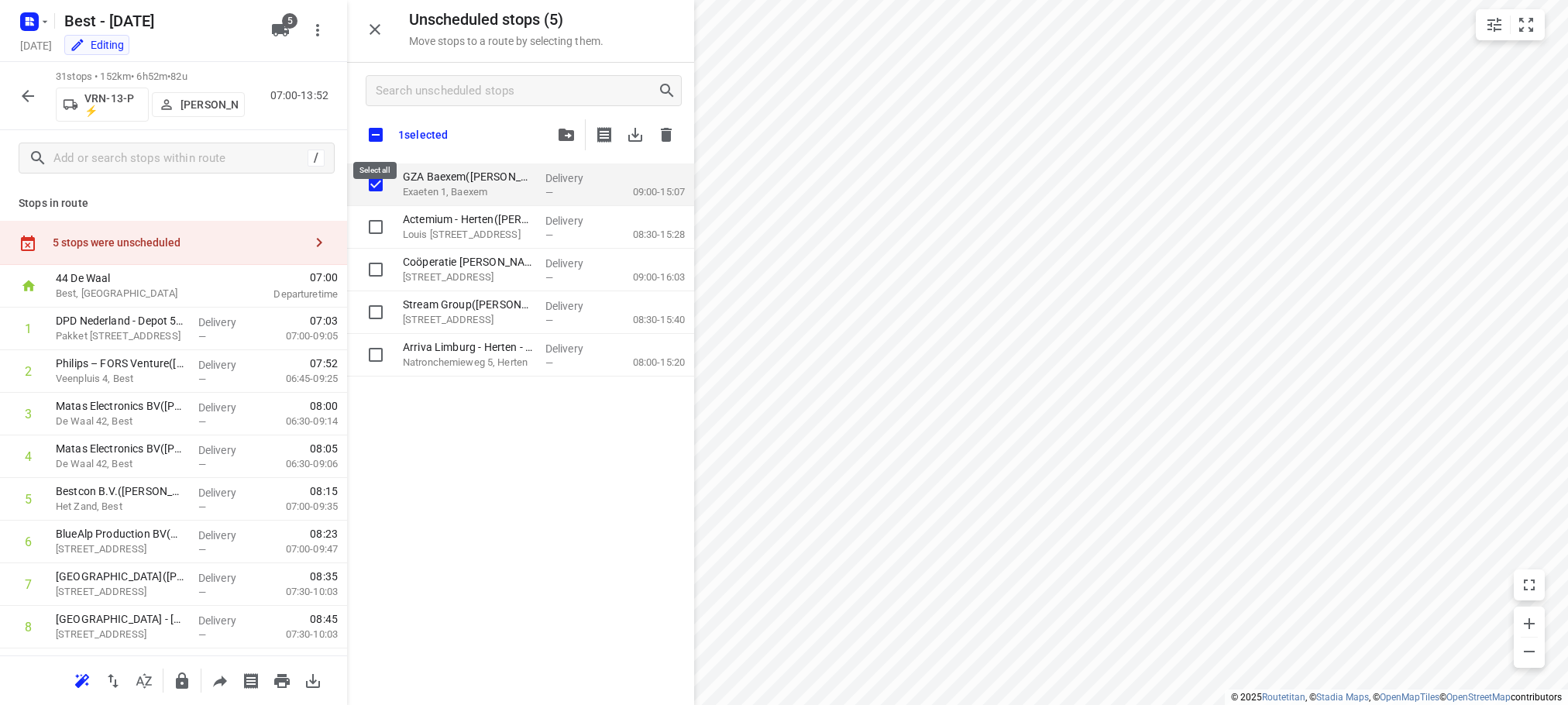
checkbox input "true"
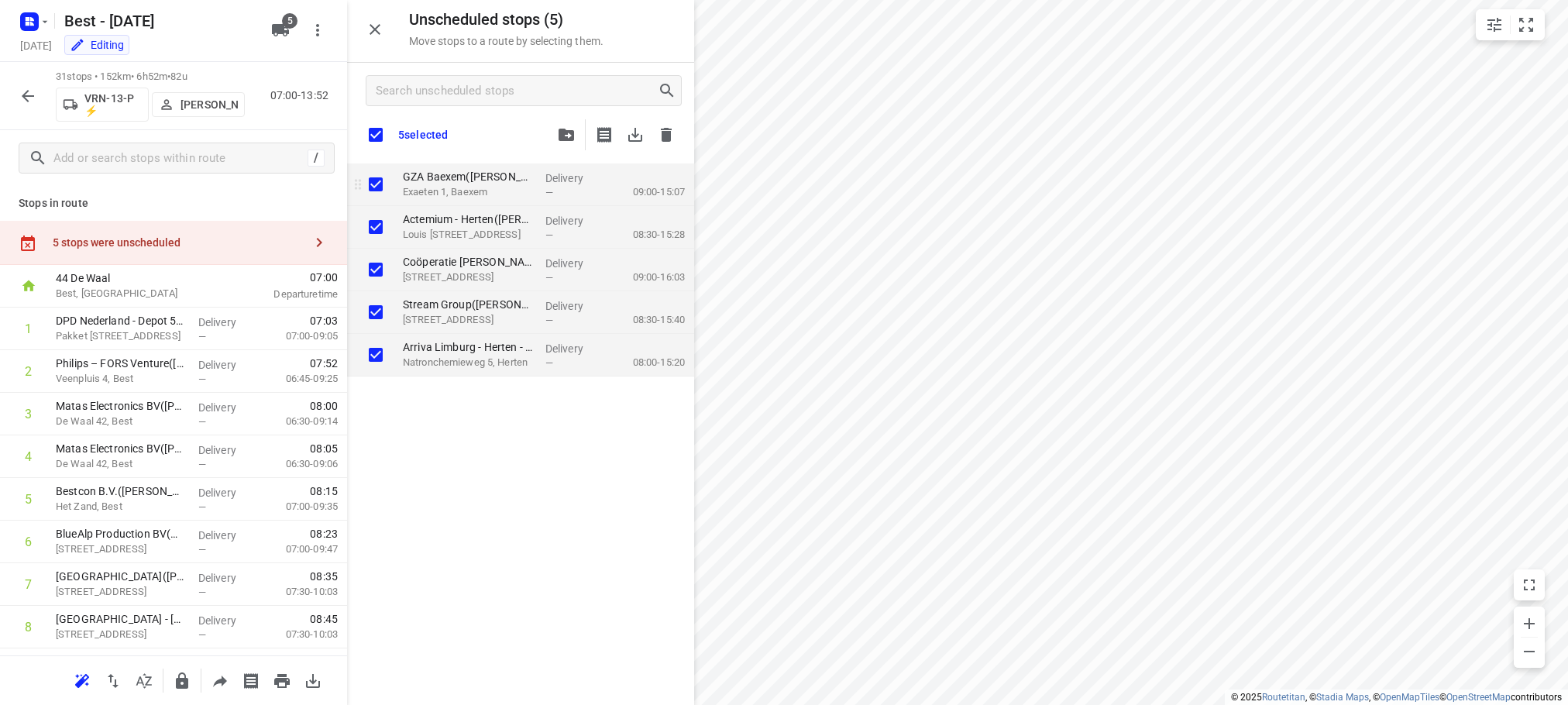
checkbox input "true"
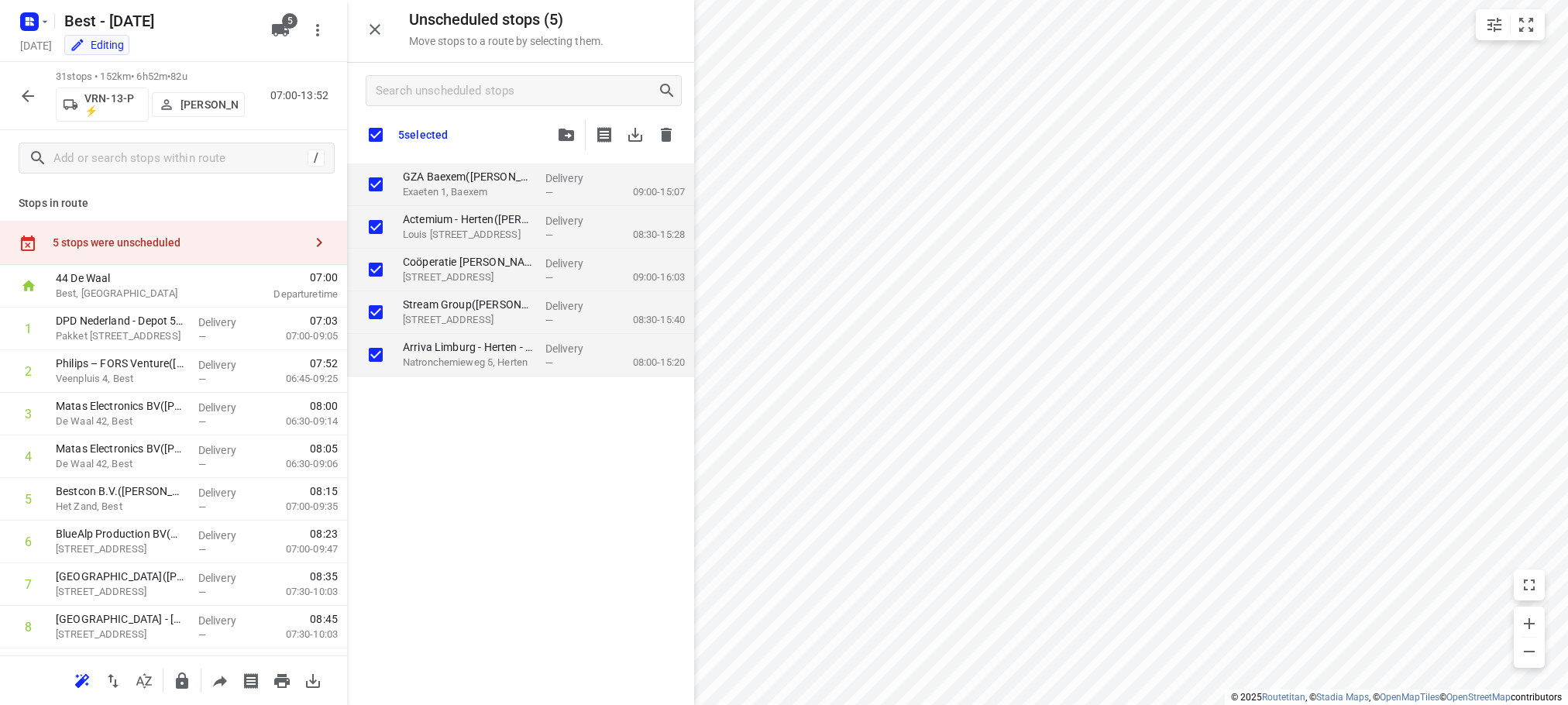
checkbox input "true"
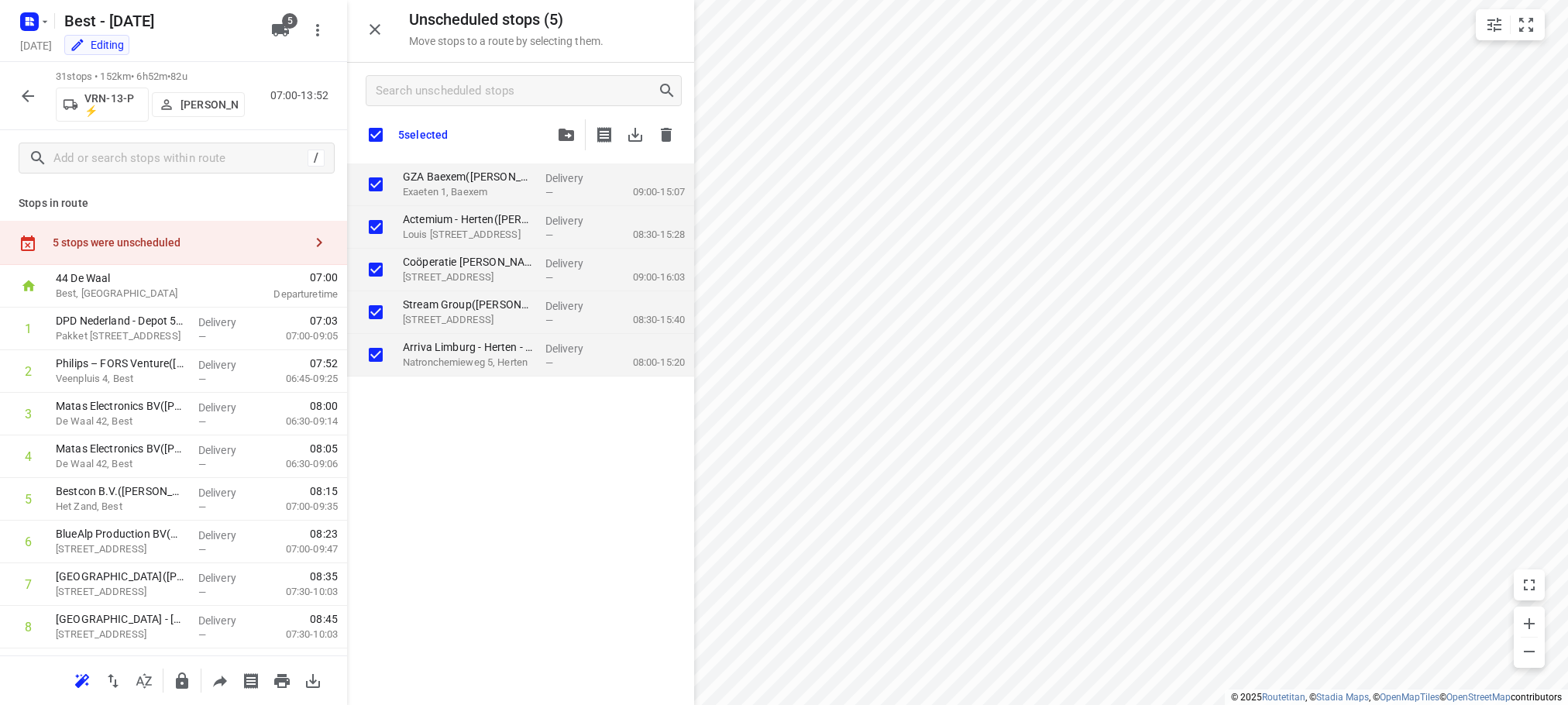
checkbox input "true"
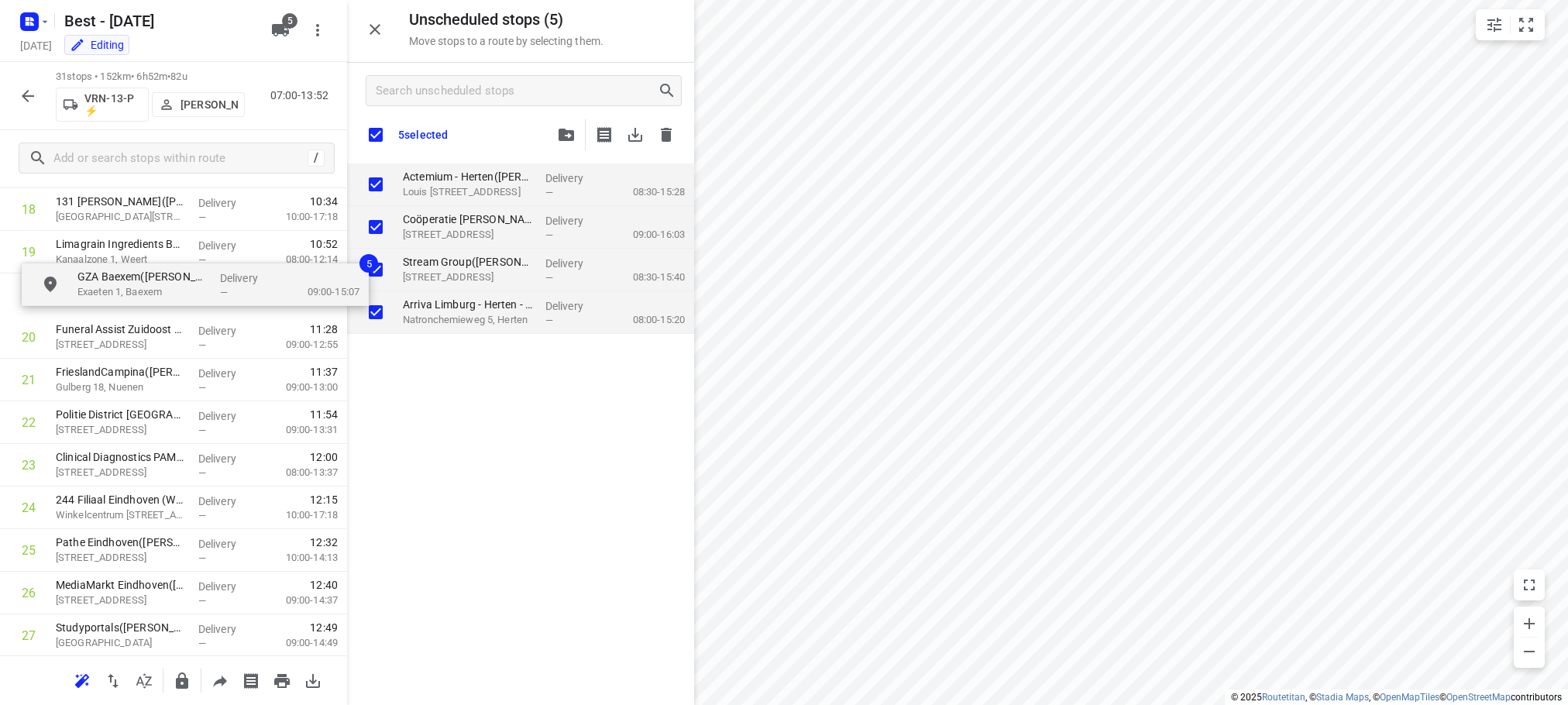
scroll to position [843, 0]
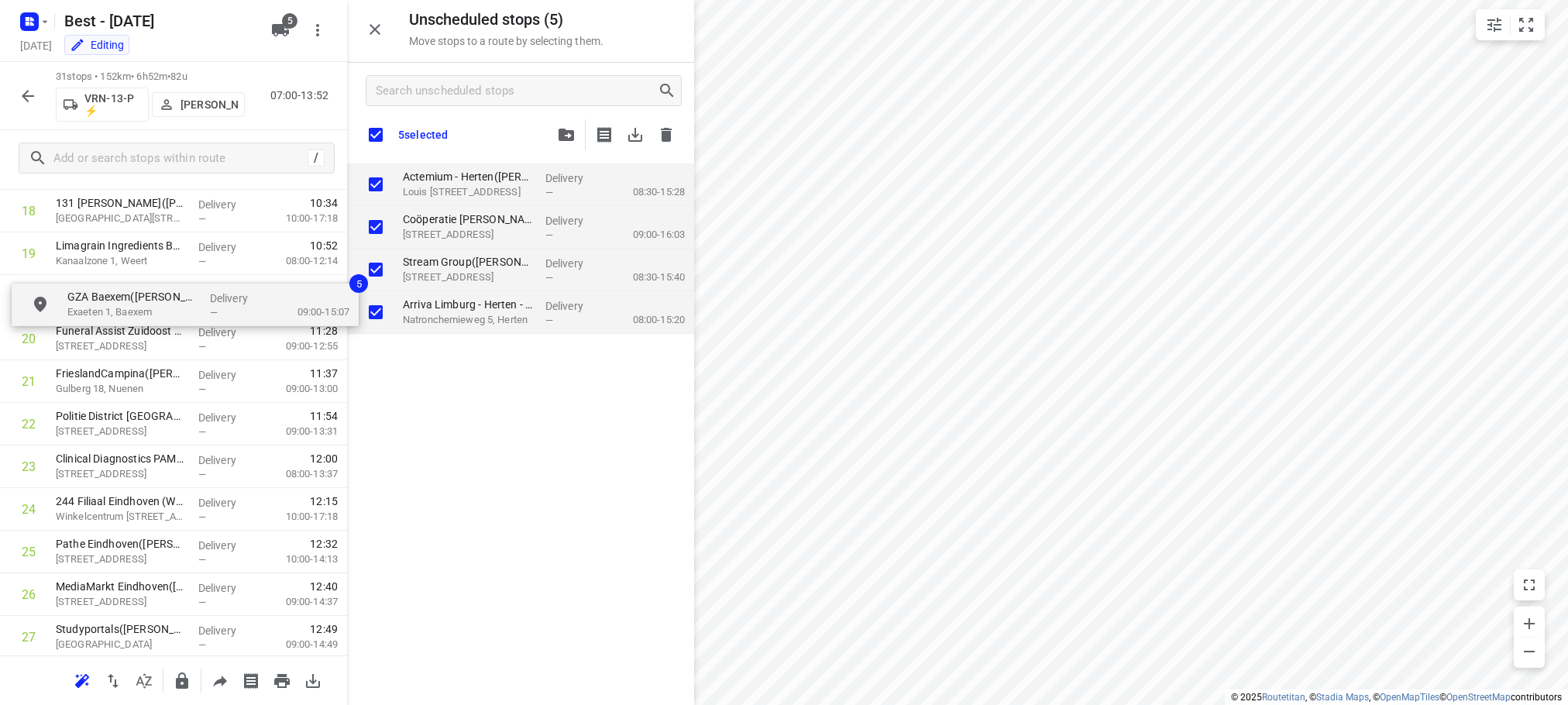
drag, startPoint x: 440, startPoint y: 190, endPoint x: 97, endPoint y: 314, distance: 364.7
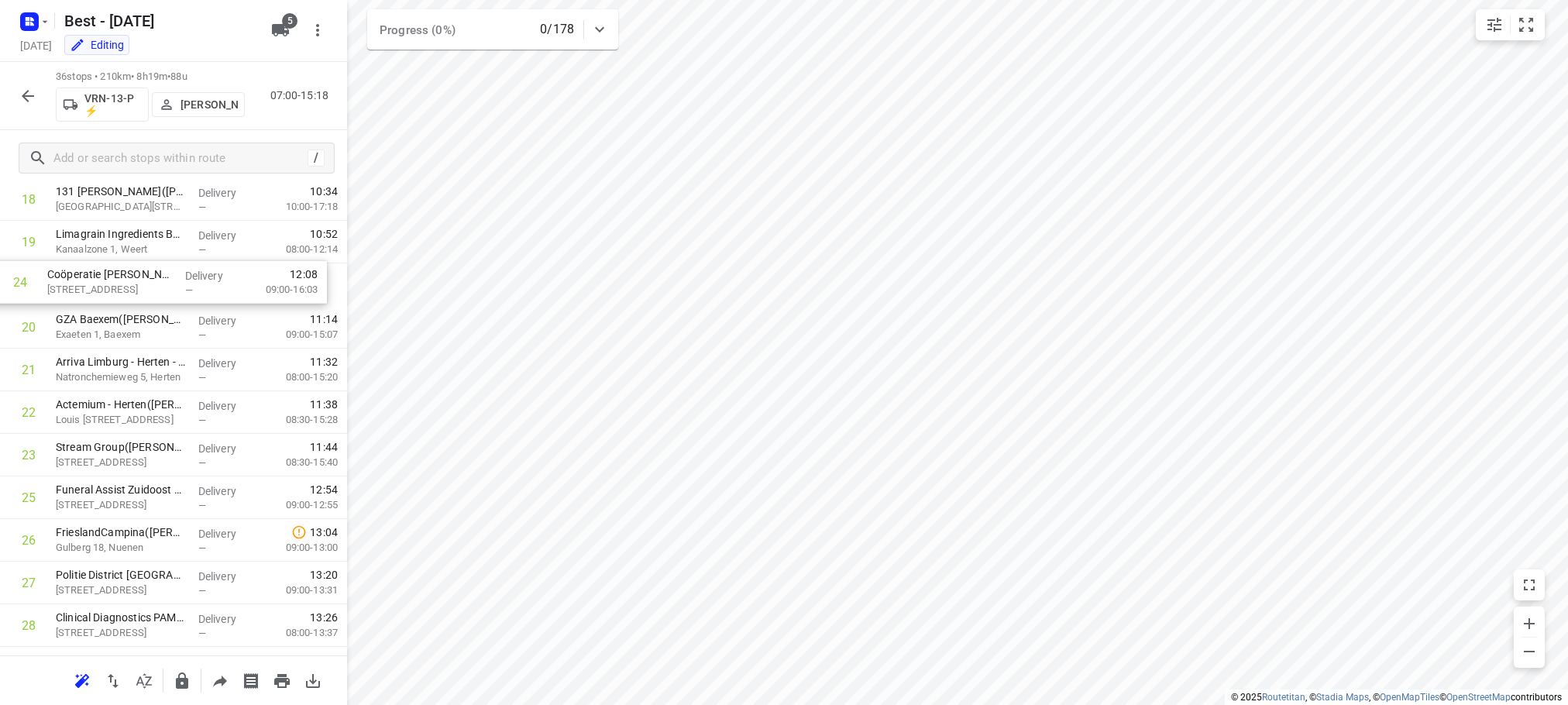
scroll to position [805, 0]
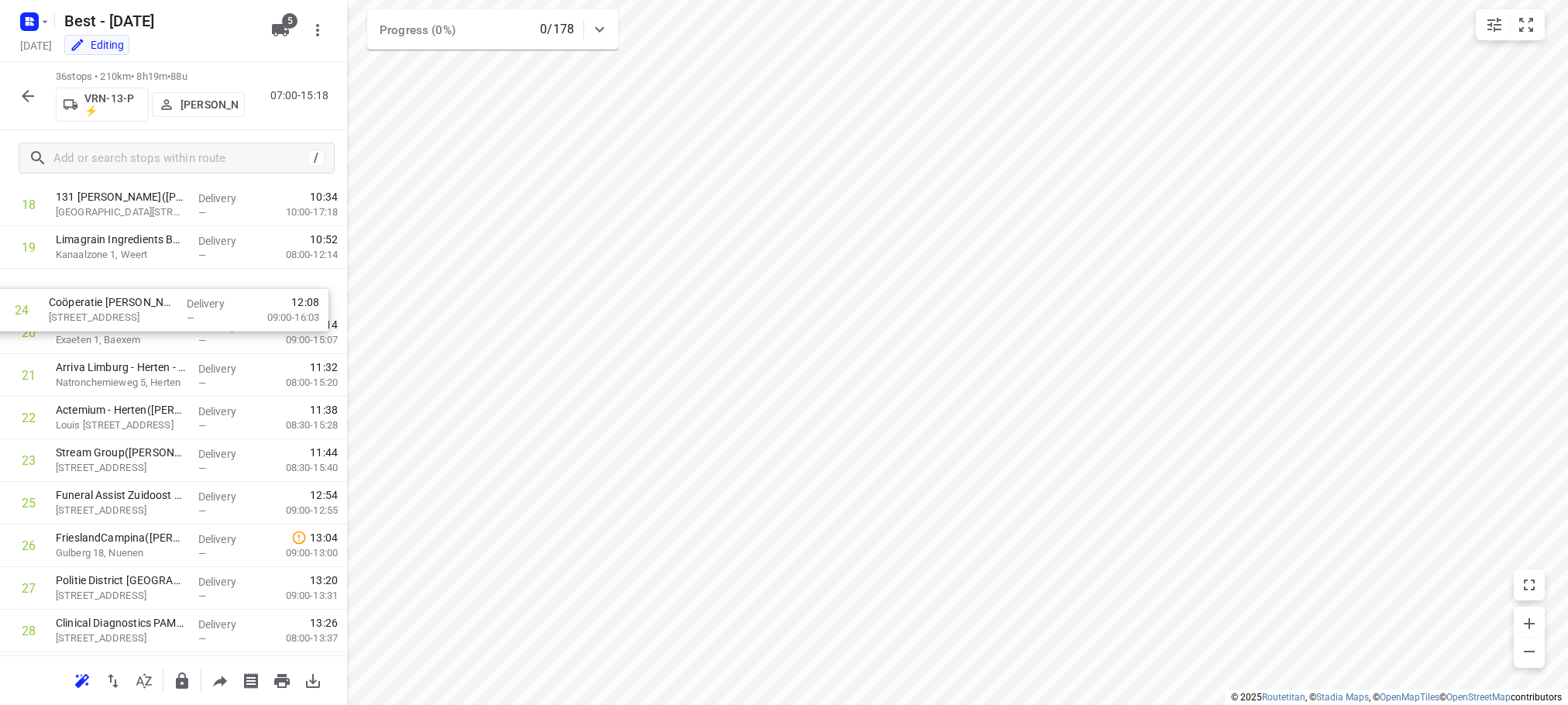
drag, startPoint x: 180, startPoint y: 441, endPoint x: 173, endPoint y: 324, distance: 117.2
click at [173, 324] on div "1 DPD Nederland - Depot 520 en 522 Hoofdkantoor([PERSON_NAME] (wijziging via [P…" at bounding box center [173, 225] width 347 height 1534
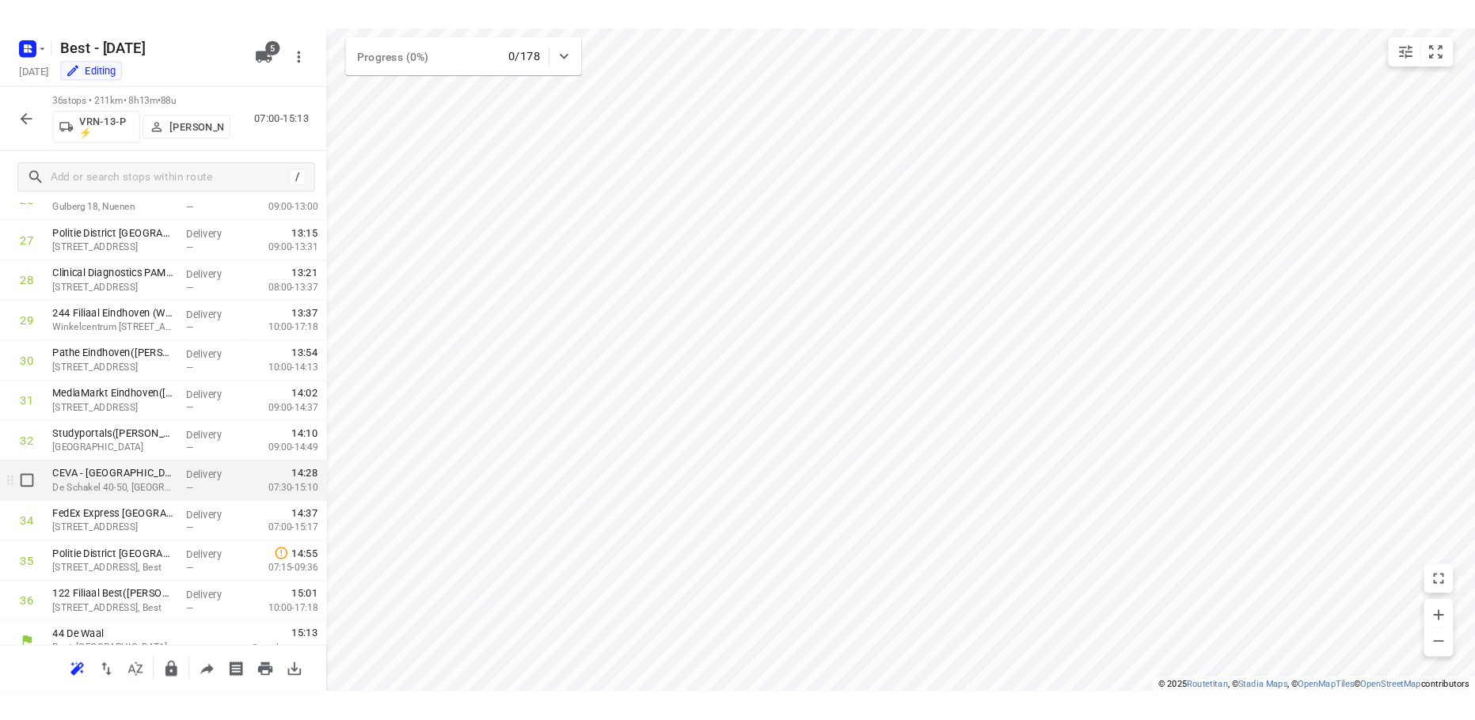
scroll to position [1210, 0]
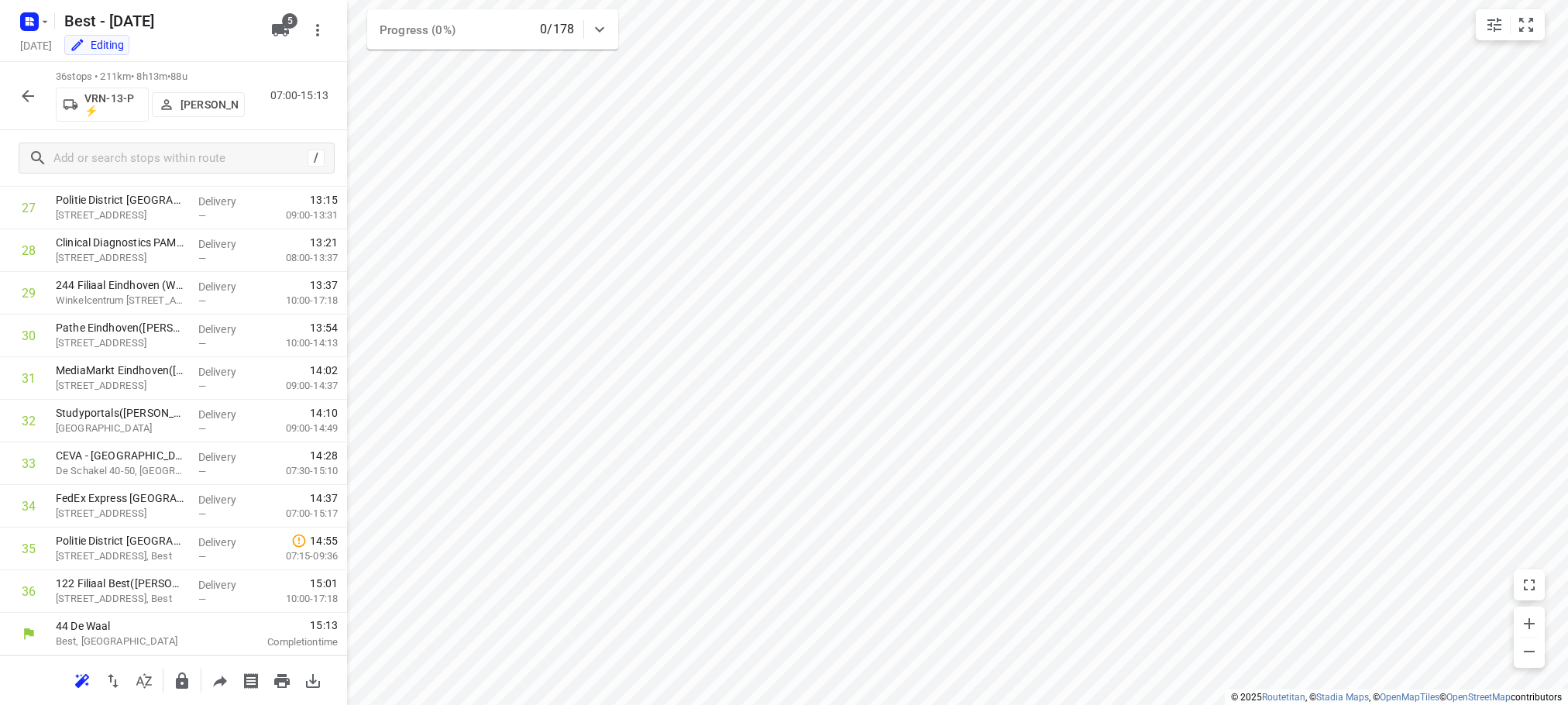
click at [24, 95] on icon "button" at bounding box center [27, 96] width 13 height 13
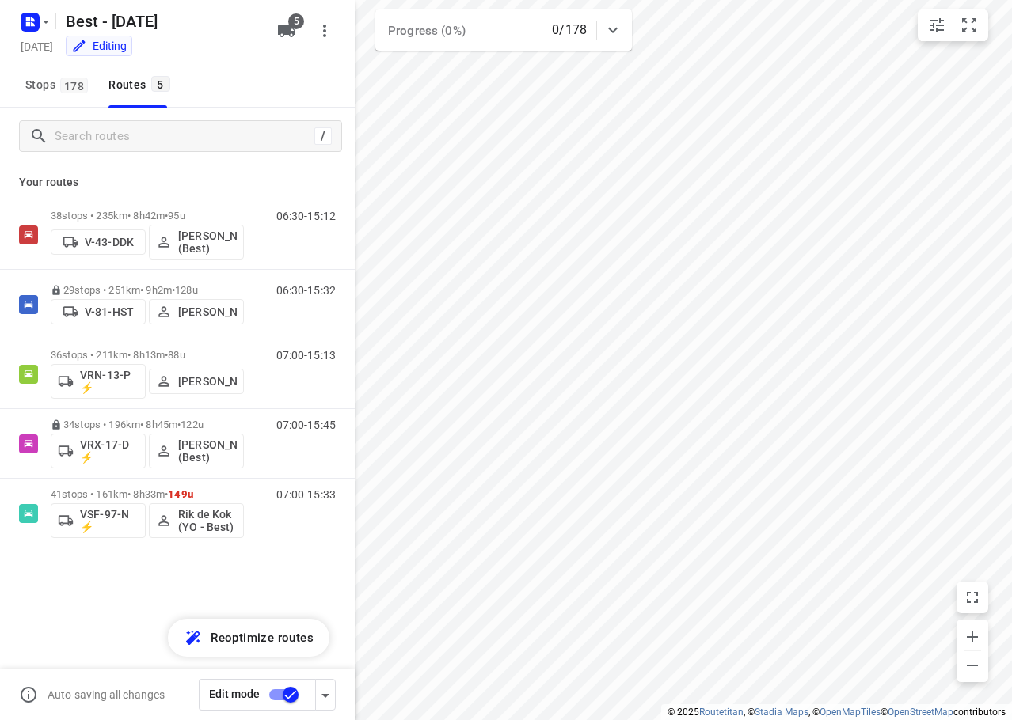
click at [295, 572] on div "38 stops • 235km • 8h42m • 95u V-43-DDK [PERSON_NAME] (Best) 06:30-15:12 29 sto…" at bounding box center [177, 429] width 355 height 459
click at [327, 692] on icon "button" at bounding box center [325, 695] width 19 height 19
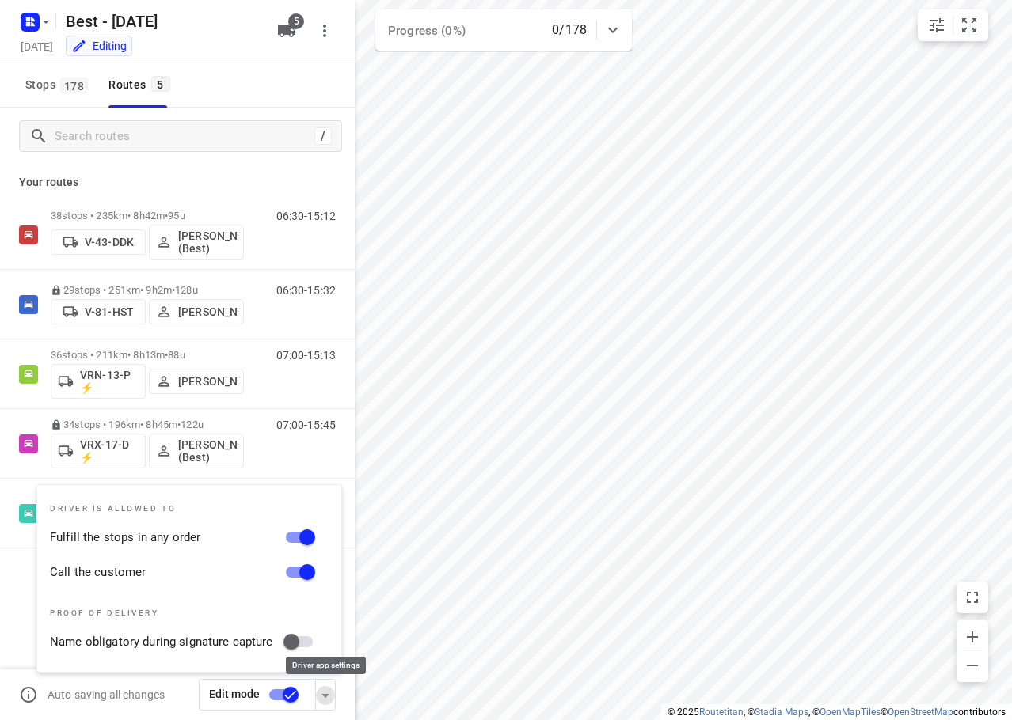
click at [327, 692] on icon "button" at bounding box center [325, 695] width 19 height 19
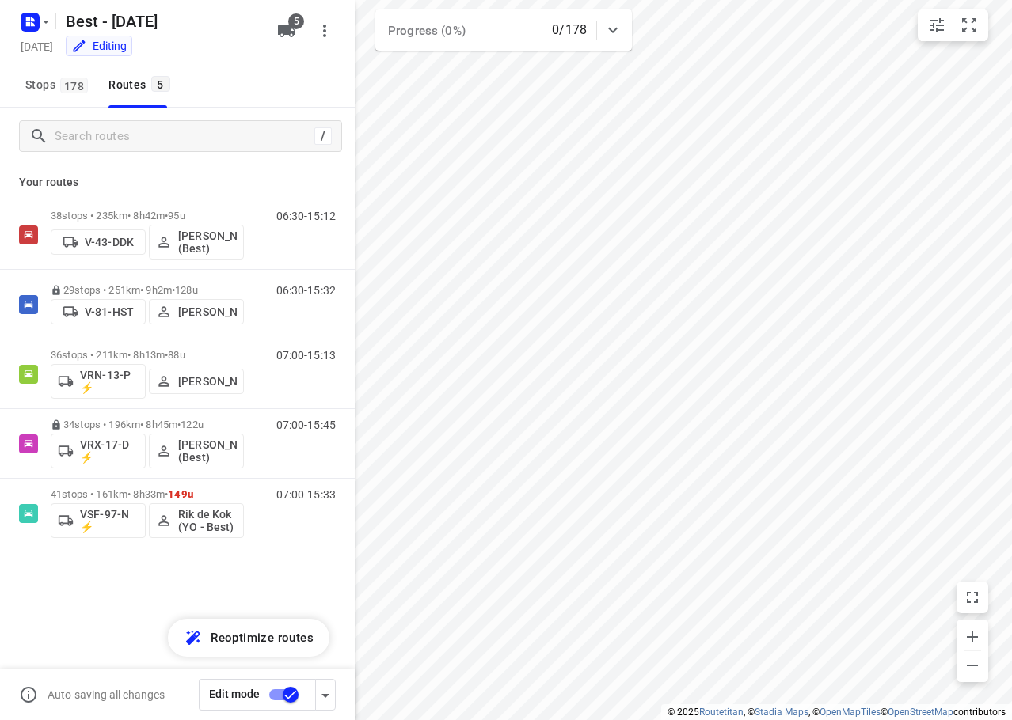
click at [282, 701] on input "checkbox" at bounding box center [290, 695] width 90 height 30
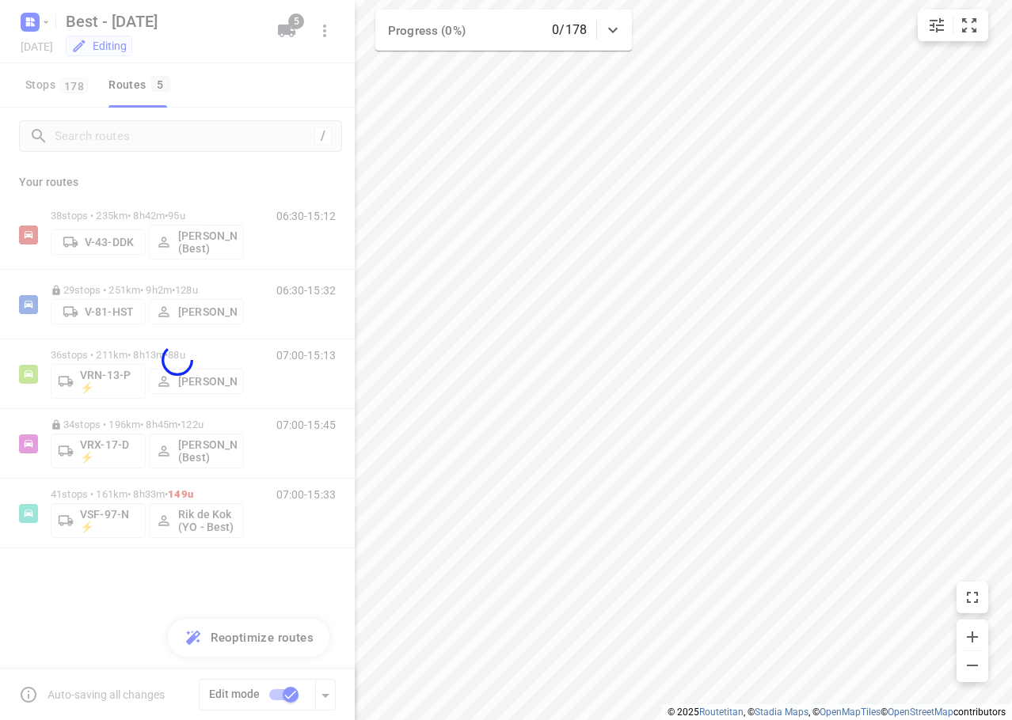
checkbox input "false"
click at [142, 605] on div at bounding box center [177, 360] width 355 height 720
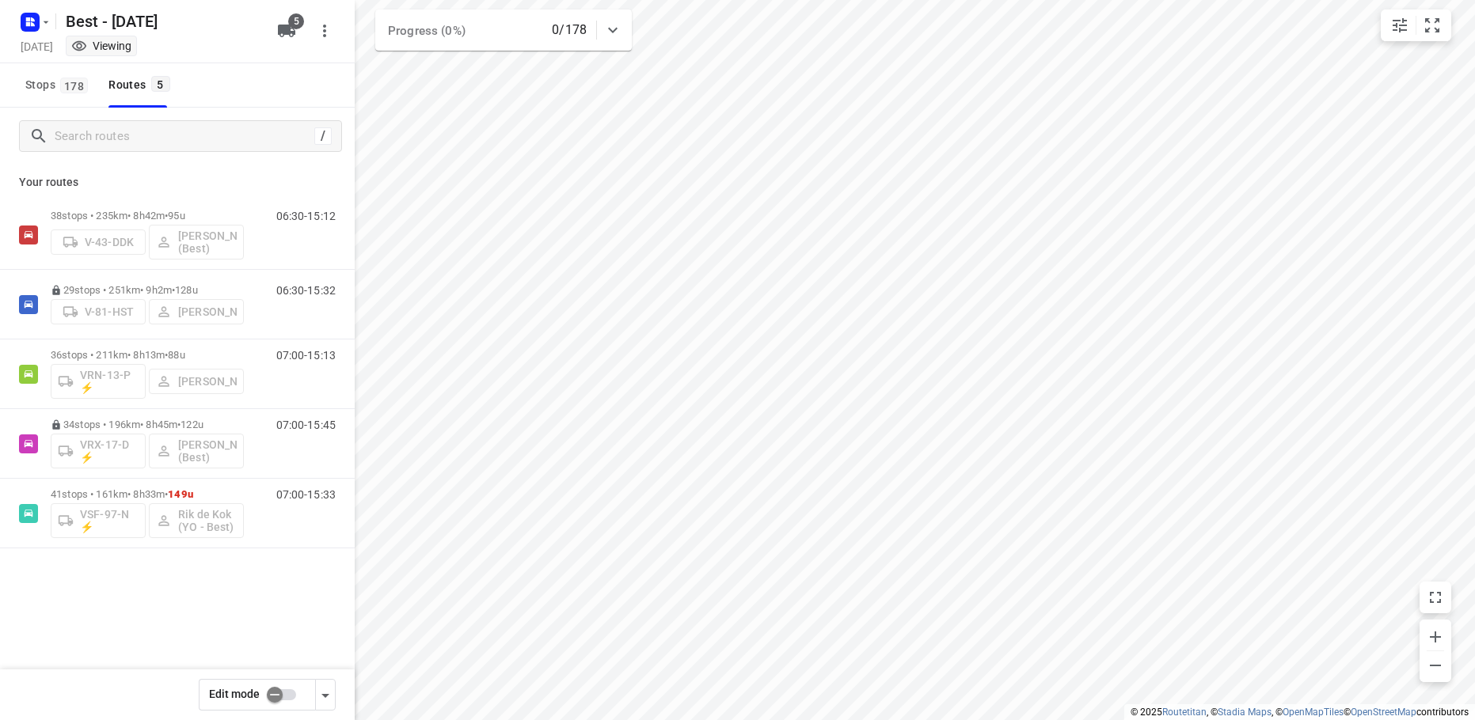
click at [328, 690] on icon "button" at bounding box center [325, 695] width 19 height 19
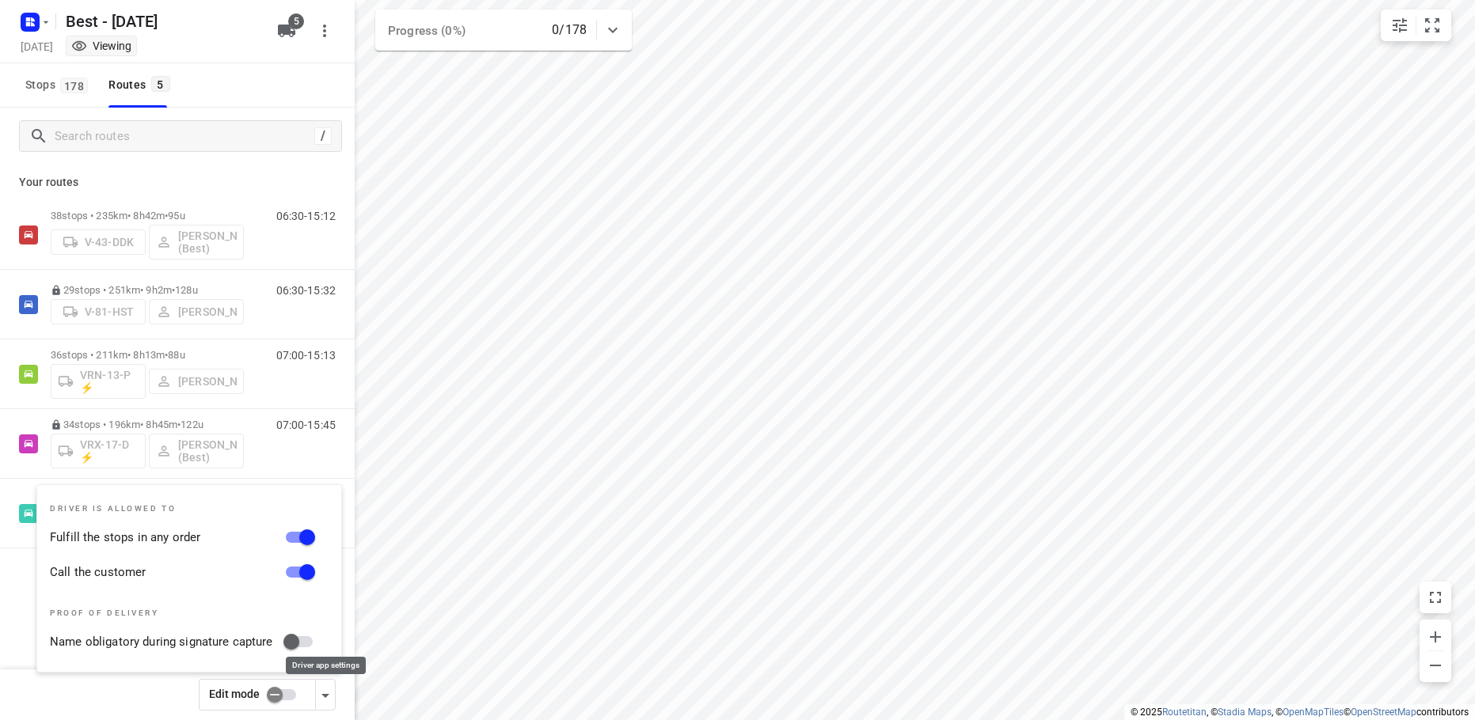
click at [328, 692] on icon "button" at bounding box center [325, 695] width 19 height 19
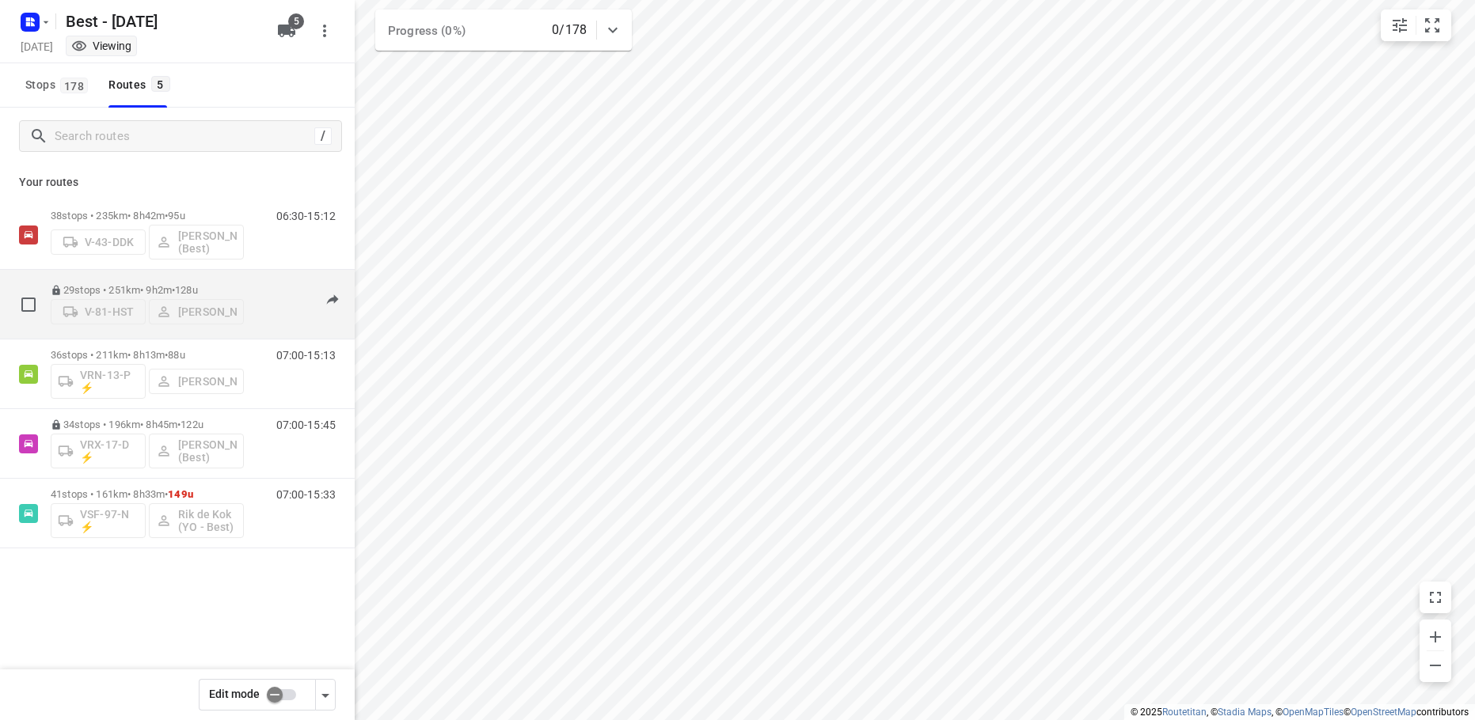
drag, startPoint x: 291, startPoint y: 606, endPoint x: 333, endPoint y: 307, distance: 301.5
click at [291, 600] on div "38 stops • 235km • 8h42m • 95u V-43-DDK [PERSON_NAME] (Best) 06:30-15:12 29 sto…" at bounding box center [177, 429] width 355 height 459
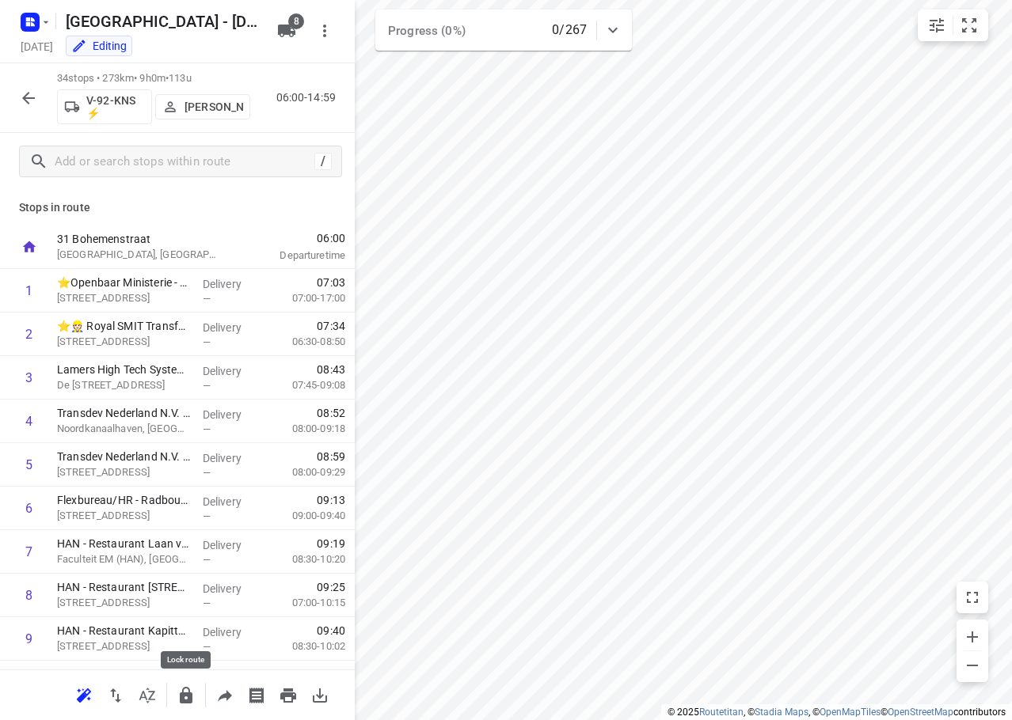
scroll to position [456, 0]
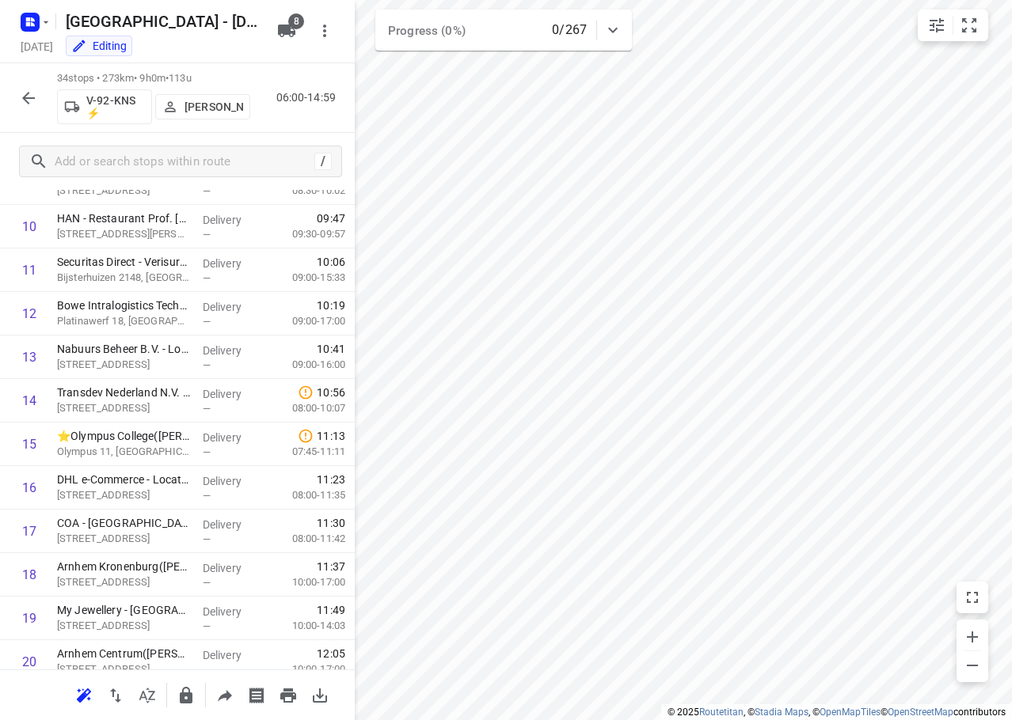
click at [21, 94] on icon "button" at bounding box center [28, 98] width 19 height 19
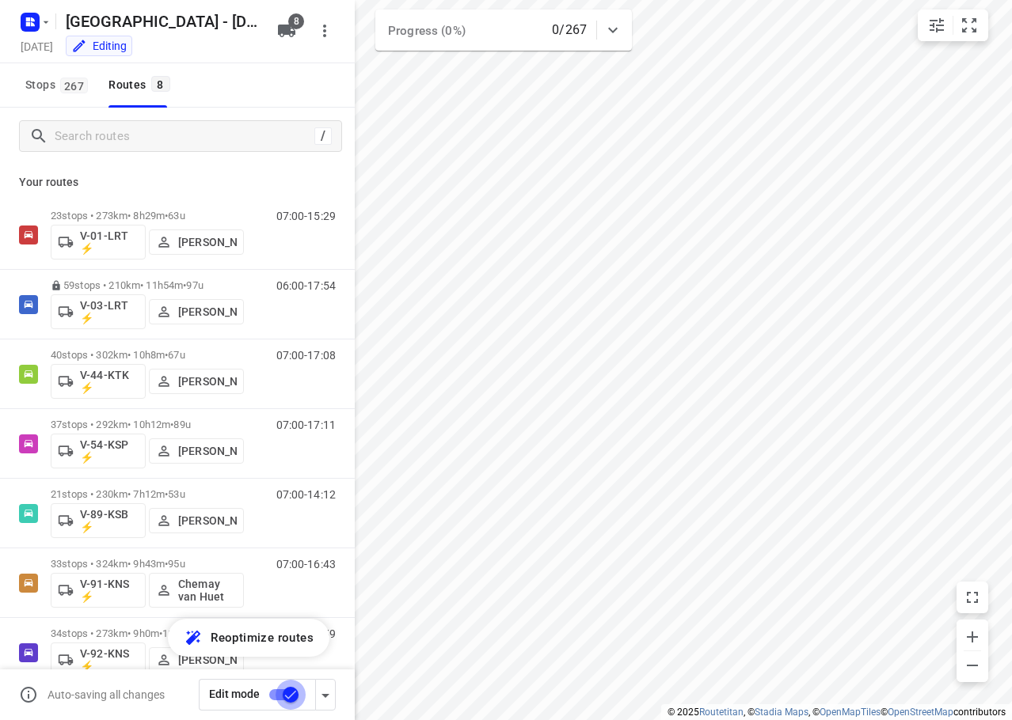
click at [279, 686] on input "checkbox" at bounding box center [290, 695] width 90 height 30
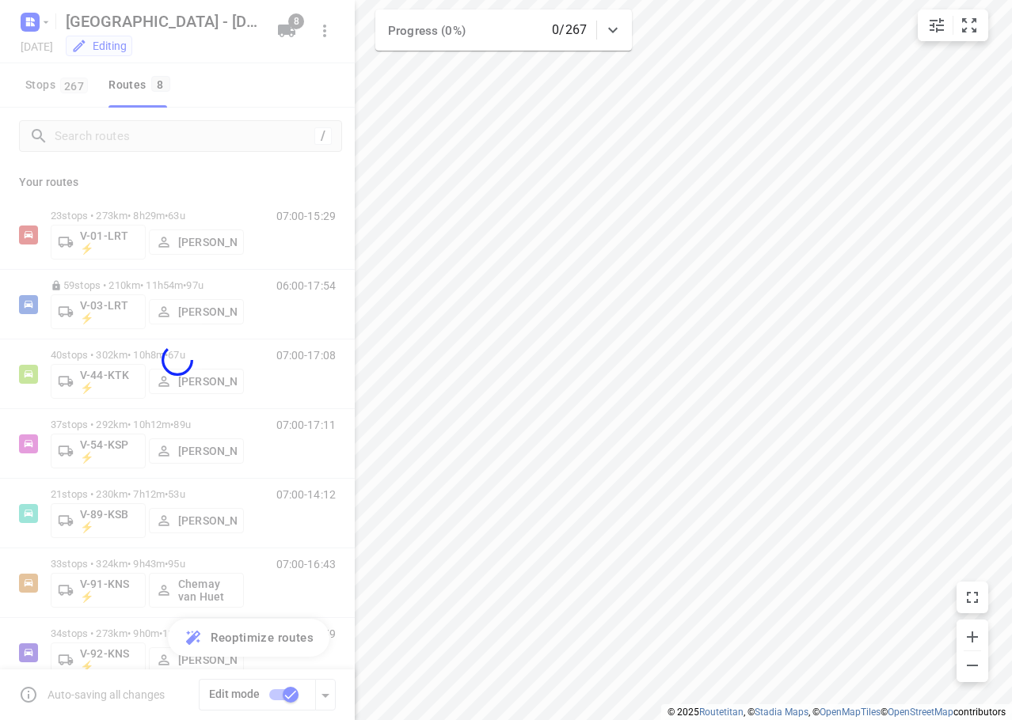
checkbox input "false"
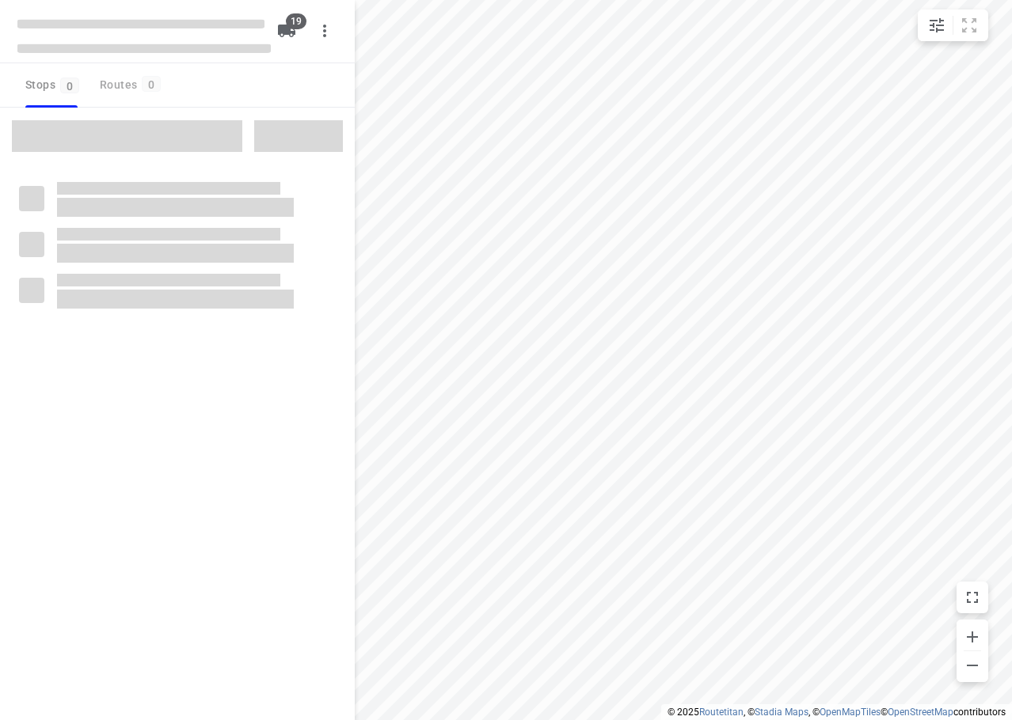
checkbox input "true"
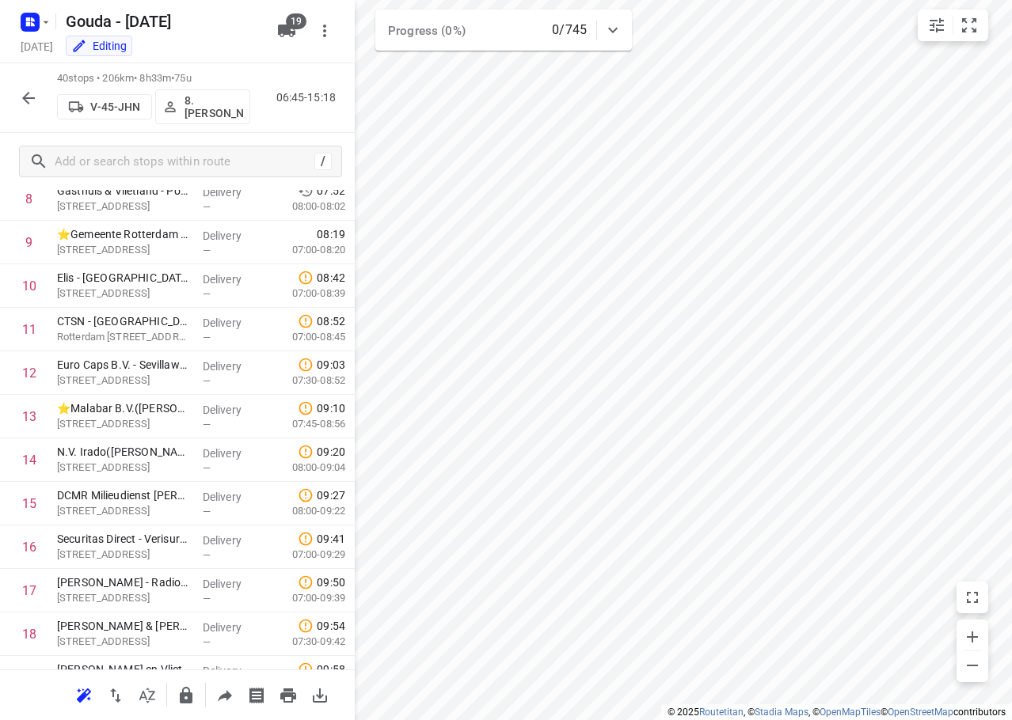
scroll to position [396, 0]
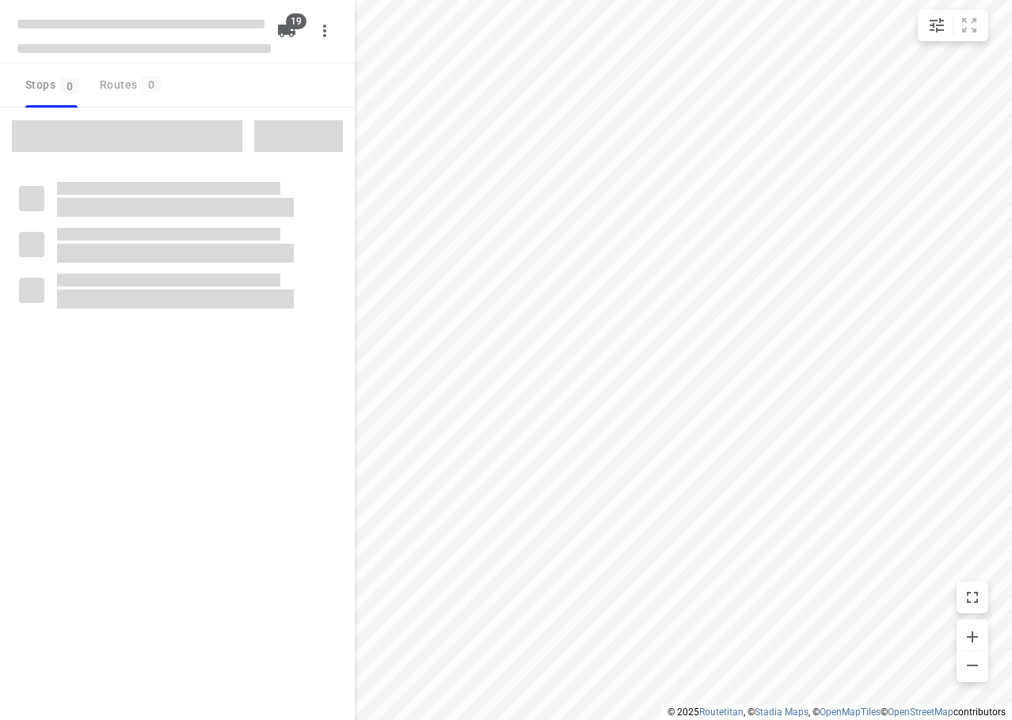
checkbox input "true"
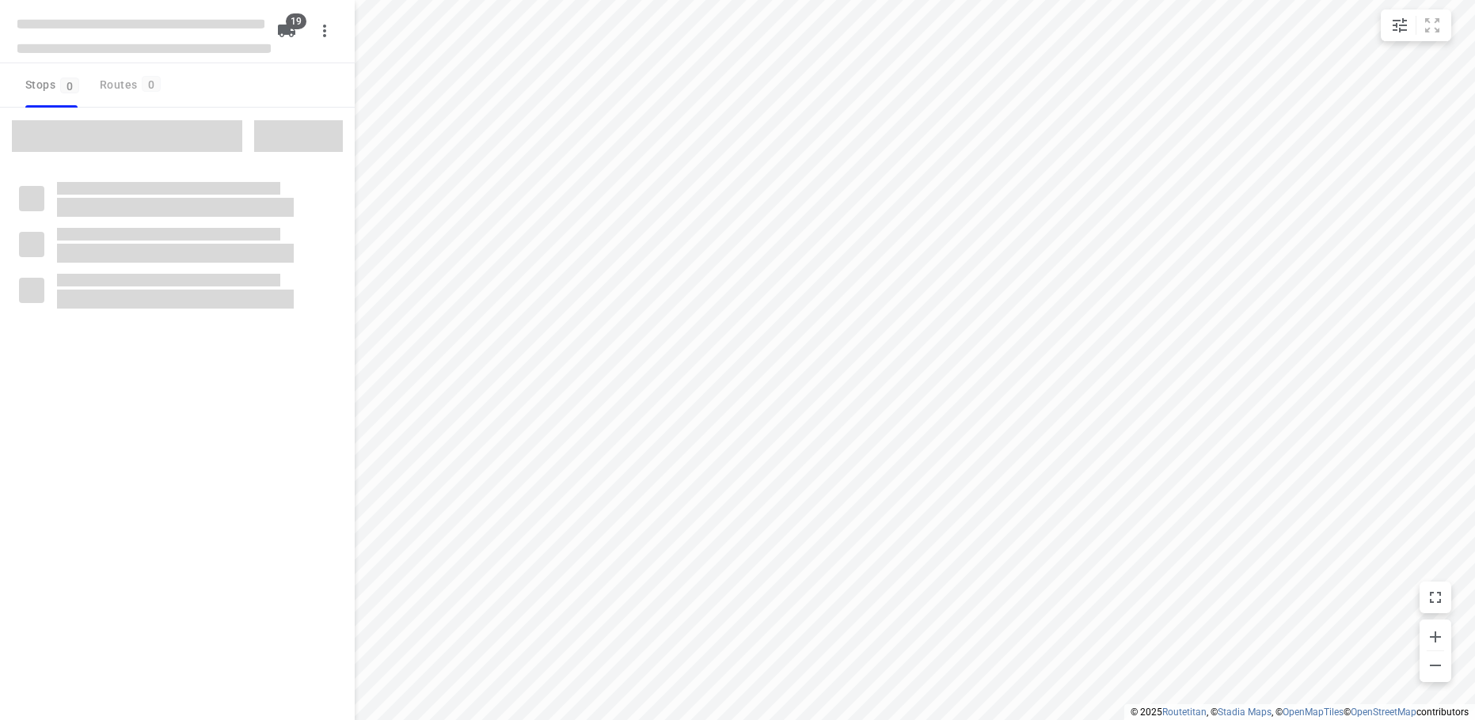
checkbox input "true"
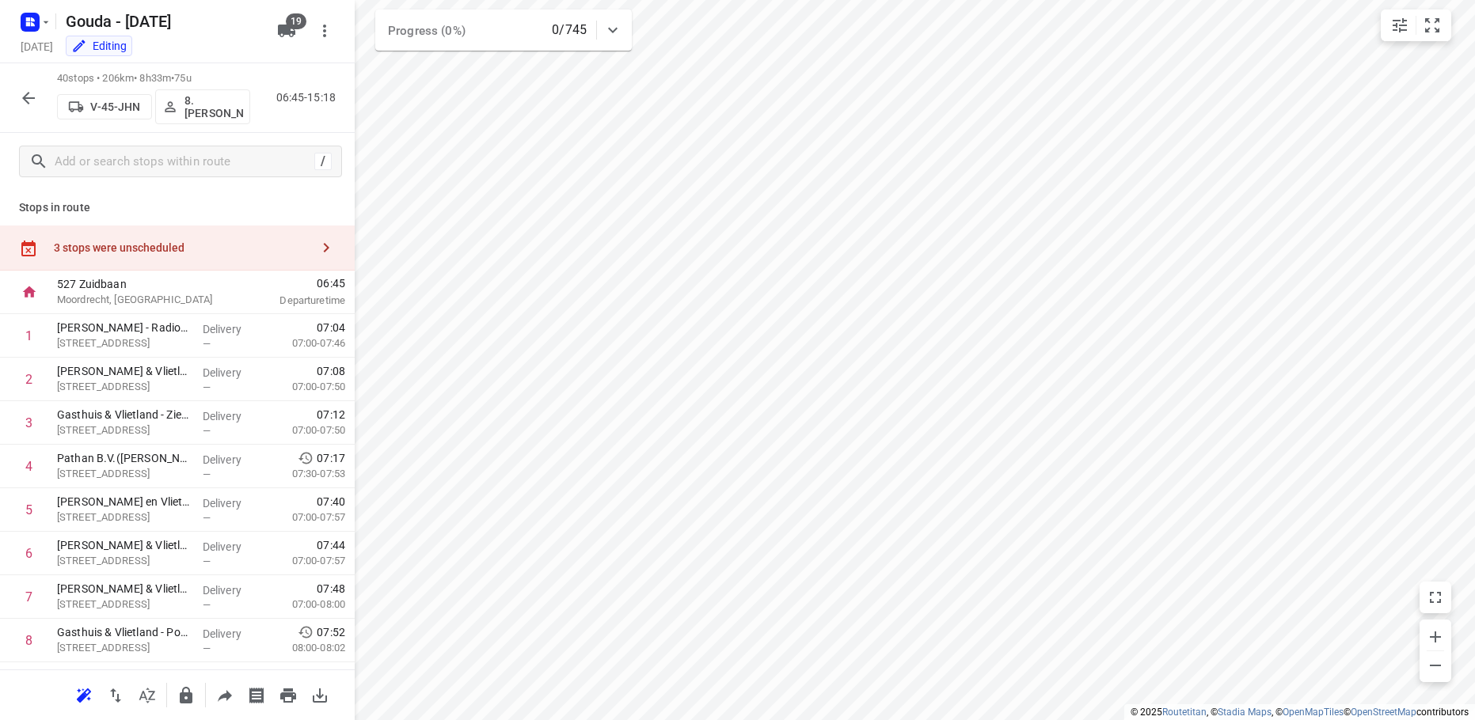
click at [203, 237] on div "3 stops were unscheduled" at bounding box center [177, 248] width 355 height 45
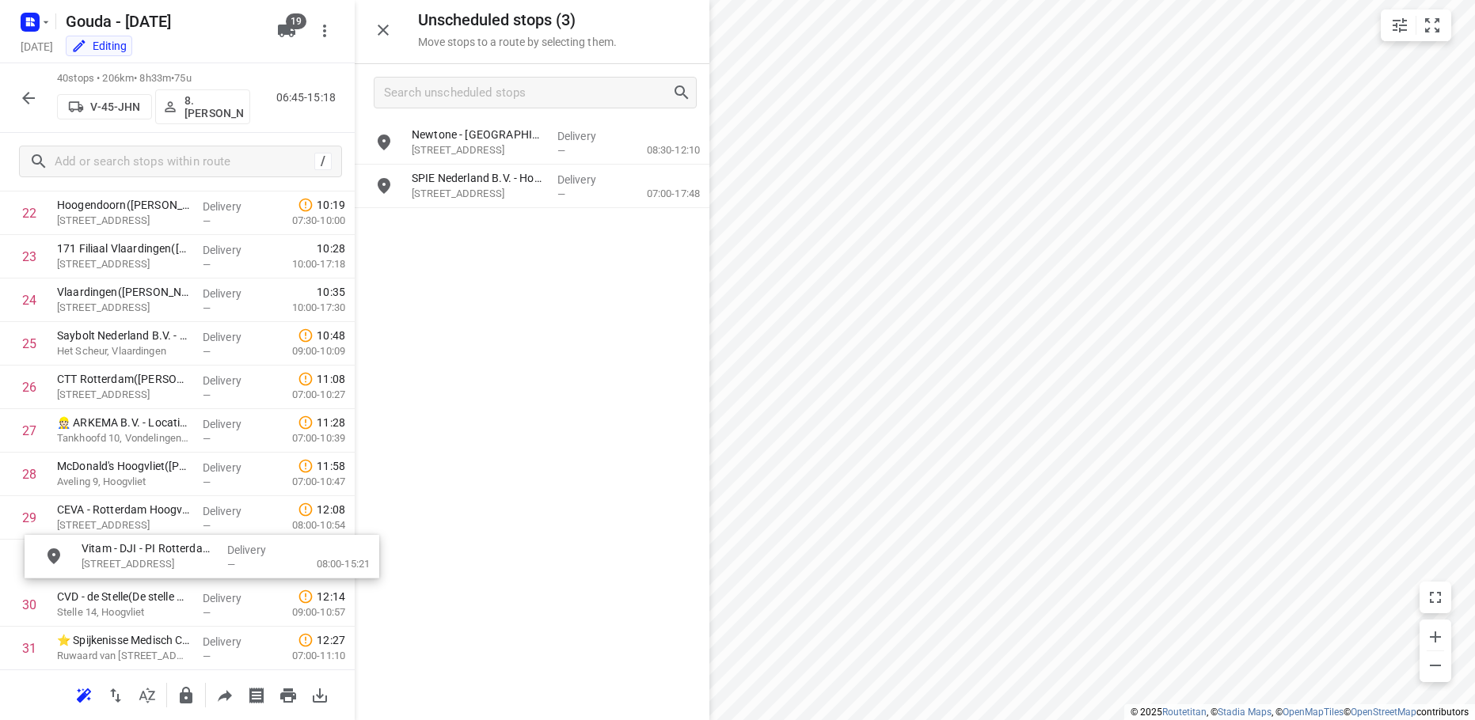
scroll to position [1047, 0]
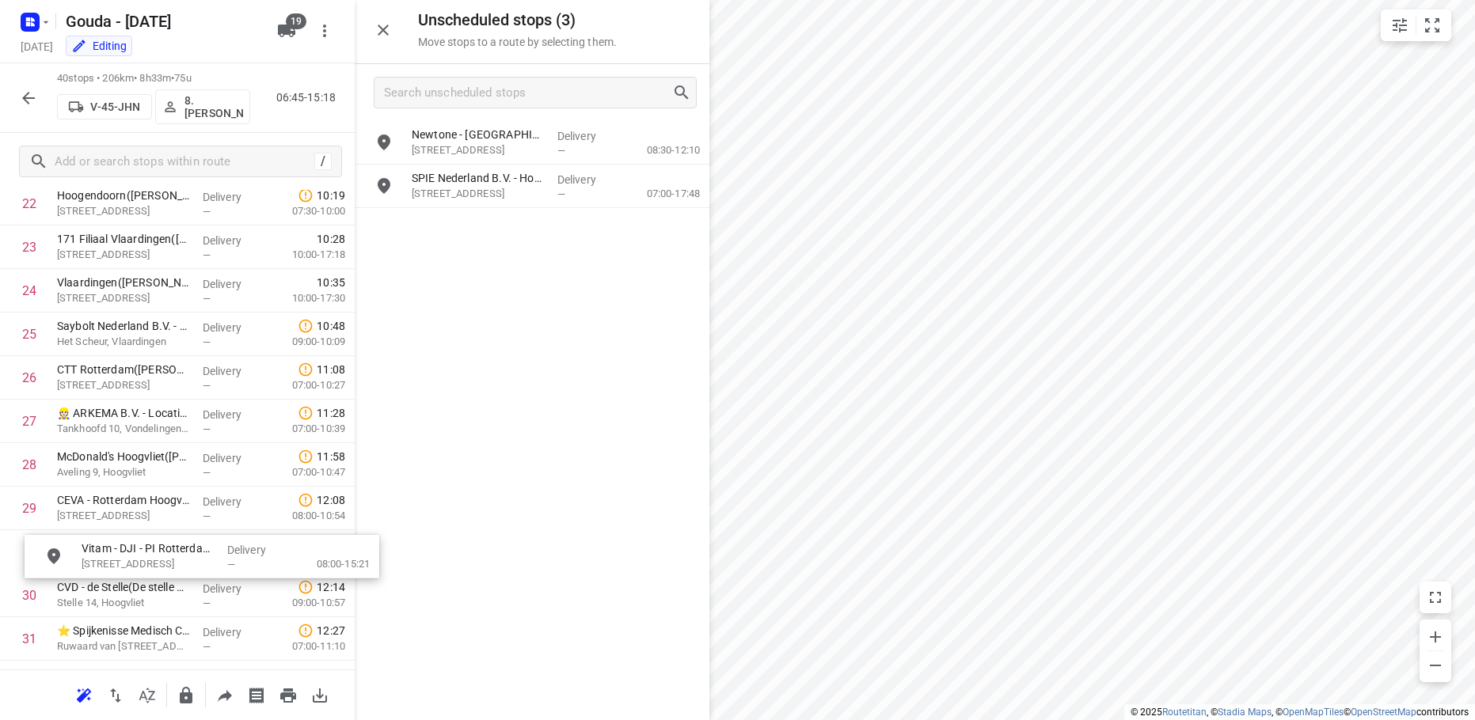
drag, startPoint x: 477, startPoint y: 139, endPoint x: 140, endPoint y: 557, distance: 537.1
click at [671, 420] on div "Unscheduled stops ( 3 ) Move stops to a route by selecting them. [GEOGRAPHIC_DA…" at bounding box center [532, 360] width 355 height 720
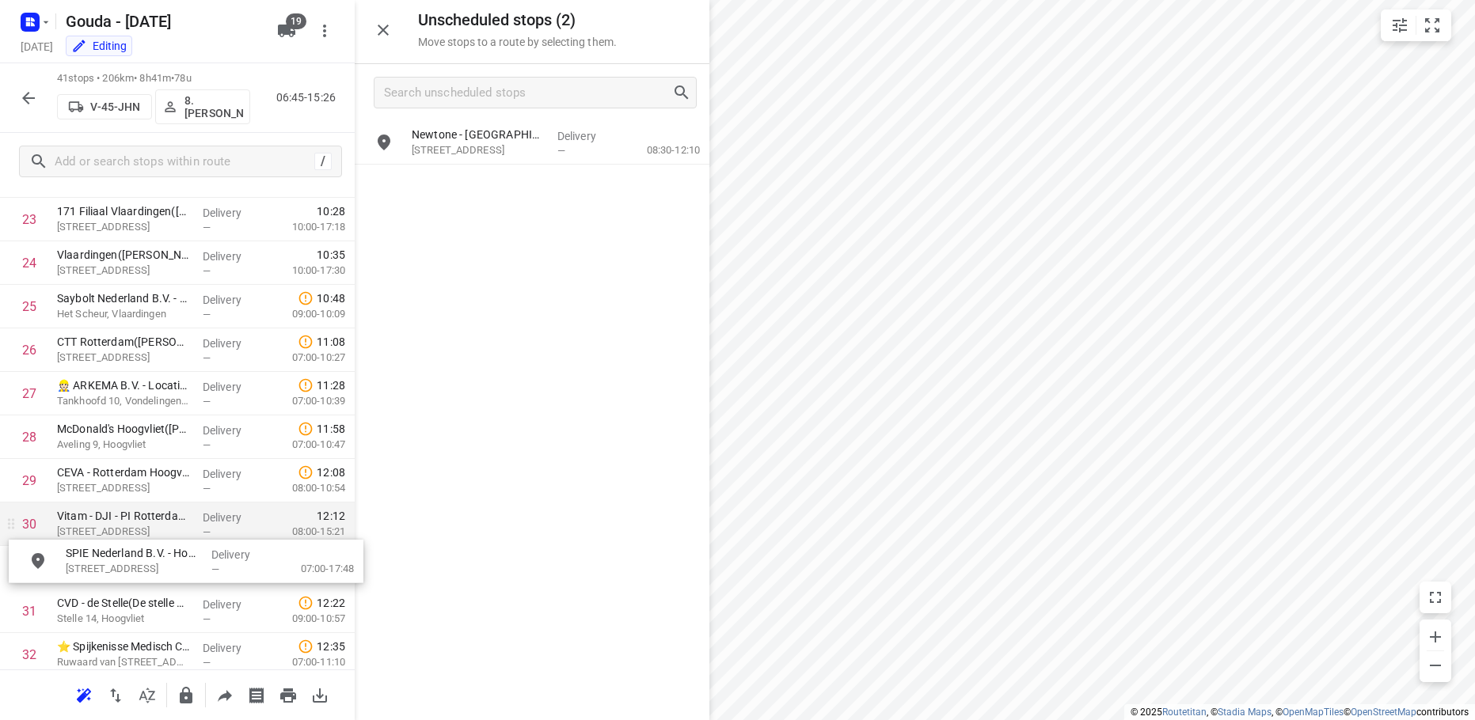
drag, startPoint x: 481, startPoint y: 188, endPoint x: 158, endPoint y: 543, distance: 479.2
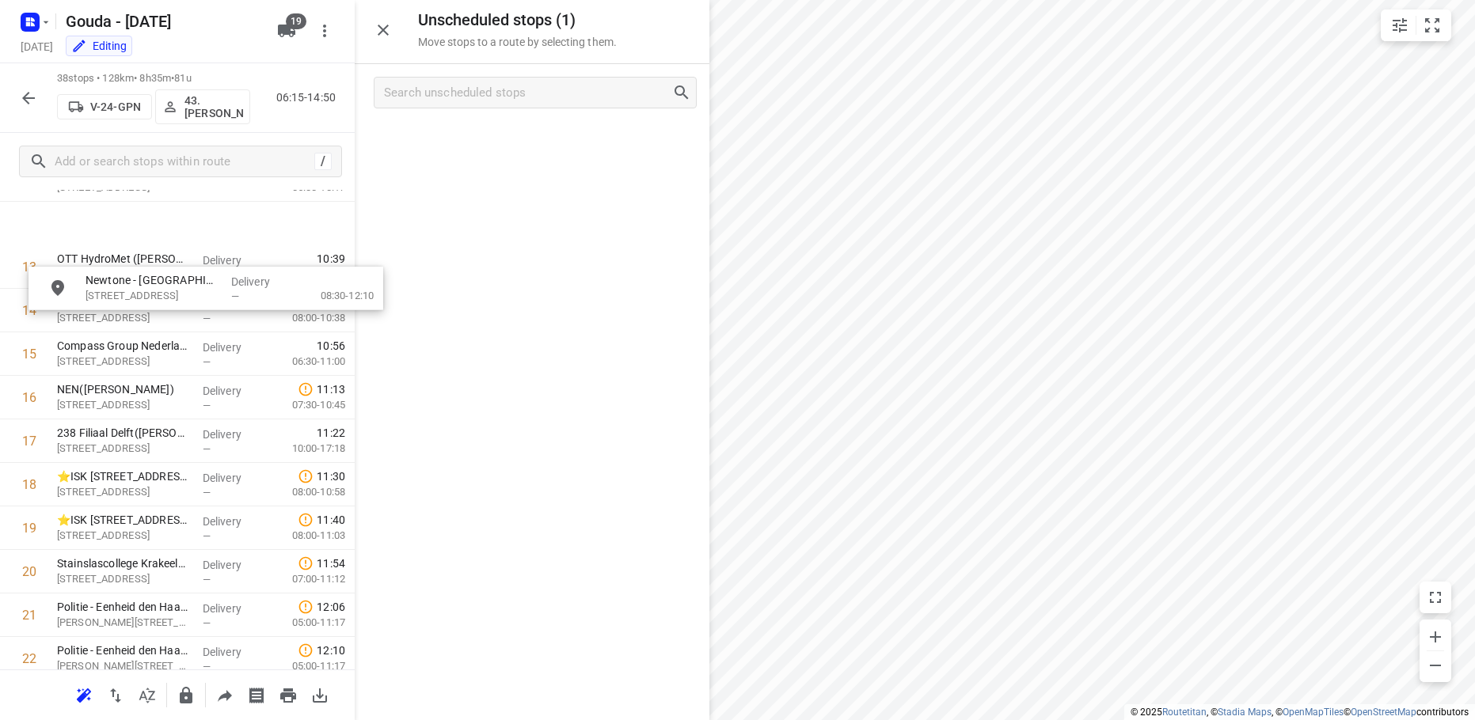
scroll to position [572, 0]
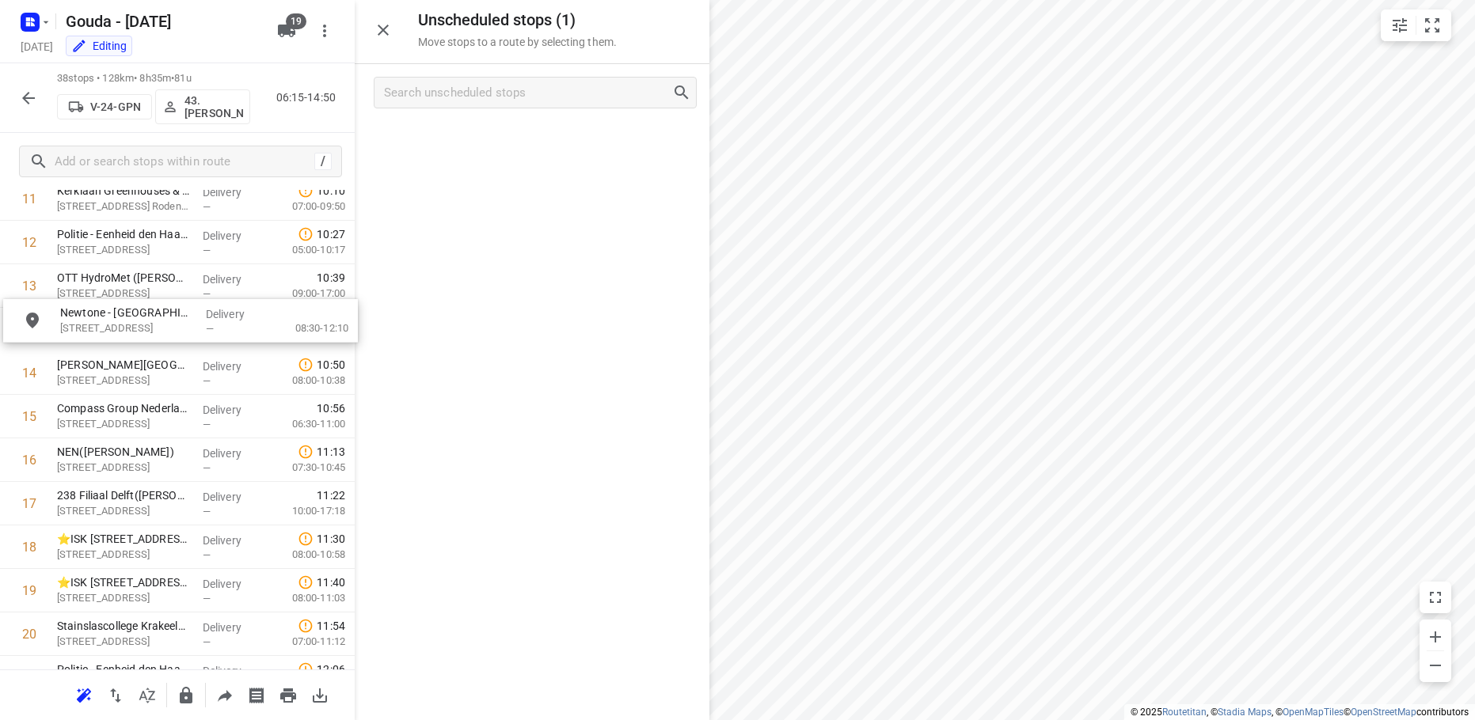
drag, startPoint x: 517, startPoint y: 152, endPoint x: 133, endPoint y: 355, distance: 434.5
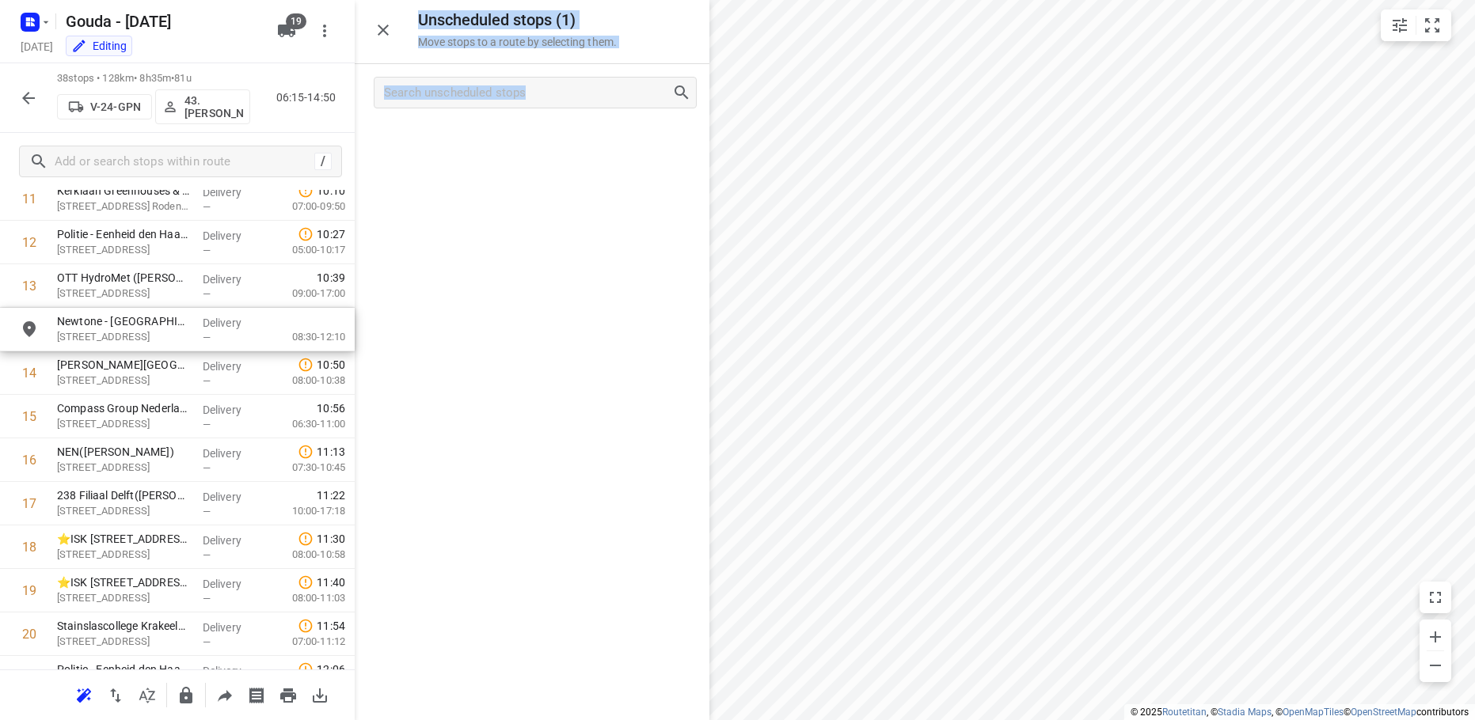
click at [520, 360] on div "grid" at bounding box center [532, 420] width 355 height 598
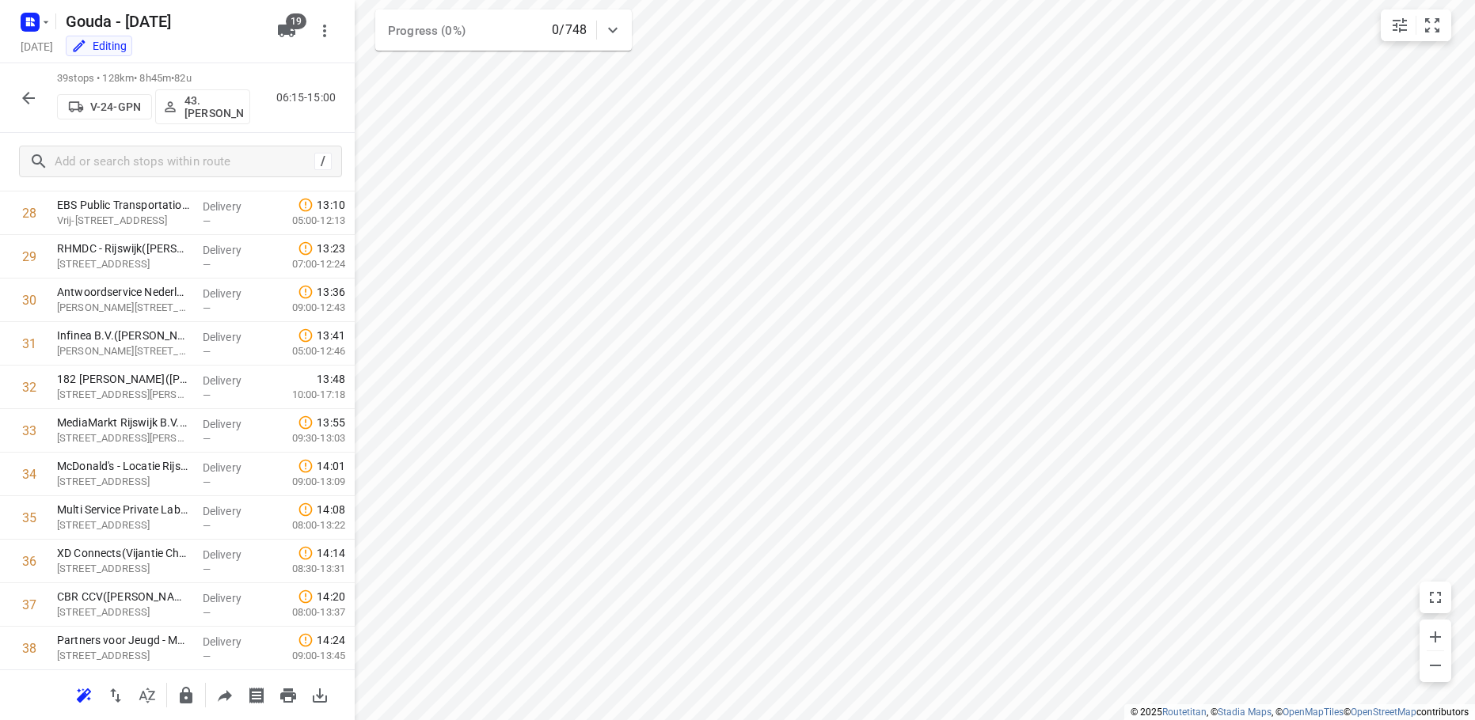
scroll to position [1341, 0]
click at [22, 100] on icon "button" at bounding box center [28, 98] width 19 height 19
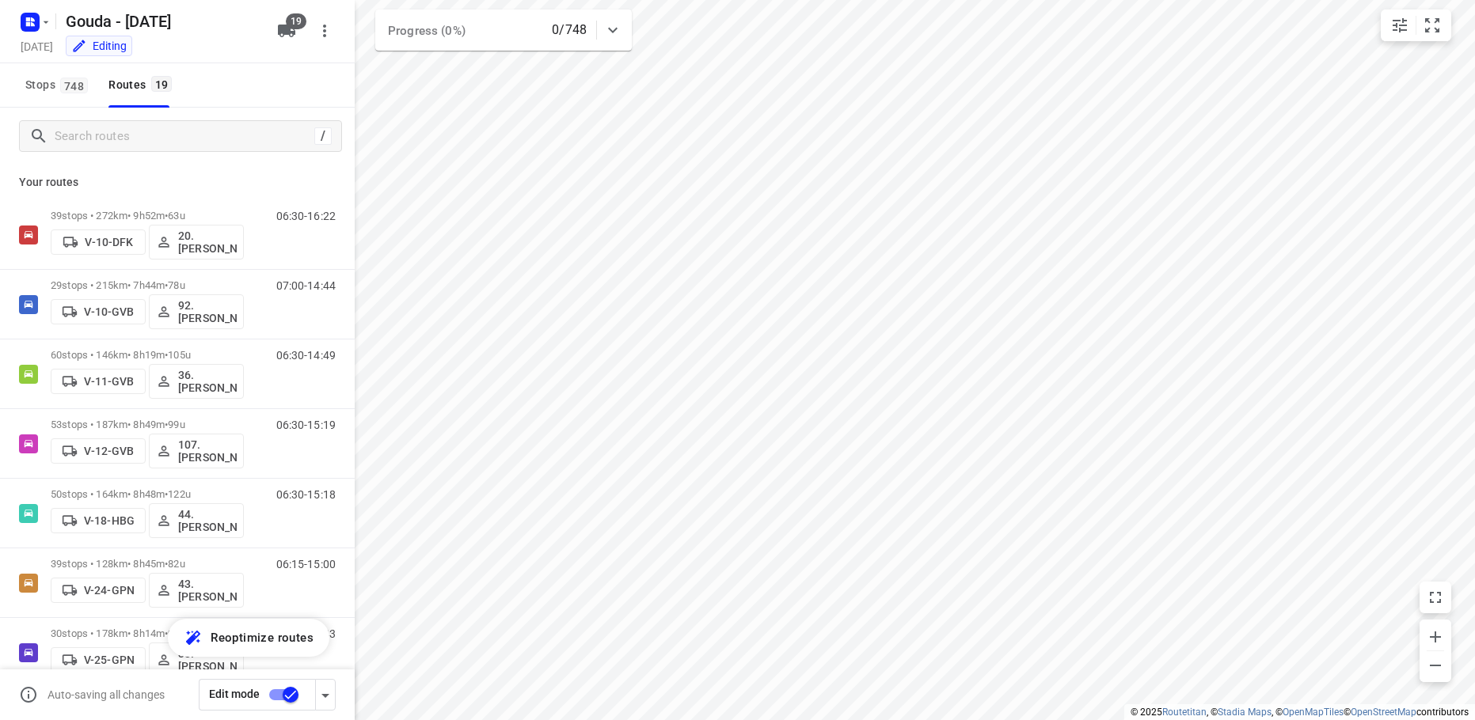
click at [325, 696] on icon "button" at bounding box center [325, 696] width 8 height 4
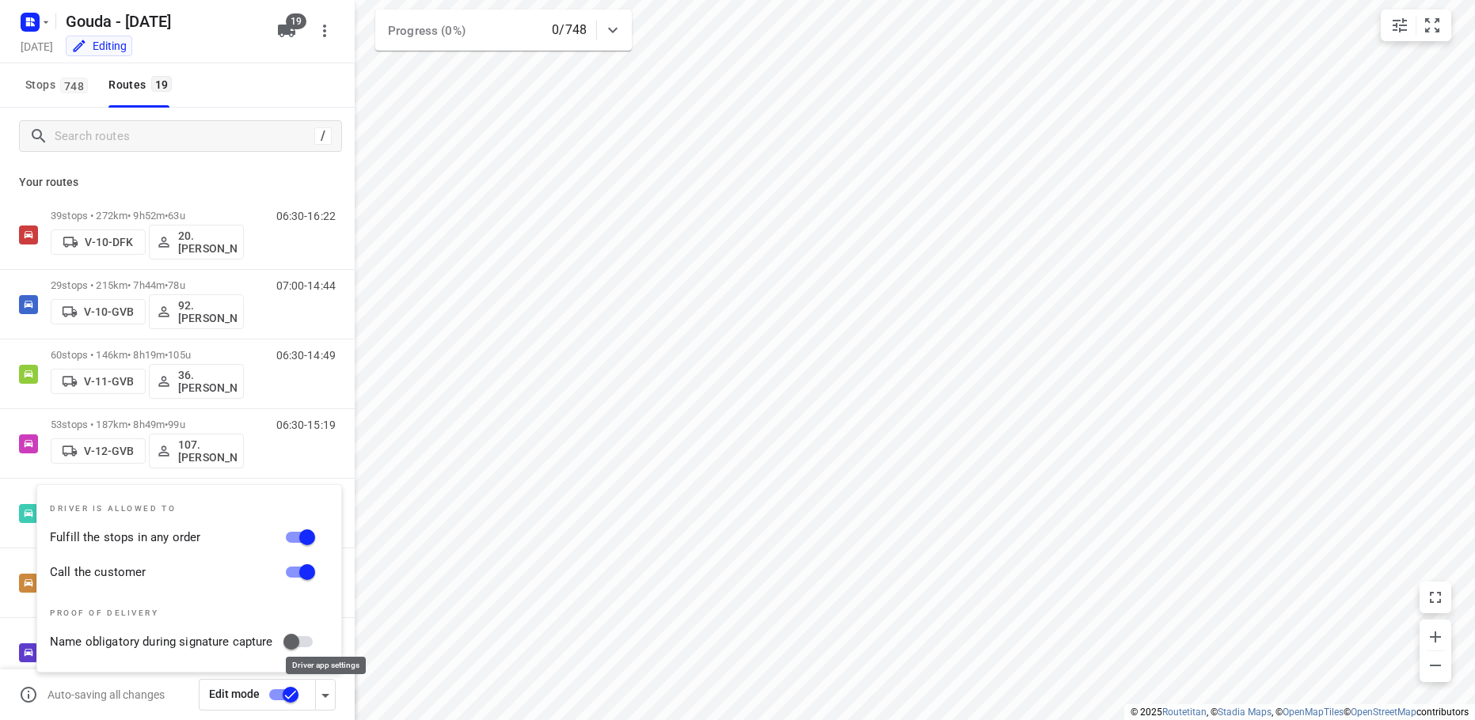
click at [325, 696] on icon "button" at bounding box center [325, 696] width 8 height 4
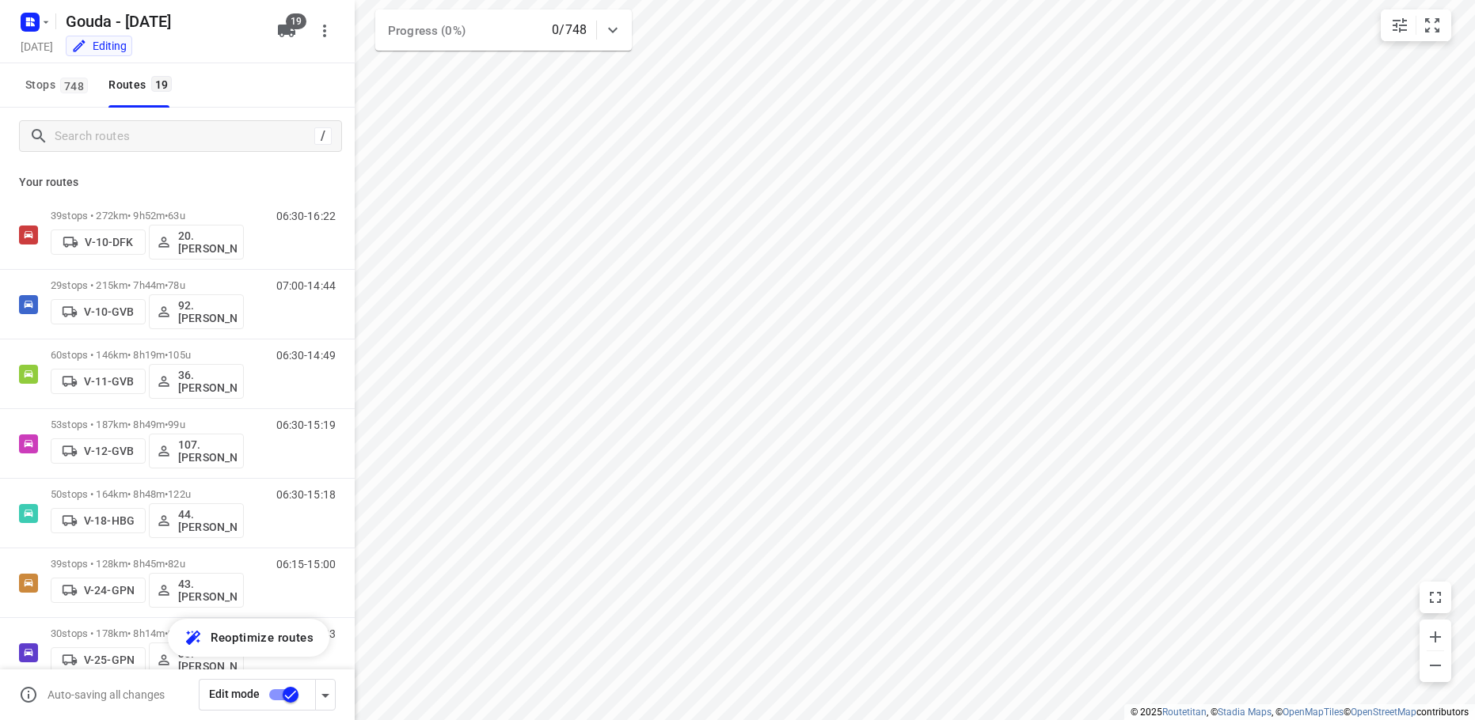
click at [290, 694] on input "checkbox" at bounding box center [290, 695] width 90 height 30
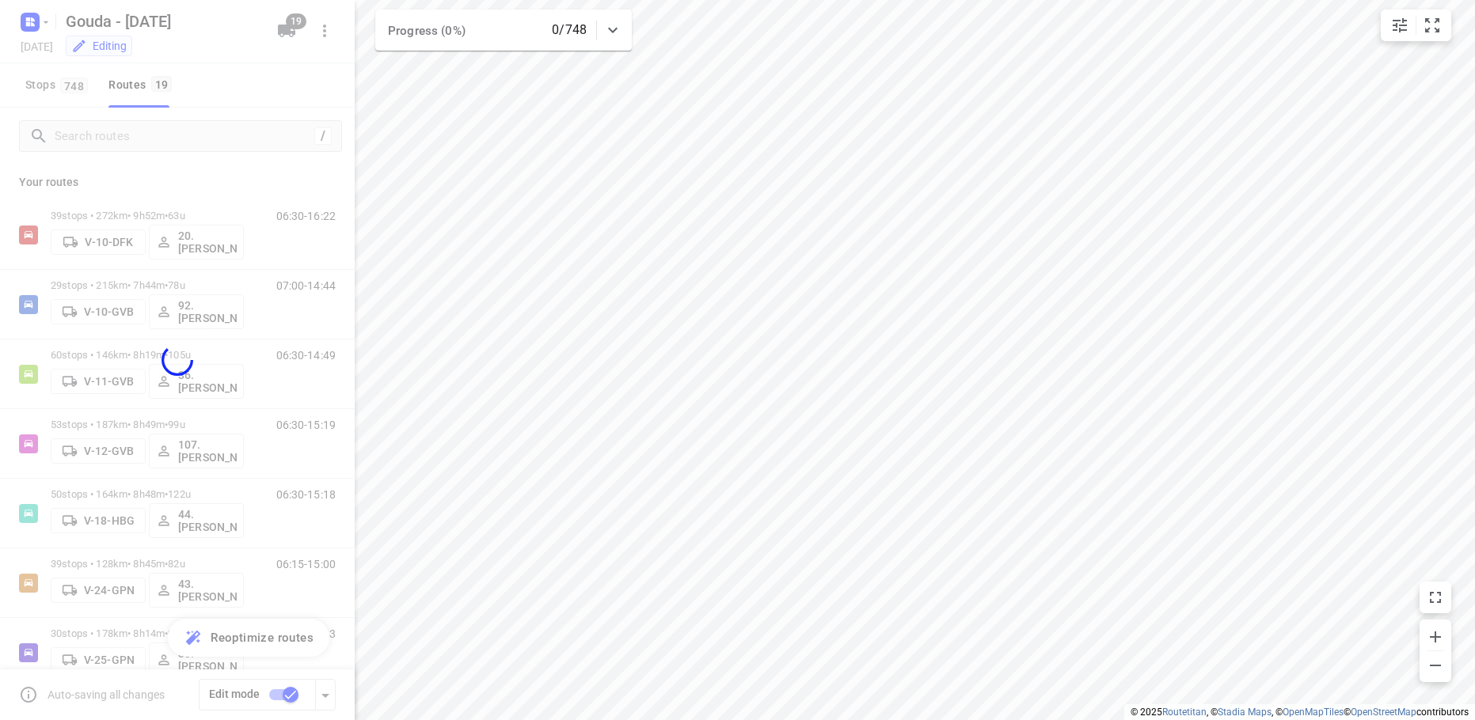
checkbox input "false"
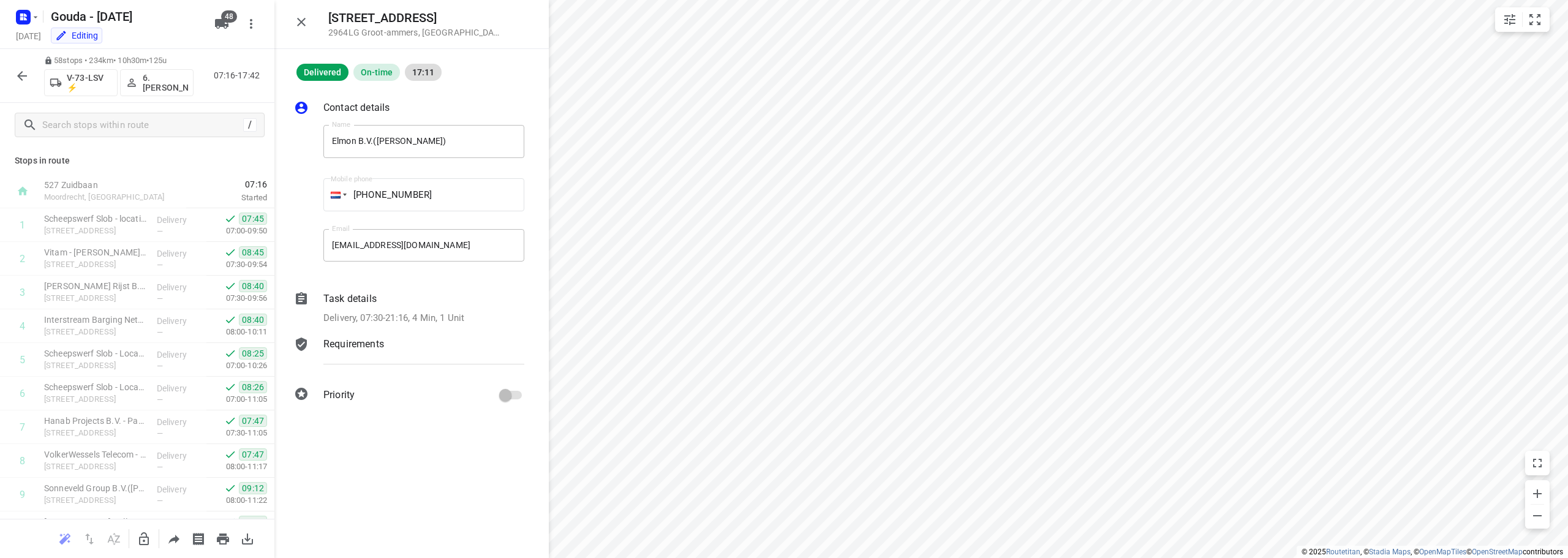
scroll to position [1678, 0]
click at [13, 72] on button "button" at bounding box center [22, 76] width 25 height 25
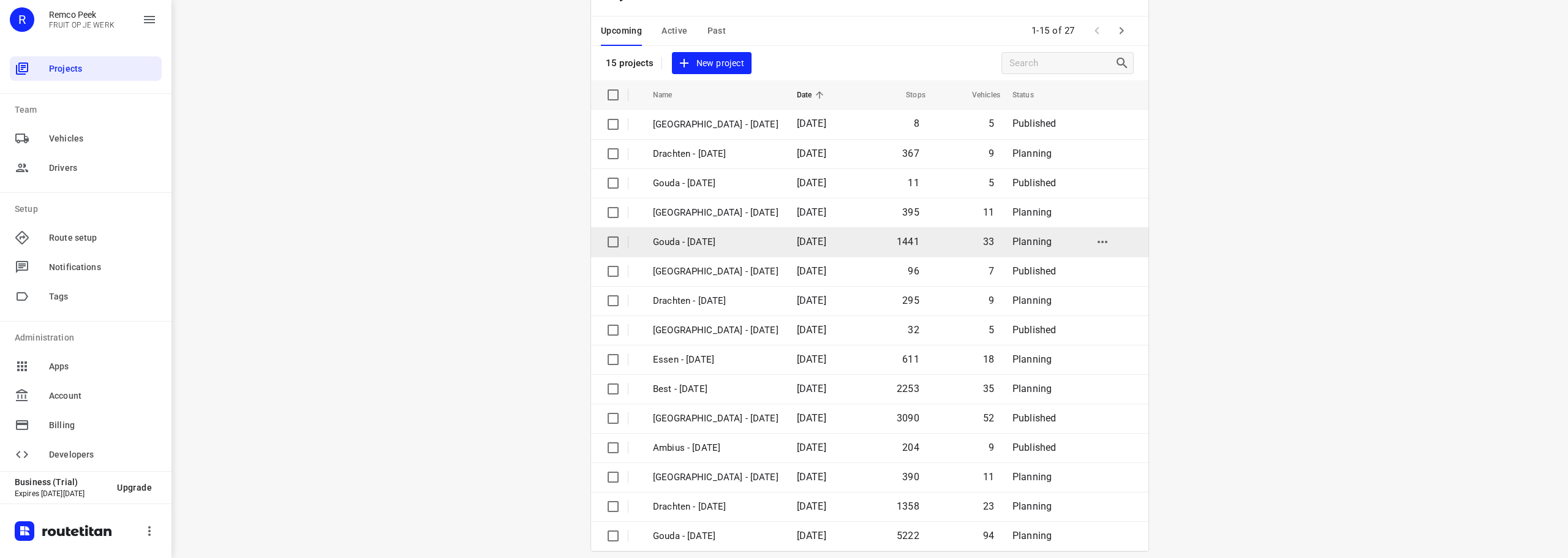
scroll to position [61, 0]
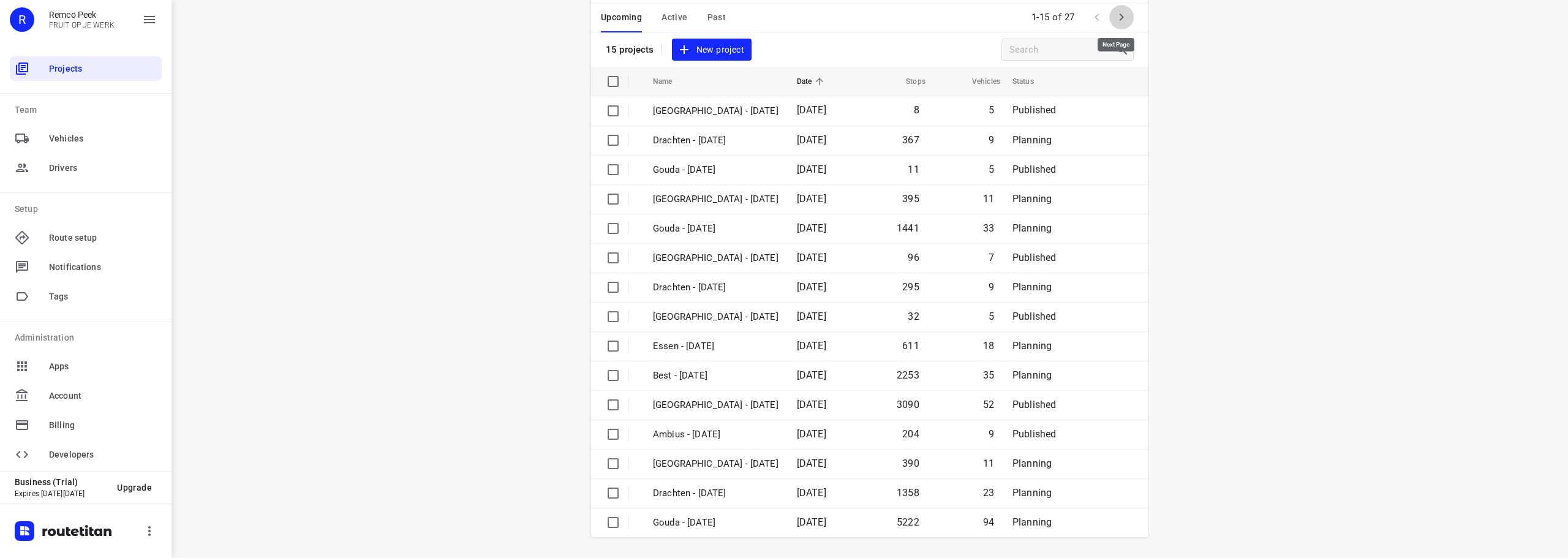
click at [1121, 20] on icon "button" at bounding box center [1121, 17] width 15 height 15
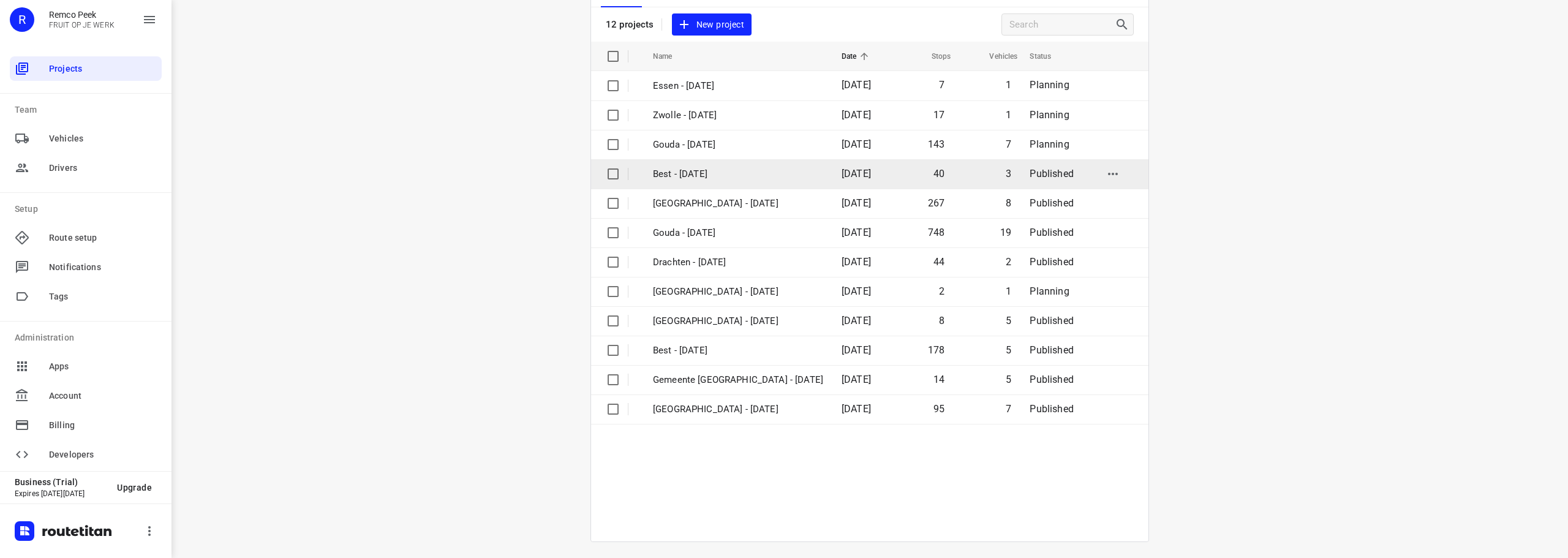
scroll to position [90, 0]
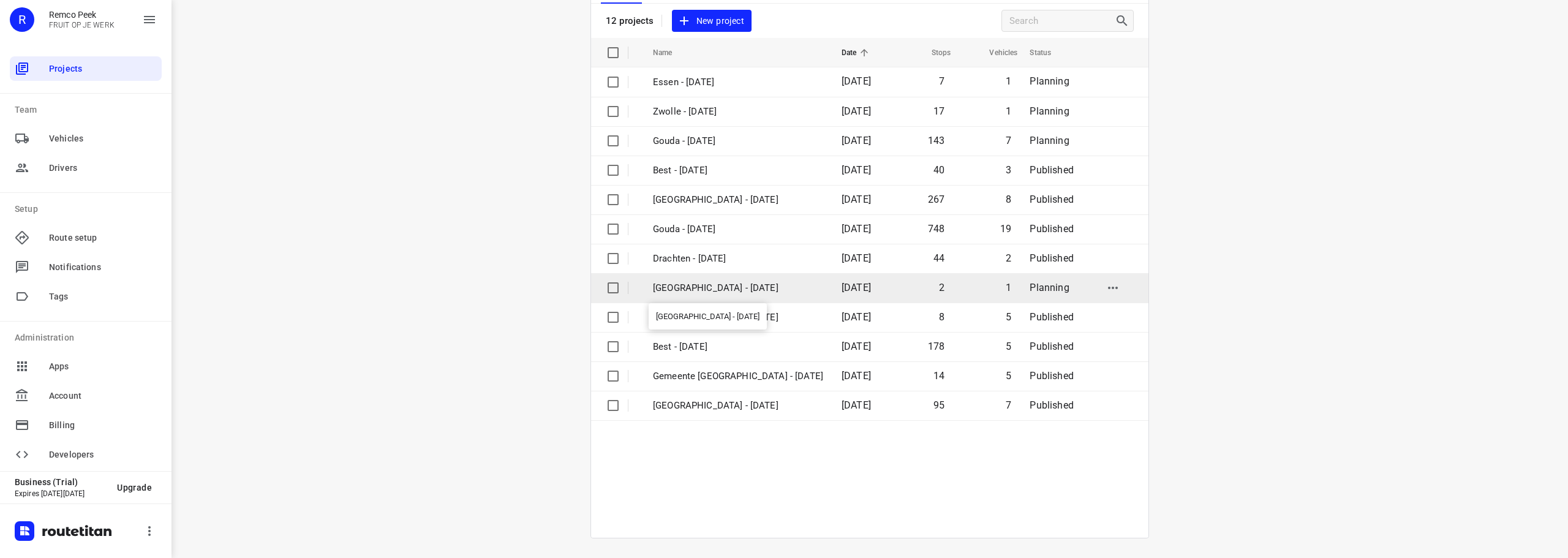
click at [725, 289] on p "[GEOGRAPHIC_DATA] - [DATE]" at bounding box center [738, 288] width 170 height 14
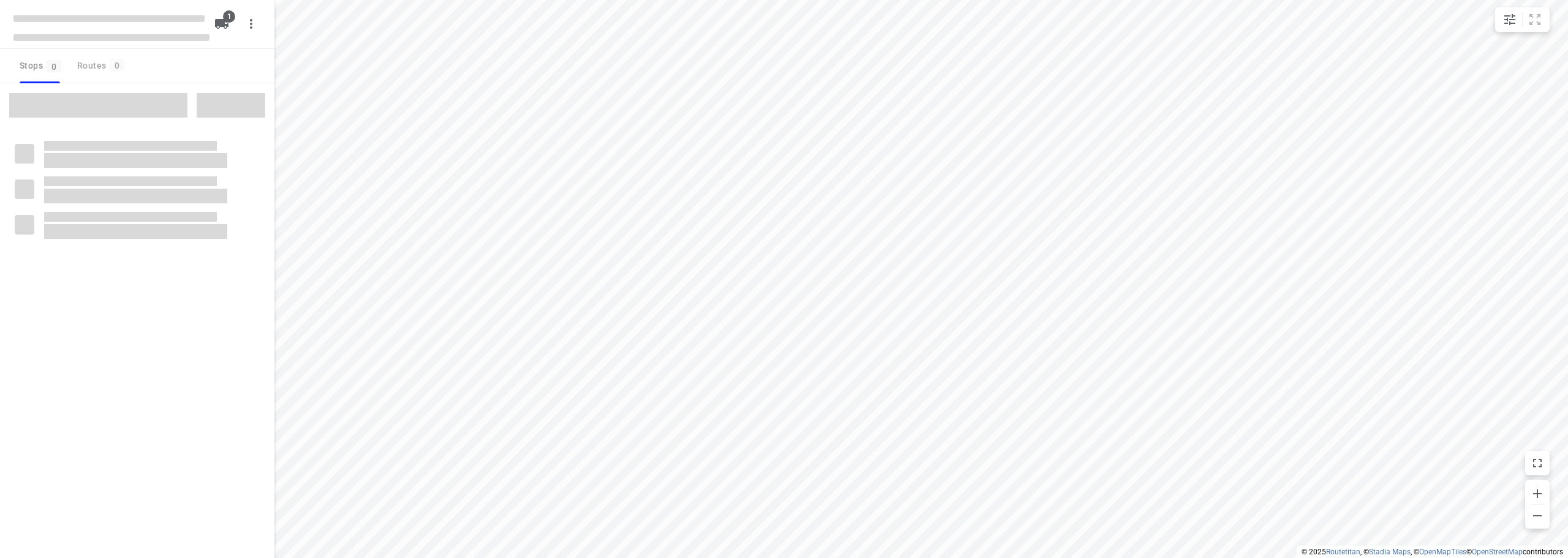
checkbox input "true"
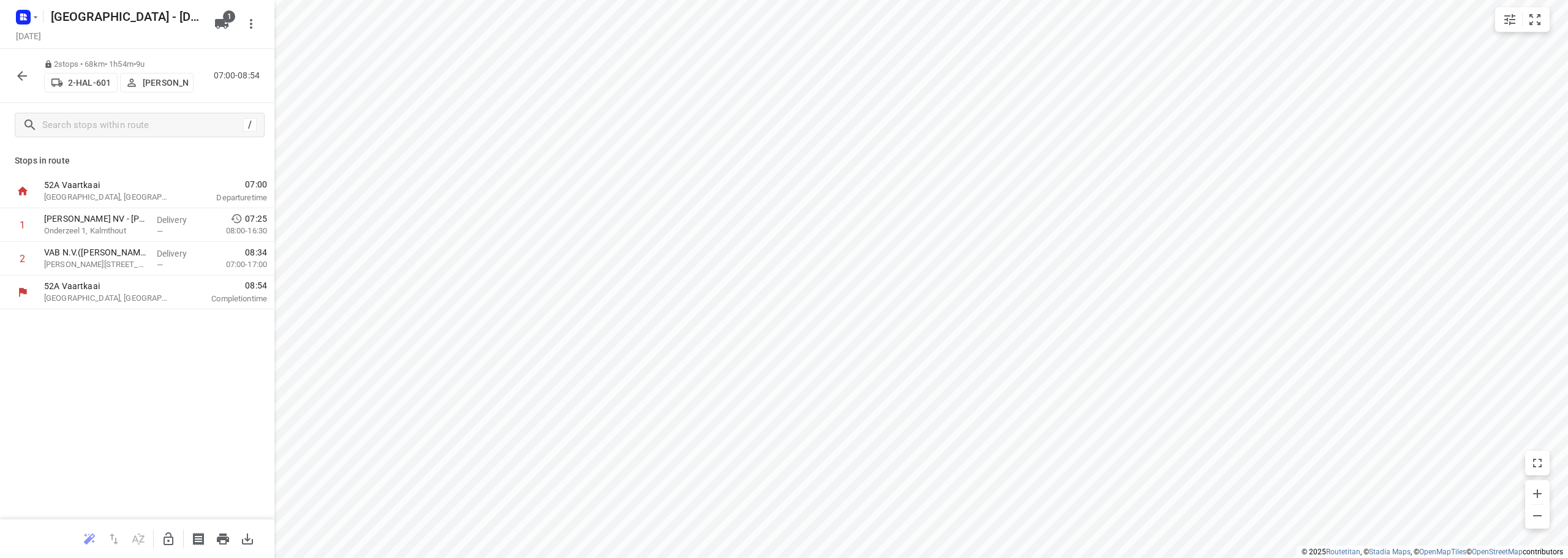
click at [16, 76] on icon "button" at bounding box center [22, 76] width 15 height 15
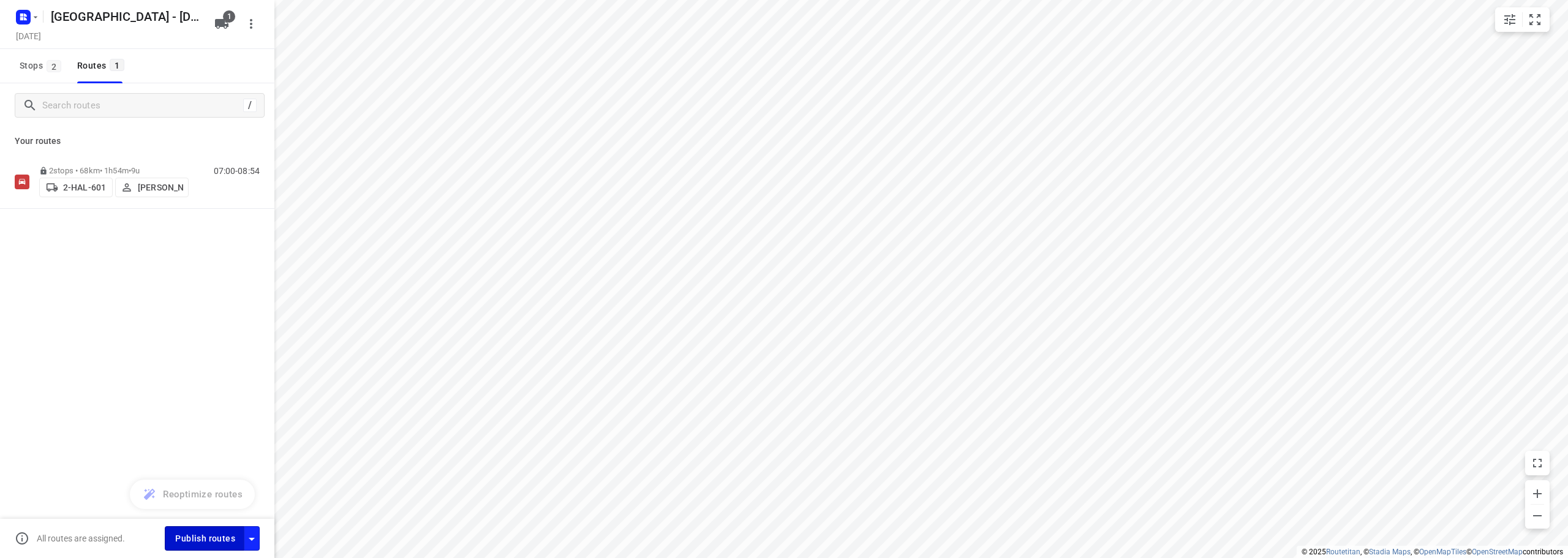
click at [220, 534] on span "Publish routes" at bounding box center [205, 539] width 60 height 15
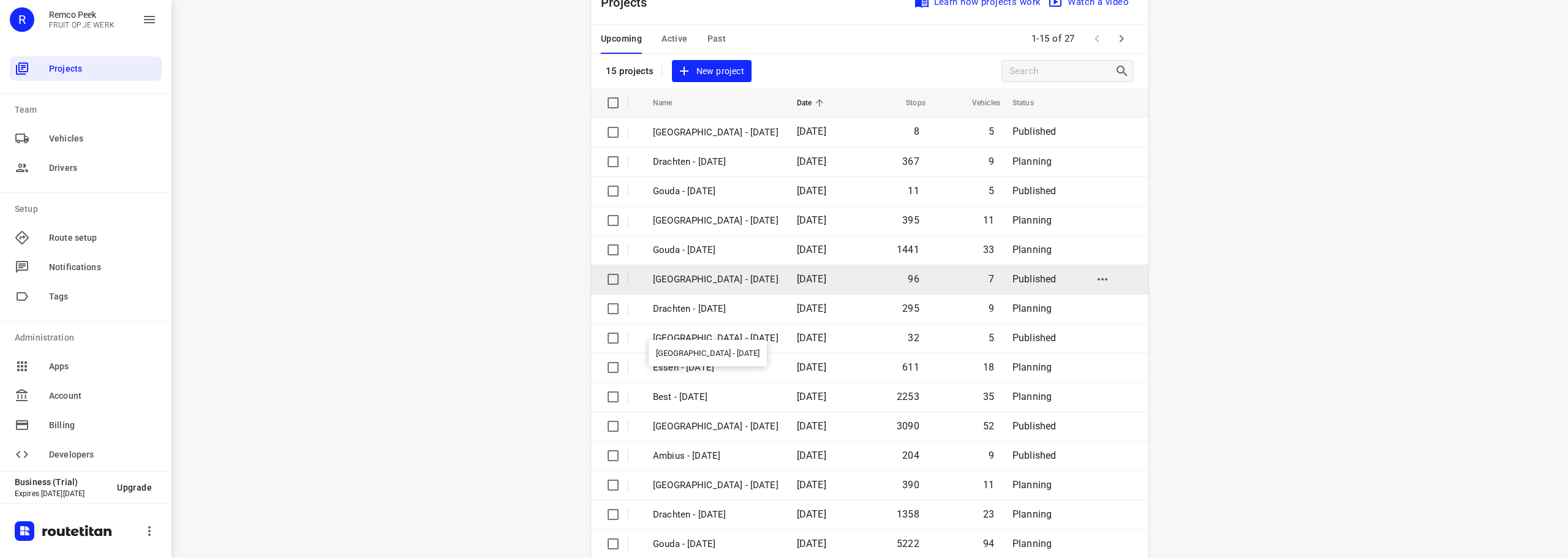
scroll to position [61, 0]
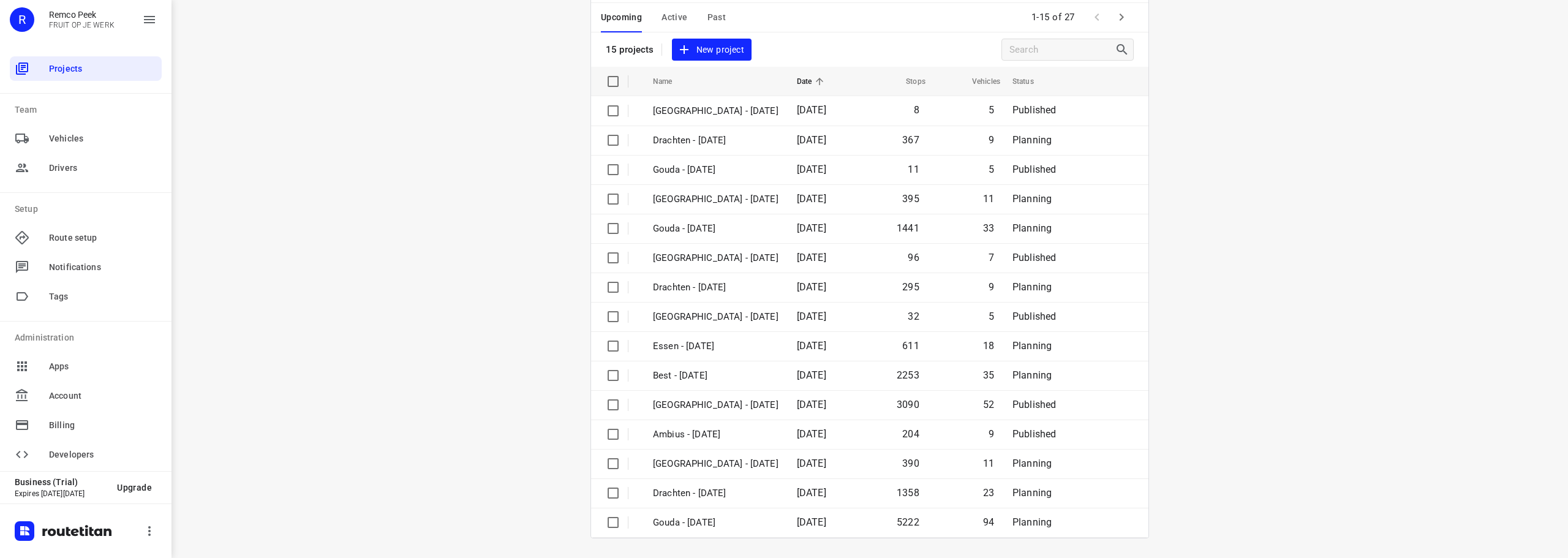
click at [1119, 19] on icon "button" at bounding box center [1121, 17] width 15 height 15
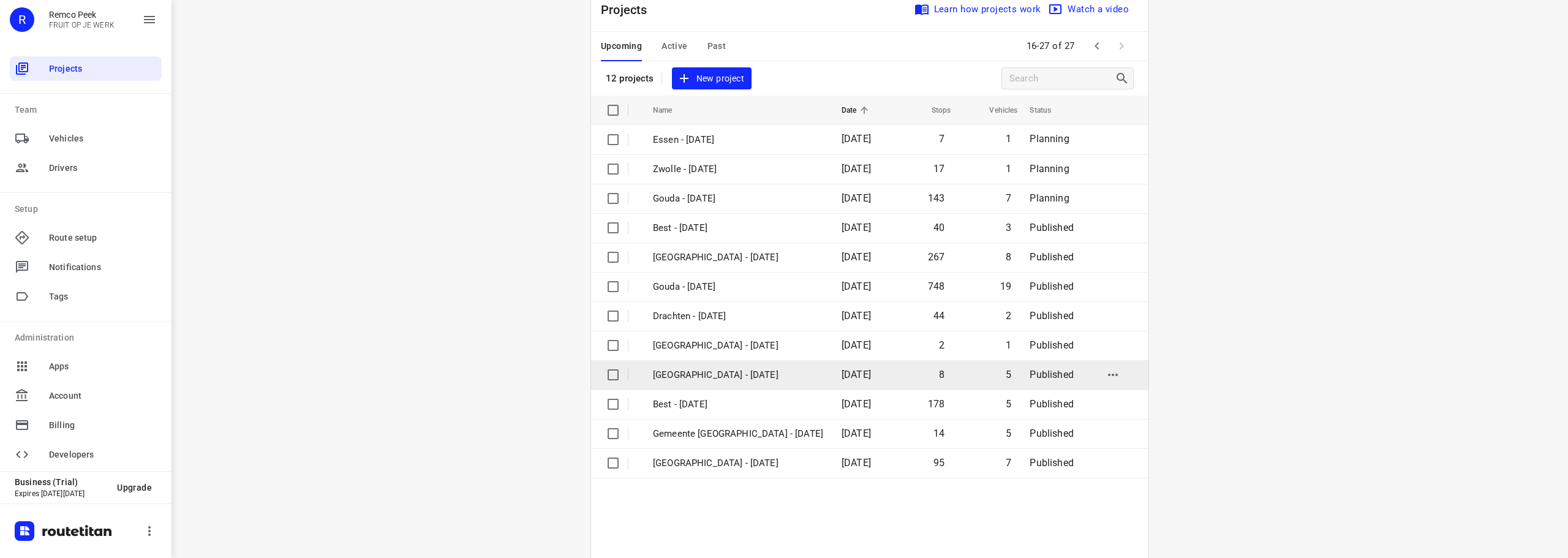
scroll to position [0, 0]
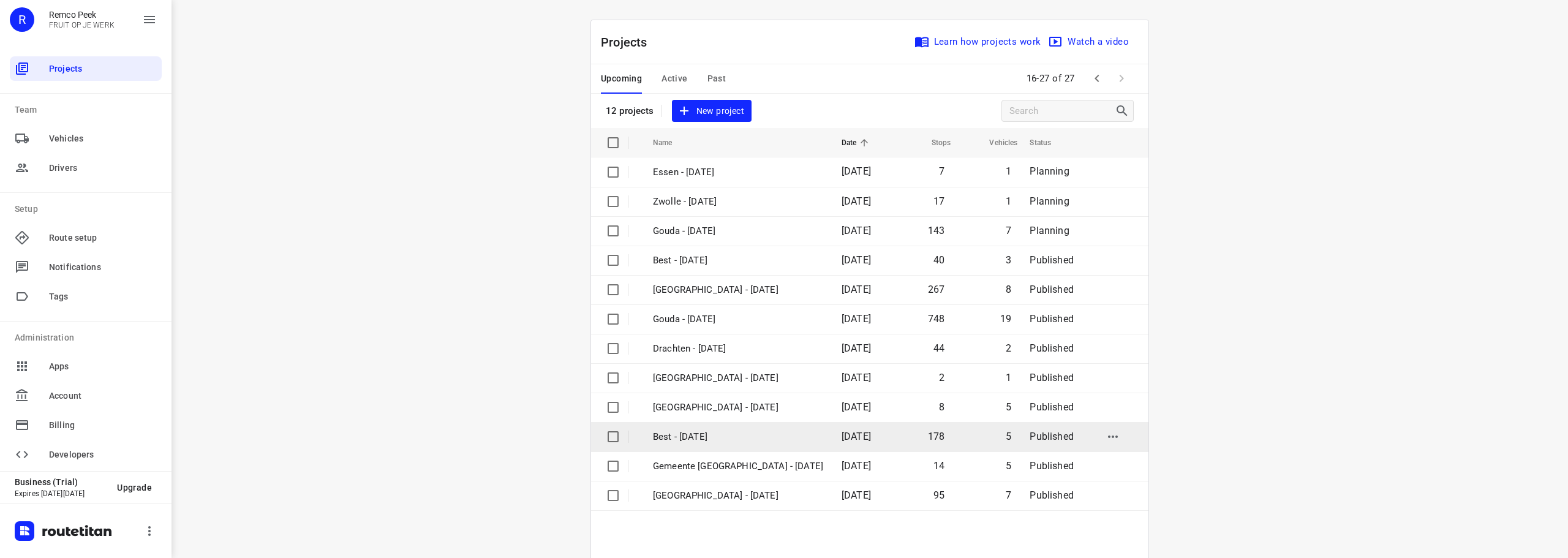
click at [702, 428] on td "Best - [DATE]" at bounding box center [736, 436] width 191 height 29
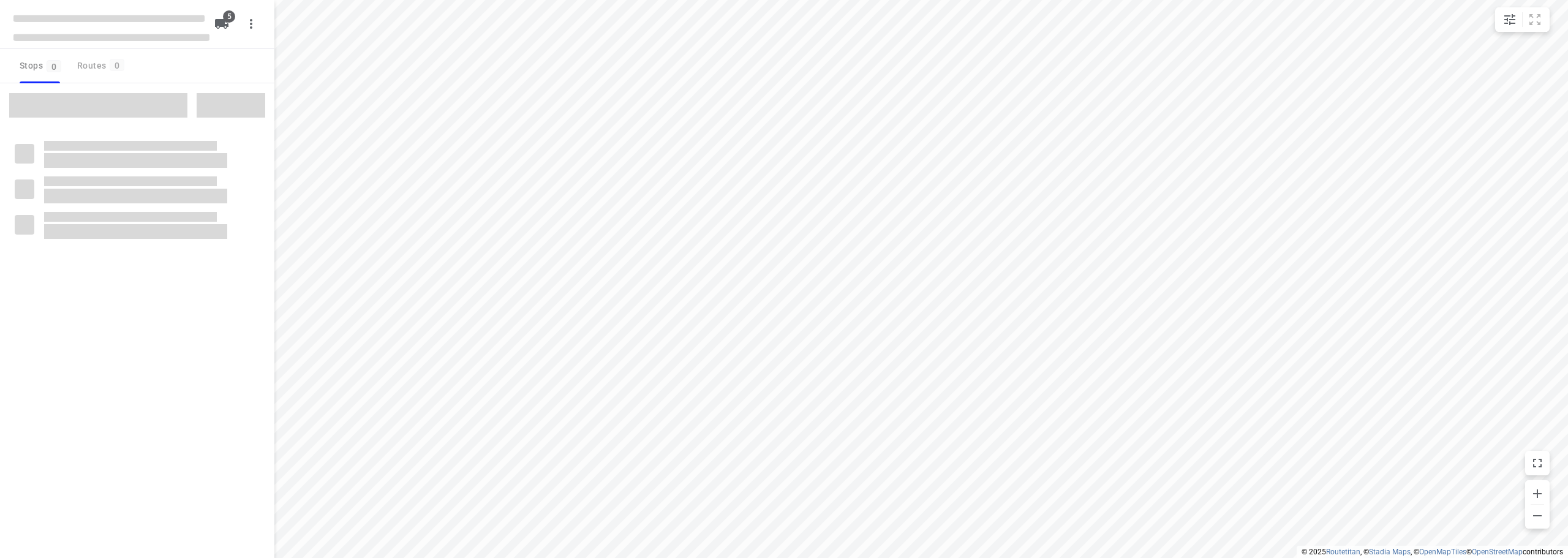
checkbox input "true"
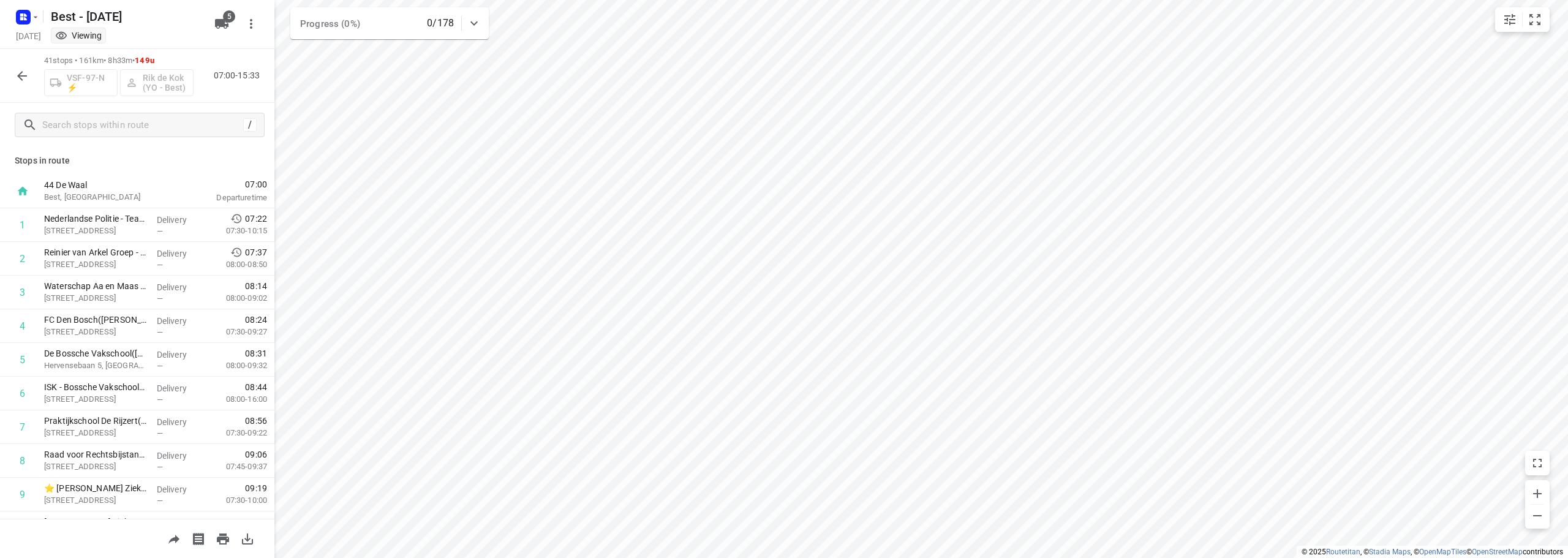
click at [22, 66] on button "button" at bounding box center [22, 76] width 25 height 25
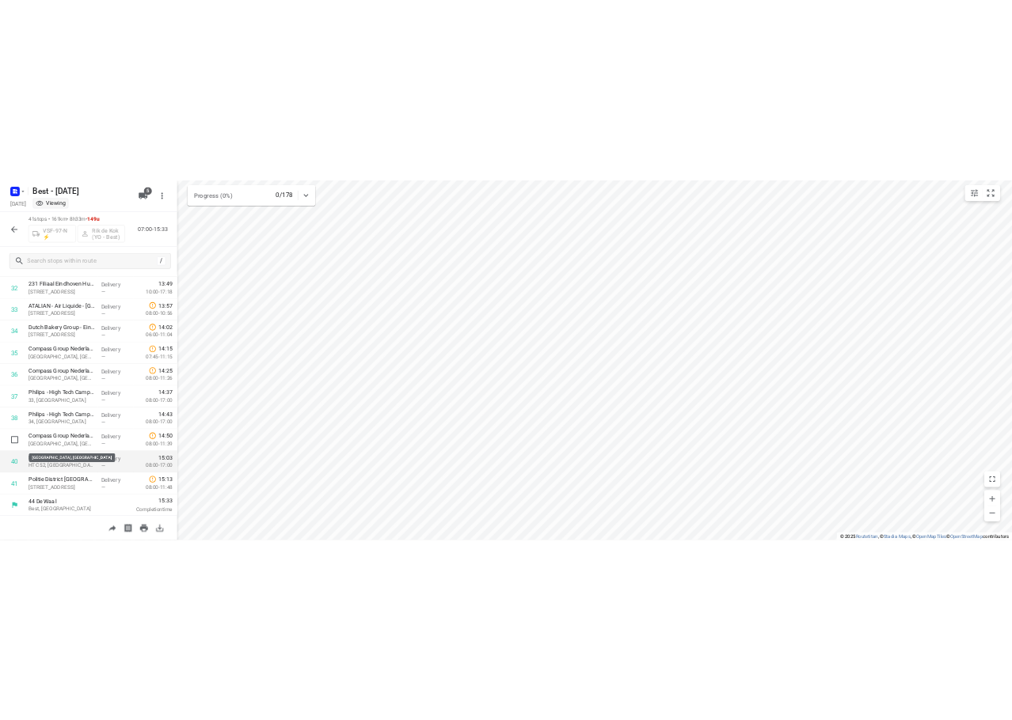
scroll to position [1427, 0]
